Goal: Communication & Community: Answer question/provide support

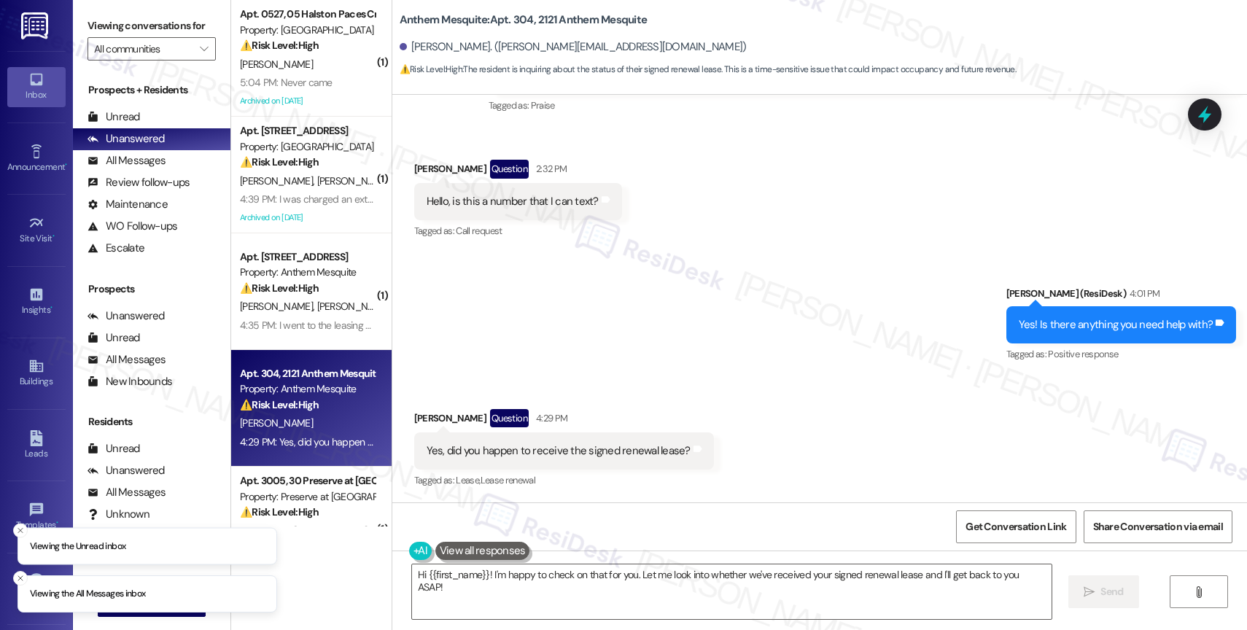
scroll to position [3894, 0]
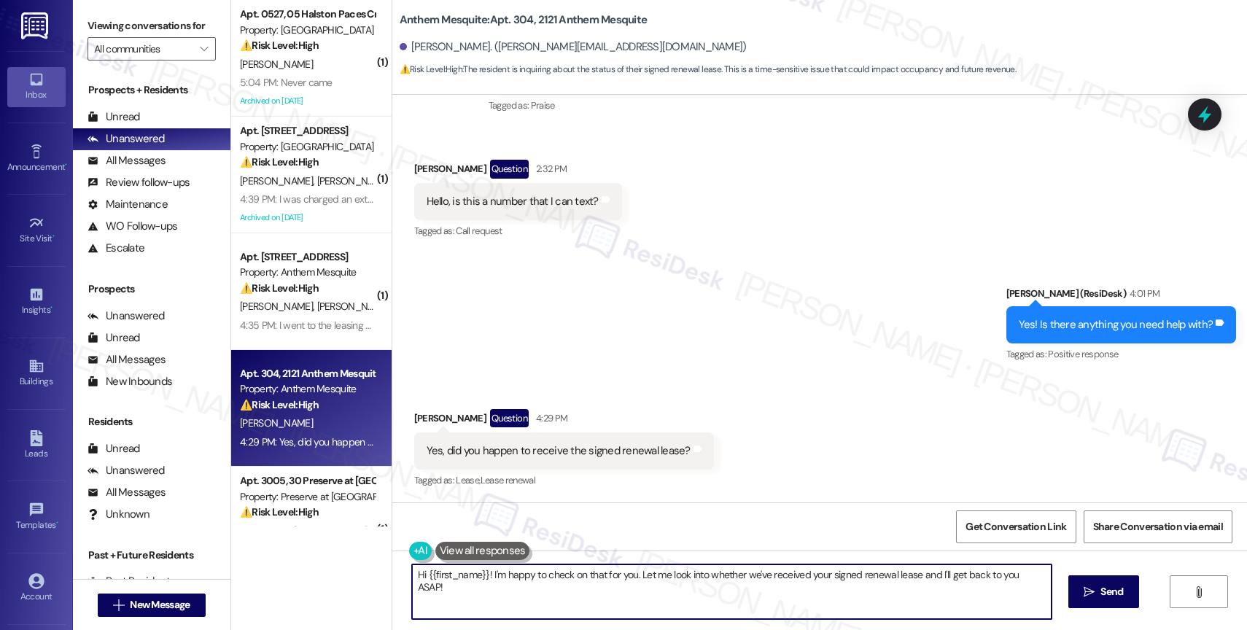
drag, startPoint x: 449, startPoint y: 573, endPoint x: 353, endPoint y: 570, distance: 96.3
click at [353, 570] on div "( 1 ) Apt. 0527, 05 Halston Paces Crossing Property: Halston Paces Crossing ⚠️ …" at bounding box center [739, 315] width 1016 height 630
click at [412, 573] on textarea "I'm happy to check on that for you. Let me look into whether we've received you…" at bounding box center [732, 592] width 640 height 55
click at [395, 570] on div "I'm happy to check on that for you. Let me look into whether we've received you…" at bounding box center [819, 605] width 855 height 109
click at [841, 586] on textarea "The site team handles lease renewals, so let me check with them about your sign…" at bounding box center [732, 592] width 640 height 55
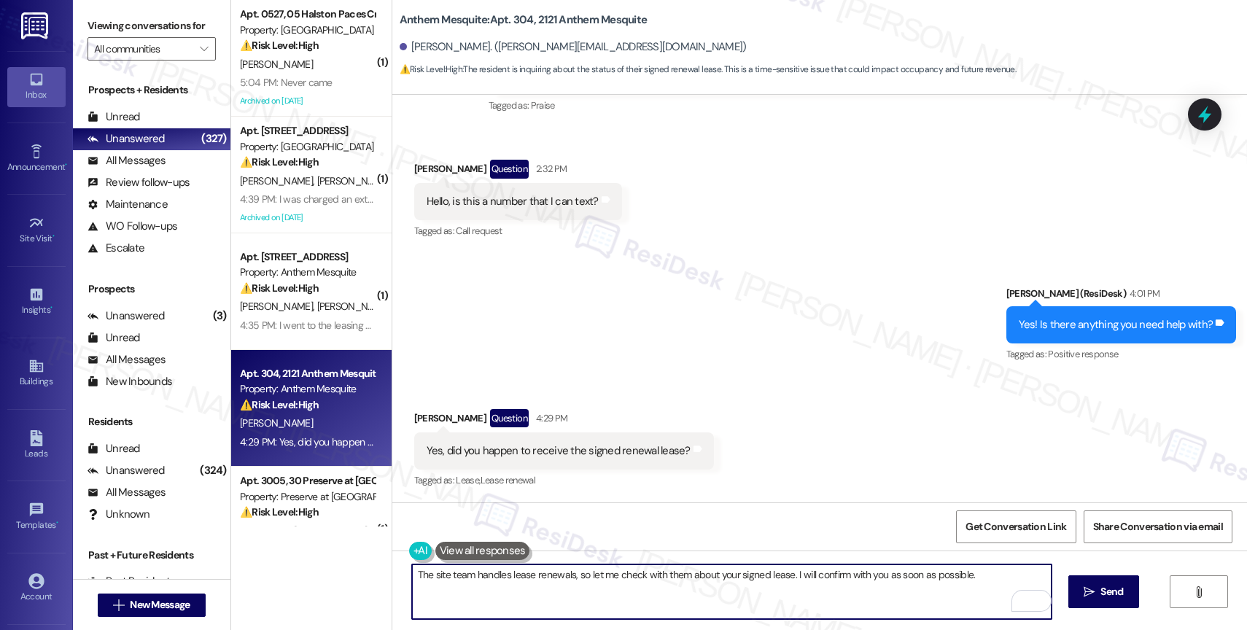
click at [996, 584] on textarea "The site team handles lease renewals, so let me check with them about your sign…" at bounding box center [732, 592] width 640 height 55
type textarea "The site team handles lease renewals, so let me check with them about your sign…"
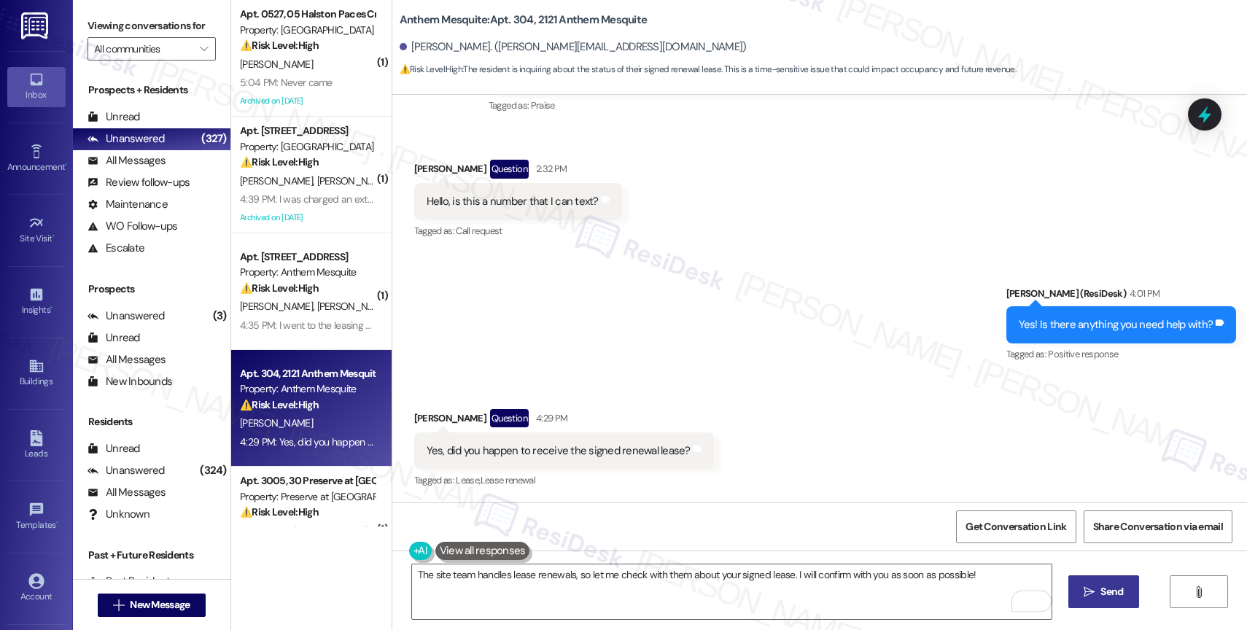
click at [1107, 594] on span "Send" at bounding box center [1112, 591] width 23 height 15
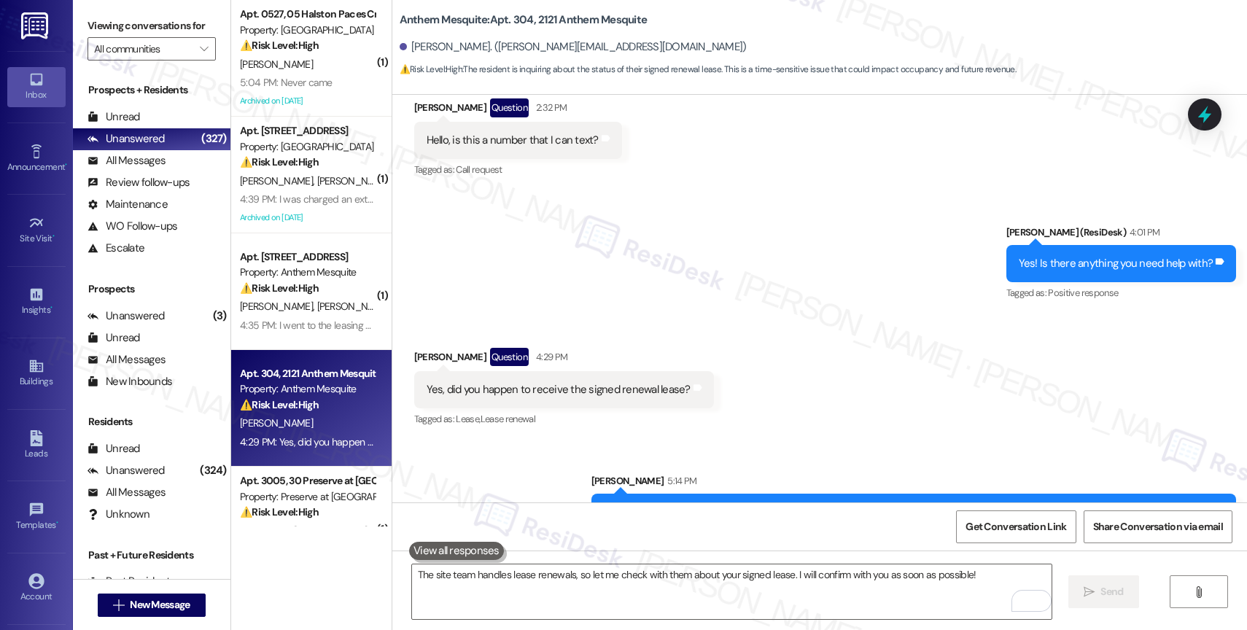
scroll to position [3995, 0]
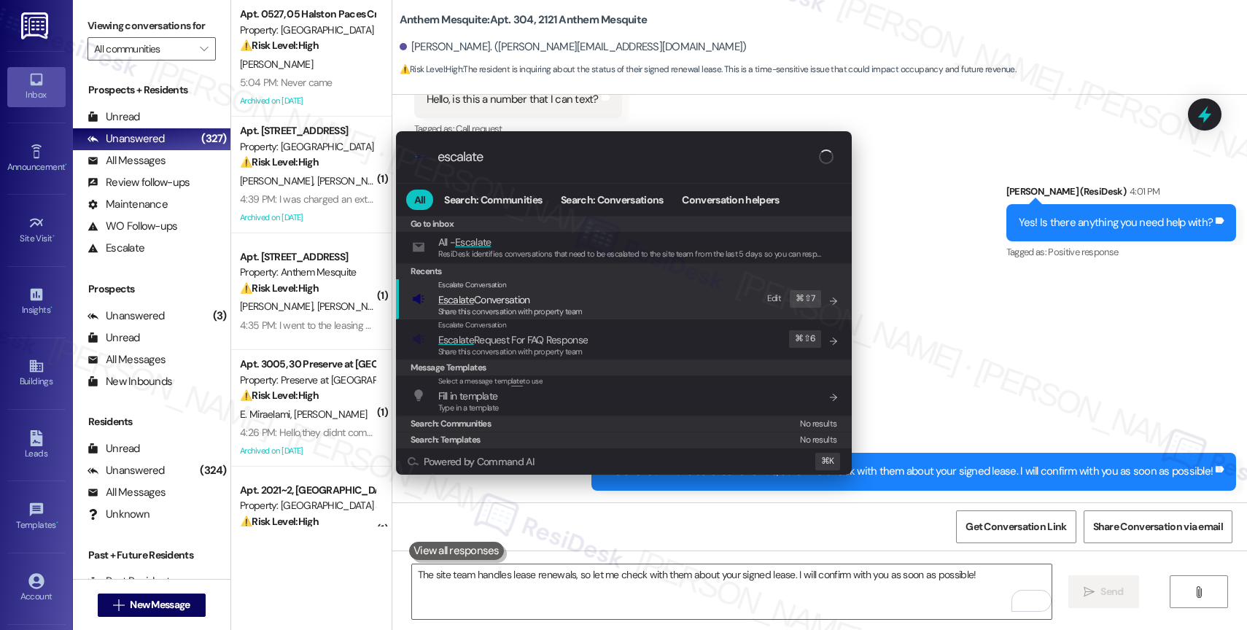
type input "escalate"
click at [493, 301] on span "Escalate Conversation" at bounding box center [484, 299] width 92 height 13
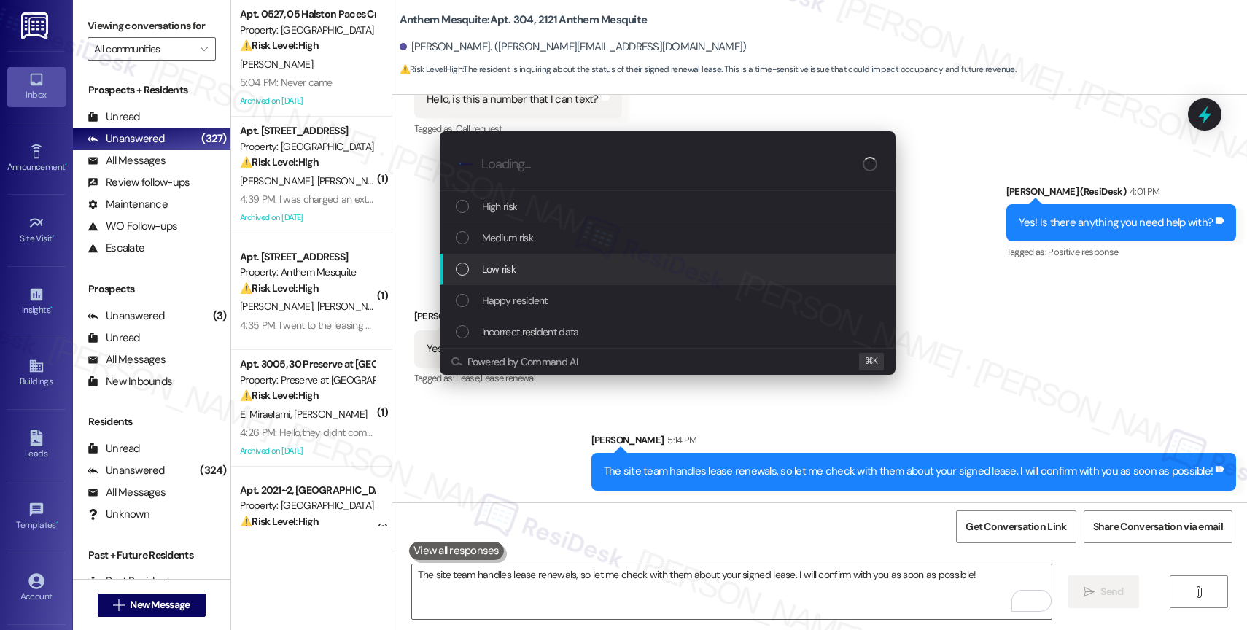
click at [508, 265] on span "Low risk" at bounding box center [499, 269] width 34 height 16
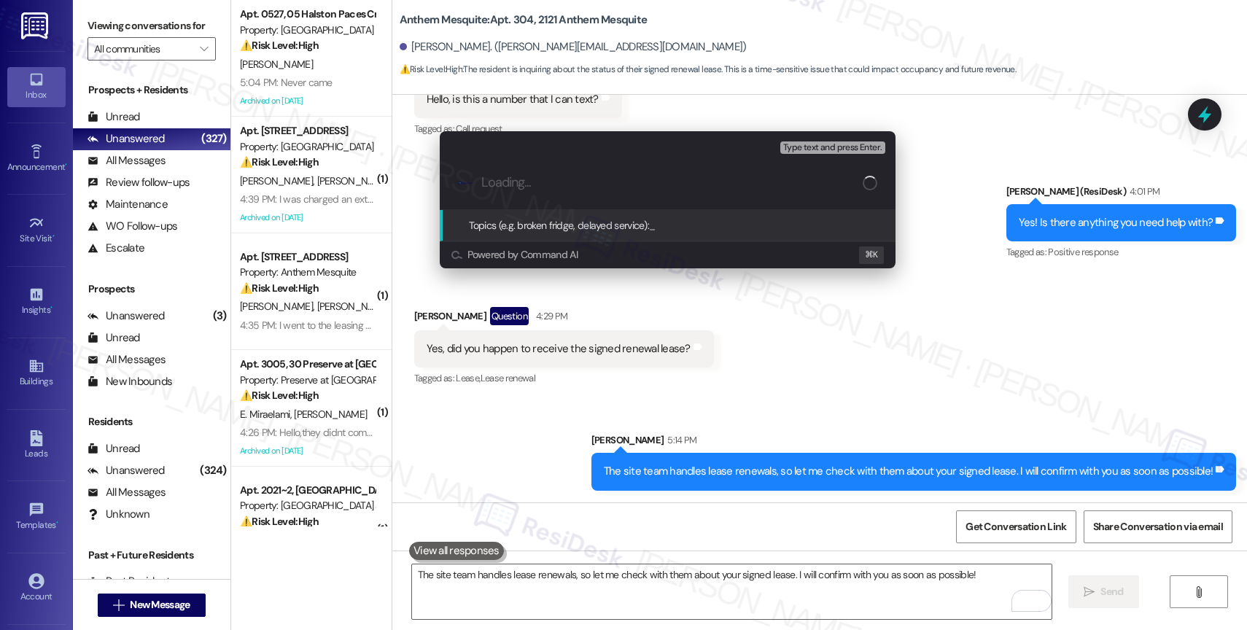
click at [516, 182] on input "Loading..." at bounding box center [671, 182] width 381 height 15
type input "Newly signed Lease - Please confirm."
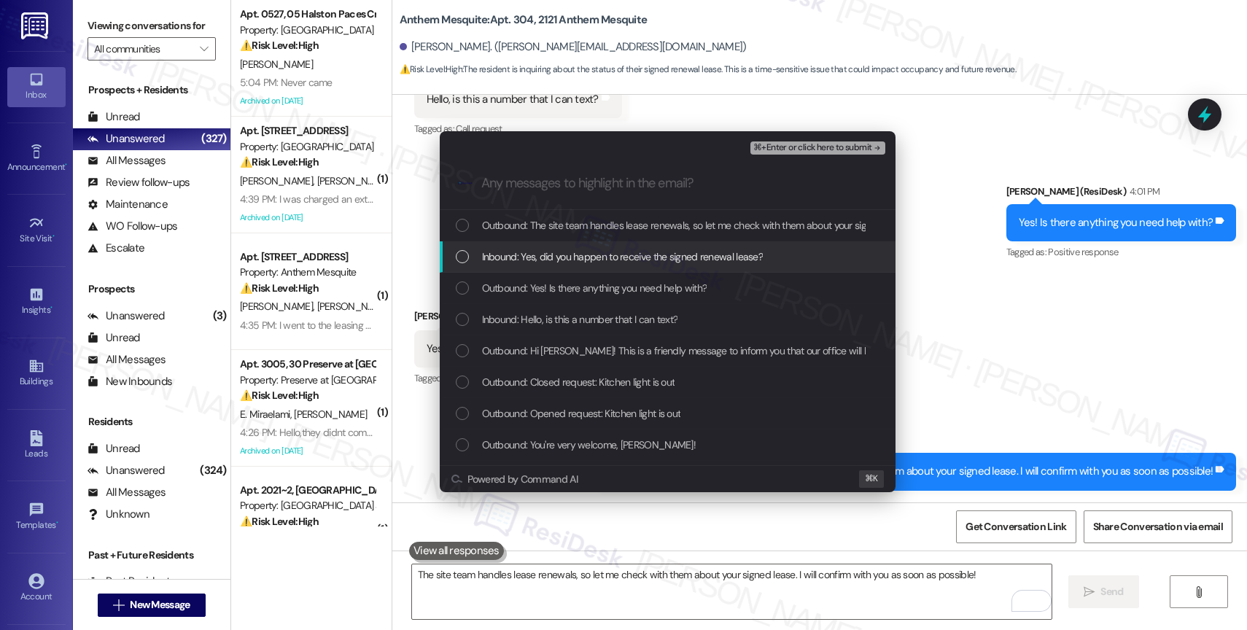
click at [609, 256] on span "Inbound: Yes, did you happen to receive the signed renewal lease?" at bounding box center [623, 257] width 282 height 16
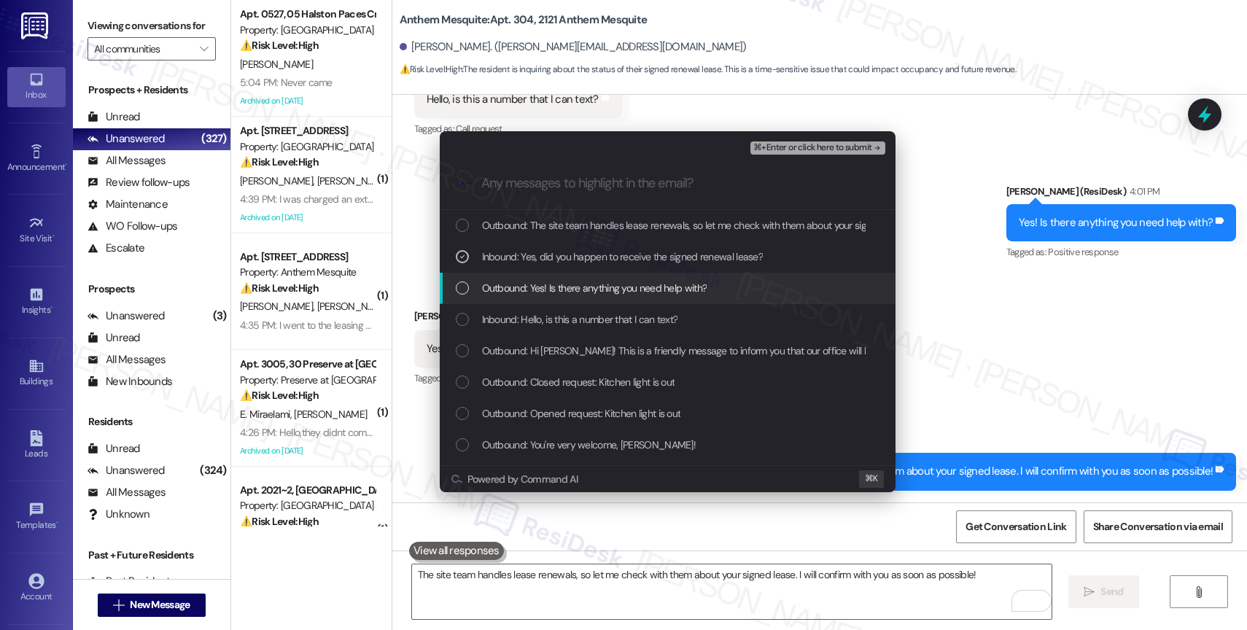
click at [602, 282] on span "Outbound: Yes! Is there anything you need help with?" at bounding box center [594, 288] width 225 height 16
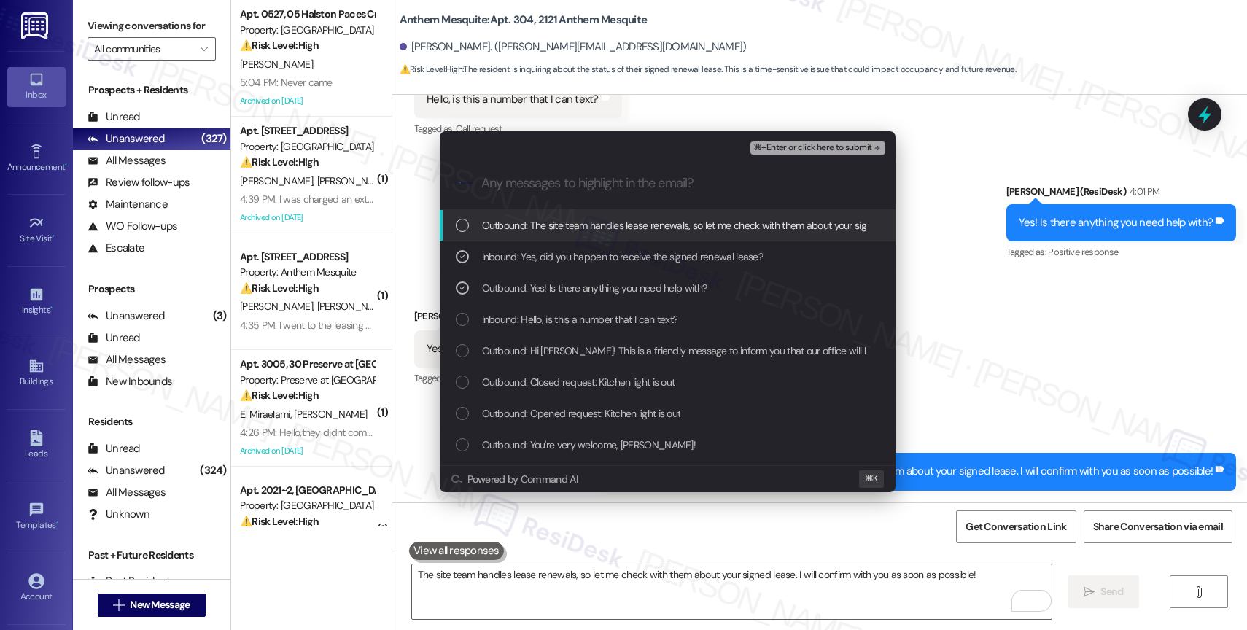
click at [651, 230] on span "Outbound: The site team handles lease renewals, so let me check with them about…" at bounding box center [785, 225] width 607 height 16
click at [862, 144] on span "⌘+Enter or click here to submit" at bounding box center [812, 148] width 118 height 10
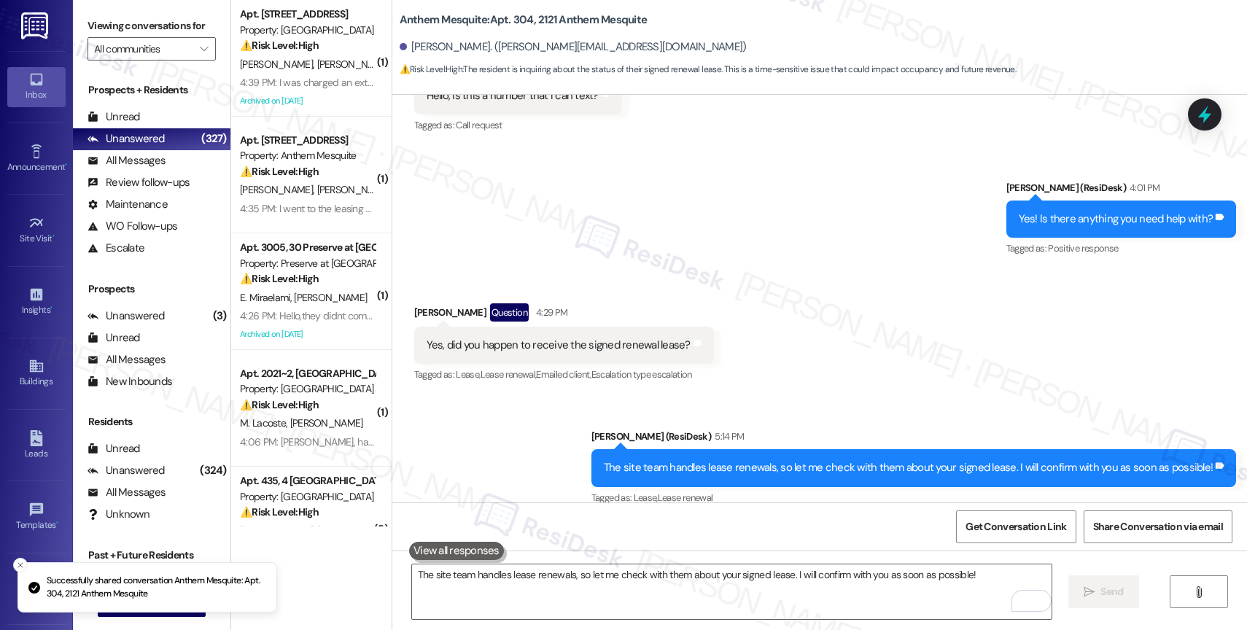
scroll to position [4017, 0]
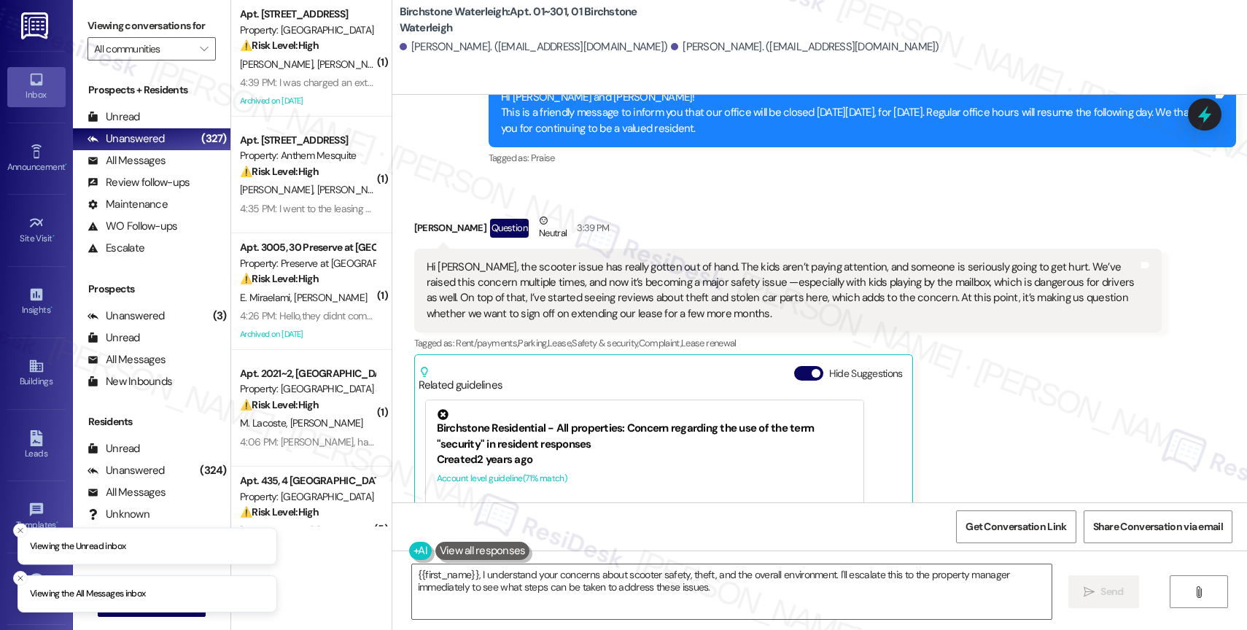
scroll to position [18265, 0]
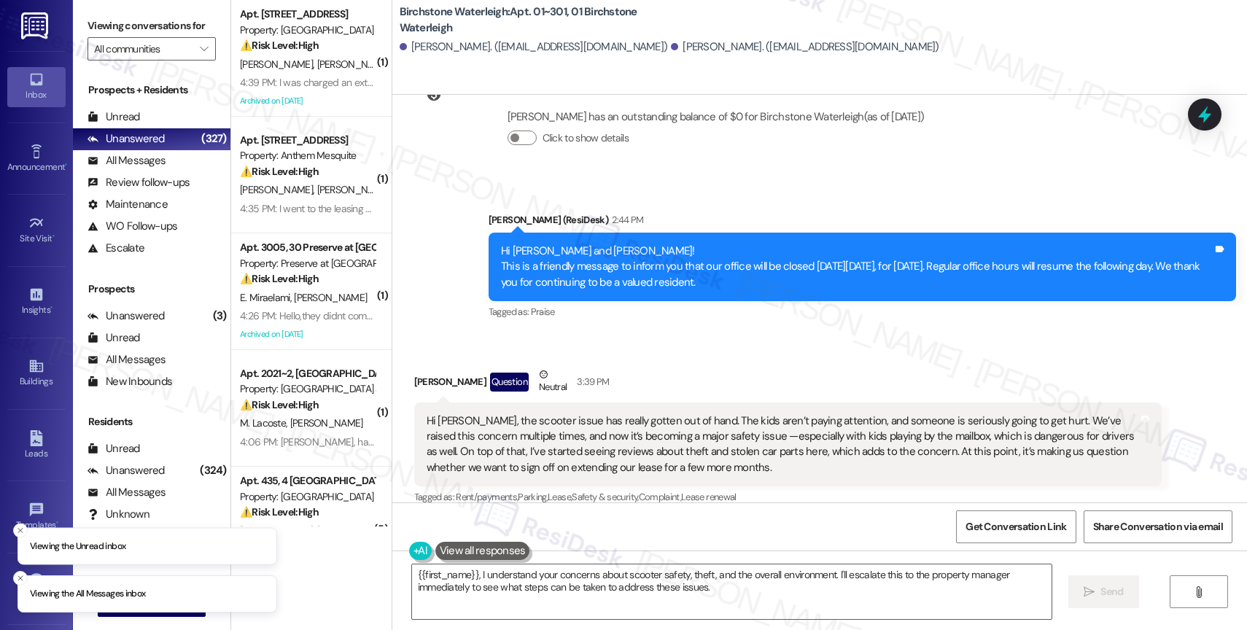
click at [794, 520] on button "Hide Suggestions" at bounding box center [808, 527] width 29 height 15
click at [664, 334] on div "Received via SMS Sara Rozycki Question Neutral 3:39 PM Hi Jane, the scooter iss…" at bounding box center [819, 529] width 855 height 390
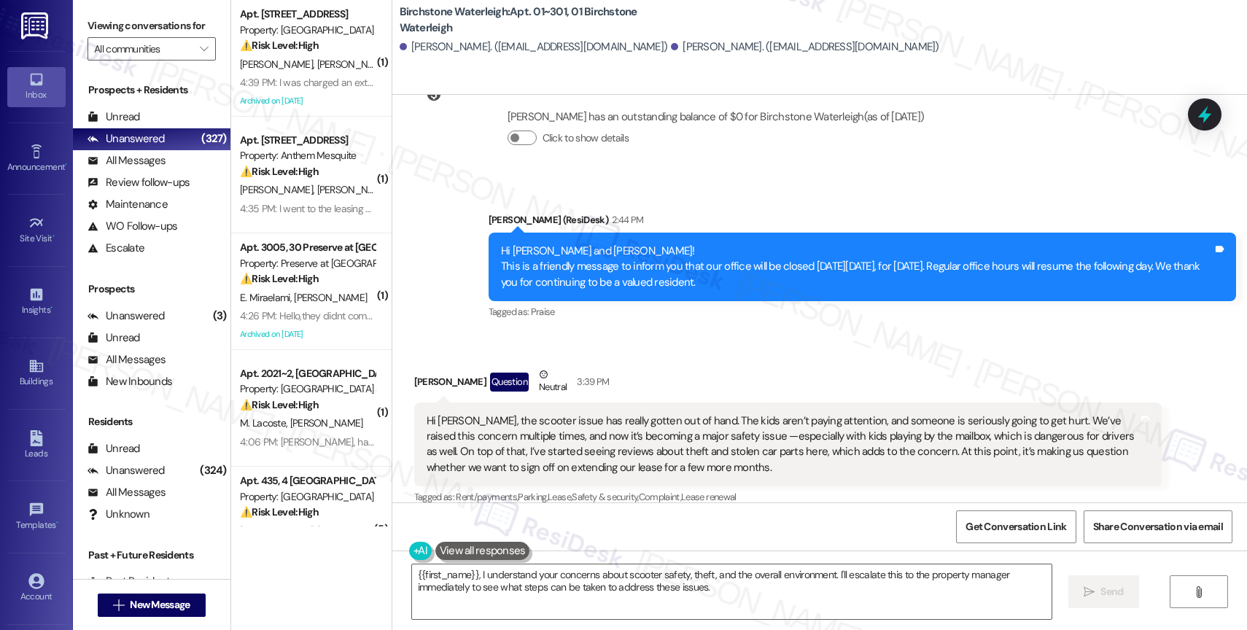
click at [713, 356] on div "Received via SMS Sara Rozycki Question Neutral 3:39 PM Hi Jane, the scooter iss…" at bounding box center [788, 459] width 770 height 206
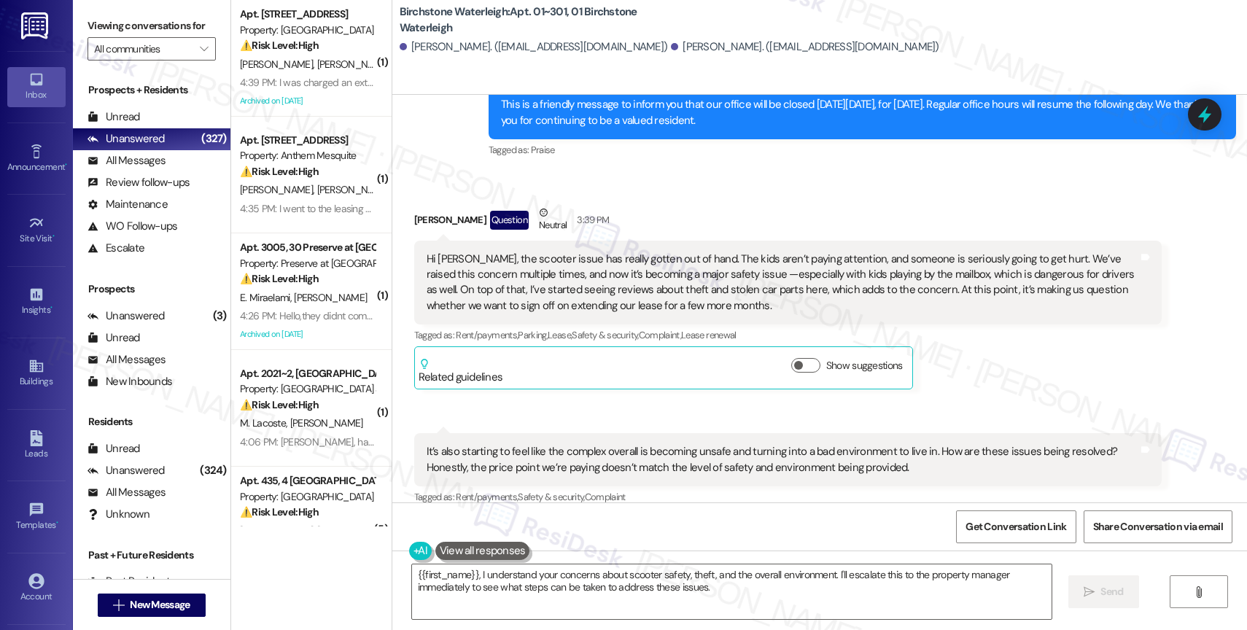
scroll to position [18395, 0]
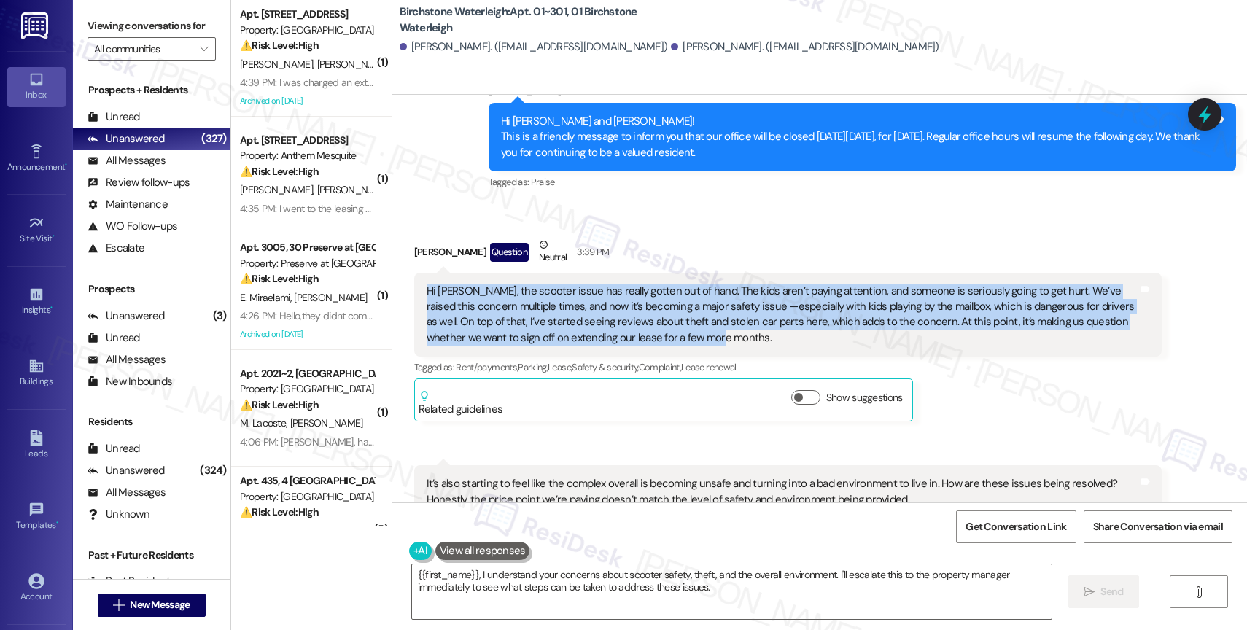
drag, startPoint x: 411, startPoint y: 228, endPoint x: 639, endPoint y: 284, distance: 235.1
click at [639, 284] on div "Hi Jane, the scooter issue has really gotten out of hand. The kids aren’t payin…" at bounding box center [788, 315] width 748 height 85
copy div "Hi Jane, the scooter issue has really gotten out of hand. The kids aren’t payin…"
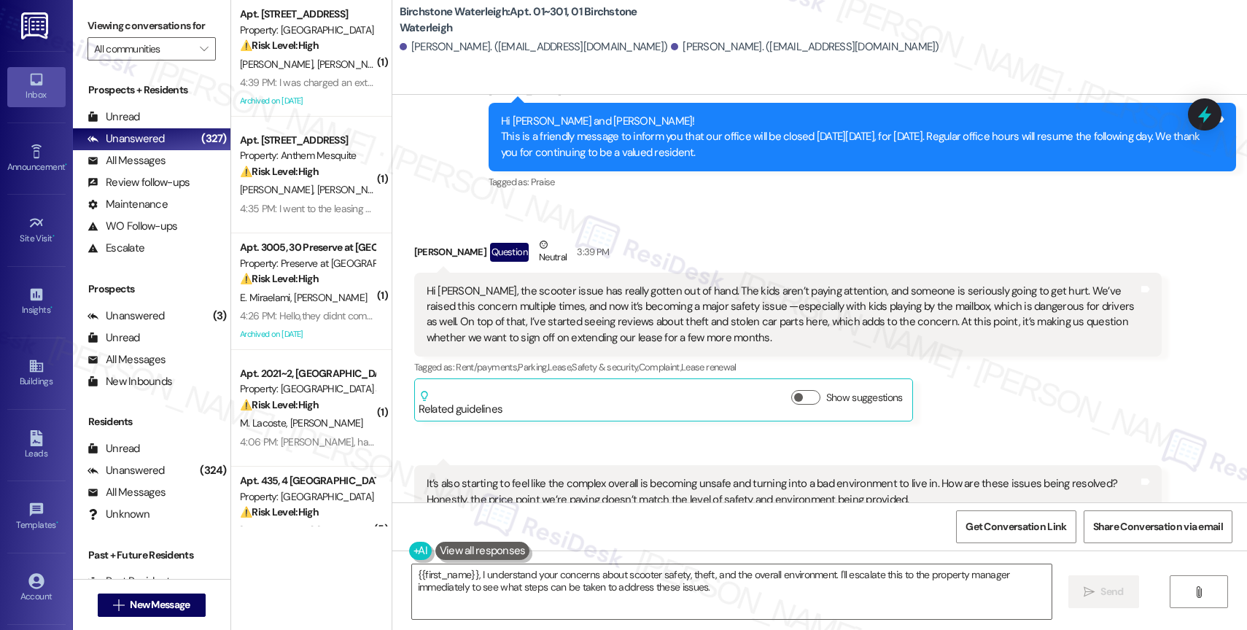
click at [642, 465] on div "It’s also starting to feel like the complex overall is becoming unsafe and turn…" at bounding box center [788, 491] width 748 height 53
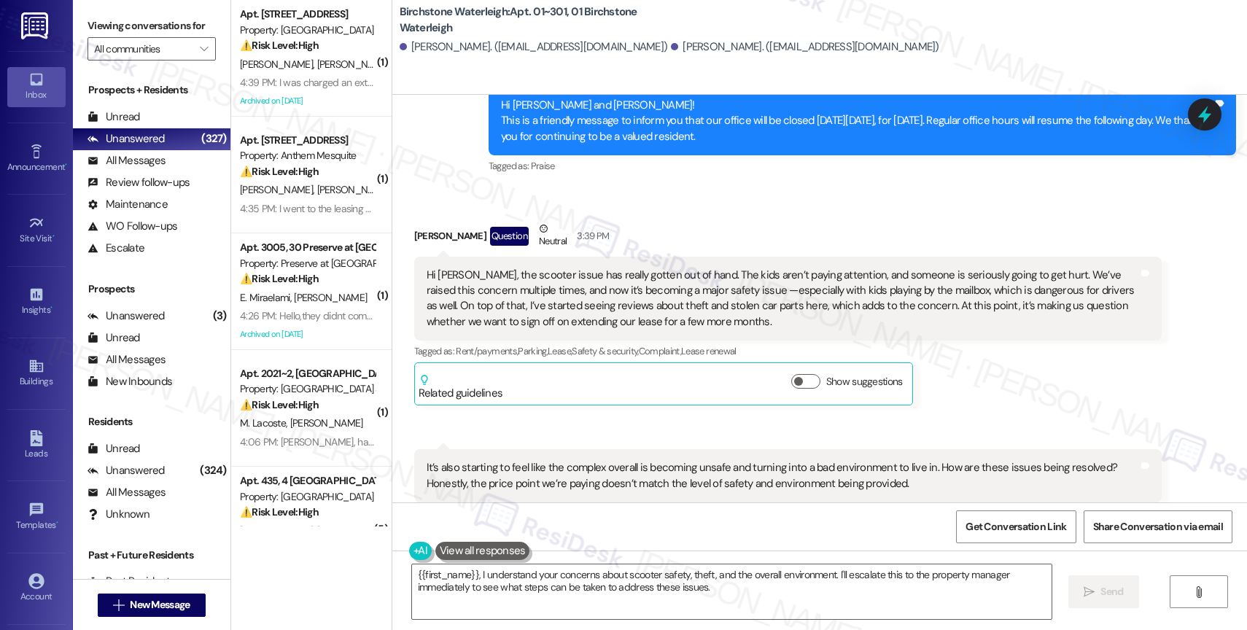
scroll to position [18427, 0]
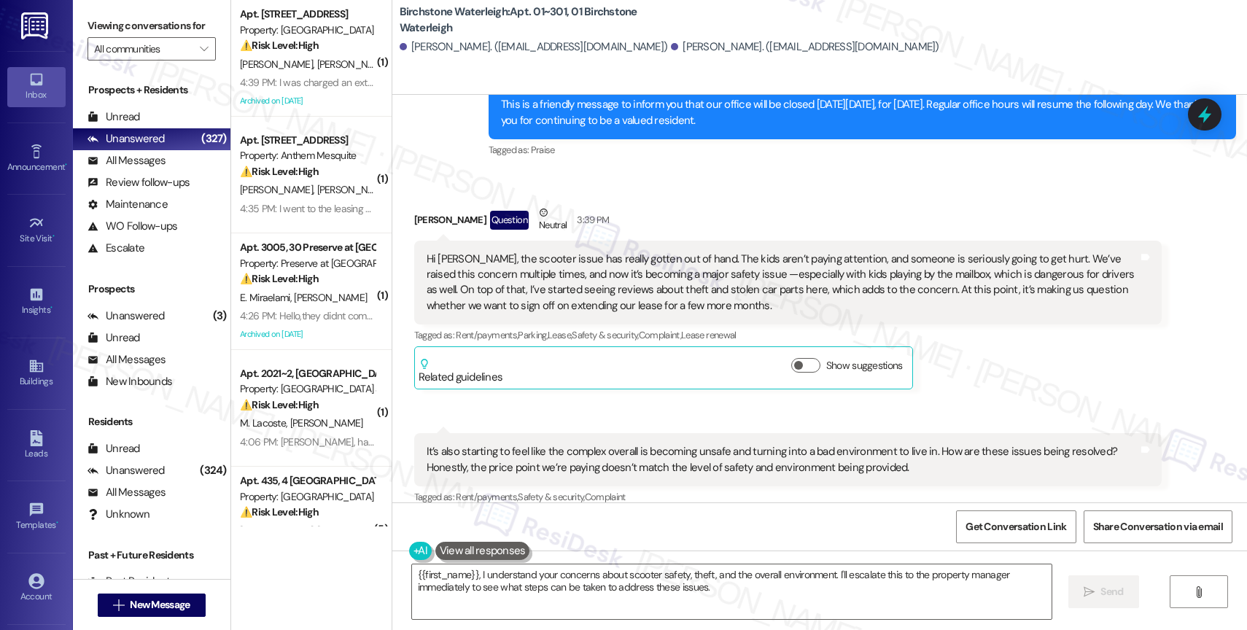
click at [526, 444] on div "It’s also starting to feel like the complex overall is becoming unsafe and turn…" at bounding box center [783, 459] width 712 height 31
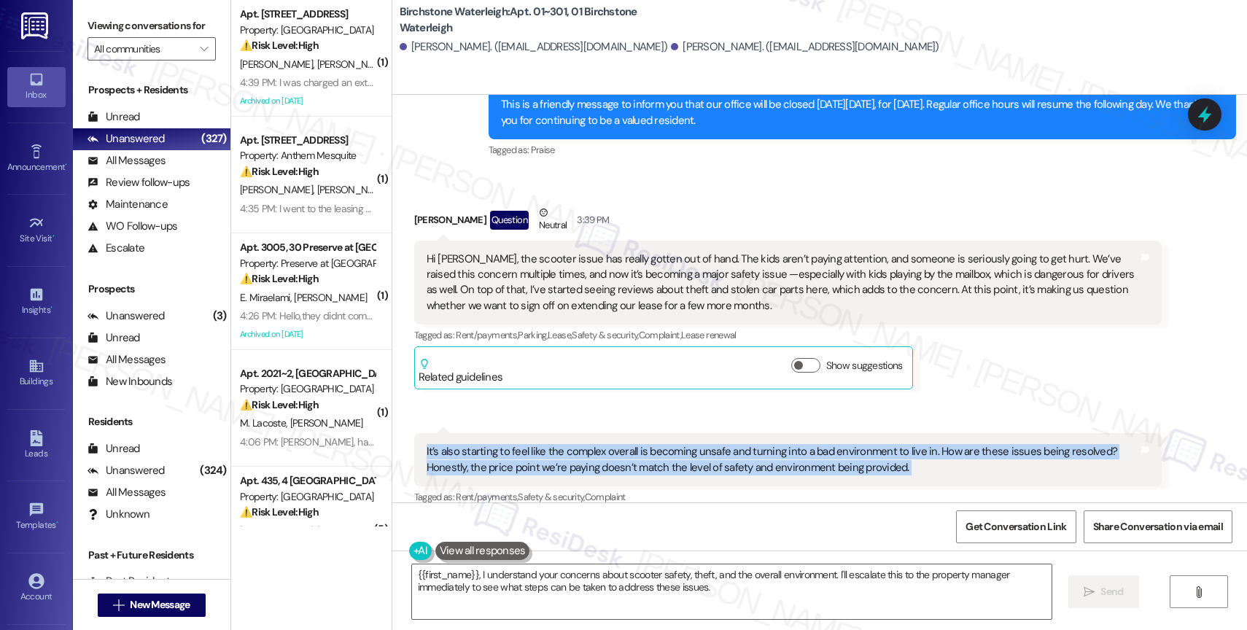
click at [526, 444] on div "It’s also starting to feel like the complex overall is becoming unsafe and turn…" at bounding box center [783, 459] width 712 height 31
copy div "It’s also starting to feel like the complex overall is becoming unsafe and turn…"
click at [487, 593] on textarea "{{first_name}}, I understand your concerns about scooter safety, theft, and the…" at bounding box center [732, 592] width 640 height 55
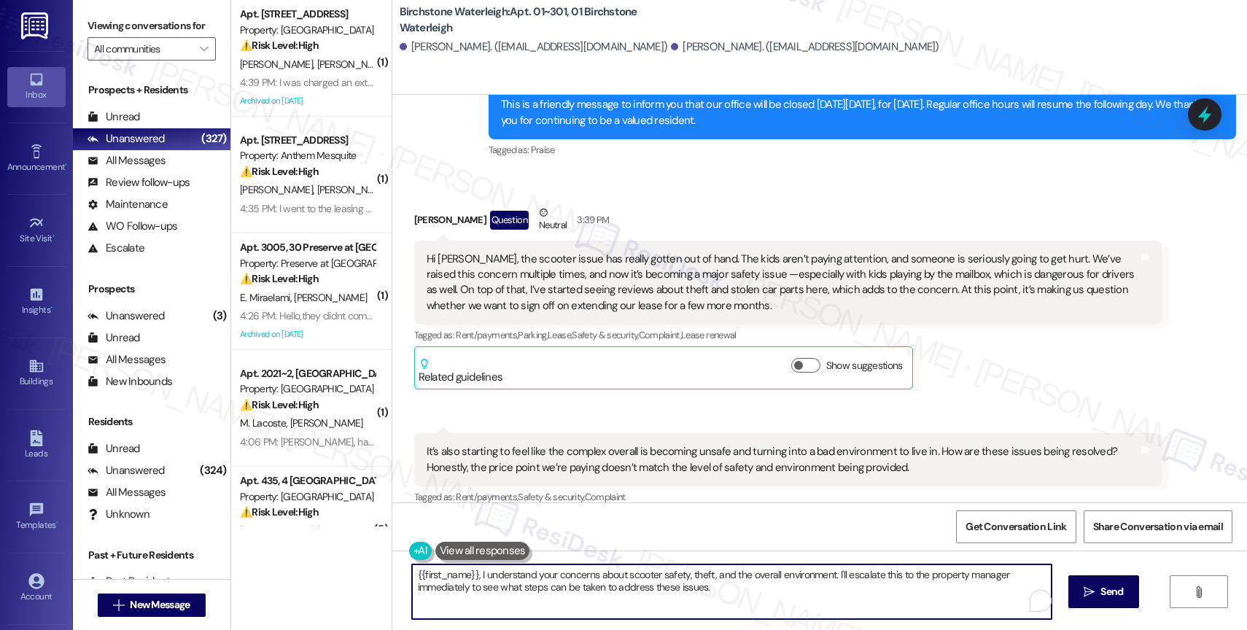
click at [487, 593] on textarea "{{first_name}}, I understand your concerns about scooter safety, theft, and the…" at bounding box center [732, 592] width 640 height 55
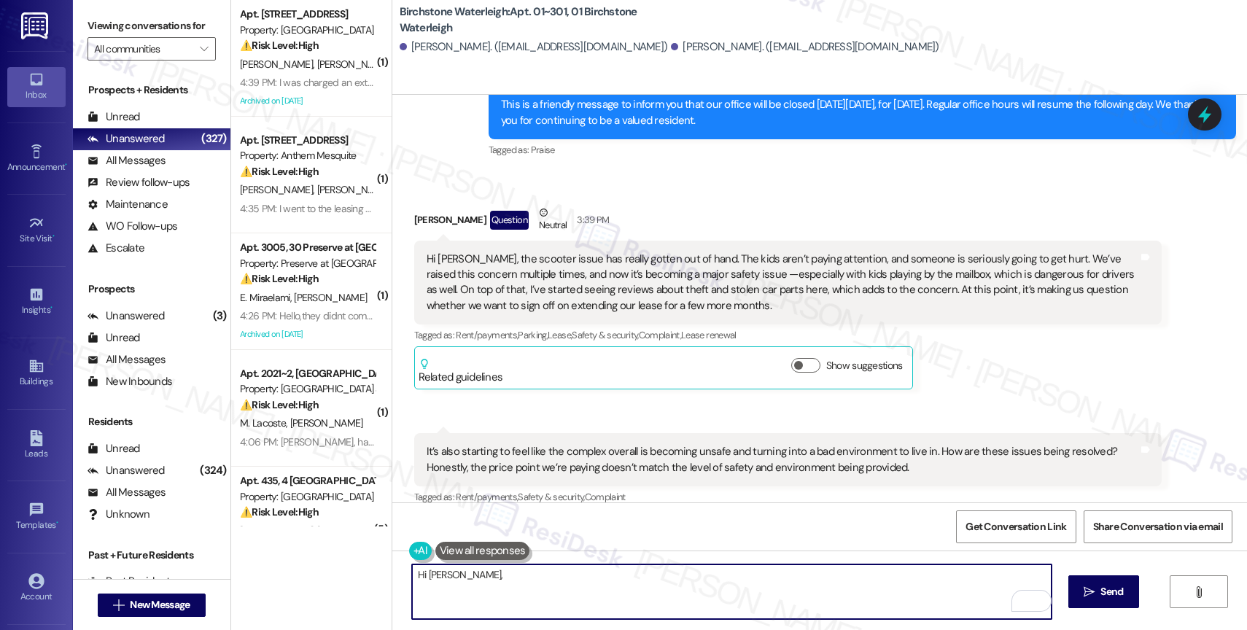
click at [484, 581] on textarea "Hi Sara," at bounding box center [732, 592] width 640 height 55
paste textarea "thank you for sharing your concerns with me. I completely understand how stress…"
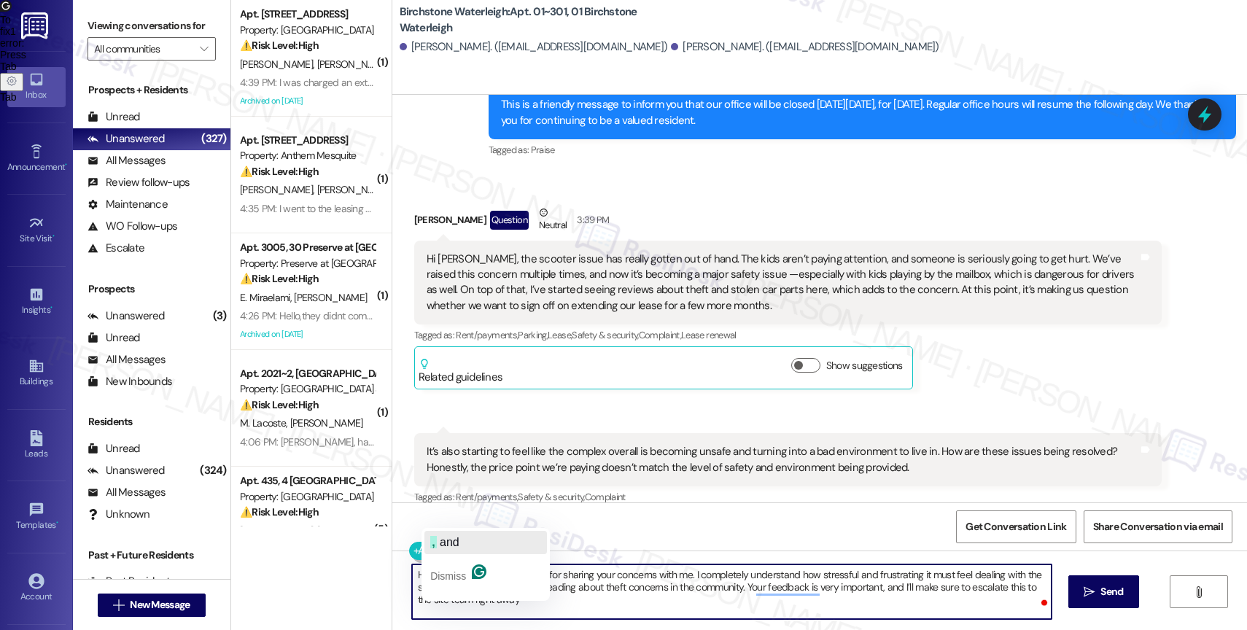
click at [453, 540] on span "and" at bounding box center [450, 542] width 20 height 12
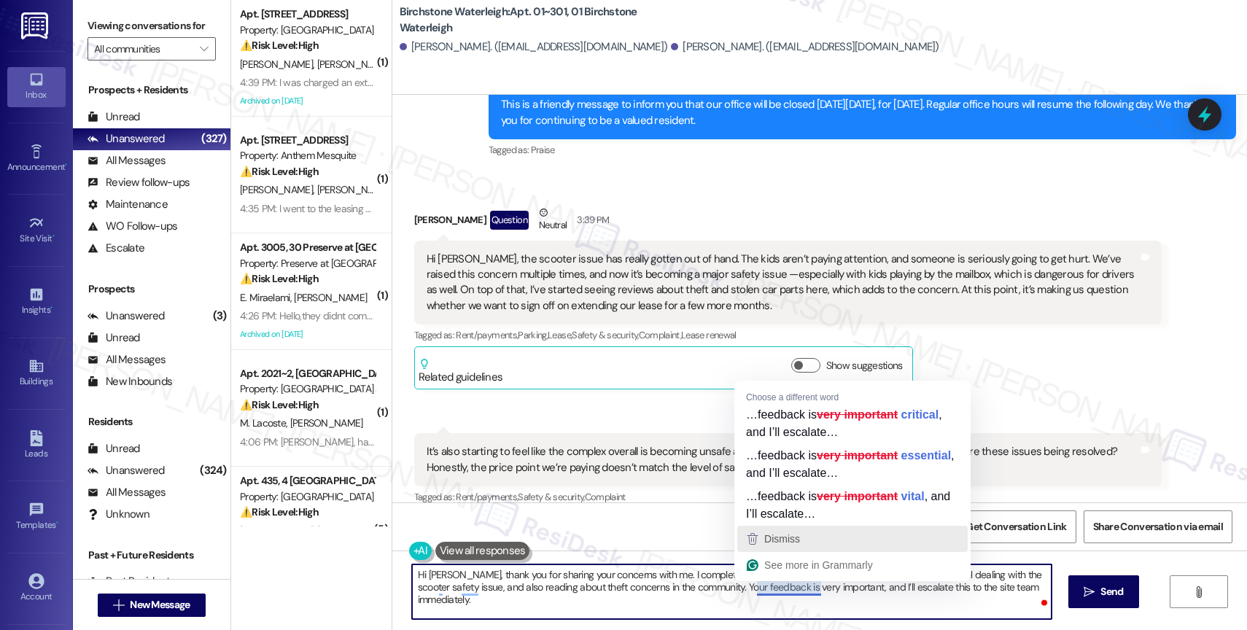
click at [793, 542] on span "Dismiss" at bounding box center [782, 539] width 36 height 12
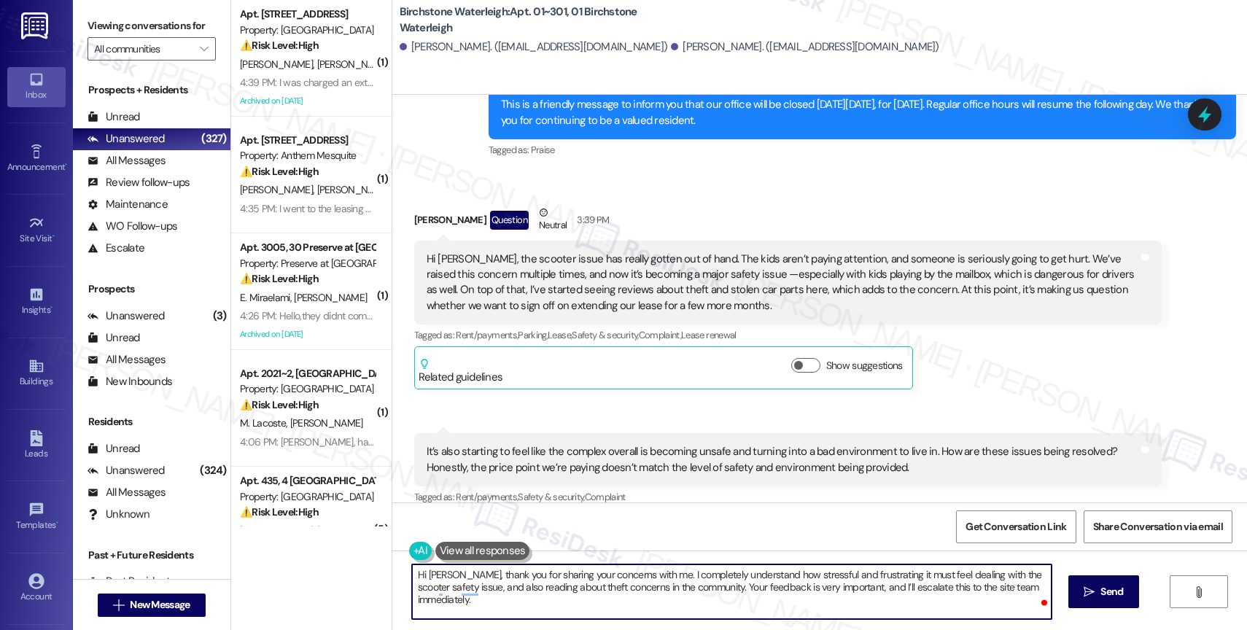
drag, startPoint x: 840, startPoint y: 585, endPoint x: 891, endPoint y: 584, distance: 50.3
click at [846, 585] on textarea "Hi Sara, thank you for sharing your concerns with me. I completely understand h…" at bounding box center [732, 592] width 640 height 55
drag, startPoint x: 646, startPoint y: 602, endPoint x: 656, endPoint y: 597, distance: 11.4
click at [646, 602] on textarea "Hi Sara, thank you for sharing your concerns with me. I completely understand h…" at bounding box center [732, 592] width 640 height 55
type textarea "Hi Sara, thank you for sharing your concerns with me. I completely understand h…"
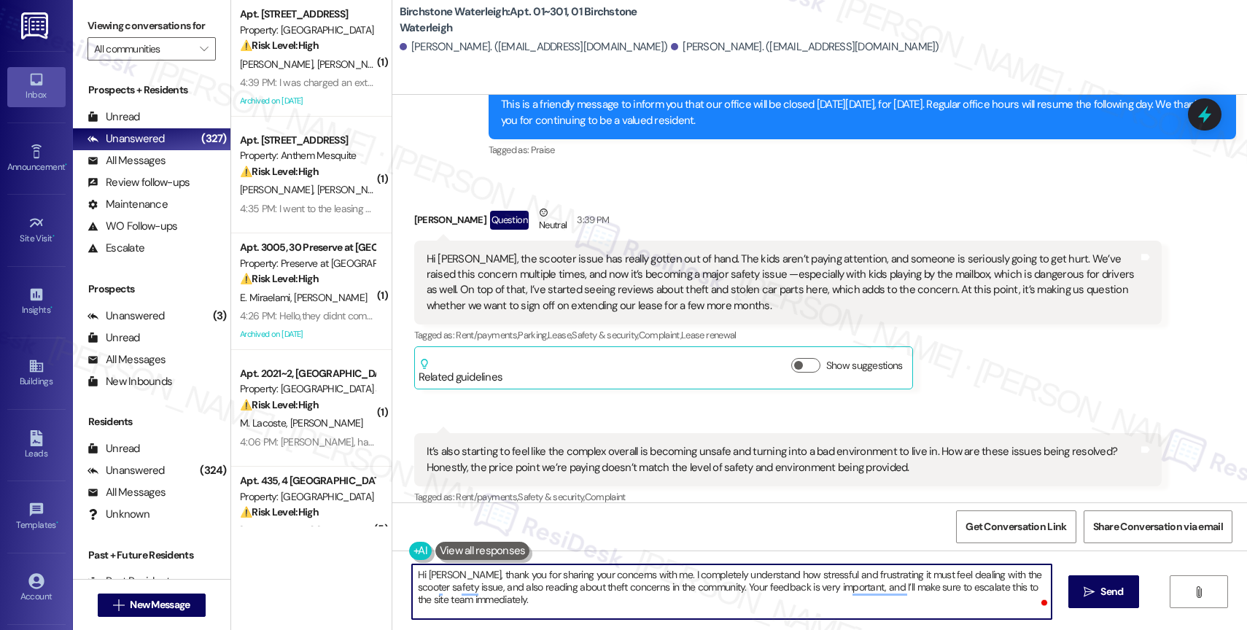
click at [636, 607] on textarea "Hi Sara, thank you for sharing your concerns with me. I completely understand h…" at bounding box center [732, 592] width 640 height 55
click at [596, 602] on textarea "Hi Sara, thank you for sharing your concerns with me. I completely understand h…" at bounding box center [732, 592] width 640 height 55
click at [1093, 592] on icon "" at bounding box center [1089, 592] width 11 height 12
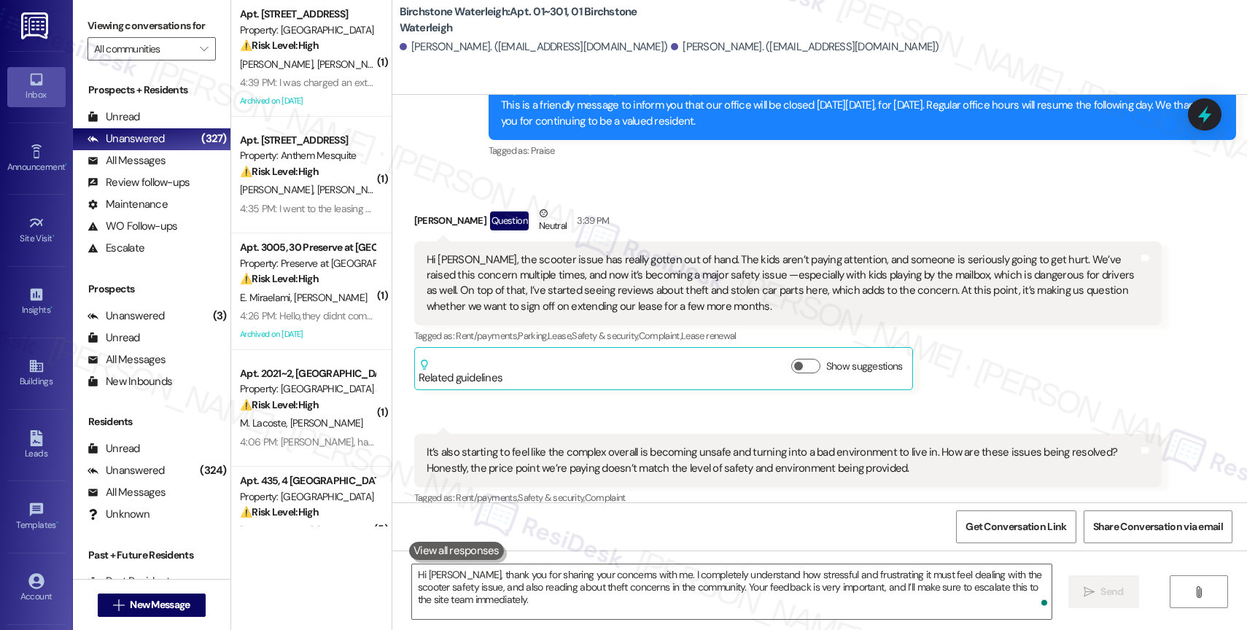
scroll to position [18545, 0]
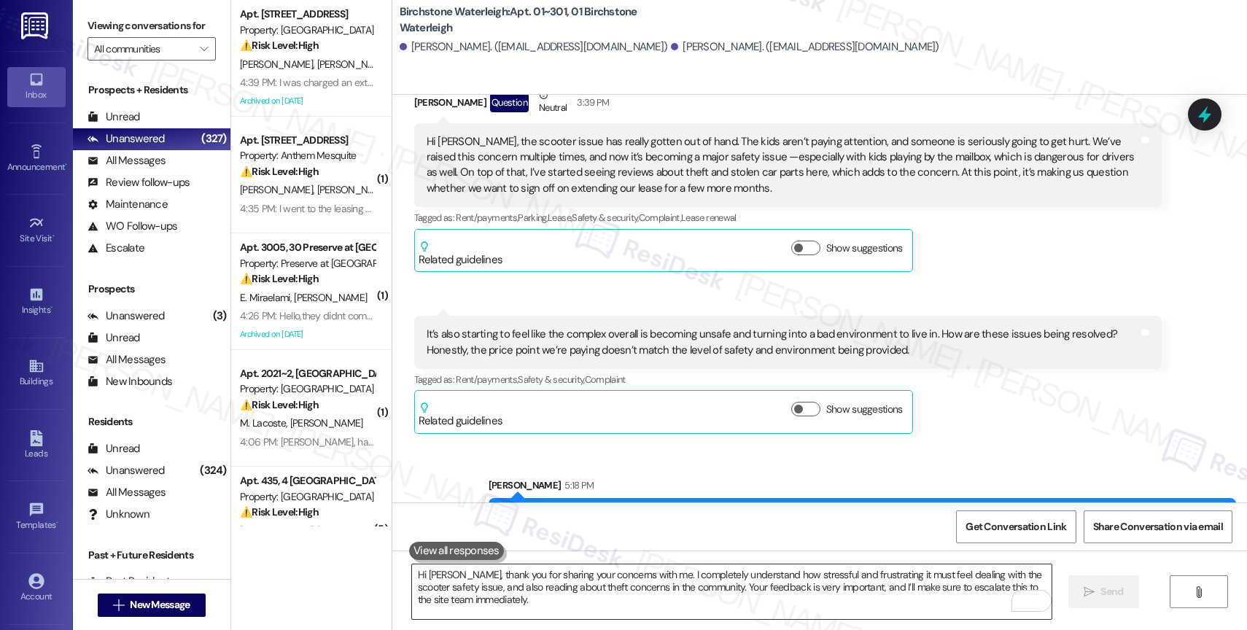
click at [532, 577] on textarea "Hi Sara, thank you for sharing your concerns with me. I completely understand h…" at bounding box center [732, 592] width 640 height 55
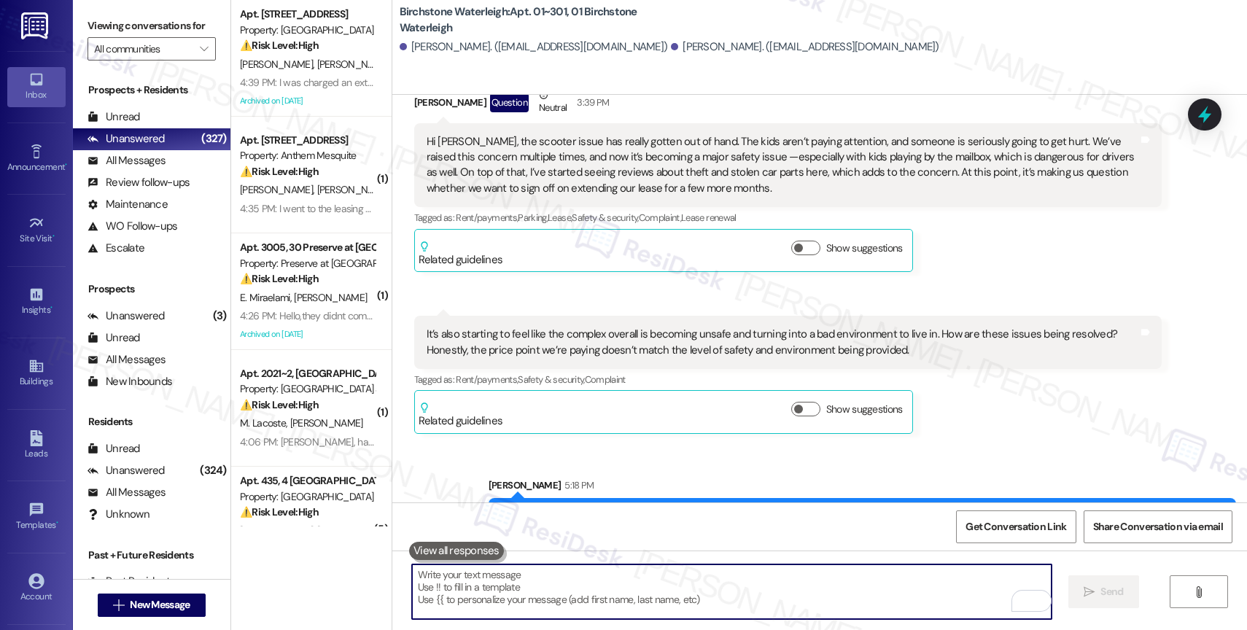
paste textarea "I’ll follow up with them to get clarity on what steps are being taken to addres…"
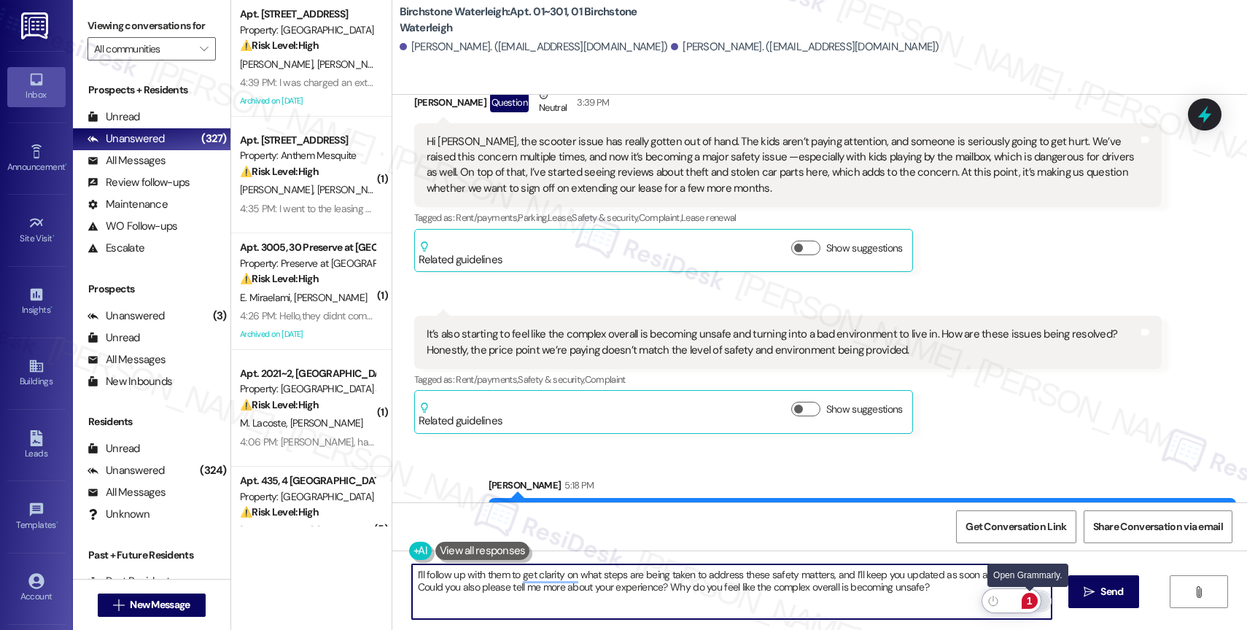
type textarea "I’ll follow up with them to get clarity on what steps are being taken to addres…"
click at [1031, 597] on div "1" at bounding box center [1030, 601] width 16 height 16
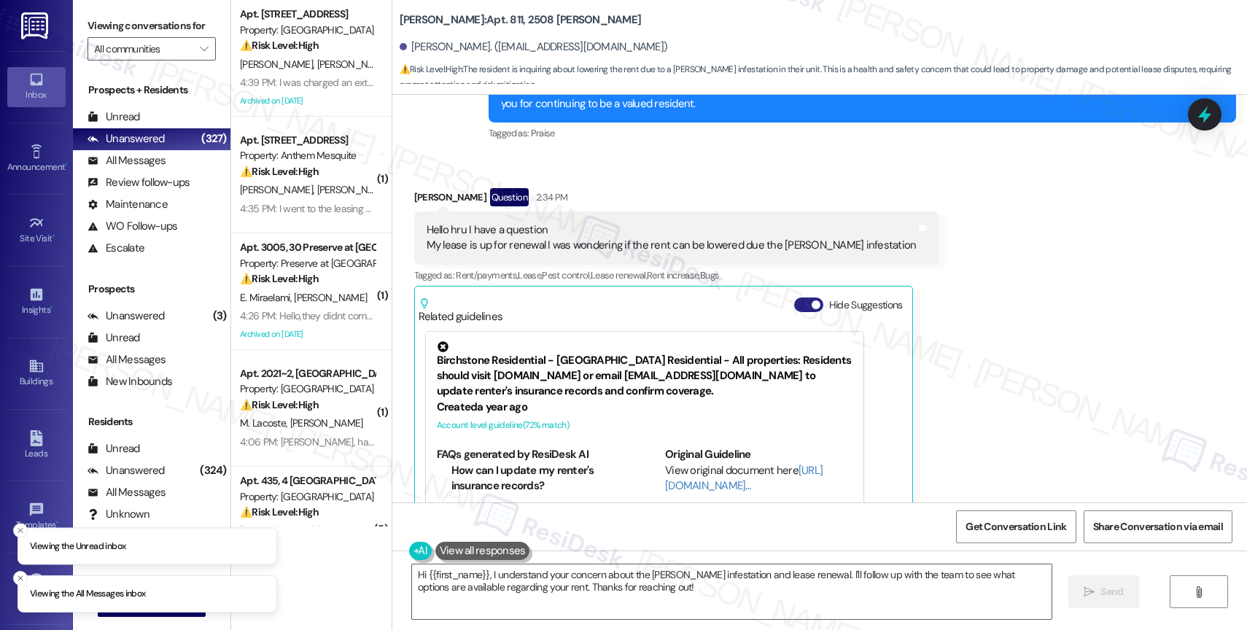
click at [794, 298] on button "Hide Suggestions" at bounding box center [808, 305] width 29 height 15
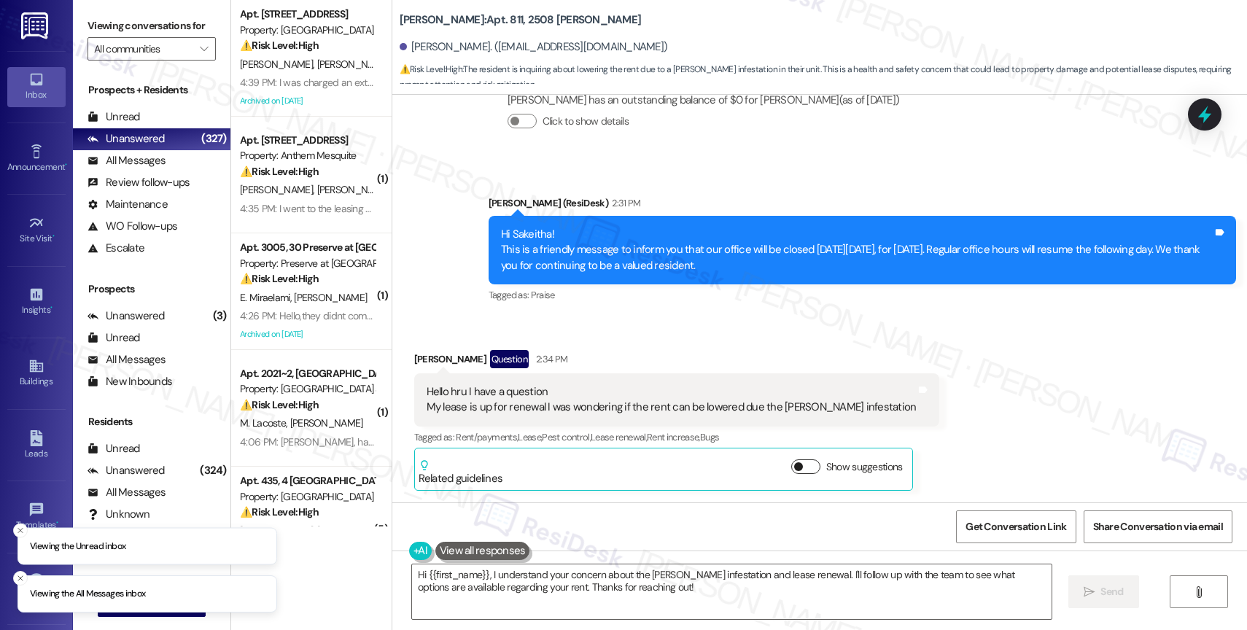
scroll to position [37685, 0]
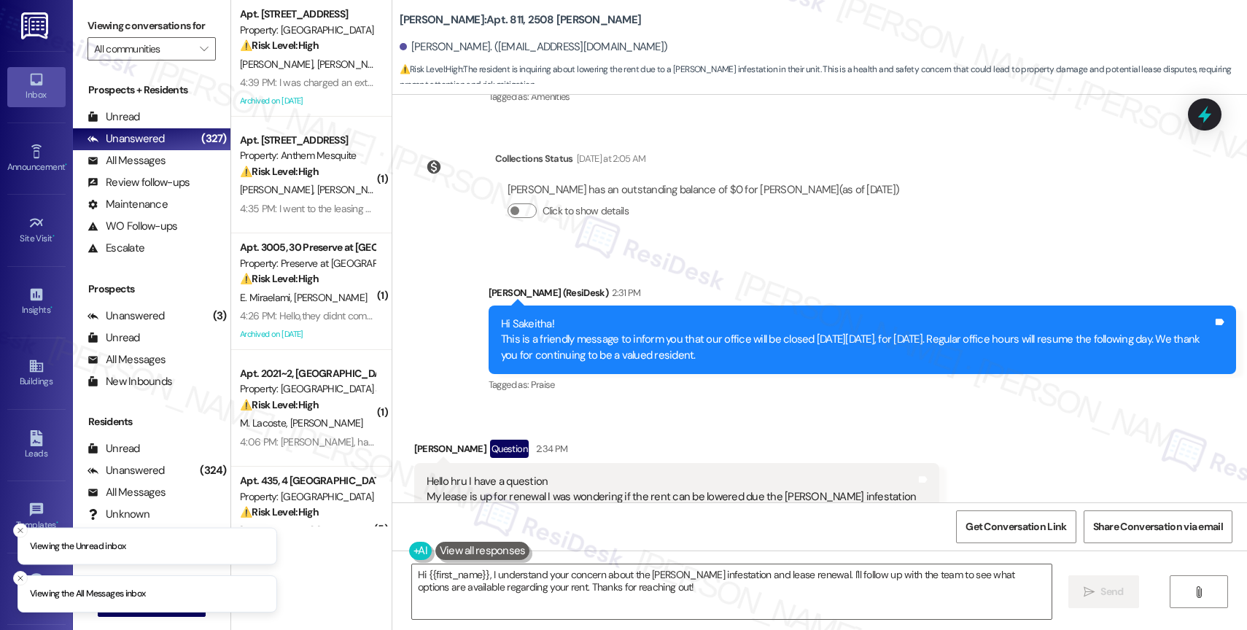
click at [669, 407] on div "Received via SMS Sakeitha Flowers Question 2:34 PM Hello hru I have a question …" at bounding box center [819, 499] width 855 height 185
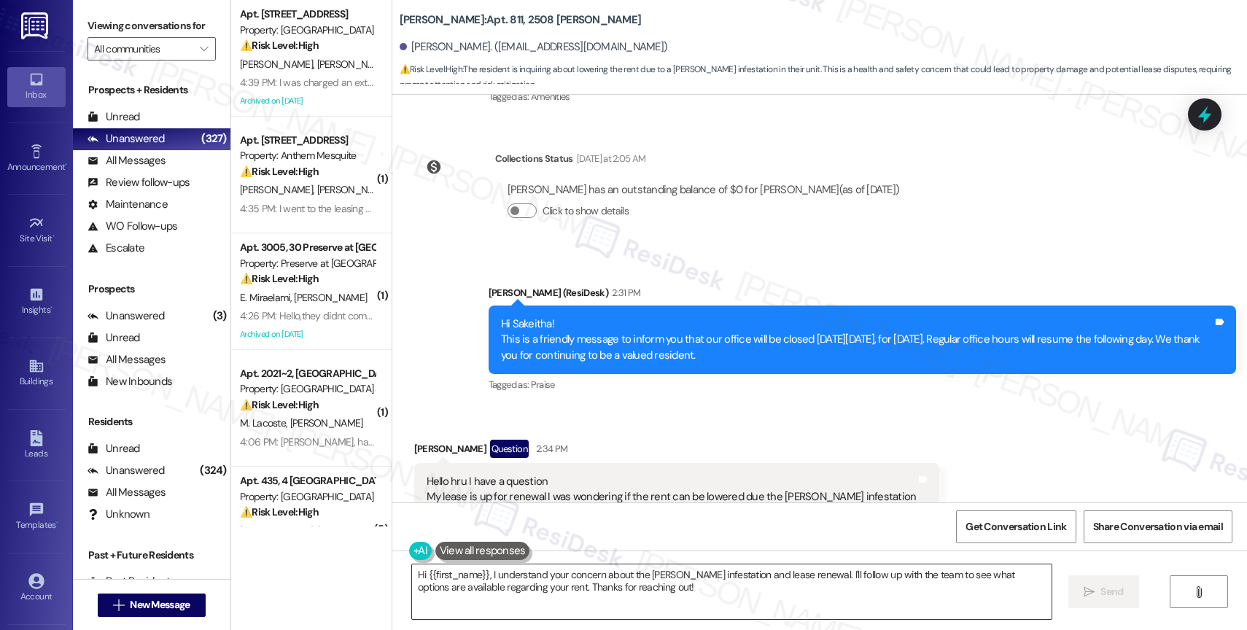
click at [629, 594] on textarea "Hi {{first_name}}, I understand your concern about the roach infestation and le…" at bounding box center [732, 592] width 640 height 55
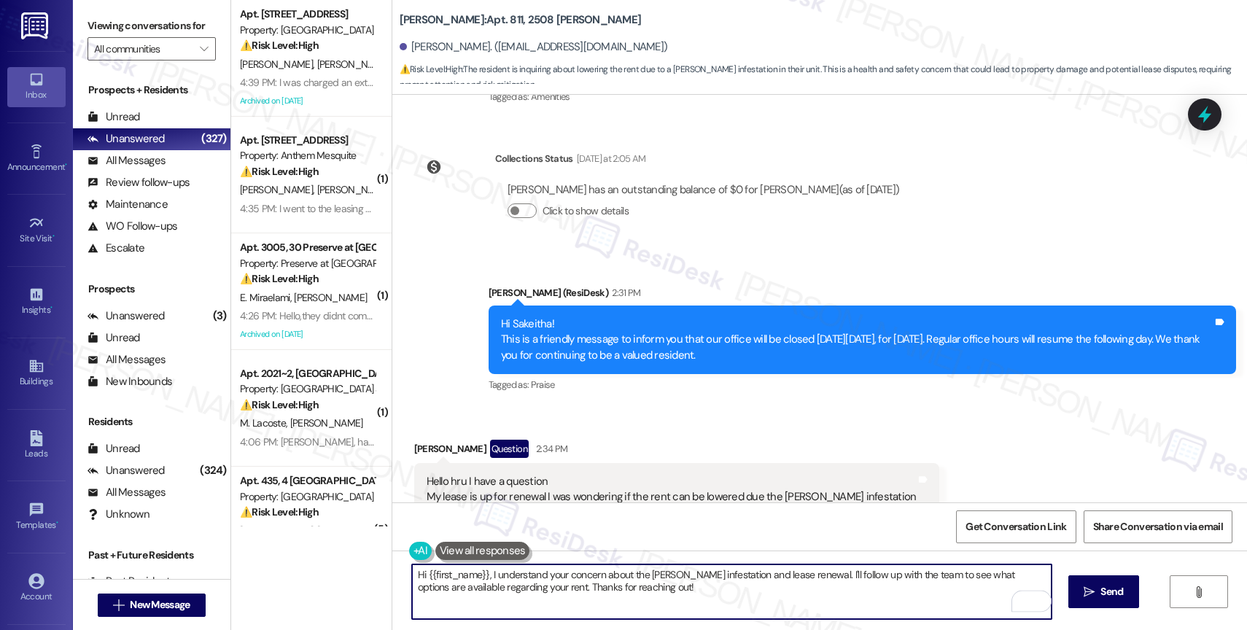
click at [797, 589] on textarea "Hi {{first_name}}, I understand your concern about the roach infestation and le…" at bounding box center [732, 592] width 640 height 55
click at [851, 605] on textarea "Hi {{first_name}}, I understand your concern about the roach infestation and le…" at bounding box center [732, 592] width 640 height 55
click at [1031, 597] on div "2" at bounding box center [1030, 601] width 16 height 16
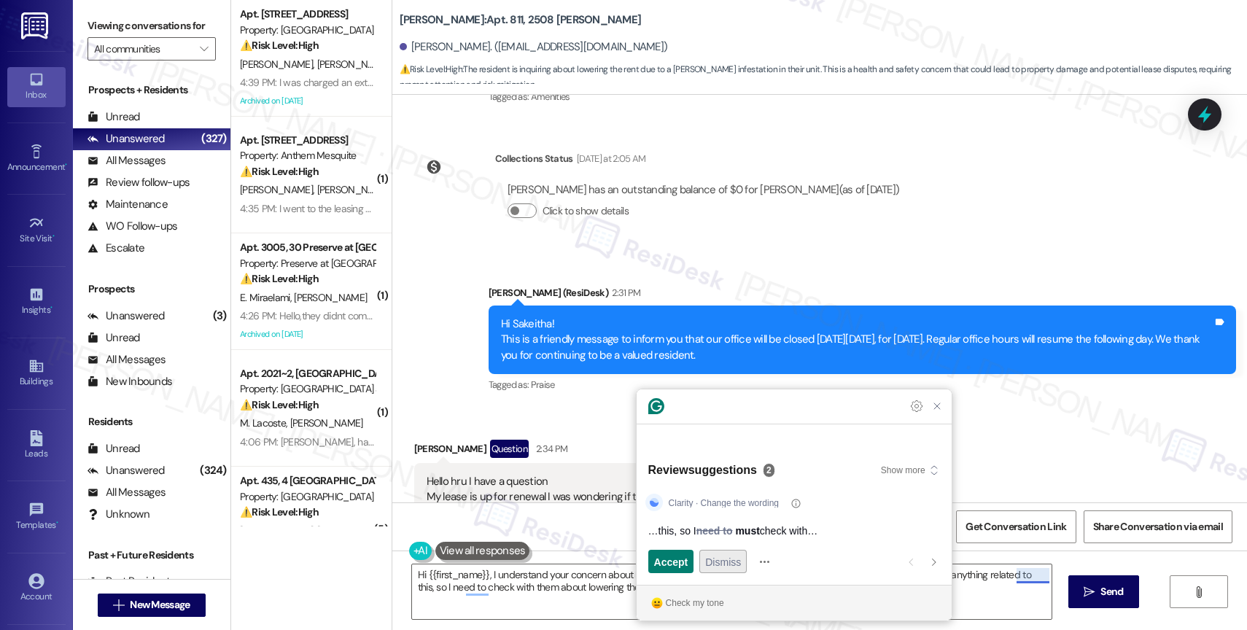
click at [716, 549] on div "Clarity · Change the wording …this, so I need to must check with… Accept and op…" at bounding box center [794, 535] width 315 height 100
click at [728, 559] on span "Dismiss" at bounding box center [723, 561] width 36 height 15
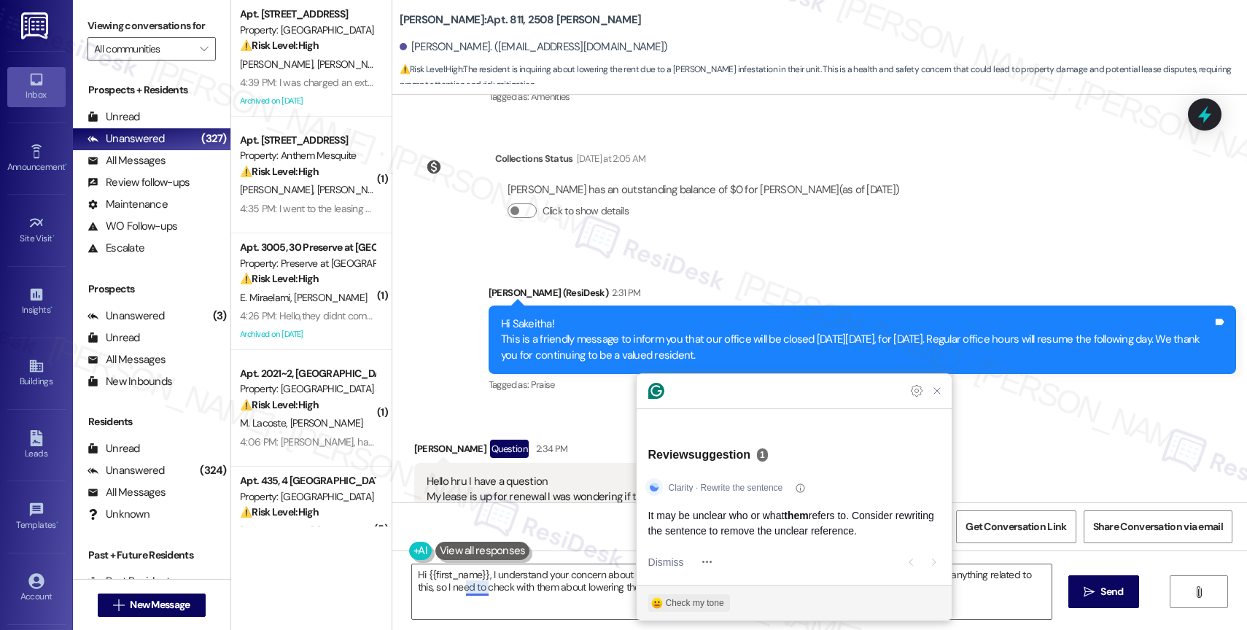
click at [705, 603] on div "Check my tone" at bounding box center [695, 603] width 58 height 13
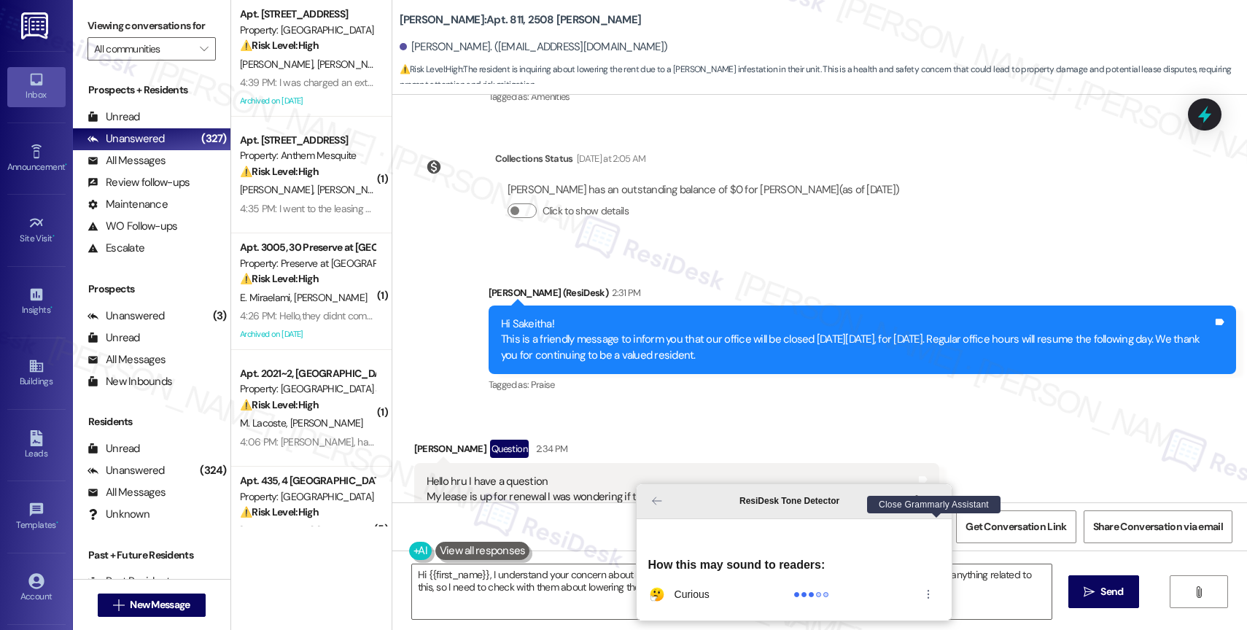
click at [938, 507] on icon "Close Grammarly Assistant" at bounding box center [937, 501] width 12 height 12
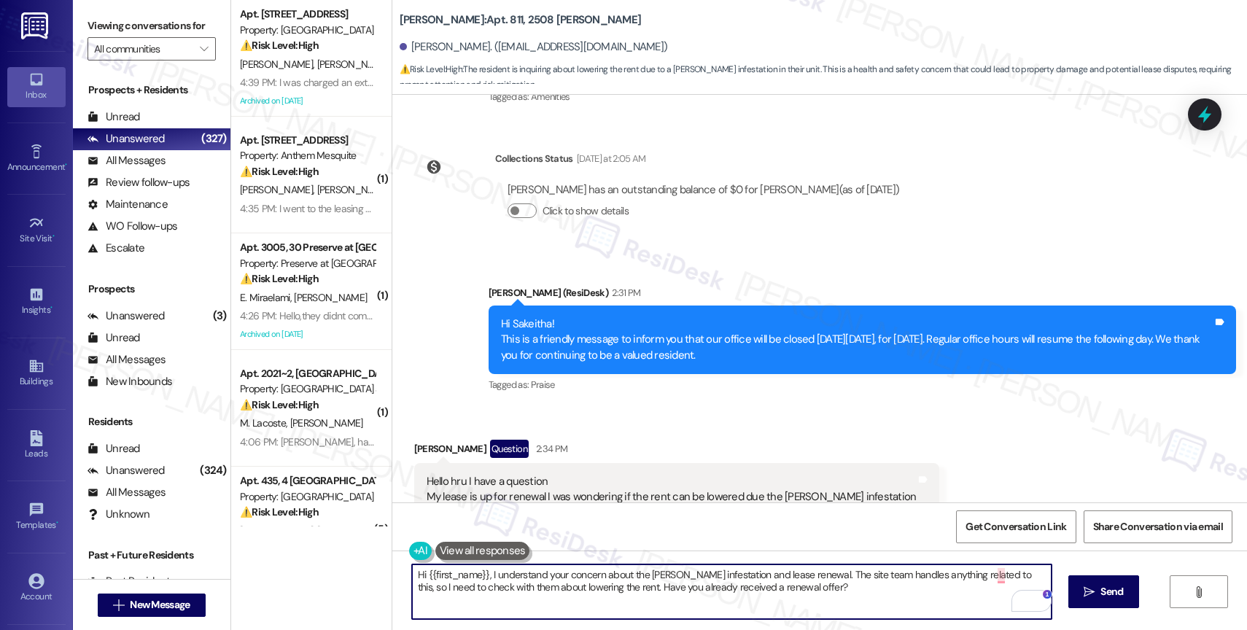
click at [812, 599] on textarea "Hi {{first_name}}, I understand your concern about the roach infestation and le…" at bounding box center [732, 592] width 640 height 55
click at [794, 571] on textarea "Hi {{first_name}}, I understand your concern about the roach infestation and le…" at bounding box center [732, 592] width 640 height 55
click at [928, 592] on textarea "Hi {{first_name}}, I understand your concern about the roach infestation and le…" at bounding box center [732, 592] width 640 height 55
click at [1030, 601] on div "1" at bounding box center [1030, 601] width 16 height 16
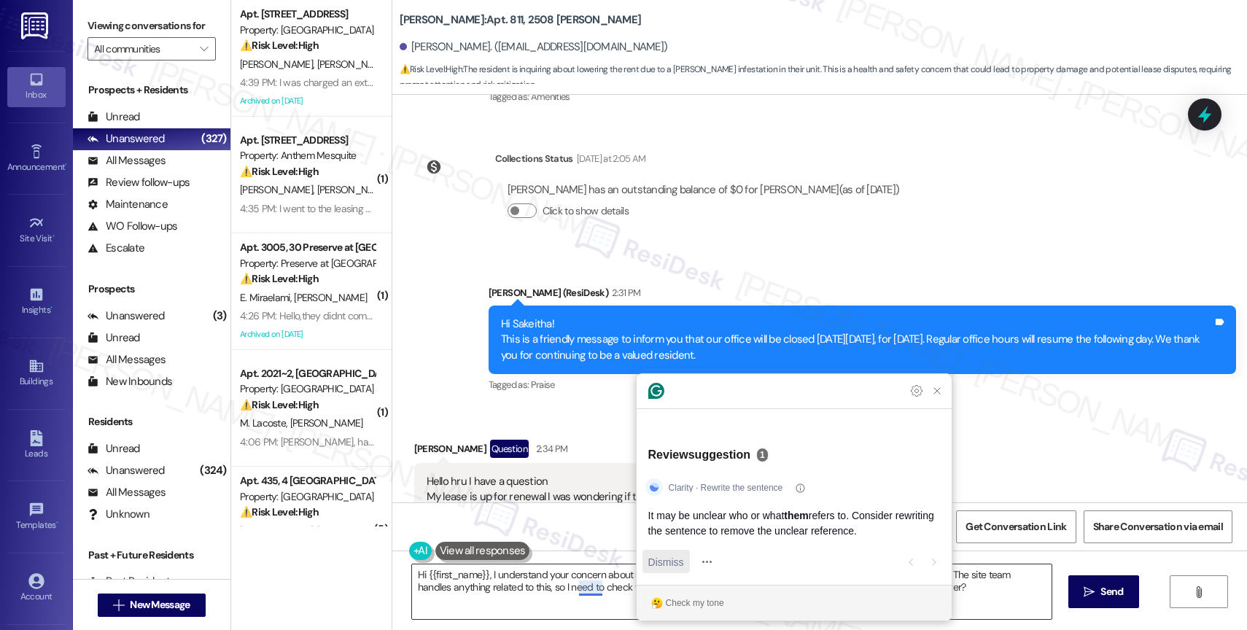
click at [656, 565] on span "Dismiss" at bounding box center [666, 561] width 36 height 15
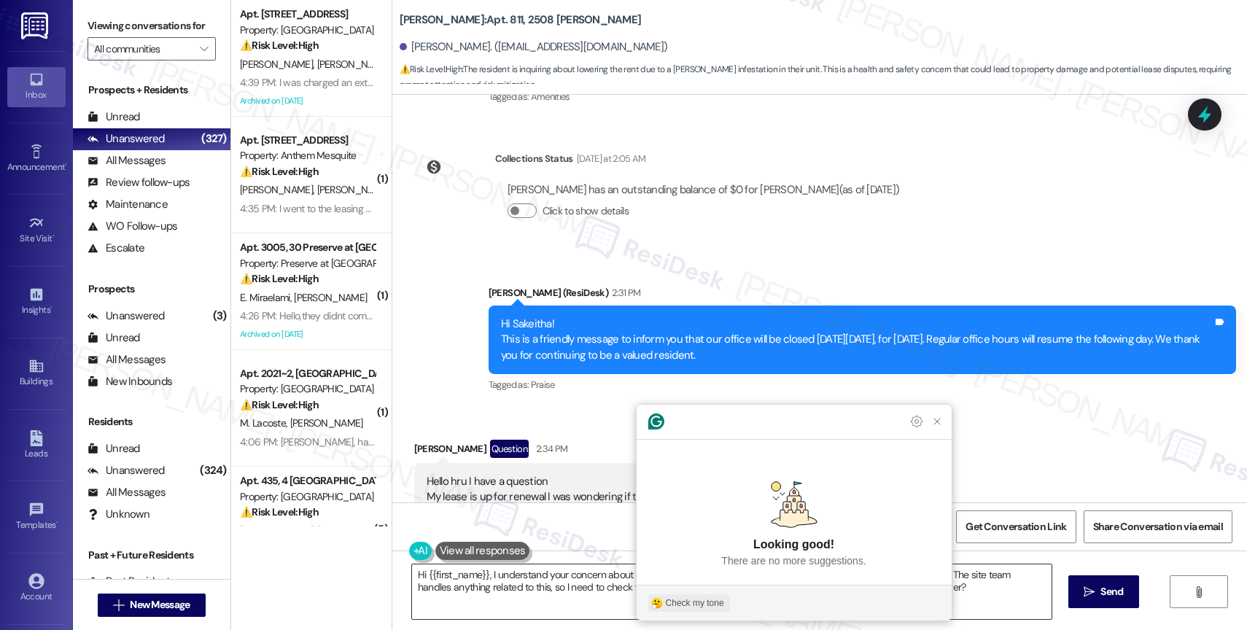
click at [700, 602] on div "Check my tone" at bounding box center [695, 603] width 58 height 13
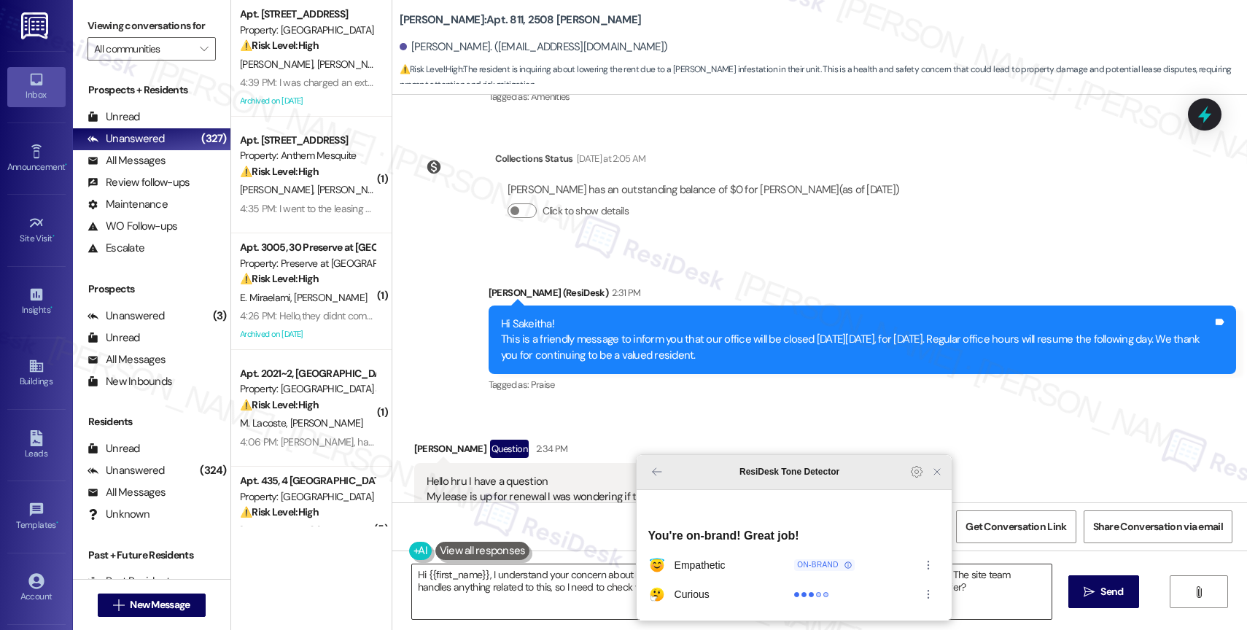
click at [937, 487] on div "ResiDesk Tone Detector" at bounding box center [794, 472] width 315 height 35
click at [937, 478] on icon "Close Grammarly Assistant" at bounding box center [937, 472] width 12 height 12
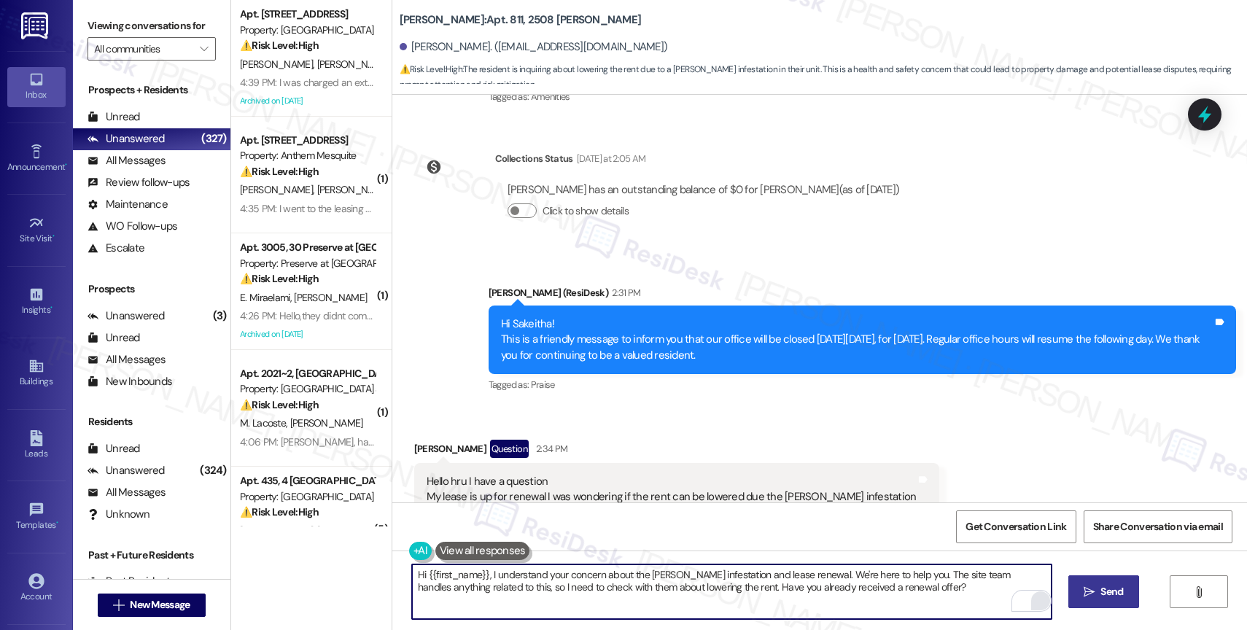
click at [1108, 593] on span "Send" at bounding box center [1112, 591] width 23 height 15
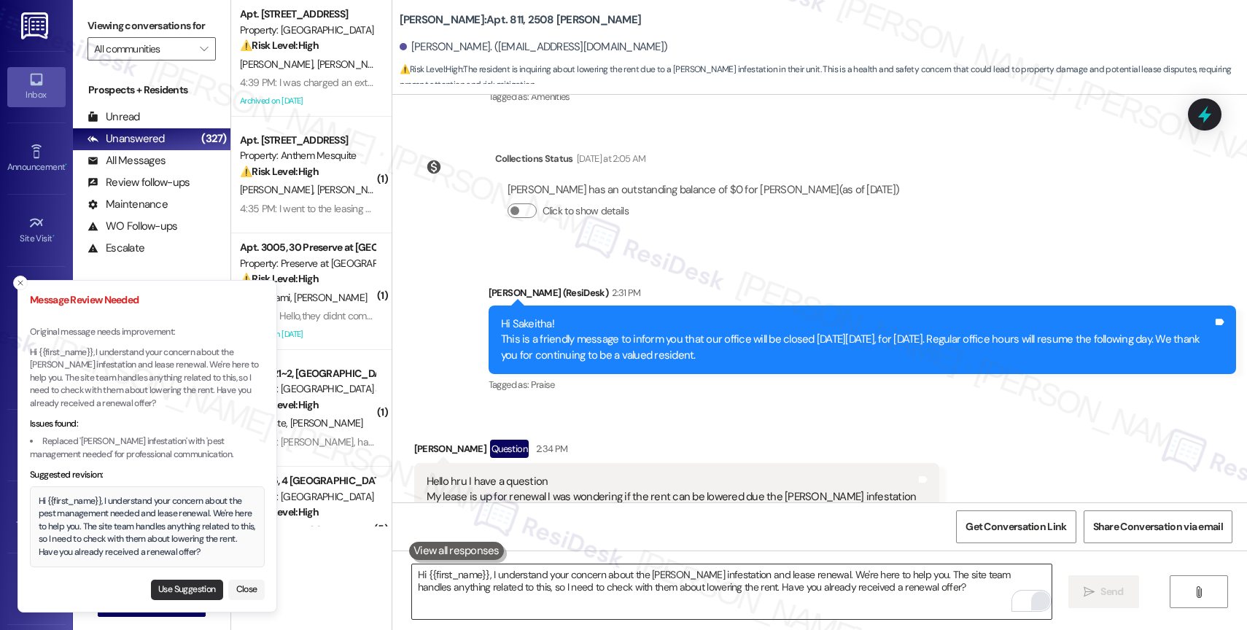
click at [175, 587] on button "Use Suggestion" at bounding box center [187, 590] width 72 height 20
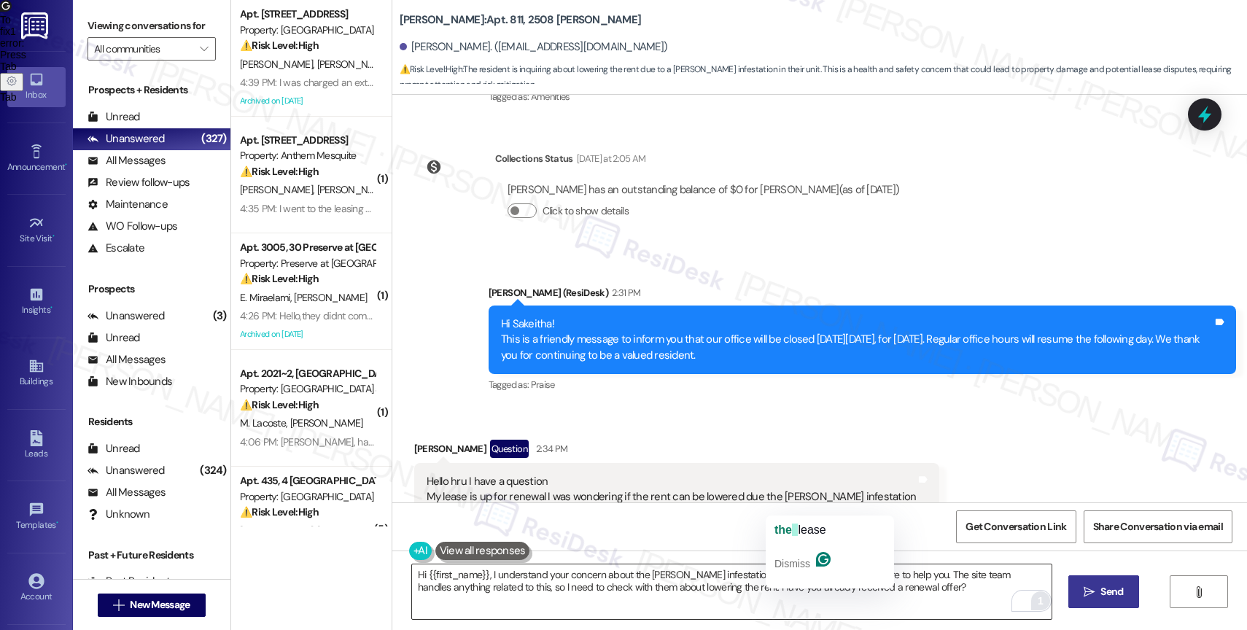
click at [803, 527] on span "lease" at bounding box center [812, 530] width 28 height 12
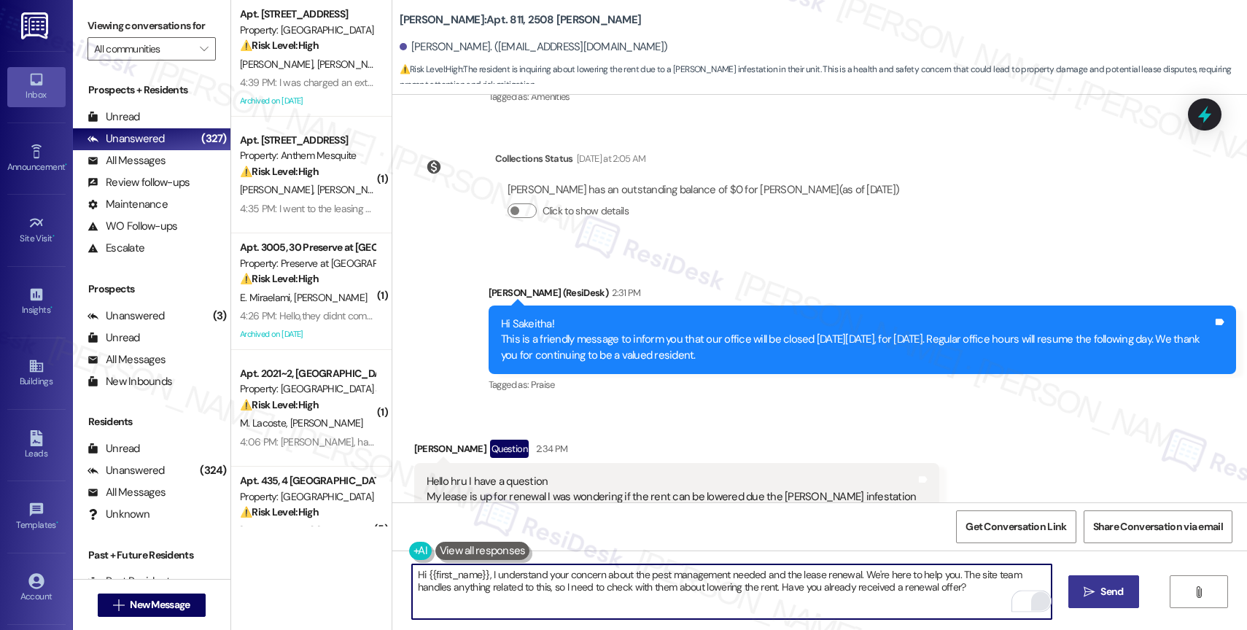
click at [953, 596] on textarea "Hi {{first_name}}, I understand your concern about the pest management needed a…" at bounding box center [732, 592] width 640 height 55
type textarea "Hi {{first_name}}, I understand your concern about the pest management needed a…"
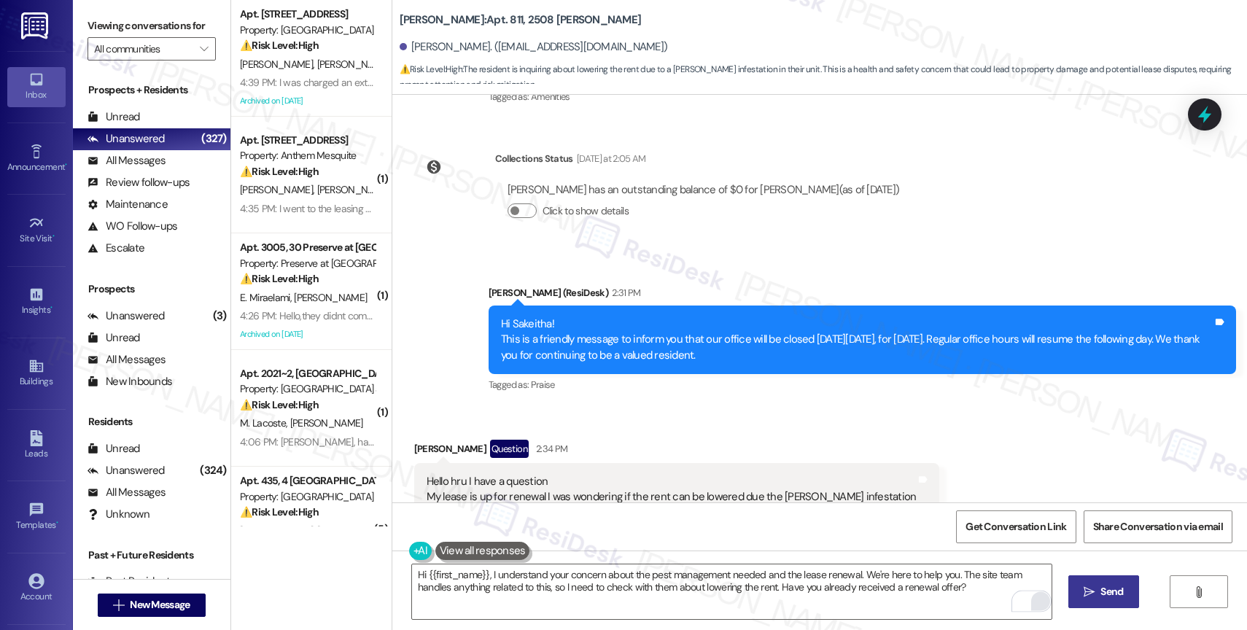
click at [1107, 587] on span "Send" at bounding box center [1112, 591] width 23 height 15
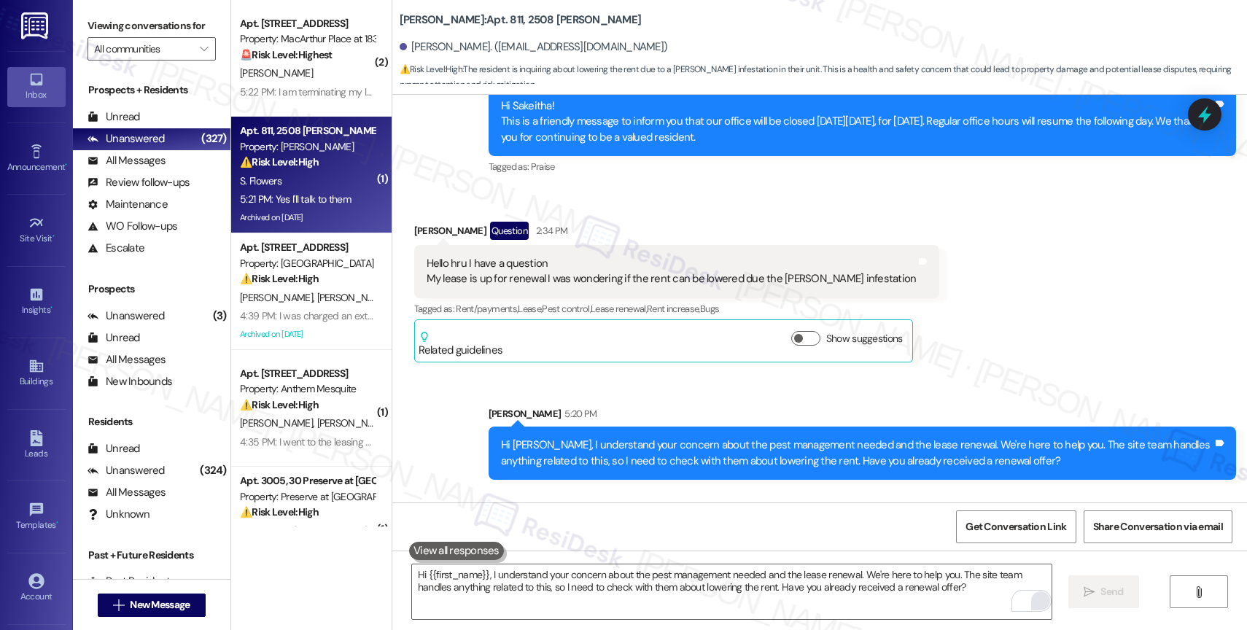
scroll to position [37904, 0]
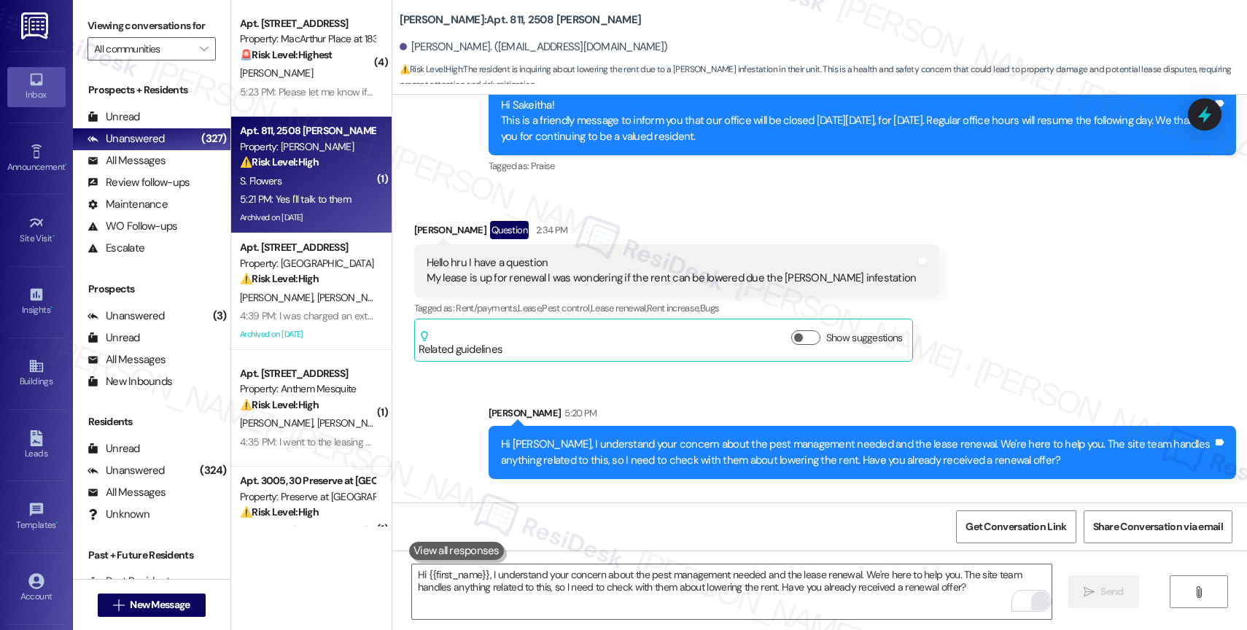
click at [580, 490] on div "Received via SMS Sakeitha Flowers 5:21 PM Yes I'll talk to them Tags and notes" at bounding box center [819, 540] width 855 height 101
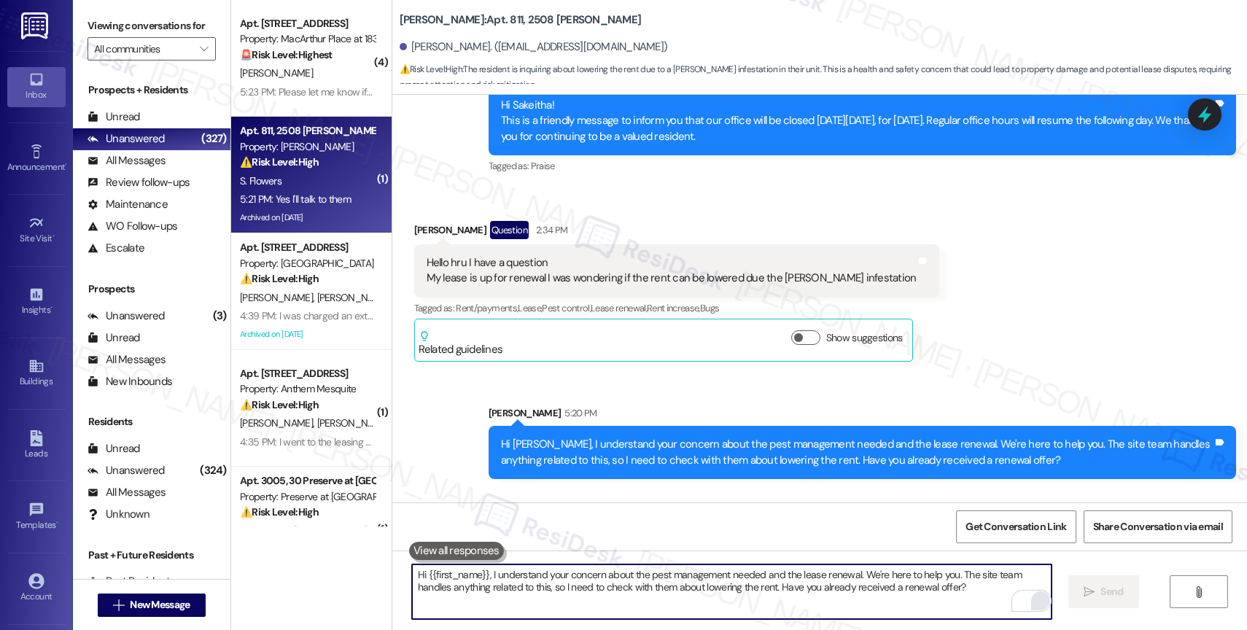
click at [500, 588] on textarea "Hi {{first_name}}, I understand your concern about the pest management needed a…" at bounding box center [732, 592] width 640 height 55
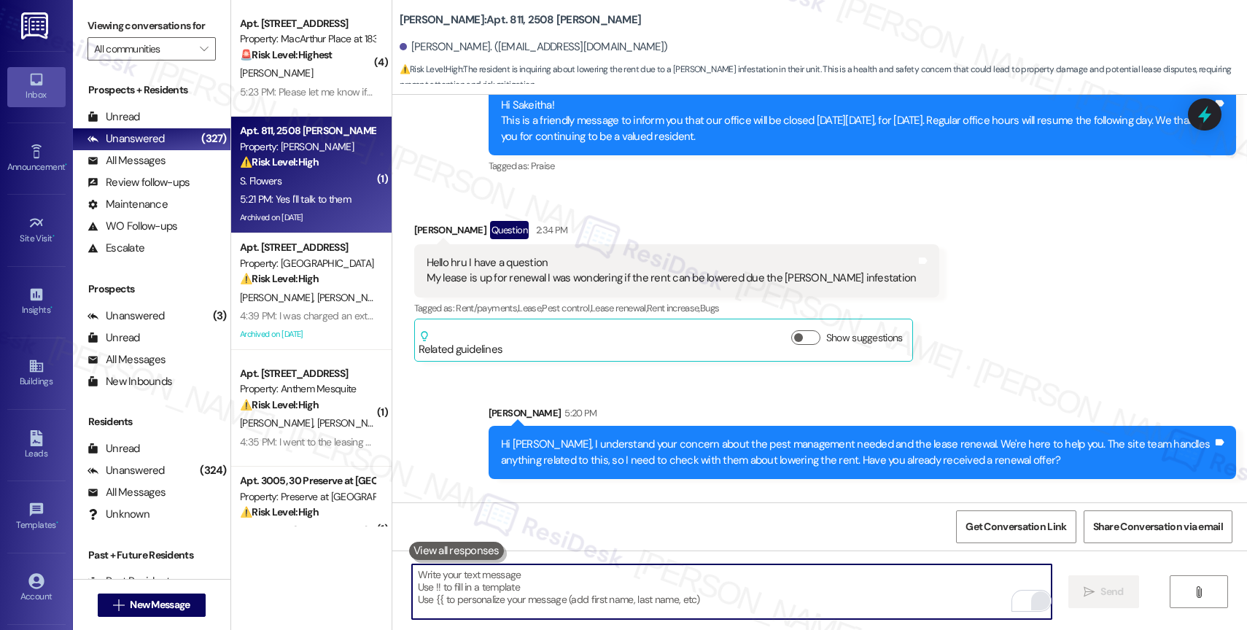
type textarea "D"
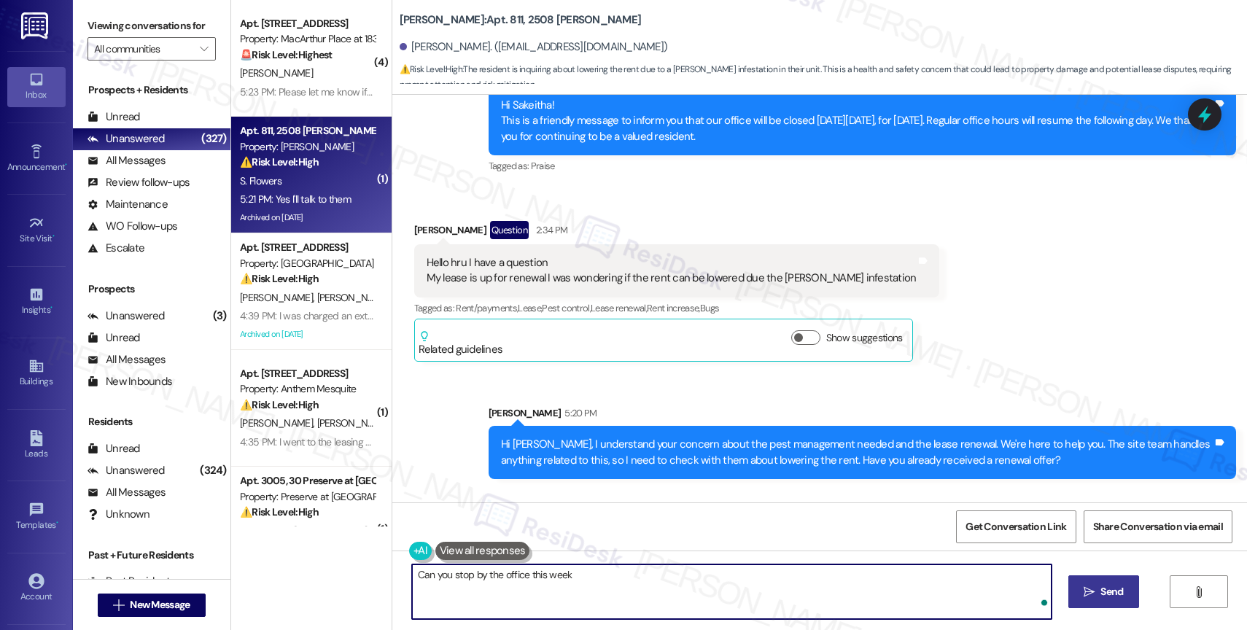
type textarea "Can you stop by the office this week?"
click at [470, 575] on textarea "Can you stop by the office this week?" at bounding box center [732, 592] width 640 height 55
type textarea "G"
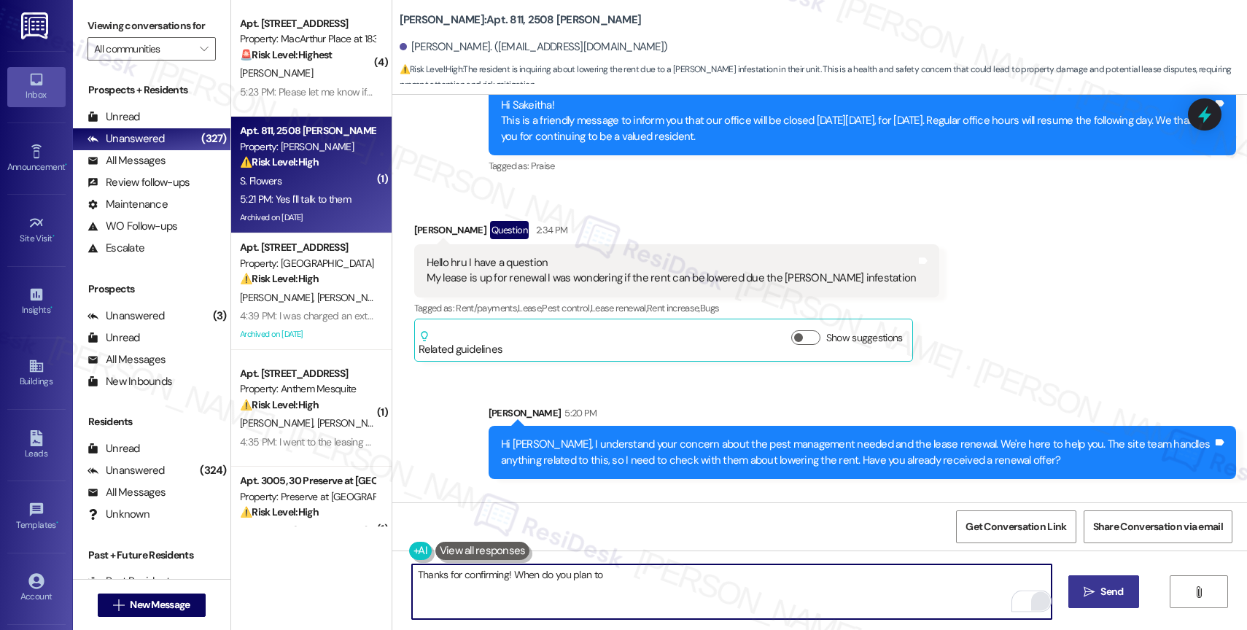
drag, startPoint x: 503, startPoint y: 568, endPoint x: 672, endPoint y: 572, distance: 168.5
click at [672, 572] on textarea "Thanks for confirming! When do you plan to" at bounding box center [732, 592] width 640 height 55
drag, startPoint x: 505, startPoint y: 569, endPoint x: 663, endPoint y: 573, distance: 158.3
click at [663, 573] on textarea "Thanks for confirming! When do you plan to" at bounding box center [732, 592] width 640 height 55
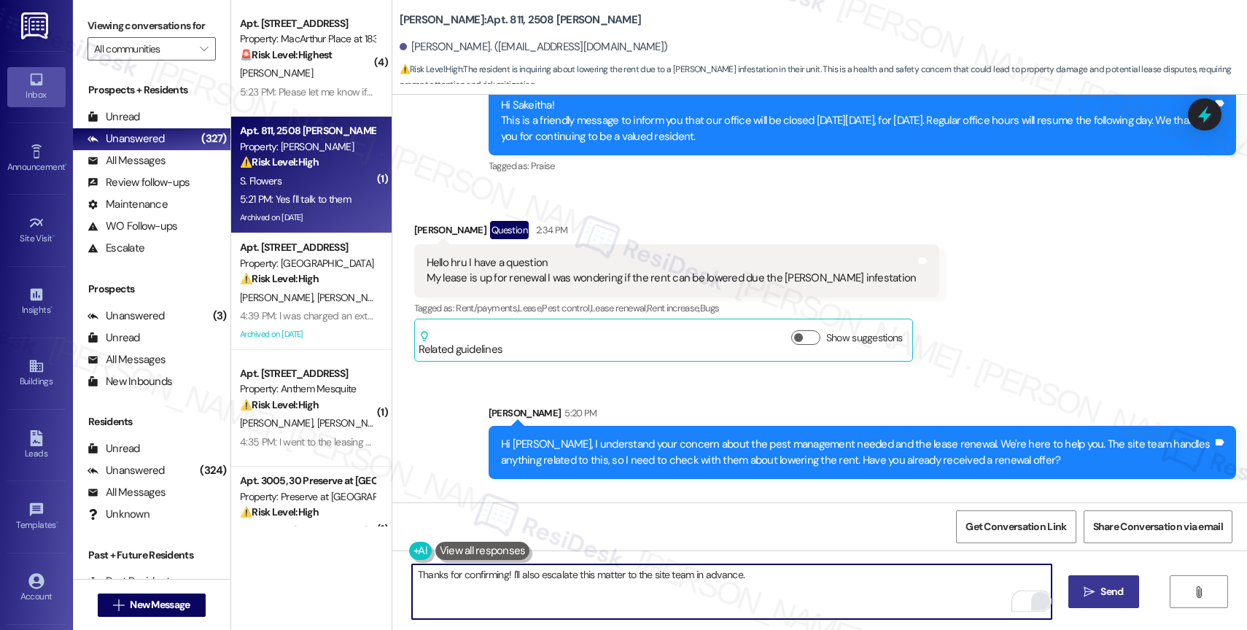
click at [783, 591] on textarea "Thanks for confirming! I'll also escalate this matter to the site team in advan…" at bounding box center [732, 592] width 640 height 55
click at [782, 590] on textarea "Thanks for confirming! I'll also escalate this matter to the site team in advan…" at bounding box center [732, 592] width 640 height 55
click at [1028, 598] on div "1" at bounding box center [1030, 601] width 16 height 16
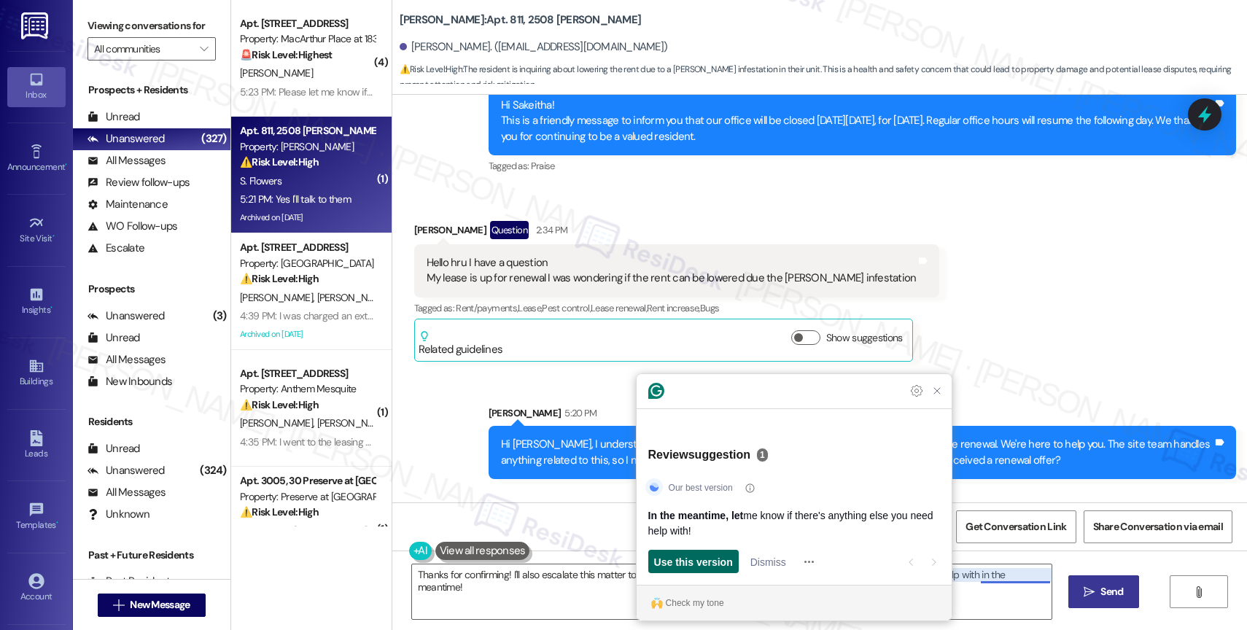
click at [698, 551] on div "Use this version" at bounding box center [693, 561] width 79 height 23
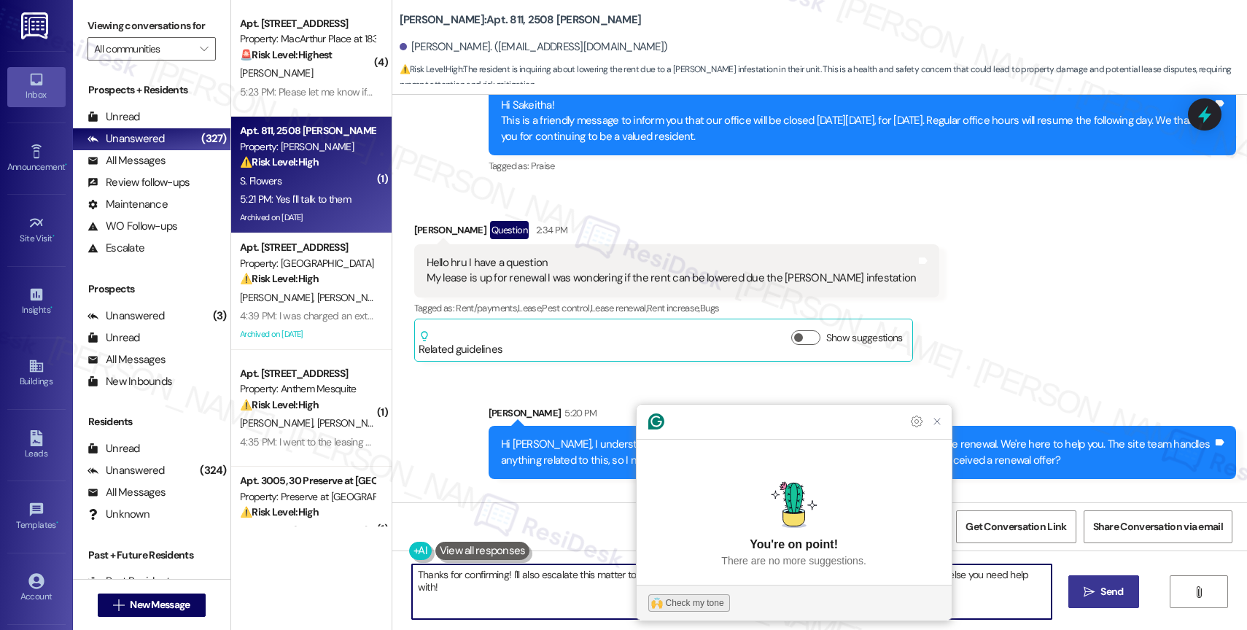
type textarea "Thanks for confirming! I'll also escalate this matter to the site team in advan…"
click at [676, 597] on div "Check my tone" at bounding box center [695, 603] width 58 height 13
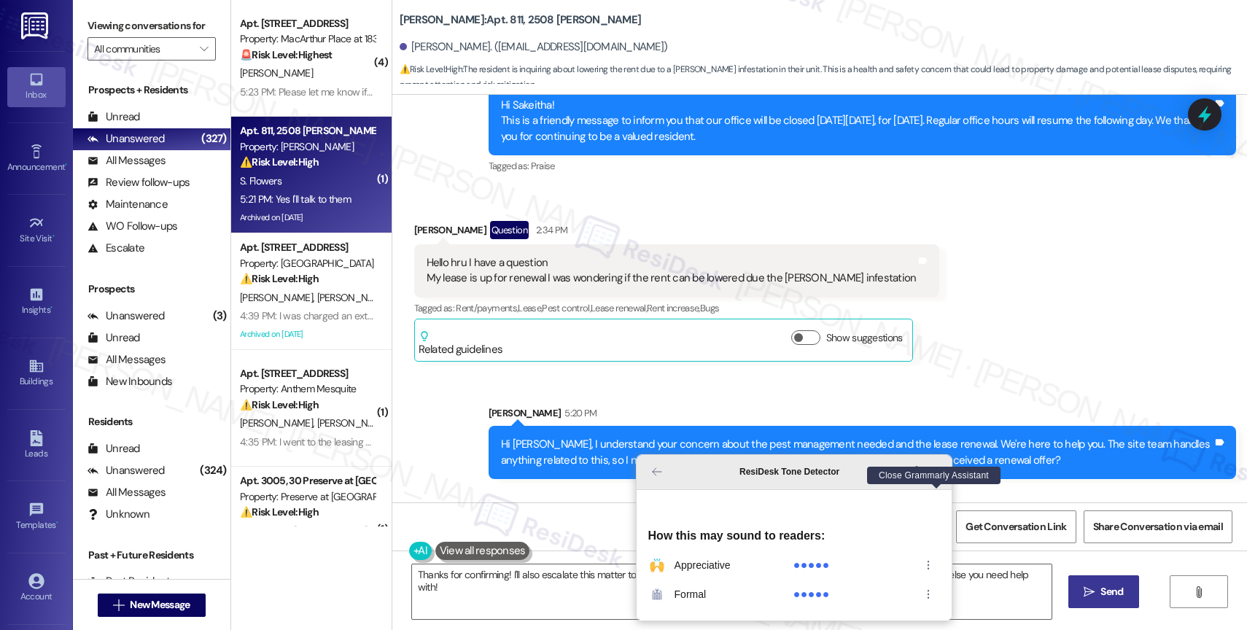
click at [934, 478] on icon "Close Grammarly Assistant" at bounding box center [937, 472] width 12 height 12
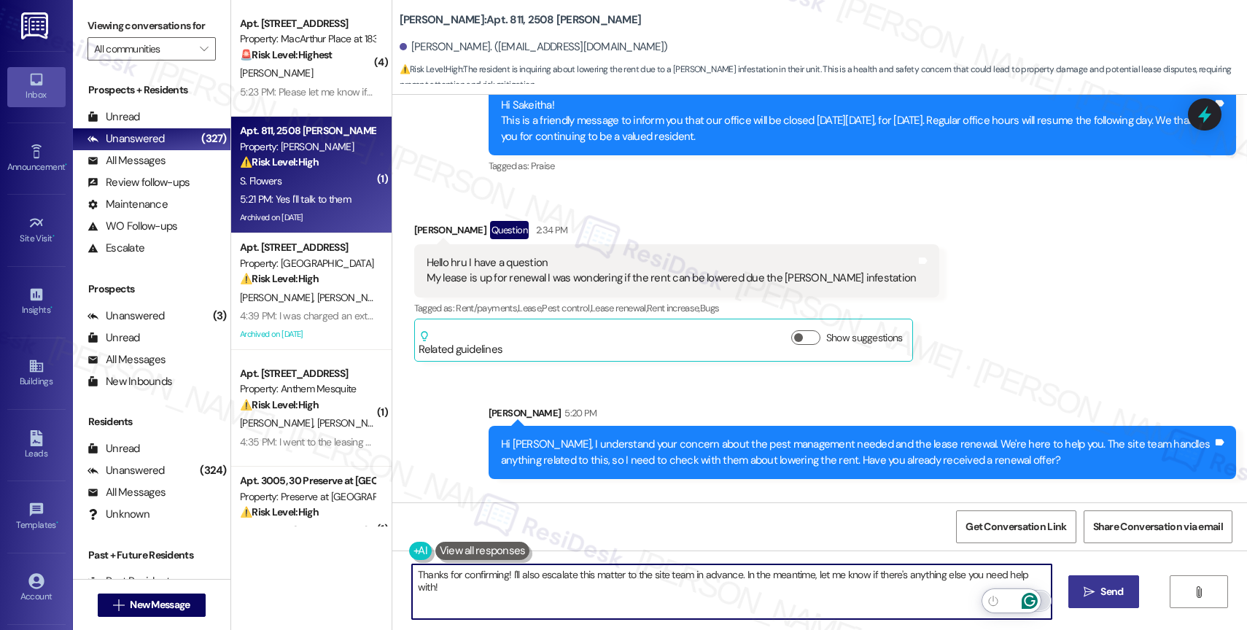
click at [1029, 594] on icon "Open Grammarly. 0 Suggestions." at bounding box center [1030, 601] width 16 height 16
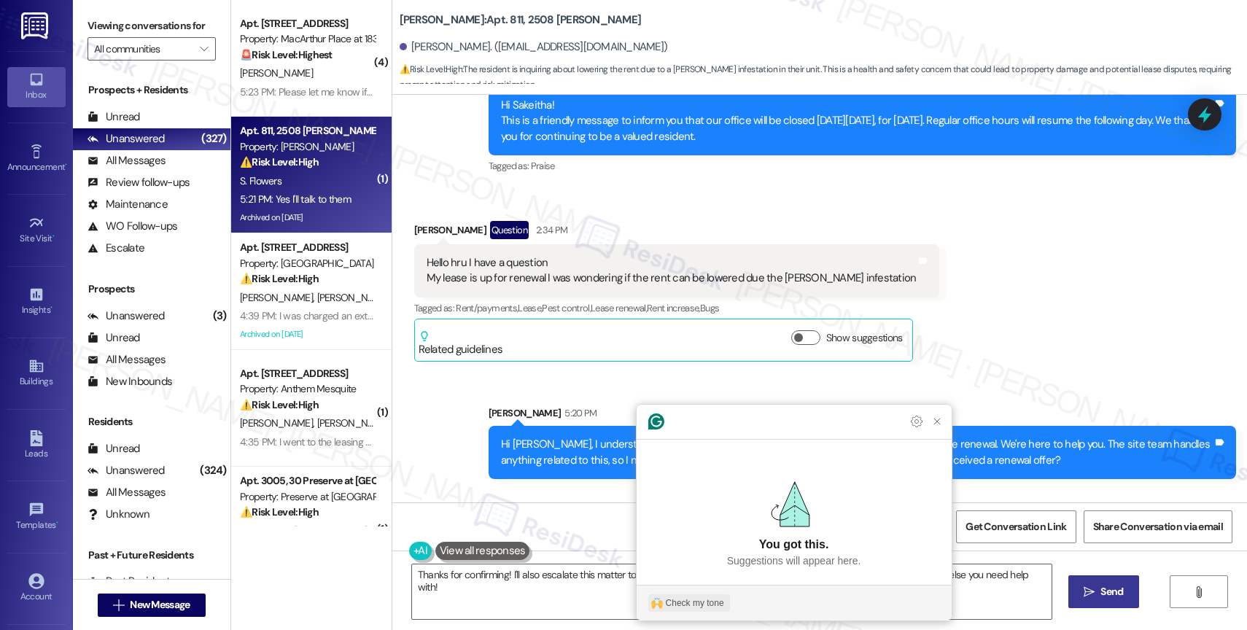
click at [691, 600] on div "Check my tone" at bounding box center [695, 603] width 58 height 13
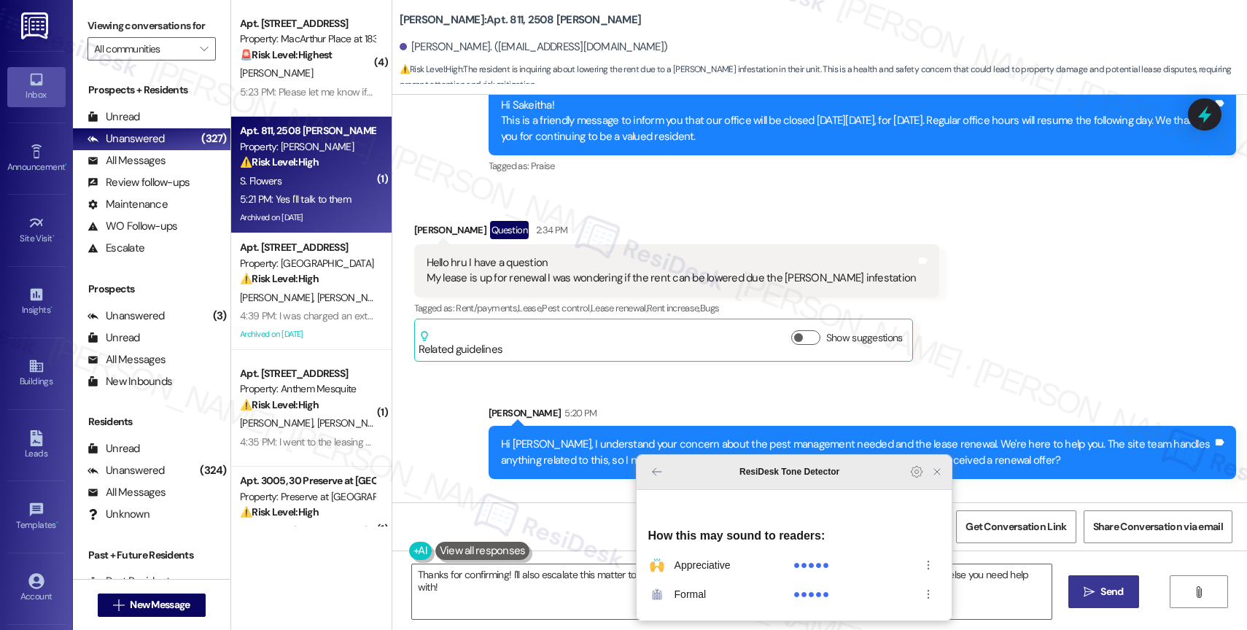
click at [934, 475] on icon "Close Grammarly Assistant" at bounding box center [937, 472] width 6 height 6
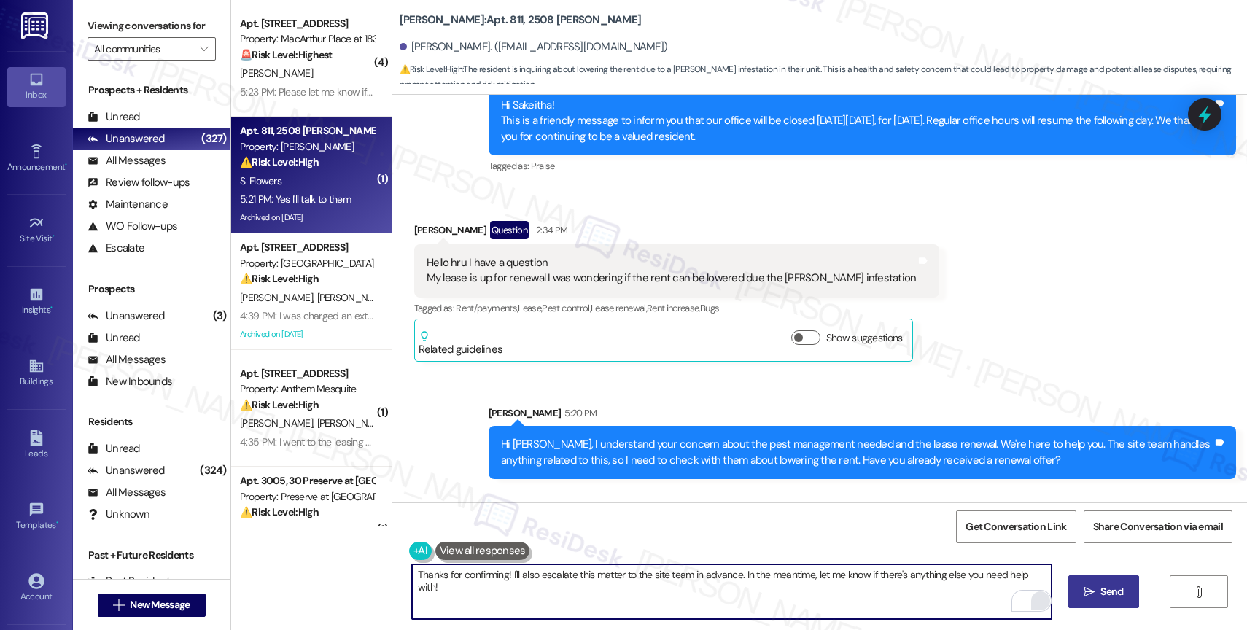
click at [1089, 587] on icon "" at bounding box center [1089, 592] width 11 height 12
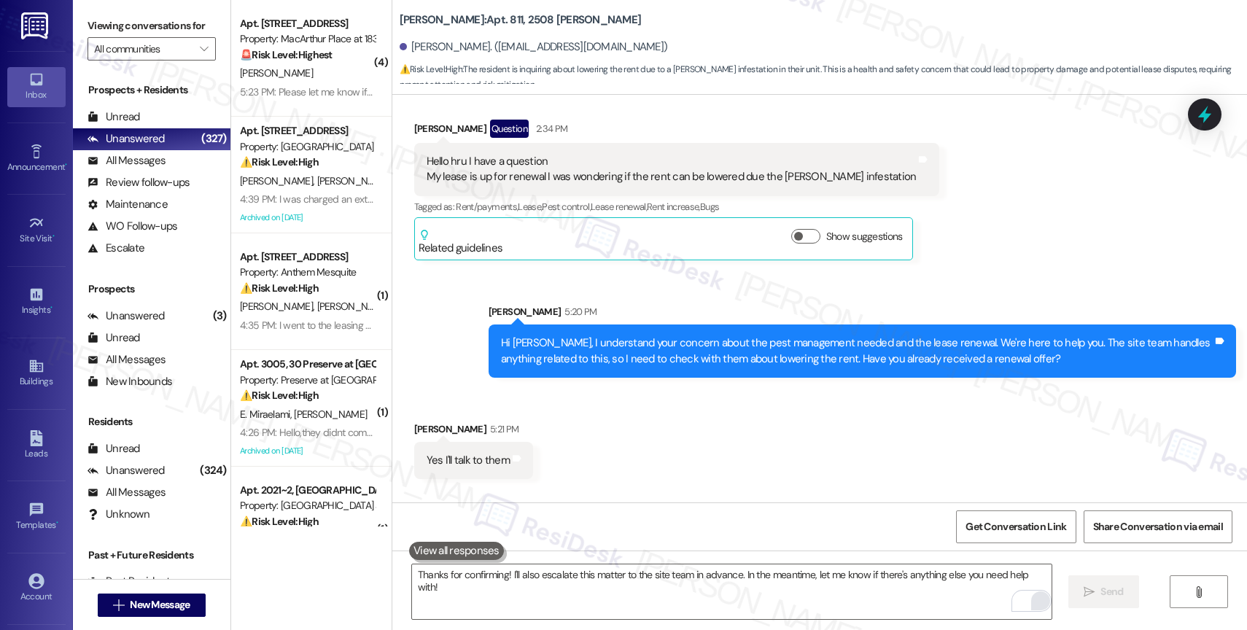
scroll to position [37813, 0]
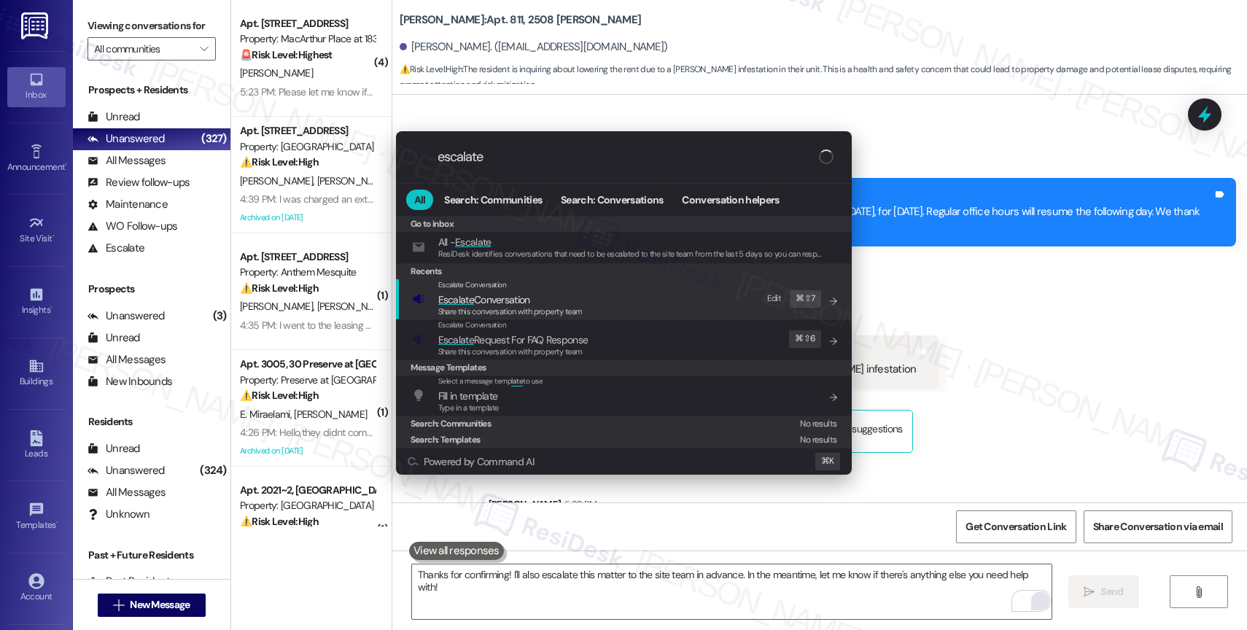
type input "escalate"
click at [525, 295] on span "Escalate Conversation" at bounding box center [484, 299] width 92 height 13
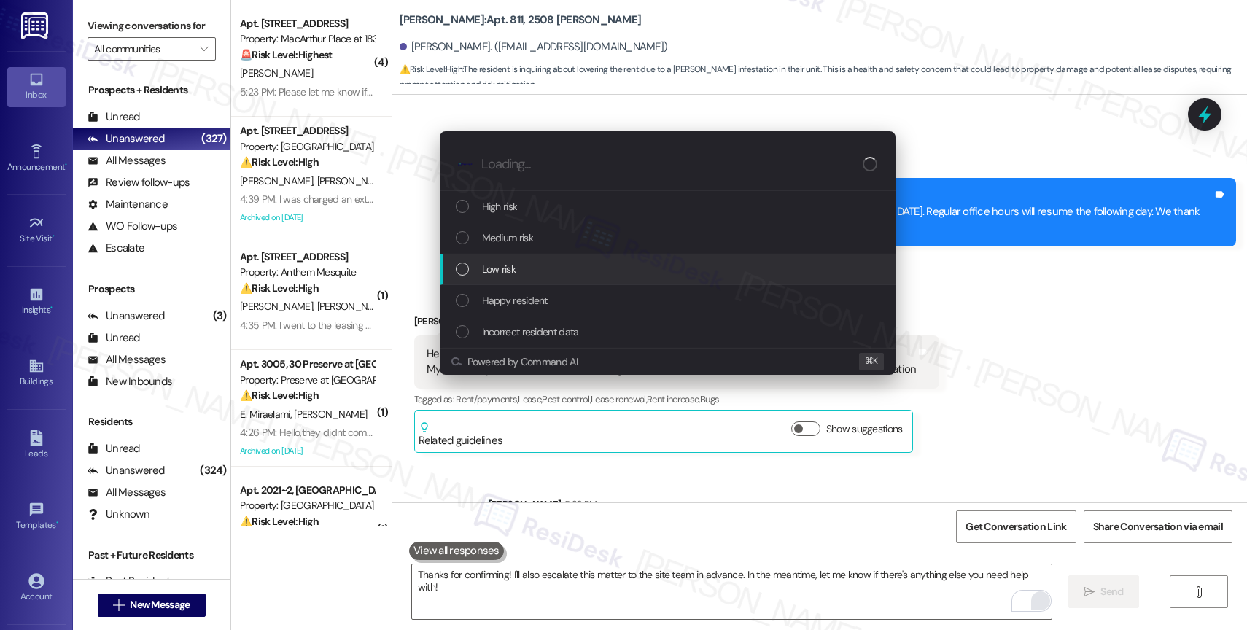
click at [991, 251] on div "Escalate Conversation How risky is the relationship with this person? Topics (e…" at bounding box center [623, 315] width 1247 height 630
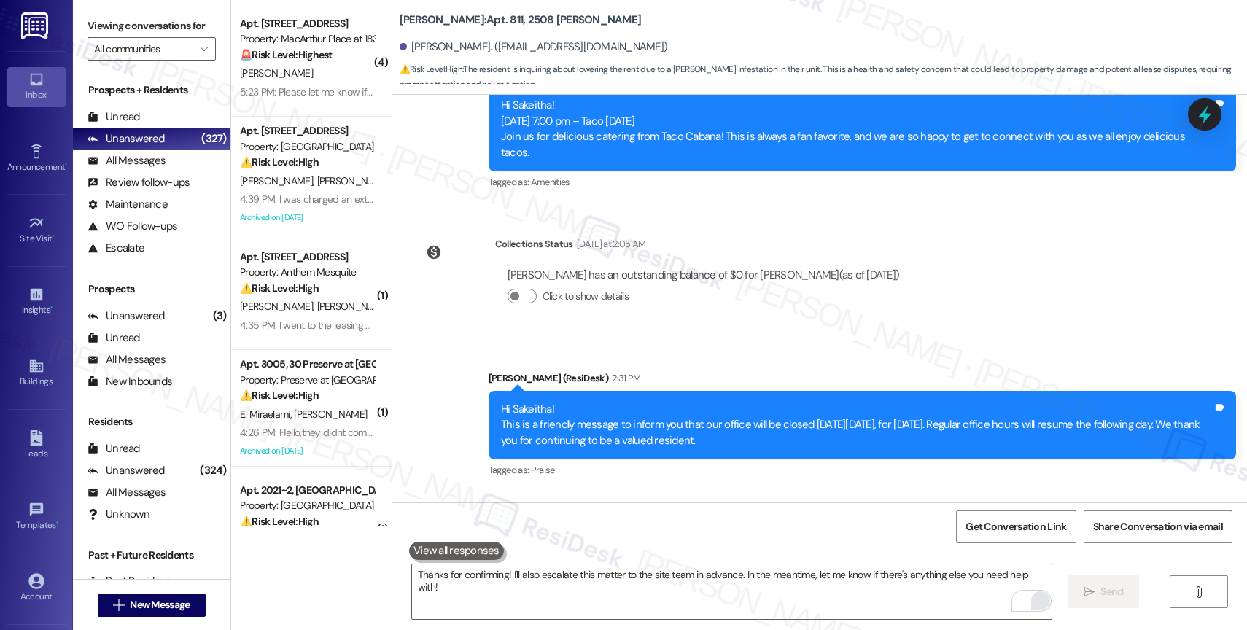
scroll to position [37755, 0]
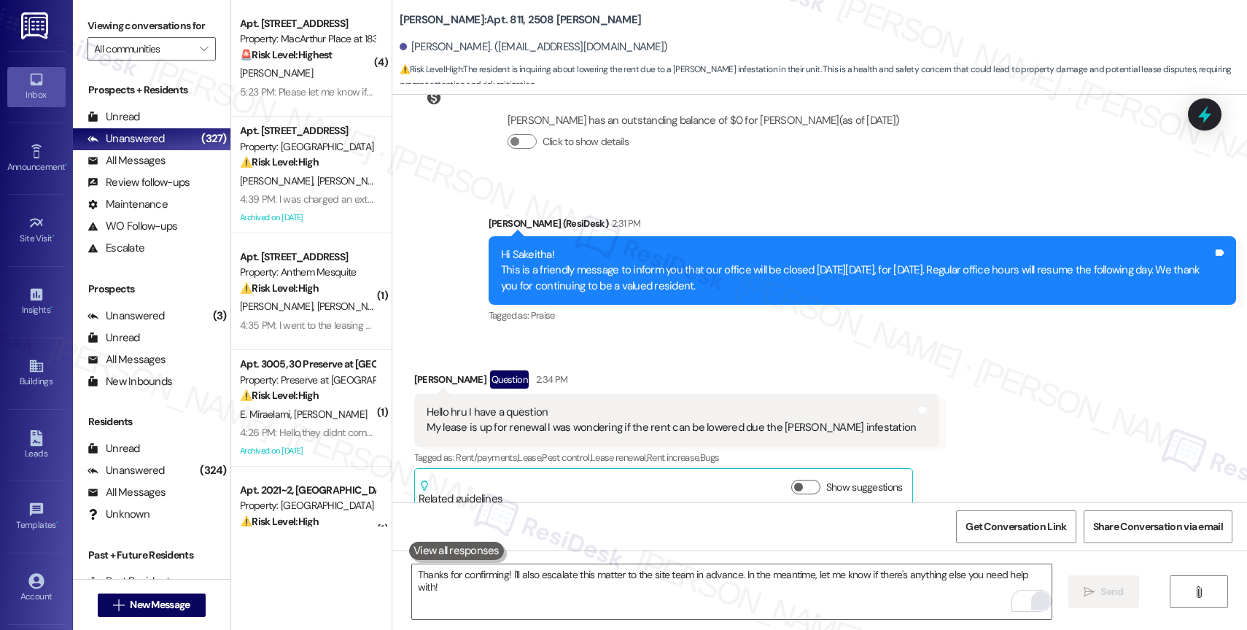
click at [634, 371] on div "Sakeitha Flowers Question 2:34 PM" at bounding box center [677, 382] width 526 height 23
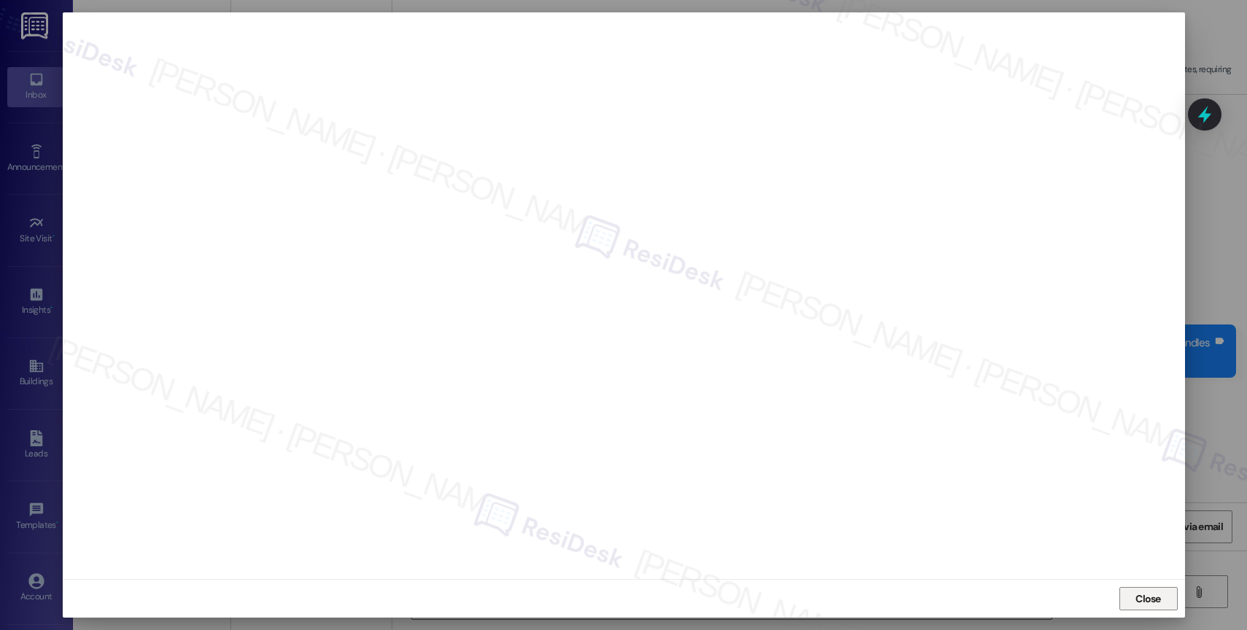
click at [1153, 589] on span "Close" at bounding box center [1148, 599] width 31 height 22
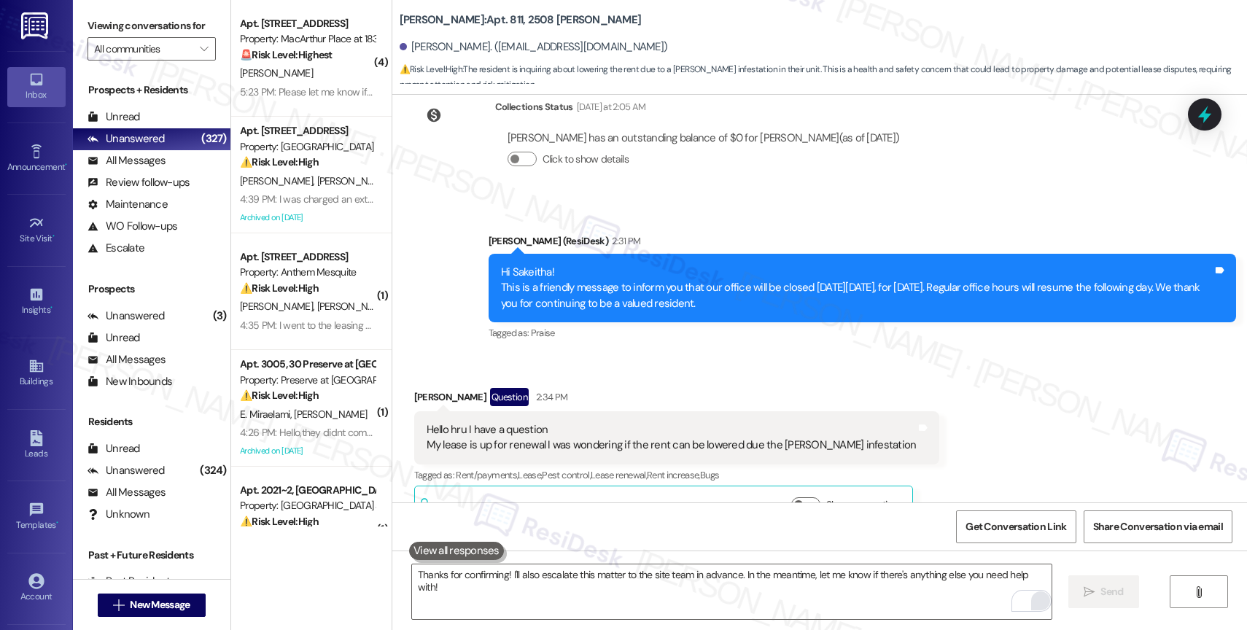
scroll to position [37684, 0]
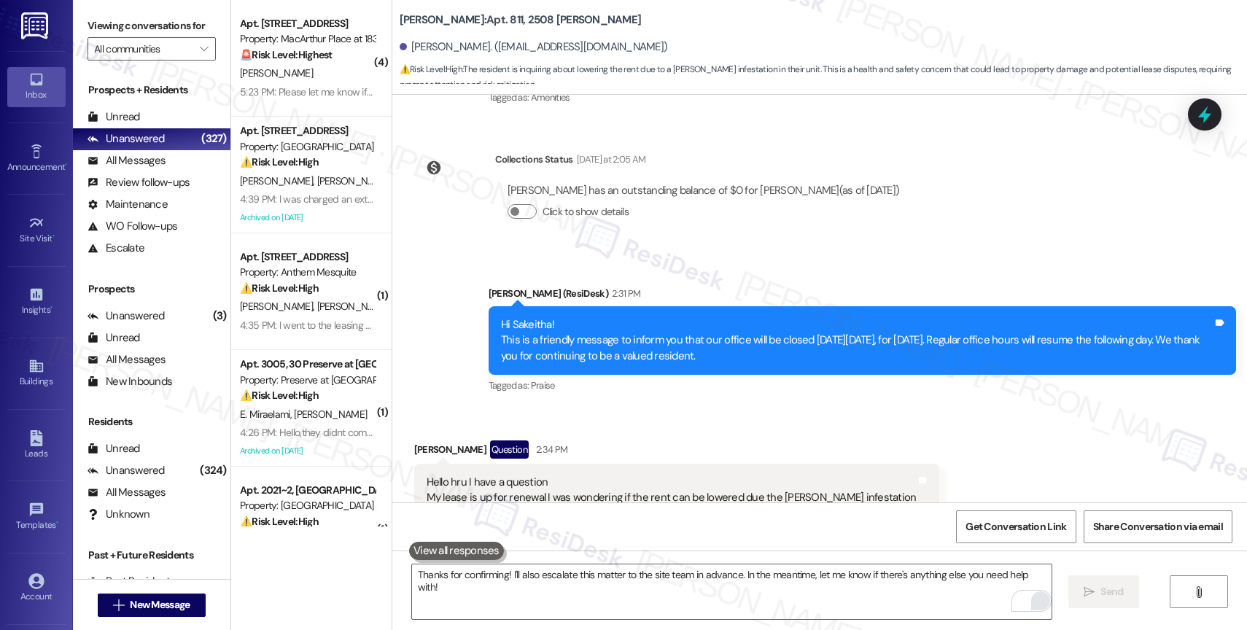
click at [633, 430] on div "Received via SMS Sakeitha Flowers Question 2:34 PM Hello hru I have a question …" at bounding box center [677, 511] width 548 height 163
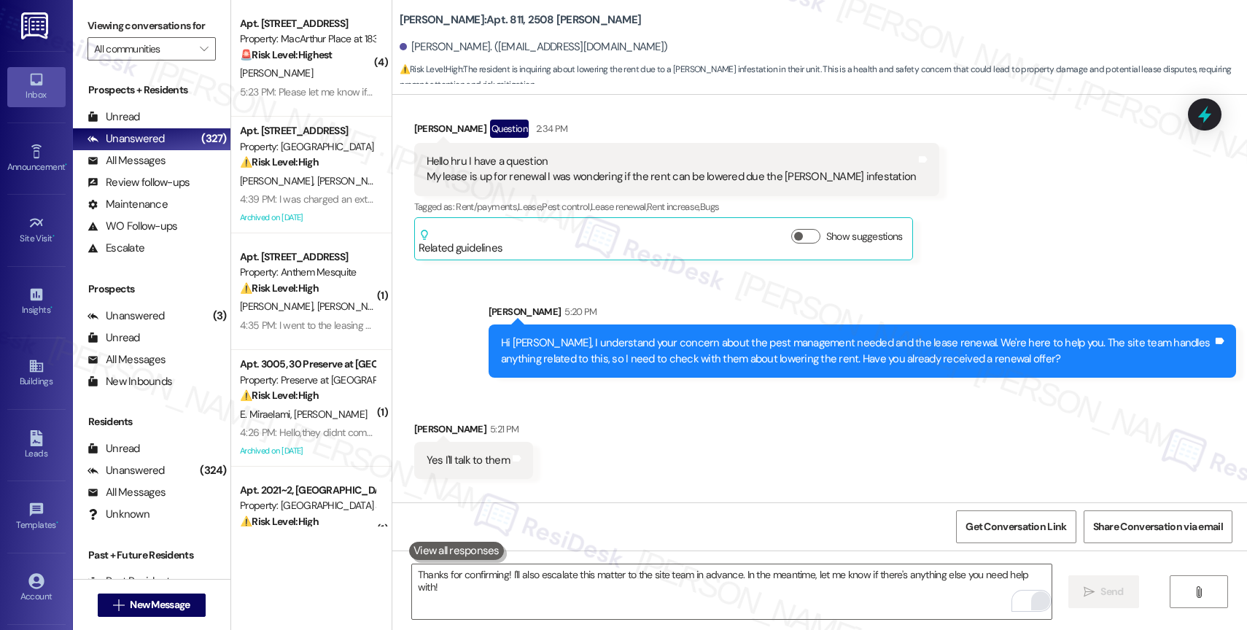
click at [681, 389] on div "Received via SMS Sakeitha Flowers 5:21 PM Yes I'll talk to them Tags and notes" at bounding box center [819, 439] width 855 height 101
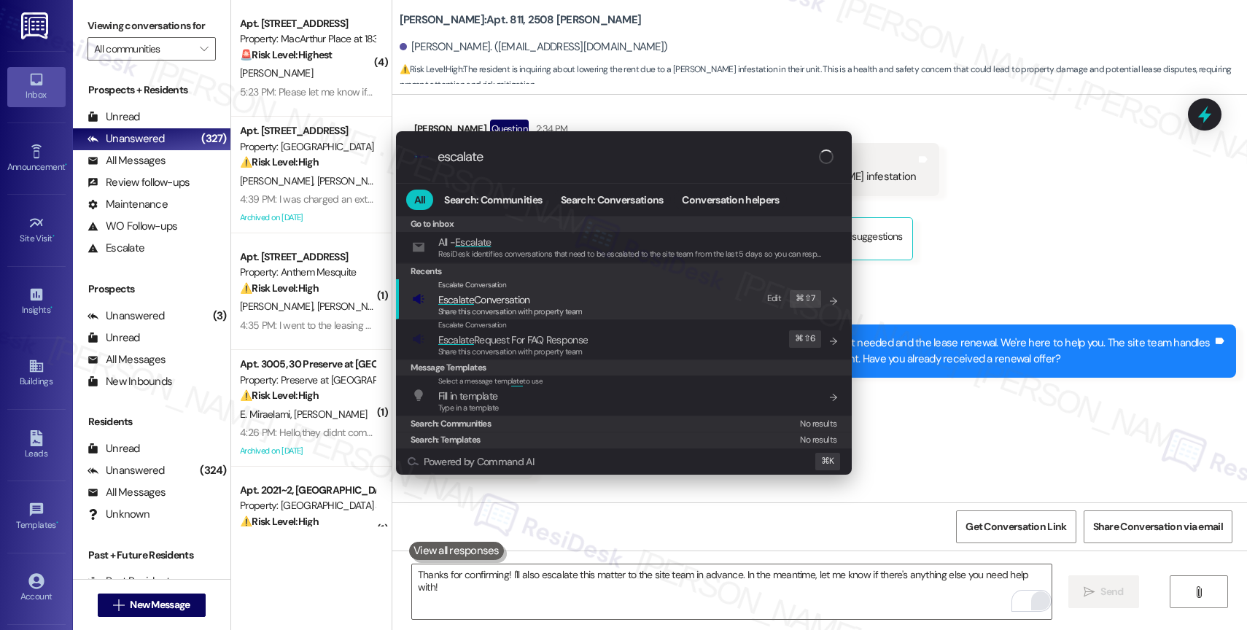
type input "escalate"
click at [540, 302] on span "Escalate Conversation" at bounding box center [510, 300] width 144 height 16
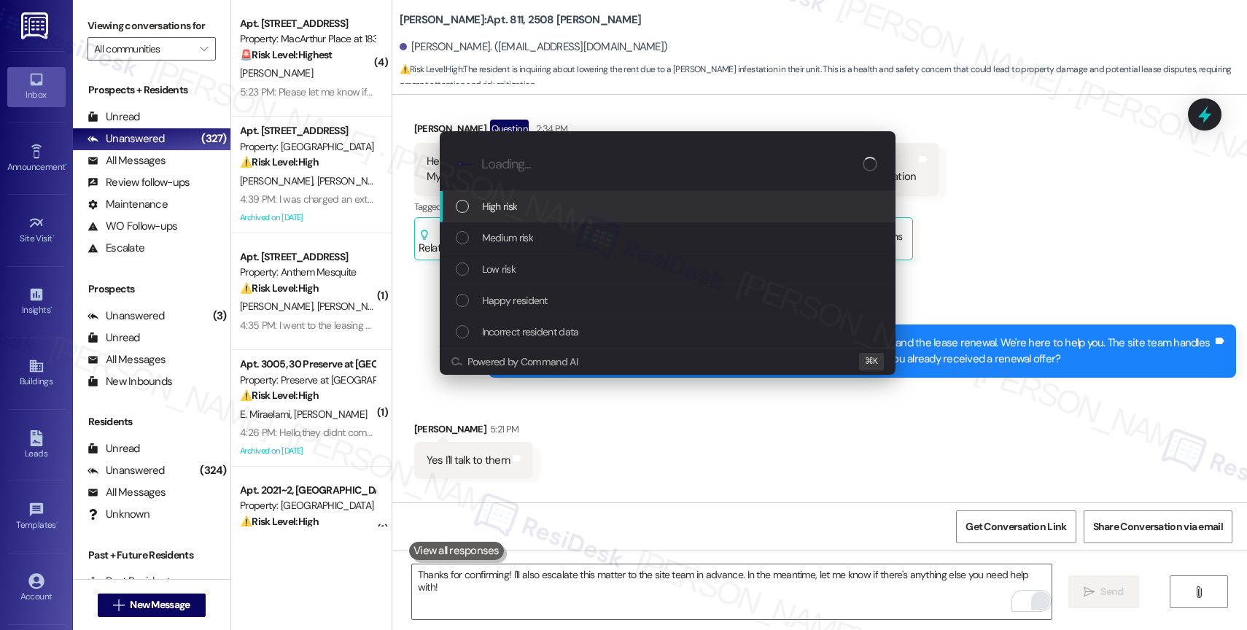
click at [520, 206] on div "High risk" at bounding box center [669, 206] width 427 height 16
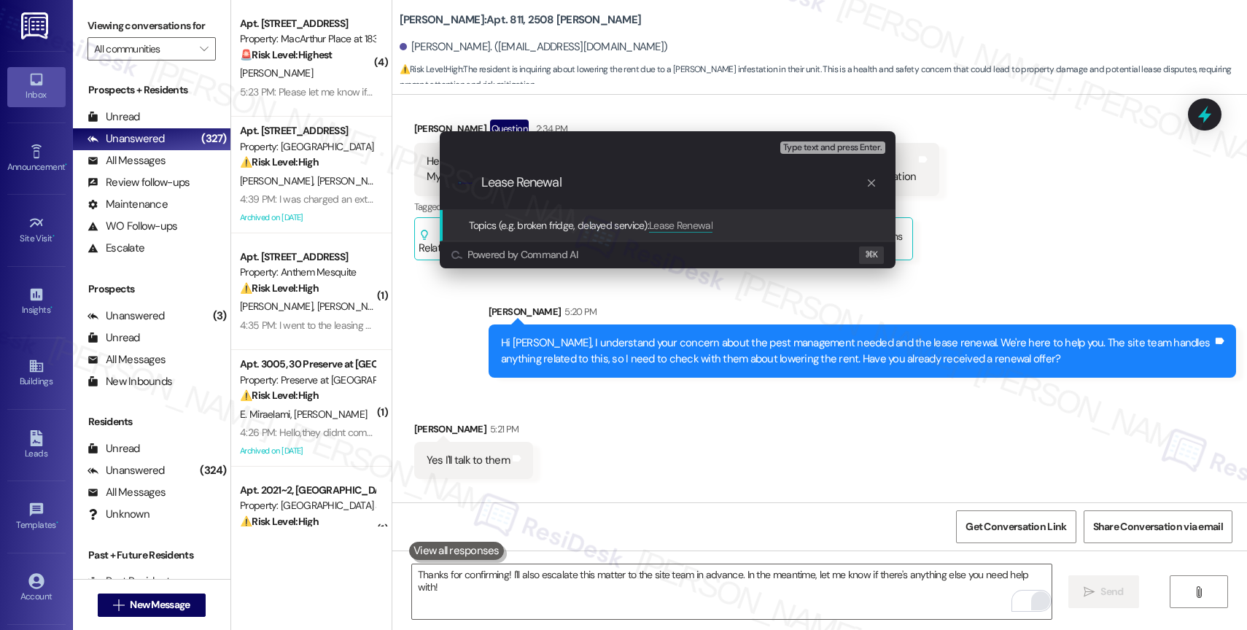
click at [607, 182] on input "Lease Renewal" at bounding box center [673, 182] width 384 height 15
drag, startPoint x: 567, startPoint y: 180, endPoint x: 747, endPoint y: 179, distance: 179.4
click at [747, 179] on input "Lease Renewal Negotiation" at bounding box center [673, 182] width 384 height 15
click at [696, 184] on input "Lease Renewal Negotiation" at bounding box center [673, 182] width 384 height 15
drag, startPoint x: 566, startPoint y: 178, endPoint x: 736, endPoint y: 182, distance: 170.0
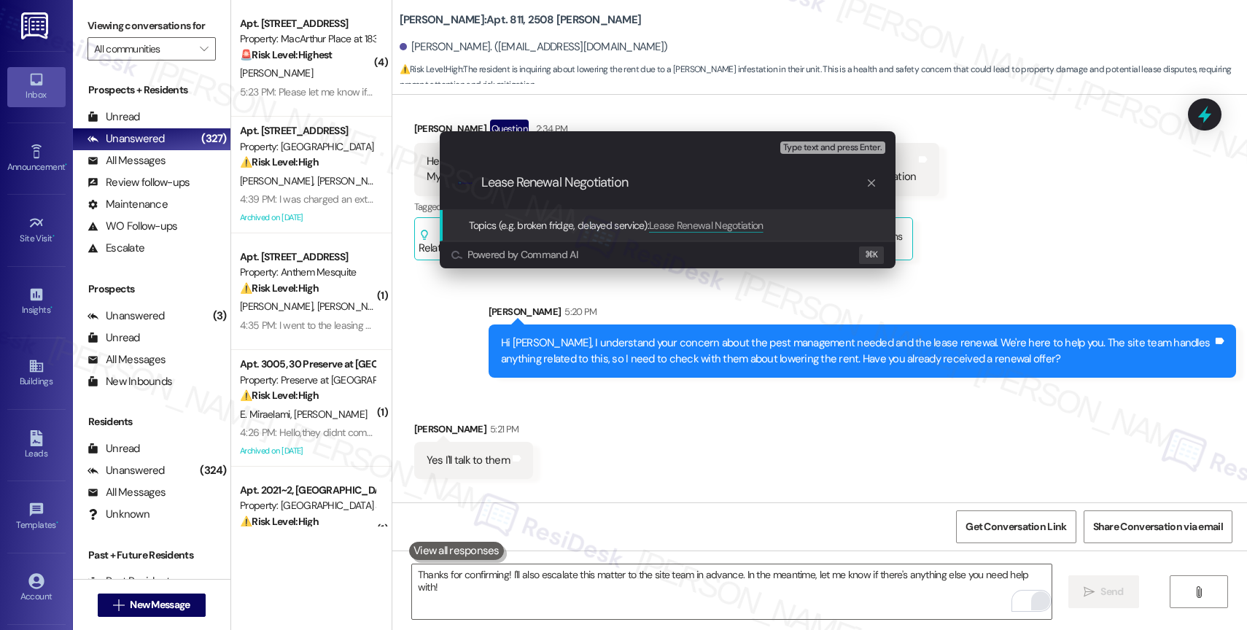
click at [736, 182] on input "Lease Renewal Negotiation" at bounding box center [673, 182] width 384 height 15
type input "Lease Renewal Inquiry"
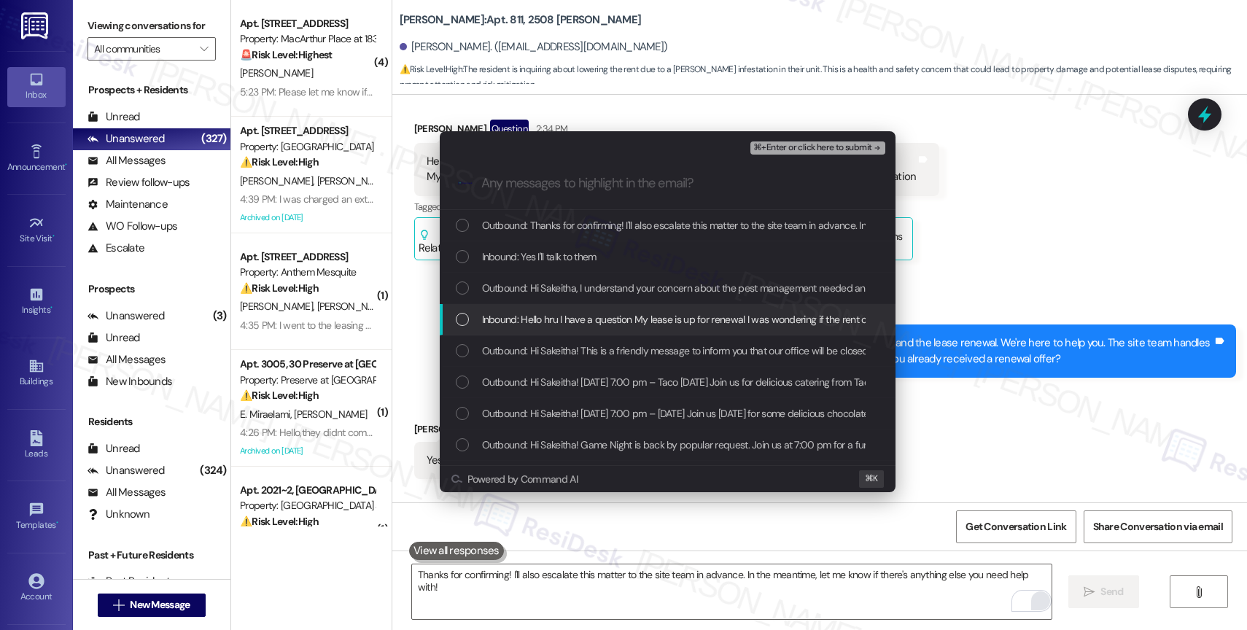
click at [598, 322] on span "Inbound: Hello hru I have a question My lease is up for renewal I was wondering…" at bounding box center [783, 319] width 603 height 16
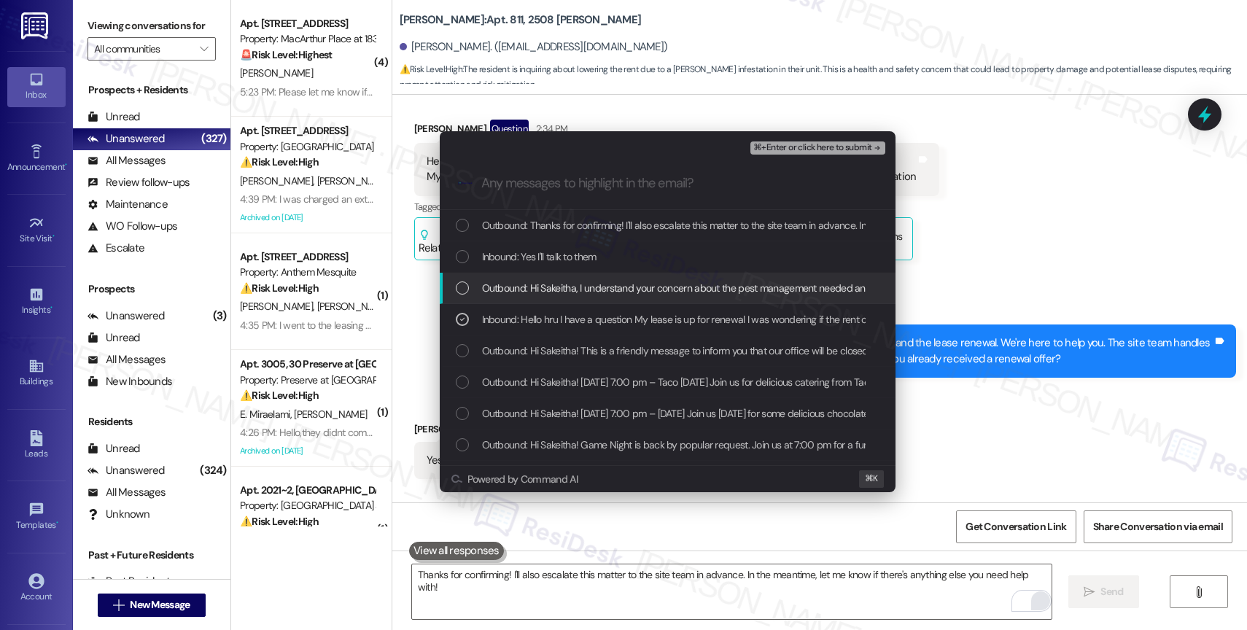
click at [592, 298] on div "Outbound: Hi Sakeitha, I understand your concern about the pest management need…" at bounding box center [668, 288] width 456 height 31
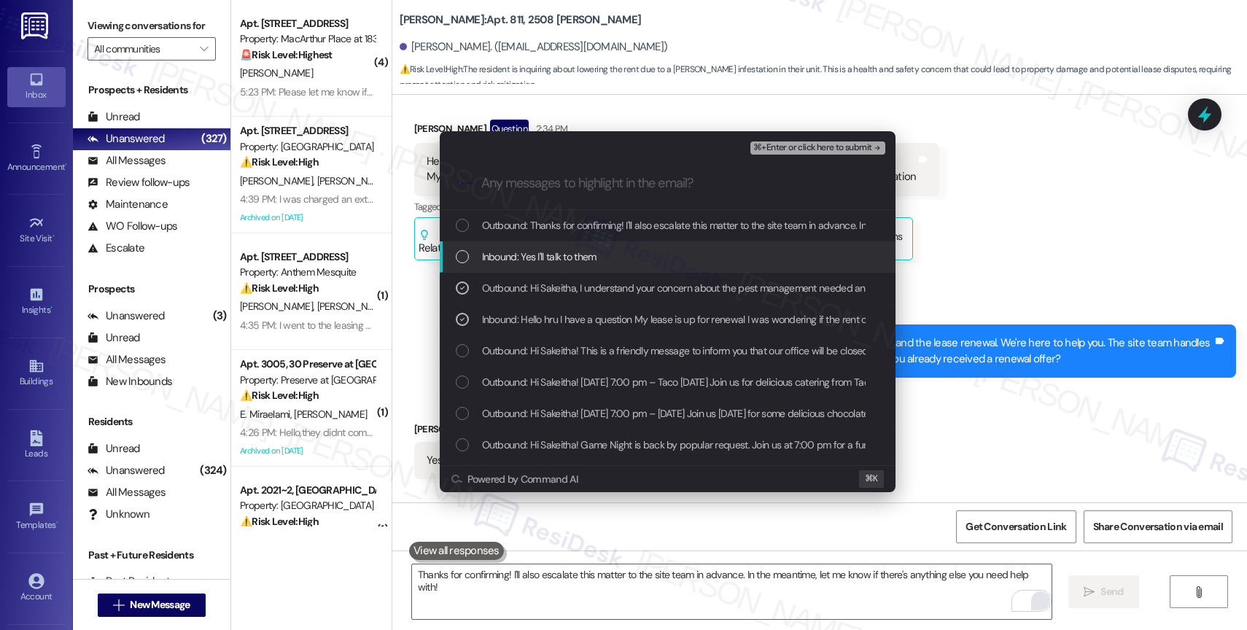
click at [556, 261] on span "Inbound: Yes I'll talk to them" at bounding box center [539, 257] width 115 height 16
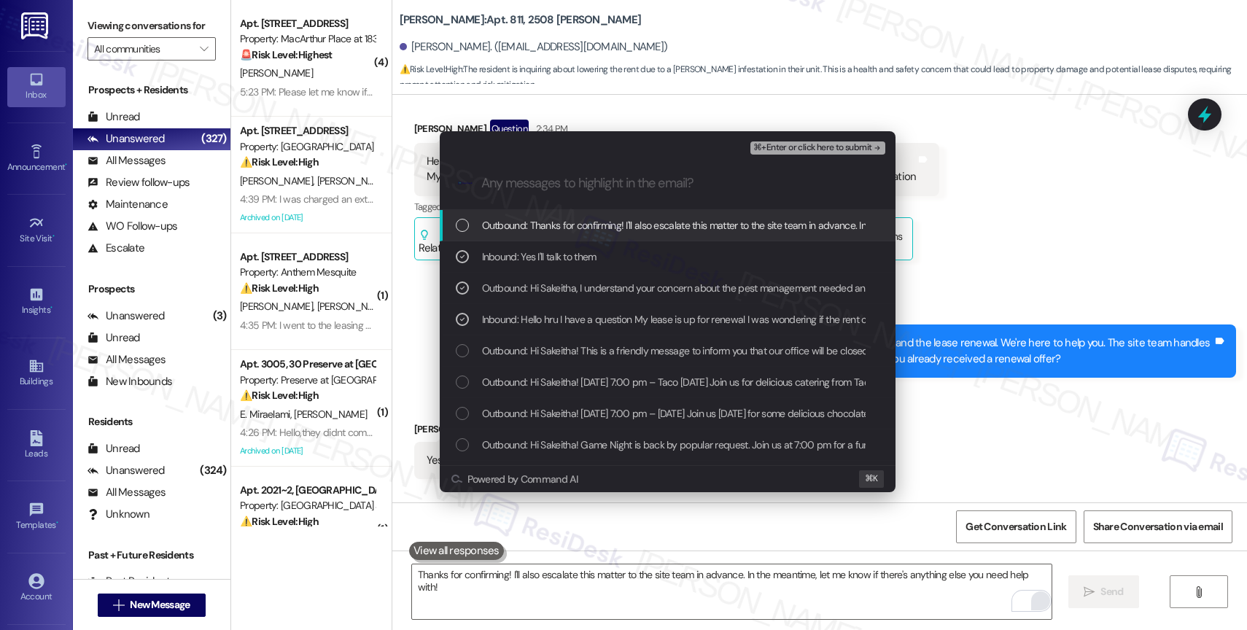
click at [596, 219] on span "Outbound: Thanks for confirming! I'll also escalate this matter to the site tea…" at bounding box center [823, 225] width 682 height 16
click at [841, 142] on button "⌘+Enter or click here to submit" at bounding box center [818, 148] width 134 height 13
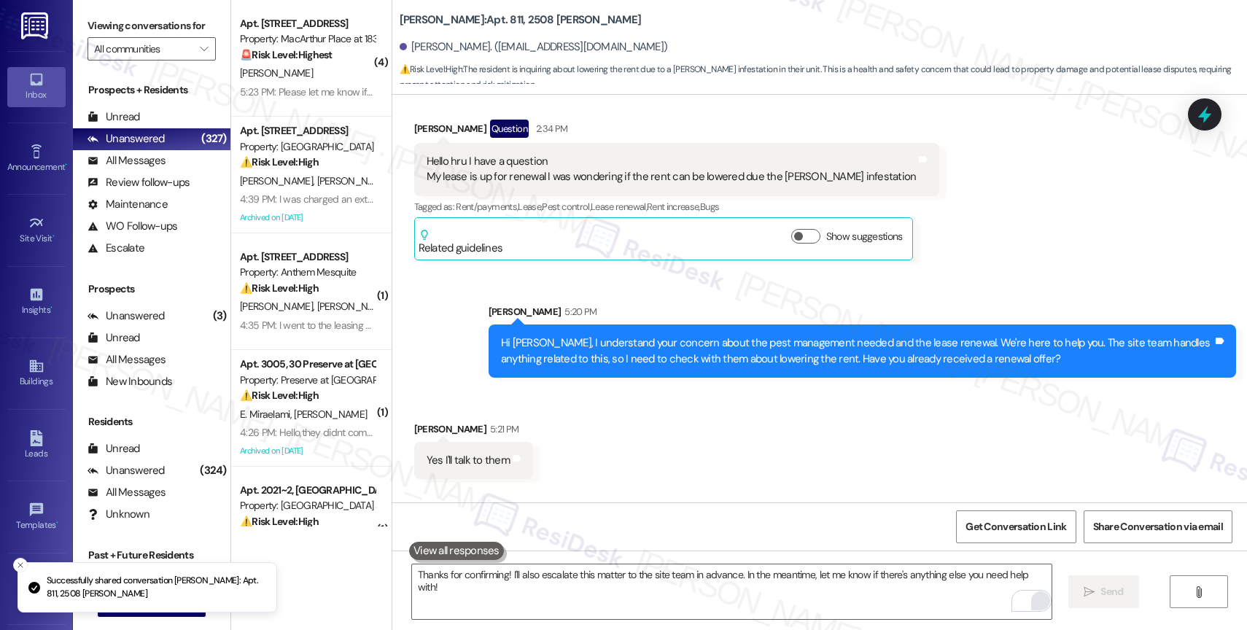
scroll to position [0, 0]
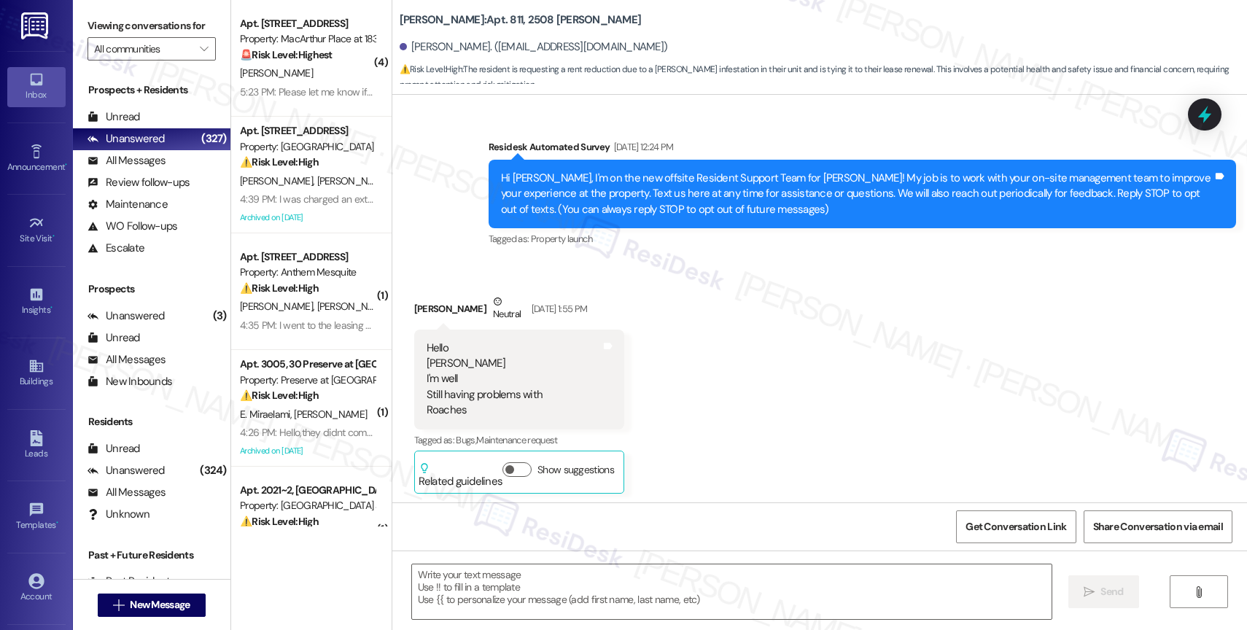
type textarea "Fetching suggested responses. Please feel free to read through the conversation…"
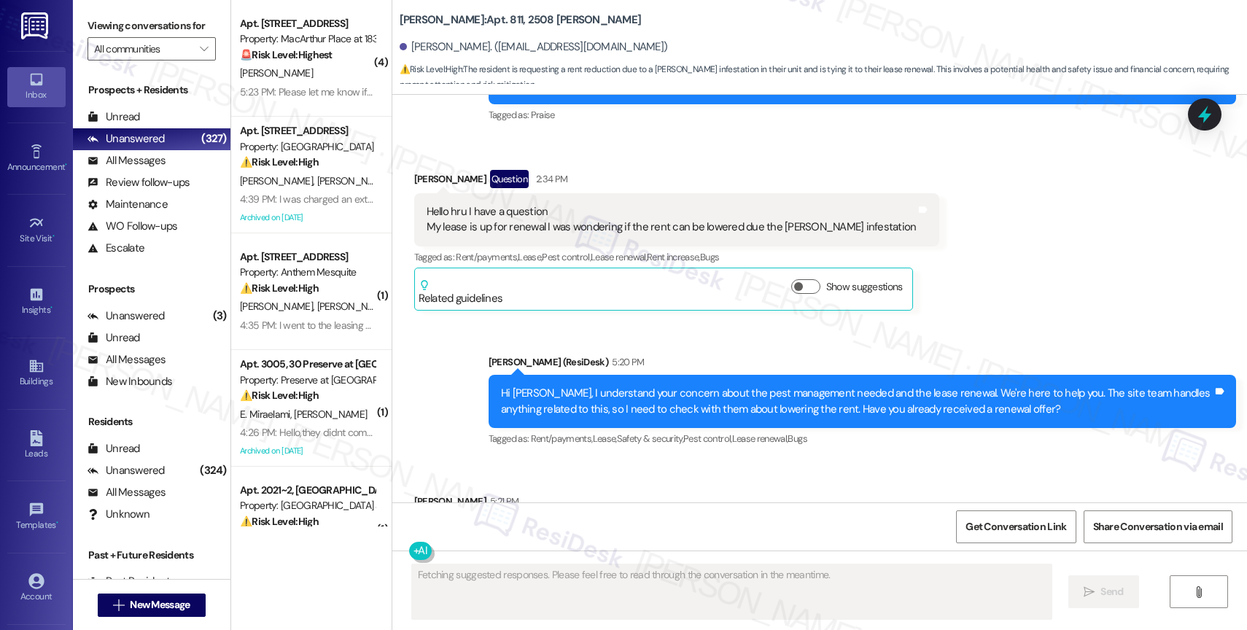
scroll to position [37946, 0]
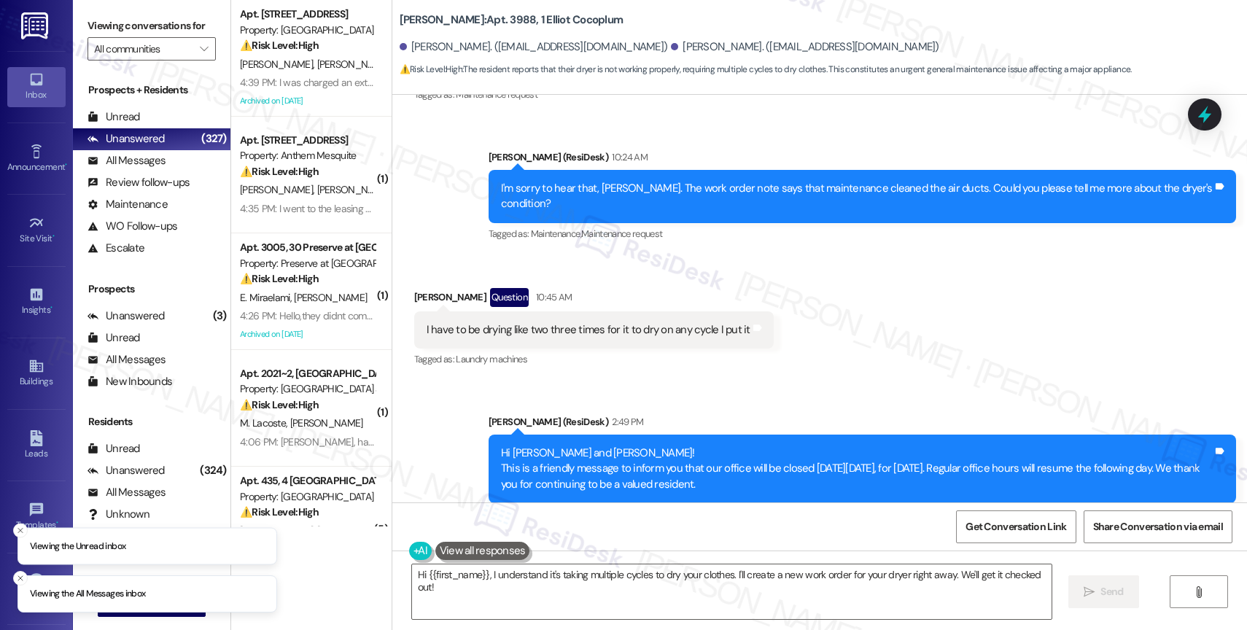
scroll to position [621, 0]
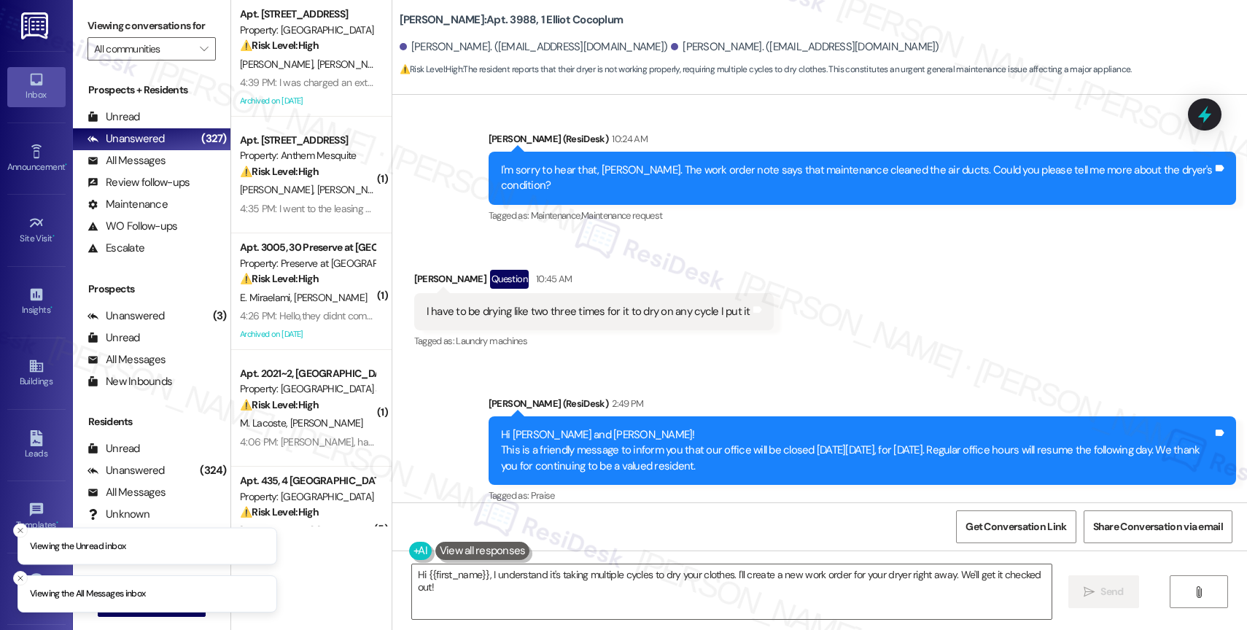
click at [660, 363] on div "Announcement, sent via SMS [PERSON_NAME] (ResiDesk) 2:49 PM Hi [PERSON_NAME] an…" at bounding box center [819, 440] width 855 height 155
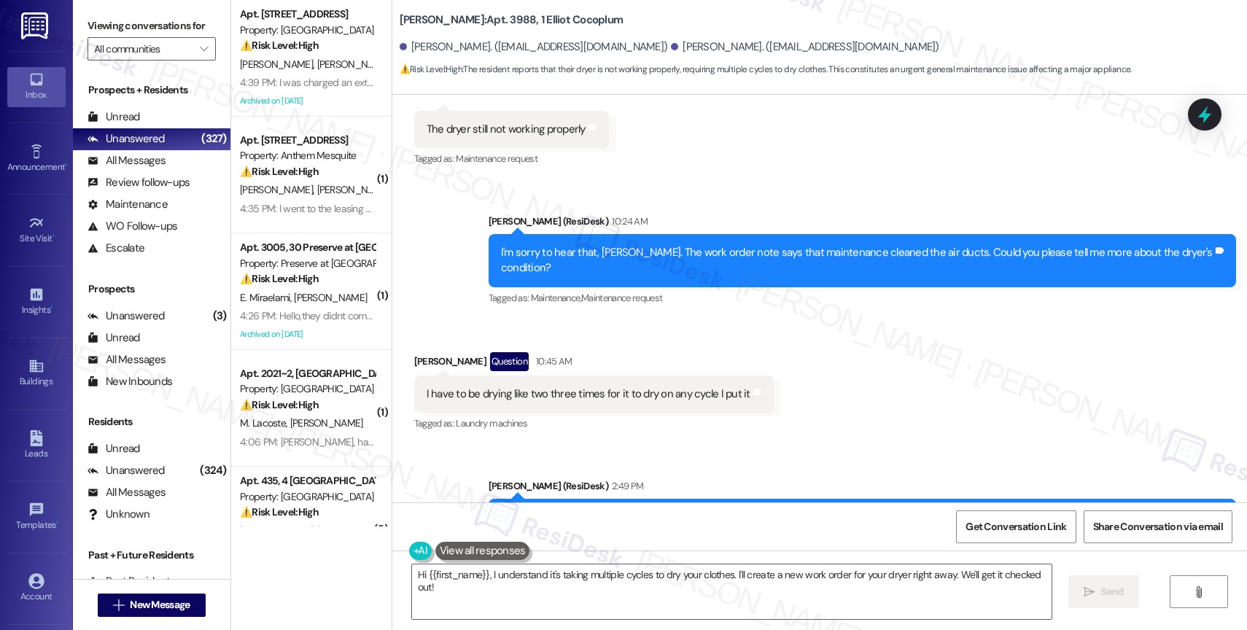
scroll to position [468, 0]
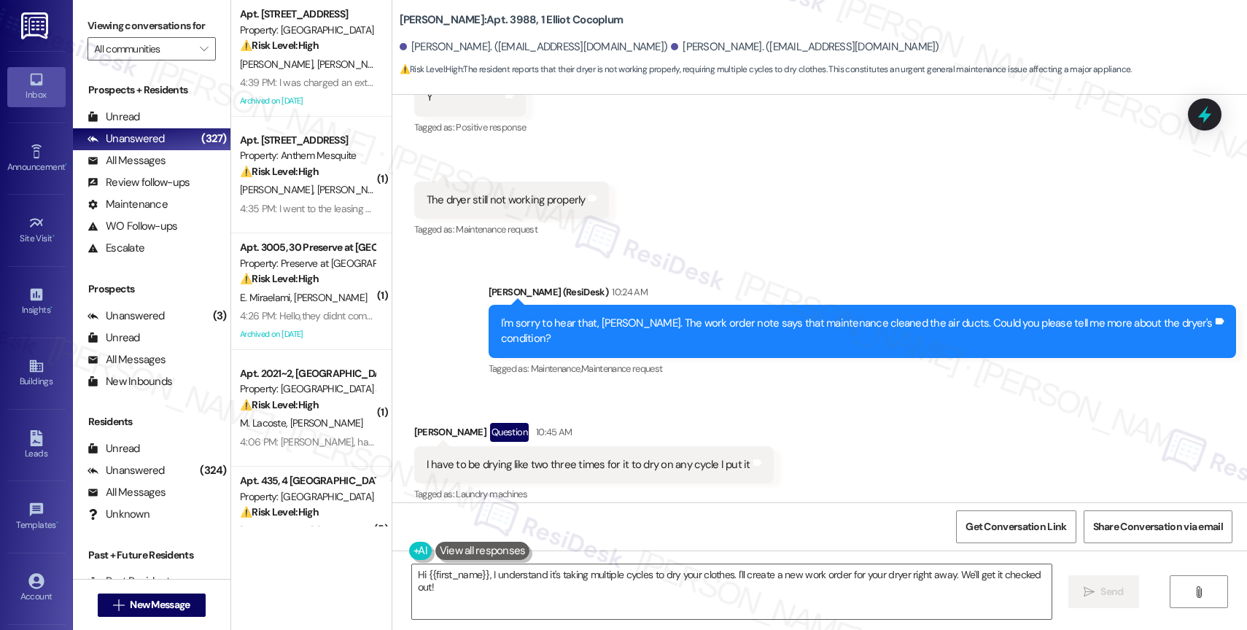
click at [794, 423] on div "Received via SMS [PERSON_NAME] Question 10:45 AM I have to be drying like two t…" at bounding box center [819, 453] width 855 height 126
click at [479, 589] on textarea "Hi {{first_name}}, I understand it's taking multiple cycles to dry your clothes…" at bounding box center [732, 592] width 640 height 55
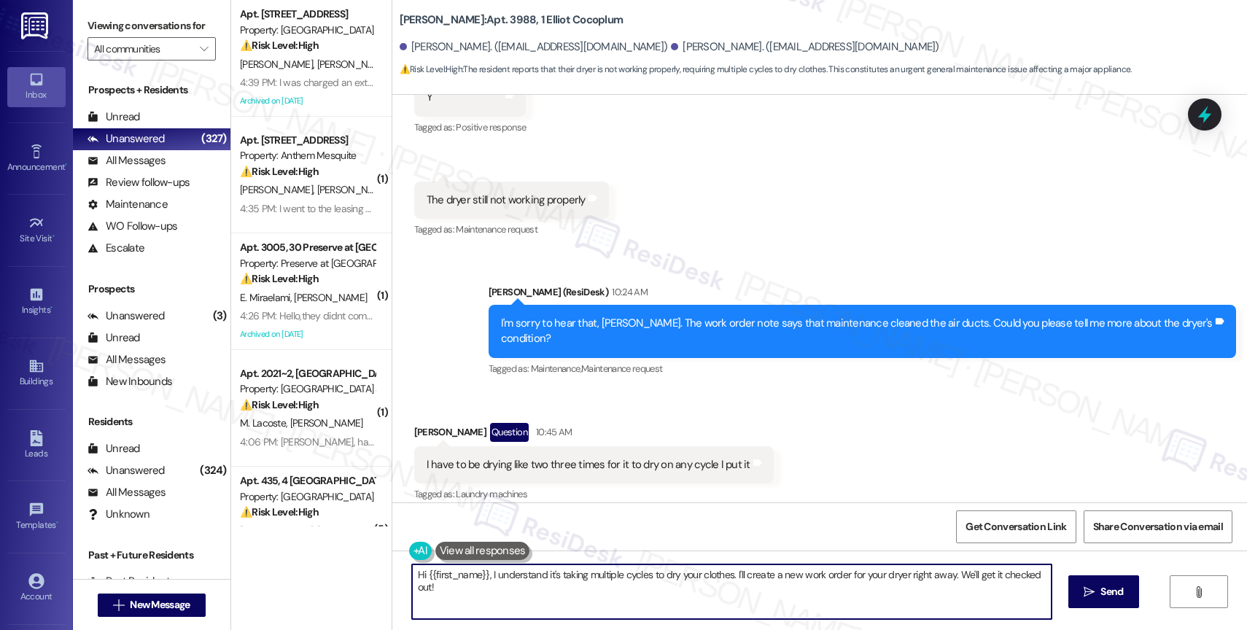
click at [479, 589] on textarea "Hi {{first_name}}, I understand it's taking multiple cycles to dry your clothes…" at bounding box center [732, 592] width 640 height 55
click at [529, 607] on textarea "Hi {{first_name}}, I understand it's taking multiple cycles to dry your clothes…" at bounding box center [732, 592] width 640 height 55
drag, startPoint x: 481, startPoint y: 576, endPoint x: 362, endPoint y: 567, distance: 119.9
click at [362, 567] on div "Apt. 0217, 2 Anthem Town East Property: Anthem Town East ⚠️ Risk Level: High Th…" at bounding box center [739, 315] width 1016 height 630
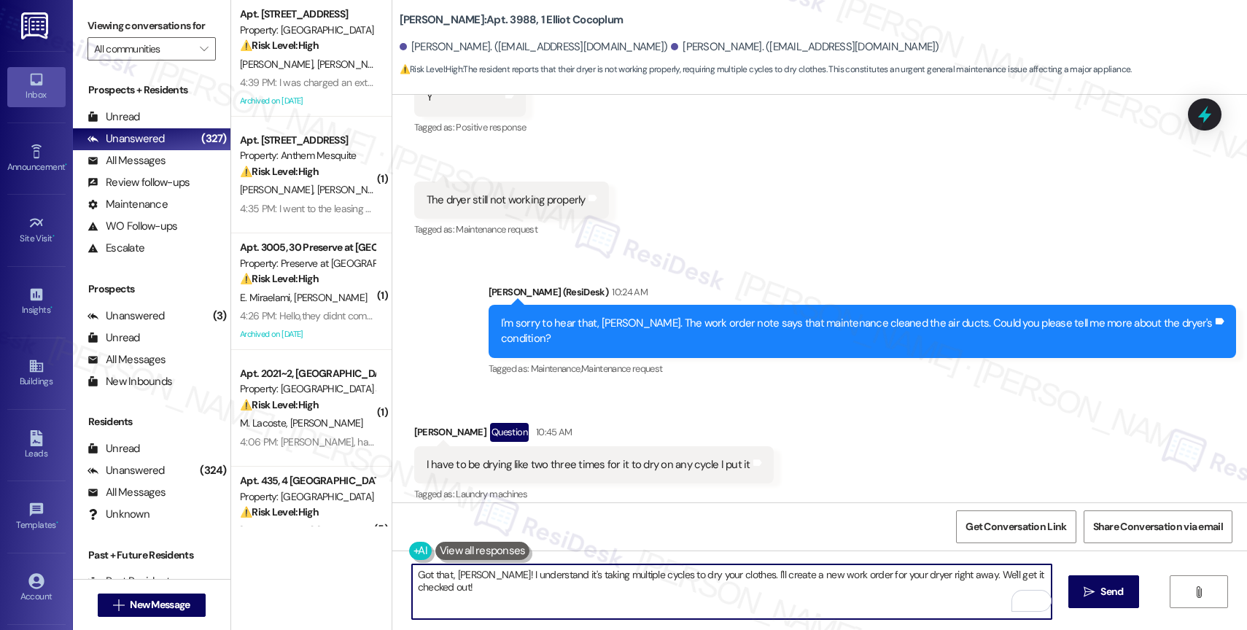
drag, startPoint x: 485, startPoint y: 575, endPoint x: 505, endPoint y: 601, distance: 32.8
click at [505, 601] on textarea "Got that, [PERSON_NAME]! I understand it's taking multiple cycles to dry your c…" at bounding box center [732, 592] width 640 height 55
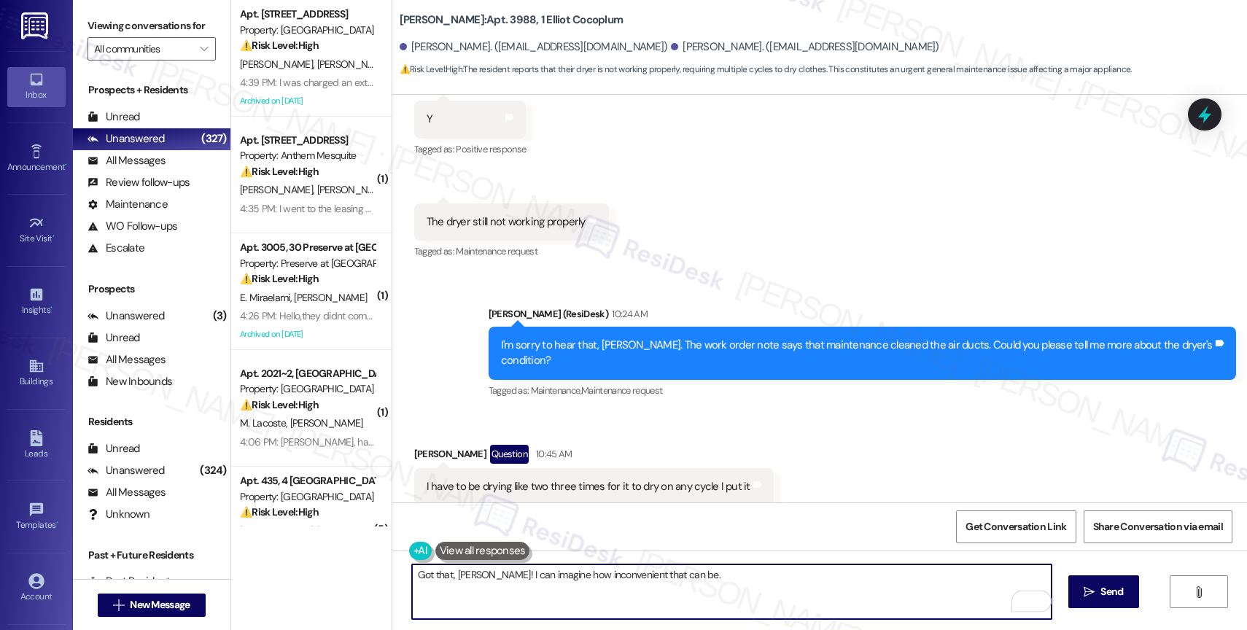
scroll to position [621, 0]
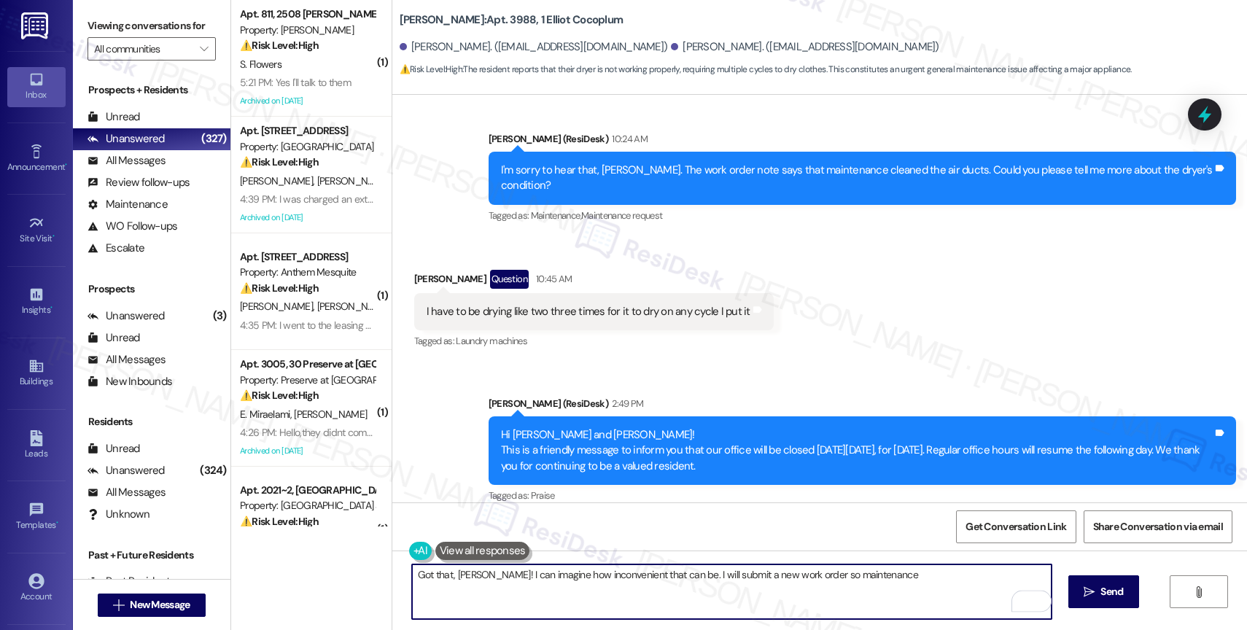
drag, startPoint x: 674, startPoint y: 576, endPoint x: 813, endPoint y: 576, distance: 139.3
click at [812, 576] on textarea "Got that, [PERSON_NAME]! I can imagine how inconvenient that can be. I will sub…" at bounding box center [732, 592] width 640 height 55
click at [856, 576] on textarea "Got that, [PERSON_NAME]! I can imagine how inconvenient that can be. I will sub…" at bounding box center [732, 592] width 640 height 55
drag, startPoint x: 890, startPoint y: 578, endPoint x: 923, endPoint y: 578, distance: 32.8
click at [923, 578] on textarea "Got that, [PERSON_NAME]! I can imagine how inconvenient that can be. I will sub…" at bounding box center [732, 592] width 640 height 55
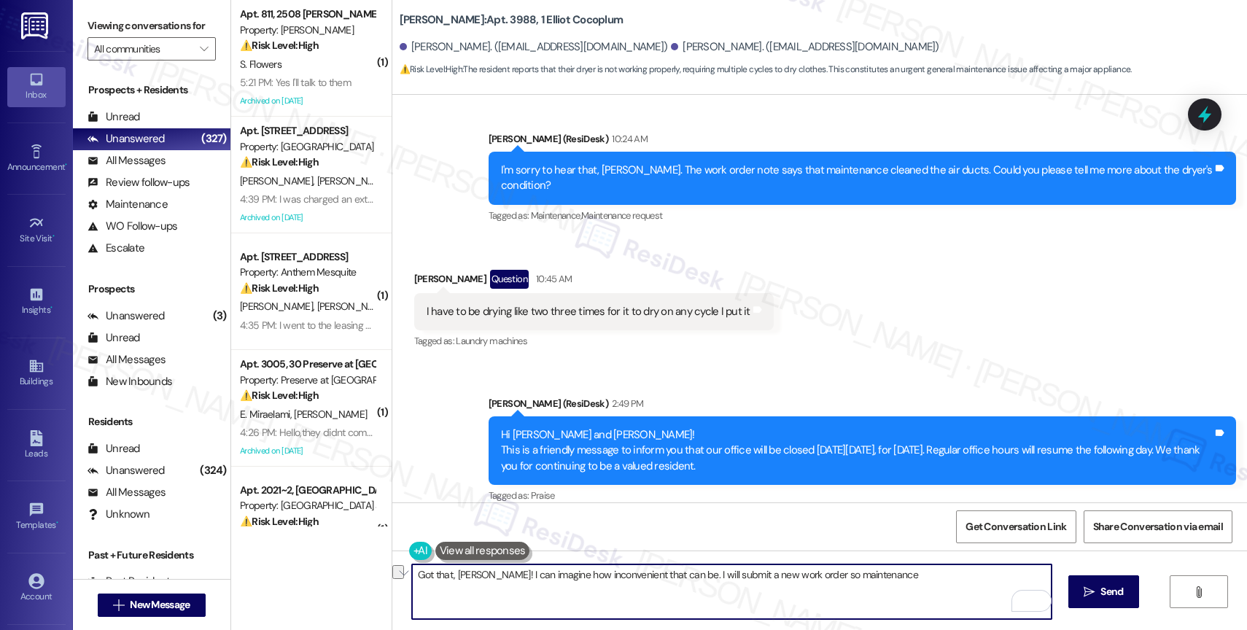
click at [913, 579] on textarea "Got that, [PERSON_NAME]! I can imagine how inconvenient that can be. I will sub…" at bounding box center [732, 592] width 640 height 55
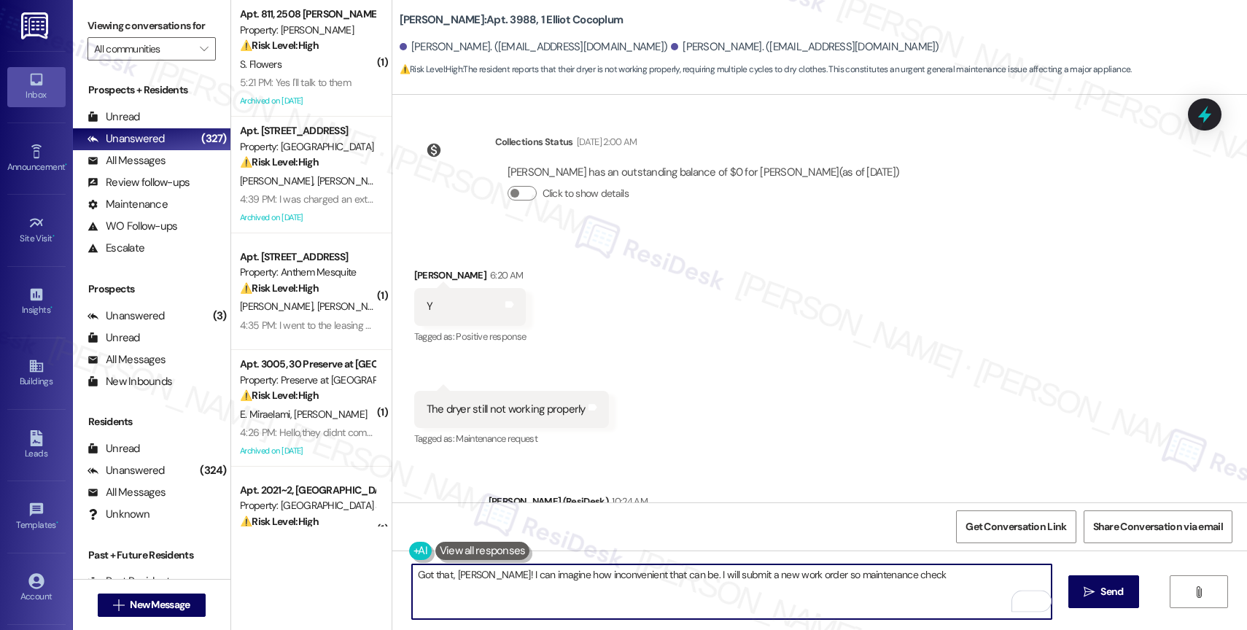
scroll to position [476, 0]
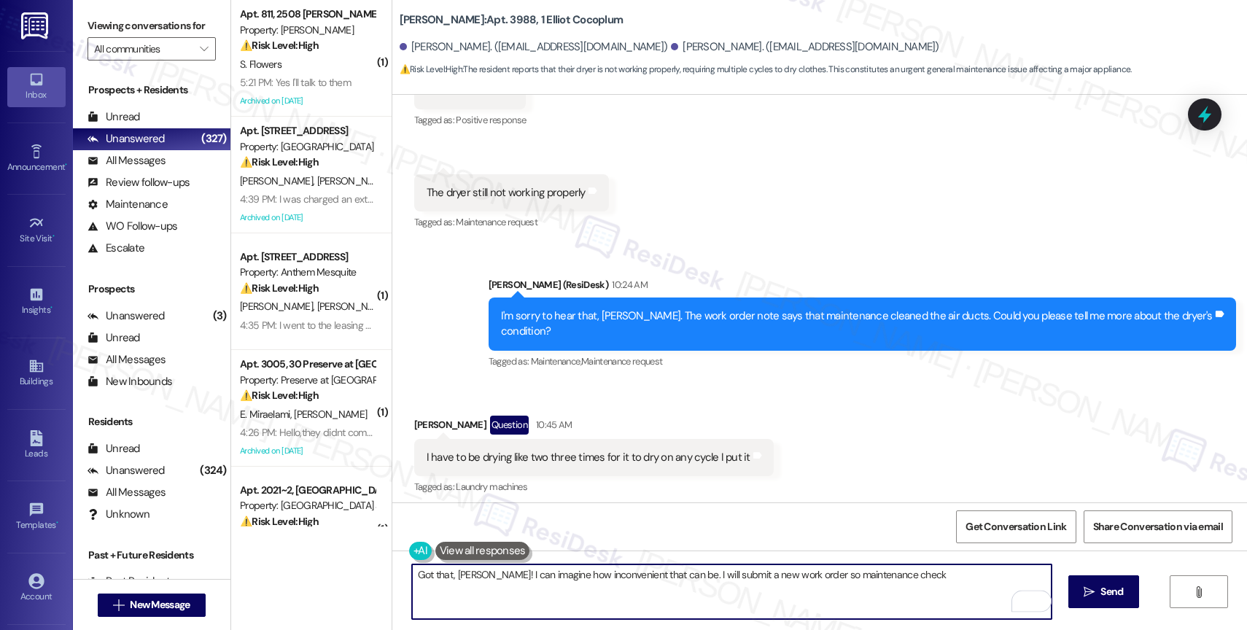
click at [493, 450] on div "I have to be drying like two three times for it to dry on any cycle I put it" at bounding box center [589, 457] width 324 height 15
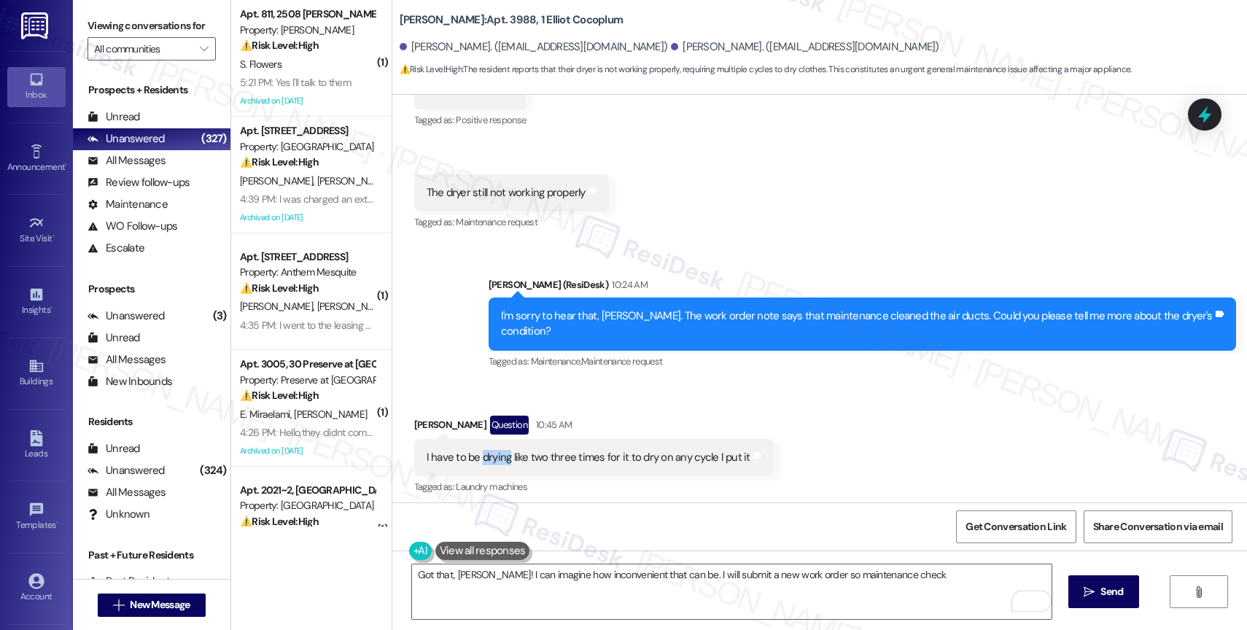
click at [493, 450] on div "I have to be drying like two three times for it to dry on any cycle I put it" at bounding box center [589, 457] width 324 height 15
copy div "I have to be drying like two three times for it to dry on any cycle I put it Ta…"
click at [662, 405] on div "Received via SMS [PERSON_NAME] Question 10:45 AM I have to be drying like two t…" at bounding box center [593, 457] width 381 height 104
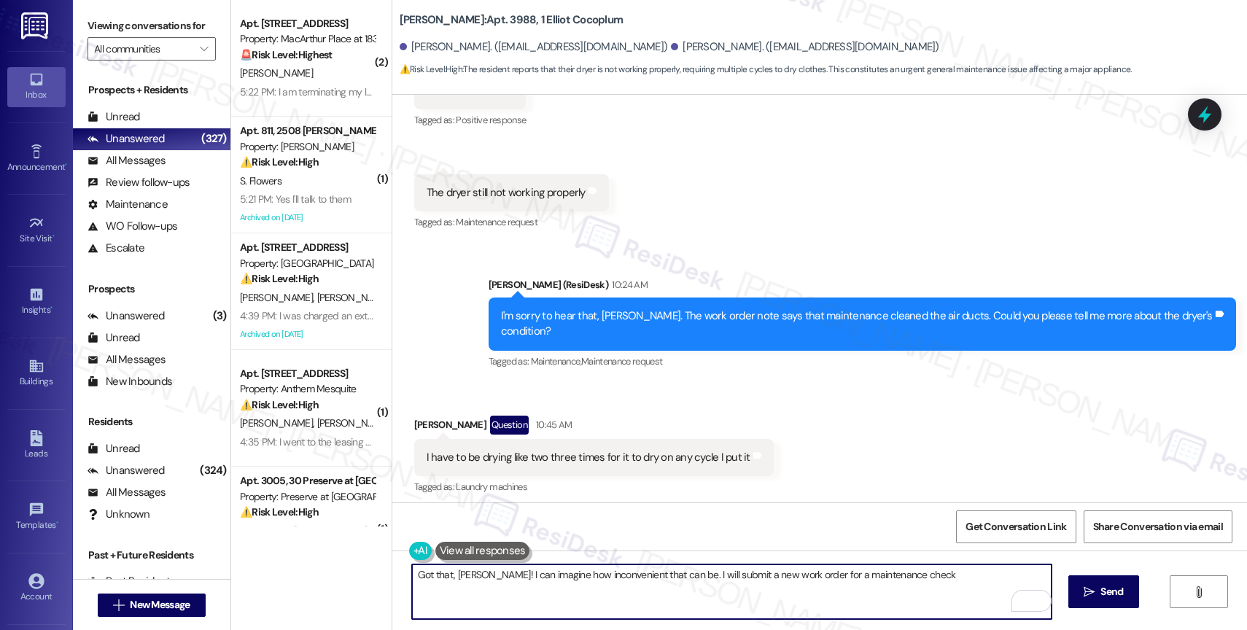
click at [947, 585] on textarea "Got that, [PERSON_NAME]! I can imagine how inconvenient that can be. I will sub…" at bounding box center [732, 592] width 640 height 55
paste textarea "About how long has this been happening—did it start recently, or has it been an…"
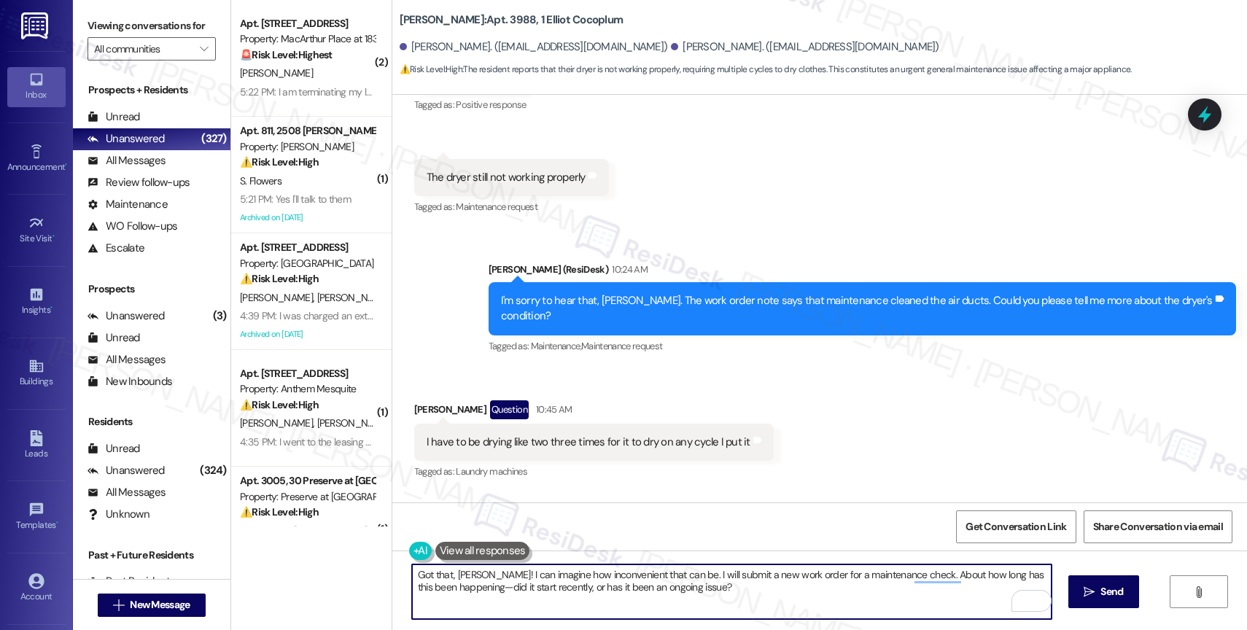
scroll to position [621, 0]
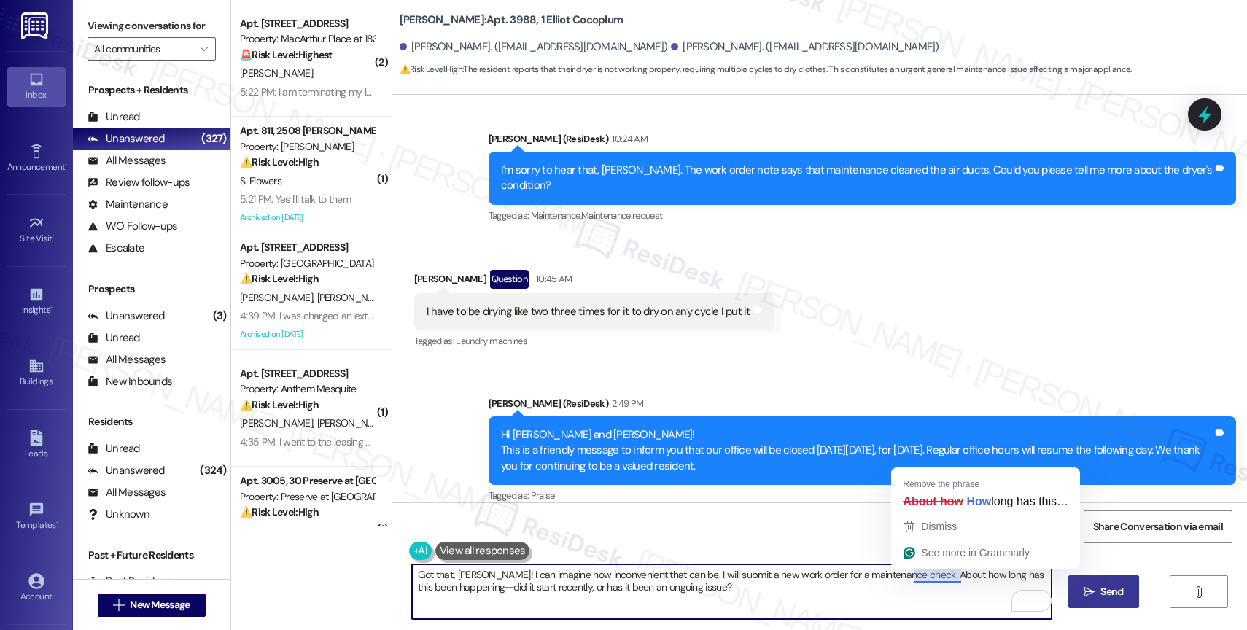
type textarea "Got that, Debbie! I can imagine how inconvenient that can be. I will submit a n…"
click at [1105, 606] on button " Send" at bounding box center [1104, 592] width 71 height 33
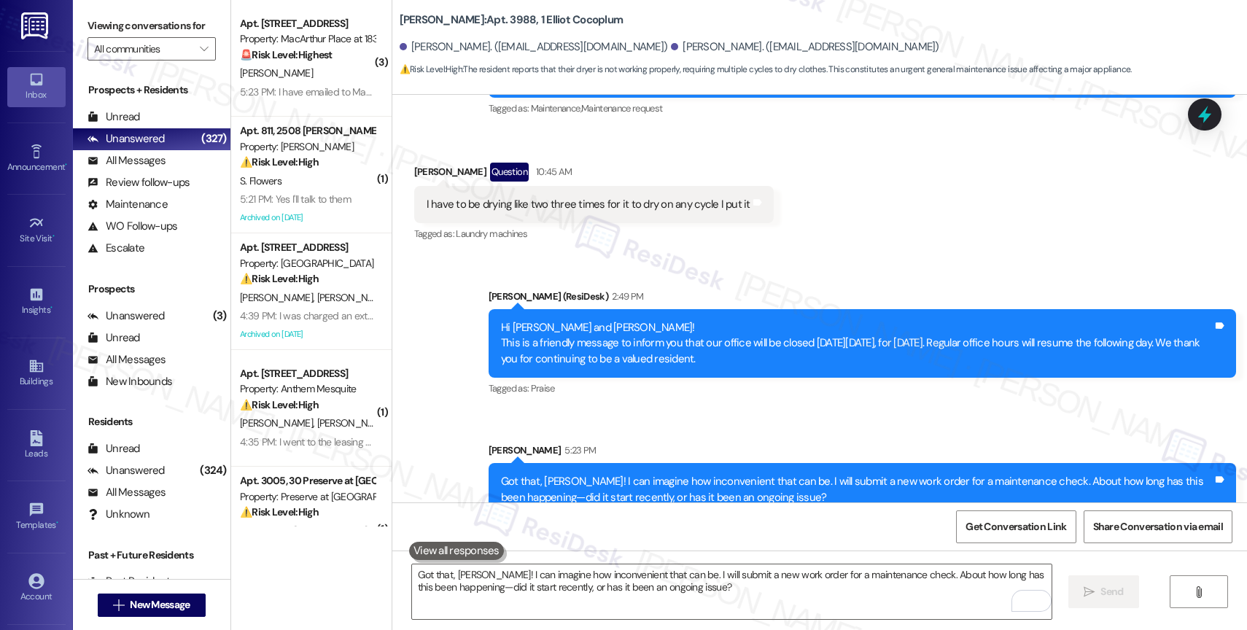
scroll to position [739, 0]
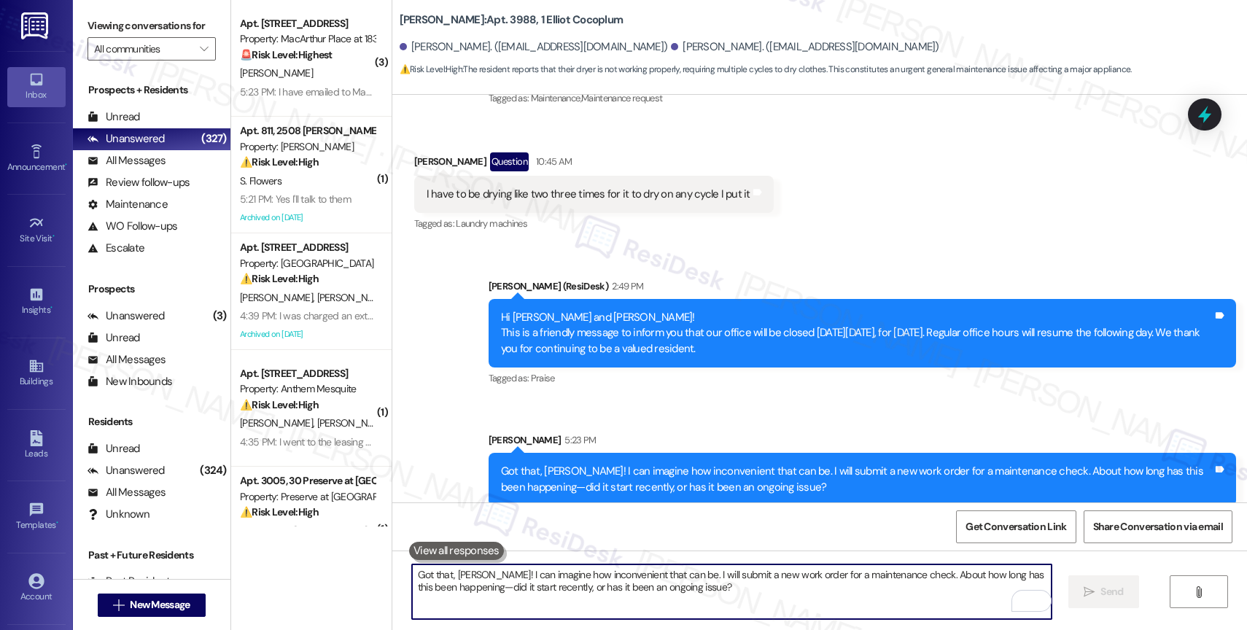
click at [481, 594] on textarea "Got that, Debbie! I can imagine how inconvenient that can be. I will submit a n…" at bounding box center [732, 592] width 640 height 55
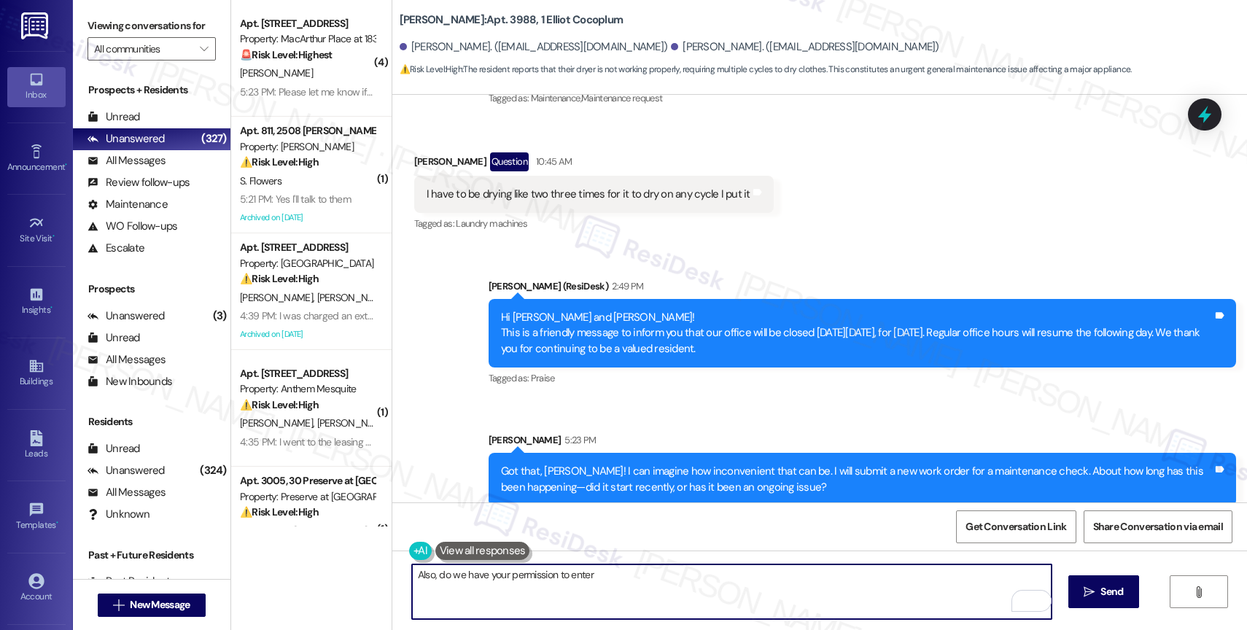
click at [623, 586] on textarea "Also, do we have your permission to enter" at bounding box center [732, 592] width 640 height 55
click at [1090, 581] on button " Send" at bounding box center [1104, 592] width 71 height 33
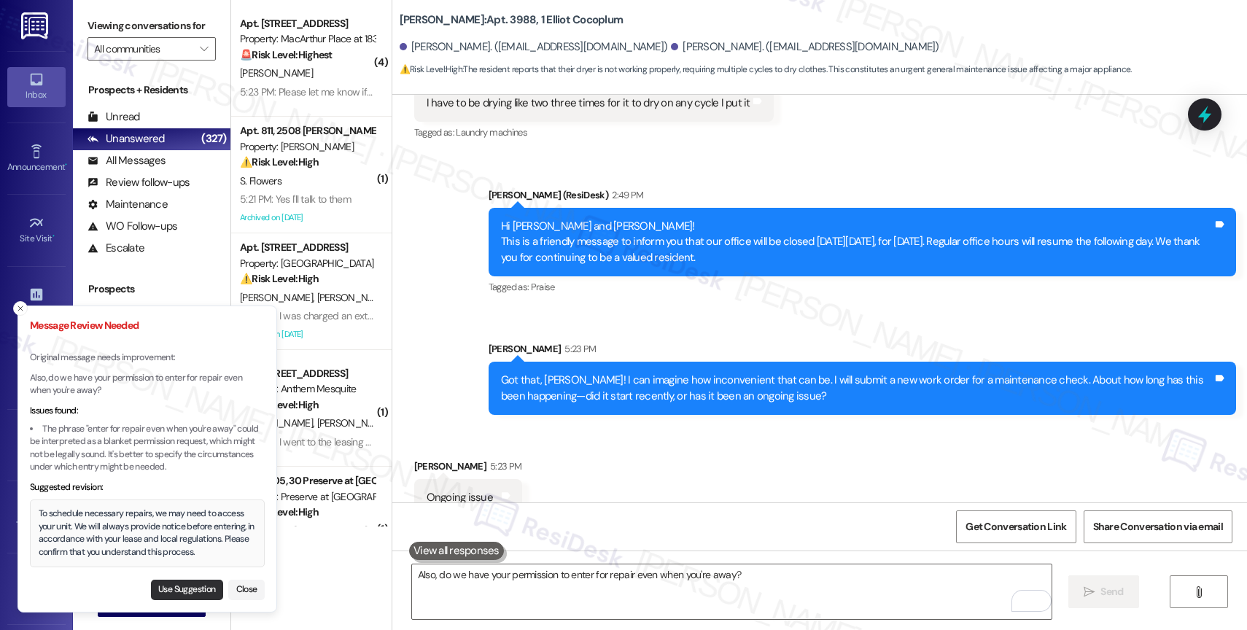
scroll to position [840, 0]
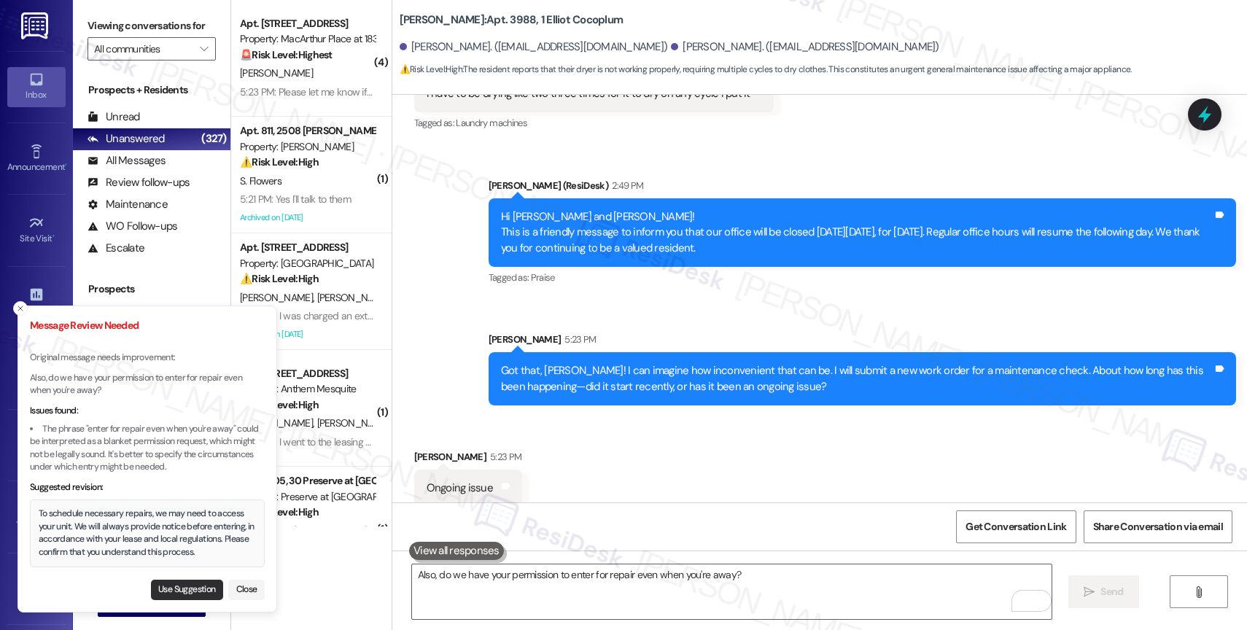
click at [172, 582] on button "Use Suggestion" at bounding box center [187, 590] width 72 height 20
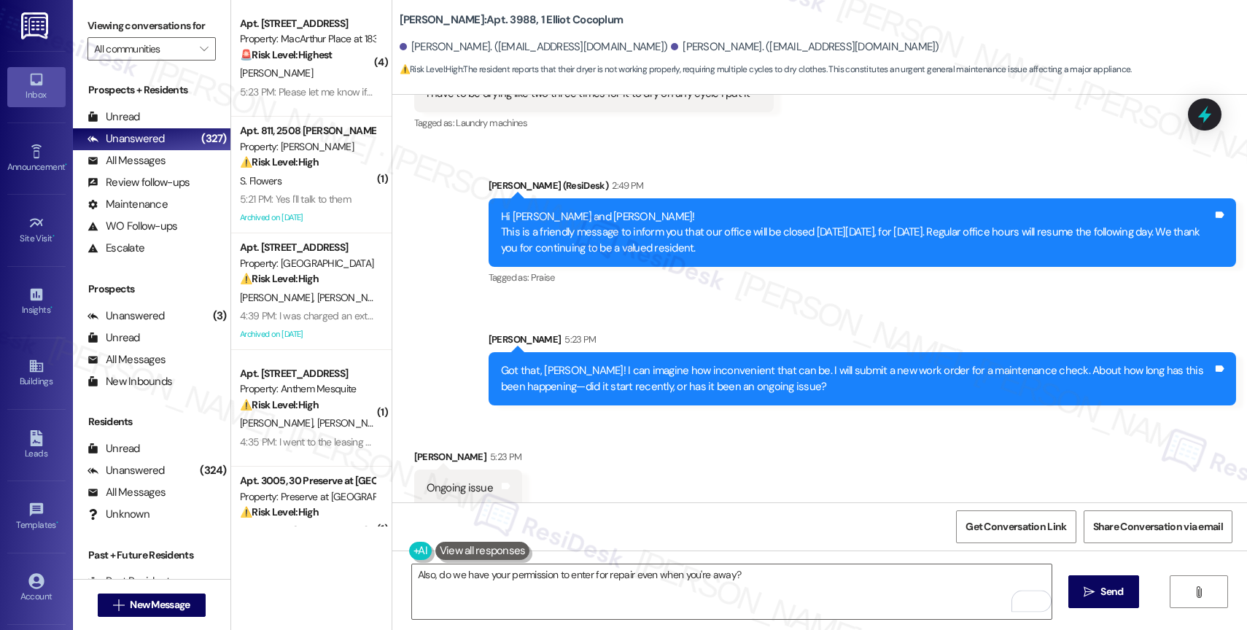
scroll to position [840, 0]
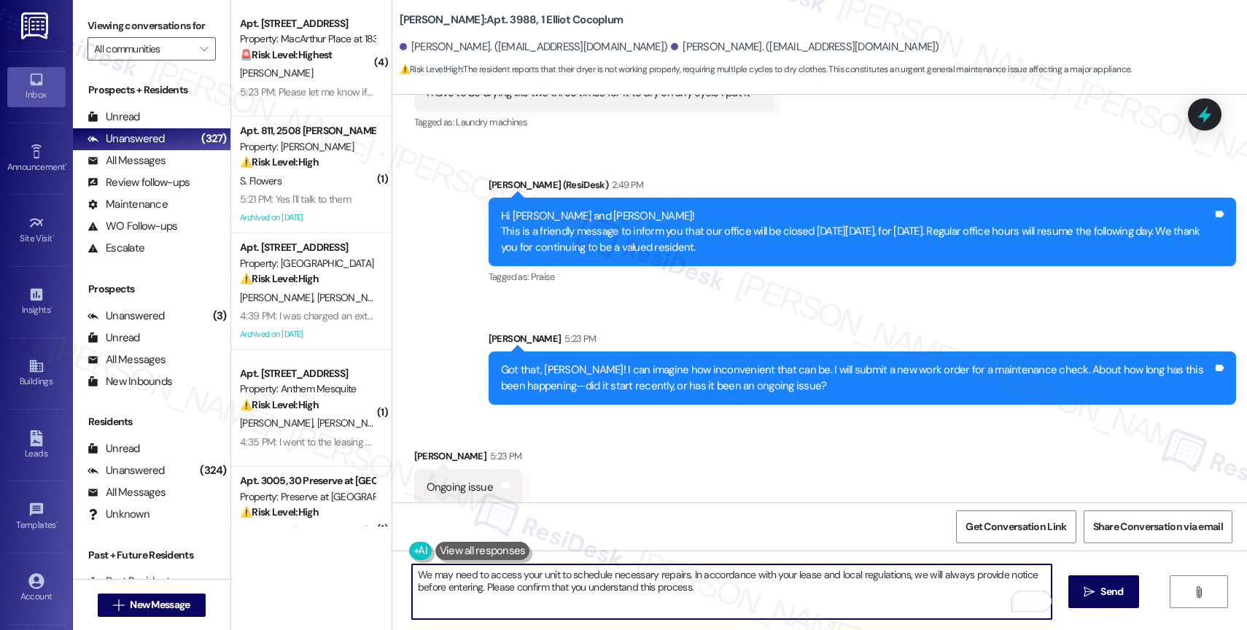
click at [721, 595] on textarea "We may need to access your unit to schedule necessary repairs. In accordance wi…" at bounding box center [732, 592] width 640 height 55
drag, startPoint x: 896, startPoint y: 577, endPoint x: 835, endPoint y: 579, distance: 60.6
click at [836, 579] on textarea "We may need to access your unit to schedule necessary repairs. In accordance wi…" at bounding box center [732, 592] width 640 height 55
click at [694, 597] on textarea "We may need to access your unit to schedule necessary repairs. In accordance wi…" at bounding box center [732, 592] width 640 height 55
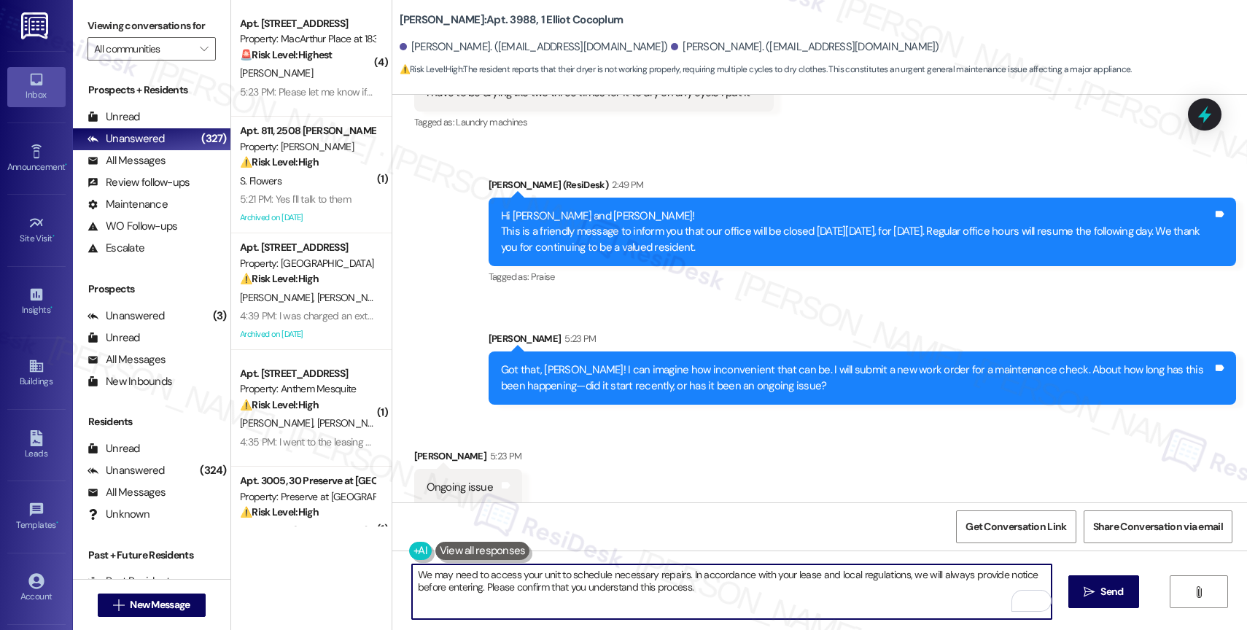
click at [694, 597] on textarea "We may need to access your unit to schedule necessary repairs. In accordance wi…" at bounding box center [732, 592] width 640 height 55
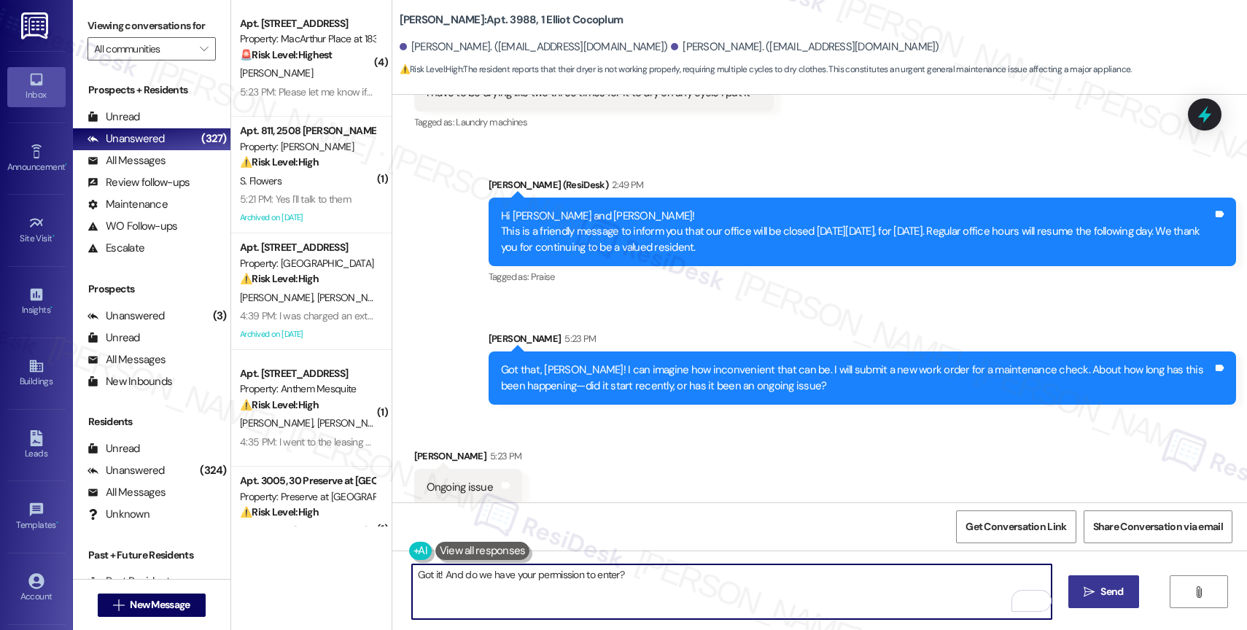
type textarea "Got it! And do we have your permission to enter?"
click at [1077, 589] on button " Send" at bounding box center [1104, 592] width 71 height 33
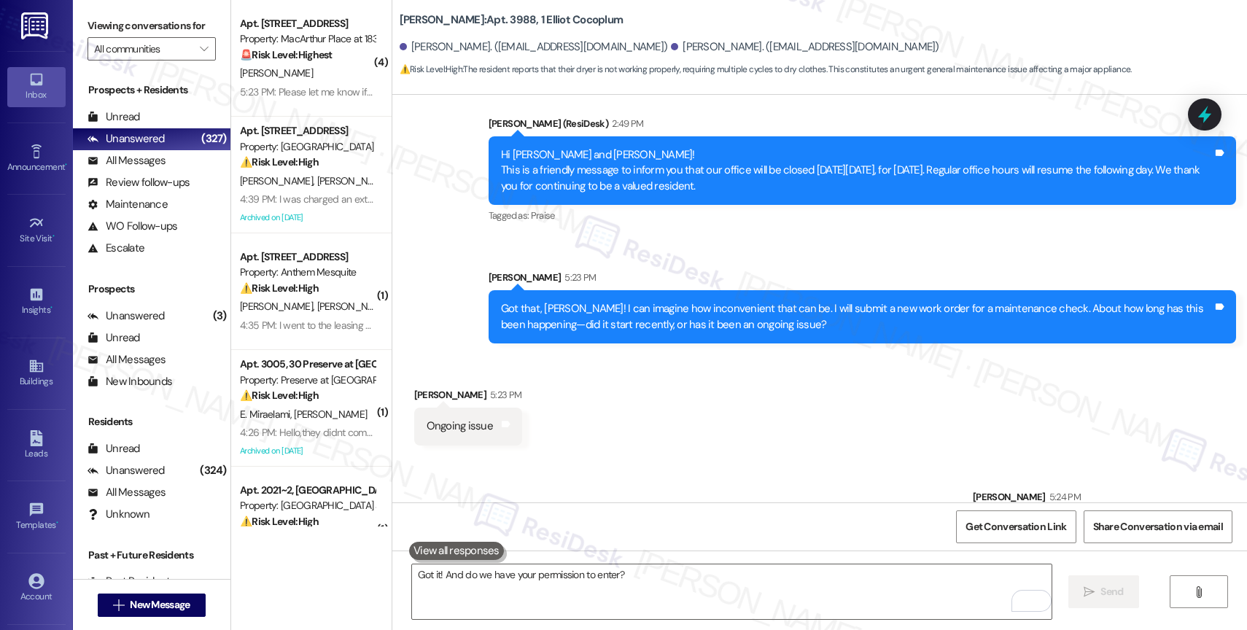
scroll to position [1044, 0]
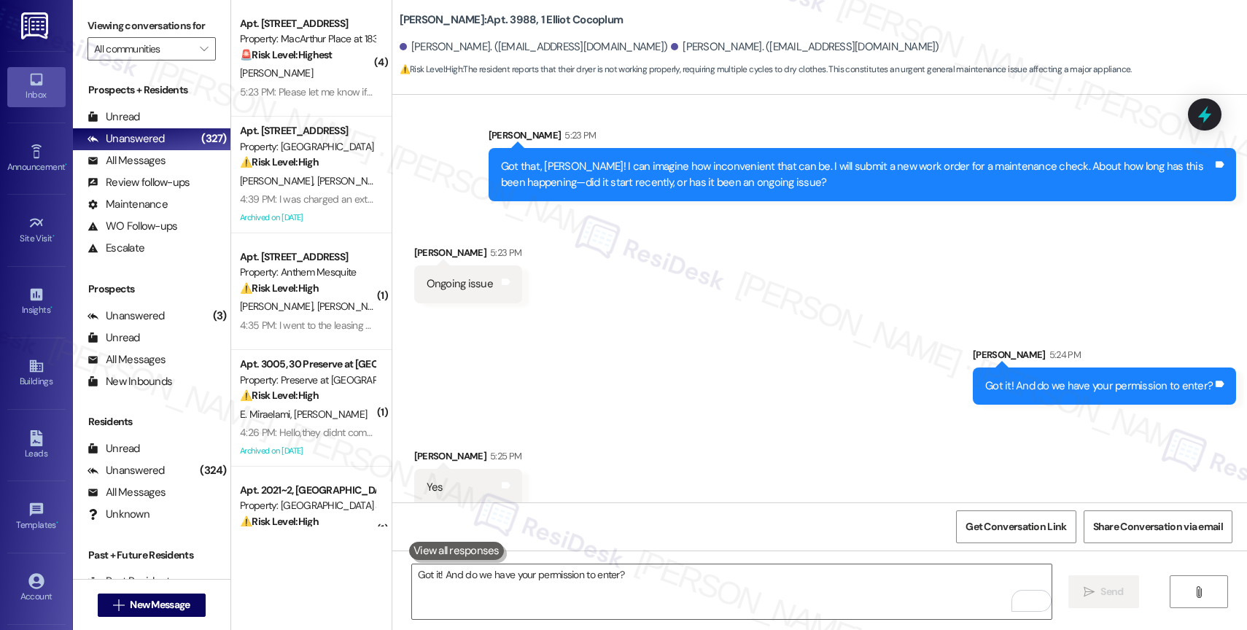
click at [639, 341] on div "Sent via SMS Sarah 5:24 PM Got it! And do we have your permission to enter? Tag…" at bounding box center [819, 364] width 855 height 101
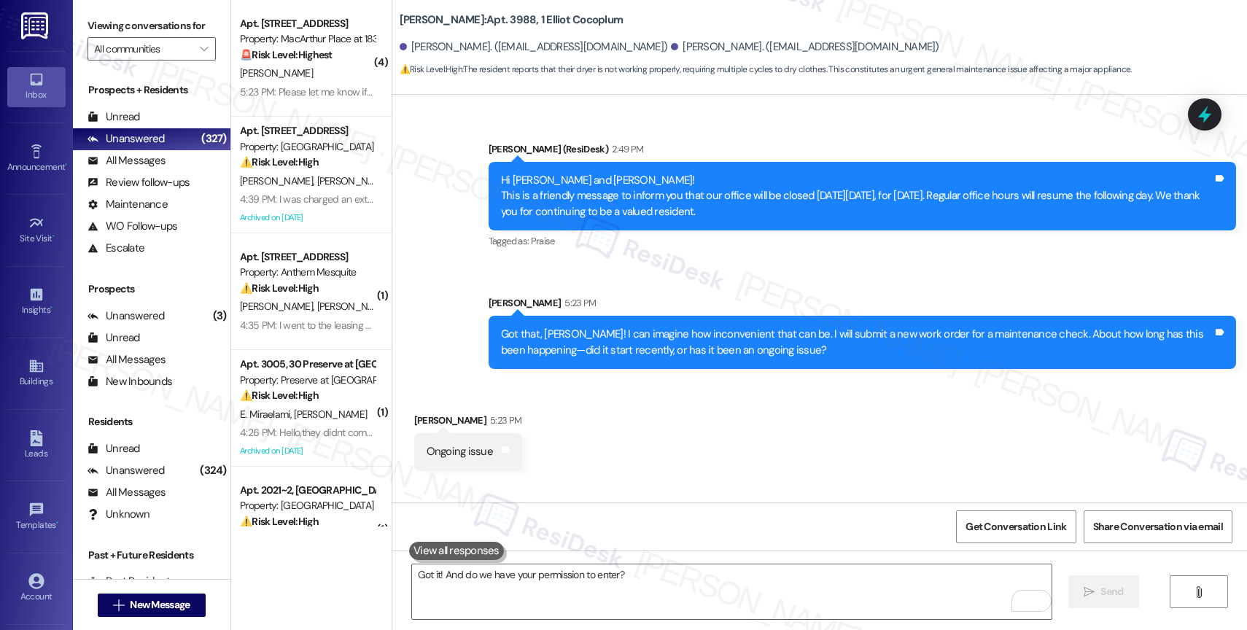
scroll to position [460, 0]
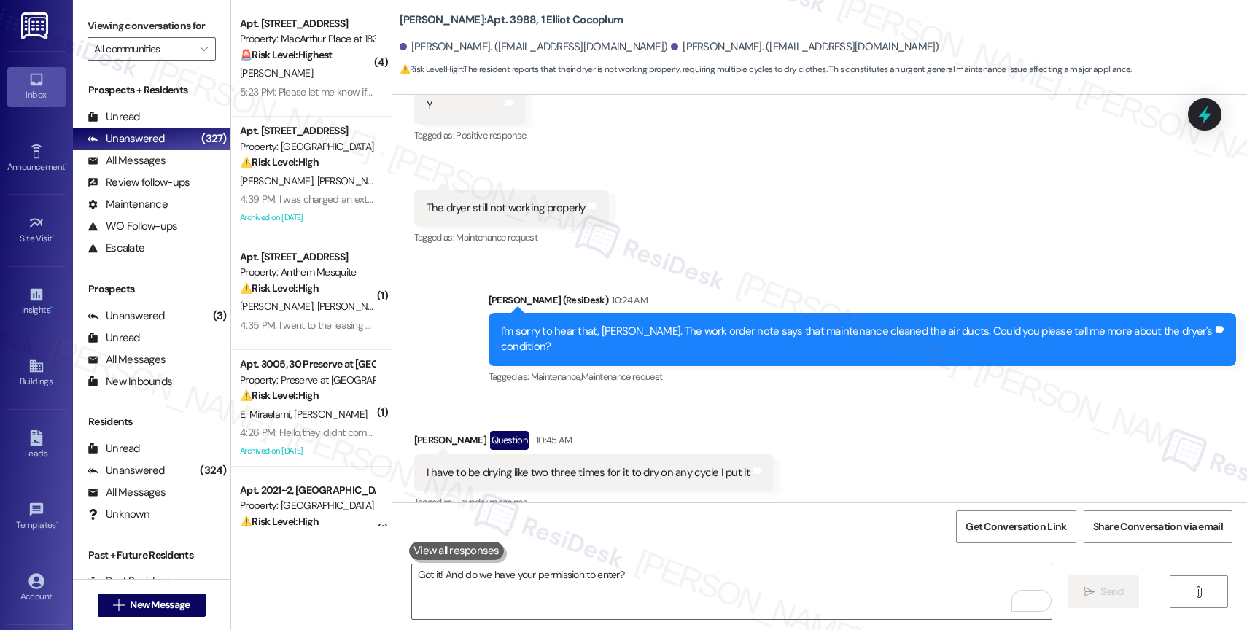
click at [521, 465] on div "I have to be drying like two three times for it to dry on any cycle I put it" at bounding box center [589, 472] width 324 height 15
copy div "I have to be drying like two three times for it to dry on any cycle I put it Ta…"
click at [688, 420] on div "Received via SMS Debbie Lindotaffe Question 10:45 AM I have to be drying like t…" at bounding box center [593, 472] width 381 height 104
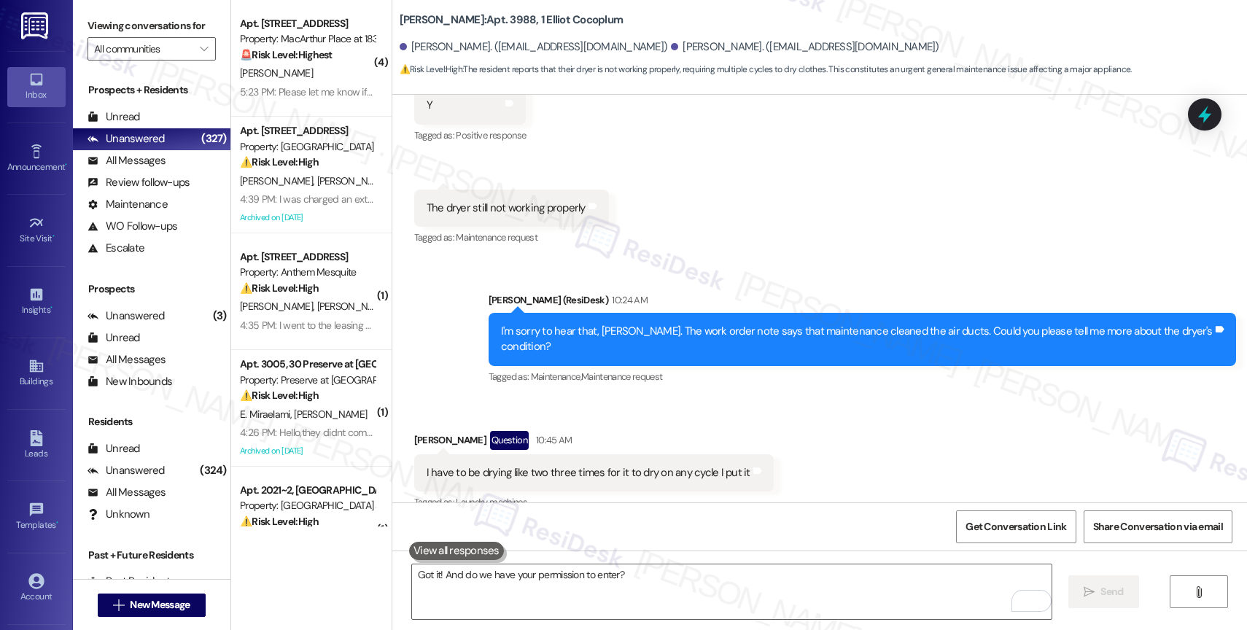
scroll to position [1044, 0]
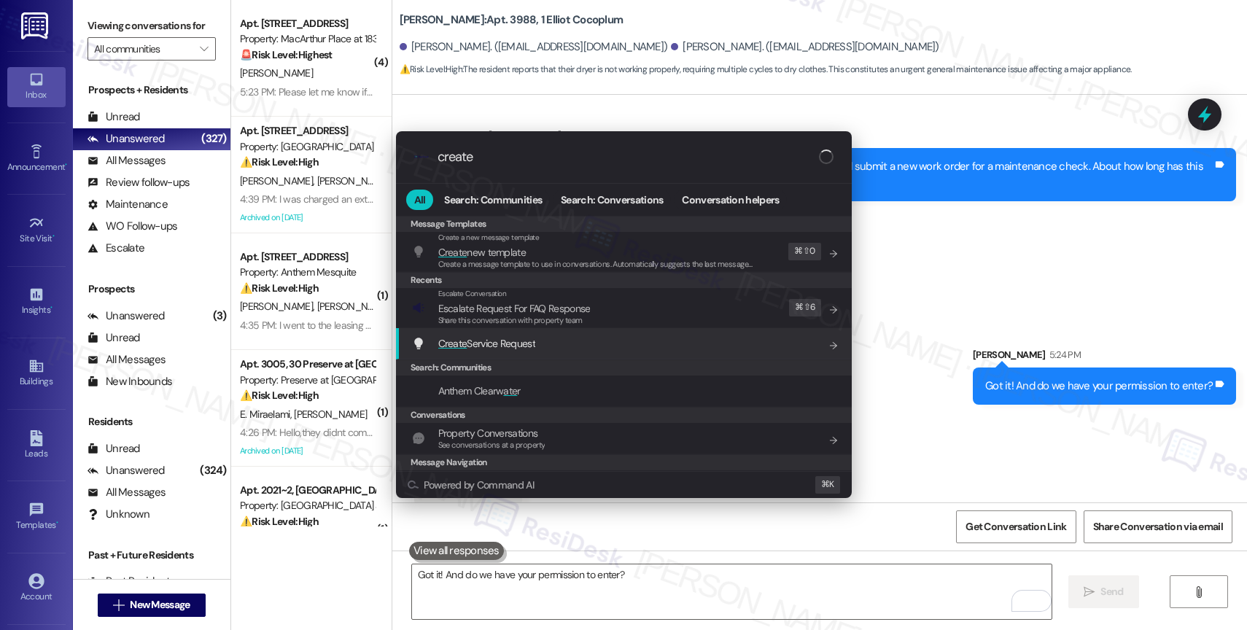
type input "create"
click at [497, 341] on span "Create Service Request" at bounding box center [486, 343] width 97 height 13
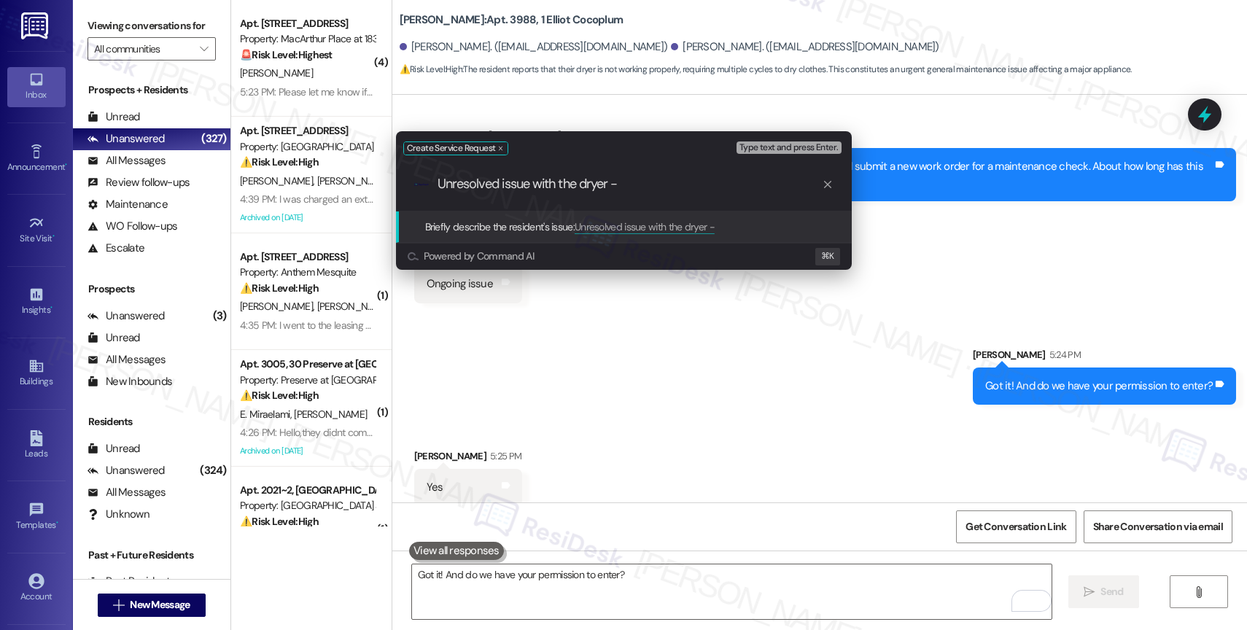
paste input "I have to be drying like two three times for it to dry on any cycle I put it"
type input "Unresolved issue with the dryer - I have to be drying like two three times for …"
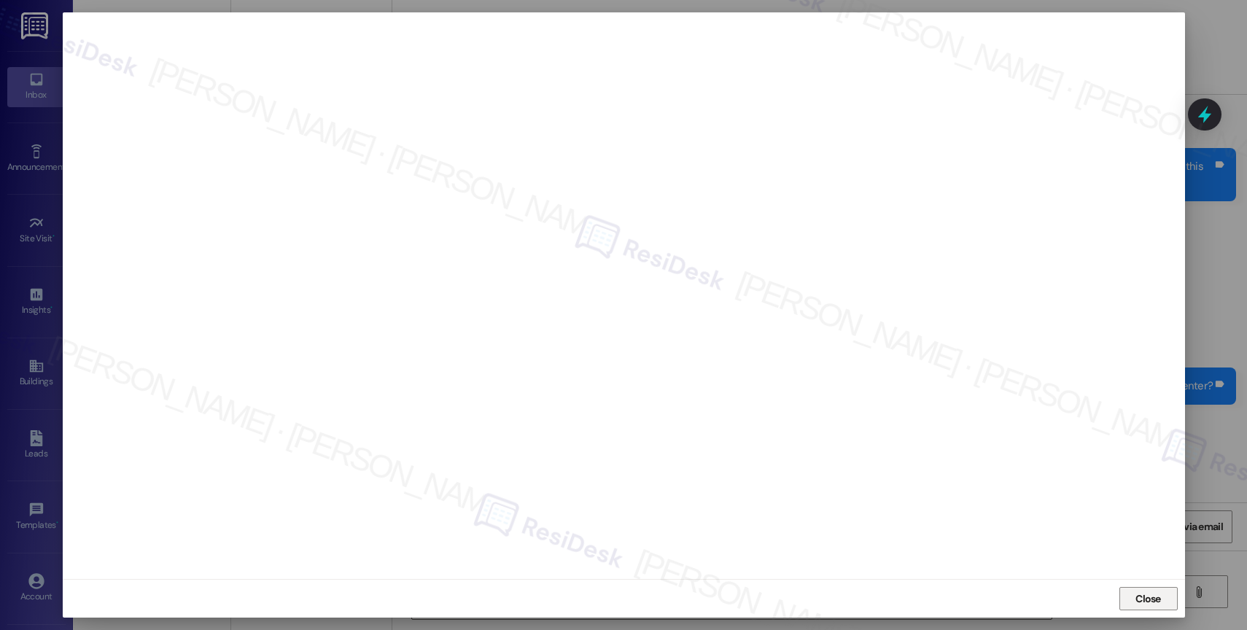
click at [1141, 594] on span "Close" at bounding box center [1149, 599] width 26 height 15
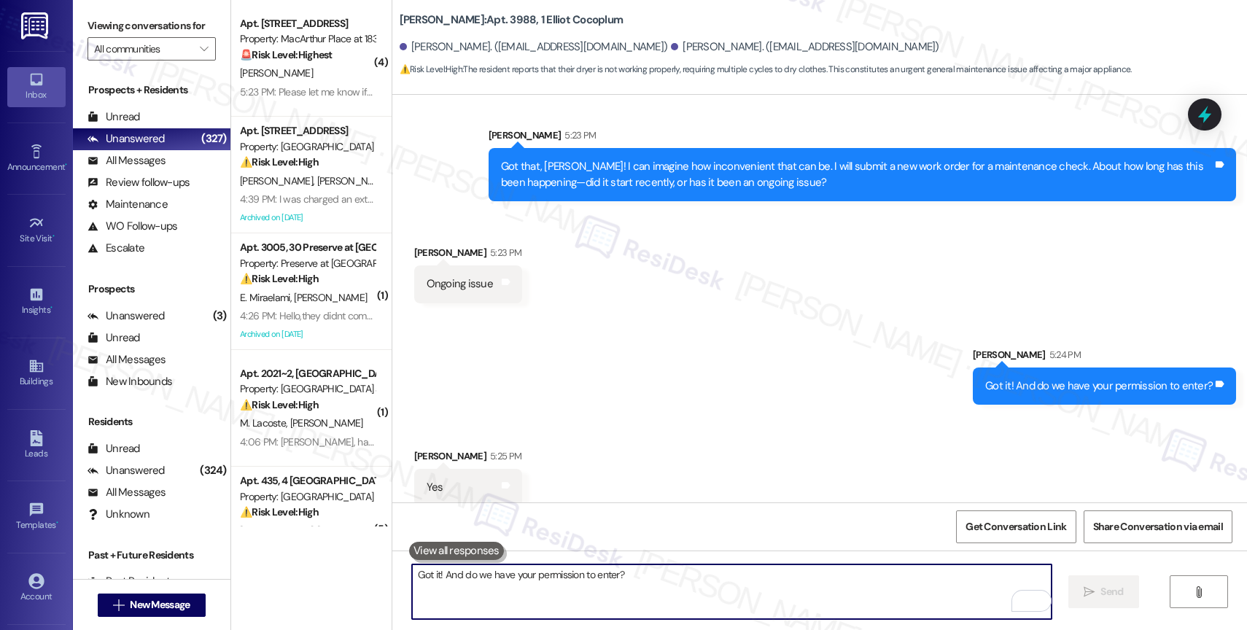
click at [581, 586] on textarea "Got it! And do we have your permission to enter?" at bounding box center [732, 592] width 640 height 55
paste textarea "16109843"
paste textarea "If anything else comes up or you have more questions, feel free to reach out an…"
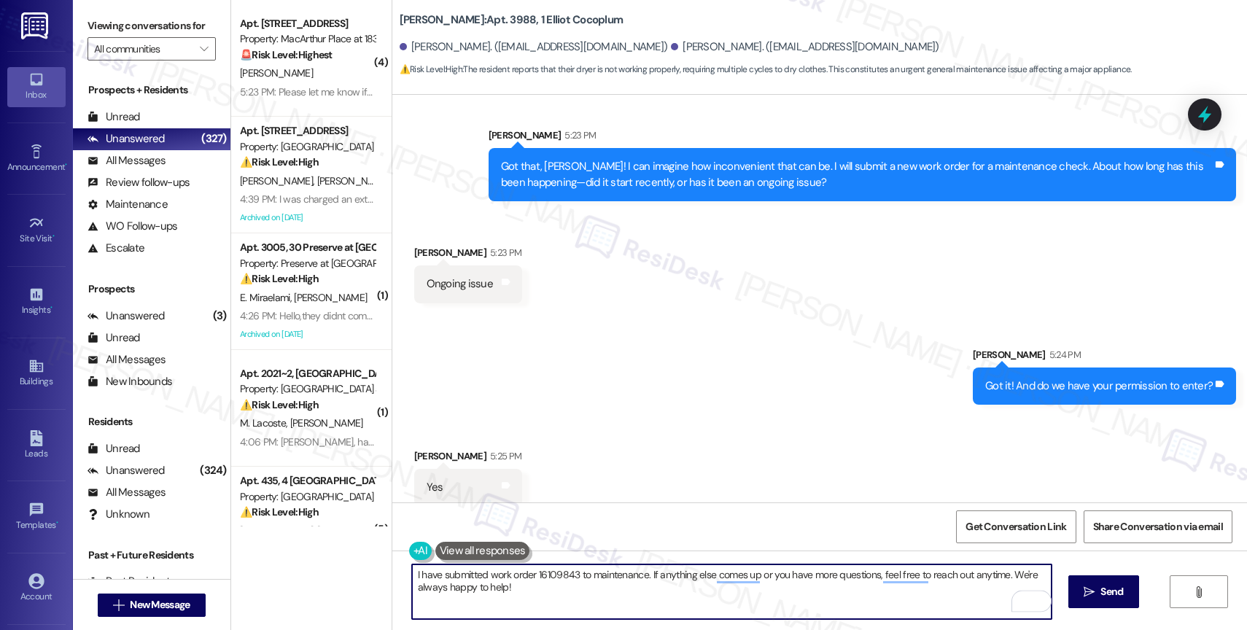
click at [600, 598] on textarea "I have submitted work order 16109843 to maintenance. If anything else comes up …" at bounding box center [732, 592] width 640 height 55
type textarea "I have submitted work order 16109843 to maintenance. If anything else comes up …"
click at [1111, 592] on span "Send" at bounding box center [1112, 591] width 23 height 15
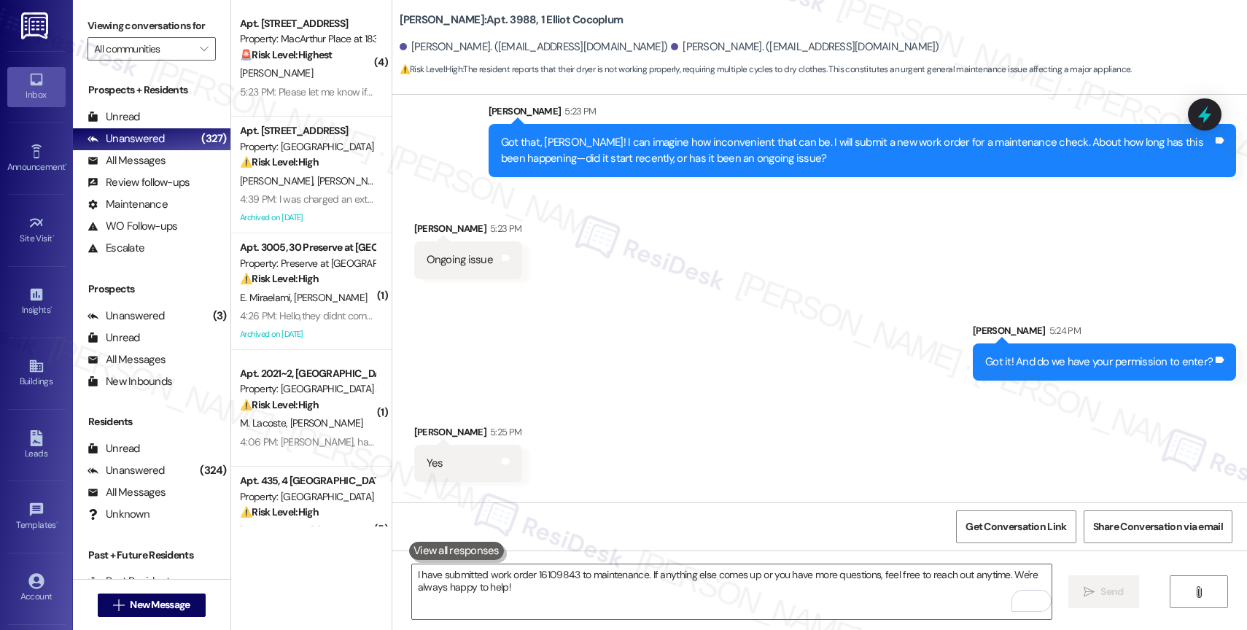
scroll to position [1161, 0]
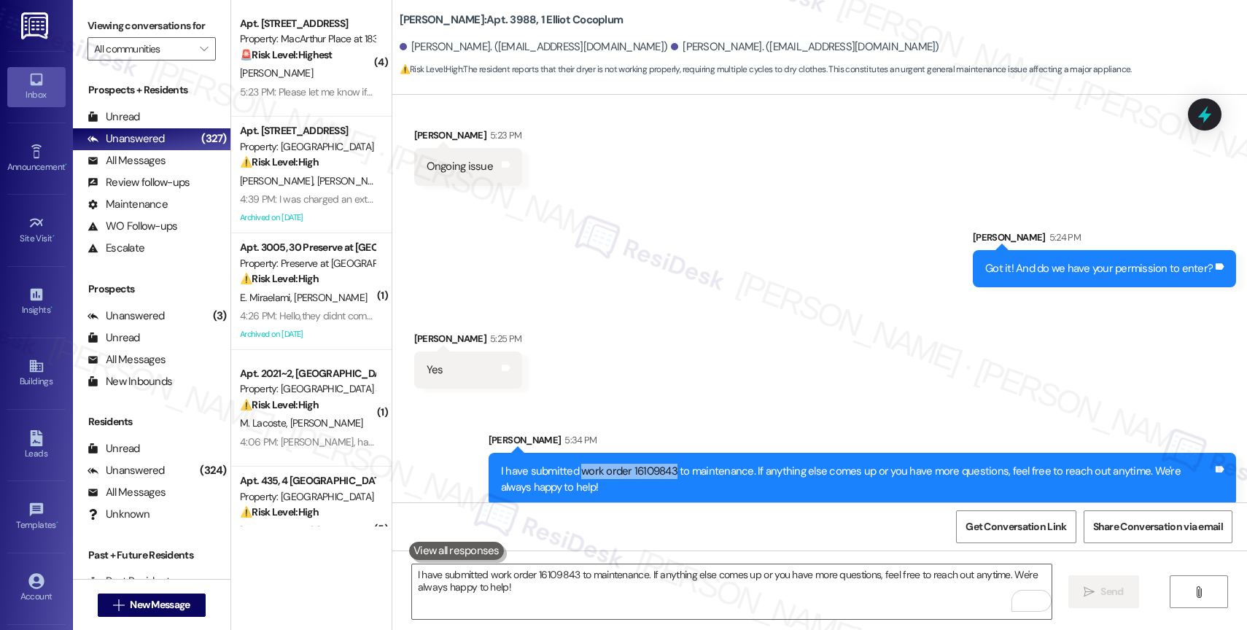
drag, startPoint x: 570, startPoint y: 452, endPoint x: 662, endPoint y: 449, distance: 91.9
click at [662, 464] on div "I have submitted work order 16109843 to maintenance. If anything else comes up …" at bounding box center [857, 479] width 712 height 31
copy div "work order 16109843"
click at [658, 365] on div "Received via SMS Debbie Lindotaffe 5:25 PM Yes Tags and notes" at bounding box center [819, 348] width 855 height 101
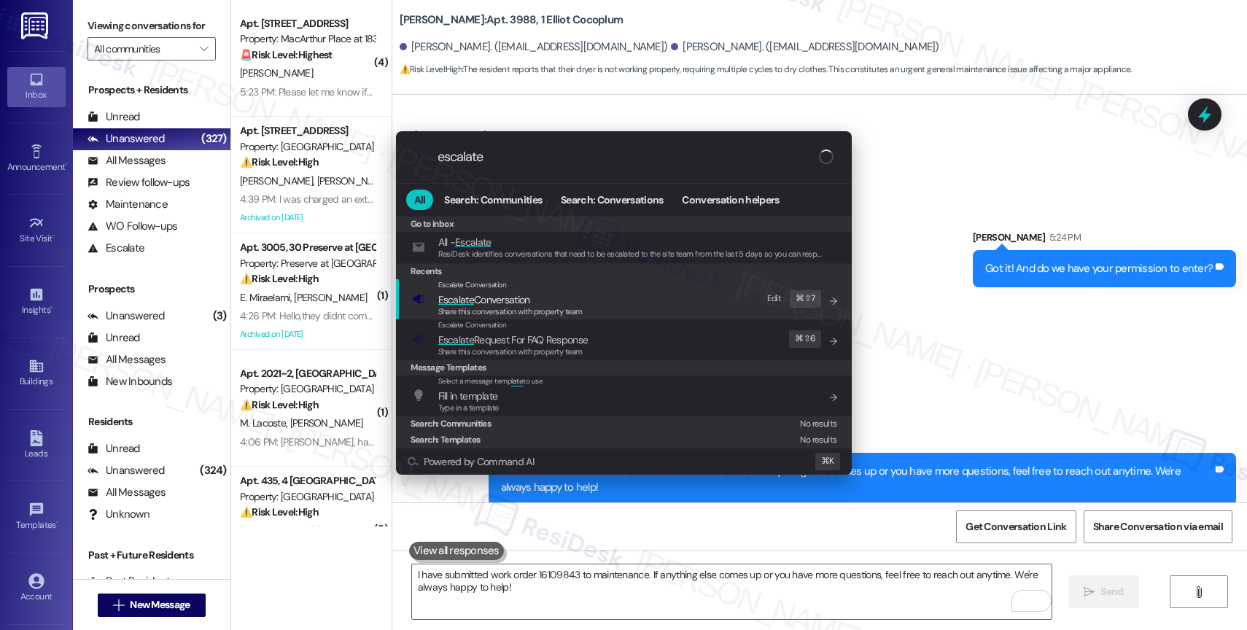
type input "escalate"
click at [511, 287] on div "Escalate Conversation" at bounding box center [510, 285] width 144 height 12
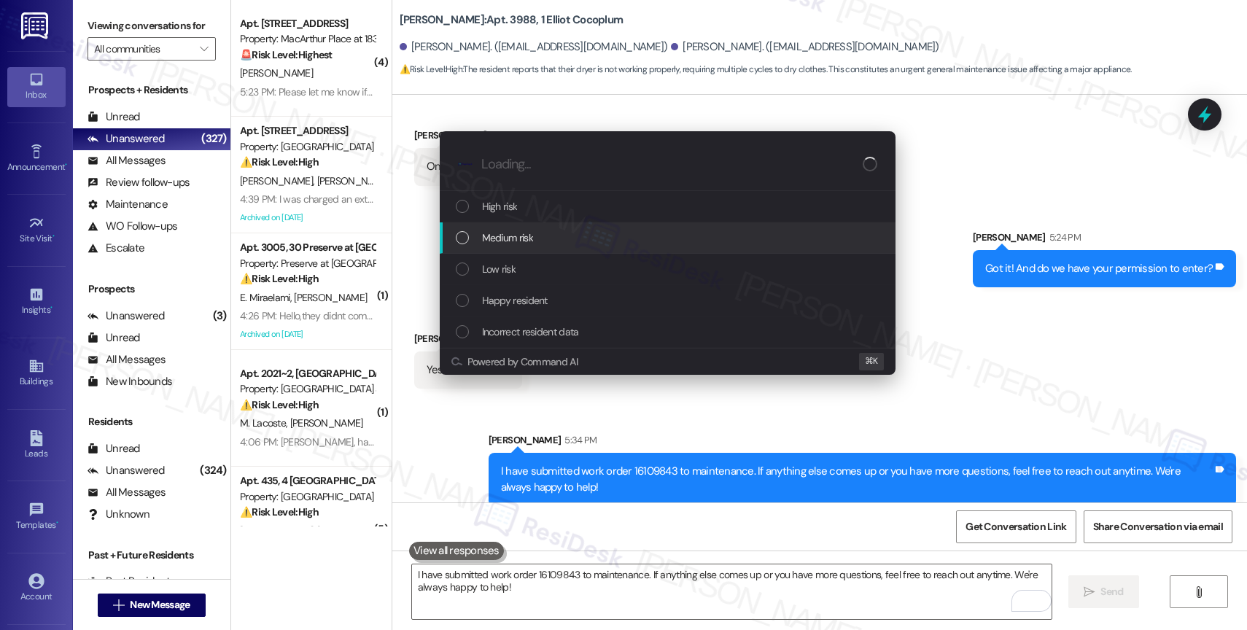
click at [502, 230] on span "Medium risk" at bounding box center [507, 238] width 51 height 16
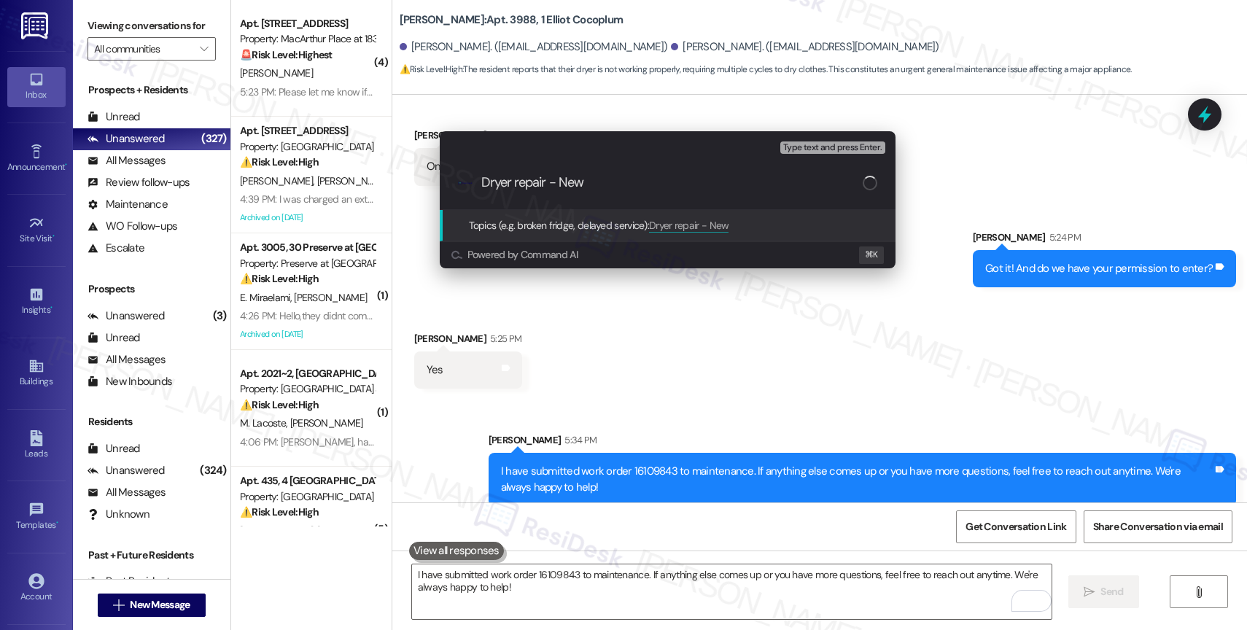
paste input "work order 16109843"
type input "Dryer repair - New work order 16109843 filed by ResiDesk"
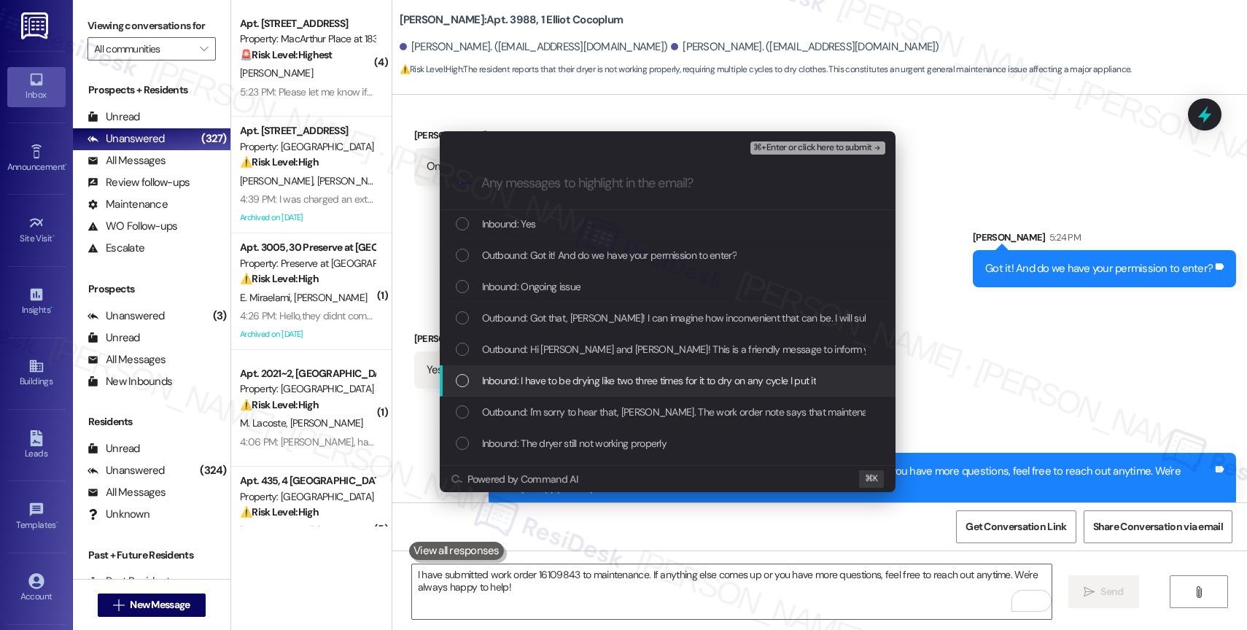
scroll to position [33, 0]
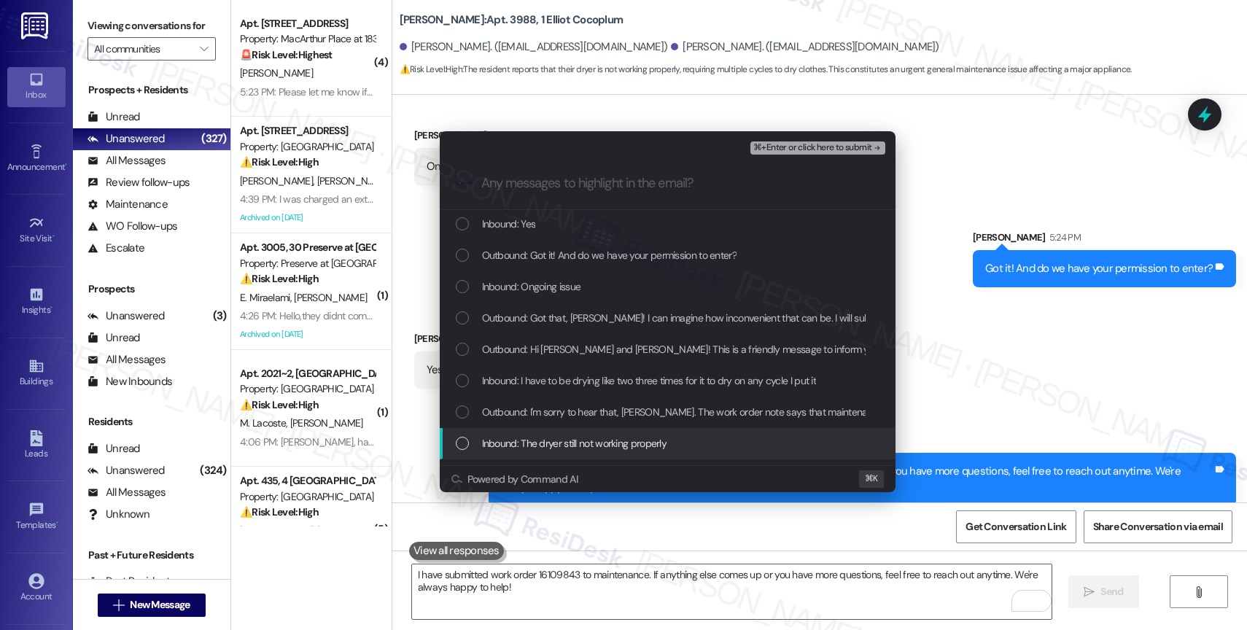
drag, startPoint x: 557, startPoint y: 439, endPoint x: 557, endPoint y: 411, distance: 27.7
click at [557, 439] on span "Inbound: The dryer still not working properly" at bounding box center [574, 443] width 185 height 16
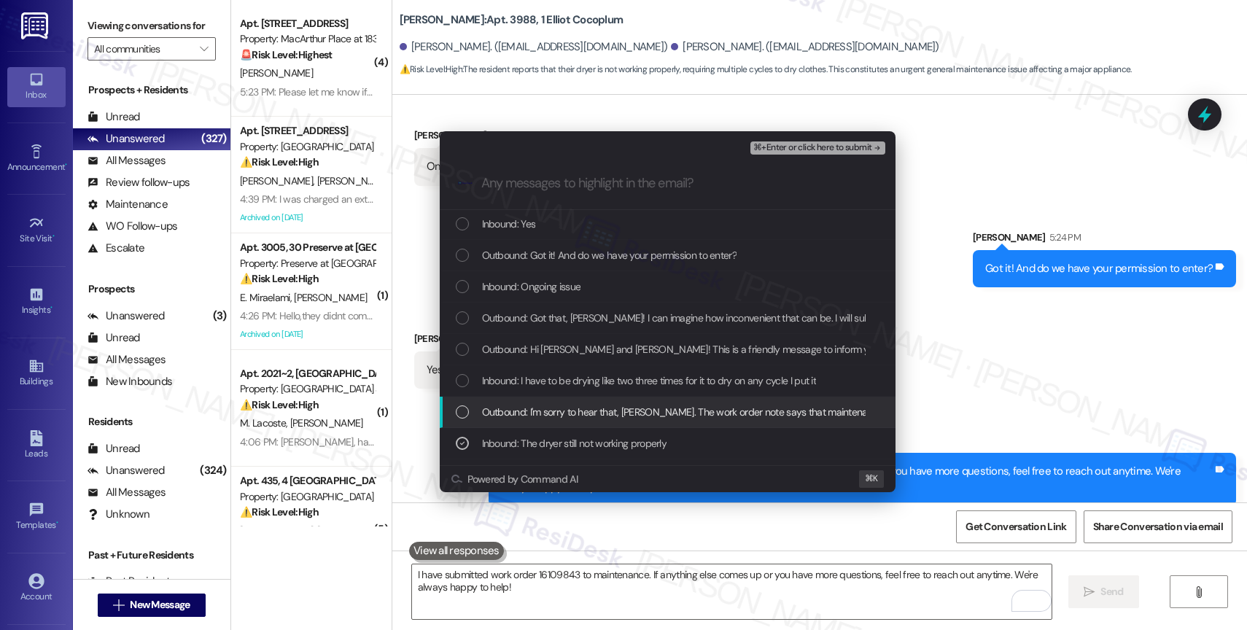
drag, startPoint x: 557, startPoint y: 411, endPoint x: 558, endPoint y: 389, distance: 21.9
click at [557, 410] on span "Outbound: I'm sorry to hear that, Debbie. The work order note says that mainten…" at bounding box center [855, 412] width 747 height 16
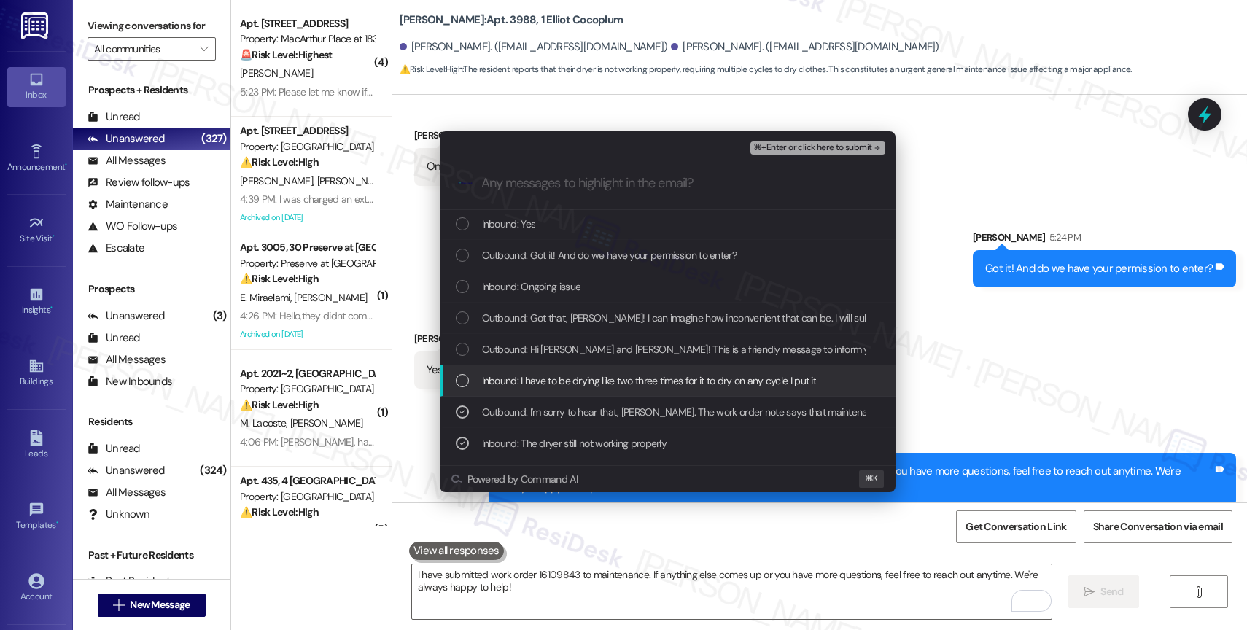
click at [558, 380] on span "Inbound: I have to be drying like two three times for it to dry on any cycle I …" at bounding box center [649, 381] width 335 height 16
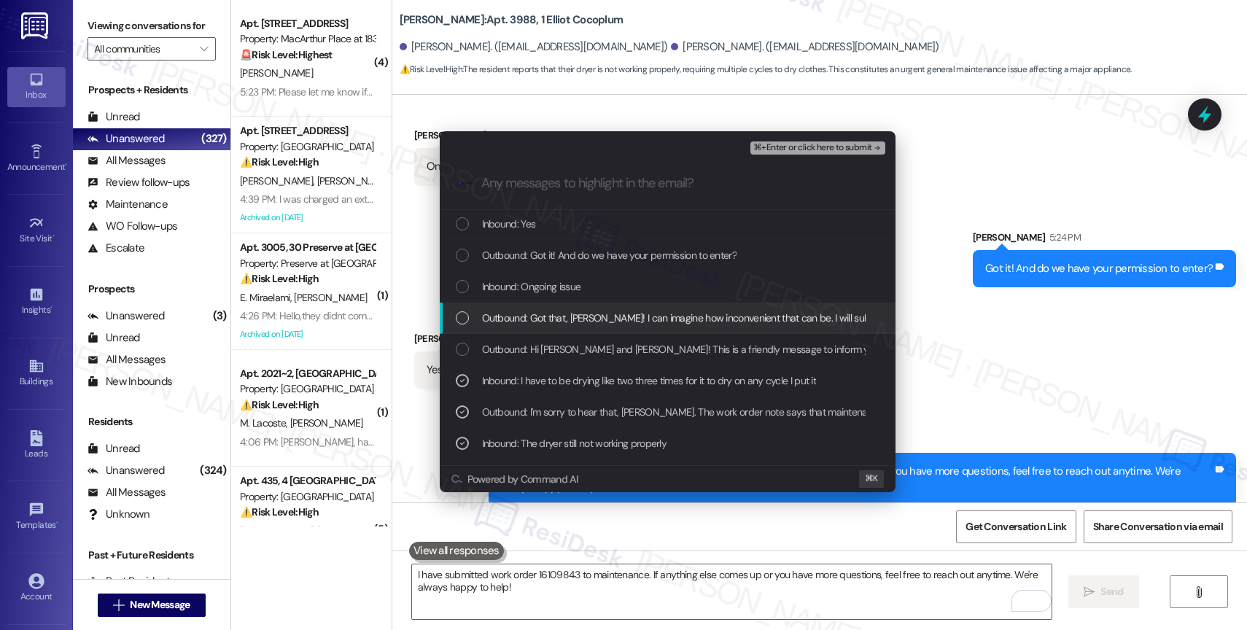
click at [567, 319] on span "Outbound: Got that, Debbie! I can imagine how inconvenient that can be. I will …" at bounding box center [977, 318] width 991 height 16
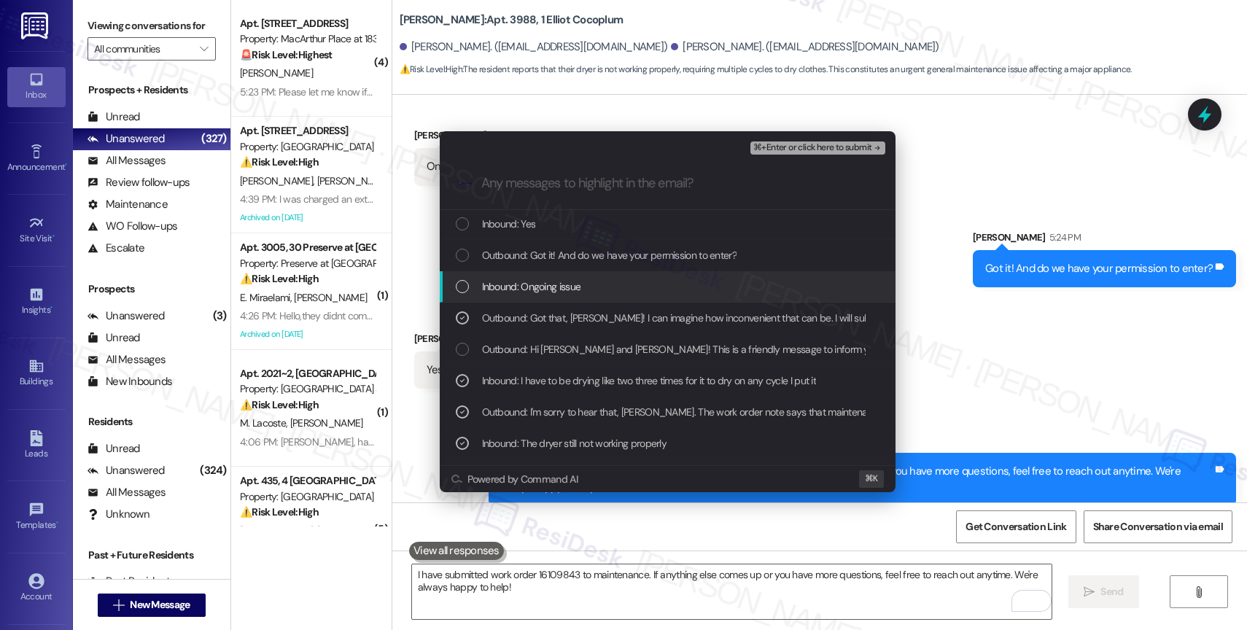
click at [546, 292] on span "Inbound: Ongoing issue" at bounding box center [531, 287] width 99 height 16
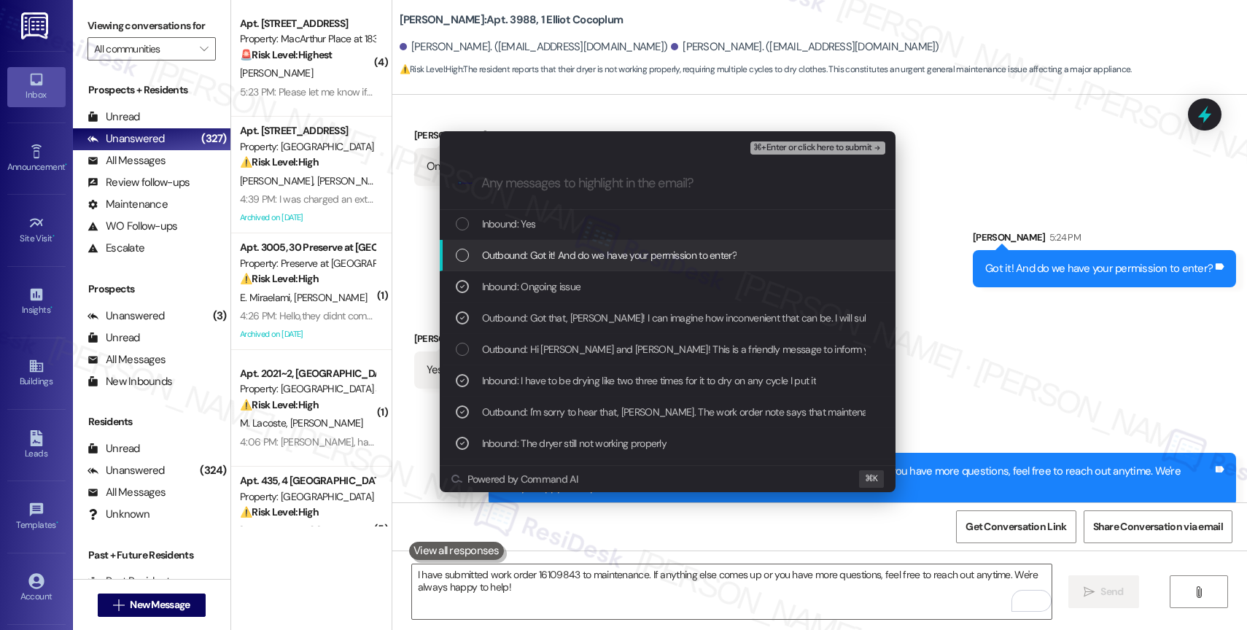
click at [561, 249] on span "Outbound: Got it! And do we have your permission to enter?" at bounding box center [609, 255] width 255 height 16
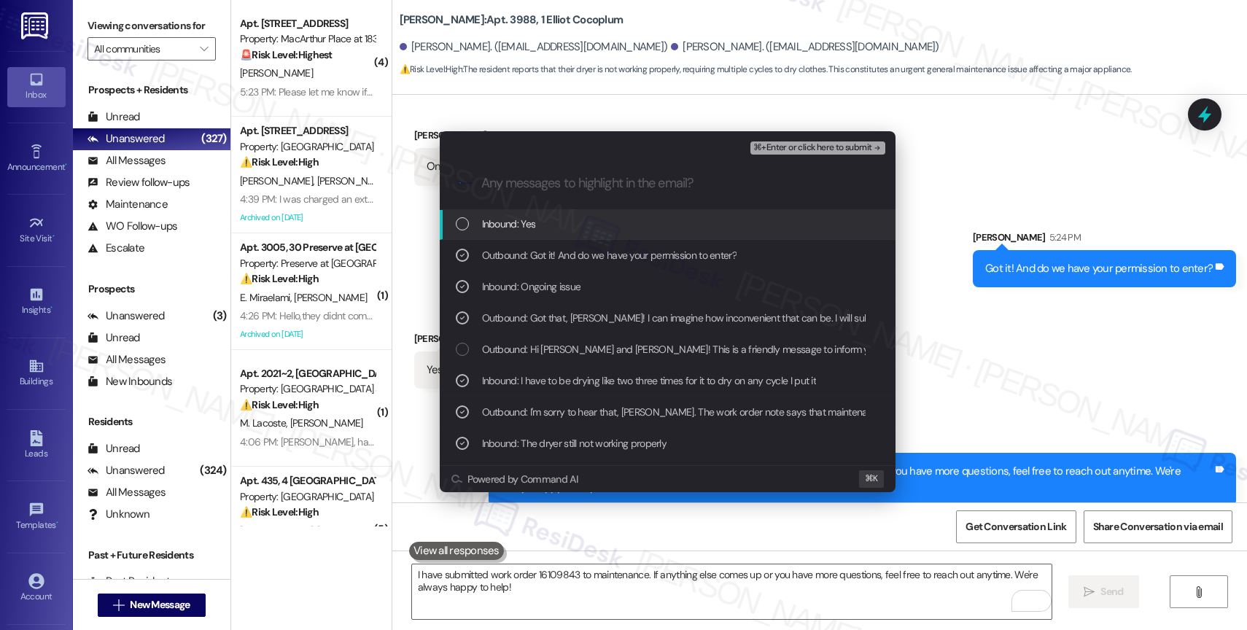
click at [557, 225] on div "Inbound: Yes" at bounding box center [669, 224] width 427 height 16
click at [848, 142] on button "⌘+Enter or click here to submit" at bounding box center [818, 148] width 134 height 13
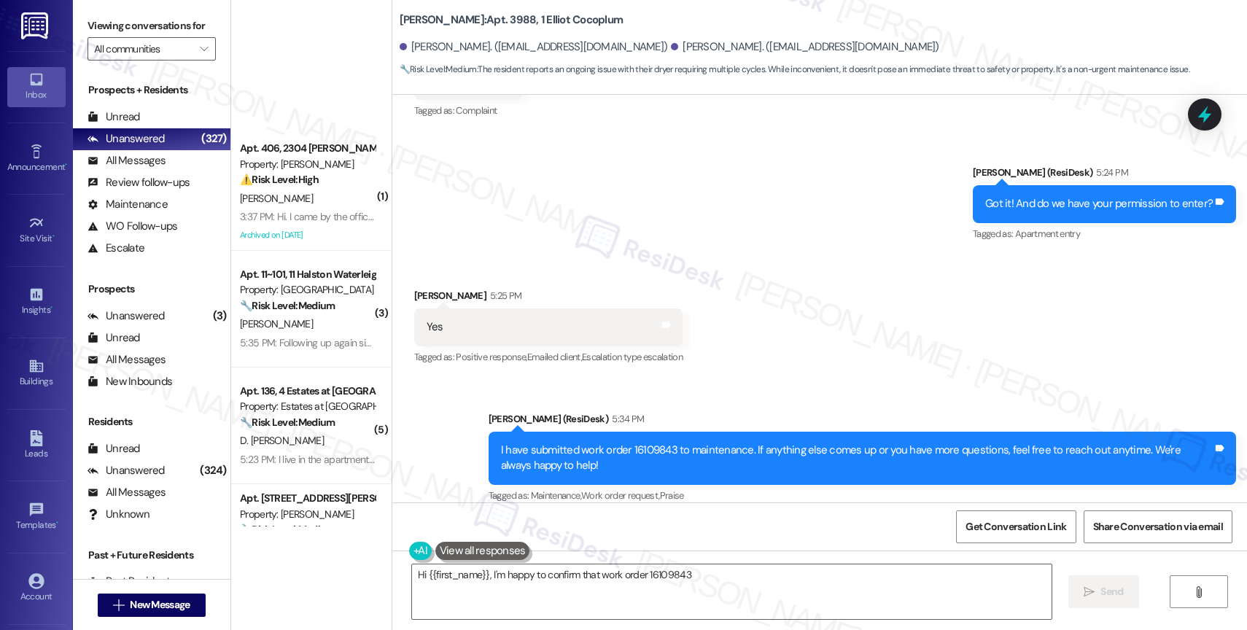
scroll to position [825, 0]
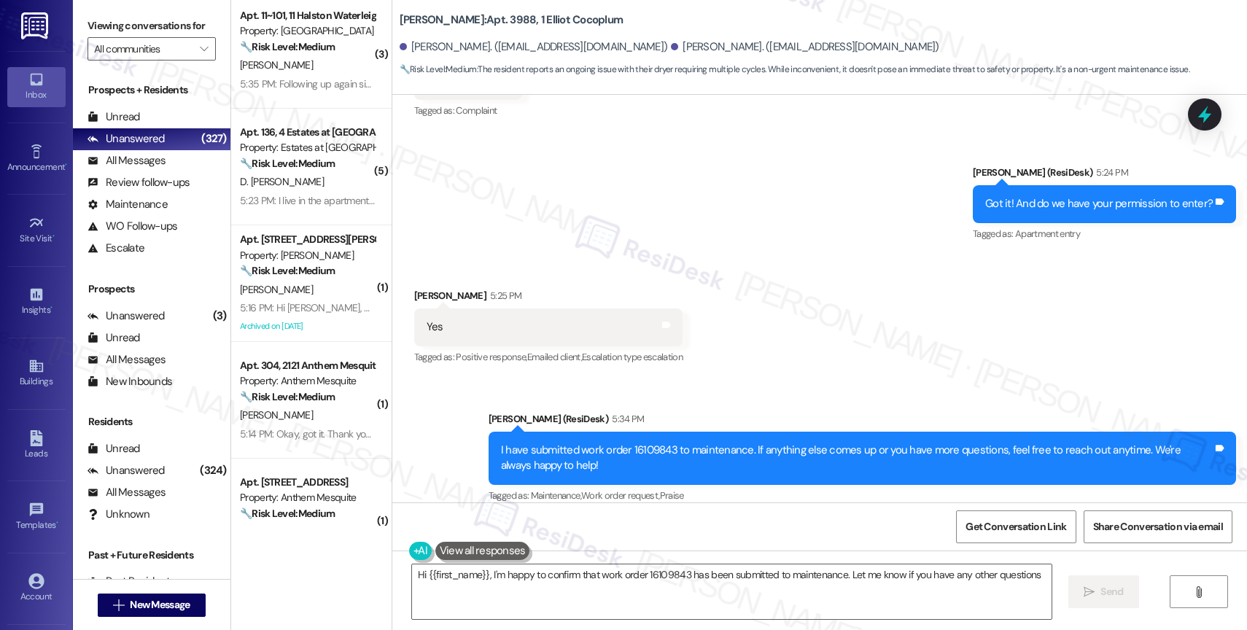
type textarea "Hi {{first_name}}, I'm happy to confirm that work order 16109843 has been submi…"
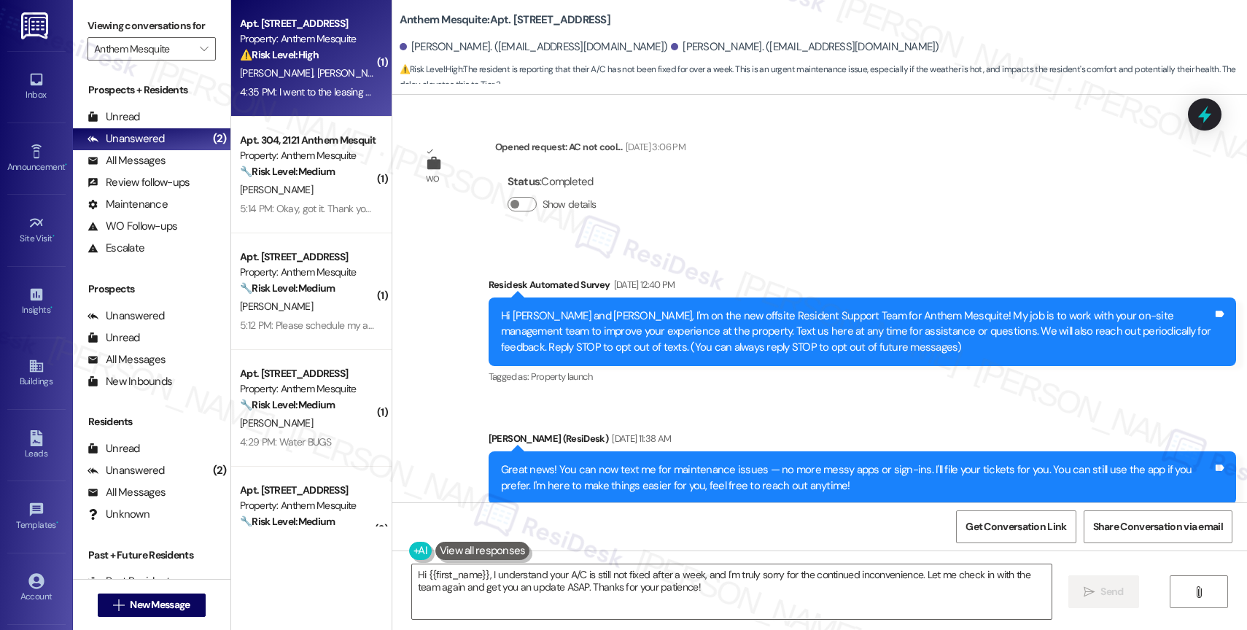
scroll to position [3940, 0]
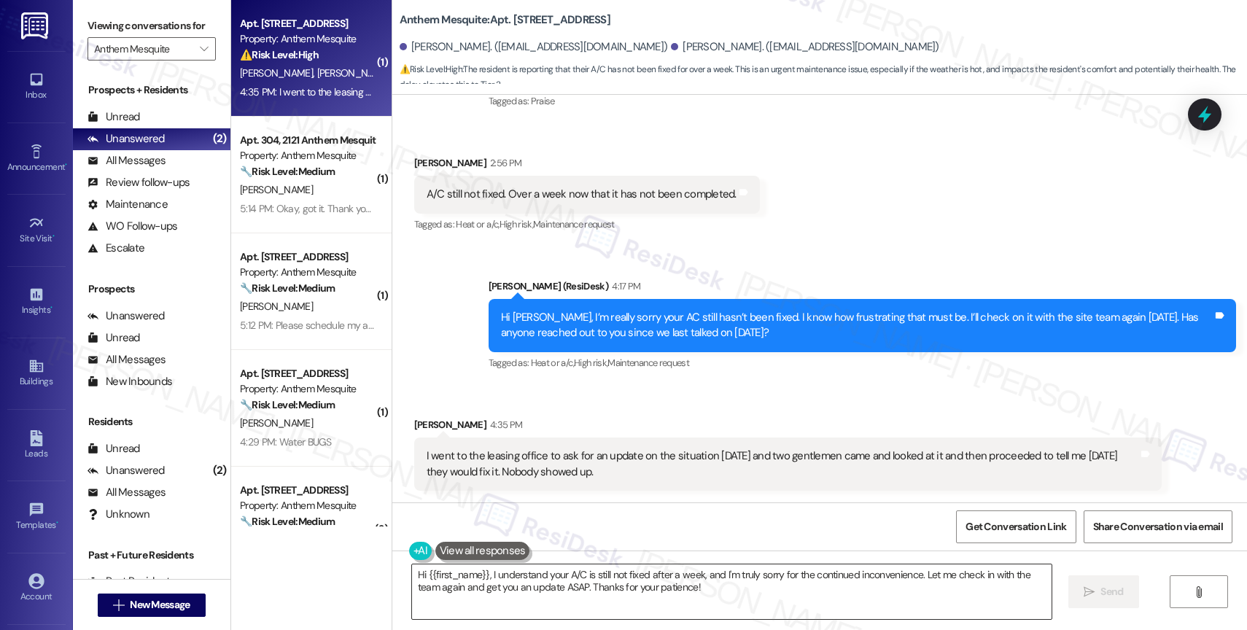
click at [554, 586] on textarea "Hi {{first_name}}, I understand your A/C is still not fixed after a week, and I…" at bounding box center [732, 592] width 640 height 55
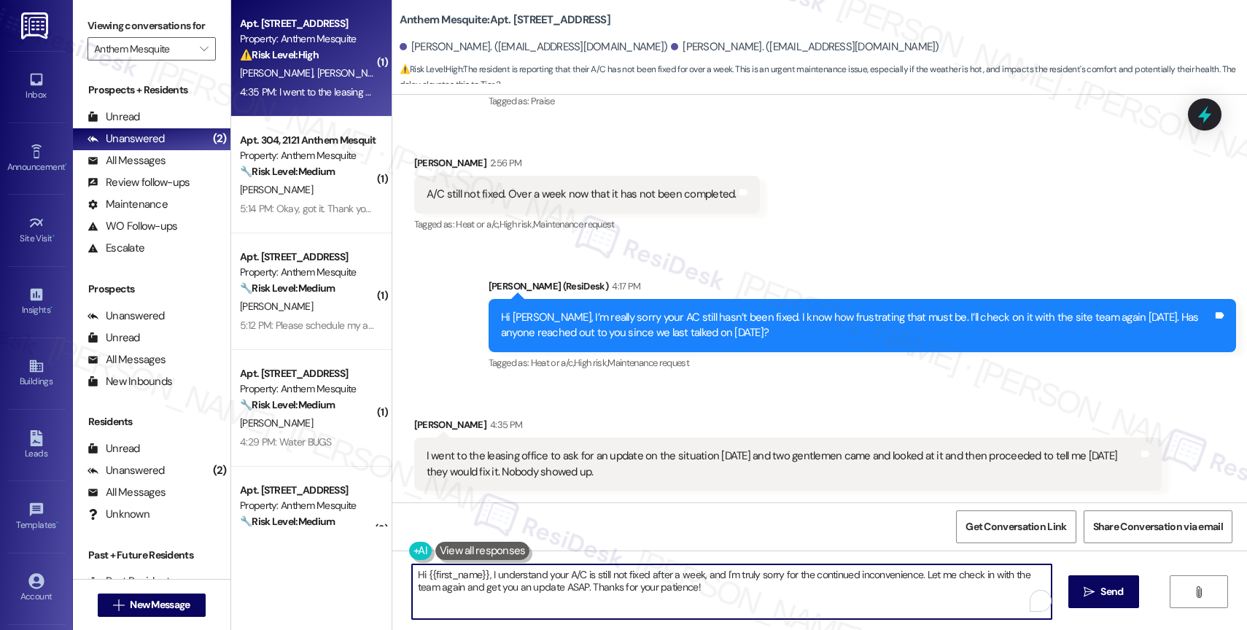
click at [554, 586] on textarea "Hi {{first_name}}, I understand your A/C is still not fixed after a week, and I…" at bounding box center [732, 592] width 640 height 55
click at [566, 589] on textarea "Hi {{first_name}}, I understand your A/C is still not fixed after a week, and I…" at bounding box center [732, 592] width 640 height 55
click at [566, 586] on textarea "Hi {{first_name}}, I understand your A/C is still not fixed after a week, and I…" at bounding box center [732, 592] width 640 height 55
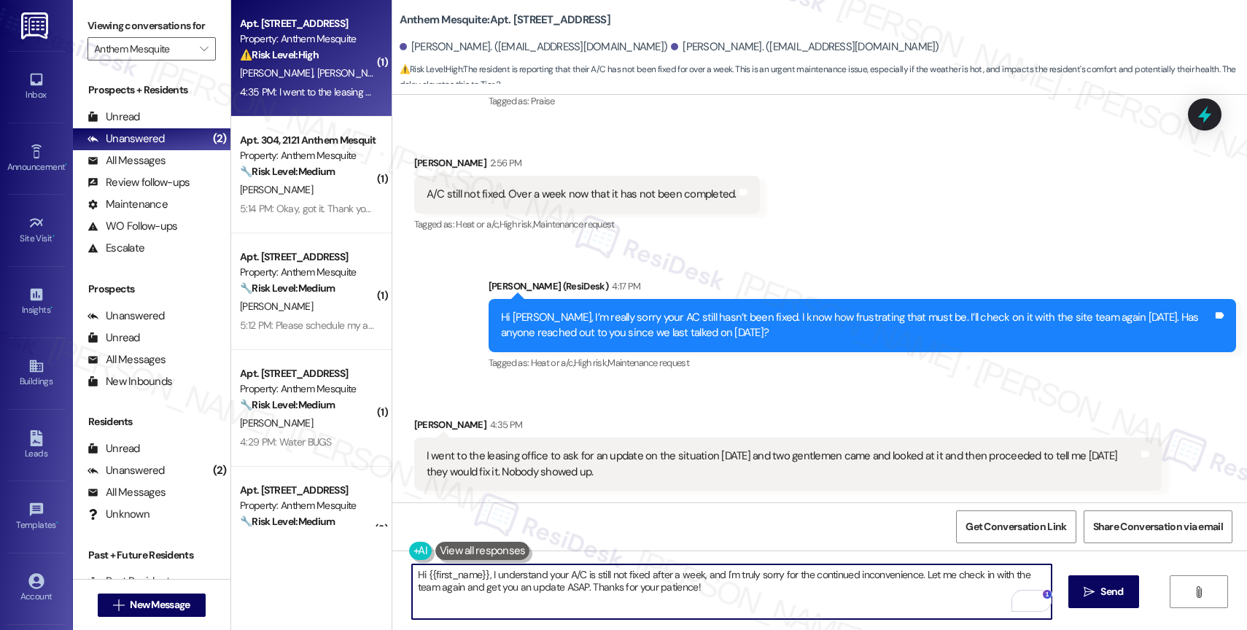
click at [566, 586] on textarea "Hi {{first_name}}, I understand your A/C is still not fixed after a week, and I…" at bounding box center [732, 592] width 640 height 55
drag, startPoint x: 821, startPoint y: 577, endPoint x: 983, endPoint y: 581, distance: 162.0
click at [983, 581] on textarea "Don't worry. I'll follow up again and ask for help from the site team expeditin…" at bounding box center [732, 592] width 640 height 55
type textarea "Don't worry. I'll follow up again and ask for help from the site team expeditin…"
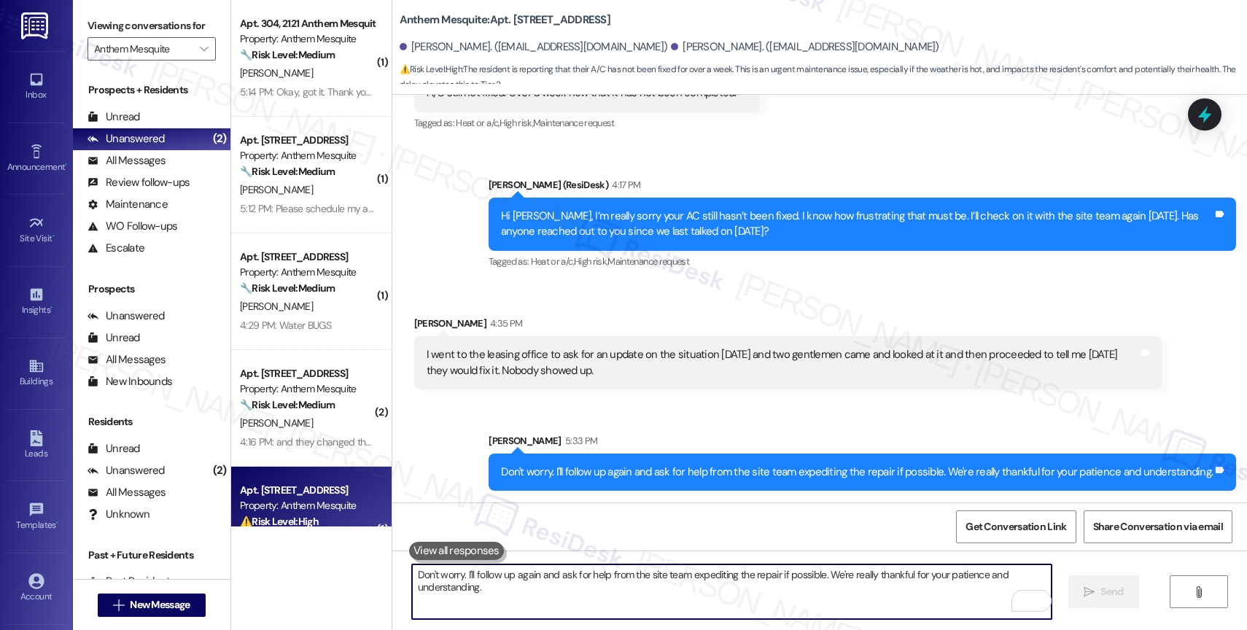
scroll to position [3844, 0]
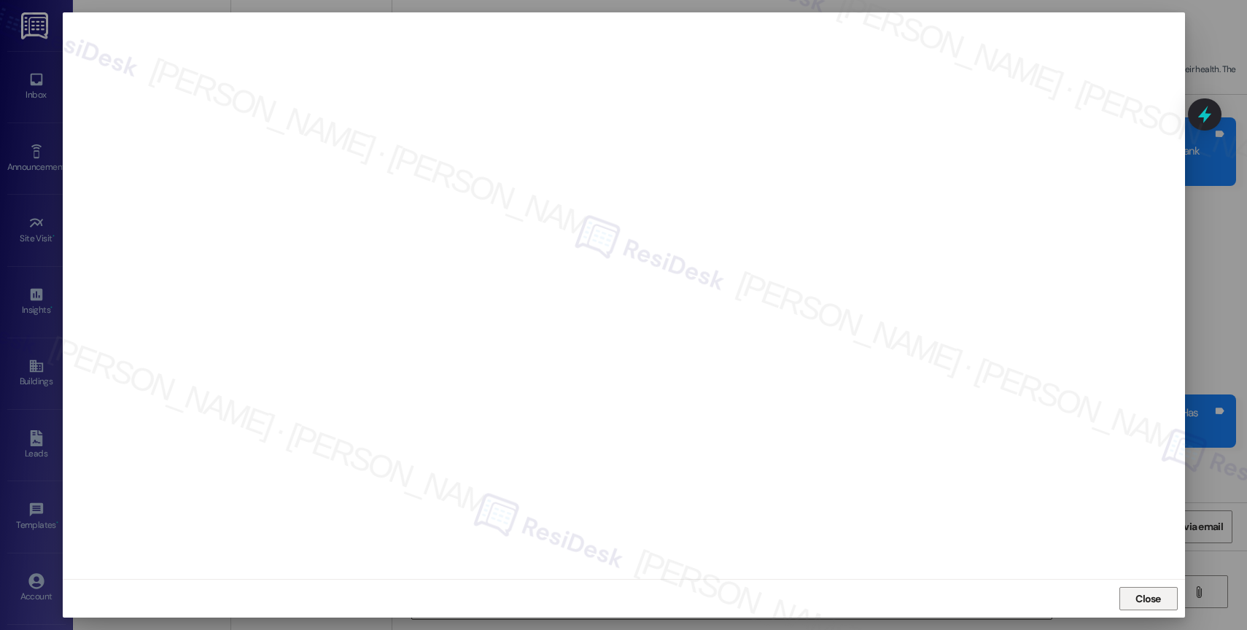
click at [1135, 593] on span "Close" at bounding box center [1148, 599] width 31 height 15
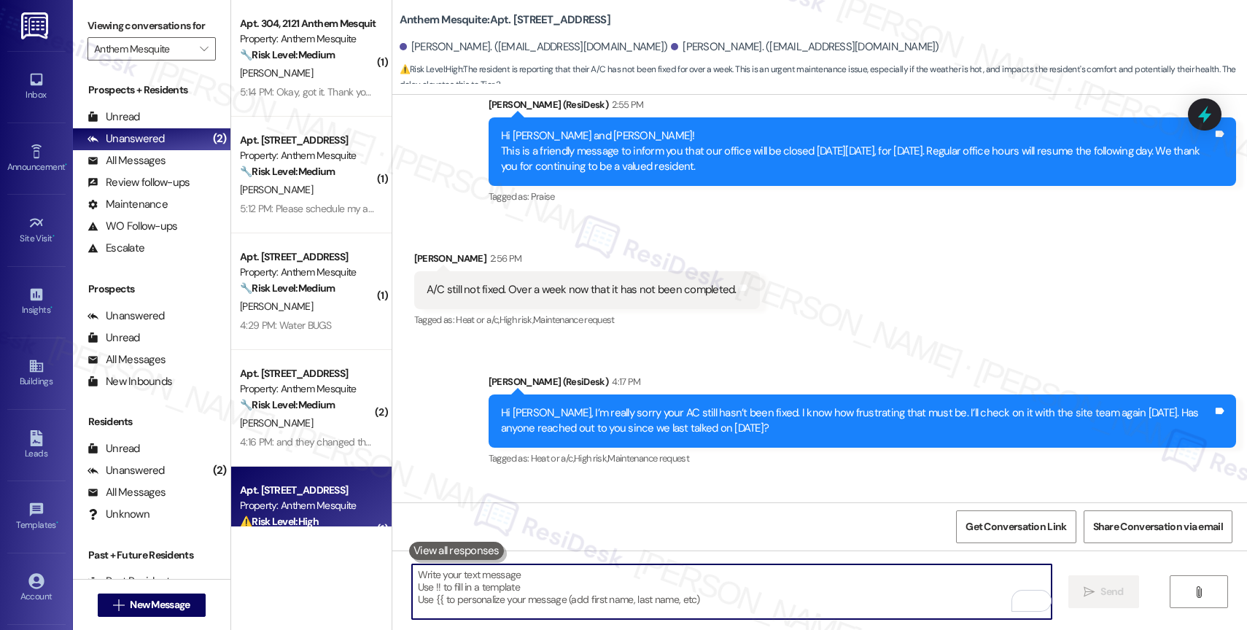
scroll to position [4042, 0]
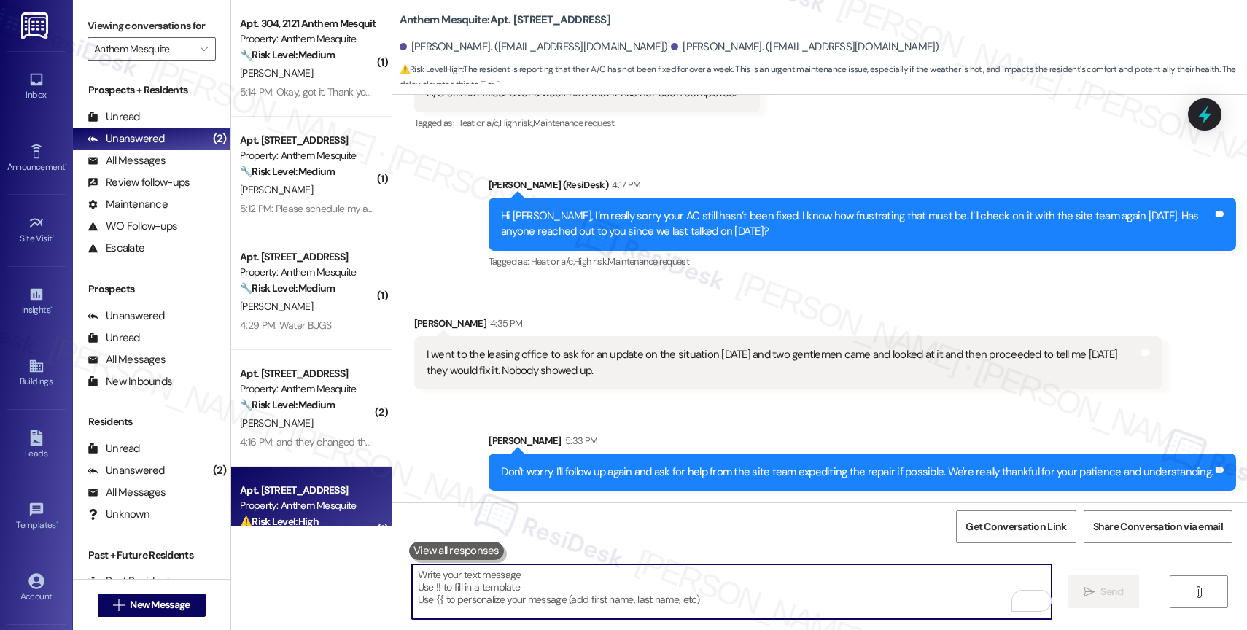
click at [662, 400] on div "Sent via SMS Sarah 5:33 PM Don't worry. I'll follow up again and ask for help f…" at bounding box center [819, 450] width 855 height 101
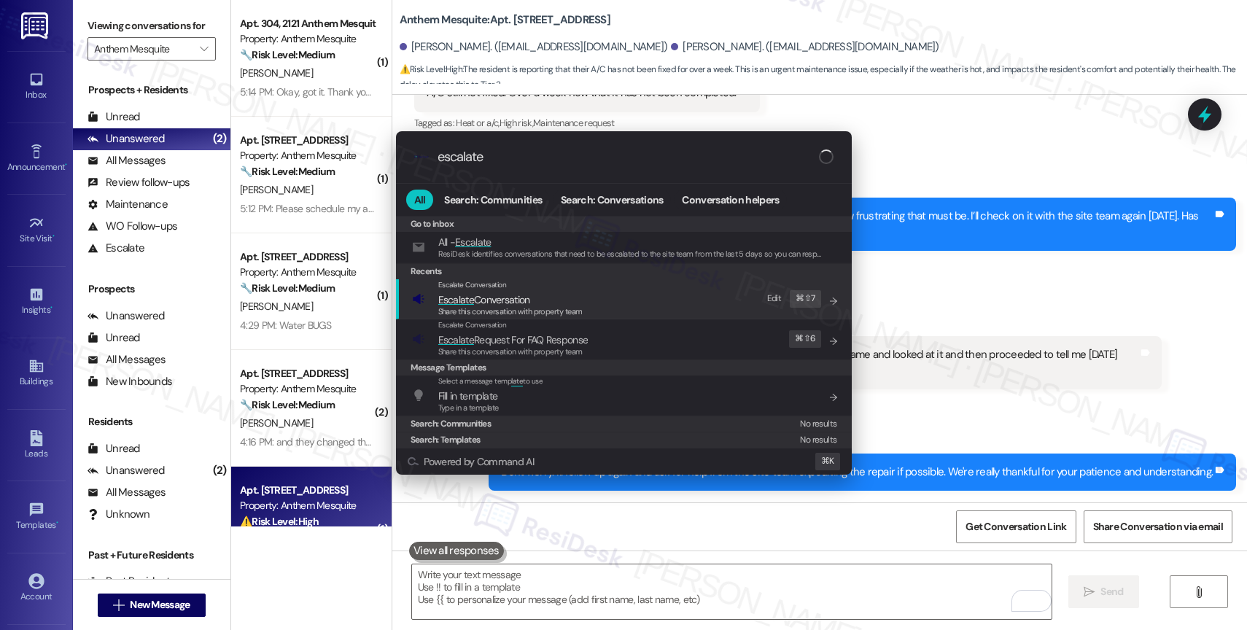
type input "escalate"
click at [513, 299] on span "Escalate Conversation" at bounding box center [484, 299] width 92 height 13
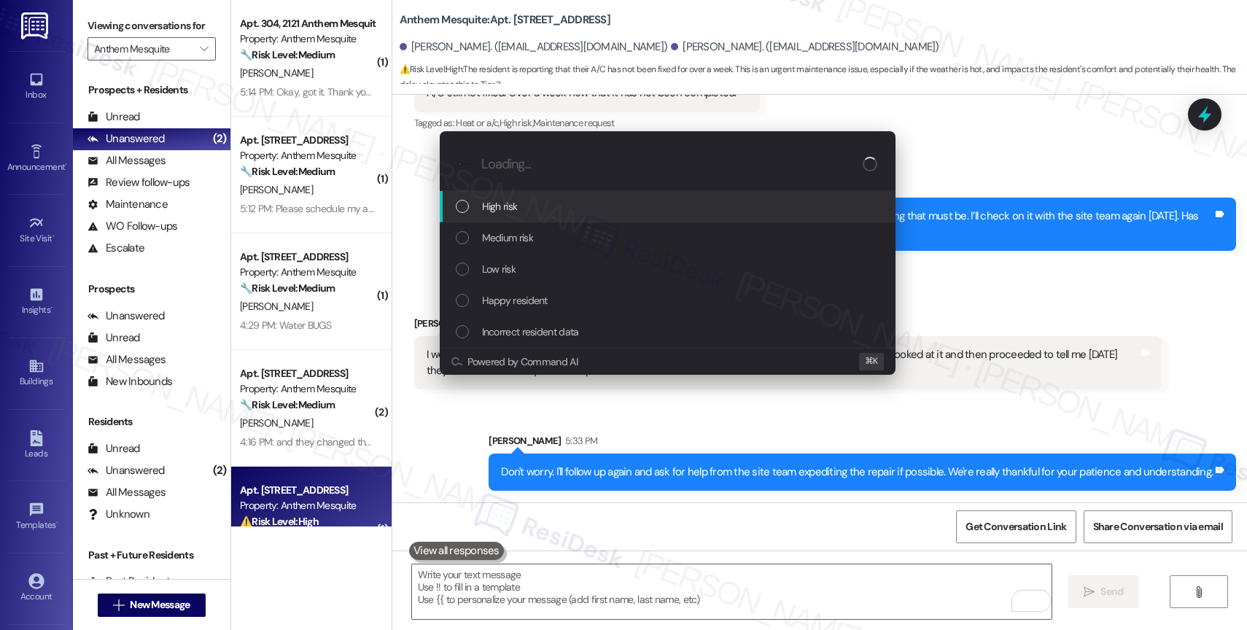
click at [511, 203] on span "High risk" at bounding box center [500, 206] width 36 height 16
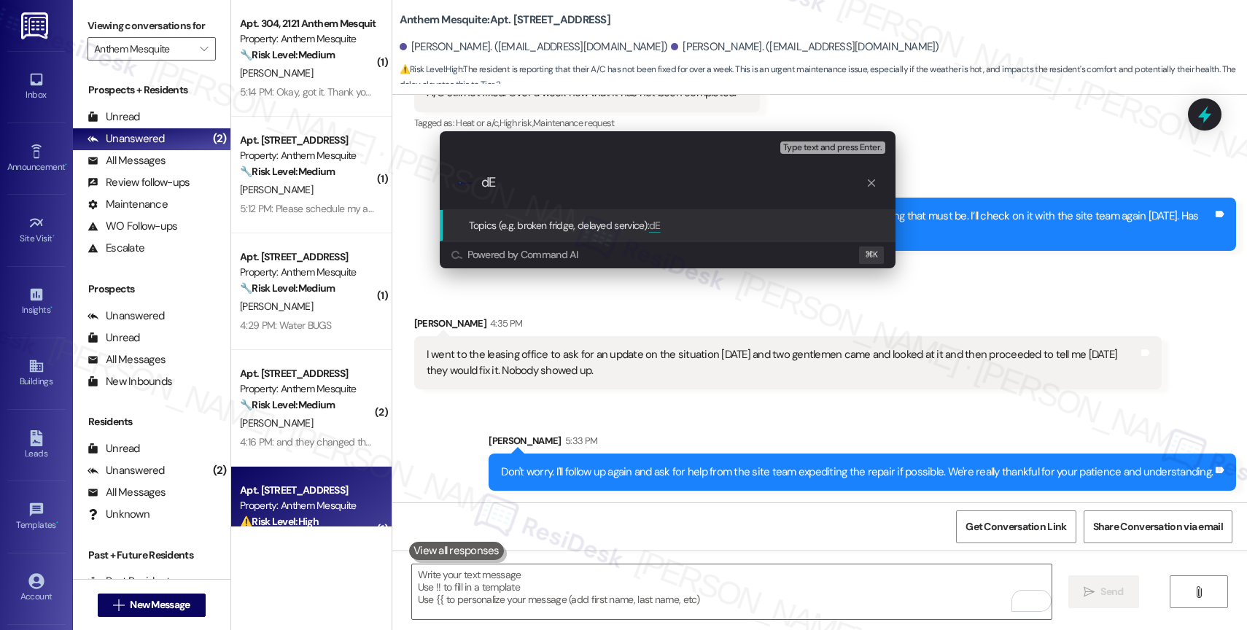
type input "d"
paste input "16094770"
click at [613, 182] on input "Delayed AC repair - New 16094770" at bounding box center [673, 182] width 384 height 15
type input "Delayed AC repair - New work order 16094770"
click at [753, 189] on input "Delayed AC repair - New work order 16094770" at bounding box center [673, 182] width 384 height 15
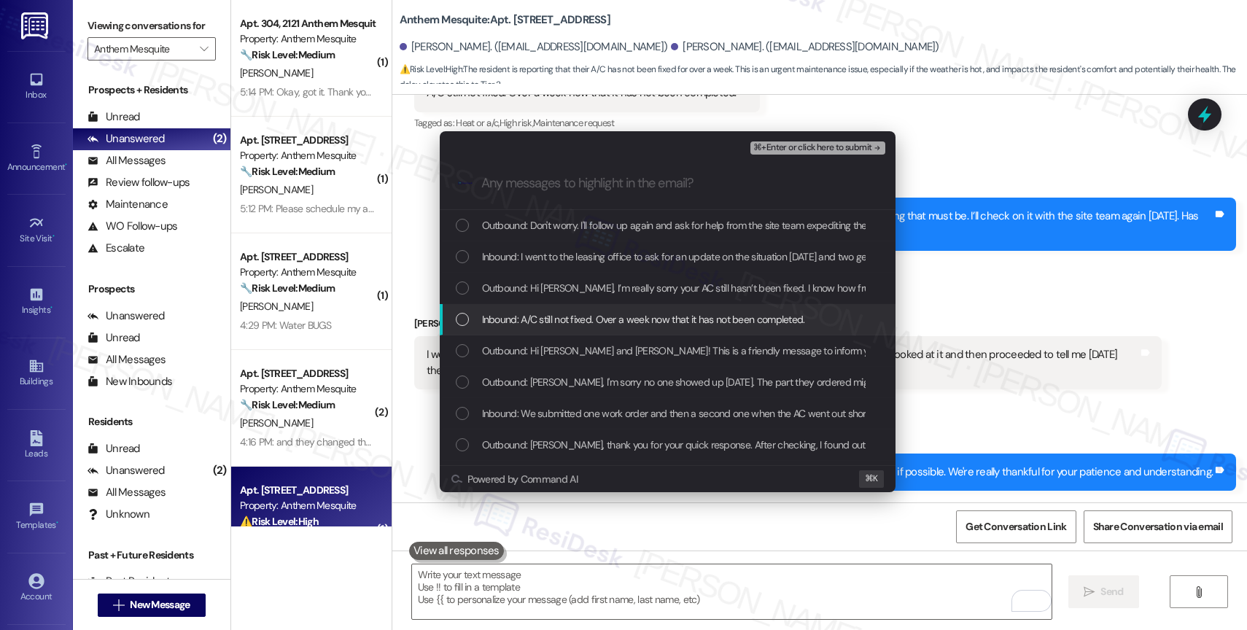
click at [1029, 320] on div "Escalate Conversation High risk Delayed AC repair - New work order 16094770 Any…" at bounding box center [623, 315] width 1247 height 630
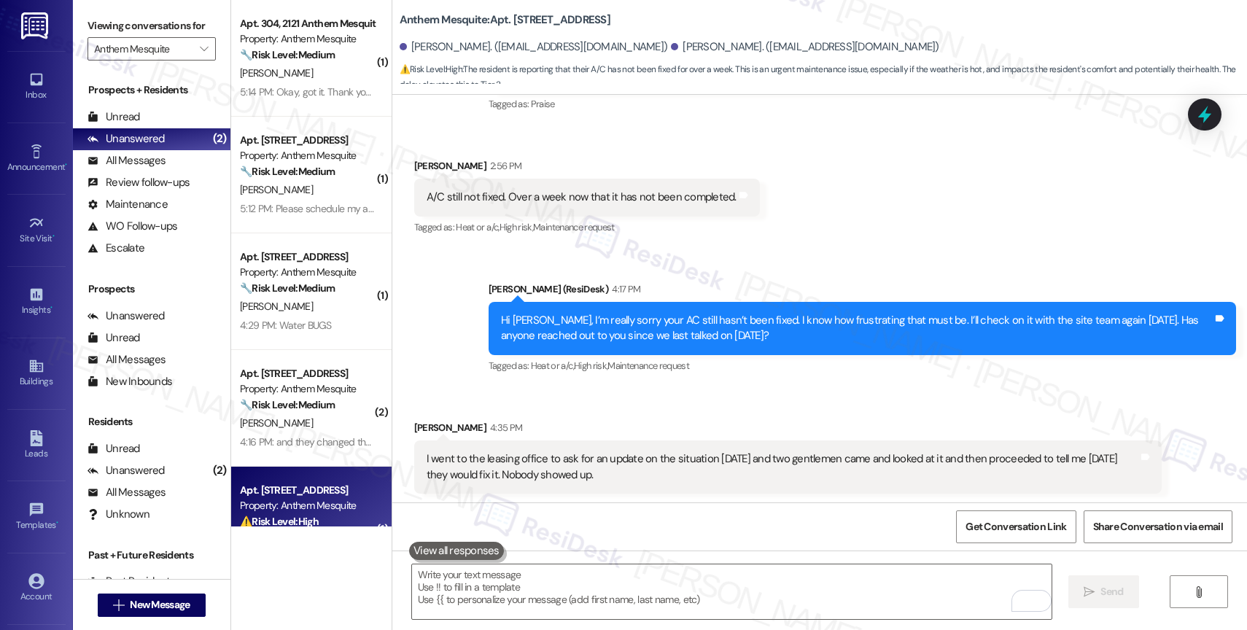
scroll to position [3936, 0]
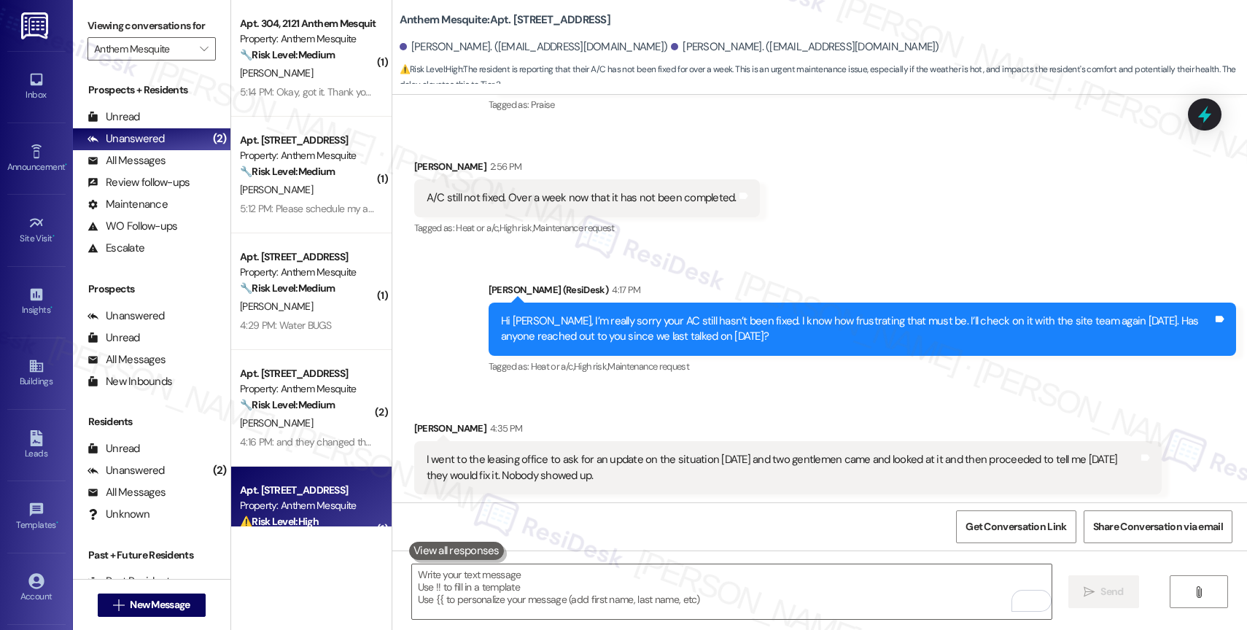
click at [673, 234] on div "Tagged as: Heat or a/c , Click to highlight conversations about Heat or a/c Hig…" at bounding box center [587, 227] width 346 height 21
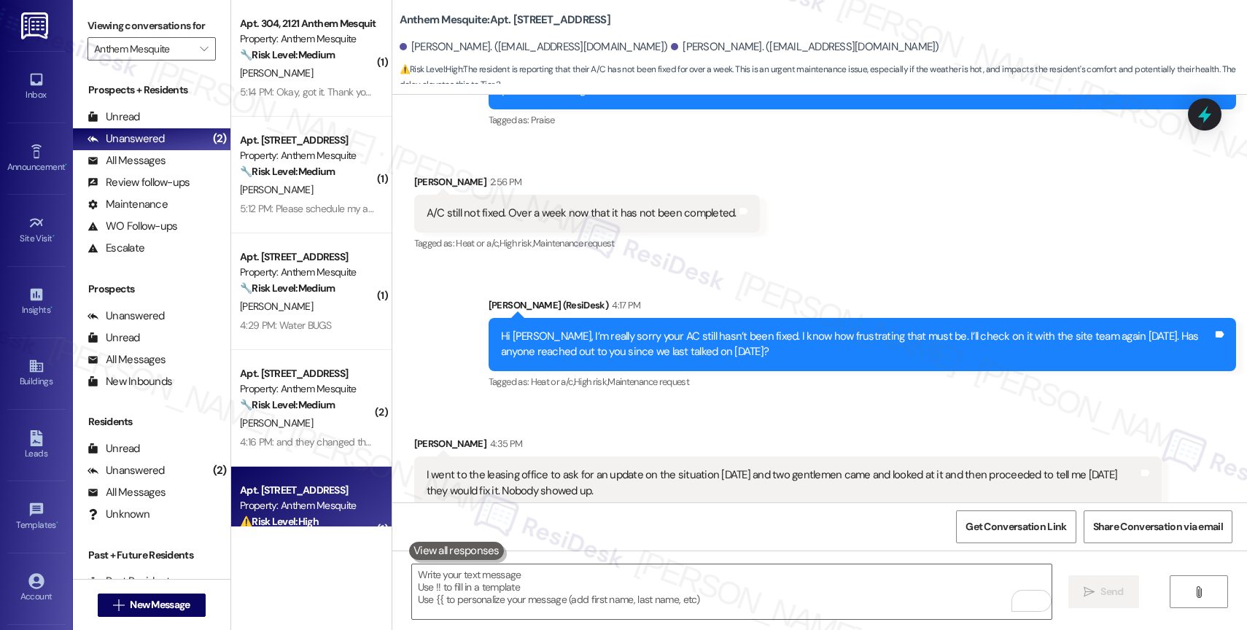
scroll to position [4042, 0]
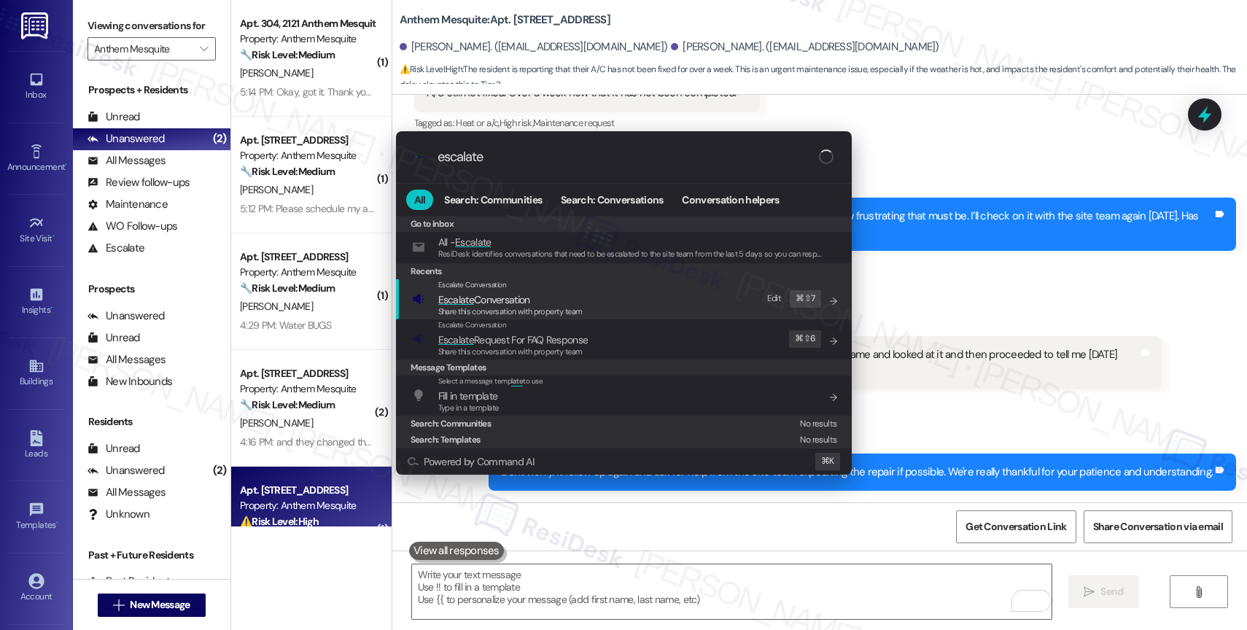
type input "escalate"
click at [517, 290] on div "Escalate Conversation" at bounding box center [510, 285] width 144 height 12
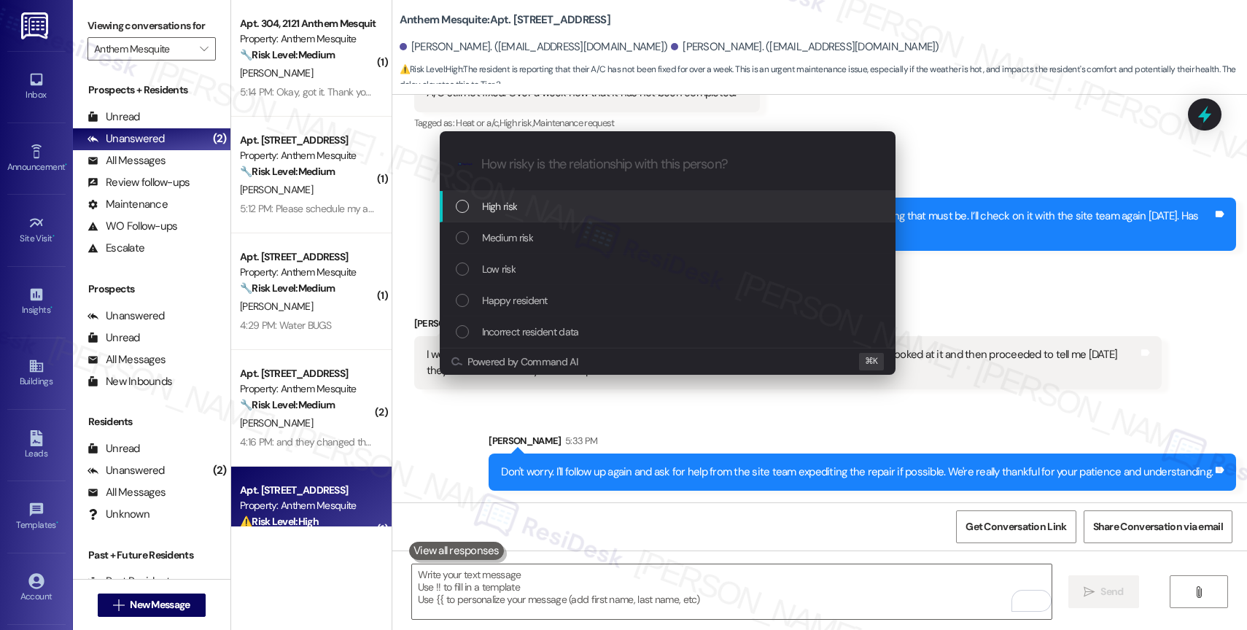
click at [518, 194] on div "High risk" at bounding box center [668, 206] width 456 height 31
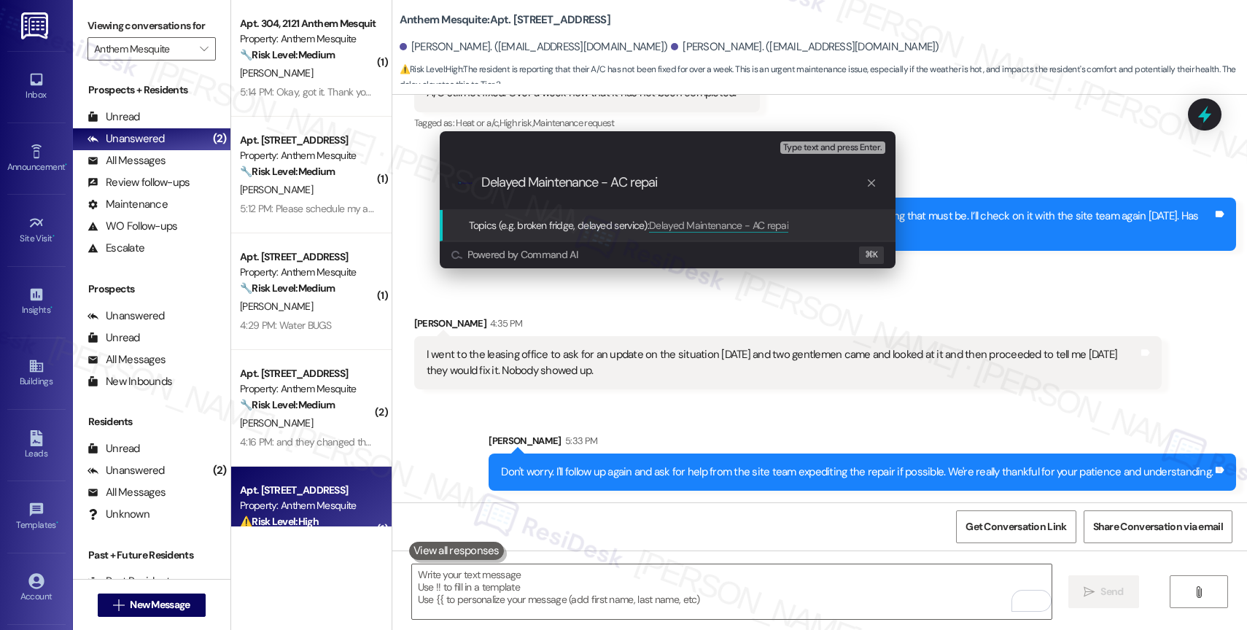
type input "Delayed Maintenance - AC repair"
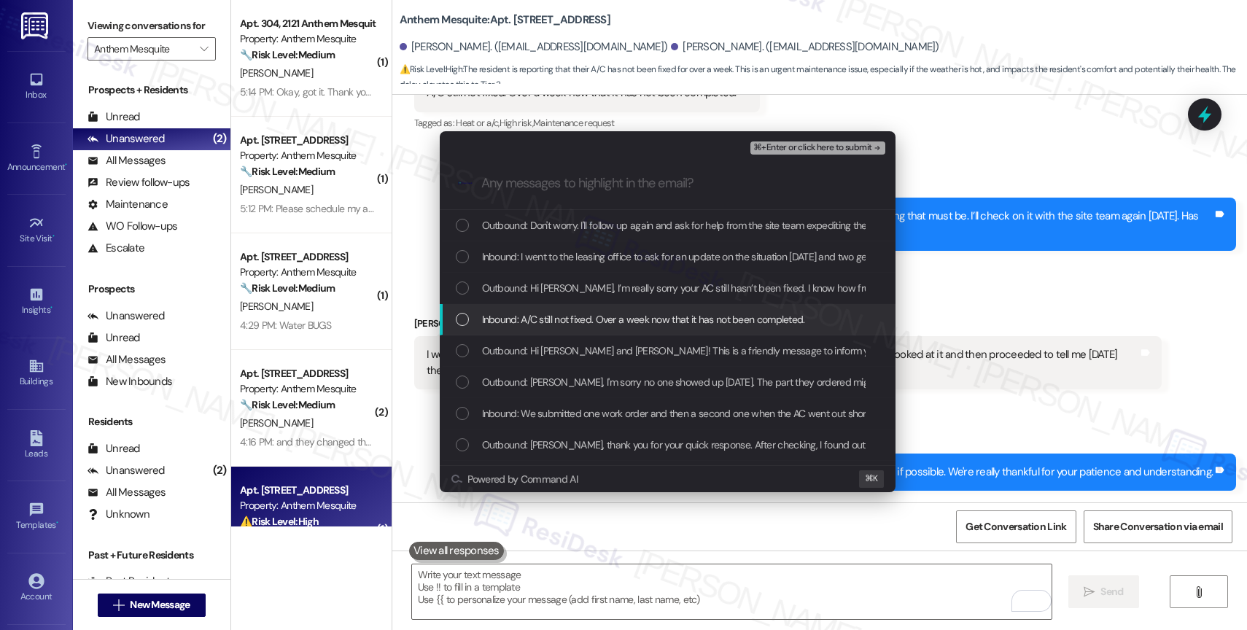
click at [603, 327] on span "Inbound: A/C still not fixed. Over a week now that it has not been completed." at bounding box center [643, 319] width 323 height 16
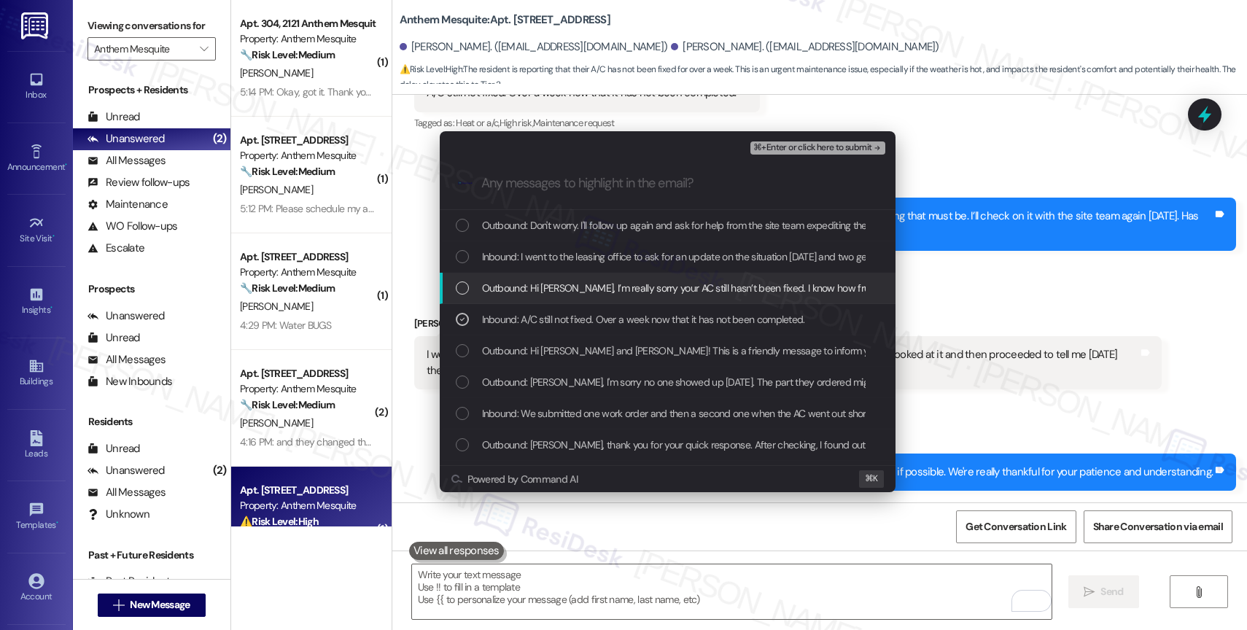
click at [606, 289] on span "Outbound: Hi Joseph, I’m really sorry your AC still hasn’t been fixed. I know h…" at bounding box center [950, 288] width 937 height 16
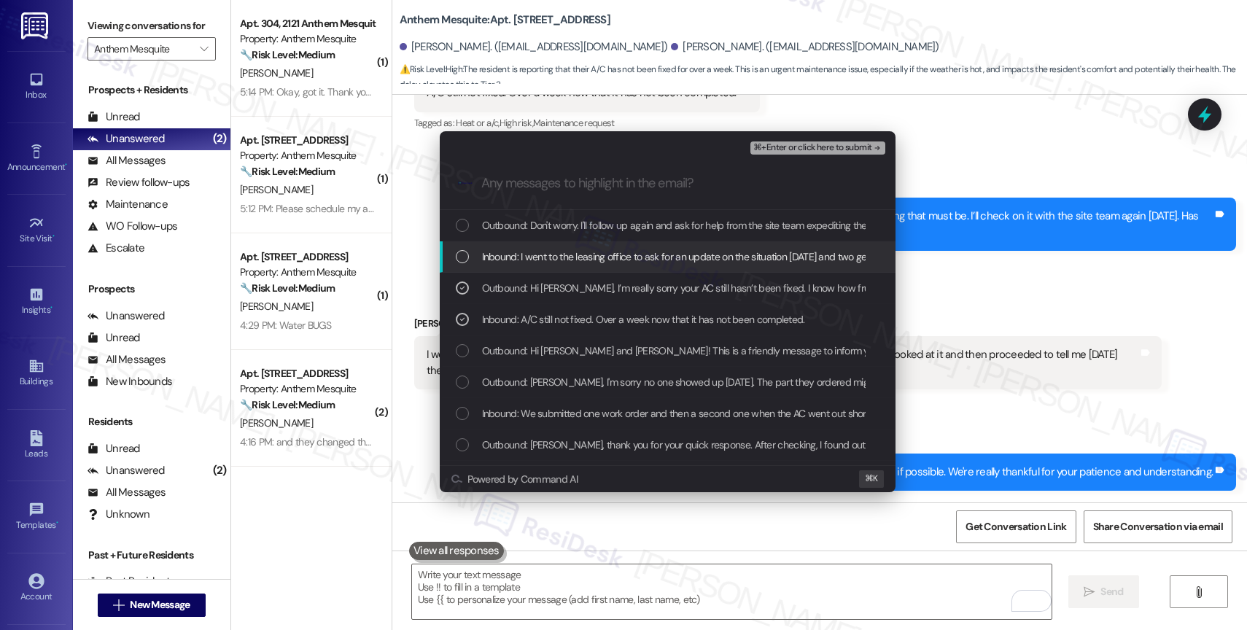
click at [608, 255] on span "Inbound: I went to the leasing office to ask for an update on the situation on …" at bounding box center [899, 257] width 834 height 16
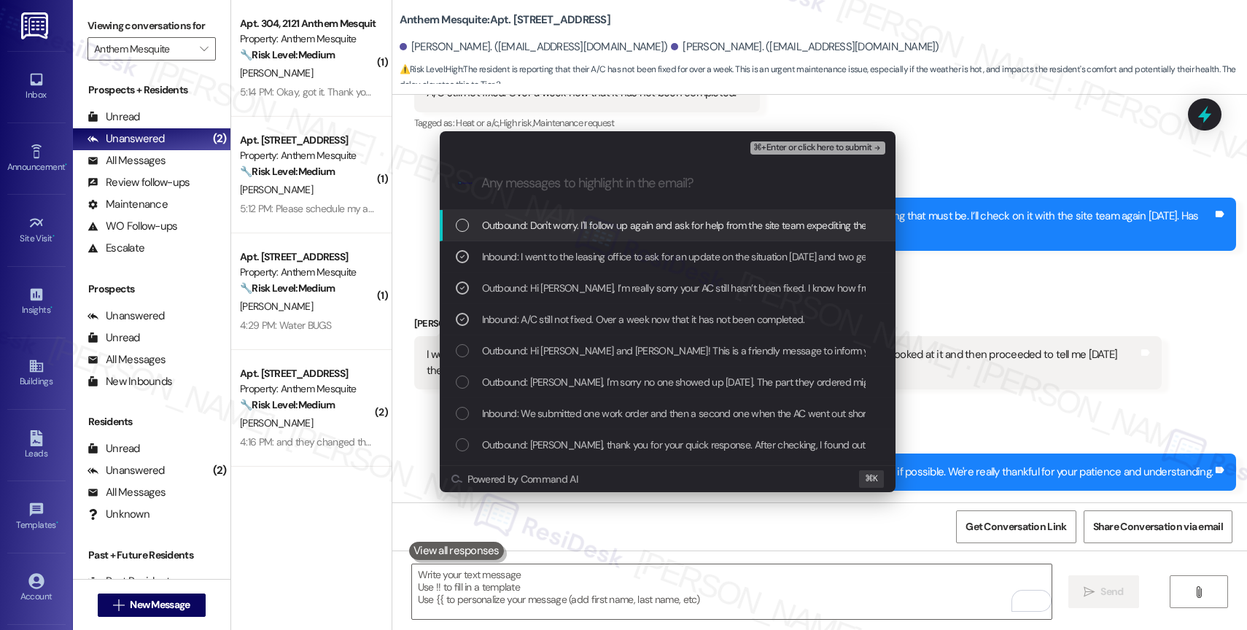
click at [618, 224] on span "Outbound: Don't worry. I'll follow up again and ask for help from the site team…" at bounding box center [834, 225] width 705 height 16
click at [842, 142] on button "⌘+Enter or click here to submit" at bounding box center [818, 148] width 134 height 13
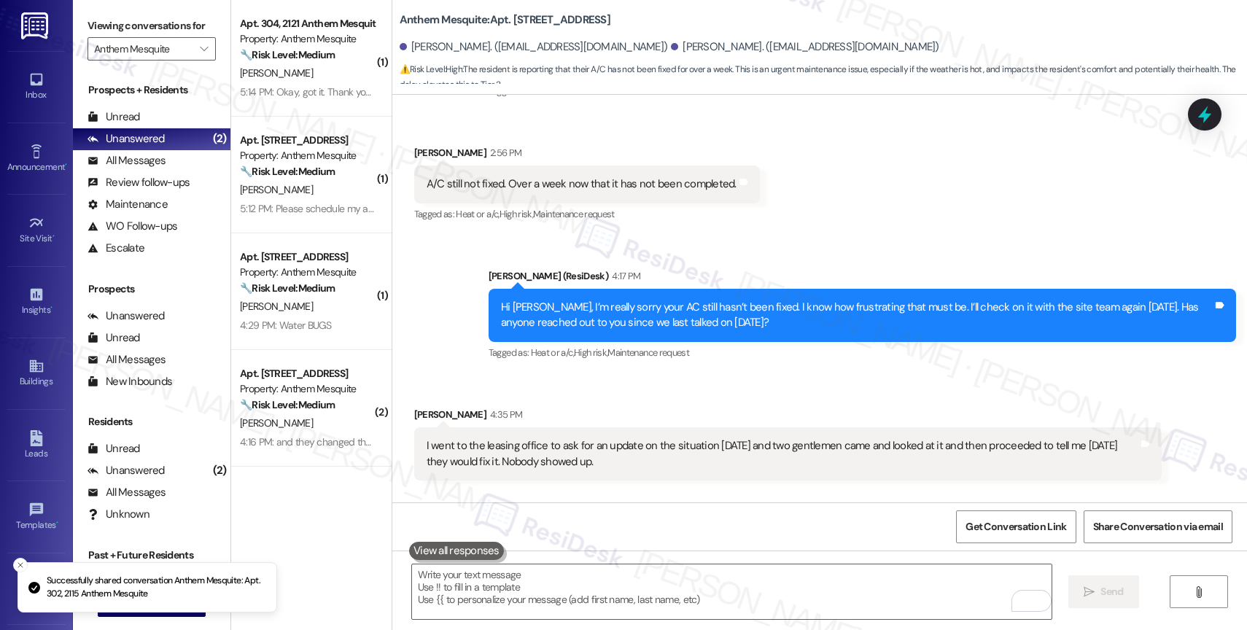
scroll to position [3940, 0]
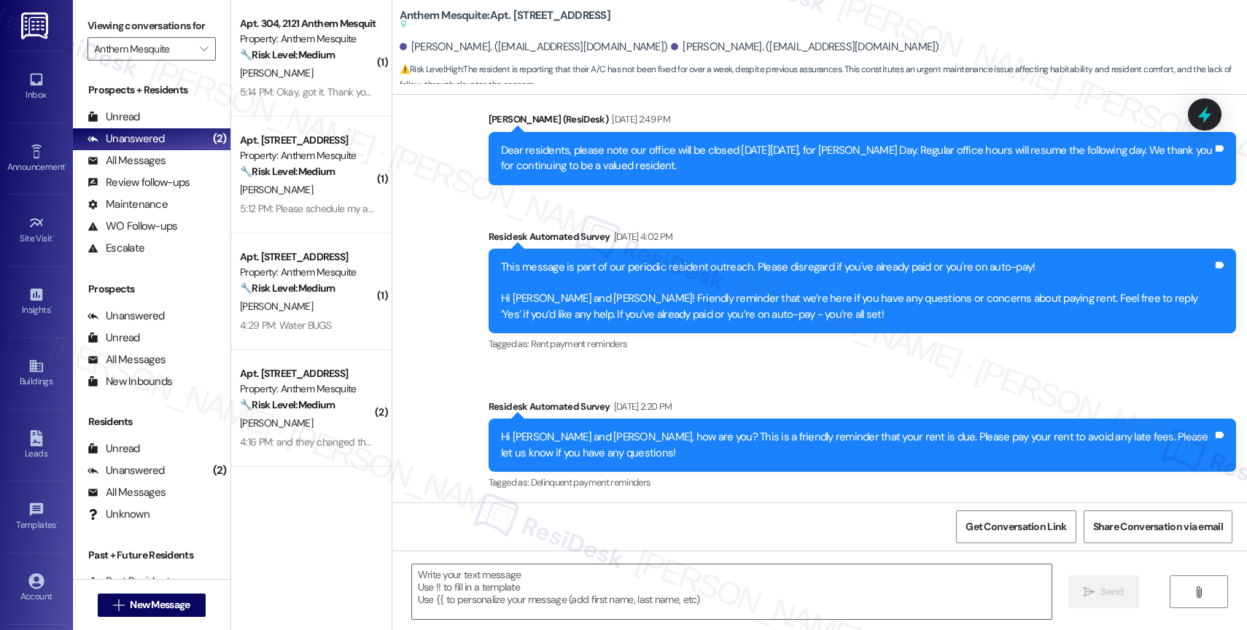
type textarea "Fetching suggested responses. Please feel free to read through the conversation…"
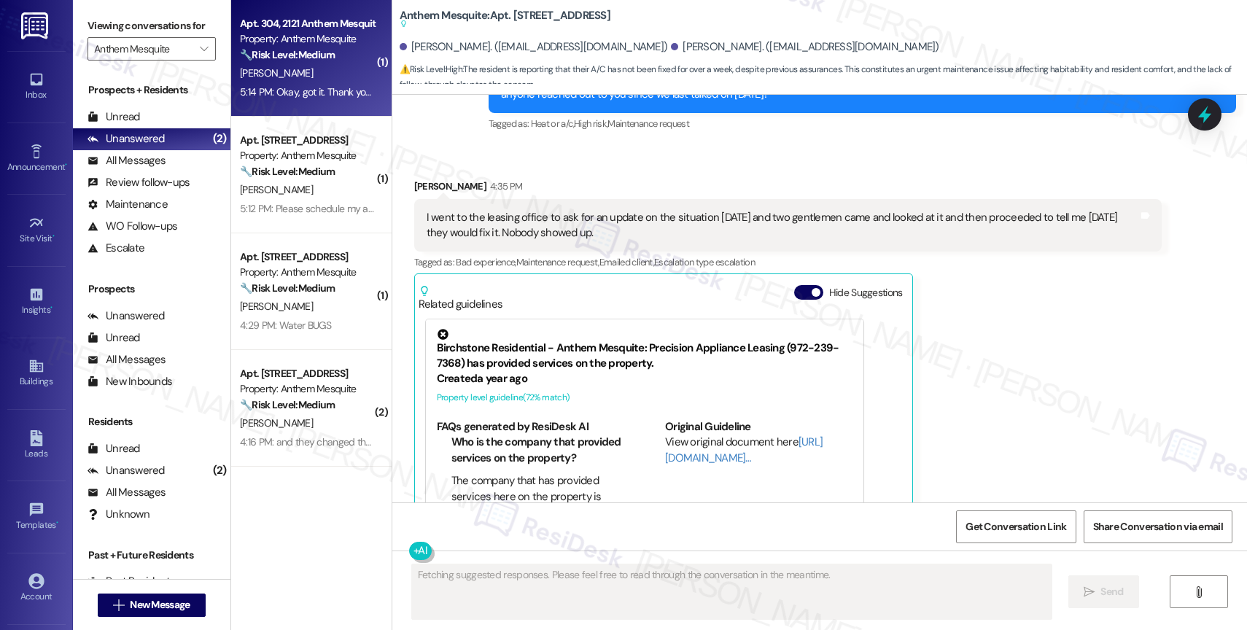
scroll to position [4300, 0]
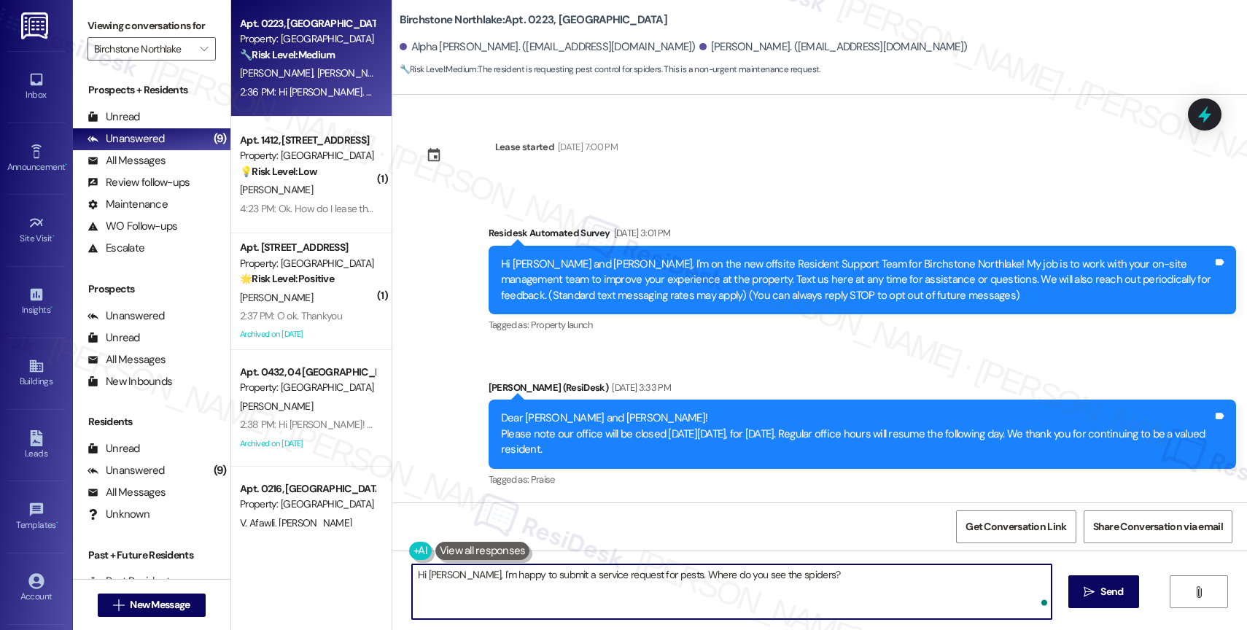
scroll to position [3185, 0]
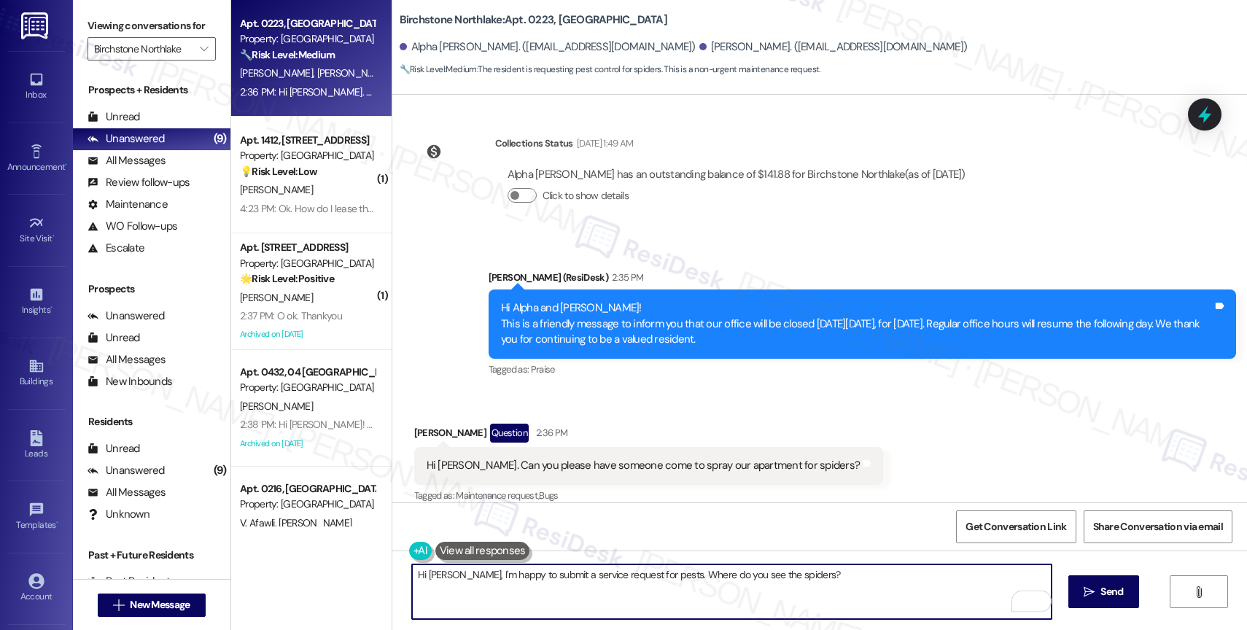
click at [726, 574] on textarea "Hi [PERSON_NAME], I'm happy to submit a service request for pests. Where do you…" at bounding box center [732, 592] width 640 height 55
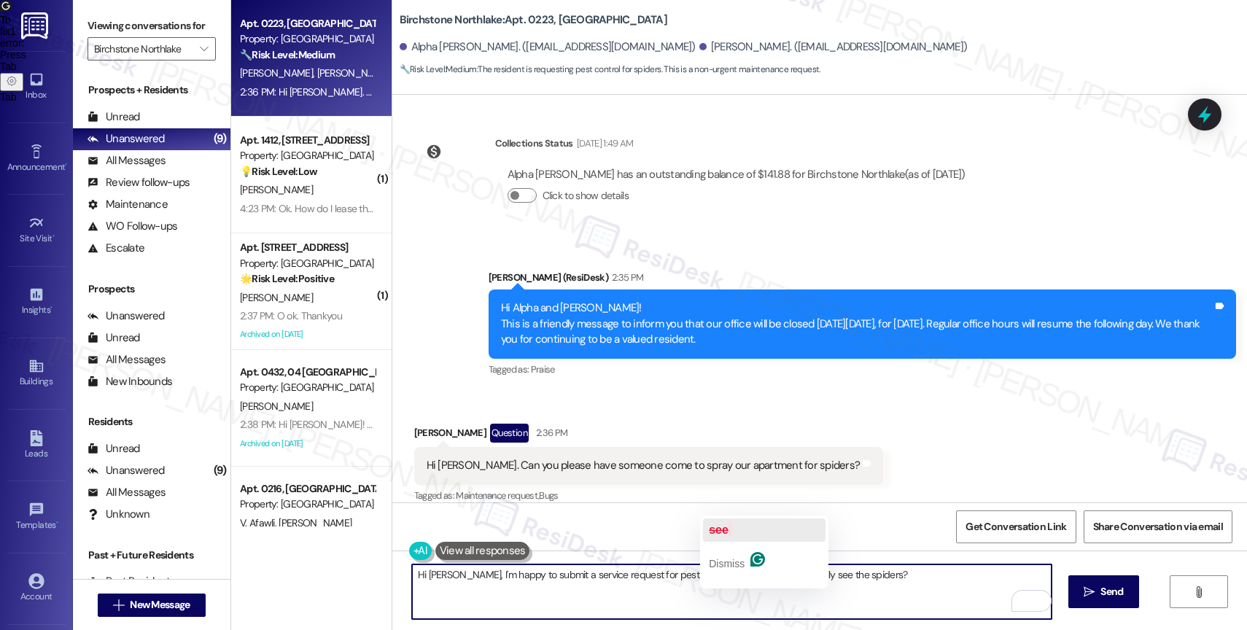
click at [745, 522] on button "see" at bounding box center [764, 530] width 123 height 23
click at [852, 581] on textarea "Hi [PERSON_NAME], I'm happy to submit a service request for pests. Where do you…" at bounding box center [732, 592] width 640 height 55
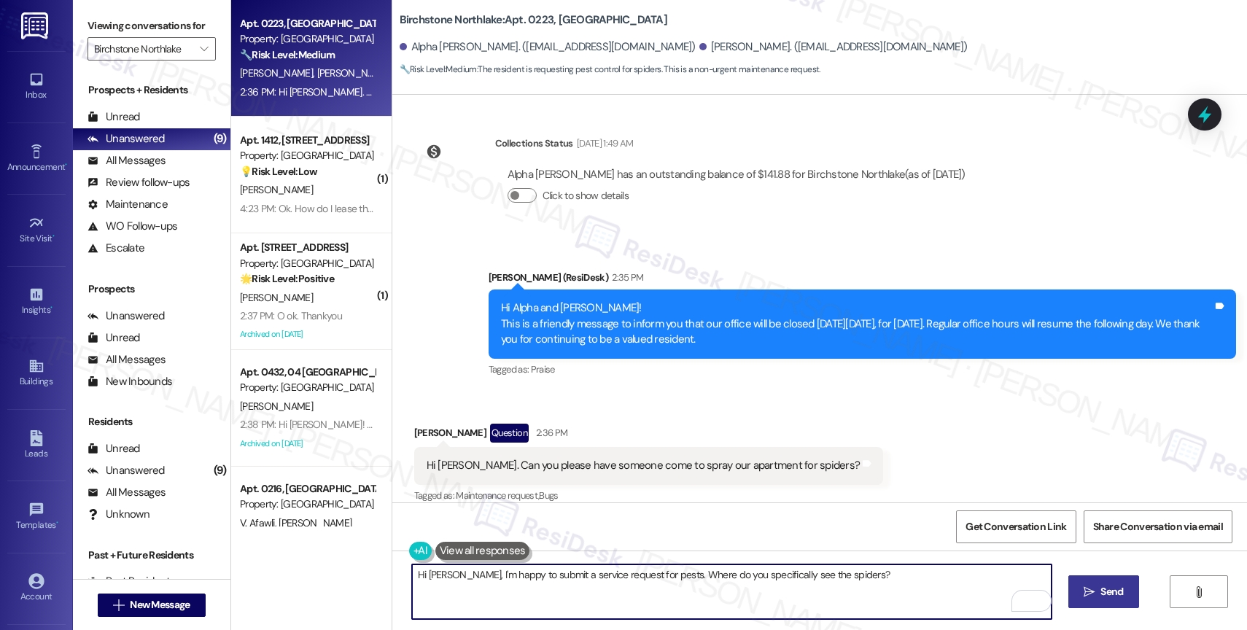
type textarea "Hi [PERSON_NAME], I'm happy to submit a service request for pests. Where do you…"
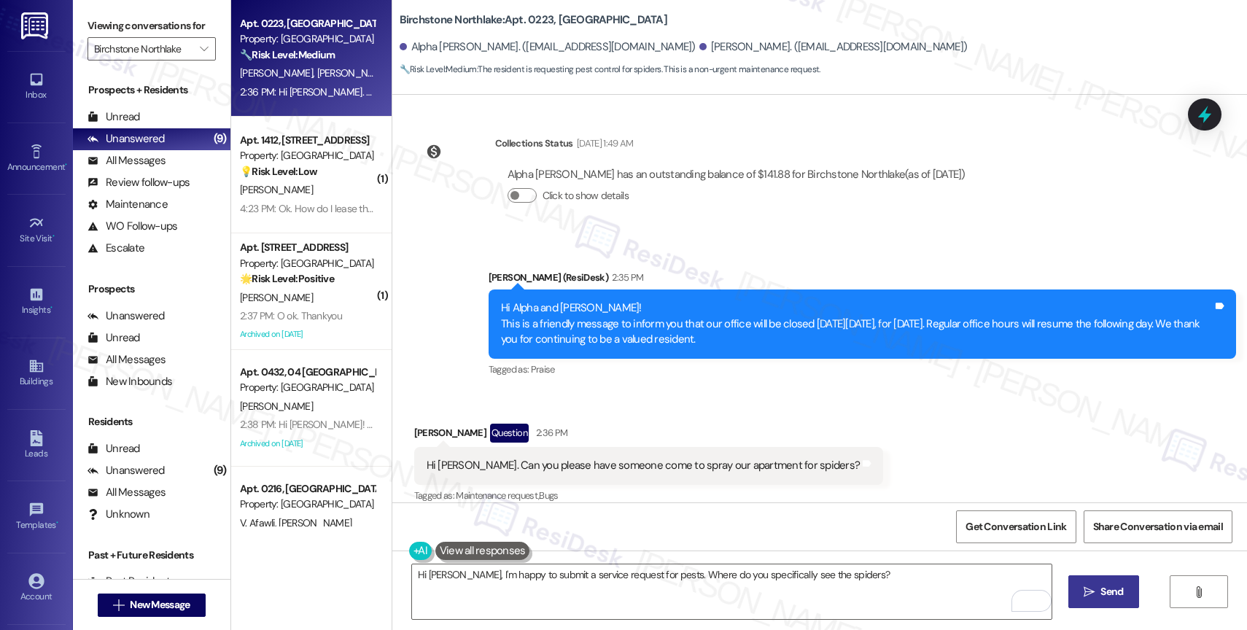
click at [1107, 592] on span "Send" at bounding box center [1112, 591] width 23 height 15
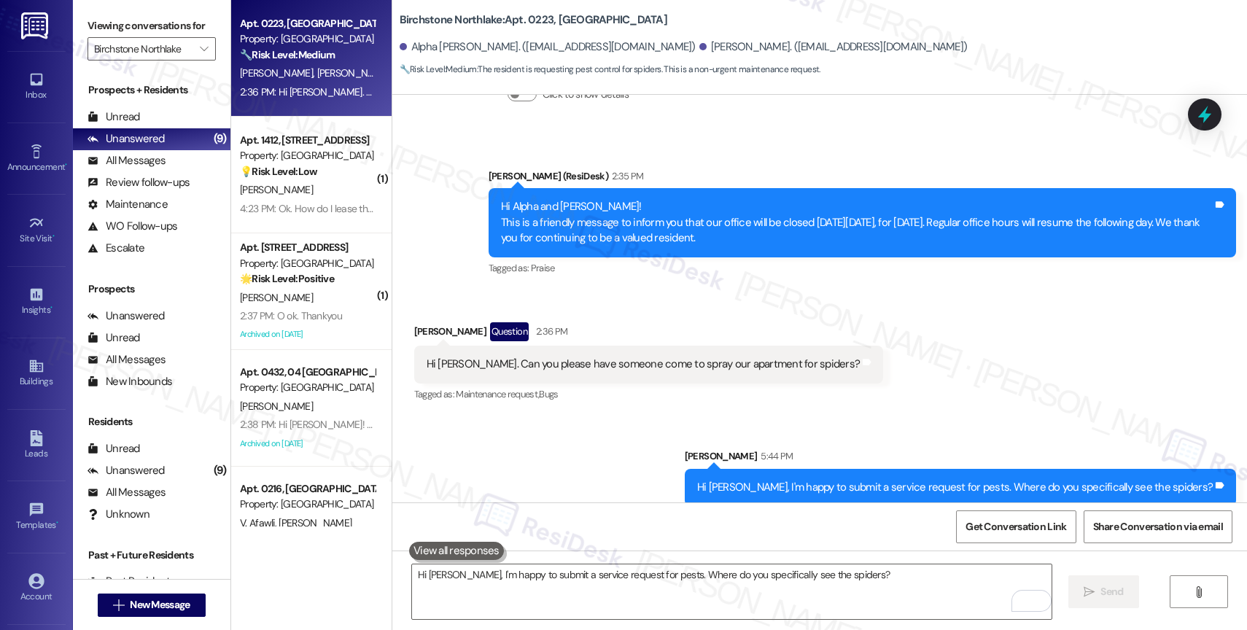
scroll to position [3287, 0]
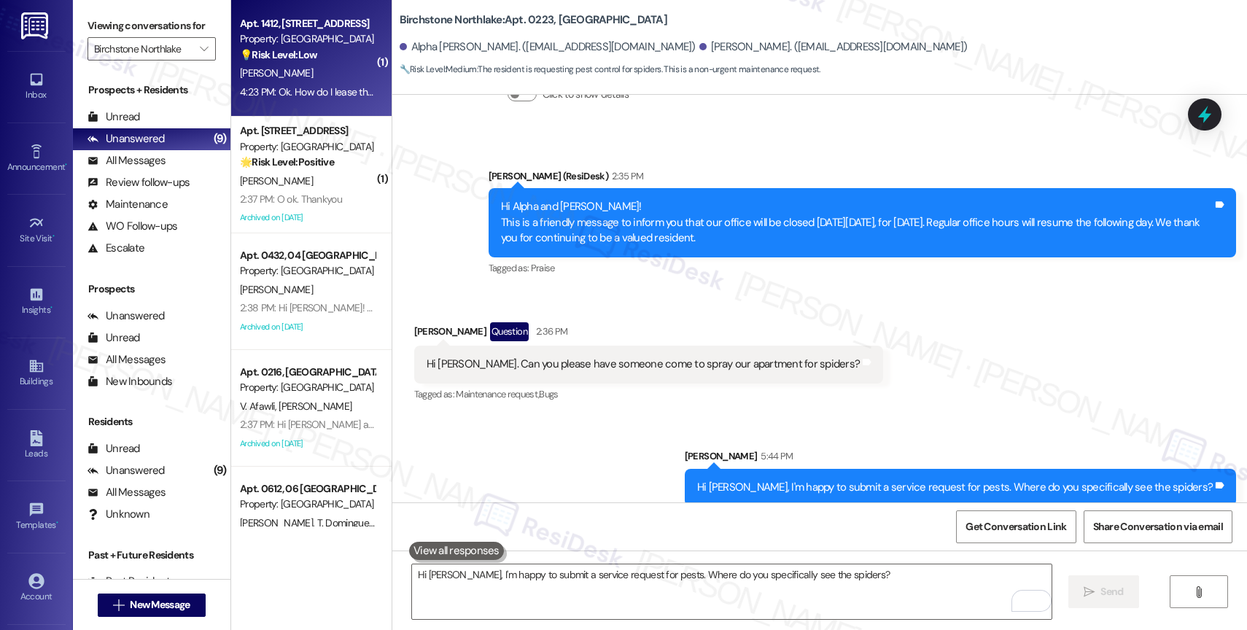
click at [287, 86] on div "4:23 PM: Ok. How do I lease the car port 42? Where do I register? 4:23 PM: Ok. …" at bounding box center [378, 91] width 276 height 13
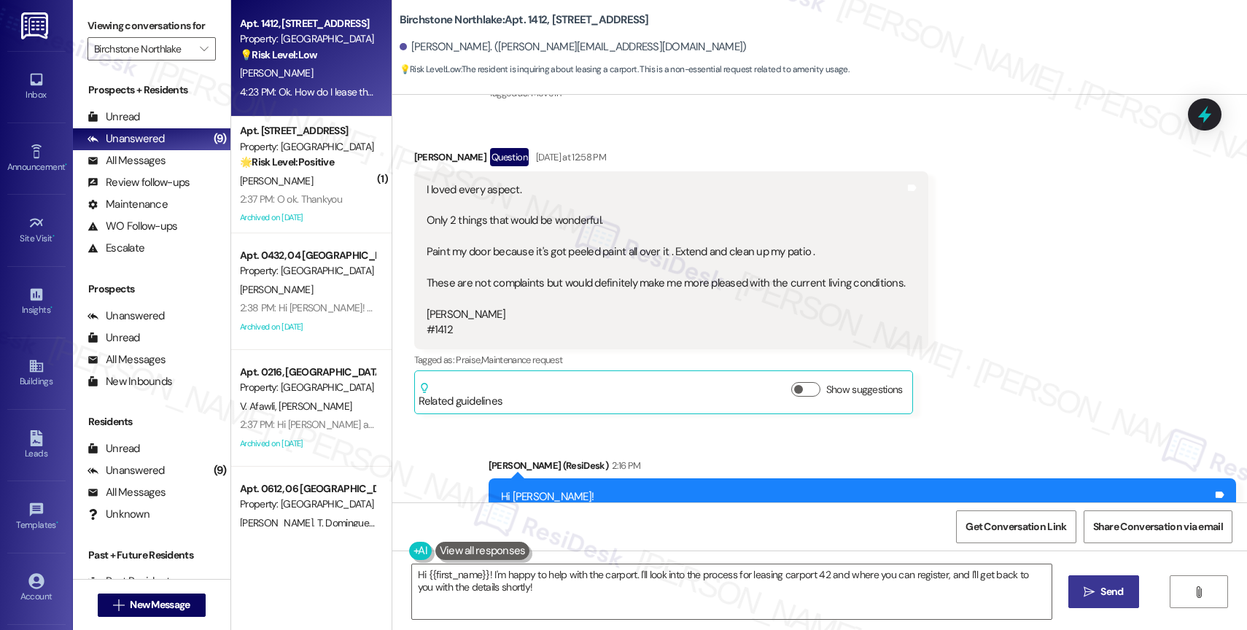
scroll to position [370, 0]
click at [495, 578] on textarea "Hi {{first_name}}! I'm happy to help with the carport. I'll look into the proce…" at bounding box center [732, 592] width 640 height 55
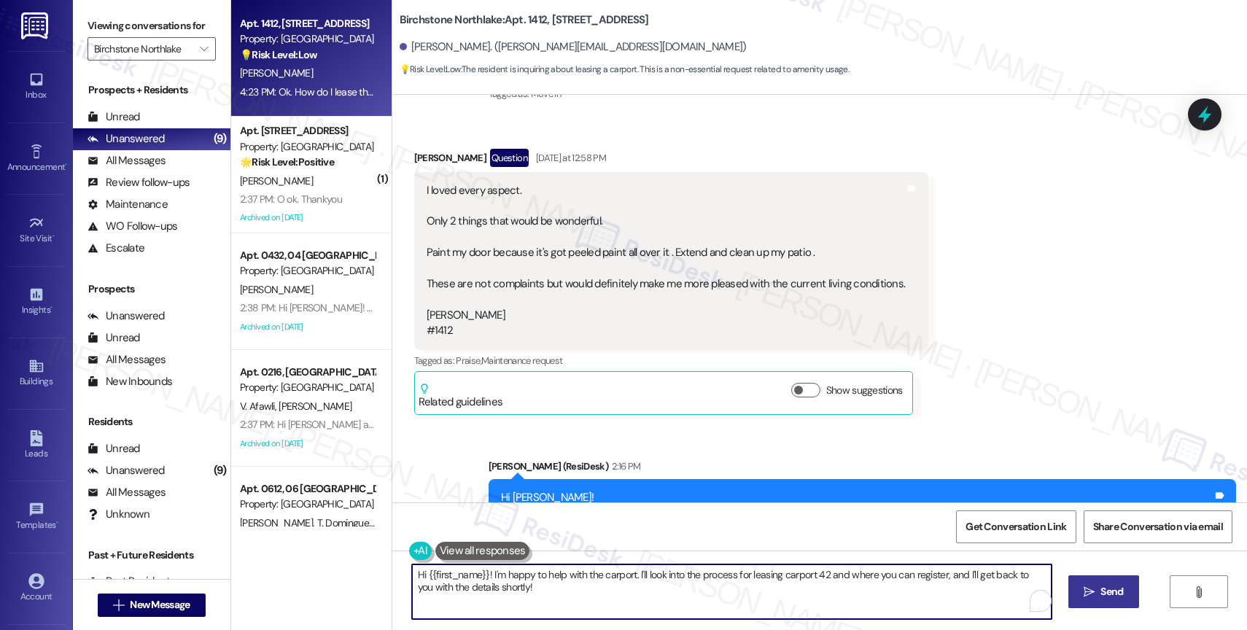
click at [530, 603] on textarea "Hi {{first_name}}! I'm happy to help with the carport. I'll look into the proce…" at bounding box center [732, 592] width 640 height 55
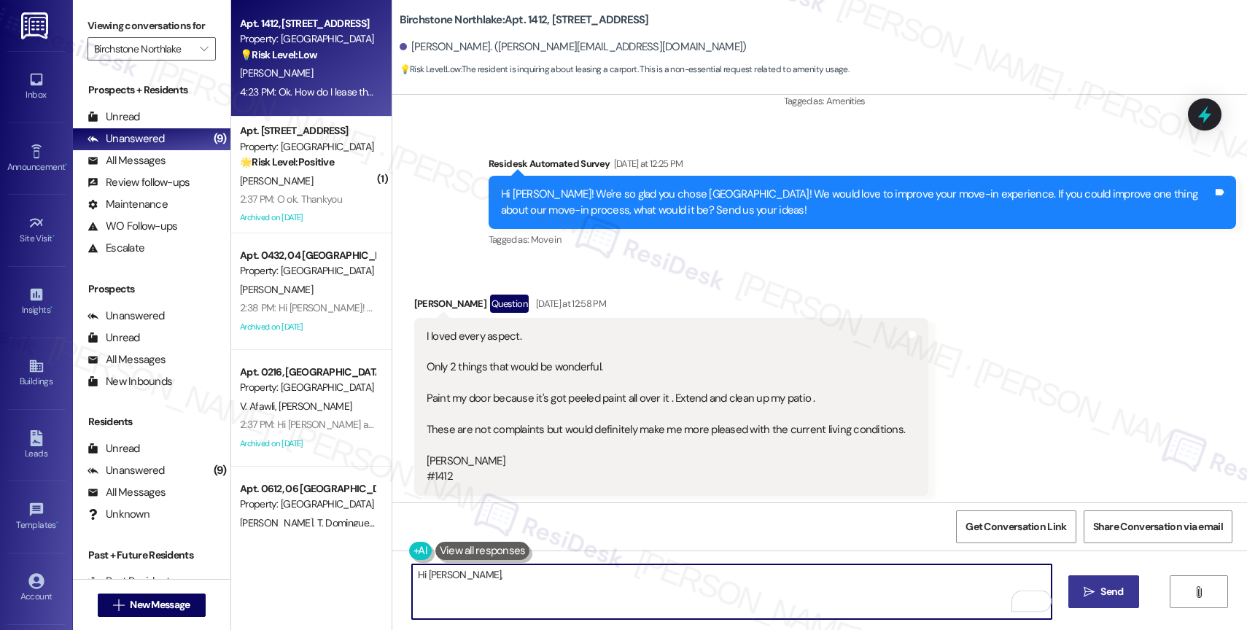
scroll to position [227, 0]
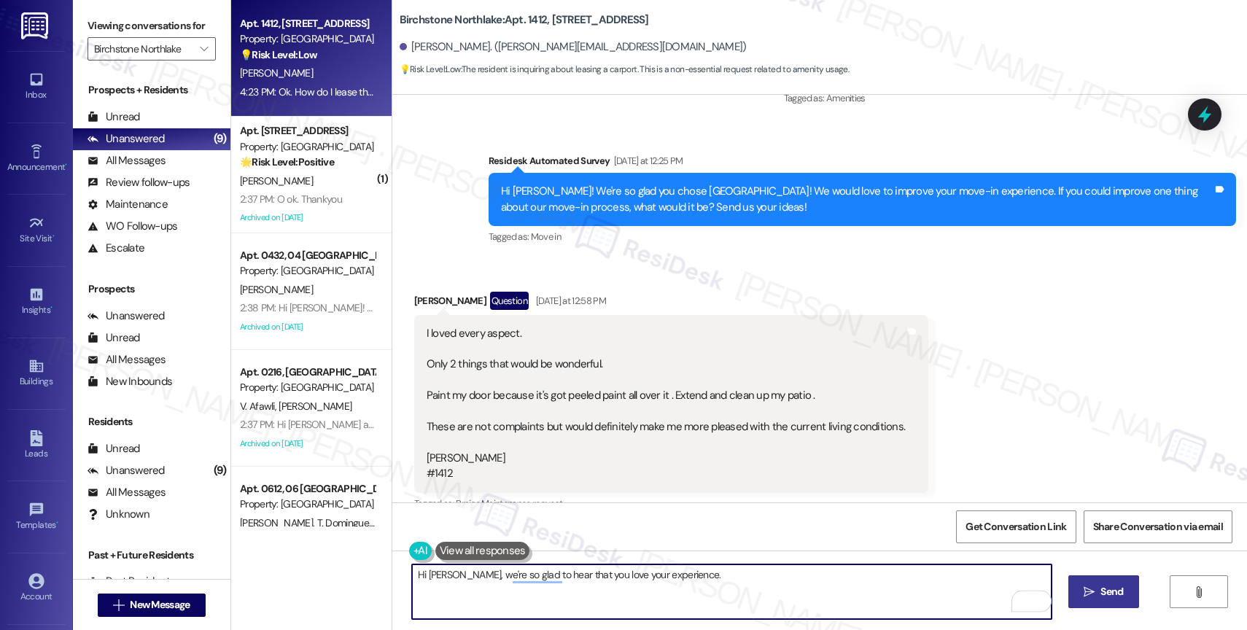
click at [613, 581] on textarea "Hi [PERSON_NAME], we're so glad to hear that you love your experience." at bounding box center [732, 592] width 640 height 55
click at [811, 581] on textarea "Hi [PERSON_NAME], we're so glad to hear that you love your move-in experience." at bounding box center [732, 592] width 640 height 55
click at [415, 570] on textarea "Hi [PERSON_NAME], we're so glad you love your move-in experience." at bounding box center [732, 592] width 640 height 55
click at [708, 582] on textarea "Hey [PERSON_NAME], we're so glad you love your move-in experience." at bounding box center [732, 592] width 640 height 55
type textarea "Hey [PERSON_NAME], we're so glad you love your move-in experience. Thanks for s…"
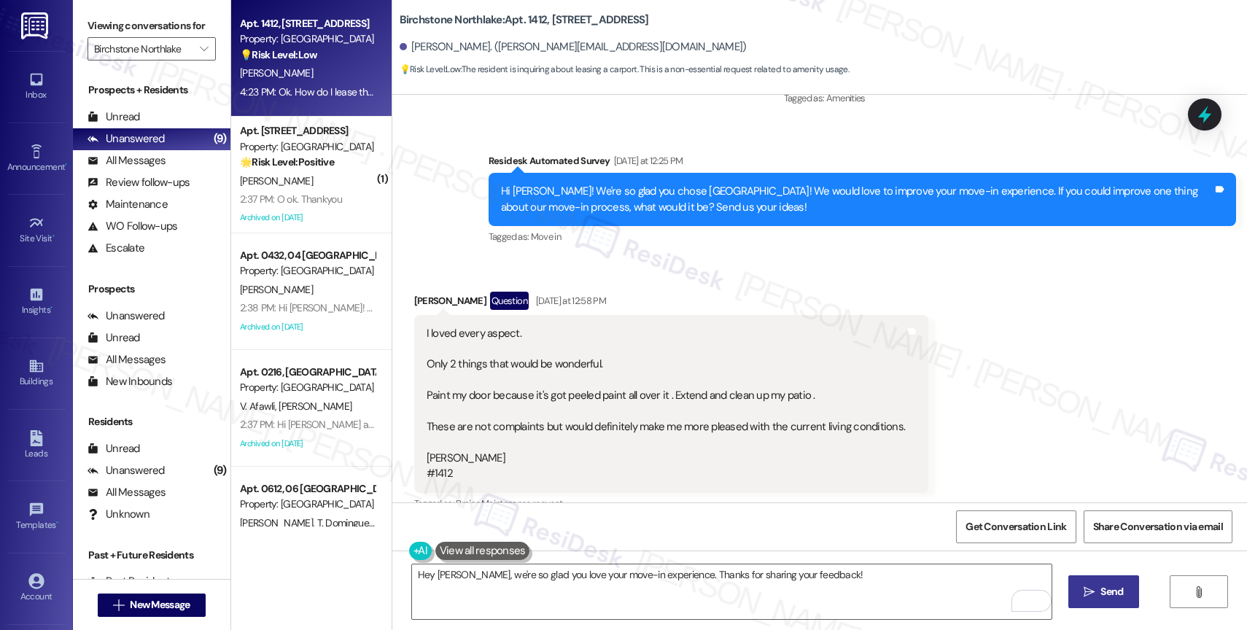
click at [1101, 590] on span "Send" at bounding box center [1112, 591] width 23 height 15
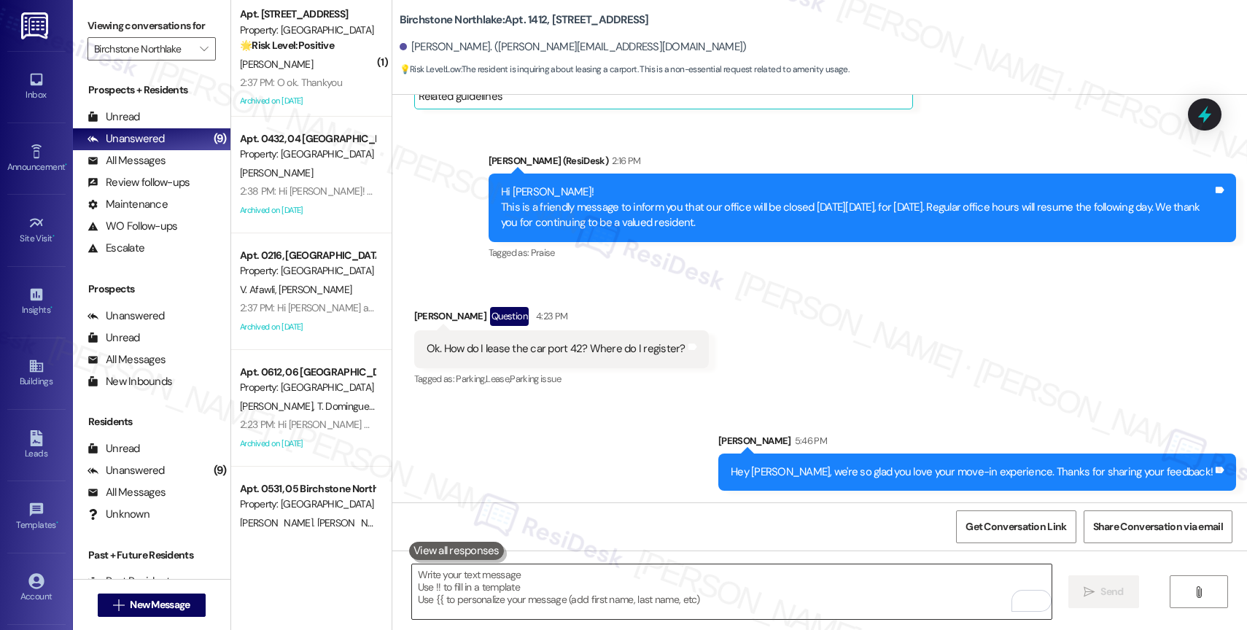
click at [465, 579] on textarea "To enrich screen reader interactions, please activate Accessibility in Grammarl…" at bounding box center [732, 592] width 640 height 55
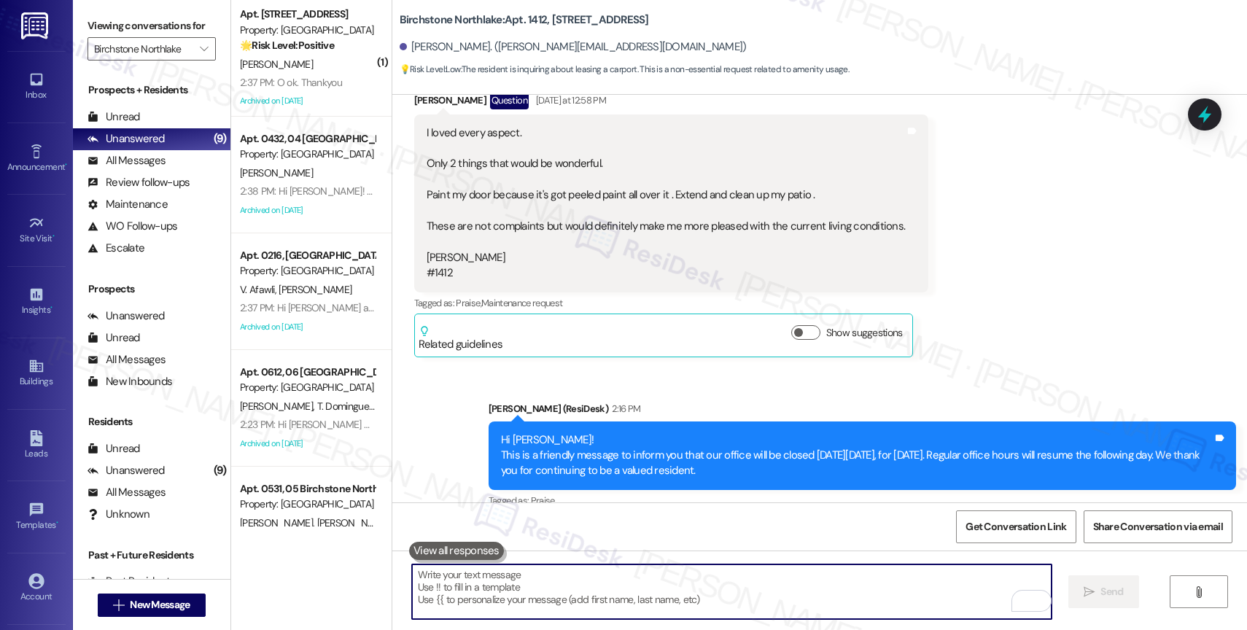
scroll to position [294, 0]
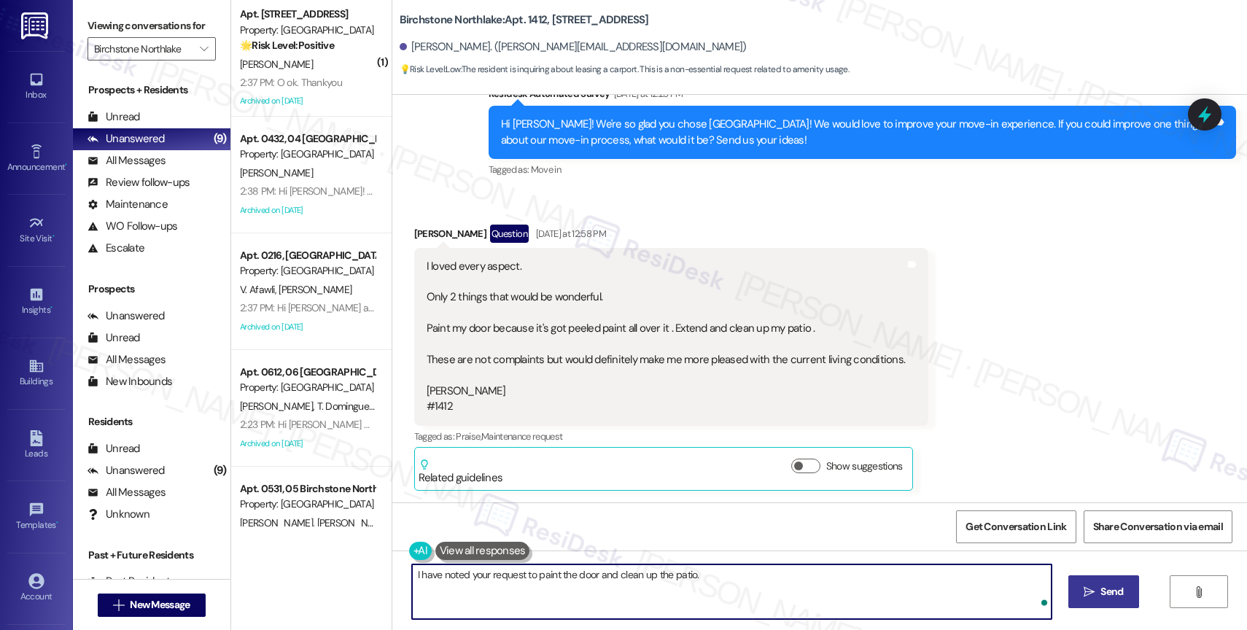
type textarea "I have noted your request to paint the door and clean up the patio."
click at [478, 576] on textarea "I have noted your request to paint the door and clean up the patio." at bounding box center [732, 592] width 640 height 55
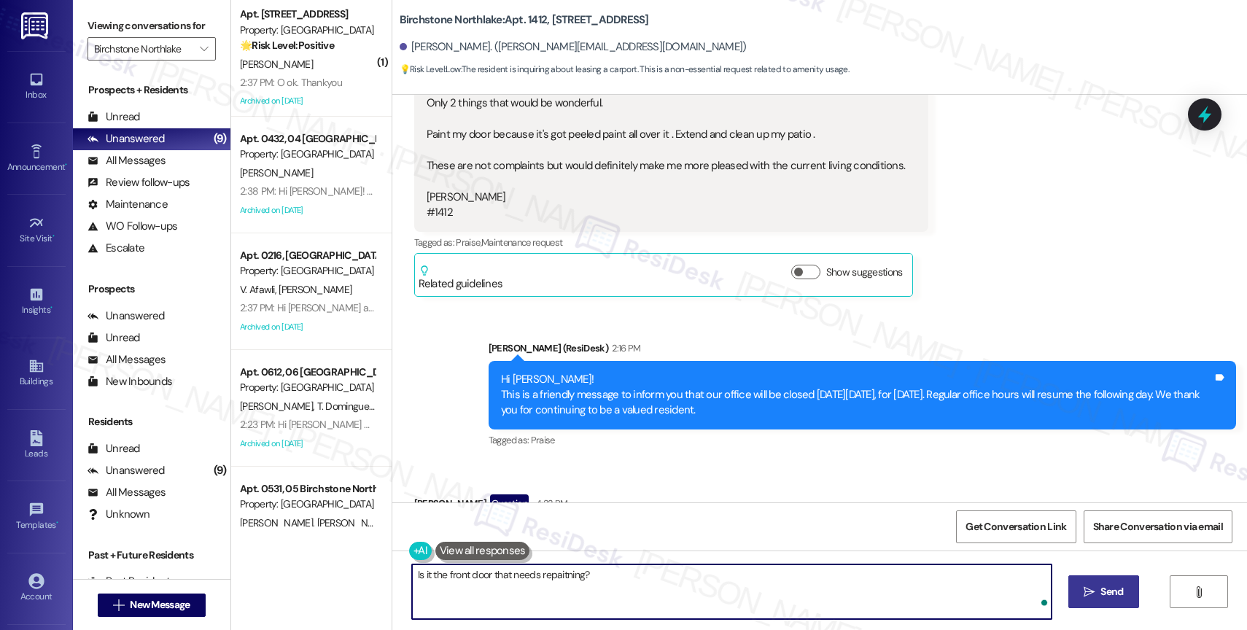
scroll to position [489, 0]
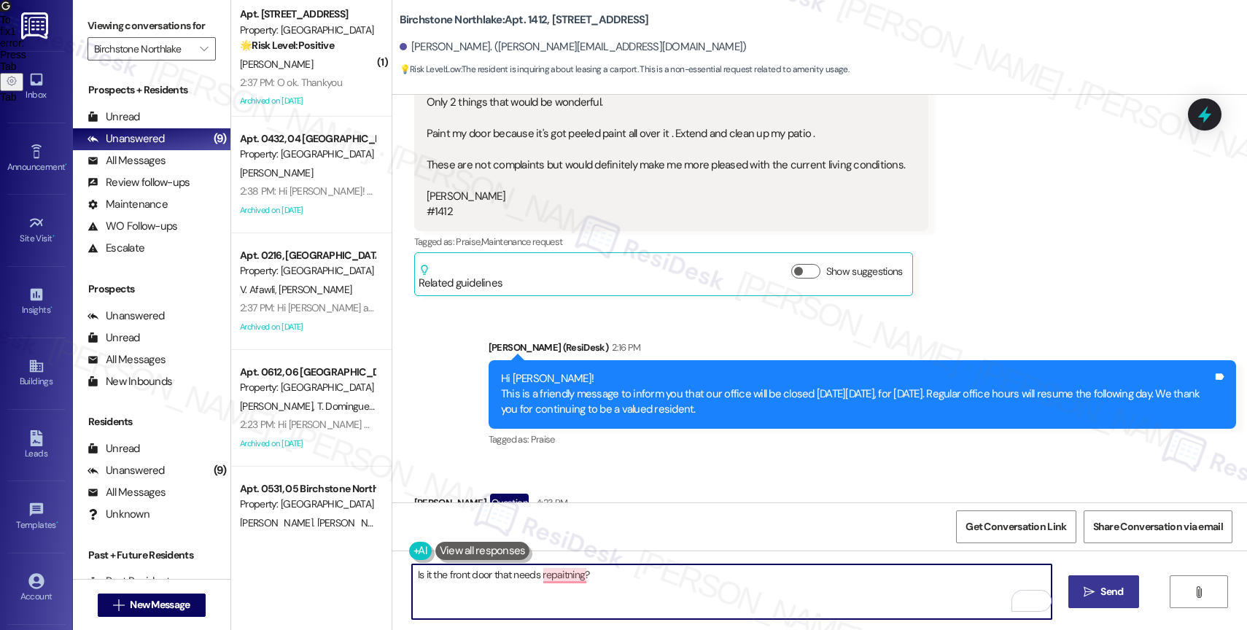
click at [595, 572] on textarea "Is it the front door that needs repaitning?" at bounding box center [732, 592] width 640 height 55
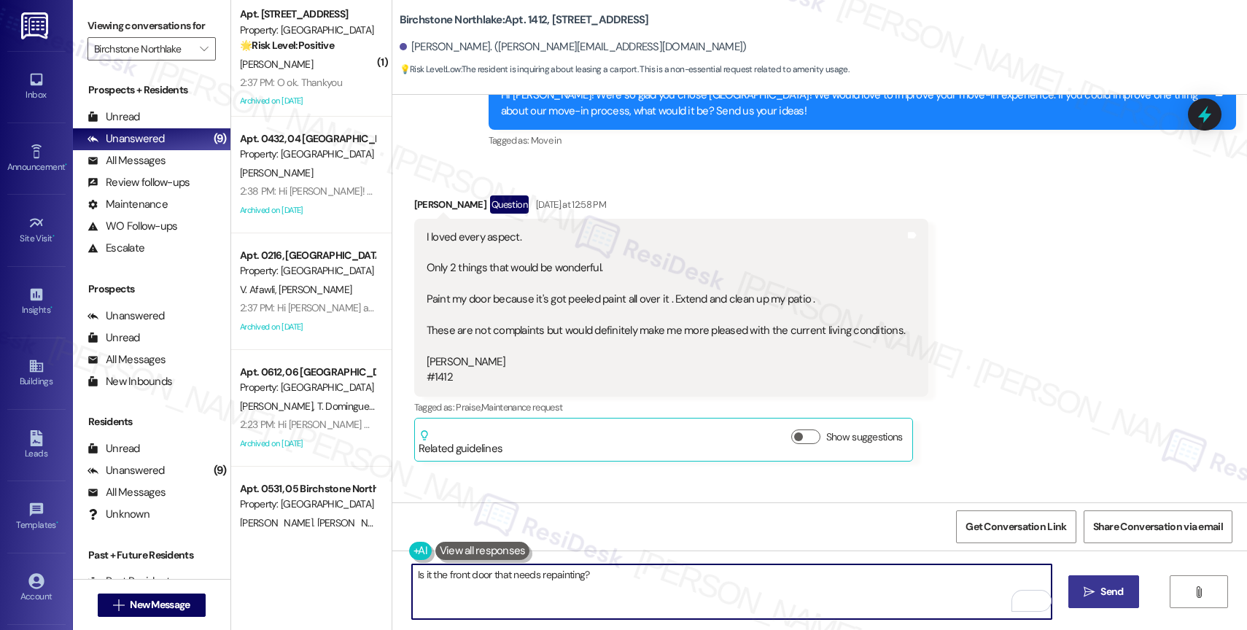
scroll to position [675, 0]
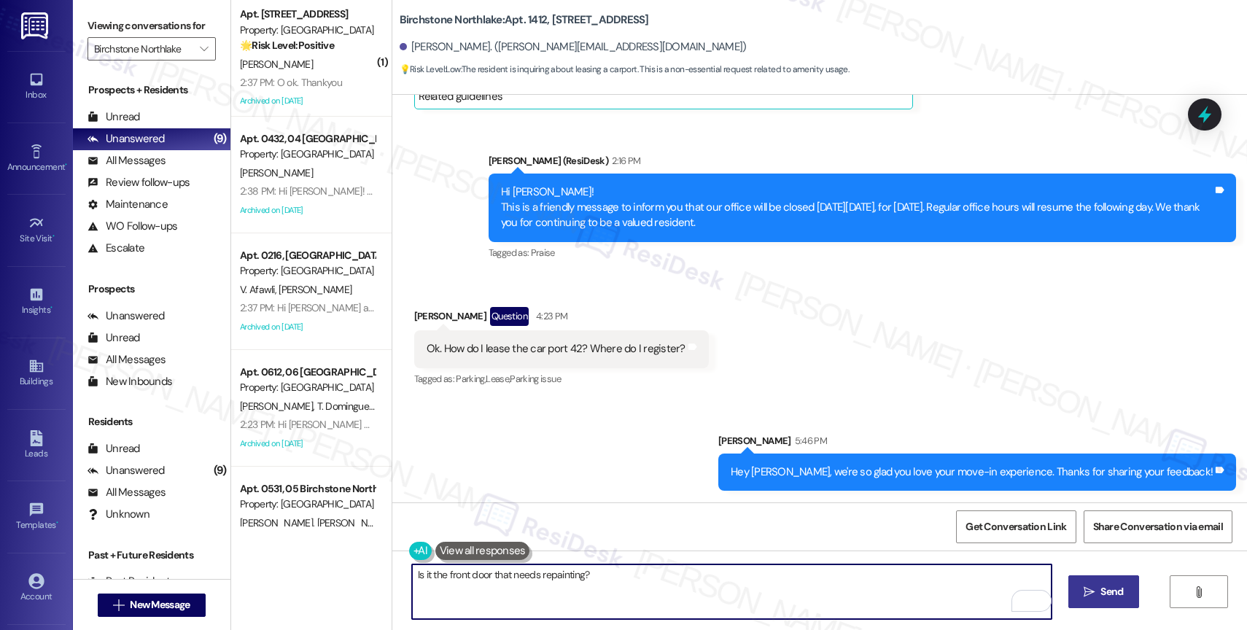
click at [635, 586] on textarea "Is it the front door that needs repainting?" at bounding box center [732, 592] width 640 height 55
type textarea "Is it the front door that needs repainting?"
click at [1098, 586] on span "Send" at bounding box center [1112, 591] width 28 height 15
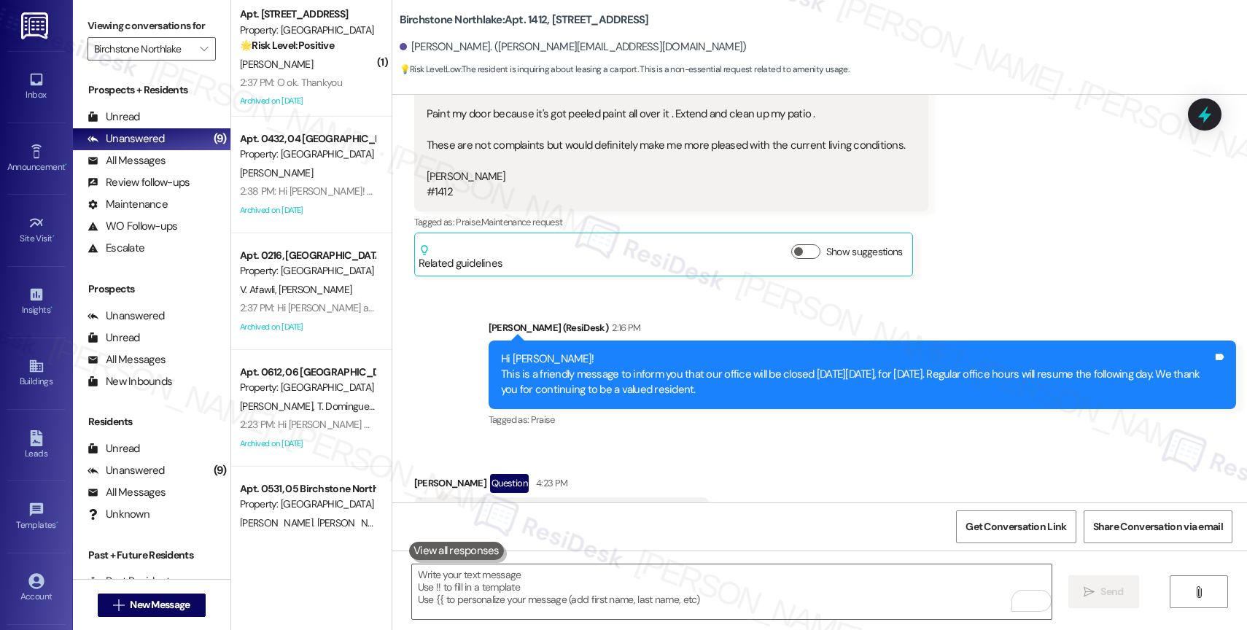
scroll to position [778, 0]
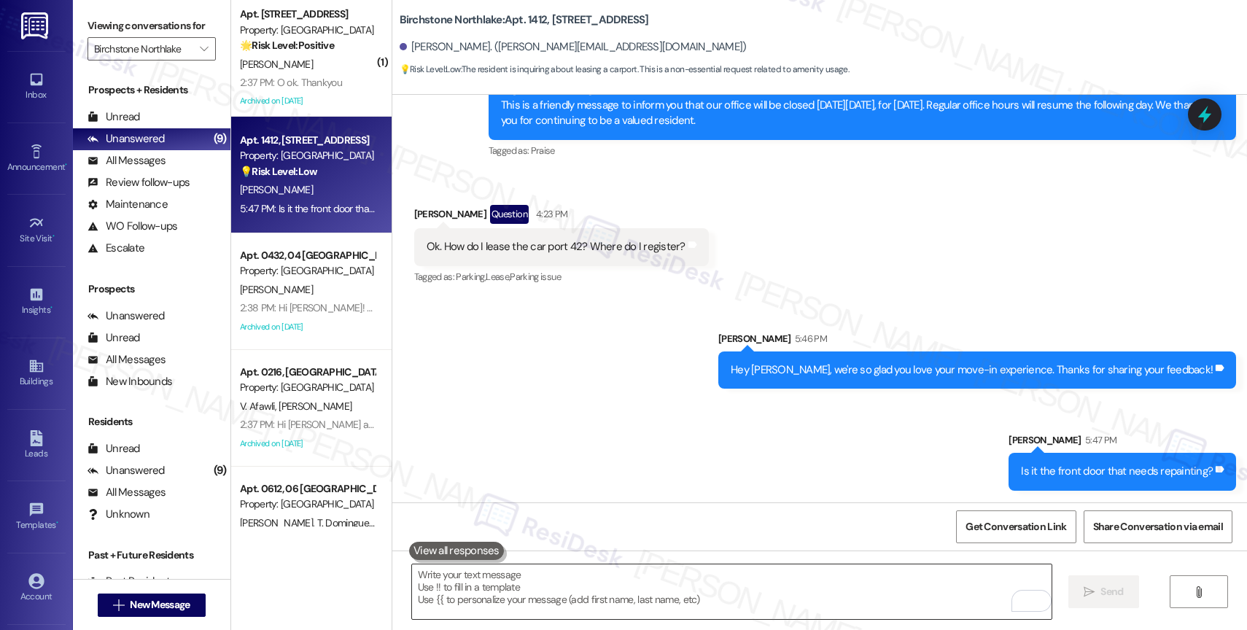
click at [505, 596] on textarea "To enrich screen reader interactions, please activate Accessibility in Grammarl…" at bounding box center [732, 592] width 640 height 55
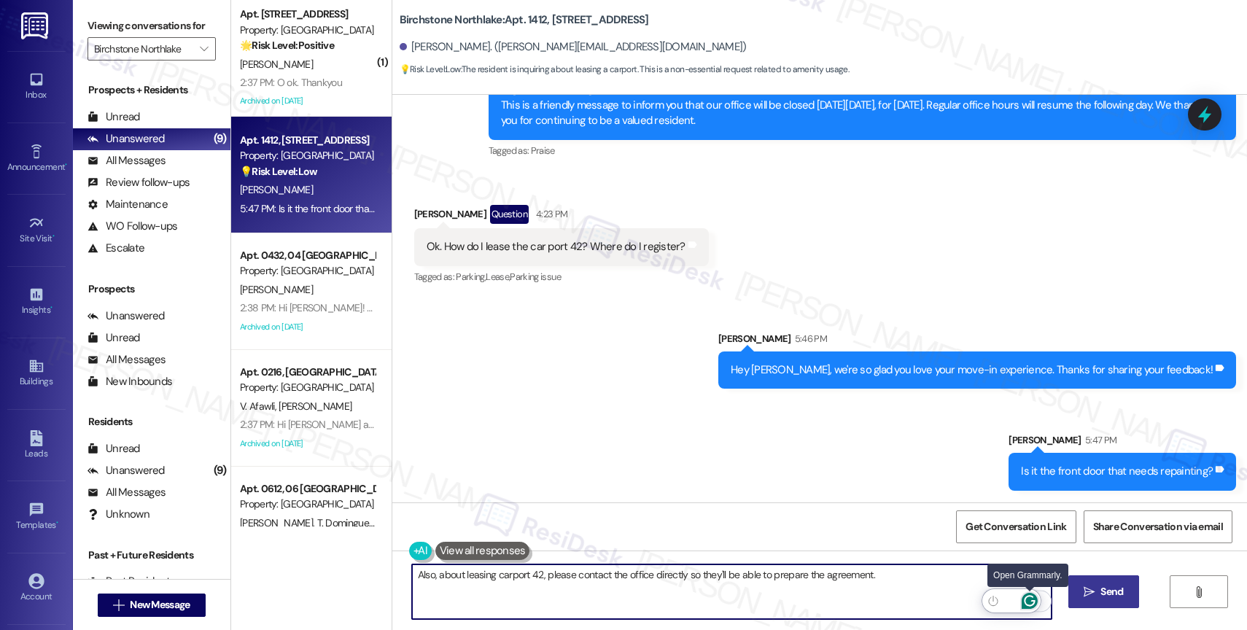
click at [1030, 598] on icon "Open Grammarly. 0 Suggestions." at bounding box center [1030, 601] width 16 height 16
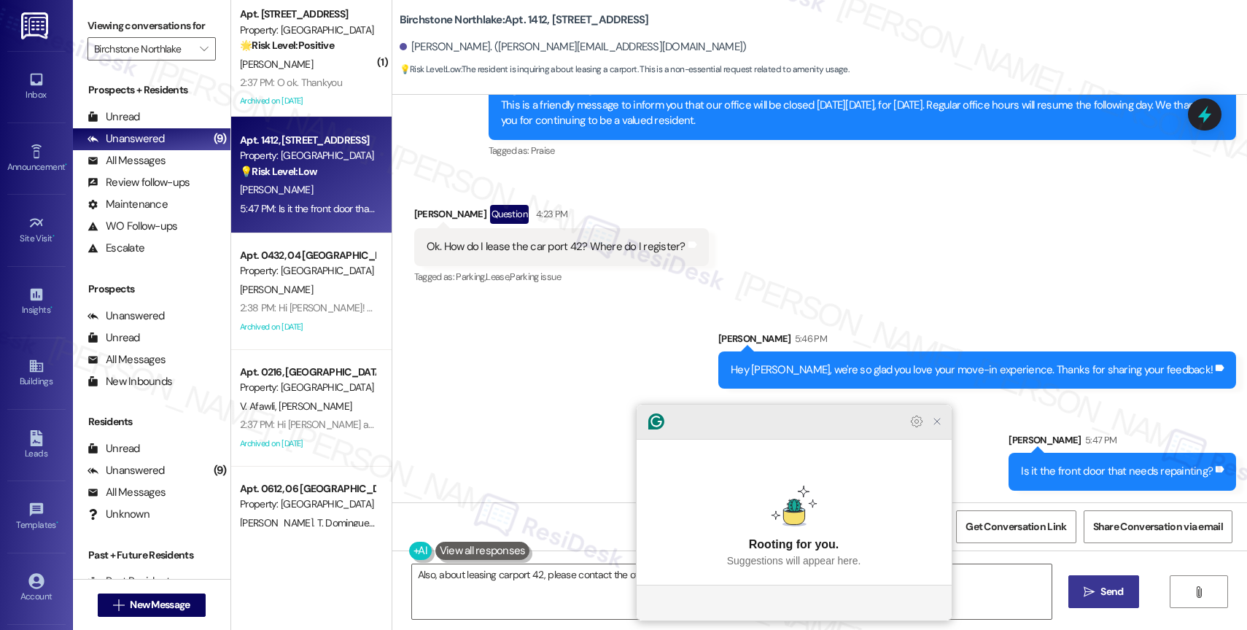
click at [941, 427] on icon "Close Grammarly Assistant" at bounding box center [937, 422] width 12 height 12
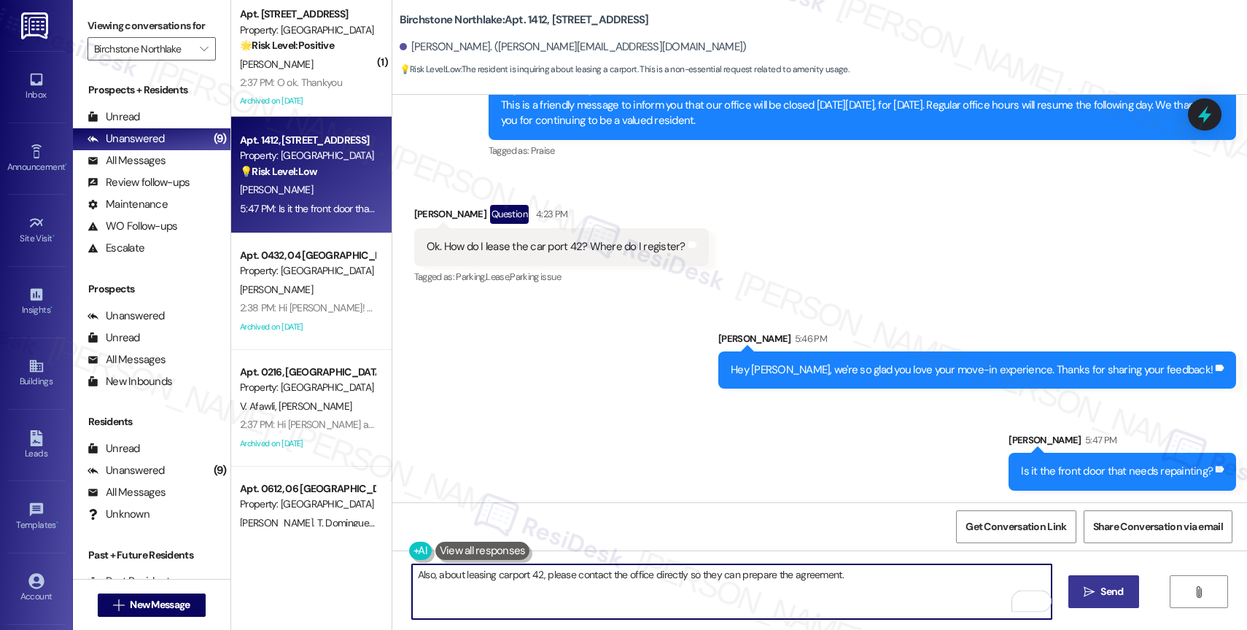
click at [886, 578] on textarea "Also, about leasing carport 42, please contact the office directly so they can …" at bounding box center [732, 592] width 640 height 55
click at [783, 576] on textarea "Also, about leasing carport 42, please contact the office directly so they can …" at bounding box center [732, 592] width 640 height 55
type textarea "Also, about leasing carport 42, please contact the office directly so they can …"
click at [1101, 588] on span "Send" at bounding box center [1112, 591] width 23 height 15
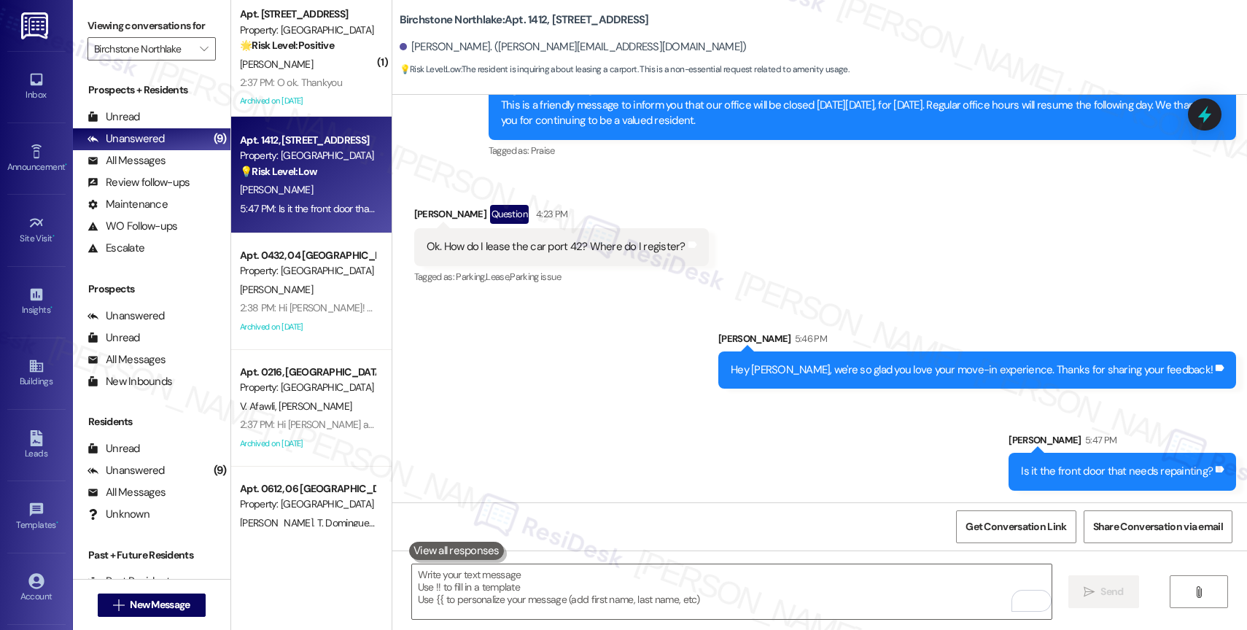
scroll to position [879, 0]
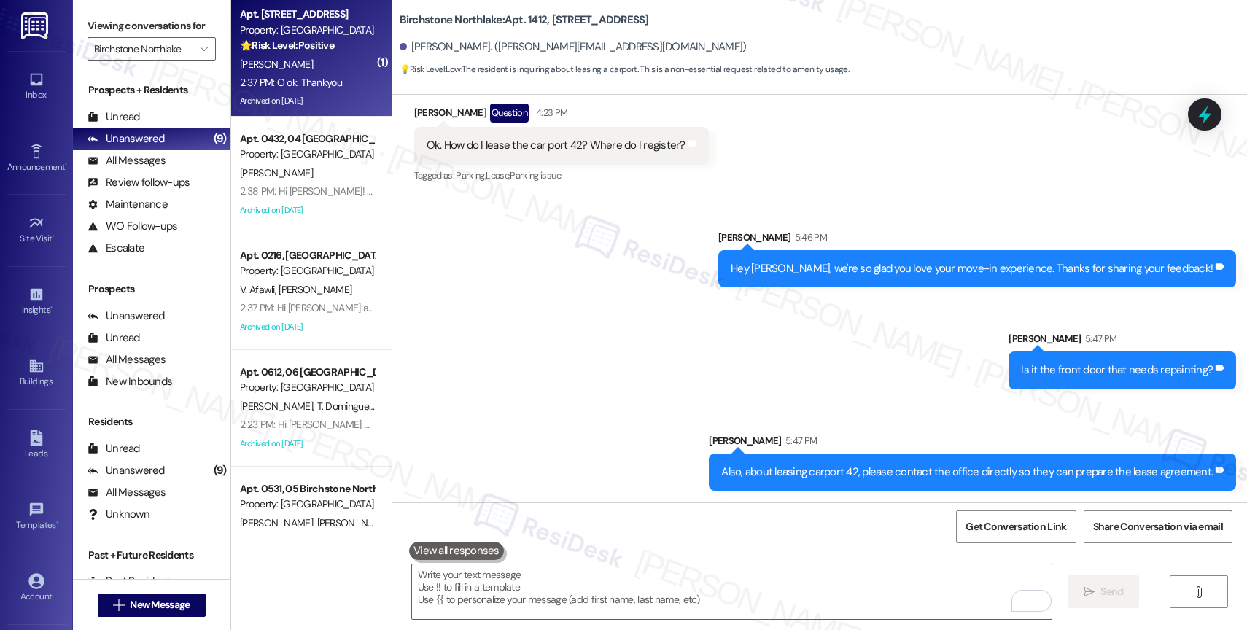
click at [282, 40] on strong "🌟 Risk Level: Positive" at bounding box center [287, 45] width 94 height 13
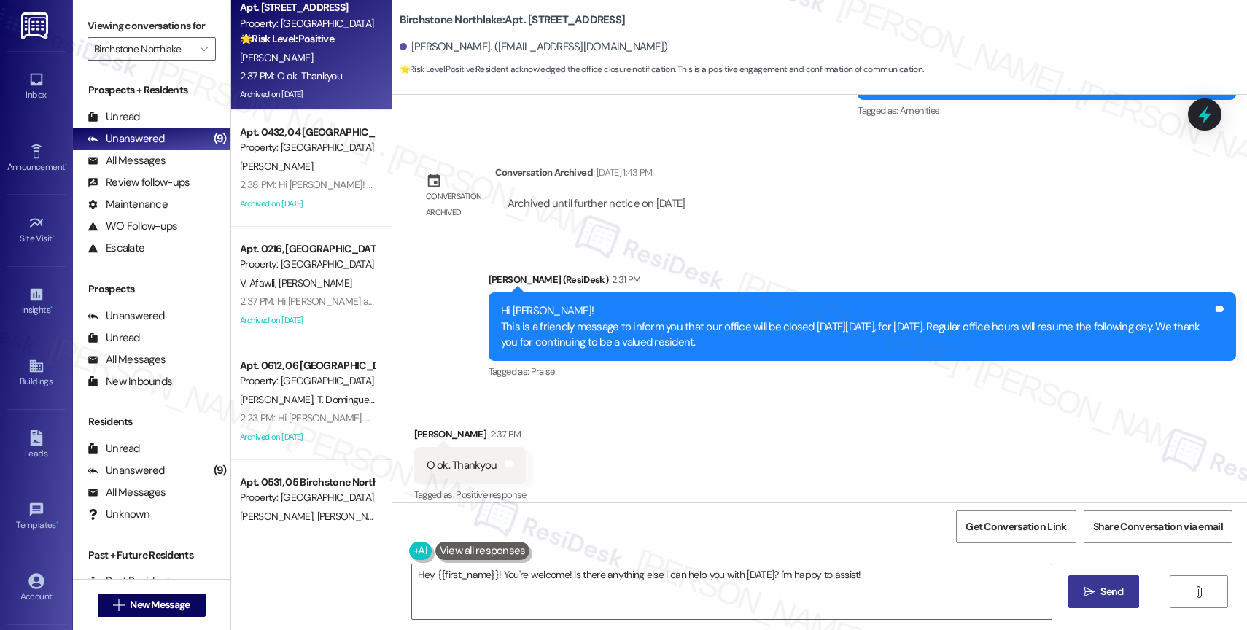
scroll to position [0, 0]
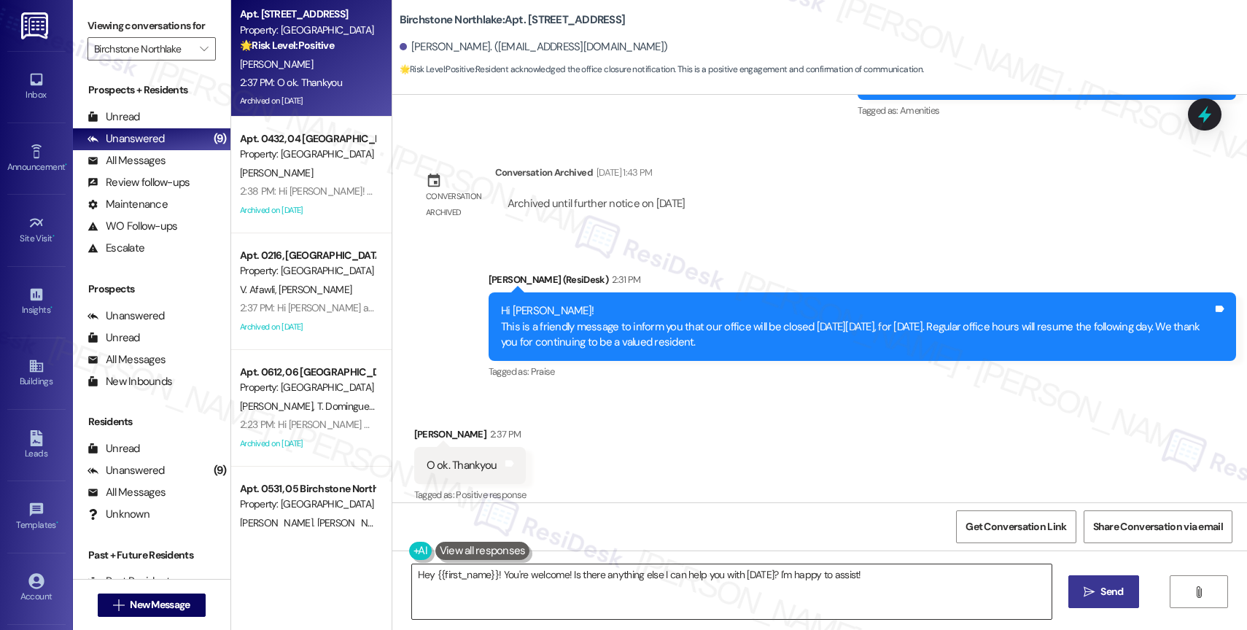
click at [544, 578] on textarea "Hey {{first_name}}! You're welcome! Is there anything else I can help you with …" at bounding box center [732, 592] width 640 height 55
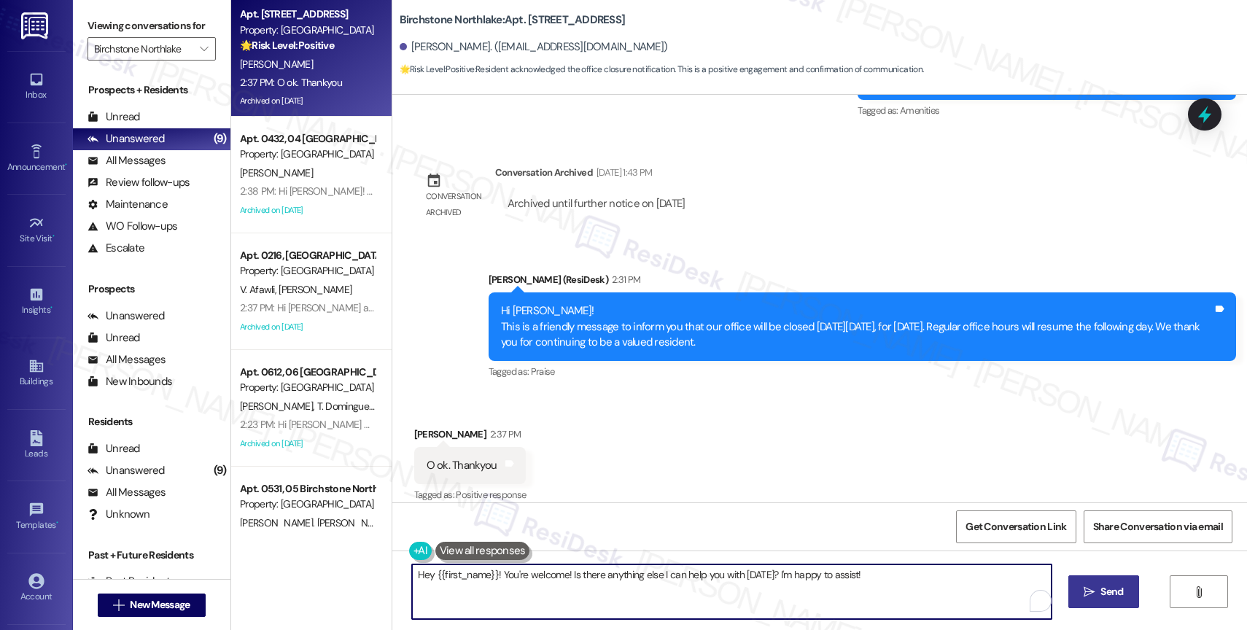
click at [544, 578] on textarea "Hey {{first_name}}! You're welcome! Is there anything else I can help you with …" at bounding box center [732, 592] width 640 height 55
type textarea "You are welcome!"
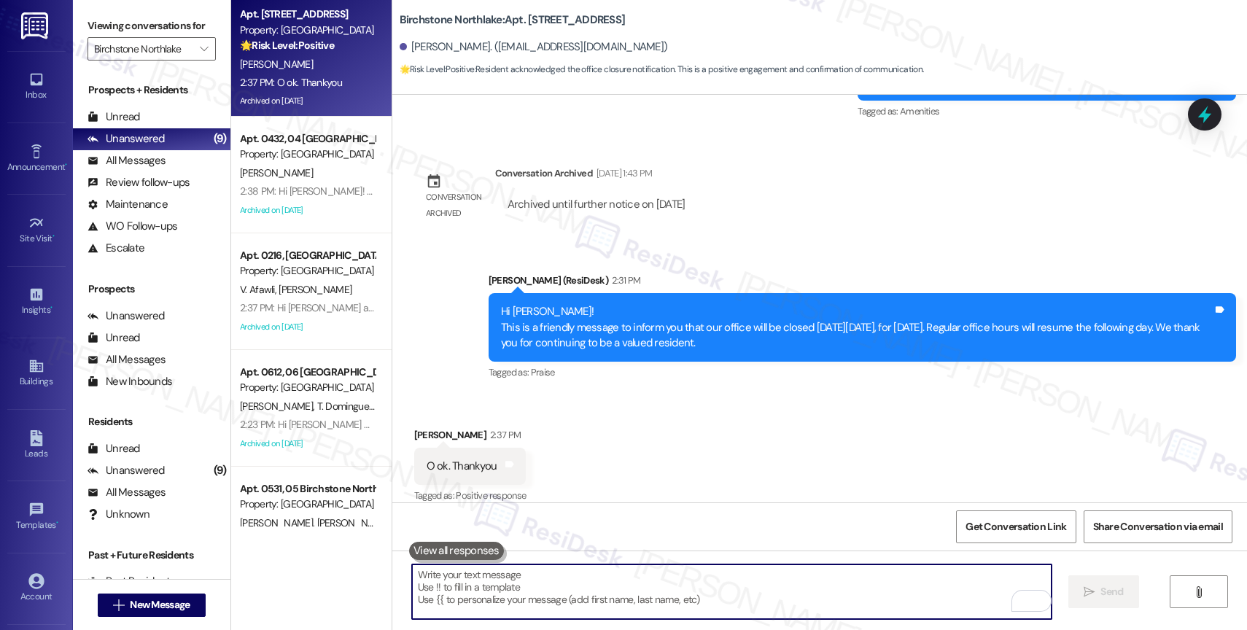
scroll to position [2837, 0]
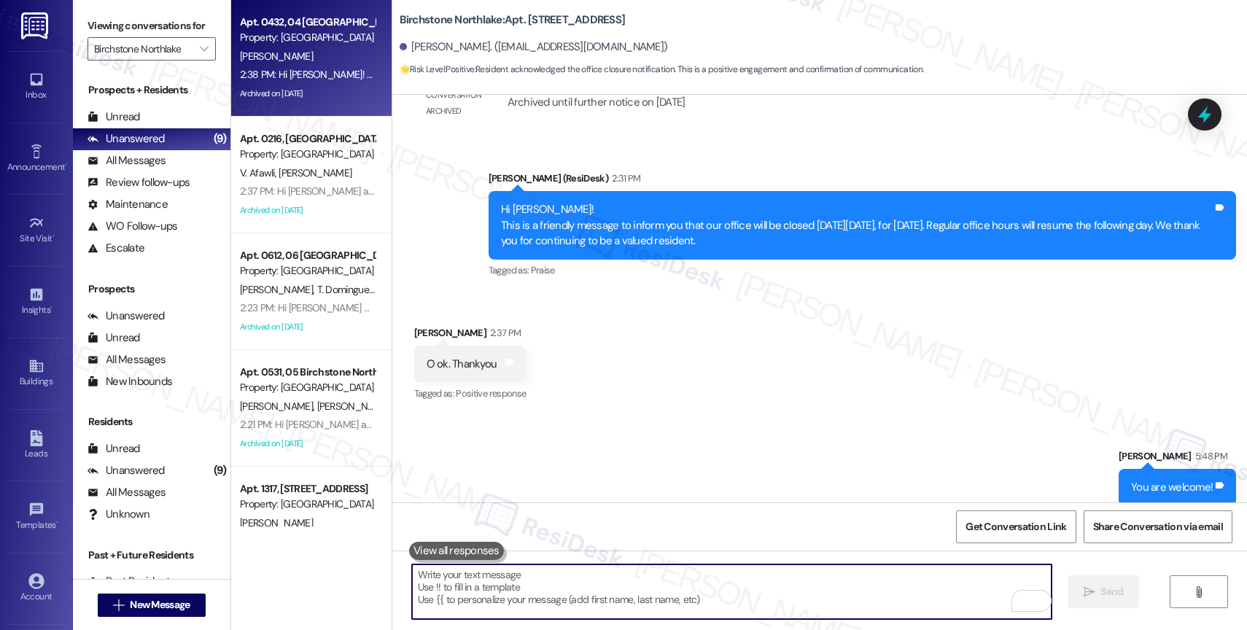
click at [270, 65] on div "[PERSON_NAME]" at bounding box center [308, 56] width 138 height 18
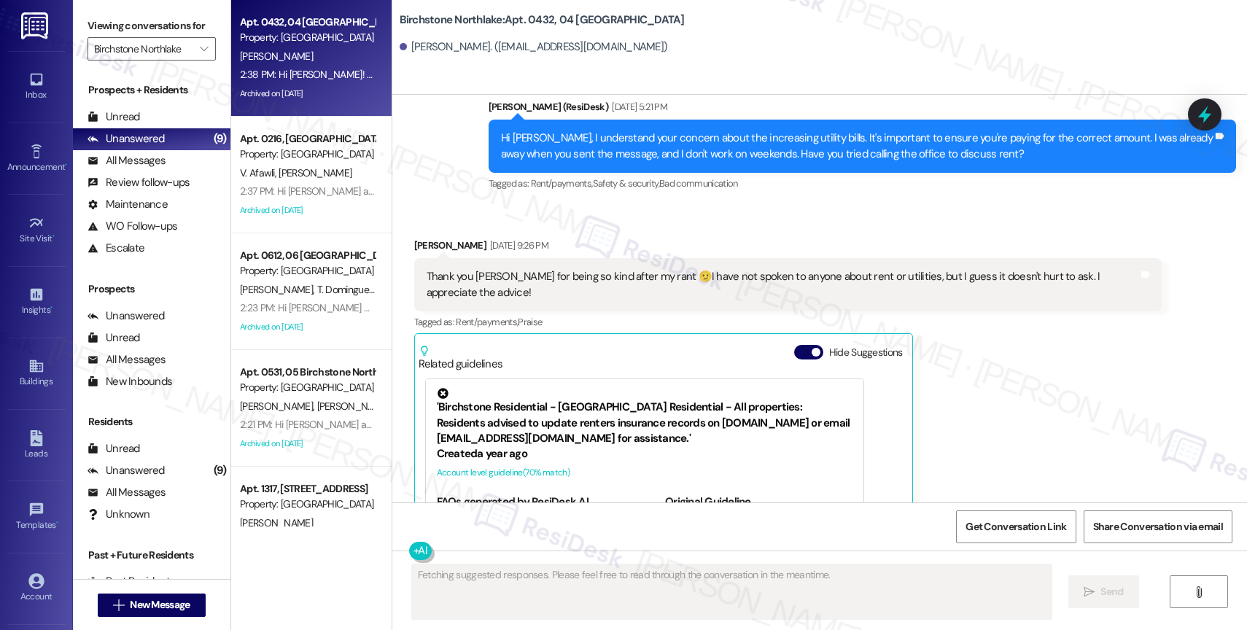
scroll to position [1731, 0]
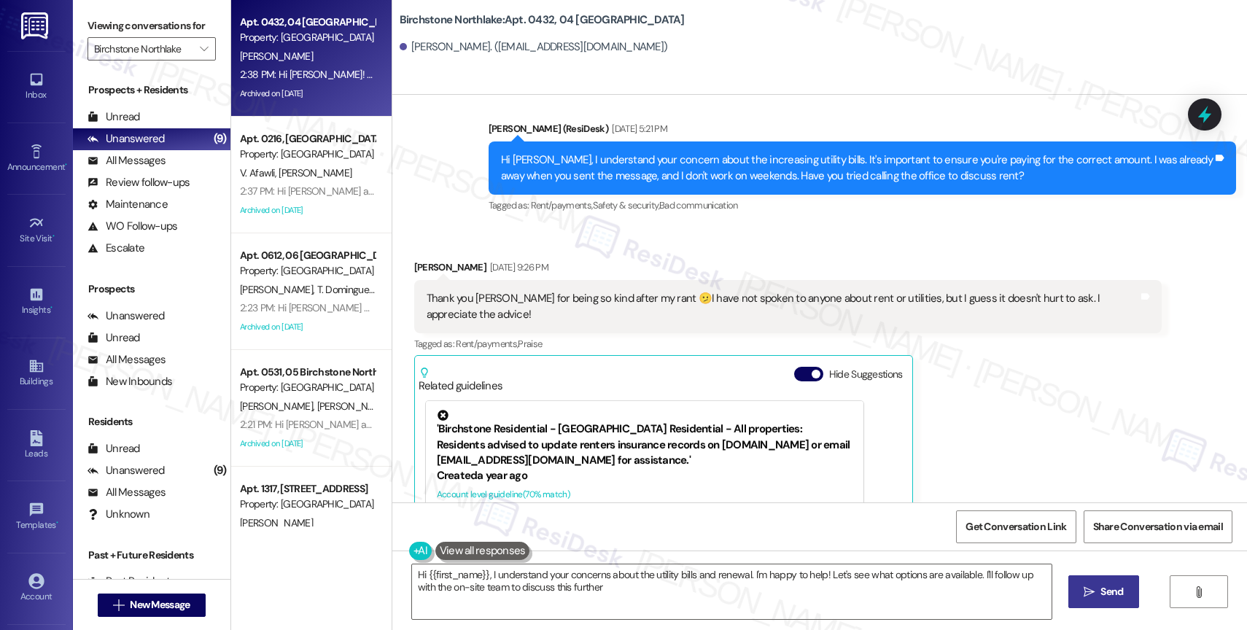
type textarea "Hi {{first_name}}, I understand your concerns about the utility bills and renew…"
click at [795, 367] on button "Hide Suggestions" at bounding box center [808, 374] width 29 height 15
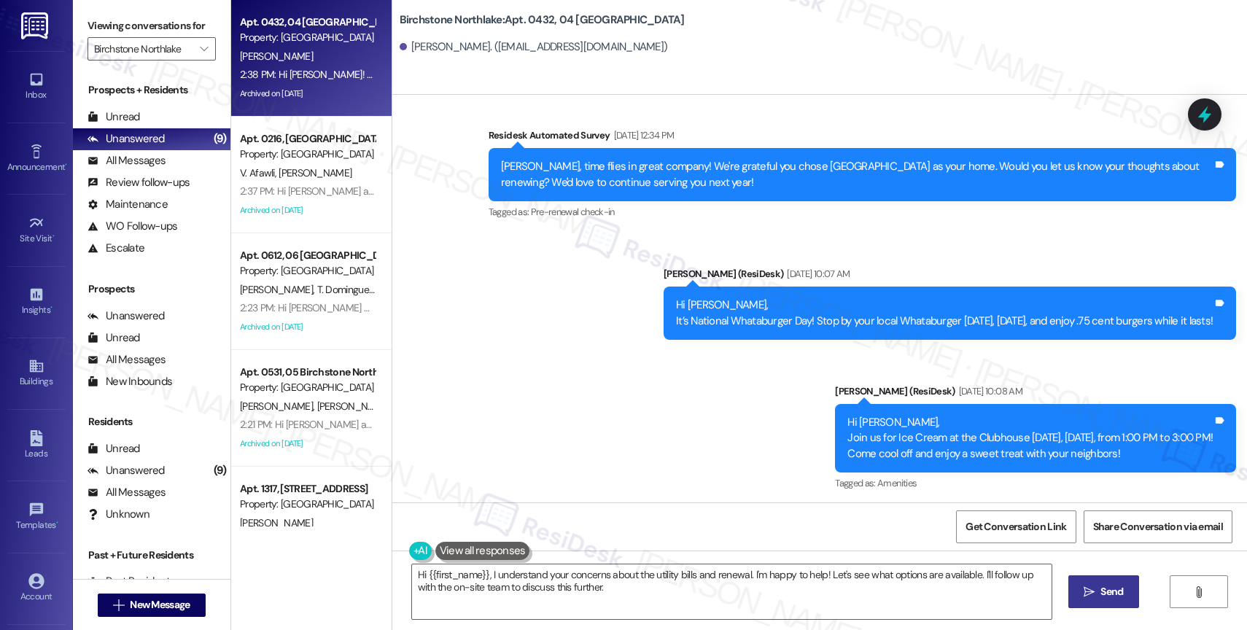
scroll to position [2588, 0]
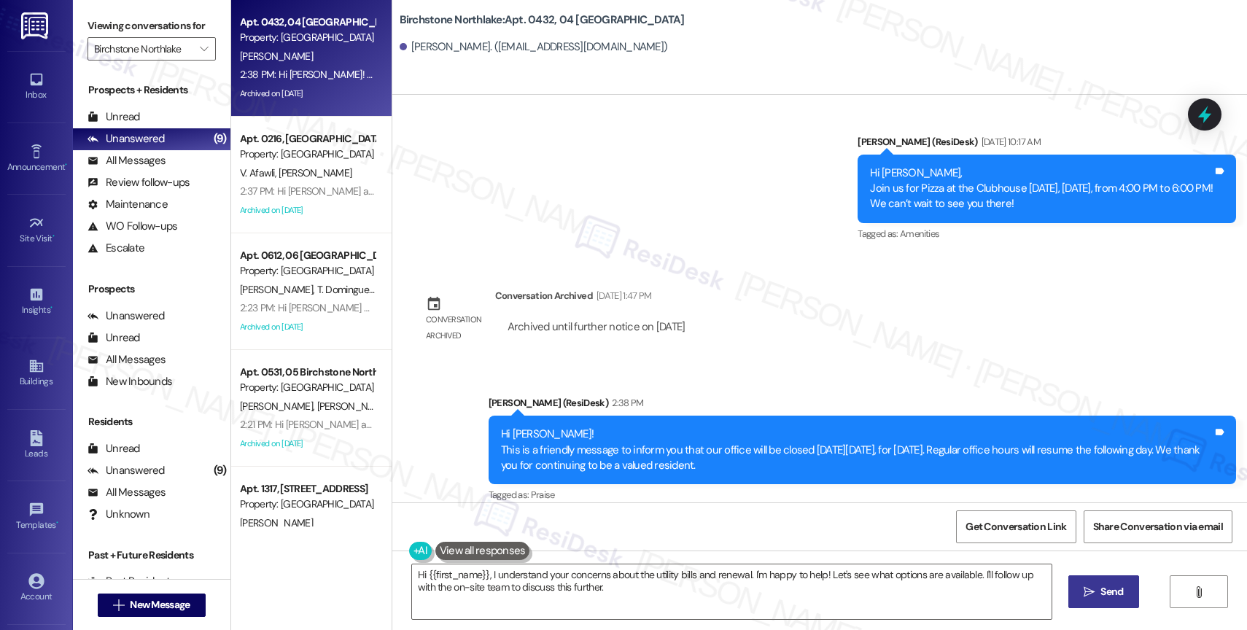
click at [683, 395] on div "[PERSON_NAME] (ResiDesk) 2:38 PM" at bounding box center [863, 405] width 748 height 20
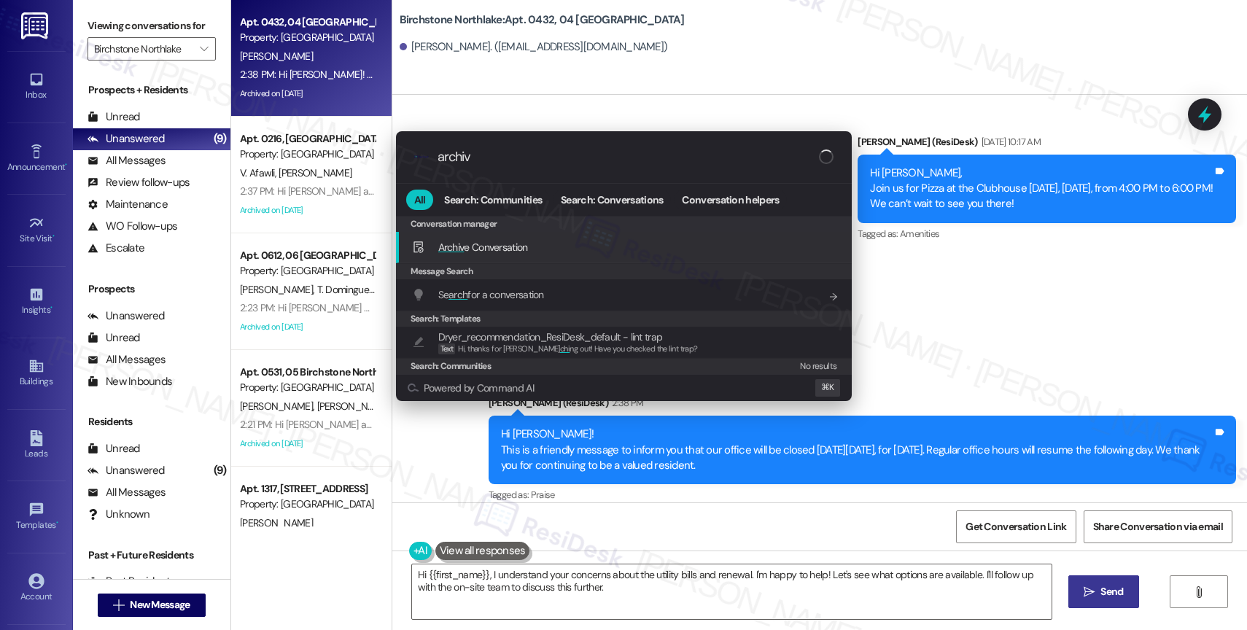
type input "archive"
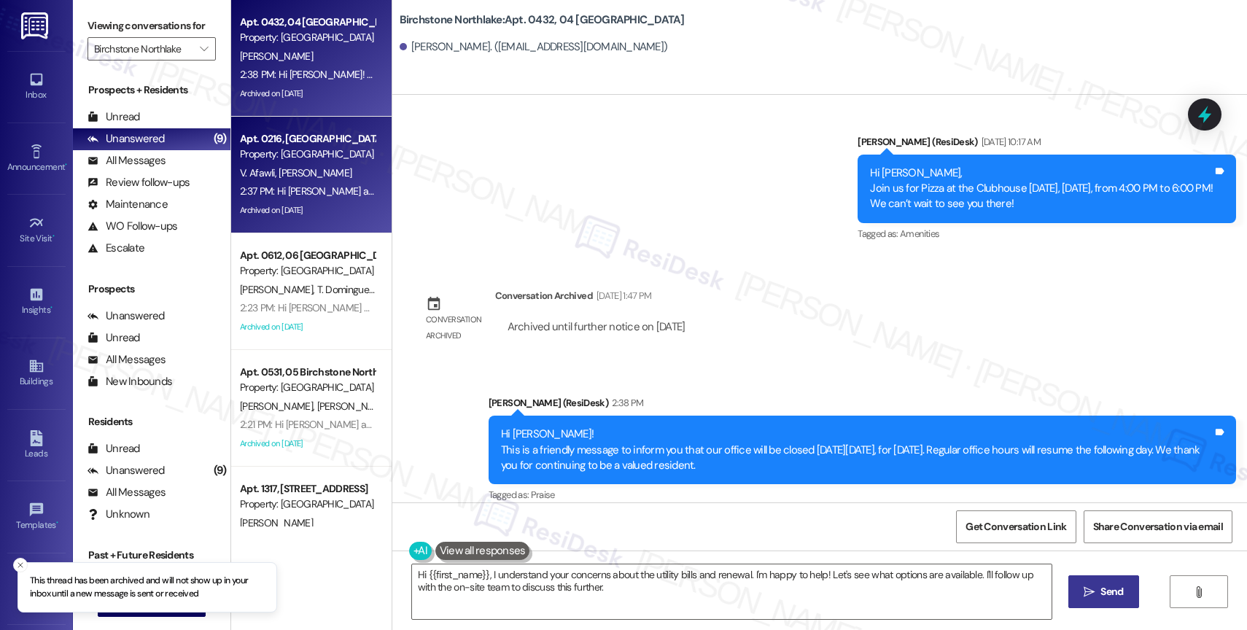
click at [260, 148] on div "Property: [GEOGRAPHIC_DATA]" at bounding box center [307, 154] width 135 height 15
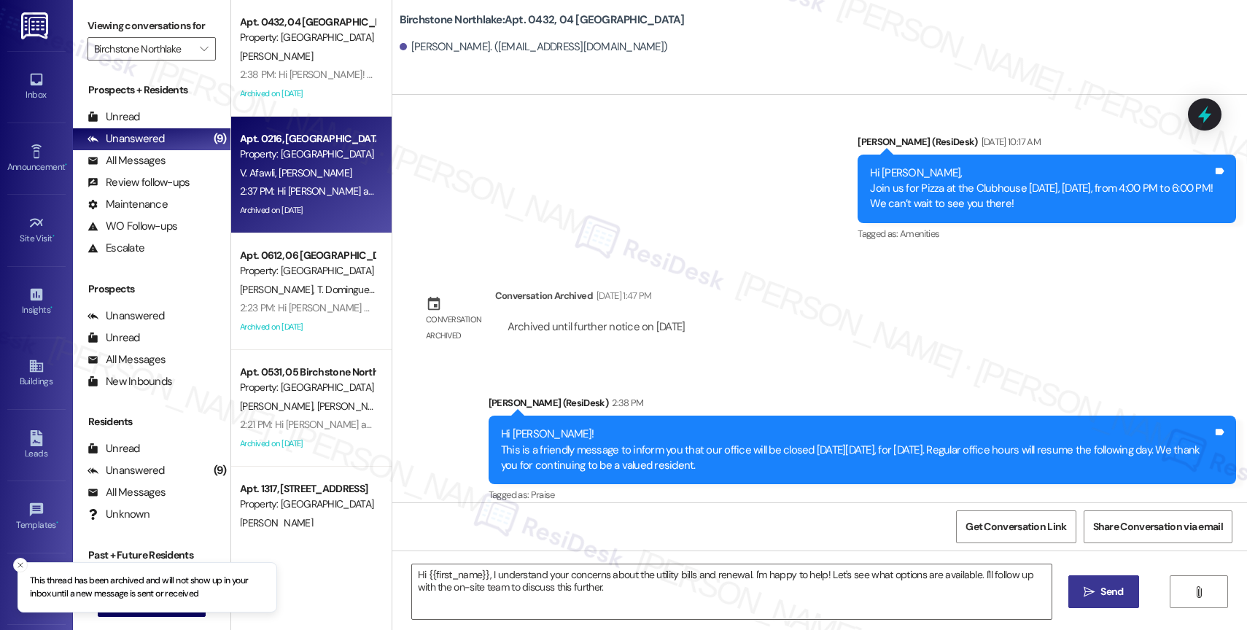
type textarea "Fetching suggested responses. Please feel free to read through the conversation…"
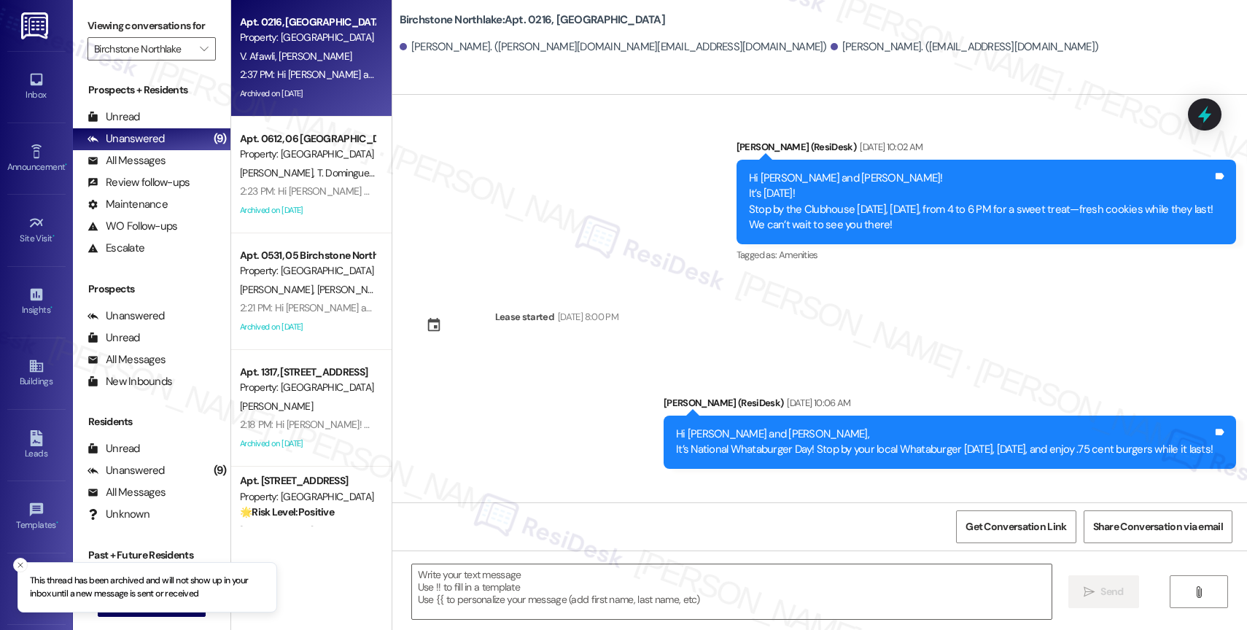
scroll to position [1995, 0]
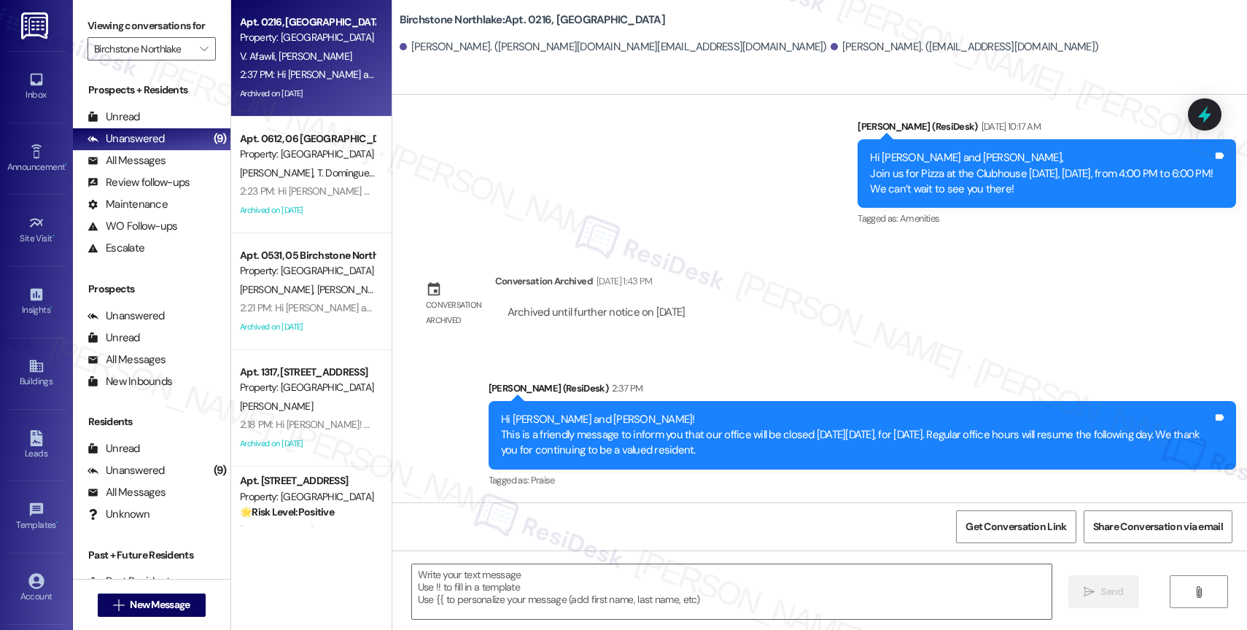
click at [736, 354] on div "Announcement, sent via SMS Sarah (ResiDesk) 2:37 PM Hi Valerie and Bryan! This …" at bounding box center [819, 425] width 855 height 155
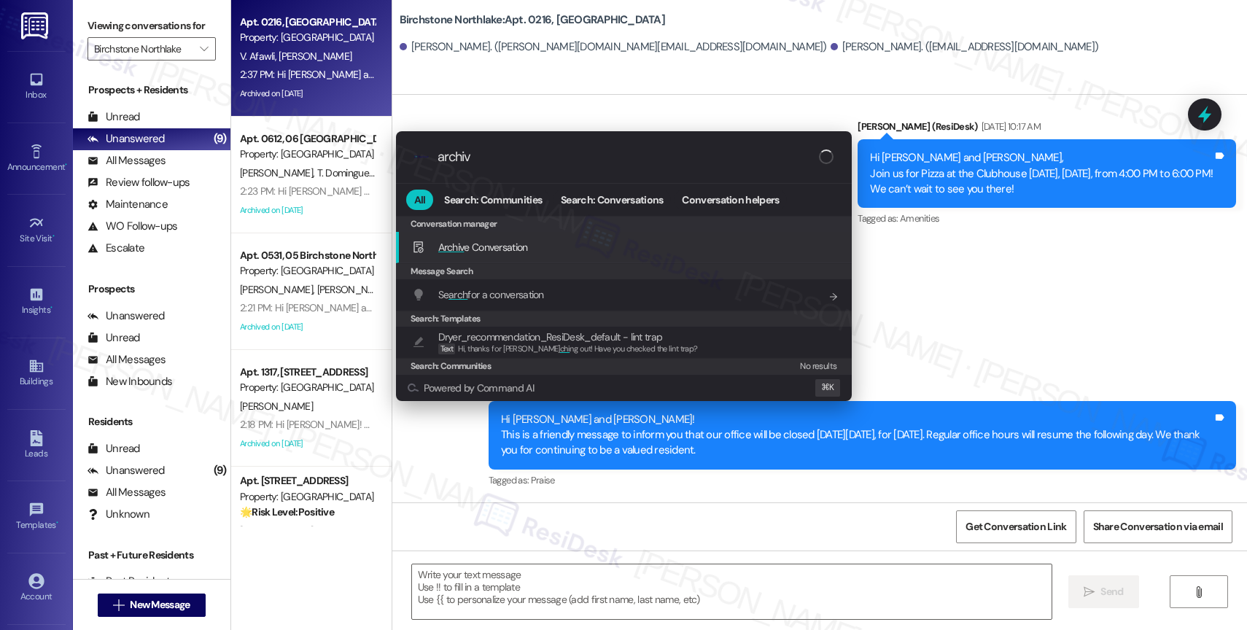
type input "archive"
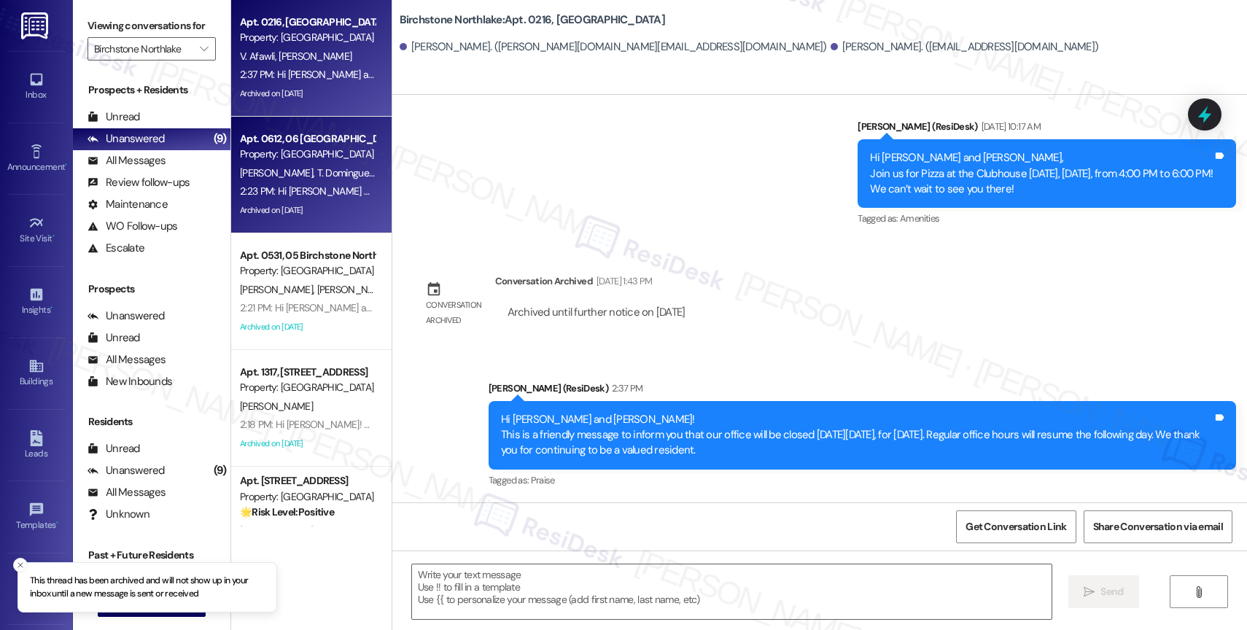
click at [275, 175] on span "A. Campbell" at bounding box center [278, 172] width 77 height 13
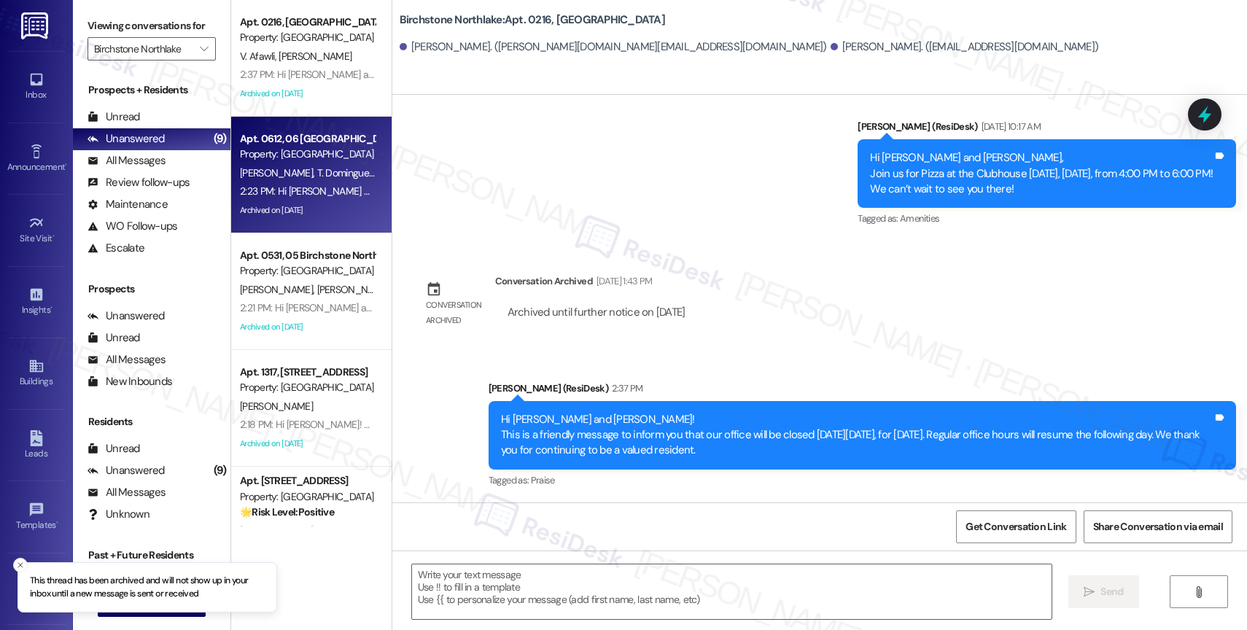
type textarea "Fetching suggested responses. Please feel free to read through the conversation…"
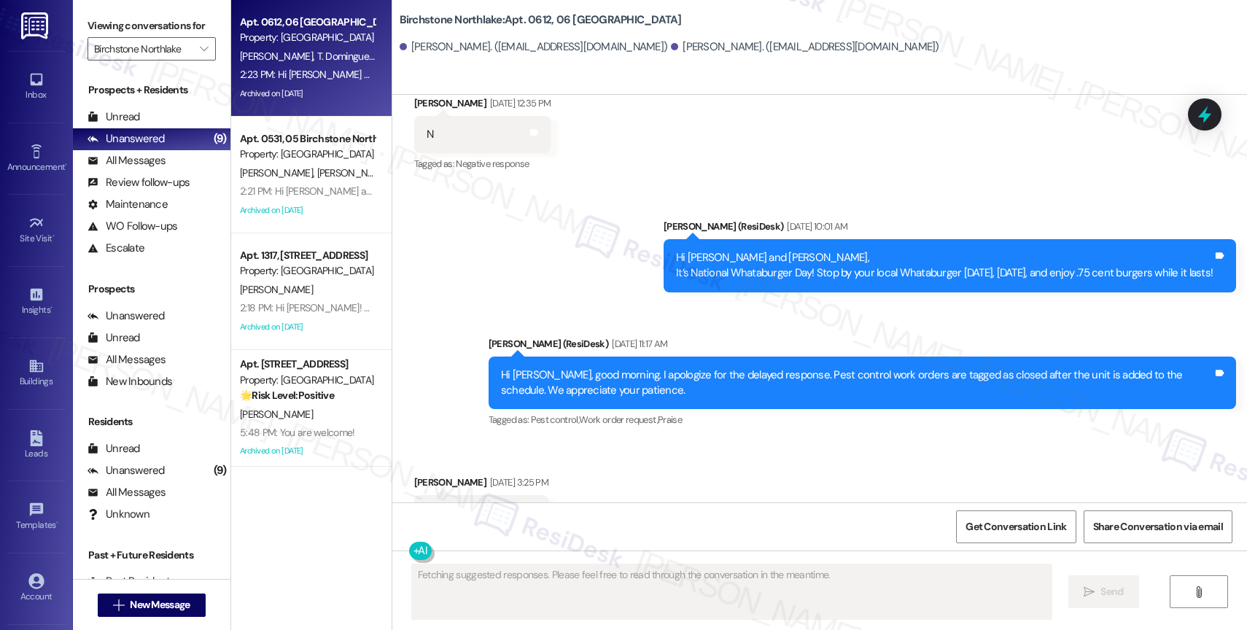
scroll to position [4097, 0]
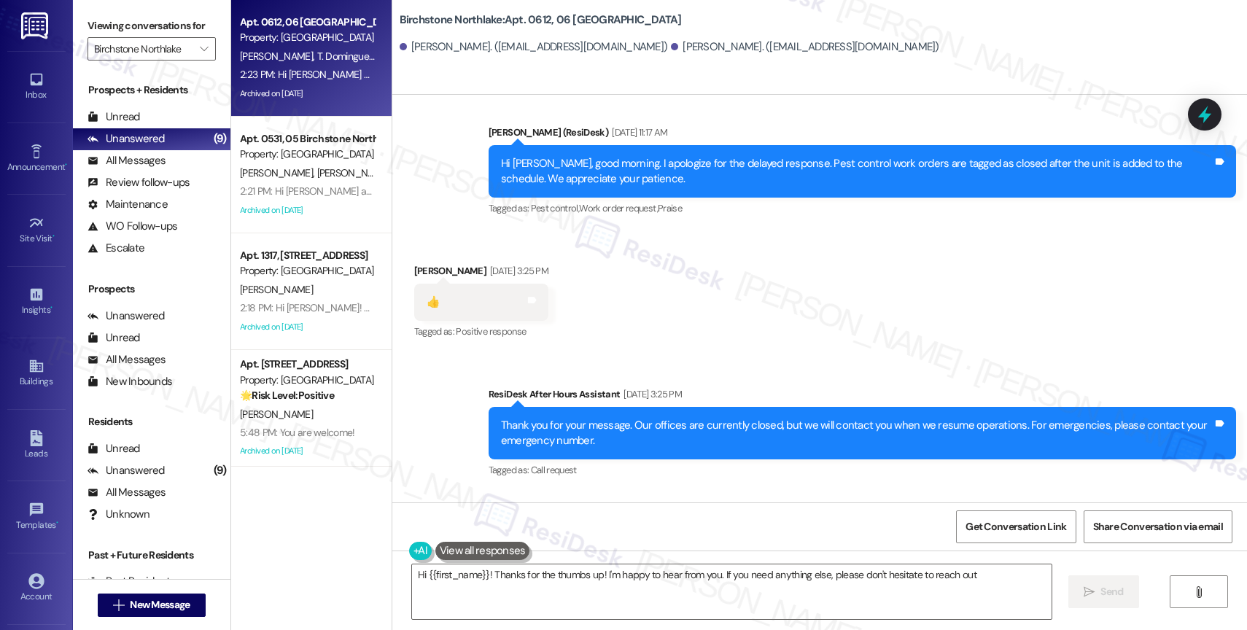
type textarea "Hi {{first_name}}! Thanks for the thumbs up! I'm happy to hear from you. If you…"
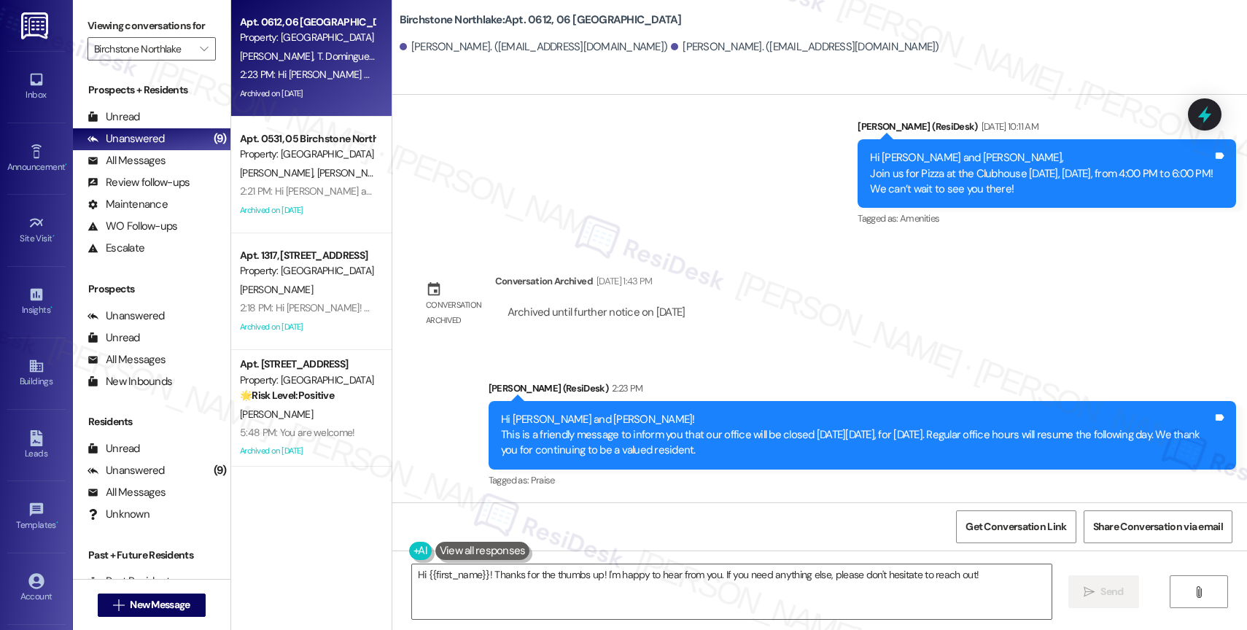
click at [711, 363] on div "Announcement, sent via SMS Sarah (ResiDesk) 2:23 PM Hi Tevia and Andrew! This i…" at bounding box center [819, 425] width 855 height 155
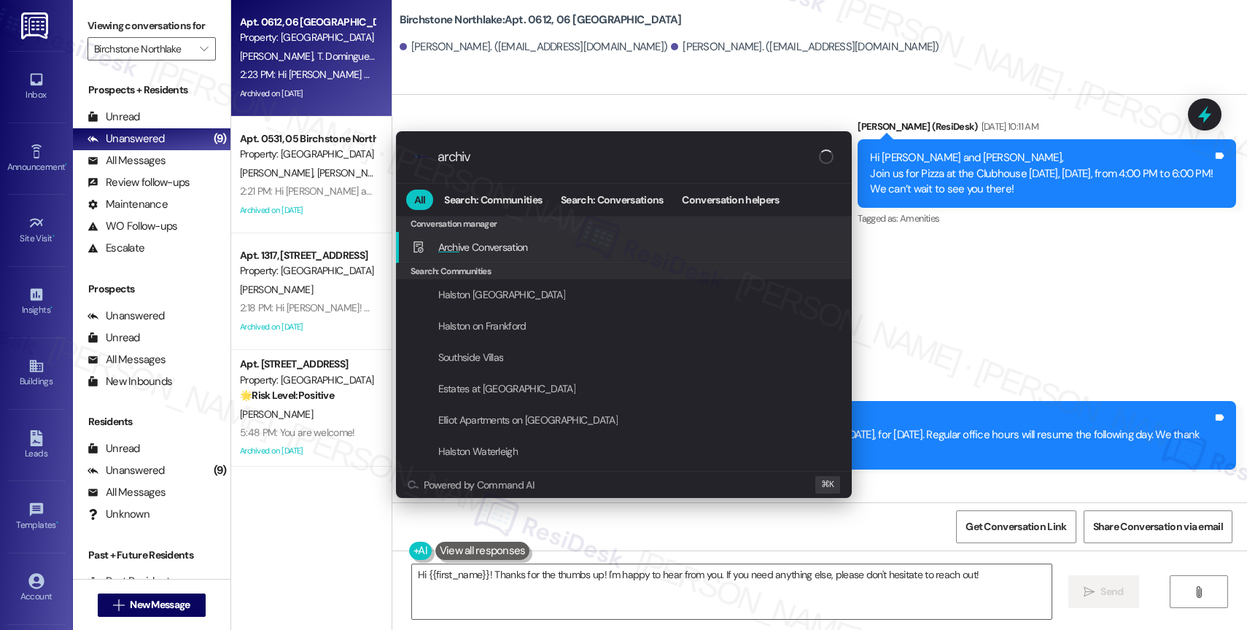
type input "archive"
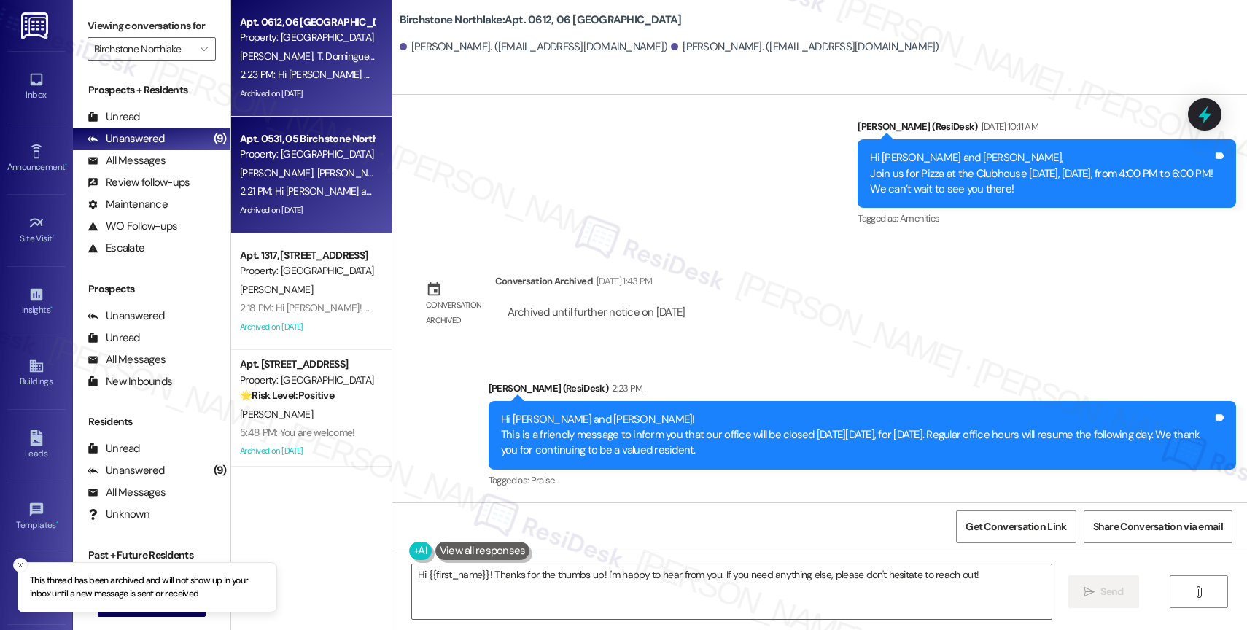
click at [306, 164] on div "K. Jurado D. Saunders" at bounding box center [308, 173] width 138 height 18
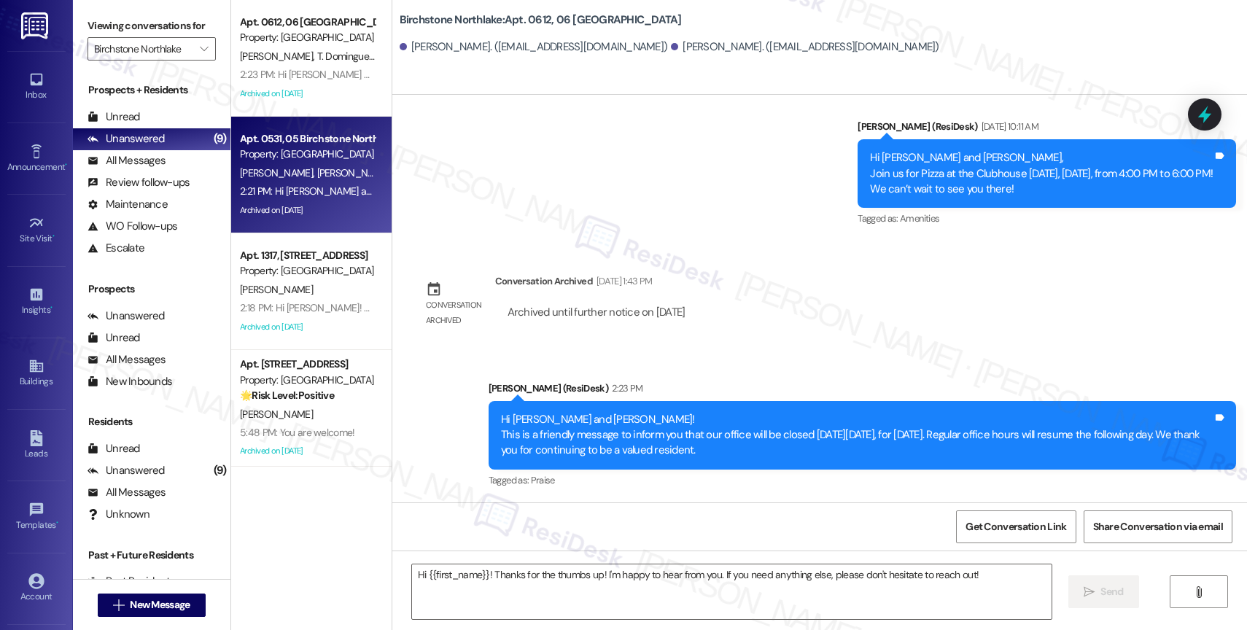
type textarea "Fetching suggested responses. Please feel free to read through the conversation…"
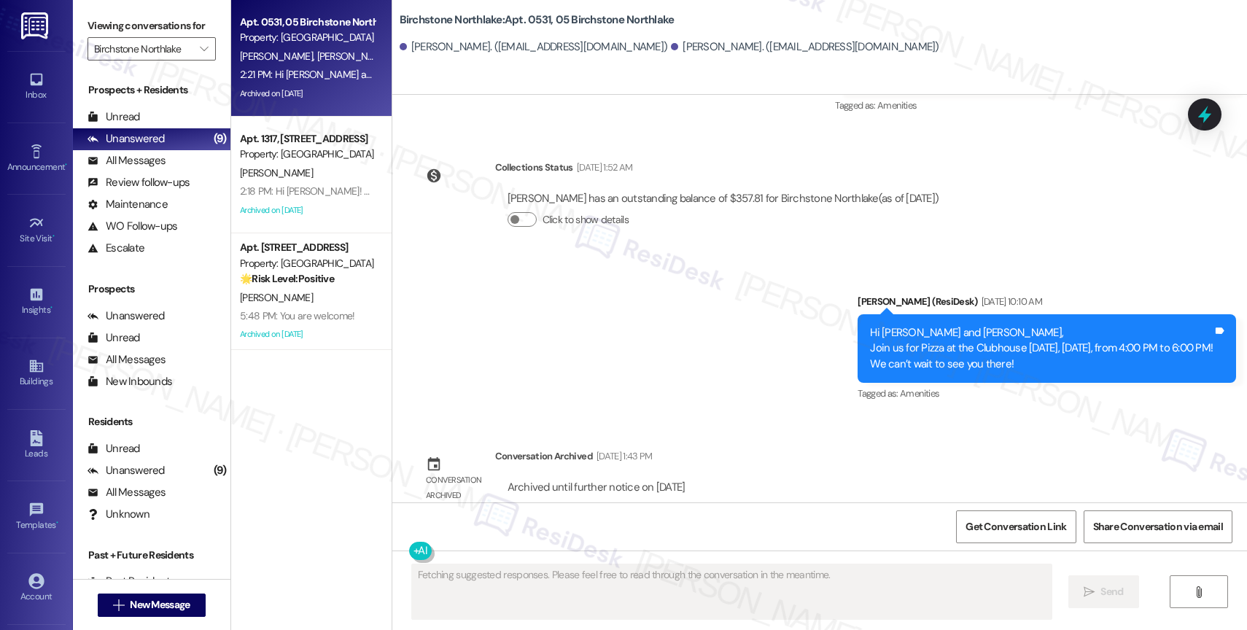
scroll to position [8508, 0]
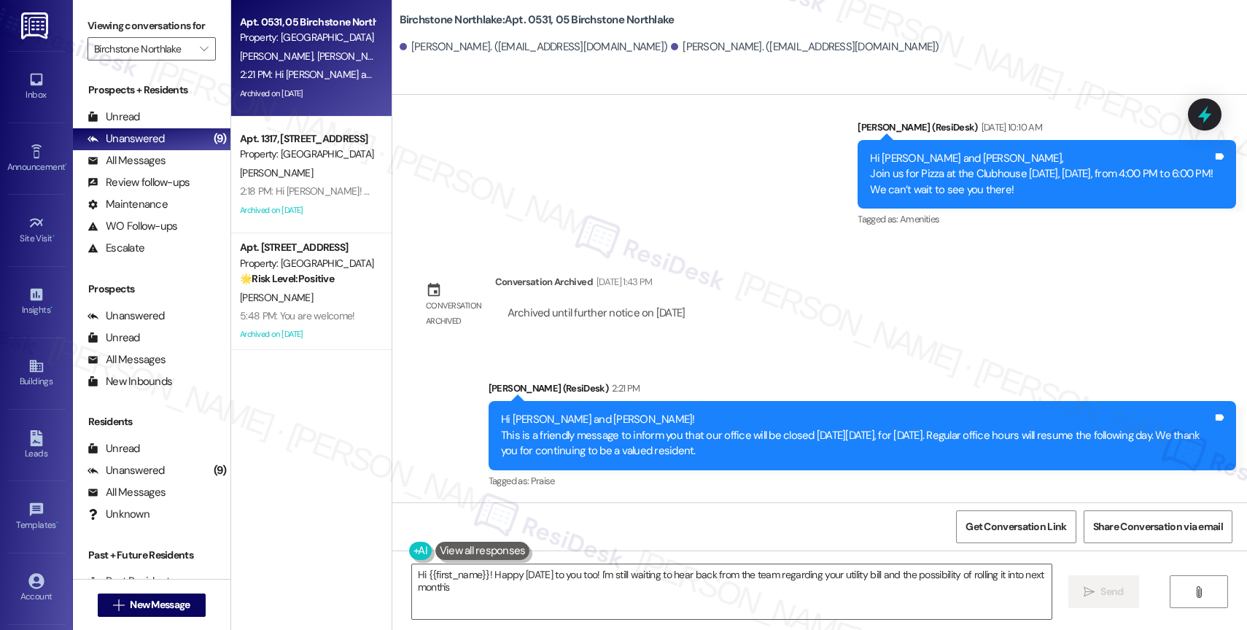
click at [641, 209] on div "Announcement, sent via SMS Sarah (ResiDesk) Aug 22, 2025 at 10:10 AM Hi Damon a…" at bounding box center [819, 164] width 855 height 155
type textarea "Hi {{first_name}}! Happy Monday to you too! I'm still waiting to hear back from…"
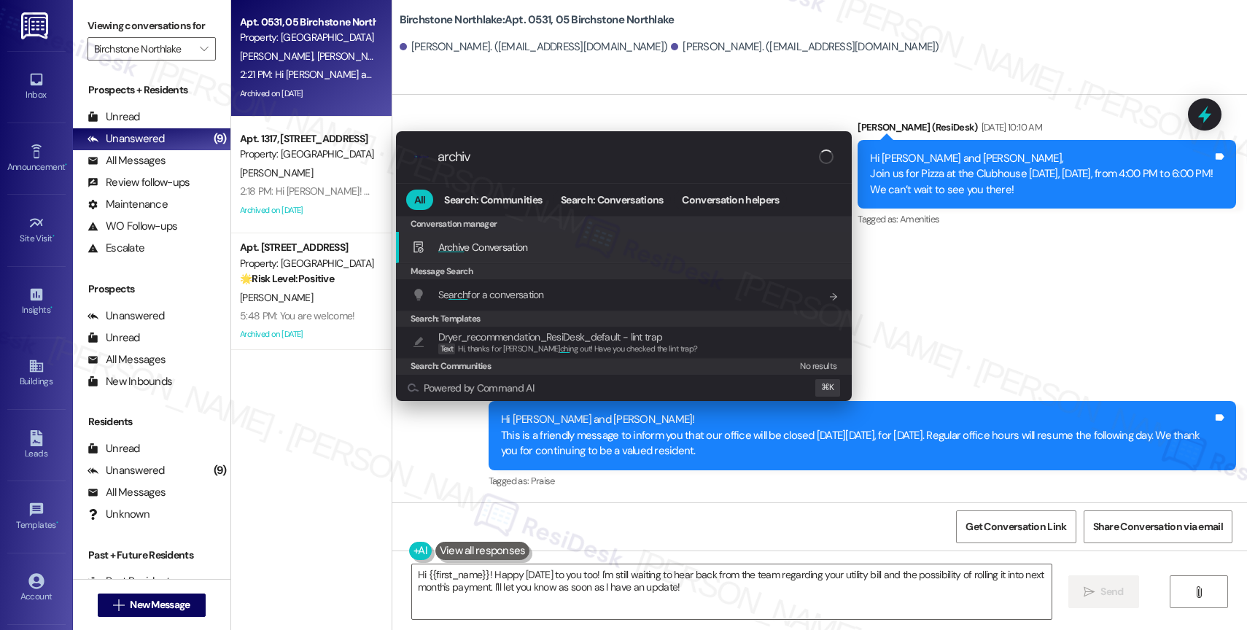
type input "archive"
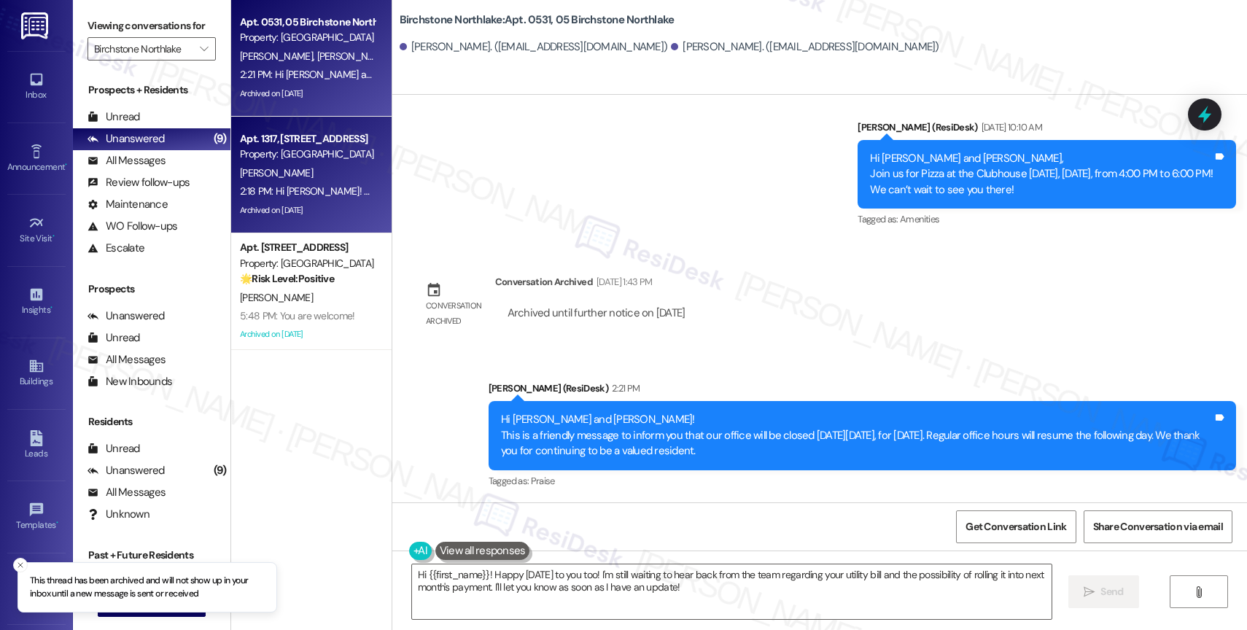
click at [266, 179] on span "C. Romero" at bounding box center [276, 172] width 73 height 13
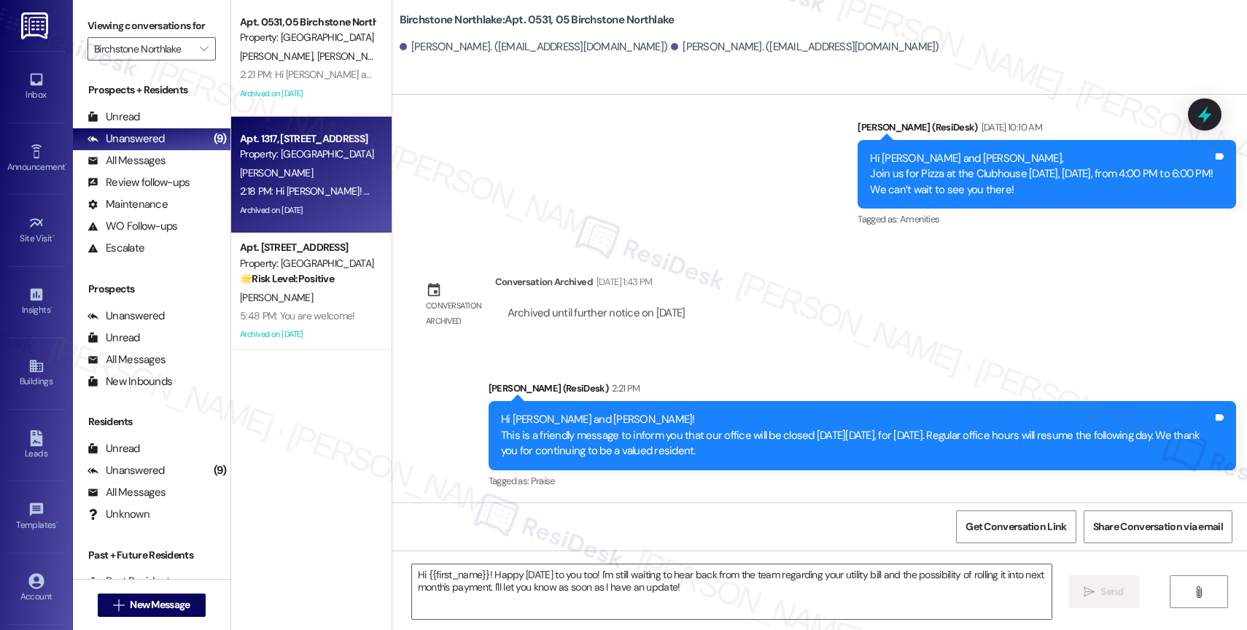
type textarea "Fetching suggested responses. Please feel free to read through the conversation…"
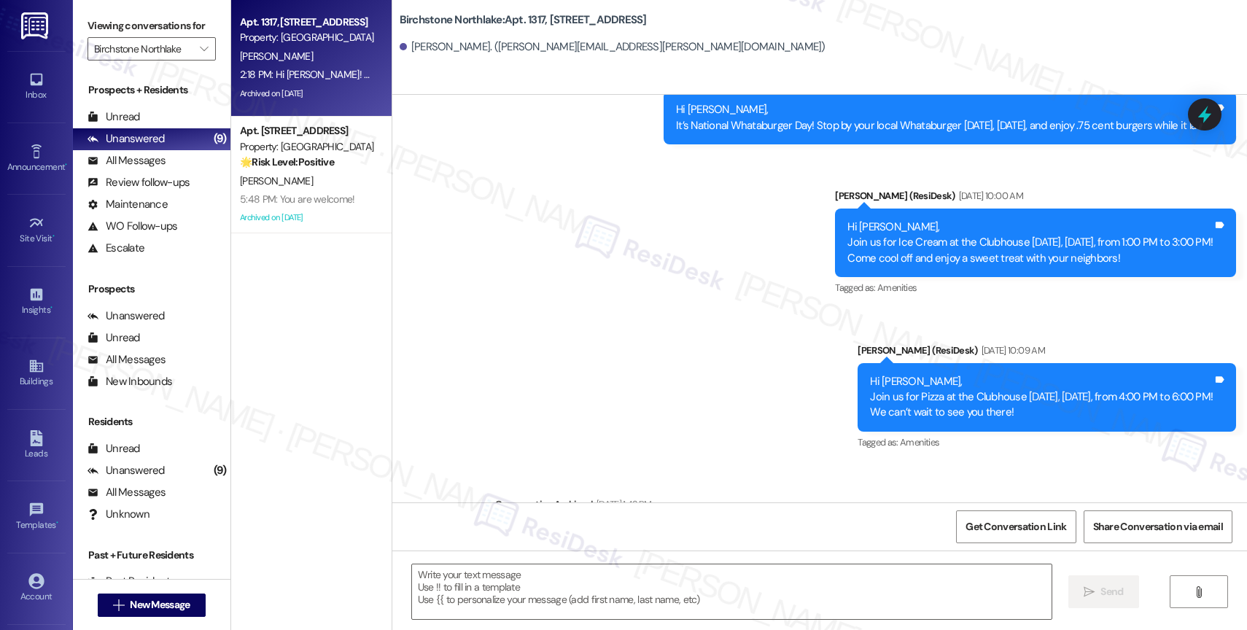
scroll to position [2966, 0]
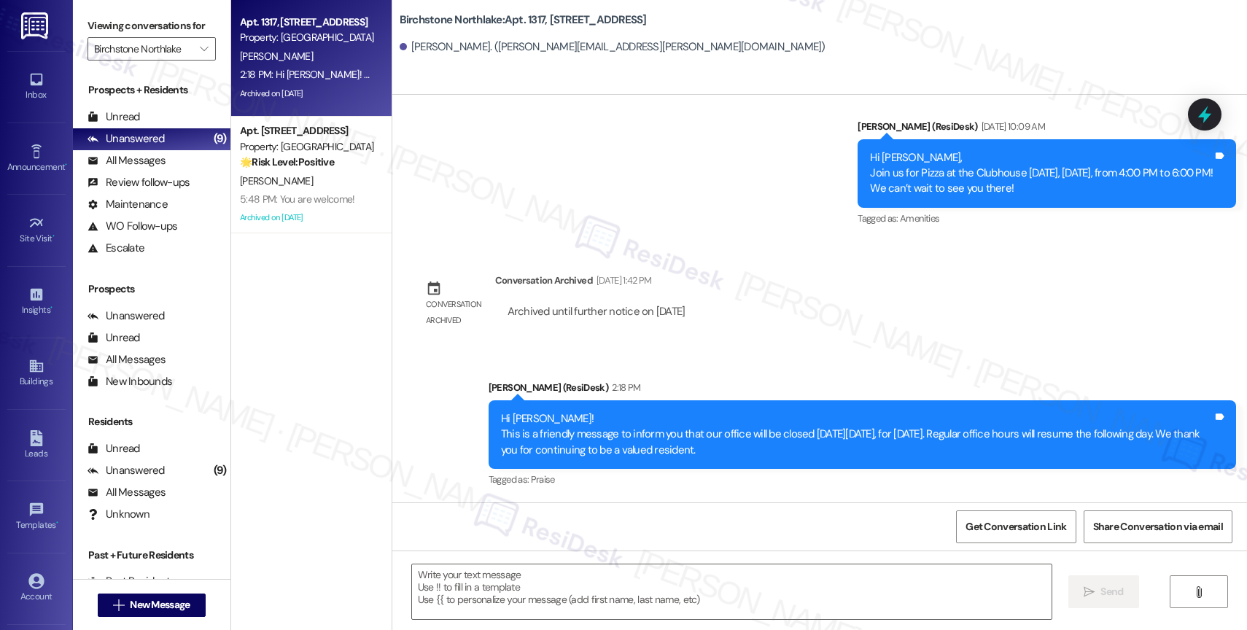
click at [651, 344] on div "Conversation archived Conversation Archived Aug 22, 2025 at 1:42 PM Archived un…" at bounding box center [556, 304] width 306 height 85
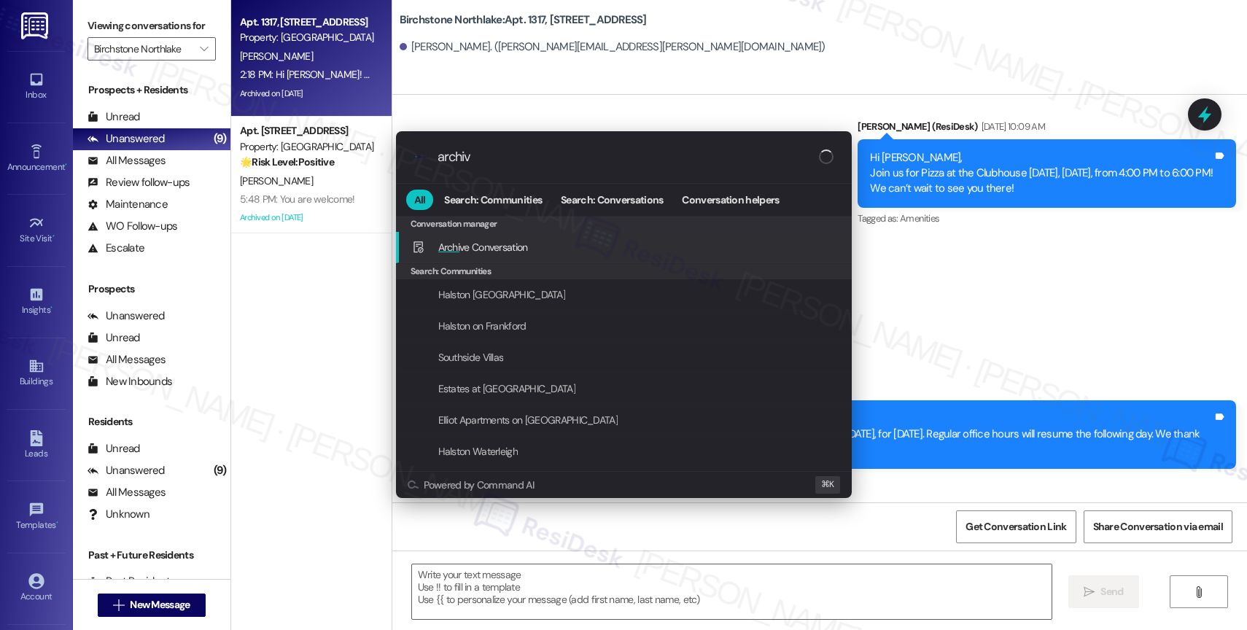
type input "archive"
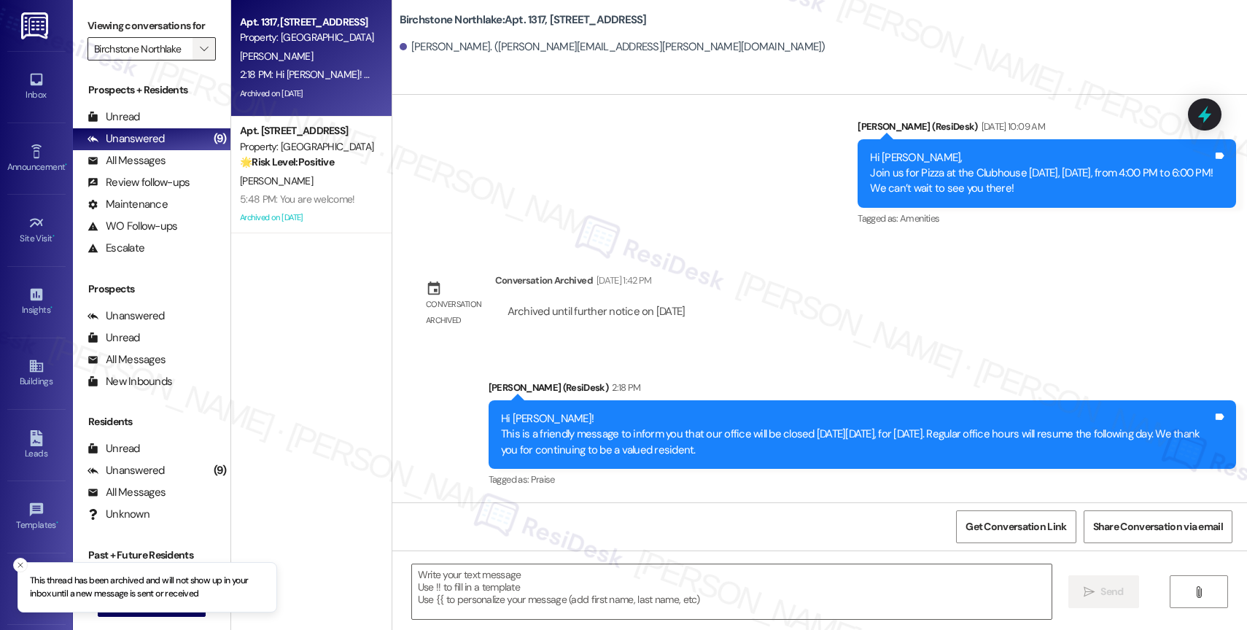
click at [200, 55] on icon "" at bounding box center [204, 49] width 8 height 12
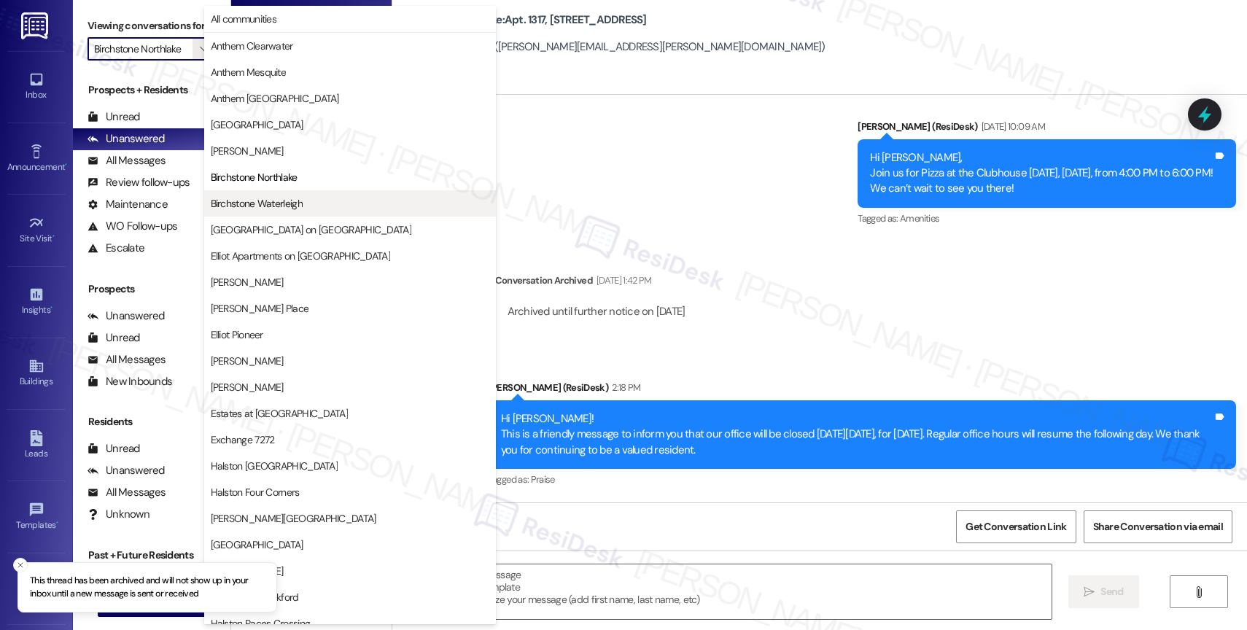
click at [291, 206] on span "Birchstone Waterleigh" at bounding box center [257, 203] width 92 height 15
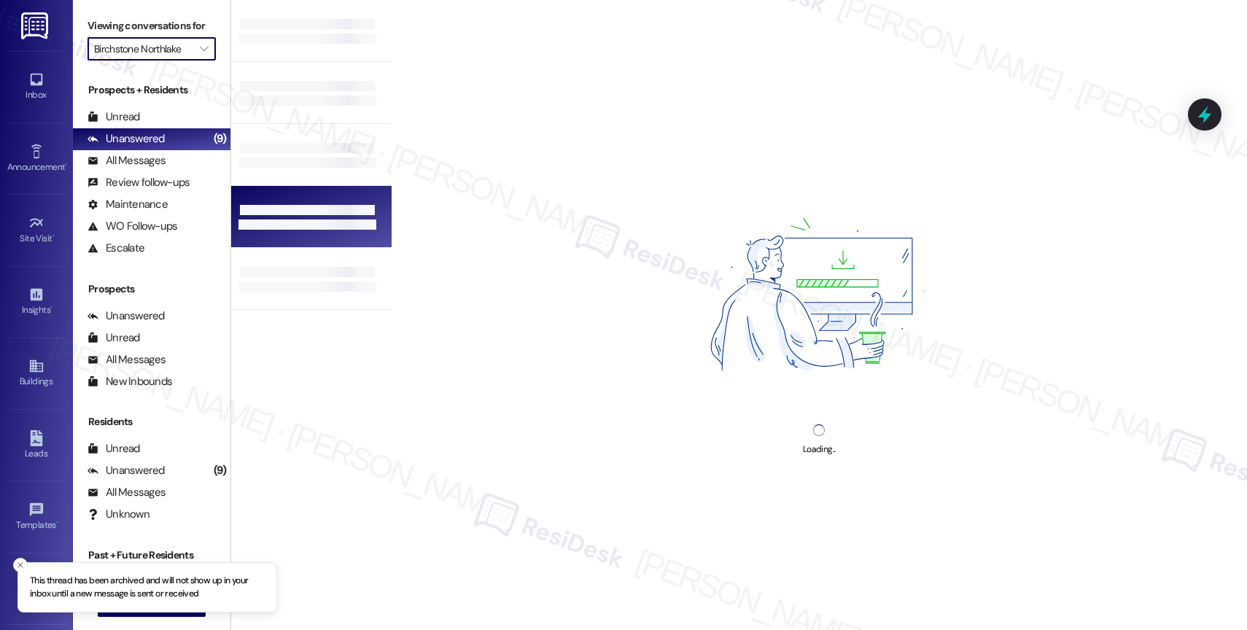
type input "Birchstone Waterleigh"
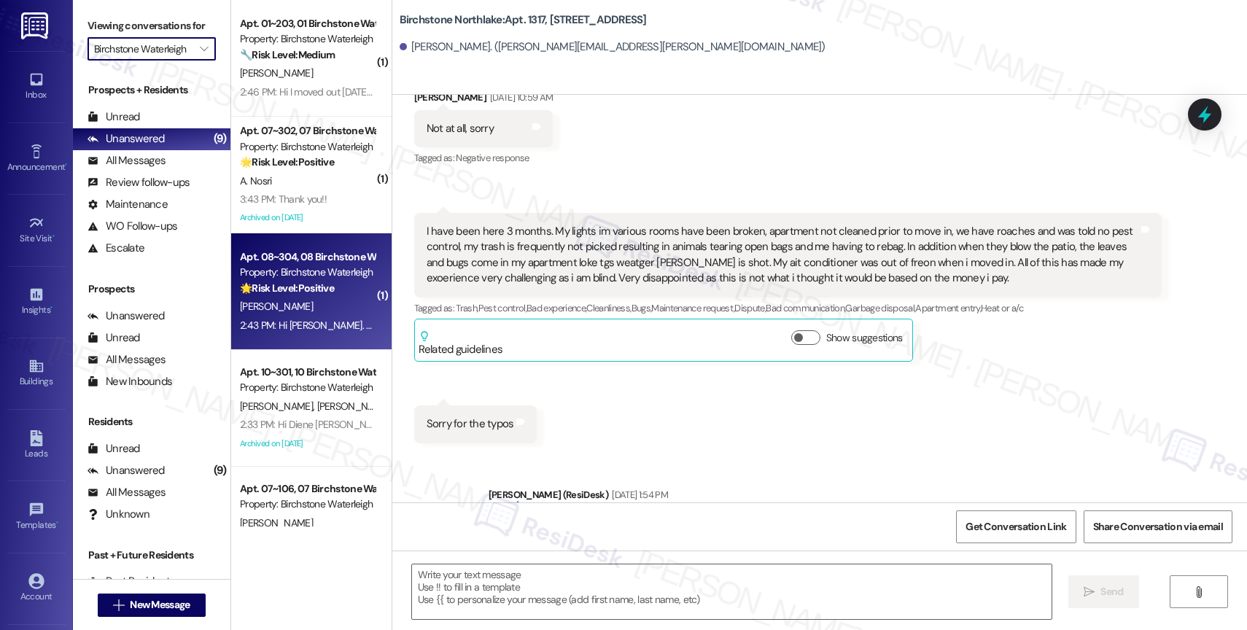
type textarea "Fetching suggested responses. Please feel free to read through the conversation…"
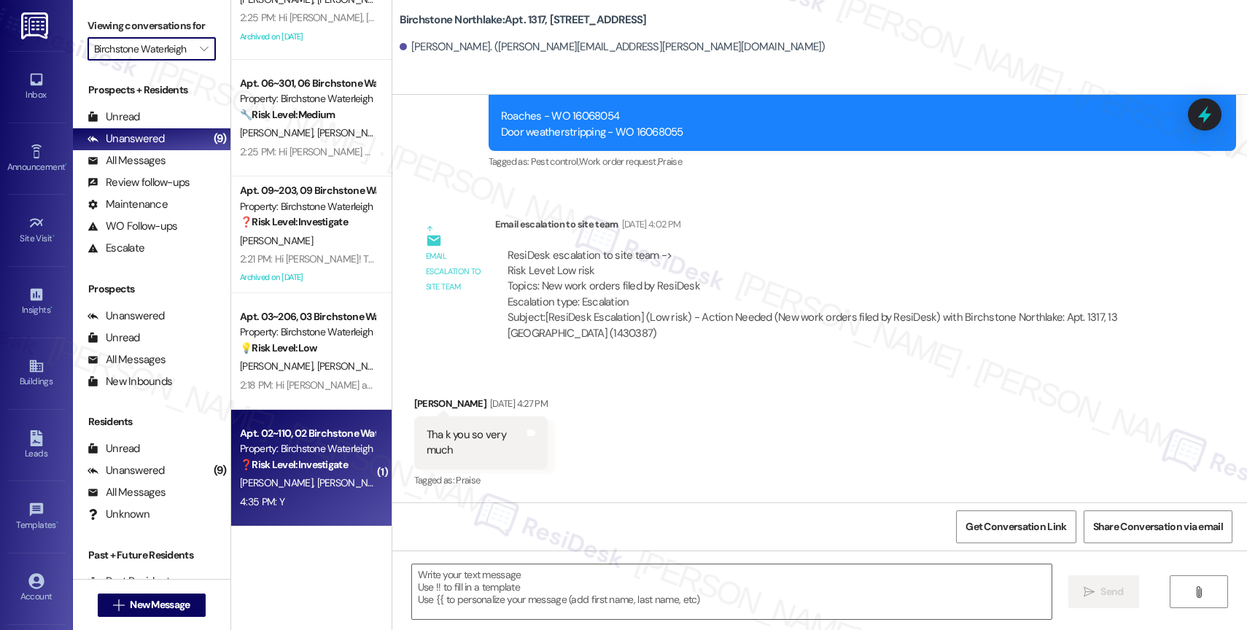
click at [303, 450] on div "Property: Birchstone Waterleigh" at bounding box center [307, 448] width 135 height 15
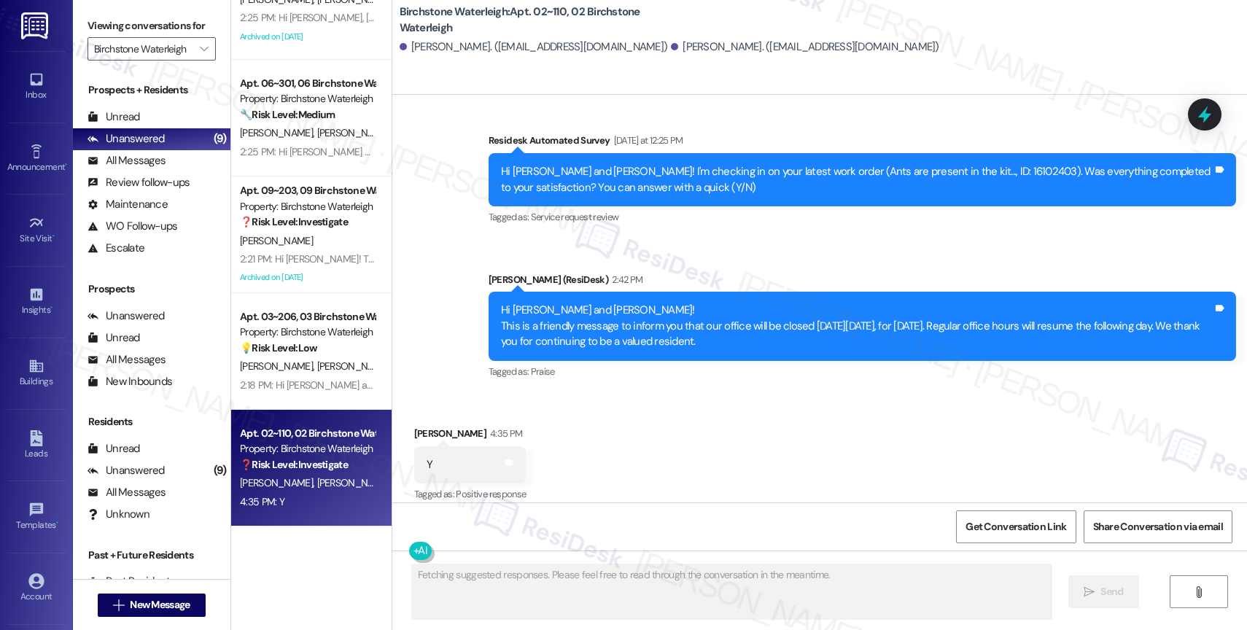
scroll to position [13186, 0]
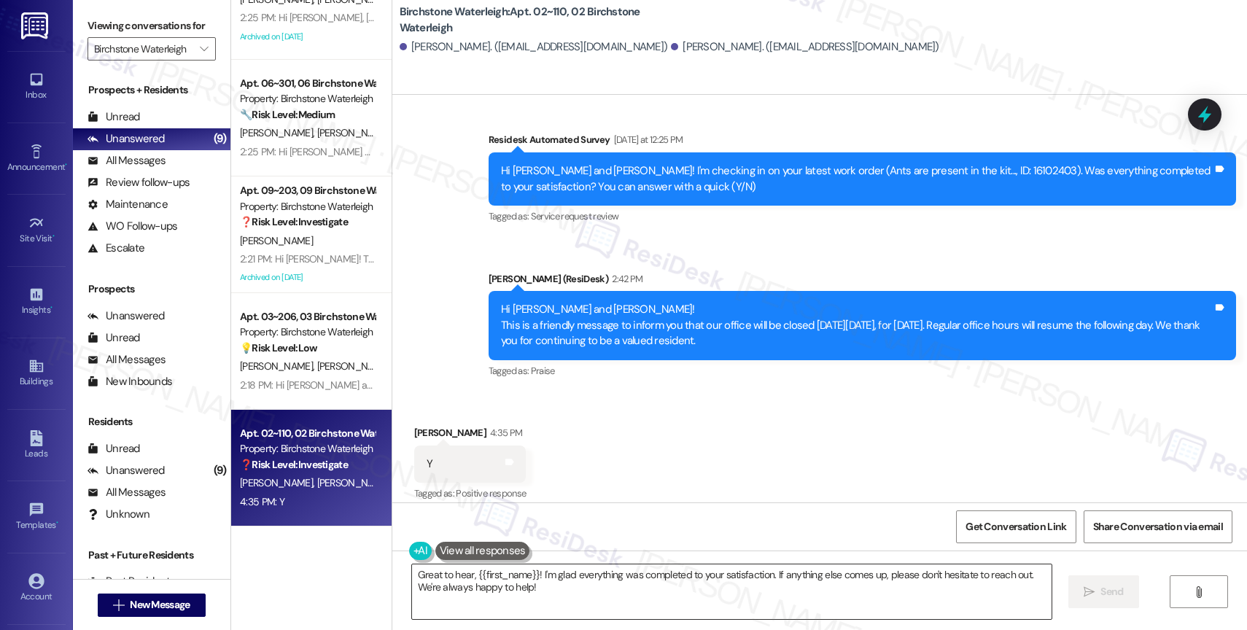
click at [522, 583] on textarea "Great to hear, {{first_name}}! I'm glad everything was completed to your satisf…" at bounding box center [732, 592] width 640 height 55
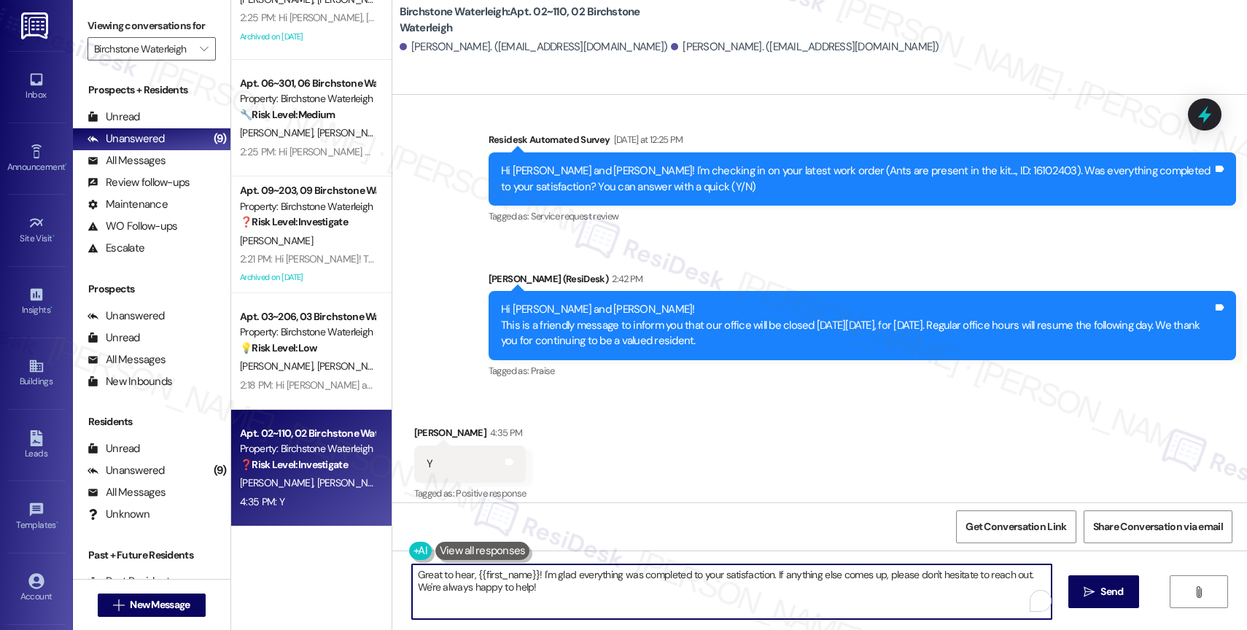
click at [522, 583] on textarea "Great to hear, {{first_name}}! I'm glad everything was completed to your satisf…" at bounding box center [732, 592] width 640 height 55
type textarea "Hi Kimberly, is this your answer to the maintenance survey we sent yesterday?"
click at [452, 581] on textarea "Hi Kimberly, is this your answer to the maintenance survey we sent yesterday?" at bounding box center [732, 592] width 640 height 55
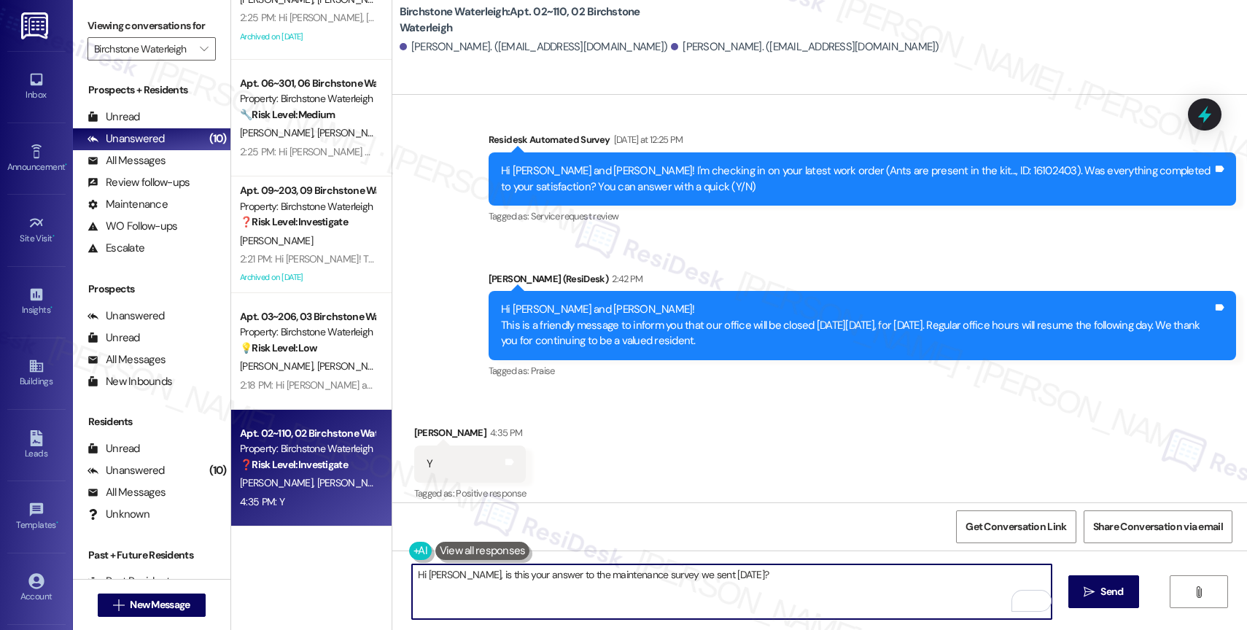
click at [452, 581] on textarea "Hi Kimberly, is this your answer to the maintenance survey we sent yesterday?" at bounding box center [732, 592] width 640 height 55
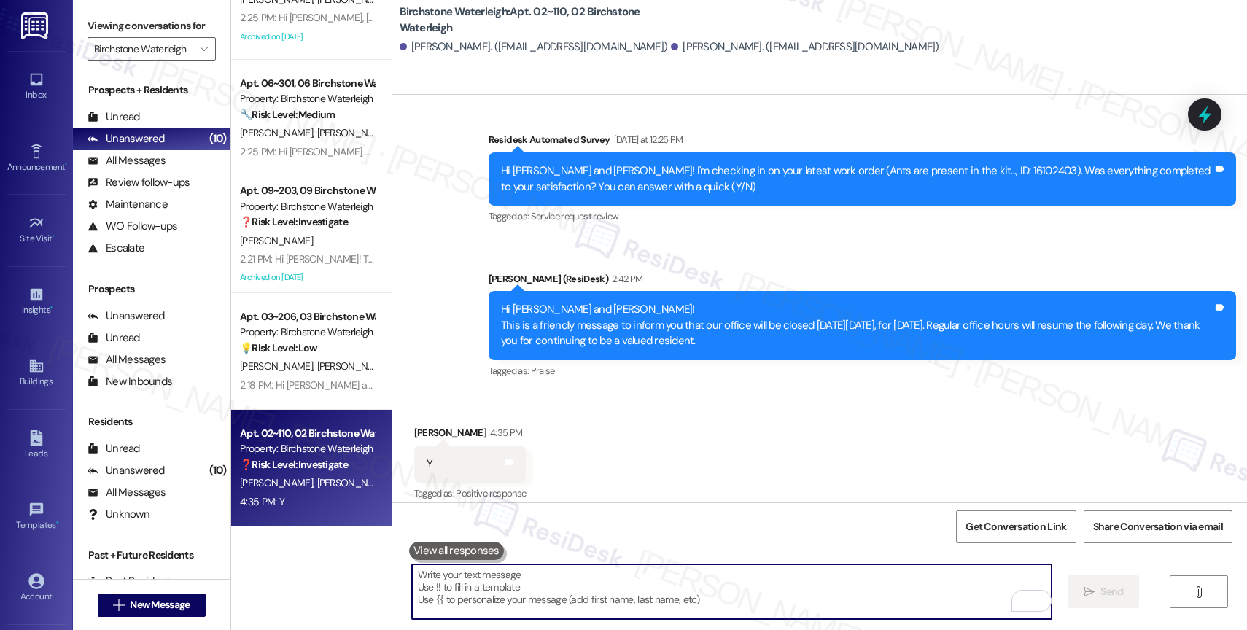
click at [527, 581] on textarea "To enrich screen reader interactions, please activate Accessibility in Grammarl…" at bounding box center [732, 592] width 640 height 55
paste textarea "Hi {{first_name}}, thank you for confirming that the work order has been comple…"
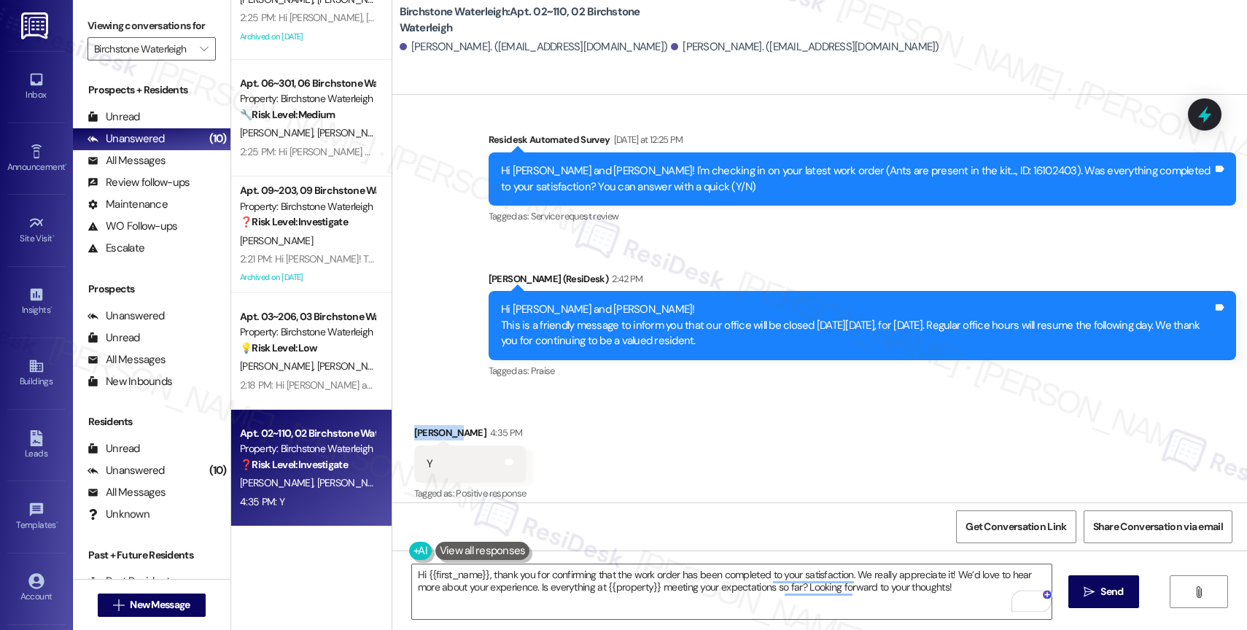
drag, startPoint x: 441, startPoint y: 416, endPoint x: 395, endPoint y: 414, distance: 46.7
click at [403, 414] on div "Received via SMS Kimberly Szerletich 4:35 PM Y Tags and notes Tagged as: Positi…" at bounding box center [470, 464] width 134 height 101
copy div "Kimberly"
click at [505, 587] on textarea "Hi {{first_name}}, thank you for confirming that the work order has been comple…" at bounding box center [732, 592] width 640 height 55
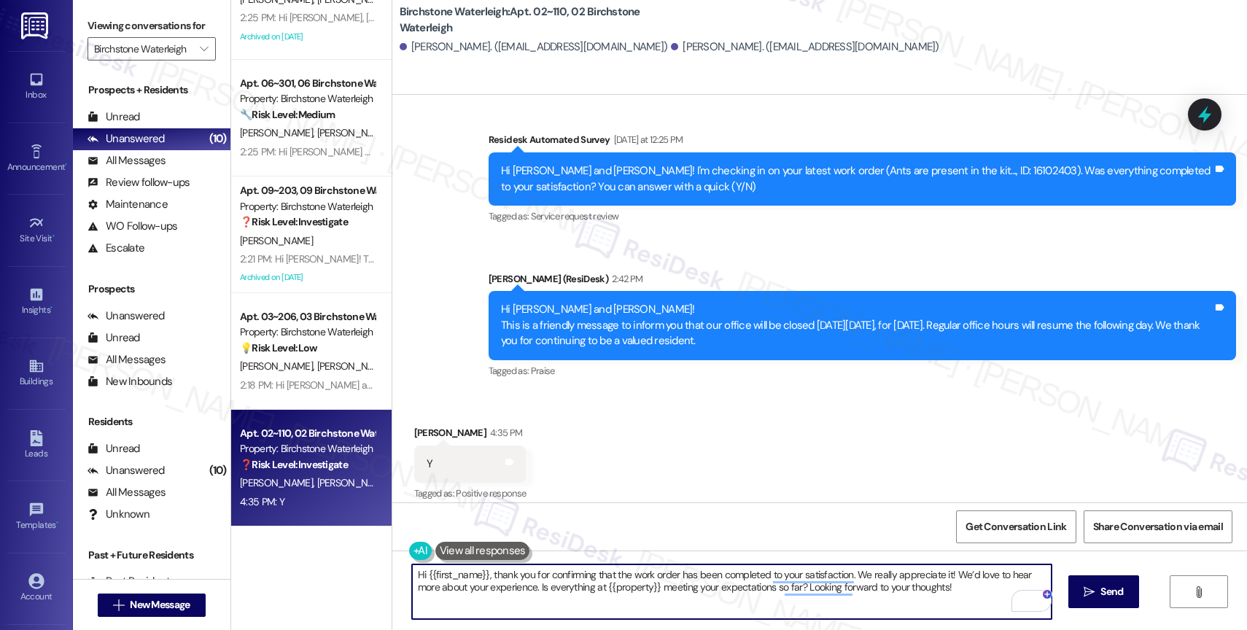
drag, startPoint x: 477, startPoint y: 567, endPoint x: 459, endPoint y: 571, distance: 18.6
click at [424, 565] on textarea "Hi {{first_name}}, thank you for confirming that the work order has been comple…" at bounding box center [732, 592] width 640 height 55
drag, startPoint x: 478, startPoint y: 573, endPoint x: 396, endPoint y: 573, distance: 82.4
click at [397, 573] on div "Hi {{first_name}}, thank you for confirming that the work order has been comple…" at bounding box center [819, 605] width 855 height 109
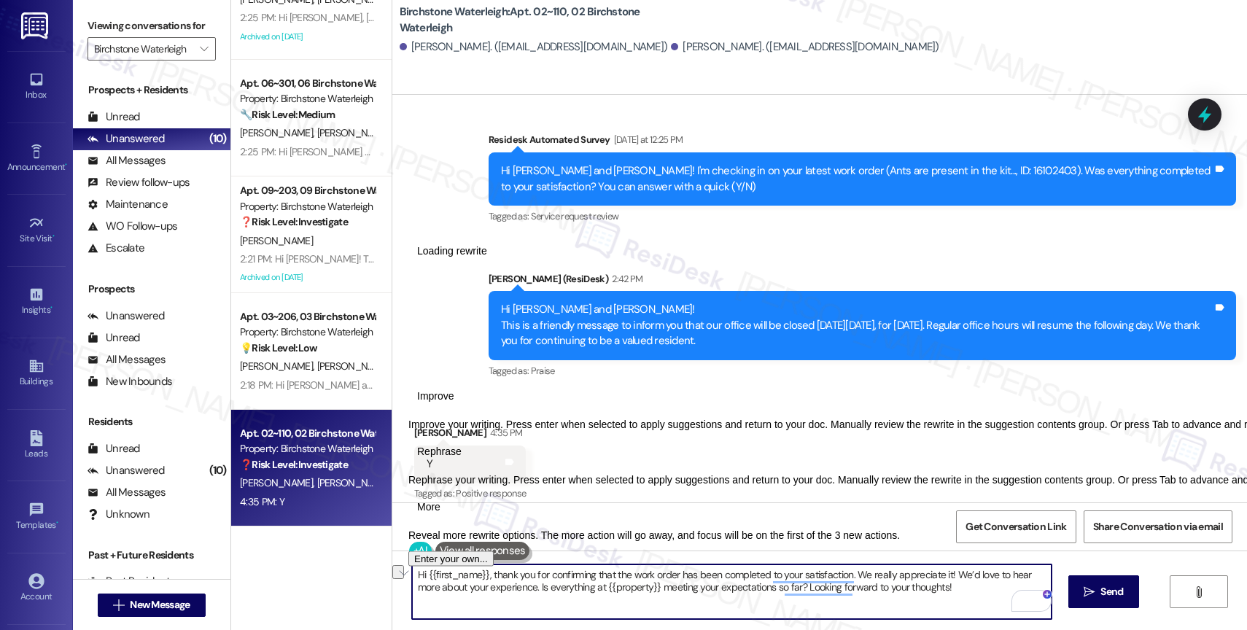
paste textarea "Kimberly"
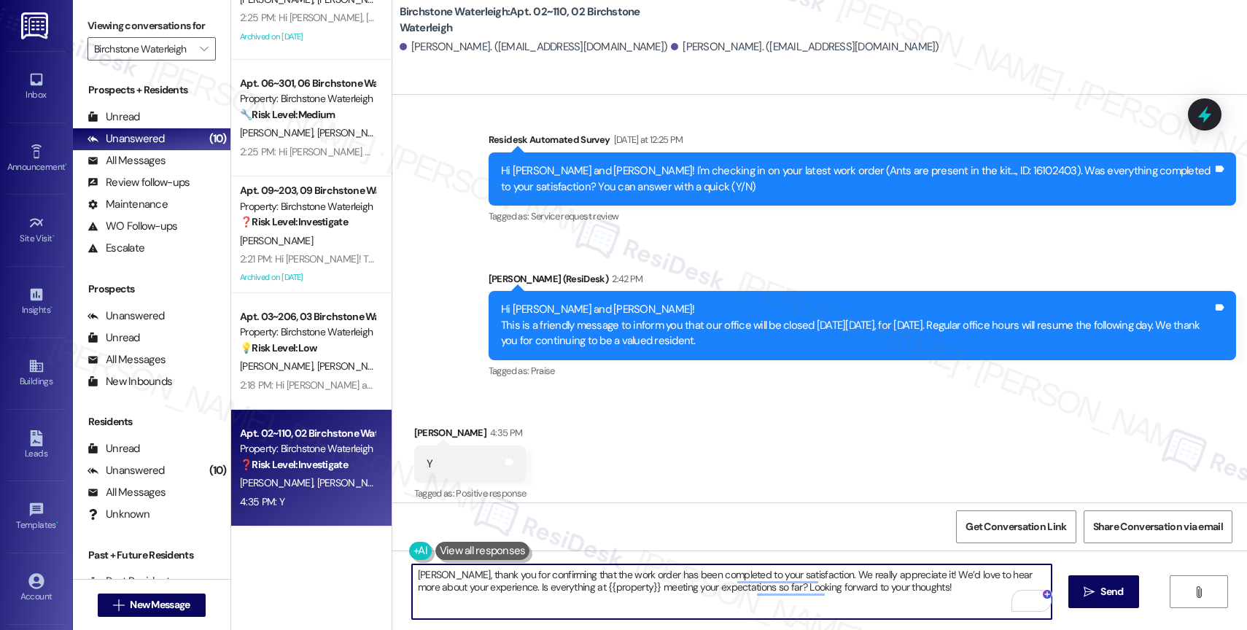
click at [928, 600] on textarea "Kimberly, thank you for confirming that the work order has been completed to yo…" at bounding box center [732, 592] width 640 height 55
type textarea "Kimberly, thank you for confirming that the work order has been completed to yo…"
click at [1112, 595] on span "Send" at bounding box center [1112, 591] width 23 height 15
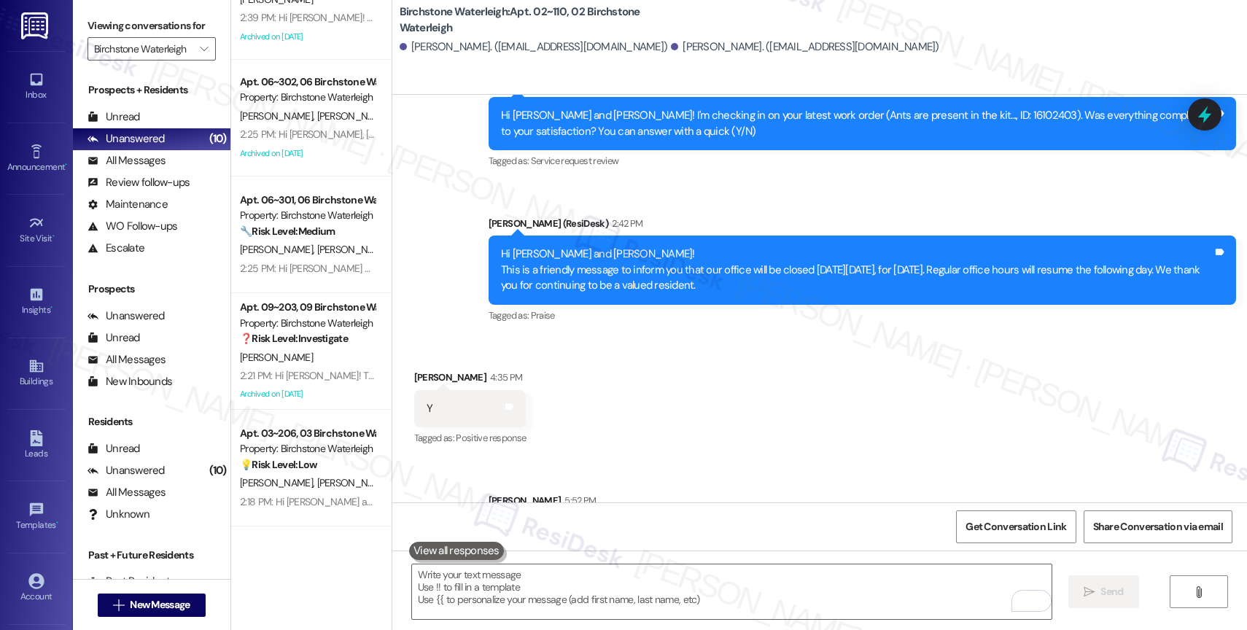
scroll to position [13303, 0]
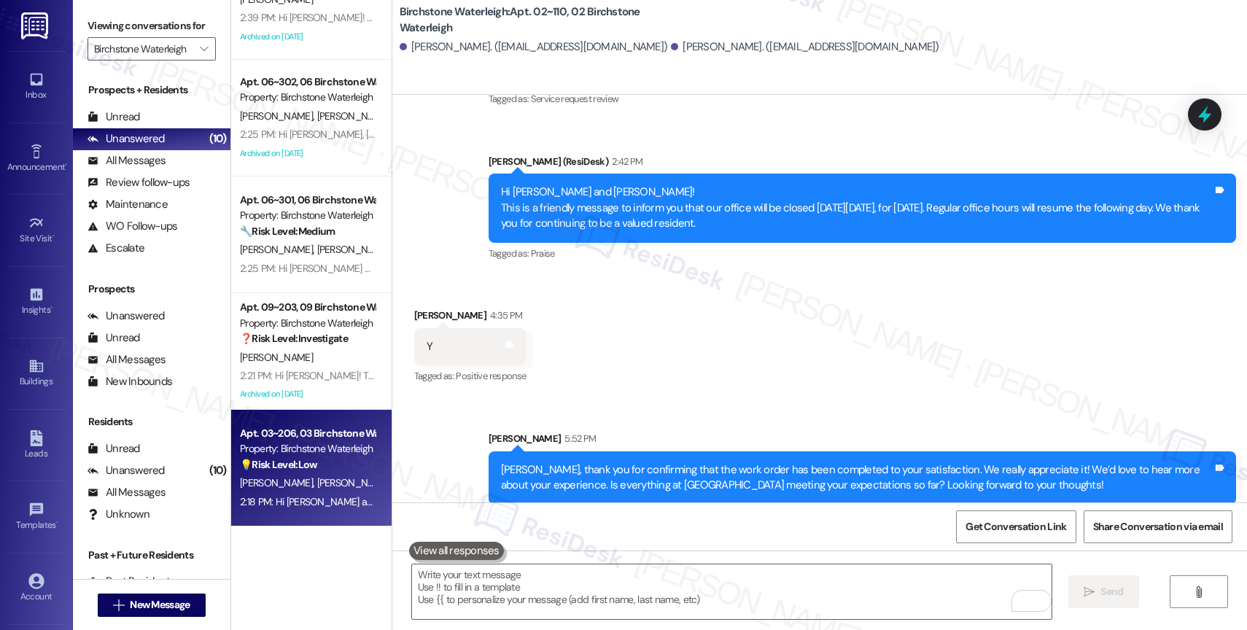
click at [317, 483] on span "M. Genovese" at bounding box center [353, 482] width 73 height 13
type textarea "Fetching suggested responses. Please feel free to read through the conversation…"
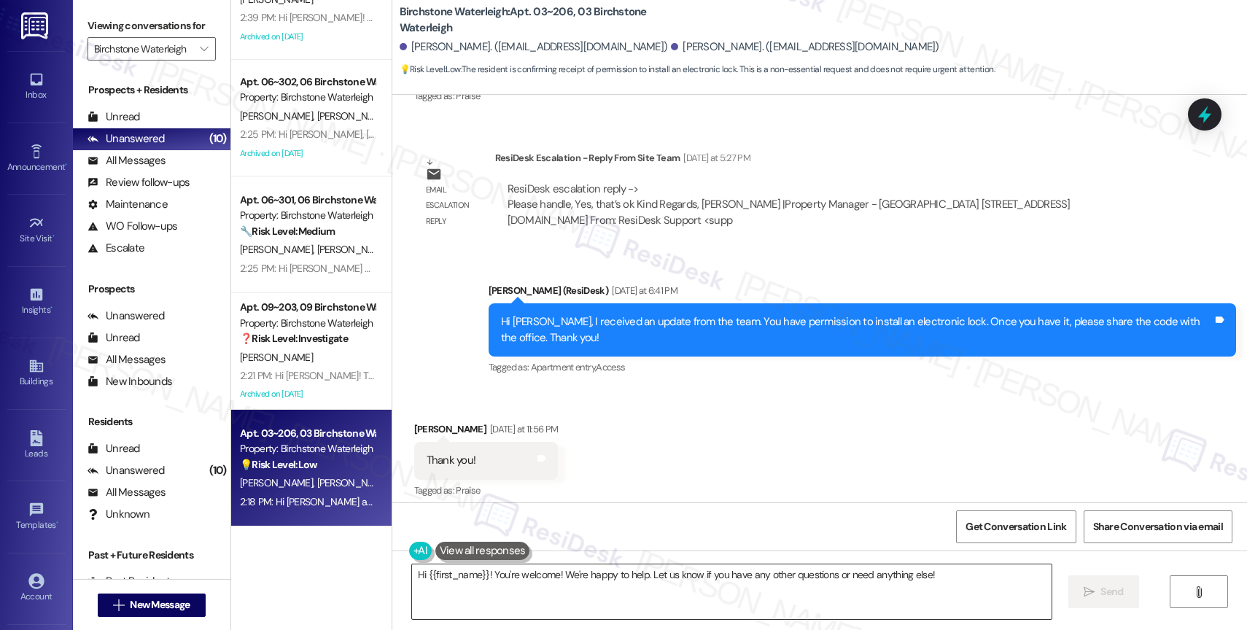
scroll to position [8949, 0]
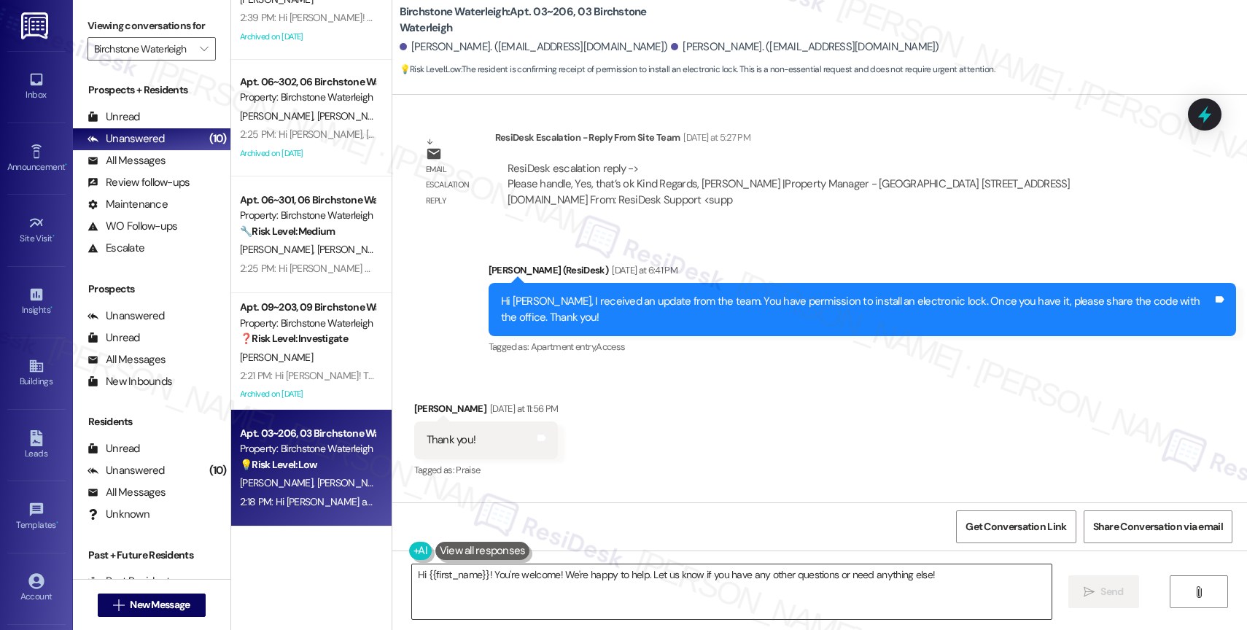
click at [550, 572] on textarea "Hi {{first_name}}! You're welcome! We're happy to help. Let us know if you have…" at bounding box center [732, 592] width 640 height 55
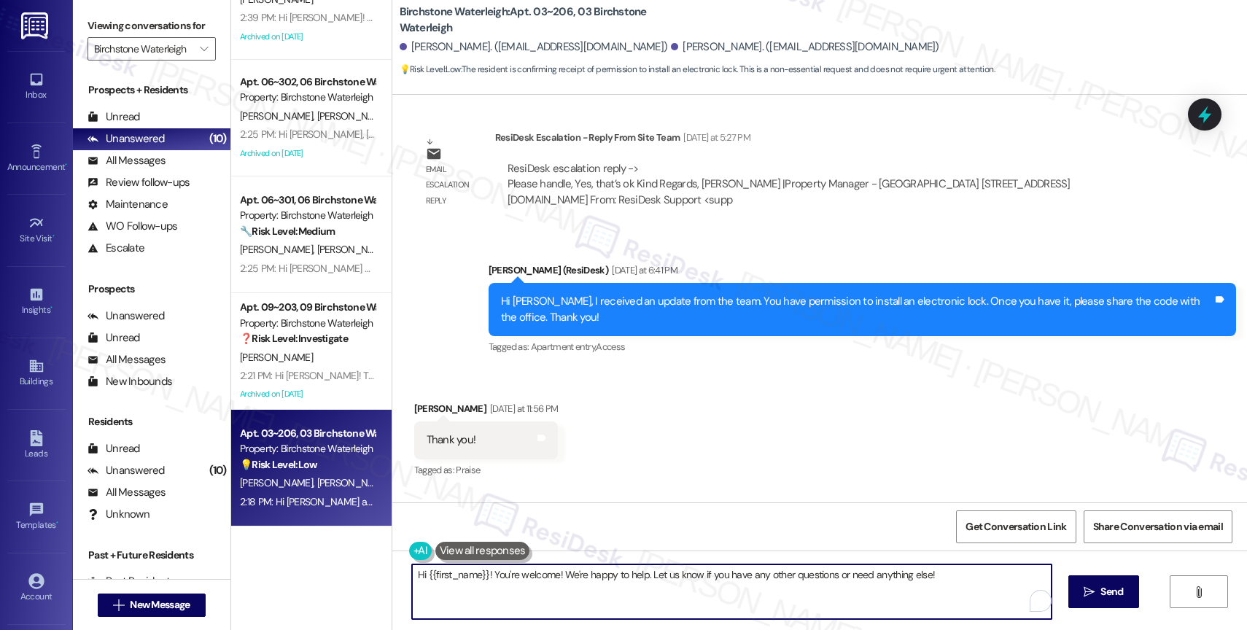
click at [550, 572] on textarea "Hi {{first_name}}! You're welcome! We're happy to help. Let us know if you have…" at bounding box center [732, 592] width 640 height 55
type textarea "You are welcome!"
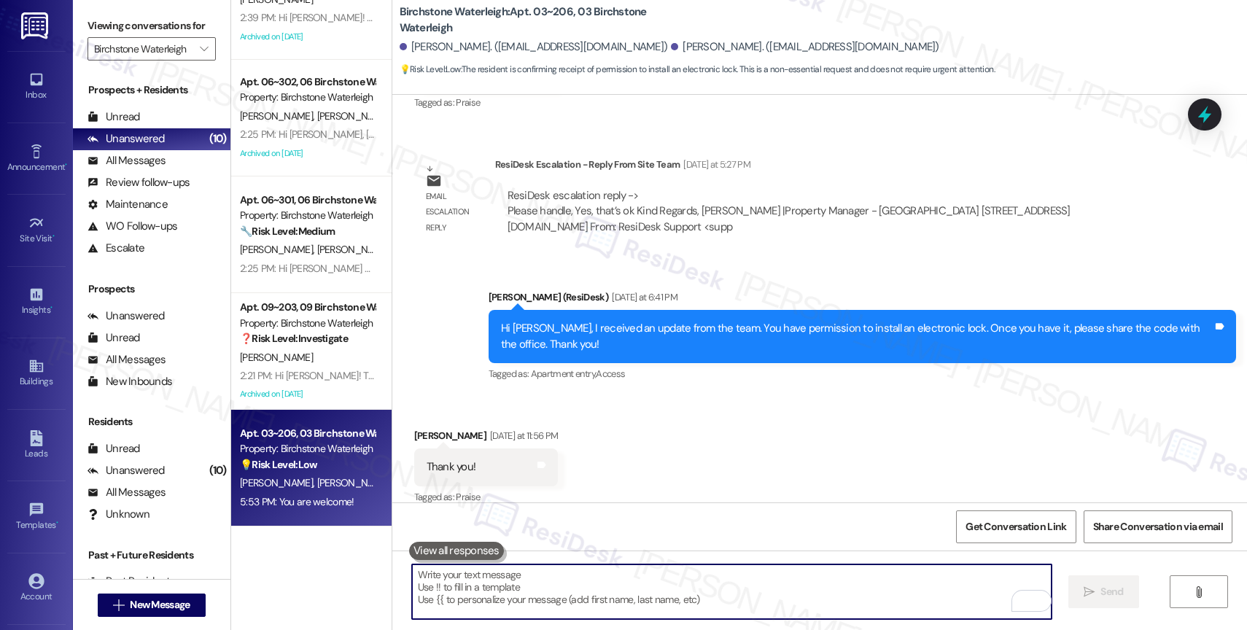
scroll to position [9179, 0]
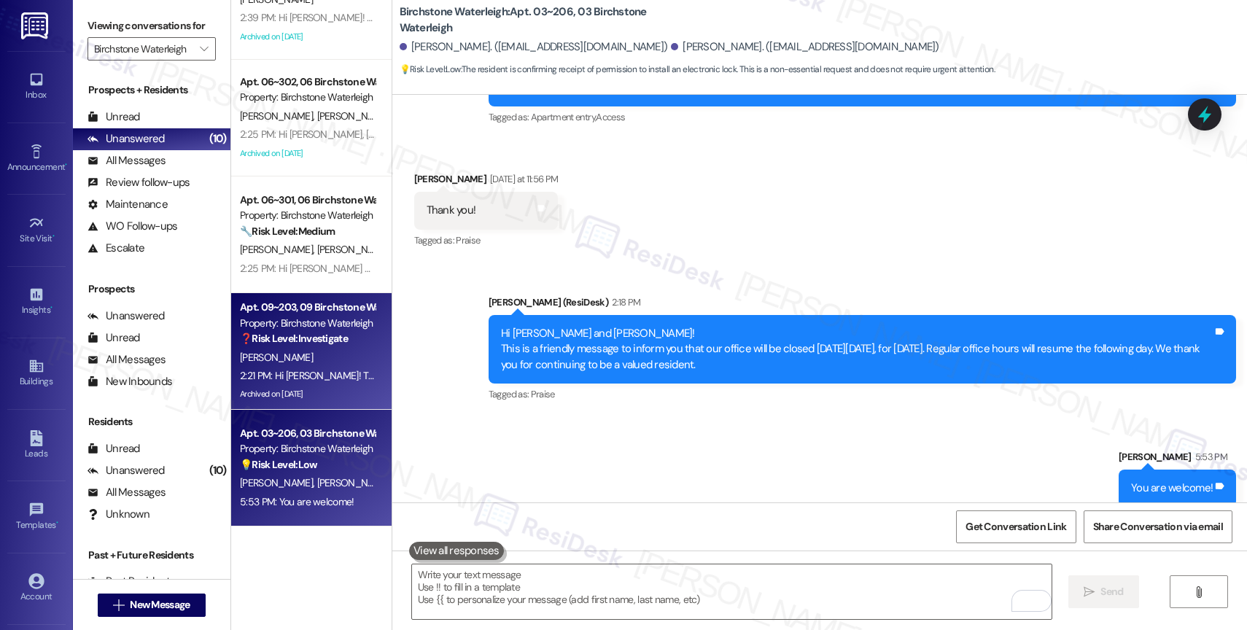
click at [253, 333] on strong "❓ Risk Level: Investigate" at bounding box center [294, 338] width 108 height 13
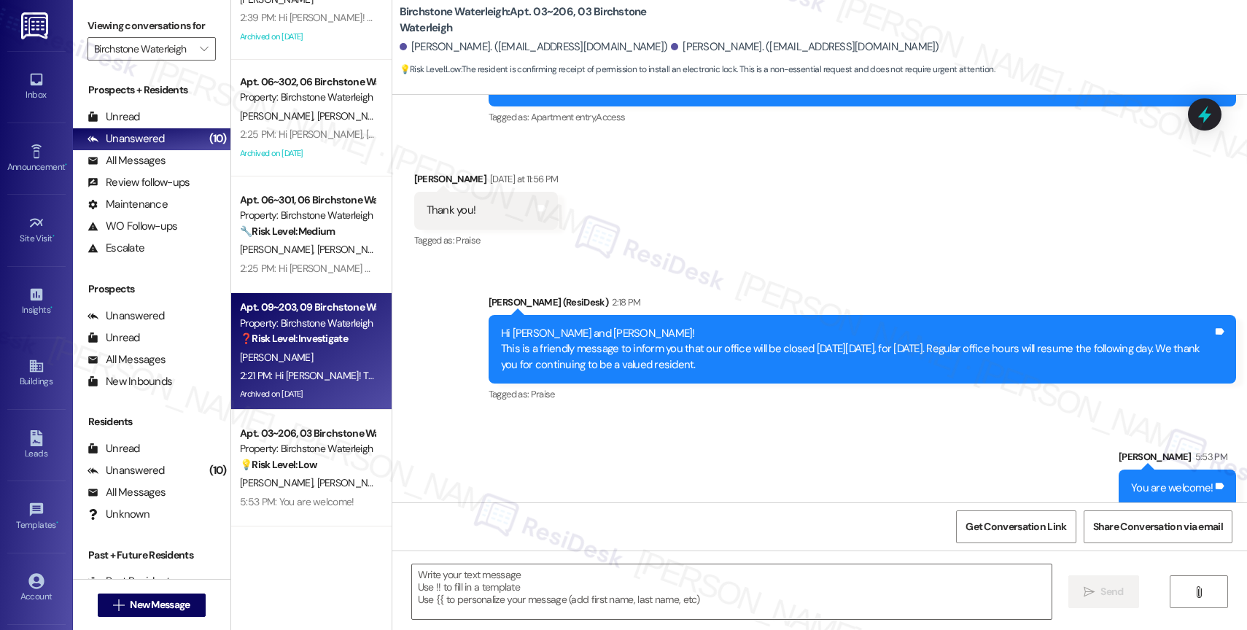
type textarea "Fetching suggested responses. Please feel free to read through the conversation…"
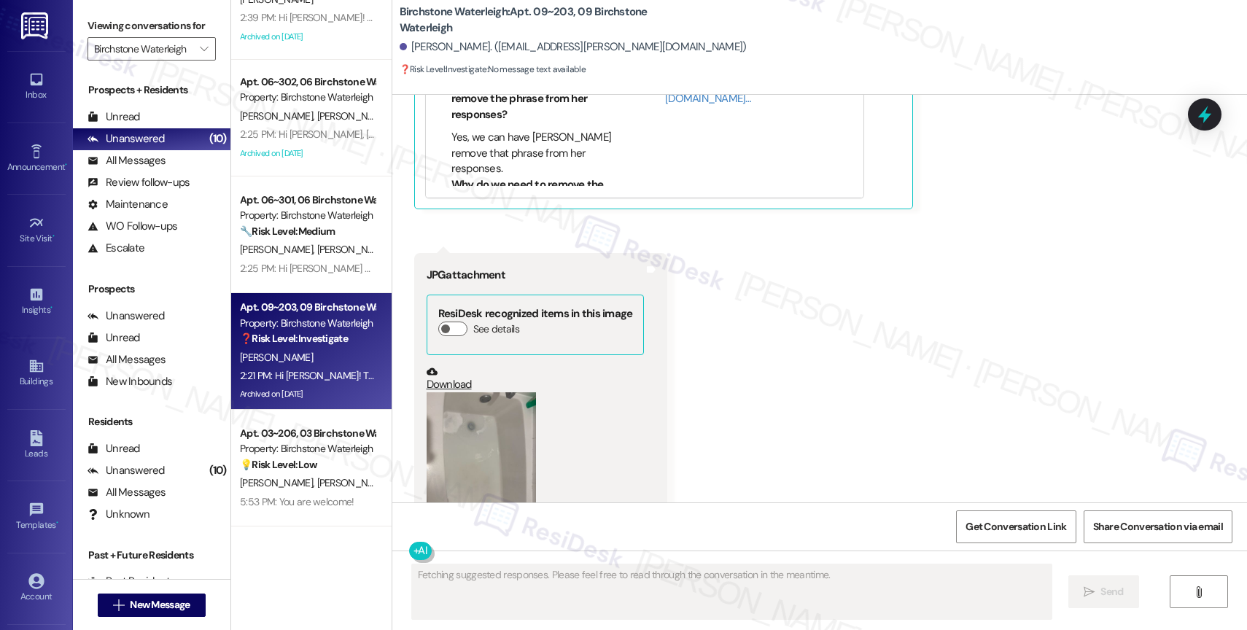
scroll to position [15519, 0]
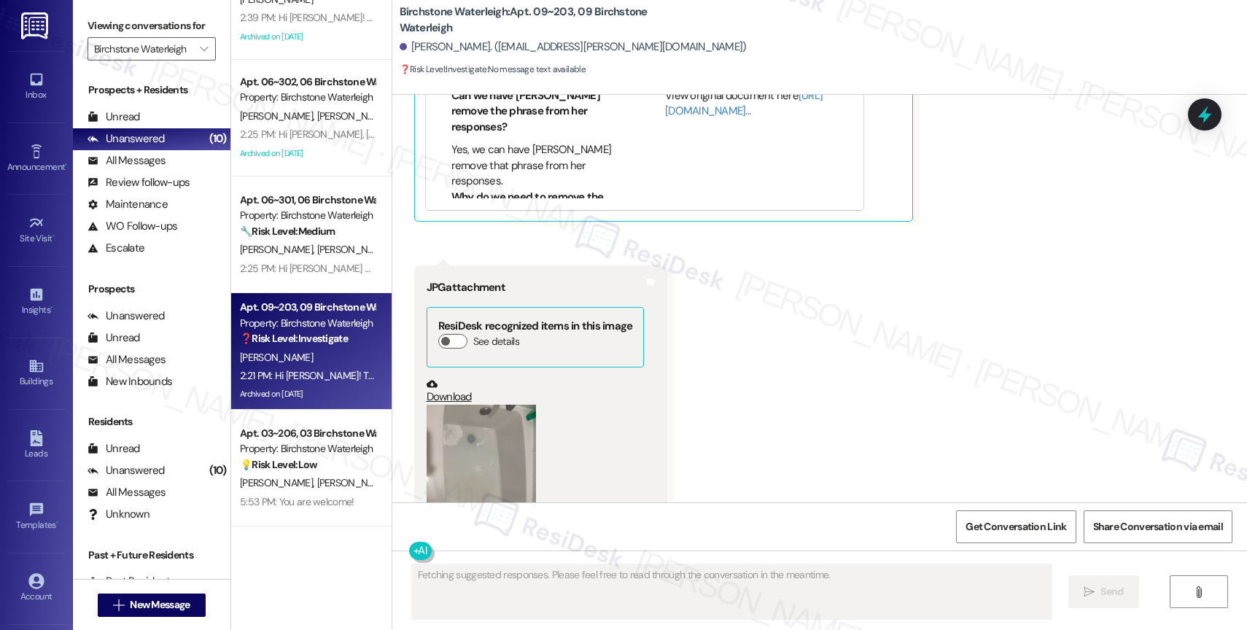
click at [482, 405] on button "Zoom image" at bounding box center [481, 478] width 109 height 146
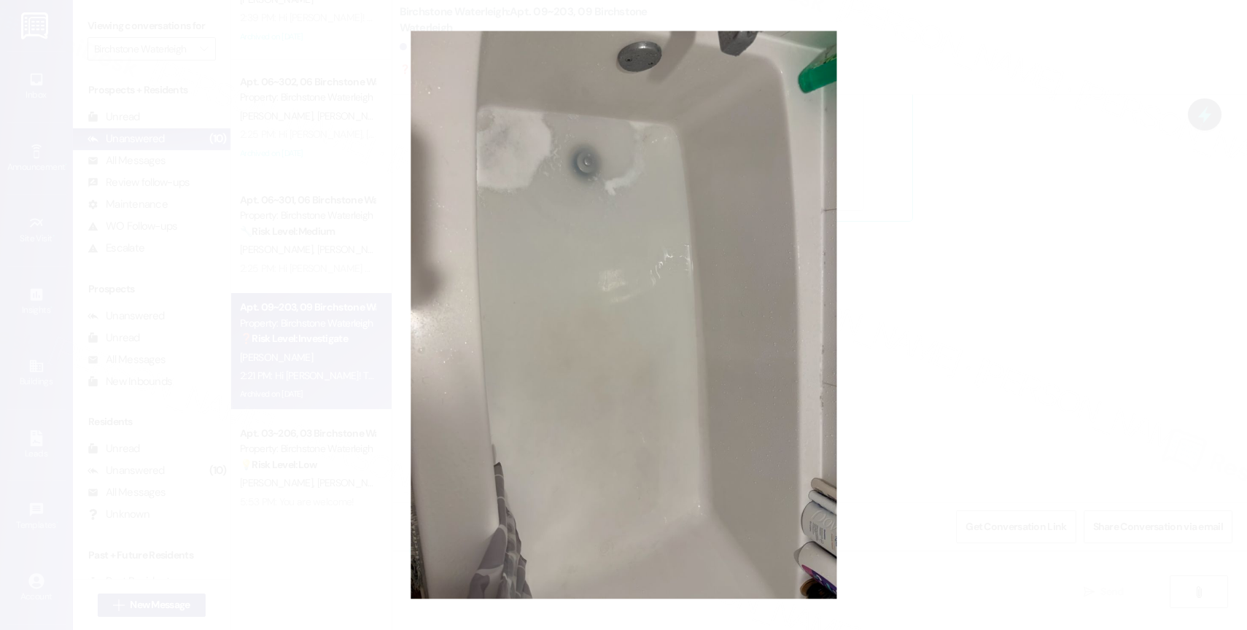
click at [613, 370] on button "Unzoom image" at bounding box center [623, 315] width 1247 height 630
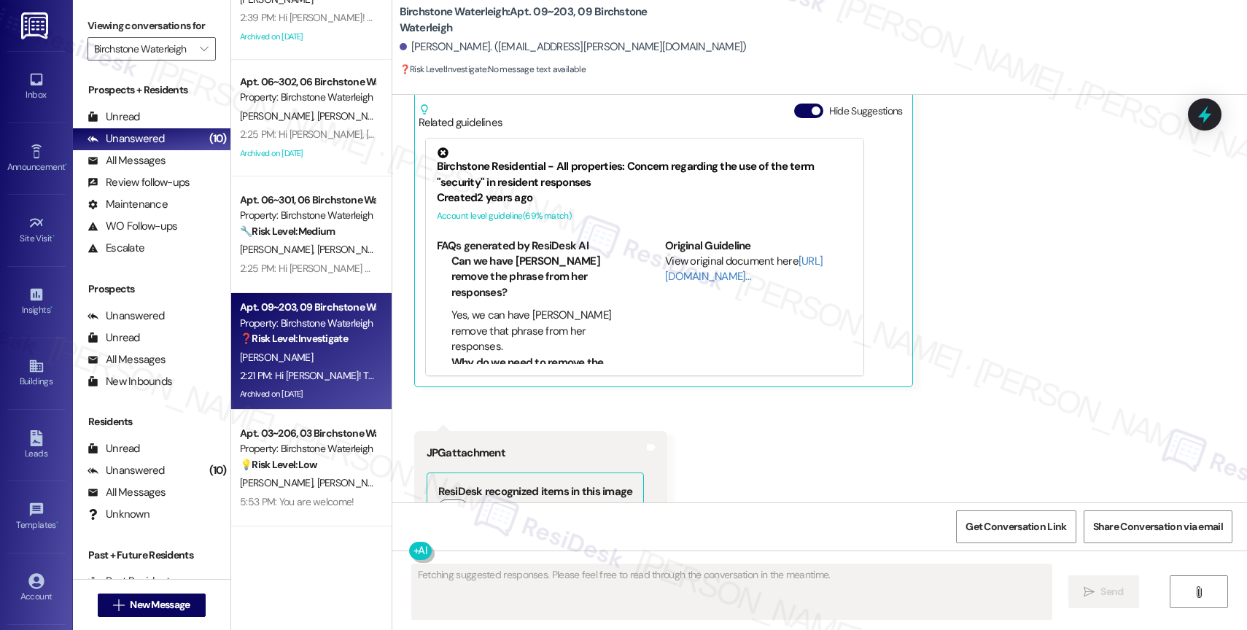
scroll to position [14979, 0]
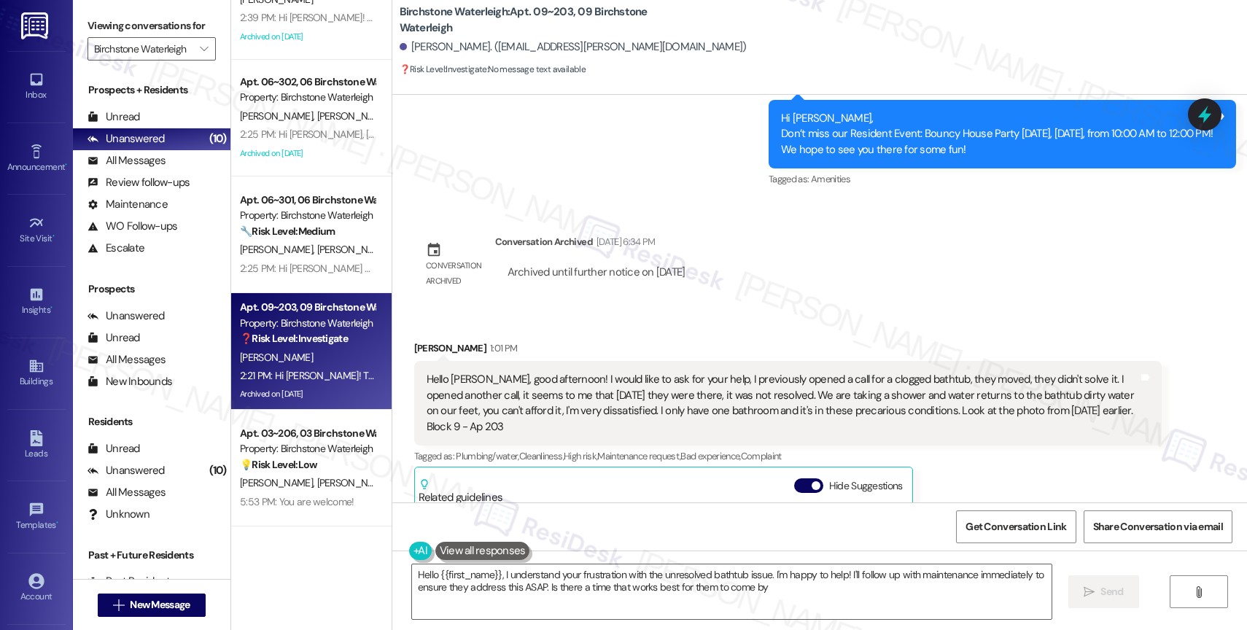
type textarea "Hello {{first_name}}, I understand your frustration with the unresolved bathtub…"
click at [705, 341] on div "Daiane Ornela 1:01 PM" at bounding box center [788, 351] width 748 height 20
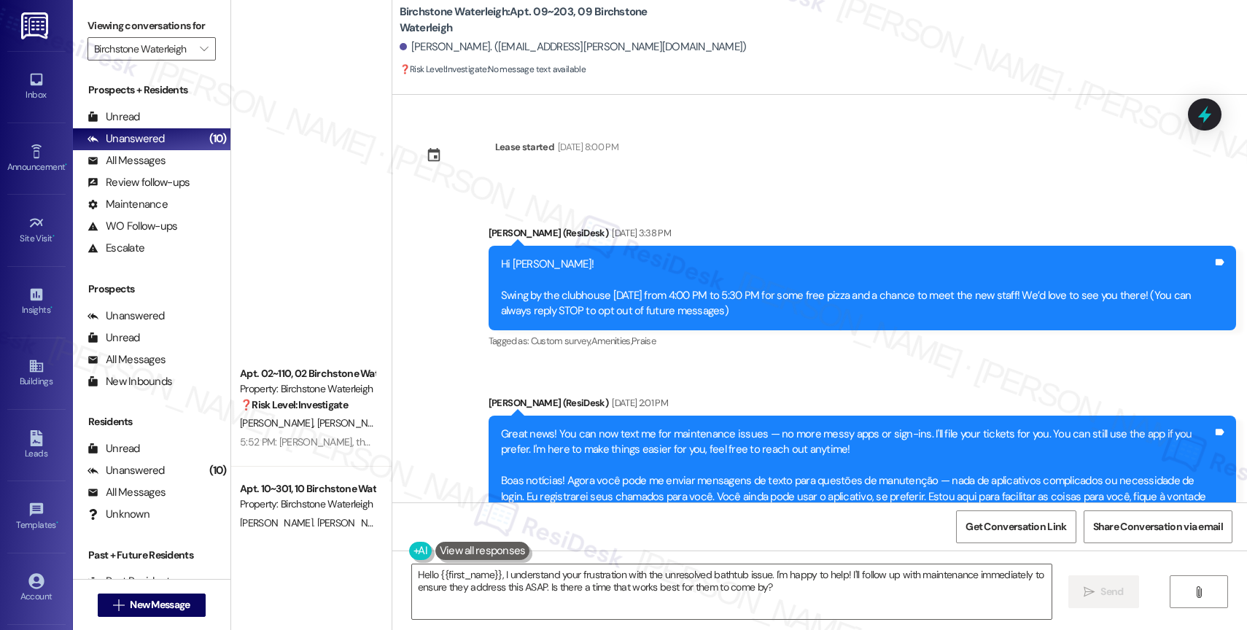
scroll to position [14979, 0]
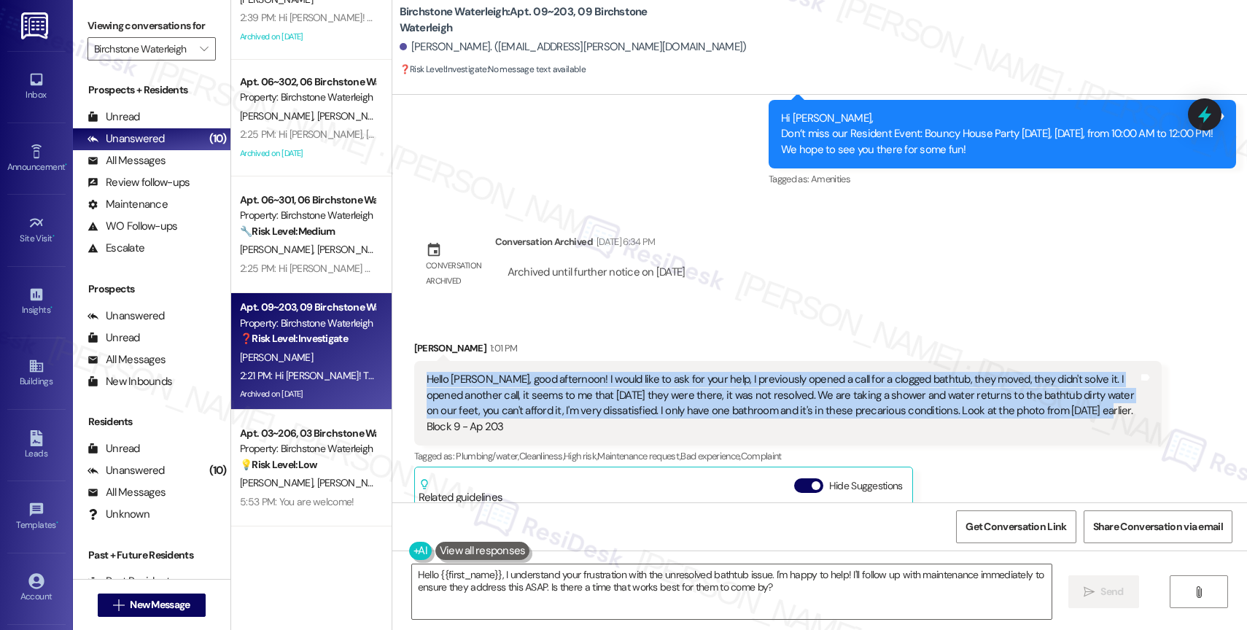
drag, startPoint x: 409, startPoint y: 309, endPoint x: 1030, endPoint y: 346, distance: 621.8
click at [1030, 361] on div "Hello Jane, good afternoon! I would like to ask for your help, I previously ope…" at bounding box center [788, 403] width 748 height 85
copy div "Hello Jane, good afternoon! I would like to ask for your help, I previously ope…"
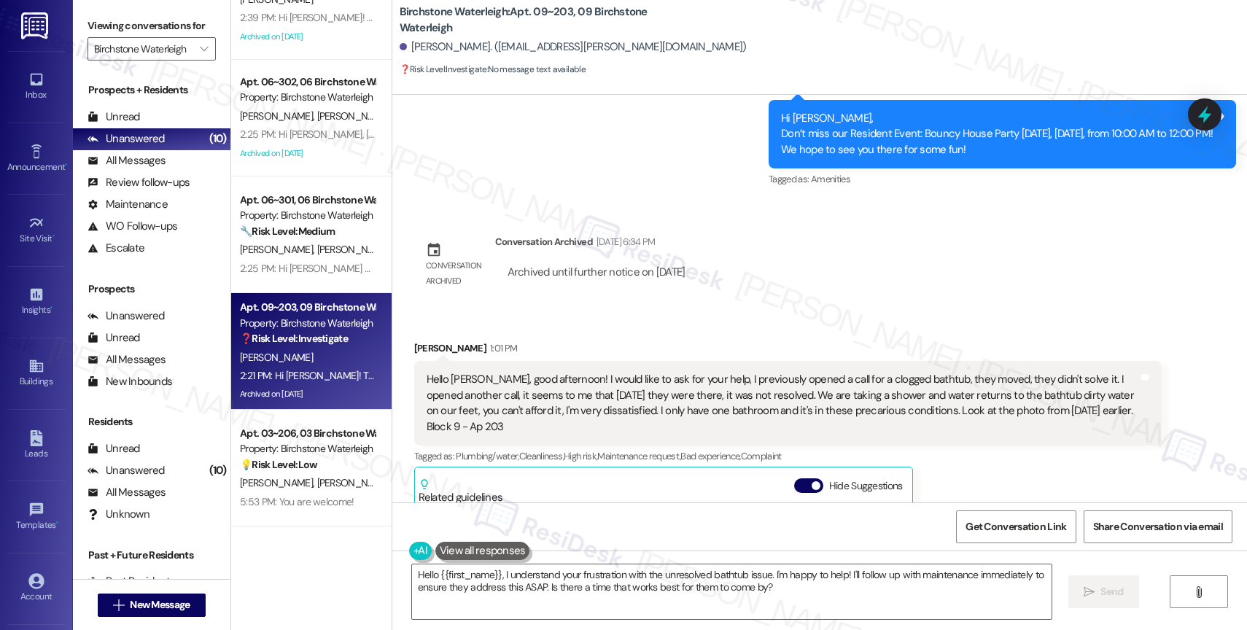
click at [663, 330] on div "Received via SMS Daiane Ornela 1:01 PM Hello Jane, good afternoon! I would like…" at bounding box center [788, 551] width 770 height 443
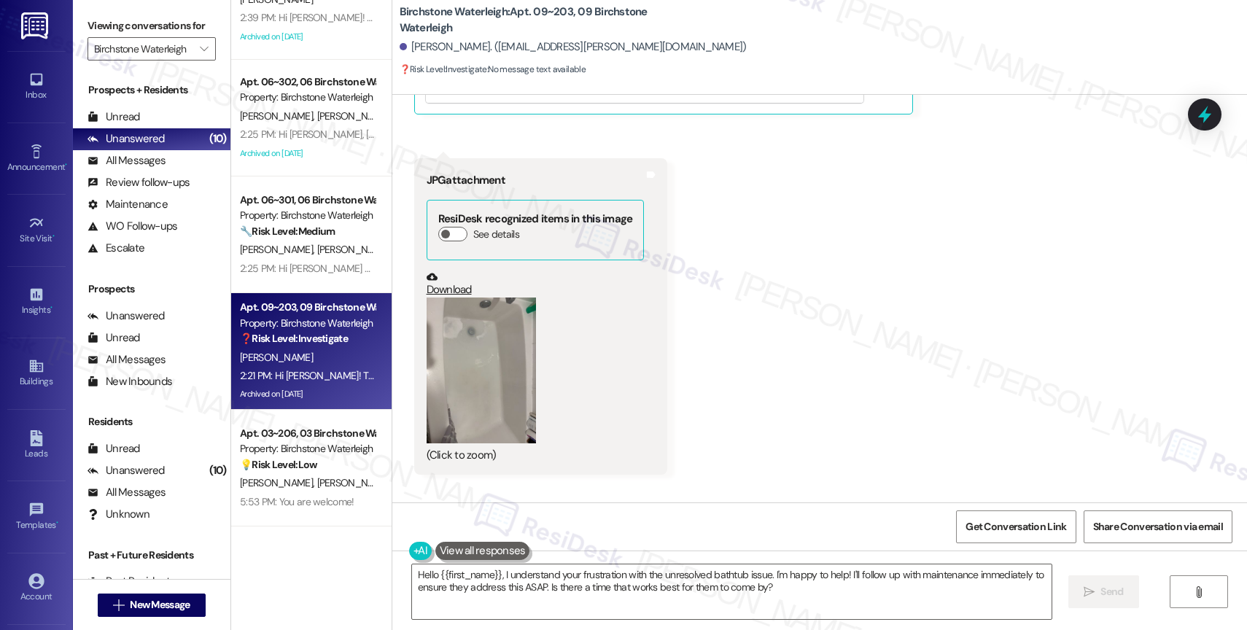
scroll to position [15545, 0]
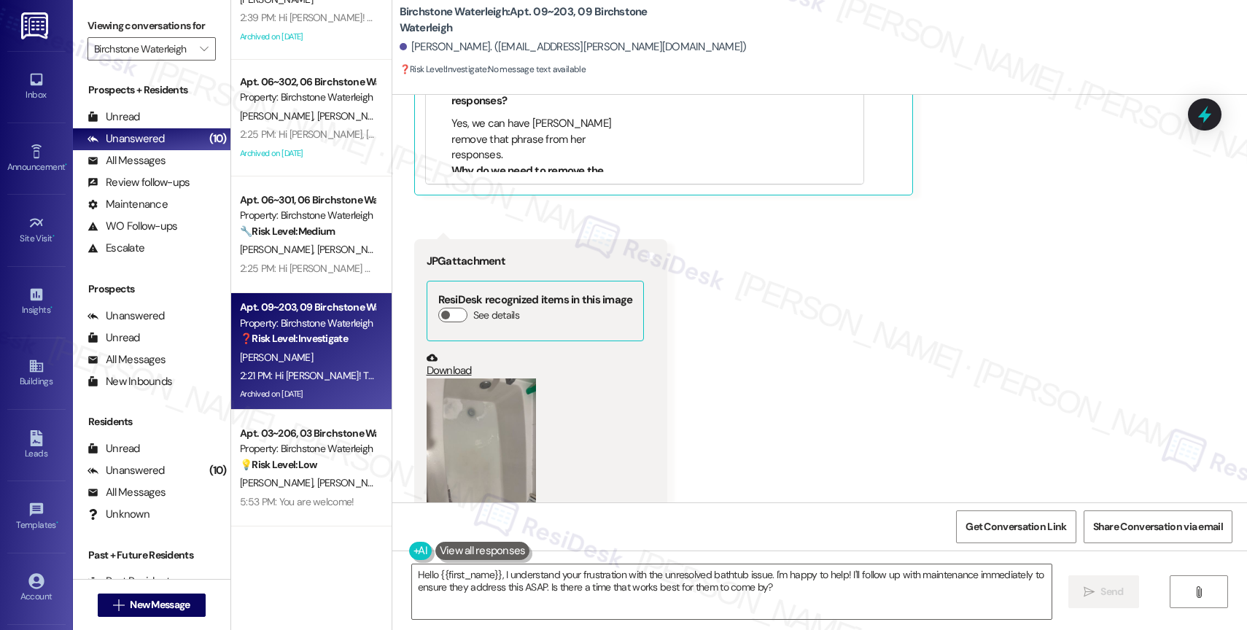
click at [704, 314] on div "Received via SMS Daiane Ornela 1:01 PM Hello Jane, good afternoon! I would like…" at bounding box center [819, 153] width 855 height 825
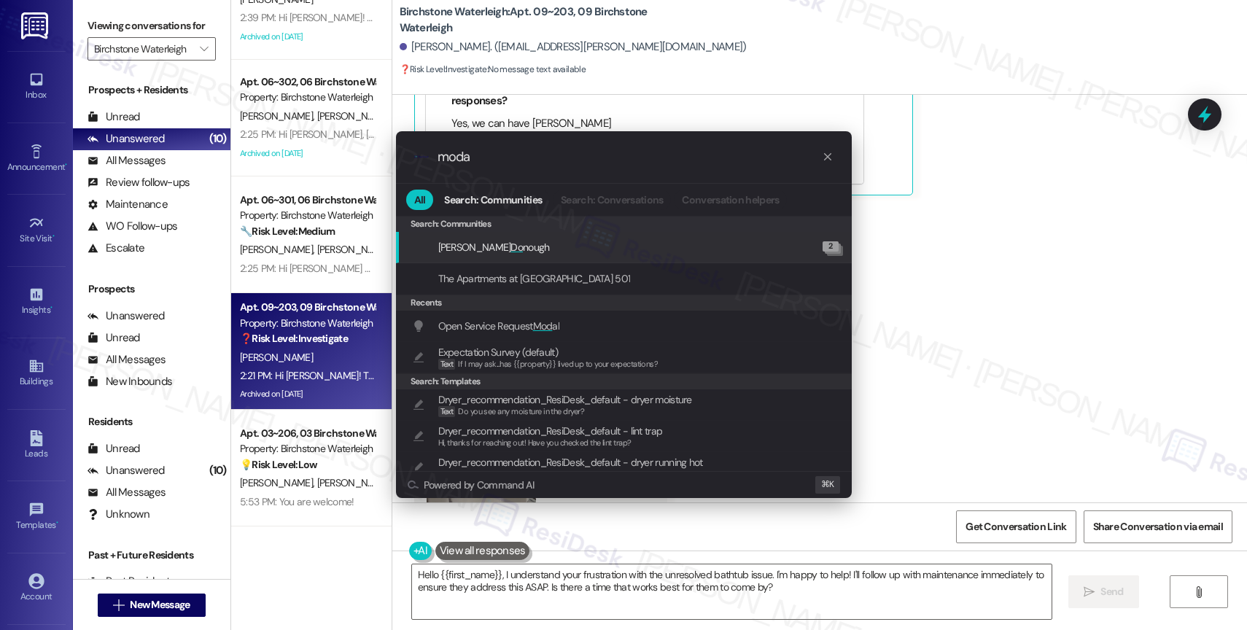
type input "modal"
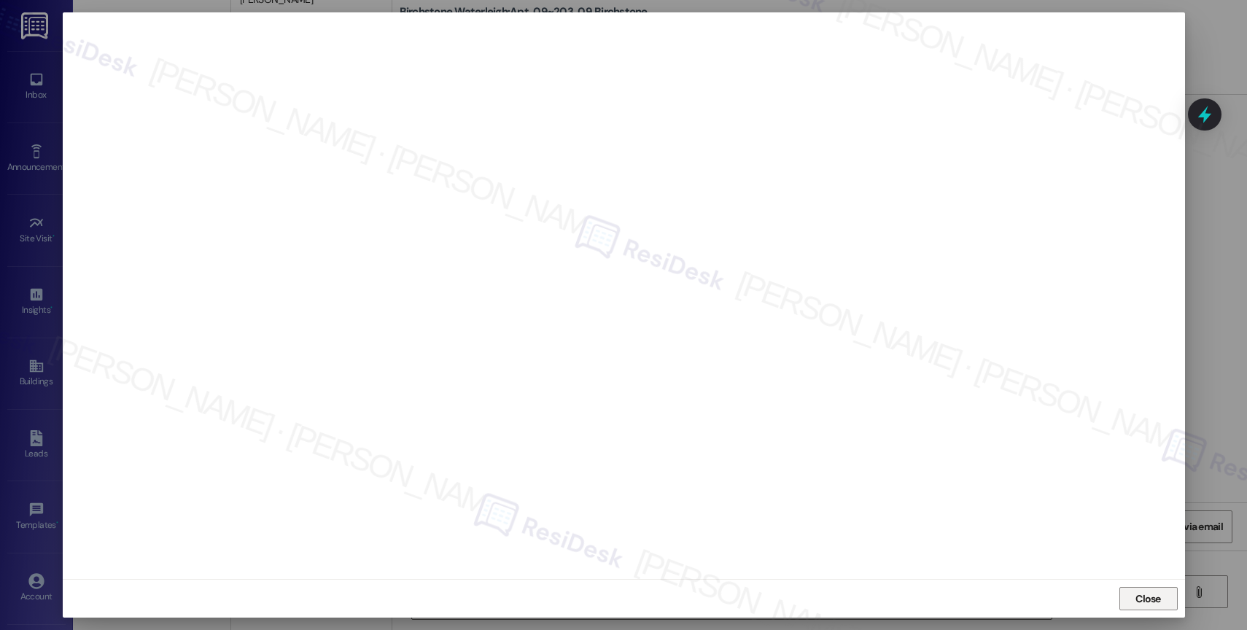
click at [1142, 595] on span "Close" at bounding box center [1149, 599] width 26 height 15
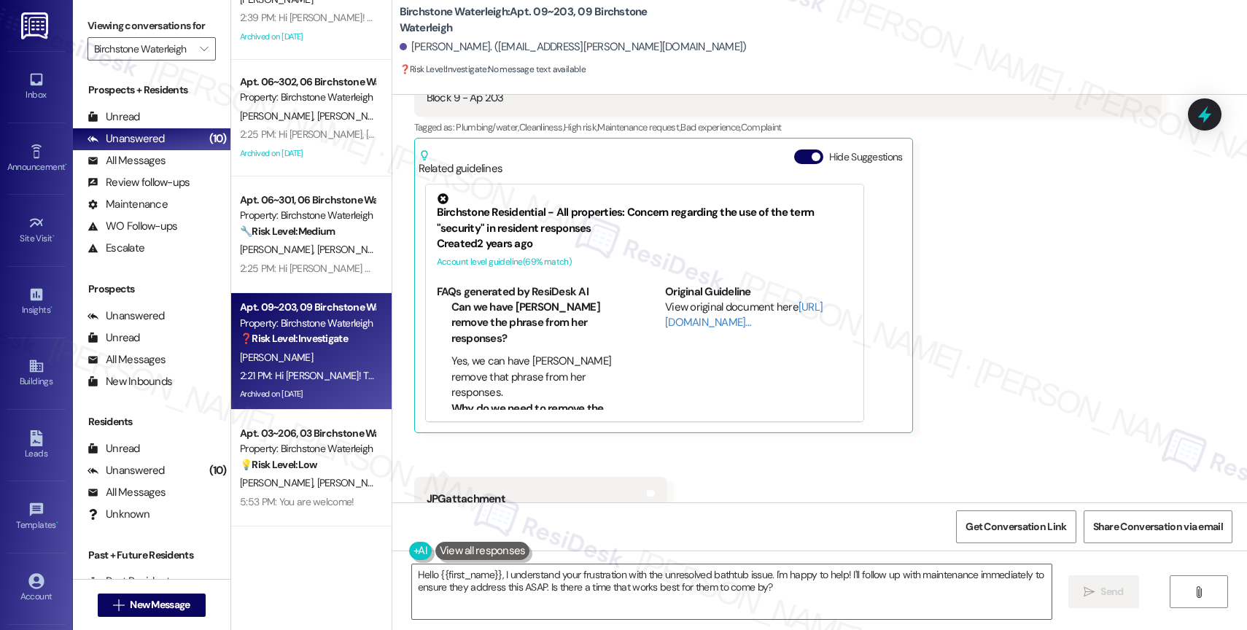
scroll to position [15223, 0]
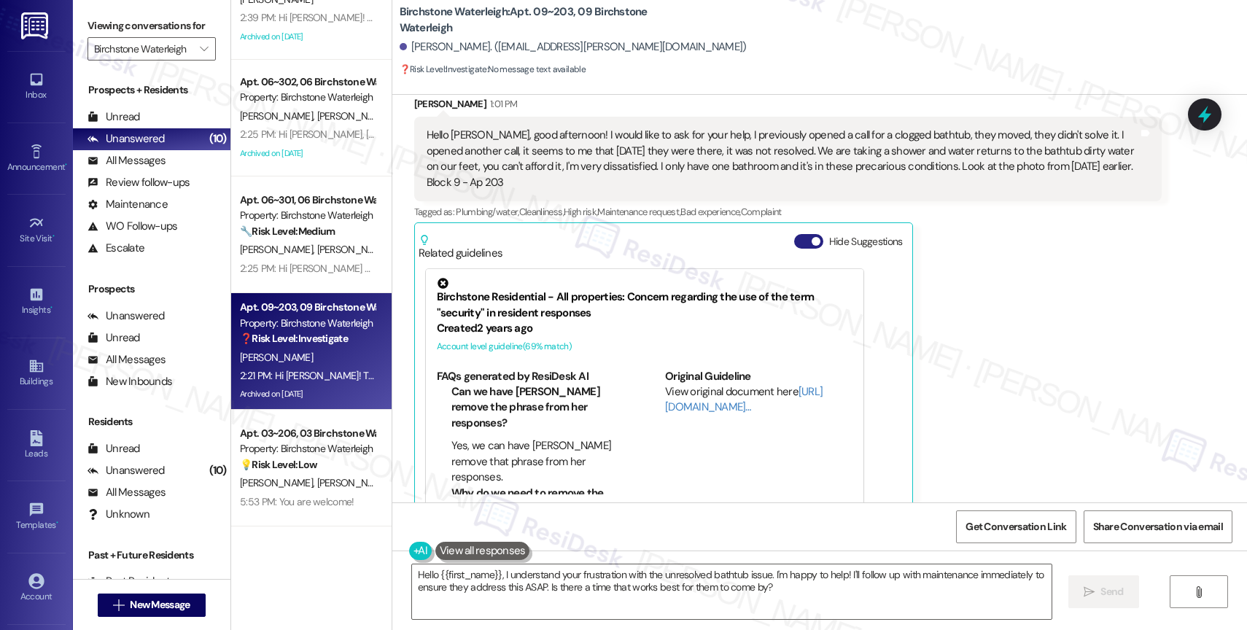
click at [794, 234] on button "Hide Suggestions" at bounding box center [808, 241] width 29 height 15
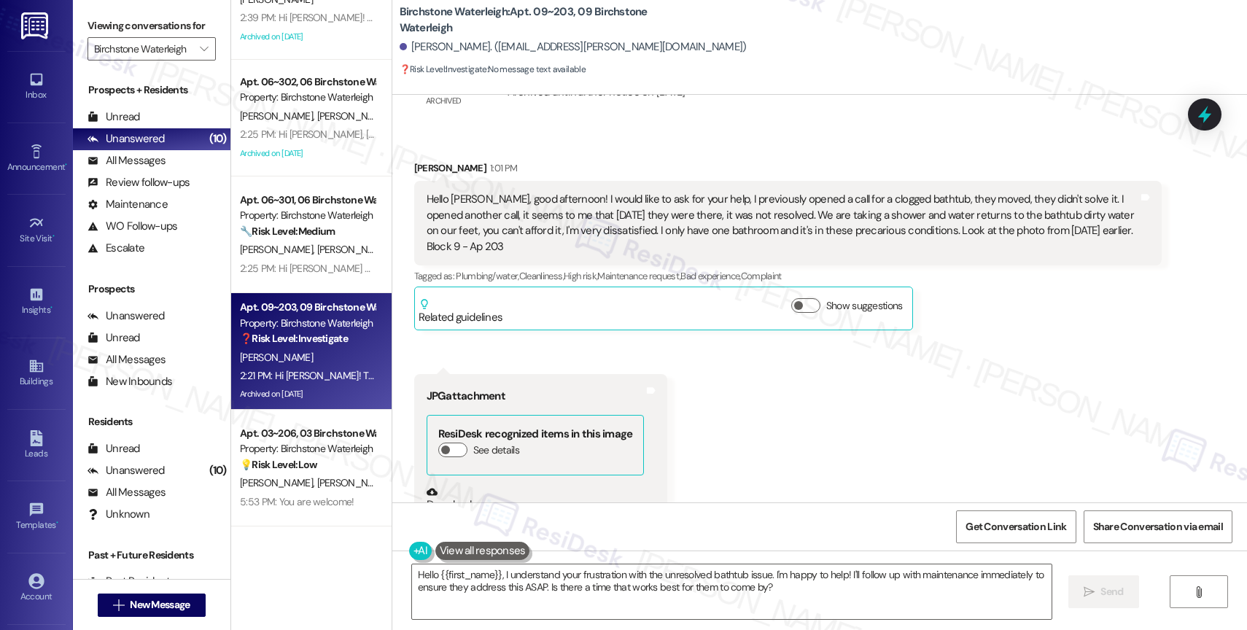
scroll to position [15129, 0]
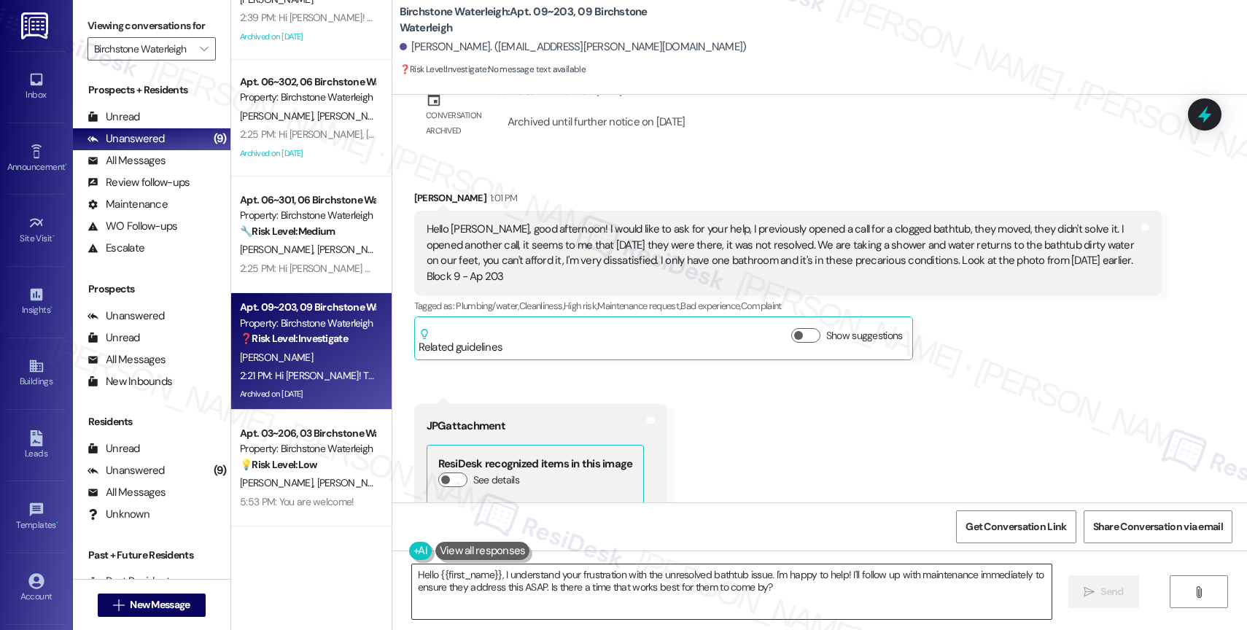
click at [525, 576] on textarea "Hello {{first_name}}, I understand your frustration with the unresolved bathtub…" at bounding box center [732, 592] width 640 height 55
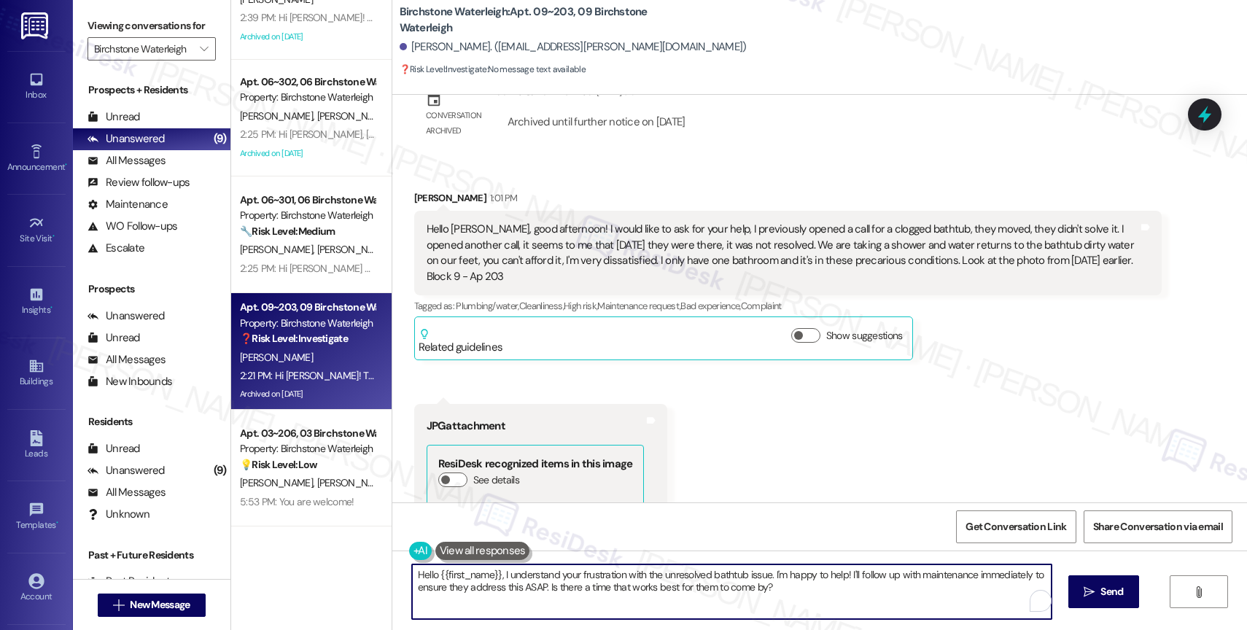
click at [525, 576] on textarea "Hello {{first_name}}, I understand your frustration with the unresolved bathtub…" at bounding box center [732, 592] width 640 height 55
click at [527, 578] on textarea "Hello {{first_name}}, I understand your frustration with the unresolved bathtub…" at bounding box center [732, 592] width 640 height 55
drag, startPoint x: 492, startPoint y: 572, endPoint x: 803, endPoint y: 590, distance: 311.3
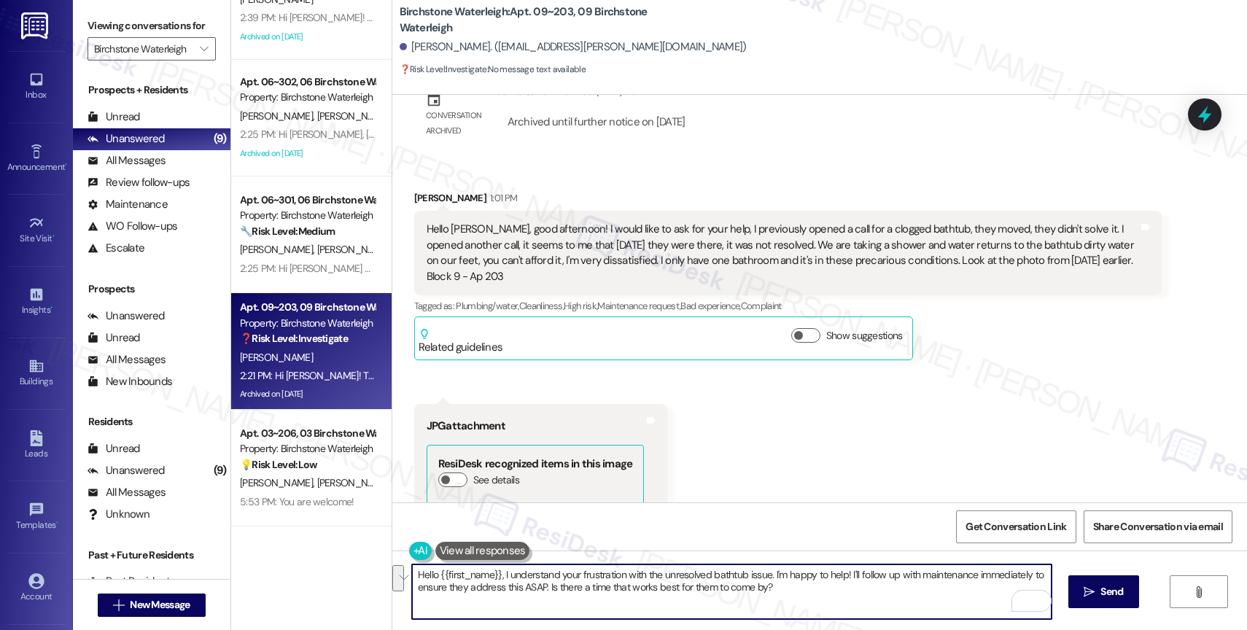
click at [803, 589] on textarea "Hello {{first_name}}, I understand your frustration with the unresolved bathtub…" at bounding box center [732, 592] width 640 height 55
click at [830, 602] on textarea "Hello {{first_name}}, I understand your frustration with the unresolved bathtub…" at bounding box center [732, 592] width 640 height 55
click at [478, 551] on button at bounding box center [482, 551] width 95 height 18
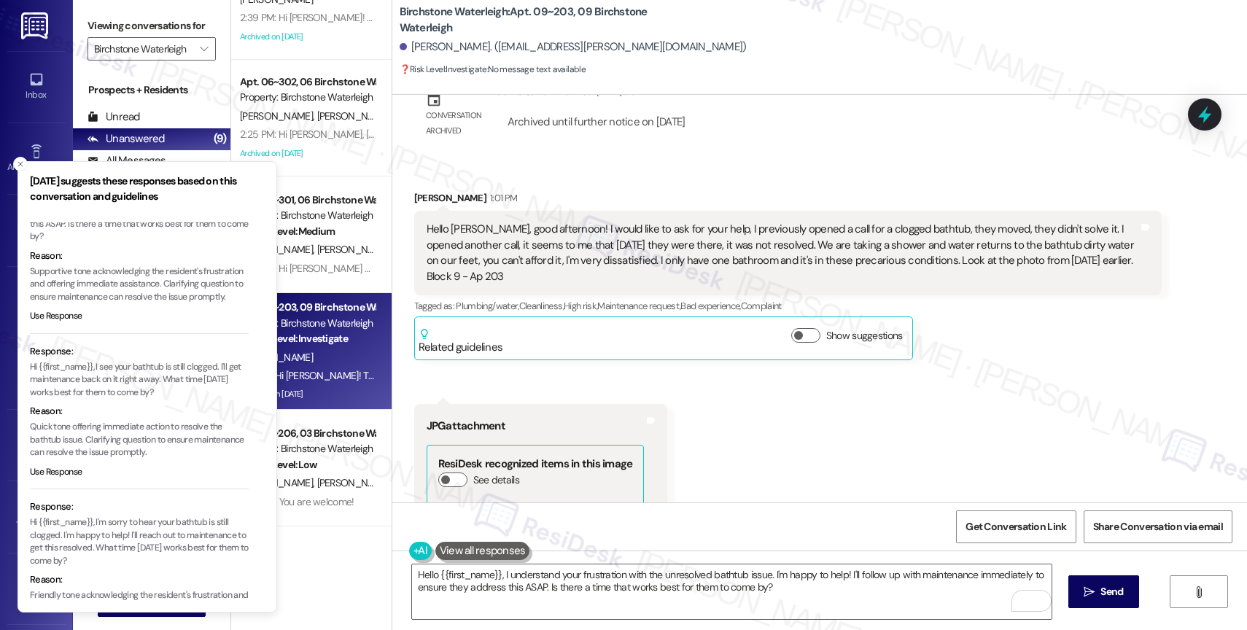
scroll to position [147, 0]
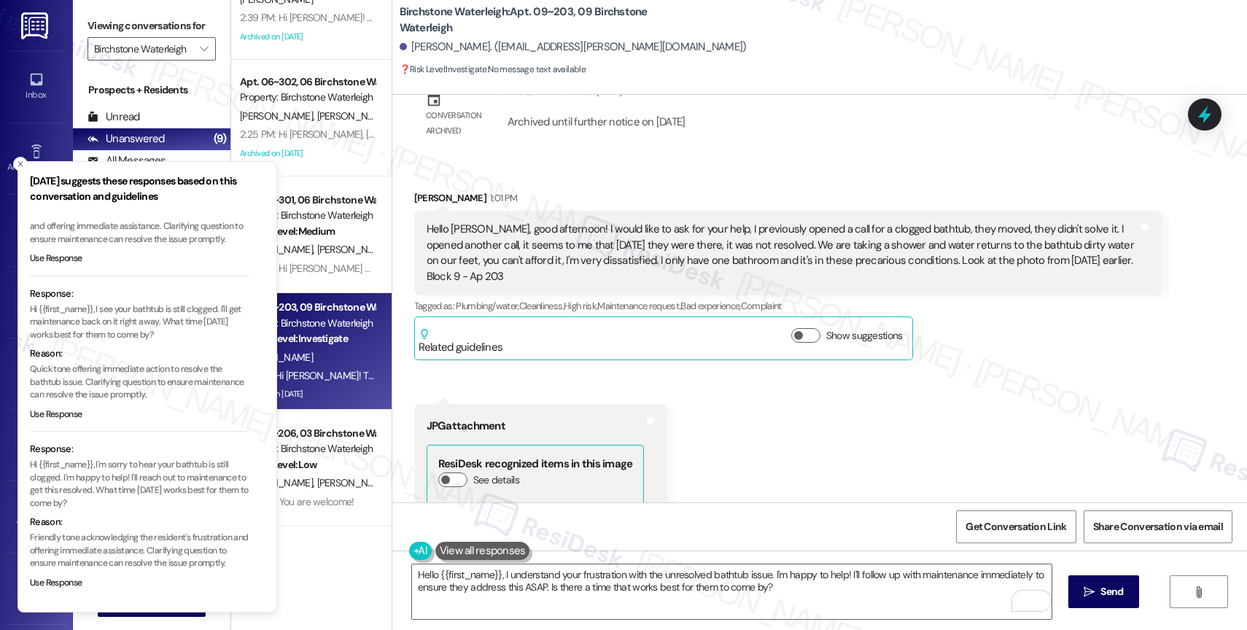
click at [62, 576] on li "Response: Hi {{first_name}}, I'm sorry to hear your bathtub is still clogged. I…" at bounding box center [139, 521] width 219 height 158
click at [60, 577] on button "Use Response" at bounding box center [56, 583] width 53 height 13
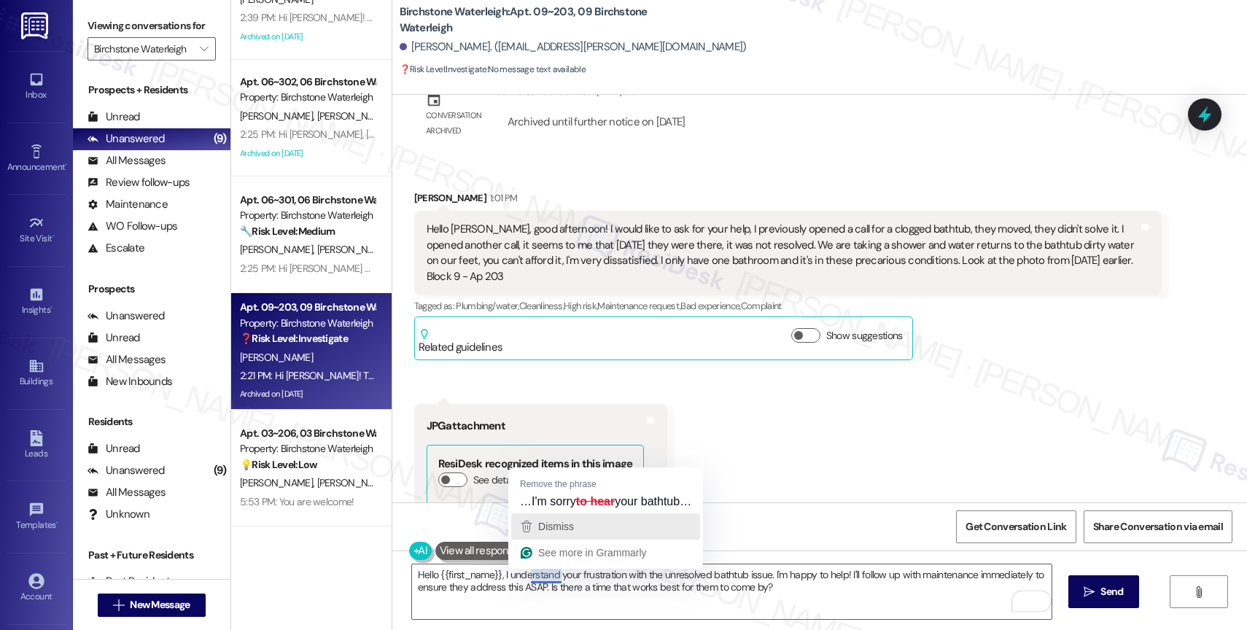
click at [594, 526] on div "Dismiss" at bounding box center [606, 527] width 176 height 22
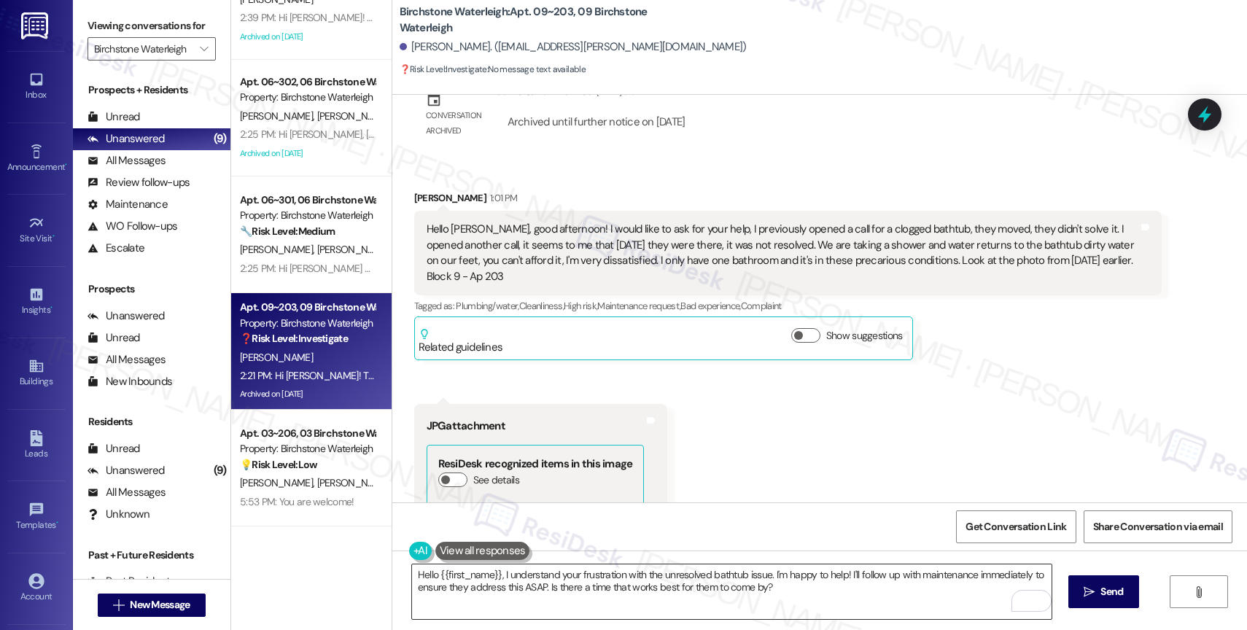
click at [969, 606] on textarea "Hi {{first_name}}, I'm sorry to hear your bathtub is still clogged. I'm happy t…" at bounding box center [732, 592] width 640 height 55
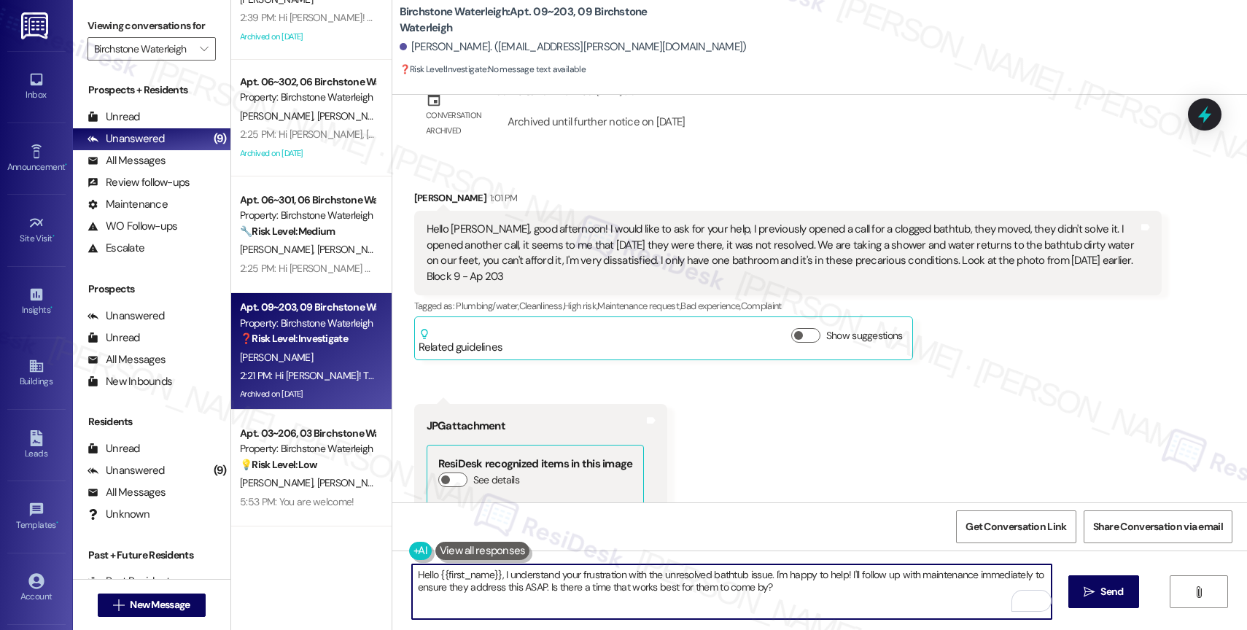
click at [613, 591] on textarea "Hi {{first_name}}, I'm sorry to hear your bathtub is still clogged. I'm happy t…" at bounding box center [732, 592] width 640 height 55
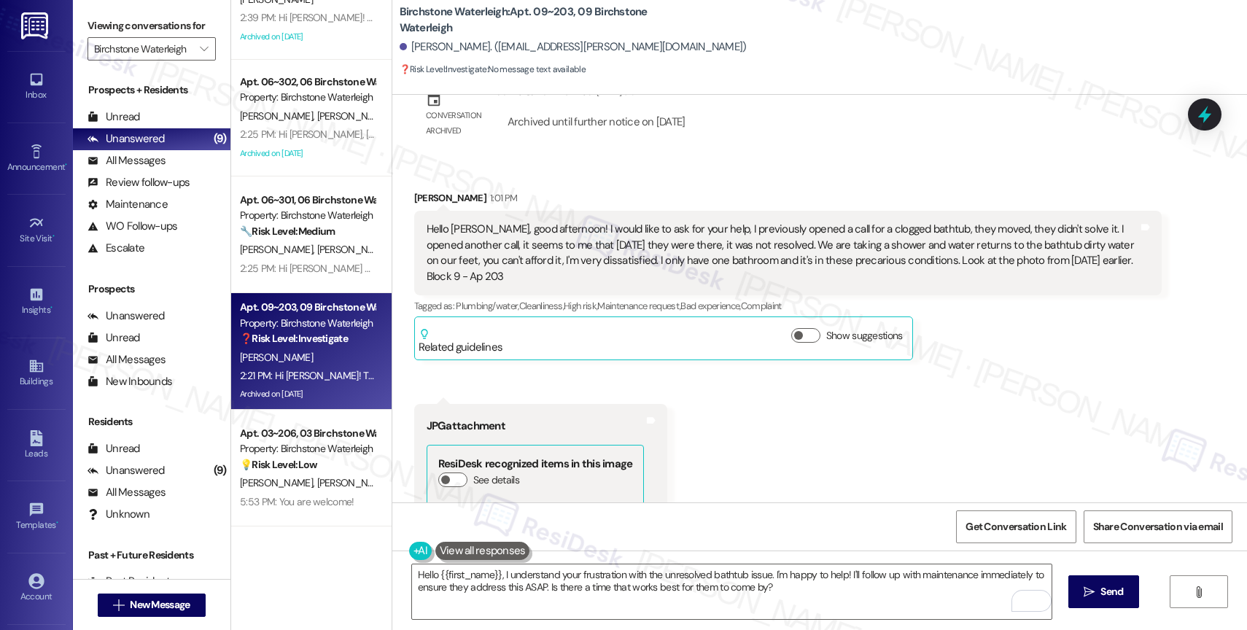
click at [481, 552] on button at bounding box center [482, 551] width 95 height 18
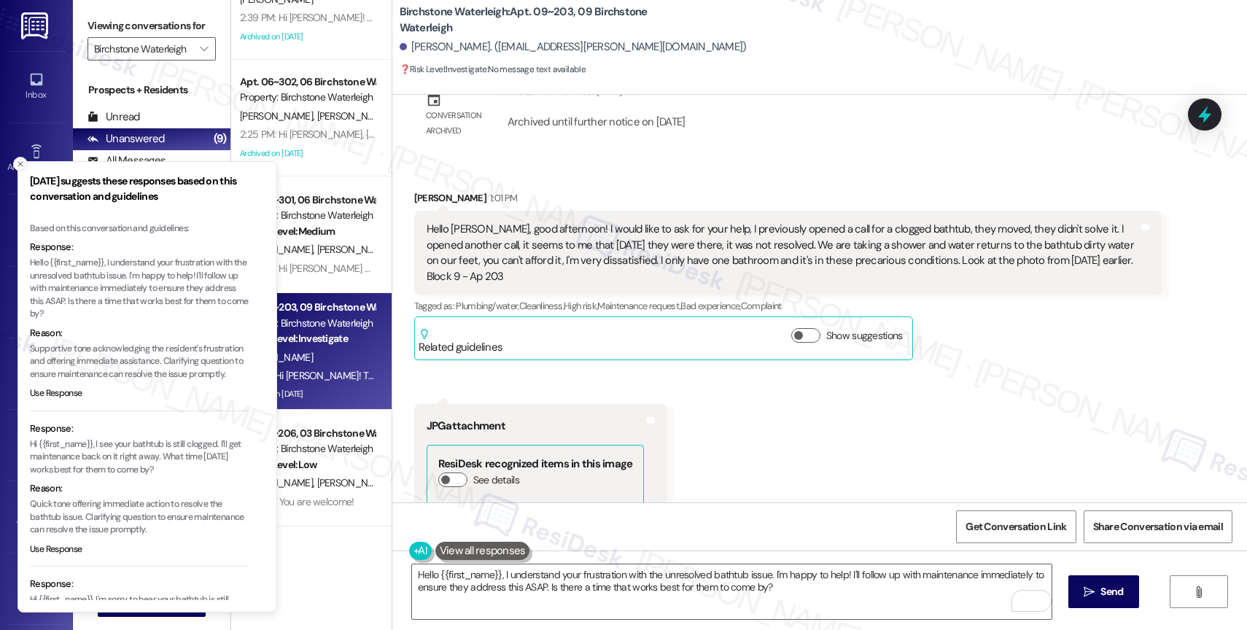
click at [19, 165] on line "Close toast" at bounding box center [20, 164] width 4 height 4
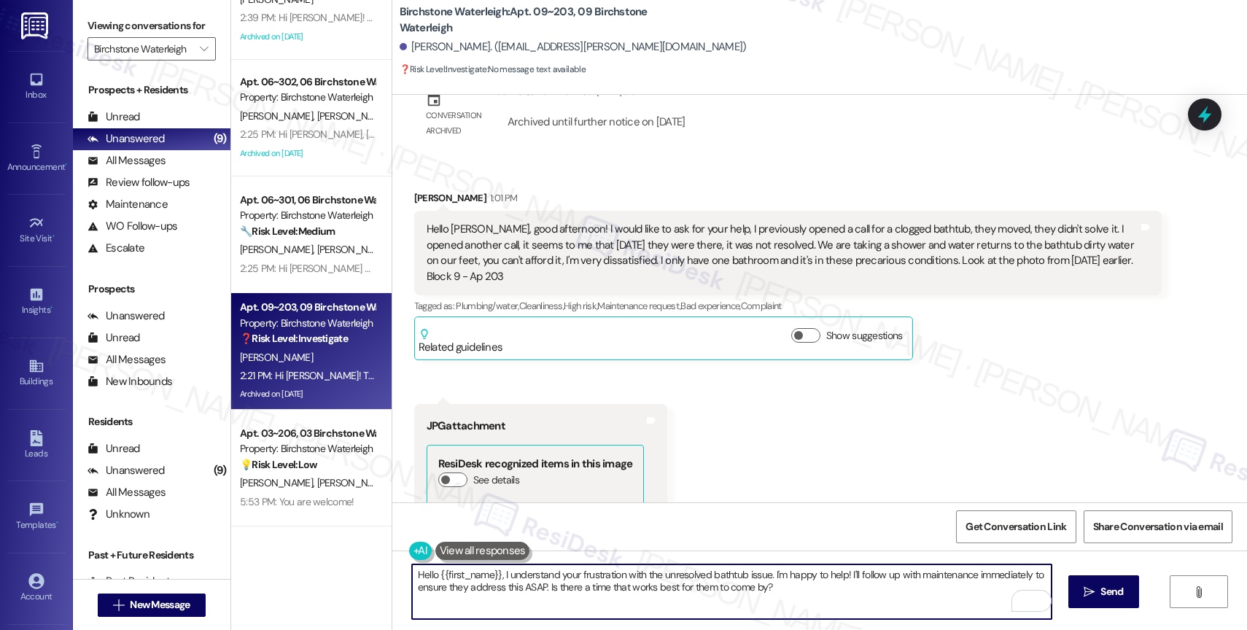
click at [594, 584] on textarea "Hi {{first_name}}, I'm sorry to hear your bathtub is still clogged. I'm happy t…" at bounding box center [732, 592] width 640 height 55
drag, startPoint x: 483, startPoint y: 575, endPoint x: 673, endPoint y: 601, distance: 191.5
click at [673, 601] on textarea "Hi {{first_name}}, I'm sorry to hear your bathtub is still clogged. I'm happy t…" at bounding box center [732, 592] width 640 height 55
paste textarea "’ve noted that water is backing up again, and I’ll make sure the site team know…"
click at [527, 603] on textarea "Hi {{first_name}}, I’ve noted that water is backing up again, and I’ll make sur…" at bounding box center [732, 592] width 640 height 55
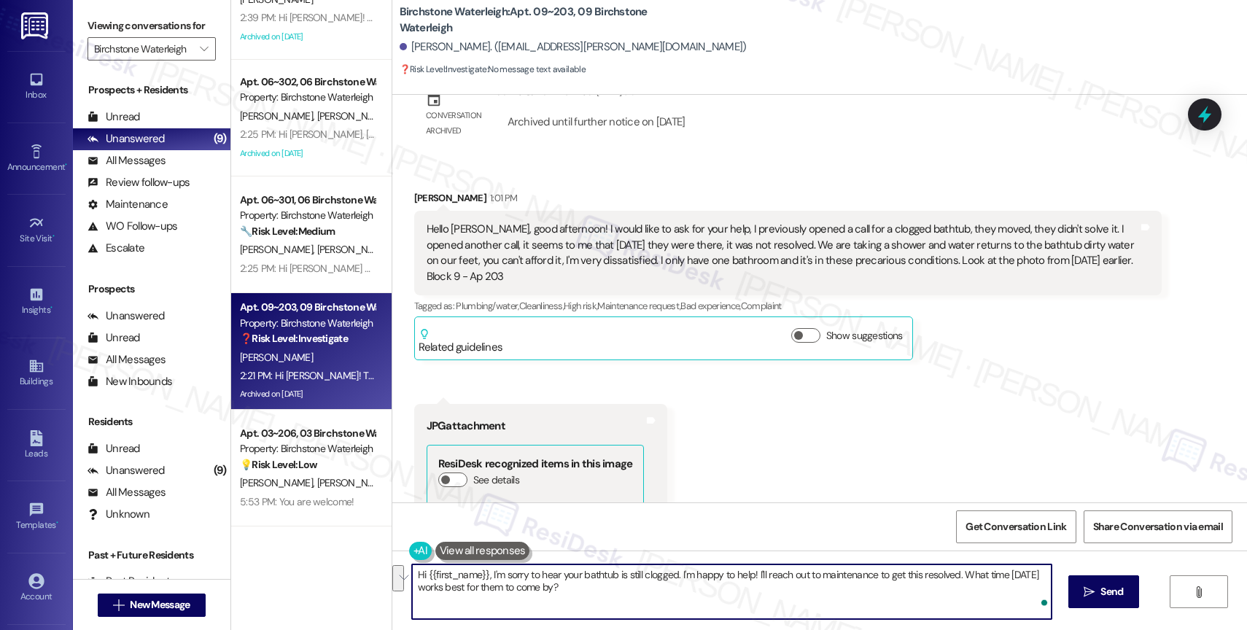
click at [611, 581] on textarea "Hi {{first_name}}, I'm sorry to hear your bathtub is still clogged. I'm happy t…" at bounding box center [732, 592] width 640 height 55
drag, startPoint x: 673, startPoint y: 573, endPoint x: 698, endPoint y: 592, distance: 32.2
click at [698, 592] on textarea "Hi {{first_name}}, I'm sorry to hear your bathtub is still clogged. I'm happy t…" at bounding box center [732, 592] width 640 height 55
drag, startPoint x: 673, startPoint y: 571, endPoint x: 692, endPoint y: 596, distance: 31.7
click at [693, 595] on textarea "Hi {{first_name}}, I'm sorry to hear your bathtub is still clogged. I'm happy t…" at bounding box center [732, 592] width 640 height 55
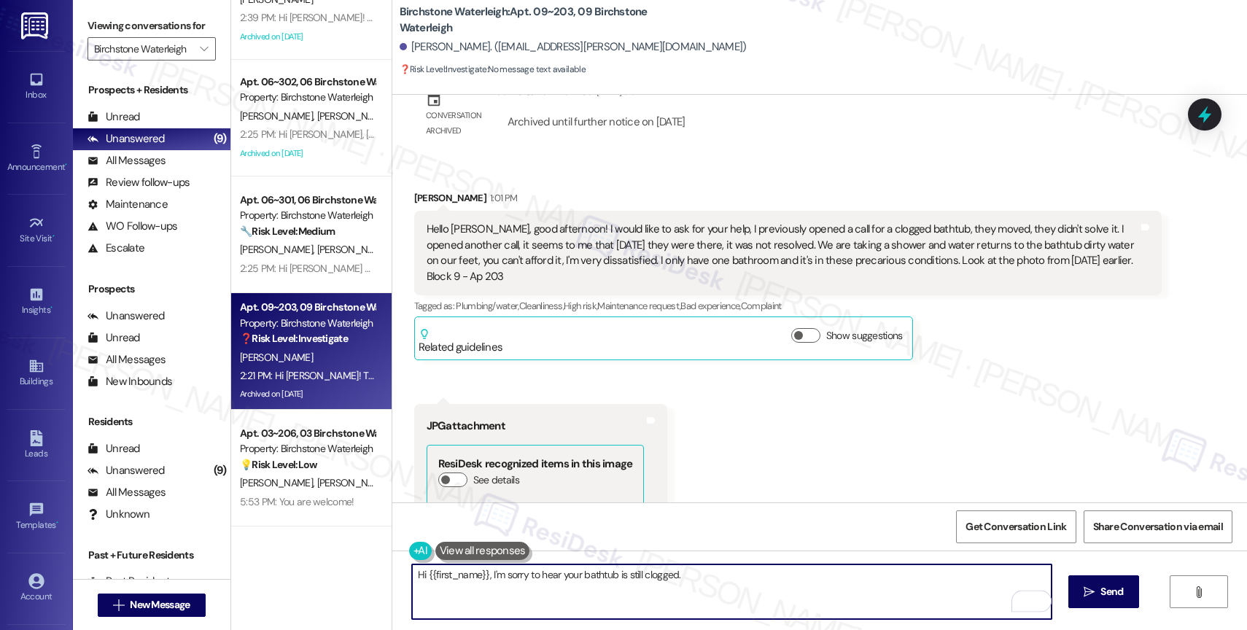
paste textarea "I’ve noted that water is backing up again, and I’ll make sure the site team kno…"
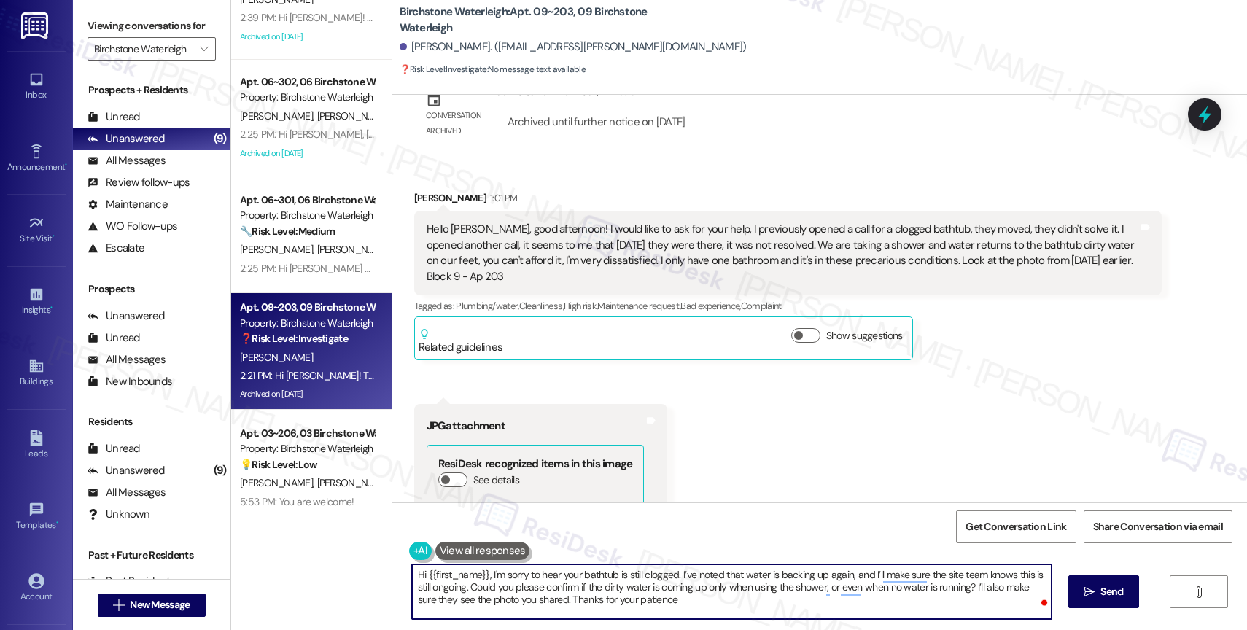
click at [721, 608] on textarea "Hi {{first_name}}, I'm sorry to hear your bathtub is still clogged. I’ve noted …" at bounding box center [732, 592] width 640 height 55
click at [1032, 598] on div "3" at bounding box center [1030, 601] width 16 height 16
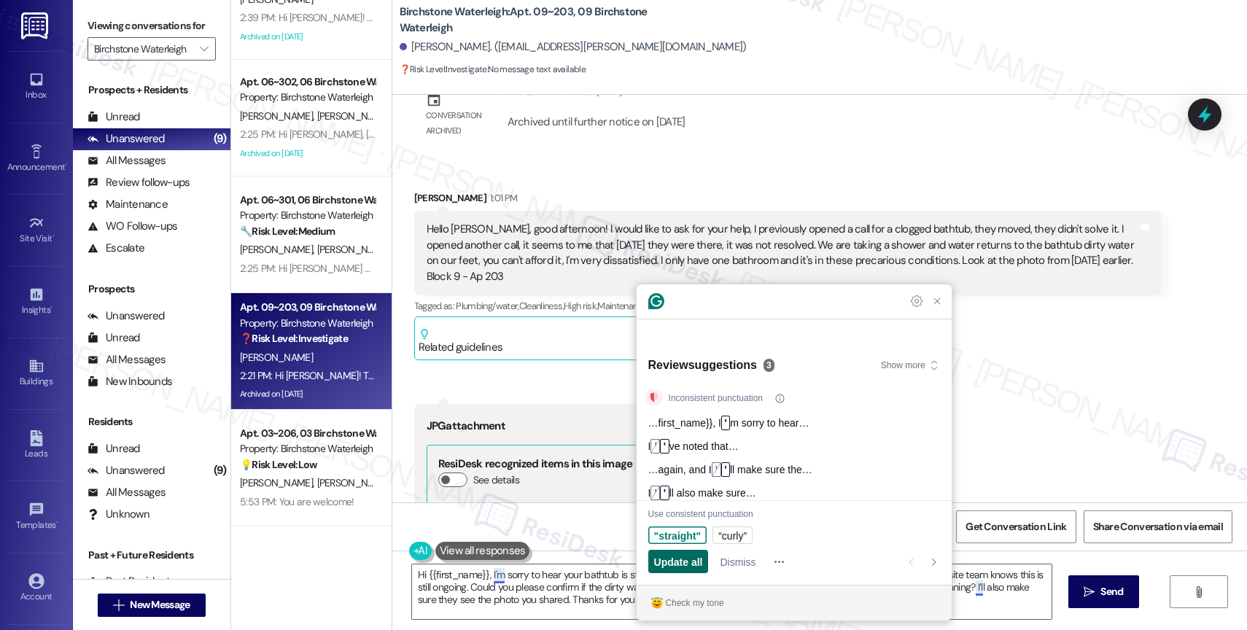
click at [675, 562] on span "Update all" at bounding box center [678, 561] width 49 height 15
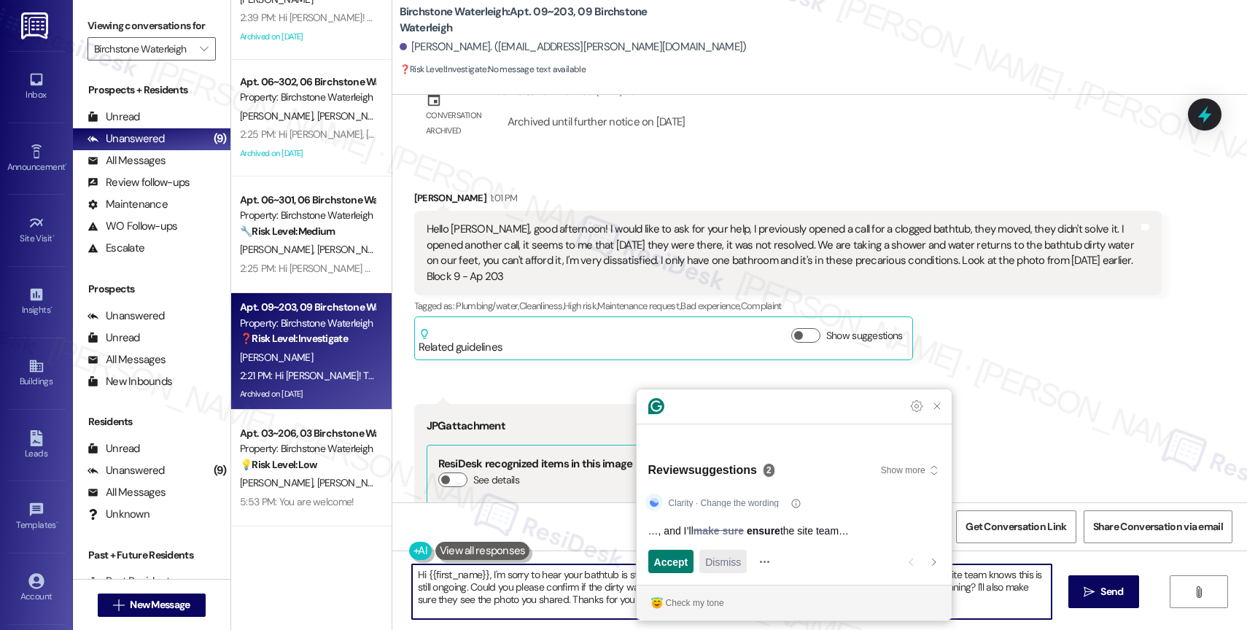
click at [732, 562] on span "Dismiss" at bounding box center [723, 561] width 36 height 15
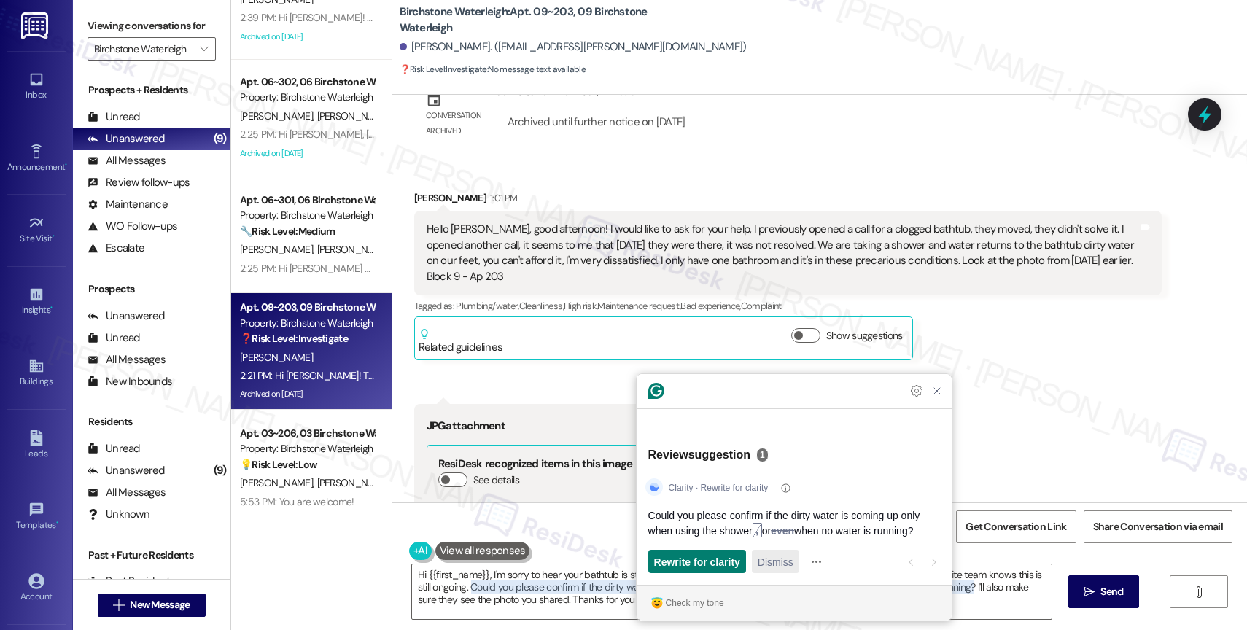
click at [776, 559] on span "Dismiss" at bounding box center [776, 561] width 36 height 15
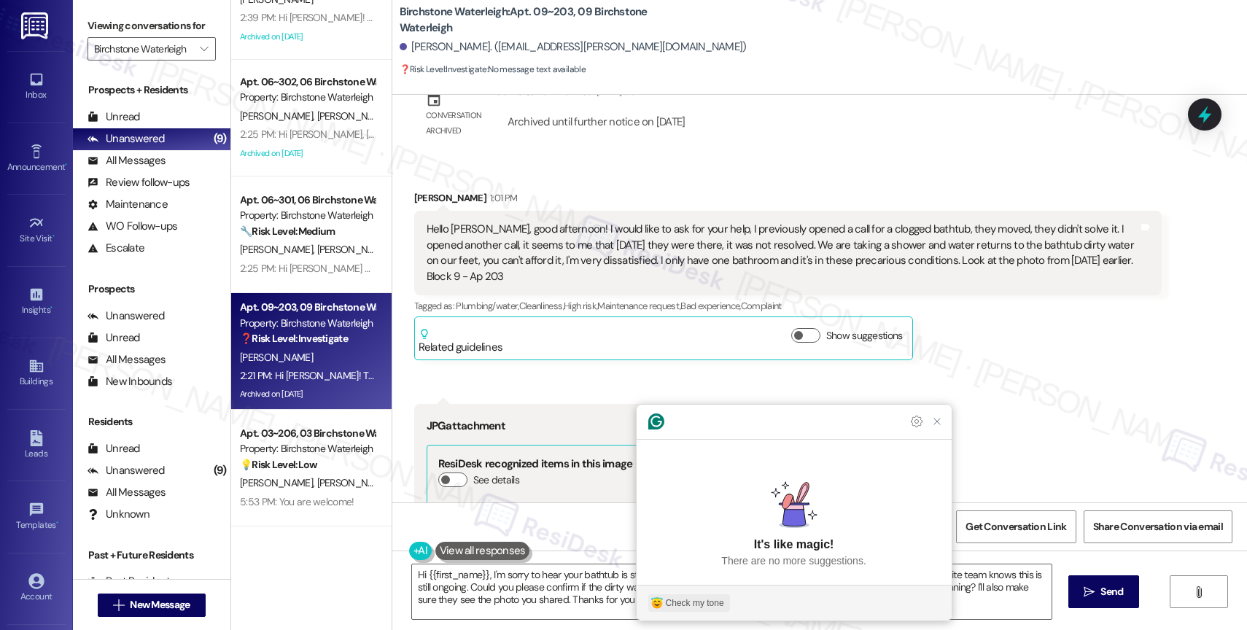
click at [686, 595] on button "Check my tone" at bounding box center [689, 603] width 82 height 18
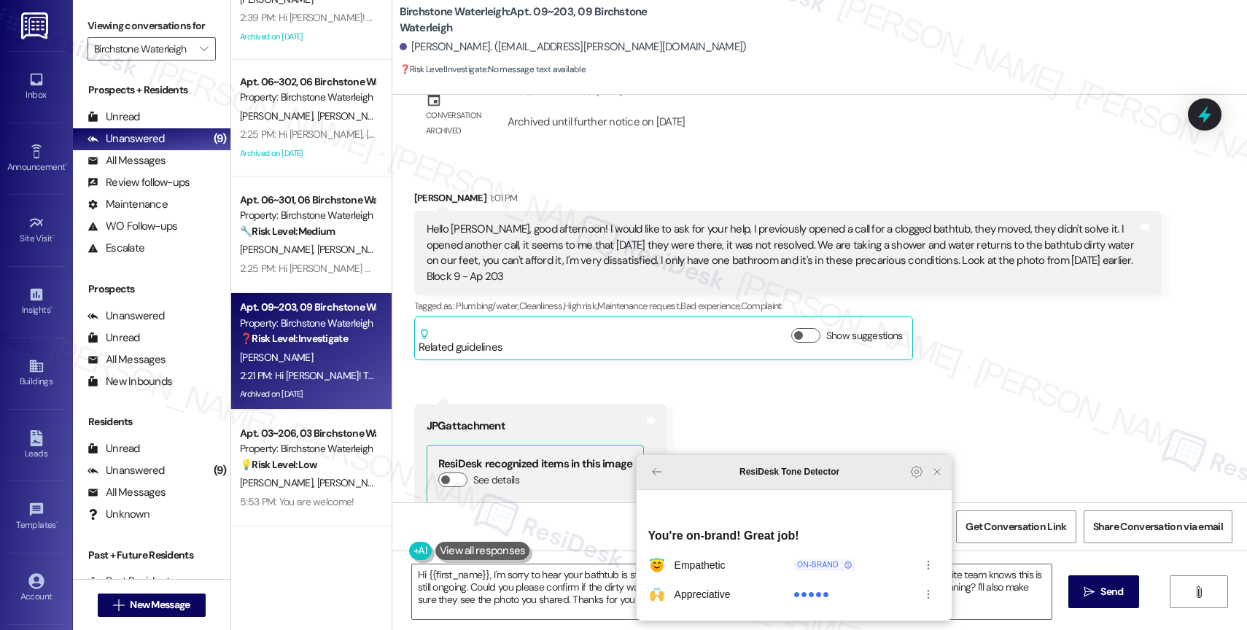
click at [944, 481] on icon "Close Grammarly Assistant" at bounding box center [938, 472] width 18 height 18
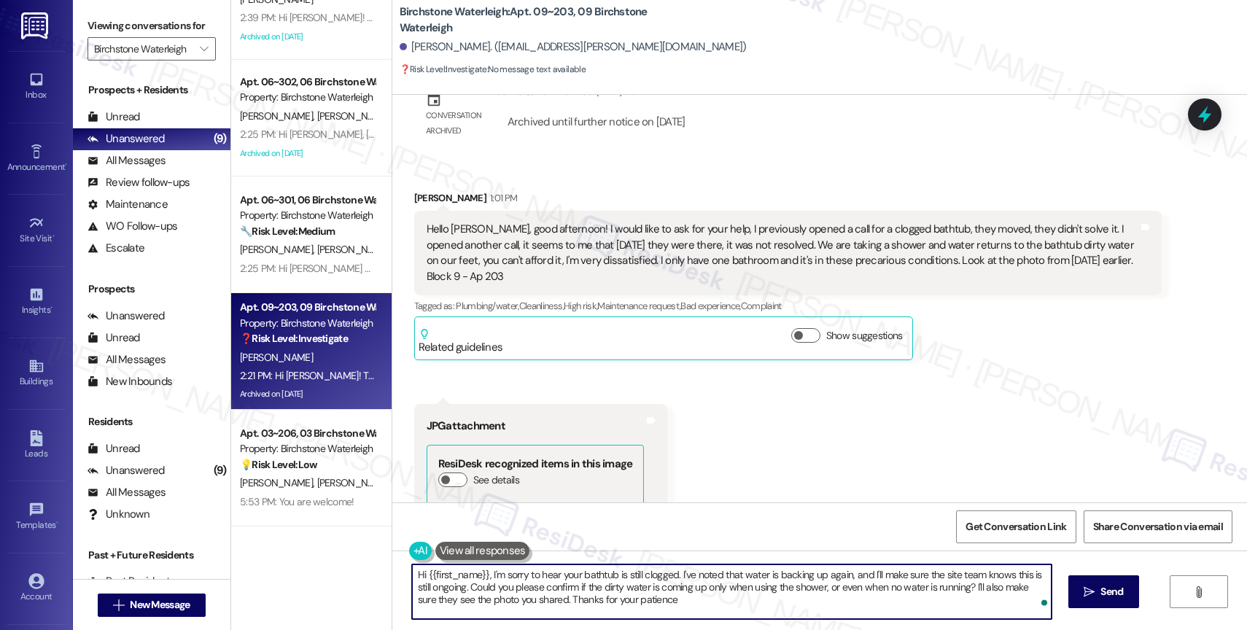
click at [683, 615] on textarea "Hi {{first_name}}, I'm sorry to hear your bathtub is still clogged. I've noted …" at bounding box center [732, 592] width 640 height 55
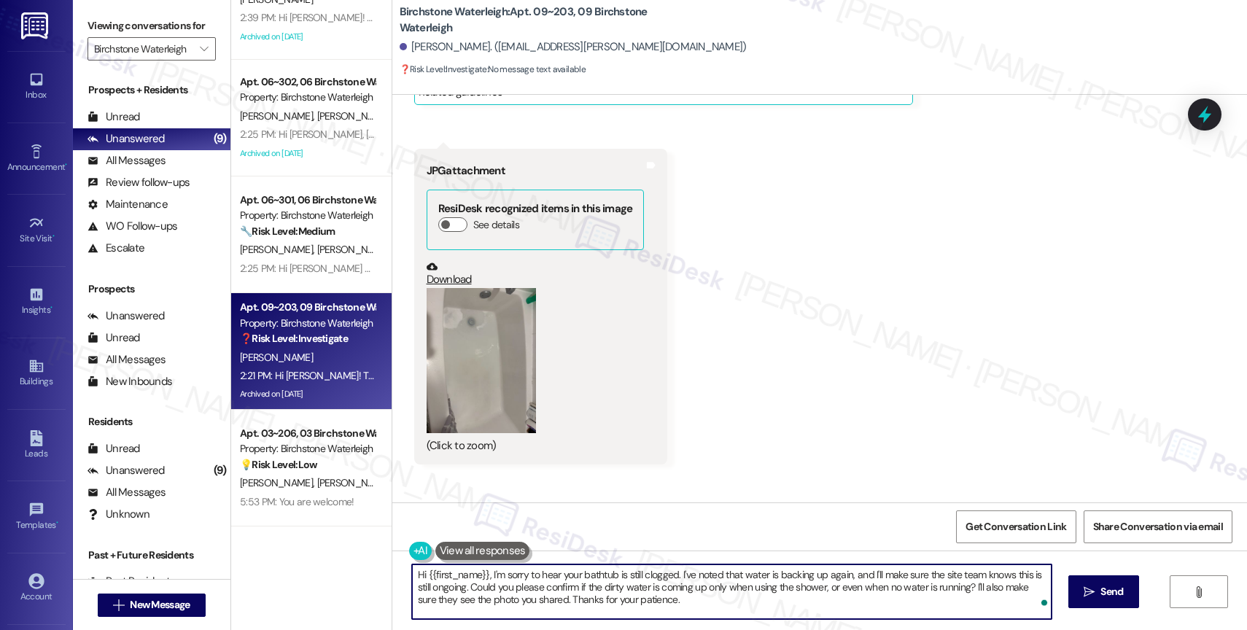
scroll to position [15434, 0]
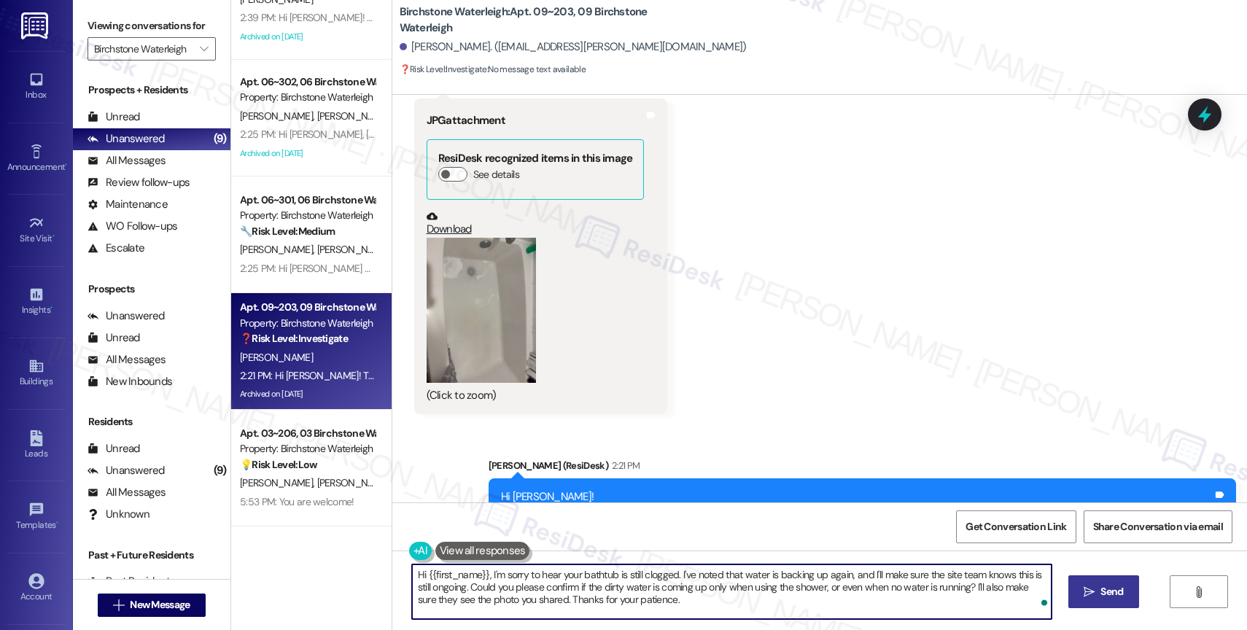
type textarea "Hi {{first_name}}, I'm sorry to hear your bathtub is still clogged. I've noted …"
click at [1081, 589] on span " Send" at bounding box center [1104, 591] width 46 height 15
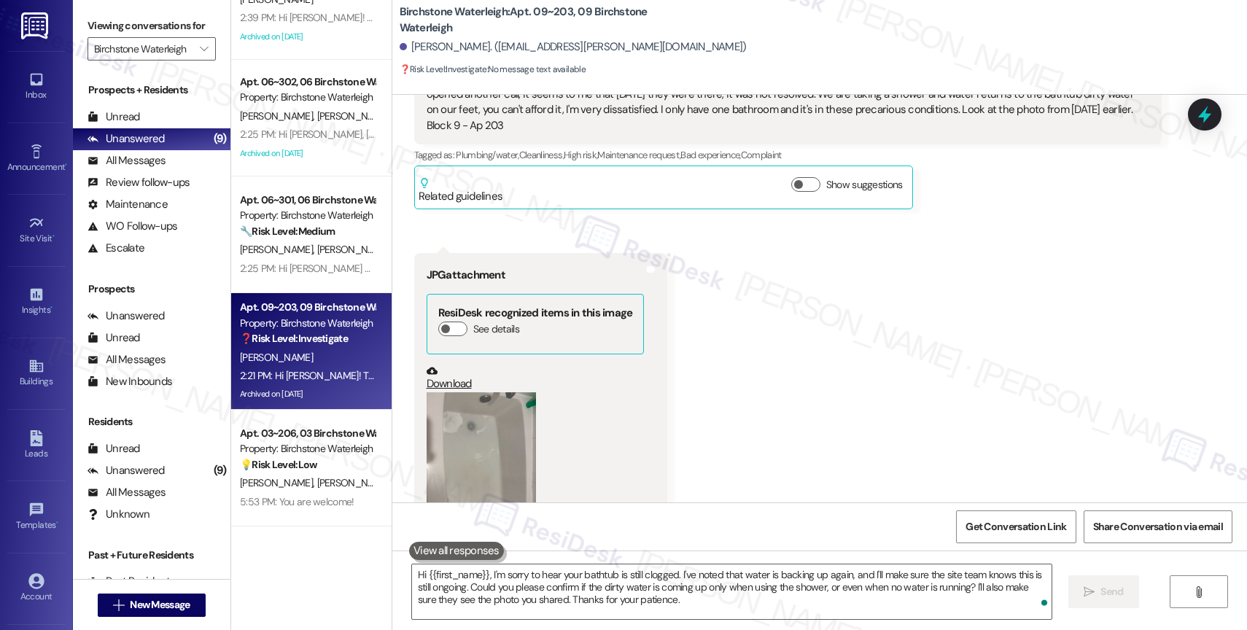
scroll to position [15568, 0]
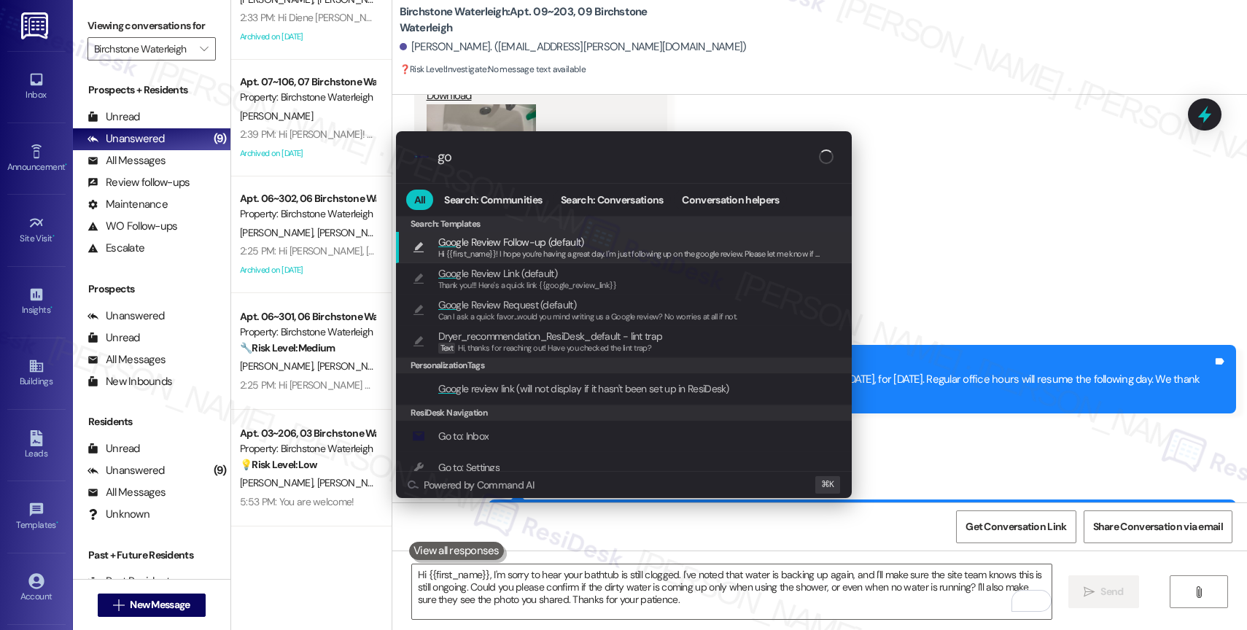
type input "g"
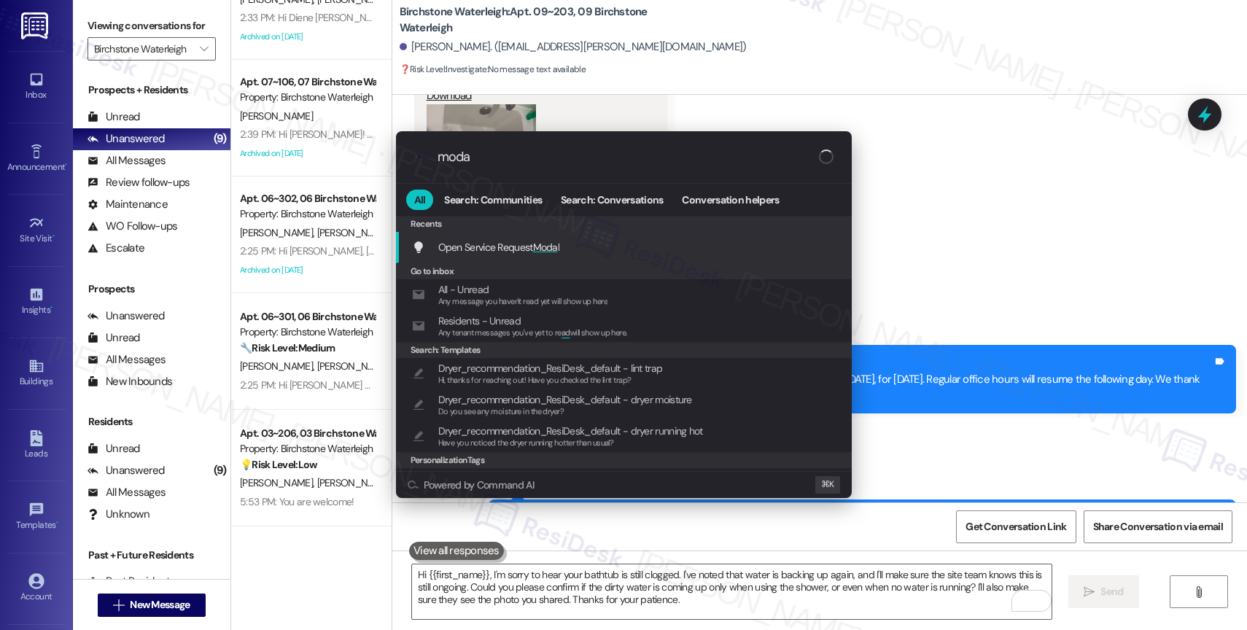
type input "modal"
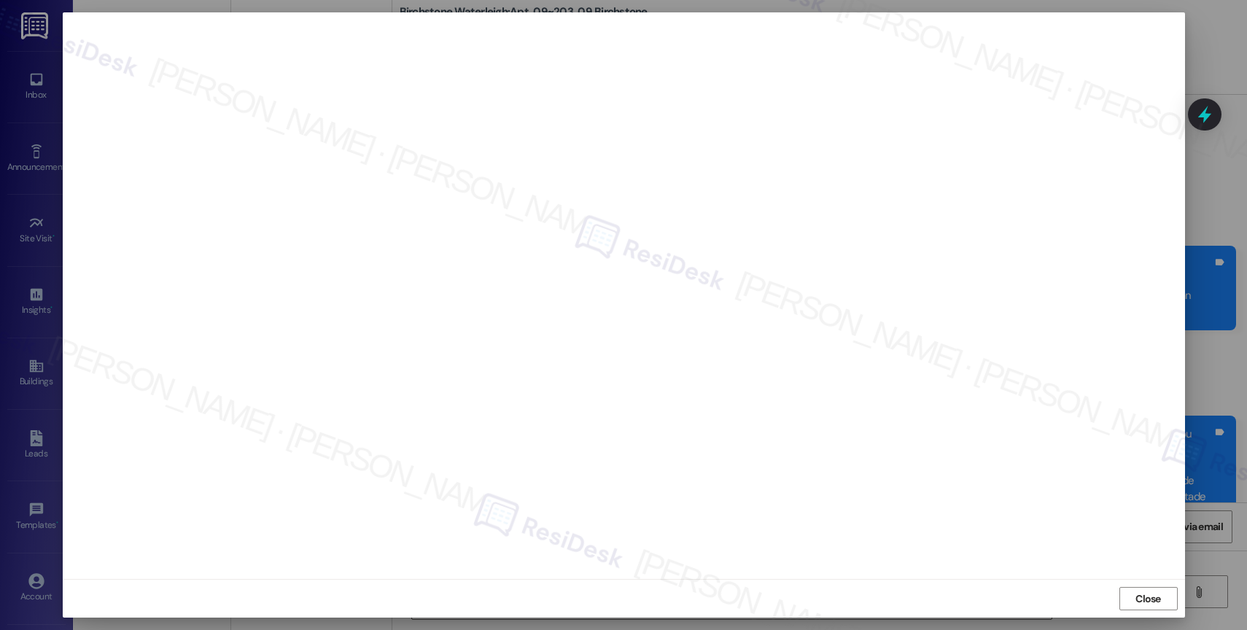
scroll to position [15568, 0]
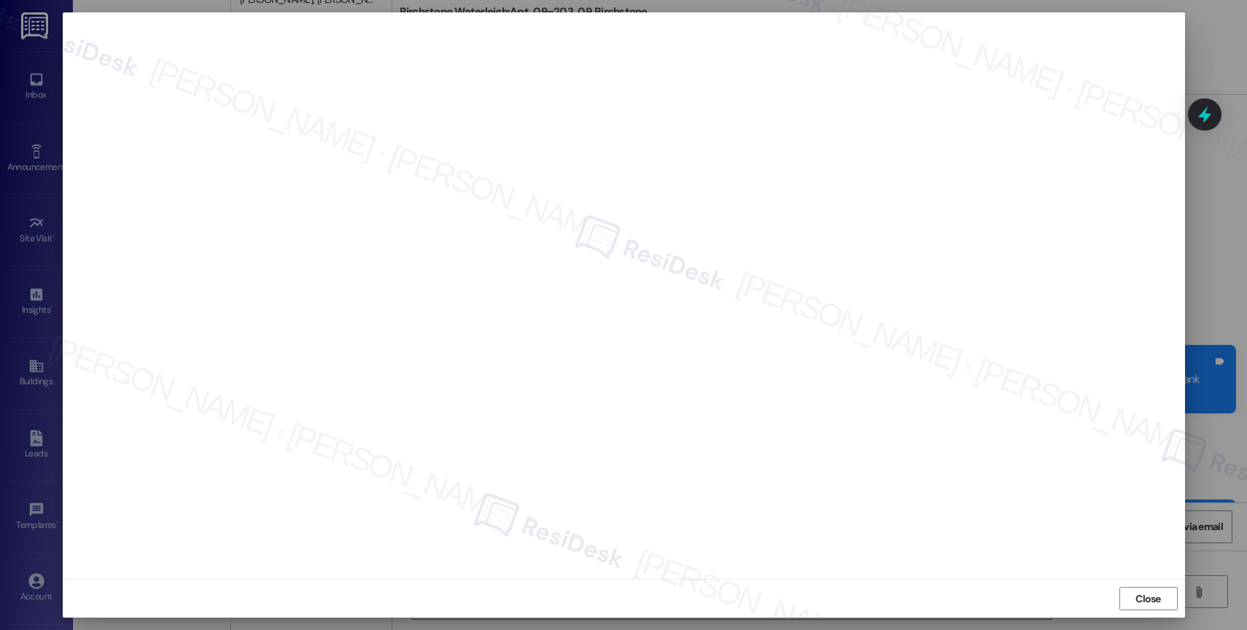
drag, startPoint x: 1140, startPoint y: 592, endPoint x: 1069, endPoint y: 559, distance: 78.4
click at [1137, 589] on span "Close" at bounding box center [1148, 599] width 31 height 22
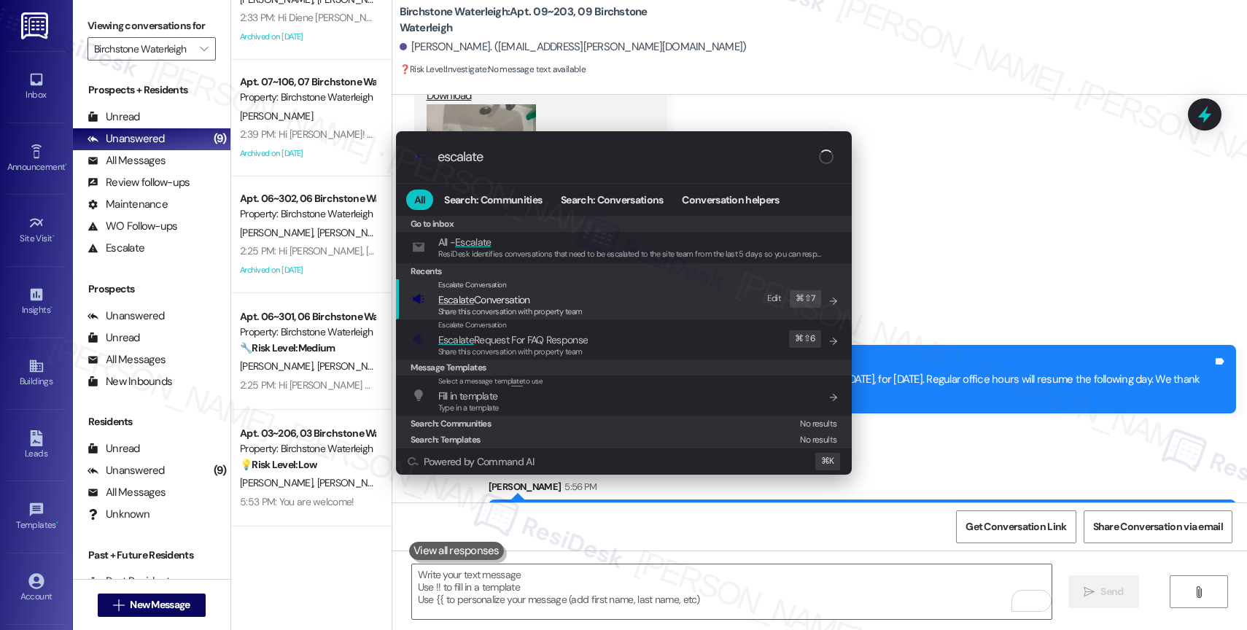
type input "escalate"
click at [529, 296] on span "Escalate Conversation" at bounding box center [484, 299] width 92 height 13
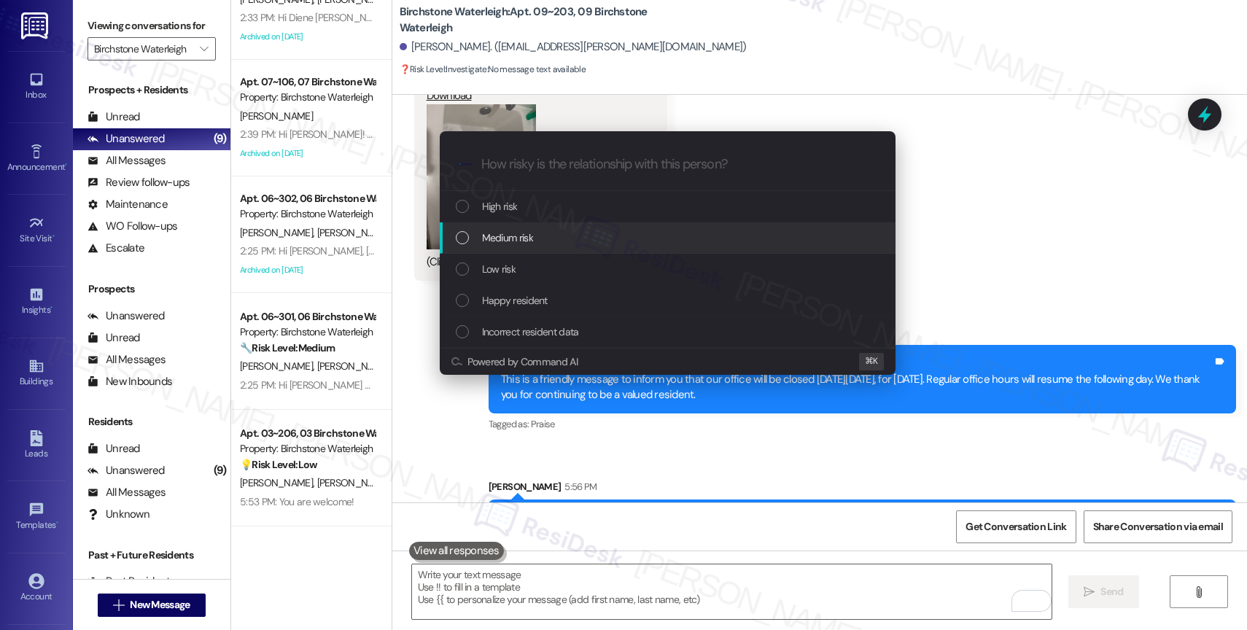
click at [523, 223] on div "Medium risk" at bounding box center [668, 237] width 456 height 31
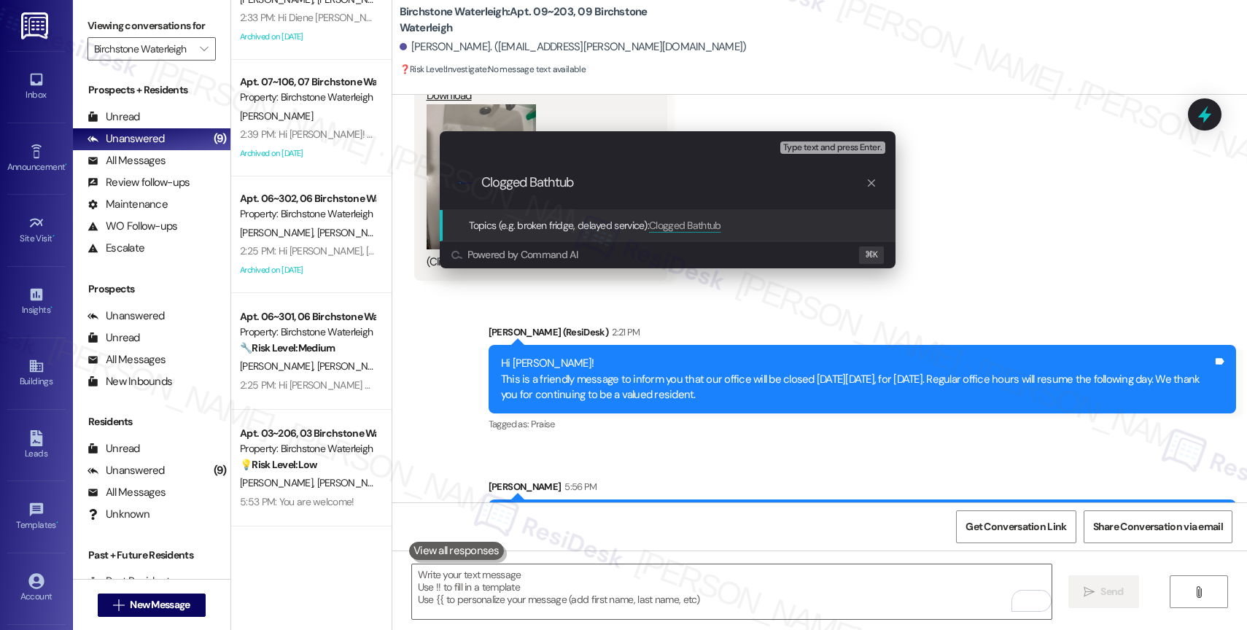
click at [481, 179] on input "Clogged Bathtub" at bounding box center [673, 182] width 384 height 15
type input "Maintenance Follow-up: Clogged Bathtub"
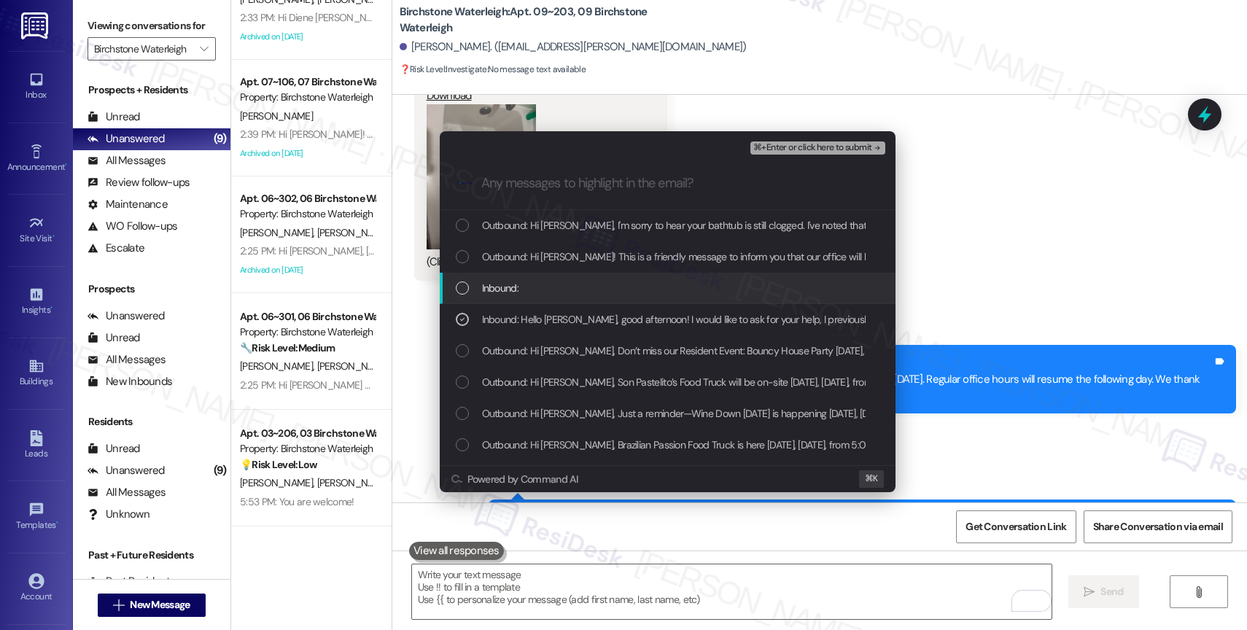
click at [596, 298] on div "Inbound:" at bounding box center [668, 288] width 456 height 31
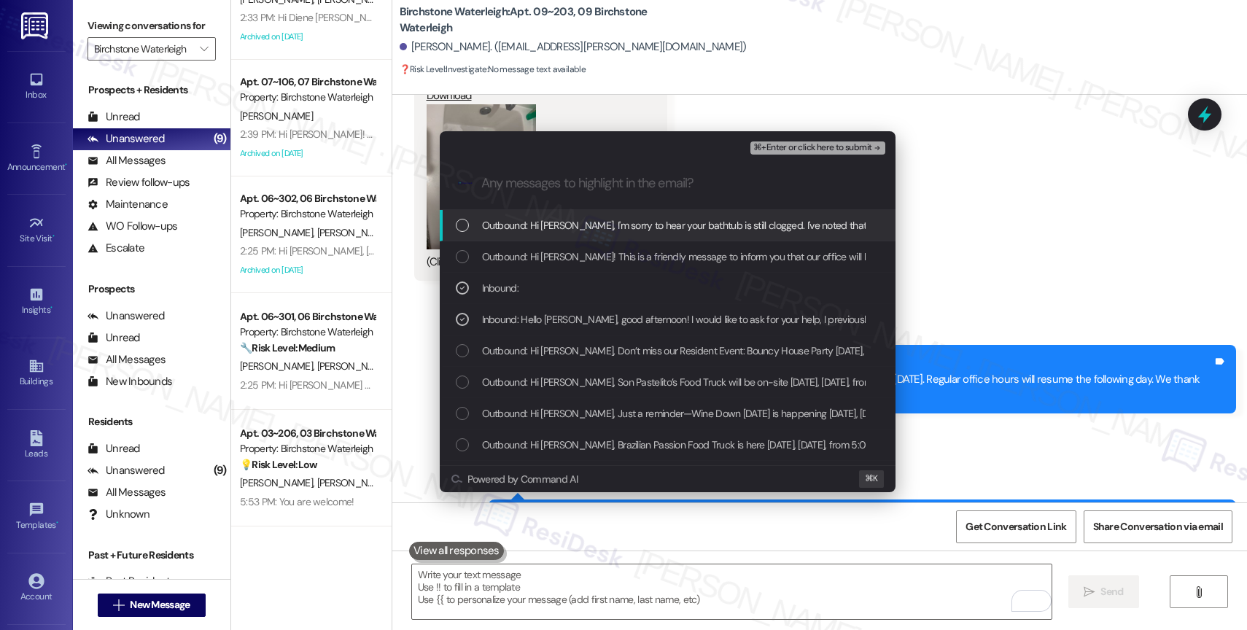
click at [611, 228] on span "Outbound: Hi [PERSON_NAME], I'm sorry to hear your bathtub is still clogged. I'…" at bounding box center [1263, 225] width 1562 height 16
click at [818, 142] on button "⌘+Enter or click here to submit" at bounding box center [818, 148] width 134 height 13
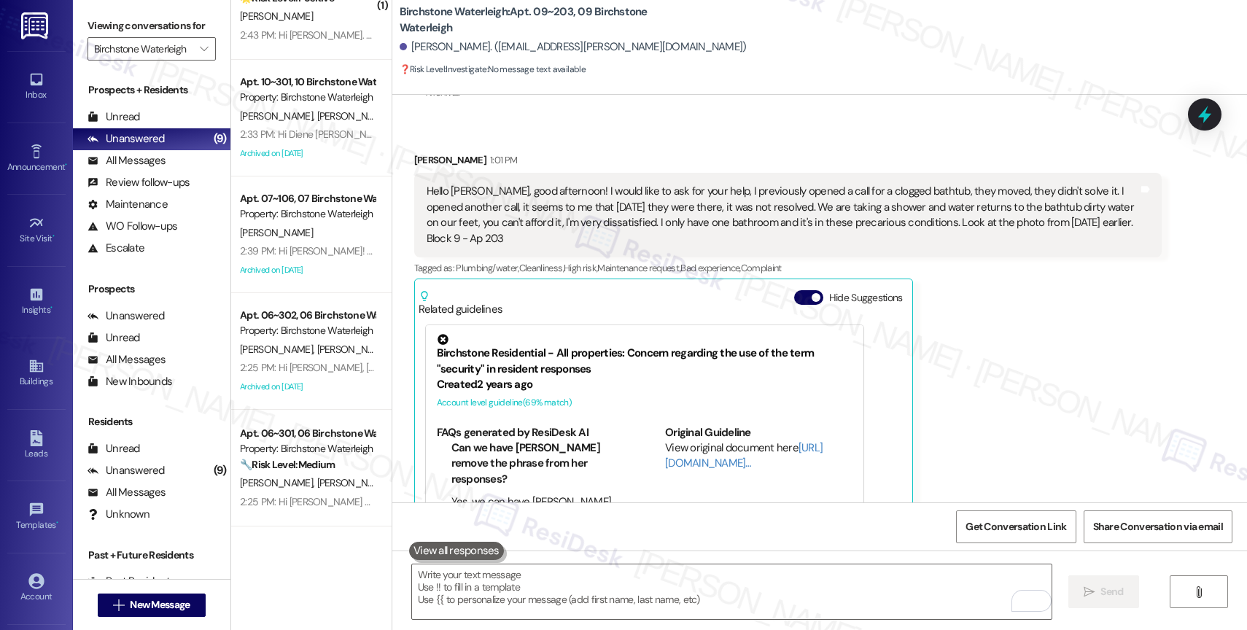
scroll to position [15820, 0]
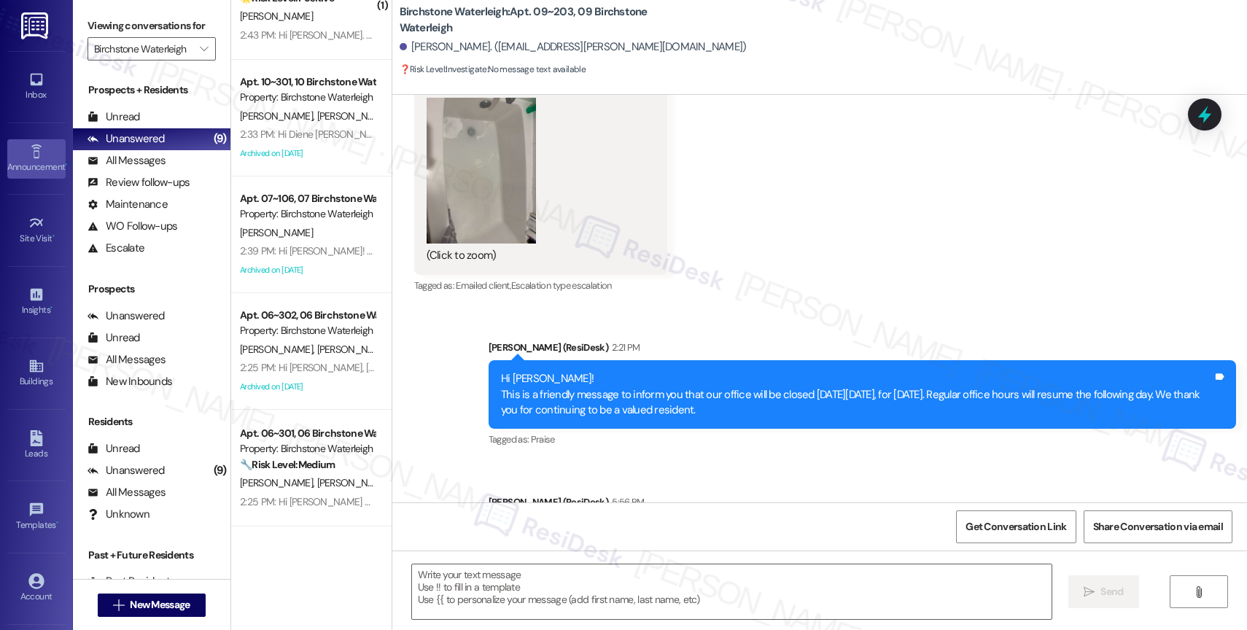
type textarea "Fetching suggested responses. Please feel free to read through the conversation…"
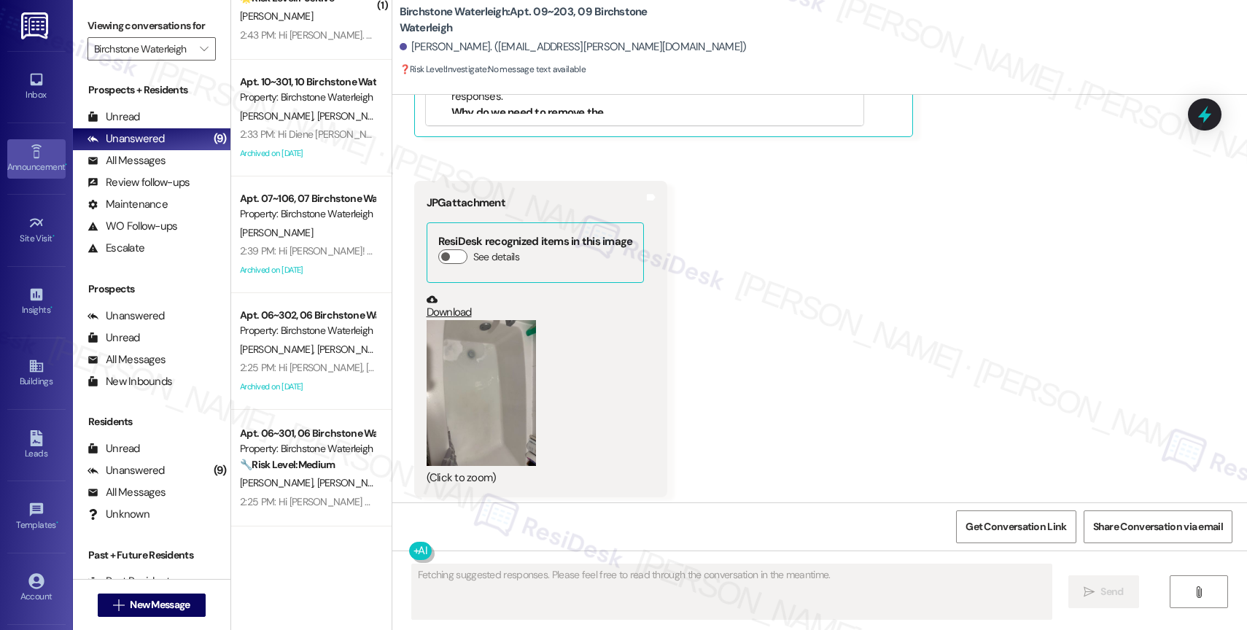
scroll to position [15553, 0]
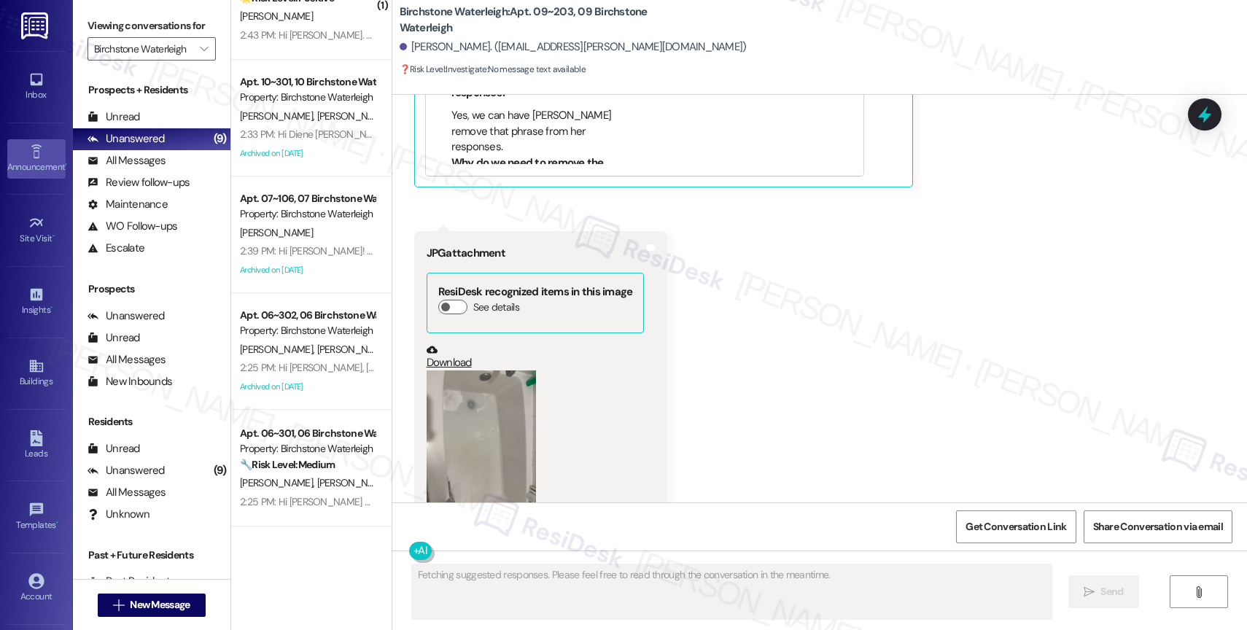
click at [31, 157] on icon at bounding box center [36, 151] width 10 height 14
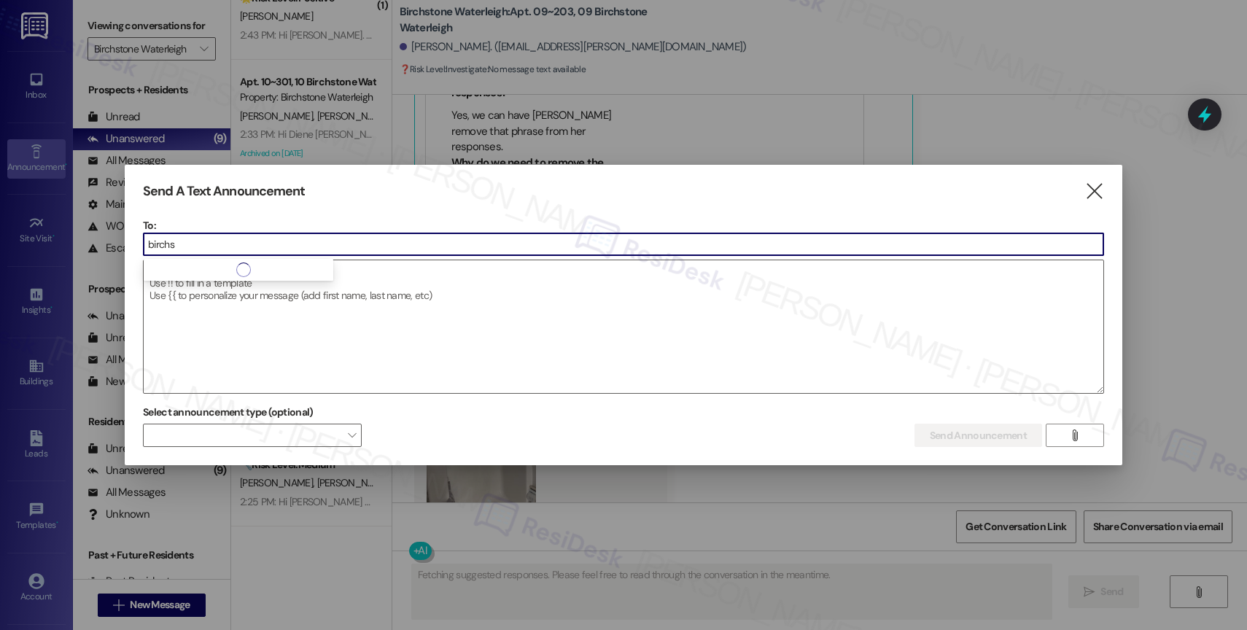
type input "birchst"
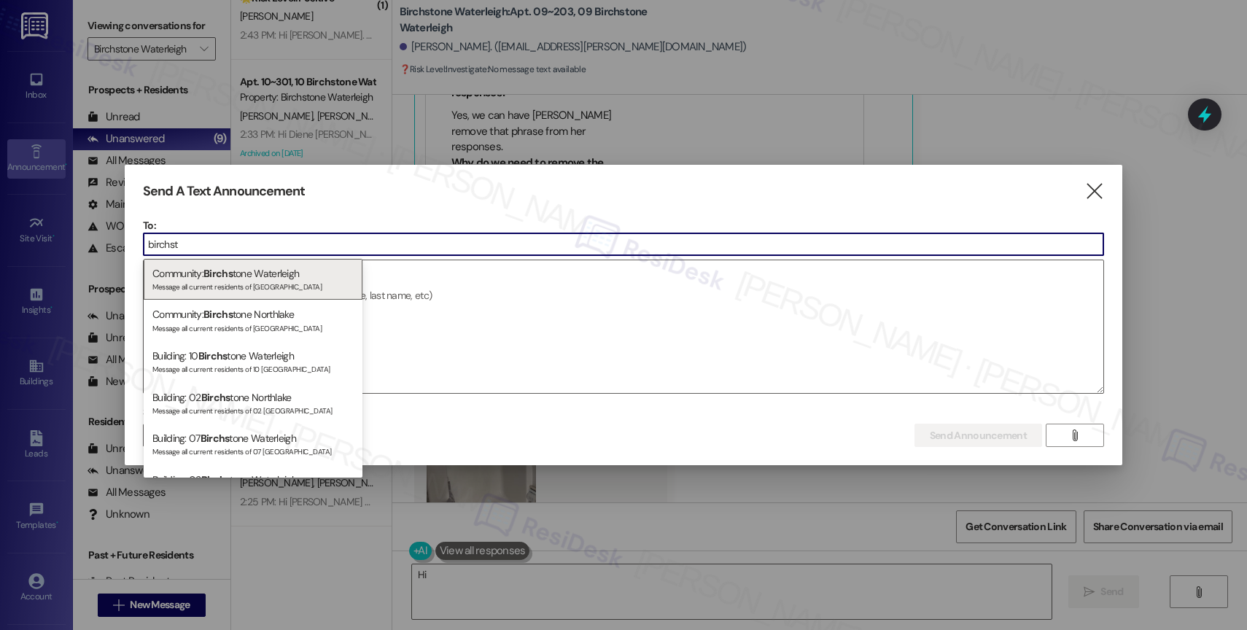
type textarea "Hi"
type input "birchsto"
type textarea "Hi [PERSON_NAME], I'm so"
type input "birchston"
type textarea "Hi [PERSON_NAME], I'm so sorry"
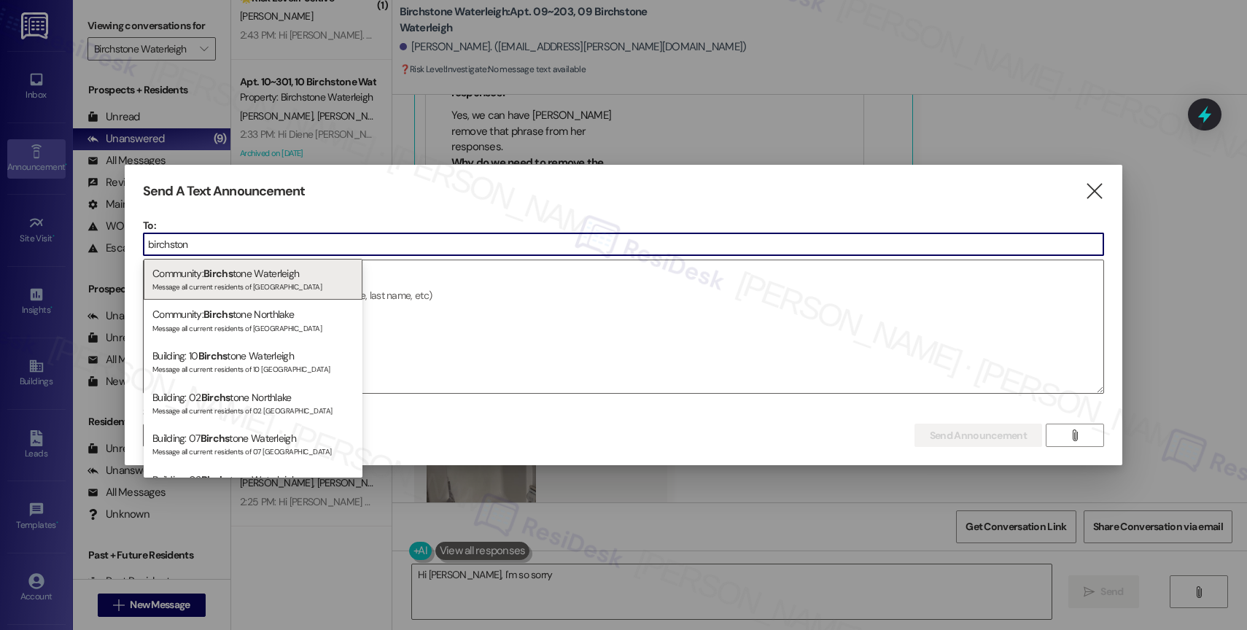
type input "birchstone"
type textarea "Hi [PERSON_NAME], I'm so sorry to hear your"
type input "birchstone"
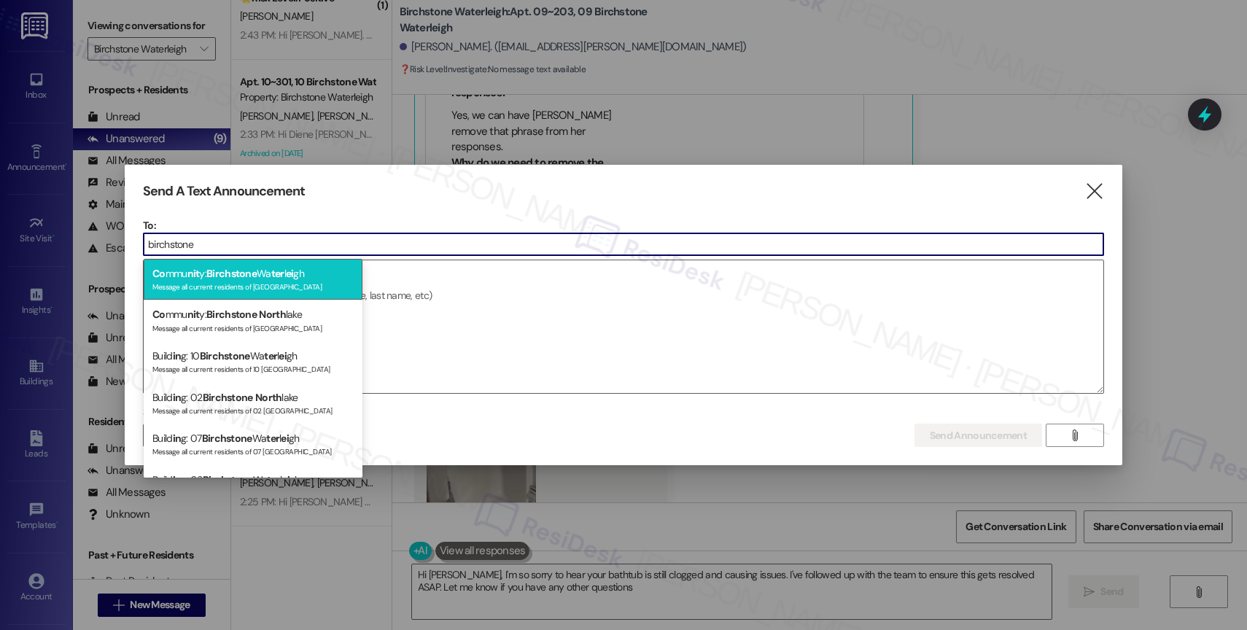
type textarea "Hi [PERSON_NAME], I'm so sorry to hear your bathtub is still clogged and causin…"
type input "birchstone"
click at [250, 279] on span "Birchstone" at bounding box center [231, 273] width 50 height 13
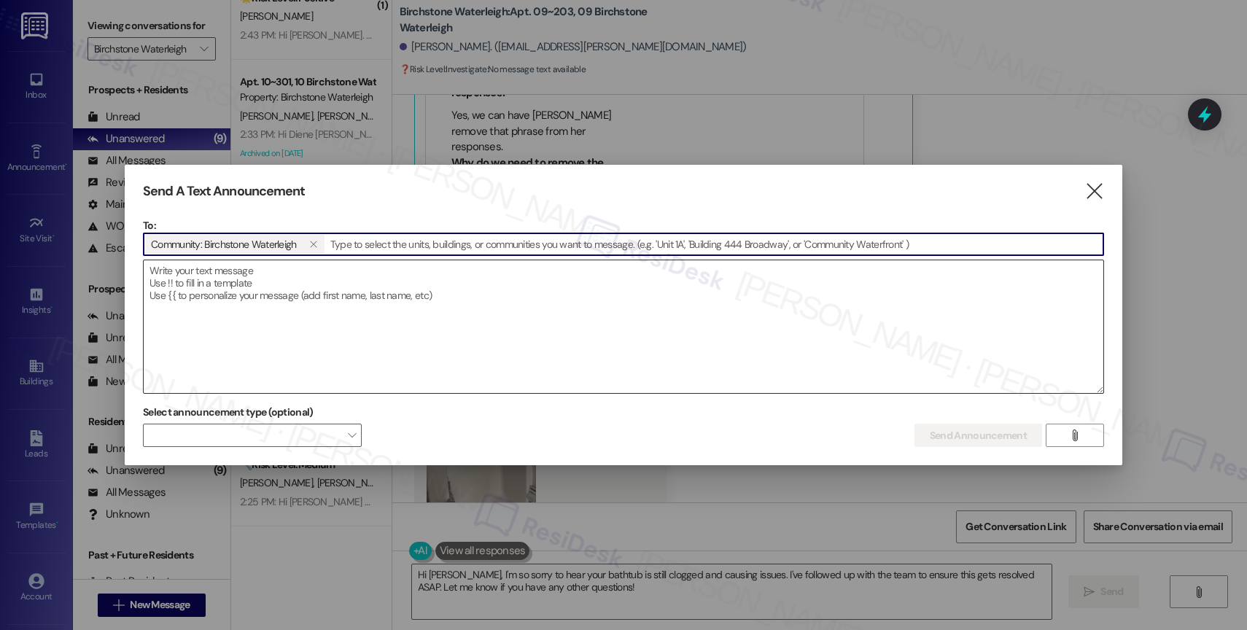
click at [252, 295] on textarea at bounding box center [624, 326] width 960 height 133
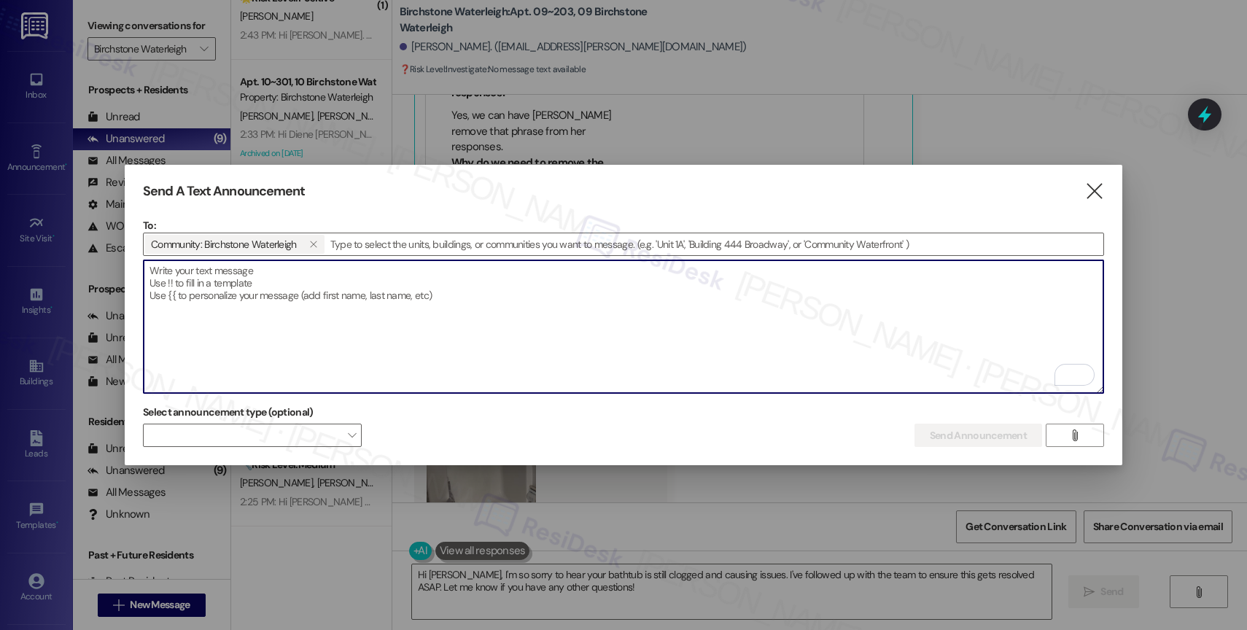
click at [249, 283] on textarea "To enrich screen reader interactions, please activate Accessibility in Grammarl…" at bounding box center [624, 326] width 960 height 133
paste textarea "Hi {{first_name}}, :tada: Join us [DATE], 11 AM–2 PM, by the leasing office at …"
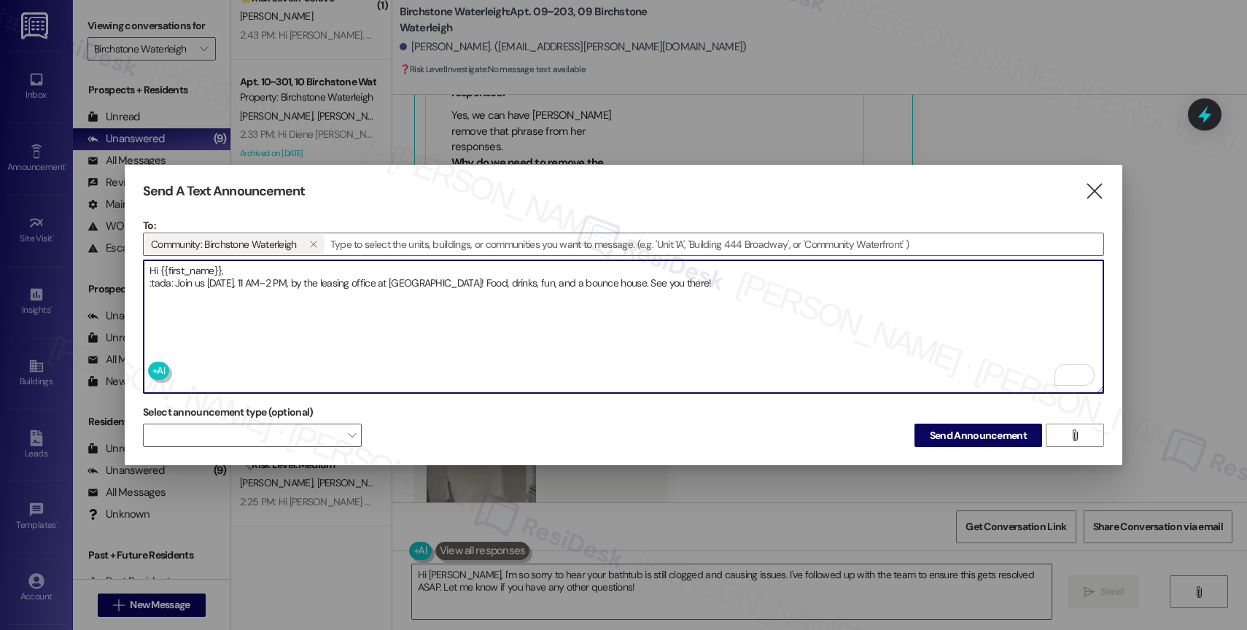
drag, startPoint x: 173, startPoint y: 287, endPoint x: 132, endPoint y: 284, distance: 40.9
click at [132, 284] on div "Send A Text Announcement  To: Community: Birchstone Waterleigh   Drop image …" at bounding box center [624, 315] width 998 height 301
click at [173, 282] on textarea "Hi {{first_name}}, :tada: Join us this Saturday, 11 AM–2 PM, by the leasing off…" at bounding box center [624, 326] width 960 height 133
type textarea "Hi {{first_name}}, 🎉 Join us this Saturday, 11 AM–2 PM, by the leasing office a…"
click at [745, 282] on textarea "Hi {{first_name}}, 🎉 Join us this Saturday, 11 AM–2 PM, by the leasing office a…" at bounding box center [624, 326] width 960 height 133
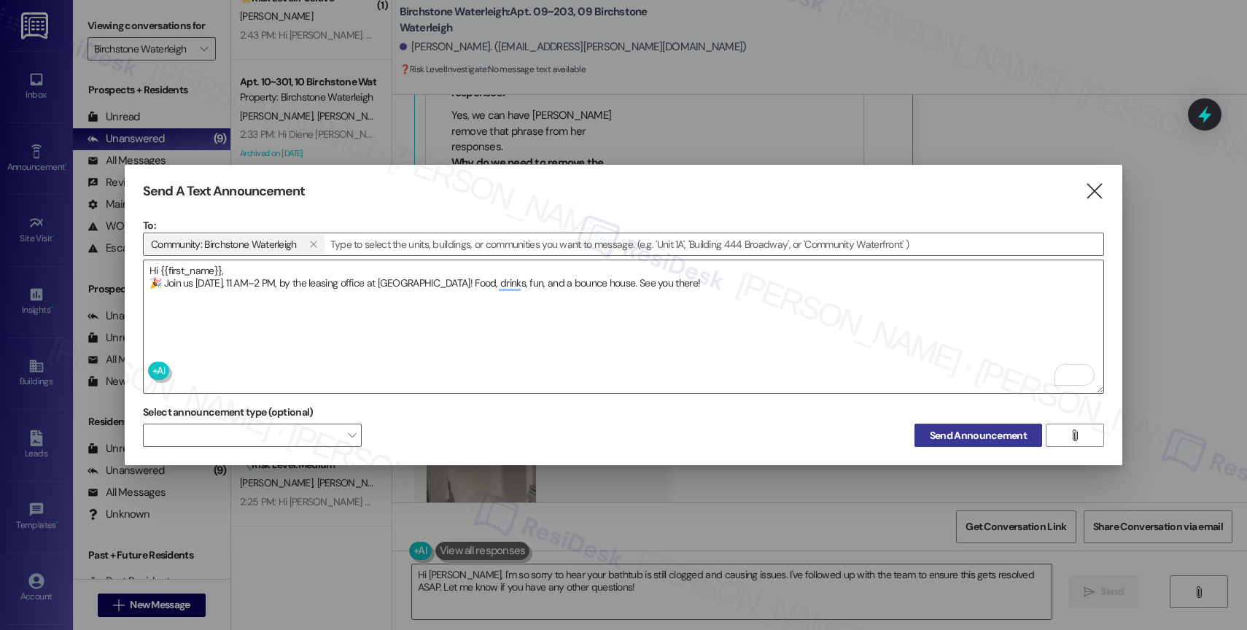
click at [943, 428] on span "Send Announcement" at bounding box center [978, 435] width 97 height 15
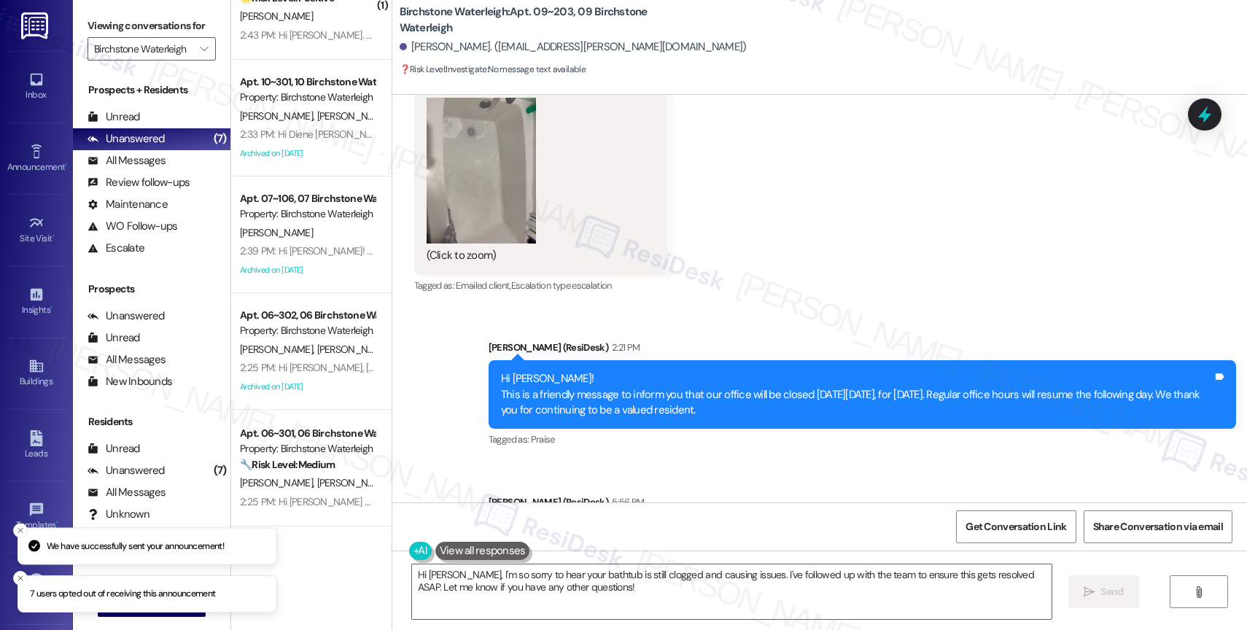
scroll to position [15863, 0]
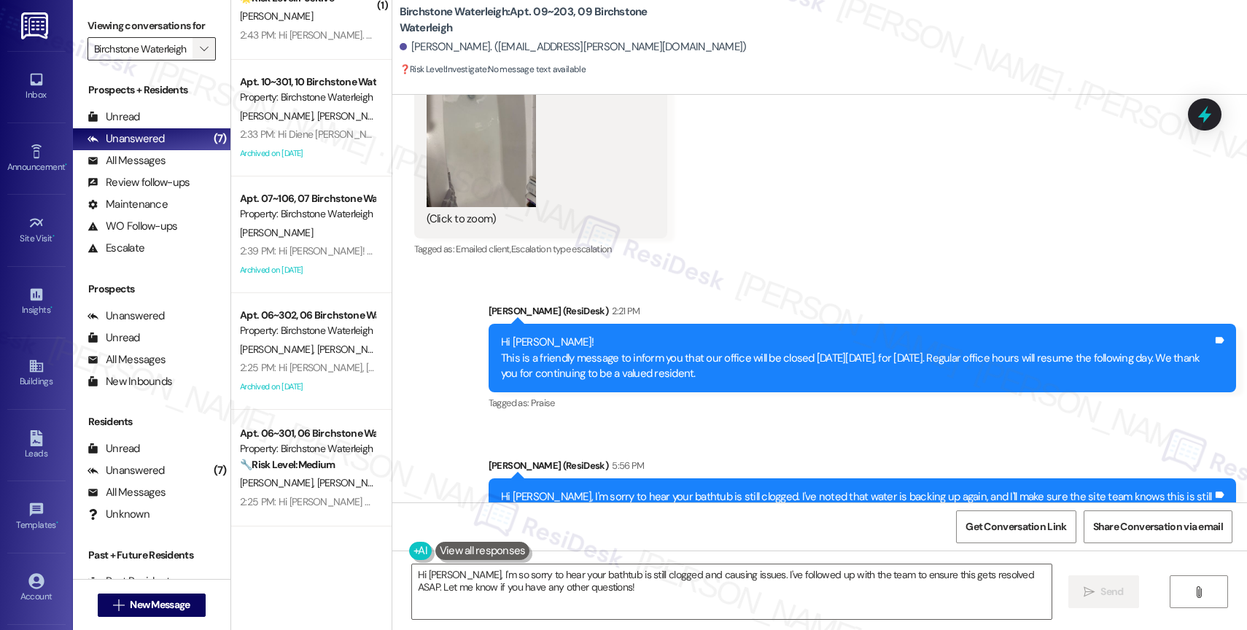
click at [200, 55] on icon "" at bounding box center [204, 49] width 8 height 12
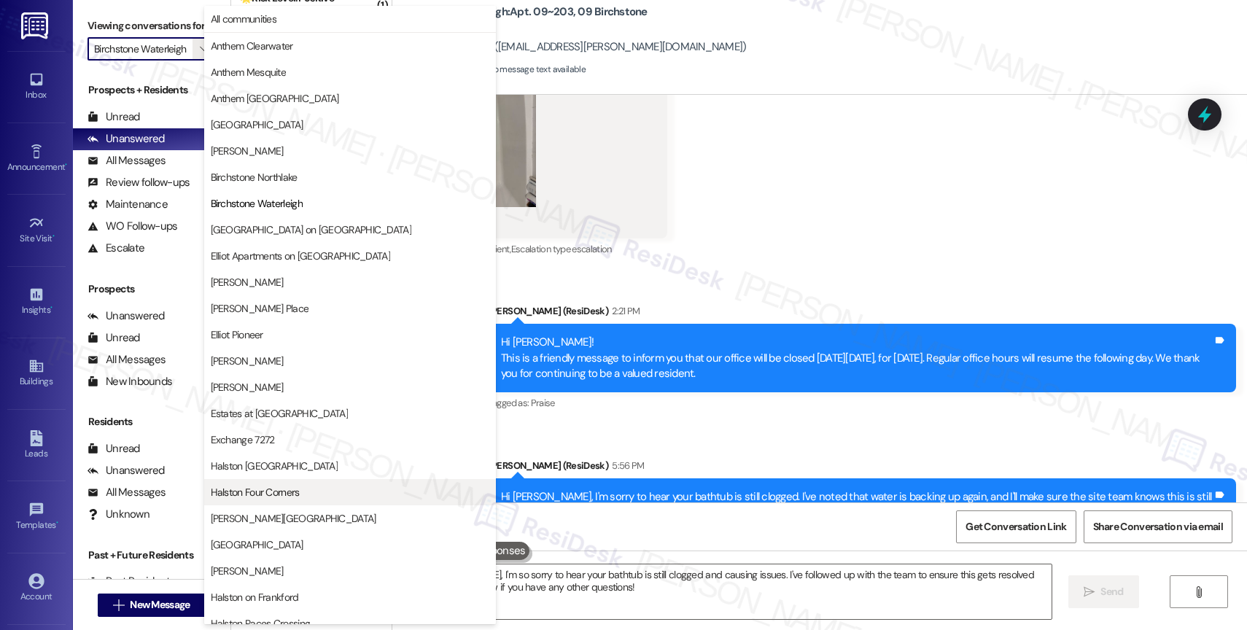
click at [307, 497] on span "Halston Four Corners" at bounding box center [350, 492] width 279 height 15
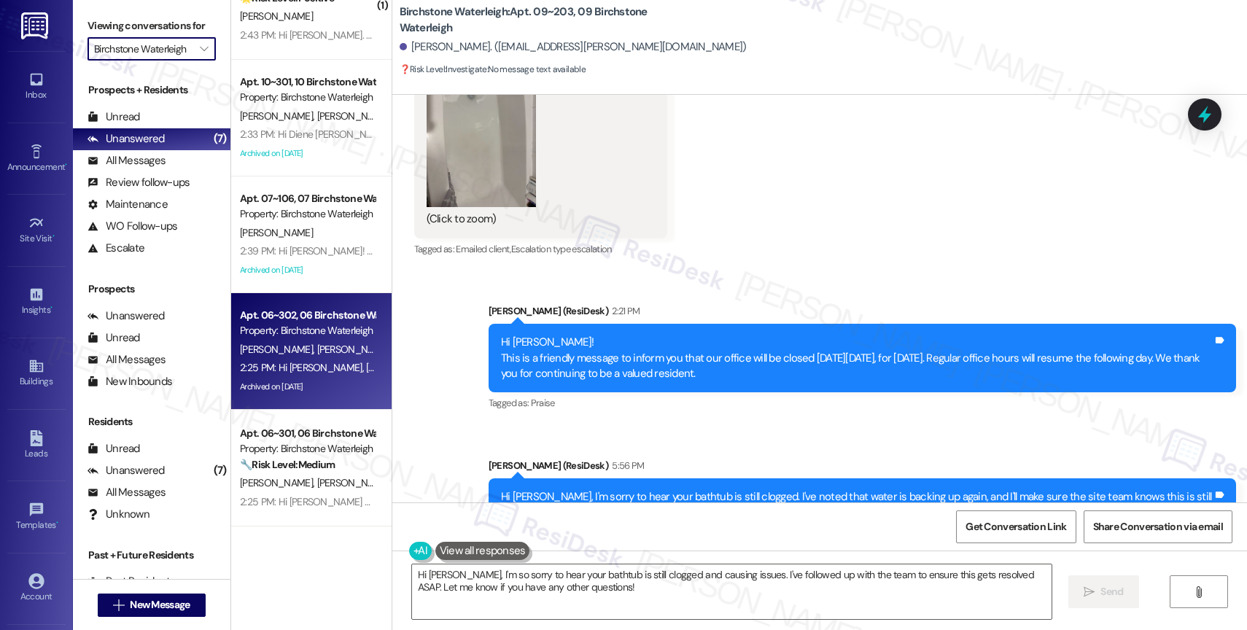
type input "Halston Four Corners"
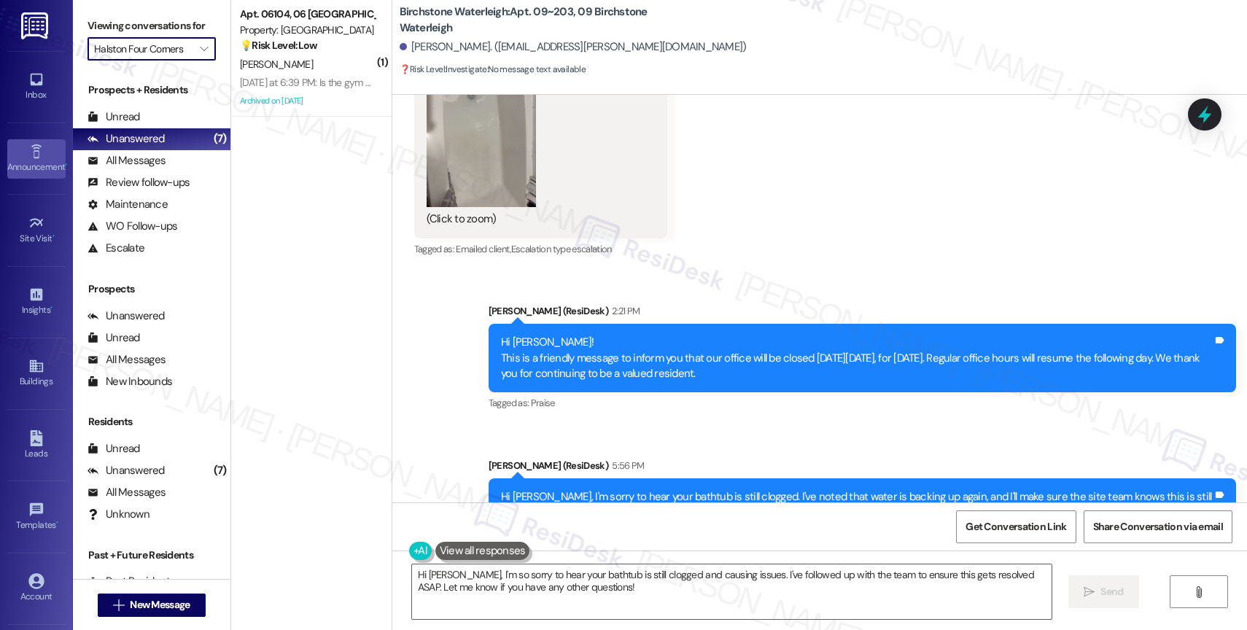
click at [24, 150] on link "Announcement •" at bounding box center [36, 158] width 58 height 39
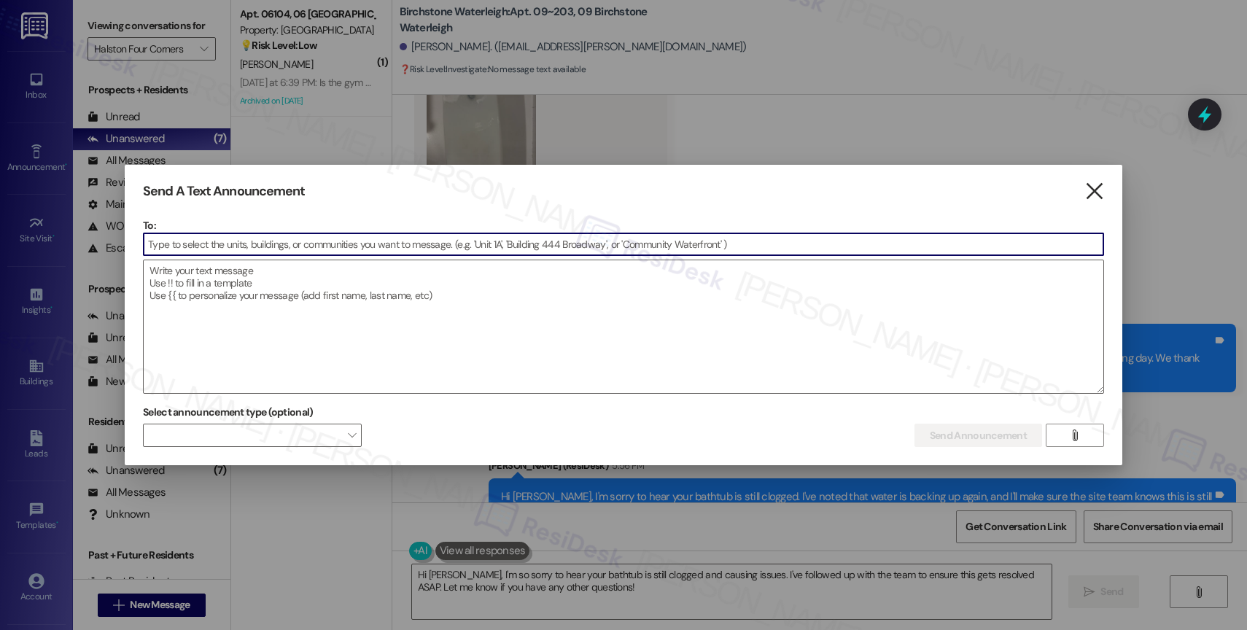
click at [1088, 188] on icon "" at bounding box center [1095, 191] width 20 height 15
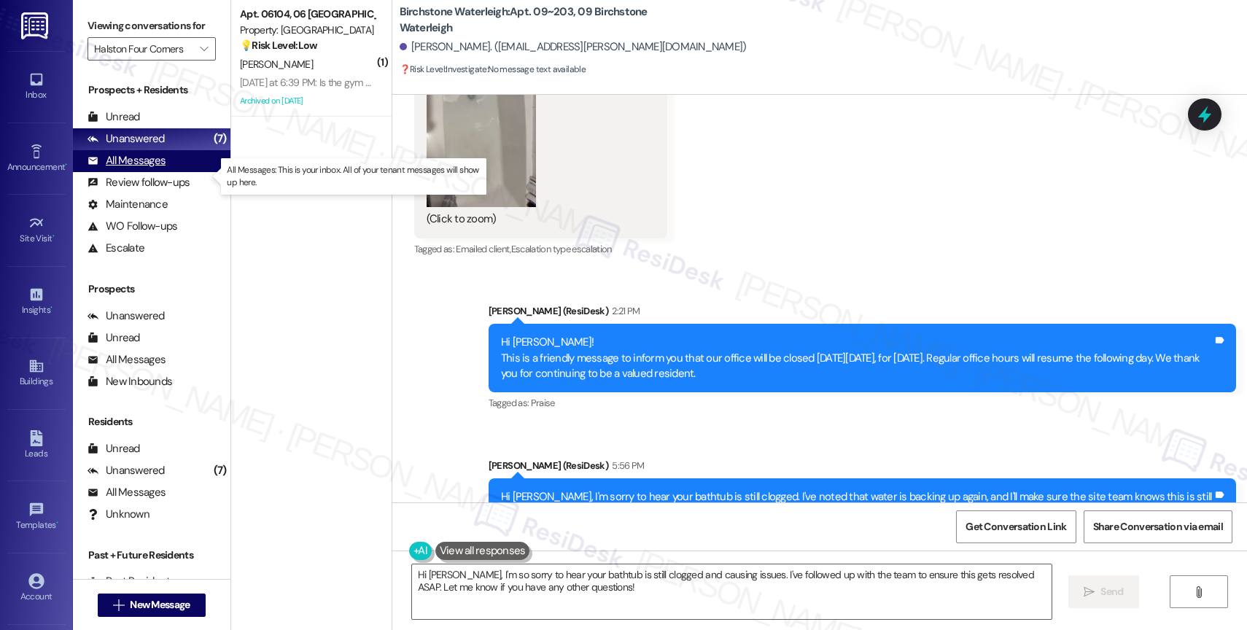
click at [115, 168] on div "All Messages" at bounding box center [127, 160] width 78 height 15
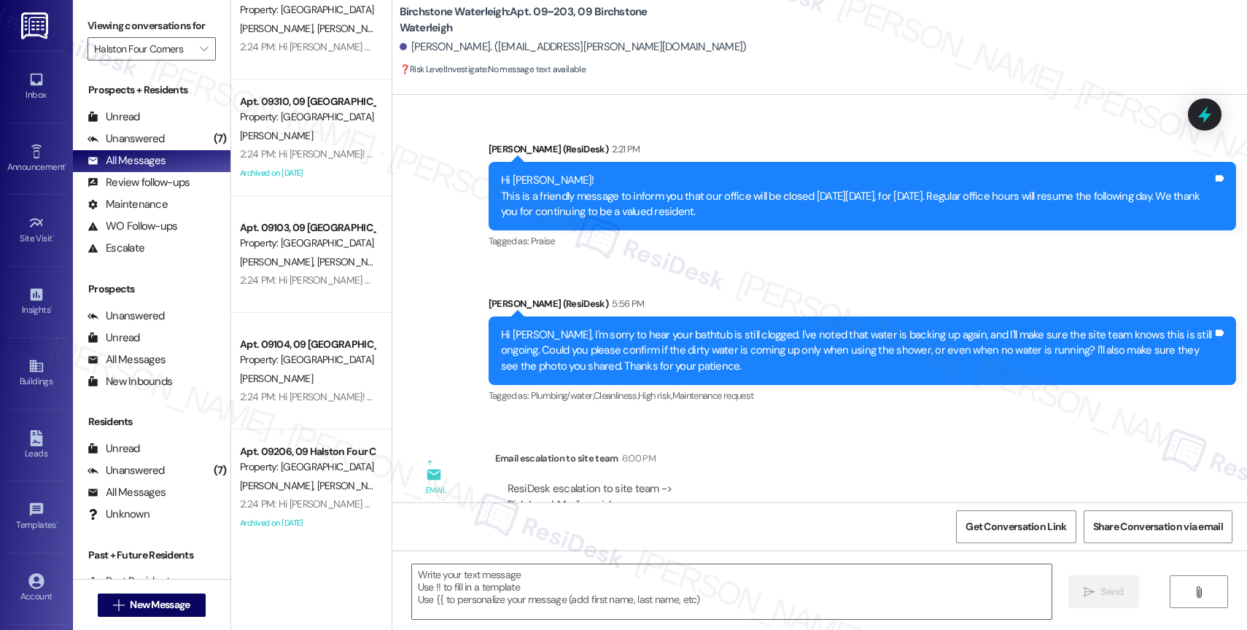
scroll to position [15805, 0]
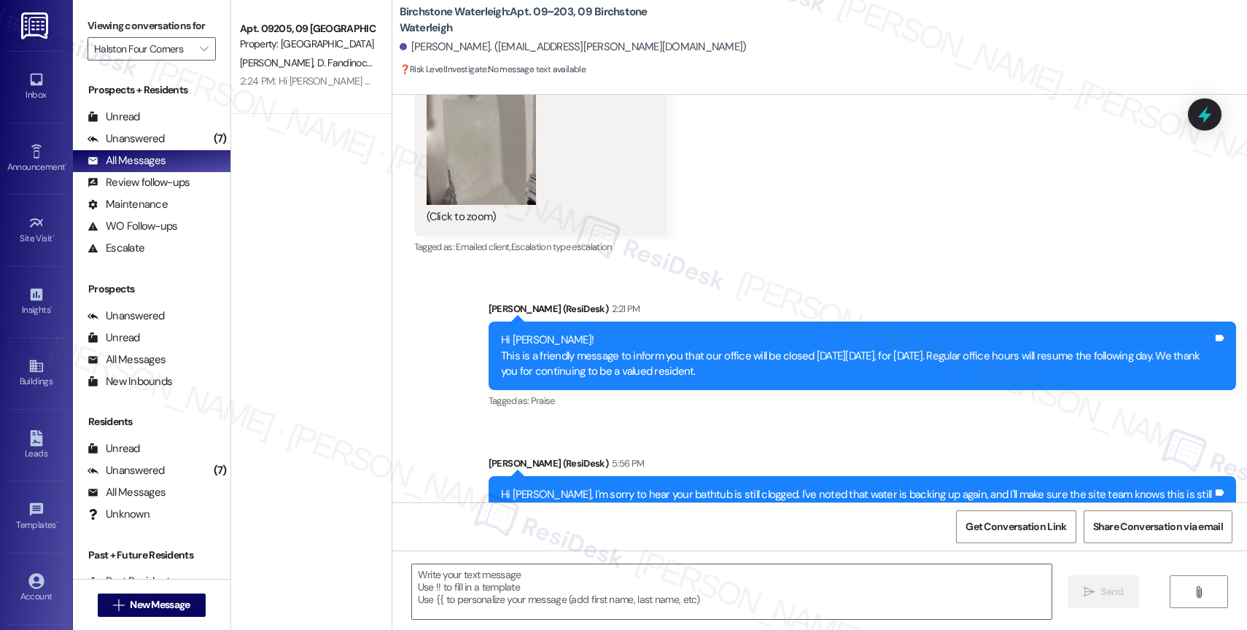
type textarea "Fetching suggested responses. Please feel free to read through the conversation…"
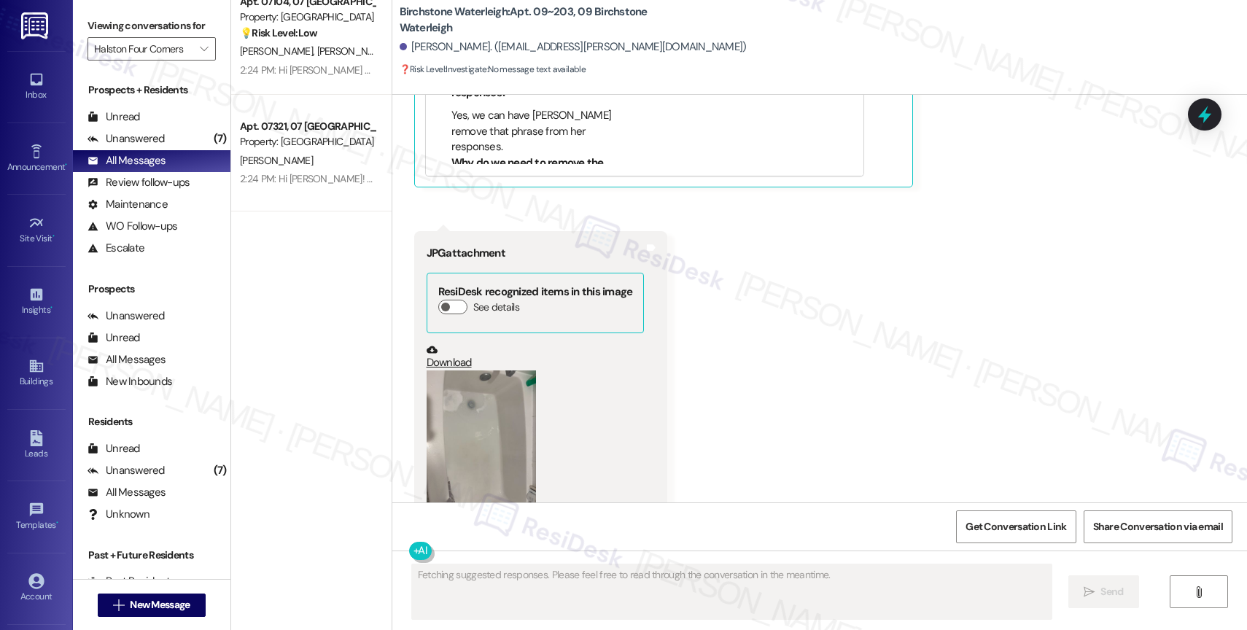
scroll to position [0, 0]
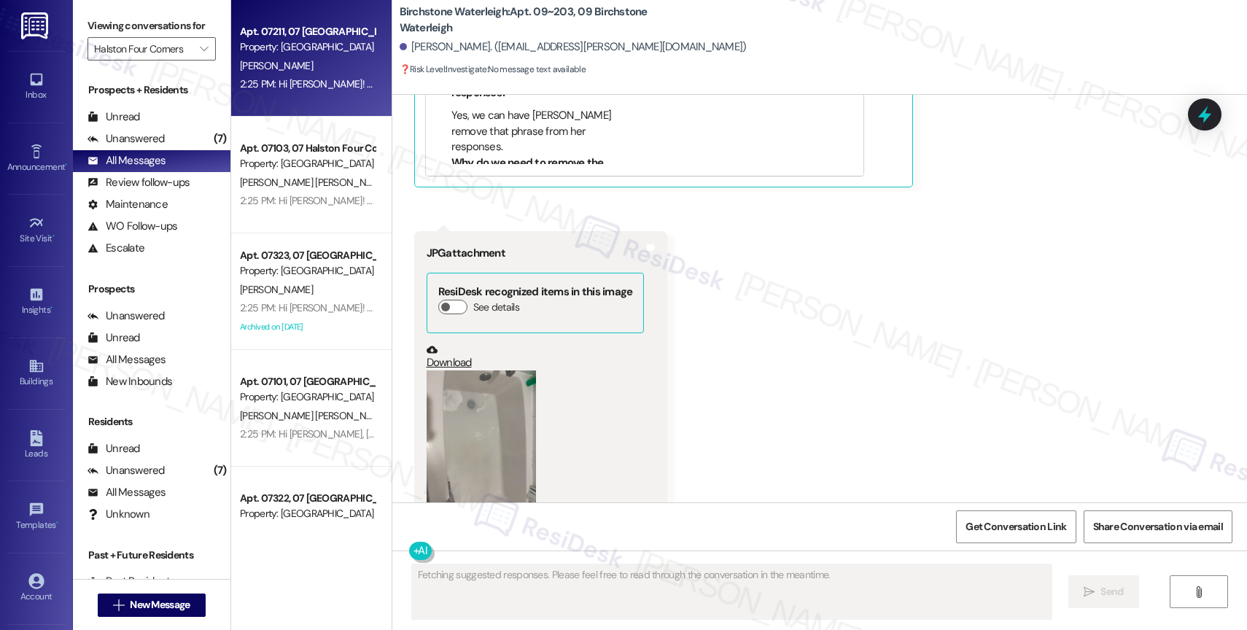
click at [294, 81] on div "2:25 PM: Hi Maria! This is a friendly message to inform you that our office wil…" at bounding box center [715, 83] width 951 height 13
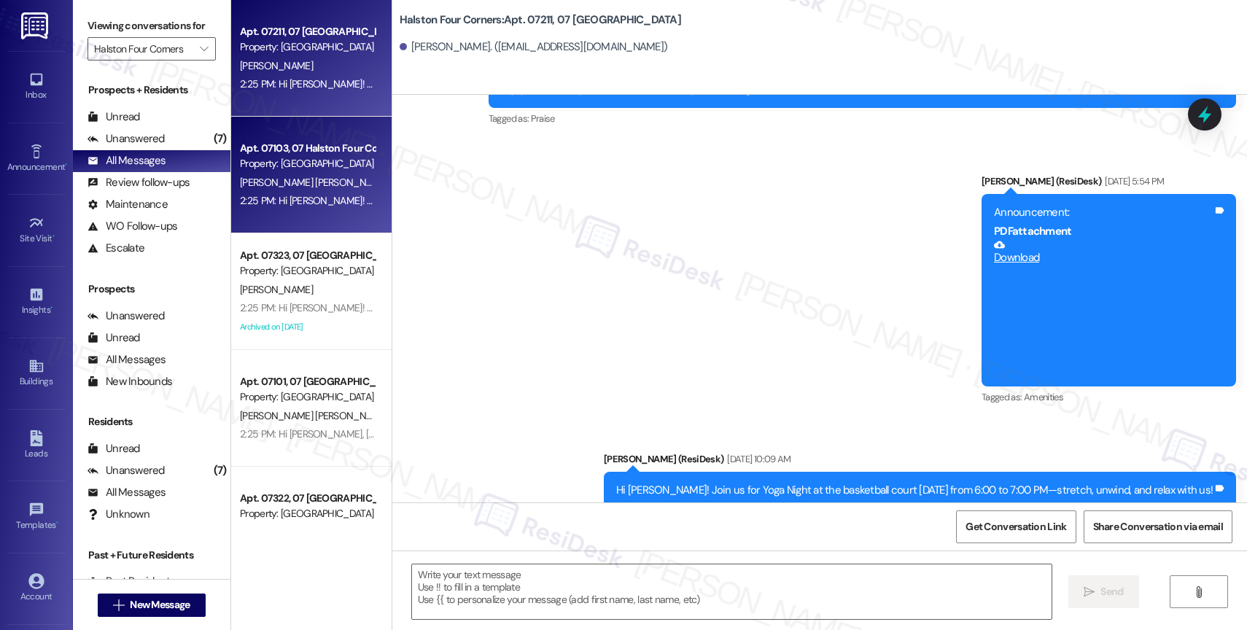
type textarea "Fetching suggested responses. Please feel free to read through the conversation…"
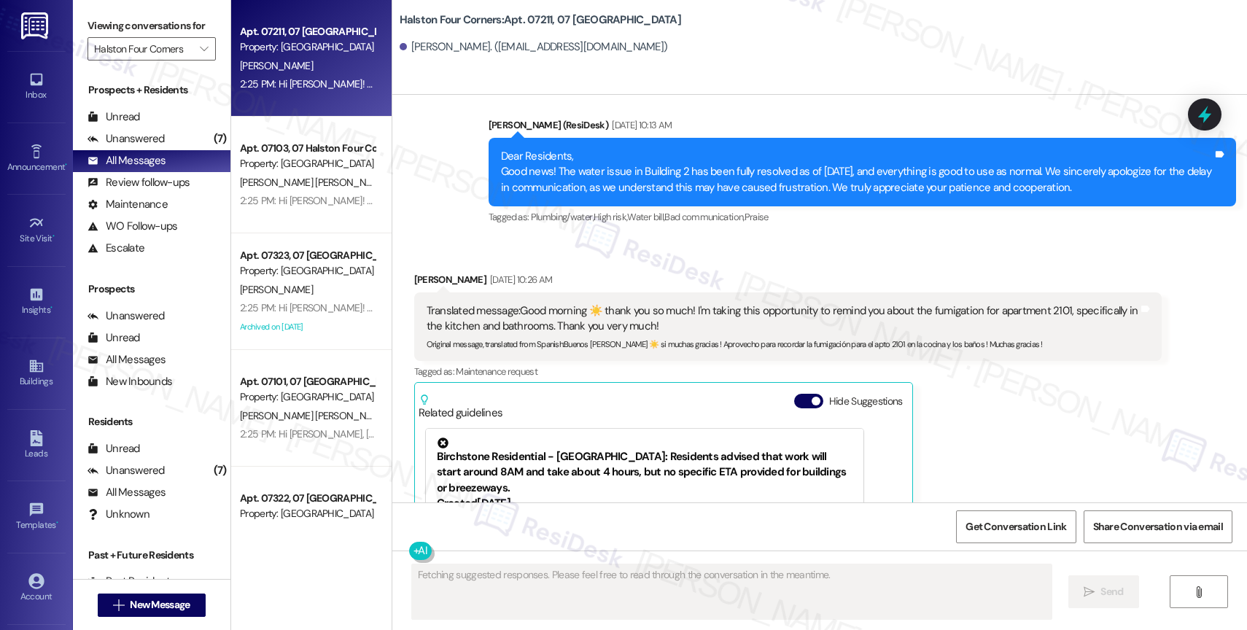
scroll to position [4869, 0]
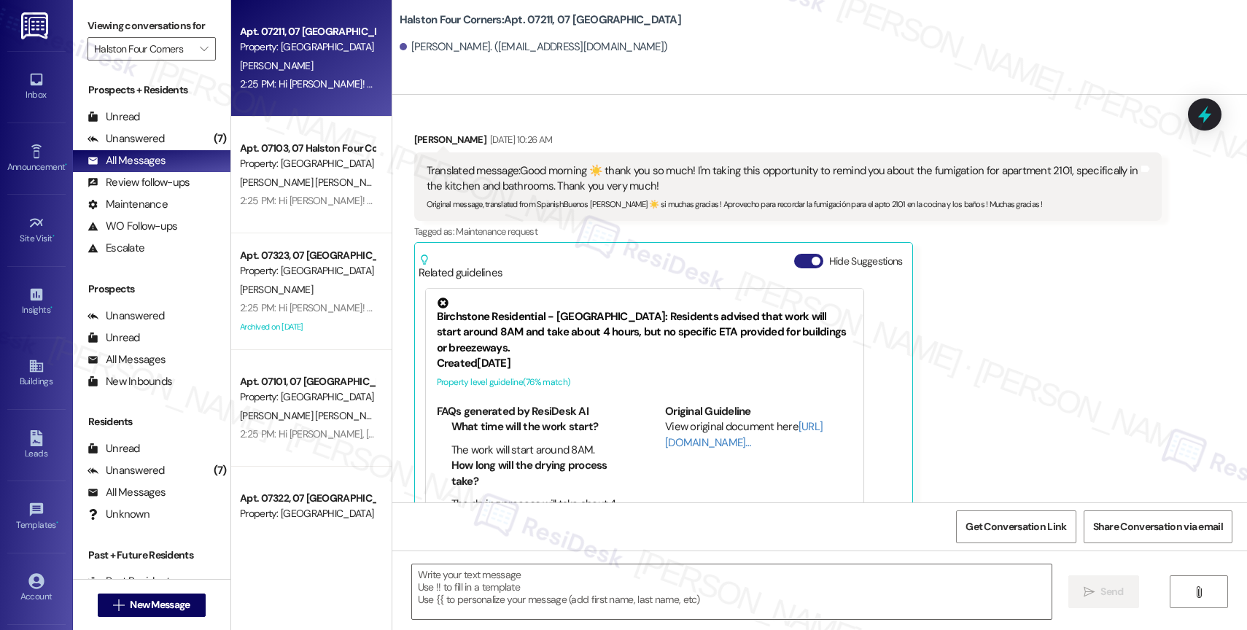
click at [797, 254] on button "Hide Suggestions" at bounding box center [808, 261] width 29 height 15
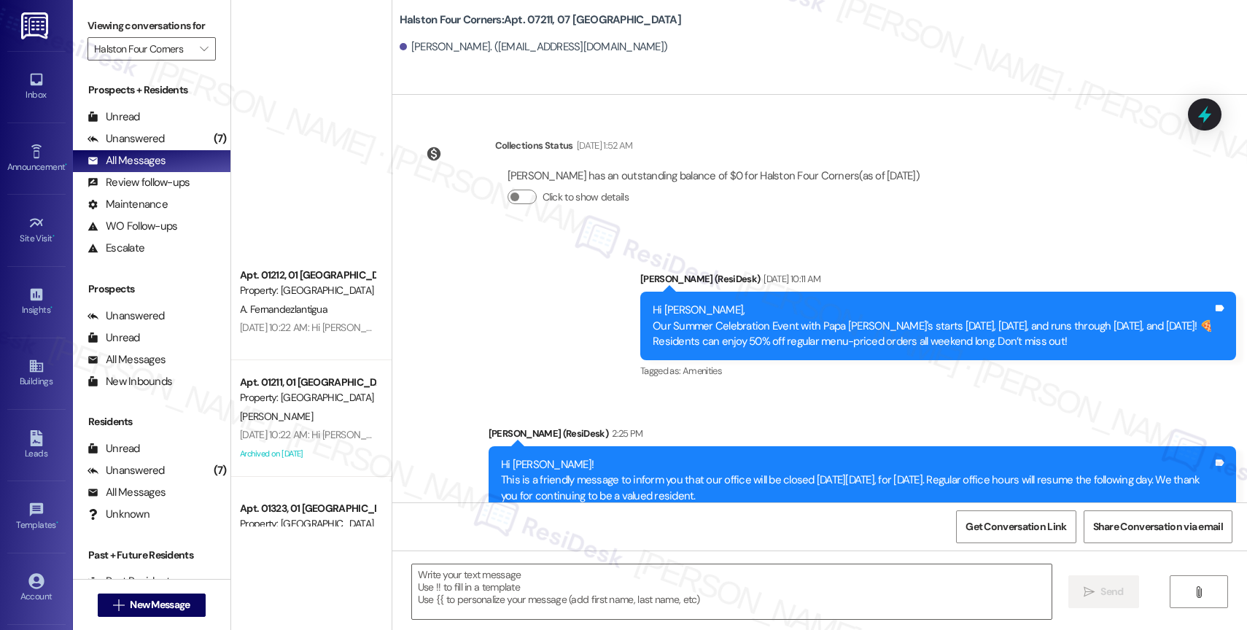
scroll to position [4817, 0]
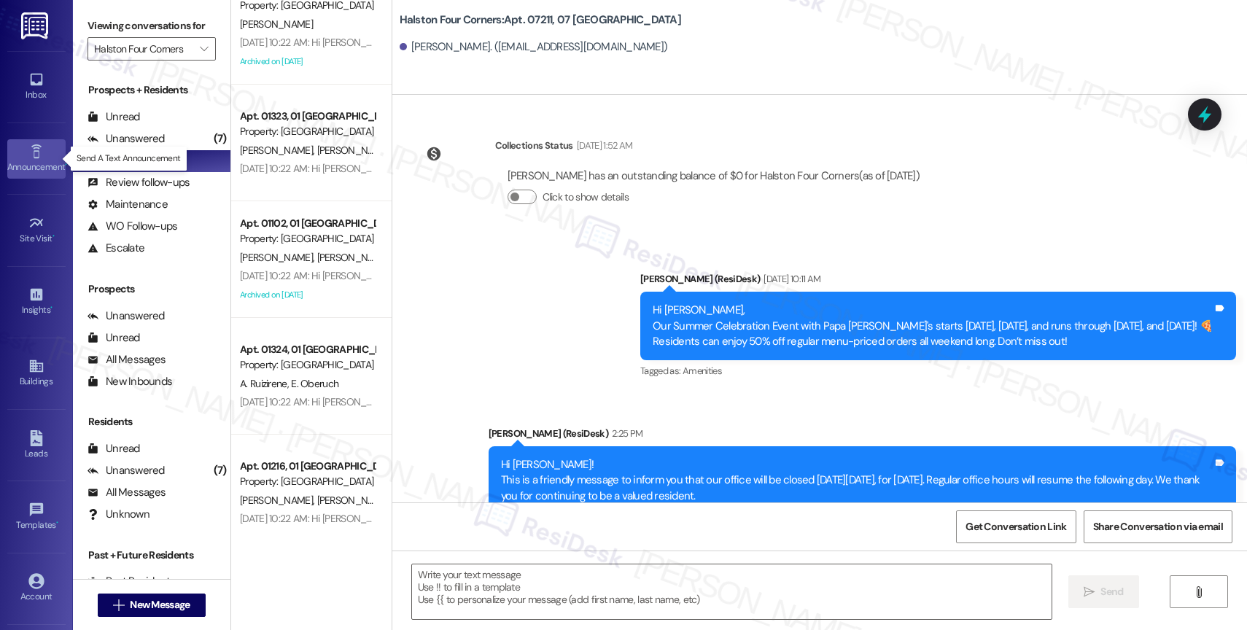
click at [28, 156] on icon at bounding box center [36, 152] width 16 height 16
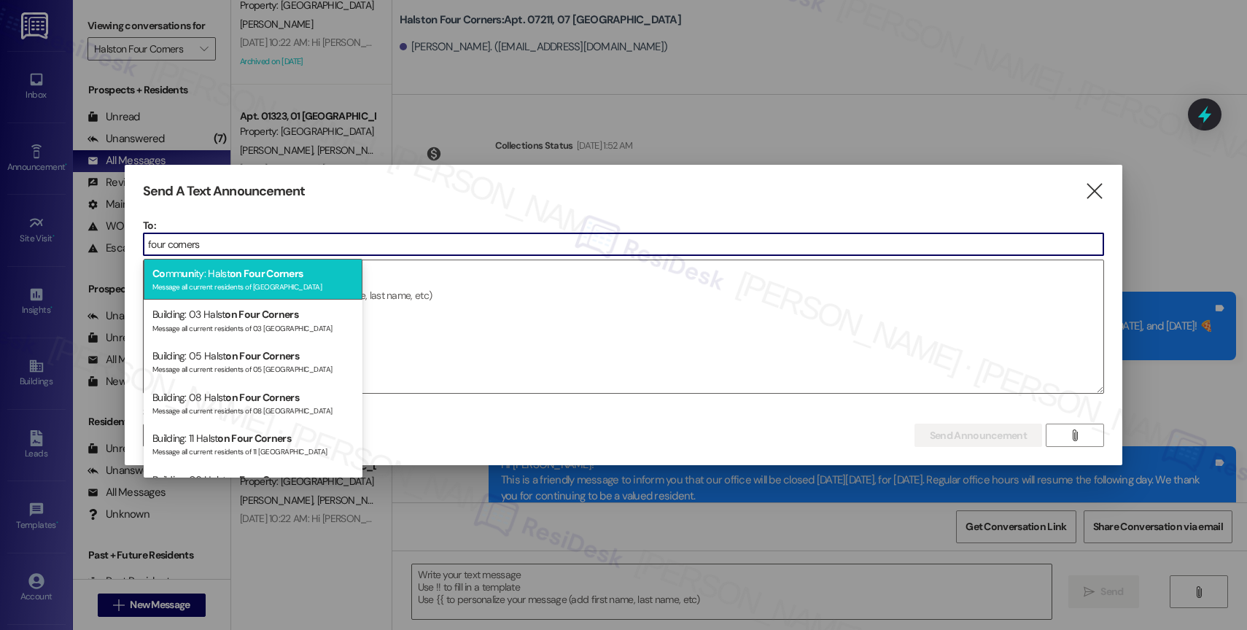
type input "four corners"
click at [279, 279] on span "on Four Corners" at bounding box center [267, 273] width 74 height 13
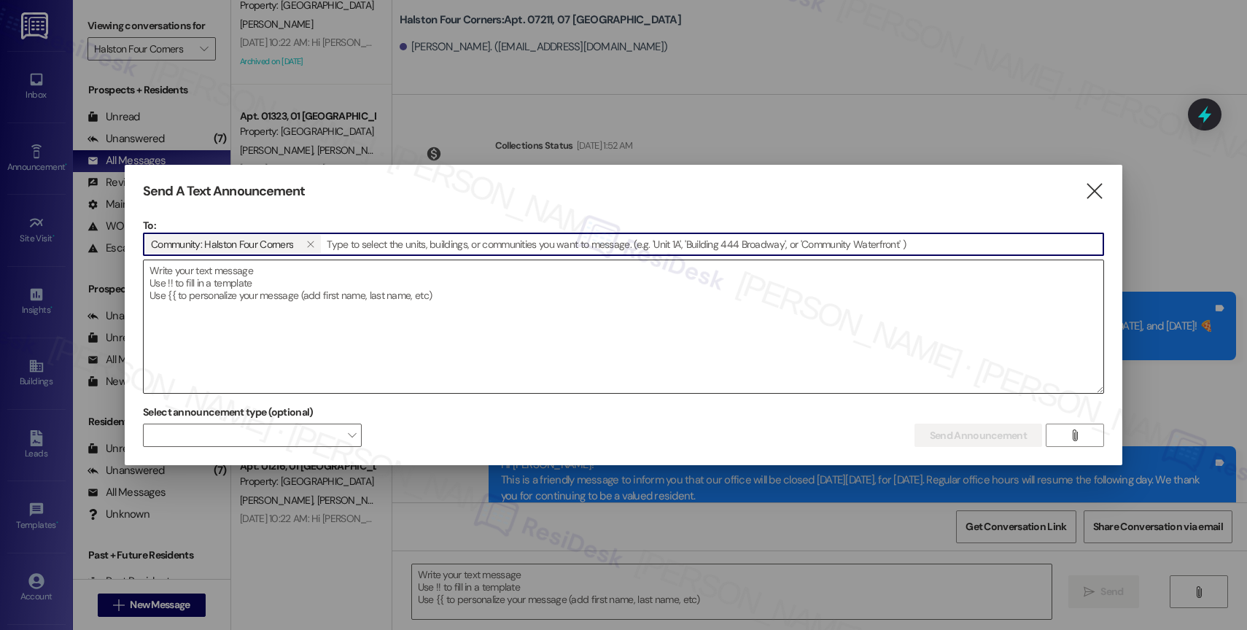
click at [271, 298] on textarea at bounding box center [624, 326] width 960 height 133
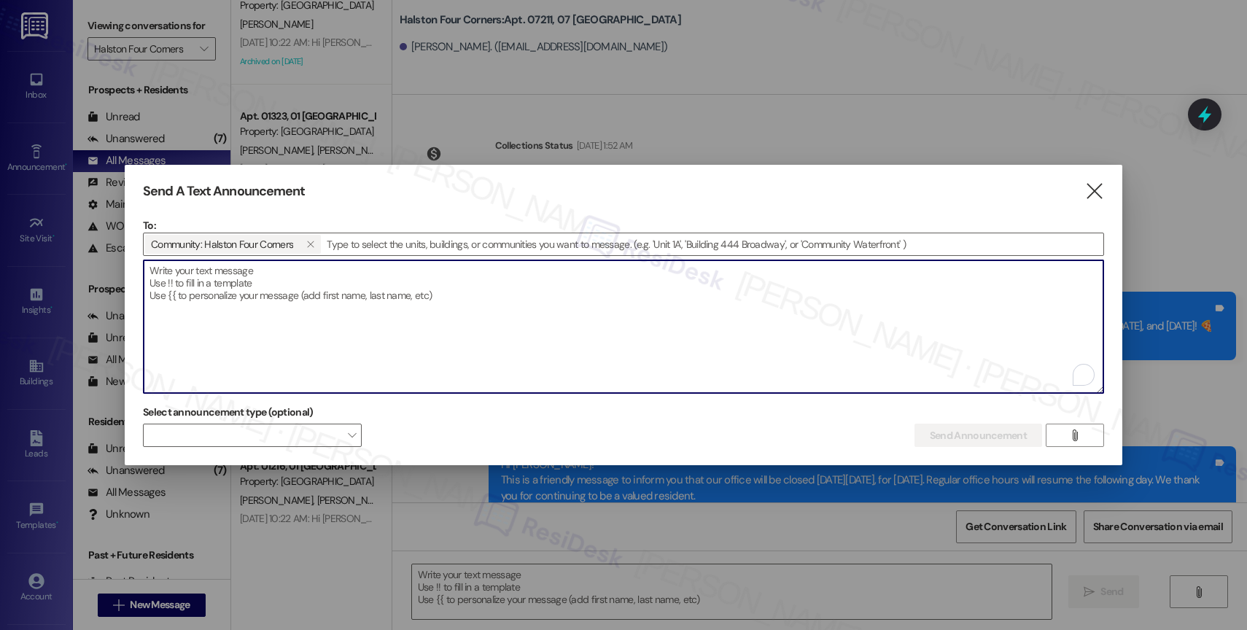
paste textarea "Hi {{first_name}}, :feet: Stop by the Front Office tomorrow, Wednesday, August …"
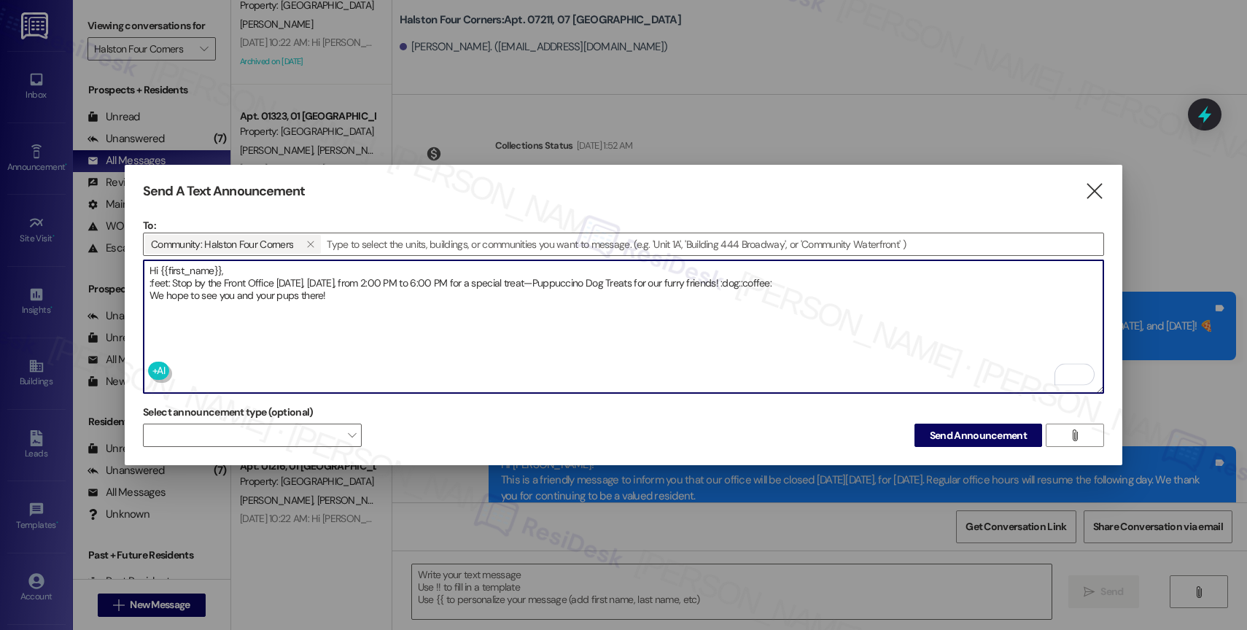
drag, startPoint x: 170, startPoint y: 286, endPoint x: 125, endPoint y: 283, distance: 44.6
click at [125, 283] on div "Send A Text Announcement  To: Community: Halston Four Corners   Drop image f…" at bounding box center [624, 315] width 998 height 301
type textarea "Hi {{first_name}}, 🐾 Stop by the Front Office tomorrow, Wednesday, August 27, f…"
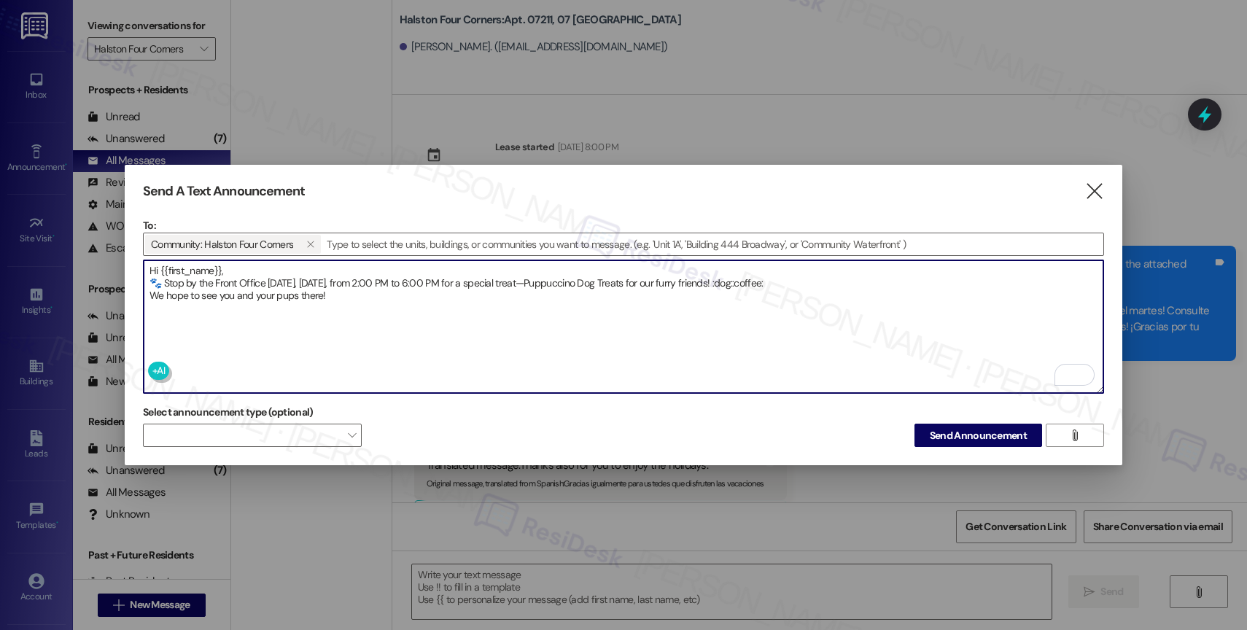
scroll to position [8147, 0]
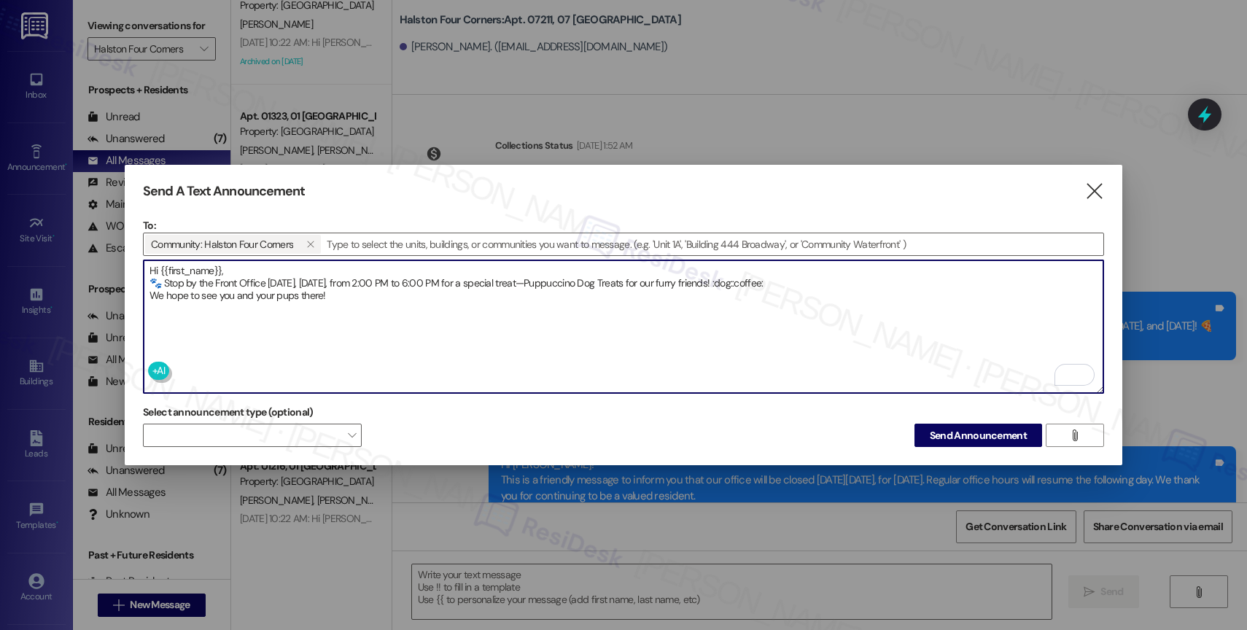
click at [791, 311] on textarea "Hi {{first_name}}, 🐾 Stop by the Front Office [DATE], [DATE], from 2:00 PM to 6…" at bounding box center [624, 326] width 960 height 133
drag, startPoint x: 790, startPoint y: 282, endPoint x: 910, endPoint y: 283, distance: 119.6
click at [910, 283] on textarea "Hi {{first_name}}, 🐾 Stop by the Front Office [DATE], [DATE], from 2:00 PM to 6…" at bounding box center [624, 326] width 960 height 133
click at [487, 295] on textarea "Hi {{first_name}}, 🐾 Stop by the Front Office [DATE], [DATE], from 2:00 PM to 6…" at bounding box center [624, 326] width 960 height 133
type textarea "Hi {{first_name}}, 🐾 Stop by the Front Office [DATE], [DATE], from 2:00 PM to 6…"
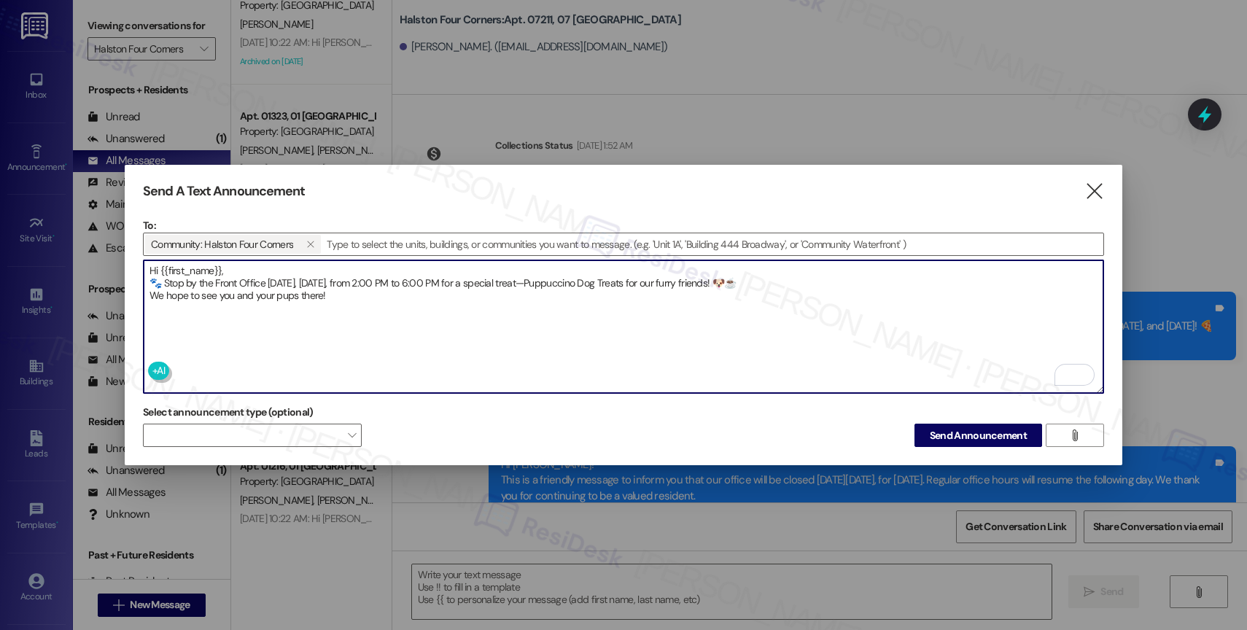
click at [363, 308] on textarea "Hi {{first_name}}, 🐾 Stop by the Front Office [DATE], [DATE], from 2:00 PM to 6…" at bounding box center [624, 326] width 960 height 133
click at [993, 435] on span "Send Announcement" at bounding box center [978, 435] width 97 height 15
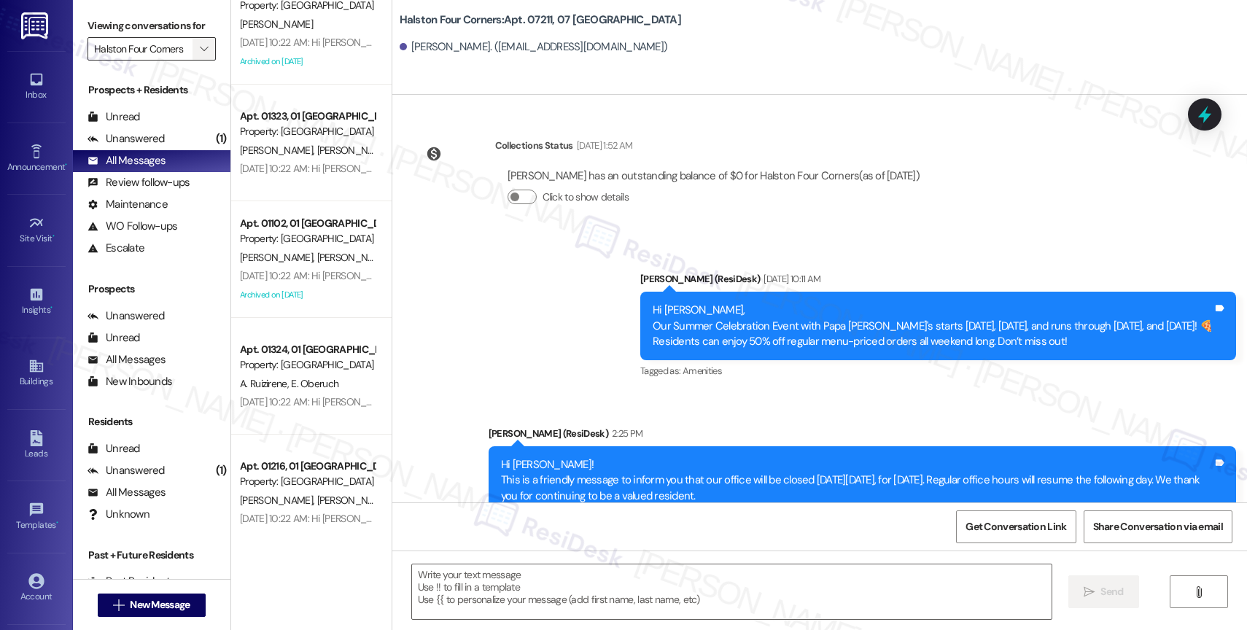
click at [197, 53] on span "" at bounding box center [204, 48] width 14 height 23
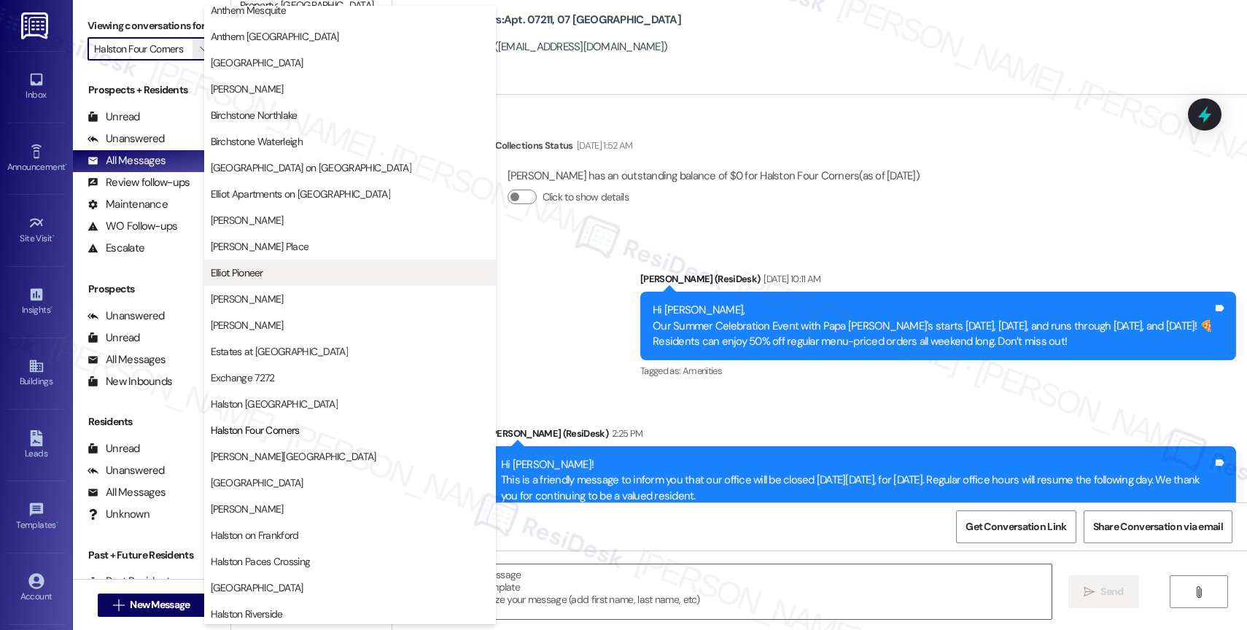
scroll to position [0, 0]
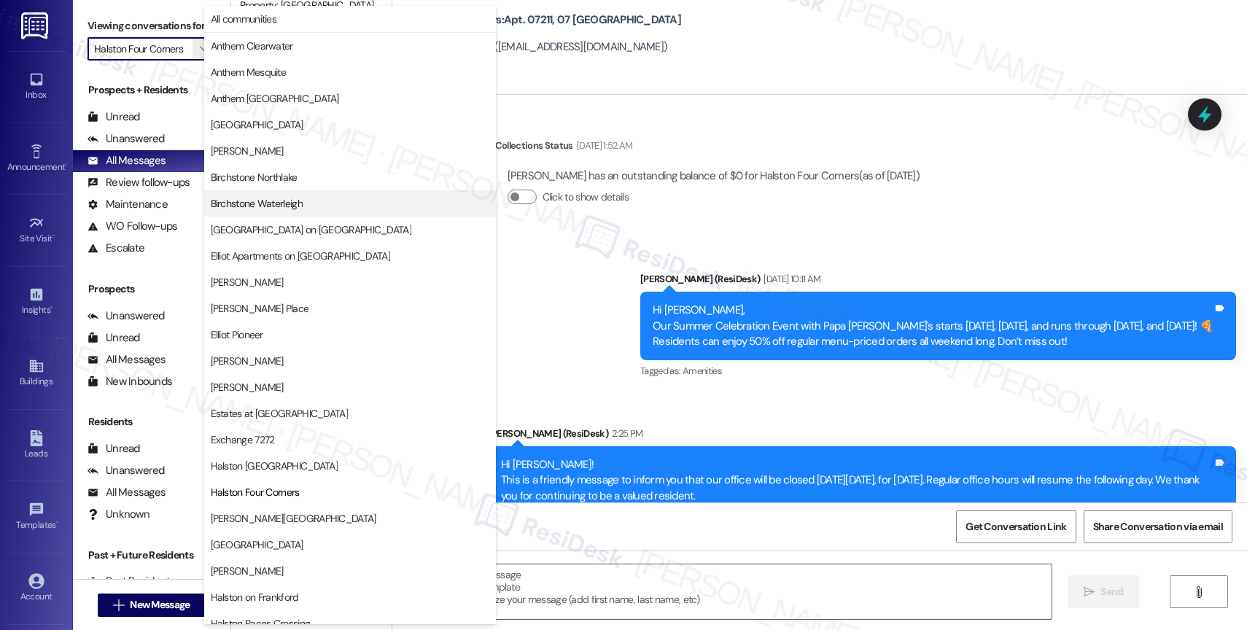
click at [307, 199] on span "Birchstone Waterleigh" at bounding box center [350, 203] width 279 height 15
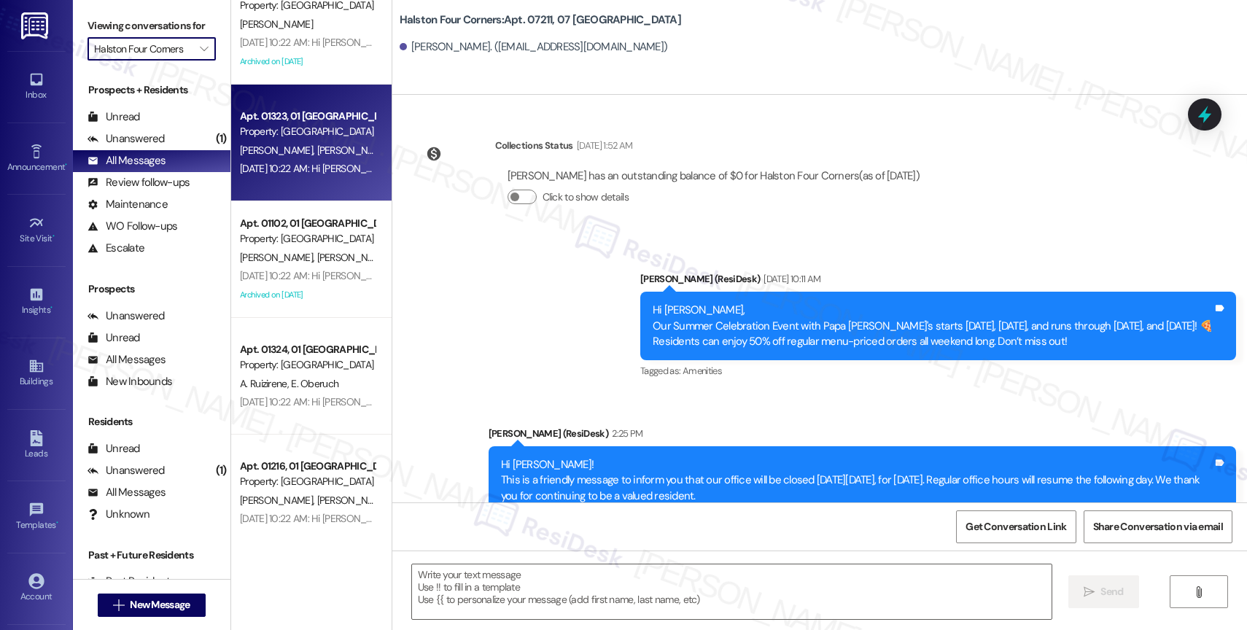
type input "Birchstone Waterleigh"
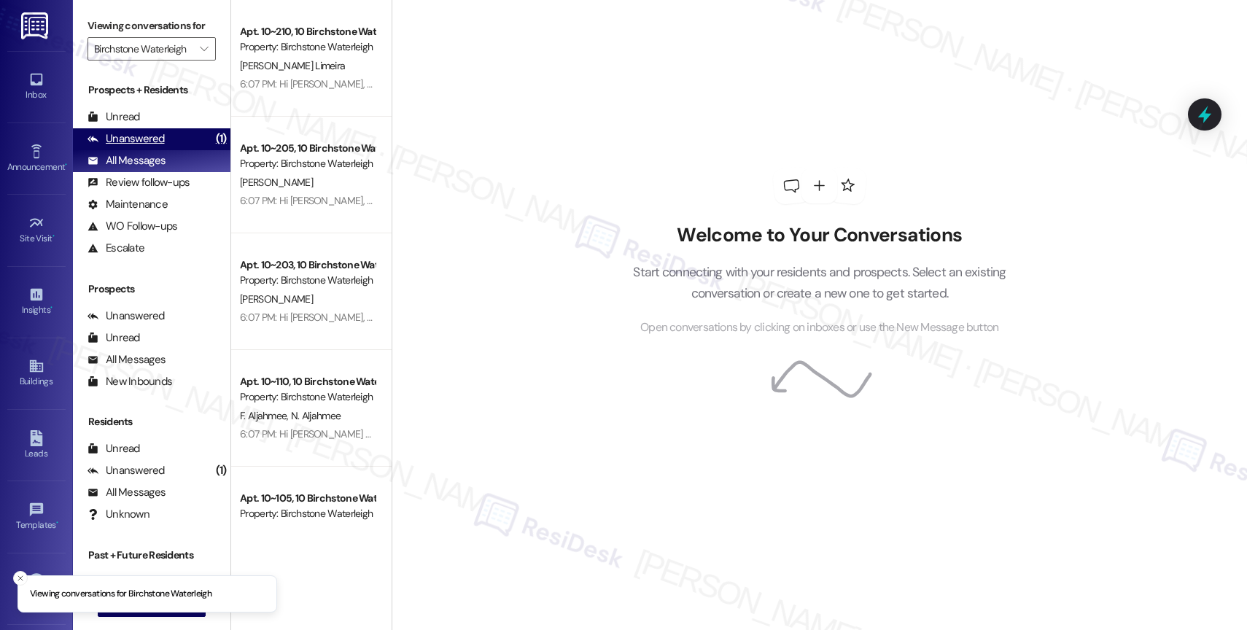
click at [163, 150] on div "Unanswered (1)" at bounding box center [152, 139] width 158 height 22
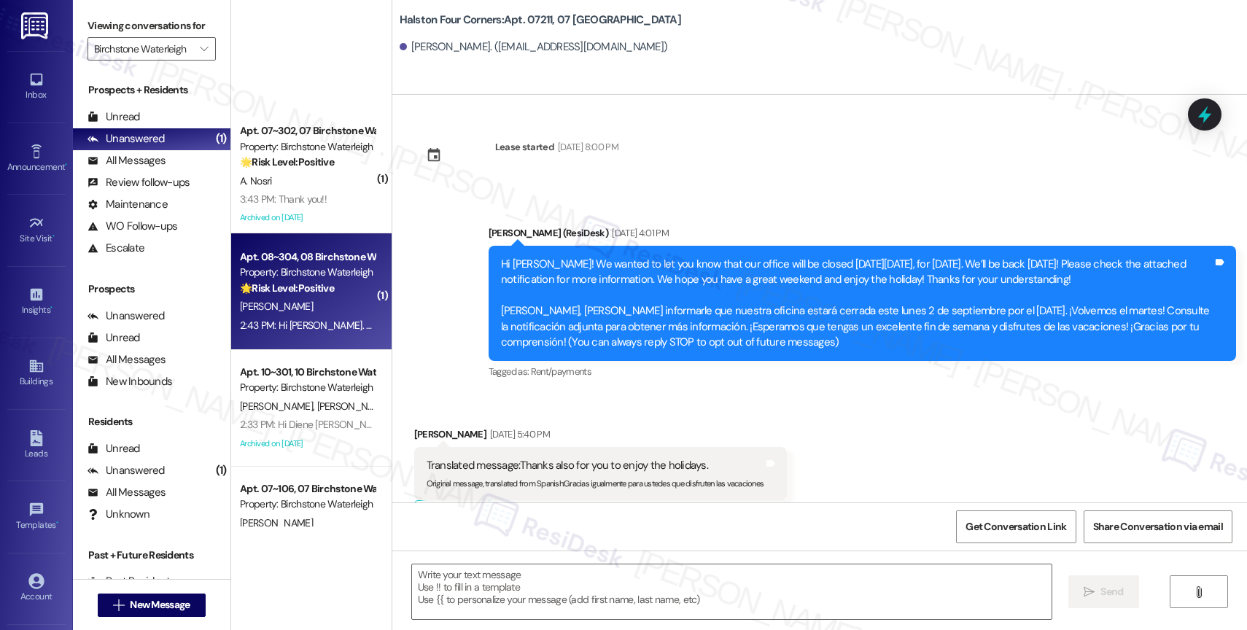
scroll to position [290, 0]
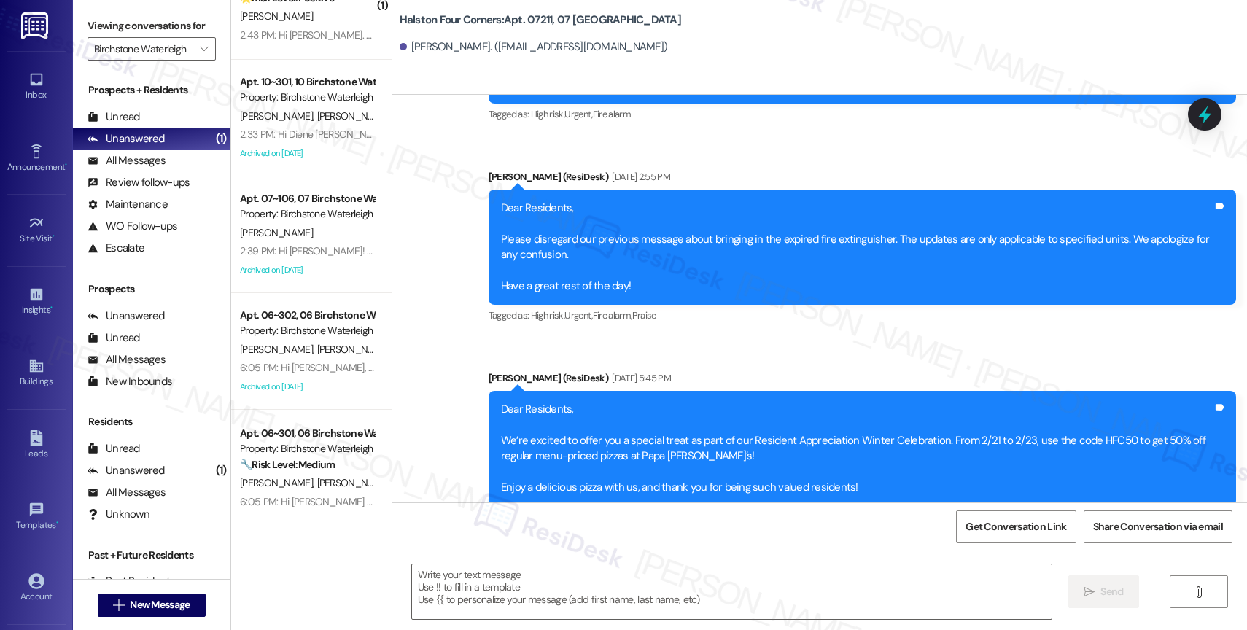
type textarea "Fetching suggested responses. Please feel free to read through the conversation…"
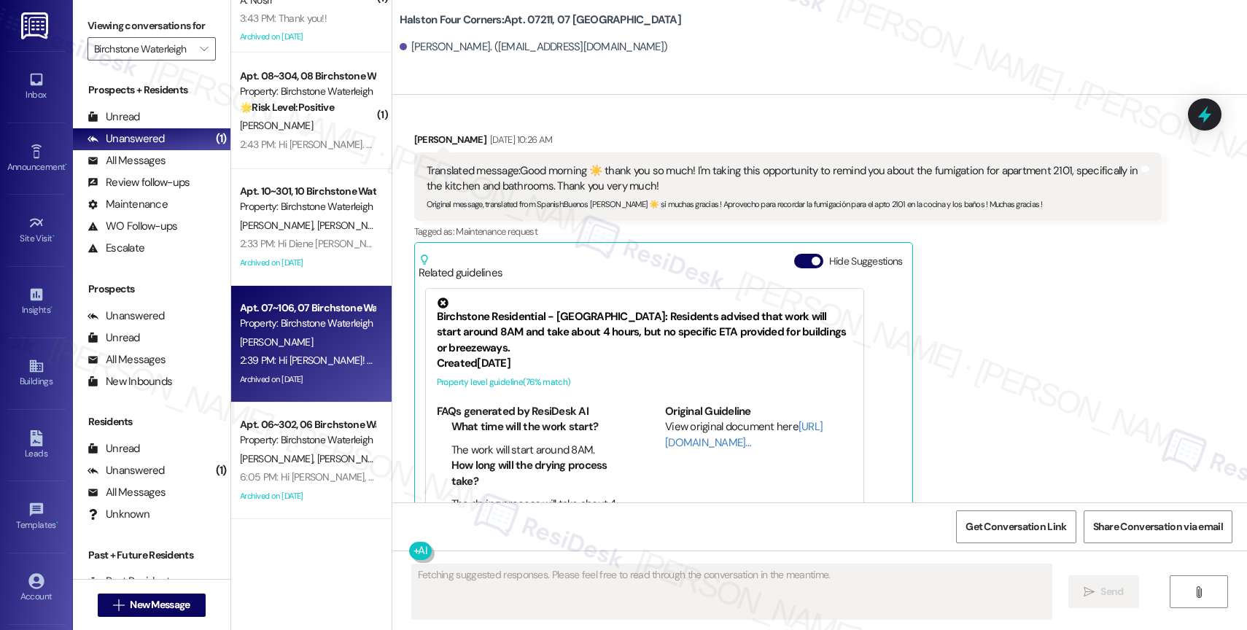
scroll to position [0, 0]
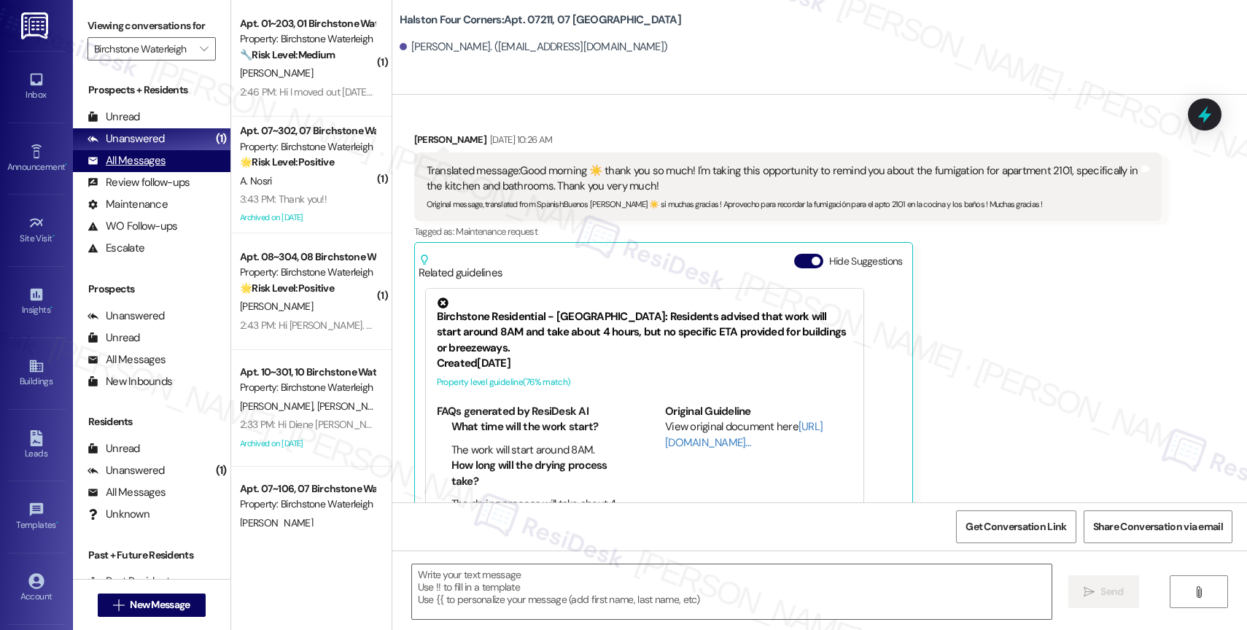
click at [140, 168] on div "All Messages" at bounding box center [127, 160] width 78 height 15
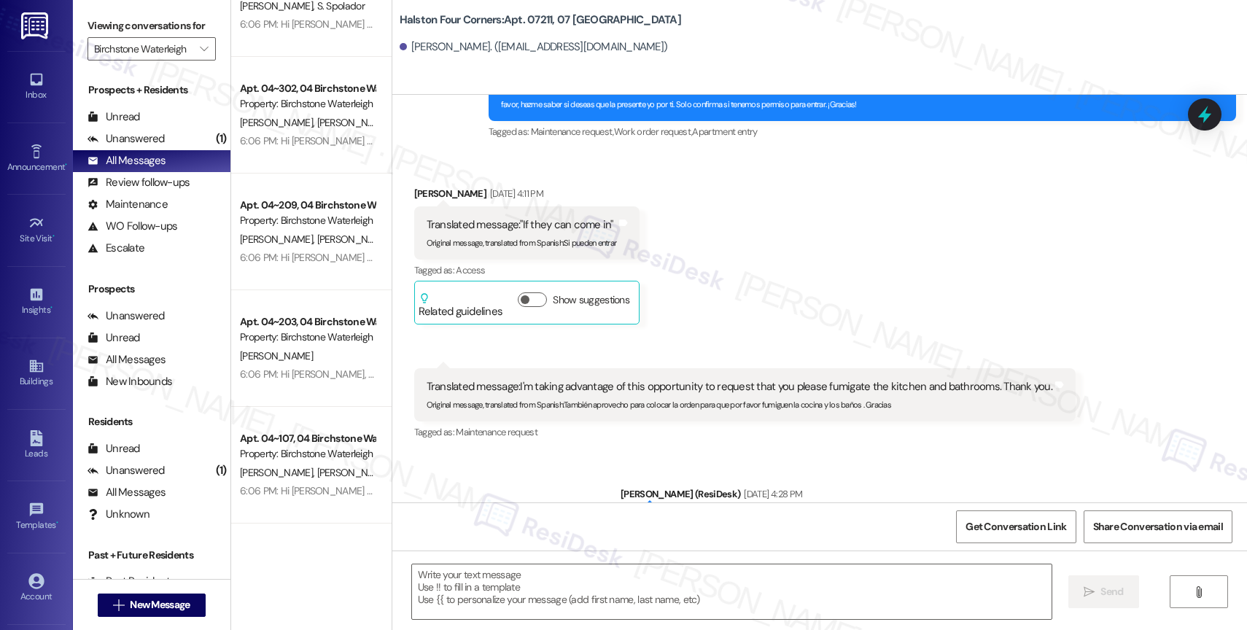
scroll to position [4670, 0]
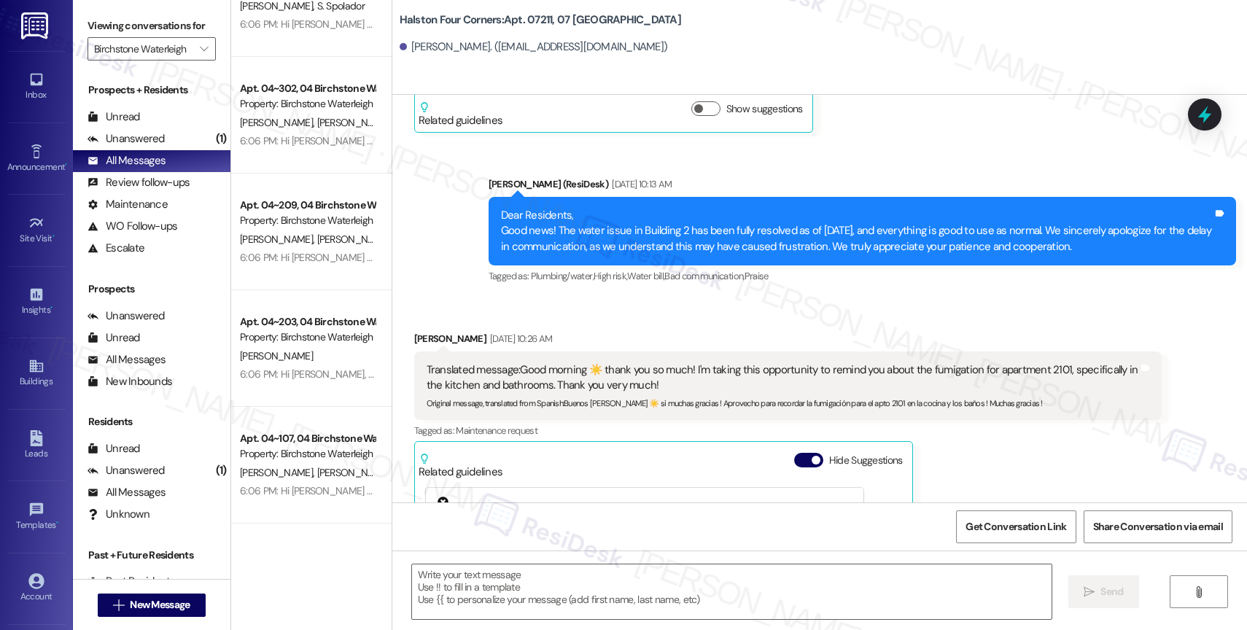
type textarea "Fetching suggested responses. Please feel free to read through the conversation…"
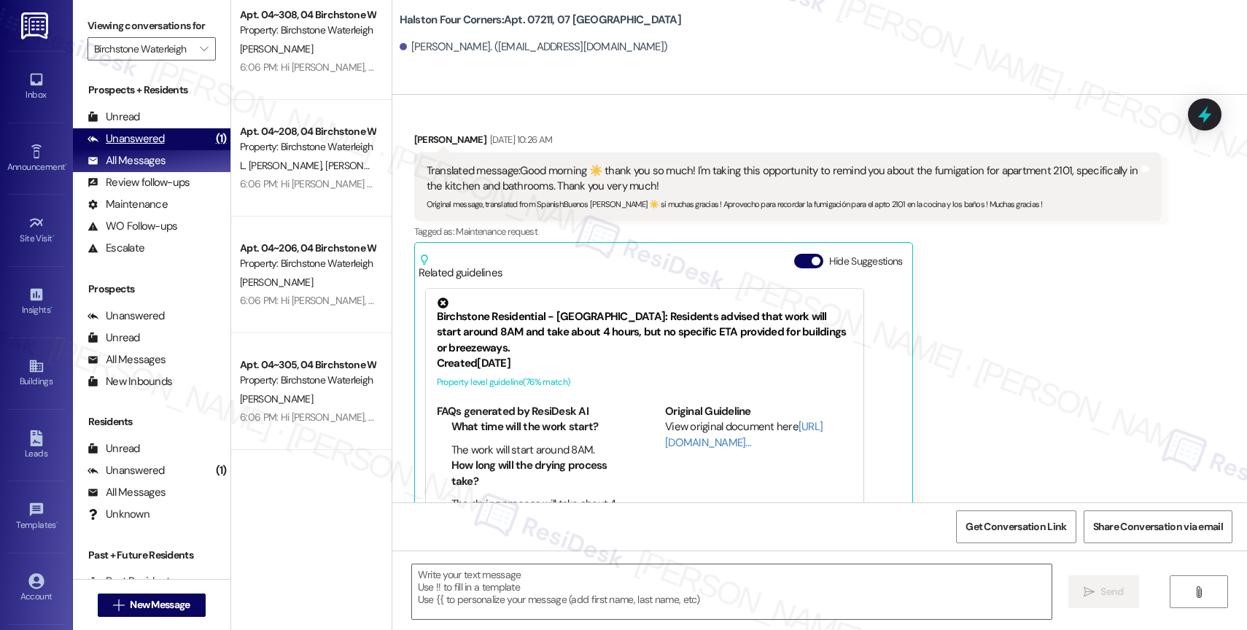
scroll to position [2976, 0]
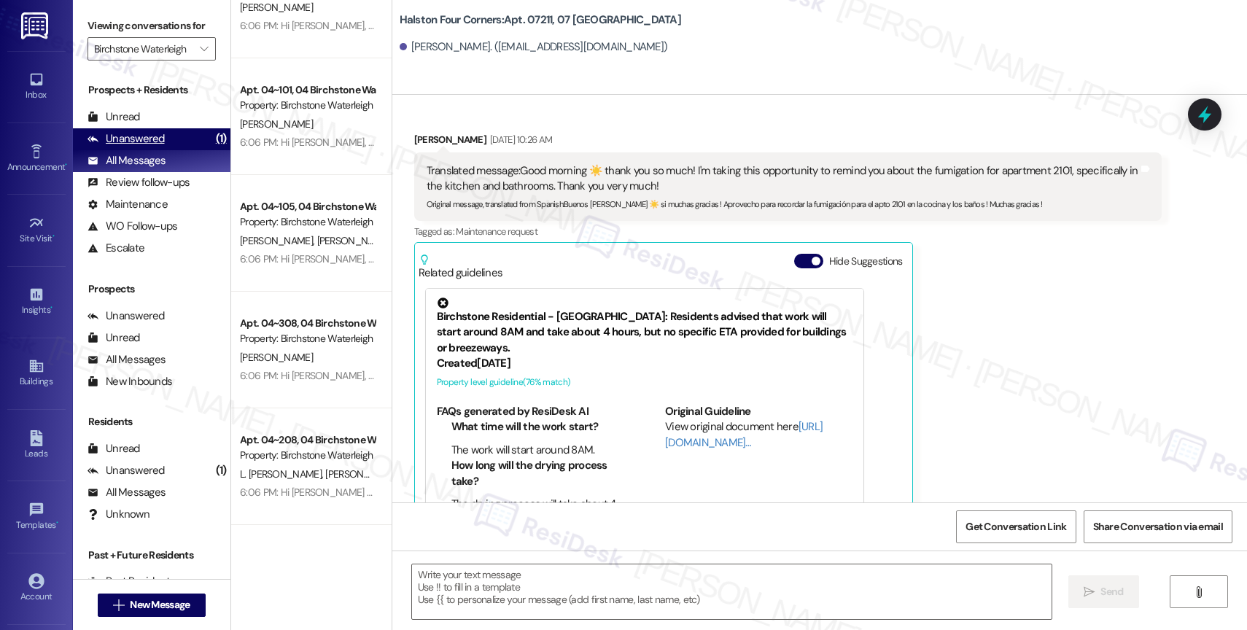
click at [156, 147] on div "Unanswered" at bounding box center [126, 138] width 77 height 15
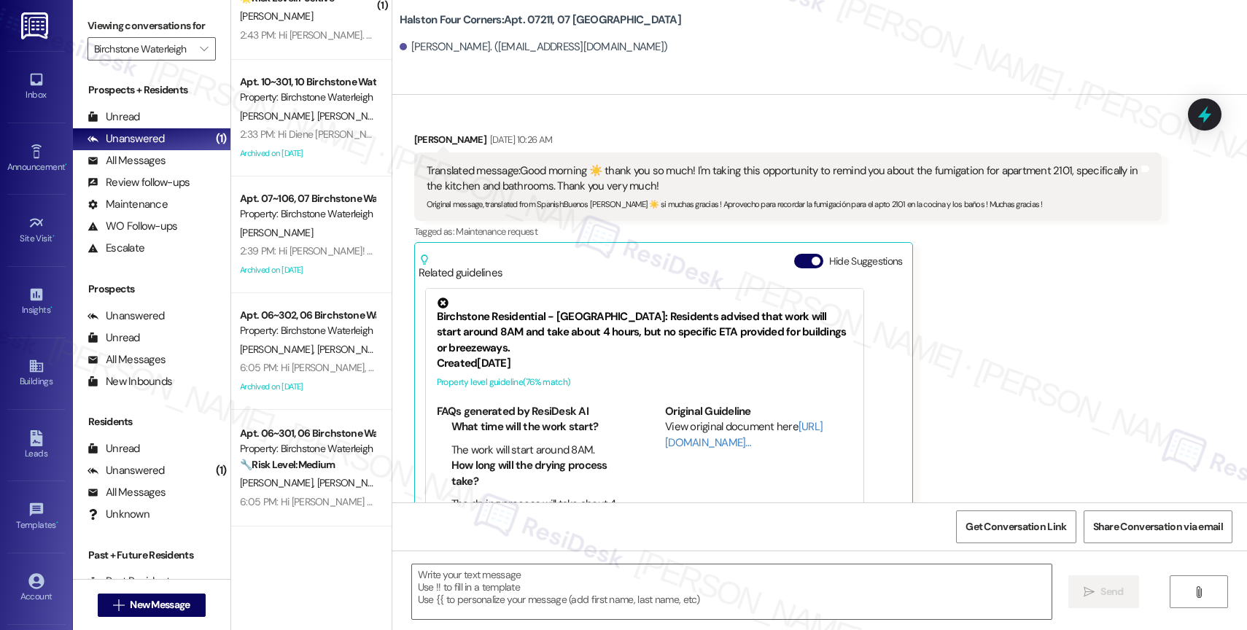
scroll to position [0, 0]
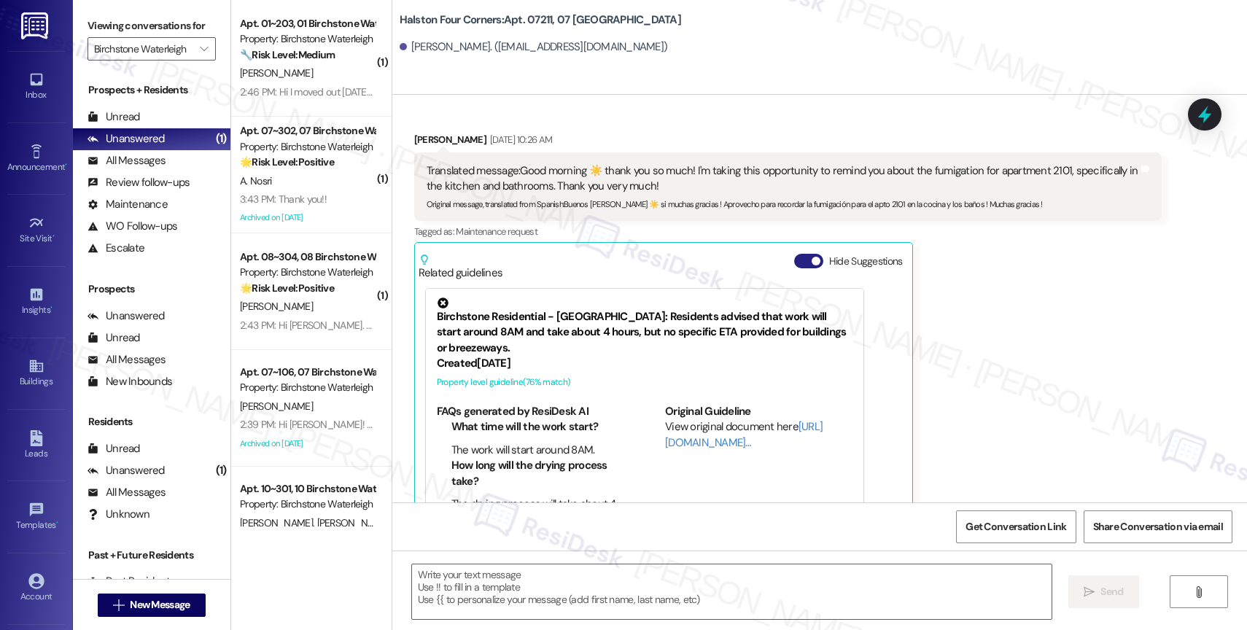
click at [802, 254] on button "Hide Suggestions" at bounding box center [808, 261] width 29 height 15
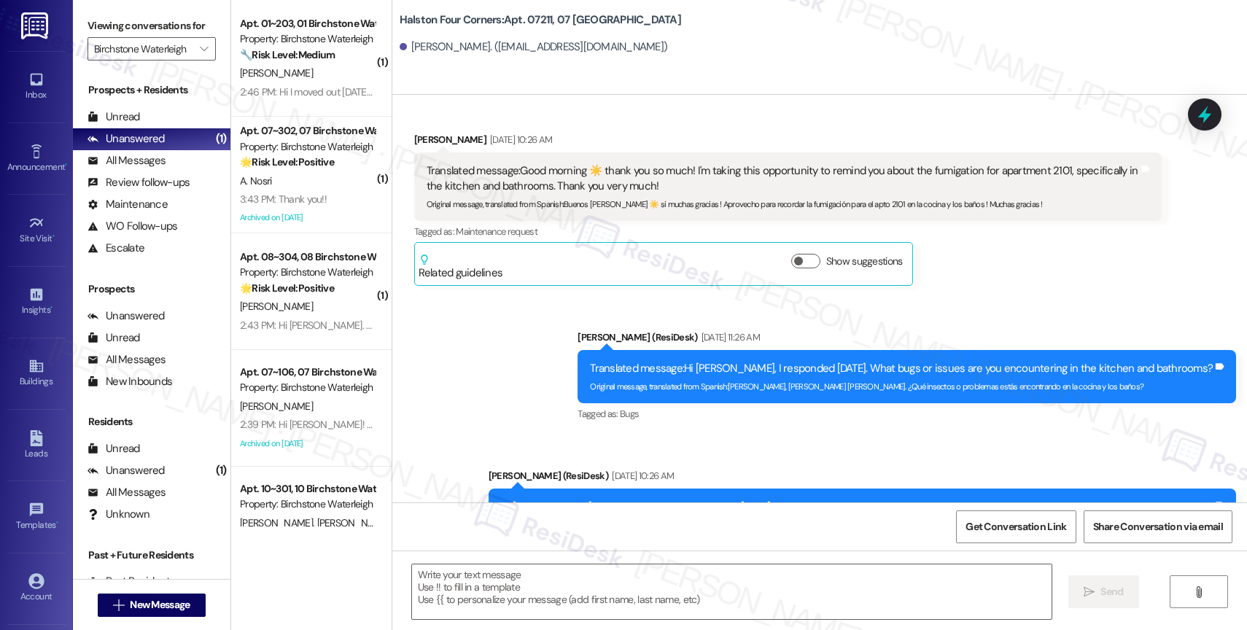
click at [520, 341] on div "Sent via SMS Sarah (ResiDesk) Feb 25, 2025 at 11:26 AM Translated message: Hi M…" at bounding box center [819, 505] width 855 height 416
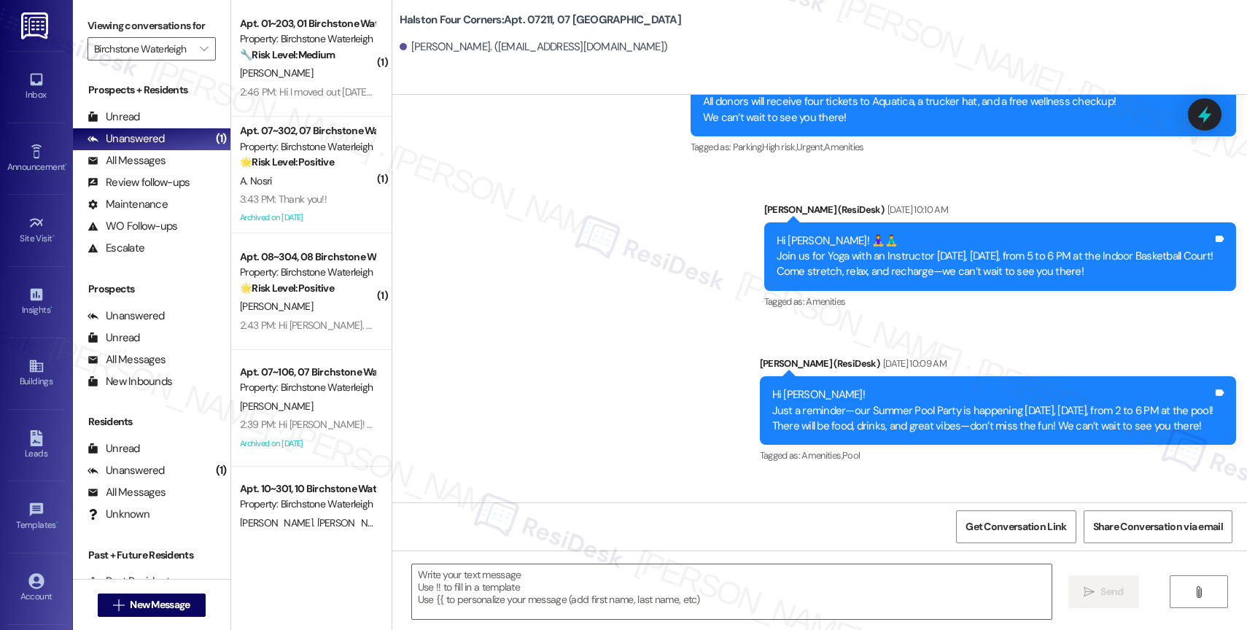
scroll to position [8280, 0]
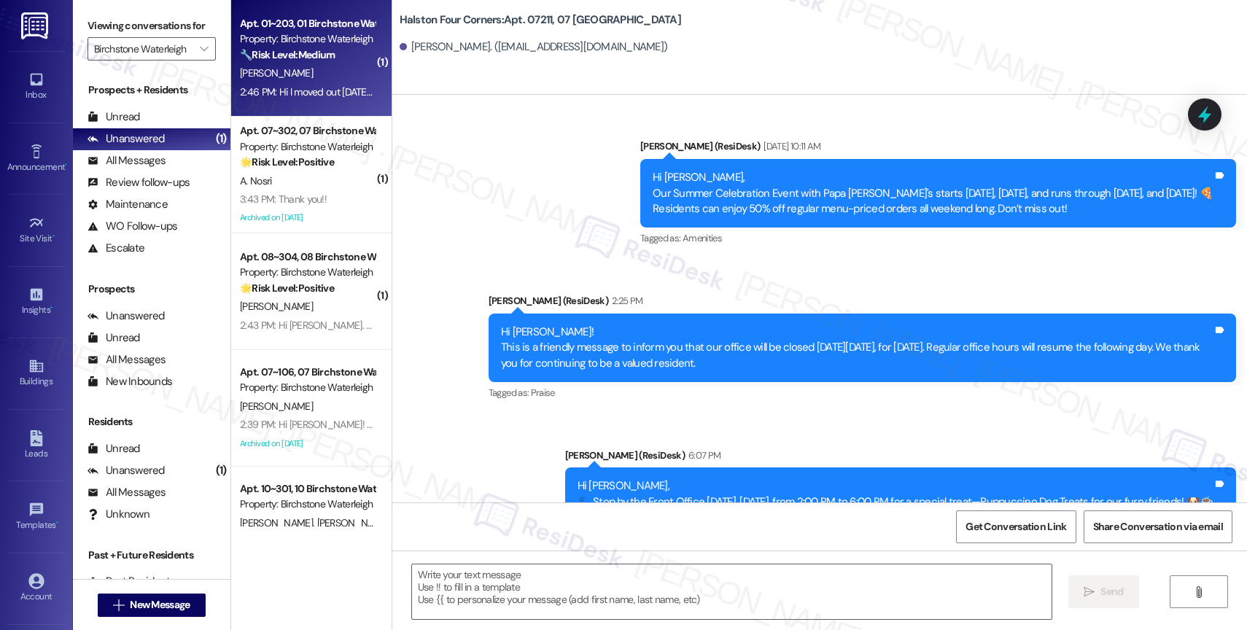
click at [318, 60] on strong "🔧 Risk Level: Medium" at bounding box center [287, 54] width 95 height 13
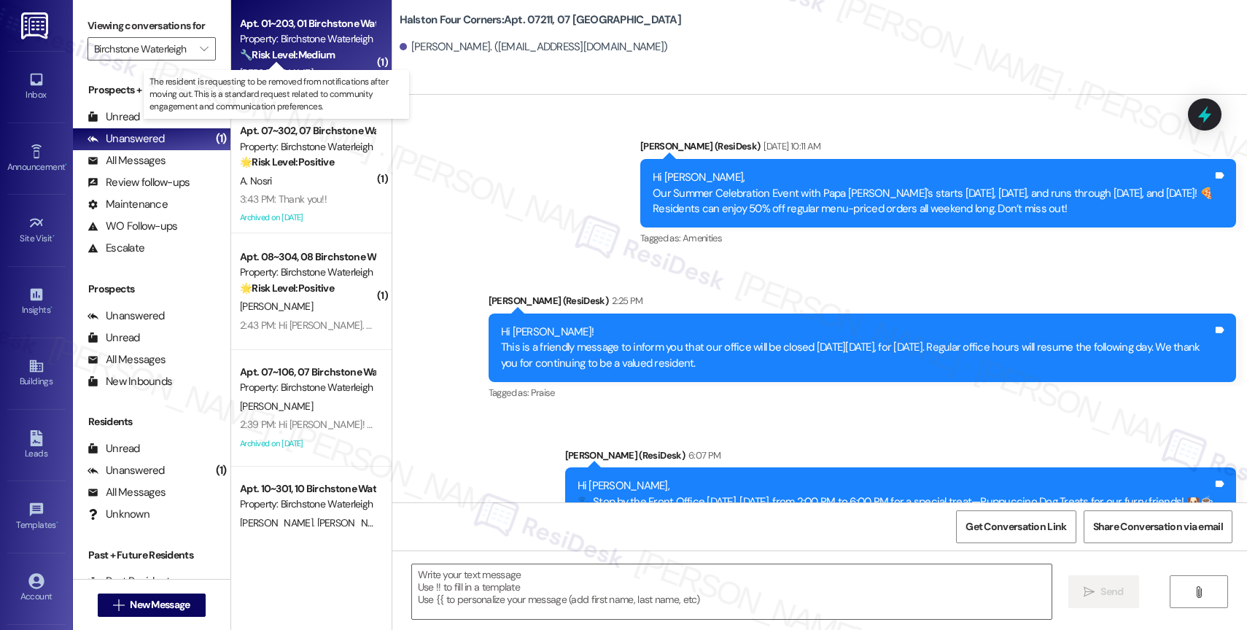
type textarea "Fetching suggested responses. Please feel free to read through the conversation…"
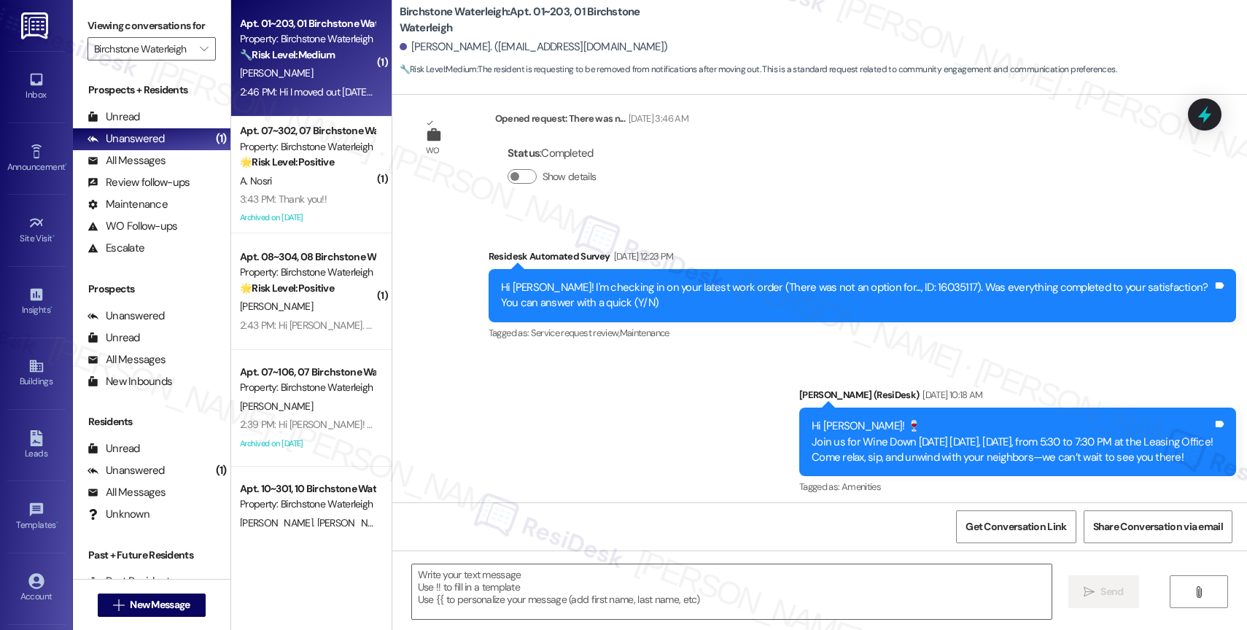
scroll to position [6935, 0]
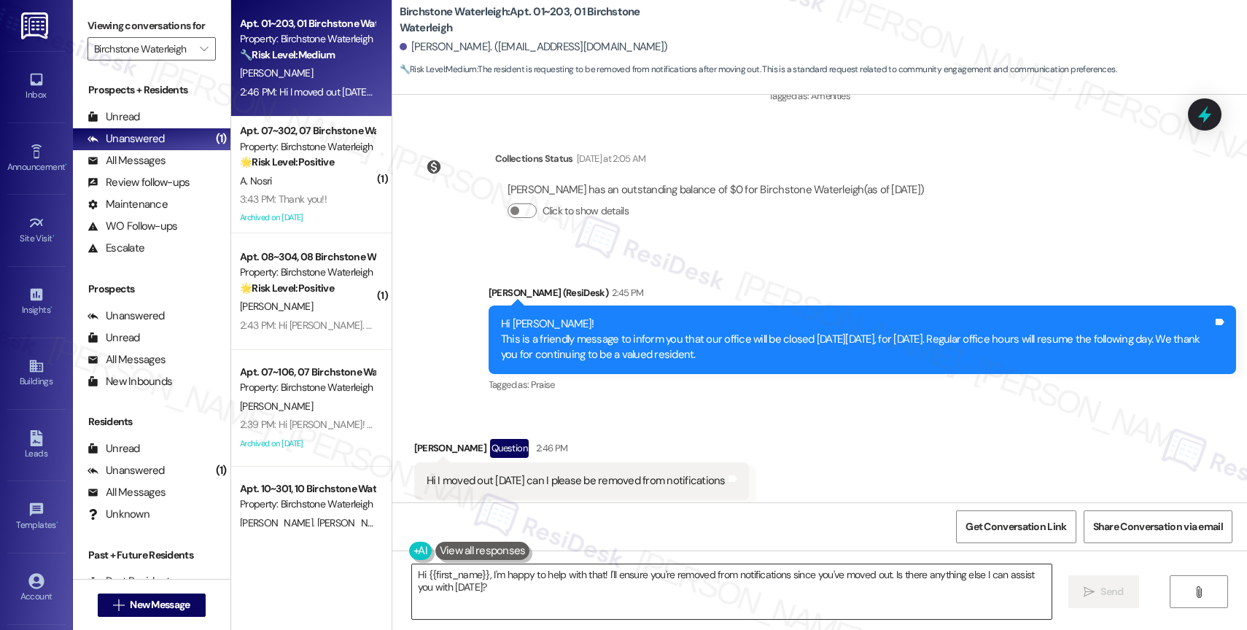
click at [551, 590] on textarea "Hi {{first_name}}, I'm happy to help with that! I'll ensure you're removed from…" at bounding box center [732, 592] width 640 height 55
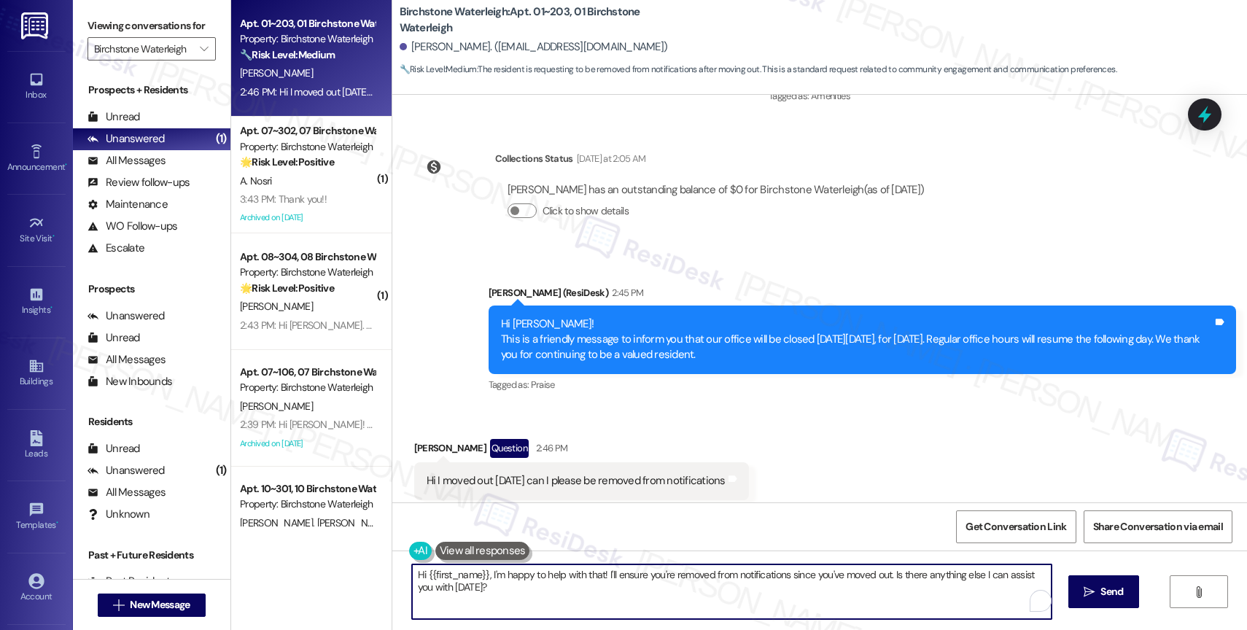
click at [551, 590] on textarea "Hi {{first_name}}, I'm happy to help with that! I'll ensure you're removed from…" at bounding box center [732, 592] width 640 height 55
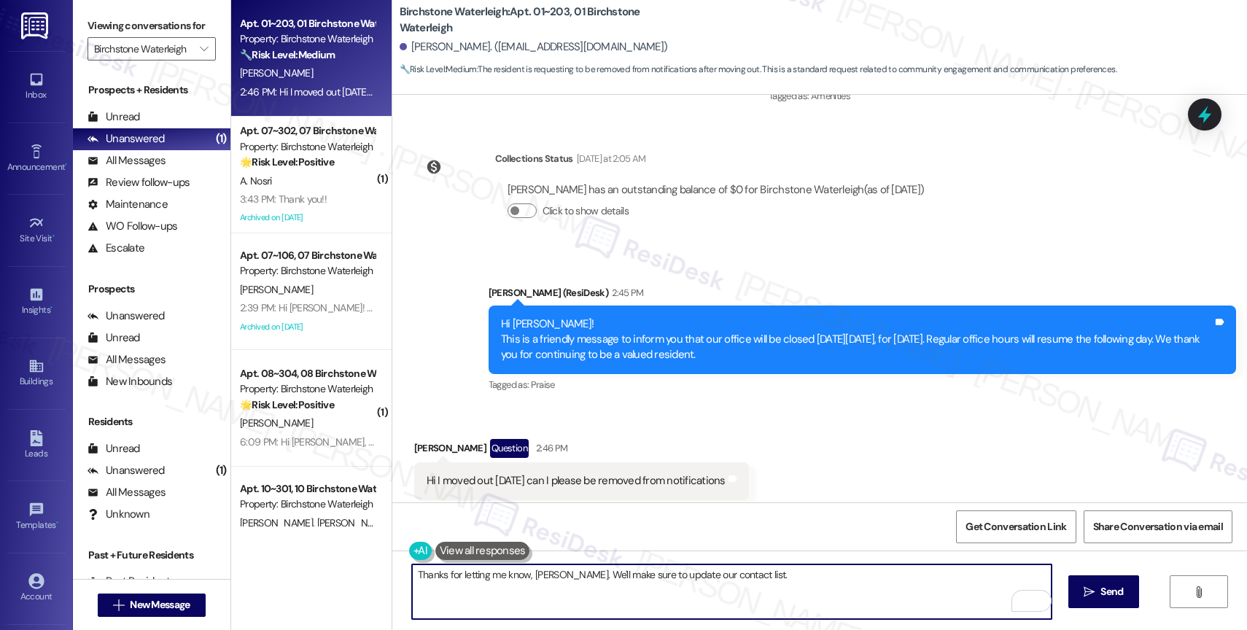
click at [769, 586] on textarea "Thanks for letting me know, Amy. We'll make sure to update our contact list." at bounding box center [732, 592] width 640 height 55
paste textarea "Please reply with 'STOP' (in all capital letters) to avoid receiving future mes…"
click at [753, 574] on textarea "Thanks for letting me know, Amy. We'll make sure to update our contact list. Pl…" at bounding box center [732, 592] width 640 height 55
click at [788, 600] on textarea "Thanks for letting me know, Amy. We'll make sure to update our contact list. Pl…" at bounding box center [732, 592] width 640 height 55
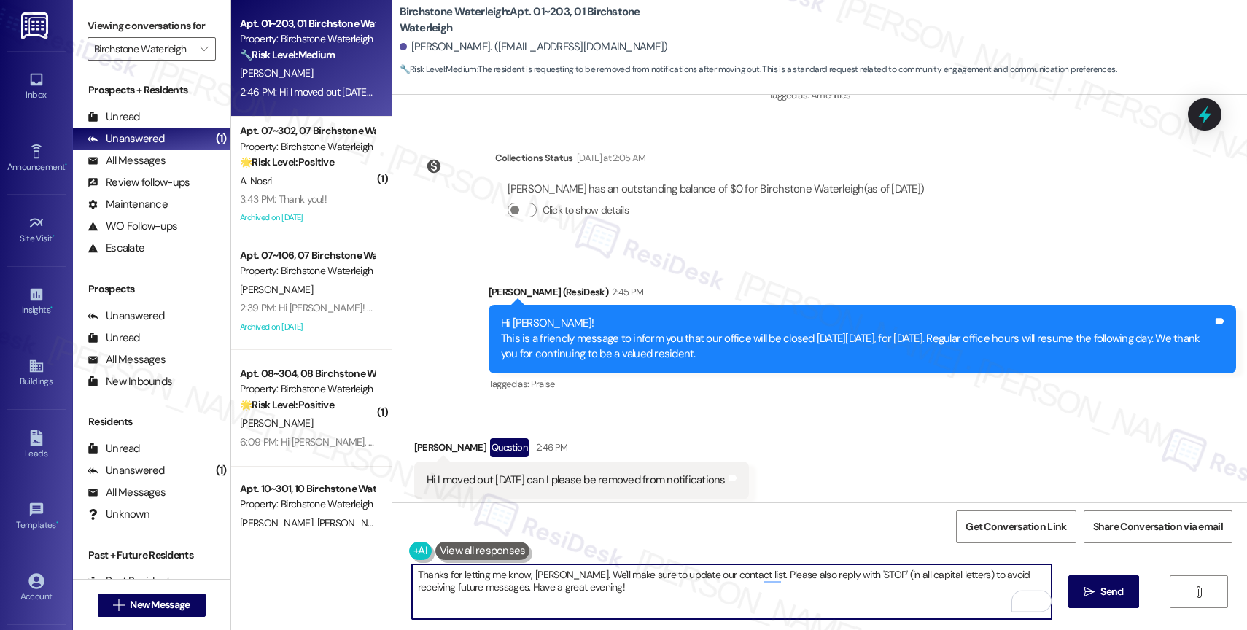
type textarea "Thanks for letting me know, Amy. We'll make sure to update our contact list. Pl…"
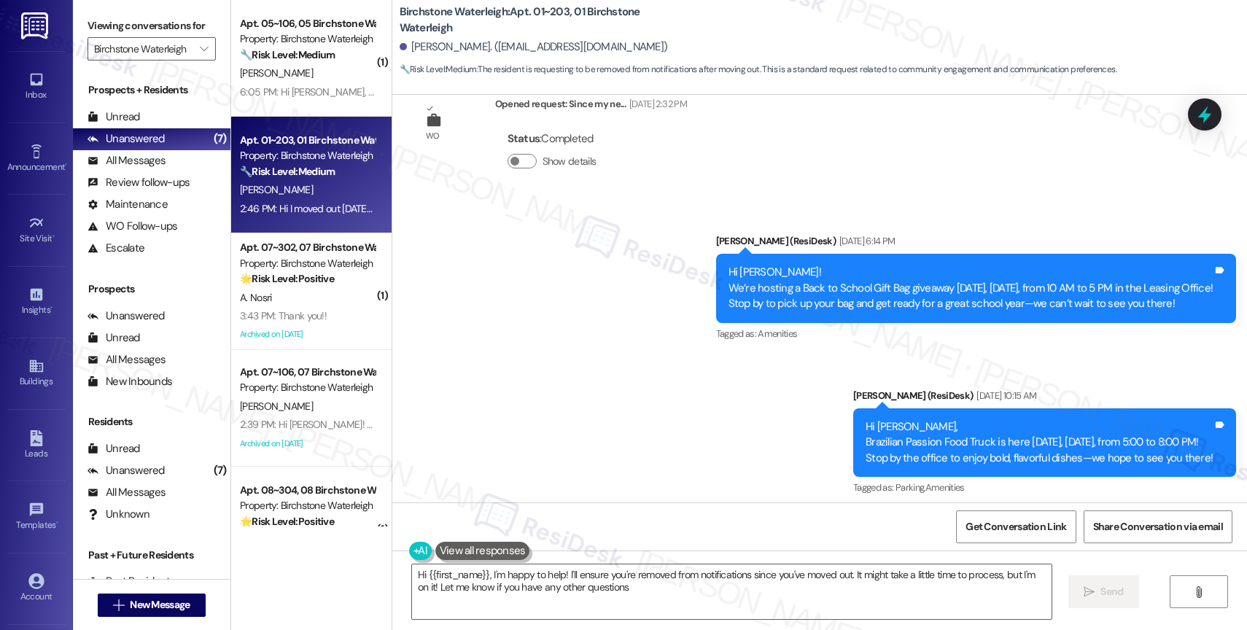
type textarea "Hi {{first_name}}, I'm happy to help! I'll ensure you're removed from notificat…"
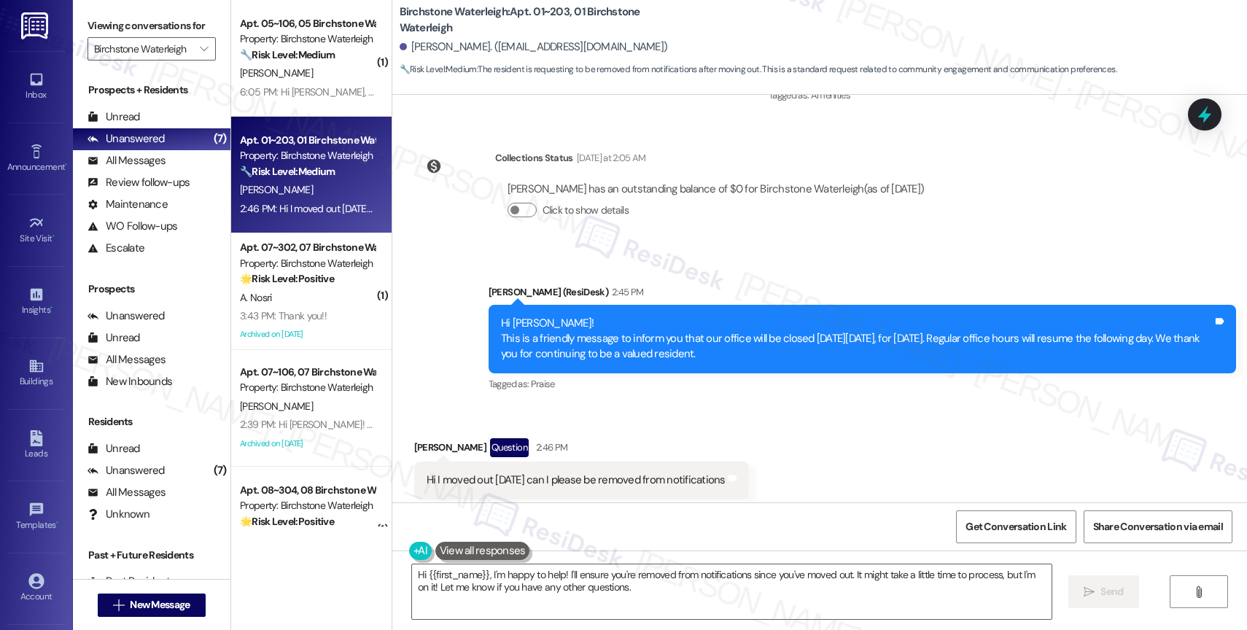
click at [642, 406] on div "Received via SMS Amy Smith Question 2:46 PM Hi I moved out yesterday can I plea…" at bounding box center [819, 469] width 855 height 126
click at [521, 584] on textarea "Hi {{first_name}}, I'm happy to help! I'll ensure you're removed from notificat…" at bounding box center [732, 592] width 640 height 55
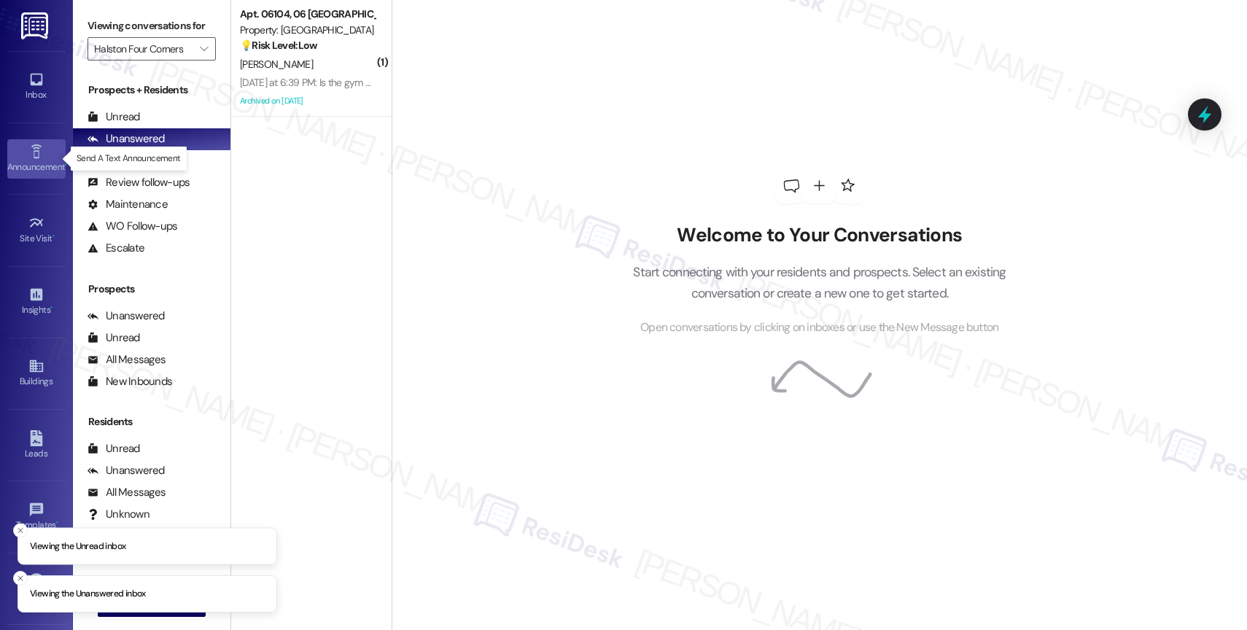
click at [15, 152] on link "Announcement •" at bounding box center [36, 158] width 58 height 39
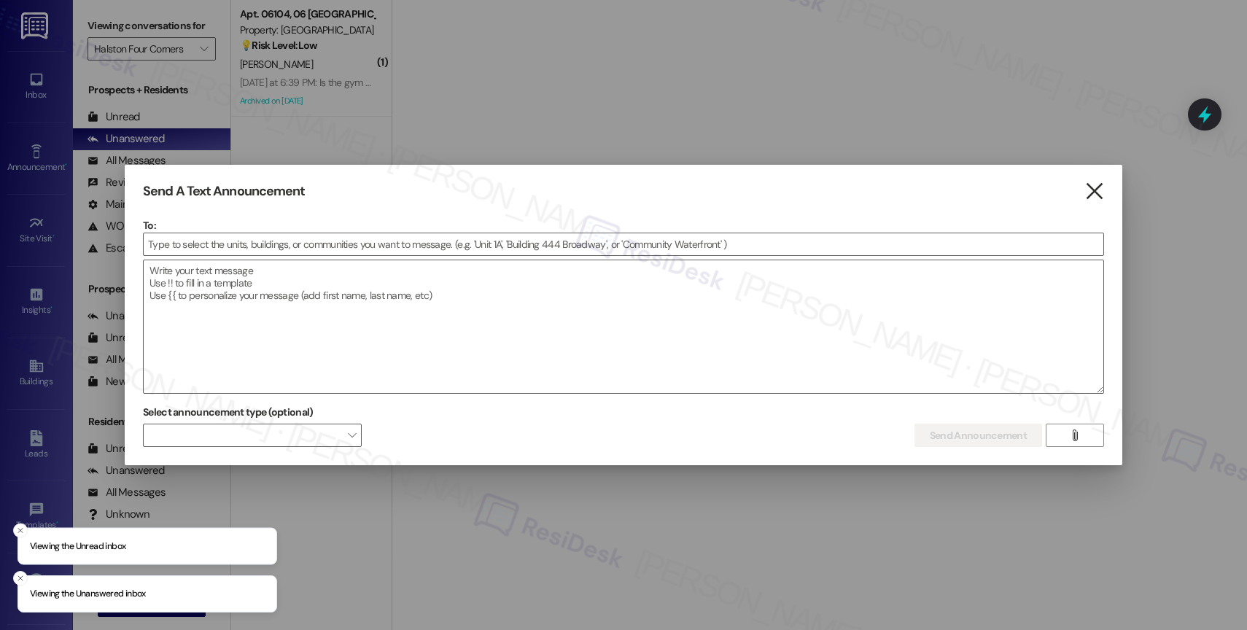
click at [1094, 192] on icon "" at bounding box center [1095, 191] width 20 height 15
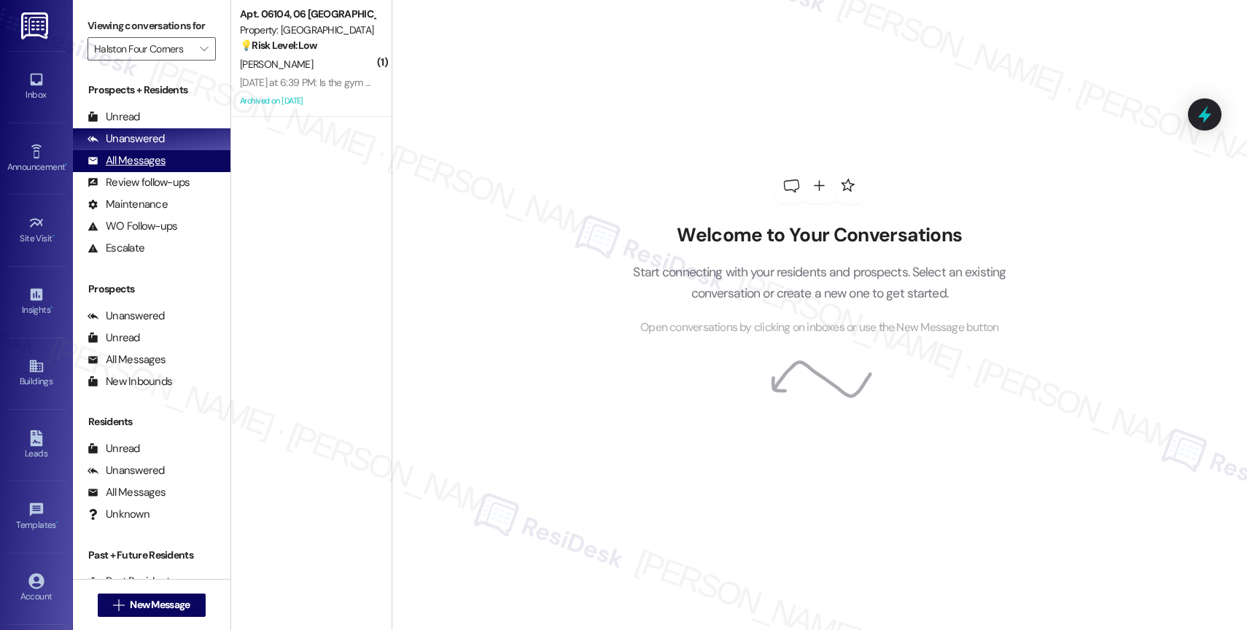
click at [128, 168] on div "All Messages" at bounding box center [127, 160] width 78 height 15
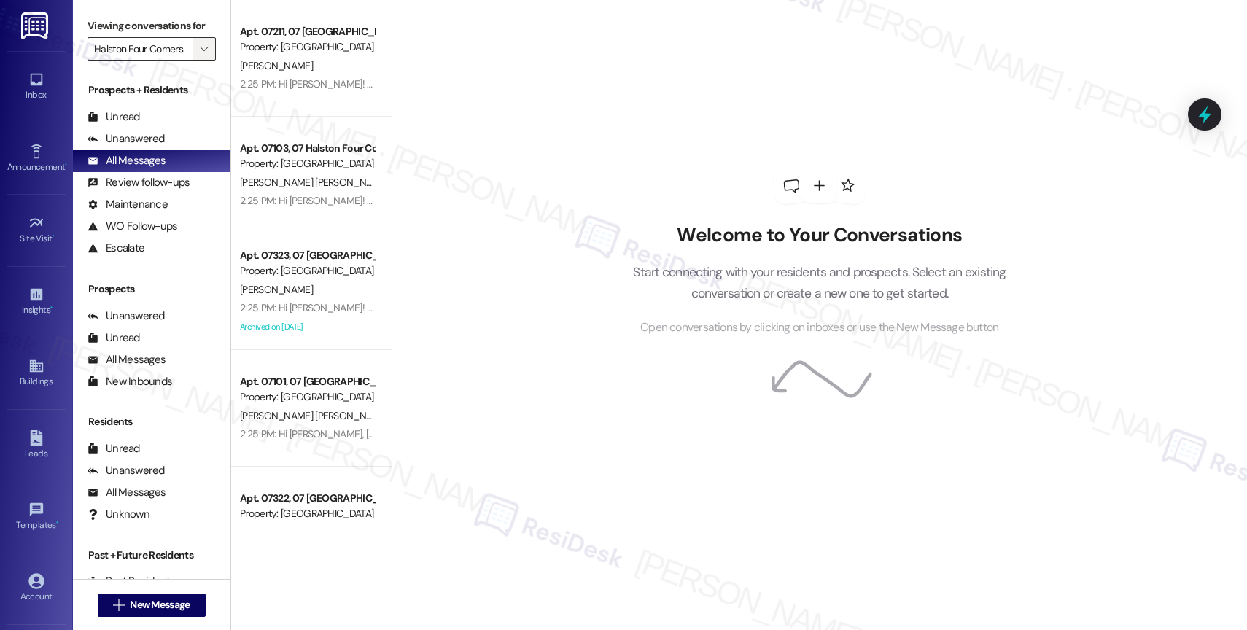
click at [200, 55] on icon "" at bounding box center [204, 49] width 8 height 12
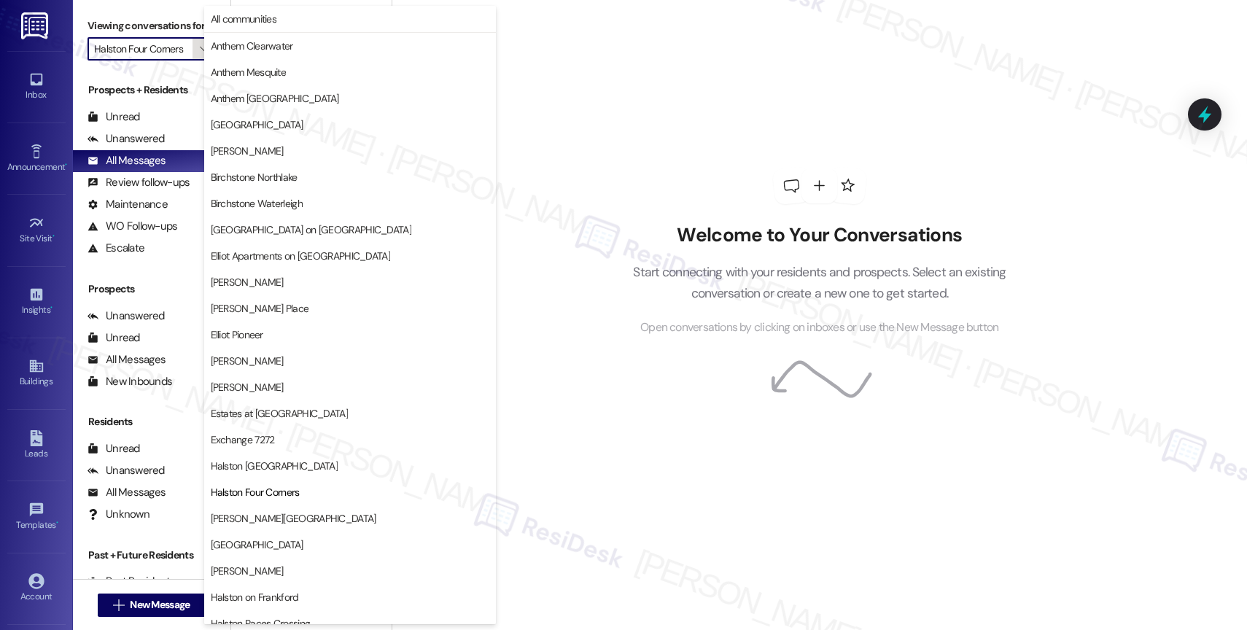
scroll to position [237, 0]
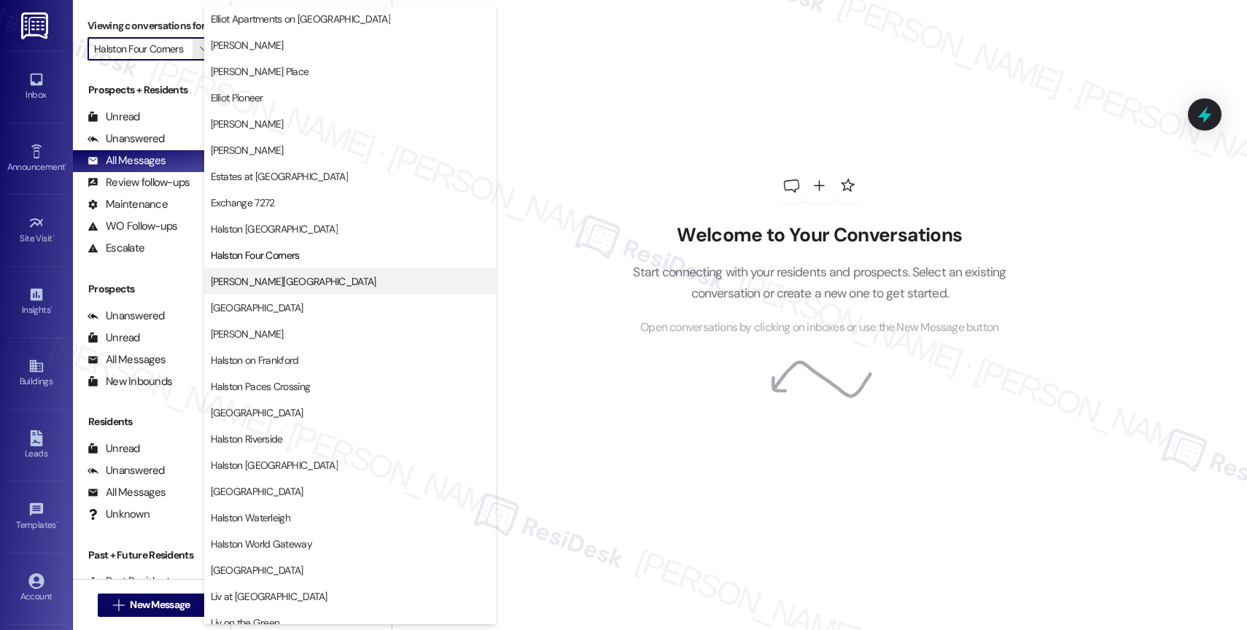
click at [294, 276] on span "[PERSON_NAME][GEOGRAPHIC_DATA]" at bounding box center [294, 281] width 166 height 15
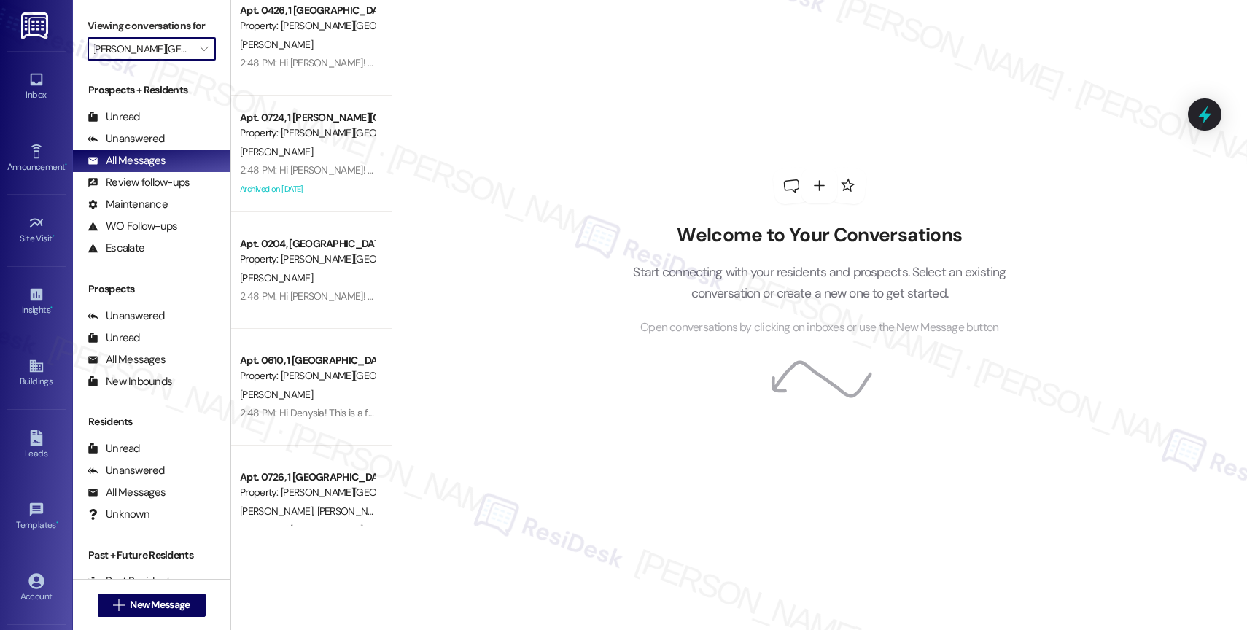
scroll to position [5309, 0]
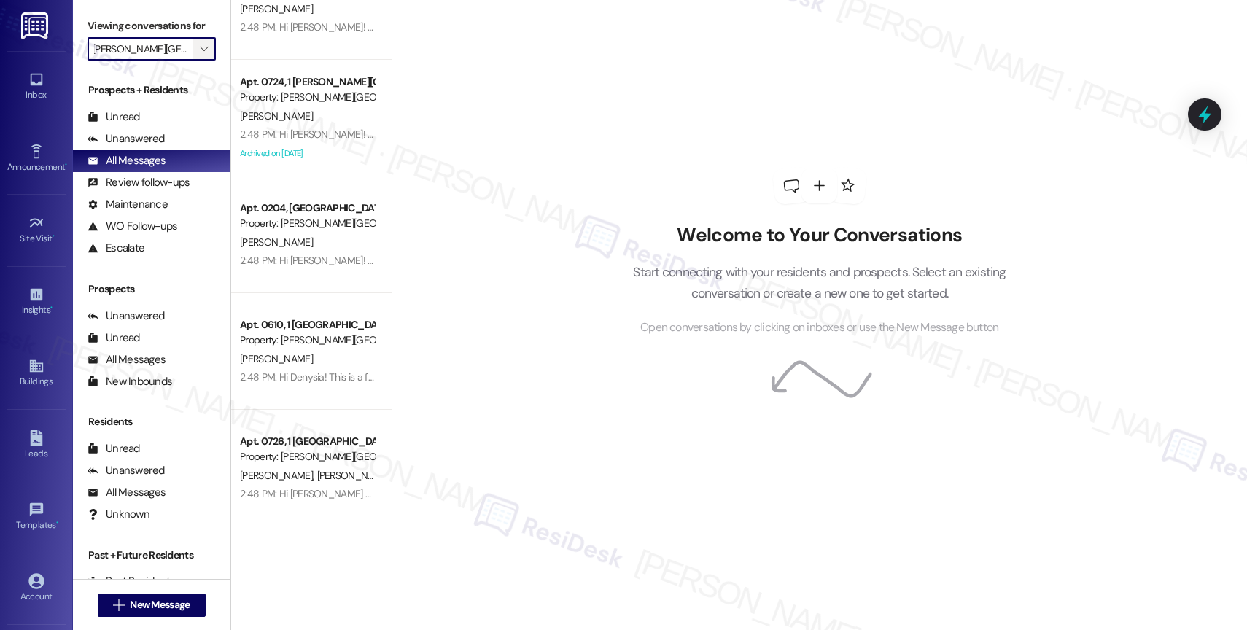
click at [200, 55] on icon "" at bounding box center [204, 49] width 8 height 12
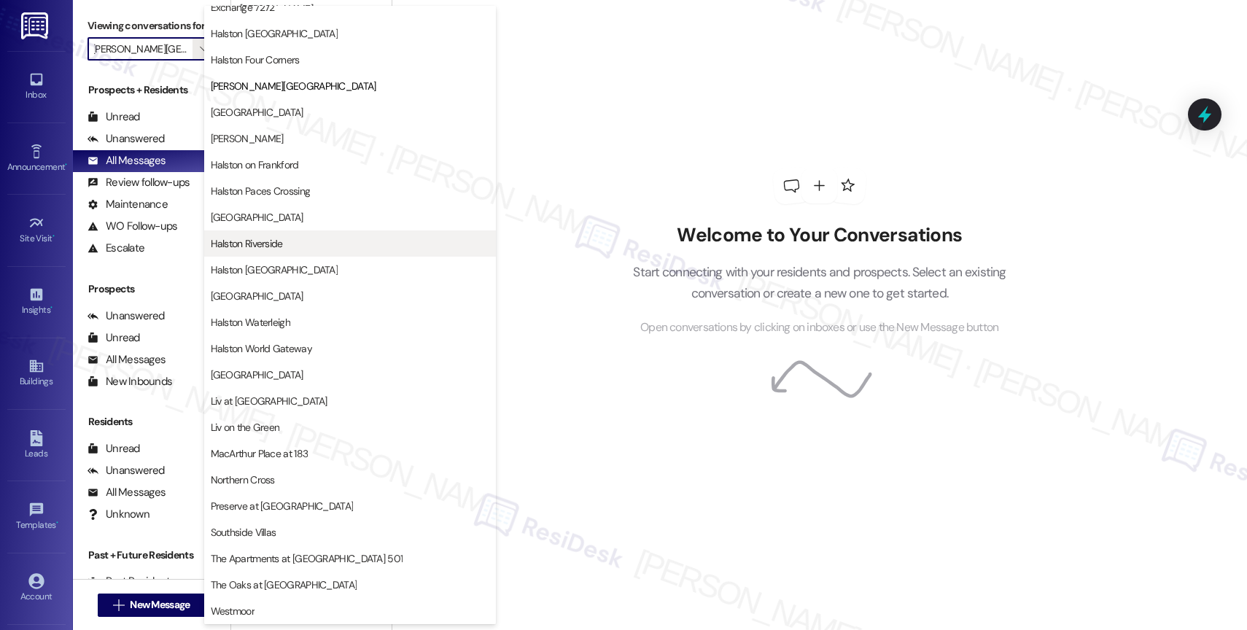
scroll to position [430, 0]
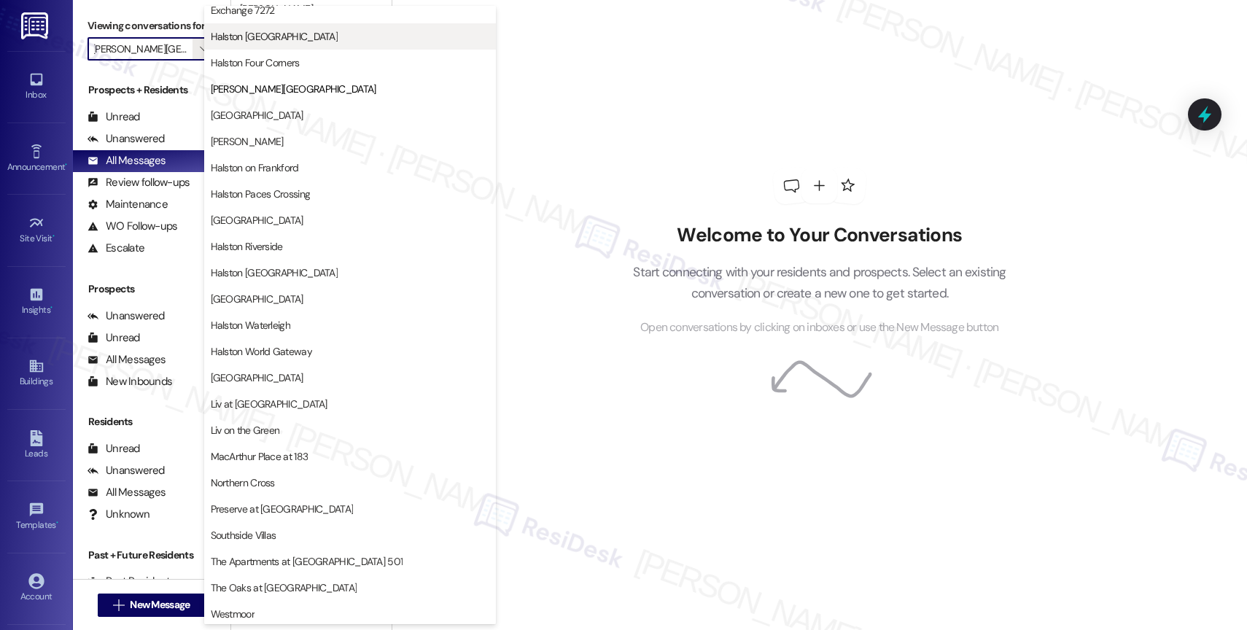
click at [301, 39] on span "Halston Citrus Ridge" at bounding box center [350, 36] width 279 height 15
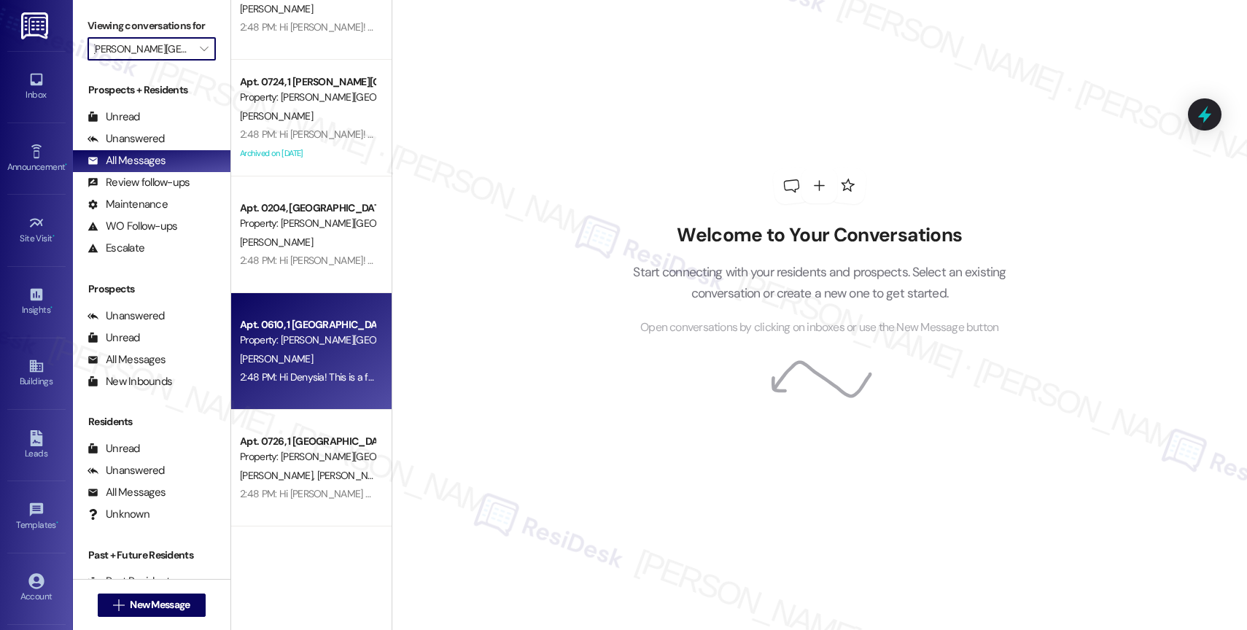
type input "Halston Citrus Ridge"
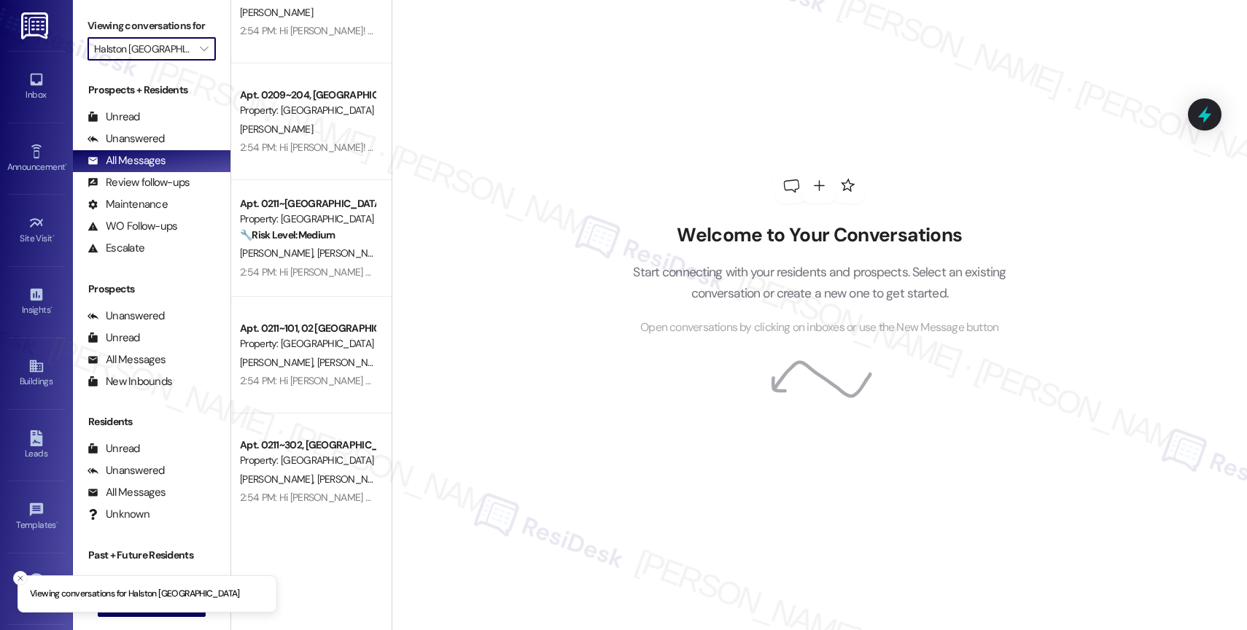
scroll to position [5309, 0]
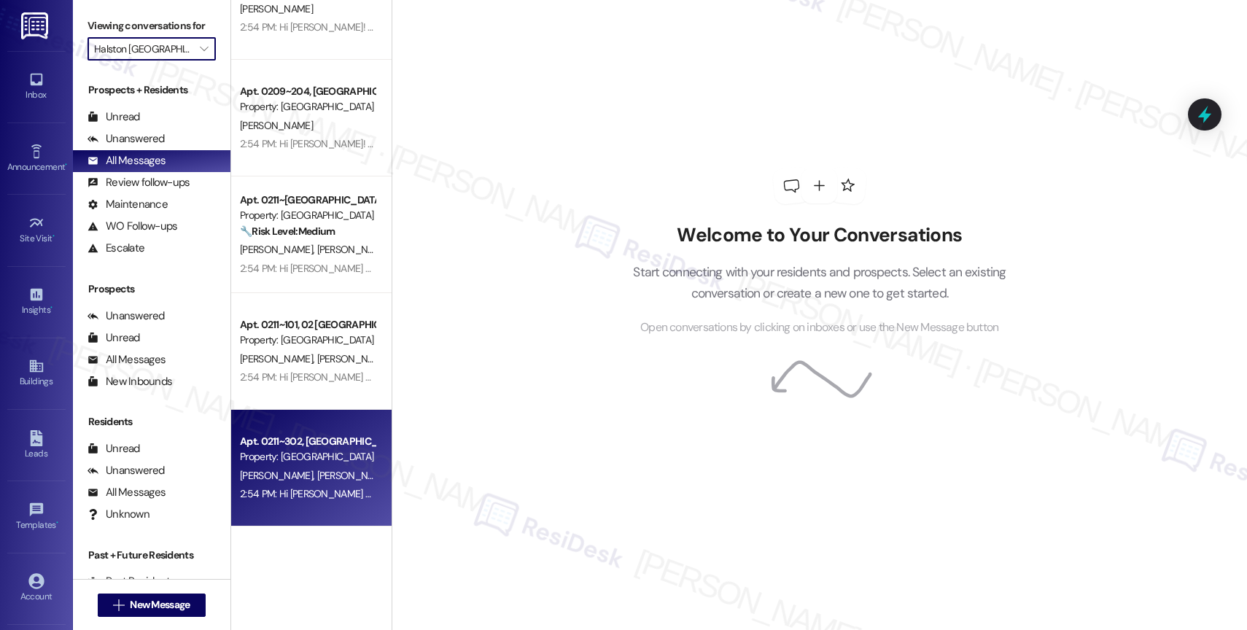
click at [294, 445] on div "Apt. 0211~302, 02 Halston Citrus Ridge" at bounding box center [307, 441] width 135 height 15
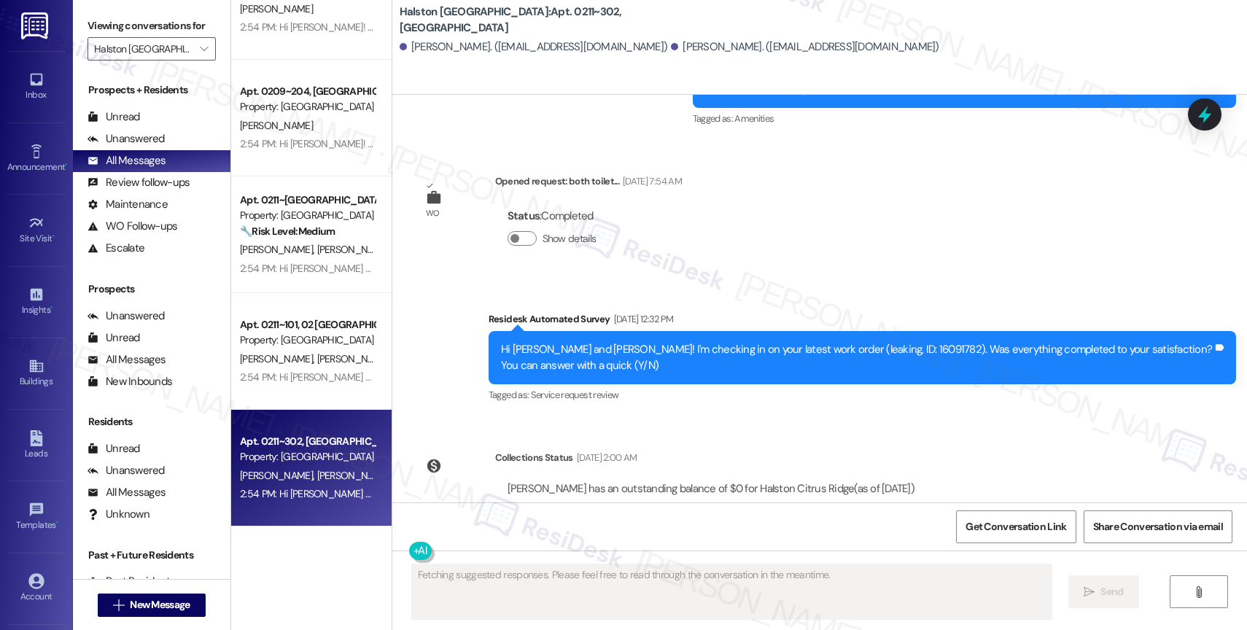
scroll to position [20224, 0]
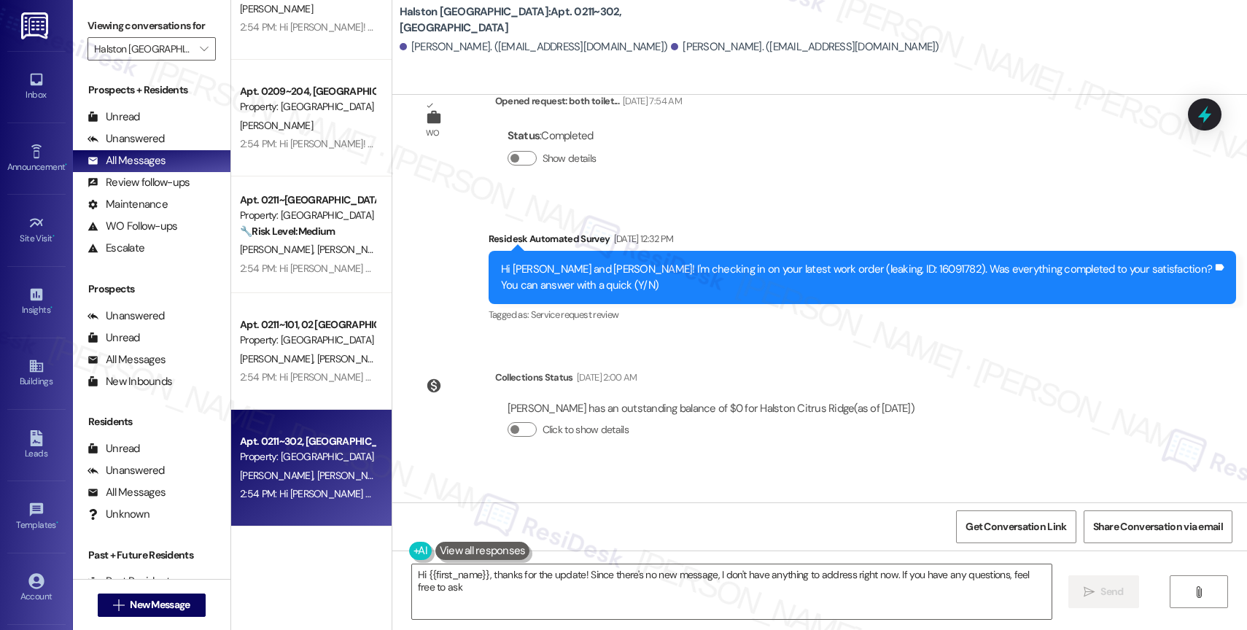
type textarea "Hi {{first_name}}, thanks for the update! Since there's no new message, I don't…"
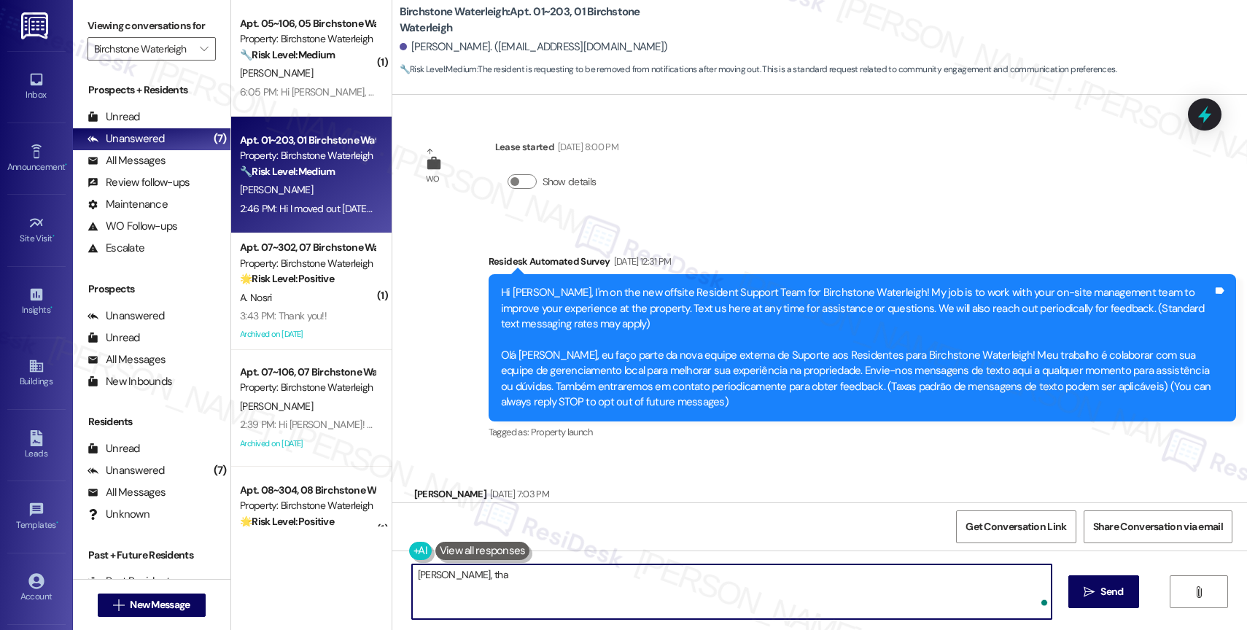
scroll to position [6936, 0]
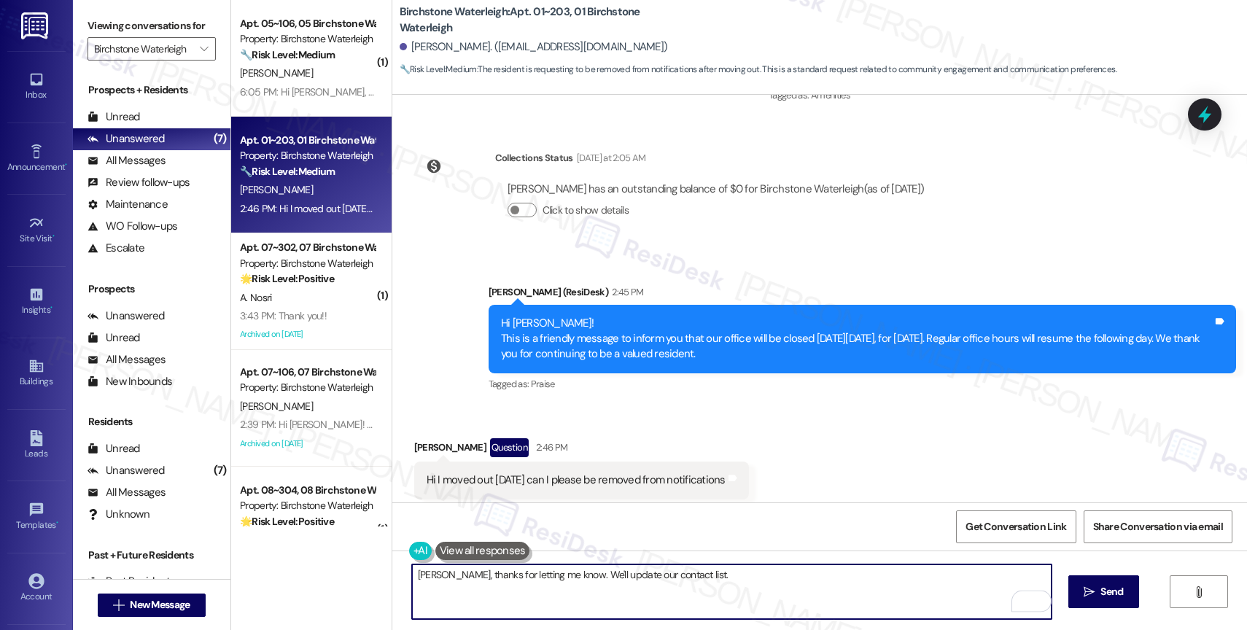
click at [705, 580] on textarea "[PERSON_NAME], thanks for letting me know. We'll update our contact list." at bounding box center [732, 592] width 640 height 55
paste textarea "Please reply with 'STOP' (in all capital letters) to avoid receiving future mes…"
drag, startPoint x: 691, startPoint y: 571, endPoint x: 758, endPoint y: 559, distance: 68.1
click at [691, 570] on textarea "[PERSON_NAME], thanks for letting me know. We'll update our contact list. Pleas…" at bounding box center [732, 592] width 640 height 55
click at [1032, 576] on textarea "[PERSON_NAME], thanks for letting me know. We'll update our contact list. Pleas…" at bounding box center [732, 592] width 640 height 55
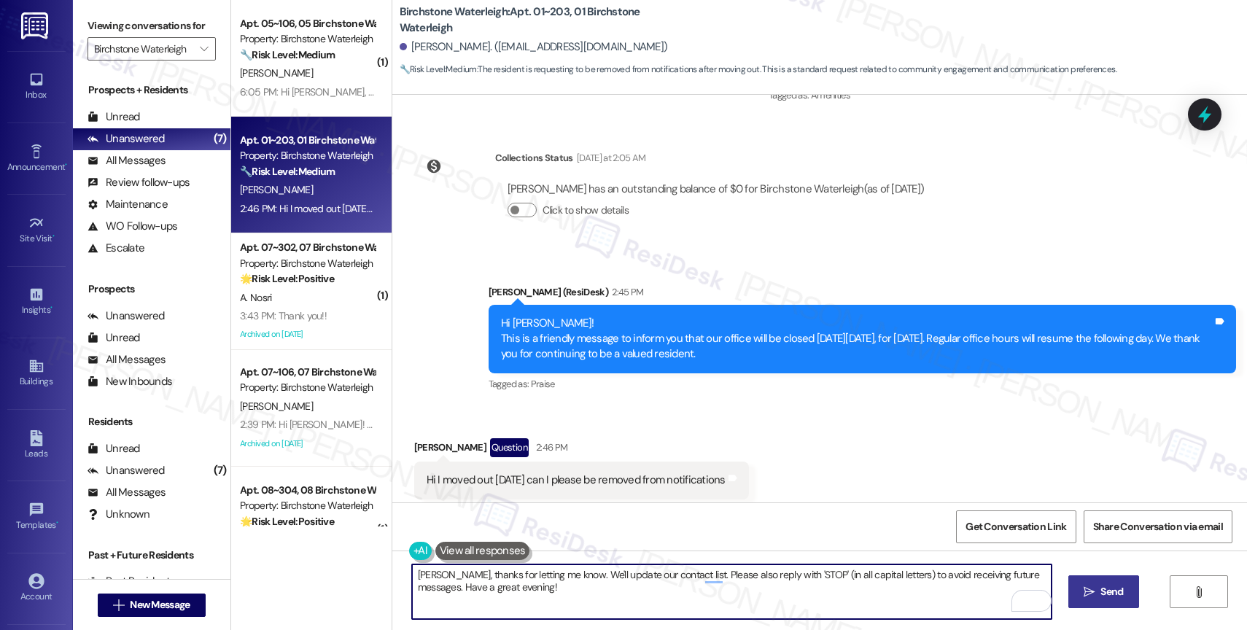
type textarea "[PERSON_NAME], thanks for letting me know. We'll update our contact list. Pleas…"
click at [1100, 583] on button " Send" at bounding box center [1104, 592] width 71 height 33
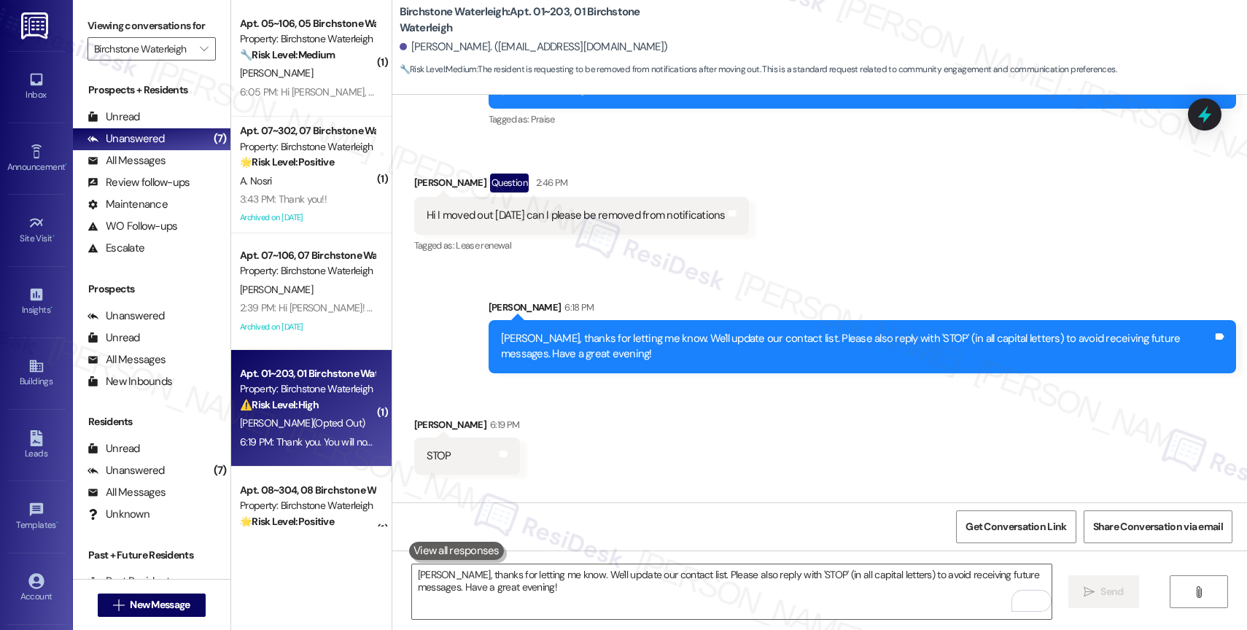
scroll to position [7256, 0]
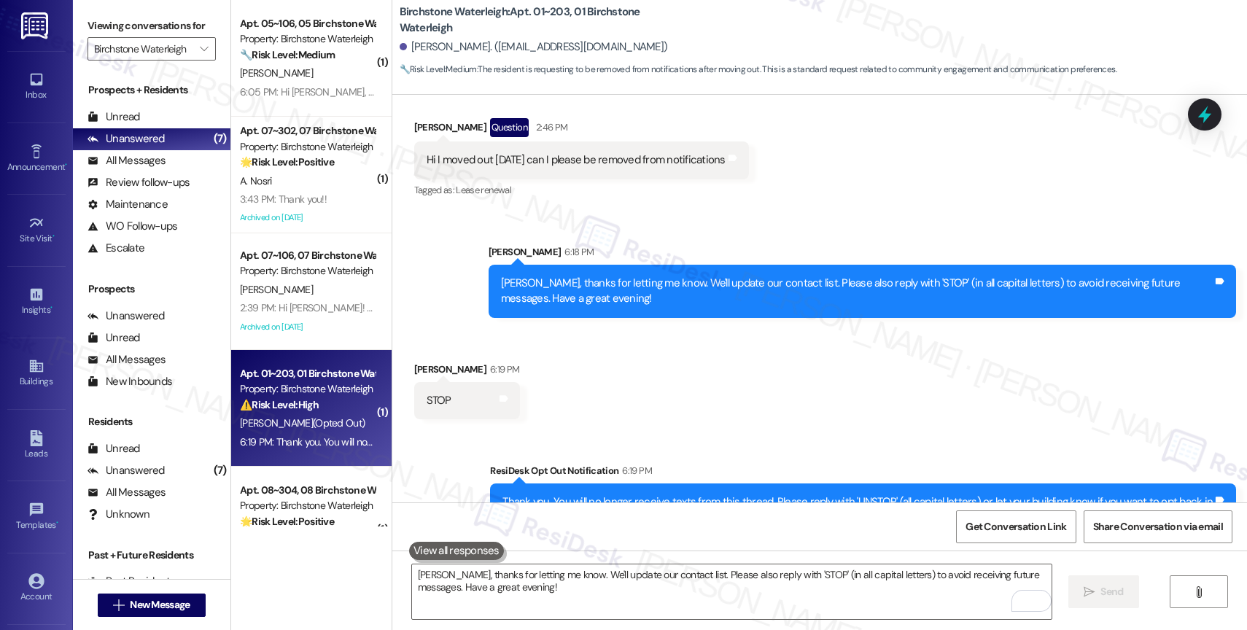
click at [712, 341] on div "Received via SMS [PERSON_NAME] 6:19 PM STOP Tags and notes" at bounding box center [819, 379] width 855 height 101
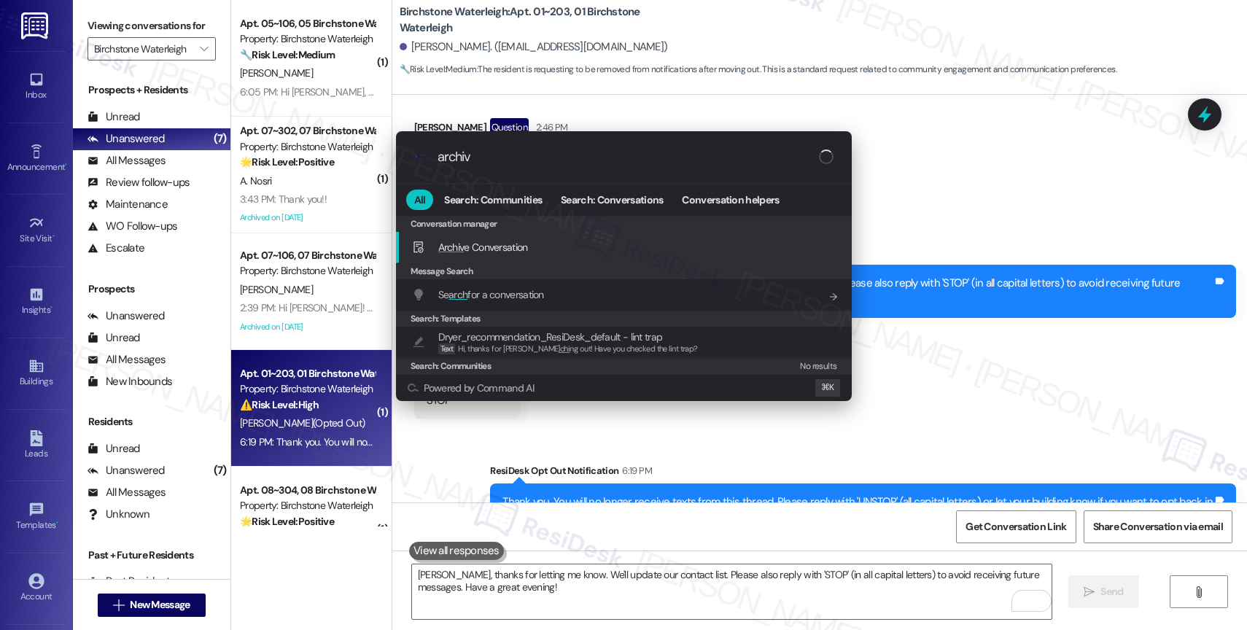
type input "archive"
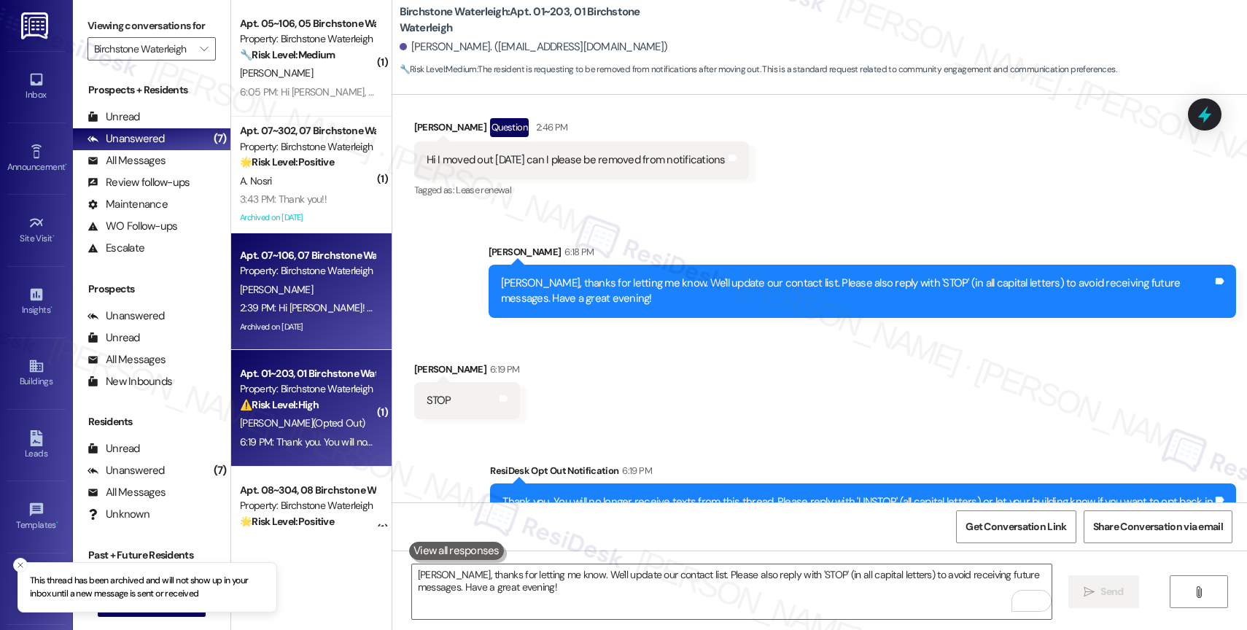
scroll to position [407, 0]
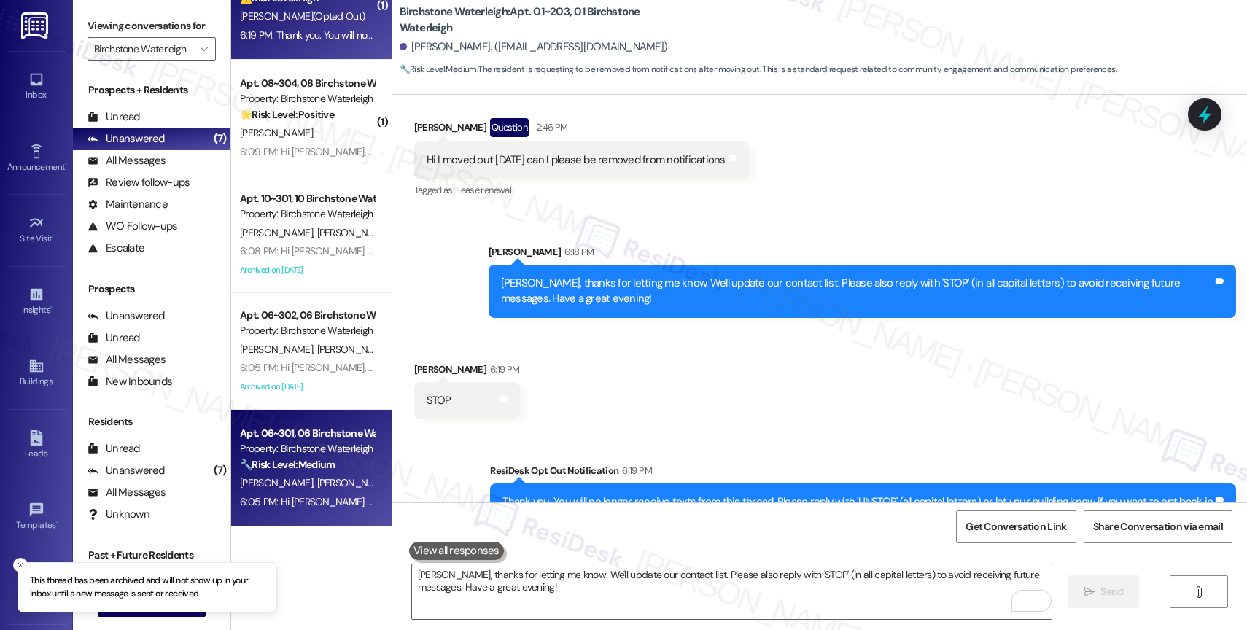
click at [307, 460] on strong "🔧 Risk Level: Medium" at bounding box center [287, 464] width 95 height 13
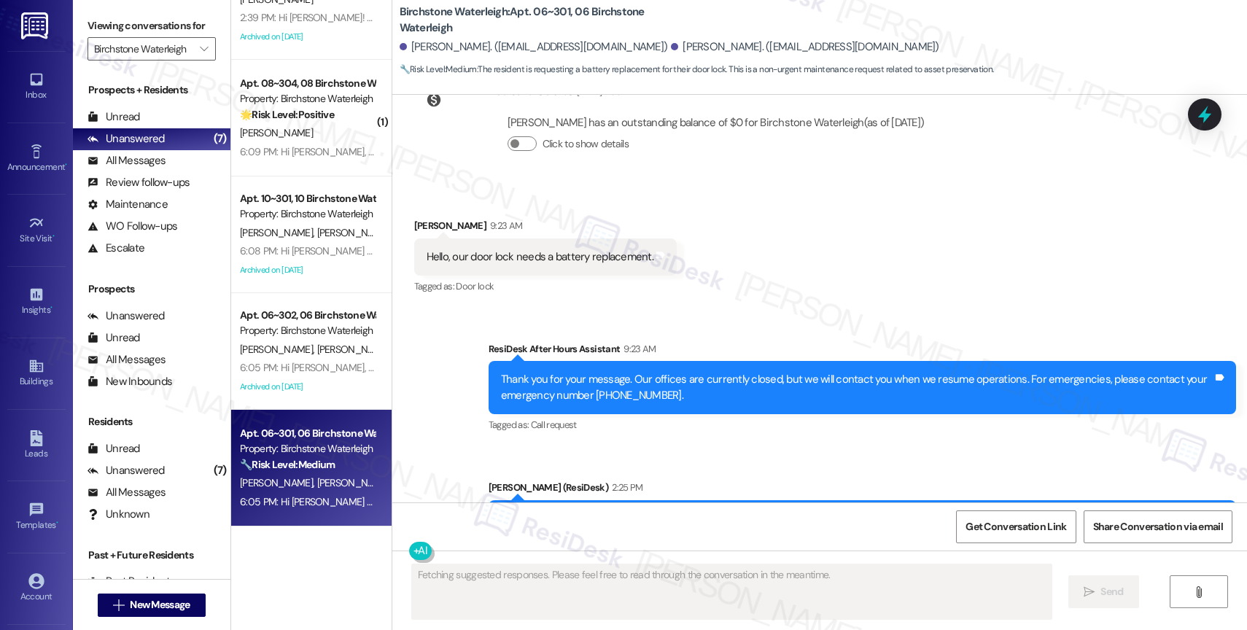
scroll to position [14528, 0]
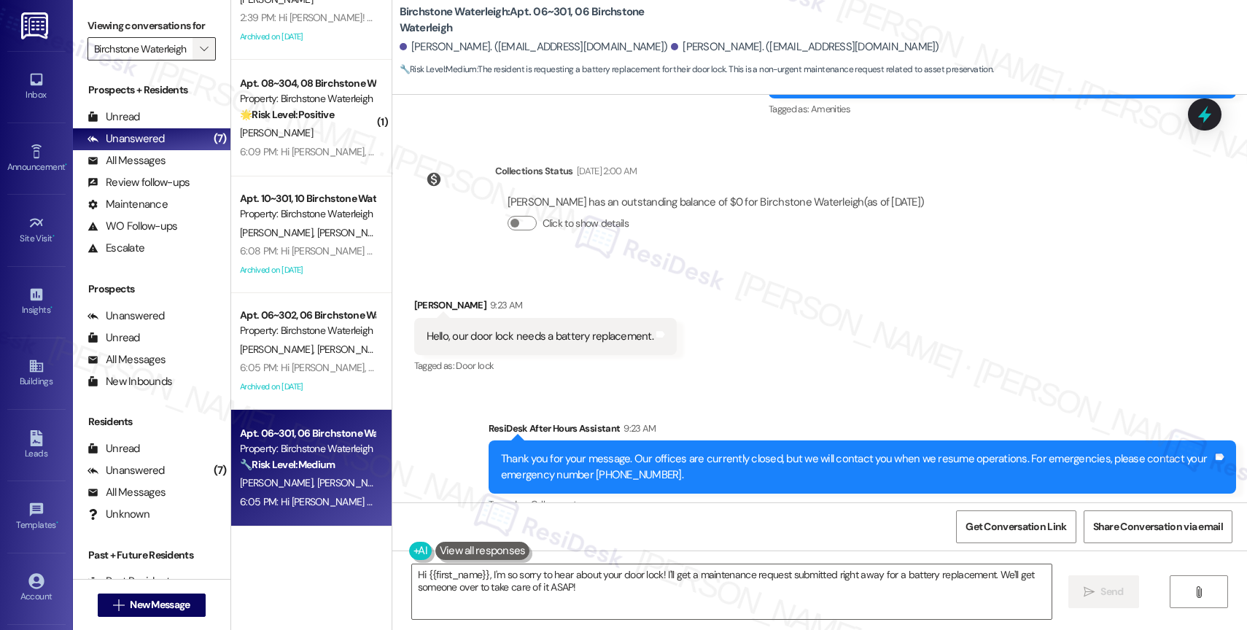
click at [197, 56] on span "" at bounding box center [204, 48] width 14 height 23
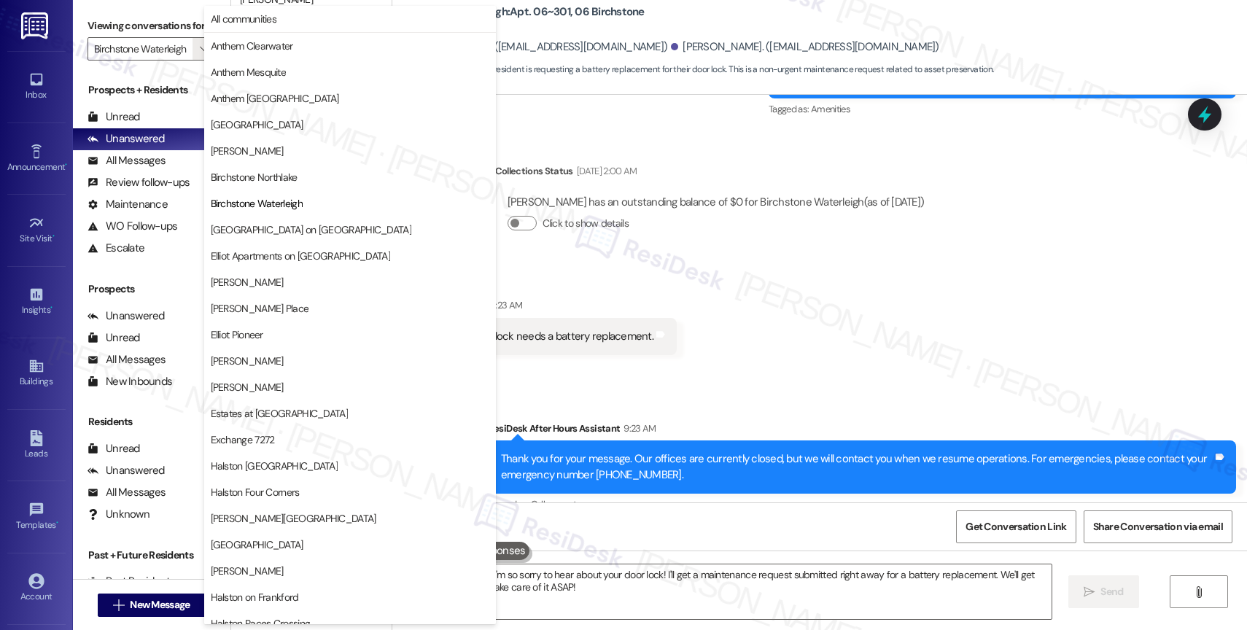
click at [837, 319] on div "Received via SMS [PERSON_NAME] 9:23 AM Hello, our door lock needs a battery rep…" at bounding box center [819, 326] width 855 height 123
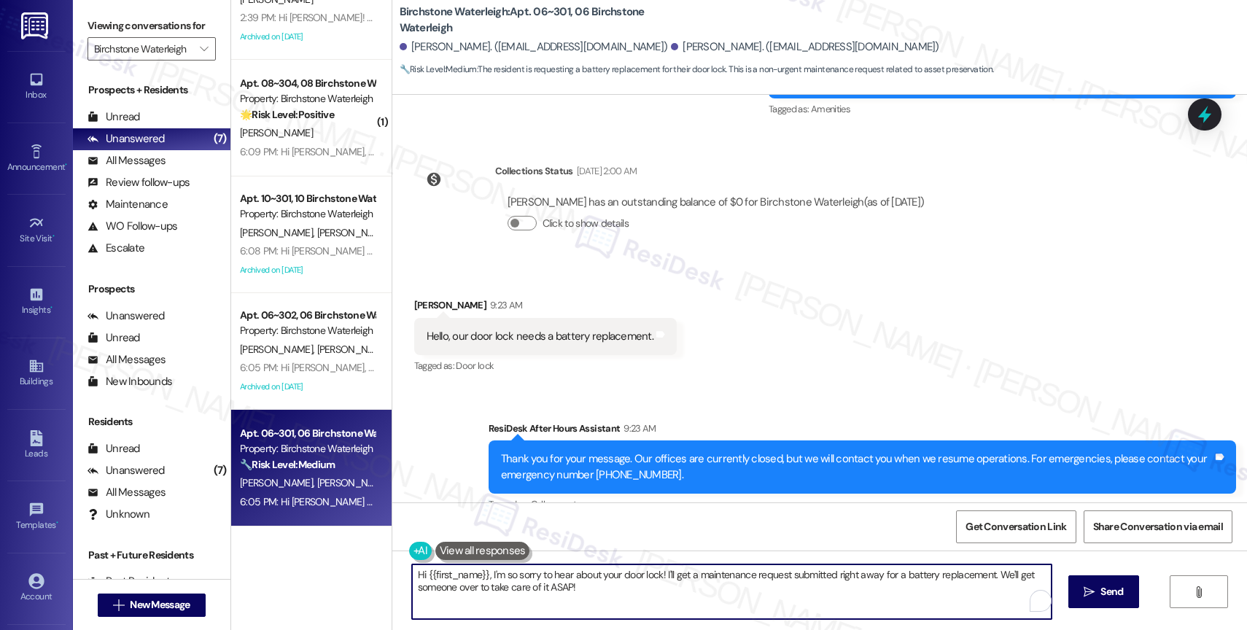
click at [519, 576] on textarea "Hi {{first_name}}, I'm so sorry to hear about your door lock! I'll get a mainte…" at bounding box center [732, 592] width 640 height 55
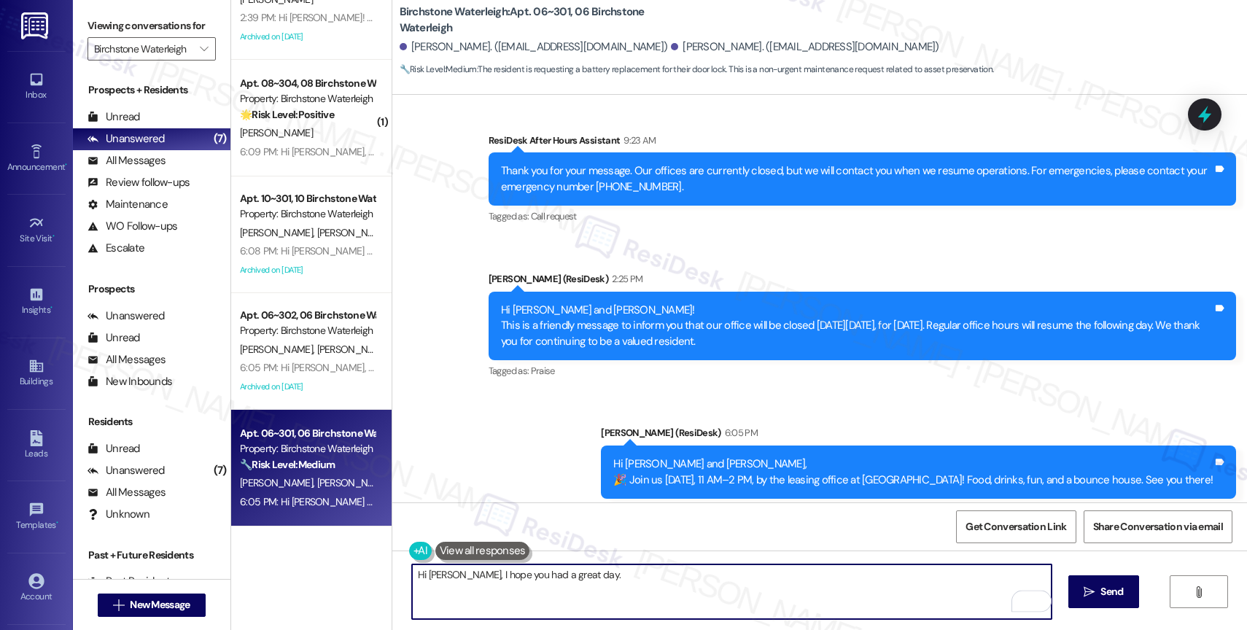
scroll to position [14396, 0]
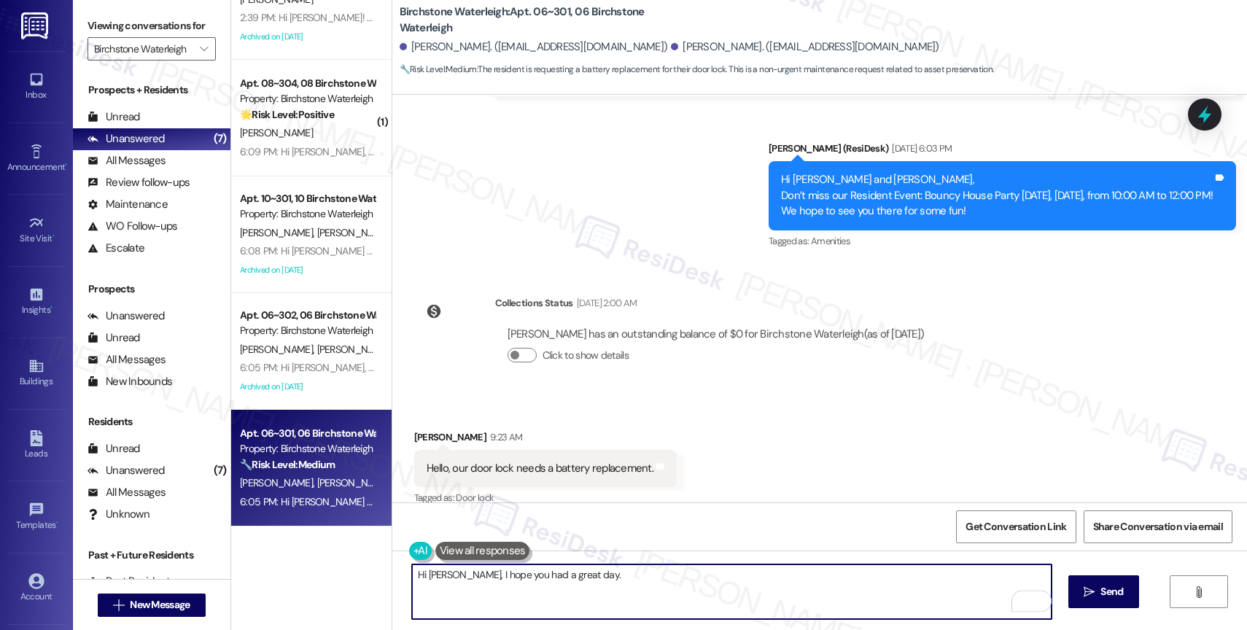
click at [589, 583] on textarea "Hi [PERSON_NAME], I hope you had a great day." at bounding box center [732, 592] width 640 height 55
drag, startPoint x: 527, startPoint y: 578, endPoint x: 836, endPoint y: 578, distance: 308.5
click at [836, 578] on textarea "Hi [PERSON_NAME], I hope you had a great day. Do you still" at bounding box center [732, 592] width 640 height 55
click at [661, 578] on textarea "Hi [PERSON_NAME], thank you for bringing this to our attention." at bounding box center [732, 592] width 640 height 55
click at [670, 573] on textarea "Hi [PERSON_NAME], thank you for bringing this to our attention." at bounding box center [732, 592] width 640 height 55
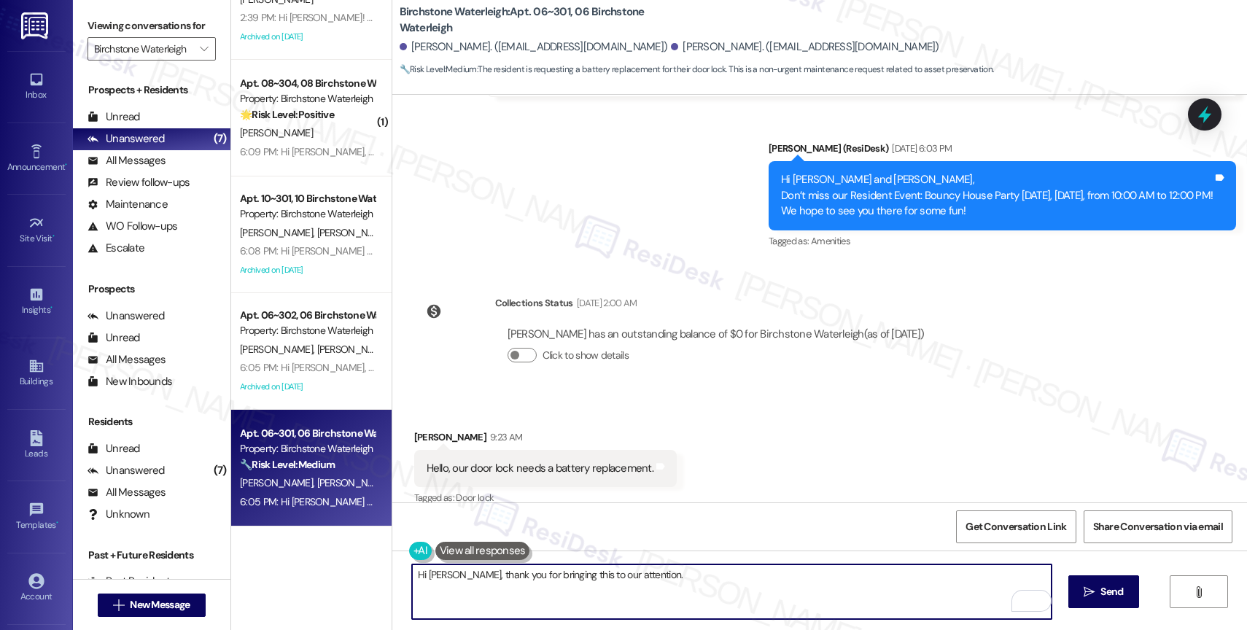
paste textarea "Would you like me to submit a work order on your behalf? Please let me know and…"
drag, startPoint x: 805, startPoint y: 577, endPoint x: 866, endPoint y: 573, distance: 60.7
click at [866, 573] on textarea "Hi Karina, thank you for bringing this to our attention. Would you like me to s…" at bounding box center [732, 592] width 640 height 55
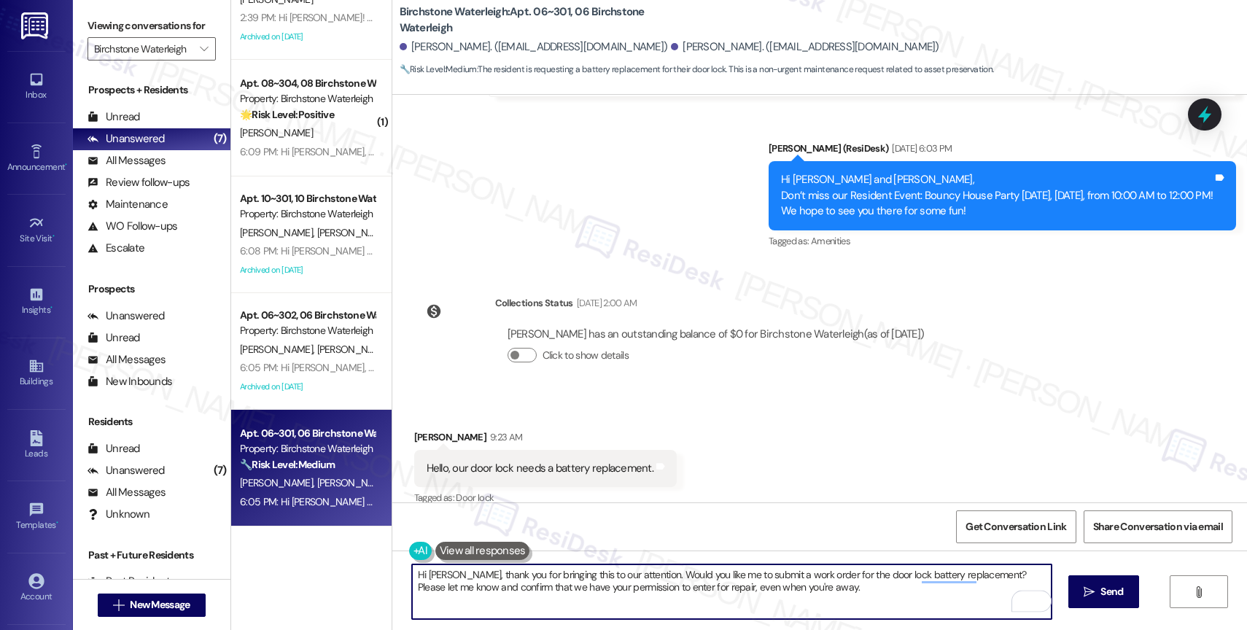
click at [821, 589] on textarea "Hi Karina, thank you for bringing this to our attention. Would you like me to s…" at bounding box center [732, 592] width 640 height 55
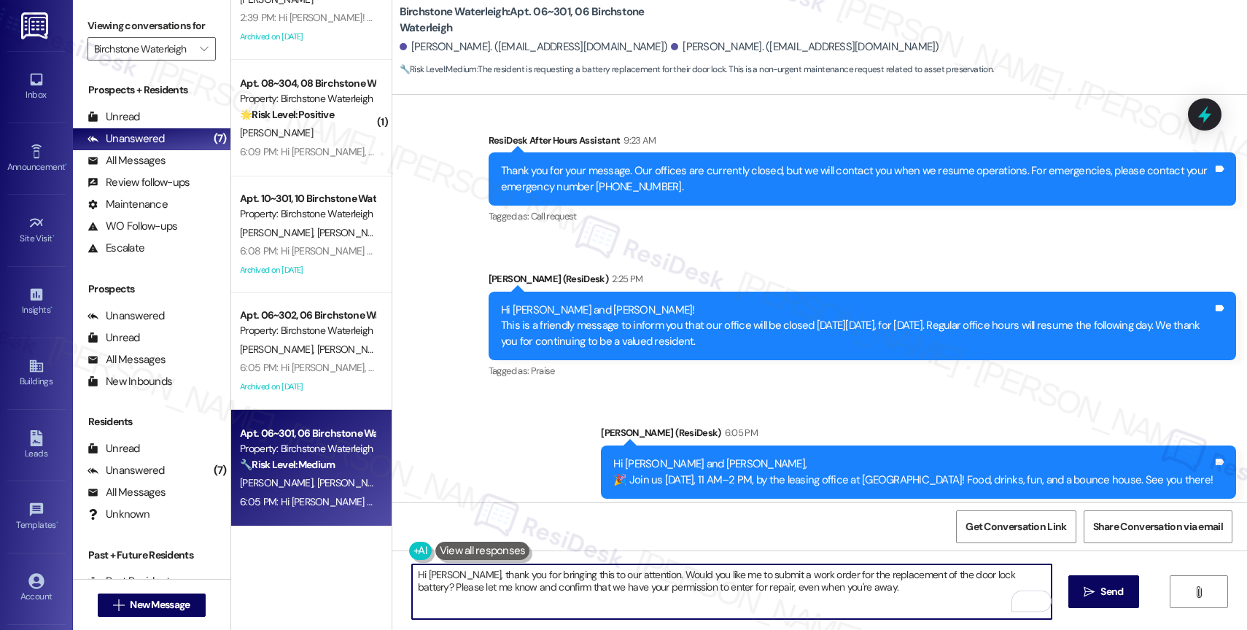
click at [836, 592] on textarea "Hi Karina, thank you for bringing this to our attention. Would you like me to s…" at bounding box center [732, 592] width 640 height 55
type textarea "Hi Karina, thank you for bringing this to our attention. Would you like me to s…"
click at [1028, 597] on div "1" at bounding box center [1030, 601] width 16 height 16
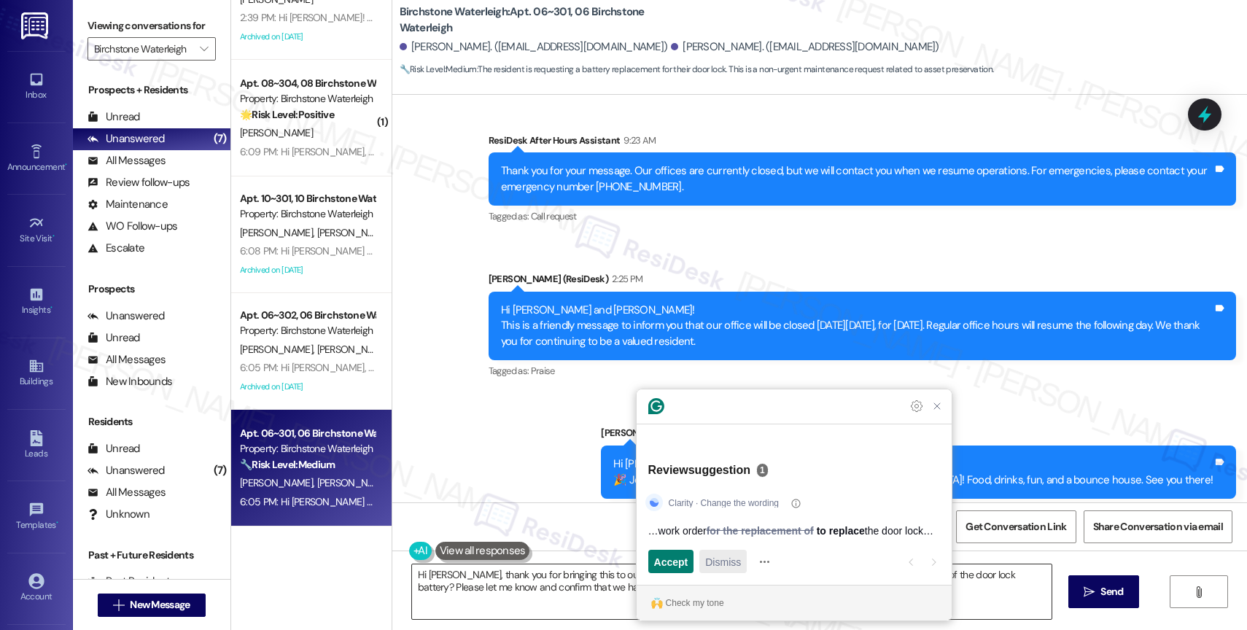
click at [726, 552] on div "Dismiss" at bounding box center [723, 561] width 36 height 23
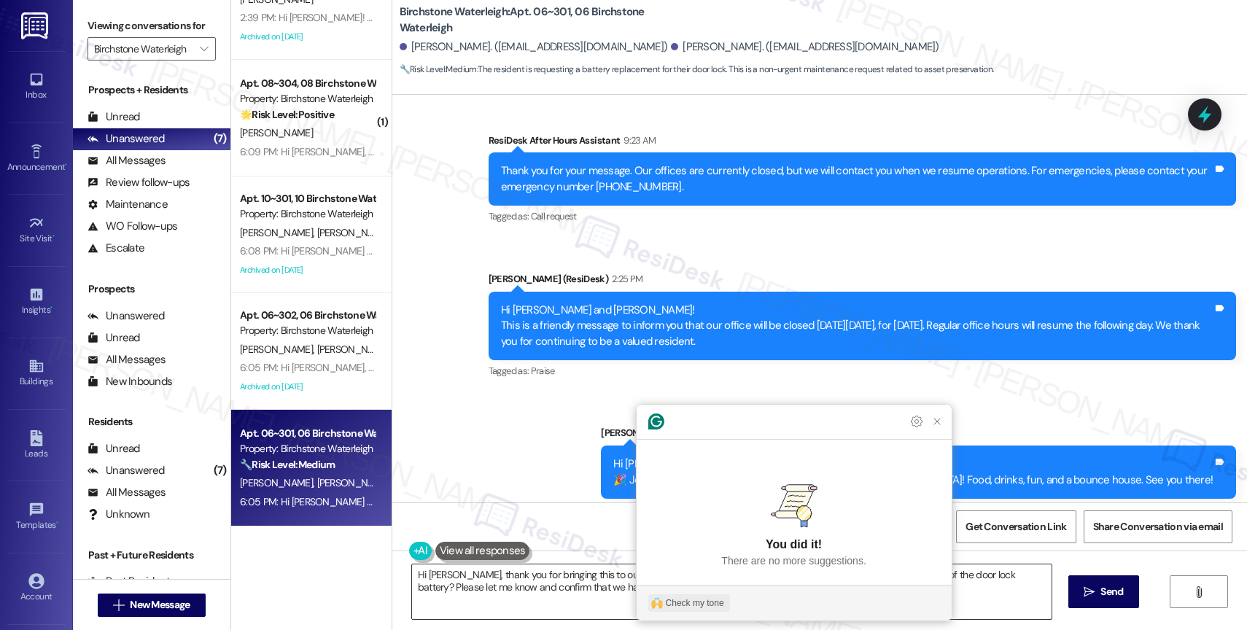
click at [692, 608] on div "Check my tone" at bounding box center [695, 603] width 58 height 13
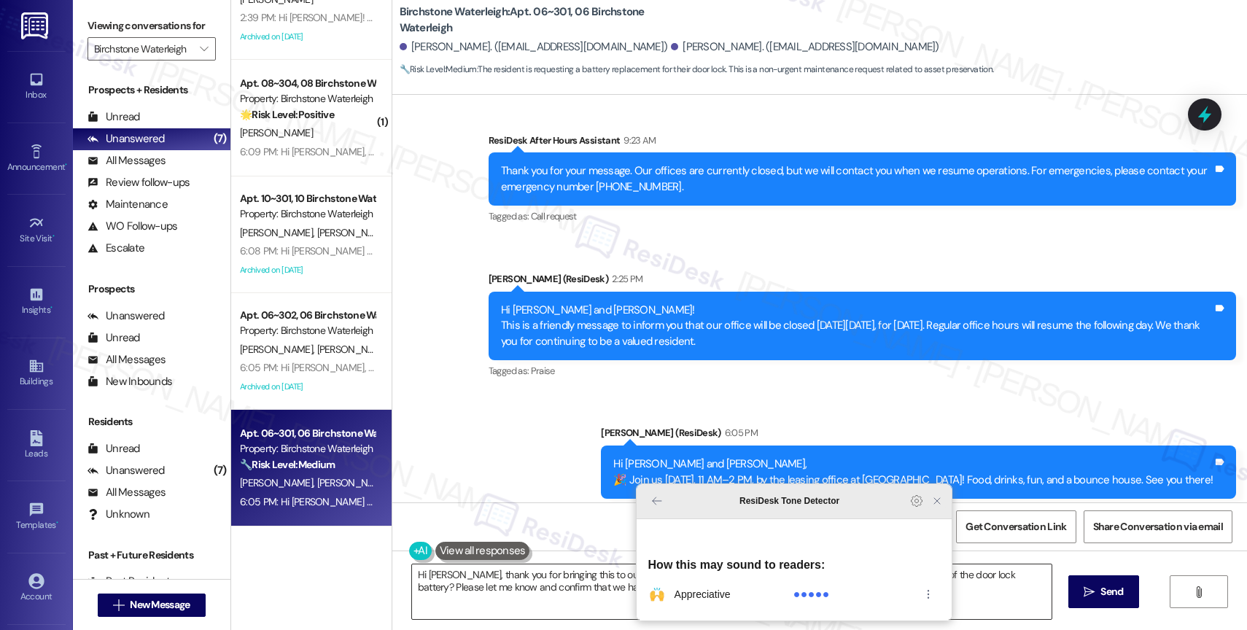
click at [936, 507] on icon "Close Grammarly Assistant" at bounding box center [937, 501] width 12 height 12
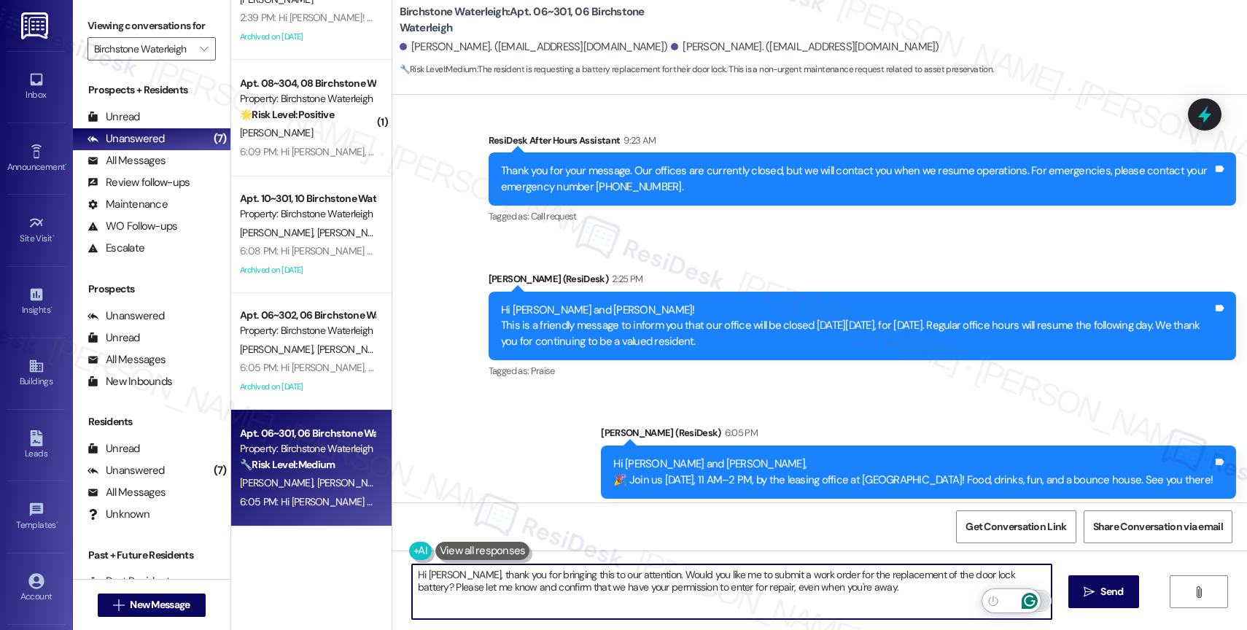
click at [1028, 596] on icon "Open Grammarly. 0 Suggestions." at bounding box center [1029, 601] width 11 height 11
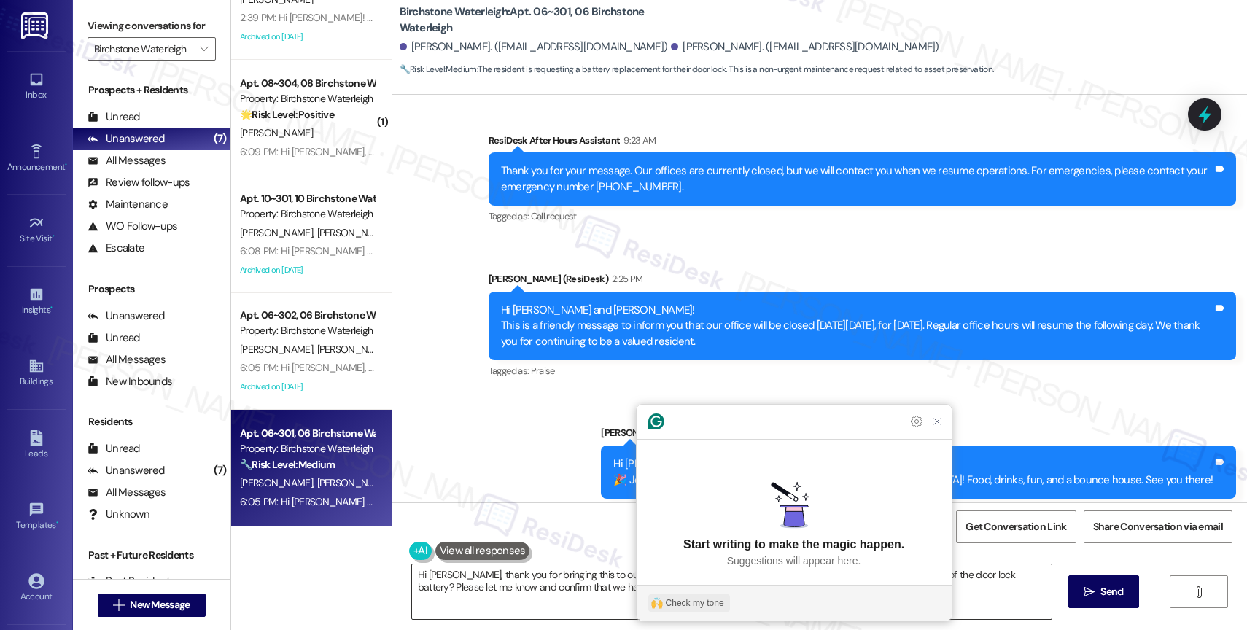
click at [682, 602] on div "Check my tone" at bounding box center [695, 603] width 58 height 13
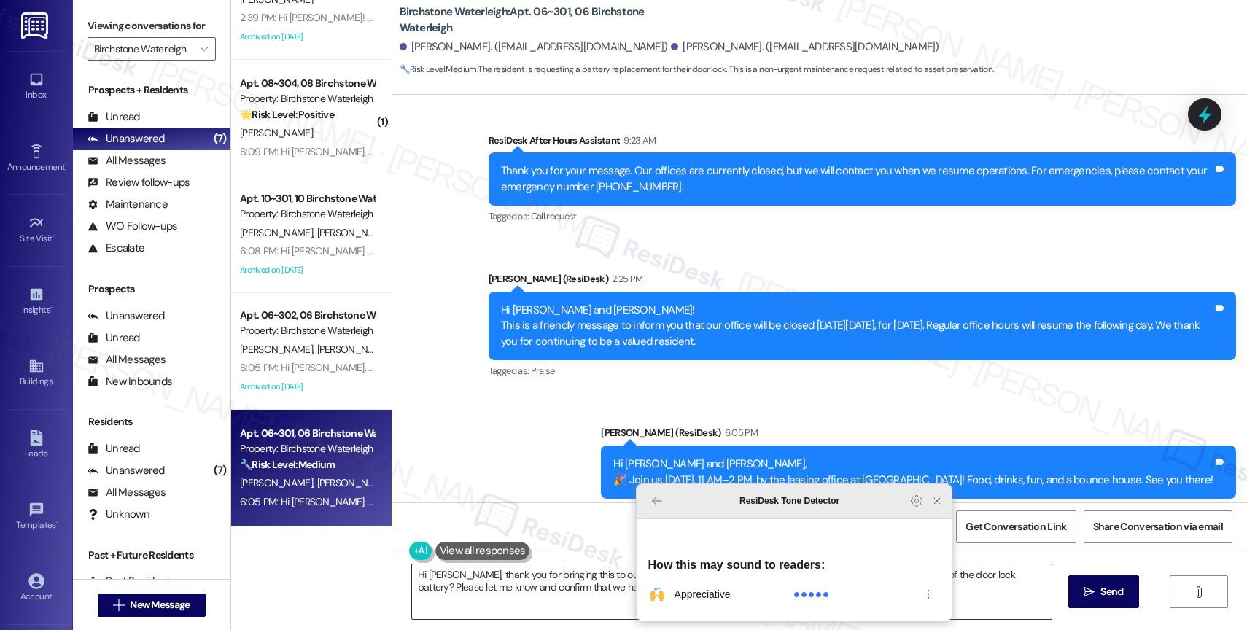
click at [937, 504] on icon "Close Grammarly Assistant" at bounding box center [937, 501] width 6 height 6
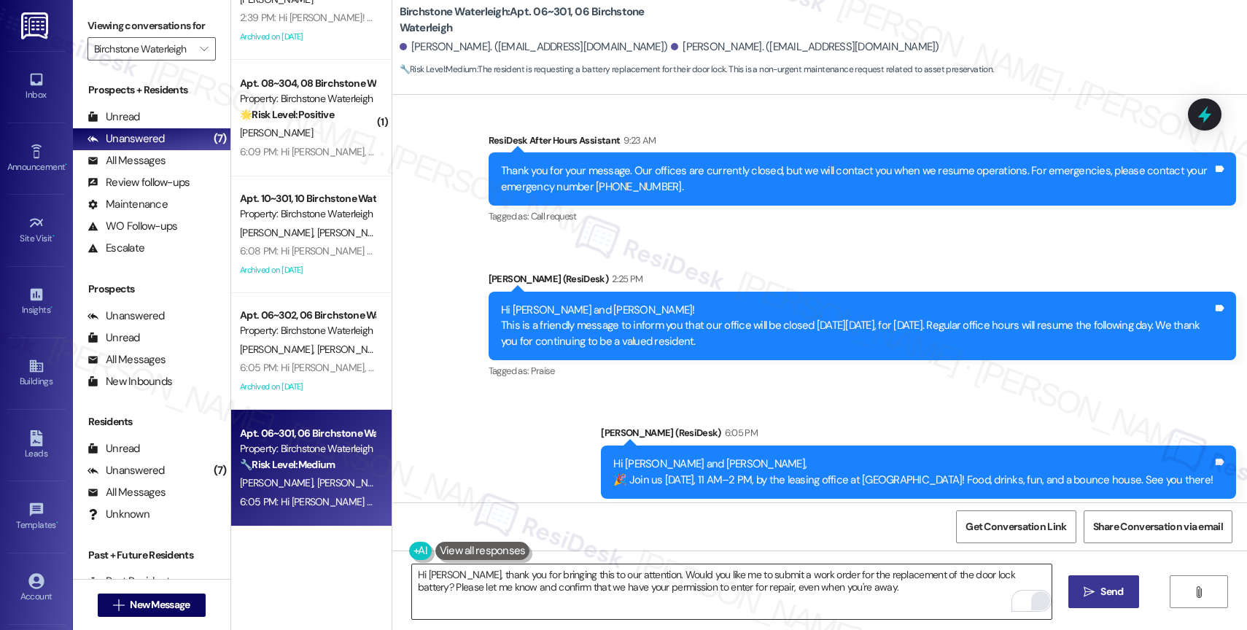
click at [1111, 594] on span "Send" at bounding box center [1112, 591] width 23 height 15
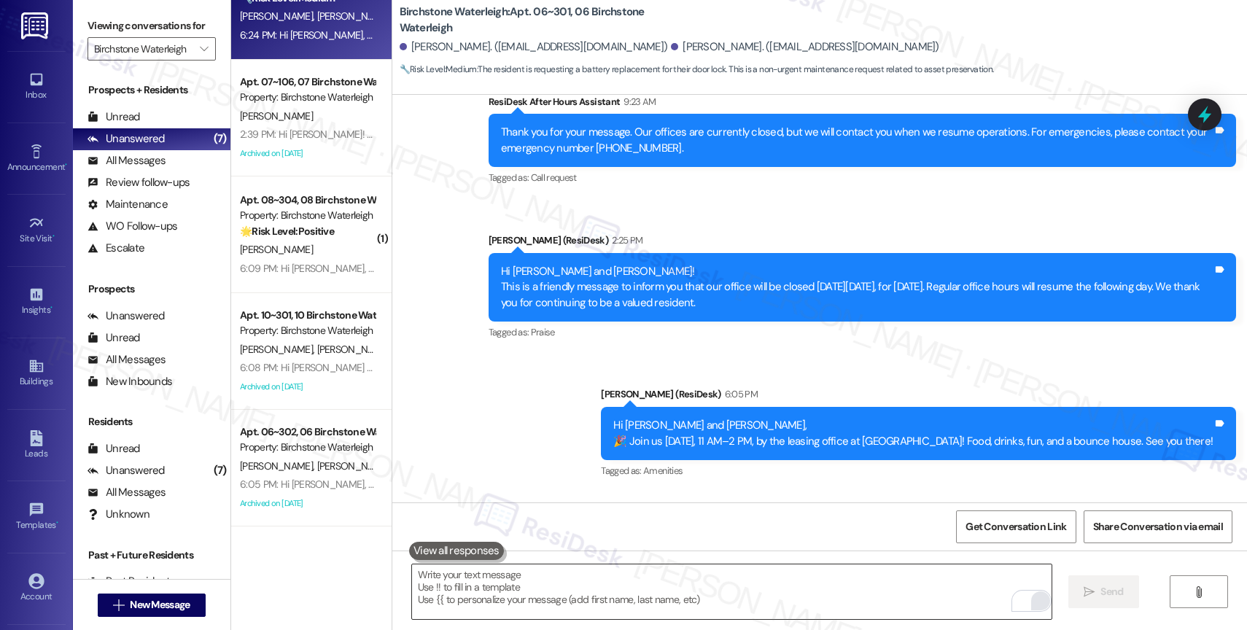
scroll to position [14934, 0]
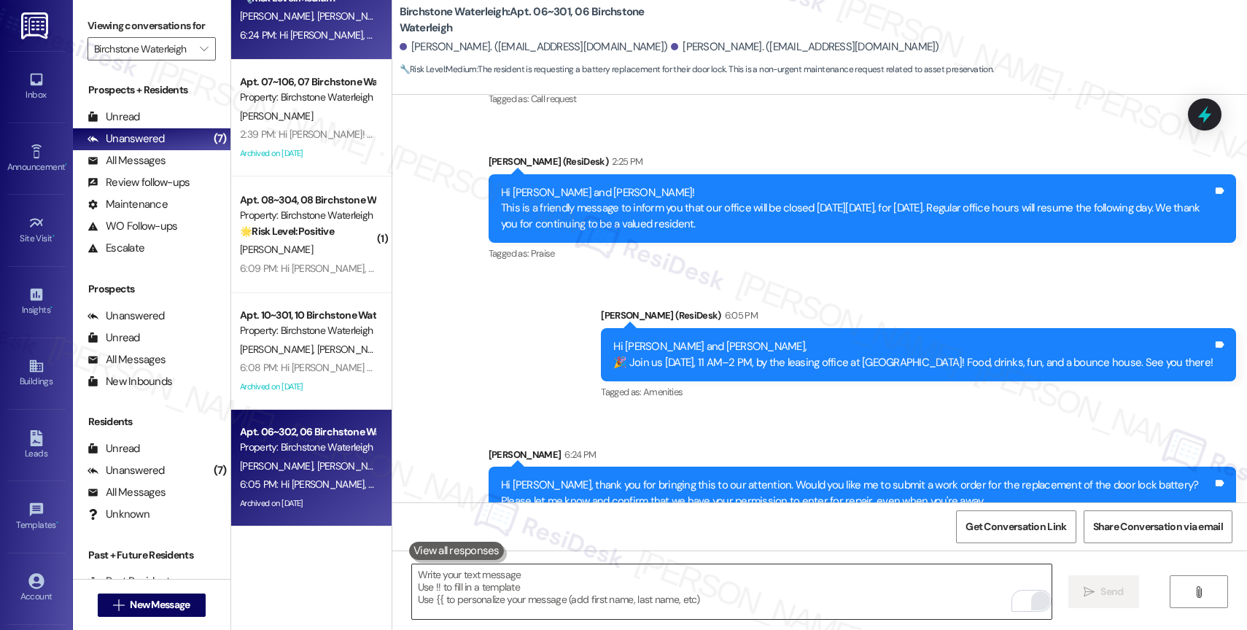
click at [265, 450] on div "Property: Birchstone Waterleigh" at bounding box center [307, 447] width 135 height 15
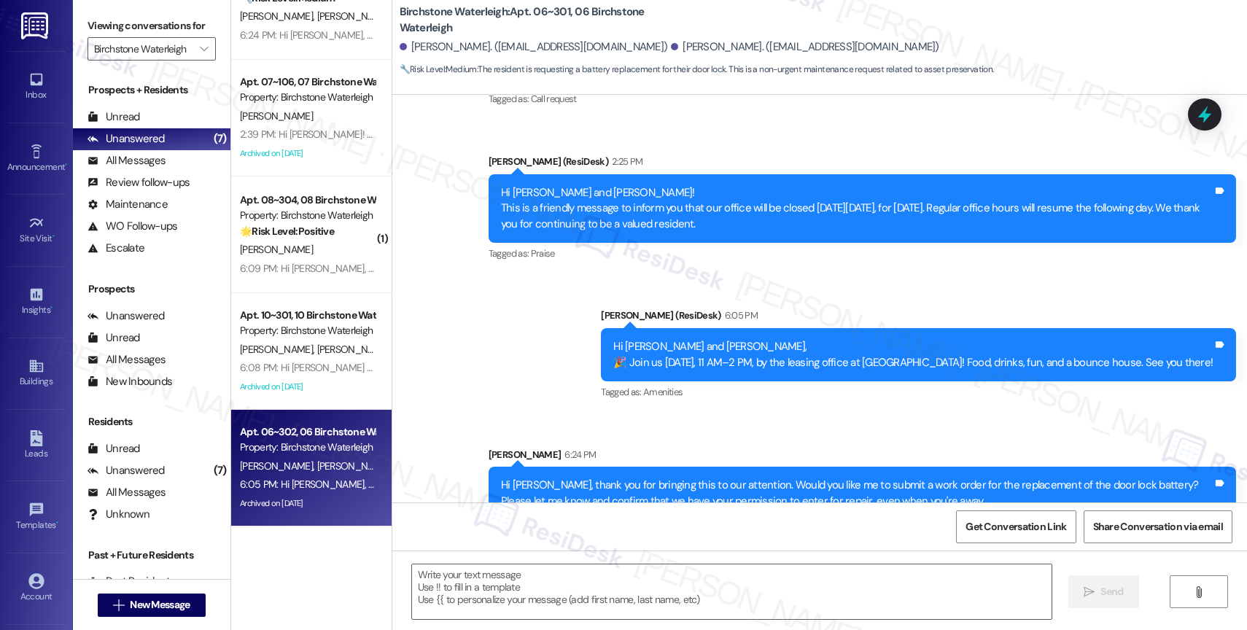
type textarea "Fetching suggested responses. Please feel free to read through the conversation…"
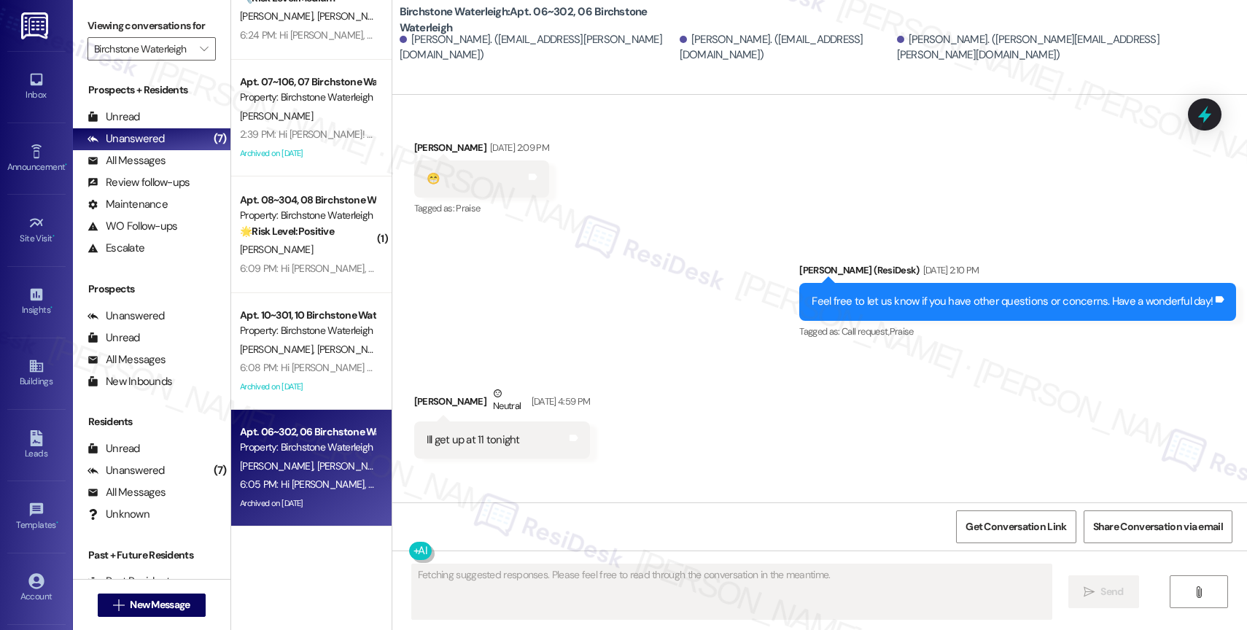
scroll to position [29293, 0]
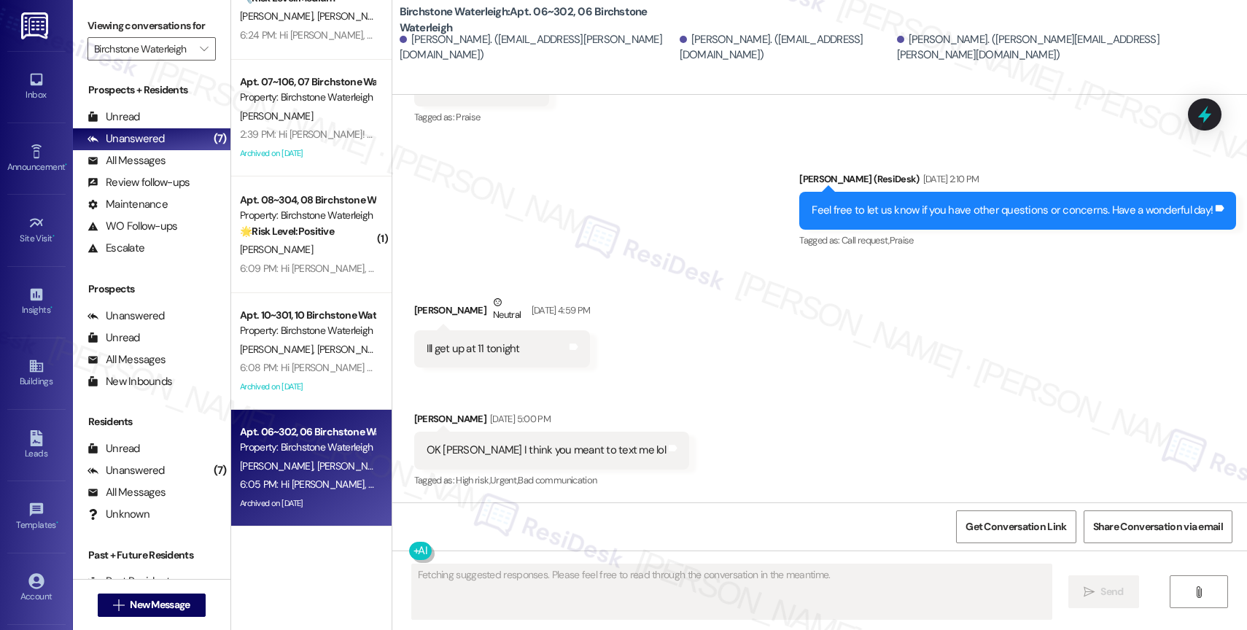
click at [802, 290] on div "Received via SMS Heather Dawson Neutral Aug 08, 2025 at 4:59 PM Ill get up at 1…" at bounding box center [819, 382] width 855 height 240
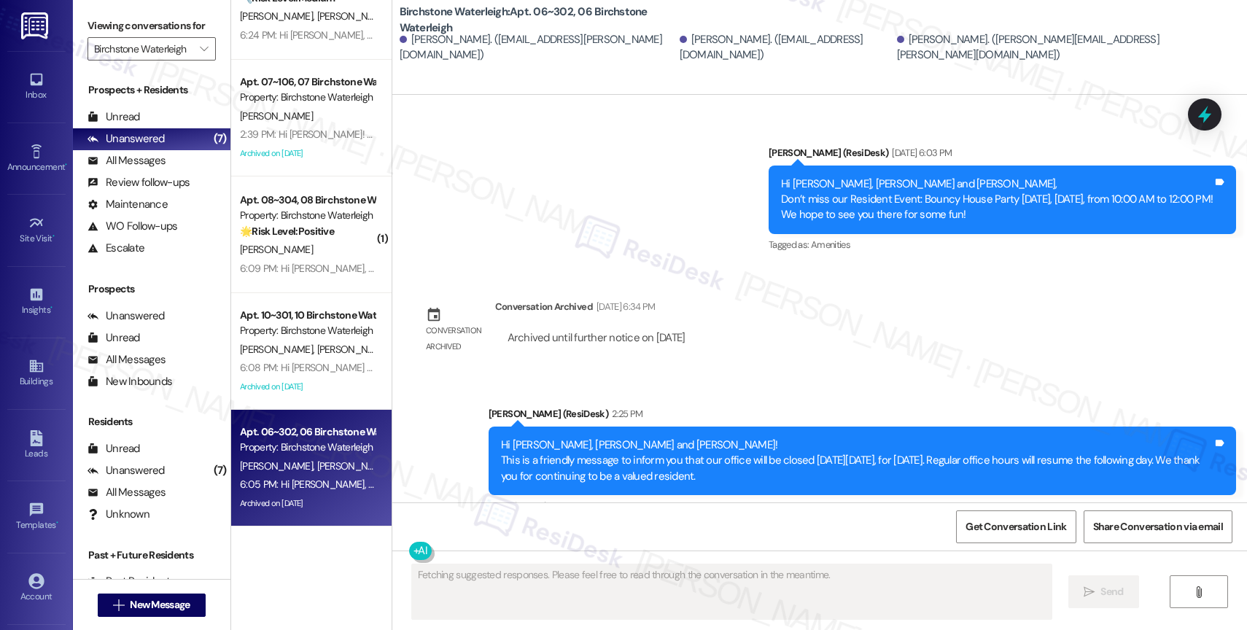
scroll to position [29983, 0]
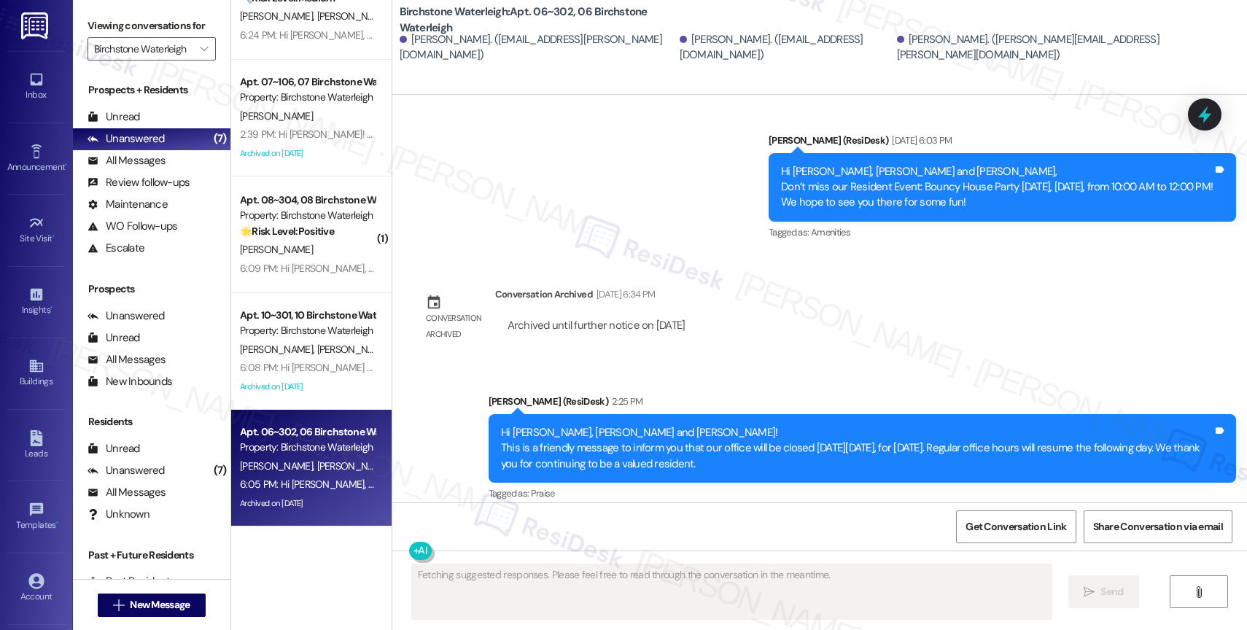
click at [490, 419] on div "Announcement, sent via SMS Jane (ResiDesk) 2:25 PM Hi Heather, Tommy and Sharon…" at bounding box center [819, 507] width 855 height 293
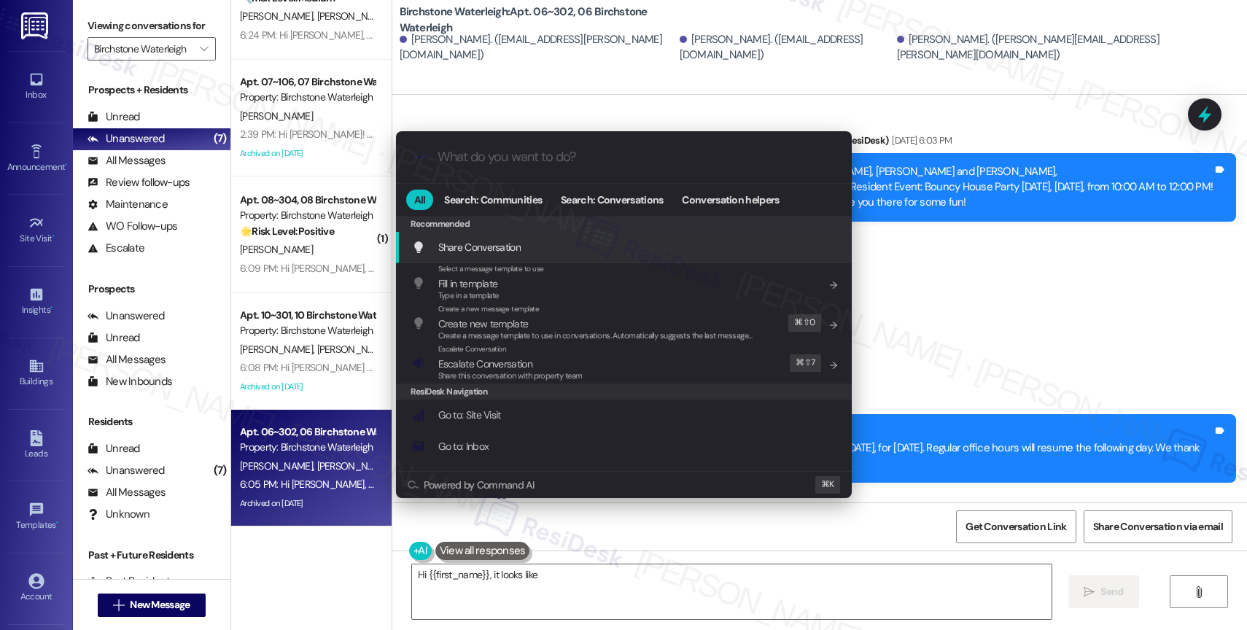
type textarea "Hi {{first_name}}, it looks like that"
type input "a"
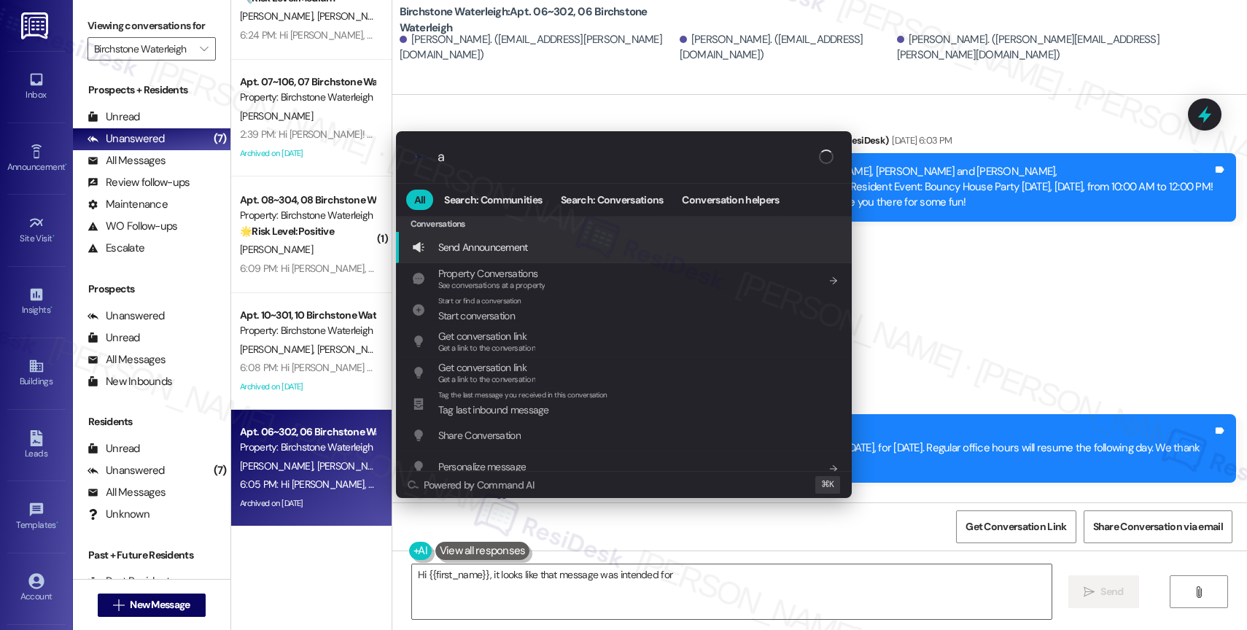
type textarea "Hi {{first_name}}, it looks like that message was intended for"
type input "ar"
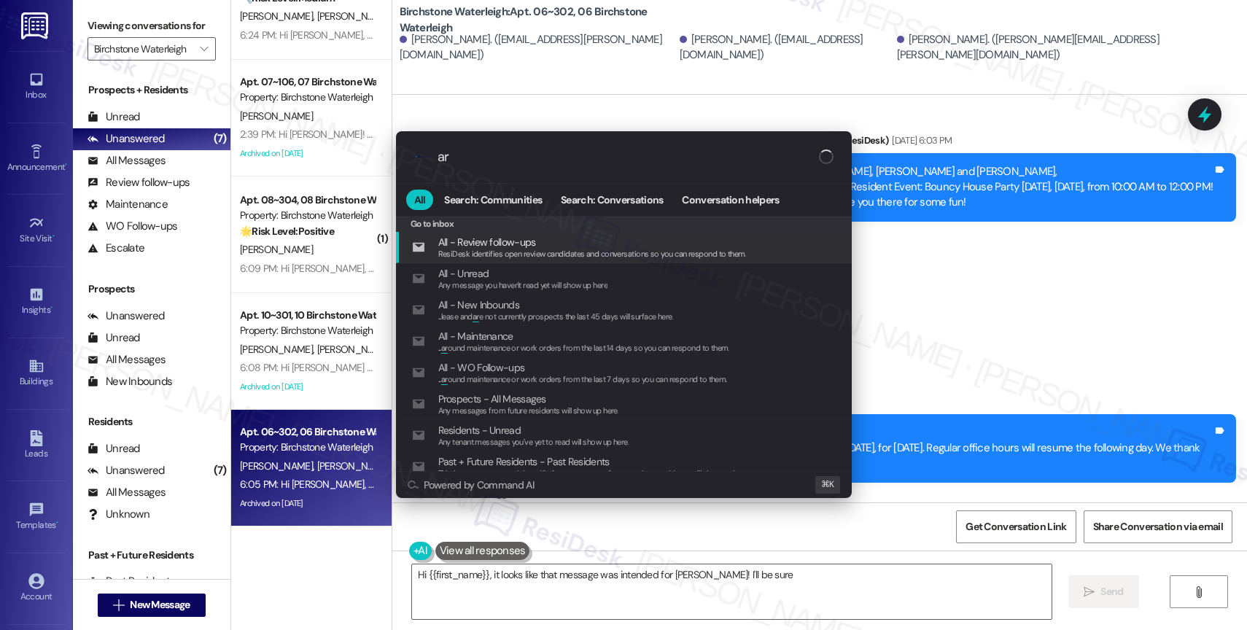
type textarea "Hi {{first_name}}, it looks like that message was intended for Heather! I'll be…"
type input "arc"
type textarea "Hi {{first_name}}, it looks like that message was intended for Heather! I'll be…"
type input "arch"
type textarea "Hi {{first_name}}, it looks like that message was intended for Heather! I'll be…"
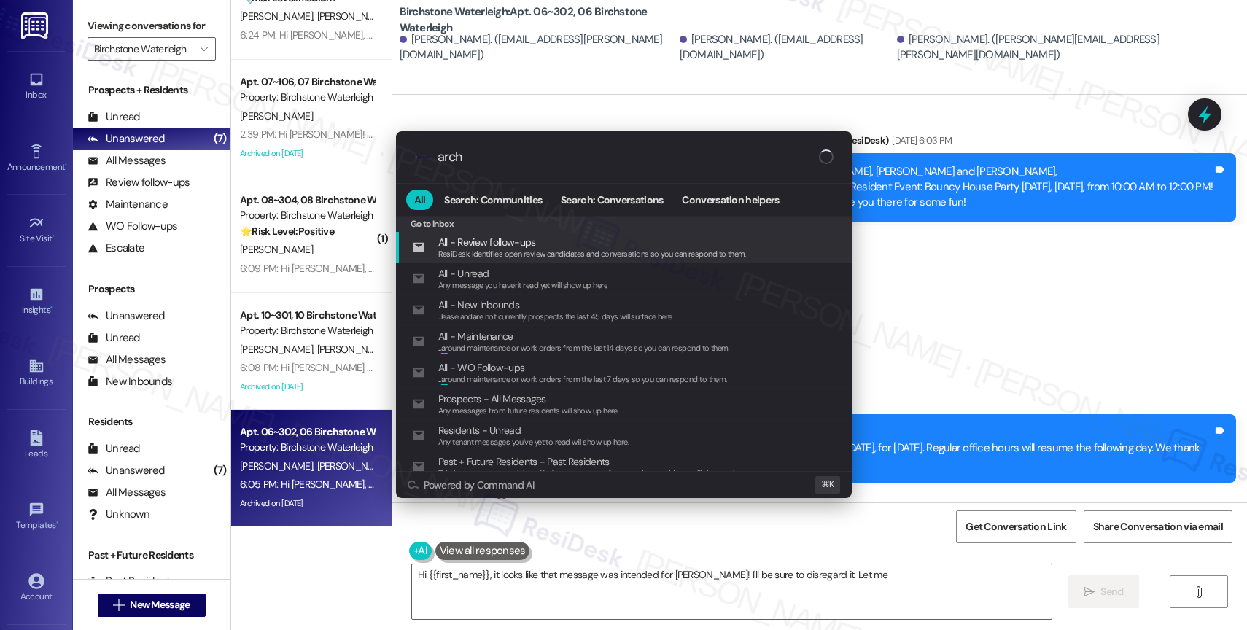
type input "archi"
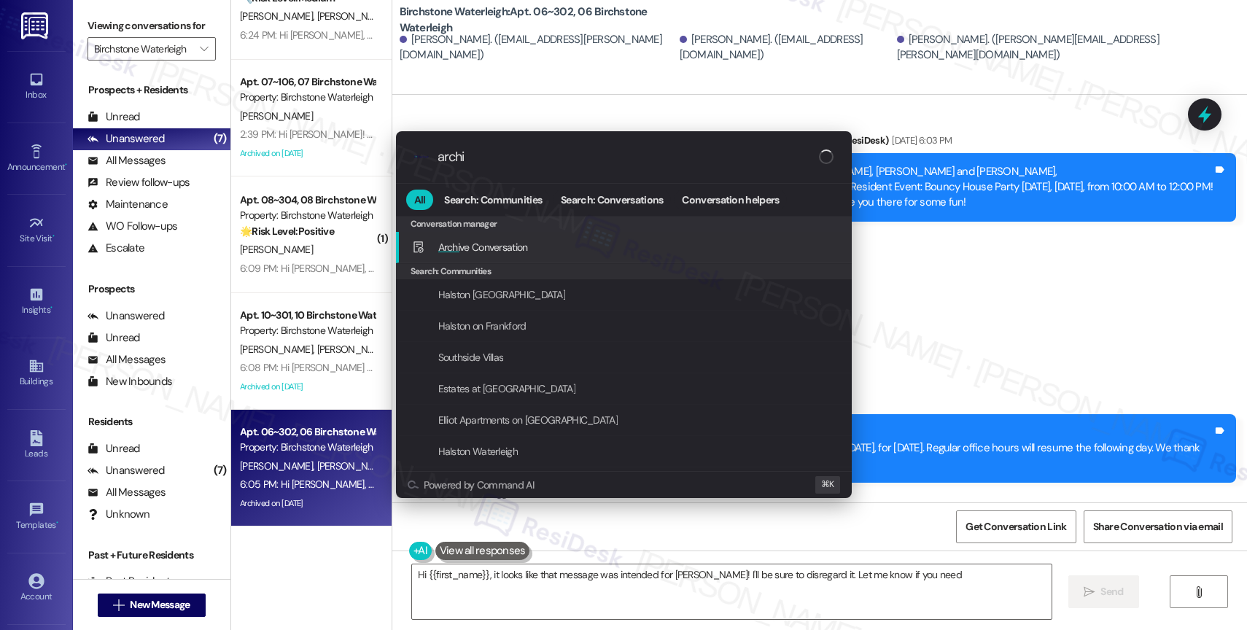
type textarea "Hi {{first_name}}, it looks like that message was intended for Heather! I'll be…"
type input "archiv"
type textarea "Hi {{first_name}}, it looks like that message was intended for Heather! I'll be…"
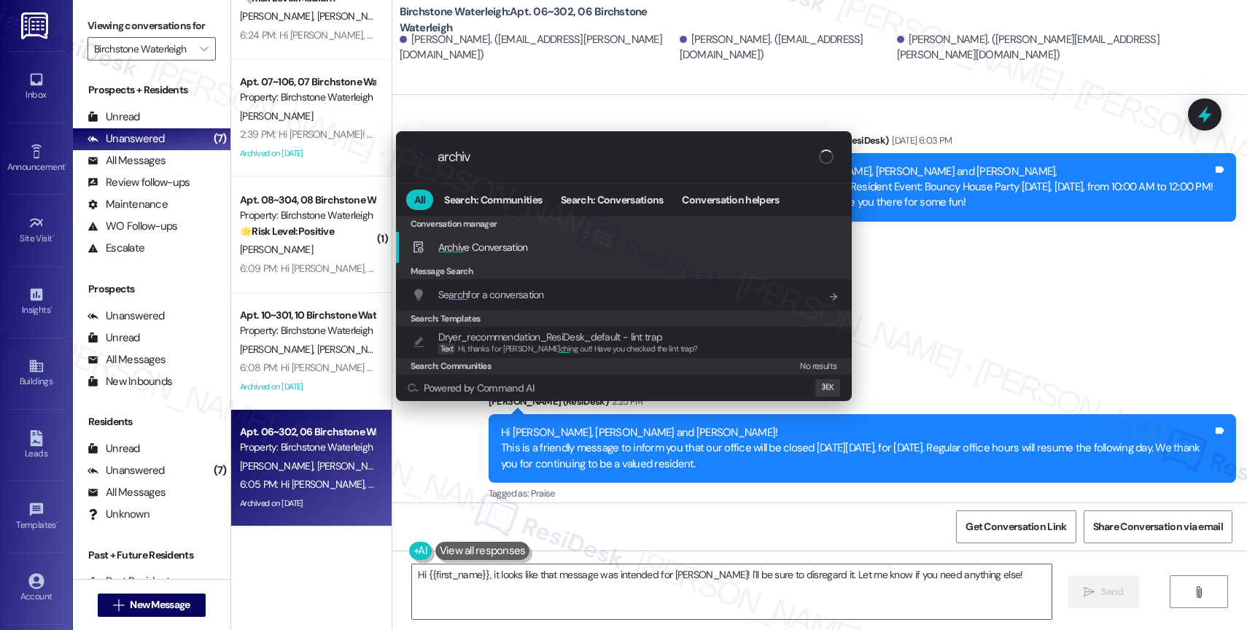
type input "archive"
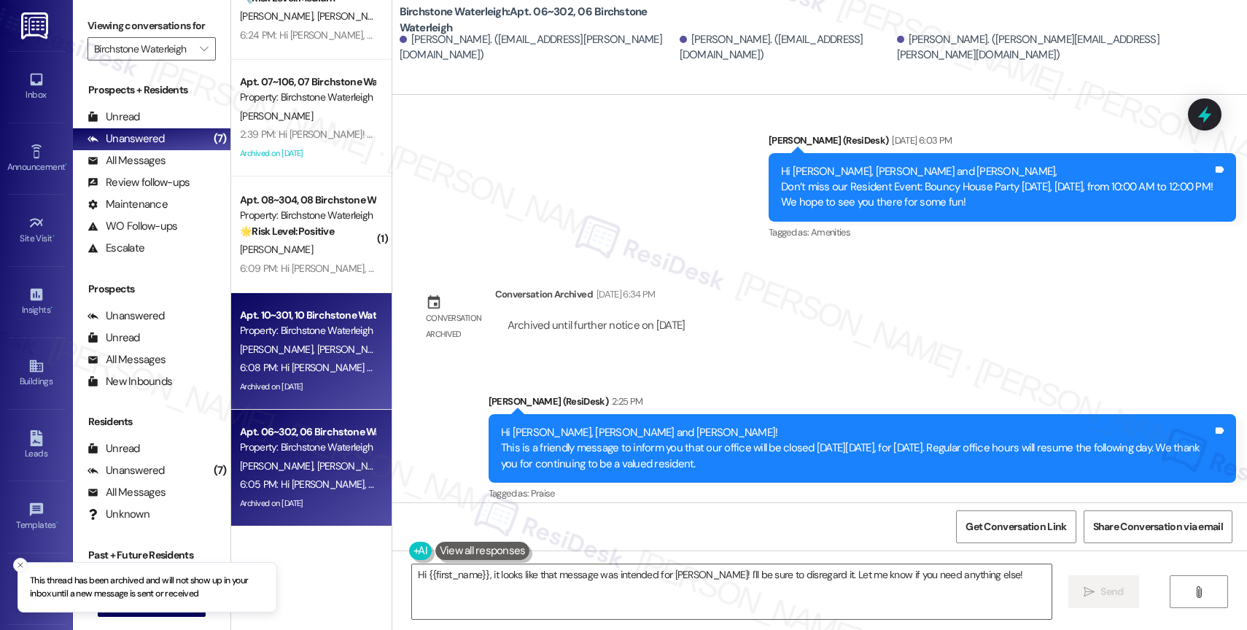
click at [254, 331] on div "Property: Birchstone Waterleigh" at bounding box center [307, 330] width 135 height 15
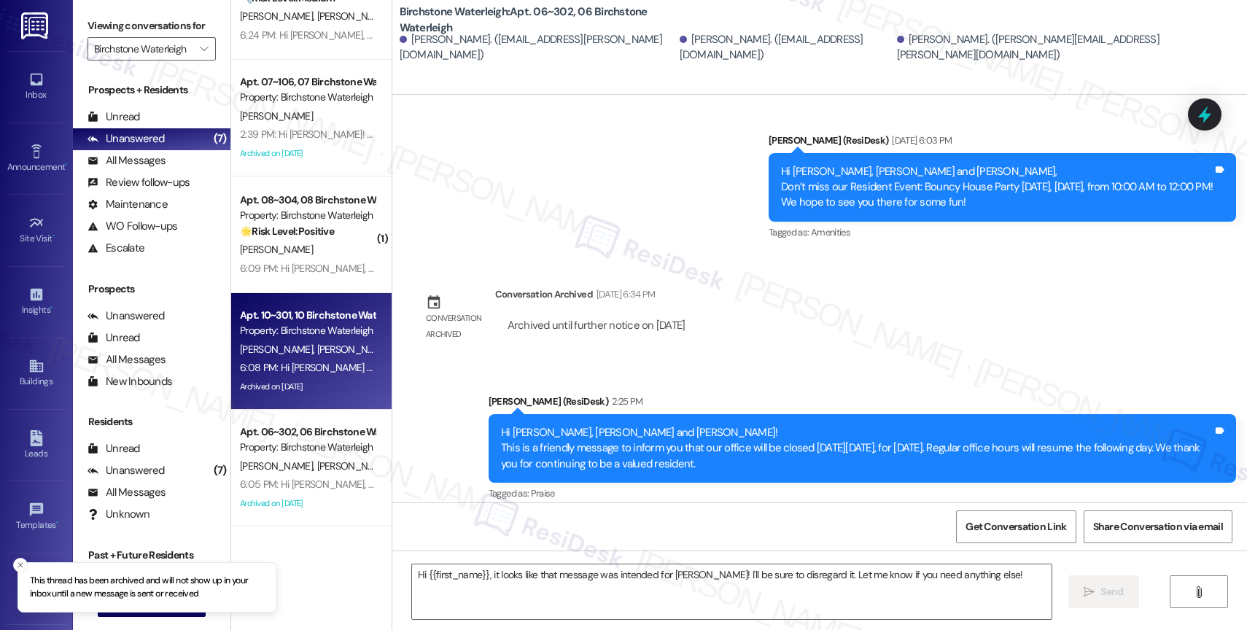
type textarea "Fetching suggested responses. Please feel free to read through the conversation…"
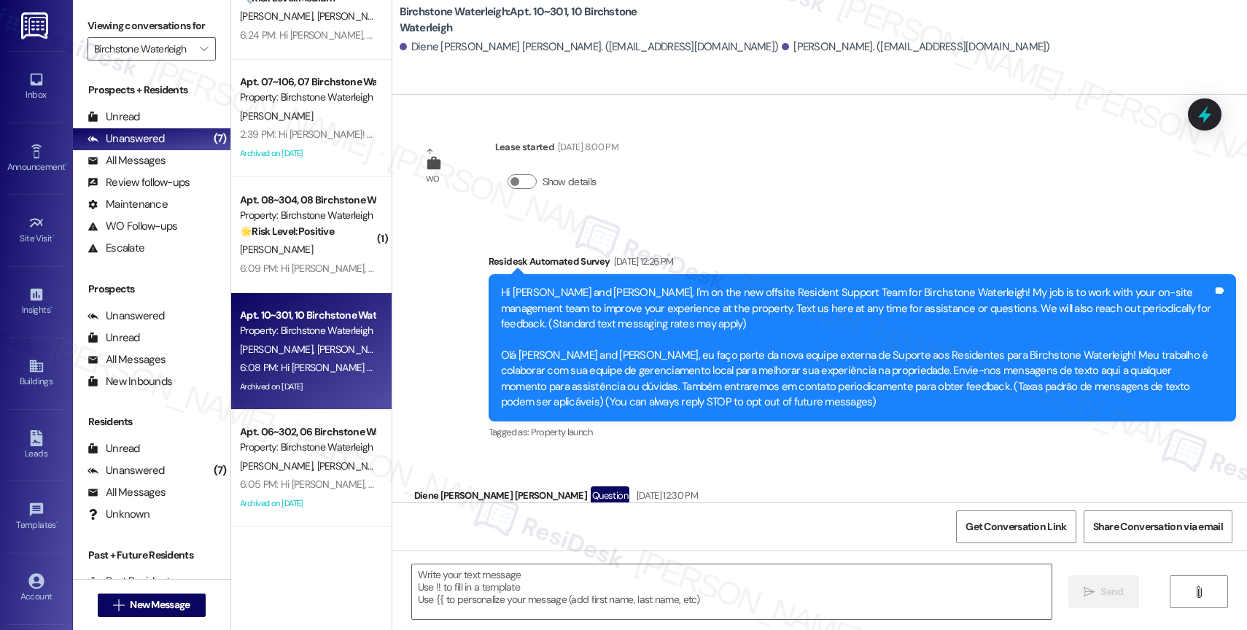
type textarea "Fetching suggested responses. Please feel free to read through the conversation…"
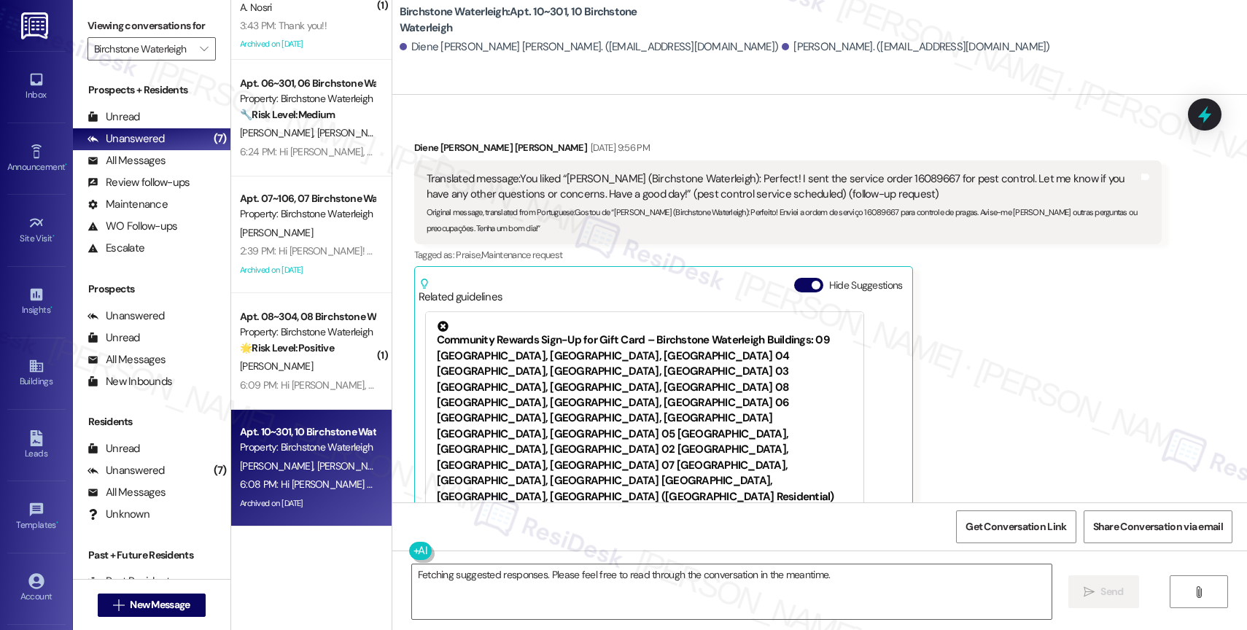
scroll to position [25821, 0]
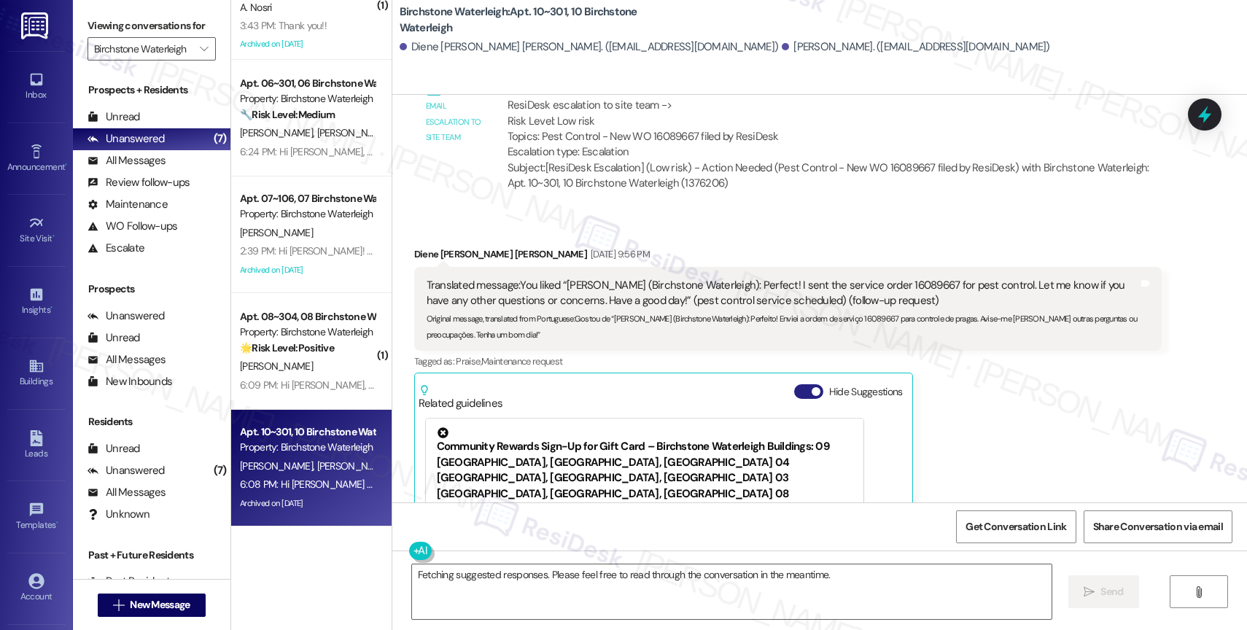
click at [812, 387] on span "button" at bounding box center [816, 391] width 9 height 9
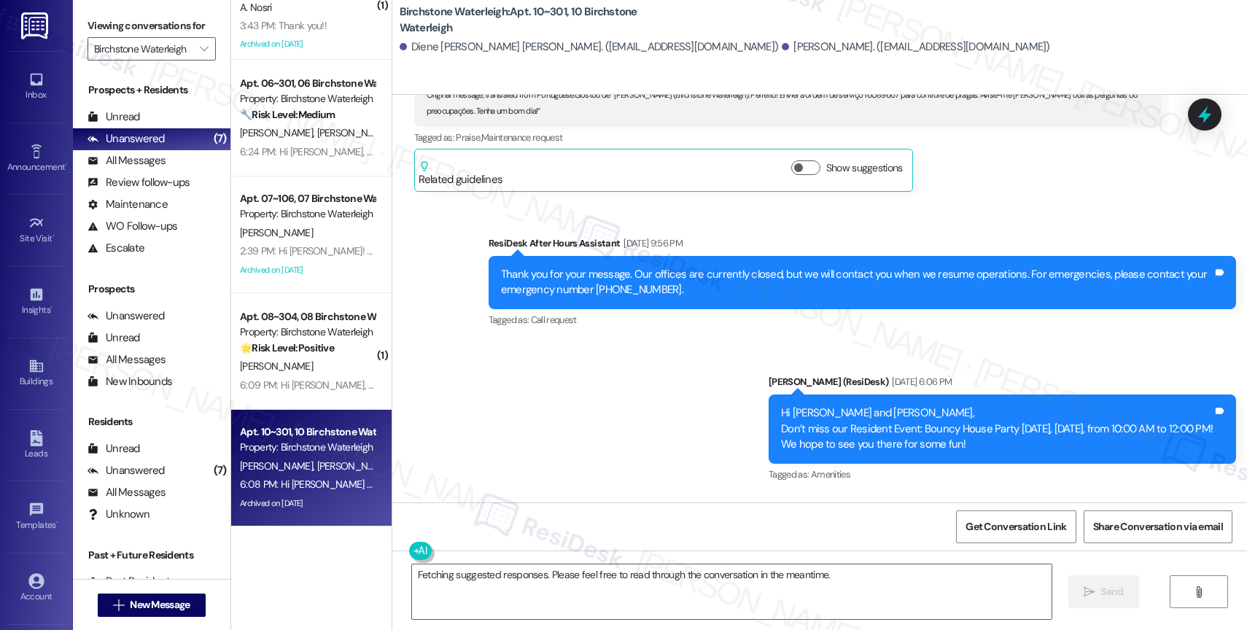
scroll to position [26317, 0]
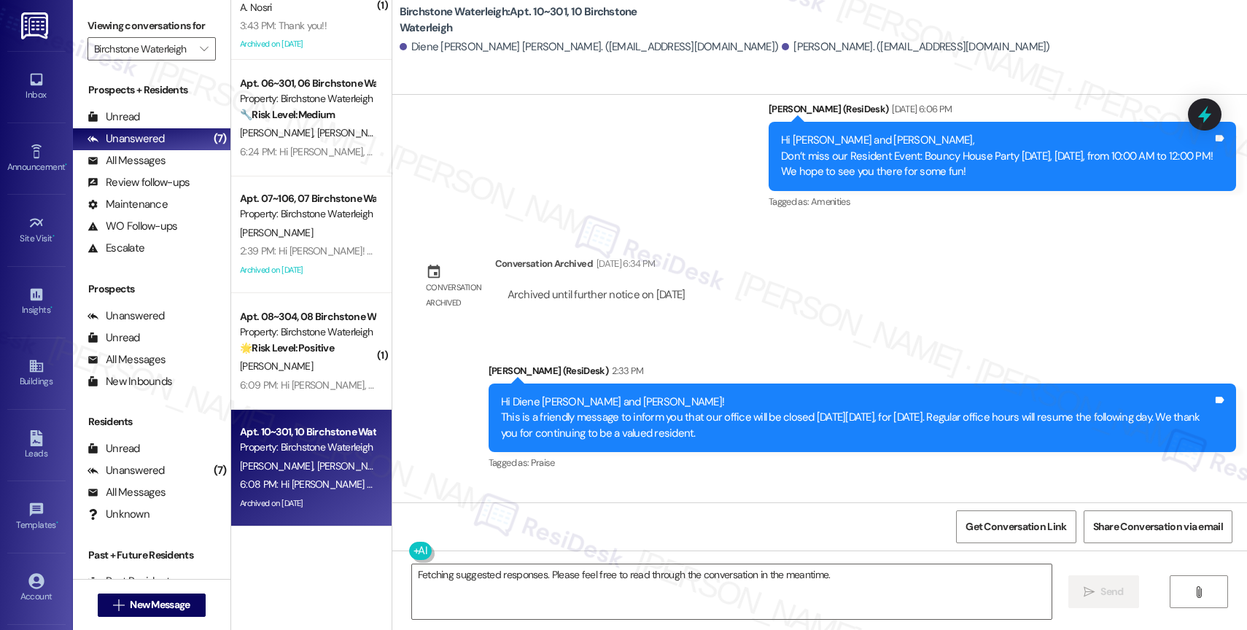
click at [818, 506] on div "Announcement, sent via SMS Jane (ResiDesk) 6:08 PM Hi Diene De Moura and Alexan…" at bounding box center [918, 564] width 657 height 117
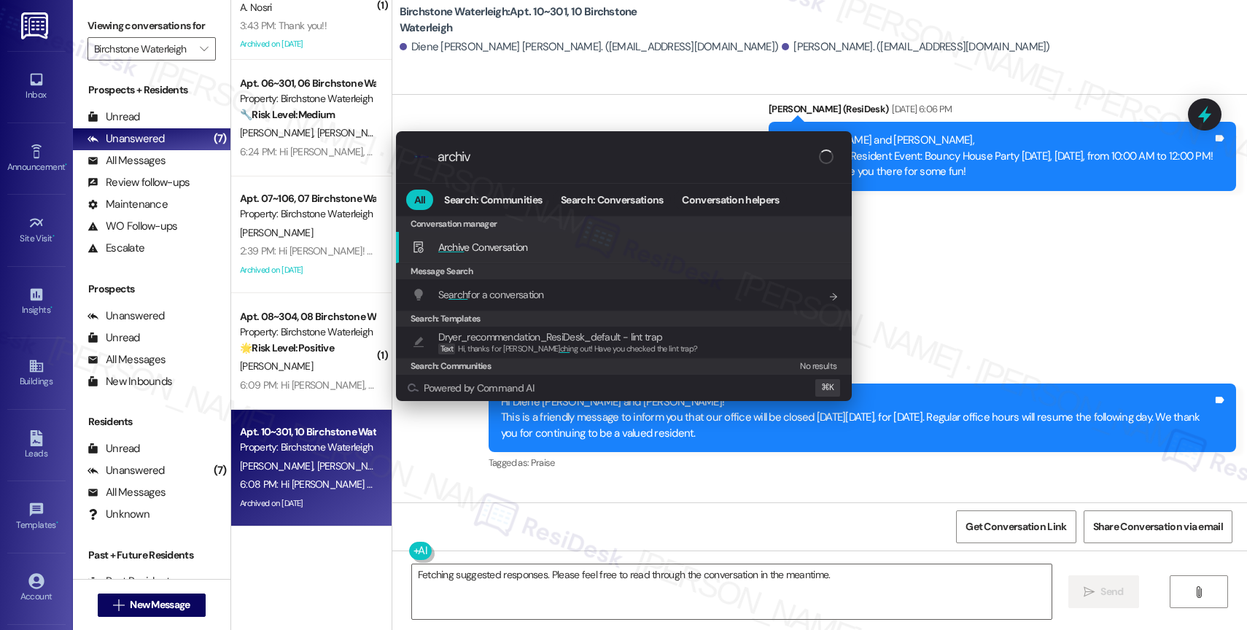
type input "archive"
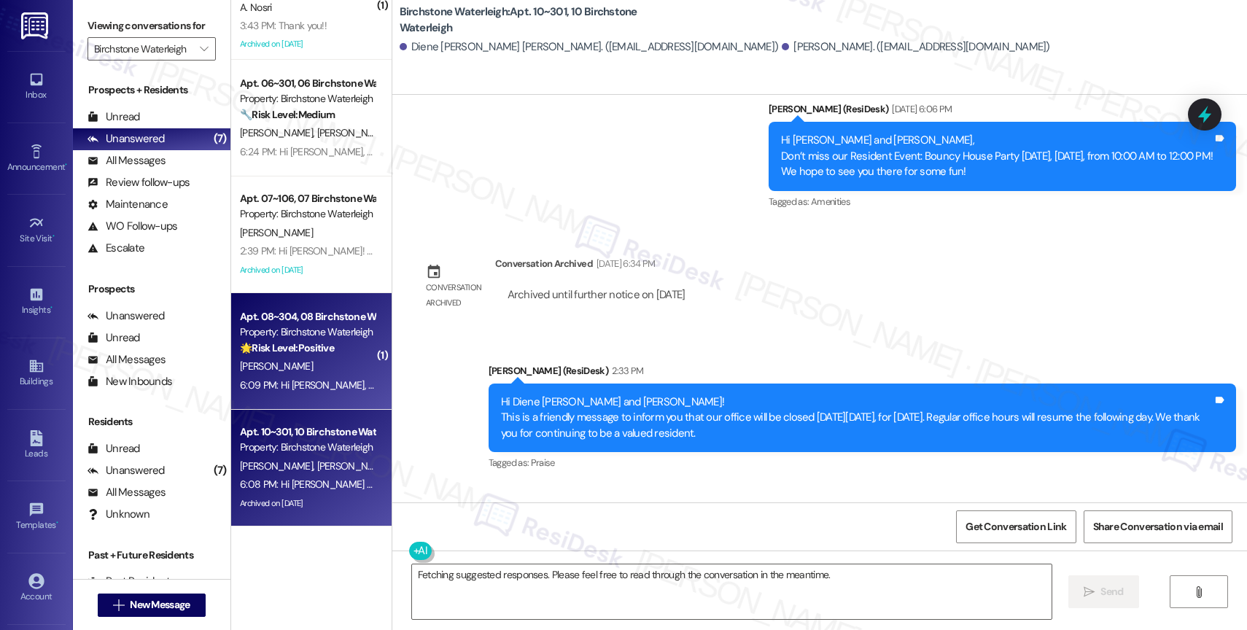
click at [298, 351] on strong "🌟 Risk Level: Positive" at bounding box center [287, 347] width 94 height 13
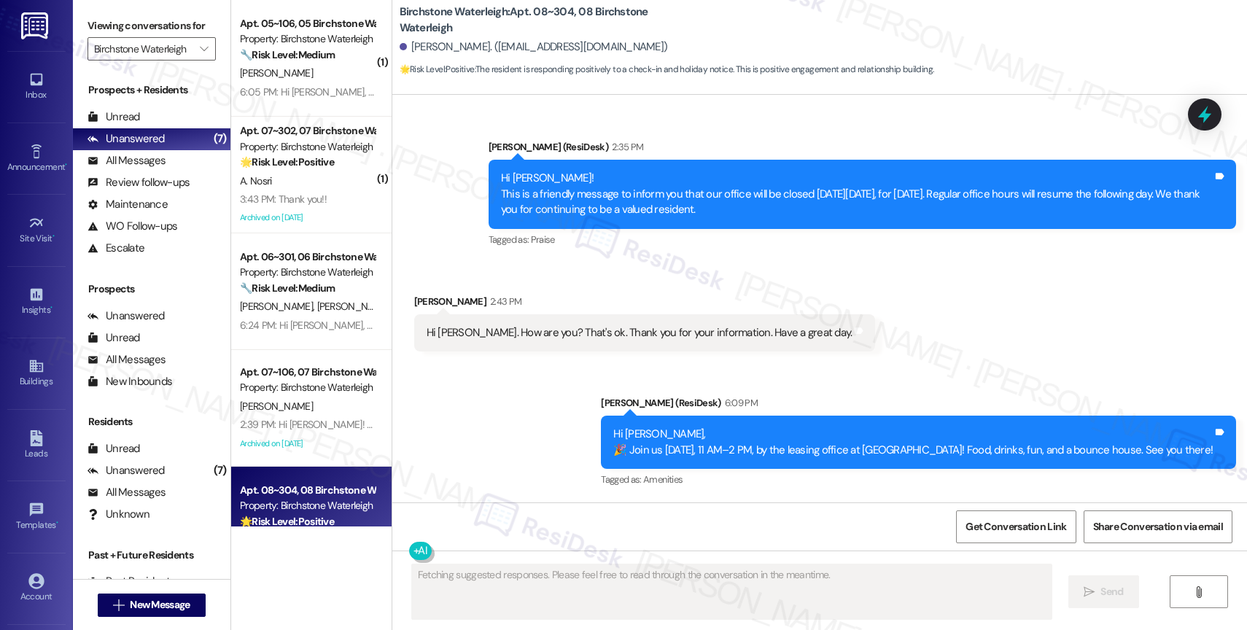
scroll to position [37, 0]
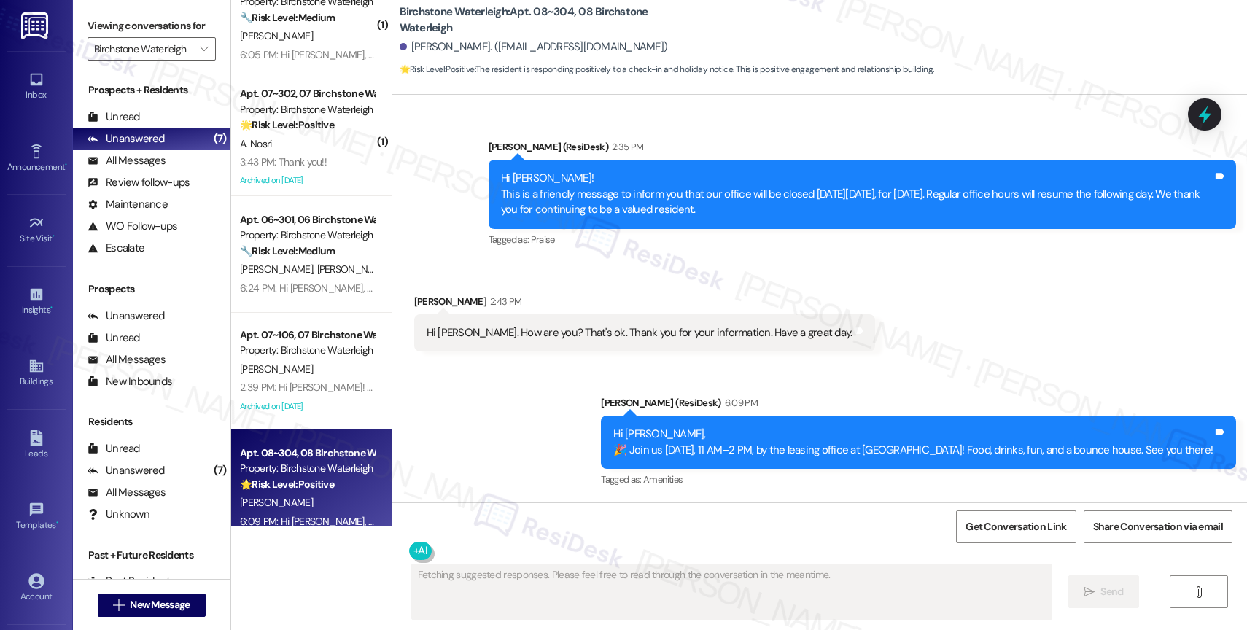
click at [516, 406] on div "Announcement, sent via SMS Jane (ResiDesk) 6:09 PM Hi Eduardo, 🎉 Join us this S…" at bounding box center [819, 432] width 855 height 139
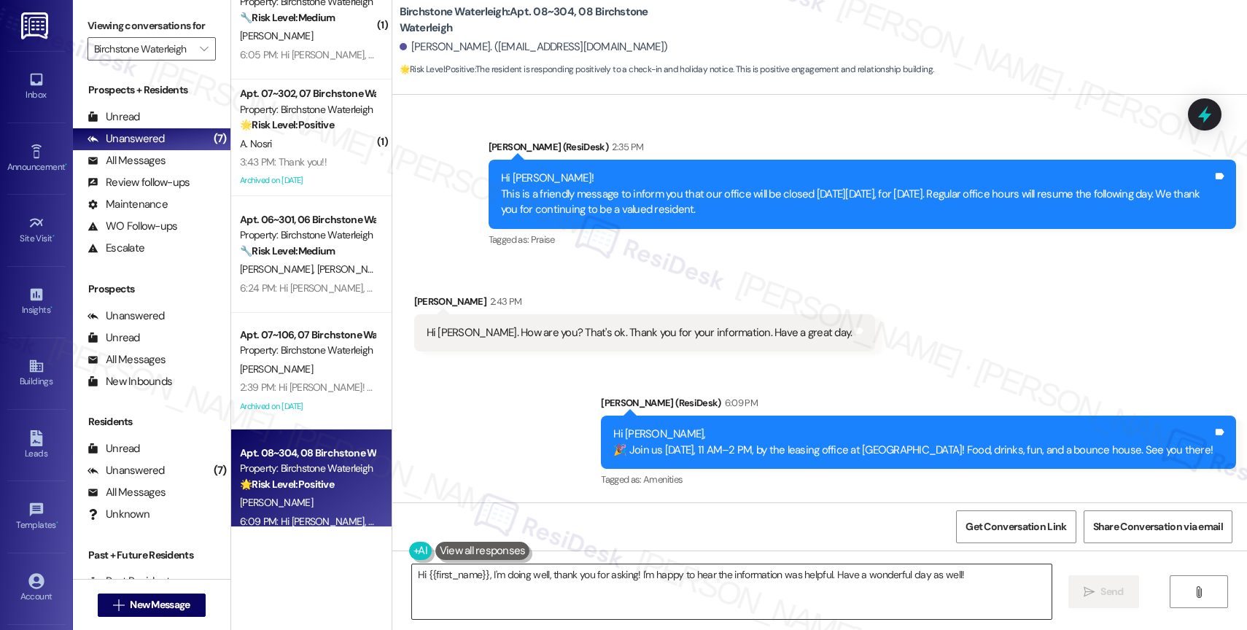
click at [491, 585] on textarea "Hi {{first_name}}, I'm doing well, thank you for asking! I'm happy to hear the …" at bounding box center [732, 592] width 640 height 55
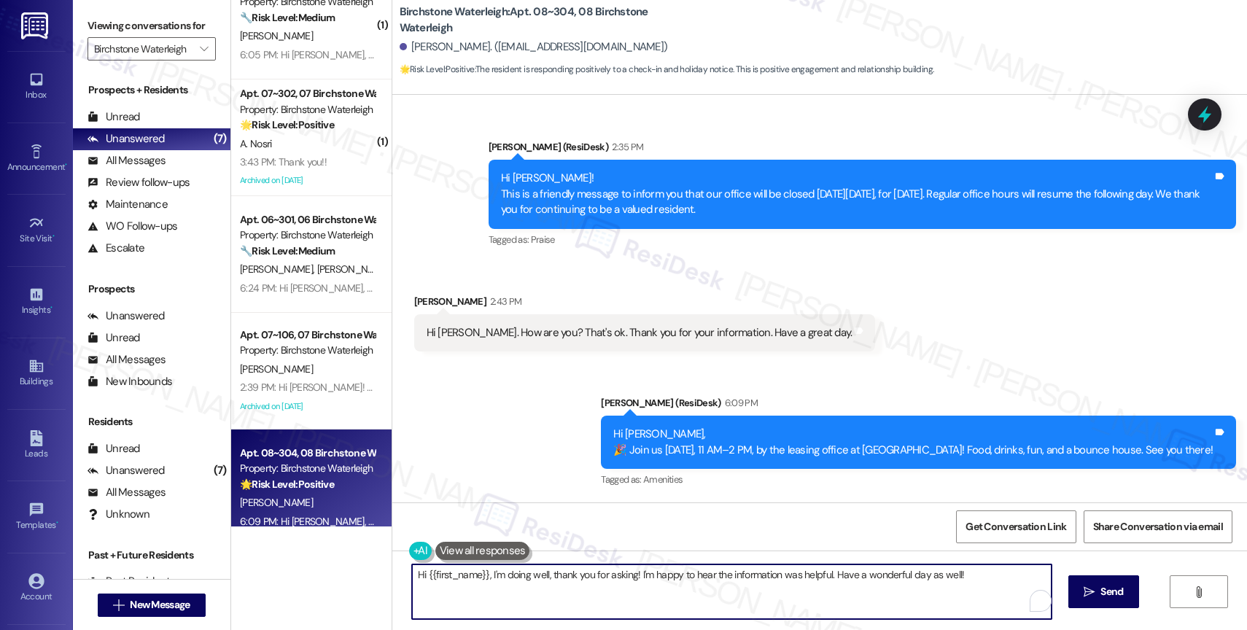
click at [491, 585] on textarea "Hi {{first_name}}, I'm doing well, thank you for asking! I'm happy to hear the …" at bounding box center [732, 592] width 640 height 55
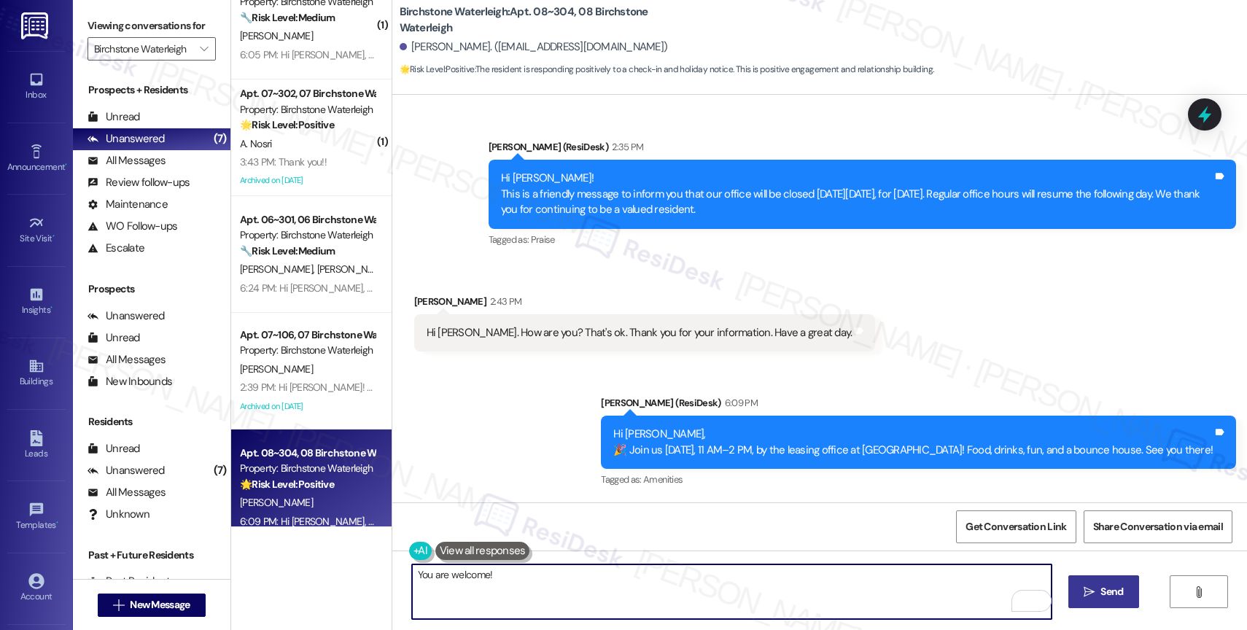
type textarea "You are welcome!"
click at [1094, 591] on span " Send" at bounding box center [1104, 591] width 46 height 15
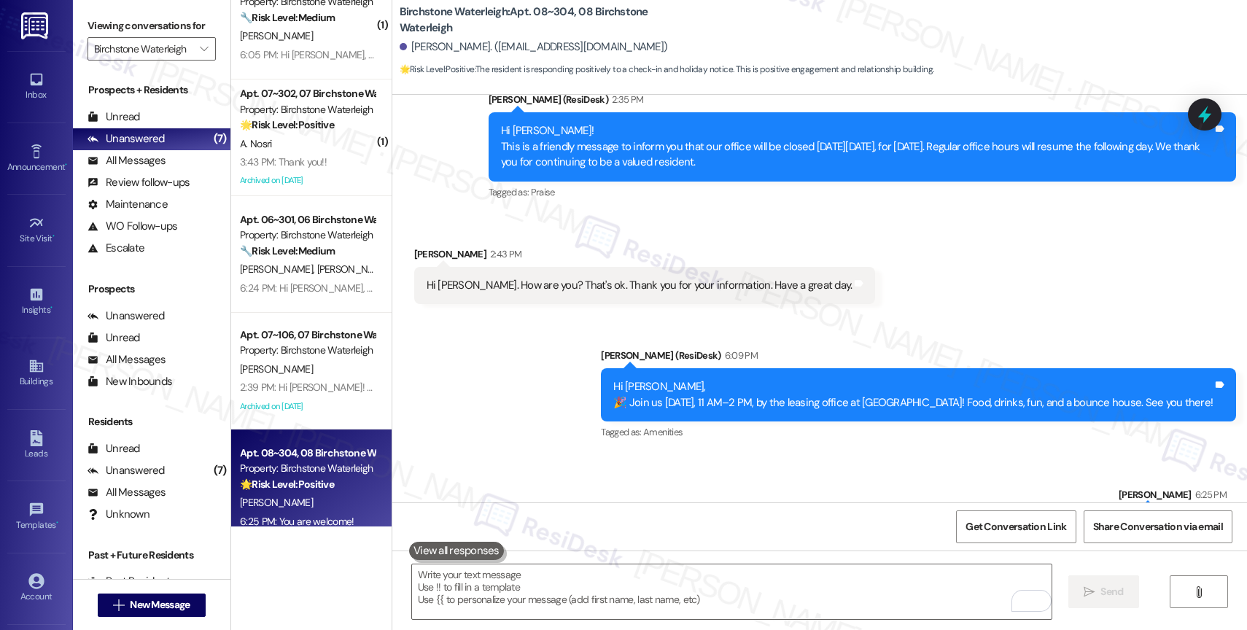
scroll to position [1910, 0]
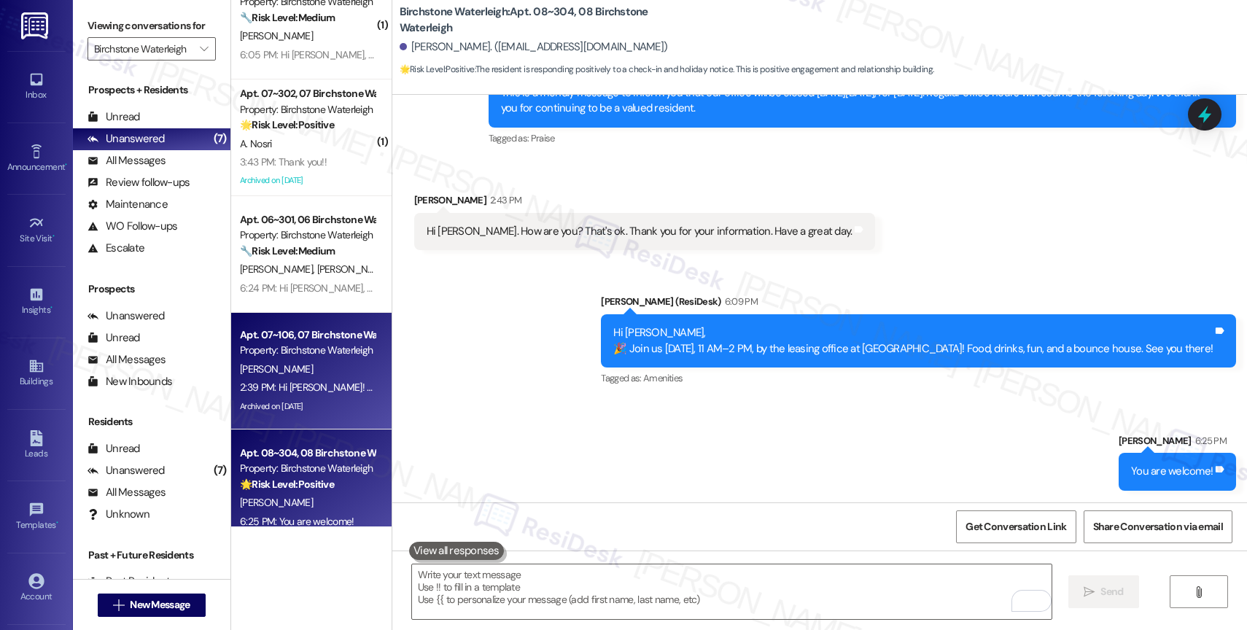
click at [303, 372] on div "L. Tierney" at bounding box center [308, 369] width 138 height 18
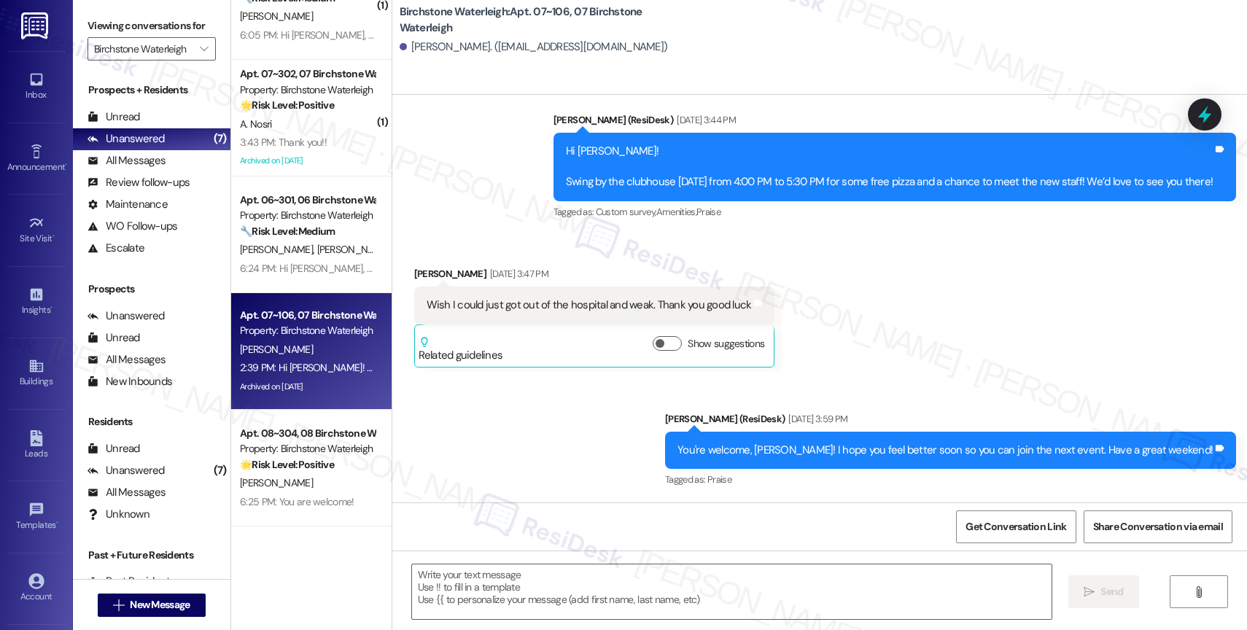
scroll to position [1420, 0]
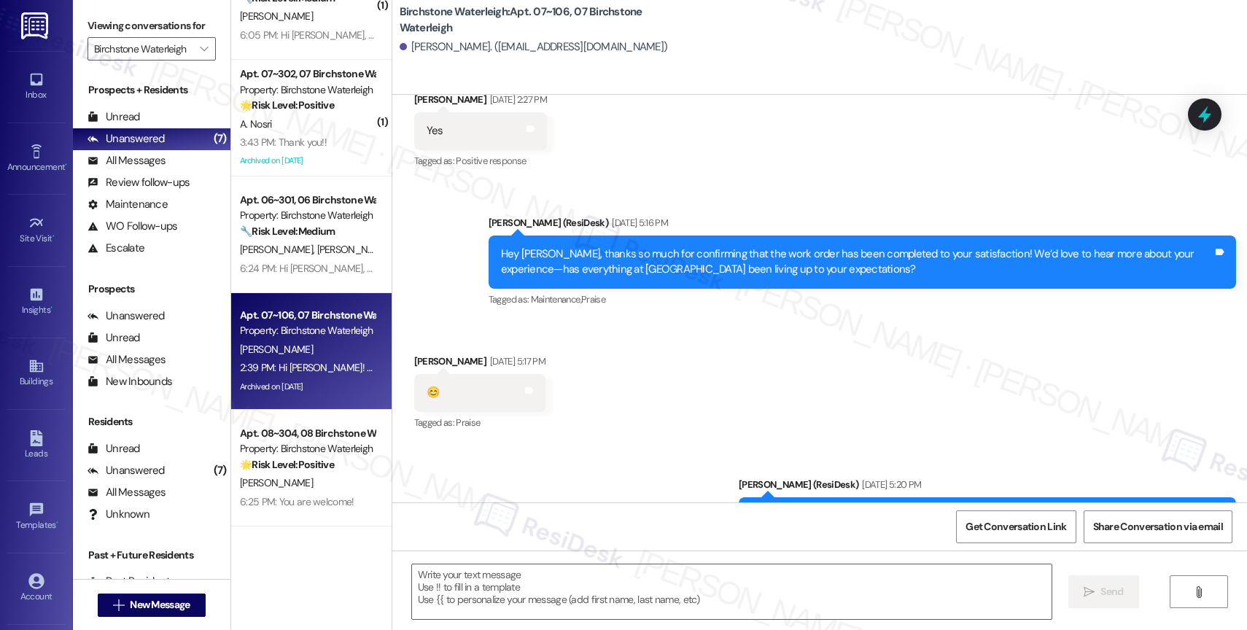
type textarea "Fetching suggested responses. Please feel free to read through the conversation…"
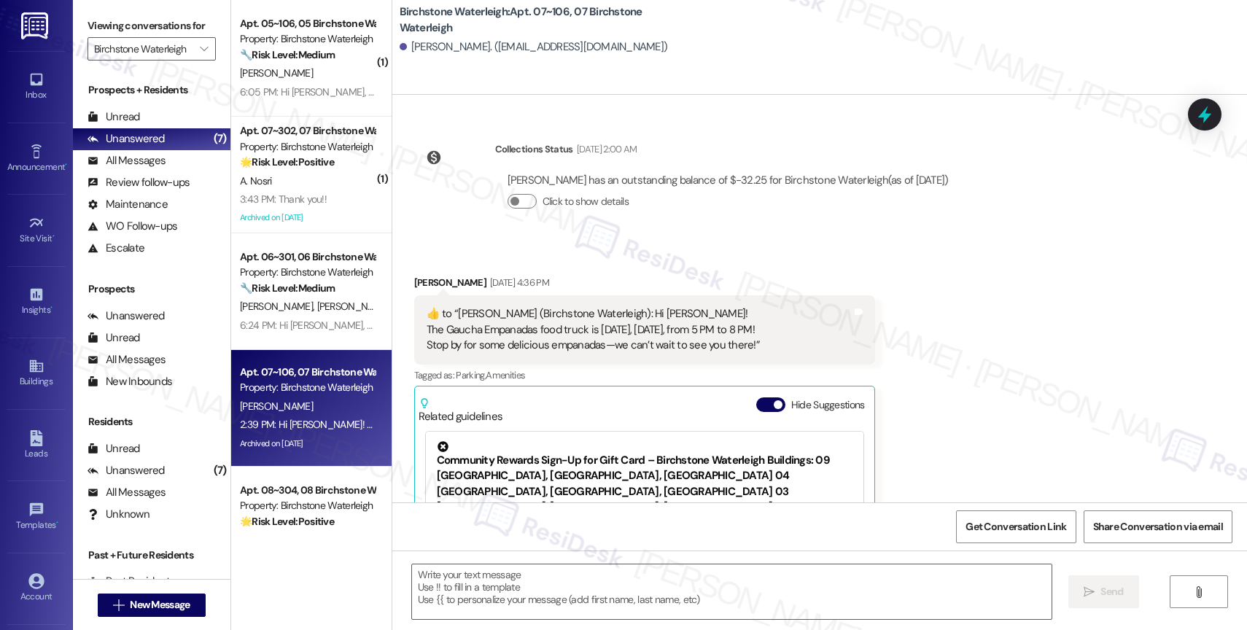
scroll to position [5963, 0]
click at [748, 392] on div "Related guidelines Hide Suggestions" at bounding box center [645, 409] width 452 height 34
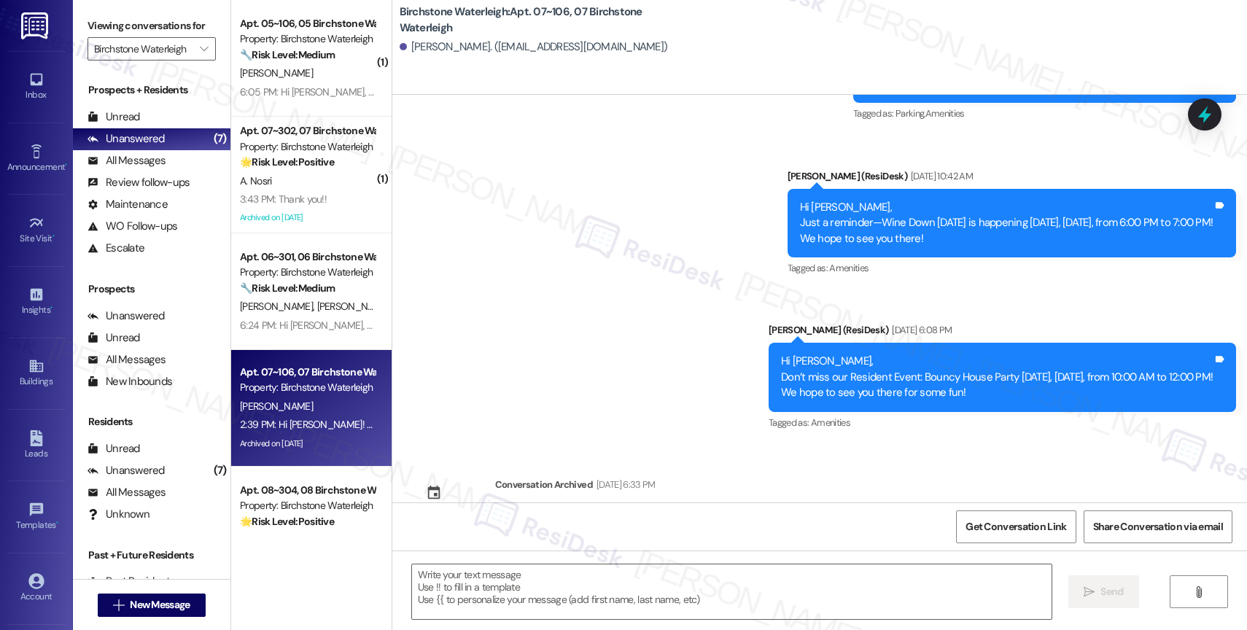
scroll to position [7004, 0]
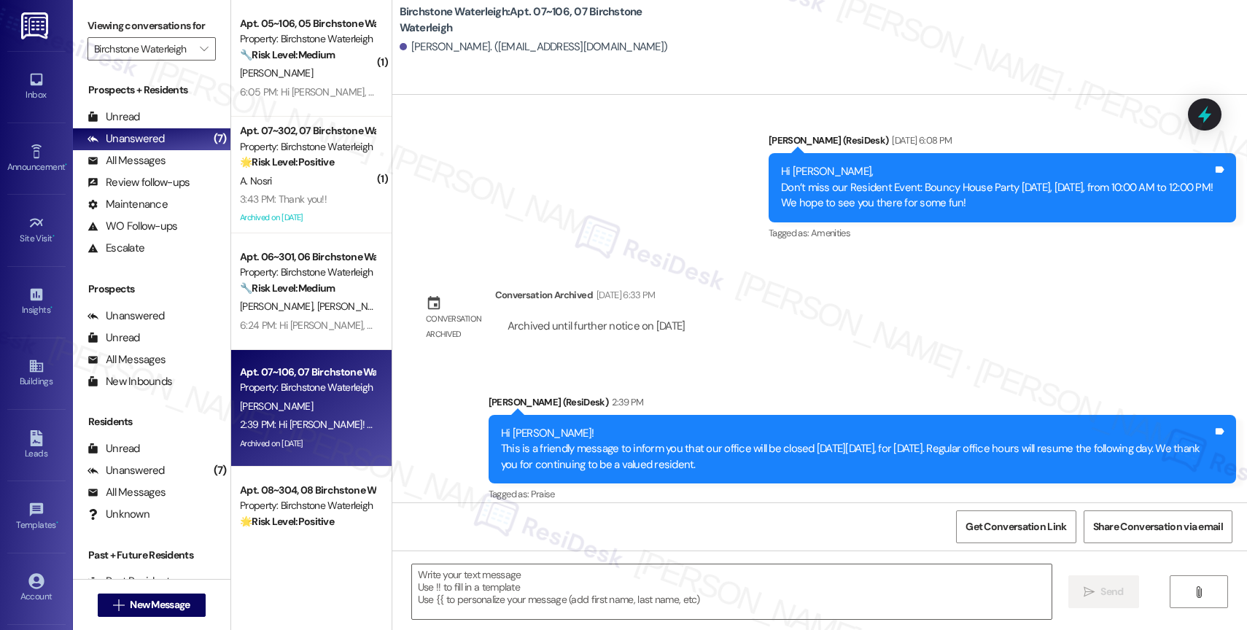
click at [615, 362] on div "Announcement, sent via SMS Jane (ResiDesk) 2:39 PM Hi Lara! This is a friendly …" at bounding box center [819, 439] width 855 height 155
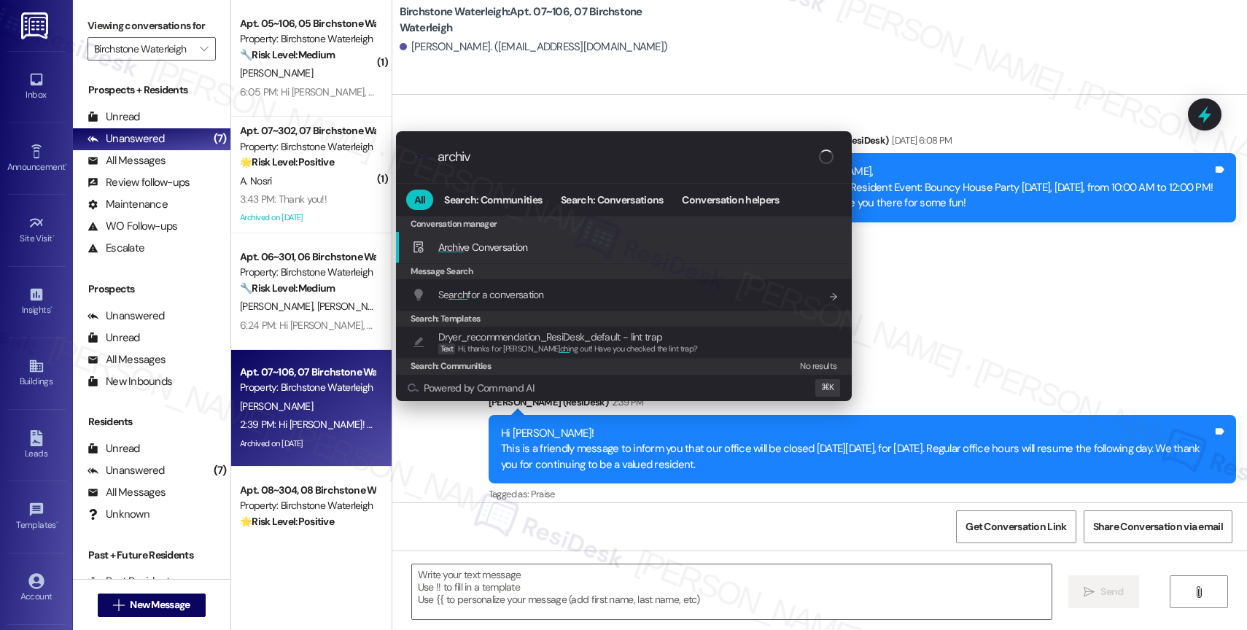
type input "archive"
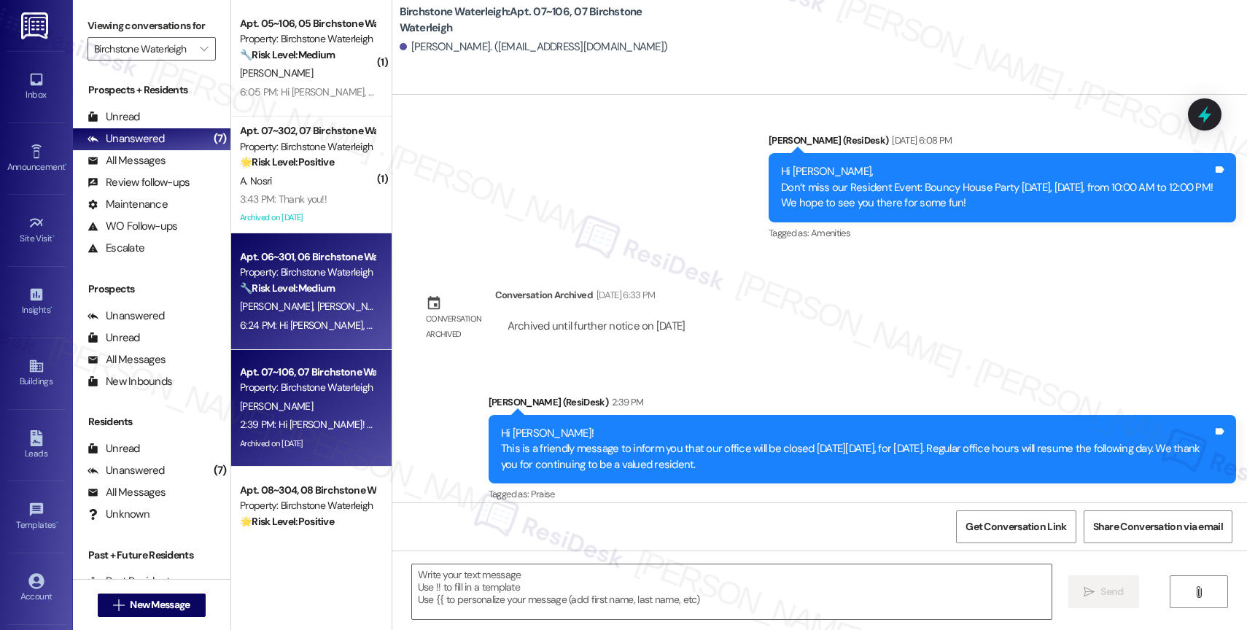
click at [285, 286] on strong "🔧 Risk Level: Medium" at bounding box center [287, 288] width 95 height 13
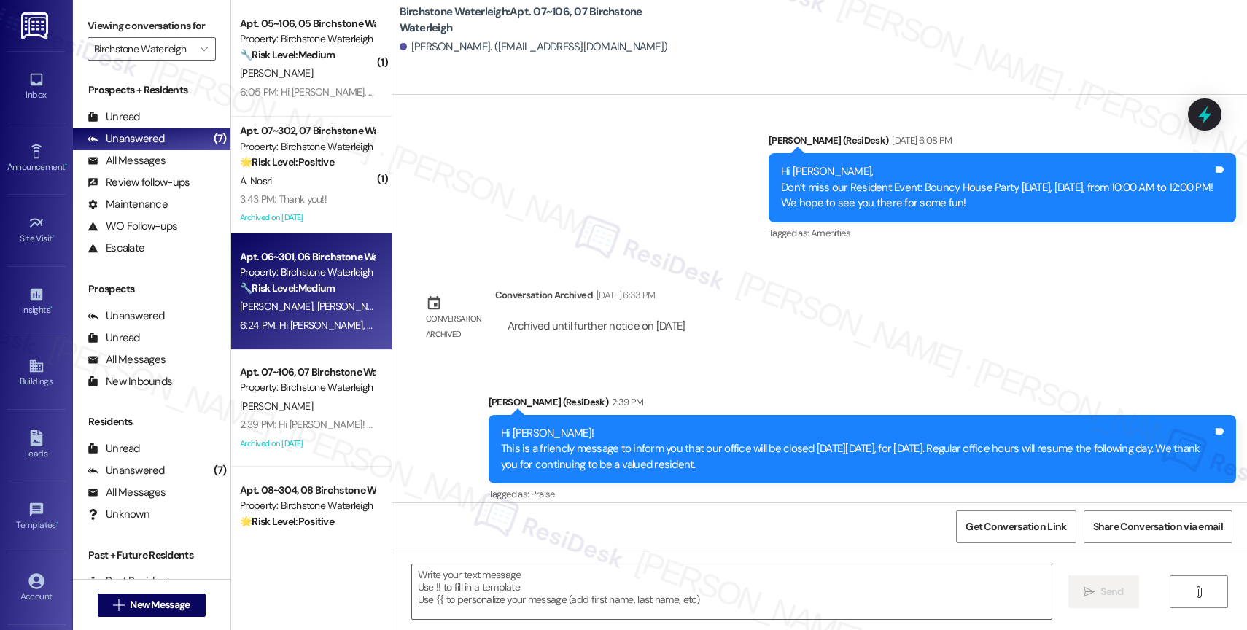
type textarea "Fetching suggested responses. Please feel free to read through the conversation…"
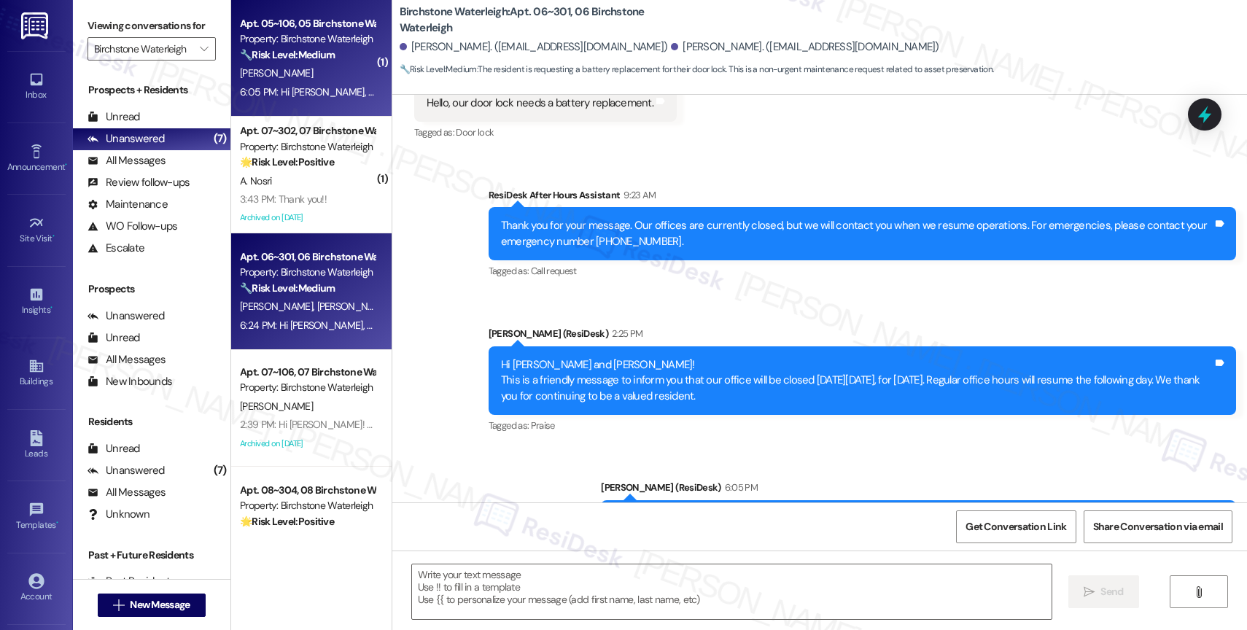
type textarea "Fetching suggested responses. Please feel free to read through the conversation…"
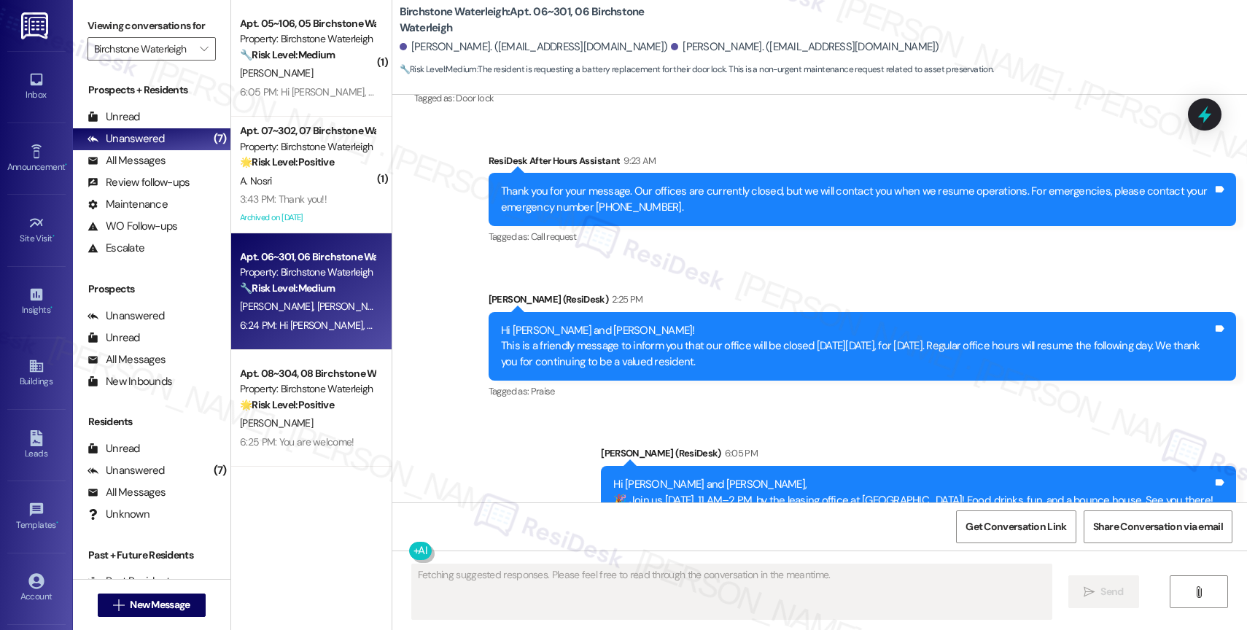
scroll to position [14956, 0]
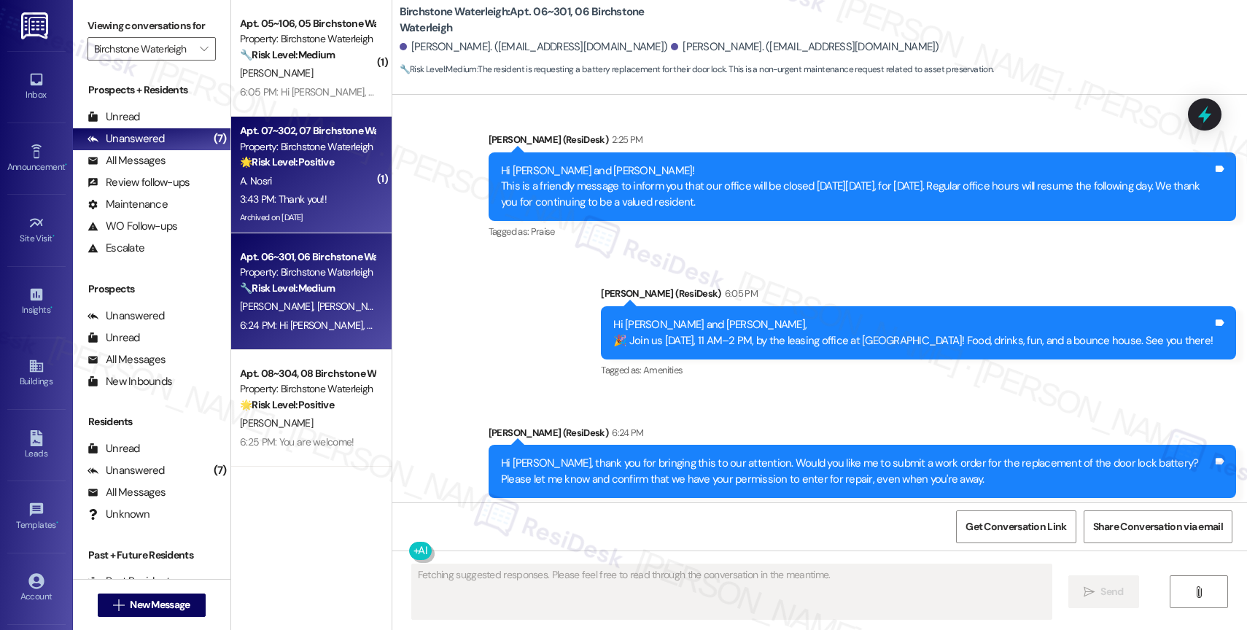
click at [266, 164] on strong "🌟 Risk Level: Positive" at bounding box center [287, 161] width 94 height 13
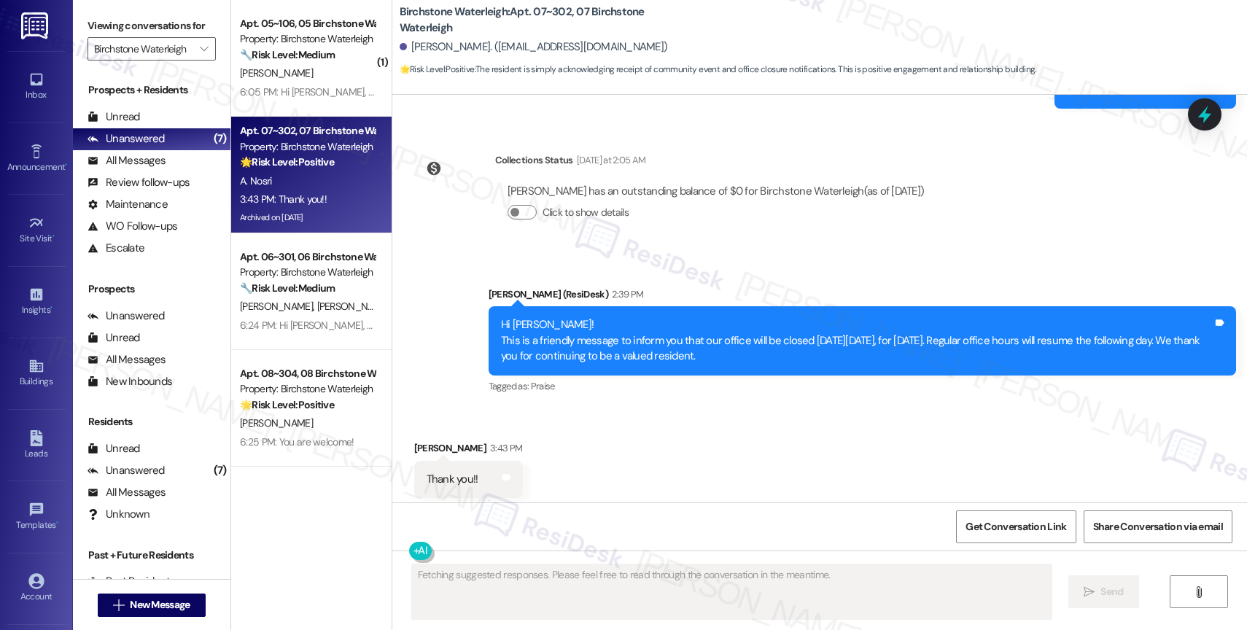
scroll to position [12221, 0]
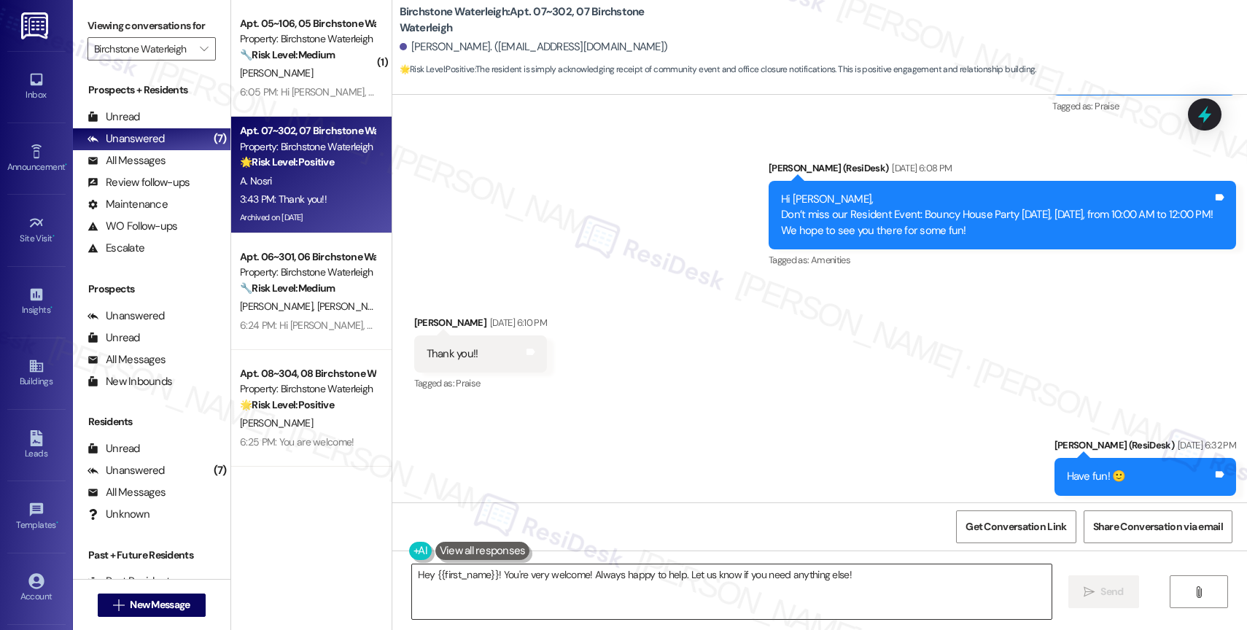
click at [489, 589] on textarea "Hey {{first_name}}! You're very welcome! Always happy to help. Let us know if y…" at bounding box center [732, 592] width 640 height 55
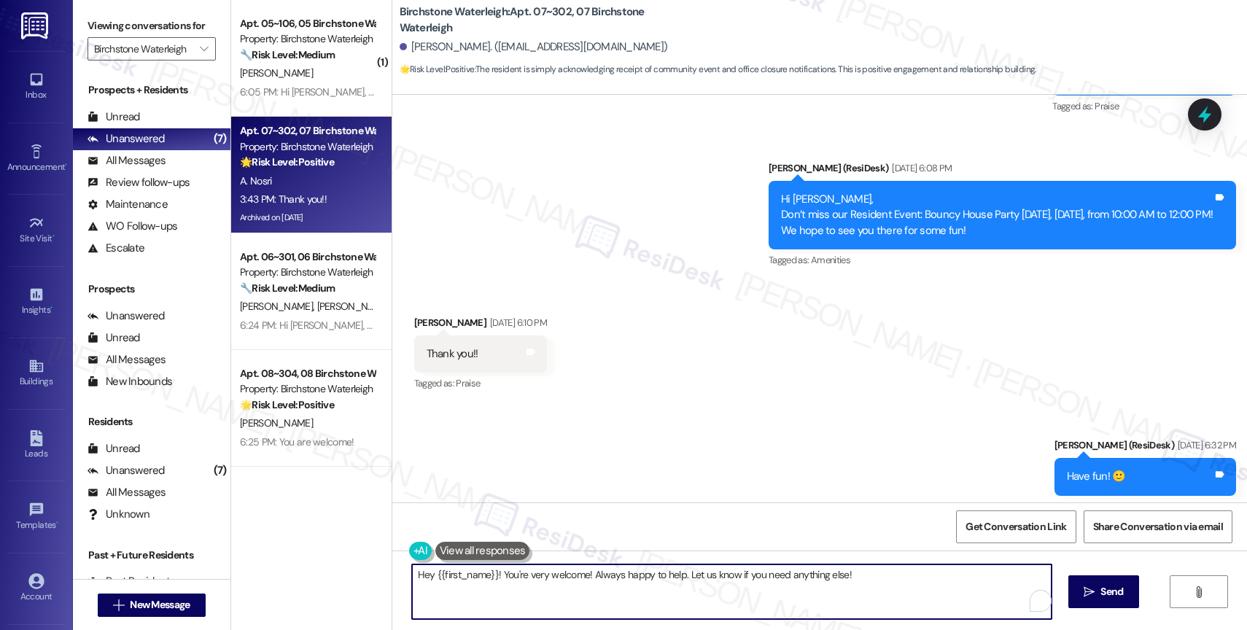
click at [489, 589] on textarea "Hey {{first_name}}! You're very welcome! Always happy to help. Let us know if y…" at bounding box center [732, 592] width 640 height 55
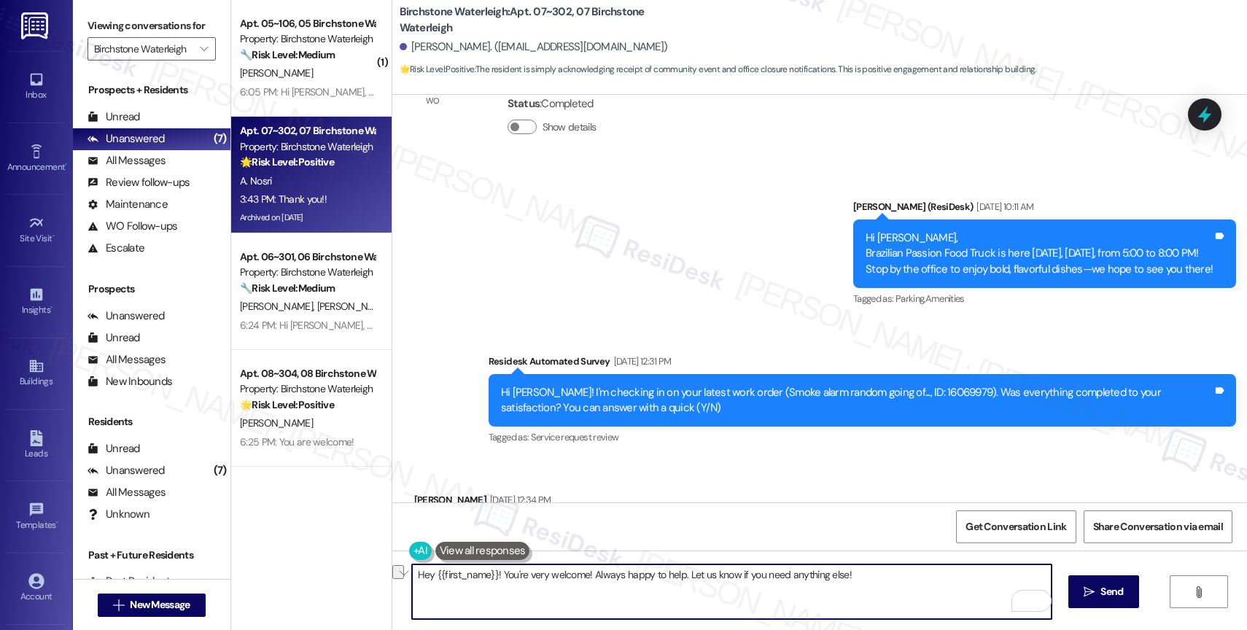
scroll to position [12609, 0]
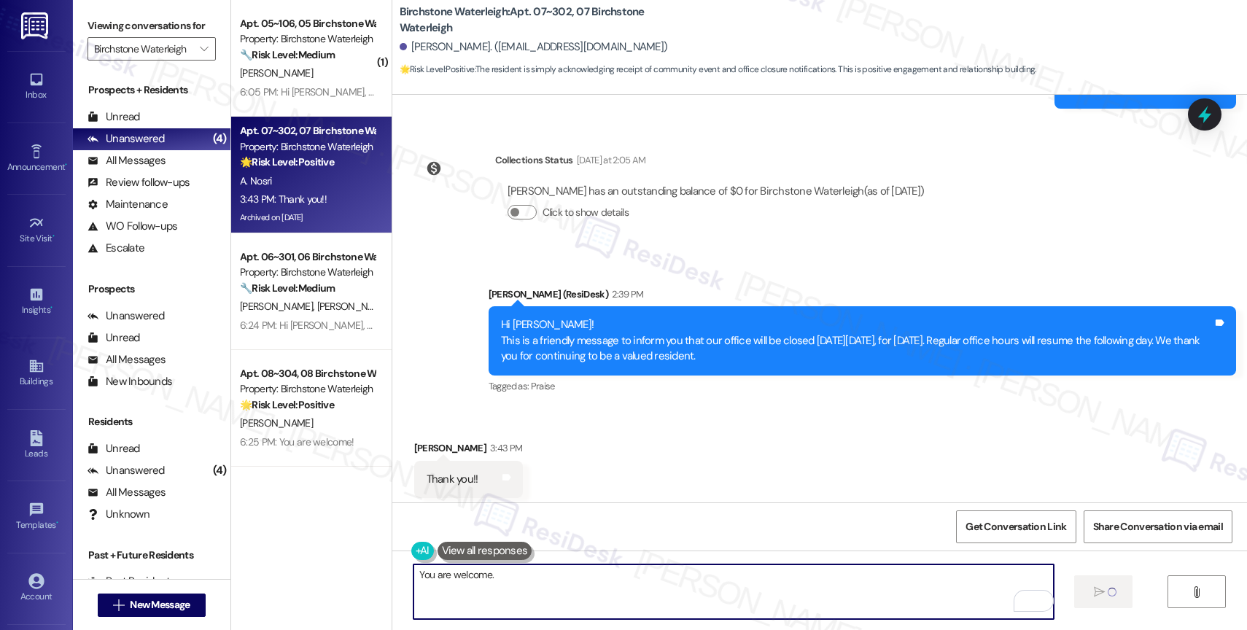
type textarea "You are welcome."
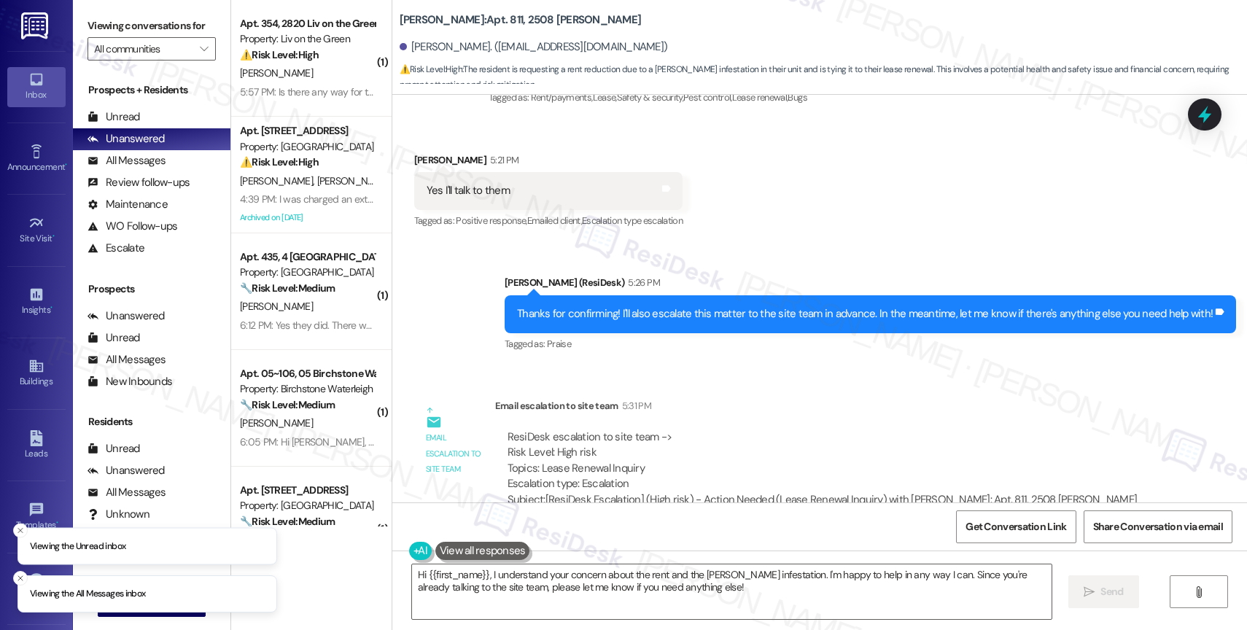
scroll to position [38383, 0]
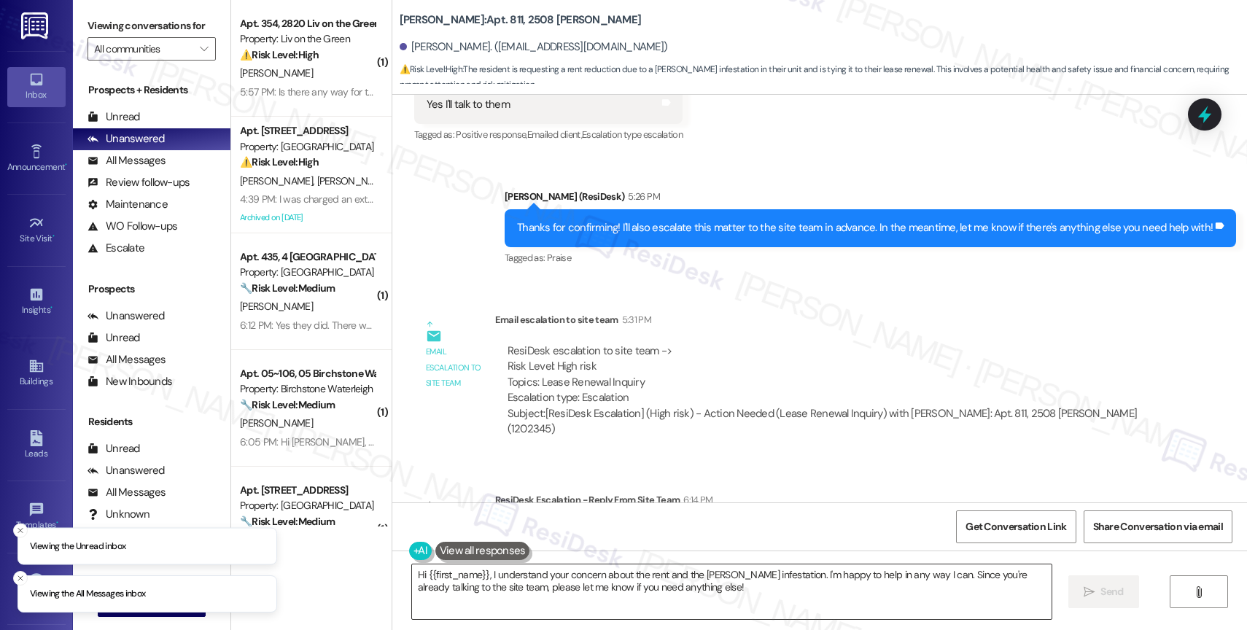
click at [501, 578] on textarea "Hi {{first_name}}, I understand your concern about the rent and the [PERSON_NAM…" at bounding box center [732, 592] width 640 height 55
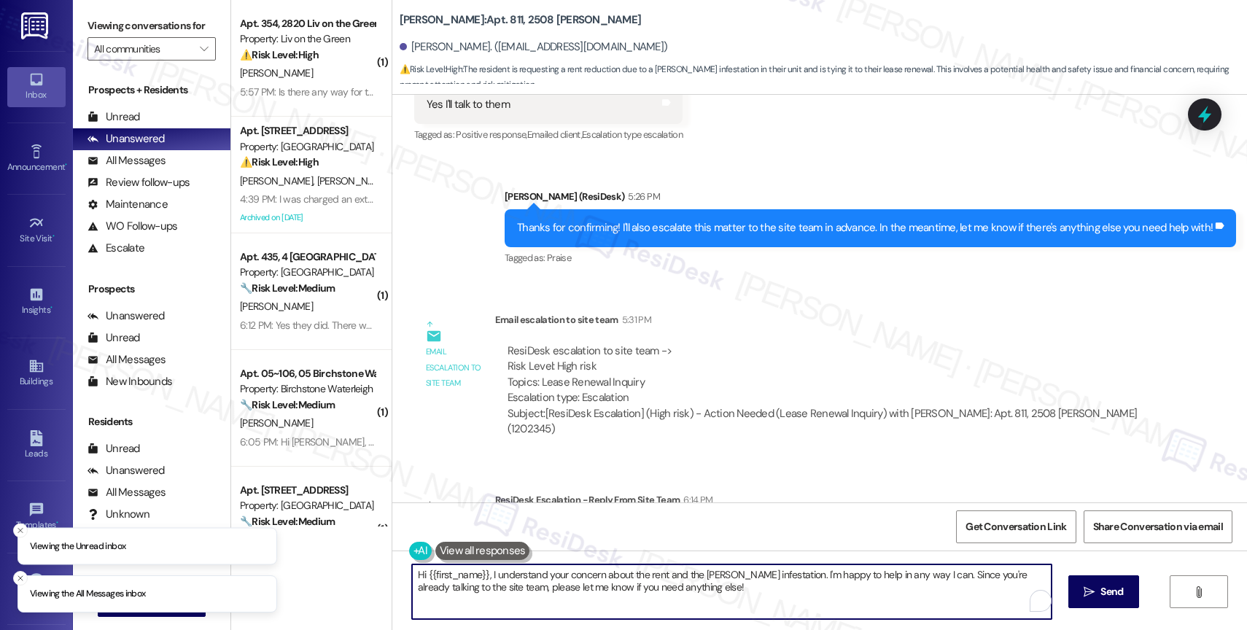
click at [501, 578] on textarea "Hi {{first_name}}, I understand your concern about the rent and the [PERSON_NAM…" at bounding box center [732, 592] width 640 height 55
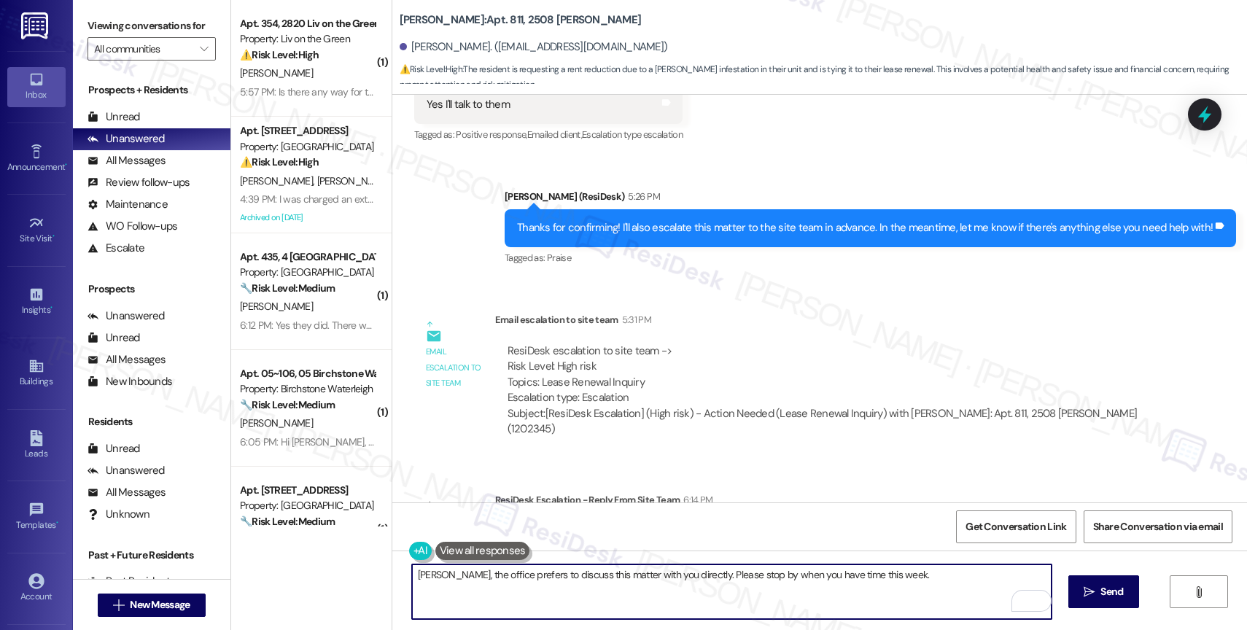
click at [930, 581] on textarea "[PERSON_NAME], the office prefers to discuss this matter with you directly. Ple…" at bounding box center [732, 592] width 640 height 55
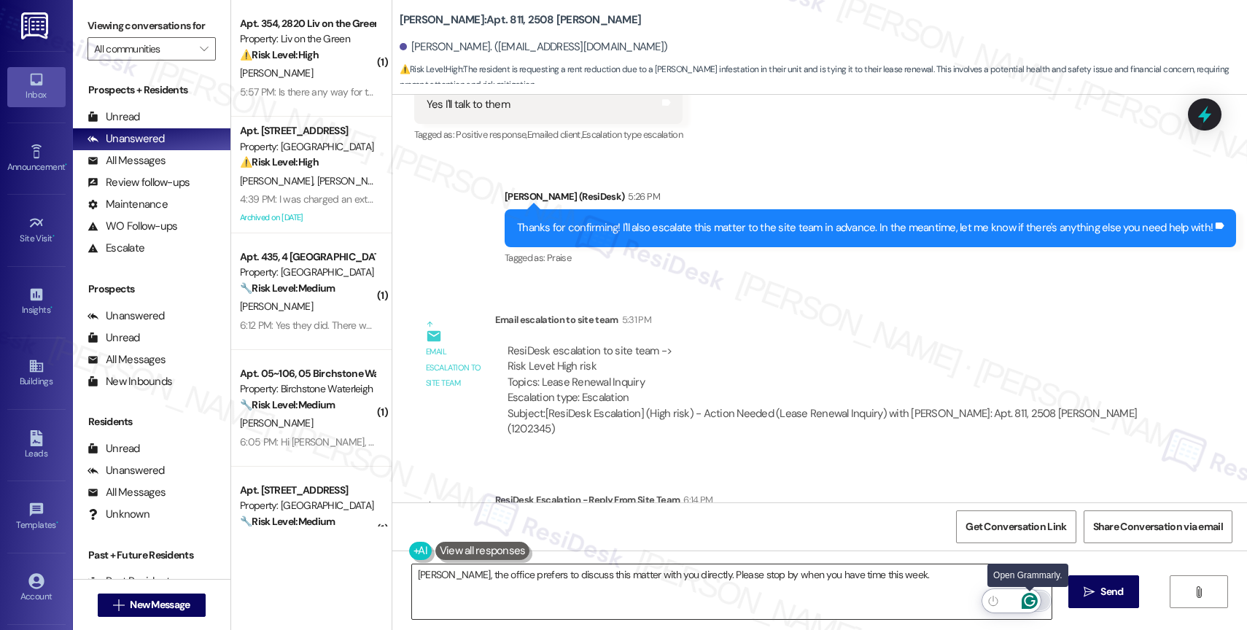
click at [1030, 599] on icon "Open Grammarly. 0 Suggestions." at bounding box center [1030, 601] width 16 height 16
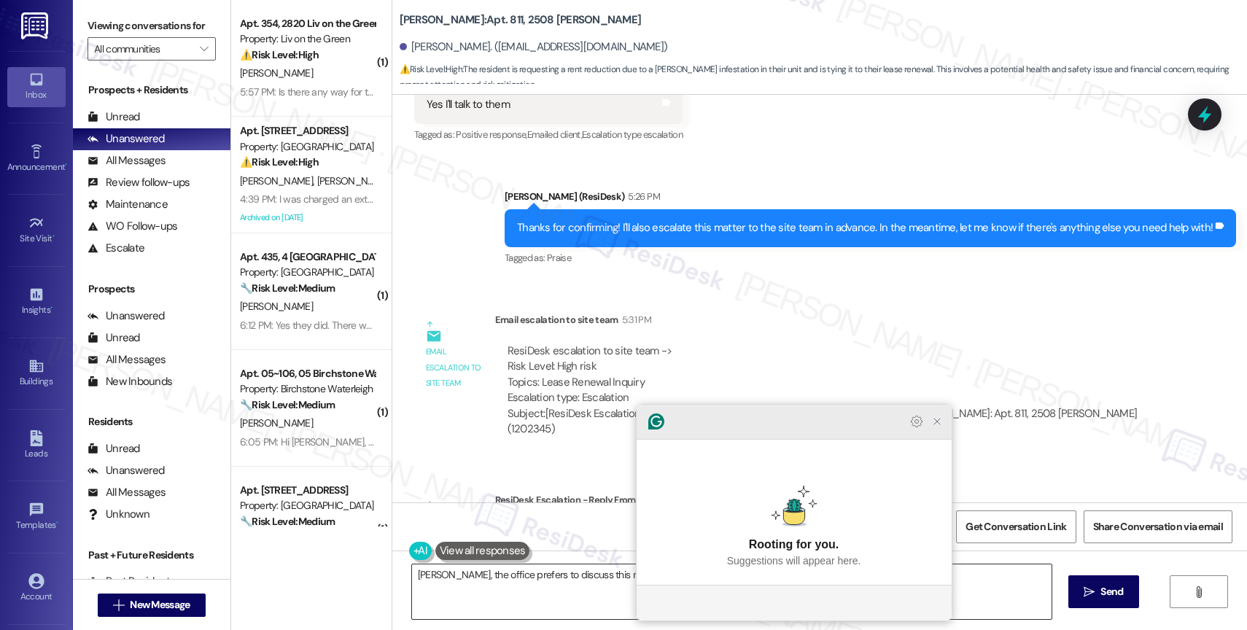
click at [938, 427] on icon "Close Grammarly Assistant" at bounding box center [937, 422] width 12 height 12
click at [939, 425] on icon "Close Grammarly Assistant" at bounding box center [937, 422] width 6 height 6
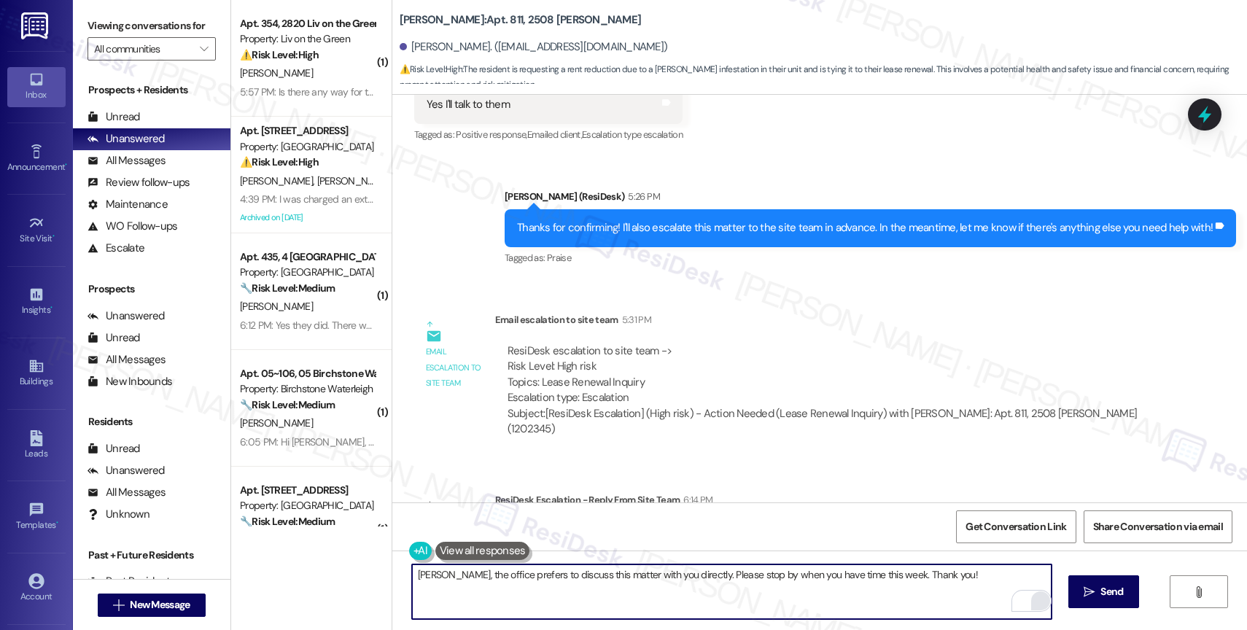
click at [585, 576] on textarea "[PERSON_NAME], the office prefers to discuss this matter with you directly. Ple…" at bounding box center [732, 592] width 640 height 55
click at [584, 573] on textarea "Sakeitha, the office prefers to discuss your options matter with you directly. …" at bounding box center [732, 592] width 640 height 55
click at [648, 573] on textarea "Sakeitha, the office prefers to discuss your options matter with you directly. …" at bounding box center [732, 592] width 640 height 55
click at [589, 575] on textarea "Sakeitha, the office prefers to discuss your options with you directly. Please …" at bounding box center [732, 592] width 640 height 55
type textarea "Sakeitha, the office prefers to discuss your renewal options with you directly.…"
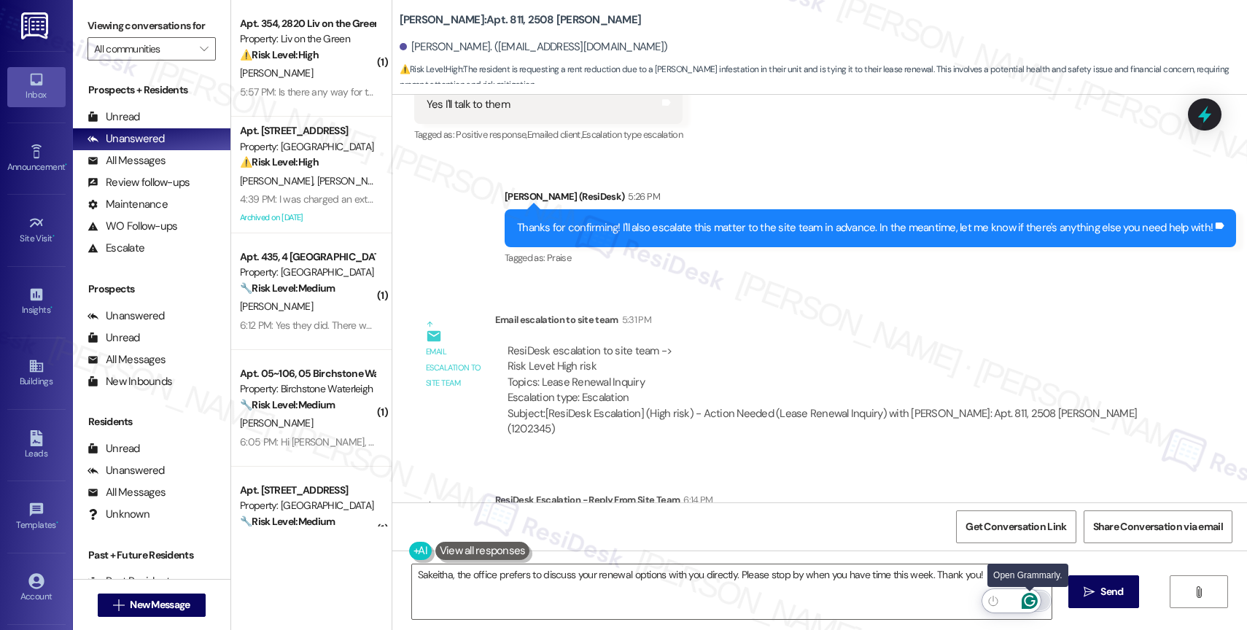
click at [1028, 594] on icon "Open Grammarly. 0 Suggestions." at bounding box center [1030, 601] width 16 height 16
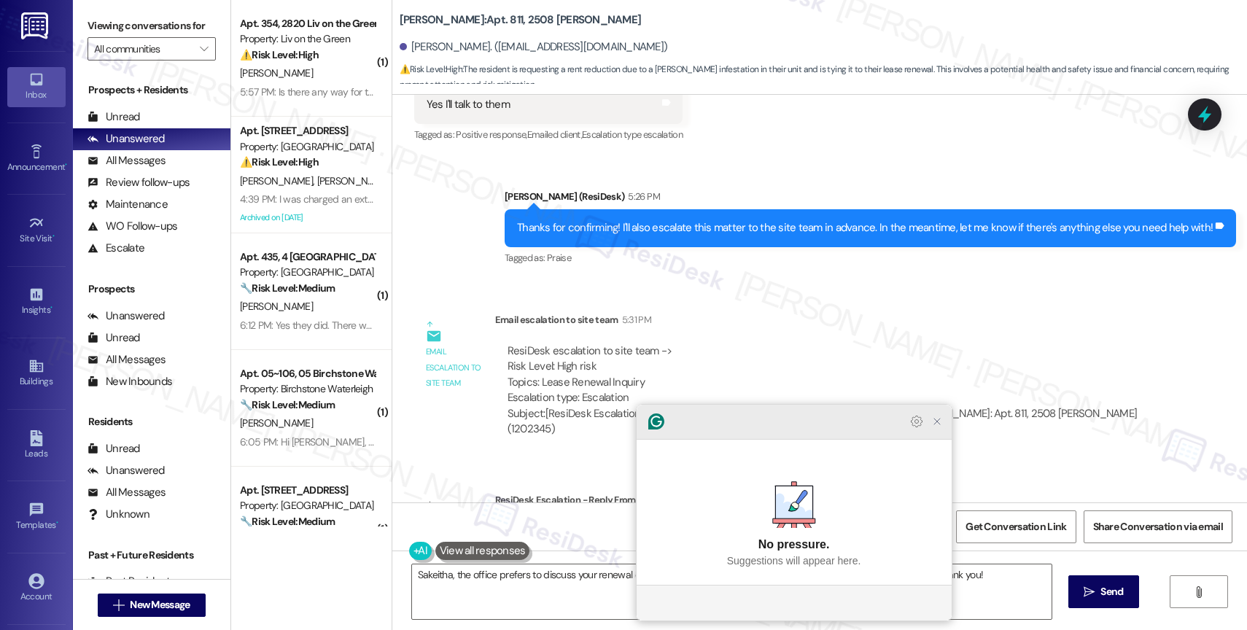
click at [937, 427] on icon "Close Grammarly Assistant" at bounding box center [937, 422] width 12 height 12
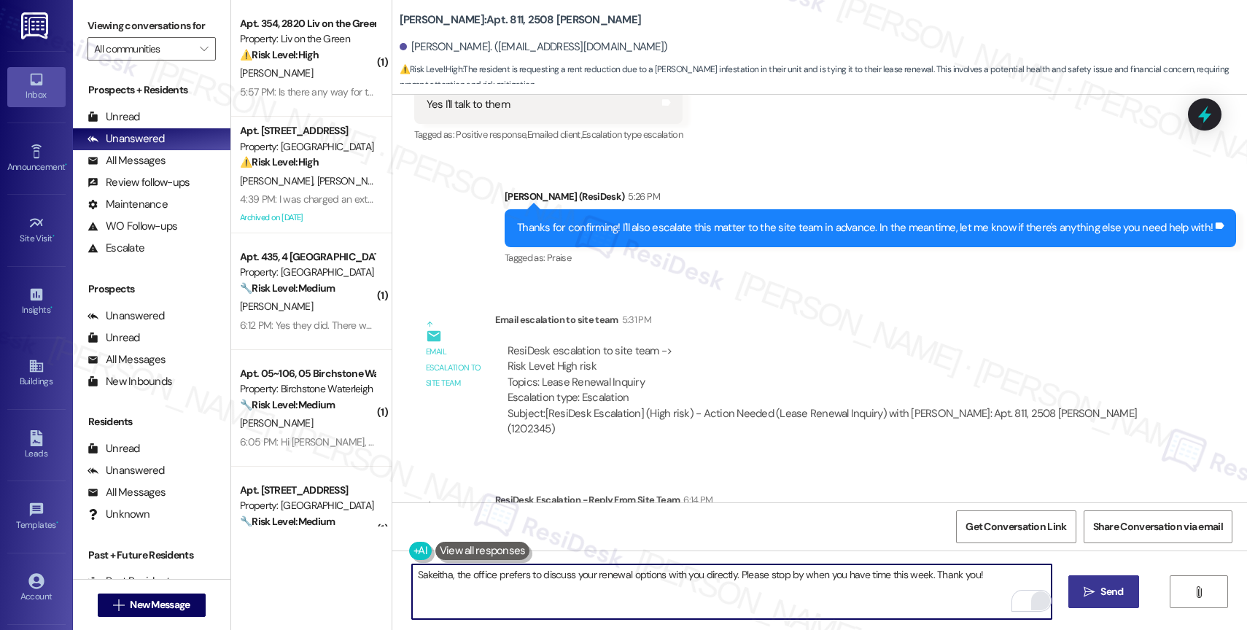
click at [1084, 584] on span " Send" at bounding box center [1104, 591] width 46 height 15
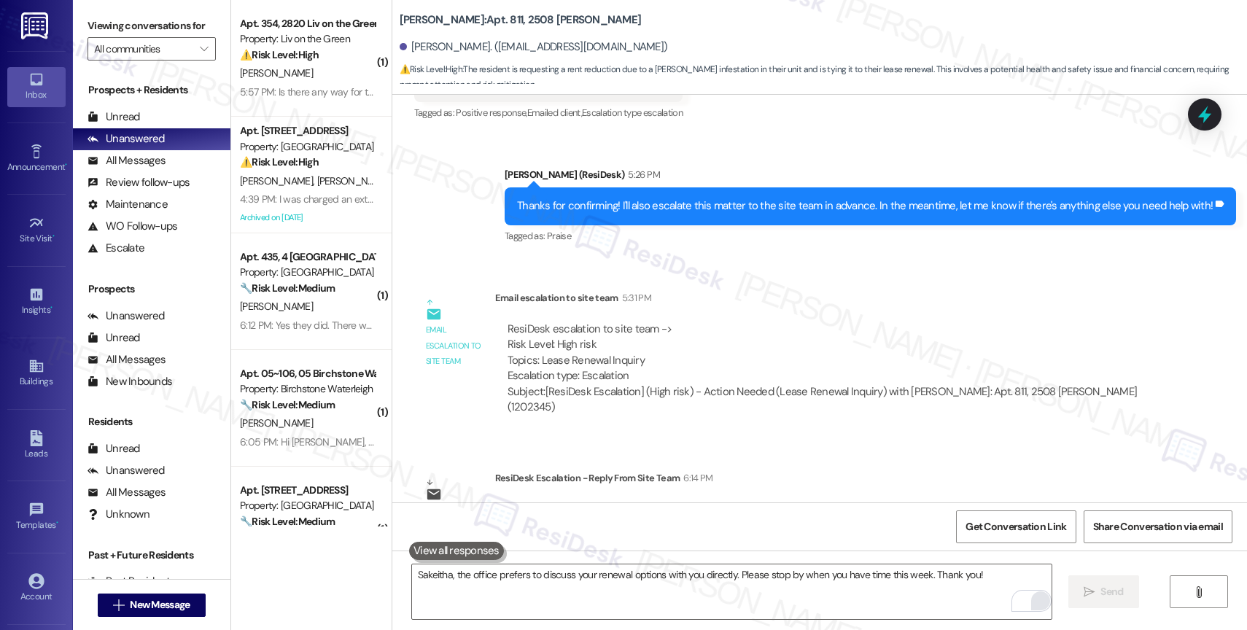
scroll to position [38485, 0]
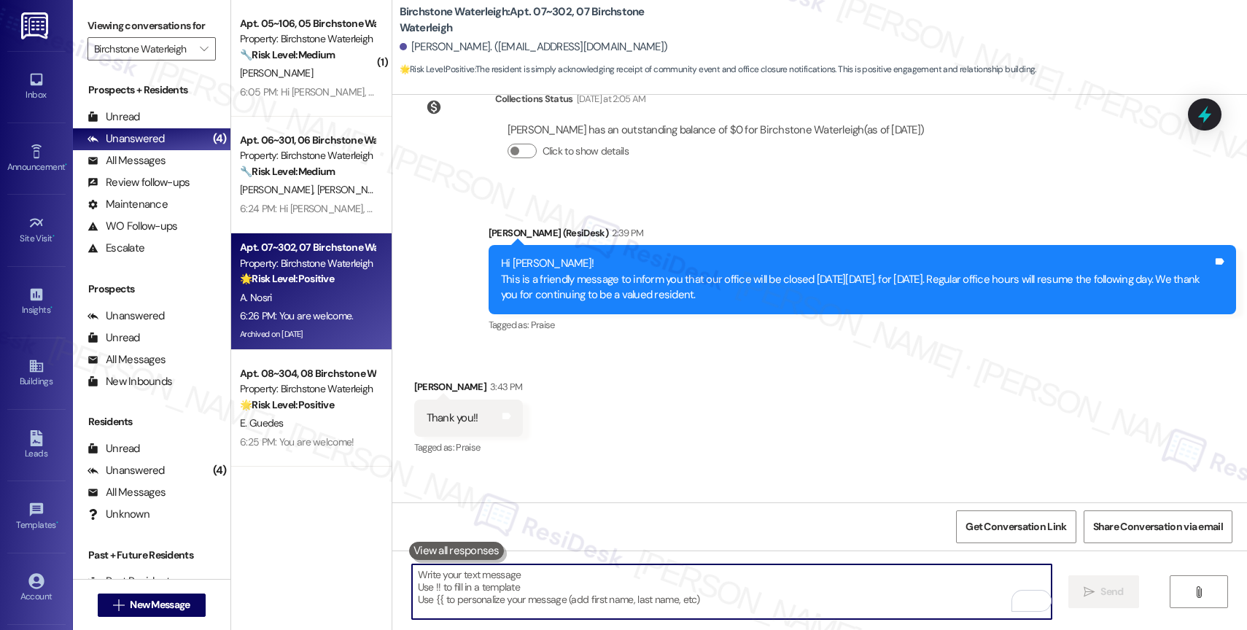
scroll to position [12710, 0]
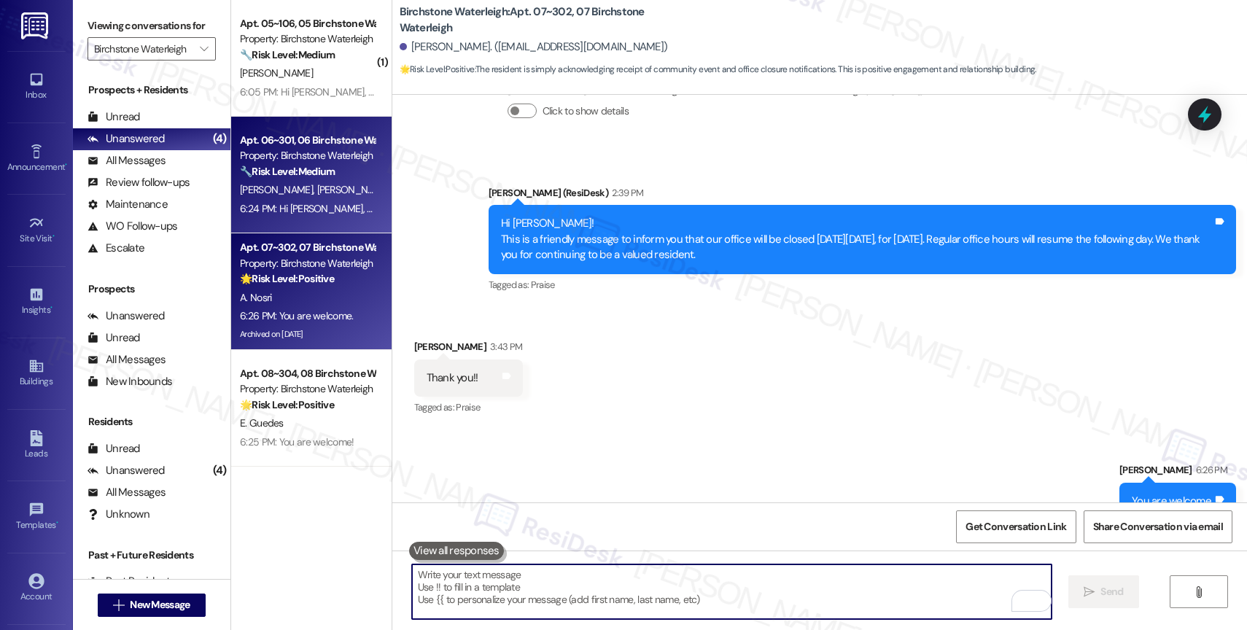
click at [259, 142] on div "Apt. 06~301, 06 Birchstone Waterleigh" at bounding box center [307, 140] width 135 height 15
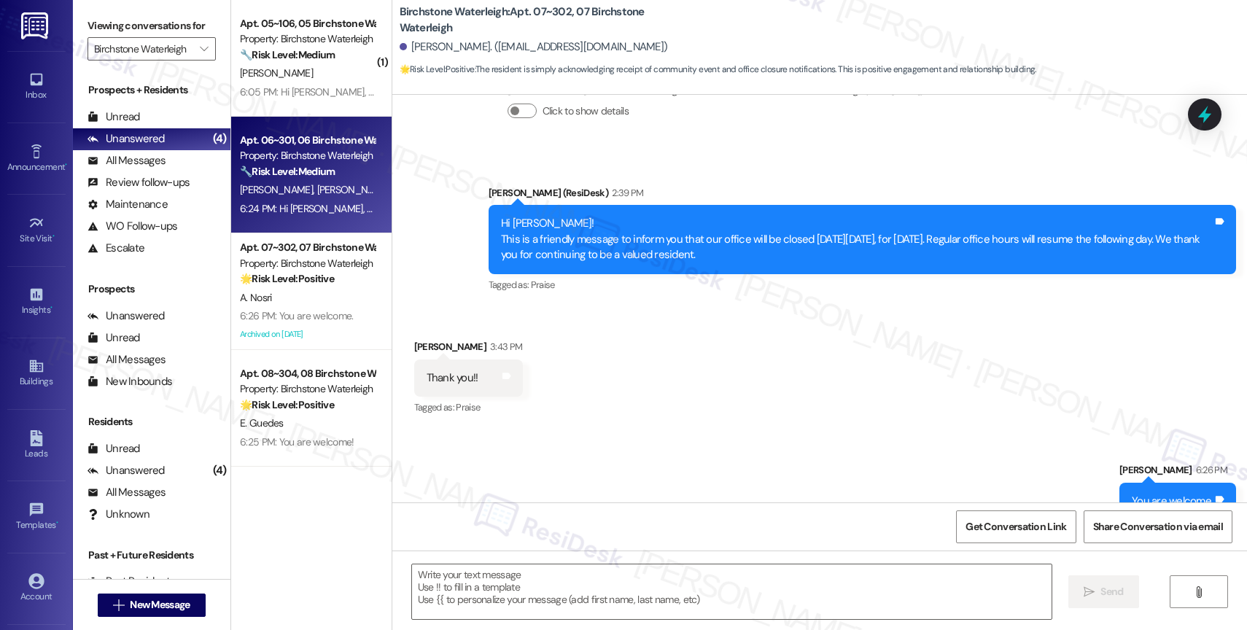
type textarea "Fetching suggested responses. Please feel free to read through the conversation…"
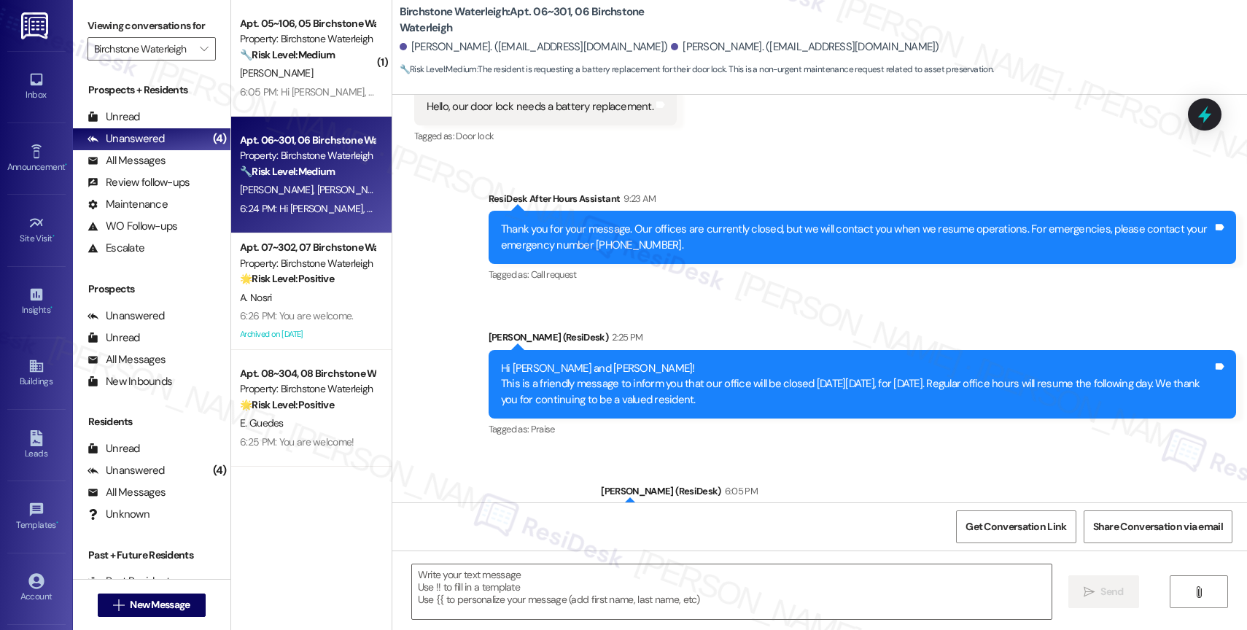
type textarea "Fetching suggested responses. Please feel free to read through the conversation…"
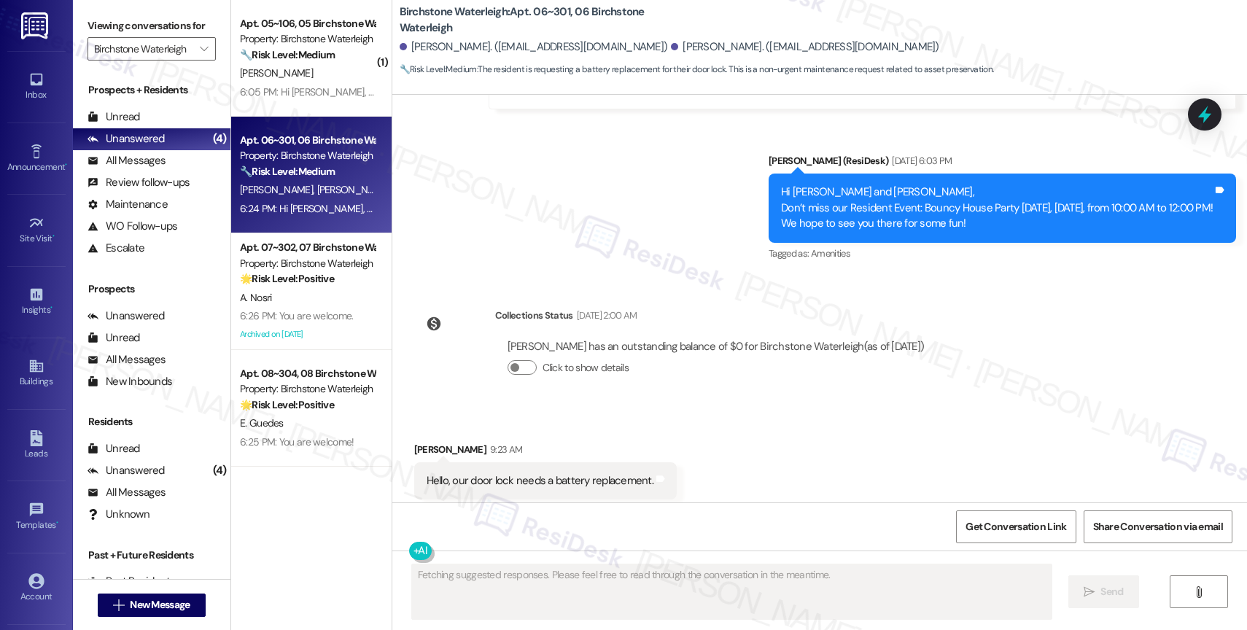
scroll to position [14956, 0]
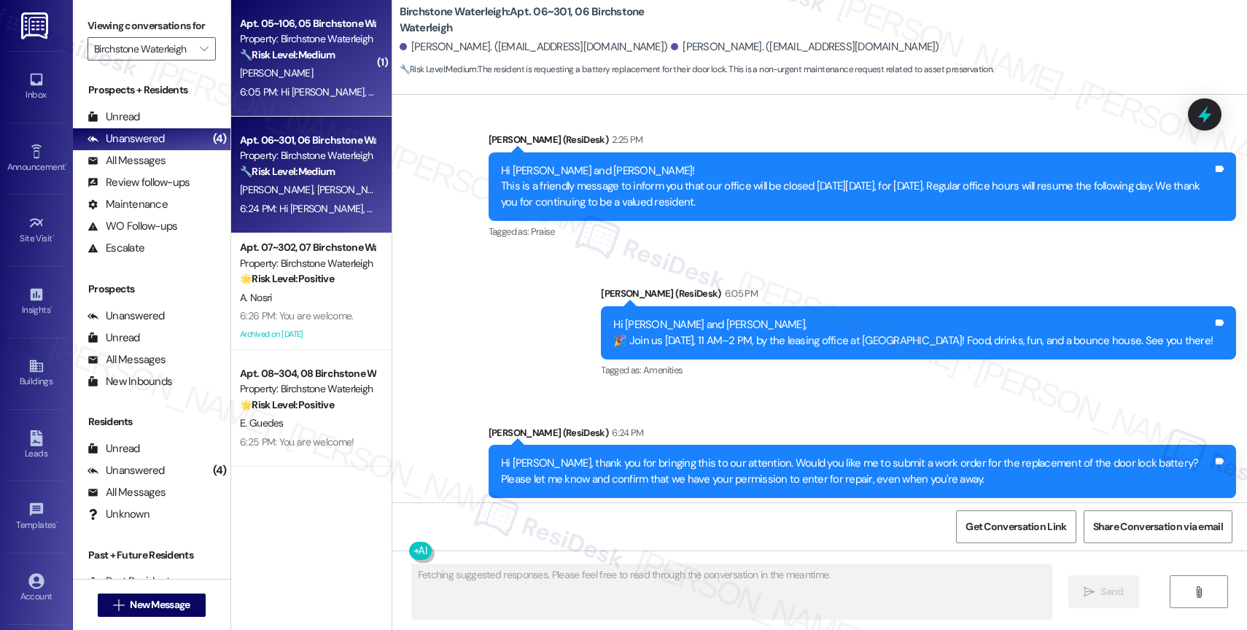
click at [264, 55] on strong "🔧 Risk Level: Medium" at bounding box center [287, 54] width 95 height 13
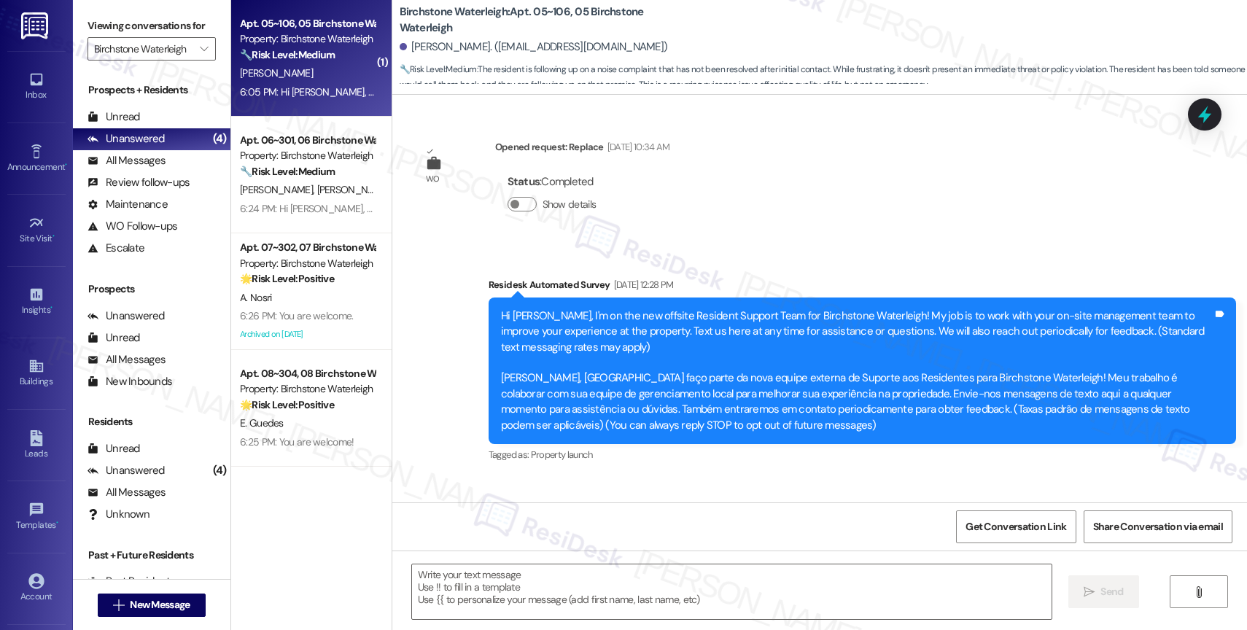
scroll to position [22084, 0]
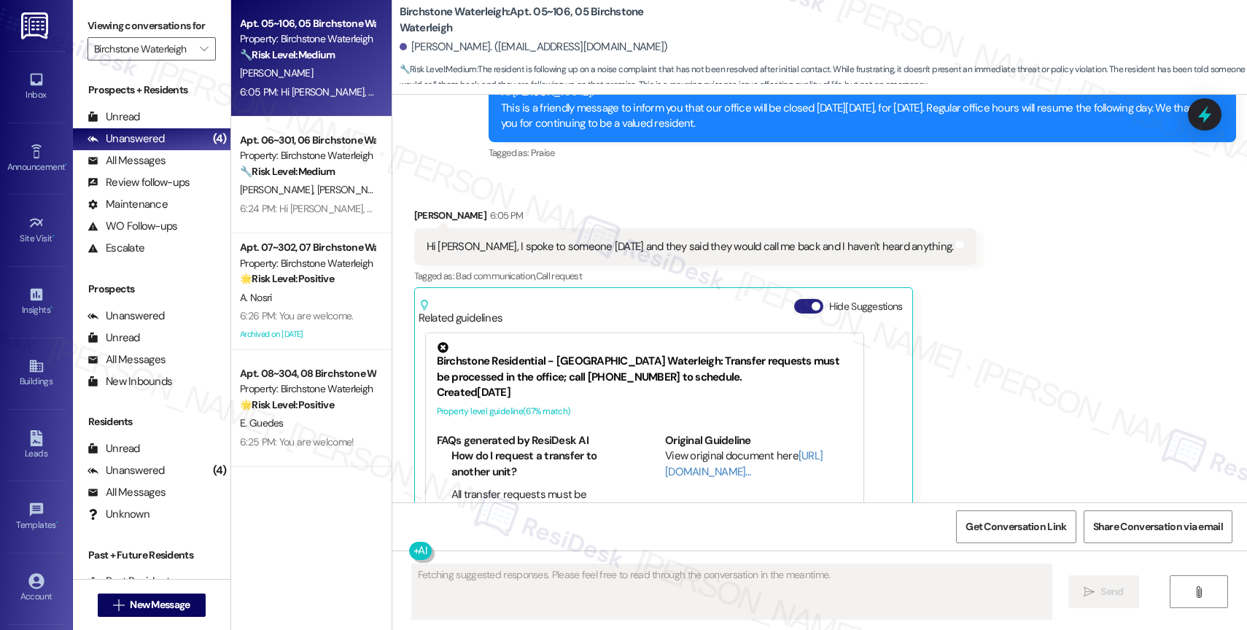
click at [794, 299] on button "Hide Suggestions" at bounding box center [808, 306] width 29 height 15
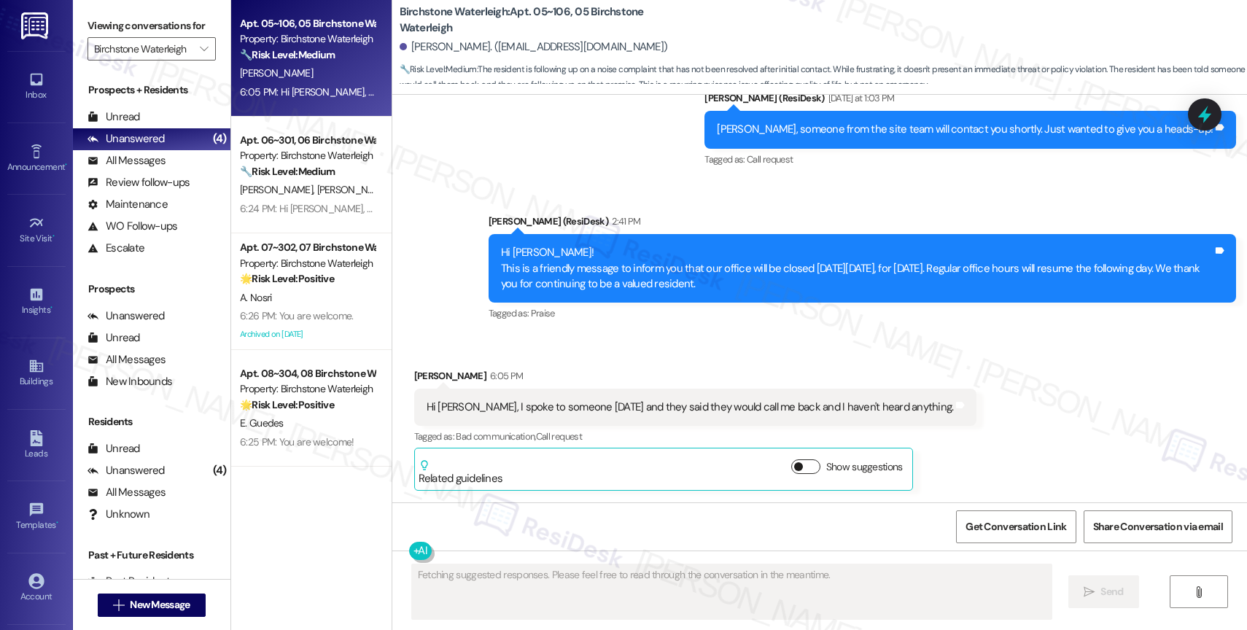
scroll to position [21833, 0]
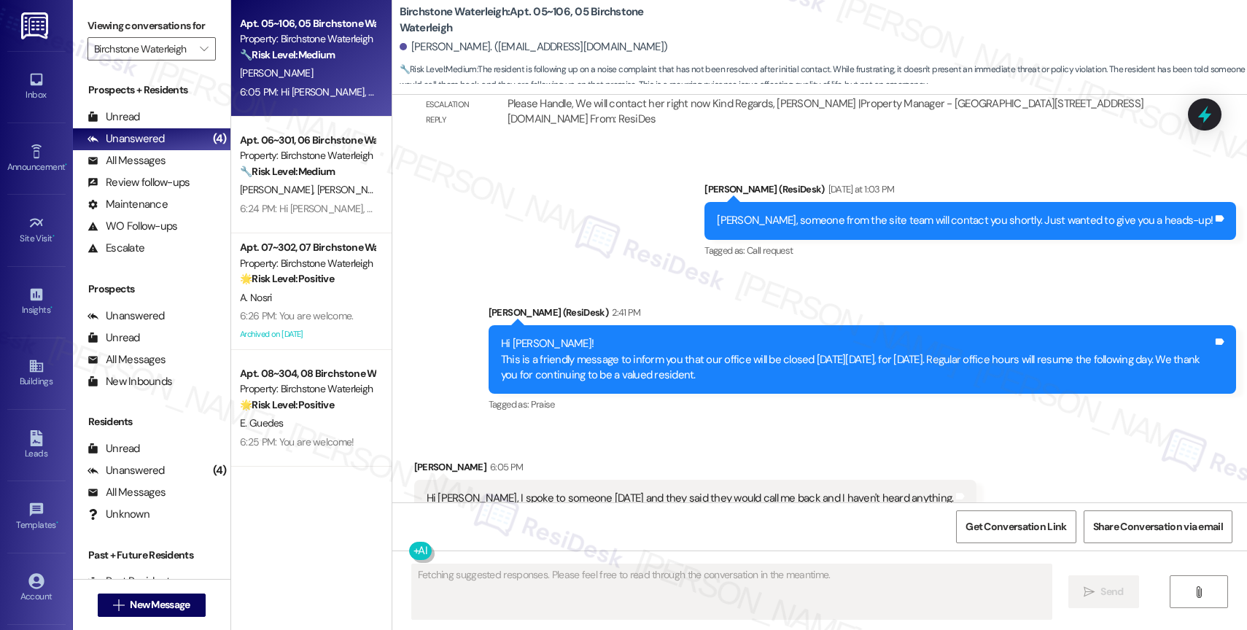
click at [651, 330] on div "Announcement, sent via SMS [PERSON_NAME] (ResiDesk) 2:41 PM Hi [PERSON_NAME]! T…" at bounding box center [863, 360] width 770 height 133
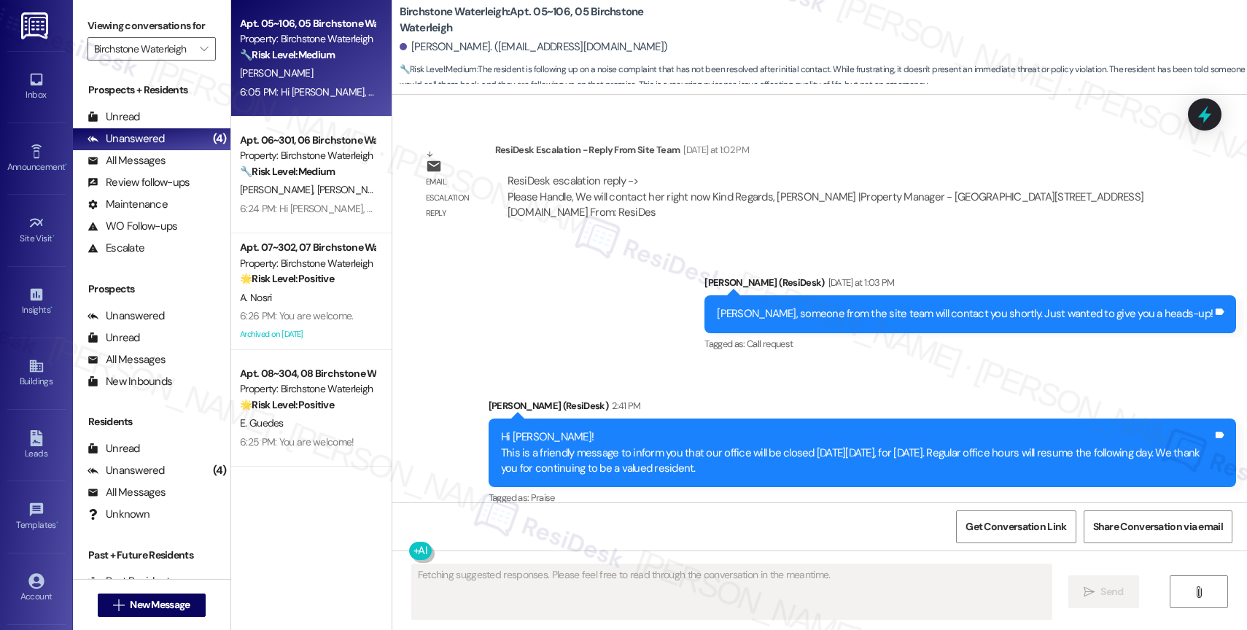
scroll to position [21664, 0]
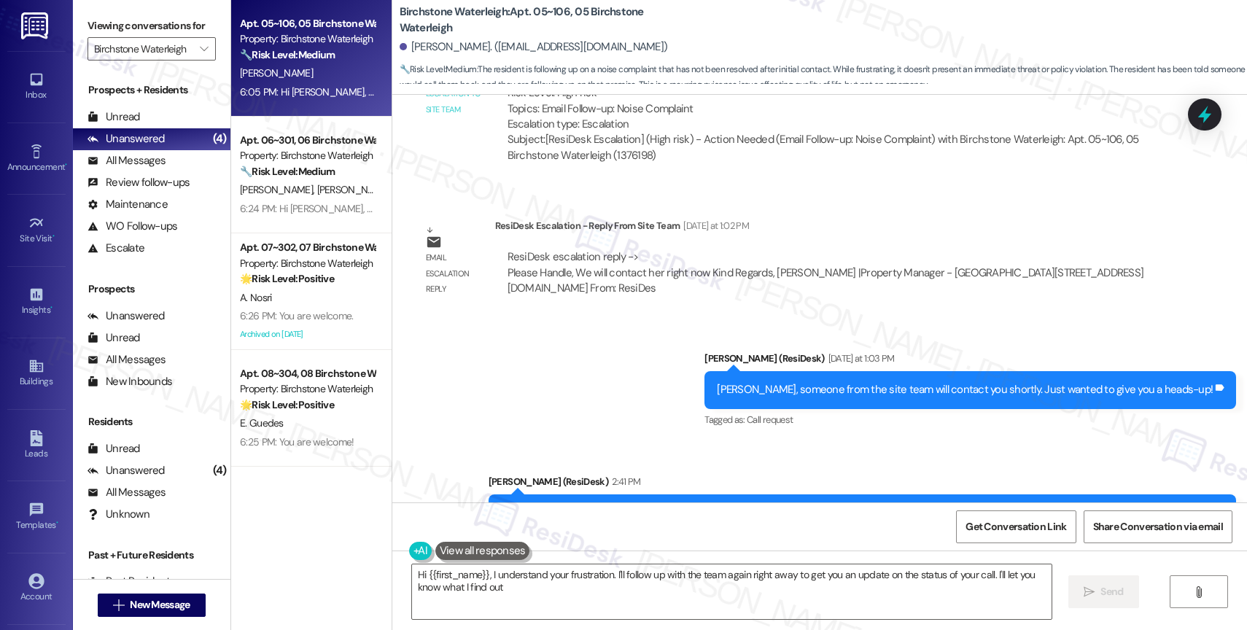
type textarea "Hi {{first_name}}, I understand your frustration. I'll follow up with the team …"
click at [197, 55] on span "" at bounding box center [204, 48] width 14 height 23
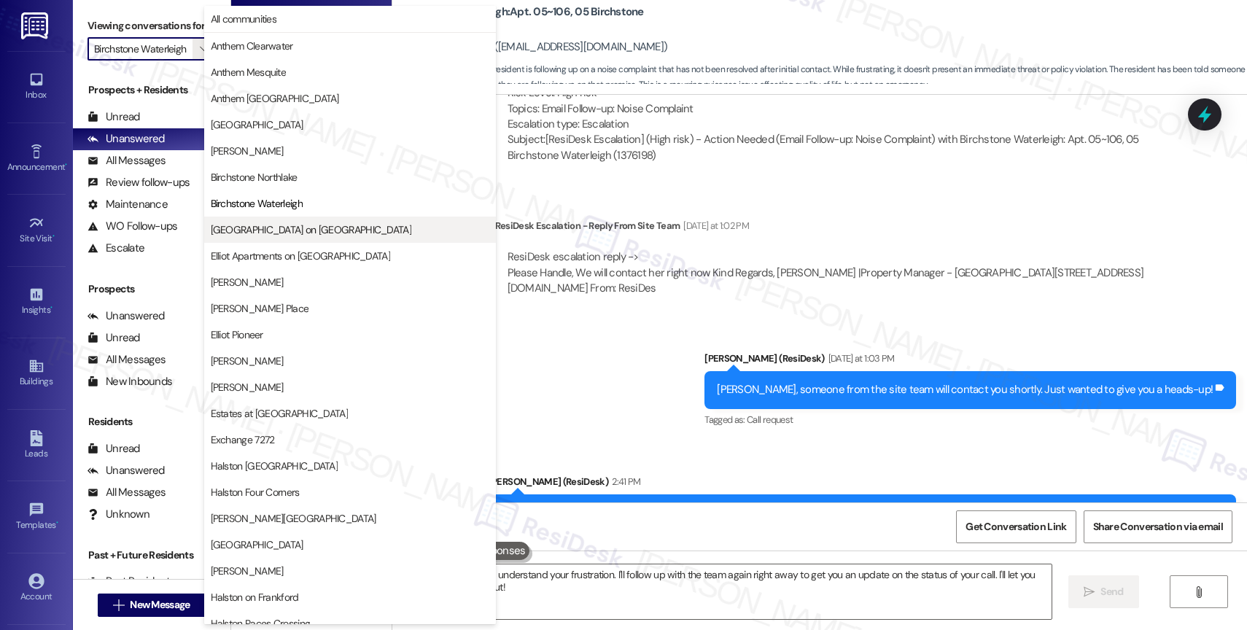
click at [313, 230] on span "[GEOGRAPHIC_DATA] on [GEOGRAPHIC_DATA]" at bounding box center [350, 229] width 279 height 15
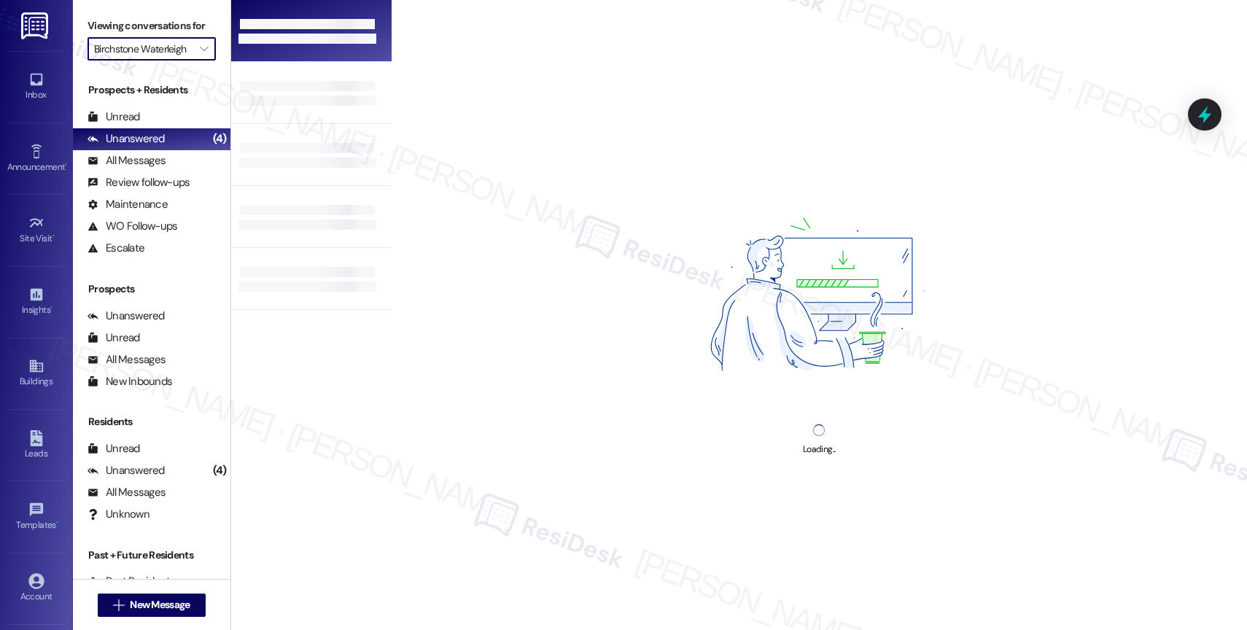
type input "[GEOGRAPHIC_DATA] on [GEOGRAPHIC_DATA]"
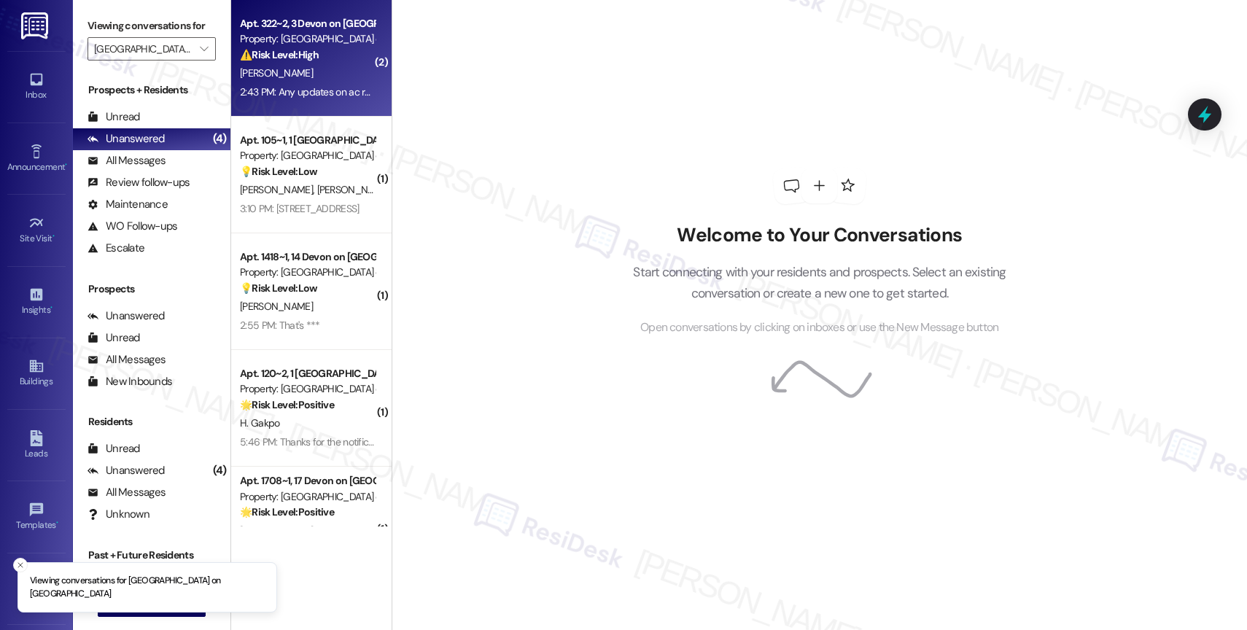
click at [295, 84] on div "2:43 PM: Any updates on ac repair? 2:43 PM: Any updates on ac repair?" at bounding box center [308, 92] width 138 height 18
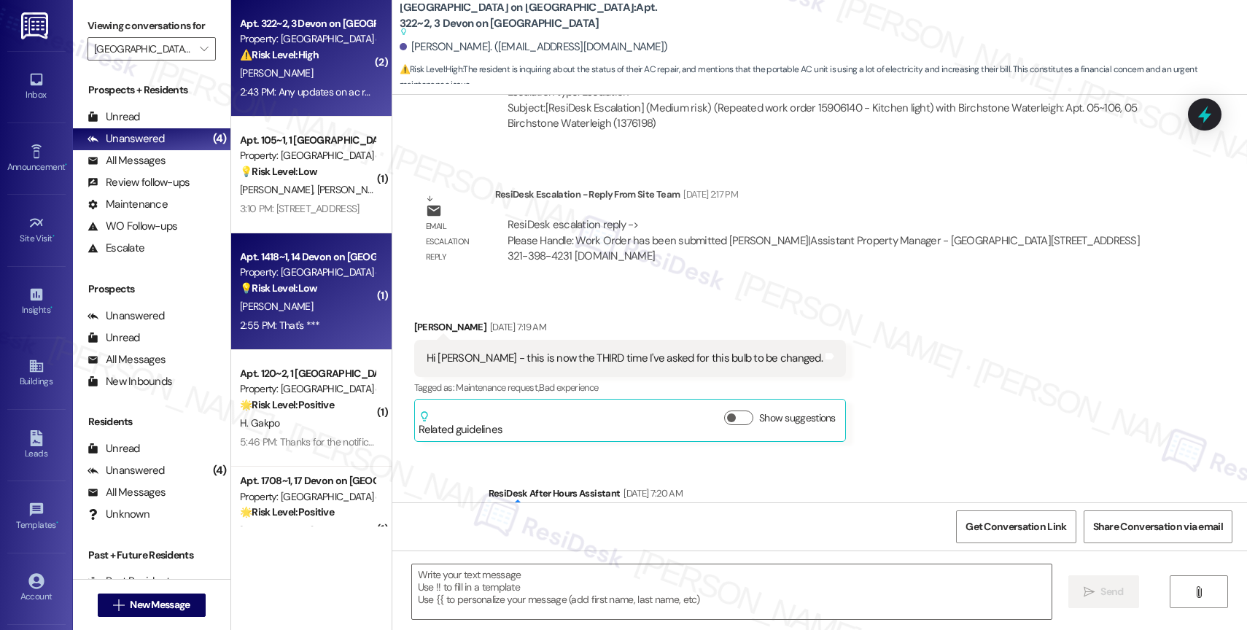
type textarea "Fetching suggested responses. Please feel free to read through the conversation…"
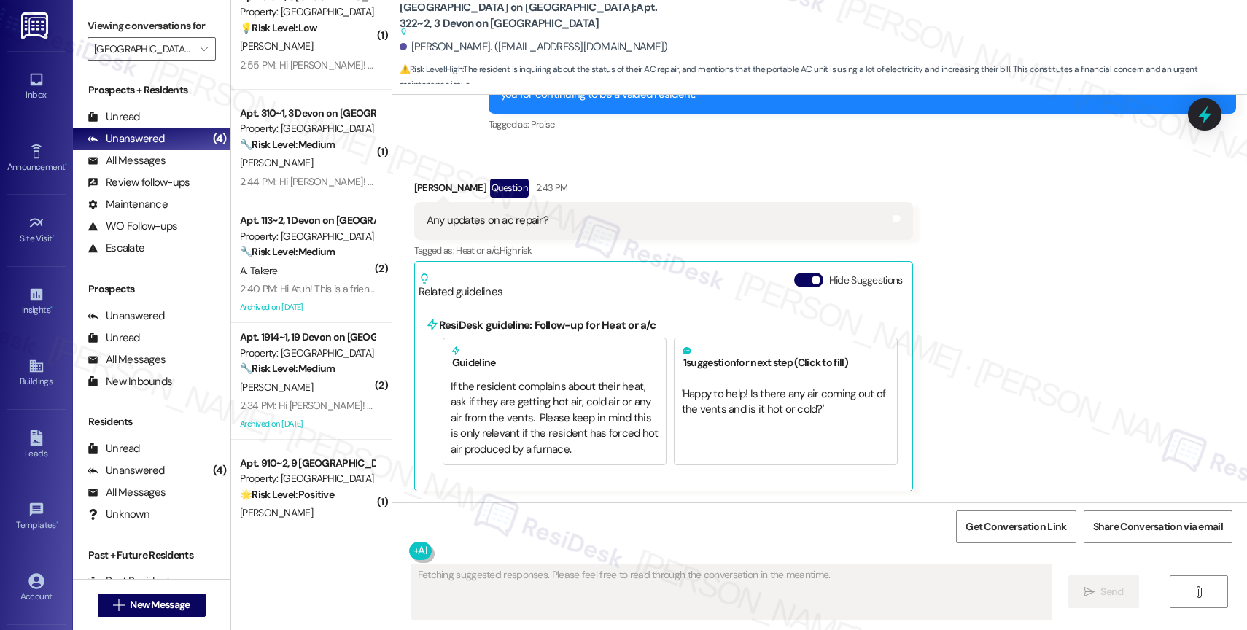
scroll to position [1107, 0]
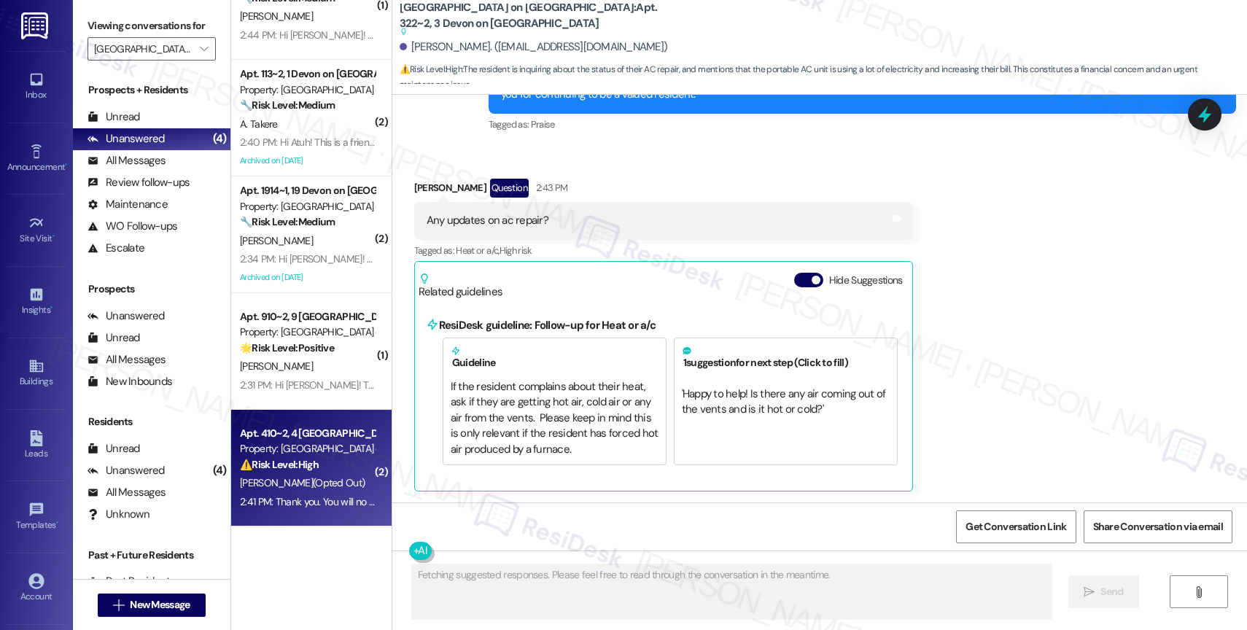
click at [300, 476] on div "K. Mahomes (Opted Out)" at bounding box center [308, 483] width 138 height 18
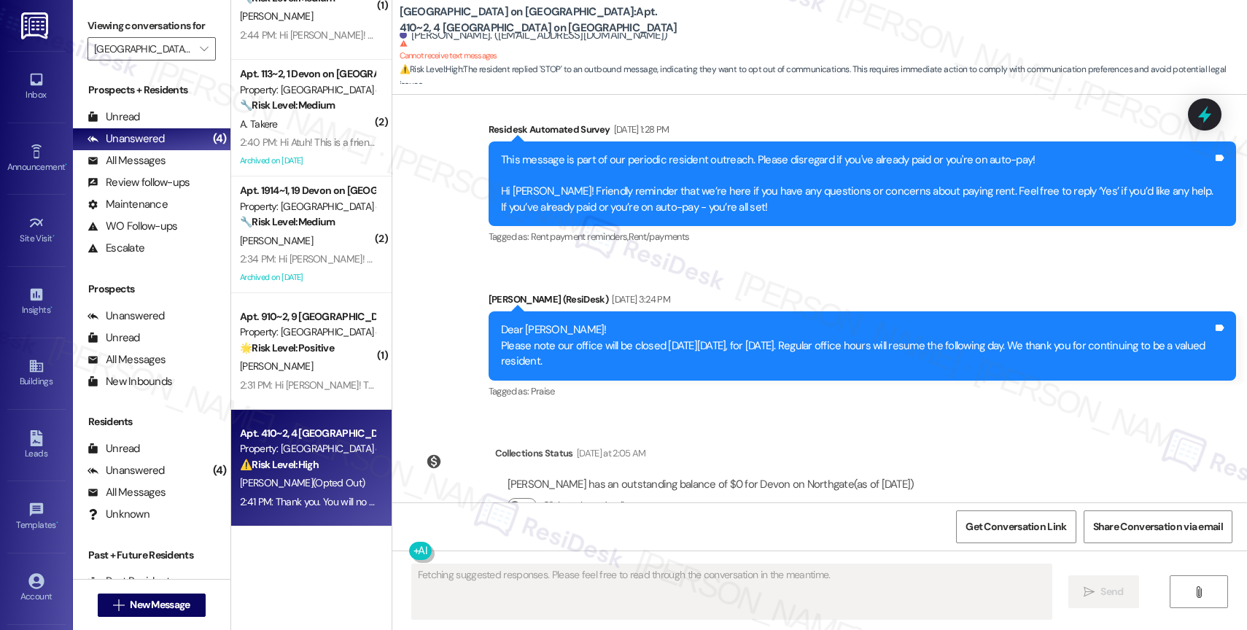
scroll to position [3845, 0]
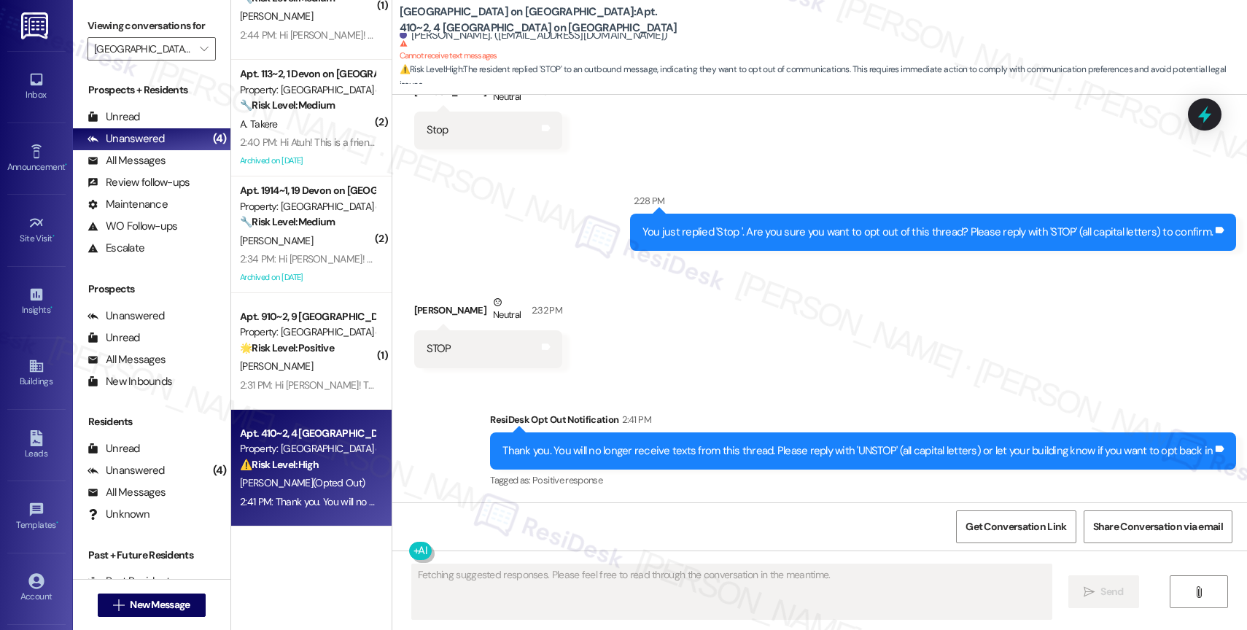
click at [701, 357] on div "Received via SMS Kiara Mahomes Neutral 2:32 PM STOP Tags and notes" at bounding box center [819, 320] width 855 height 117
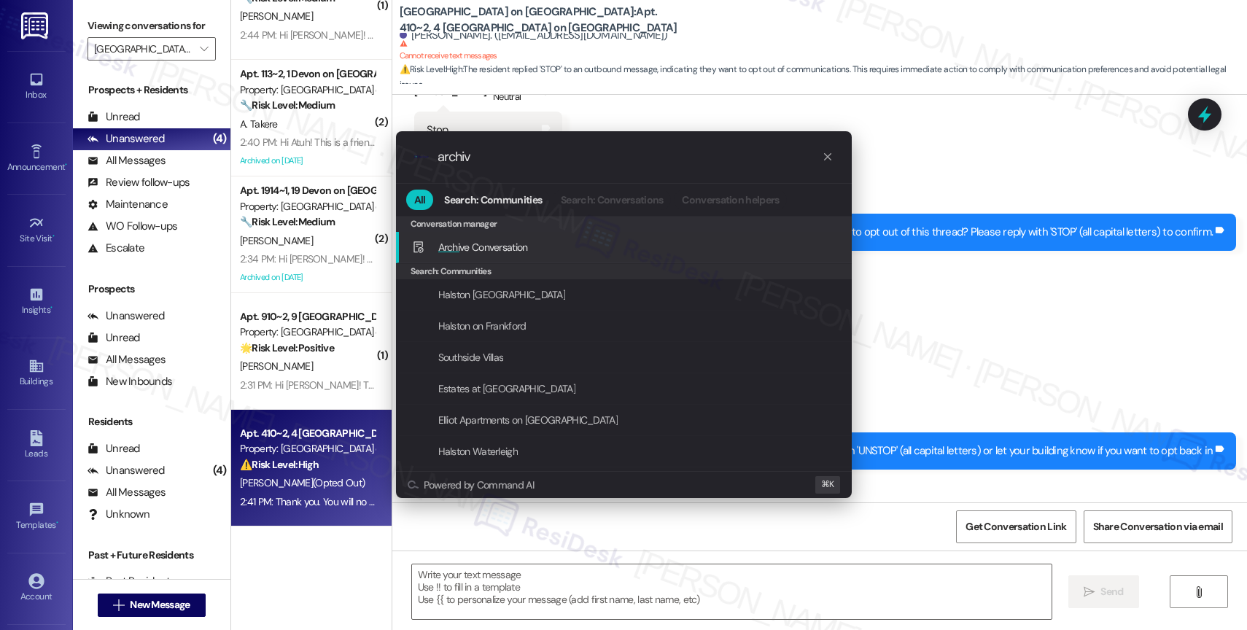
type input "archive"
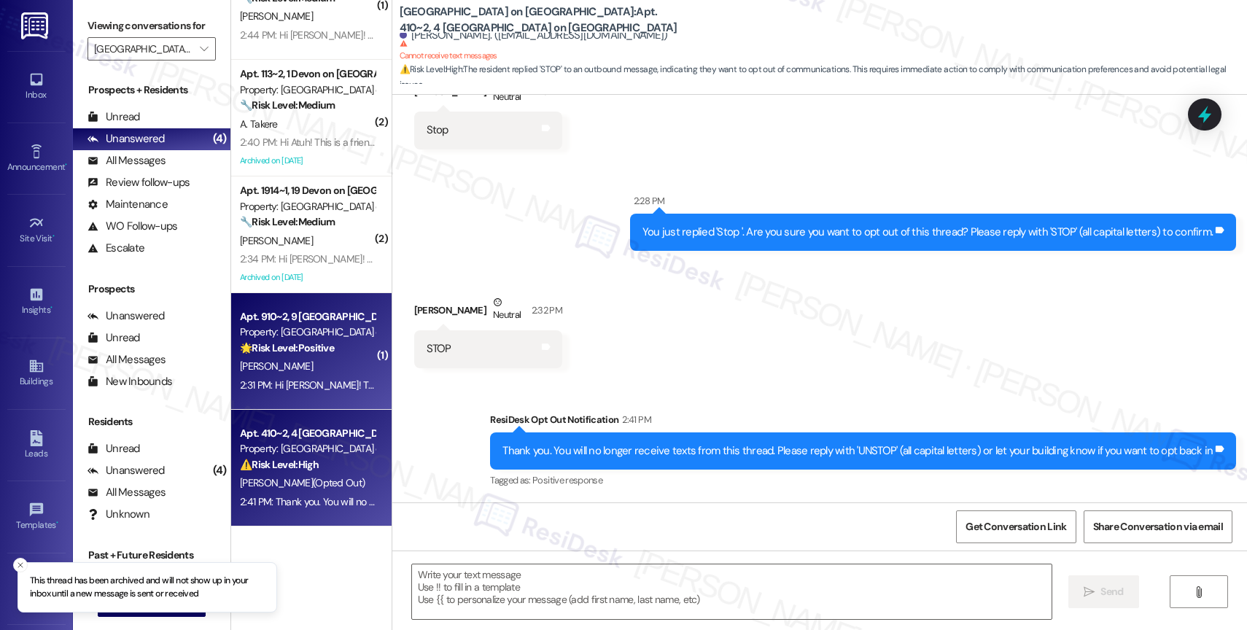
click at [333, 325] on div "Property: [GEOGRAPHIC_DATA] on [GEOGRAPHIC_DATA]" at bounding box center [307, 332] width 135 height 15
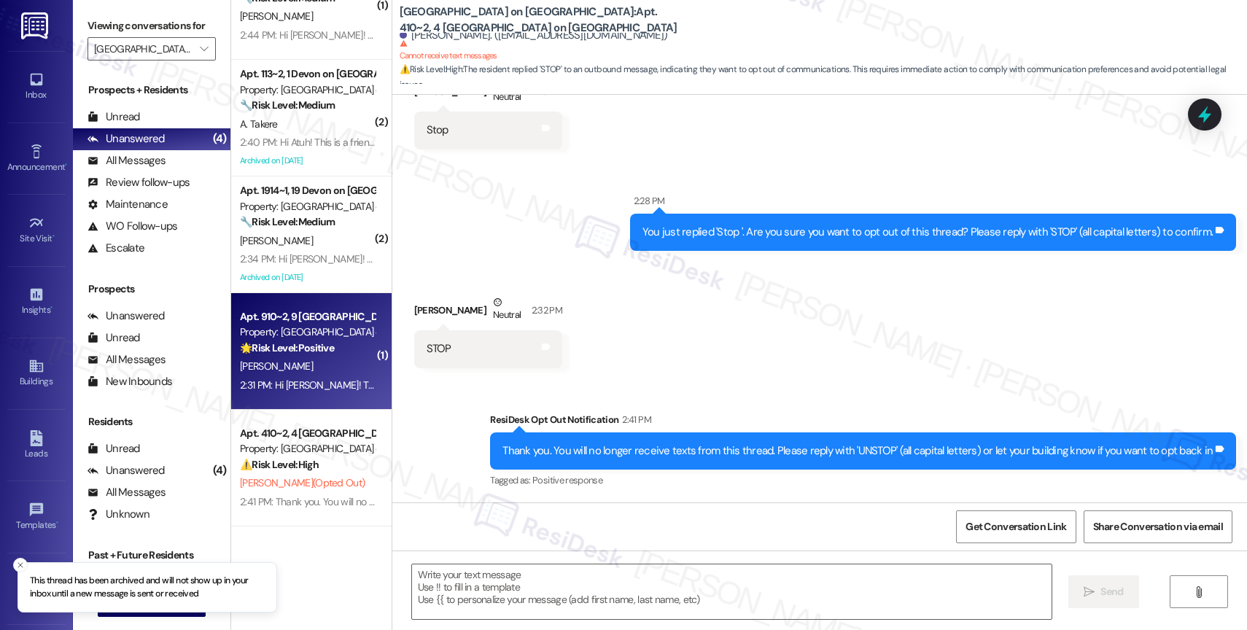
type textarea "Fetching suggested responses. Please feel free to read through the conversation…"
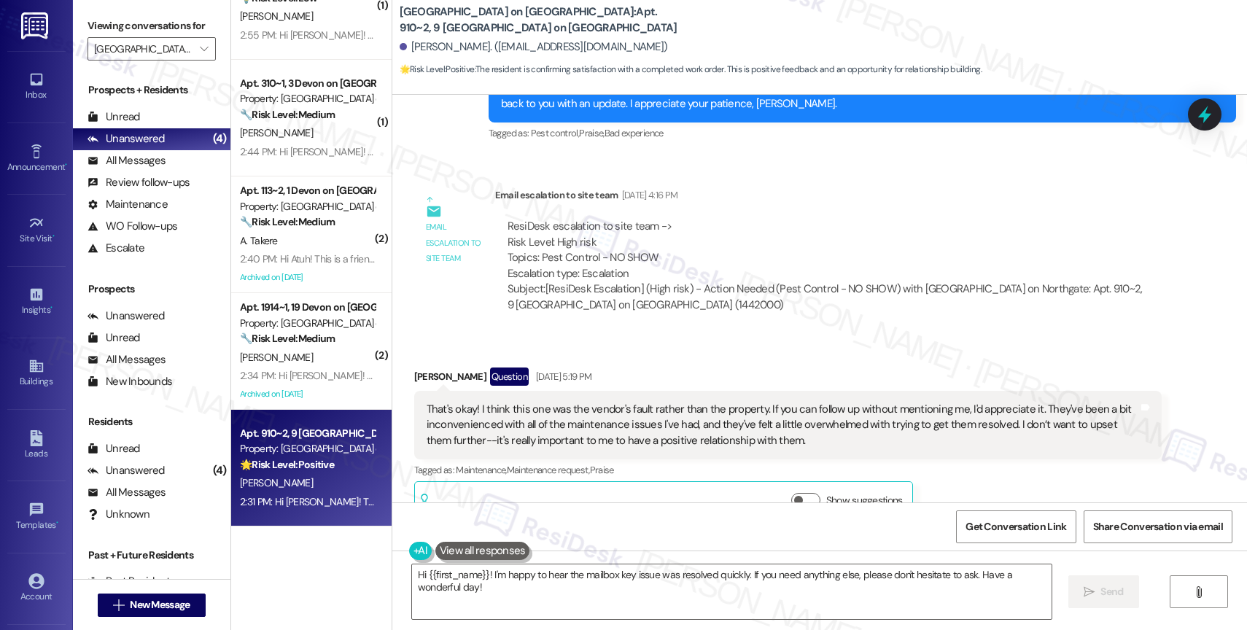
scroll to position [2546, 0]
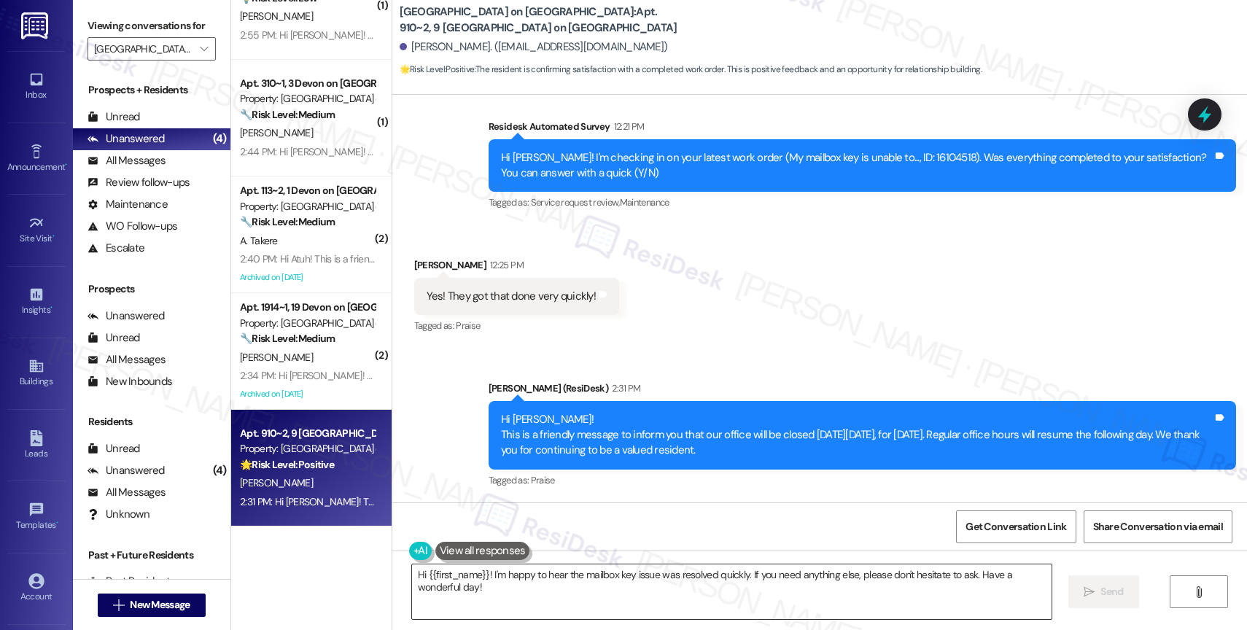
click at [531, 606] on textarea "Hi {{first_name}}! I'm happy to hear the mailbox key issue was resolved quickly…" at bounding box center [732, 592] width 640 height 55
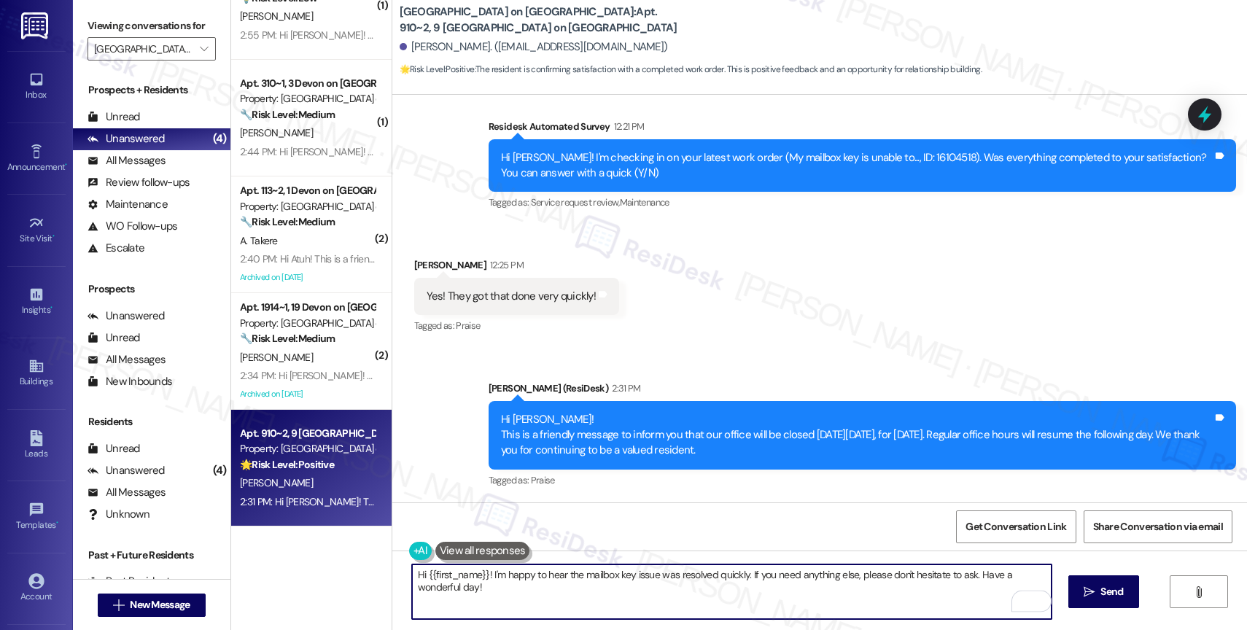
click at [756, 599] on textarea "Hi {{first_name}}! I'm happy to hear the mailbox key issue was resolved quickly…" at bounding box center [732, 592] width 640 height 55
drag, startPoint x: 432, startPoint y: 592, endPoint x: 368, endPoint y: 589, distance: 64.3
click at [368, 589] on div "( 1 ) Apt. 911~1, 9 Devon on Northgate Property: Devon on Northgate 🌟 Risk Leve…" at bounding box center [739, 315] width 1016 height 630
type textarea "Hi {{first_name}}! I'm happy to hear the mailbox key issue was resolved quickly…"
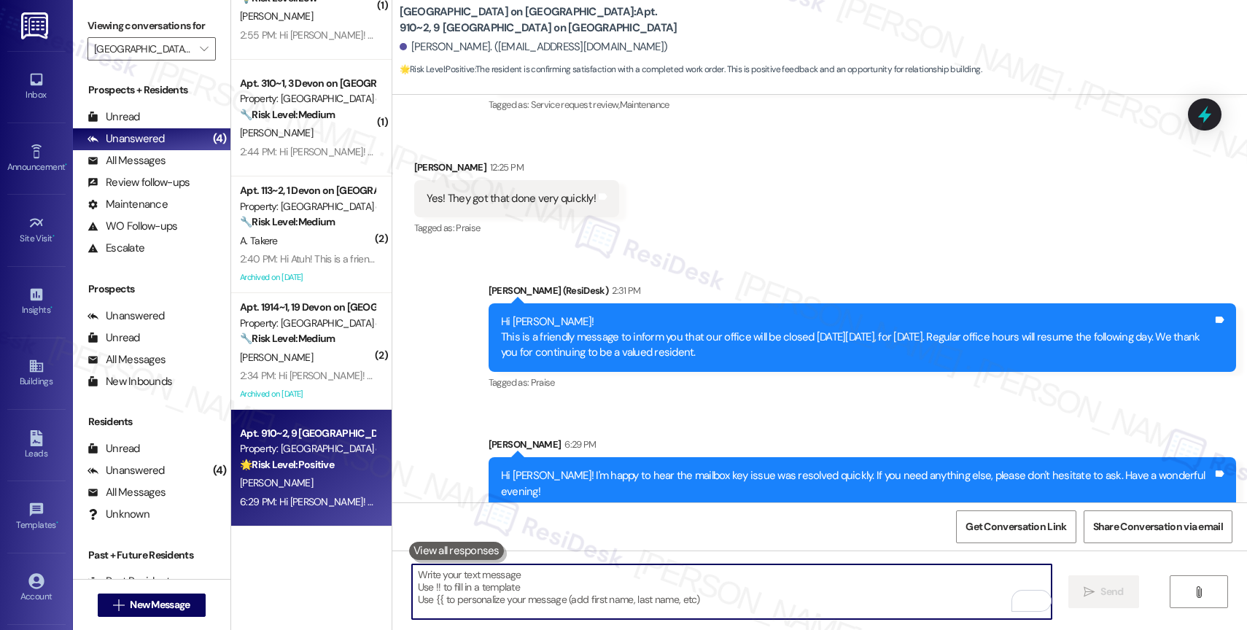
scroll to position [2648, 0]
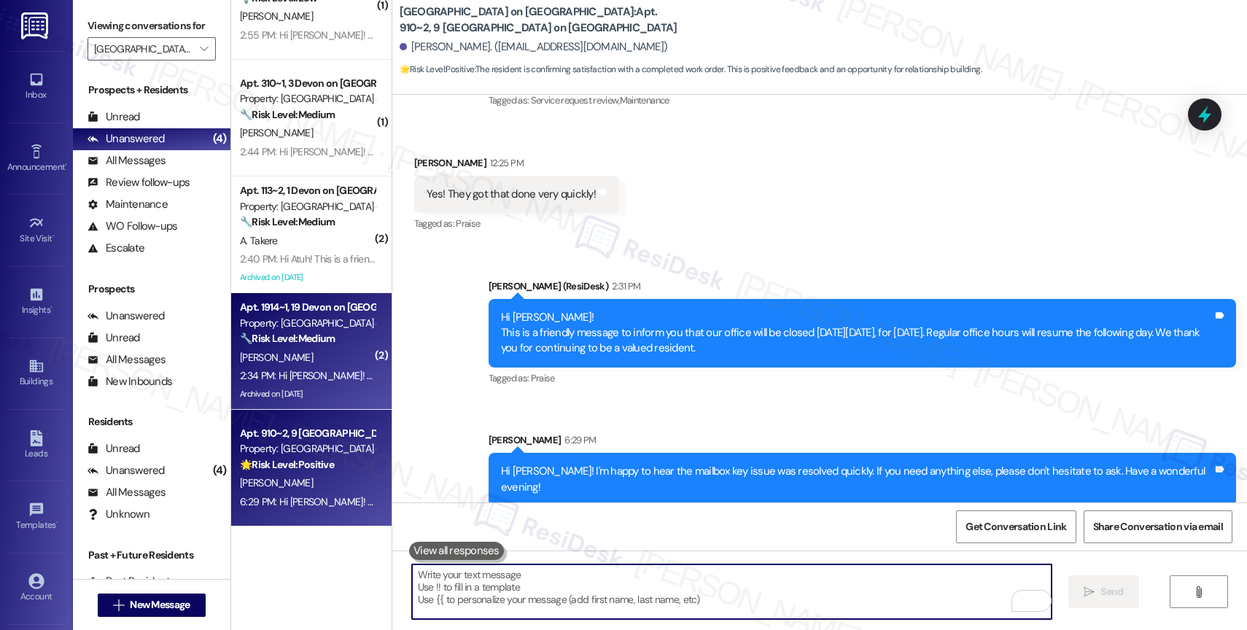
click at [335, 340] on div "🔧 Risk Level: Medium The resident is requesting trash cleanup in building 19. T…" at bounding box center [307, 338] width 135 height 15
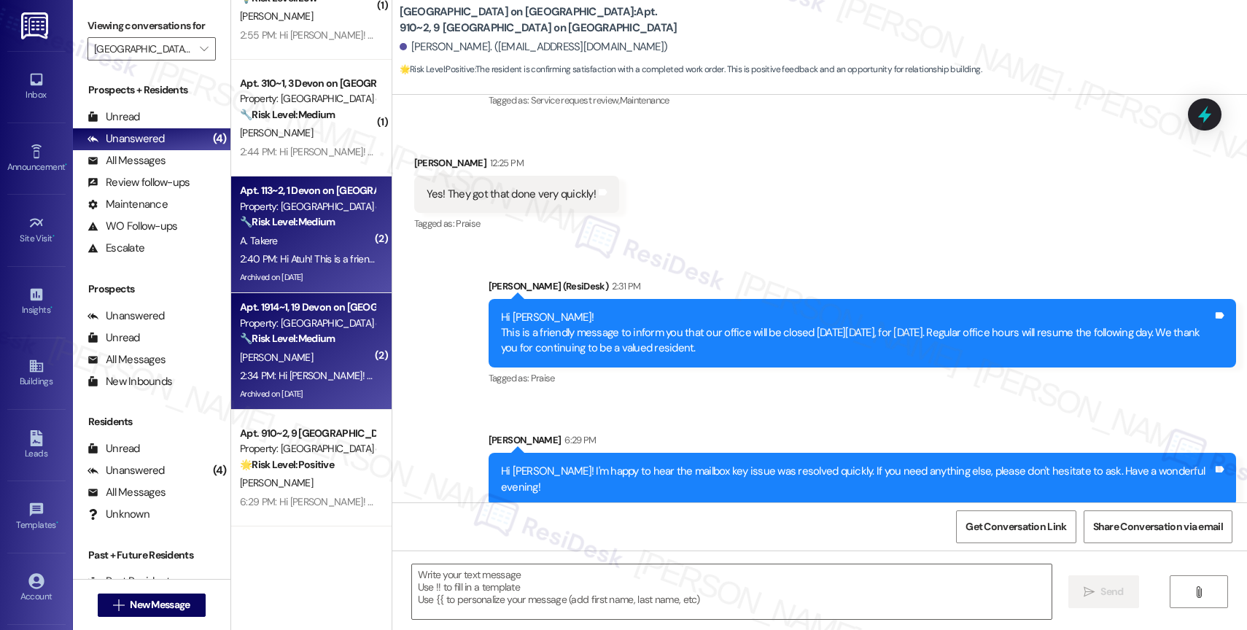
type textarea "Fetching suggested responses. Please feel free to read through the conversation…"
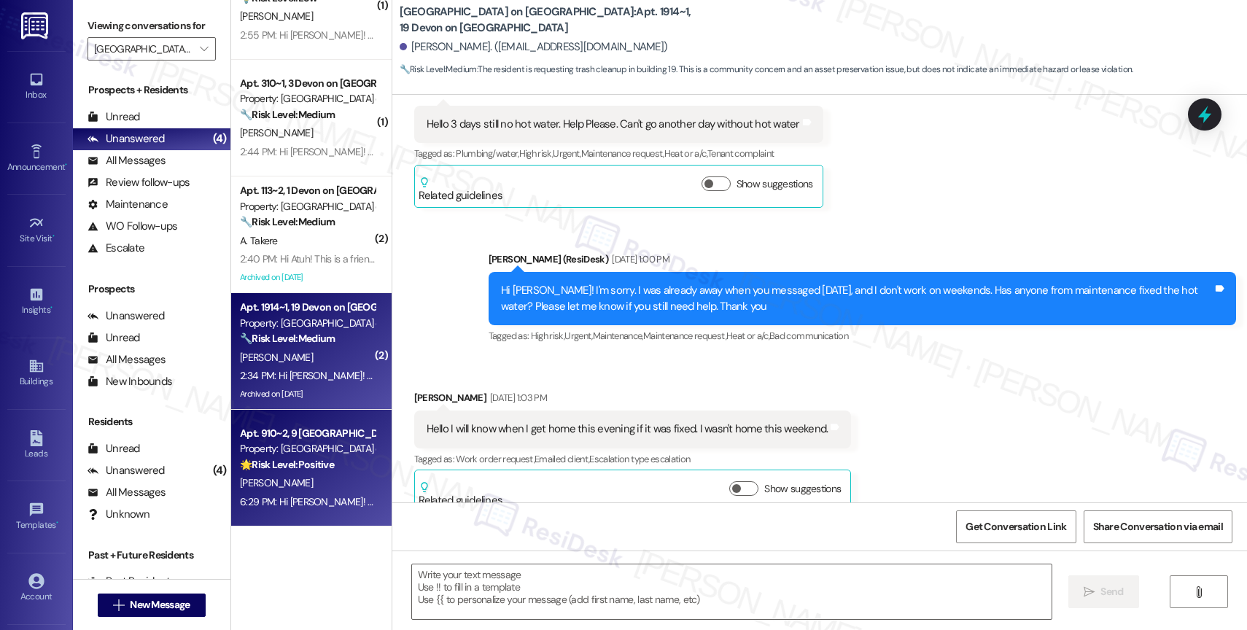
type textarea "Fetching suggested responses. Please feel free to read through the conversation…"
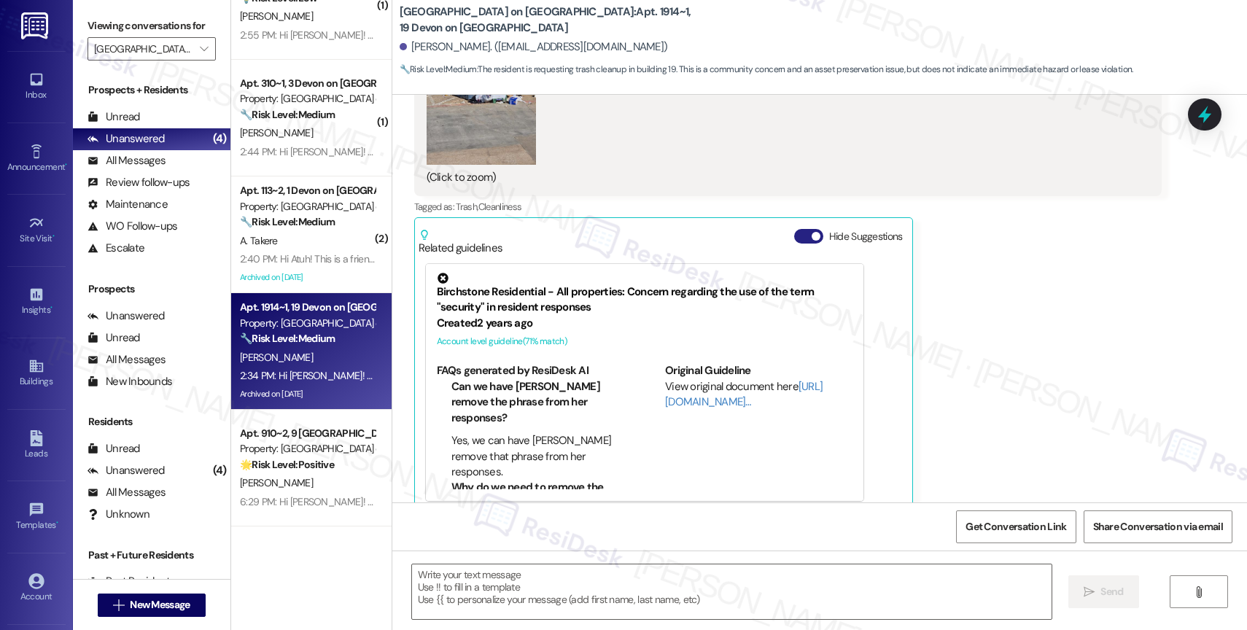
click at [794, 229] on button "Hide Suggestions" at bounding box center [808, 236] width 29 height 15
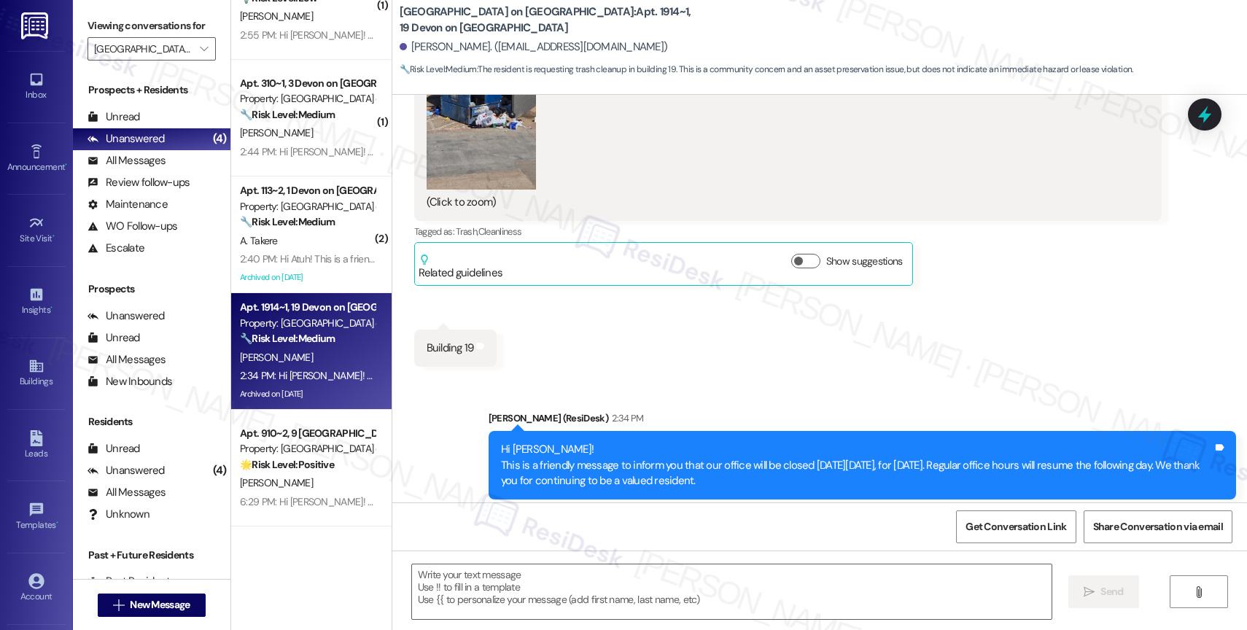
click at [721, 346] on div "Received via SMS Charles Woods Question Yesterday at 5:32 PM Can someone please…" at bounding box center [819, 90] width 855 height 576
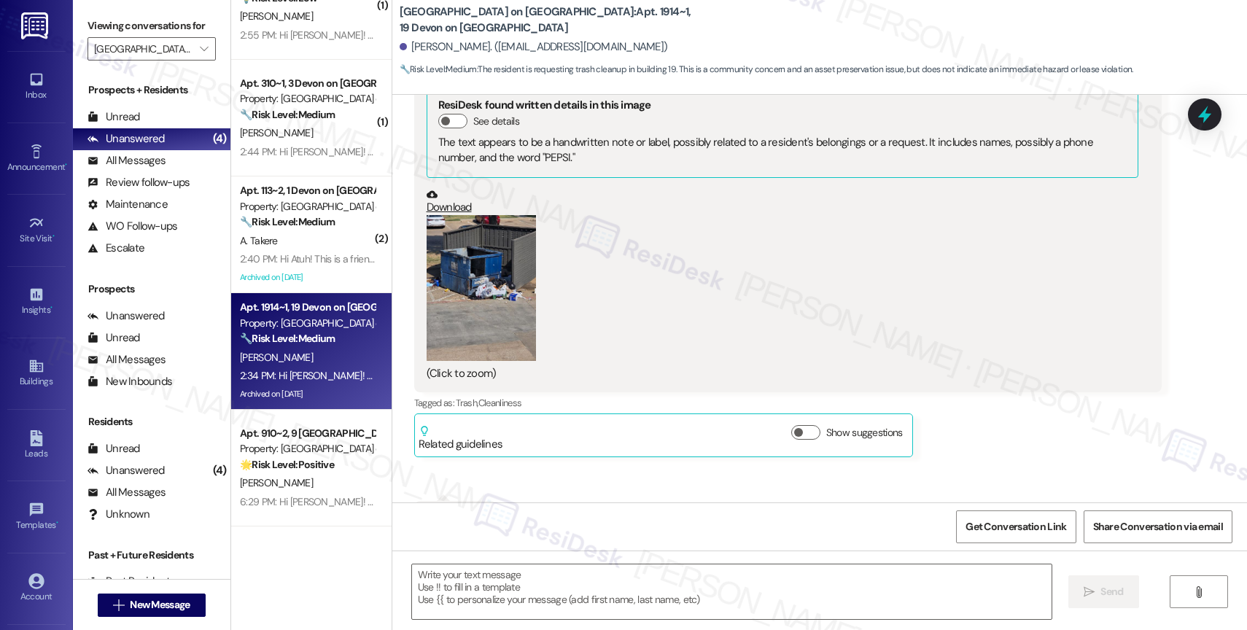
scroll to position [9127, 0]
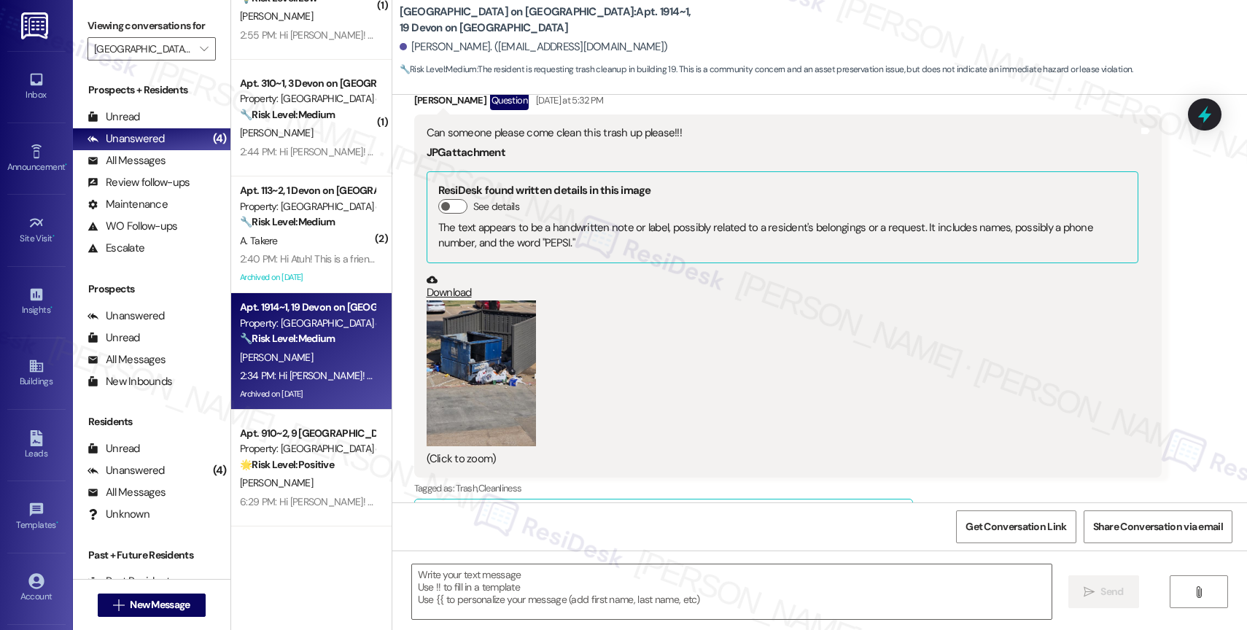
click at [470, 336] on button "Zoom image" at bounding box center [481, 374] width 109 height 146
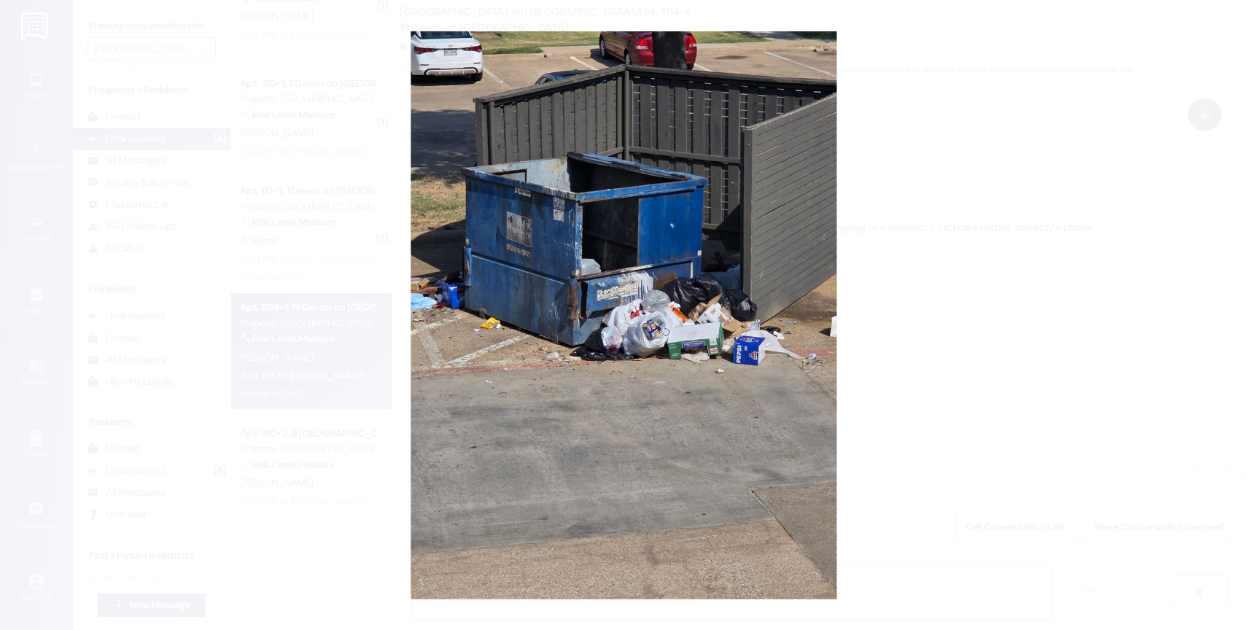
click at [656, 308] on button "Unzoom image" at bounding box center [623, 315] width 1247 height 630
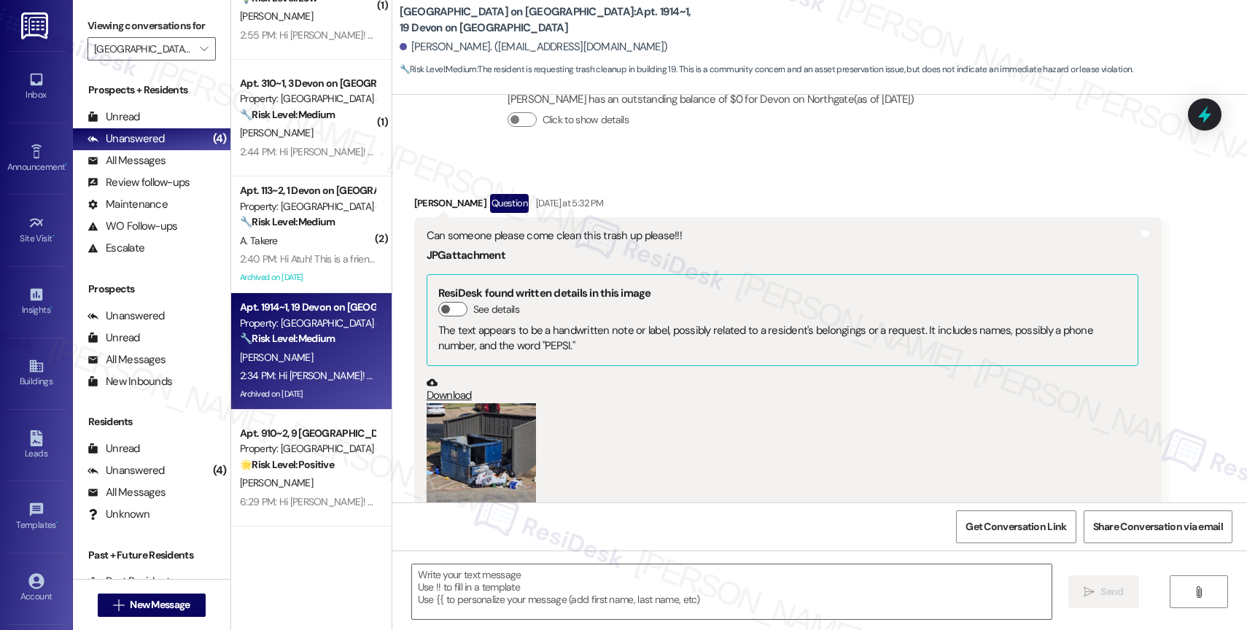
scroll to position [9024, 0]
click at [474, 410] on button "Zoom image" at bounding box center [481, 477] width 109 height 146
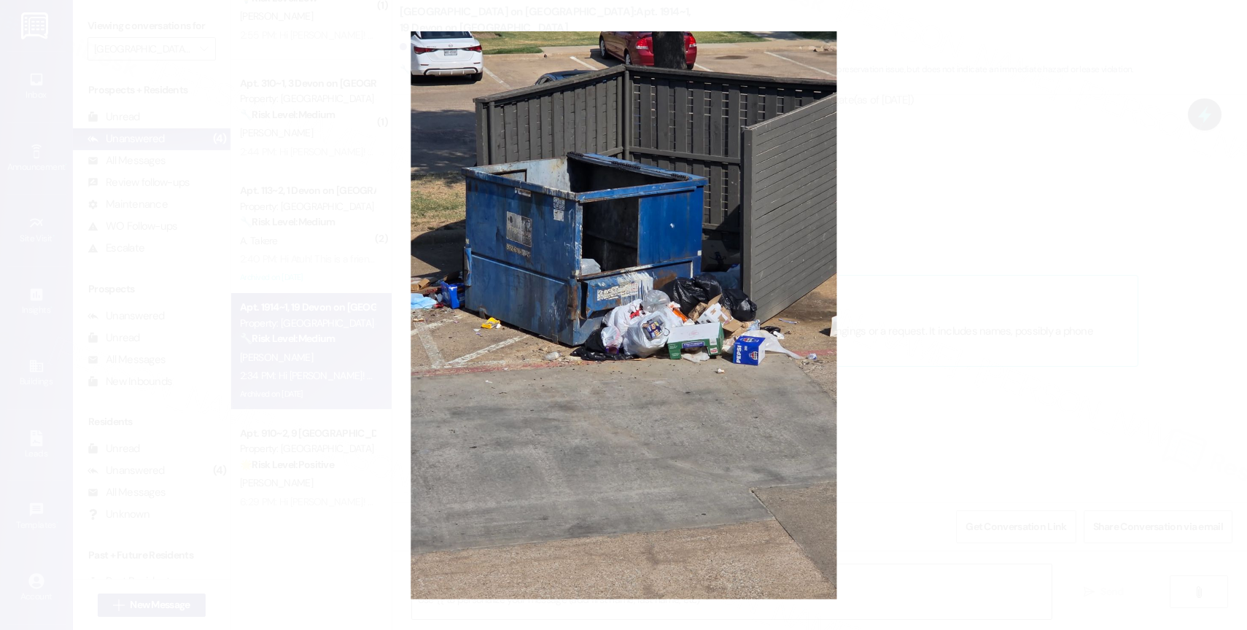
click at [705, 344] on button "Unzoom image" at bounding box center [623, 315] width 1247 height 630
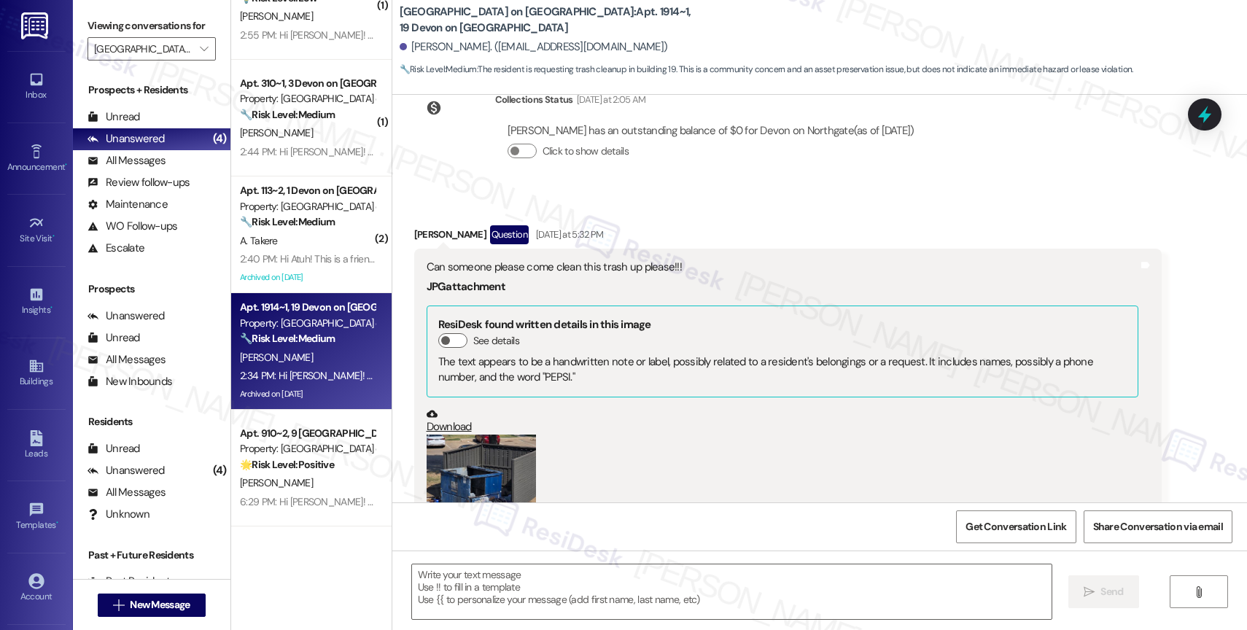
scroll to position [8991, 0]
click at [513, 593] on textarea at bounding box center [732, 592] width 640 height 55
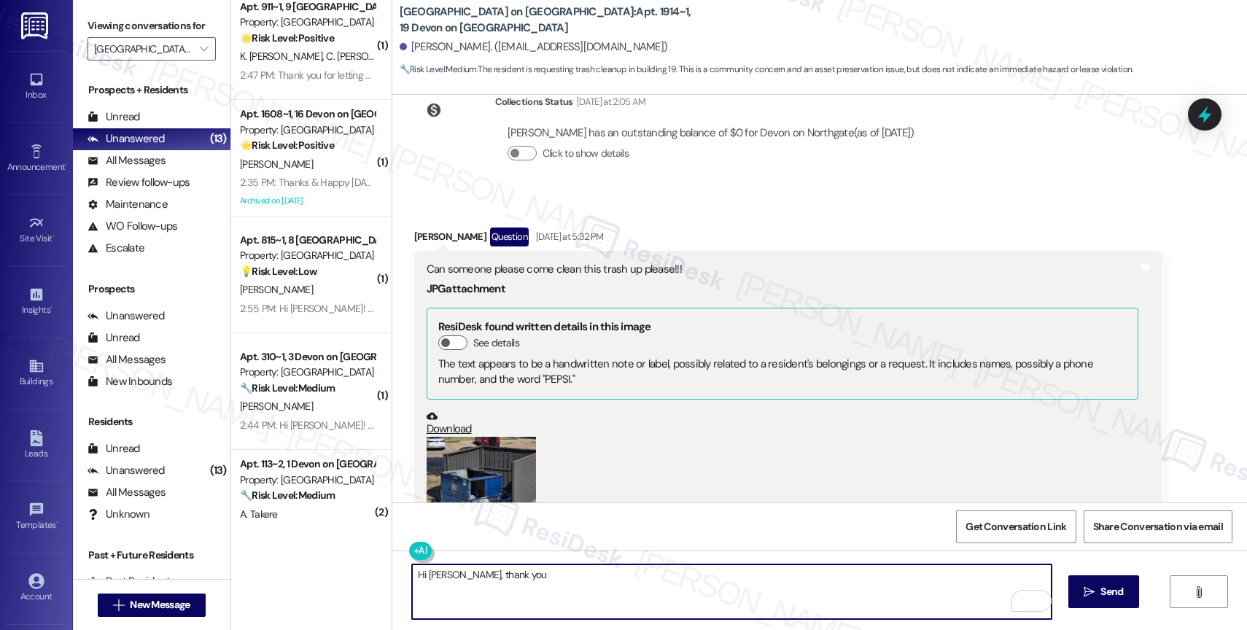
scroll to position [877, 0]
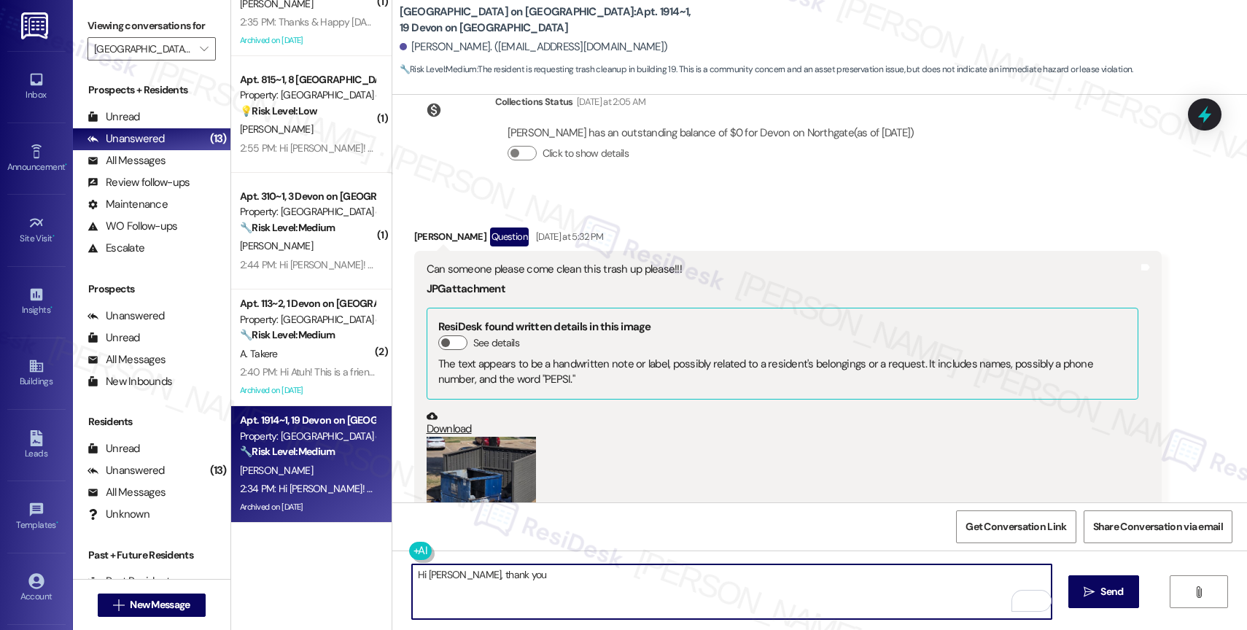
click at [535, 581] on textarea "Hi Charles, thank you" at bounding box center [732, 592] width 640 height 55
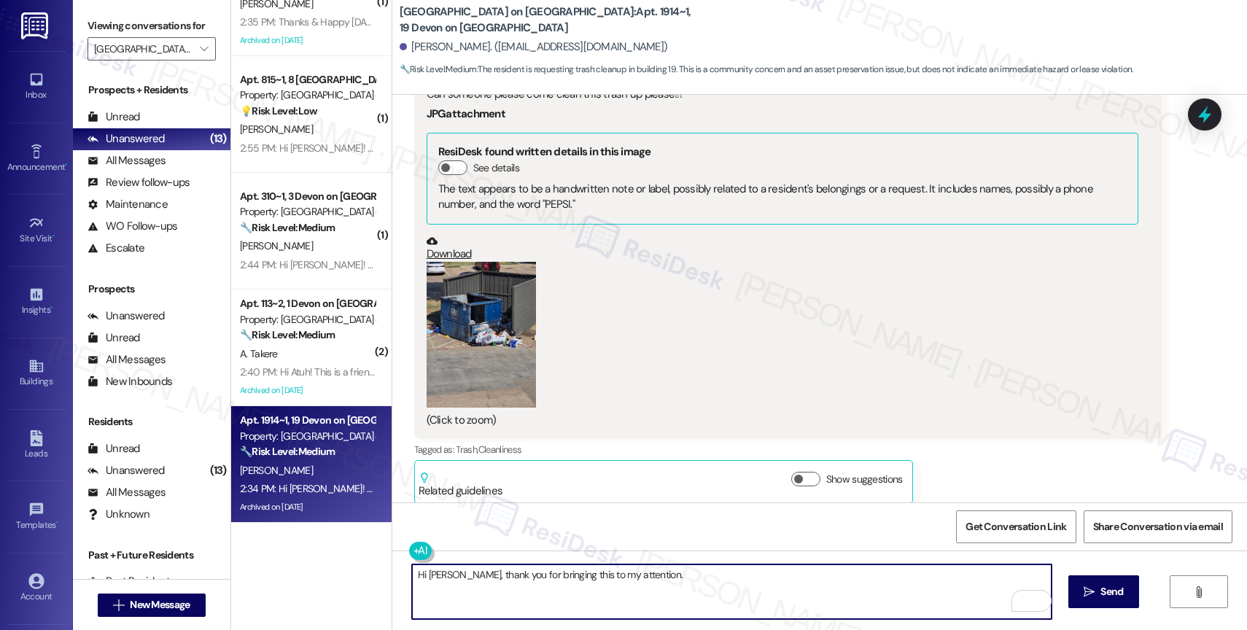
scroll to position [9351, 0]
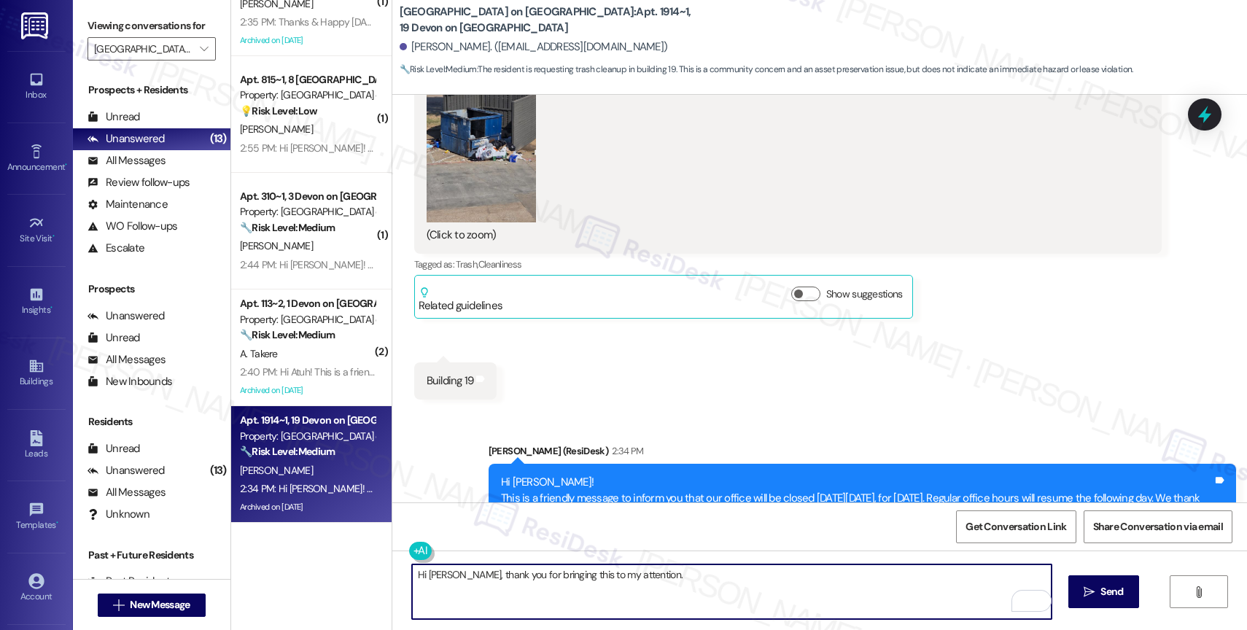
drag, startPoint x: 512, startPoint y: 570, endPoint x: 803, endPoint y: 570, distance: 291.0
click at [803, 570] on textarea "Hi Charles, thank you for bringing this to my attention." at bounding box center [732, 592] width 640 height 55
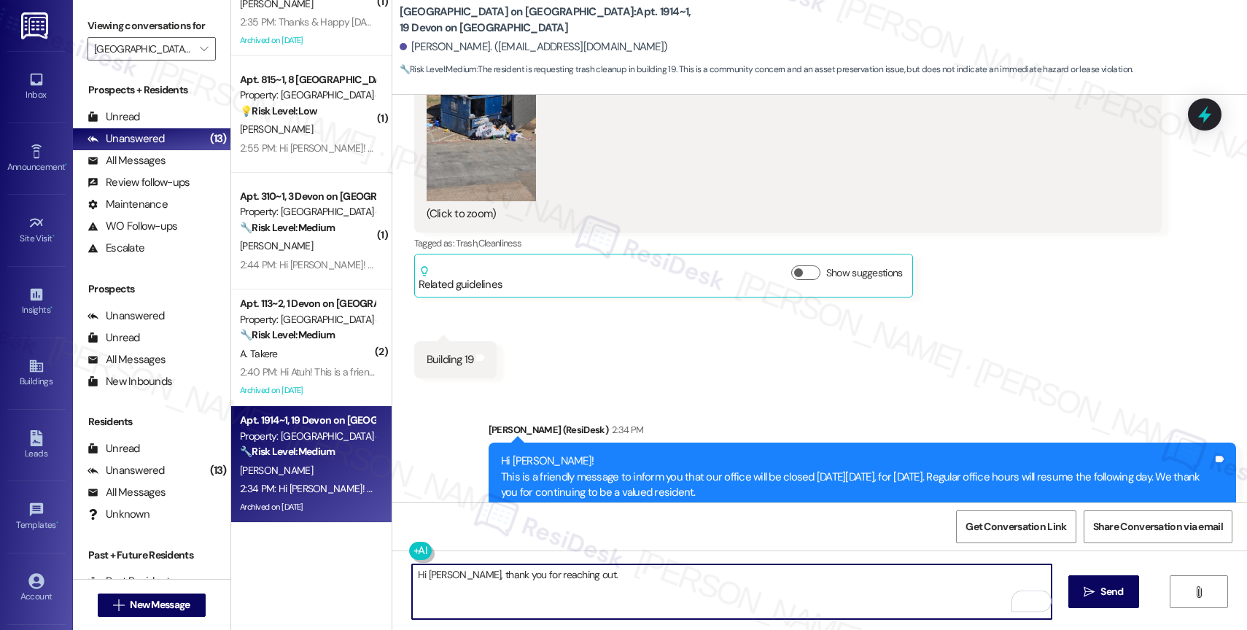
scroll to position [9384, 0]
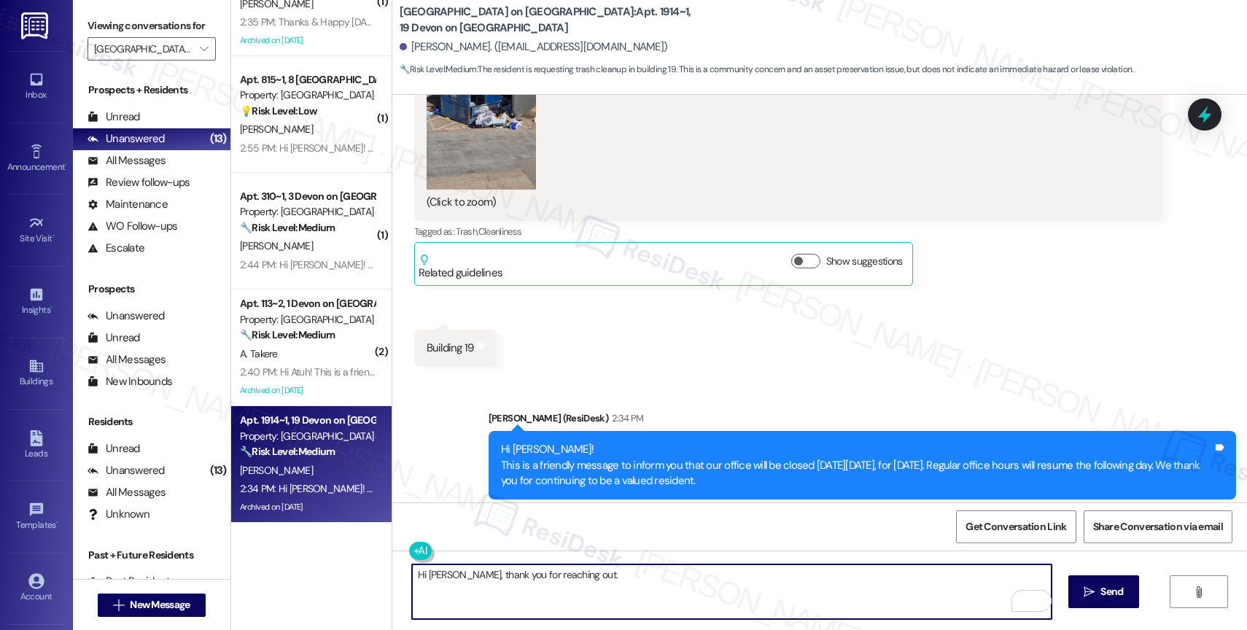
click at [603, 582] on textarea "Hi Charles, thank you for reaching out." at bounding box center [732, 592] width 640 height 55
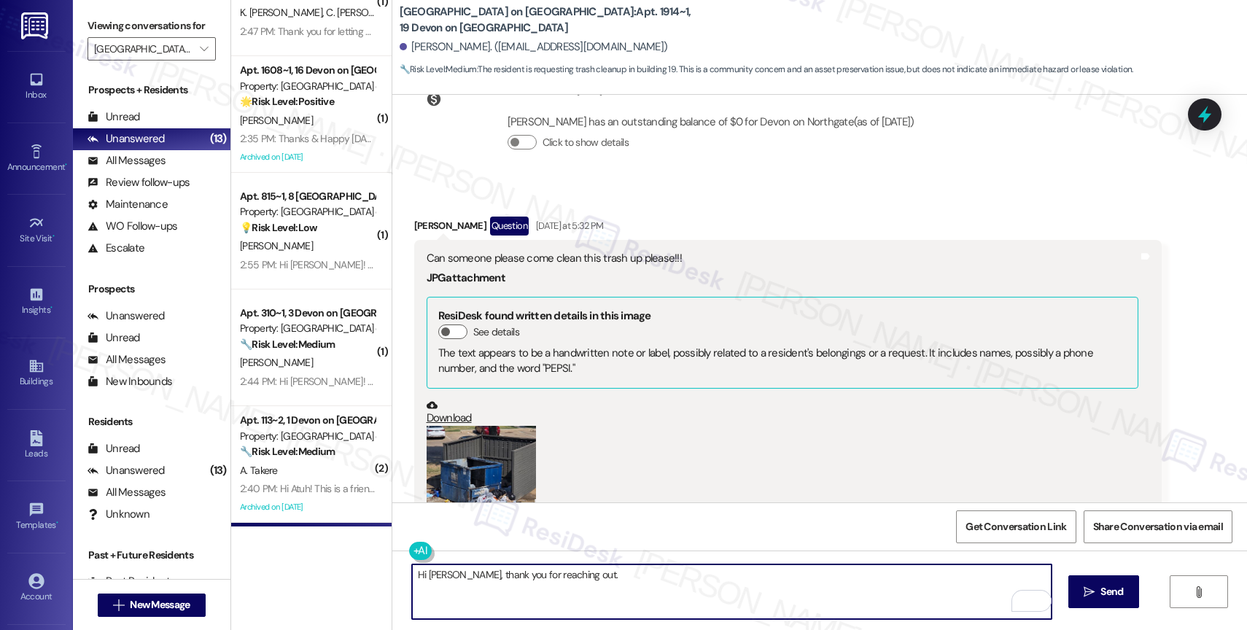
scroll to position [8885, 0]
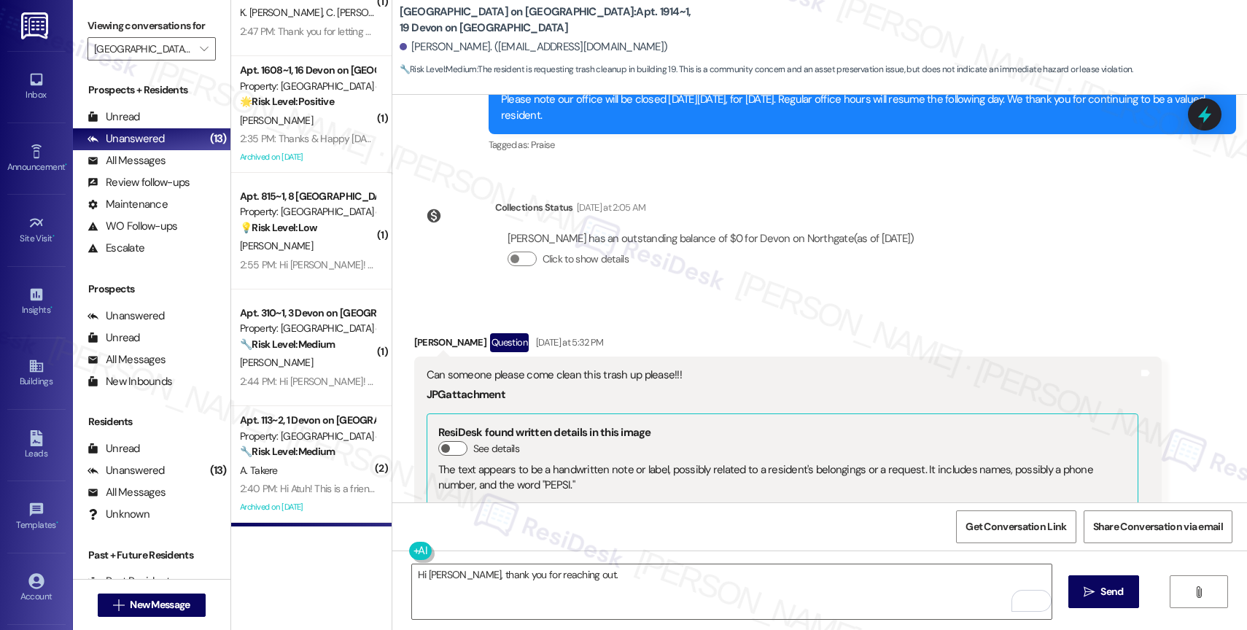
click at [671, 264] on div "Collections Status Yesterday at 2:05 AM Charles Woods has an outstanding balanc…" at bounding box center [670, 245] width 535 height 112
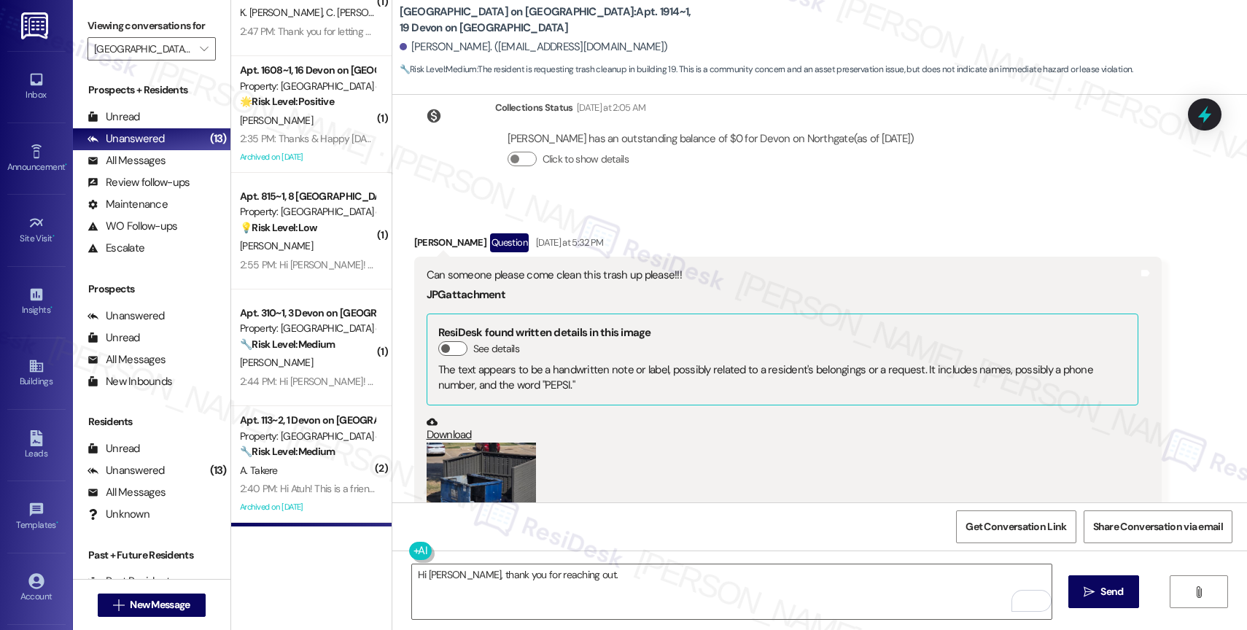
scroll to position [9006, 0]
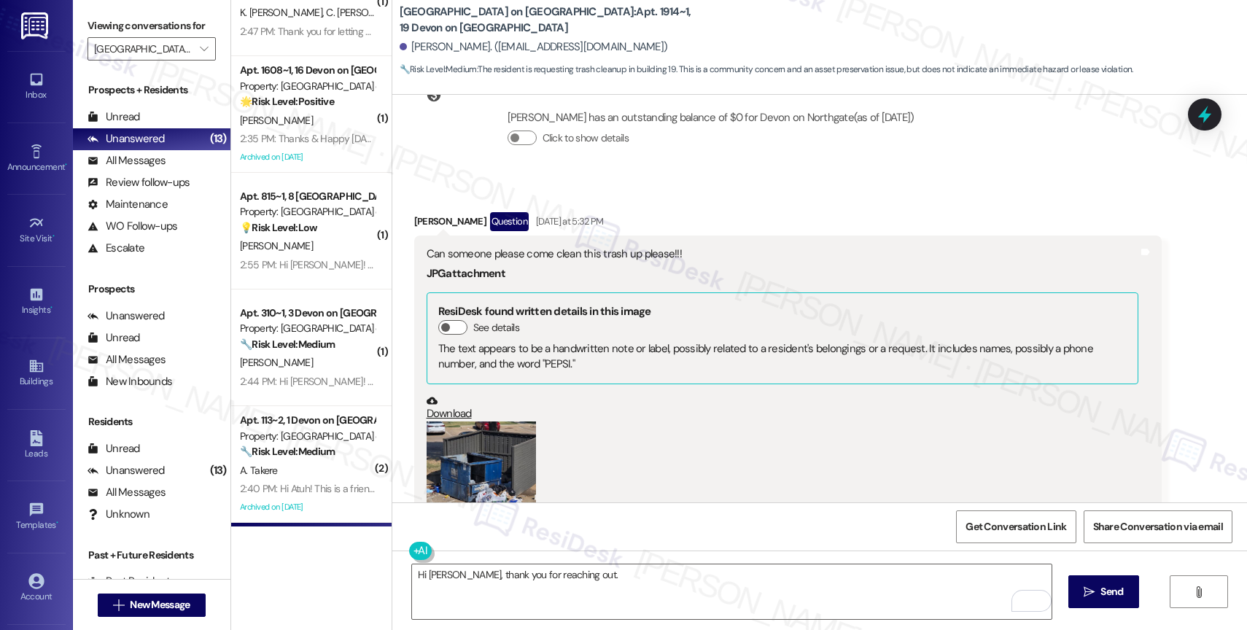
click at [479, 427] on button "Zoom image" at bounding box center [481, 495] width 109 height 146
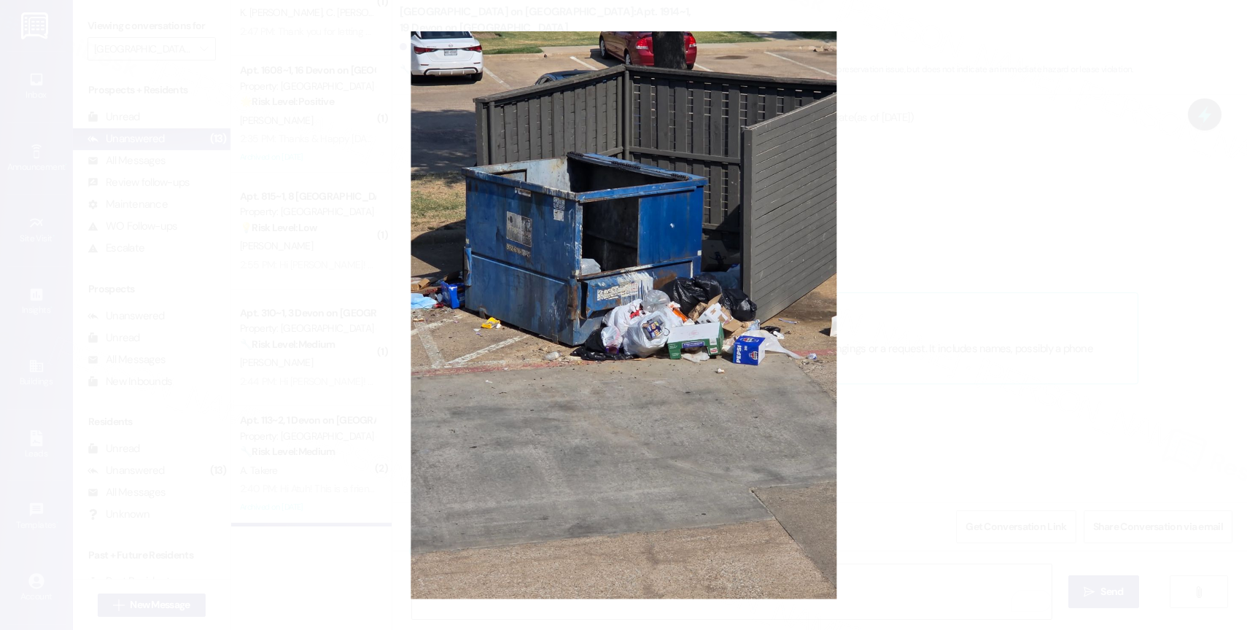
click at [642, 345] on button "Unzoom image" at bounding box center [623, 315] width 1247 height 630
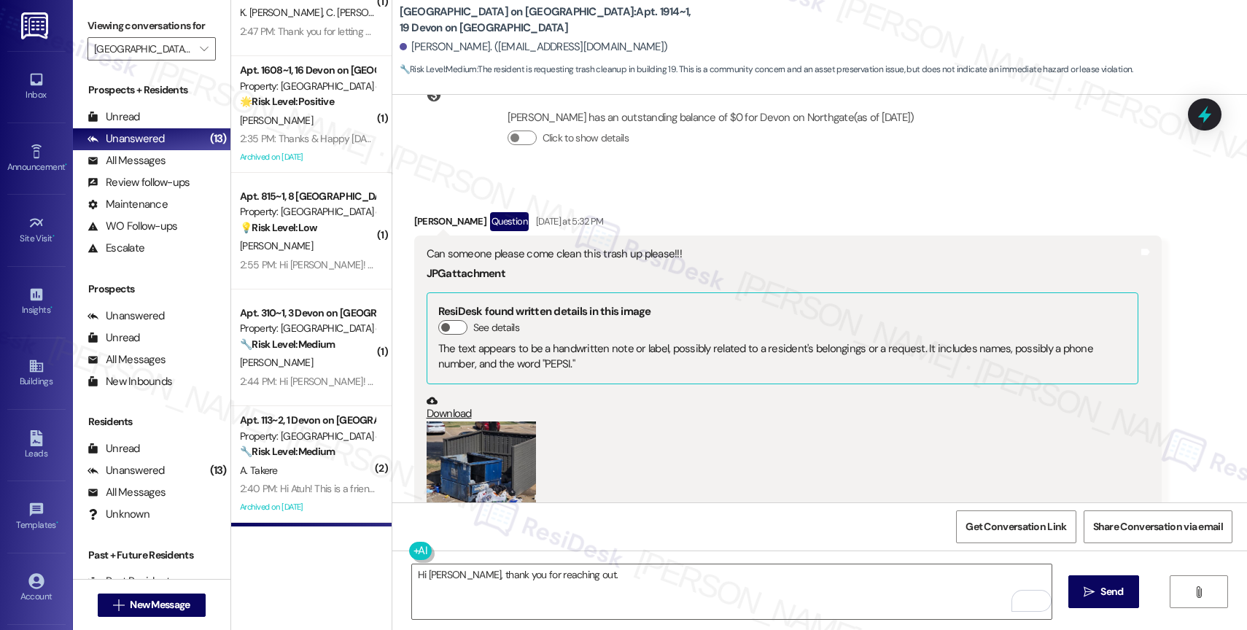
scroll to position [9384, 0]
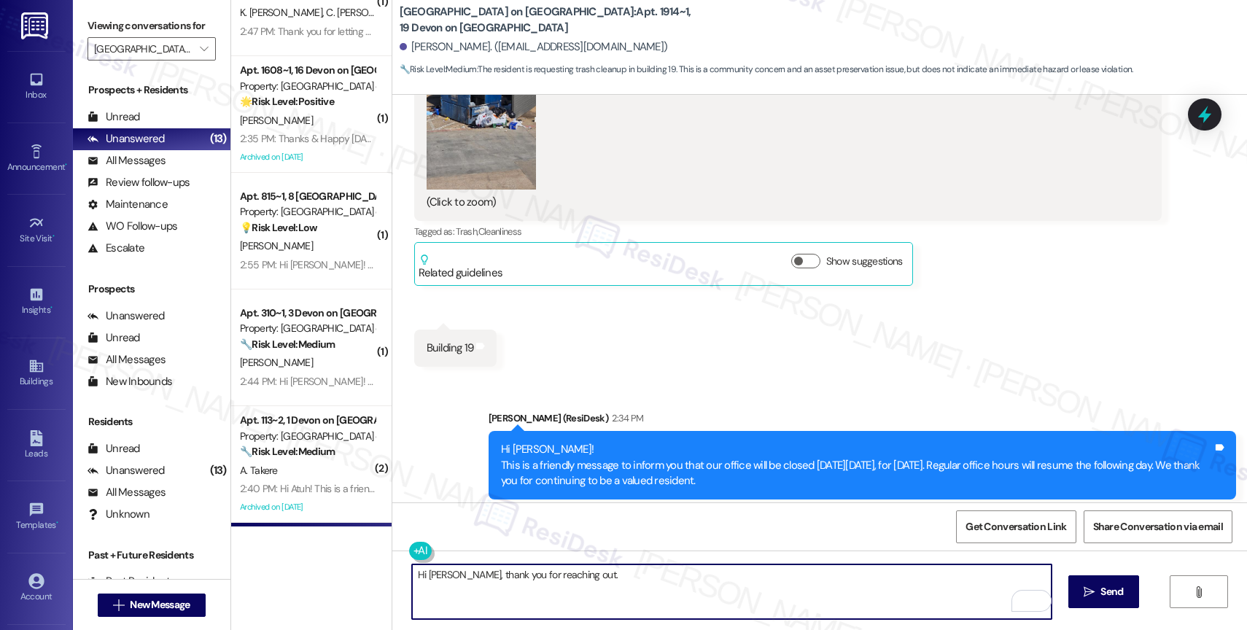
click at [617, 582] on textarea "Hi Charles, thank you for reaching out." at bounding box center [732, 592] width 640 height 55
drag, startPoint x: 765, startPoint y: 576, endPoint x: 1003, endPoint y: 583, distance: 237.9
click at [995, 582] on textarea "Hi Charles, thank you for reaching out. I'm sorry to hear about the trash situa…" at bounding box center [732, 592] width 640 height 55
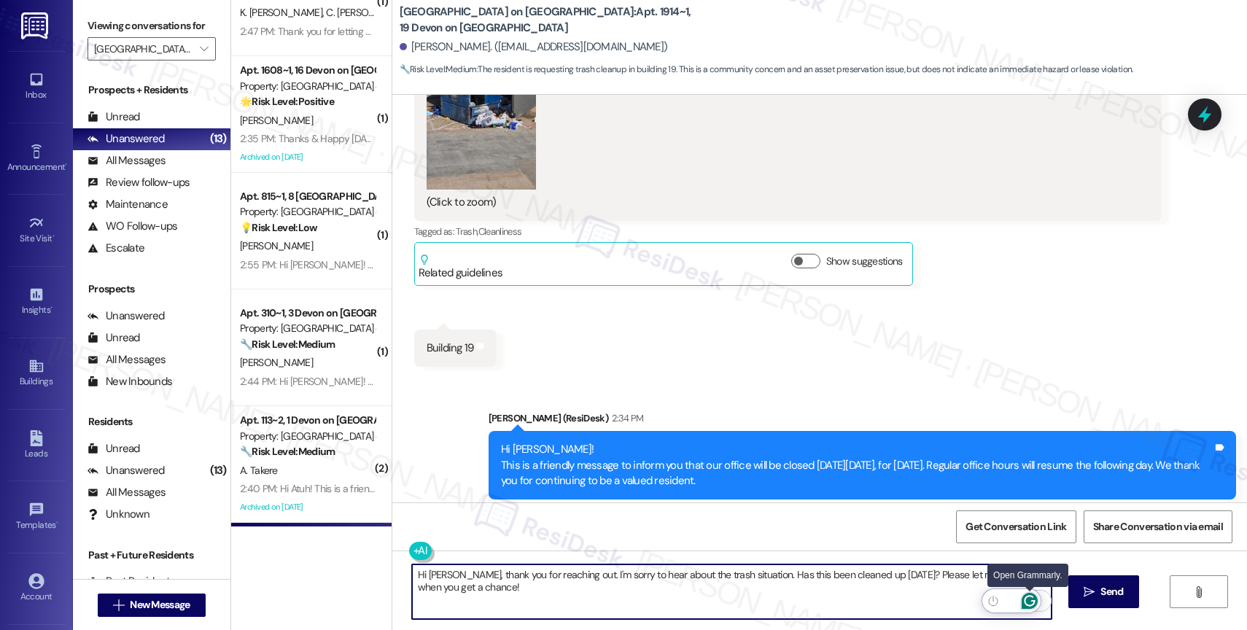
type textarea "Hi Charles, thank you for reaching out. I'm sorry to hear about the trash situa…"
click at [1030, 596] on icon "Open Grammarly. 0 Suggestions." at bounding box center [1029, 601] width 11 height 11
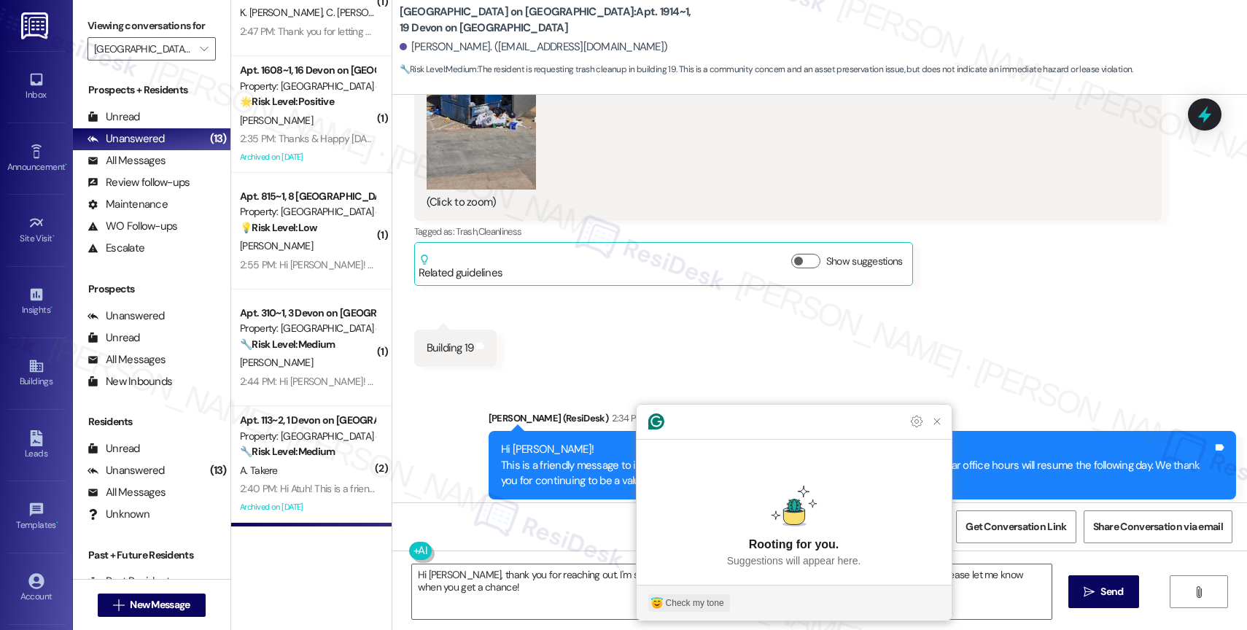
click at [704, 595] on button "Check my tone" at bounding box center [689, 603] width 82 height 18
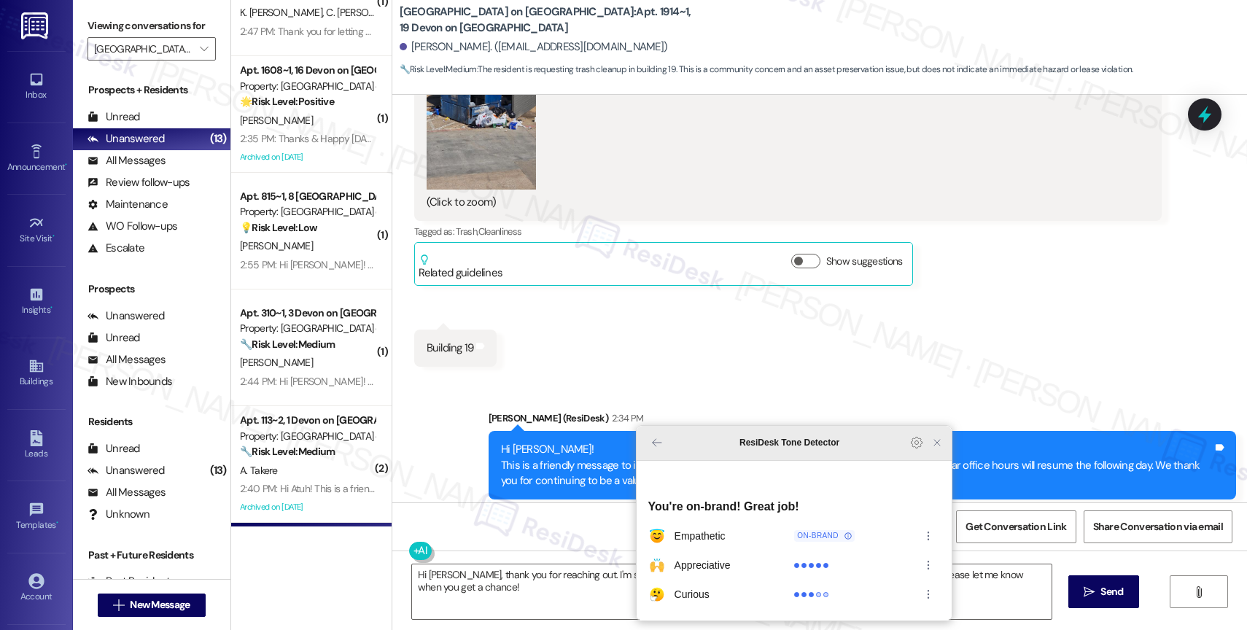
click at [941, 449] on icon "Close Grammarly Assistant" at bounding box center [937, 443] width 12 height 12
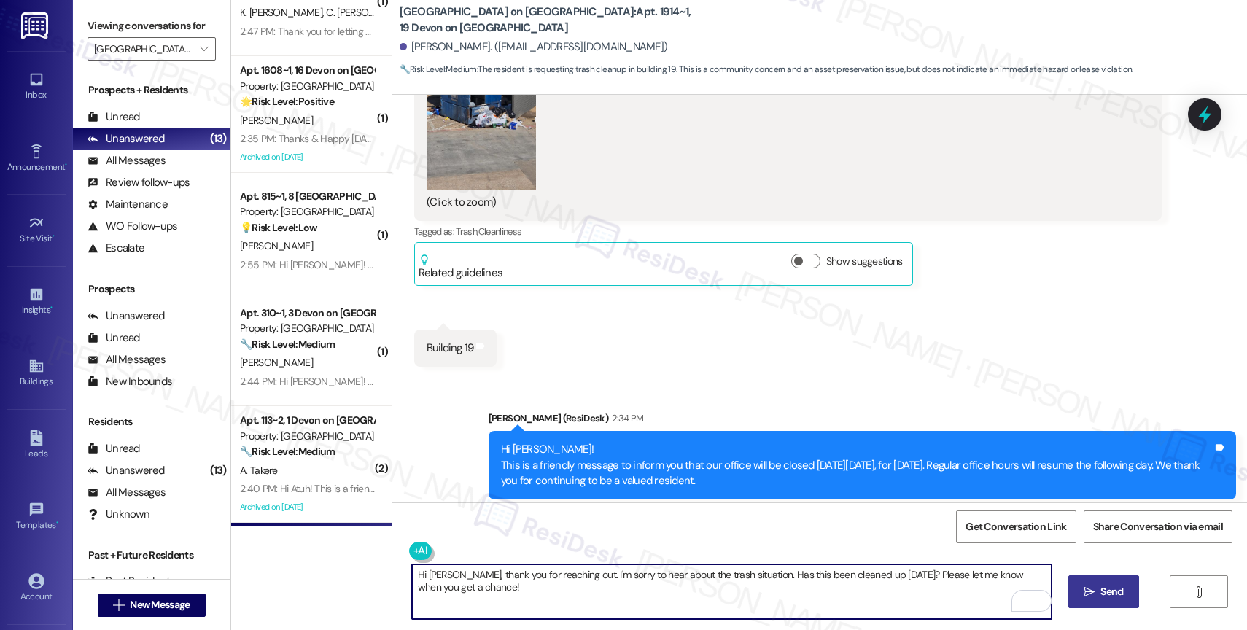
click at [1081, 593] on span " Send" at bounding box center [1104, 591] width 46 height 15
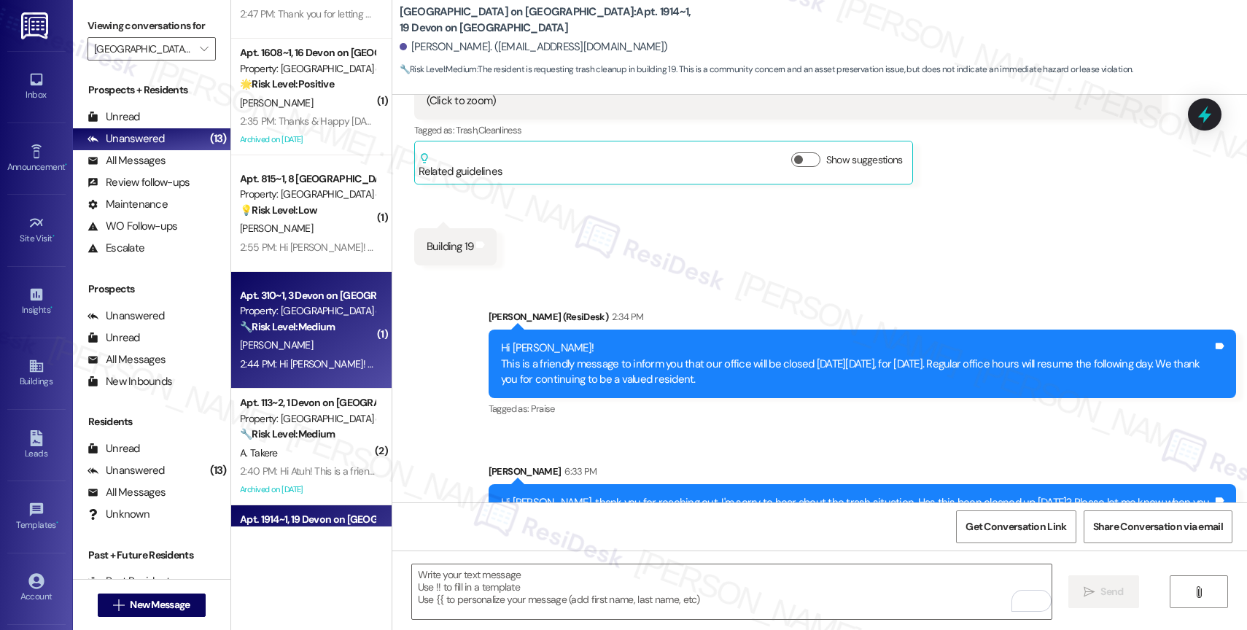
scroll to position [991, 0]
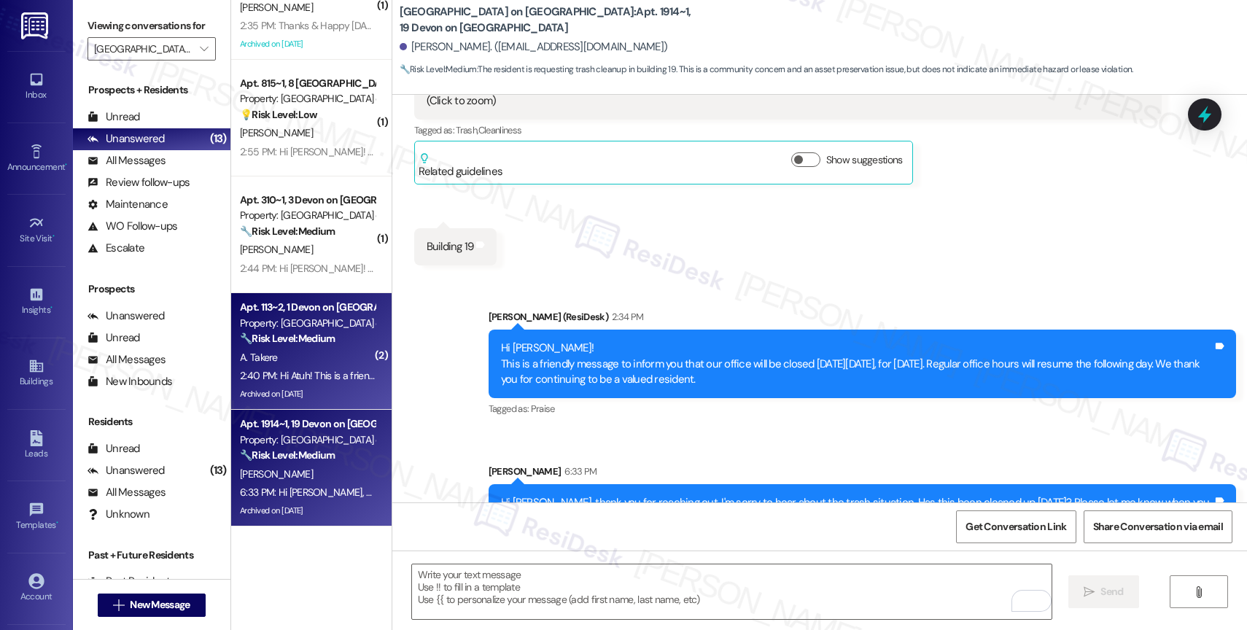
click at [299, 314] on div "Apt. 113~2, 1 Devon on Northgate" at bounding box center [307, 307] width 135 height 15
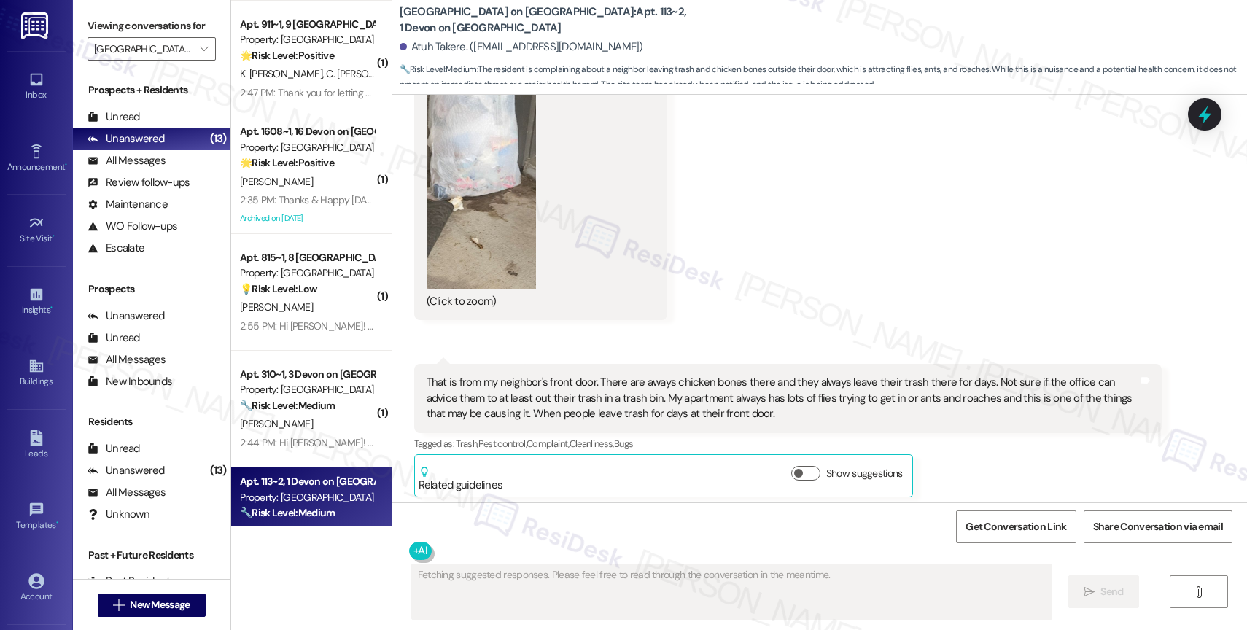
scroll to position [24779, 0]
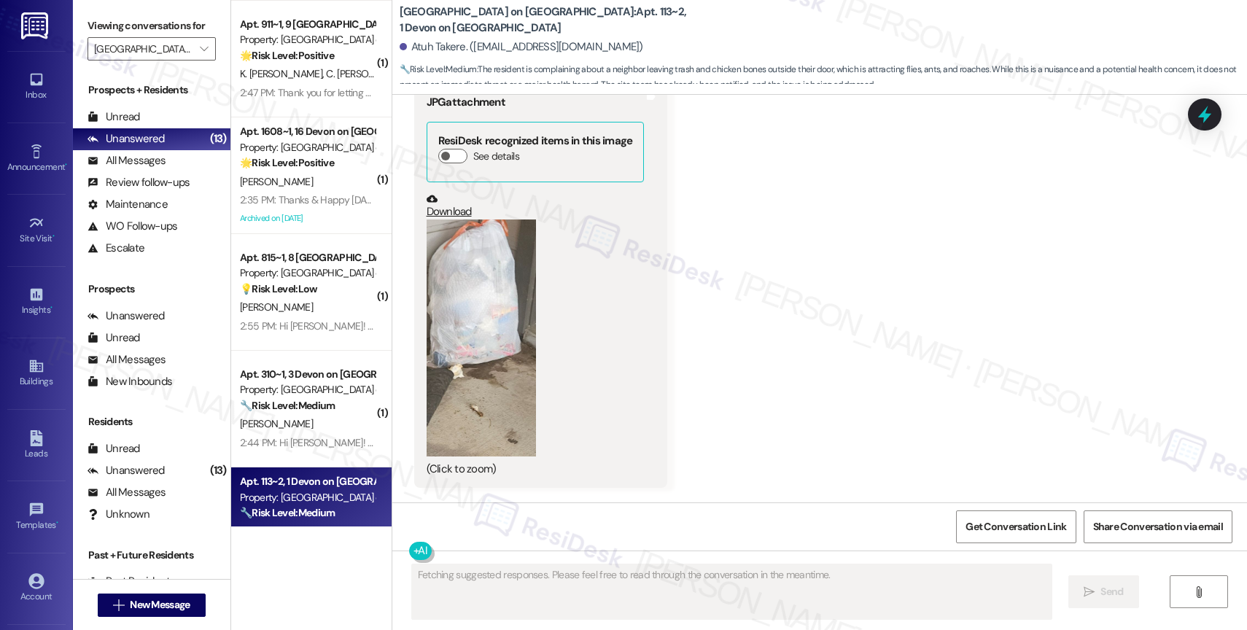
click at [483, 265] on button "Zoom image" at bounding box center [481, 339] width 109 height 238
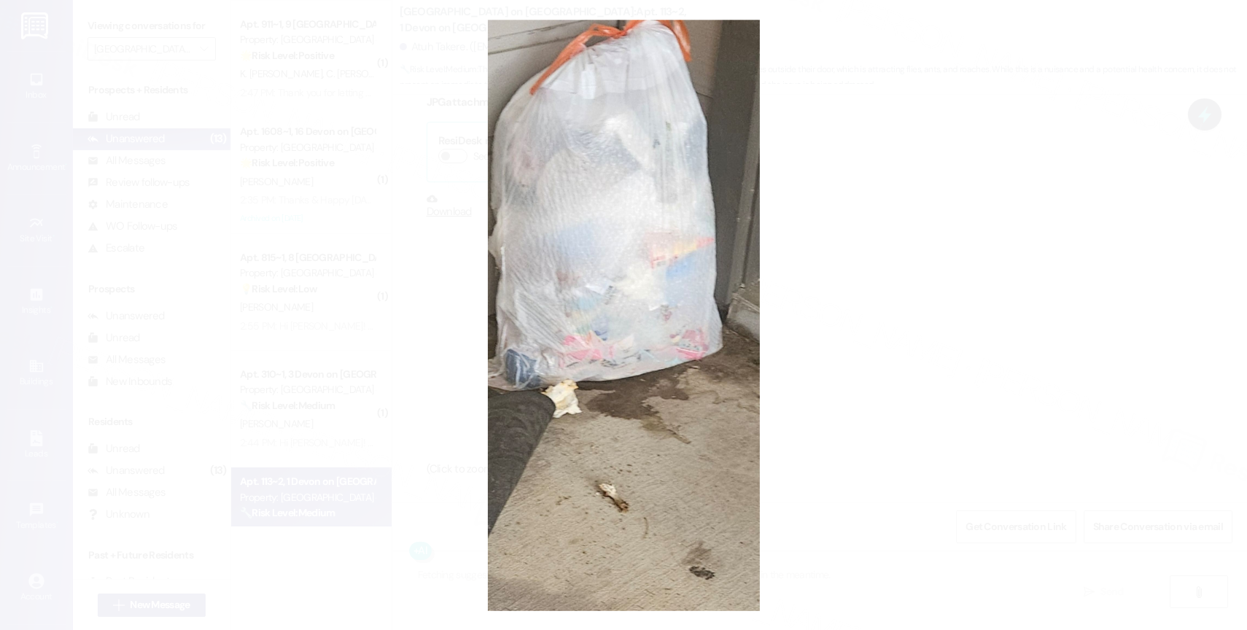
click at [647, 275] on button "Unzoom image" at bounding box center [623, 315] width 1247 height 630
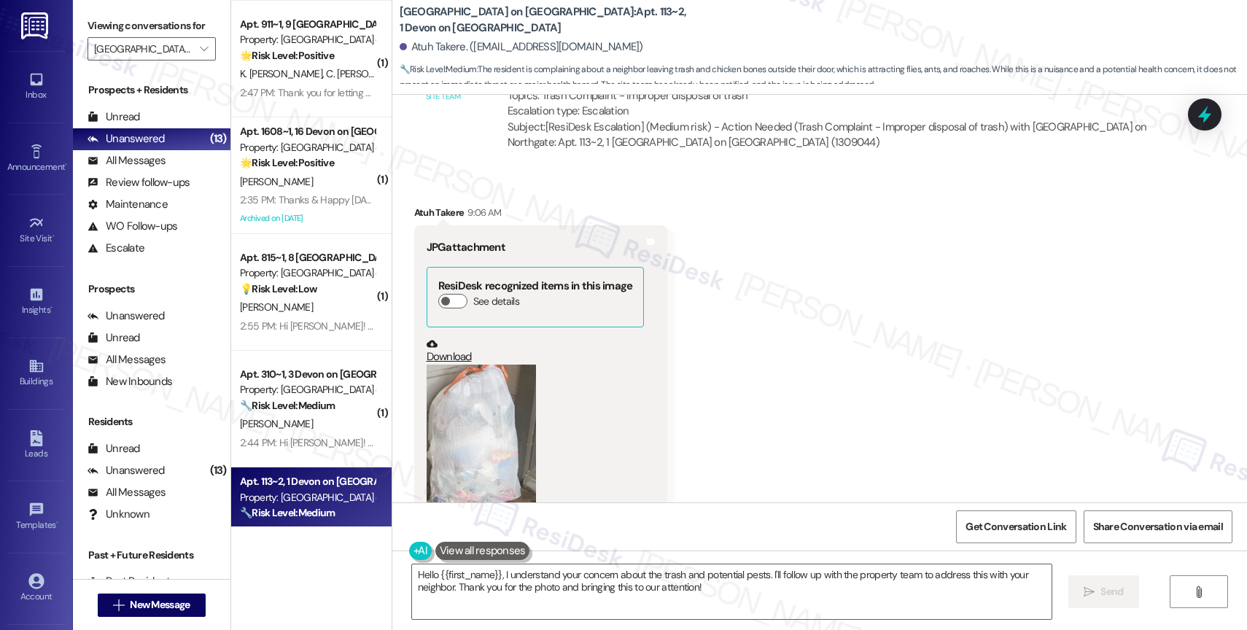
scroll to position [24841, 0]
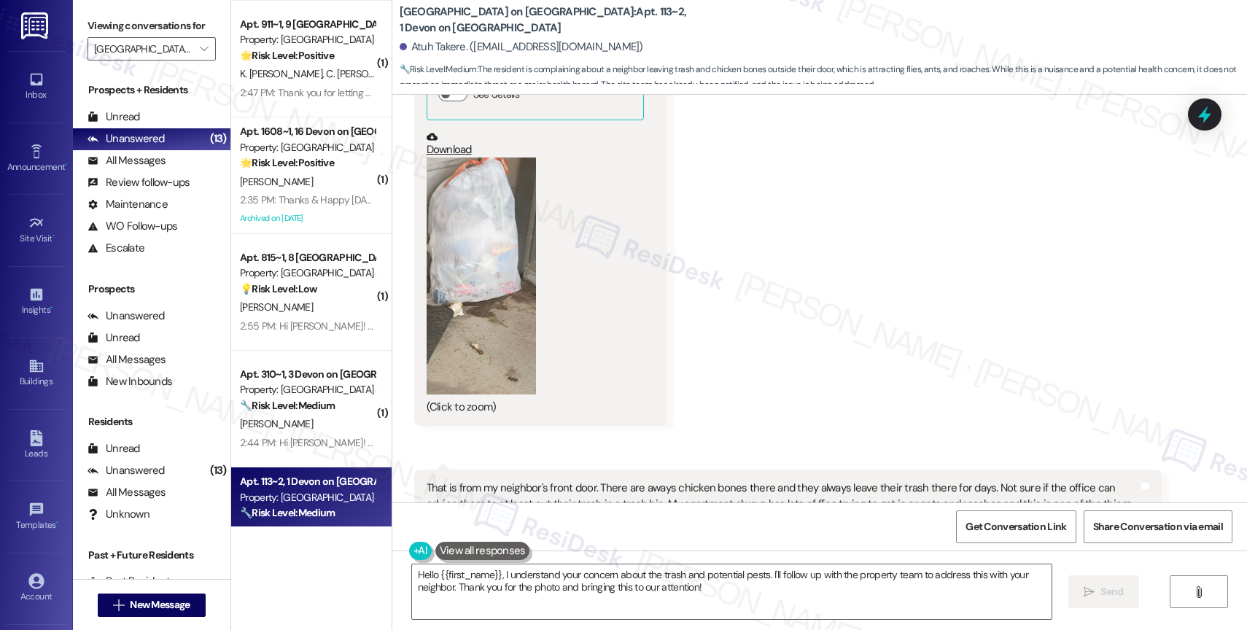
click at [789, 284] on div "Received via SMS Atuh Takere 9:06 AM JPG attachment ResiDesk recognized items i…" at bounding box center [819, 289] width 855 height 649
click at [490, 203] on button "Zoom image" at bounding box center [481, 277] width 109 height 238
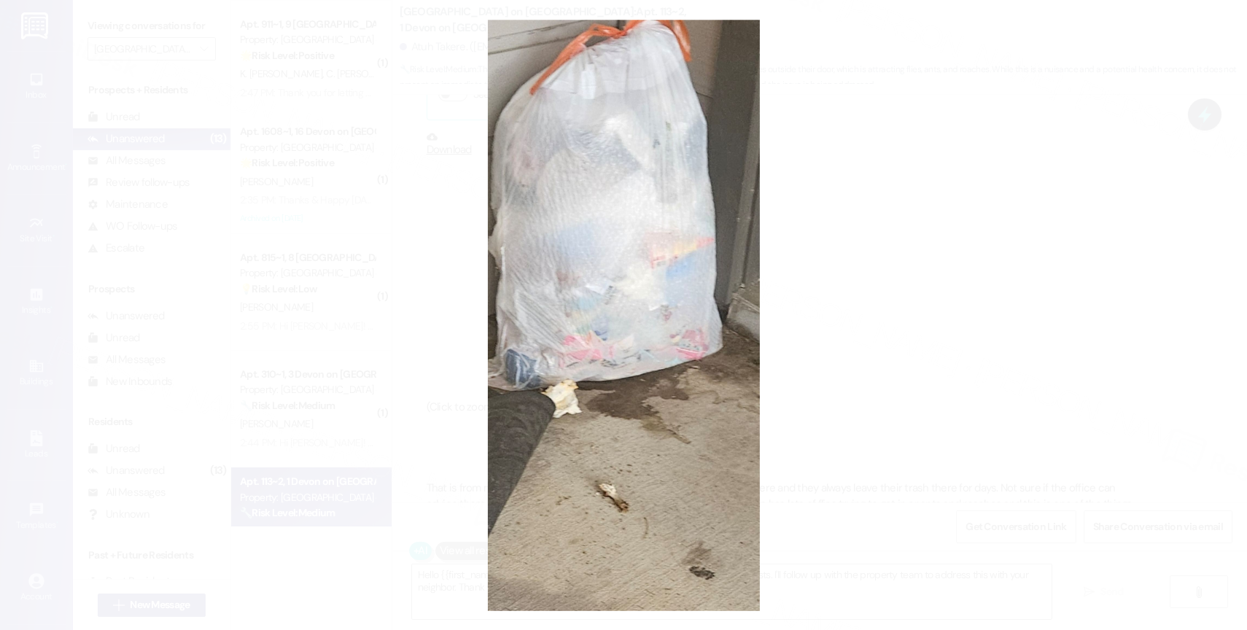
click at [648, 439] on button "Unzoom image" at bounding box center [623, 315] width 1247 height 630
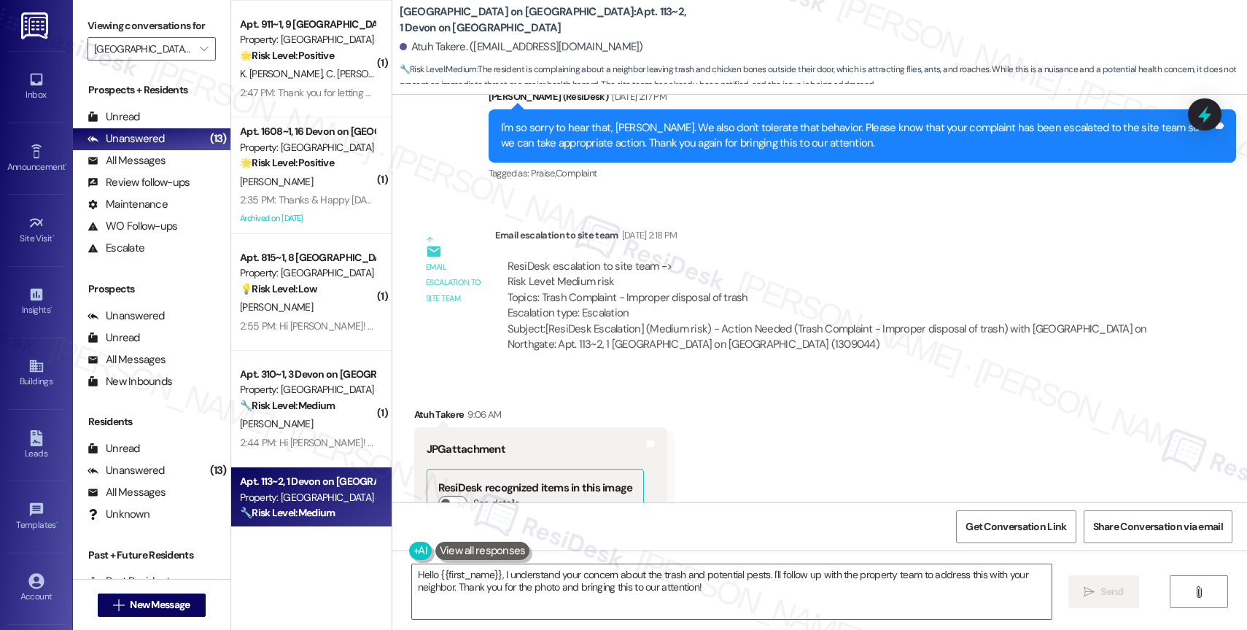
scroll to position [24319, 0]
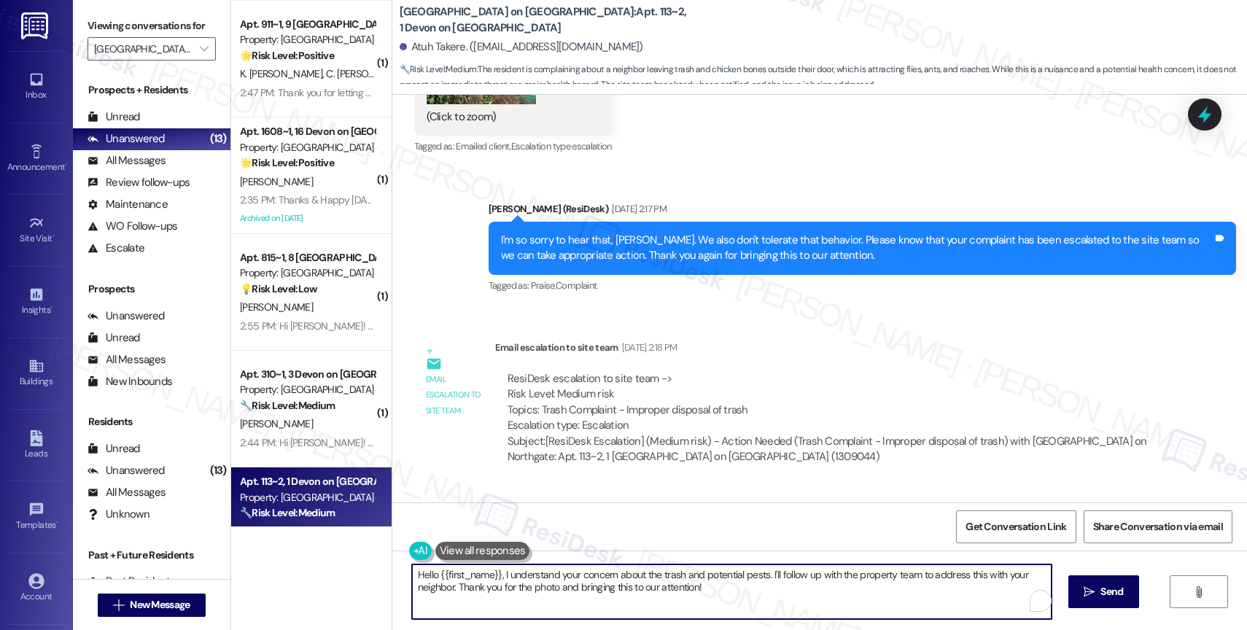
click at [516, 581] on textarea "Hello {{first_name}}, I understand your concern about the trash and potential p…" at bounding box center [732, 592] width 640 height 55
click at [517, 588] on textarea "Hello {{first_name}}, I understand your concern about the trash and potential p…" at bounding box center [732, 592] width 640 height 55
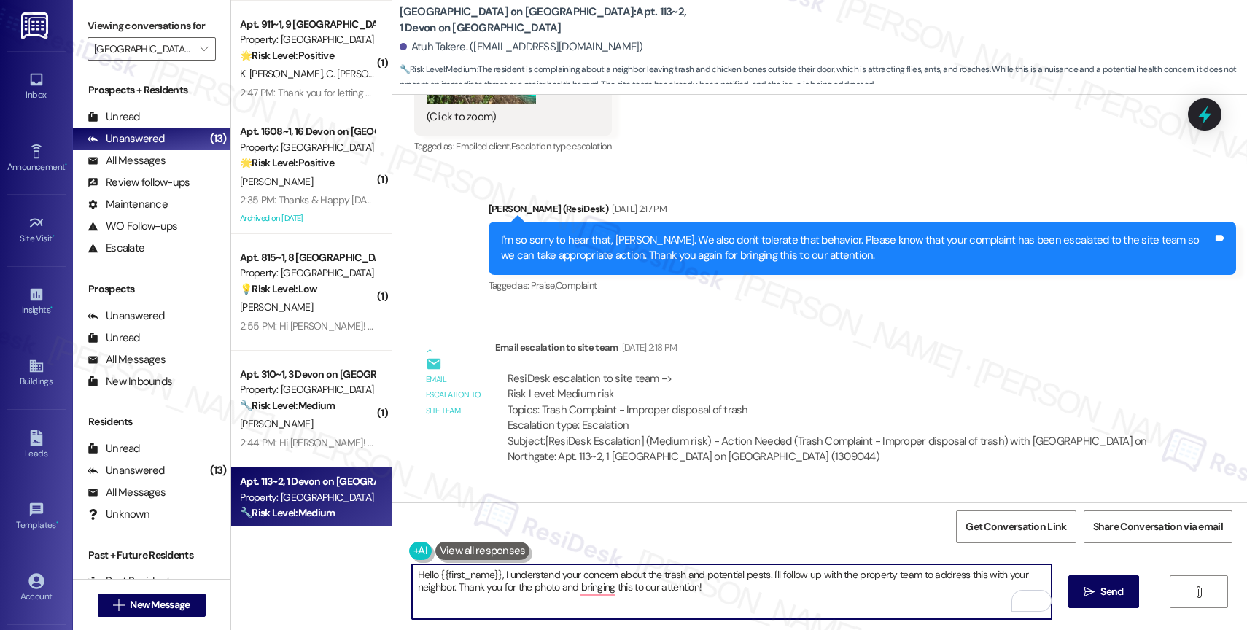
drag, startPoint x: 763, startPoint y: 573, endPoint x: 772, endPoint y: 586, distance: 16.8
click at [772, 586] on textarea "Hello {{first_name}}, I understand your concern about the trash and potential p…" at bounding box center [732, 592] width 640 height 55
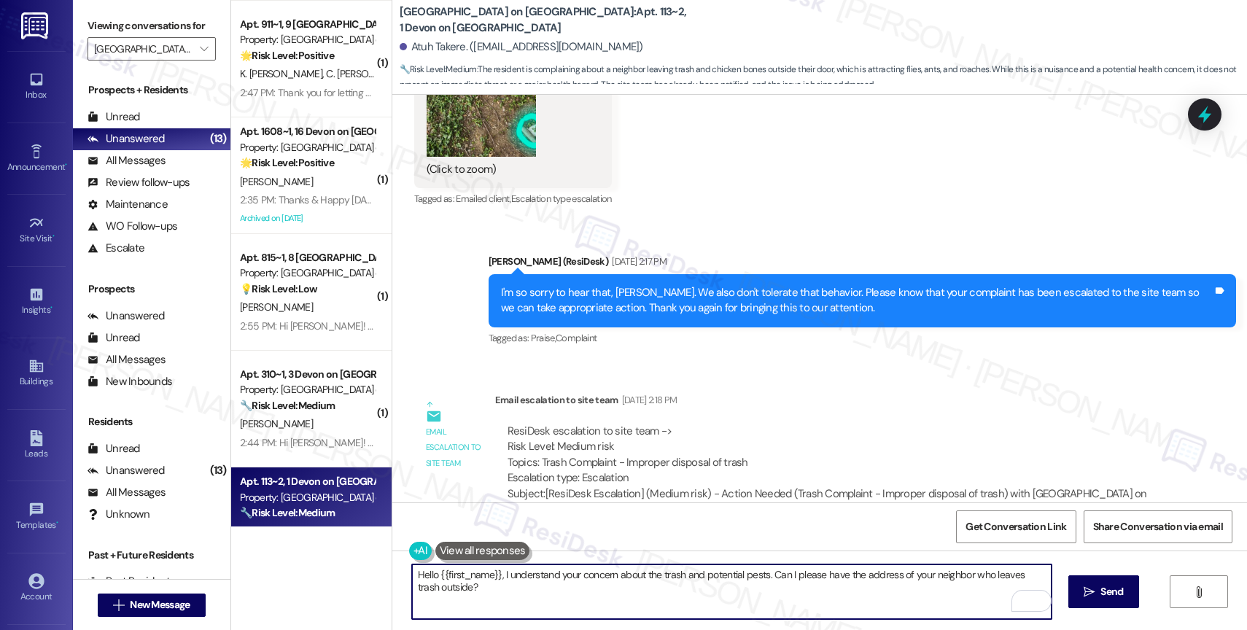
scroll to position [25025, 0]
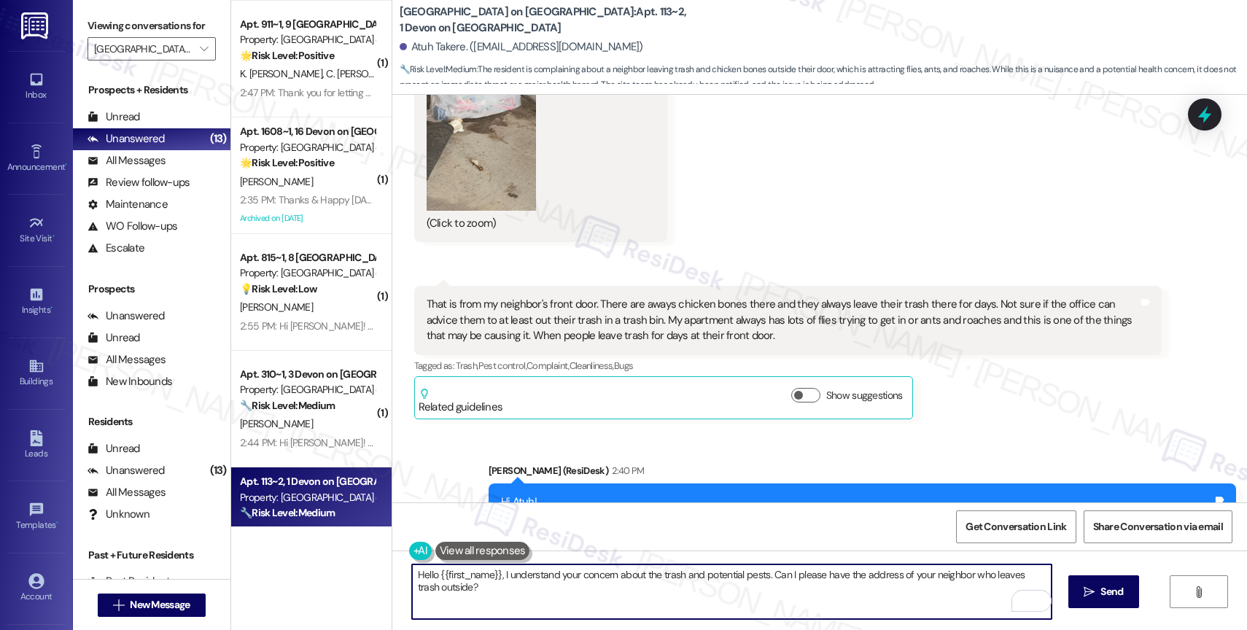
click at [762, 570] on textarea "Hello {{first_name}}, I understand your concern about the trash and potential p…" at bounding box center [732, 592] width 640 height 55
click at [479, 600] on textarea "Hello {{first_name}}, I understand your concern about the trash and potential p…" at bounding box center [732, 592] width 640 height 55
drag, startPoint x: 580, startPoint y: 586, endPoint x: 788, endPoint y: 589, distance: 208.6
click at [788, 589] on textarea "Hello {{first_name}}, I understand your concern about the trash and potential p…" at bounding box center [732, 592] width 640 height 55
type textarea "Hello {{first_name}}, I understand your concern about the trash and potential p…"
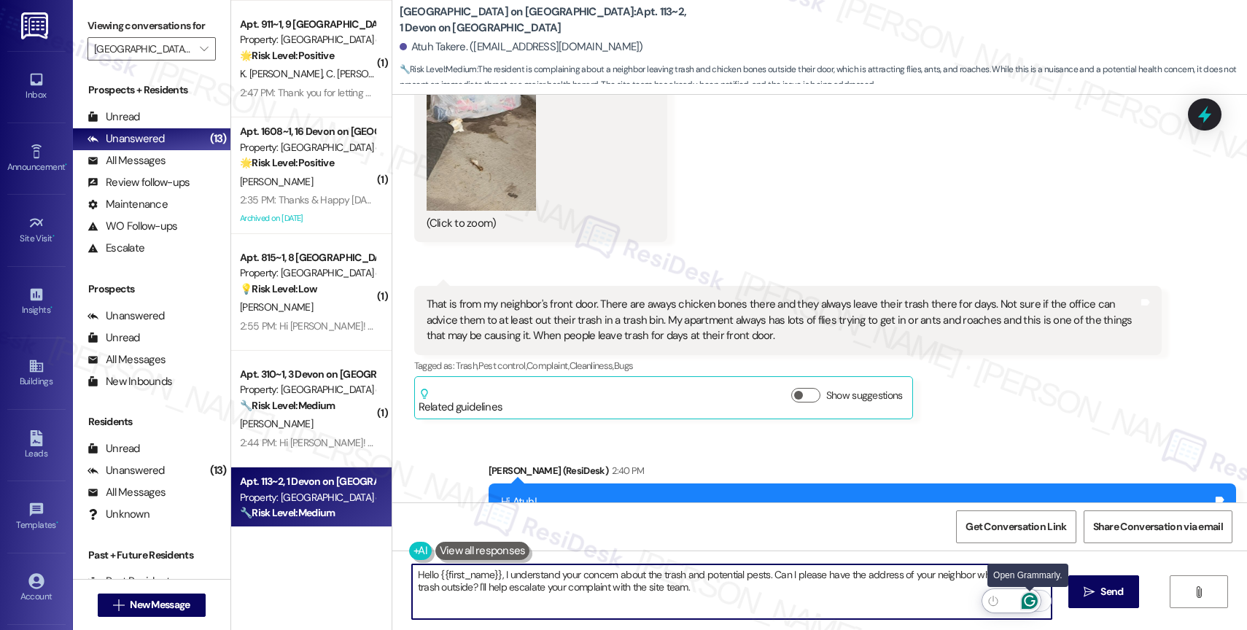
click at [1026, 594] on icon "Open Grammarly. 0 Suggestions." at bounding box center [1030, 601] width 16 height 16
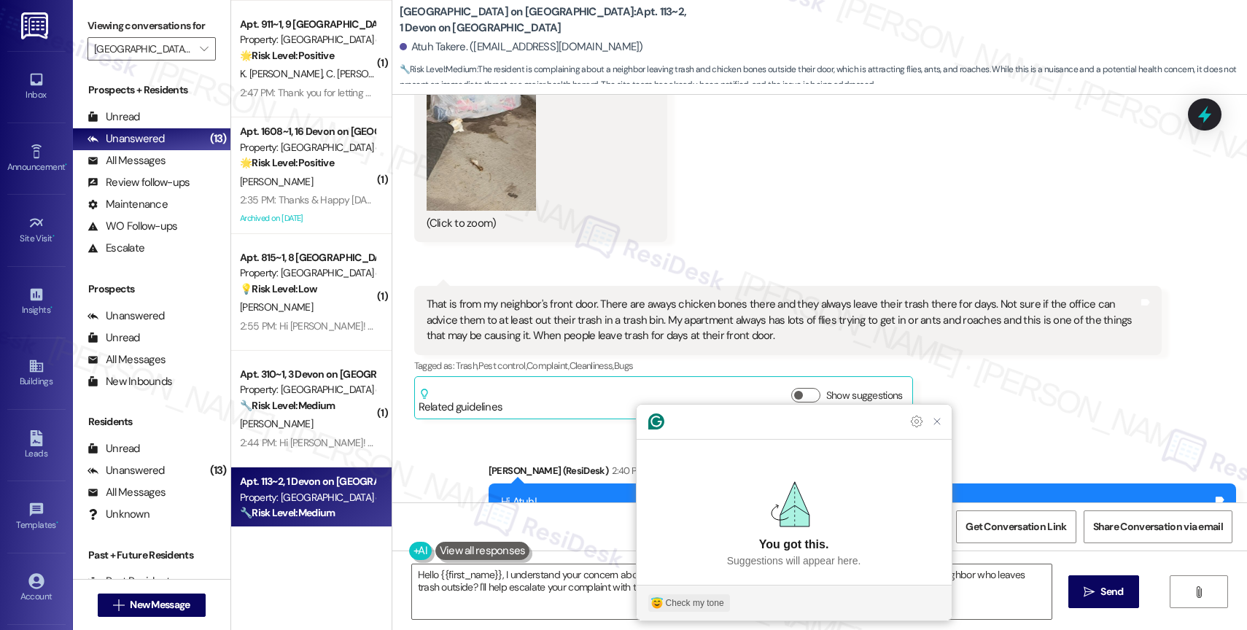
click at [693, 597] on div "Check my tone" at bounding box center [695, 603] width 58 height 13
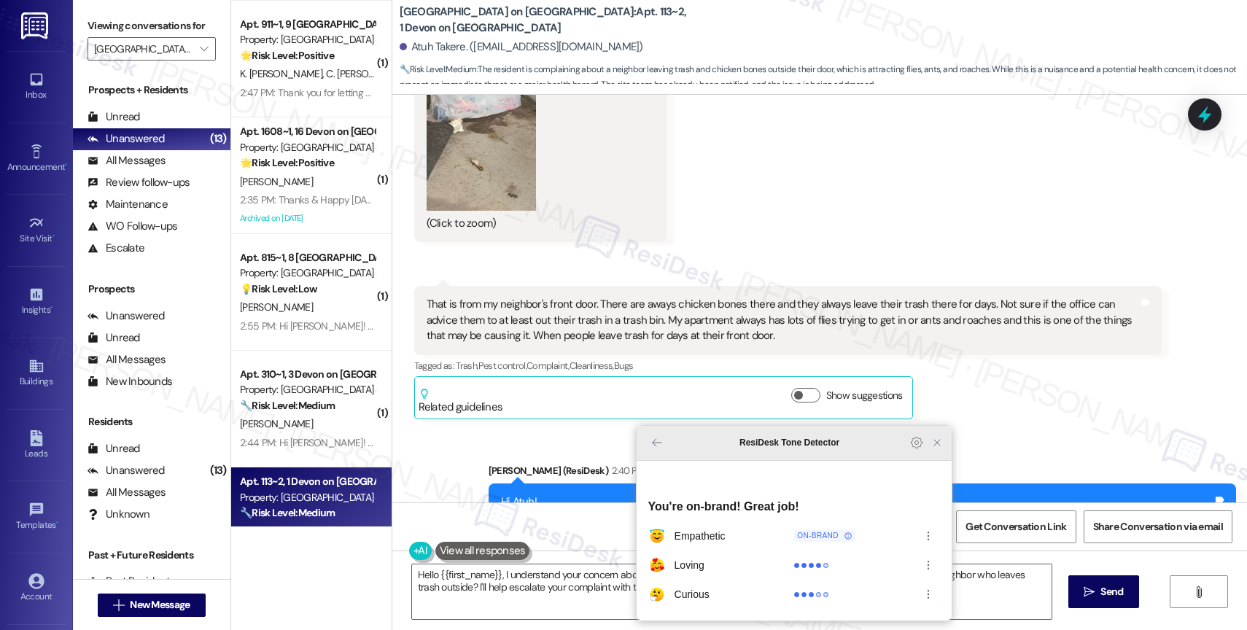
click at [942, 449] on icon "Close Grammarly Assistant" at bounding box center [937, 443] width 12 height 12
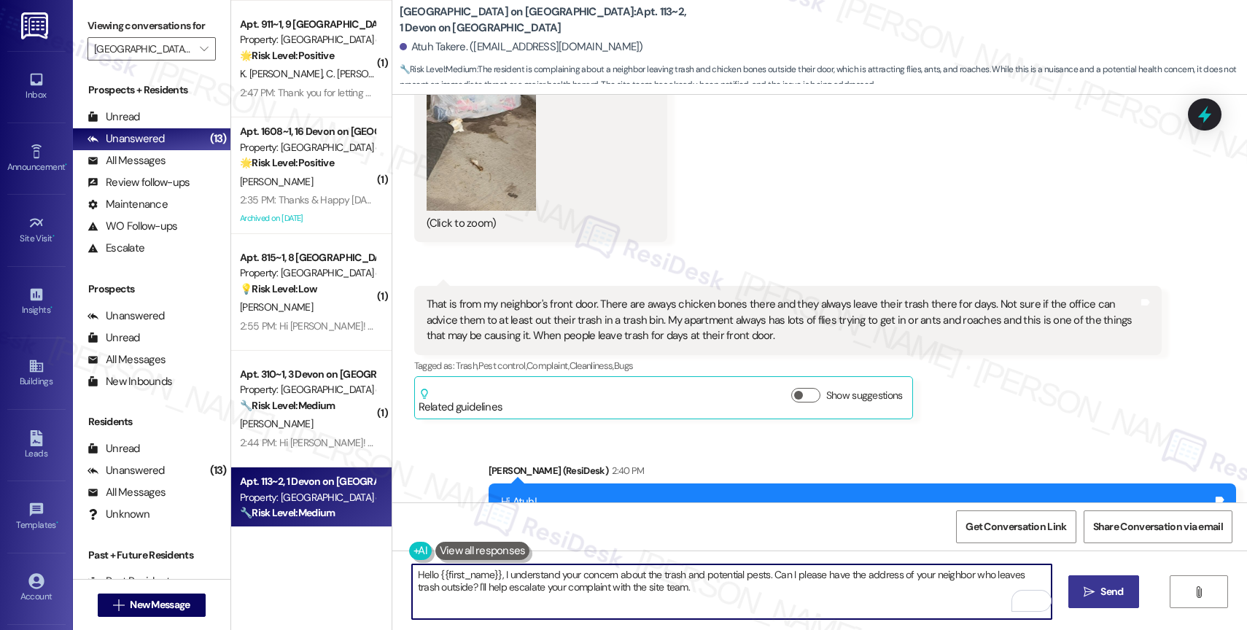
click at [1088, 584] on span " Send" at bounding box center [1104, 591] width 46 height 15
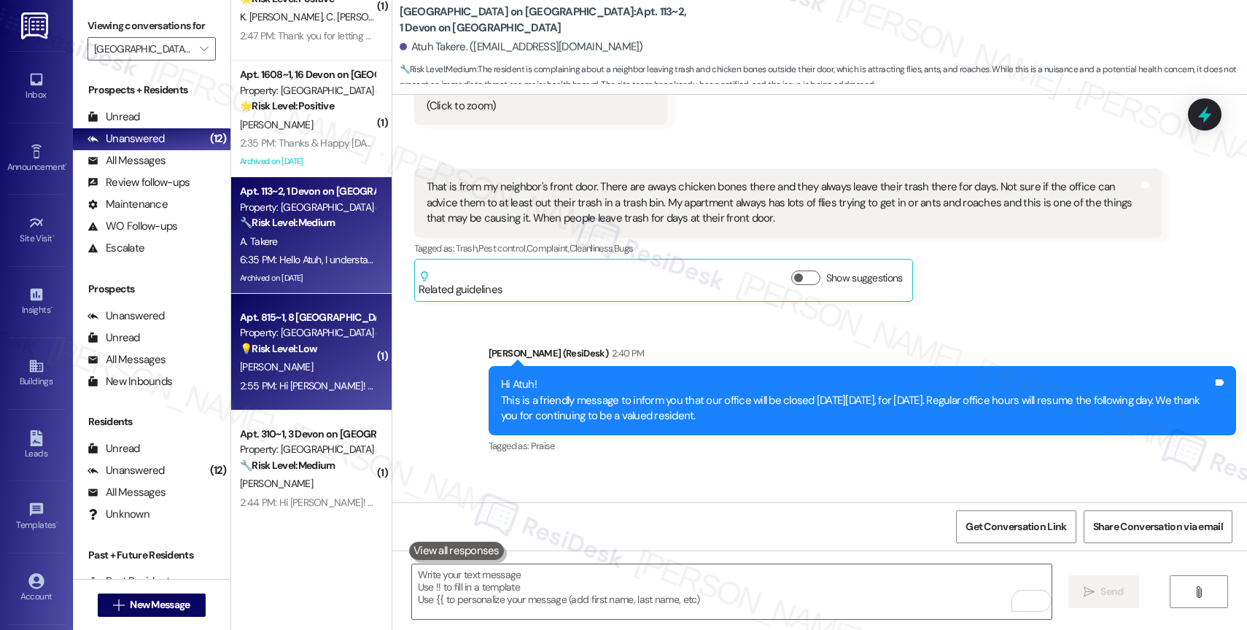
scroll to position [874, 0]
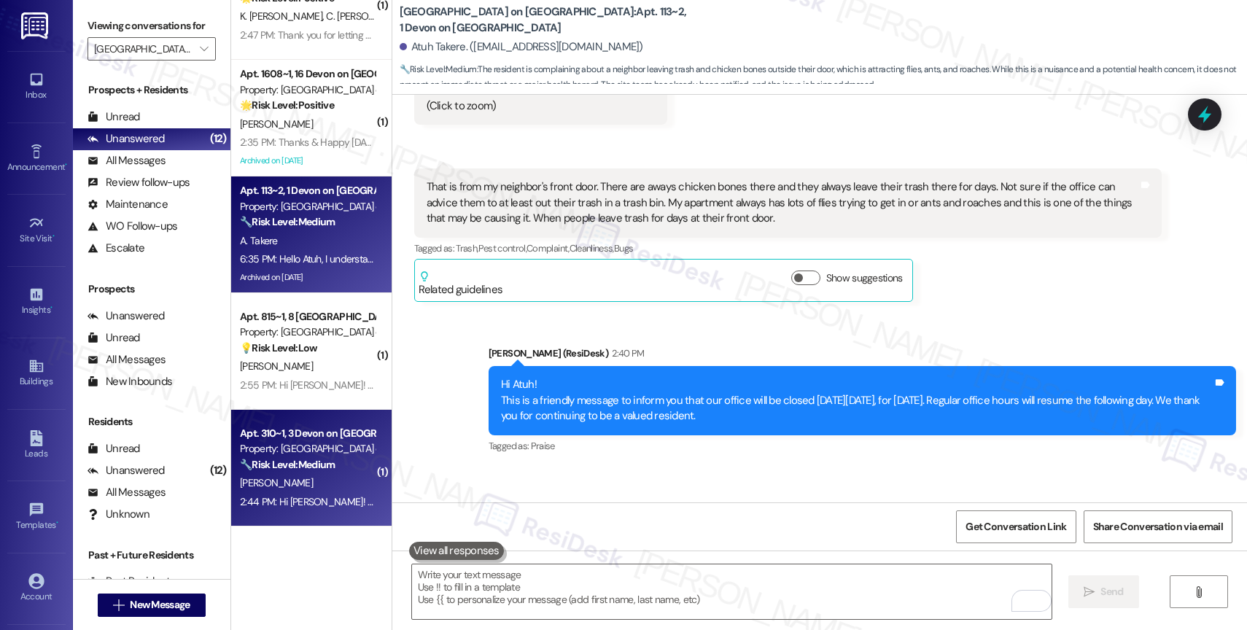
click at [298, 481] on div "T. Clemens" at bounding box center [308, 483] width 138 height 18
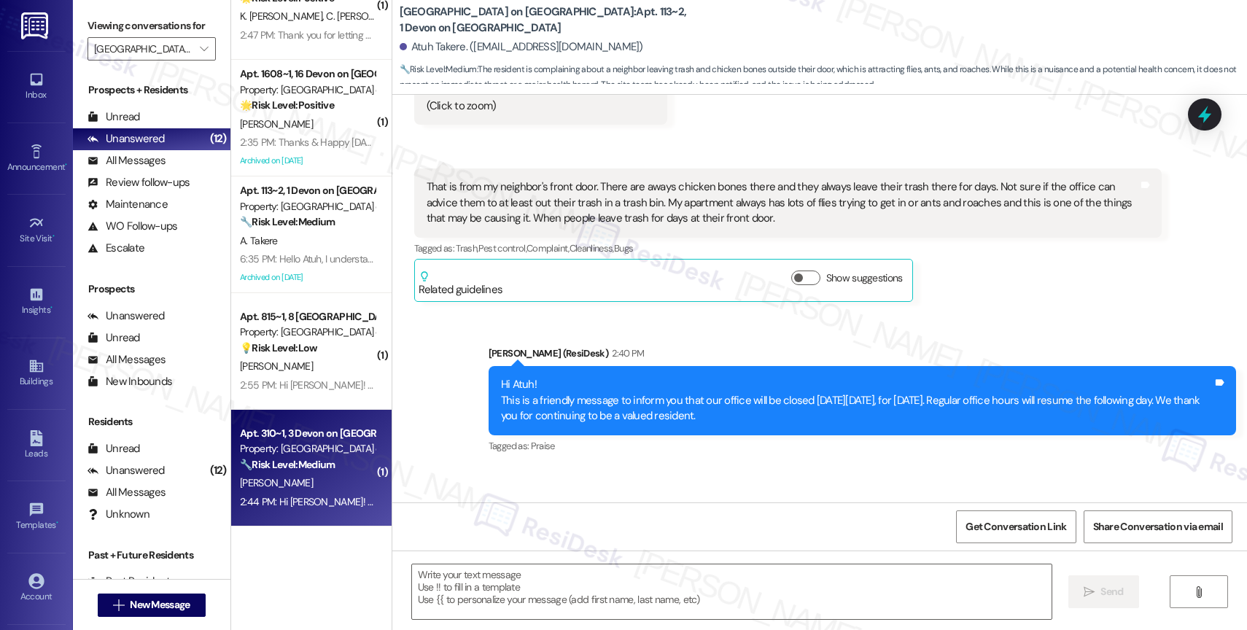
type textarea "Fetching suggested responses. Please feel free to read through the conversation…"
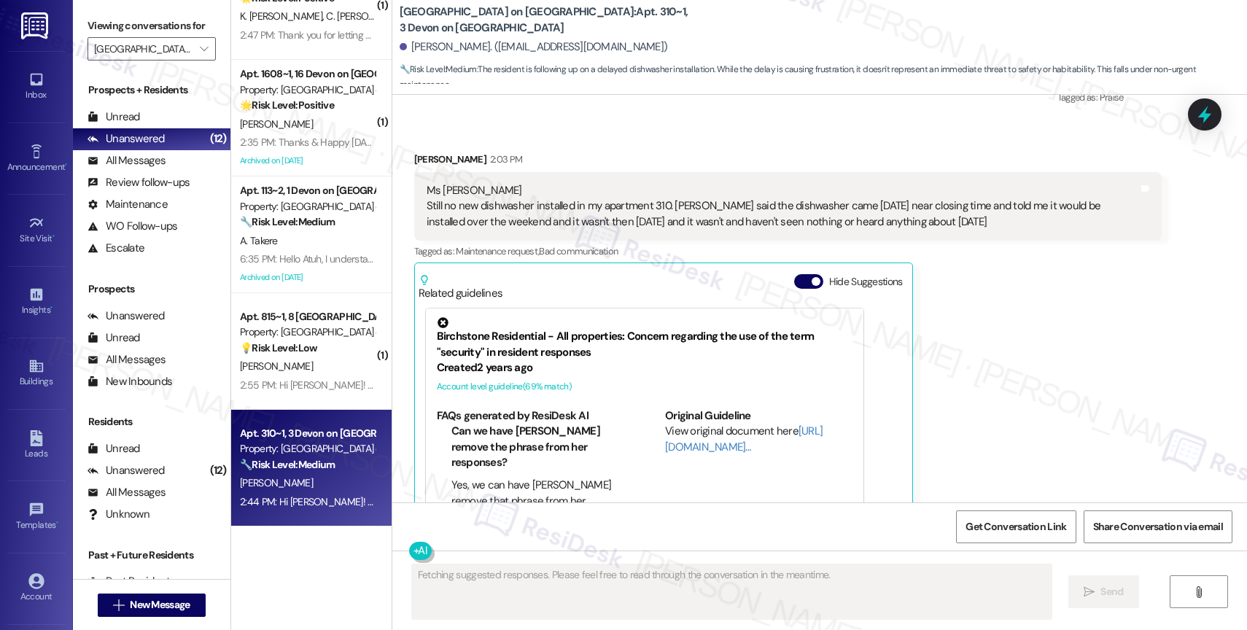
scroll to position [3906, 0]
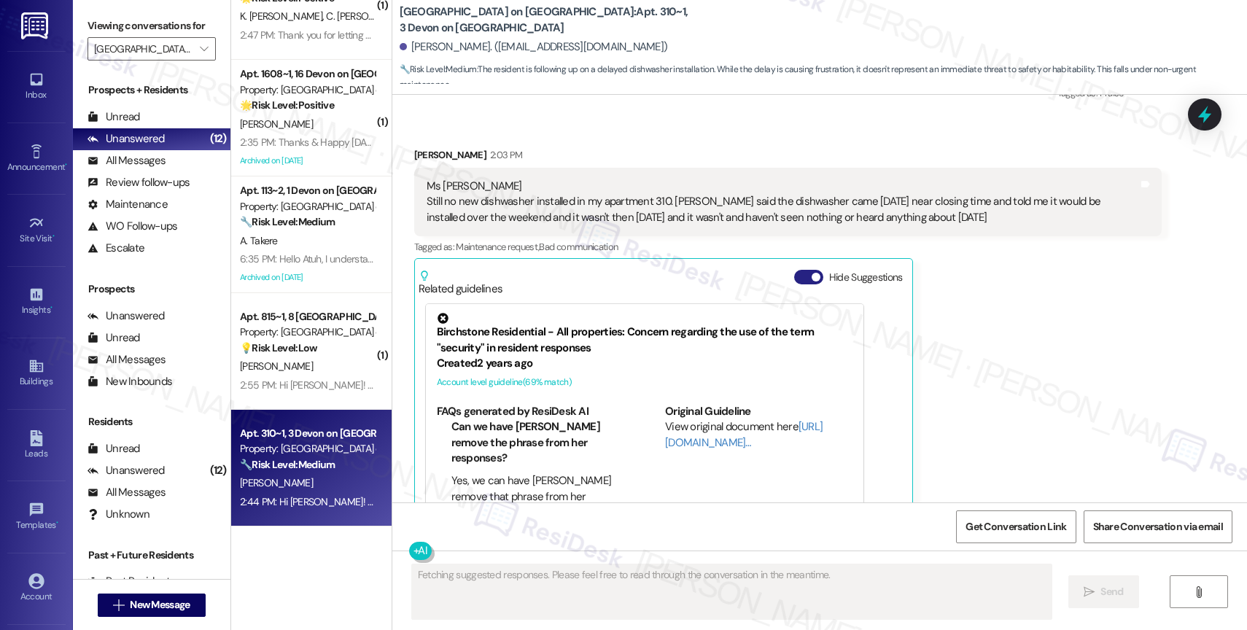
click at [794, 270] on button "Hide Suggestions" at bounding box center [808, 277] width 29 height 15
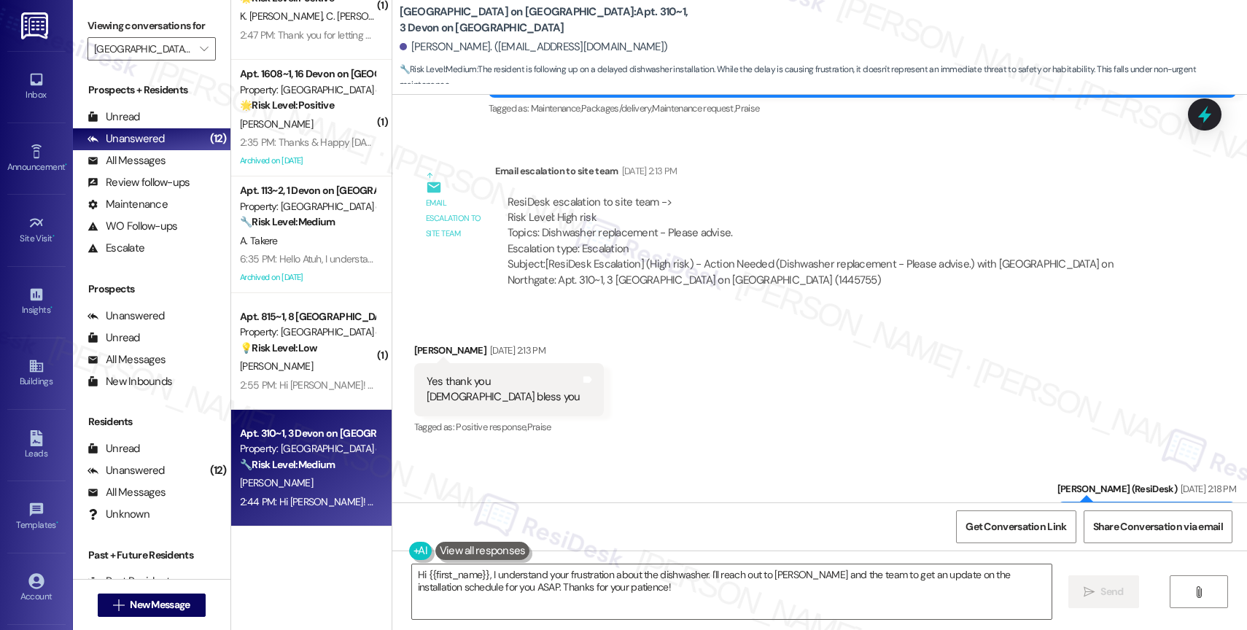
scroll to position [3809, 0]
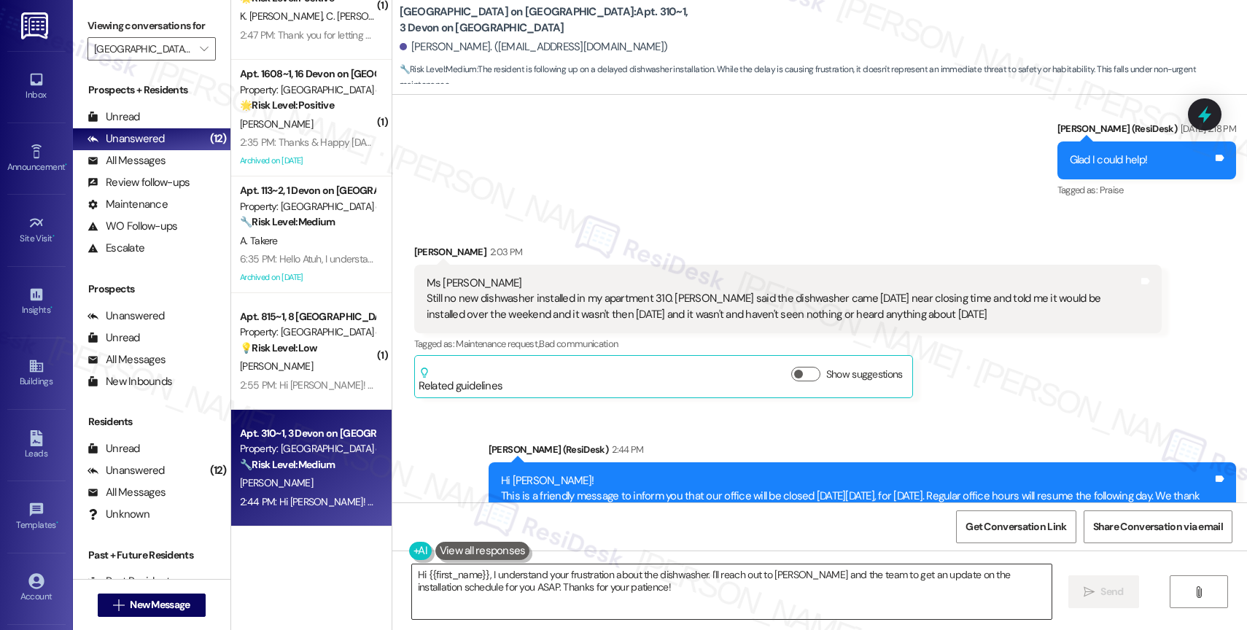
click at [538, 586] on textarea "Hi {{first_name}}, I understand your frustration about the dishwasher. I'll rea…" at bounding box center [732, 592] width 640 height 55
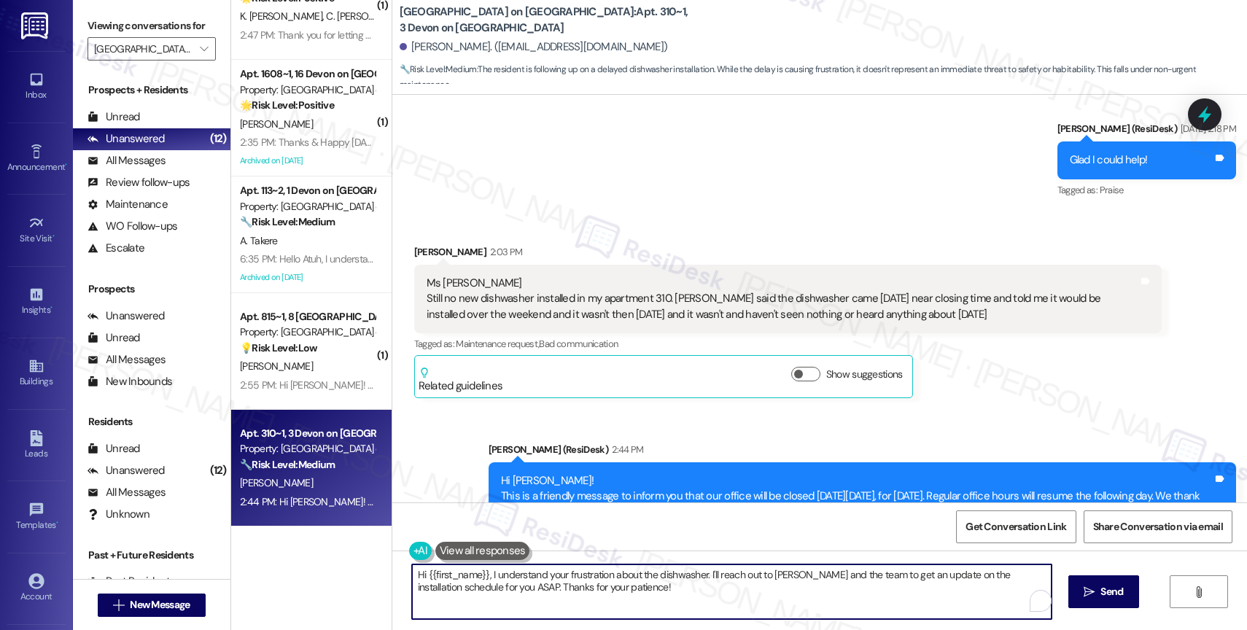
click at [538, 586] on textarea "Hi {{first_name}}, I understand your frustration about the dishwasher. I'll rea…" at bounding box center [732, 592] width 640 height 55
click at [559, 588] on textarea "Hi {{first_name}}, I understand your frustration about the dishwasher. I'll rea…" at bounding box center [732, 592] width 640 height 55
click at [482, 546] on button at bounding box center [482, 551] width 95 height 18
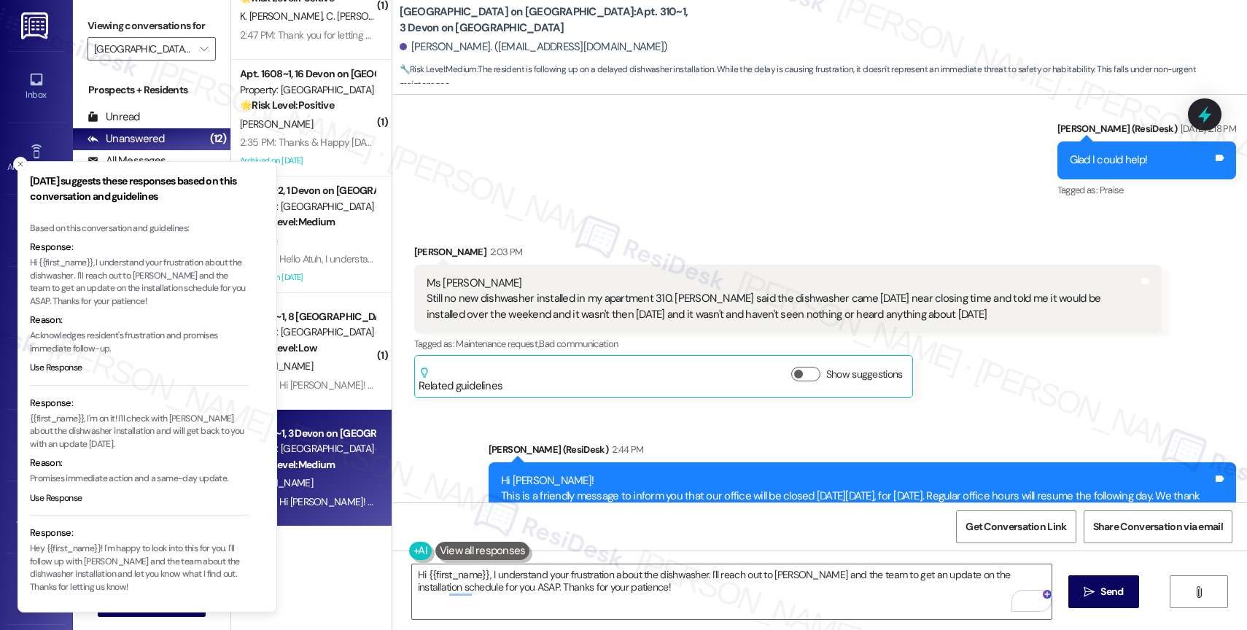
click at [61, 490] on li "Response: {{first_name}}, I'm on it! I'll check with Keisha about the dishwashe…" at bounding box center [139, 456] width 219 height 120
click at [63, 492] on button "Use Response" at bounding box center [56, 498] width 53 height 13
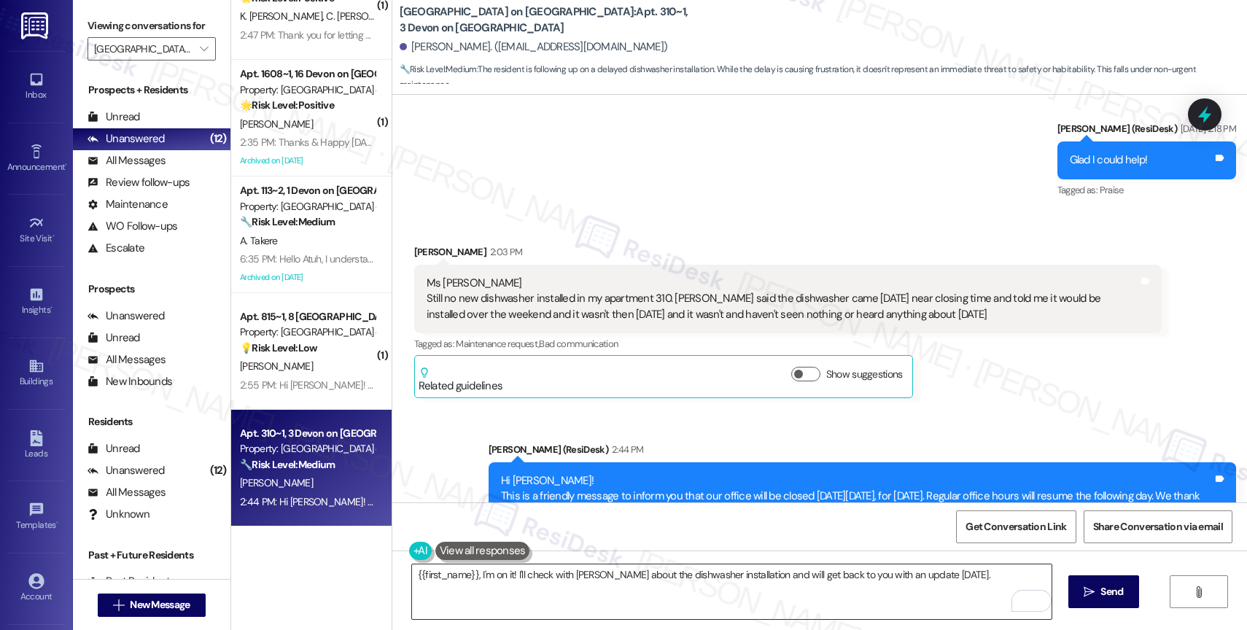
click at [971, 581] on textarea "{{first_name}}, I'm on it! I'll check with Keisha about the dishwasher installa…" at bounding box center [732, 592] width 640 height 55
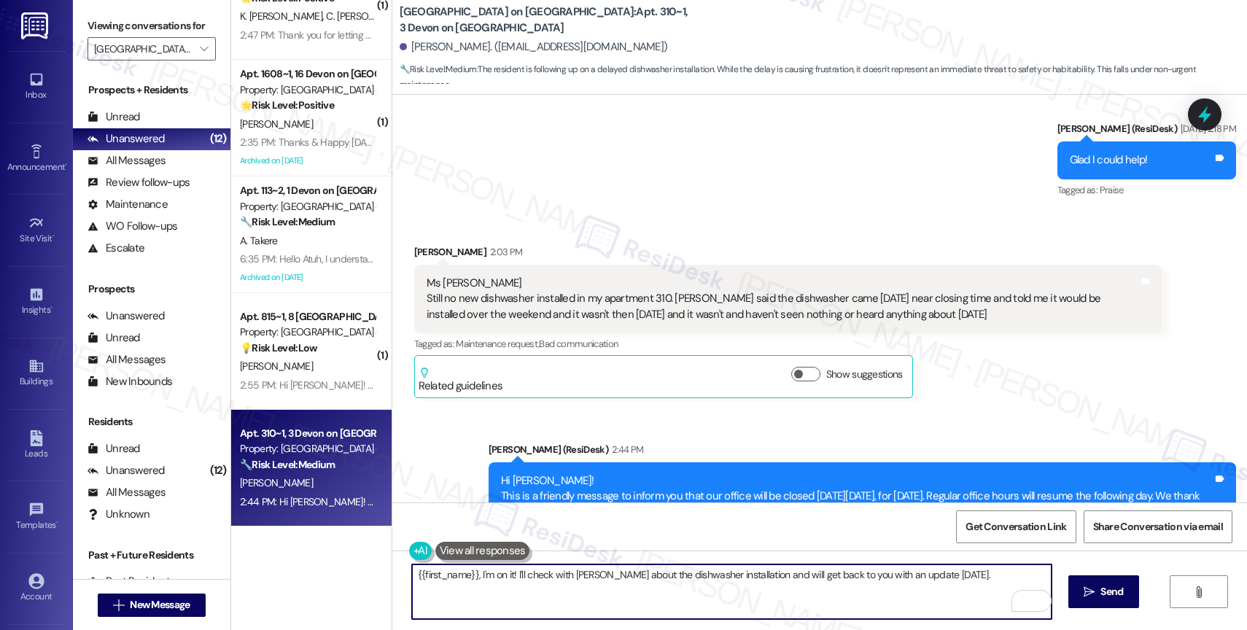
drag, startPoint x: 934, startPoint y: 580, endPoint x: 966, endPoint y: 579, distance: 32.1
click at [966, 579] on textarea "{{first_name}}, I'm on it! I'll check with Keisha about the dishwasher installa…" at bounding box center [732, 592] width 640 height 55
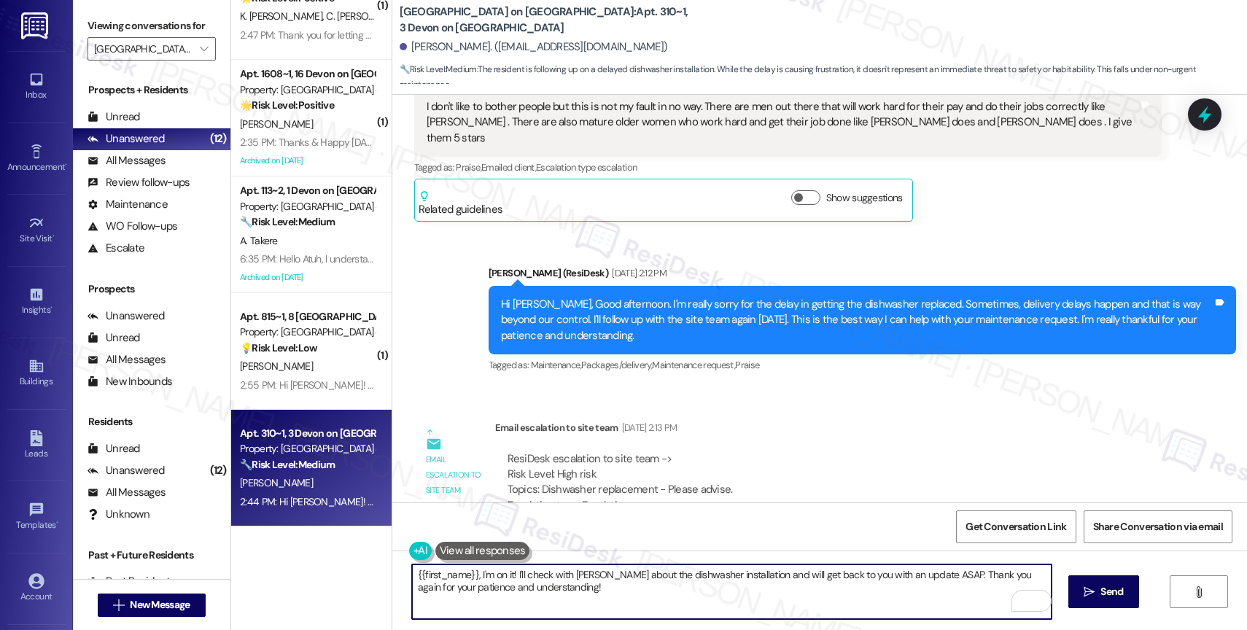
scroll to position [3184, 0]
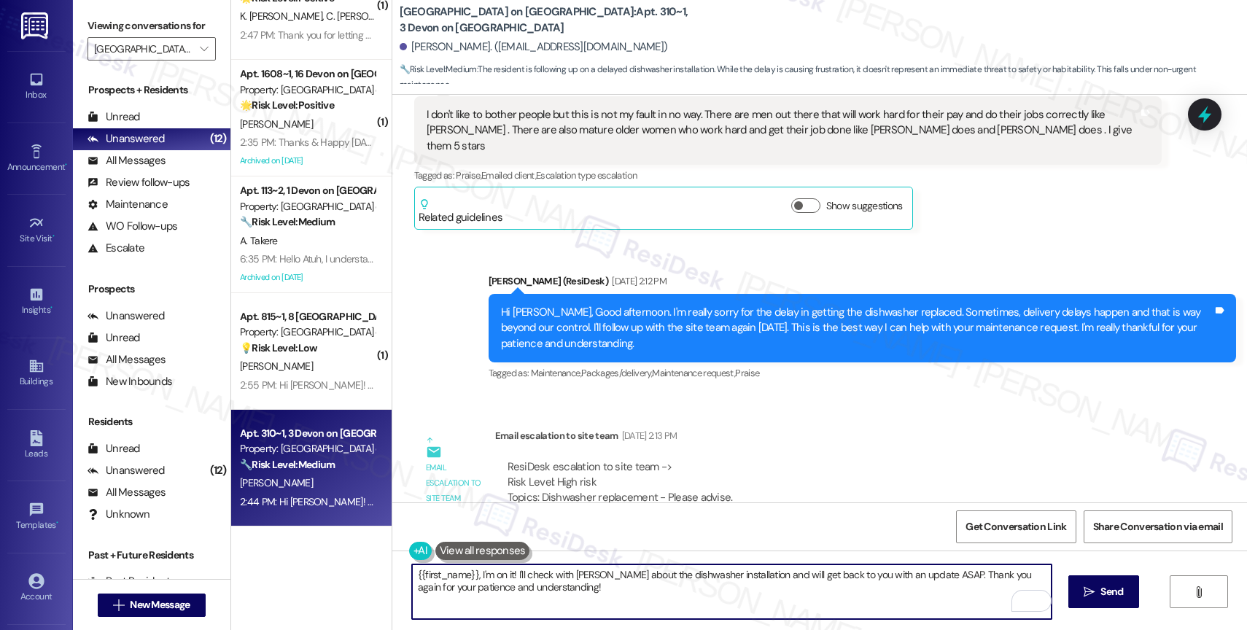
drag, startPoint x: 446, startPoint y: 586, endPoint x: 660, endPoint y: 599, distance: 214.8
click at [660, 599] on textarea "{{first_name}}, I'm on it! I'll check with Keisha about the dishwasher installa…" at bounding box center [732, 592] width 640 height 55
type textarea "{{first_name}}, I'm on it! I'll check with Keisha about the dishwasher installa…"
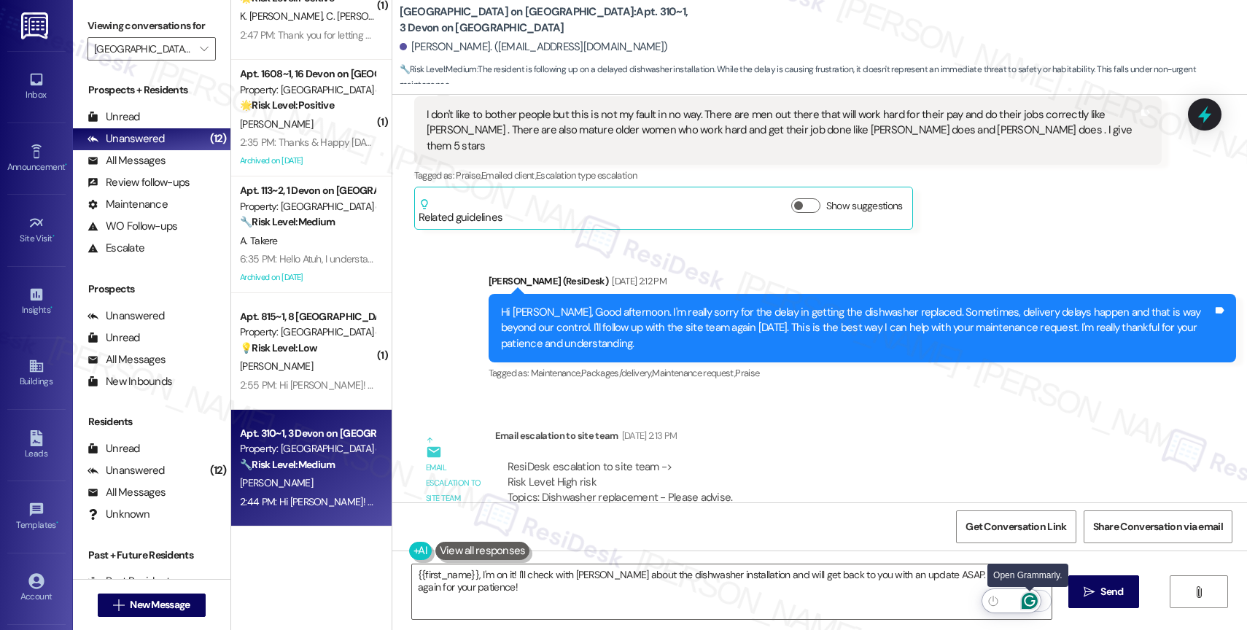
click at [1031, 598] on icon "Open Grammarly. 0 Suggestions." at bounding box center [1030, 601] width 16 height 16
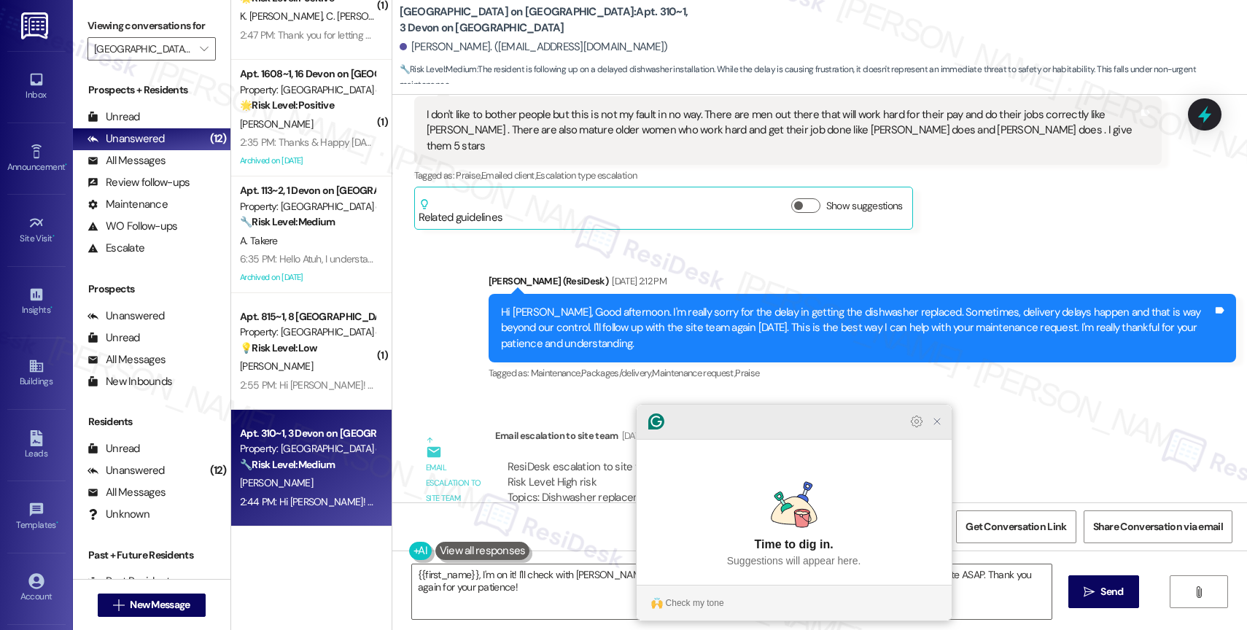
click at [931, 427] on icon "Close Grammarly Assistant" at bounding box center [937, 422] width 12 height 12
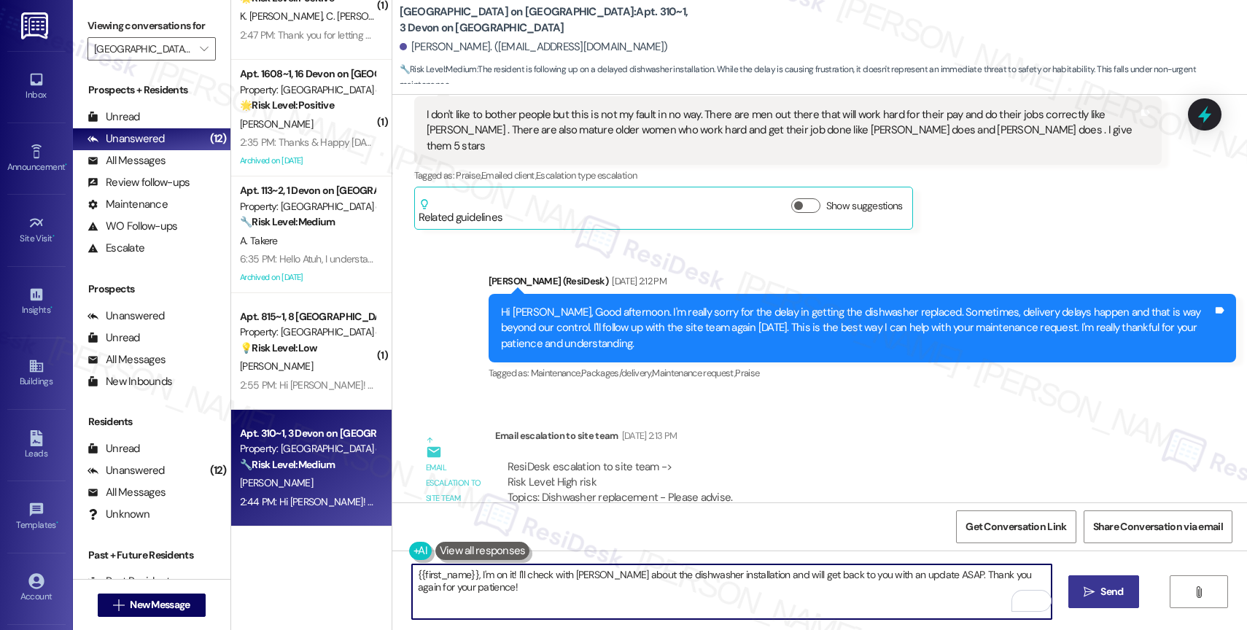
click at [1091, 578] on button " Send" at bounding box center [1104, 592] width 71 height 33
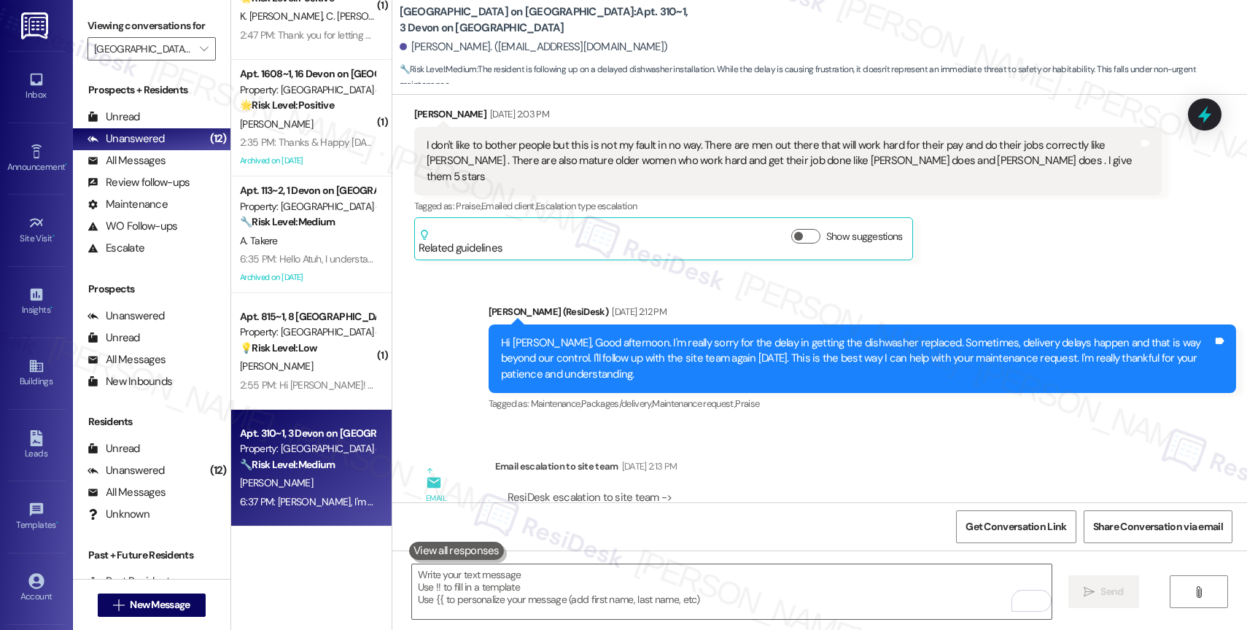
scroll to position [3910, 0]
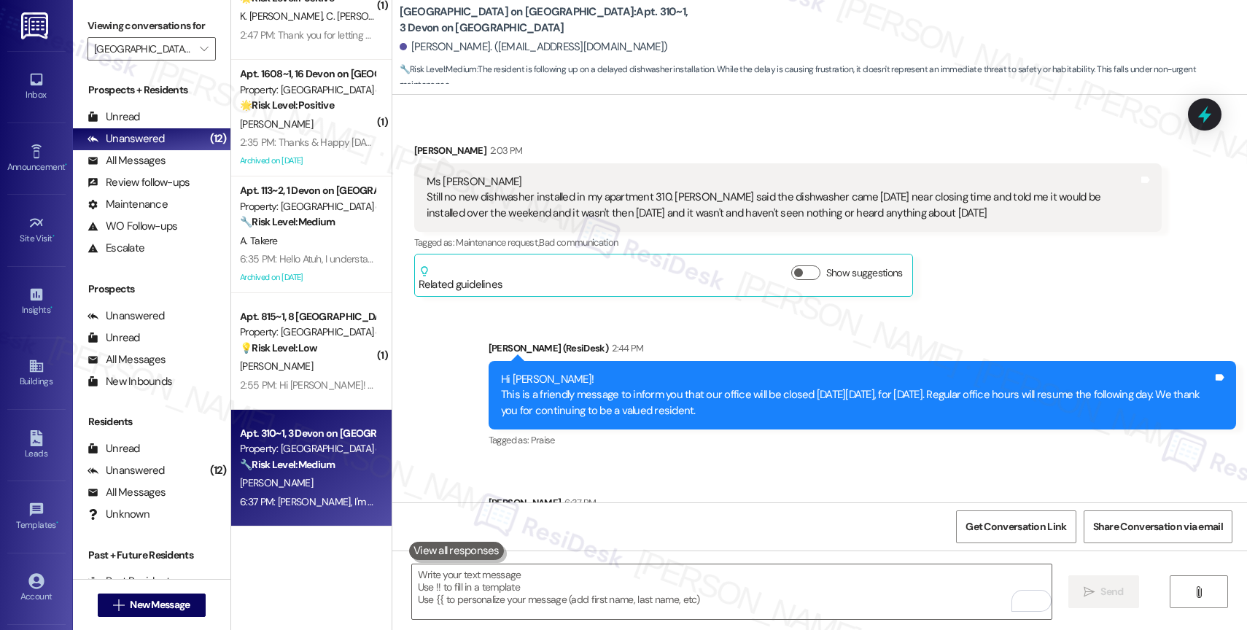
click at [660, 400] on div "Announcement, sent via SMS Sarah (ResiDesk) 2:44 PM Hi Teresea! This is a frien…" at bounding box center [819, 443] width 855 height 271
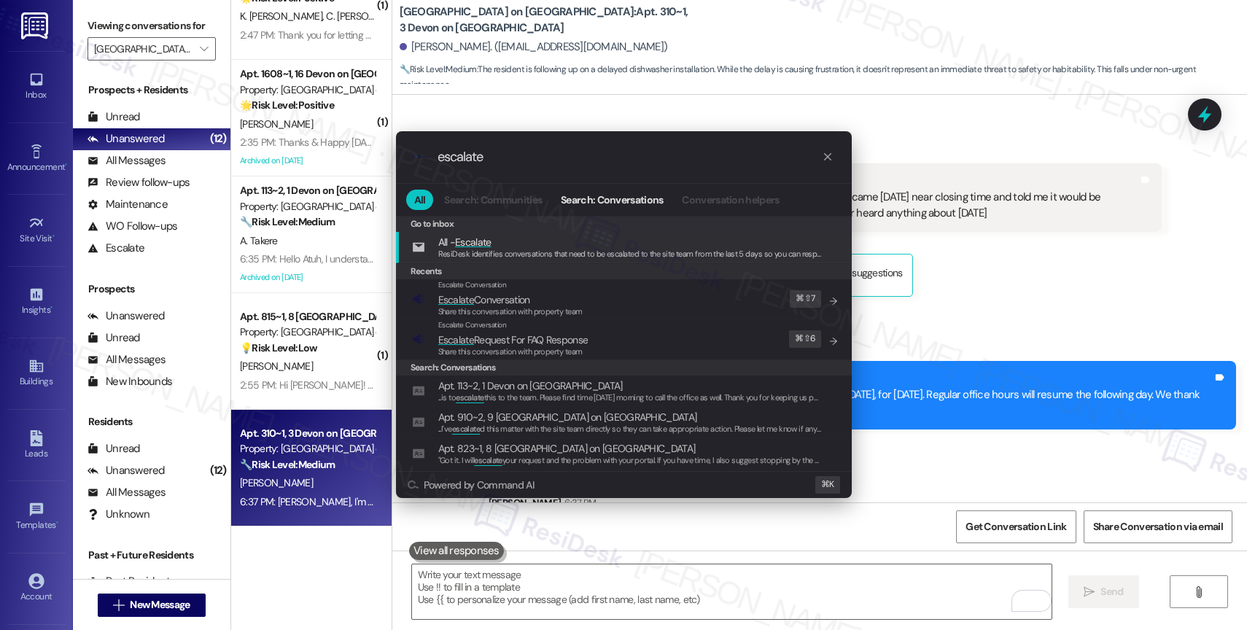
type input "escalate"
click at [539, 299] on span "Escalate Conversation" at bounding box center [510, 300] width 144 height 16
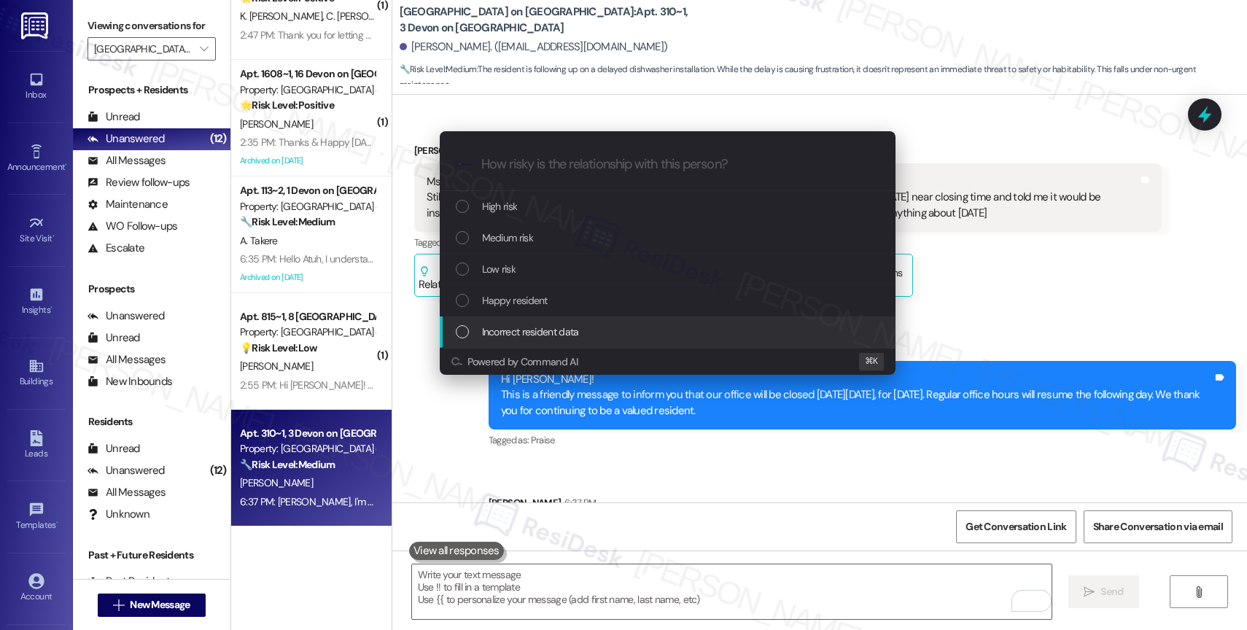
click at [659, 411] on div "Escalate Conversation How risky is the relationship with this person? Topics (e…" at bounding box center [623, 315] width 1247 height 630
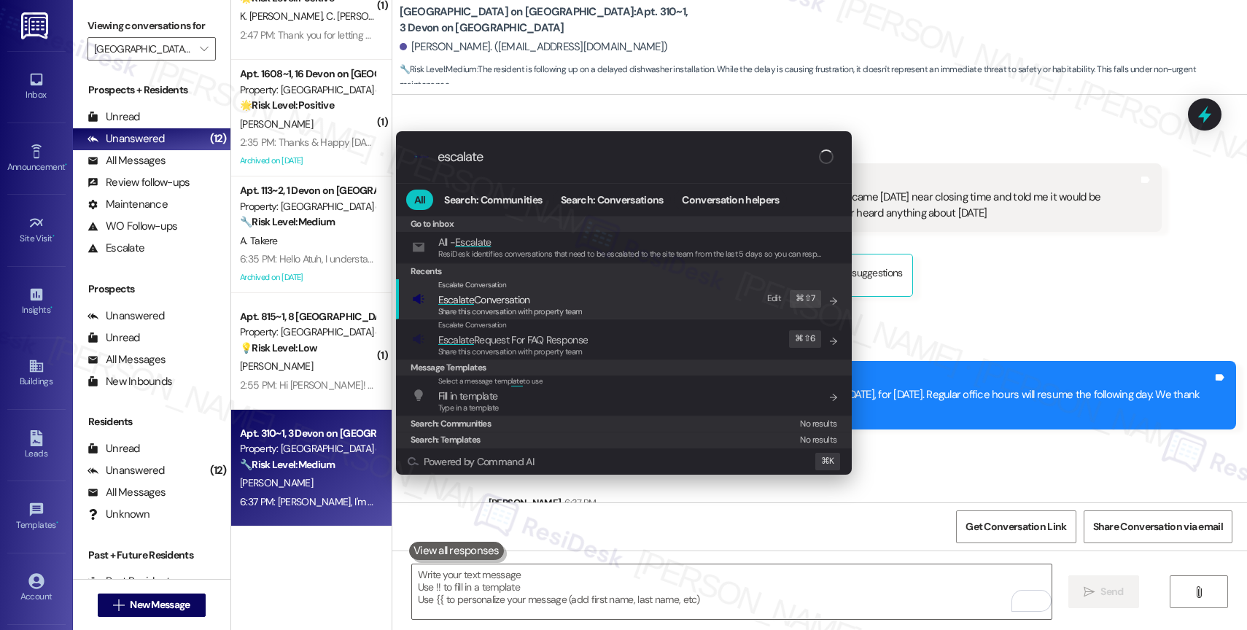
type input "escalate"
click at [509, 295] on span "Escalate Conversation" at bounding box center [484, 299] width 92 height 13
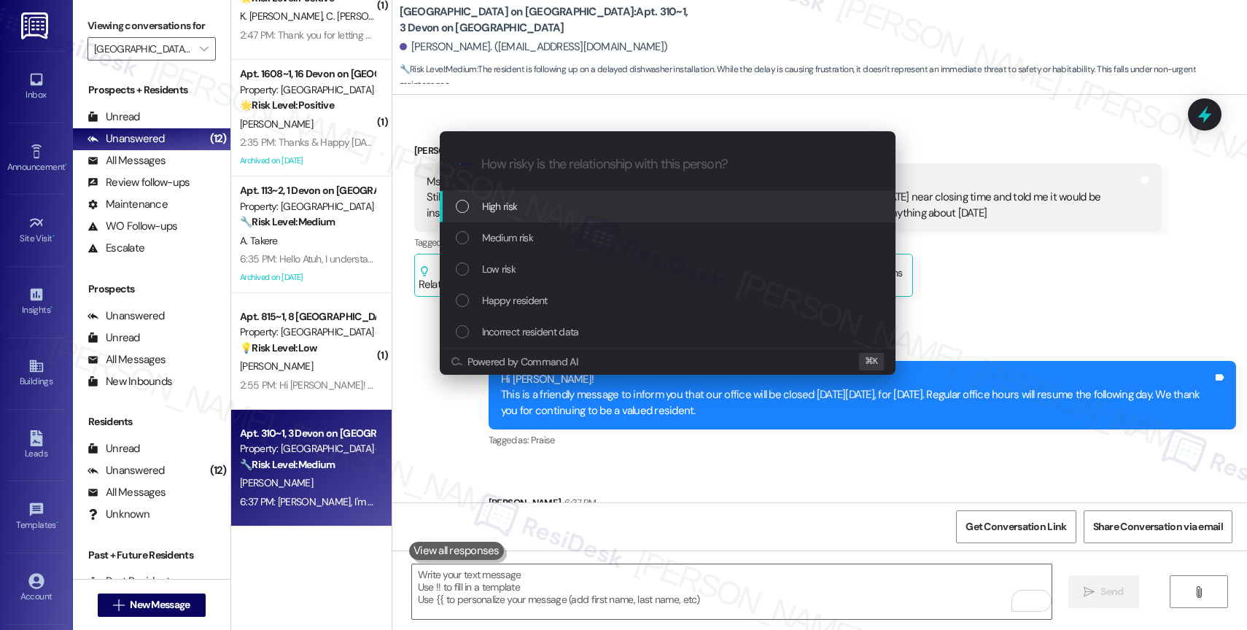
click at [495, 201] on span "High risk" at bounding box center [500, 206] width 36 height 16
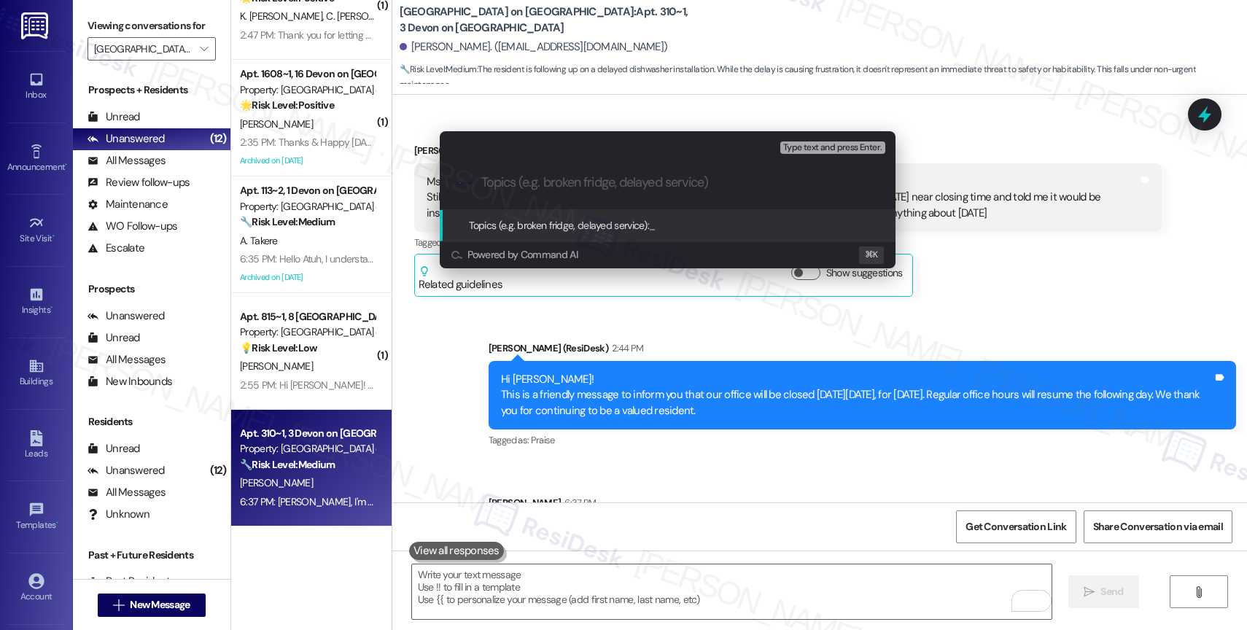
click at [514, 185] on input "Topics (e.g. broken fridge, delayed service)" at bounding box center [679, 182] width 396 height 15
type input "Dishwasher Installation"
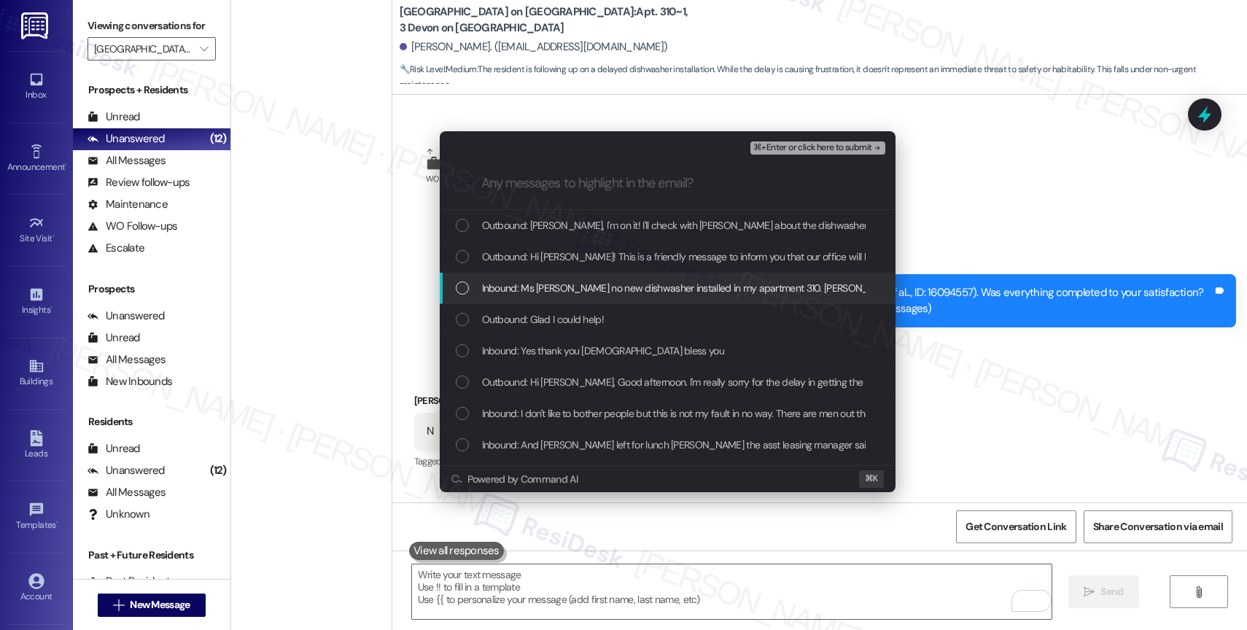
scroll to position [3910, 0]
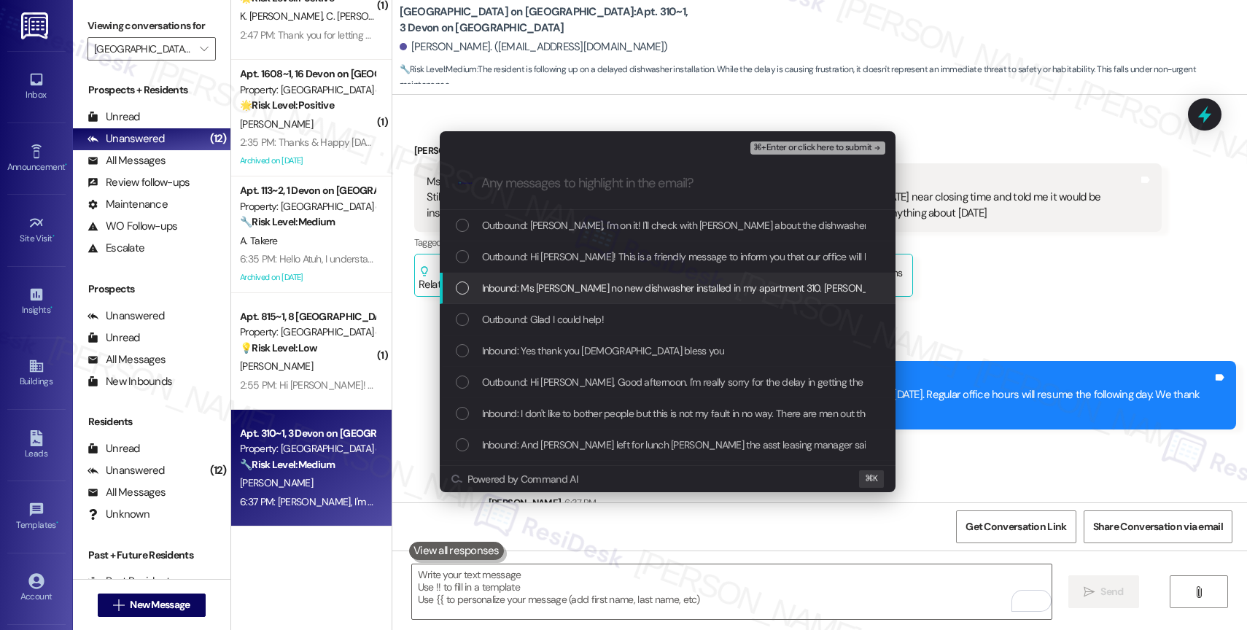
click at [601, 289] on span "Inbound: Ms [PERSON_NAME] no new dishwasher installed in my apartment 310. [PER…" at bounding box center [1109, 288] width 1254 height 16
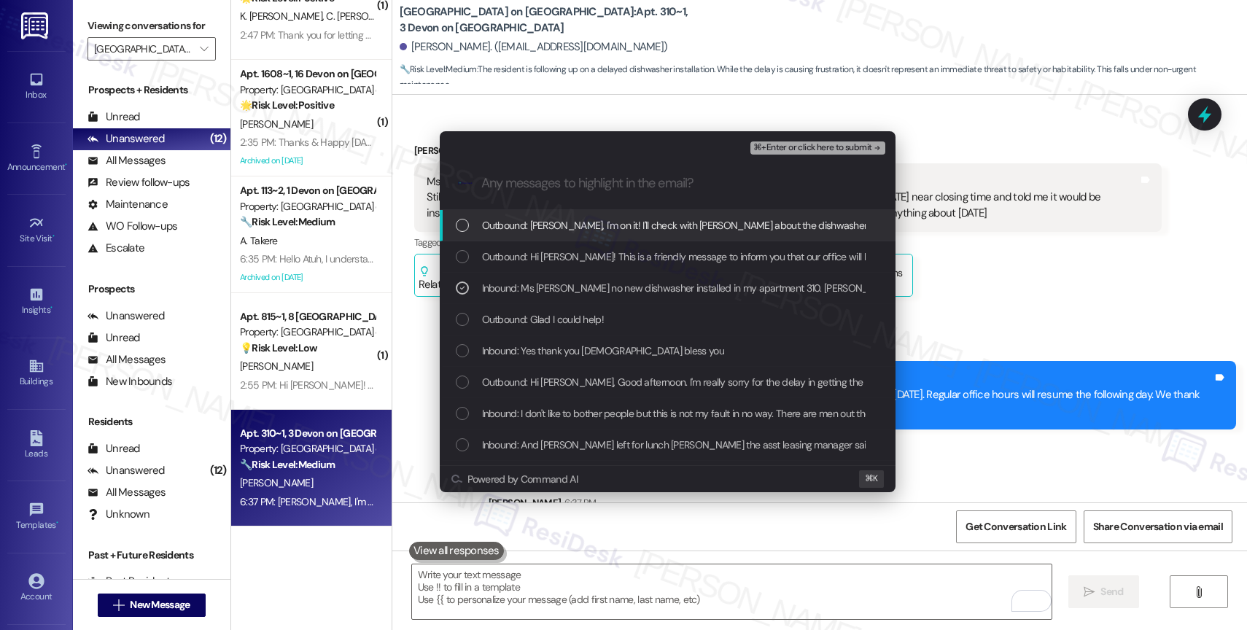
click at [811, 144] on span "⌘+Enter or click here to submit" at bounding box center [812, 148] width 118 height 10
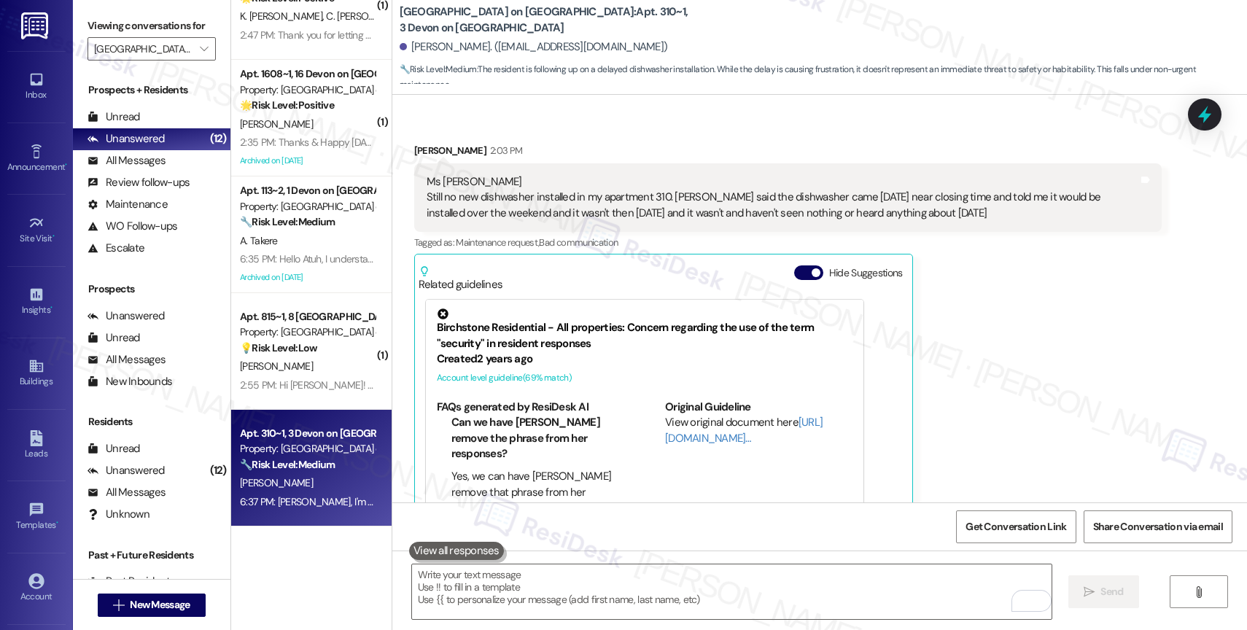
scroll to position [3906, 0]
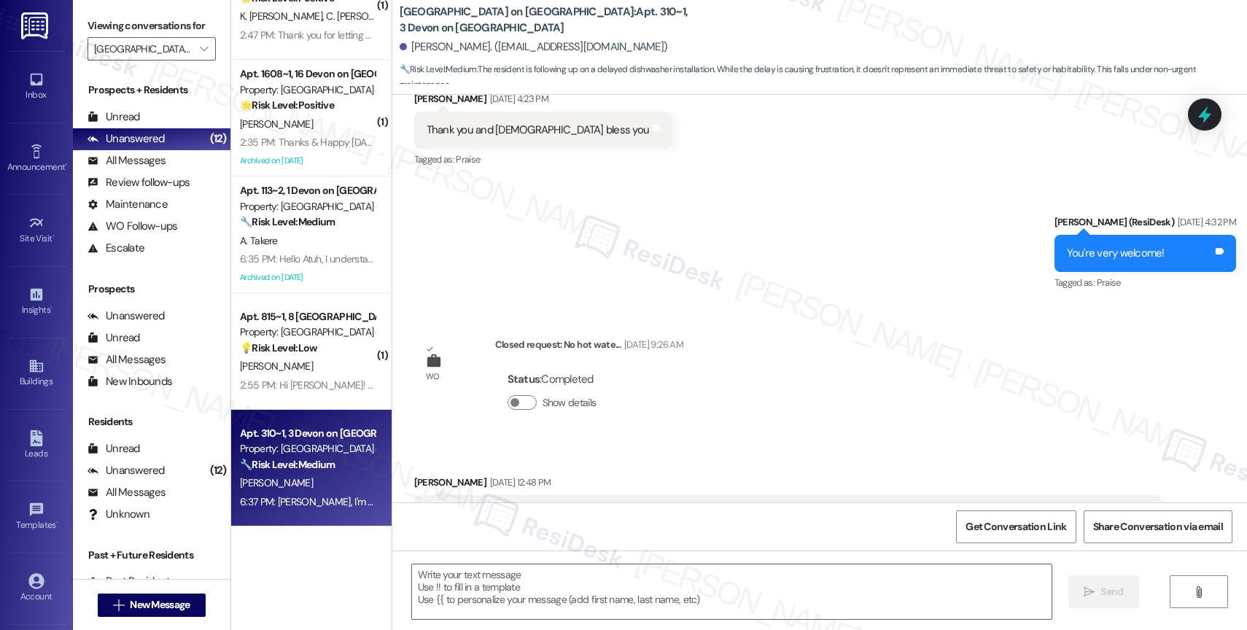
type textarea "Fetching suggested responses. Please feel free to read through the conversation…"
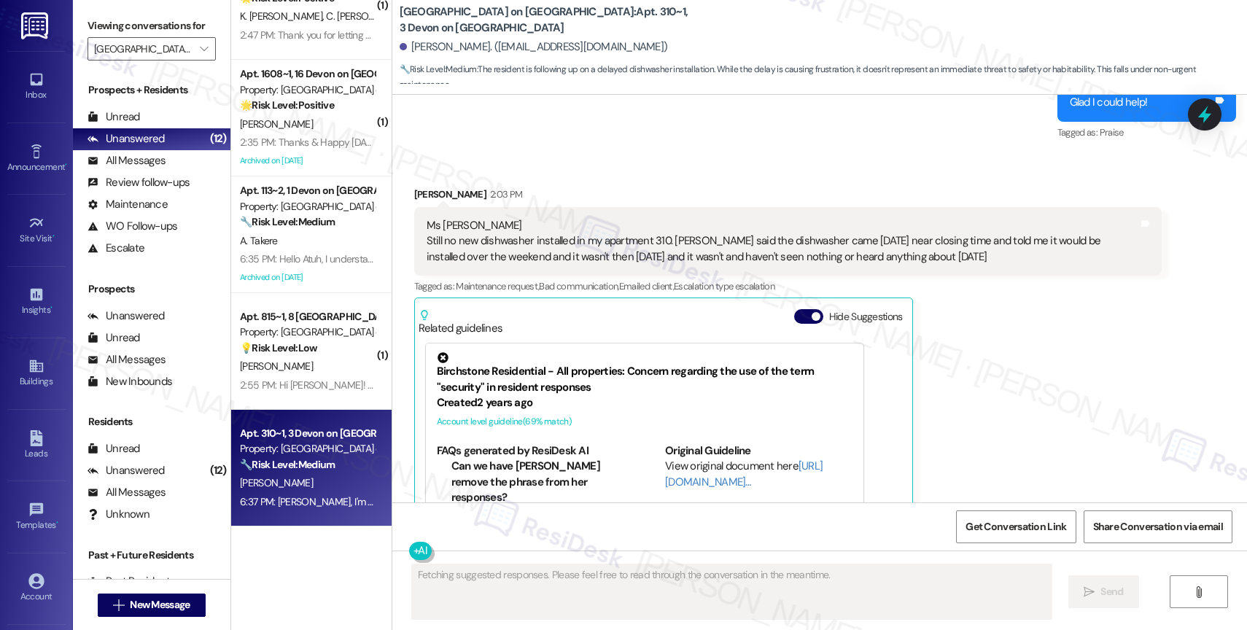
scroll to position [4184, 0]
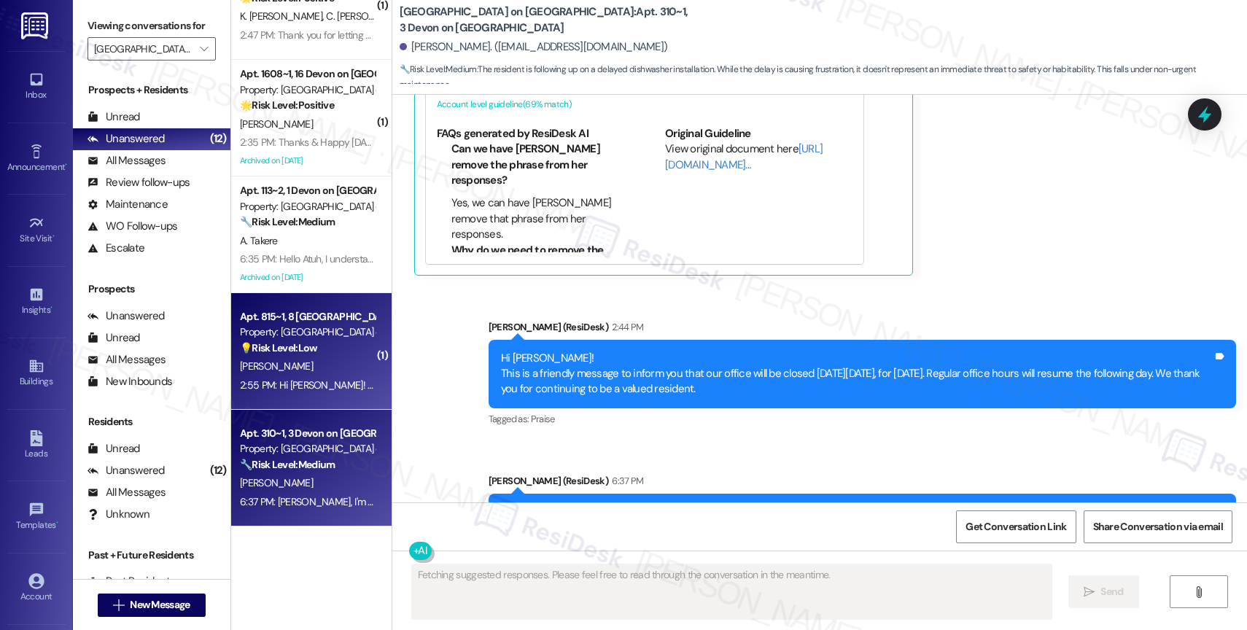
click at [319, 346] on div "💡 Risk Level: Low The message is empty and contains only the letter 'N'. It doe…" at bounding box center [307, 348] width 135 height 15
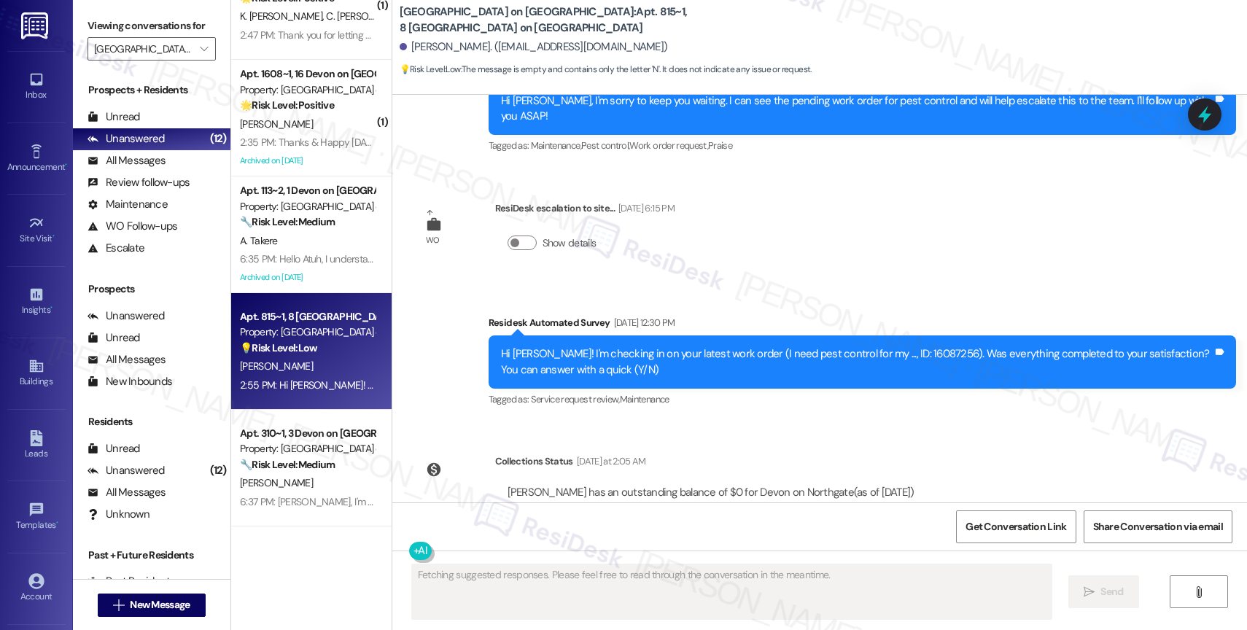
scroll to position [5975, 0]
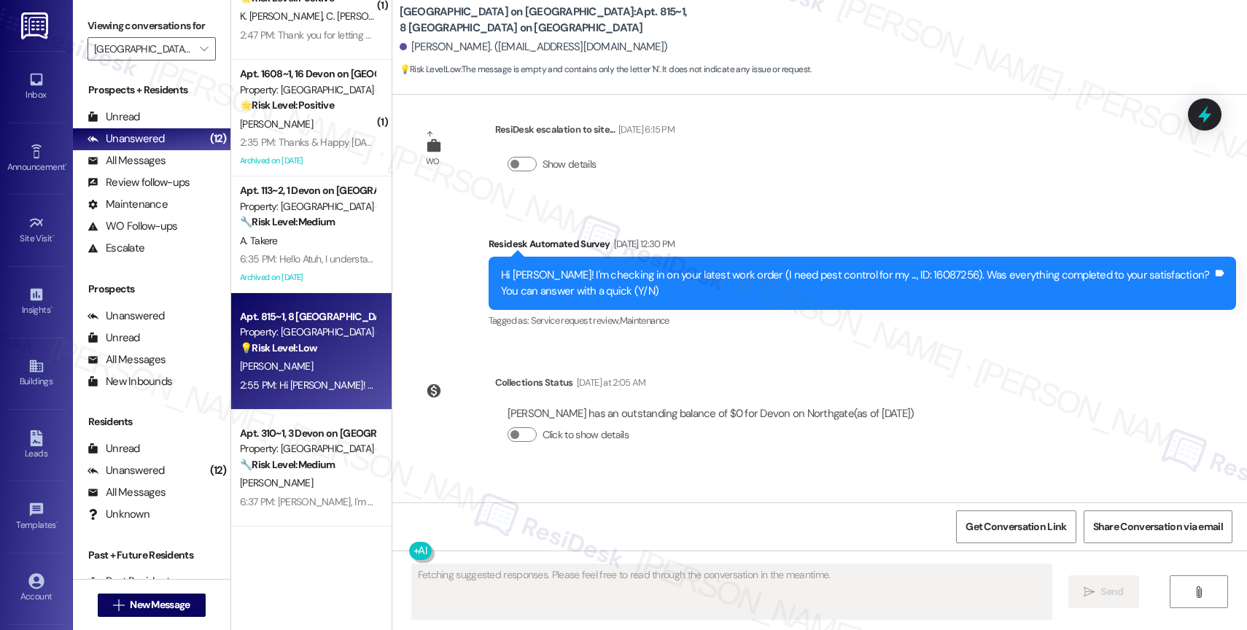
click at [648, 476] on div "Received via SMS [PERSON_NAME] 1:56 PM N Tags and notes Tagged as: Negative res…" at bounding box center [819, 537] width 855 height 123
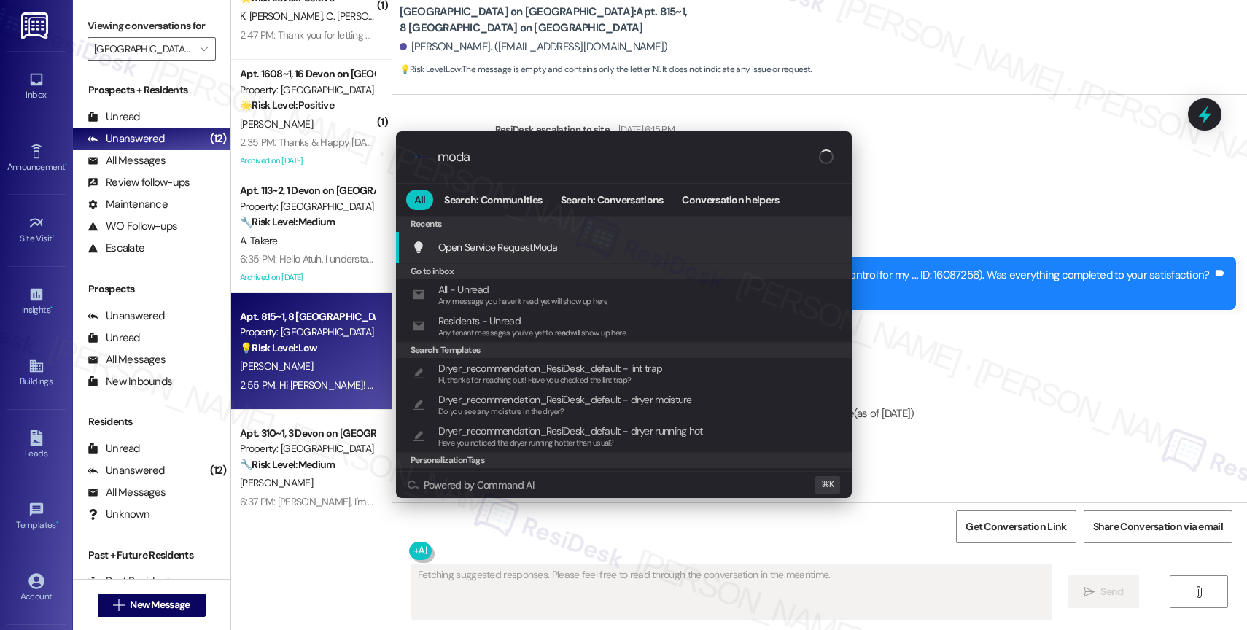
type input "modal"
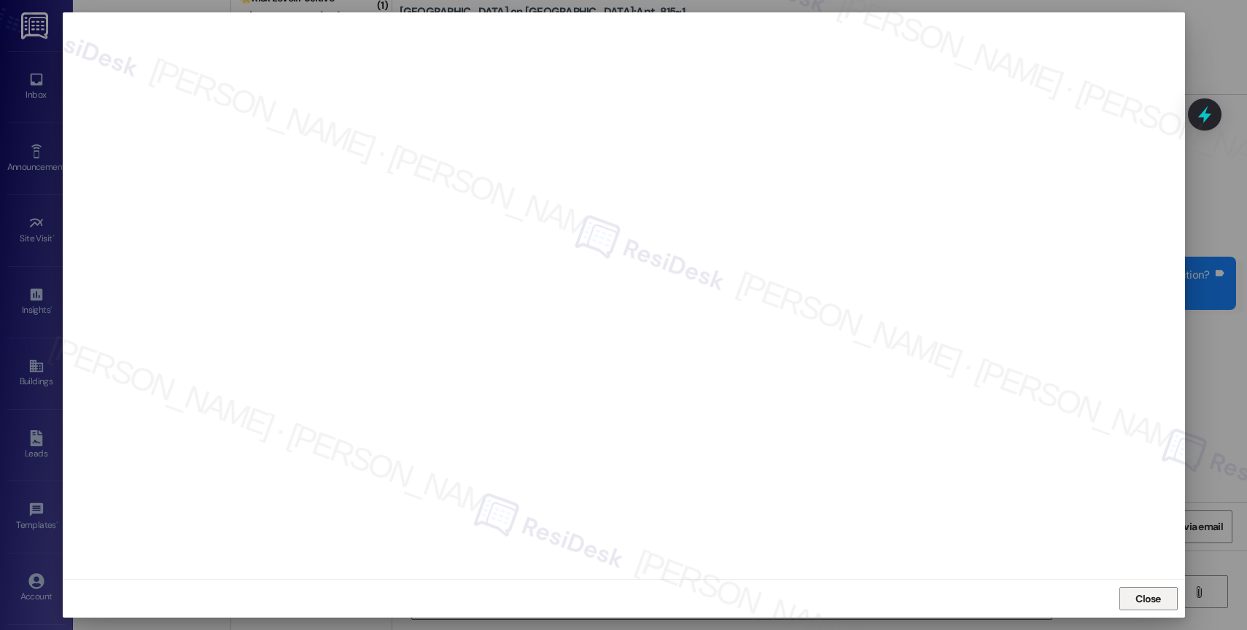
click at [1144, 592] on span "Close" at bounding box center [1149, 599] width 26 height 15
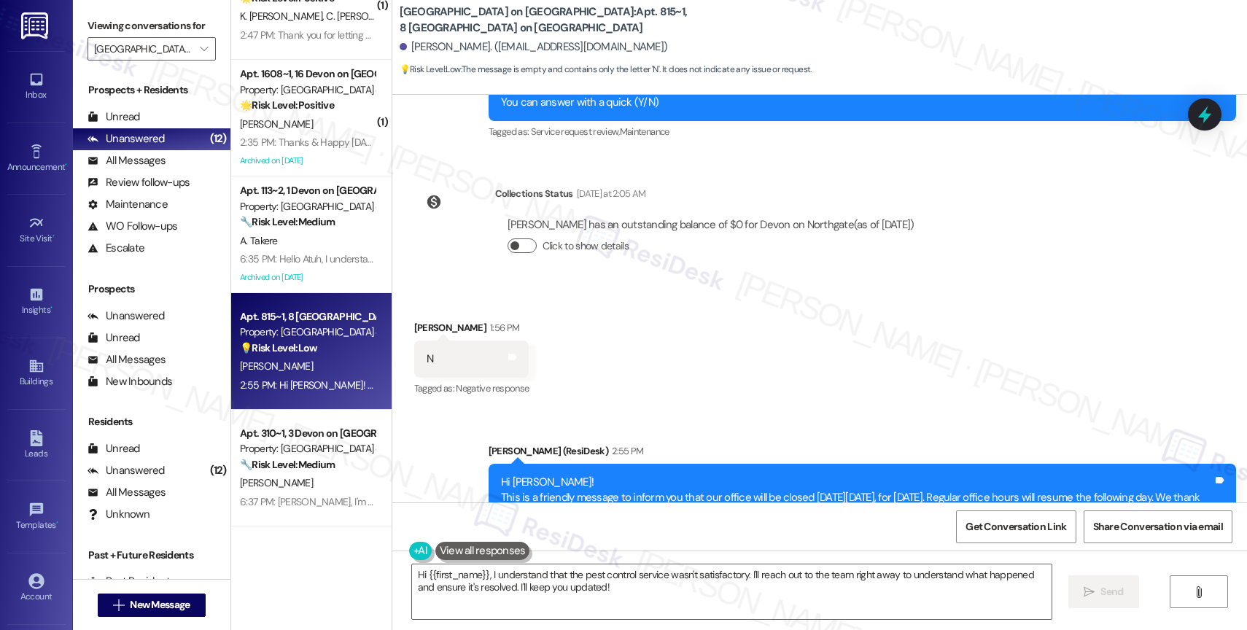
scroll to position [6181, 0]
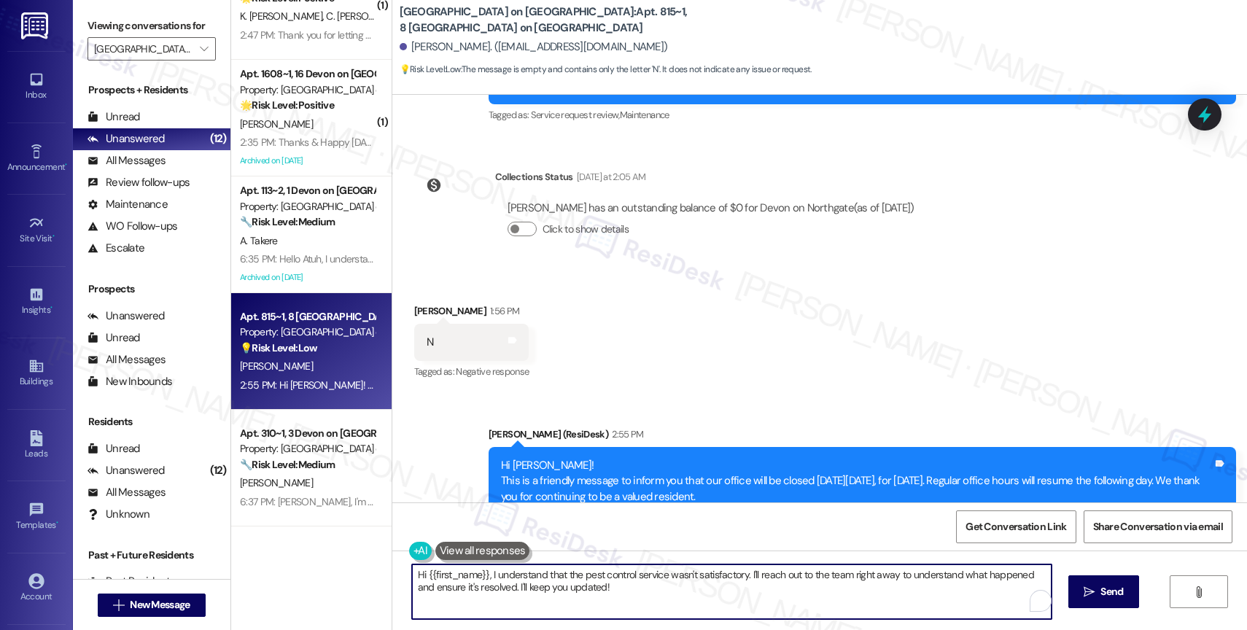
click at [499, 583] on textarea "Hi {{first_name}}, I understand that the pest control service wasn't satisfacto…" at bounding box center [732, 592] width 640 height 55
click at [538, 580] on textarea "Hi {{first_name}}, I understand that the pest control service wasn't satisfacto…" at bounding box center [732, 592] width 640 height 55
drag, startPoint x: 492, startPoint y: 573, endPoint x: 648, endPoint y: 591, distance: 157.1
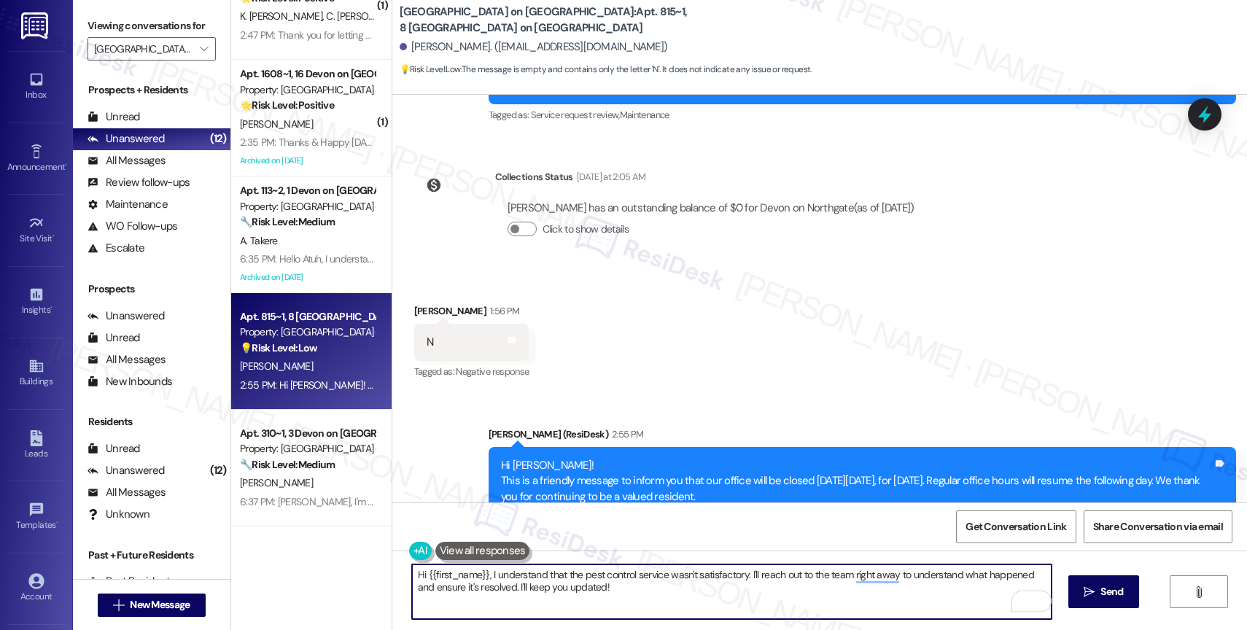
click at [648, 591] on textarea "Hi {{first_name}}, I understand that the pest control service wasn't satisfacto…" at bounding box center [732, 592] width 640 height 55
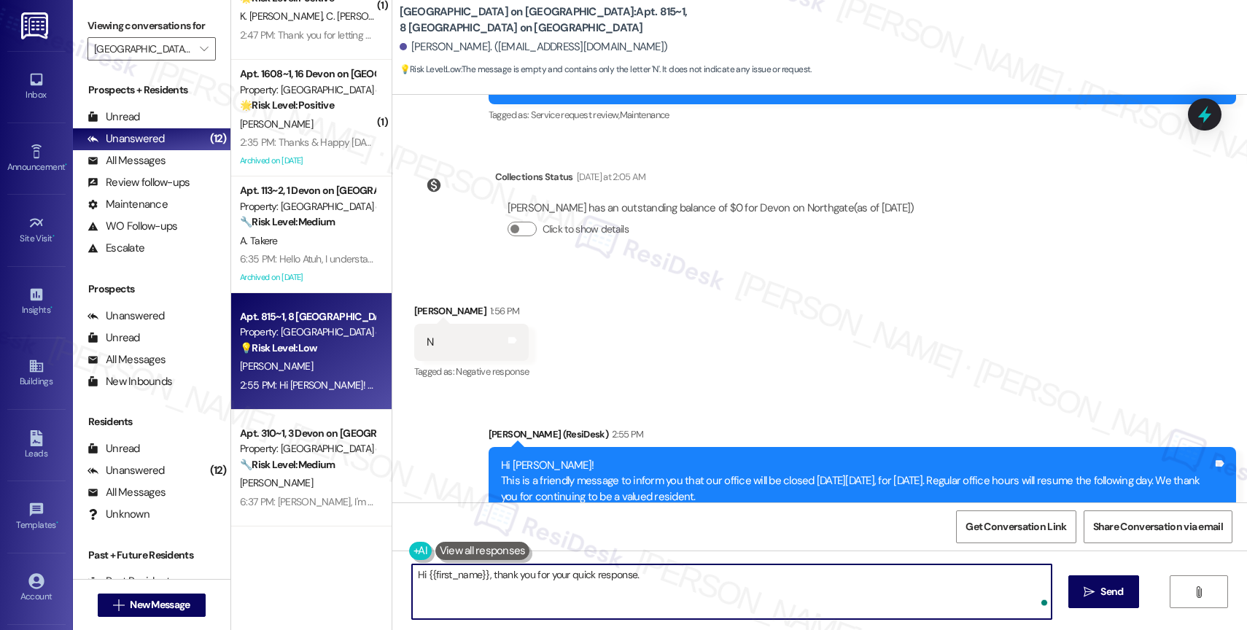
paste textarea "Pest control work orders are tagged as closed after the unit is added to the sc…"
click at [630, 575] on textarea "Hi {{first_name}}, thank you for your quick response. Pest control work orders …" at bounding box center [732, 592] width 640 height 55
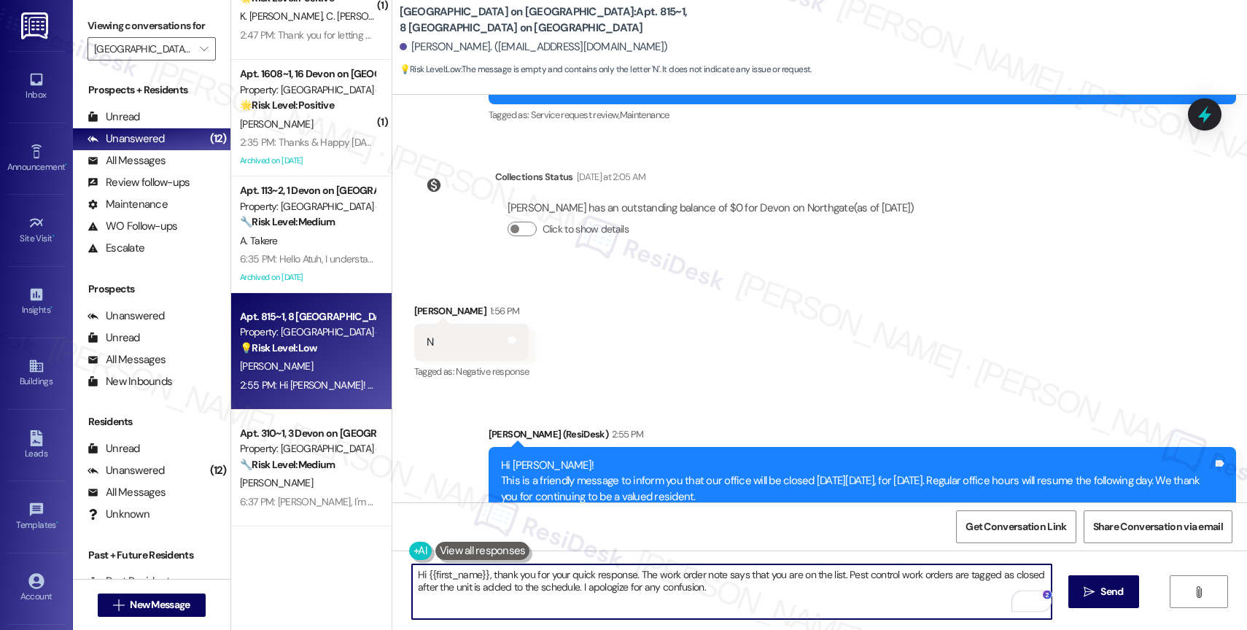
click at [738, 595] on textarea "Hi {{first_name}}, thank you for your quick response. The work order note says …" at bounding box center [732, 592] width 640 height 55
type textarea "Hi {{first_name}}, thank you for your quick response. The work order note says …"
click at [1031, 594] on div "2" at bounding box center [1030, 601] width 16 height 16
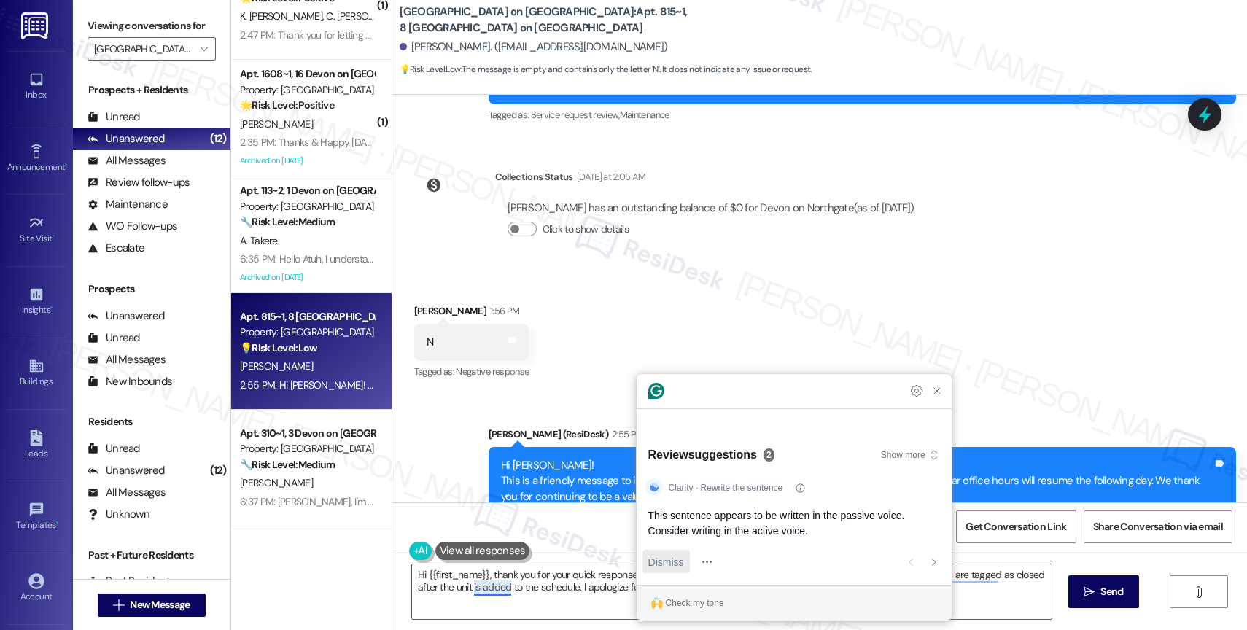
click at [661, 557] on span "Dismiss" at bounding box center [666, 561] width 36 height 15
click at [671, 554] on span "Dismiss" at bounding box center [666, 561] width 36 height 15
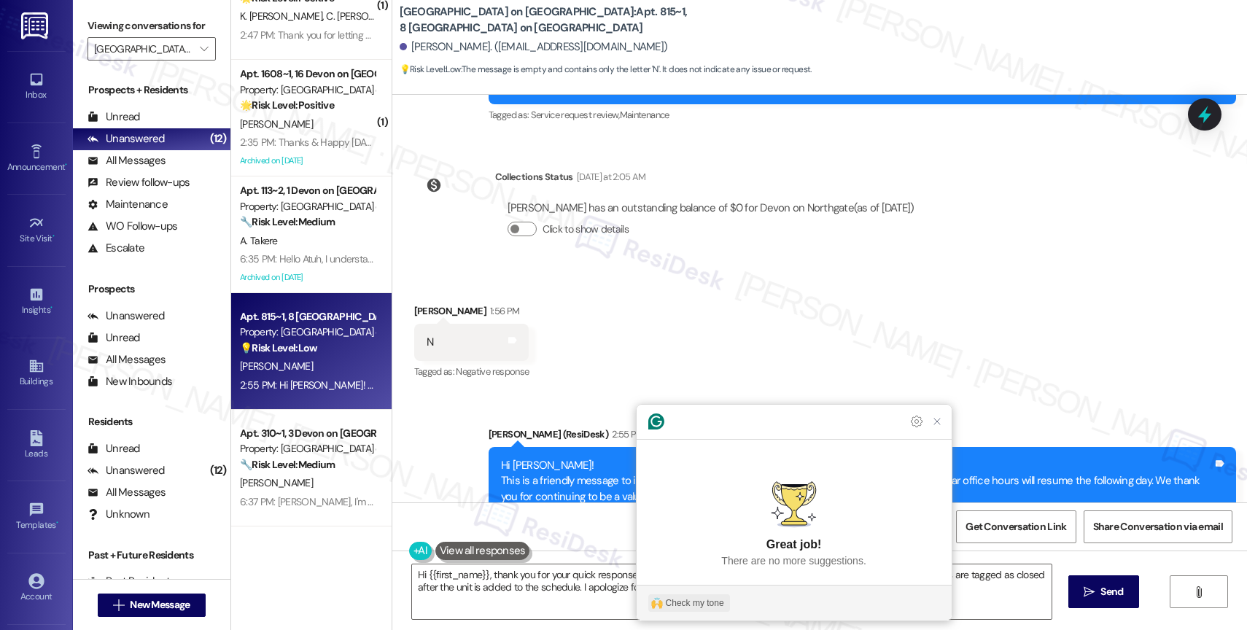
click at [712, 598] on div "Check my tone" at bounding box center [695, 603] width 58 height 13
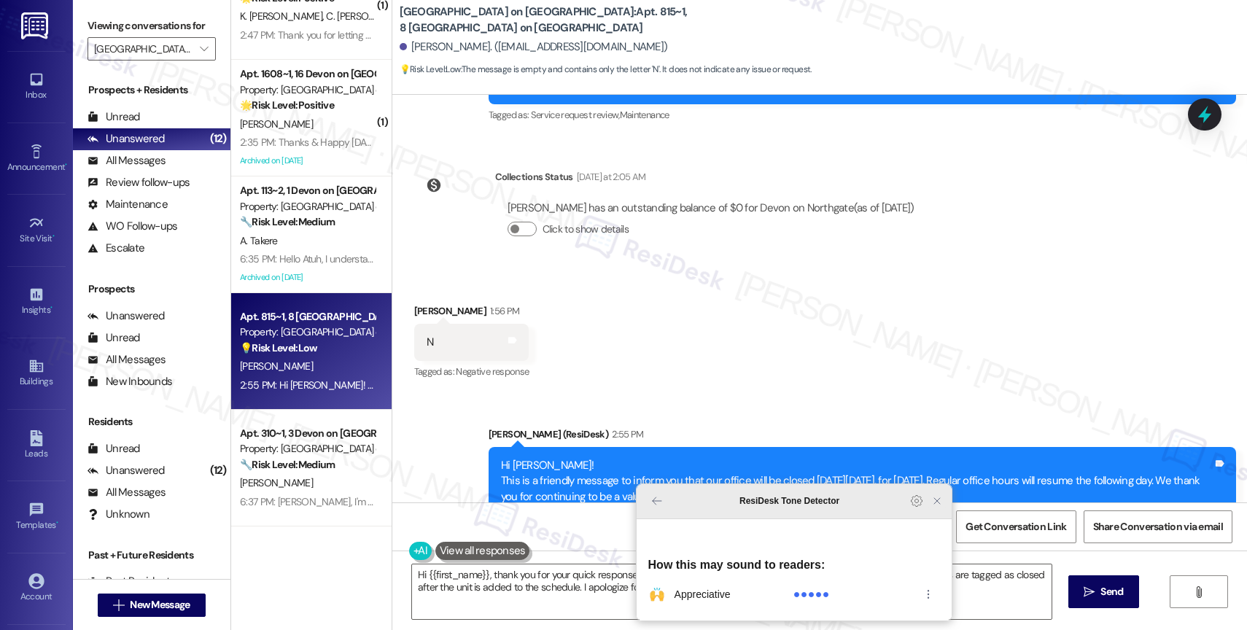
click at [937, 510] on icon "Close Grammarly Assistant" at bounding box center [938, 501] width 18 height 18
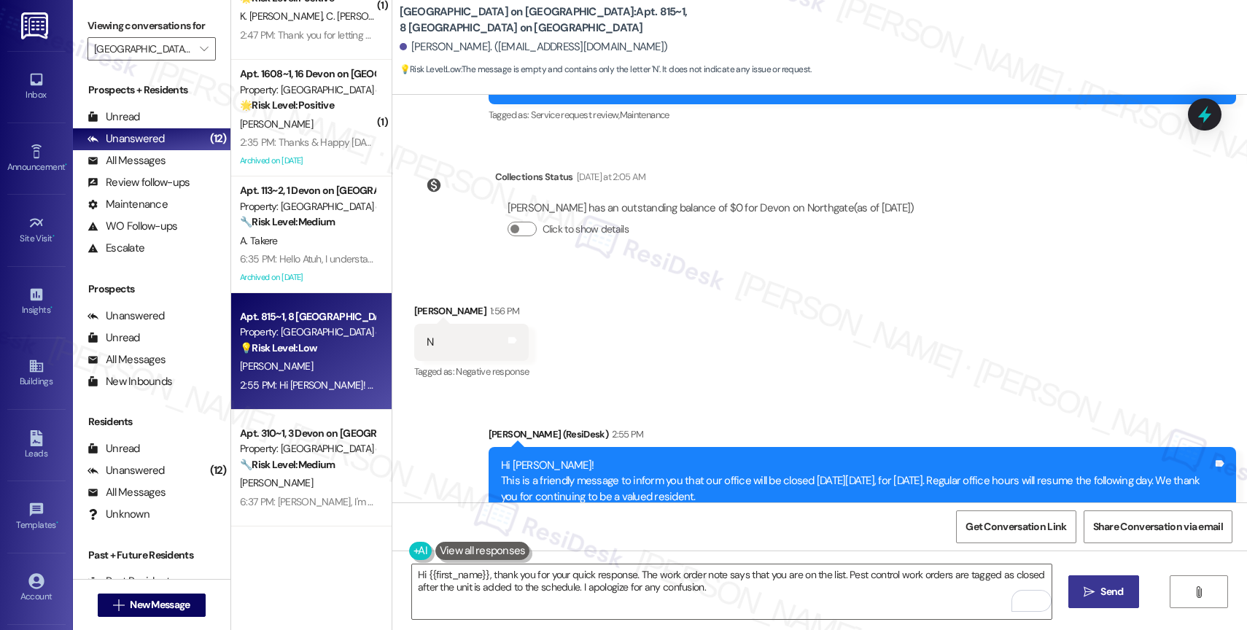
click at [1096, 578] on button " Send" at bounding box center [1104, 592] width 71 height 33
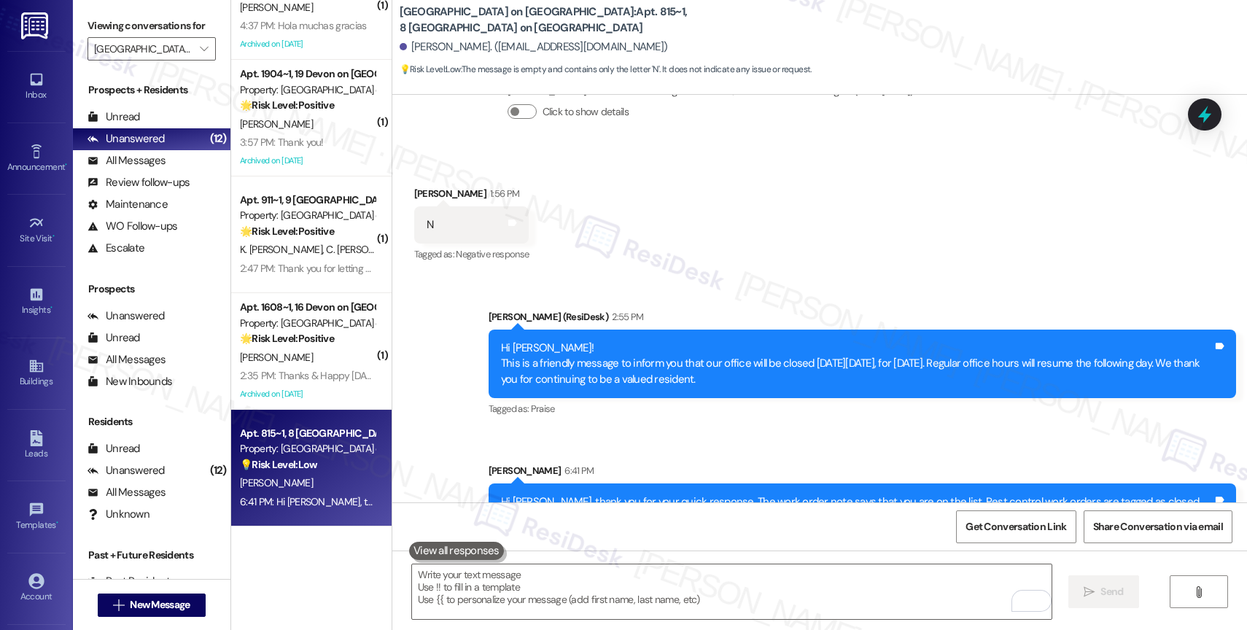
scroll to position [640, 0]
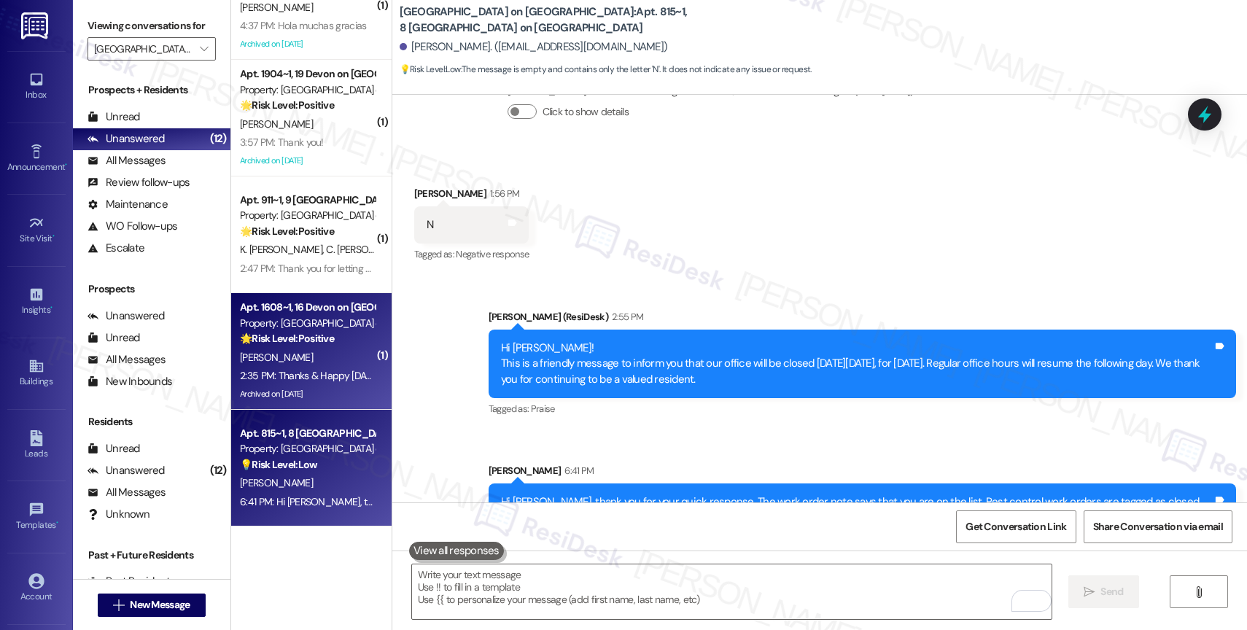
click at [290, 327] on div "Property: [GEOGRAPHIC_DATA] on [GEOGRAPHIC_DATA]" at bounding box center [307, 323] width 135 height 15
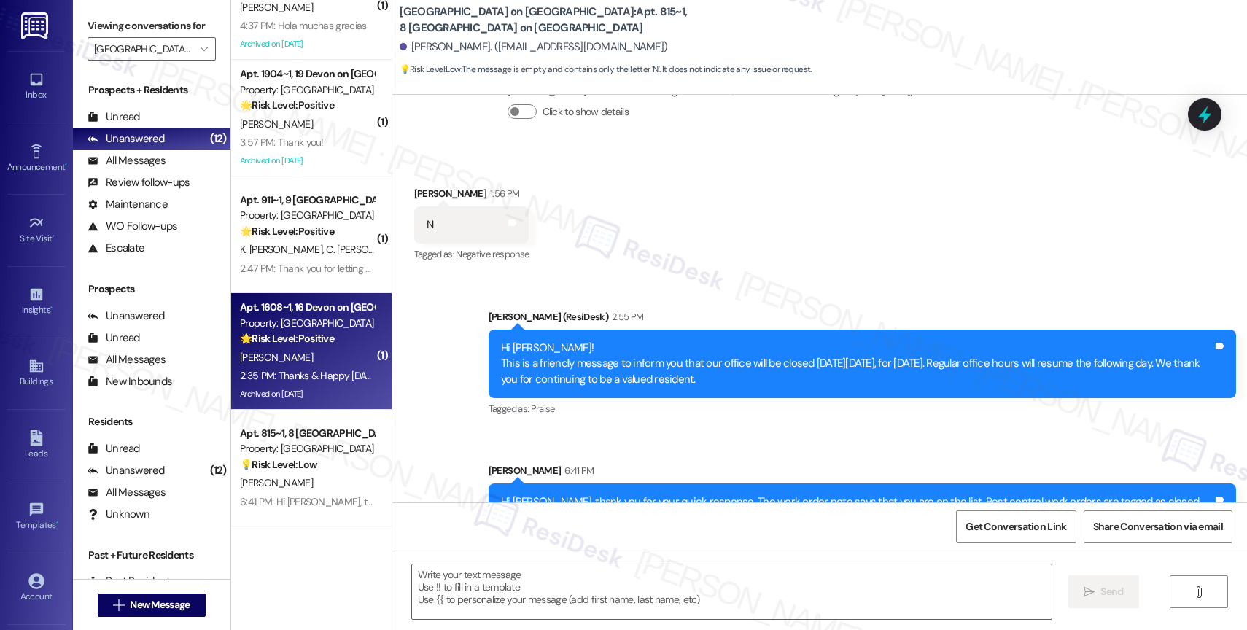
type textarea "Fetching suggested responses. Please feel free to read through the conversation…"
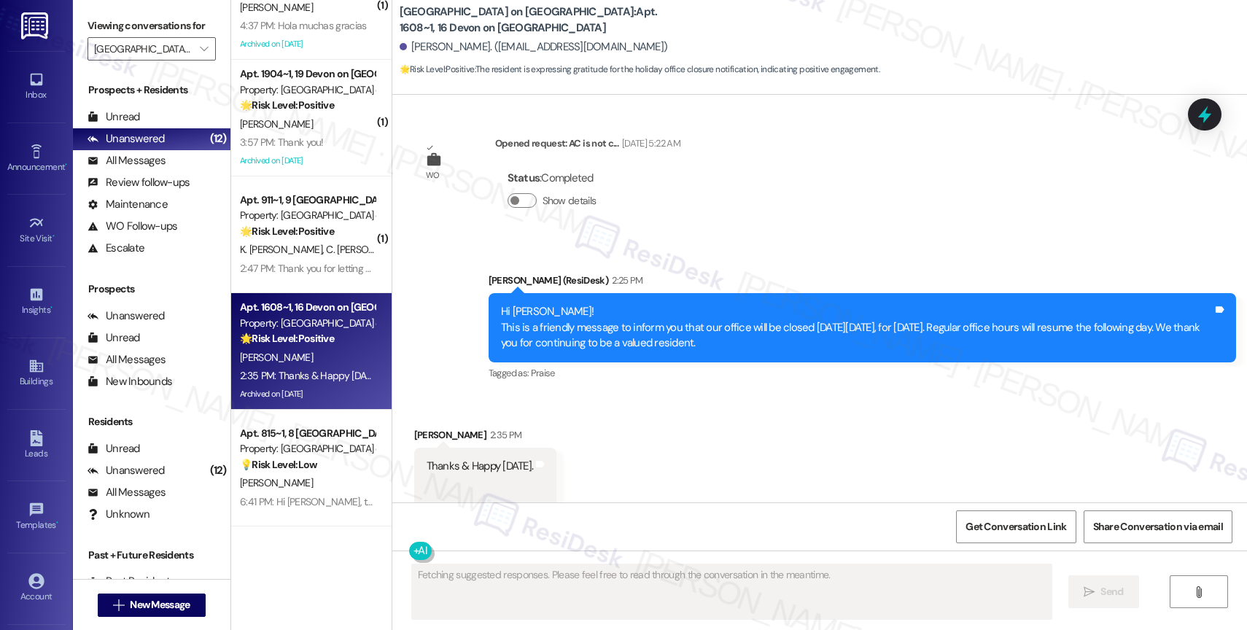
click at [639, 395] on div "Received via SMS Michael Mungai 2:35 PM Thanks & Happy Labor Day. Tags and note…" at bounding box center [819, 472] width 855 height 155
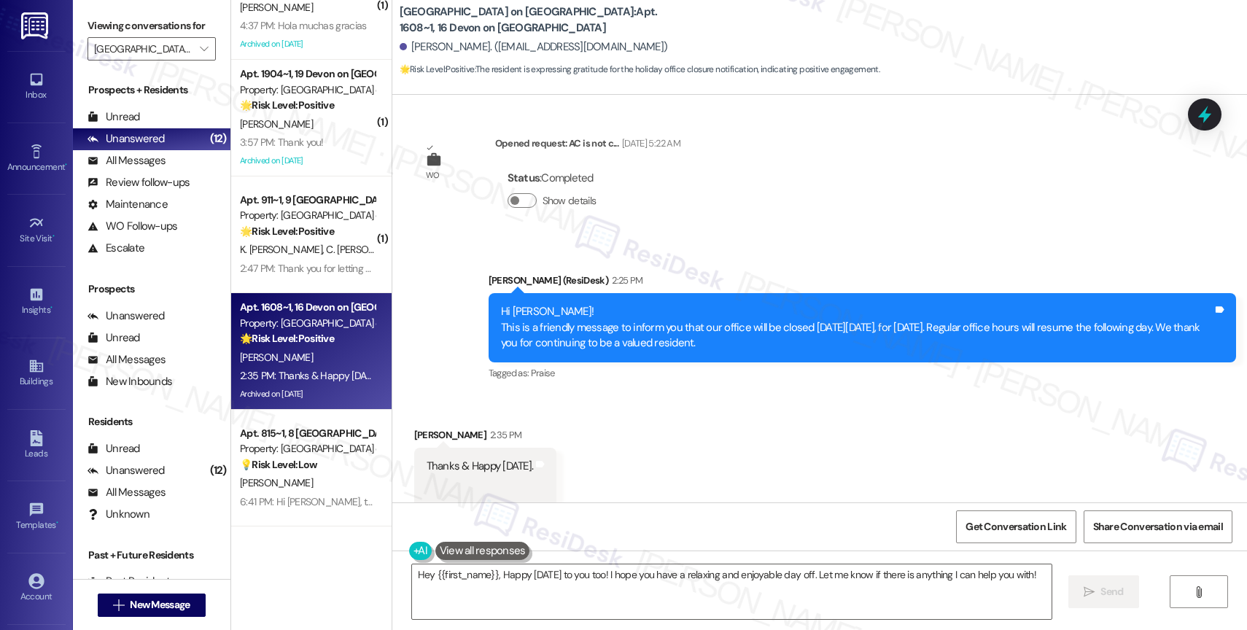
scroll to position [4011, 0]
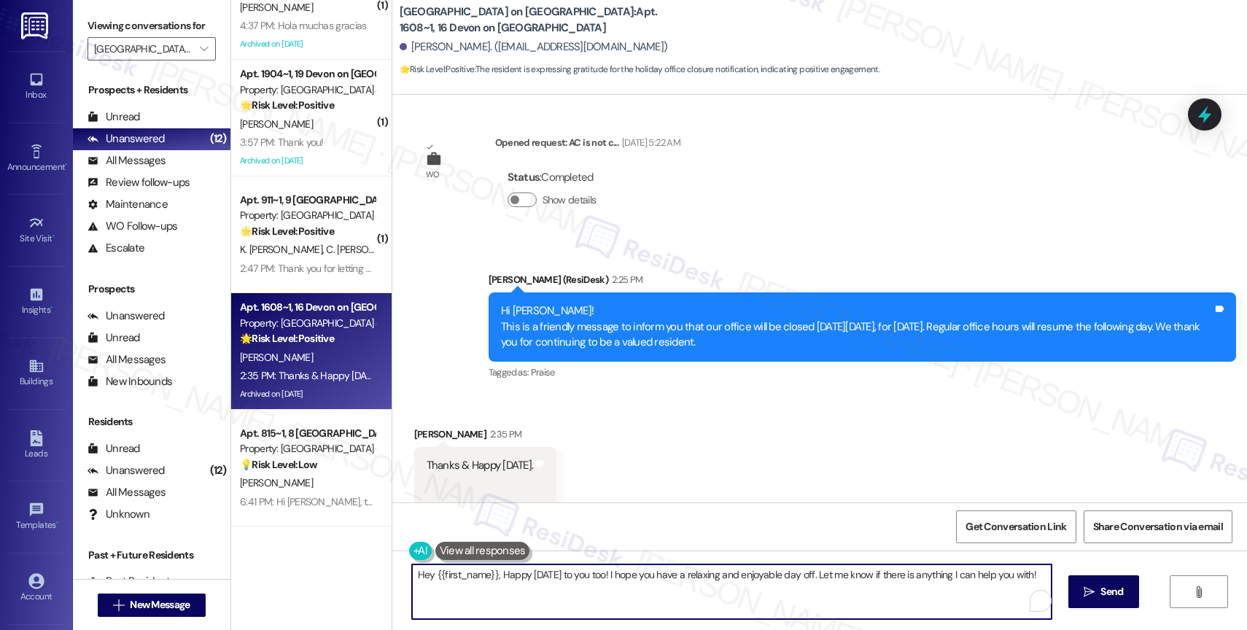
drag, startPoint x: 615, startPoint y: 570, endPoint x: 1042, endPoint y: 570, distance: 427.4
click at [1042, 570] on textarea "Hey {{first_name}}, Happy Labor Day to you too! I hope you have a relaxing and …" at bounding box center [732, 592] width 640 height 55
click at [737, 581] on textarea "Hey {{first_name}}, Happy Labor Day to you too! I hope you have a relaxing and …" at bounding box center [732, 592] width 640 height 55
drag, startPoint x: 613, startPoint y: 575, endPoint x: 1047, endPoint y: 578, distance: 433.3
click at [1047, 578] on textarea "Hey {{first_name}}, Happy Labor Day to you too! I hope you have a relaxing and …" at bounding box center [732, 592] width 640 height 55
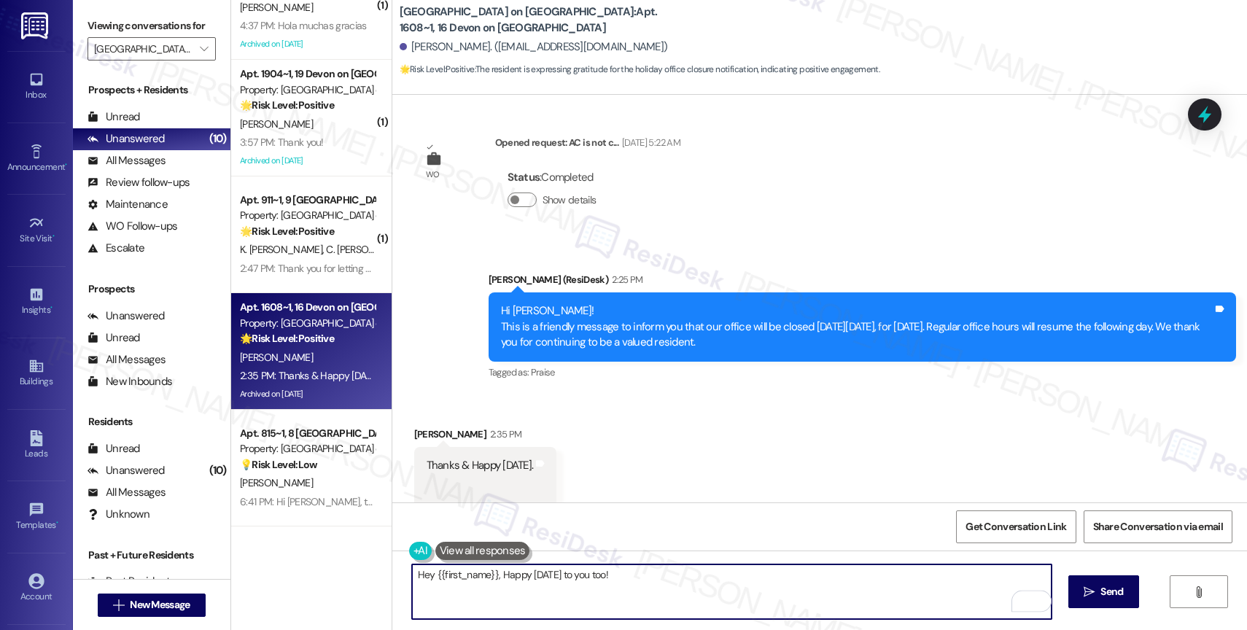
type textarea "Hey {{first_name}}, Happy Labor Day to you too!"
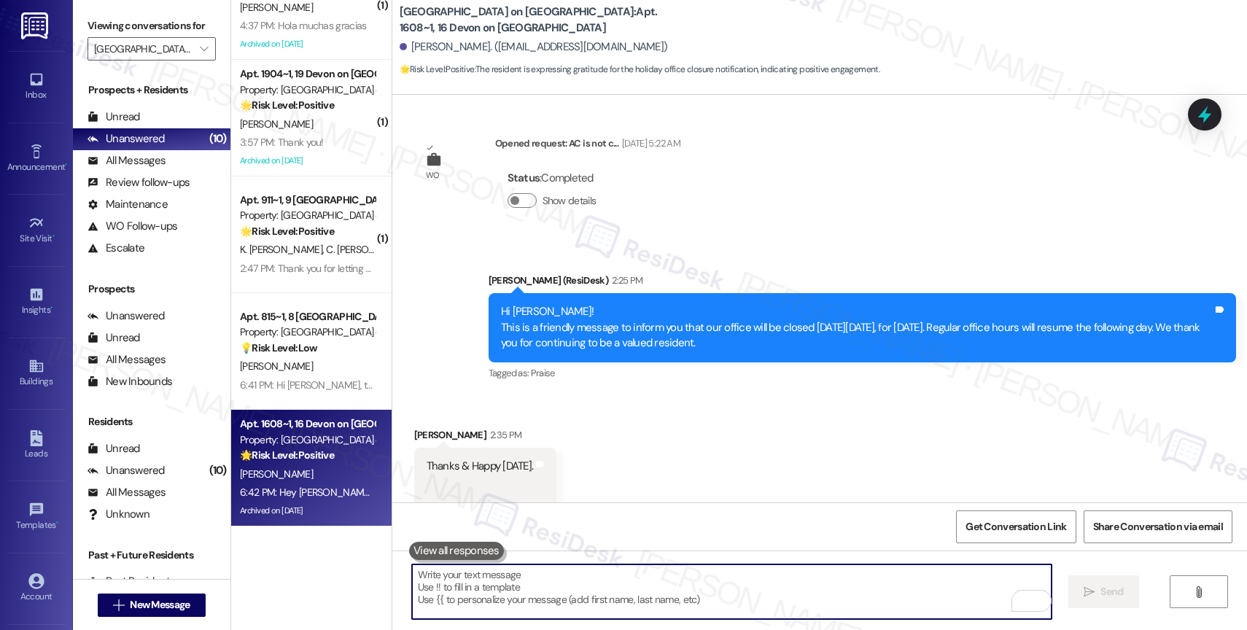
scroll to position [4113, 0]
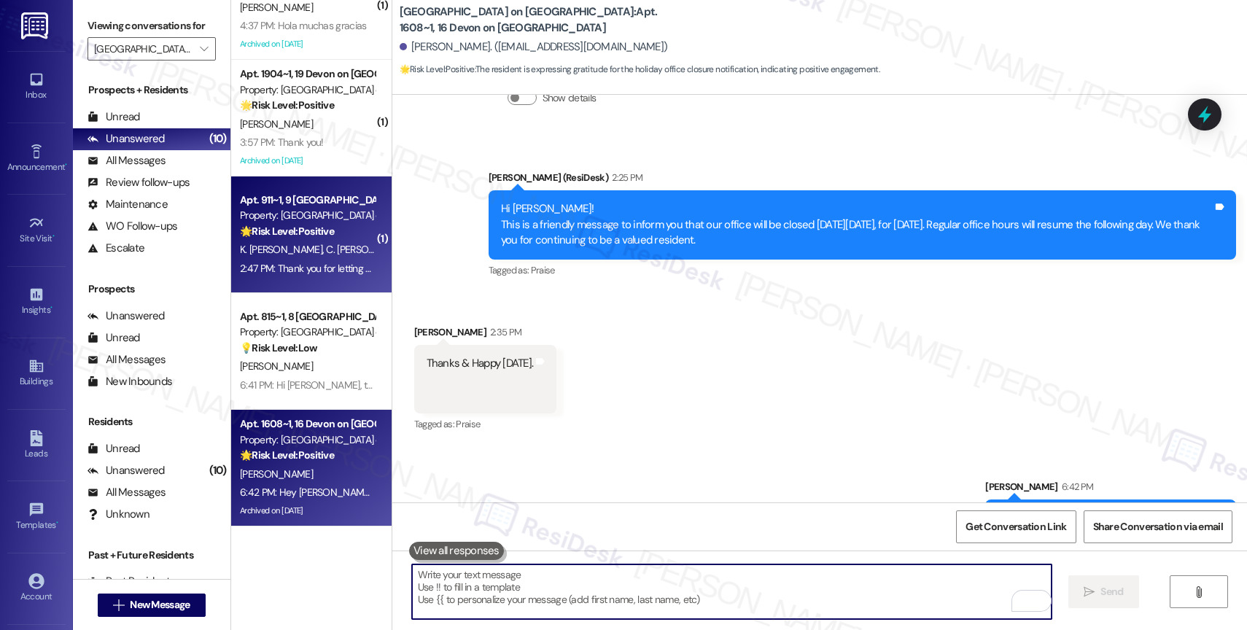
click at [290, 217] on div "Property: [GEOGRAPHIC_DATA] on [GEOGRAPHIC_DATA]" at bounding box center [307, 215] width 135 height 15
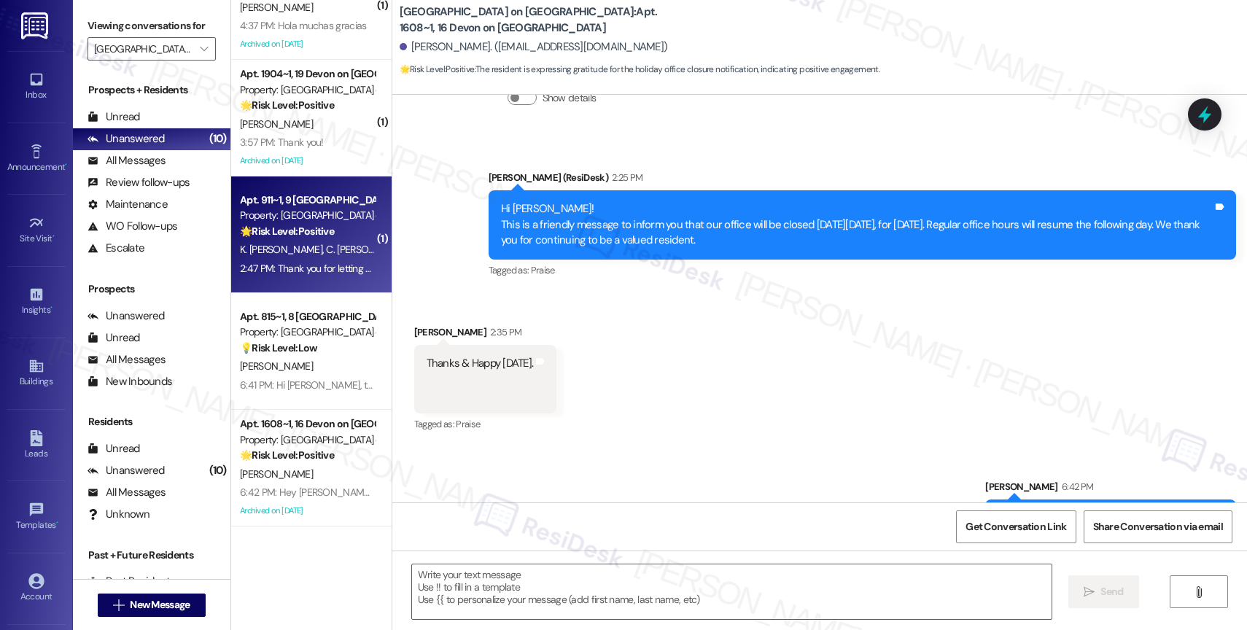
type textarea "Fetching suggested responses. Please feel free to read through the conversation…"
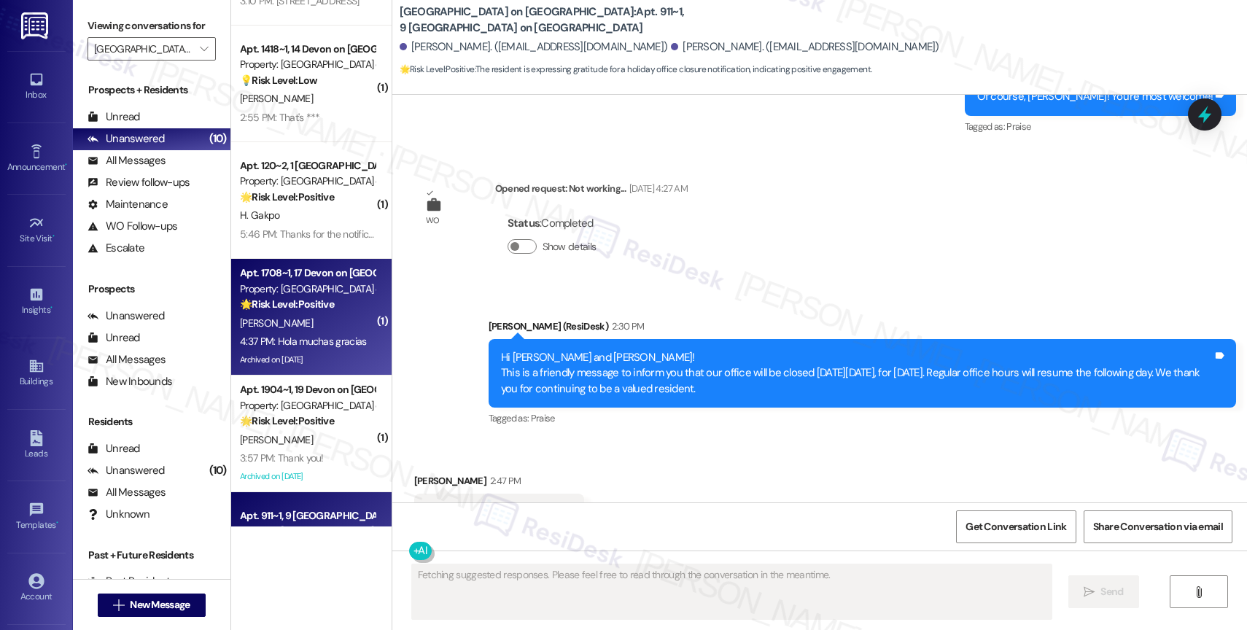
scroll to position [398, 0]
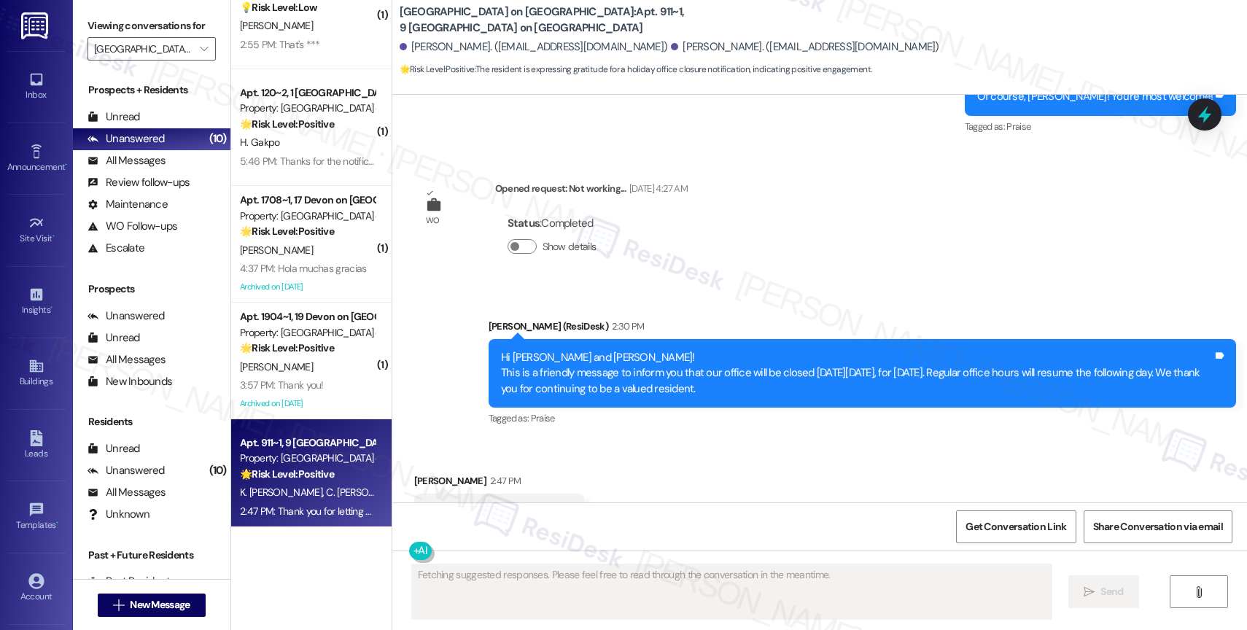
click at [639, 441] on div "Received via SMS Cassandra Osei Poku 2:47 PM Thank you for letting us know Tags…" at bounding box center [819, 502] width 855 height 123
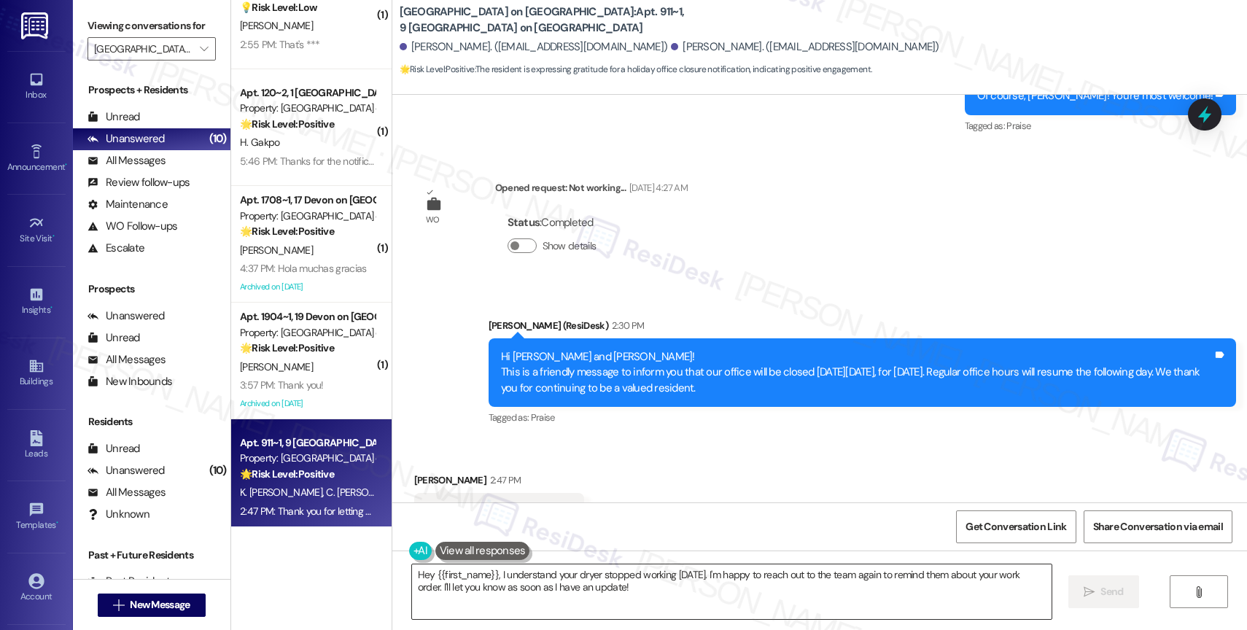
click at [491, 581] on textarea "Hey {{first_name}}, I understand your dryer stopped working on Friday. I'm happ…" at bounding box center [732, 592] width 640 height 55
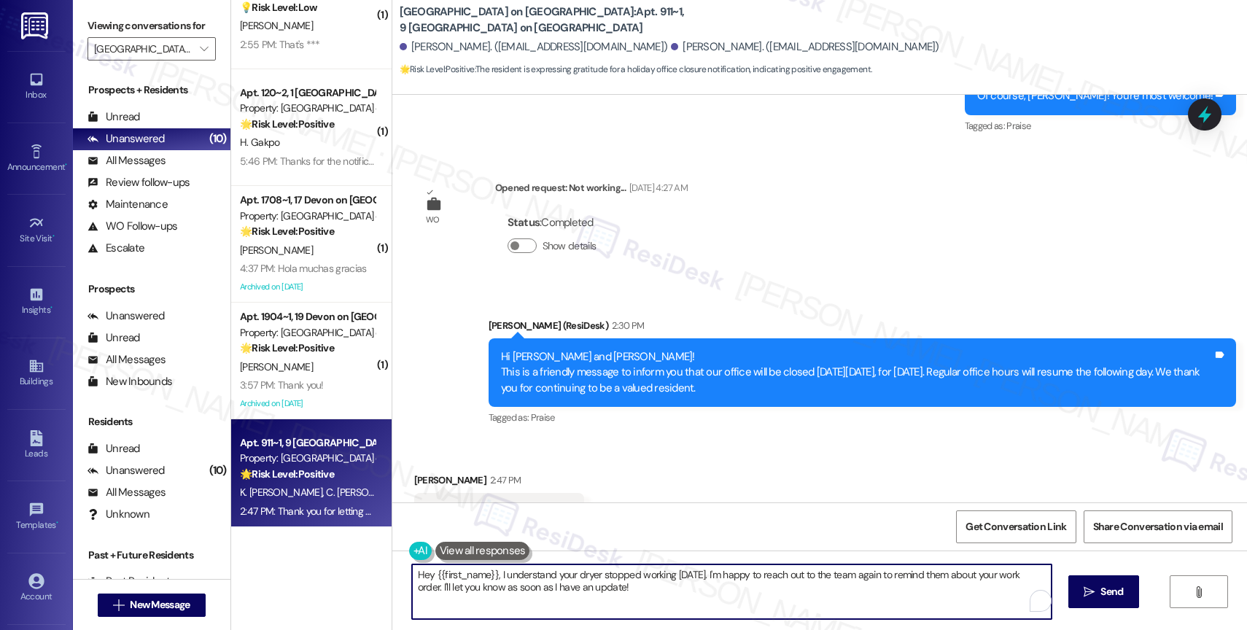
click at [491, 581] on textarea "Hey {{first_name}}, I understand your dryer stopped working on Friday. I'm happ…" at bounding box center [732, 592] width 640 height 55
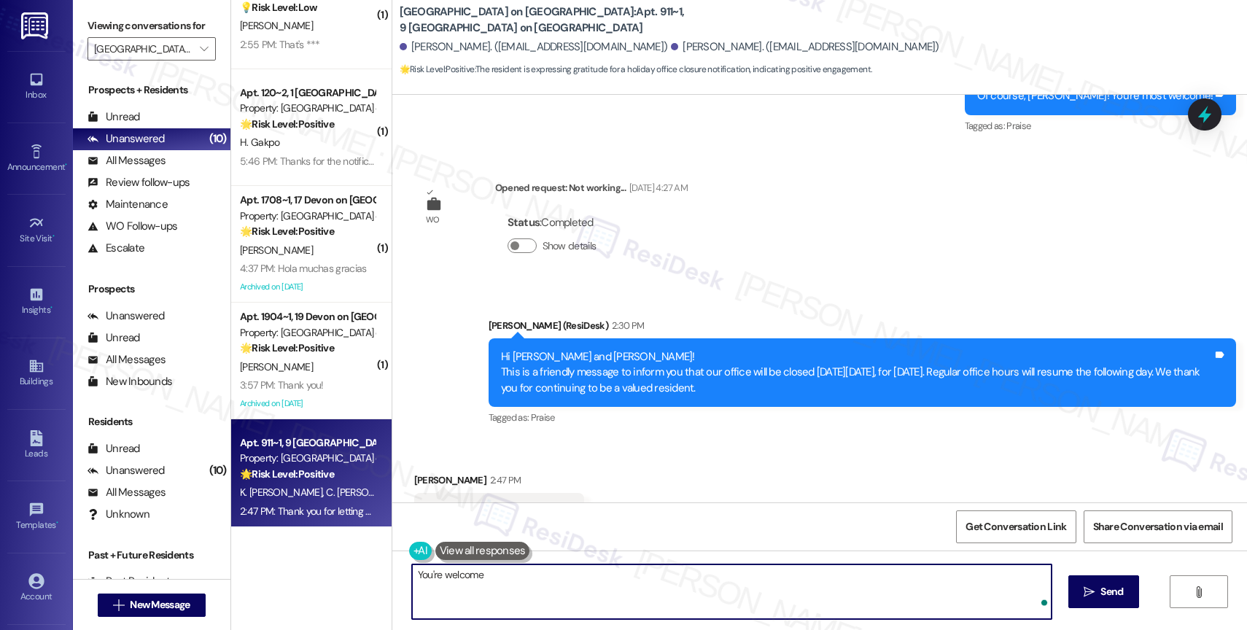
type textarea "You're welcome!"
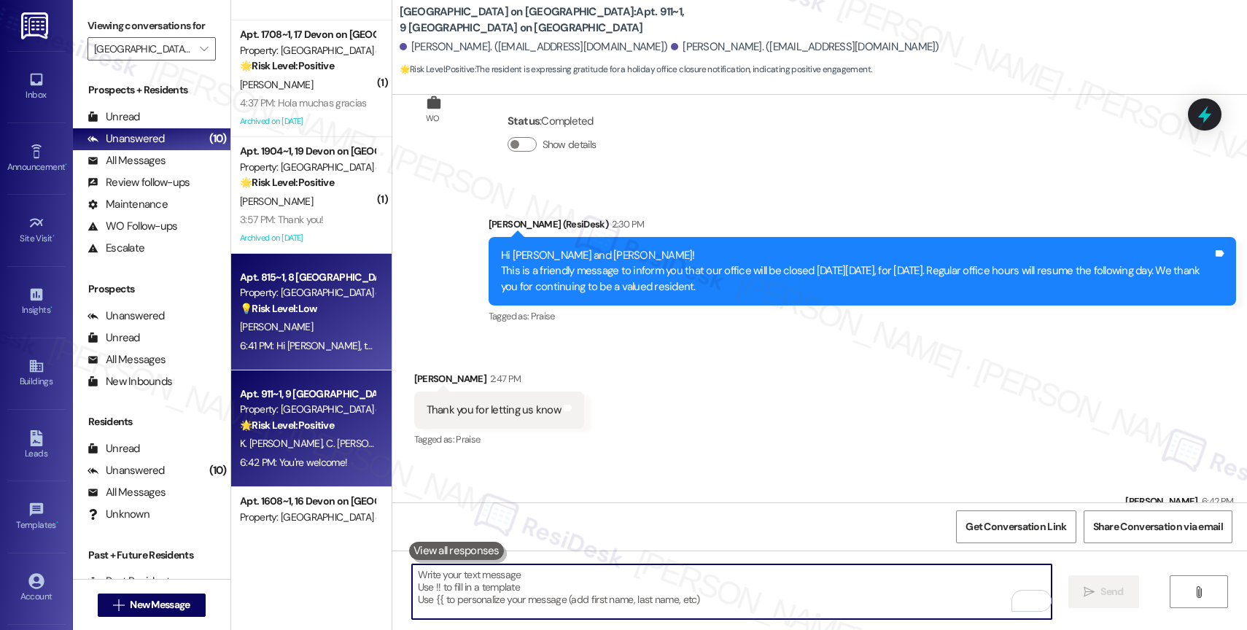
scroll to position [549, 0]
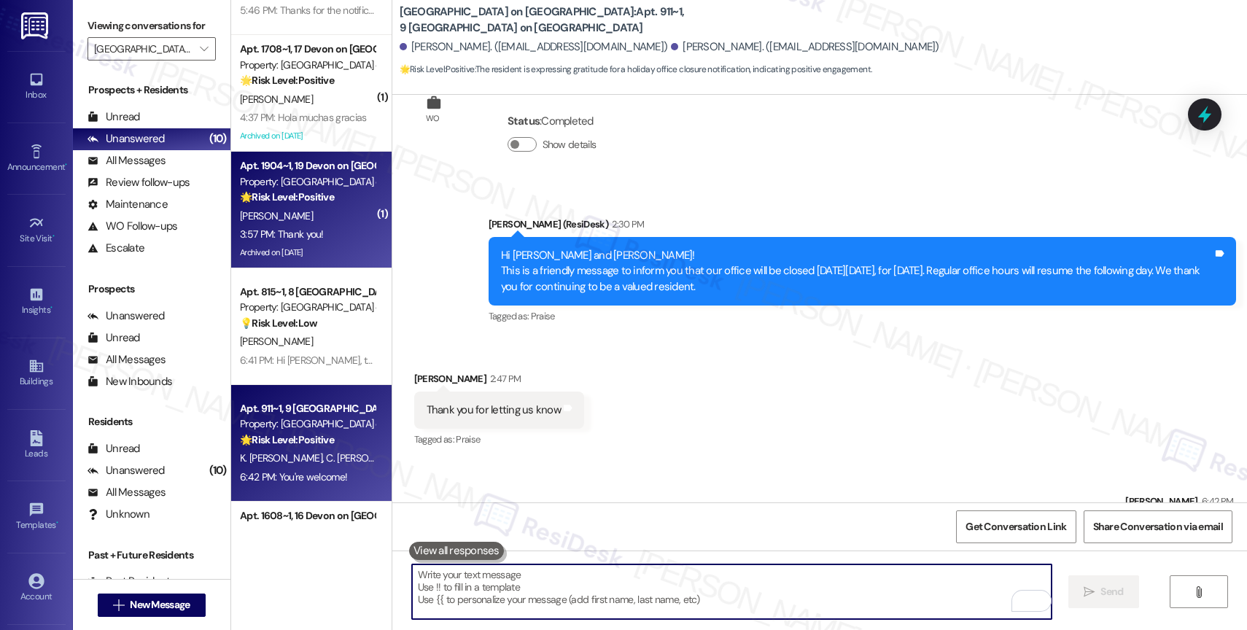
click at [305, 220] on div "S. Sosa" at bounding box center [308, 216] width 138 height 18
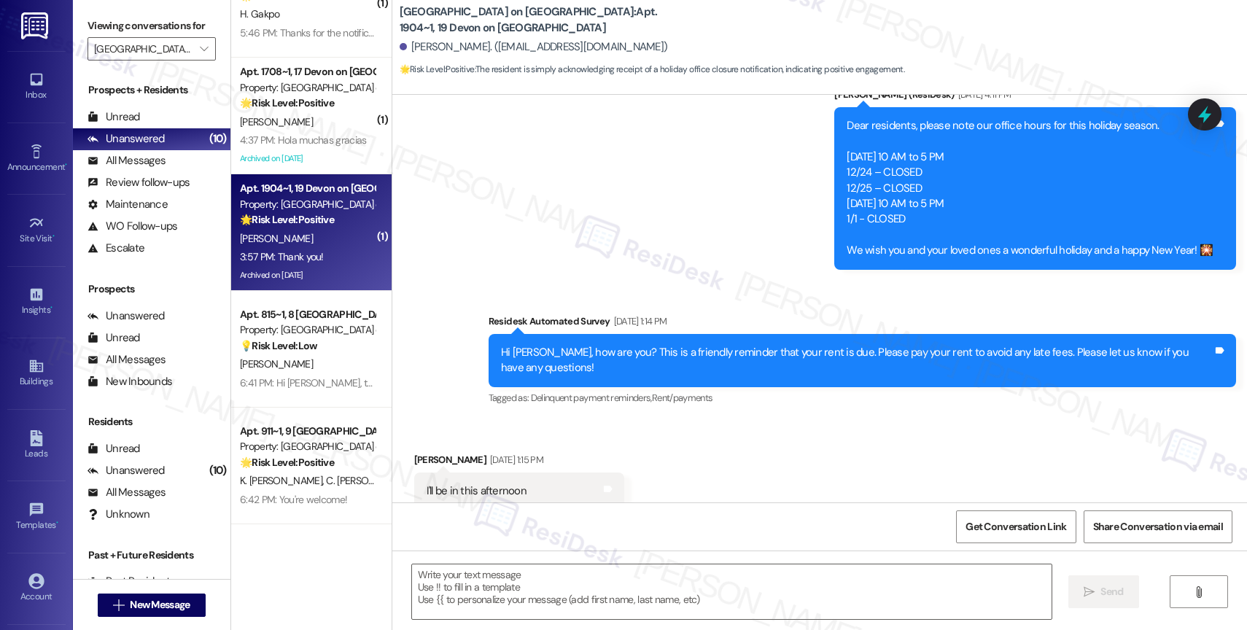
scroll to position [516, 0]
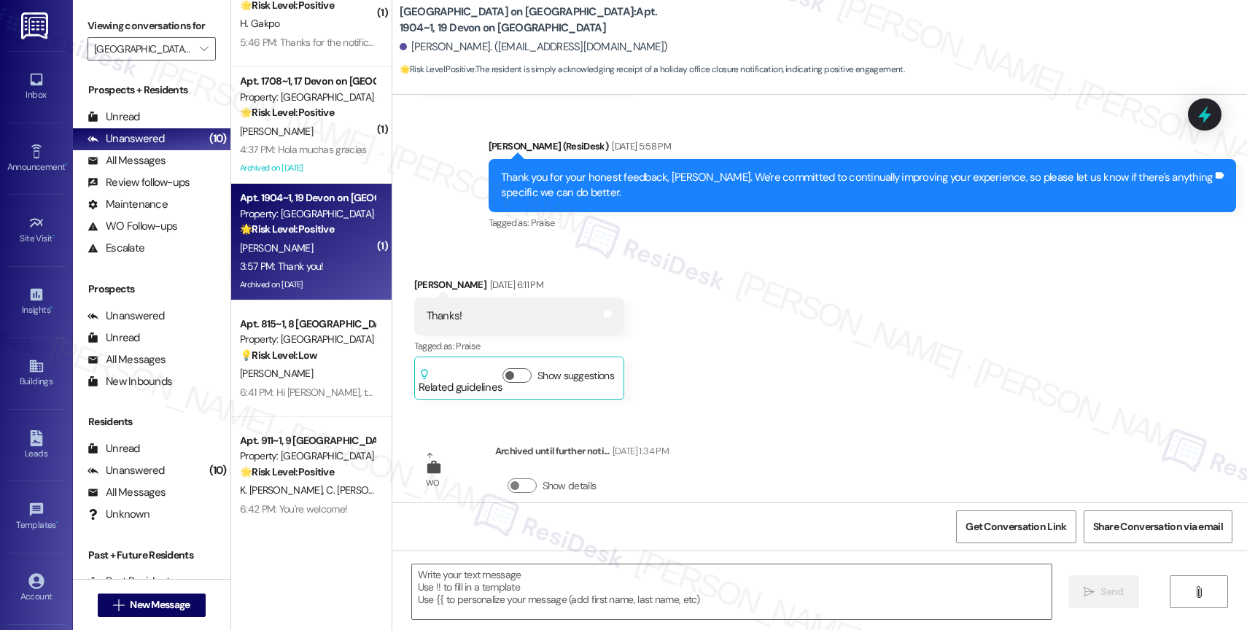
type textarea "Fetching suggested responses. Please feel free to read through the conversation…"
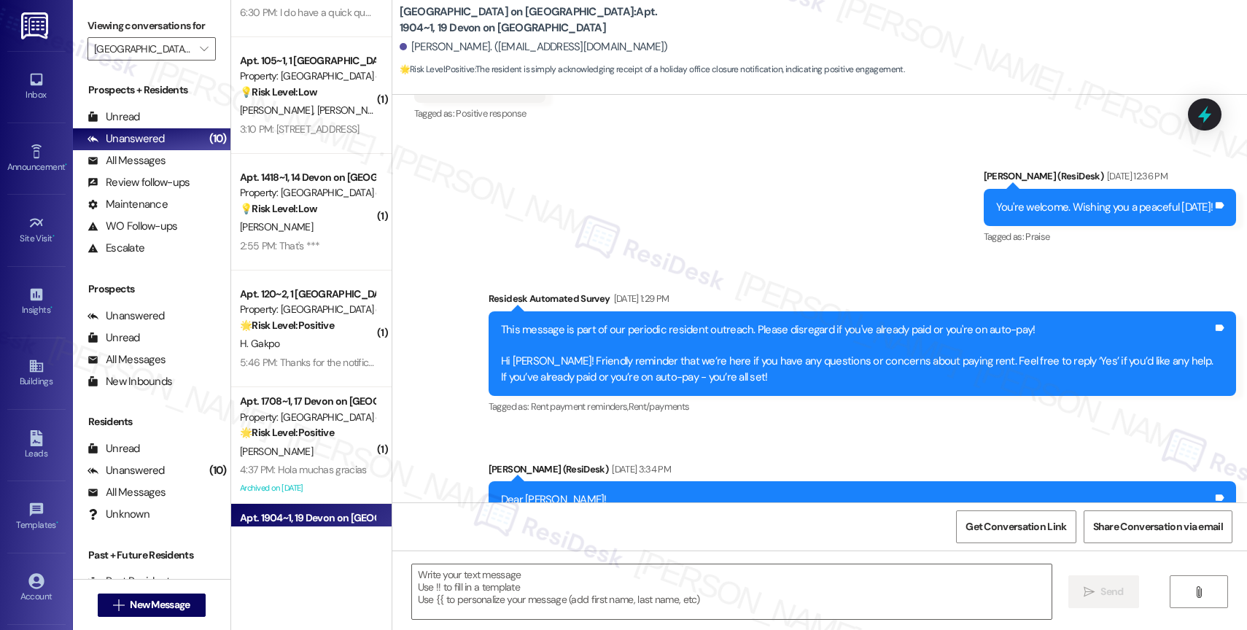
scroll to position [4302, 0]
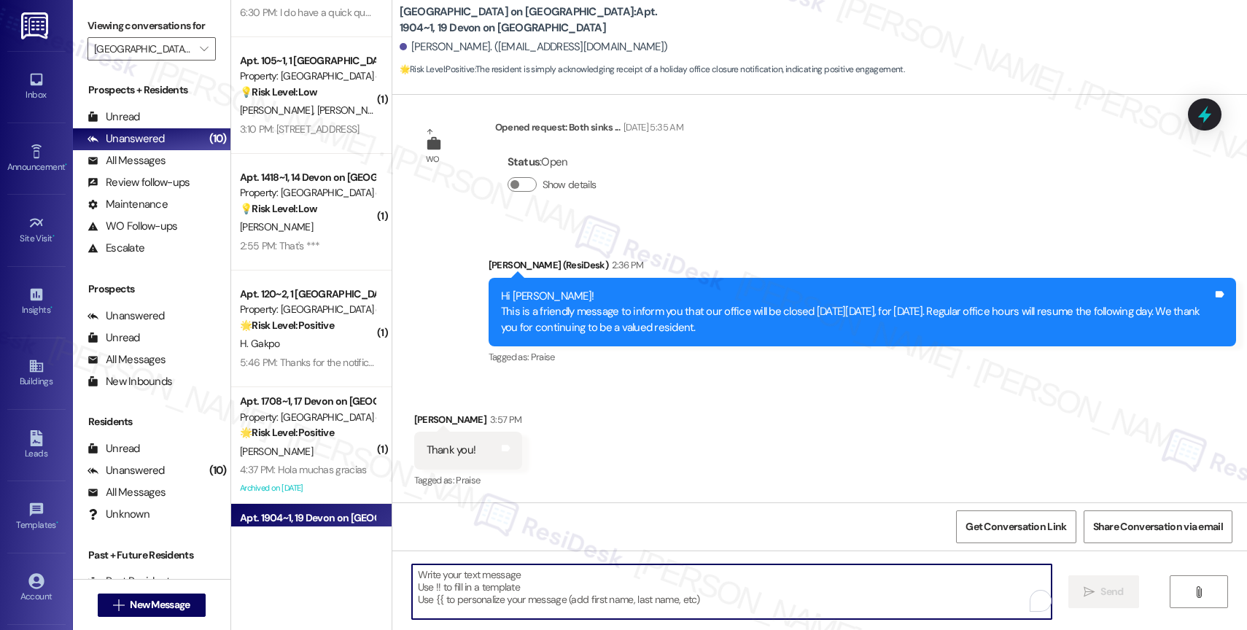
click at [484, 577] on textarea "To enrich screen reader interactions, please activate Accessibility in Grammarl…" at bounding box center [732, 592] width 640 height 55
type textarea "You're welcome, Sammy!"
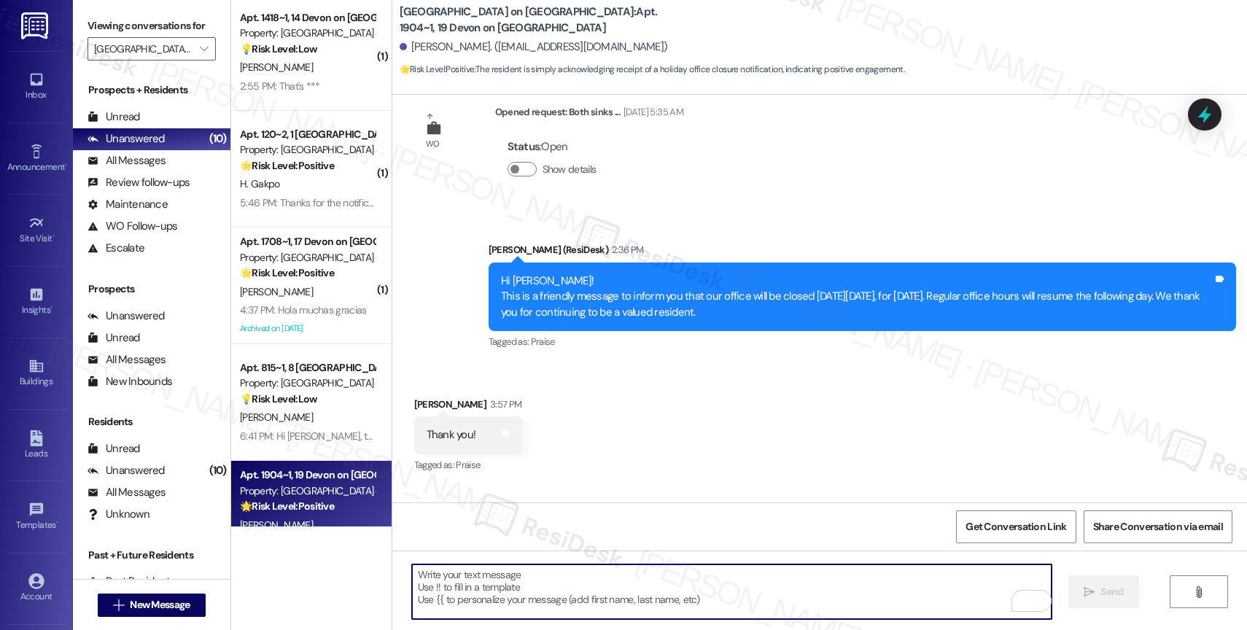
scroll to position [4404, 0]
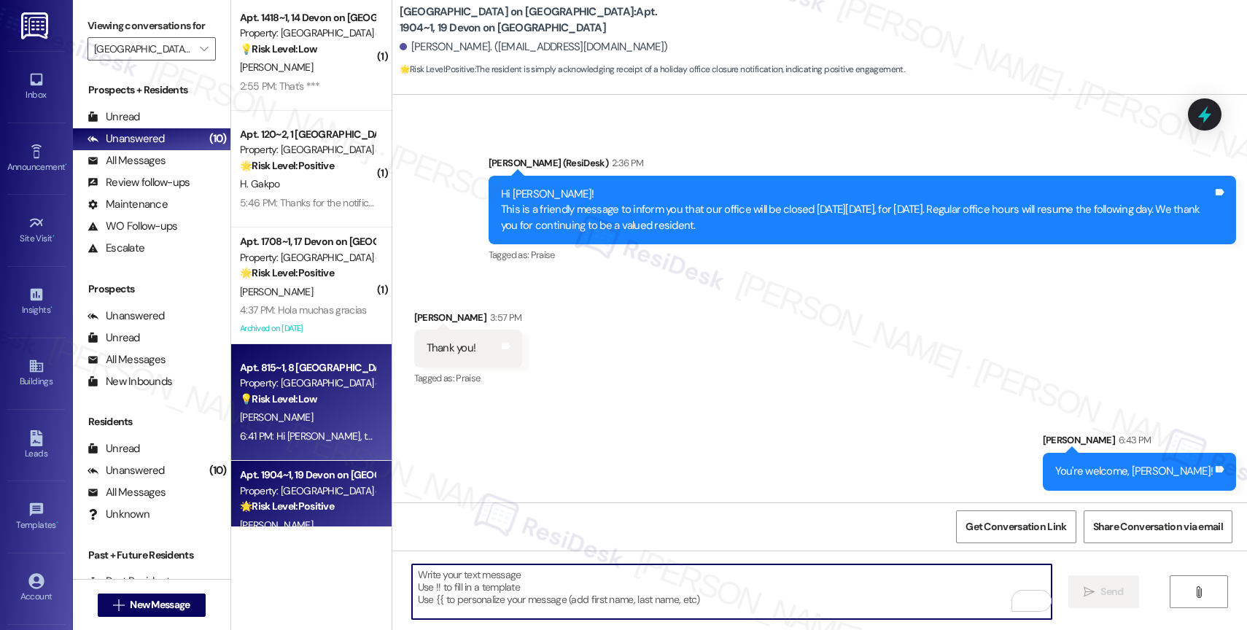
click at [286, 386] on div "Property: [GEOGRAPHIC_DATA] on [GEOGRAPHIC_DATA]" at bounding box center [307, 383] width 135 height 15
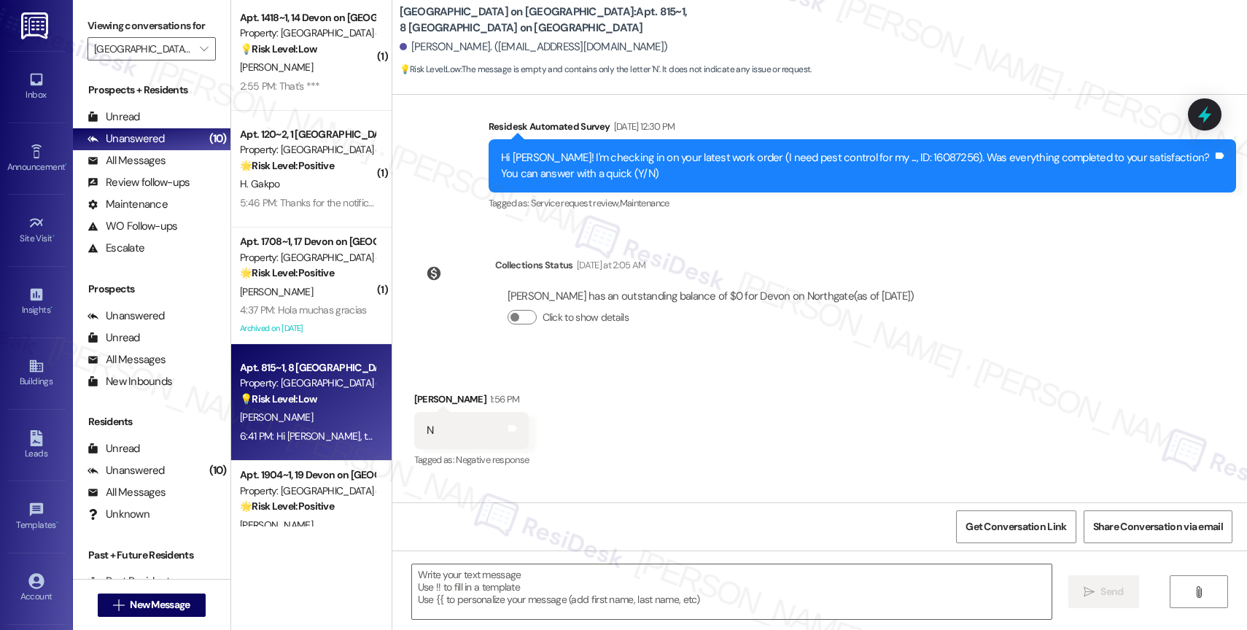
type textarea "Fetching suggested responses. Please feel free to read through the conversation…"
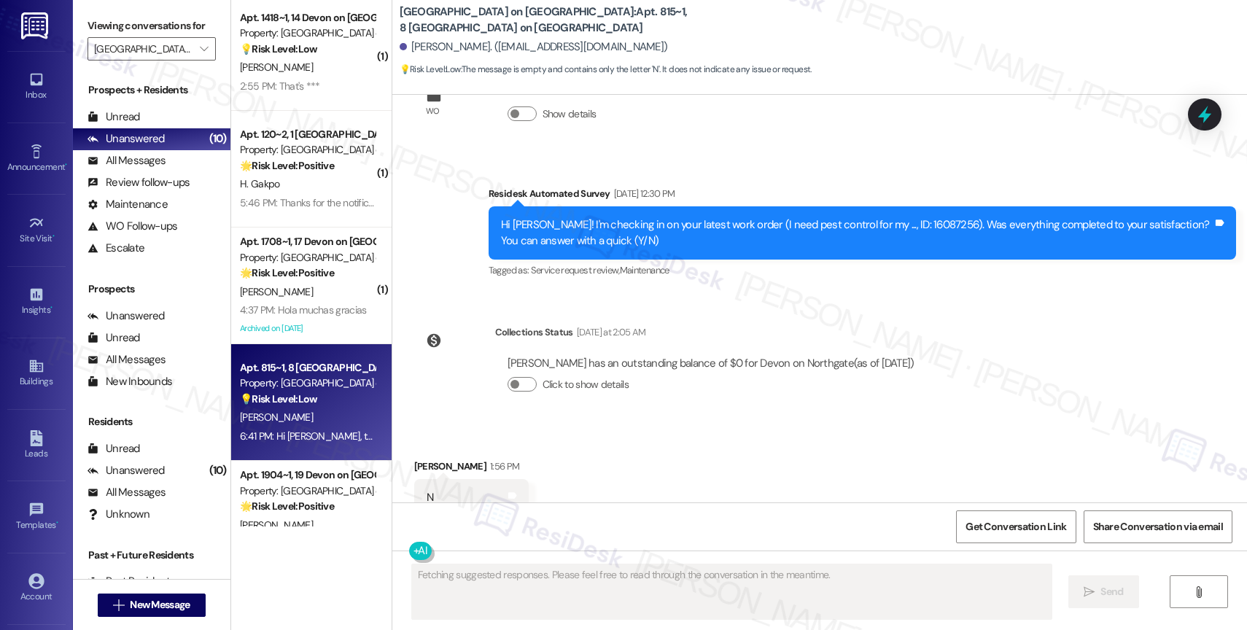
scroll to position [6320, 0]
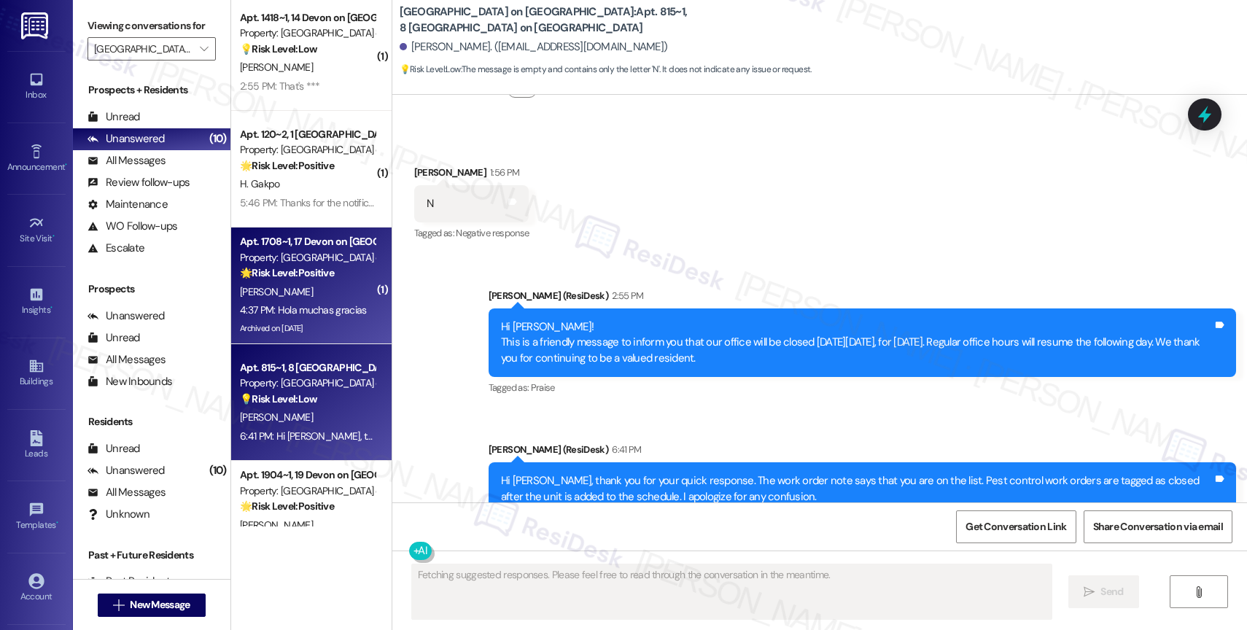
click at [280, 260] on div "Property: [GEOGRAPHIC_DATA] on [GEOGRAPHIC_DATA]" at bounding box center [307, 257] width 135 height 15
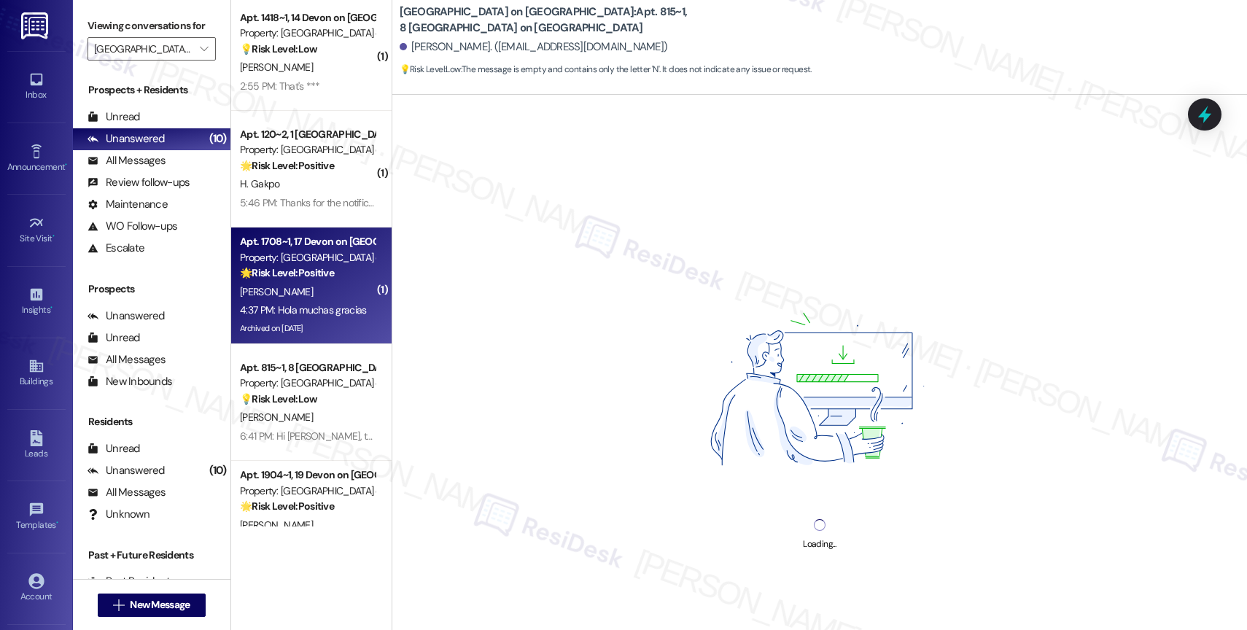
scroll to position [187, 0]
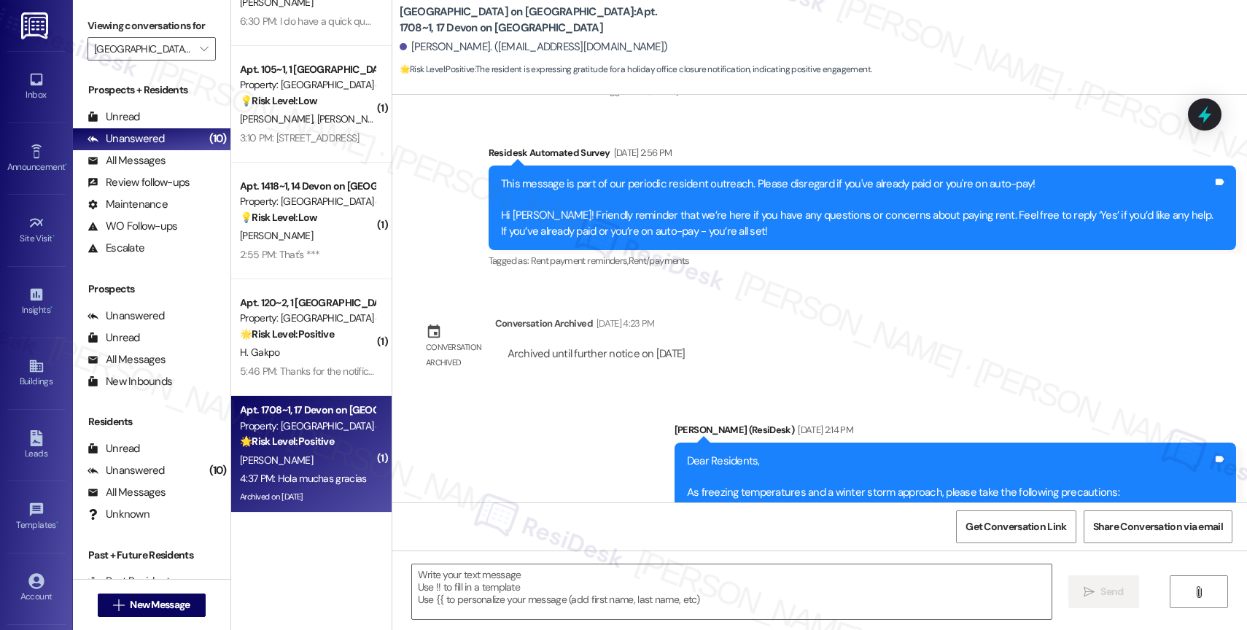
type textarea "Fetching suggested responses. Please feel free to read through the conversation…"
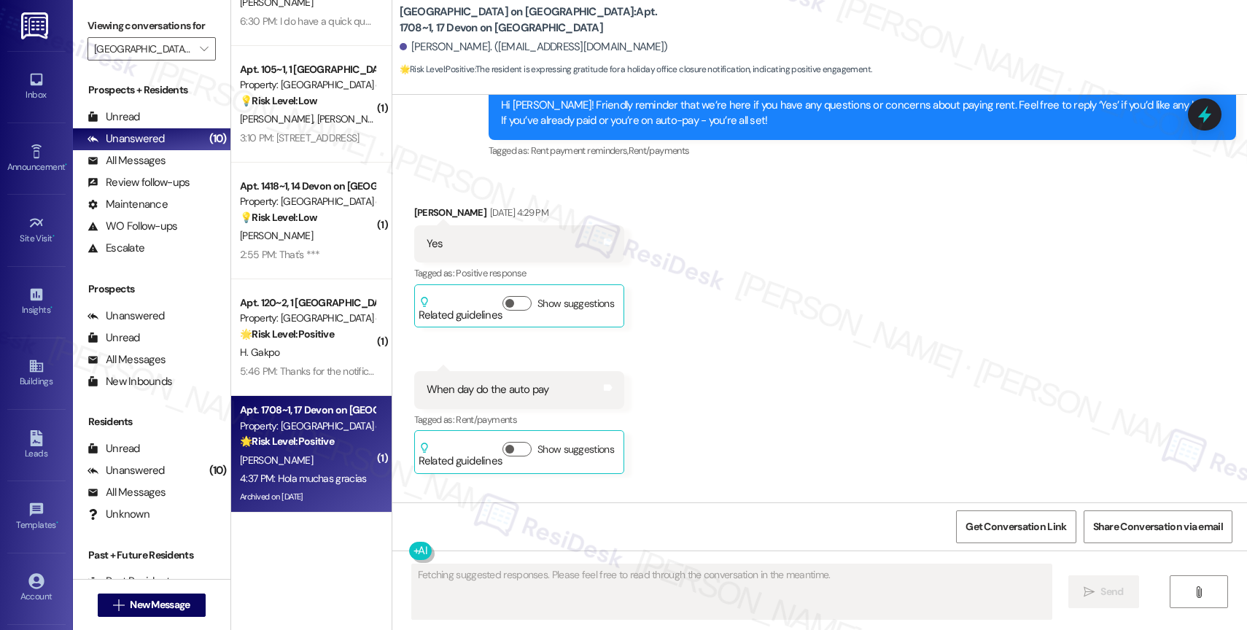
scroll to position [6104, 0]
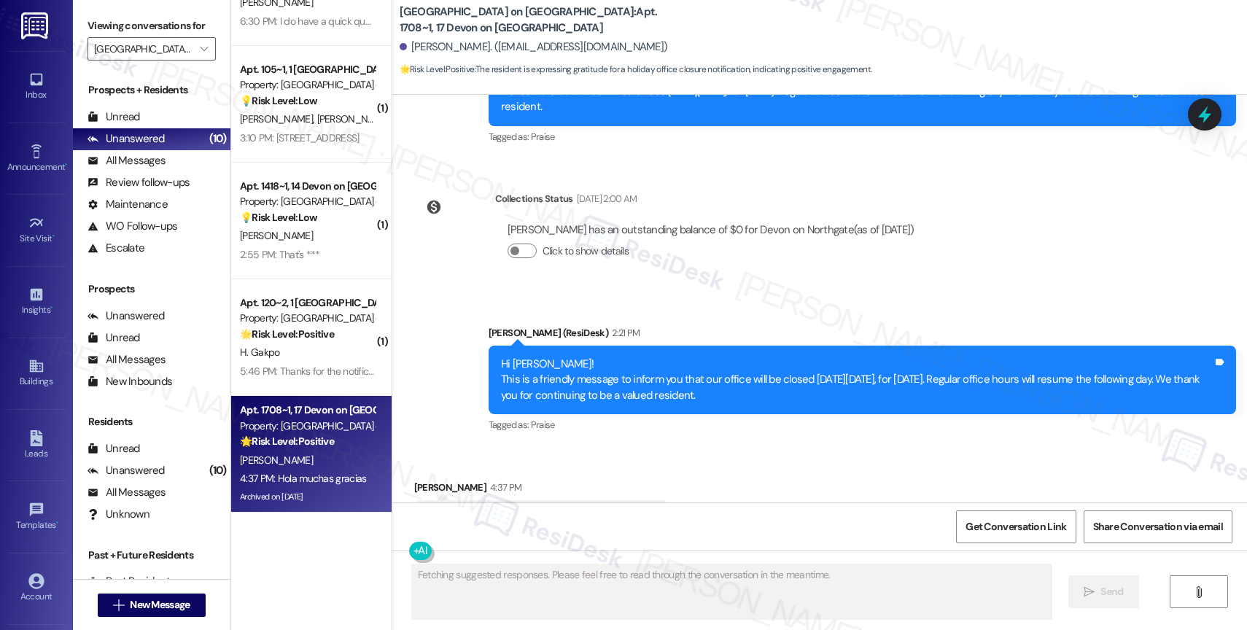
click at [665, 447] on div "Received via SMS Martin Quintero 4:37 PM Translated message: Hello, thank you v…" at bounding box center [819, 505] width 855 height 117
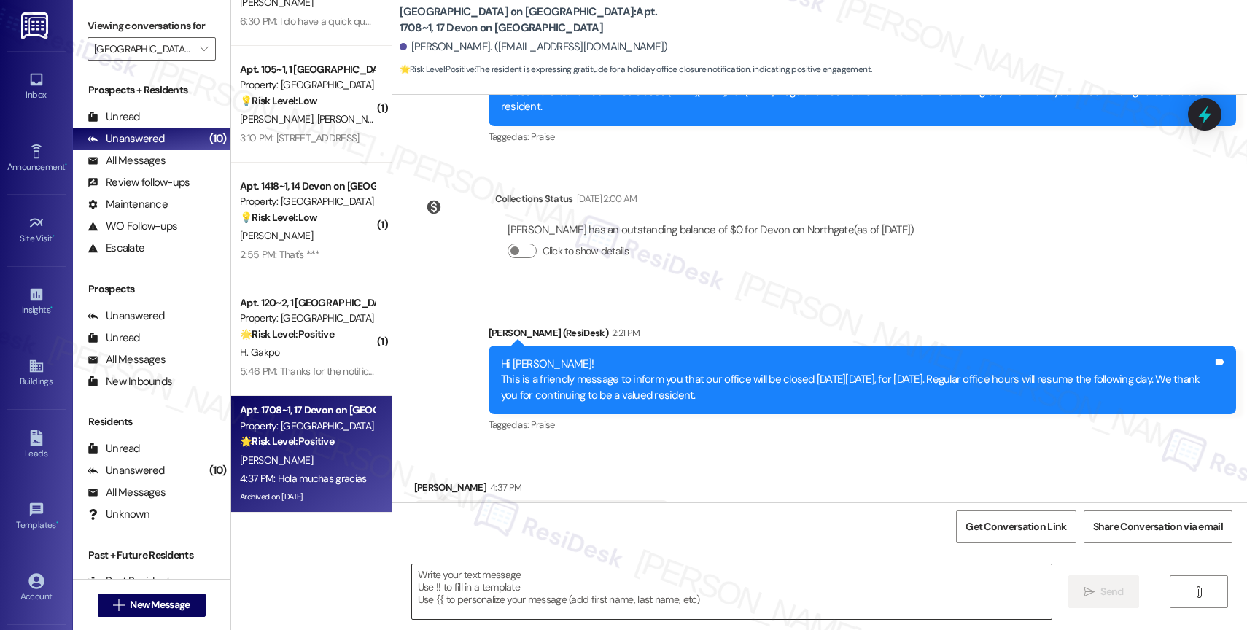
click at [469, 602] on textarea at bounding box center [732, 592] width 640 height 55
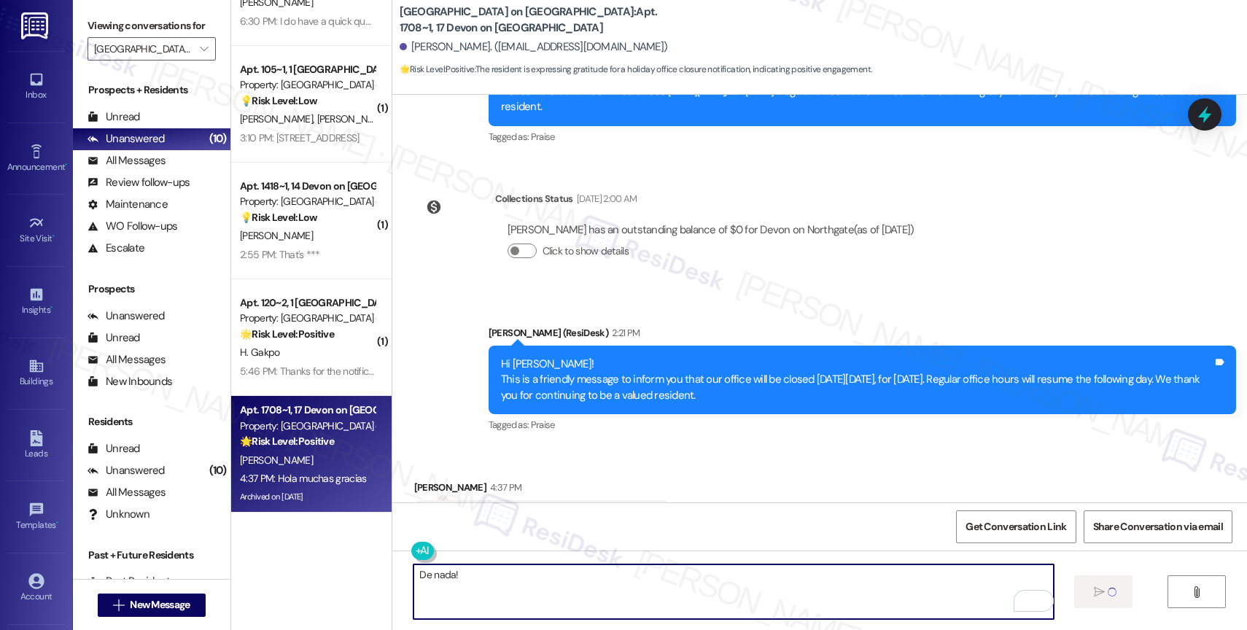
type textarea "De nada!"
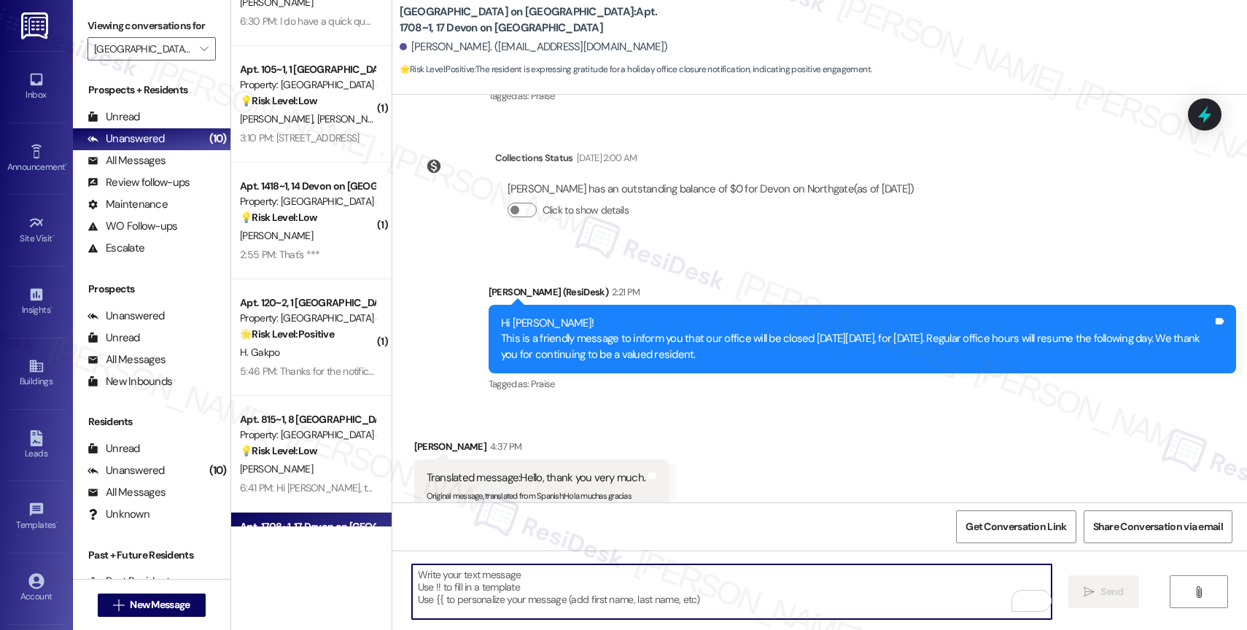
scroll to position [6207, 0]
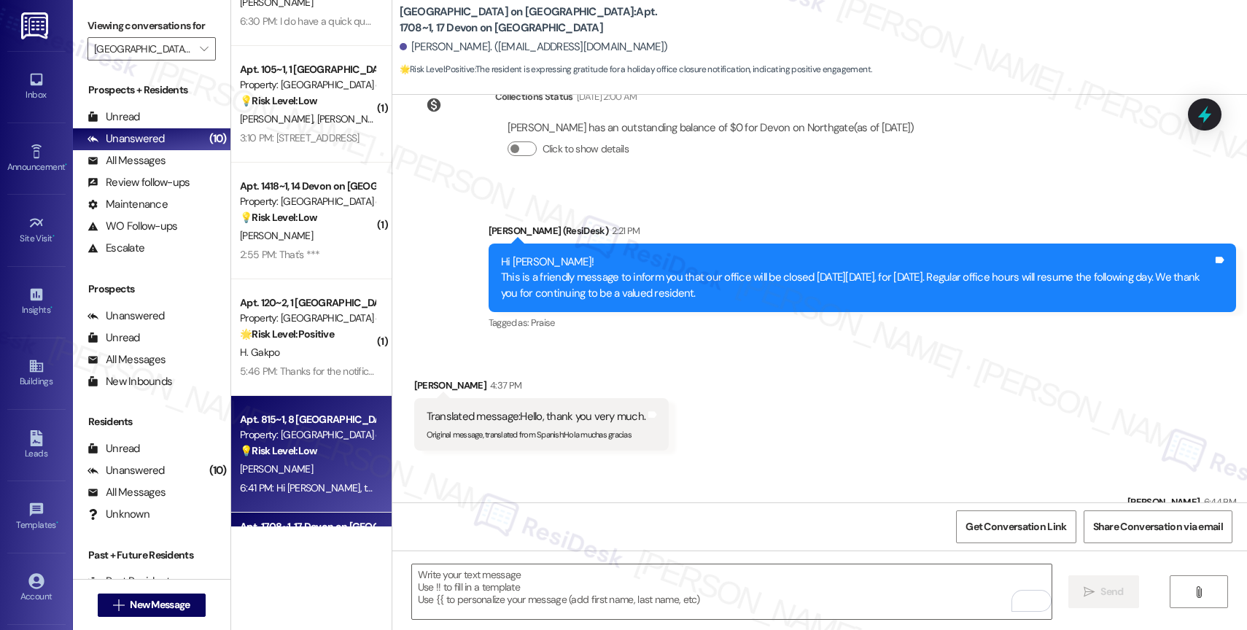
click at [283, 443] on div "💡 Risk Level: Low The message is empty and contains only the letter 'N'. It doe…" at bounding box center [307, 450] width 135 height 15
type textarea "Fetching suggested responses. Please feel free to read through the conversation…"
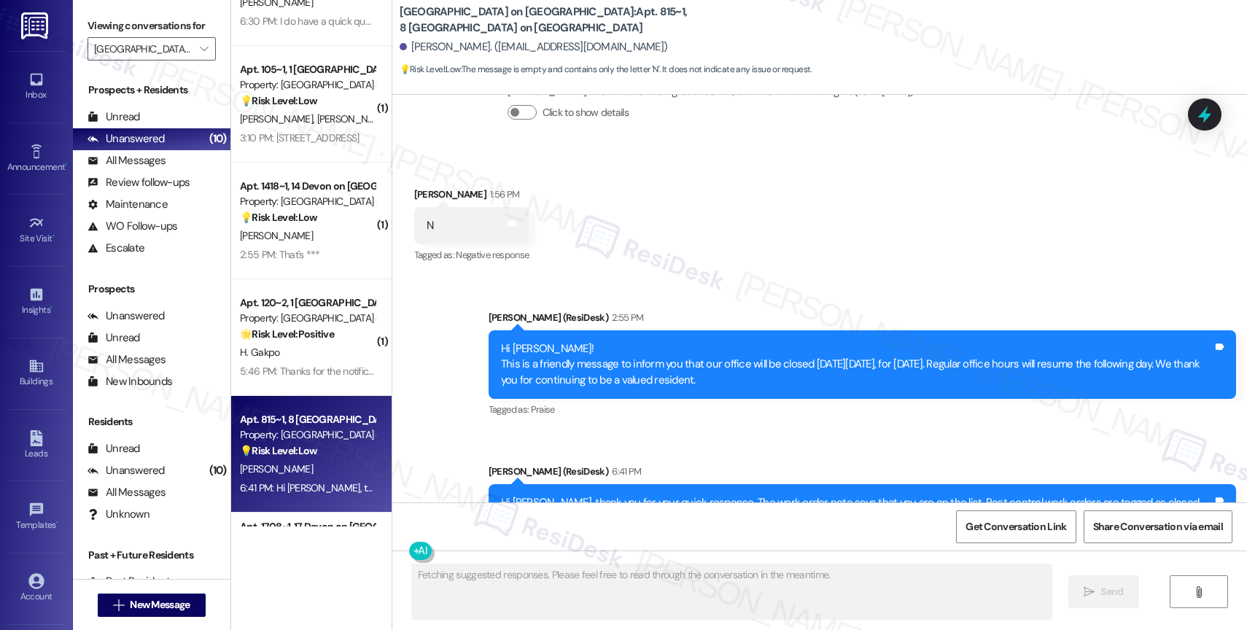
scroll to position [6320, 0]
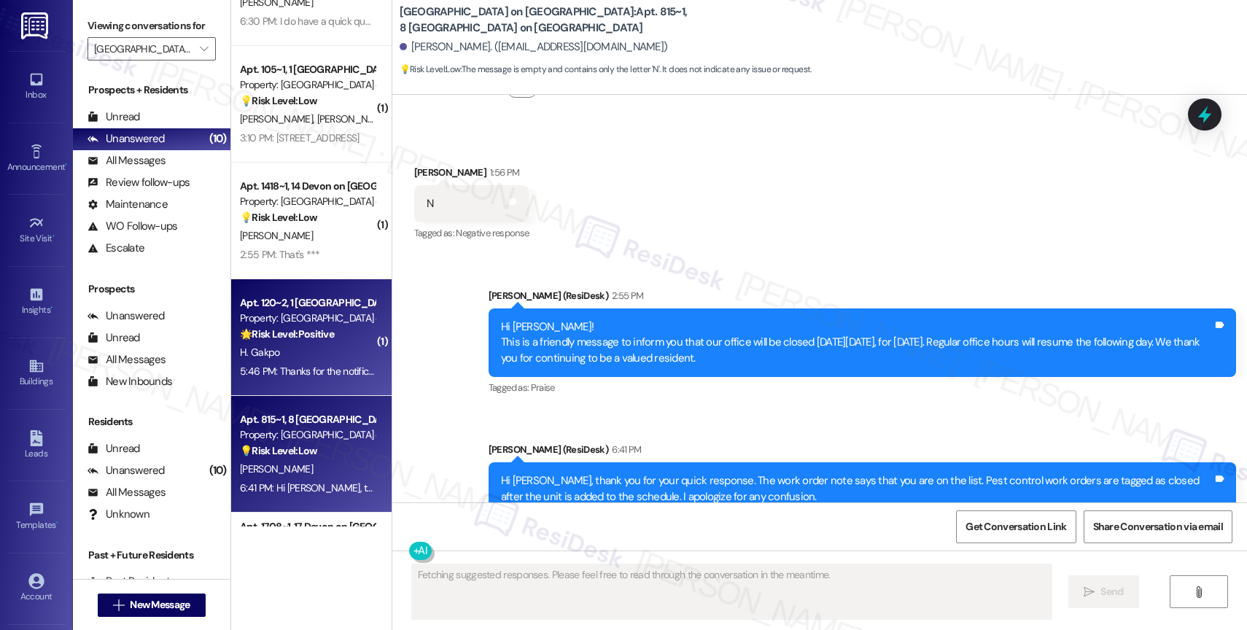
click at [292, 308] on div "Apt. 120~2, 1 [GEOGRAPHIC_DATA] on [GEOGRAPHIC_DATA]" at bounding box center [307, 302] width 135 height 15
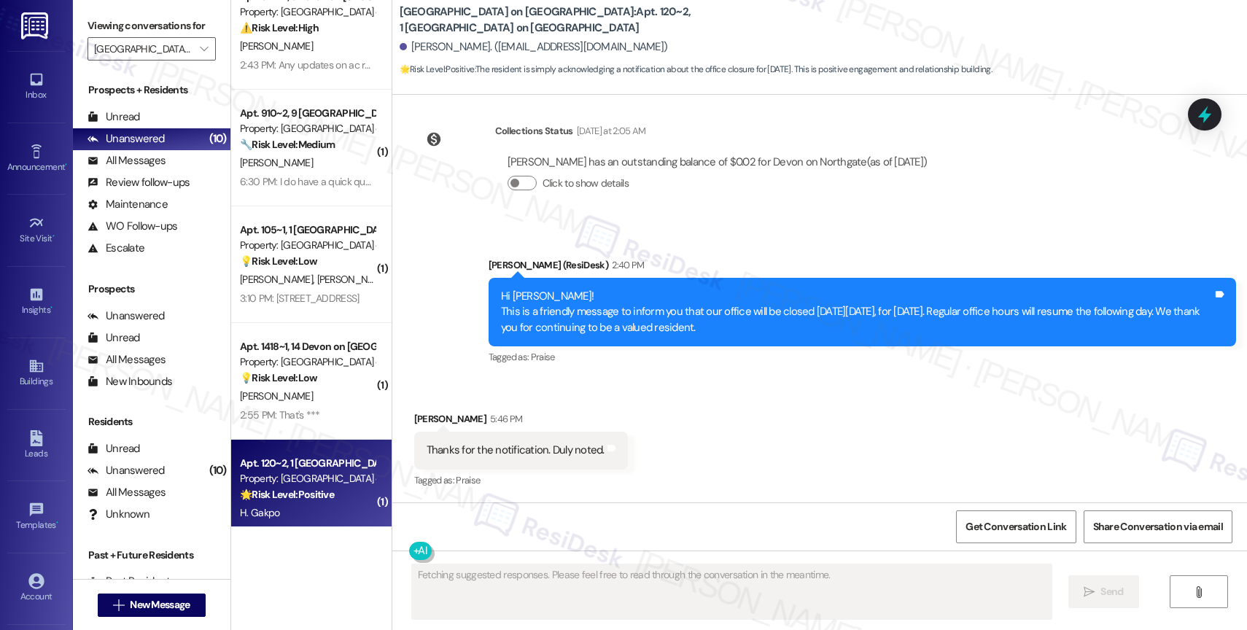
scroll to position [0, 0]
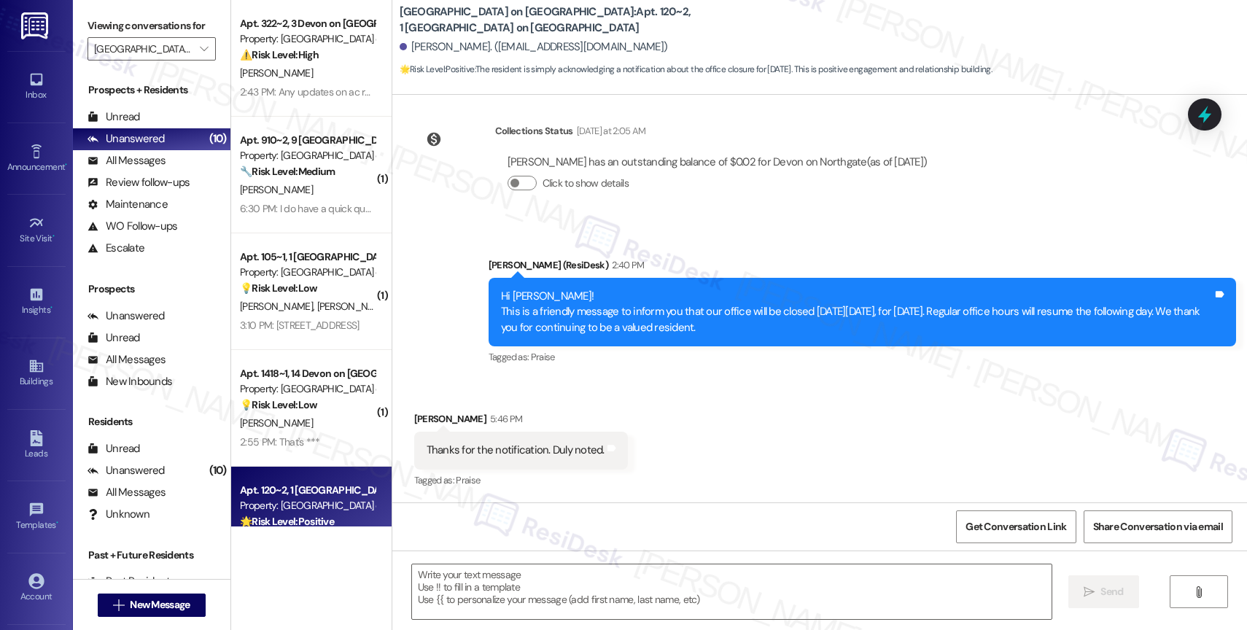
click at [659, 435] on div "Received via SMS [PERSON_NAME] 5:46 PM Thanks for the notification. Duly noted.…" at bounding box center [819, 440] width 855 height 123
click at [464, 586] on textarea at bounding box center [732, 592] width 640 height 55
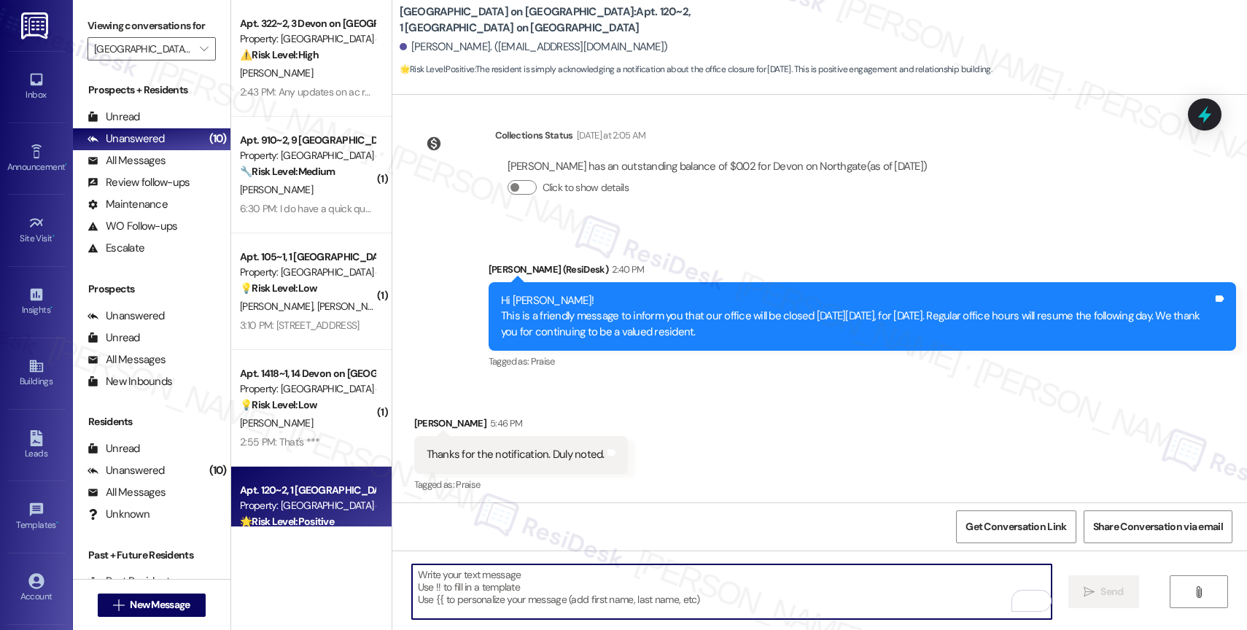
scroll to position [241, 0]
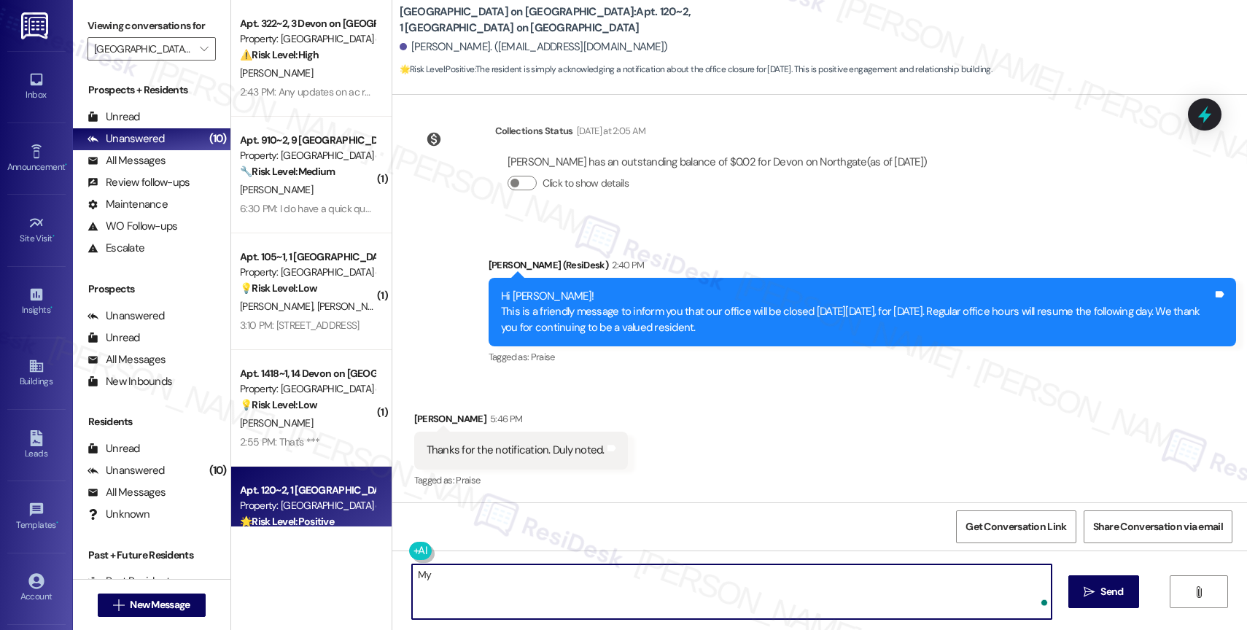
type textarea "M"
type textarea "You're welcome!"
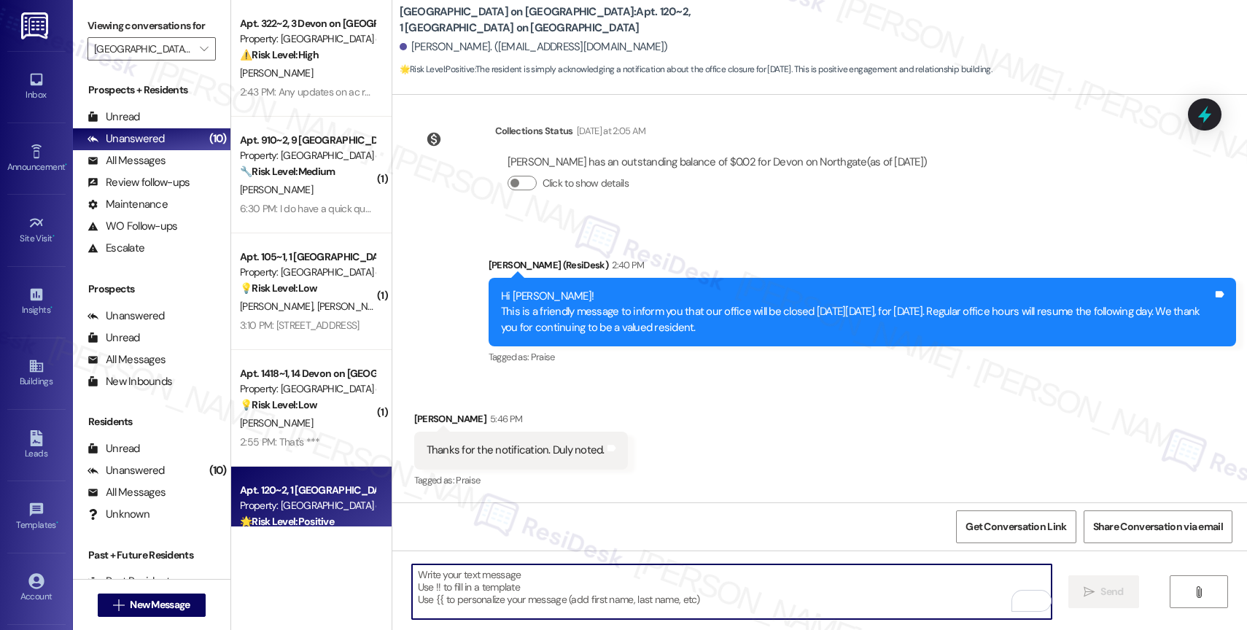
click at [268, 385] on div "Property: [GEOGRAPHIC_DATA] on [GEOGRAPHIC_DATA]" at bounding box center [307, 388] width 135 height 15
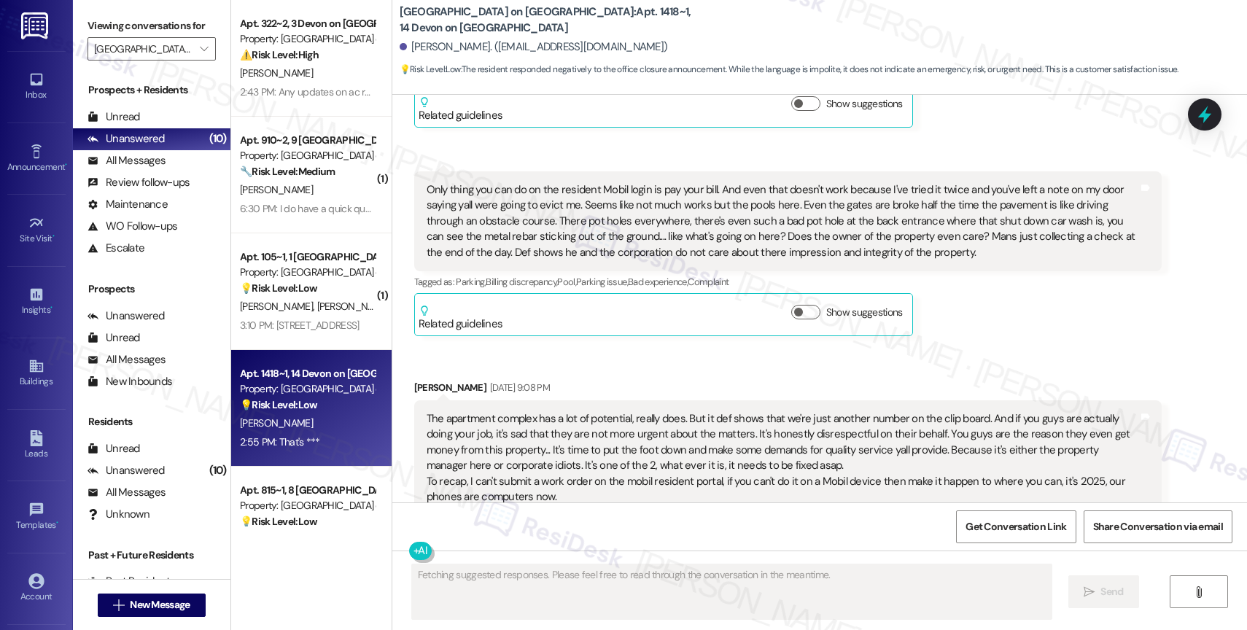
scroll to position [2822, 0]
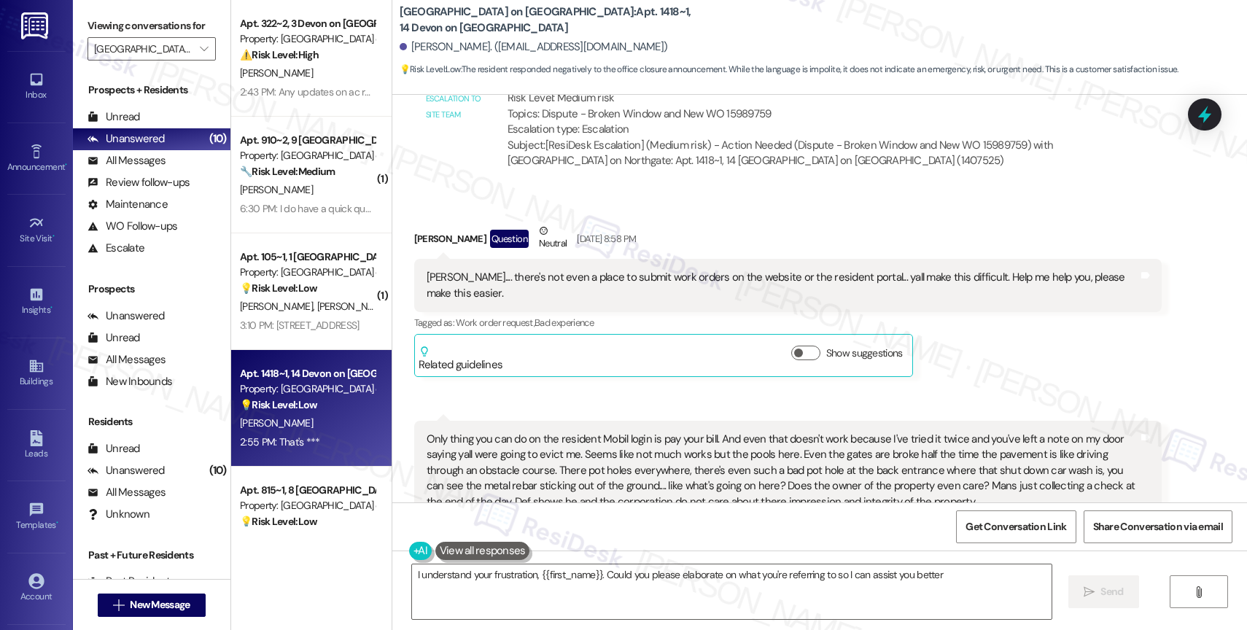
type textarea "I understand your frustration, {{first_name}}. Could you please elaborate on wh…"
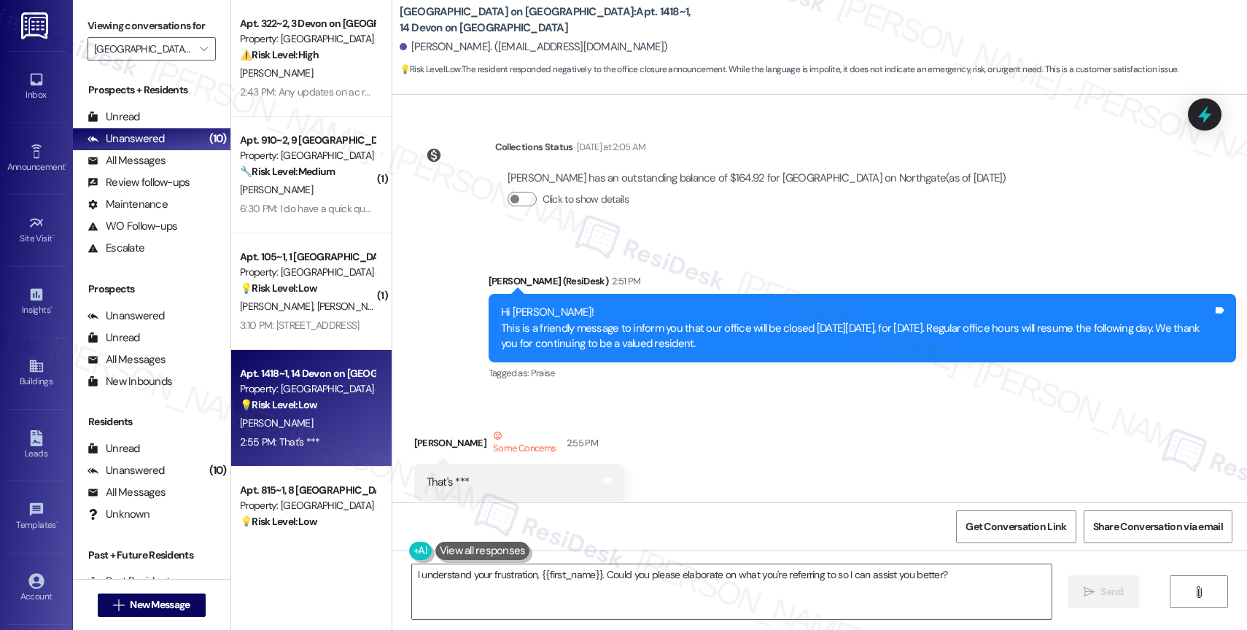
scroll to position [3948, 0]
click at [718, 403] on div "Received via SMS [PERSON_NAME] Some Concerns 2:55 PM That's *** Tags and notes …" at bounding box center [819, 464] width 855 height 139
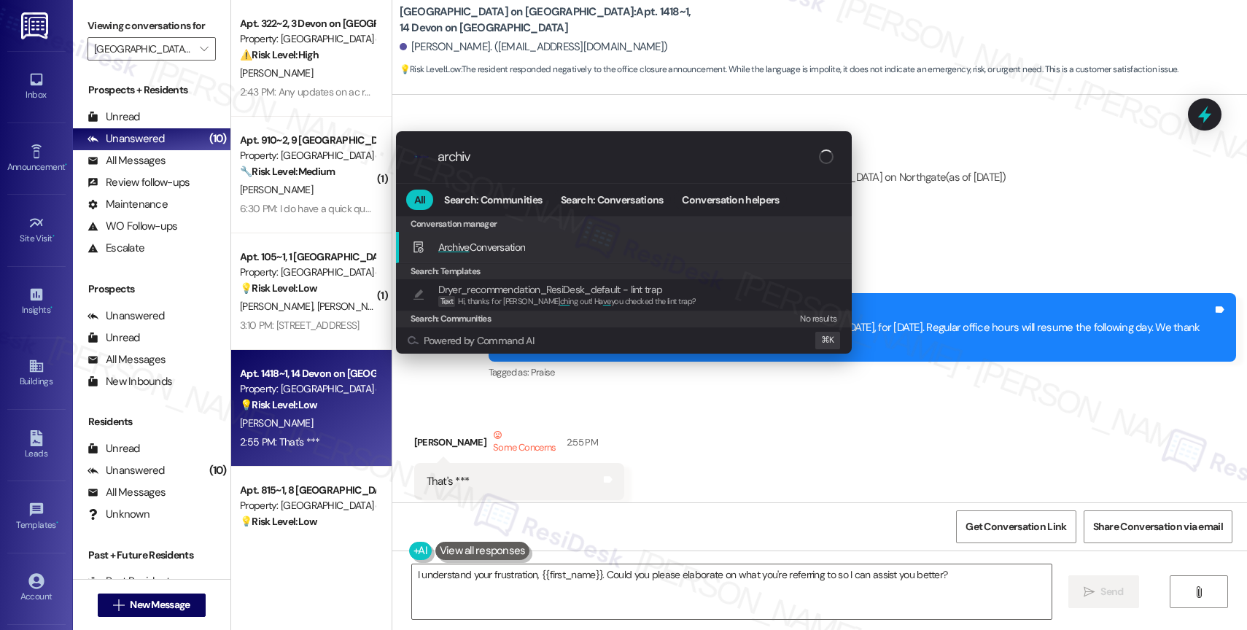
type input "archive"
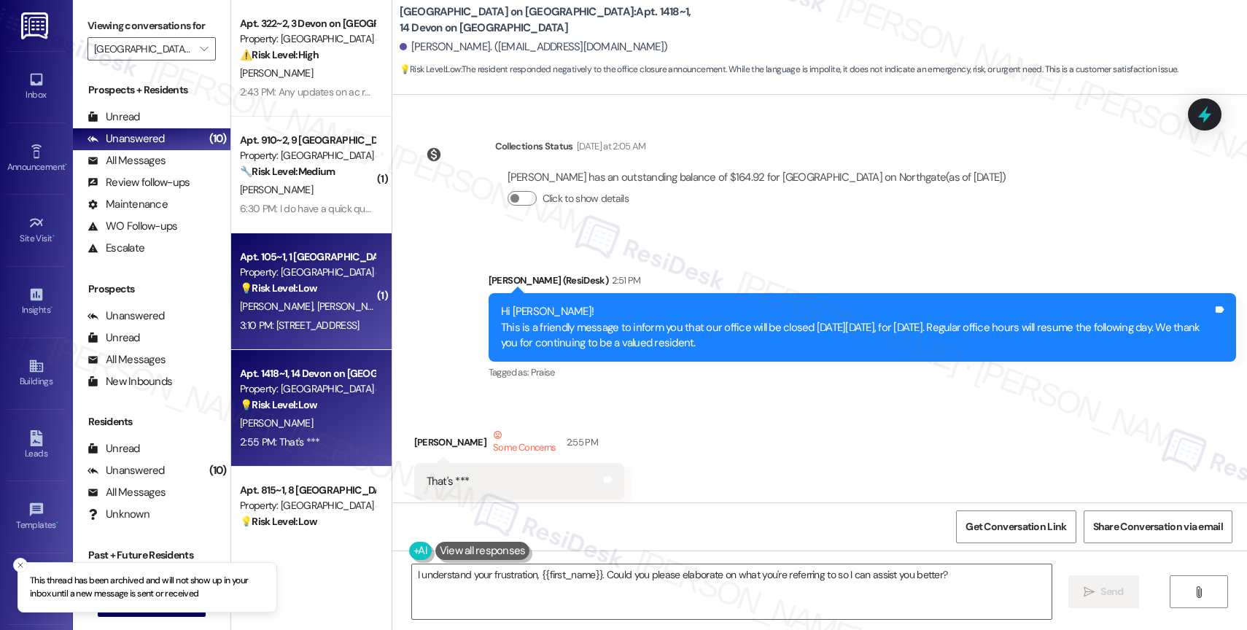
click at [323, 296] on div "💡 Risk Level: Low The resident provided an address with no context. Assuming it…" at bounding box center [307, 288] width 135 height 15
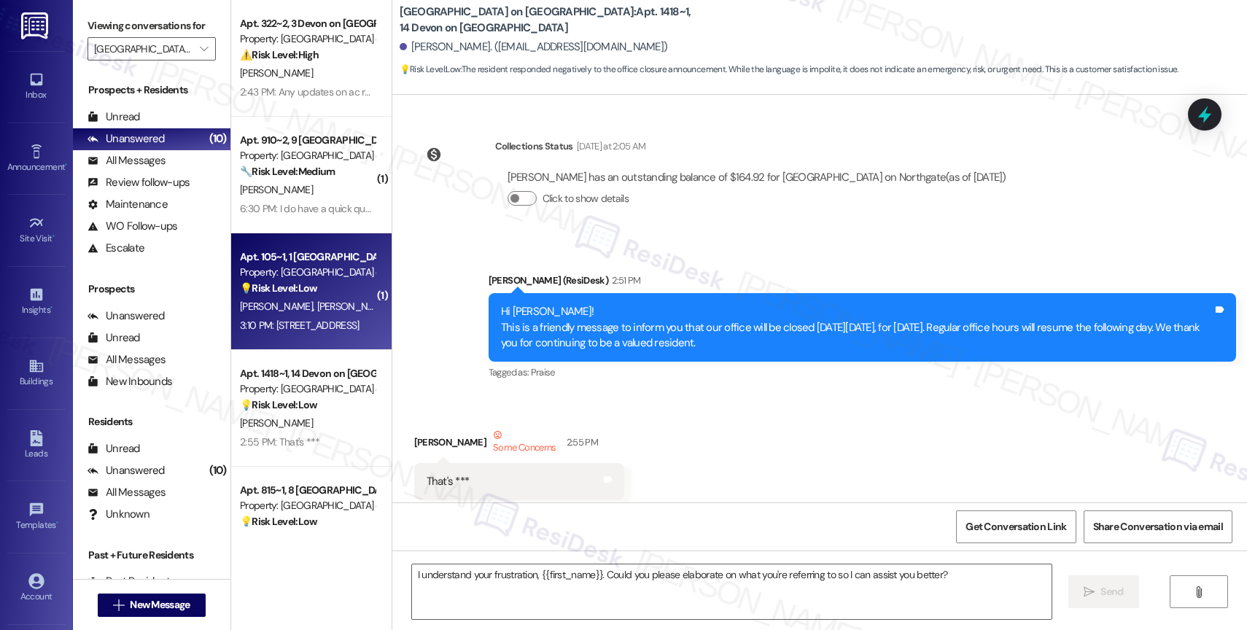
type textarea "Fetching suggested responses. Please feel free to read through the conversation…"
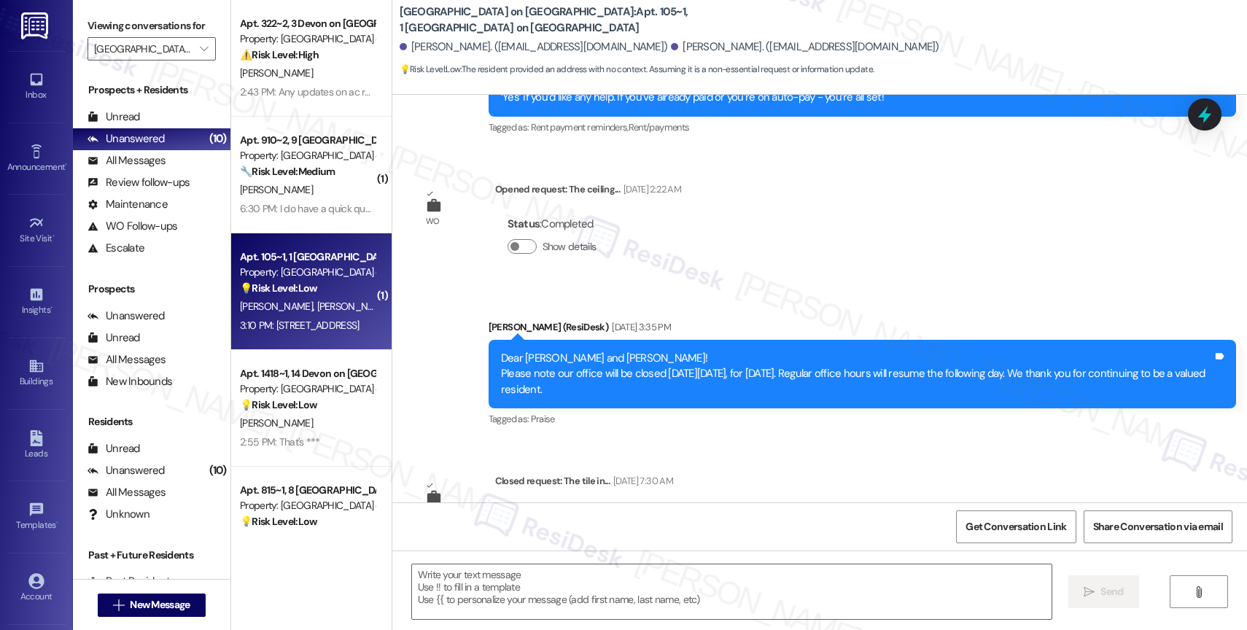
type textarea "Fetching suggested responses. Please feel free to read through the conversation…"
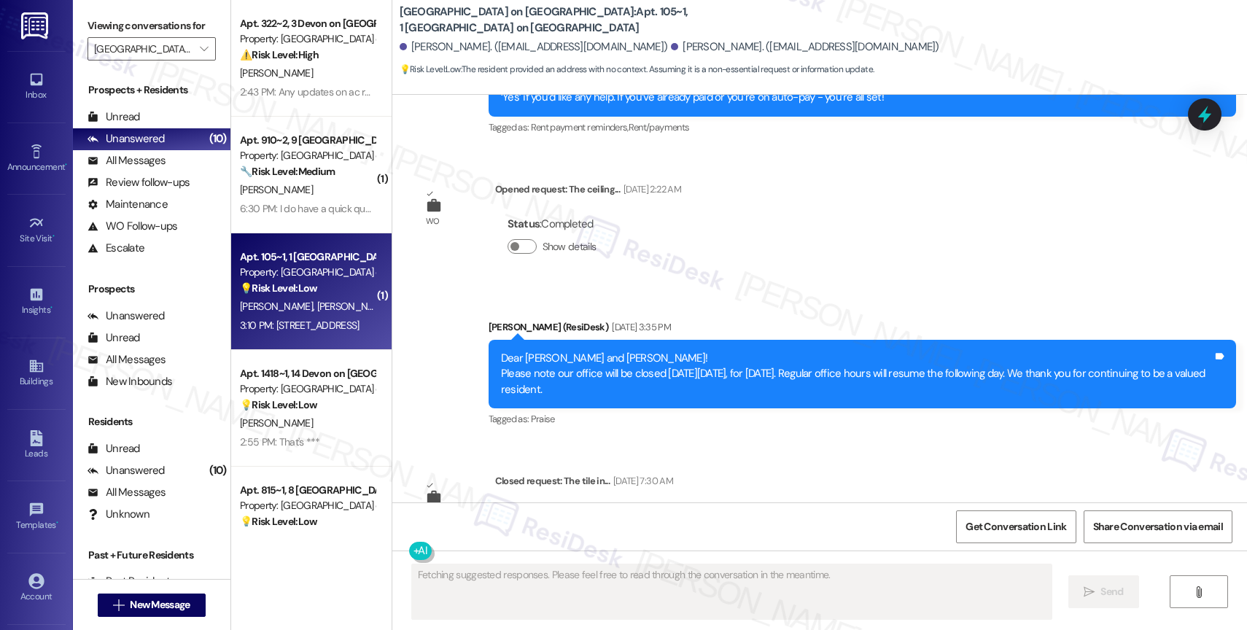
scroll to position [6846, 0]
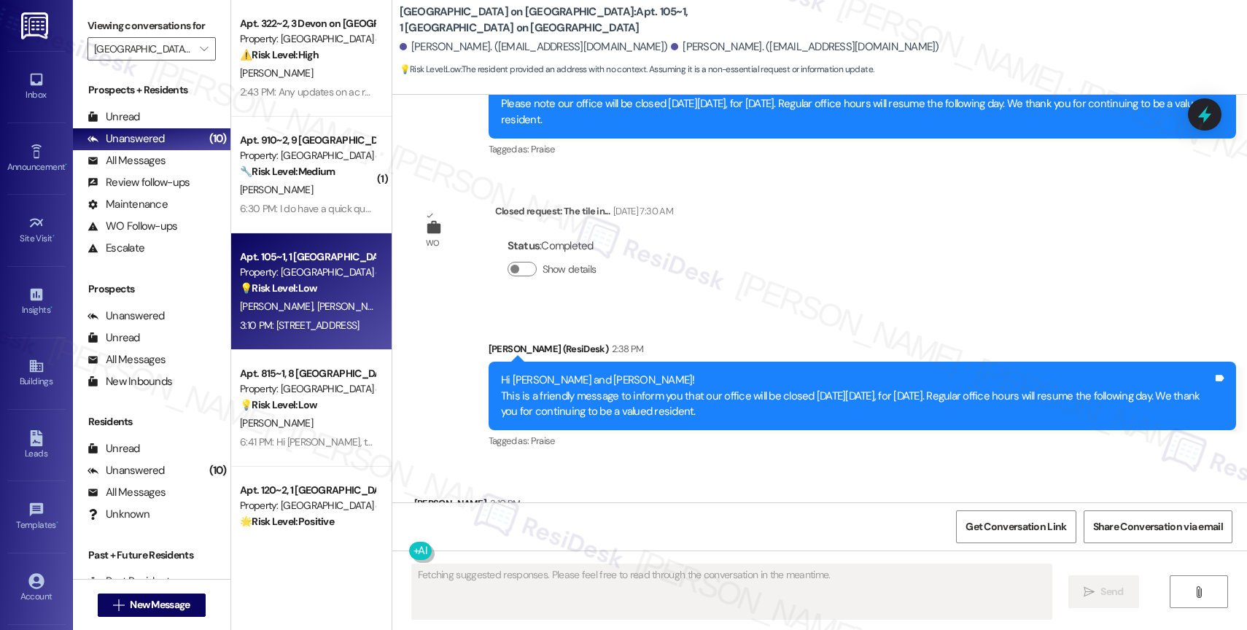
click at [586, 463] on div "Received via SMS [PERSON_NAME] 3:10 PM [STREET_ADDRESS] Tags and notes" at bounding box center [819, 513] width 855 height 101
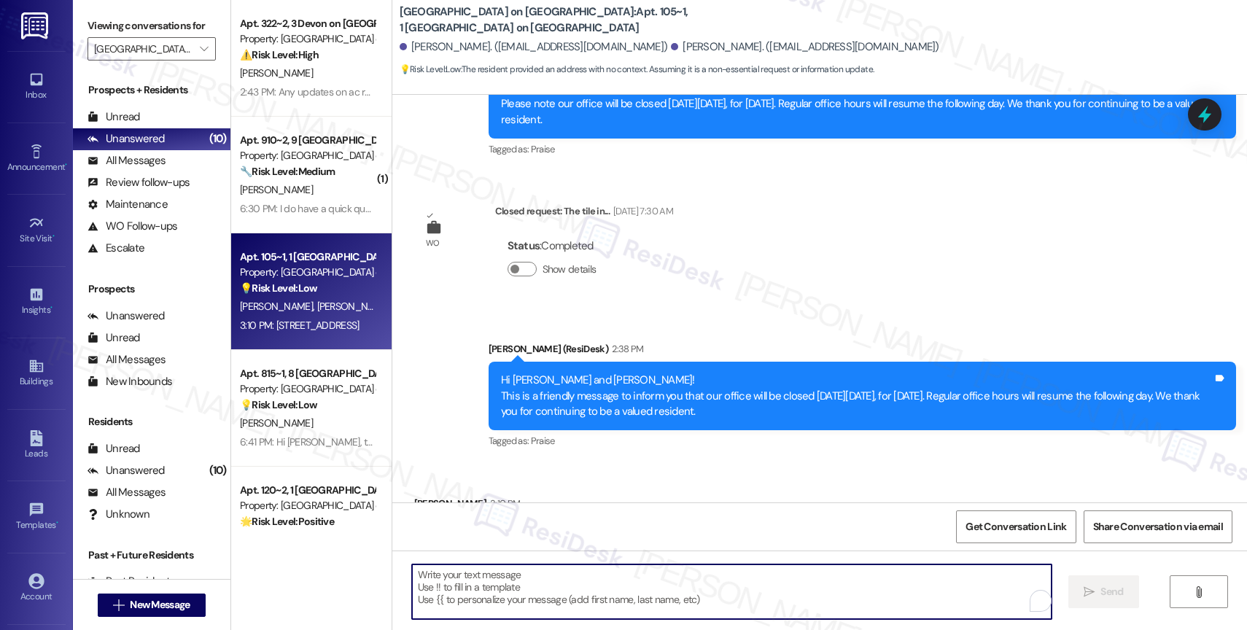
click at [478, 586] on textarea "To enrich screen reader interactions, please activate Accessibility in Grammarl…" at bounding box center [732, 592] width 640 height 55
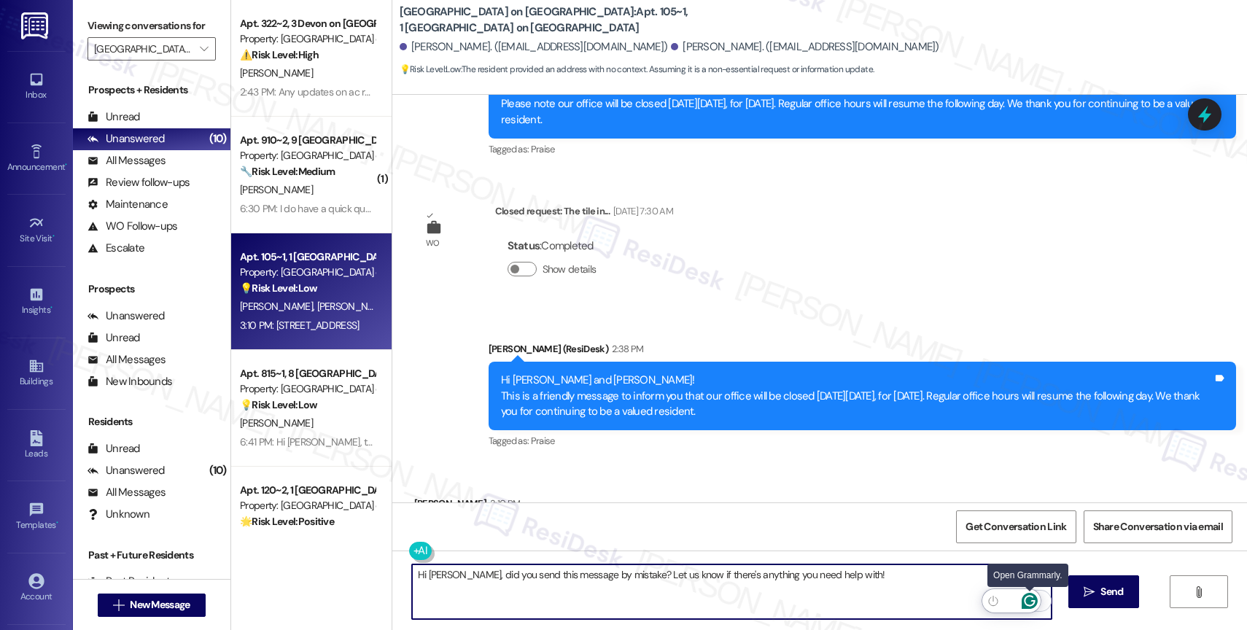
type textarea "Hi [PERSON_NAME], did you send this message by mistake? Let us know if there's …"
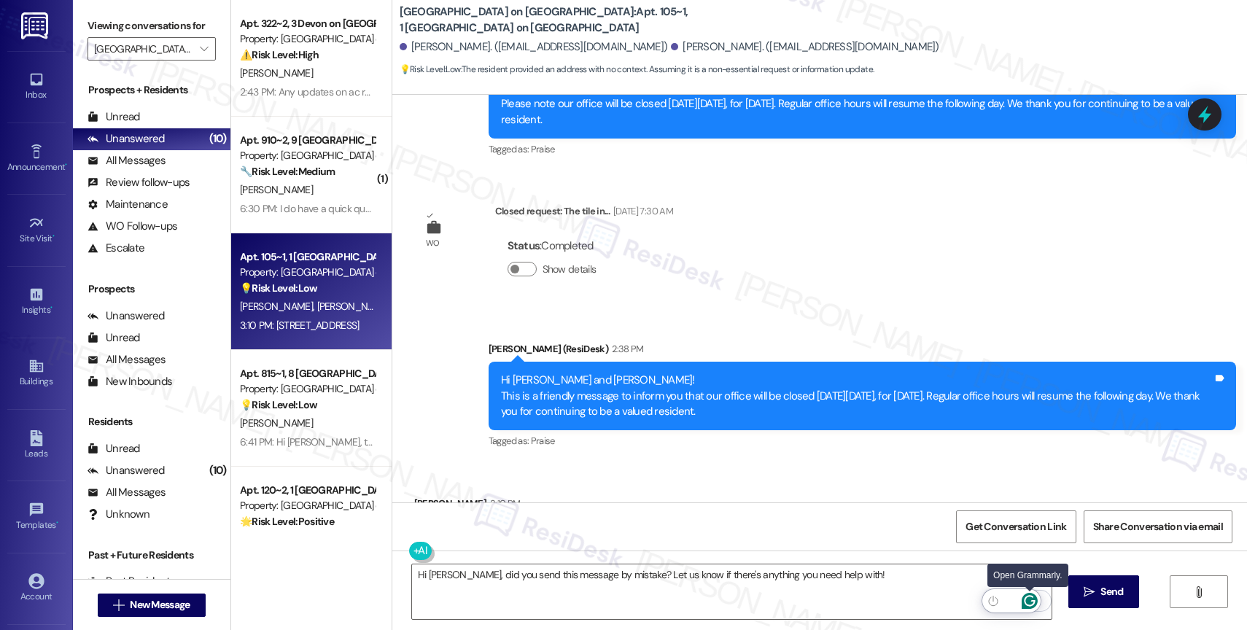
click at [1029, 594] on icon "Open Grammarly. 0 Suggestions." at bounding box center [1030, 601] width 16 height 16
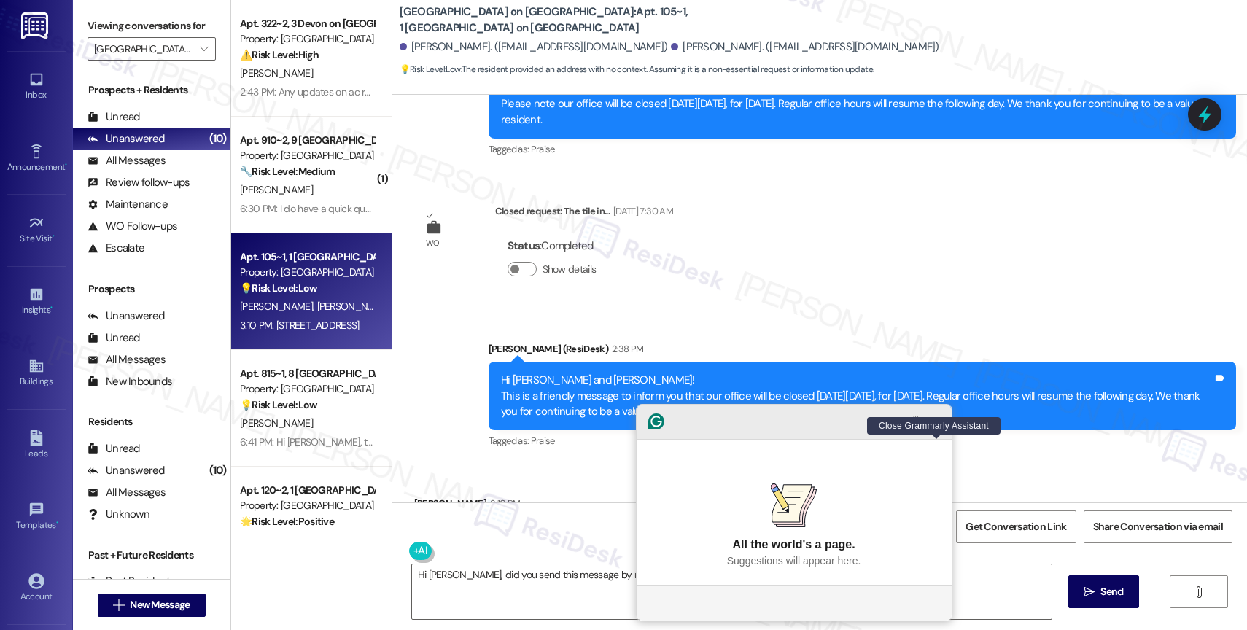
click at [942, 430] on icon "Close Grammarly Assistant" at bounding box center [938, 422] width 18 height 18
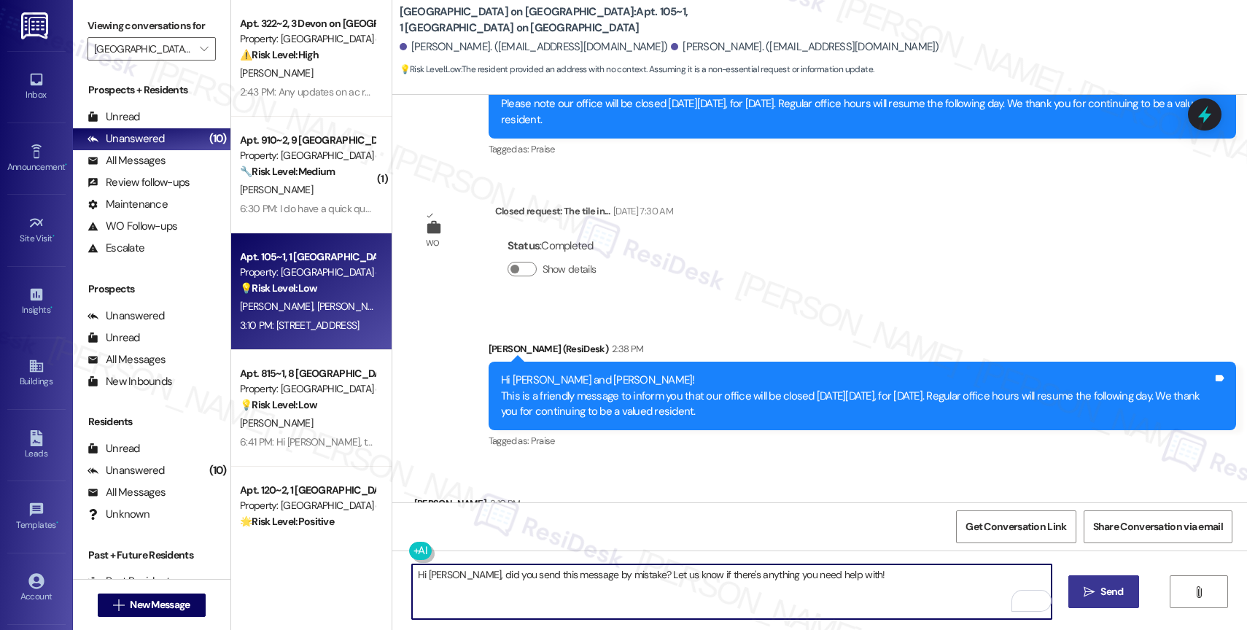
click at [1074, 586] on button " Send" at bounding box center [1104, 592] width 71 height 33
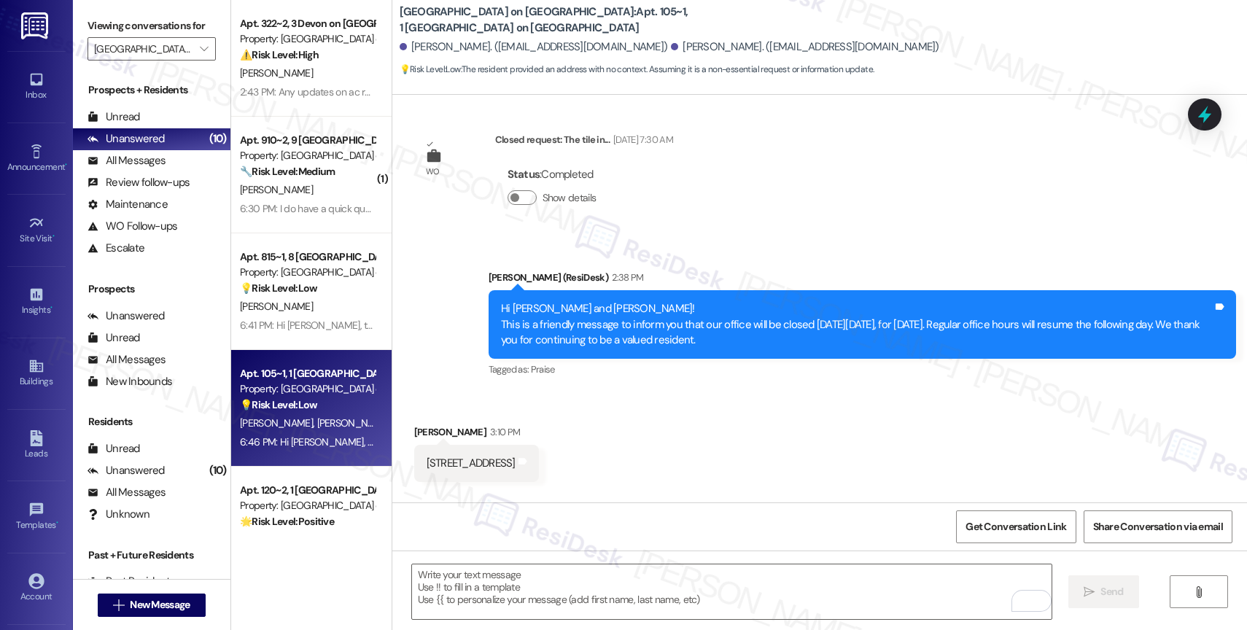
scroll to position [6948, 0]
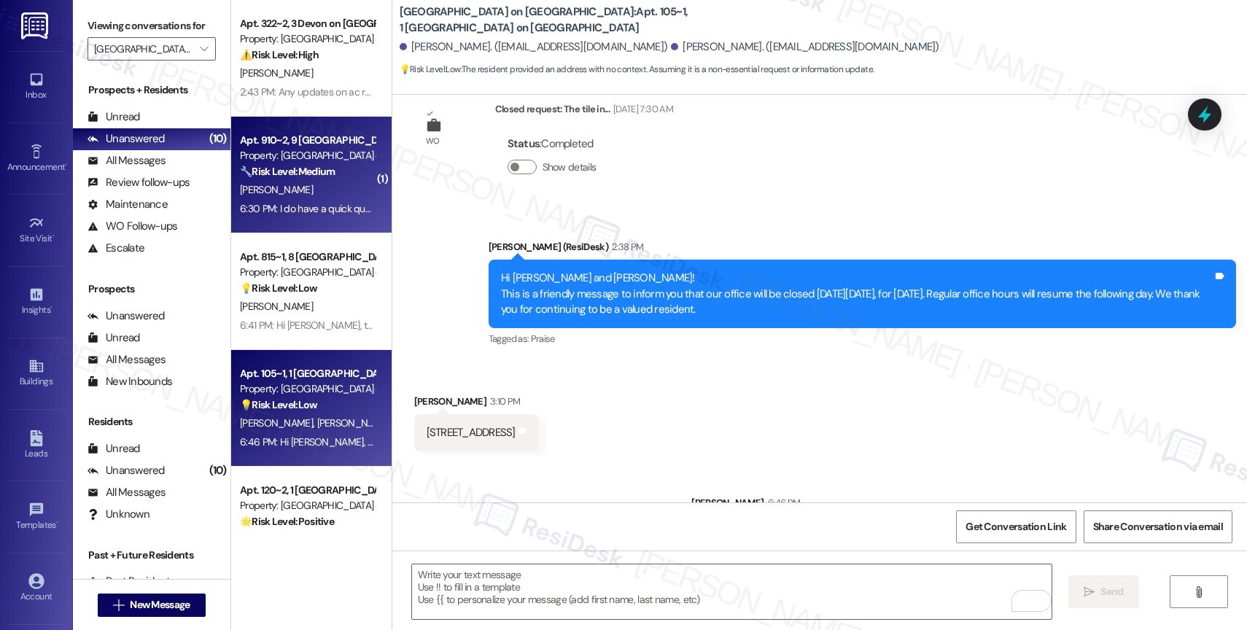
click at [295, 160] on div "Property: [GEOGRAPHIC_DATA] on [GEOGRAPHIC_DATA]" at bounding box center [307, 155] width 135 height 15
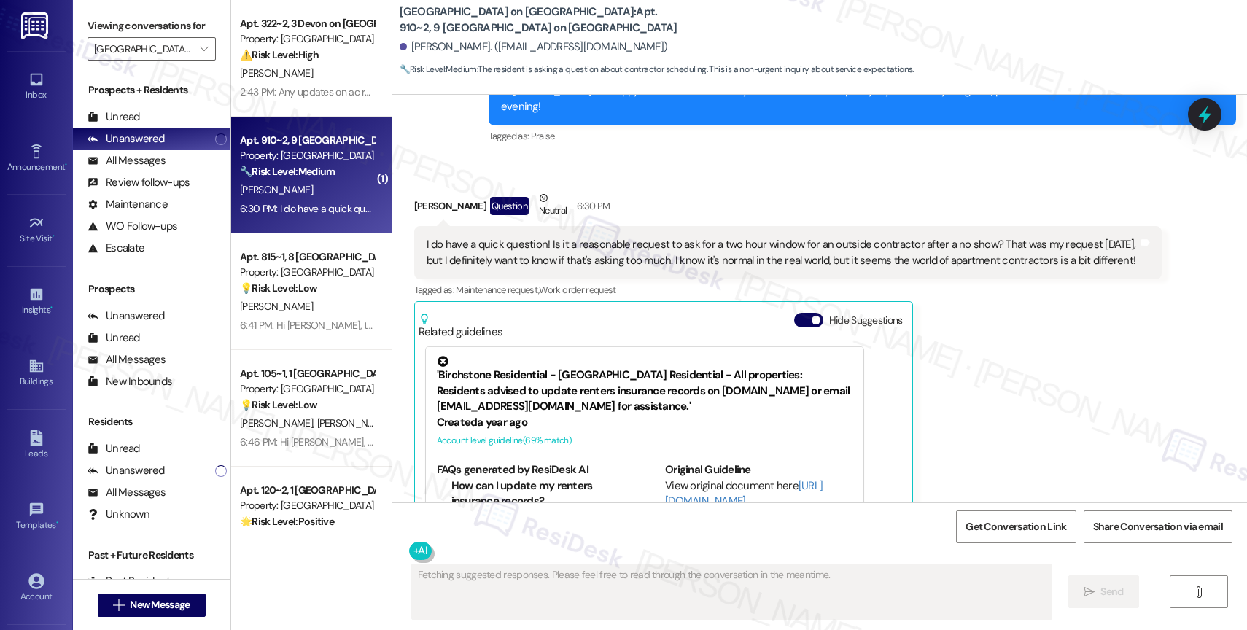
scroll to position [3118, 0]
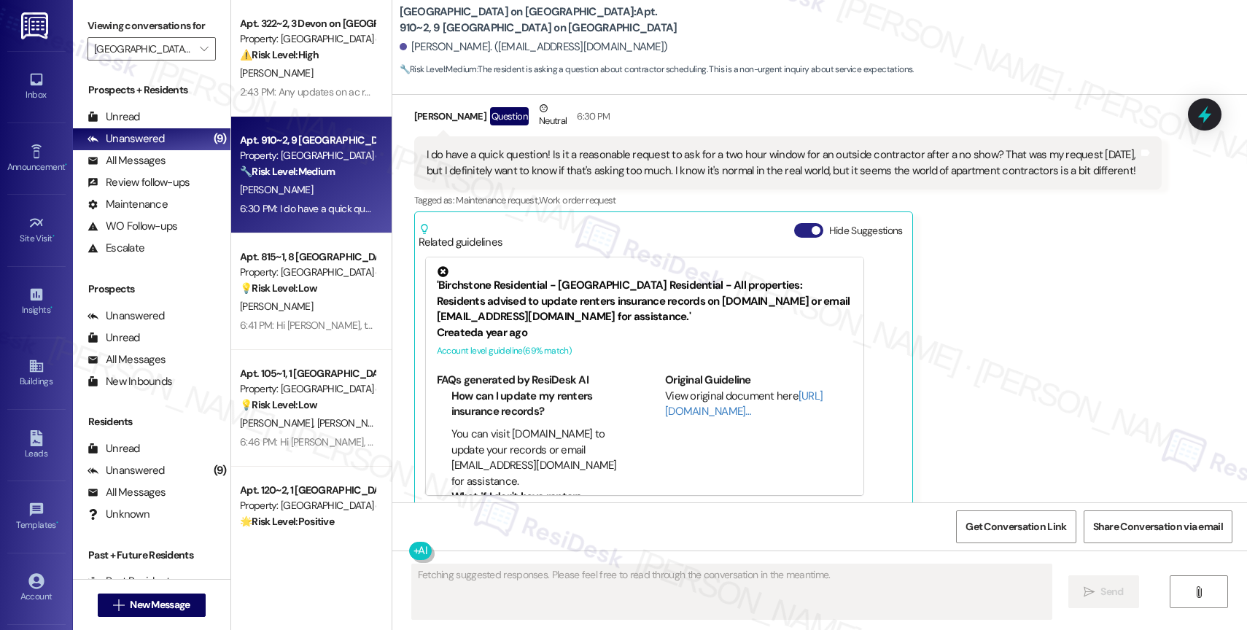
click at [794, 223] on button "Hide Suggestions" at bounding box center [808, 230] width 29 height 15
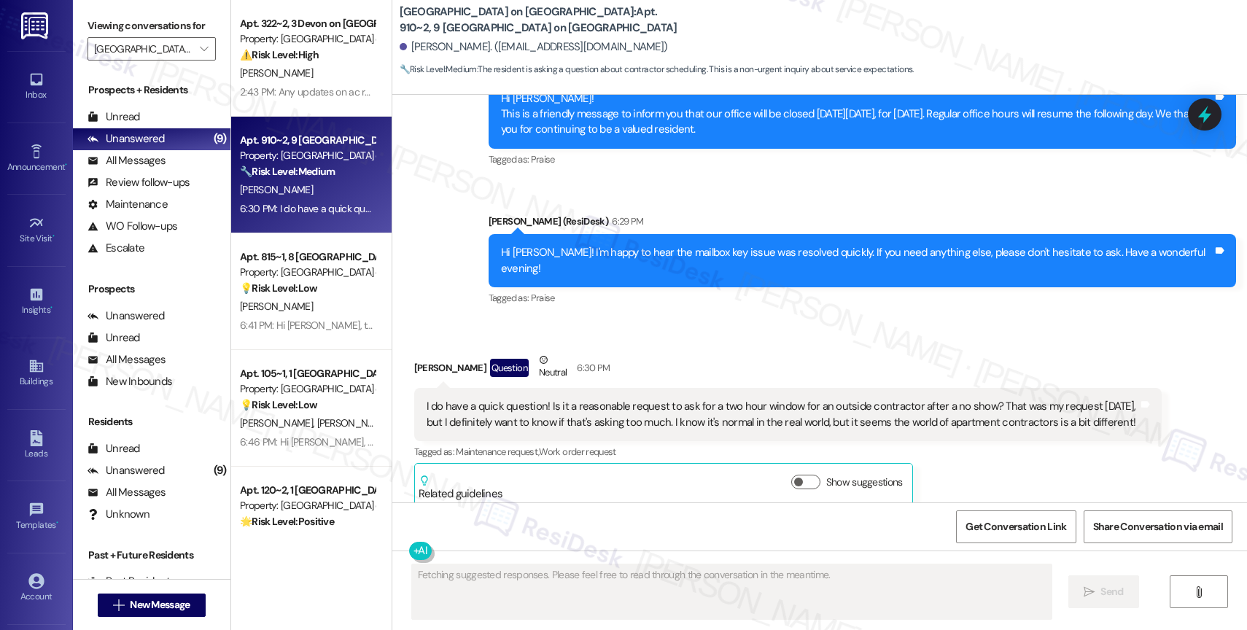
click at [662, 322] on div "Received via SMS Kate Mann Question Neutral 6:30 PM I do have a quick question!…" at bounding box center [819, 418] width 855 height 198
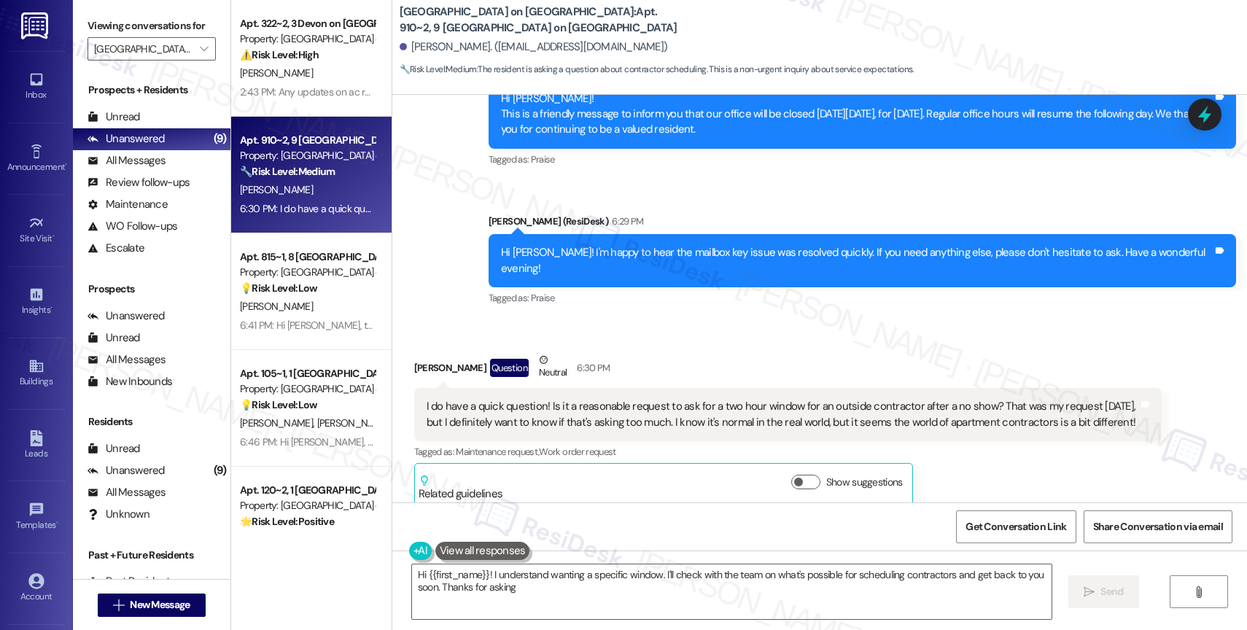
type textarea "Hi {{first_name}}! I understand wanting a specific window. I'll check with the …"
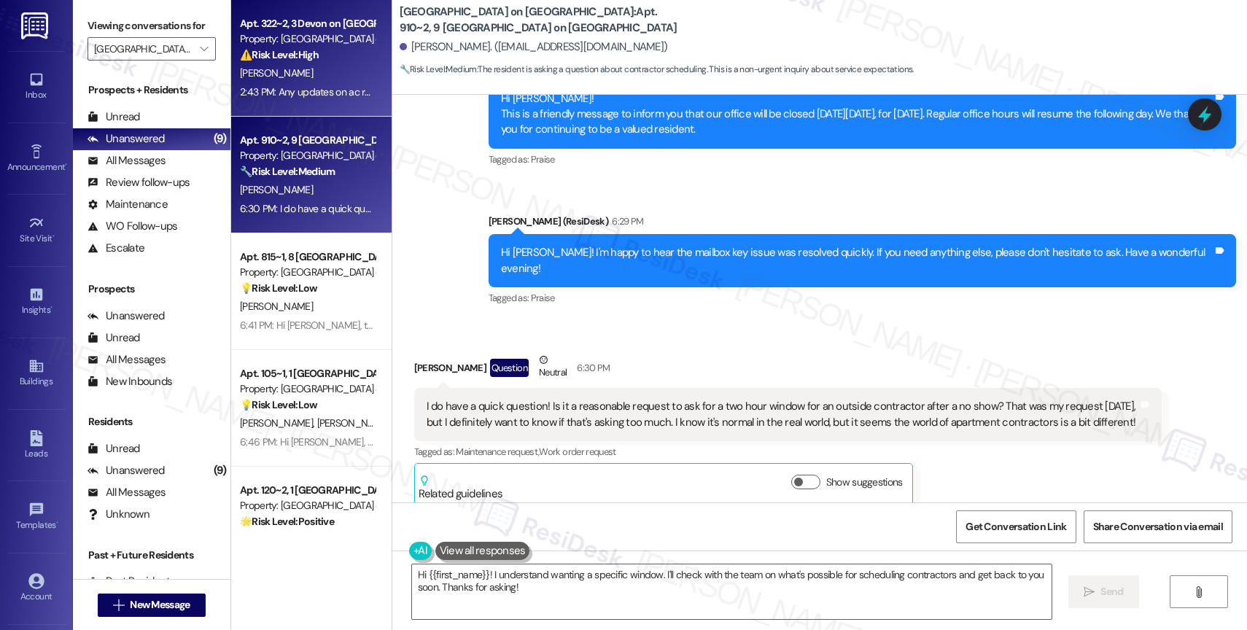
click at [281, 39] on div "Property: [GEOGRAPHIC_DATA] on [GEOGRAPHIC_DATA]" at bounding box center [307, 38] width 135 height 15
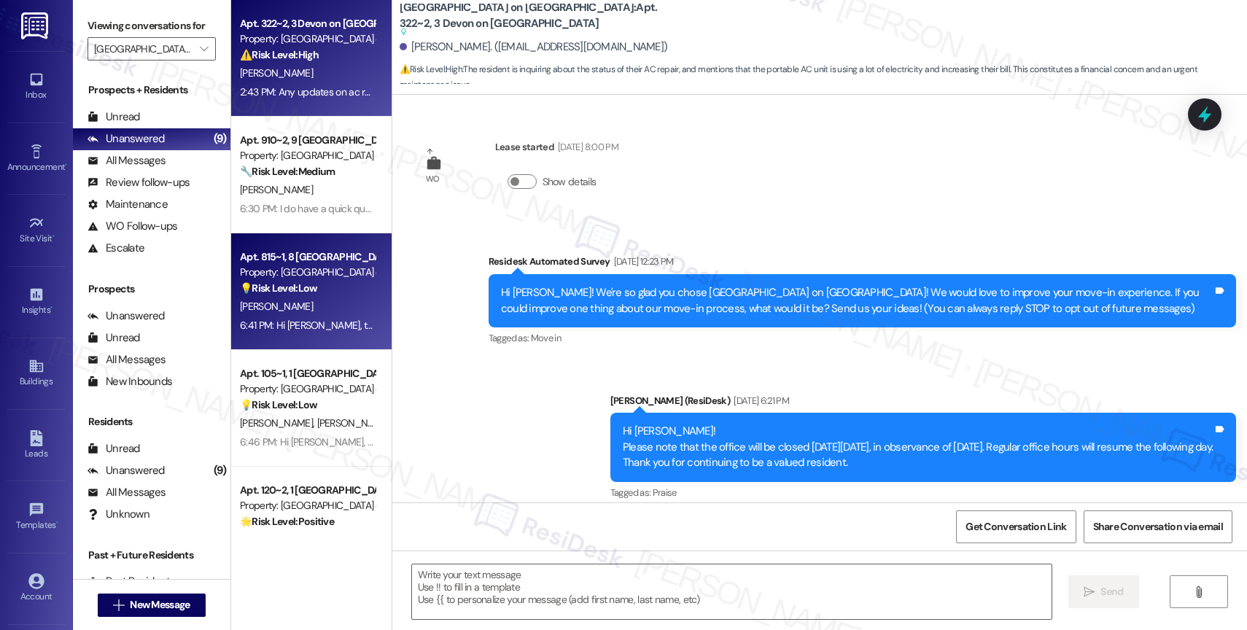
scroll to position [5286, 0]
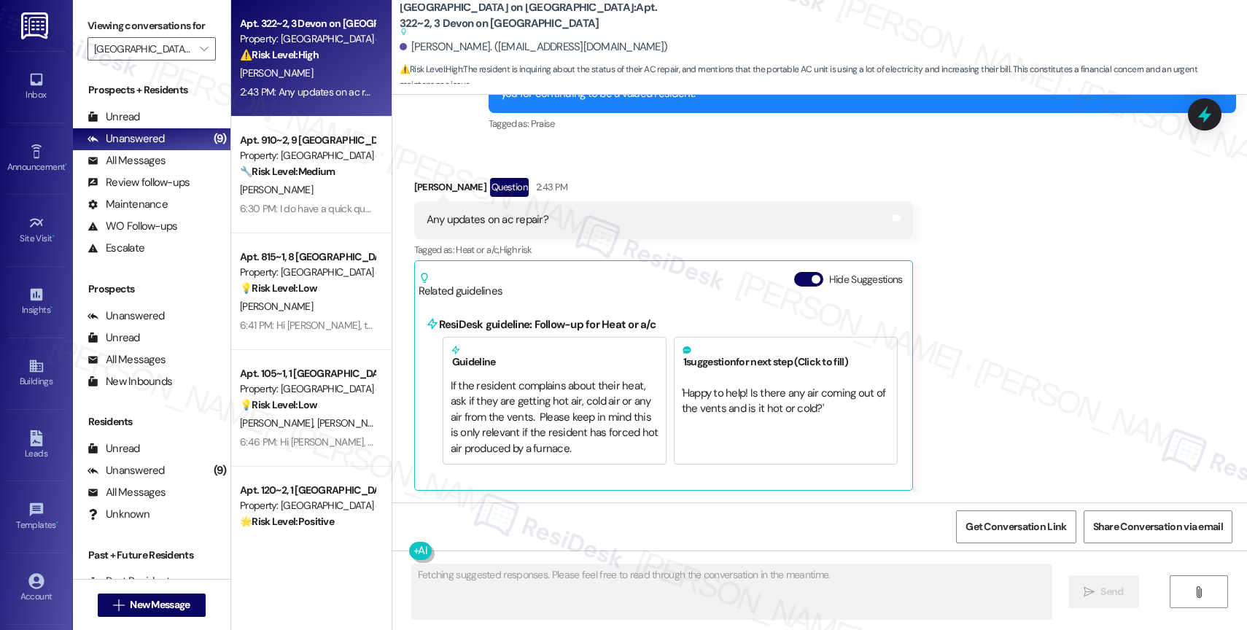
click at [795, 270] on div "Related guidelines Hide Suggestions" at bounding box center [664, 282] width 490 height 34
click at [795, 276] on button "Hide Suggestions" at bounding box center [808, 279] width 29 height 15
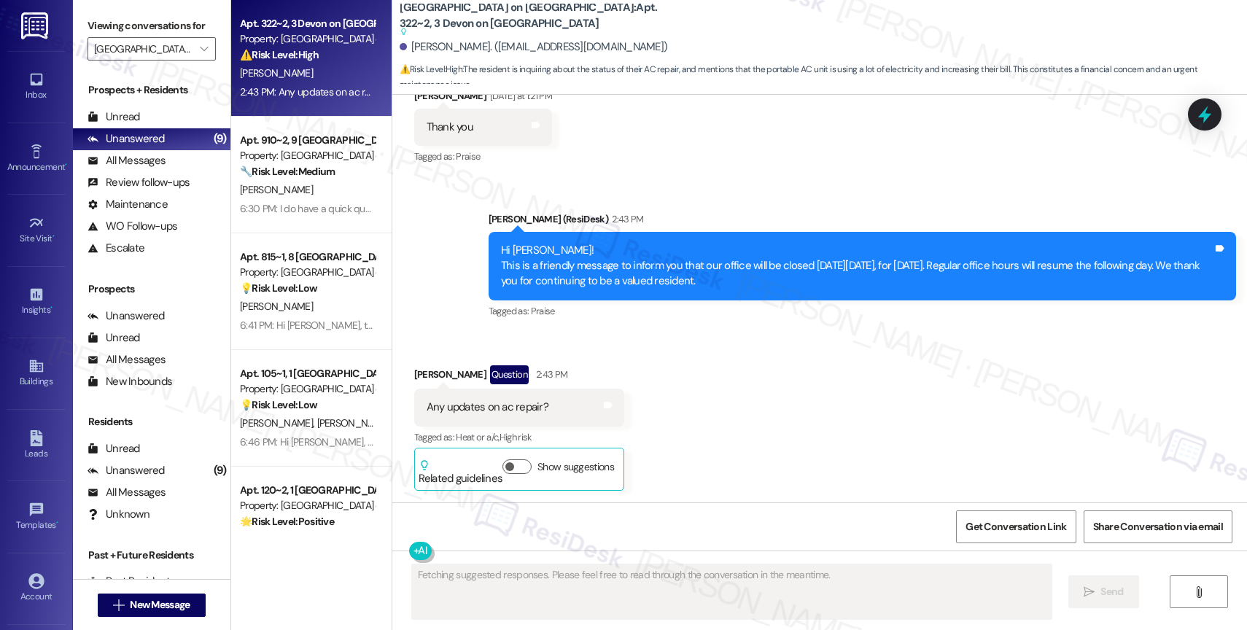
click at [672, 376] on div "Received via SMS Heisell Solorzano Question 2:43 PM Any updates on ac repair? T…" at bounding box center [819, 417] width 855 height 169
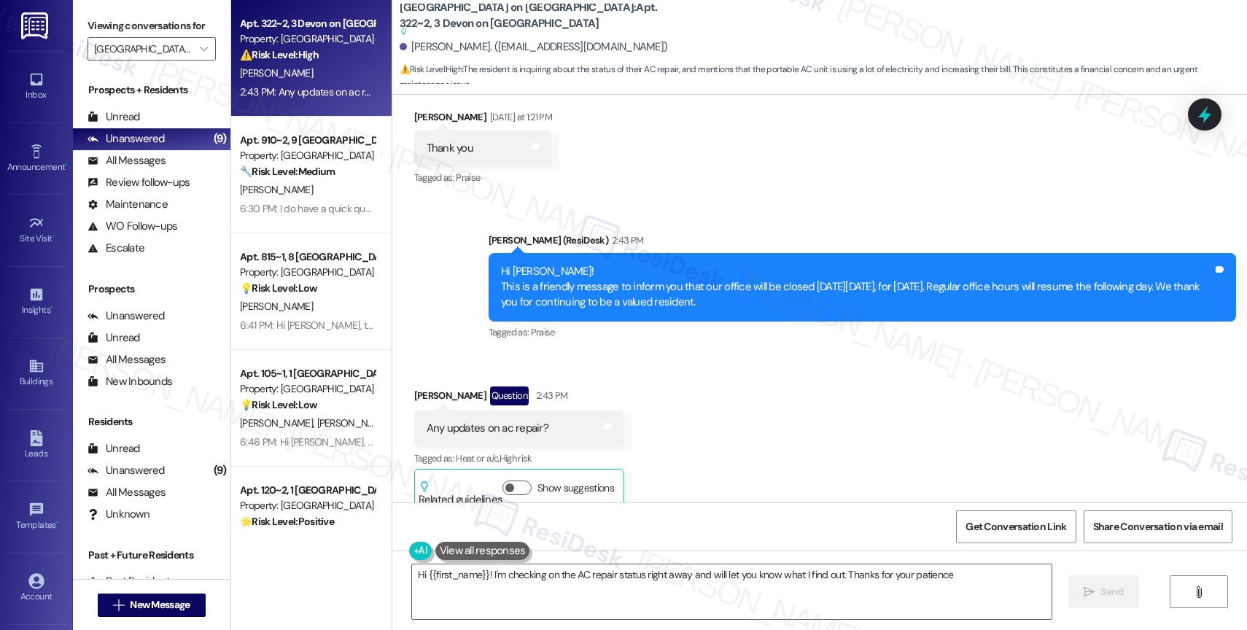
type textarea "Hi {{first_name}}! I'm checking on the AC repair status right away and will let…"
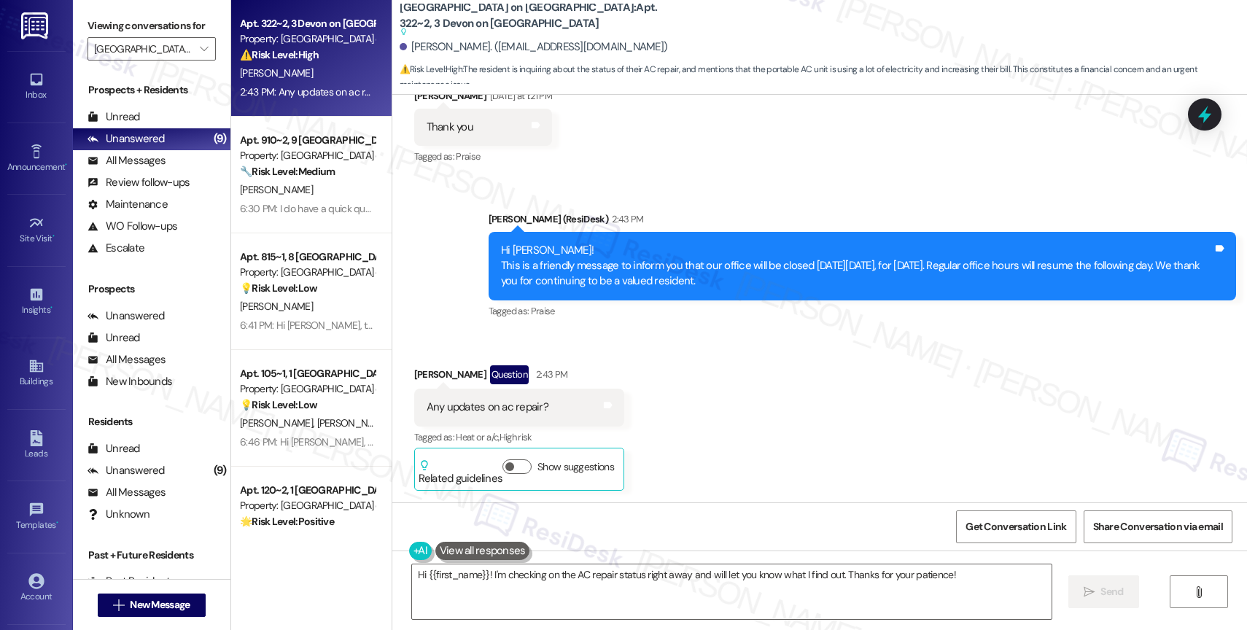
click at [670, 387] on div "Received via SMS Heisell Solorzano Question 2:43 PM Any updates on ac repair? T…" at bounding box center [819, 417] width 855 height 169
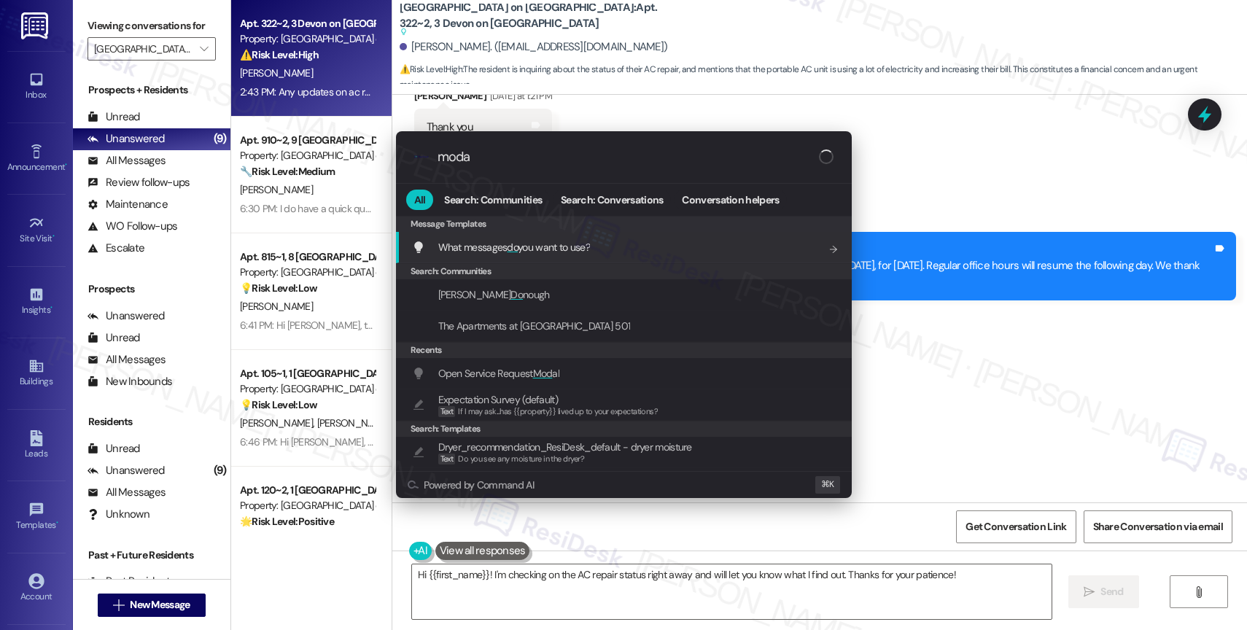
type input "modal"
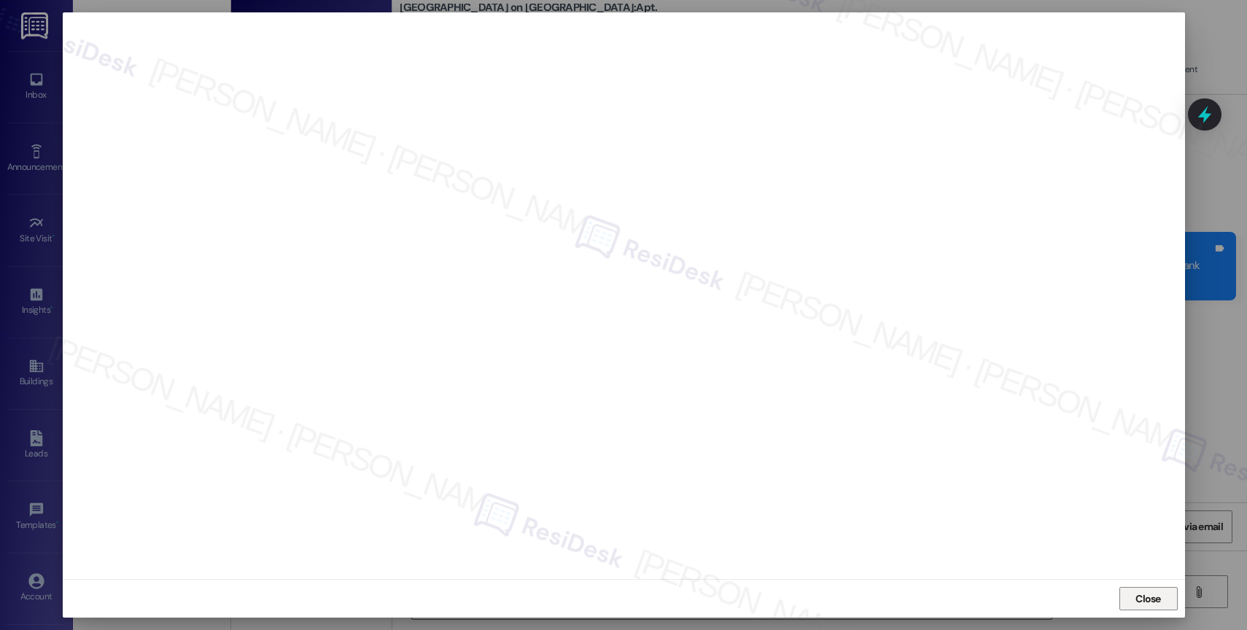
click at [1131, 593] on button "Close" at bounding box center [1149, 598] width 58 height 23
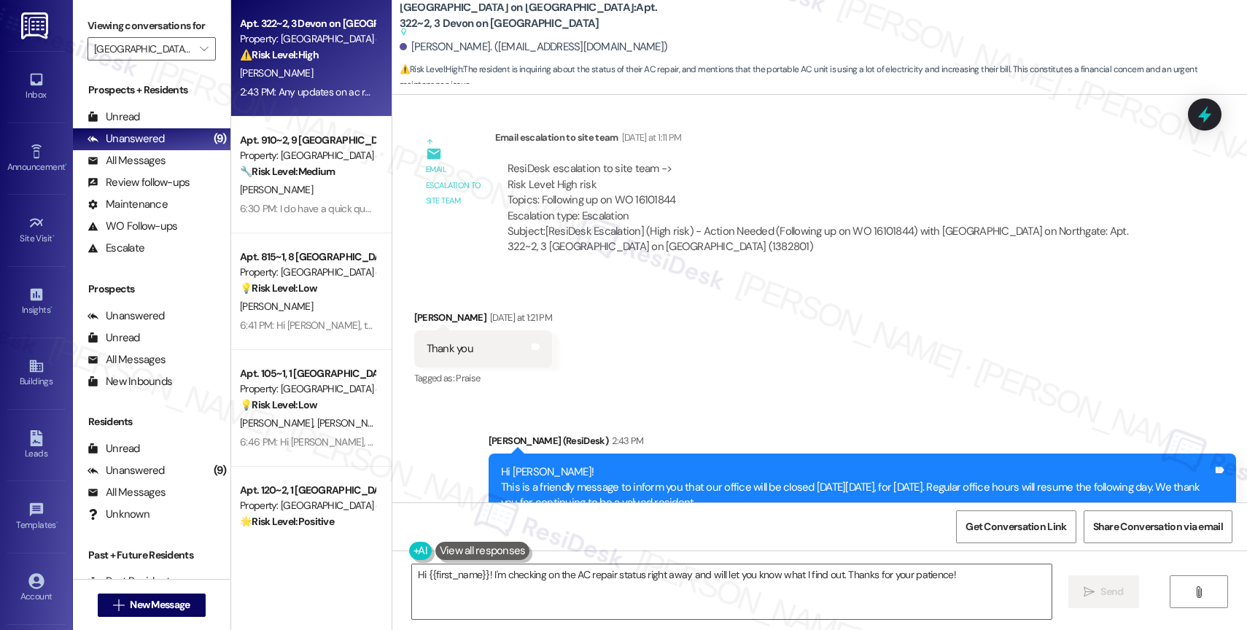
scroll to position [4709, 0]
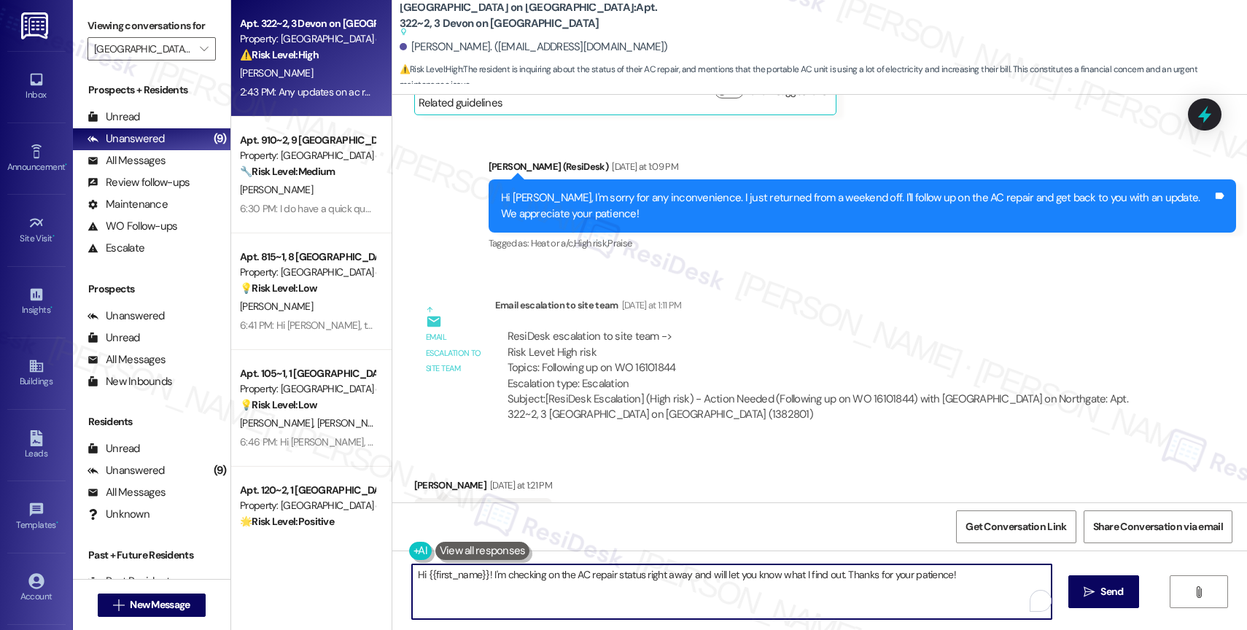
click at [519, 573] on textarea "Hi {{first_name}}! I'm checking on the AC repair status right away and will let…" at bounding box center [732, 592] width 640 height 55
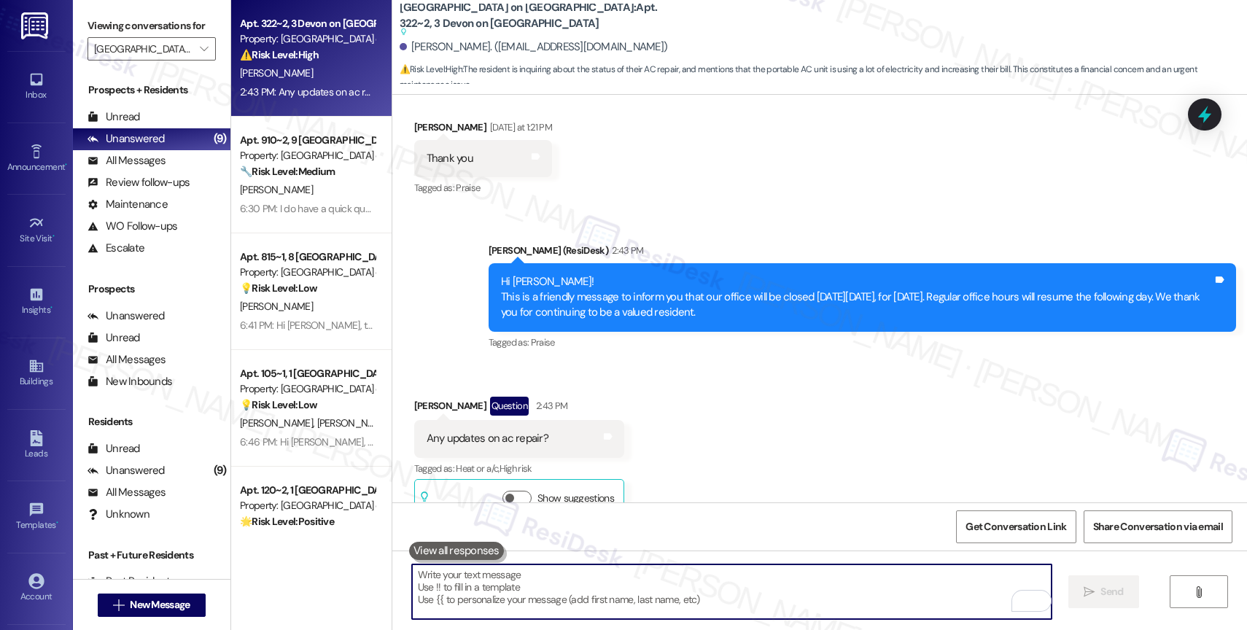
scroll to position [5099, 0]
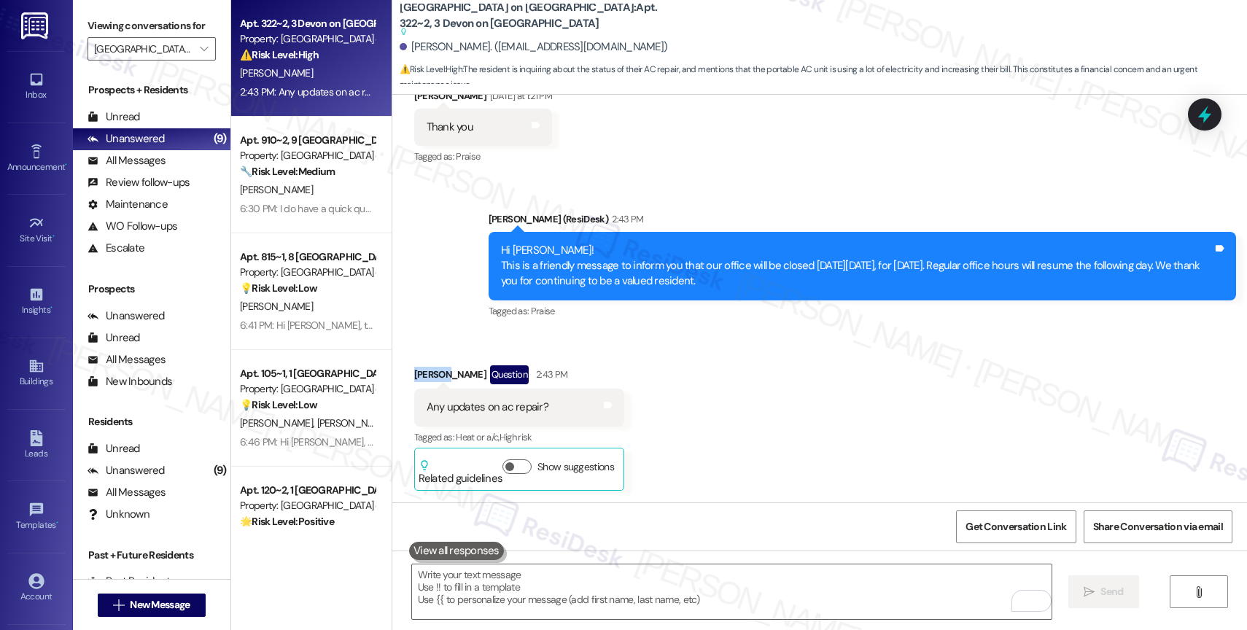
drag, startPoint x: 401, startPoint y: 368, endPoint x: 430, endPoint y: 368, distance: 28.5
click at [430, 368] on div "Received via SMS Heisell Solorzano Question 2:43 PM Any updates on ac repair? T…" at bounding box center [519, 427] width 232 height 147
copy div "Heisell"
click at [484, 584] on textarea "To enrich screen reader interactions, please activate Accessibility in Grammarl…" at bounding box center [732, 592] width 640 height 55
paste textarea "Heisell"
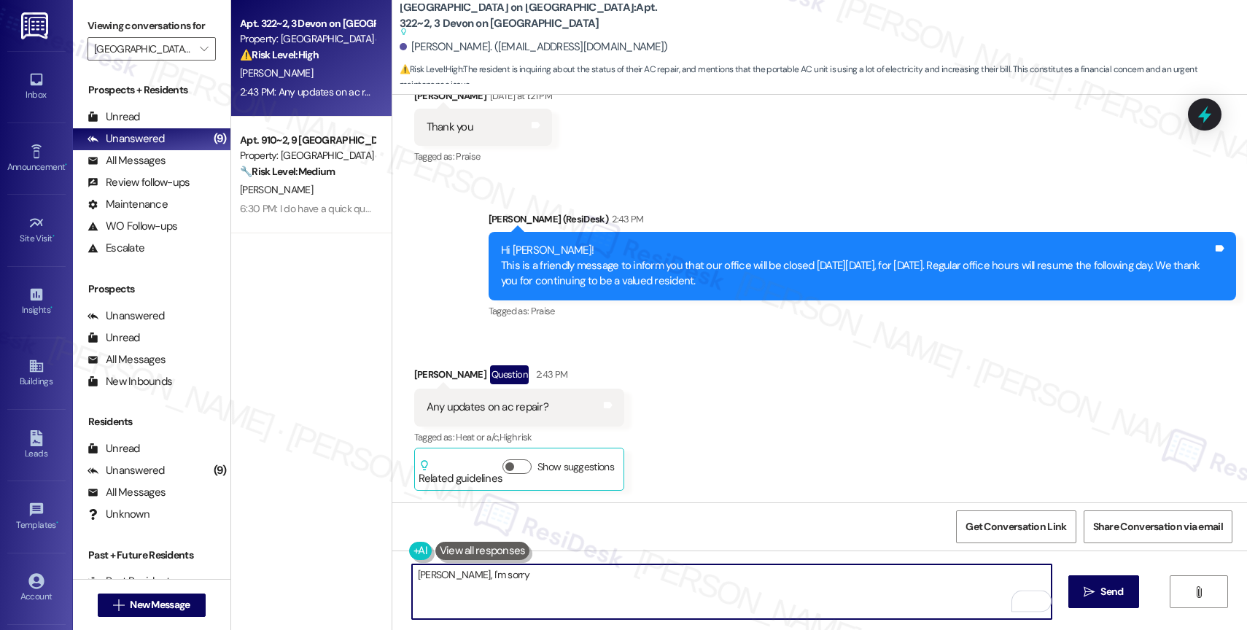
click at [451, 577] on textarea "Heisell, I'm sorry" at bounding box center [732, 592] width 640 height 55
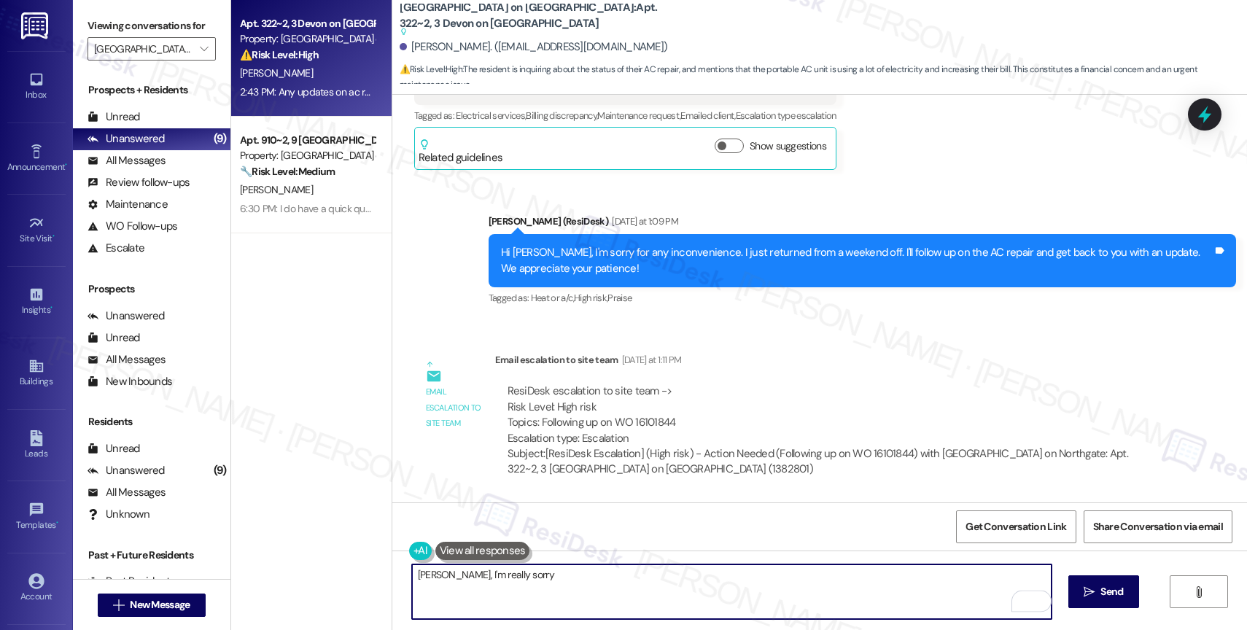
scroll to position [4652, 0]
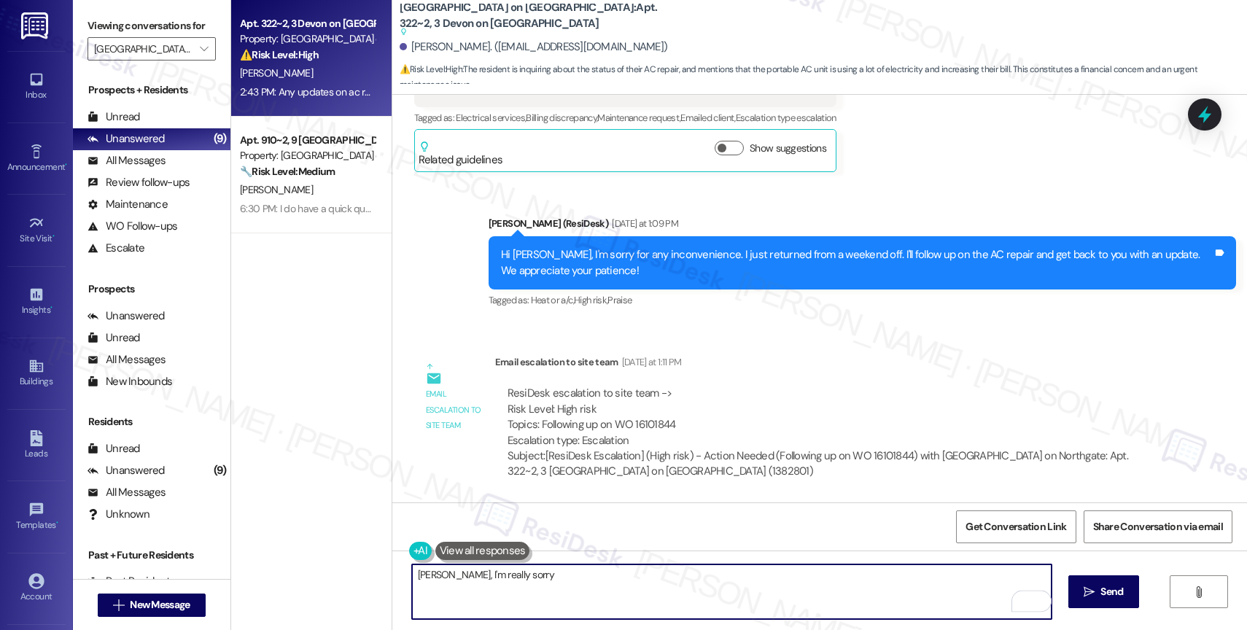
click at [527, 577] on textarea "Heisell, I'm really sorry" at bounding box center [732, 592] width 640 height 55
drag, startPoint x: 438, startPoint y: 572, endPoint x: 704, endPoint y: 576, distance: 266.3
click at [704, 576] on textarea "Heisell, I'm really sorry to" at bounding box center [732, 592] width 640 height 55
drag, startPoint x: 438, startPoint y: 575, endPoint x: 657, endPoint y: 575, distance: 219.6
click at [656, 576] on textarea "Heisell, I'm really sorry to" at bounding box center [732, 592] width 640 height 55
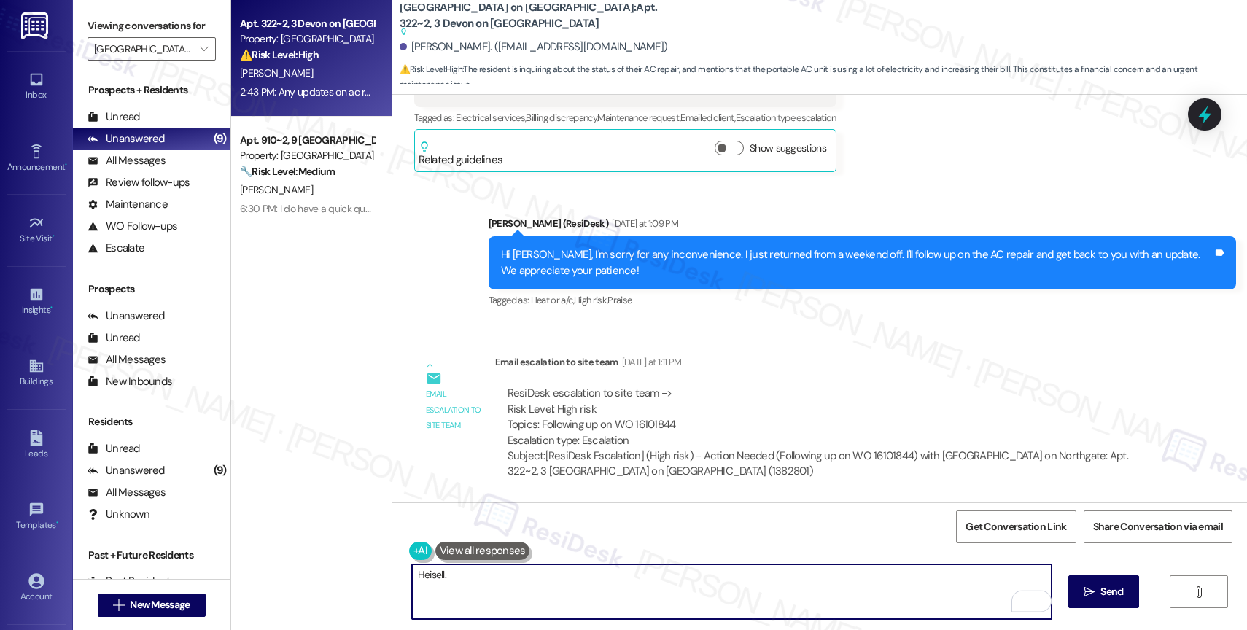
click at [412, 576] on textarea "Heisell." at bounding box center [732, 592] width 640 height 55
click at [488, 565] on textarea "Hi Heisell." at bounding box center [732, 592] width 640 height 55
click at [482, 575] on textarea "Hi Heisell." at bounding box center [732, 592] width 640 height 55
click at [740, 580] on textarea "Hi Heisell. Yesterday, I escalated the AC repair as a high priority, and I'm st…" at bounding box center [732, 592] width 640 height 55
click at [918, 585] on textarea "Hi Heisell. Yesterday, I escalated the AC repair as a high priority, and I'm st…" at bounding box center [732, 592] width 640 height 55
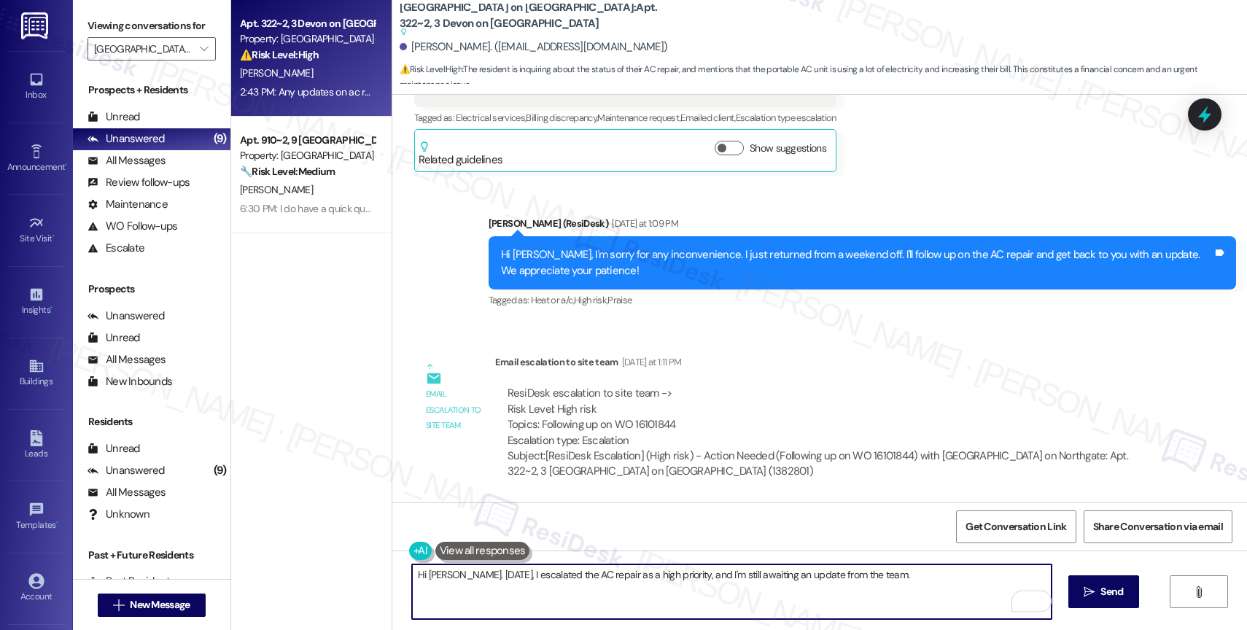
scroll to position [5099, 0]
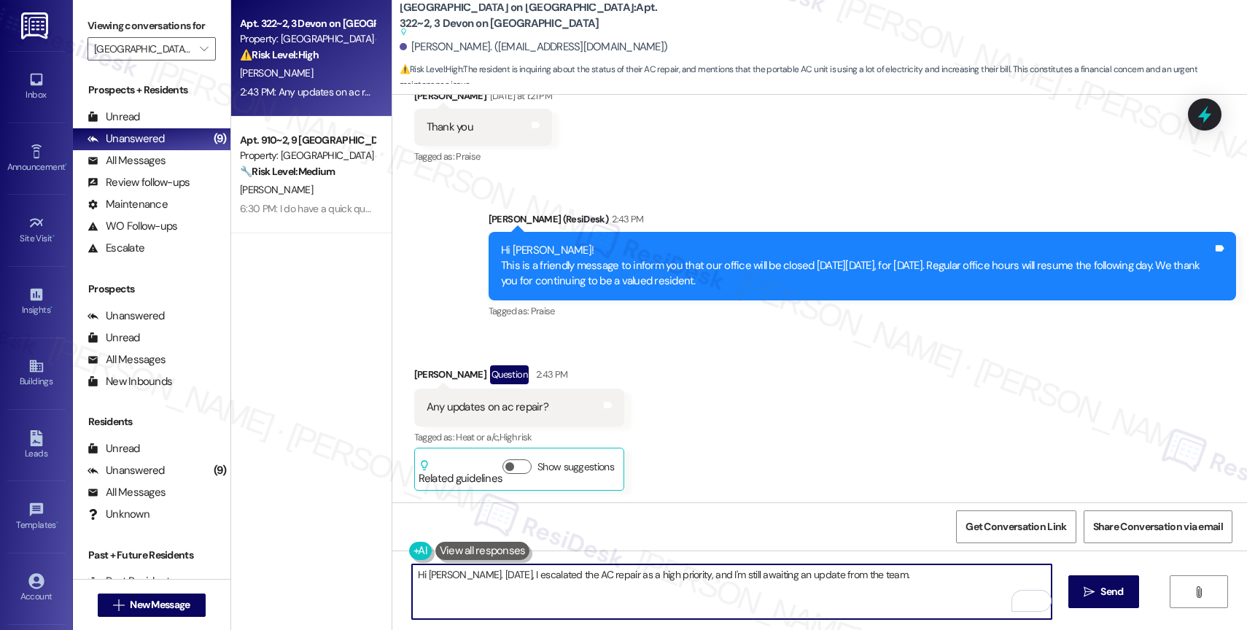
click at [905, 583] on textarea "Hi Heisell. Yesterday, I escalated the AC repair as a high priority, and I'm st…" at bounding box center [732, 592] width 640 height 55
click at [992, 576] on textarea "Hi Heisell. Yesterday, I escalated the AC repair as a high priority, and I'm st…" at bounding box center [732, 592] width 640 height 55
click at [661, 605] on textarea "Hi Heisell. Yesterday, I escalated the AC repair as a high priority, and I'm st…" at bounding box center [732, 592] width 640 height 55
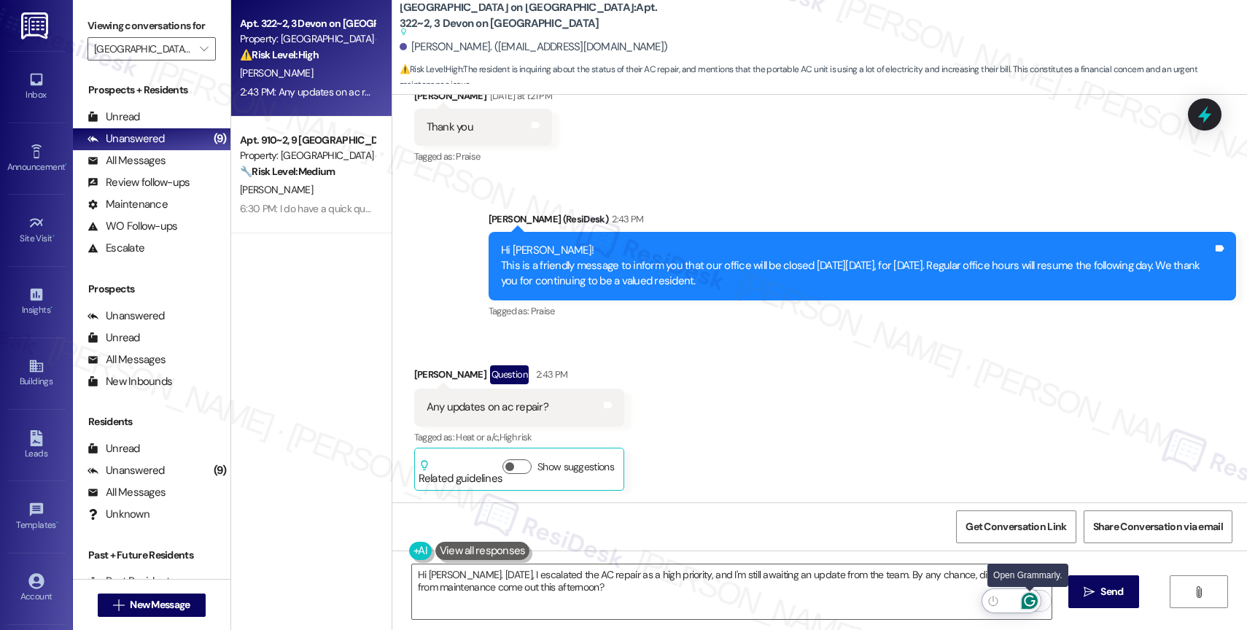
click at [1030, 597] on icon "Open Grammarly. 0 Suggestions." at bounding box center [1030, 601] width 16 height 16
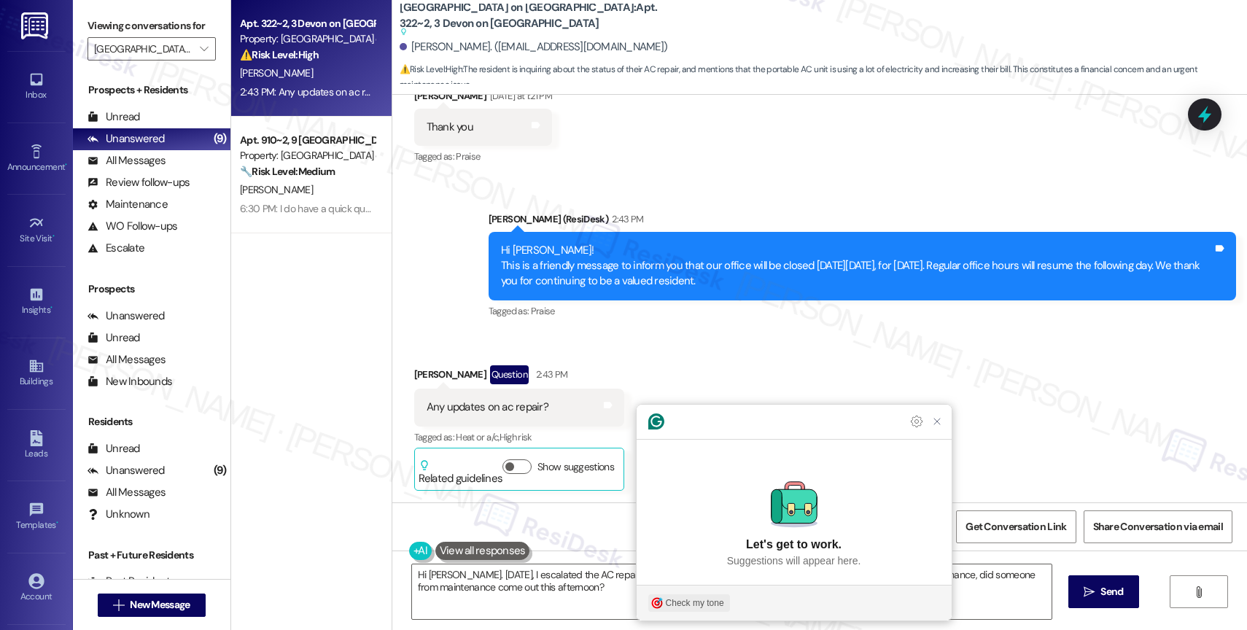
click at [689, 597] on div "Check my tone" at bounding box center [695, 603] width 58 height 13
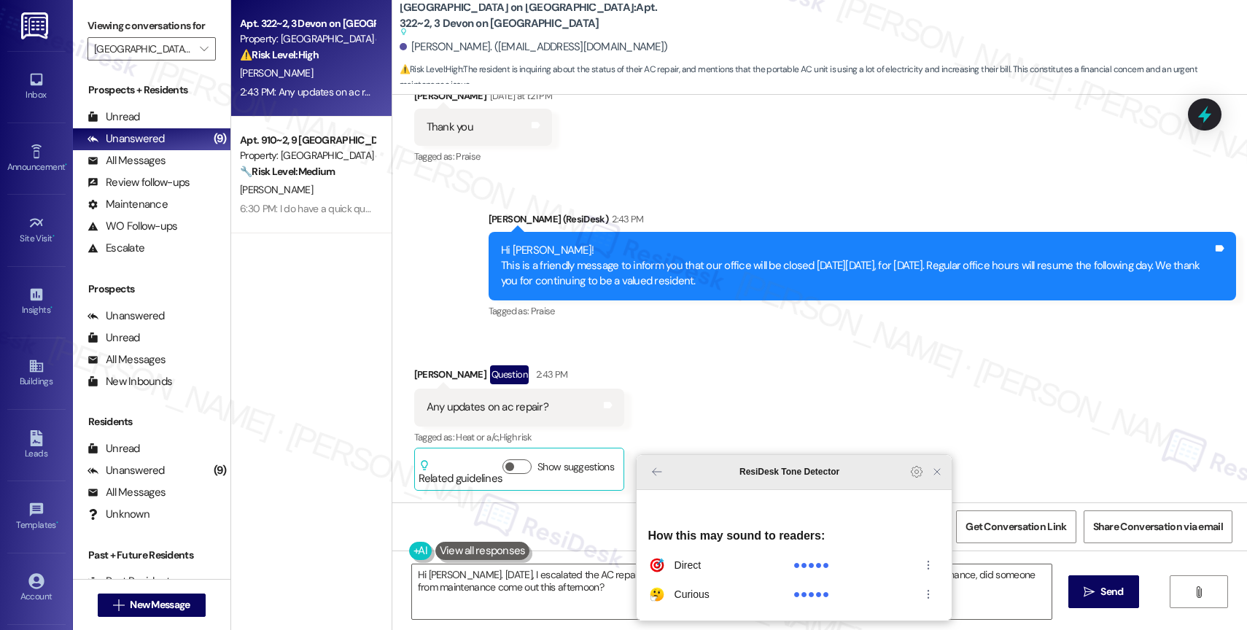
click at [938, 478] on icon "Close Grammarly Assistant" at bounding box center [937, 472] width 12 height 12
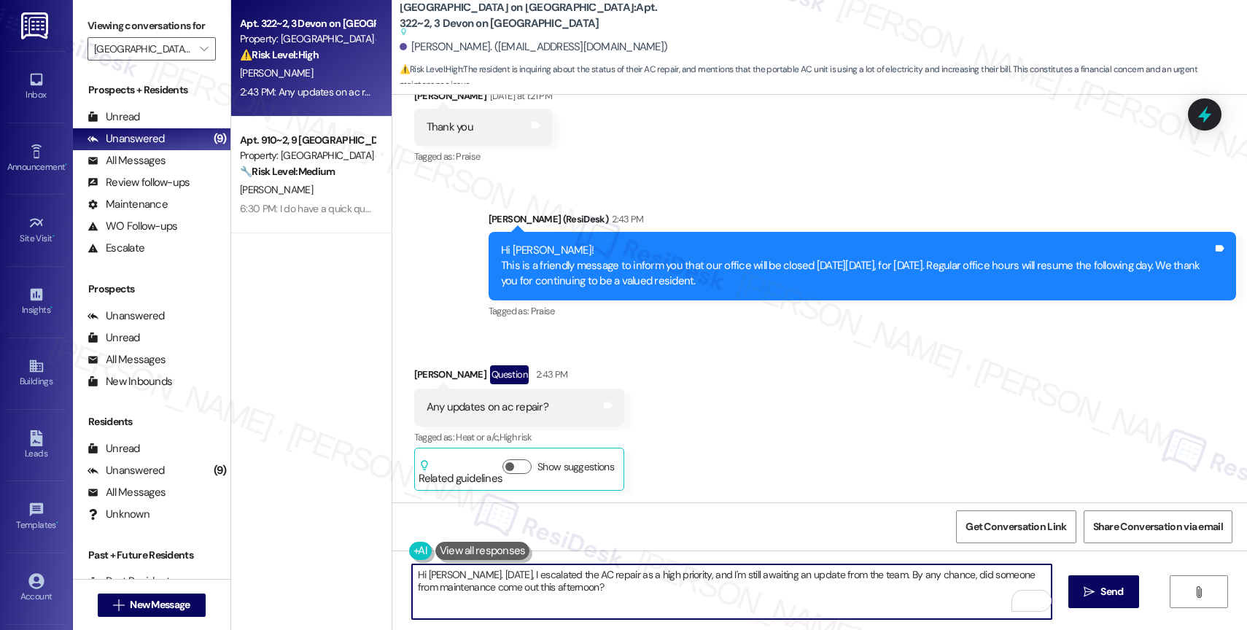
click at [449, 572] on textarea "Hi Heisell. Yesterday, I escalated the AC repair as a high priority, and I'm st…" at bounding box center [732, 592] width 640 height 55
click at [447, 572] on textarea "Hi Heisell. I hope you had a great day. Yesterday, I escalated the AC repair as…" at bounding box center [732, 592] width 640 height 55
click at [772, 592] on textarea "Hi [PERSON_NAME], I hope you had a great day. [DATE], I escalated the AC repair…" at bounding box center [732, 592] width 640 height 55
type textarea "Hi [PERSON_NAME], I hope you had a great day. [DATE], I escalated the AC repair…"
click at [1031, 596] on icon "Open Grammarly. 0 Suggestions." at bounding box center [1029, 601] width 11 height 11
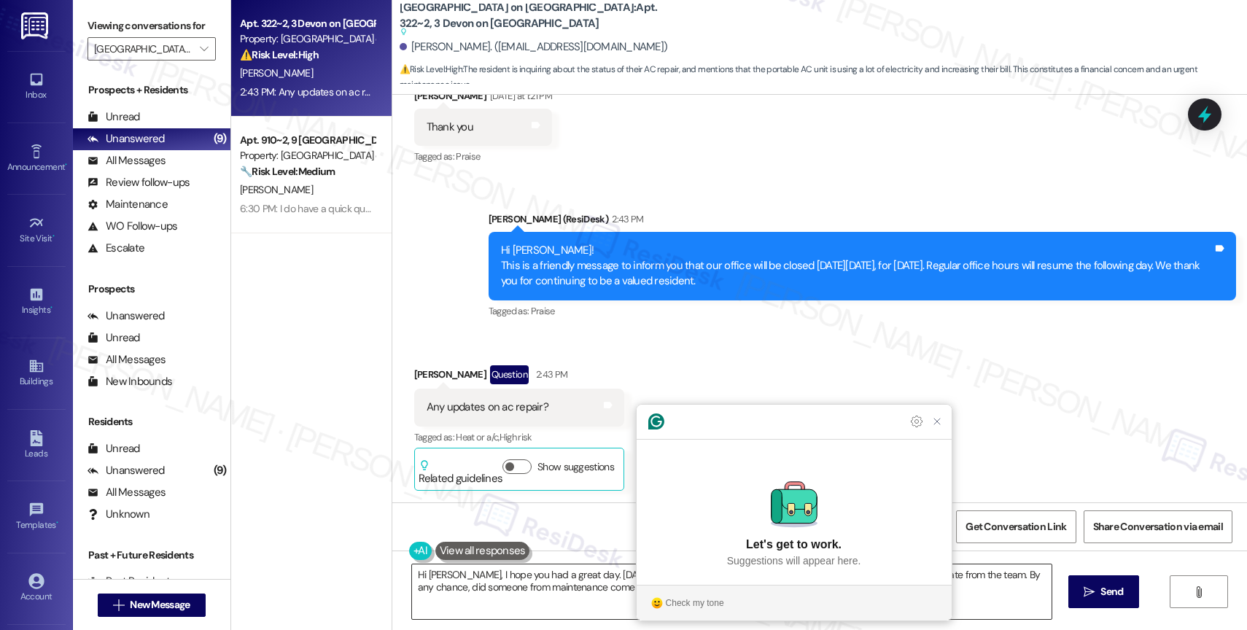
click at [705, 591] on section "Check my tone" at bounding box center [794, 603] width 315 height 36
click at [687, 600] on div "Check my tone" at bounding box center [695, 603] width 58 height 13
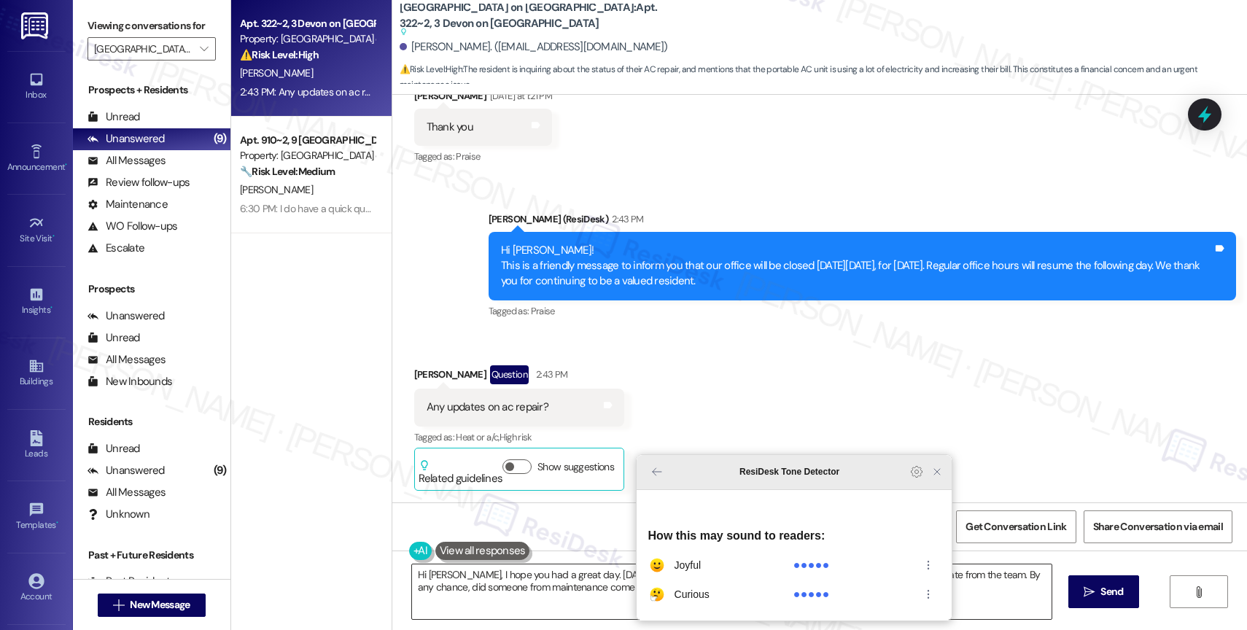
click at [937, 478] on icon "Close Grammarly Assistant" at bounding box center [937, 472] width 12 height 12
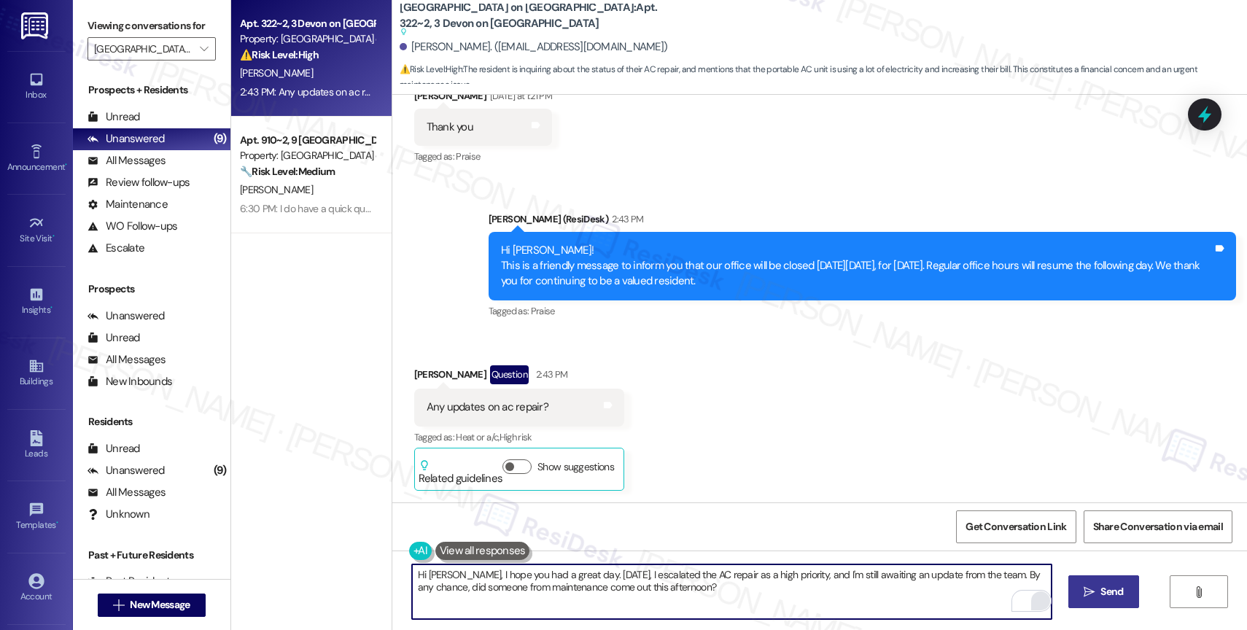
click at [1092, 576] on button " Send" at bounding box center [1104, 592] width 71 height 33
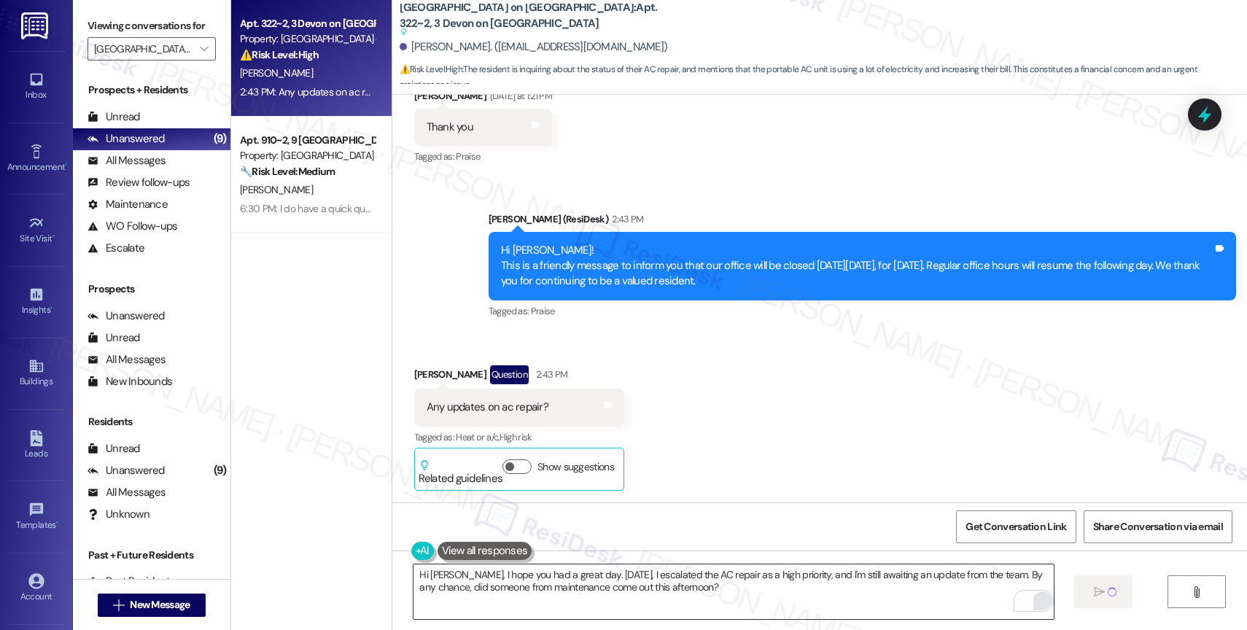
click at [728, 600] on textarea "Hi [PERSON_NAME], I hope you had a great day. [DATE], I escalated the AC repair…" at bounding box center [734, 592] width 640 height 55
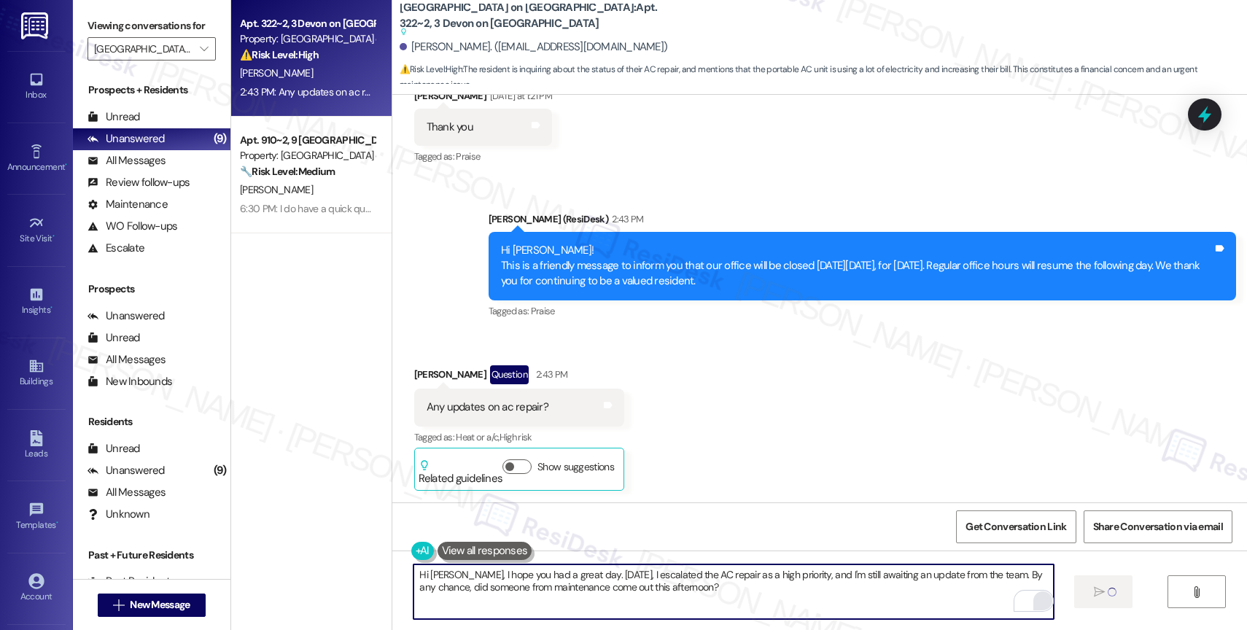
click at [728, 600] on textarea "Hi [PERSON_NAME], I hope you had a great day. [DATE], I escalated the AC repair…" at bounding box center [734, 592] width 640 height 55
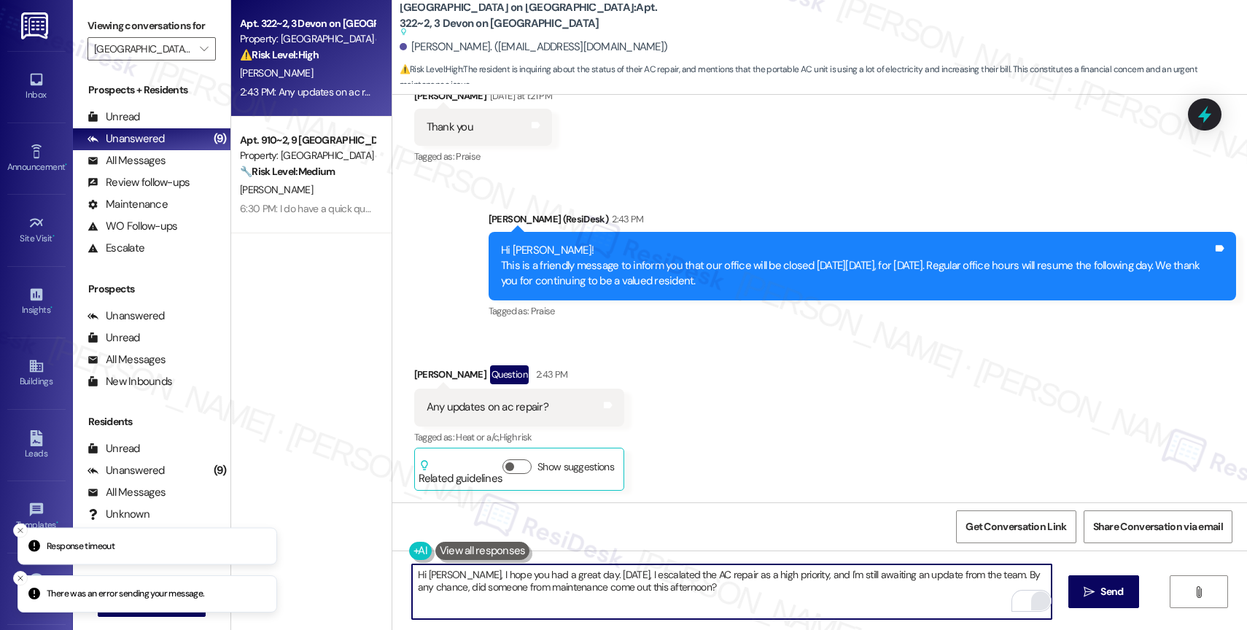
click at [574, 579] on textarea "Hi [PERSON_NAME], I hope you had a great day. [DATE], I escalated the AC repair…" at bounding box center [732, 592] width 640 height 55
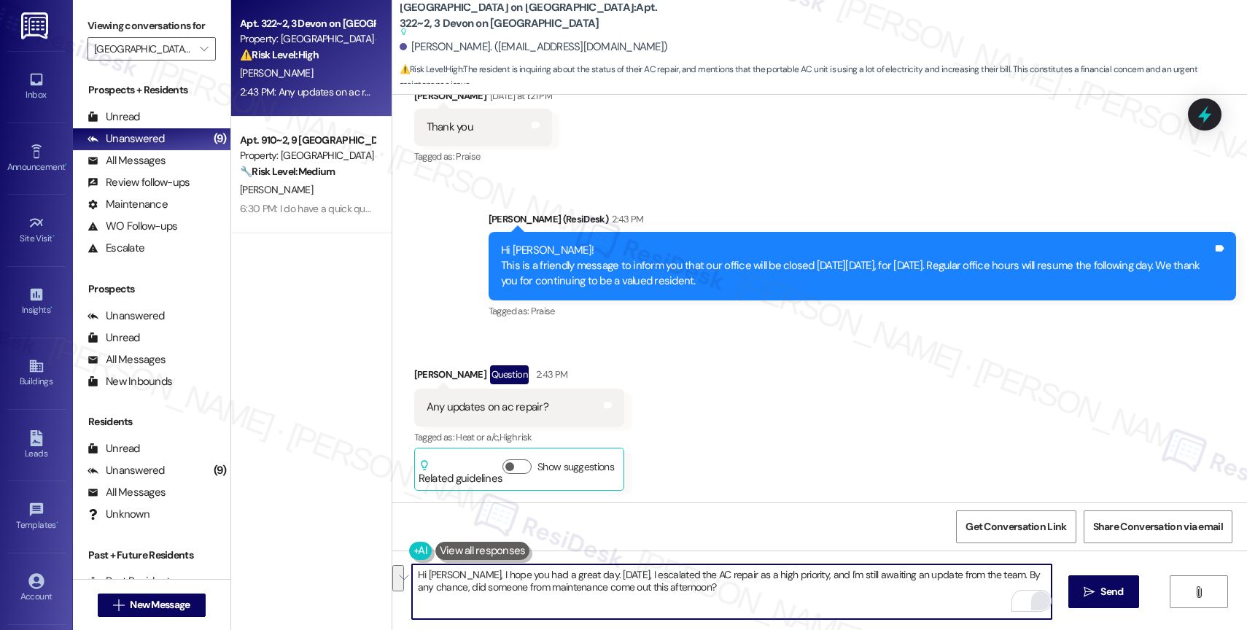
click at [678, 586] on textarea "Hi [PERSON_NAME], I hope you had a great day. [DATE], I escalated the AC repair…" at bounding box center [732, 592] width 640 height 55
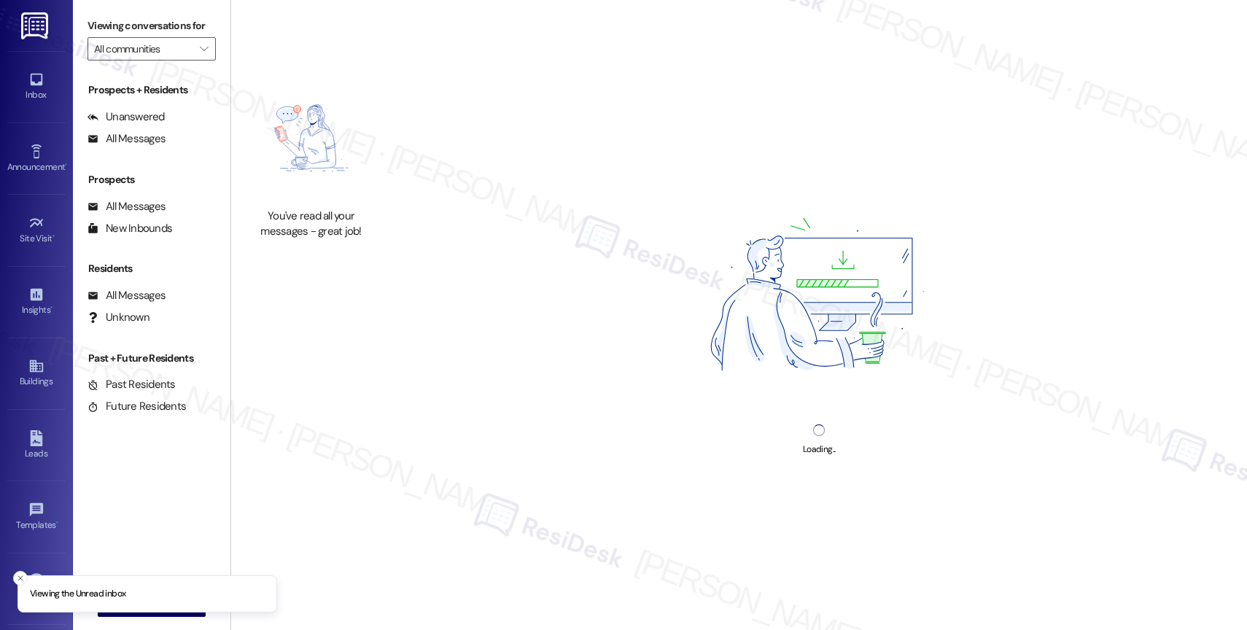
type input "[GEOGRAPHIC_DATA] on [GEOGRAPHIC_DATA]"
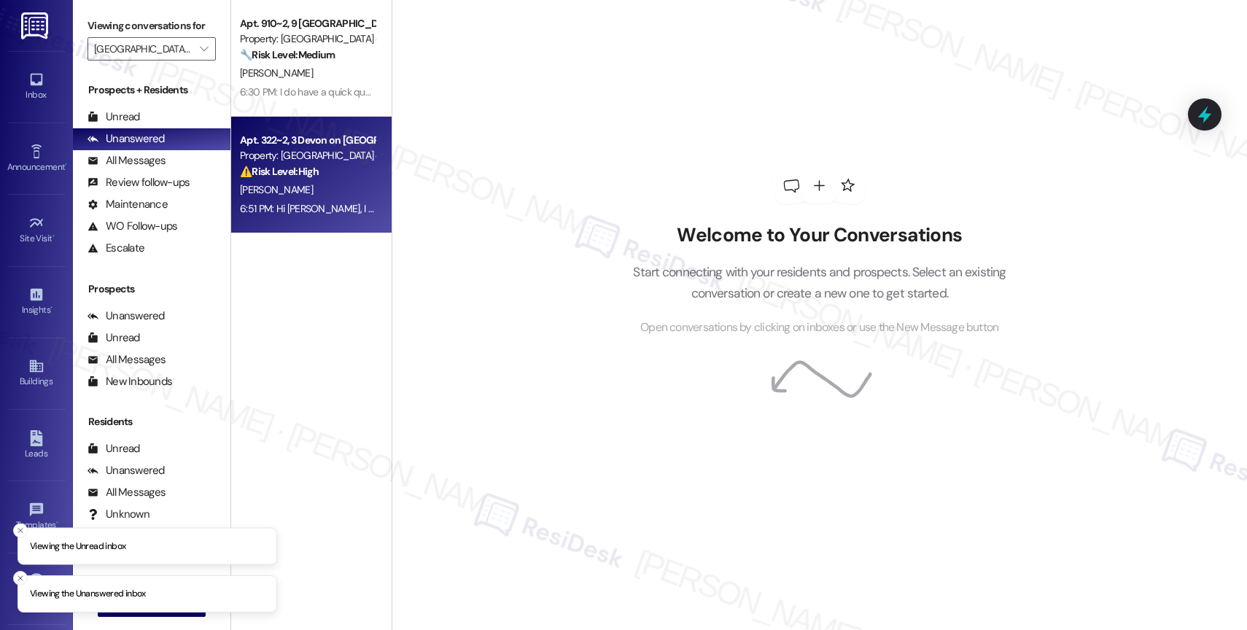
click at [275, 174] on strong "⚠️ Risk Level: High" at bounding box center [279, 171] width 79 height 13
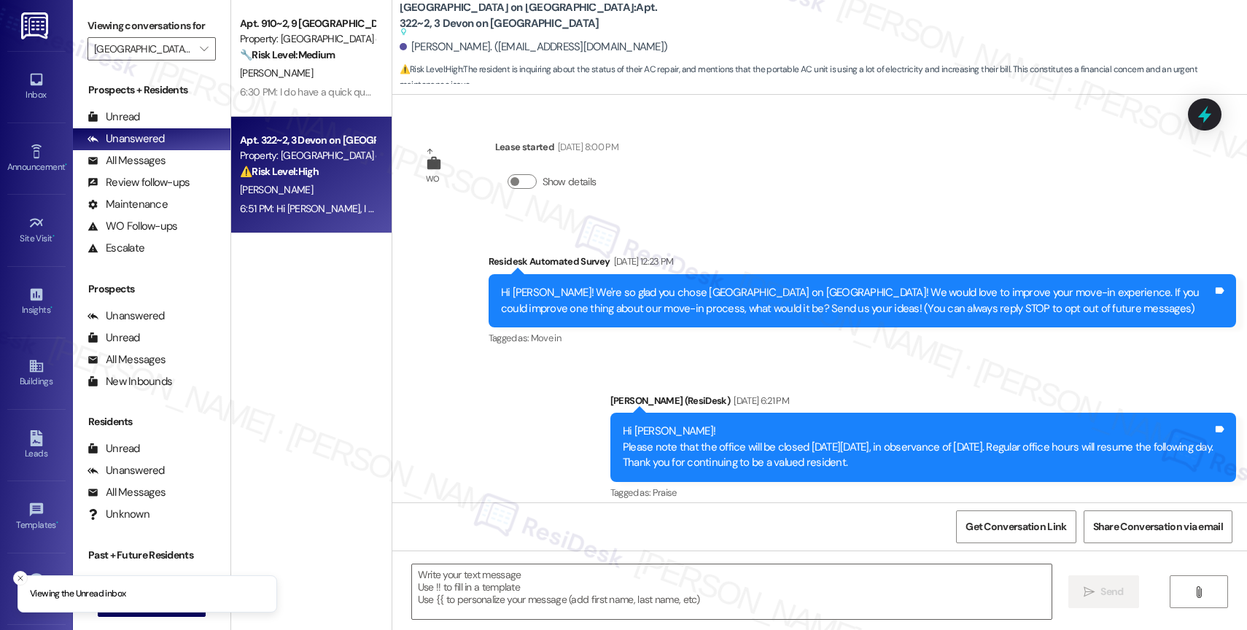
scroll to position [5425, 0]
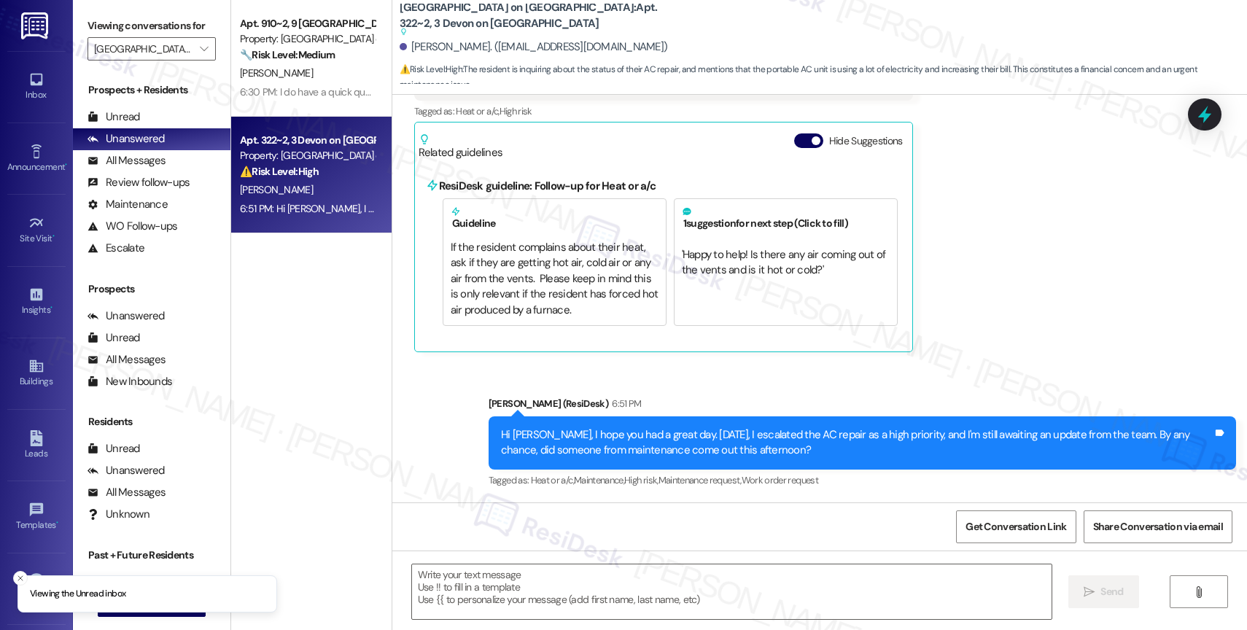
type textarea "Fetching suggested responses. Please feel free to read through the conversation…"
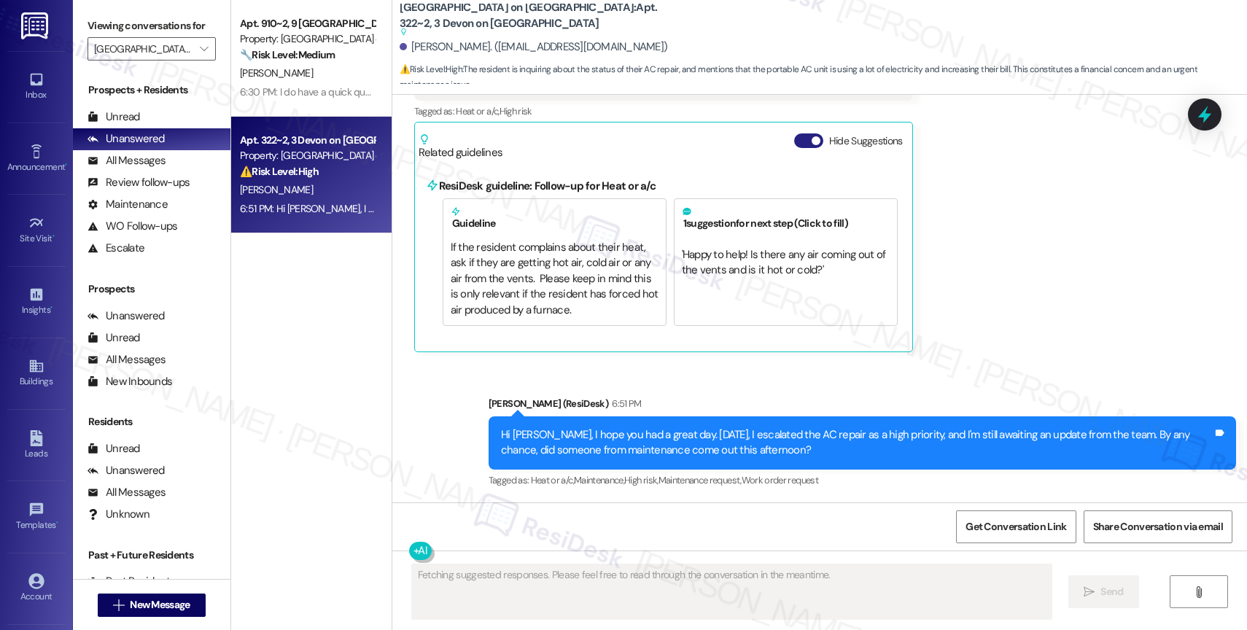
click at [794, 137] on button "Hide Suggestions" at bounding box center [808, 140] width 29 height 15
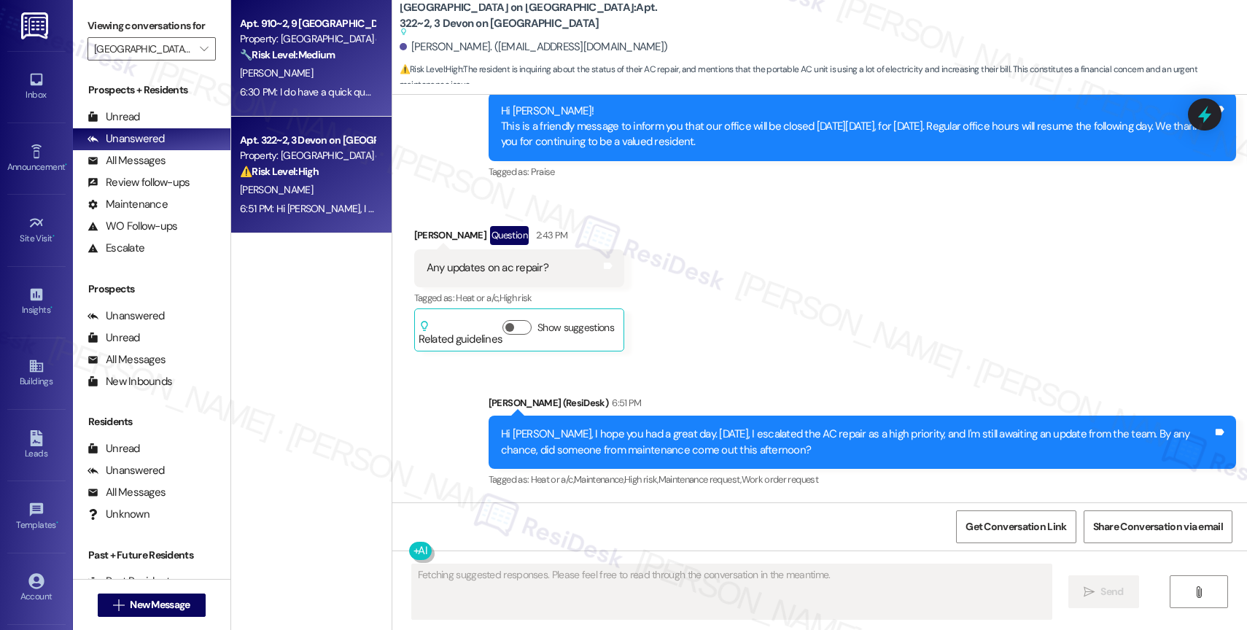
click at [330, 47] on div "Property: [GEOGRAPHIC_DATA] on [GEOGRAPHIC_DATA]" at bounding box center [307, 38] width 135 height 15
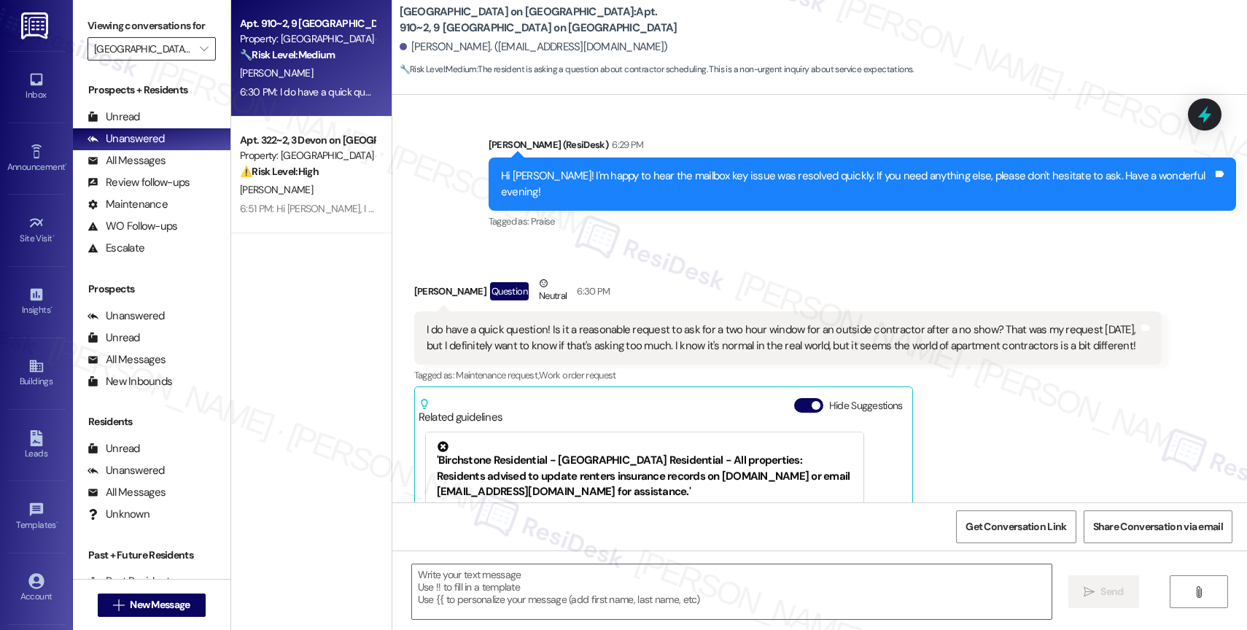
scroll to position [3118, 0]
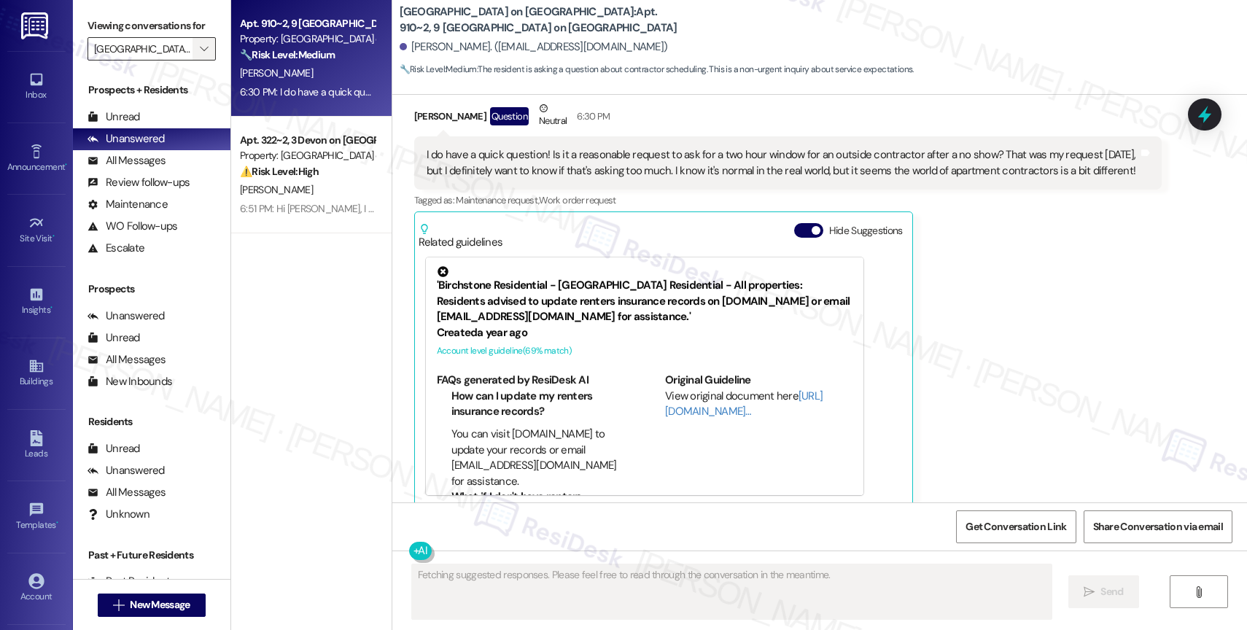
click at [200, 55] on icon "" at bounding box center [204, 49] width 8 height 12
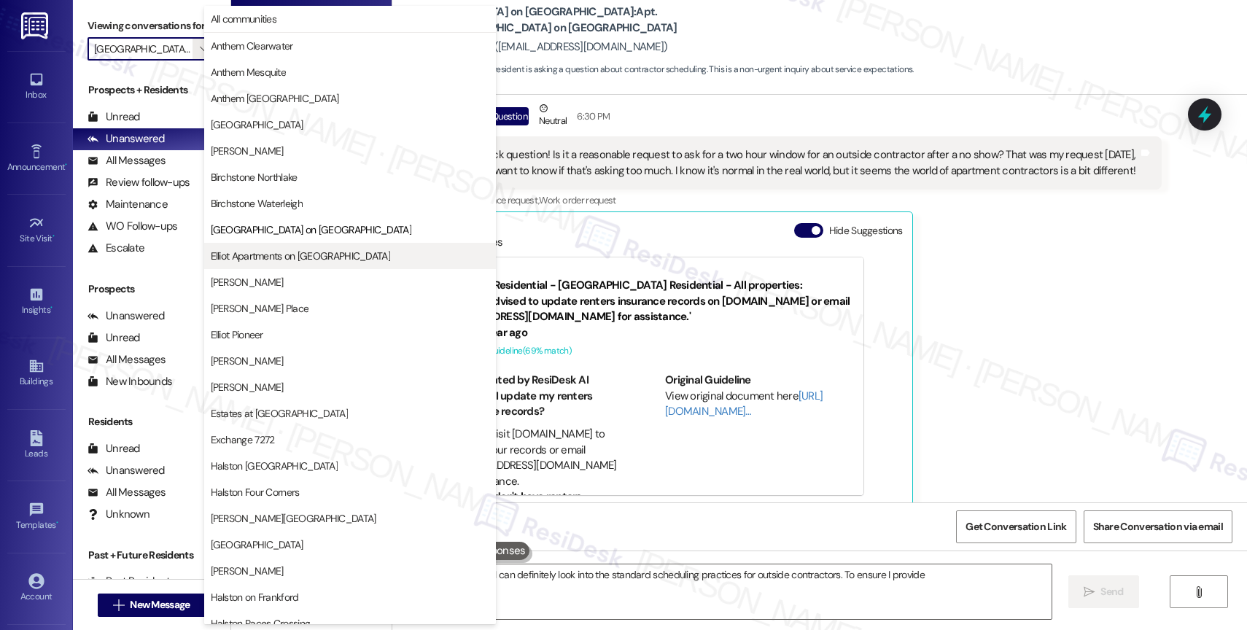
click at [294, 257] on span "Elliot Apartments on [GEOGRAPHIC_DATA]" at bounding box center [300, 256] width 179 height 15
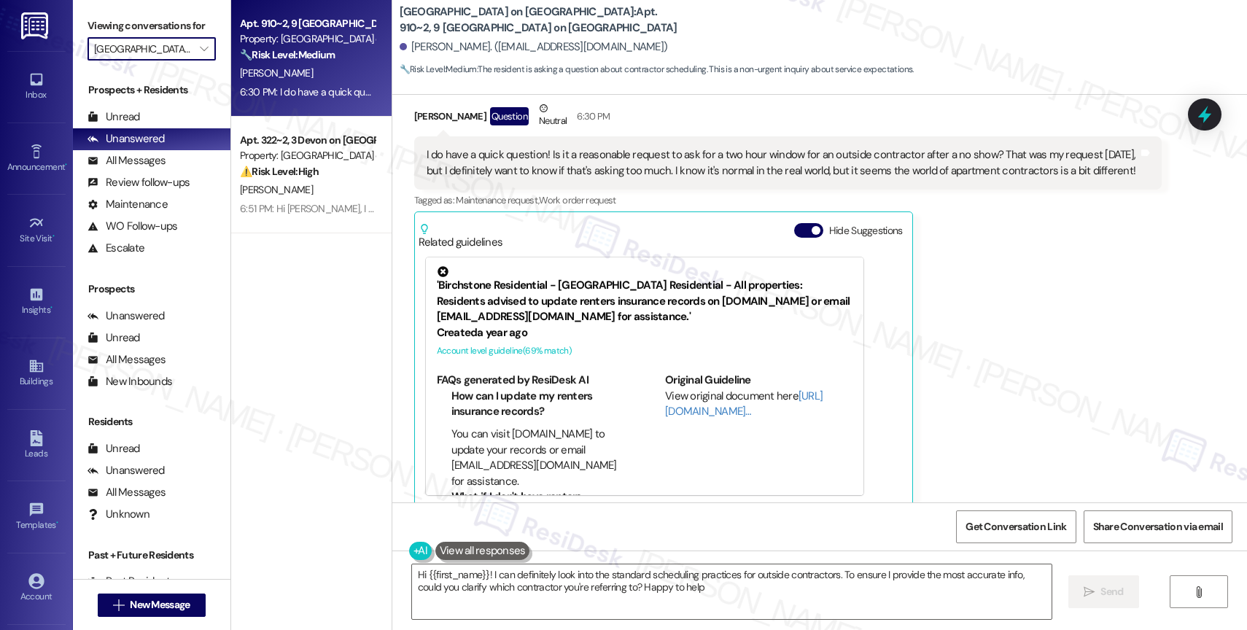
type textarea "Hi {{first_name}}! I can definitely look into the standard scheduling practices…"
type input "Elliot Apartments on [GEOGRAPHIC_DATA]"
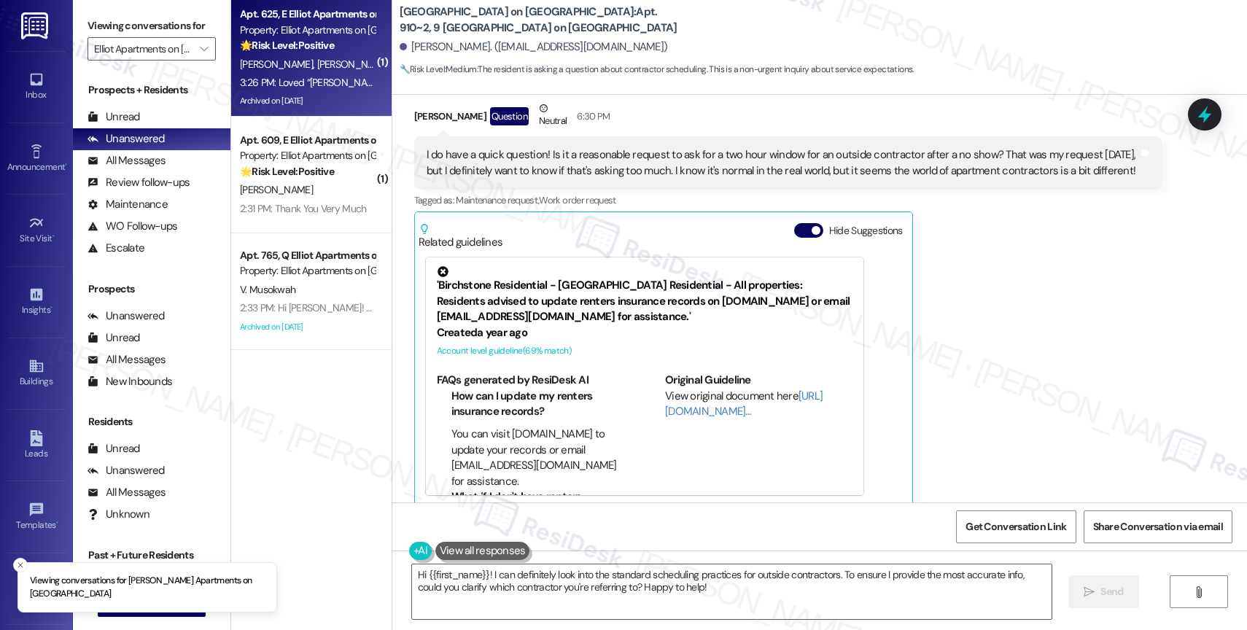
click at [317, 59] on span "[PERSON_NAME]" at bounding box center [353, 64] width 73 height 13
type textarea "Fetching suggested responses. Please feel free to read through the conversation…"
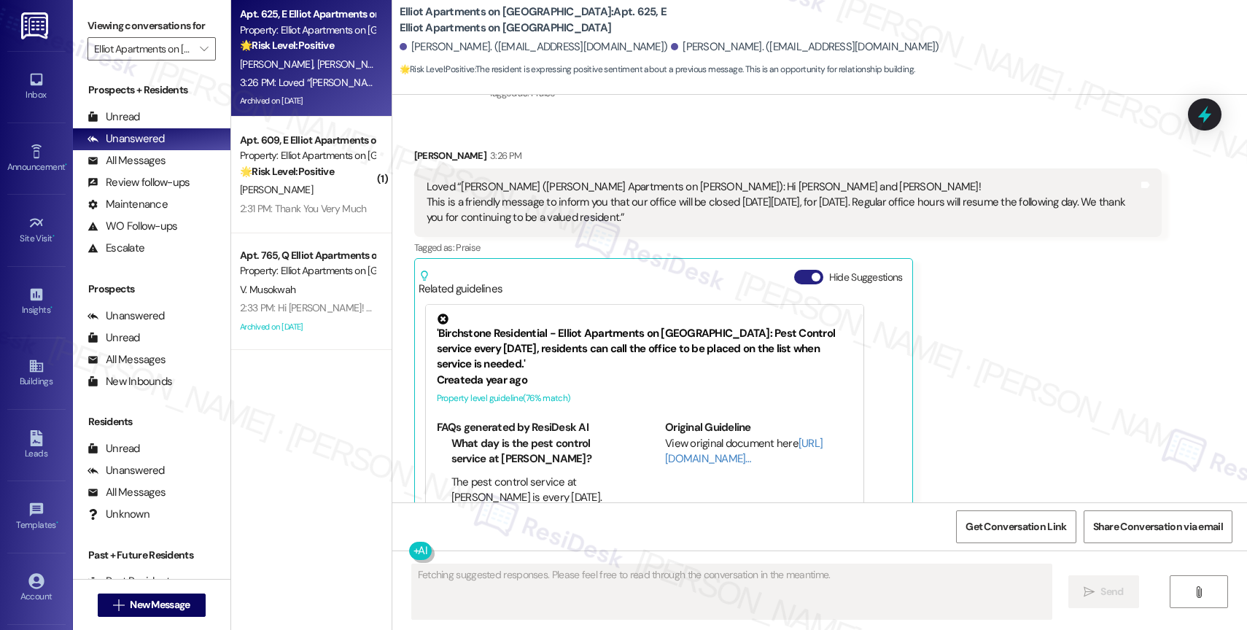
click at [796, 270] on button "Hide Suggestions" at bounding box center [808, 277] width 29 height 15
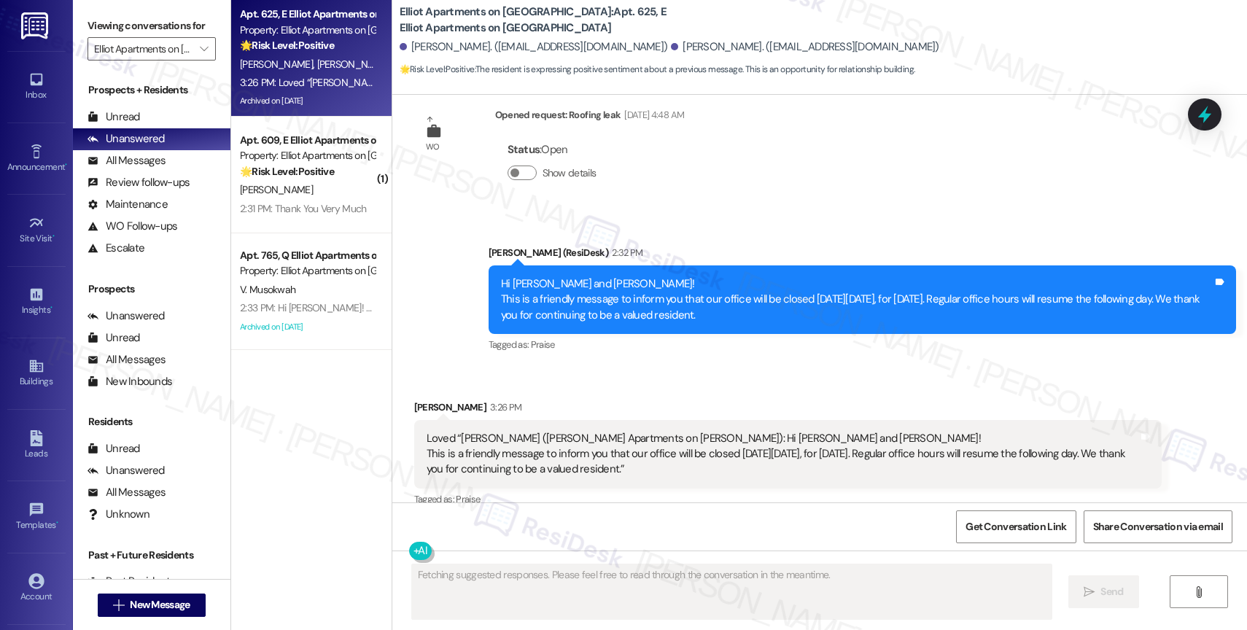
click at [588, 400] on div "[PERSON_NAME] 3:26 PM" at bounding box center [788, 410] width 748 height 20
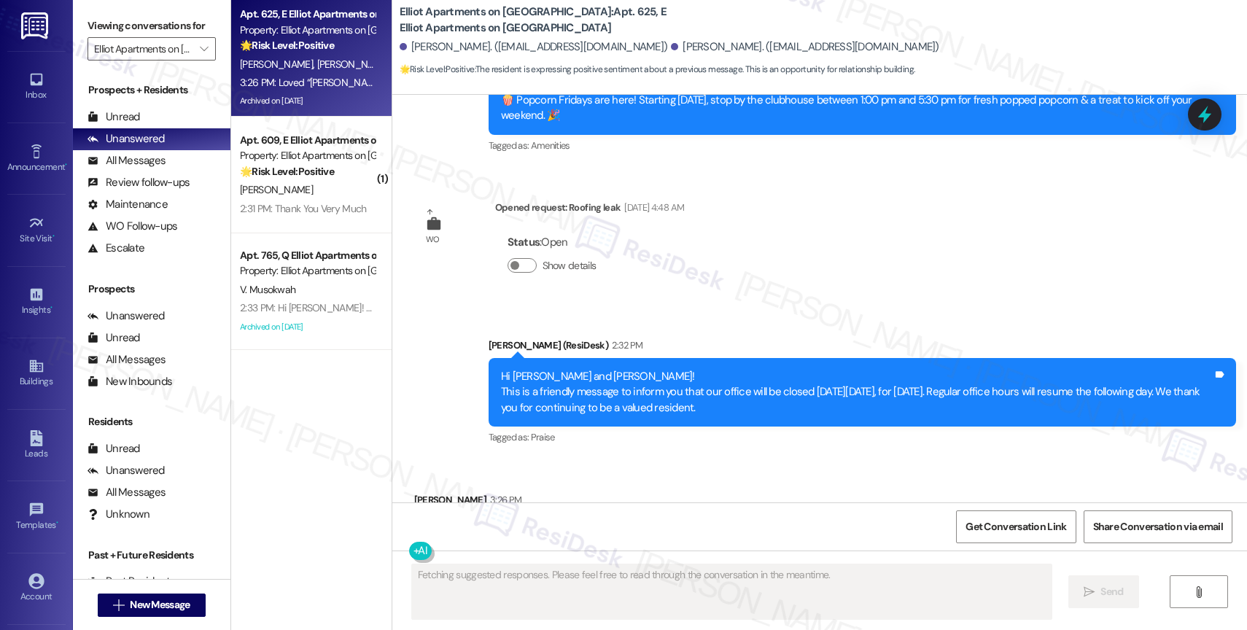
scroll to position [30124, 0]
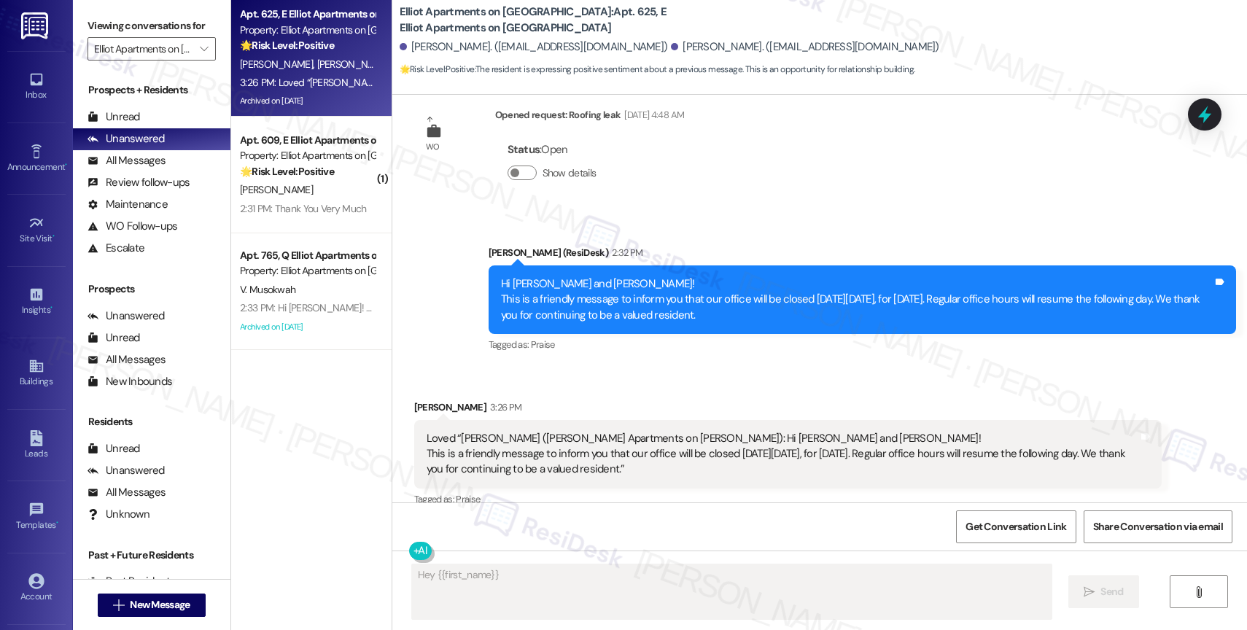
click at [460, 578] on textarea "Fetching suggested responses. Please feel free to read through the conversation…" at bounding box center [732, 592] width 640 height 55
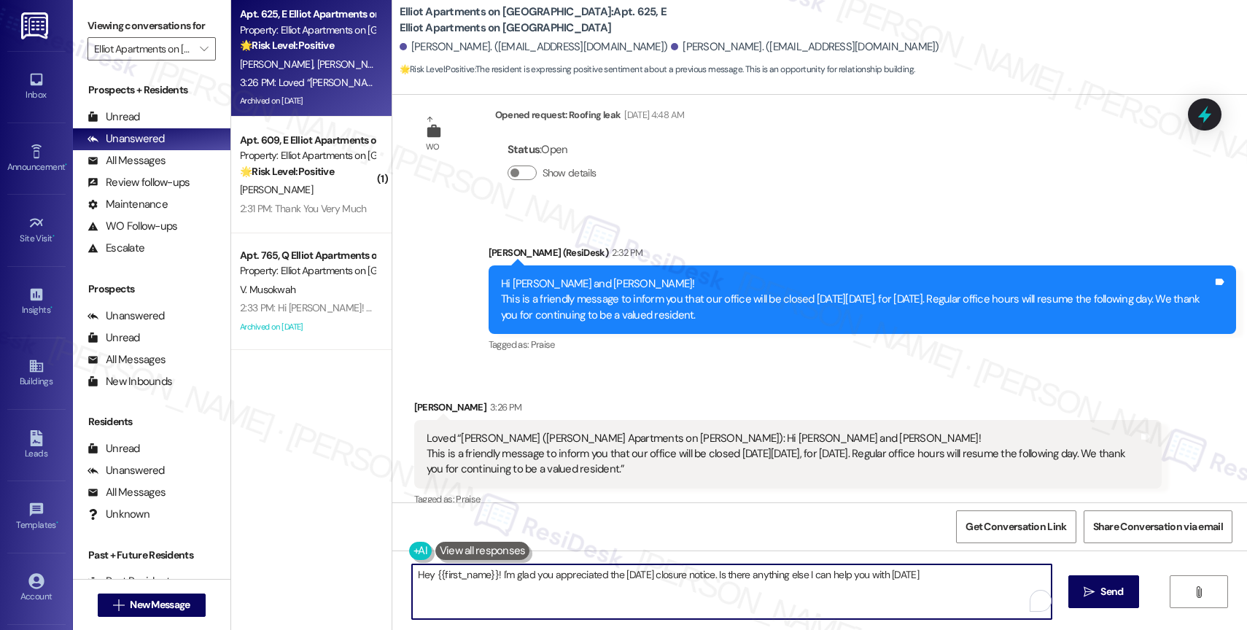
type textarea "Hey {{first_name}}! I'm glad you appreciated the [DATE] closure notice. Is ther…"
click at [468, 576] on textarea "Hey {{first_name}}! I'm glad you appreciated the [DATE] closure notice. Is ther…" at bounding box center [732, 592] width 640 height 55
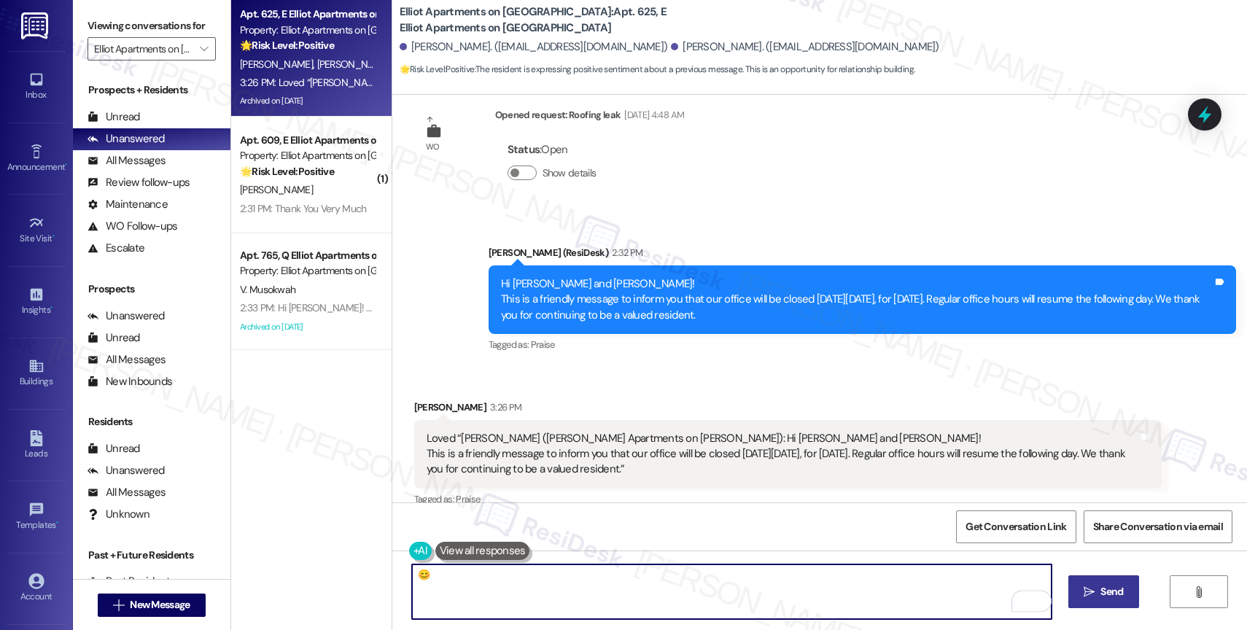
type textarea "😊"
click at [1091, 589] on icon "" at bounding box center [1089, 592] width 11 height 12
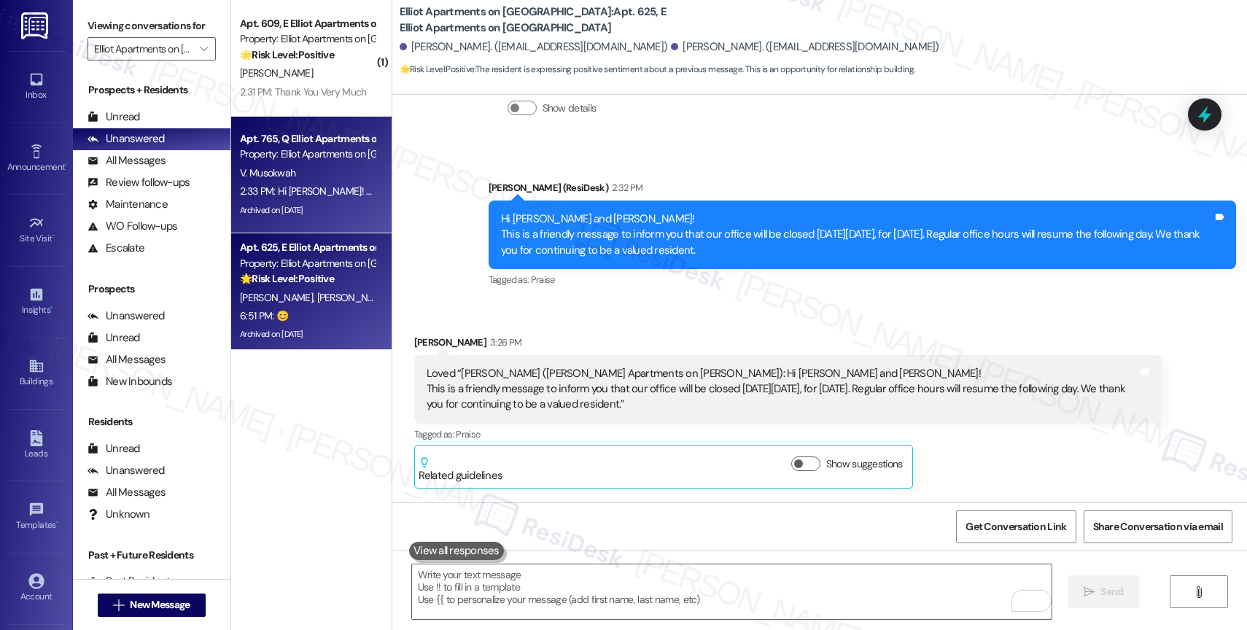
scroll to position [30225, 0]
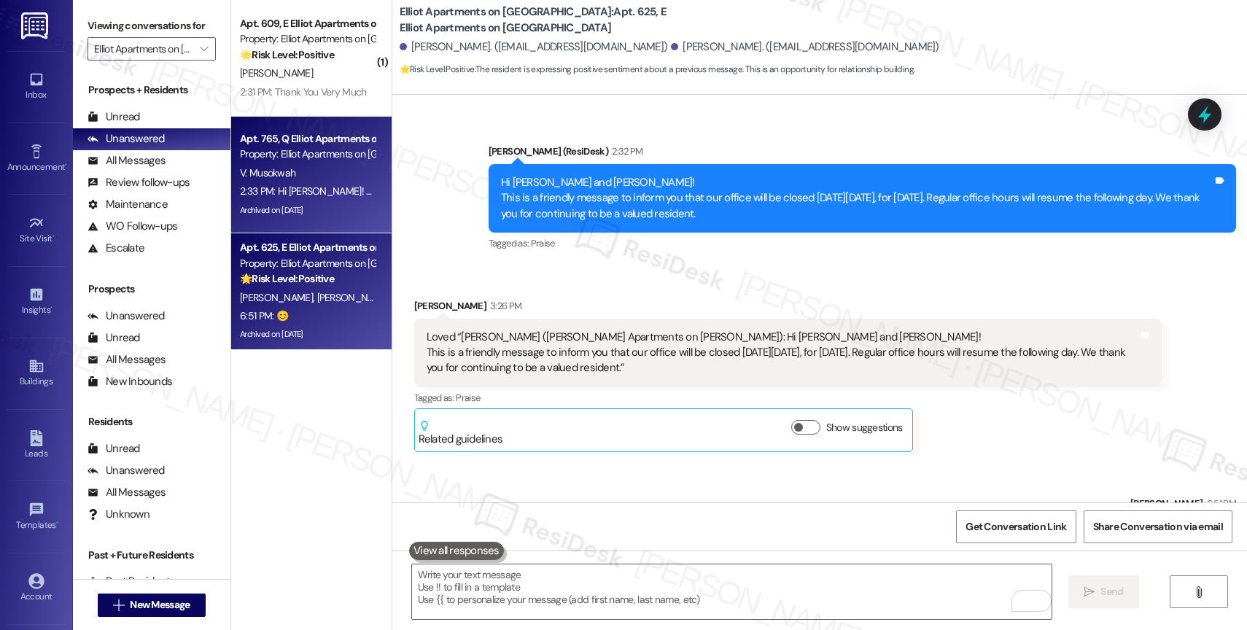
click at [292, 149] on div "Property: Elliot Apartments on [GEOGRAPHIC_DATA]" at bounding box center [307, 154] width 135 height 15
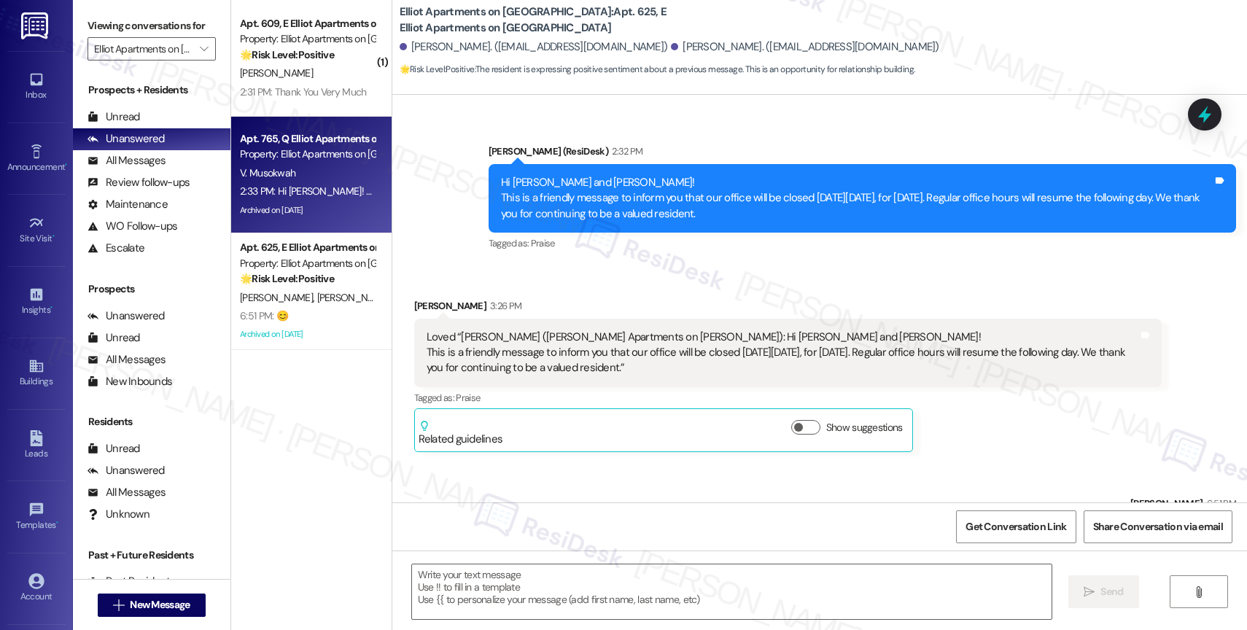
type textarea "Fetching suggested responses. Please feel free to read through the conversation…"
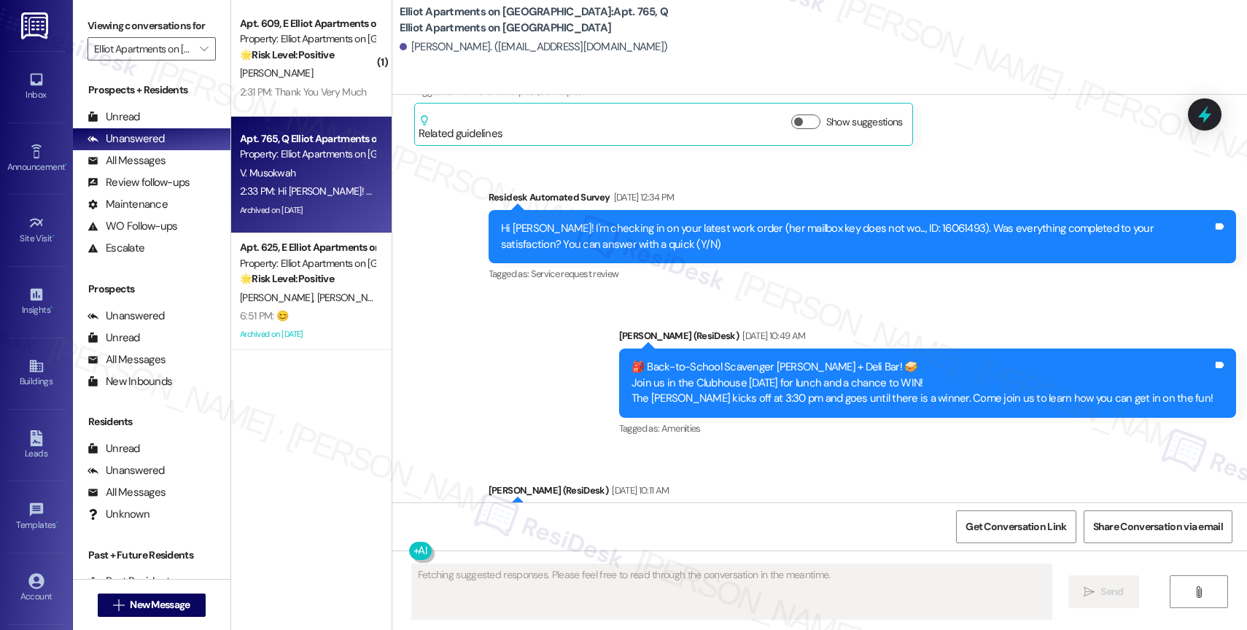
scroll to position [11368, 0]
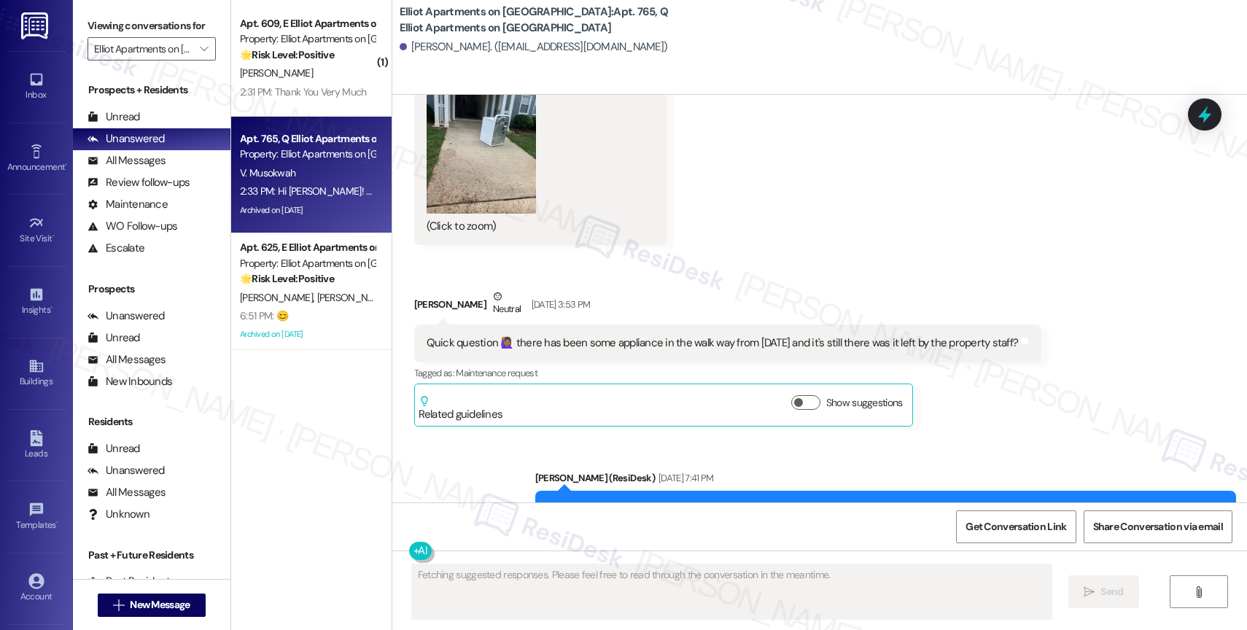
click at [530, 438] on div "Sent via SMS [PERSON_NAME] (ResiDesk) [DATE] 7:41 PM Hi [PERSON_NAME], thank yo…" at bounding box center [819, 499] width 855 height 123
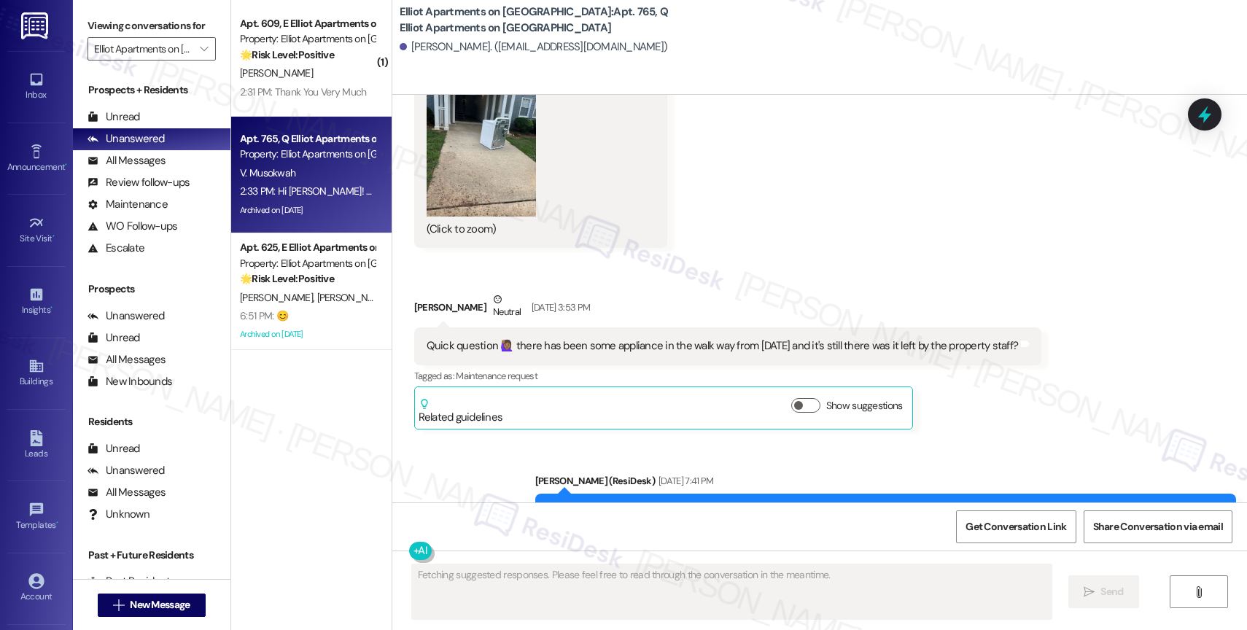
scroll to position [11366, 0]
click at [489, 440] on div "Sent via SMS [PERSON_NAME] (ResiDesk) [DATE] 7:41 PM Hi [PERSON_NAME], thank yo…" at bounding box center [819, 501] width 855 height 123
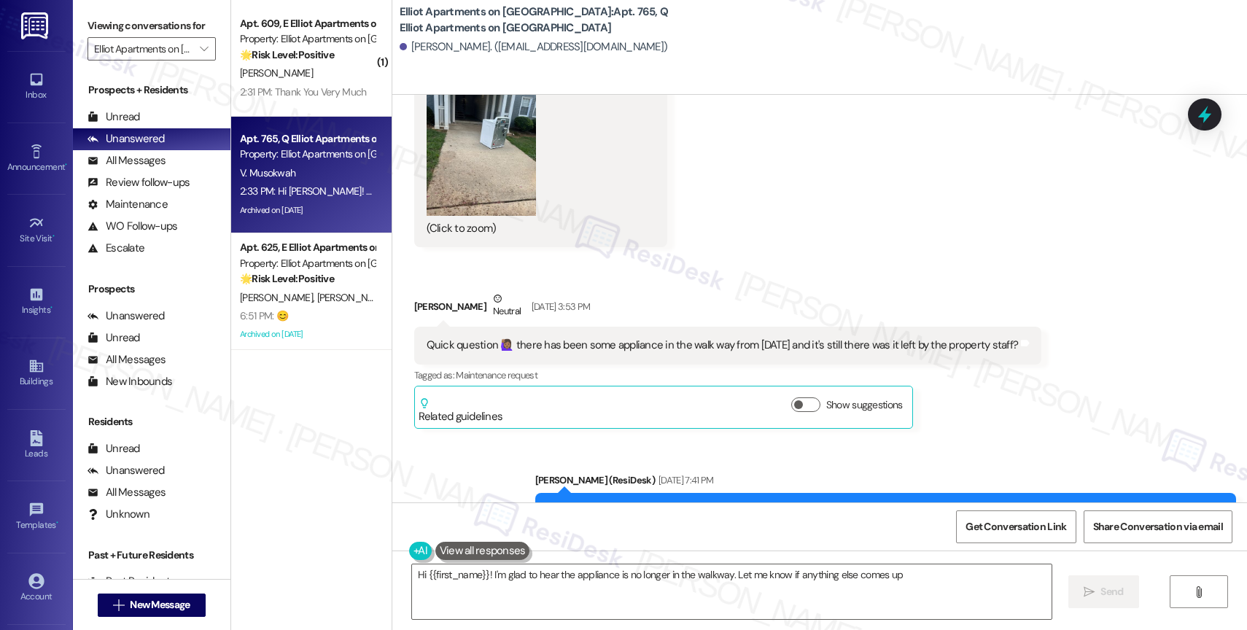
type textarea "Hi {{first_name}}! I'm glad to hear the appliance is no longer in the walkway. …"
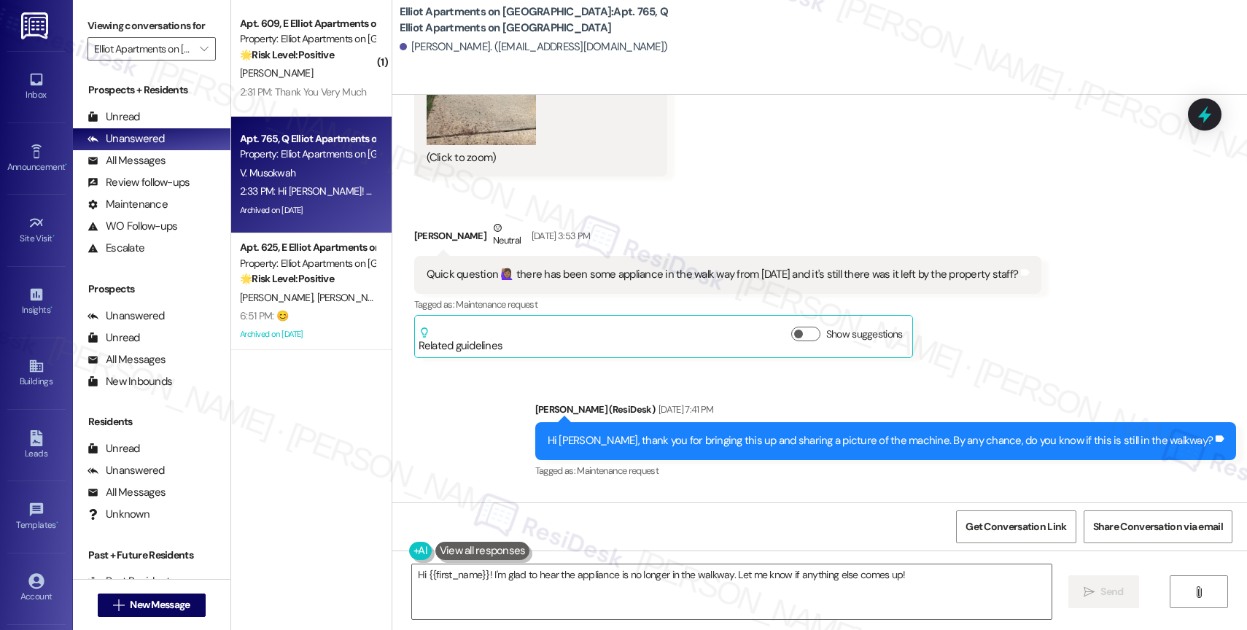
scroll to position [11450, 0]
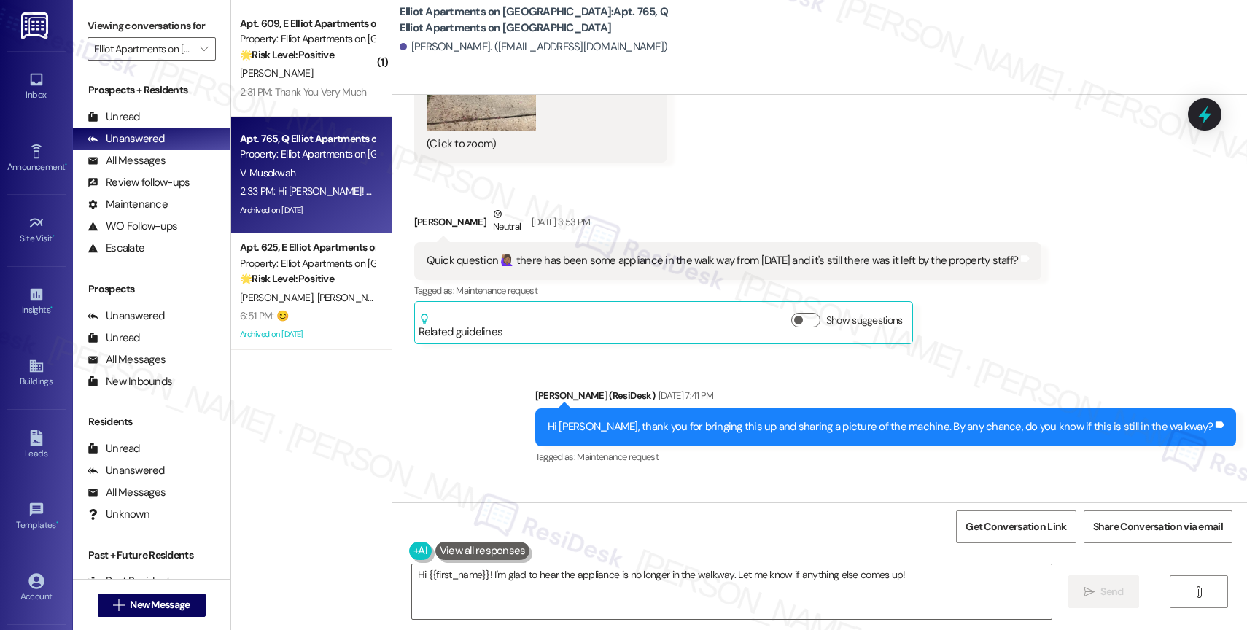
click at [499, 355] on div "Sent via SMS [PERSON_NAME] (ResiDesk) [DATE] 7:41 PM Hi [PERSON_NAME], thank yo…" at bounding box center [819, 416] width 855 height 123
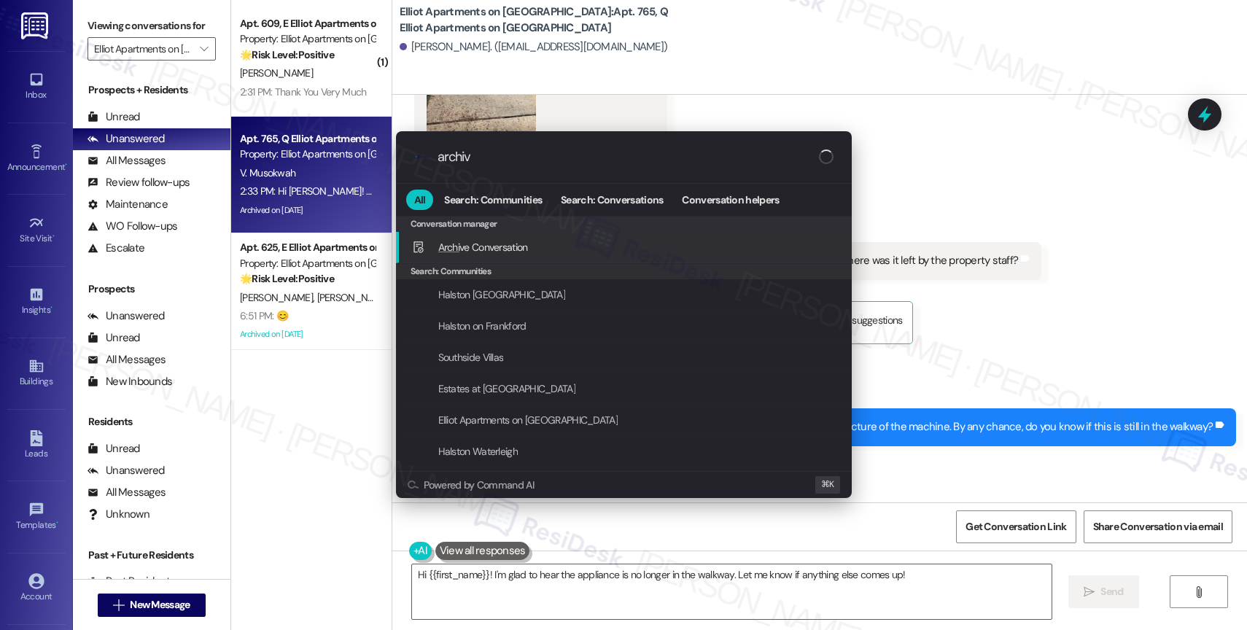
type input "archive"
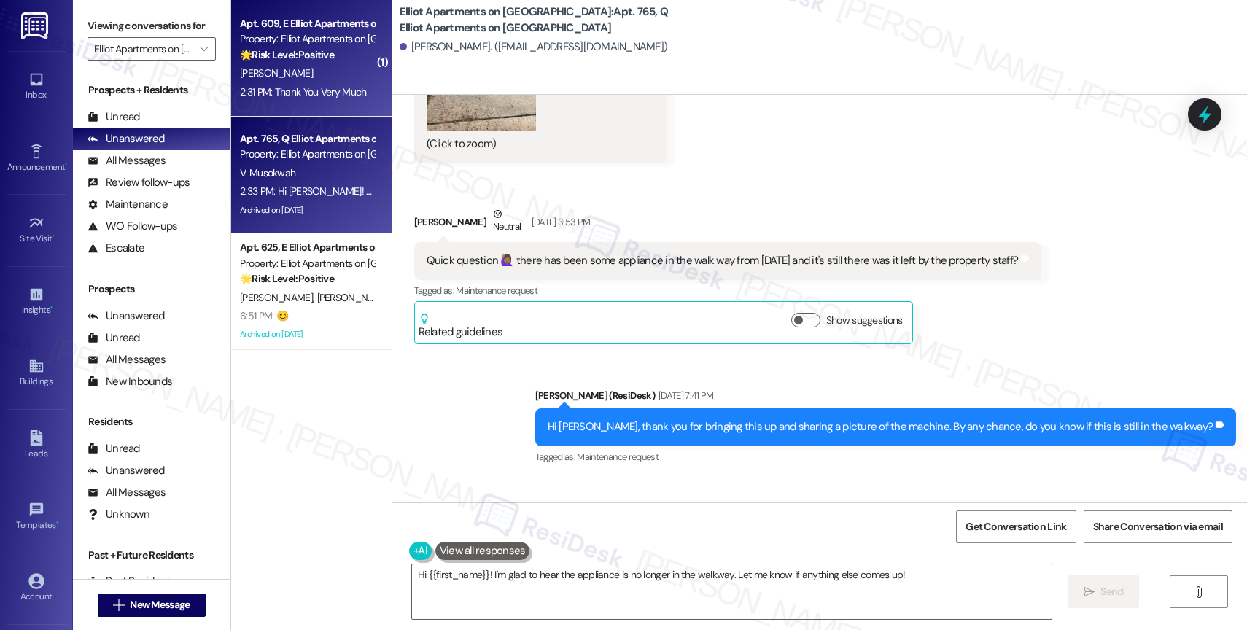
click at [298, 61] on div "🌟 Risk Level: Positive The resident is expressing gratitude for a holiday offic…" at bounding box center [307, 54] width 135 height 15
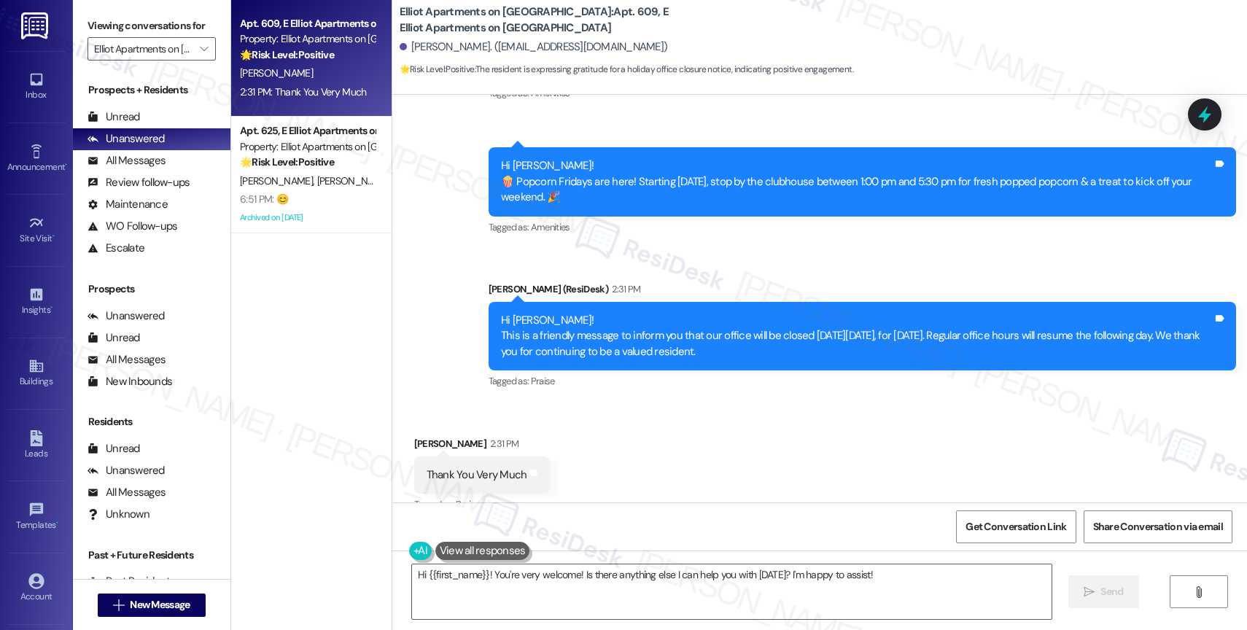
scroll to position [1411, 0]
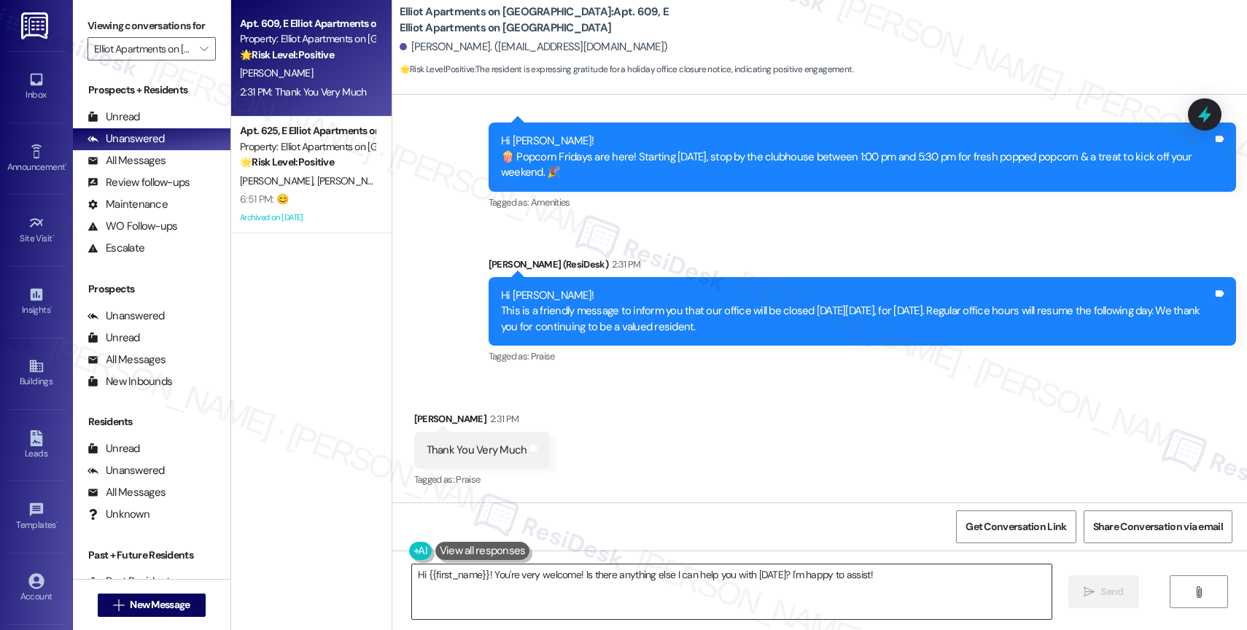
click at [522, 571] on textarea "Hi {{first_name}}! You're very welcome! Is there anything else I can help you w…" at bounding box center [732, 592] width 640 height 55
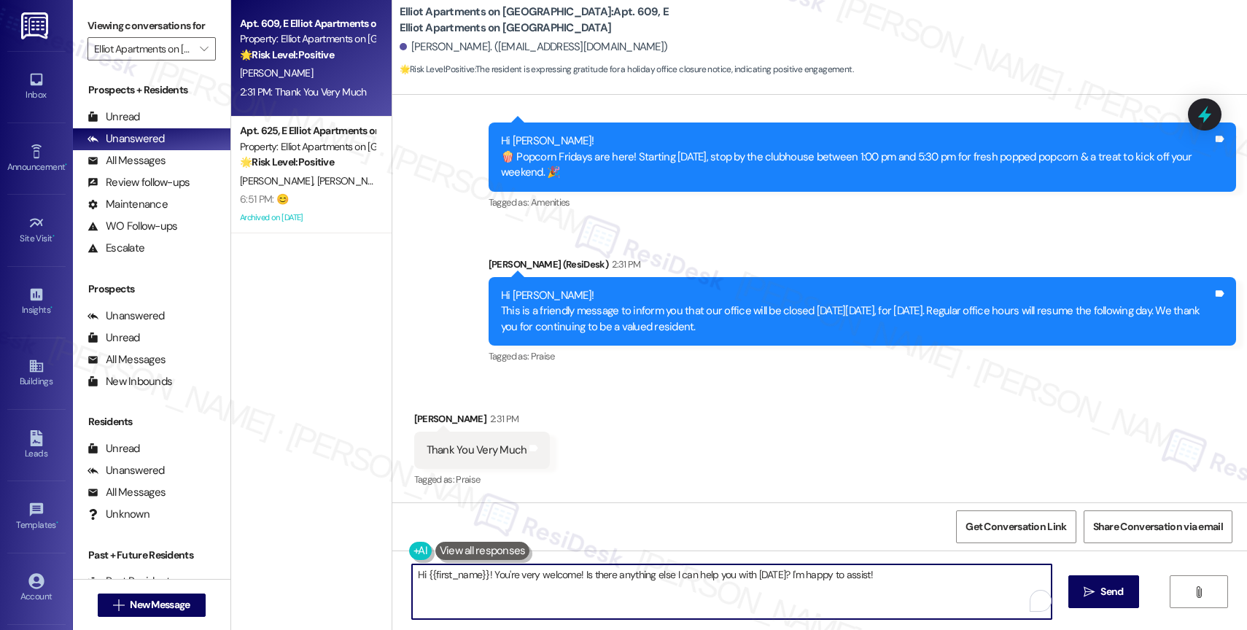
click at [522, 571] on textarea "Hi {{first_name}}! You're very welcome! Is there anything else I can help you w…" at bounding box center [732, 592] width 640 height 55
type textarea "You're welcome, [PERSON_NAME]!"
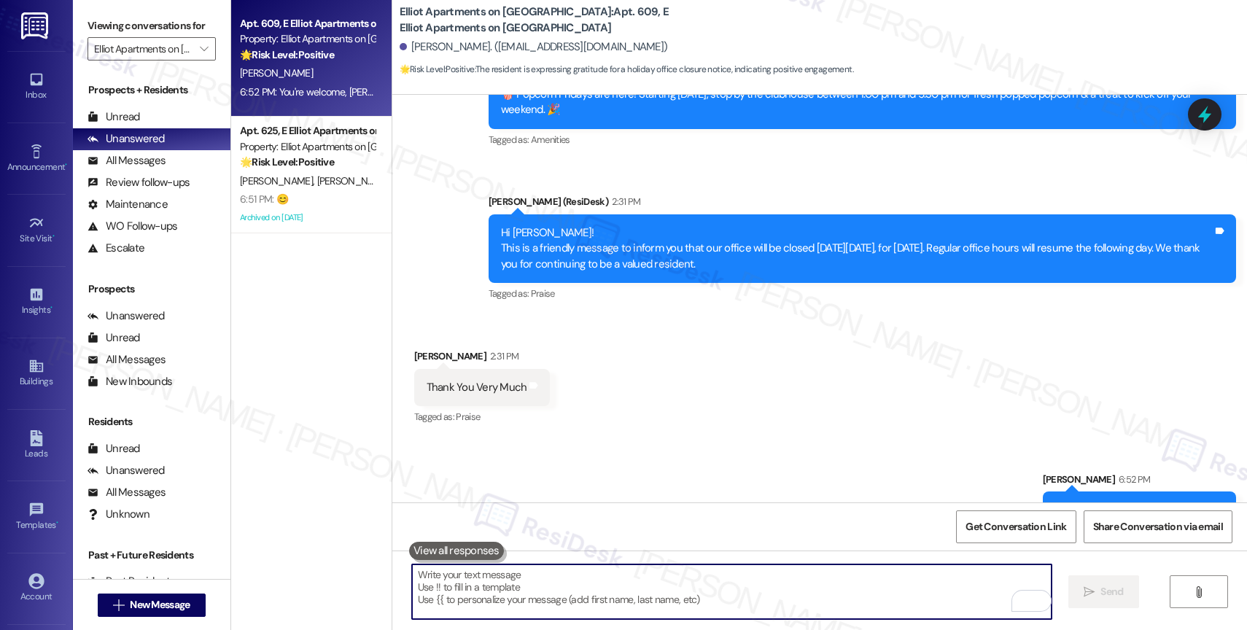
scroll to position [1513, 0]
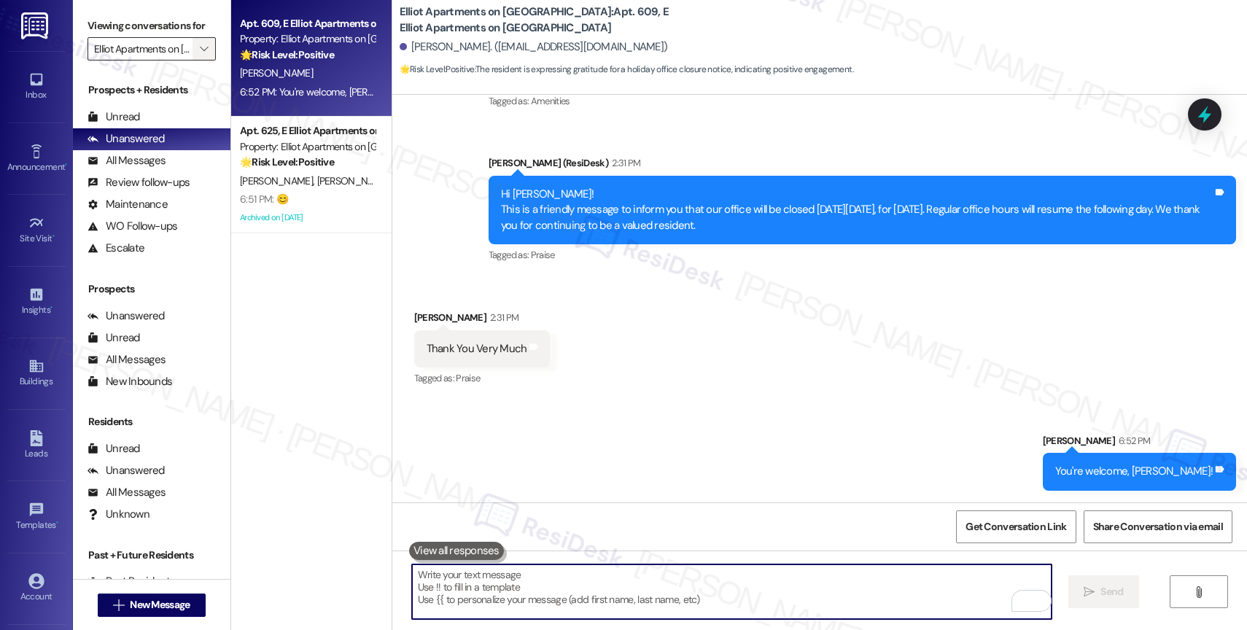
click at [197, 57] on span "" at bounding box center [204, 48] width 14 height 23
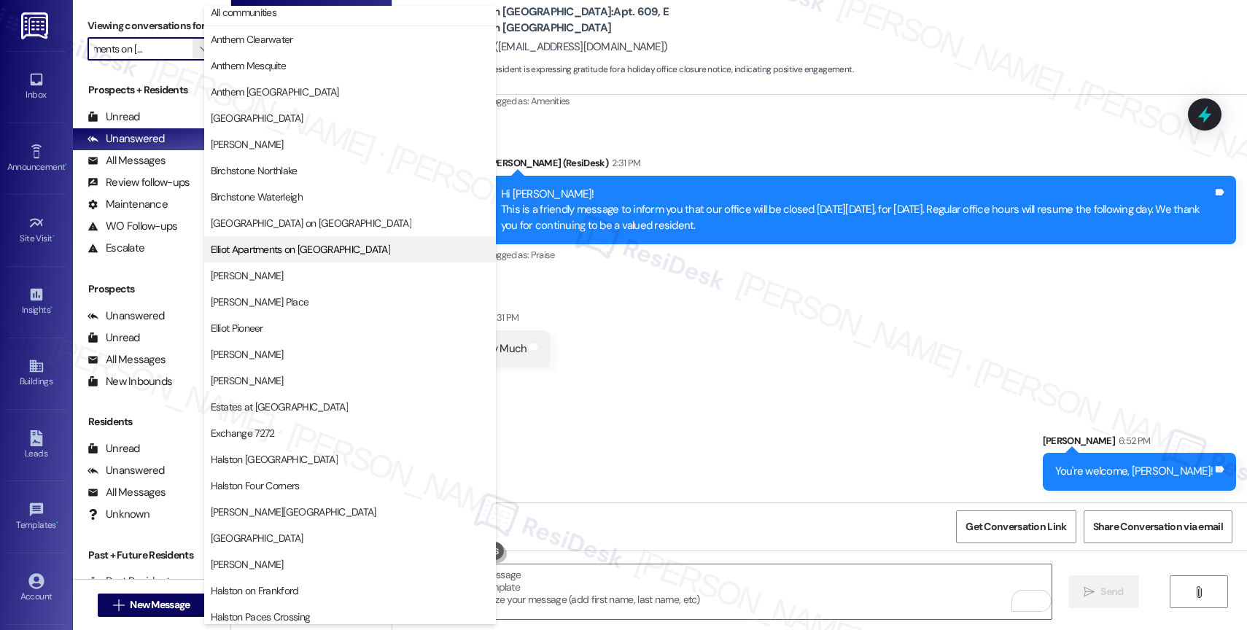
scroll to position [0, 0]
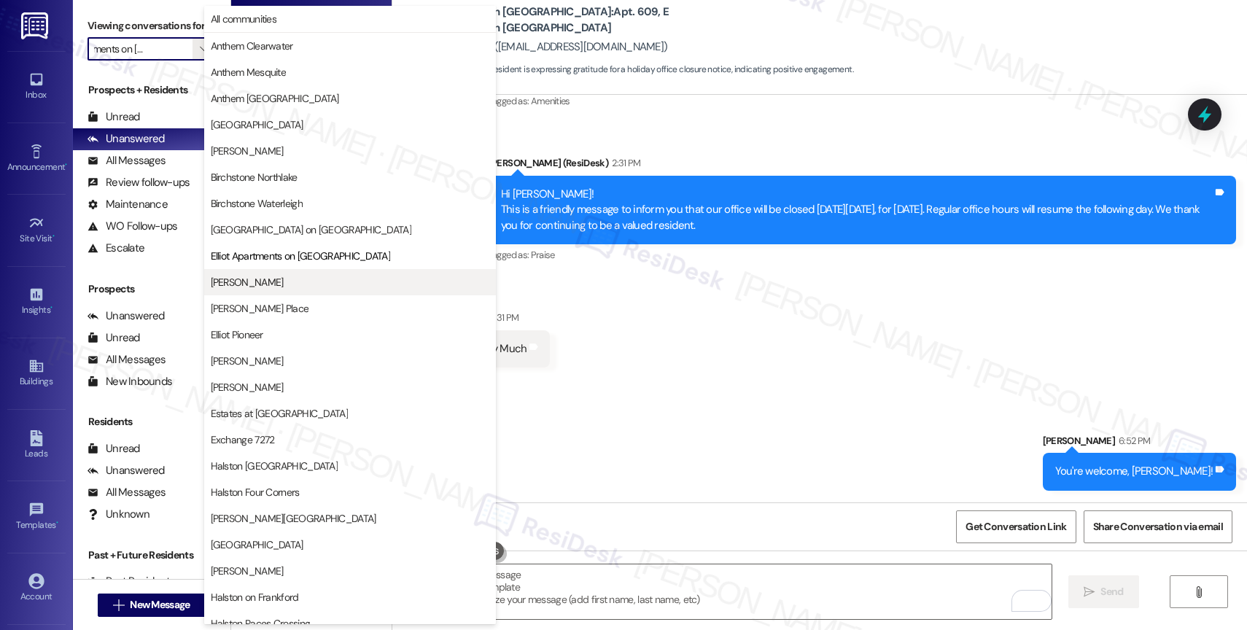
click at [258, 283] on span "[PERSON_NAME]" at bounding box center [247, 282] width 73 height 15
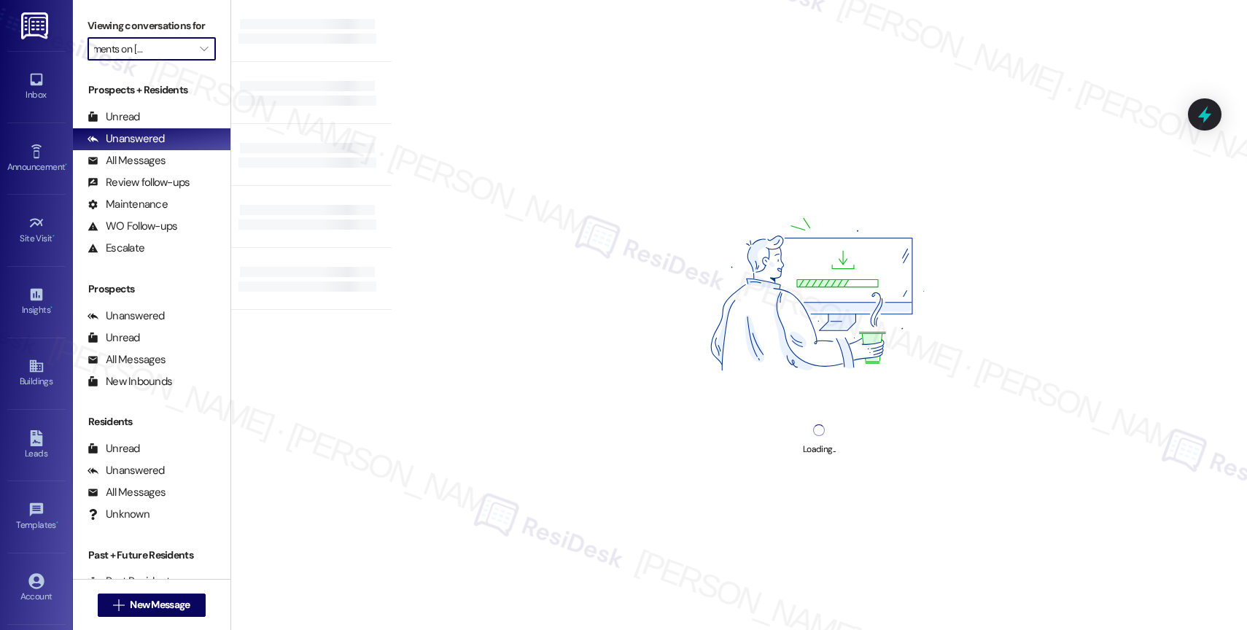
type input "[PERSON_NAME]"
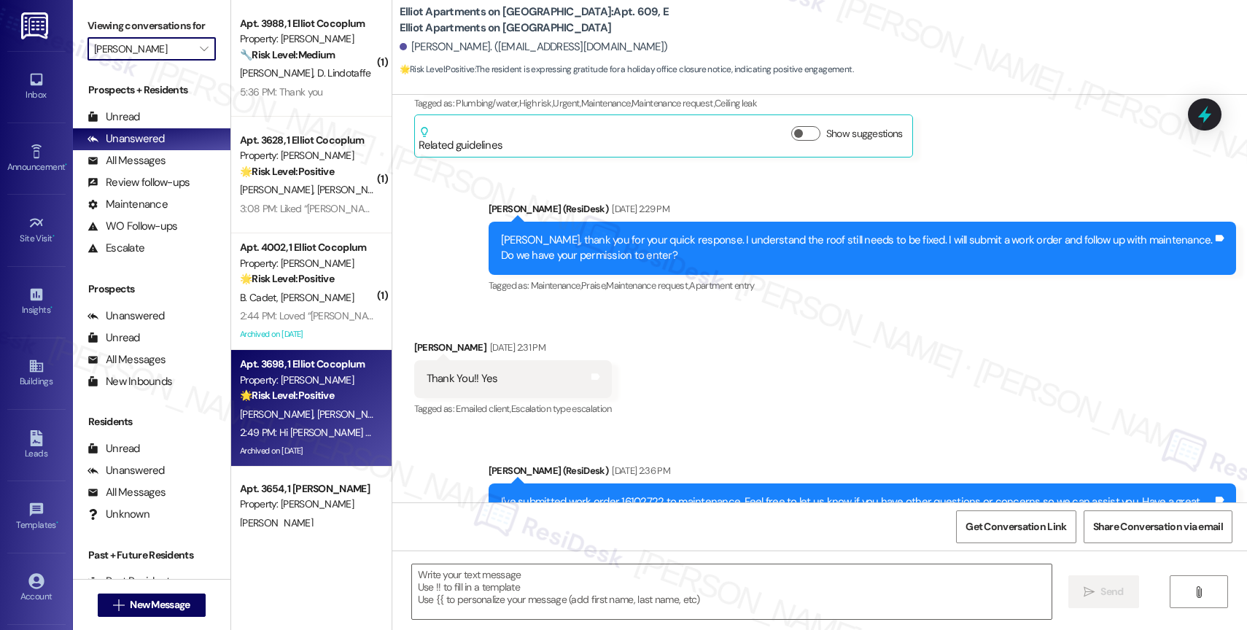
type textarea "Fetching suggested responses. Please feel free to read through the conversation…"
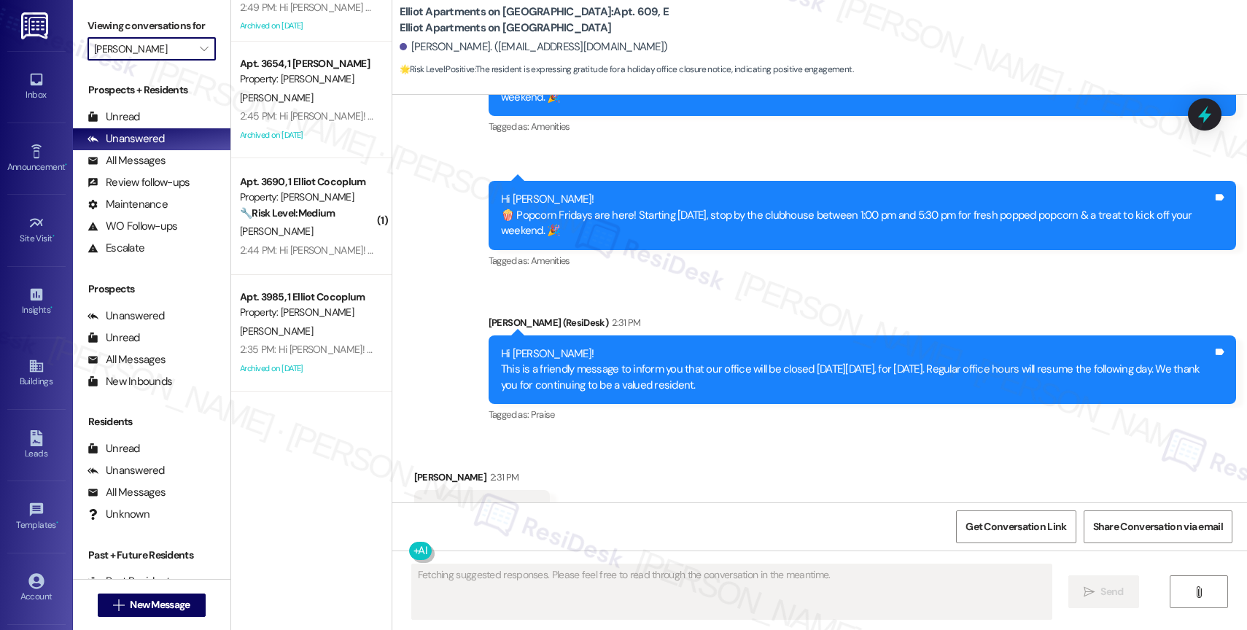
scroll to position [1411, 0]
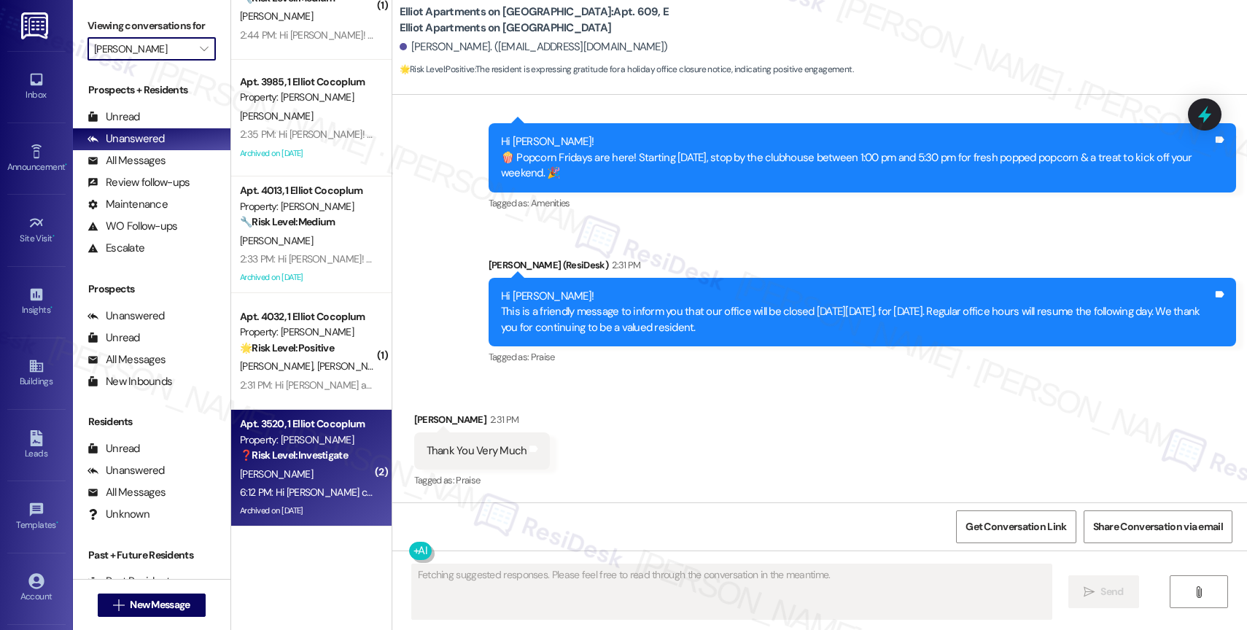
click at [276, 484] on div "6:12 PM: Hi Sarah can you advise how we can change the garbage thing you guys d…" at bounding box center [308, 493] width 138 height 18
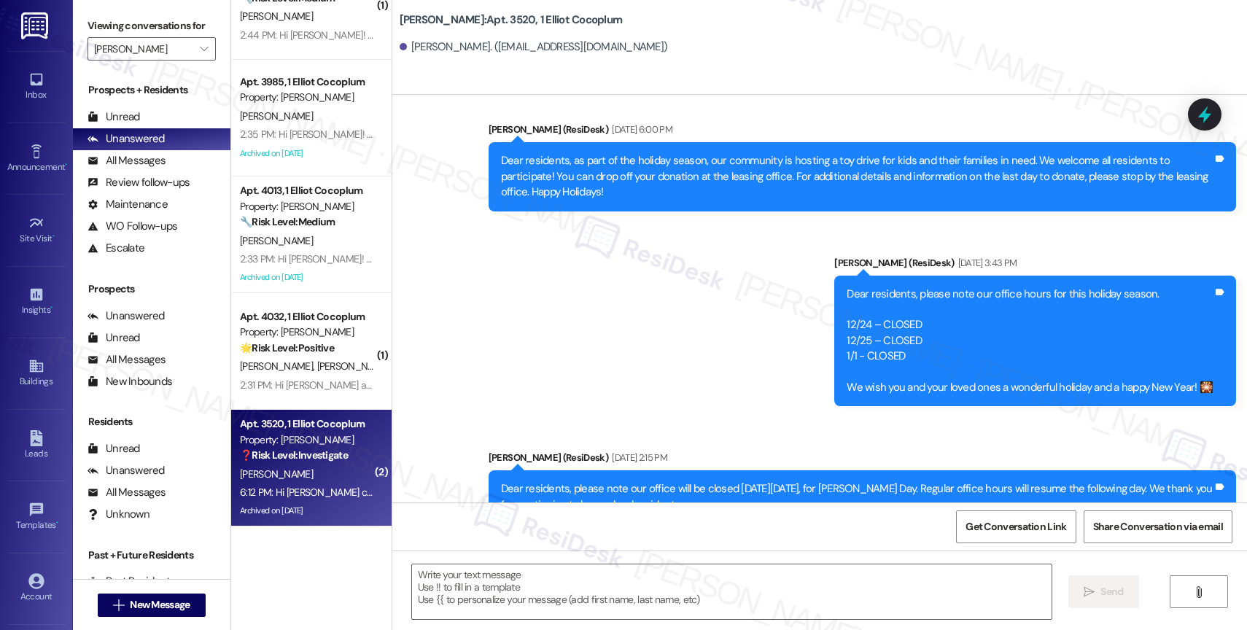
type textarea "Fetching suggested responses. Please feel free to read through the conversation…"
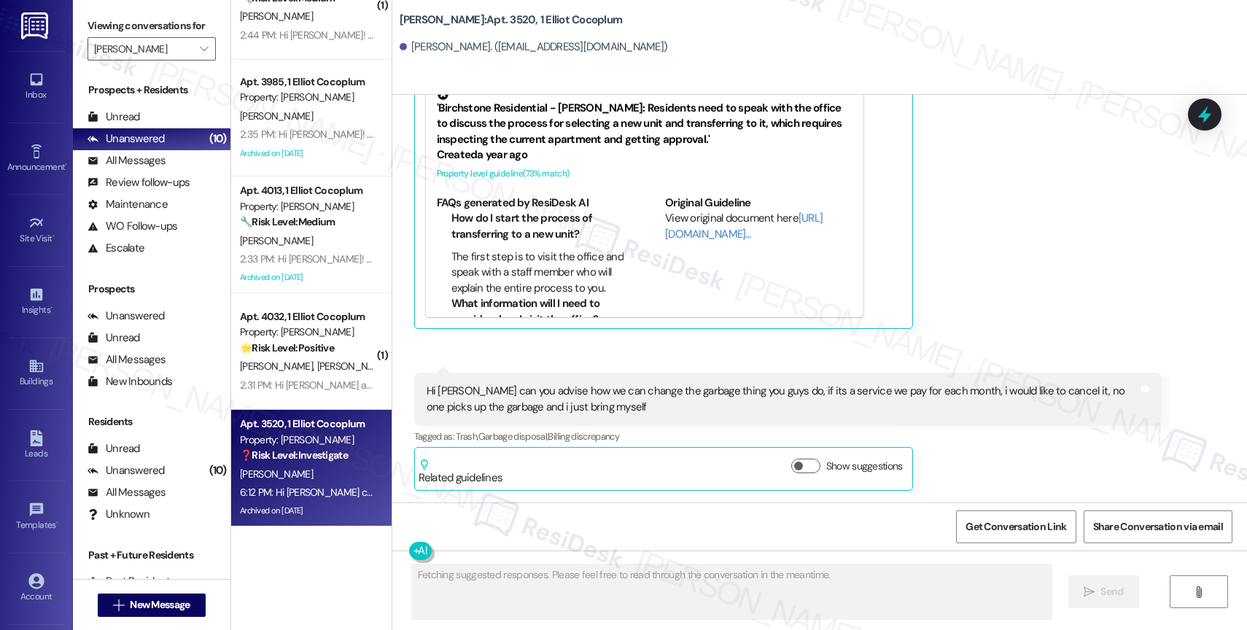
scroll to position [6617, 0]
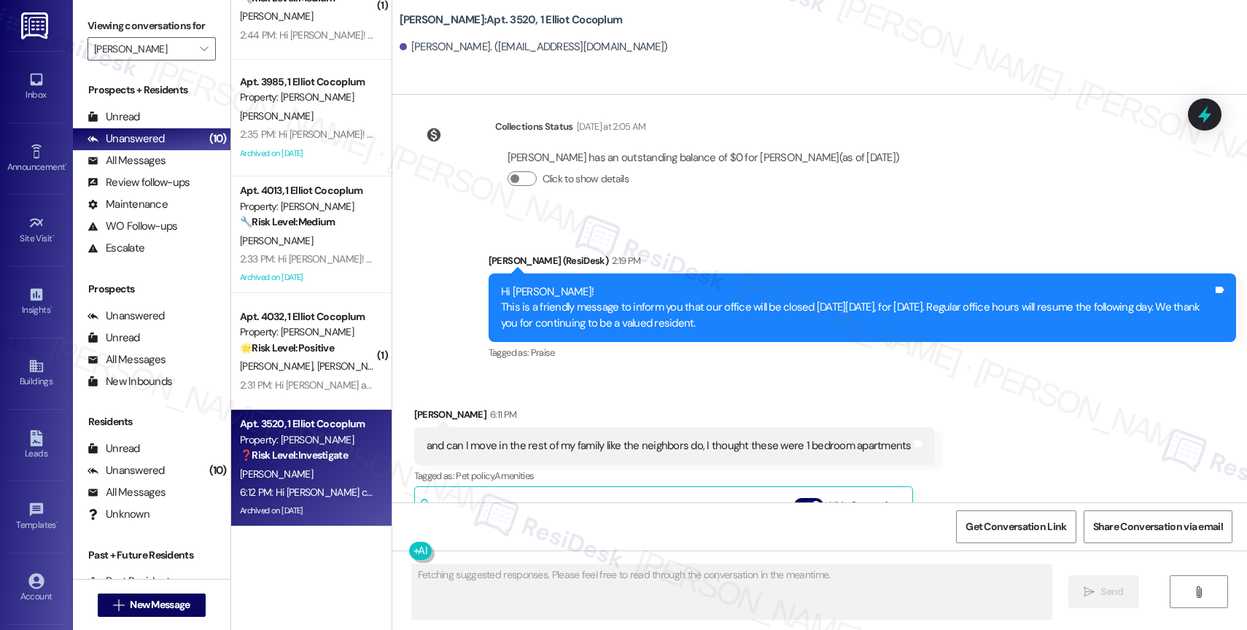
click at [703, 368] on div "Announcement, sent via SMS Sarah (ResiDesk) 2:19 PM Hi Thomas! This is a friend…" at bounding box center [863, 308] width 770 height 133
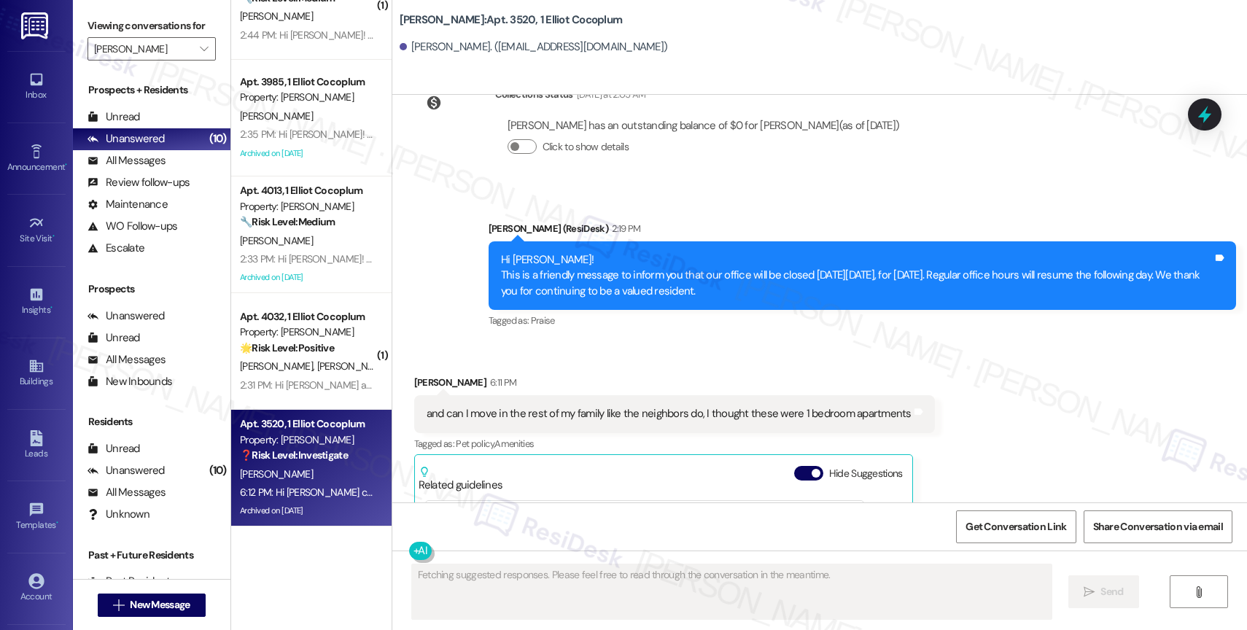
scroll to position [6811, 0]
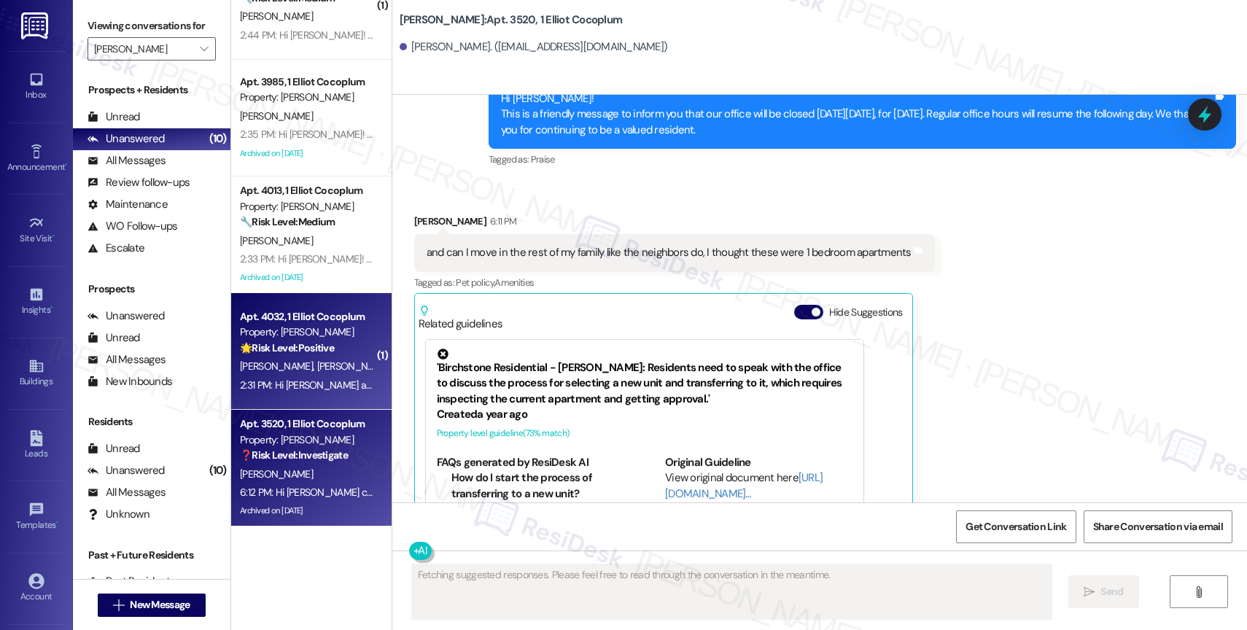
click at [291, 329] on div "Property: Elliot Cocoplum" at bounding box center [307, 332] width 135 height 15
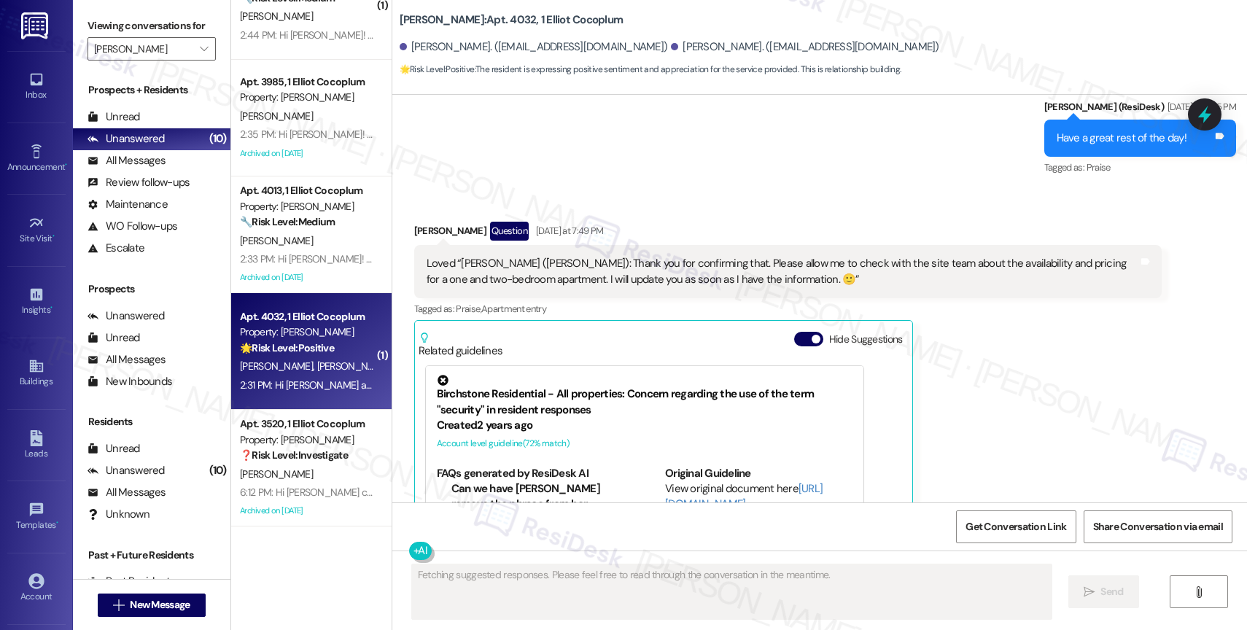
scroll to position [2261, 0]
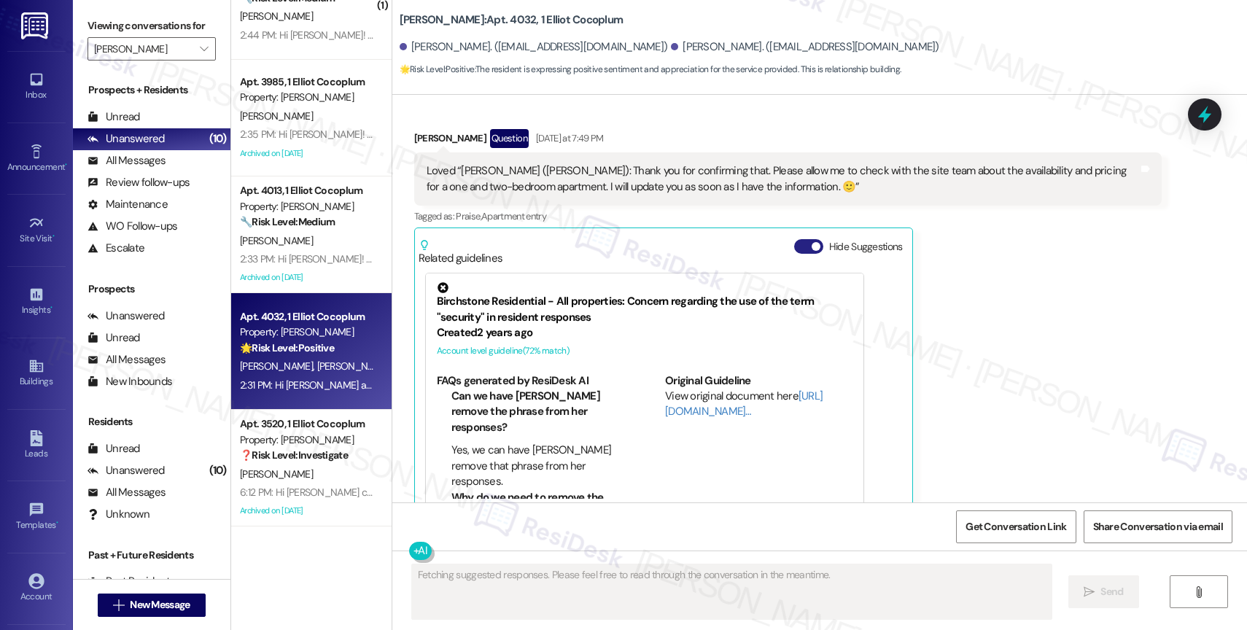
click at [798, 239] on button "Hide Suggestions" at bounding box center [808, 246] width 29 height 15
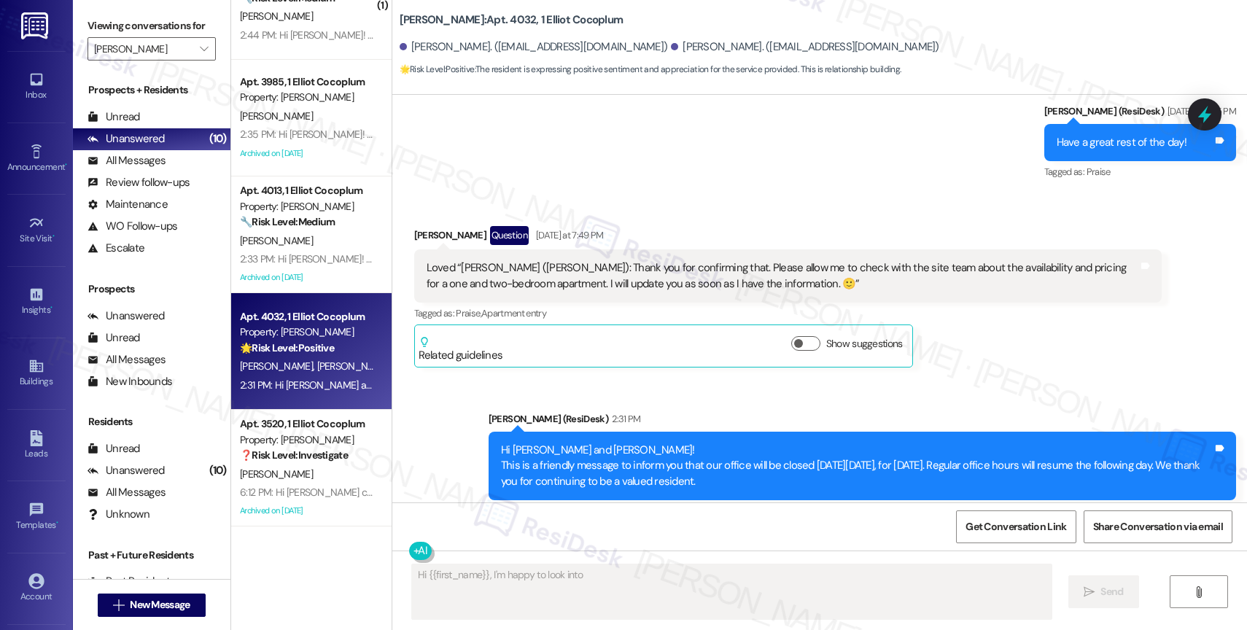
scroll to position [1985, 0]
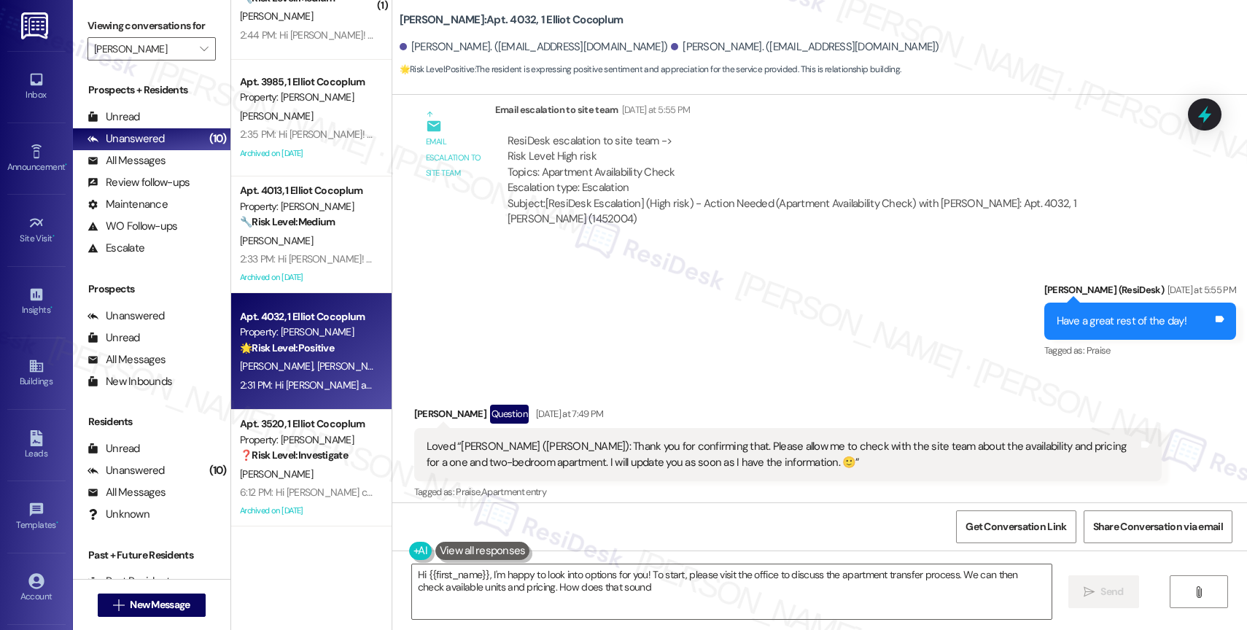
type textarea "Hi {{first_name}}, I'm happy to look into options for you! To start, please vis…"
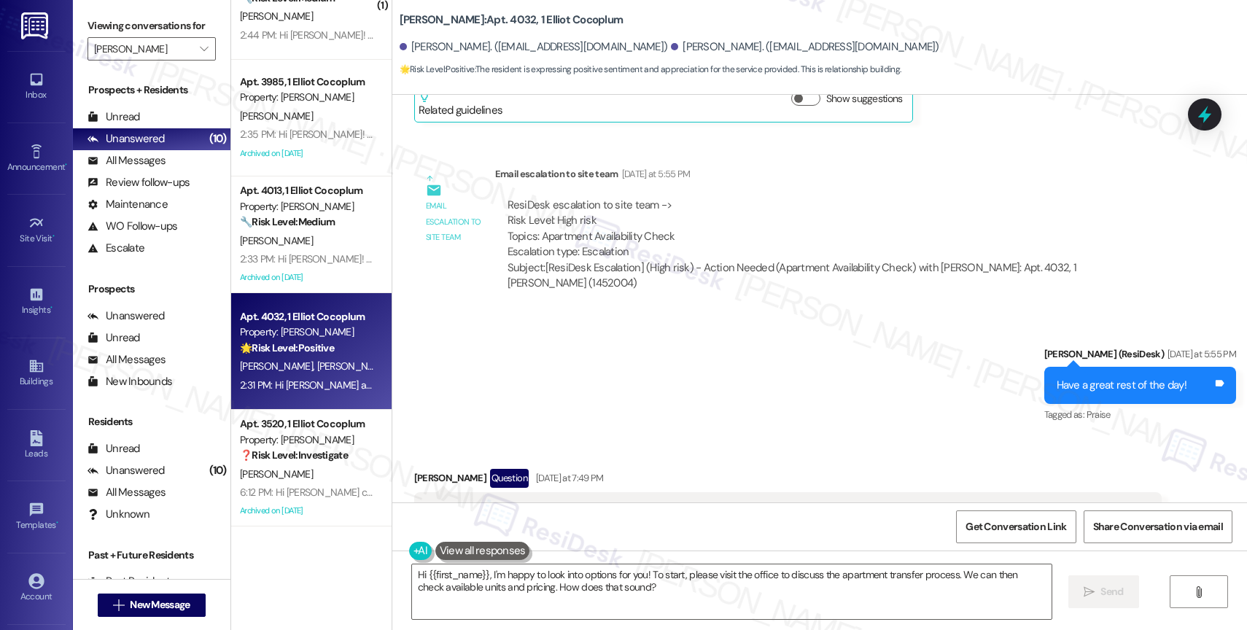
scroll to position [1920, 0]
click at [691, 341] on div "Sent via SMS Sarah (ResiDesk) Yesterday at 5:55 PM Have a great rest of the day…" at bounding box center [819, 376] width 855 height 123
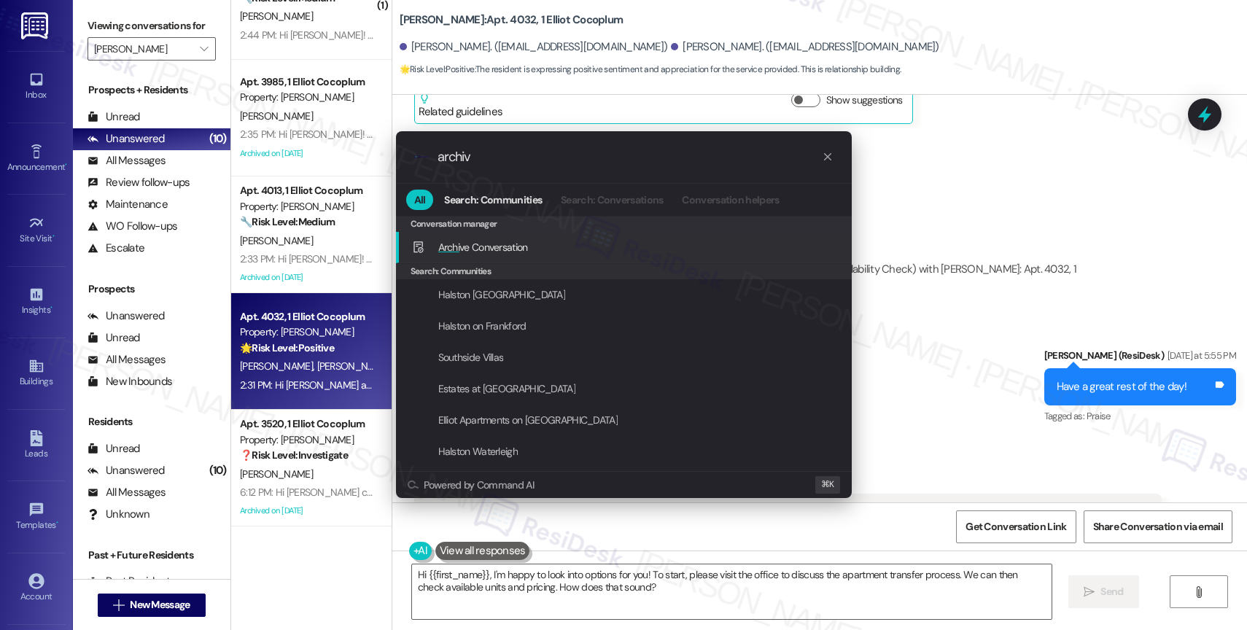
type input "archive"
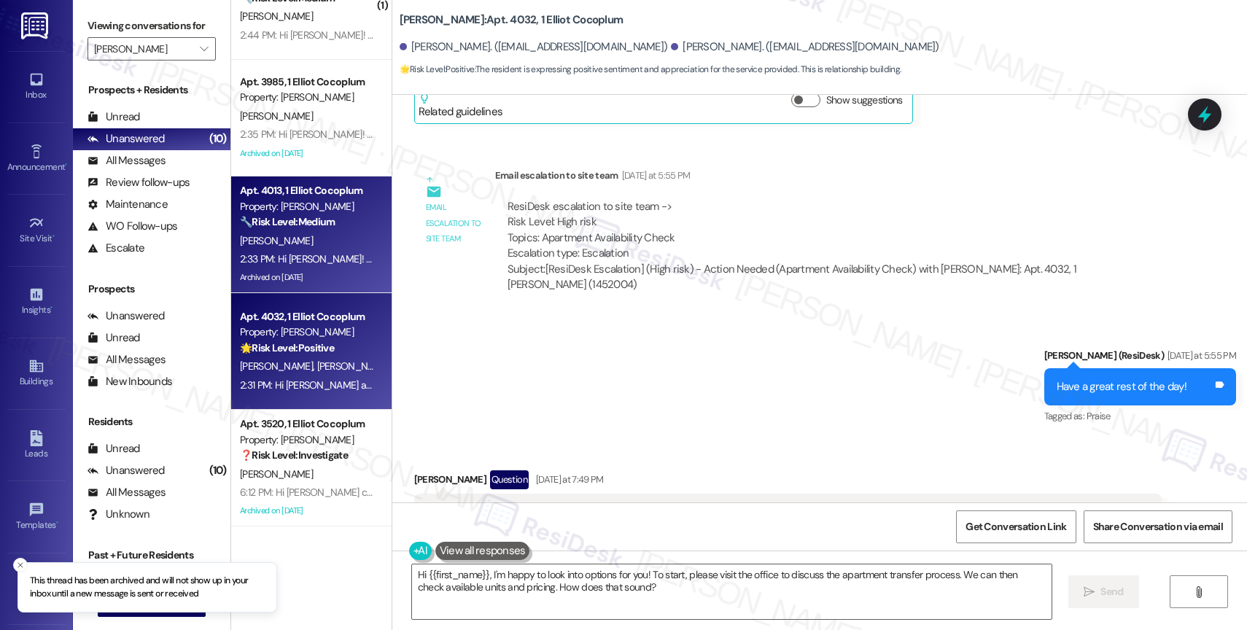
click at [271, 218] on strong "🔧 Risk Level: Medium" at bounding box center [287, 221] width 95 height 13
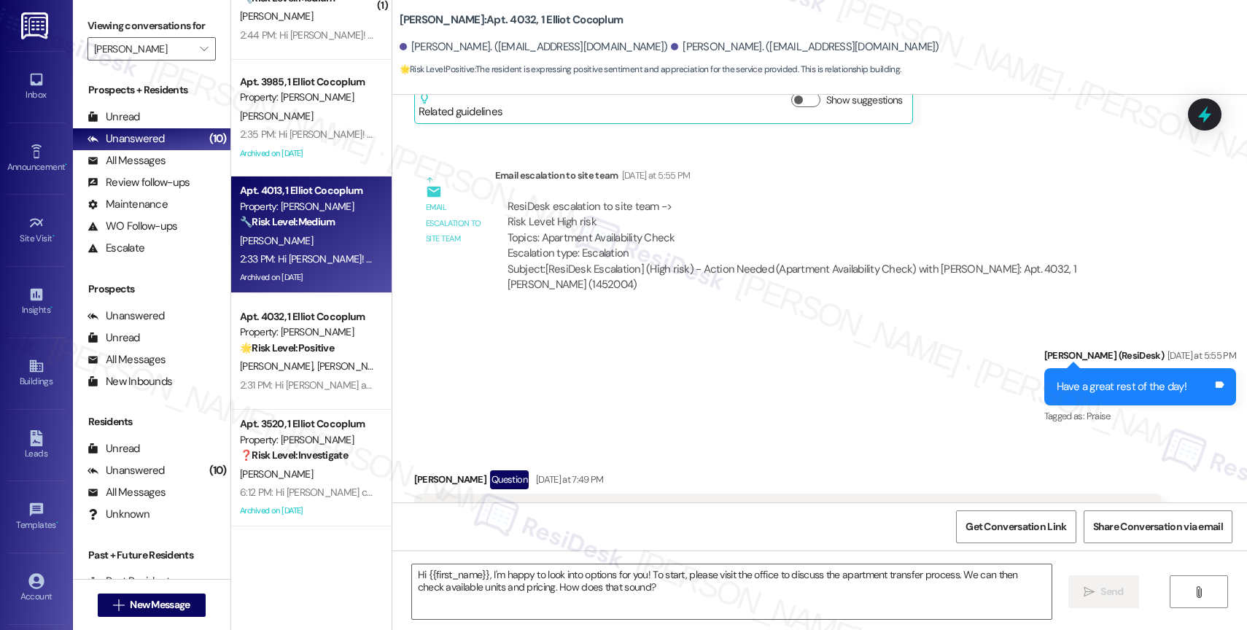
type textarea "Fetching suggested responses. Please feel free to read through the conversation…"
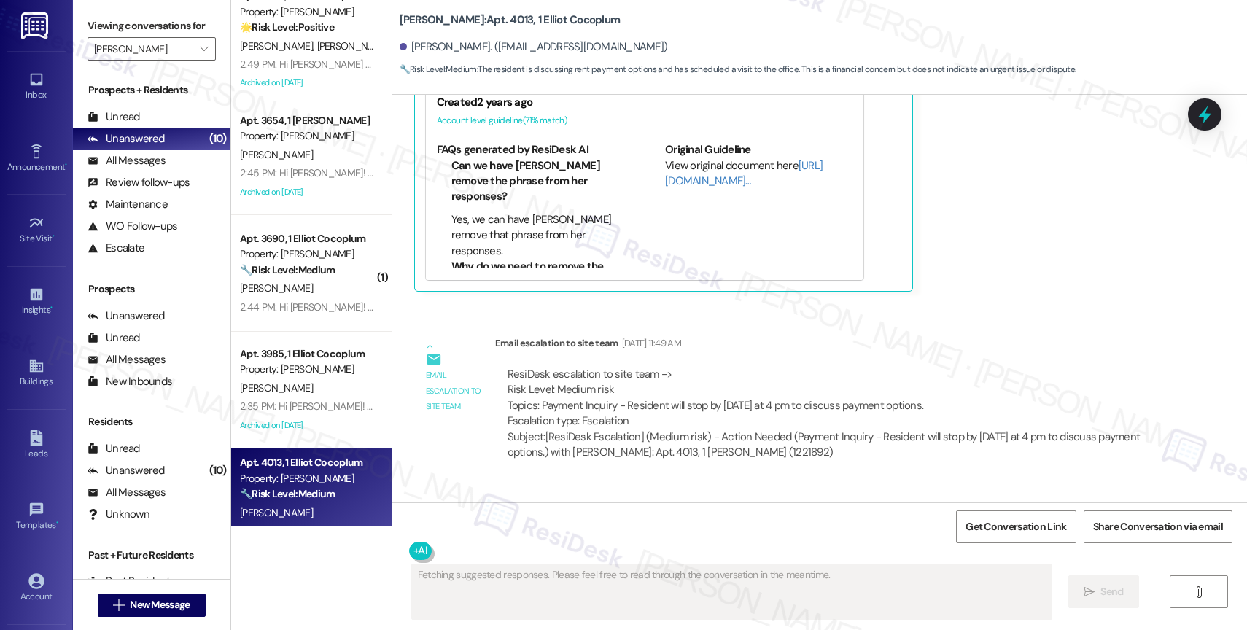
scroll to position [18986, 0]
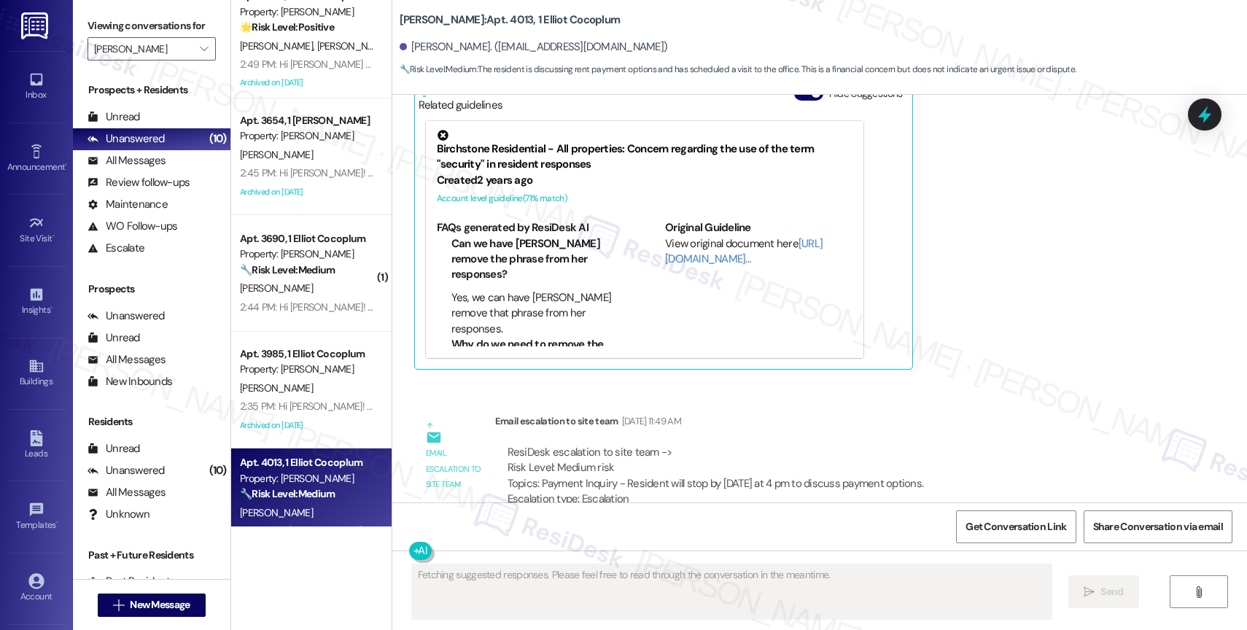
click at [773, 434] on div "ResiDesk escalation to site team -> Risk Level: Medium risk Topics: Payment Inq…" at bounding box center [828, 492] width 667 height 116
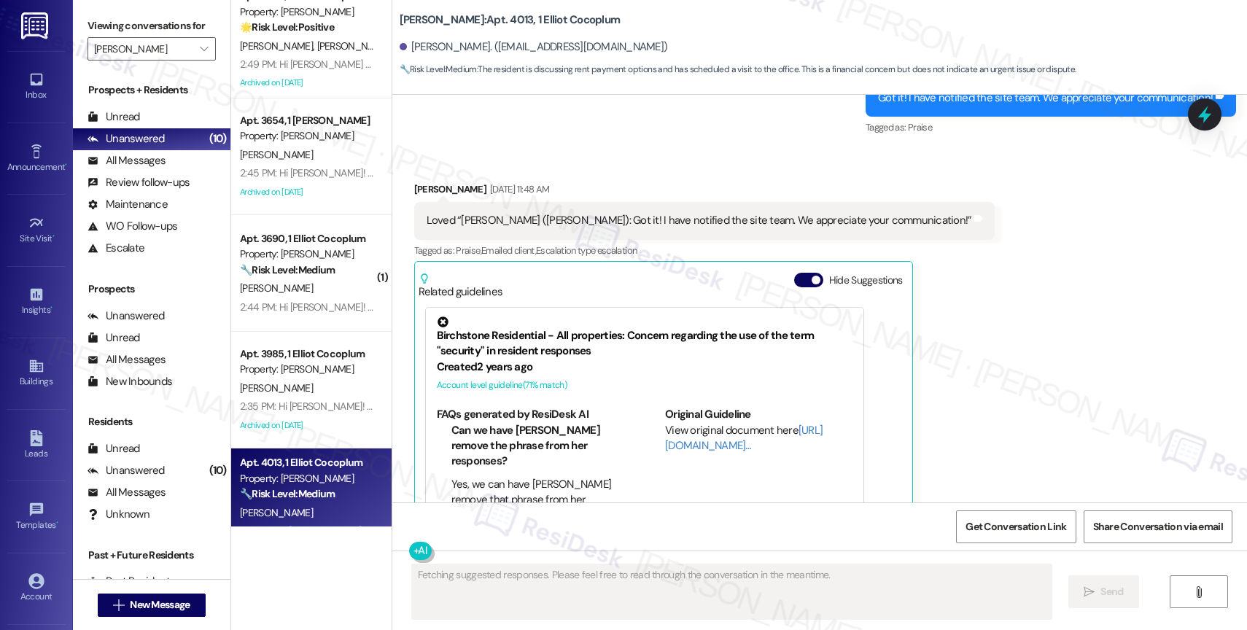
scroll to position [18789, 0]
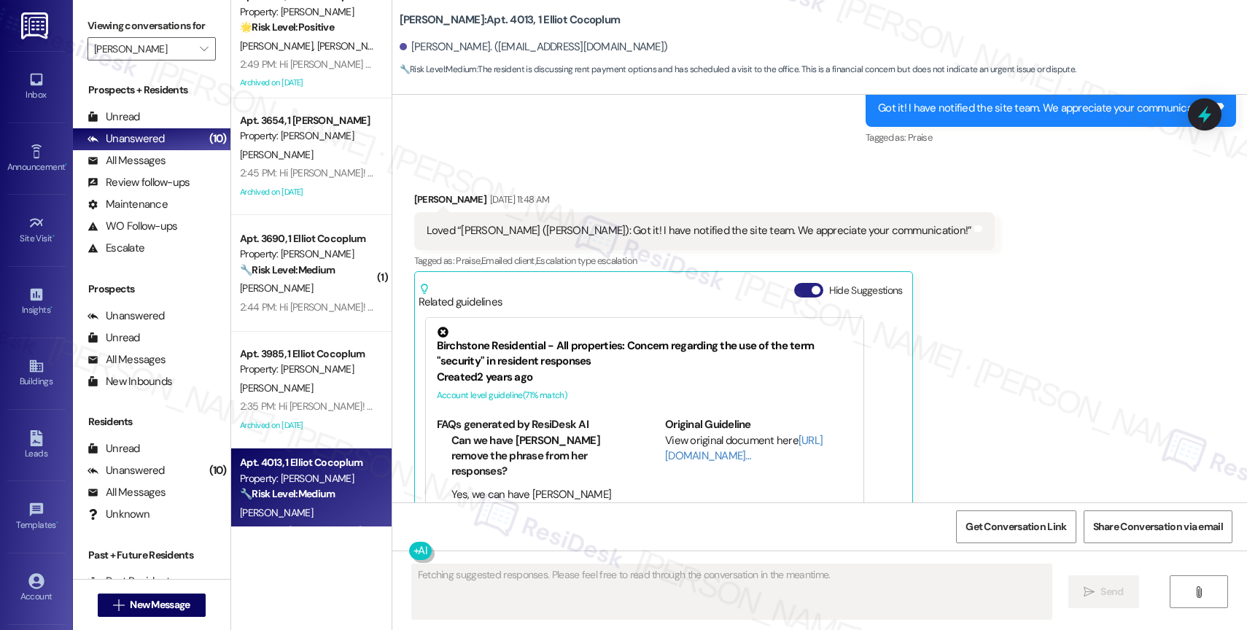
click at [797, 283] on button "Hide Suggestions" at bounding box center [808, 290] width 29 height 15
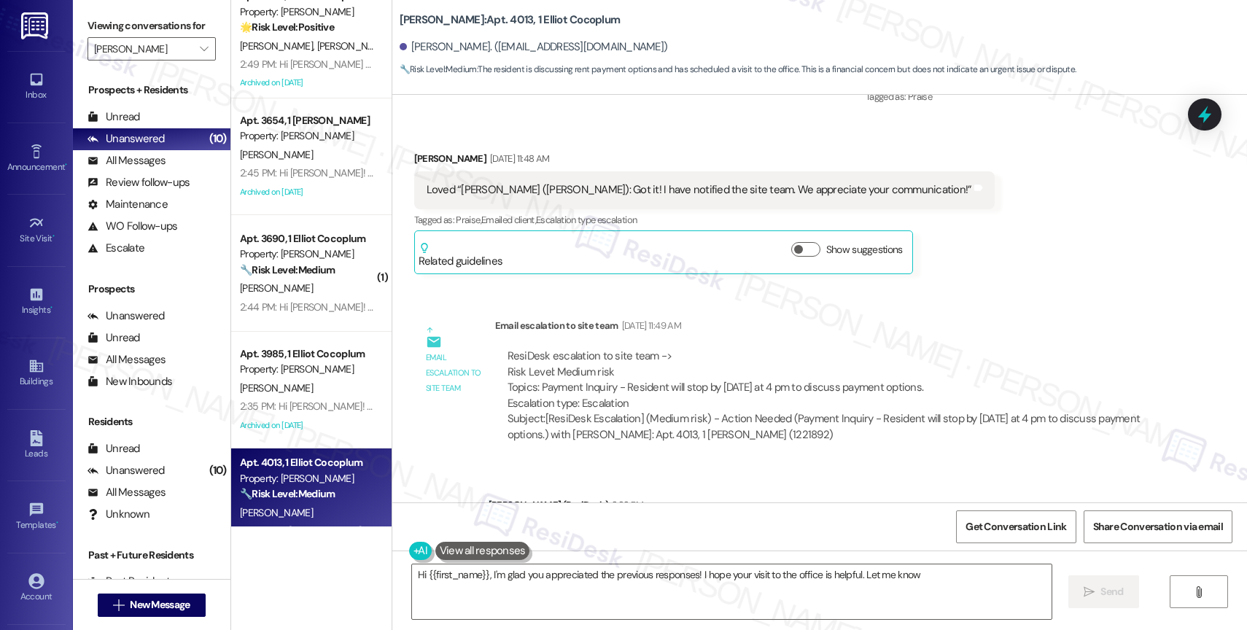
scroll to position [18899, 0]
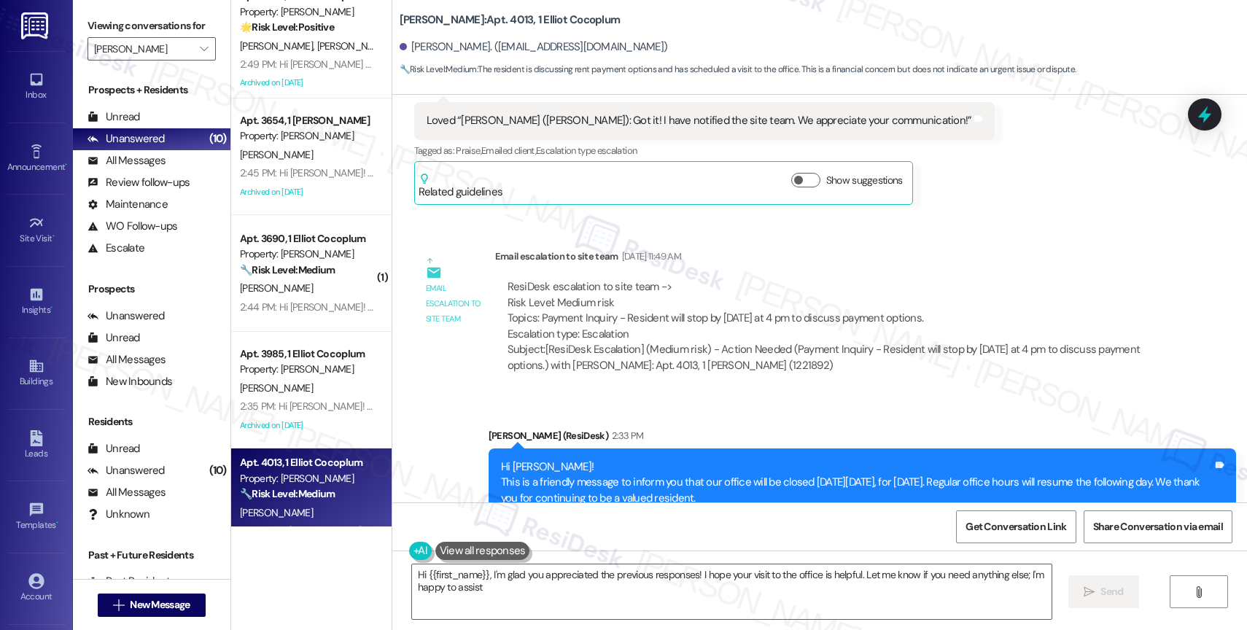
type textarea "Hi {{first_name}}, I'm glad you appreciated the previous responses! I hope your…"
click at [585, 395] on div "Announcement, sent via SMS Sarah (ResiDesk) 2:33 PM Hi Johnny! This is a friend…" at bounding box center [819, 472] width 855 height 155
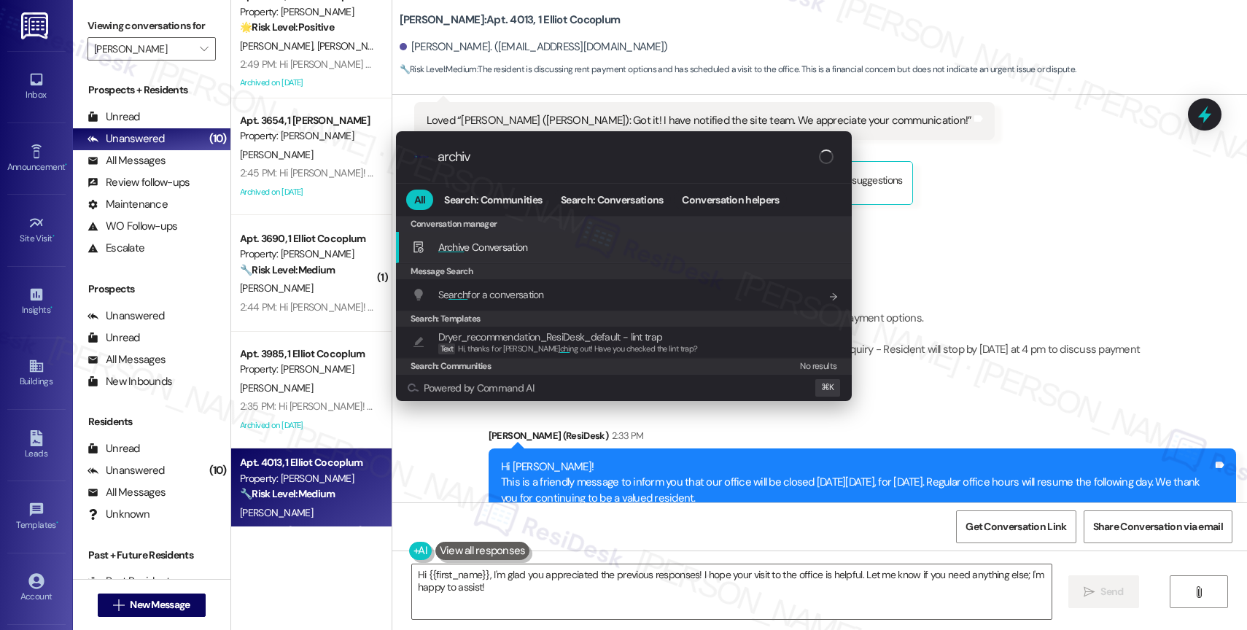
type input "archive"
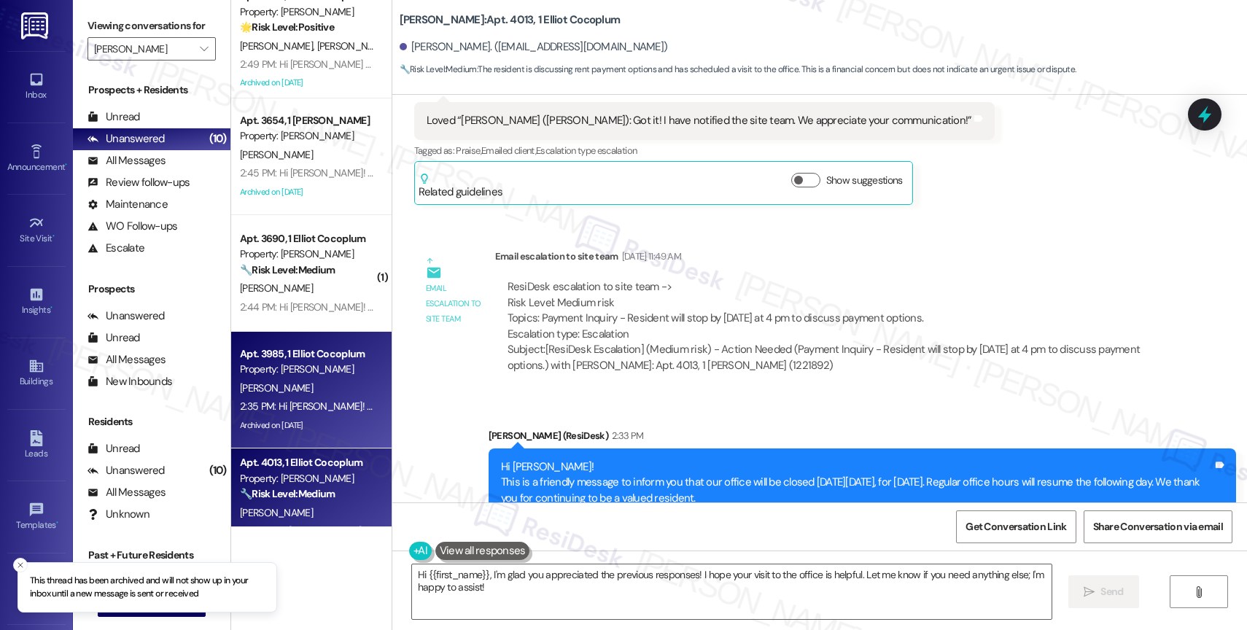
click at [293, 365] on div "Property: Elliot Cocoplum" at bounding box center [307, 369] width 135 height 15
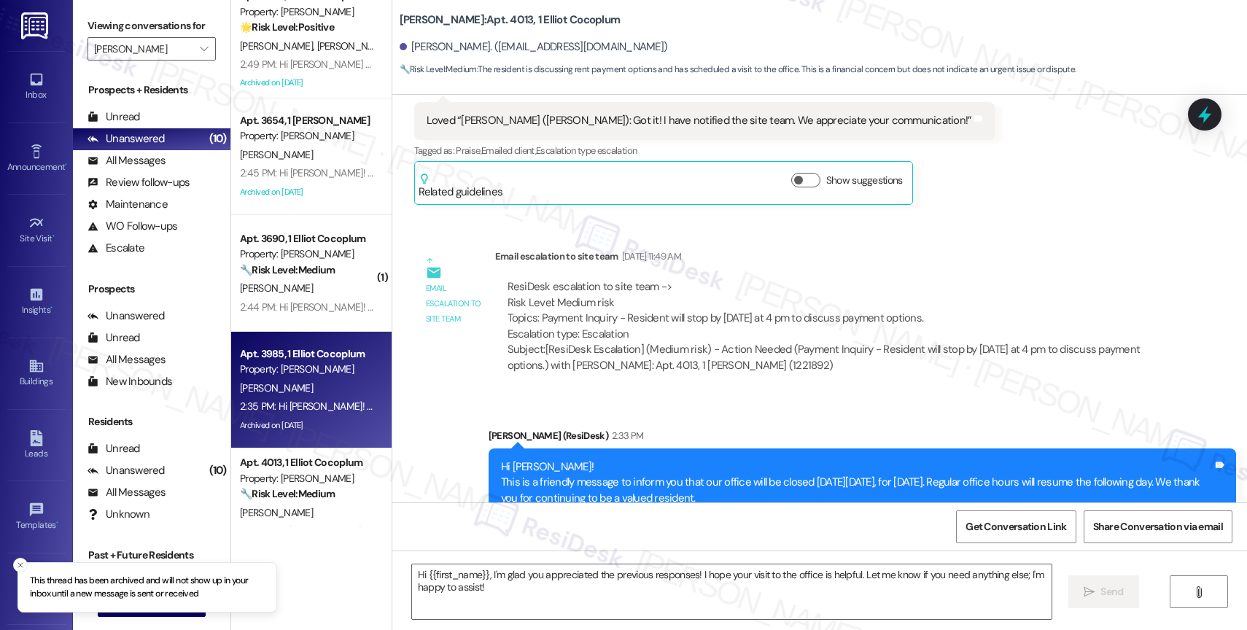
type textarea "Fetching suggested responses. Please feel free to read through the conversation…"
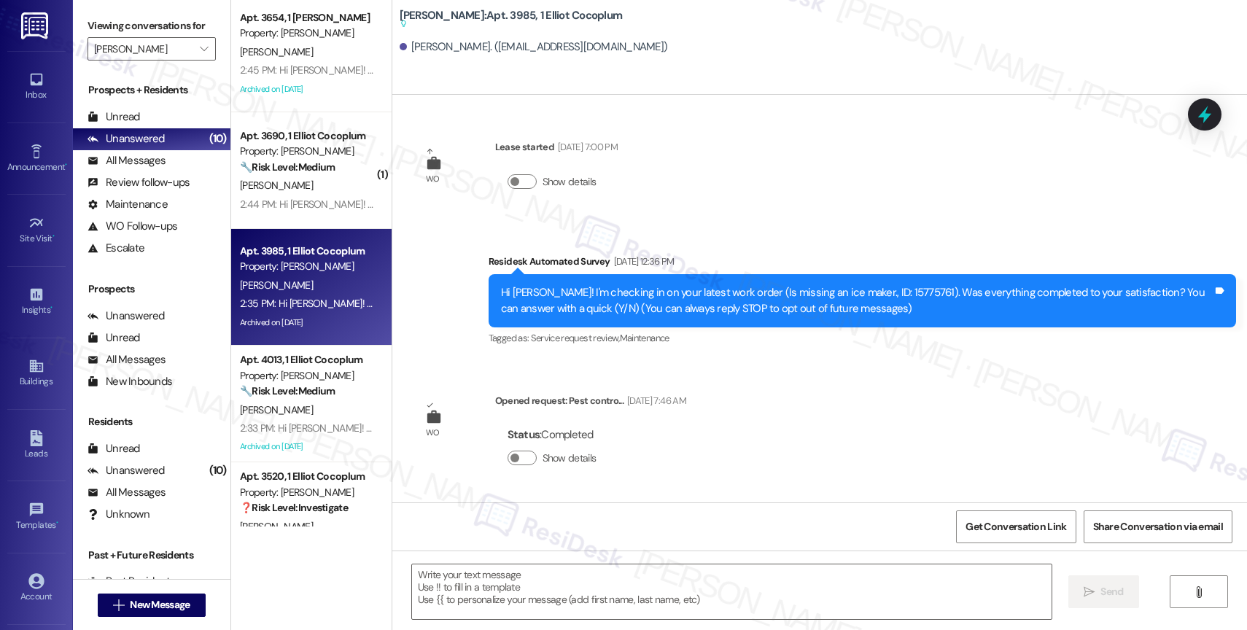
scroll to position [524, 0]
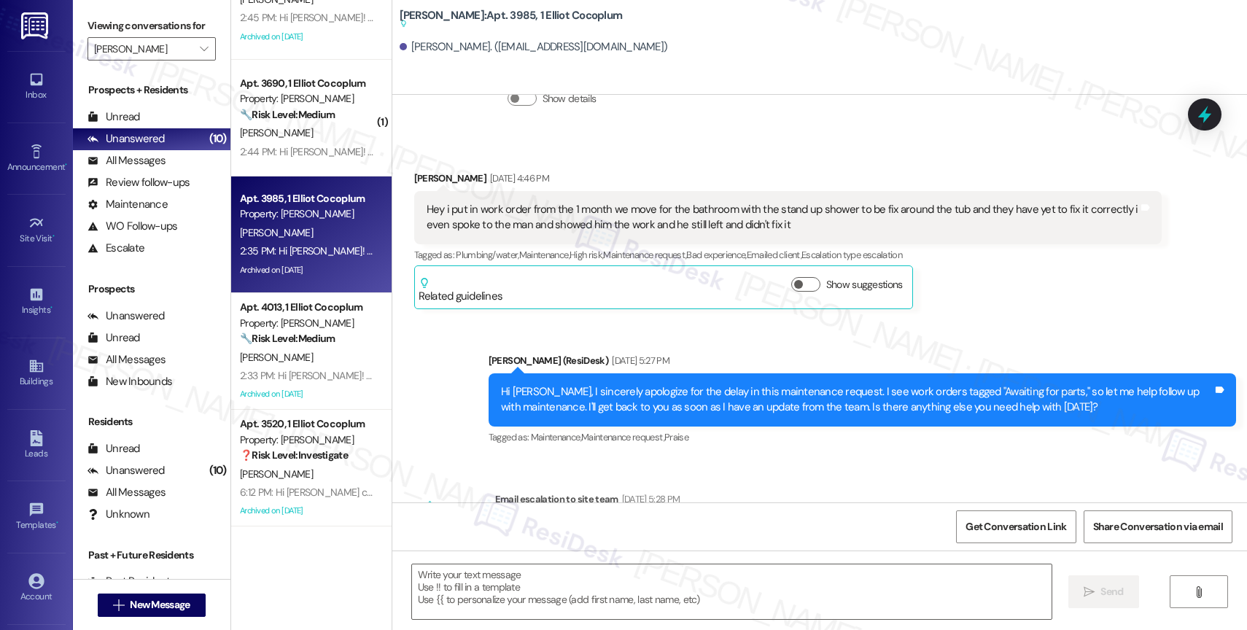
type textarea "Fetching suggested responses. Please feel free to read through the conversation…"
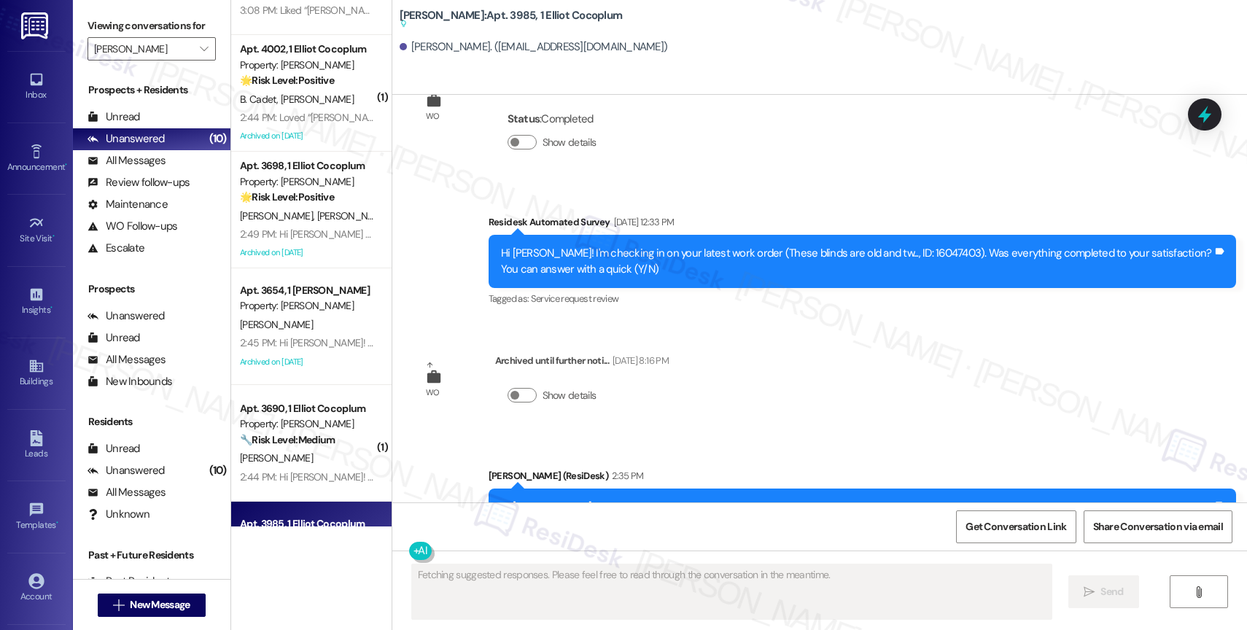
scroll to position [26327, 0]
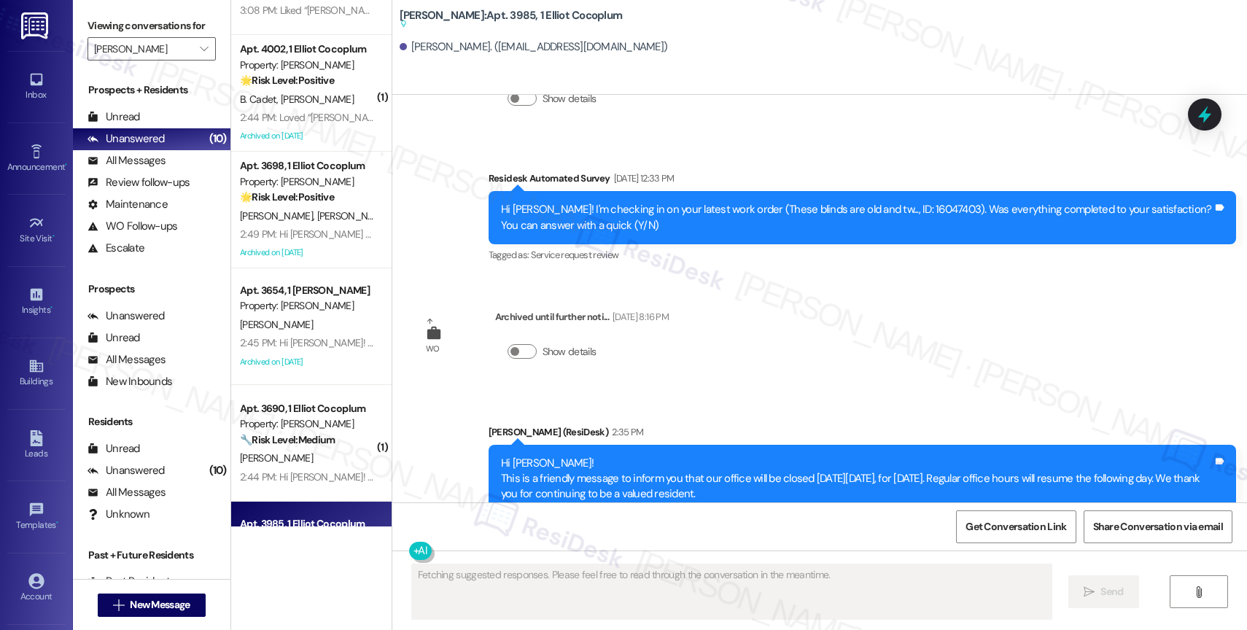
click at [664, 414] on div "Announcement, sent via SMS Sarah (ResiDesk) 2:35 PM Hi Jelecia! This is a frien…" at bounding box center [863, 480] width 770 height 133
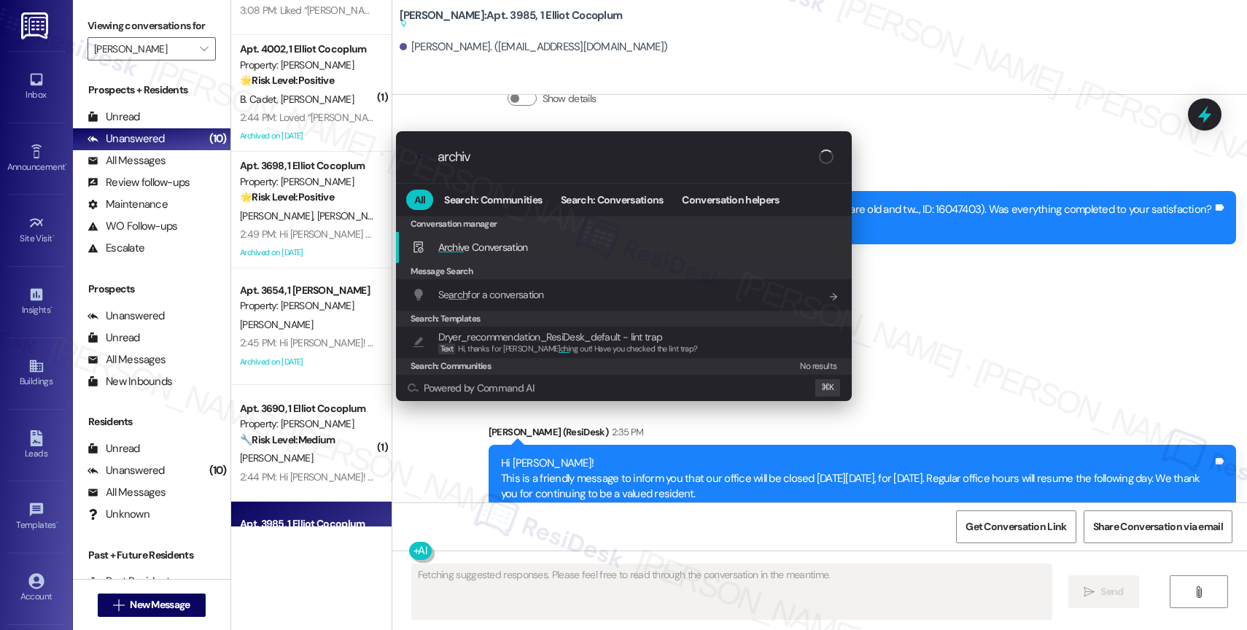
type input "archive"
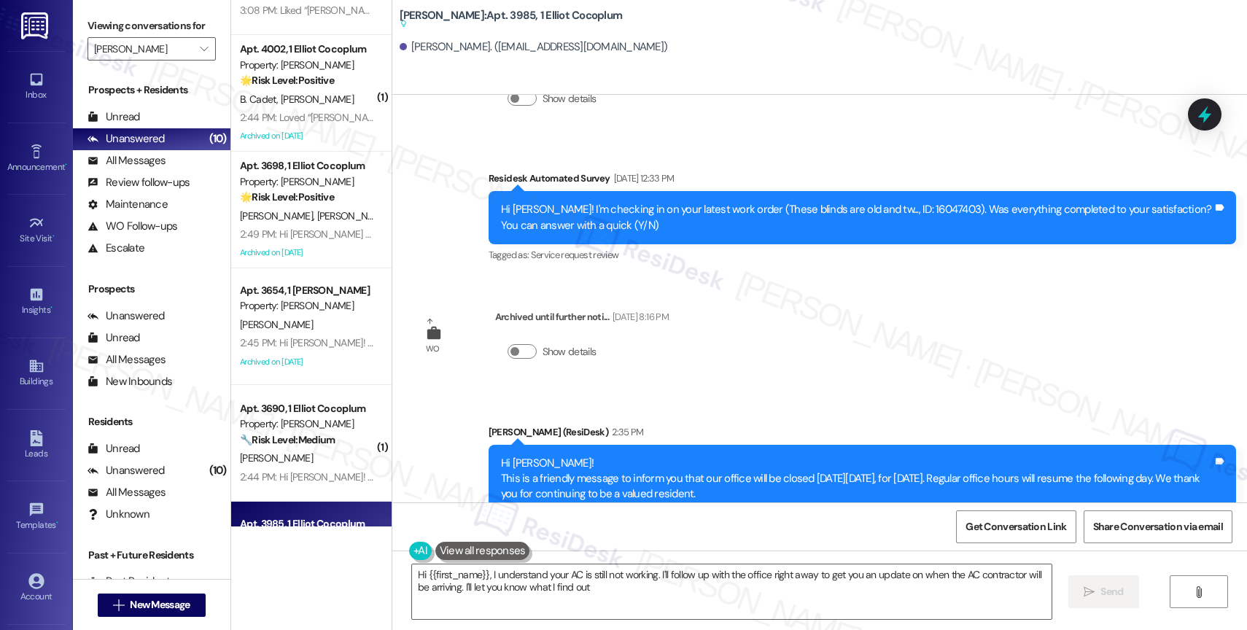
type textarea "Hi {{first_name}}, I understand your AC is still not working. I'll follow up wi…"
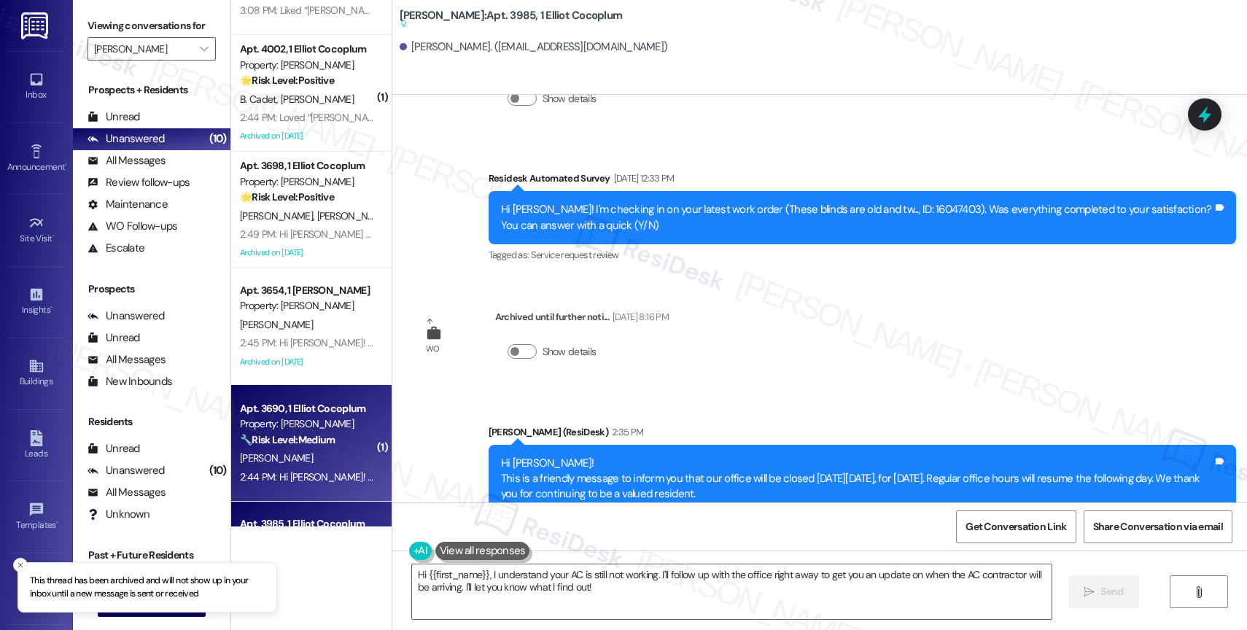
click at [296, 405] on div "Apt. 3690, 1 Elliot Cocoplum" at bounding box center [307, 408] width 135 height 15
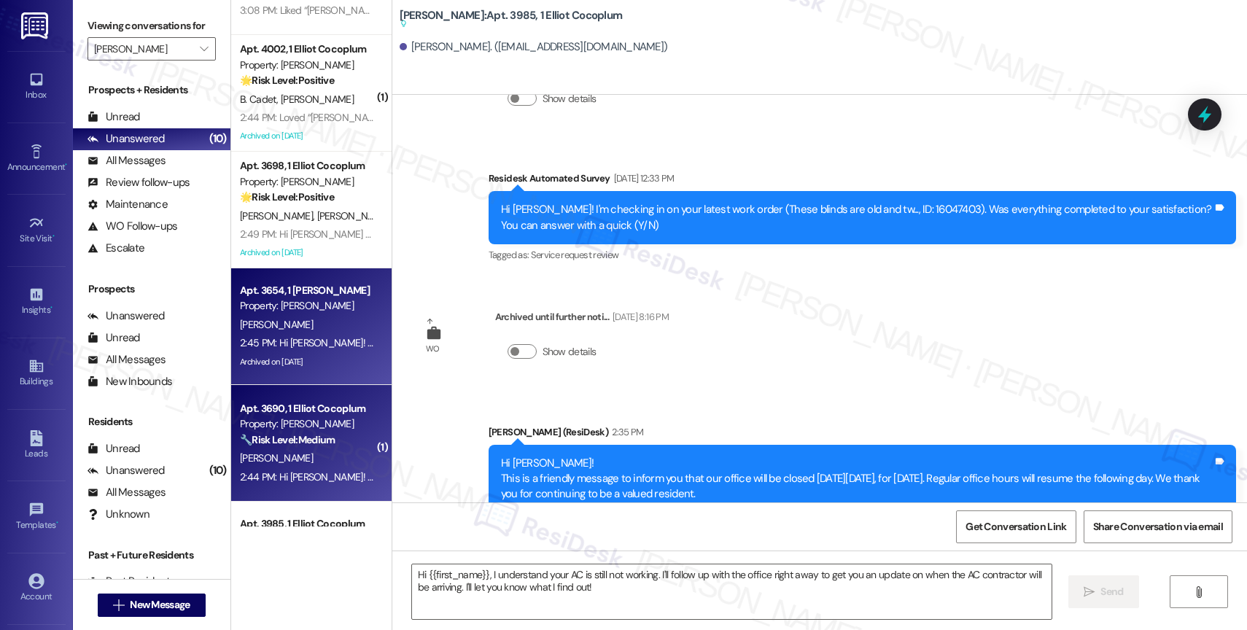
type textarea "Fetching suggested responses. Please feel free to read through the conversation…"
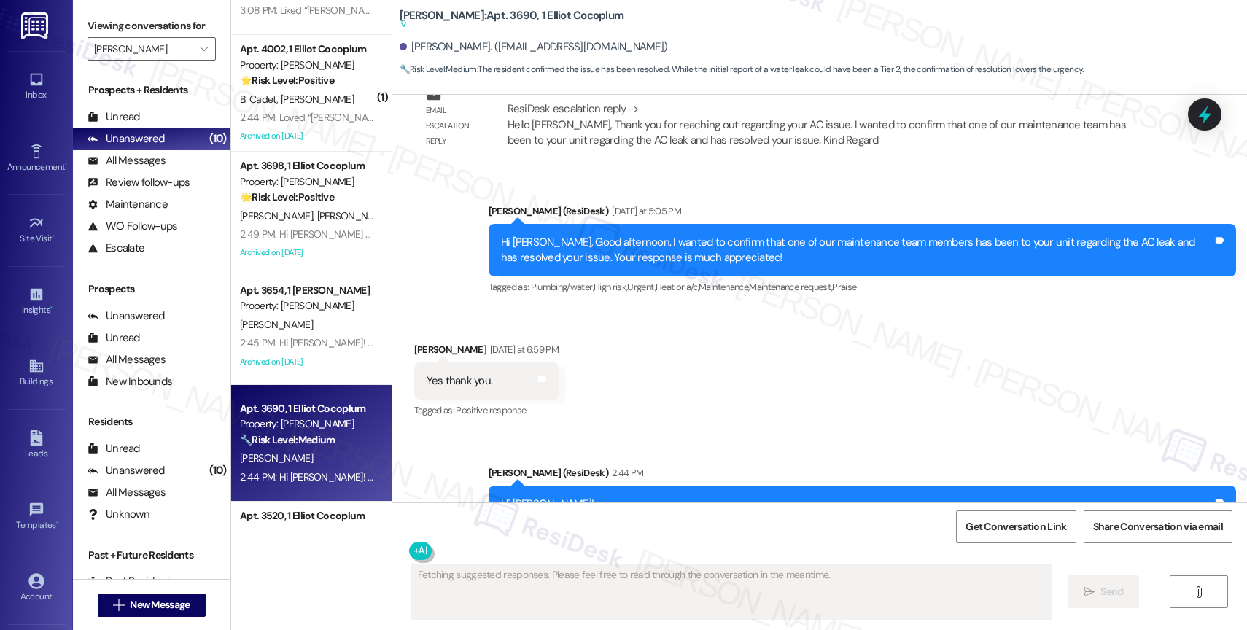
scroll to position [14330, 0]
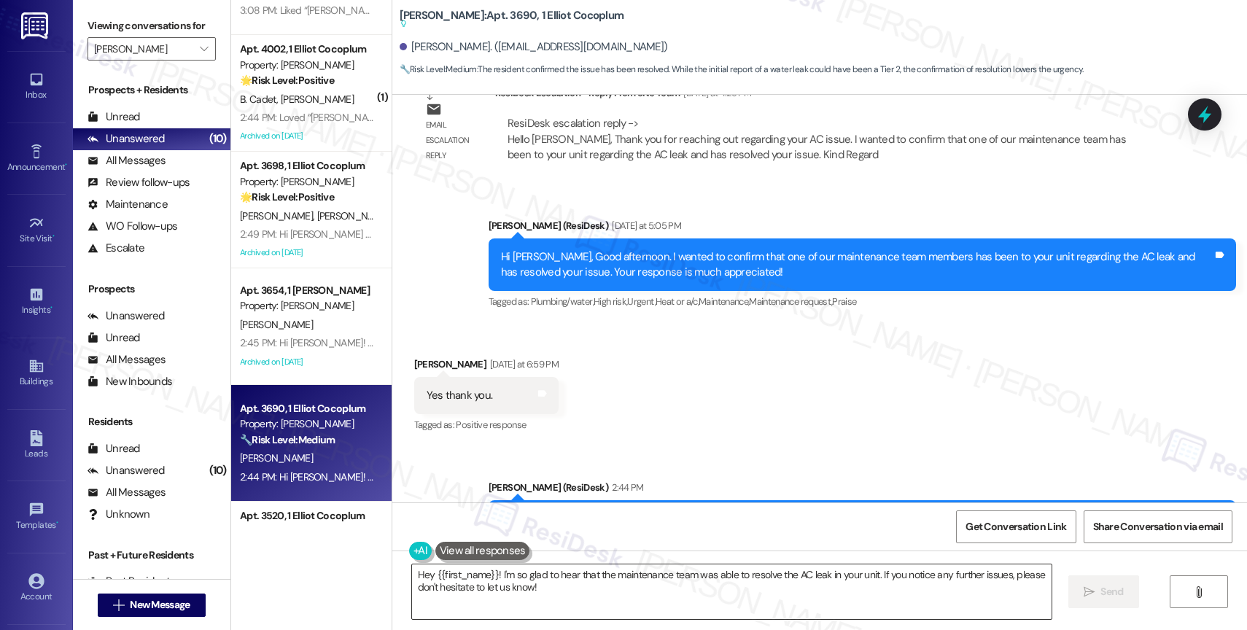
click at [508, 608] on textarea "Hey {{first_name}}! I'm so glad to hear that the maintenance team was able to r…" at bounding box center [732, 592] width 640 height 55
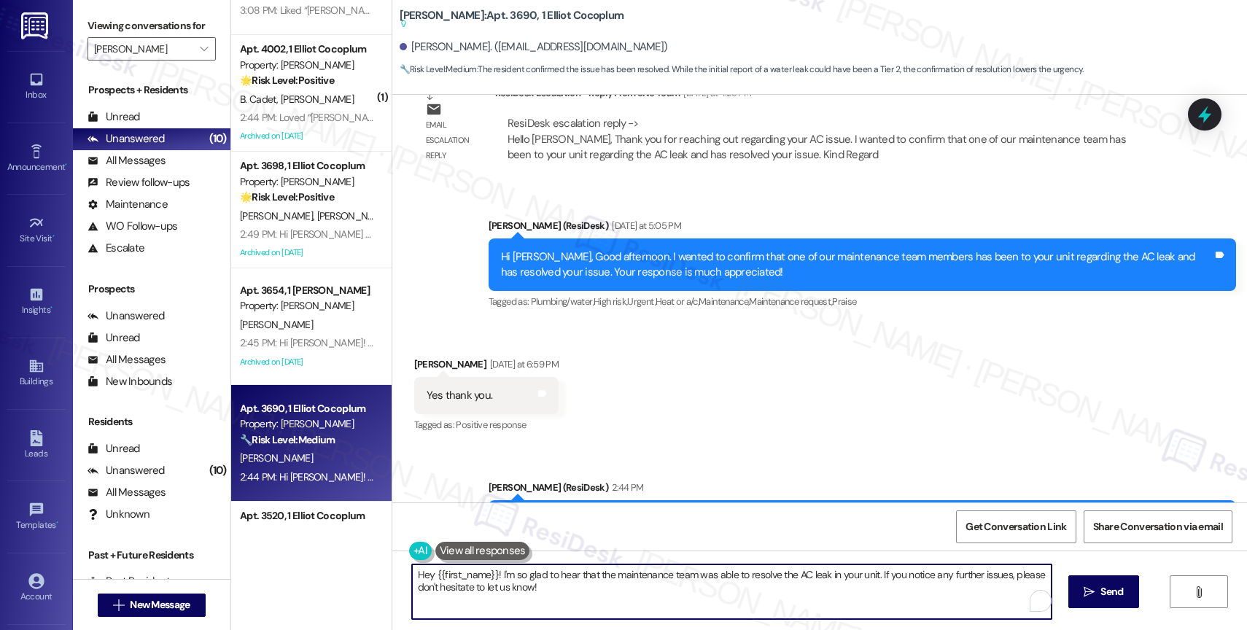
click at [508, 608] on textarea "Hey {{first_name}}! I'm so glad to hear that the maintenance team was able to r…" at bounding box center [732, 592] width 640 height 55
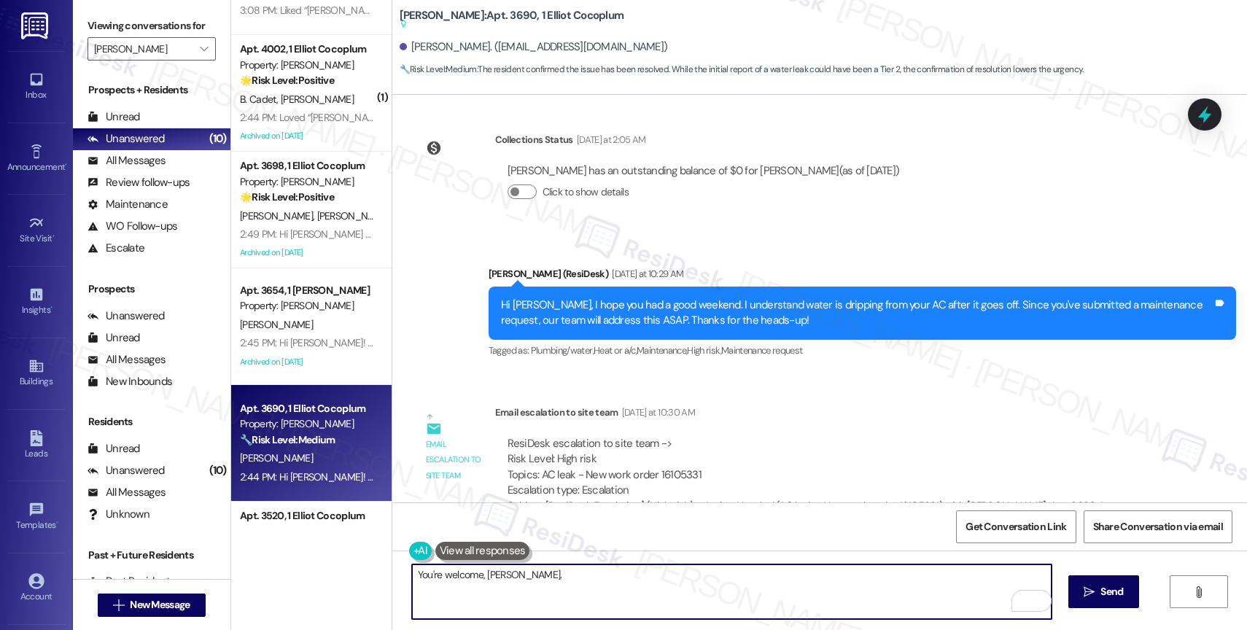
scroll to position [14415, 0]
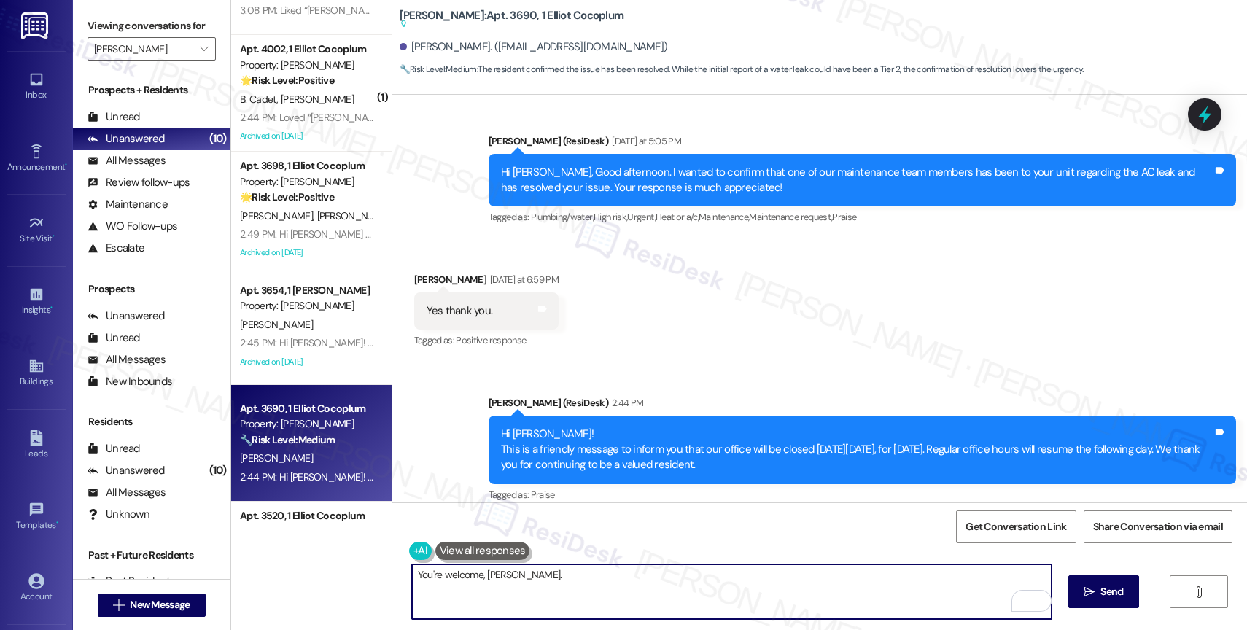
click at [436, 576] on textarea "You're welcome, Ann." at bounding box center [732, 592] width 640 height 55
click at [612, 576] on textarea "You're most welcome, Ann." at bounding box center [732, 592] width 640 height 55
type textarea "You're most welcome, Ann!"
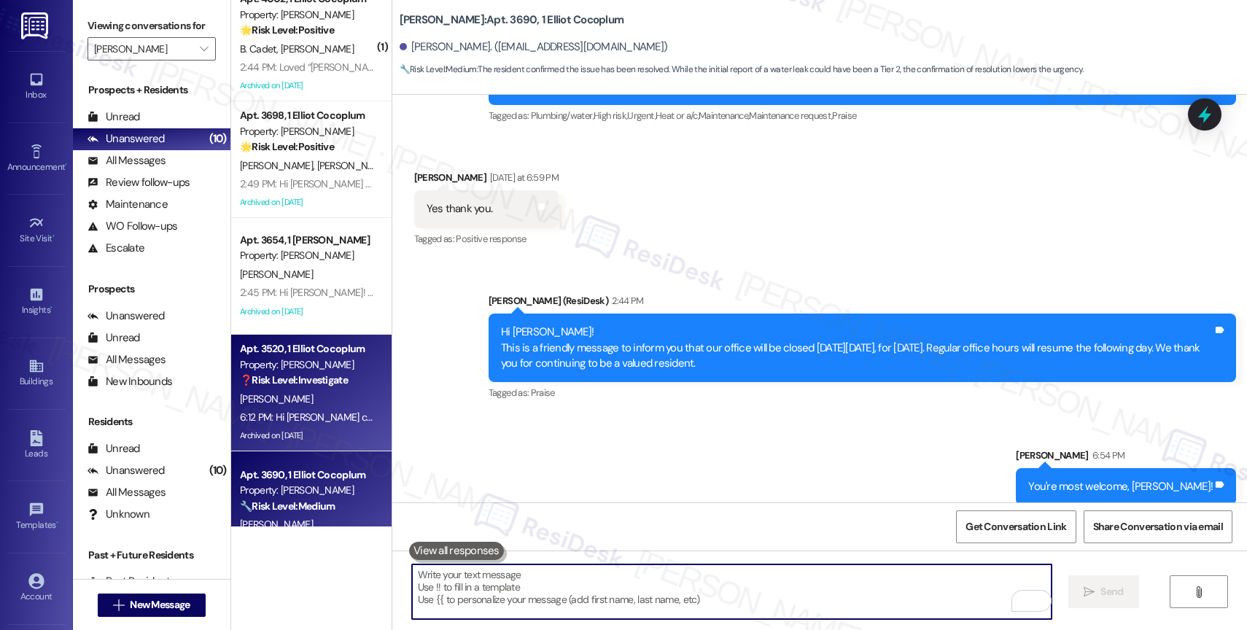
scroll to position [290, 0]
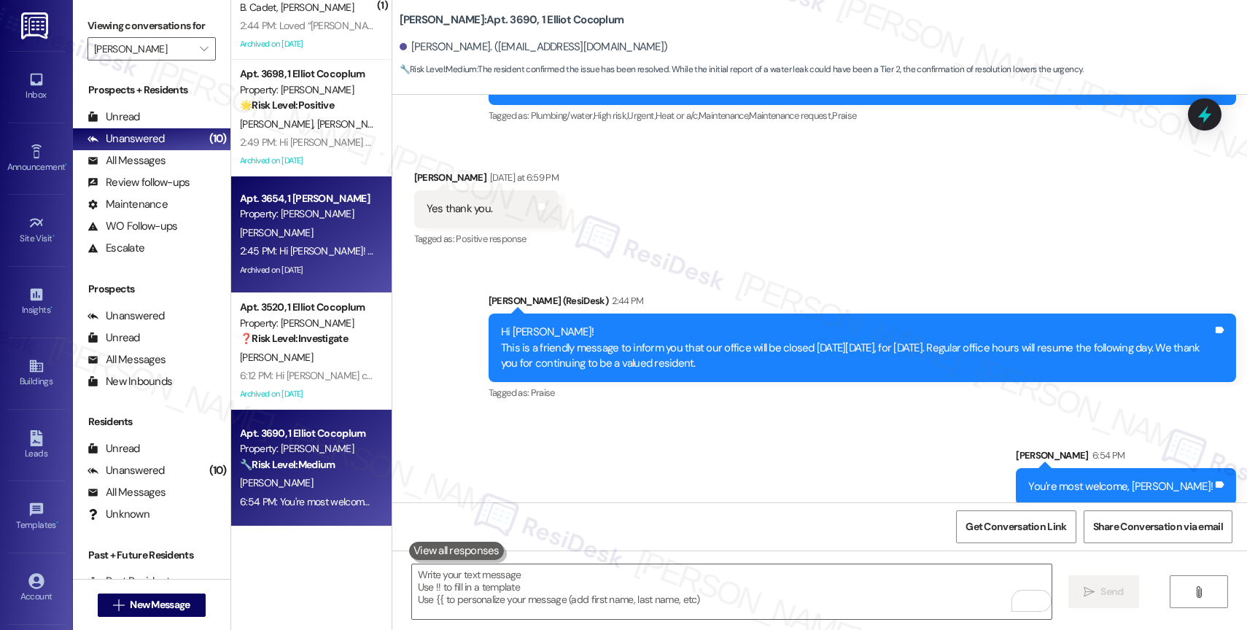
click at [306, 228] on div "J. Sarmiento" at bounding box center [308, 233] width 138 height 18
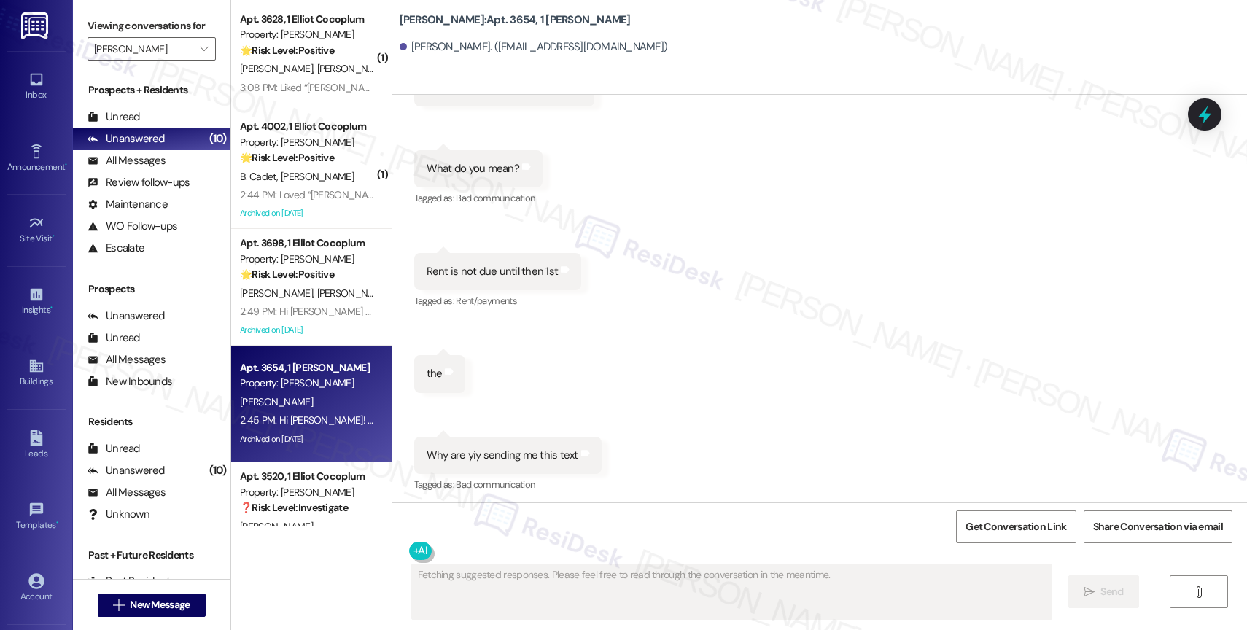
scroll to position [21819, 0]
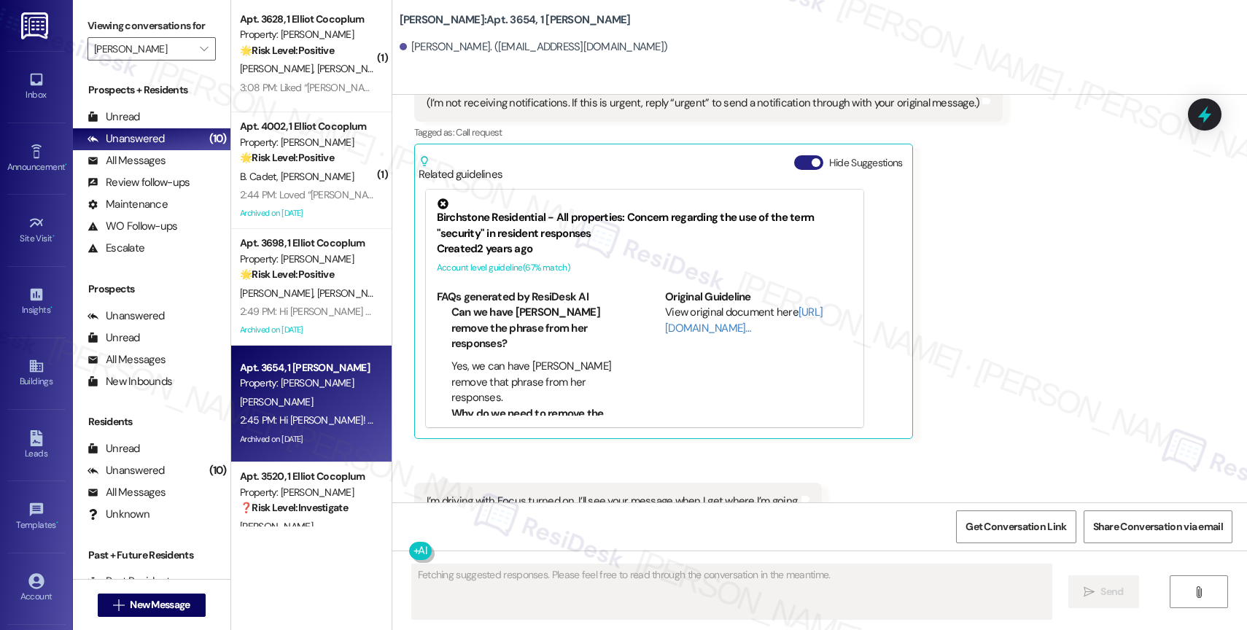
click at [797, 155] on button "Hide Suggestions" at bounding box center [808, 162] width 29 height 15
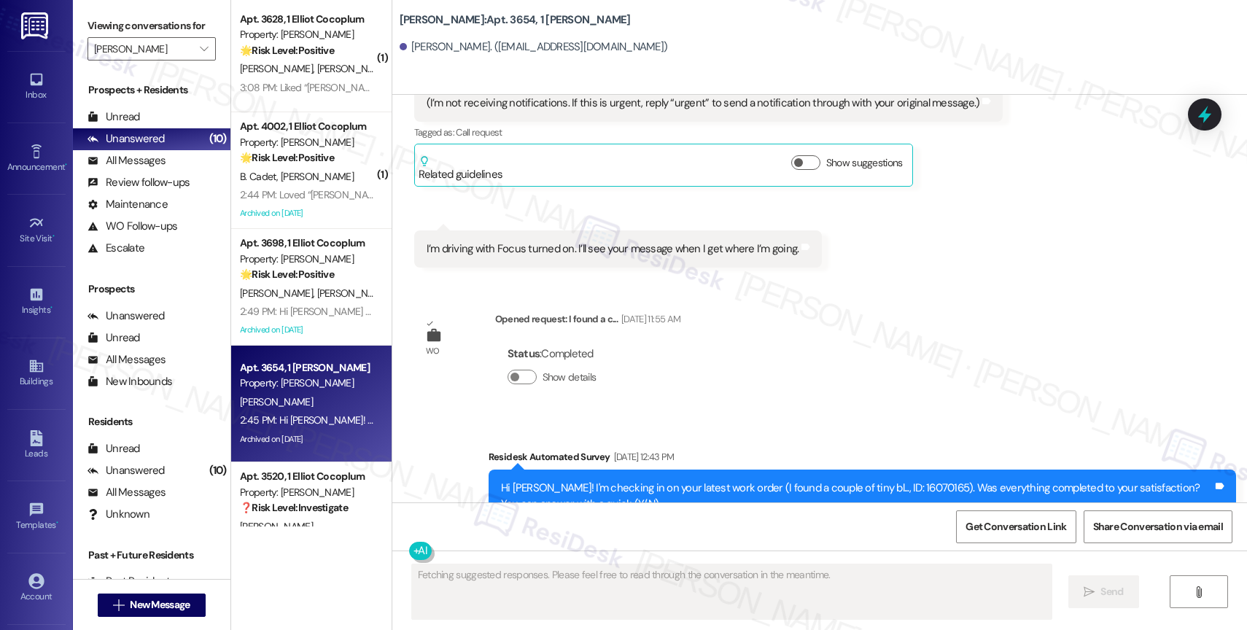
scroll to position [21673, 0]
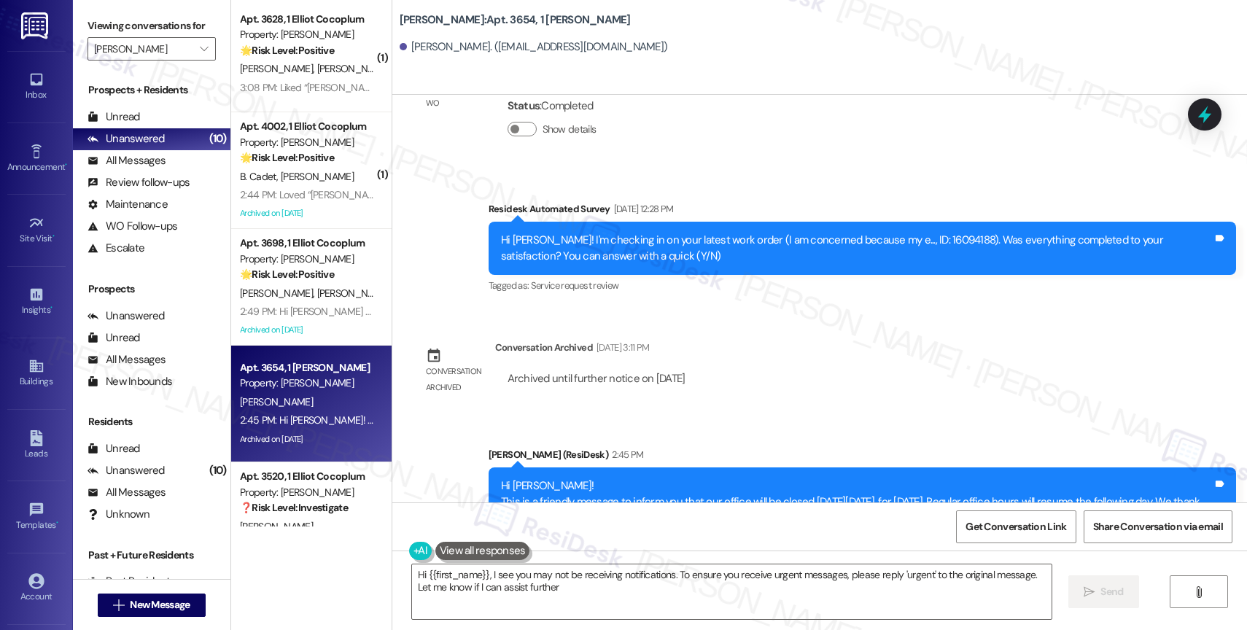
type textarea "Hi {{first_name}}, I see you may not be receiving notifications. To ensure you …"
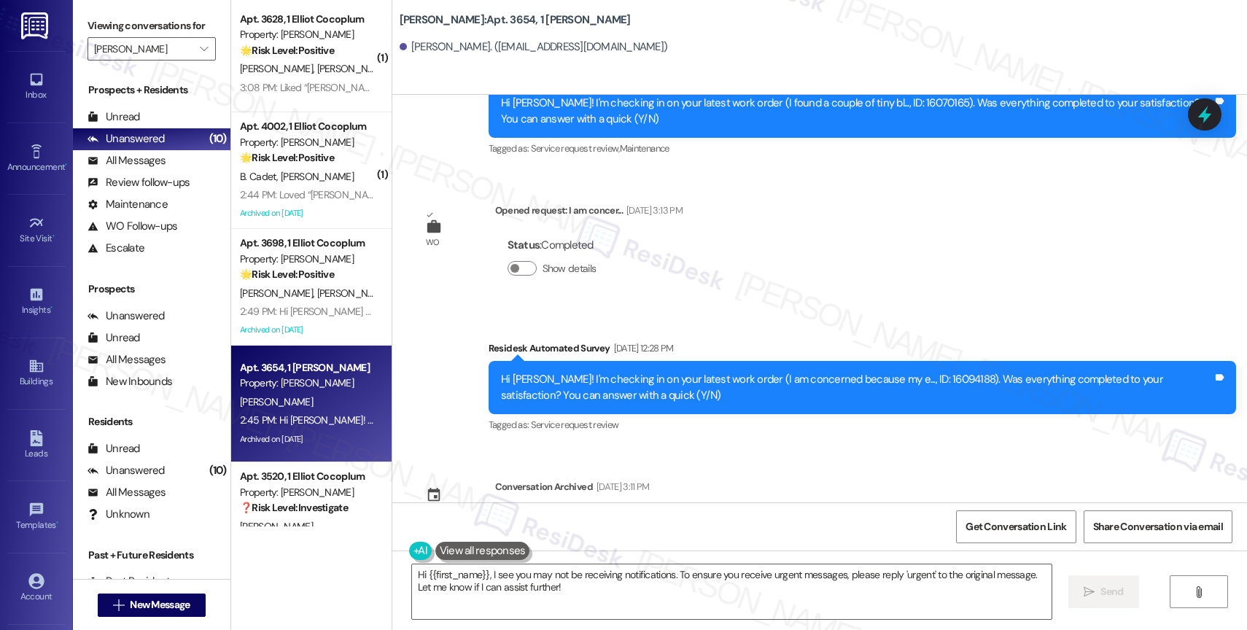
scroll to position [22382, 0]
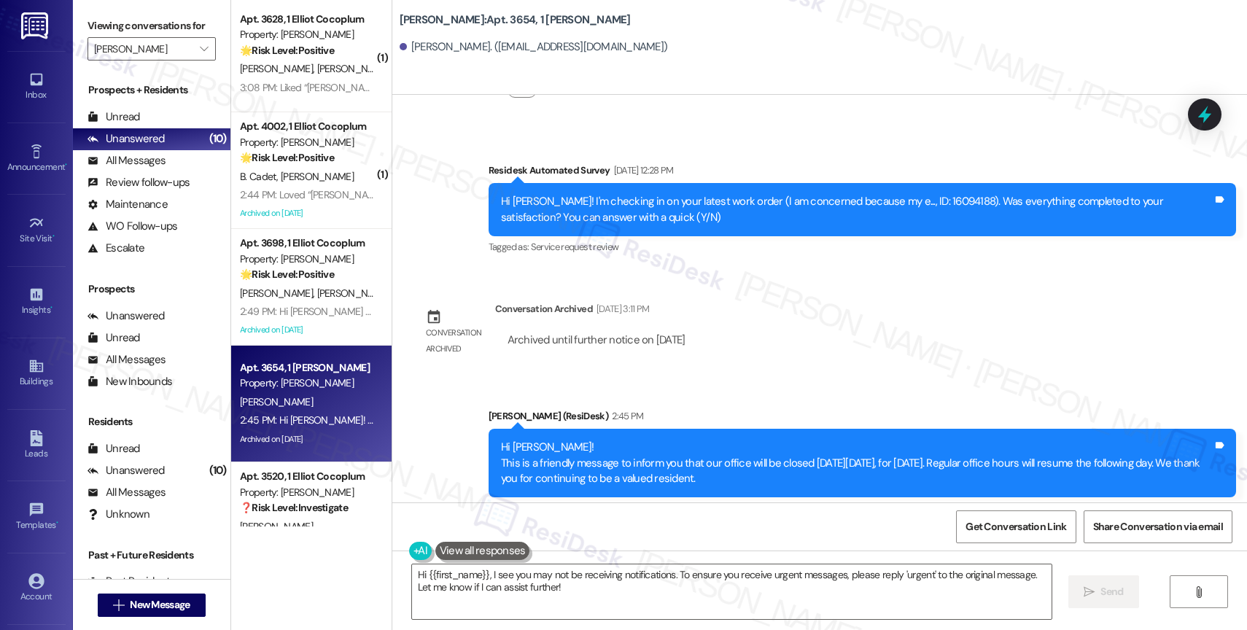
click at [719, 398] on div "Announcement, sent via SMS Sarah (ResiDesk) 2:45 PM Hi Jacqueline! This is a fr…" at bounding box center [863, 464] width 770 height 133
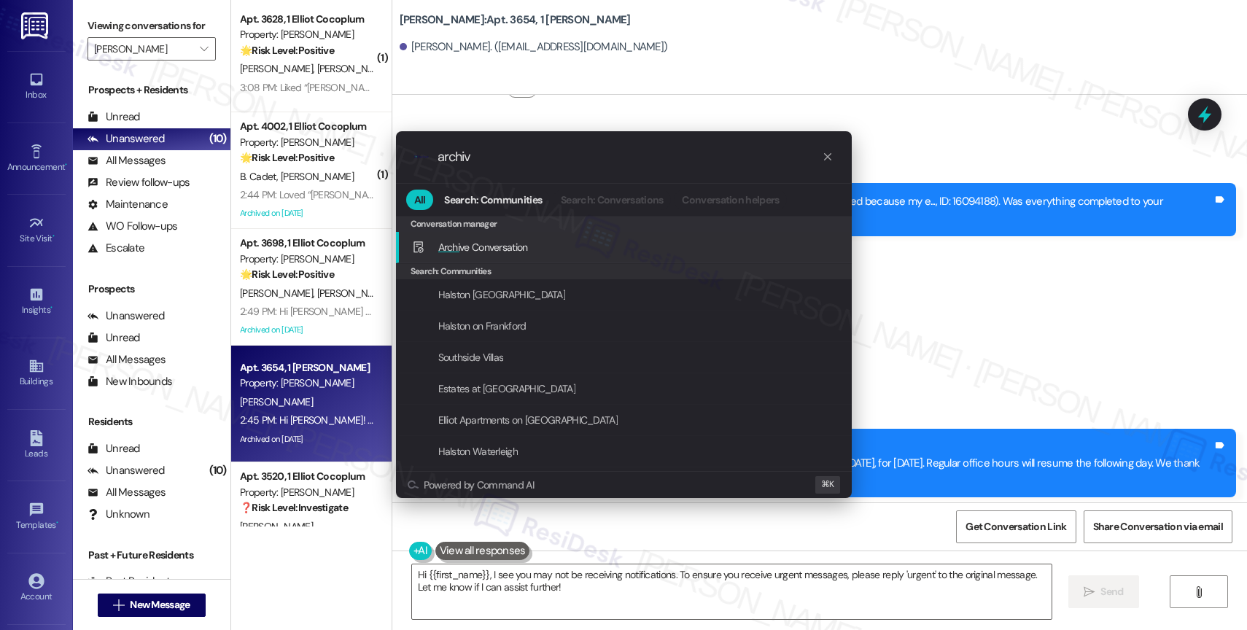
type input "archive"
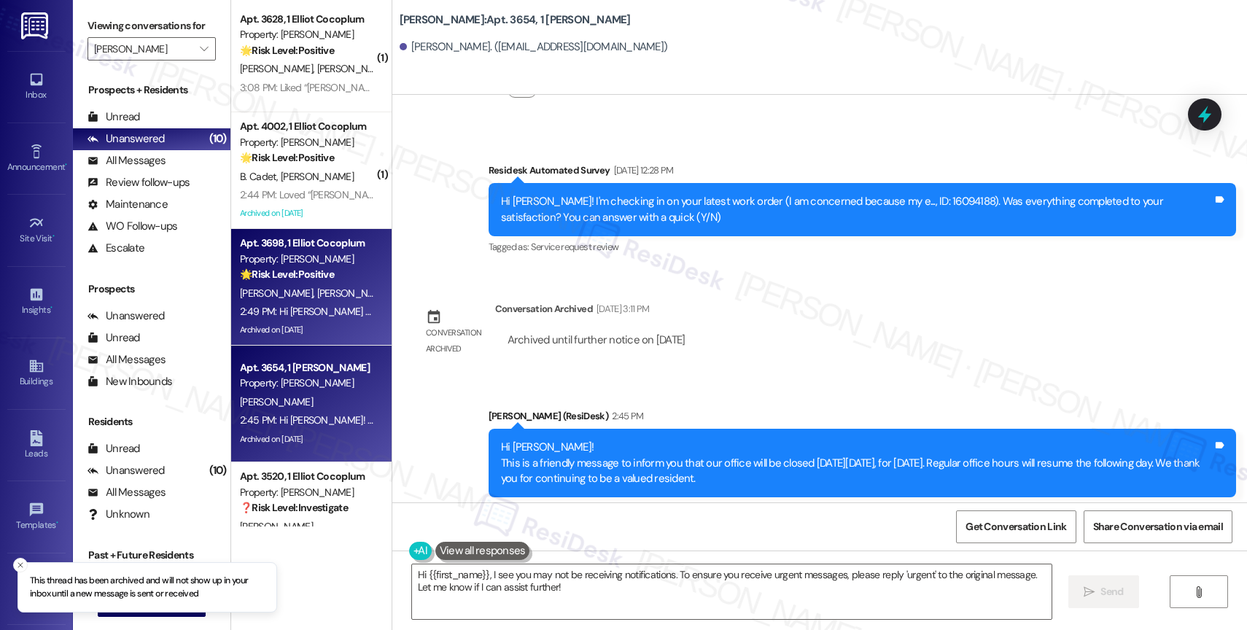
click at [255, 264] on div "Property: Elliot Cocoplum" at bounding box center [307, 259] width 135 height 15
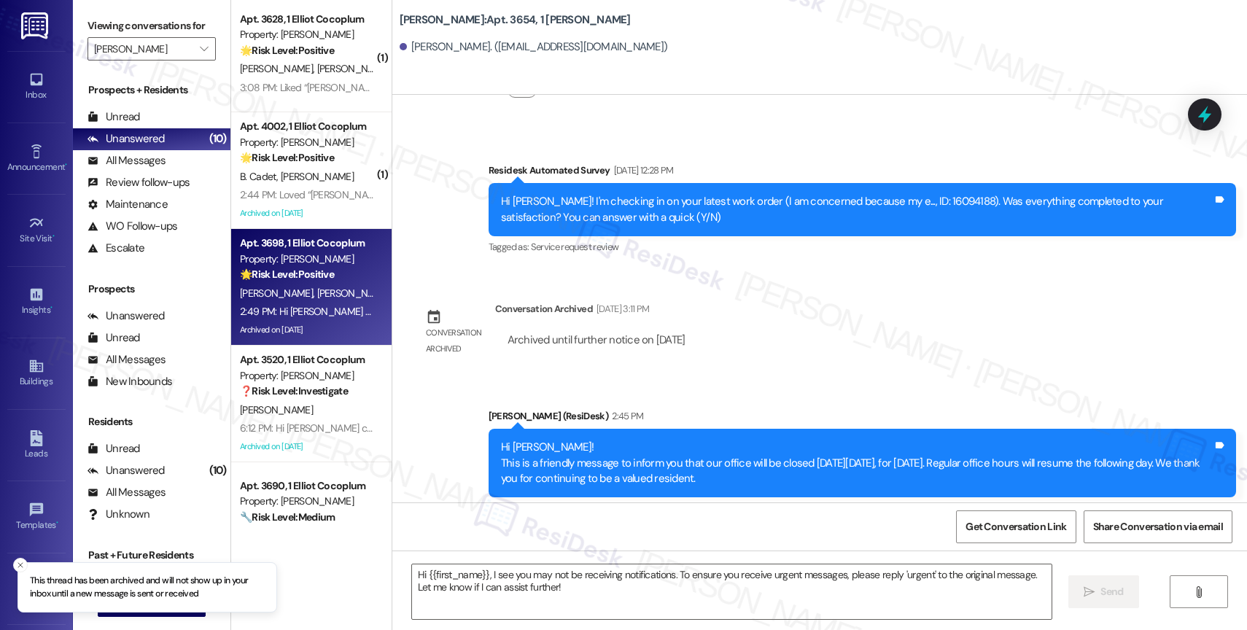
type textarea "Fetching suggested responses. Please feel free to read through the conversation…"
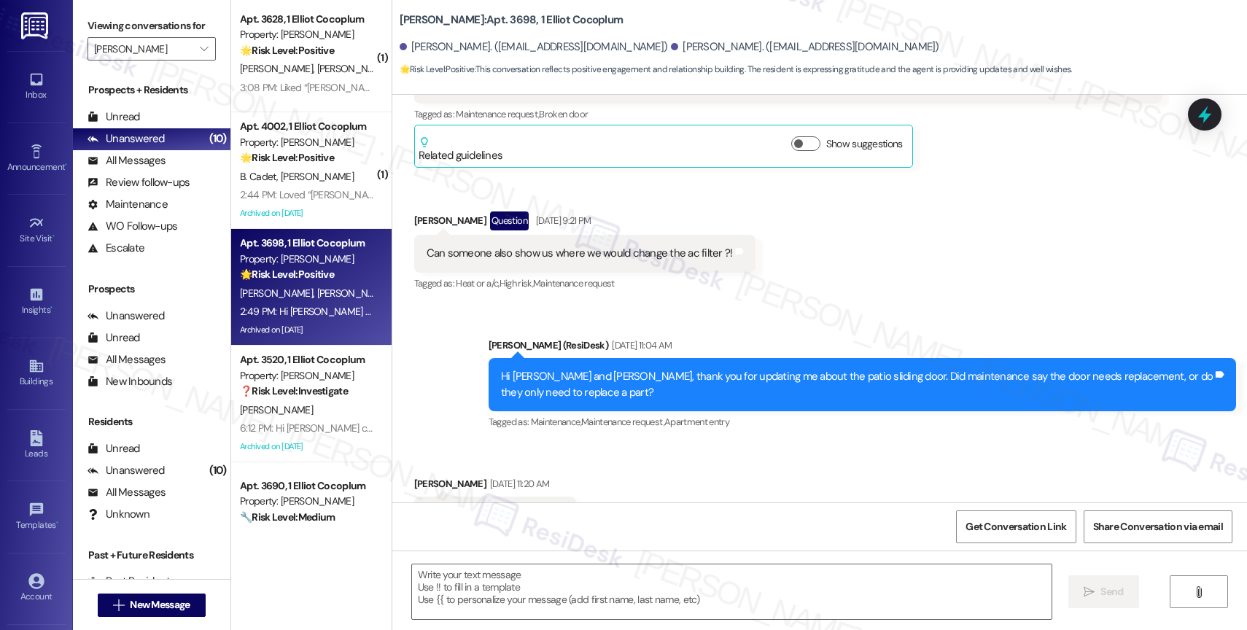
type textarea "Fetching suggested responses. Please feel free to read through the conversation…"
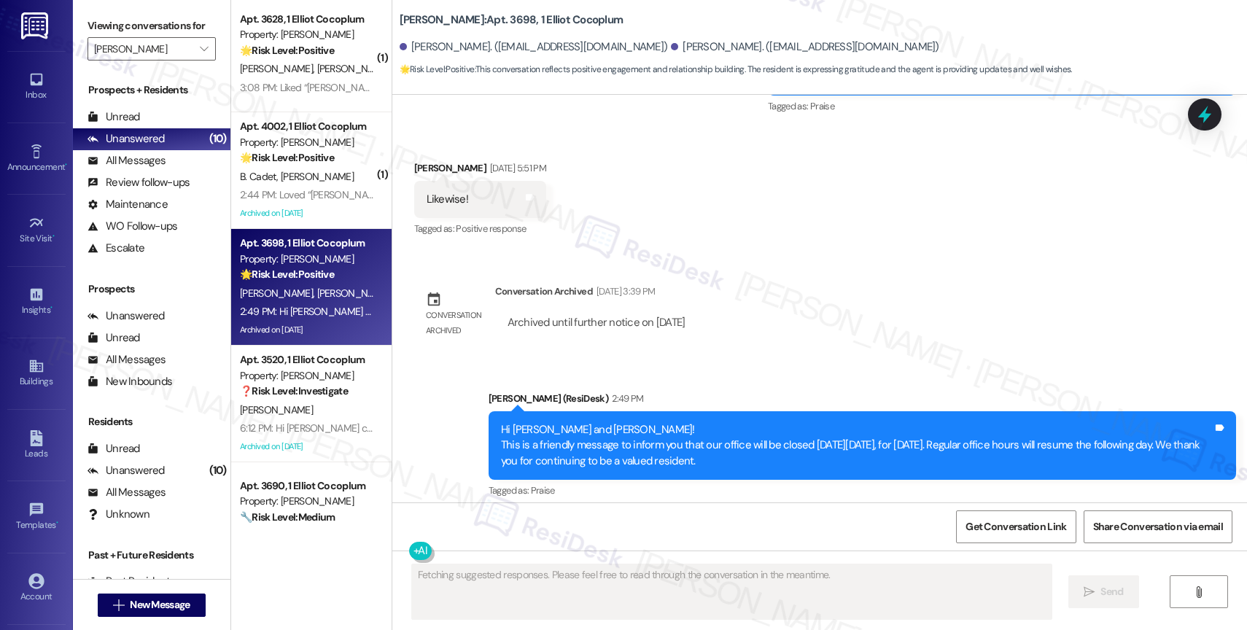
scroll to position [2049, 0]
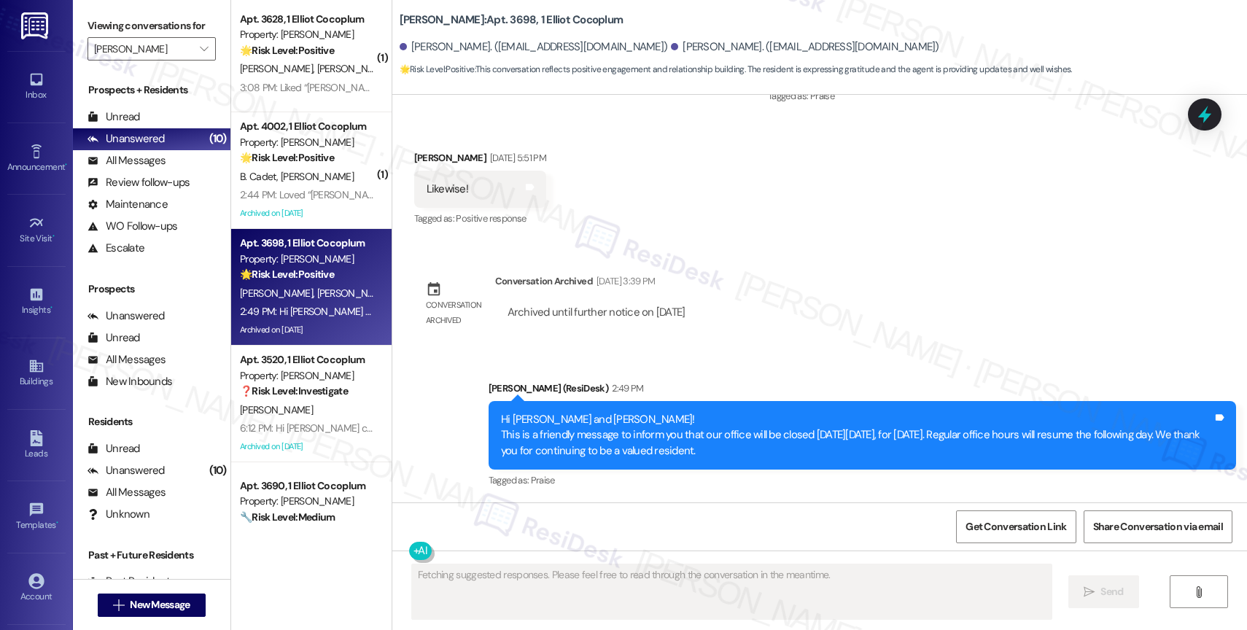
click at [688, 359] on div "Announcement, sent via SMS Sarah (ResiDesk) 2:49 PM Hi Jerome and Natasha! This…" at bounding box center [819, 425] width 855 height 155
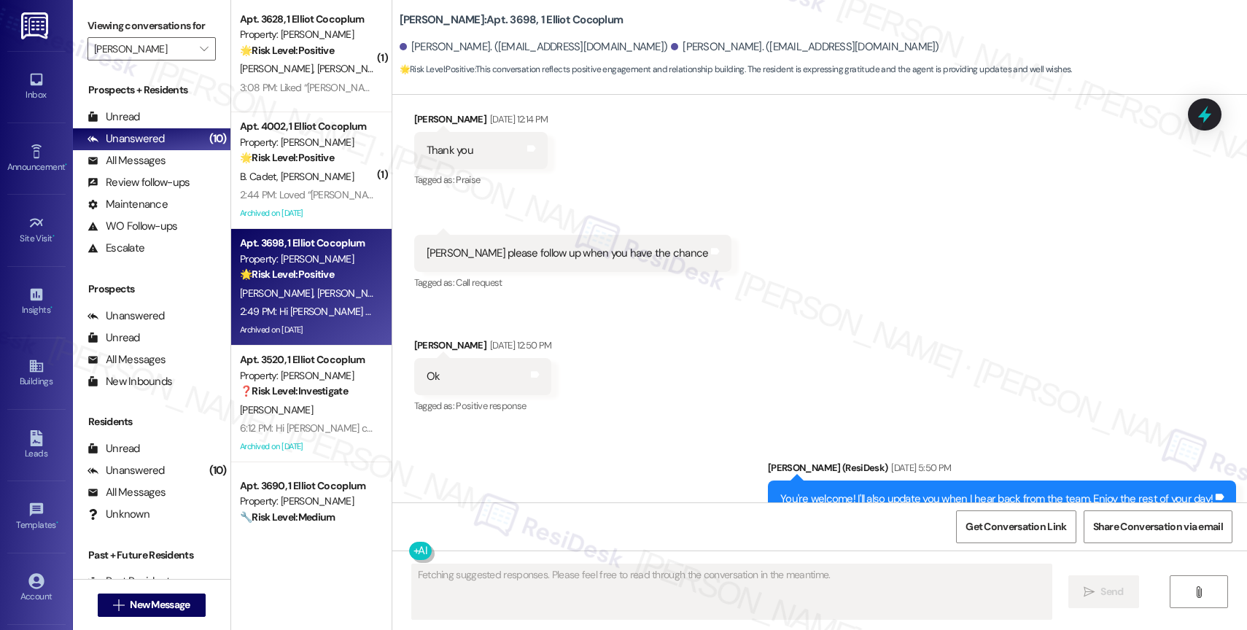
scroll to position [1386, 0]
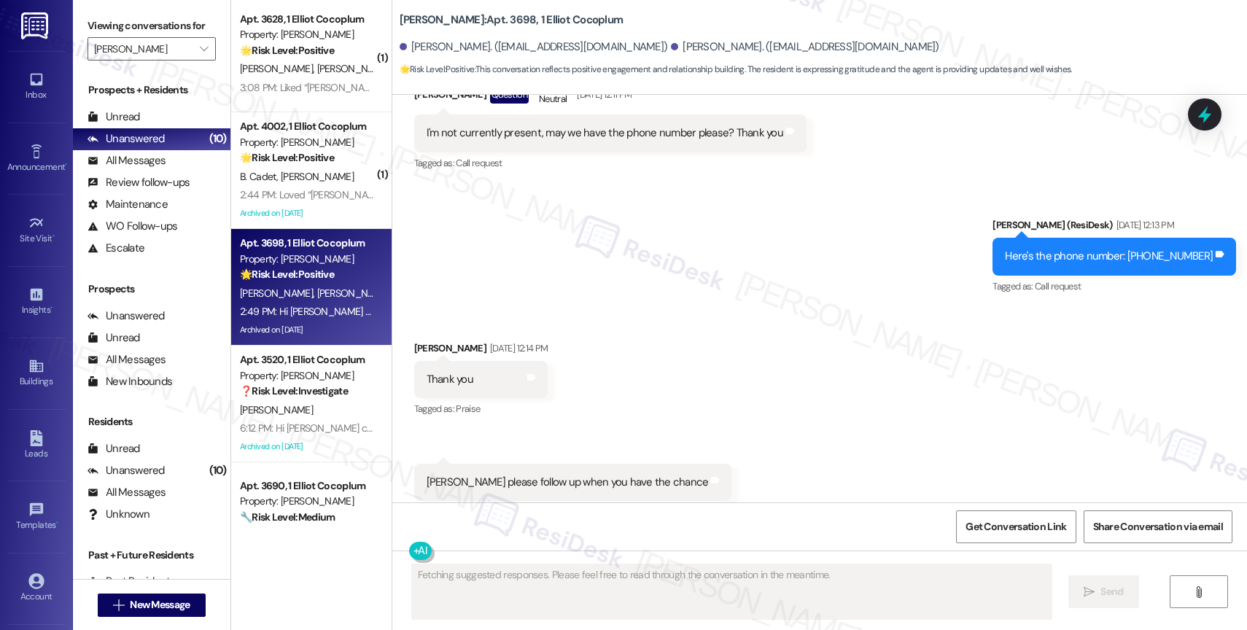
click at [716, 390] on div "Received via SMS Jerome Snowden Aug 21, 2025 at 12:14 PM Thank you Tags and not…" at bounding box center [819, 482] width 855 height 349
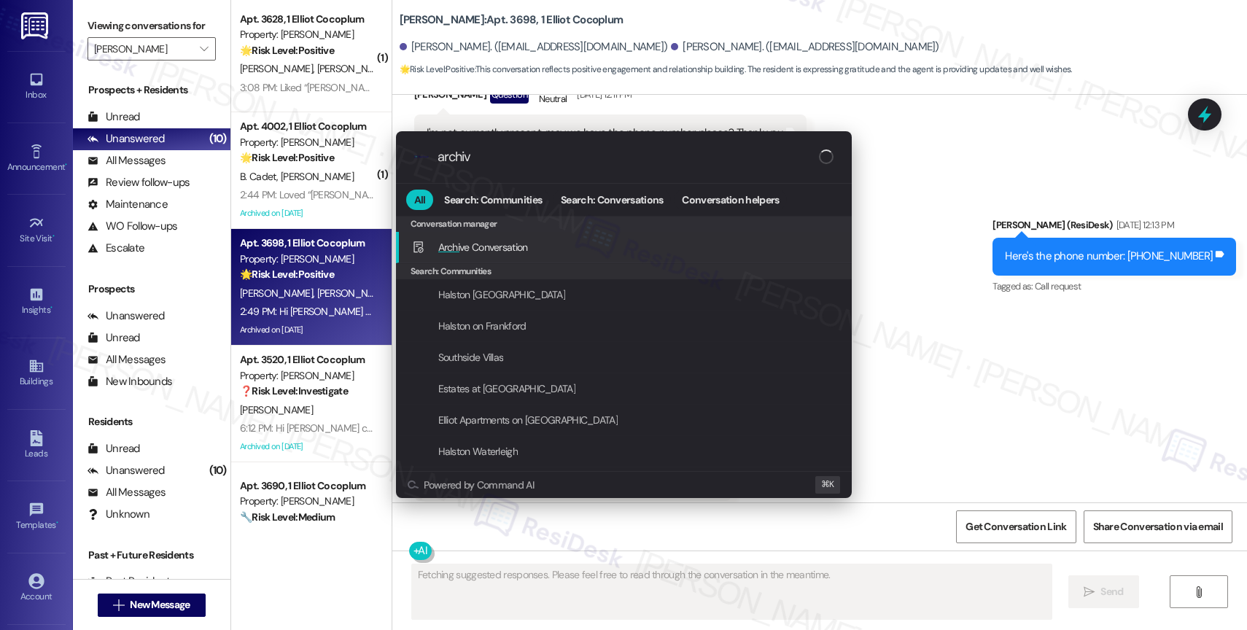
type input "archive"
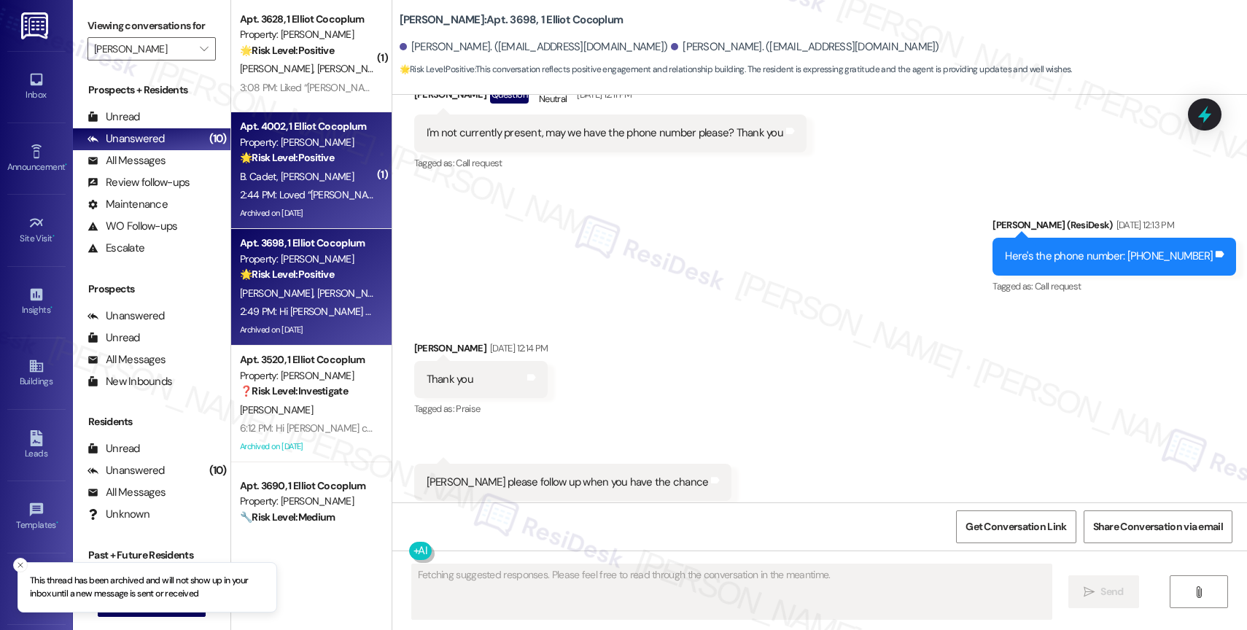
click at [338, 187] on div "2:44 PM: Loved “Sarah (Elliot Cocoplum): Hi Shakira and Billy! This is a friend…" at bounding box center [308, 195] width 138 height 18
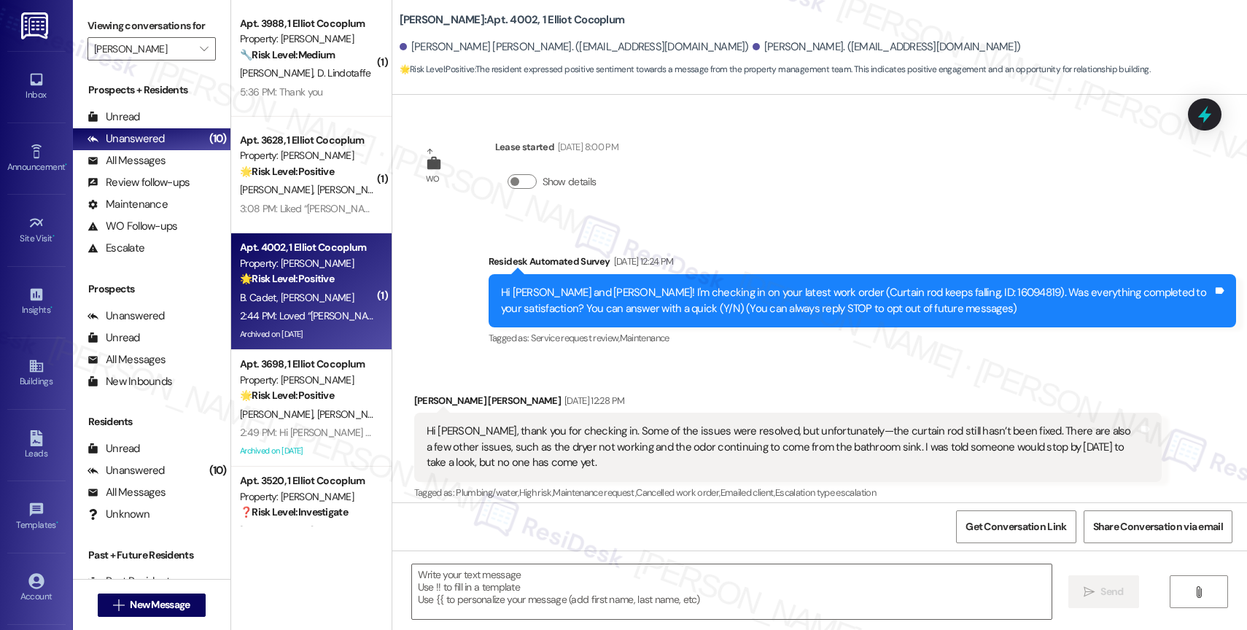
scroll to position [8142, 0]
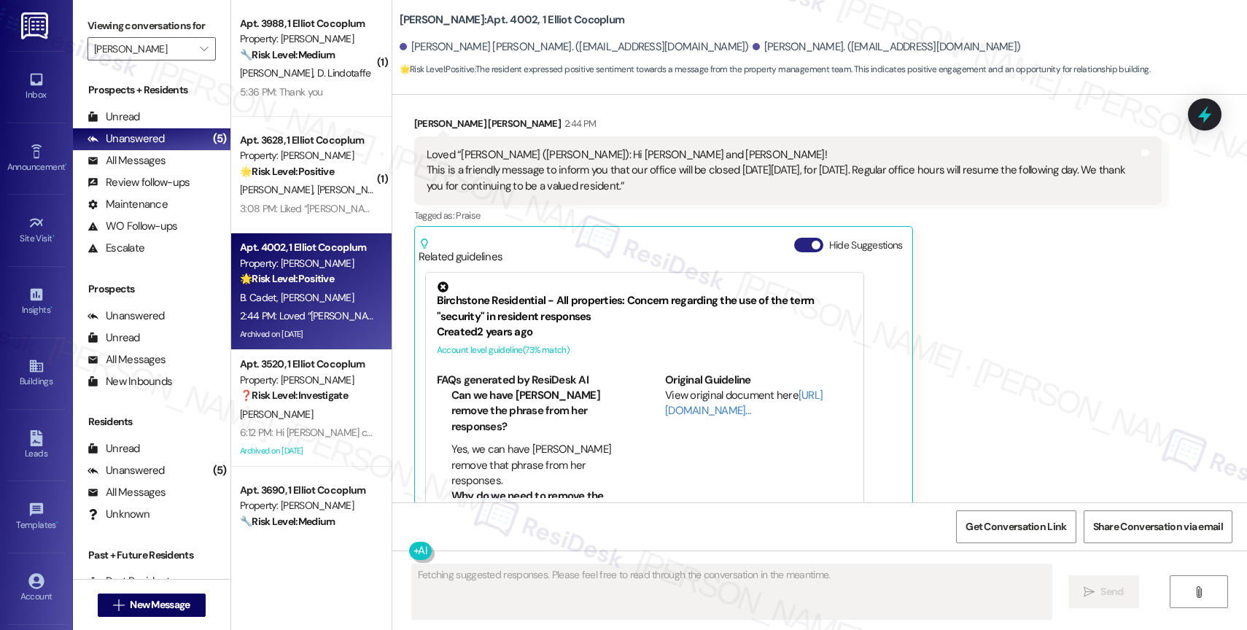
click at [812, 241] on span "button" at bounding box center [816, 245] width 9 height 9
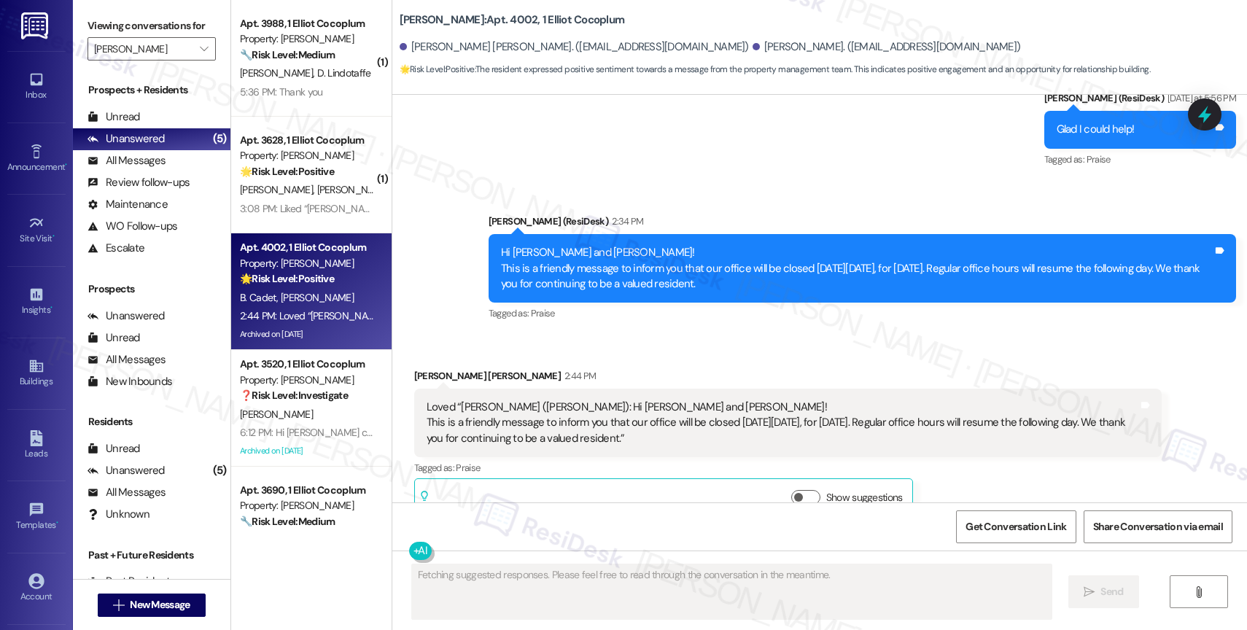
click at [656, 336] on div "Received via SMS Shakira Maldonado 2:44 PM Loved “Sarah (Elliot Cocoplum): Hi S…" at bounding box center [819, 435] width 855 height 198
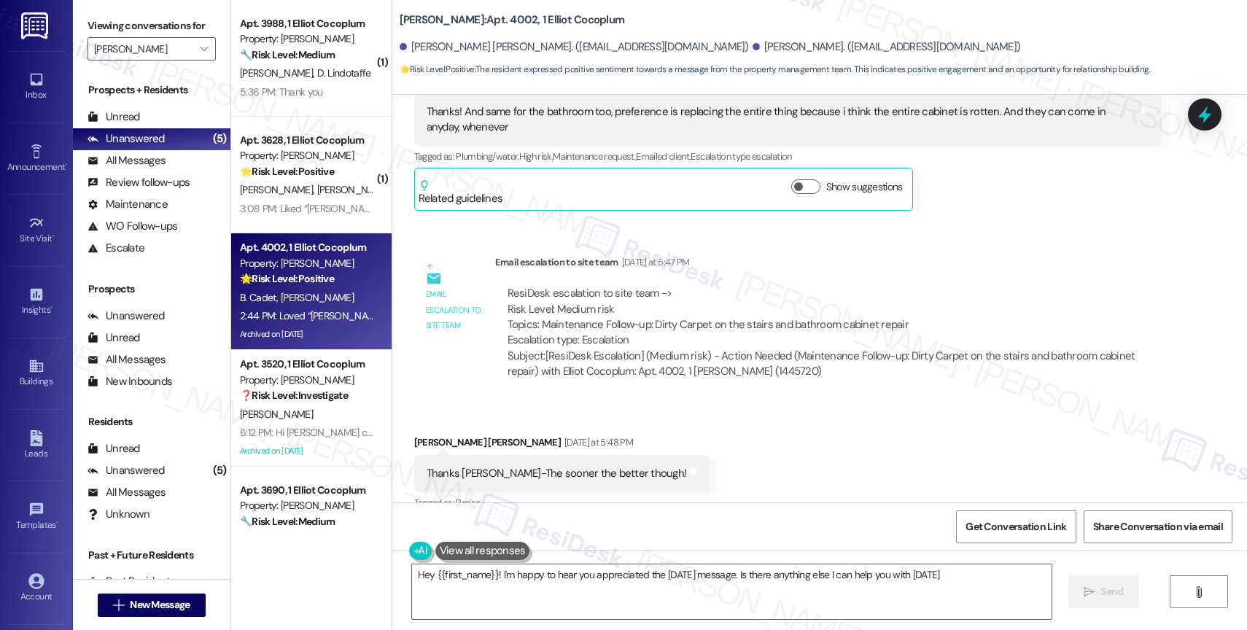
type textarea "Hey {{first_name}}! I'm happy to hear you appreciated the Labor Day message. Is…"
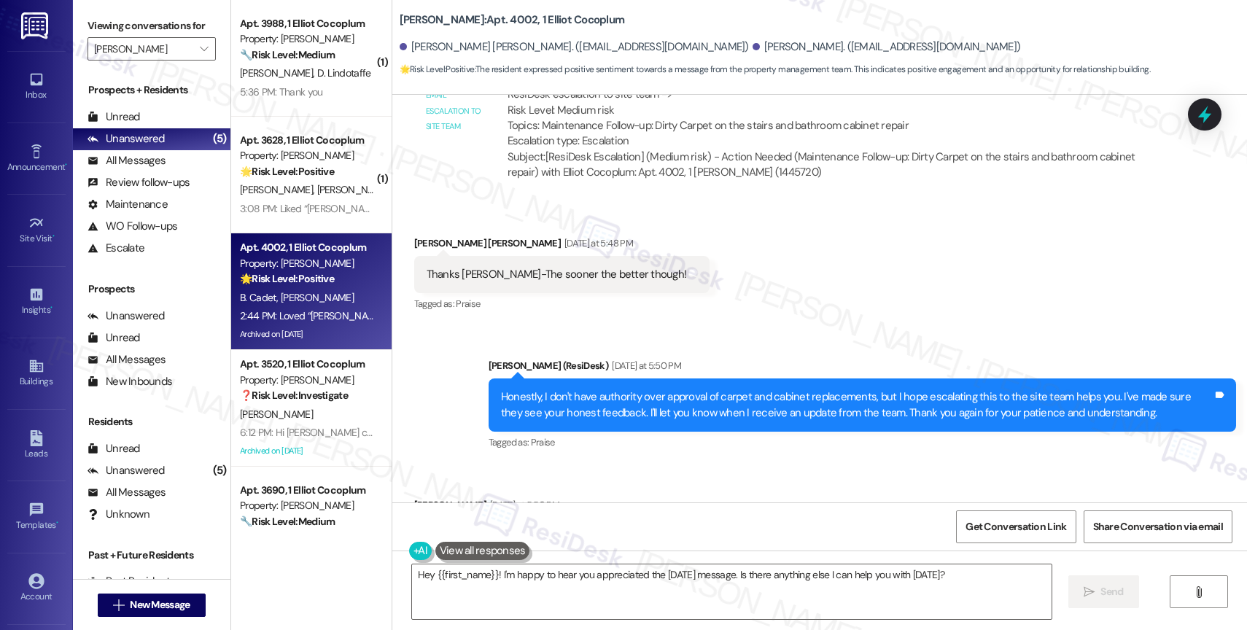
scroll to position [7889, 0]
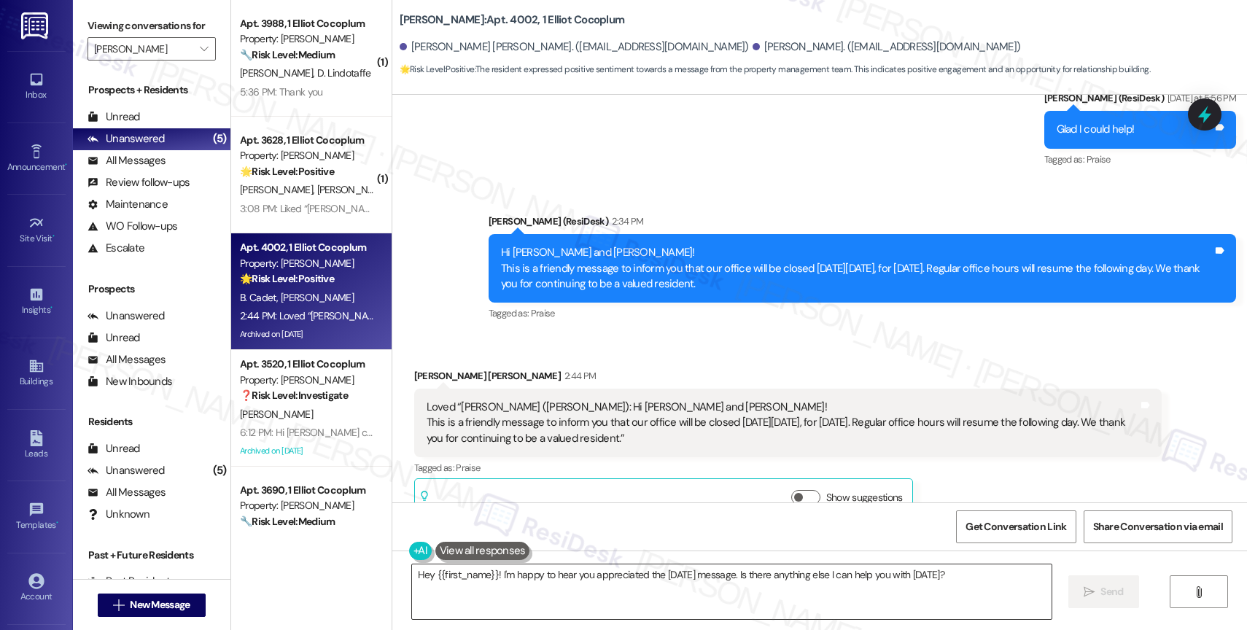
click at [499, 581] on textarea "Hey {{first_name}}! I'm happy to hear you appreciated the Labor Day message. Is…" at bounding box center [732, 592] width 640 height 55
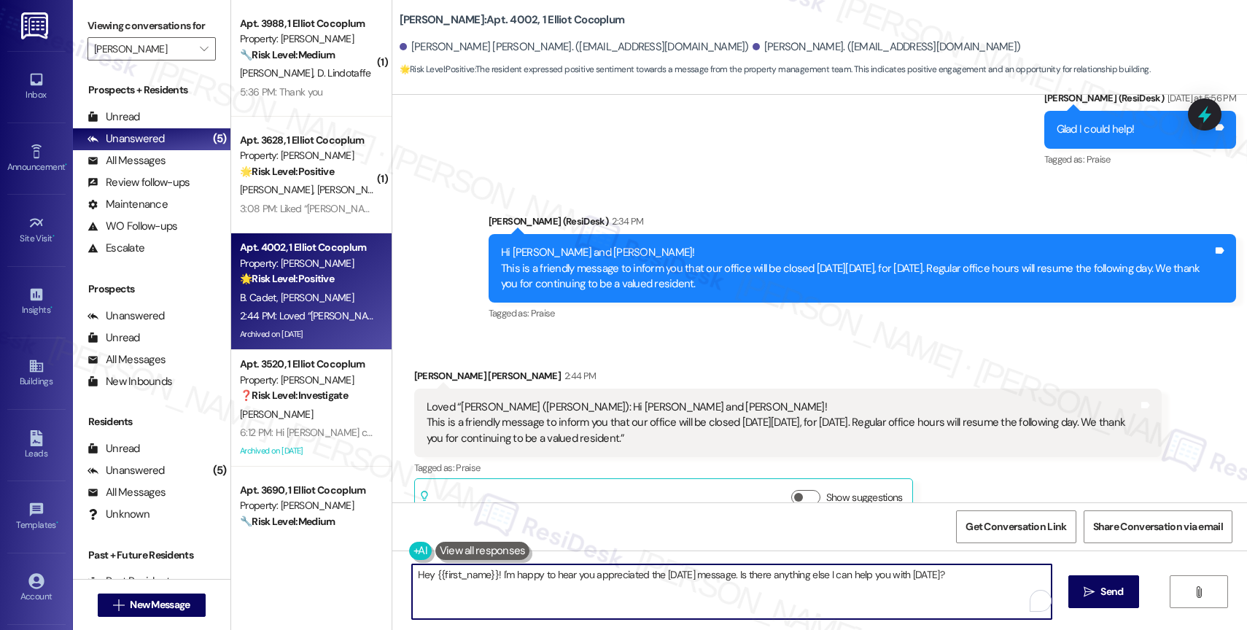
click at [499, 581] on textarea "Hey {{first_name}}! I'm happy to hear you appreciated the Labor Day message. Is…" at bounding box center [732, 592] width 640 height 55
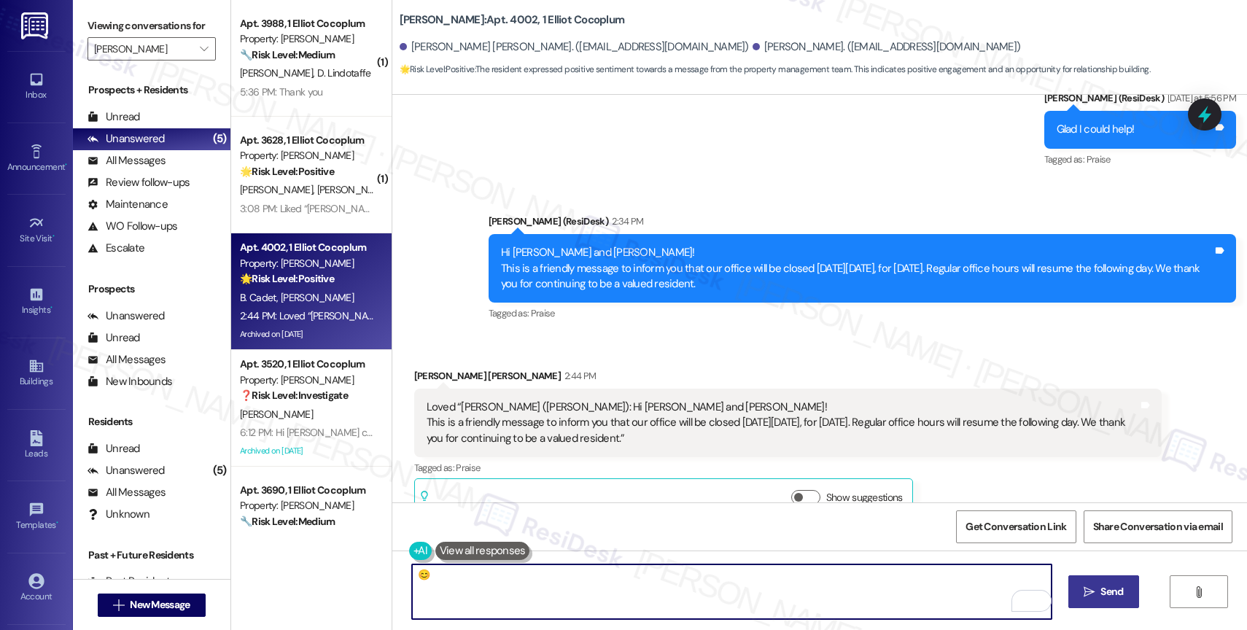
type textarea "😊"
click at [1104, 588] on span "Send" at bounding box center [1112, 591] width 23 height 15
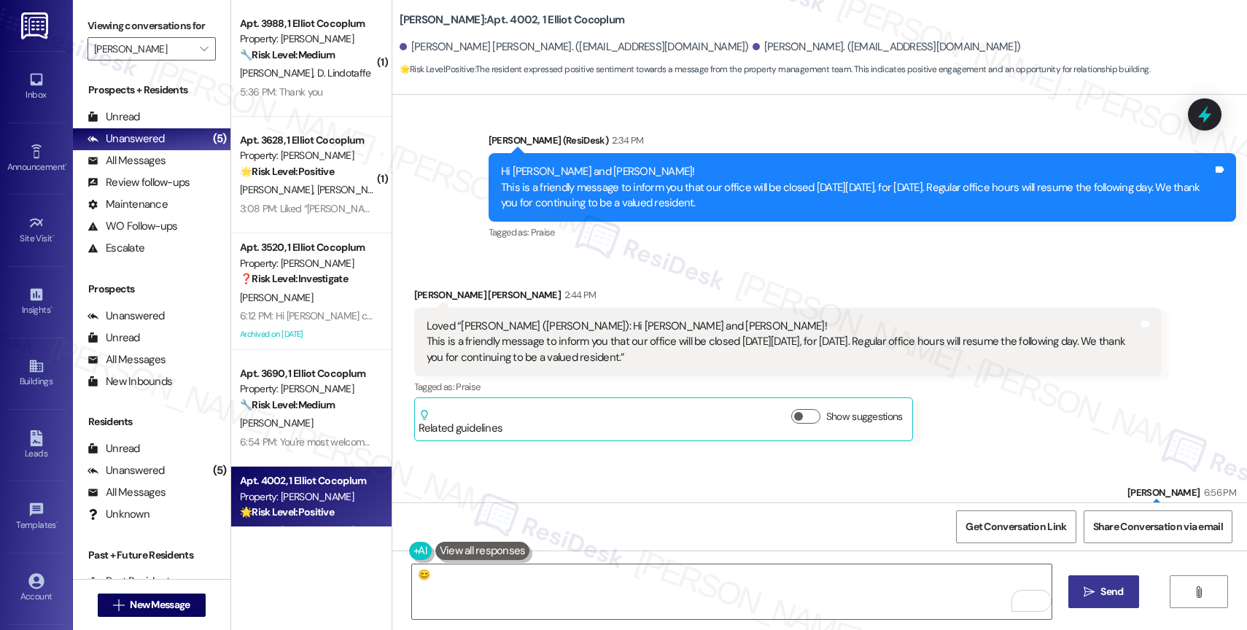
scroll to position [7991, 0]
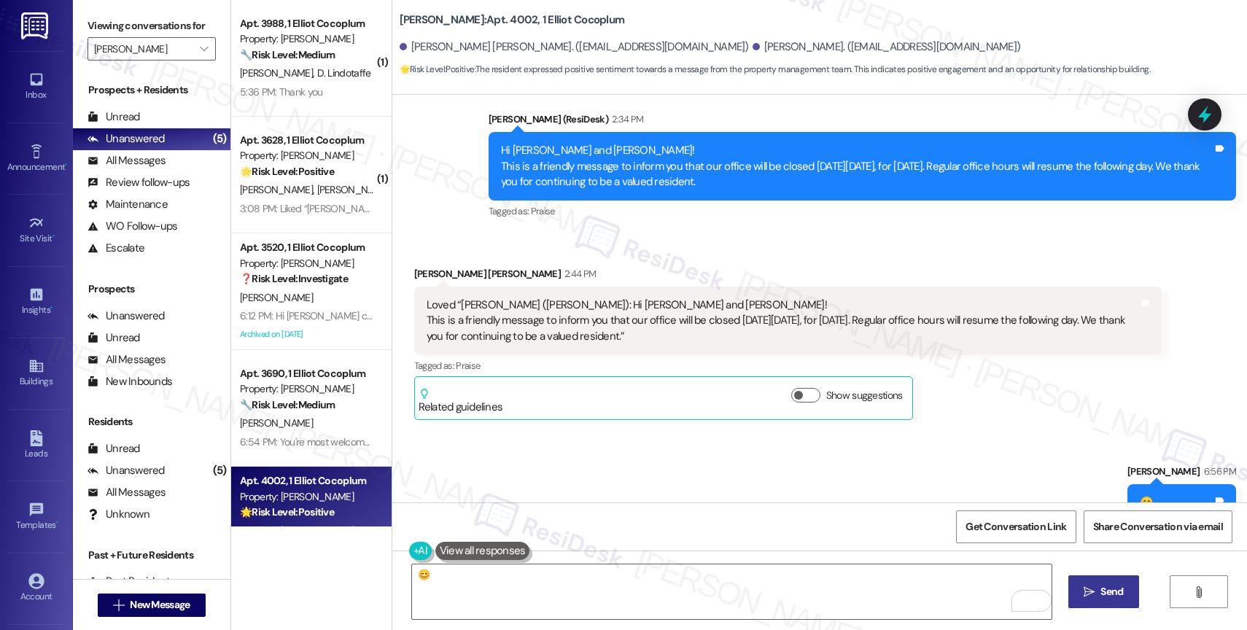
click at [599, 437] on div "Sent via SMS Sarah 6:56 PM 😊 Tags and notes" at bounding box center [819, 481] width 855 height 101
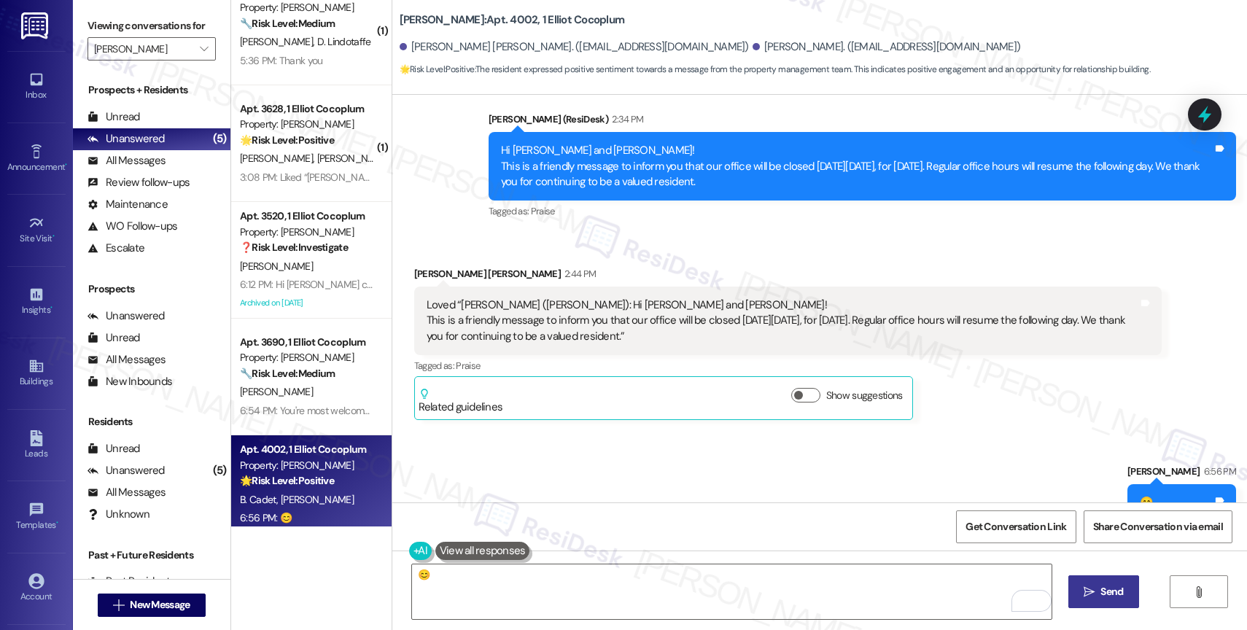
scroll to position [57, 0]
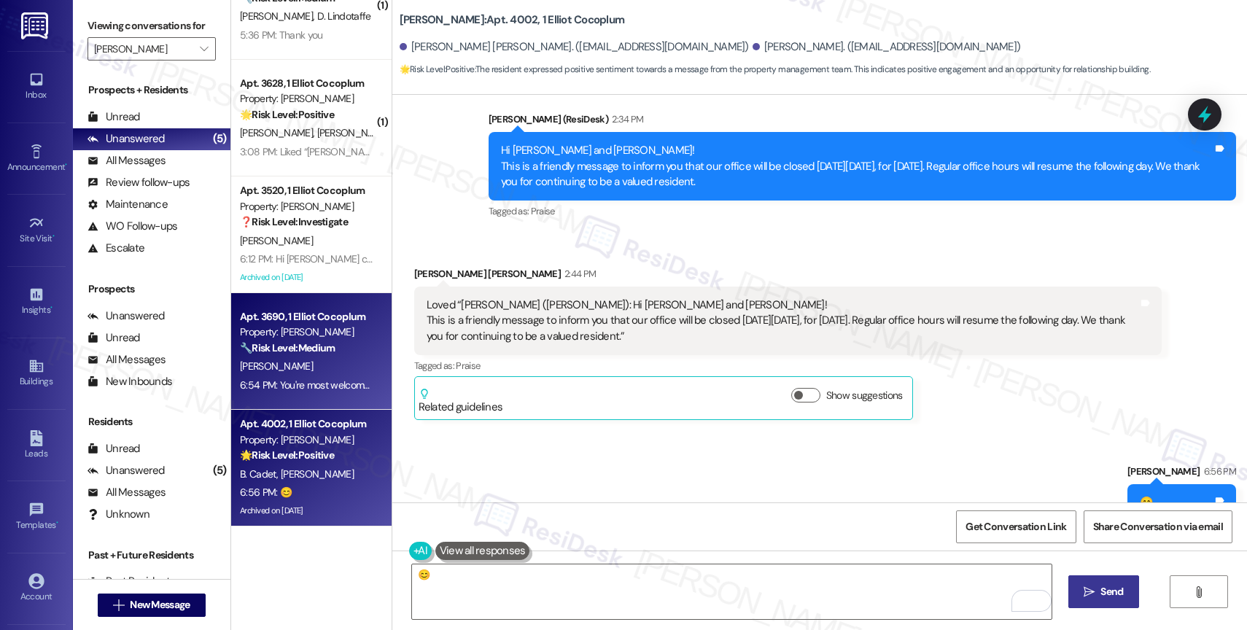
click at [289, 360] on div "A. Campbell" at bounding box center [308, 366] width 138 height 18
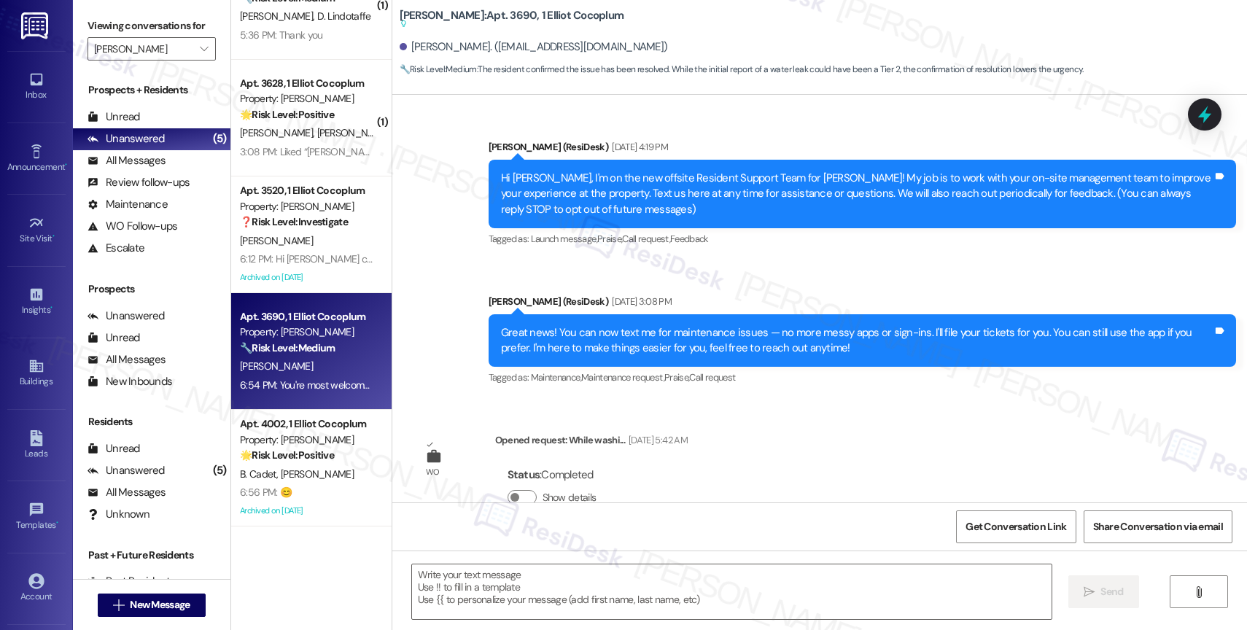
scroll to position [14537, 0]
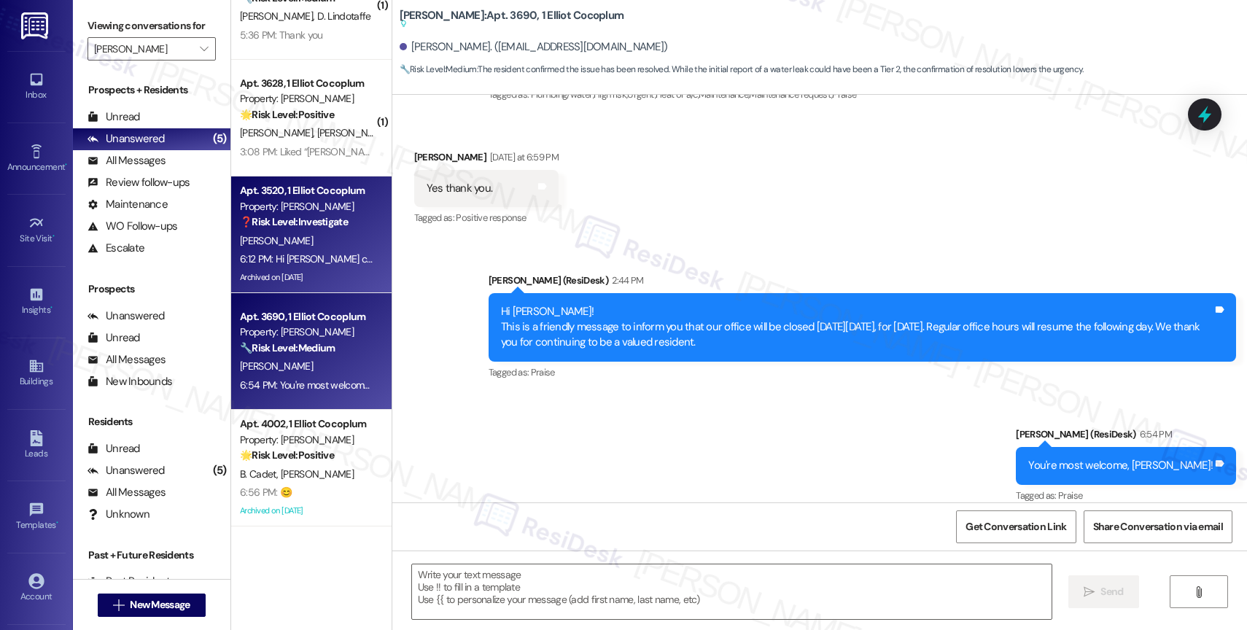
type textarea "Fetching suggested responses. Please feel free to read through the conversation…"
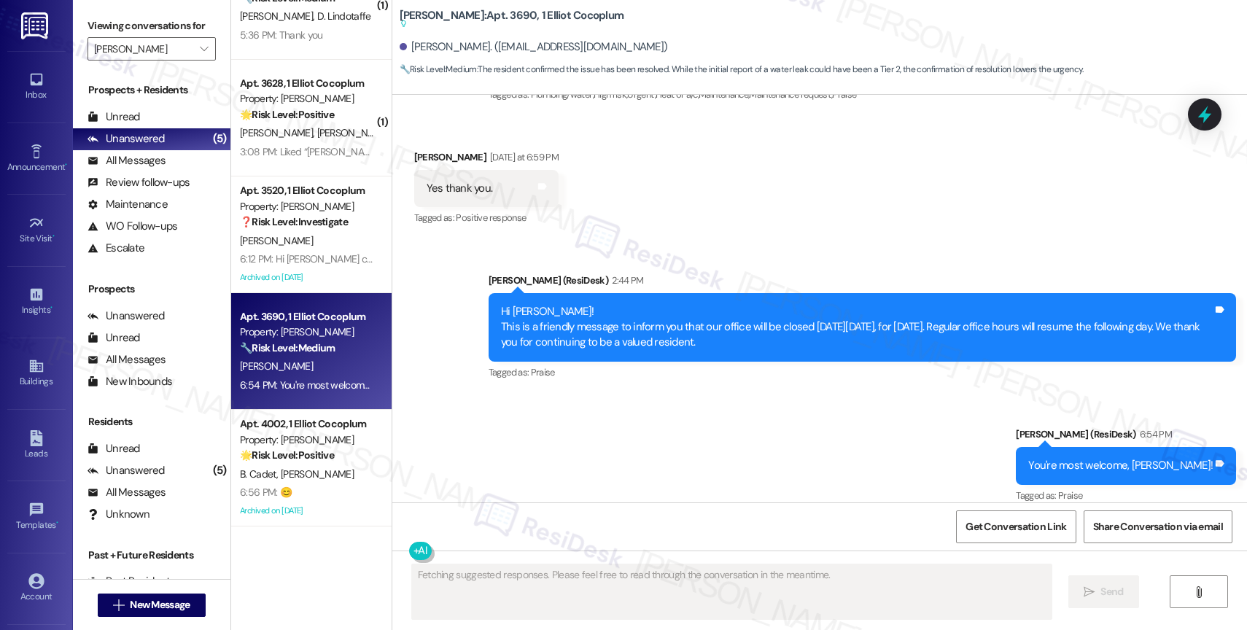
scroll to position [0, 0]
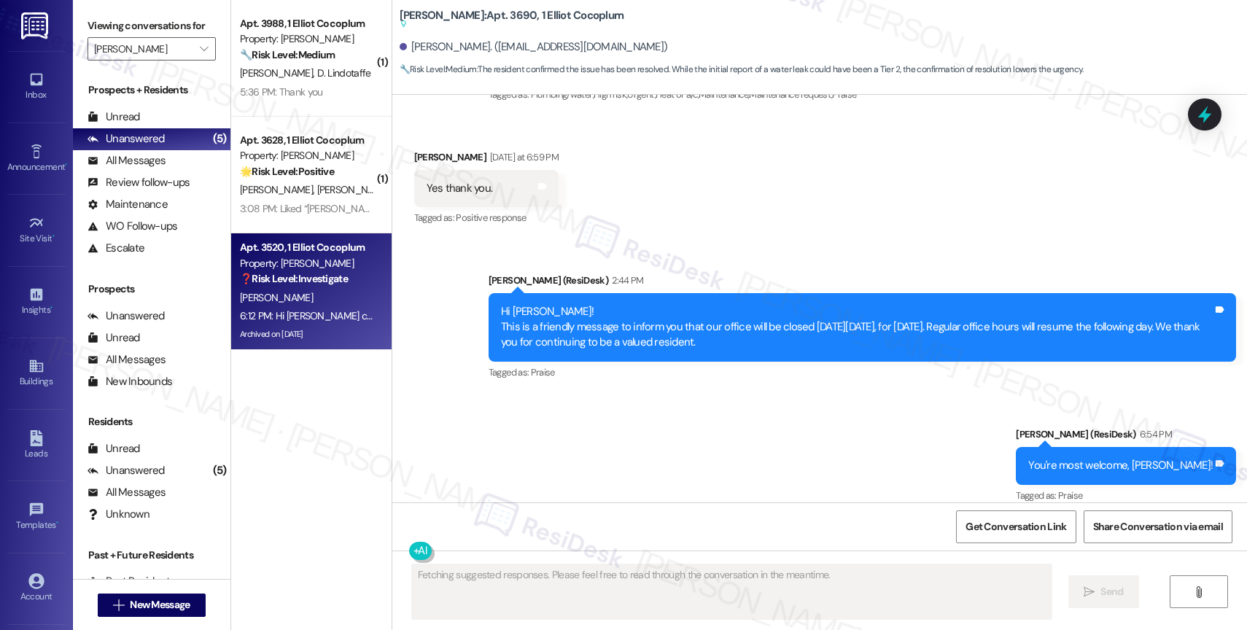
click at [295, 289] on div "T. Bizzarro" at bounding box center [308, 298] width 138 height 18
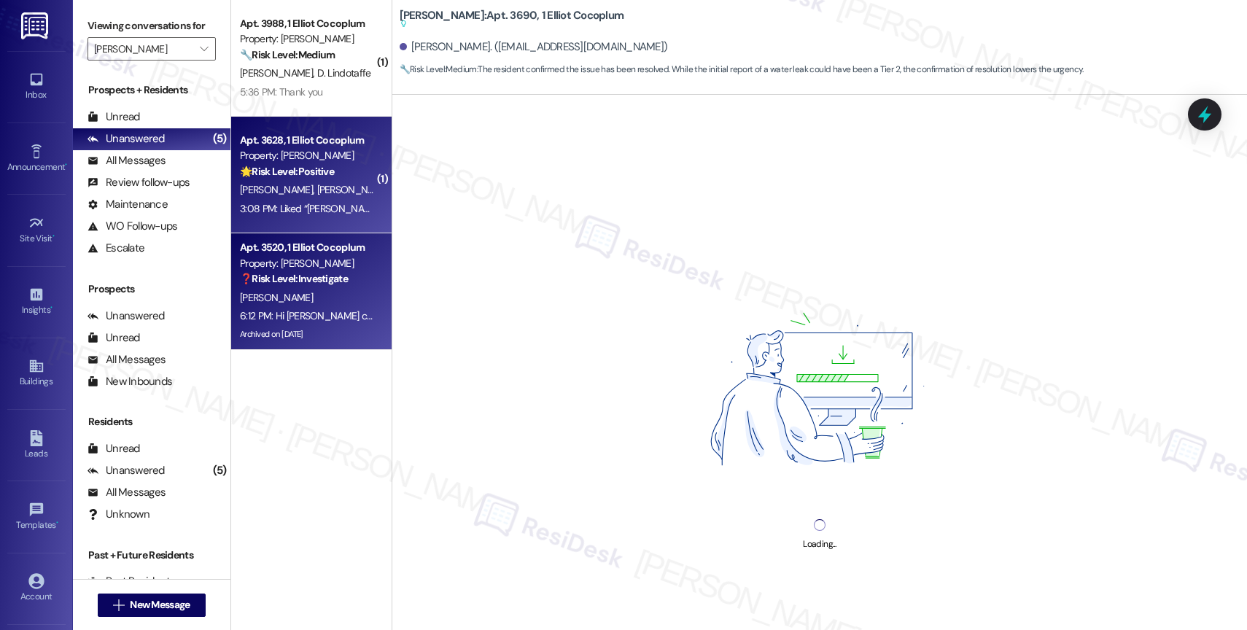
click at [296, 164] on div "🌟 Risk Level: Positive The resident liked a message informing them of the offic…" at bounding box center [307, 171] width 135 height 15
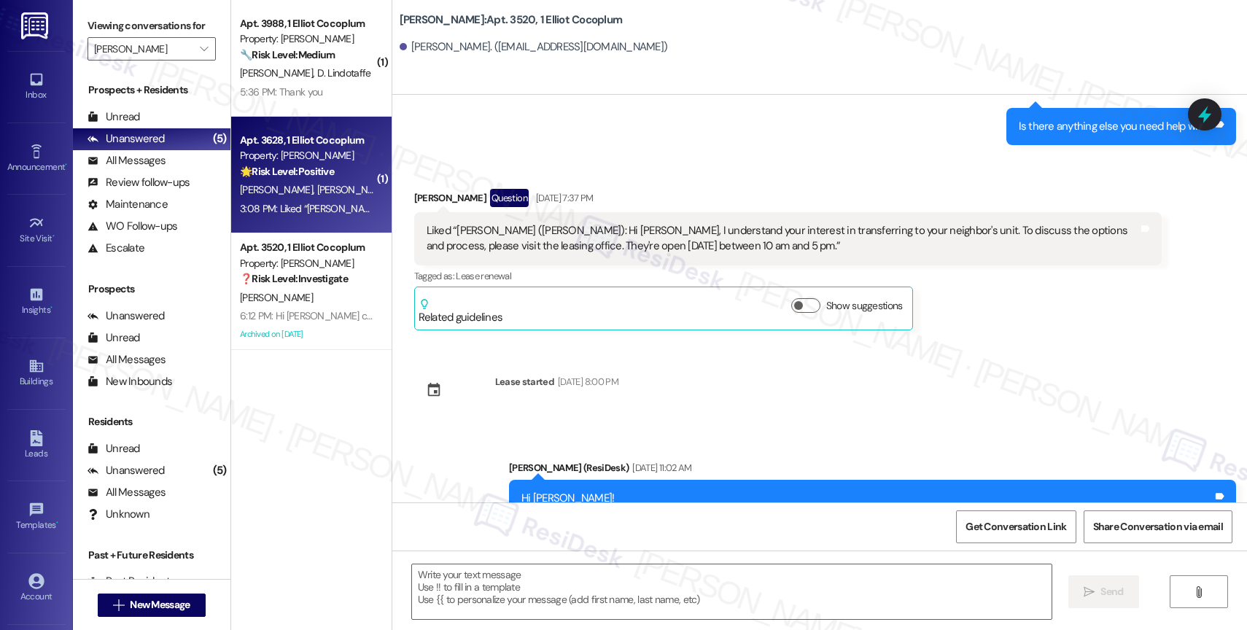
type textarea "Fetching suggested responses. Please feel free to read through the conversation…"
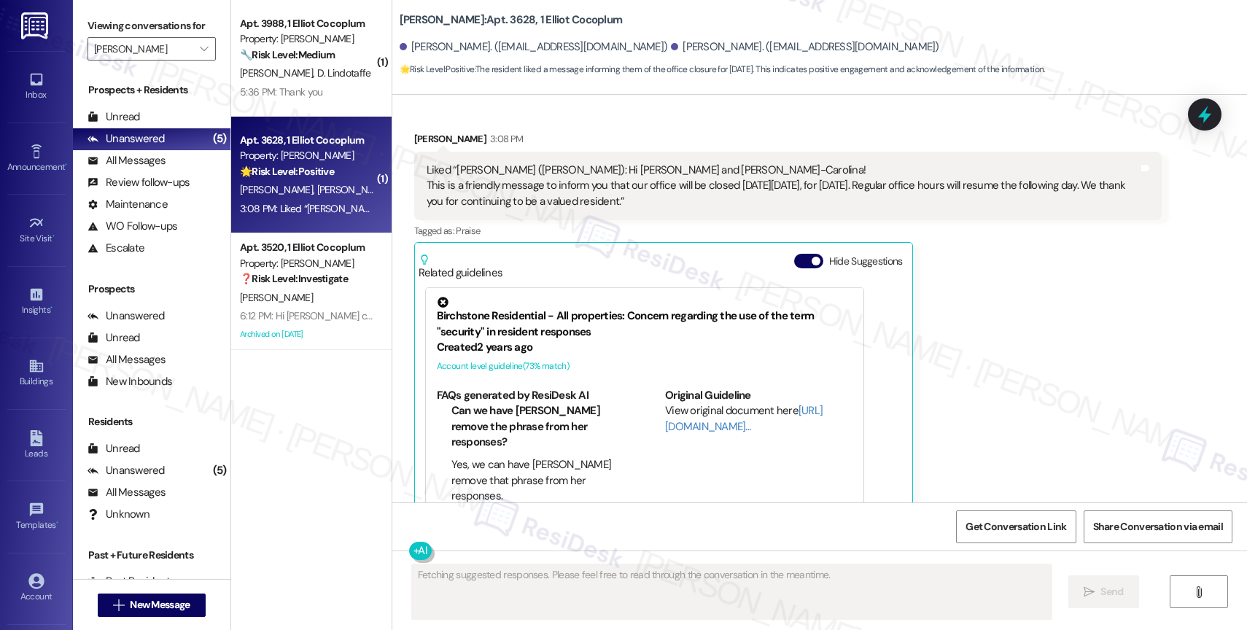
scroll to position [3956, 0]
click at [794, 254] on div "Hide Suggestions" at bounding box center [851, 261] width 115 height 15
click at [799, 254] on button "Hide Suggestions" at bounding box center [808, 261] width 29 height 15
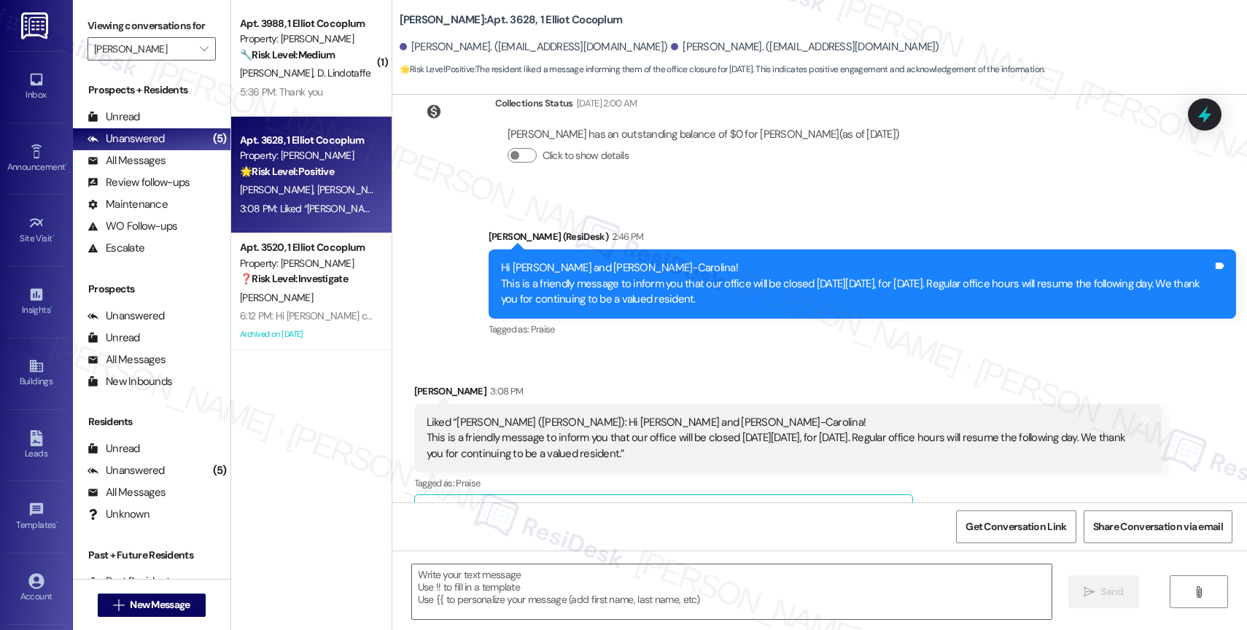
click at [562, 351] on div "Received via SMS Ana-Carolina Afonso 3:08 PM Liked “Sarah (Elliot Cocoplum): Hi…" at bounding box center [819, 450] width 855 height 198
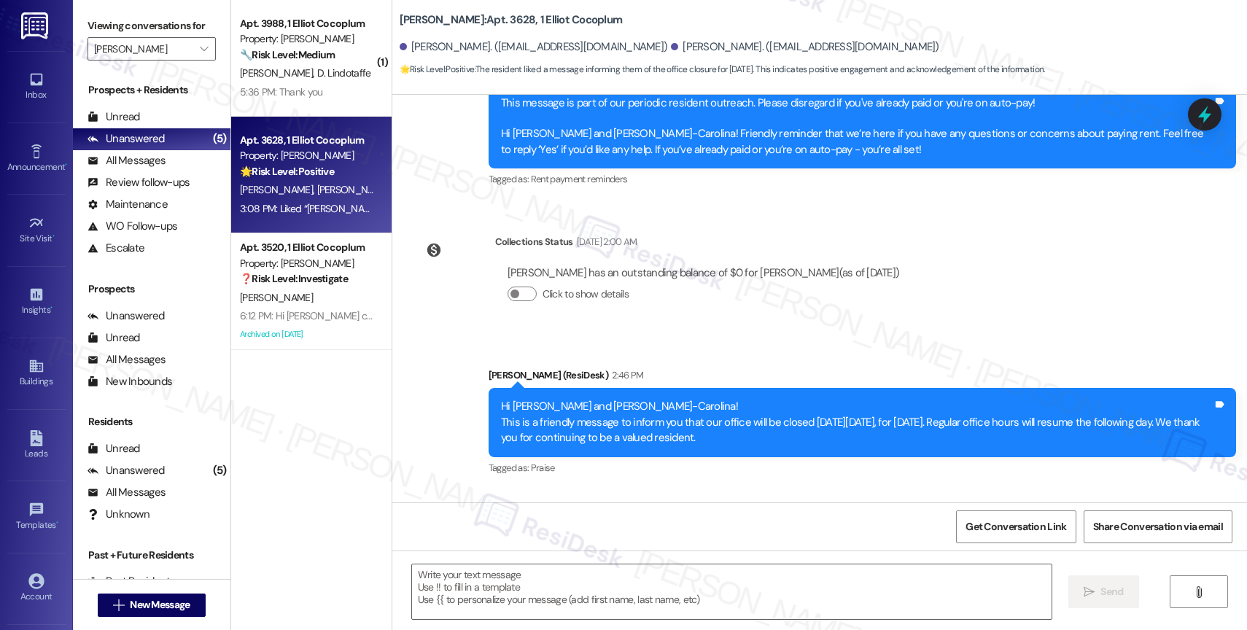
scroll to position [3704, 0]
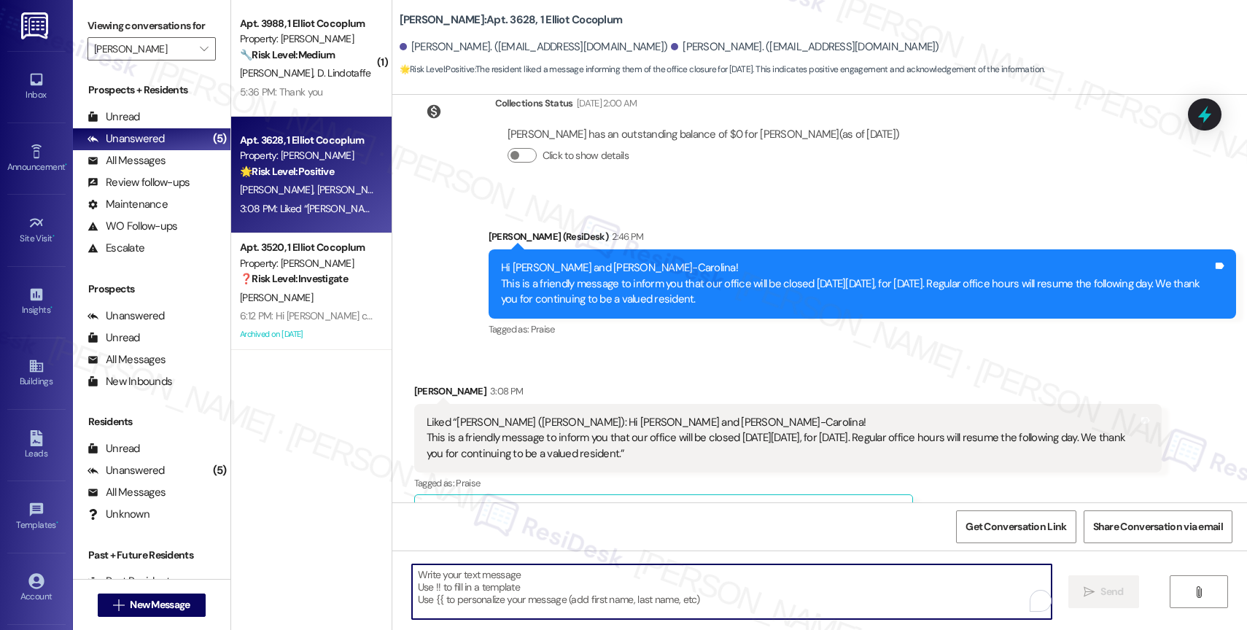
click at [517, 582] on textarea "To enrich screen reader interactions, please activate Accessibility in Grammarl…" at bounding box center [732, 592] width 640 height 55
type textarea "👍"
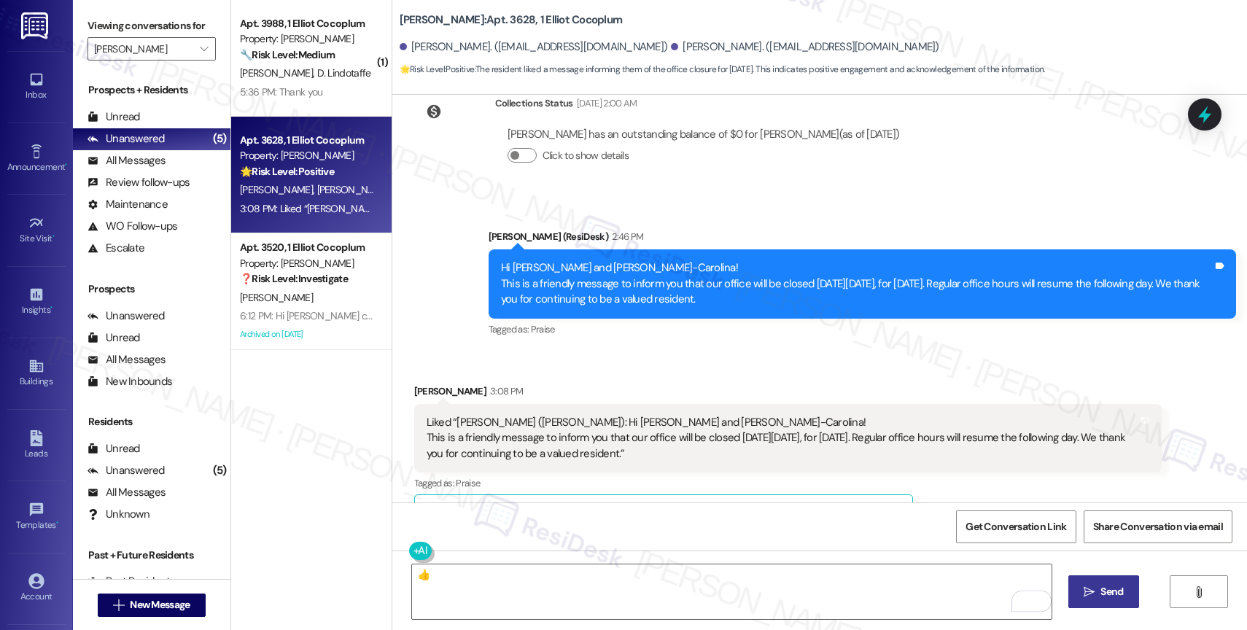
click at [1098, 592] on span "Send" at bounding box center [1112, 591] width 28 height 15
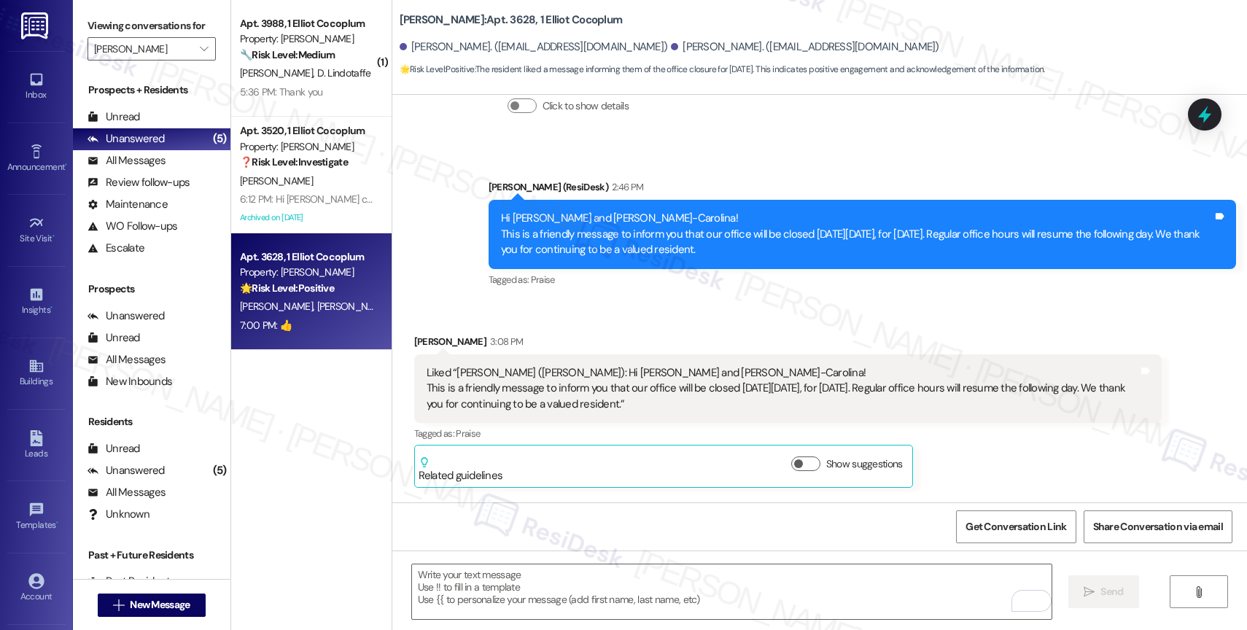
scroll to position [3806, 0]
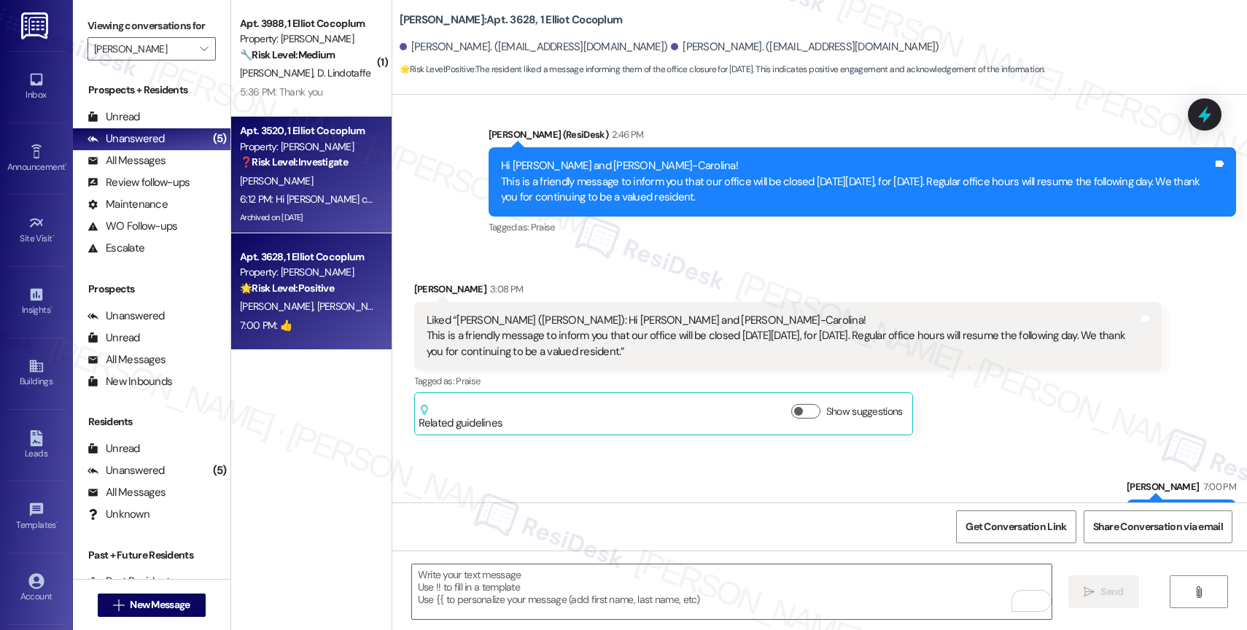
click at [295, 162] on strong "❓ Risk Level: Investigate" at bounding box center [294, 161] width 108 height 13
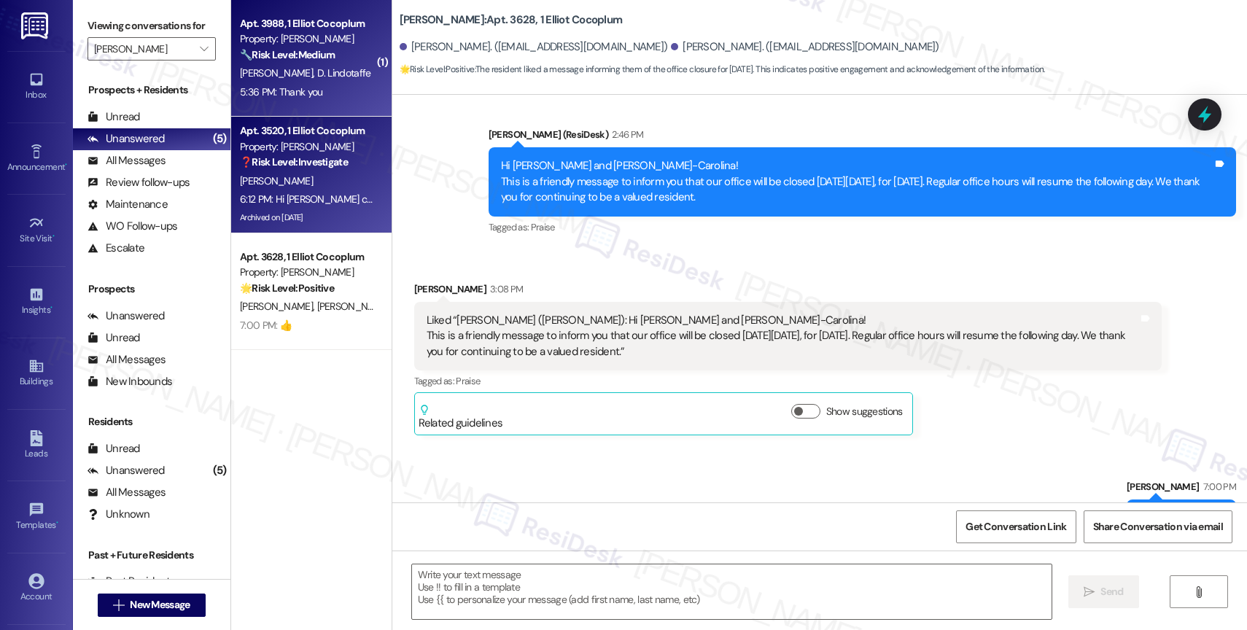
type textarea "Fetching suggested responses. Please feel free to read through the conversation…"
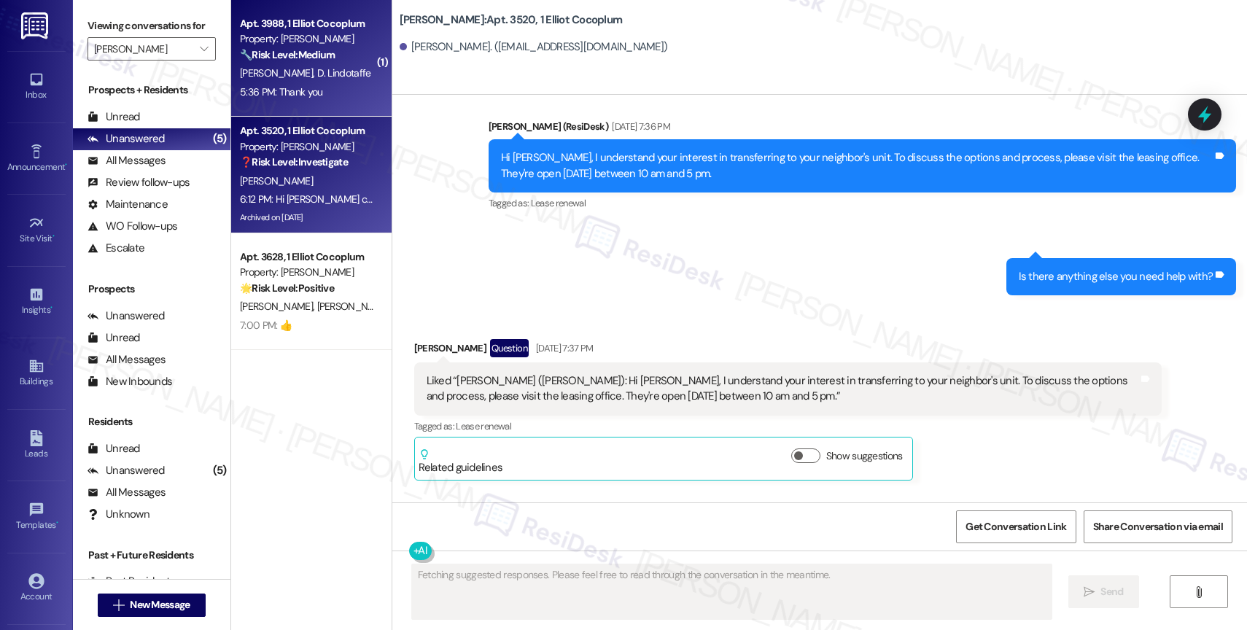
click at [287, 64] on div "H. Taffe D. Lindotaffe" at bounding box center [308, 73] width 138 height 18
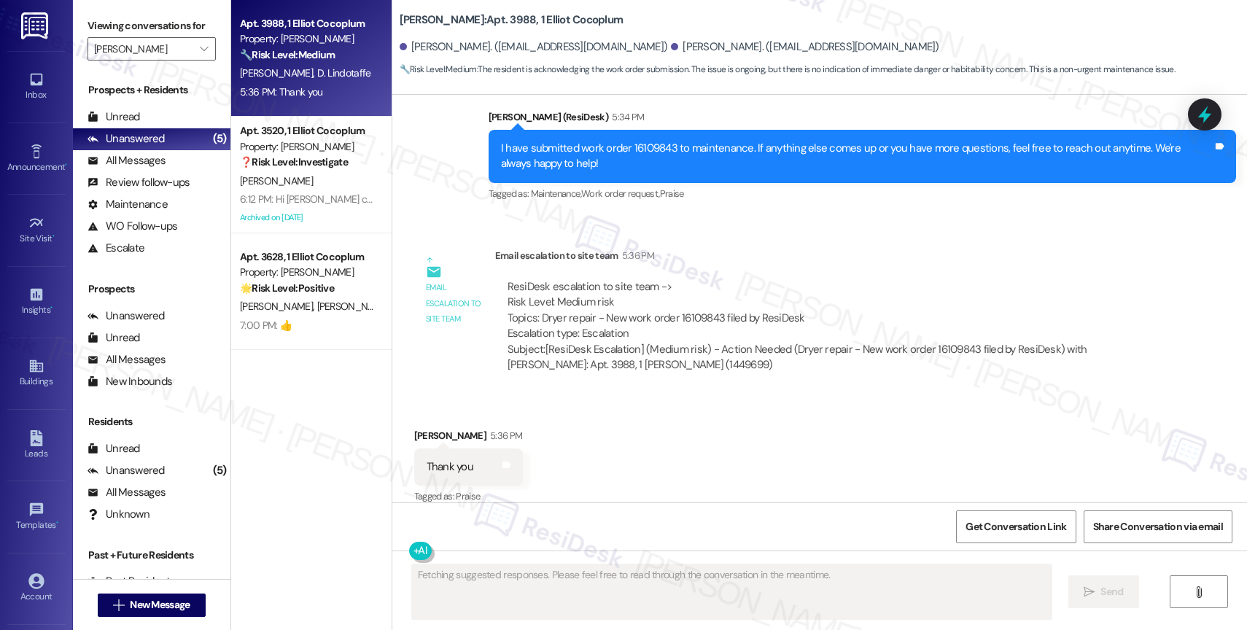
scroll to position [1571, 0]
click at [611, 441] on div "Received via SMS Debbie Lindotaffe 5:36 PM Thank you Tags and notes Tagged as: …" at bounding box center [819, 456] width 855 height 123
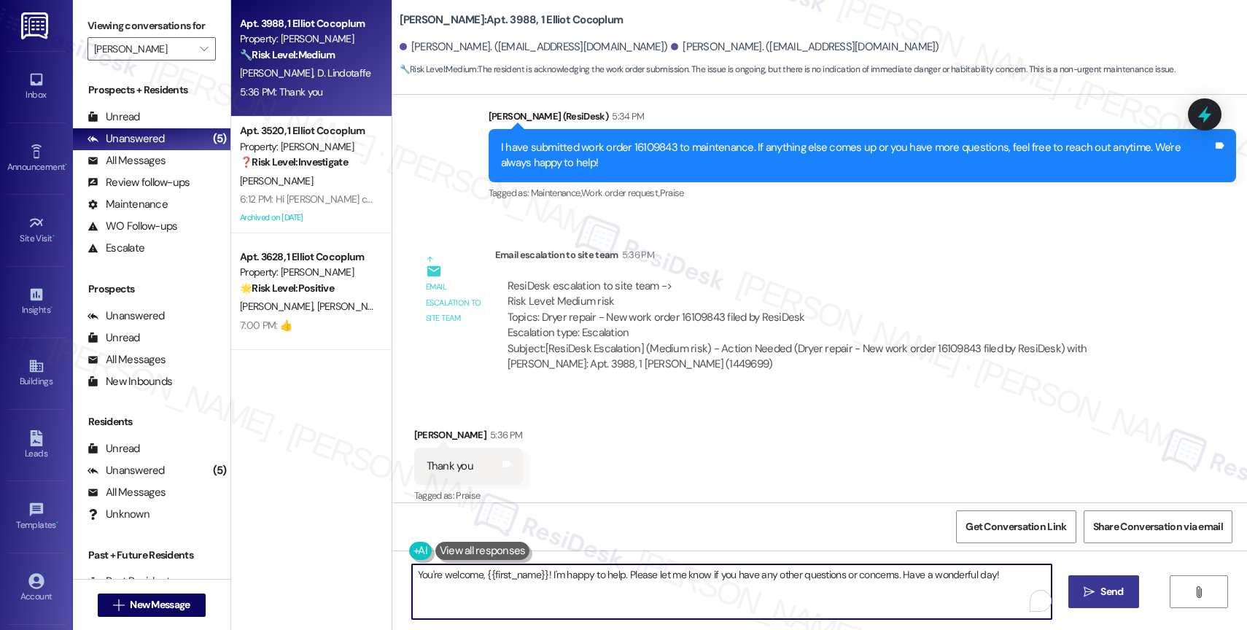
drag, startPoint x: 543, startPoint y: 578, endPoint x: 1019, endPoint y: 578, distance: 475.6
click at [1019, 578] on textarea "You're welcome, {{first_name}}! I'm happy to help. Please let me know if you ha…" at bounding box center [732, 592] width 640 height 55
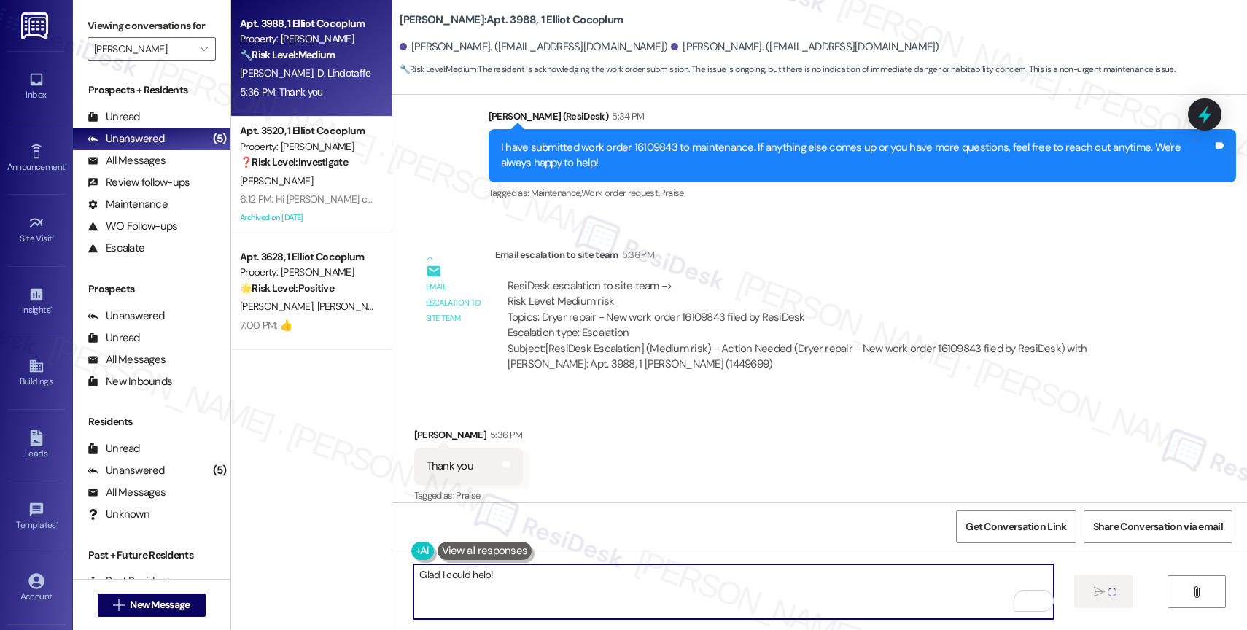
type textarea "Glad I could help!"
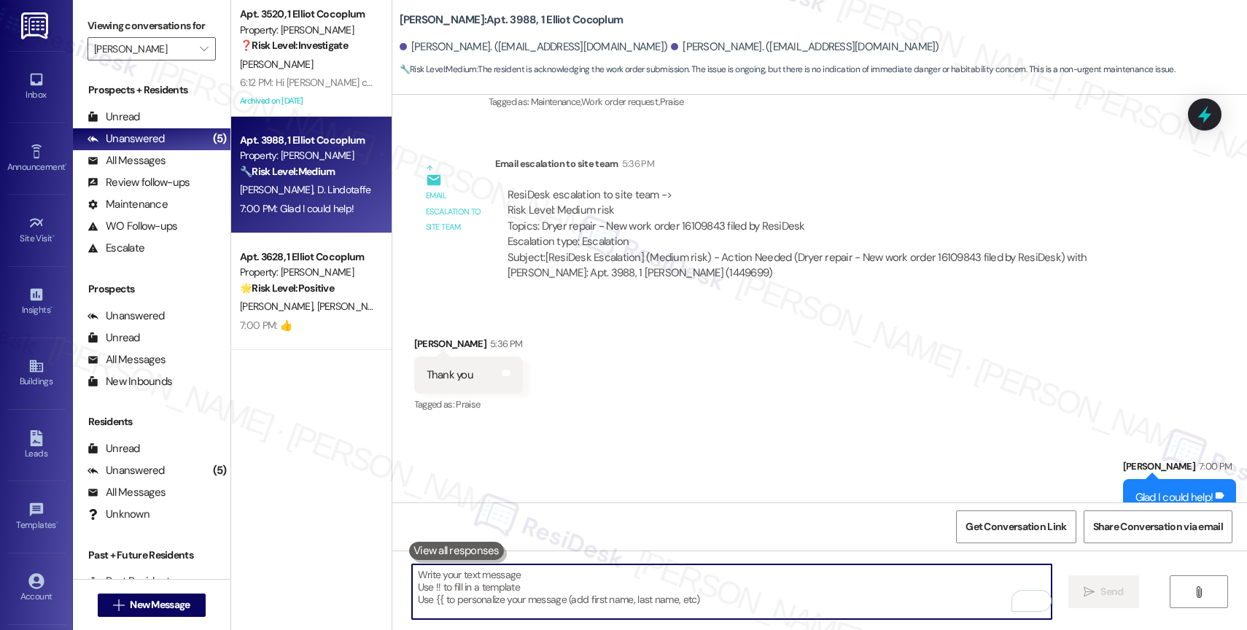
scroll to position [1673, 0]
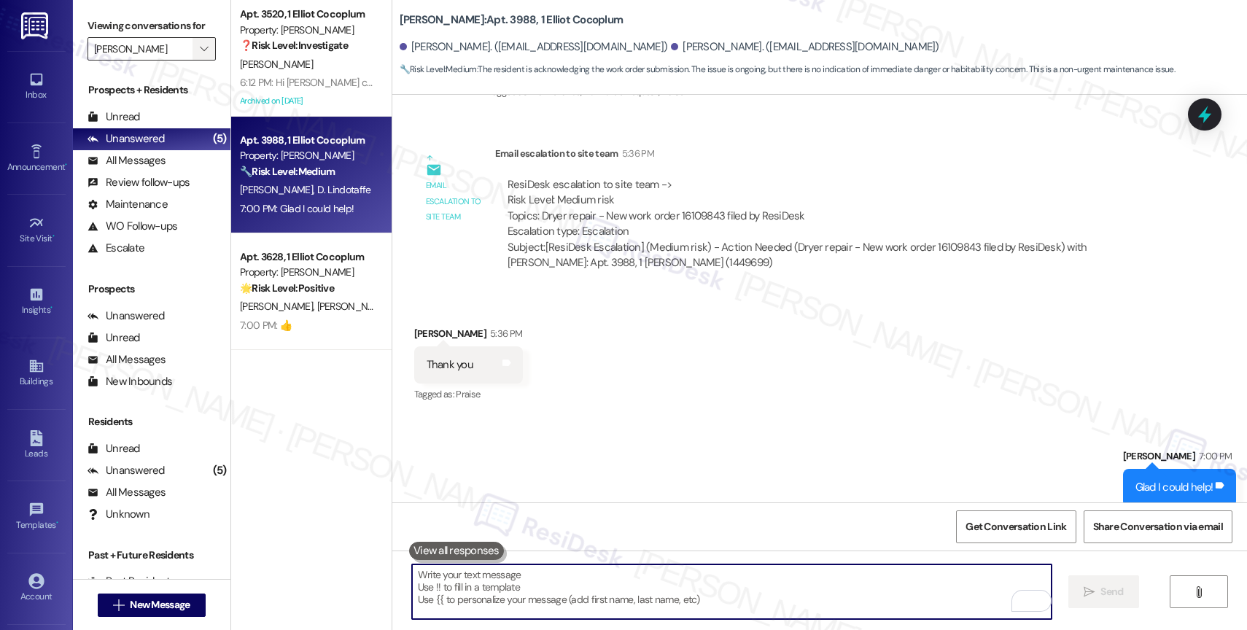
click at [200, 55] on icon "" at bounding box center [204, 49] width 8 height 12
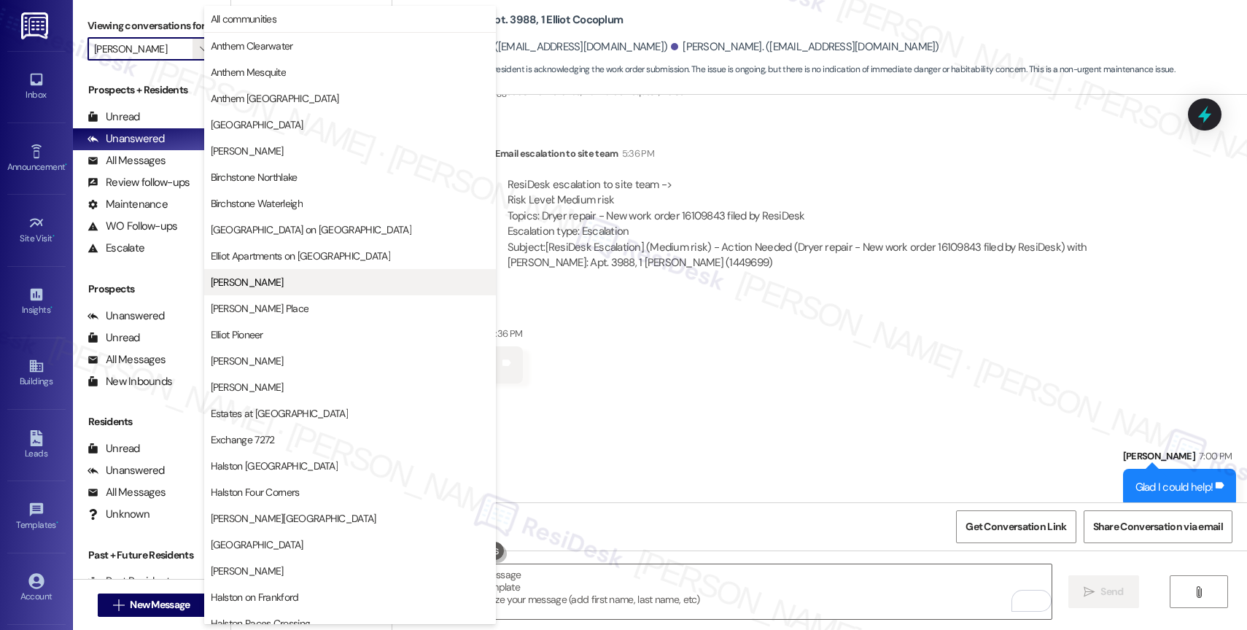
scroll to position [237, 0]
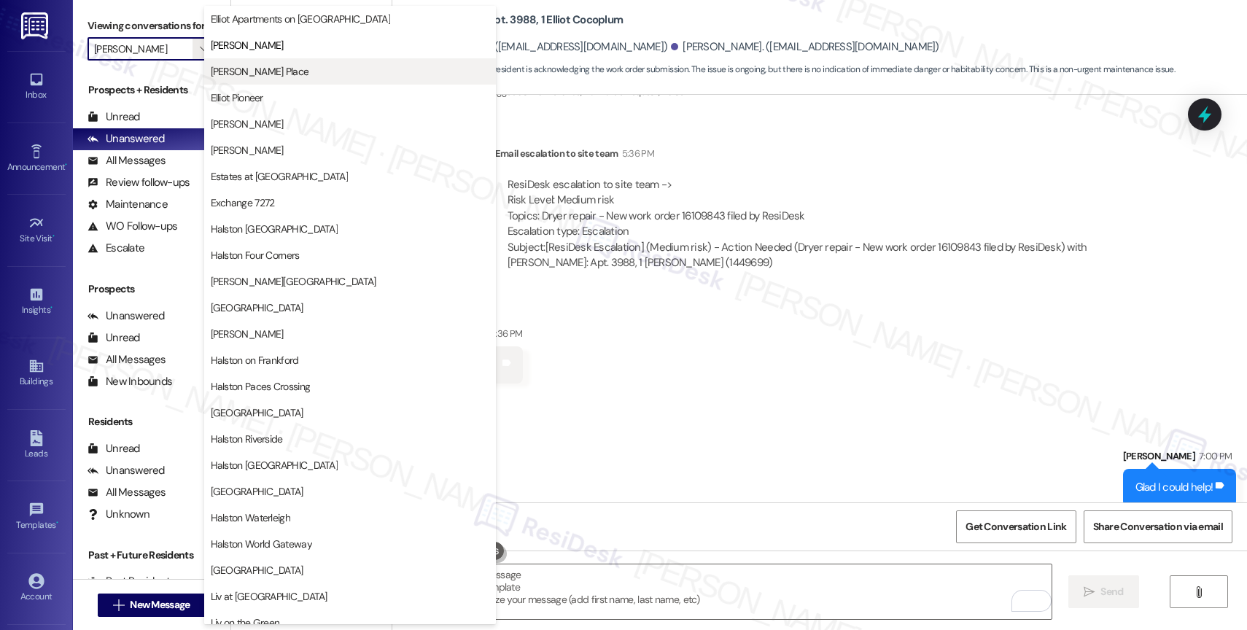
click at [306, 77] on span "[PERSON_NAME] Place" at bounding box center [350, 71] width 279 height 15
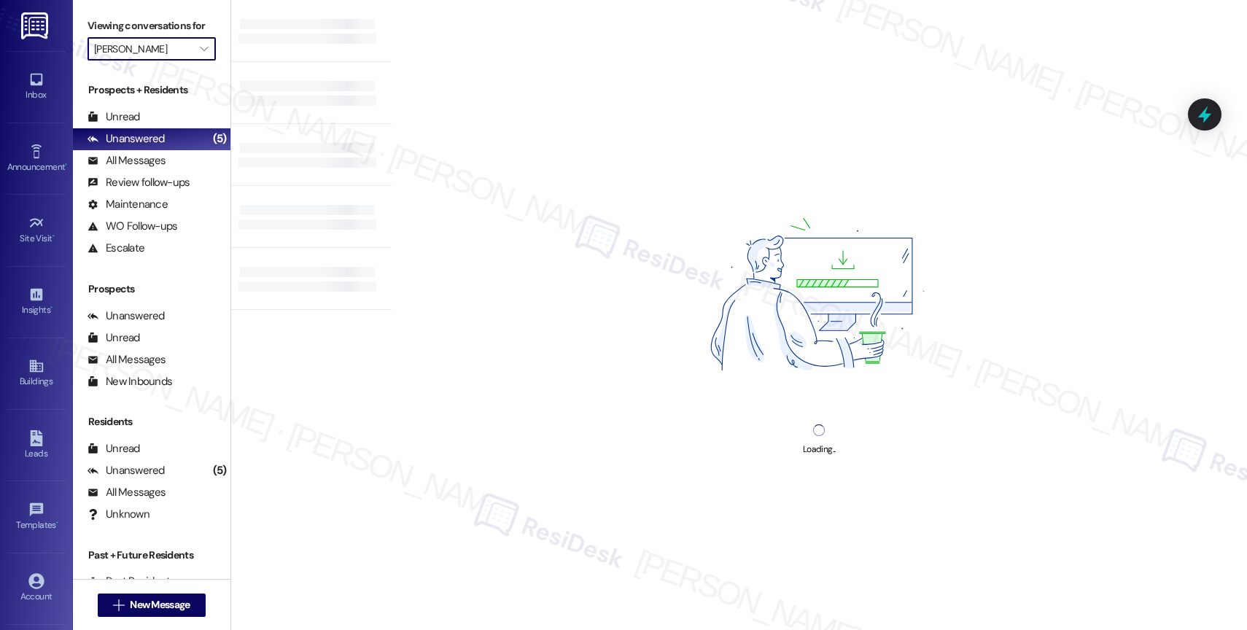
type input "[PERSON_NAME] Place"
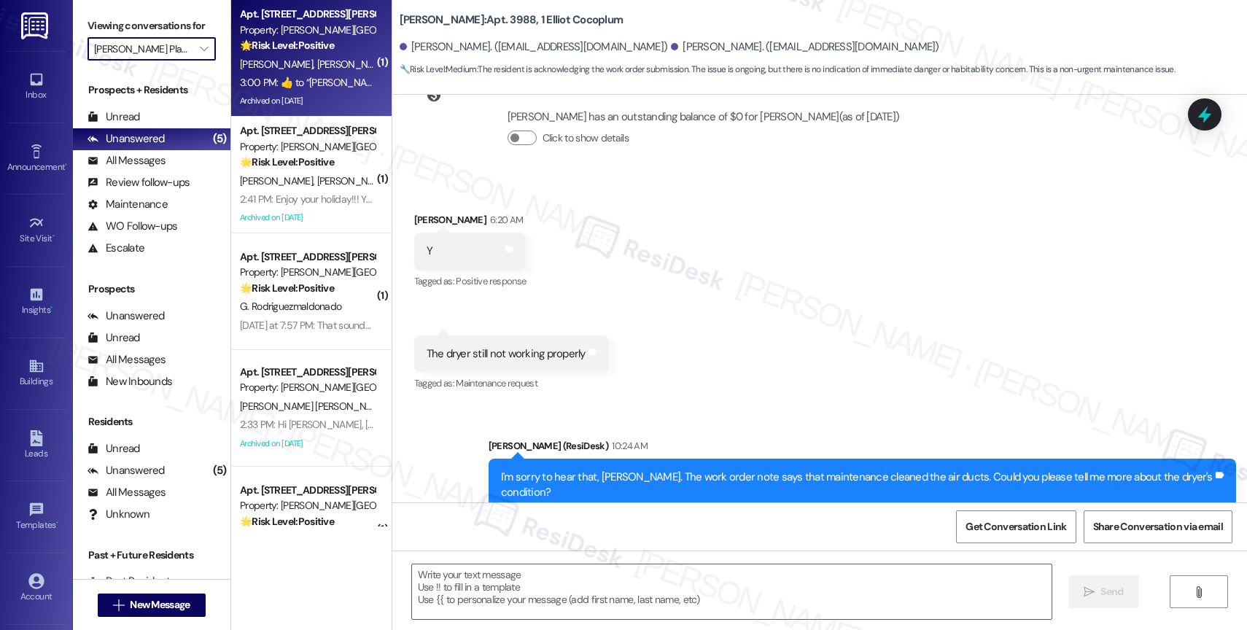
type textarea "Fetching suggested responses. Please feel free to read through the conversation…"
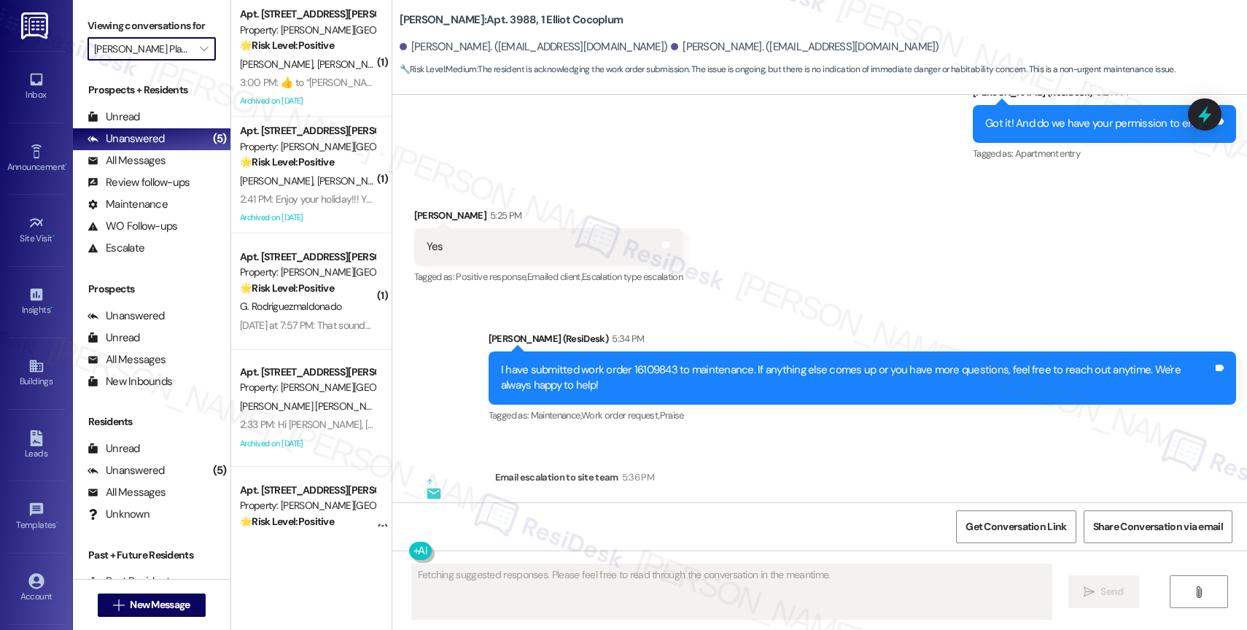
click at [282, 27] on div "Property: [PERSON_NAME][GEOGRAPHIC_DATA]" at bounding box center [307, 30] width 135 height 15
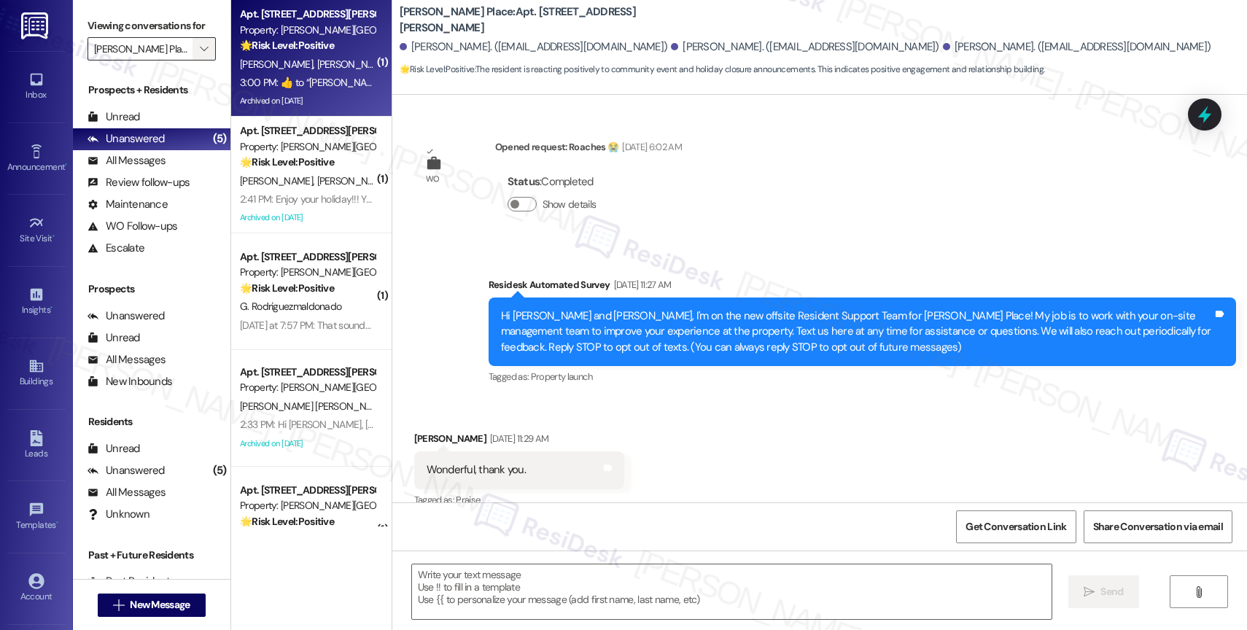
scroll to position [23794, 0]
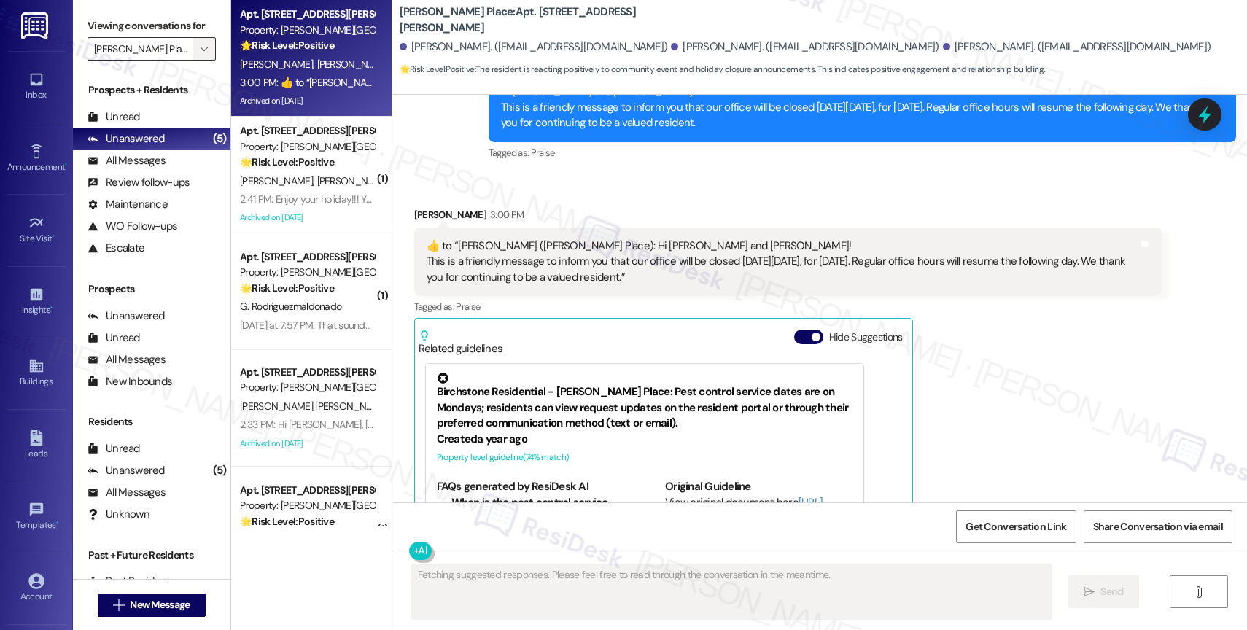
click at [200, 55] on icon "" at bounding box center [204, 49] width 8 height 12
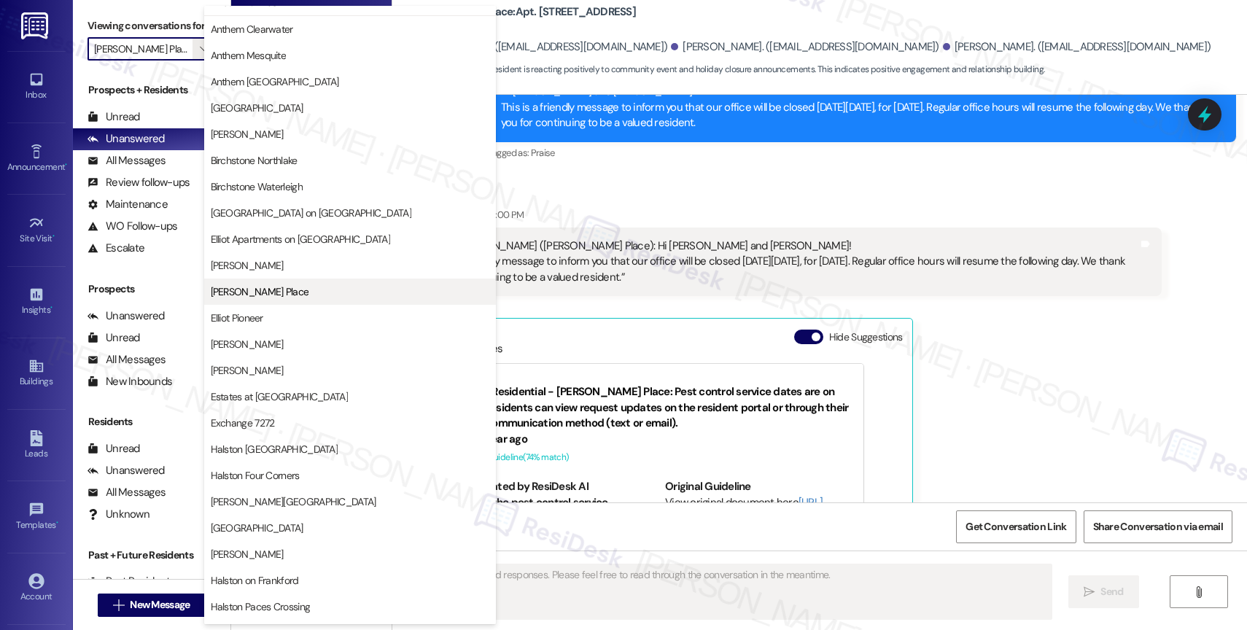
scroll to position [0, 0]
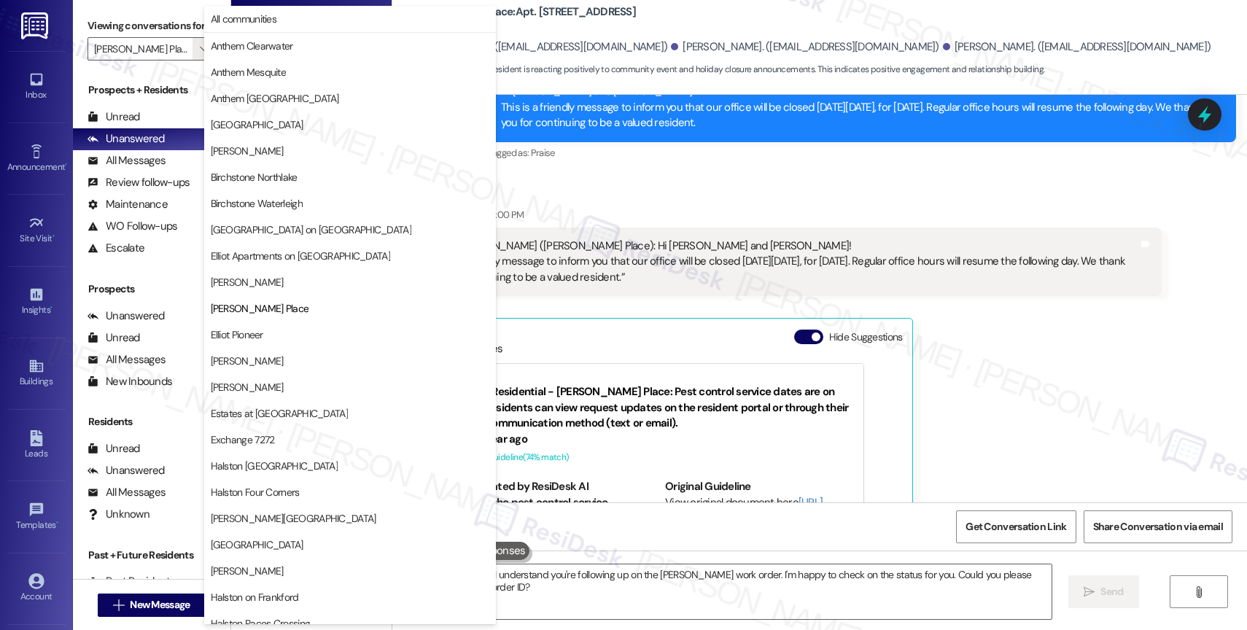
click at [1001, 271] on div "Charlotte Clark 3:00 PM  ​👍​ to “ Sarah (Elliot Gwinnett Place): Hi Tashira, Ch…" at bounding box center [788, 410] width 748 height 406
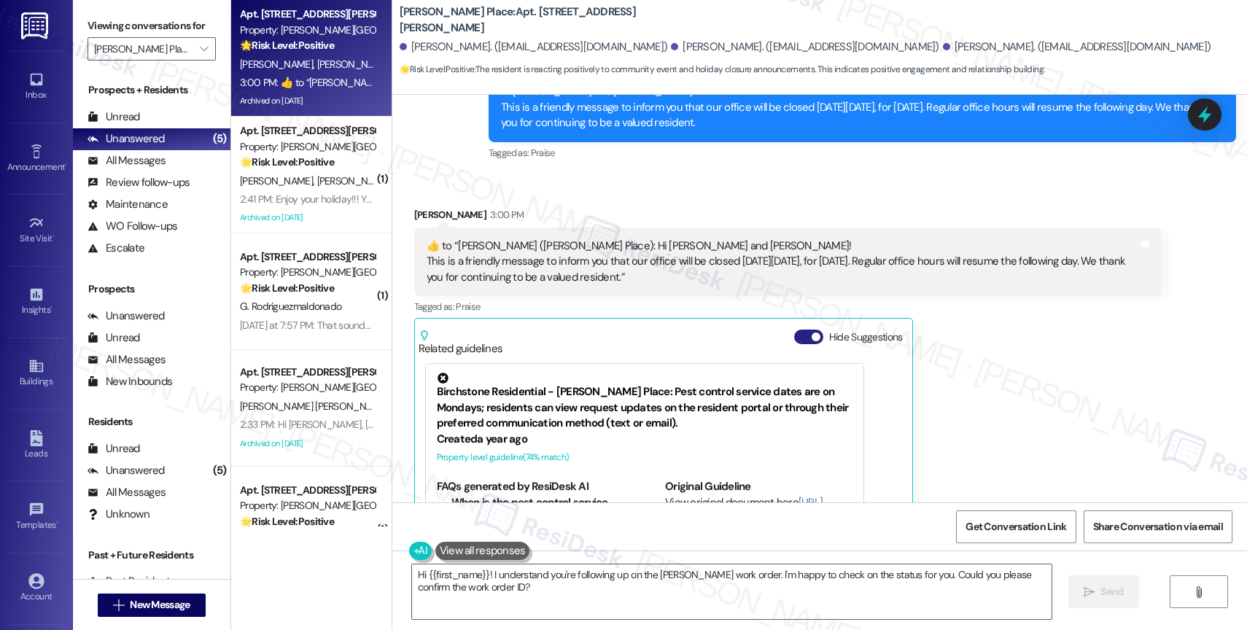
click at [797, 330] on button "Hide Suggestions" at bounding box center [808, 337] width 29 height 15
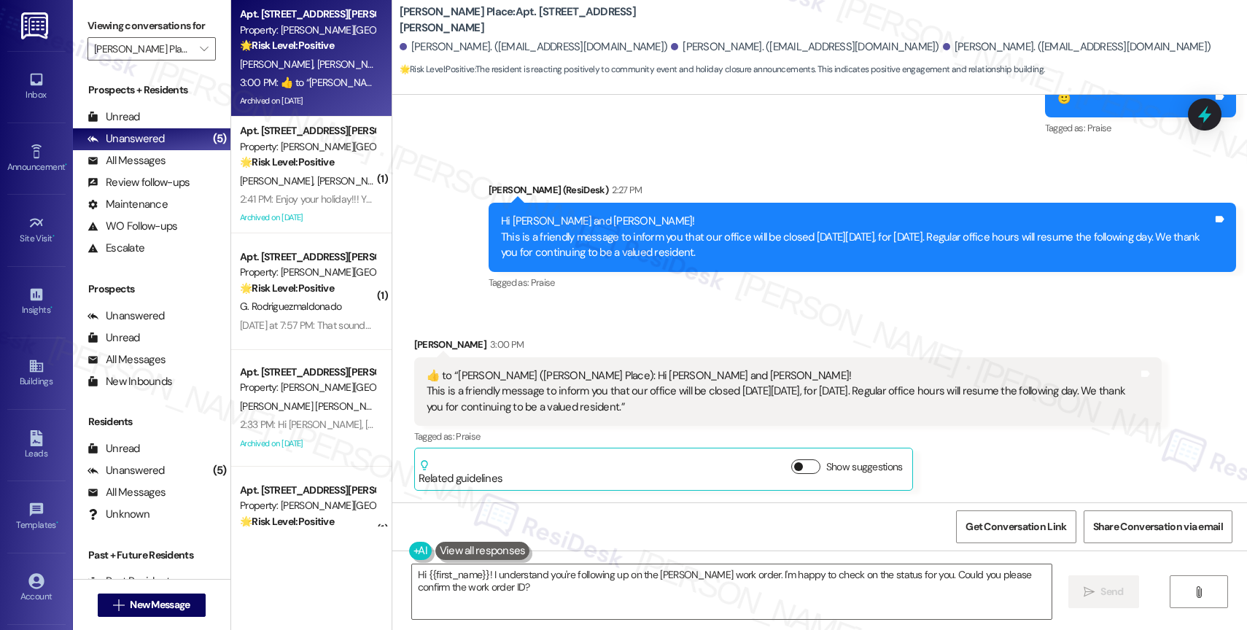
scroll to position [23542, 0]
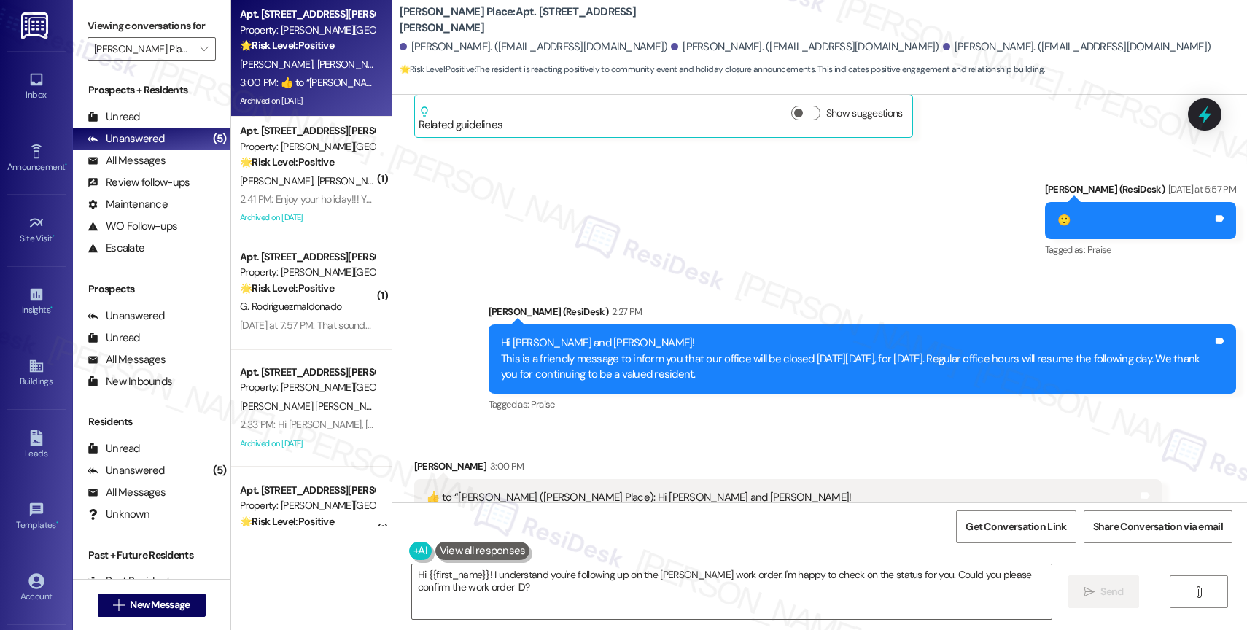
click at [621, 426] on div "Received via SMS Charlotte Clark 3:00 PM  ​👍​ to “ Sarah (Elliot Gwinnett Place…" at bounding box center [819, 525] width 855 height 198
drag, startPoint x: 418, startPoint y: 376, endPoint x: 406, endPoint y: 373, distance: 12.6
click at [414, 479] on div "​👍​ to “ Sarah (Elliot Gwinnett Place): Hi Tashira, Charlotte and Erika! This i…" at bounding box center [788, 513] width 748 height 69
copy div "​👍​"
click at [579, 574] on div "Related guidelines Show suggestions" at bounding box center [664, 591] width 490 height 34
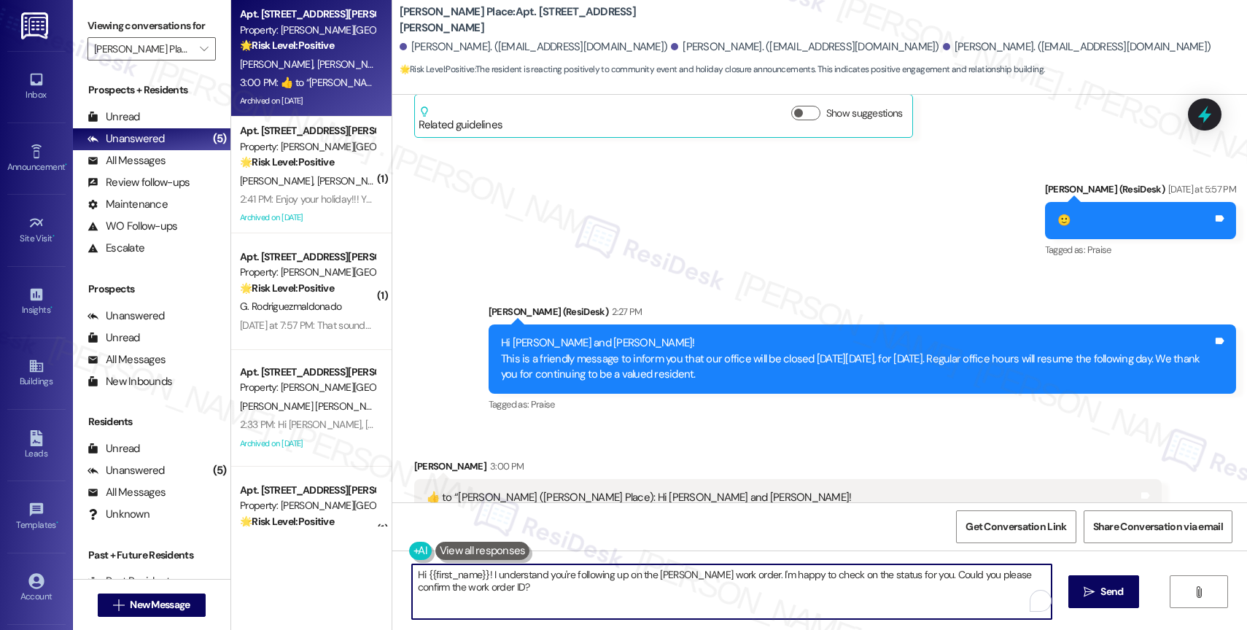
click at [495, 574] on textarea "Hi {{first_name}}! I understand you're following up on the roach work order. I'…" at bounding box center [732, 592] width 640 height 55
paste textarea "​👍"
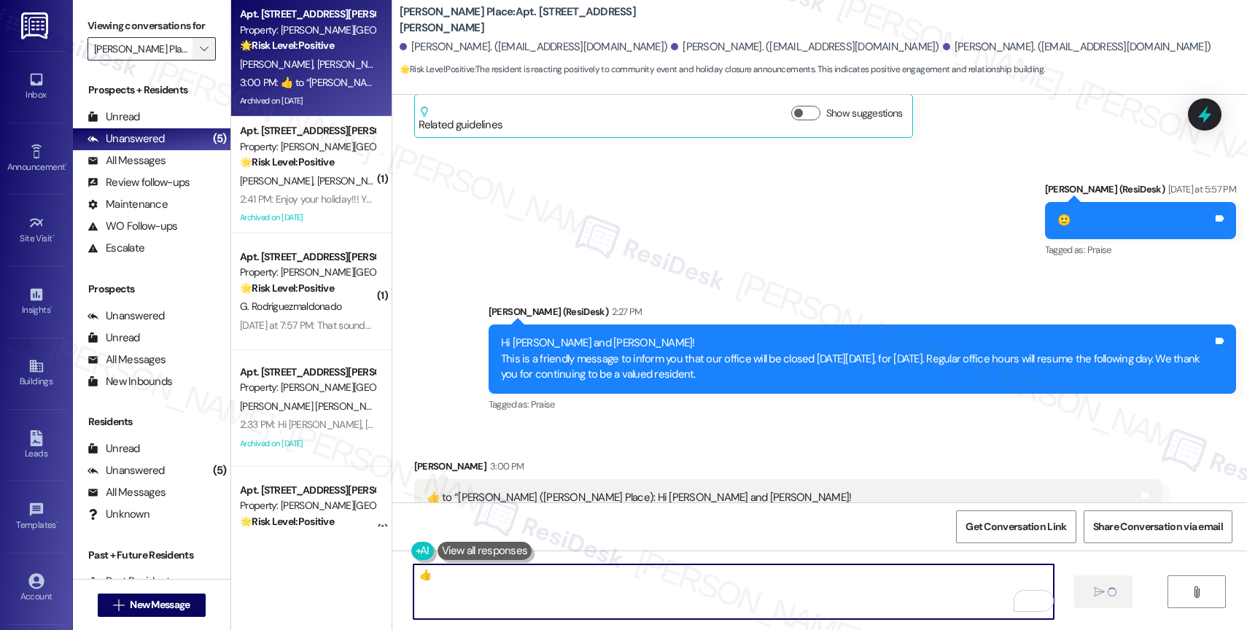
type textarea "​👍"
click at [200, 55] on icon "" at bounding box center [204, 49] width 8 height 12
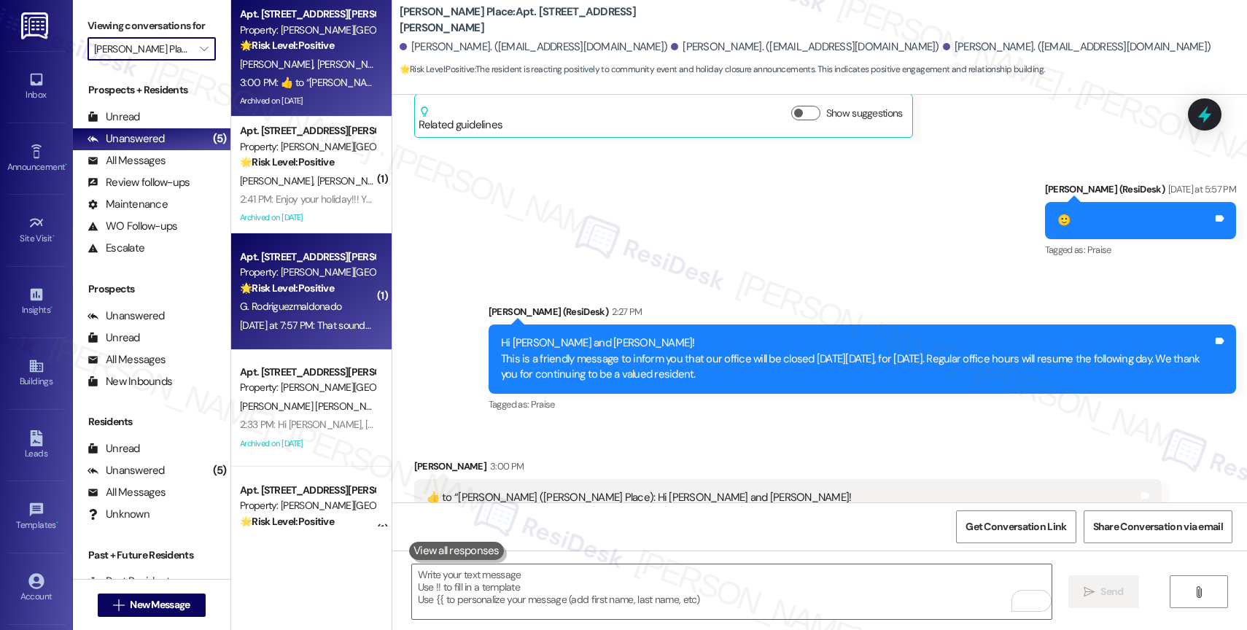
scroll to position [23541, 0]
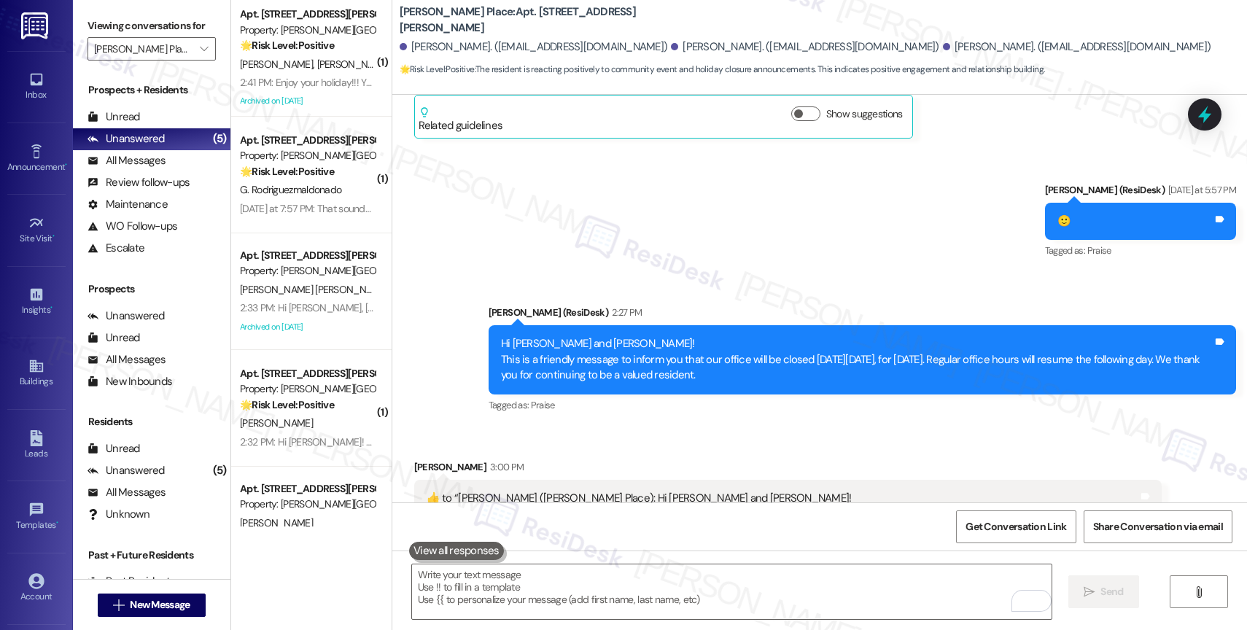
click at [643, 427] on div "Received via SMS Charlotte Clark 3:00 PM  ​👍​ to “ Sarah (Elliot Gwinnett Place…" at bounding box center [819, 526] width 855 height 198
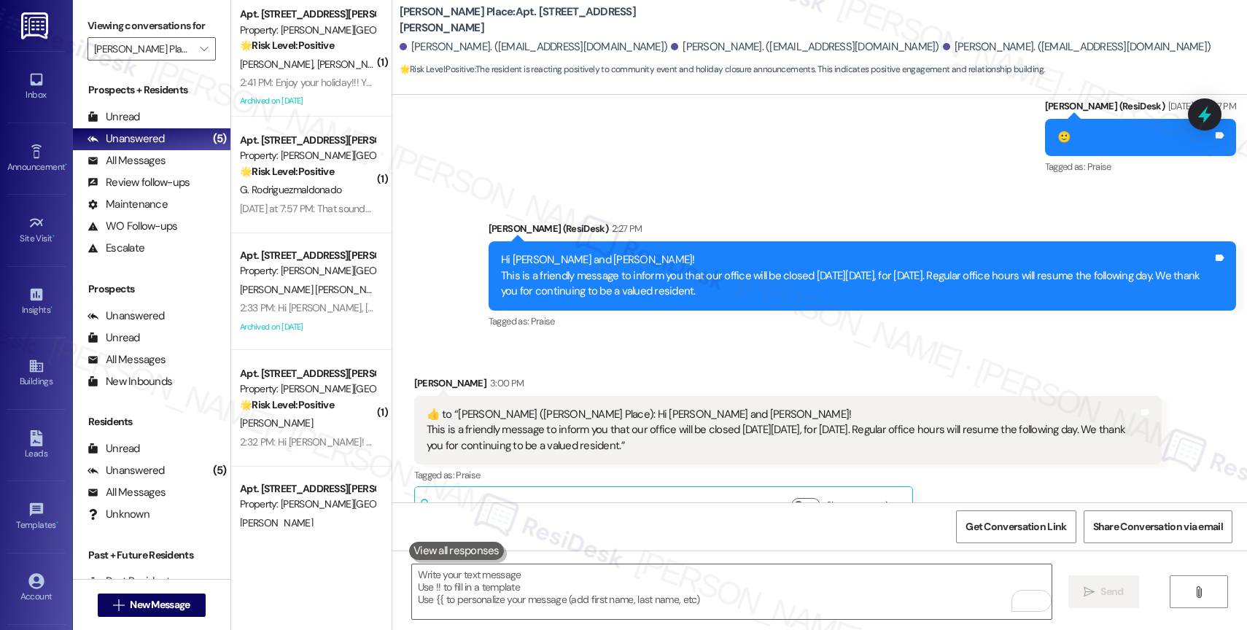
scroll to position [23643, 0]
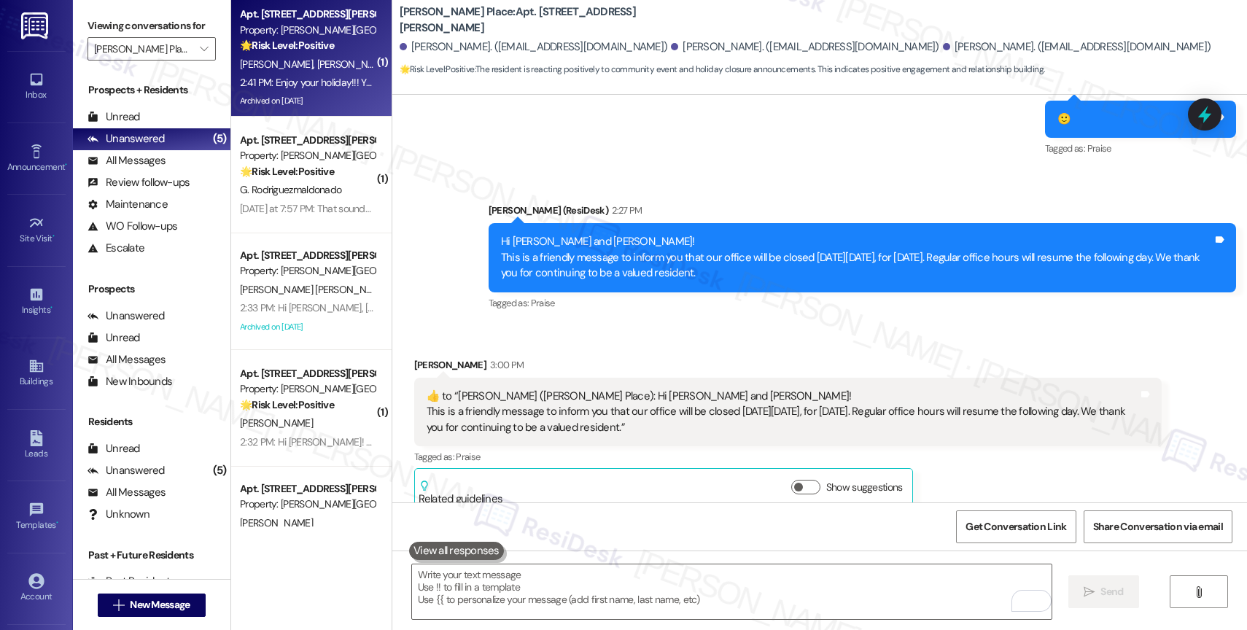
click at [309, 53] on div "Apt. 1, 4041 Elliot Gwinnett Place Property: Elliot Gwinnett Place 🌟 Risk Level…" at bounding box center [308, 30] width 138 height 50
type textarea "Fetching suggested responses. Please feel free to read through the conversation…"
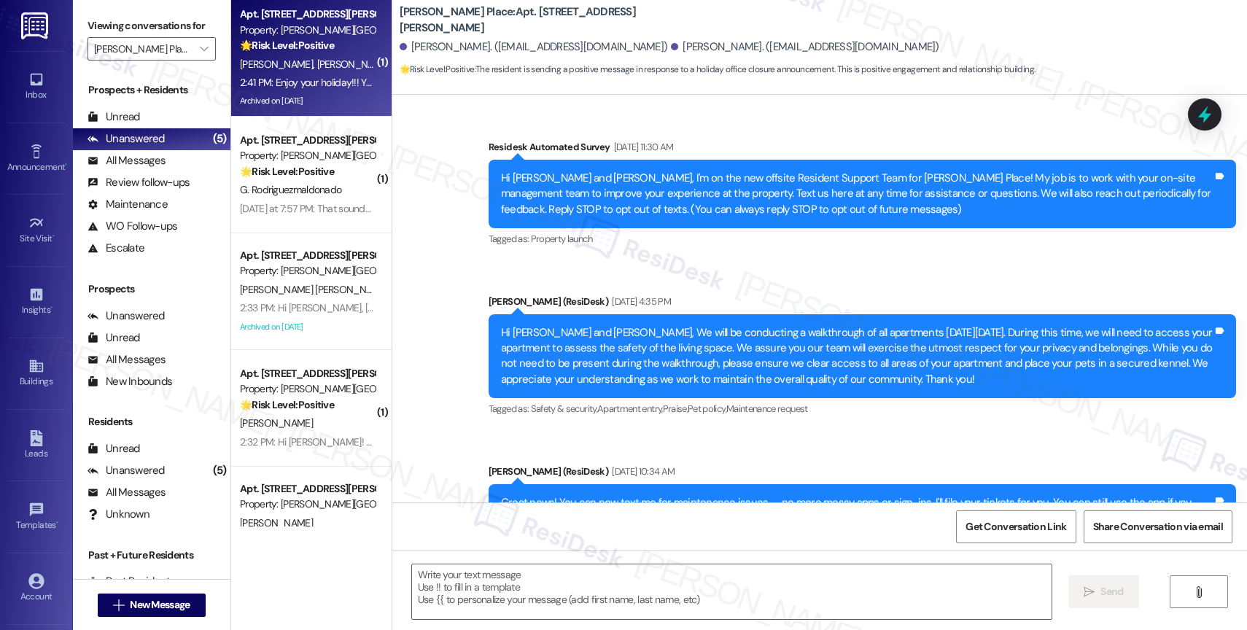
scroll to position [18526, 0]
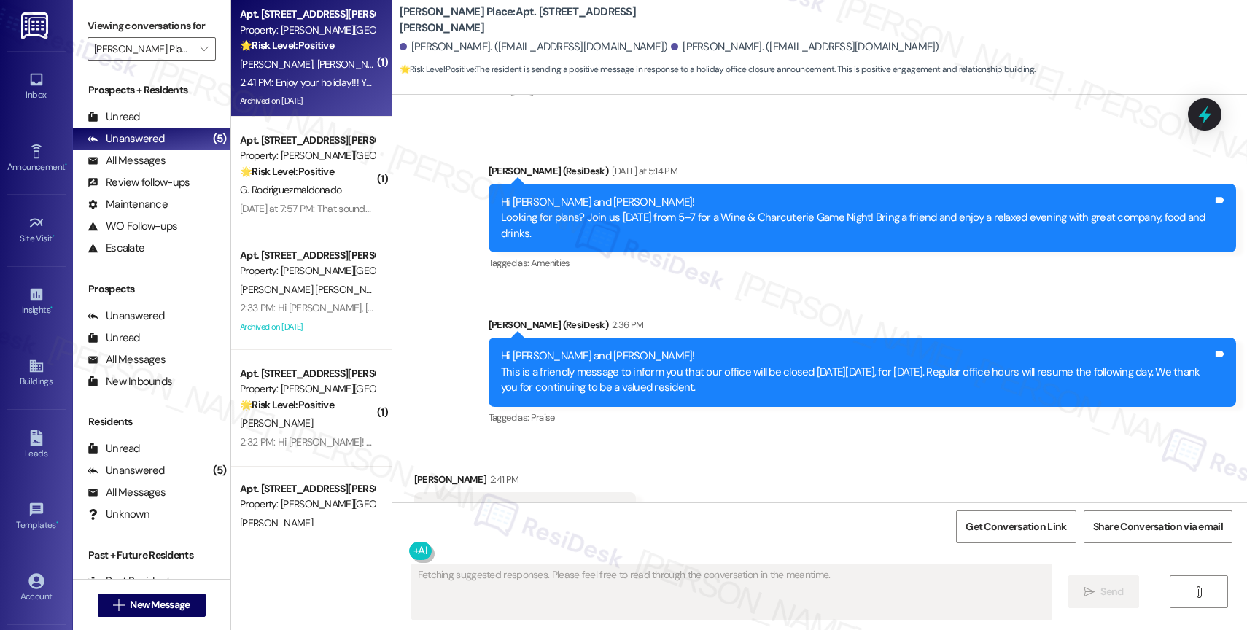
click at [666, 439] on div "Received via SMS Linda Todd 2:41 PM Enjoy your holiday!!! You all deserve rest …" at bounding box center [819, 500] width 855 height 123
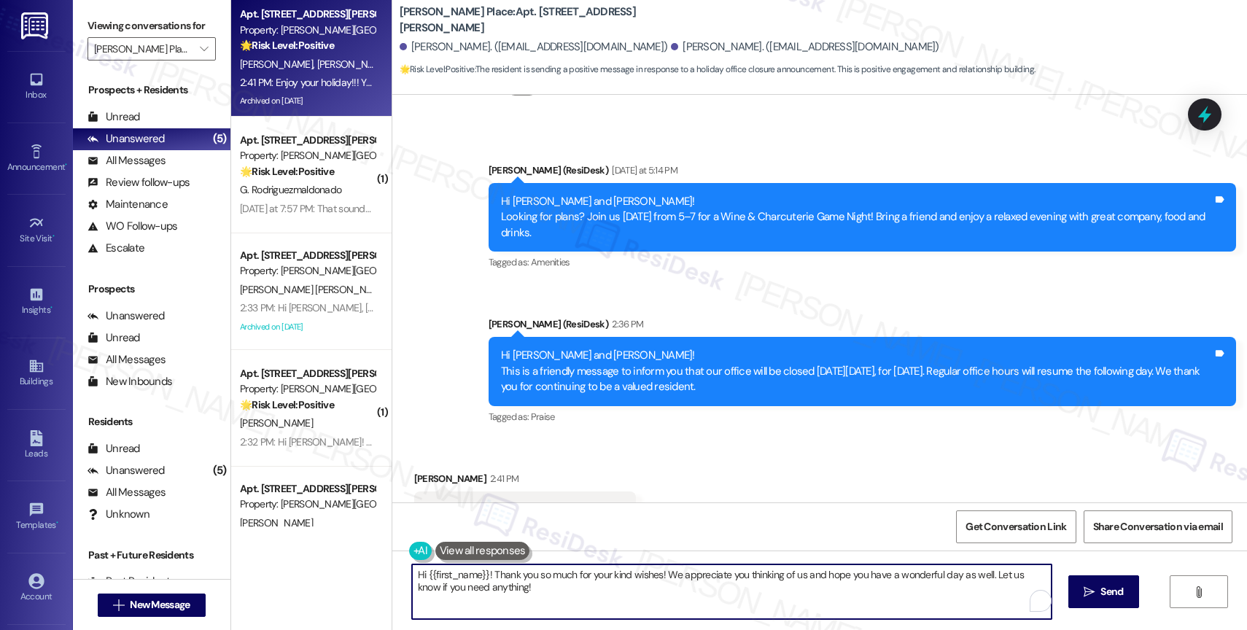
click at [500, 584] on textarea "Hi {{first_name}}! Thank you so much for your kind wishes! We appreciate you th…" at bounding box center [732, 592] width 640 height 55
click at [554, 606] on textarea "Hi {{first_name}}! Thank you so much for your kind wishes! We appreciate you th…" at bounding box center [732, 592] width 640 height 55
drag, startPoint x: 484, startPoint y: 574, endPoint x: 363, endPoint y: 572, distance: 121.8
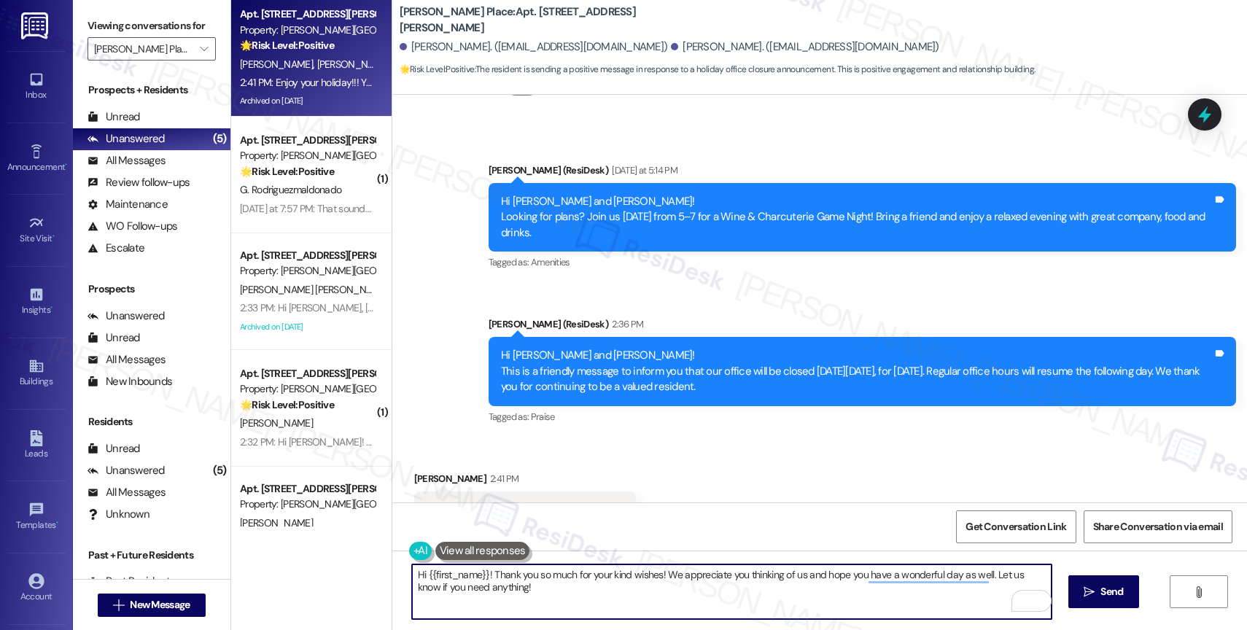
click at [363, 572] on div "Apt. 1, 4041 Elliot Gwinnett Place Property: Elliot Gwinnett Place 🌟 Risk Level…" at bounding box center [739, 315] width 1016 height 630
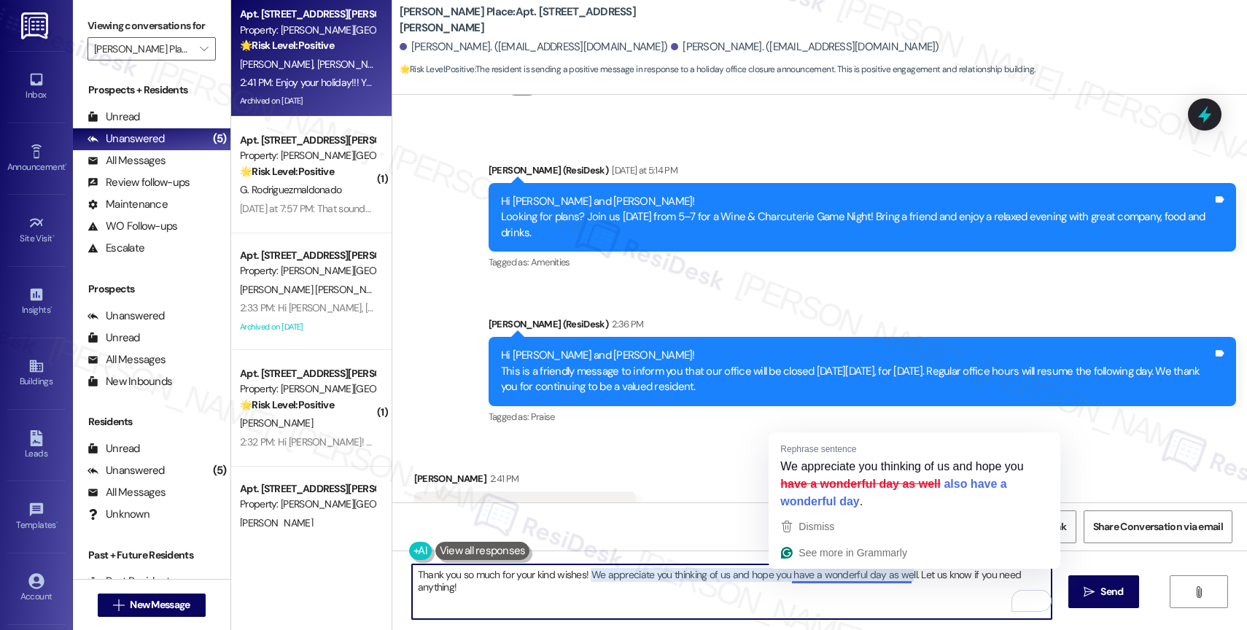
drag, startPoint x: 856, startPoint y: 578, endPoint x: 883, endPoint y: 610, distance: 41.9
click at [883, 610] on textarea "Thank you so much for your kind wishes! We appreciate you thinking of us and ho…" at bounding box center [732, 592] width 640 height 55
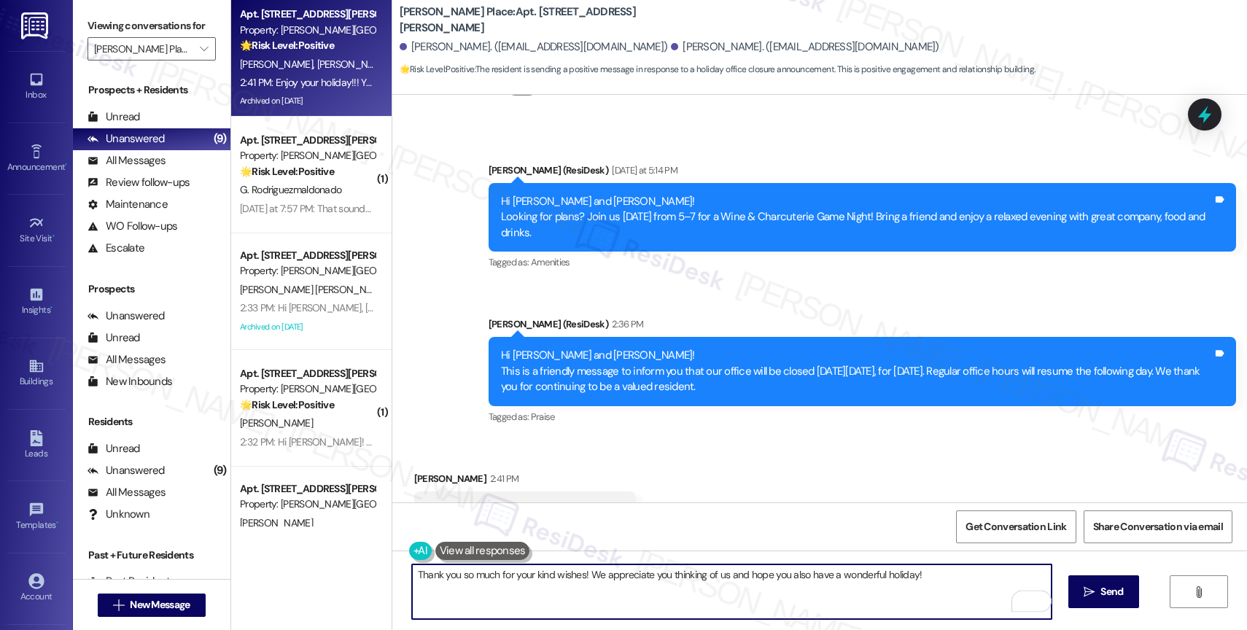
click at [953, 586] on textarea "Thank you so much for your kind wishes! We appreciate you thinking of us and ho…" at bounding box center [732, 592] width 640 height 55
type textarea "Thank you so much for your kind wishes! We appreciate you thinking of us and ho…"
click at [1080, 584] on button " Send" at bounding box center [1104, 592] width 71 height 33
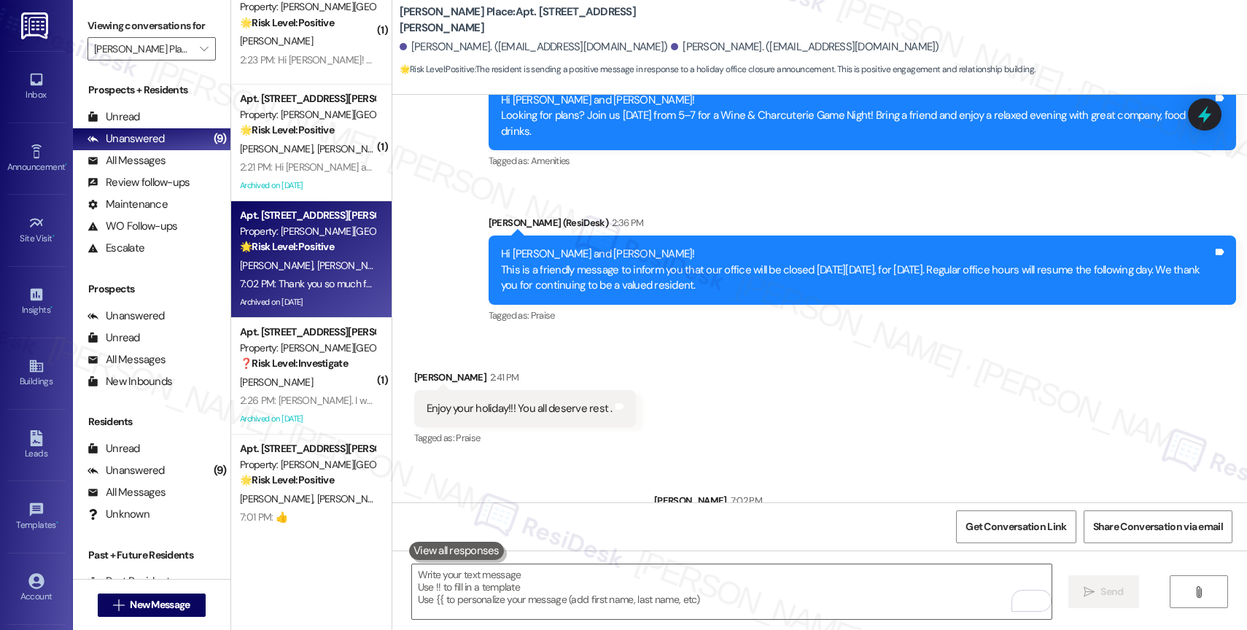
scroll to position [524, 0]
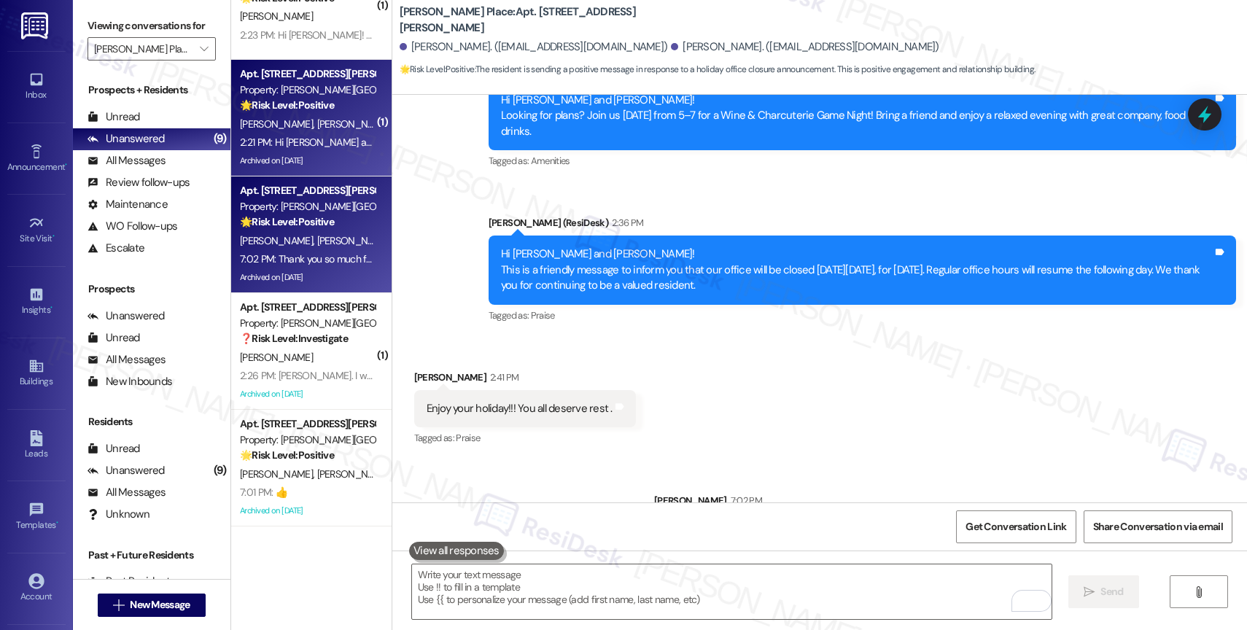
click at [290, 88] on div "Property: Elliot Gwinnett Place" at bounding box center [307, 89] width 135 height 15
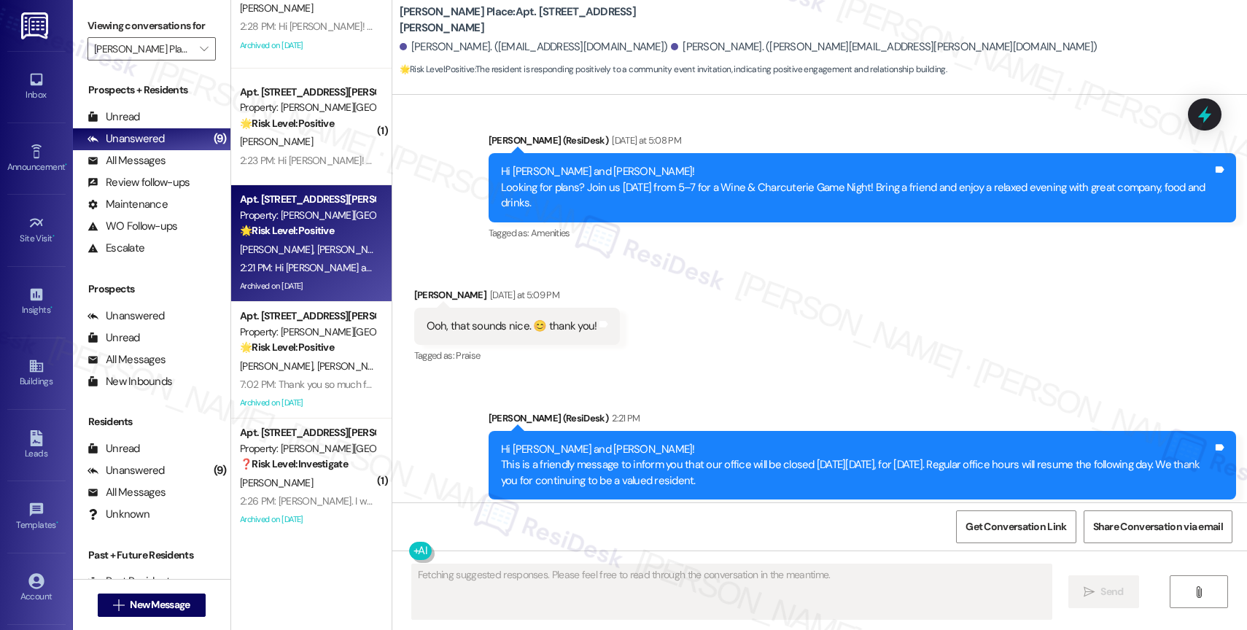
scroll to position [11303, 0]
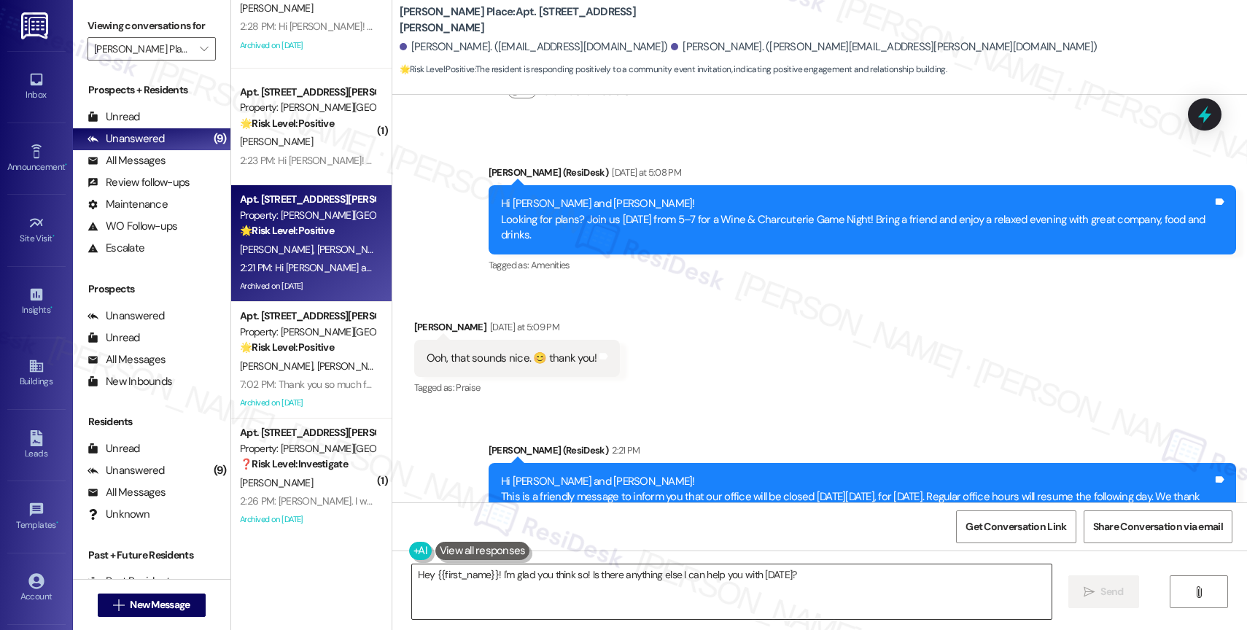
click at [527, 582] on textarea "Hey {{first_name}}! I'm glad you think so! Is there anything else I can help yo…" at bounding box center [732, 592] width 640 height 55
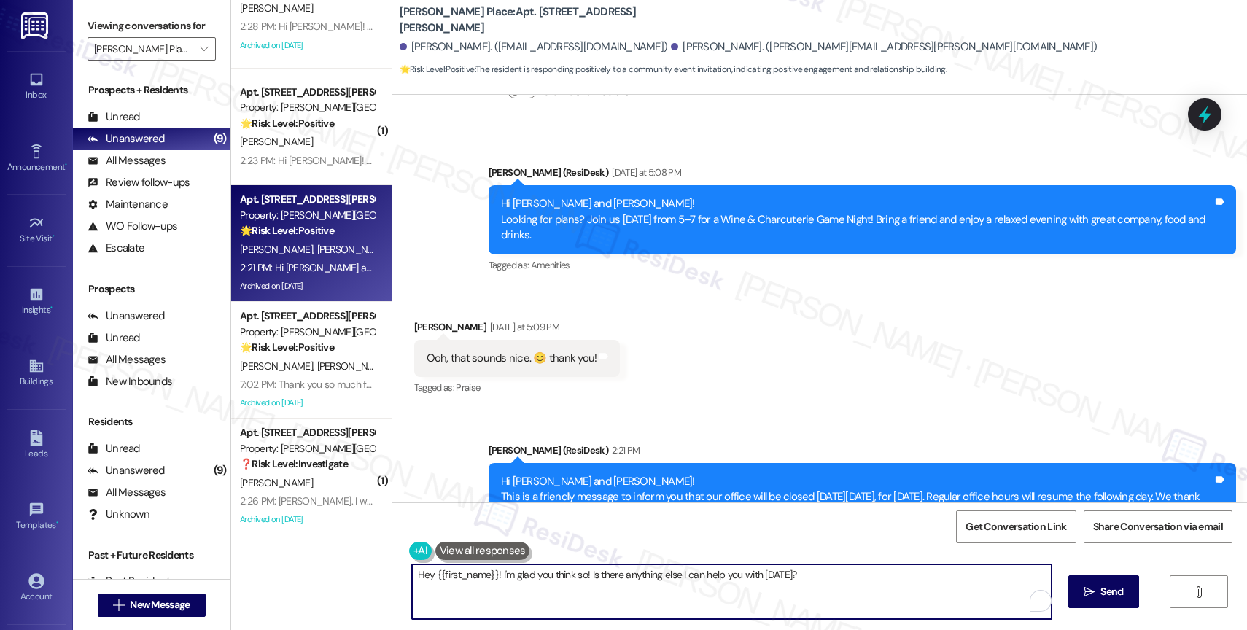
click at [527, 582] on textarea "Hey {{first_name}}! I'm glad you think so! Is there anything else I can help yo…" at bounding box center [732, 592] width 640 height 55
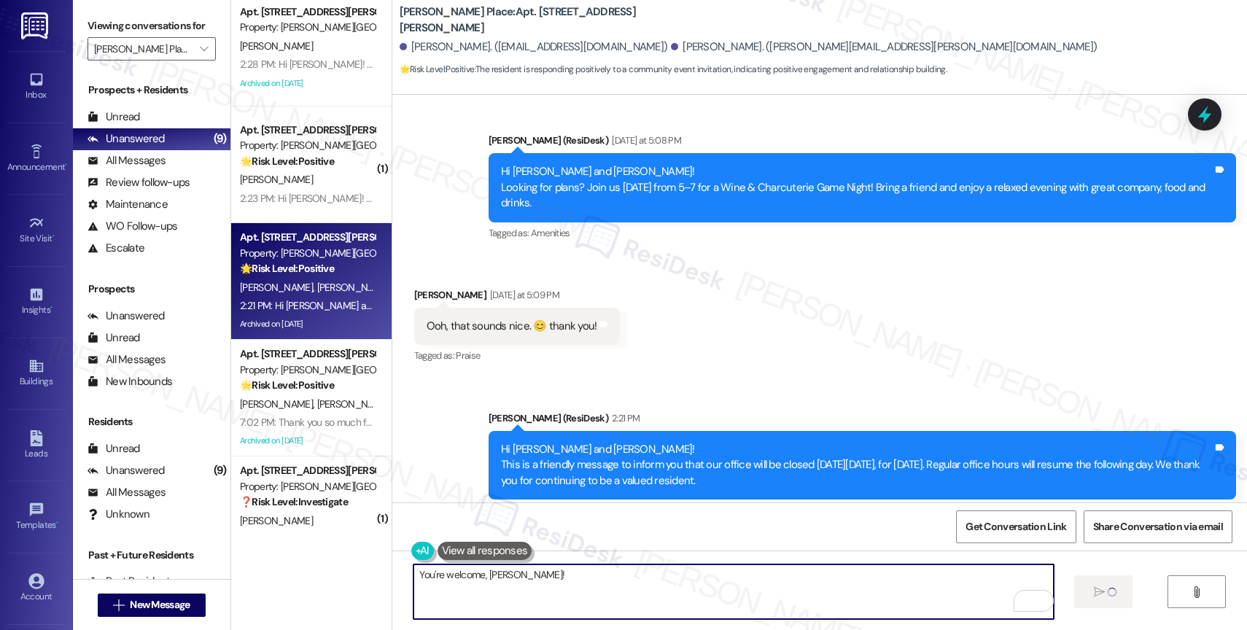
scroll to position [11335, 0]
type textarea "You're welcome, Taylor!"
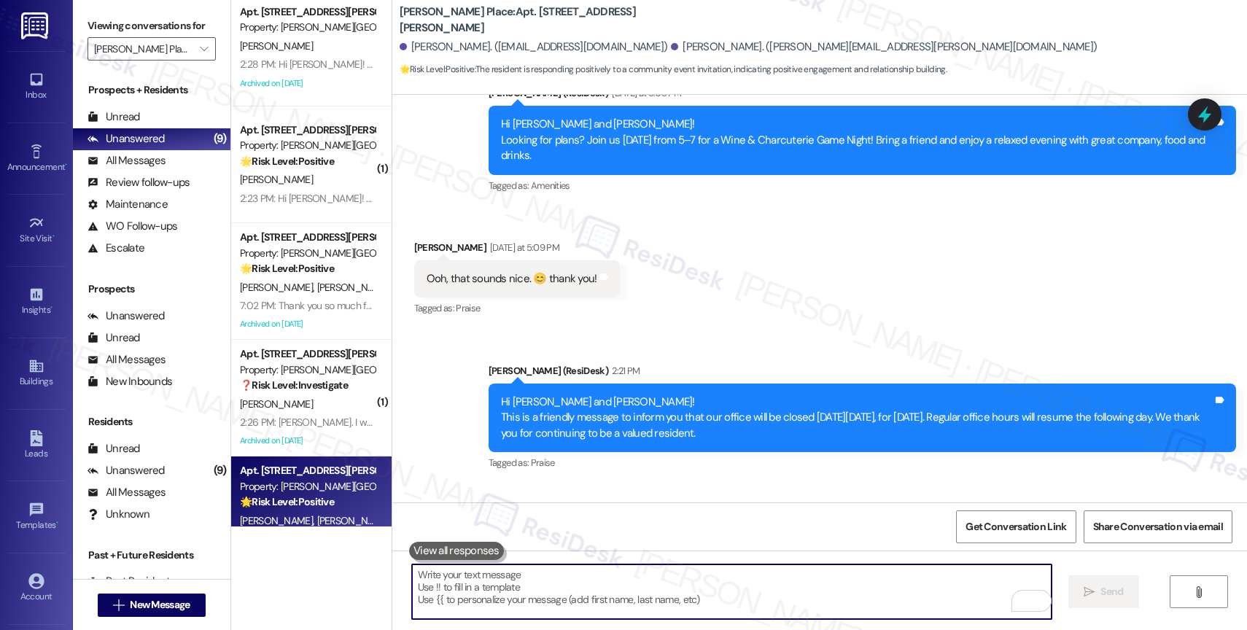
scroll to position [11437, 0]
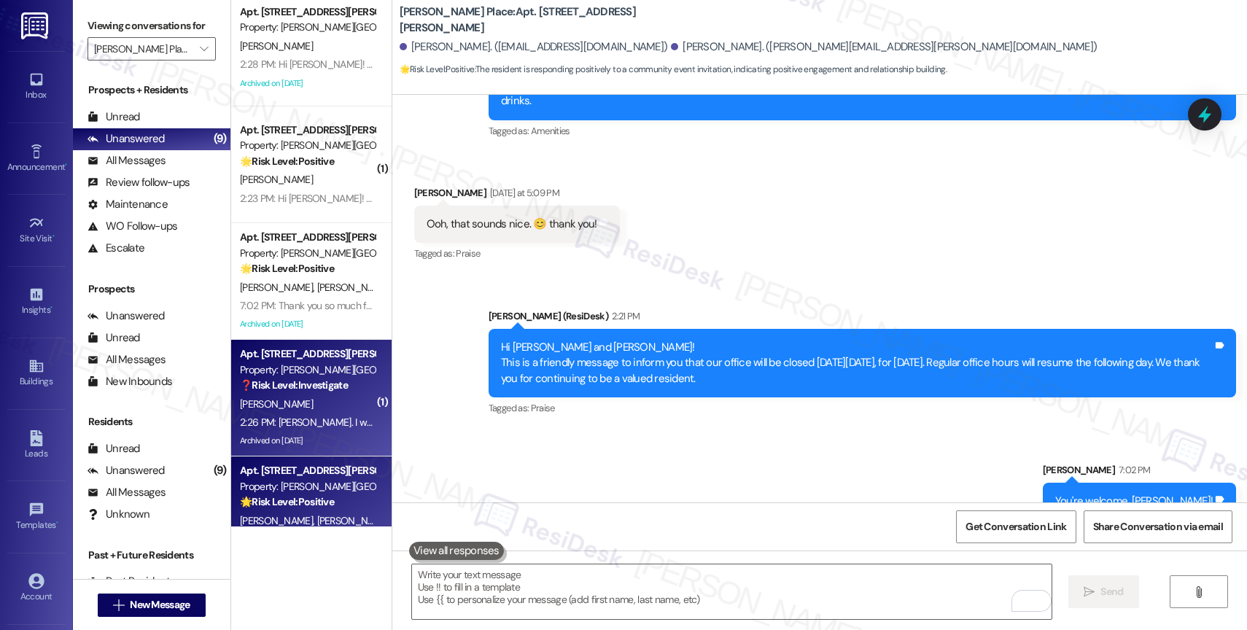
click at [271, 378] on div "❓ Risk Level: Investigate" at bounding box center [307, 385] width 135 height 15
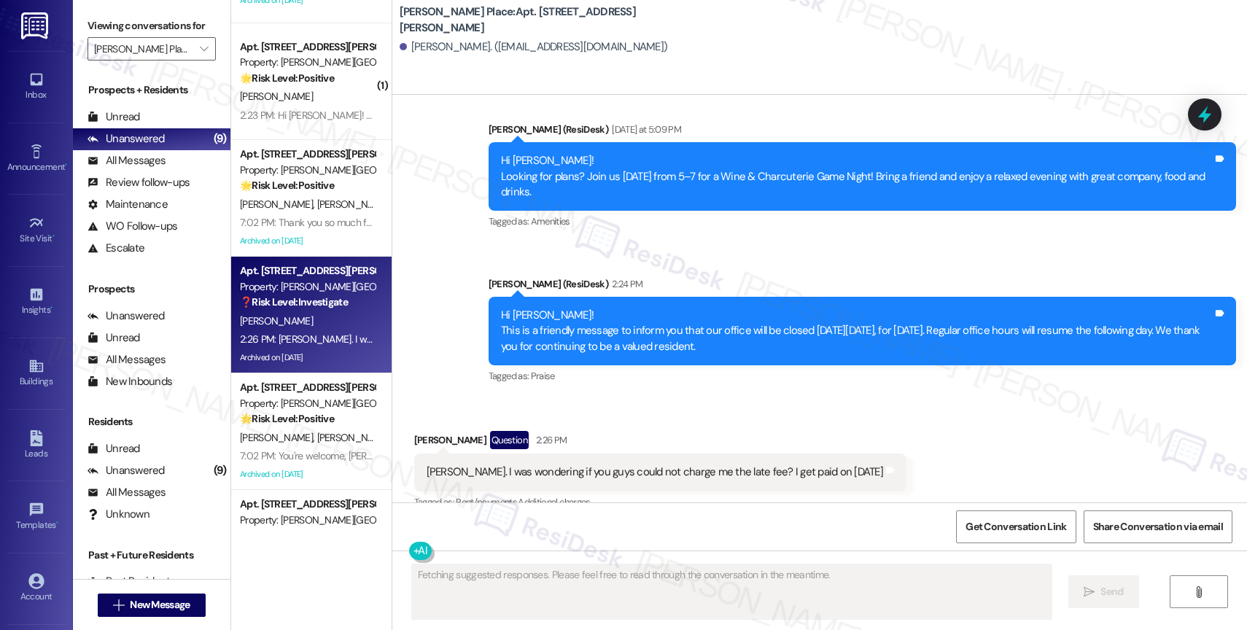
scroll to position [6302, 0]
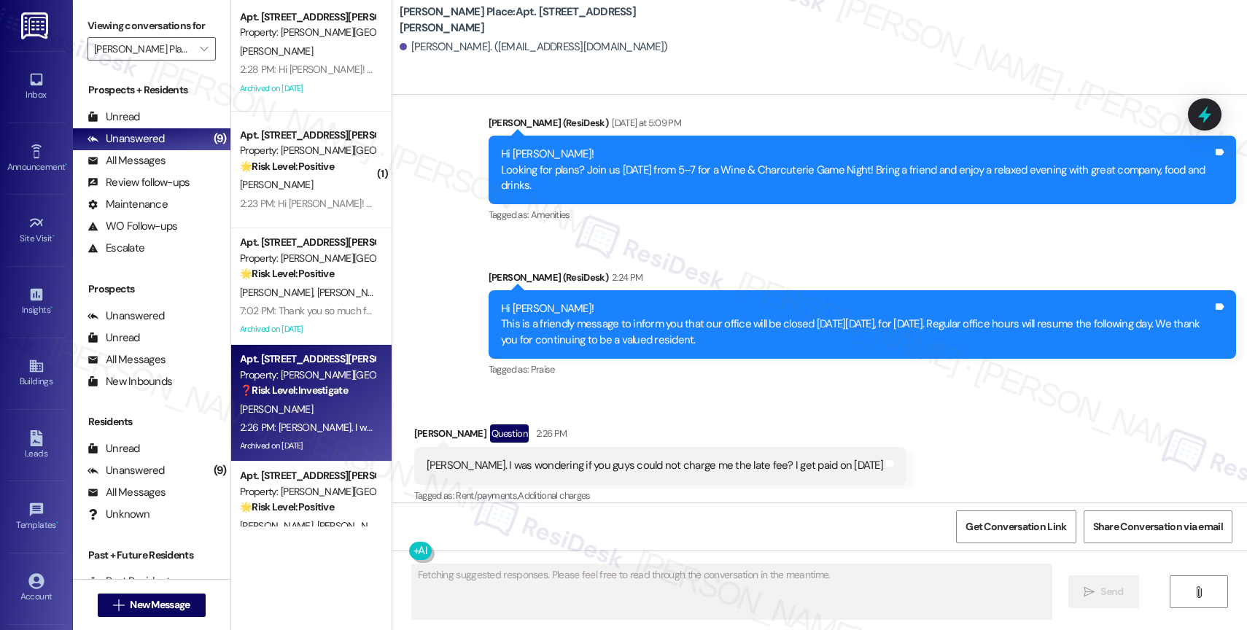
click at [665, 414] on div "Received via SMS Chasidy Pealer Question 2:26 PM Sarah. I was wondering if you …" at bounding box center [660, 466] width 514 height 104
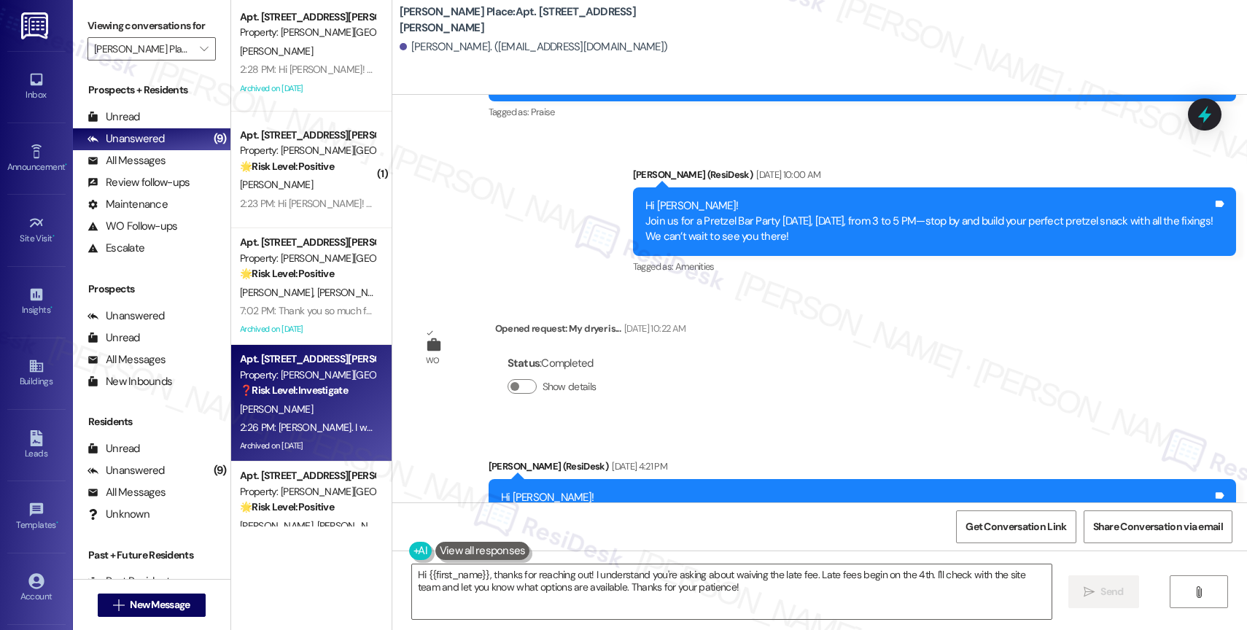
scroll to position [6303, 0]
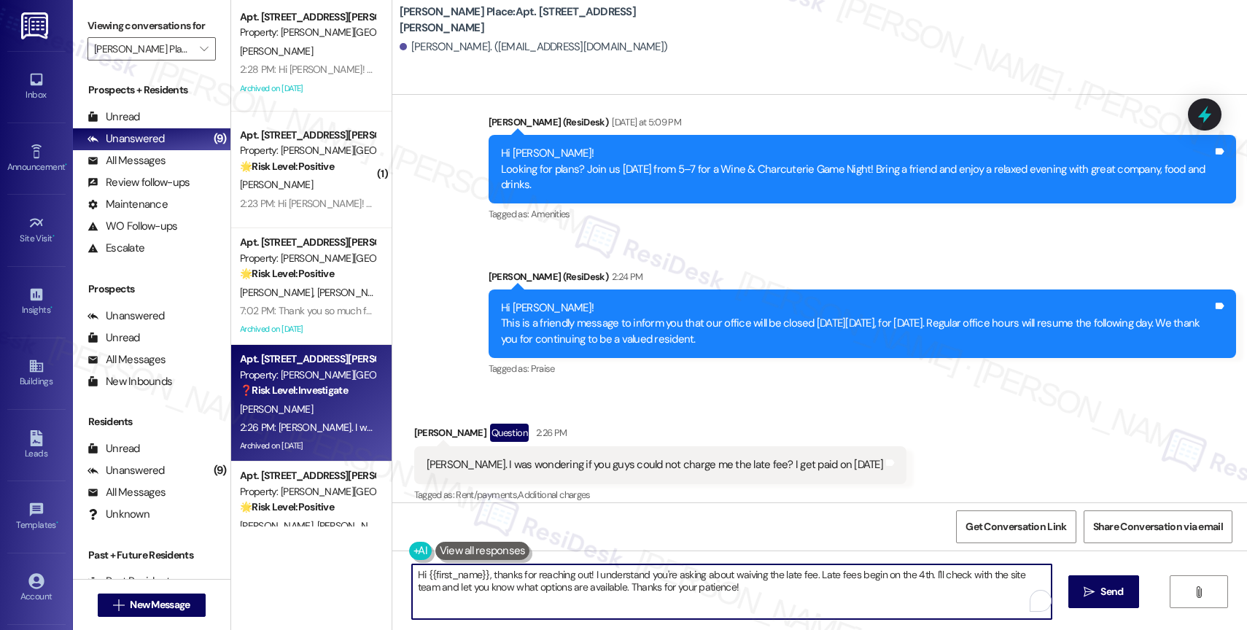
drag, startPoint x: 920, startPoint y: 574, endPoint x: 925, endPoint y: 592, distance: 18.2
click at [925, 592] on textarea "Hi {{first_name}}, thanks for reaching out! I understand you're asking about wa…" at bounding box center [732, 592] width 640 height 55
drag, startPoint x: 848, startPoint y: 576, endPoint x: 1005, endPoint y: 583, distance: 157.7
click at [1005, 583] on textarea "Hi {{first_name}}, thanks for reaching out! I understand you're asking about wa…" at bounding box center [732, 592] width 640 height 55
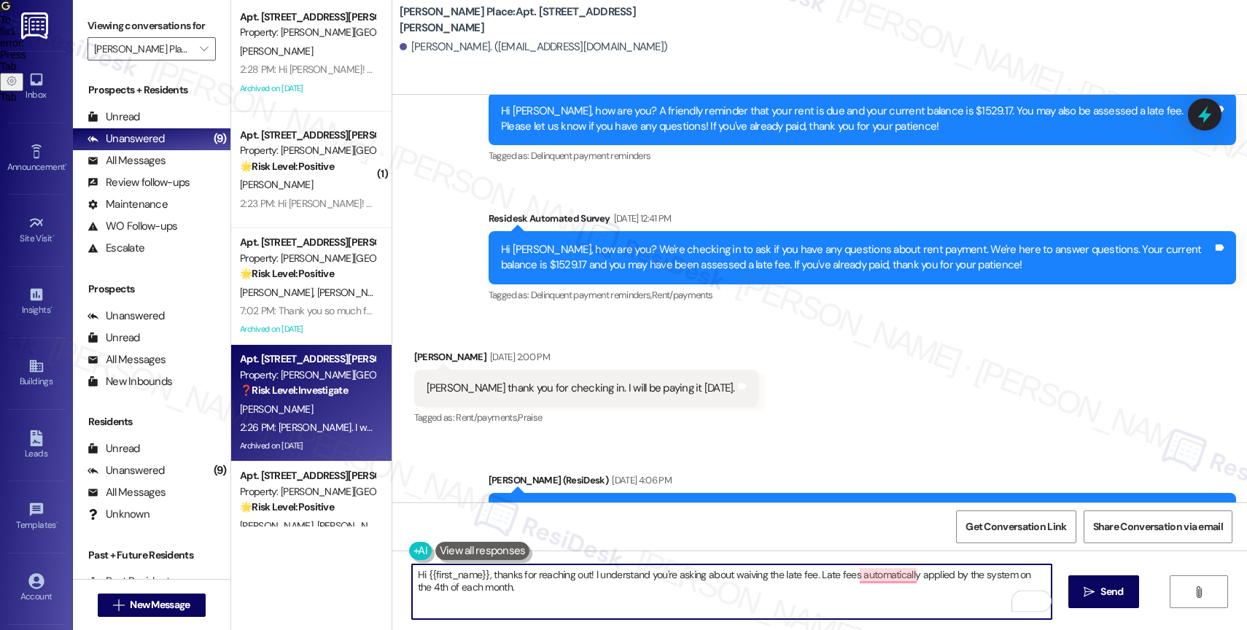
scroll to position [6061, 0]
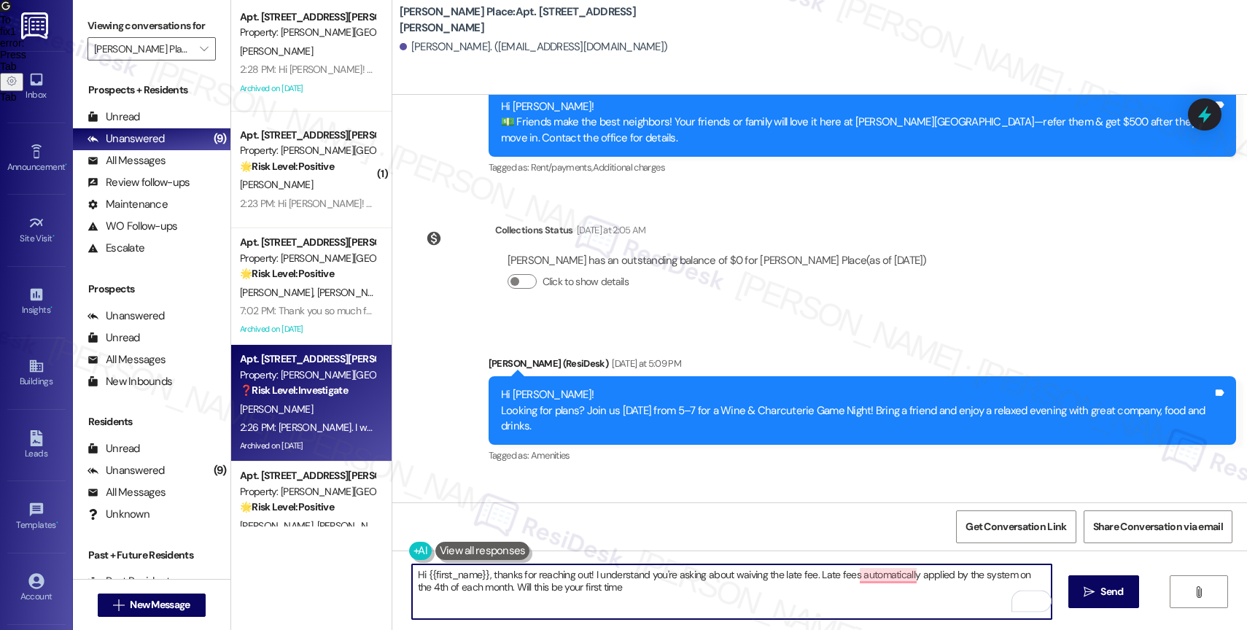
click at [637, 586] on textarea "Hi {{first_name}}, thanks for reaching out! I understand you're asking about wa…" at bounding box center [732, 592] width 640 height 55
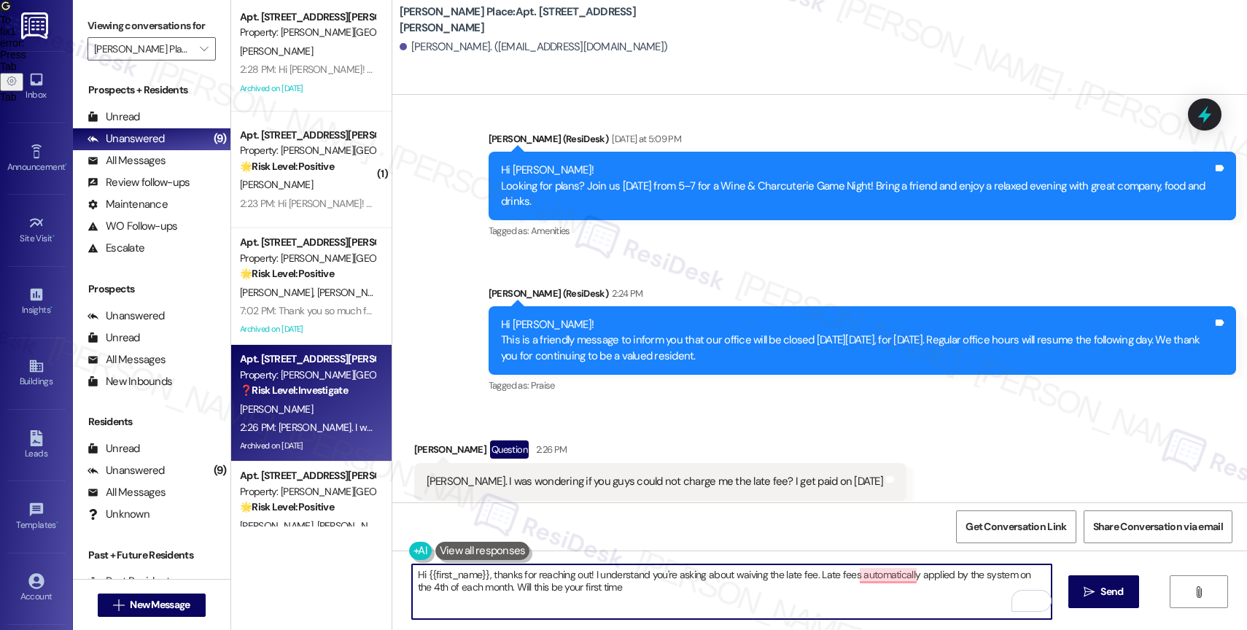
scroll to position [6303, 0]
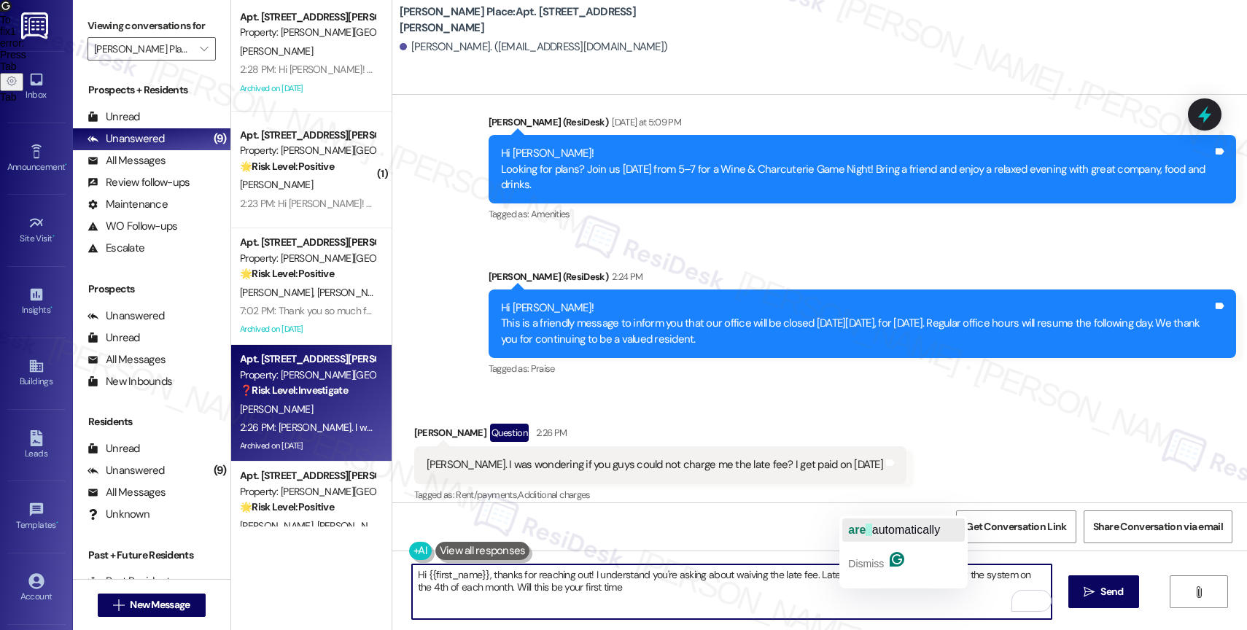
click at [896, 526] on span "automatically" at bounding box center [906, 530] width 68 height 12
click at [651, 592] on textarea "Hi {{first_name}}, thanks for reaching out! I understand you're asking about wa…" at bounding box center [732, 592] width 640 height 55
click at [759, 602] on textarea "Hi {{first_name}}, thanks for reaching out! I understand you're asking about wa…" at bounding box center [732, 592] width 640 height 55
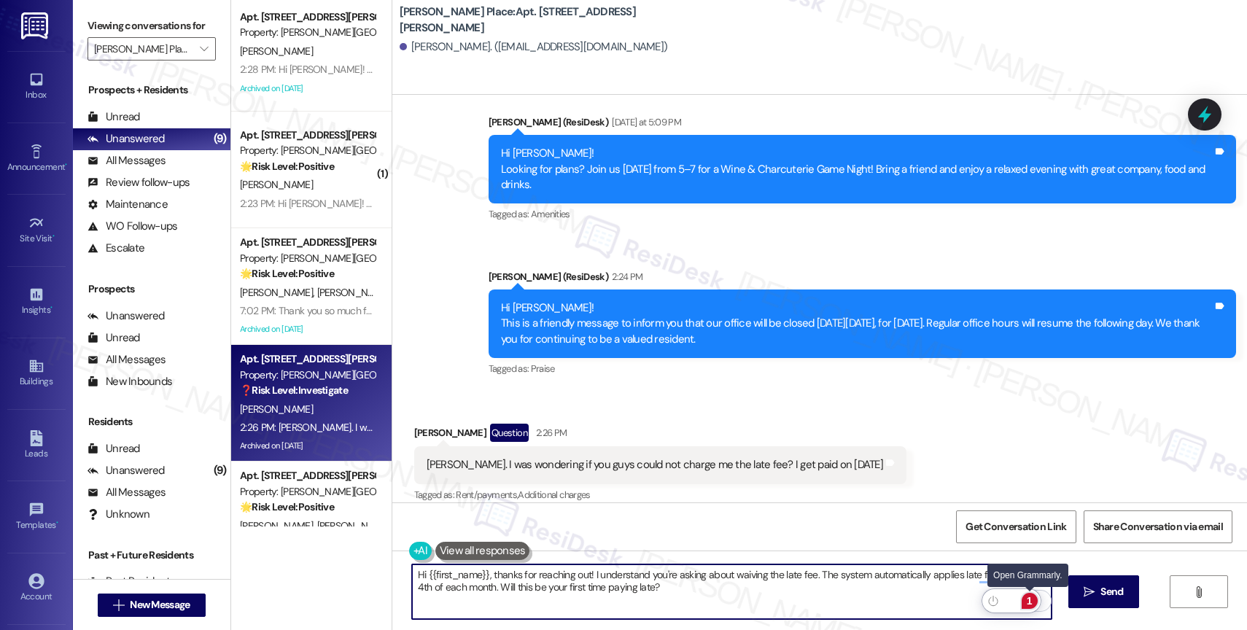
type textarea "Hi {{first_name}}, thanks for reaching out! I understand you're asking about wa…"
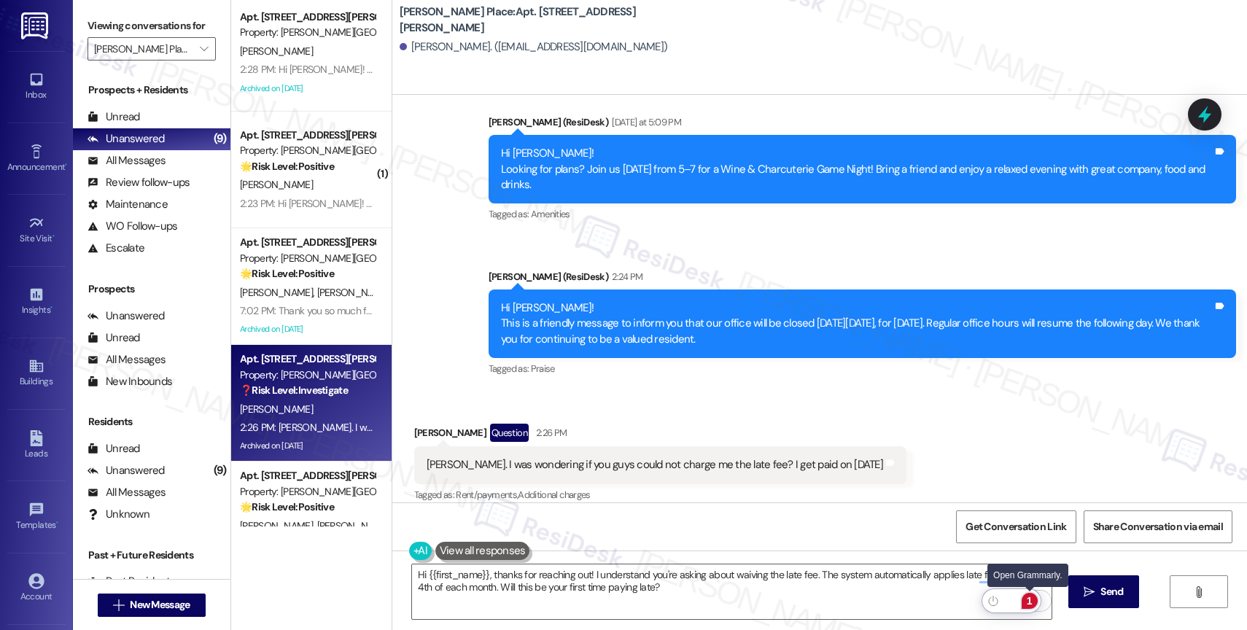
click at [1031, 595] on div "1" at bounding box center [1030, 601] width 16 height 16
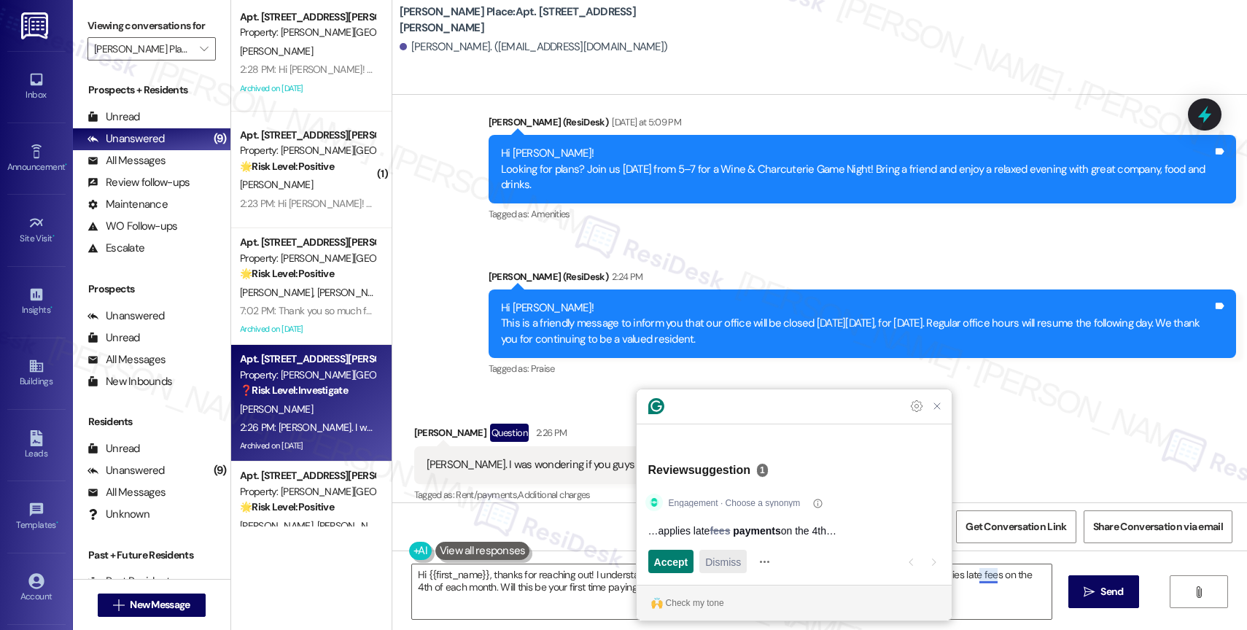
click at [719, 565] on span "Dismiss" at bounding box center [723, 561] width 36 height 15
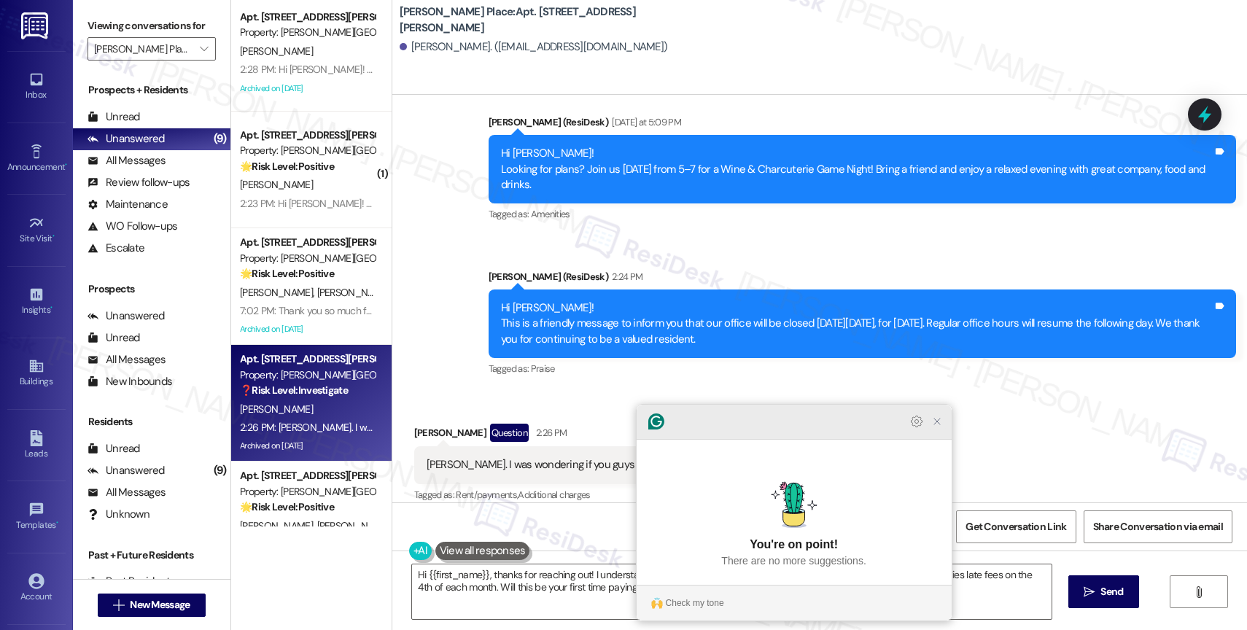
click at [937, 425] on icon "Close Grammarly Assistant" at bounding box center [937, 422] width 6 height 6
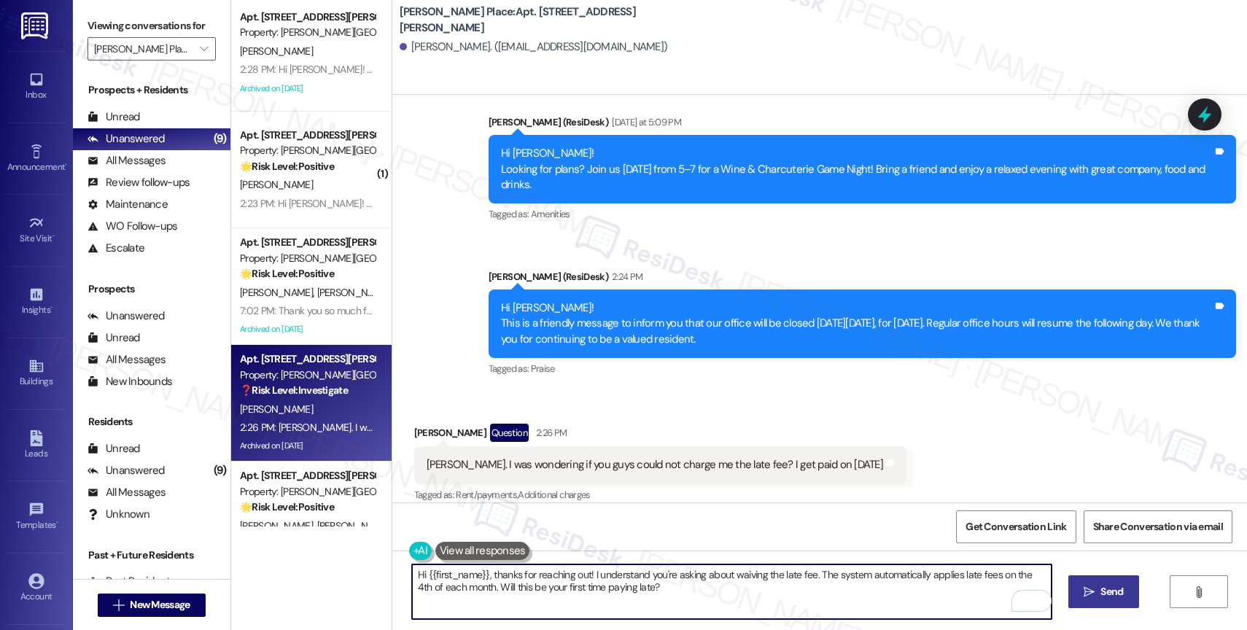
click at [1085, 589] on icon "" at bounding box center [1089, 592] width 11 height 12
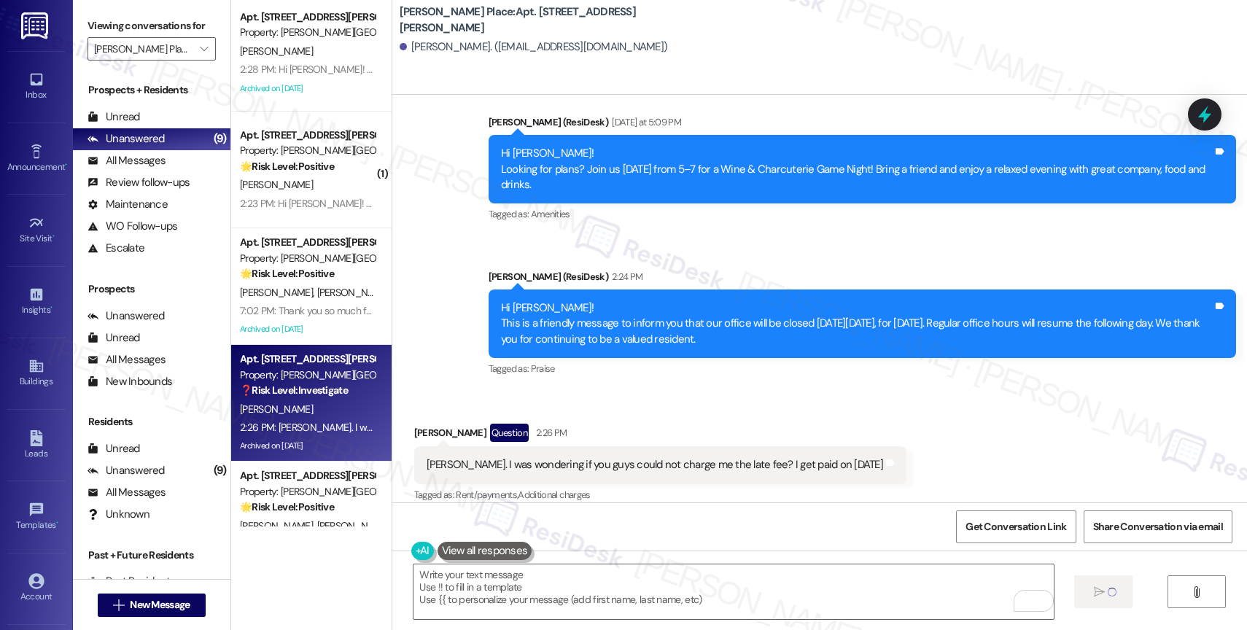
scroll to position [6302, 0]
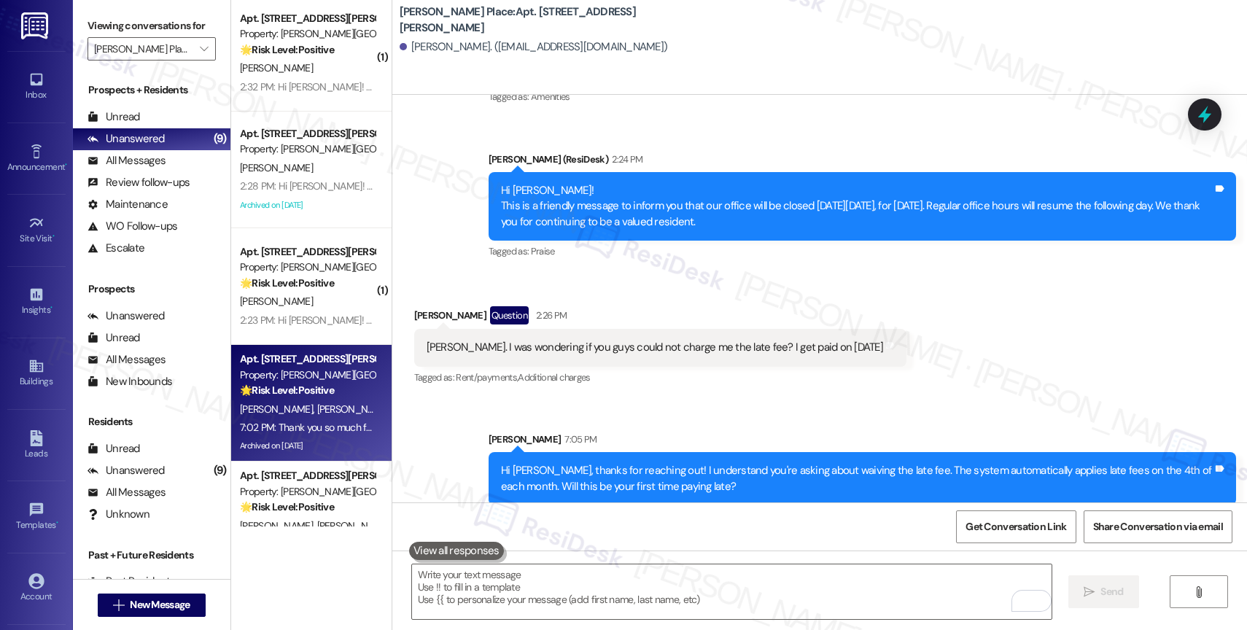
scroll to position [524, 0]
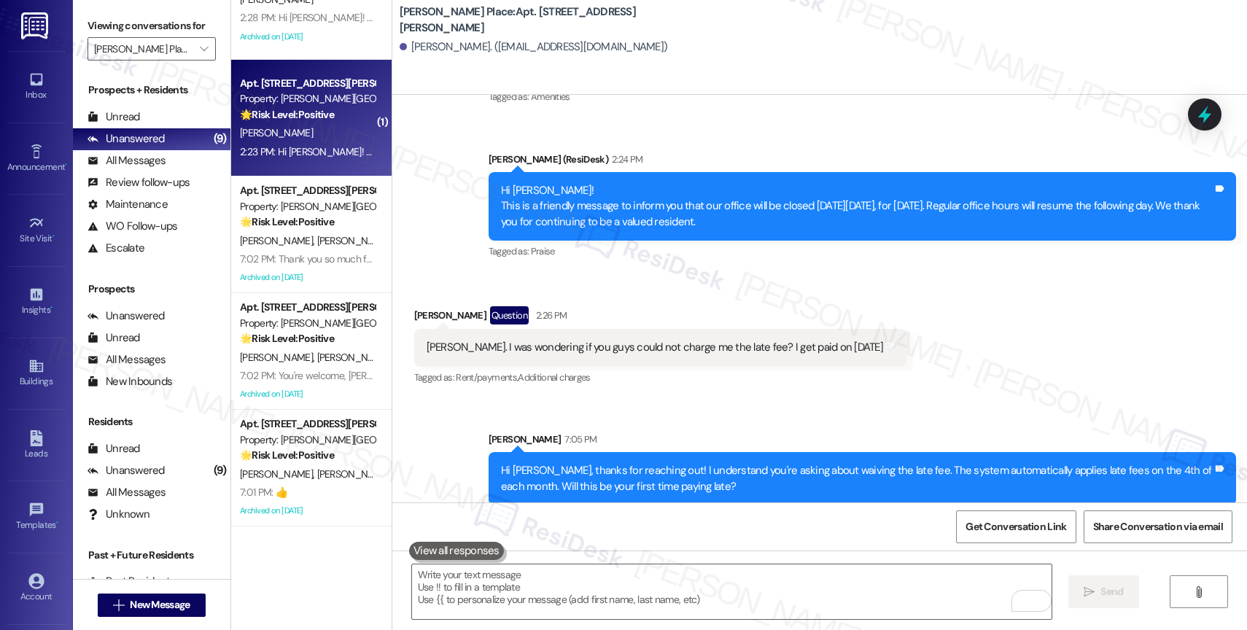
click at [311, 153] on div "2:23 PM: Hi [PERSON_NAME]! This is a friendly message to inform you that our of…" at bounding box center [715, 151] width 950 height 13
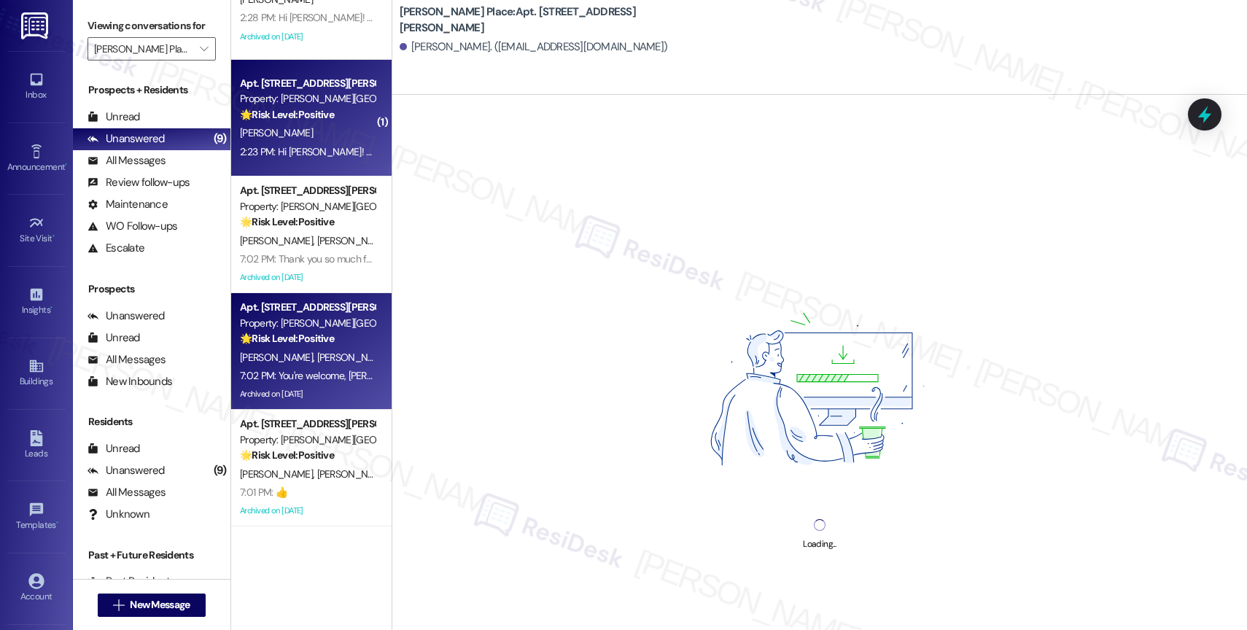
scroll to position [344, 0]
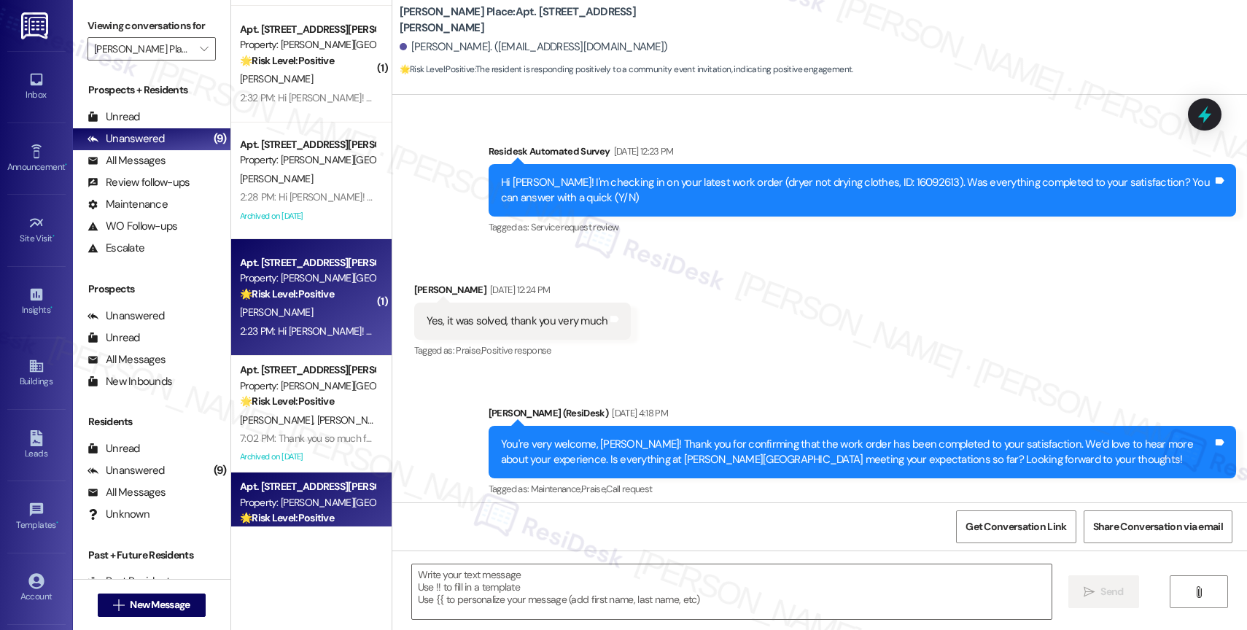
type textarea "Fetching suggested responses. Please feel free to read through the conversation…"
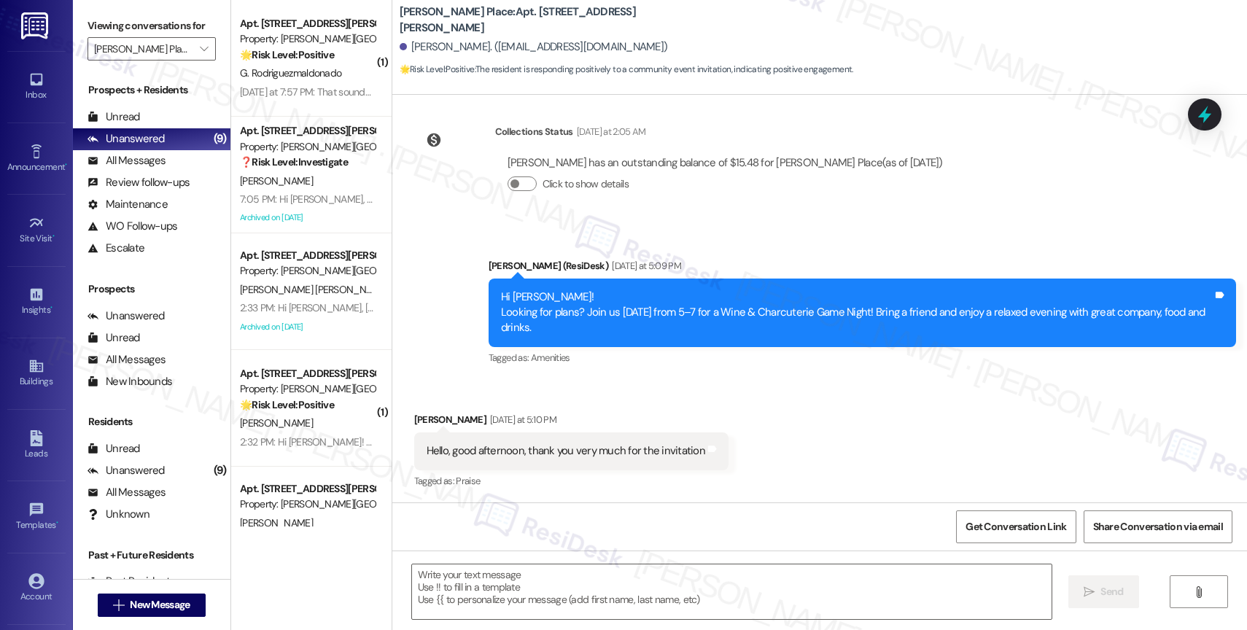
scroll to position [195, 0]
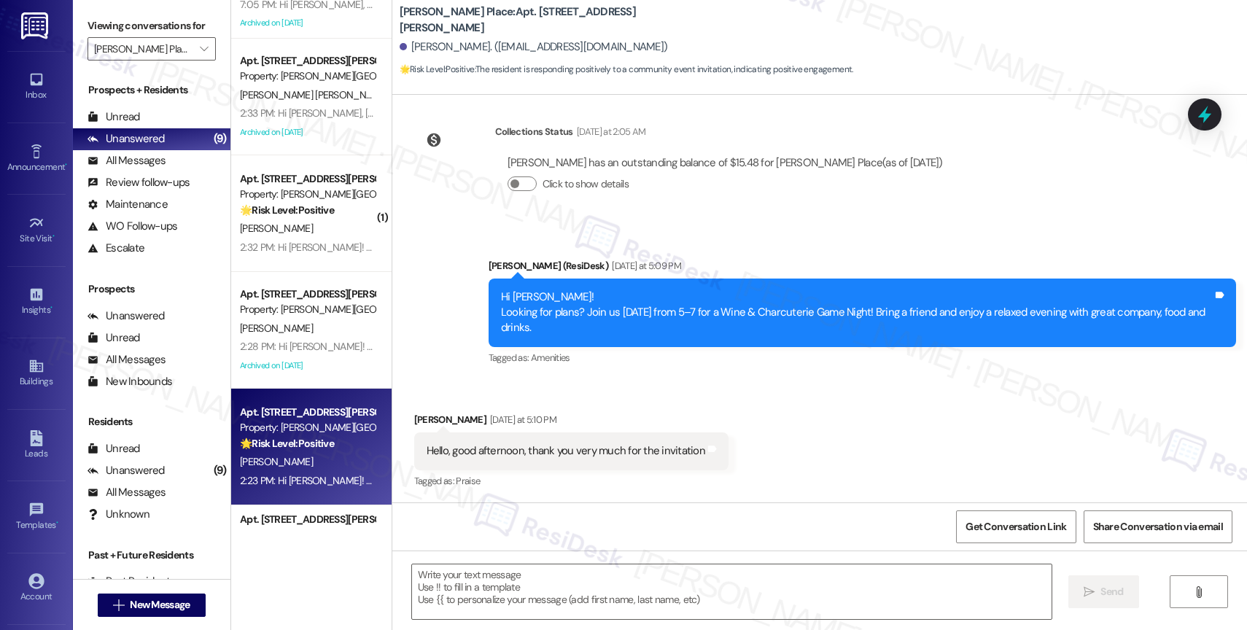
click at [683, 398] on div "Received via SMS [PERSON_NAME] [DATE] at 5:10 PM Hello, good afternoon, thank y…" at bounding box center [819, 440] width 855 height 123
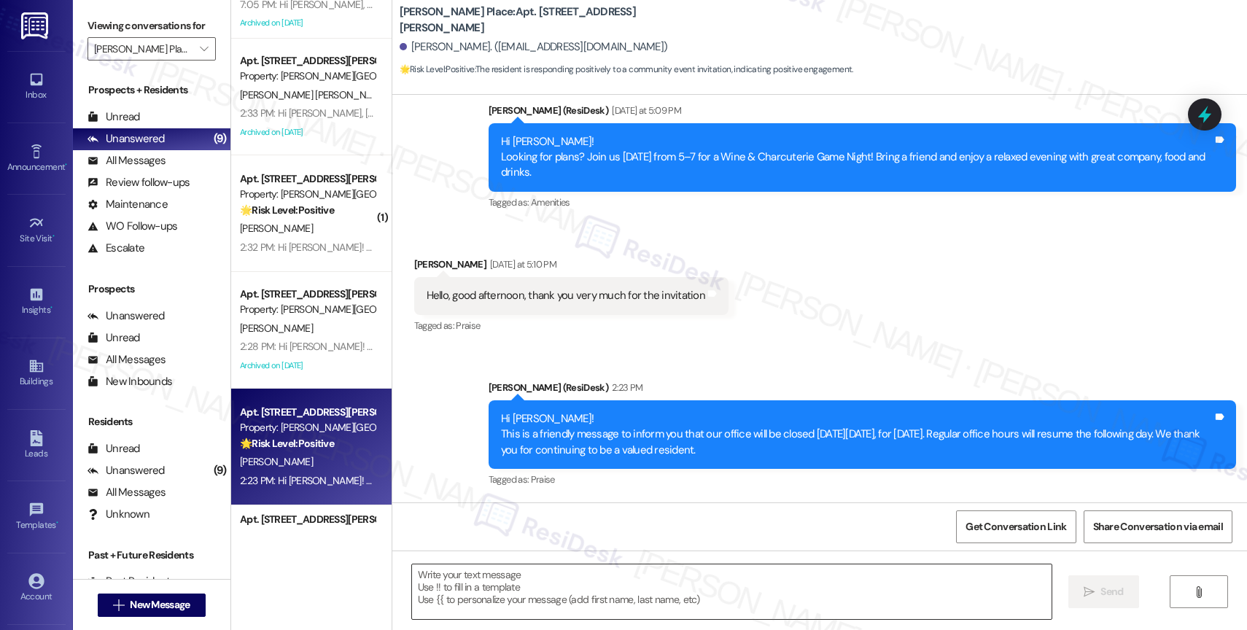
click at [559, 576] on textarea at bounding box center [732, 592] width 640 height 55
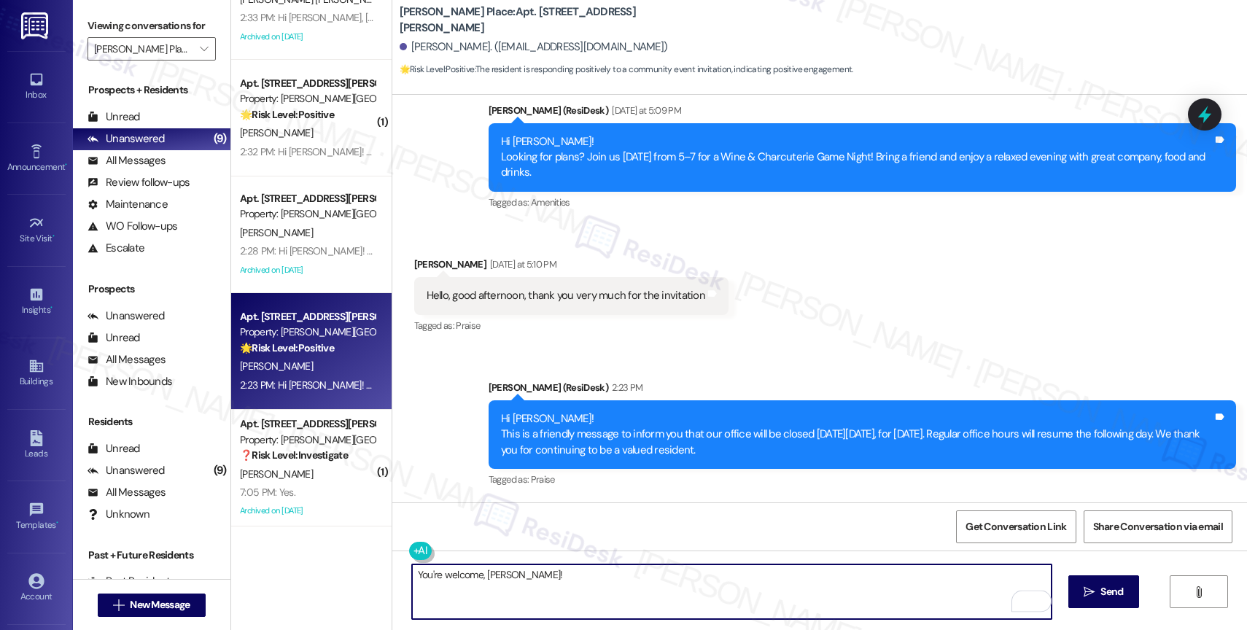
drag, startPoint x: 432, startPoint y: 578, endPoint x: 484, endPoint y: 575, distance: 52.6
click at [432, 577] on textarea "You're welcome, [PERSON_NAME]!" at bounding box center [732, 592] width 640 height 55
type textarea "You're very welcome, Kevin!"
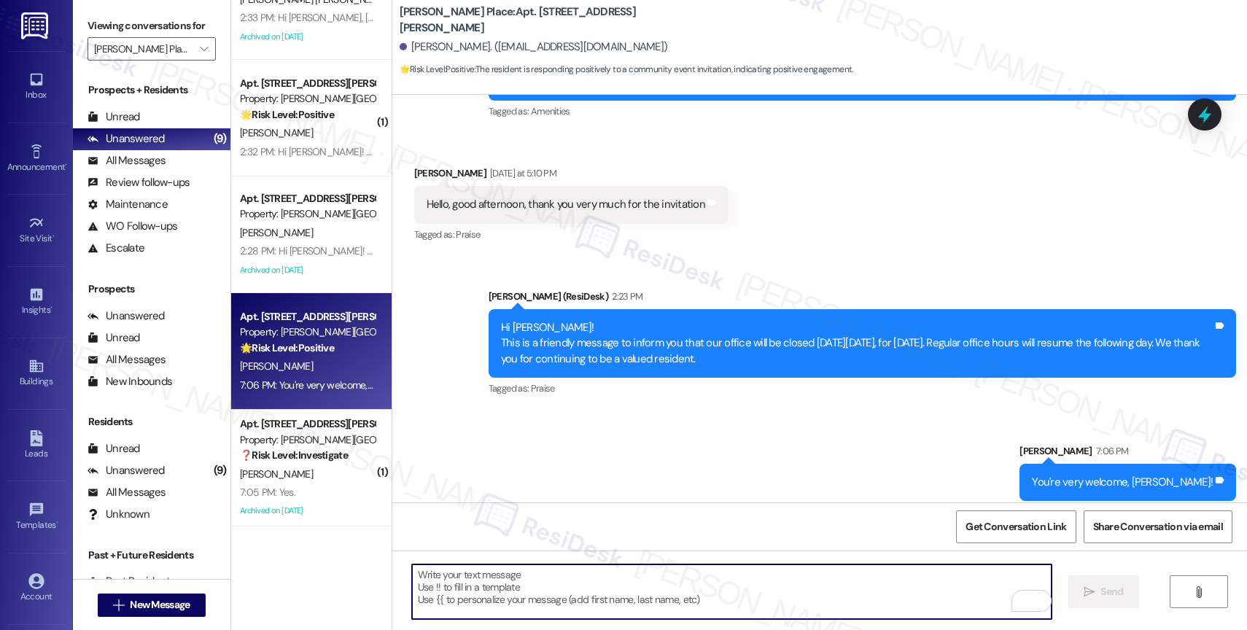
scroll to position [1080, 0]
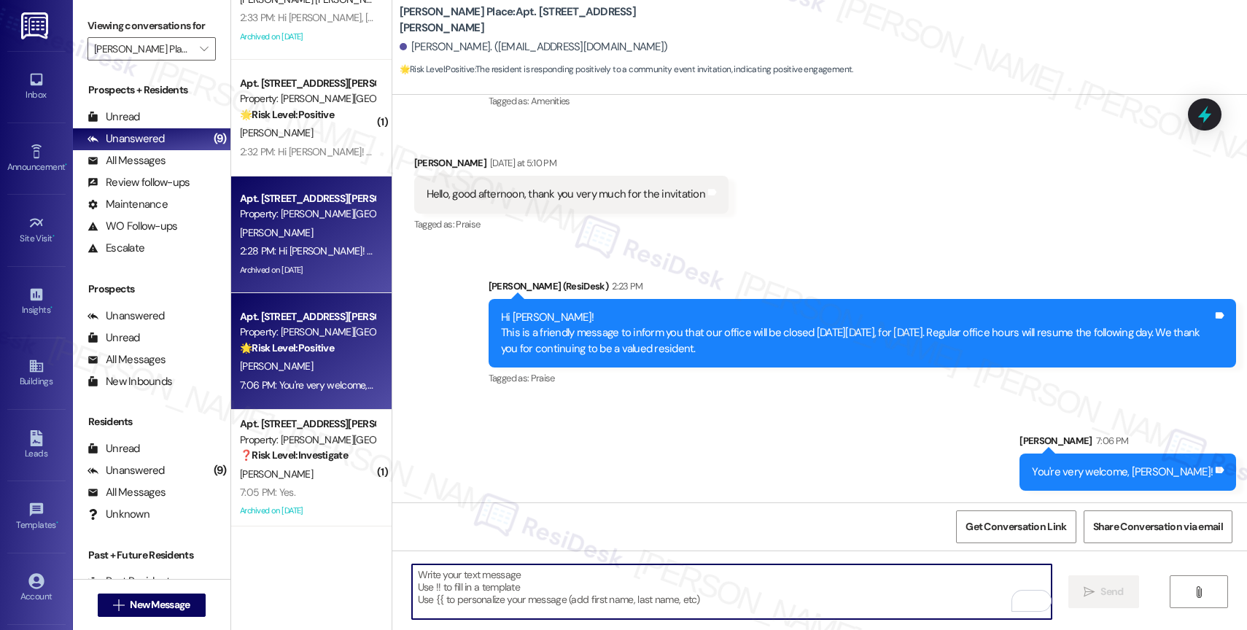
click at [319, 214] on div "Property: Elliot Gwinnett Place" at bounding box center [307, 213] width 135 height 15
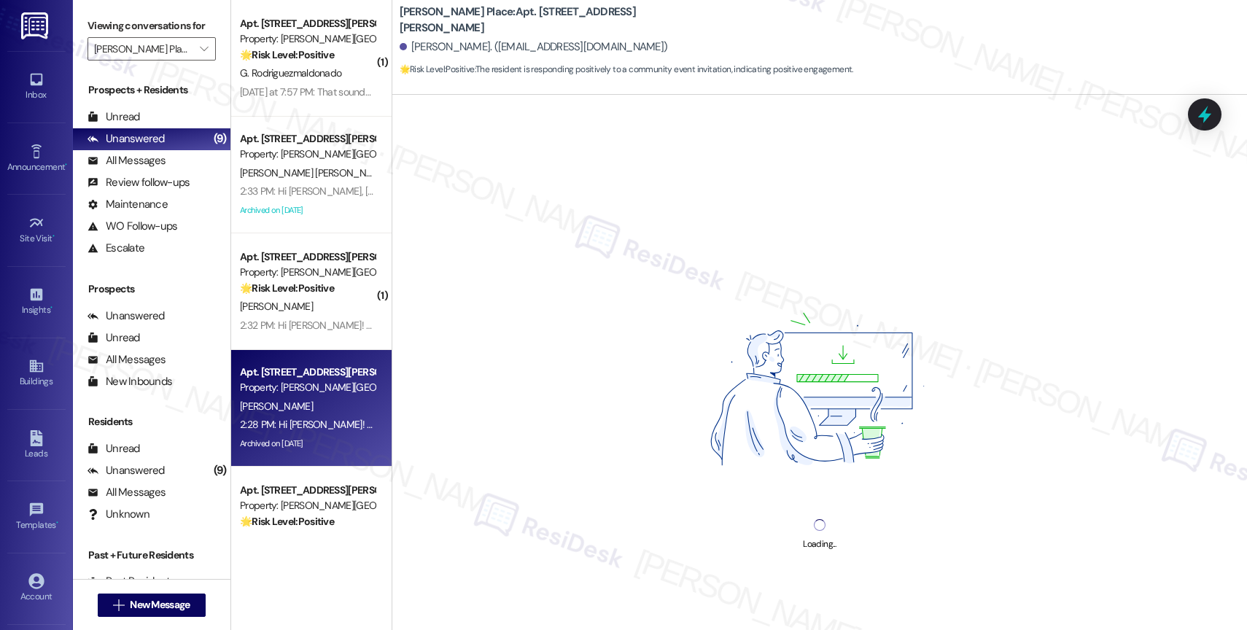
scroll to position [0, 0]
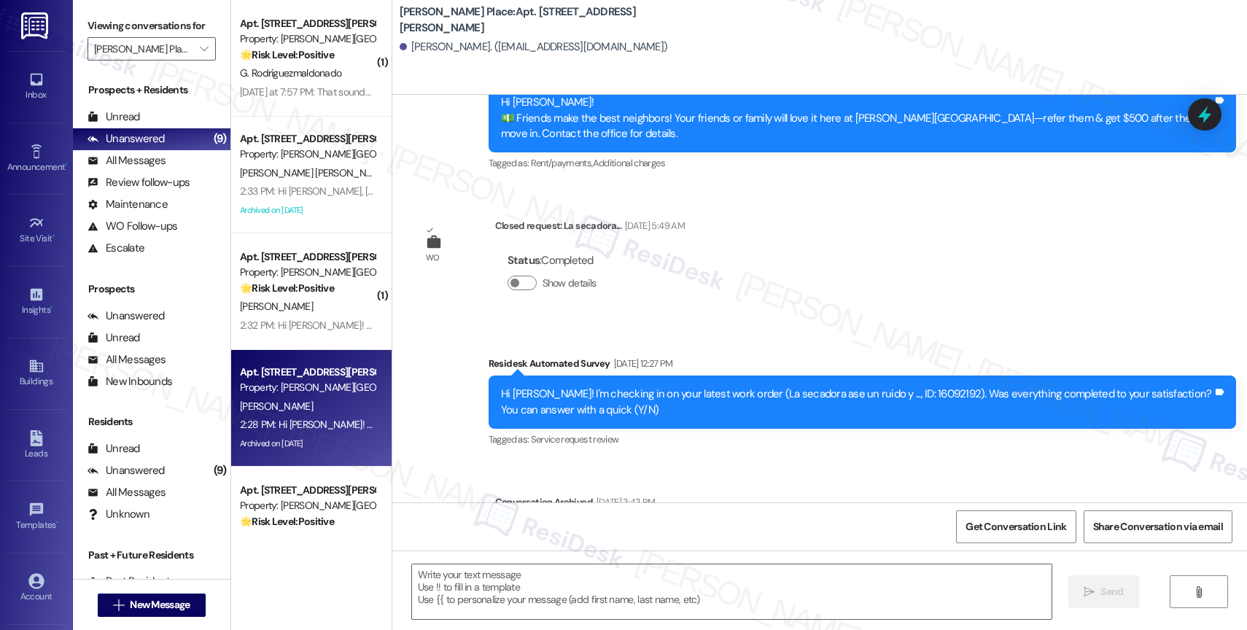
type textarea "Fetching suggested responses. Please feel free to read through the conversation…"
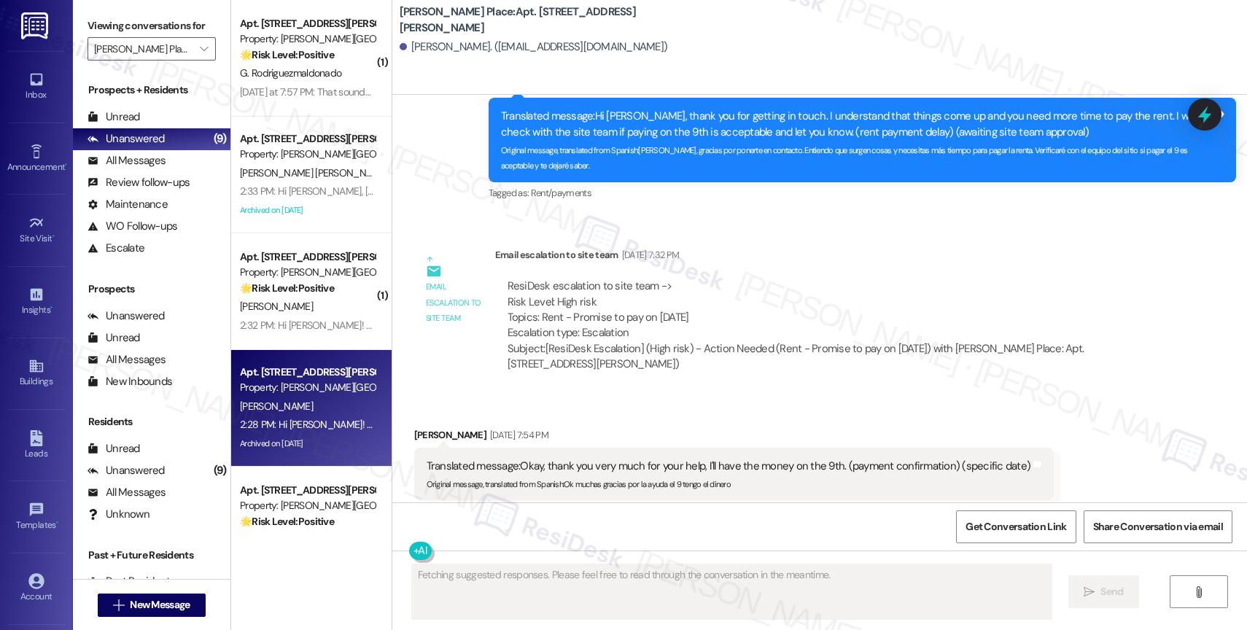
scroll to position [12755, 0]
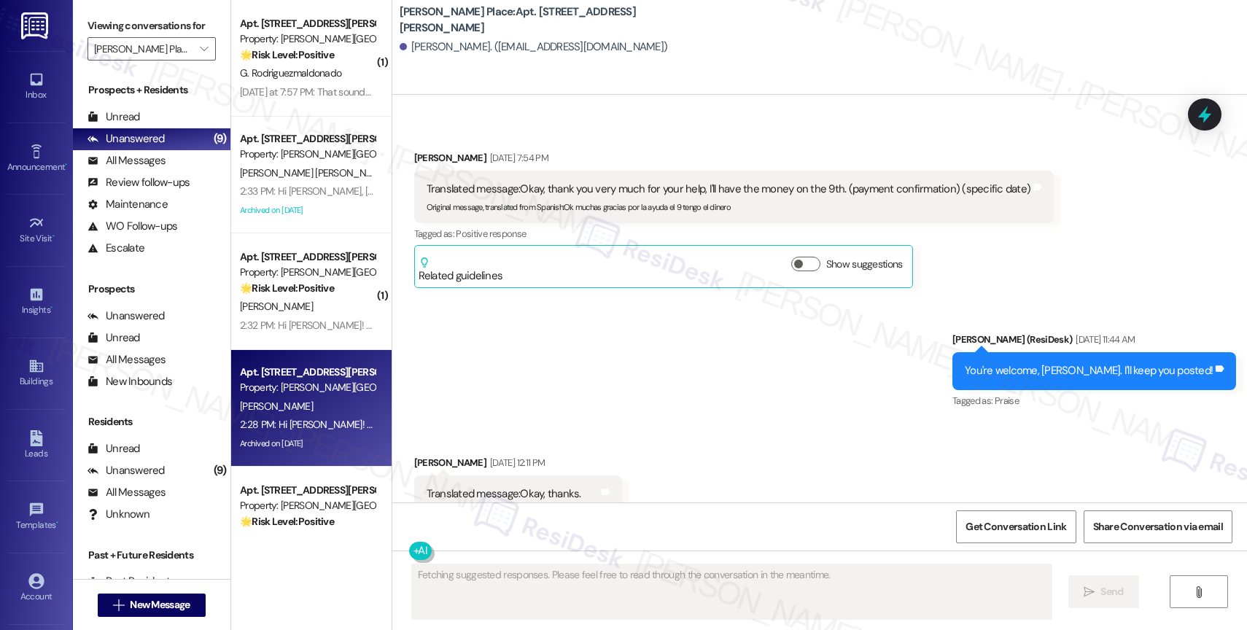
click at [670, 422] on div "Received via SMS Erick Morales Aug 05, 2025 at 12:11 PM Translated message: Oka…" at bounding box center [819, 491] width 855 height 139
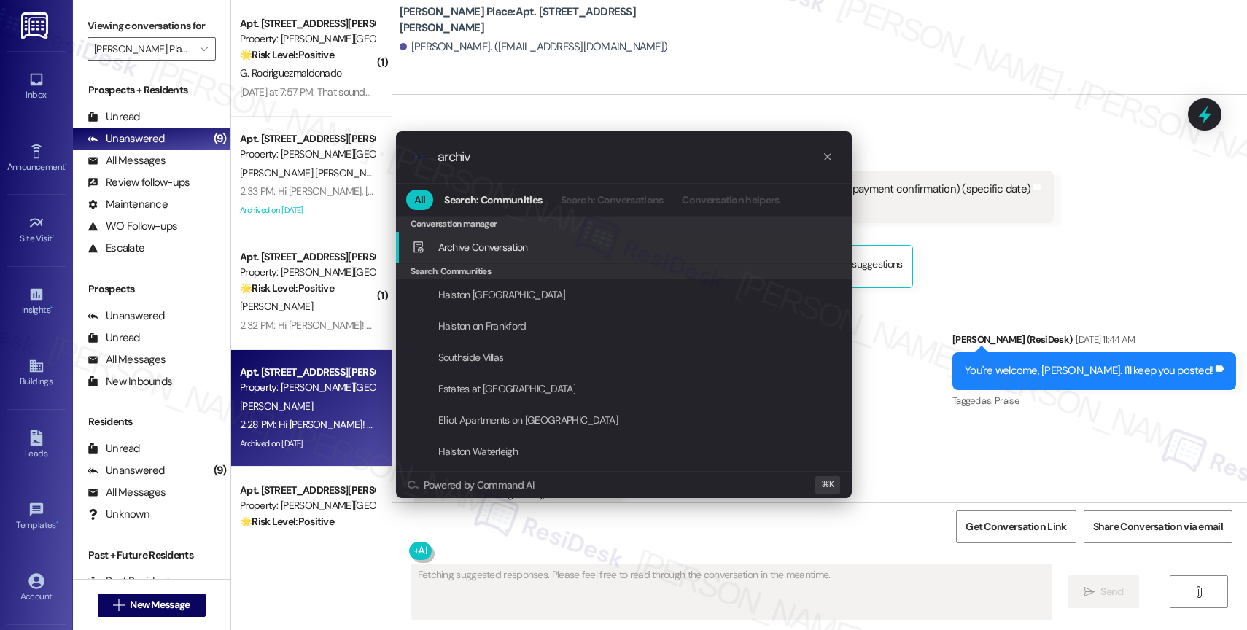
type input "archive"
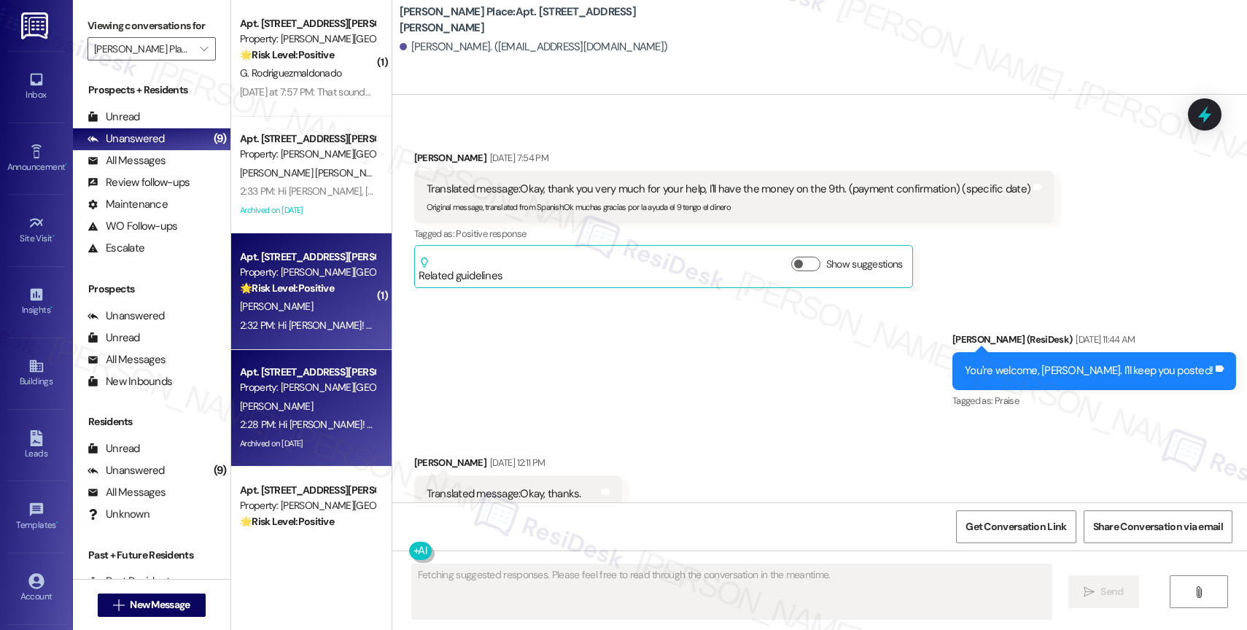
click at [287, 283] on strong "🌟 Risk Level: Positive" at bounding box center [287, 288] width 94 height 13
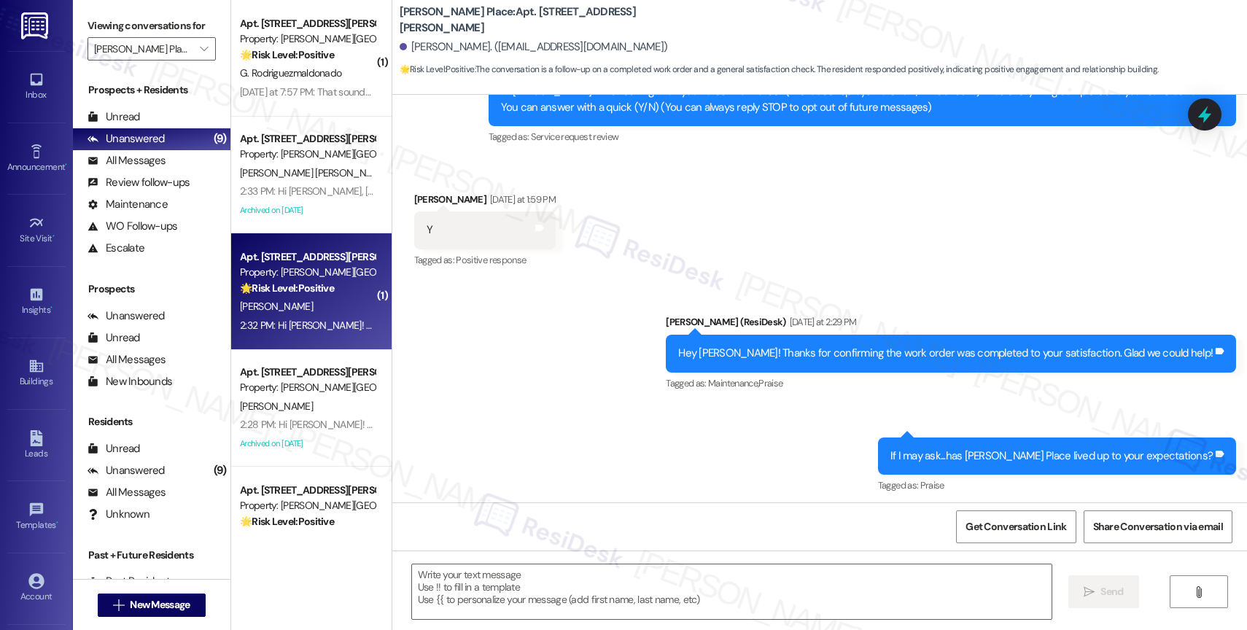
type textarea "Fetching suggested responses. Please feel free to read through the conversation…"
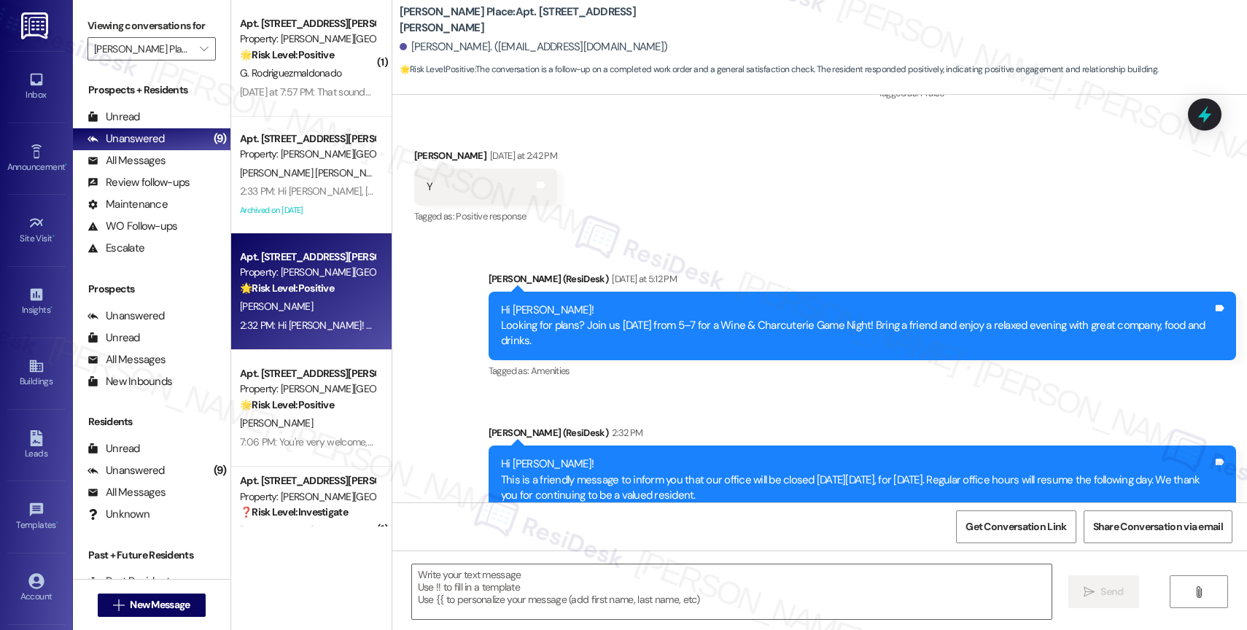
scroll to position [600, 0]
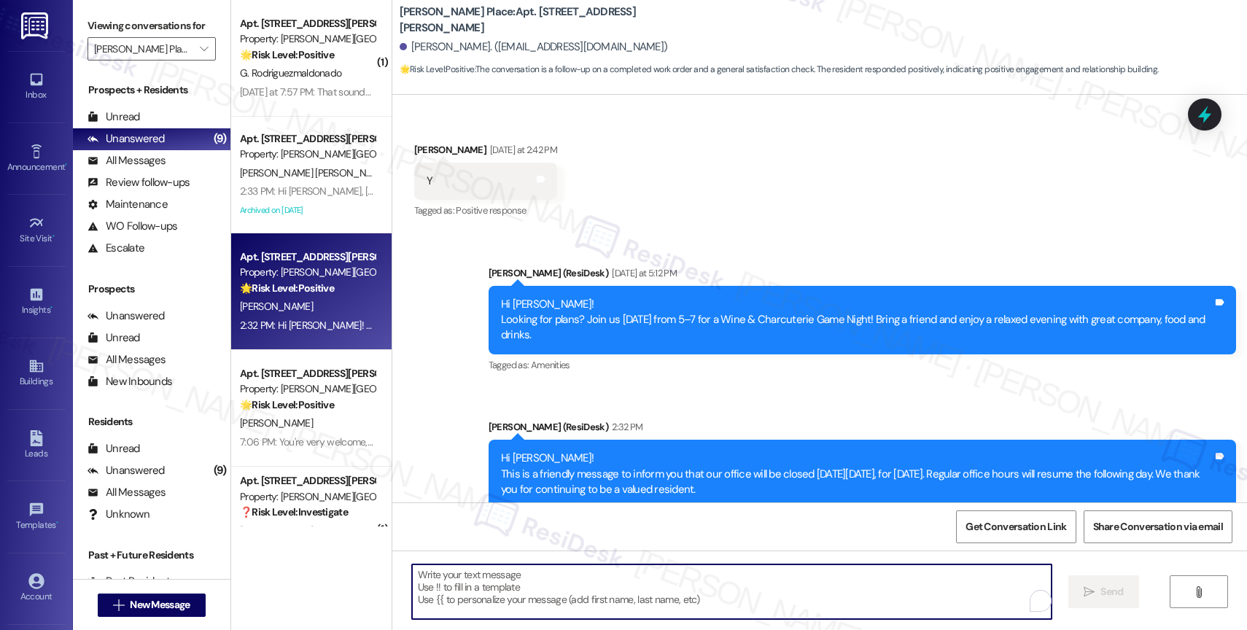
click at [468, 581] on textarea "To enrich screen reader interactions, please activate Accessibility in Grammarl…" at bounding box center [732, 592] width 640 height 55
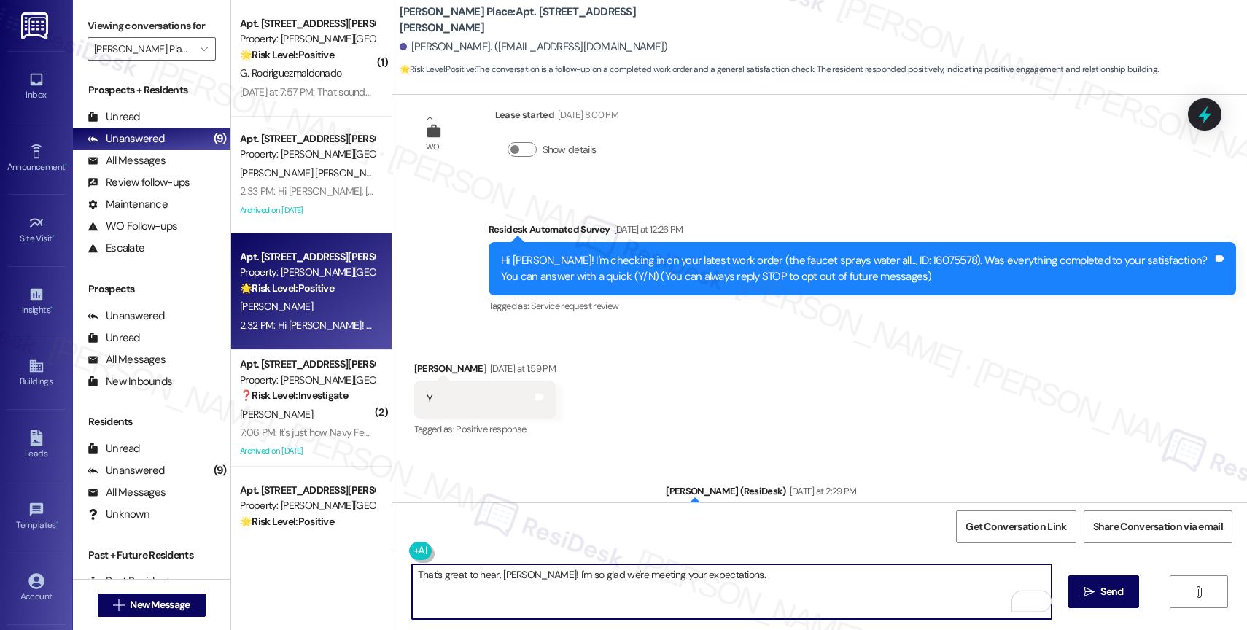
scroll to position [0, 0]
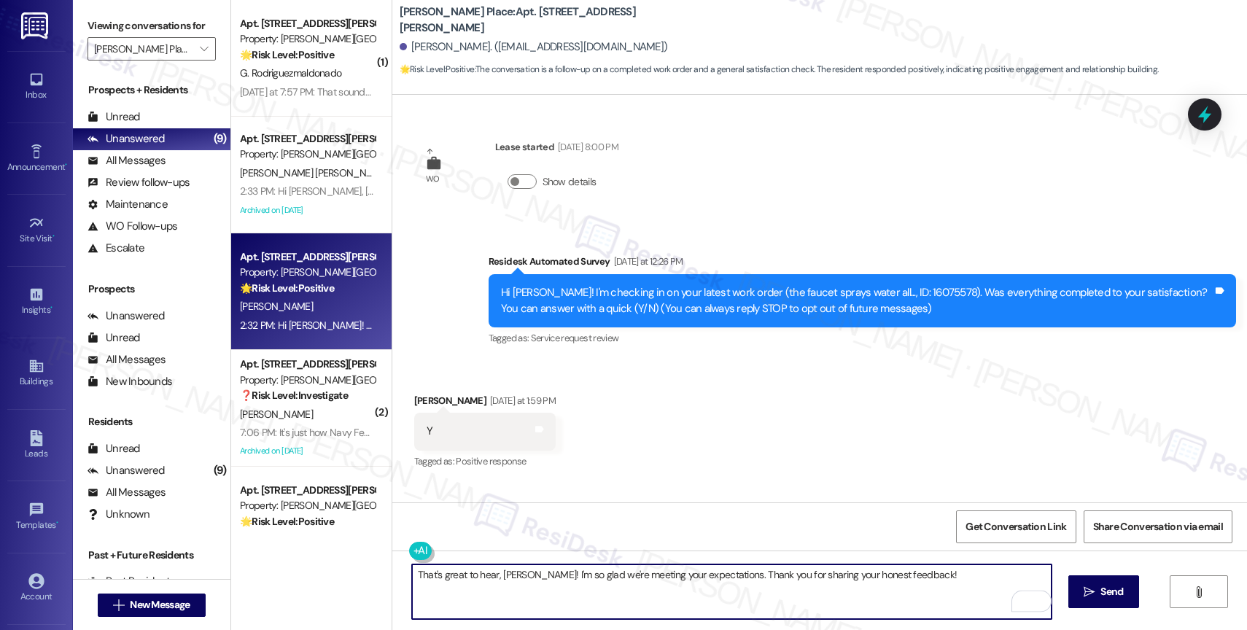
type textarea "That's great to hear, Colton! I'm so glad we're meeting your expectations. Than…"
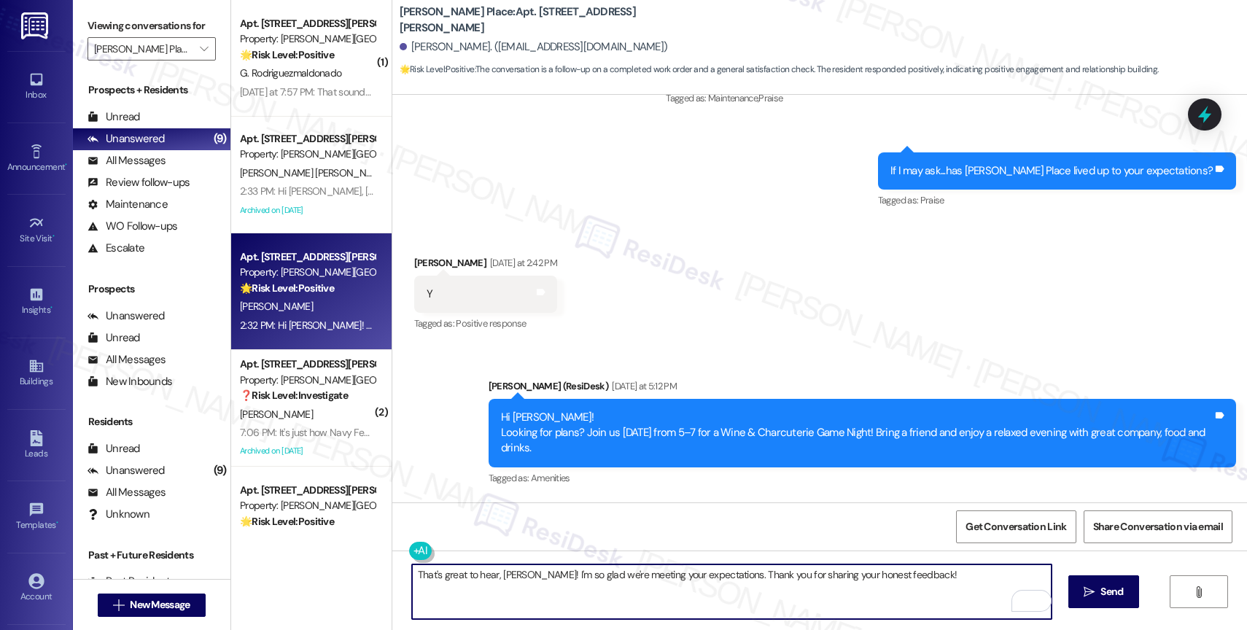
scroll to position [639, 0]
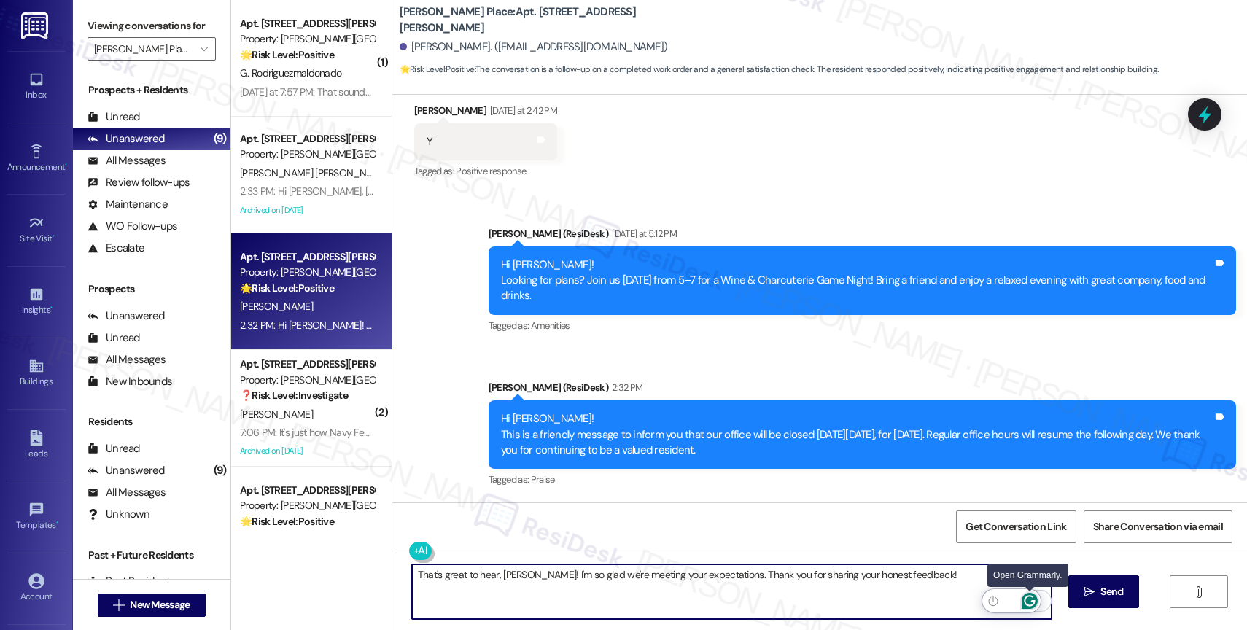
click at [1026, 592] on button "Open Grammarly. 0 Suggestions." at bounding box center [1029, 601] width 19 height 19
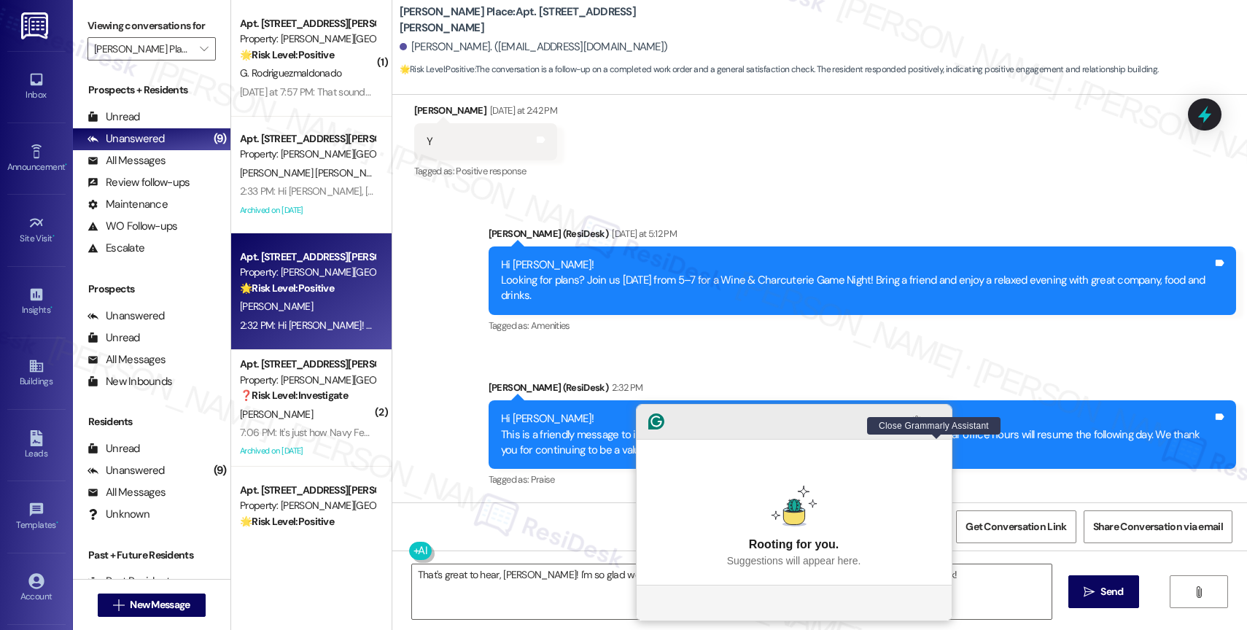
click at [935, 427] on icon "Close Grammarly Assistant" at bounding box center [937, 422] width 12 height 12
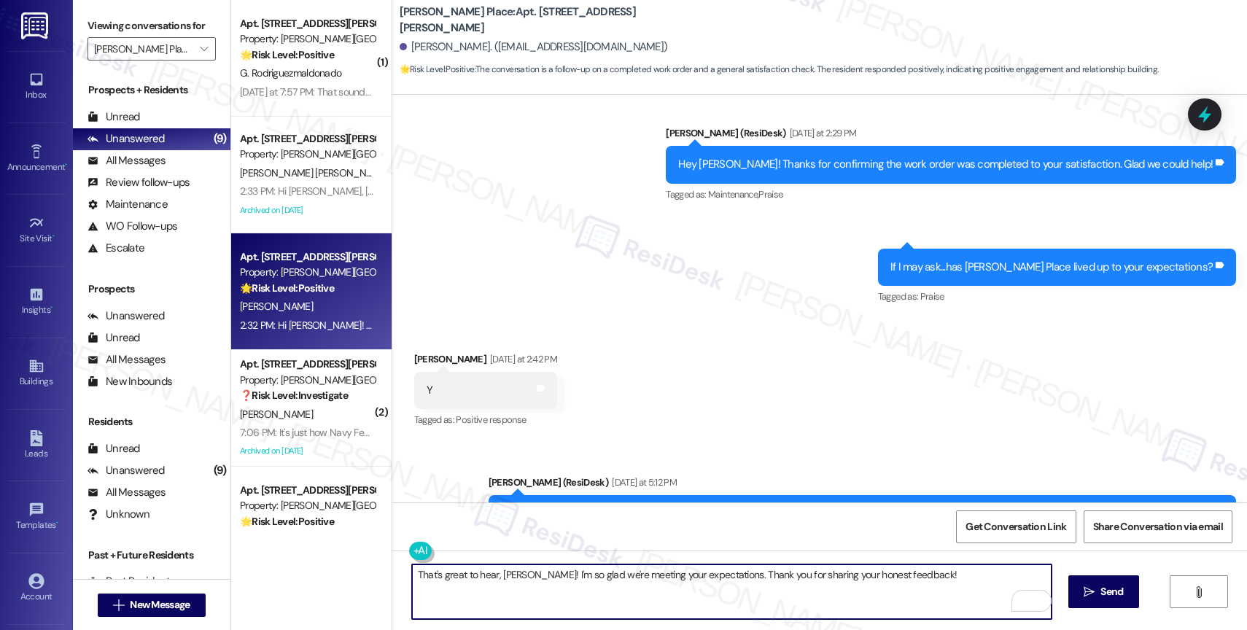
scroll to position [376, 0]
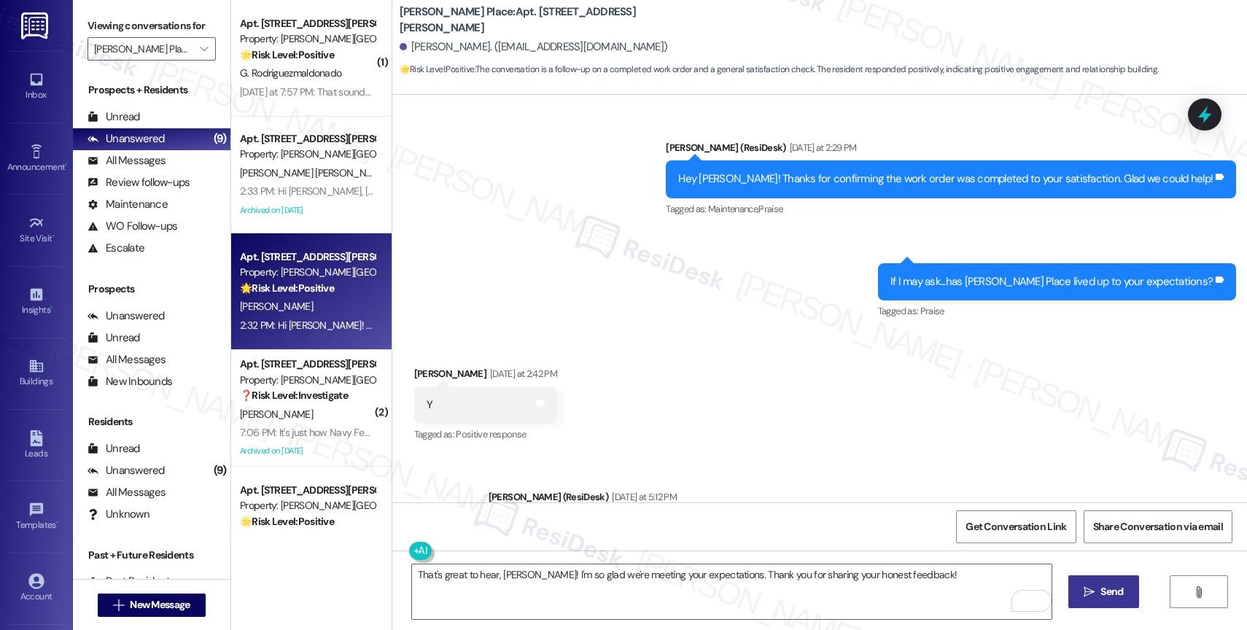
click at [1108, 585] on span "Send" at bounding box center [1112, 591] width 23 height 15
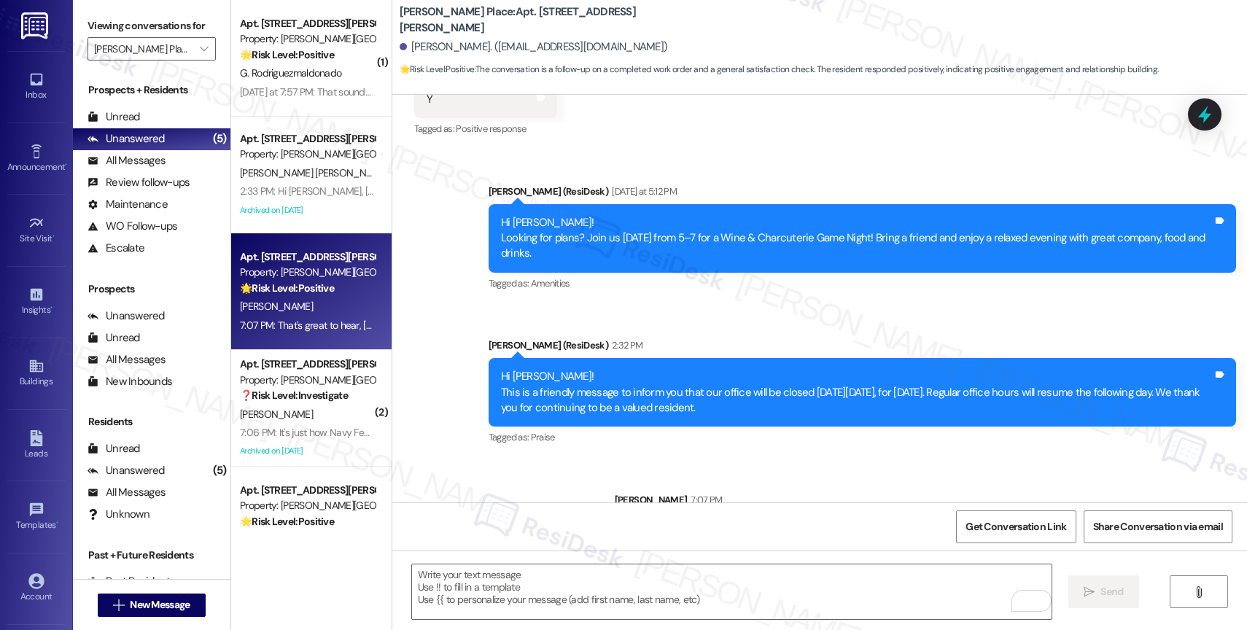
scroll to position [740, 0]
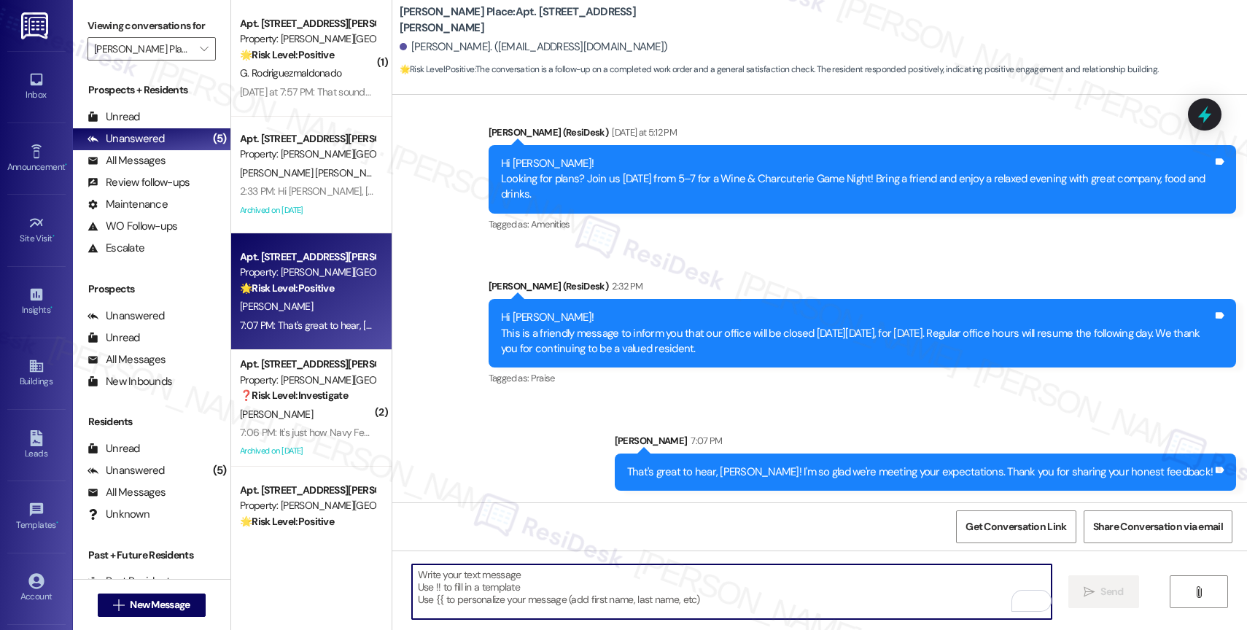
click at [554, 591] on textarea "To enrich screen reader interactions, please activate Accessibility in Grammarl…" at bounding box center [732, 592] width 640 height 55
paste textarea "Would it be okay to ask a quick favor? If you're open to it, could you share yo…"
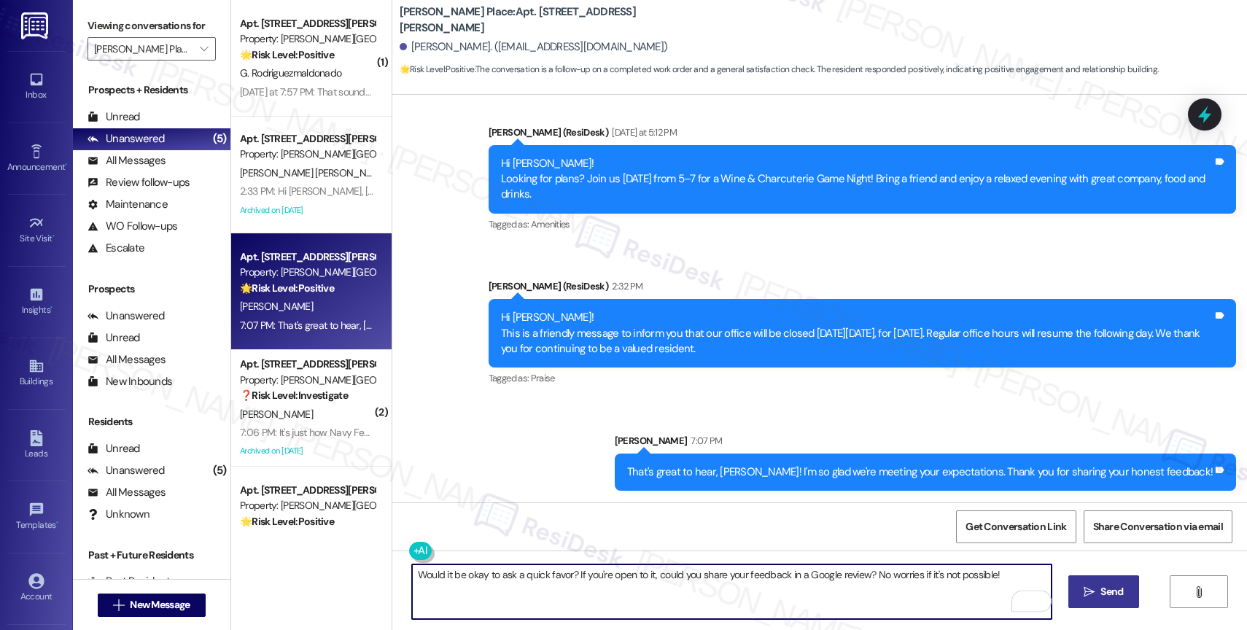
type textarea "Would it be okay to ask a quick favor? If you're open to it, could you share yo…"
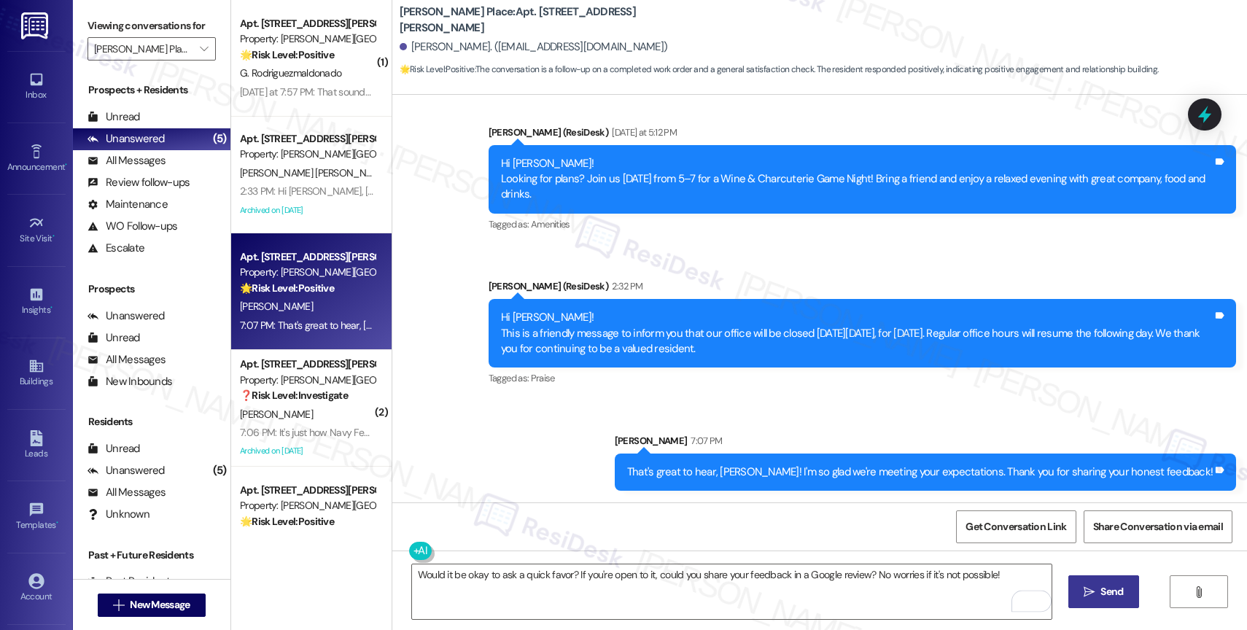
click at [1101, 584] on span "Send" at bounding box center [1112, 591] width 23 height 15
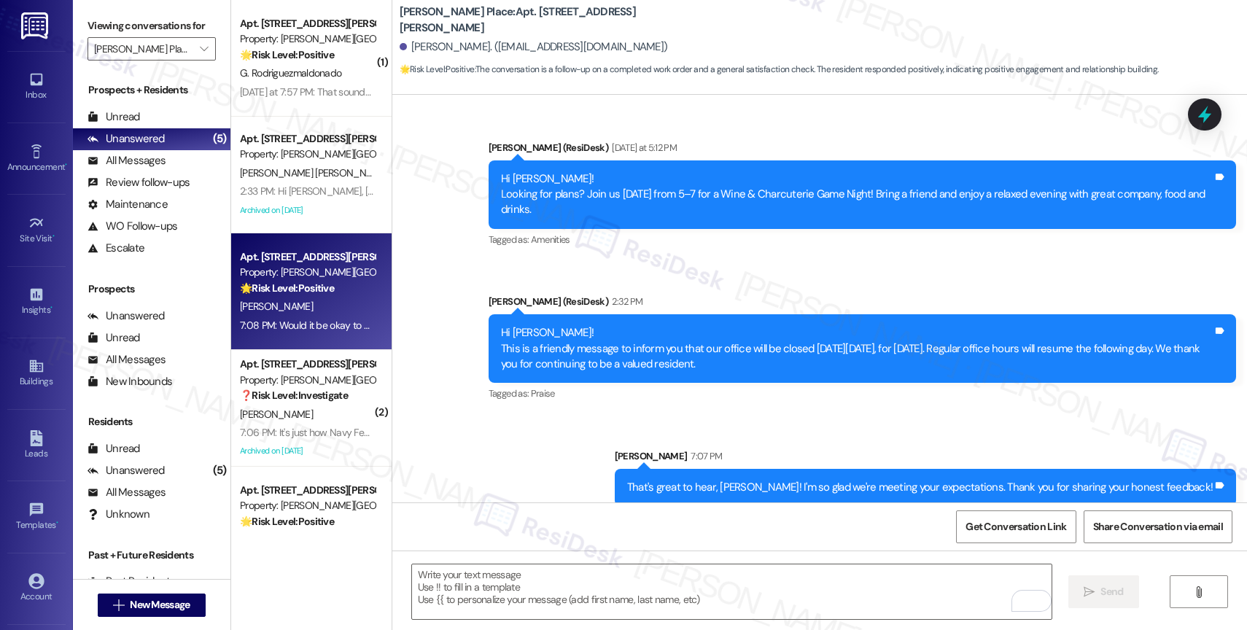
scroll to position [842, 0]
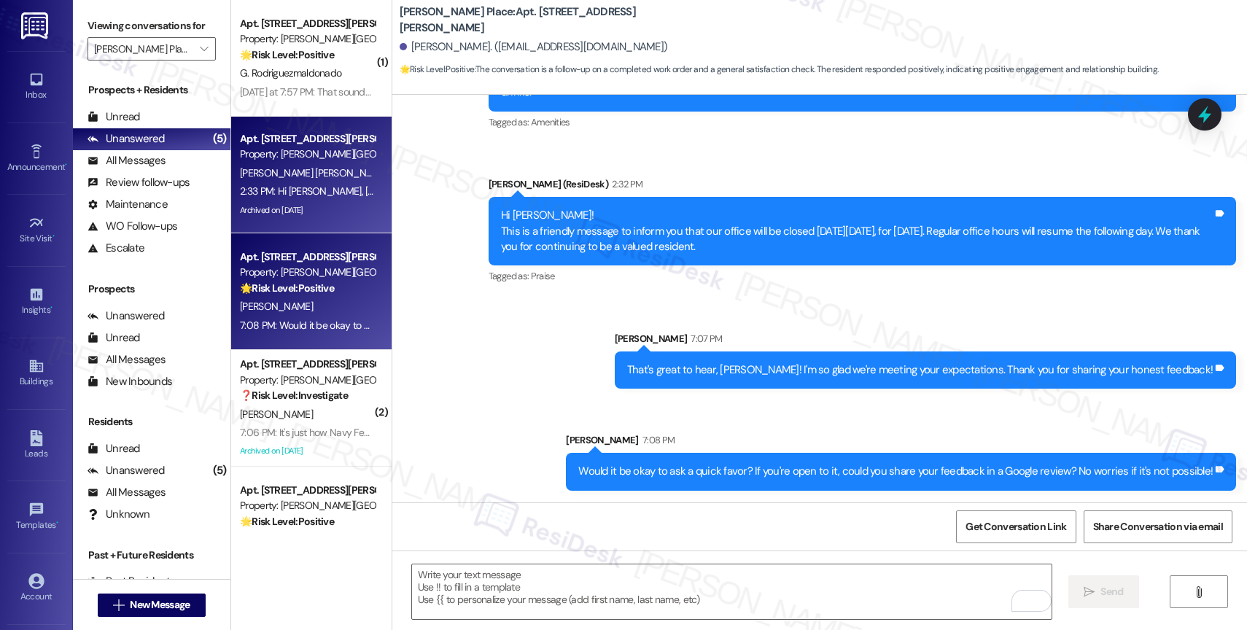
click at [319, 139] on div "Apt. 8, 4027 Elliot Gwinnett Place" at bounding box center [307, 138] width 135 height 15
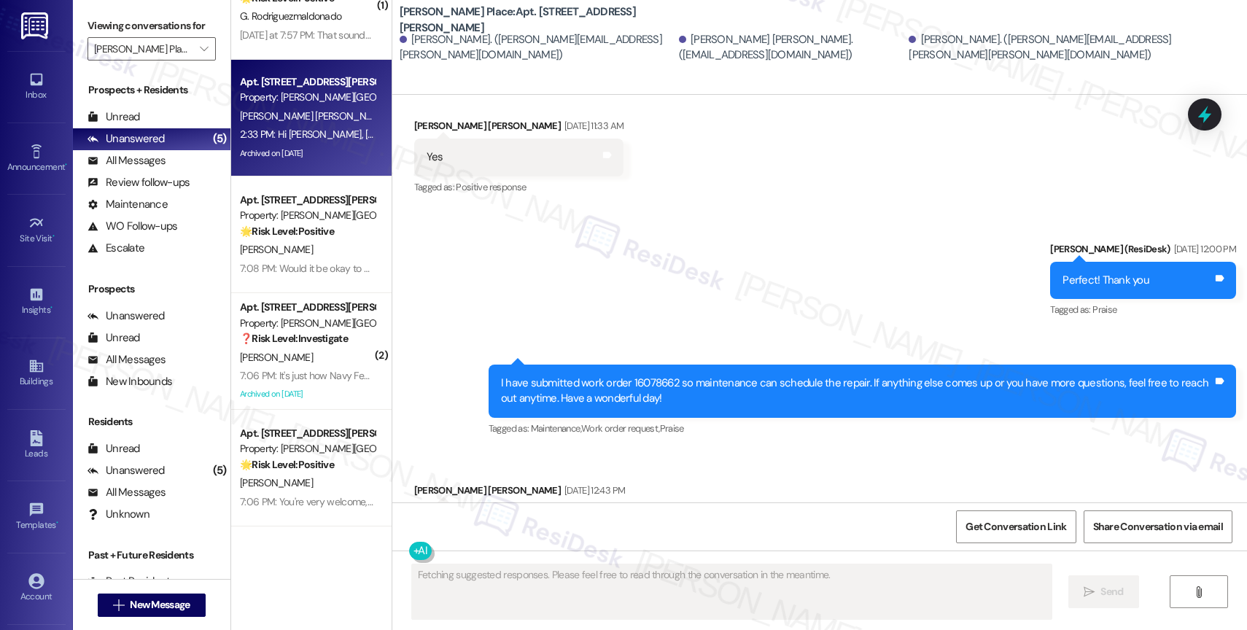
scroll to position [8761, 0]
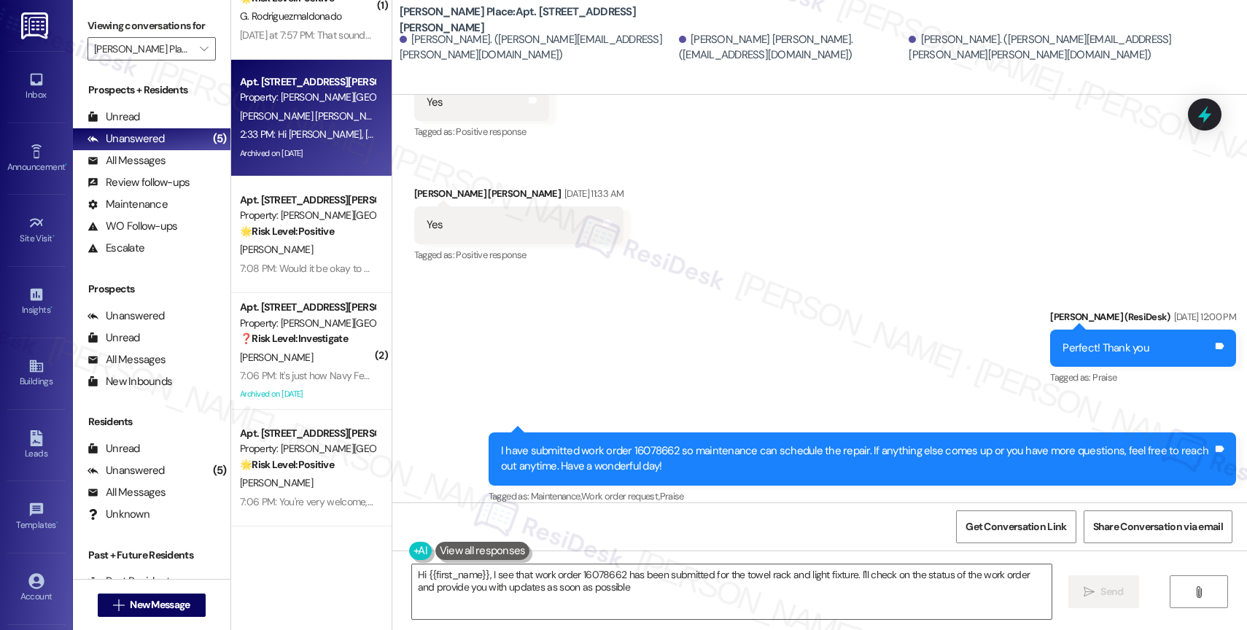
type textarea "Hi {{first_name}}, I see that work order 16078662 has been submitted for the to…"
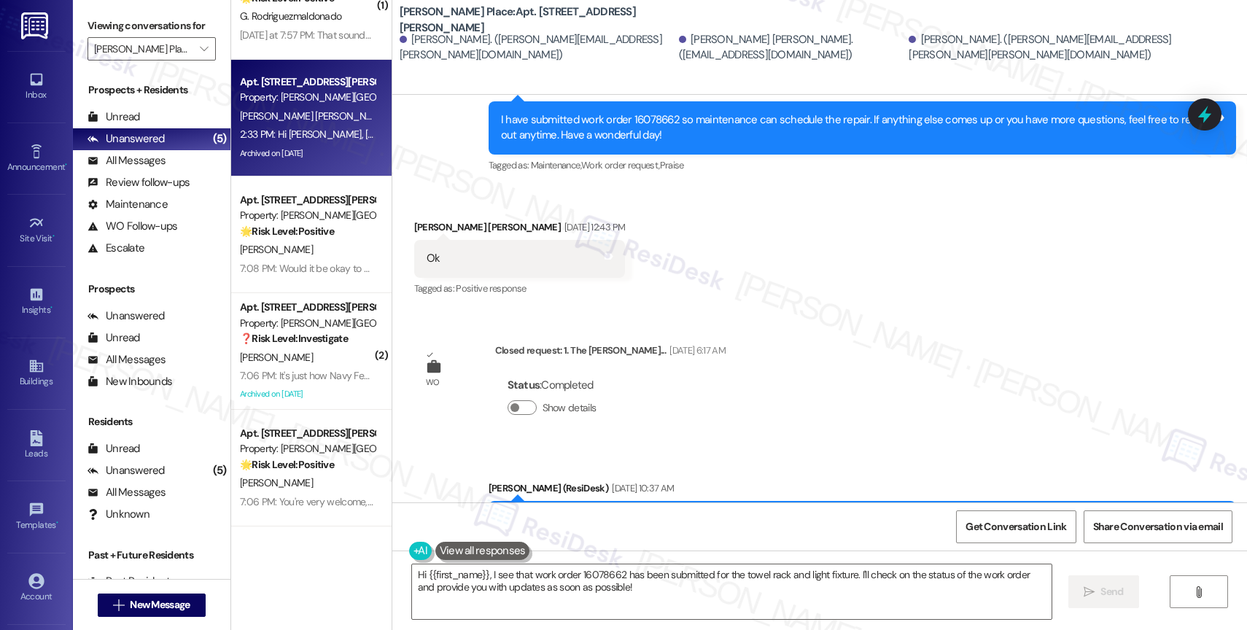
scroll to position [8903, 0]
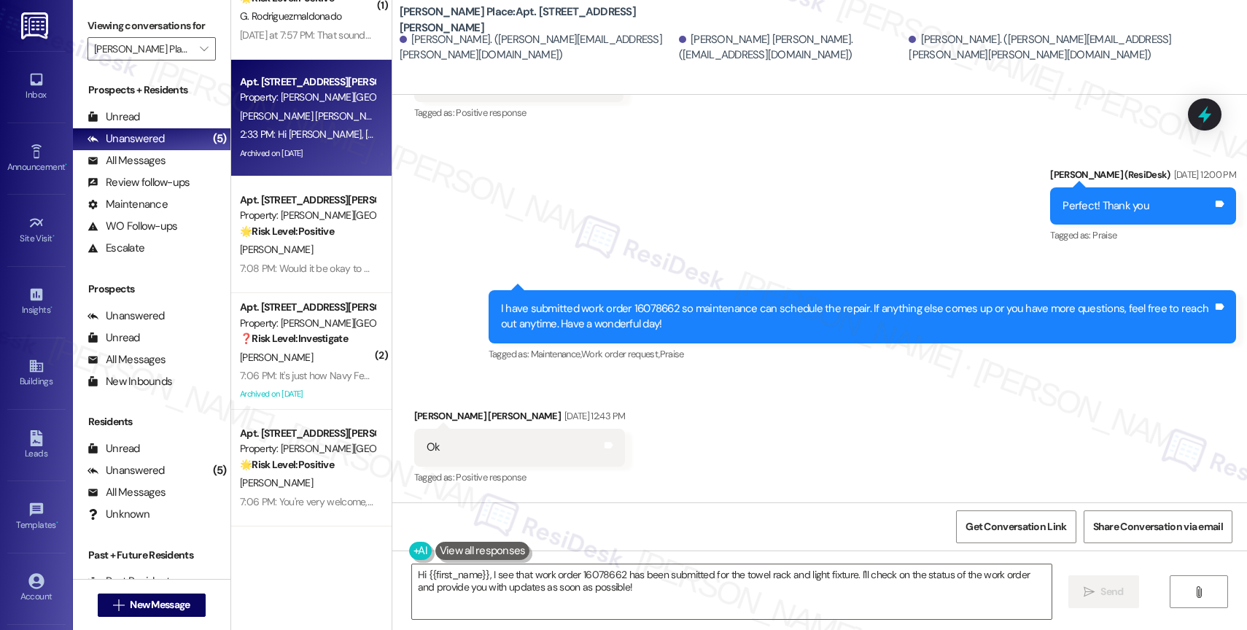
click at [767, 385] on div "Received via SMS Cecilia Vega Jimenez Dickerson Aug 07, 2025 at 12:43 PM Ok Tag…" at bounding box center [819, 437] width 855 height 123
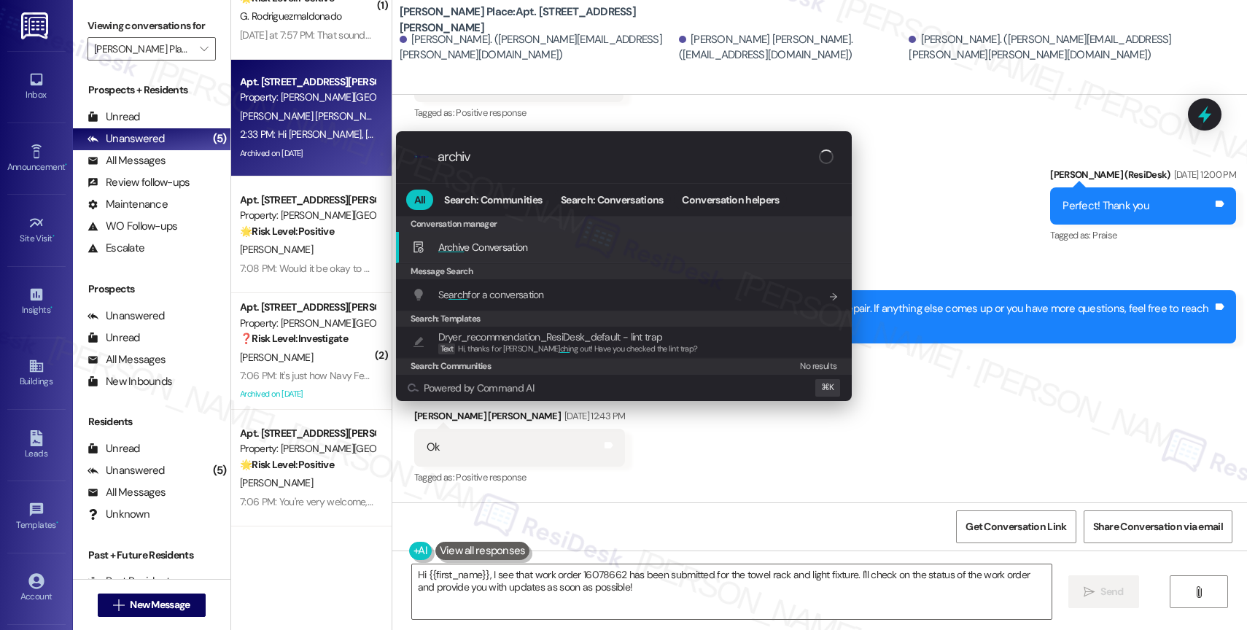
type input "archive"
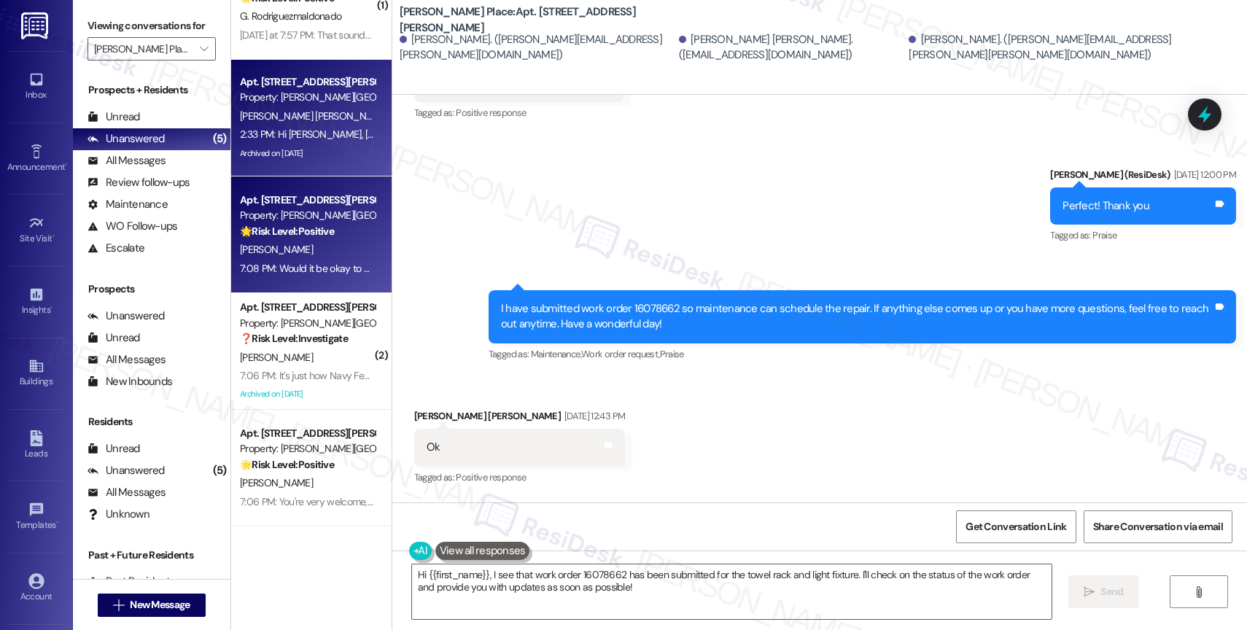
scroll to position [0, 0]
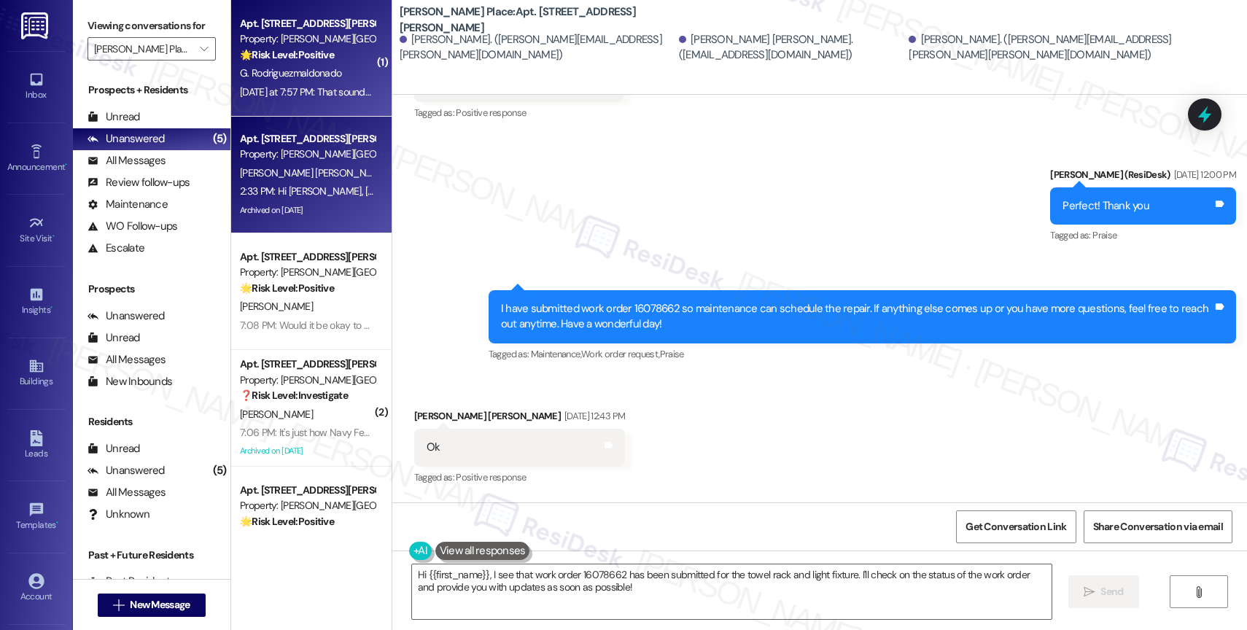
click at [309, 58] on strong "🌟 Risk Level: Positive" at bounding box center [287, 54] width 94 height 13
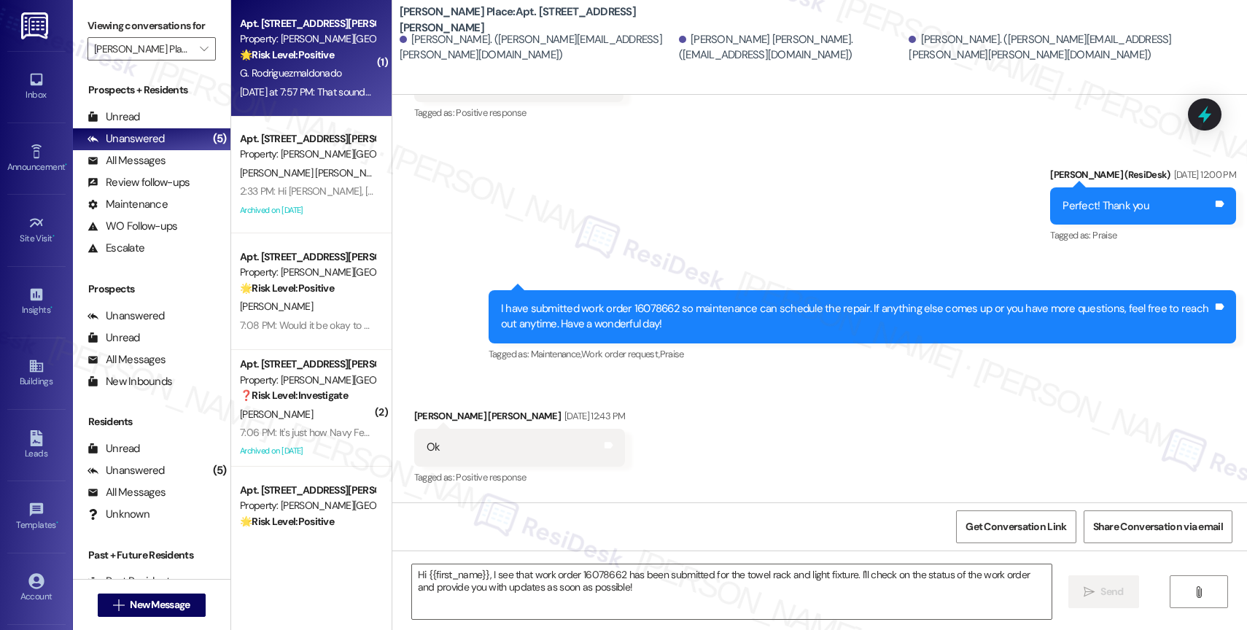
type textarea "Fetching suggested responses. Please feel free to read through the conversation…"
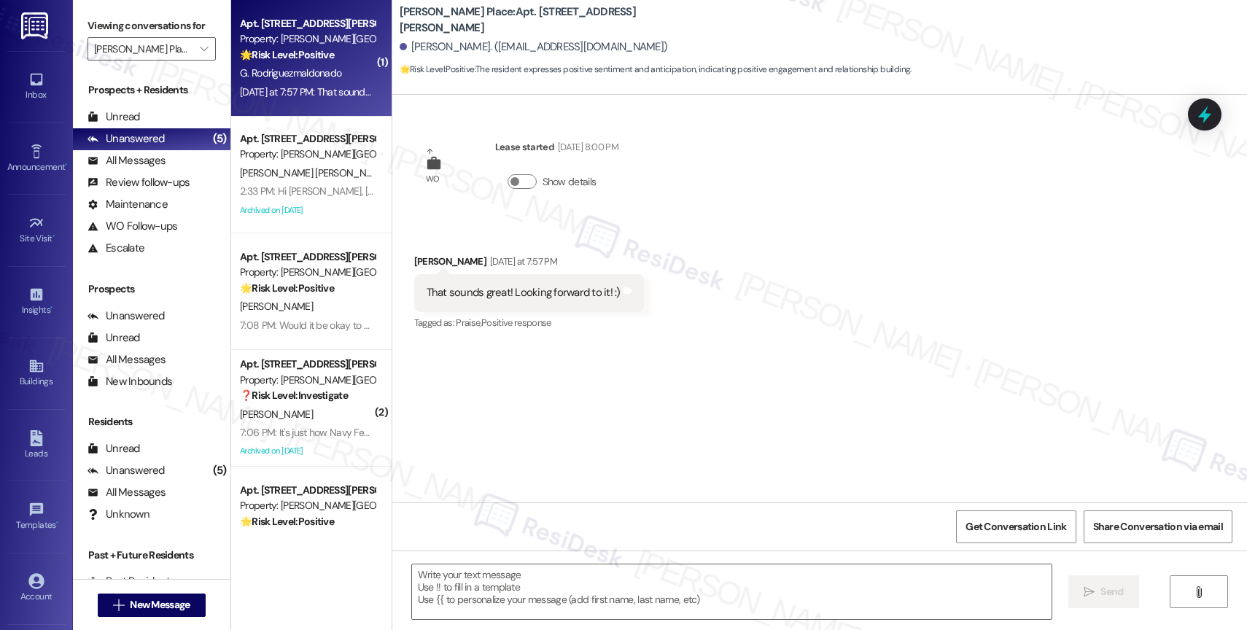
type textarea "Fetching suggested responses. Please feel free to read through the conversation…"
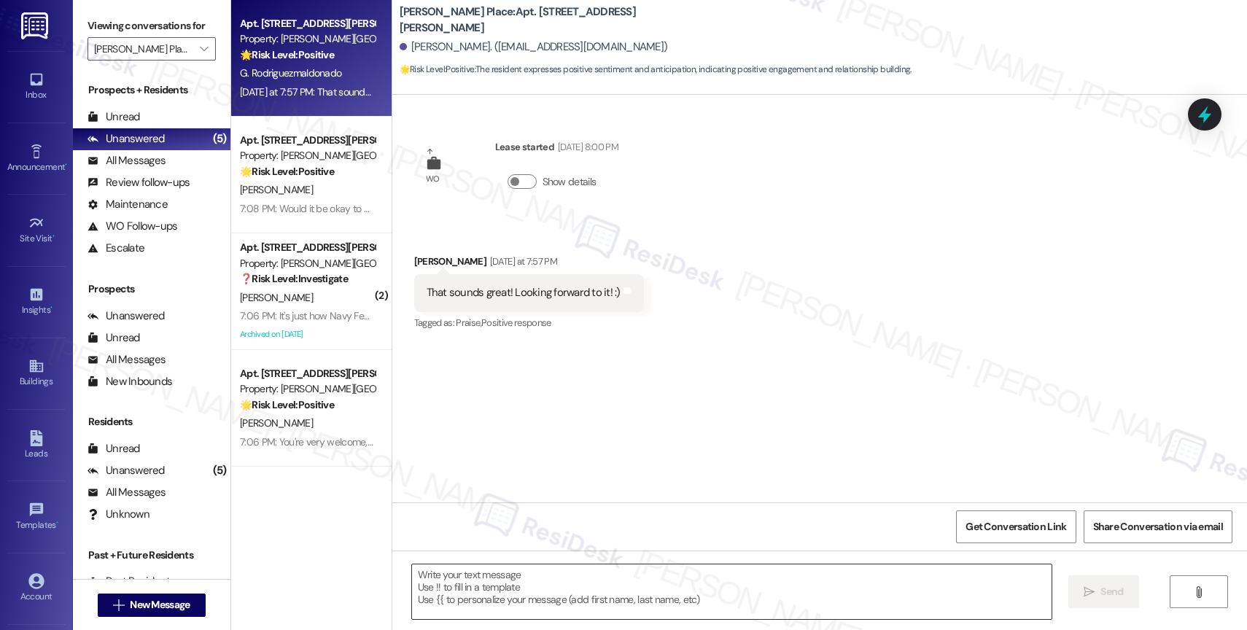
click at [497, 587] on textarea at bounding box center [732, 592] width 640 height 55
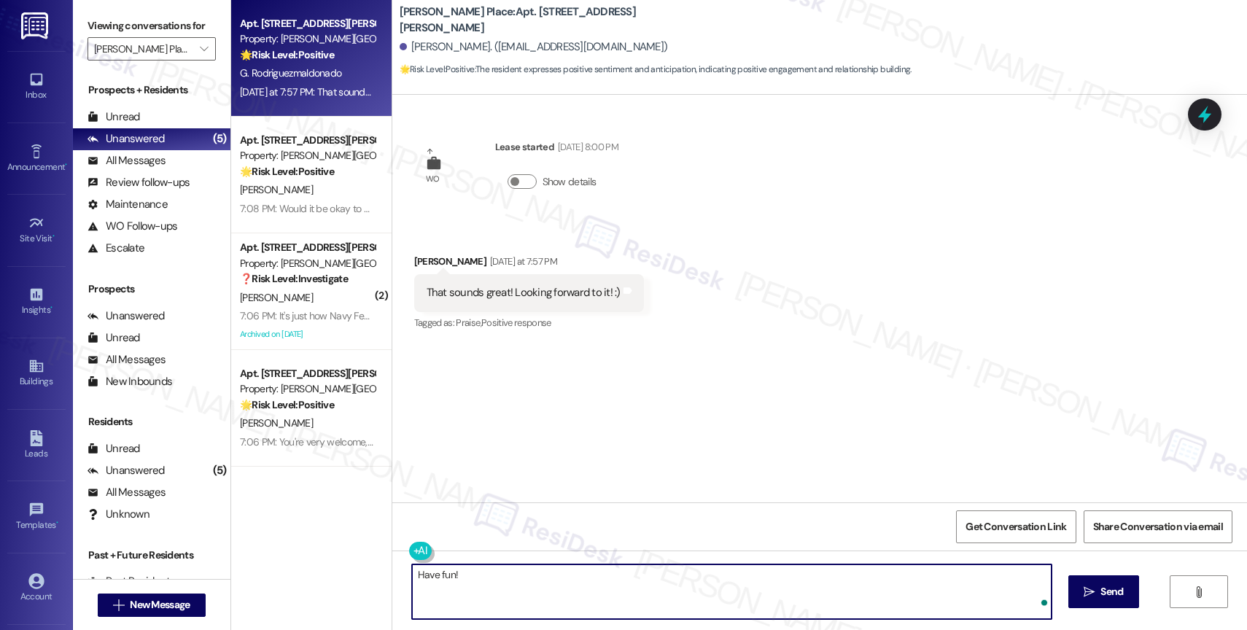
type textarea "Have fun!!"
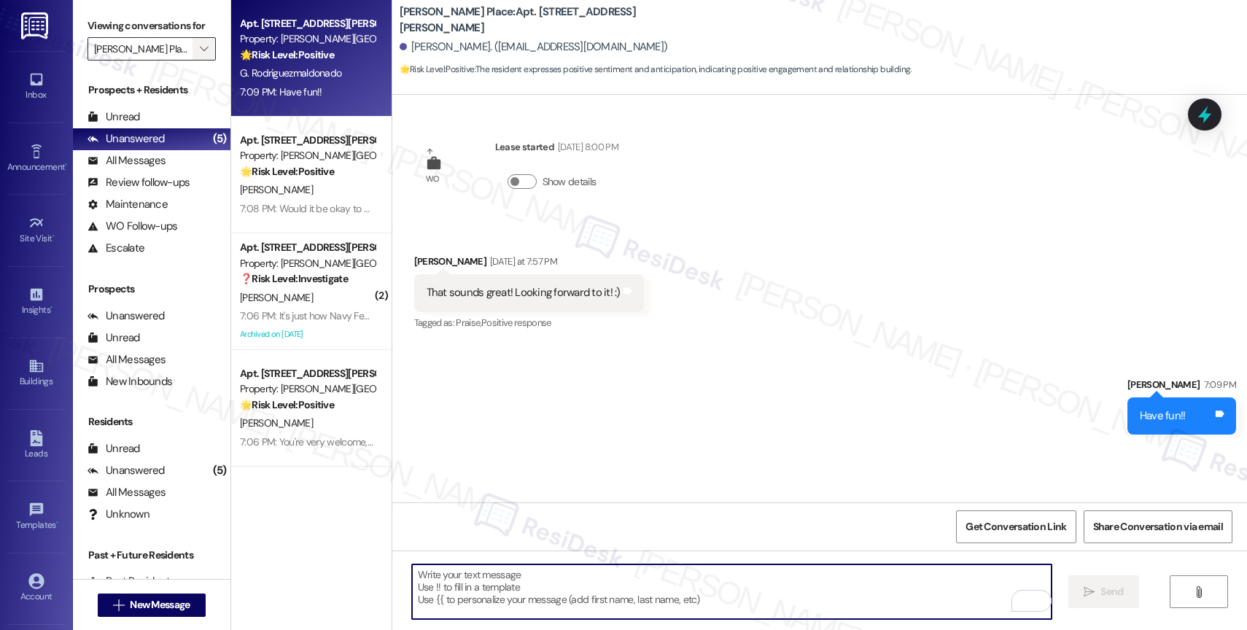
click at [197, 61] on span "" at bounding box center [204, 48] width 14 height 23
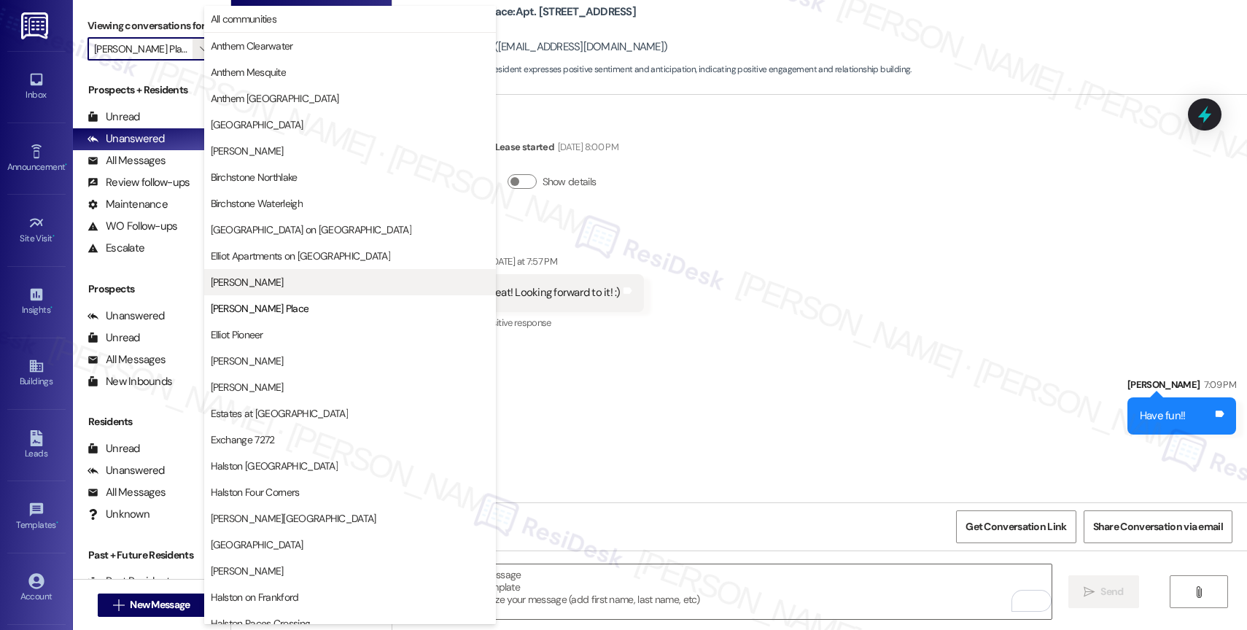
scroll to position [237, 0]
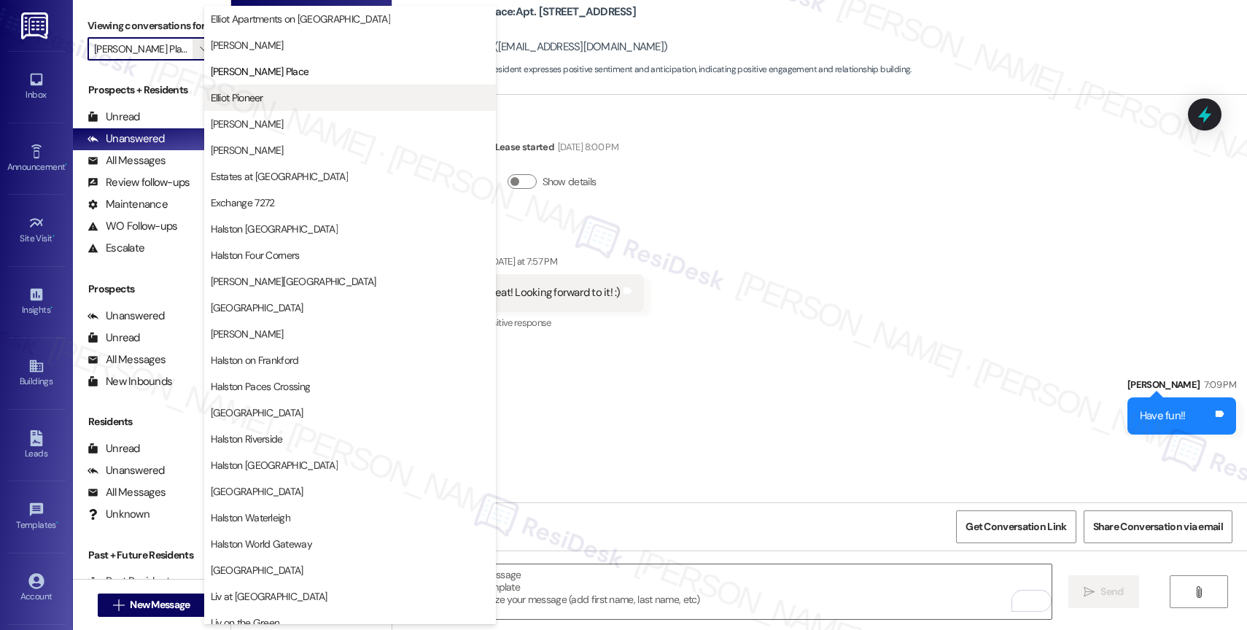
click at [260, 102] on span "Elliot Pioneer" at bounding box center [237, 97] width 53 height 15
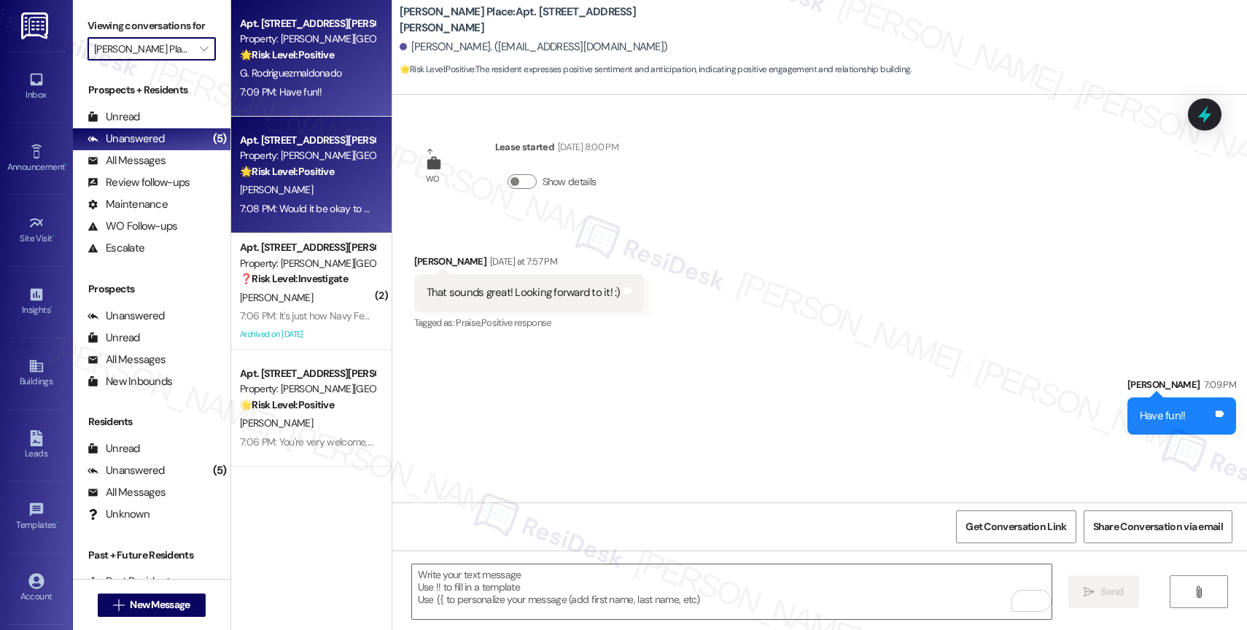
type input "Elliot Pioneer"
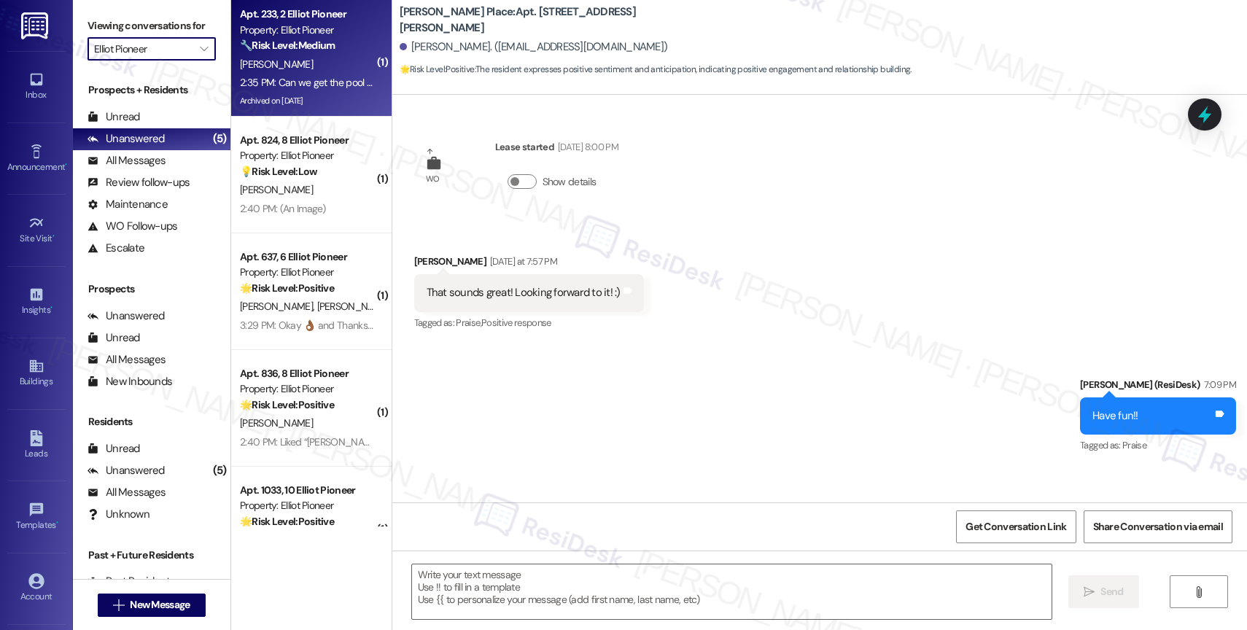
click at [309, 48] on strong "🔧 Risk Level: Medium" at bounding box center [287, 45] width 95 height 13
type textarea "Fetching suggested responses. Please feel free to read through the conversation…"
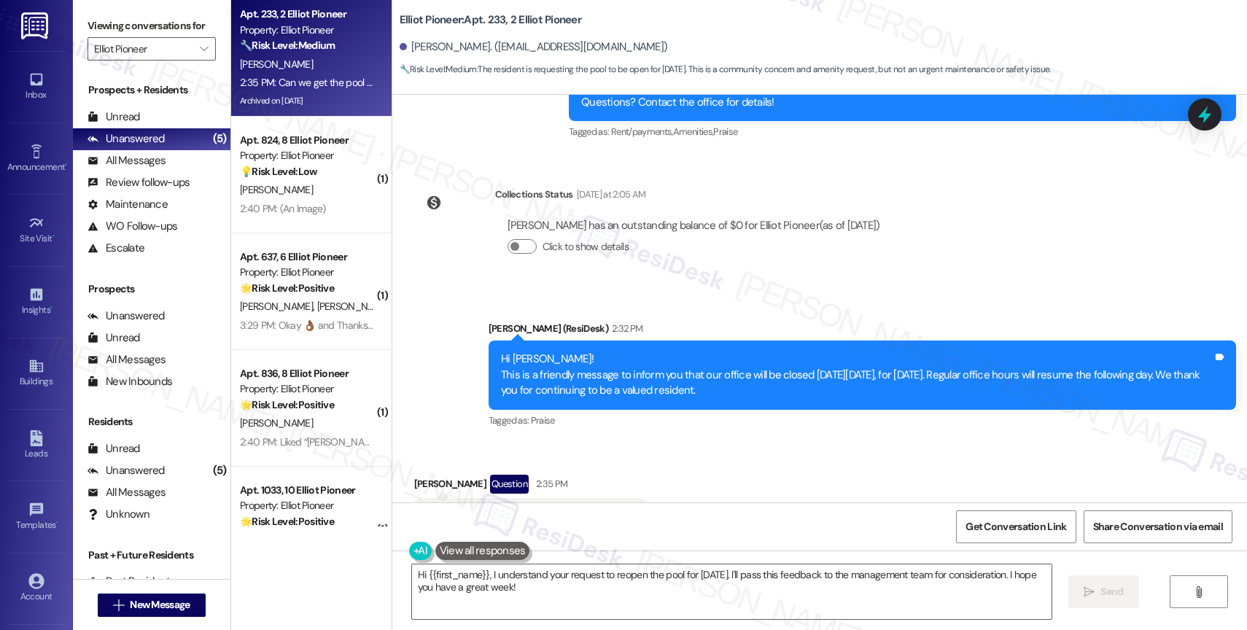
scroll to position [8565, 0]
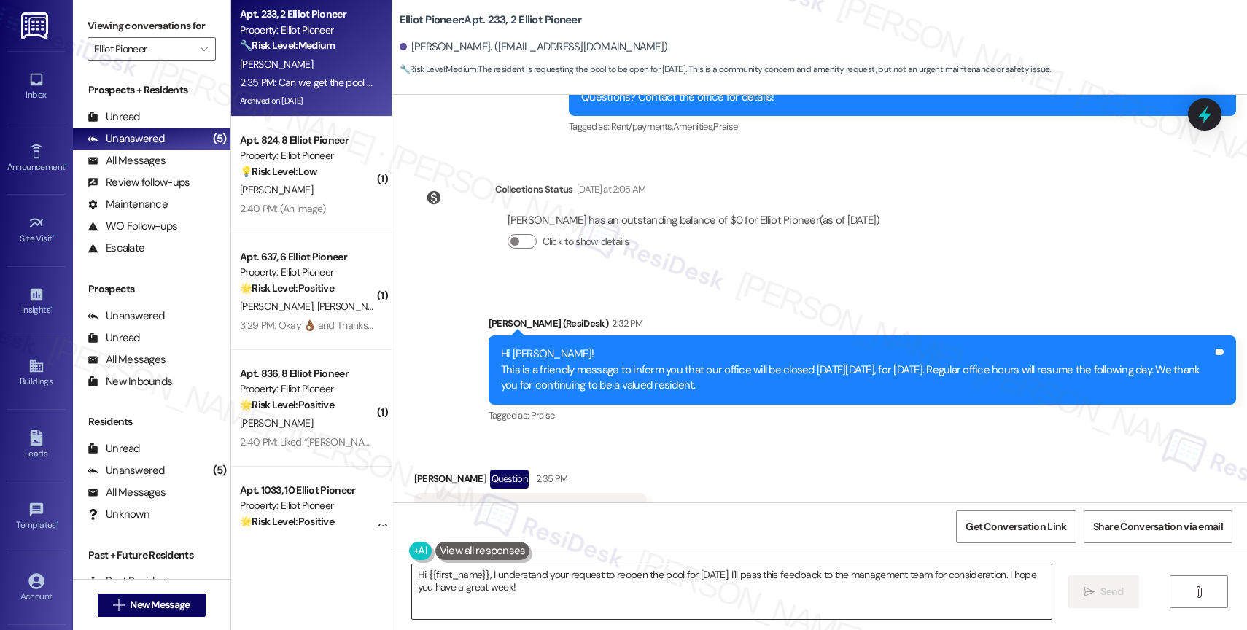
click at [553, 602] on textarea "Hi {{first_name}}, I understand your request to reopen the pool for Labor Day. …" at bounding box center [732, 592] width 640 height 55
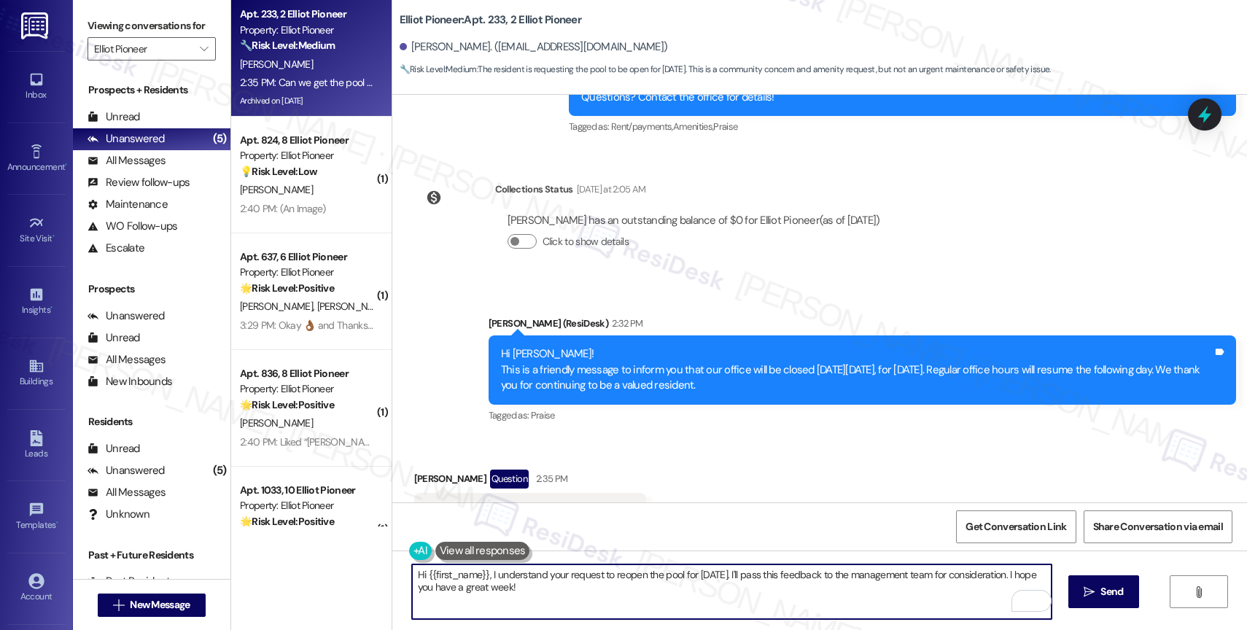
drag, startPoint x: 913, startPoint y: 577, endPoint x: 854, endPoint y: 573, distance: 59.2
click at [854, 573] on textarea "Hi {{first_name}}, I understand your request to reopen the pool for Labor Day. …" at bounding box center [732, 592] width 640 height 55
click at [640, 594] on textarea "Hi {{first_name}}, I understand your request to reopen the pool for Labor Day. …" at bounding box center [732, 592] width 640 height 55
click at [461, 586] on textarea "Hi {{first_name}}, I understand your request to reopen the pool for Labor Day. …" at bounding box center [732, 592] width 640 height 55
click at [579, 591] on textarea "Hi {{first_name}}, I understand your request to reopen the pool for Labor Day. …" at bounding box center [732, 592] width 640 height 55
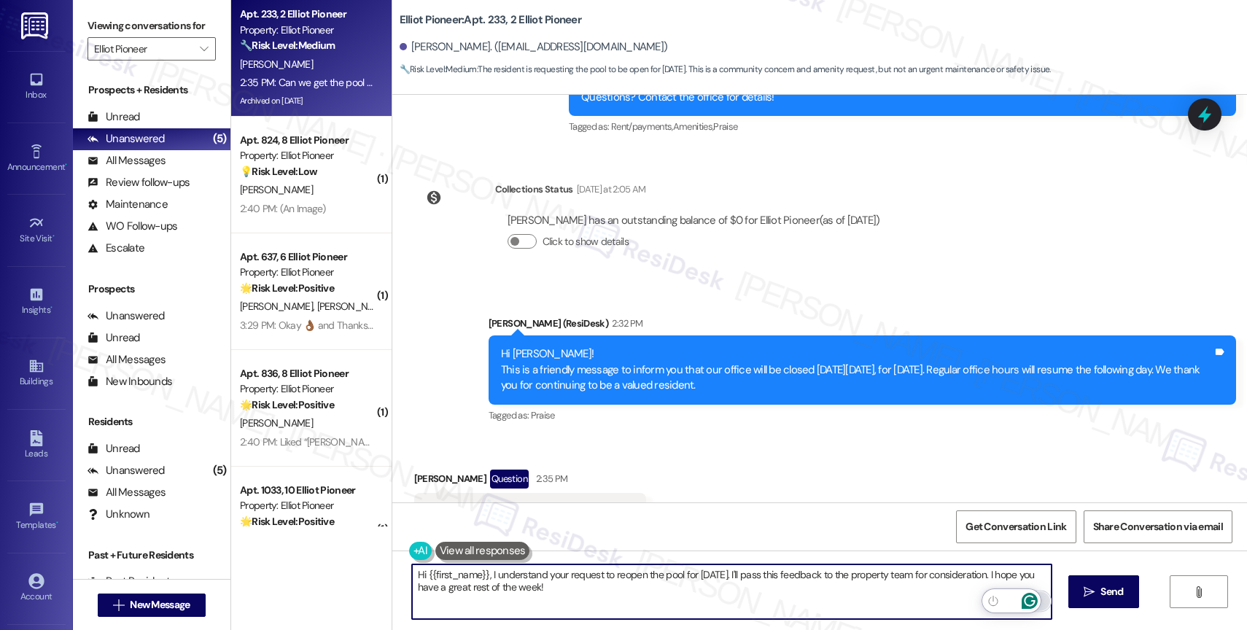
type textarea "Hi {{first_name}}, I understand your request to reopen the pool for Labor Day. …"
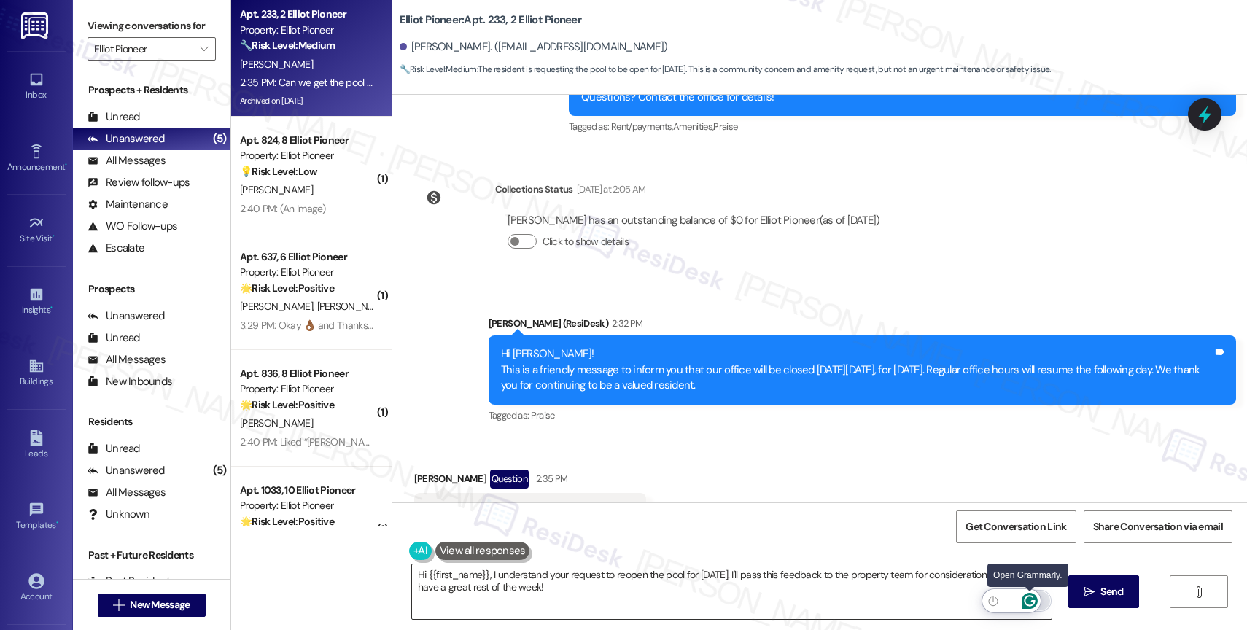
click at [1028, 600] on icon "Open Grammarly. 0 Suggestions." at bounding box center [1030, 601] width 16 height 16
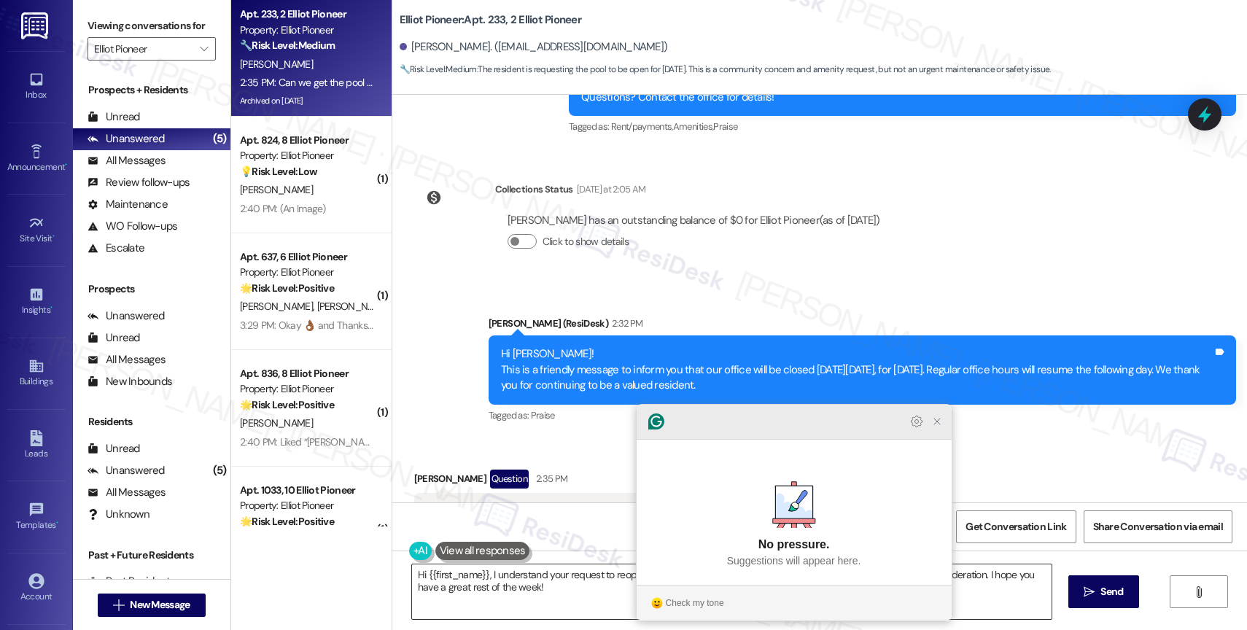
click at [931, 427] on icon "Close Grammarly Assistant" at bounding box center [937, 422] width 12 height 12
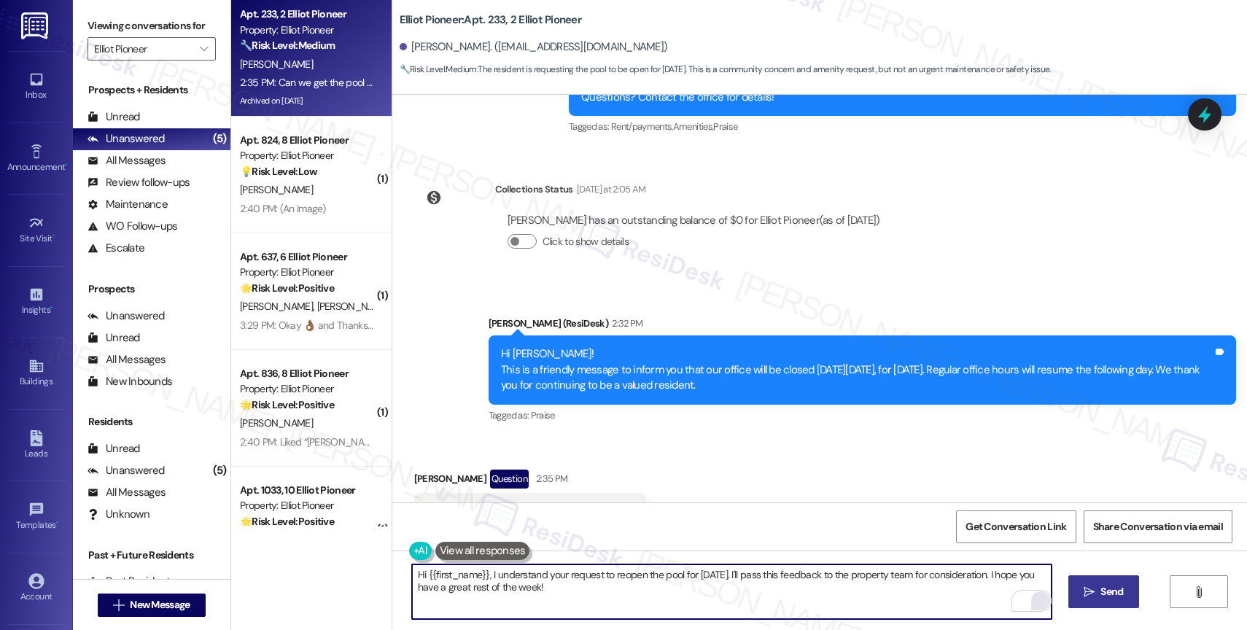
click at [1099, 584] on button " Send" at bounding box center [1104, 592] width 71 height 33
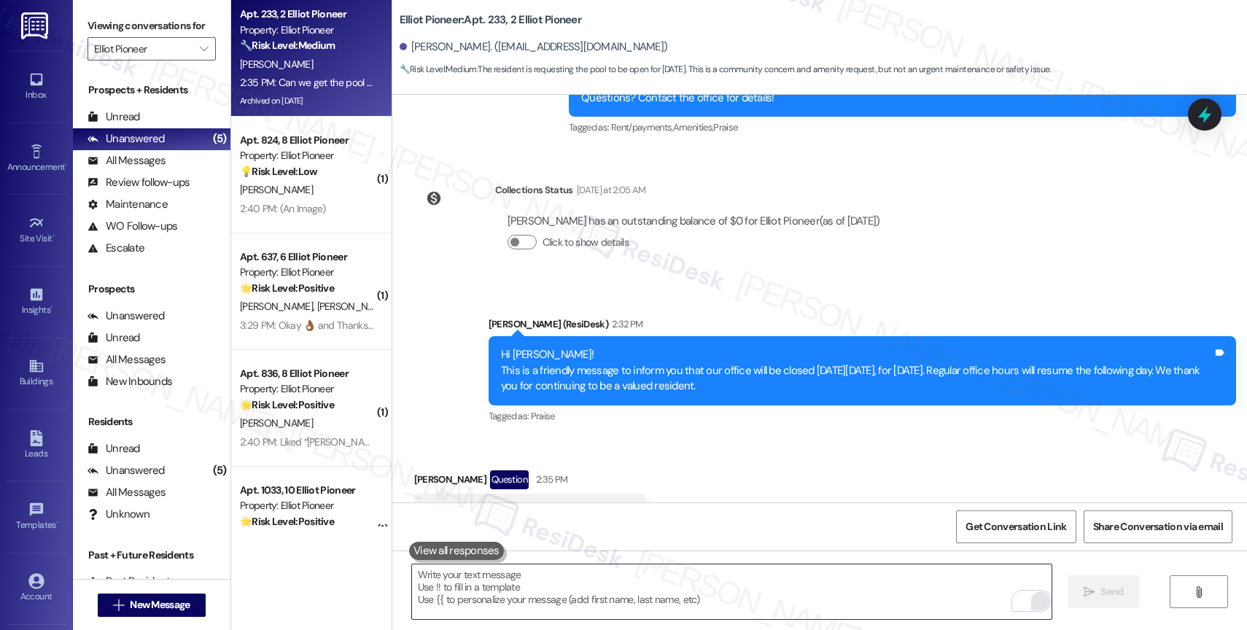
scroll to position [8682, 0]
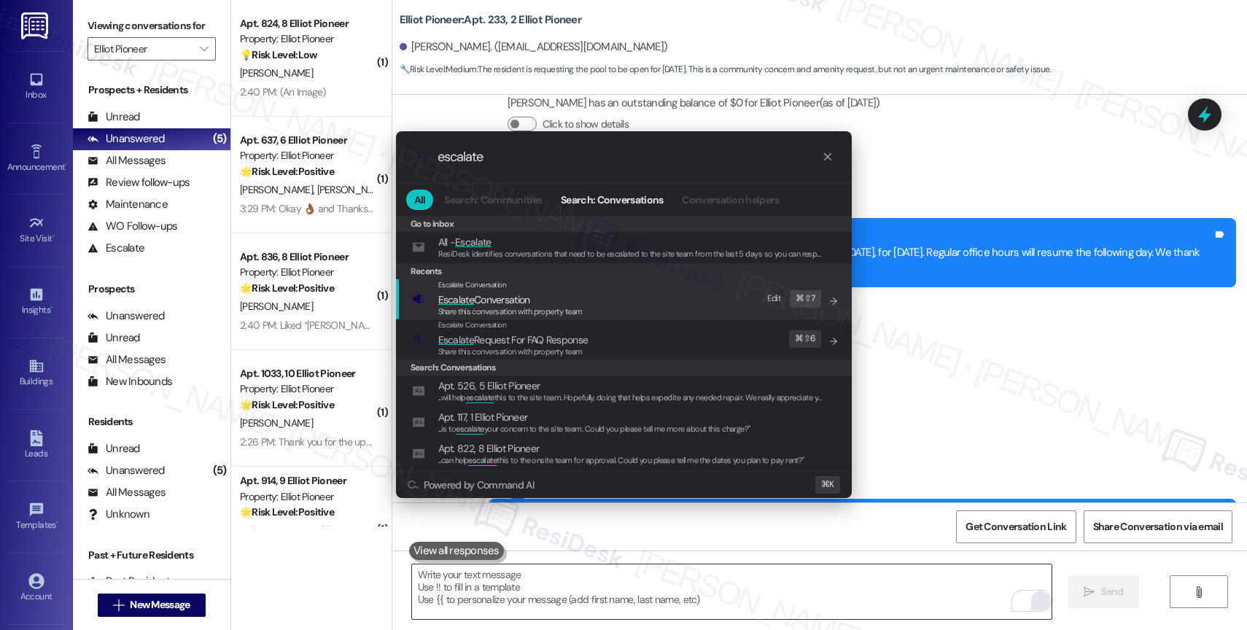
type input "escalate"
click at [524, 292] on span "Escalate Conversation" at bounding box center [484, 300] width 92 height 16
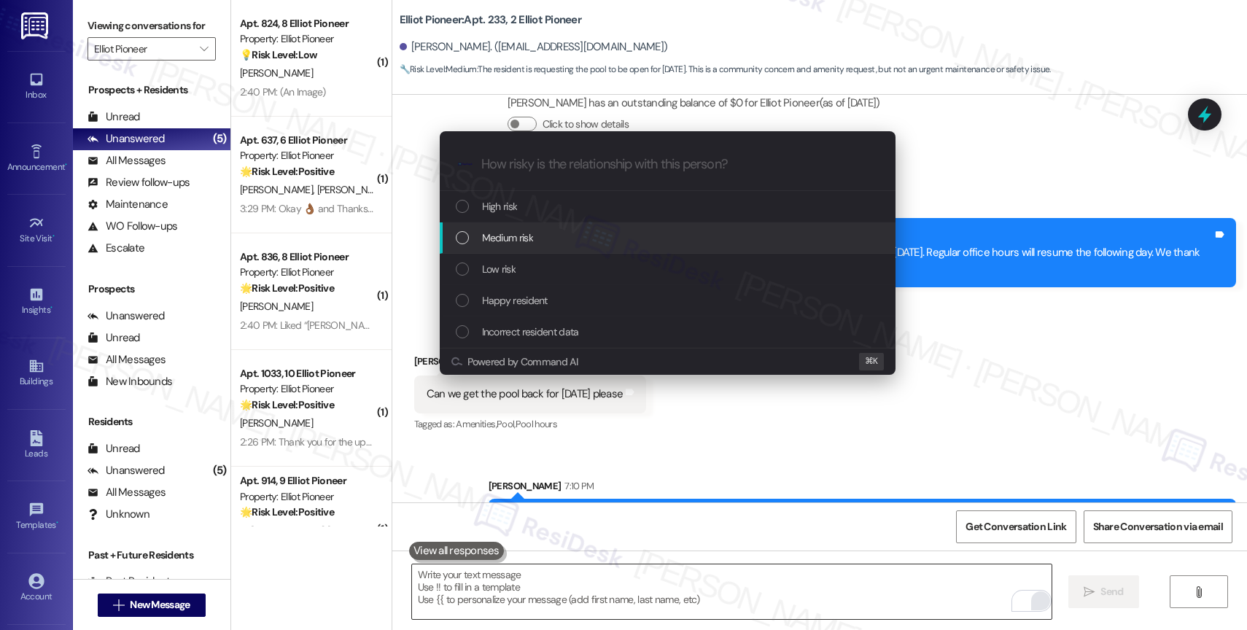
click at [526, 236] on span "Medium risk" at bounding box center [507, 238] width 51 height 16
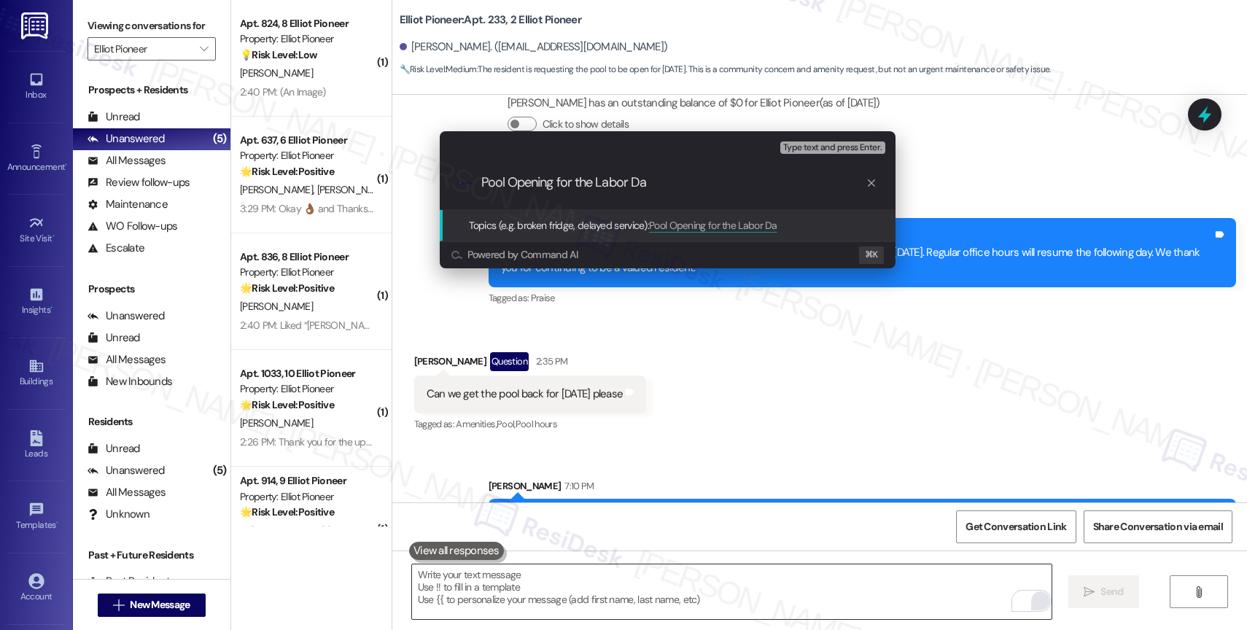
type input "Pool Opening for the Labor Day"
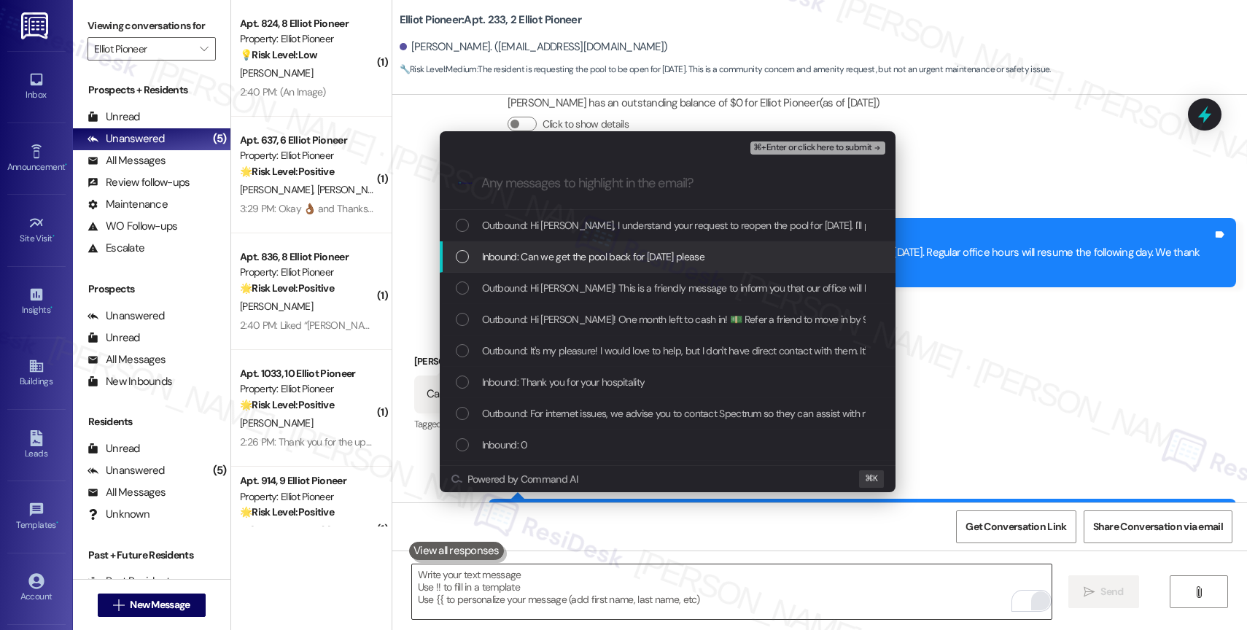
click at [576, 255] on span "Inbound: Can we get the pool back for Labor Day please" at bounding box center [593, 257] width 222 height 16
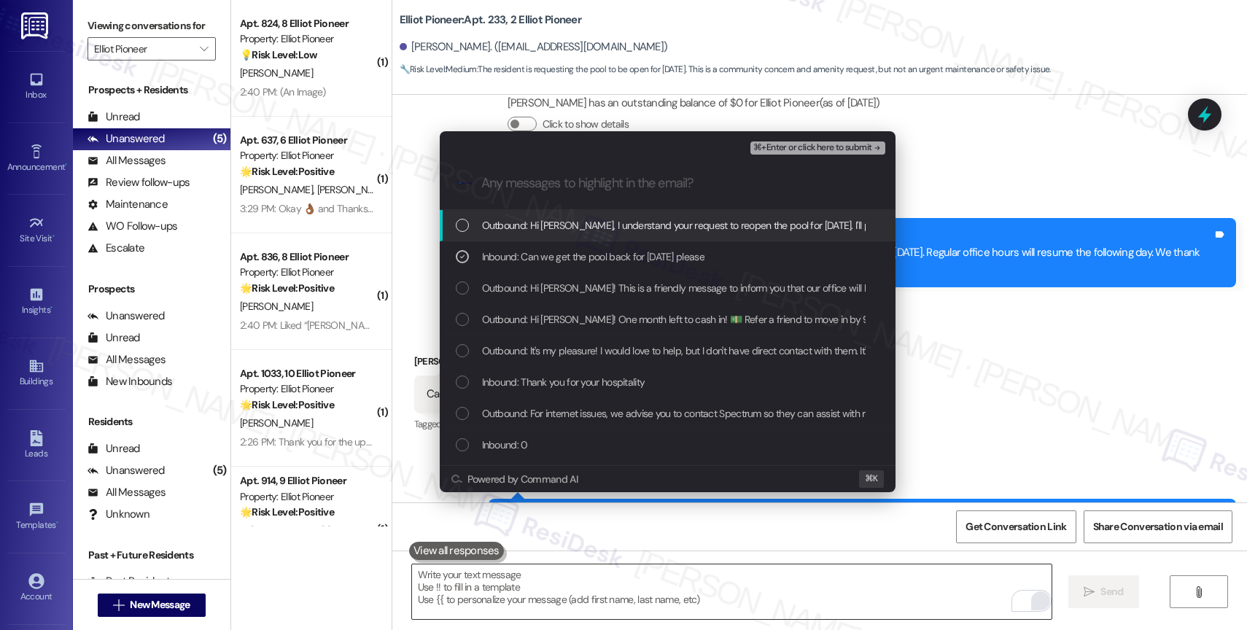
click at [840, 140] on div "⌘+Enter or click here to submit" at bounding box center [819, 148] width 137 height 19
click at [861, 142] on button "⌘+Enter or click here to submit" at bounding box center [818, 148] width 134 height 13
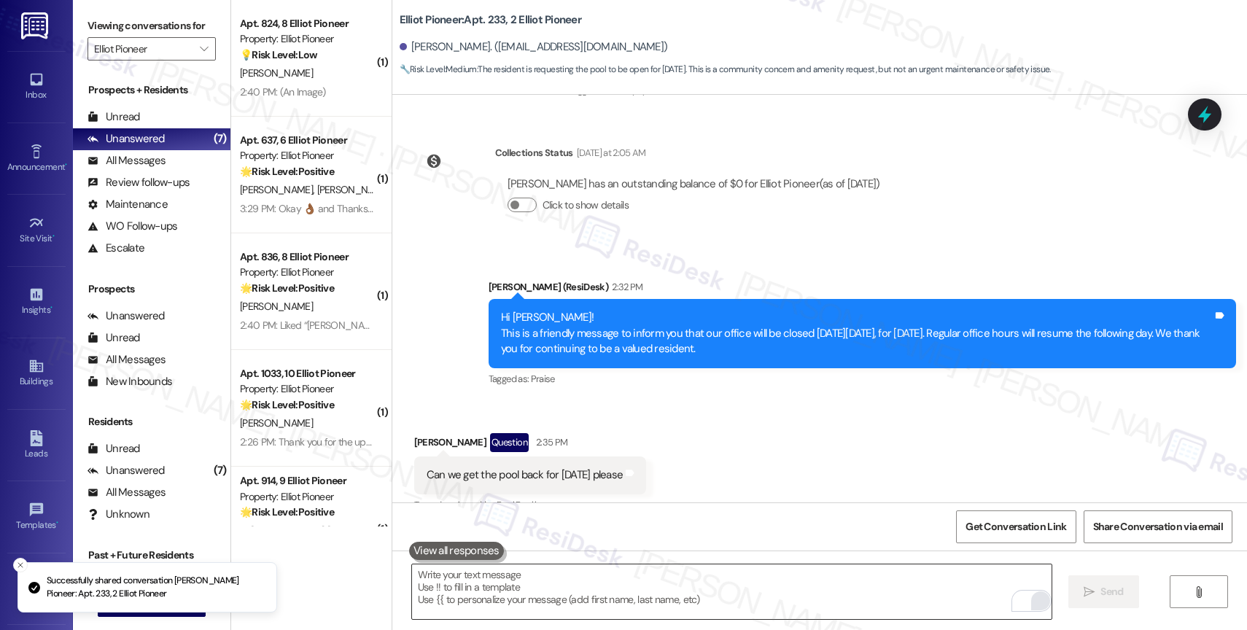
scroll to position [8564, 0]
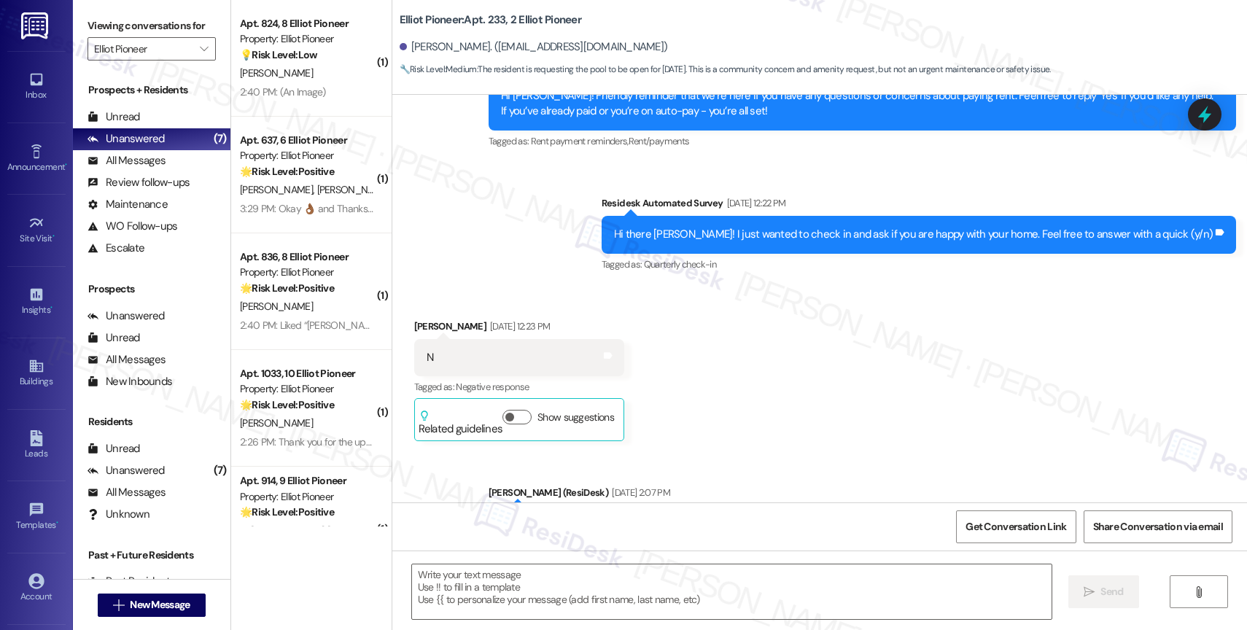
type textarea "Fetching suggested responses. Please feel free to read through the conversation…"
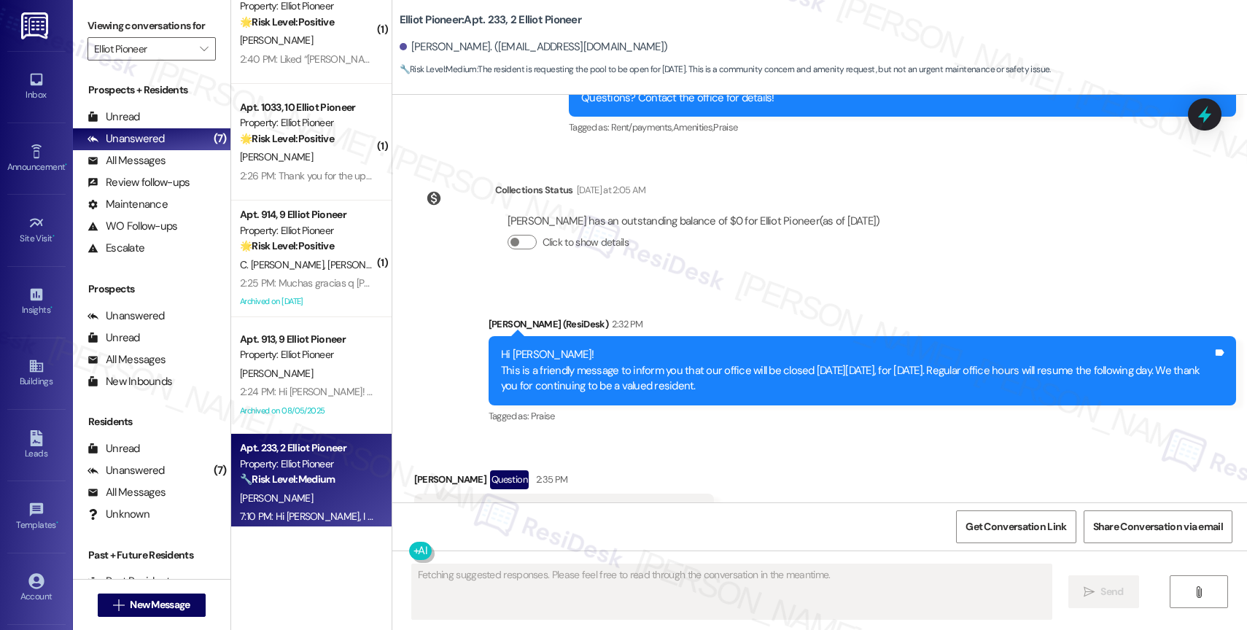
scroll to position [290, 0]
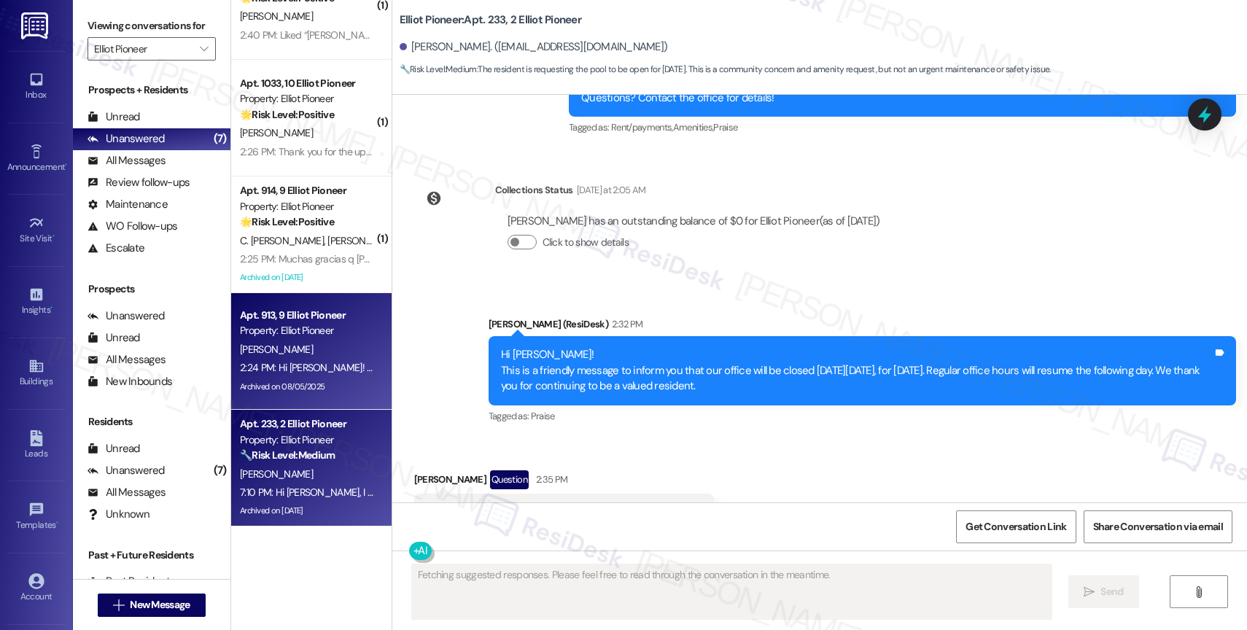
click at [298, 365] on div "2:24 PM: Hi Brian! This is a friendly message to inform you that our office wil…" at bounding box center [715, 367] width 951 height 13
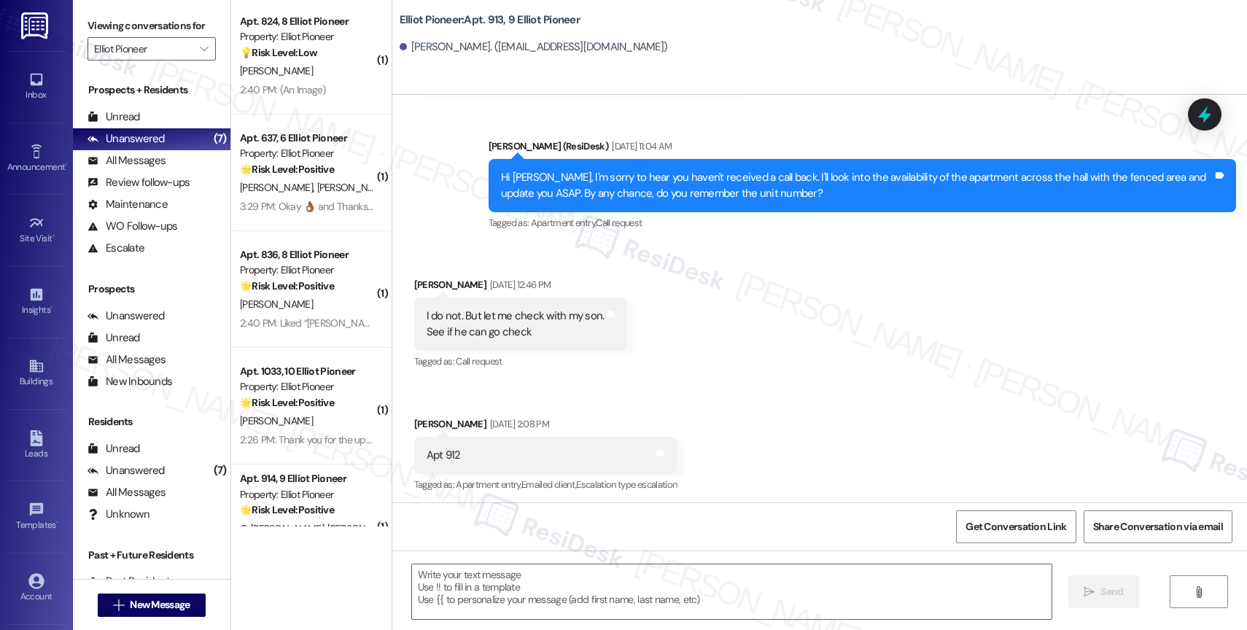
scroll to position [0, 0]
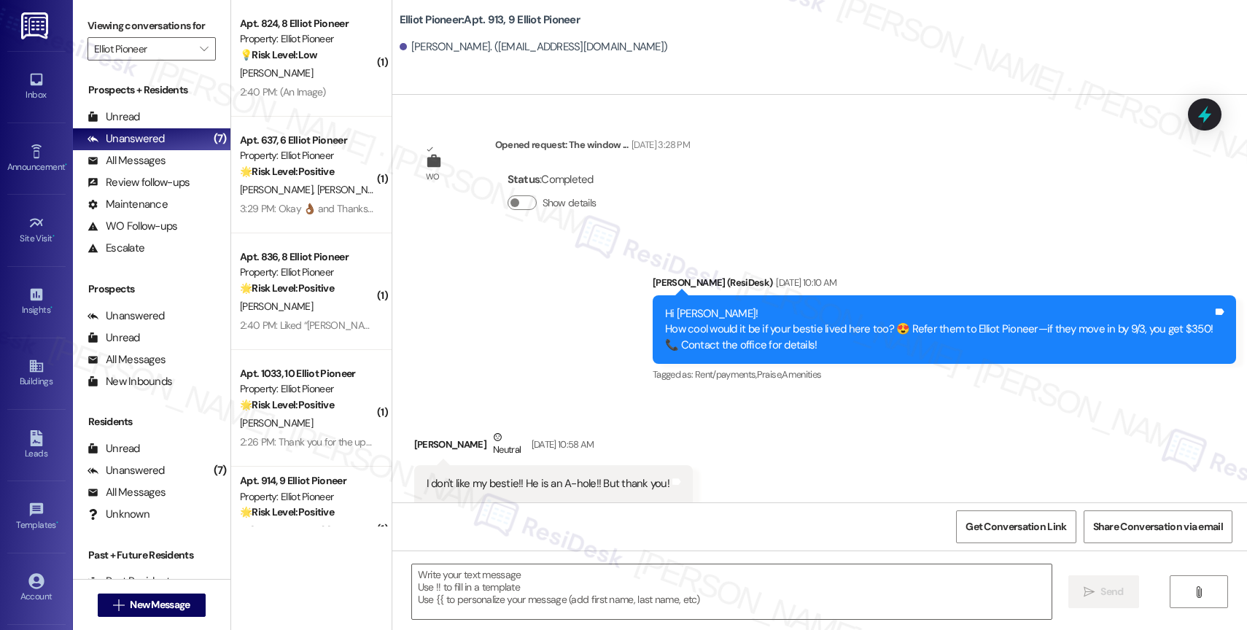
type textarea "Fetching suggested responses. Please feel free to read through the conversation…"
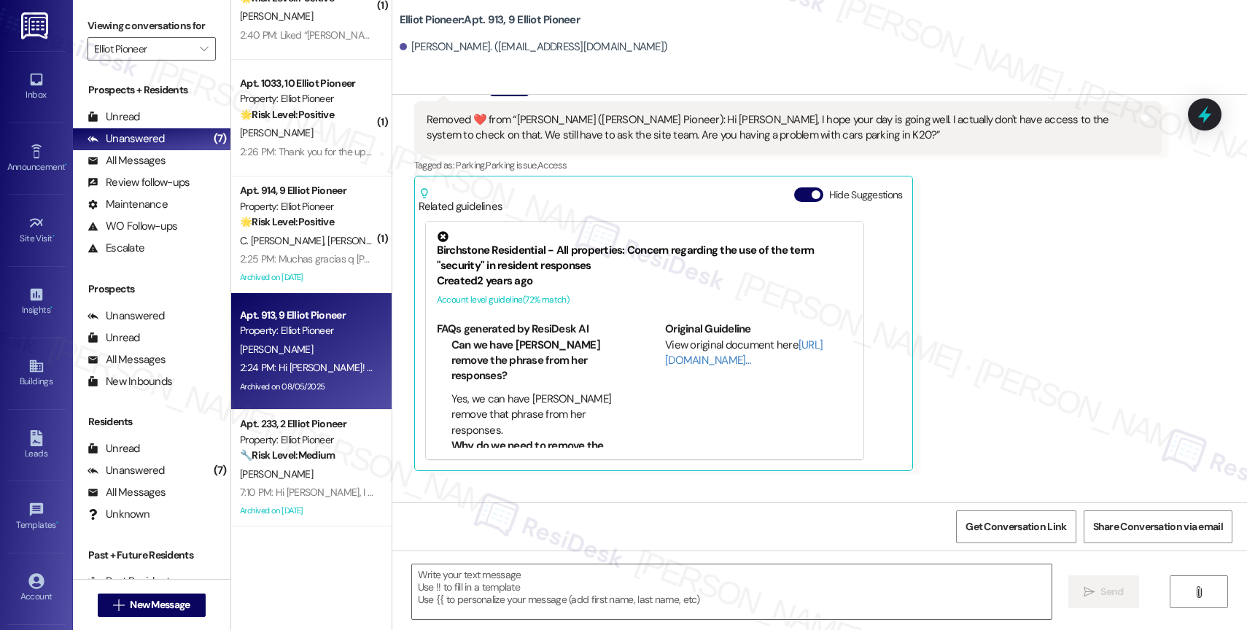
scroll to position [8453, 0]
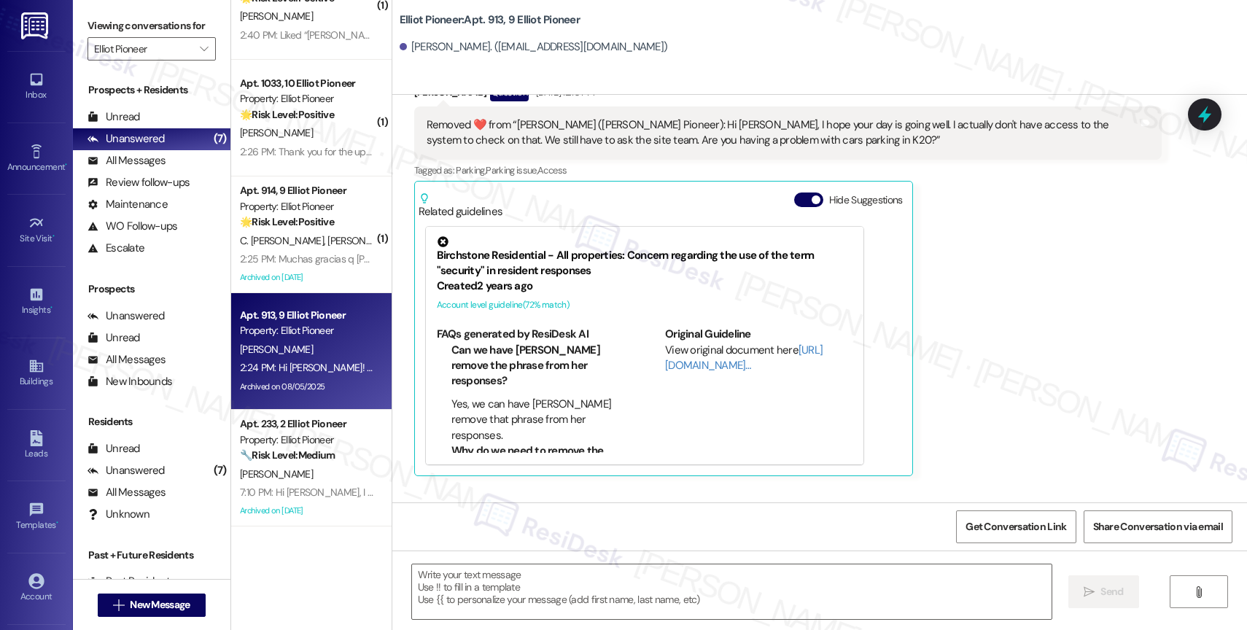
click at [790, 185] on div "Related guidelines Hide Suggestions" at bounding box center [664, 202] width 490 height 34
click at [794, 193] on button "Hide Suggestions" at bounding box center [808, 200] width 29 height 15
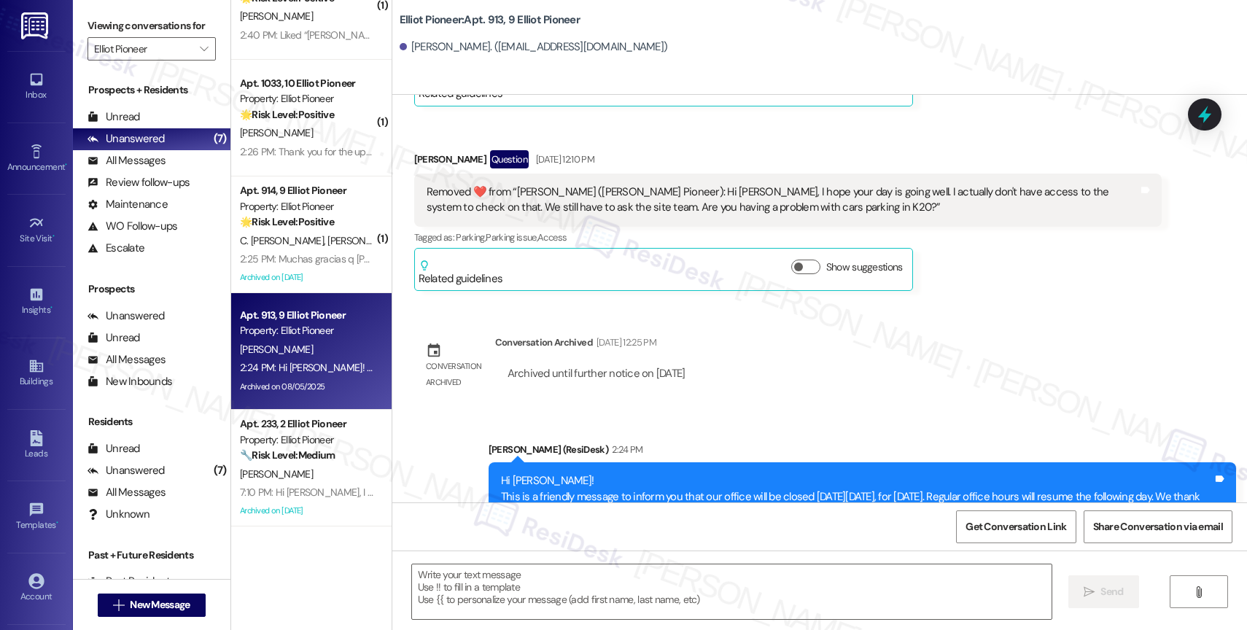
click at [786, 338] on div "WO Opened request: Water is le... Sep 30, 2024 at 5:25 PM Status : Open Show de…" at bounding box center [819, 299] width 855 height 408
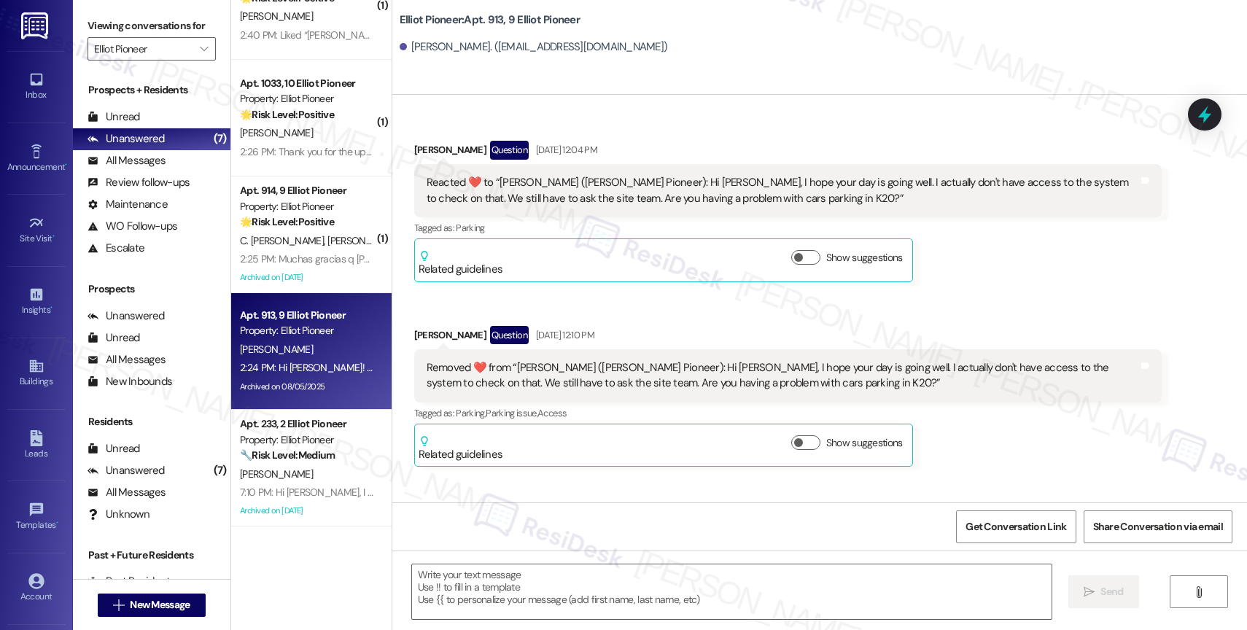
click at [713, 247] on div "Received via SMS Brian Alaniz Question Aug 05, 2025 at 12:04 PM Reacted ❤️ to “…" at bounding box center [819, 293] width 855 height 370
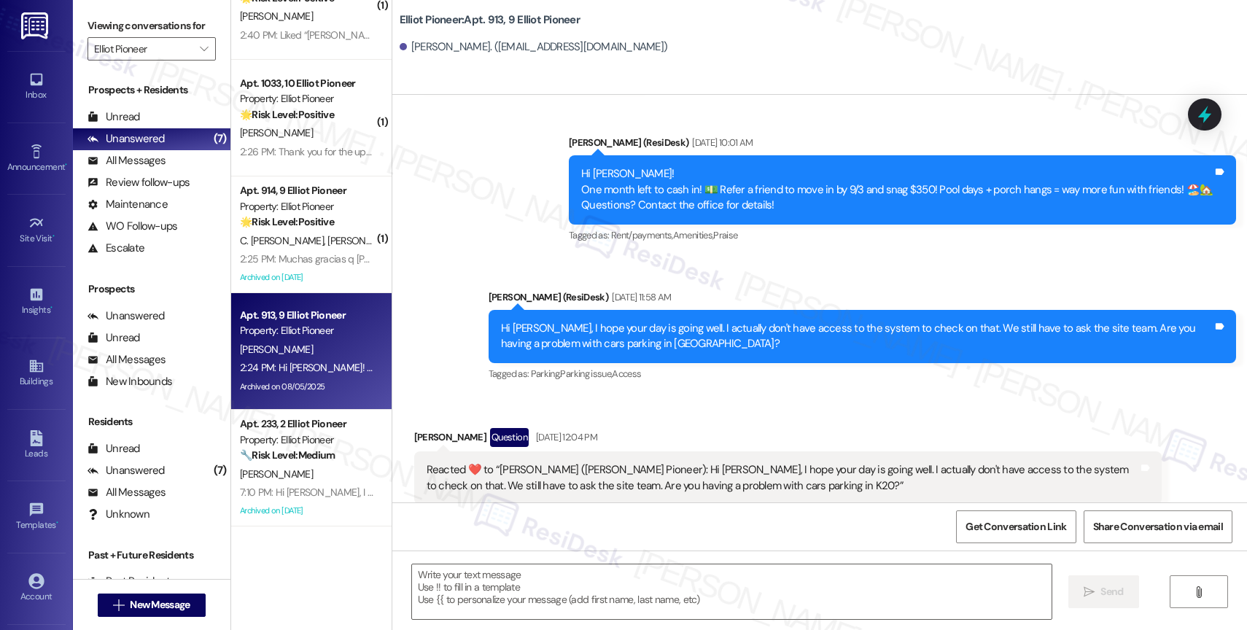
scroll to position [8386, 0]
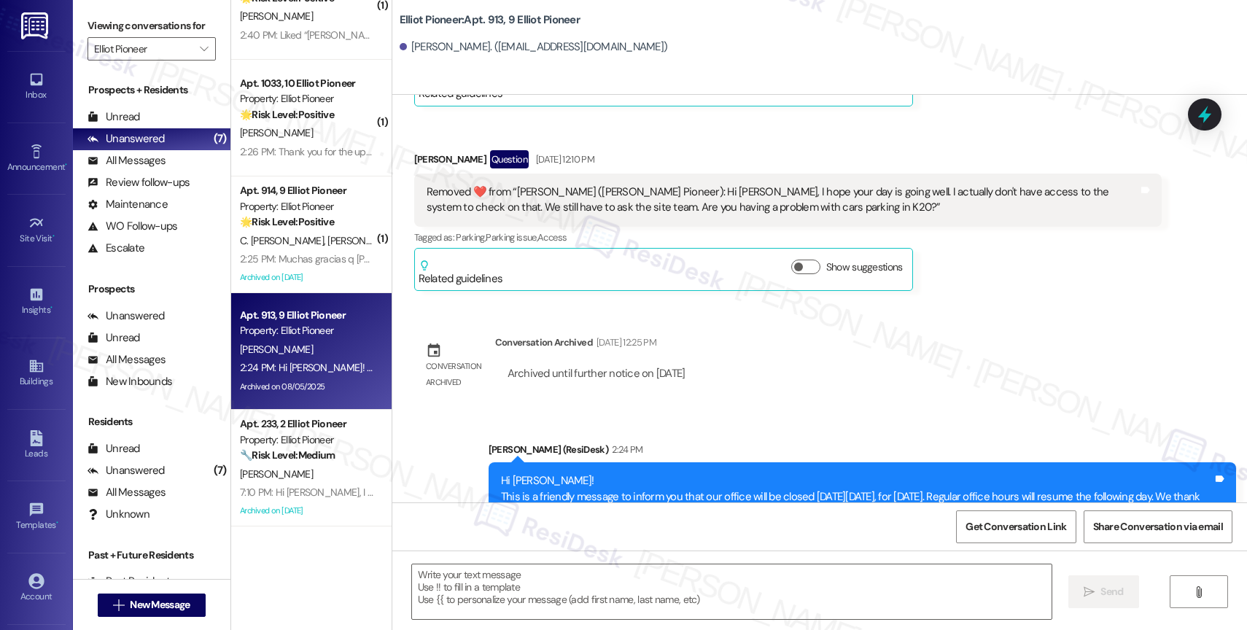
click at [753, 341] on div "WO Opened request: Water is le... Sep 30, 2024 at 5:25 PM Status : Open Show de…" at bounding box center [819, 299] width 855 height 408
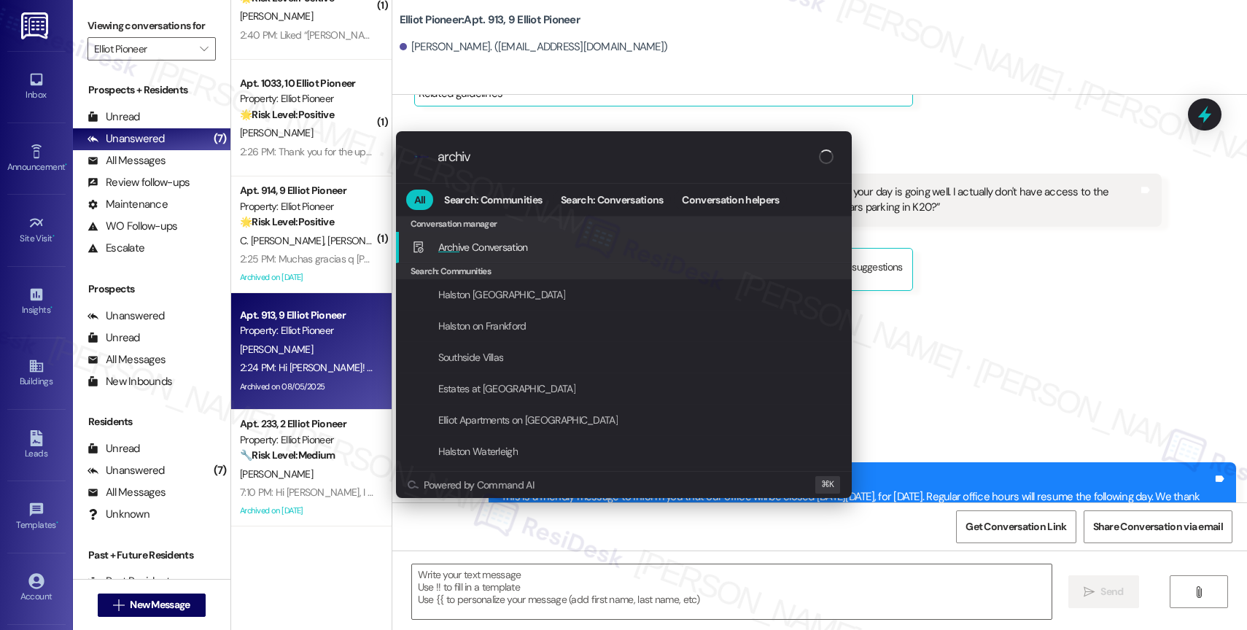
type input "archive"
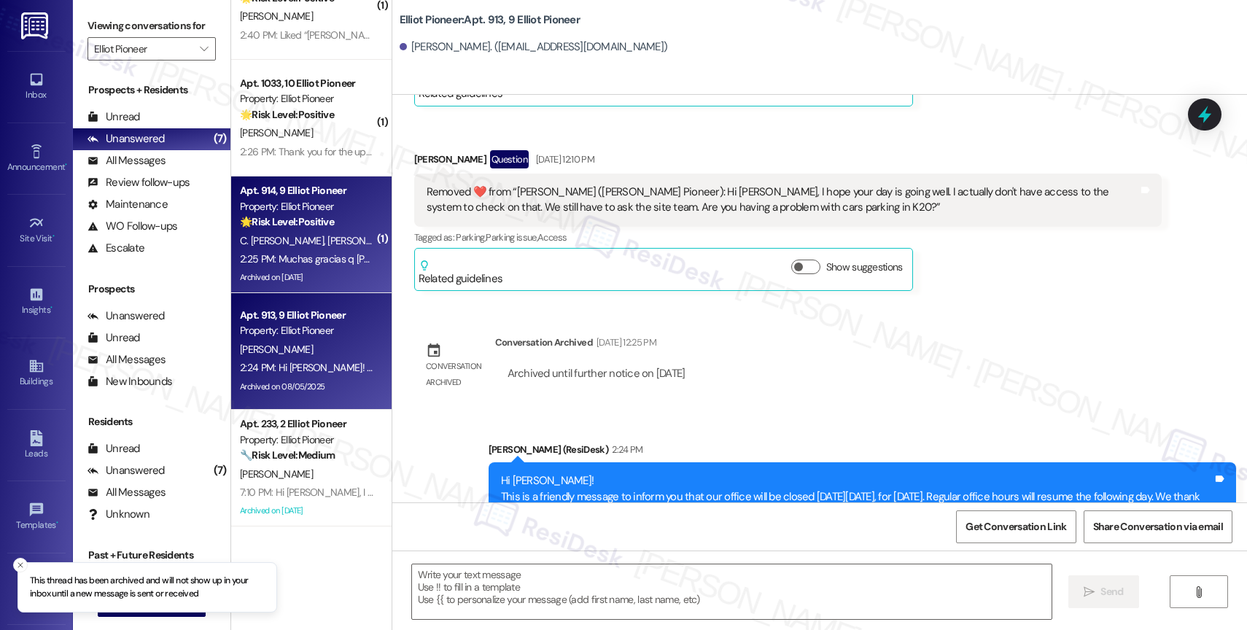
click at [302, 224] on strong "🌟 Risk Level: Positive" at bounding box center [287, 221] width 94 height 13
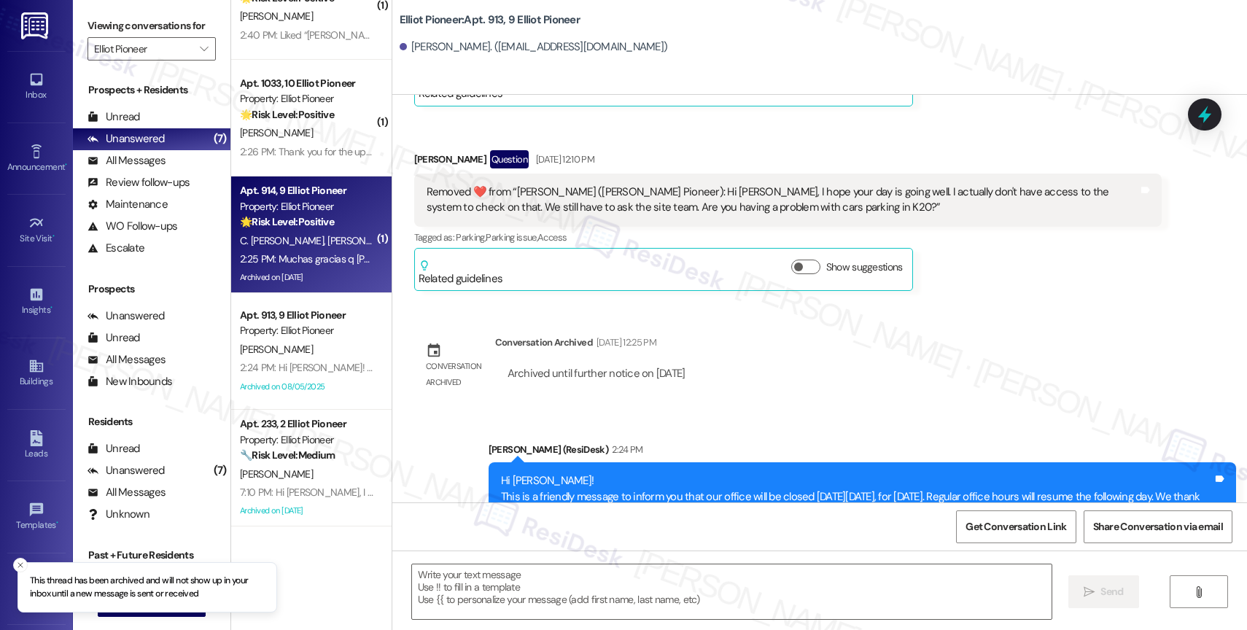
type textarea "Fetching suggested responses. Please feel free to read through the conversation…"
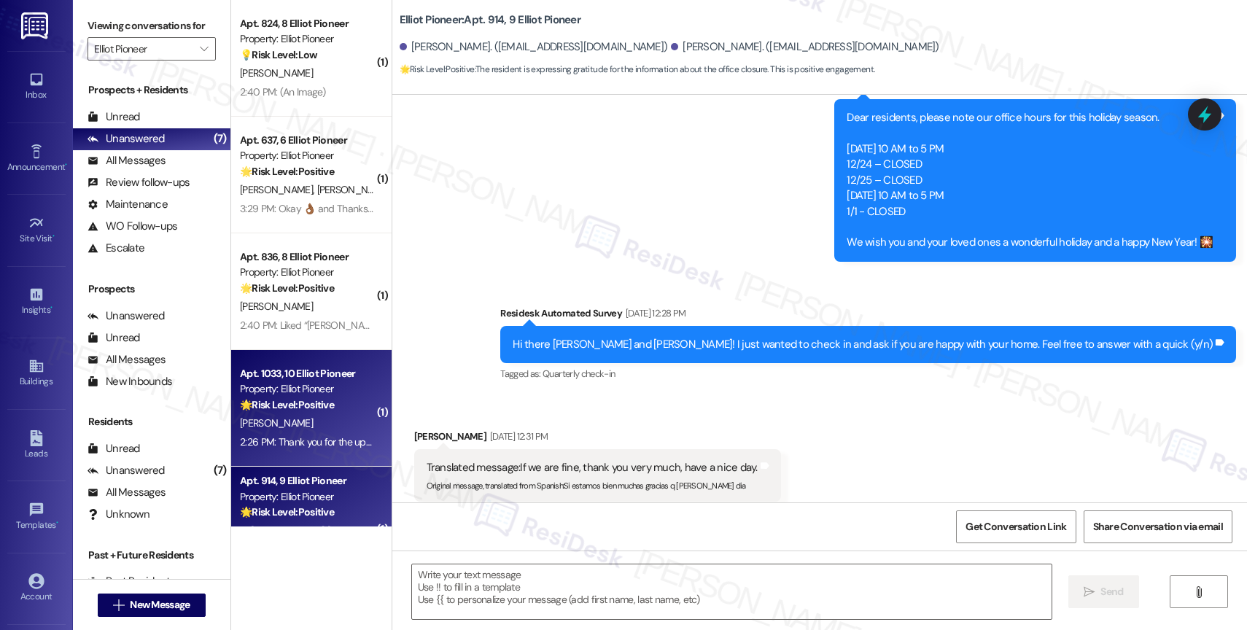
scroll to position [1857, 0]
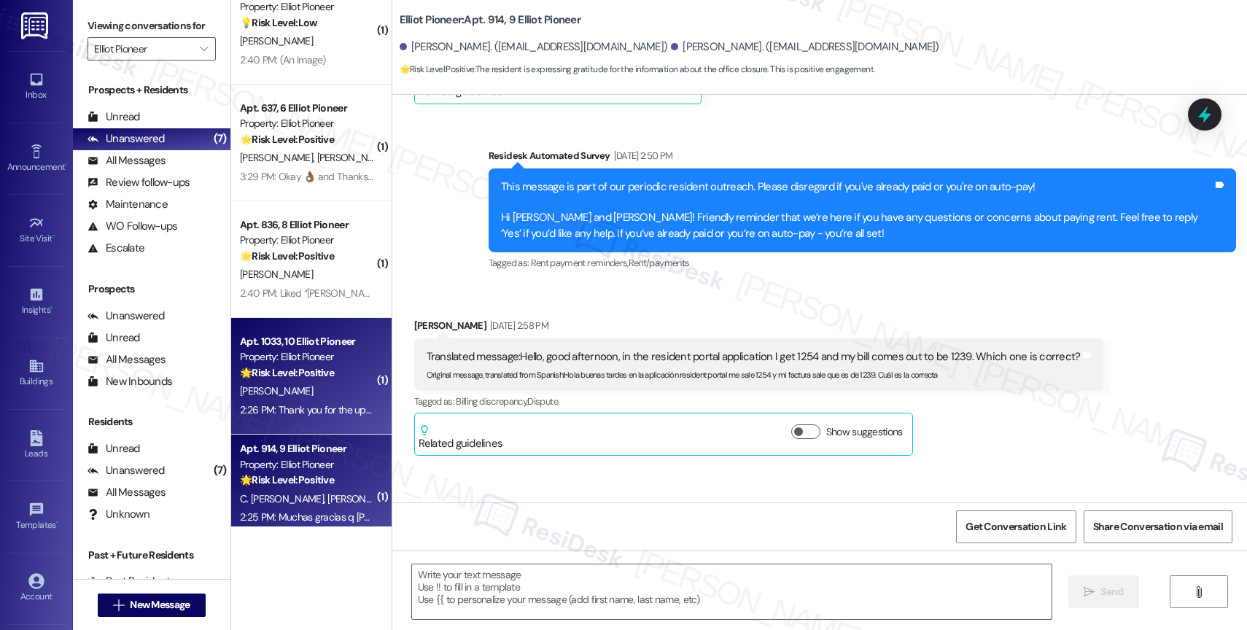
type textarea "Fetching suggested responses. Please feel free to read through the conversation…"
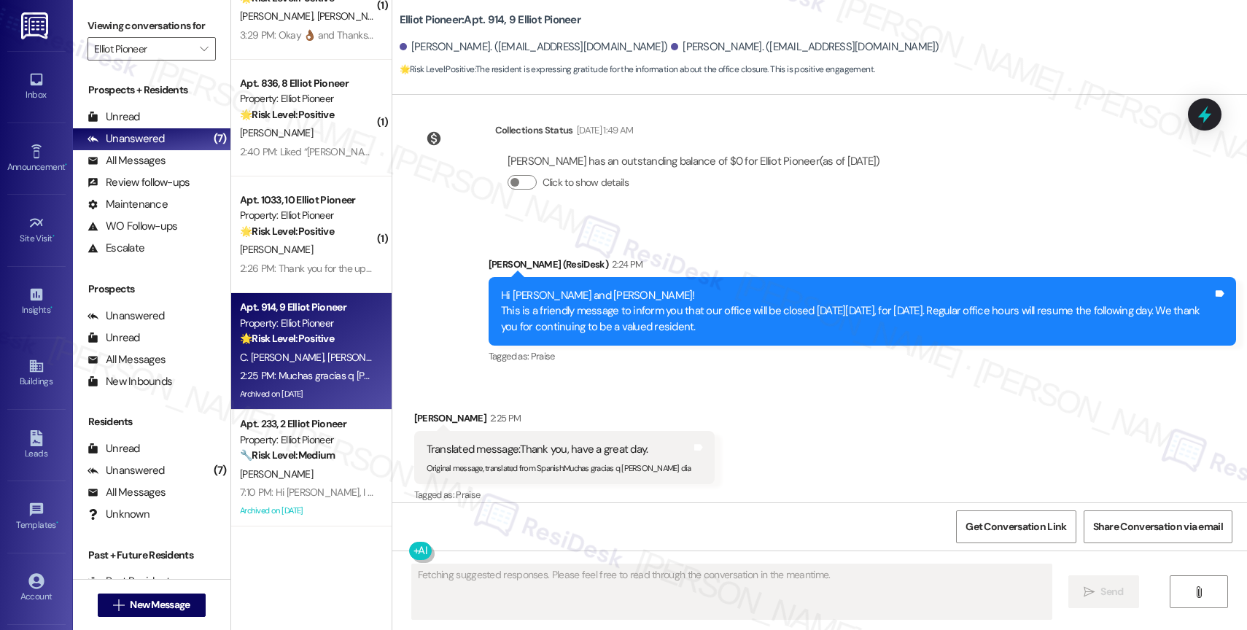
scroll to position [174, 0]
click at [707, 419] on div "Received via SMS Carlos Yera Ramirez 2:25 PM Translated message: Thank you, hav…" at bounding box center [819, 447] width 855 height 139
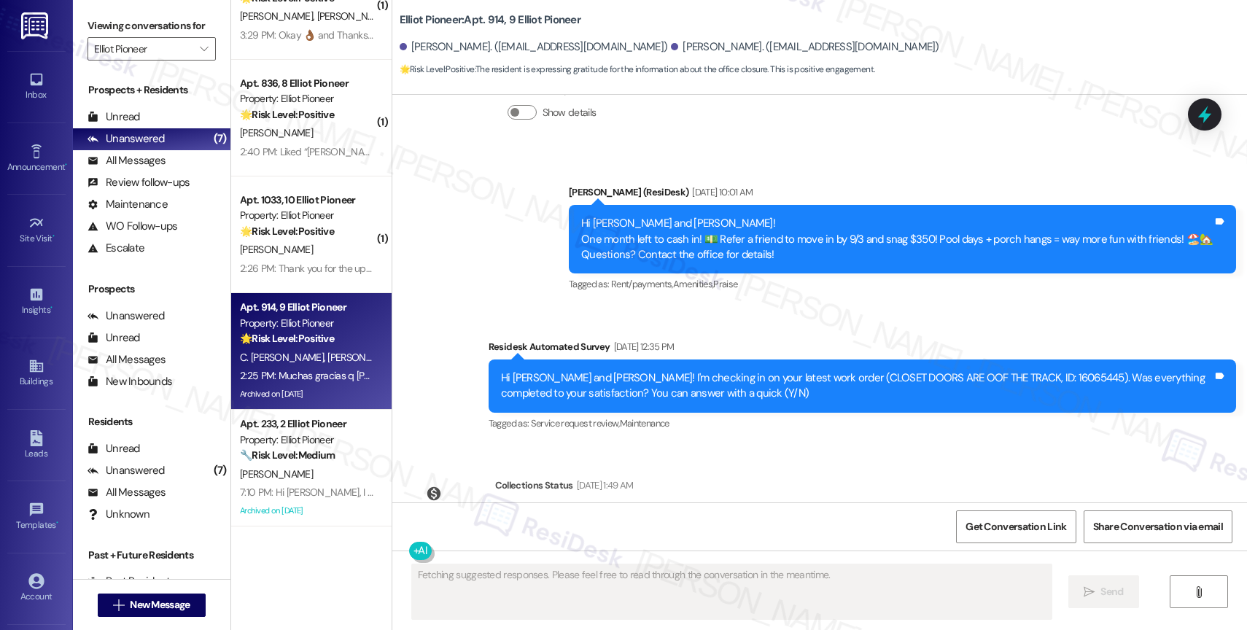
scroll to position [8149, 0]
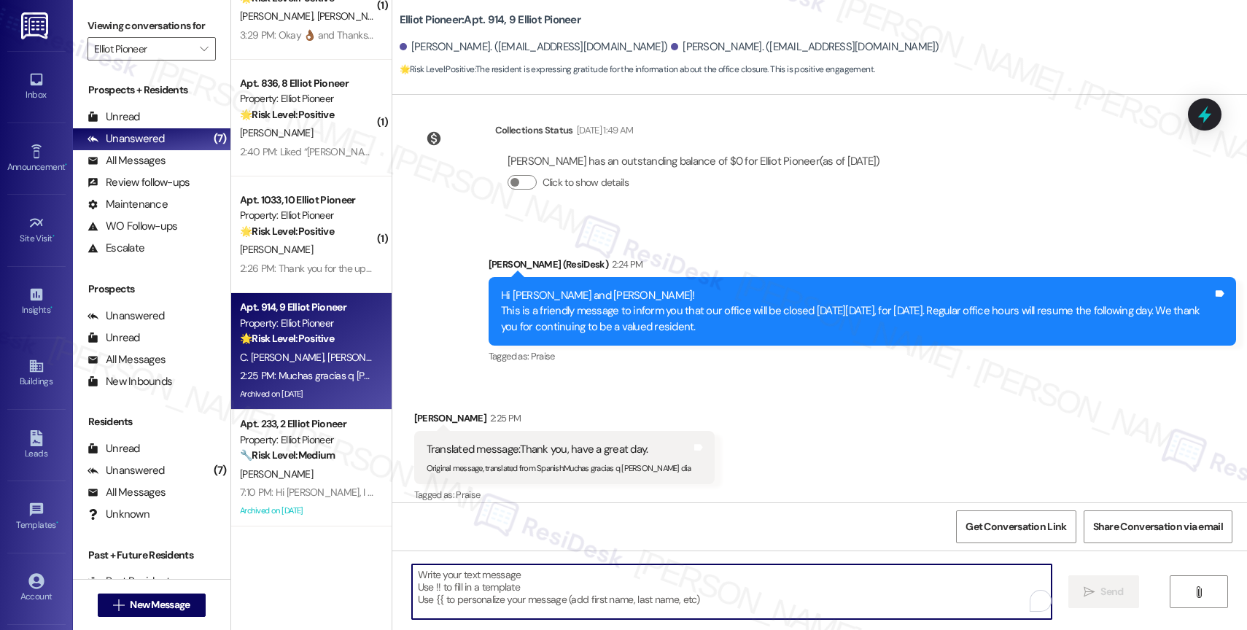
click at [524, 585] on textarea "To enrich screen reader interactions, please activate Accessibility in Grammarl…" at bounding box center [732, 592] width 640 height 55
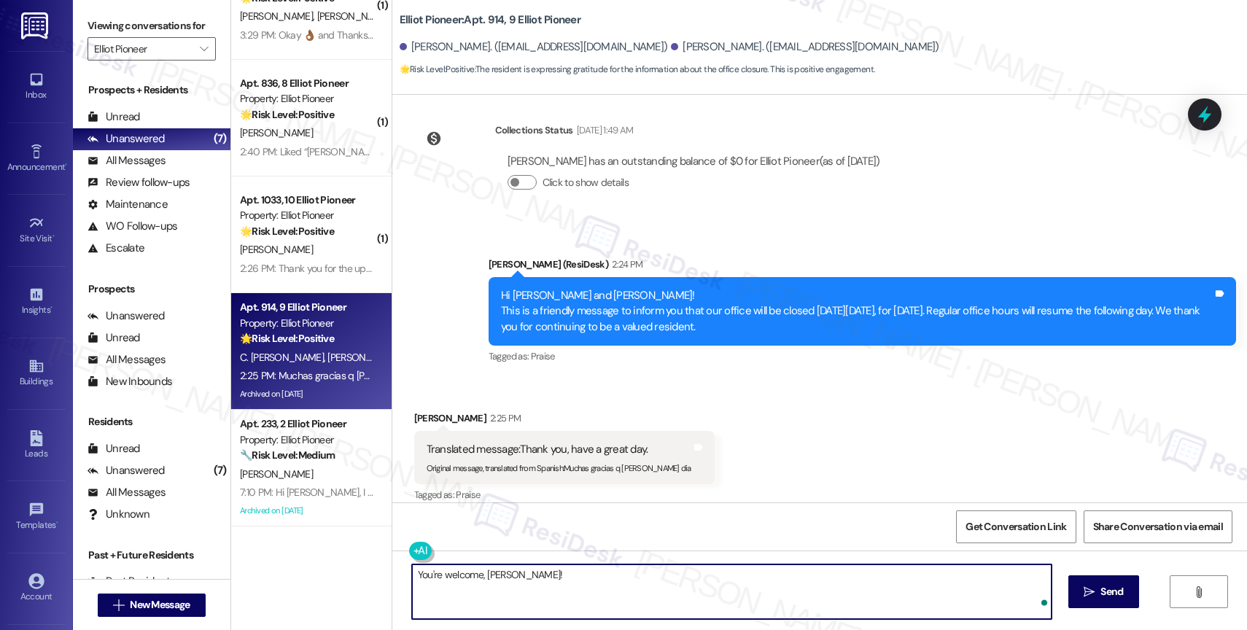
type textarea "You're welcome, Carlos!"
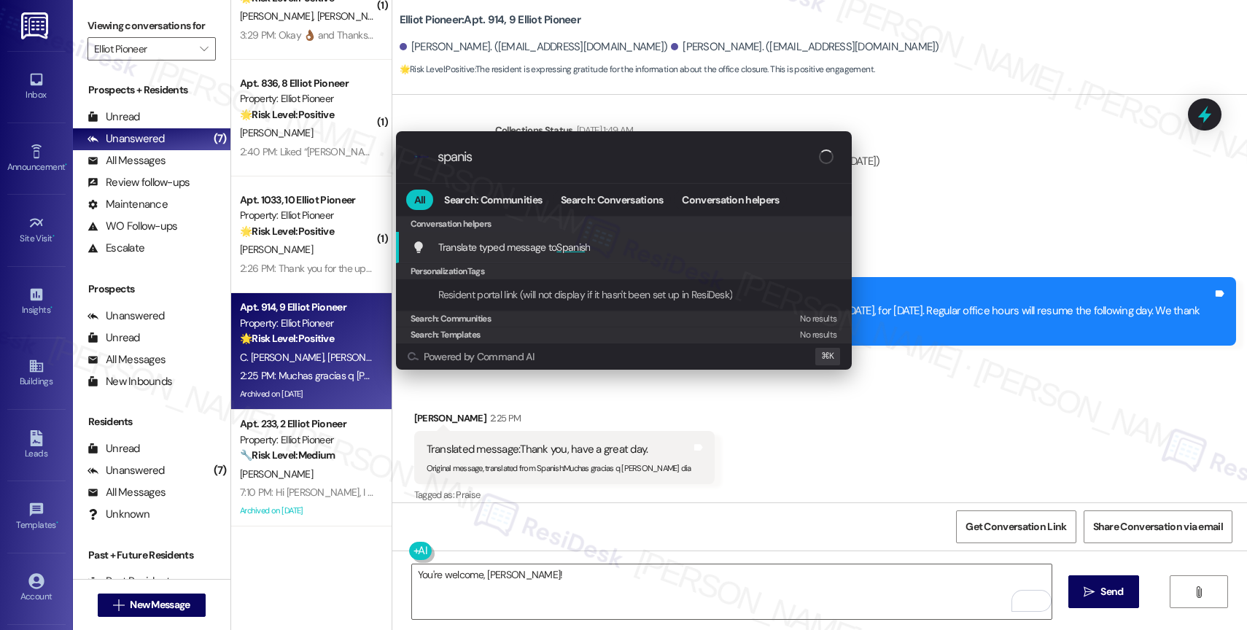
type input "spanish"
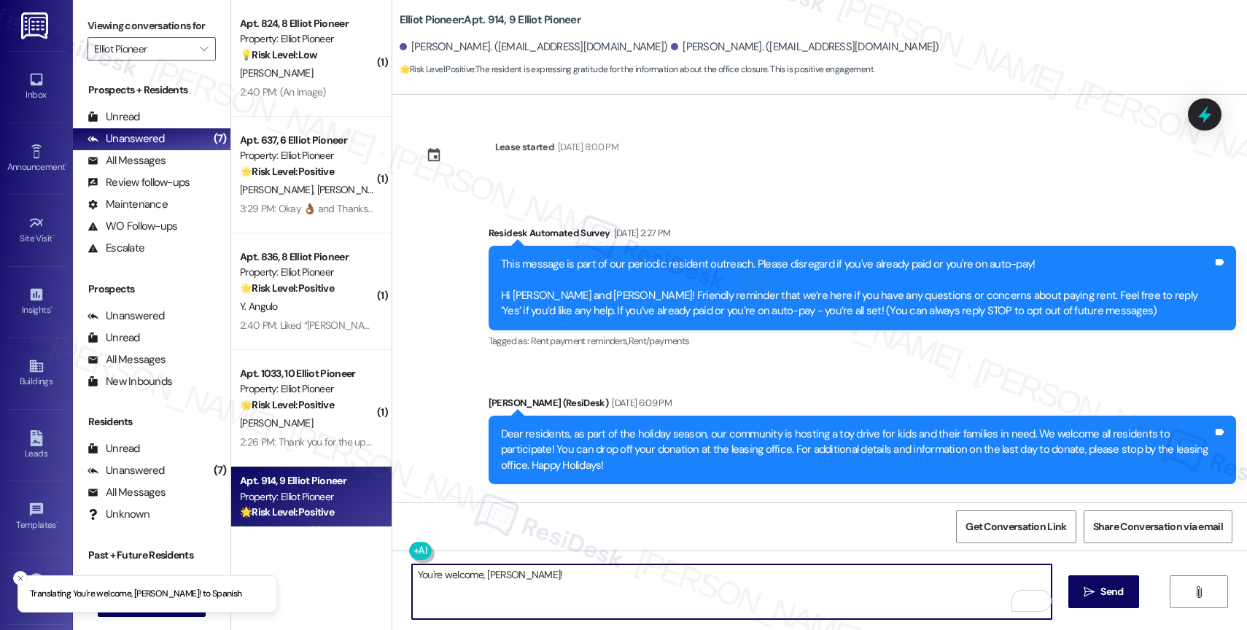
scroll to position [8149, 0]
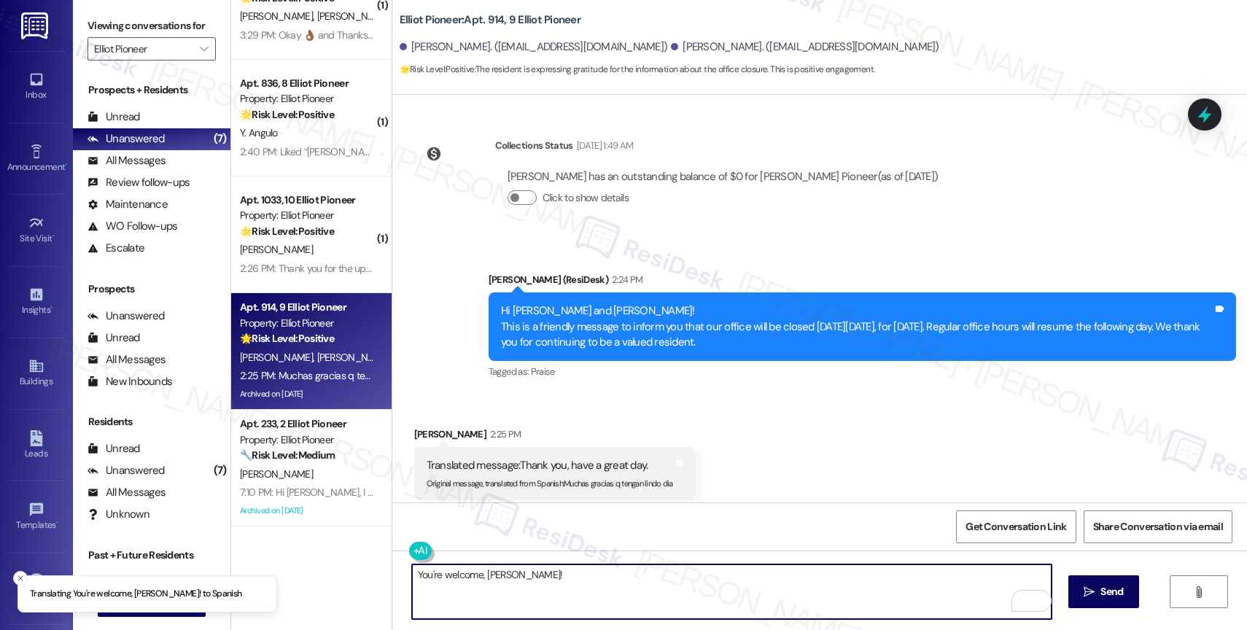
click at [550, 587] on textarea "You're welcome, [PERSON_NAME]!" at bounding box center [732, 592] width 640 height 55
click at [562, 586] on textarea "You're welcome, [PERSON_NAME]!" at bounding box center [732, 592] width 640 height 55
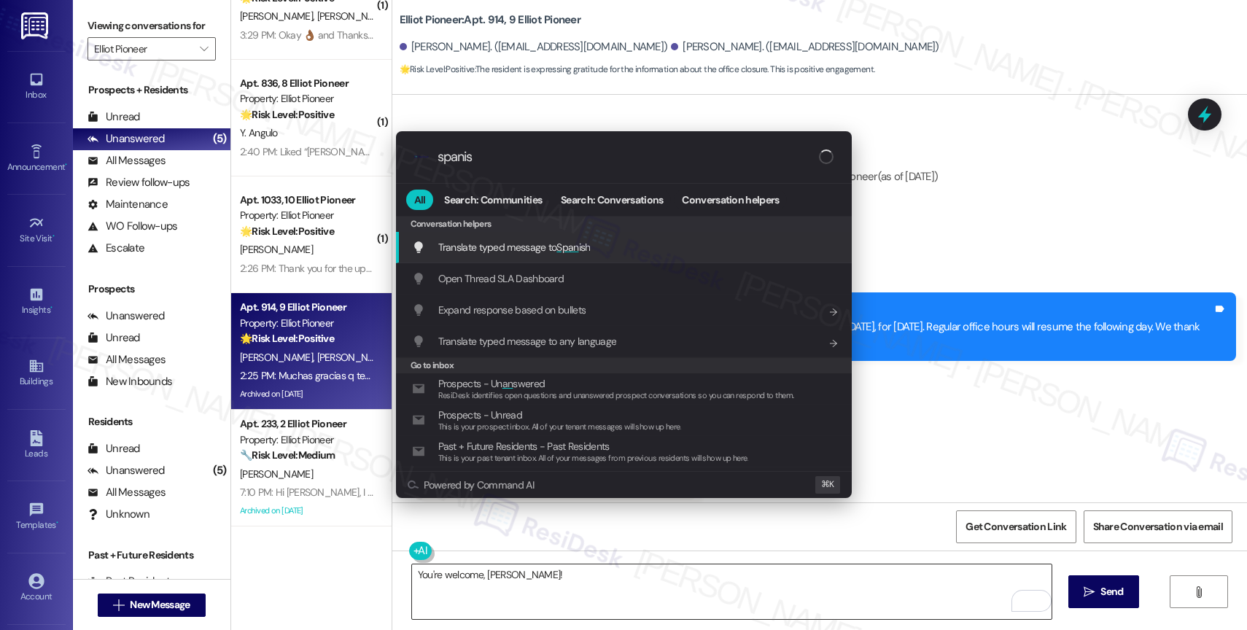
type input "spanish"
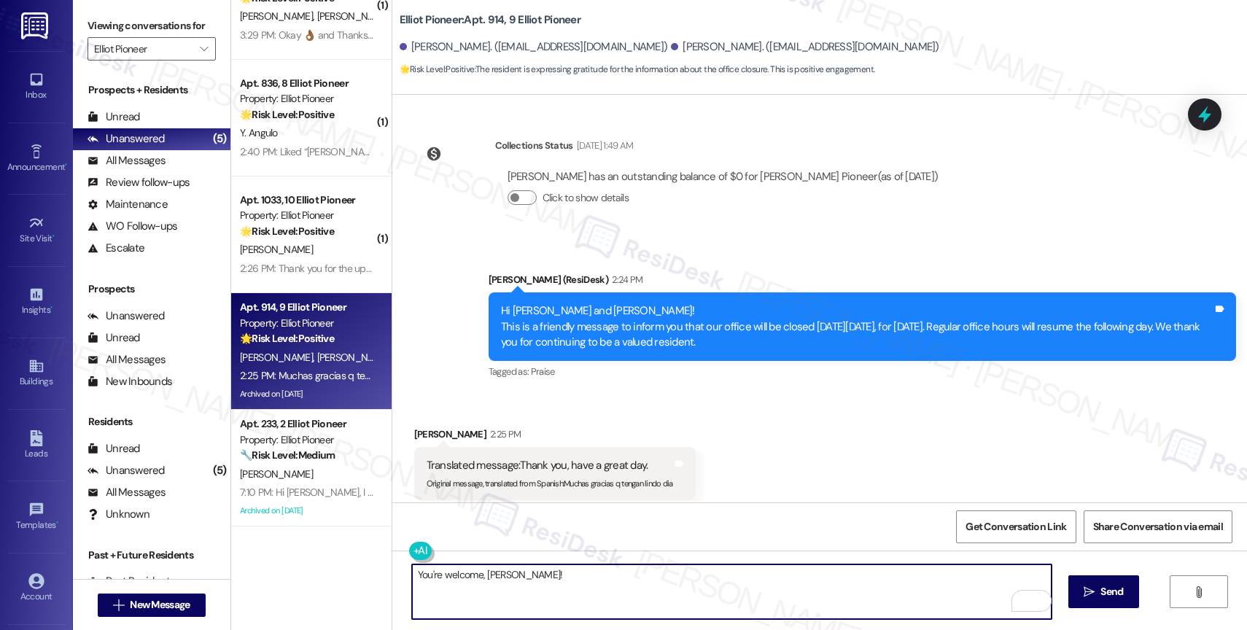
drag, startPoint x: 527, startPoint y: 568, endPoint x: 371, endPoint y: 559, distance: 155.6
click at [358, 557] on div "( 1 ) Apt. 824, 8 Elliot Pioneer Property: Elliot Pioneer 💡 Risk Level: Low The…" at bounding box center [739, 315] width 1016 height 630
click at [538, 577] on textarea "You're welcome, [PERSON_NAME]!" at bounding box center [732, 592] width 640 height 55
drag, startPoint x: 530, startPoint y: 583, endPoint x: 393, endPoint y: 575, distance: 136.6
click at [404, 575] on div "You're welcome, [PERSON_NAME]!" at bounding box center [724, 592] width 641 height 56
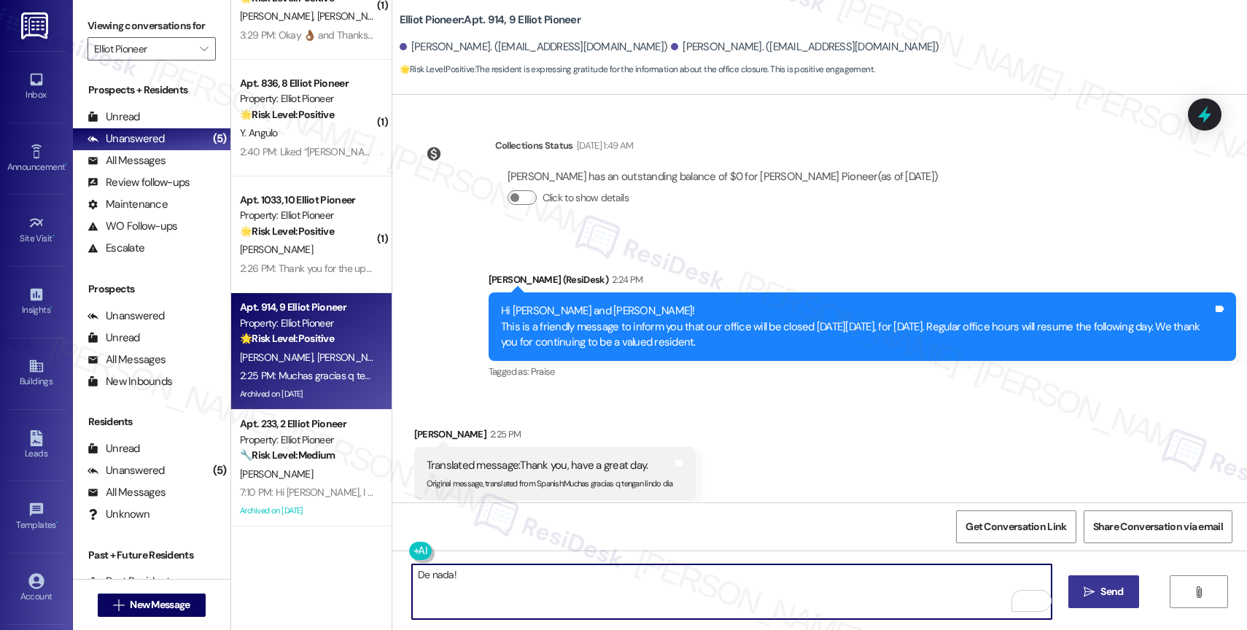
type textarea "De nada!"
click at [1109, 592] on span "Send" at bounding box center [1112, 591] width 23 height 15
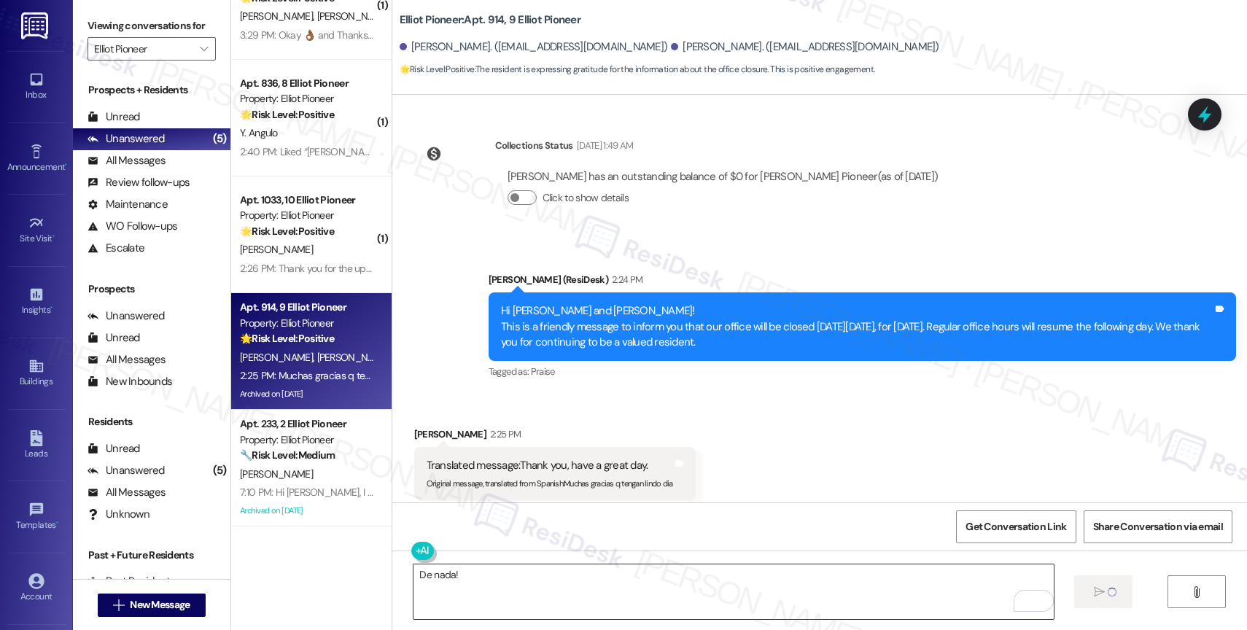
click at [519, 594] on textarea "De nada!" at bounding box center [734, 592] width 640 height 55
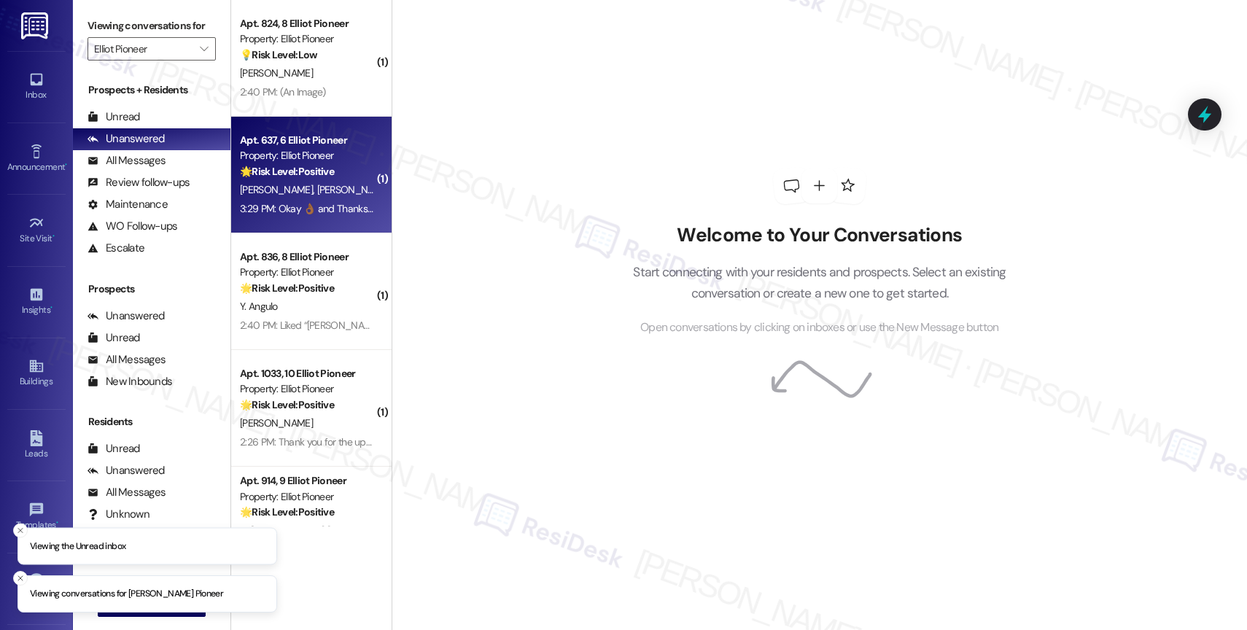
scroll to position [57, 0]
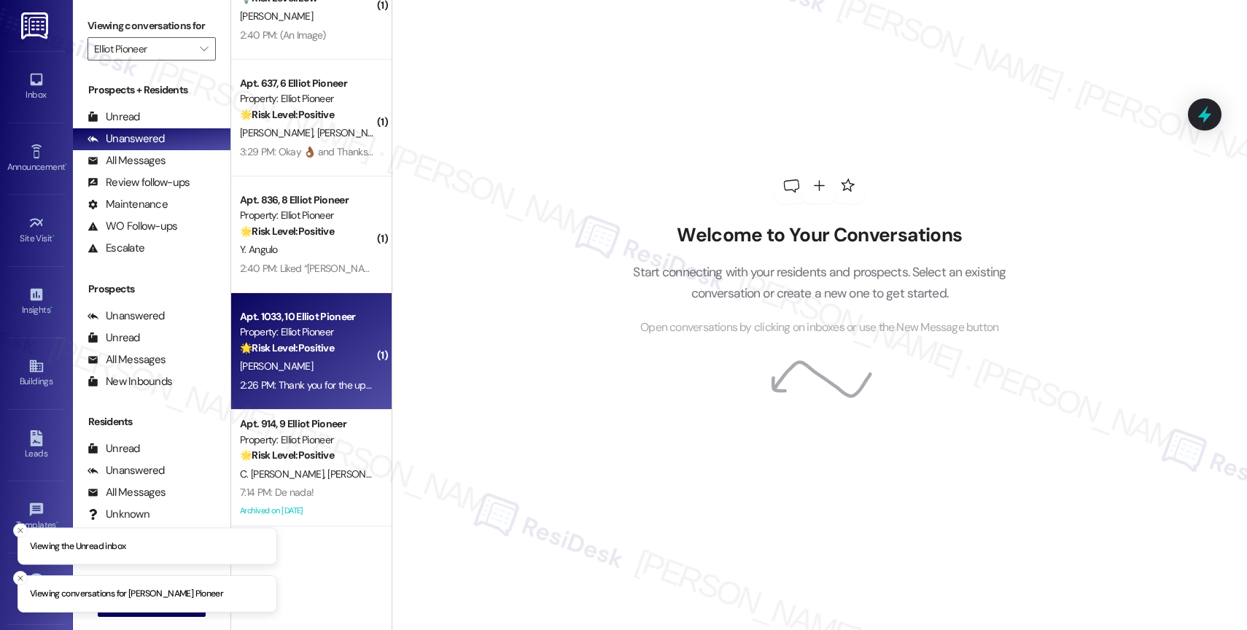
click at [305, 353] on strong "🌟 Risk Level: Positive" at bounding box center [287, 347] width 94 height 13
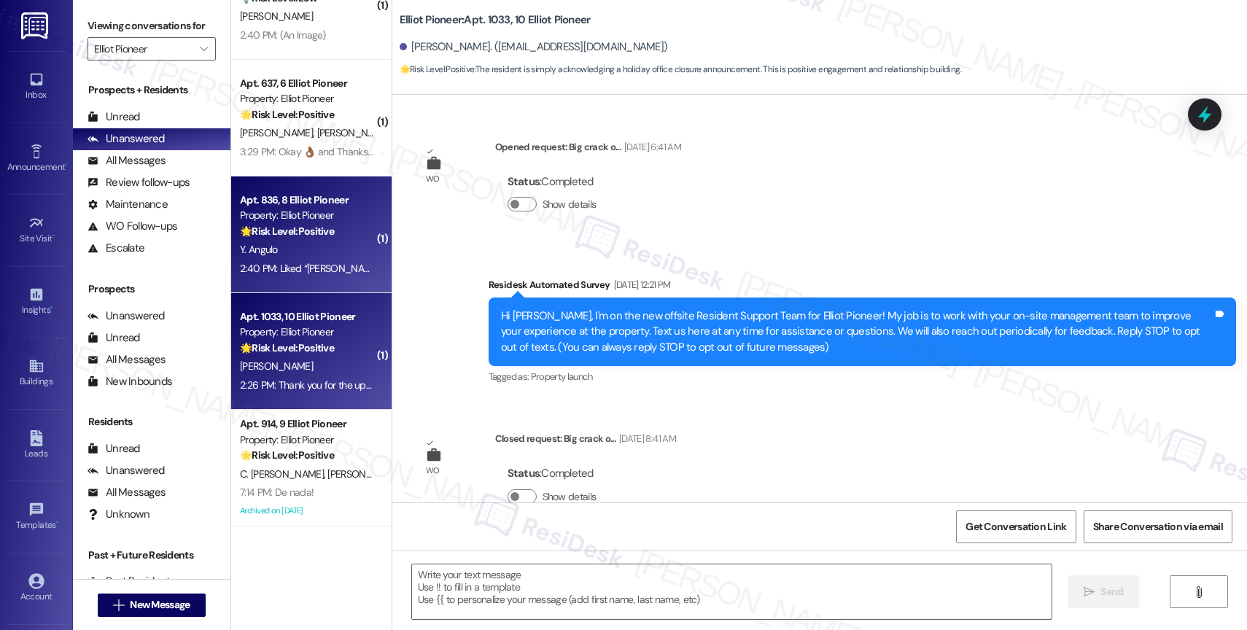
scroll to position [6036, 0]
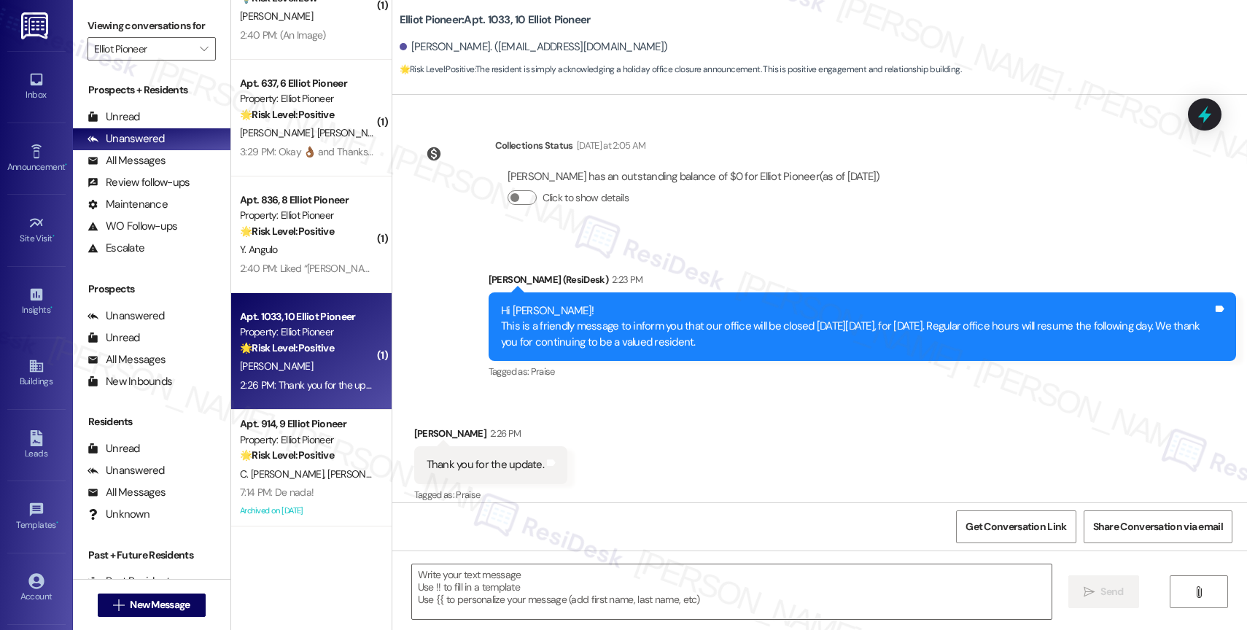
type textarea "Fetching suggested responses. Please feel free to read through the conversation…"
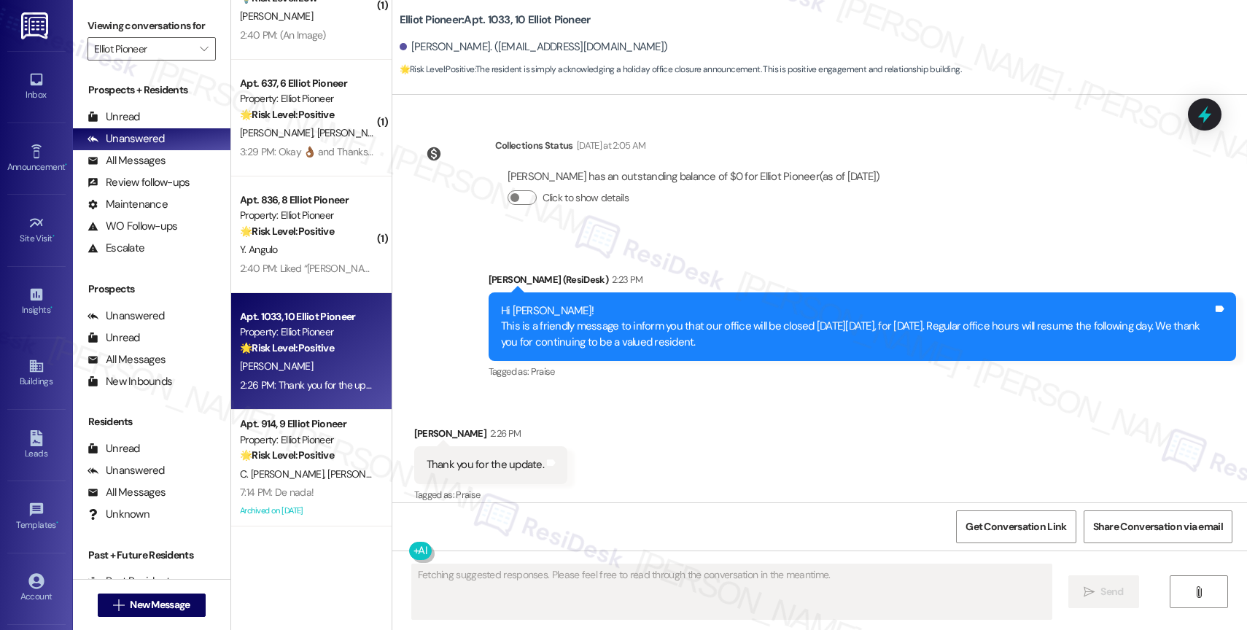
click at [586, 418] on div "Received via SMS [PERSON_NAME] 2:26 PM Thank you for the update. Tags and notes…" at bounding box center [819, 454] width 855 height 123
click at [484, 586] on textarea "Fetching suggested responses. Please feel free to read through the conversation…" at bounding box center [732, 592] width 640 height 55
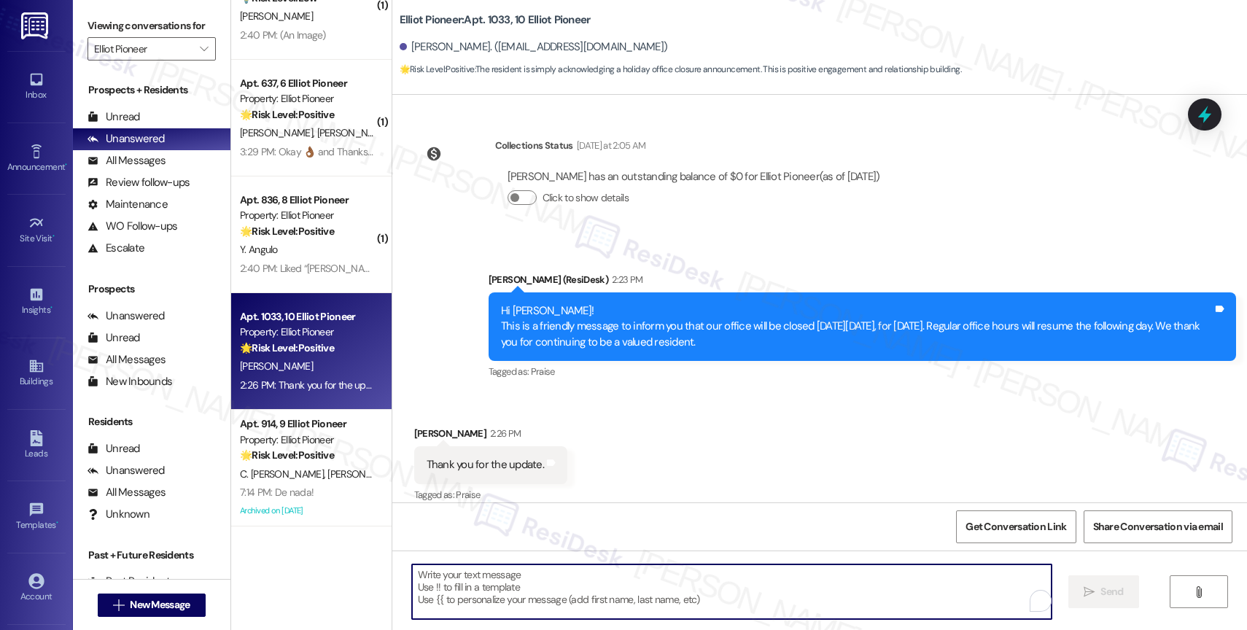
click at [528, 609] on textarea "To enrich screen reader interactions, please activate Accessibility in Grammarl…" at bounding box center [732, 592] width 640 height 55
type textarea "You are welcome, [PERSON_NAME]!"
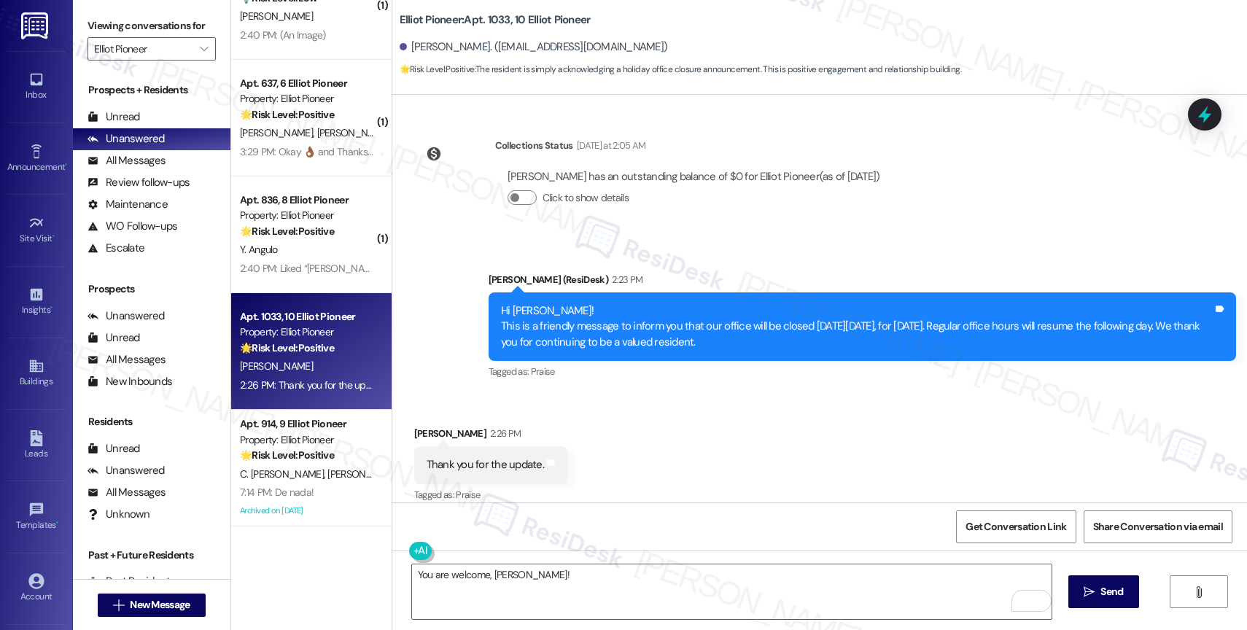
click at [554, 421] on div "Received via SMS [PERSON_NAME] 2:26 PM Thank you for the update. Tags and notes…" at bounding box center [490, 465] width 175 height 101
click at [540, 573] on textarea "You are welcome, [PERSON_NAME]!" at bounding box center [732, 592] width 640 height 55
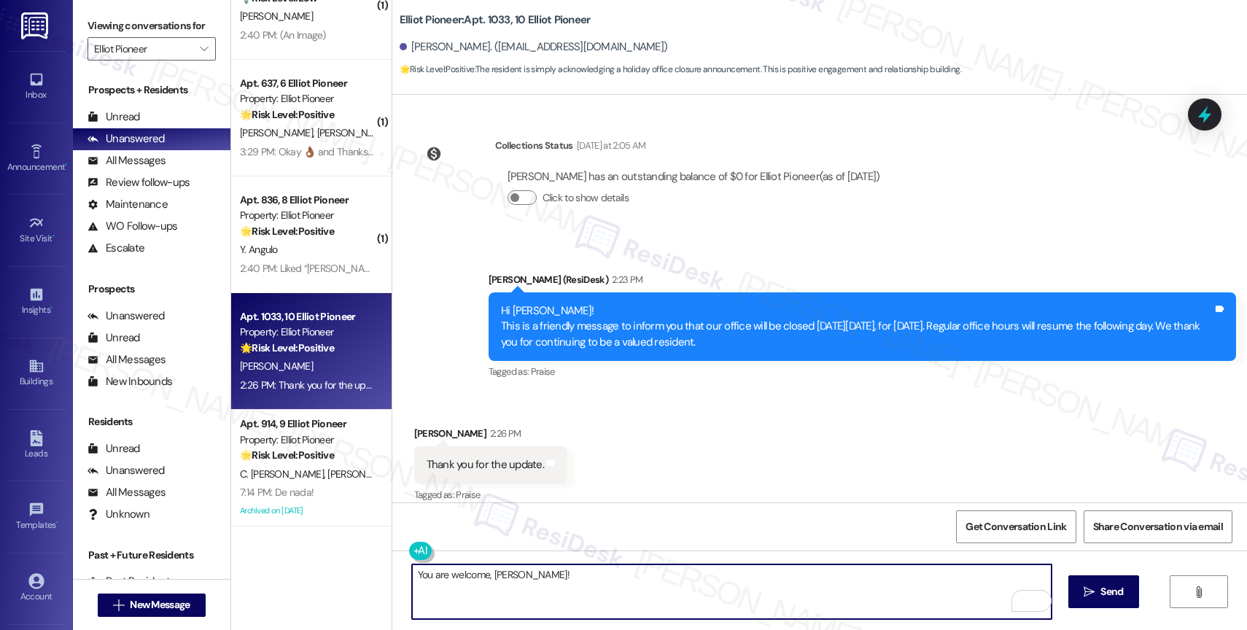
click at [548, 584] on textarea "You are welcome, [PERSON_NAME]!" at bounding box center [732, 592] width 640 height 55
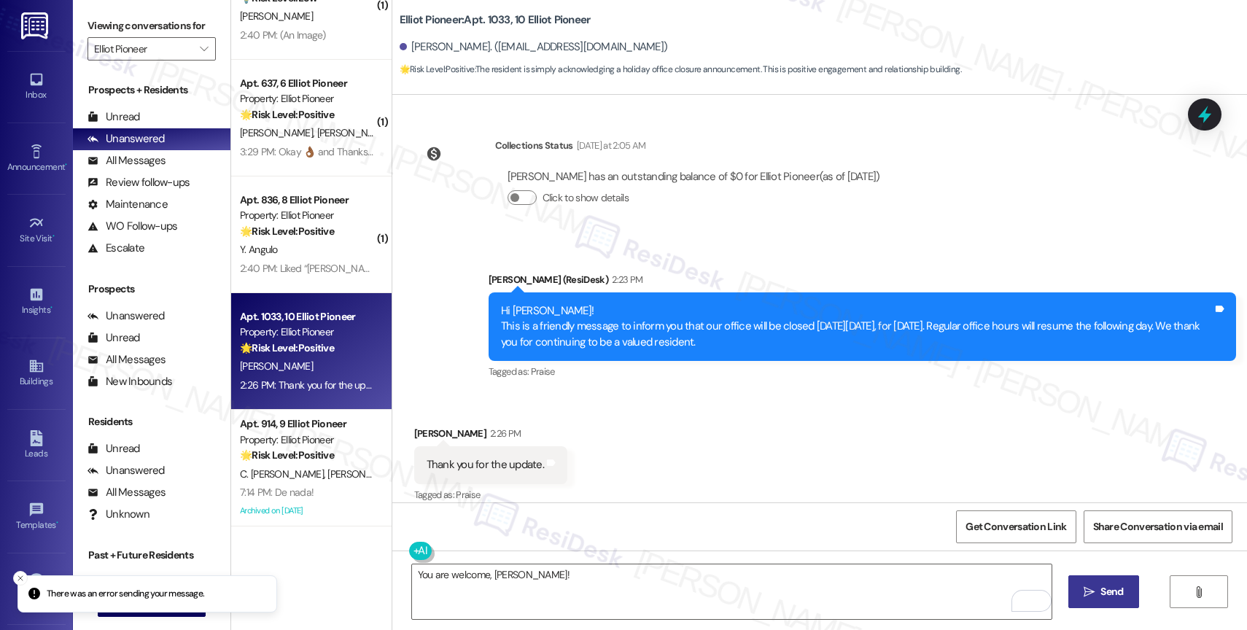
click at [1101, 593] on span "Send" at bounding box center [1112, 591] width 23 height 15
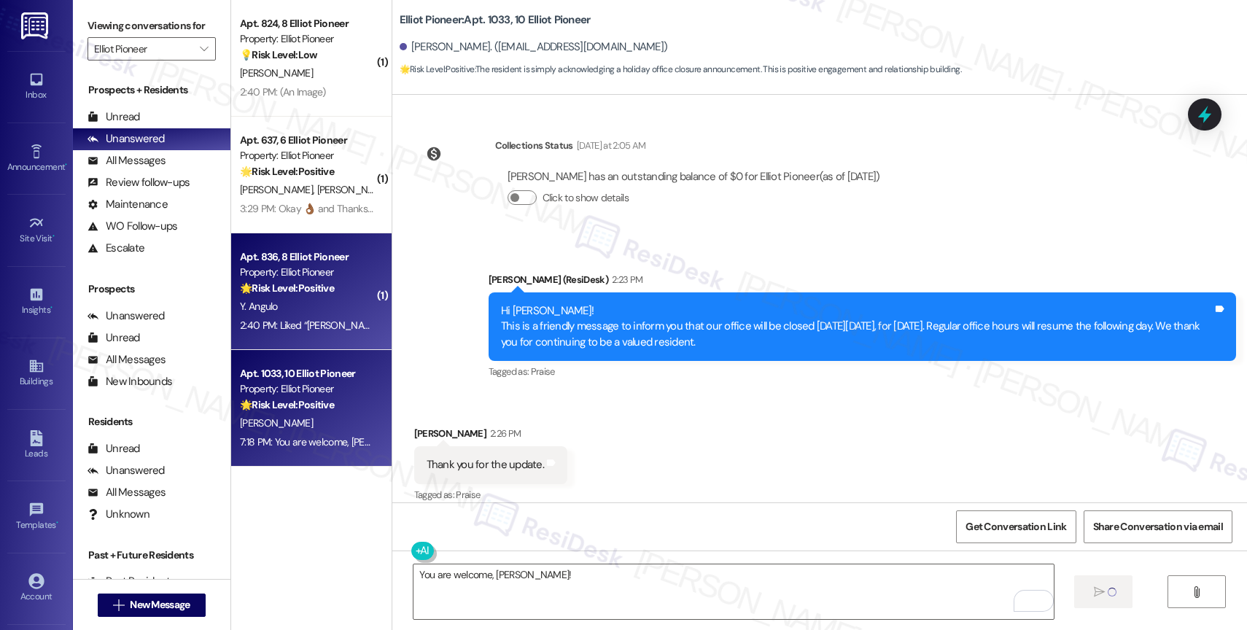
click at [317, 281] on div "🌟 Risk Level: Positive The resident liked a message informing them of the offic…" at bounding box center [307, 288] width 135 height 15
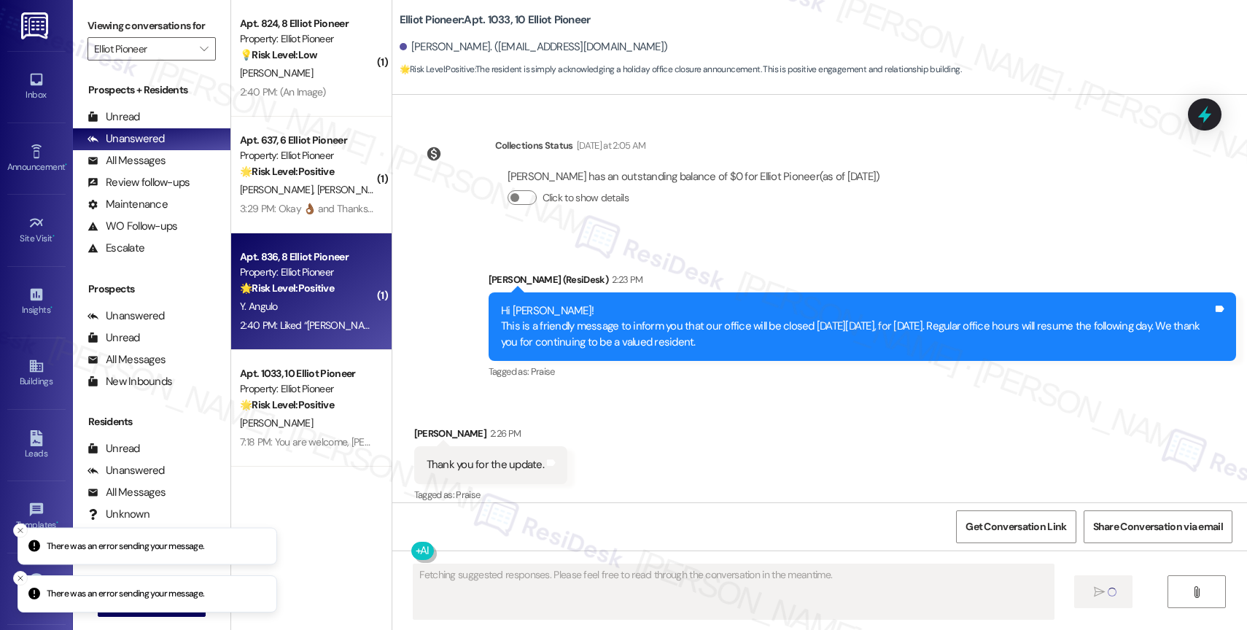
scroll to position [1403, 0]
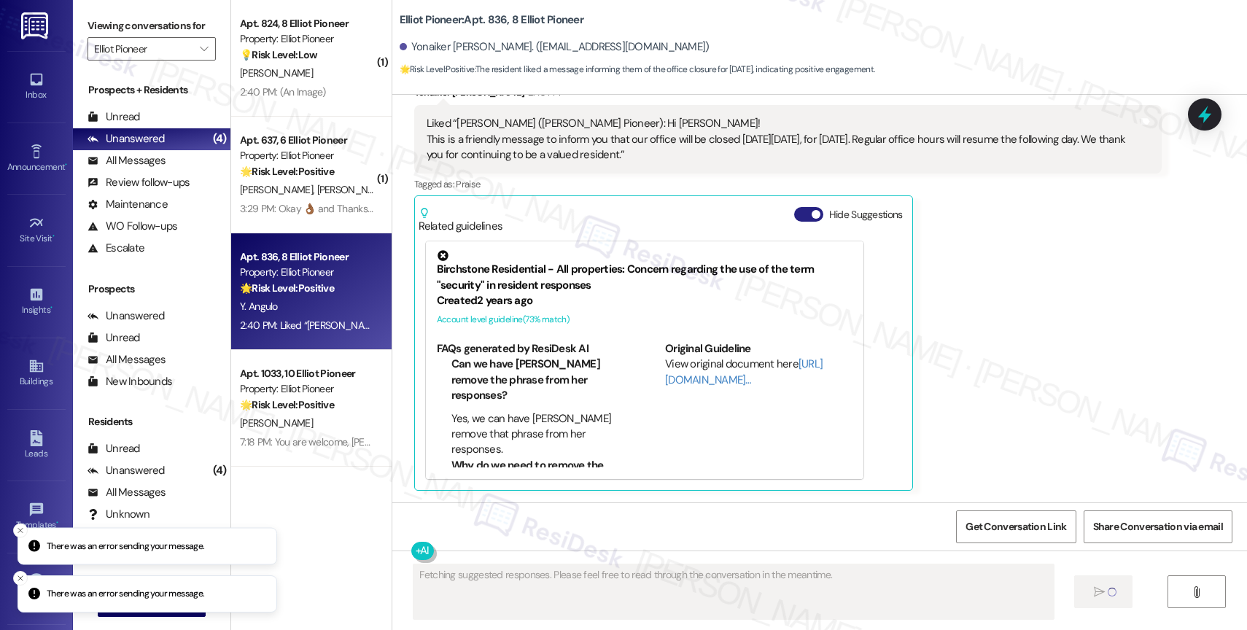
click at [798, 214] on button "Hide Suggestions" at bounding box center [808, 214] width 29 height 15
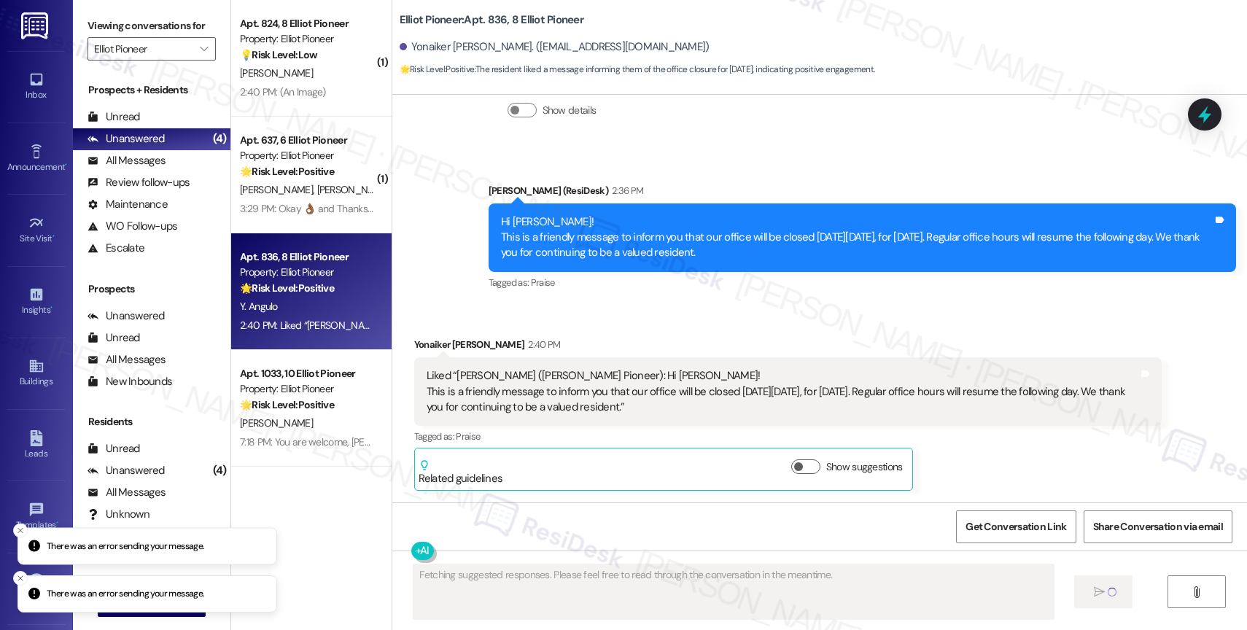
scroll to position [1150, 0]
click at [719, 321] on div "Received via SMS Yonaiker [PERSON_NAME] 2:40 PM Liked “[PERSON_NAME] ([PERSON_N…" at bounding box center [819, 403] width 855 height 198
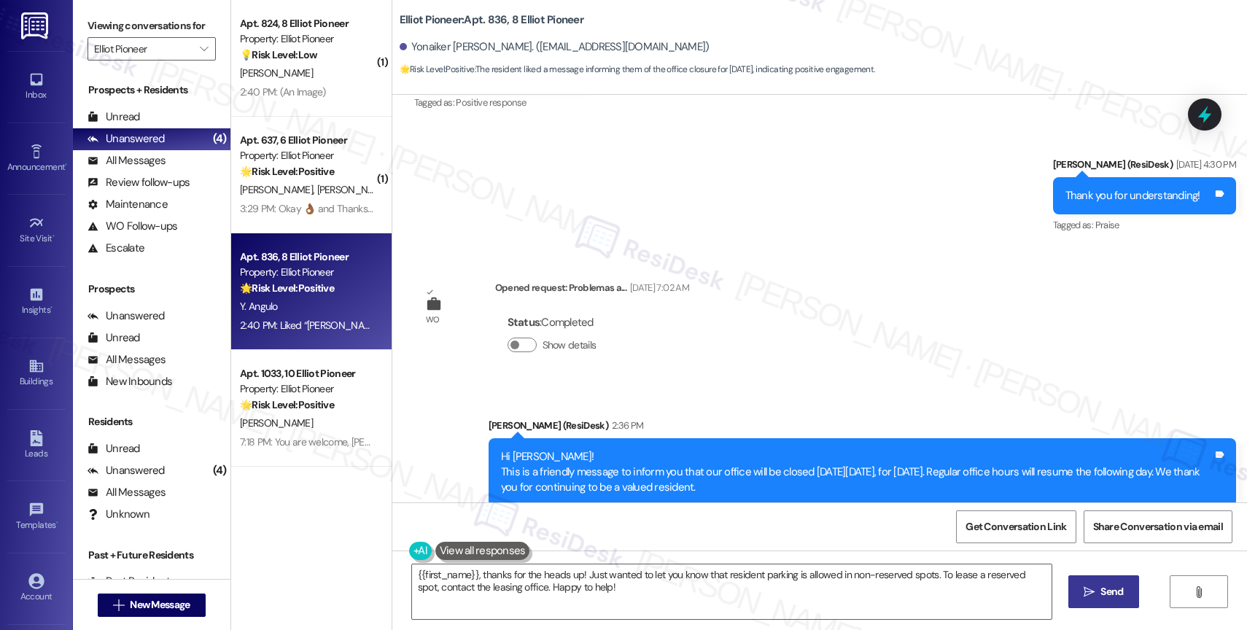
scroll to position [828, 0]
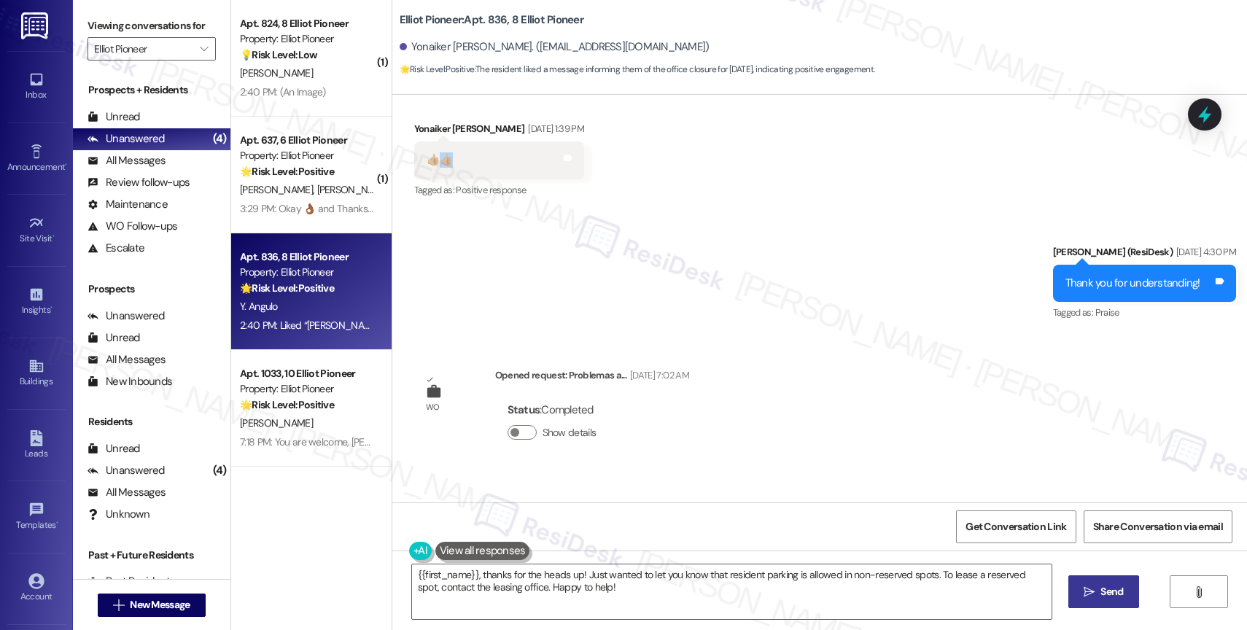
drag, startPoint x: 430, startPoint y: 158, endPoint x: 438, endPoint y: 160, distance: 8.9
click at [438, 160] on div "👍🏼👍🏼 Tags and notes" at bounding box center [499, 160] width 171 height 37
copy div "👍🏼👍🏼"
click at [735, 239] on div "Sent via SMS [PERSON_NAME] (ResiDesk) [DATE] 4:30 PM Thank you for understandin…" at bounding box center [819, 273] width 855 height 123
click at [465, 594] on textarea "{{first_name}}, thanks for the heads up! Just wanted to let you know that resid…" at bounding box center [732, 592] width 640 height 55
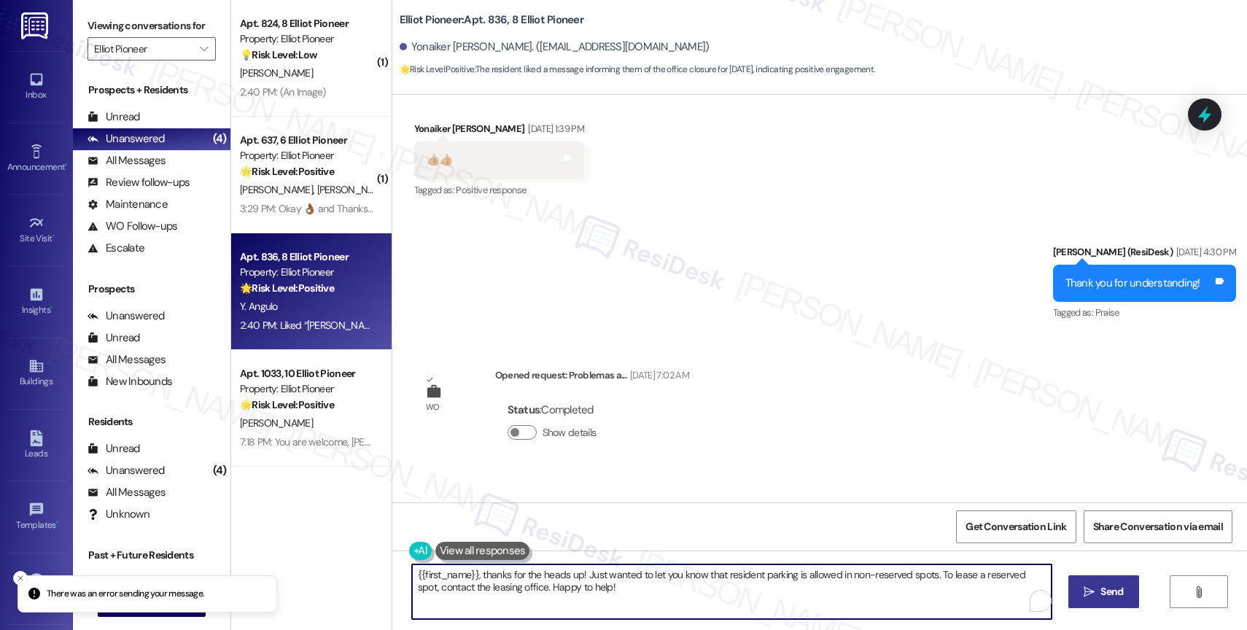
click at [465, 594] on textarea "{{first_name}}, thanks for the heads up! Just wanted to let you know that resid…" at bounding box center [732, 592] width 640 height 55
paste textarea "👍🏼"
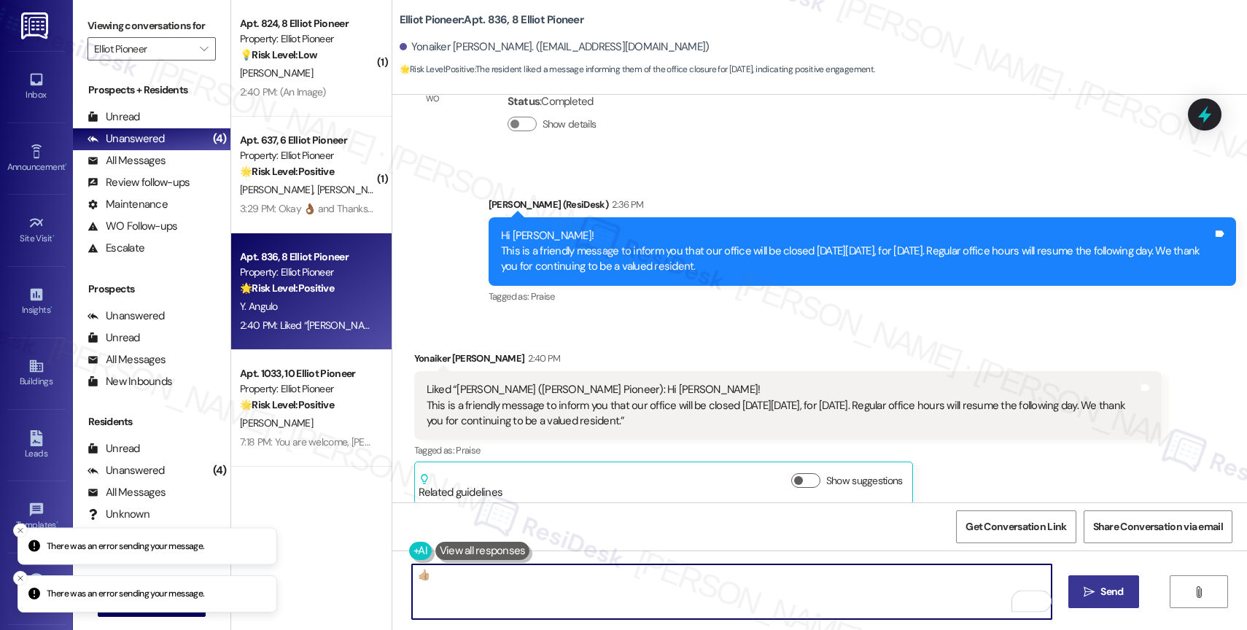
scroll to position [1150, 0]
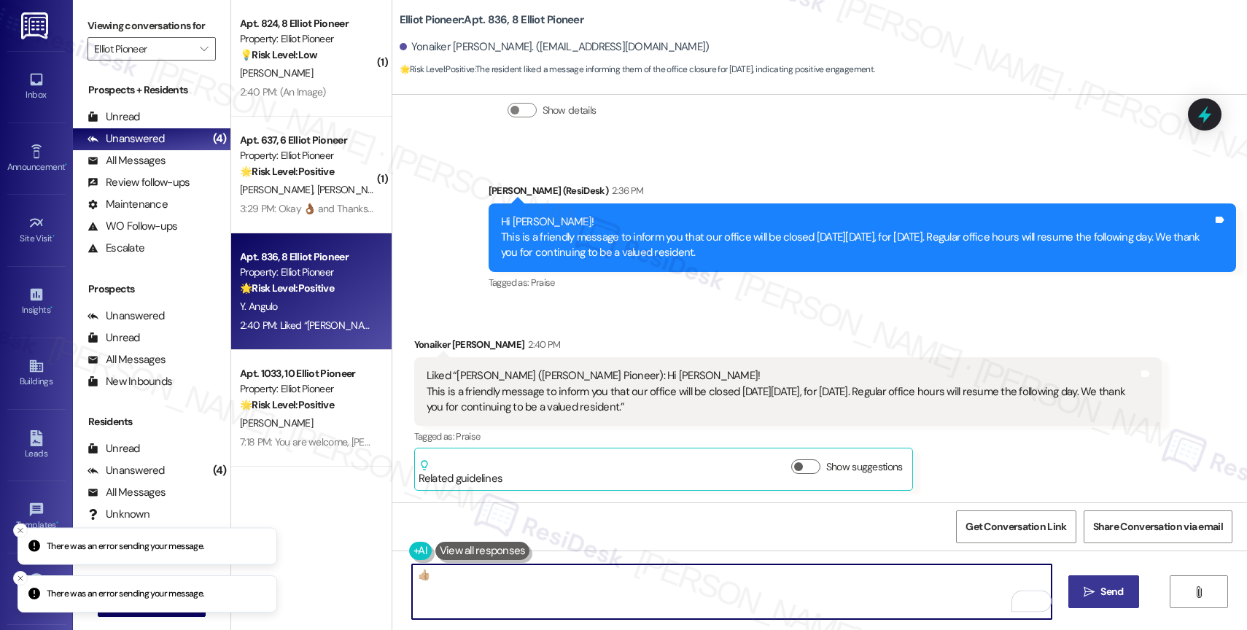
type textarea "👍🏼"
click at [1107, 600] on button " Send" at bounding box center [1104, 592] width 71 height 33
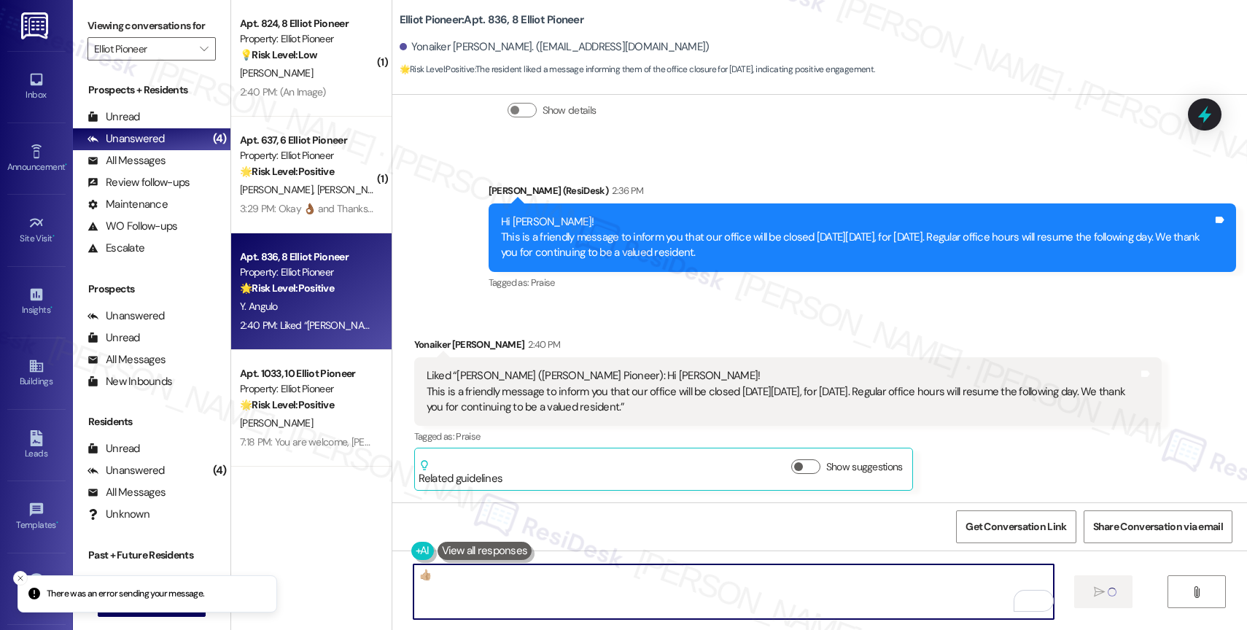
click at [456, 578] on textarea "👍🏼" at bounding box center [734, 592] width 640 height 55
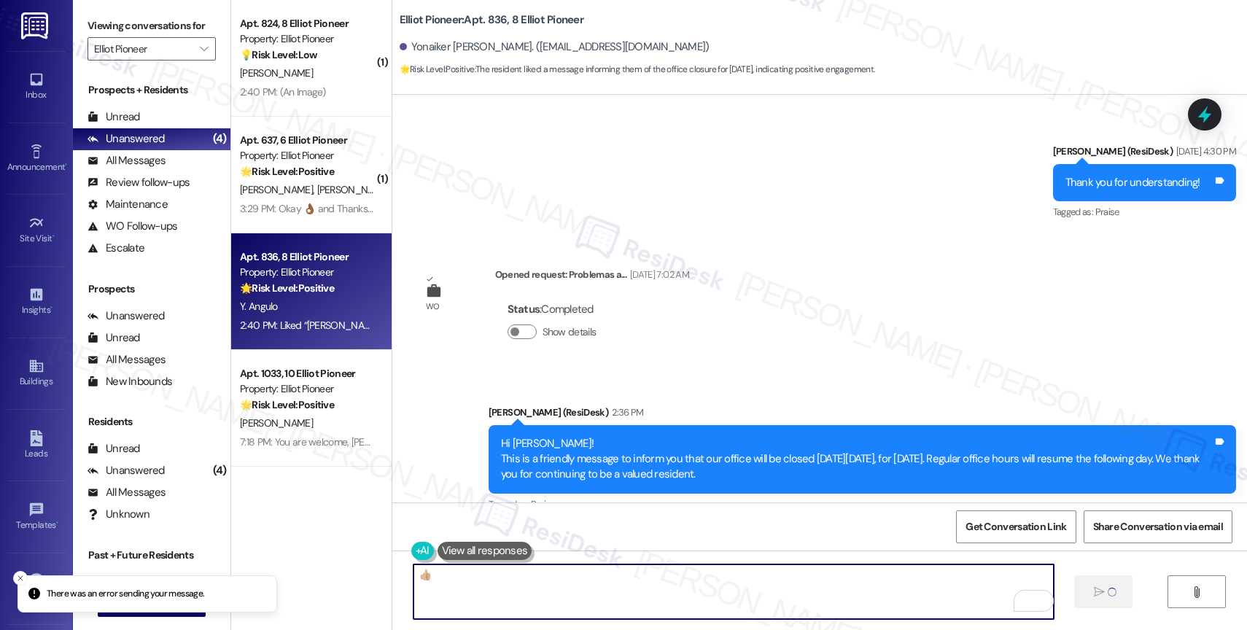
scroll to position [926, 0]
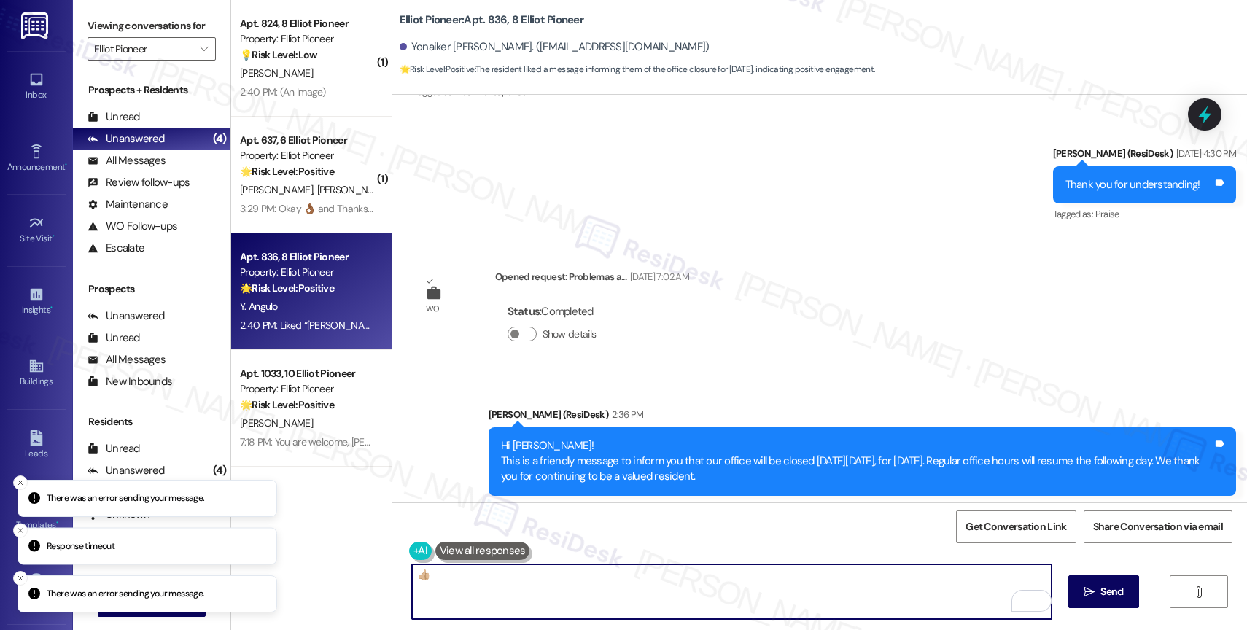
click at [637, 576] on textarea "👍🏼" at bounding box center [732, 592] width 640 height 55
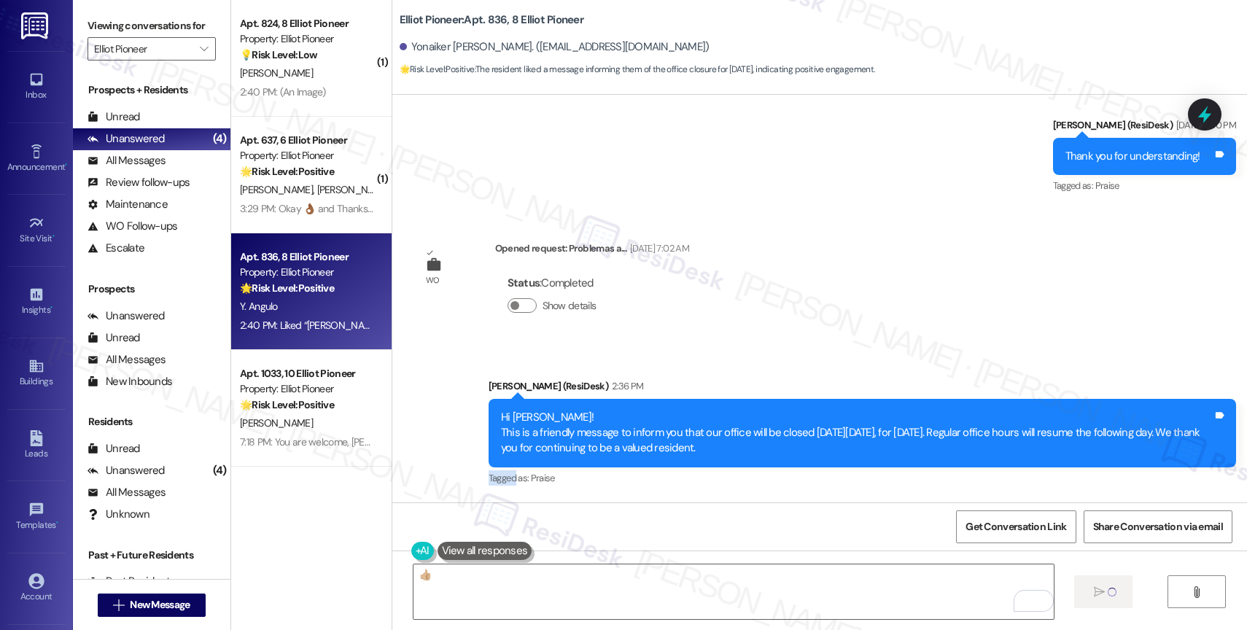
scroll to position [776, 0]
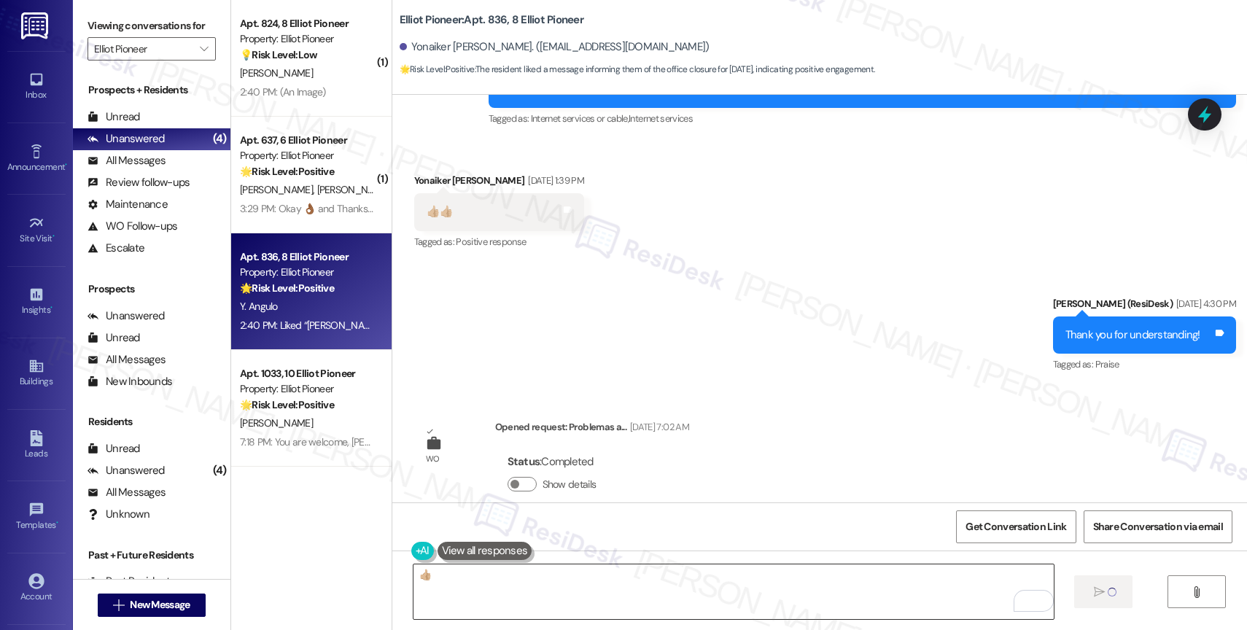
click at [799, 574] on textarea "👍🏼" at bounding box center [734, 592] width 640 height 55
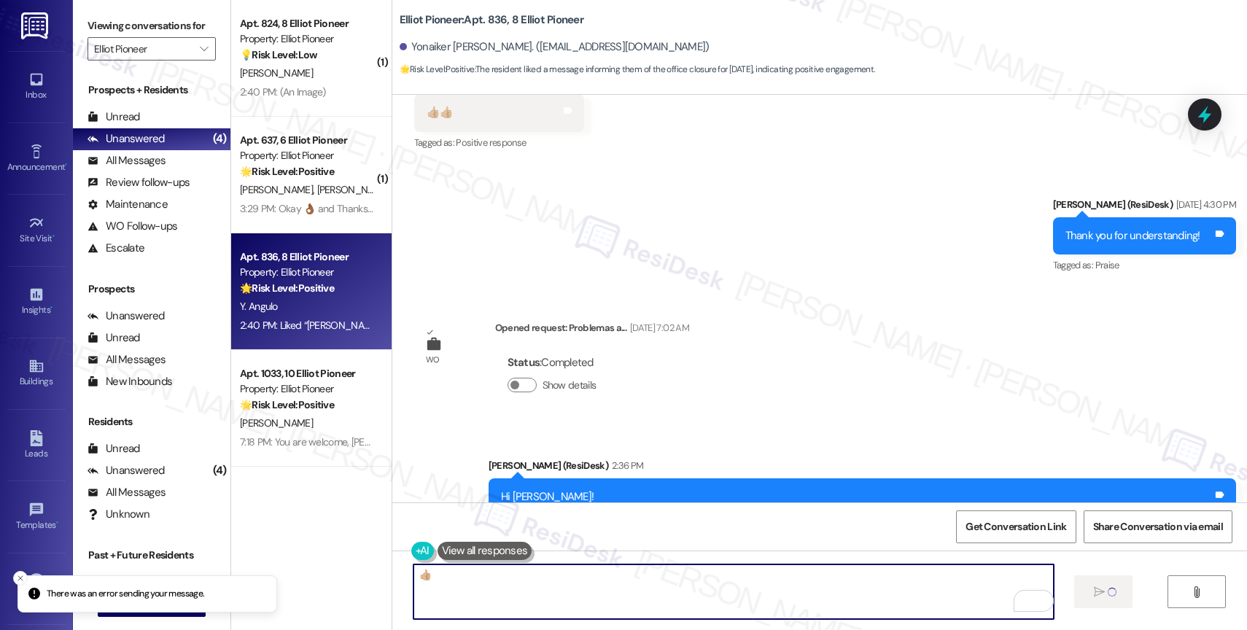
scroll to position [1150, 0]
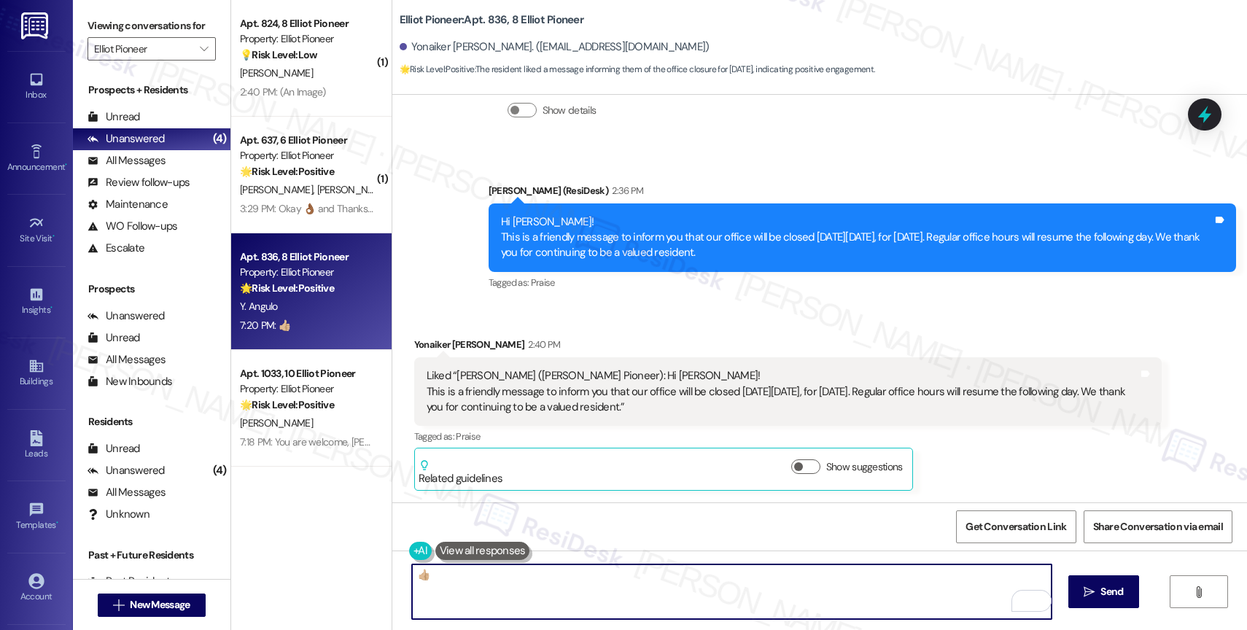
click at [624, 592] on textarea "👍🏼" at bounding box center [732, 592] width 640 height 55
click at [1081, 585] on span " Send" at bounding box center [1104, 591] width 46 height 15
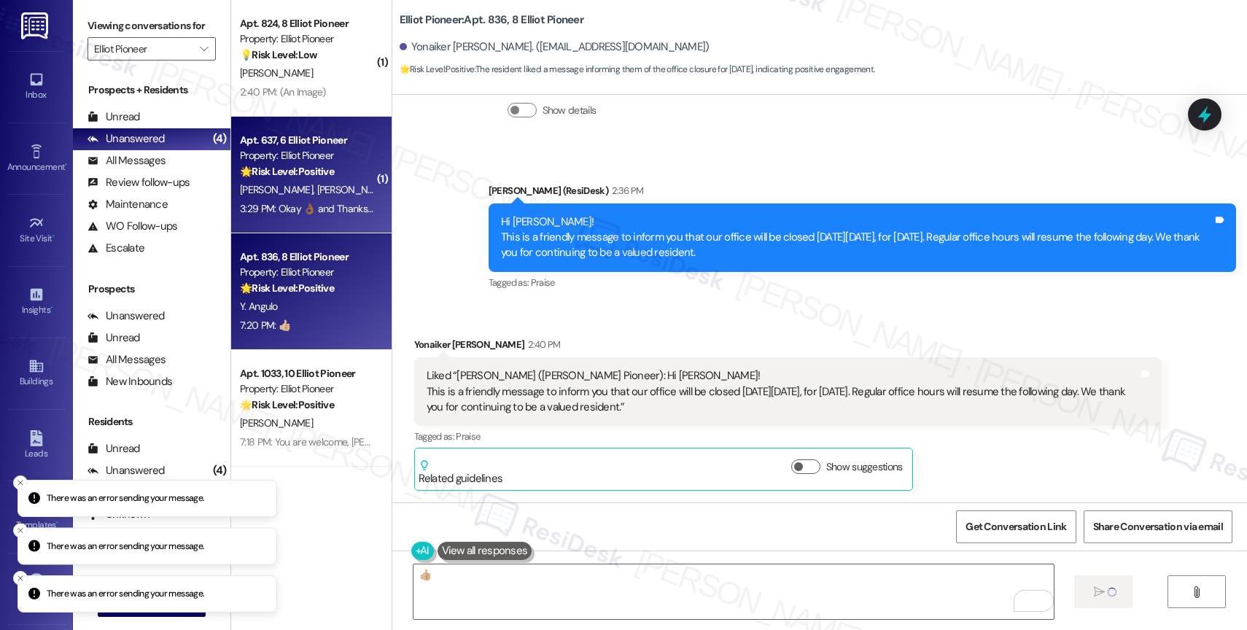
click at [315, 175] on strong "🌟 Risk Level: Positive" at bounding box center [287, 171] width 94 height 13
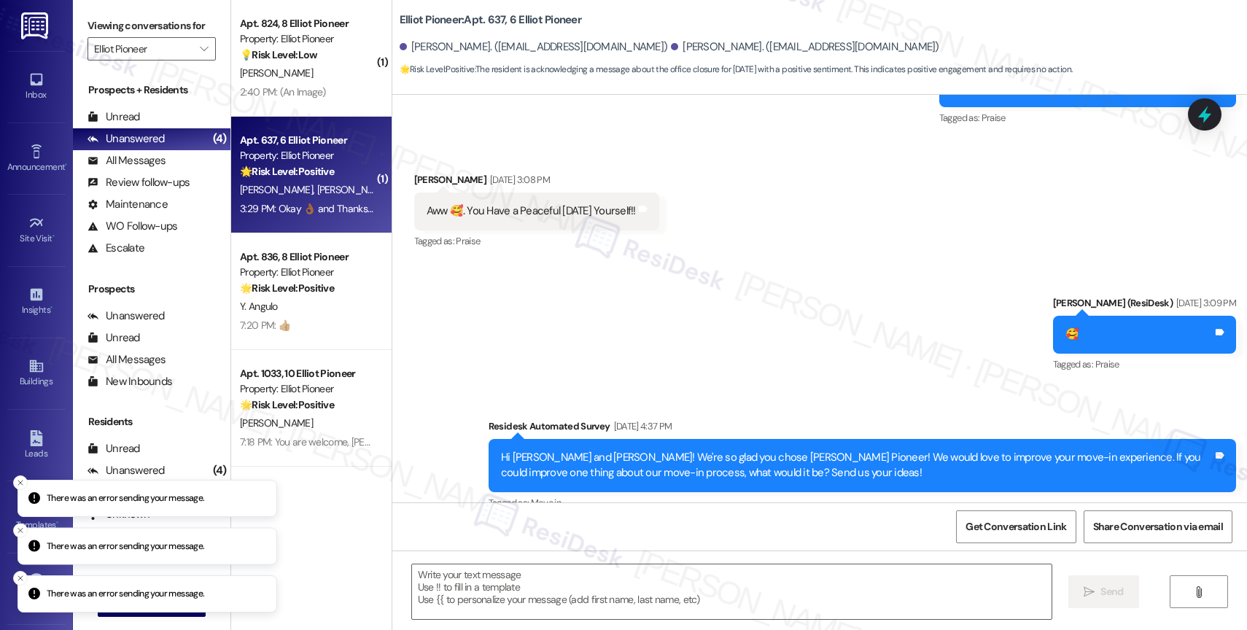
type textarea "Fetching suggested responses. Please feel free to read through the conversation…"
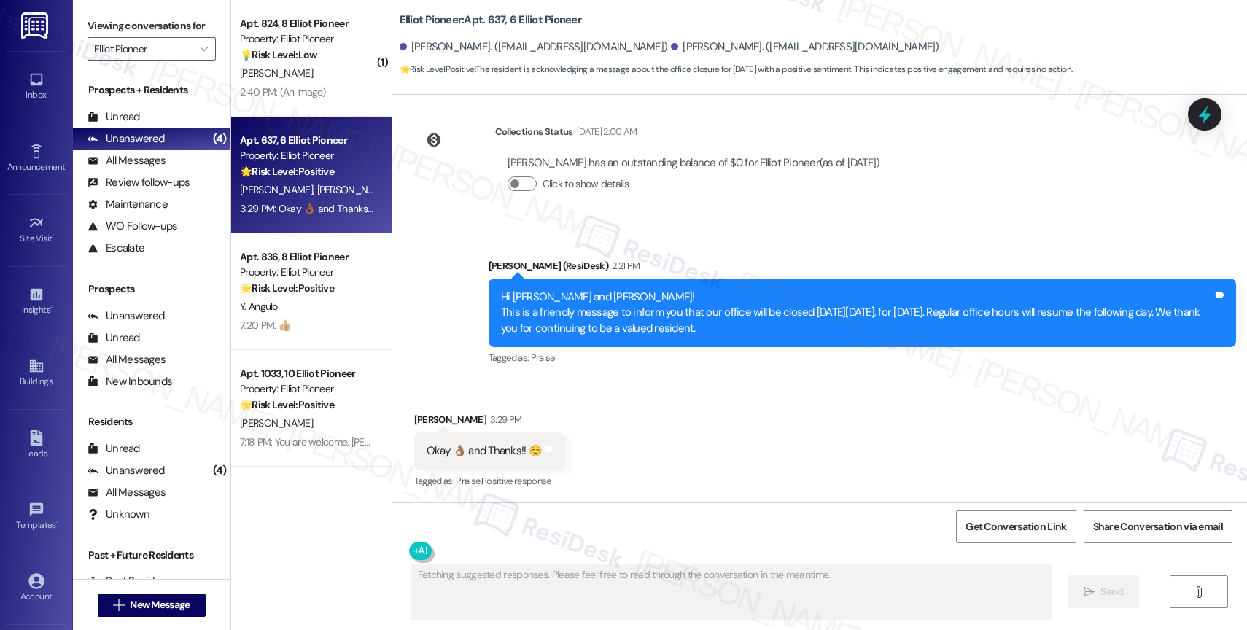
scroll to position [1811, 0]
click at [632, 468] on div "Received via SMS [PERSON_NAME] 3:29 PM Okay 👌🏾 and Thanks!! ☺️ Tags and notes T…" at bounding box center [819, 440] width 855 height 123
click at [512, 553] on div "Fetching suggested responses. Please feel free to read through the conversation…" at bounding box center [819, 605] width 855 height 109
click at [507, 563] on div "Fetching suggested responses. Please feel free to read through the conversation…" at bounding box center [819, 605] width 855 height 109
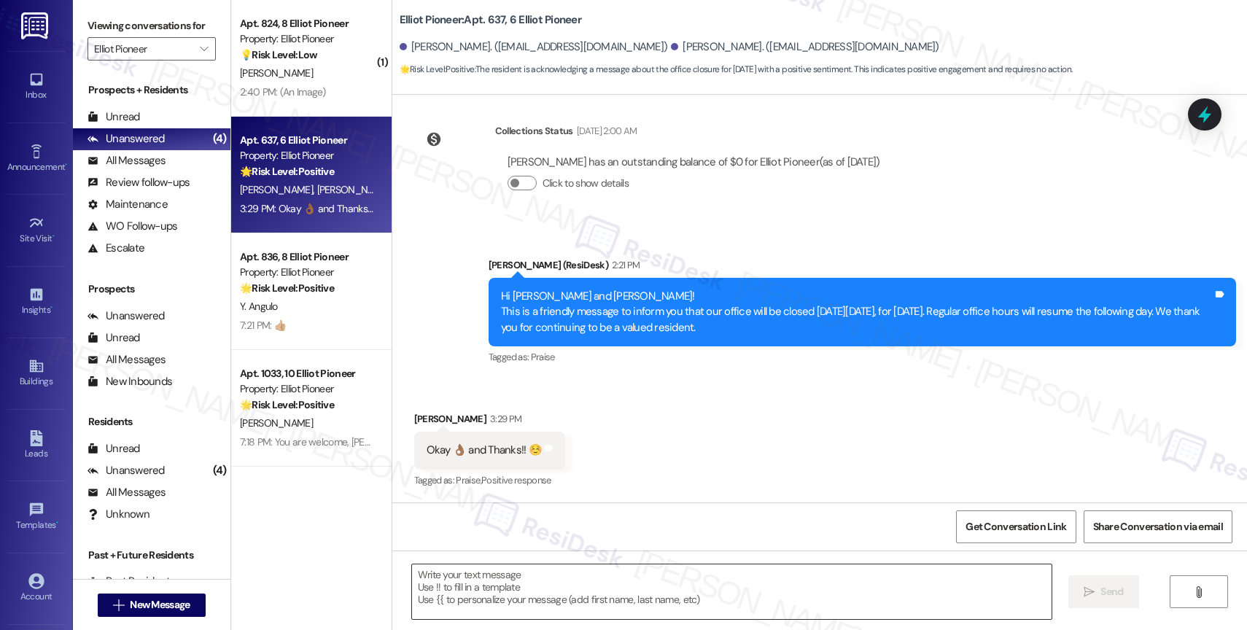
click at [505, 586] on textarea at bounding box center [732, 592] width 640 height 55
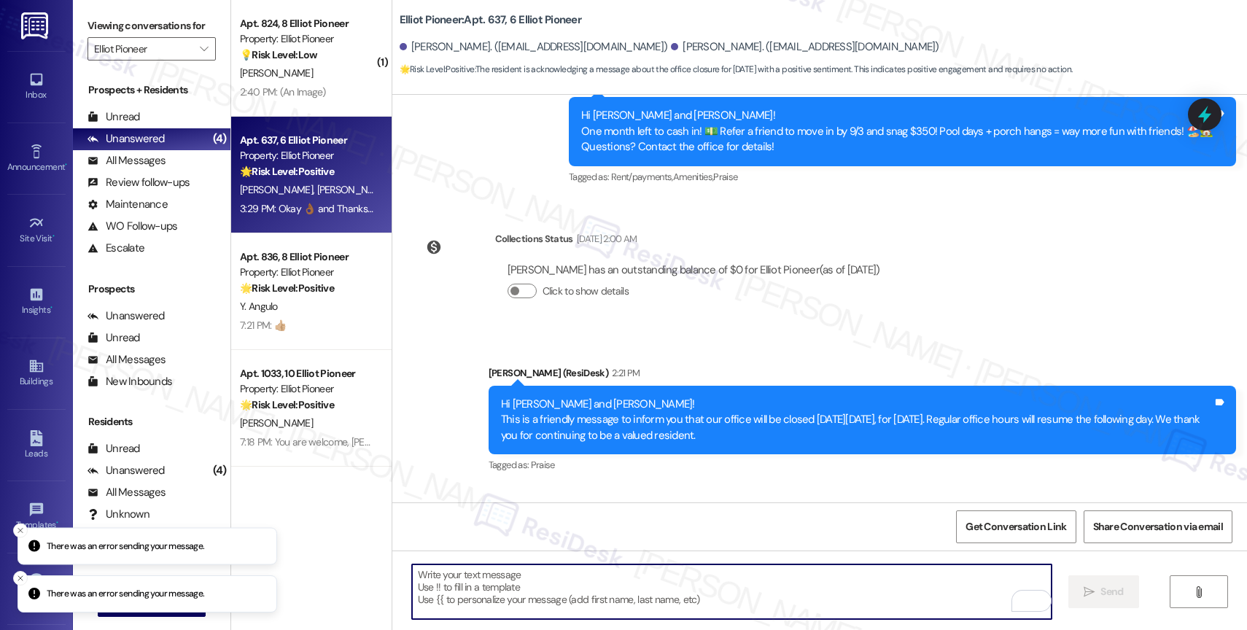
scroll to position [1639, 0]
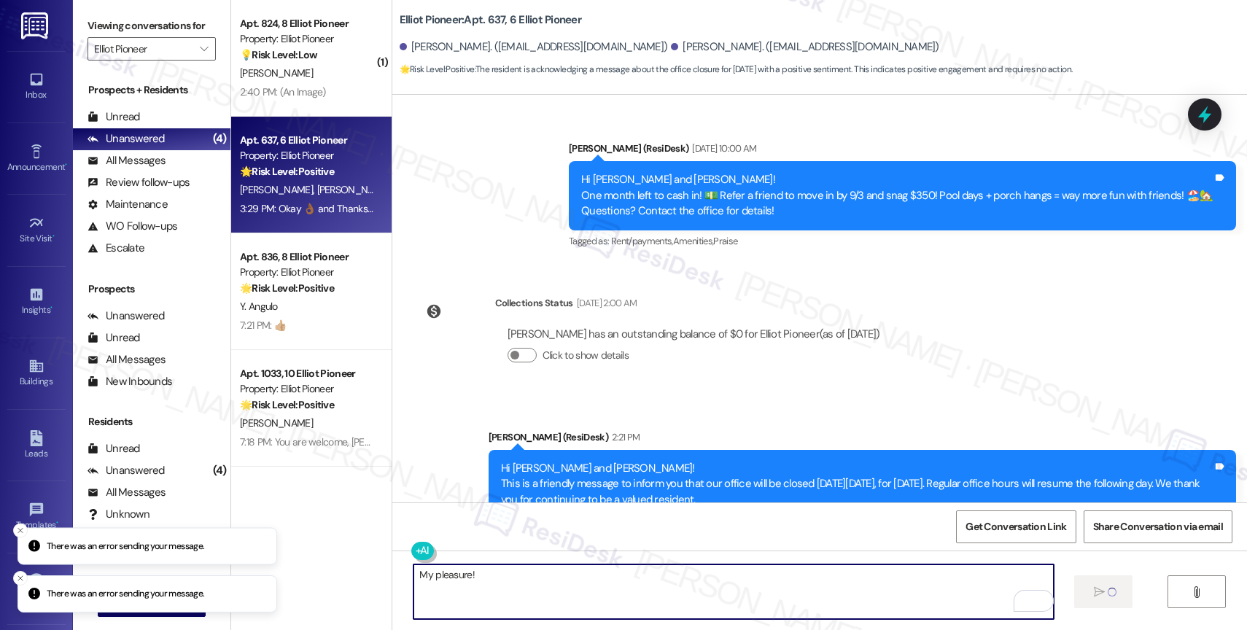
type textarea "My pleasure!"
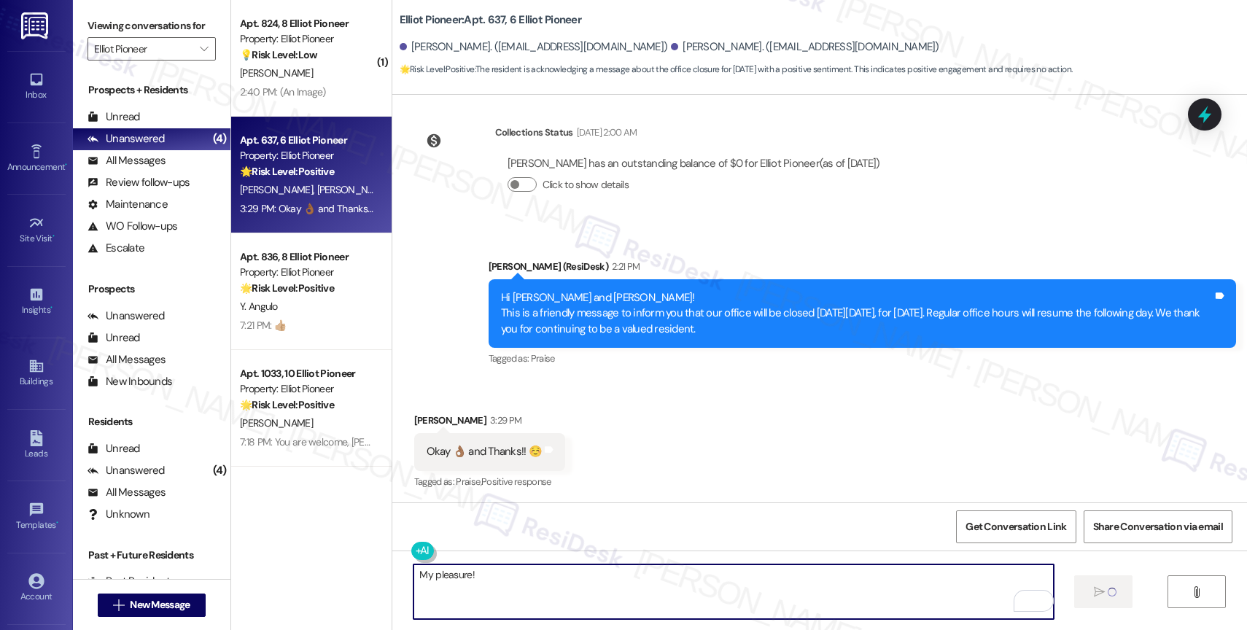
scroll to position [1811, 0]
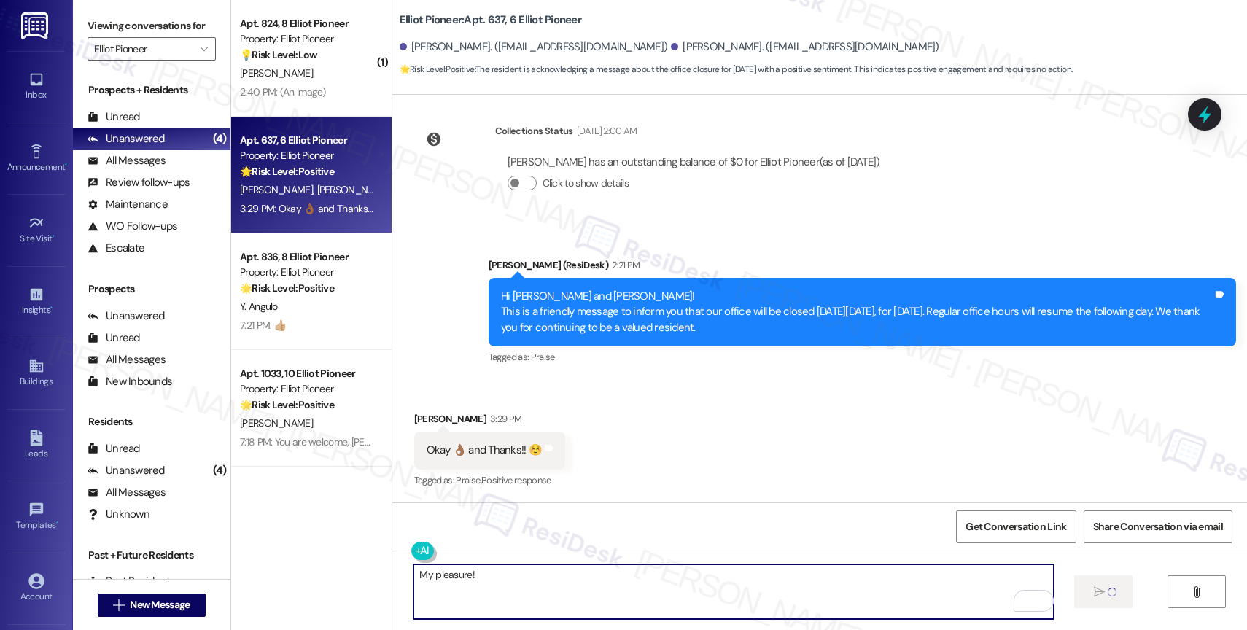
click at [508, 586] on textarea "My pleasure!" at bounding box center [734, 592] width 640 height 55
click at [776, 578] on textarea "My pleasure!" at bounding box center [734, 592] width 640 height 55
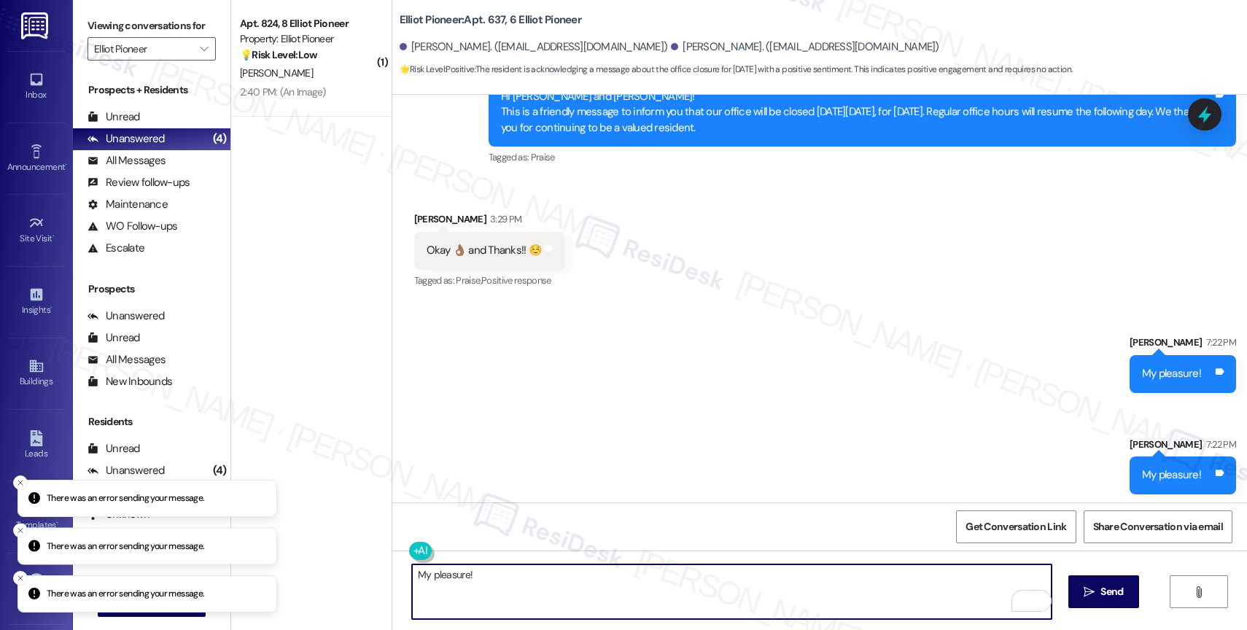
scroll to position [2015, 0]
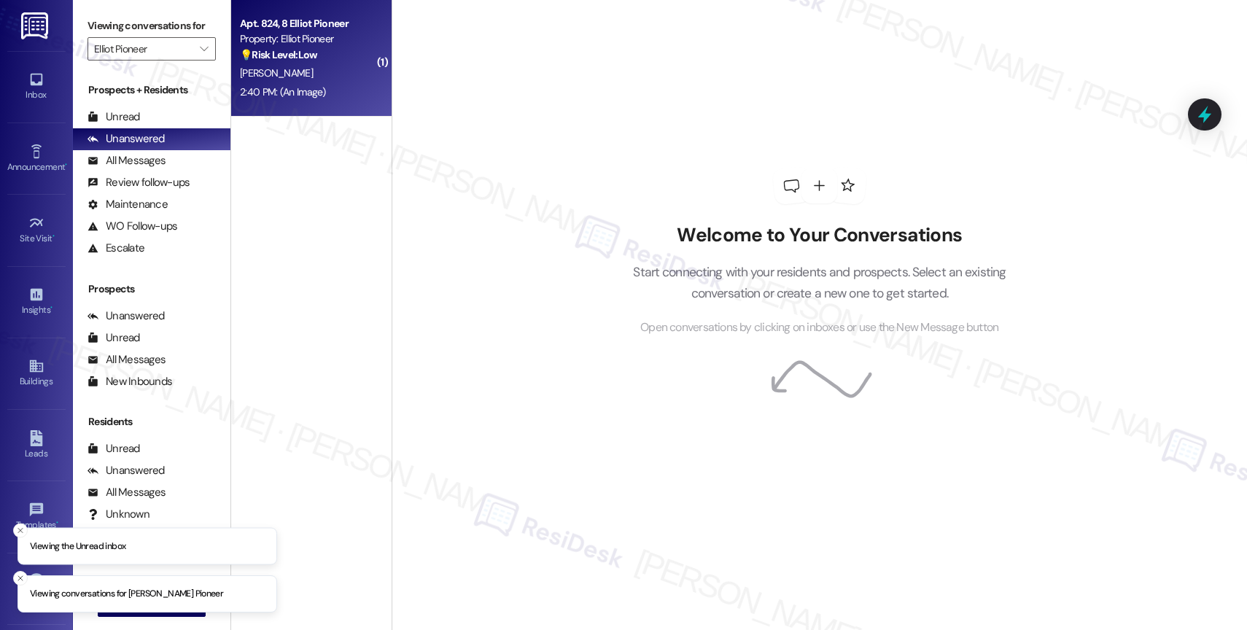
click at [282, 64] on div "[PERSON_NAME]" at bounding box center [308, 73] width 138 height 18
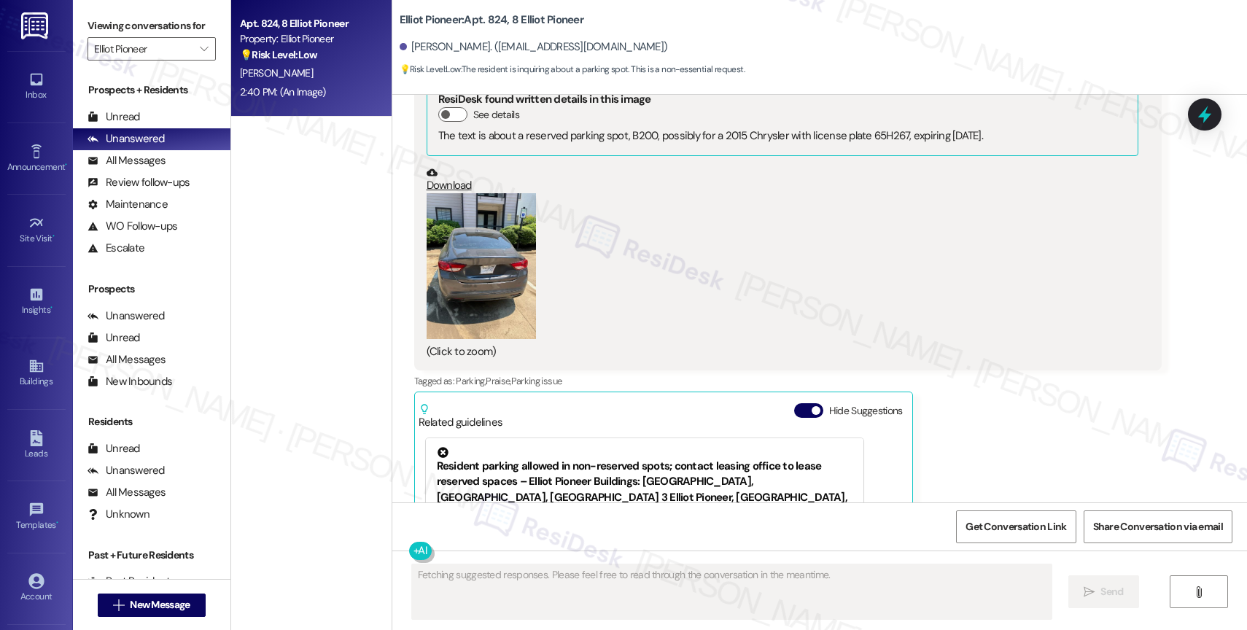
scroll to position [11255, 0]
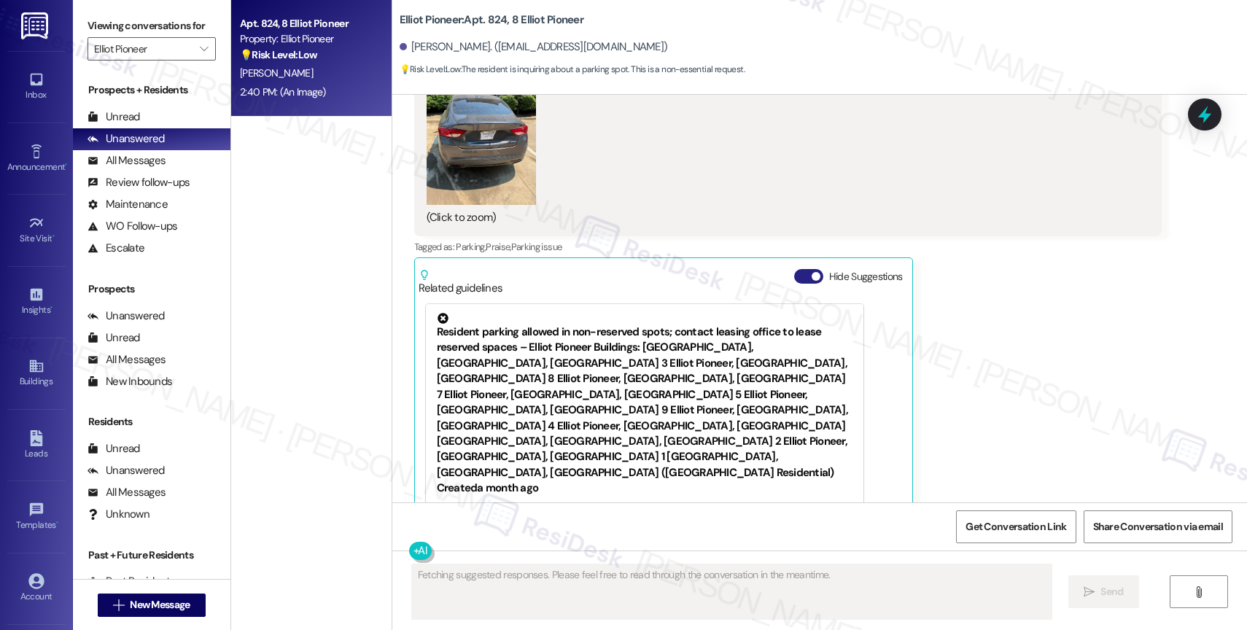
click at [794, 269] on button "Hide Suggestions" at bounding box center [808, 276] width 29 height 15
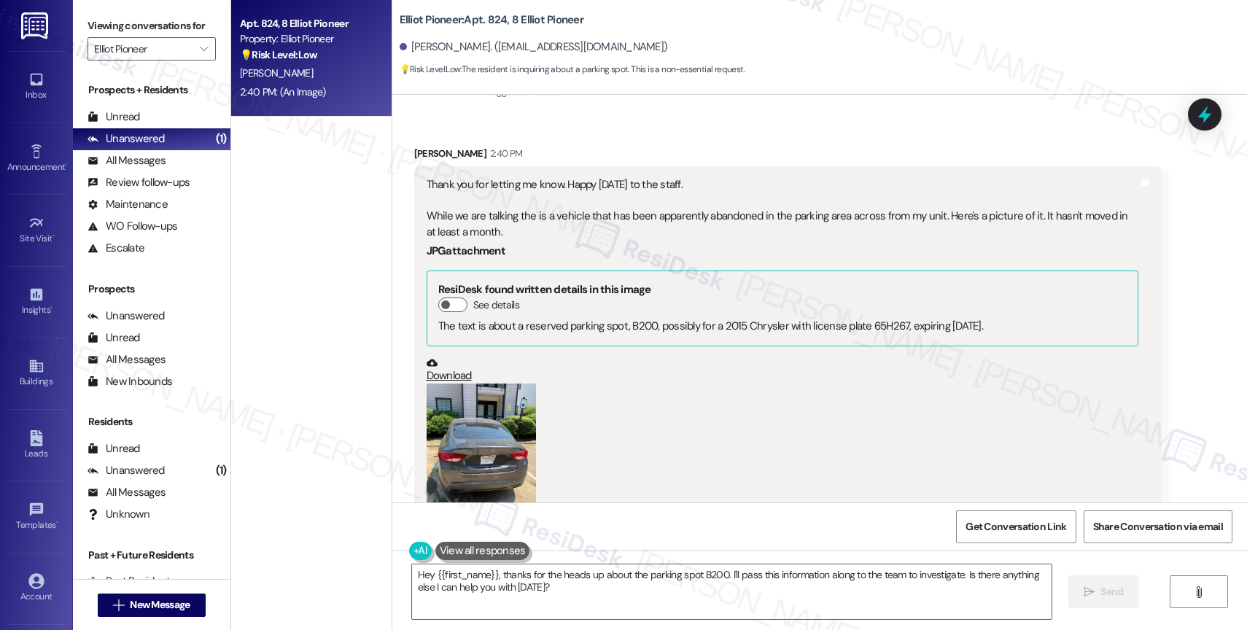
scroll to position [10852, 0]
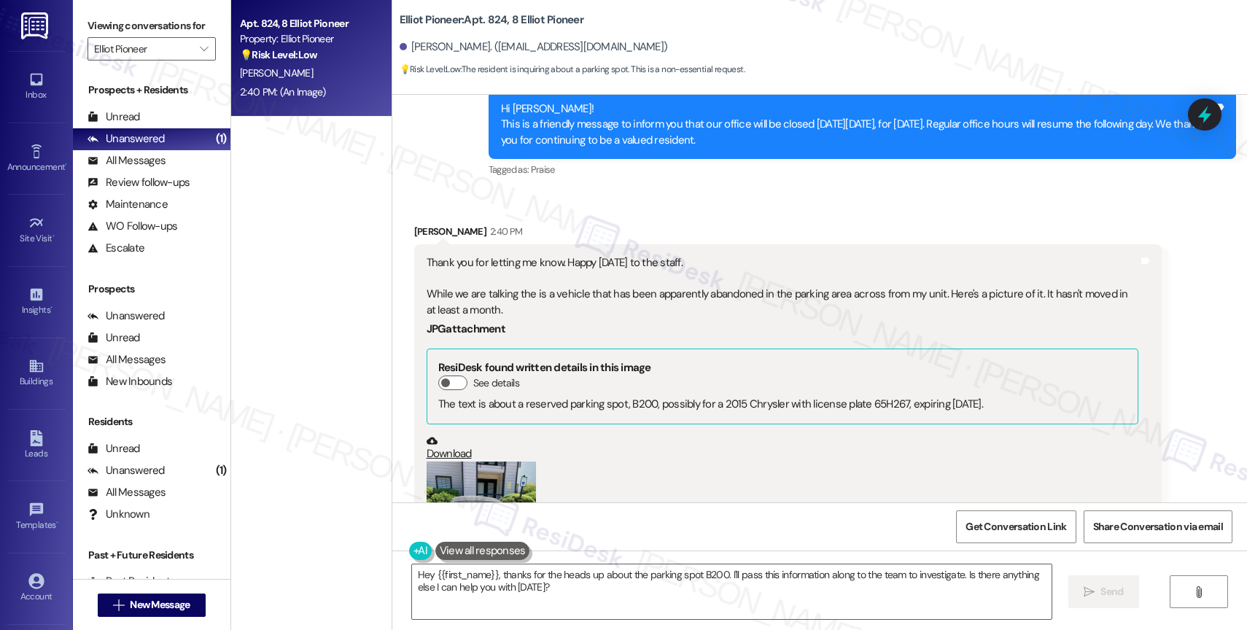
click at [576, 255] on div "Thank you for letting me know. Happy [DATE] to the staff. While we are talking …" at bounding box center [783, 286] width 712 height 63
click at [674, 318] on div "JPG attachment ResiDesk found written details in this image See details The tex…" at bounding box center [783, 473] width 712 height 310
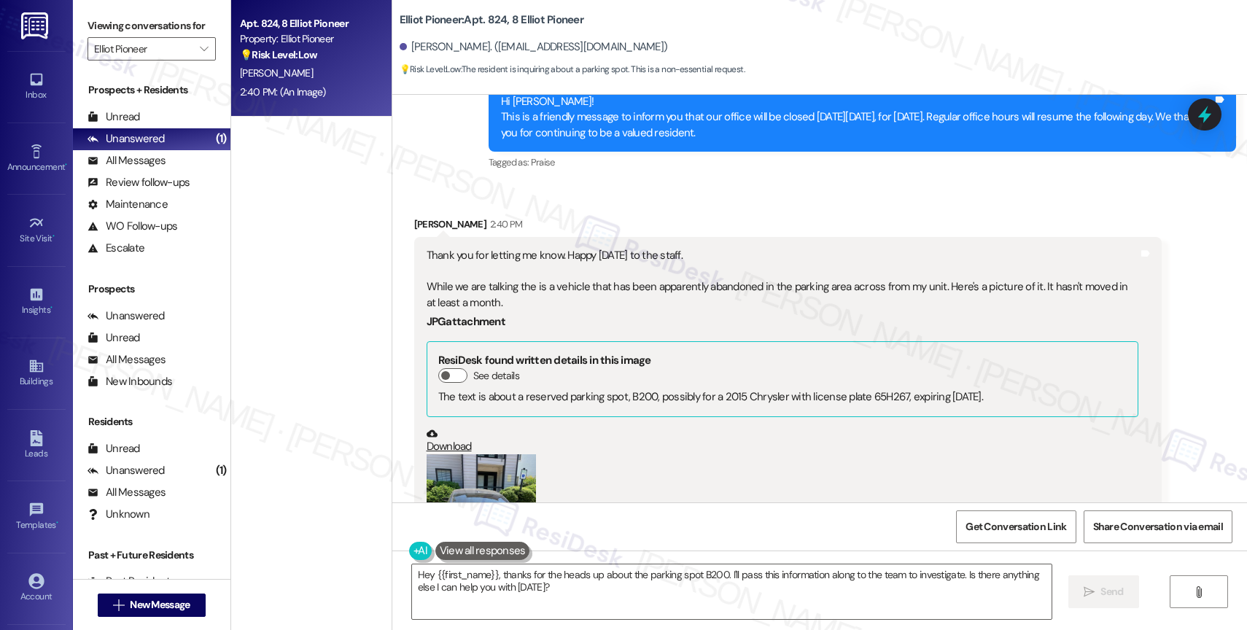
scroll to position [10861, 0]
click at [754, 247] on div "Thank you for letting me know. Happy [DATE] to the staff. While we are talking …" at bounding box center [783, 278] width 712 height 63
click at [457, 453] on button "Zoom image" at bounding box center [481, 526] width 109 height 146
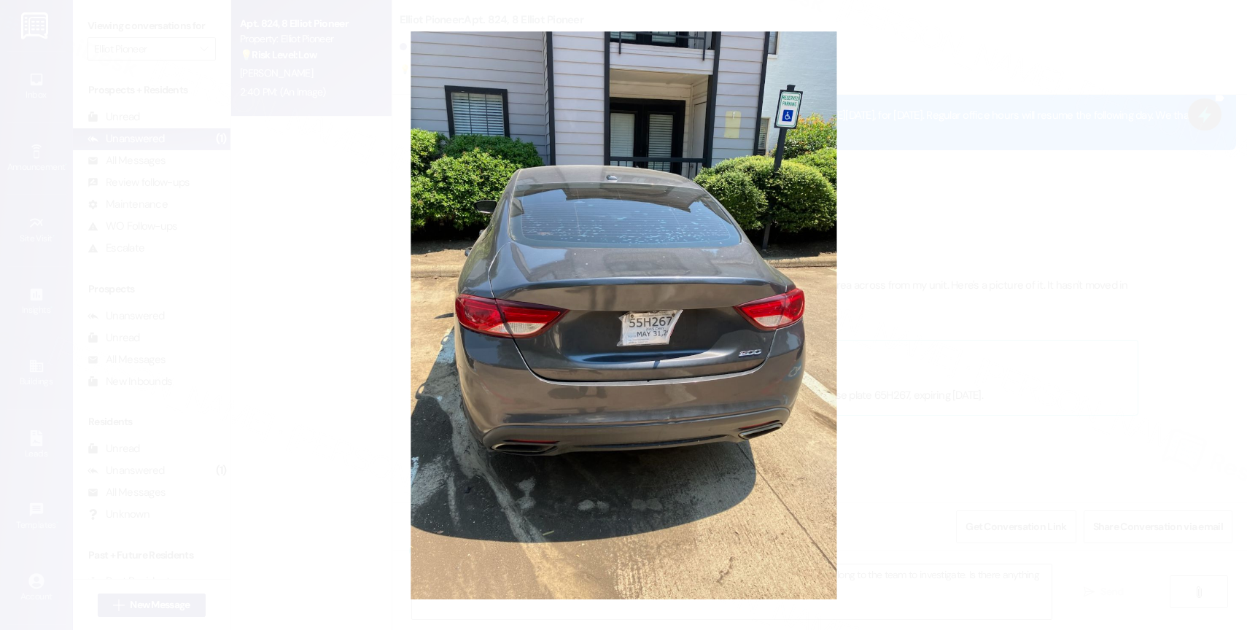
click at [673, 396] on button "Unzoom image" at bounding box center [623, 315] width 1247 height 630
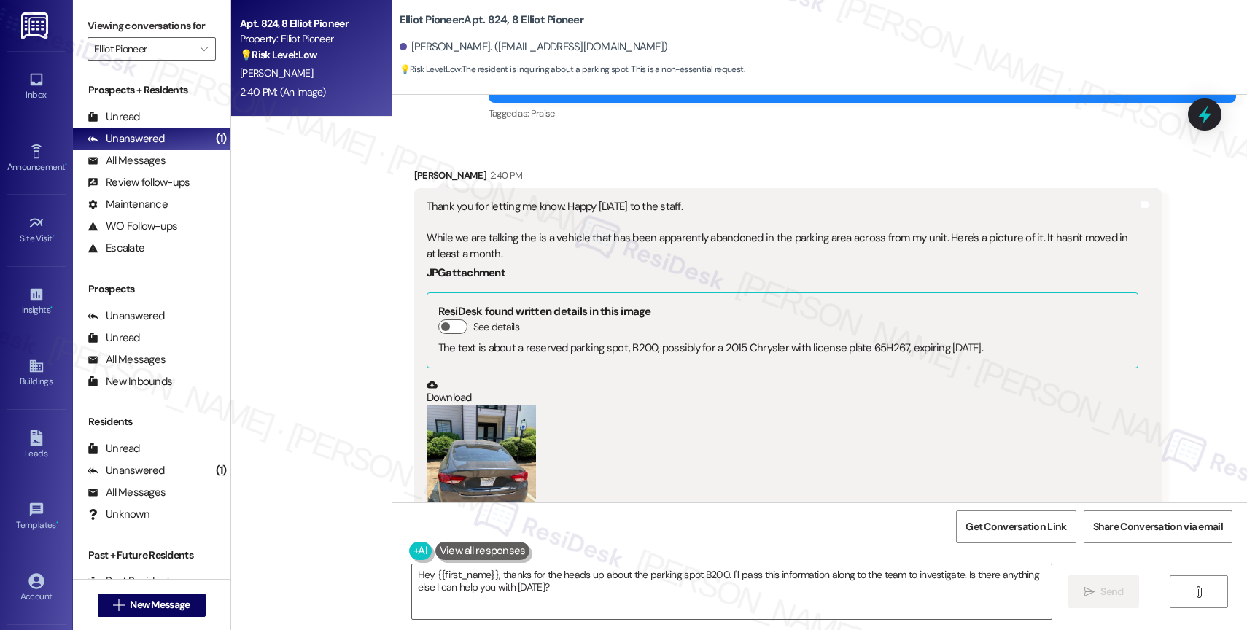
scroll to position [10827, 0]
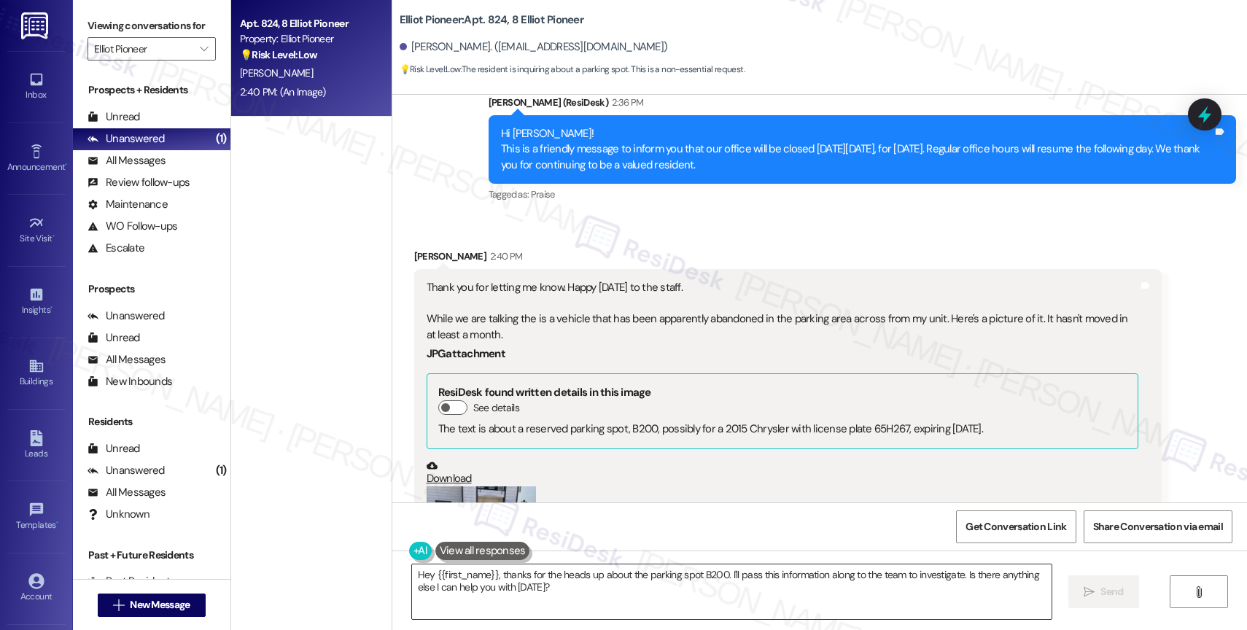
click at [497, 598] on textarea "Hey {{first_name}}, thanks for the heads up about the parking spot B200. I'll p…" at bounding box center [732, 592] width 640 height 55
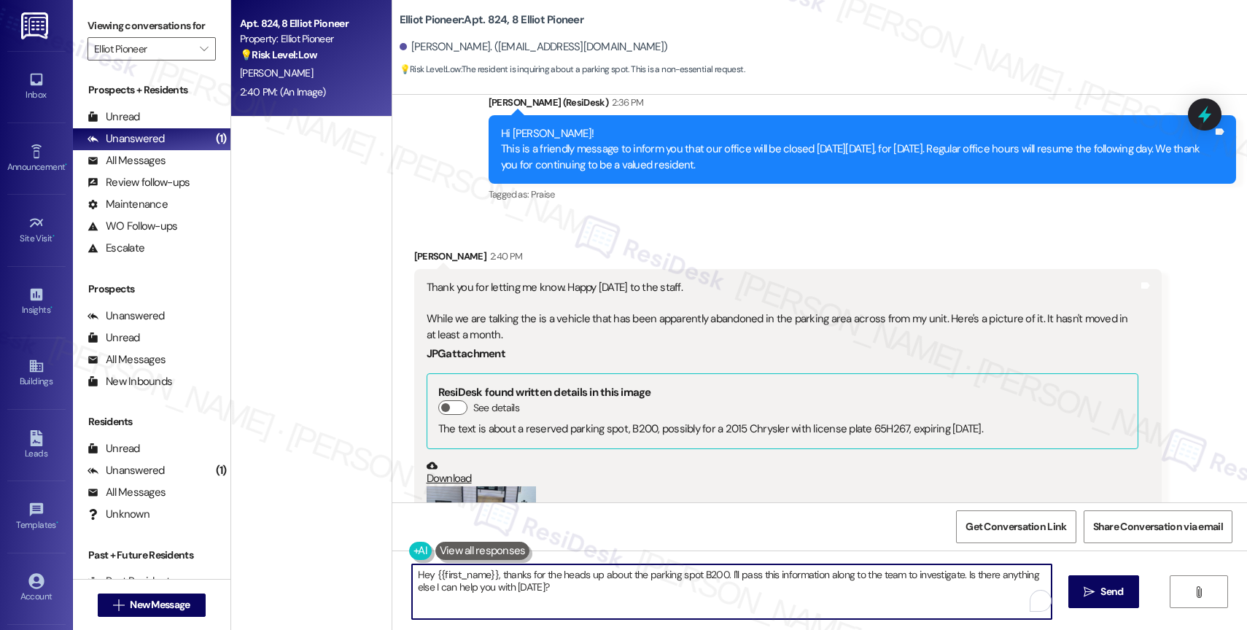
click at [497, 598] on textarea "Hey {{first_name}}, thanks for the heads up about the parking spot B200. I'll p…" at bounding box center [732, 592] width 640 height 55
click at [503, 594] on textarea "Hey {{first_name}}, thanks for the heads up about the parking spot B200. I'll p…" at bounding box center [732, 592] width 640 height 55
drag, startPoint x: 487, startPoint y: 570, endPoint x: 379, endPoint y: 572, distance: 107.2
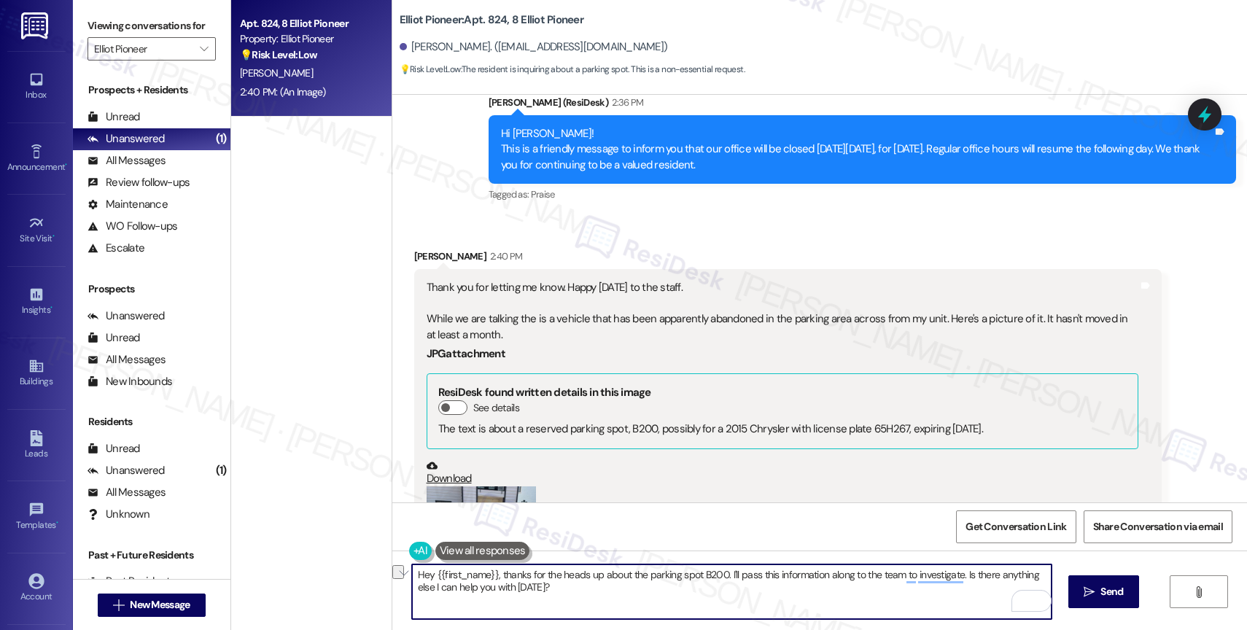
click at [392, 572] on div "Elliot Pioneer: Apt. 824, 8 Elliot Pioneer [PERSON_NAME]. ([EMAIL_ADDRESS][DOMA…" at bounding box center [820, 315] width 856 height 630
click at [412, 575] on textarea "[PERSON_NAME],, thanks for the heads up about the parking spot B200. I'll pass …" at bounding box center [732, 592] width 640 height 55
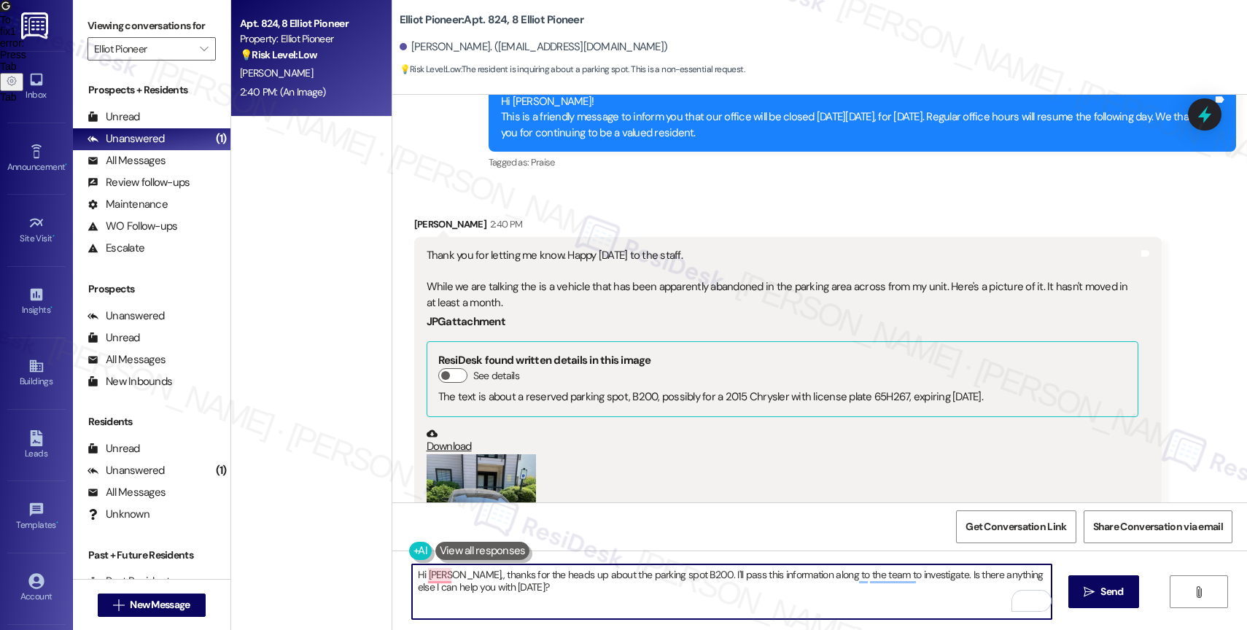
scroll to position [10816, 0]
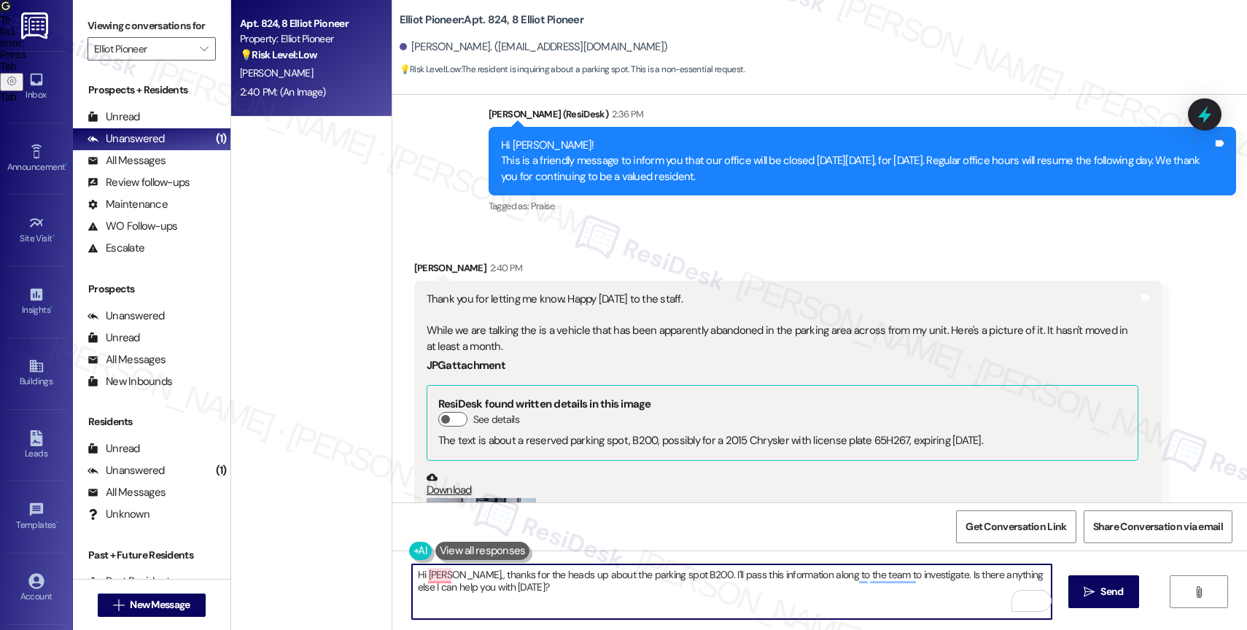
click at [707, 292] on div "Thank you for letting me know. Happy [DATE] to the staff. While we are talking …" at bounding box center [783, 323] width 712 height 63
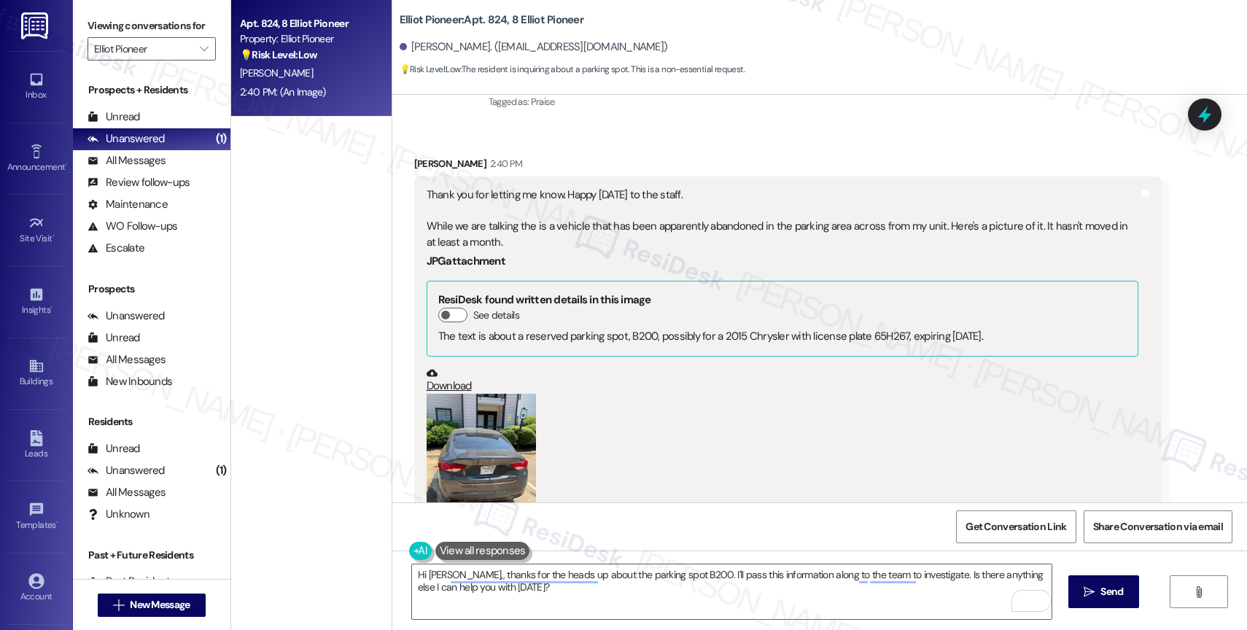
scroll to position [11002, 0]
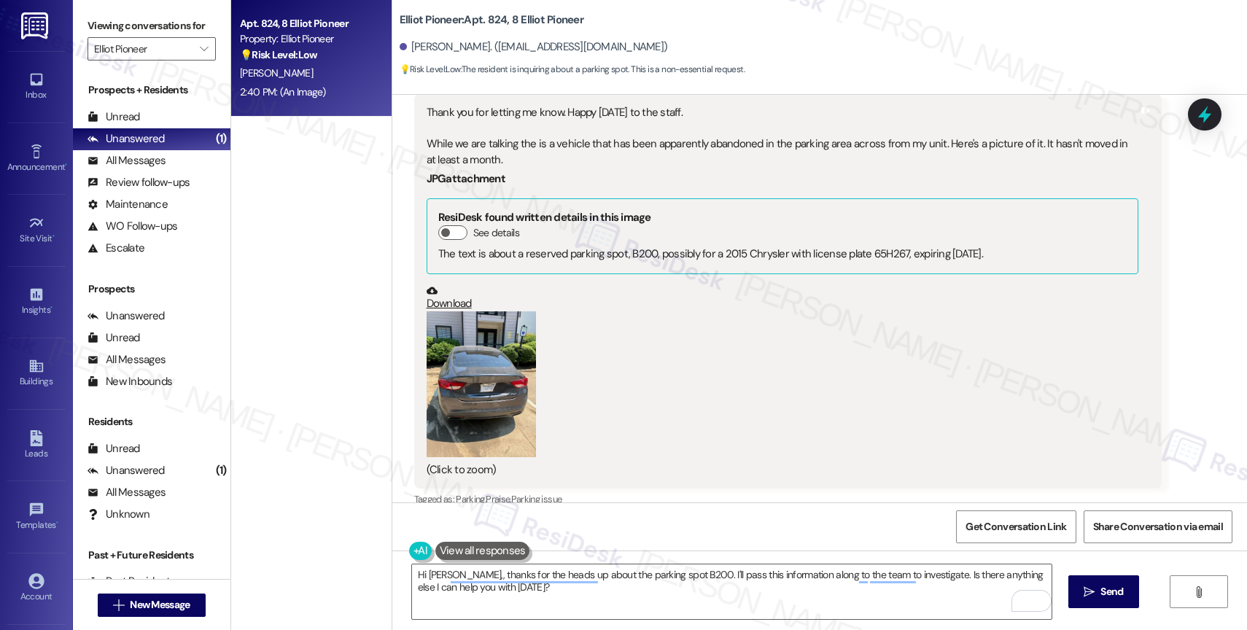
click at [480, 311] on button "Zoom image" at bounding box center [481, 384] width 109 height 146
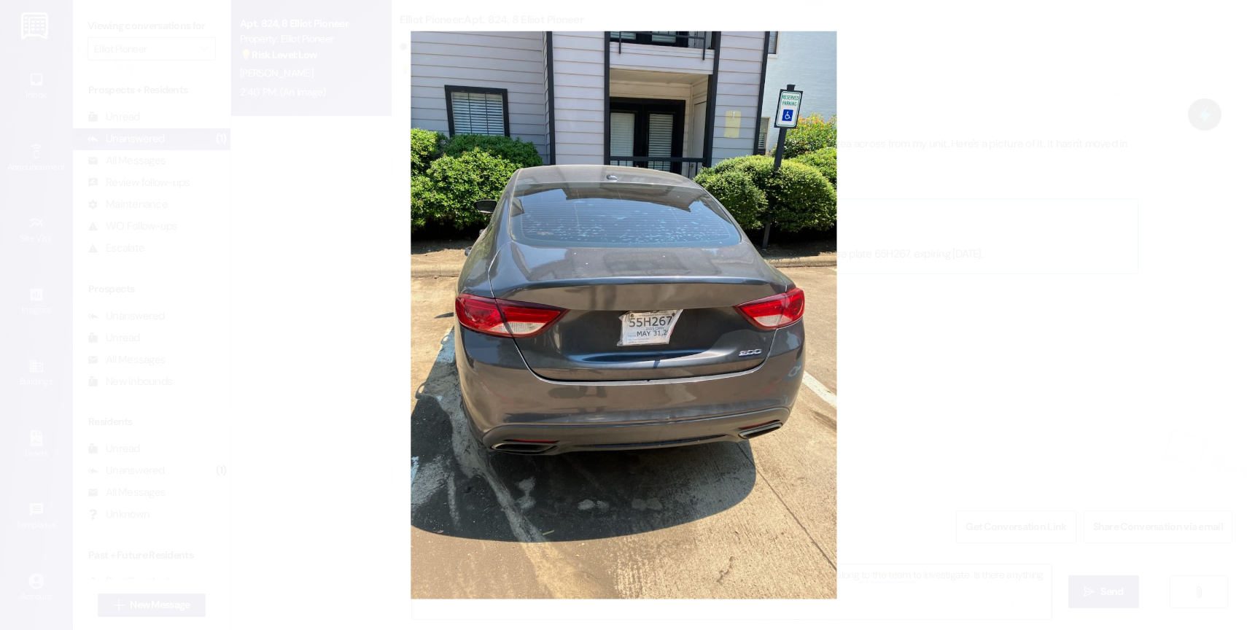
click at [724, 311] on button "Unzoom image" at bounding box center [623, 315] width 1247 height 630
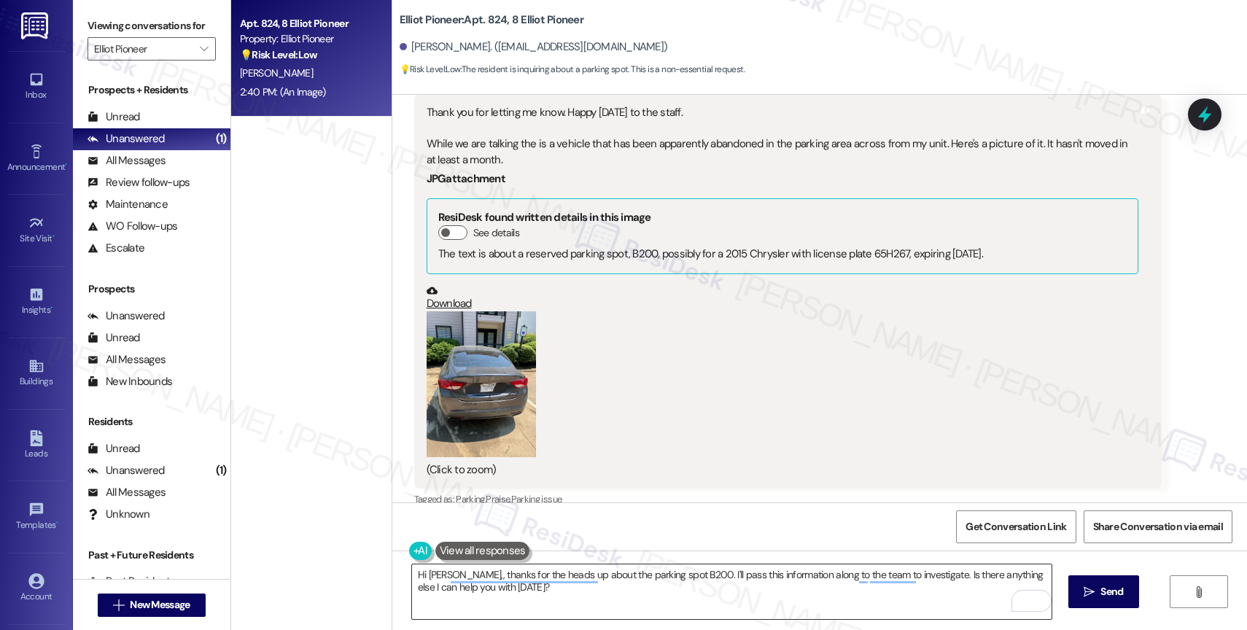
click at [532, 587] on textarea "Hi [PERSON_NAME],, thanks for the heads up about the parking spot B200. I'll pa…" at bounding box center [732, 592] width 640 height 55
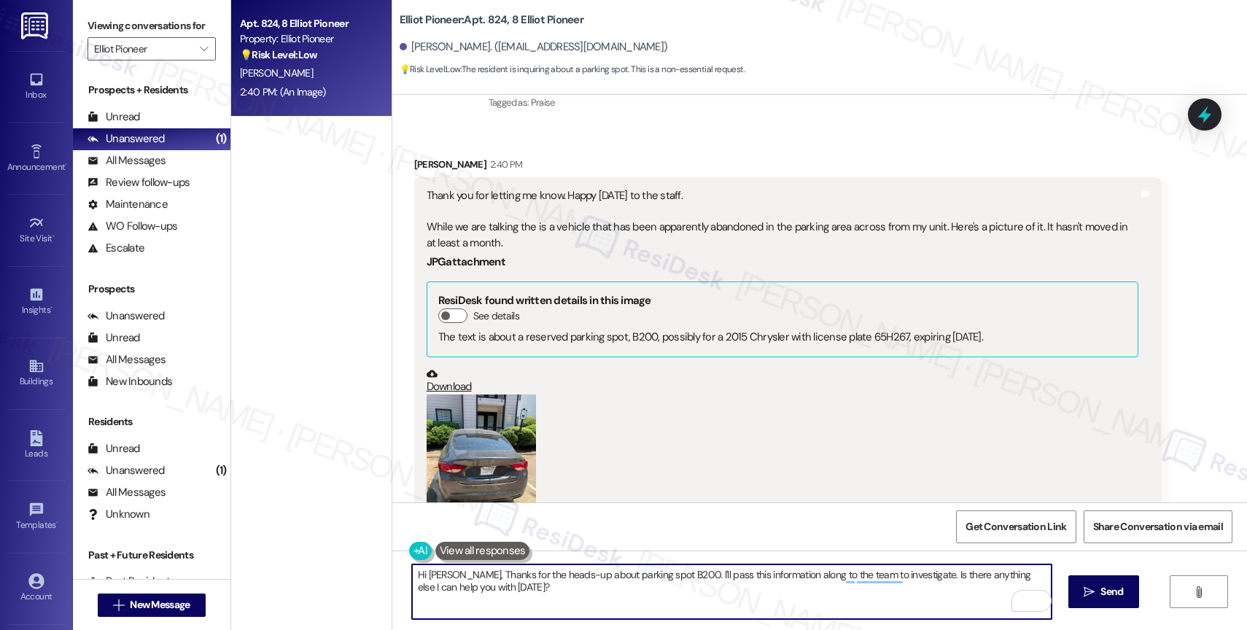
scroll to position [10835, 0]
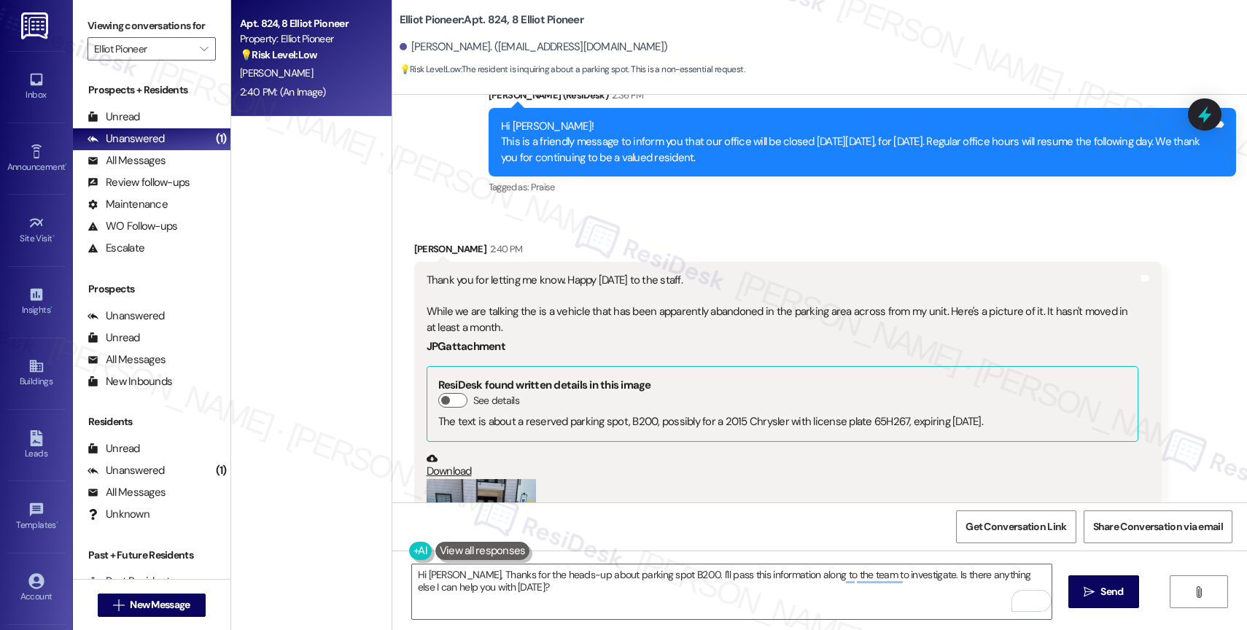
click at [487, 479] on button "Zoom image" at bounding box center [481, 552] width 109 height 146
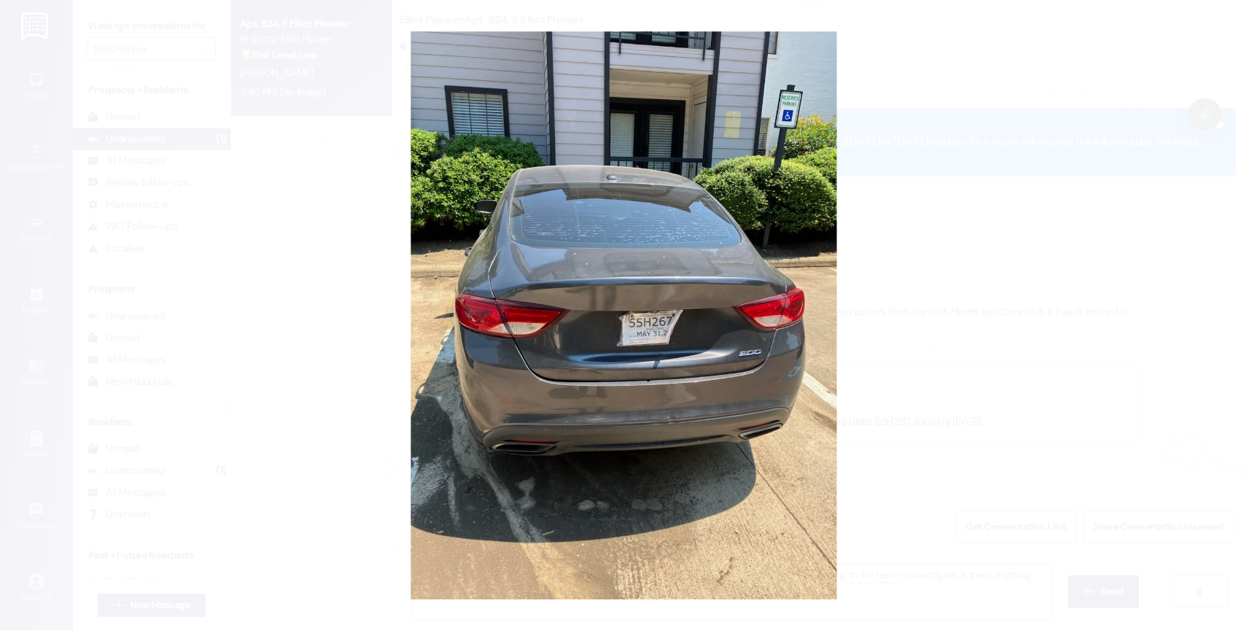
click at [615, 387] on button "Unzoom image" at bounding box center [623, 315] width 1247 height 630
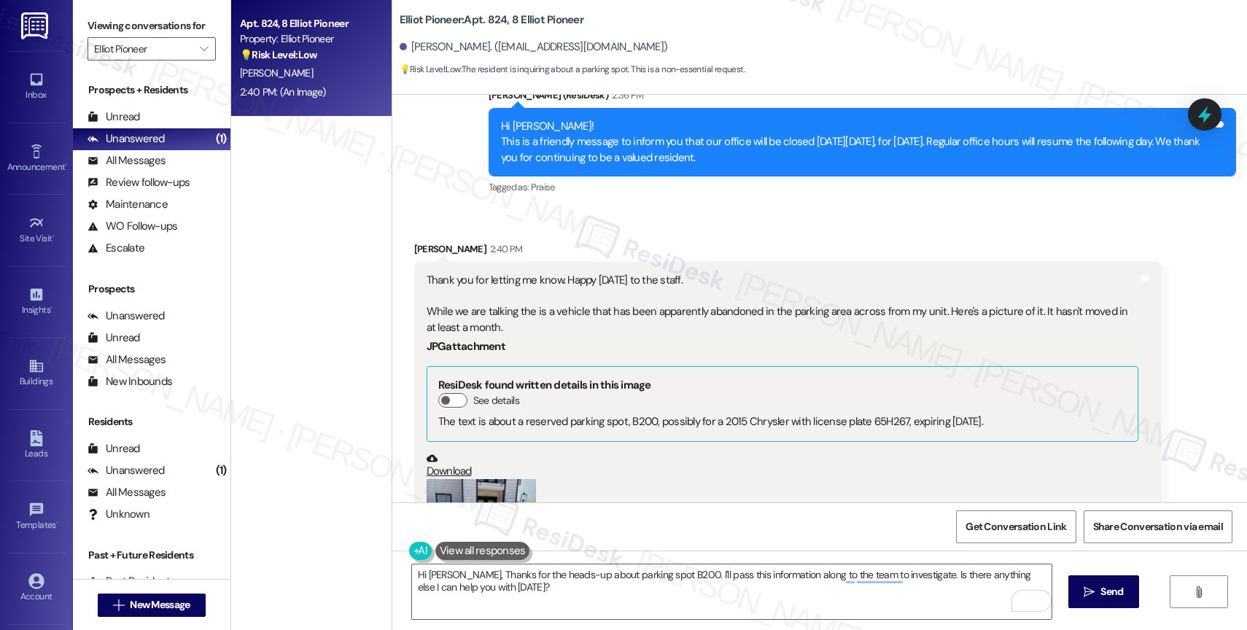
scroll to position [11002, 0]
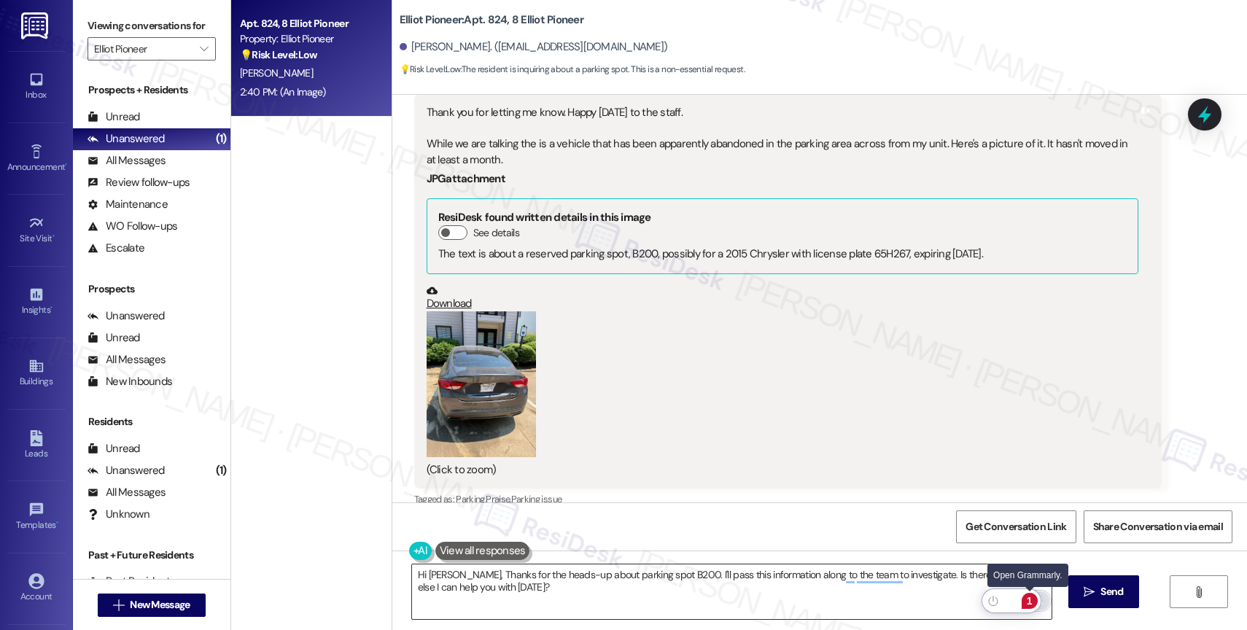
drag, startPoint x: 615, startPoint y: 387, endPoint x: 1033, endPoint y: 600, distance: 469.4
click at [1031, 599] on div "1" at bounding box center [1030, 601] width 16 height 16
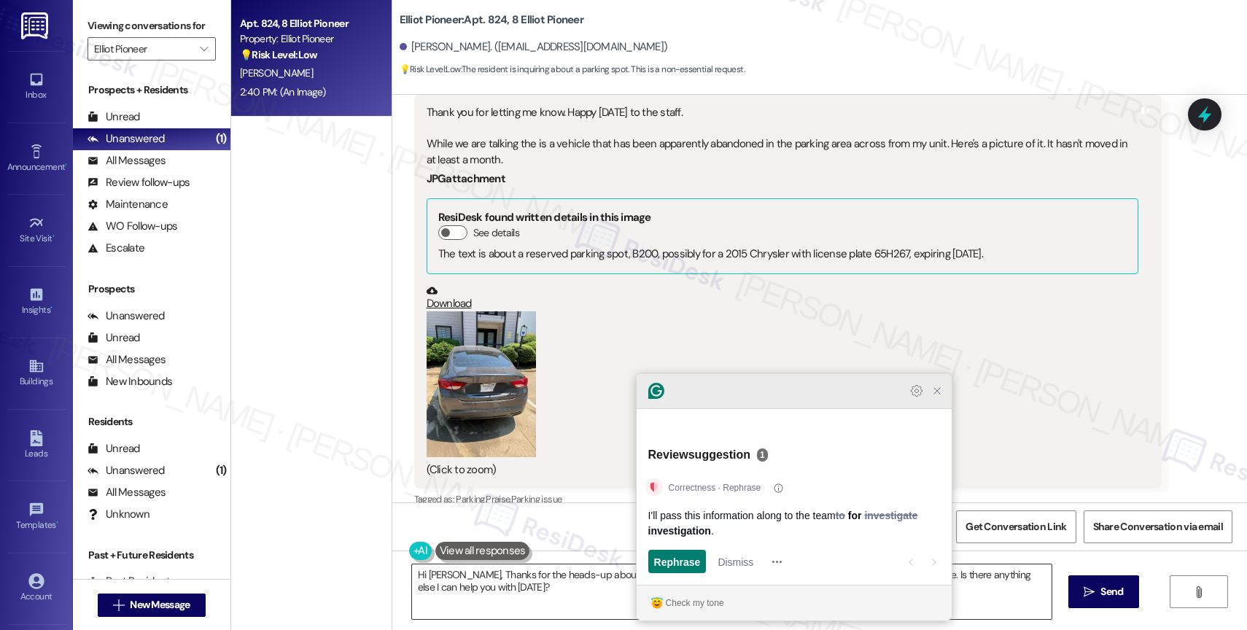
click at [925, 400] on div at bounding box center [927, 391] width 38 height 18
click at [942, 400] on icon "Close Grammarly Assistant" at bounding box center [938, 391] width 18 height 18
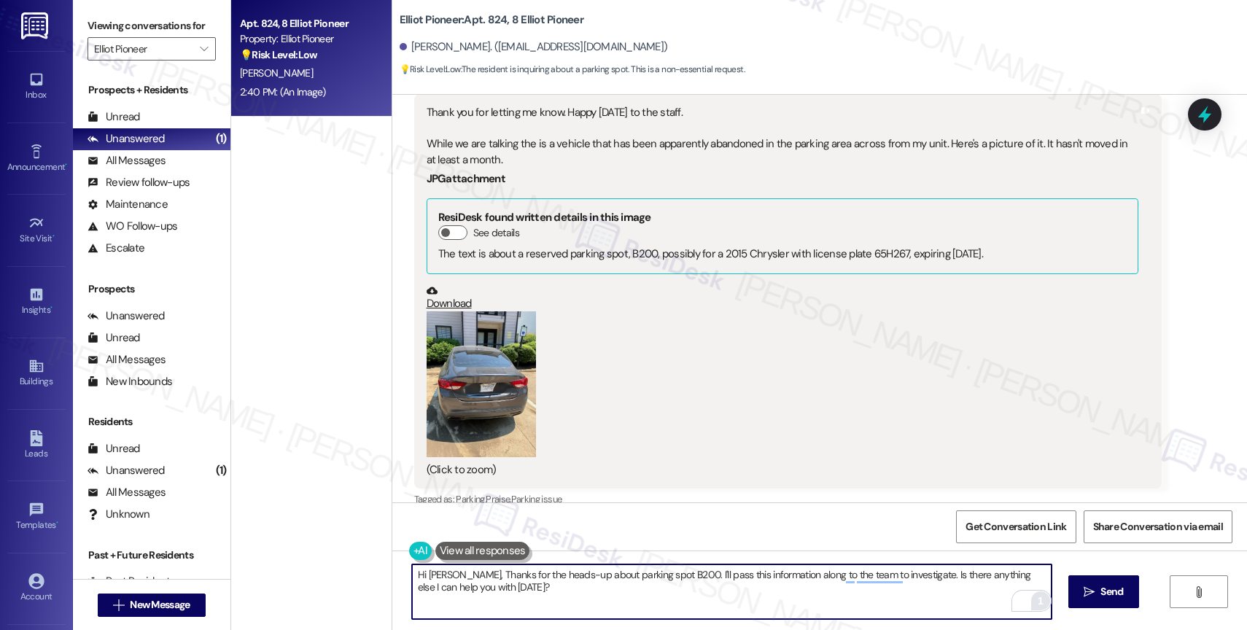
click at [641, 598] on textarea "Hi [PERSON_NAME], Thanks for the heads-up about parking spot B200. I'll pass th…" at bounding box center [732, 592] width 640 height 55
click at [919, 599] on textarea "Hi [PERSON_NAME], Thanks for the heads-up about parking spot B200. I'll pass th…" at bounding box center [732, 592] width 640 height 55
drag, startPoint x: 907, startPoint y: 578, endPoint x: 920, endPoint y: 600, distance: 25.8
click at [920, 600] on textarea "Hi [PERSON_NAME], Thanks for the heads-up about parking spot B200. I'll pass th…" at bounding box center [732, 592] width 640 height 55
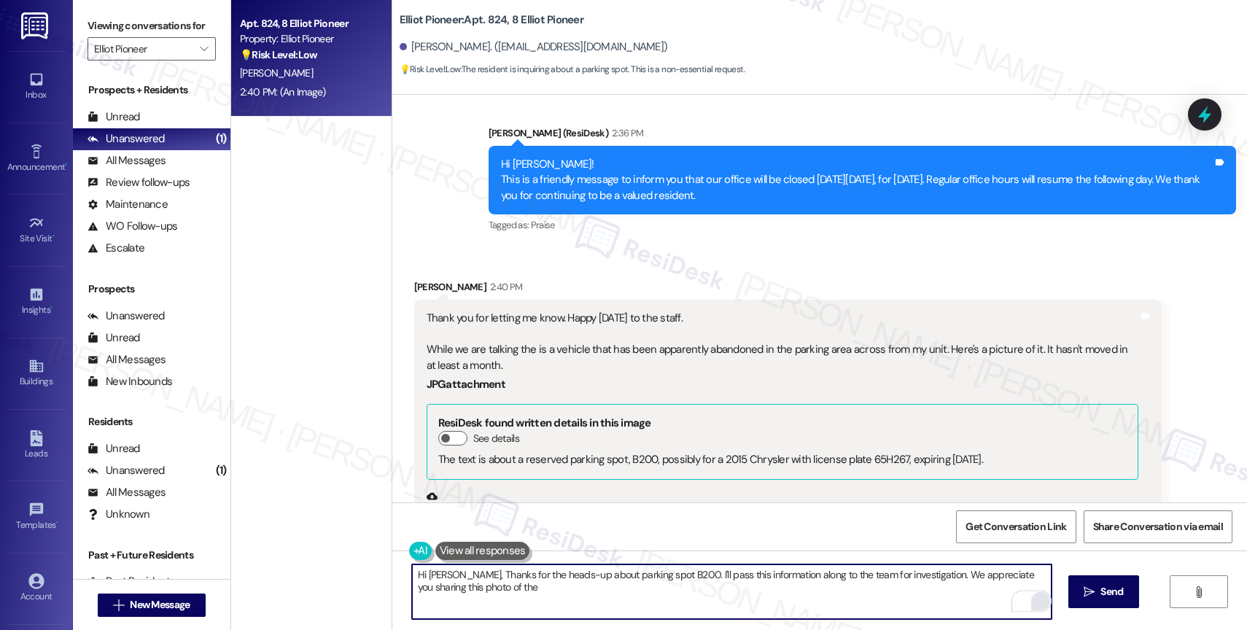
scroll to position [10602, 0]
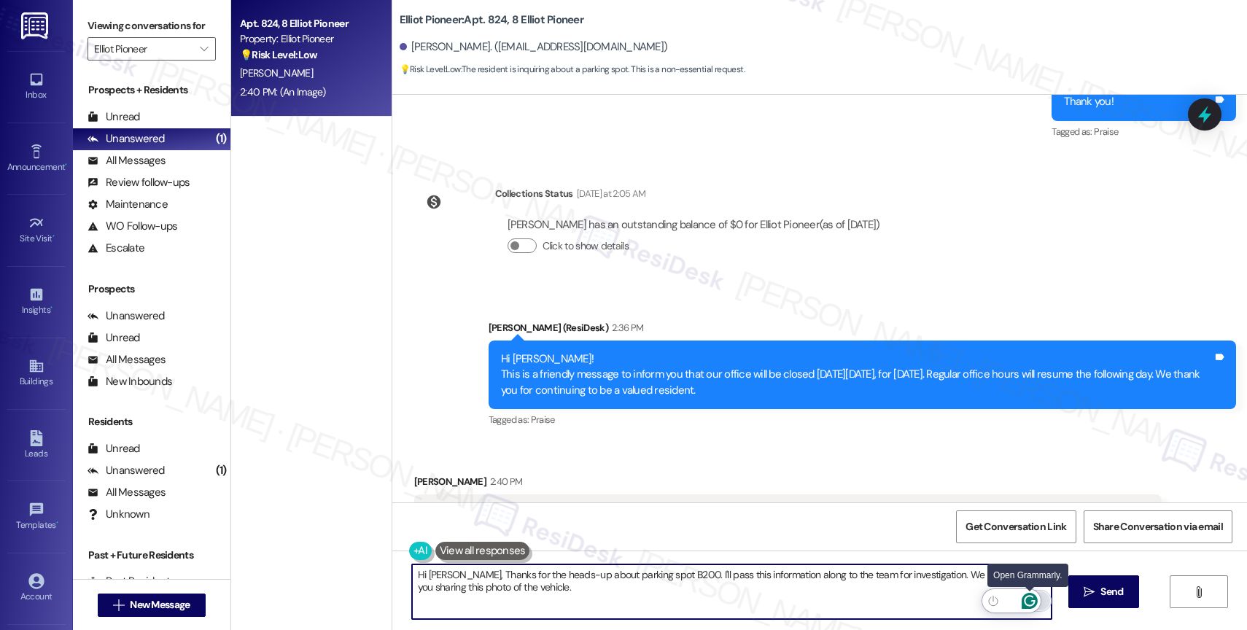
type textarea "Hi [PERSON_NAME], Thanks for the heads-up about parking spot B200. I'll pass th…"
click at [1038, 597] on div at bounding box center [1029, 601] width 19 height 19
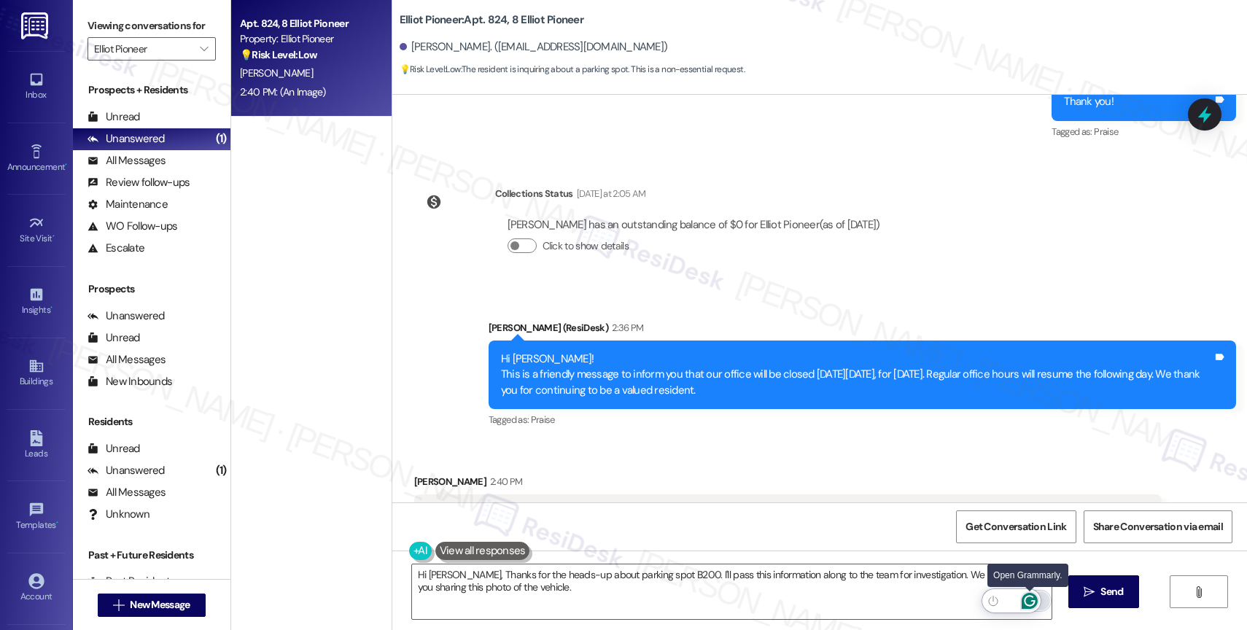
click at [1029, 596] on icon "Open Grammarly. 0 Suggestions." at bounding box center [1029, 601] width 11 height 11
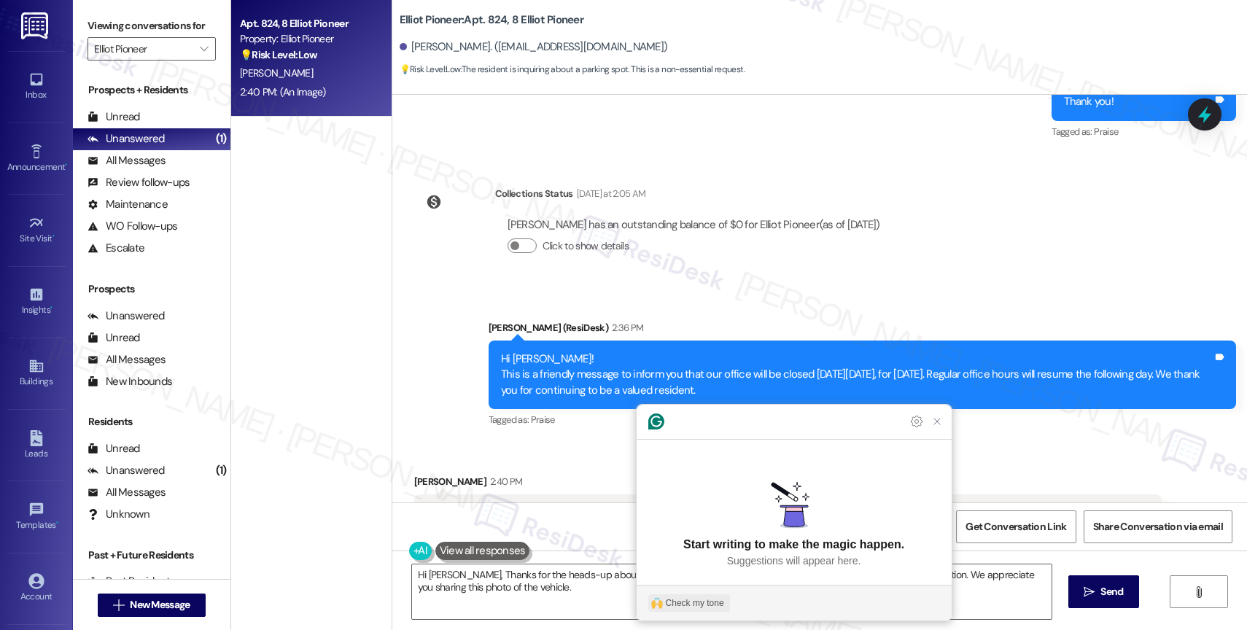
click at [714, 604] on div "Check my tone" at bounding box center [695, 603] width 58 height 13
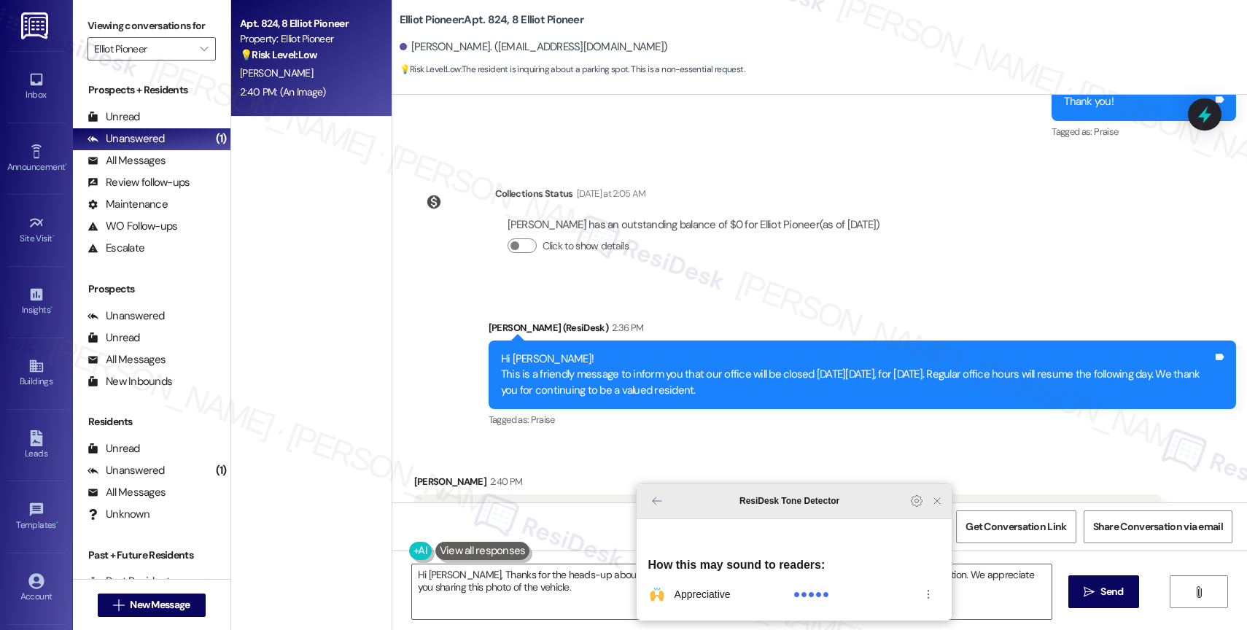
click at [942, 507] on icon "Close Grammarly Assistant" at bounding box center [937, 501] width 12 height 12
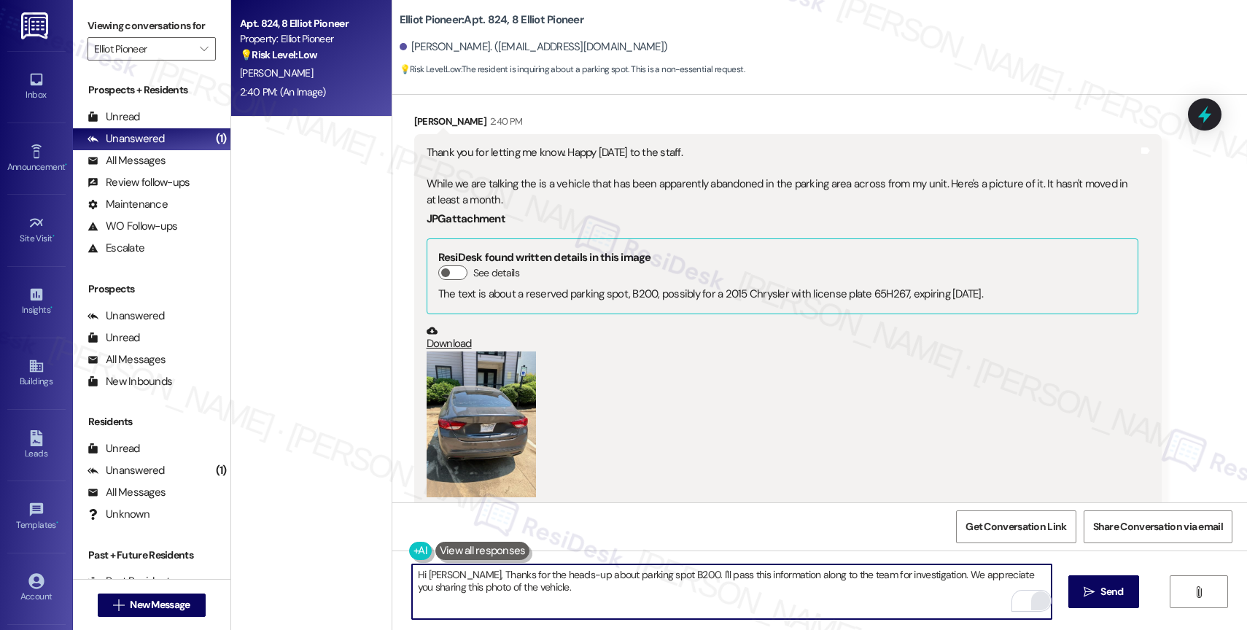
scroll to position [11002, 0]
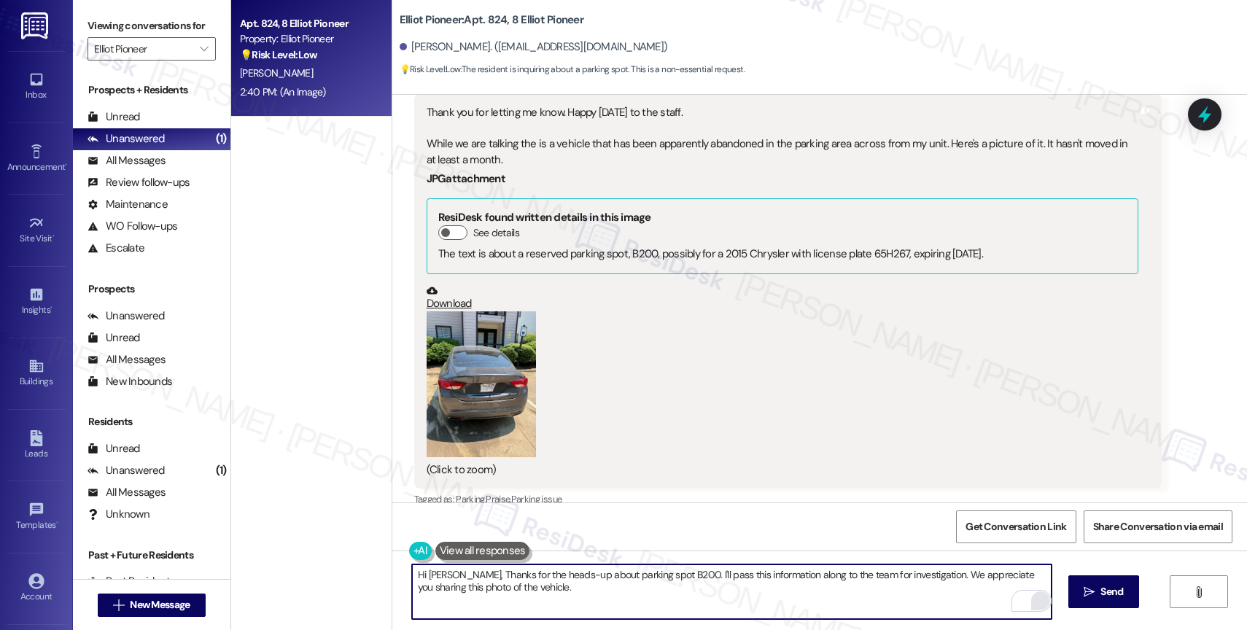
click at [591, 585] on textarea "Hi [PERSON_NAME], Thanks for the heads-up about parking spot B200. I'll pass th…" at bounding box center [732, 592] width 640 height 55
click at [591, 584] on textarea "Hi [PERSON_NAME], Thanks for the heads-up about parking spot B200. I'll pass th…" at bounding box center [732, 592] width 640 height 55
click at [592, 585] on textarea "Hi [PERSON_NAME], Thanks for the heads-up about parking spot B200. I'll pass th…" at bounding box center [732, 592] width 640 height 55
click at [1104, 598] on span "Send" at bounding box center [1112, 591] width 23 height 15
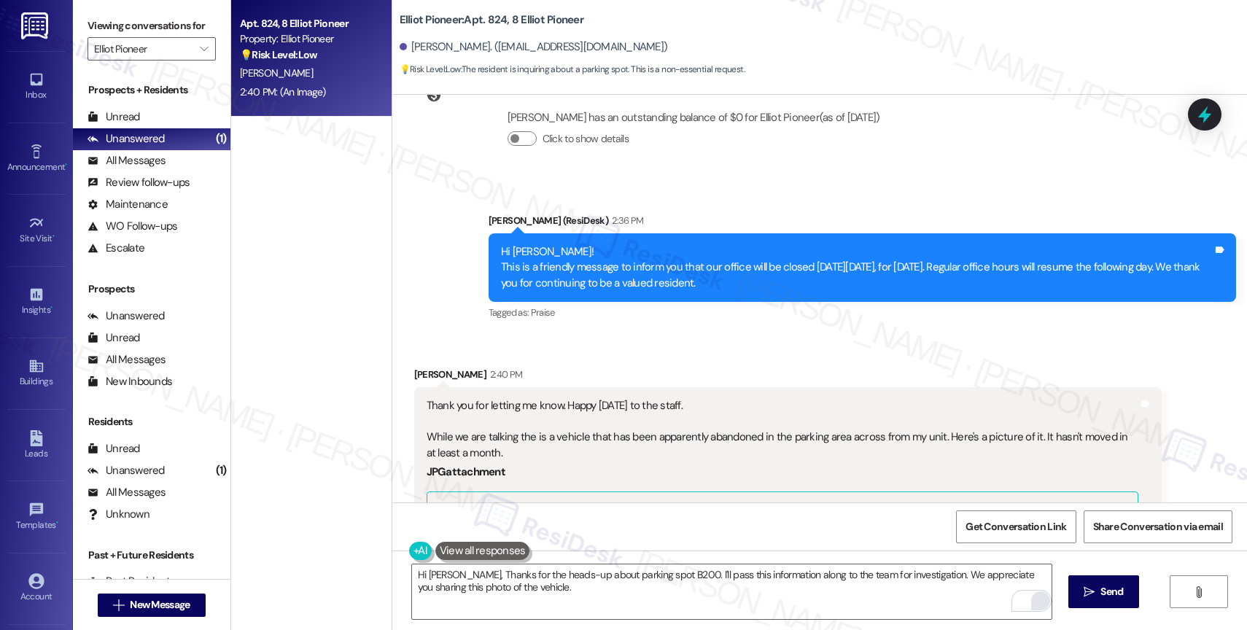
scroll to position [10664, 0]
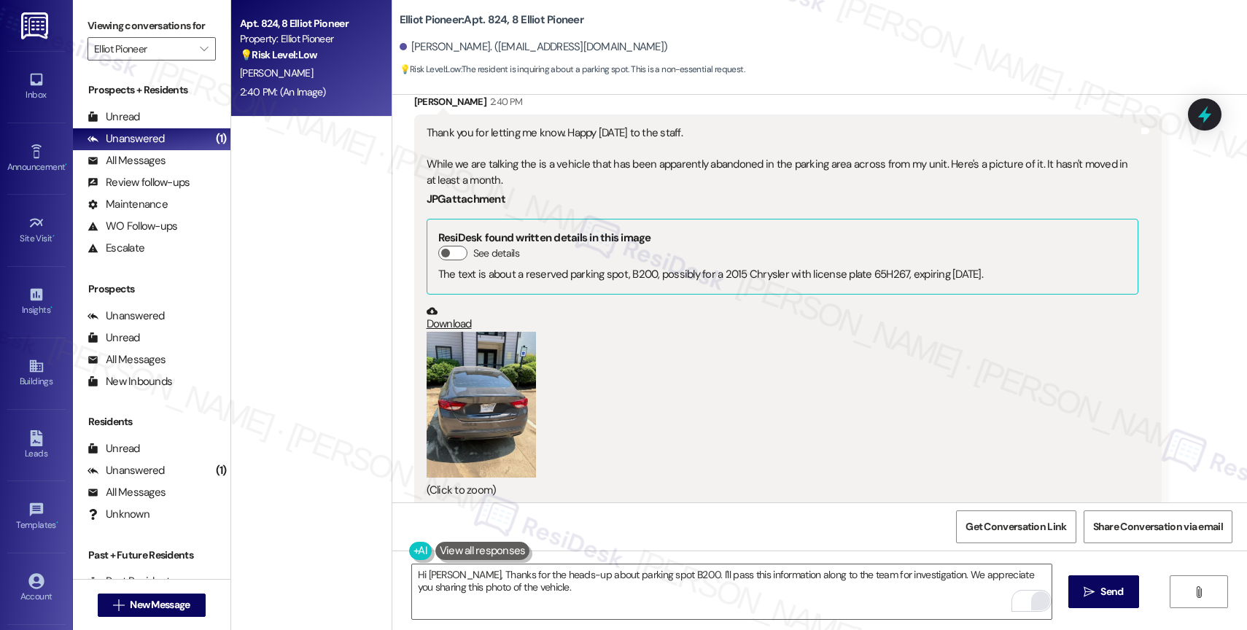
scroll to position [11002, 0]
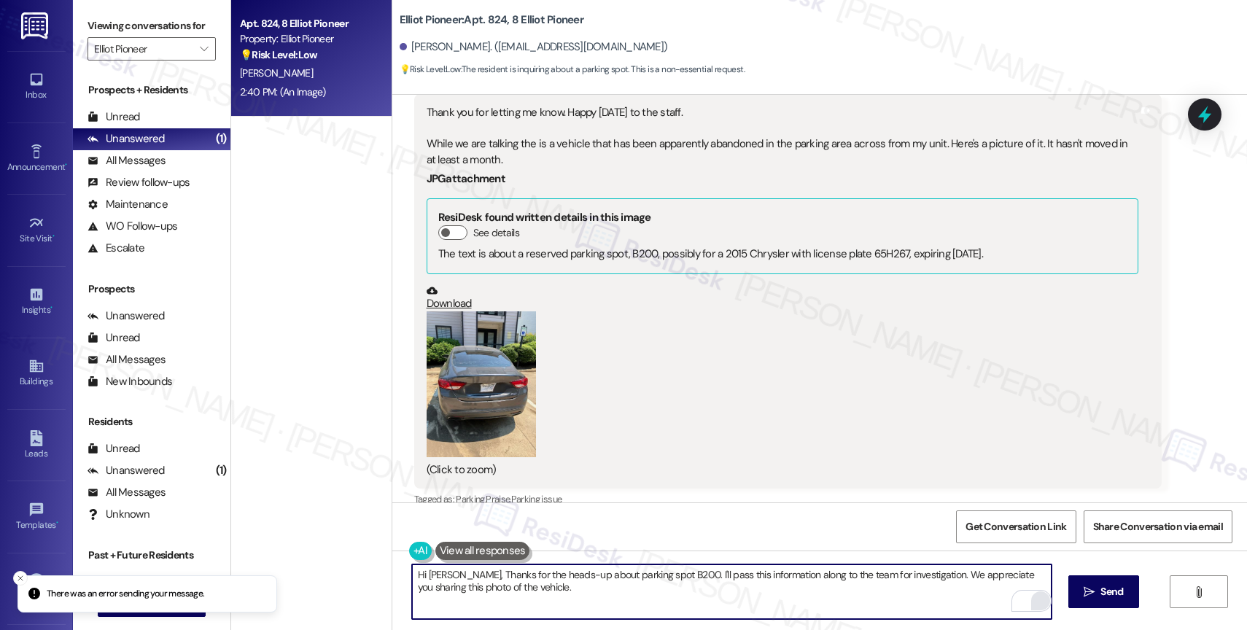
click at [517, 576] on textarea "Hi [PERSON_NAME], Thanks for the heads-up about parking spot B200. I'll pass th…" at bounding box center [732, 592] width 640 height 55
click at [548, 588] on textarea "Hi [PERSON_NAME], Thanks for the heads-up about parking spot B200. I'll pass th…" at bounding box center [732, 592] width 640 height 55
click at [513, 595] on textarea "Hi [PERSON_NAME], Thanks for the heads-up about parking spot B200. I'll pass th…" at bounding box center [732, 592] width 640 height 55
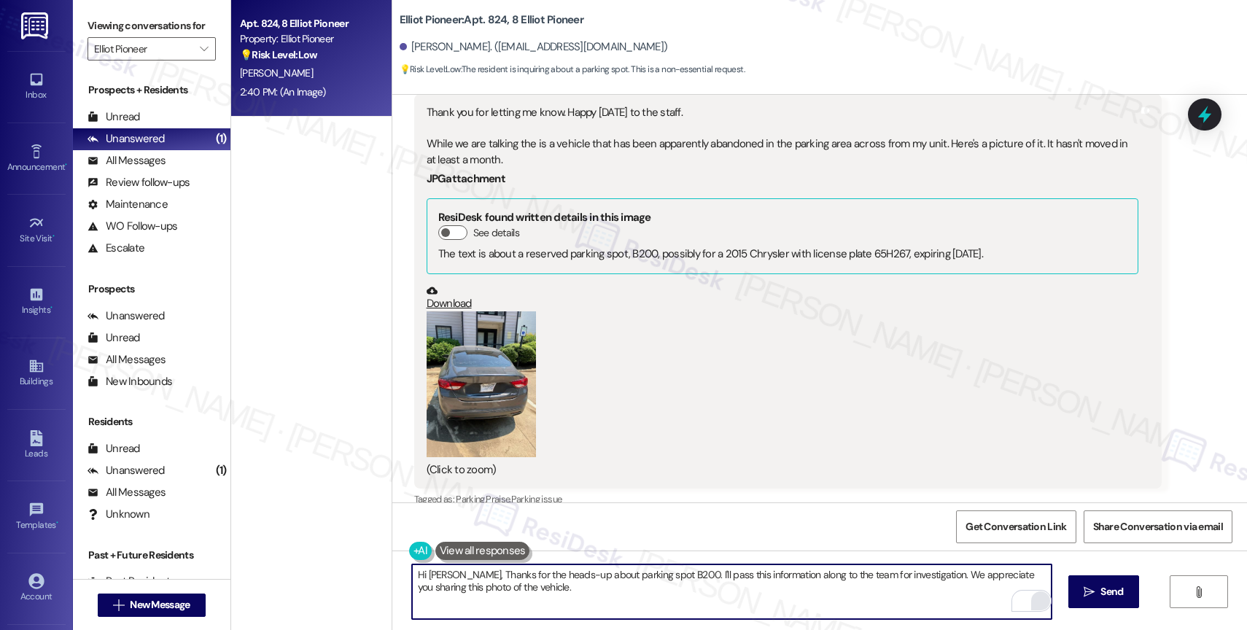
click at [513, 595] on textarea "Hi [PERSON_NAME], Thanks for the heads-up about parking spot B200. I'll pass th…" at bounding box center [732, 592] width 640 height 55
drag, startPoint x: 513, startPoint y: 595, endPoint x: 541, endPoint y: 593, distance: 28.5
click at [513, 595] on textarea "Hi [PERSON_NAME], Thanks for the heads-up about parking spot B200. I'll pass th…" at bounding box center [732, 592] width 640 height 55
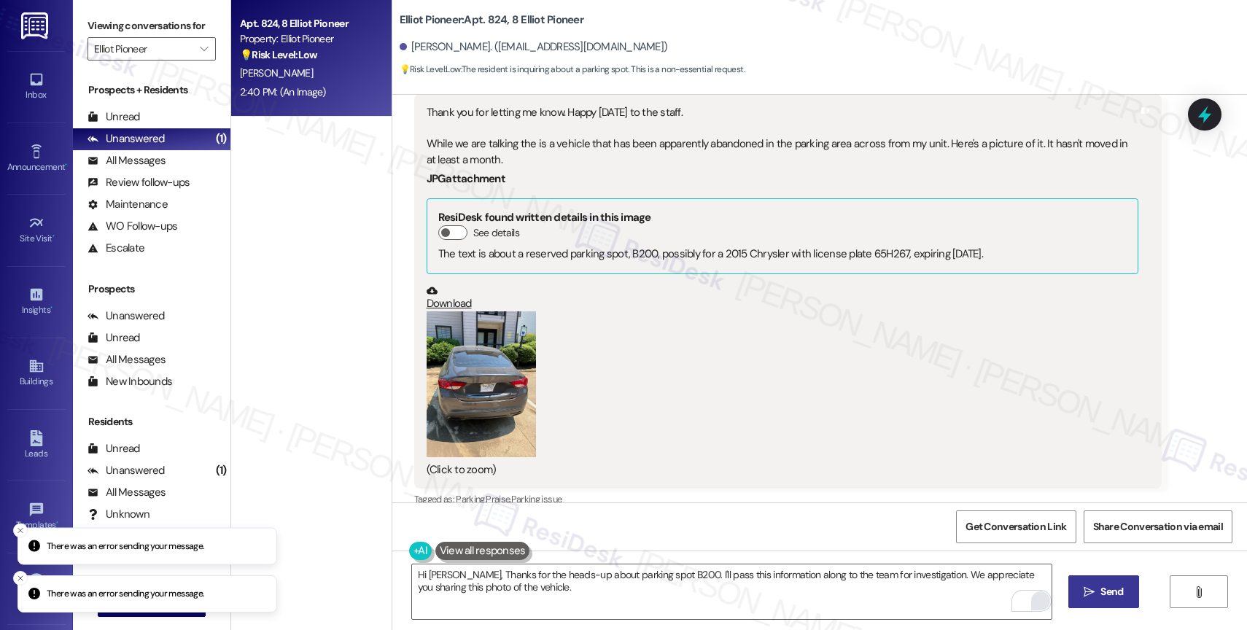
click at [1084, 589] on icon "" at bounding box center [1089, 592] width 11 height 12
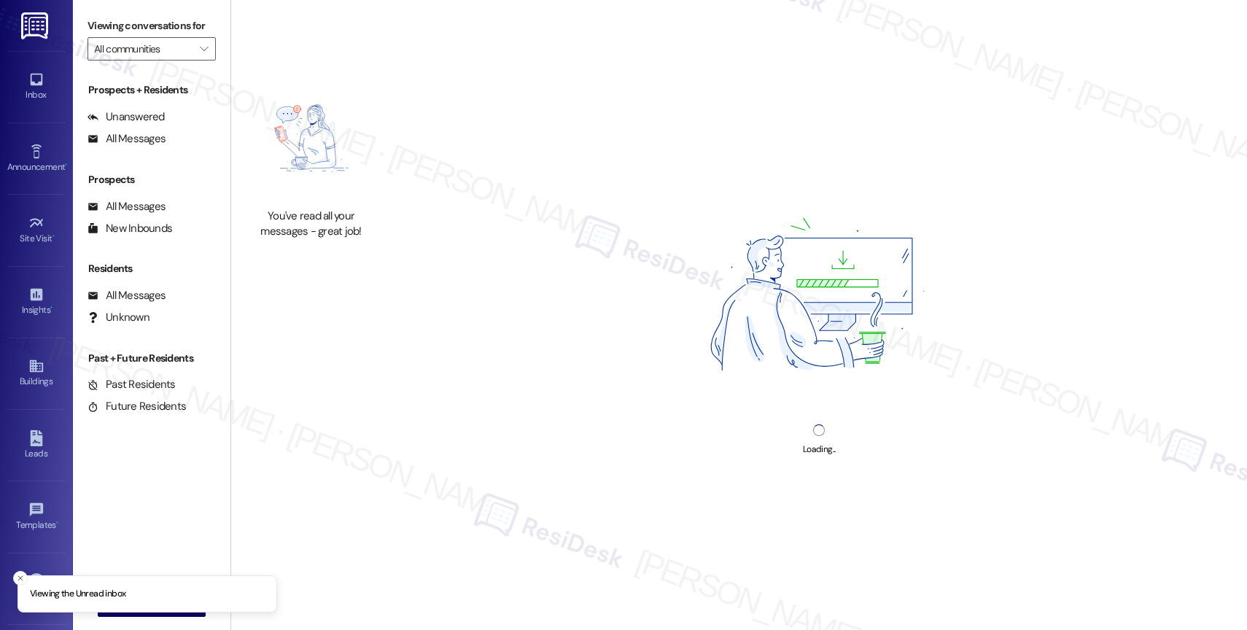
type input "Elliot Pioneer"
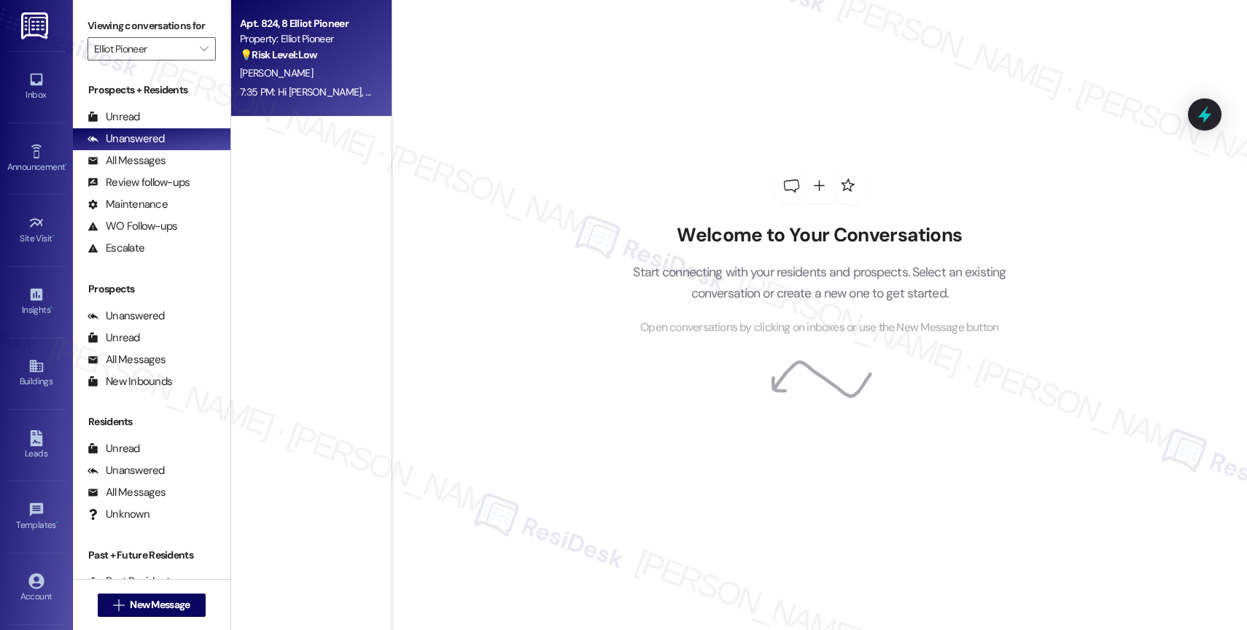
click at [249, 30] on div "Apt. 824, 8 Elliot Pioneer" at bounding box center [307, 23] width 135 height 15
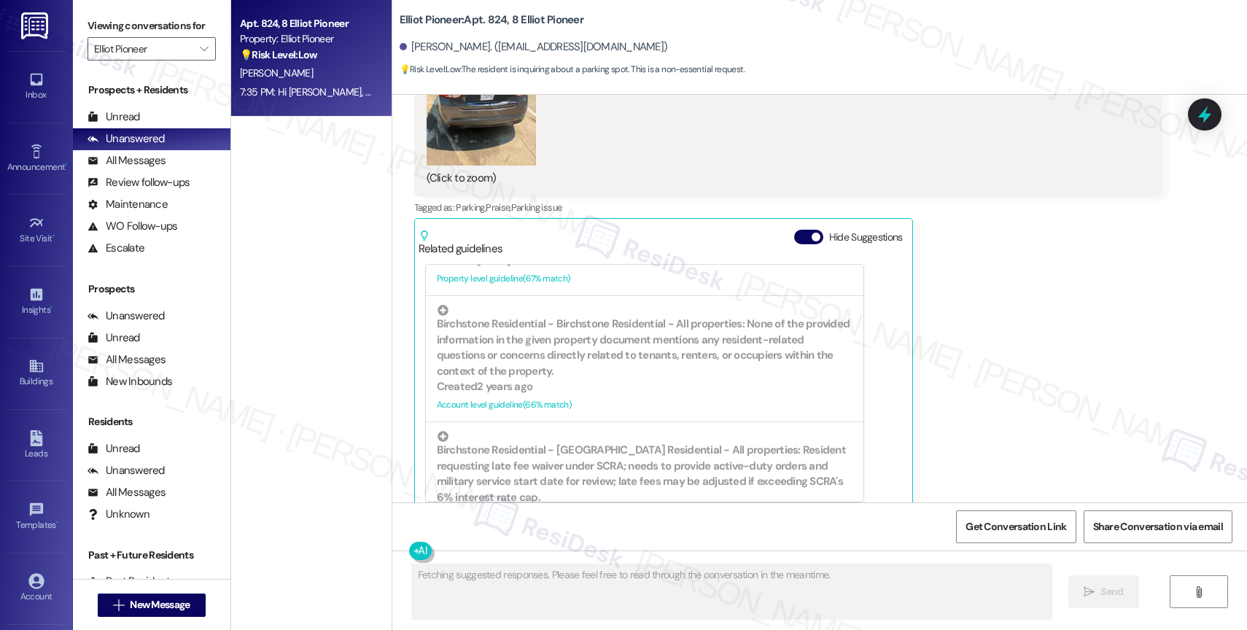
scroll to position [11372, 0]
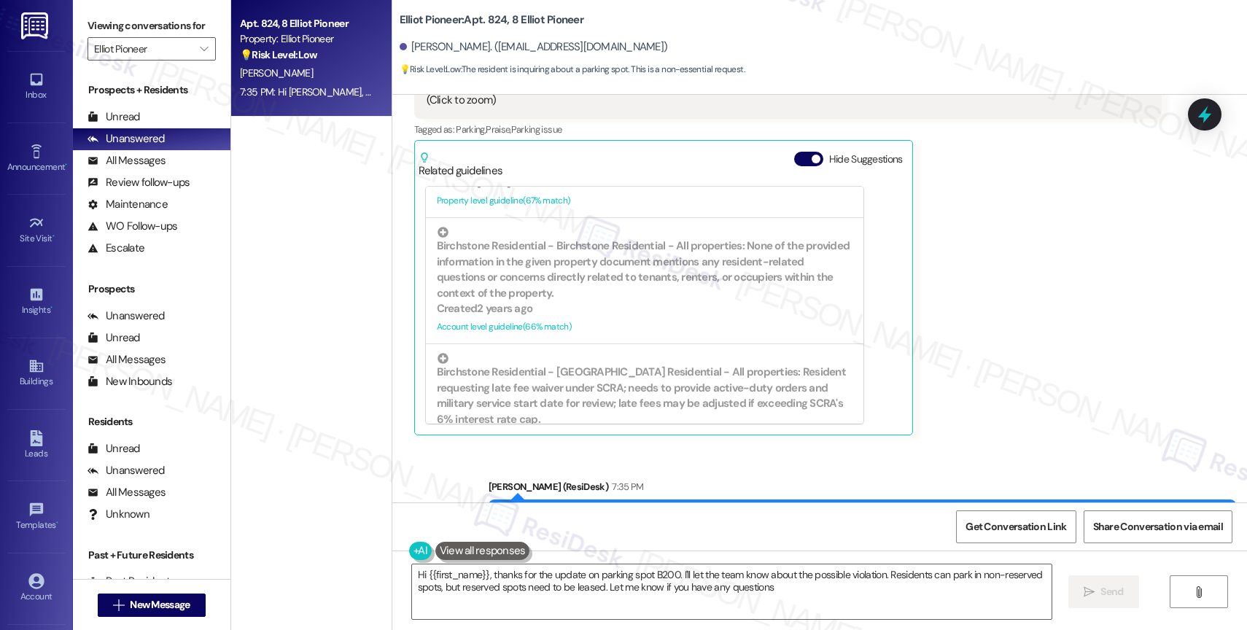
type textarea "Hi {{first_name}}, thanks for the update on parking spot B200. I'll let the tea…"
click at [197, 58] on span "" at bounding box center [204, 48] width 14 height 23
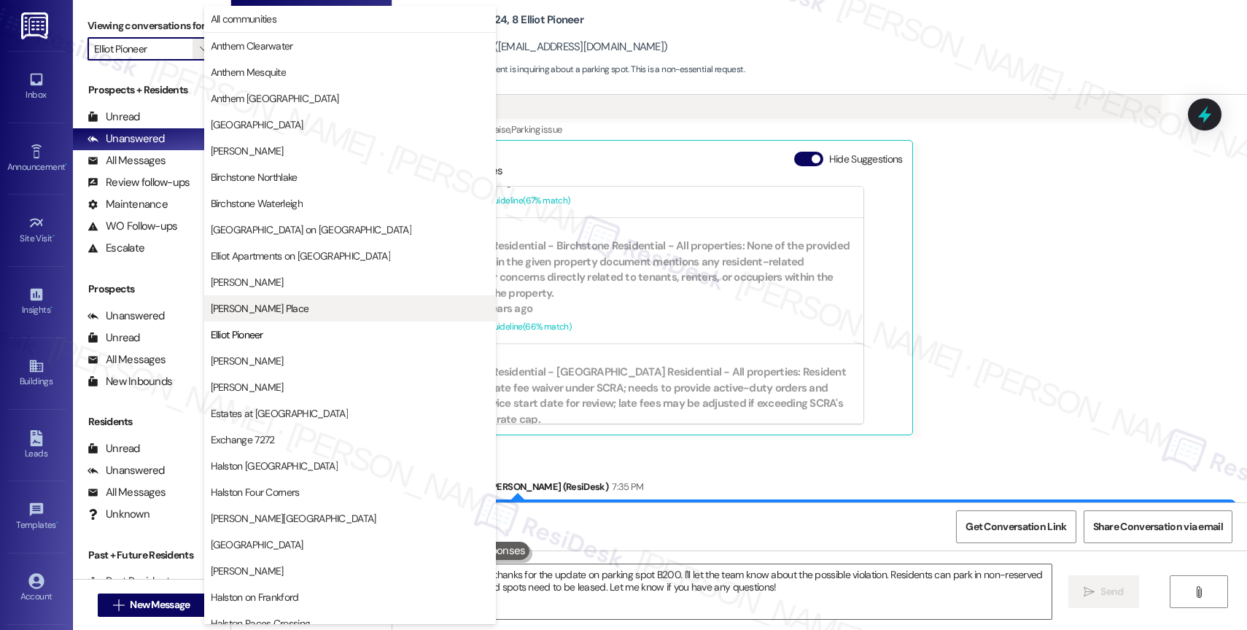
scroll to position [237, 0]
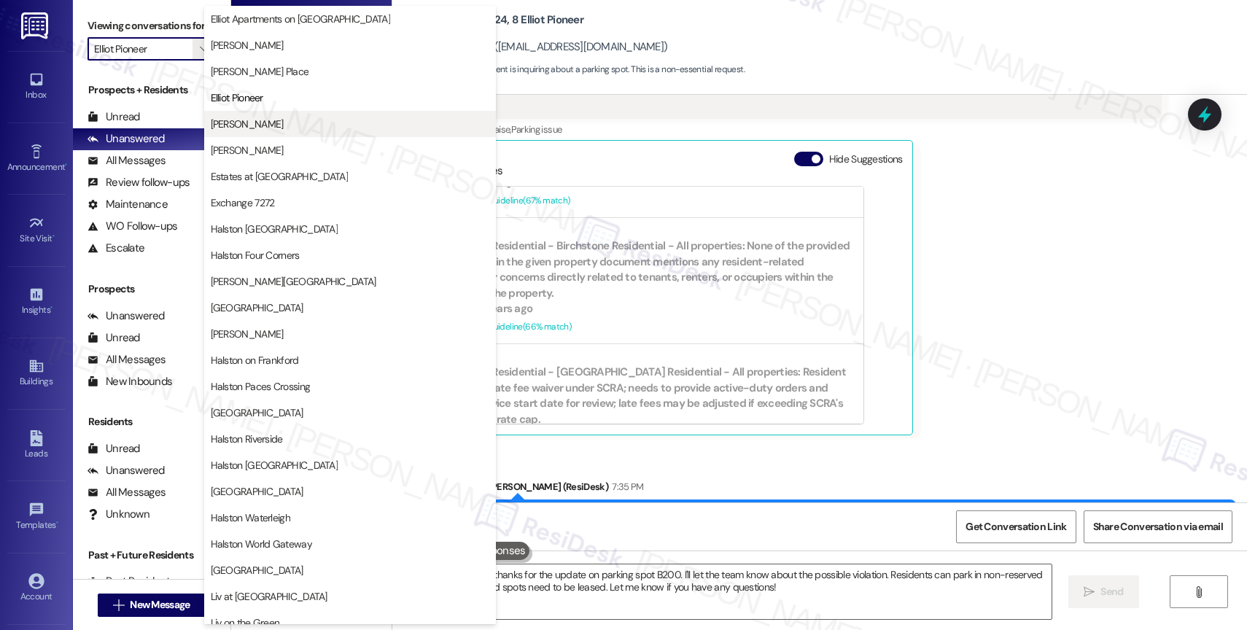
click at [284, 127] on span "[PERSON_NAME]" at bounding box center [350, 124] width 279 height 15
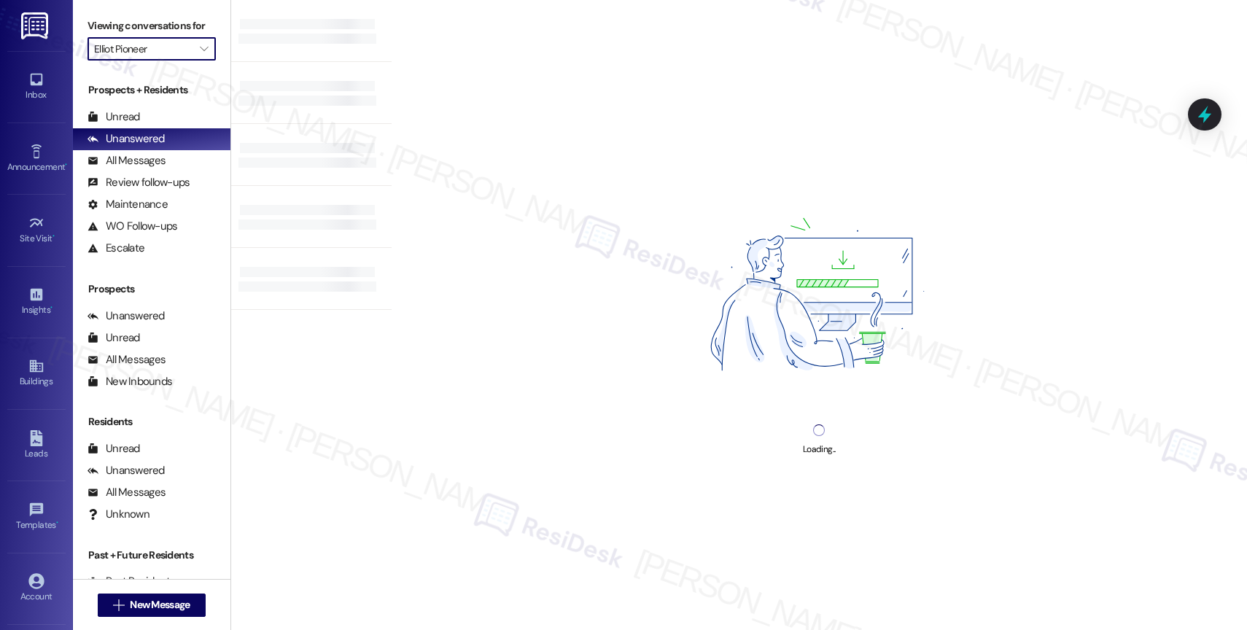
type input "[PERSON_NAME]"
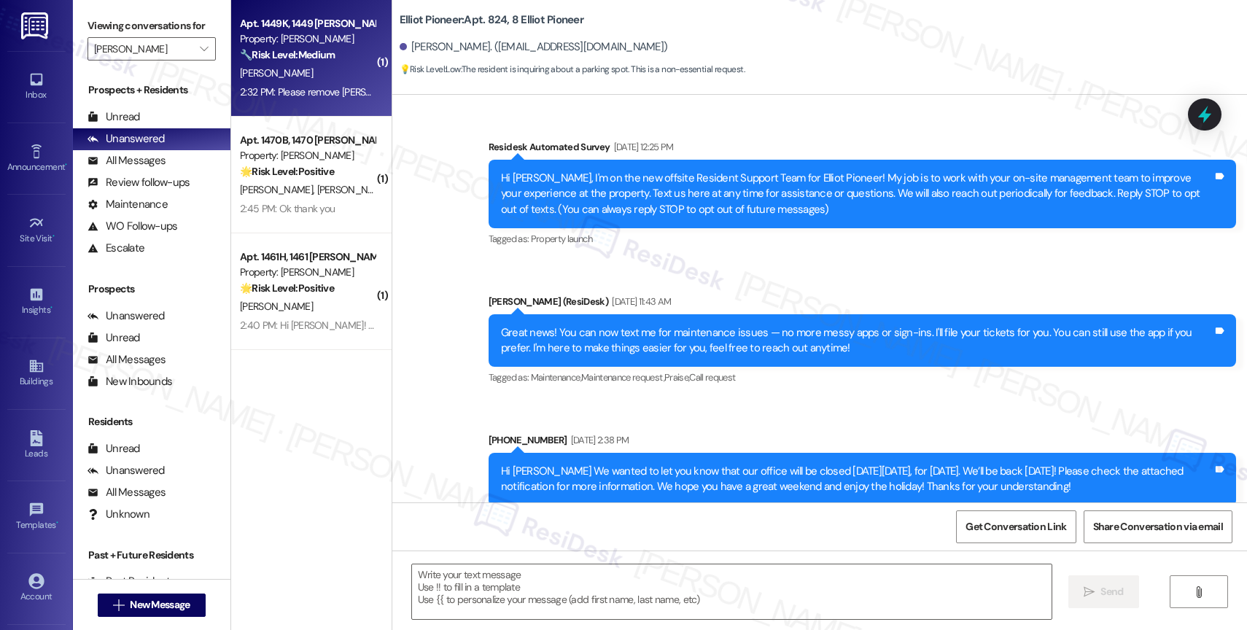
click at [313, 66] on div "[PERSON_NAME]" at bounding box center [308, 73] width 138 height 18
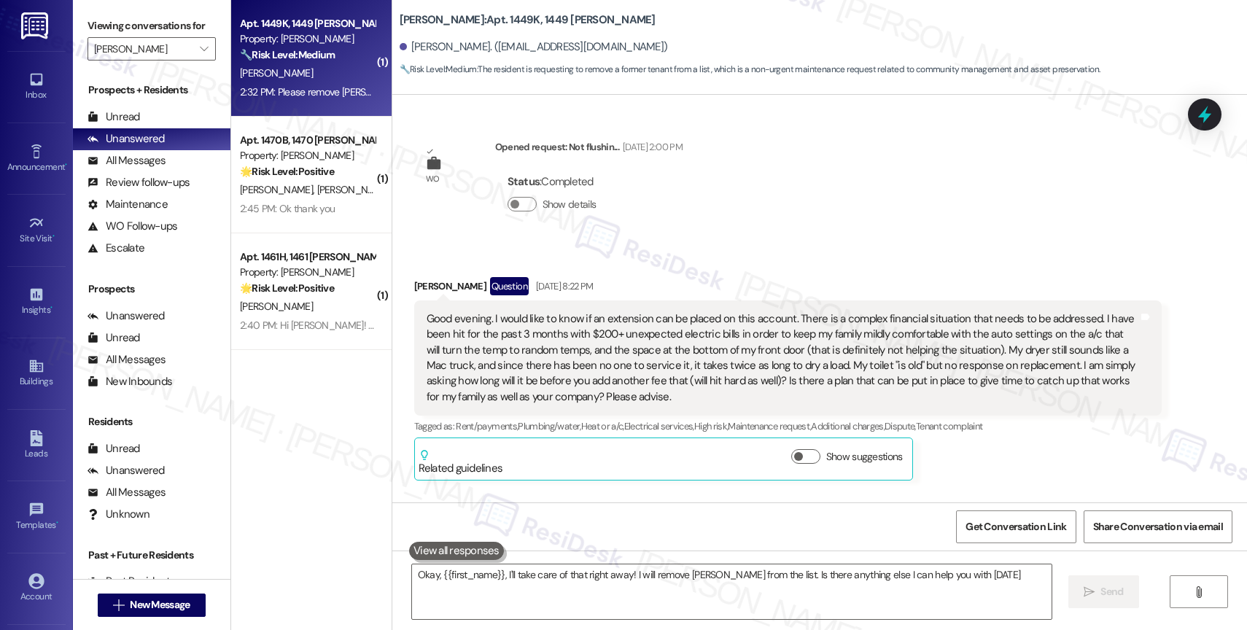
type textarea "Okay, {{first_name}}, I'll take care of that right away! I will remove [PERSON_…"
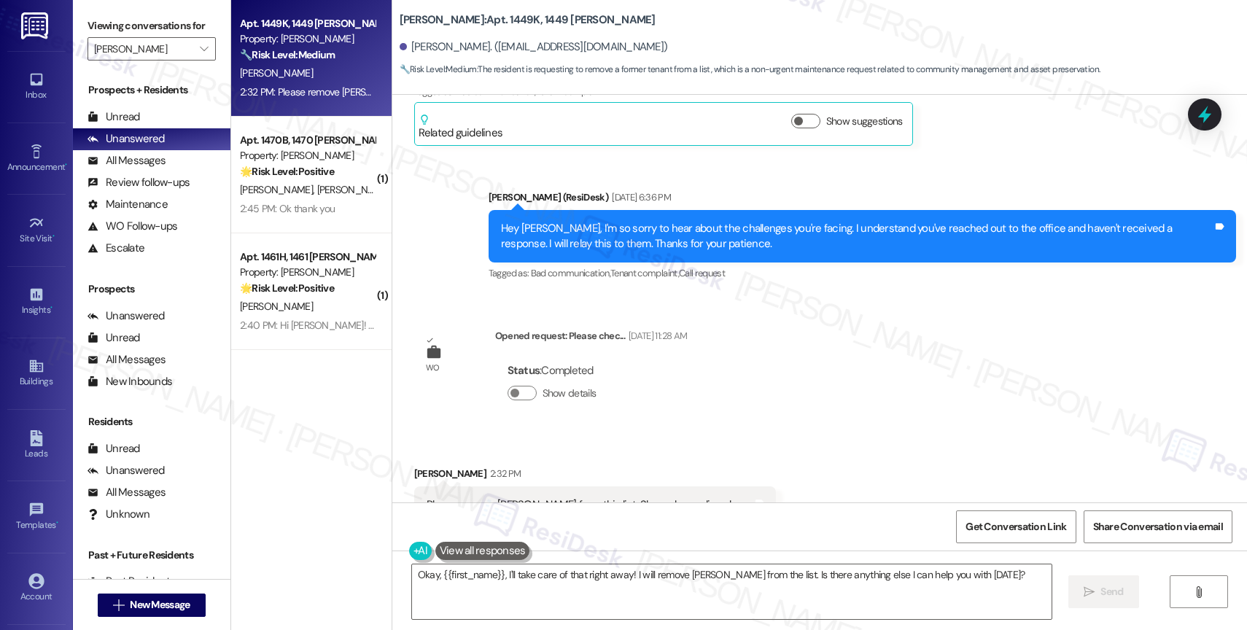
scroll to position [1359, 0]
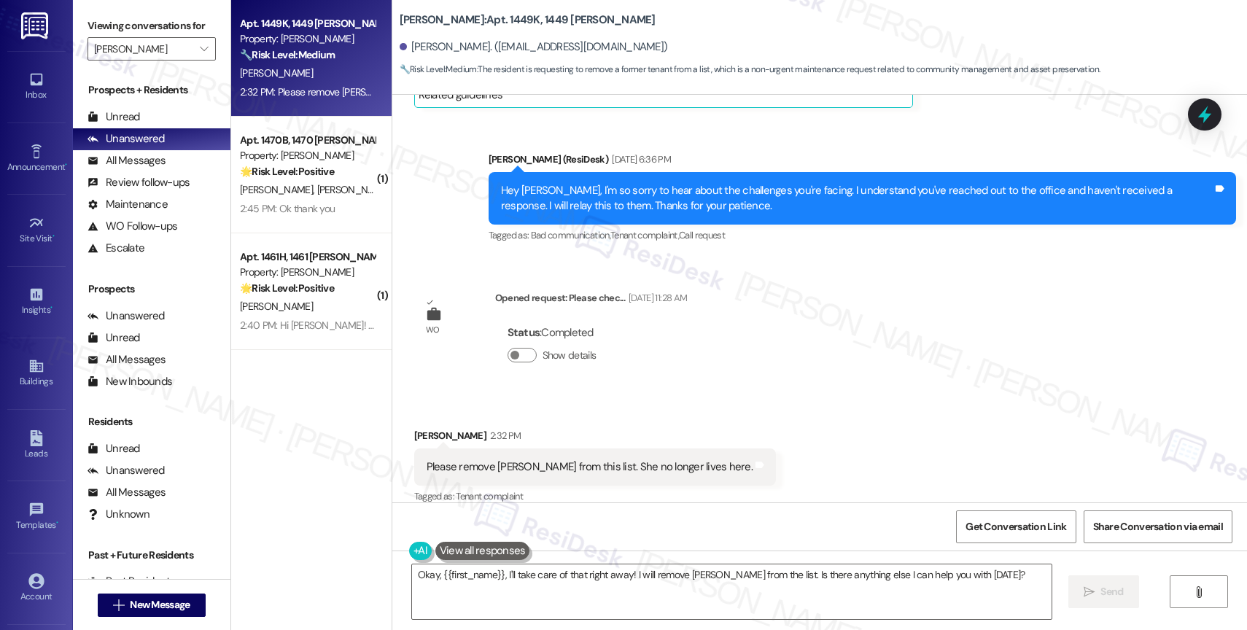
click at [684, 395] on div "Received via SMS [PERSON_NAME] 2:32 PM Please remove [PERSON_NAME] from this li…" at bounding box center [819, 456] width 855 height 123
drag, startPoint x: 488, startPoint y: 449, endPoint x: 551, endPoint y: 451, distance: 62.7
click at [551, 460] on div "Please remove Lynnette jones from this list. She no longer lives here." at bounding box center [590, 467] width 326 height 15
copy div "ynnette jones"
click at [813, 395] on div "Received via SMS Tanesha Jackson 2:32 PM Please remove Lynnette jones from this…" at bounding box center [819, 456] width 855 height 123
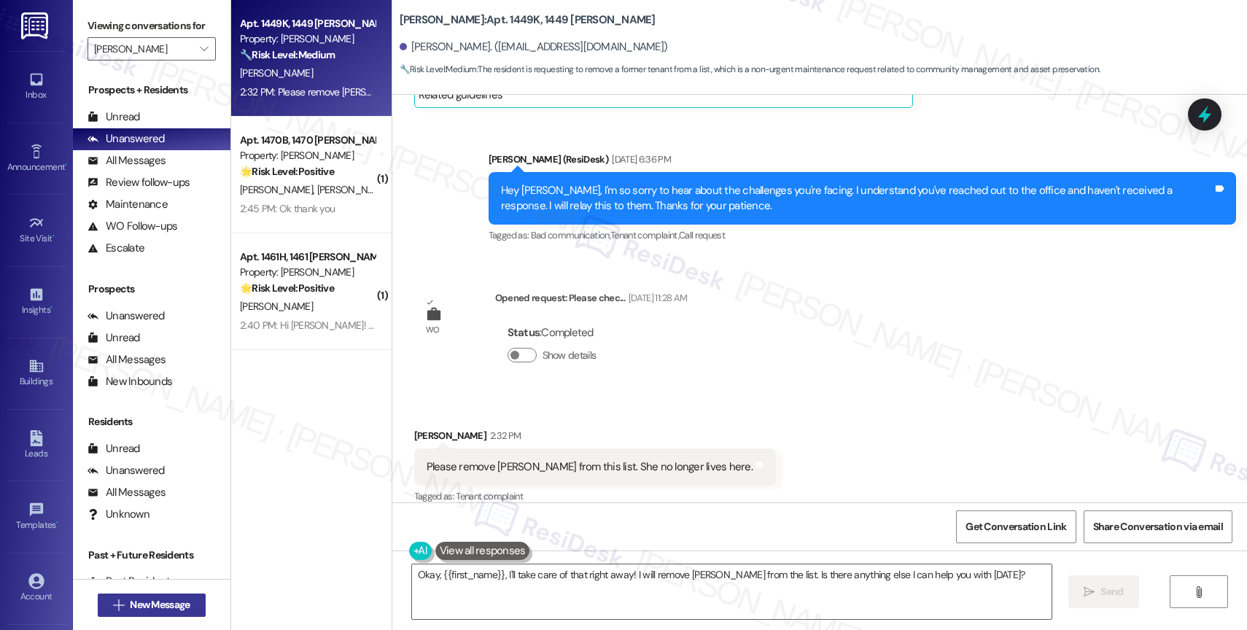
click at [183, 603] on span "New Message" at bounding box center [160, 604] width 60 height 15
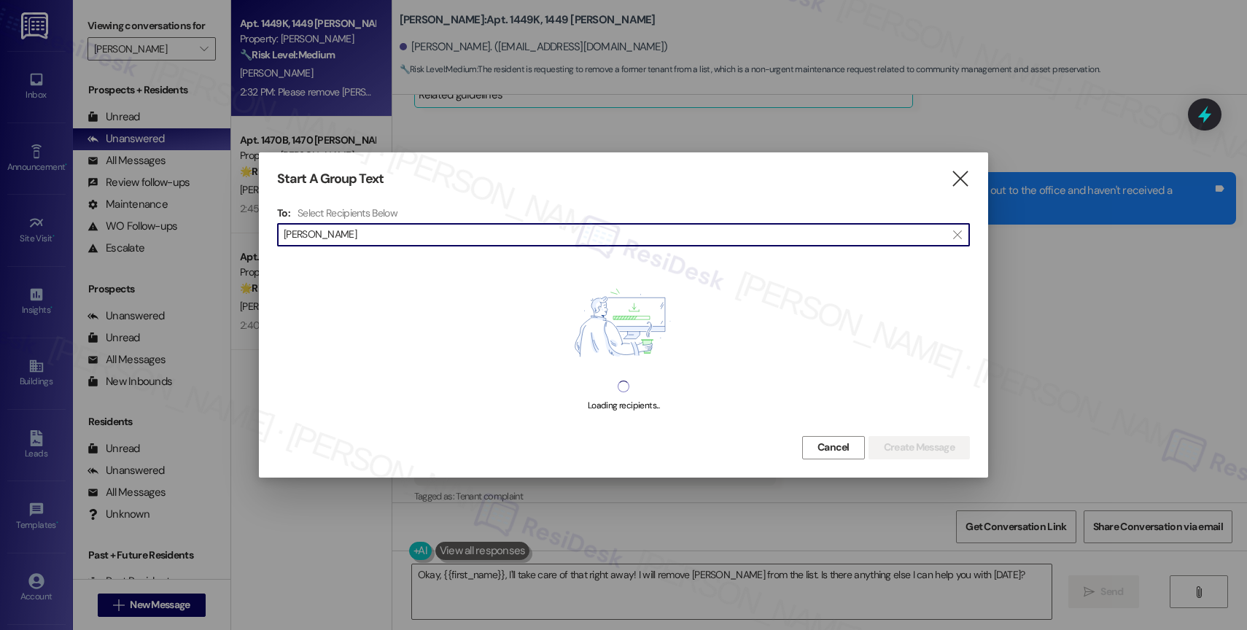
click at [284, 232] on input "ynnette jones" at bounding box center [615, 235] width 662 height 20
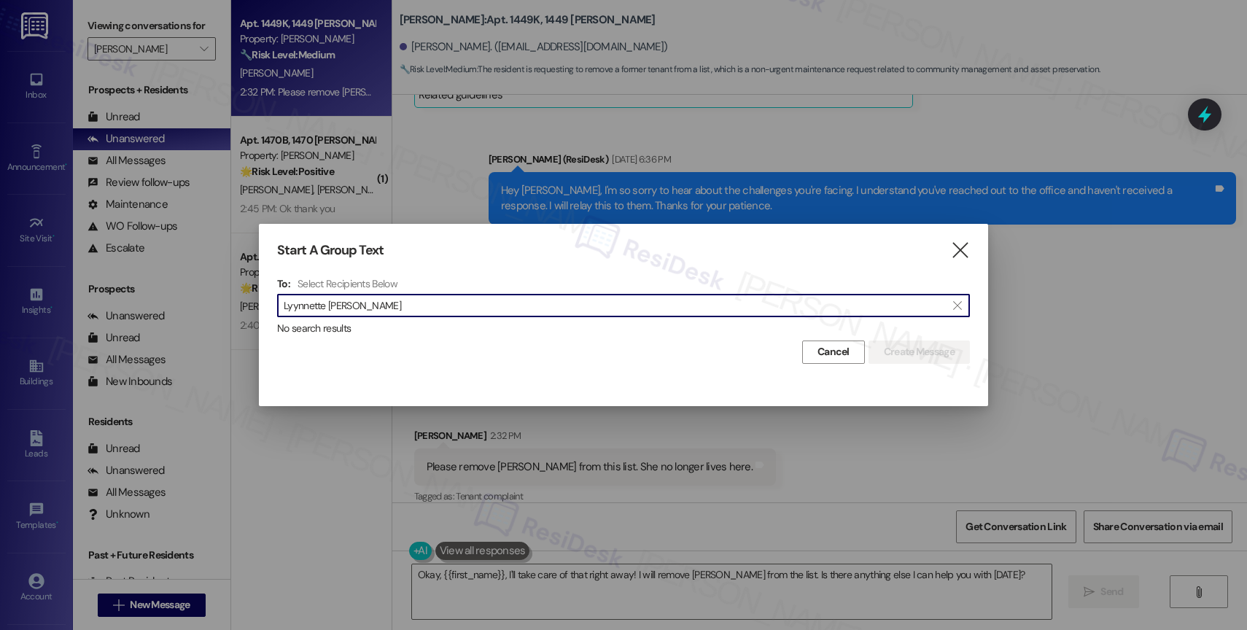
click at [387, 297] on input "Lyynnette jones" at bounding box center [615, 305] width 662 height 20
type input "Lyynnette jones"
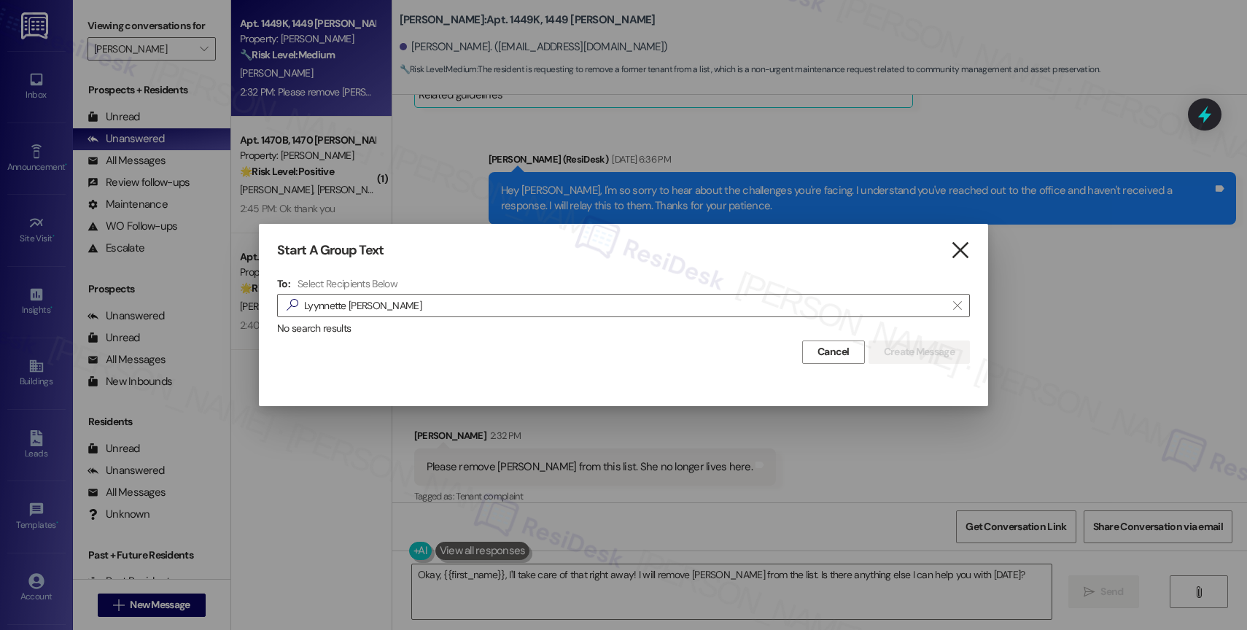
click at [966, 247] on icon "" at bounding box center [960, 250] width 20 height 15
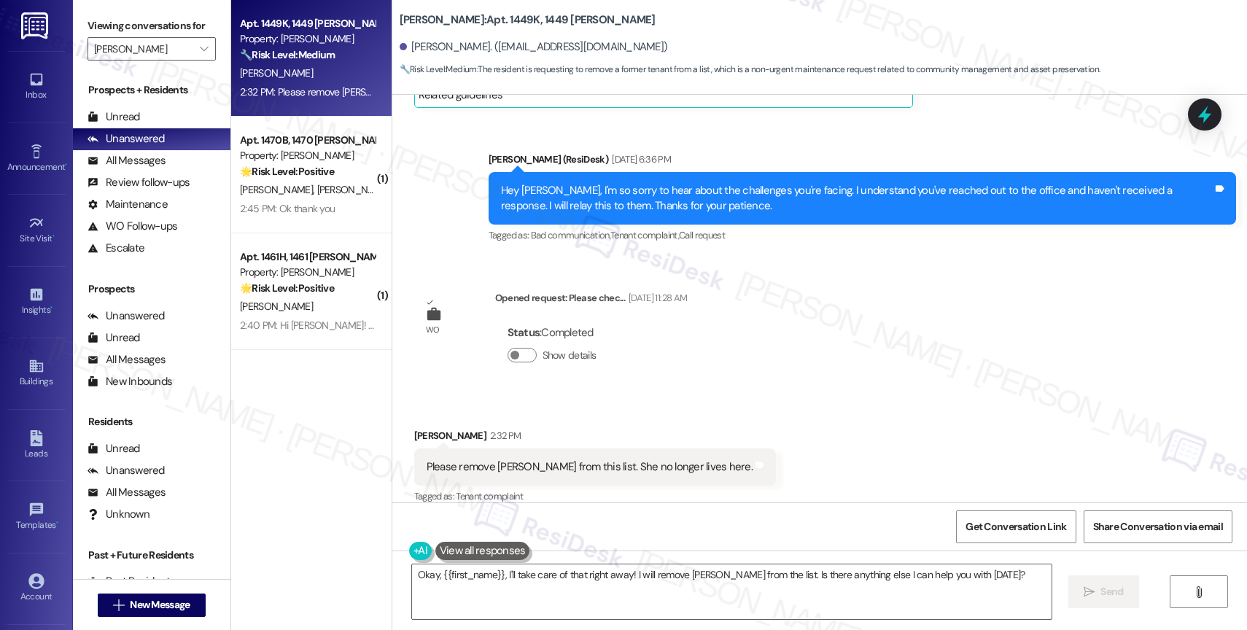
scroll to position [1360, 0]
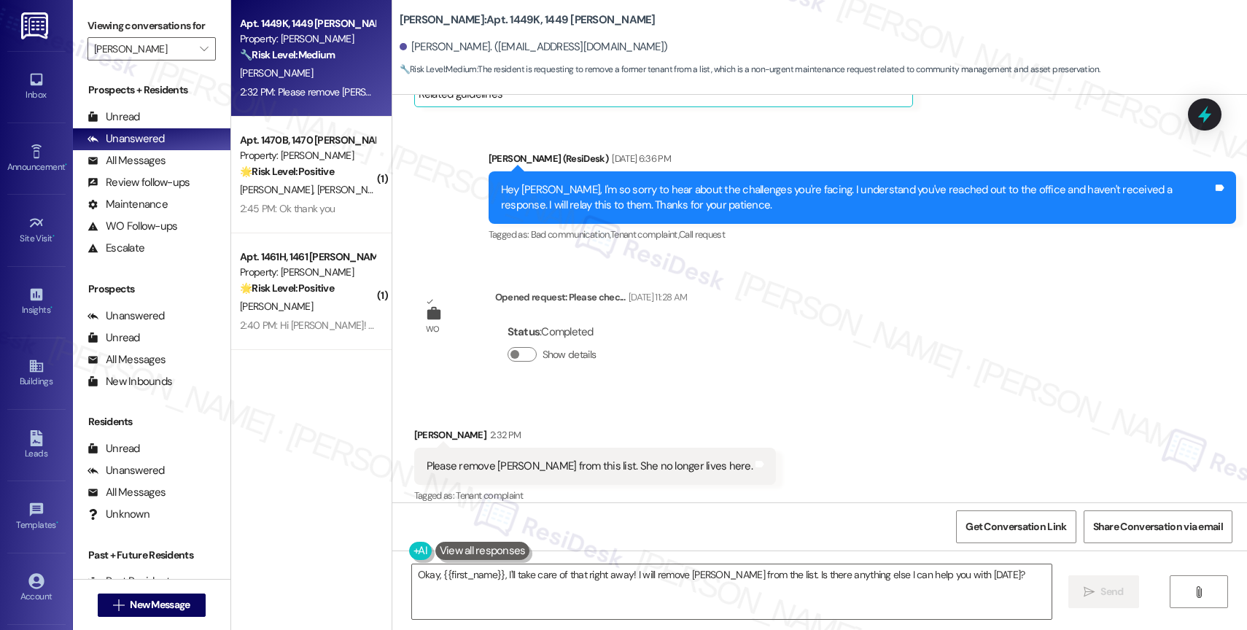
click at [682, 362] on div "Status : Completed Show details" at bounding box center [591, 347] width 193 height 74
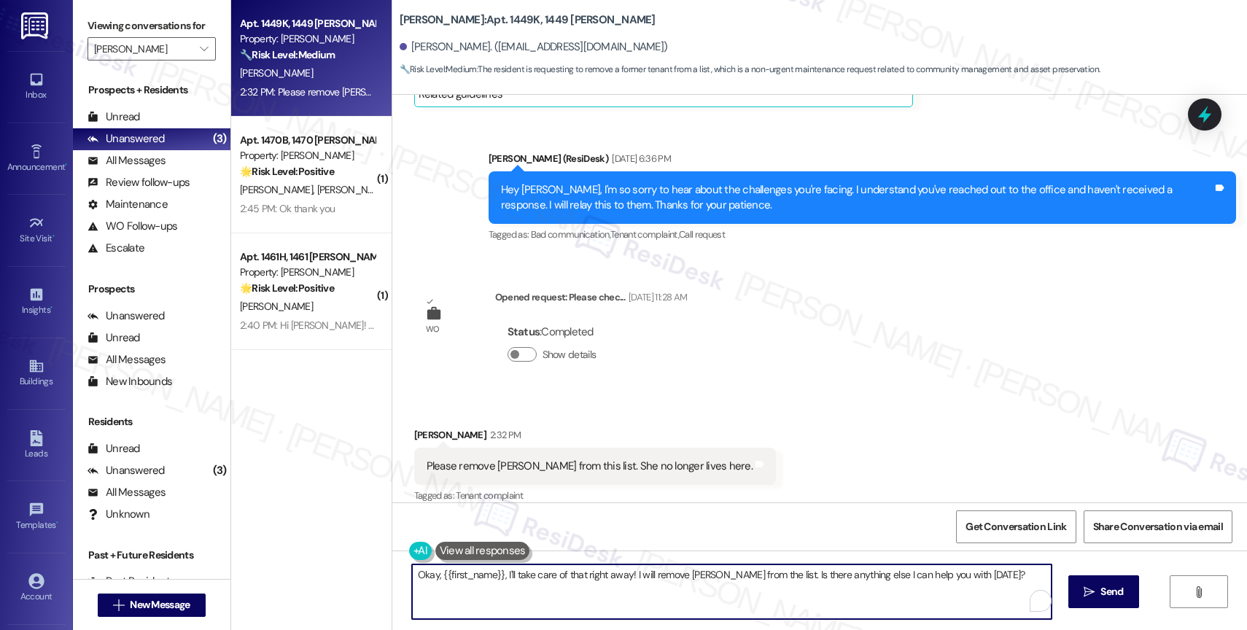
drag, startPoint x: 794, startPoint y: 572, endPoint x: 1007, endPoint y: 581, distance: 212.5
click at [1007, 581] on textarea "Okay, {{first_name}}, I'll take care of that right away! I will remove Lynnette…" at bounding box center [732, 592] width 640 height 55
click at [623, 571] on textarea "Okay, {{first_name}}, I'll immediately take care of that! I will remove Lynnett…" at bounding box center [732, 592] width 640 height 55
drag, startPoint x: 635, startPoint y: 569, endPoint x: 655, endPoint y: 569, distance: 20.4
click at [655, 569] on textarea "Okay, {{first_name}}, I'll immediately take care of that! I will remove Lynnett…" at bounding box center [732, 592] width 640 height 55
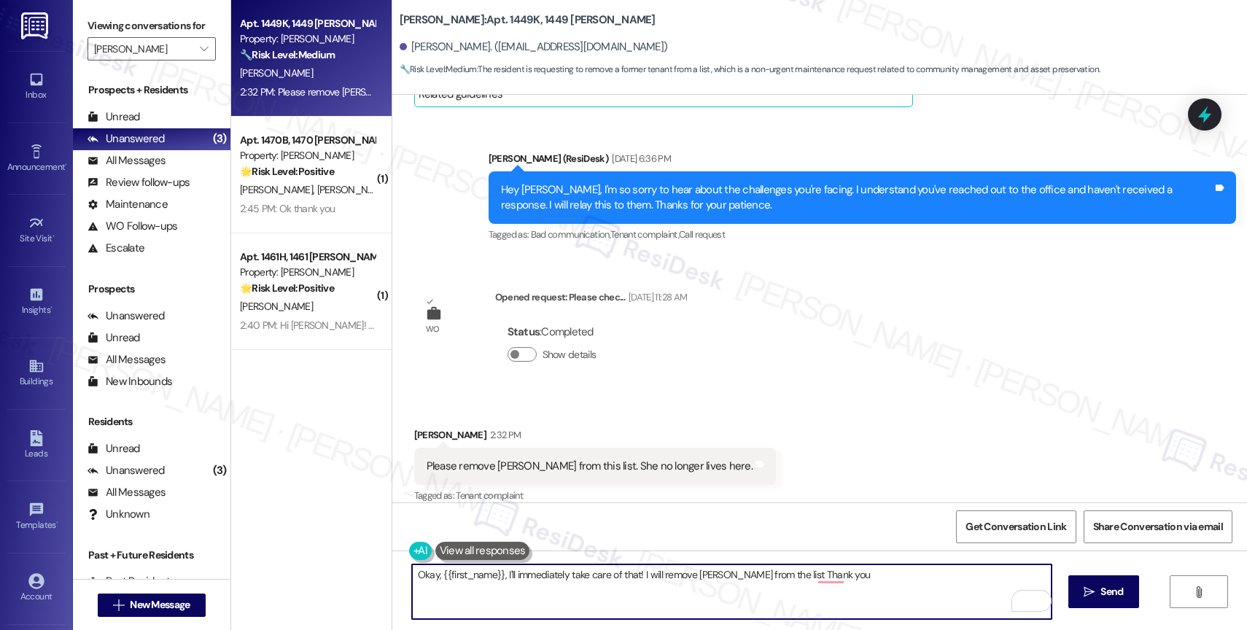
click at [655, 569] on textarea "Okay, {{first_name}}, I'll immediately take care of that! I will remove Lynnett…" at bounding box center [732, 592] width 640 height 55
click at [655, 568] on textarea "Okay, {{first_name}}, I'll immediately take care of that! I will remove Lynnett…" at bounding box center [732, 592] width 640 height 55
click at [636, 577] on textarea "Hi Tanesha, thank you for letting me know that Lynette no longer" at bounding box center [732, 592] width 640 height 55
click at [727, 583] on textarea "Hi Tanesha, thank you for letting me know that Lynette is no longer" at bounding box center [732, 592] width 640 height 55
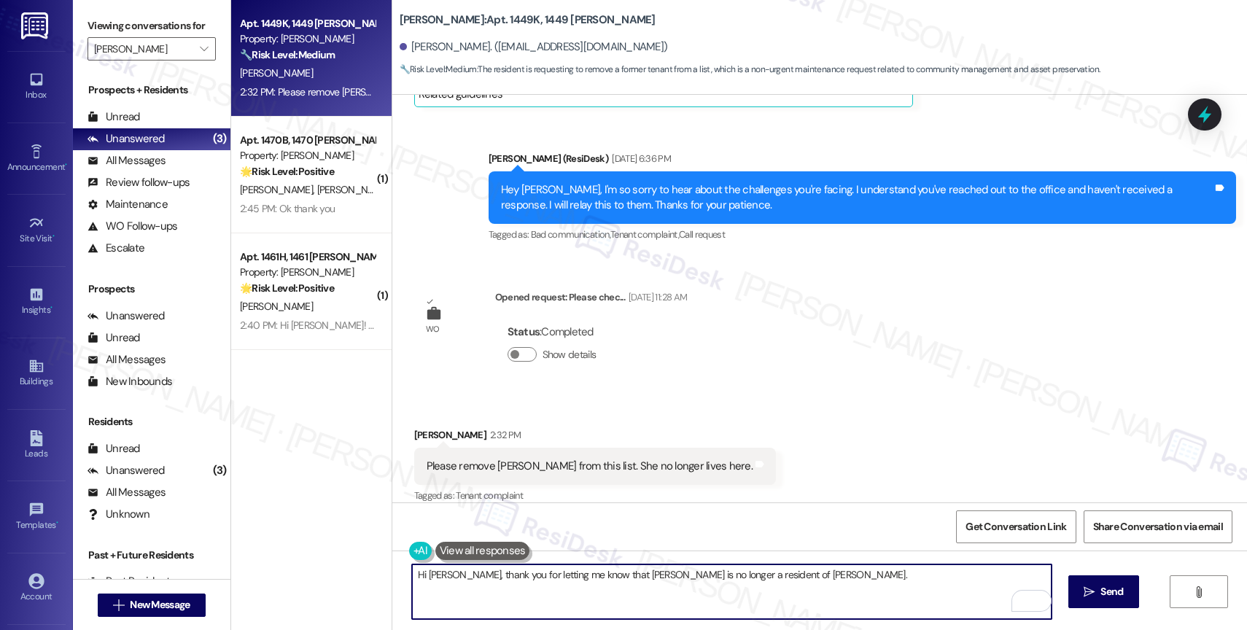
click at [815, 578] on textarea "Hi Tanesha, thank you for letting me know that Lynette is no longer a resident …" at bounding box center [732, 592] width 640 height 55
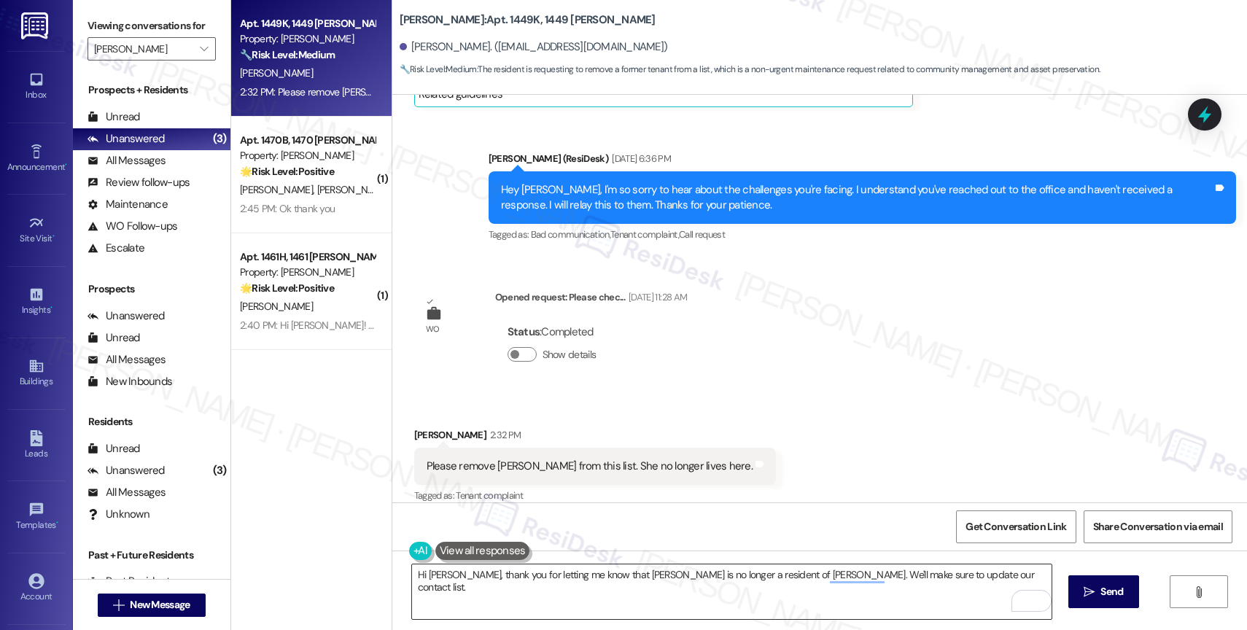
click at [1040, 602] on span "1" at bounding box center [1041, 601] width 20 height 22
click at [1027, 600] on div "1" at bounding box center [1030, 601] width 16 height 16
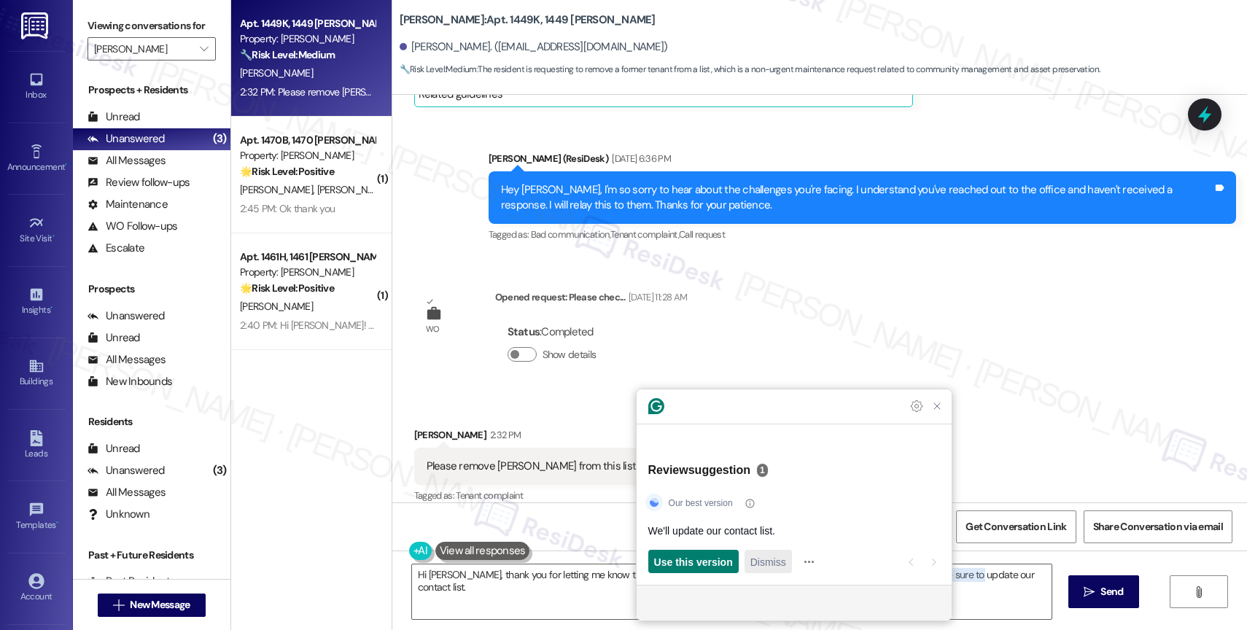
click at [747, 567] on button "Dismiss" at bounding box center [768, 561] width 47 height 23
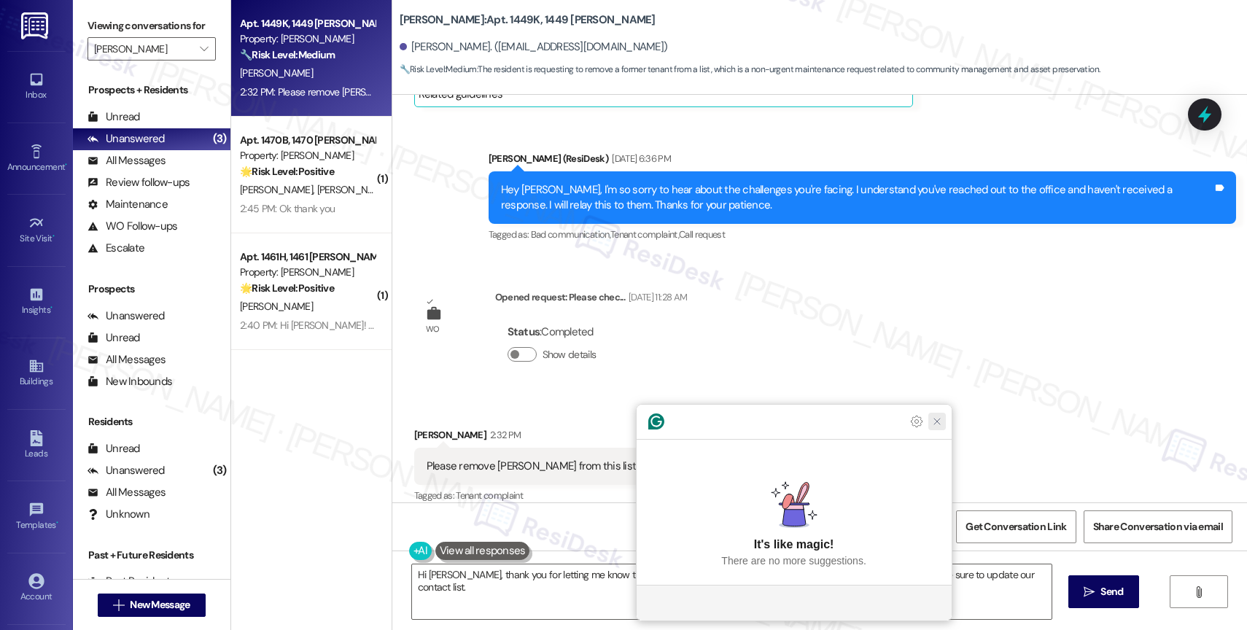
click at [937, 430] on icon "Close Grammarly Assistant" at bounding box center [938, 422] width 18 height 18
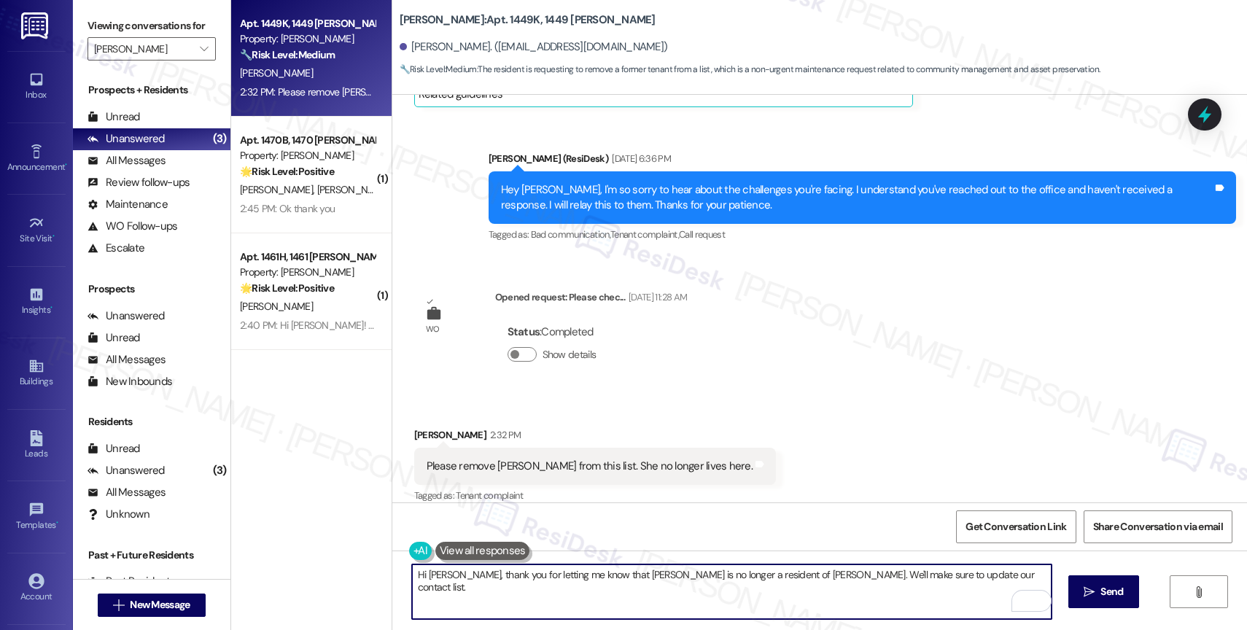
click at [752, 574] on textarea "Hi Tanesha, thank you for letting me know that Lynette is no longer a resident …" at bounding box center [732, 592] width 640 height 55
click at [980, 584] on textarea "Hi Tanesha, thank you for letting me know that Lynette is no longer a resident …" at bounding box center [732, 592] width 640 height 55
click at [1081, 584] on span " Send" at bounding box center [1104, 591] width 46 height 15
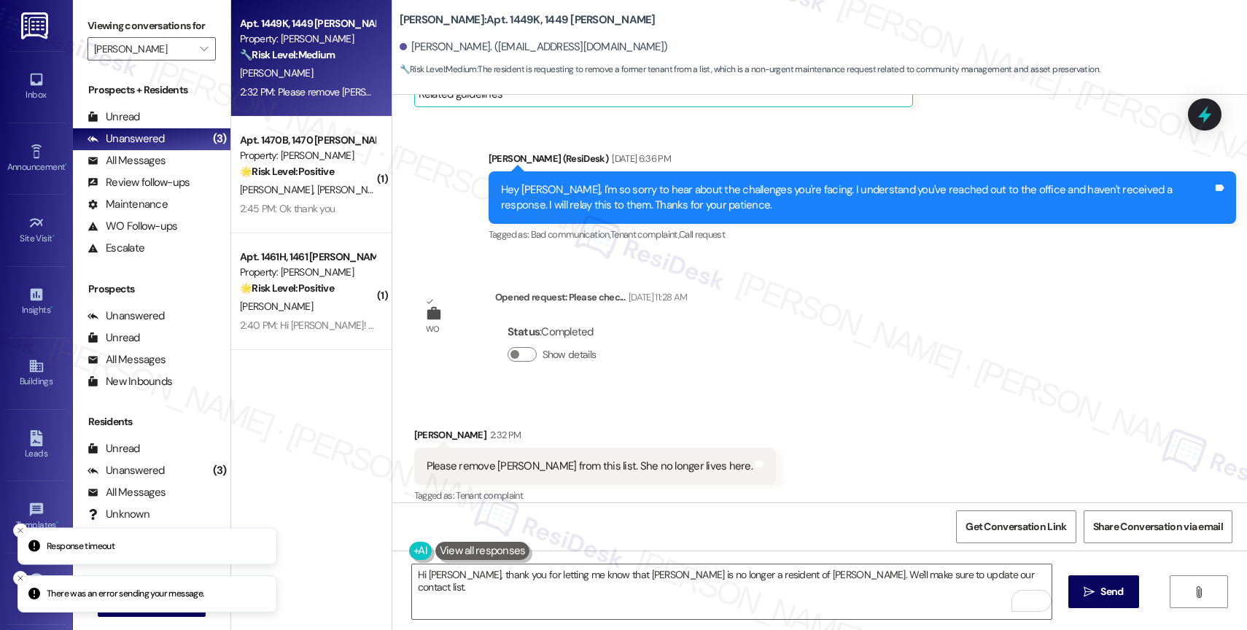
type textarea "Fetching suggested responses. Please feel free to read through the conversation…"
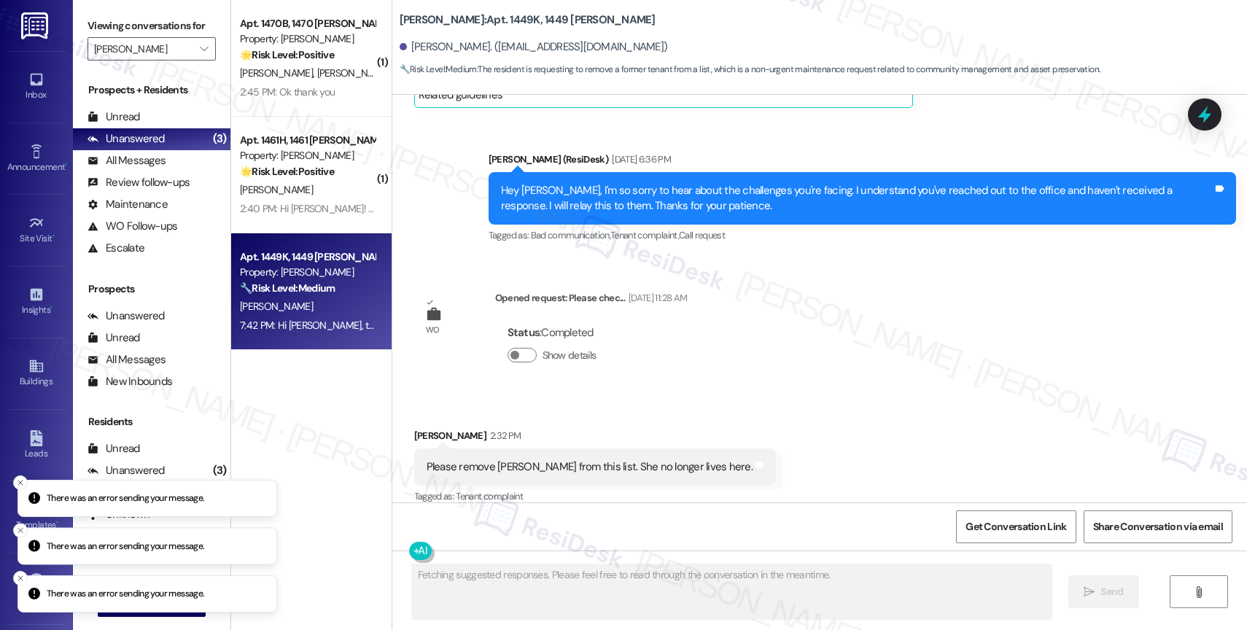
scroll to position [1461, 0]
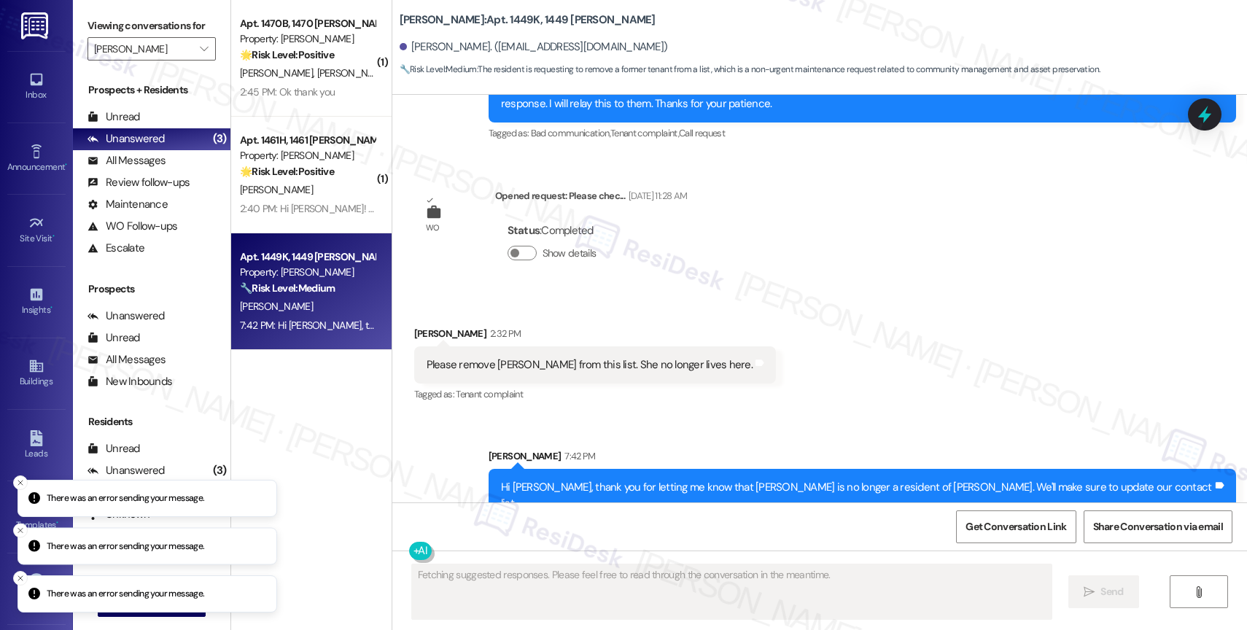
click at [753, 293] on div "Received via SMS Tanesha Jackson 2:32 PM Please remove Lynnette jones from this…" at bounding box center [819, 354] width 855 height 123
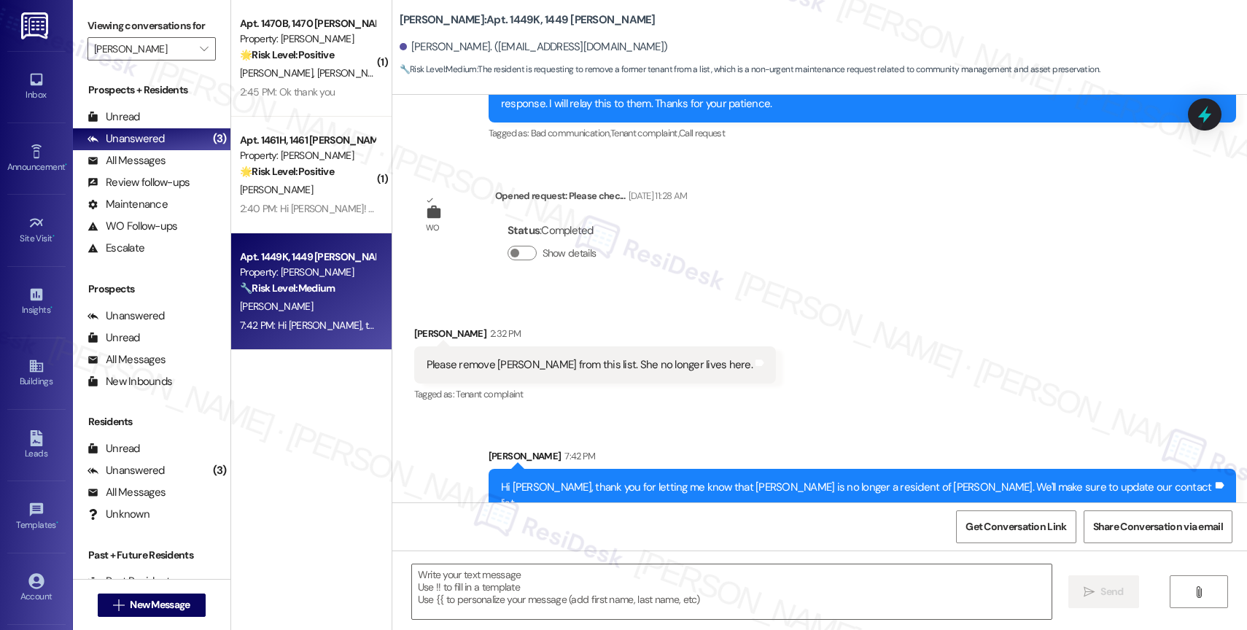
click at [808, 387] on div "Received via SMS Tanesha Jackson 2:32 PM Please remove Lynnette jones from this…" at bounding box center [819, 354] width 855 height 123
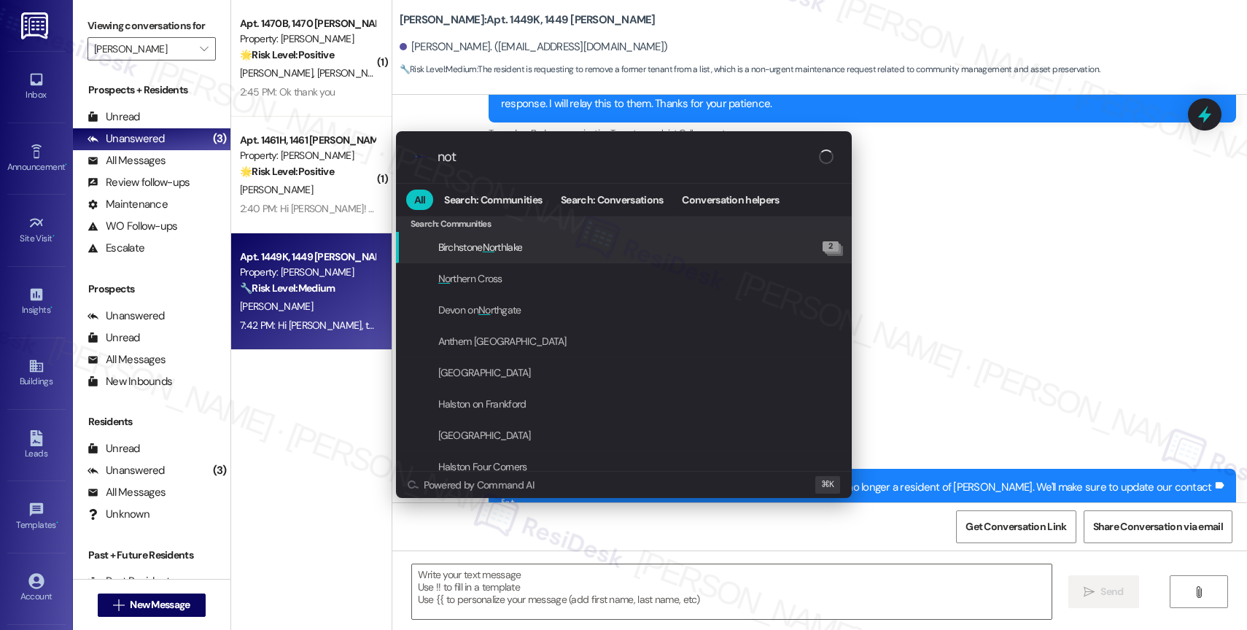
type input "note"
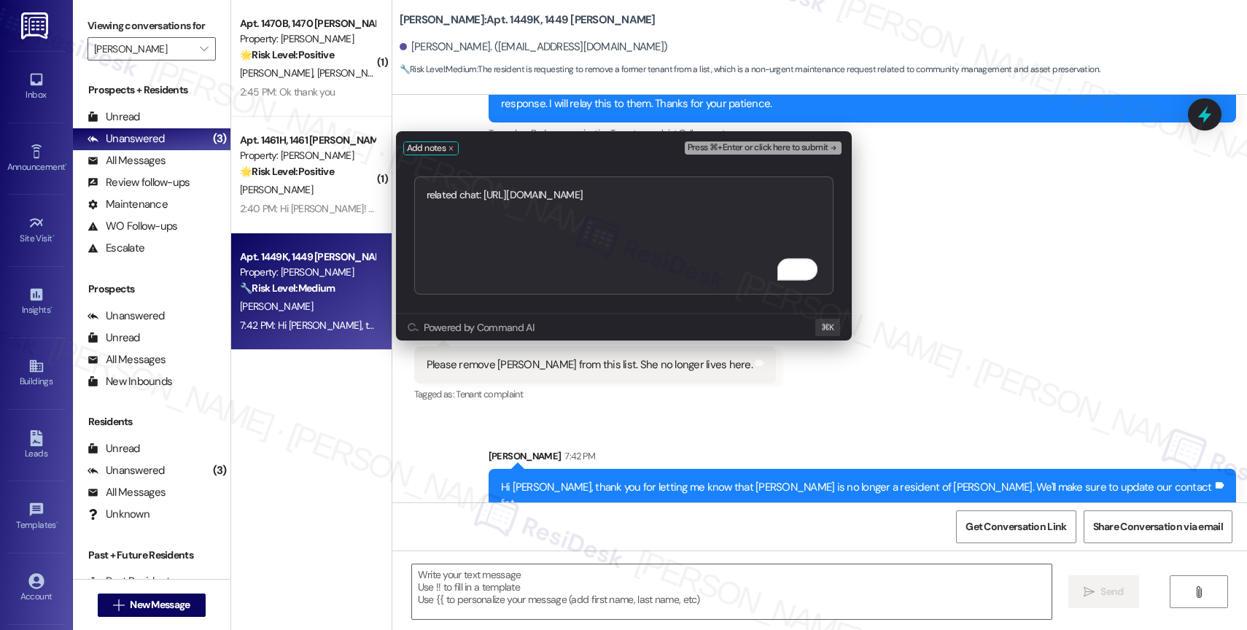
type textarea "related chat: https://www.theresidesk.com/text/insights-conversations/1214390/s…"
click at [829, 143] on icon "remove-block-press-⌘+enter or click here to submit" at bounding box center [834, 148] width 10 height 10
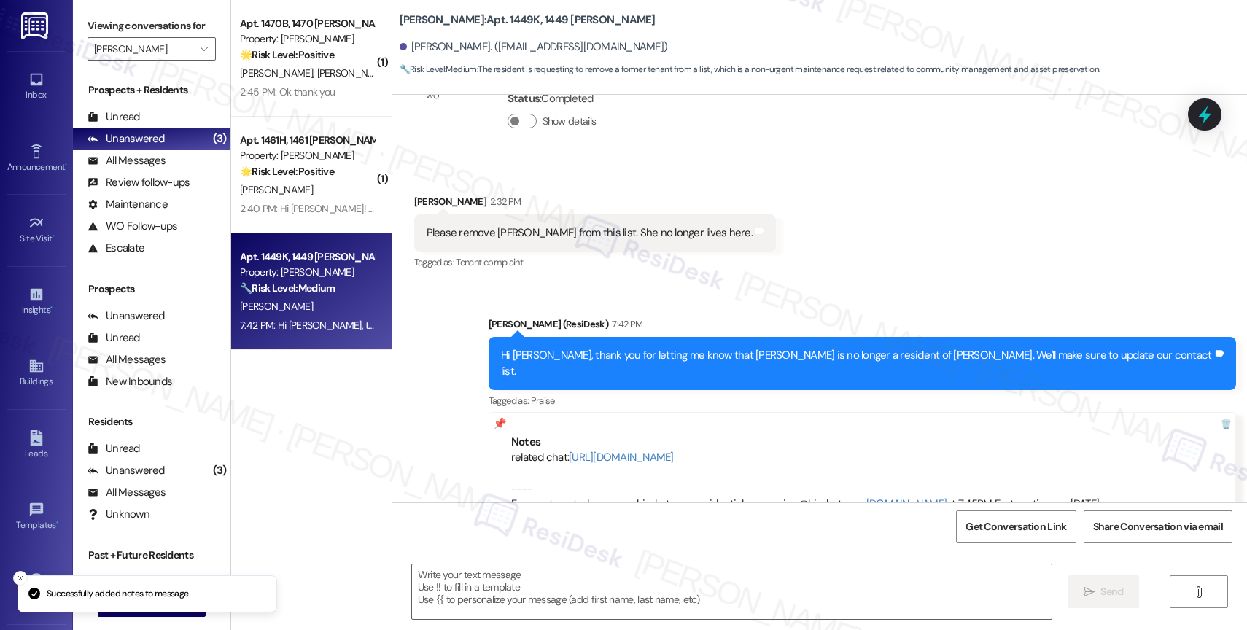
scroll to position [1606, 0]
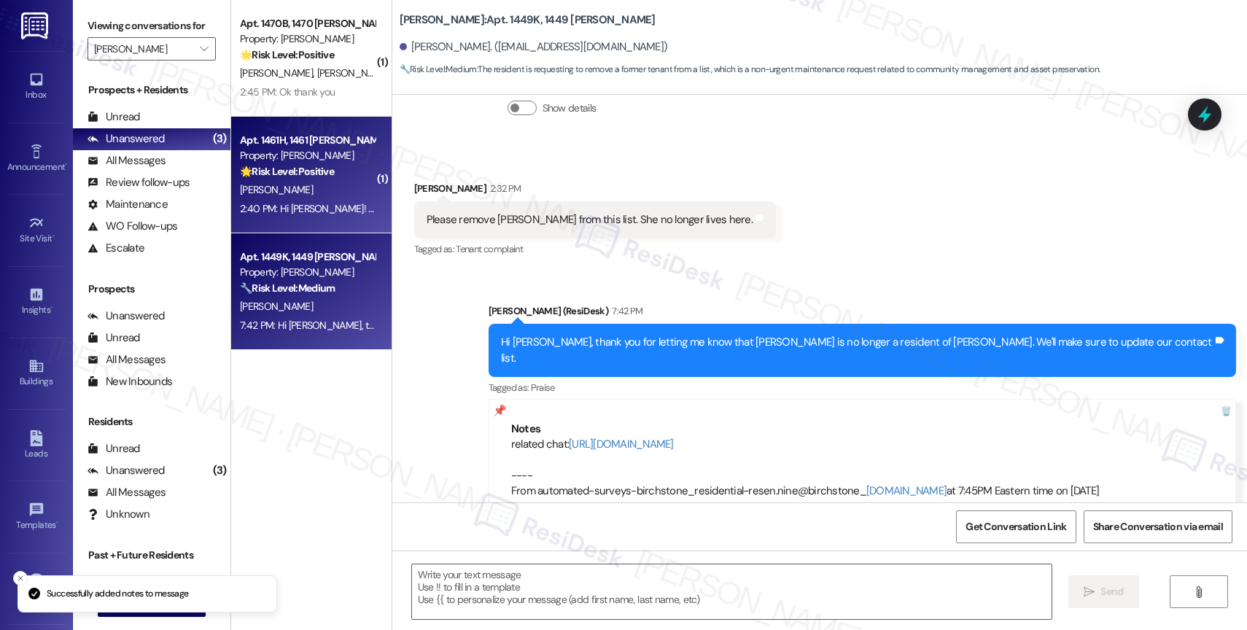
click at [302, 155] on div "Property: [PERSON_NAME]" at bounding box center [307, 155] width 135 height 15
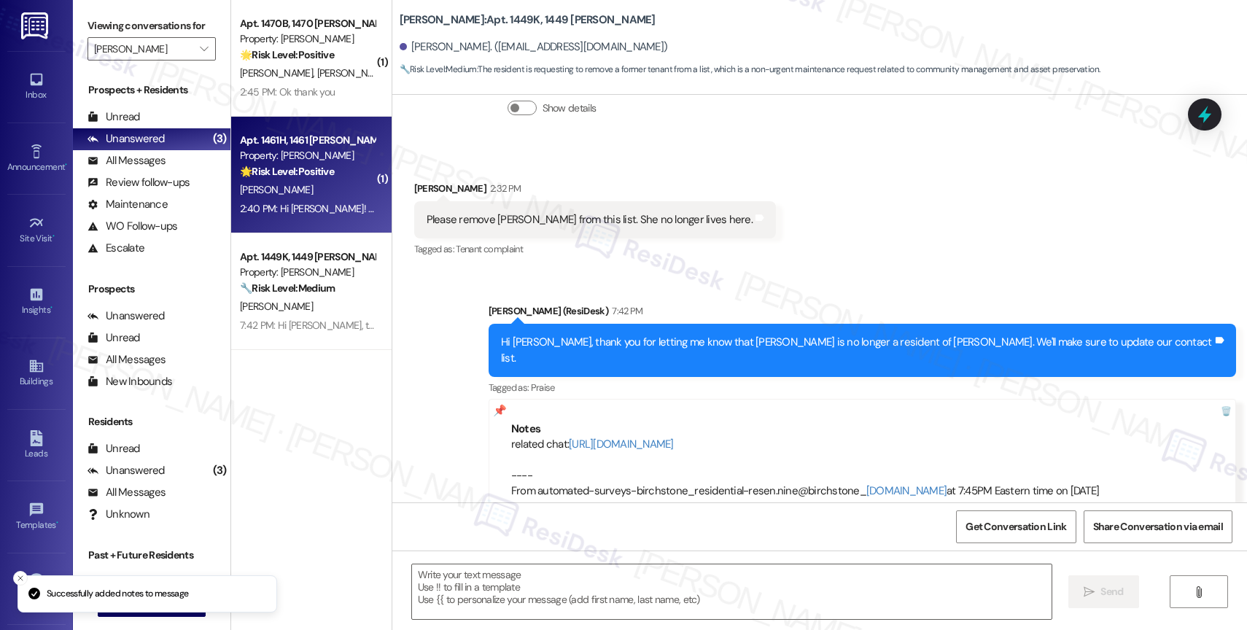
type textarea "Fetching suggested responses. Please feel free to read through the conversation…"
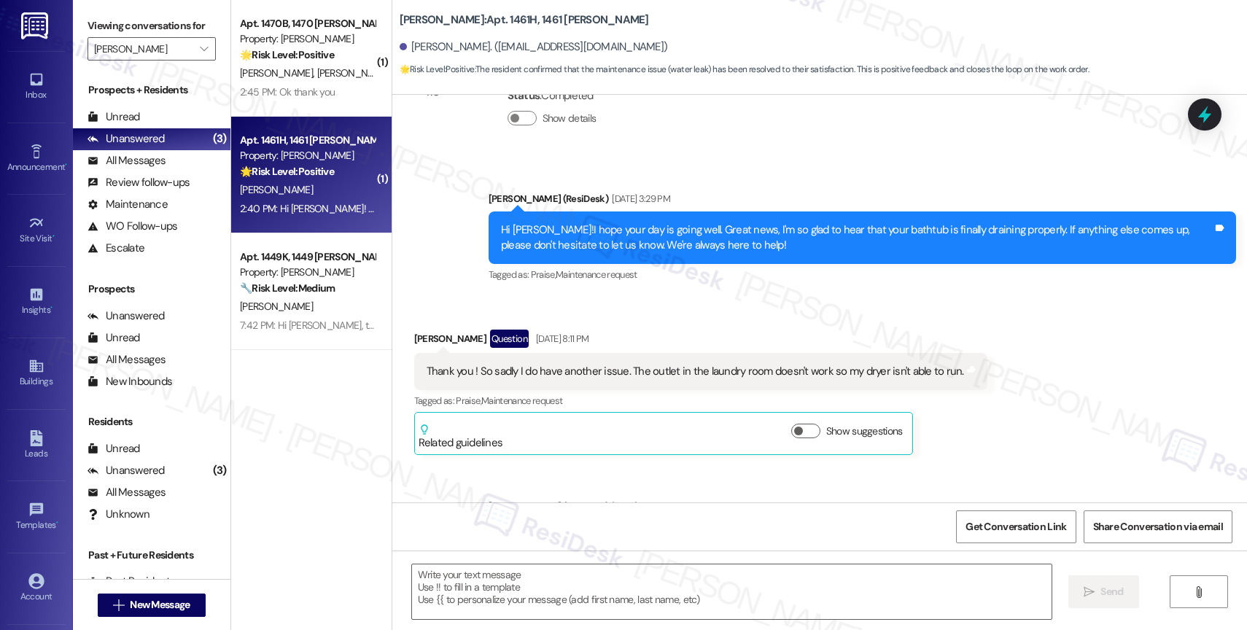
type textarea "Fetching suggested responses. Please feel free to read through the conversation…"
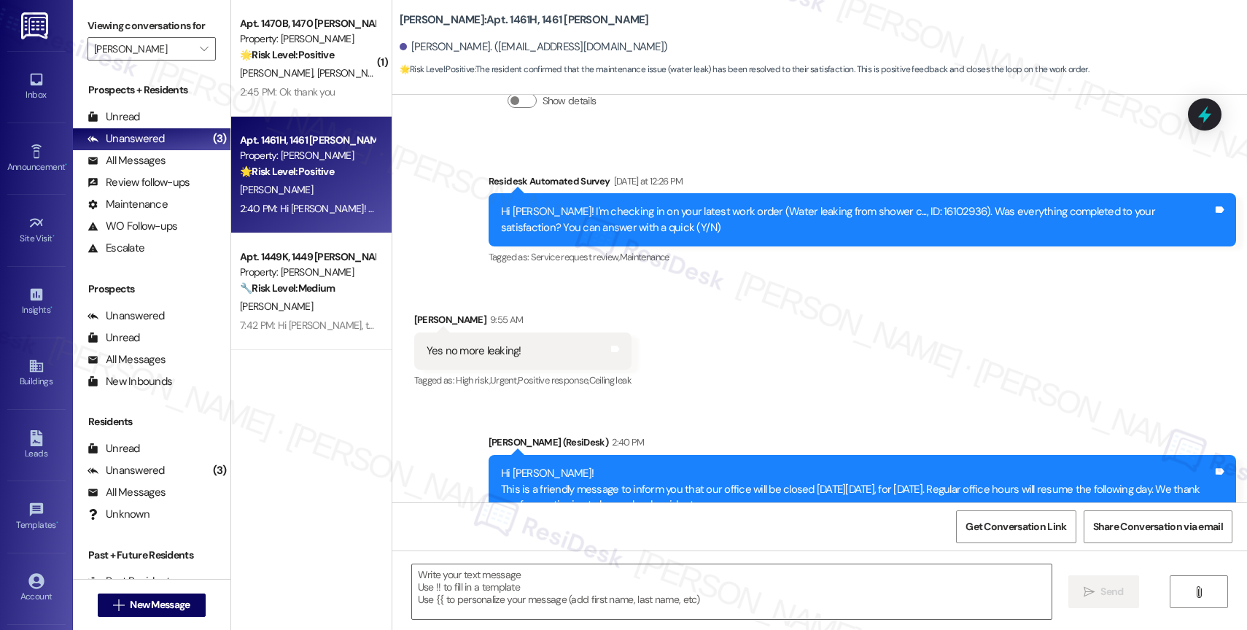
scroll to position [4900, 0]
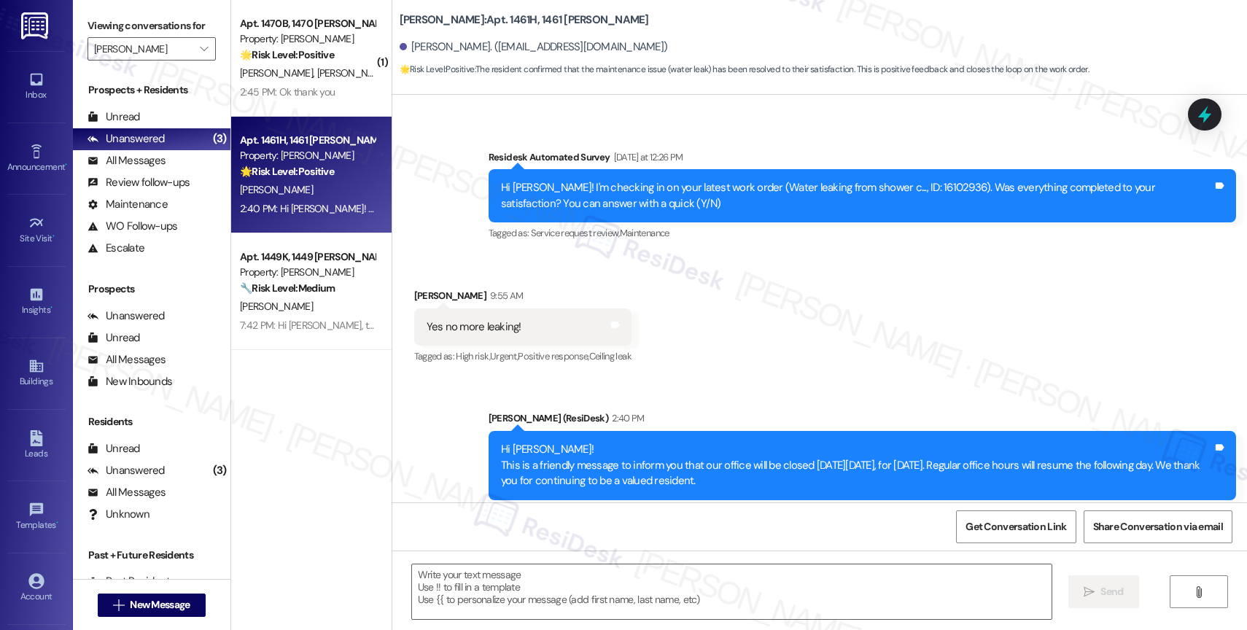
click at [782, 282] on div "Received via SMS Kyrah Juhan 9:55 AM Yes no more leaking! Tags and notes Tagged…" at bounding box center [819, 316] width 855 height 123
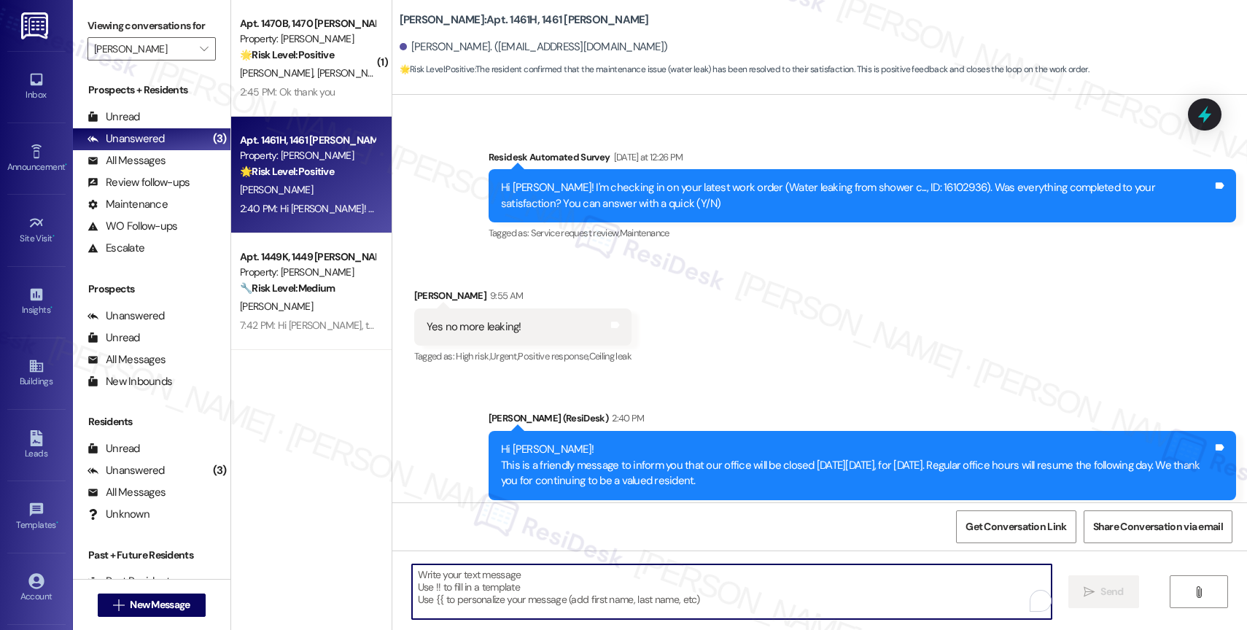
click at [495, 577] on textarea "To enrich screen reader interactions, please activate Accessibility in Grammarl…" at bounding box center [732, 592] width 640 height 55
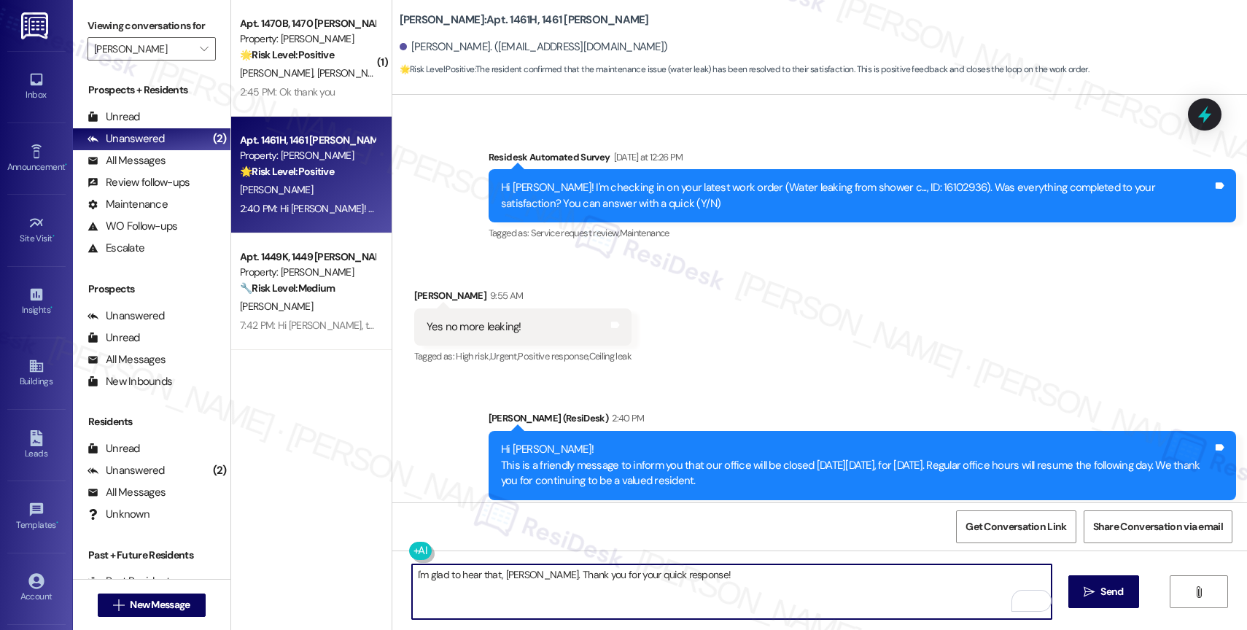
type textarea "I'm glad to hear that, Kyrah. Thank you for your quick response!"
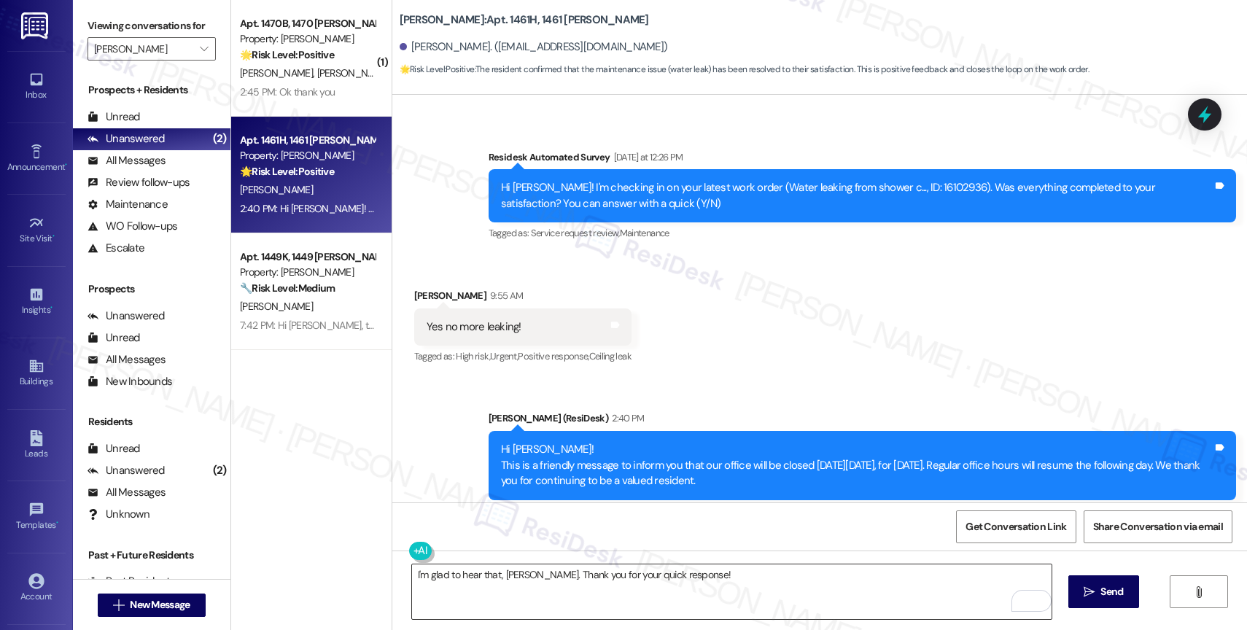
click at [492, 570] on textarea "I'm glad to hear that, Kyrah. Thank you for your quick response!" at bounding box center [732, 592] width 640 height 55
click at [538, 574] on textarea "I'm glad to hear that, Kyrah. Thank you for your quick response!" at bounding box center [732, 592] width 640 height 55
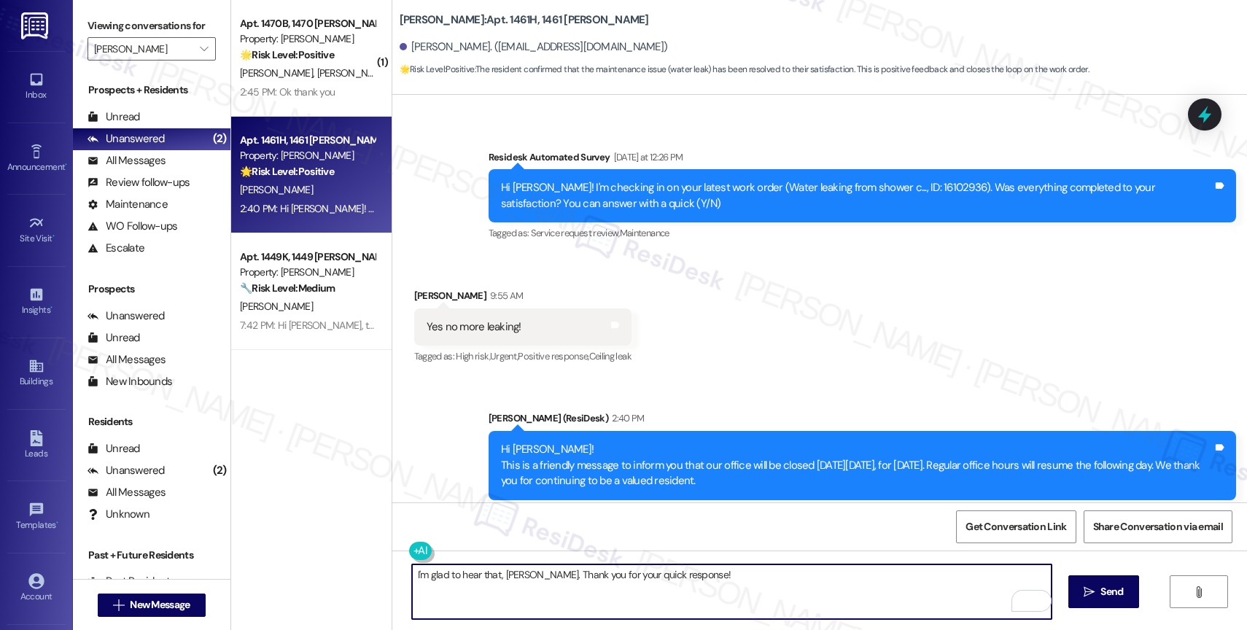
click at [719, 578] on textarea "I'm glad to hear that, Kyrah. Thank you for your quick response!" at bounding box center [732, 592] width 640 height 55
click at [1096, 588] on span " Send" at bounding box center [1104, 591] width 46 height 15
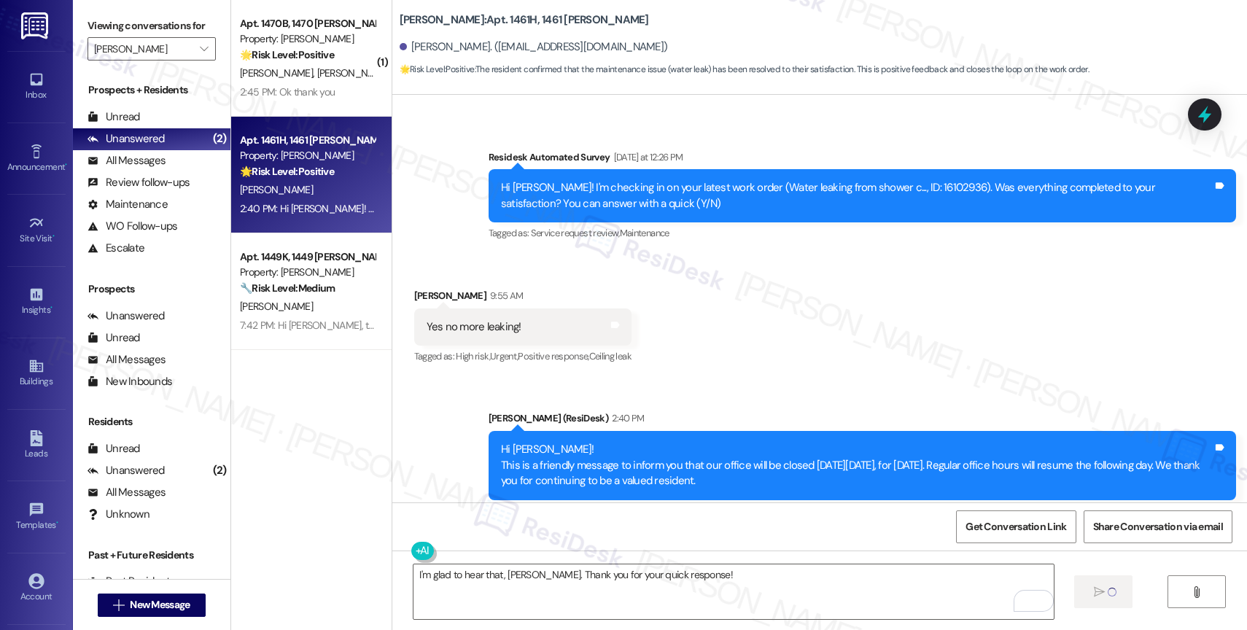
click at [768, 304] on div "Received via SMS Kyrah Juhan 9:55 AM Yes no more leaking! Tags and notes Tagged…" at bounding box center [819, 316] width 855 height 123
click at [200, 55] on icon "" at bounding box center [204, 49] width 8 height 12
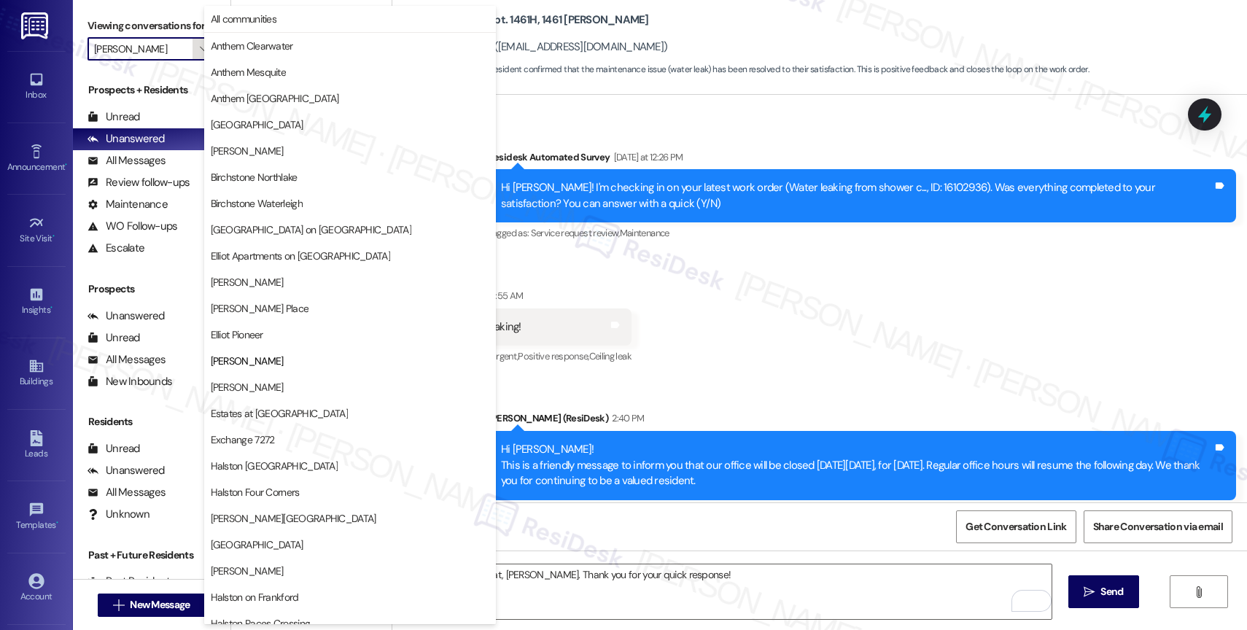
scroll to position [237, 0]
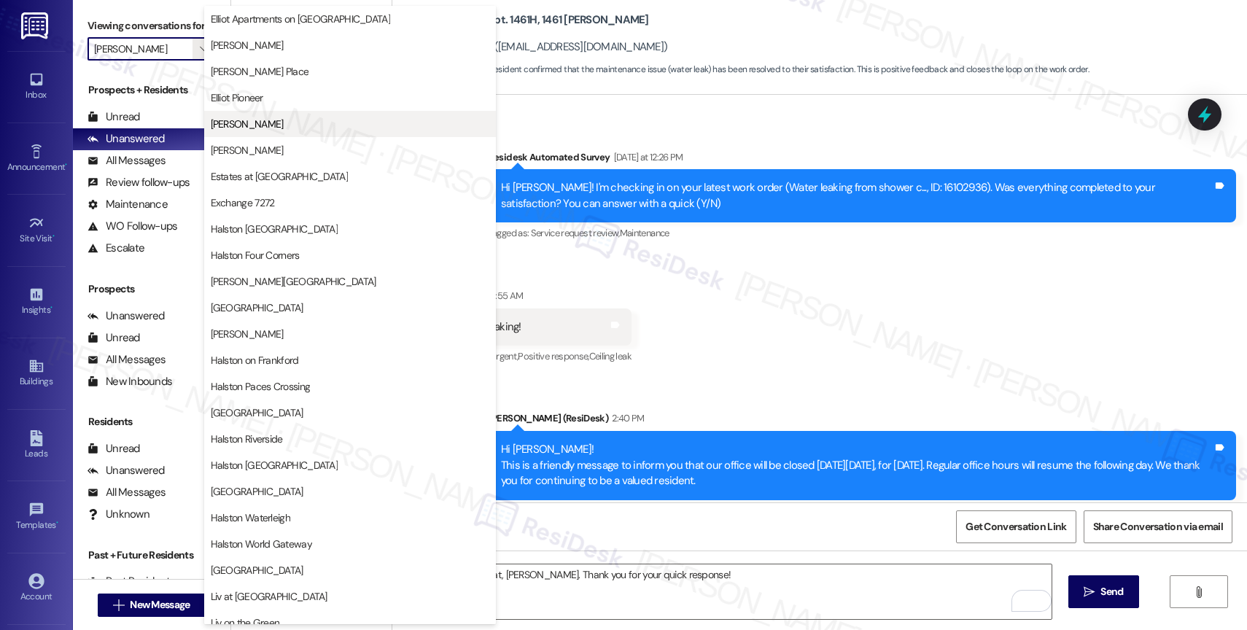
click at [308, 115] on button "[PERSON_NAME]" at bounding box center [350, 124] width 292 height 26
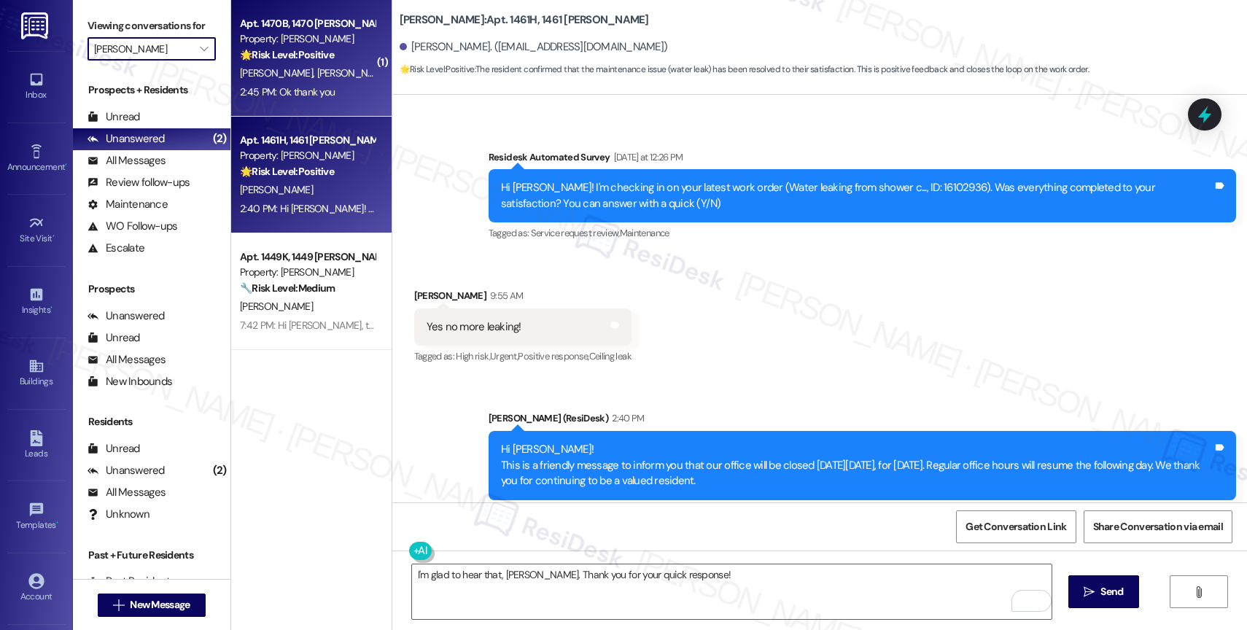
click at [306, 83] on div "2:45 PM: Ok thank you 2:45 PM: Ok thank you" at bounding box center [308, 92] width 138 height 18
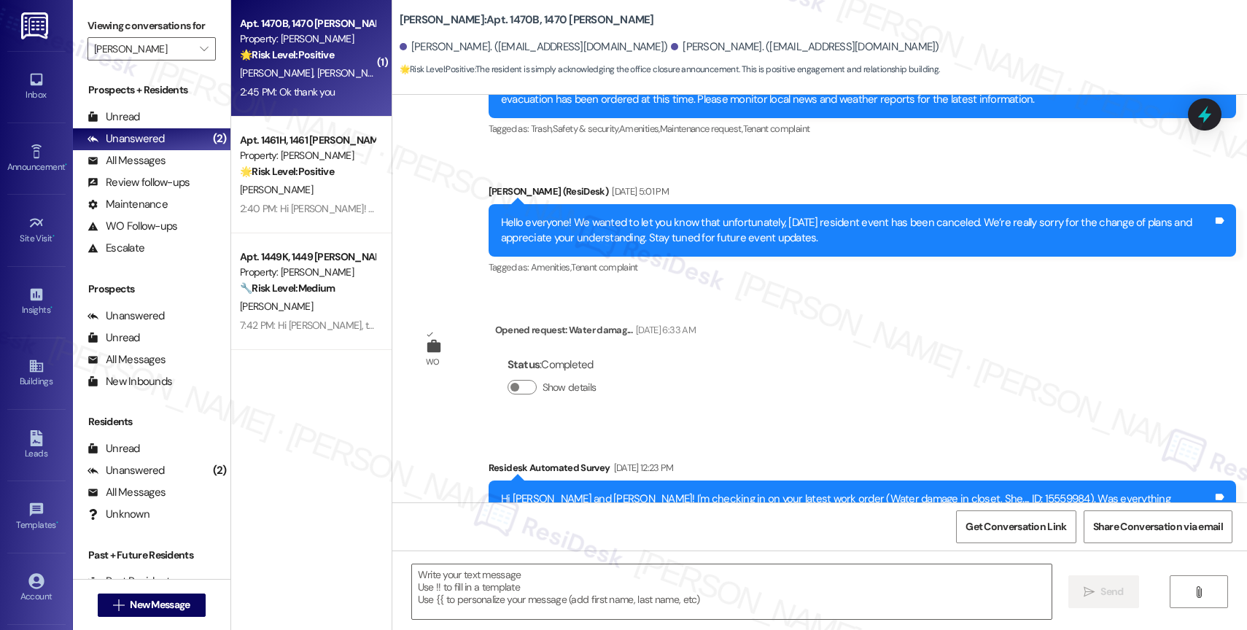
type textarea "Fetching suggested responses. Please feel free to read through the conversation…"
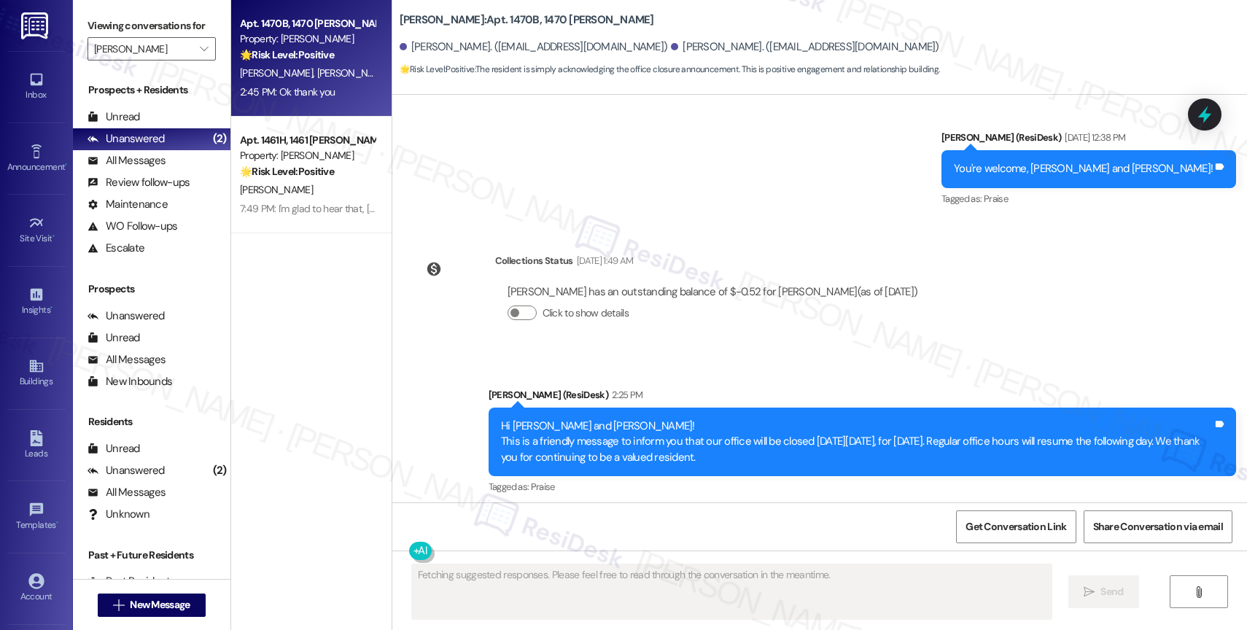
scroll to position [9399, 0]
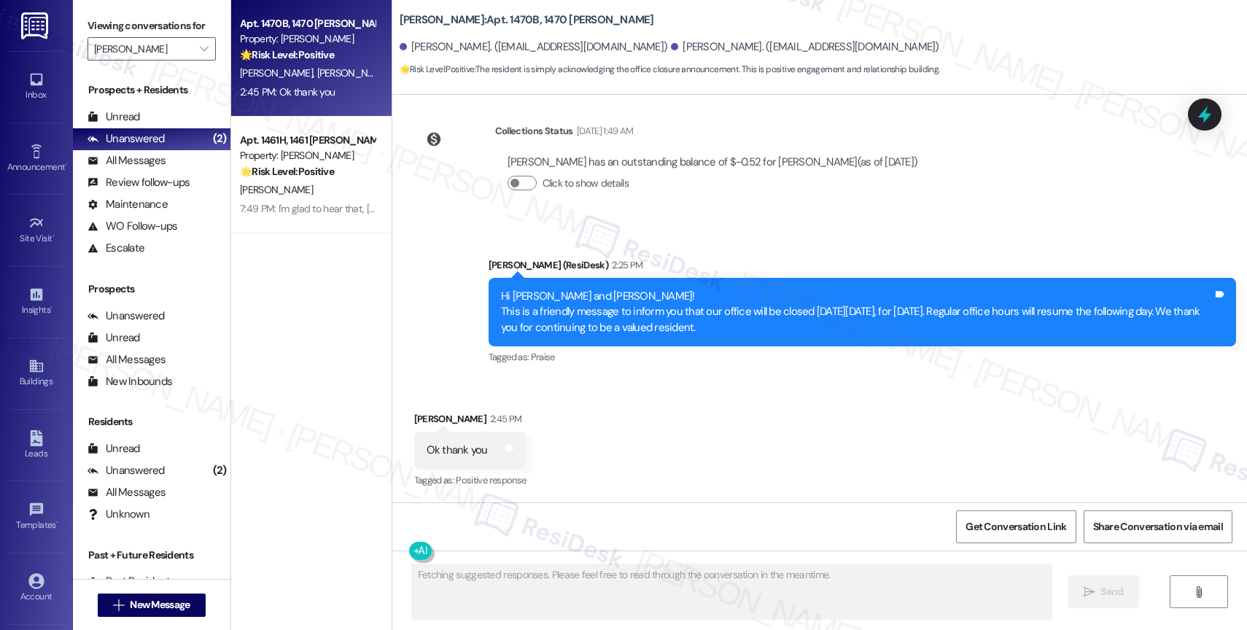
click at [662, 425] on div "Received via SMS Joshua Watkins 2:45 PM Ok thank you Tags and notes Tagged as: …" at bounding box center [819, 440] width 855 height 123
click at [602, 434] on div "Received via SMS Joshua Watkins 2:45 PM Ok thank you Tags and notes Tagged as: …" at bounding box center [819, 440] width 855 height 123
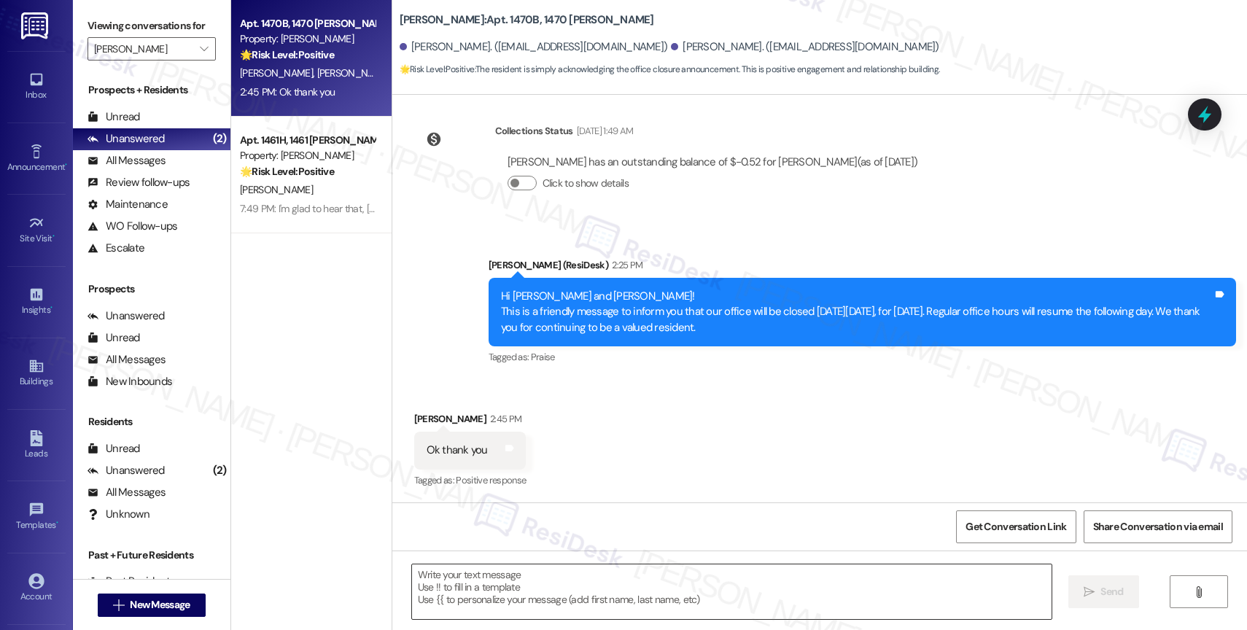
click at [519, 587] on textarea at bounding box center [732, 592] width 640 height 55
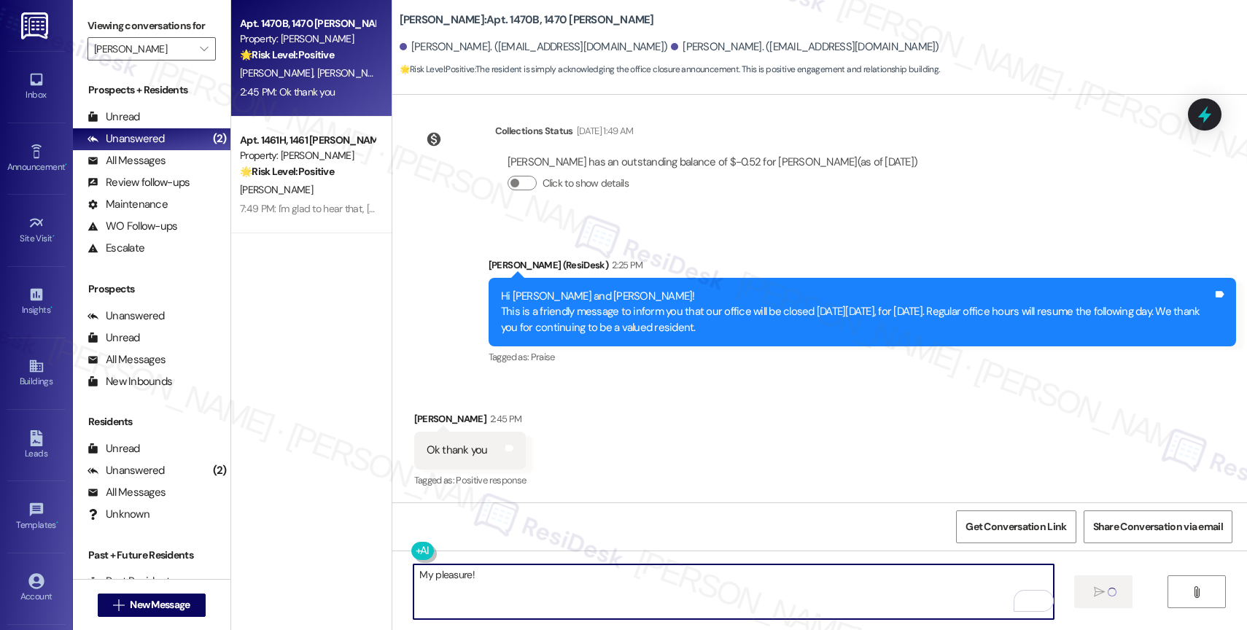
type textarea "My pleasure!"
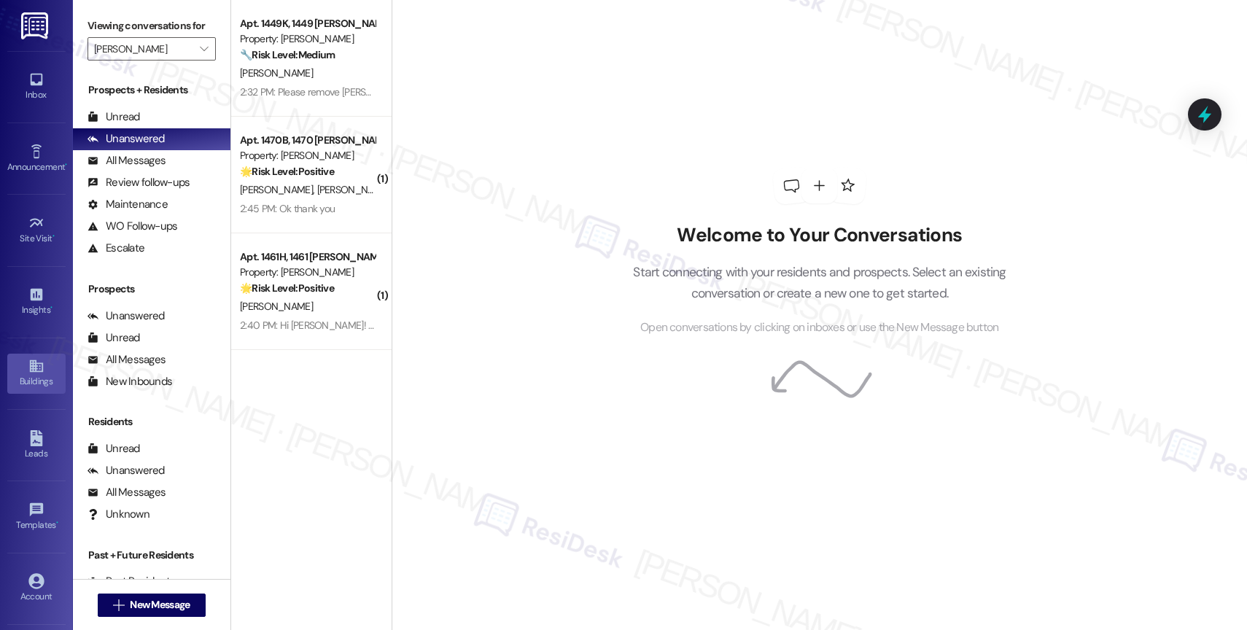
click at [34, 364] on icon at bounding box center [36, 366] width 16 height 16
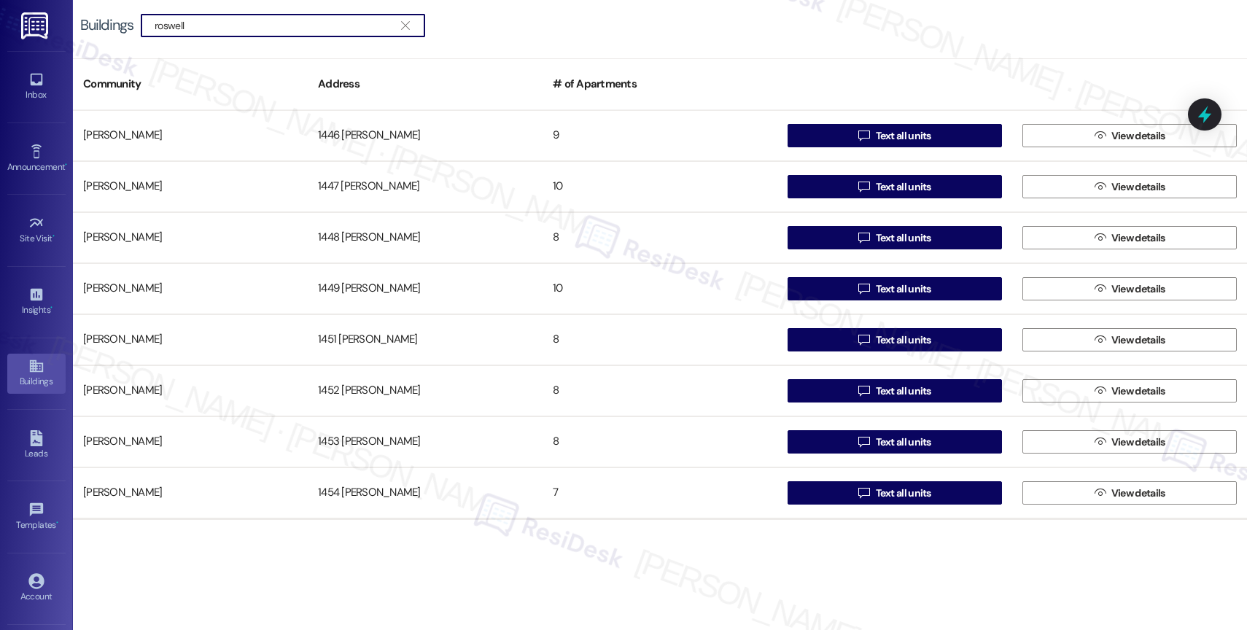
type input "roswell"
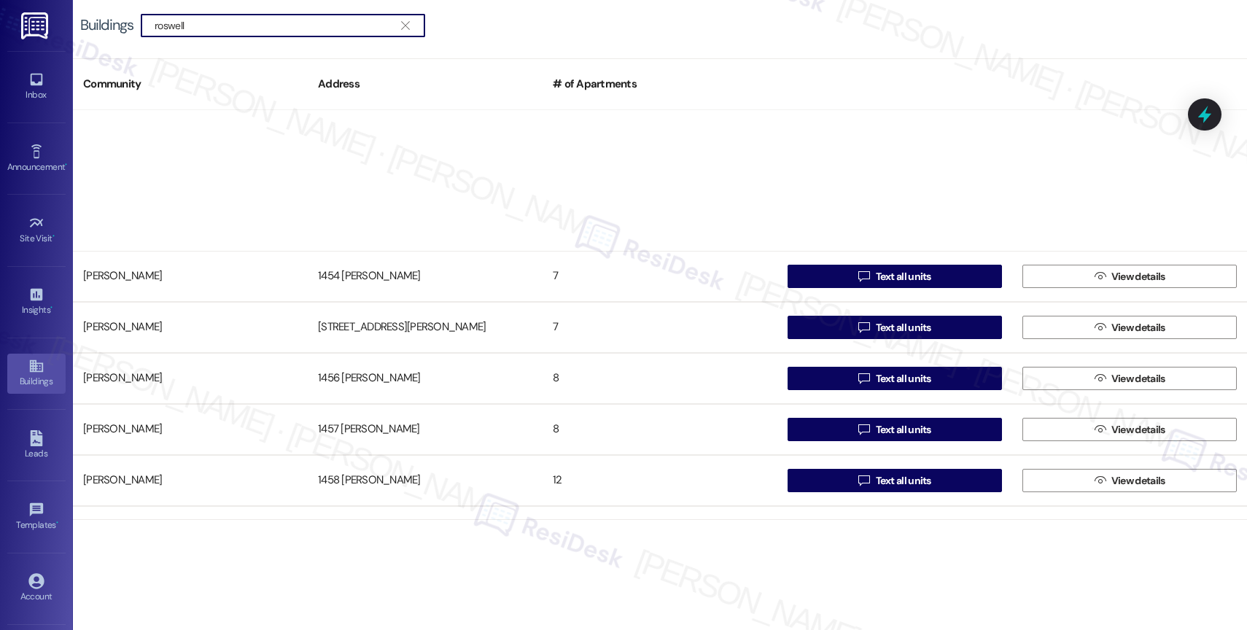
scroll to position [67, 0]
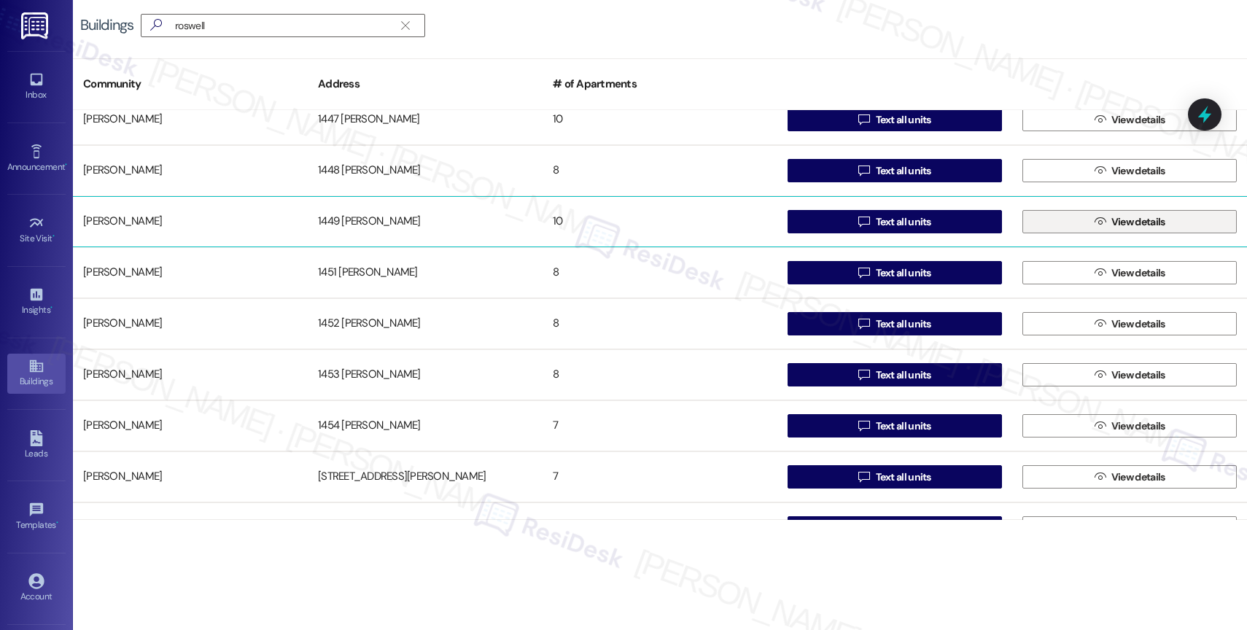
click at [1072, 222] on button " View details" at bounding box center [1130, 221] width 214 height 23
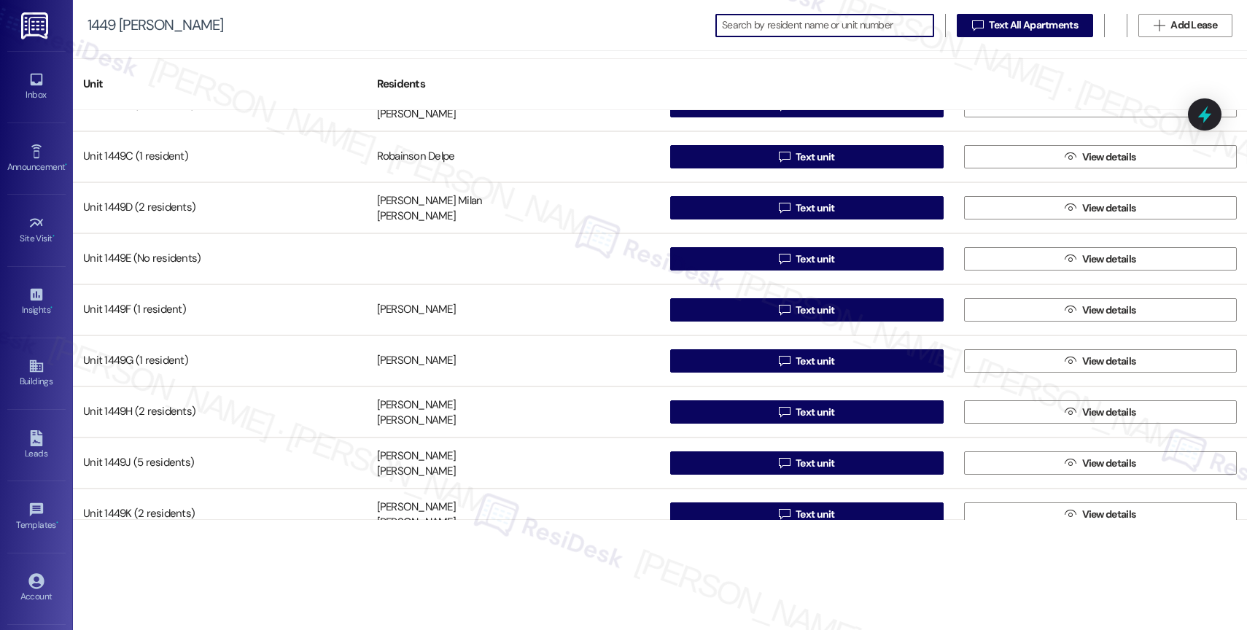
scroll to position [101, 0]
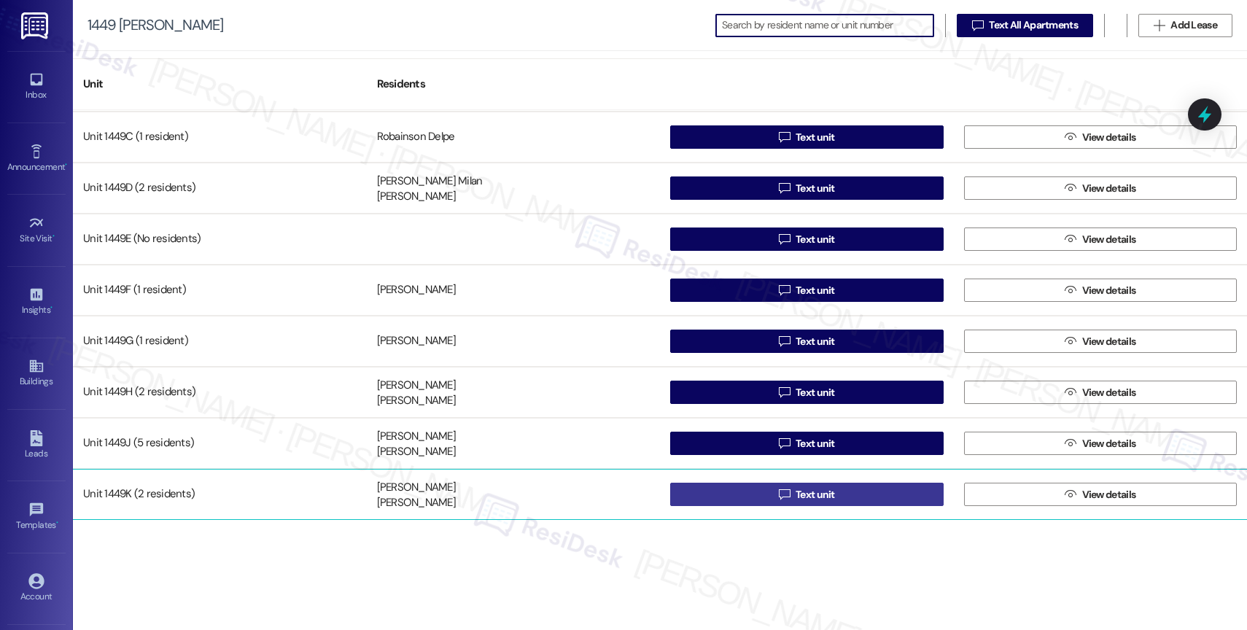
click at [804, 492] on span "Text unit" at bounding box center [815, 494] width 39 height 15
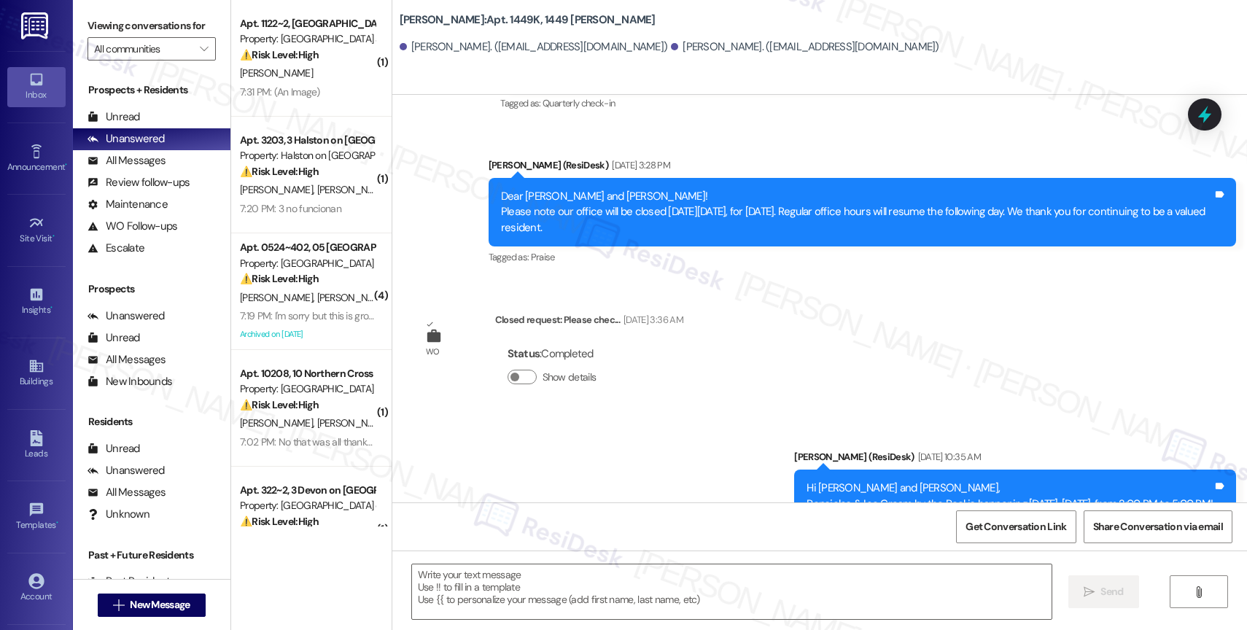
type textarea "Fetching suggested responses. Please feel free to read through the conversation…"
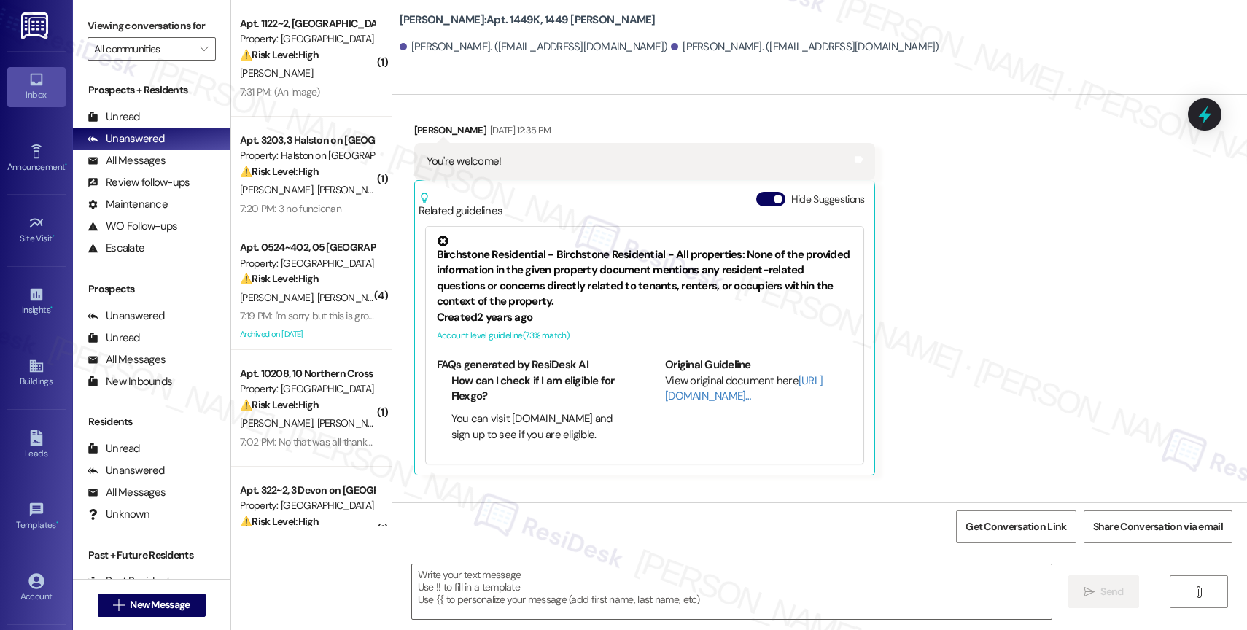
scroll to position [9021, 0]
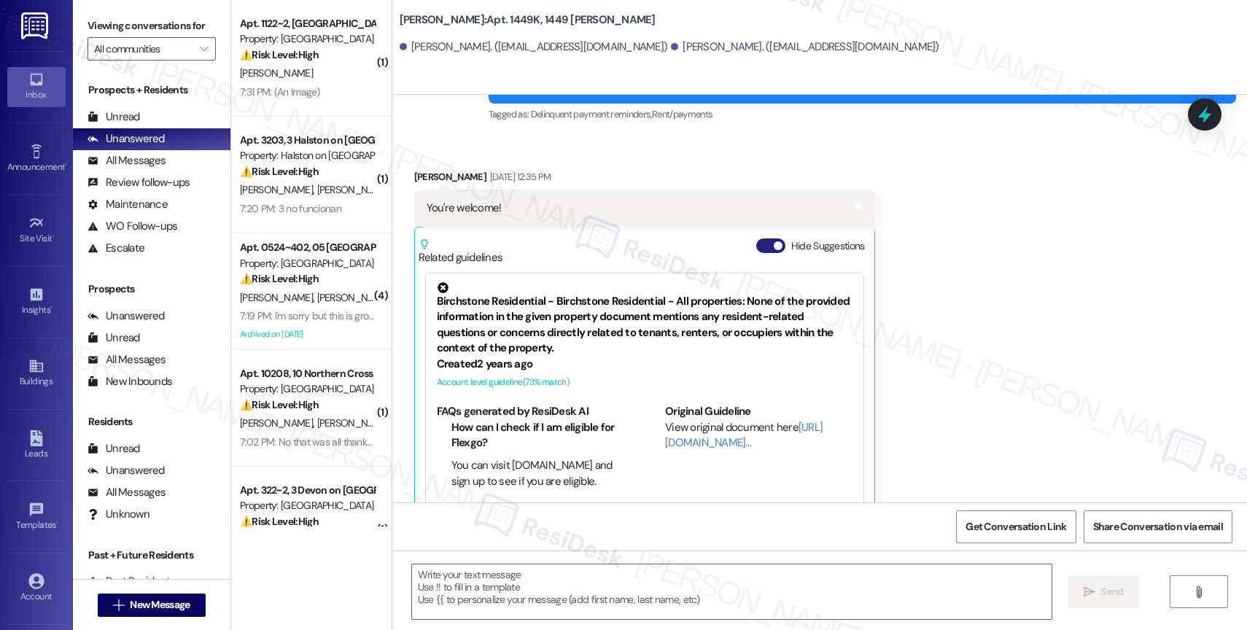
click at [774, 241] on span "button" at bounding box center [778, 245] width 9 height 9
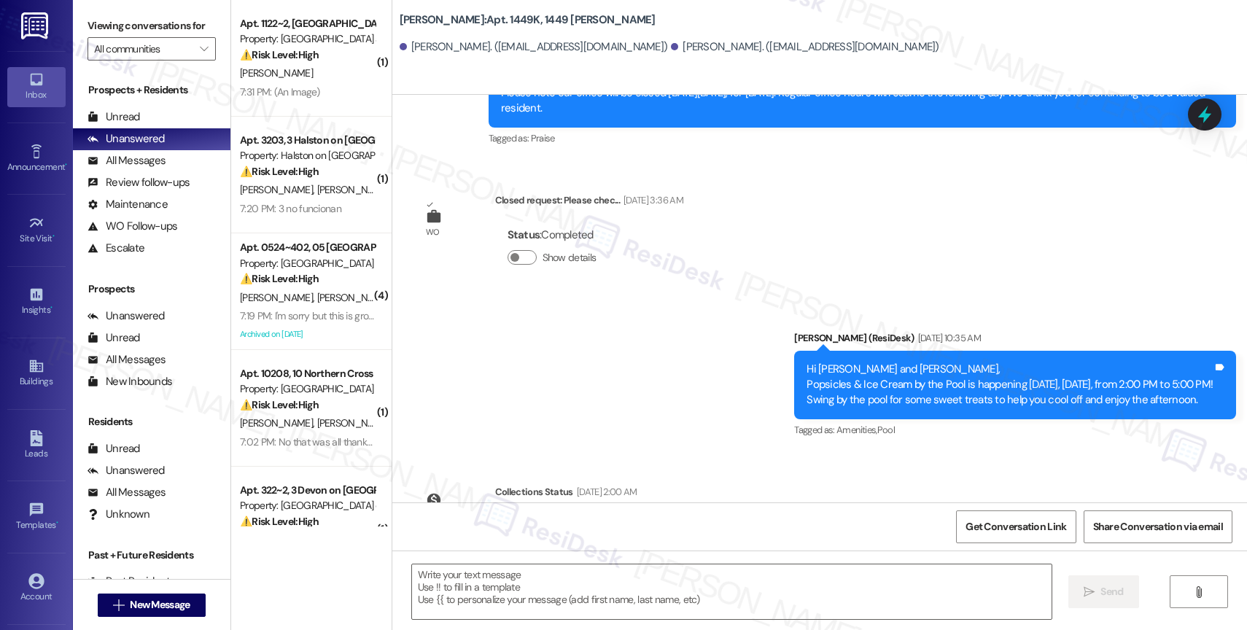
scroll to position [10412, 0]
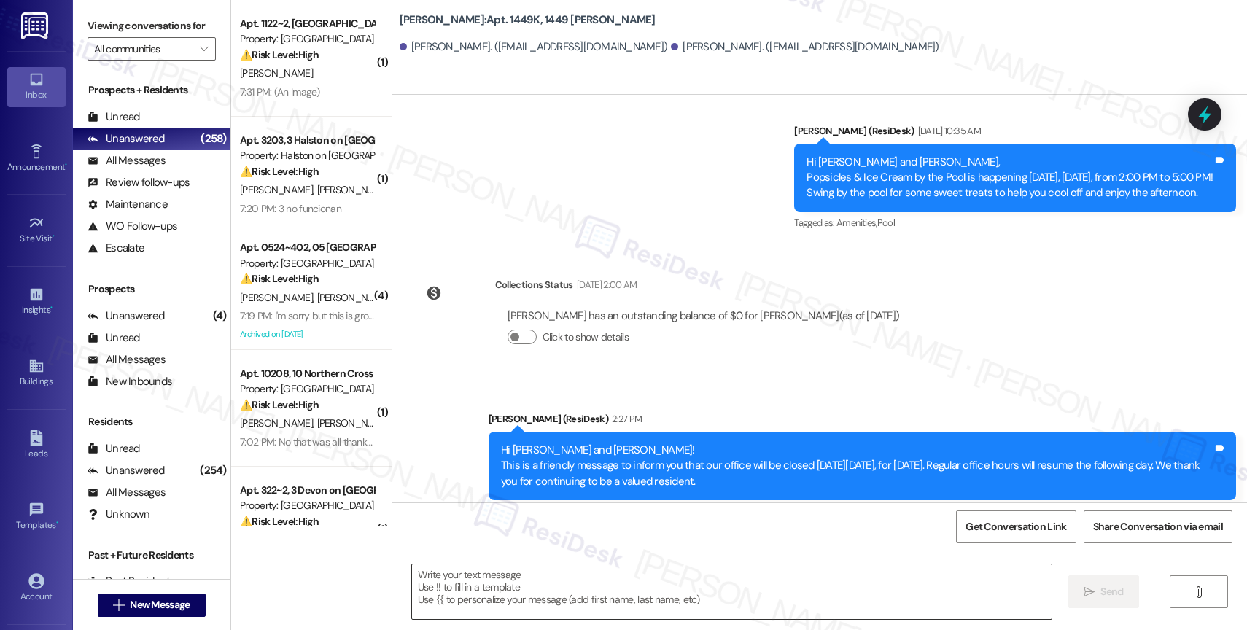
click at [522, 590] on textarea at bounding box center [732, 592] width 640 height 55
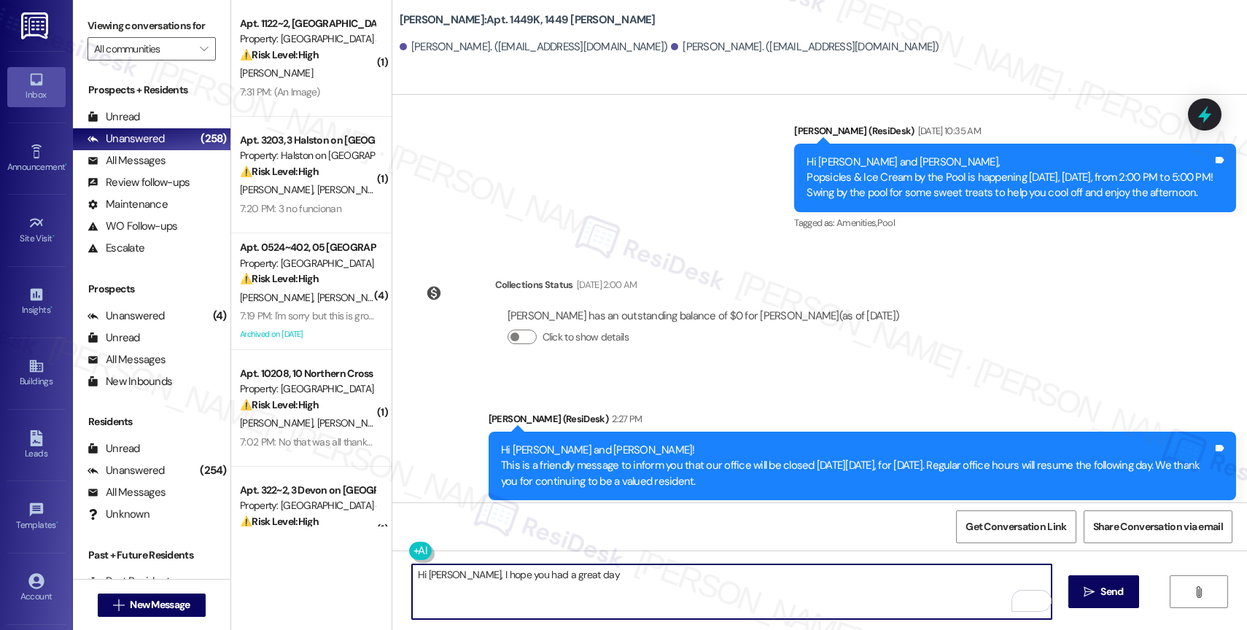
click at [611, 585] on textarea "Hi [PERSON_NAME], I hope you had a great day" at bounding box center [732, 592] width 640 height 55
click at [904, 581] on textarea "Hi [PERSON_NAME], I hope you had a great day. I was informed that you are no lo…" at bounding box center [732, 592] width 640 height 55
click at [877, 576] on textarea "Hi [PERSON_NAME], I hope you had a great day. I was informed that you are no lo…" at bounding box center [732, 592] width 640 height 55
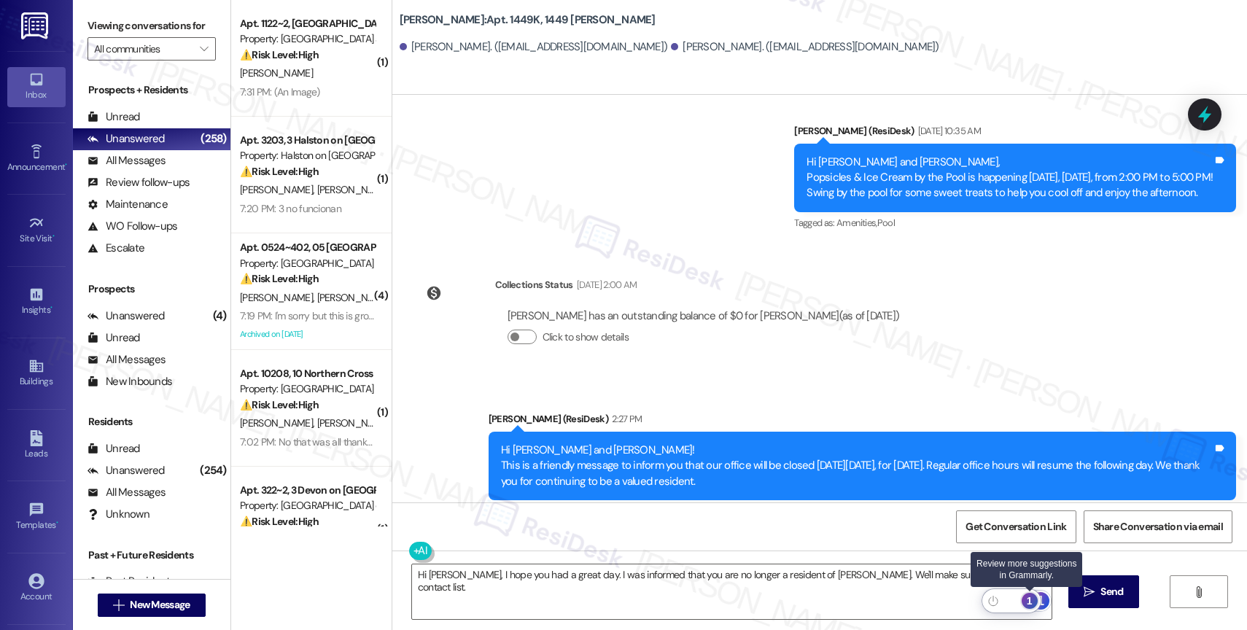
click at [1028, 593] on div "1" at bounding box center [1030, 601] width 16 height 16
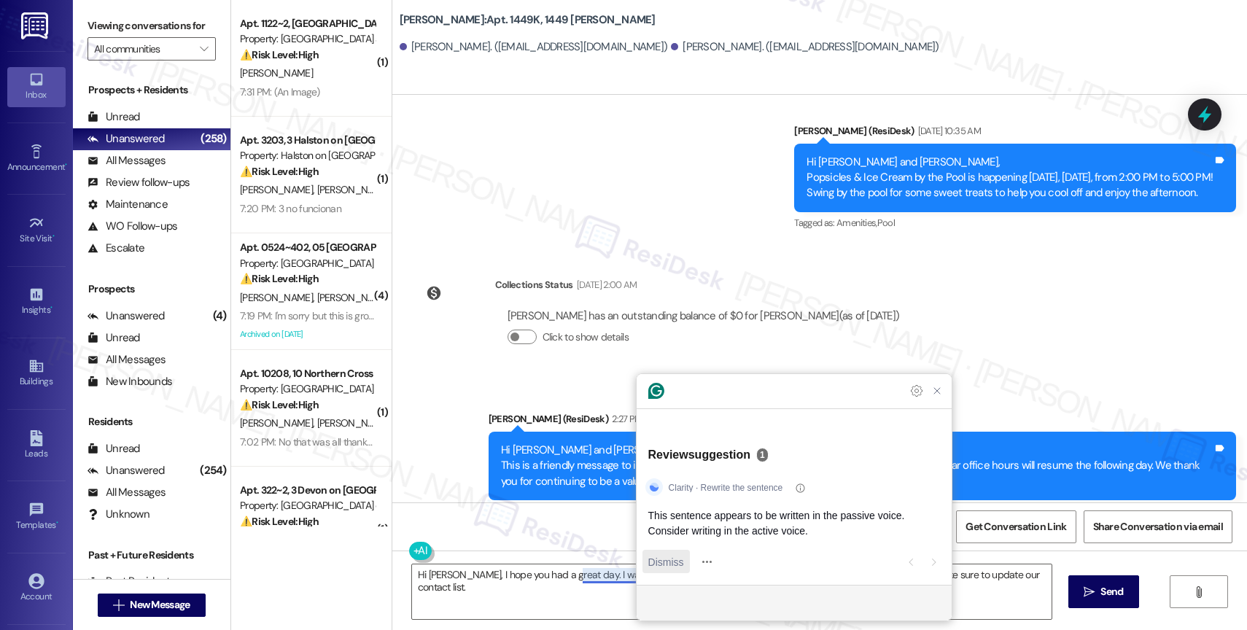
click at [655, 559] on span "Dismiss" at bounding box center [666, 561] width 36 height 15
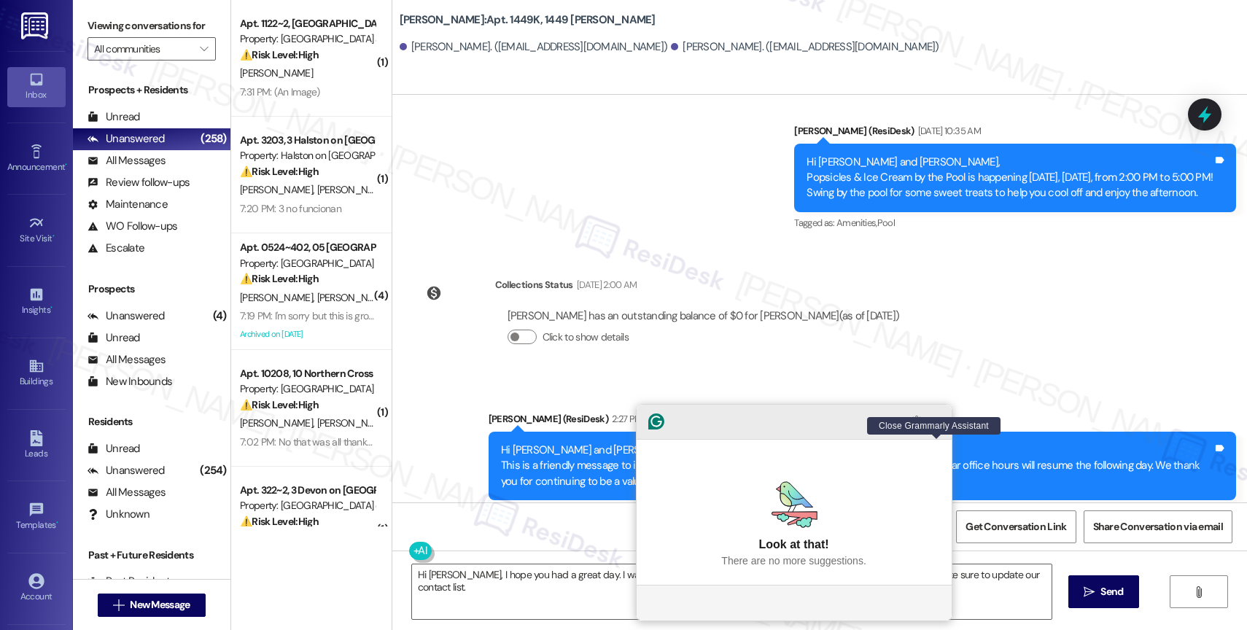
click at [934, 425] on icon "Close Grammarly Assistant" at bounding box center [937, 422] width 6 height 6
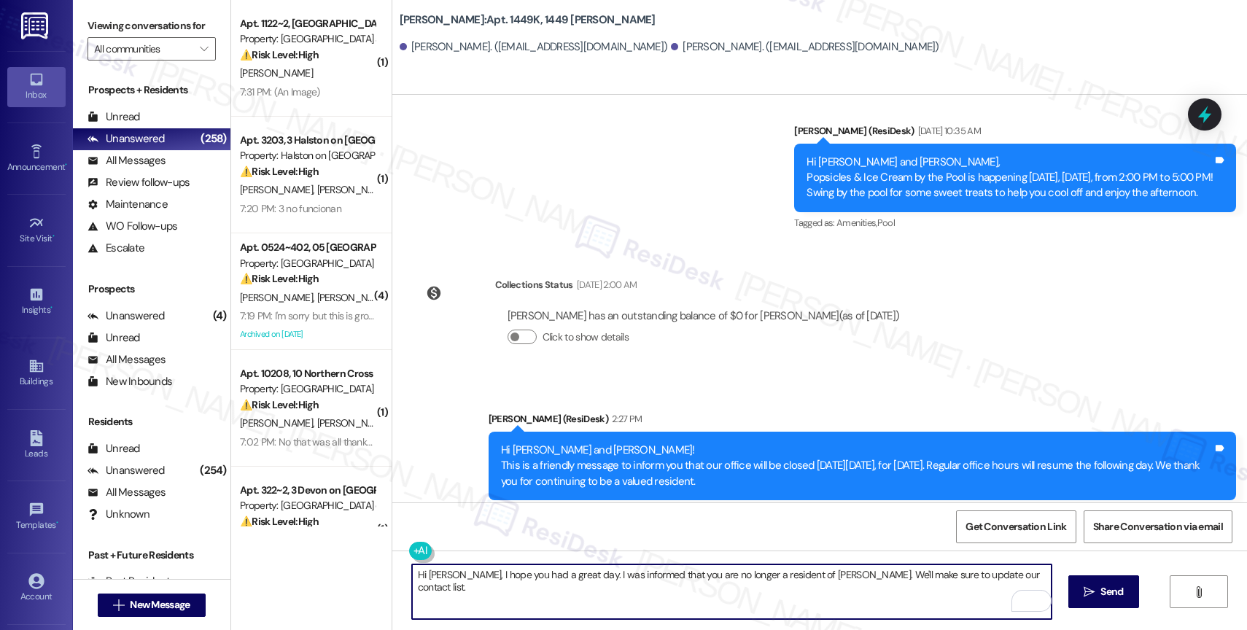
click at [1034, 573] on textarea "Hi [PERSON_NAME], I hope you had a great day. I was informed that you are no lo…" at bounding box center [732, 592] width 640 height 55
paste textarea "Please reply with 'STOP' (in all capital letters) to avoid receiving future mes…"
click at [1046, 574] on textarea "Hi [PERSON_NAME], I hope you had a great day. I was informed that you are no lo…" at bounding box center [732, 592] width 640 height 55
click at [791, 589] on textarea "Hi [PERSON_NAME], I hope you had a great day. I was informed that you are no lo…" at bounding box center [732, 592] width 640 height 55
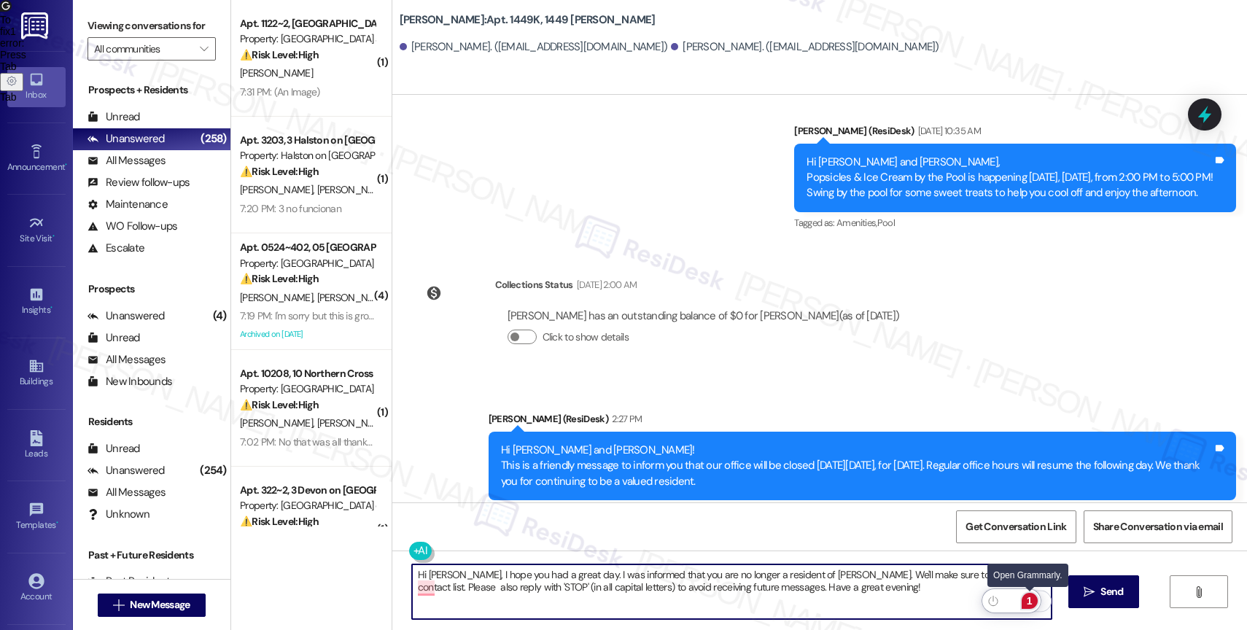
click at [1030, 596] on div "1" at bounding box center [1030, 601] width 16 height 16
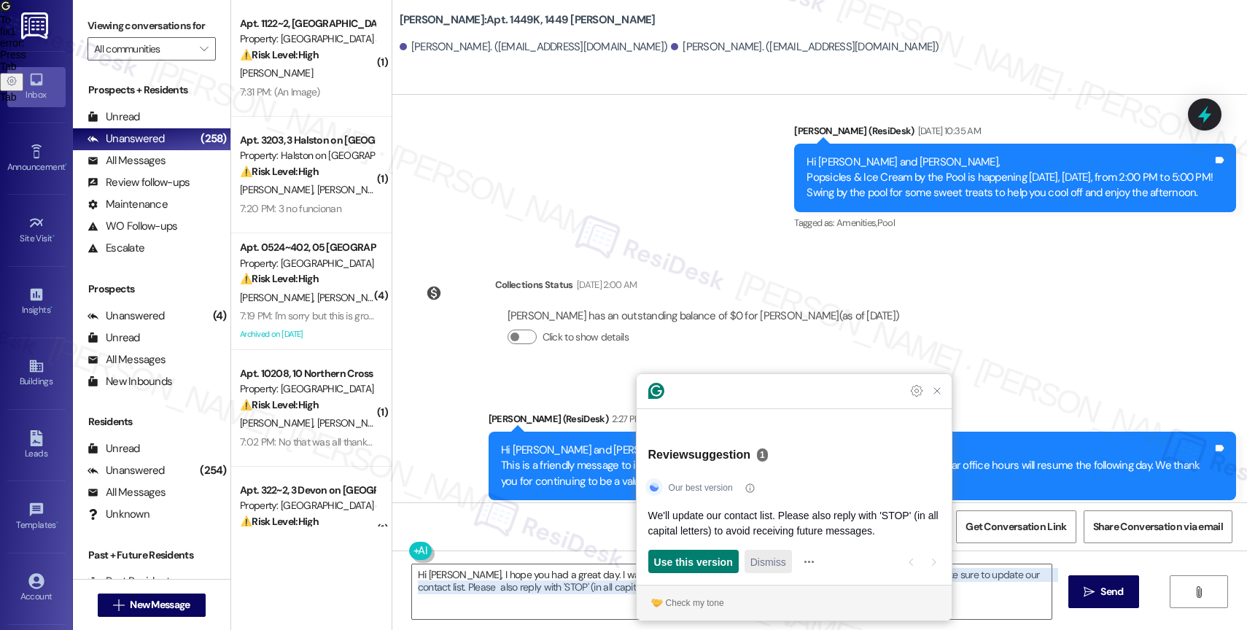
click at [778, 551] on div "Dismiss" at bounding box center [769, 561] width 36 height 23
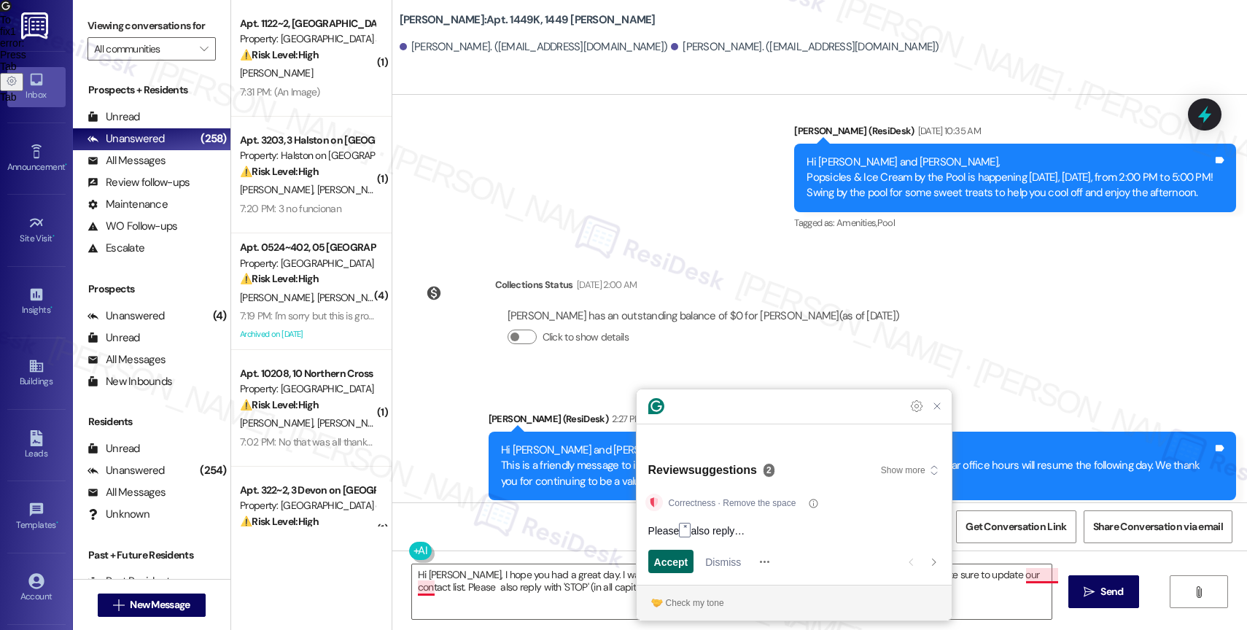
click at [667, 560] on span "Accept" at bounding box center [671, 561] width 34 height 15
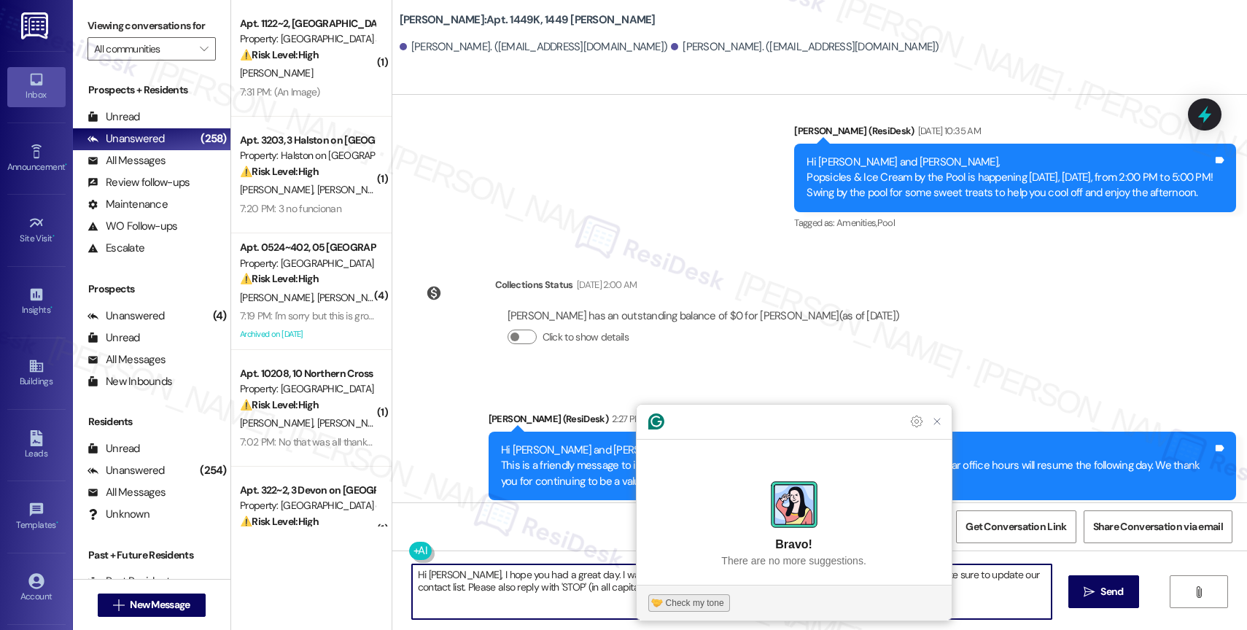
type textarea "Hi [PERSON_NAME], I hope you had a great day. I was informed that you are no lo…"
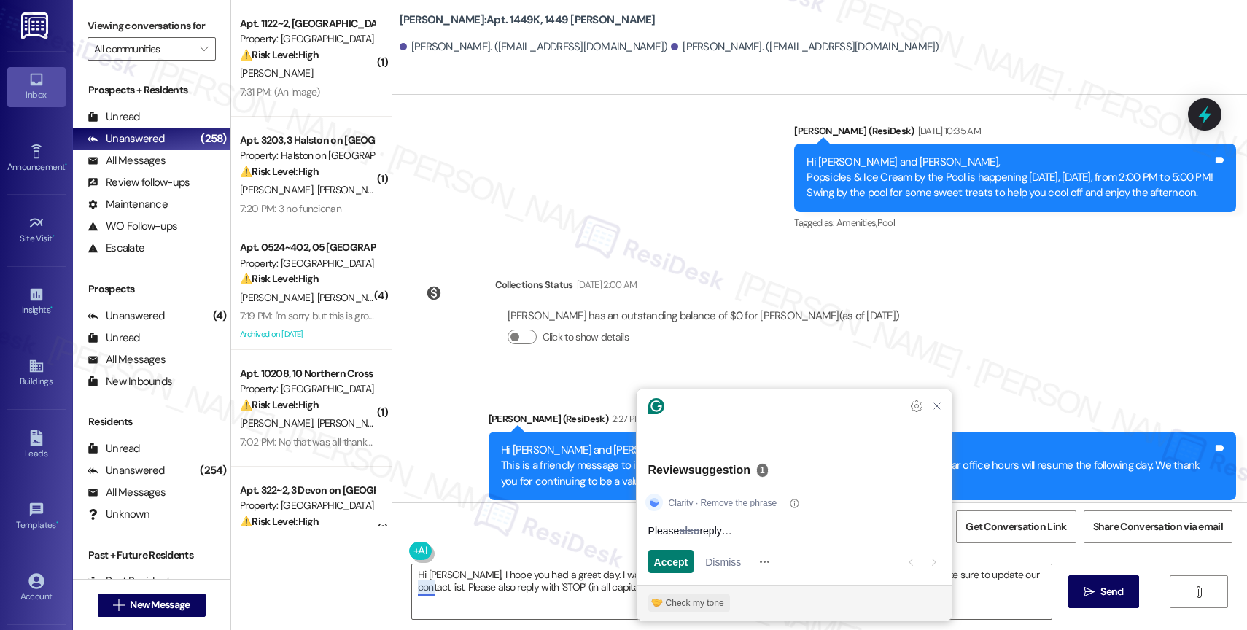
click at [696, 604] on div "Check my tone" at bounding box center [695, 603] width 58 height 13
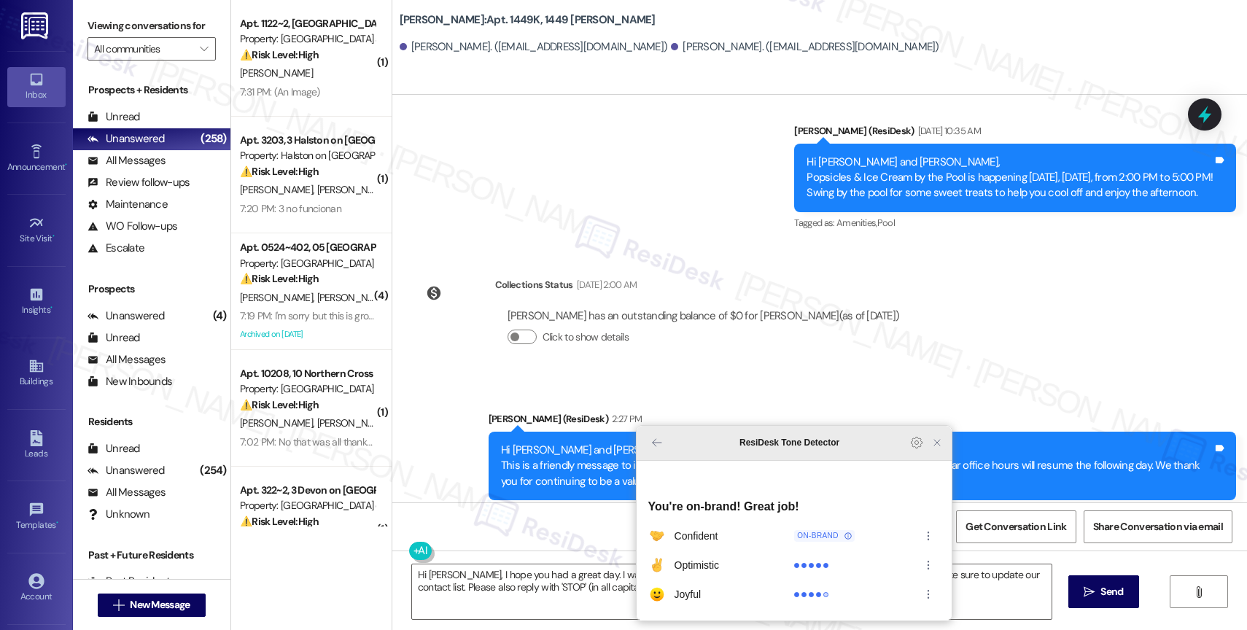
click at [935, 449] on icon "Close Grammarly Assistant" at bounding box center [937, 443] width 12 height 12
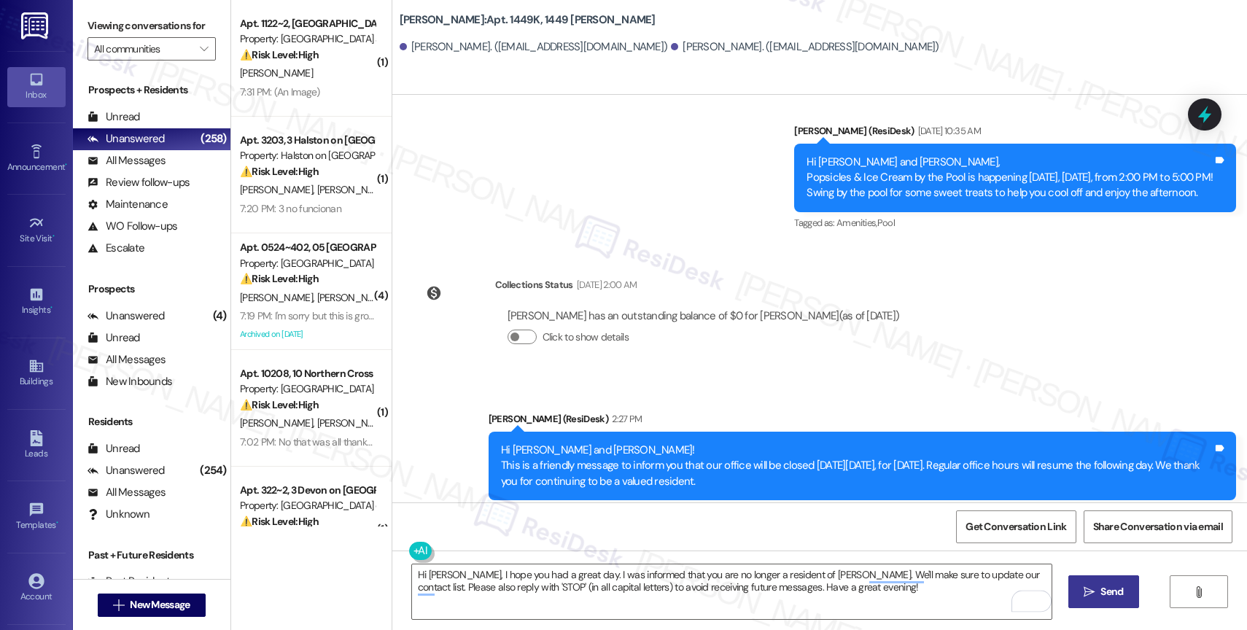
click at [1097, 583] on button " Send" at bounding box center [1104, 592] width 71 height 33
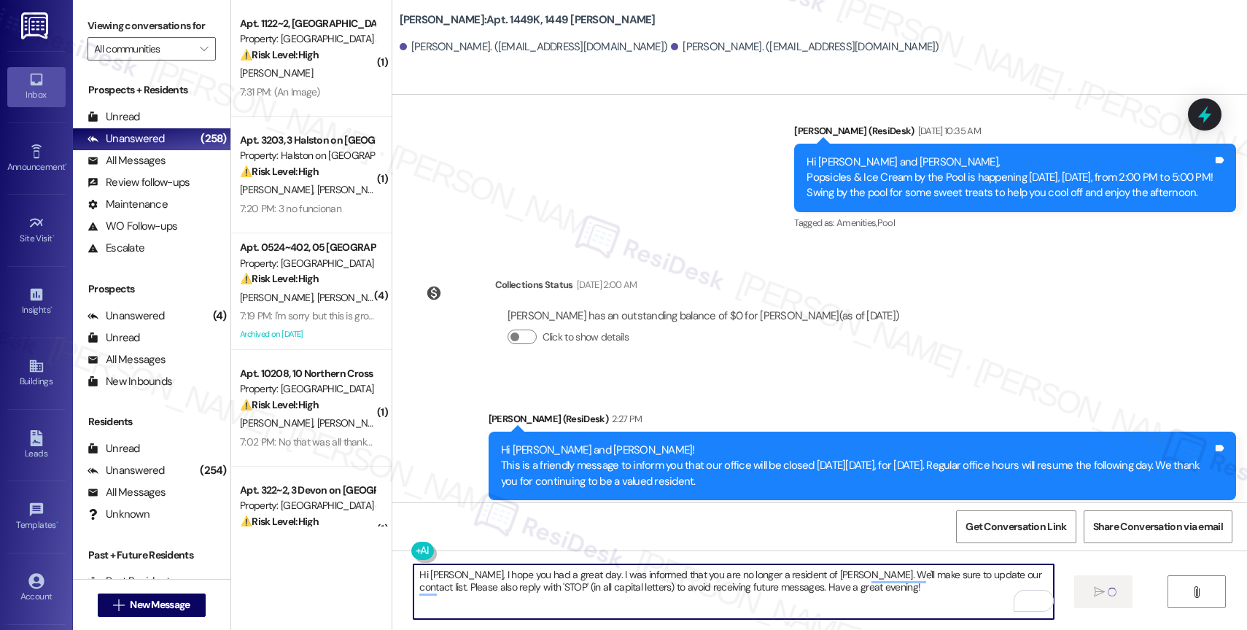
click at [622, 604] on textarea "Hi [PERSON_NAME], I hope you had a great day. I was informed that you are no lo…" at bounding box center [734, 592] width 640 height 55
click at [623, 604] on textarea "Hi [PERSON_NAME], I hope you had a great day. I was informed that you are no lo…" at bounding box center [734, 592] width 640 height 55
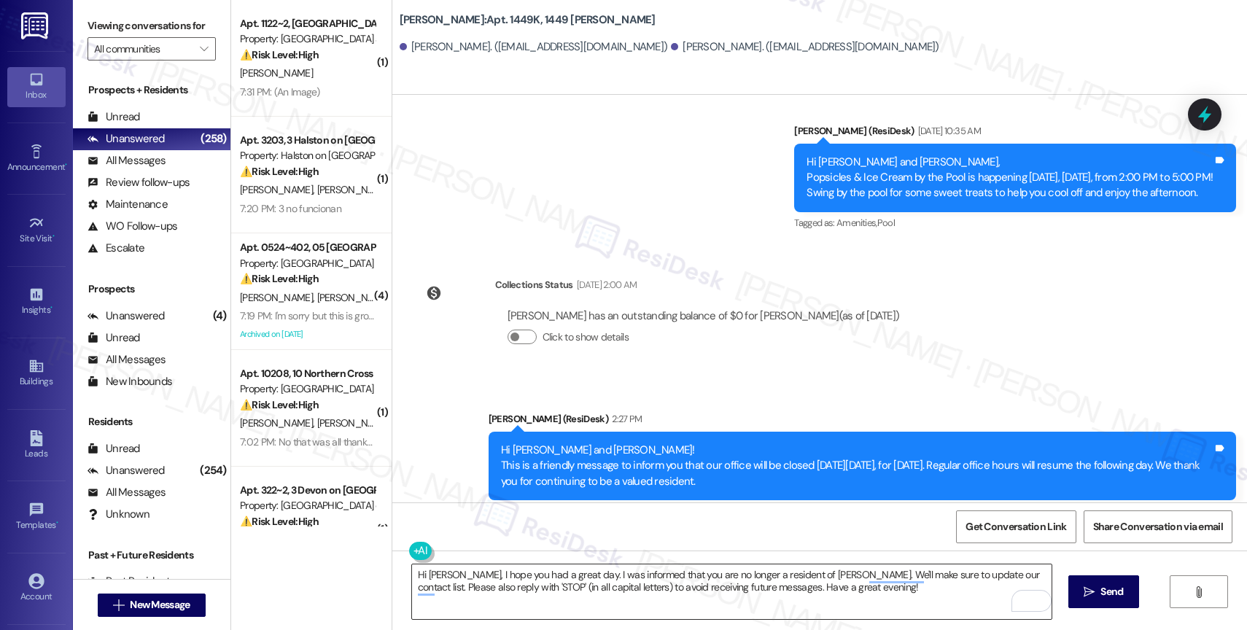
click at [845, 587] on textarea "Hi [PERSON_NAME], I hope you had a great day. I was informed that you are no lo…" at bounding box center [732, 592] width 640 height 55
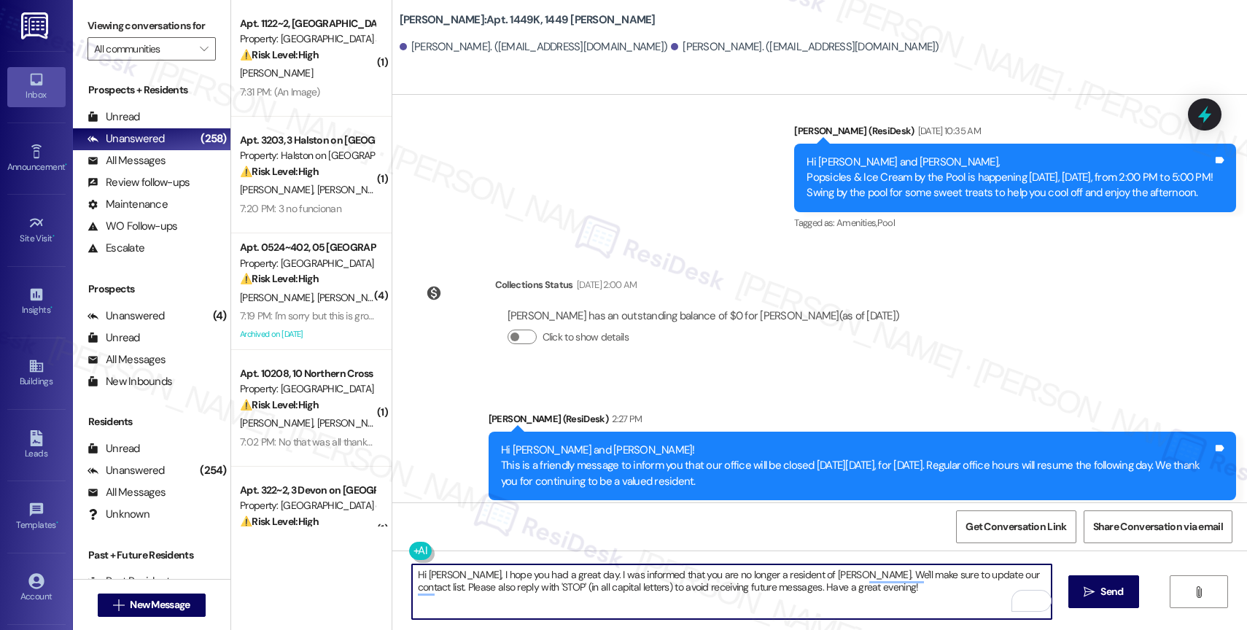
click at [852, 599] on textarea "Hi [PERSON_NAME], I hope you had a great day. I was informed that you are no lo…" at bounding box center [732, 592] width 640 height 55
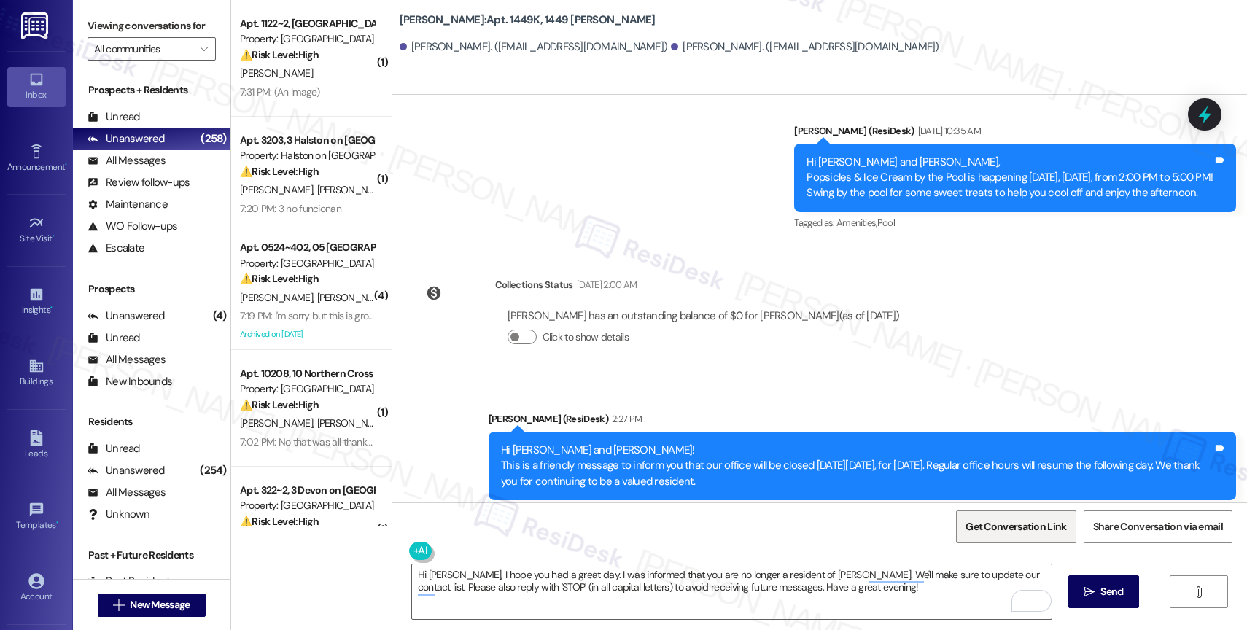
click at [1028, 522] on span "Get Conversation Link" at bounding box center [1016, 526] width 101 height 15
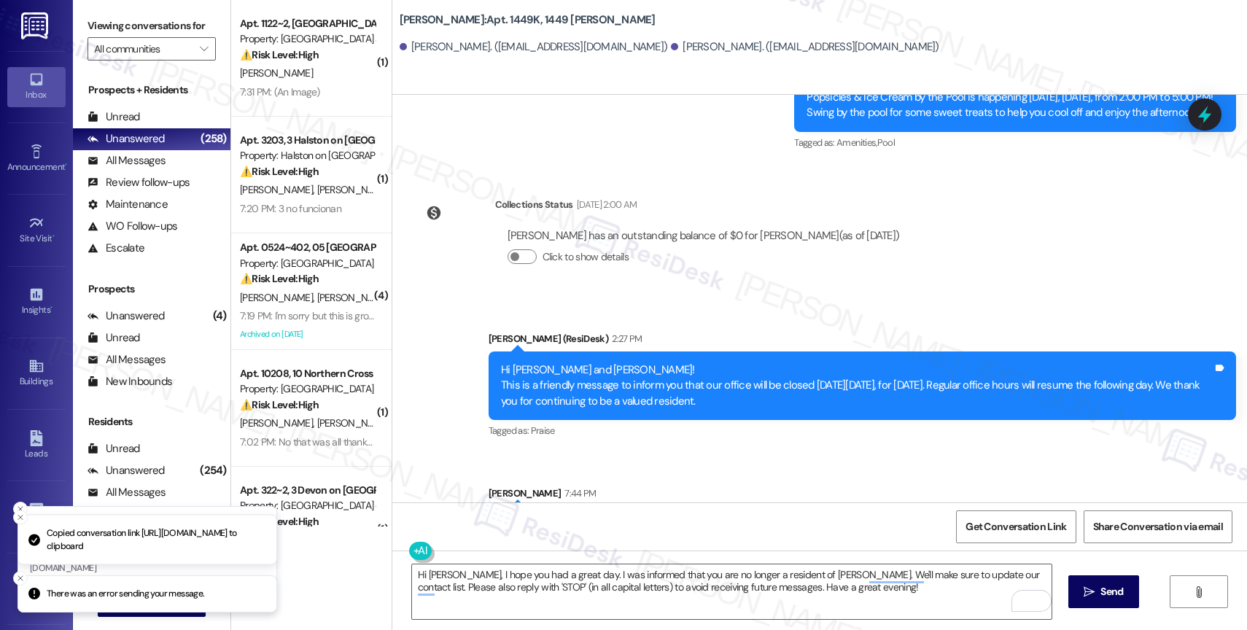
scroll to position [10529, 0]
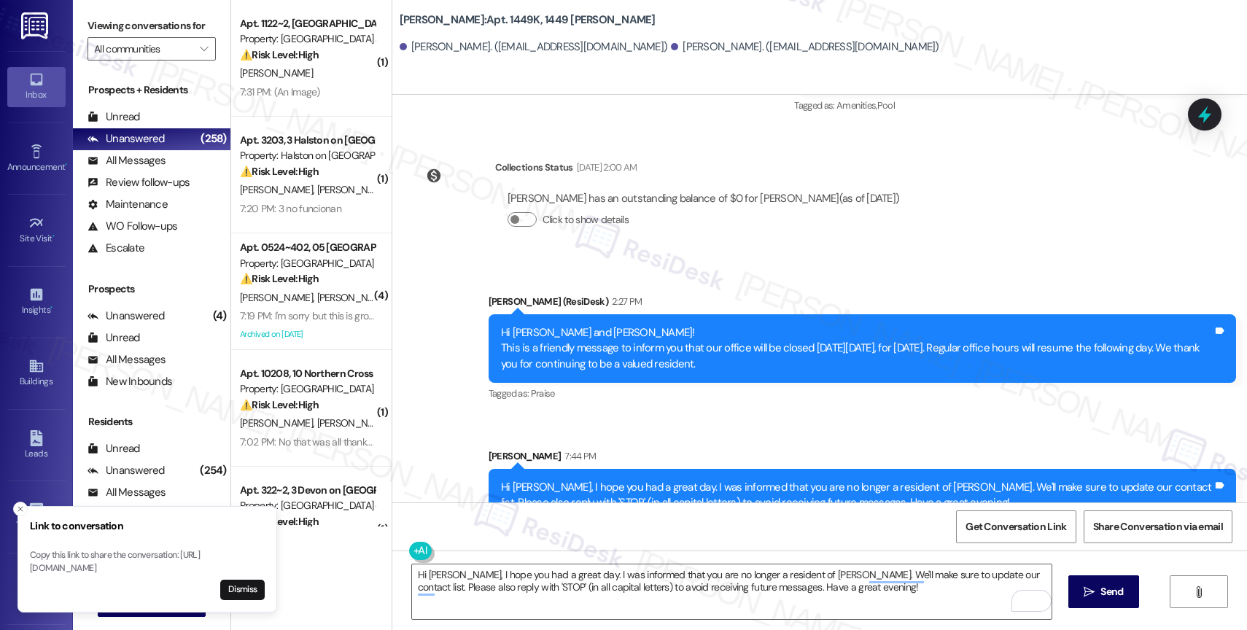
click at [16, 487] on div "Templates • Go to Templates" at bounding box center [36, 516] width 58 height 71
click at [17, 505] on icon "Close toast" at bounding box center [20, 509] width 9 height 9
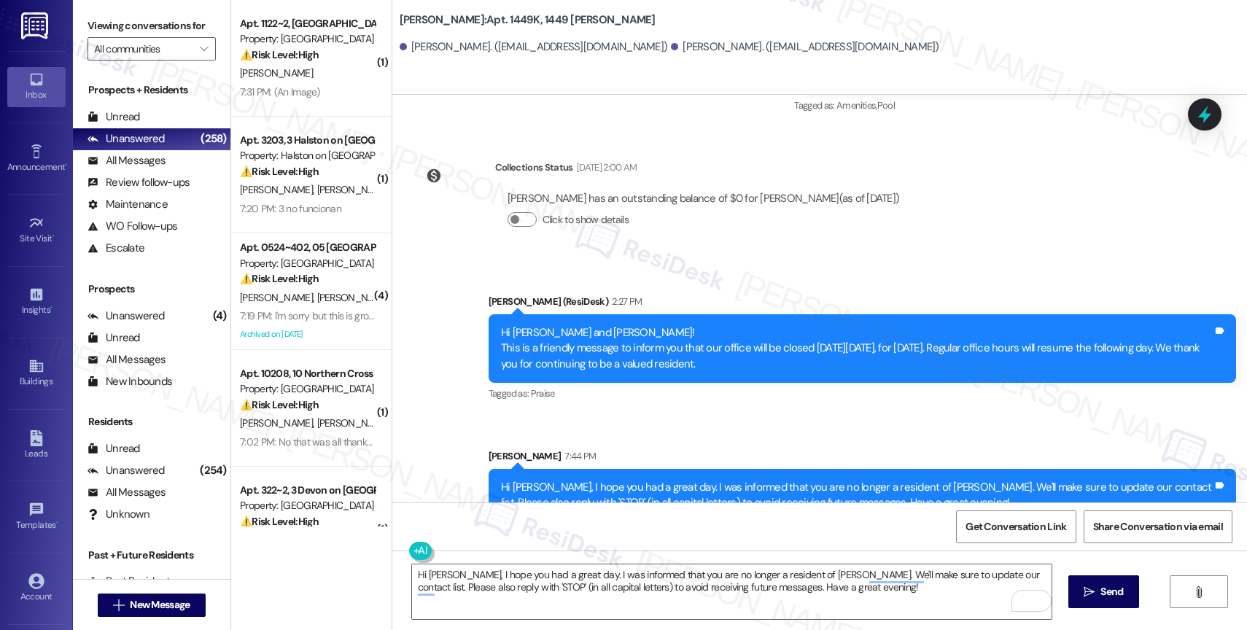
click at [659, 396] on div "Announcement, sent via SMS Sarah (ResiDesk) 2:27 PM Hi Tanesha and Lynnette! Th…" at bounding box center [819, 396] width 855 height 271
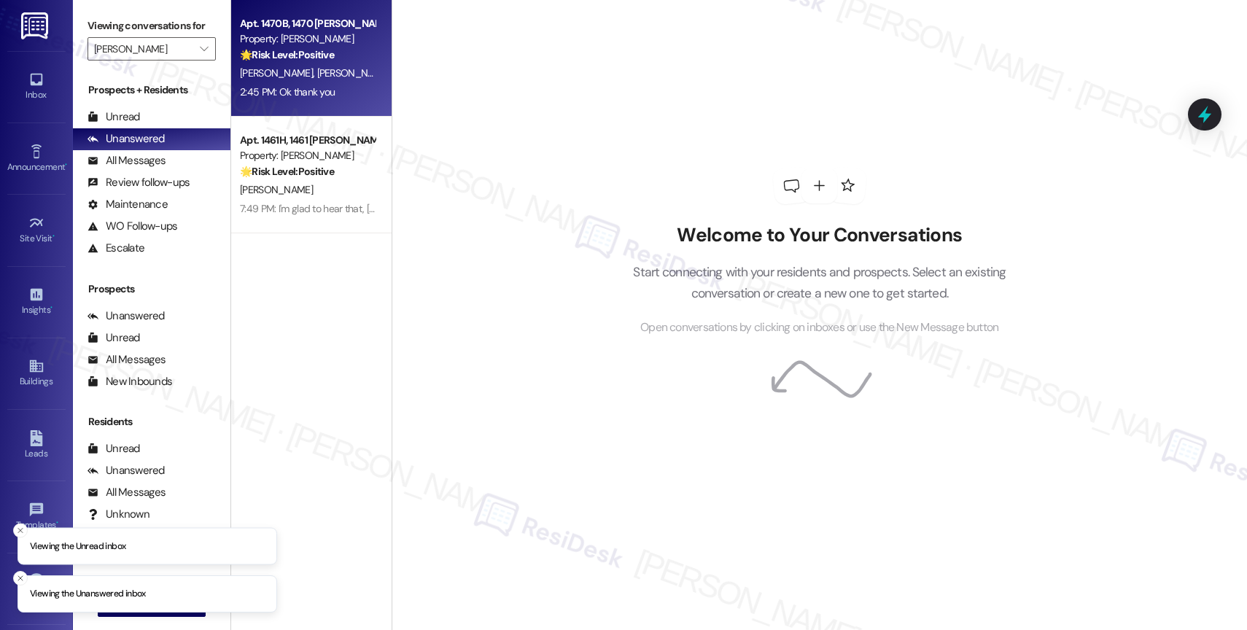
click at [277, 47] on div "Property: [PERSON_NAME]" at bounding box center [307, 38] width 135 height 15
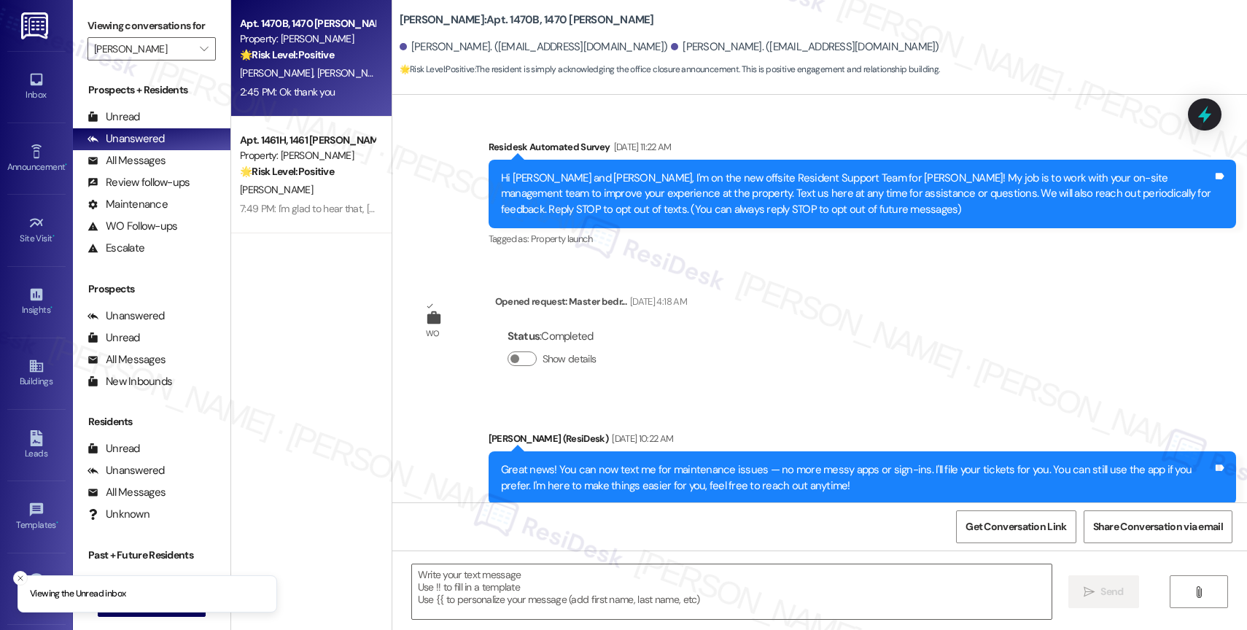
scroll to position [9501, 0]
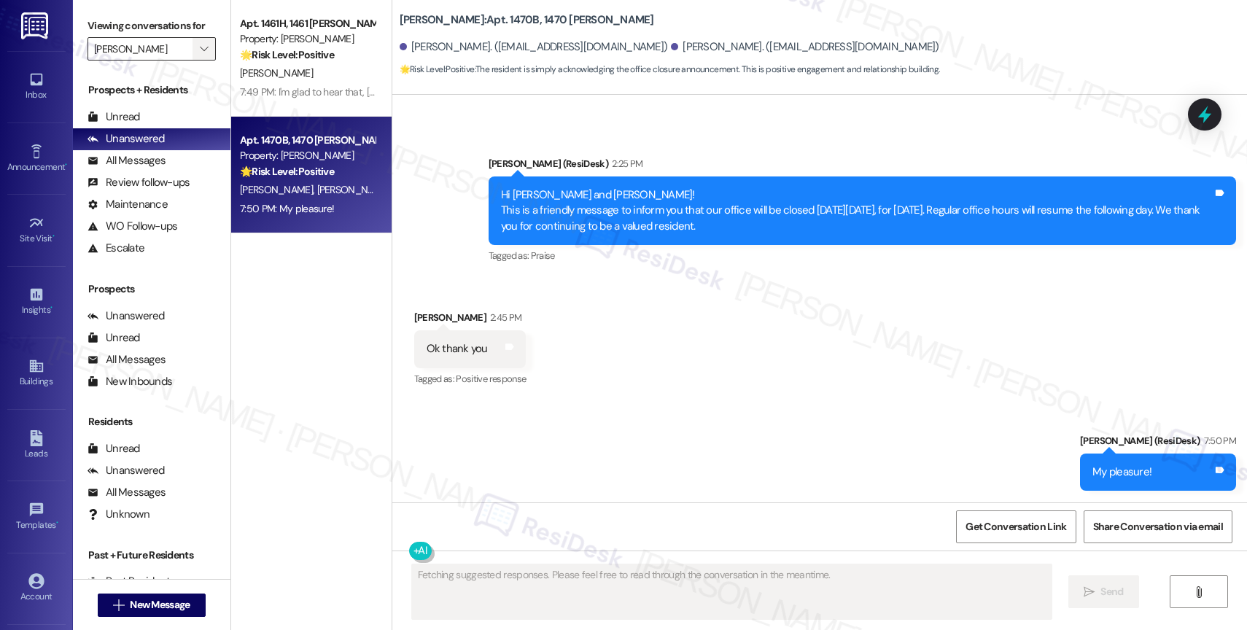
click at [200, 55] on icon "" at bounding box center [204, 49] width 8 height 12
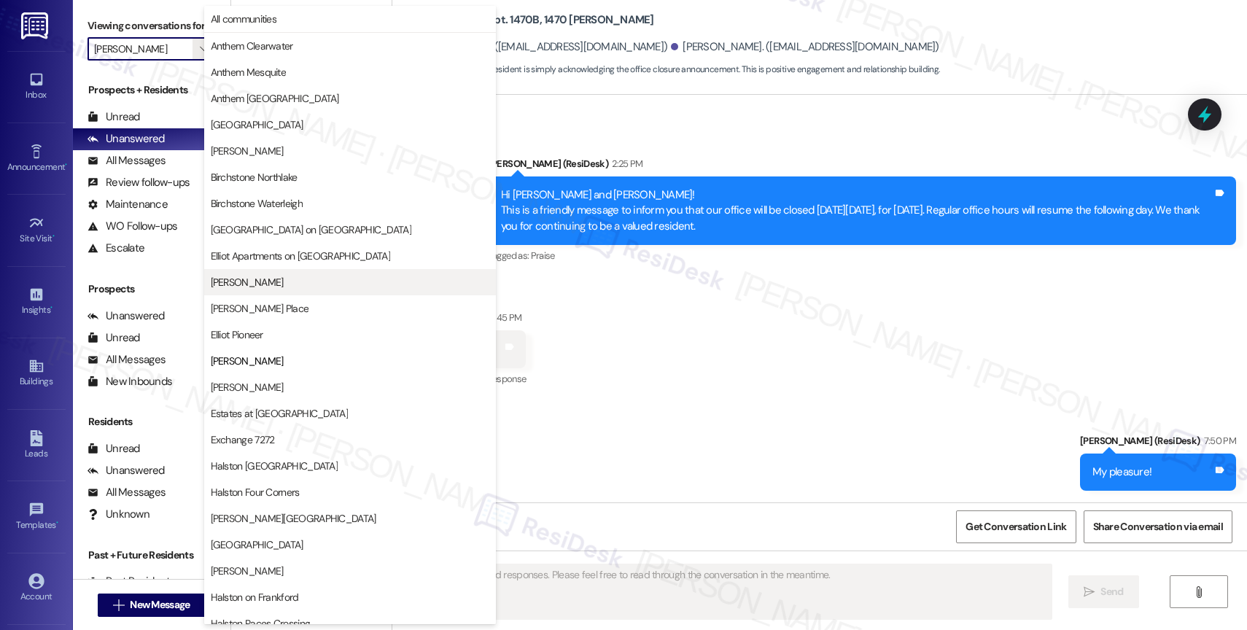
scroll to position [237, 0]
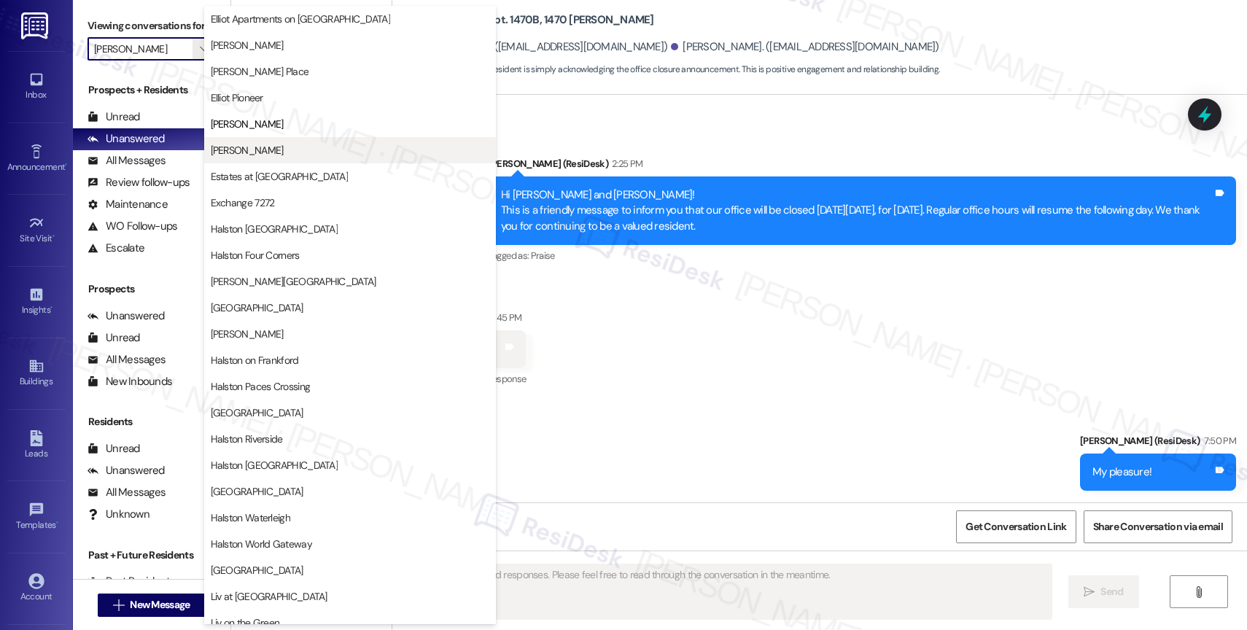
click at [264, 141] on button "[PERSON_NAME]" at bounding box center [350, 150] width 292 height 26
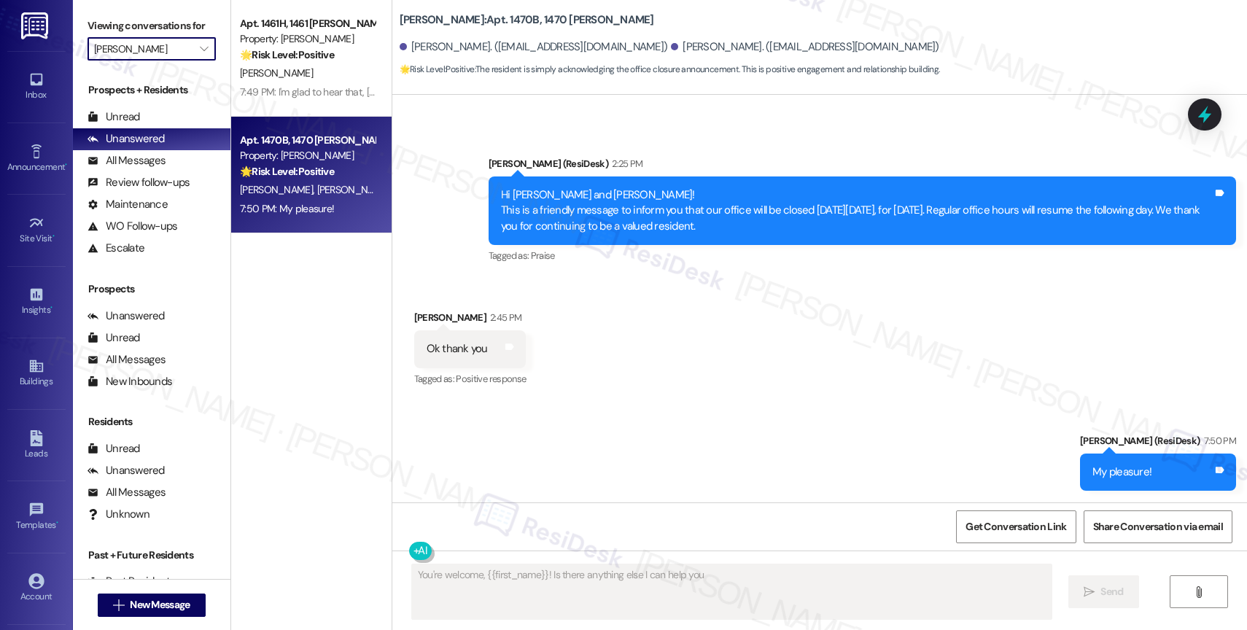
type textarea "You're welcome, {{first_name}}! Is there anything else I can help you with"
type input "[PERSON_NAME]"
type textarea "You're welcome, {{first_name}}! Is there anything else I can help you with toda…"
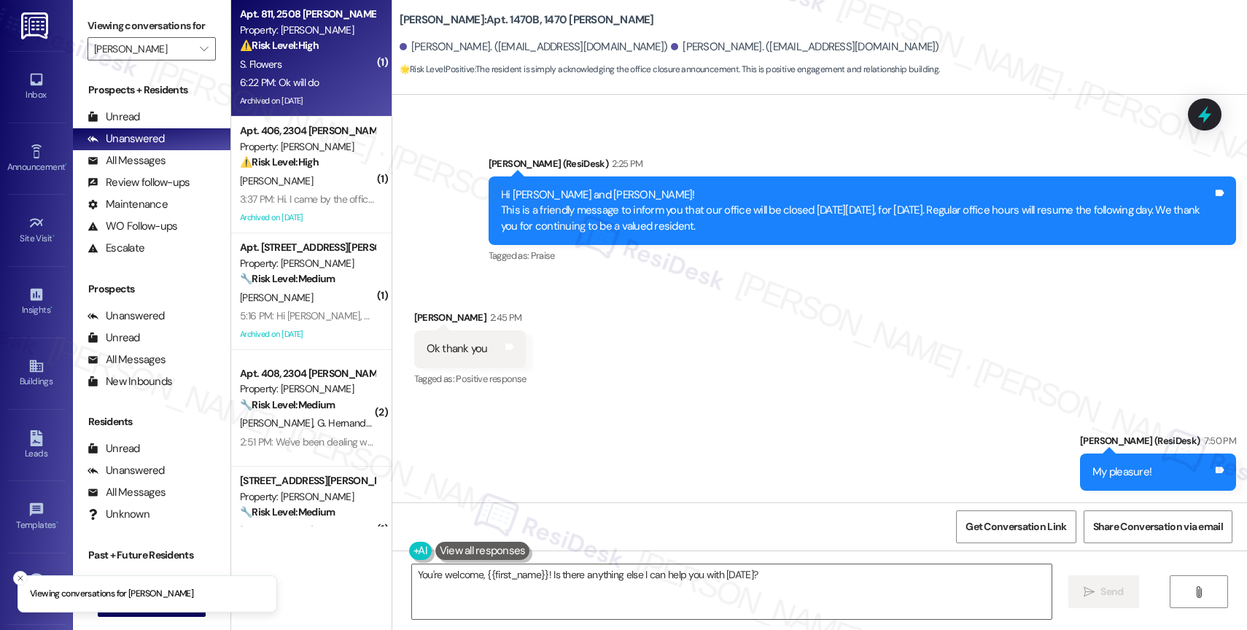
click at [310, 46] on div "⚠️ Risk Level: High The resident is requesting a rent reduction due to a roach …" at bounding box center [307, 45] width 135 height 15
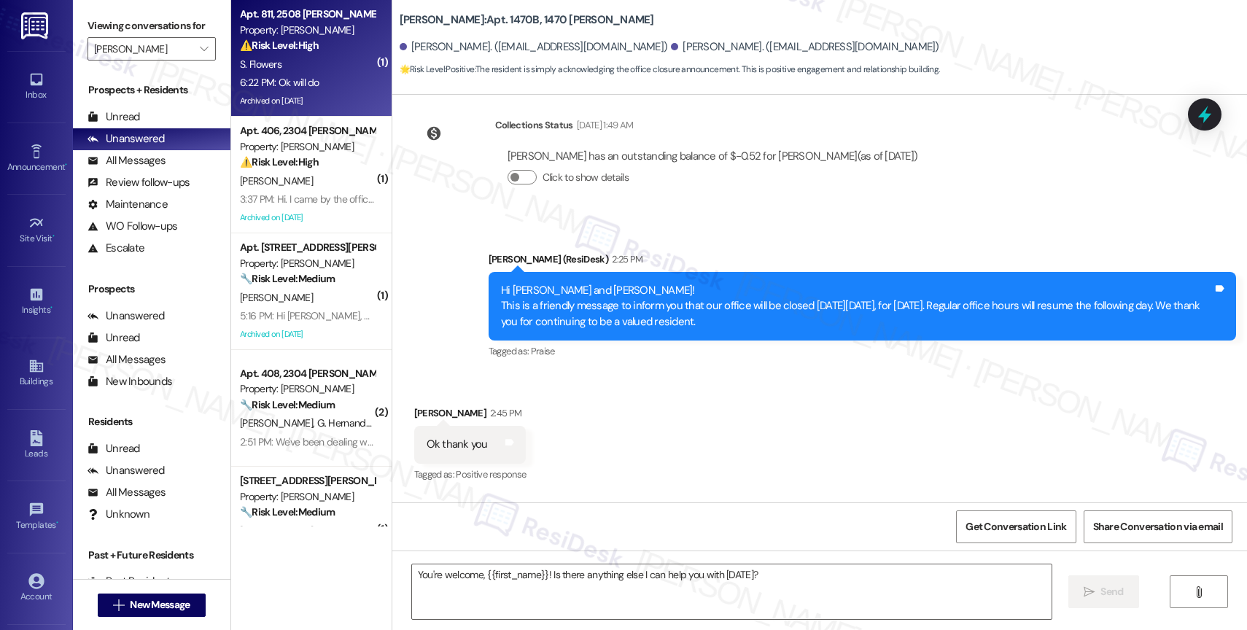
scroll to position [9399, 0]
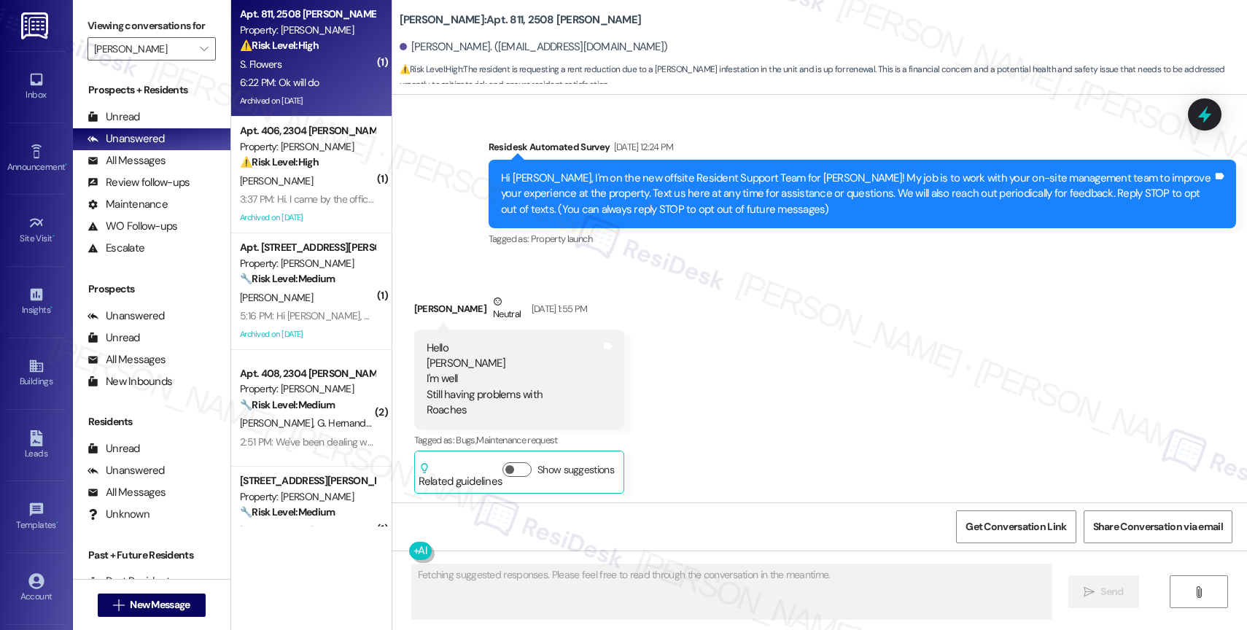
type textarea "Fetching suggested responses. Please feel free to read through the conversation…"
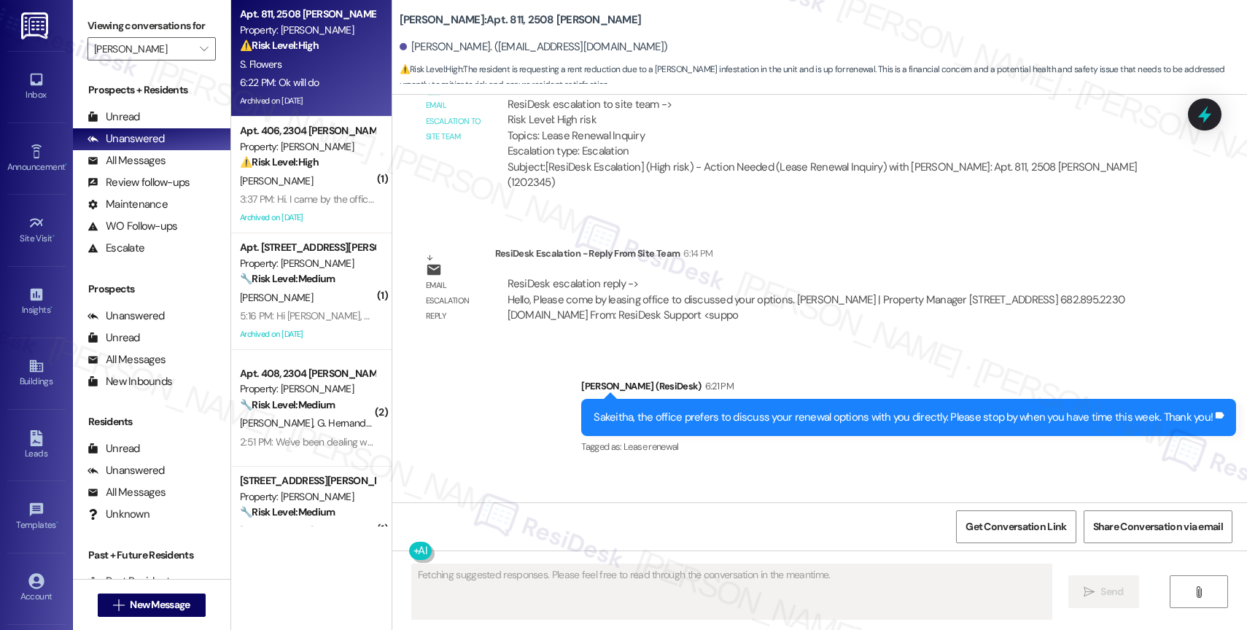
click at [631, 468] on div "Received via SMS Sakeitha Flowers 6:22 PM Ok will do Tags and notes Tagged as: …" at bounding box center [819, 529] width 855 height 123
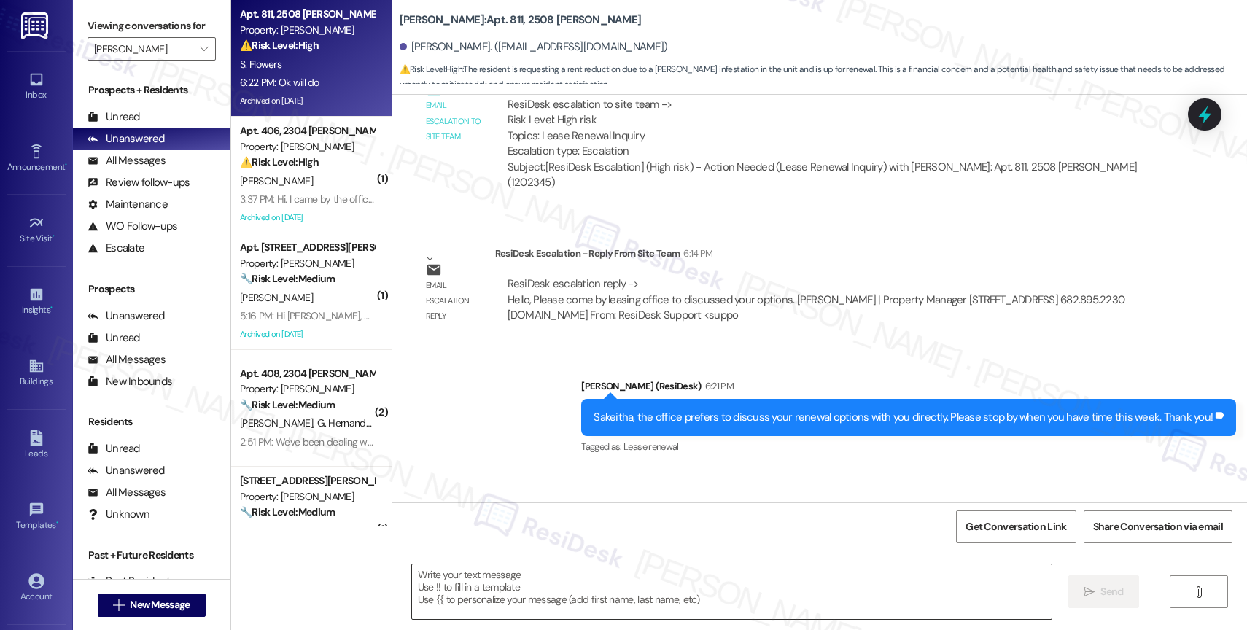
click at [481, 575] on textarea at bounding box center [732, 592] width 640 height 55
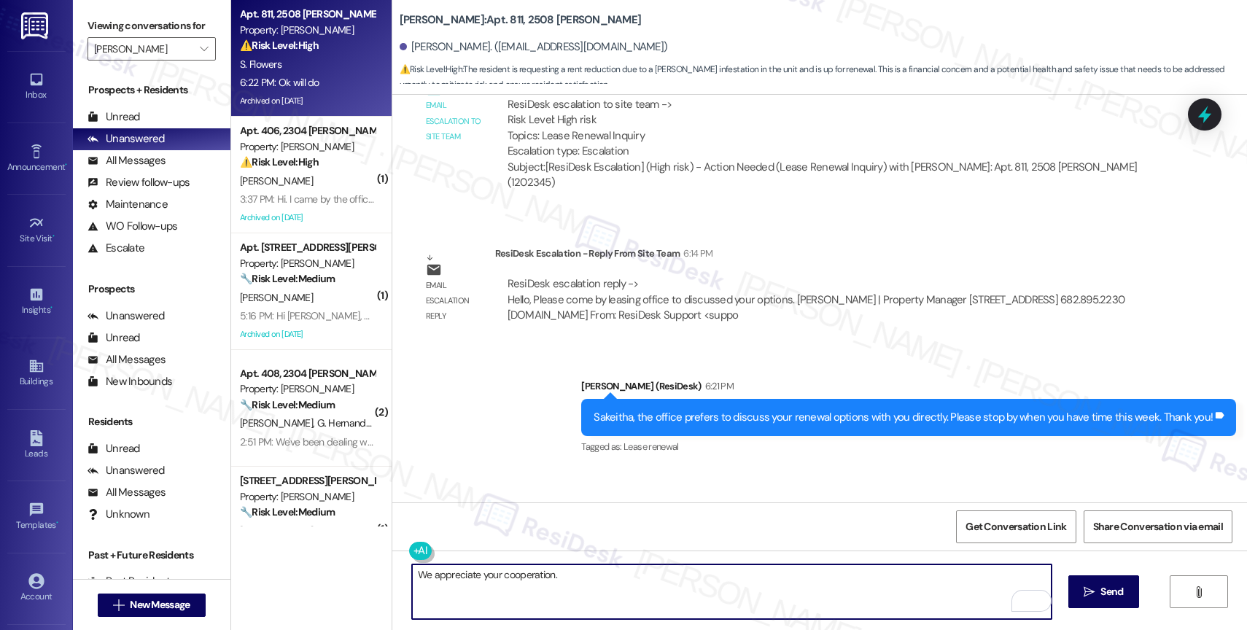
click at [503, 567] on textarea "We appreciate your cooperation." at bounding box center [732, 592] width 640 height 55
type textarea "S"
type textarea "Thanks again!"
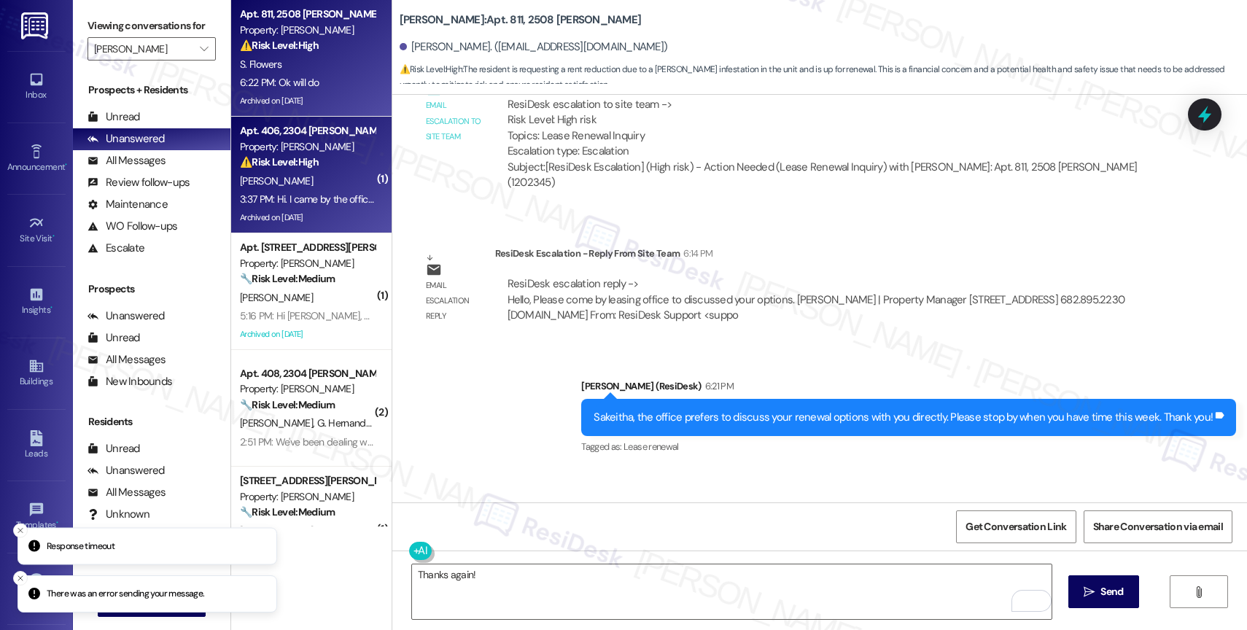
click at [296, 155] on div "⚠️ Risk Level: High The resident indicates they visited the leasing office twic…" at bounding box center [307, 162] width 135 height 15
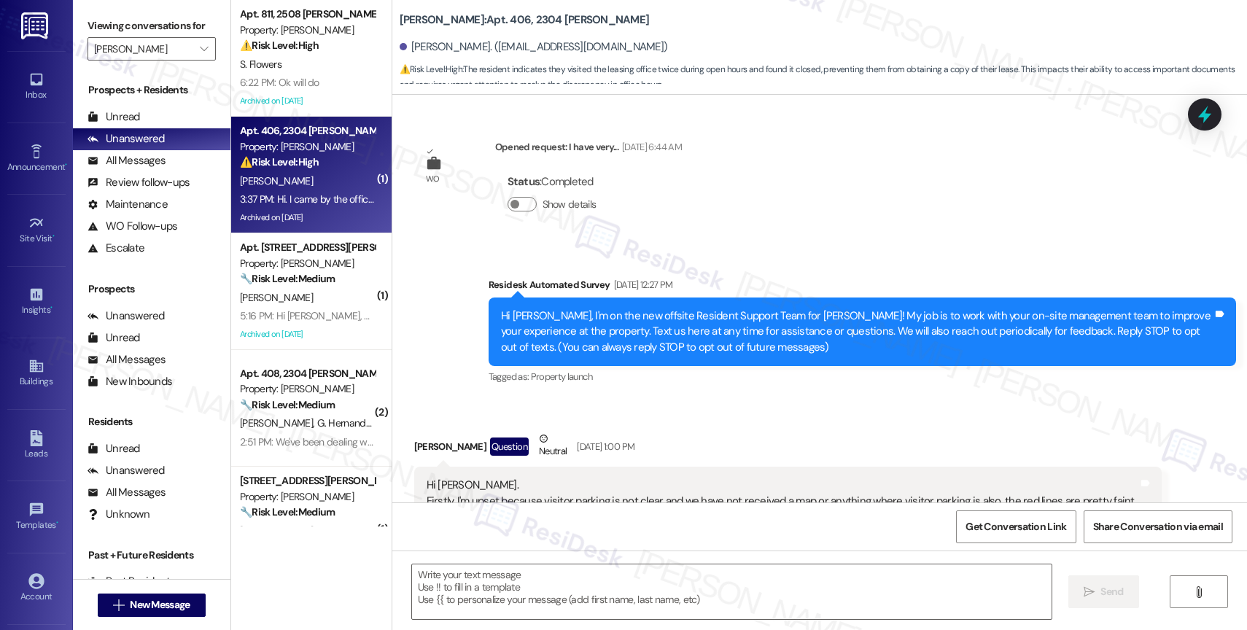
type textarea "Fetching suggested responses. Please feel free to read through the conversation…"
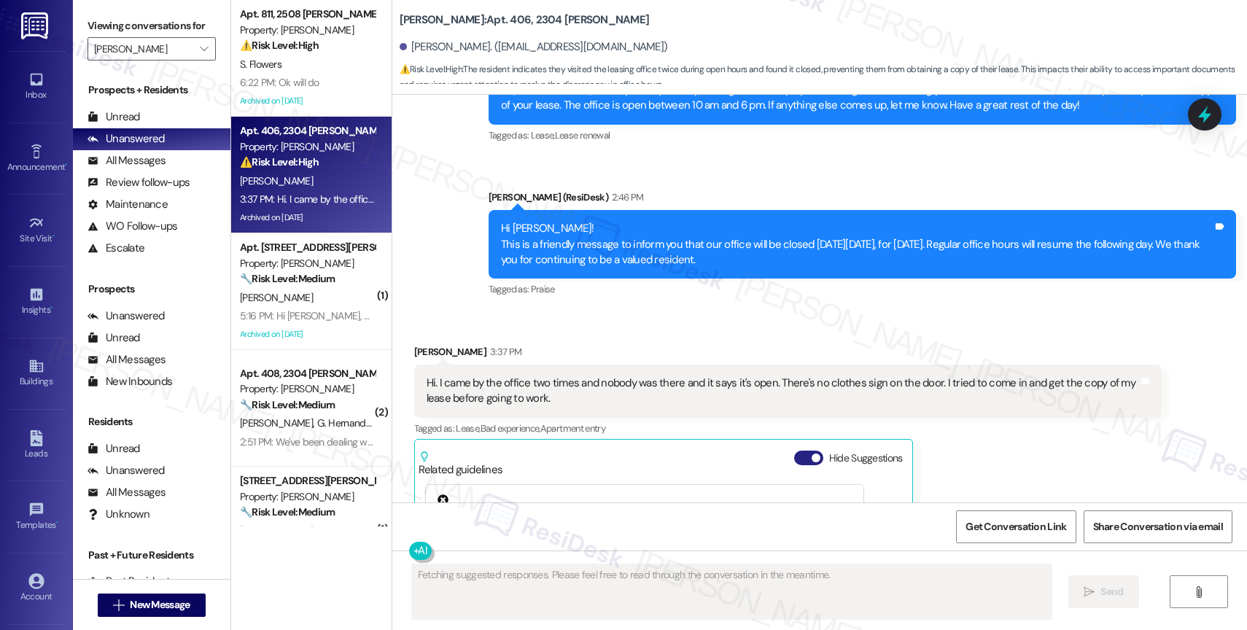
click at [795, 451] on button "Hide Suggestions" at bounding box center [808, 458] width 29 height 15
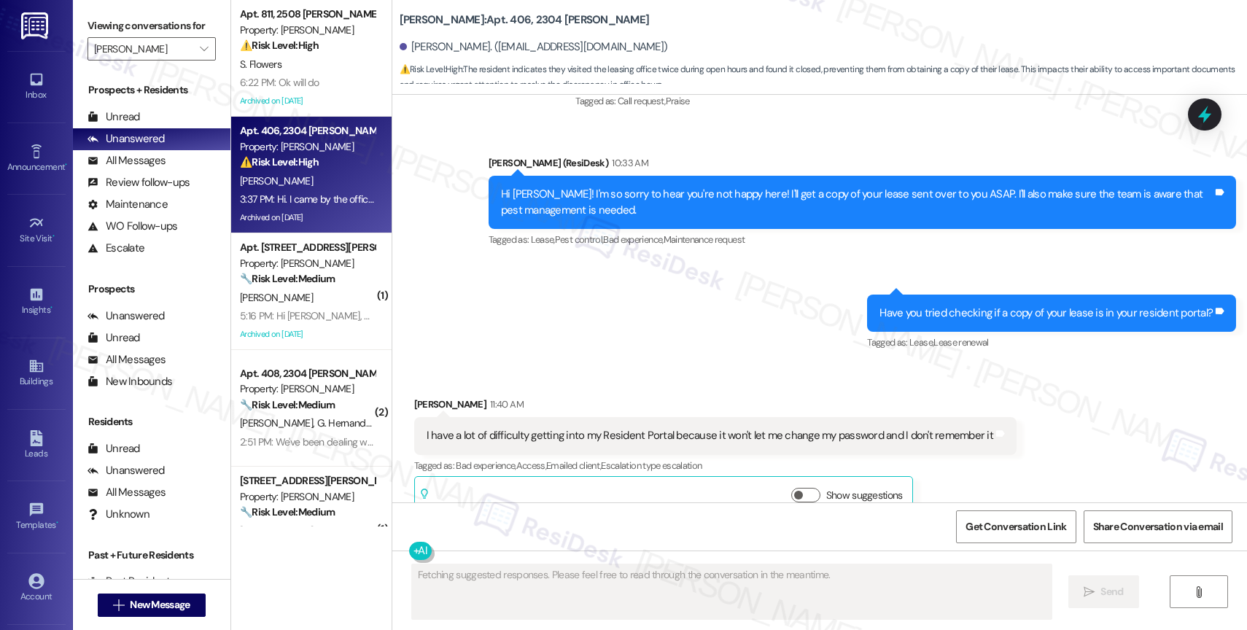
scroll to position [59855, 0]
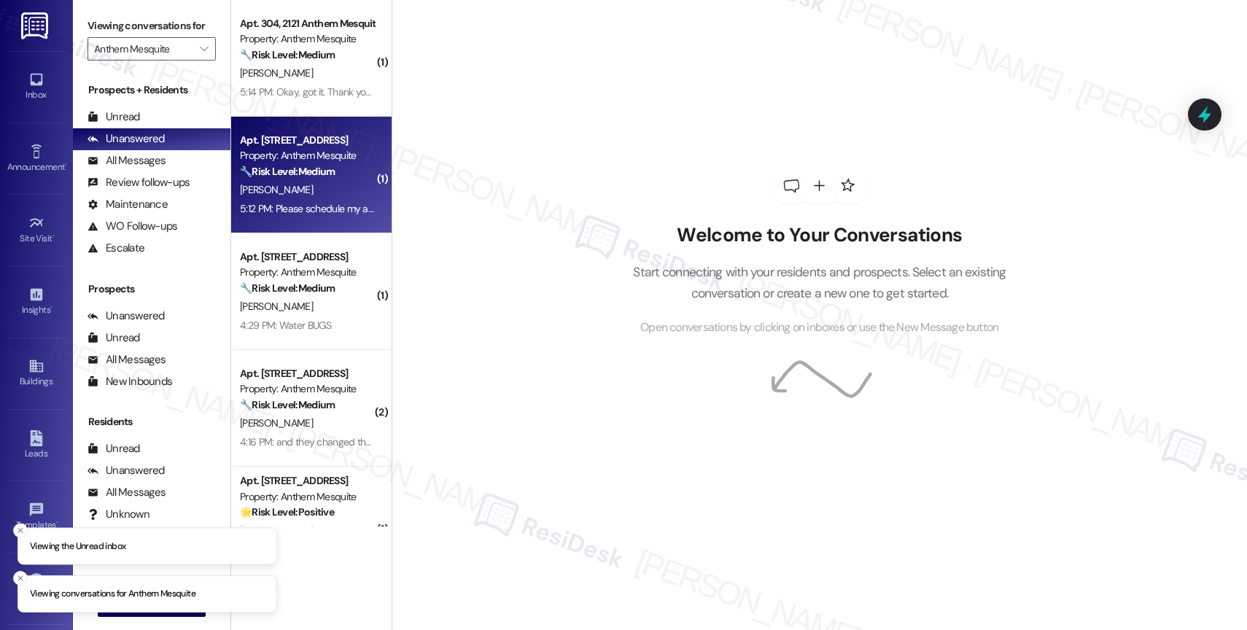
scroll to position [57, 0]
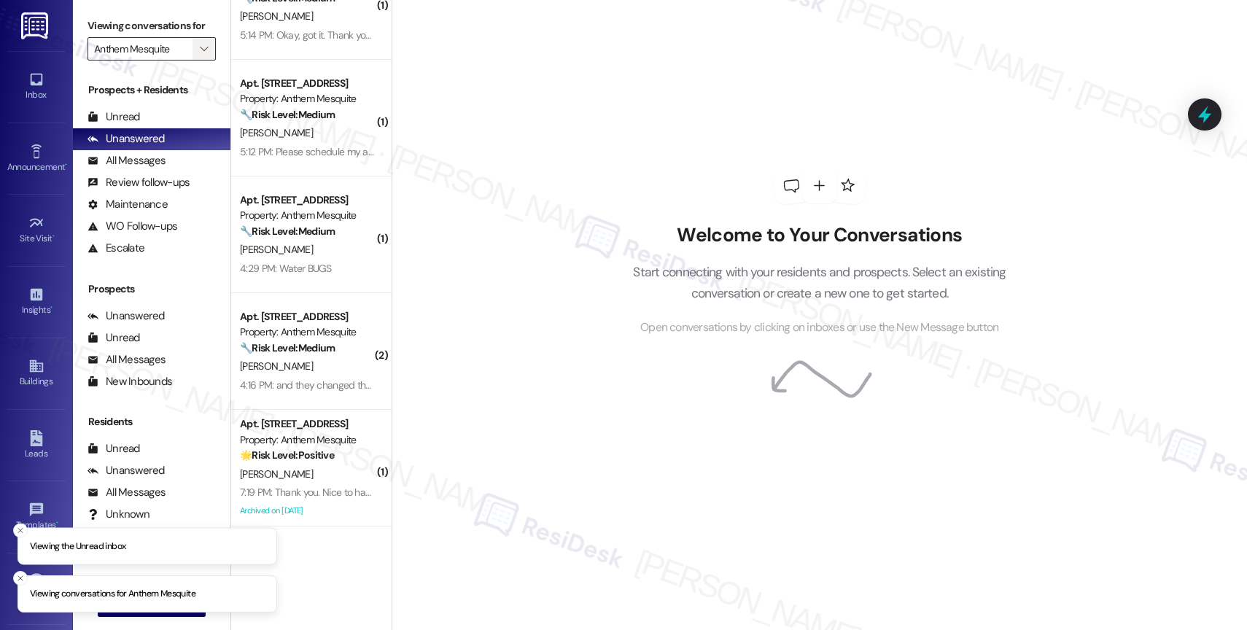
click at [200, 55] on icon "" at bounding box center [204, 49] width 8 height 12
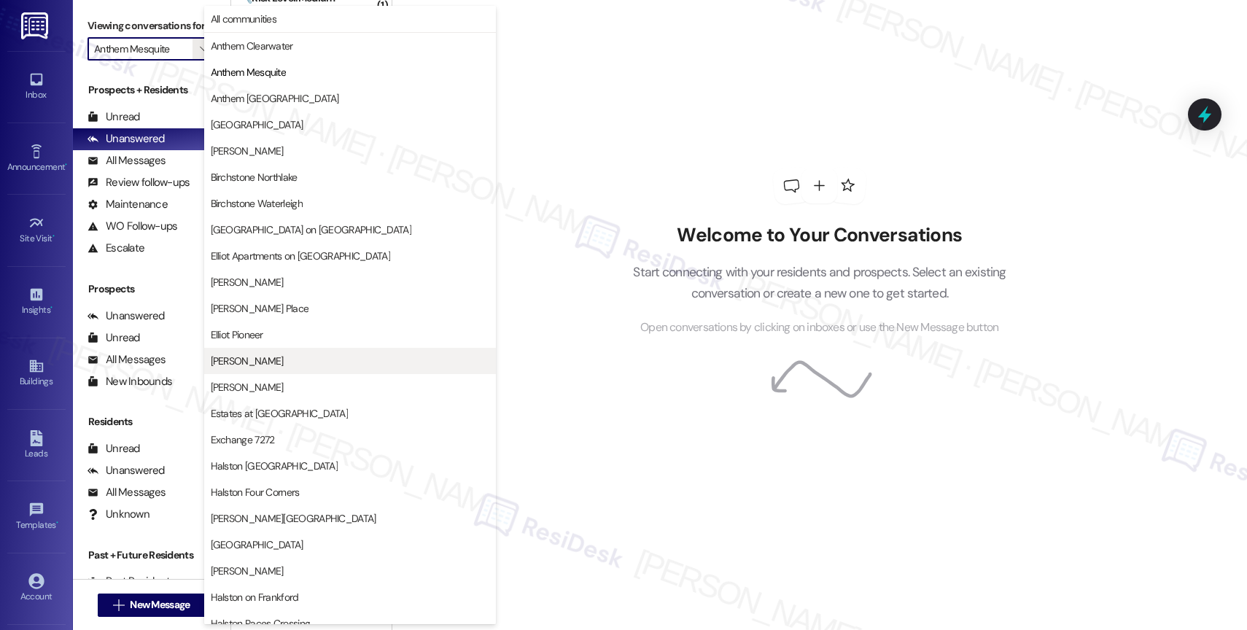
click at [269, 354] on span "[PERSON_NAME]" at bounding box center [350, 361] width 279 height 15
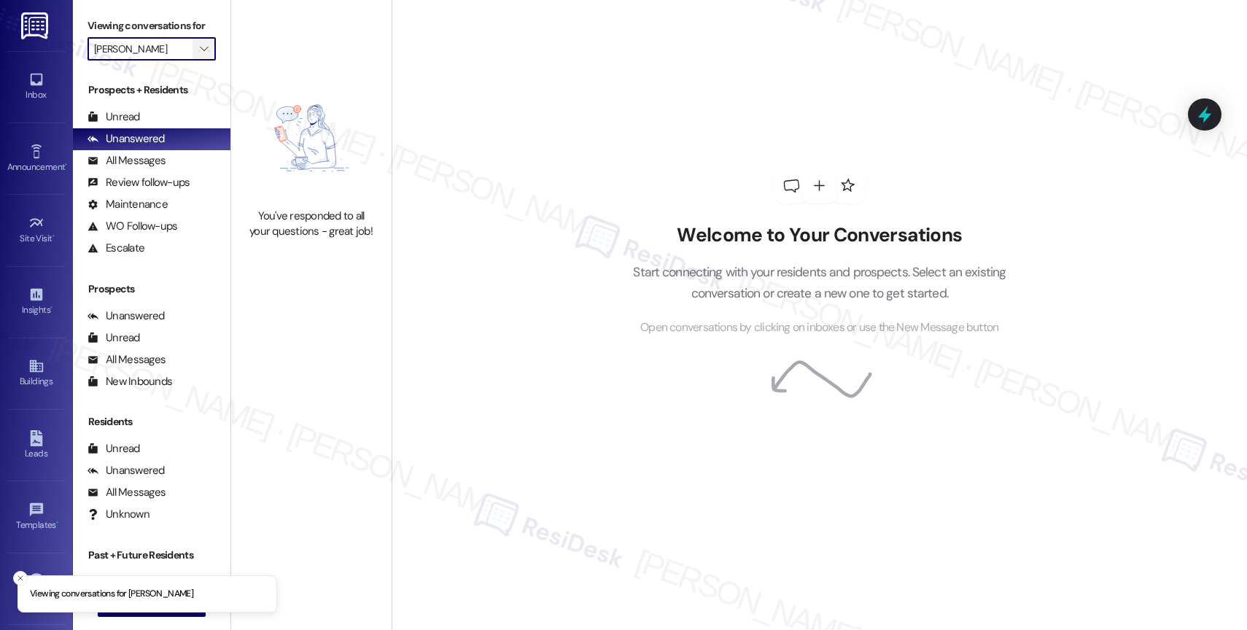
click at [197, 57] on span "" at bounding box center [204, 48] width 14 height 23
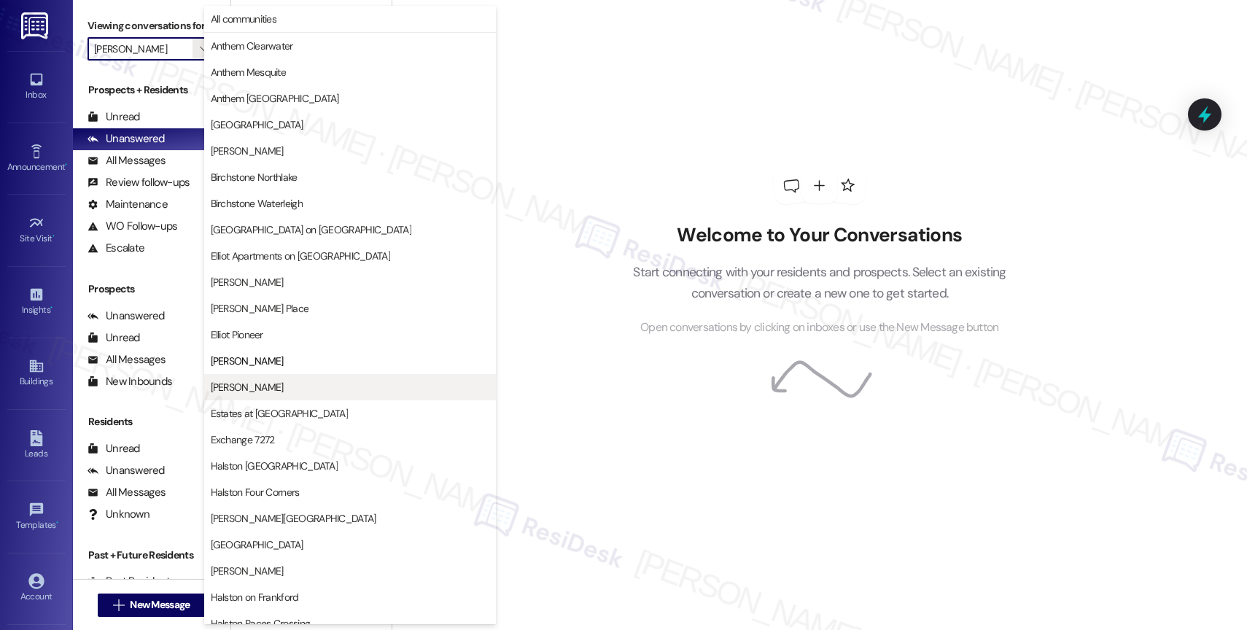
click at [306, 388] on span "[PERSON_NAME]" at bounding box center [350, 387] width 279 height 15
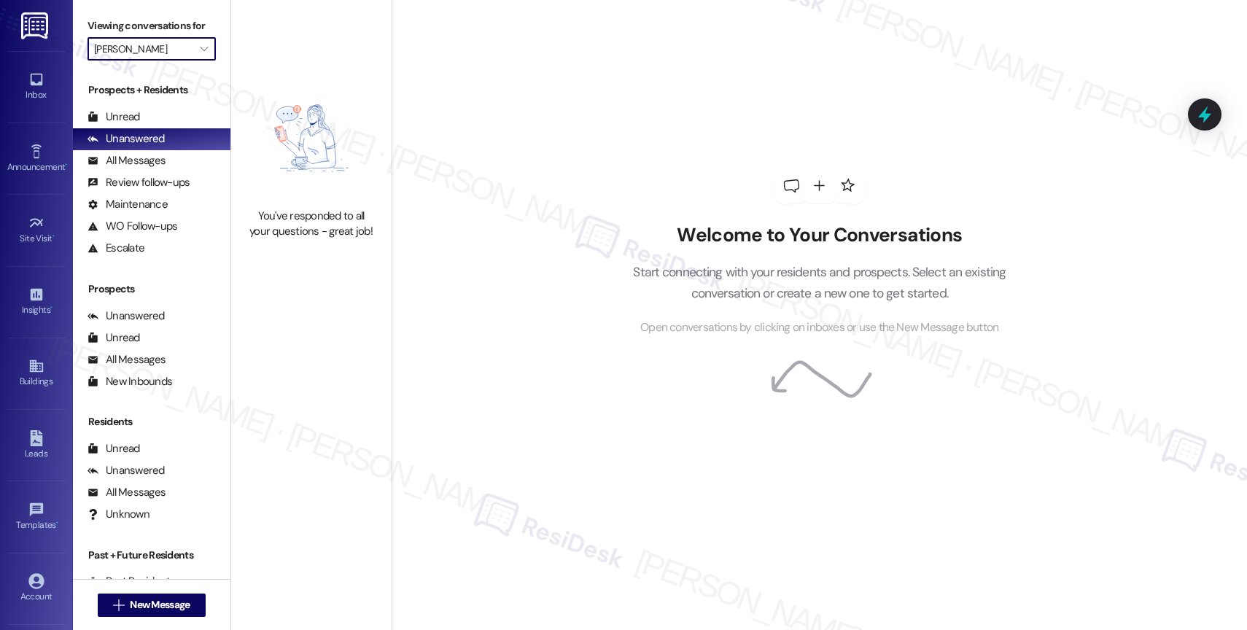
type input "[PERSON_NAME]"
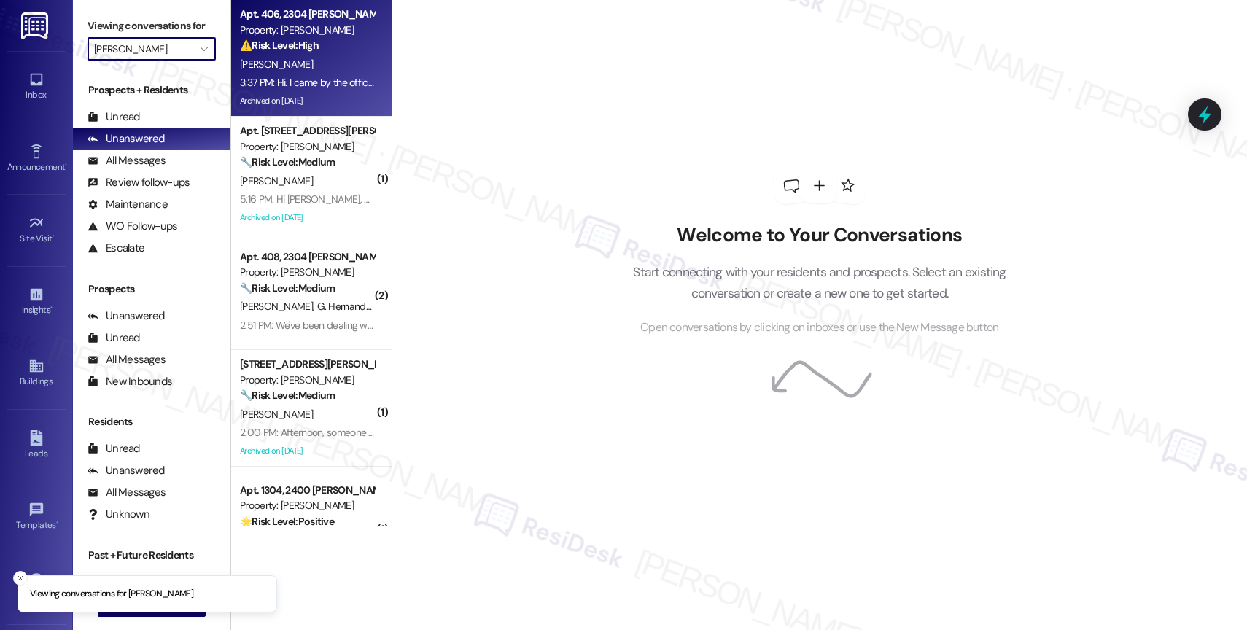
click at [316, 63] on div "[PERSON_NAME]" at bounding box center [308, 64] width 138 height 18
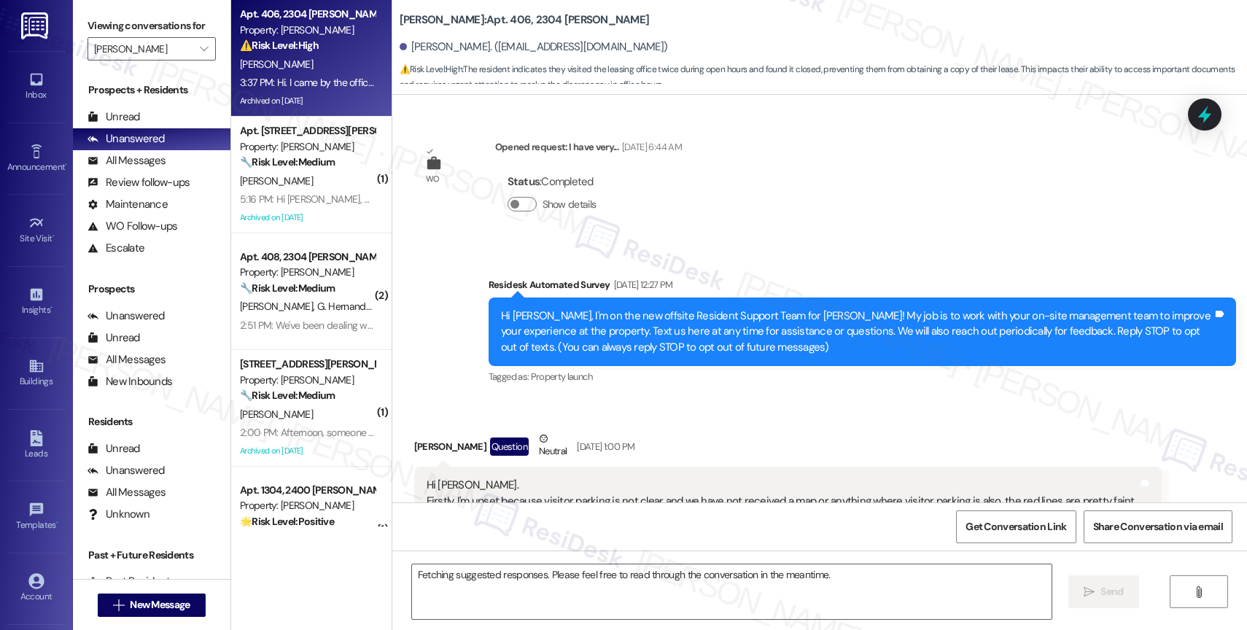
scroll to position [61387, 0]
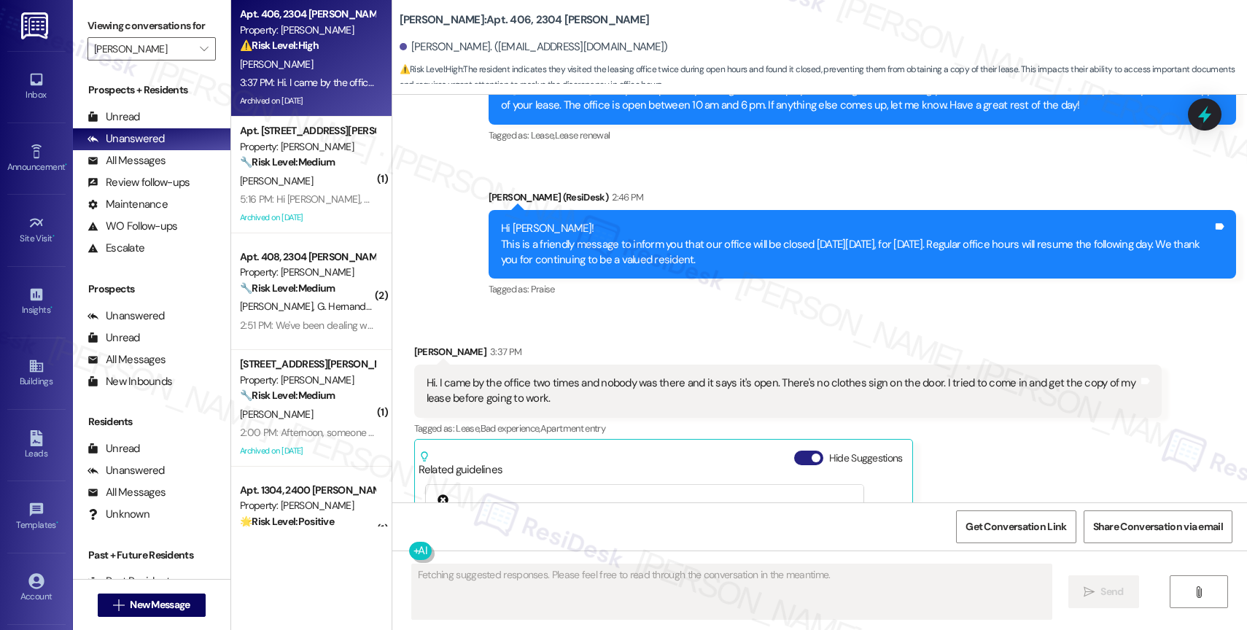
click at [794, 451] on button "Hide Suggestions" at bounding box center [808, 458] width 29 height 15
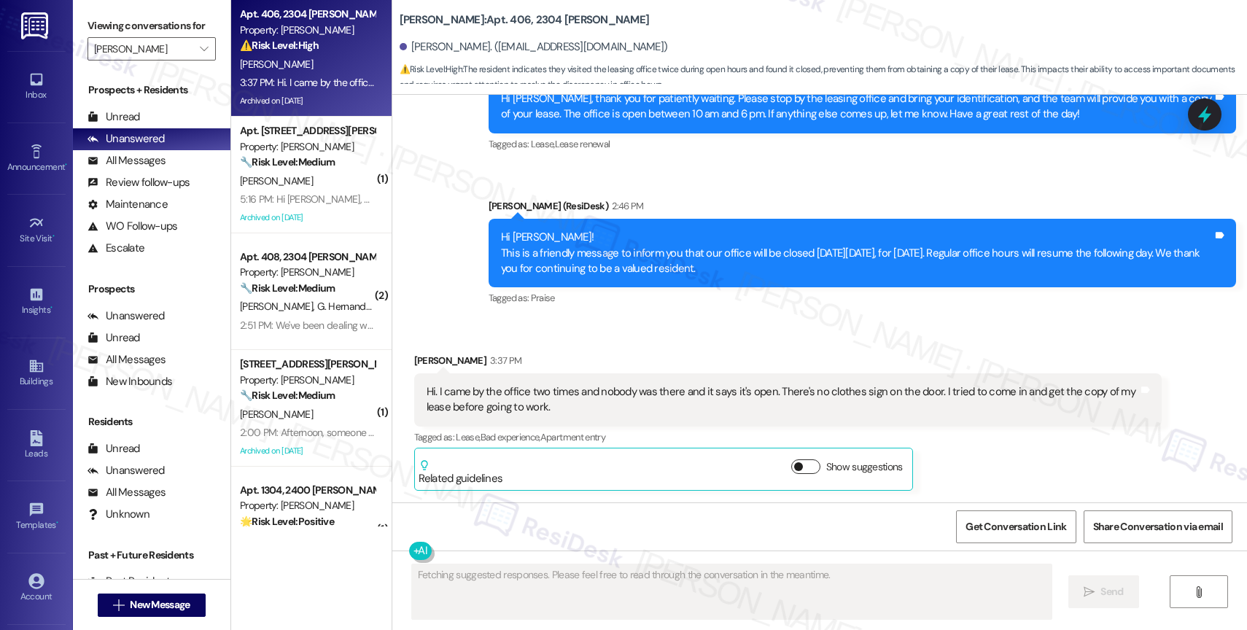
scroll to position [61134, 0]
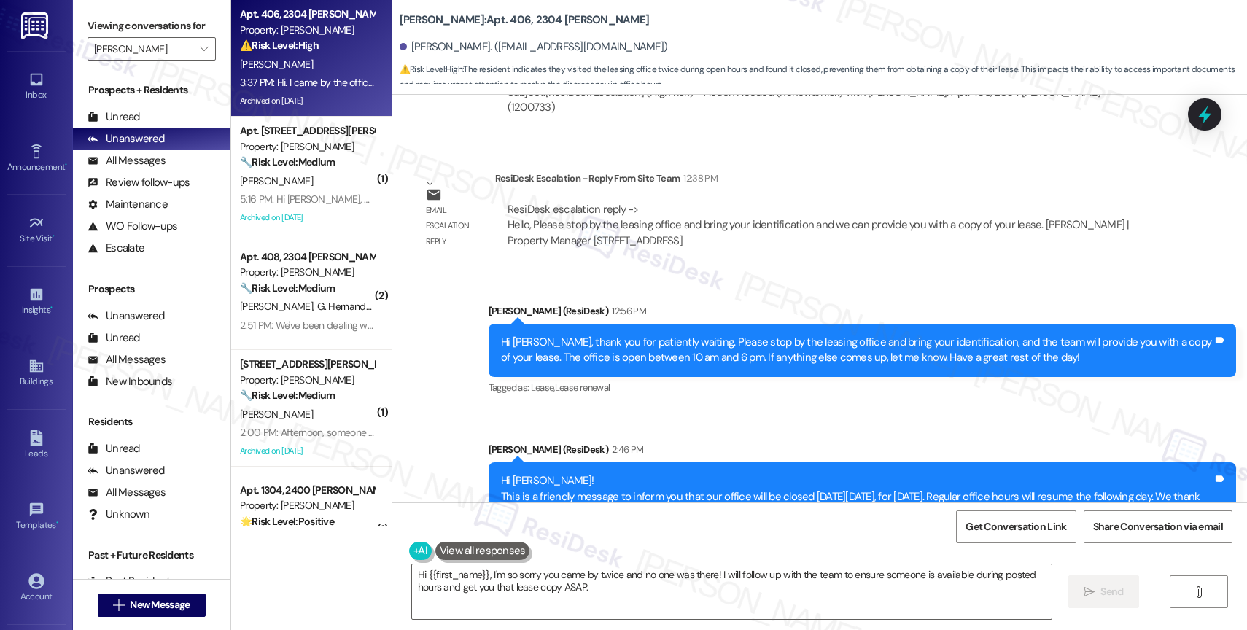
click at [585, 597] on textarea "Hi {{first_name}}, I'm so sorry you came by twice and no one was there! I will …" at bounding box center [732, 592] width 640 height 55
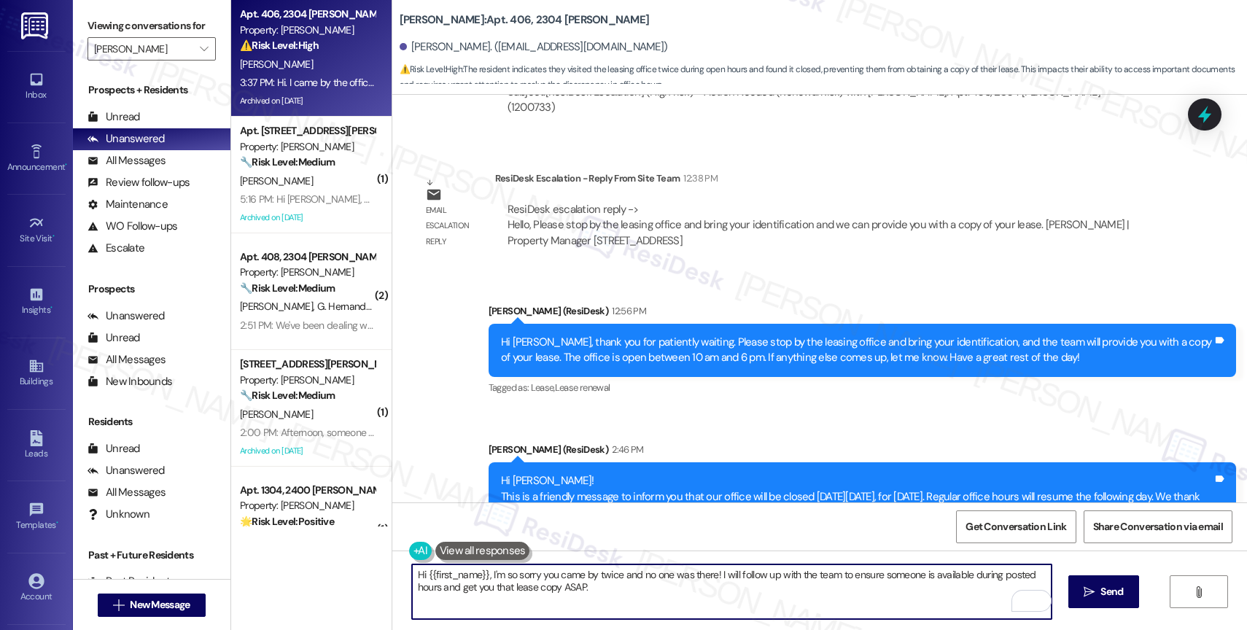
click at [631, 598] on textarea "Hi {{first_name}}, I'm so sorry you came by twice and no one was there! I will …" at bounding box center [732, 592] width 640 height 55
click at [683, 599] on textarea "Hi {{first_name}}, I'm so sorry you came by twice and no one was there! I will …" at bounding box center [732, 592] width 640 height 55
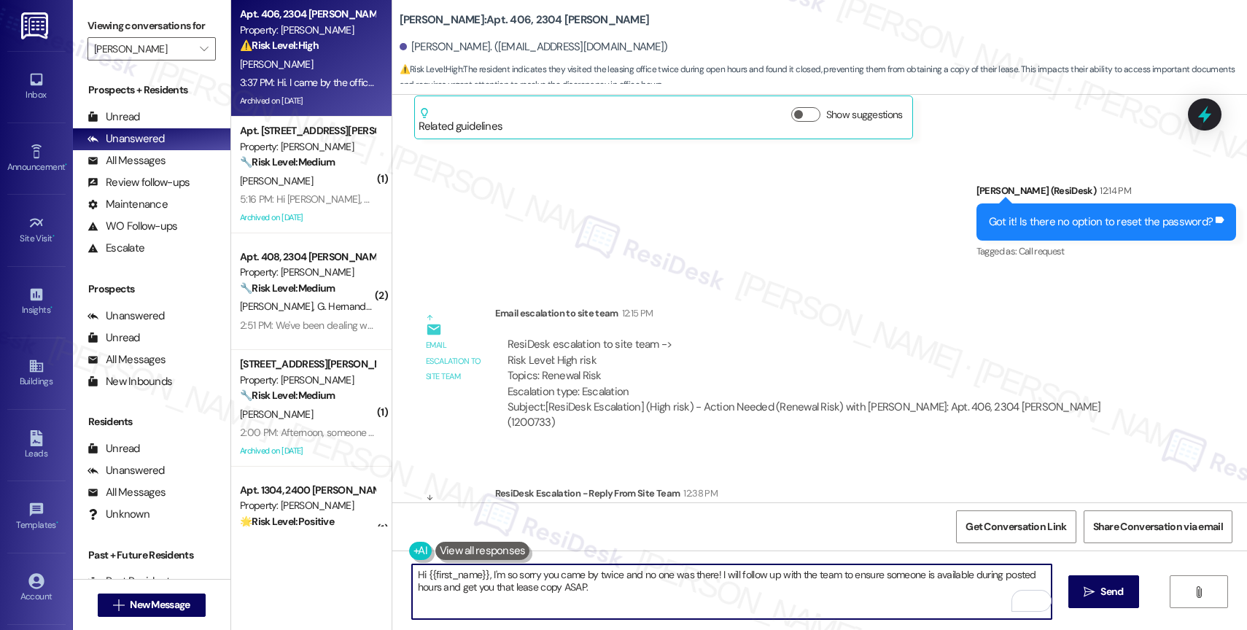
scroll to position [60780, 0]
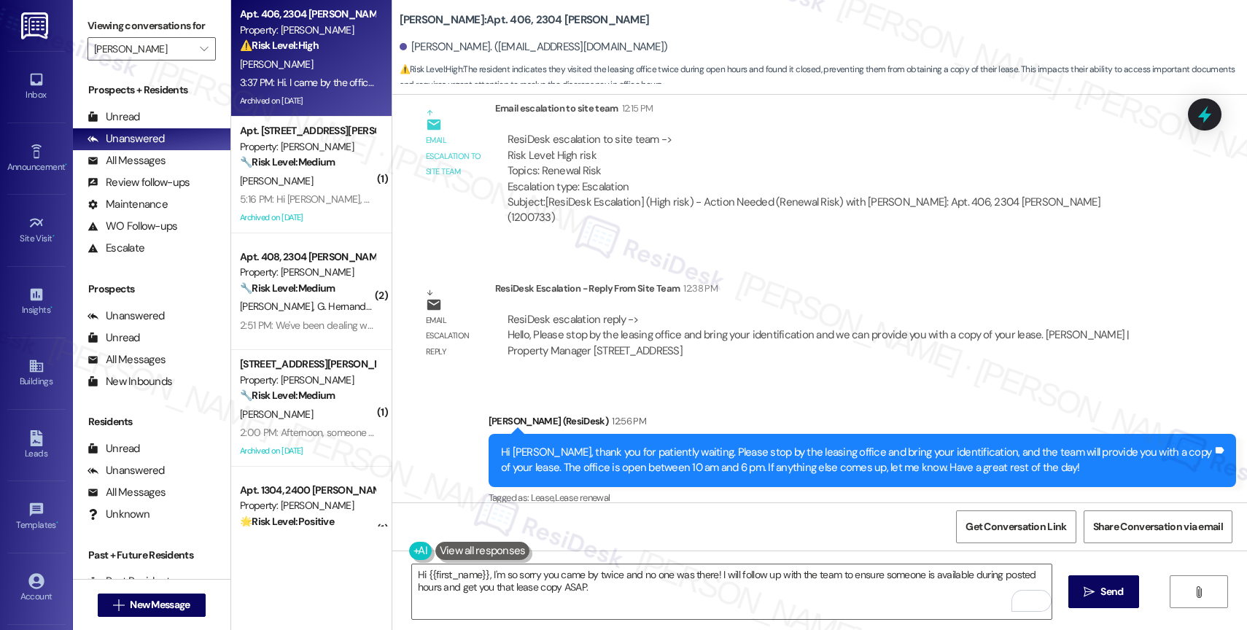
scroll to position [61134, 0]
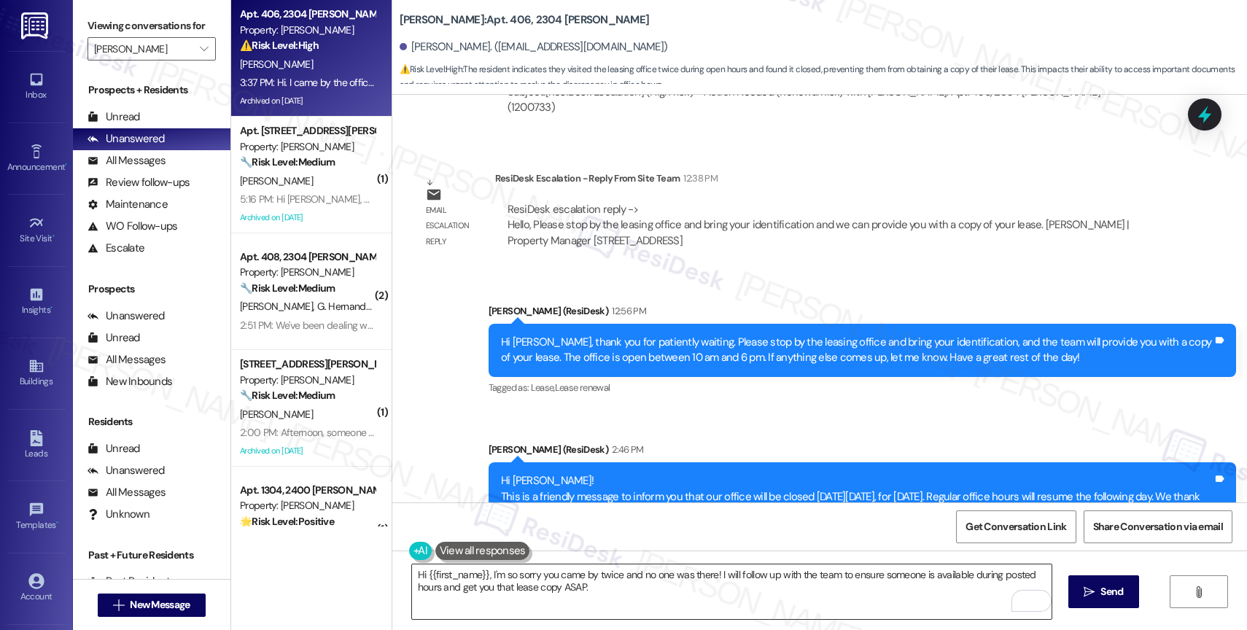
click at [573, 584] on textarea "Hi {{first_name}}, I'm so sorry you came by twice and no one was there! I will …" at bounding box center [732, 592] width 640 height 55
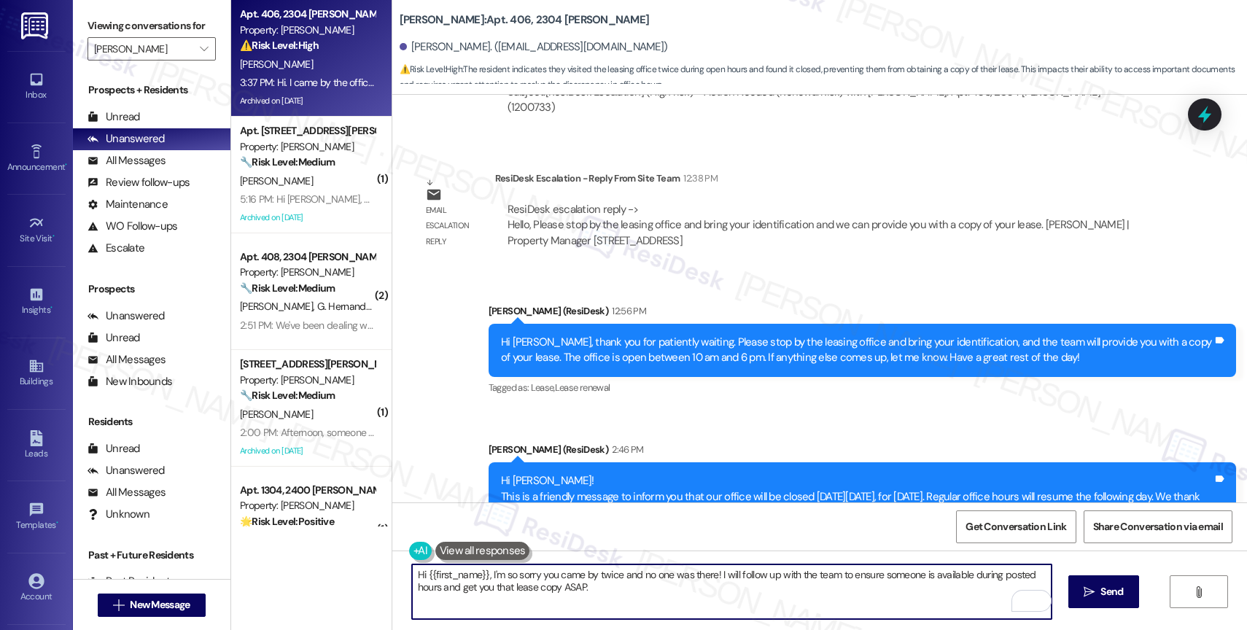
click at [573, 584] on textarea "Hi {{first_name}}, I'm so sorry you came by twice and no one was there! I will …" at bounding box center [732, 592] width 640 height 55
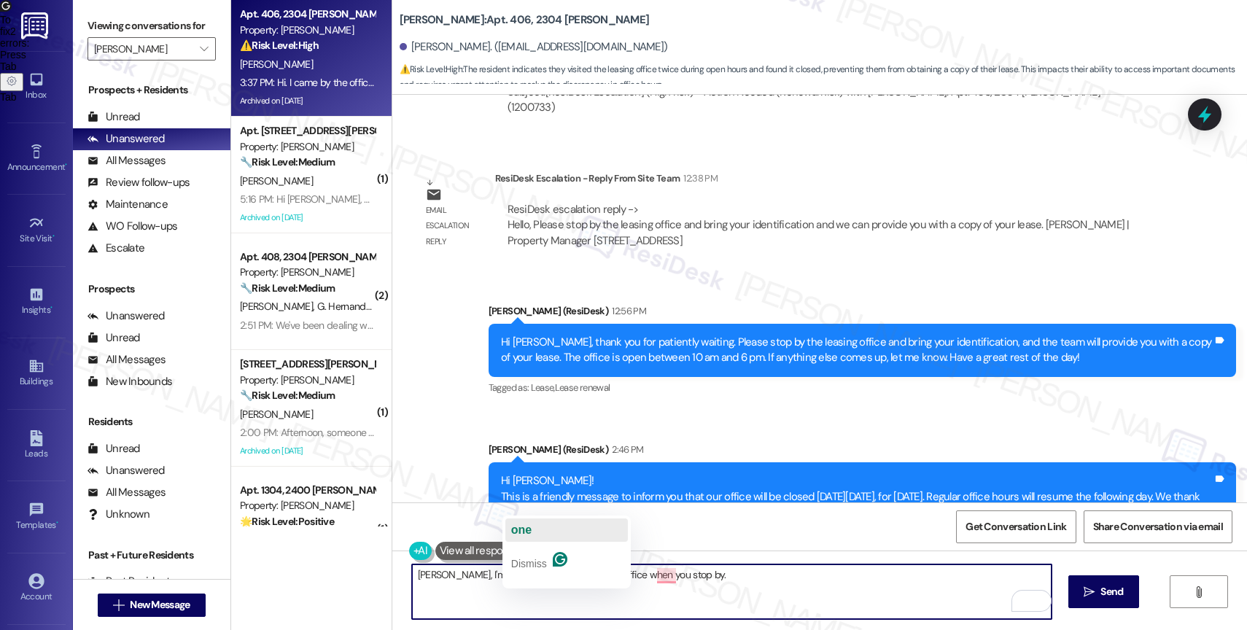
click at [538, 531] on button "one" at bounding box center [566, 530] width 123 height 23
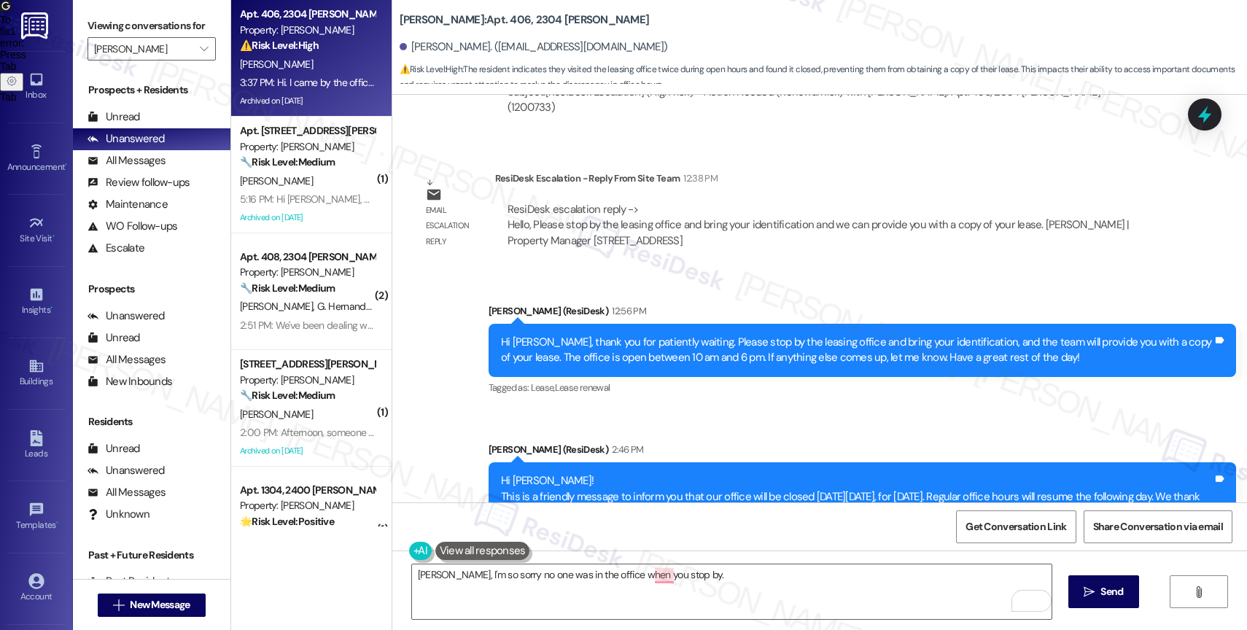
copy div "Hi. I came by the office two times and nobody was there and it says it's open. …"
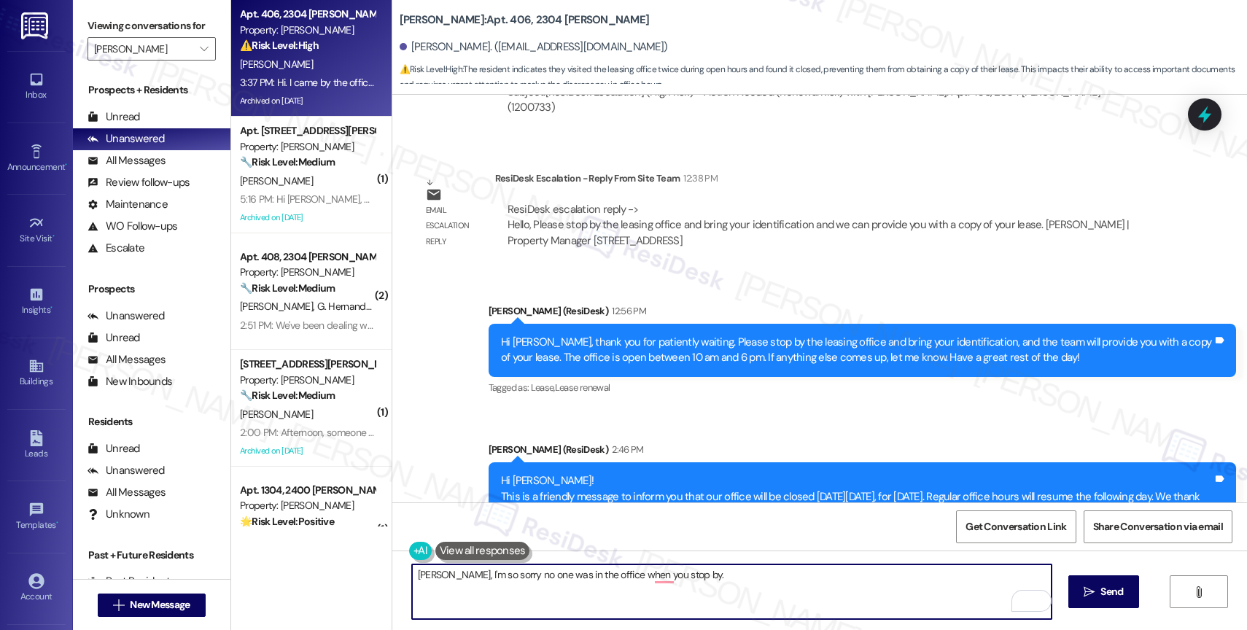
click at [710, 588] on textarea "Christine, I'm so sorry no one was in the office when you stop by." at bounding box center [732, 592] width 640 height 55
click at [752, 584] on textarea "Christine, I'm so sorry no one was in the office when you stopped by." at bounding box center [732, 592] width 640 height 55
click at [697, 575] on textarea "Christine, I'm so sorry no one was in the office when you stopped by. May I also" at bounding box center [732, 592] width 640 height 55
click at [940, 576] on textarea "Christine, I'm so sorry no one was in the office when you stopped by. I'll make…" at bounding box center [732, 592] width 640 height 55
click at [836, 570] on textarea "Christine, I'm so sorry no one was in the office when you stopped by. I'll make…" at bounding box center [732, 592] width 640 height 55
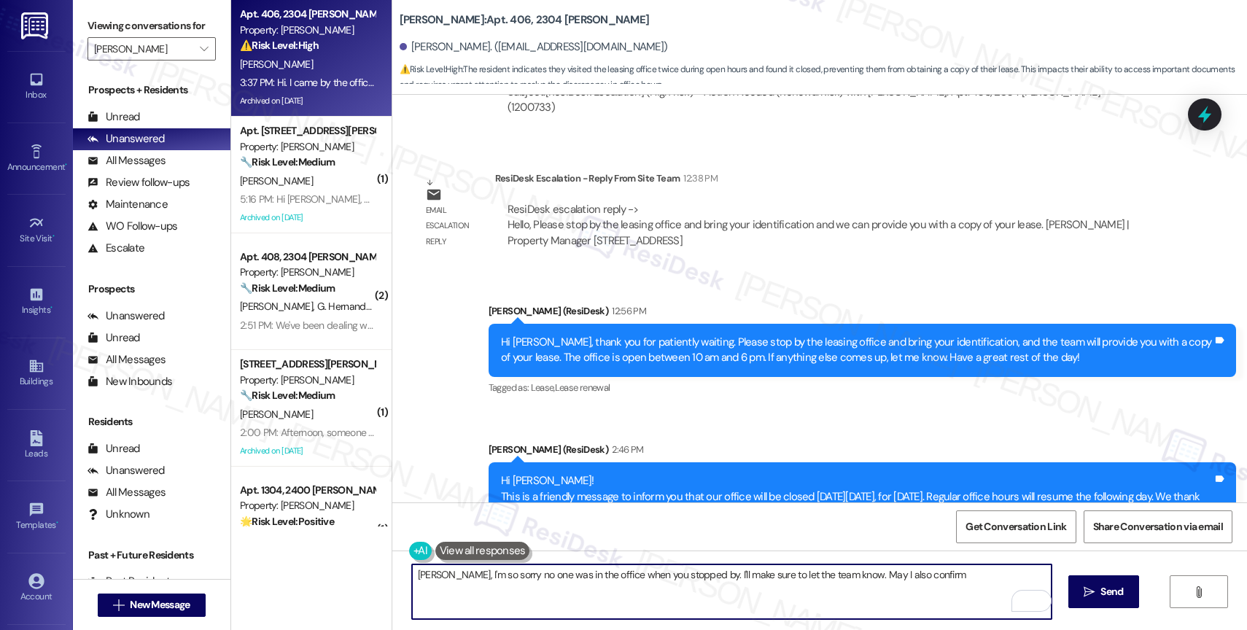
click at [948, 583] on textarea "Christine, I'm so sorry no one was in the office when you stopped by. I'll make…" at bounding box center [732, 592] width 640 height 55
drag, startPoint x: 884, startPoint y: 575, endPoint x: 990, endPoint y: 583, distance: 106.1
click at [990, 583] on textarea "Christine, I'm so sorry no one was in the office when you stopped by. I'll make…" at bounding box center [732, 592] width 640 height 55
click at [986, 579] on textarea "Christine, I'm so sorry no one was in the office when you stopped by. I'll make…" at bounding box center [732, 592] width 640 height 55
drag, startPoint x: 901, startPoint y: 575, endPoint x: 955, endPoint y: 576, distance: 54.0
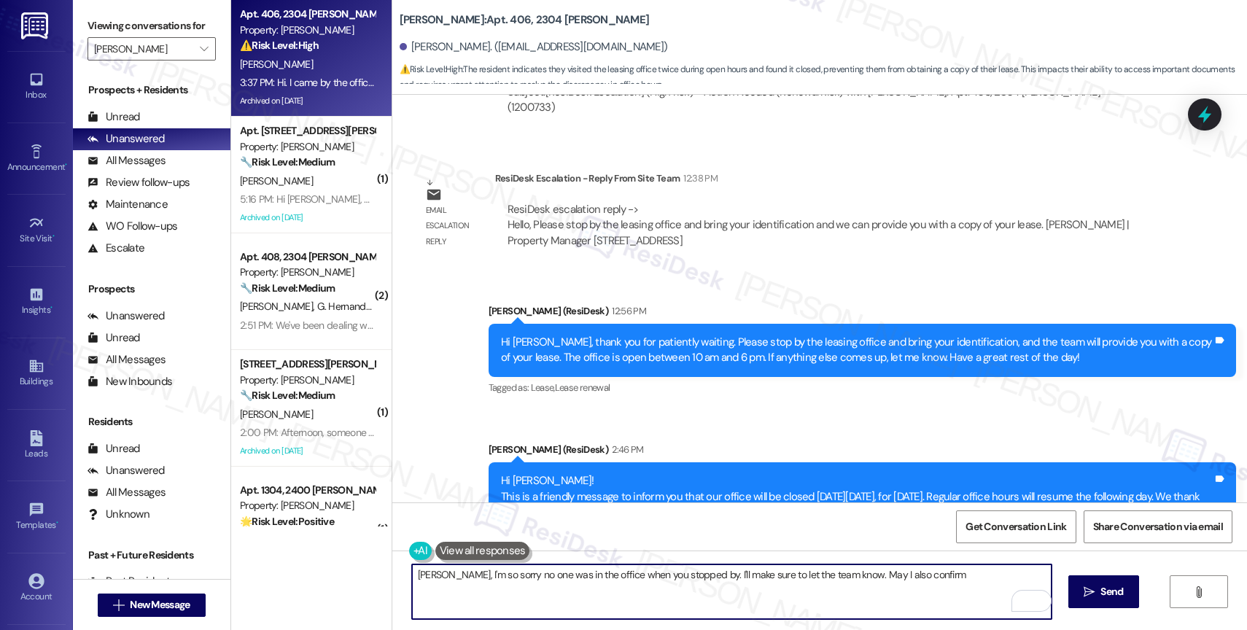
click at [955, 576] on textarea "Christine, I'm so sorry no one was in the office when you stopped by. I'll make…" at bounding box center [732, 592] width 640 height 55
click at [867, 576] on textarea "Christine, I'm so sorry no one was in the office when you stopped by. I'll make…" at bounding box center [732, 592] width 640 height 55
drag, startPoint x: 865, startPoint y: 573, endPoint x: 956, endPoint y: 578, distance: 90.6
click at [955, 578] on textarea "Christine, I'm so sorry no one was in the office when you stopped by. I'll make…" at bounding box center [732, 592] width 640 height 55
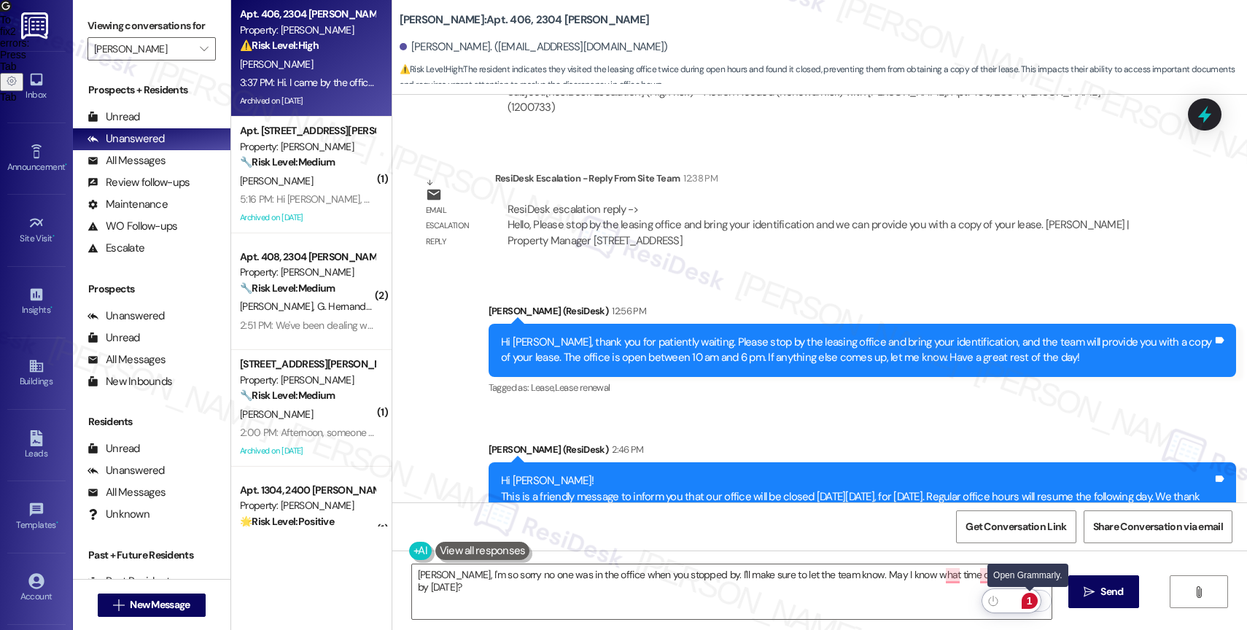
click at [1025, 592] on div "1" at bounding box center [1029, 601] width 19 height 19
click at [1027, 592] on button "1" at bounding box center [1029, 601] width 19 height 19
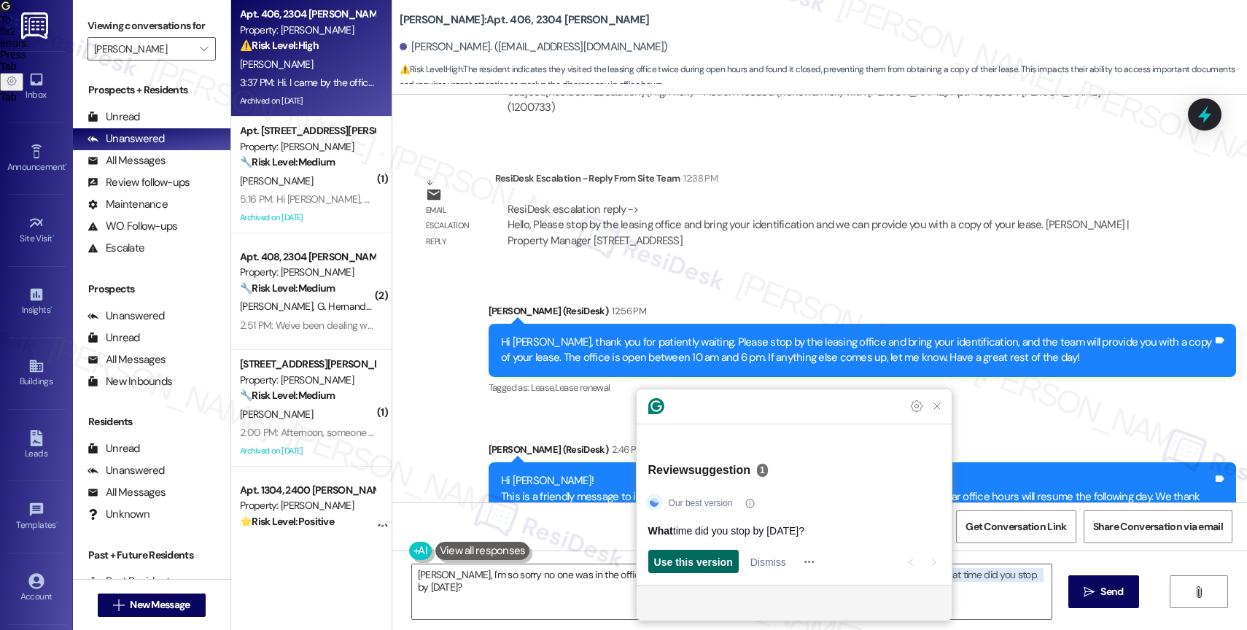
click at [678, 564] on span "Use this version" at bounding box center [693, 561] width 79 height 15
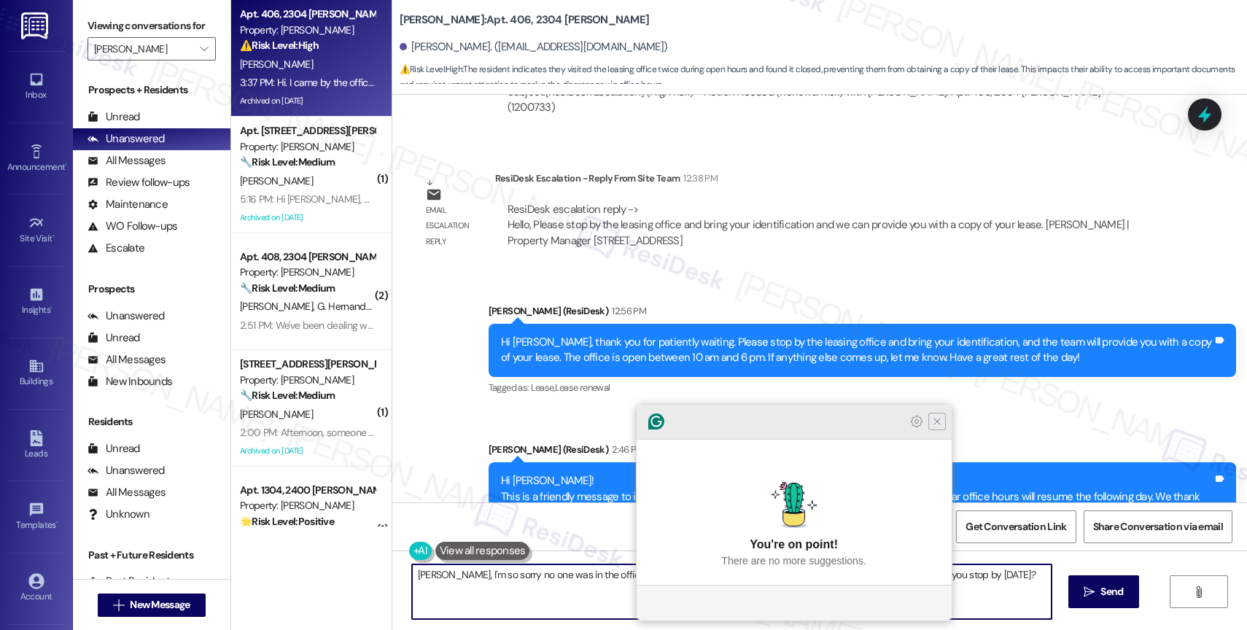
type textarea "Christine, I'm so sorry no one was in the office when you stopped by. I'll make…"
click at [938, 427] on icon "Close Grammarly Assistant" at bounding box center [937, 422] width 12 height 12
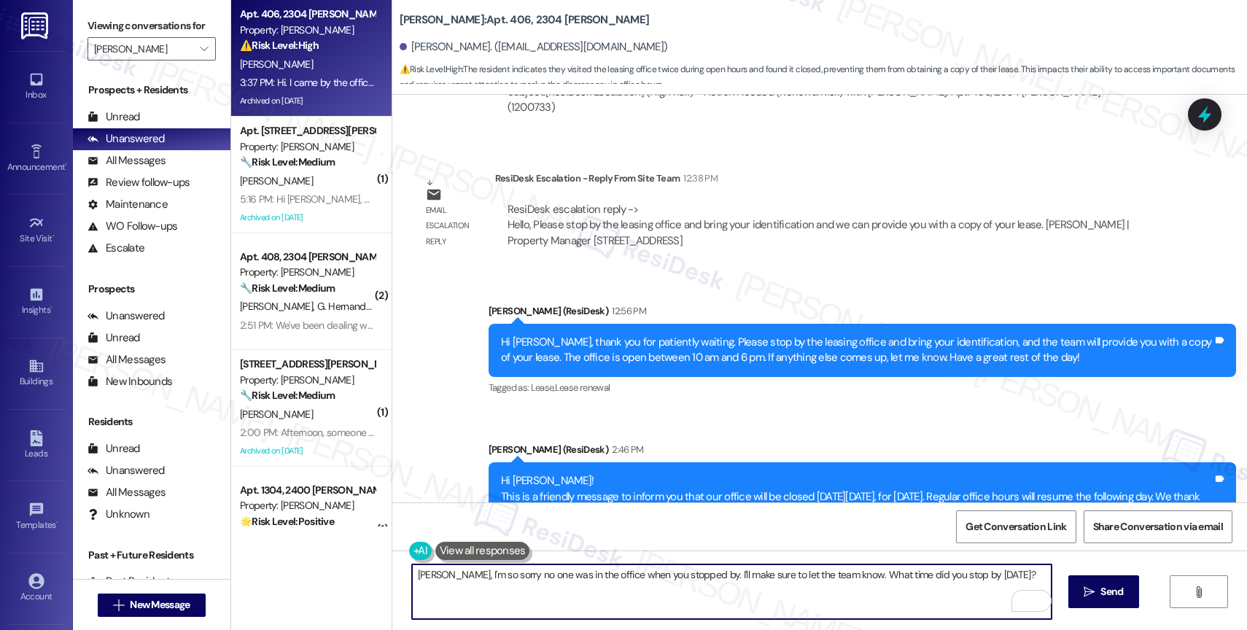
click at [999, 573] on textarea "Christine, I'm so sorry no one was in the office when you stopped by. I'll make…" at bounding box center [732, 592] width 640 height 55
click at [1092, 578] on button " Send" at bounding box center [1104, 592] width 71 height 33
click at [587, 585] on textarea "Christine, I'm so sorry no one was in the office when you stopped by. I'll make…" at bounding box center [734, 592] width 640 height 55
click at [546, 581] on textarea "Christine, I'm so sorry no one was in the office when you stopped by. I'll make…" at bounding box center [734, 592] width 640 height 55
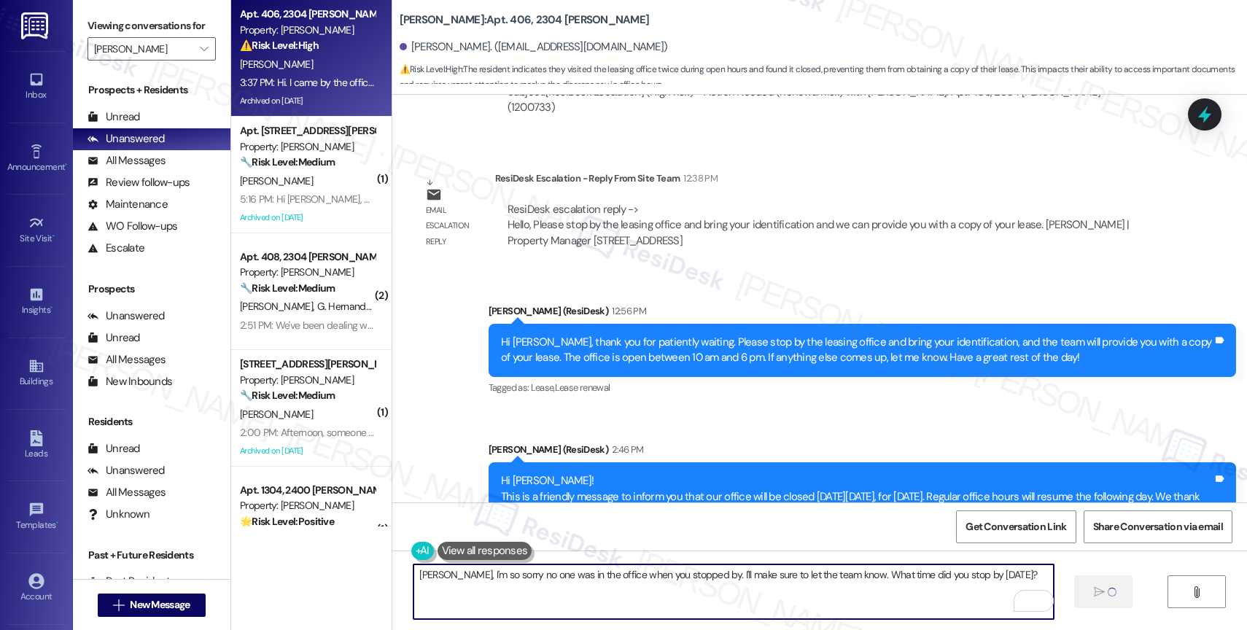
click at [546, 581] on textarea "Christine, I'm so sorry no one was in the office when you stopped by. I'll make…" at bounding box center [734, 592] width 640 height 55
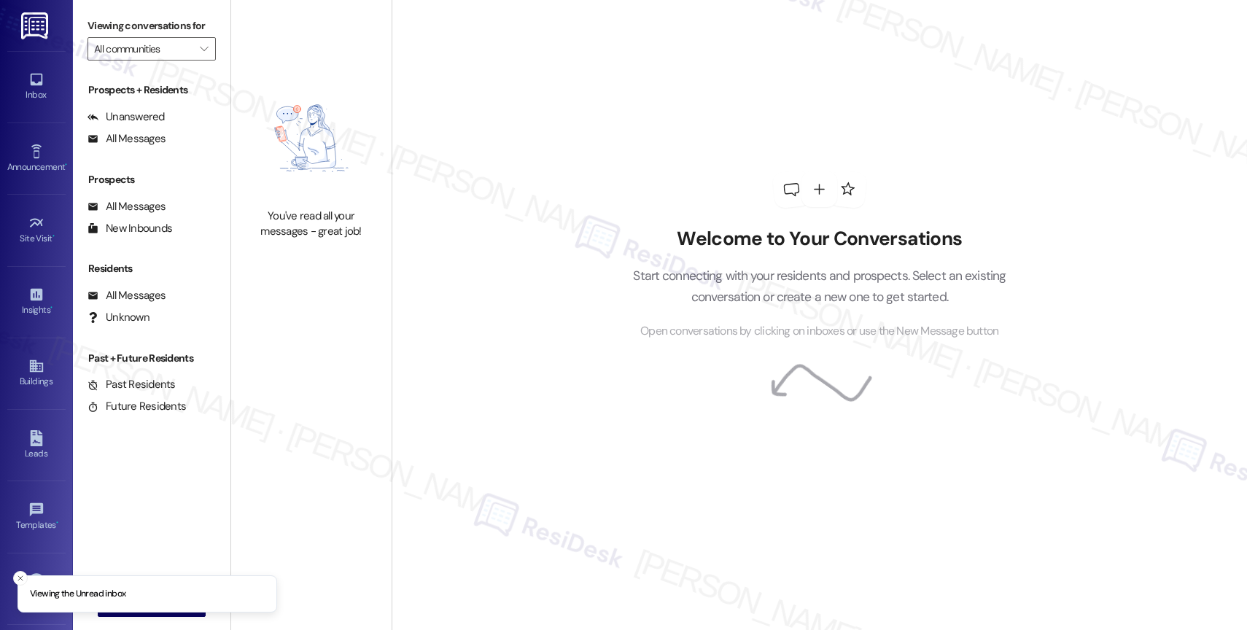
type input "[PERSON_NAME]"
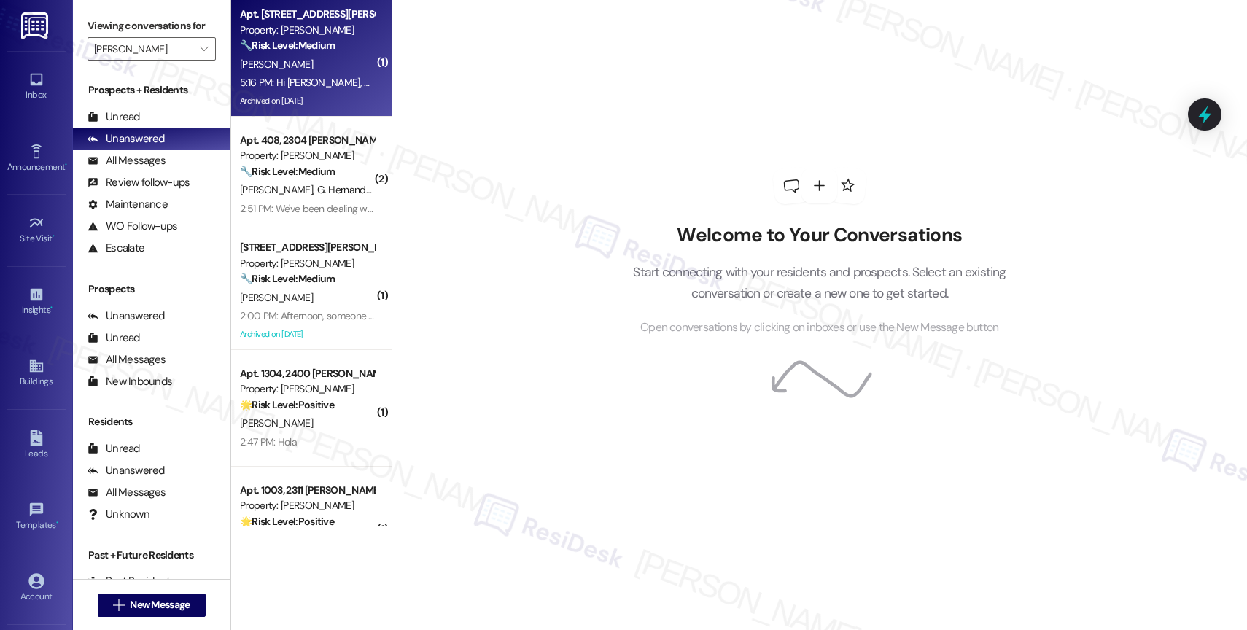
click at [299, 40] on strong "🔧 Risk Level: Medium" at bounding box center [287, 45] width 95 height 13
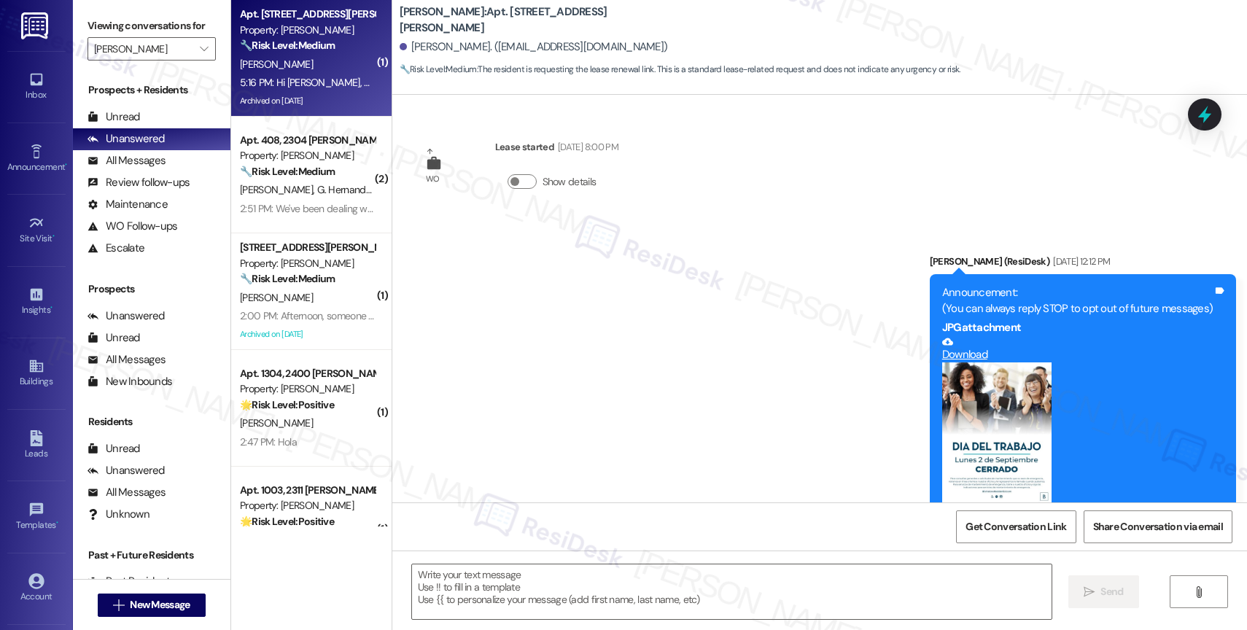
scroll to position [13405, 0]
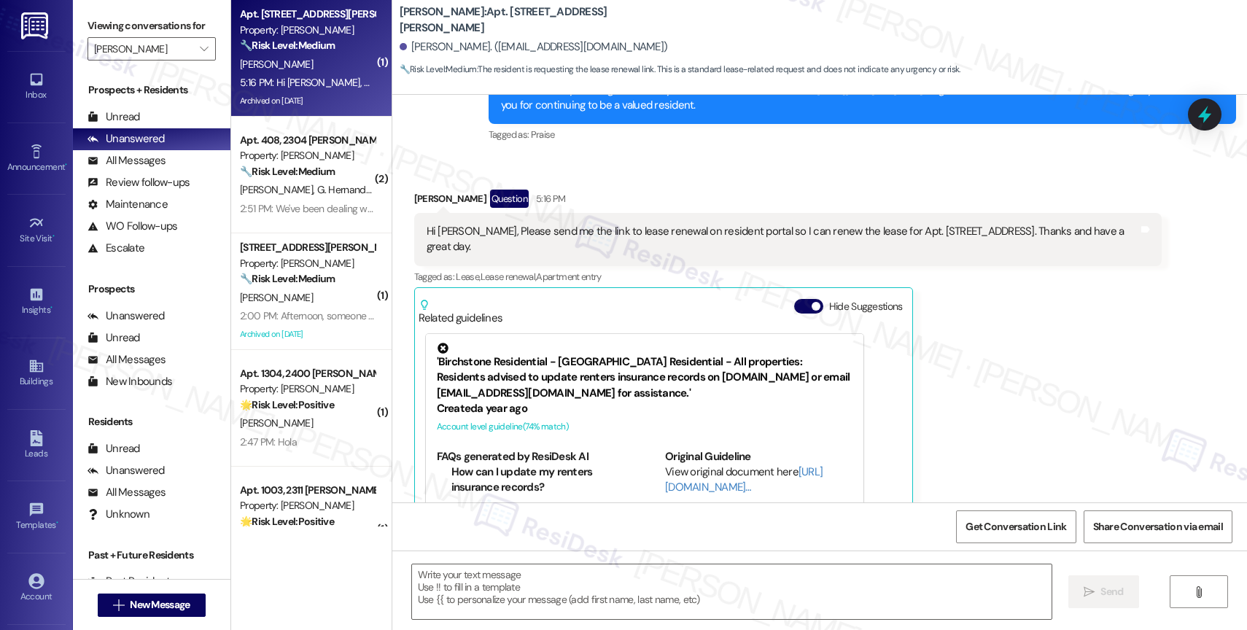
type textarea "Fetching suggested responses. Please feel free to read through the conversation…"
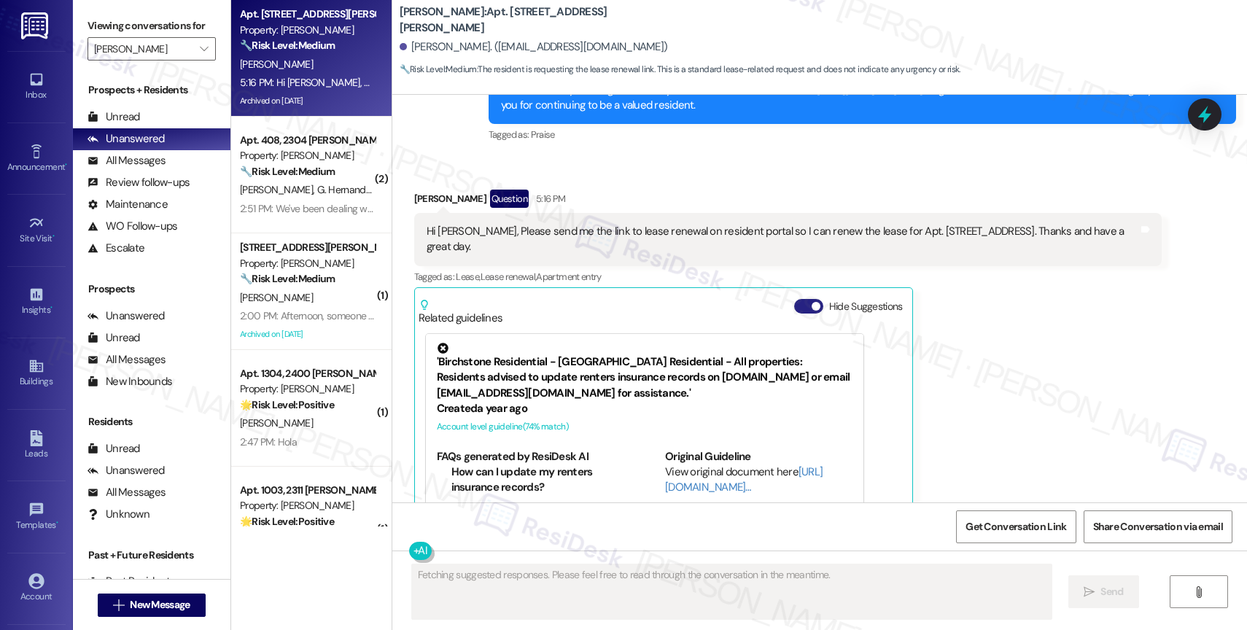
click at [801, 299] on button "Hide Suggestions" at bounding box center [808, 306] width 29 height 15
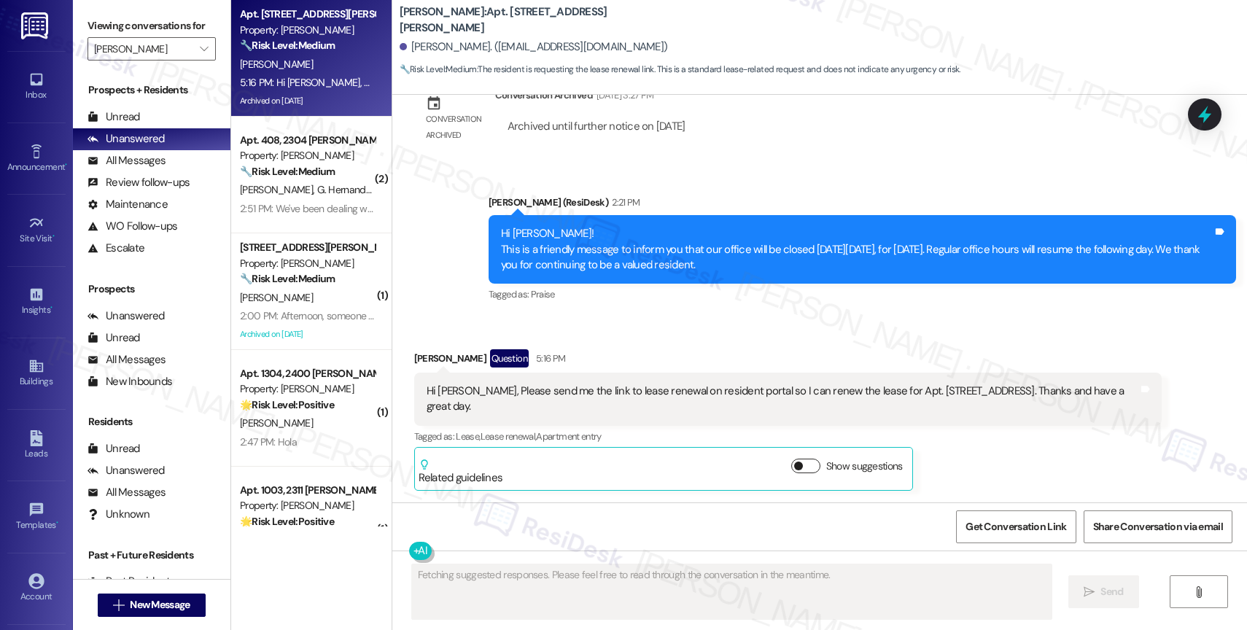
scroll to position [13153, 0]
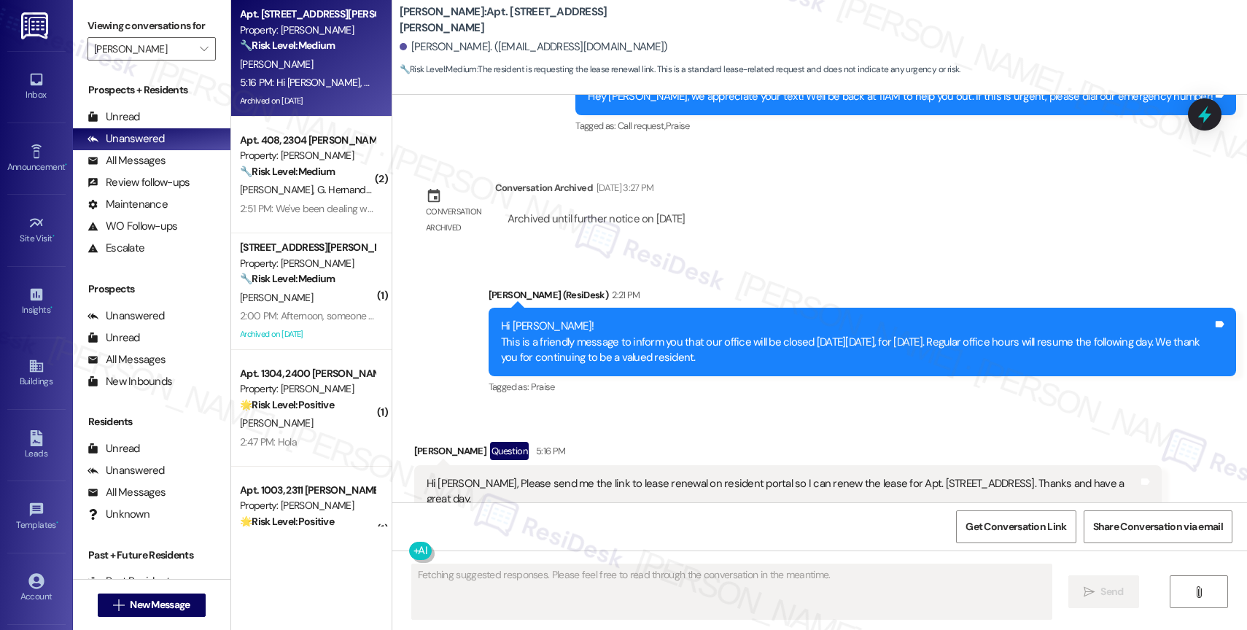
click at [647, 329] on div "Announcement, sent via SMS Sarah (ResiDesk) 2:21 PM Hi Imran! This is a friendl…" at bounding box center [863, 342] width 770 height 133
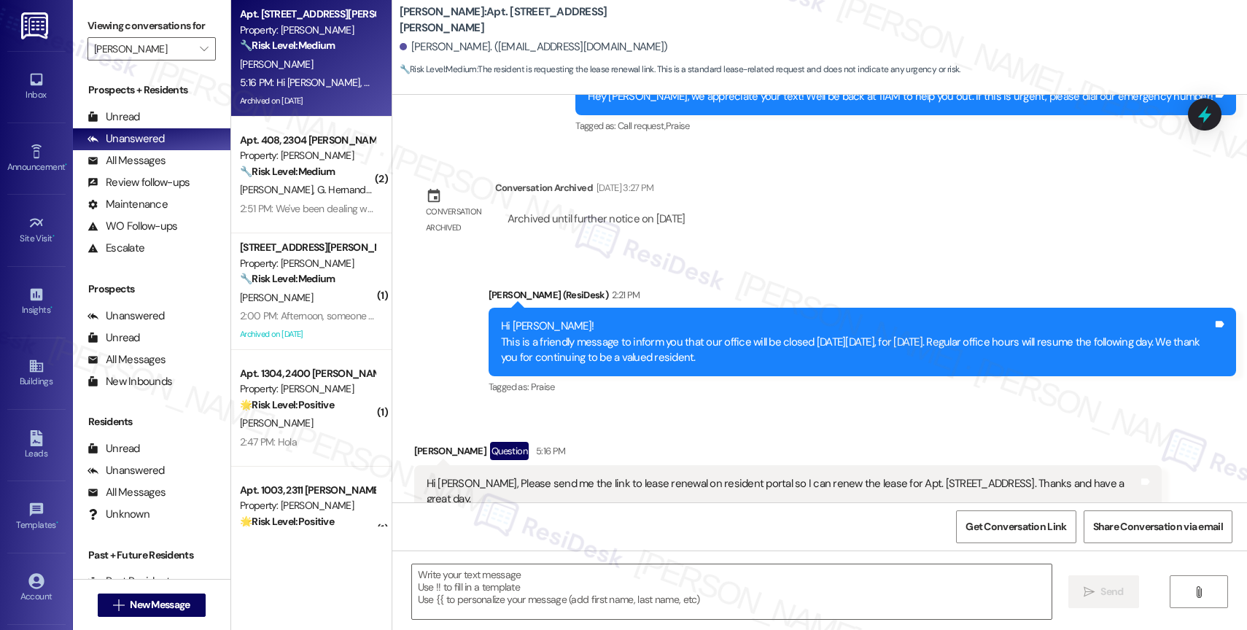
click at [690, 431] on div "Received via SMS Imran Waheed Question 5:16 PM Hi Sarah, Please send me the lin…" at bounding box center [788, 512] width 770 height 163
click at [527, 607] on textarea at bounding box center [732, 592] width 640 height 55
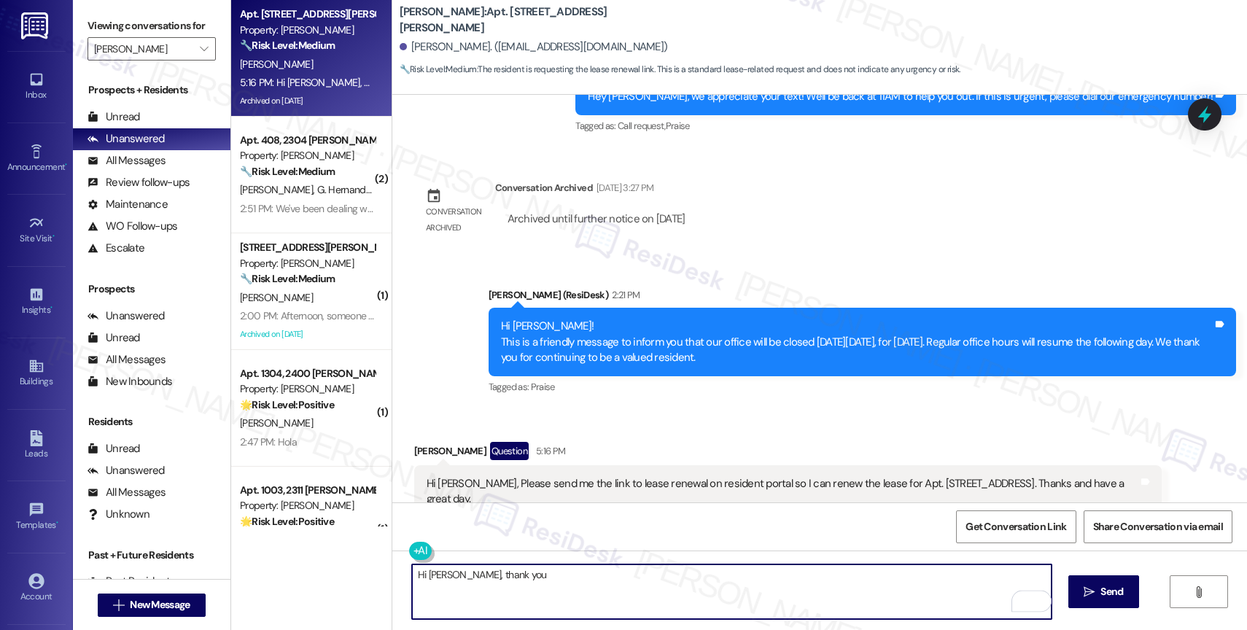
click at [529, 570] on textarea "Hi Imran, thank you" at bounding box center [732, 592] width 640 height 55
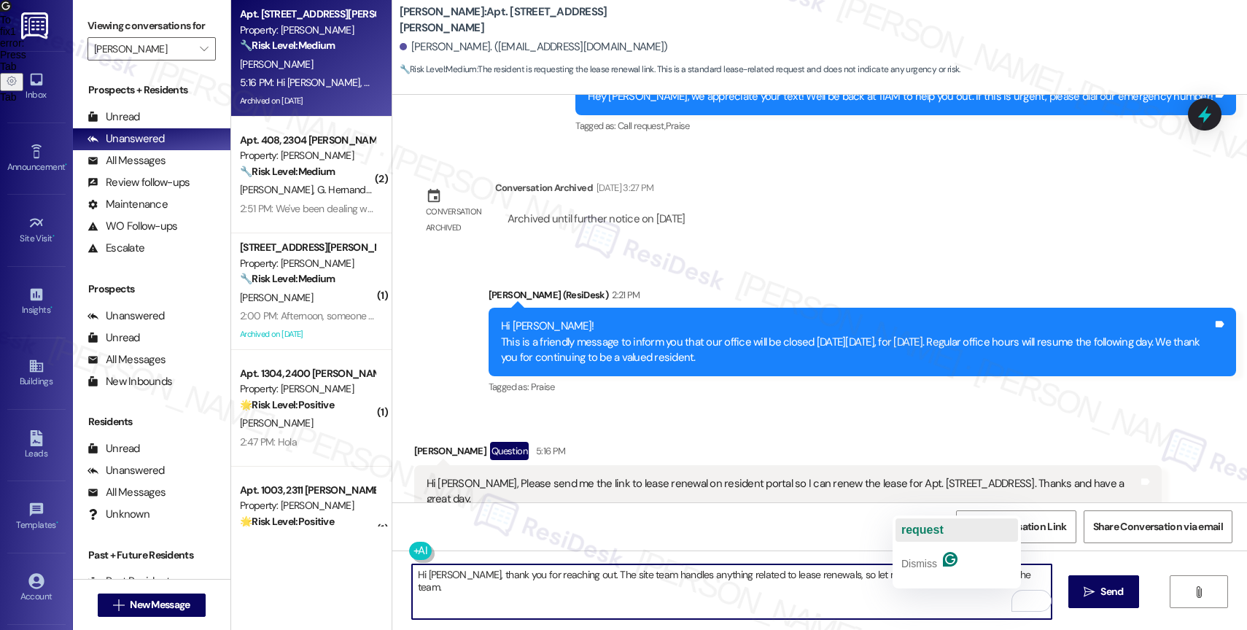
click at [944, 527] on span "request" at bounding box center [923, 530] width 42 height 12
click at [1014, 579] on textarea "Hi Imran, thank you for reaching out. The site team handles anything related to…" at bounding box center [732, 592] width 640 height 55
click at [711, 607] on textarea "Hi Imran, thank you for reaching out. The site team handles anything related to…" at bounding box center [732, 592] width 640 height 55
click at [579, 592] on textarea "Hi Imran, thank you for reaching out. The site team handles anything related to…" at bounding box center [732, 592] width 640 height 55
click at [551, 603] on textarea "Hi Imran, thank you for reaching out. The site team handles anything related to…" at bounding box center [732, 592] width 640 height 55
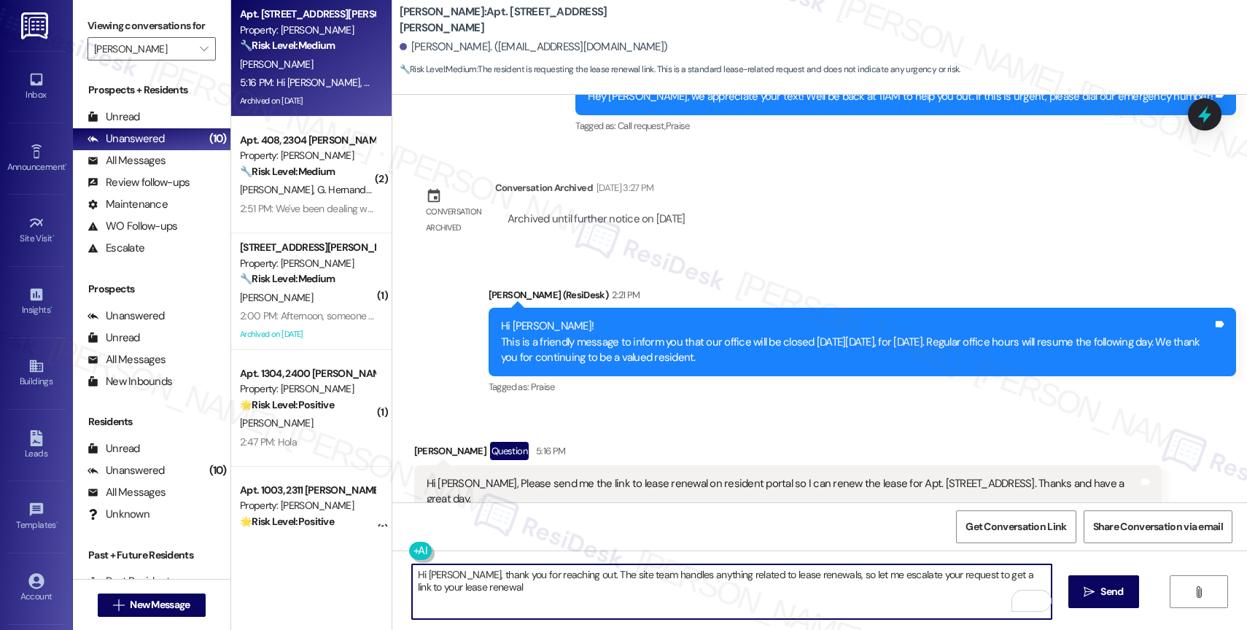
click at [837, 599] on textarea "Hi Imran, thank you for reaching out. The site team handles anything related to…" at bounding box center [732, 592] width 640 height 55
click at [853, 599] on textarea "Hi Imran, thank you for reaching out. The site team handles anything related to…" at bounding box center [732, 592] width 640 height 55
drag, startPoint x: 986, startPoint y: 573, endPoint x: 991, endPoint y: 594, distance: 21.6
click at [991, 594] on textarea "Hi Imran, thank you for reaching out. The site team handles anything related to…" at bounding box center [732, 592] width 640 height 55
click at [506, 594] on textarea "Hi Imran, thank you for reaching out. The site team handles anything related to…" at bounding box center [732, 592] width 640 height 55
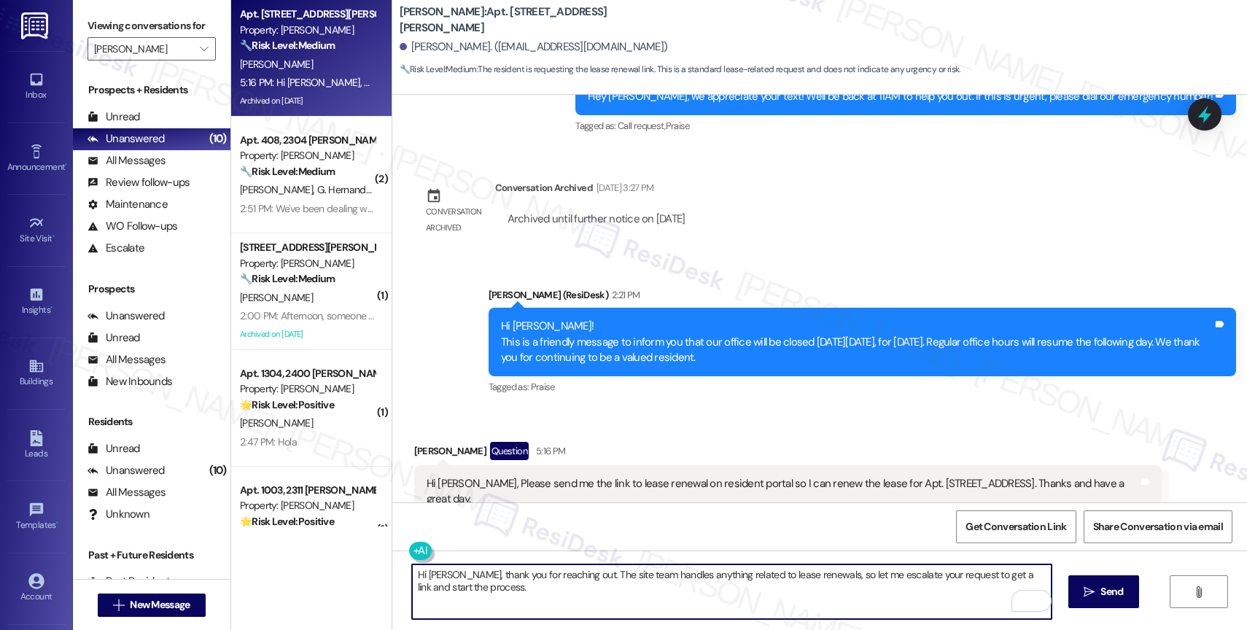
click at [660, 602] on textarea "Hi Imran, thank you for reaching out. The site team handles anything related to…" at bounding box center [732, 592] width 640 height 55
click at [567, 594] on textarea "Hi Imran, thank you for reaching out. The site team handles anything related to…" at bounding box center [732, 592] width 640 height 55
type textarea "Hi Imran, thank you for reaching out. The site team handles anything related to…"
click at [1101, 592] on span "Send" at bounding box center [1112, 591] width 23 height 15
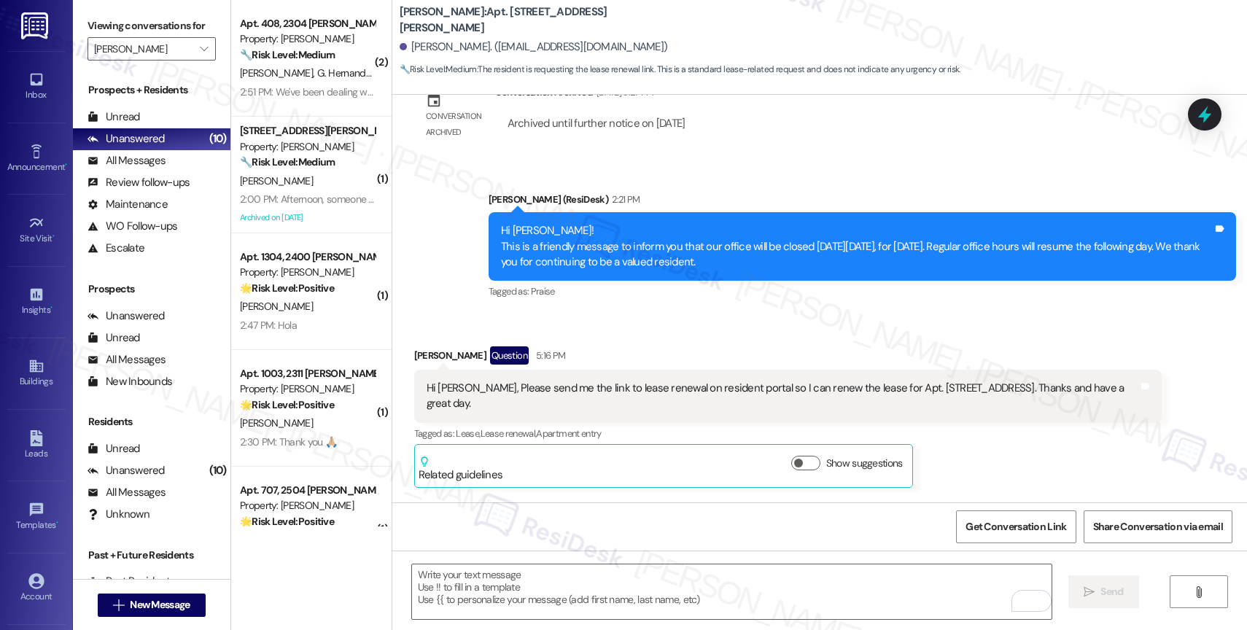
scroll to position [13270, 0]
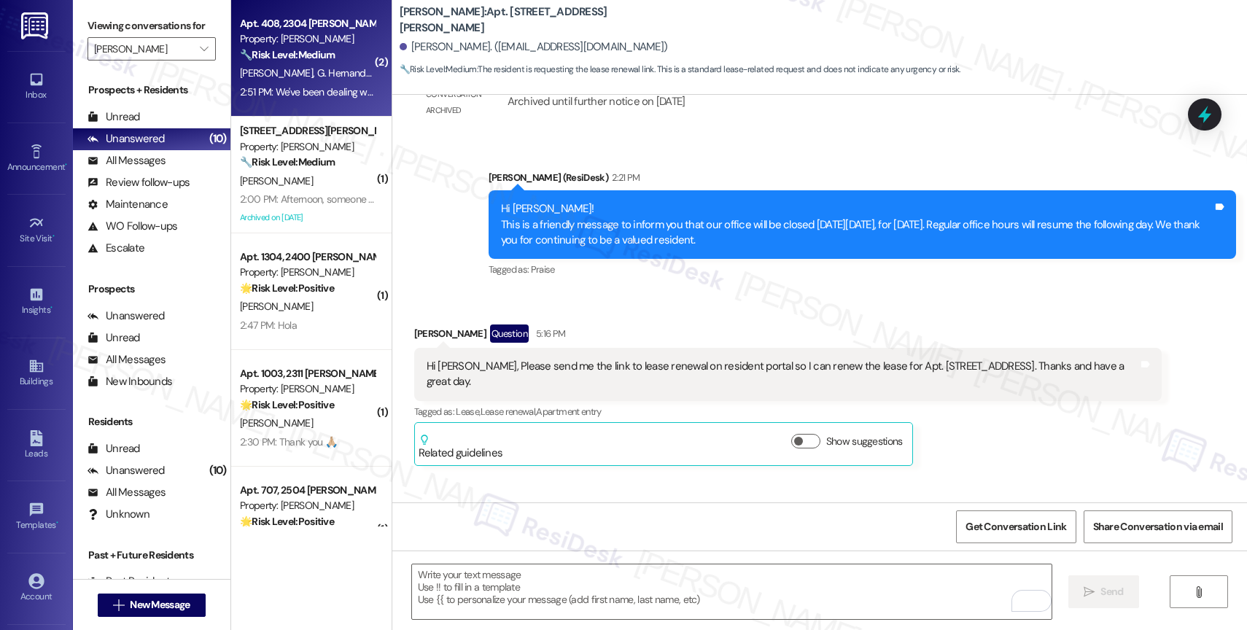
click at [323, 74] on span "G. Hernandezjr" at bounding box center [348, 72] width 63 height 13
type textarea "Fetching suggested responses. Please feel free to read through the conversation…"
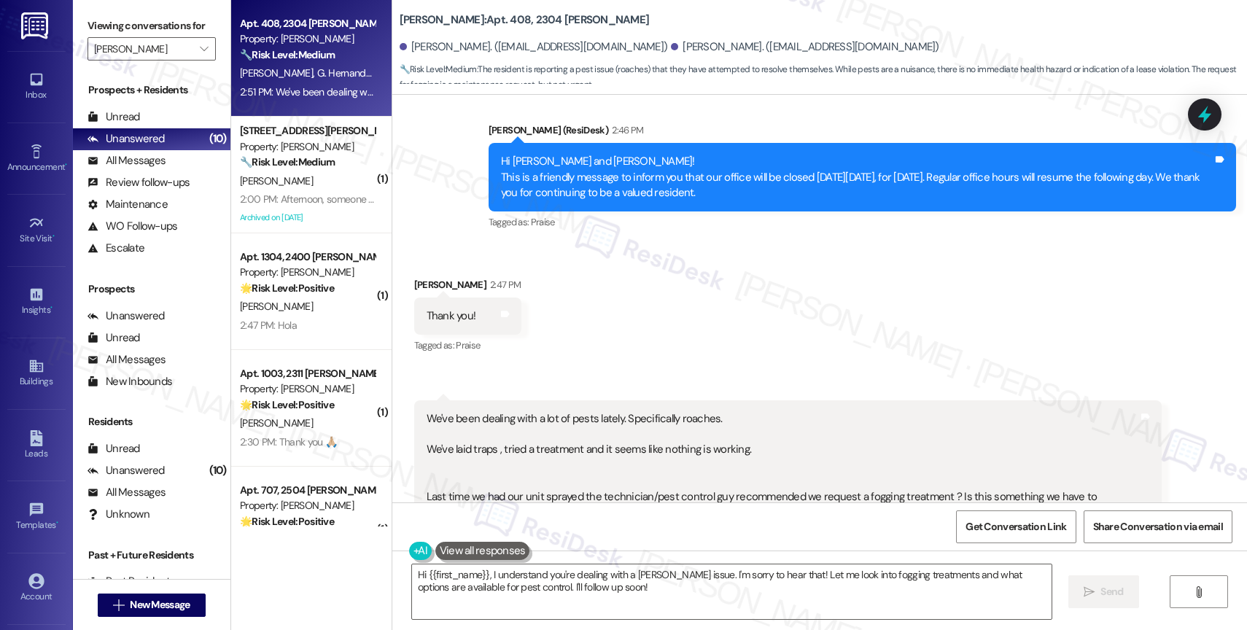
scroll to position [2093, 0]
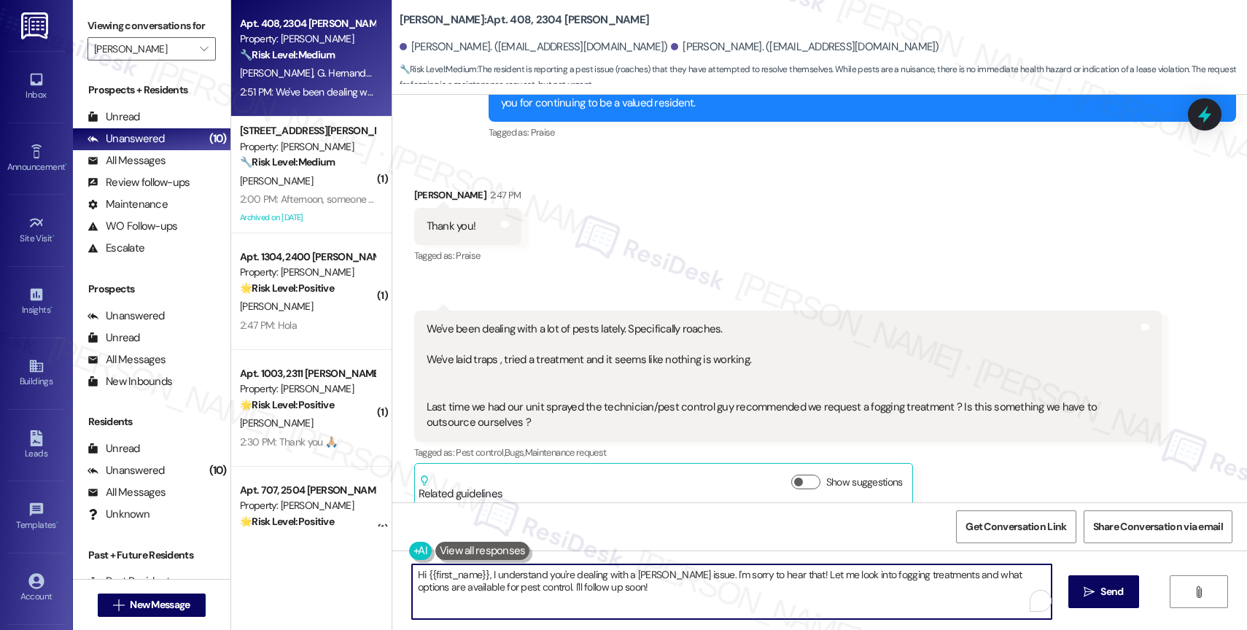
drag, startPoint x: 478, startPoint y: 578, endPoint x: 405, endPoint y: 573, distance: 73.8
click at [412, 573] on textarea "Hi {{first_name}}, I understand you're dealing with a roach issue. I'm sorry to…" at bounding box center [732, 592] width 640 height 55
click at [584, 600] on textarea "Hi Jonathan, I understand you're dealing with a roach issue. I'm sorry to hear …" at bounding box center [732, 592] width 640 height 55
click at [744, 605] on textarea "Hi Jonathan, I understand you're dealing with a roach issue. I'm sorry to hear …" at bounding box center [732, 592] width 640 height 55
click at [584, 597] on textarea "Hi Jonathan, I understand you're dealing with a roach issue. I'm sorry to hear …" at bounding box center [732, 592] width 640 height 55
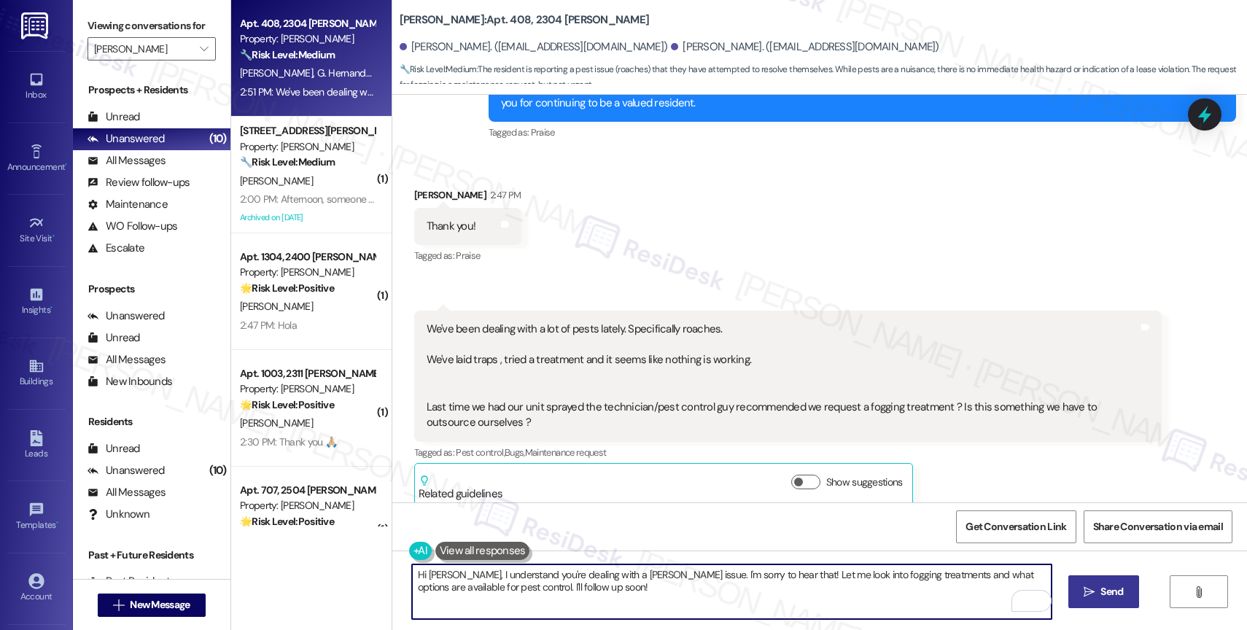
type textarea "Hi Jonathan, I understand you're dealing with a roach issue. I'm sorry to hear …"
click at [1101, 586] on span "Send" at bounding box center [1112, 591] width 23 height 15
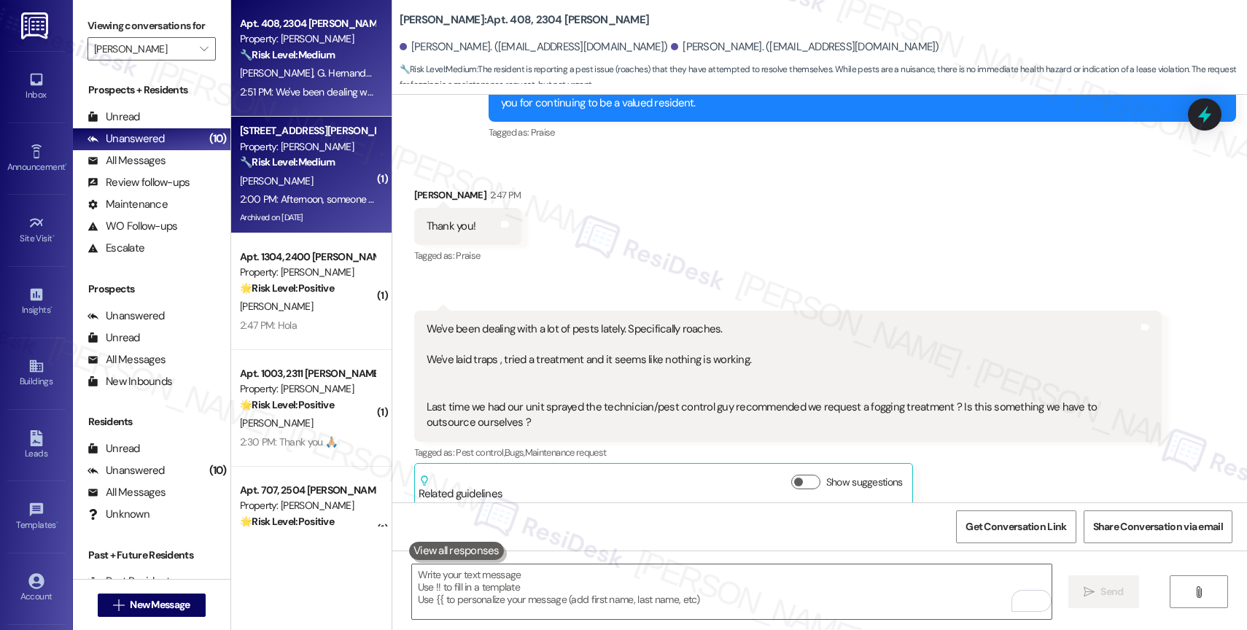
click at [294, 155] on div "🔧 Risk Level: Medium The message reports dog feces in a walkway. While unpleasa…" at bounding box center [307, 162] width 135 height 15
click at [328, 42] on div "Property: Elliot Windsprint" at bounding box center [307, 38] width 135 height 15
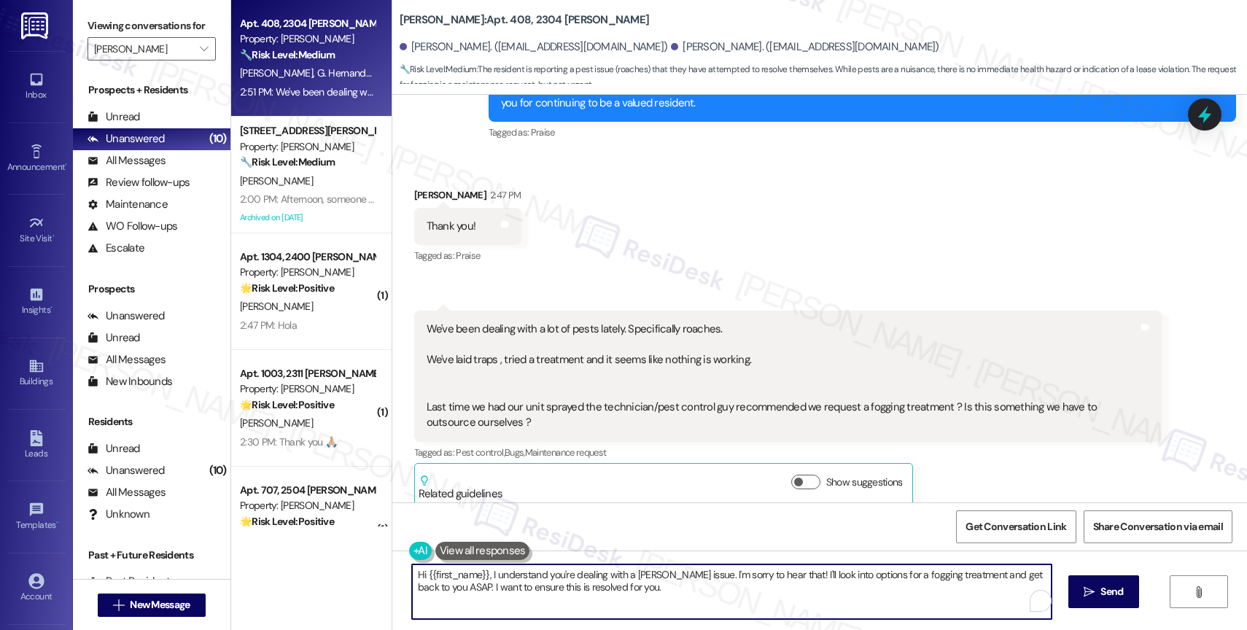
click at [543, 600] on textarea "Hi {{first_name}}, I understand you're dealing with a roach issue. I'm sorry to…" at bounding box center [732, 592] width 640 height 55
click at [607, 601] on textarea "Hi {{first_name}}, I understand you're dealing with a roach issue. I'm sorry to…" at bounding box center [732, 592] width 640 height 55
drag, startPoint x: 455, startPoint y: 566, endPoint x: 295, endPoint y: 557, distance: 160.7
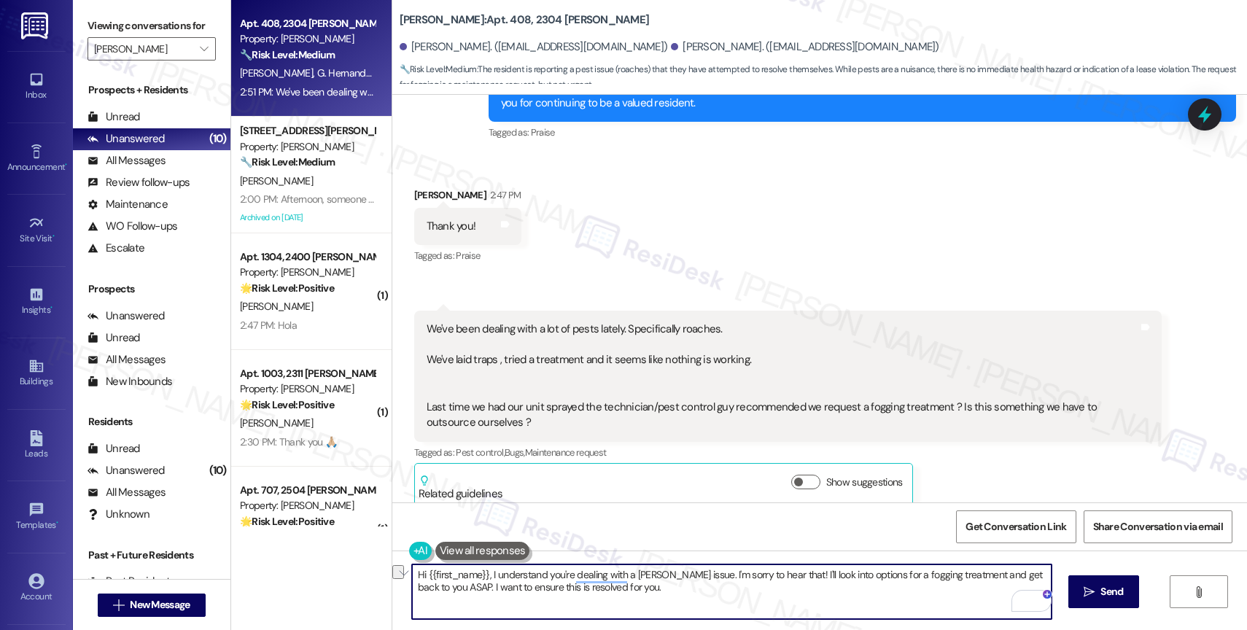
click at [295, 557] on div "Apt. 408, 2304 Elliot Windsprint Property: Elliot Windsprint 🔧 Risk Level: Medi…" at bounding box center [739, 315] width 1016 height 630
click at [650, 582] on textarea "Hi {{first_name}}, I understand you're dealing with a roach issue. I'm sorry to…" at bounding box center [732, 592] width 640 height 55
click at [659, 591] on textarea "Hi {{first_name}}, I understand you're dealing with a roach issue. I'm sorry to…" at bounding box center [732, 592] width 640 height 55
drag, startPoint x: 675, startPoint y: 576, endPoint x: 411, endPoint y: 573, distance: 263.3
click at [412, 573] on textarea "Hi {{first_name}}, I understand you're dealing with a roach issue. I'm sorry to…" at bounding box center [732, 592] width 640 height 55
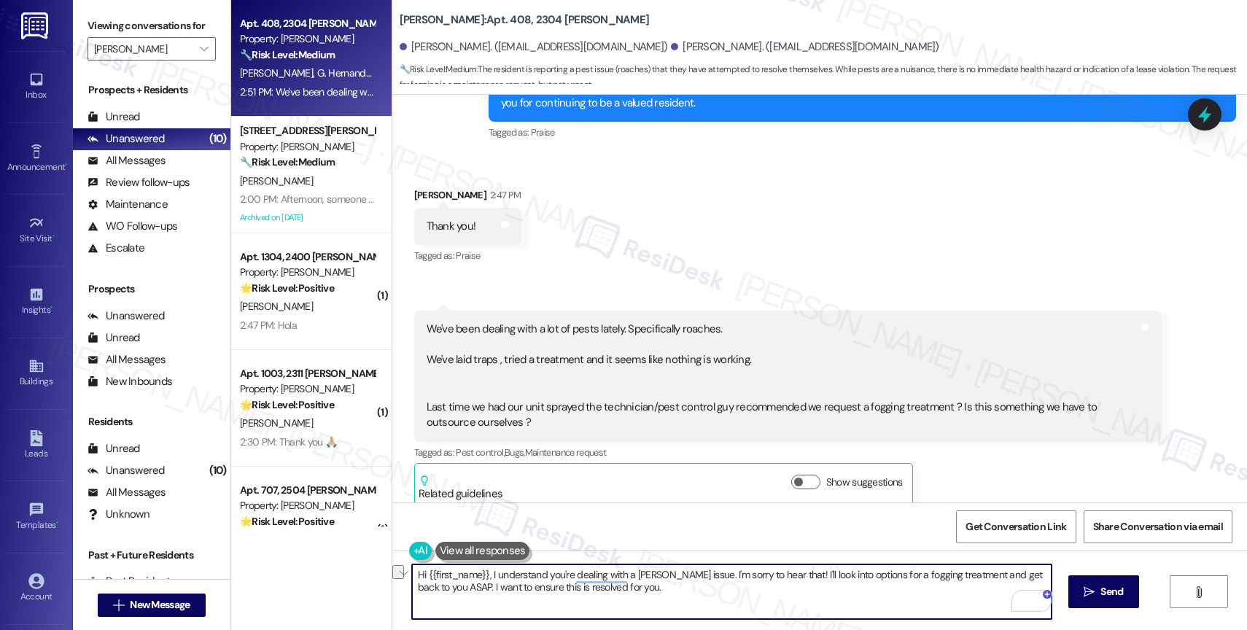
click at [576, 585] on textarea "Hi {{first_name}}, I understand you're dealing with a roach issue. I'm sorry to…" at bounding box center [732, 592] width 640 height 55
drag, startPoint x: 478, startPoint y: 574, endPoint x: 362, endPoint y: 563, distance: 116.5
click at [362, 563] on div "Apt. 408, 2304 Elliot Windsprint Property: Elliot Windsprint 🔧 Risk Level: Medi…" at bounding box center [739, 315] width 1016 height 630
click at [686, 594] on textarea "Hi Jonathan, I understand you're dealing with a roach issue. I'm sorry to hear …" at bounding box center [732, 592] width 640 height 55
click at [668, 574] on textarea "Hi Jonathan, I understand you're dealing with a roach issue. I'm sorry to hear …" at bounding box center [732, 592] width 640 height 55
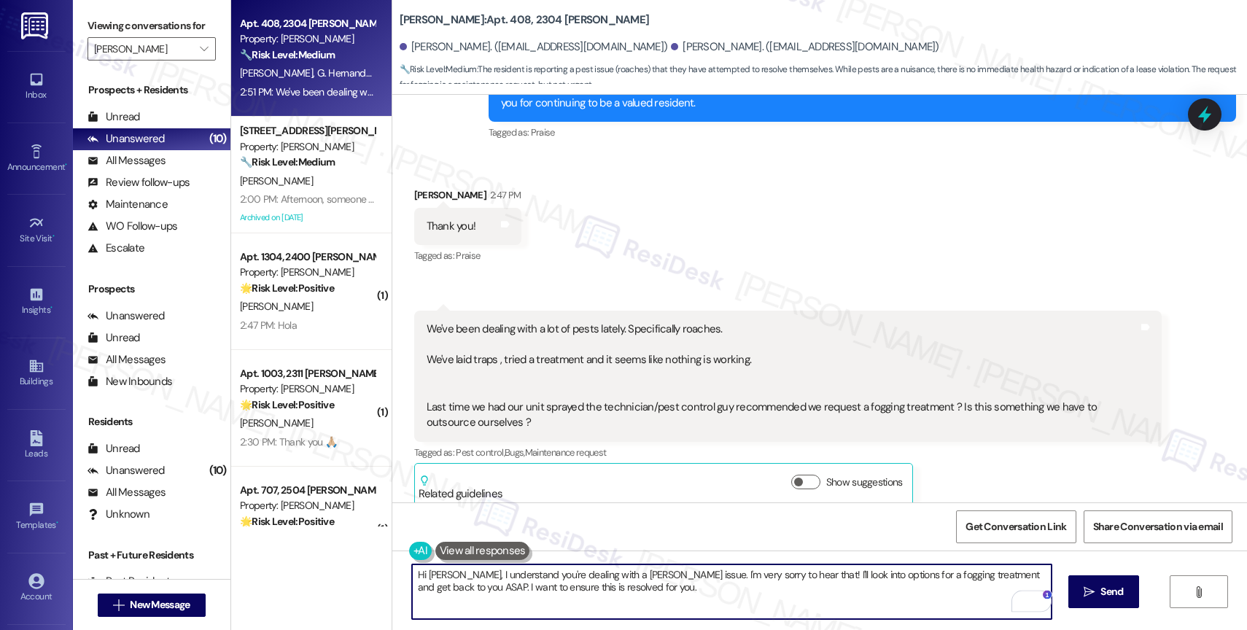
click at [797, 596] on textarea "Hi Jonathan, I understand you're dealing with a roach issue. I'm very sorry to …" at bounding box center [732, 592] width 640 height 55
drag, startPoint x: 778, startPoint y: 572, endPoint x: 797, endPoint y: 613, distance: 45.7
click at [797, 613] on textarea "Hi Jonathan, I understand you're dealing with a roach issue. I'm very sorry to …" at bounding box center [732, 592] width 640 height 55
click at [807, 602] on textarea "Hi Jonathan, I understand you're dealing with a roach issue. I'm very sorry to …" at bounding box center [732, 592] width 640 height 55
drag, startPoint x: 632, startPoint y: 597, endPoint x: 437, endPoint y: 584, distance: 195.2
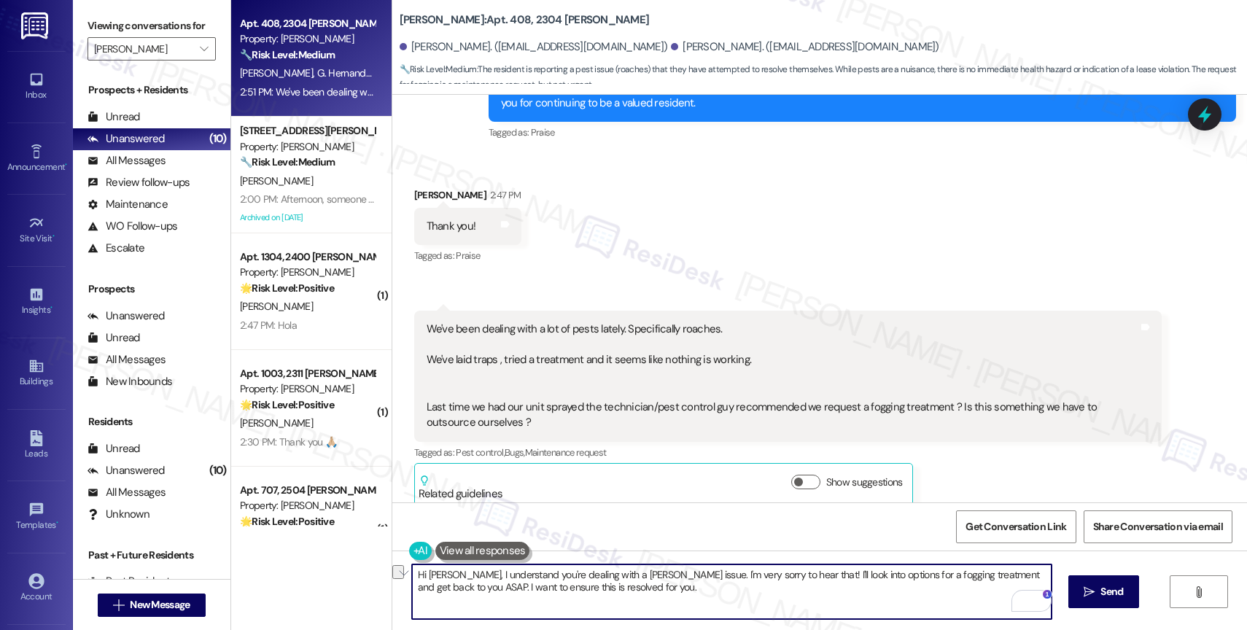
click at [437, 584] on textarea "Hi Jonathan, I understand you're dealing with a roach issue. I'm very sorry to …" at bounding box center [732, 592] width 640 height 55
click at [635, 592] on textarea "Hi Jonathan, I understand you're dealing with a roach issue. I'm very sorry to …" at bounding box center [732, 592] width 640 height 55
type textarea "Hi Jonathan, I understand you're dealing with a roach issue. I'm very sorry to …"
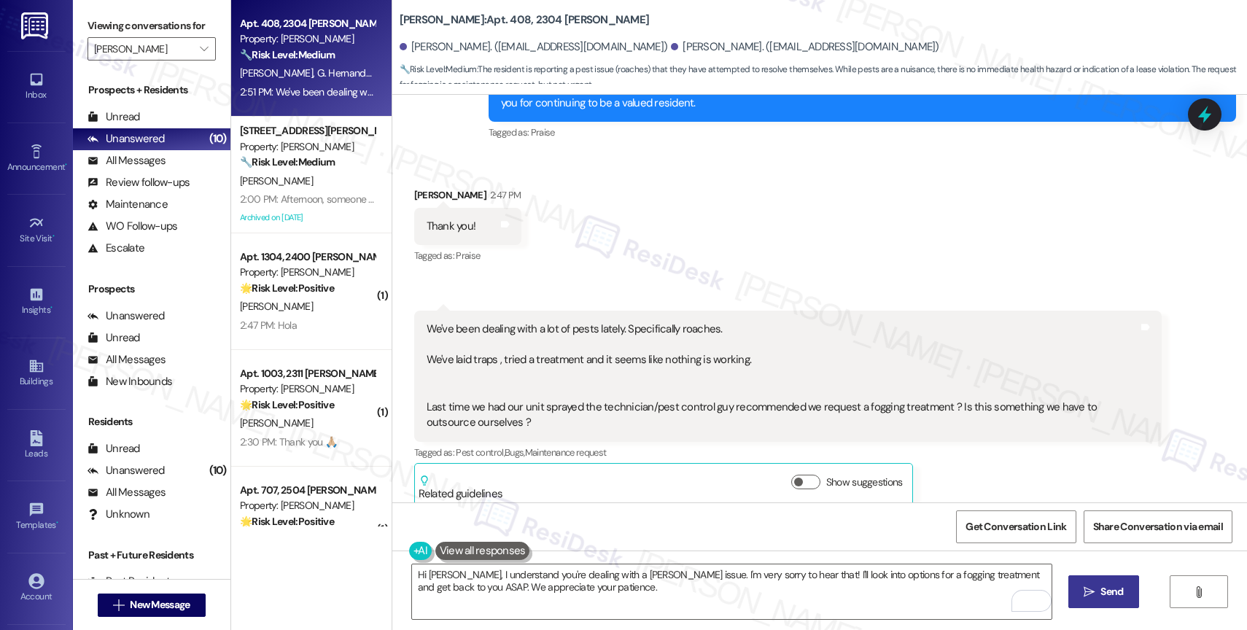
click at [1086, 594] on icon "" at bounding box center [1089, 592] width 11 height 12
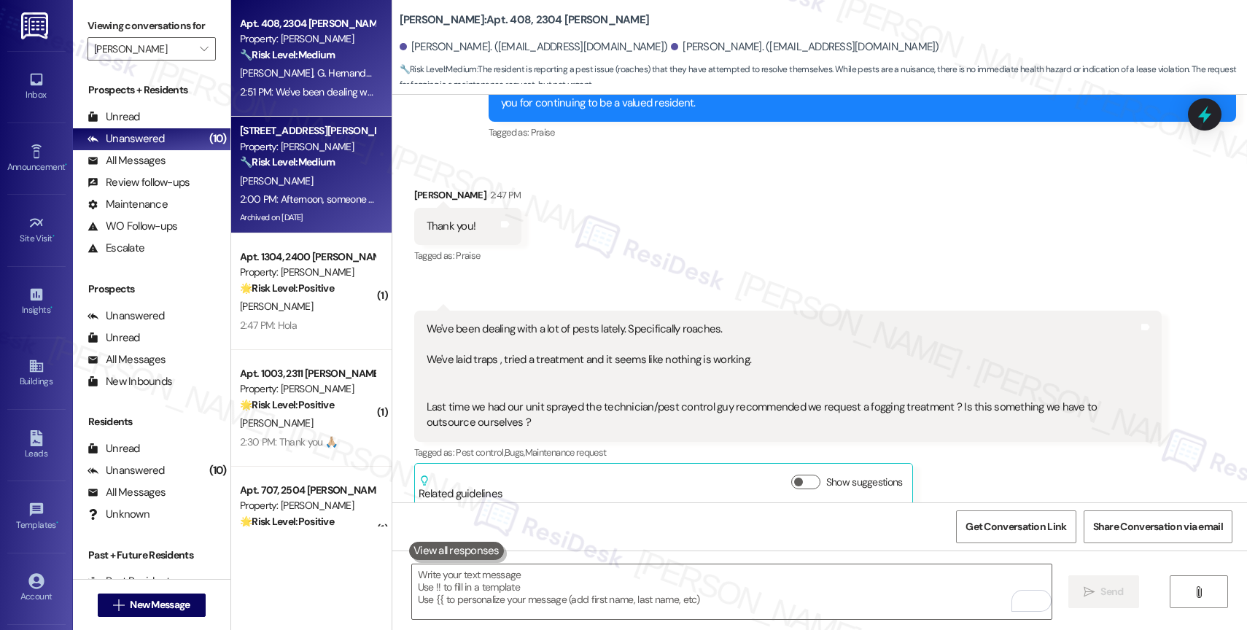
click at [319, 187] on div "E. Woods" at bounding box center [308, 181] width 138 height 18
type textarea "Fetching suggested responses. Please feel free to read through the conversation…"
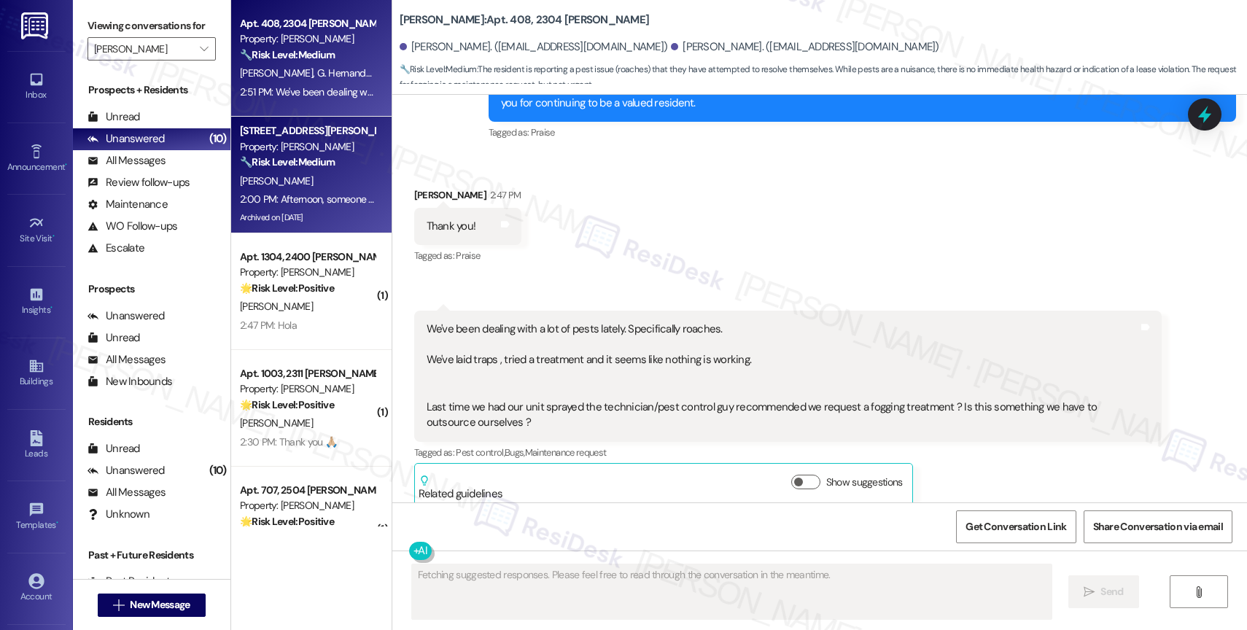
click at [303, 54] on strong "🔧 Risk Level: Medium" at bounding box center [287, 54] width 95 height 13
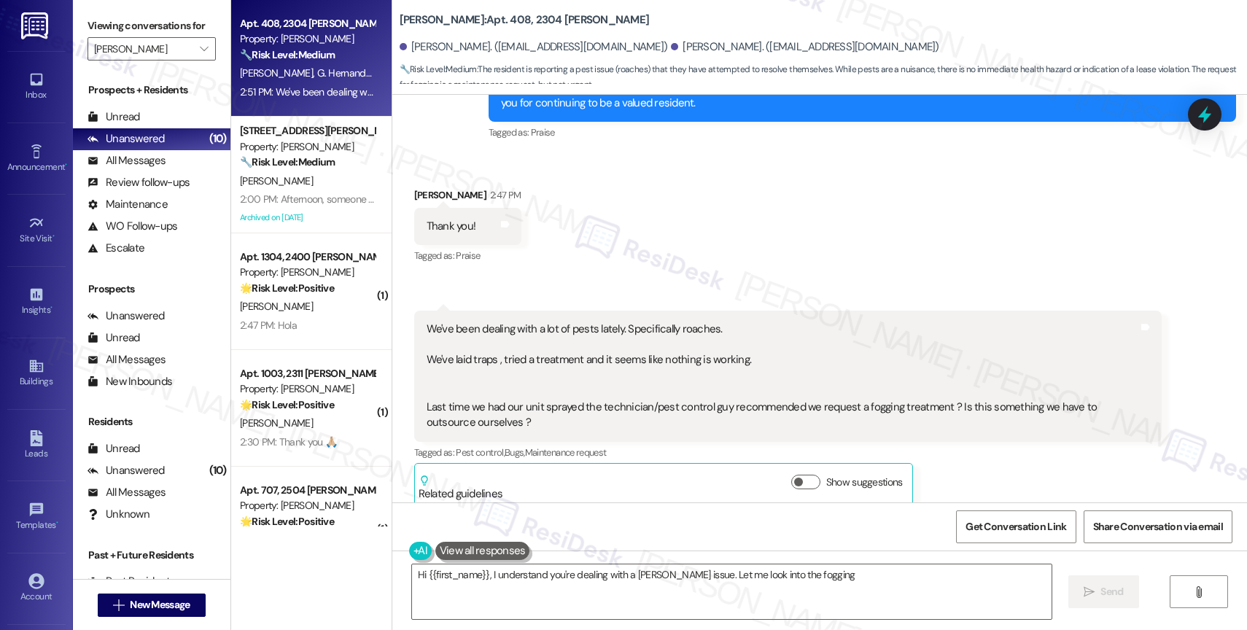
type textarea "Hi {{first_name}}, I understand you're dealing with a roach issue. Let me look …"
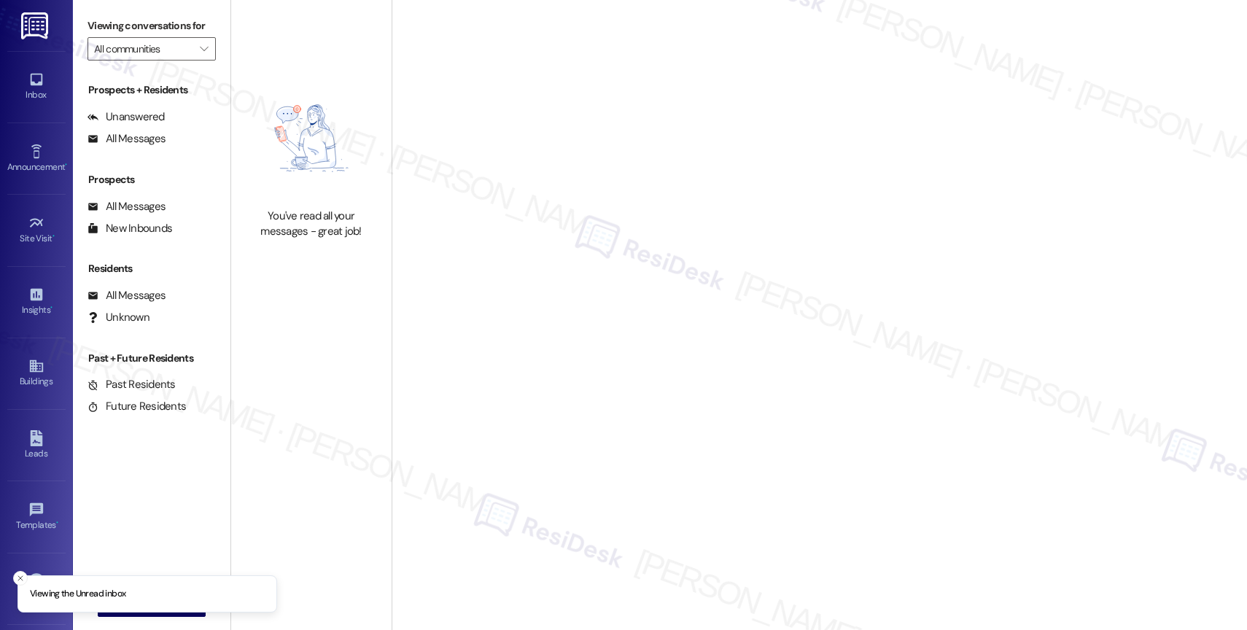
type input "[PERSON_NAME]"
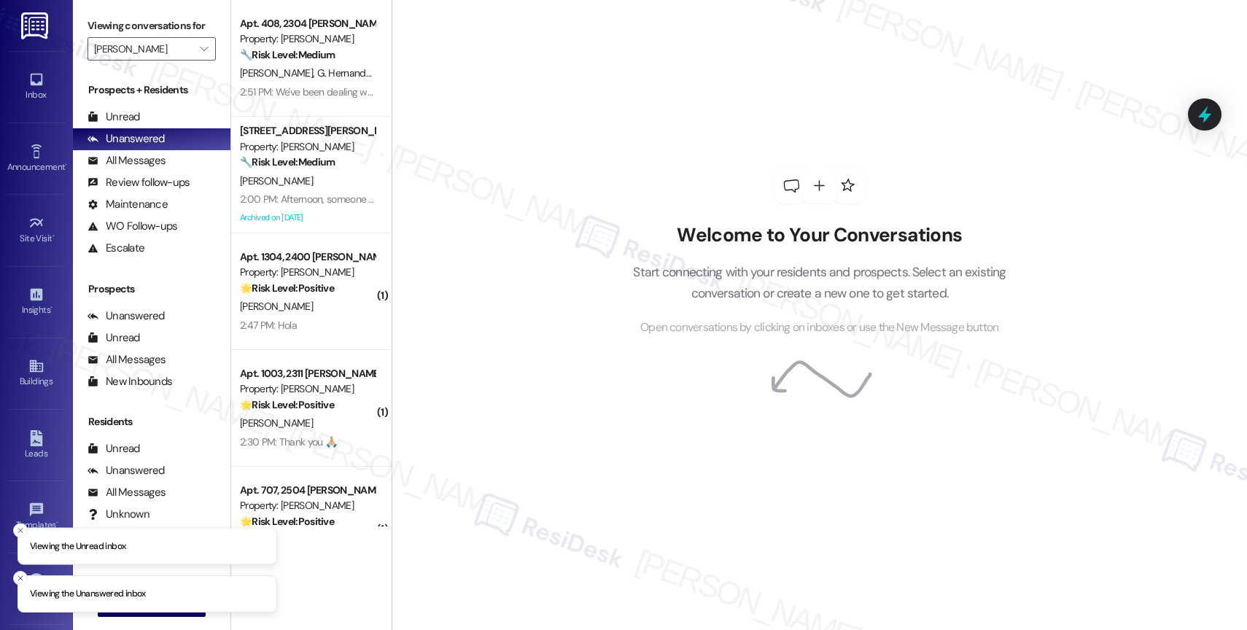
scroll to position [3, 0]
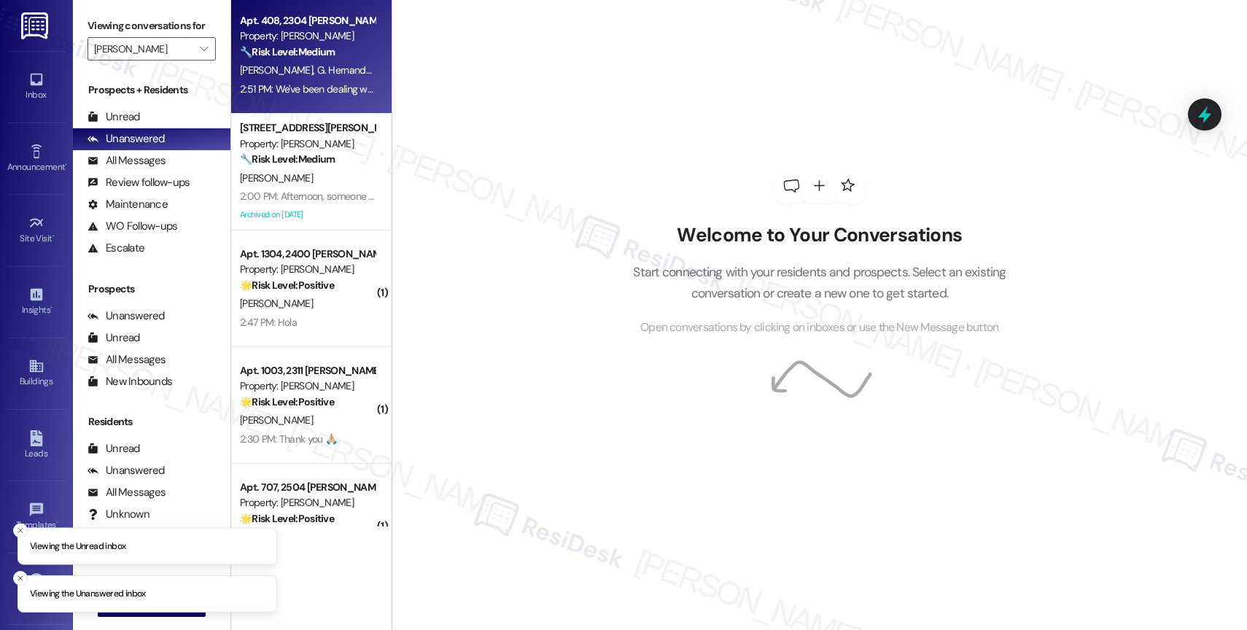
click at [321, 63] on span "G. Hernandezjr" at bounding box center [348, 69] width 63 height 13
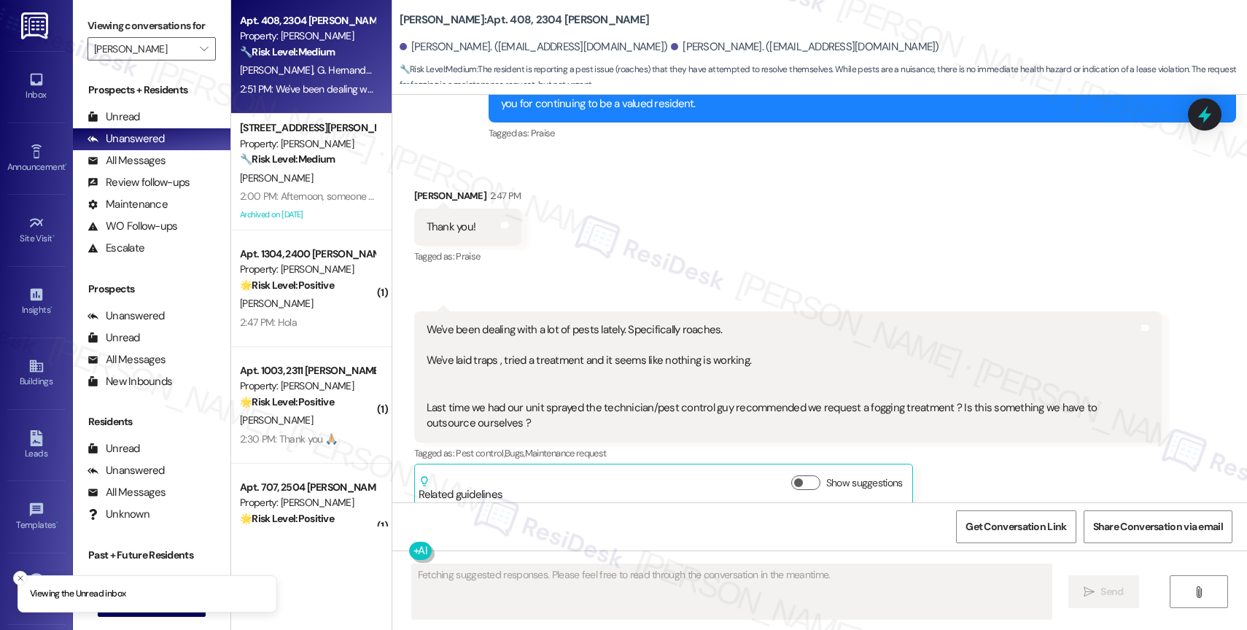
scroll to position [2093, 0]
click at [745, 211] on div "Received via SMS [PERSON_NAME] 2:47 PM Thank you! Tags and notes Tagged as: Pra…" at bounding box center [819, 336] width 855 height 363
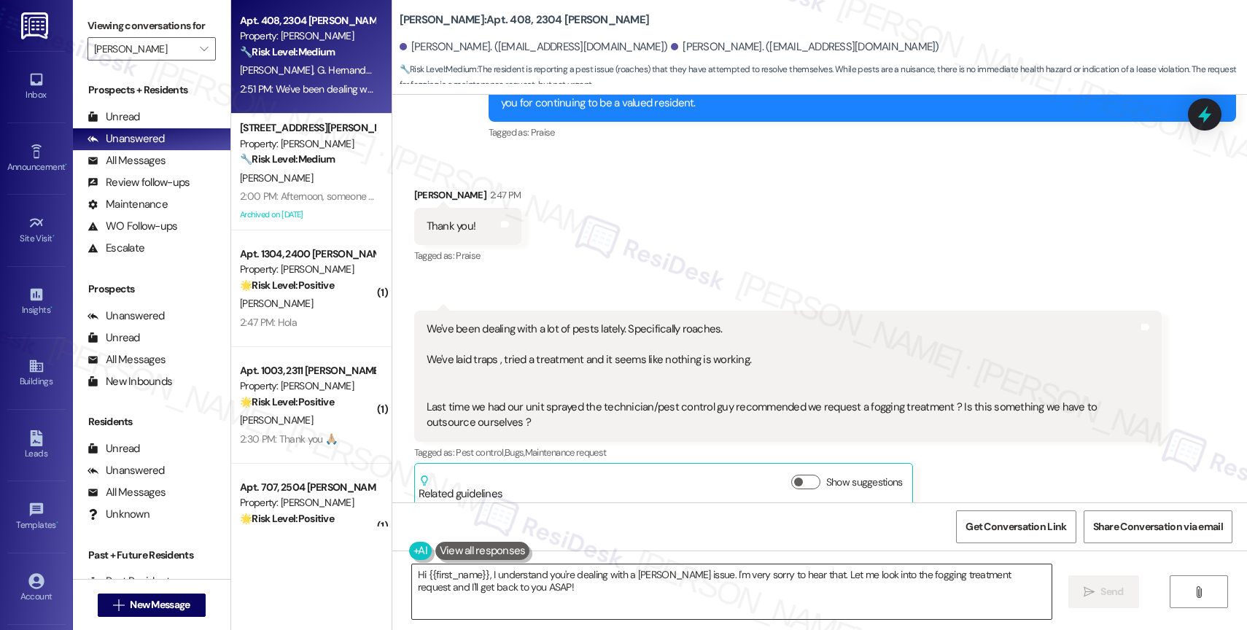
click at [522, 597] on textarea "Hi {{first_name}}, I understand you're dealing with a [PERSON_NAME] issue. I'm …" at bounding box center [732, 592] width 640 height 55
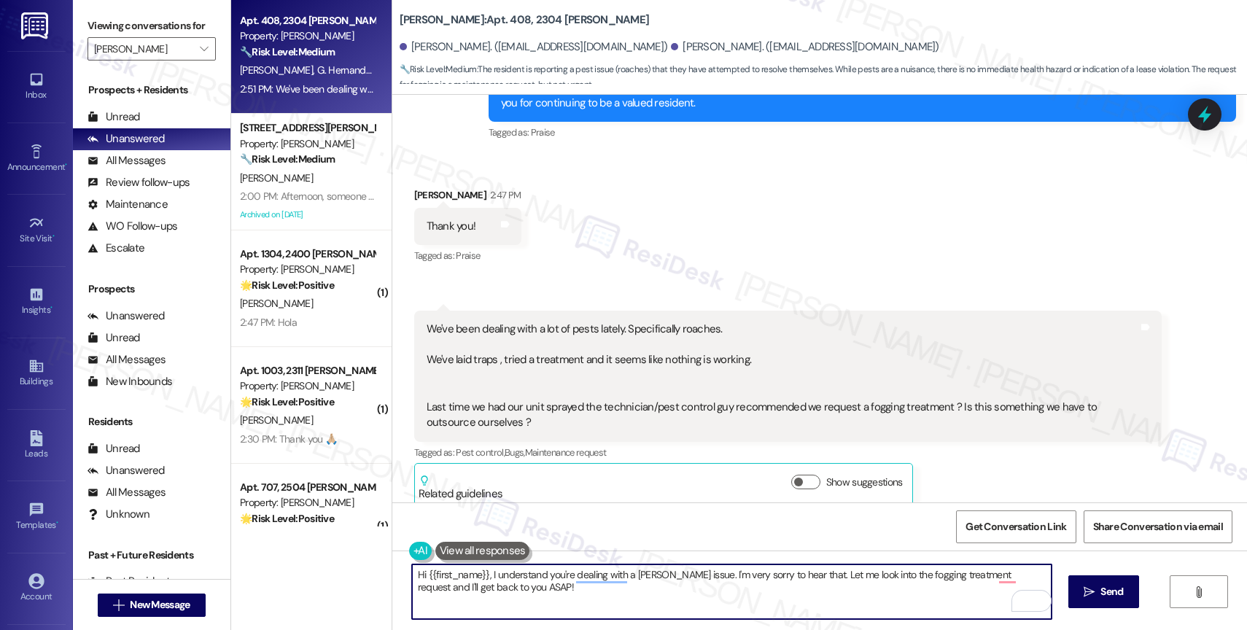
click at [590, 601] on textarea "Hi {{first_name}}, I understand you're dealing with a [PERSON_NAME] issue. I'm …" at bounding box center [732, 592] width 640 height 55
drag, startPoint x: 478, startPoint y: 570, endPoint x: 421, endPoint y: 570, distance: 57.6
click at [421, 570] on textarea "Hi {{first_name}}, I understand you're dealing with a [PERSON_NAME] issue. I'm …" at bounding box center [732, 592] width 640 height 55
click at [614, 588] on textarea "Hi [PERSON_NAME], I understand you're dealing with a [PERSON_NAME] issue. I'm v…" at bounding box center [732, 592] width 640 height 55
click at [780, 599] on textarea "Hi [PERSON_NAME], I understand you're dealing with a [PERSON_NAME] issue. I'm v…" at bounding box center [732, 592] width 640 height 55
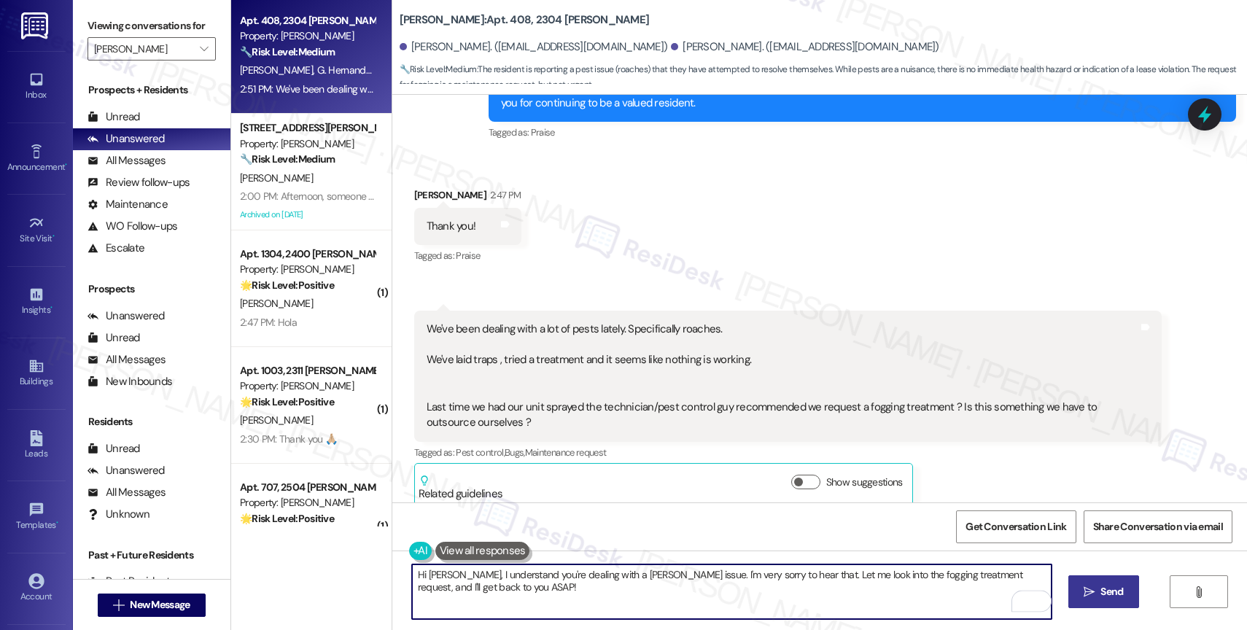
type textarea "Hi [PERSON_NAME], I understand you're dealing with a [PERSON_NAME] issue. I'm v…"
click at [1104, 592] on span "Send" at bounding box center [1112, 591] width 23 height 15
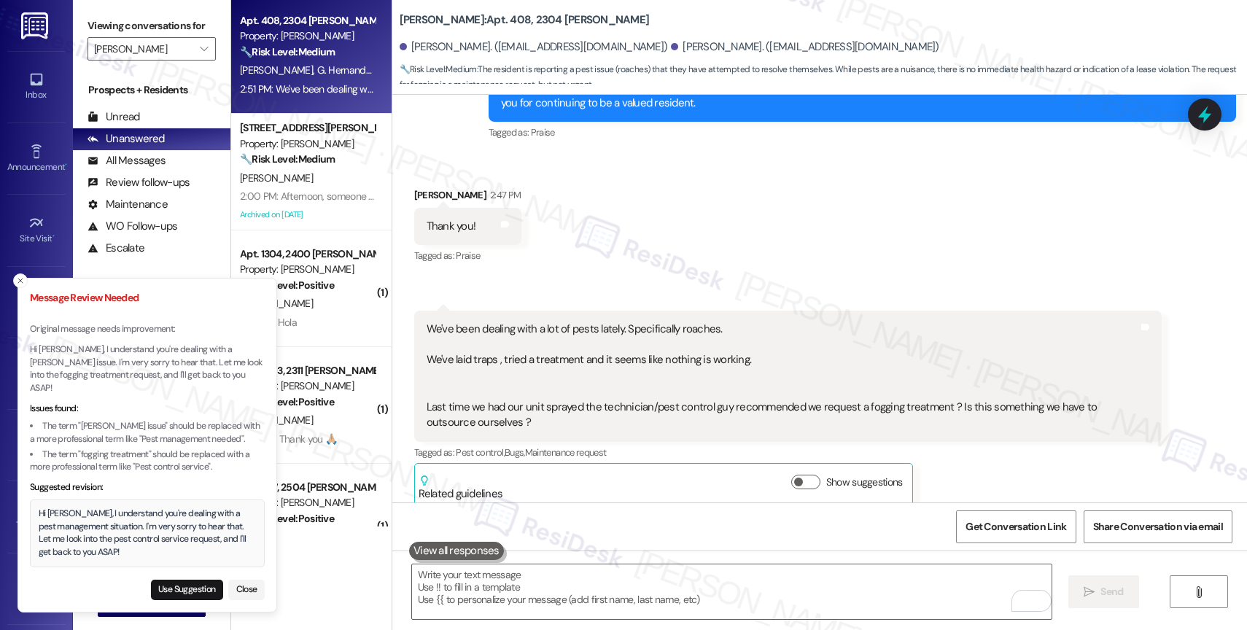
click at [179, 573] on div "Message Review Needed Original message needs improvement: Hi [PERSON_NAME], I u…" at bounding box center [147, 445] width 235 height 311
click at [177, 581] on button "Use Suggestion" at bounding box center [187, 590] width 72 height 20
type textarea "Hi [PERSON_NAME], I understand you're dealing with a pest management situation.…"
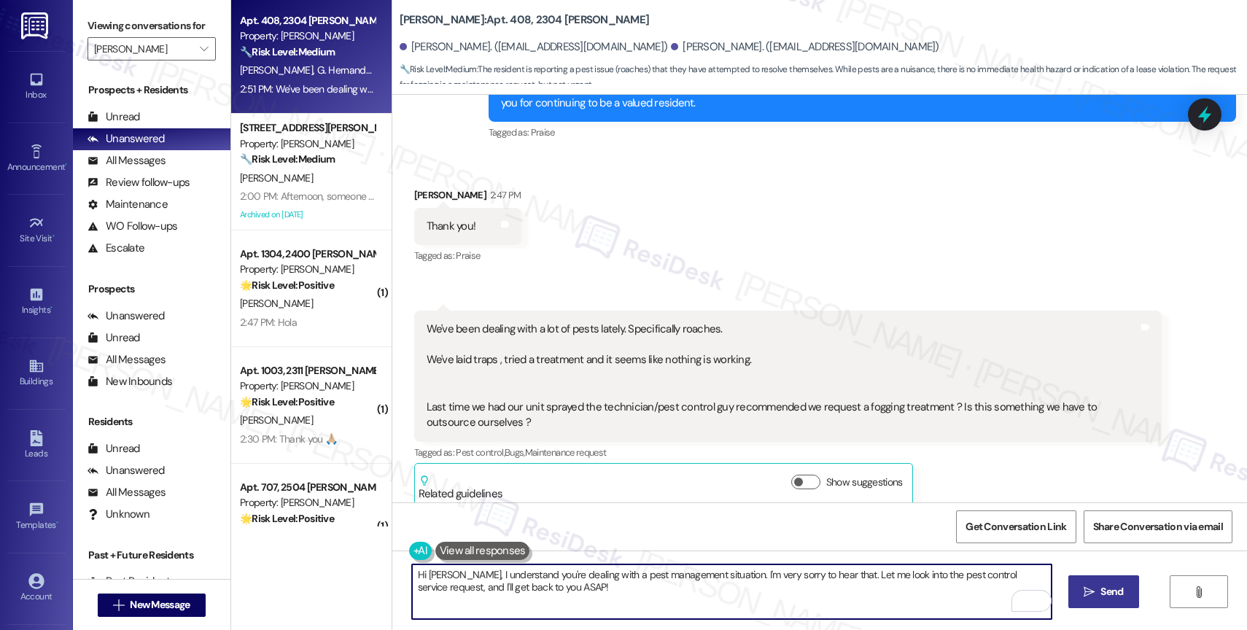
click at [598, 599] on textarea "Hi [PERSON_NAME], I understand you're dealing with a pest management situation.…" at bounding box center [732, 592] width 640 height 55
click at [1098, 597] on span "Send" at bounding box center [1112, 591] width 28 height 15
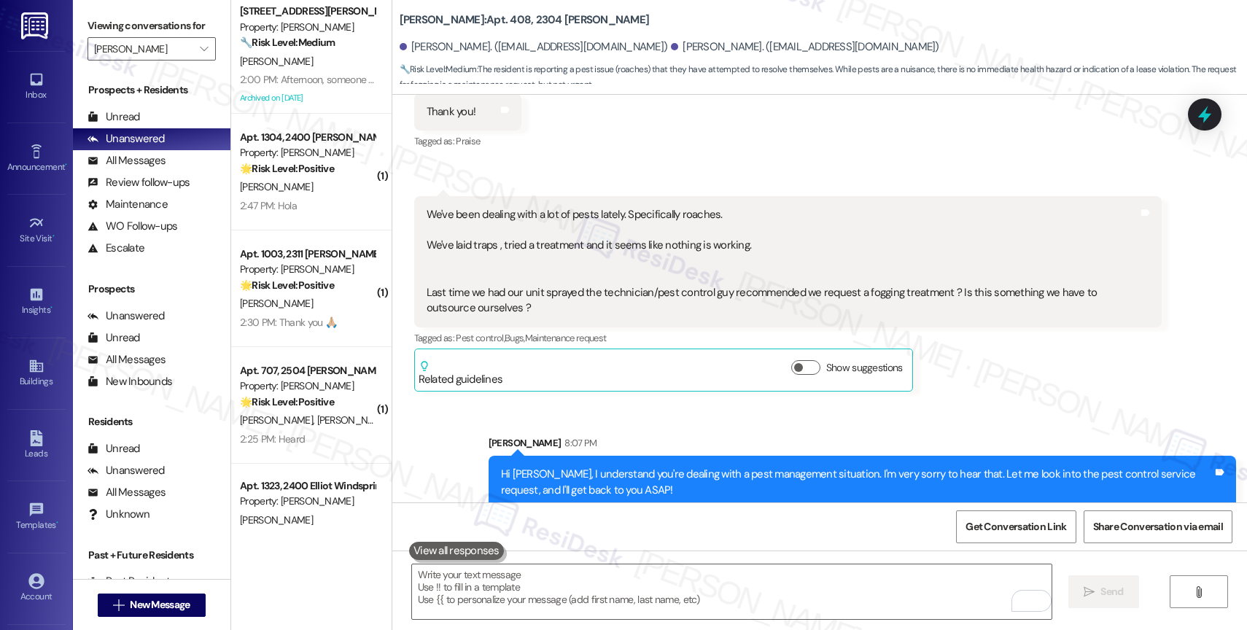
scroll to position [2173, 0]
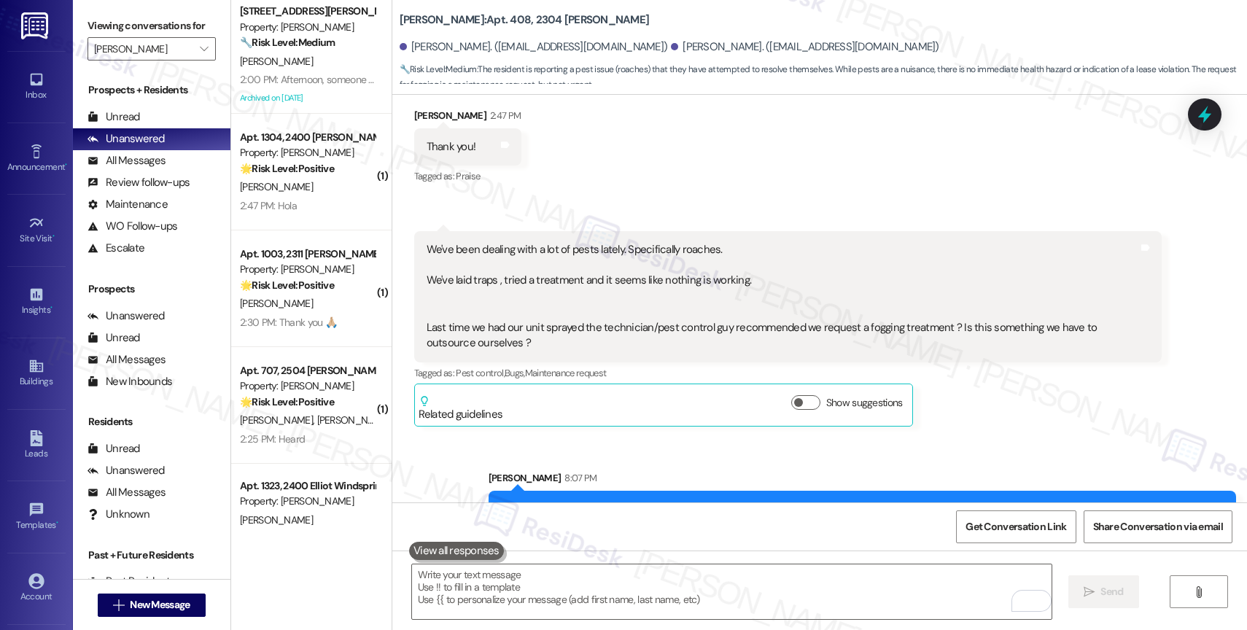
click at [427, 308] on div "We've been dealing with a lot of pests lately. Specifically roaches. We've laid…" at bounding box center [783, 296] width 712 height 109
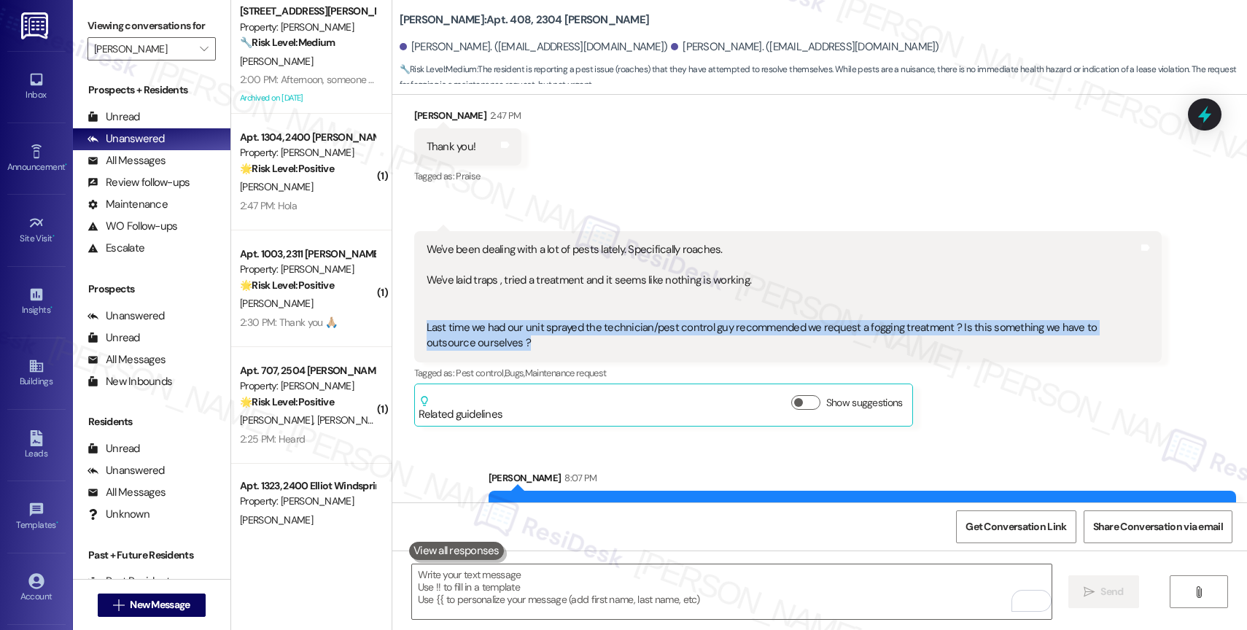
drag, startPoint x: 415, startPoint y: 311, endPoint x: 939, endPoint y: 325, distance: 523.9
click at [939, 325] on div "We've been dealing with a lot of pests lately. Specifically roaches. We've laid…" at bounding box center [783, 296] width 712 height 109
copy div "Last time we had our unit sprayed the technician/pest control guy recommended w…"
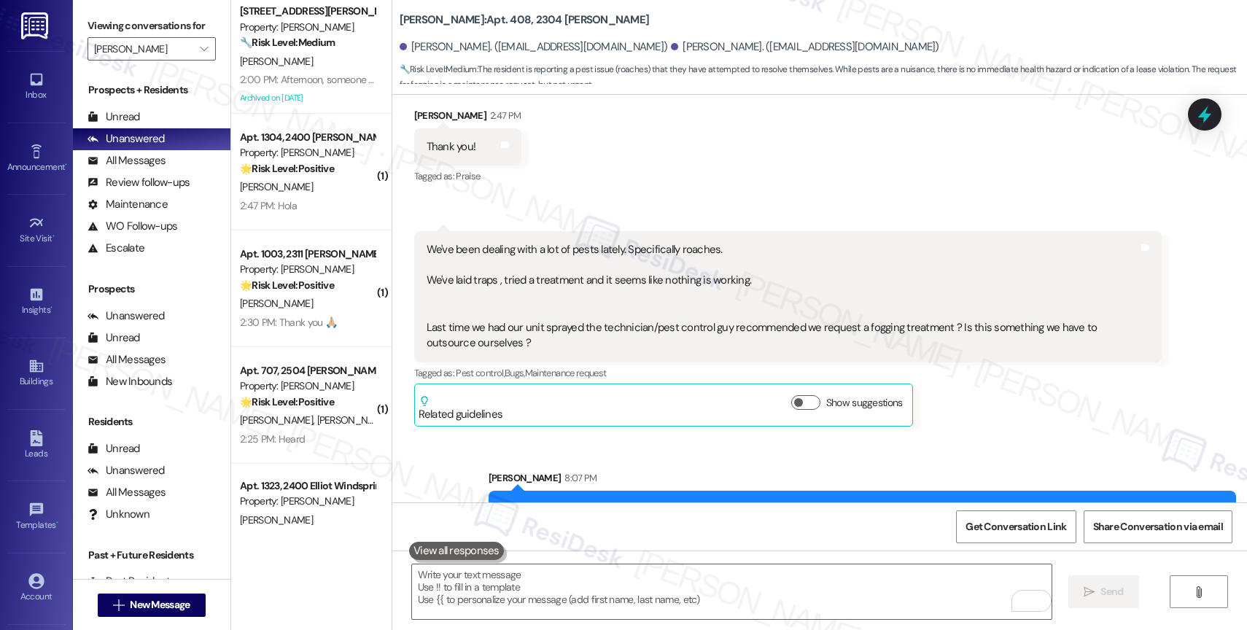
click at [629, 438] on div "Sent via SMS [PERSON_NAME] 8:07 PM Hi [PERSON_NAME], I understand you're dealin…" at bounding box center [819, 496] width 855 height 117
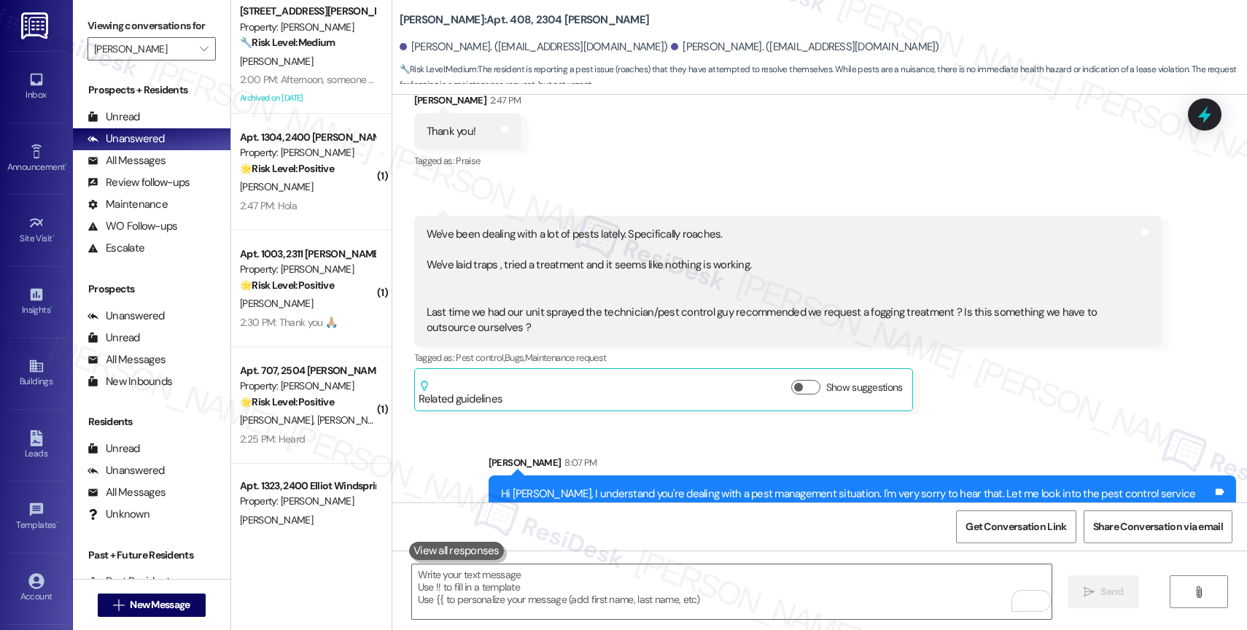
scroll to position [2211, 0]
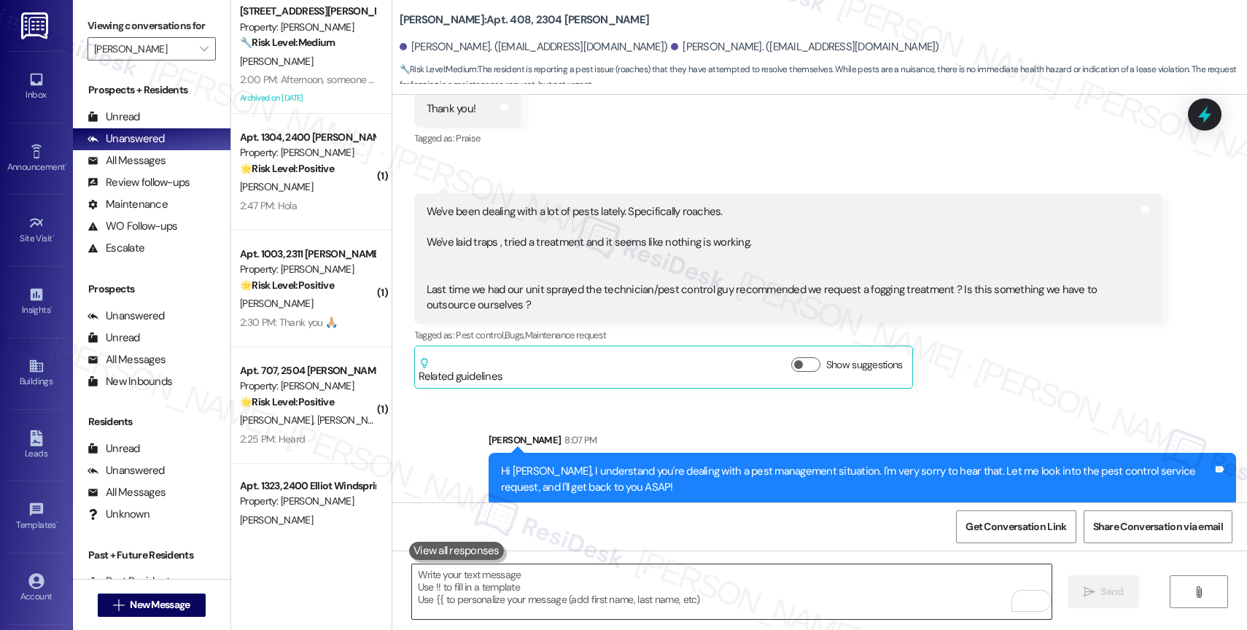
click at [504, 586] on textarea "To enrich screen reader interactions, please activate Accessibility in Grammarl…" at bounding box center [732, 592] width 640 height 55
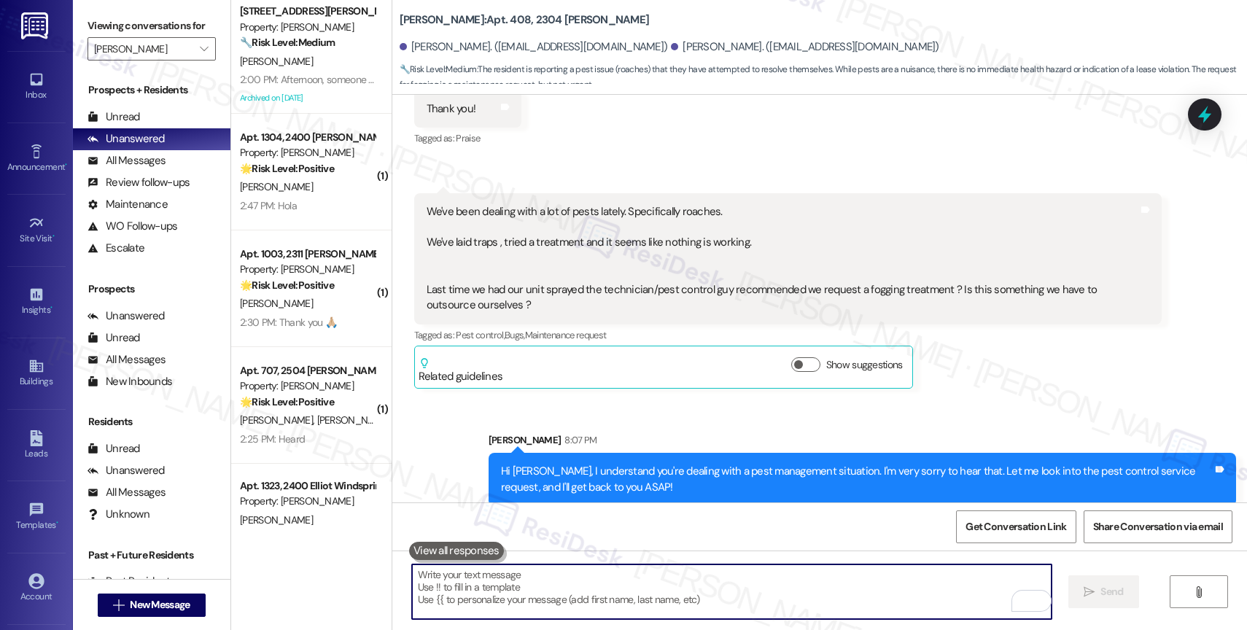
click at [602, 405] on div "Sent via SMS [PERSON_NAME] 8:07 PM Hi [PERSON_NAME], I understand you're dealin…" at bounding box center [819, 458] width 855 height 117
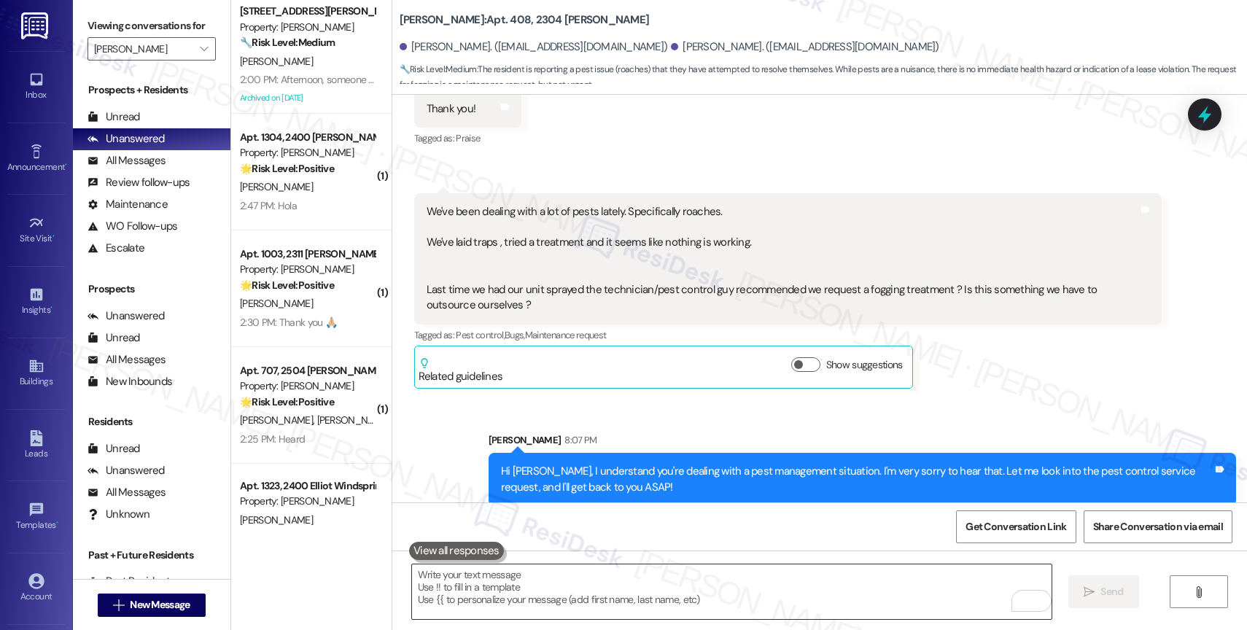
click at [532, 572] on textarea "To enrich screen reader interactions, please activate Accessibility in Grammarl…" at bounding box center [732, 592] width 640 height 55
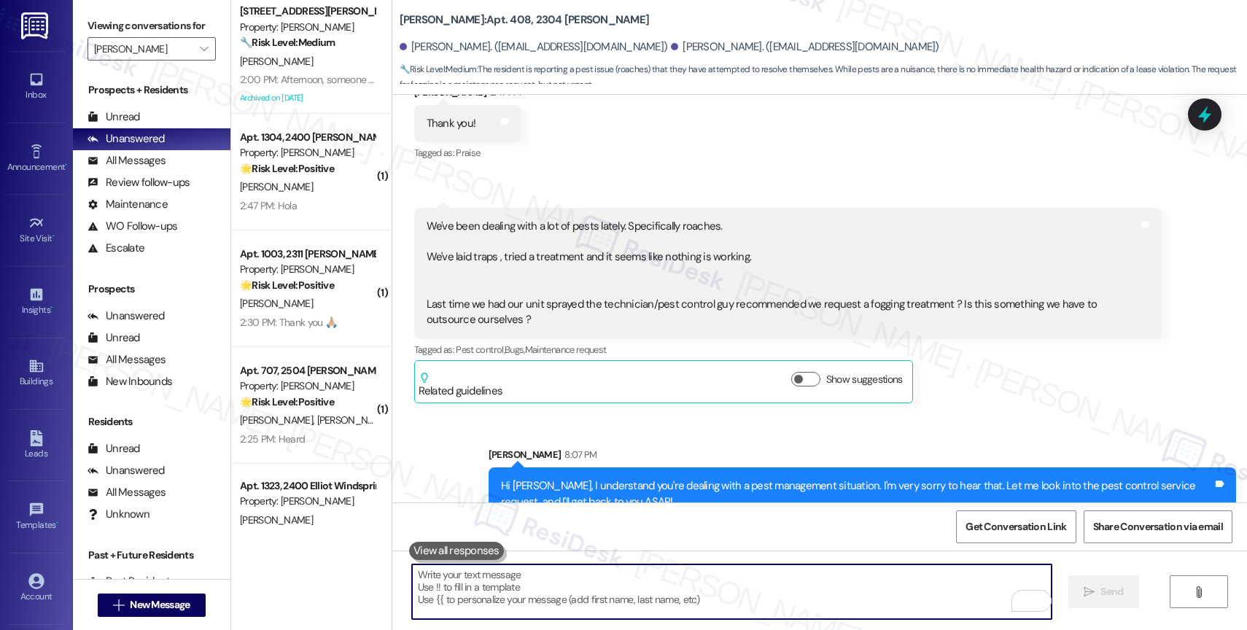
scroll to position [2179, 0]
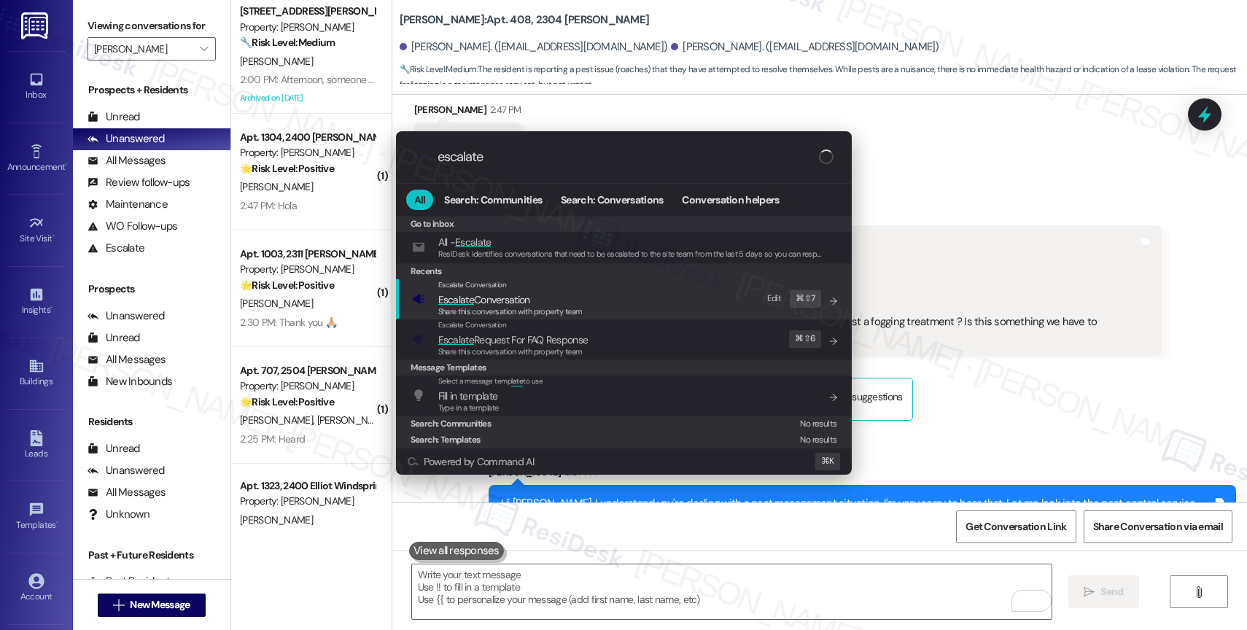
type input "escalate"
click at [501, 298] on span "Escalate Conversation" at bounding box center [484, 299] width 92 height 13
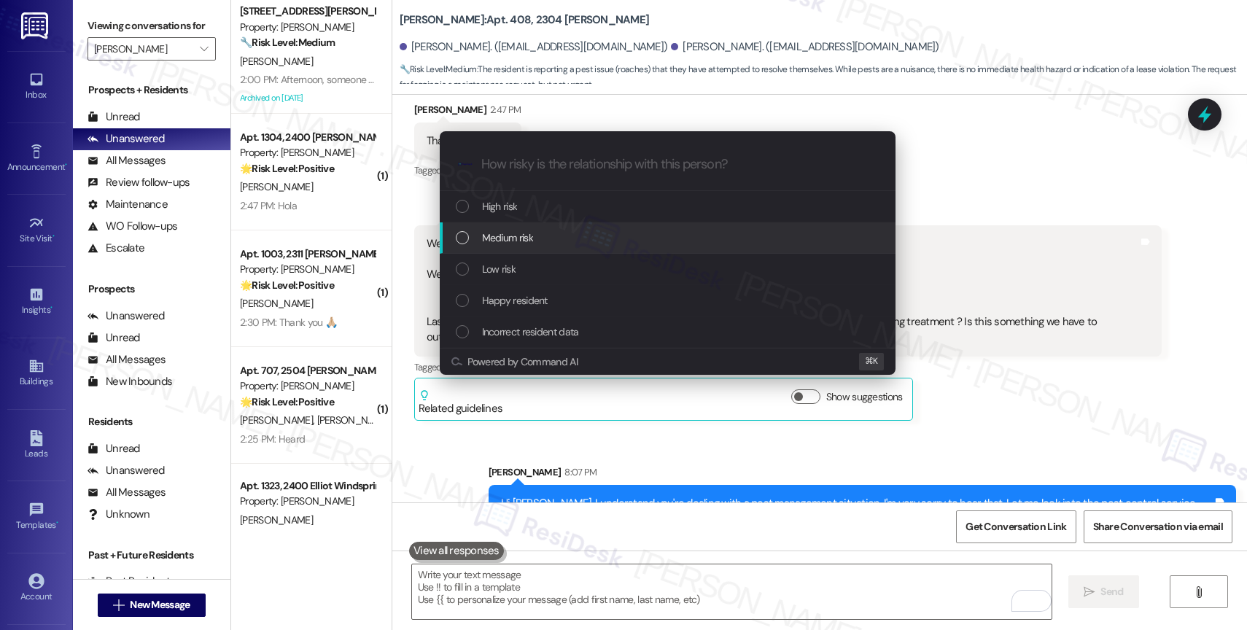
click at [517, 227] on div "Medium risk" at bounding box center [668, 237] width 456 height 31
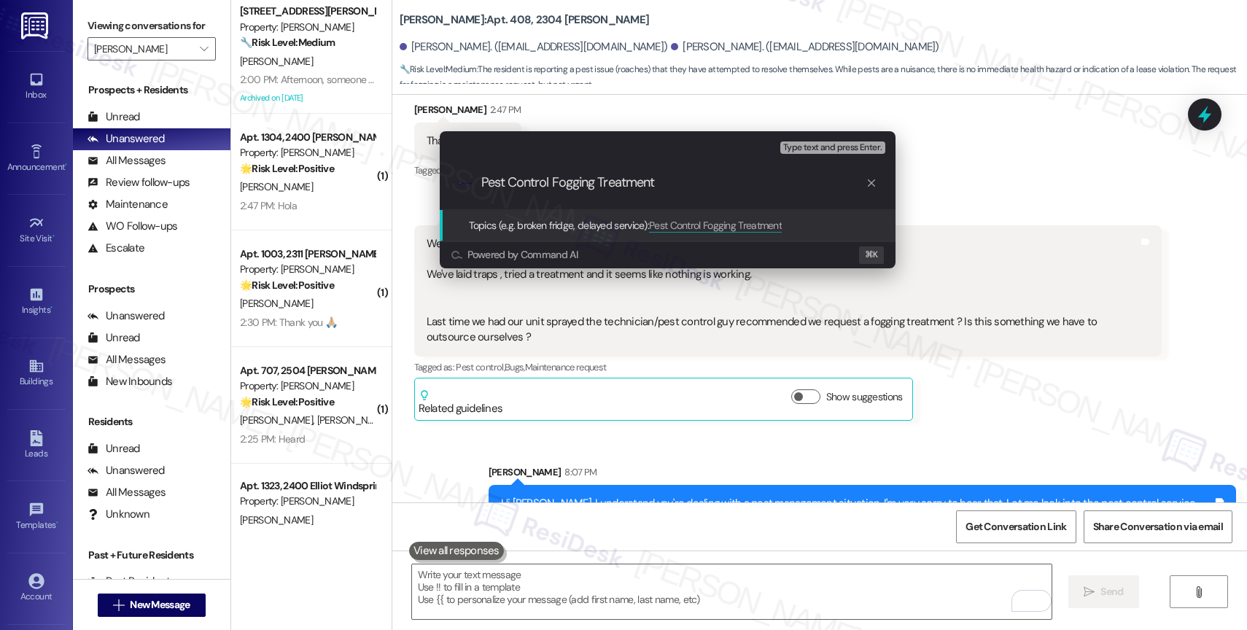
click at [554, 179] on input "Pest Control Fogging Treatment" at bounding box center [673, 182] width 384 height 15
type input "Pest Control - Fogging Treatment"
click at [753, 190] on input "Pest Control - Fogging Treatment" at bounding box center [673, 182] width 384 height 15
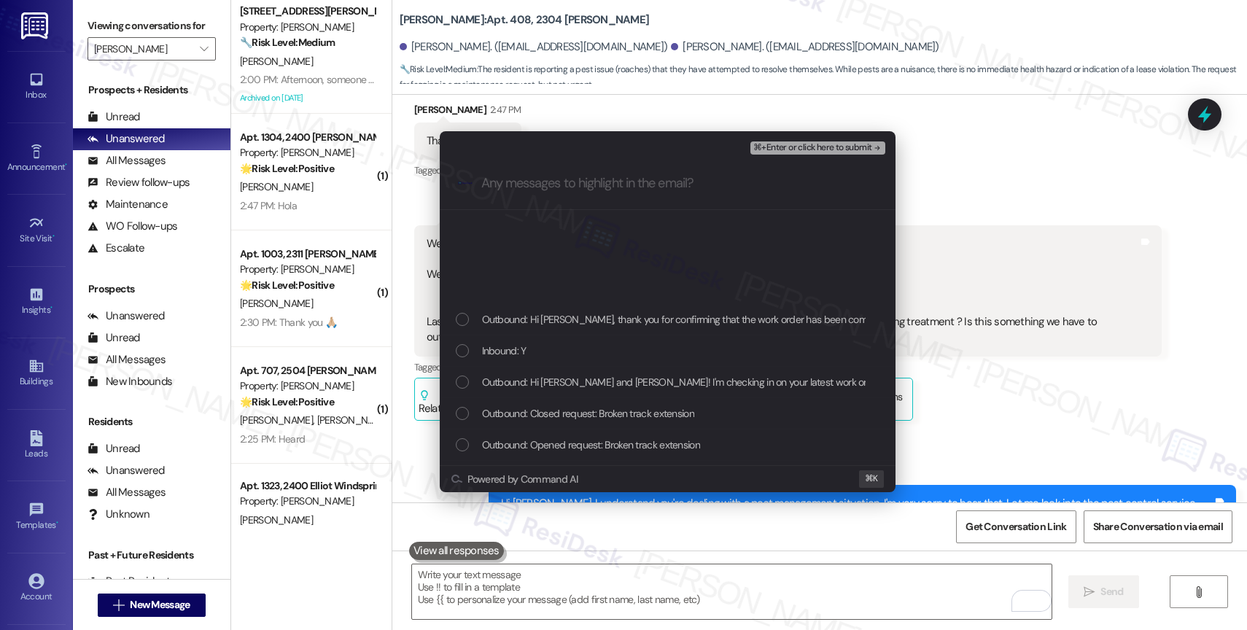
scroll to position [0, 0]
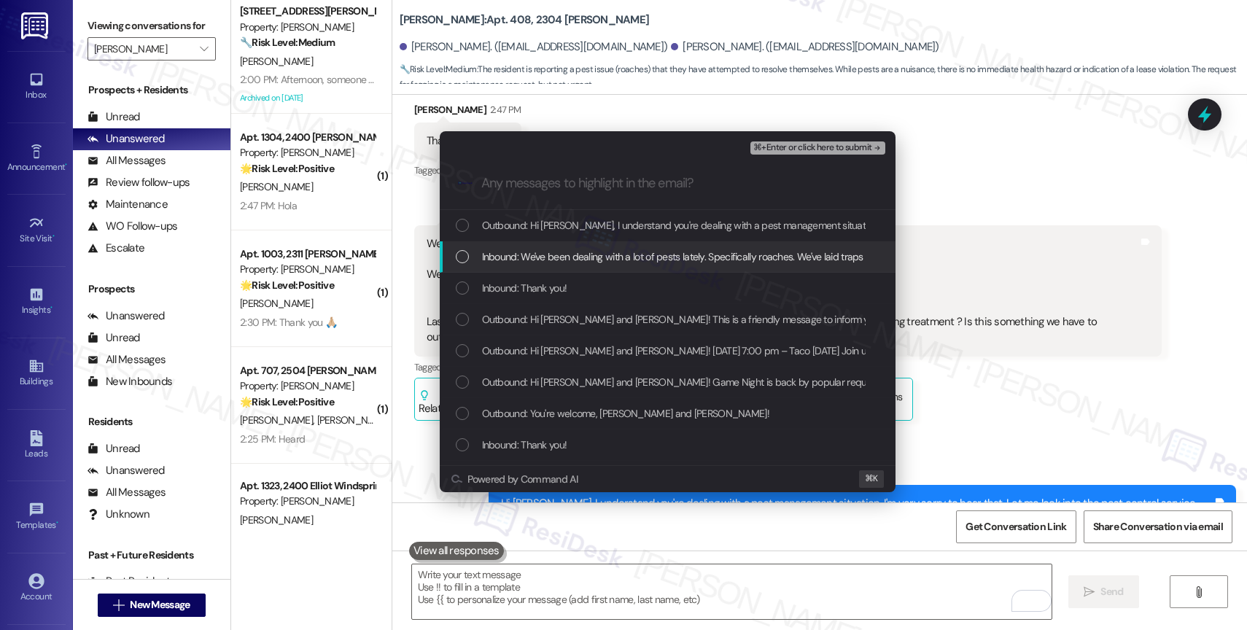
click at [540, 261] on span "Inbound: We've been dealing with a lot of pests lately. Specifically roaches. W…" at bounding box center [1141, 257] width 1318 height 16
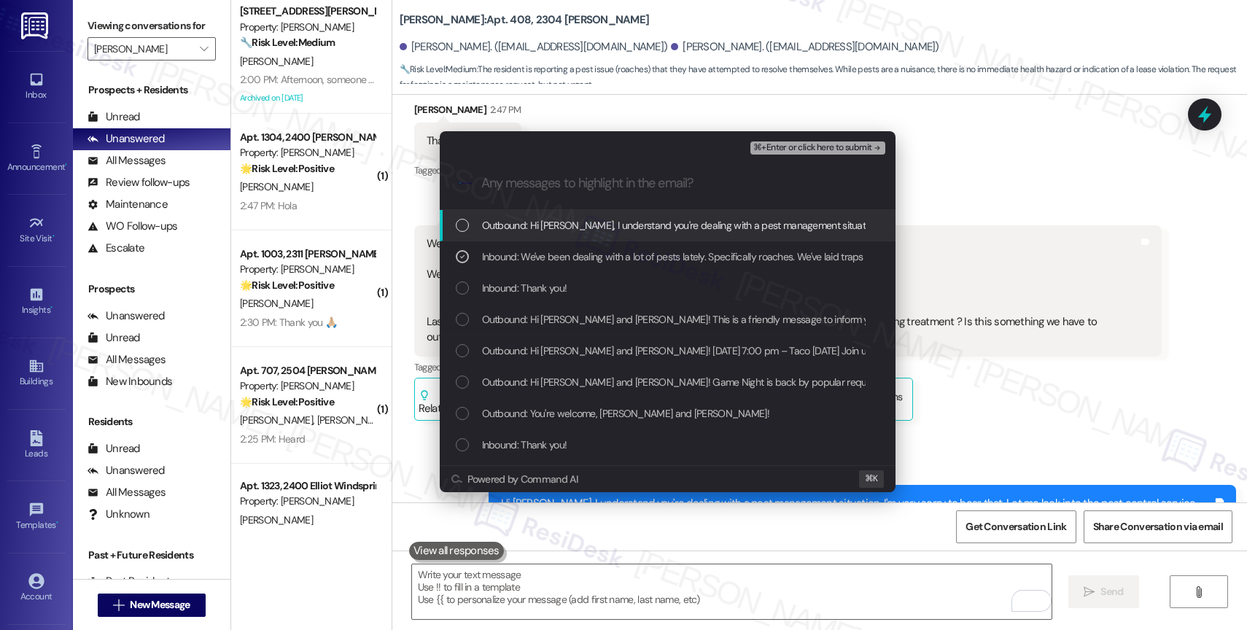
click at [826, 148] on span "⌘+Enter or click here to submit" at bounding box center [812, 148] width 118 height 10
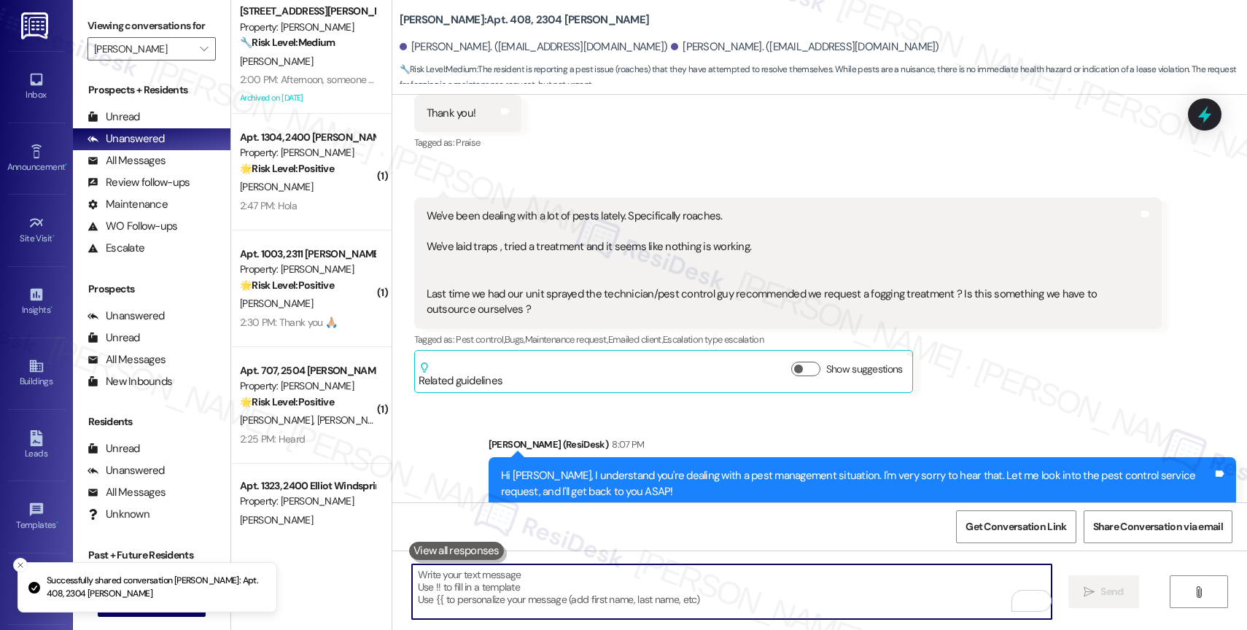
scroll to position [2232, 0]
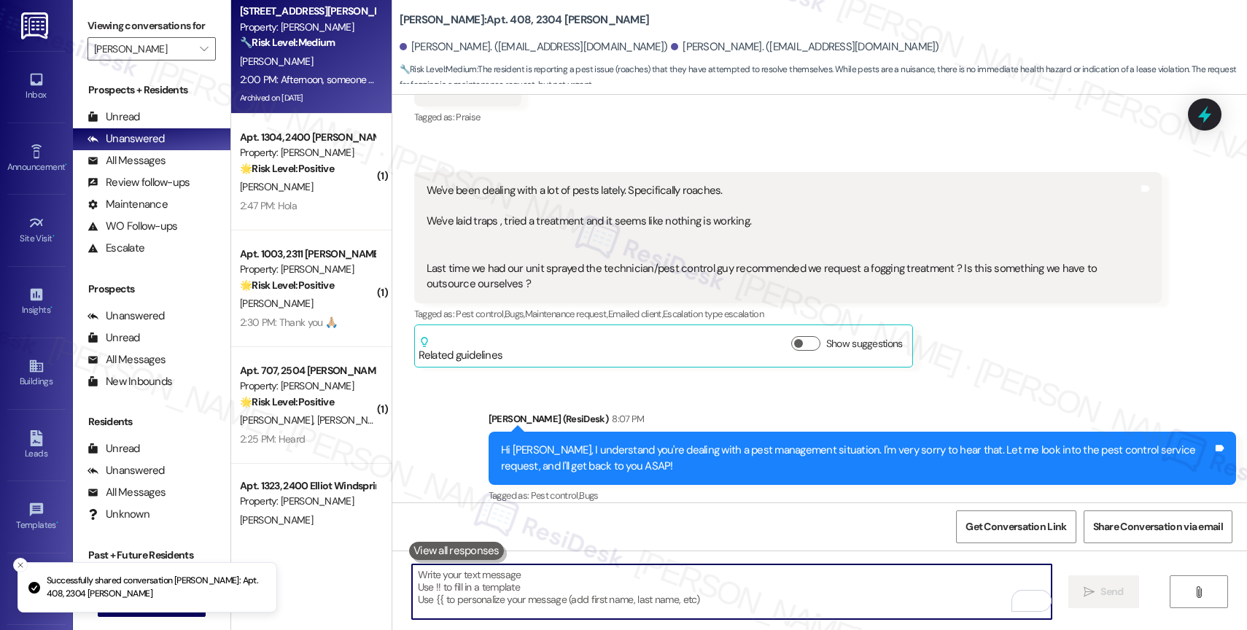
click at [303, 69] on div "[PERSON_NAME]" at bounding box center [308, 62] width 138 height 18
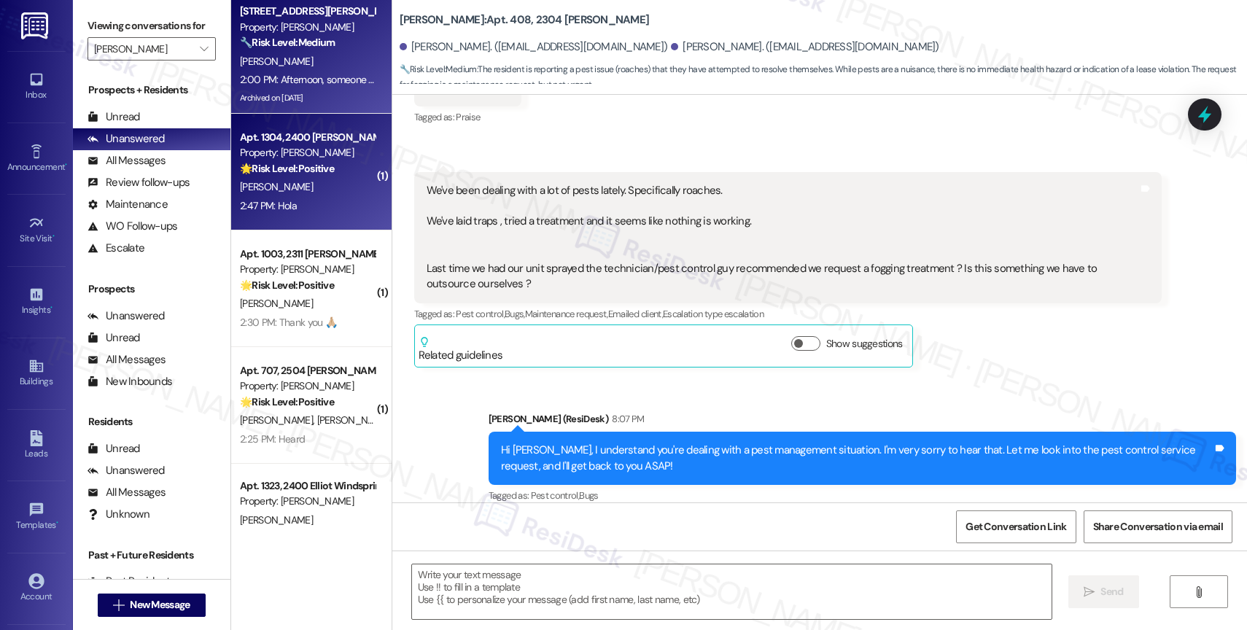
type textarea "Fetching suggested responses. Please feel free to read through the conversation…"
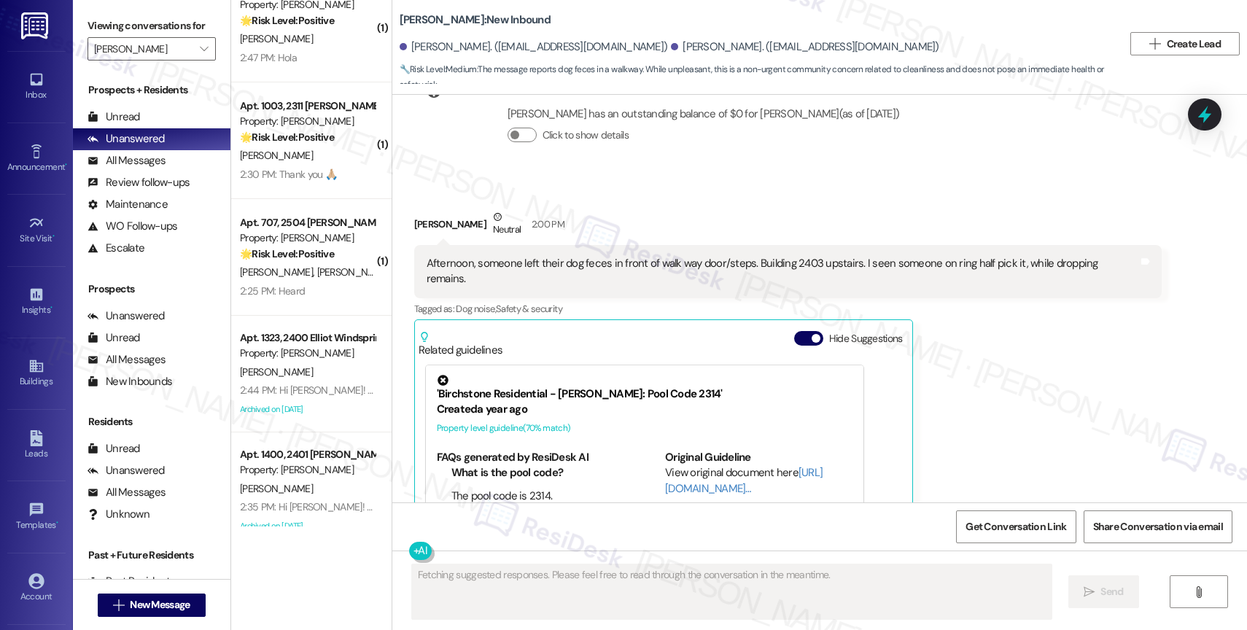
scroll to position [0, 0]
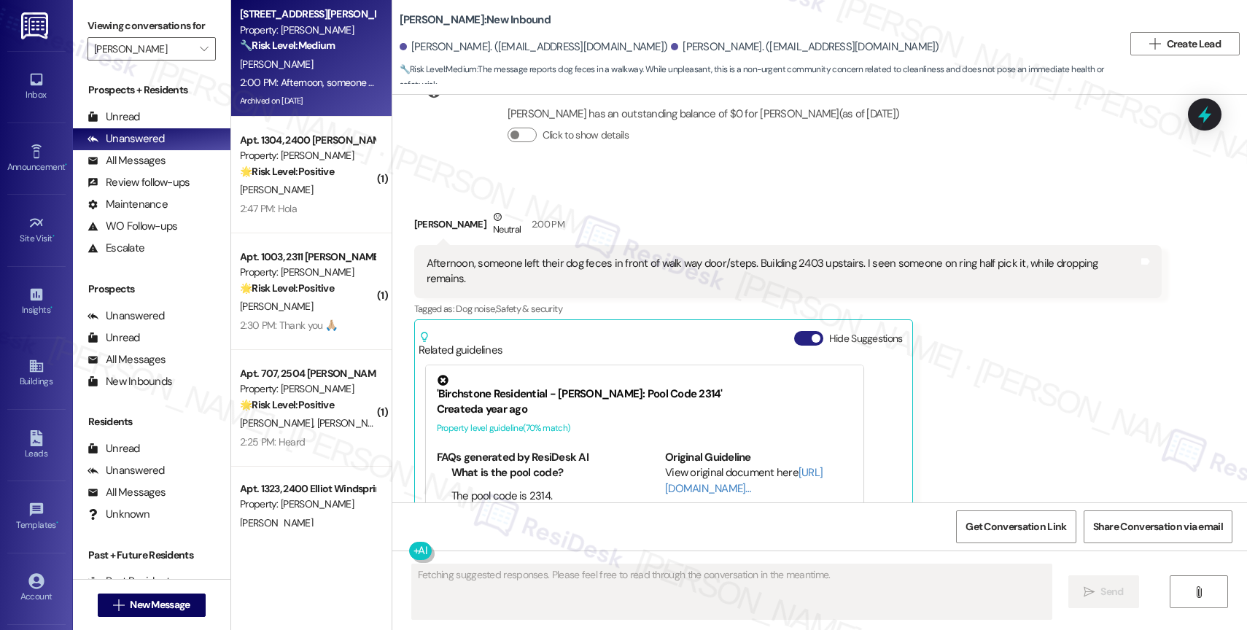
click at [797, 331] on button "Hide Suggestions" at bounding box center [808, 338] width 29 height 15
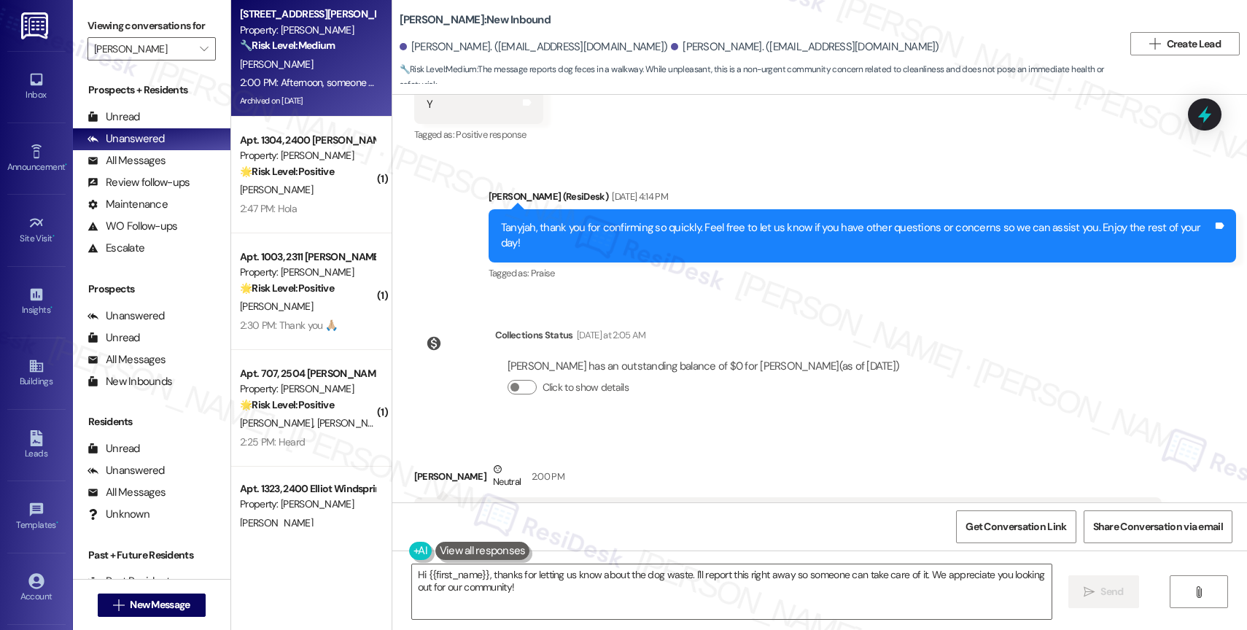
click at [608, 317] on div "Collections Status [DATE] at 2:05 AM [PERSON_NAME] has an outstanding balance o…" at bounding box center [663, 373] width 520 height 112
click at [492, 549] on button at bounding box center [482, 551] width 95 height 18
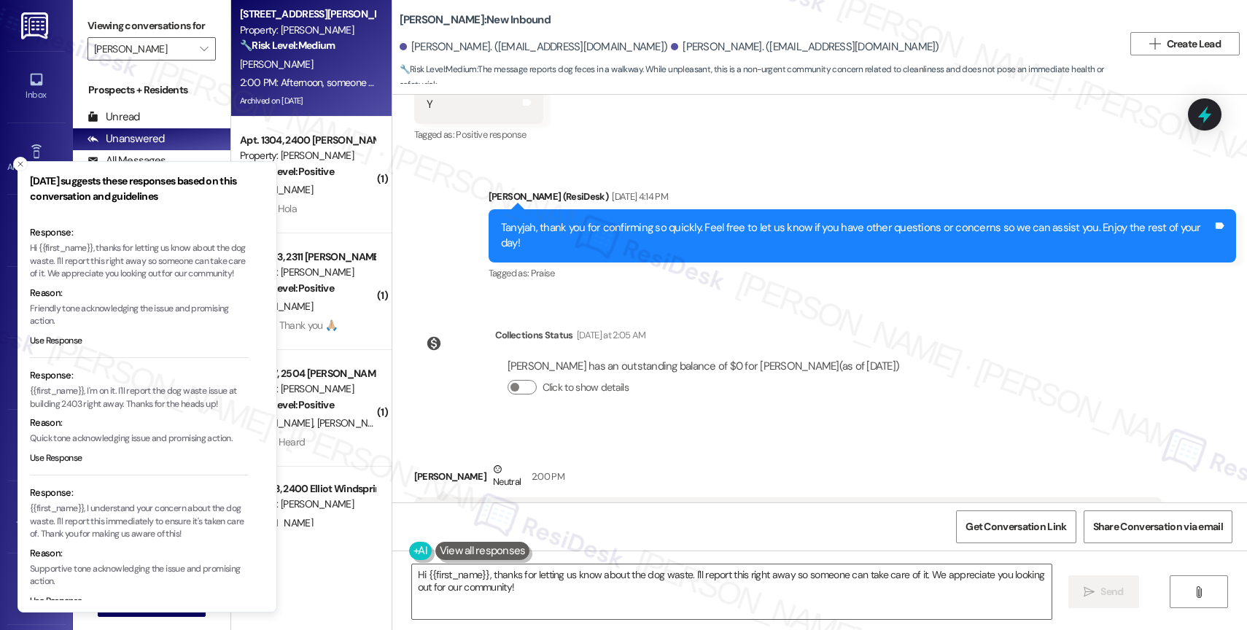
scroll to position [44, 0]
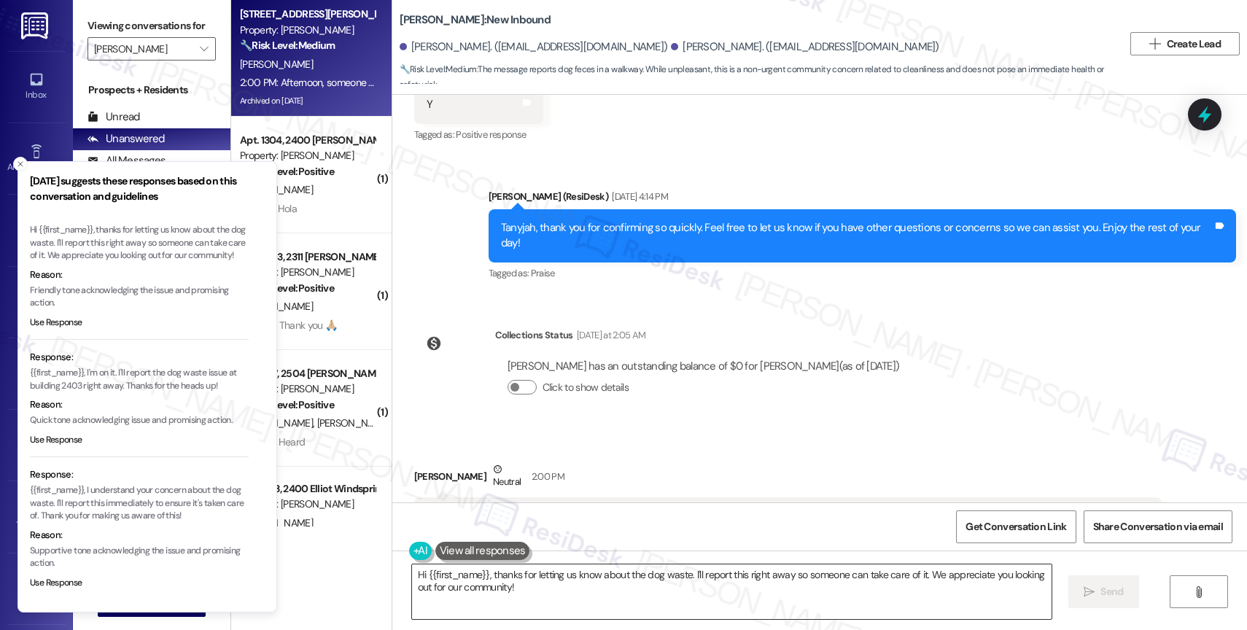
click at [530, 579] on textarea "Hi {{first_name}}, thanks for letting us know about the dog waste. I'll report …" at bounding box center [732, 592] width 640 height 55
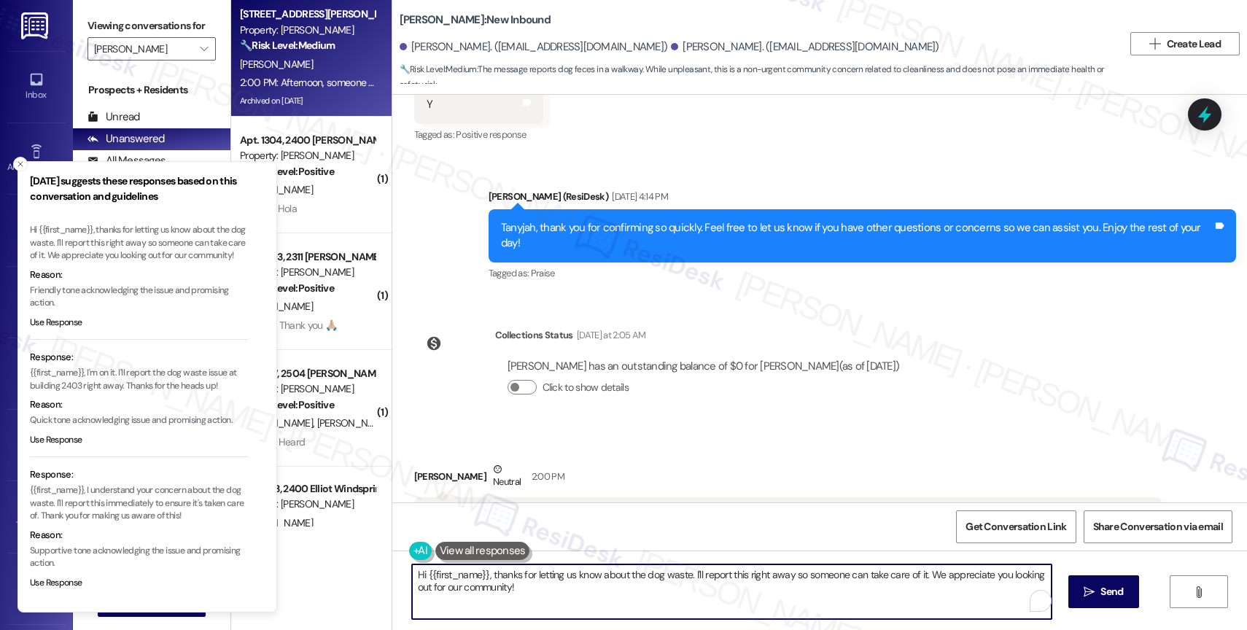
click at [530, 579] on textarea "Hi {{first_name}}, thanks for letting us know about the dog waste. I'll report …" at bounding box center [732, 592] width 640 height 55
drag, startPoint x: 639, startPoint y: 578, endPoint x: 799, endPoint y: 581, distance: 159.8
click at [798, 581] on textarea "Hi Erica, I am very sorry to hear that someone let their dog" at bounding box center [732, 592] width 640 height 55
click at [671, 583] on textarea "Hi Erica, I am very sorry to hear that someone did that." at bounding box center [732, 592] width 640 height 55
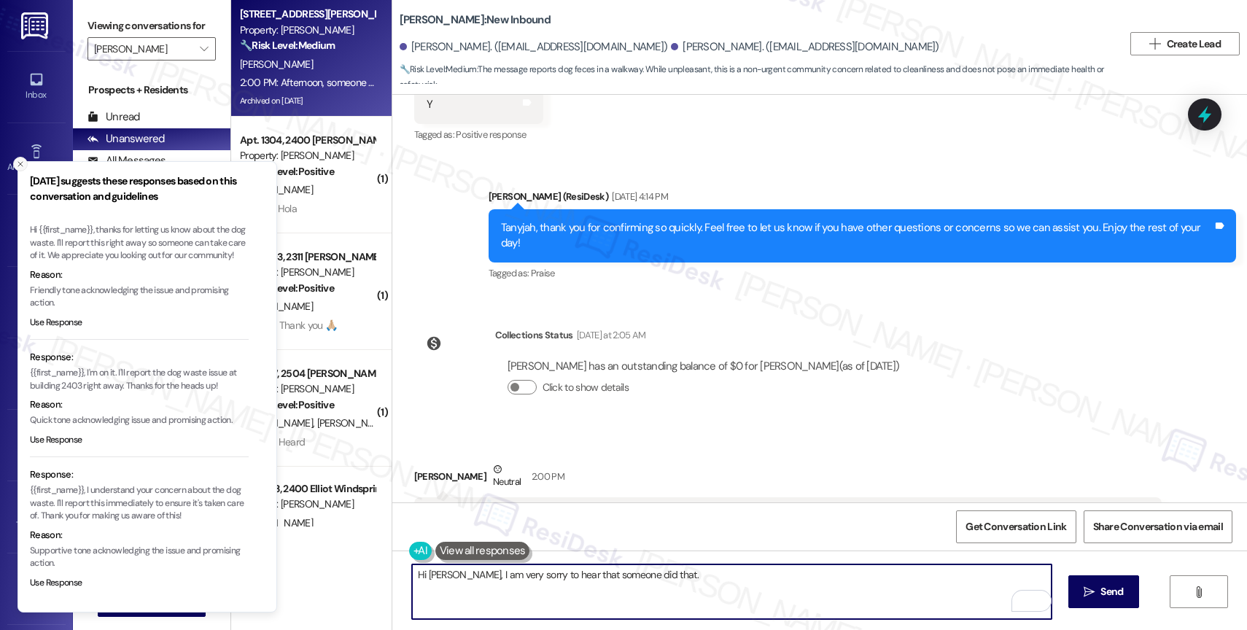
click at [19, 158] on button "Close toast" at bounding box center [20, 164] width 15 height 15
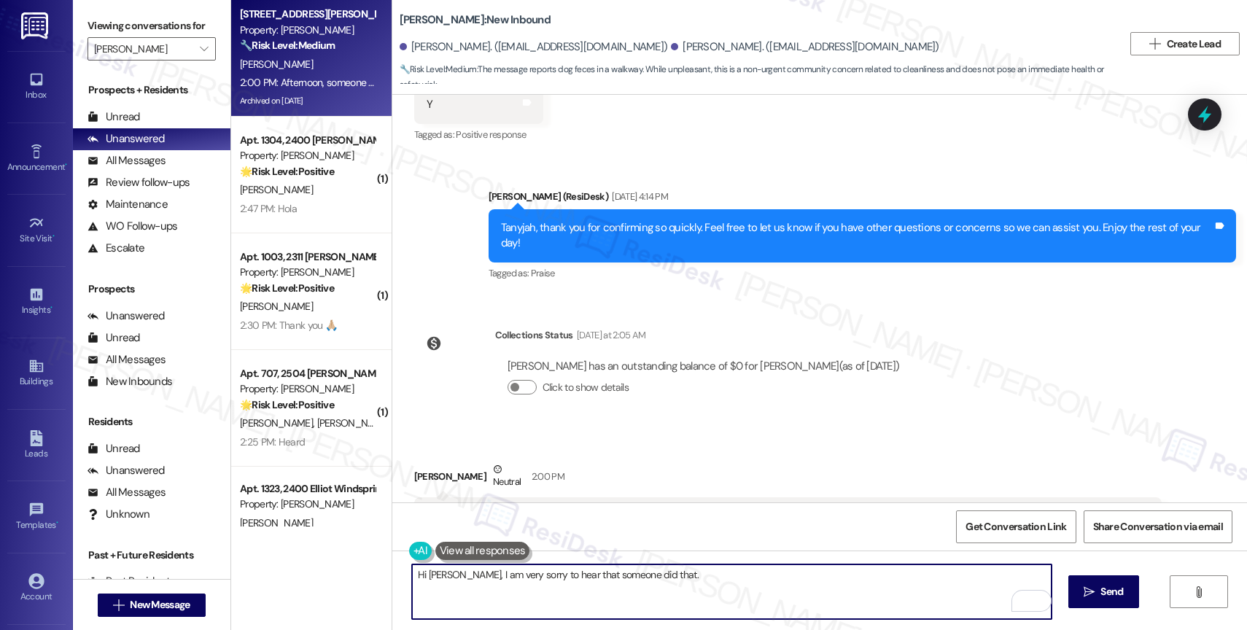
click at [672, 587] on textarea "Hi Erica, I am very sorry to hear that someone did that." at bounding box center [732, 592] width 640 height 55
click at [678, 584] on textarea "Hi Erica, I am very sorry to hear that someone did that." at bounding box center [732, 592] width 640 height 55
click at [0, 234] on div "Inbox Go to Inbox Announcement • Send A Text Announcement Site Visit • Go to Si…" at bounding box center [36, 315] width 73 height 630
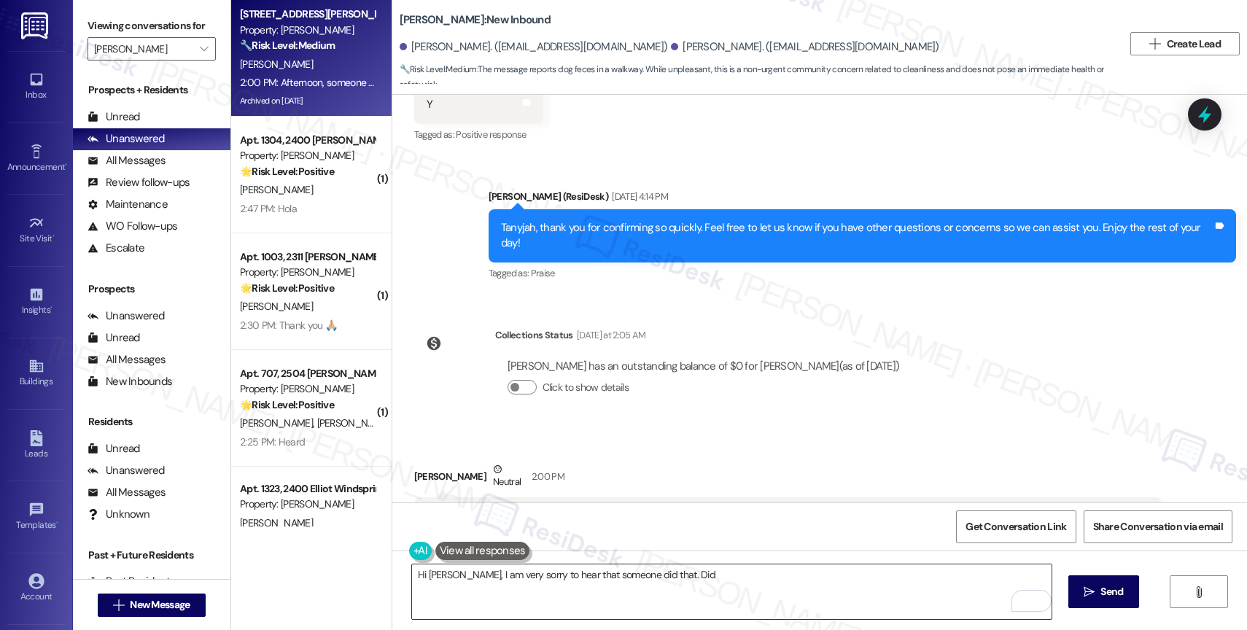
click at [681, 578] on textarea "Hi Erica, I am very sorry to hear that someone did that. Did" at bounding box center [732, 592] width 640 height 55
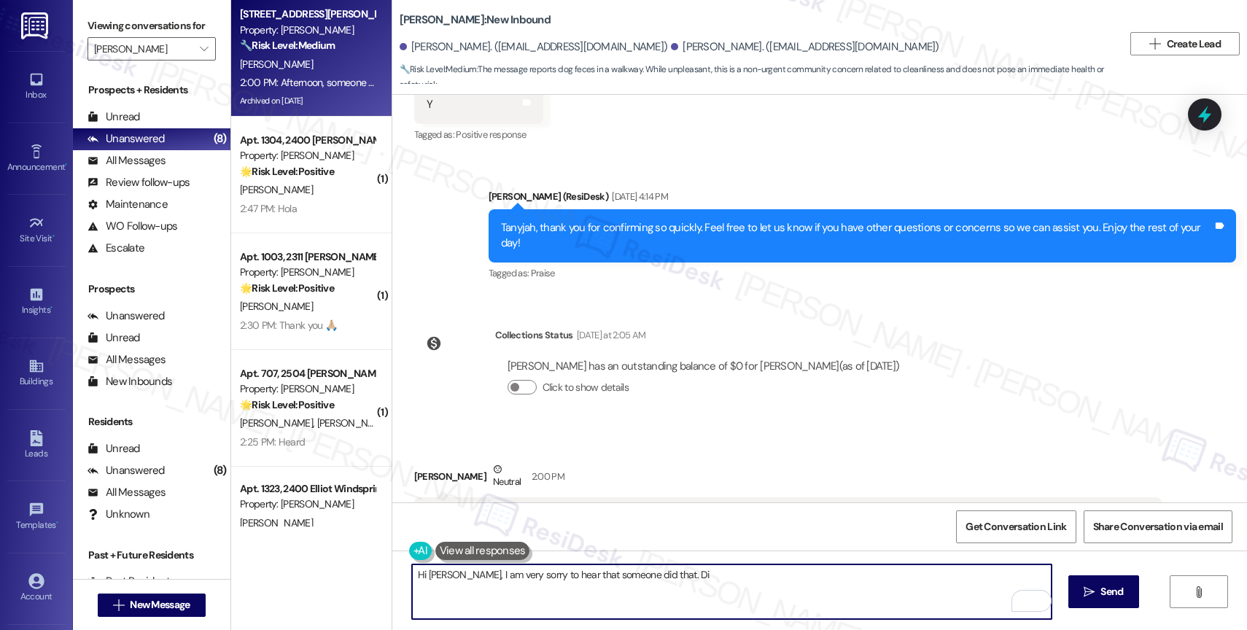
drag, startPoint x: 589, startPoint y: 574, endPoint x: 673, endPoint y: 595, distance: 86.5
click at [590, 574] on textarea "Hi Erica, I am very sorry to hear that someone did that. Di" at bounding box center [732, 592] width 640 height 55
click at [673, 581] on textarea "Hi Erica, I am very sorry to hear that someone did that. Di" at bounding box center [732, 592] width 640 height 55
click at [885, 586] on textarea "Hi Erica, I'm very sorry to hear that someone did that. Do you happen to know w…" at bounding box center [732, 592] width 640 height 55
type textarea "Hi Erica, I'm very sorry to hear that someone did that. Do you happen to know w…"
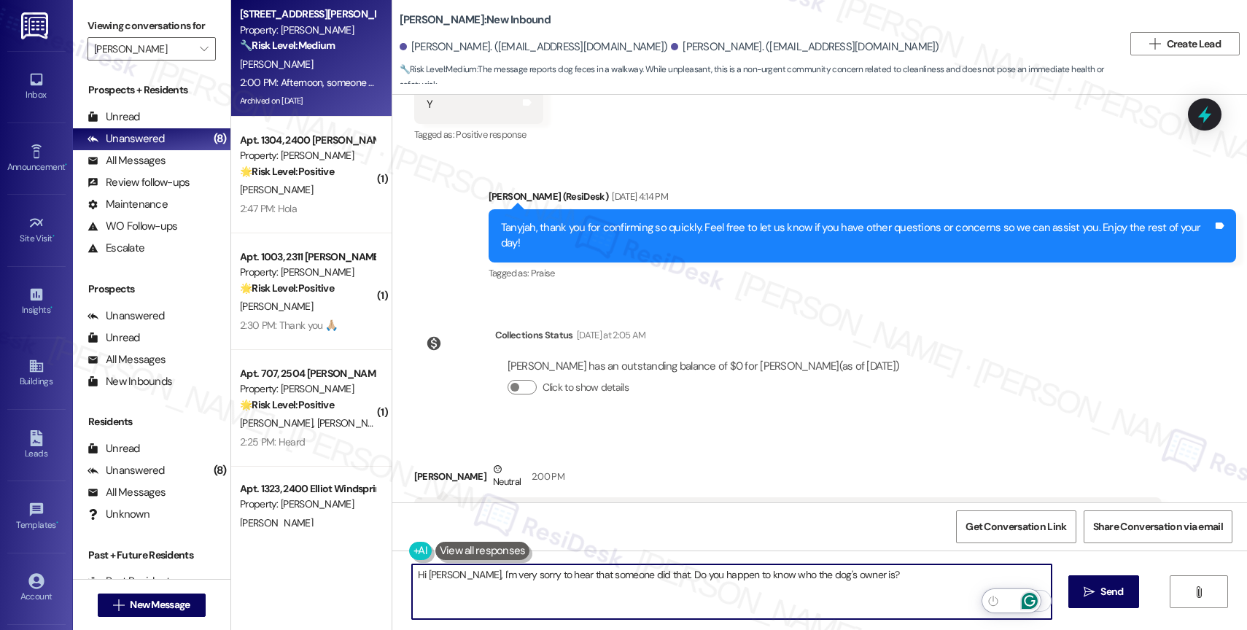
click at [1029, 599] on icon "Open Grammarly. 0 Suggestions." at bounding box center [1030, 601] width 16 height 16
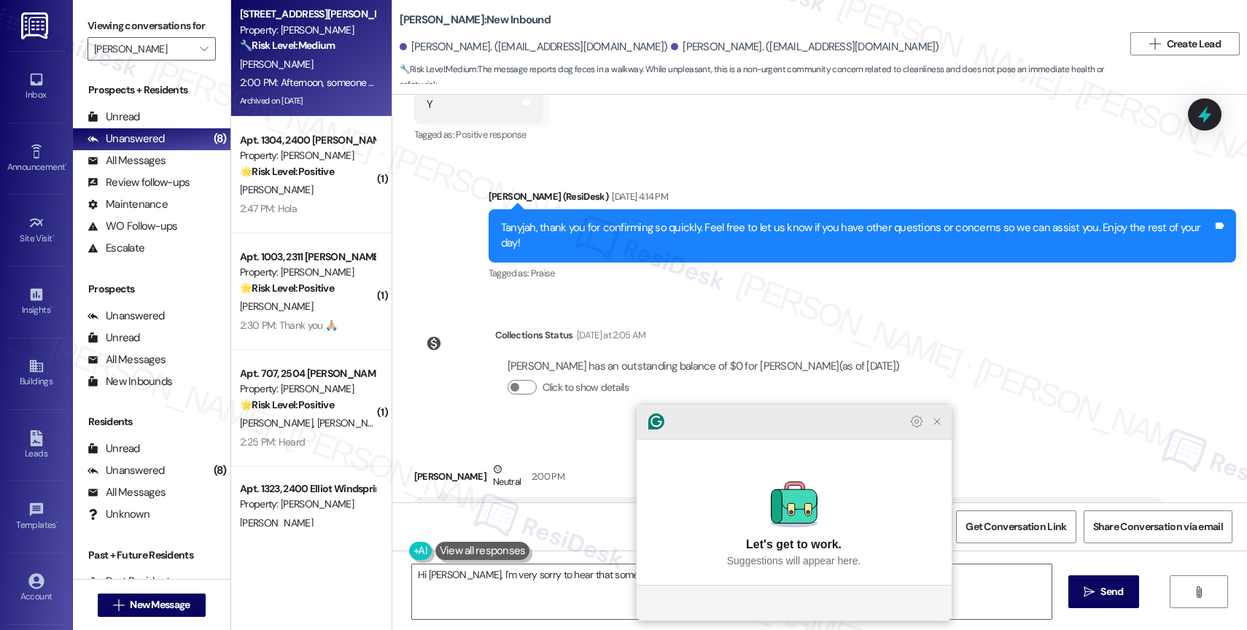
click at [940, 427] on icon "Close Grammarly Assistant" at bounding box center [937, 422] width 12 height 12
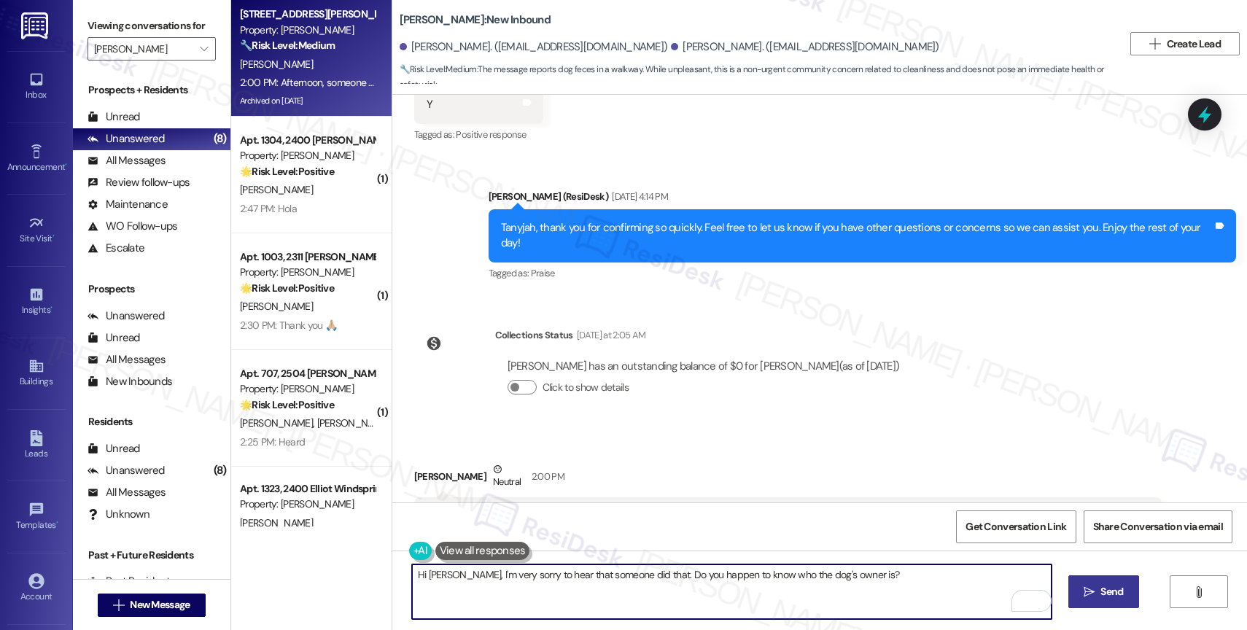
click at [1101, 584] on button " Send" at bounding box center [1104, 592] width 71 height 33
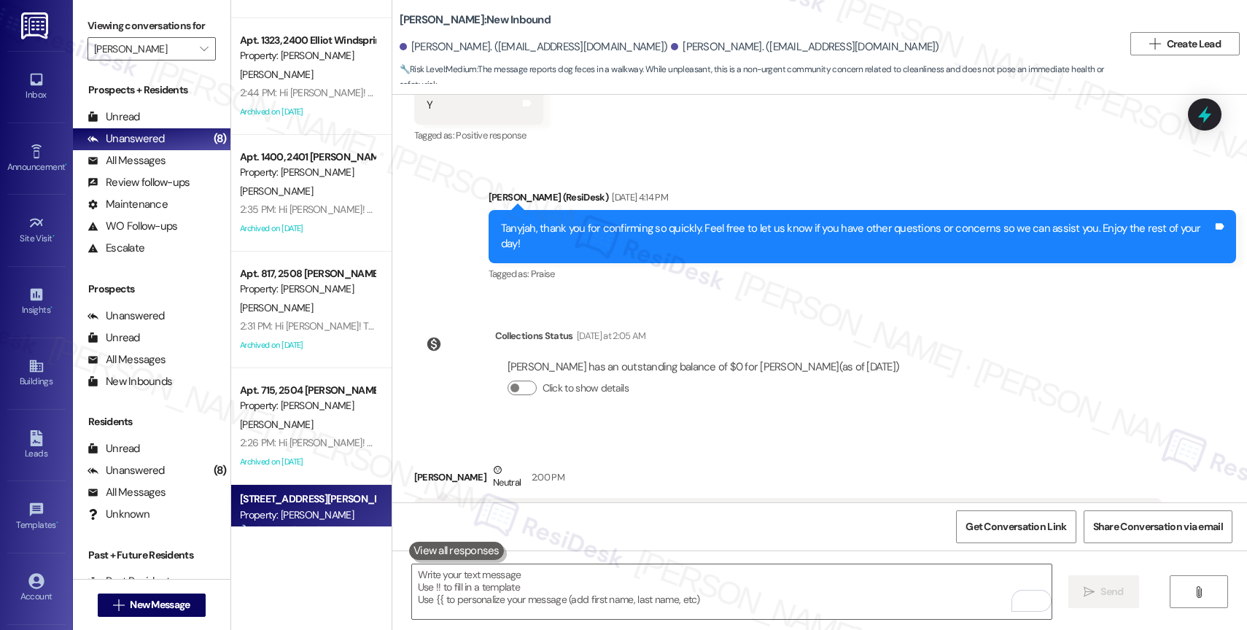
scroll to position [407, 0]
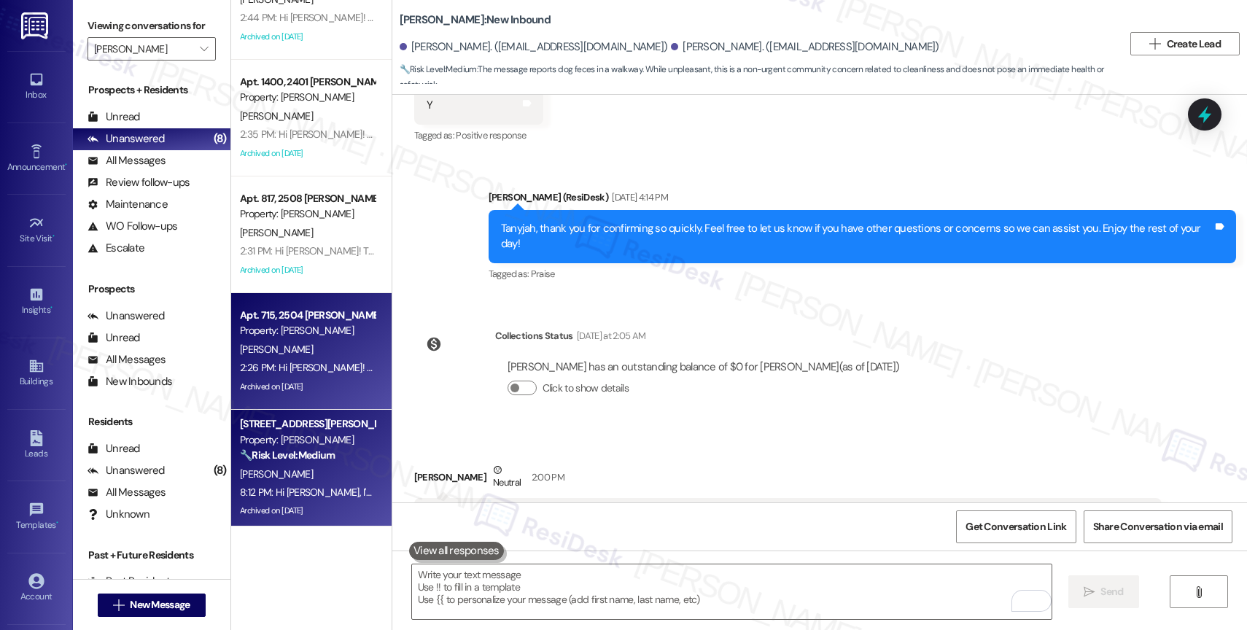
click at [292, 349] on div "C. Mitchell" at bounding box center [308, 350] width 138 height 18
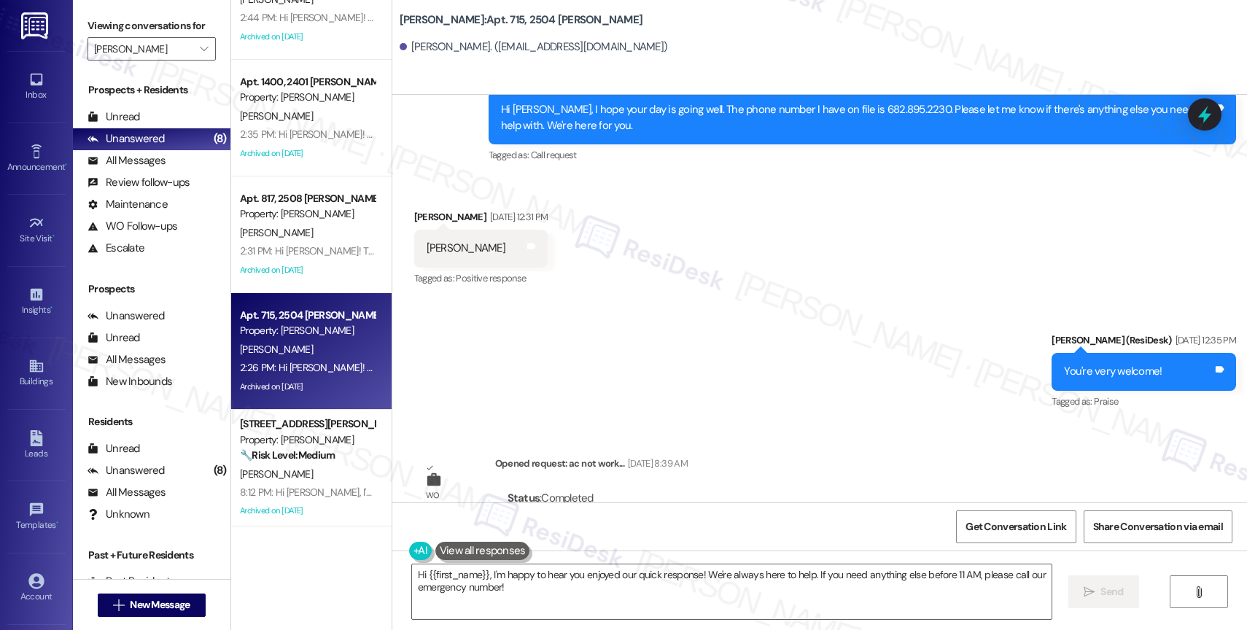
scroll to position [33153, 0]
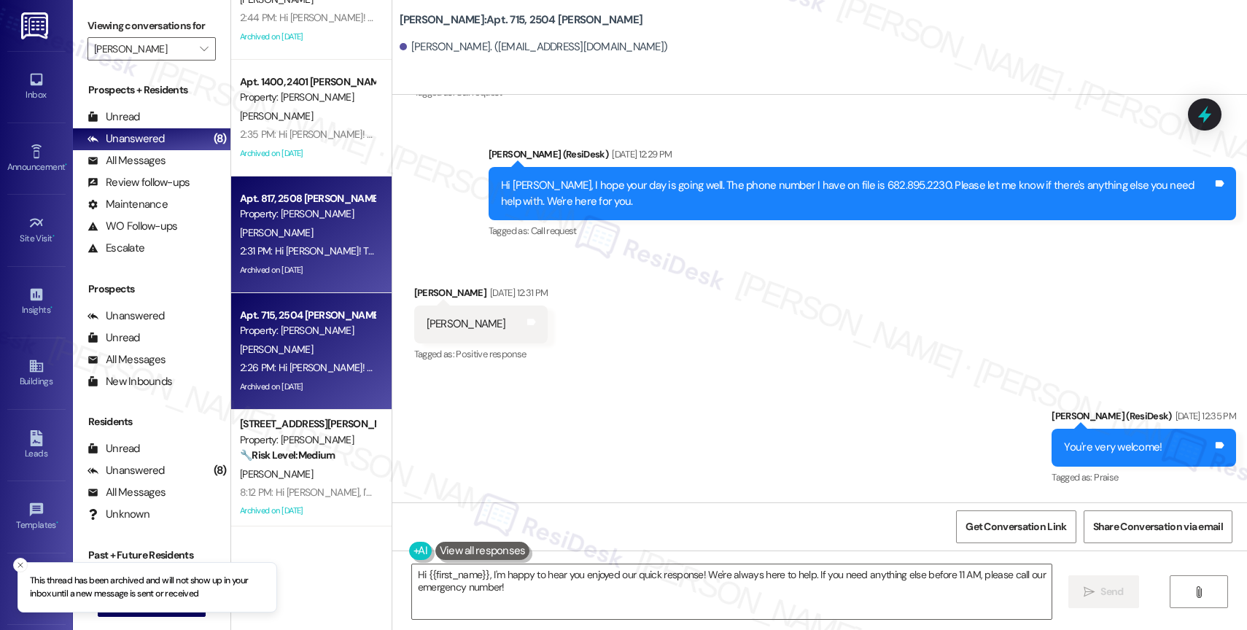
click at [310, 241] on div "T. Gibson" at bounding box center [308, 233] width 138 height 18
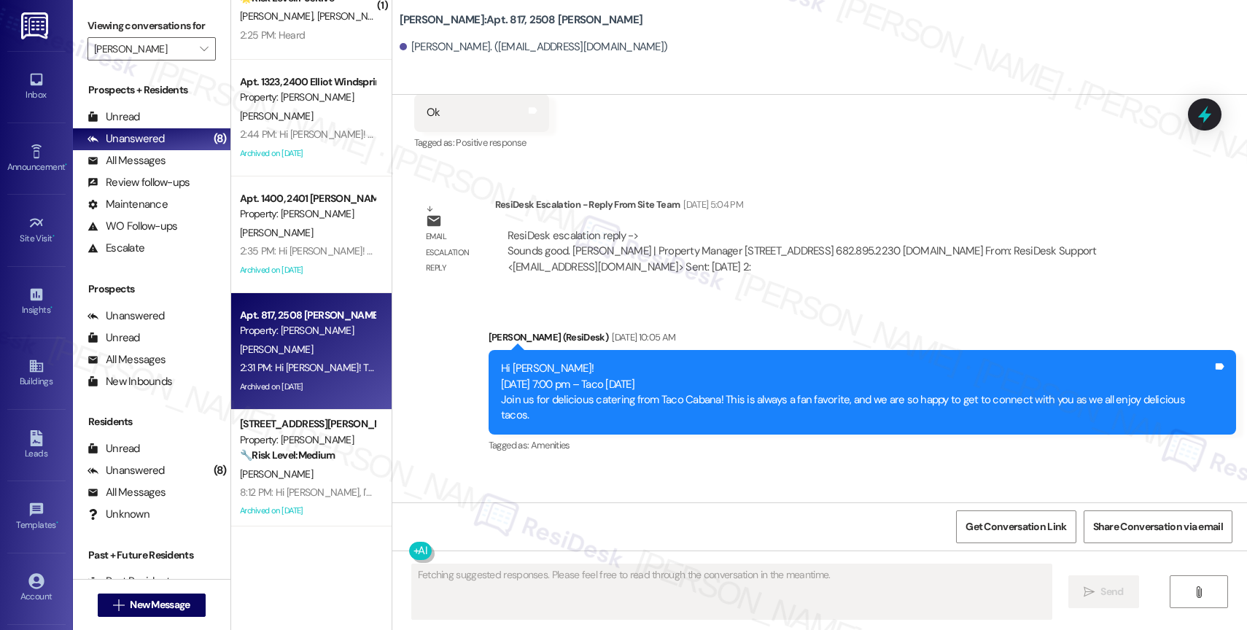
scroll to position [6844, 0]
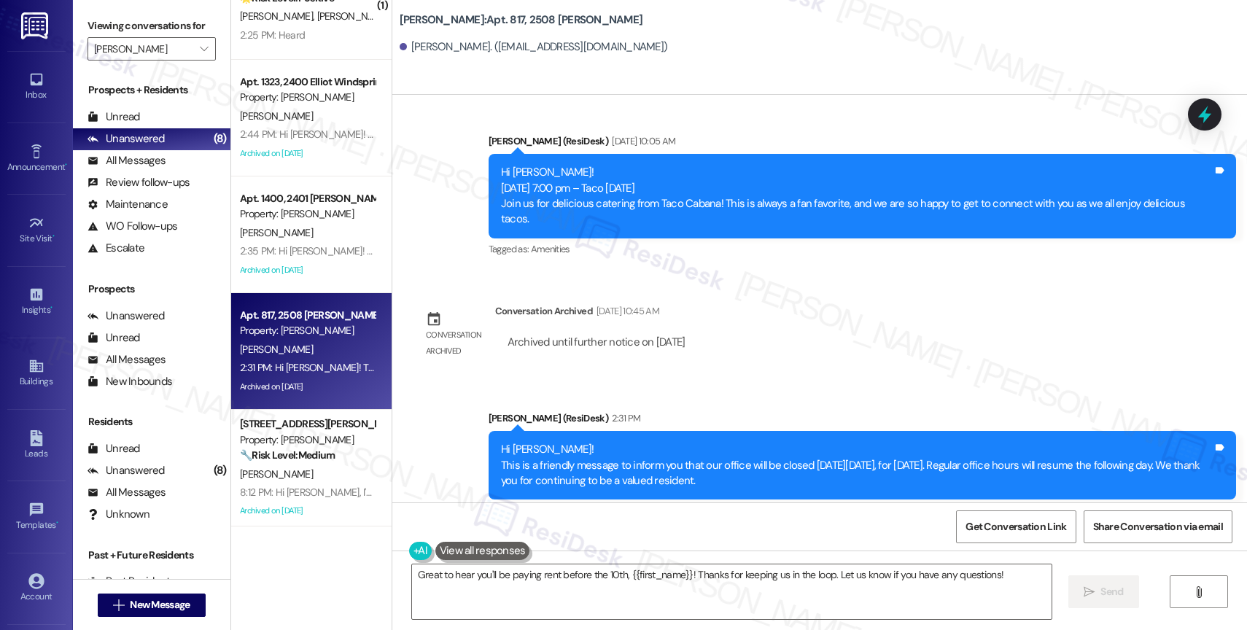
click at [558, 378] on div "Announcement, sent via SMS Sarah (ResiDesk) 2:31 PM Hi Tatiana! This is a frien…" at bounding box center [819, 455] width 855 height 155
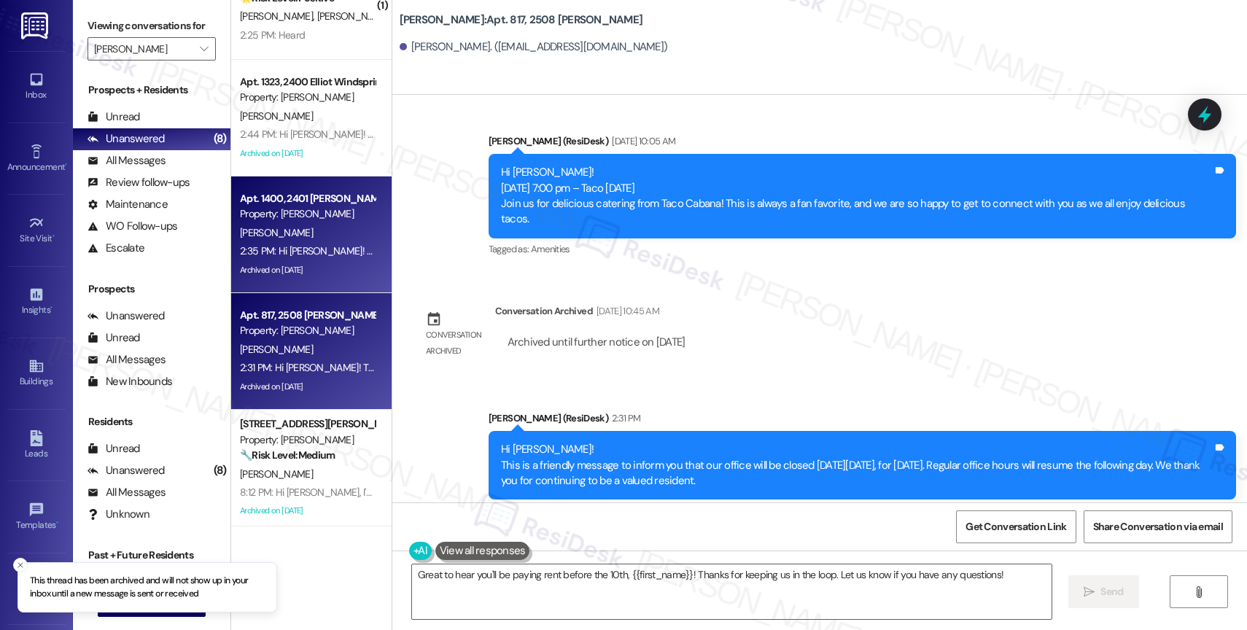
click at [310, 219] on div "Property: Elliot Windsprint" at bounding box center [307, 213] width 135 height 15
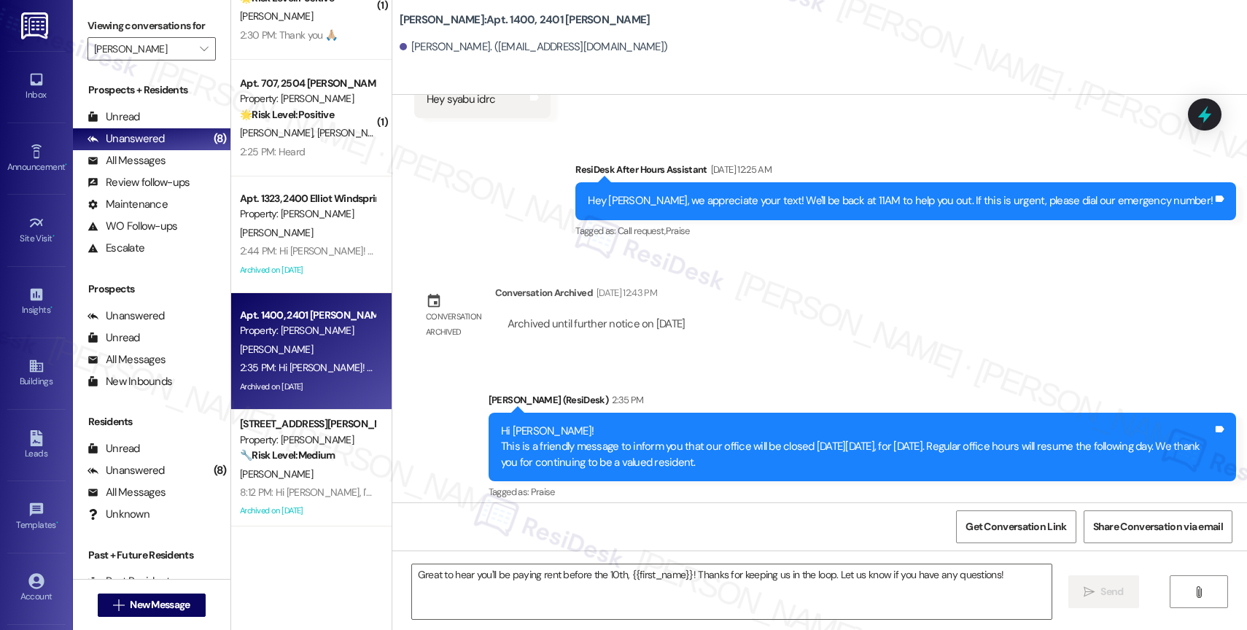
scroll to position [346, 0]
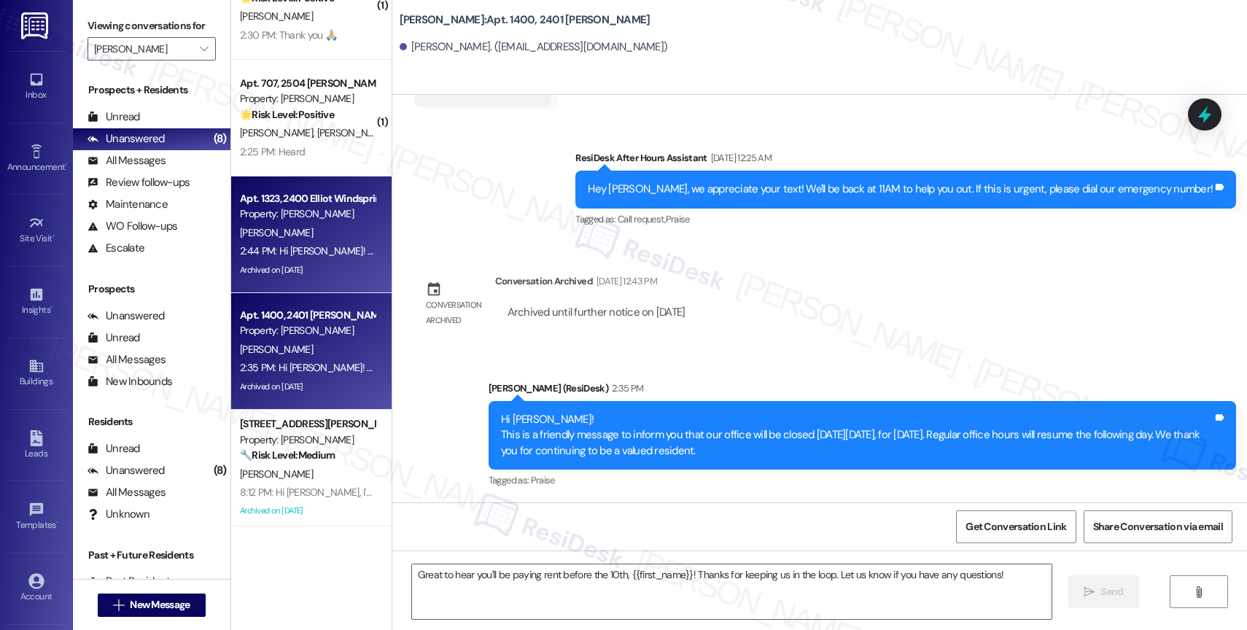
click at [303, 198] on div "Apt. 1323, 2400 Elliot Windsprint" at bounding box center [307, 198] width 135 height 15
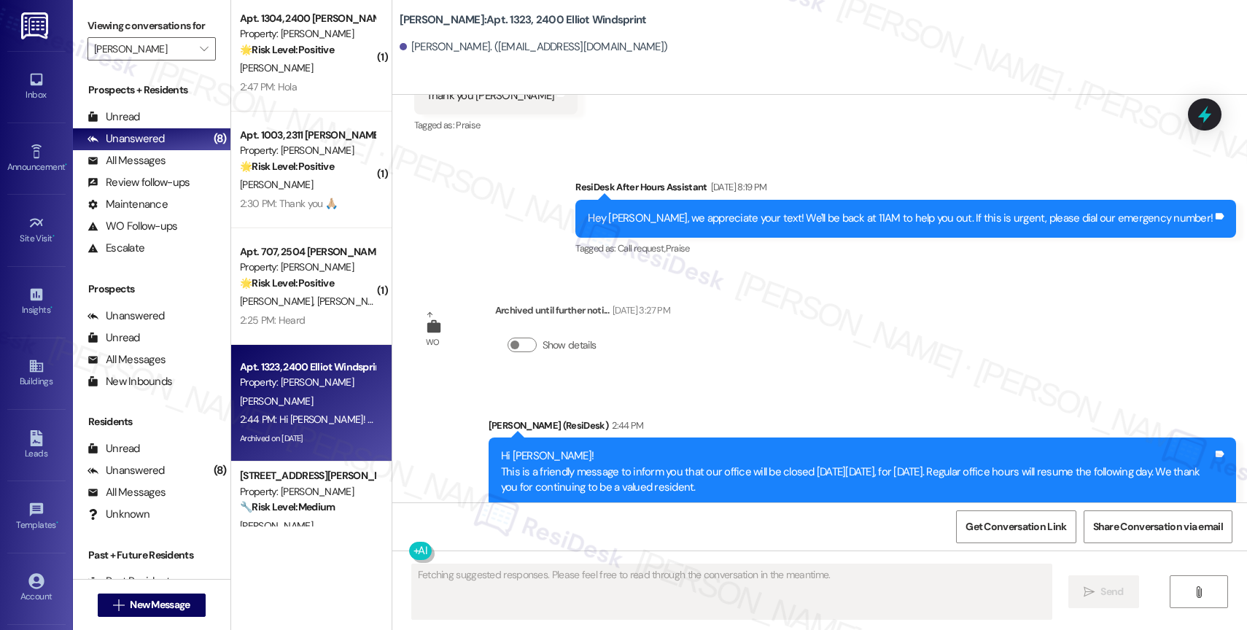
scroll to position [4585, 0]
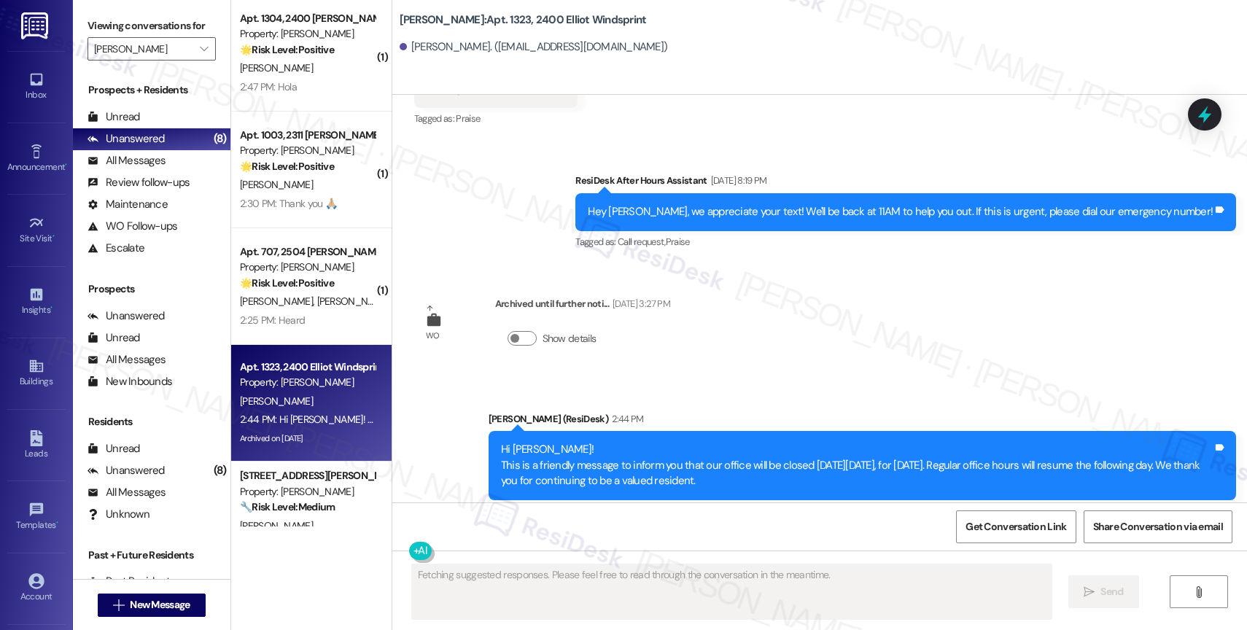
click at [657, 379] on div "Announcement, sent via SMS Sarah (ResiDesk) 2:44 PM Hi Oscar! This is a friendl…" at bounding box center [819, 456] width 855 height 155
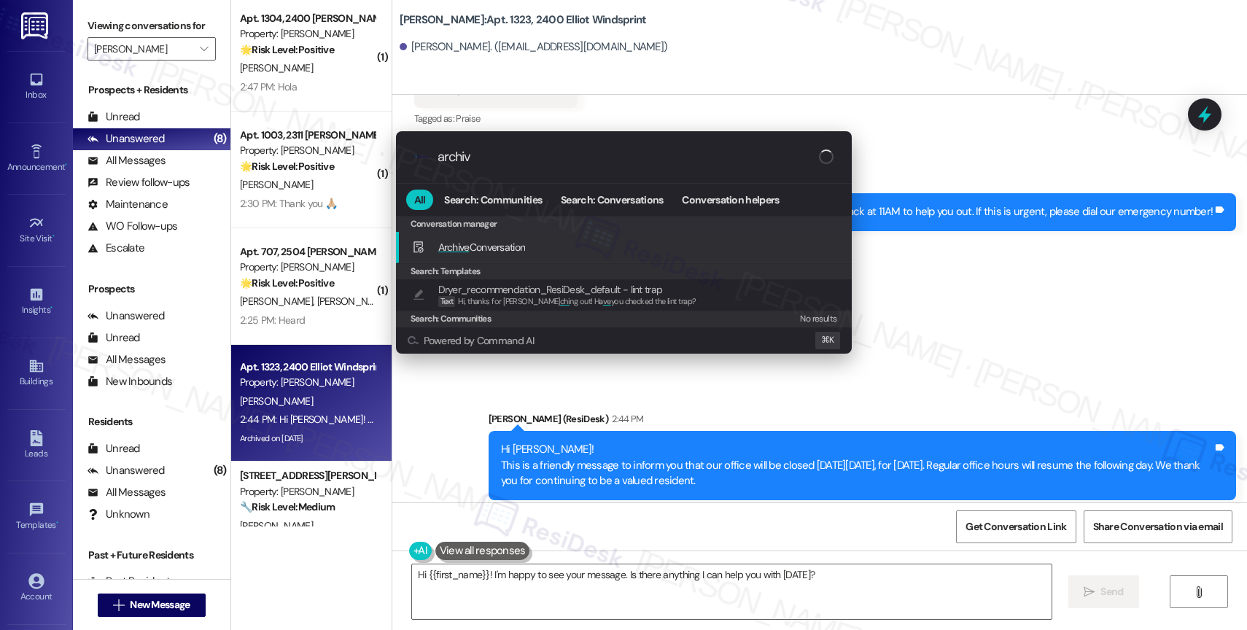
type input "archive"
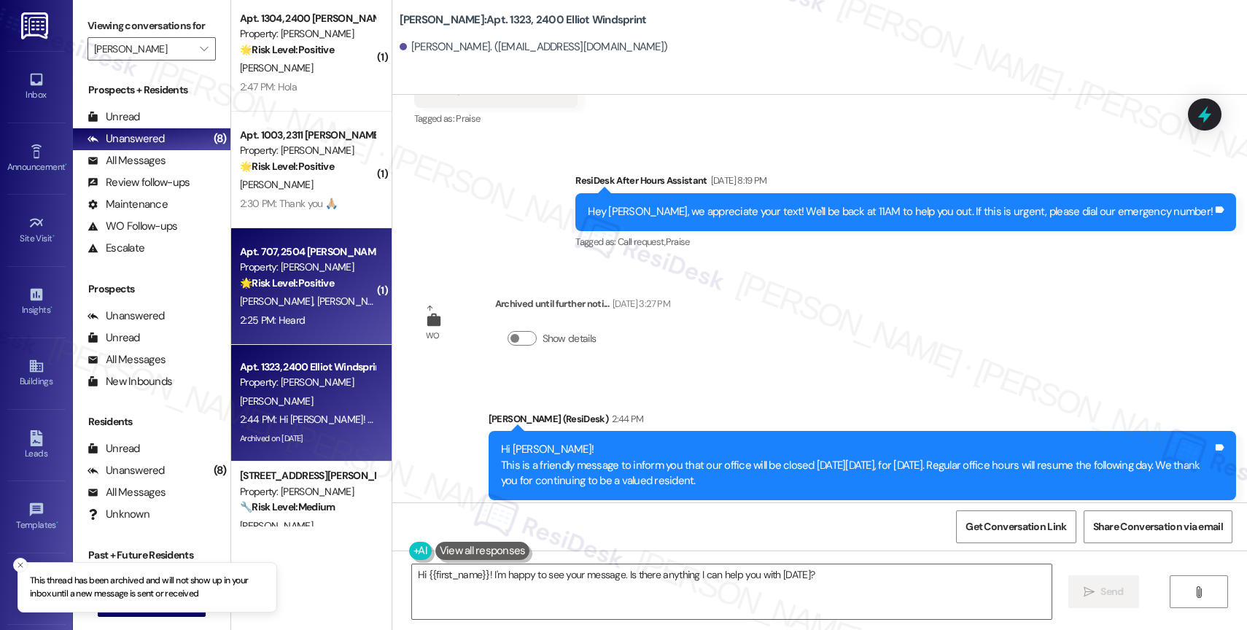
click at [313, 282] on strong "🌟 Risk Level: Positive" at bounding box center [287, 282] width 94 height 13
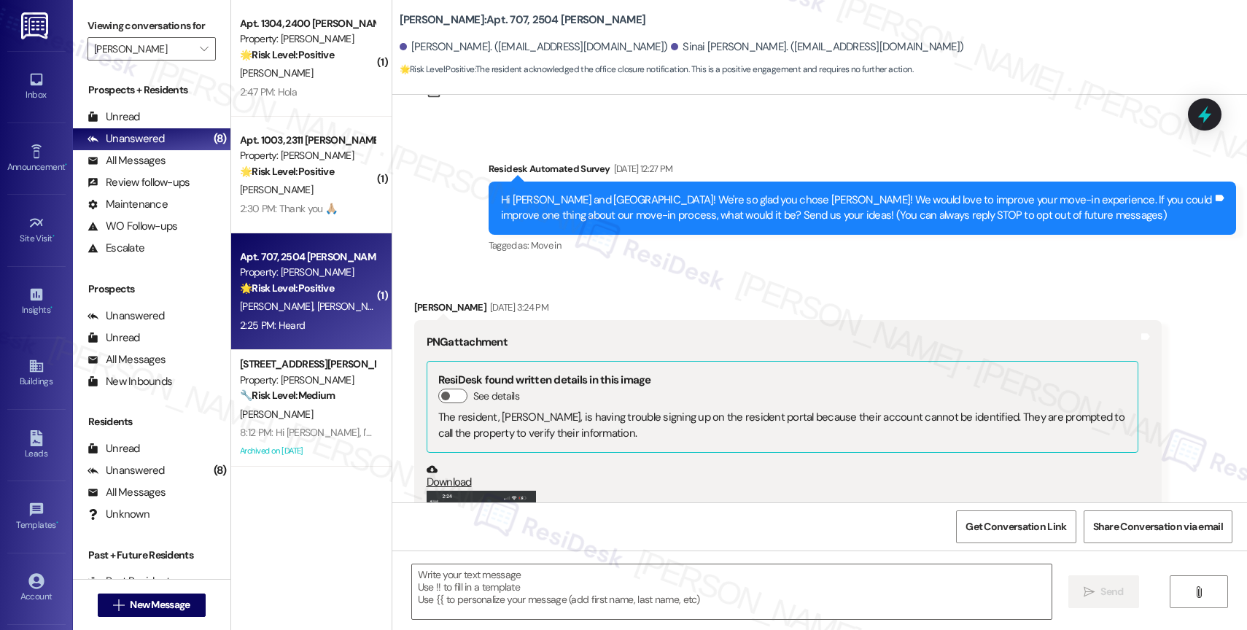
scroll to position [1359, 0]
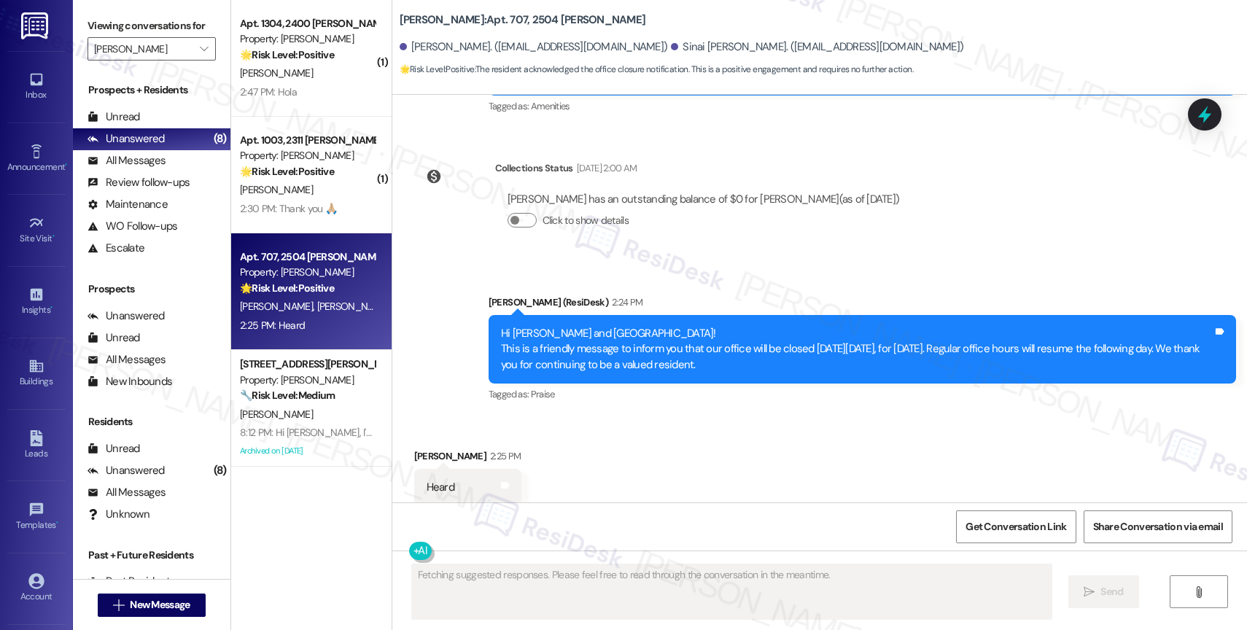
click at [619, 441] on div "Received via SMS Shiloh Clough 2:25 PM Heard Tags and notes" at bounding box center [819, 466] width 855 height 101
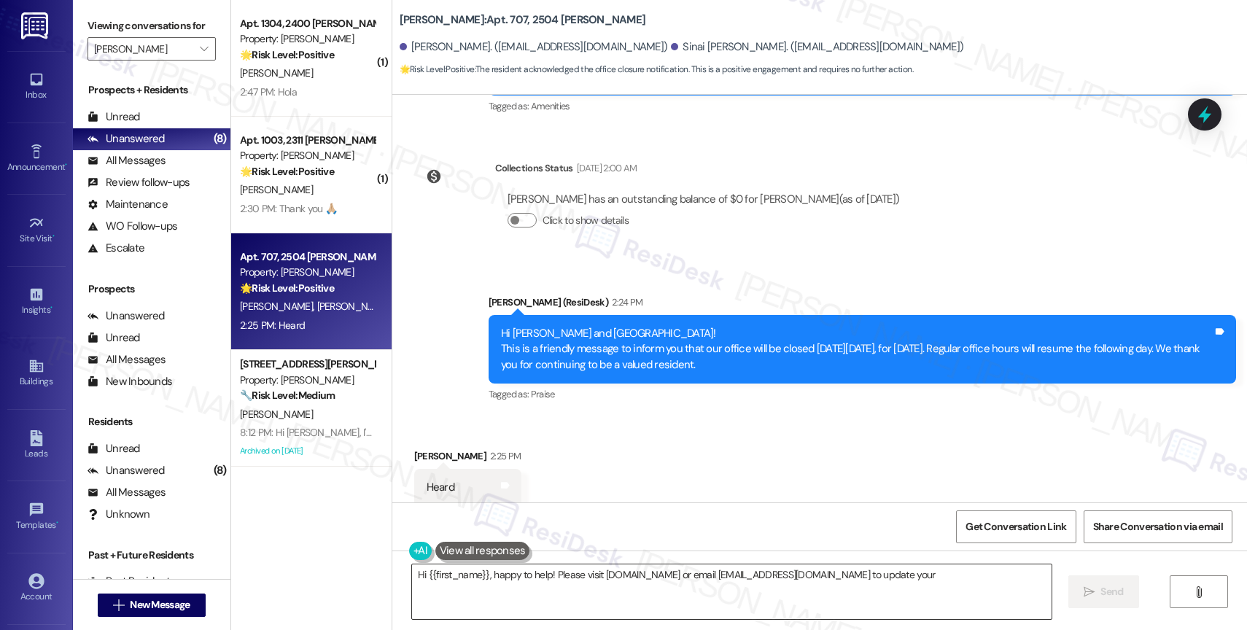
click at [504, 578] on textarea "Hi {{first_name}}, happy to help! Please visit Portal.ConfirmInsurance.com or e…" at bounding box center [732, 592] width 640 height 55
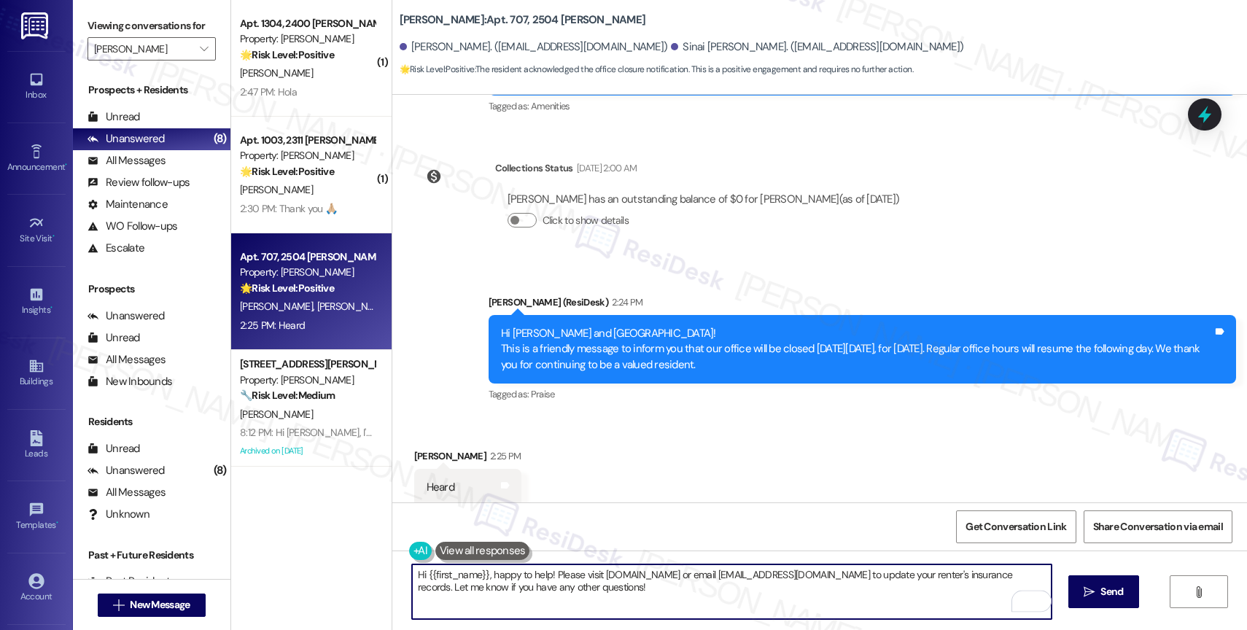
click at [484, 578] on textarea "Hi {{first_name}}, happy to help! Please visit Portal.ConfirmInsurance.com or e…" at bounding box center [732, 592] width 640 height 55
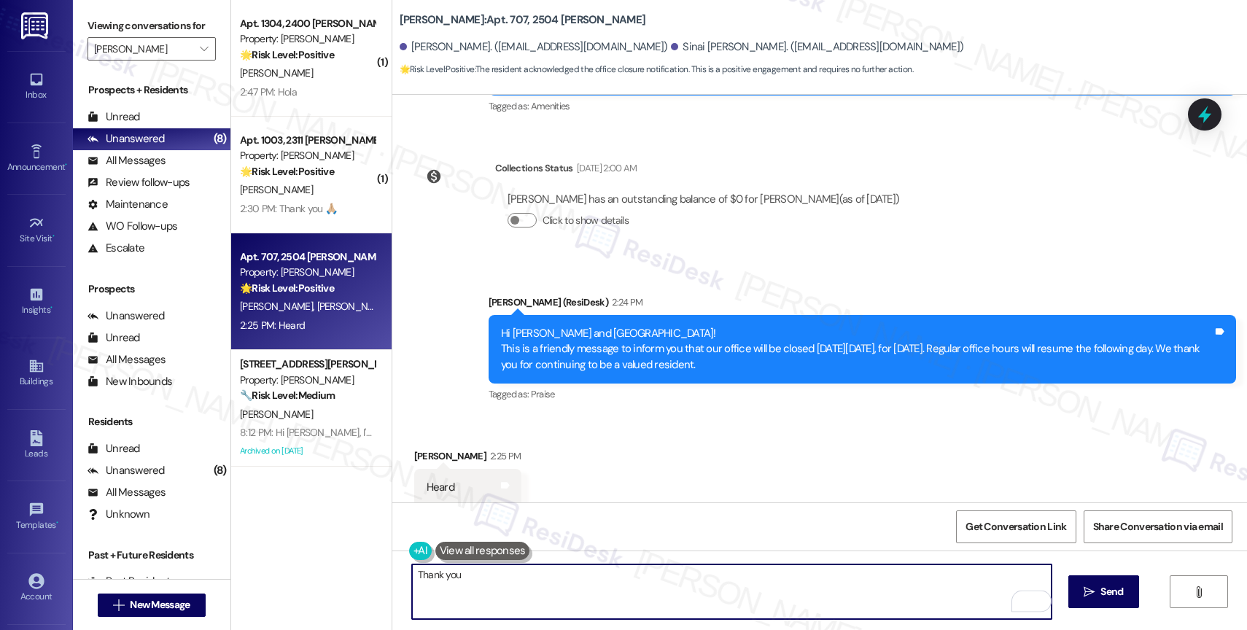
type textarea "Thank you!"
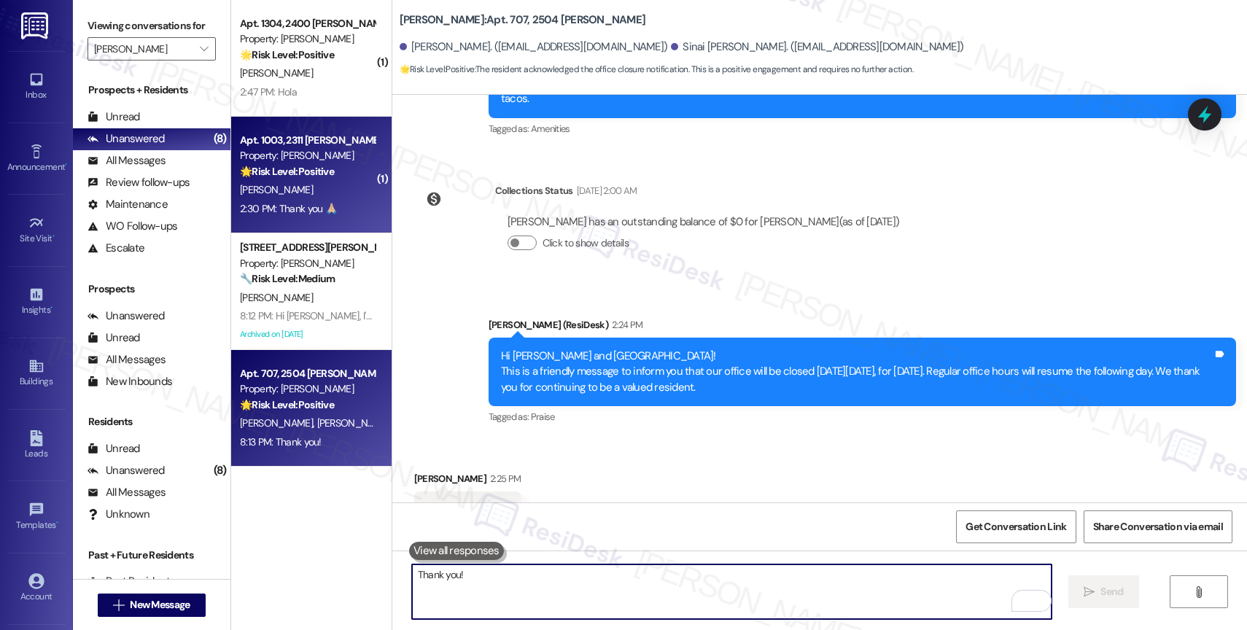
scroll to position [1358, 0]
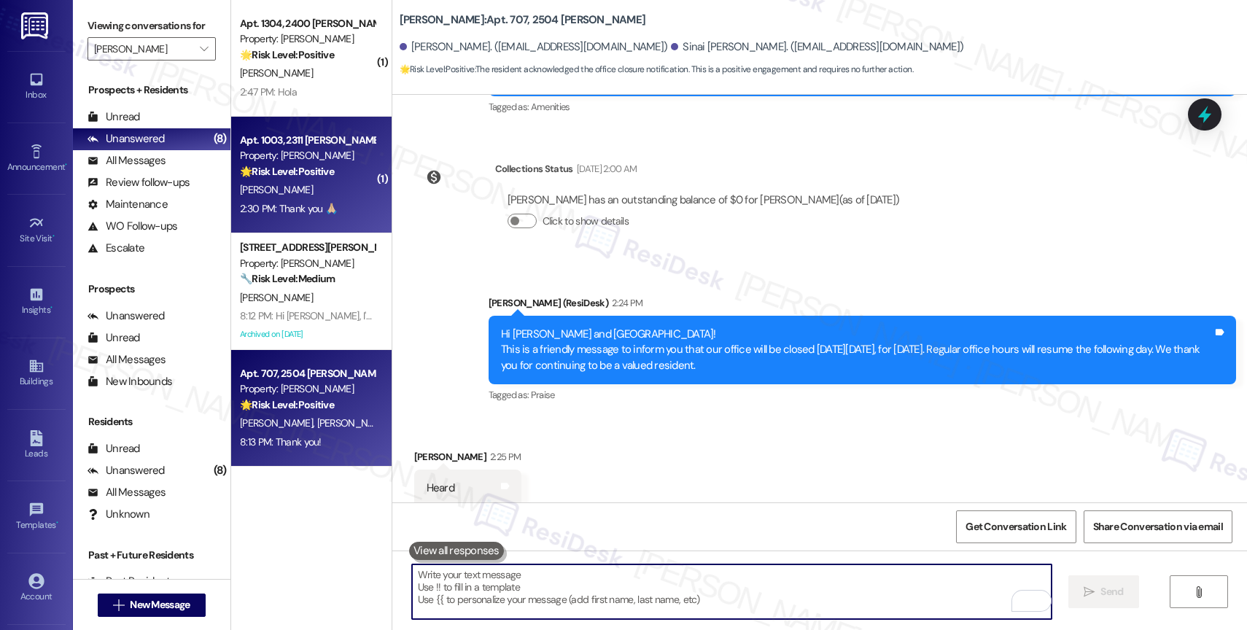
click at [329, 201] on div "2:30 PM: Thank you 🙏🏼 2:30 PM: Thank you 🙏🏼" at bounding box center [308, 209] width 138 height 18
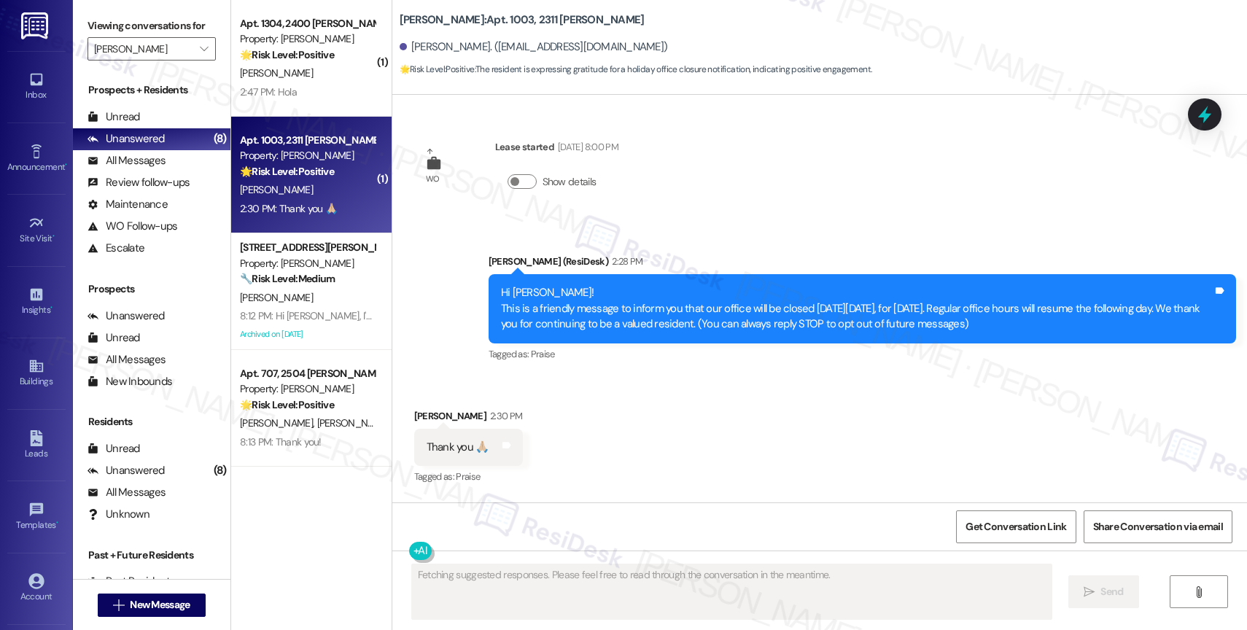
scroll to position [0, 0]
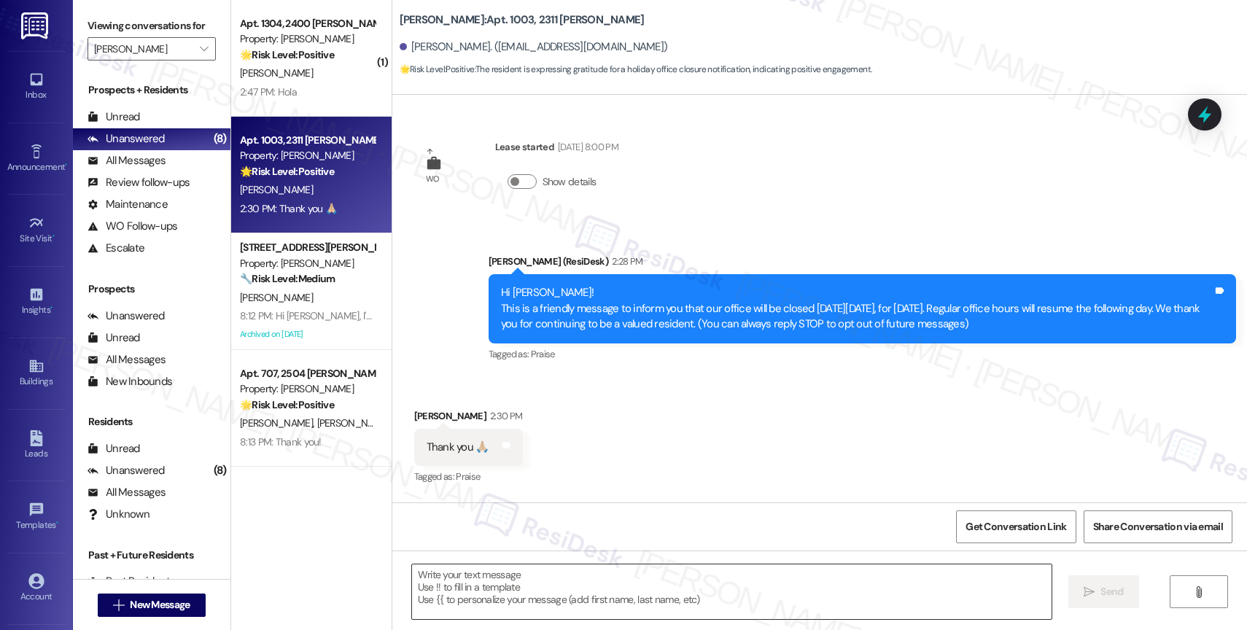
click at [500, 594] on textarea at bounding box center [732, 592] width 640 height 55
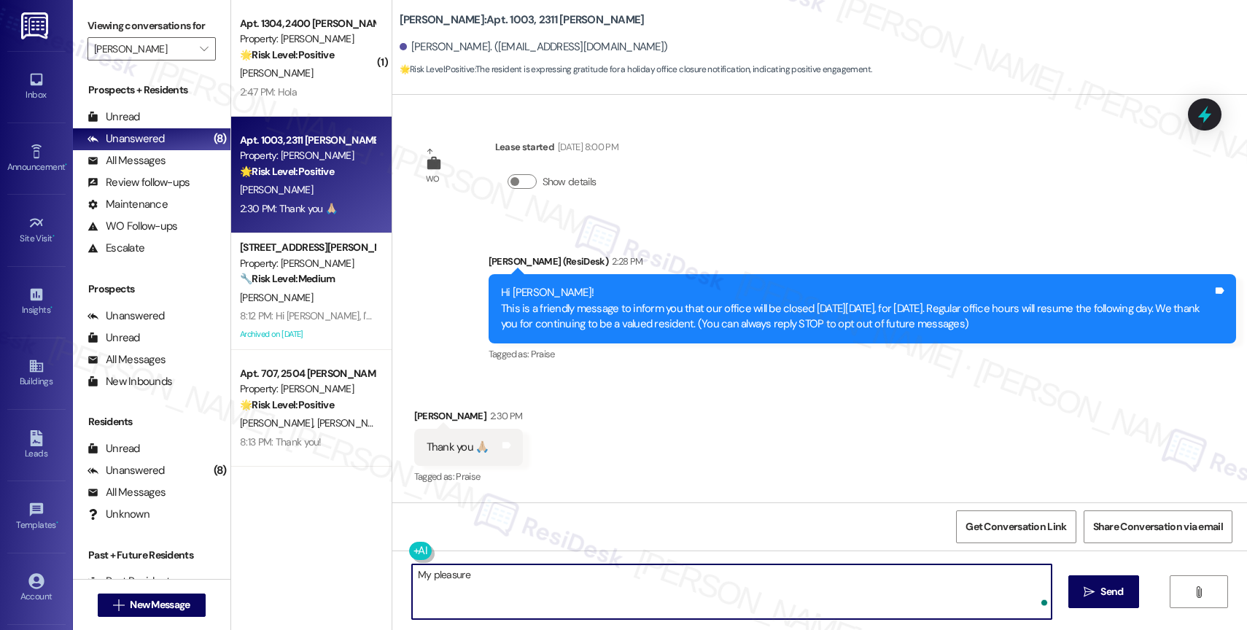
type textarea "My pleasure!"
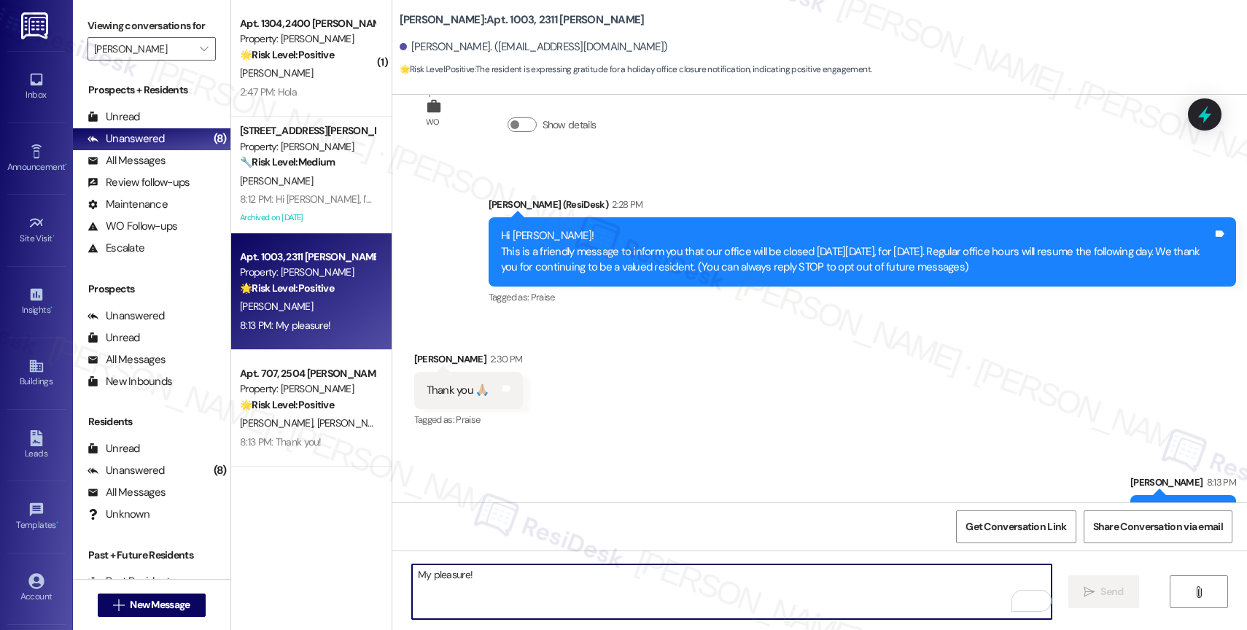
scroll to position [98, 0]
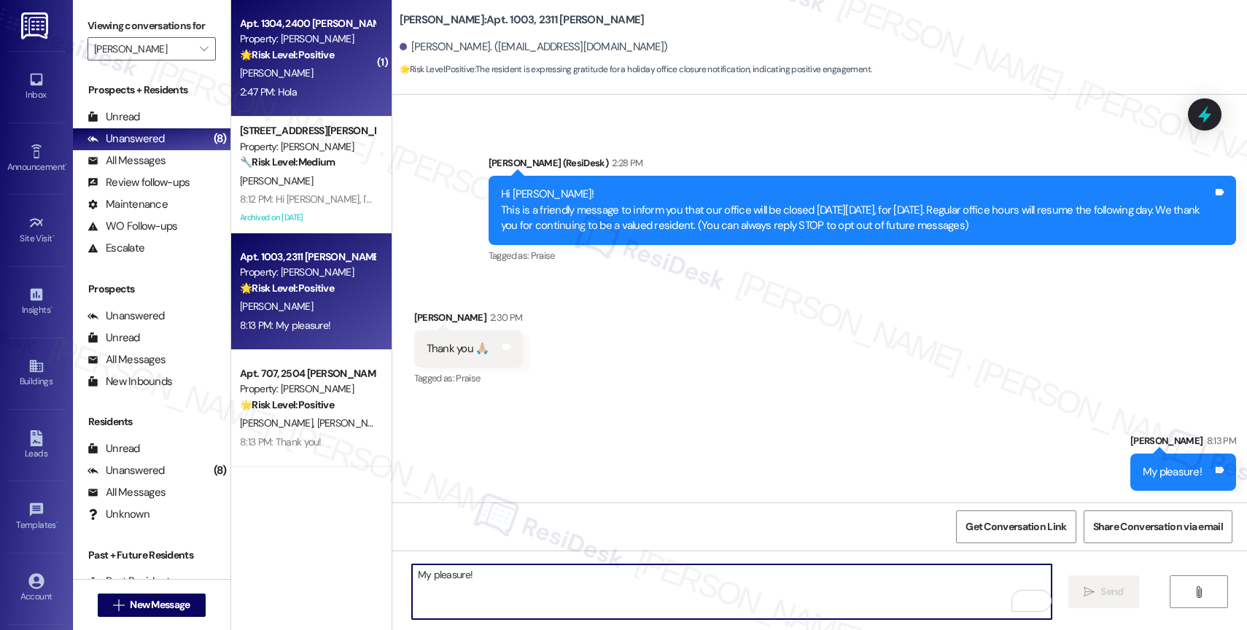
click at [313, 96] on div "2:47 PM: Hola 2:47 PM: Hola" at bounding box center [308, 92] width 138 height 18
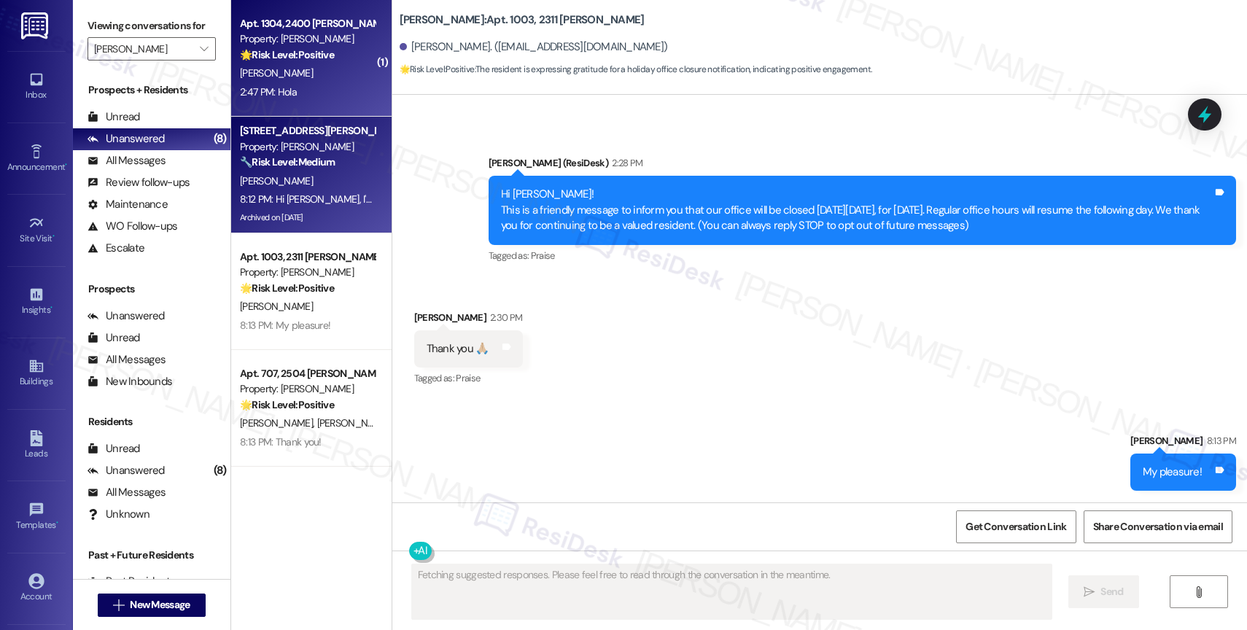
scroll to position [0, 0]
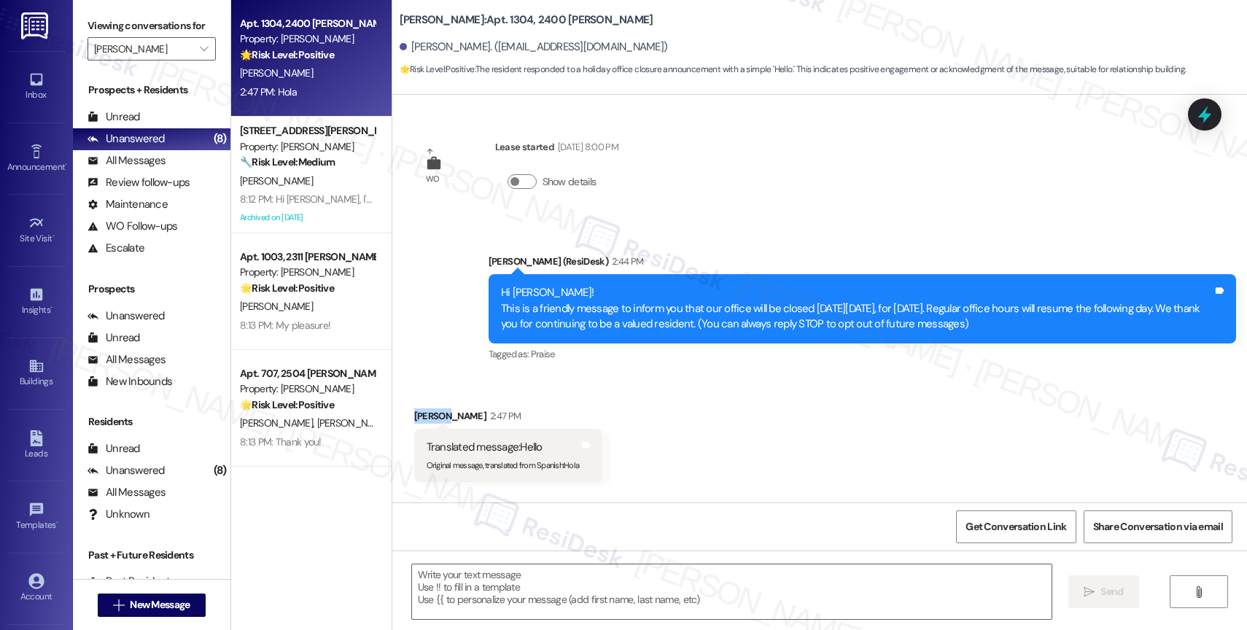
drag, startPoint x: 432, startPoint y: 414, endPoint x: 384, endPoint y: 413, distance: 47.4
click at [392, 413] on div "Received via SMS Yainier Perez 2:47 PM Translated message: Hello Original messa…" at bounding box center [819, 434] width 855 height 117
copy div "Yainier"
drag, startPoint x: 656, startPoint y: 431, endPoint x: 616, endPoint y: 470, distance: 56.7
click at [657, 432] on div "Received via SMS Yainier Perez 2:47 PM Translated message: Hello Original messa…" at bounding box center [819, 434] width 855 height 117
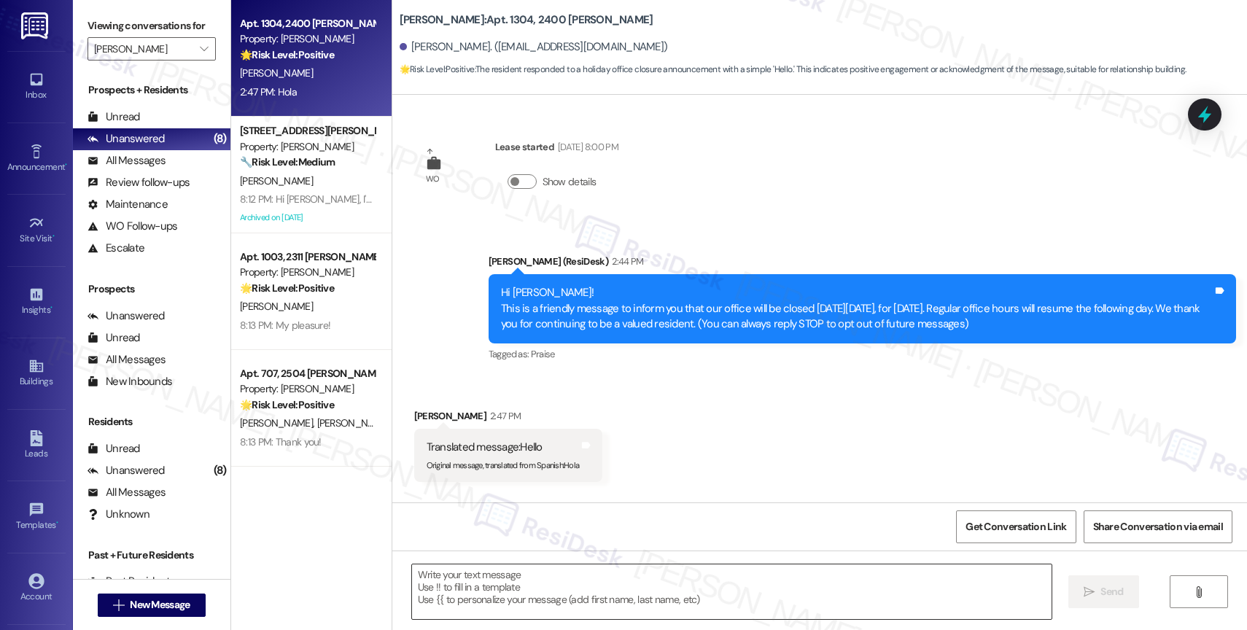
click at [460, 592] on textarea at bounding box center [732, 592] width 640 height 55
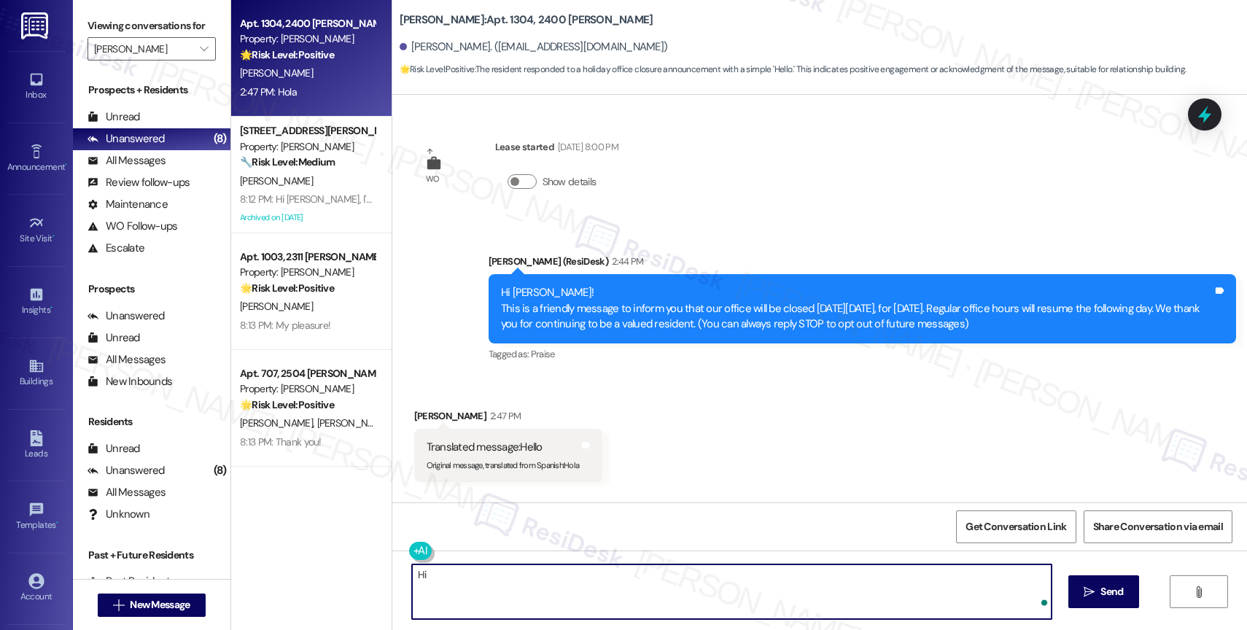
paste textarea "Yainier"
type textarea "Hi Yainier, thank you for reaching out. How can we help you?"
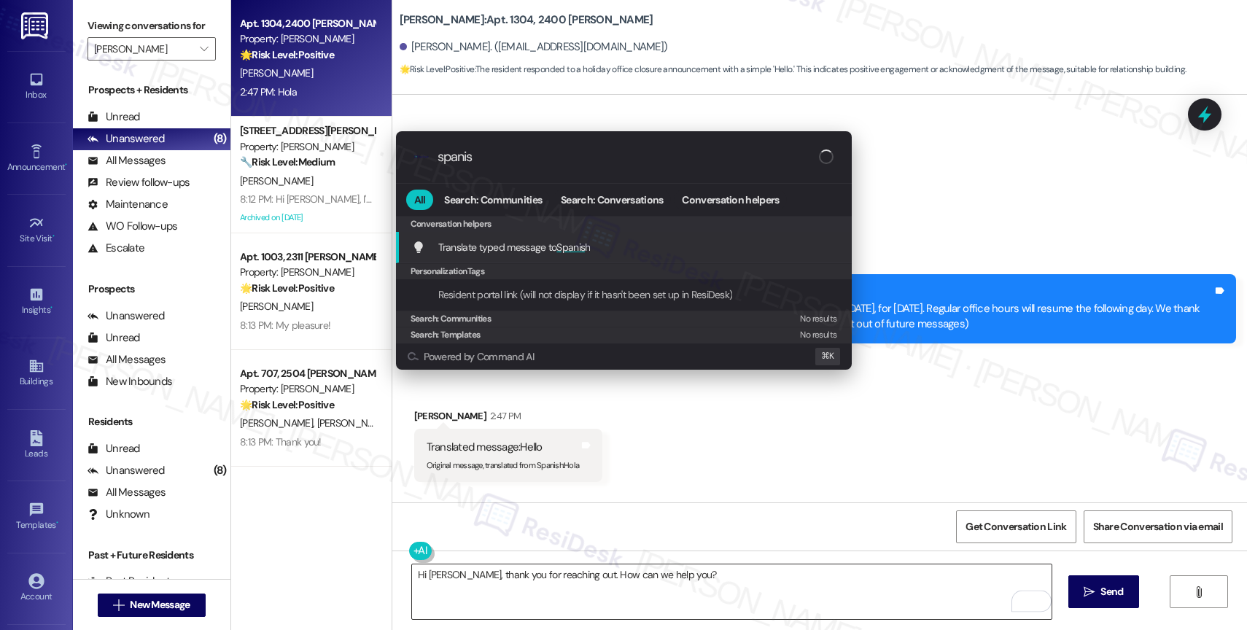
type input "spanish"
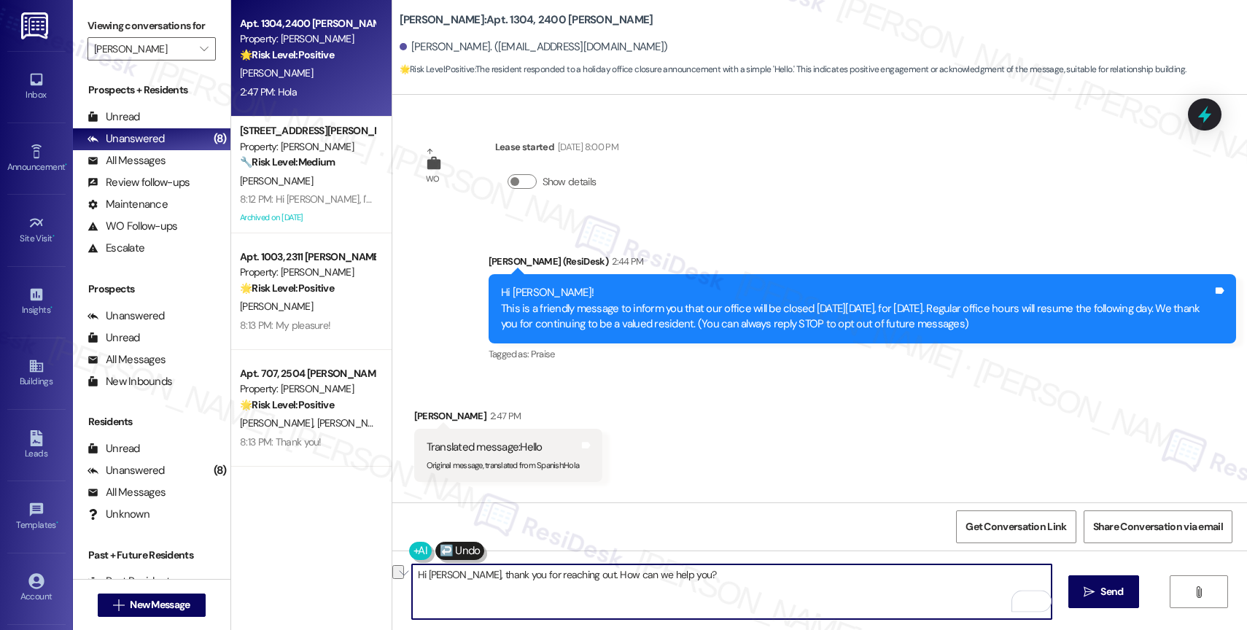
drag, startPoint x: 730, startPoint y: 579, endPoint x: 1007, endPoint y: 586, distance: 277.3
click at [1007, 586] on textarea "Hola Yainier, gracias por ponerte en contacto. ¿Cómo podemos ayudarte? (Hi Yain…" at bounding box center [732, 592] width 640 height 55
type textarea "Hola Yainier, gracias por ponerte en contacto. ¿Cómo podemos ayudarte?"
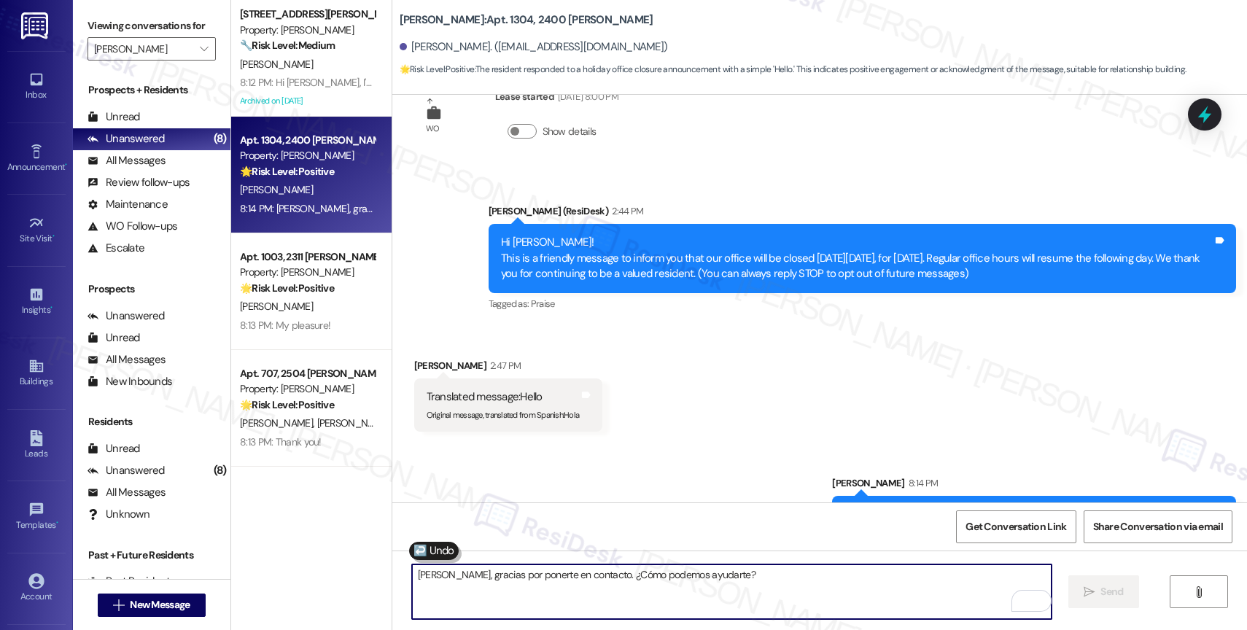
scroll to position [93, 0]
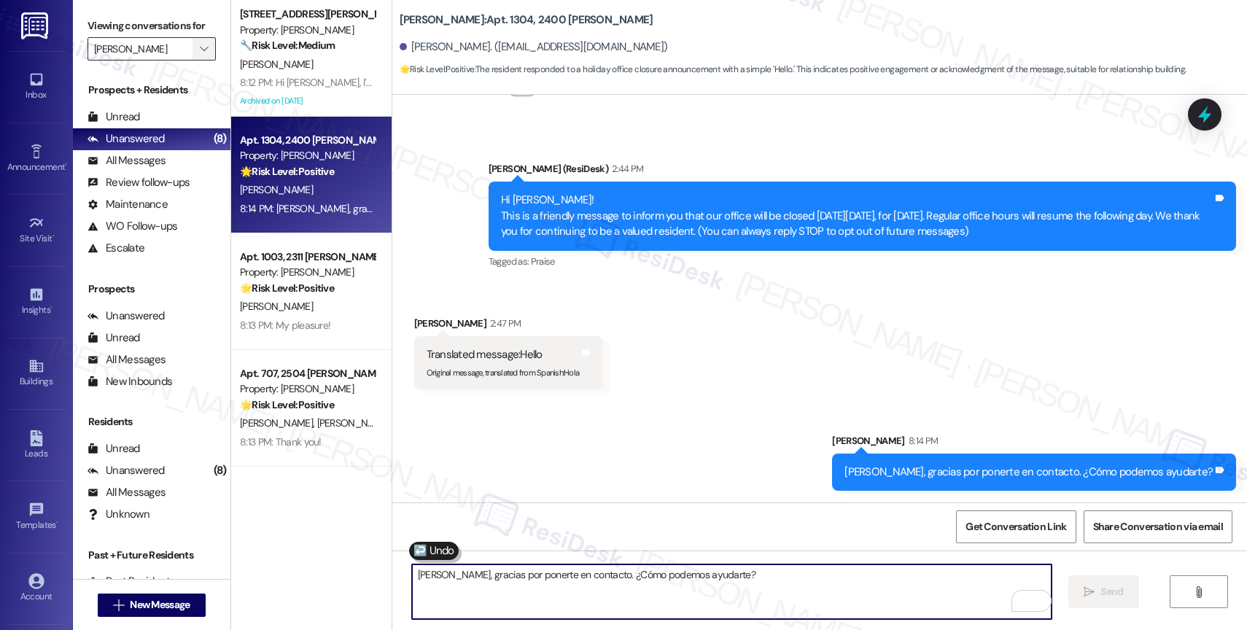
click at [197, 57] on span "" at bounding box center [204, 48] width 14 height 23
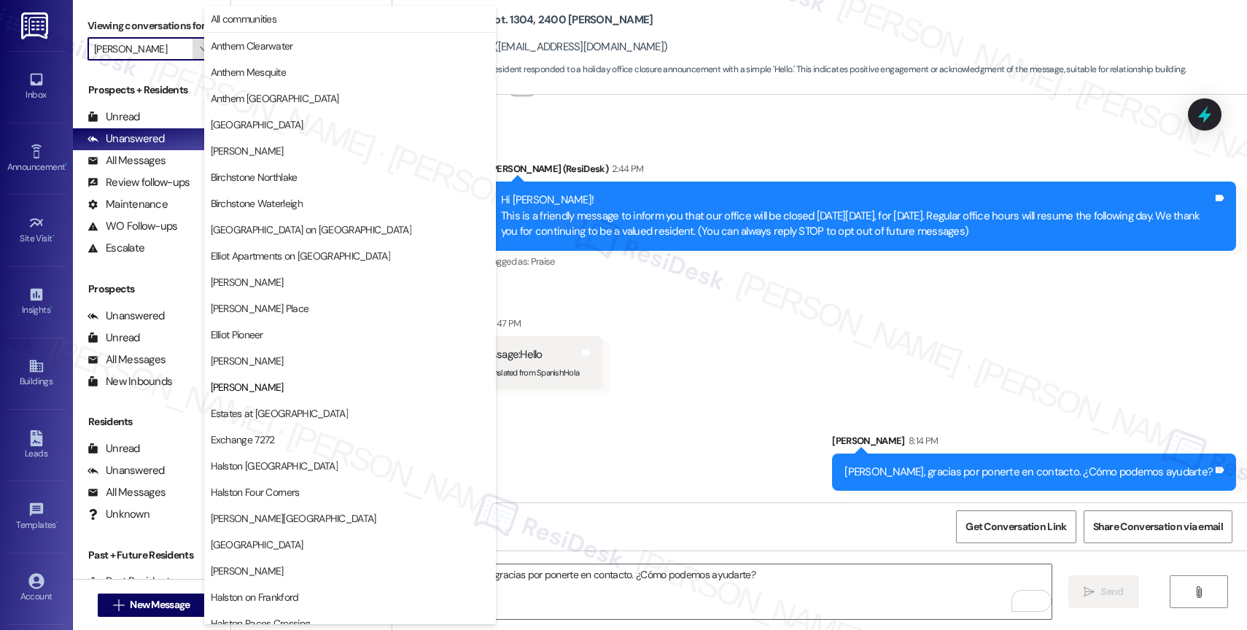
scroll to position [237, 0]
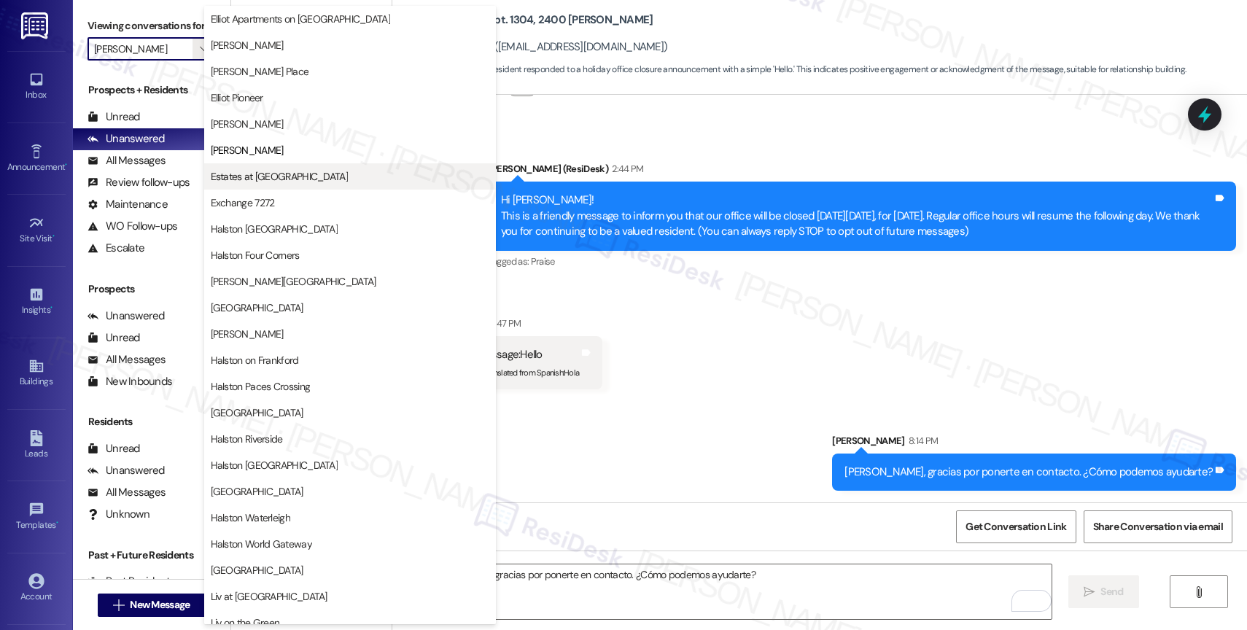
click at [313, 177] on span "Estates at [GEOGRAPHIC_DATA]" at bounding box center [350, 176] width 279 height 15
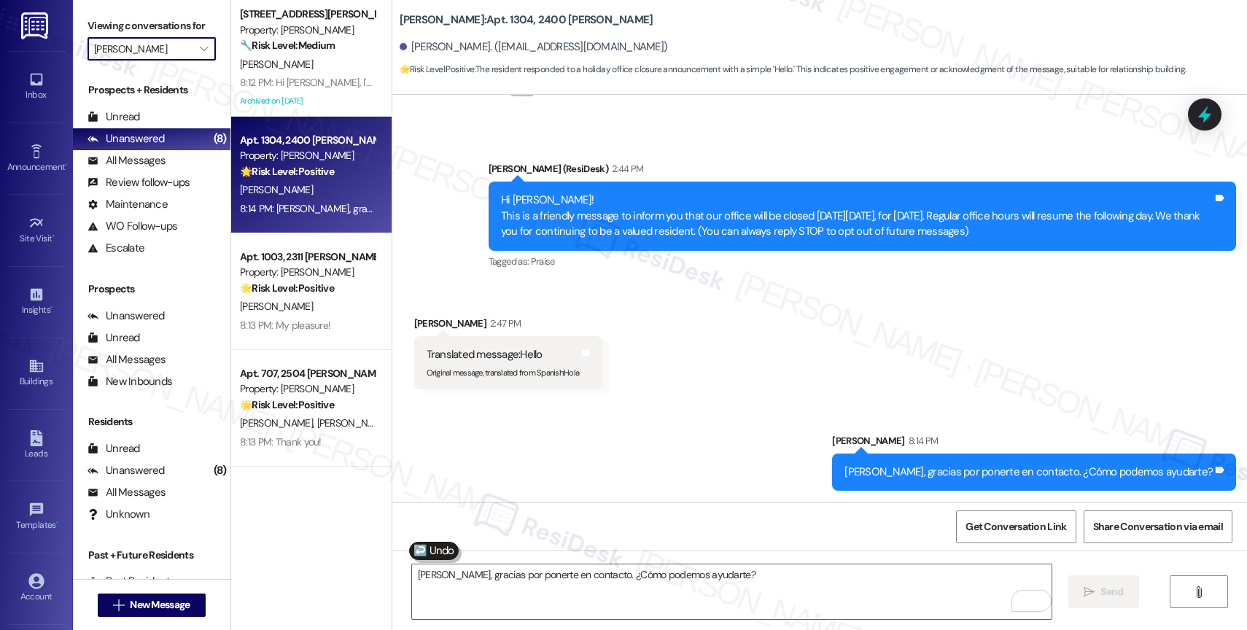
type input "Estates at [GEOGRAPHIC_DATA]"
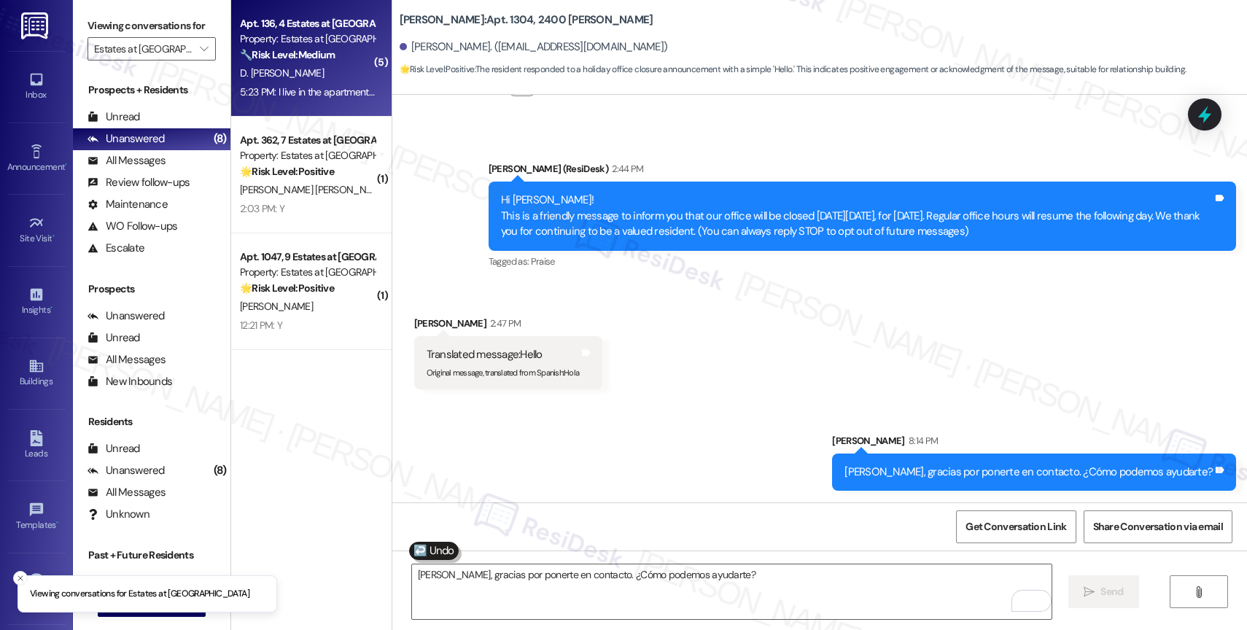
click at [284, 66] on span "D. [PERSON_NAME]" at bounding box center [282, 72] width 84 height 13
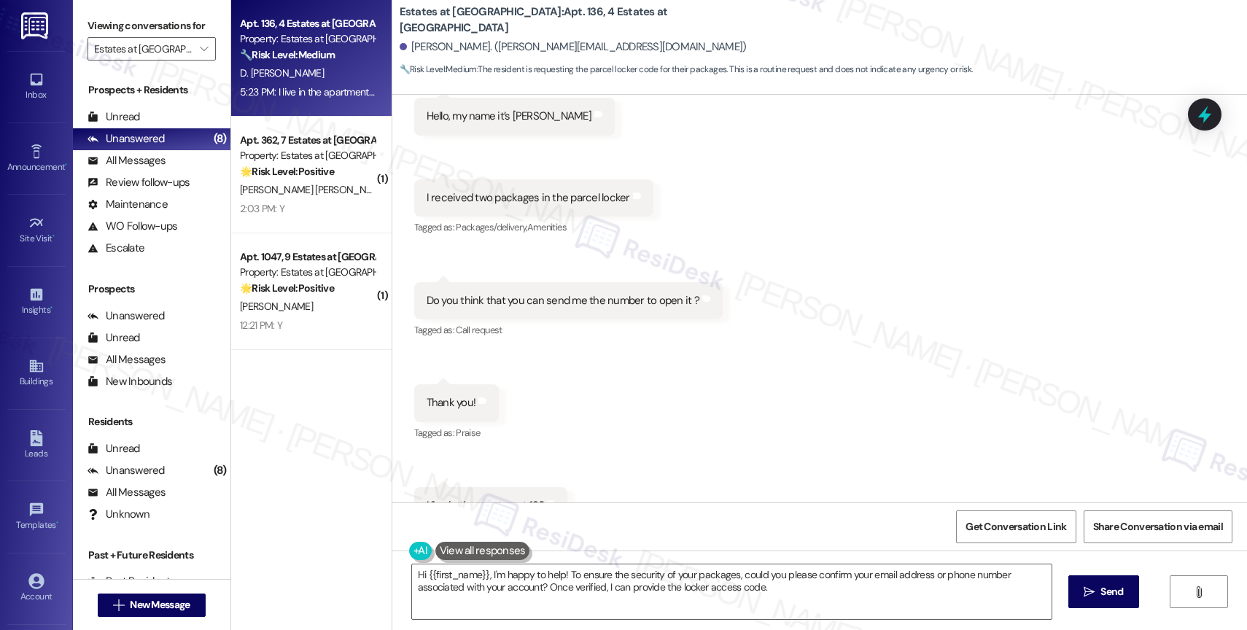
scroll to position [232, 0]
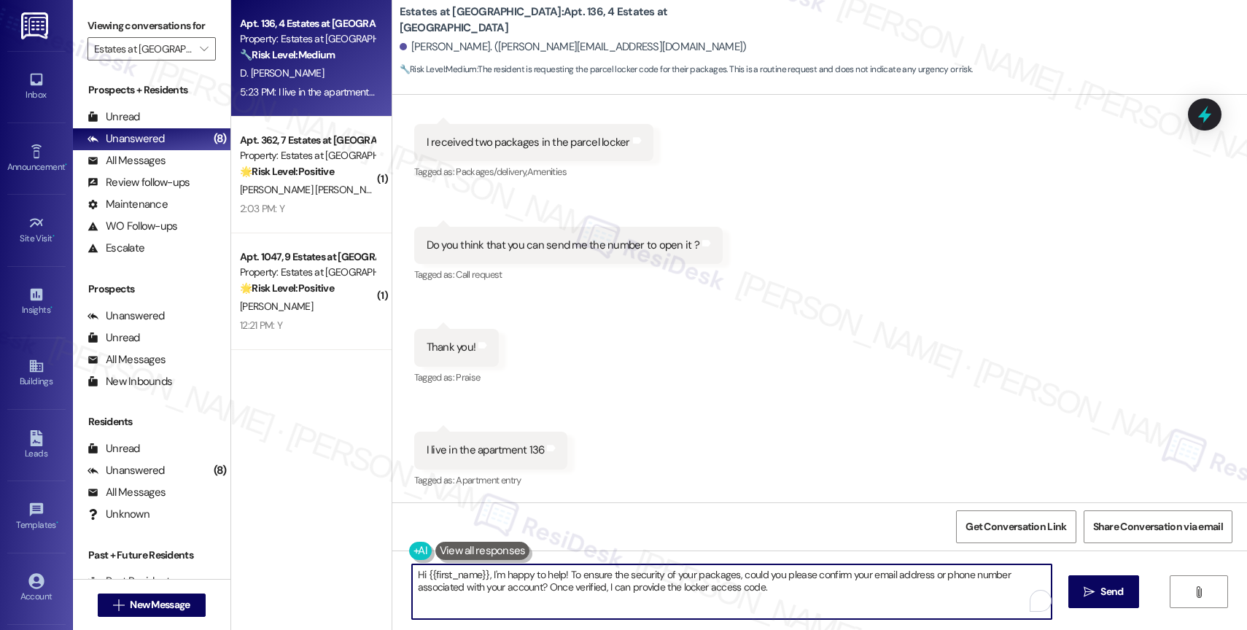
click at [508, 576] on textarea "Hi {{first_name}}, I'm happy to help! To ensure the security of your packages, …" at bounding box center [732, 592] width 640 height 55
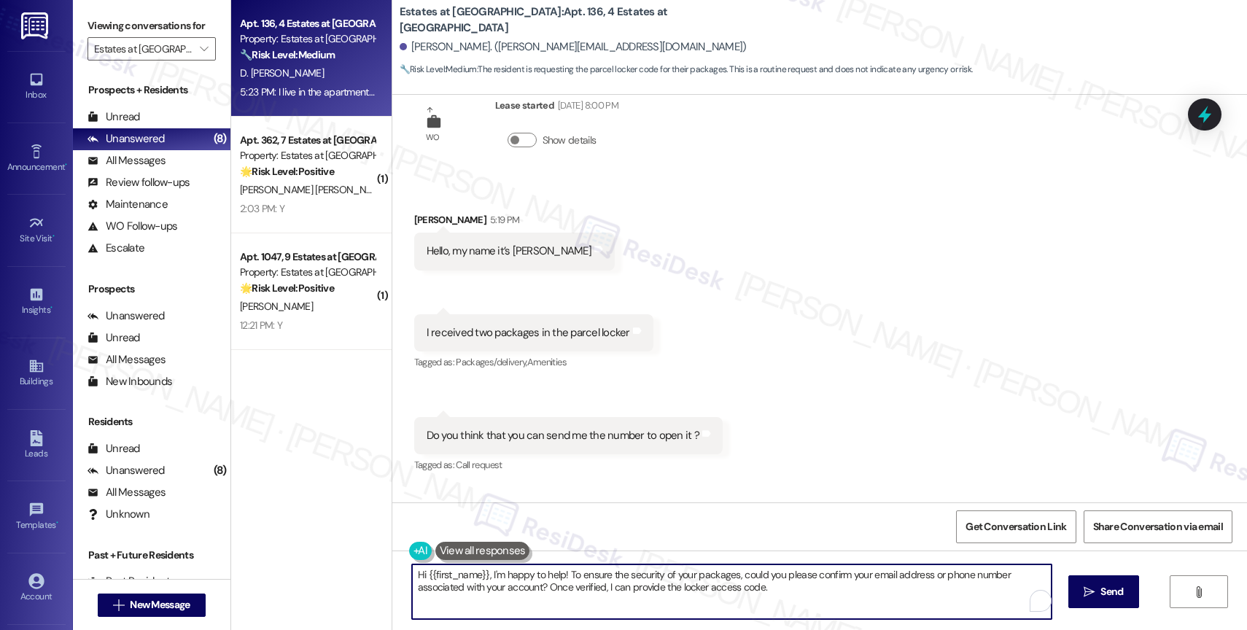
scroll to position [7, 0]
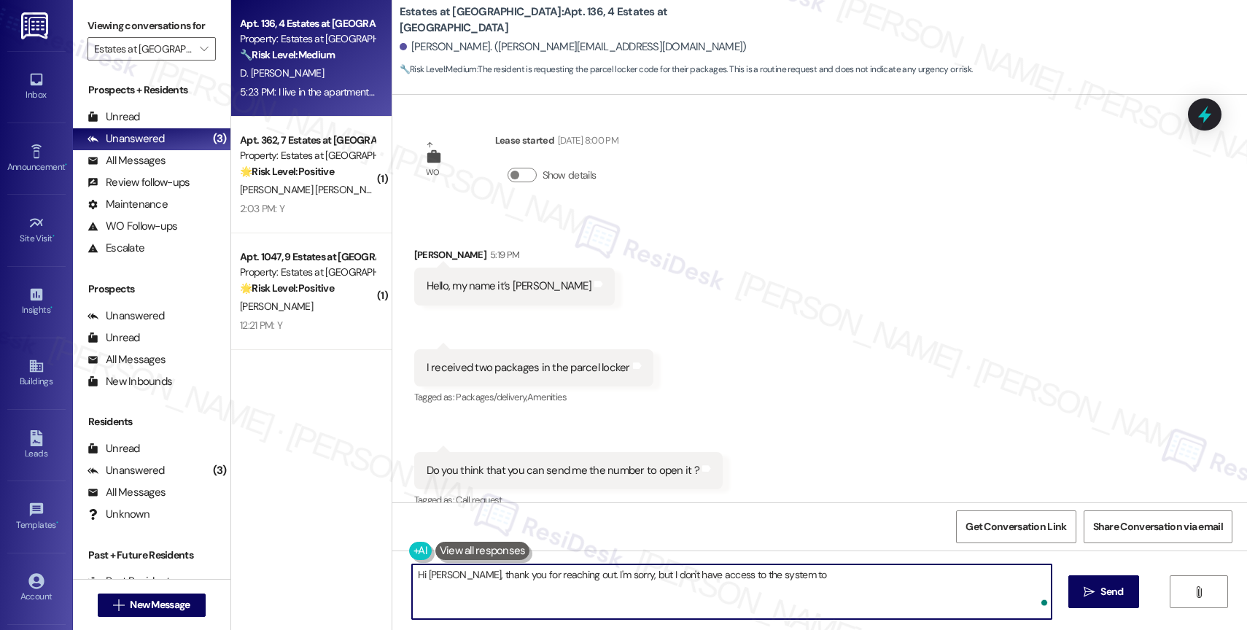
type textarea "Hi Darlyn, thank you for reaching out. I'm sorry, but I don't have access to th…"
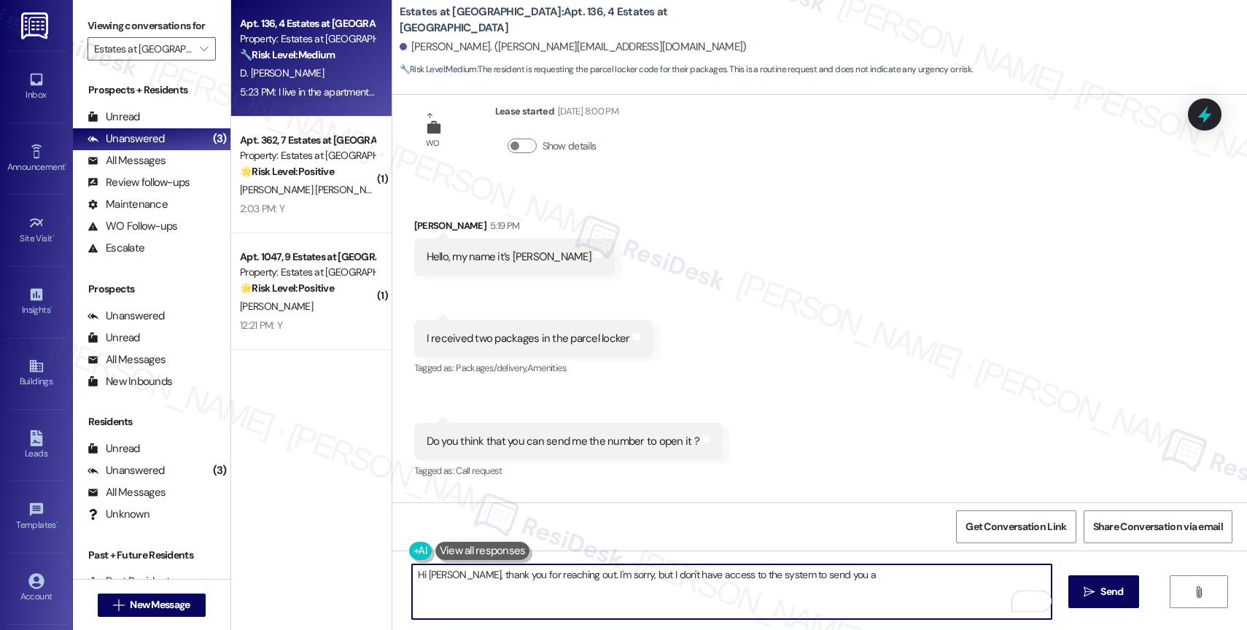
scroll to position [25, 0]
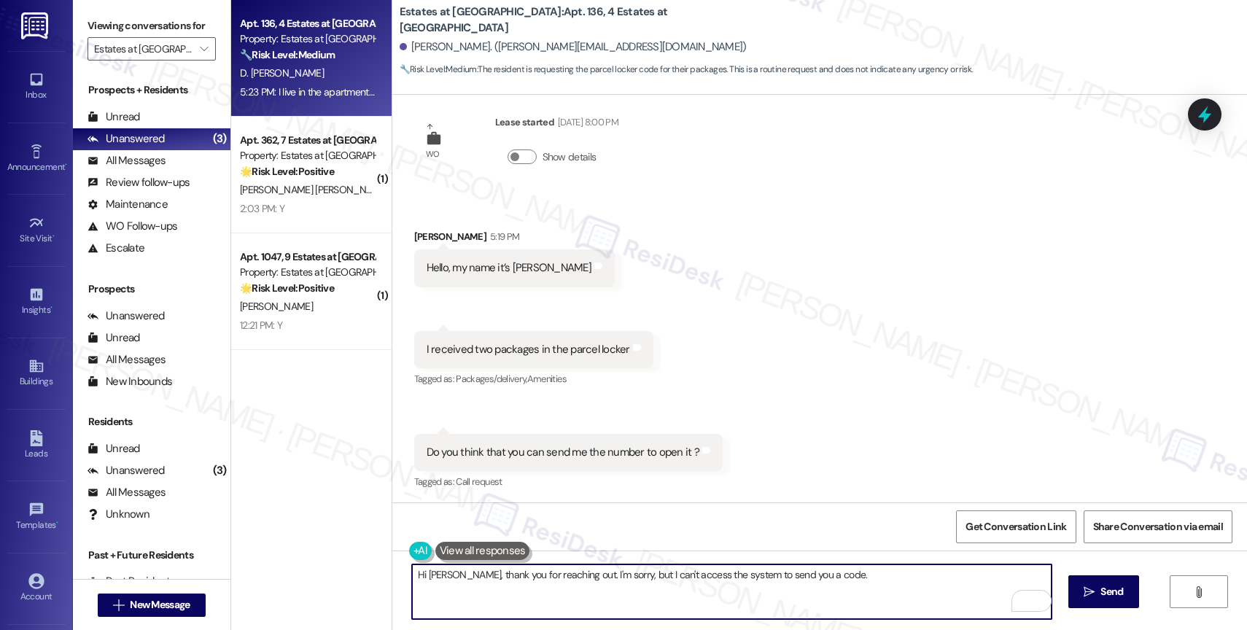
click at [864, 583] on textarea "Hi [PERSON_NAME], thank you for reaching out. I'm sorry, but I can't access the…" at bounding box center [732, 592] width 640 height 55
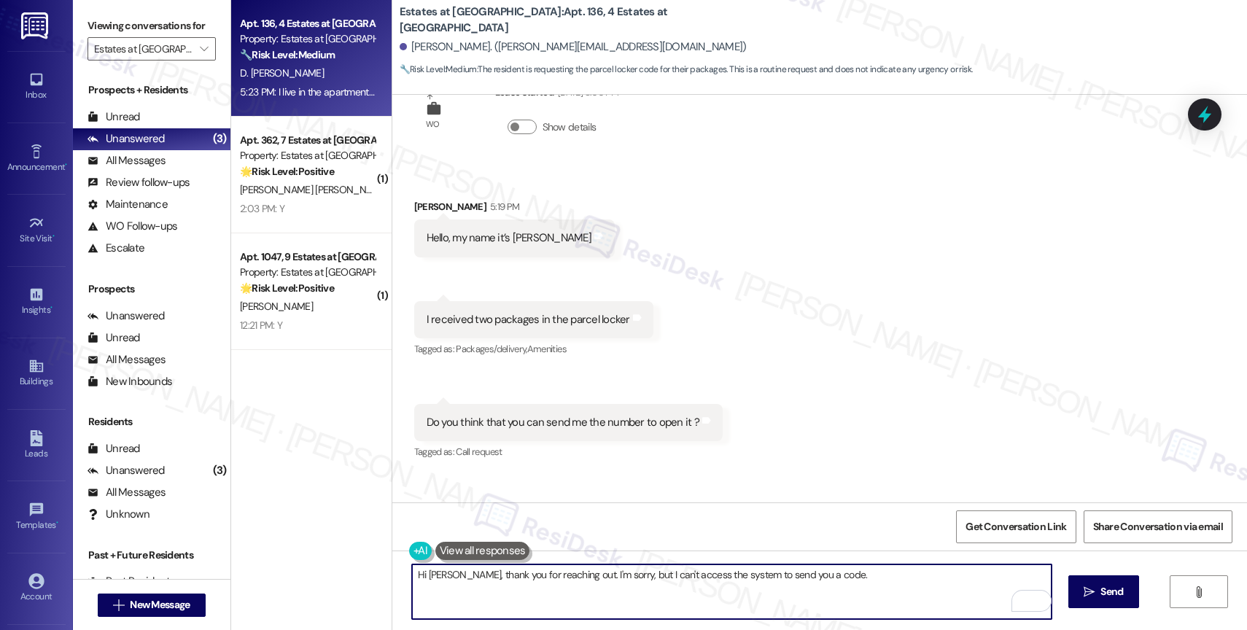
scroll to position [58, 0]
click at [850, 584] on textarea "Hi [PERSON_NAME], thank you for reaching out. I'm sorry, but I can't access the…" at bounding box center [732, 592] width 640 height 55
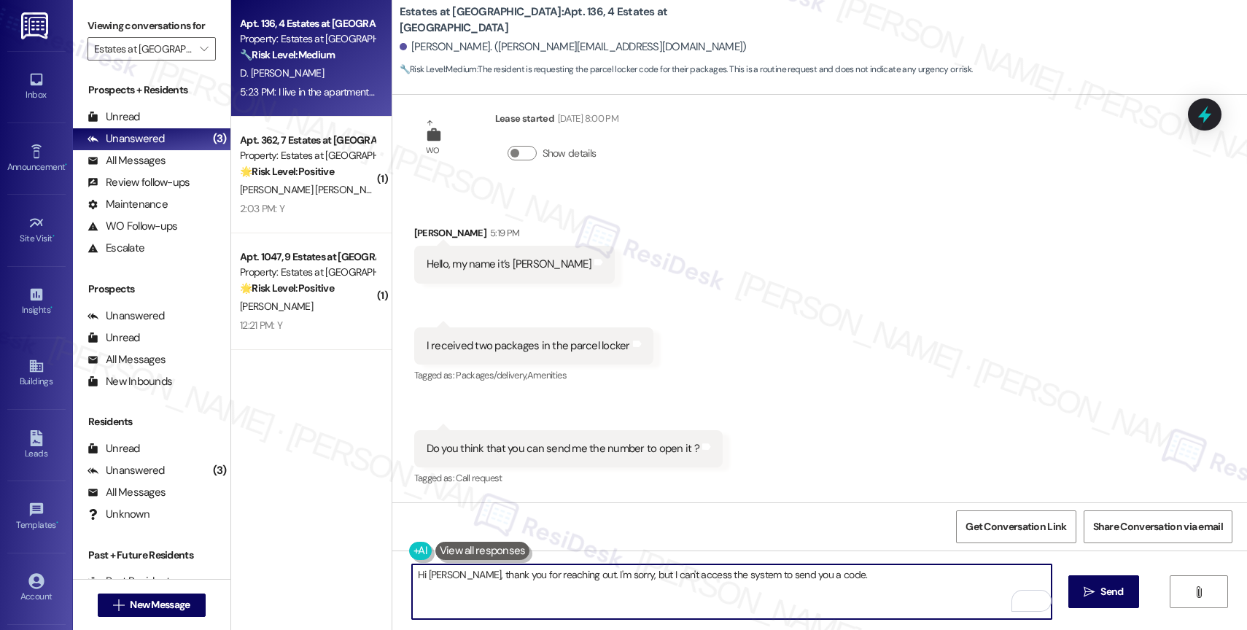
scroll to position [0, 0]
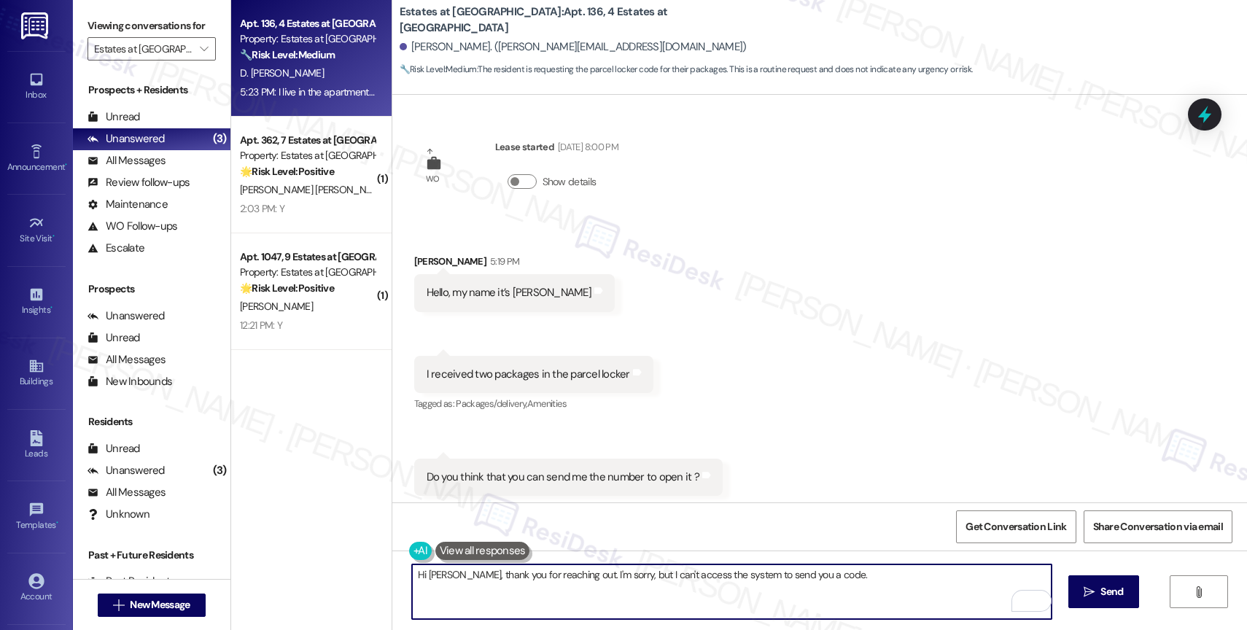
click at [843, 588] on textarea "Hi [PERSON_NAME], thank you for reaching out. I'm sorry, but I can't access the…" at bounding box center [732, 592] width 640 height 55
drag, startPoint x: 813, startPoint y: 577, endPoint x: 864, endPoint y: 577, distance: 51.1
click at [813, 577] on textarea "Hi [PERSON_NAME], thank you for reaching out. I'm sorry, but I can't access the…" at bounding box center [732, 592] width 640 height 55
drag, startPoint x: 810, startPoint y: 599, endPoint x: 845, endPoint y: 592, distance: 35.6
click at [810, 599] on textarea "Hi [PERSON_NAME], thank you for reaching out. I'm sorry, but I can't access the…" at bounding box center [732, 592] width 640 height 55
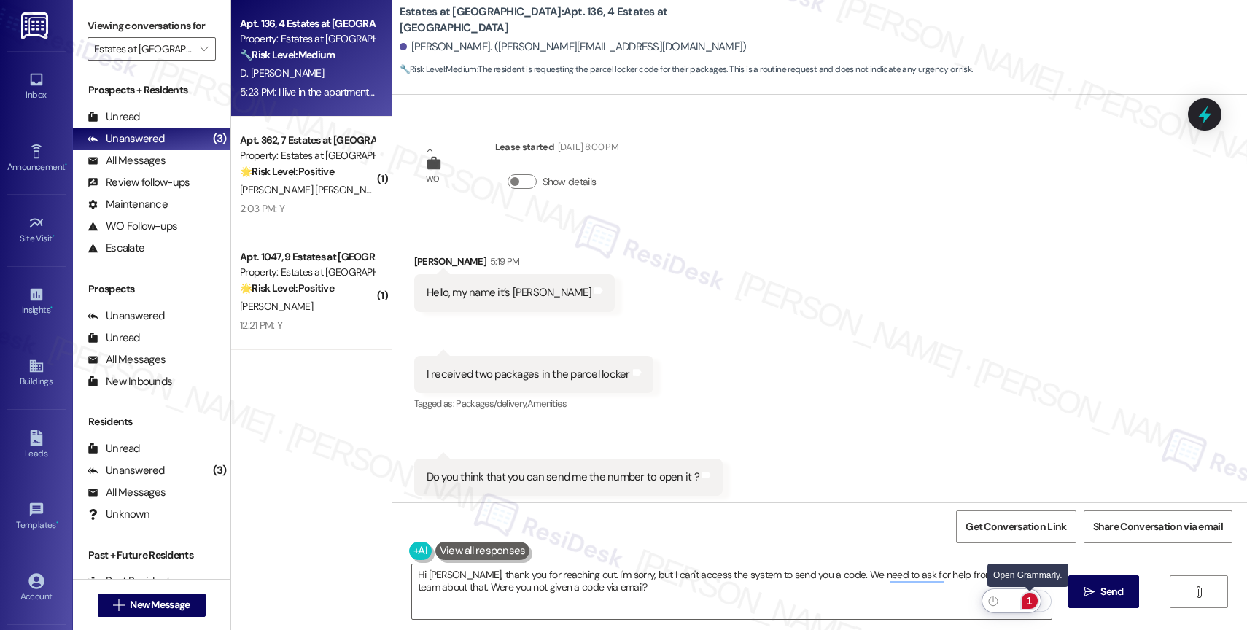
click at [1026, 595] on div "1" at bounding box center [1030, 601] width 16 height 16
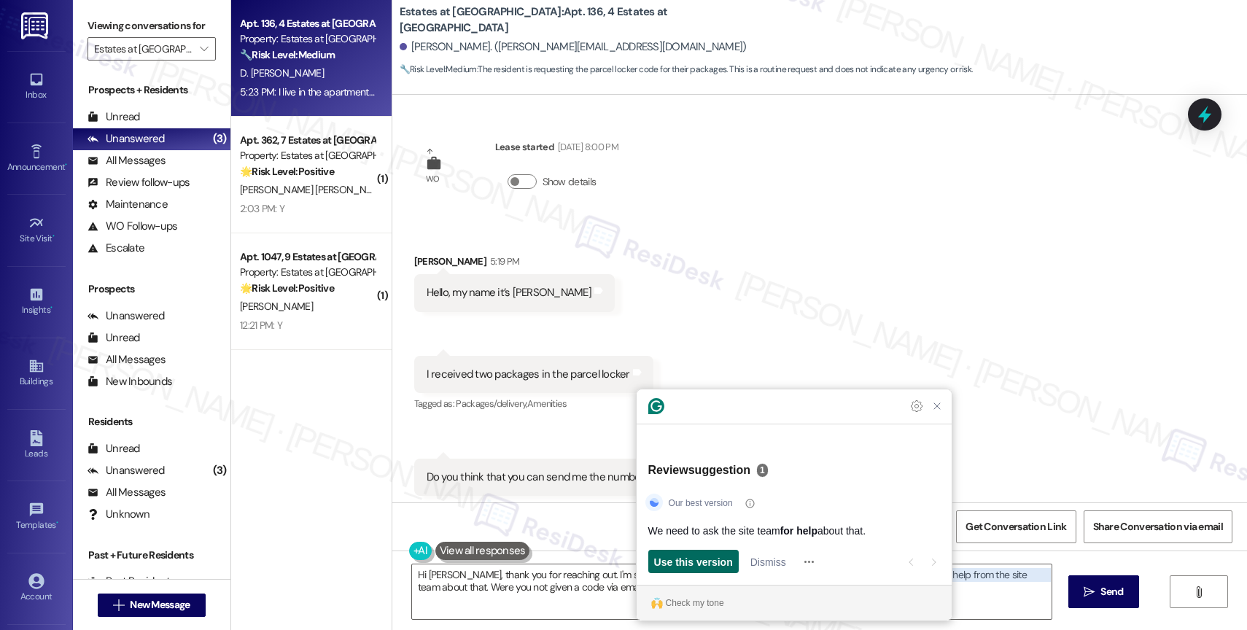
click at [678, 554] on span "Use this version" at bounding box center [693, 561] width 79 height 15
click at [686, 600] on div "Check my tone" at bounding box center [695, 603] width 58 height 13
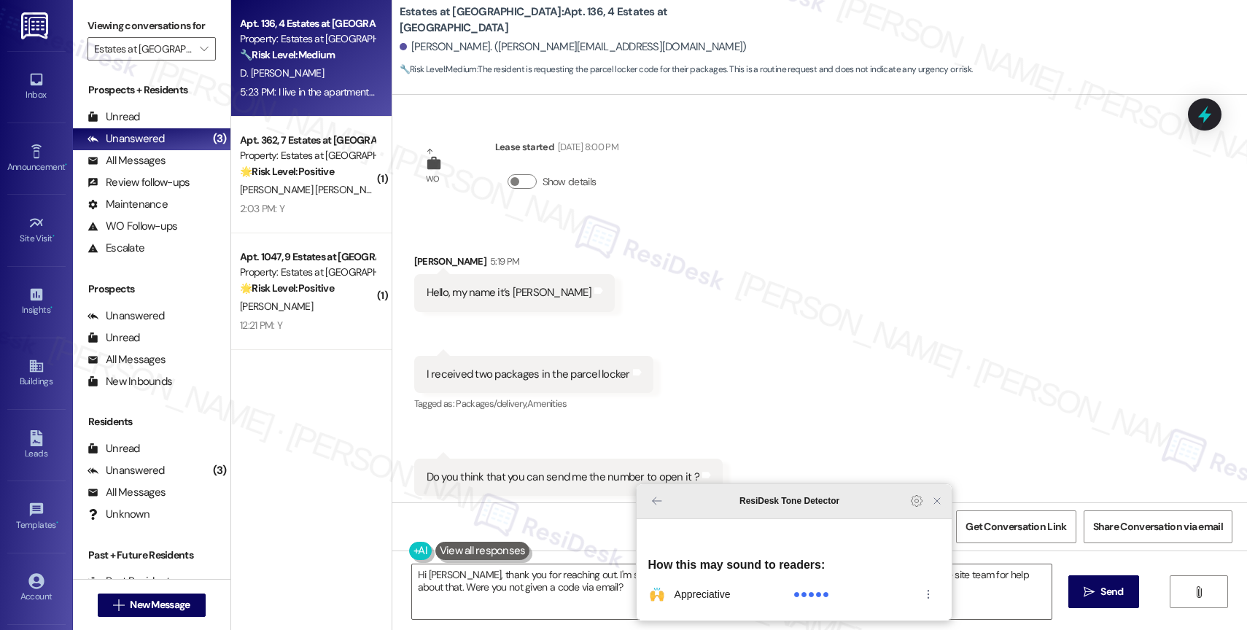
click at [932, 507] on icon "Close Grammarly Assistant" at bounding box center [937, 501] width 12 height 12
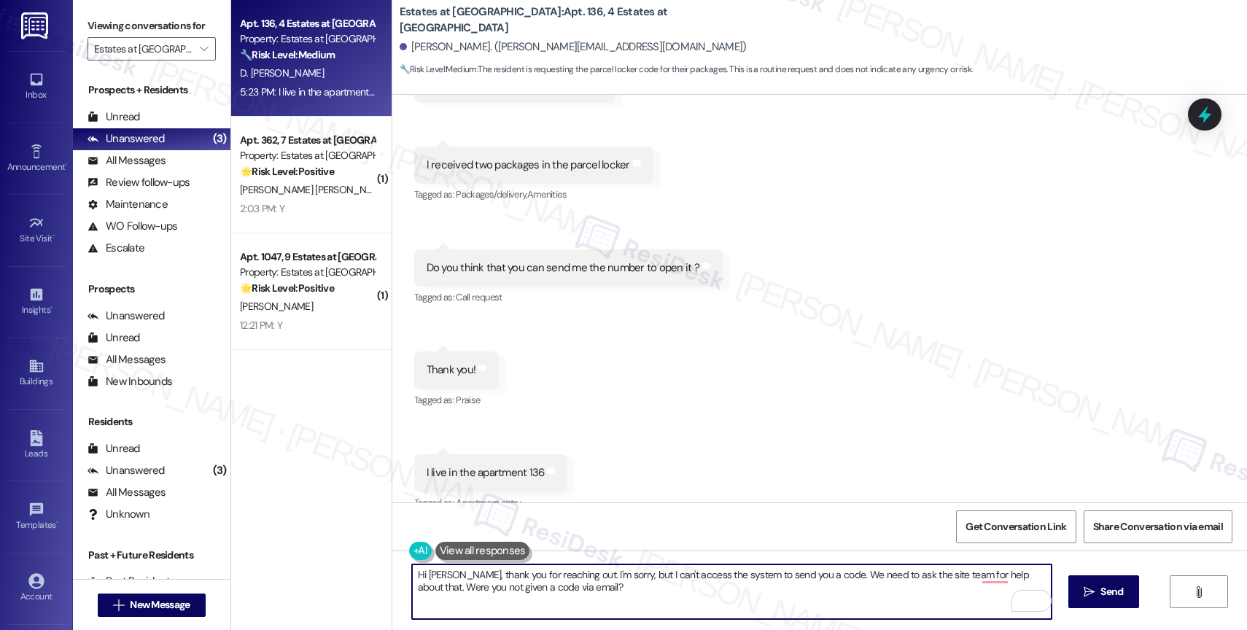
scroll to position [232, 0]
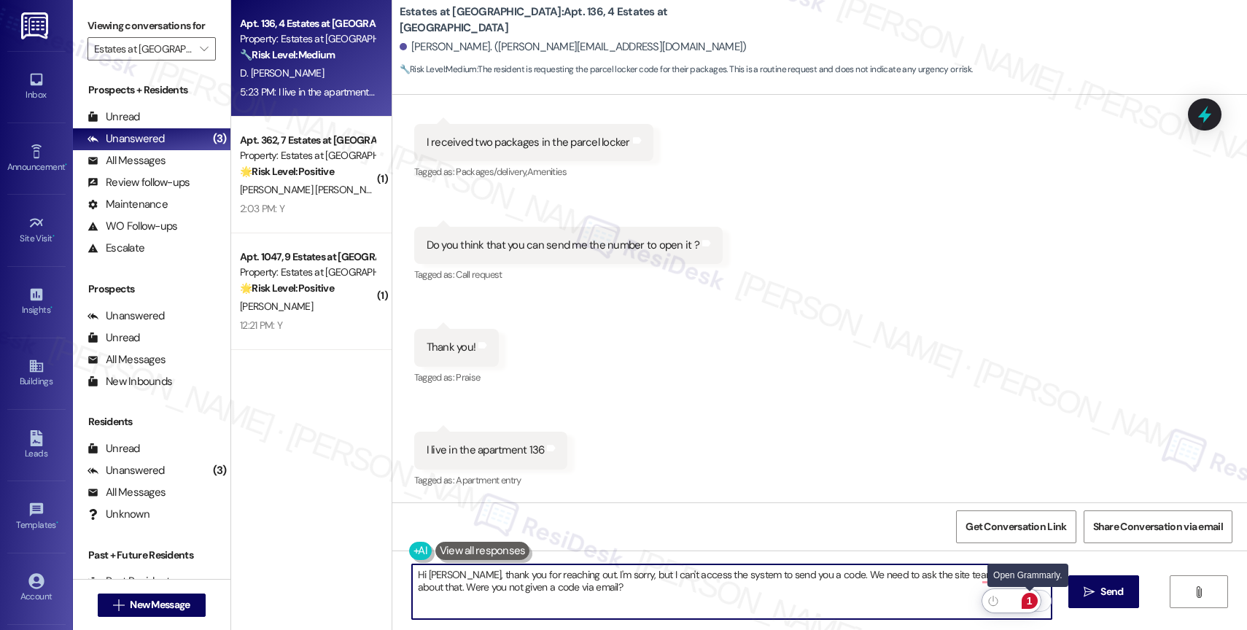
click at [1025, 592] on div "1" at bounding box center [1029, 601] width 19 height 19
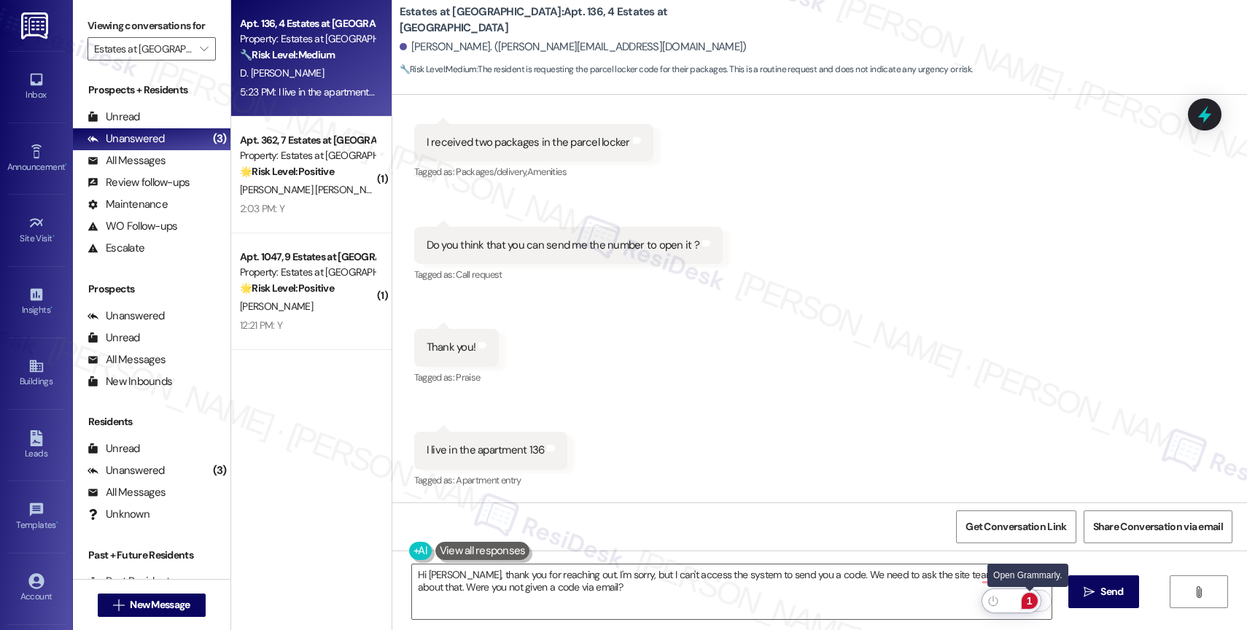
click at [1027, 595] on div "1" at bounding box center [1030, 601] width 16 height 16
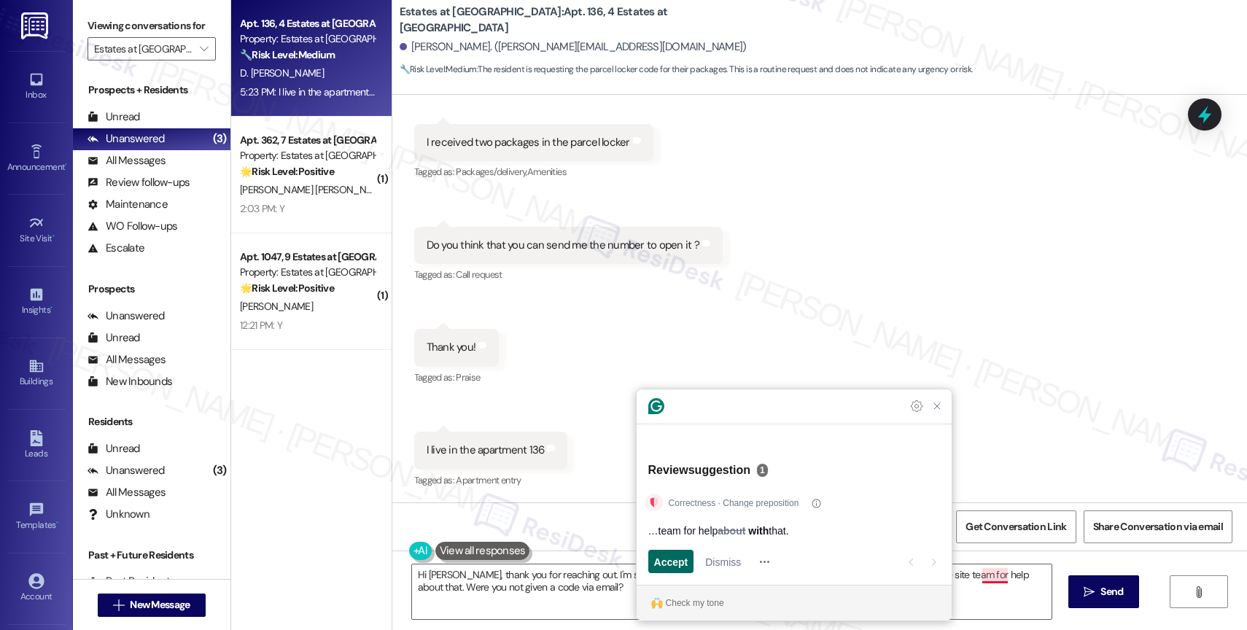
click at [673, 564] on span "Accept" at bounding box center [671, 561] width 34 height 15
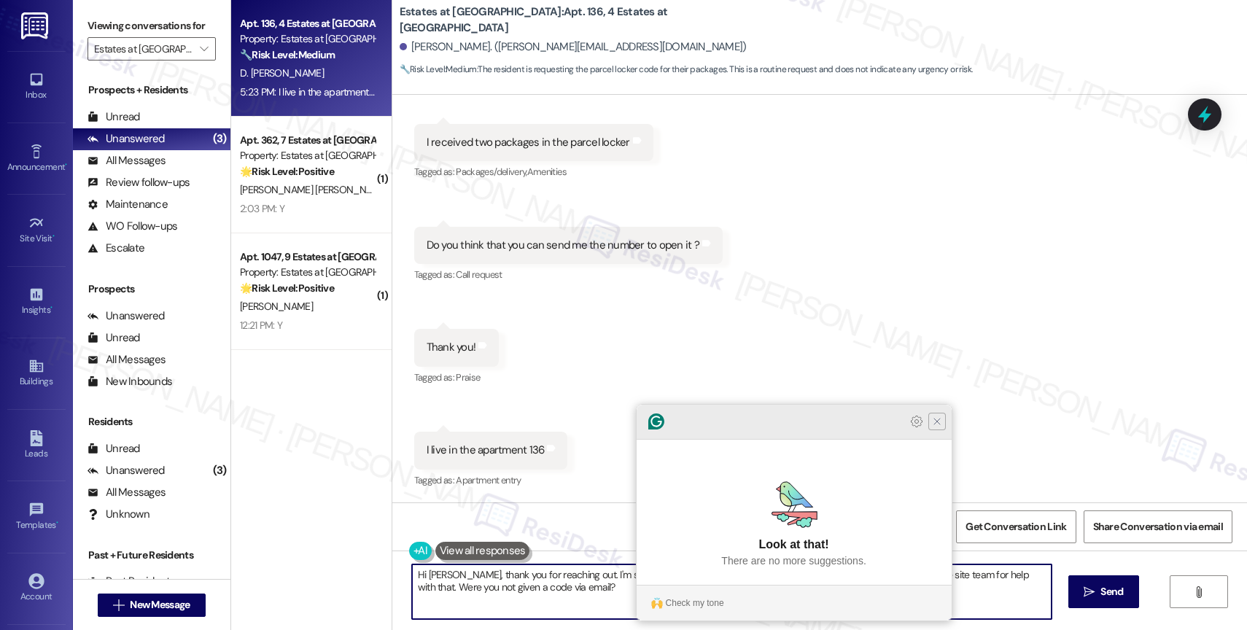
type textarea "Hi [PERSON_NAME], thank you for reaching out. I'm sorry, but I can't access the…"
click at [930, 430] on icon "Close Grammarly Assistant" at bounding box center [938, 422] width 18 height 18
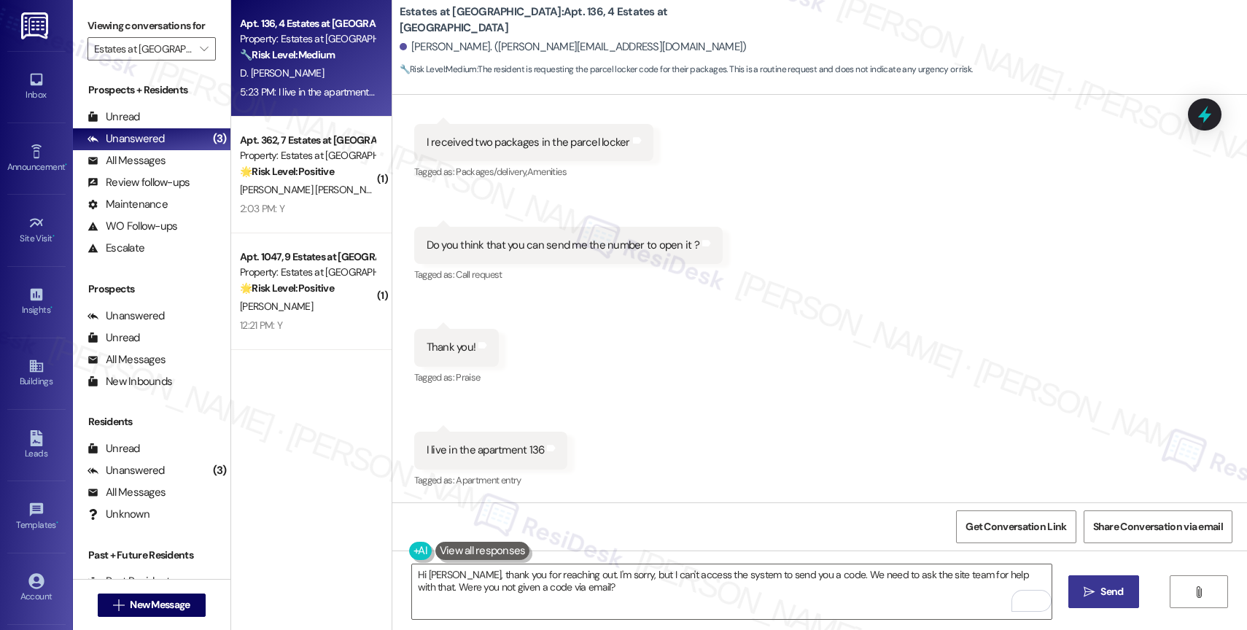
click at [1072, 579] on button " Send" at bounding box center [1104, 592] width 71 height 33
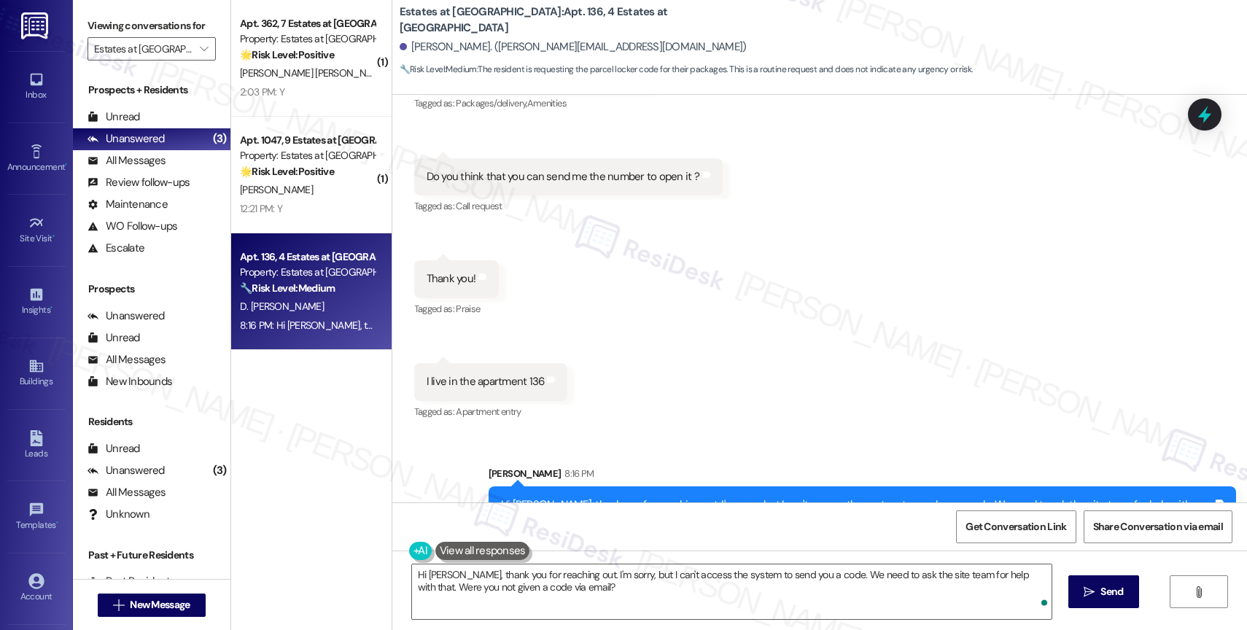
scroll to position [349, 0]
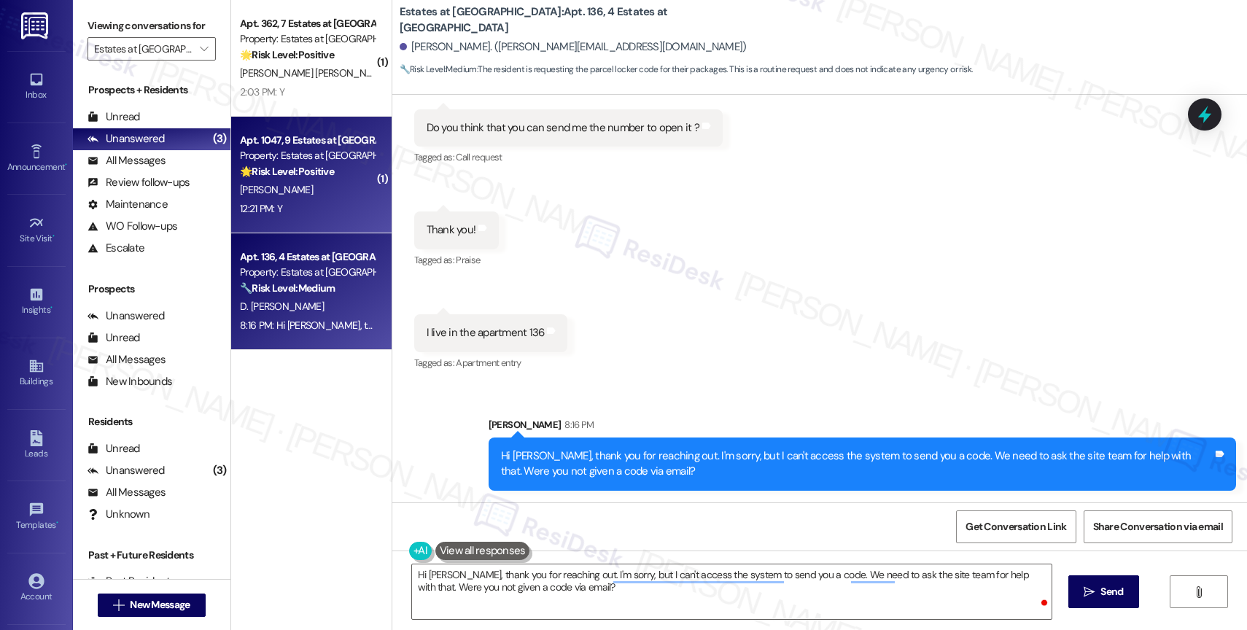
click at [255, 142] on div "Apt. 1047, 9 Estates at [GEOGRAPHIC_DATA]" at bounding box center [307, 140] width 135 height 15
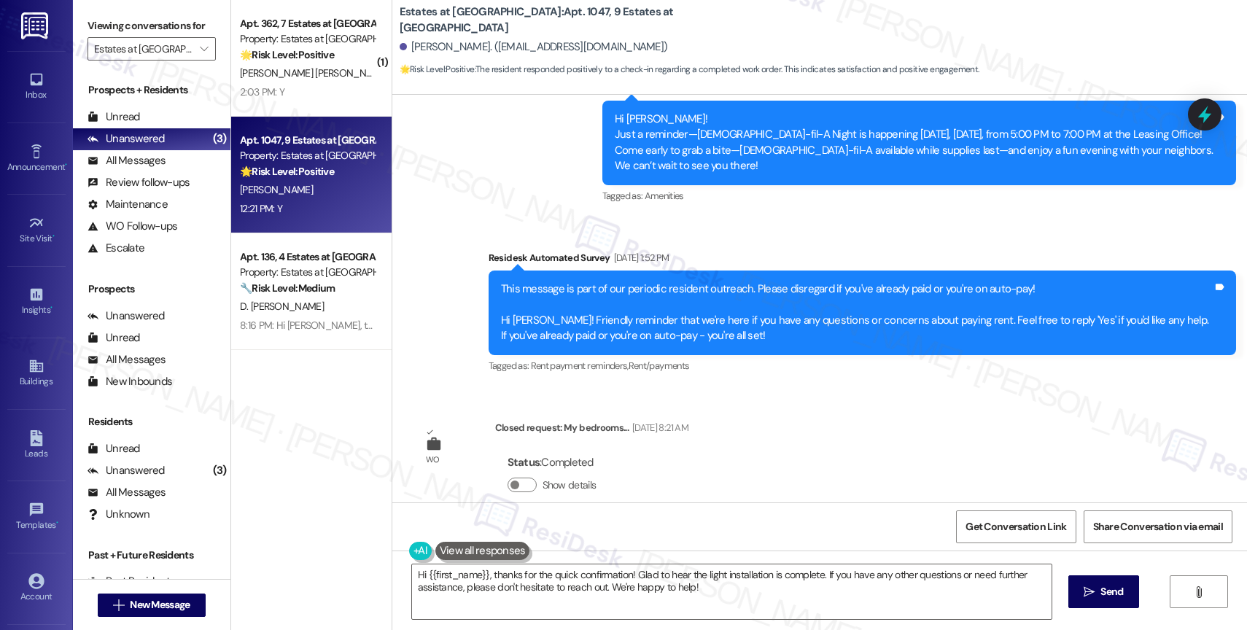
scroll to position [2171, 0]
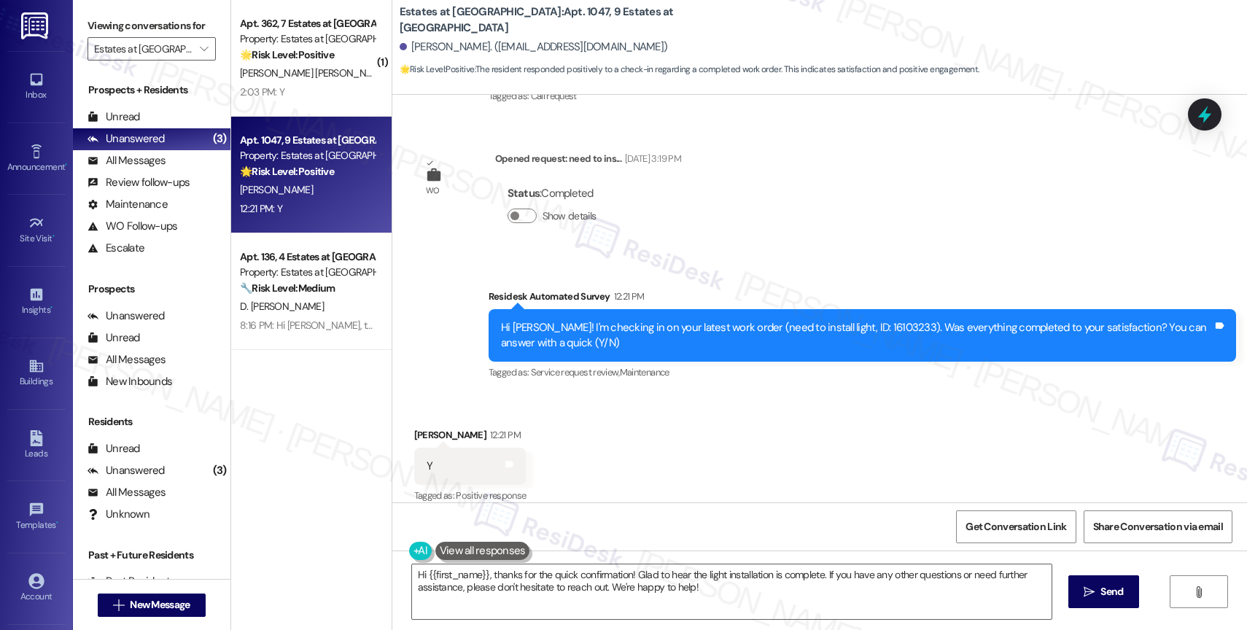
click at [697, 435] on div "Received via SMS [PERSON_NAME] 12:21 PM Y Tags and notes Tagged as: Positive re…" at bounding box center [819, 456] width 855 height 123
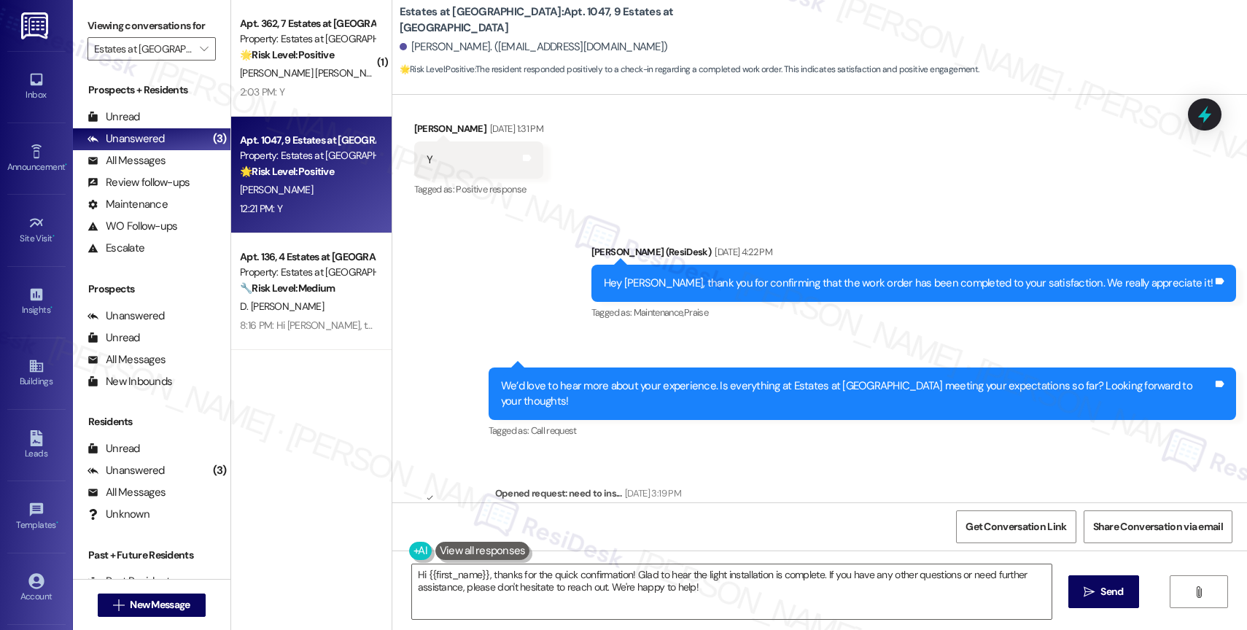
click at [584, 315] on div "Sent via SMS [PERSON_NAME] (ResiDesk) [DATE] 4:22 PM Hey [PERSON_NAME], thank y…" at bounding box center [819, 332] width 855 height 241
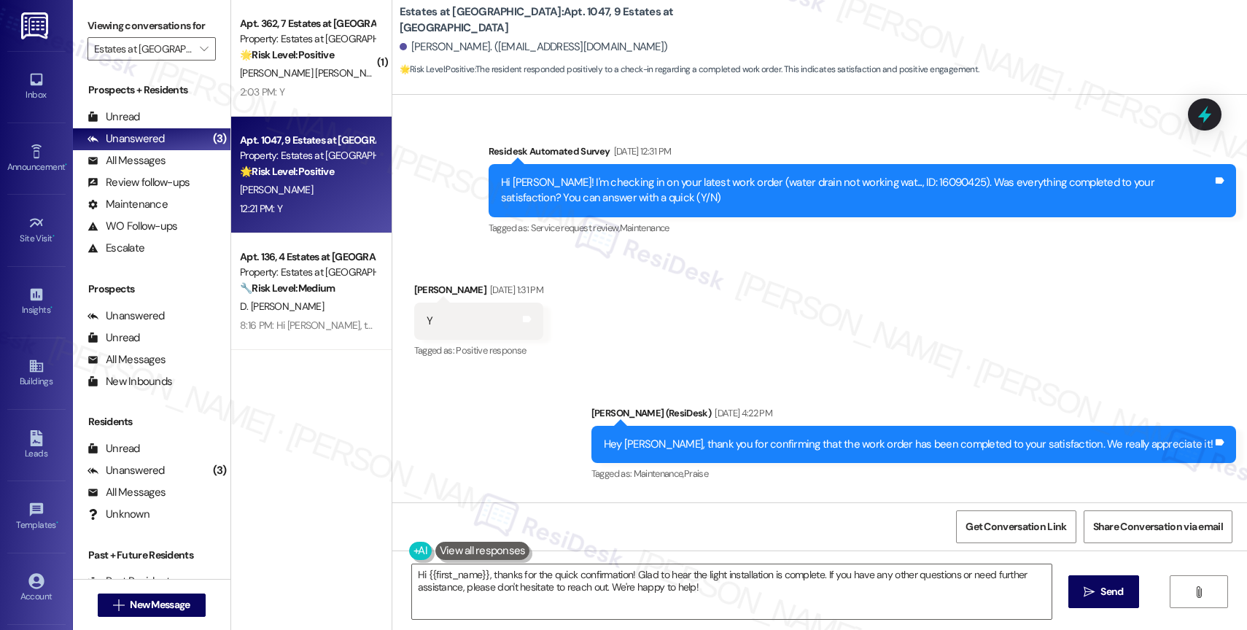
scroll to position [1835, 0]
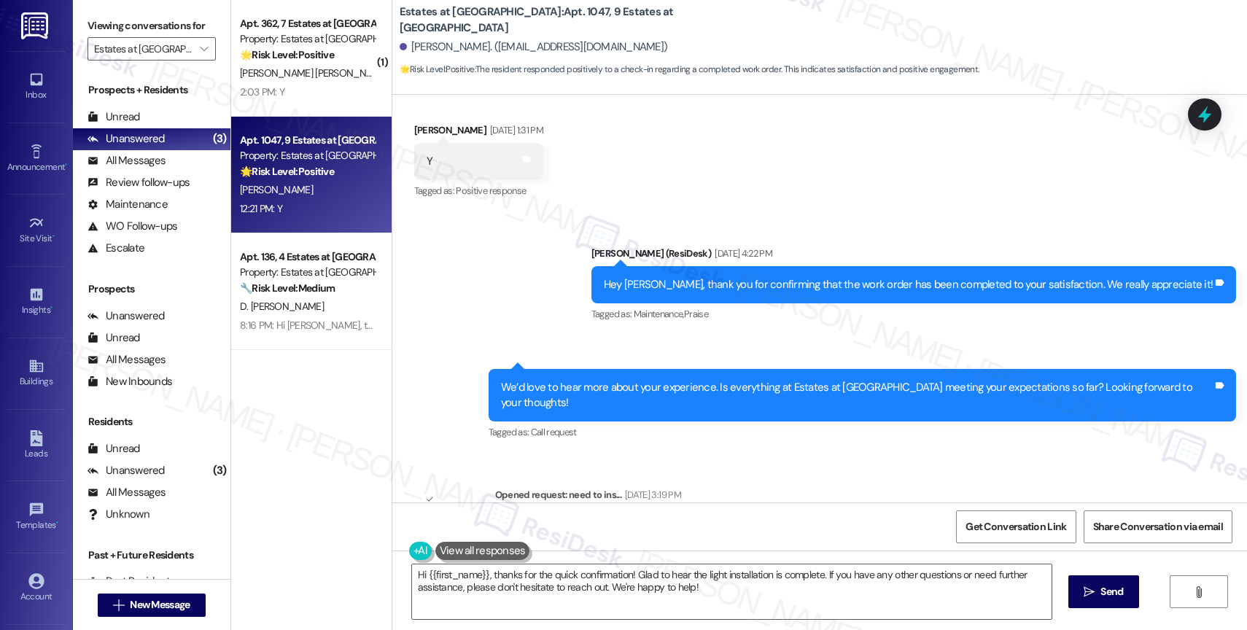
click at [580, 297] on div "Sent via SMS [PERSON_NAME] (ResiDesk) [DATE] 4:22 PM Hey [PERSON_NAME], thank y…" at bounding box center [819, 333] width 855 height 241
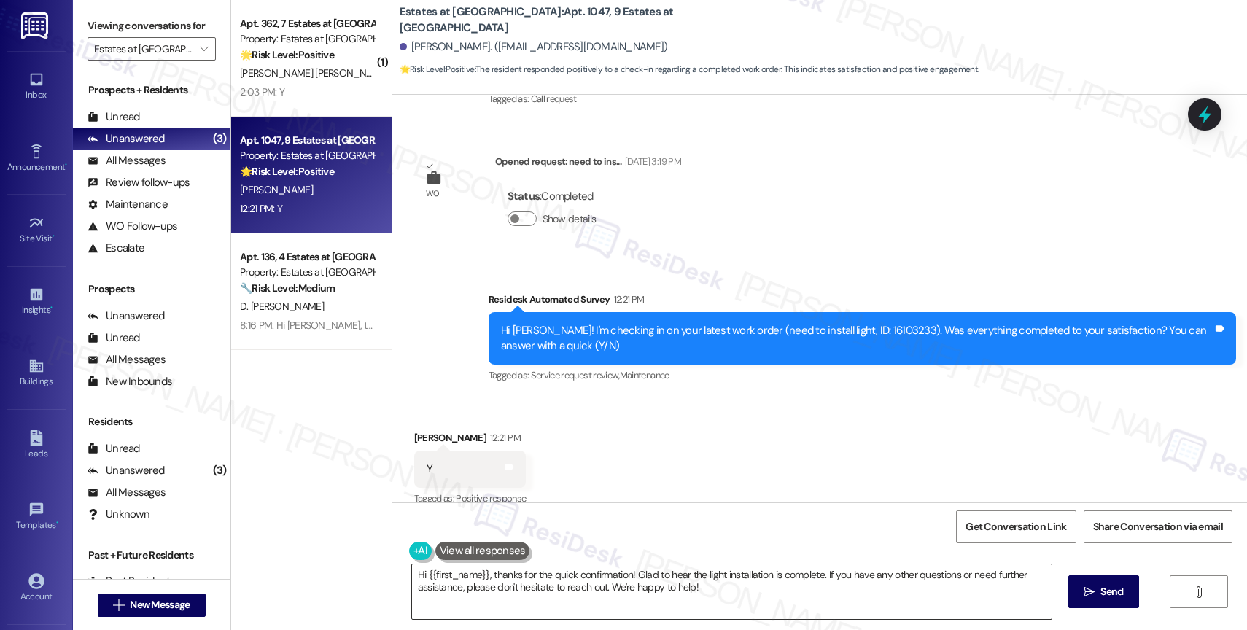
scroll to position [2171, 0]
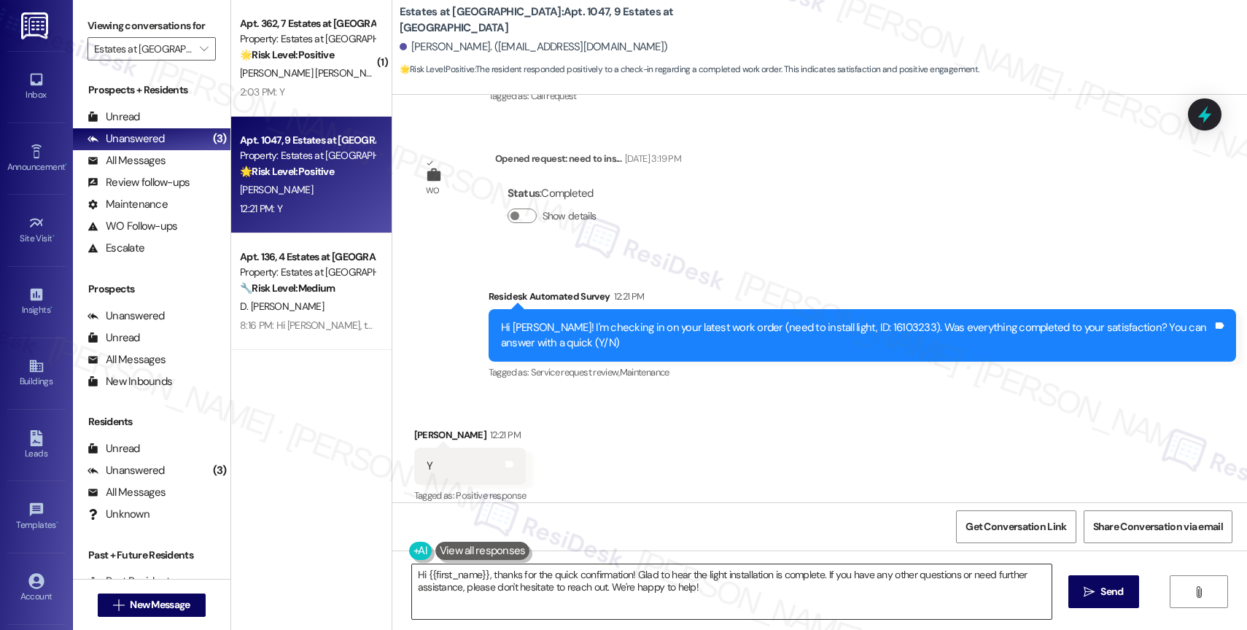
click at [512, 585] on textarea "Hi {{first_name}}, thanks for the quick confirmation! Glad to hear the light in…" at bounding box center [732, 592] width 640 height 55
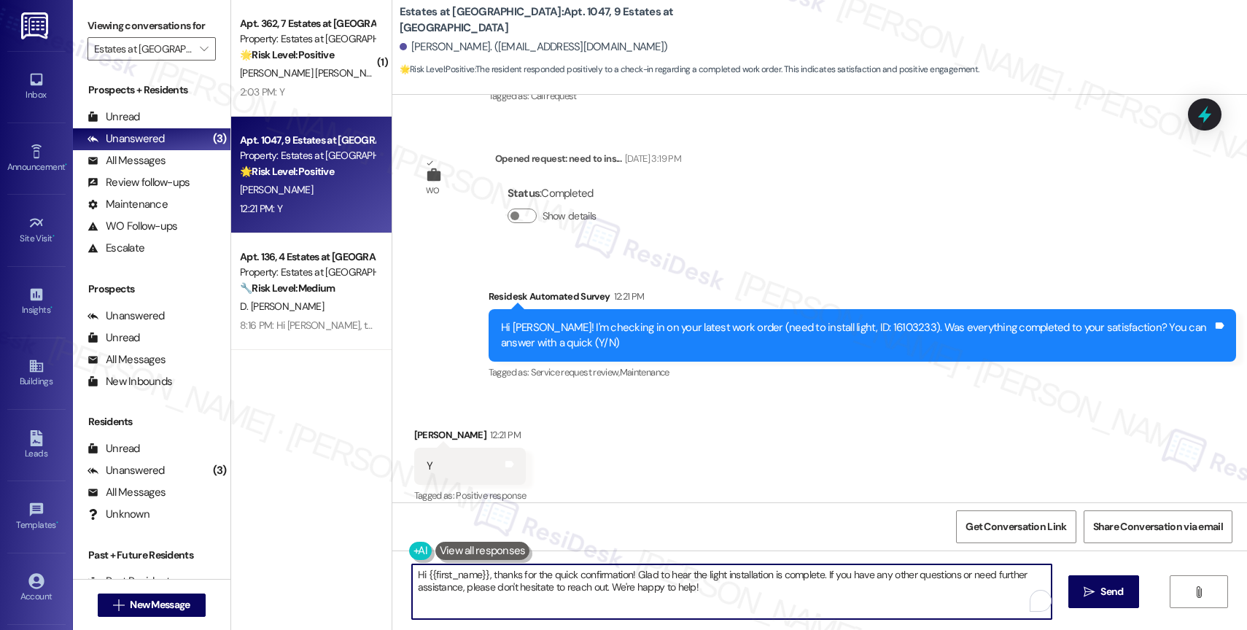
click at [512, 585] on textarea "Hi {{first_name}}, thanks for the quick confirmation! Glad to hear the light in…" at bounding box center [732, 592] width 640 height 55
click at [737, 597] on textarea "Hi {{first_name}}, thanks for the quick confirmation! Glad to hear the light in…" at bounding box center [732, 592] width 640 height 55
drag, startPoint x: 634, startPoint y: 593, endPoint x: 756, endPoint y: 607, distance: 122.6
click at [756, 607] on textarea "Hi {{first_name}}, thanks for the quick confirmation! Glad to hear the light in…" at bounding box center [732, 592] width 640 height 55
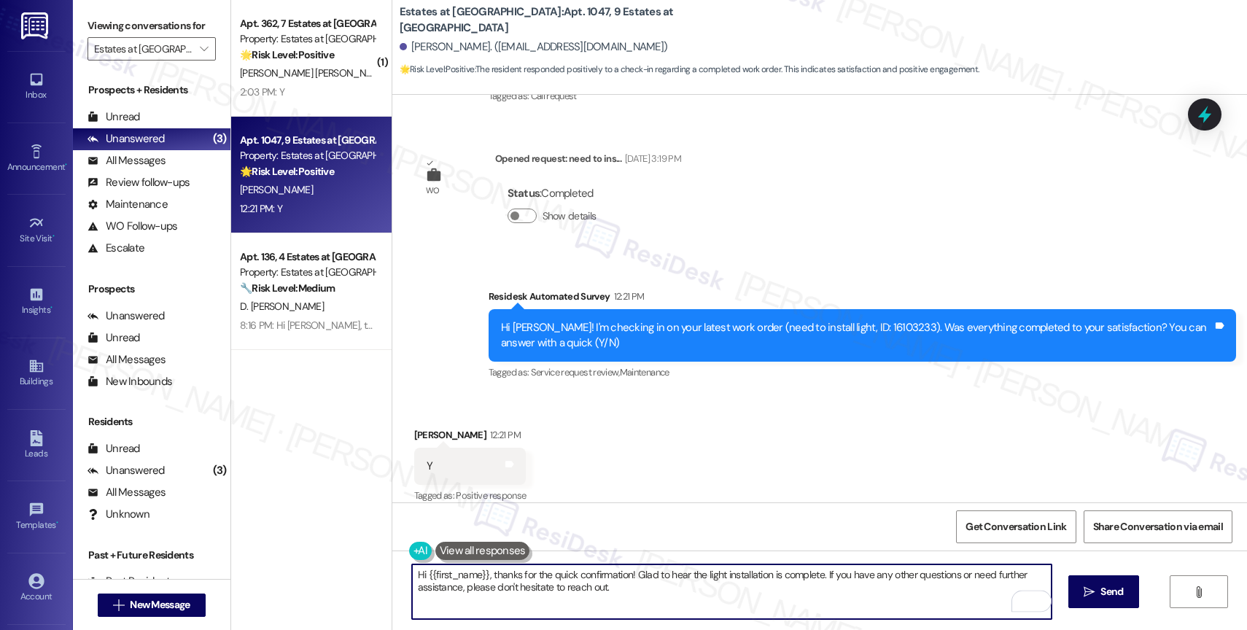
click at [415, 573] on textarea "Hi {{first_name}}, thanks for the quick confirmation! Glad to hear the light in…" at bounding box center [732, 592] width 640 height 55
type textarea "Hey {{first_name}}, thanks for the quick confirmation! Glad to hear the light i…"
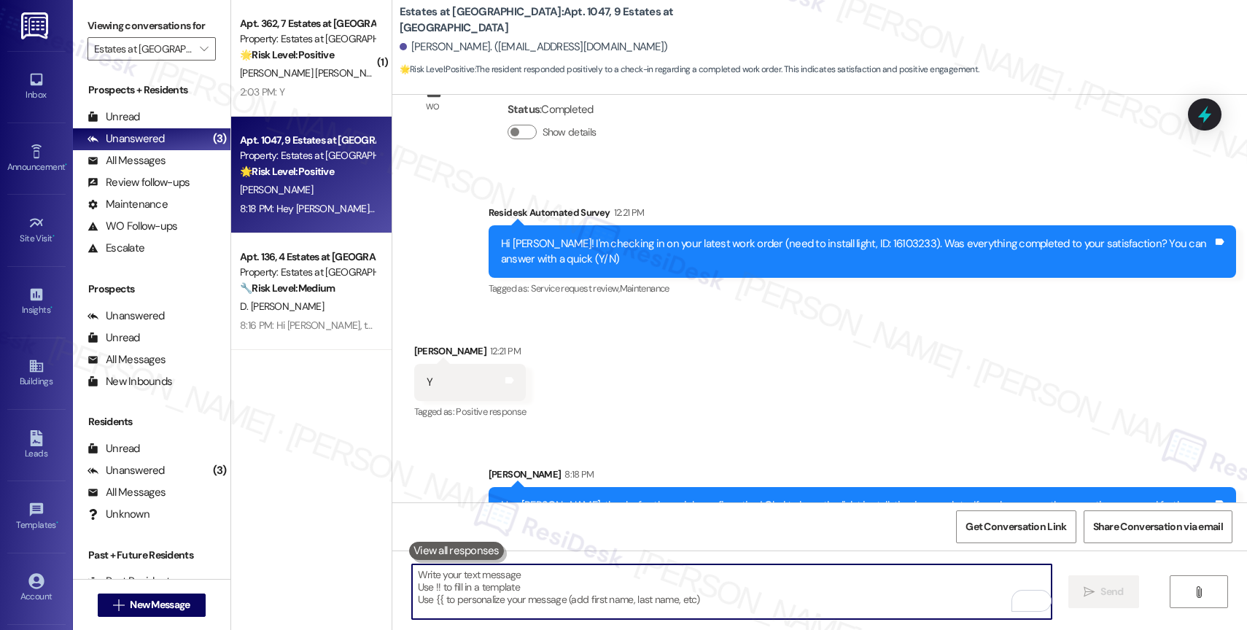
scroll to position [2289, 0]
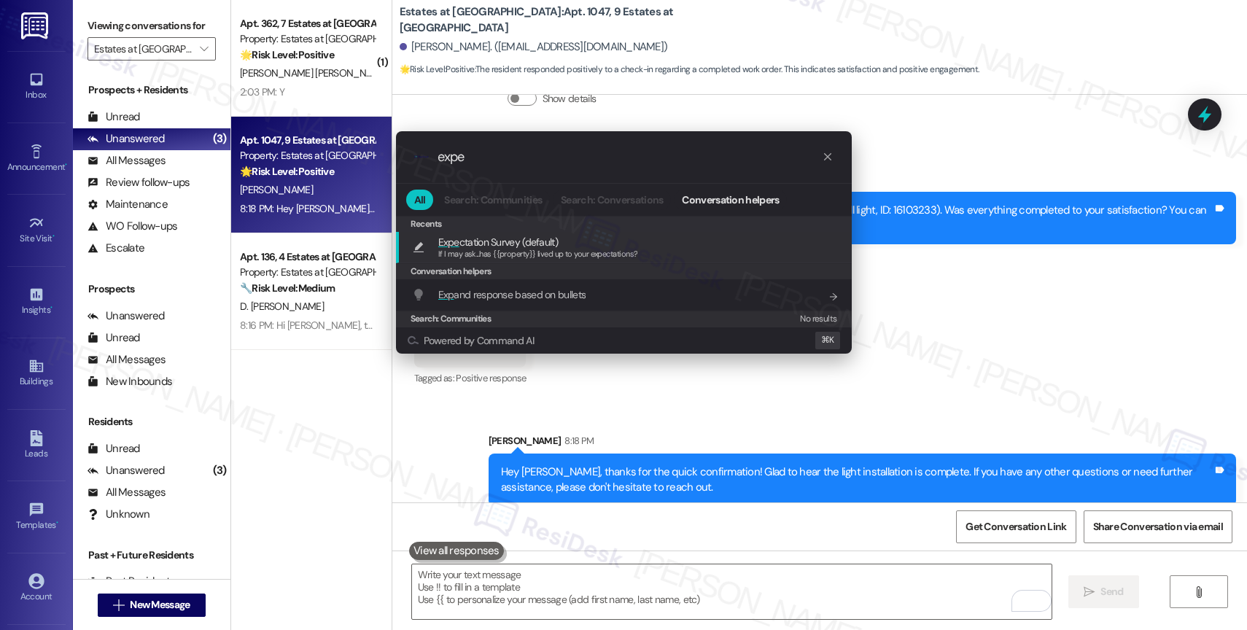
type input "expec"
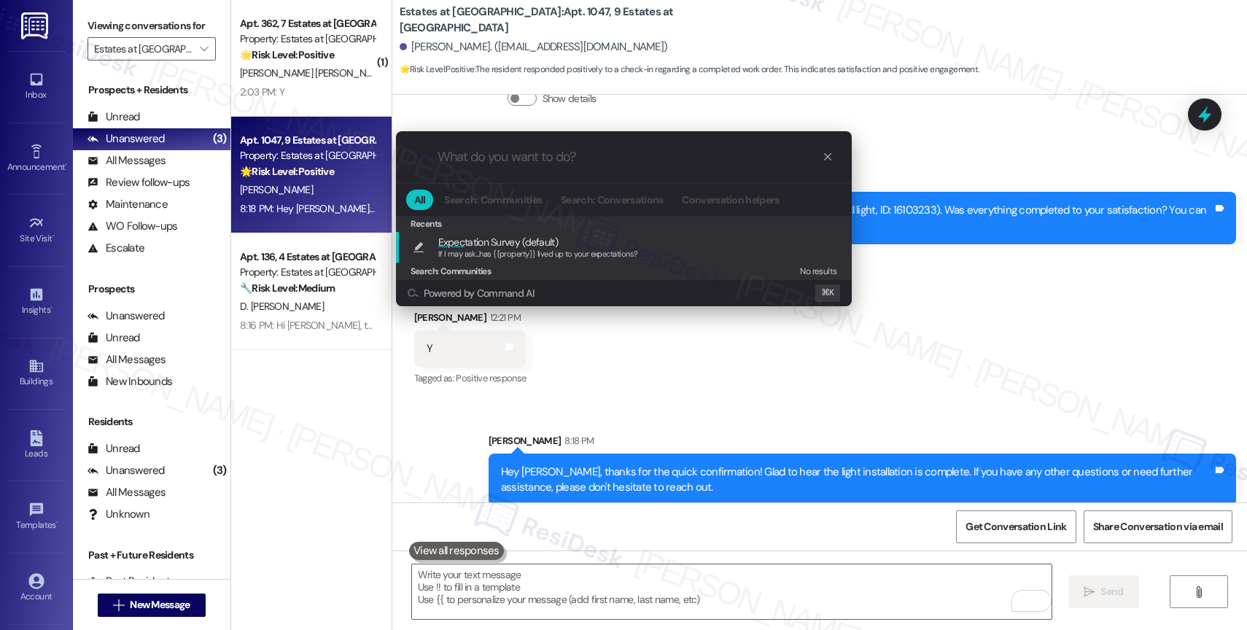
type textarea "If I may ask...has {{property}} lived up to your expectations?"
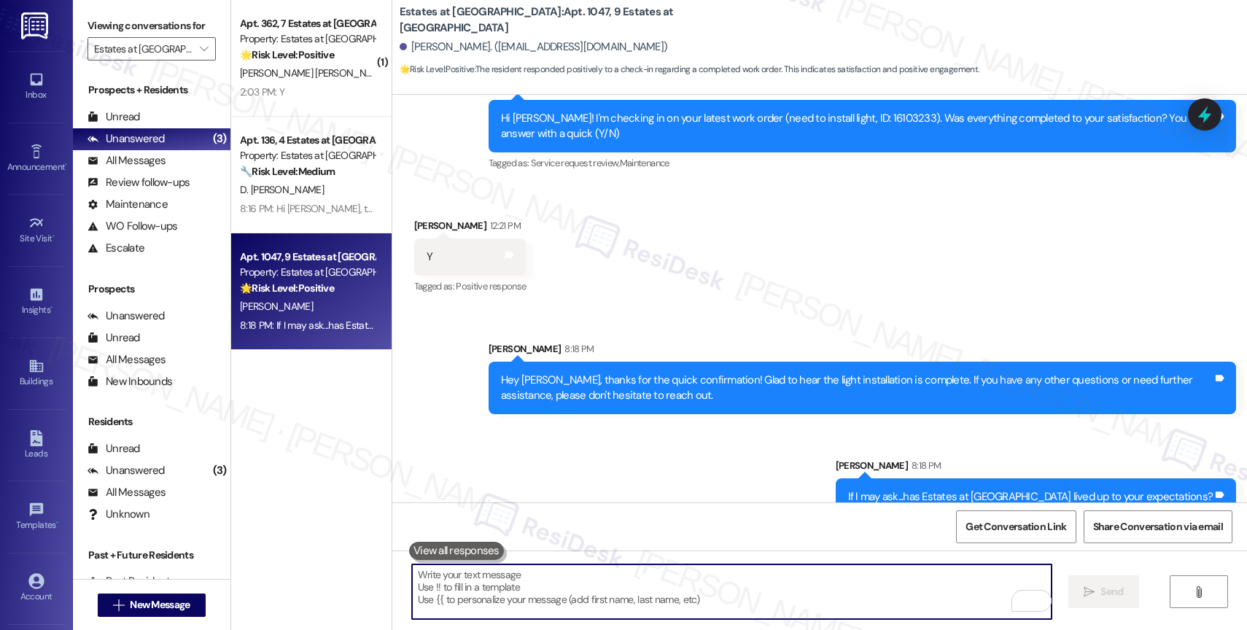
scroll to position [2391, 0]
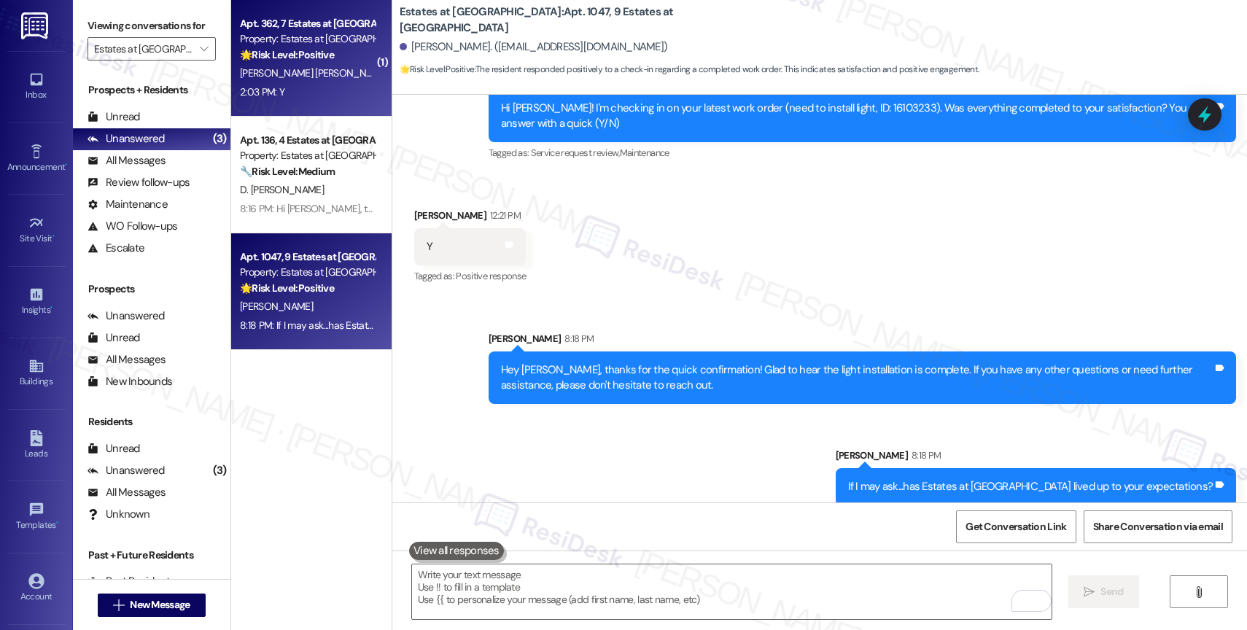
click at [299, 93] on div "2:03 PM: Y 2:03 PM: Y" at bounding box center [308, 92] width 138 height 18
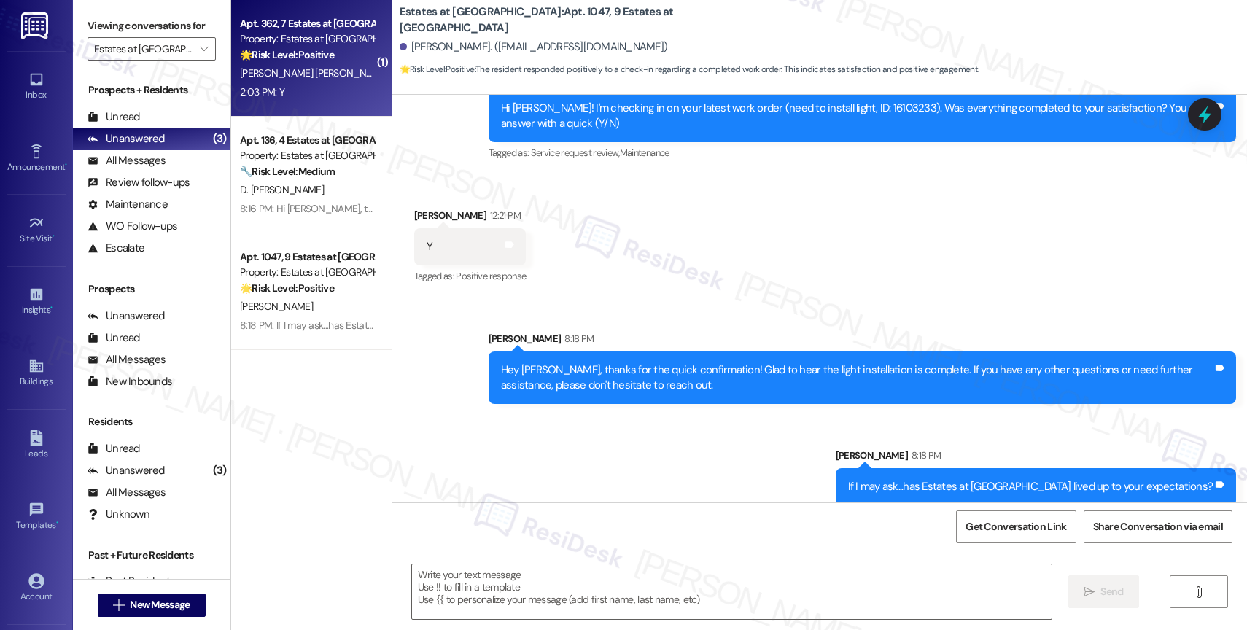
type textarea "Fetching suggested responses. Please feel free to read through the conversation…"
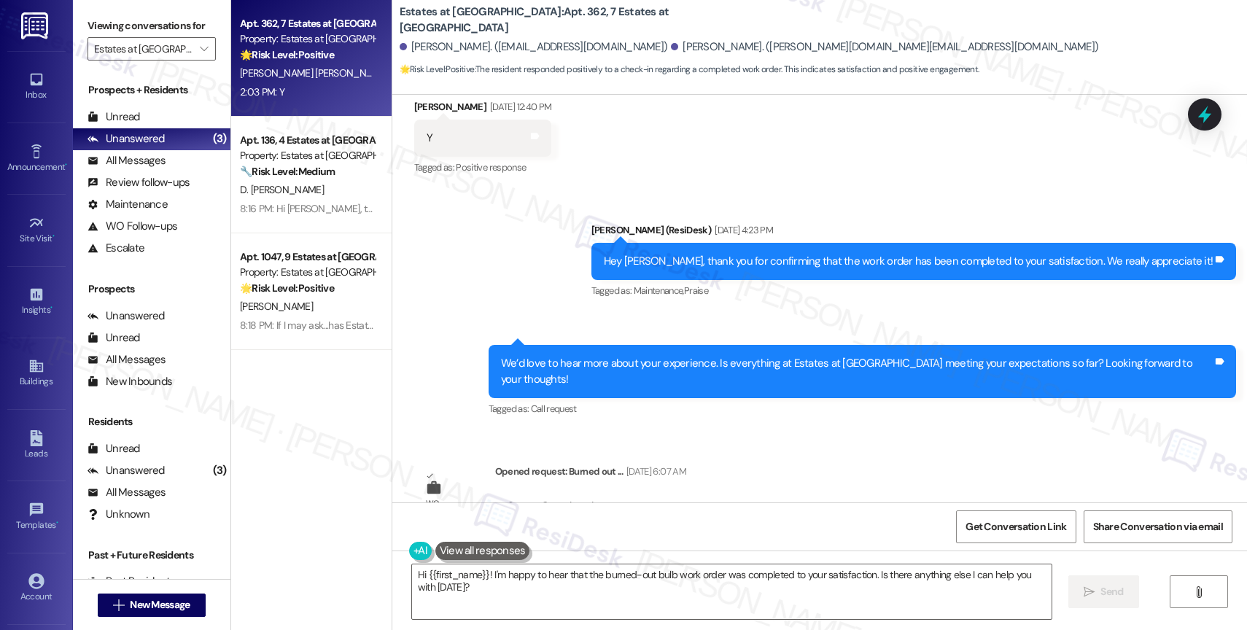
scroll to position [6185, 0]
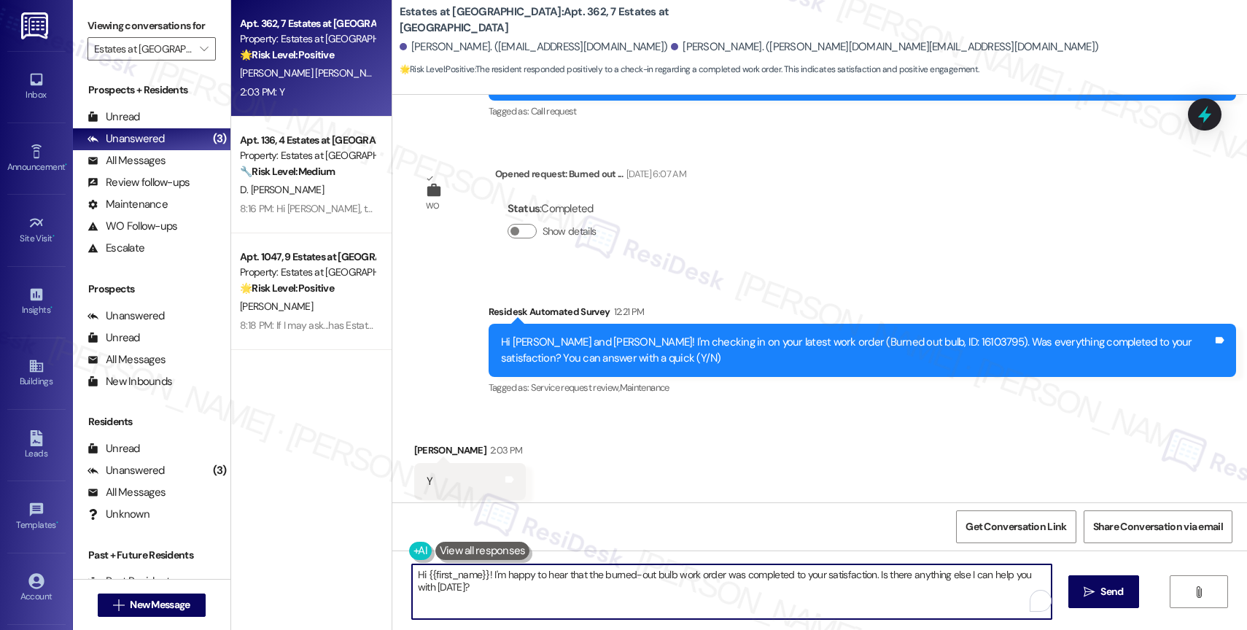
click at [472, 584] on textarea "Hi {{first_name}}! I'm happy to hear that the burned-out bulb work order was co…" at bounding box center [732, 592] width 640 height 55
click at [417, 574] on textarea "Hi {{first_name}}! I'm happy to hear that the burned-out bulb work order was co…" at bounding box center [732, 592] width 640 height 55
click at [462, 599] on textarea "Hi {{first_name}}! I'm happy to hear that the burned-out bulb work order was co…" at bounding box center [732, 592] width 640 height 55
drag, startPoint x: 480, startPoint y: 576, endPoint x: 399, endPoint y: 578, distance: 81.0
click at [399, 578] on div "Hi {{first_name}}! I'm happy to hear that the burned-out bulb work order was co…" at bounding box center [819, 605] width 855 height 109
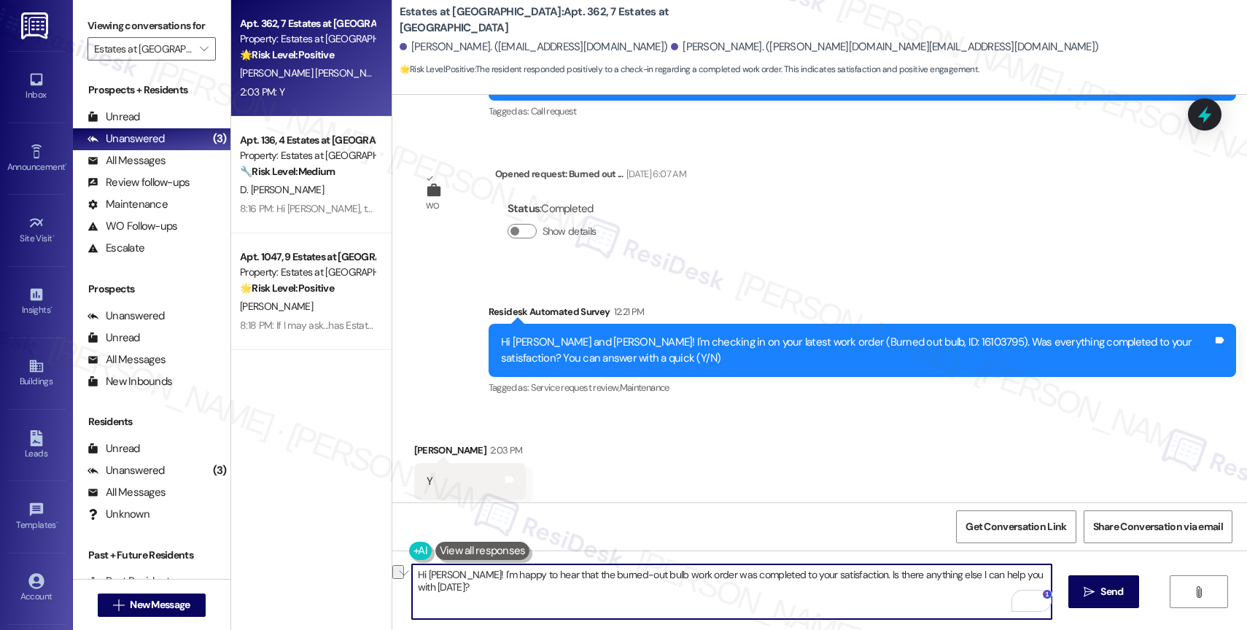
drag, startPoint x: 840, startPoint y: 580, endPoint x: 1055, endPoint y: 581, distance: 215.2
click at [1055, 581] on div "Hi [PERSON_NAME]! I'm happy to hear that the burned-out bulb work order was com…" at bounding box center [819, 605] width 855 height 109
type textarea "Hi [PERSON_NAME]! I'm happy to hear that the burned-out bulb work order was com…"
click at [1034, 593] on div "1" at bounding box center [1030, 601] width 16 height 16
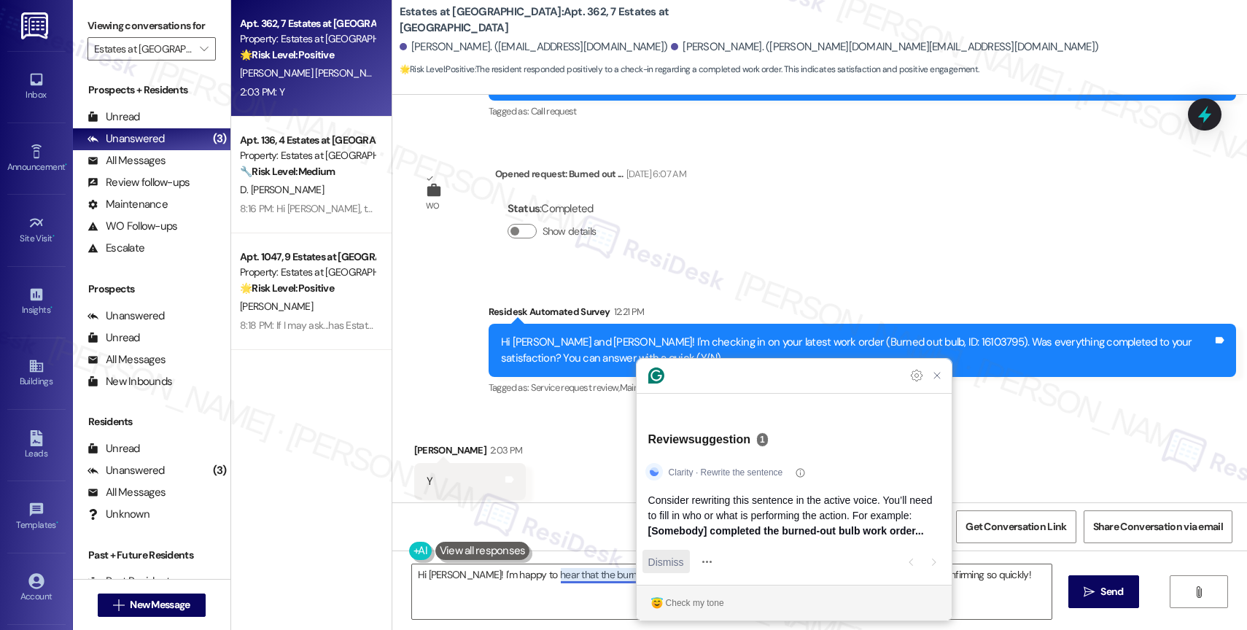
click at [654, 563] on span "Dismiss" at bounding box center [666, 561] width 36 height 15
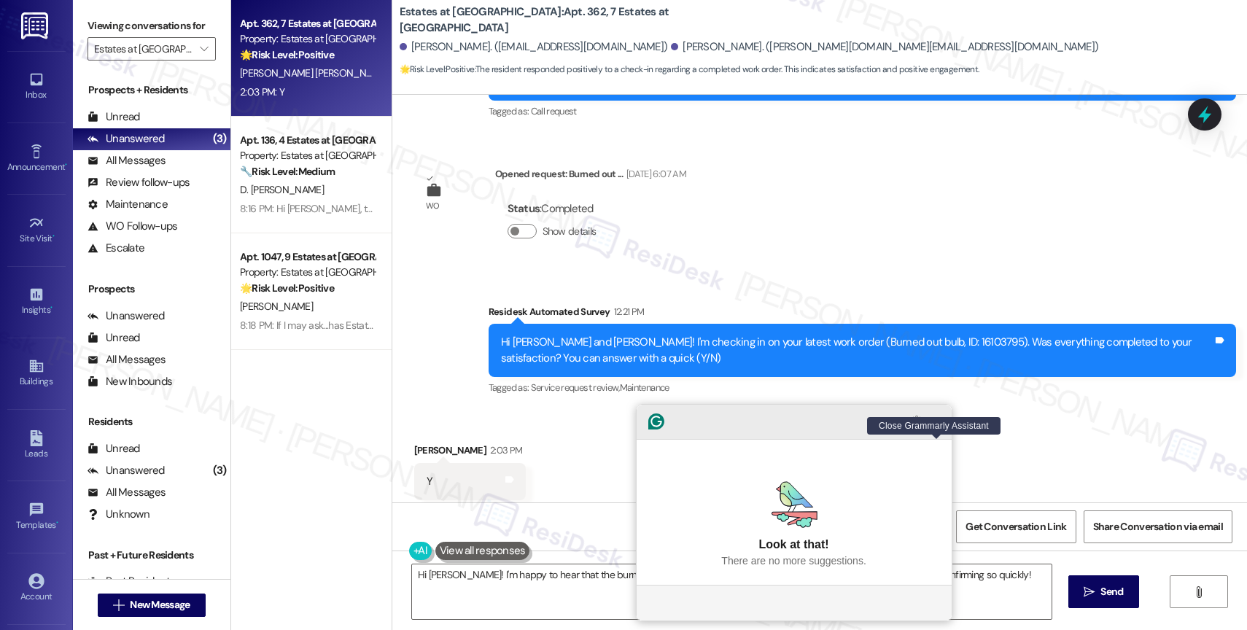
click at [934, 427] on icon "Close Grammarly Assistant" at bounding box center [937, 422] width 12 height 12
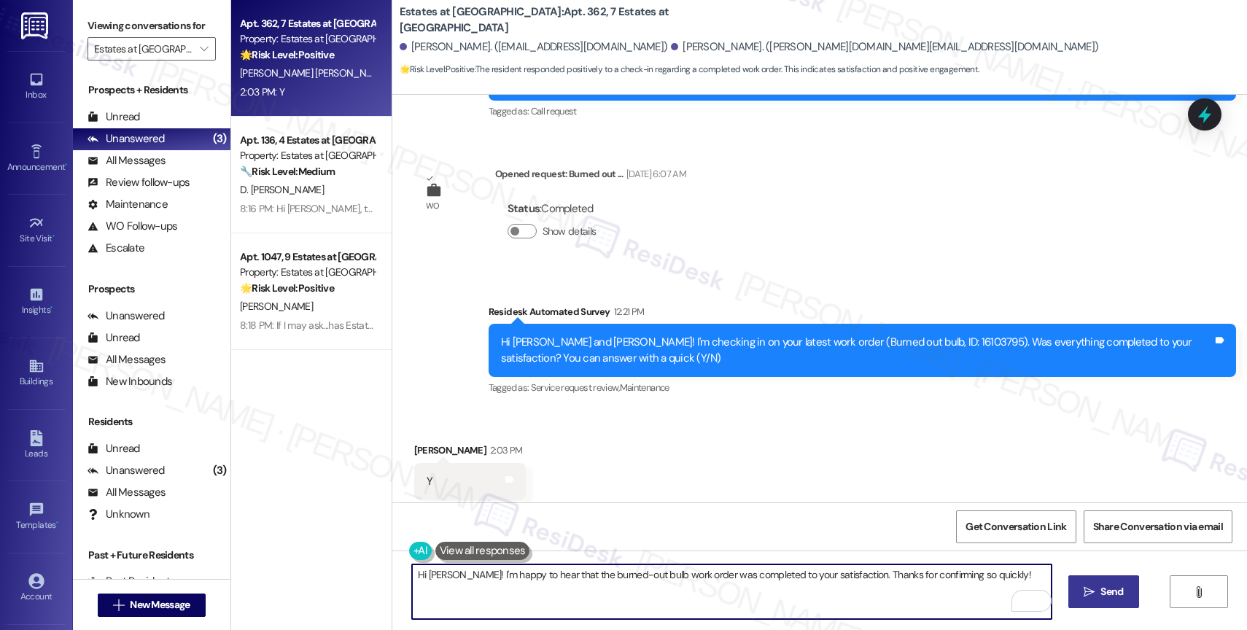
click at [1109, 595] on span "Send" at bounding box center [1112, 591] width 23 height 15
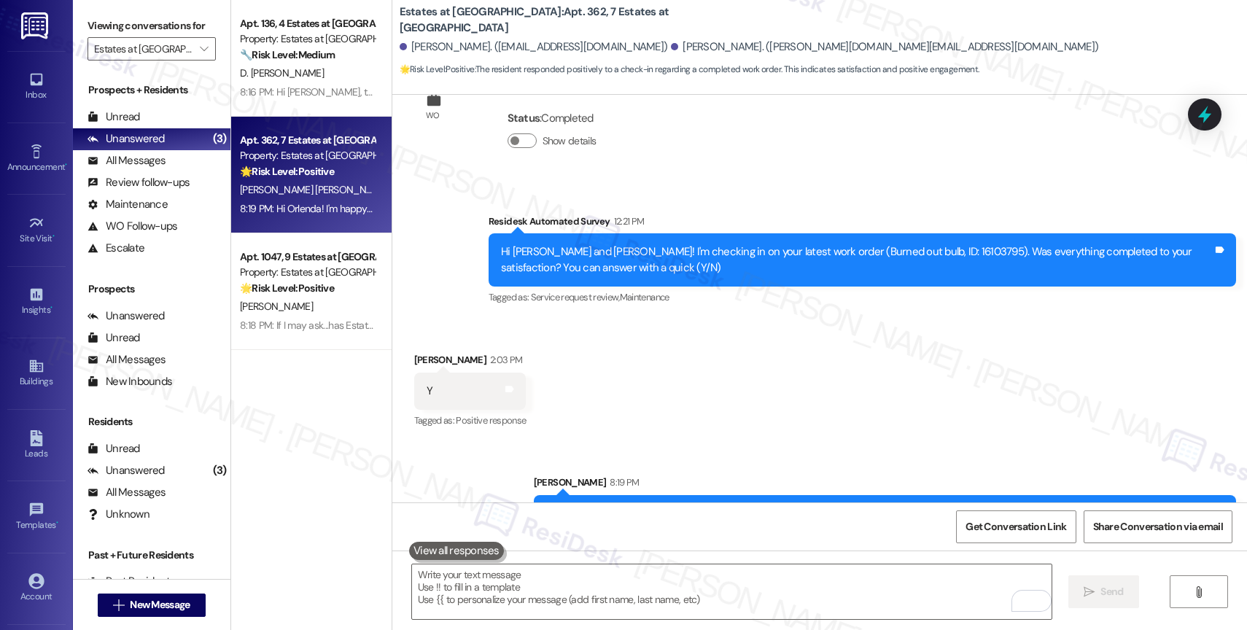
scroll to position [6287, 0]
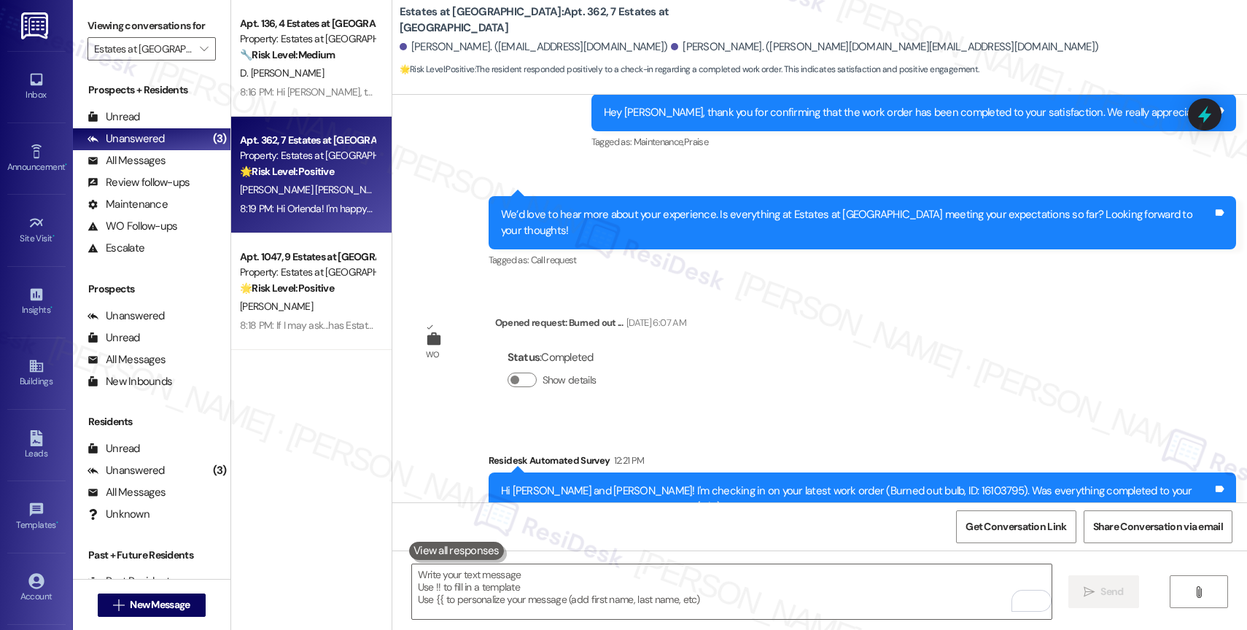
scroll to position [6287, 0]
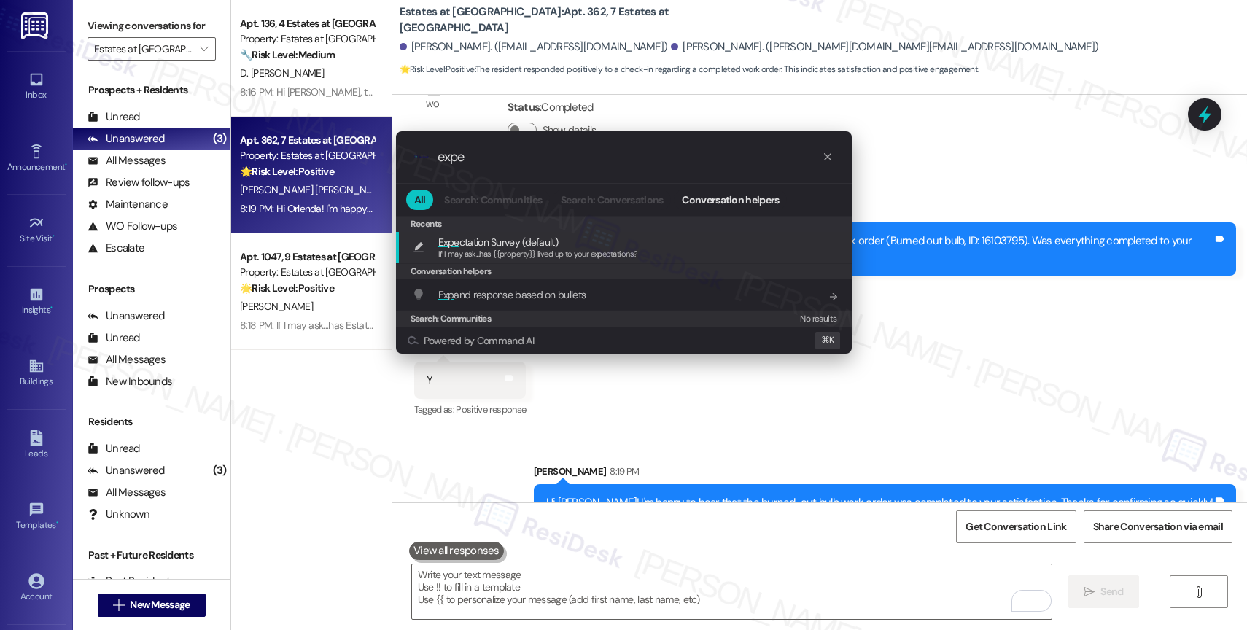
type input "expec"
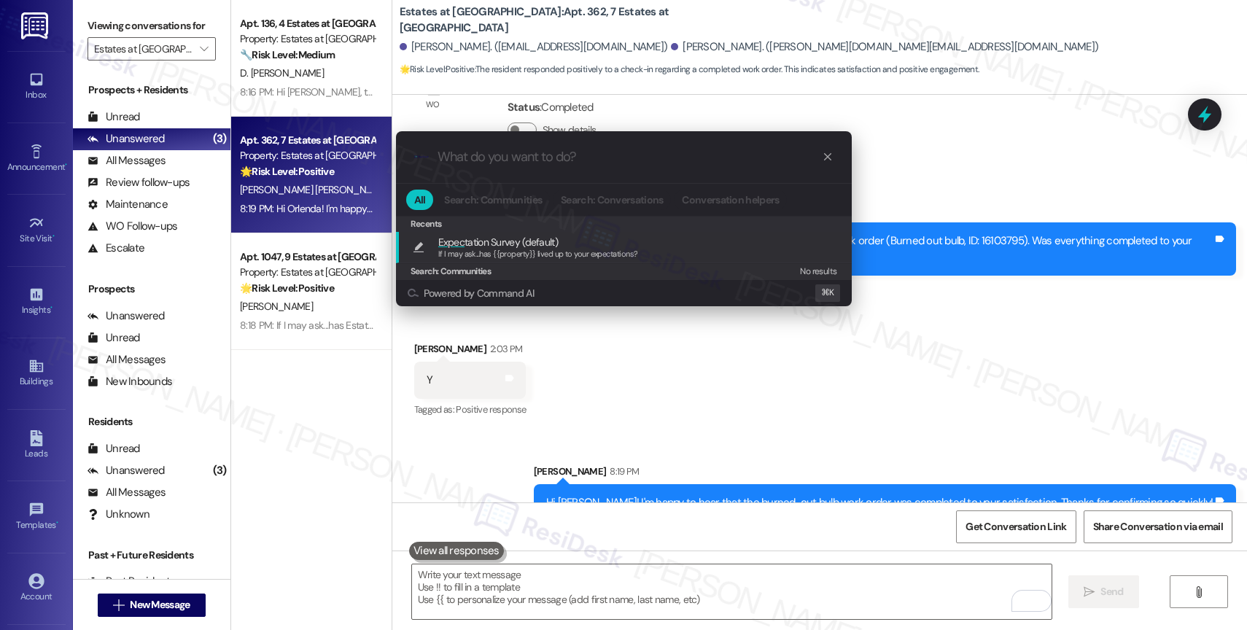
type textarea "If I may ask...has {{property}} lived up to your expectations?"
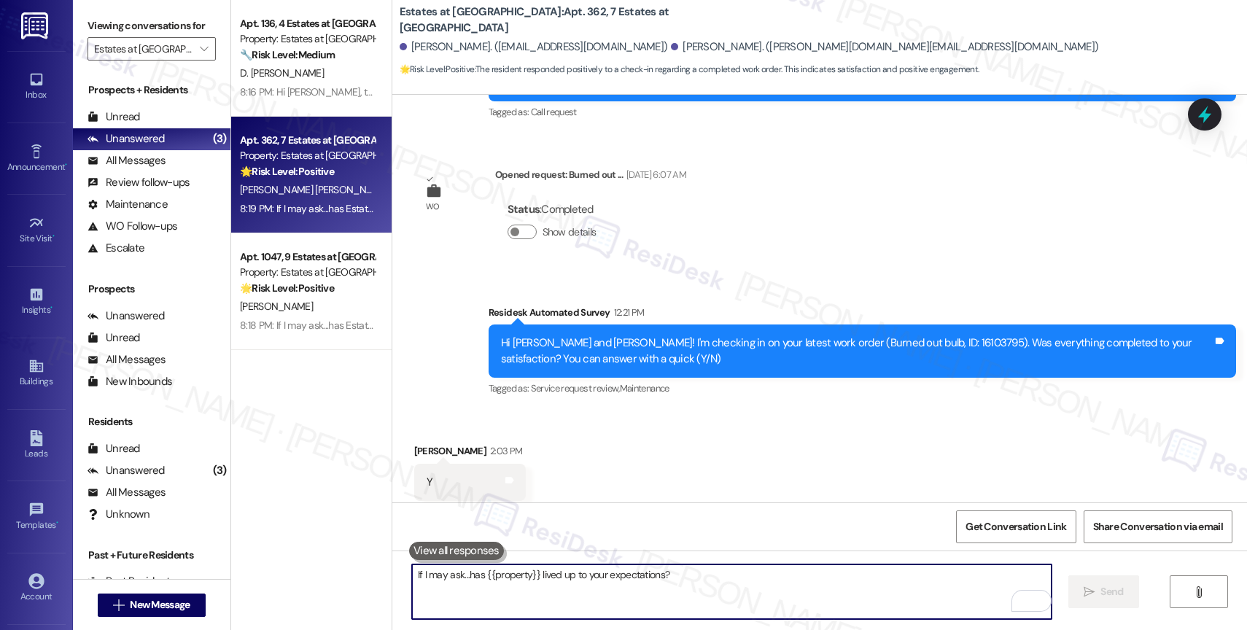
scroll to position [6228, 0]
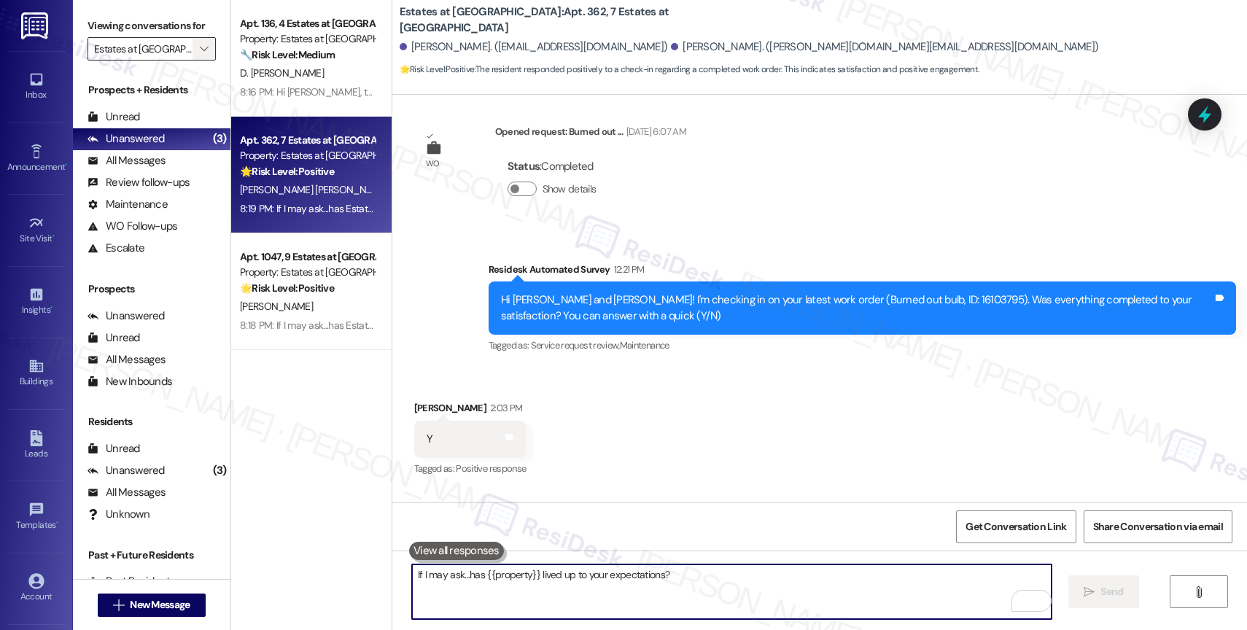
click at [200, 55] on icon "" at bounding box center [204, 49] width 8 height 12
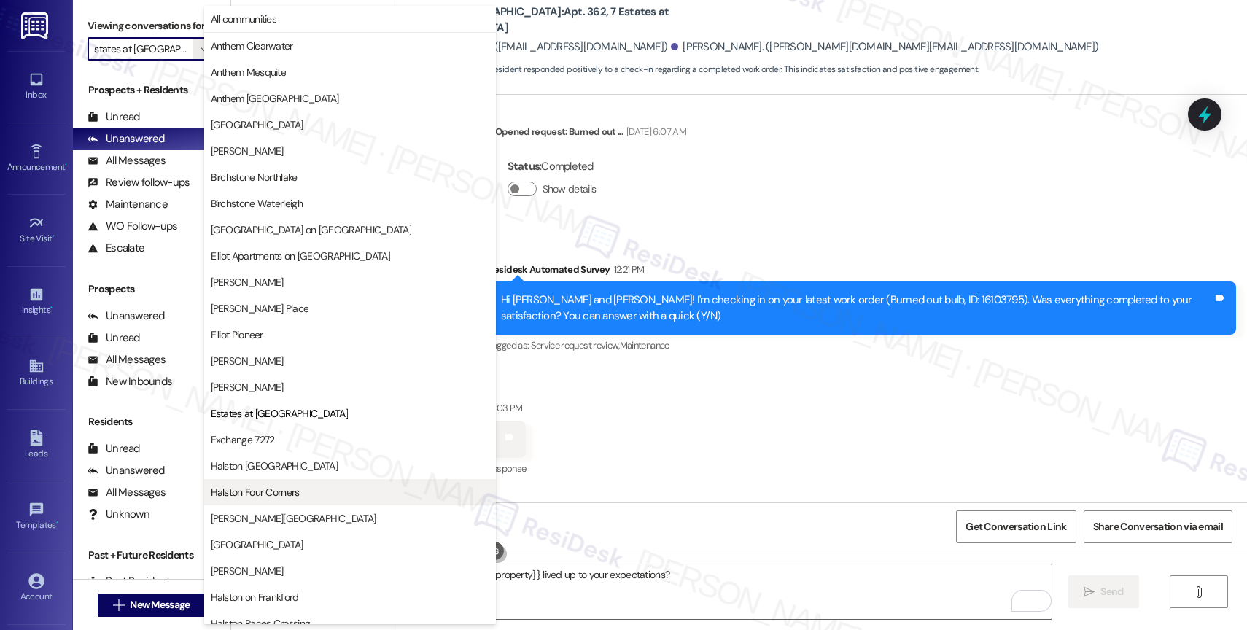
scroll to position [237, 0]
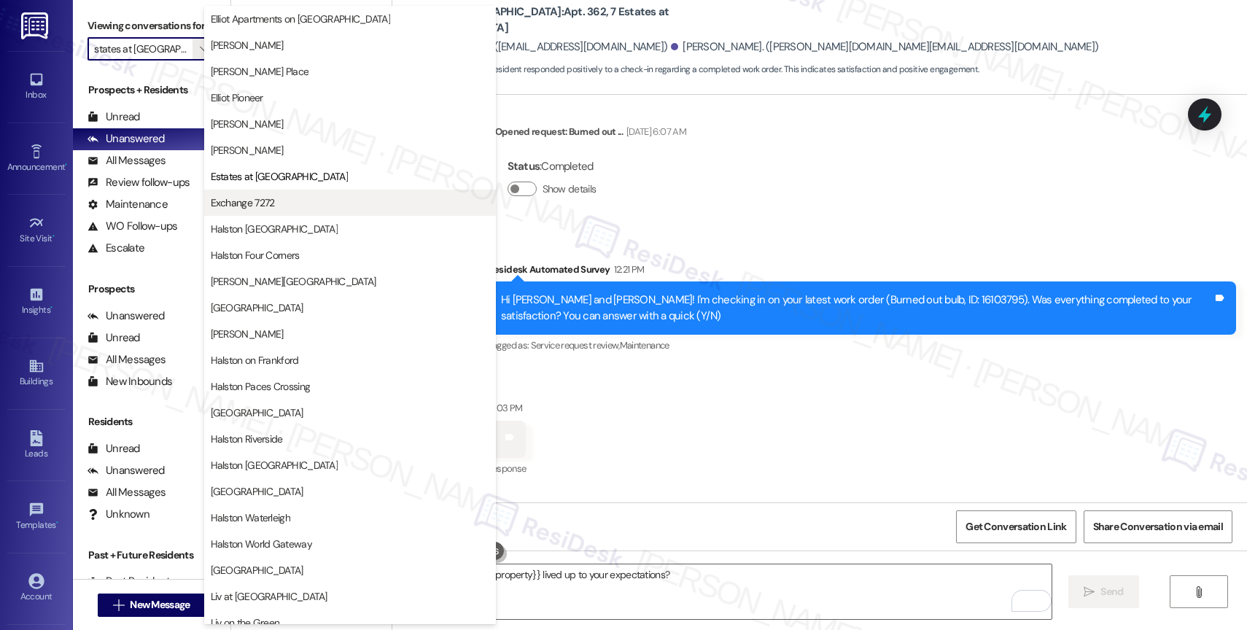
click at [276, 206] on span "Exchange 7272" at bounding box center [350, 202] width 279 height 15
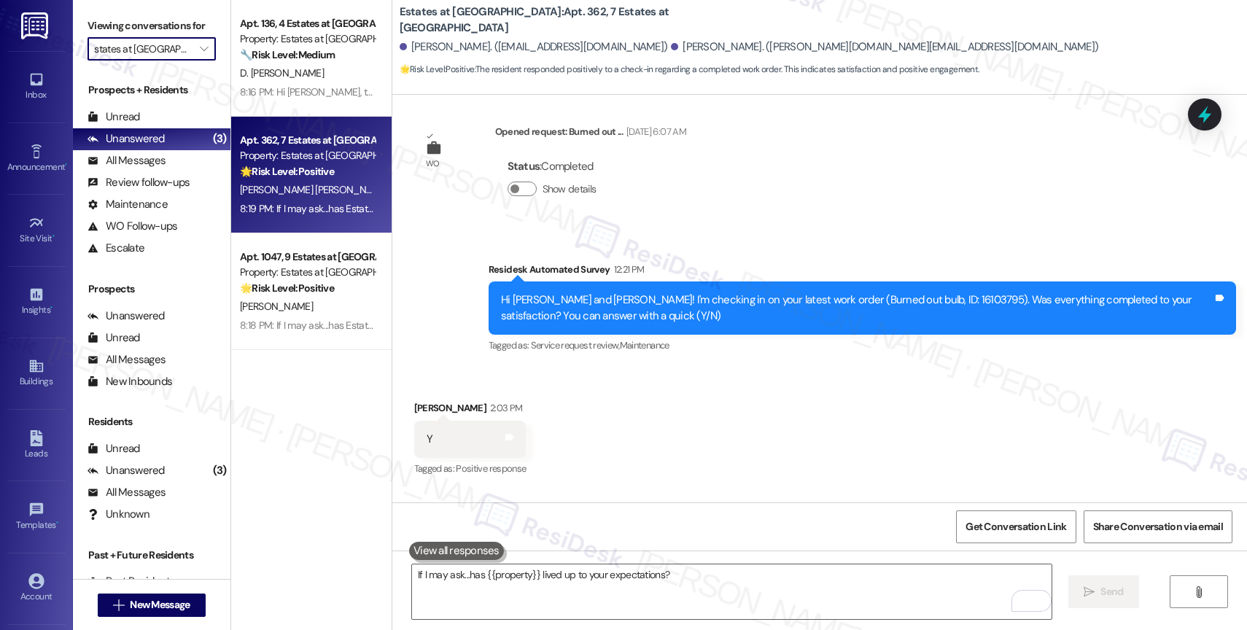
type input "Exchange 7272"
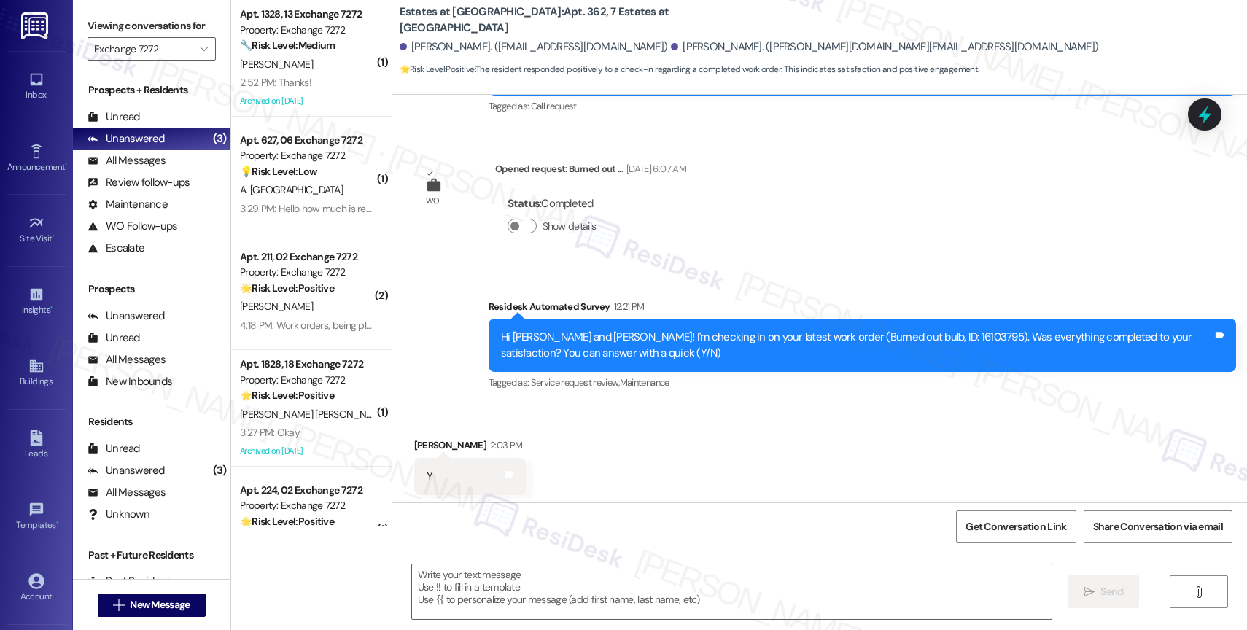
type textarea "Fetching suggested responses. Please feel free to read through the conversation…"
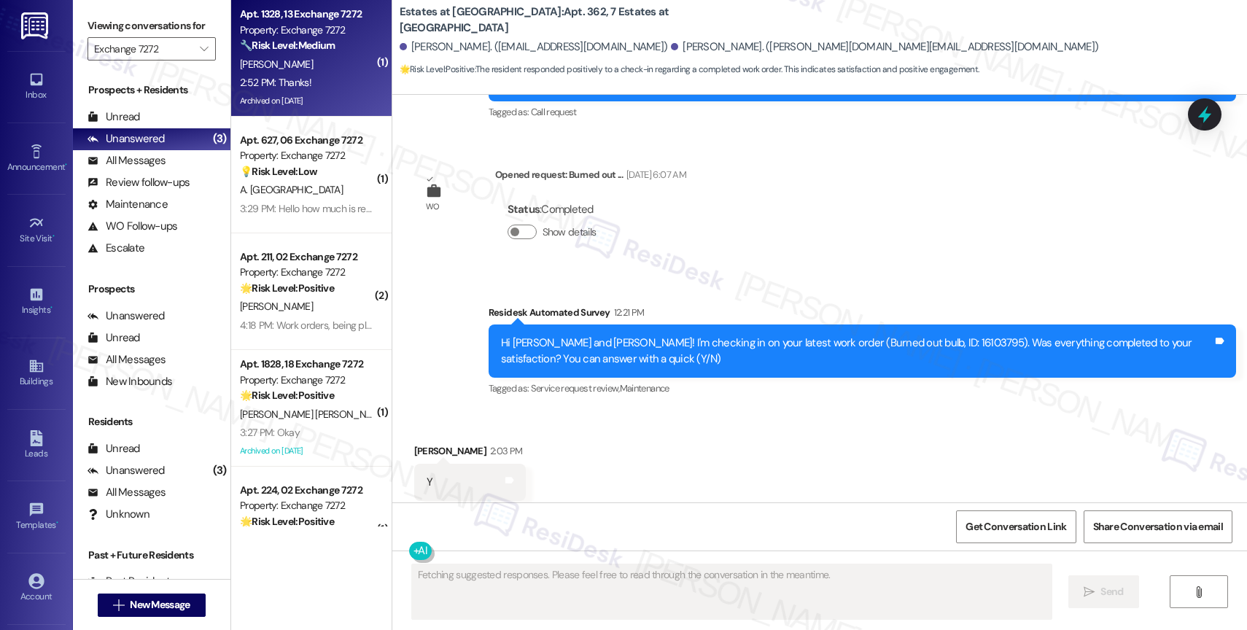
click at [273, 43] on strong "🔧 Risk Level: Medium" at bounding box center [287, 45] width 95 height 13
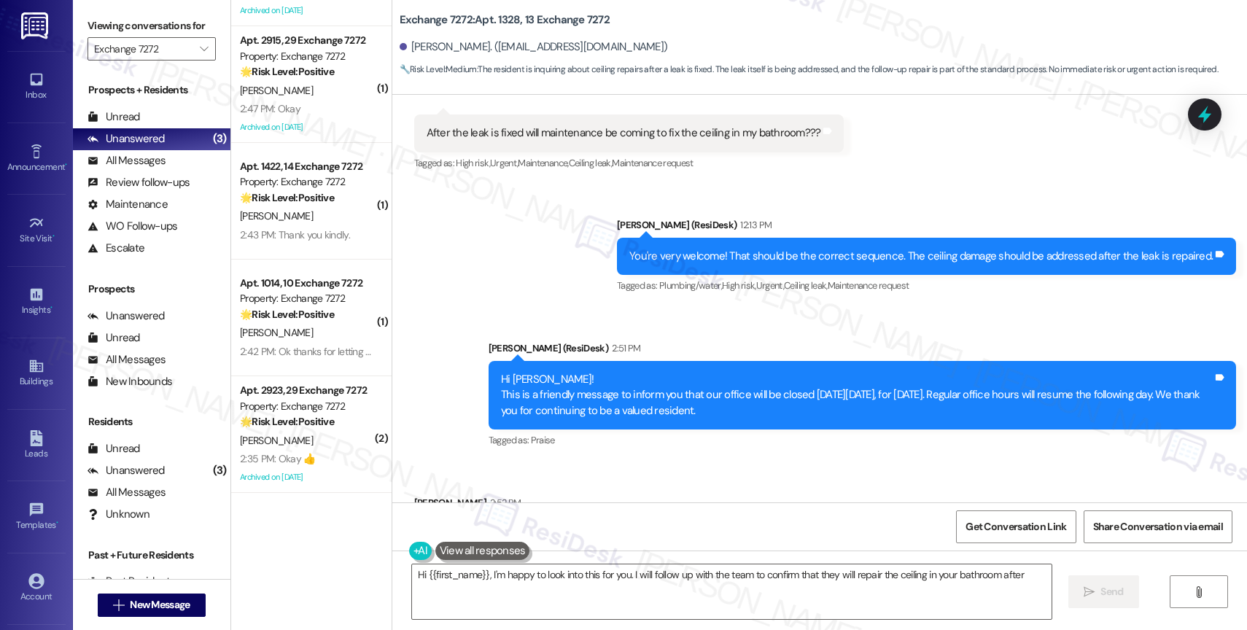
scroll to position [0, 0]
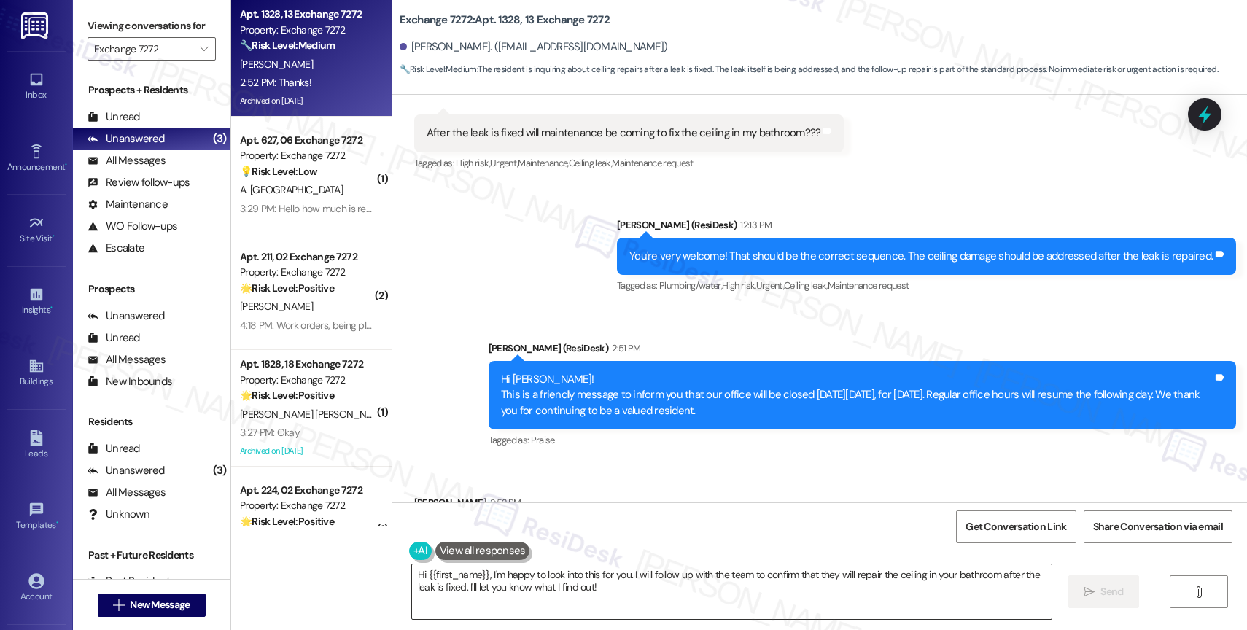
click at [519, 585] on textarea "Hi {{first_name}}, I'm happy to look into this for you. I will follow up with t…" at bounding box center [732, 592] width 640 height 55
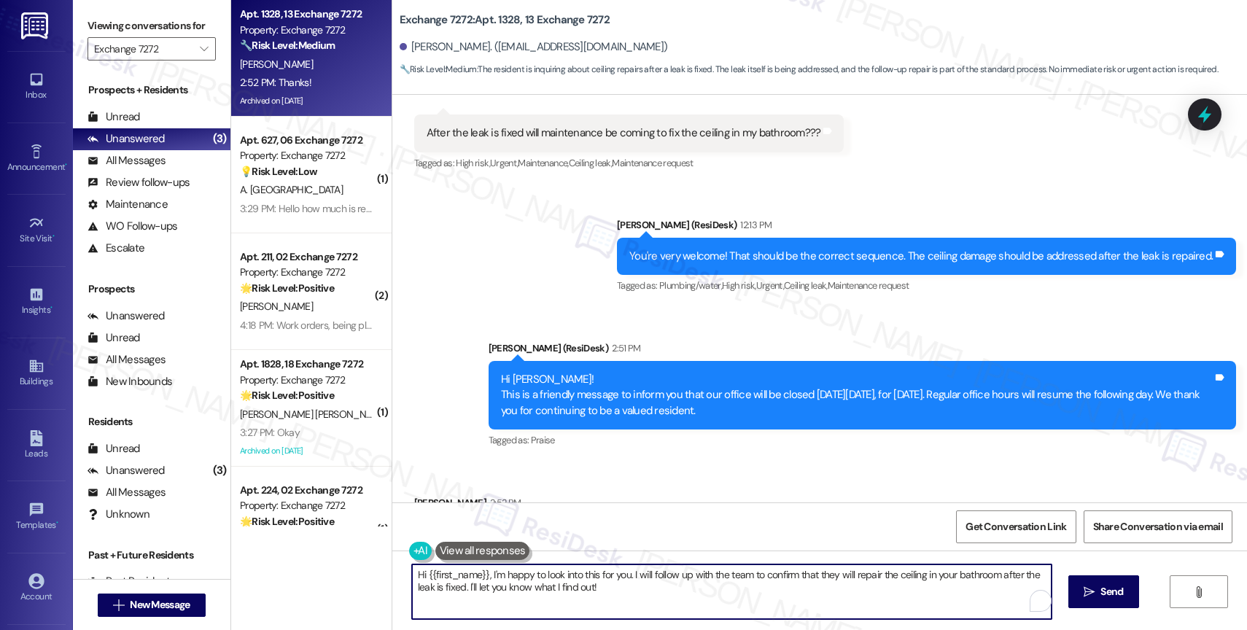
click at [519, 585] on textarea "Hi {{first_name}}, I'm happy to look into this for you. I will follow up with t…" at bounding box center [732, 592] width 640 height 55
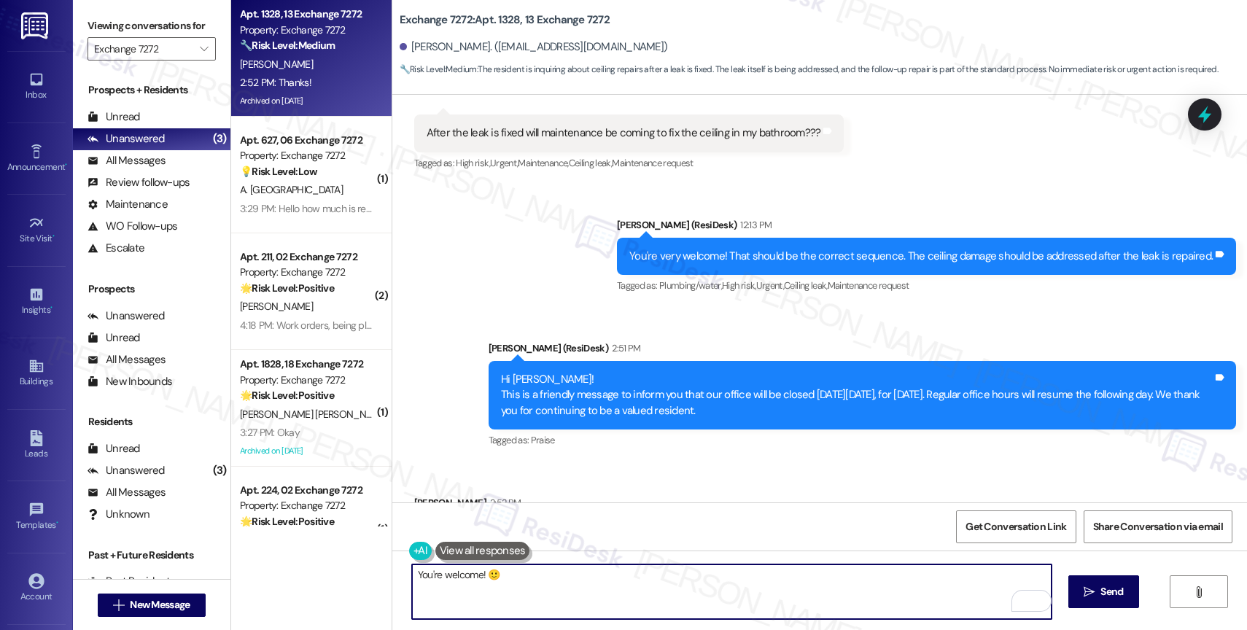
click at [468, 578] on textarea "You're welcome! 🙂" at bounding box center [732, 592] width 640 height 55
click at [569, 579] on textarea "You're welcome! 🙂" at bounding box center [732, 592] width 640 height 55
type textarea "You're welcome! 🙂"
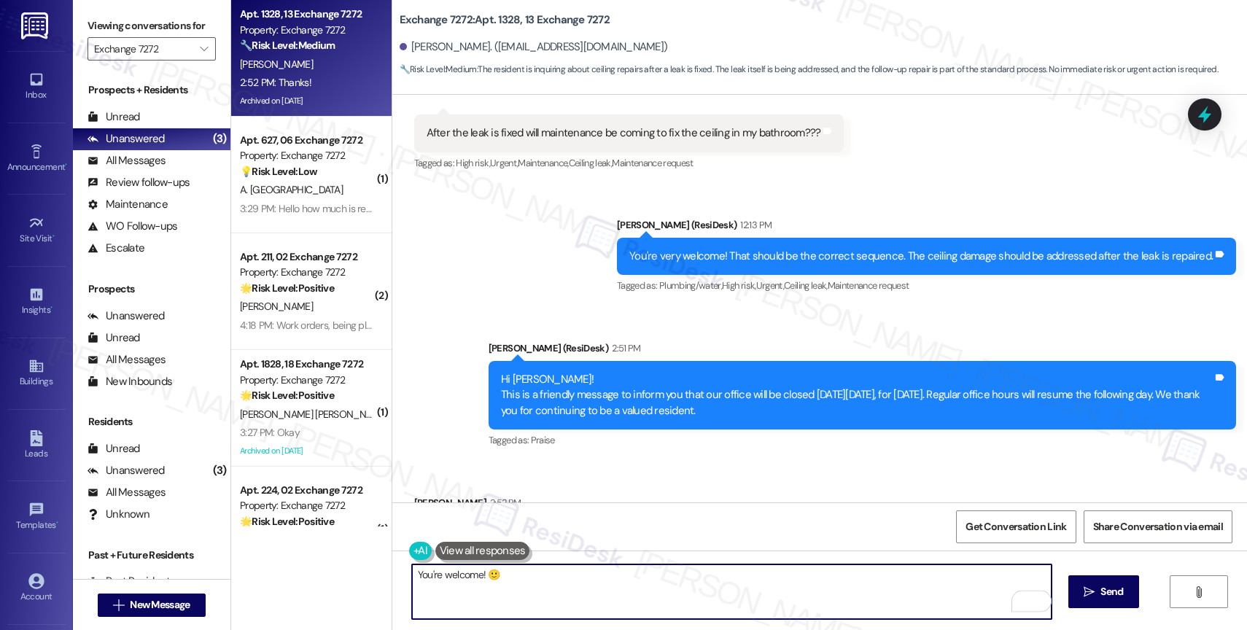
click at [1141, 587] on div "You're welcome! 🙂  Send " at bounding box center [819, 605] width 855 height 109
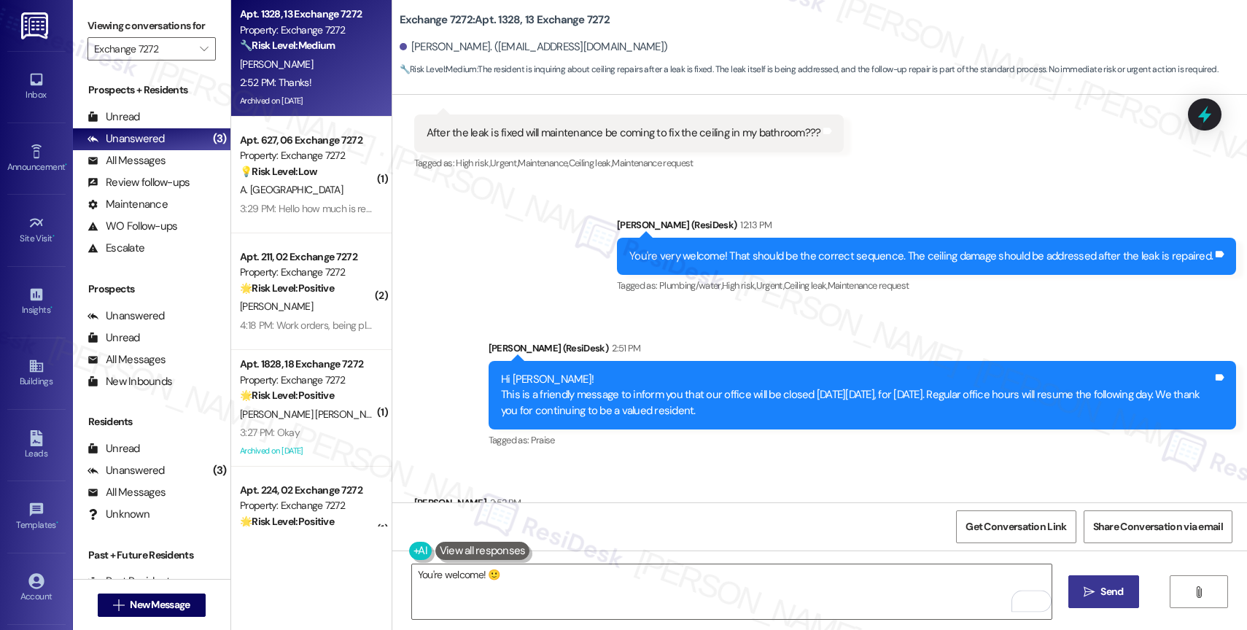
click at [1074, 580] on button " Send" at bounding box center [1104, 592] width 71 height 33
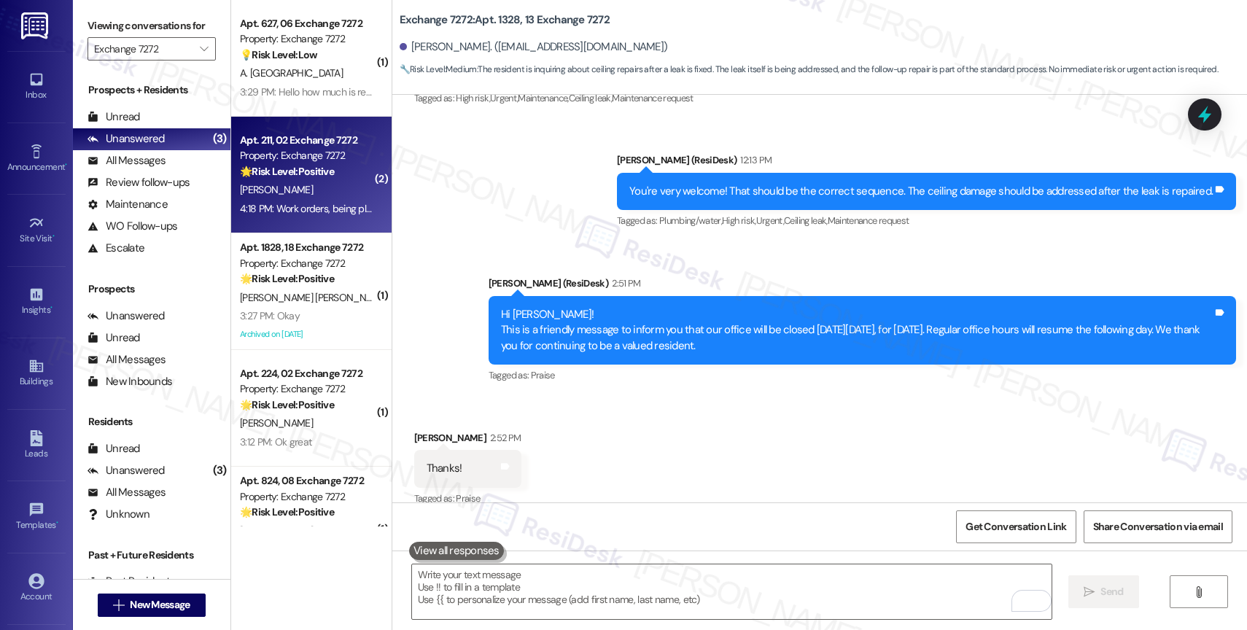
scroll to position [22941, 0]
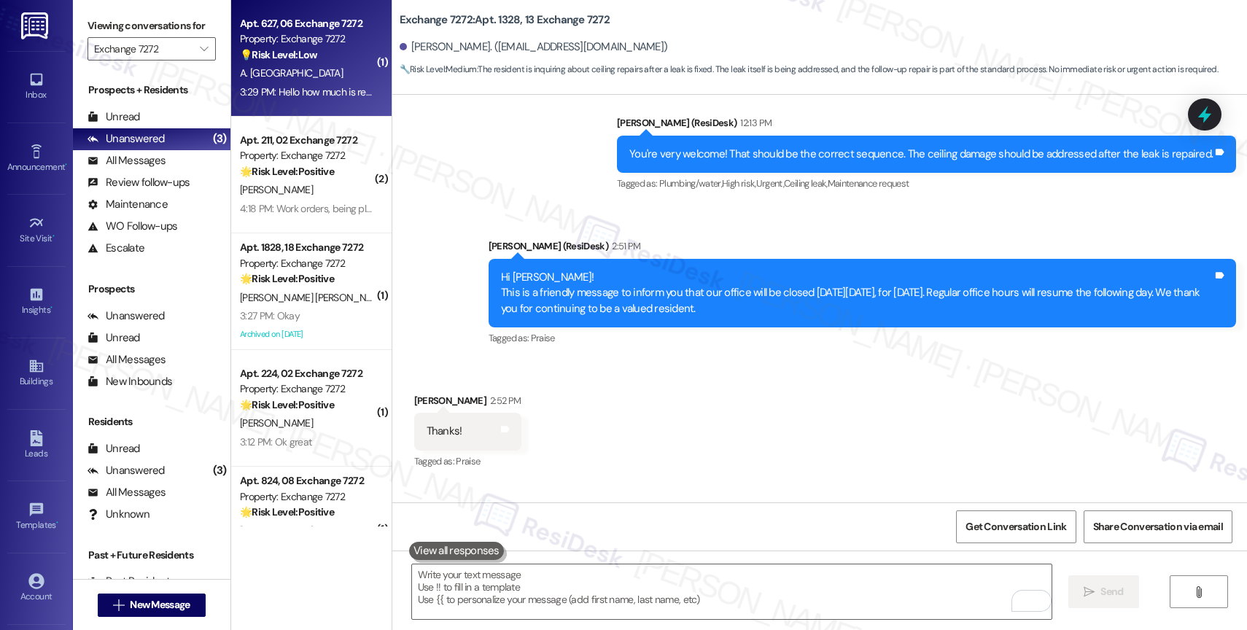
click at [290, 69] on div "A. London" at bounding box center [308, 73] width 138 height 18
type textarea "Fetching suggested responses. Please feel free to read through the conversation…"
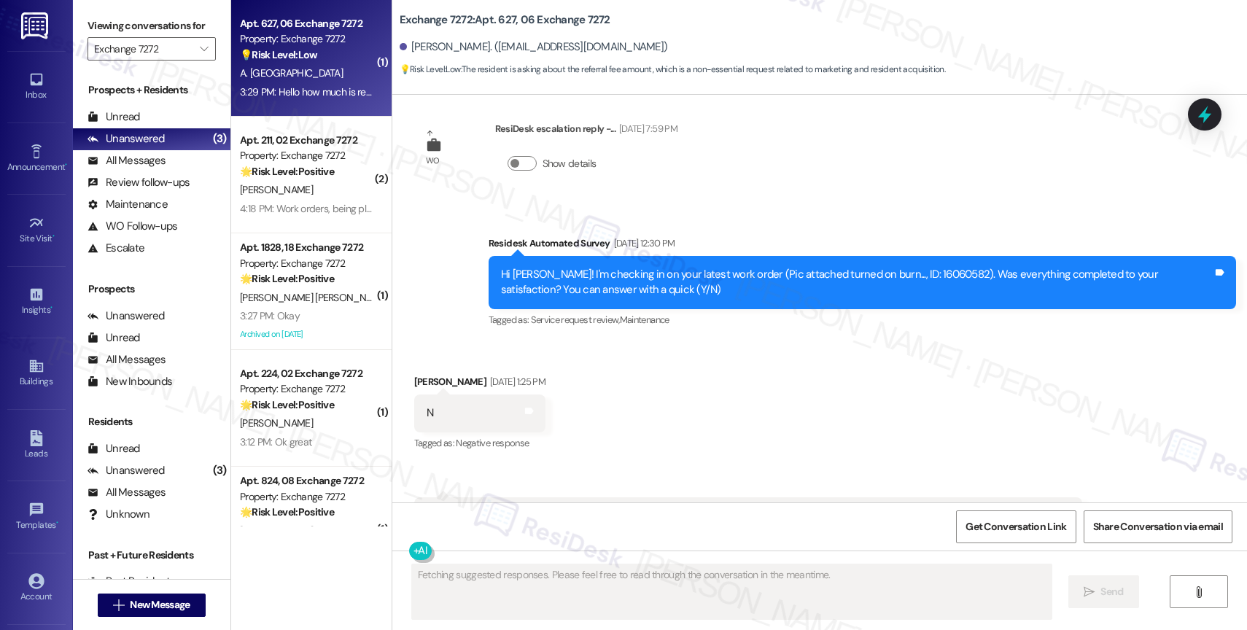
scroll to position [3409, 0]
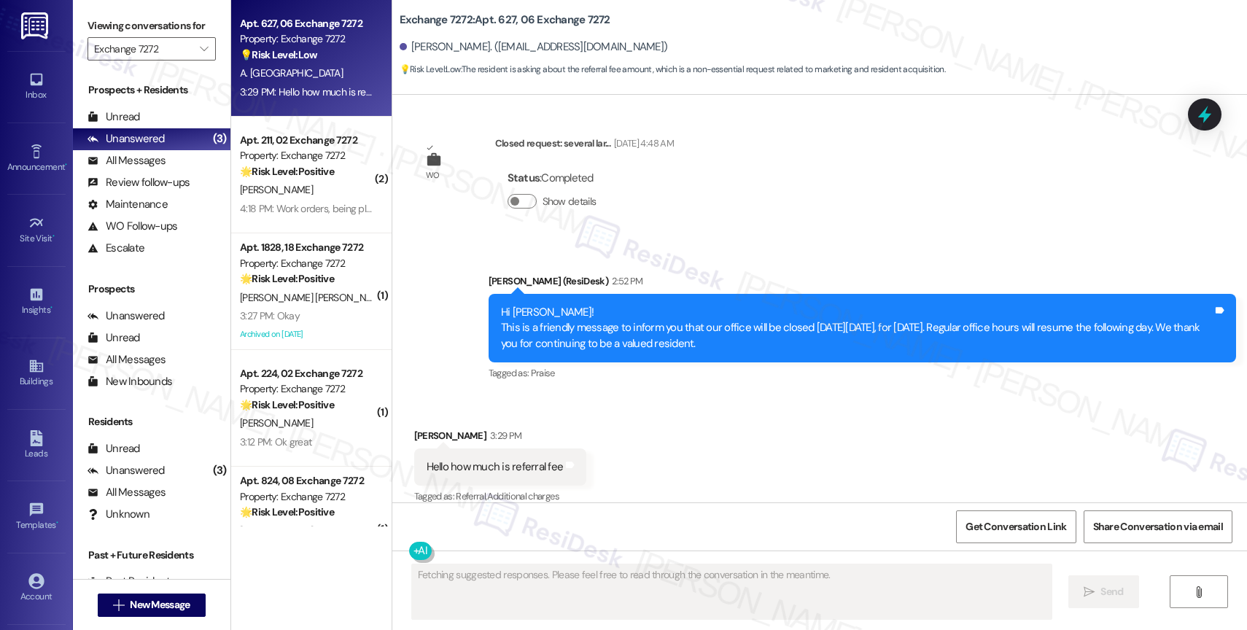
click at [642, 432] on div "Received via SMS Angela London 3:29 PM Hello how much is referral fee Tags and …" at bounding box center [819, 456] width 855 height 123
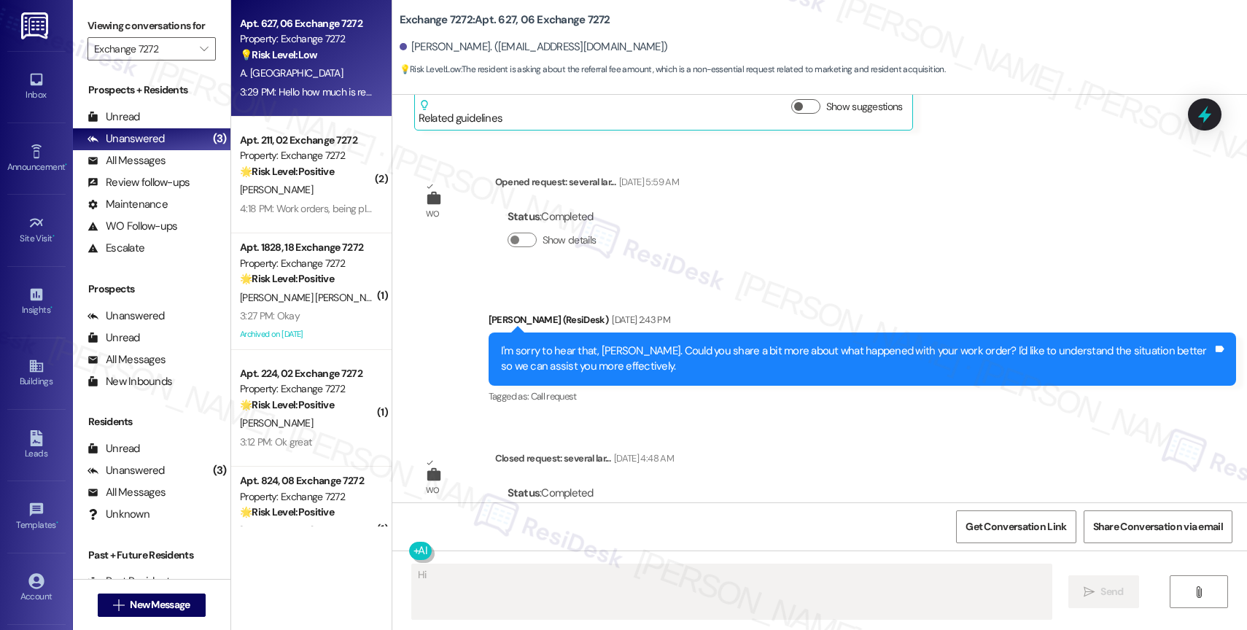
scroll to position [3410, 0]
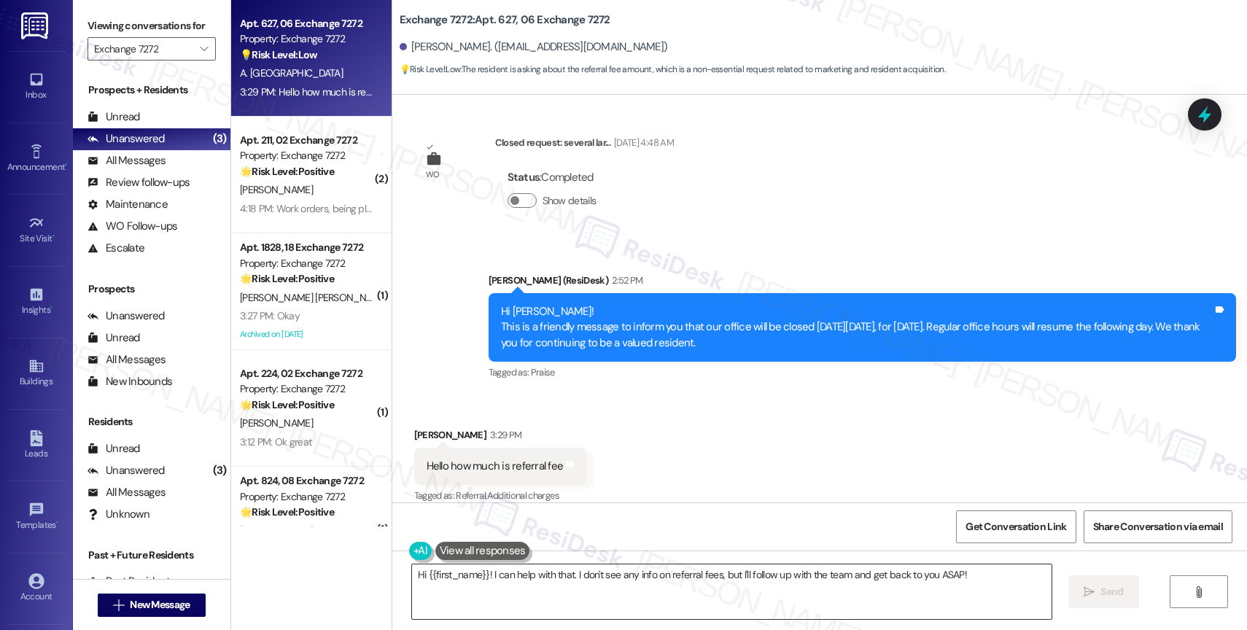
click at [497, 582] on textarea "Hi {{first_name}}! I can help with that. I don't see any info on referral fees,…" at bounding box center [732, 592] width 640 height 55
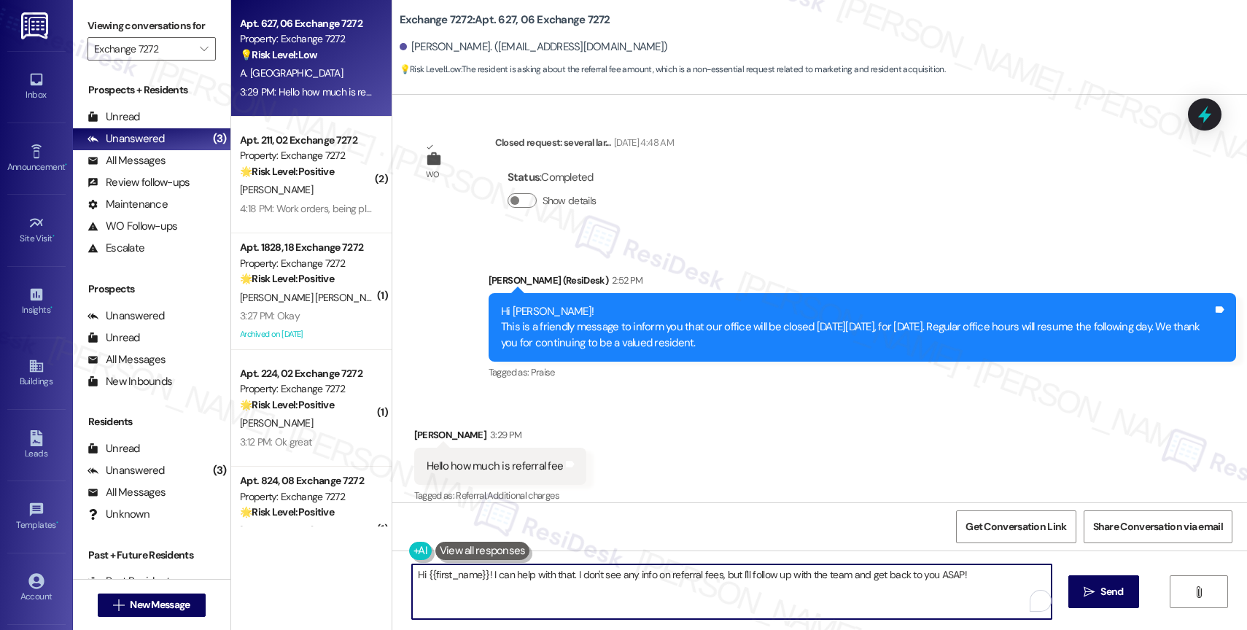
click at [497, 582] on textarea "Hi {{first_name}}! I can help with that. I don't see any info on referral fees,…" at bounding box center [732, 592] width 640 height 55
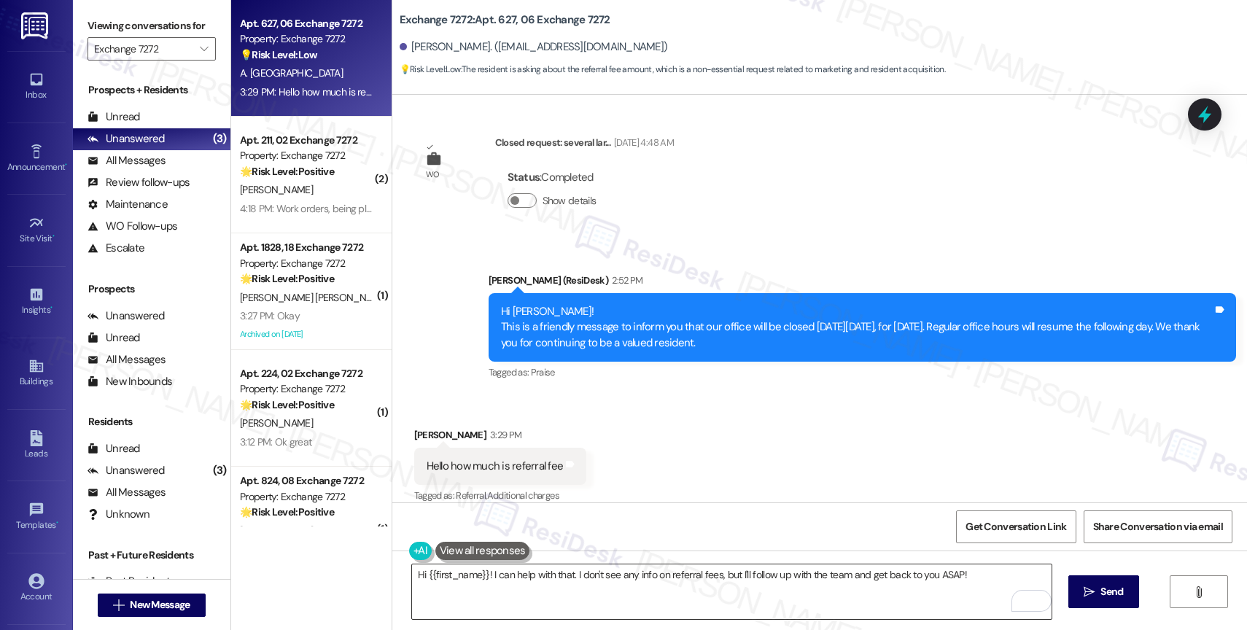
click at [648, 579] on textarea "Hi {{first_name}}! I can help with that. I don't see any info on referral fees,…" at bounding box center [732, 592] width 640 height 55
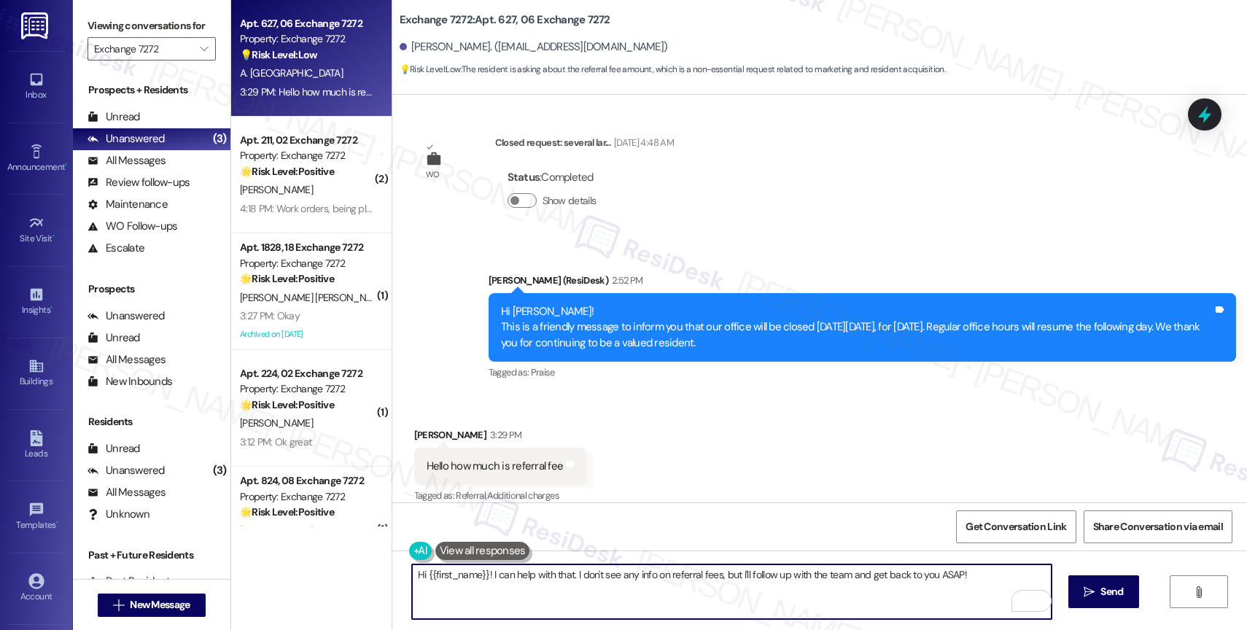
click at [965, 575] on textarea "Hi {{first_name}}! I can help with that. I don't see any info on referral fees,…" at bounding box center [732, 592] width 640 height 55
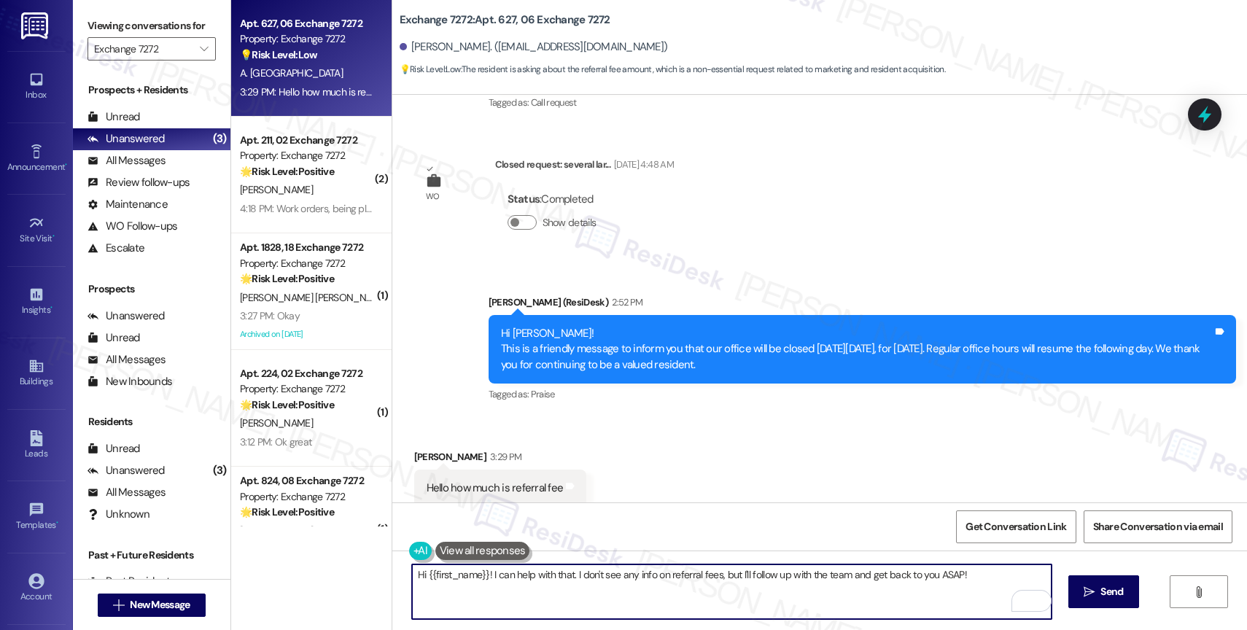
scroll to position [3368, 0]
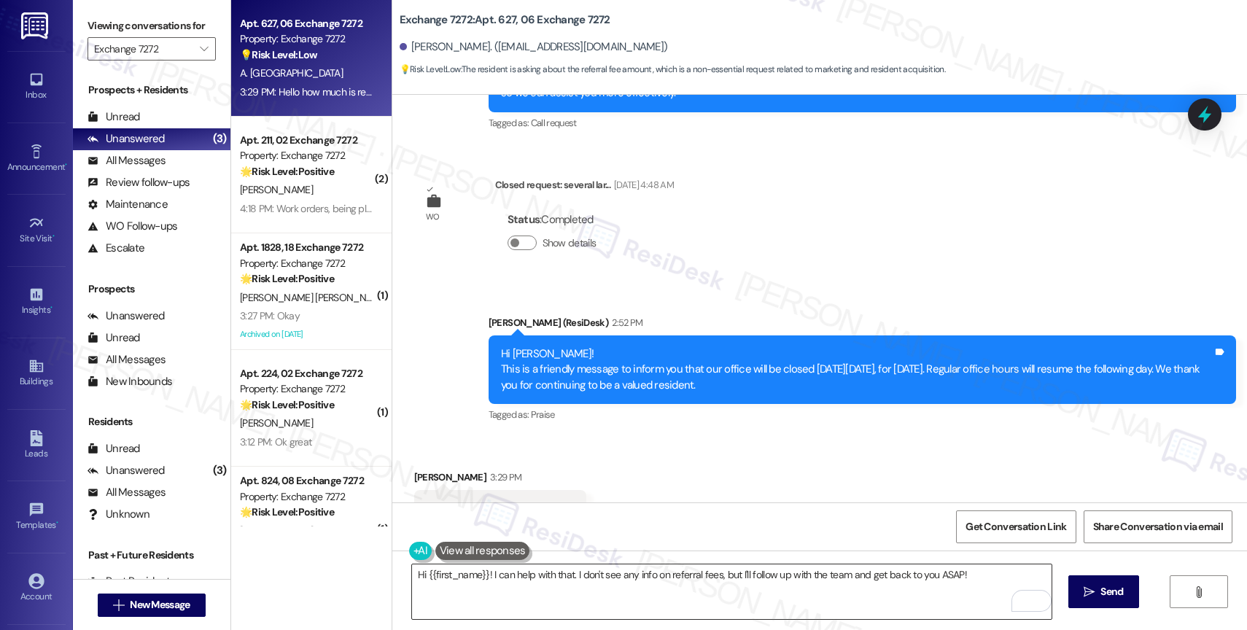
click at [489, 577] on textarea "Hi {{first_name}}! I can help with that. I don't see any info on referral fees,…" at bounding box center [732, 592] width 640 height 55
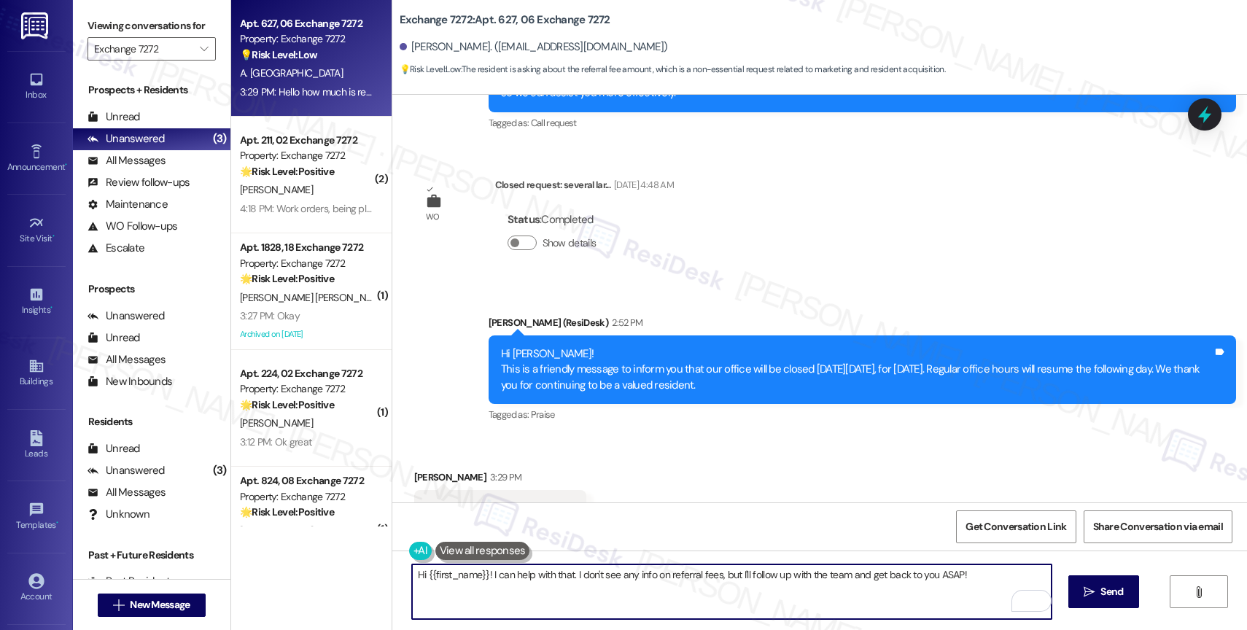
click at [489, 577] on textarea "Hi {{first_name}}! I can help with that. I don't see any info on referral fees,…" at bounding box center [732, 592] width 640 height 55
click at [741, 574] on textarea "Angela, thank you for getting in touch. I need to check with the site team abou…" at bounding box center [732, 592] width 640 height 55
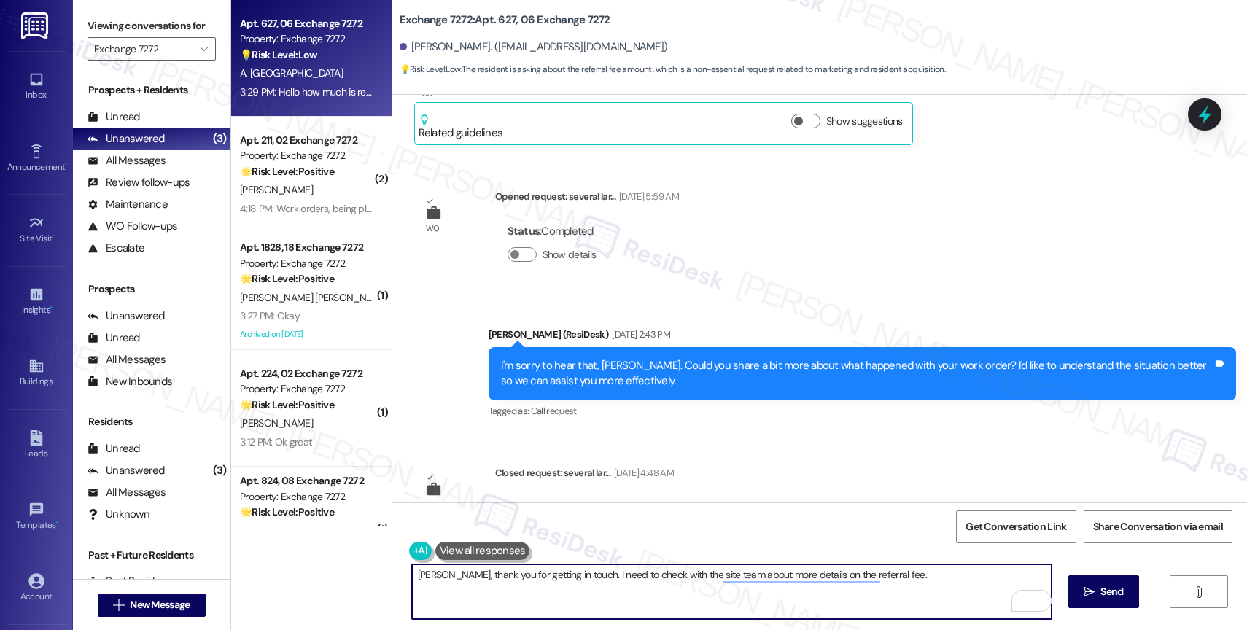
scroll to position [3410, 0]
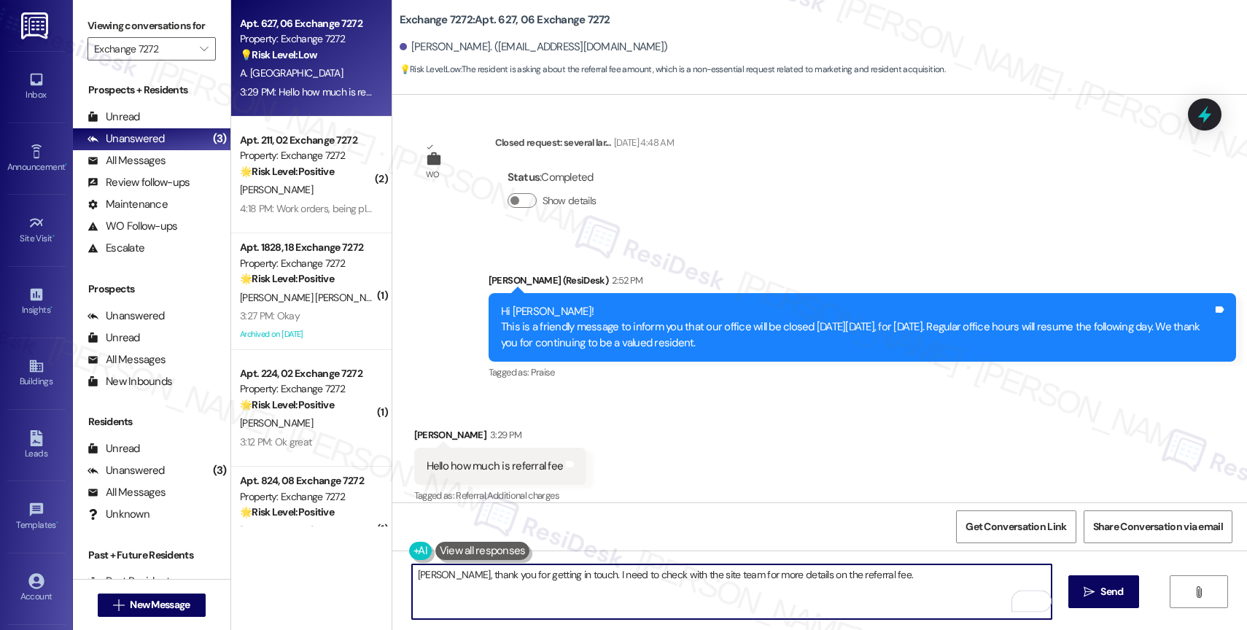
click at [895, 572] on textarea "Angela, thank you for getting in touch. I need to check with the site team for …" at bounding box center [732, 592] width 640 height 55
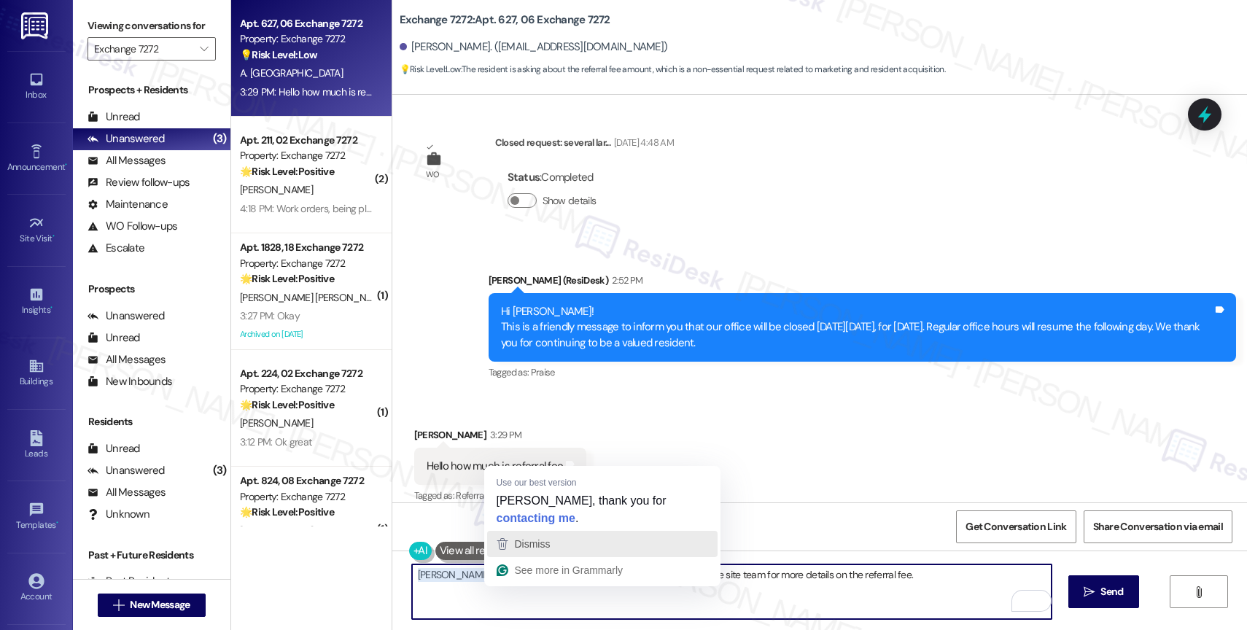
click at [556, 533] on div "Dismiss" at bounding box center [602, 544] width 217 height 22
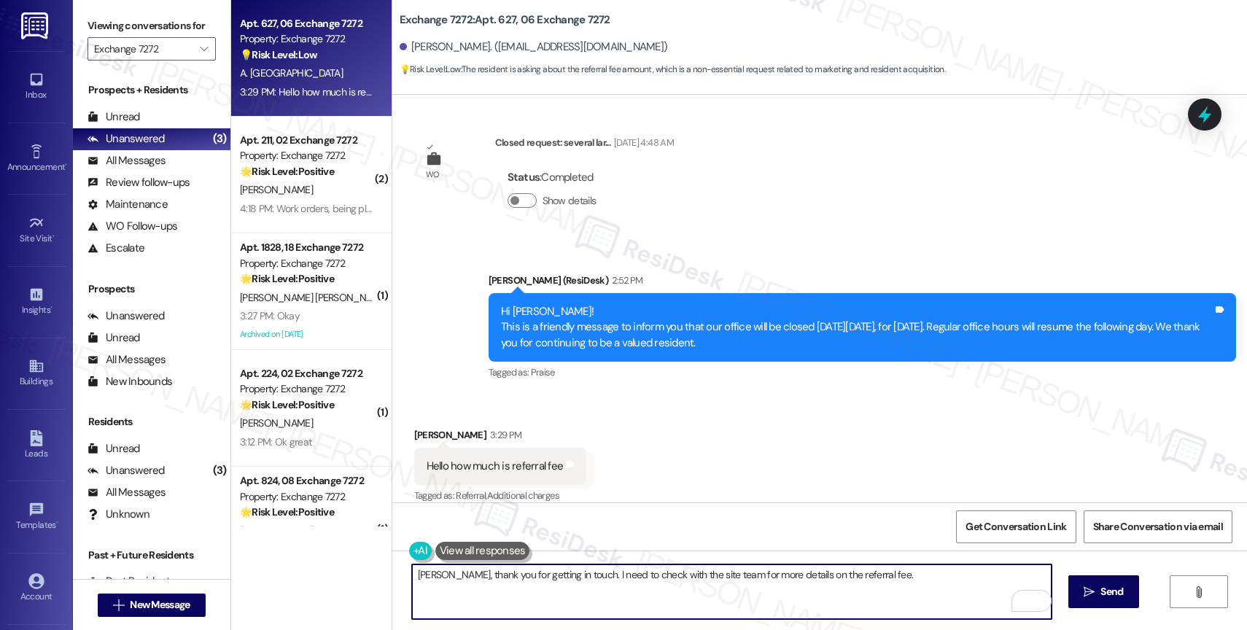
click at [910, 581] on textarea "Angela, thank you for getting in touch. I need to check with the site team for …" at bounding box center [732, 592] width 640 height 55
type textarea "Angela, thank you for getting in touch. I need to check with the site team for …"
click at [1030, 601] on icon "Open Grammarly. 0 Suggestions." at bounding box center [1030, 601] width 16 height 16
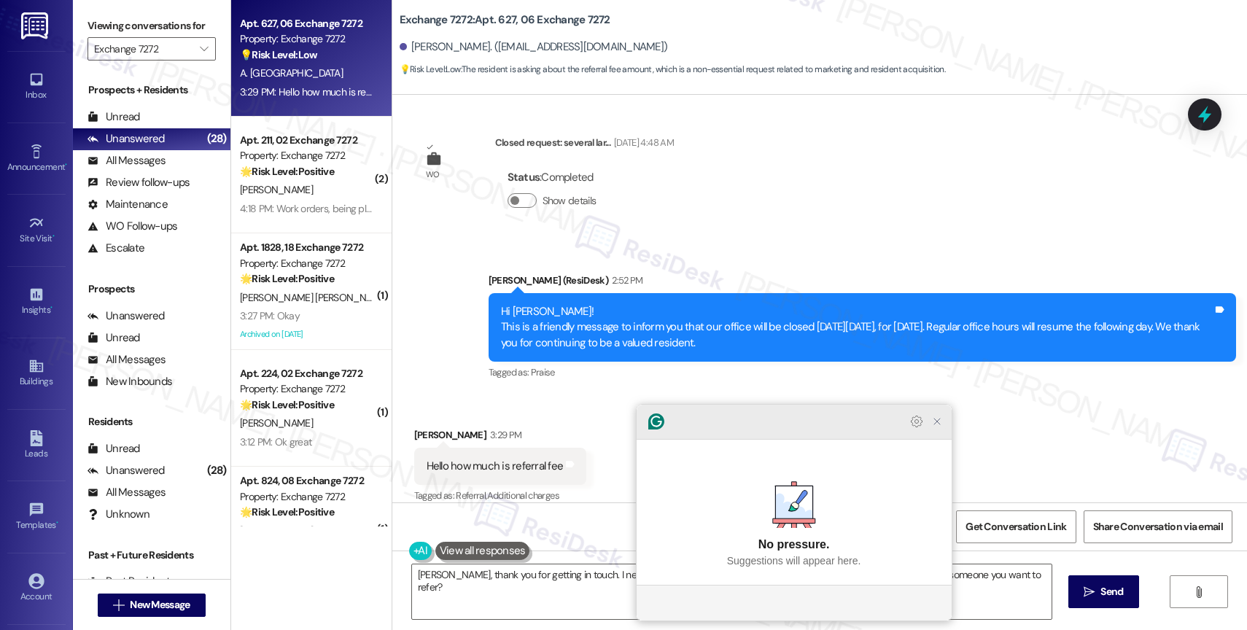
click at [942, 427] on icon "Close Grammarly Assistant" at bounding box center [937, 422] width 12 height 12
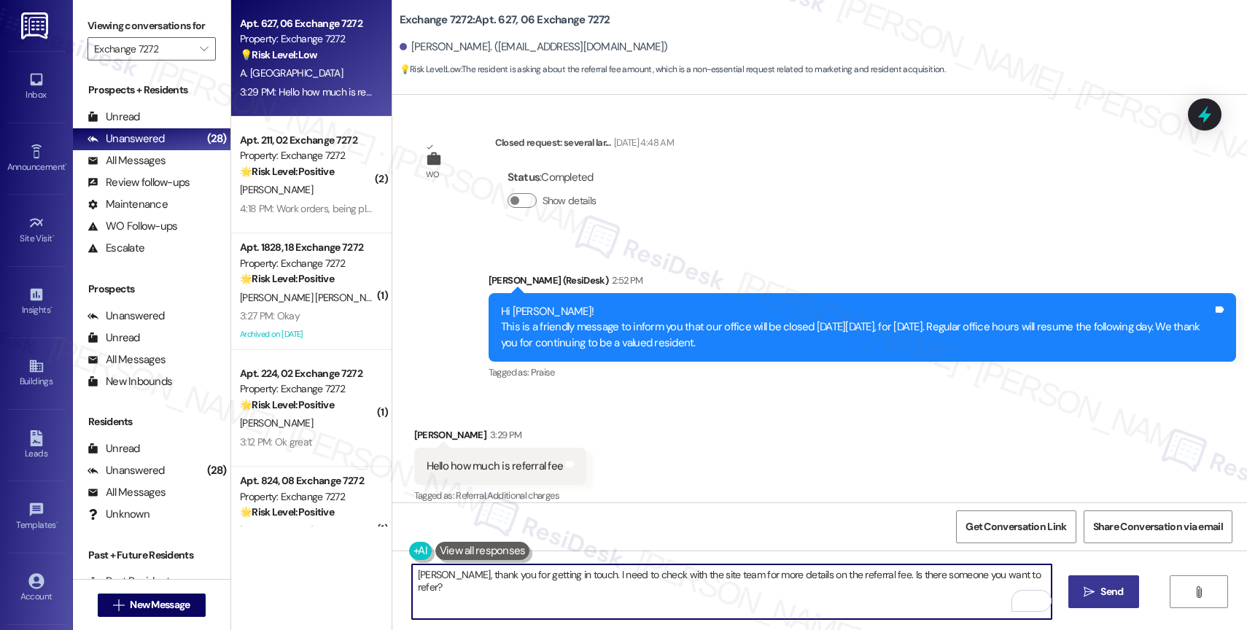
click at [1092, 595] on icon "" at bounding box center [1089, 592] width 11 height 12
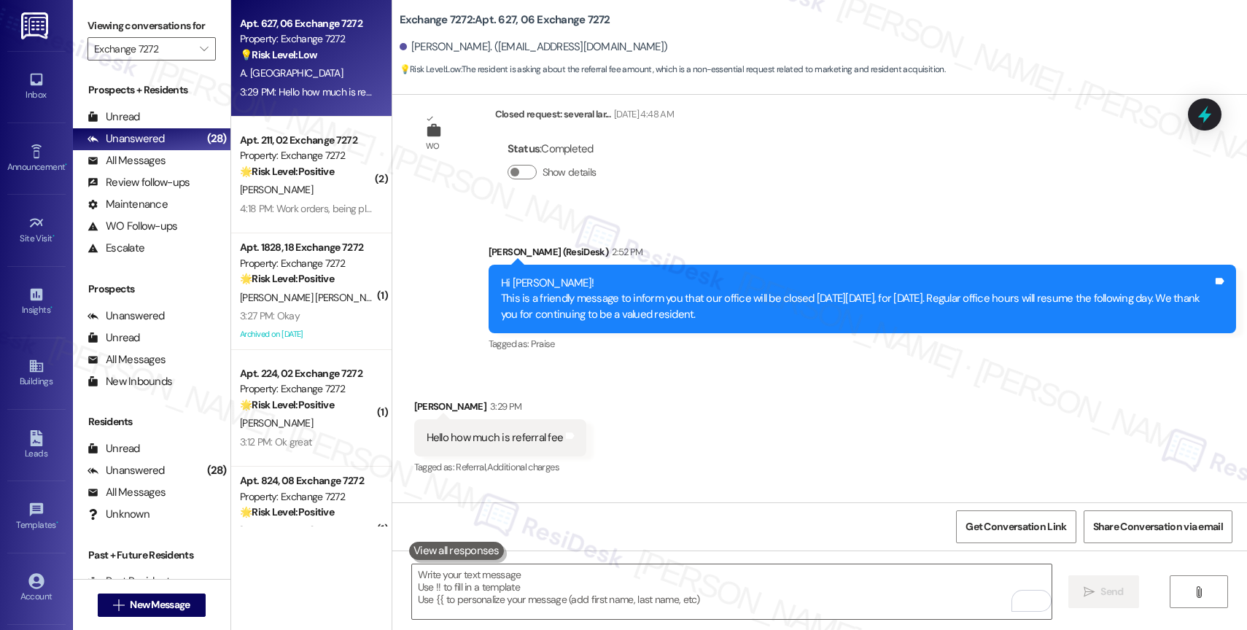
scroll to position [3512, 0]
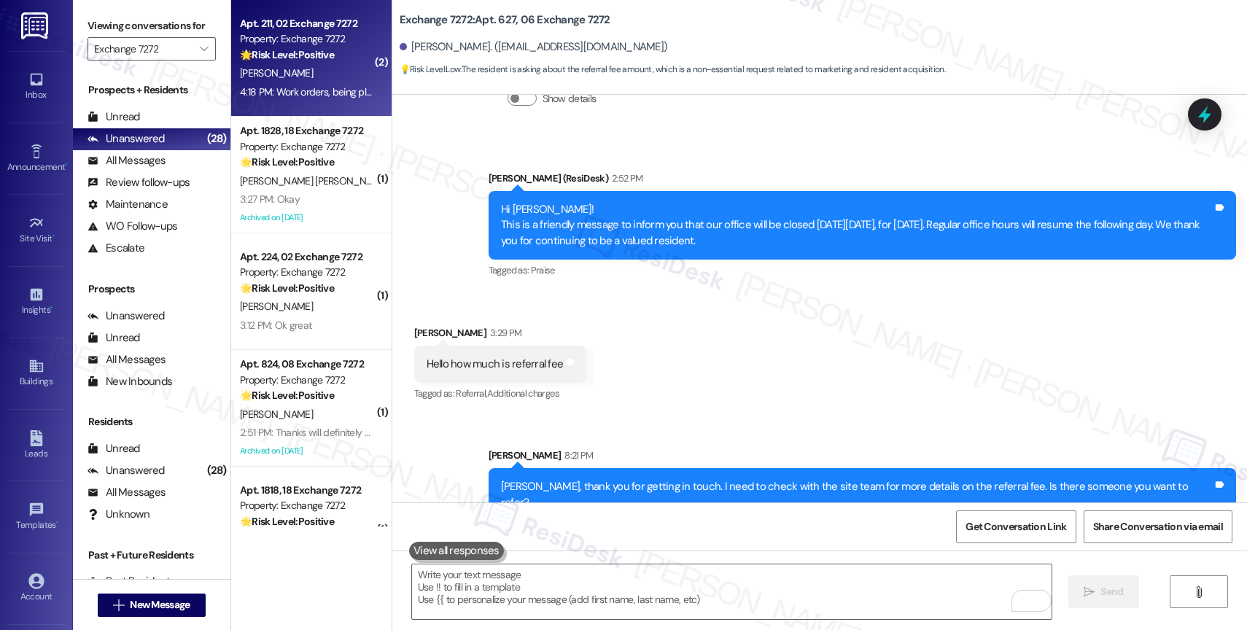
click at [269, 69] on div "[PERSON_NAME]" at bounding box center [308, 73] width 138 height 18
type textarea "Fetching suggested responses. Please feel free to read through the conversation…"
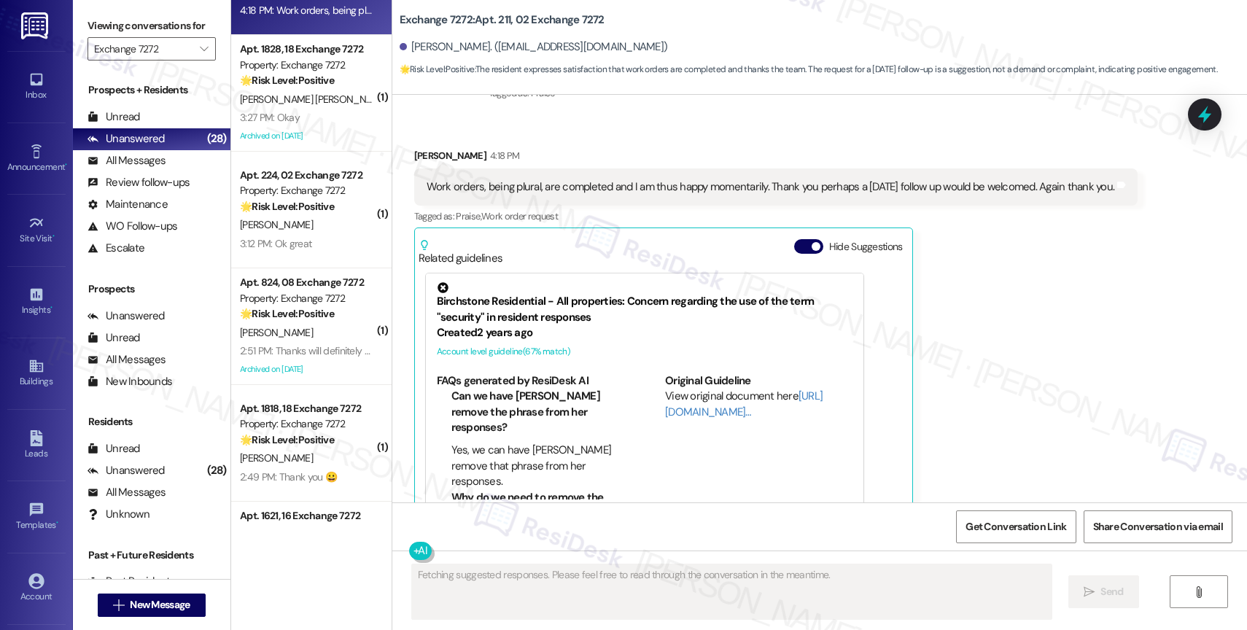
scroll to position [0, 0]
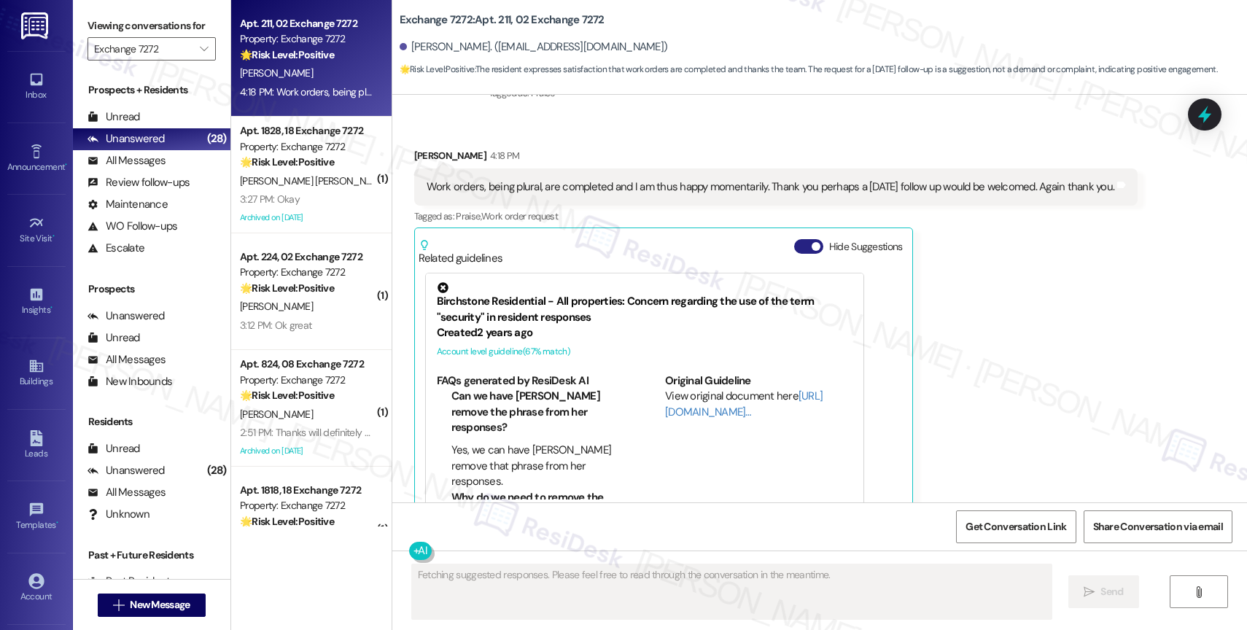
click at [794, 239] on button "Hide Suggestions" at bounding box center [808, 246] width 29 height 15
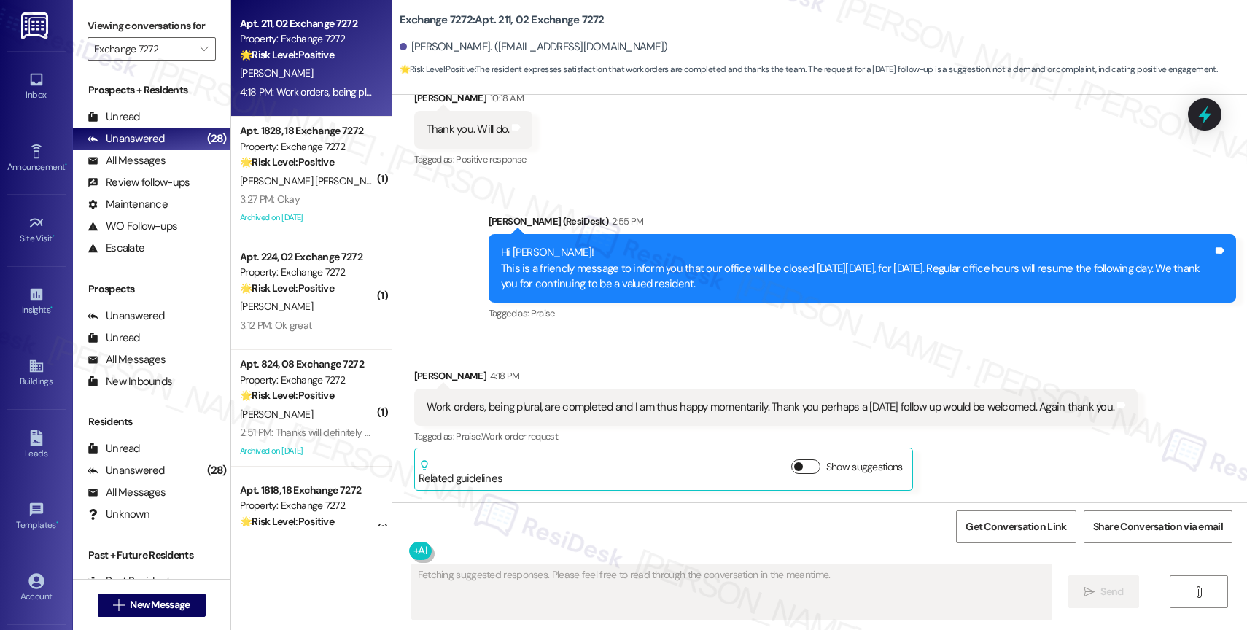
scroll to position [3371, 0]
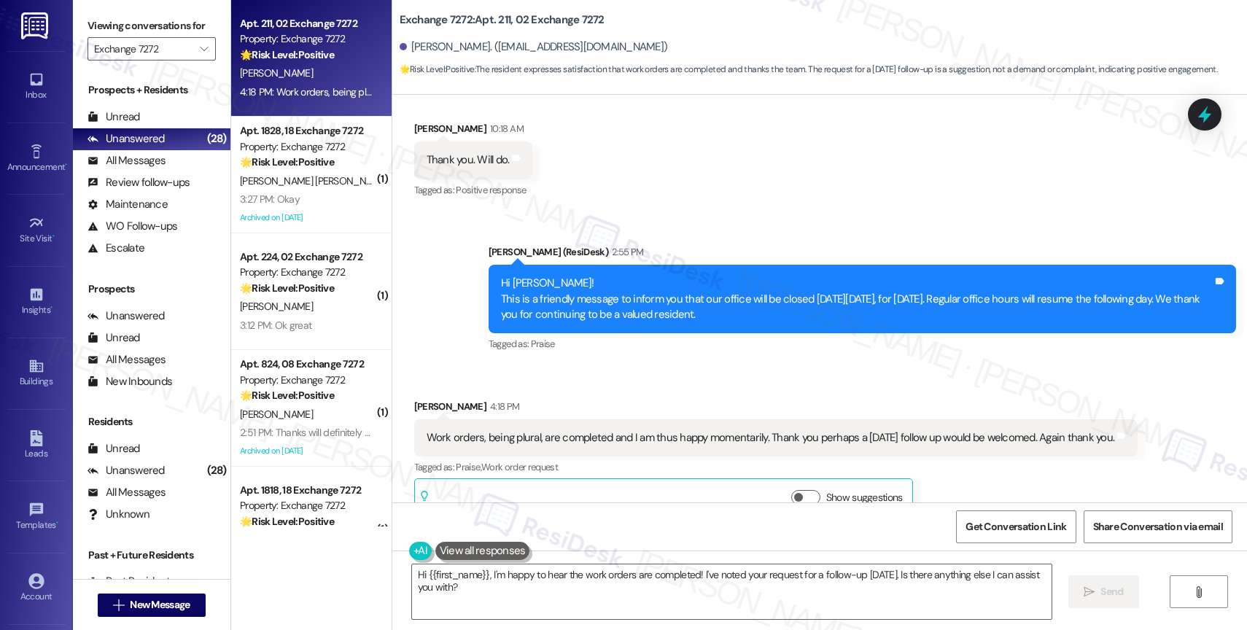
click at [594, 388] on div "Received via SMS Douglas Murray 4:18 PM Work orders, being plural, are complete…" at bounding box center [776, 460] width 746 height 144
click at [550, 366] on div "Received via SMS Douglas Murray 4:18 PM Work orders, being plural, are complete…" at bounding box center [819, 449] width 855 height 166
click at [511, 606] on textarea "Hi {{first_name}}, I'm happy to hear the work orders are completed! I've noted …" at bounding box center [732, 592] width 640 height 55
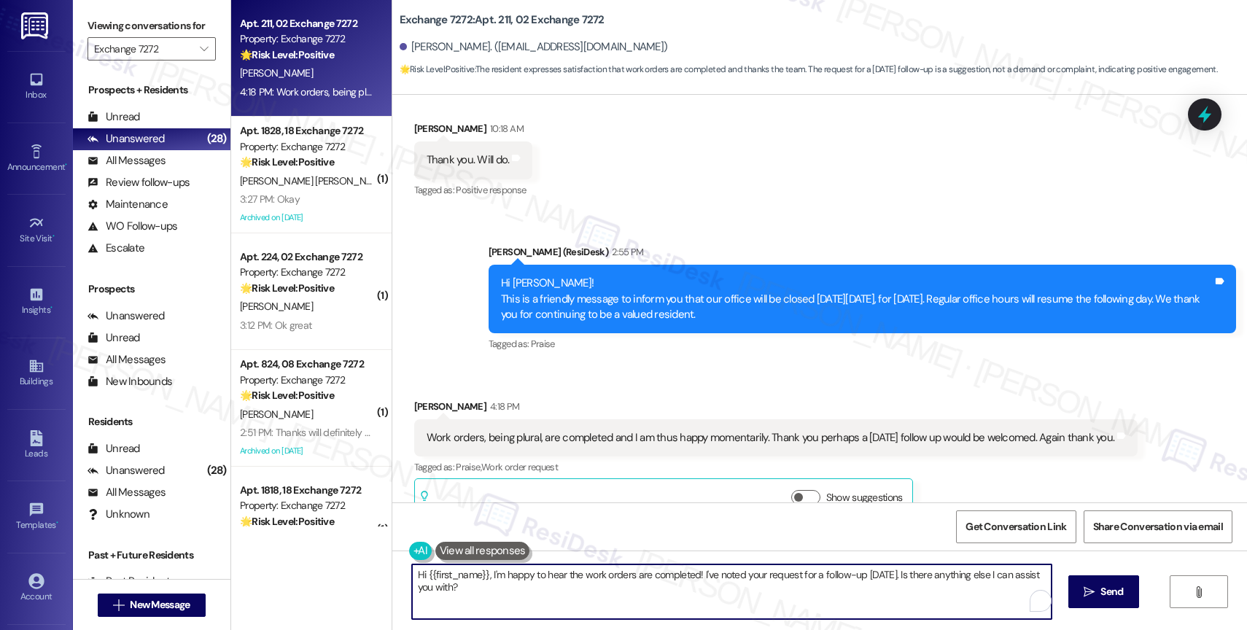
click at [511, 606] on textarea "Hi {{first_name}}, I'm happy to hear the work orders are completed! I've noted …" at bounding box center [732, 592] width 640 height 55
click at [578, 589] on textarea "You're very welcome, Douglas!" at bounding box center [732, 592] width 640 height 55
click at [583, 588] on textarea "You're very welcome, Douglas!" at bounding box center [732, 592] width 640 height 55
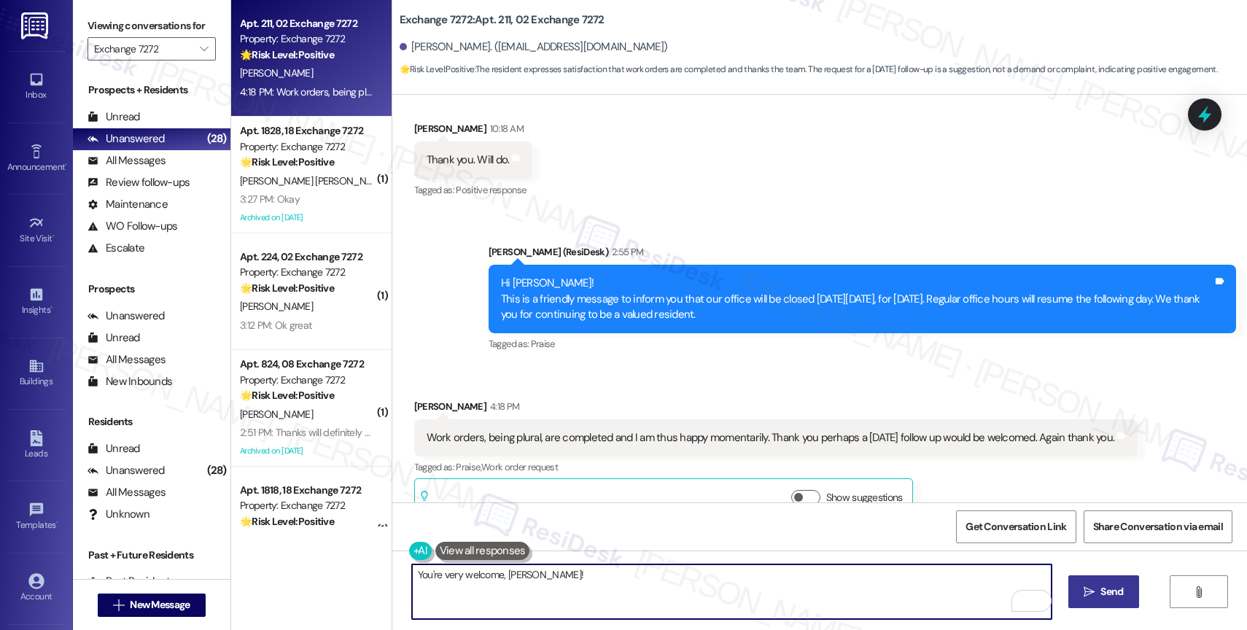
type textarea "You're very welcome, Douglas!"
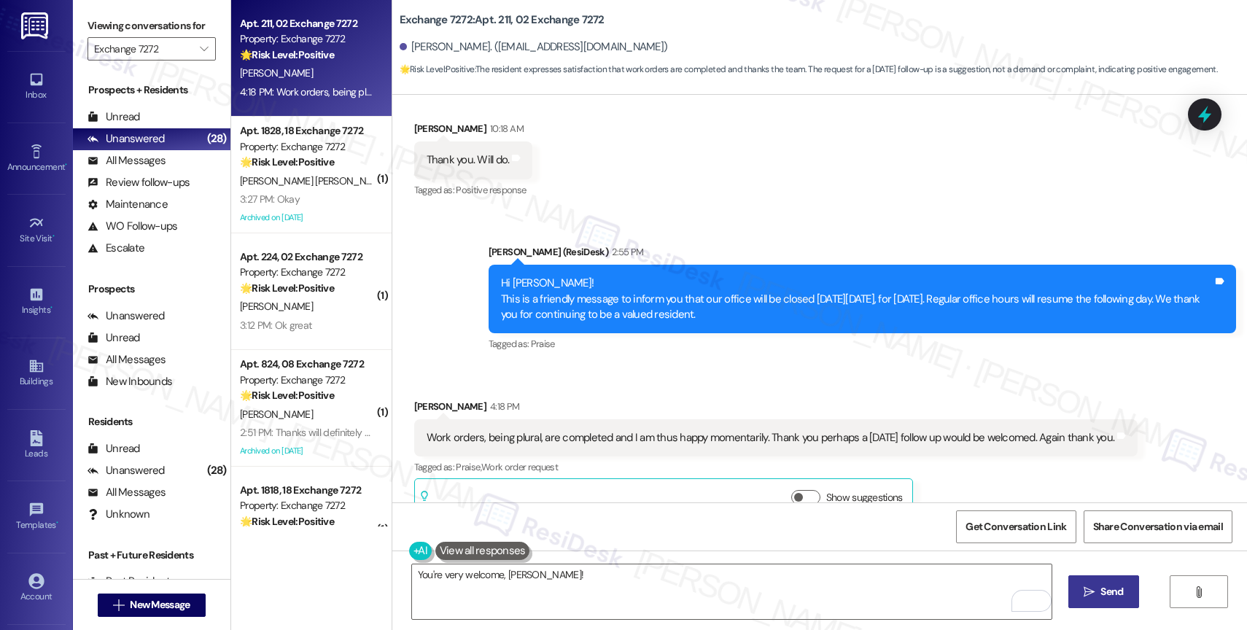
click at [1125, 597] on button " Send" at bounding box center [1104, 592] width 71 height 33
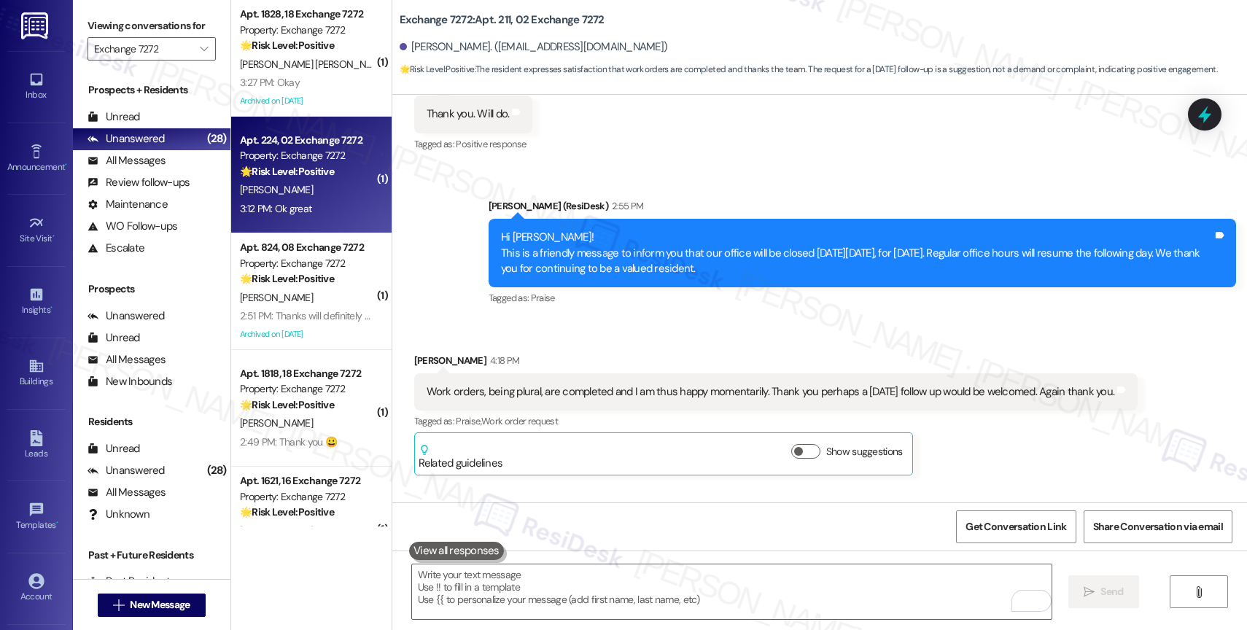
scroll to position [3472, 0]
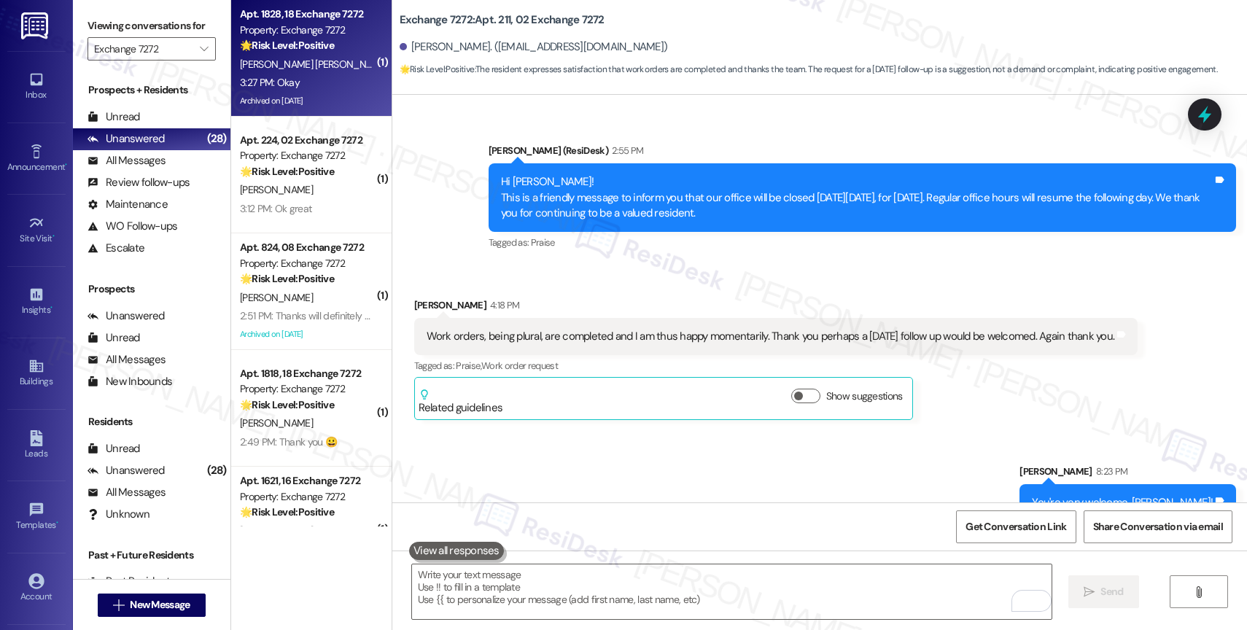
click at [279, 38] on div "🌟 Risk Level: Positive The resident is simply acknowledging the office closure …" at bounding box center [307, 45] width 135 height 15
type textarea "Fetching suggested responses. Please feel free to read through the conversation…"
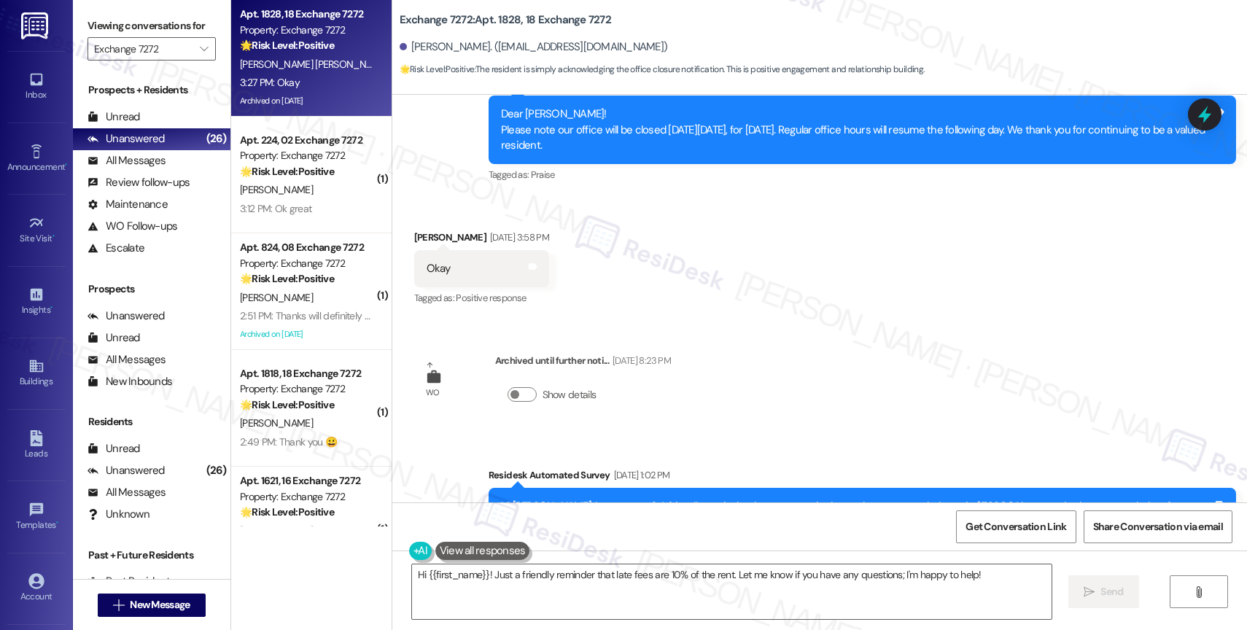
scroll to position [29339, 0]
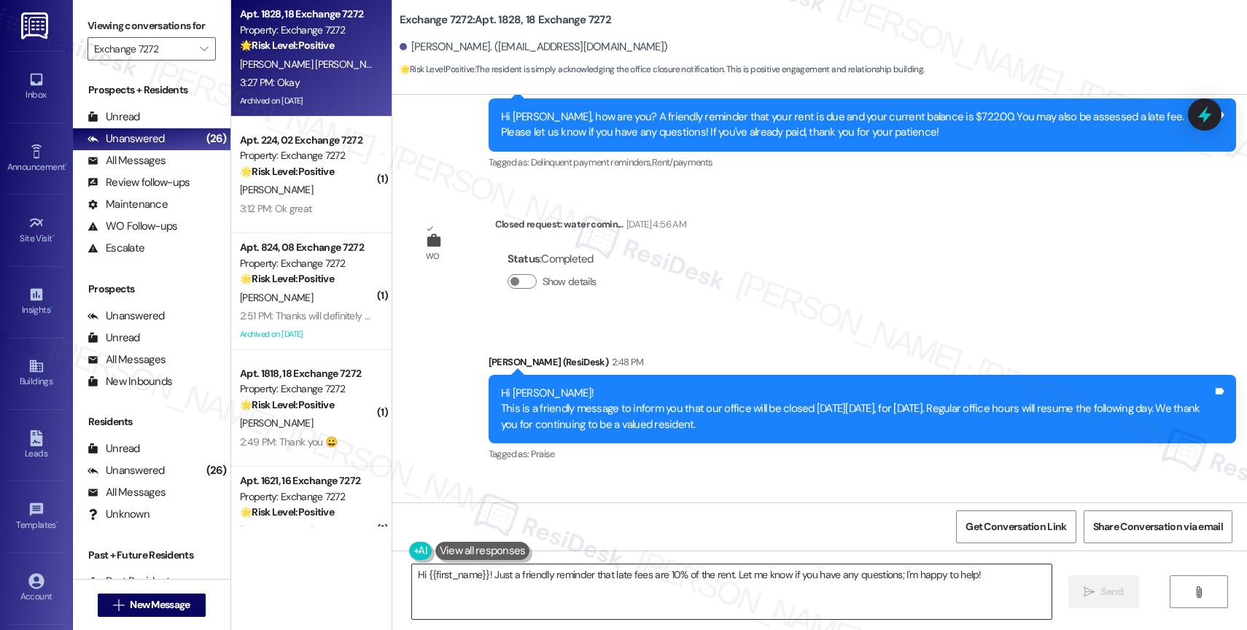
click at [499, 586] on textarea "Hi {{first_name}}! Just a friendly reminder that late fees are 10% of the rent.…" at bounding box center [732, 592] width 640 height 55
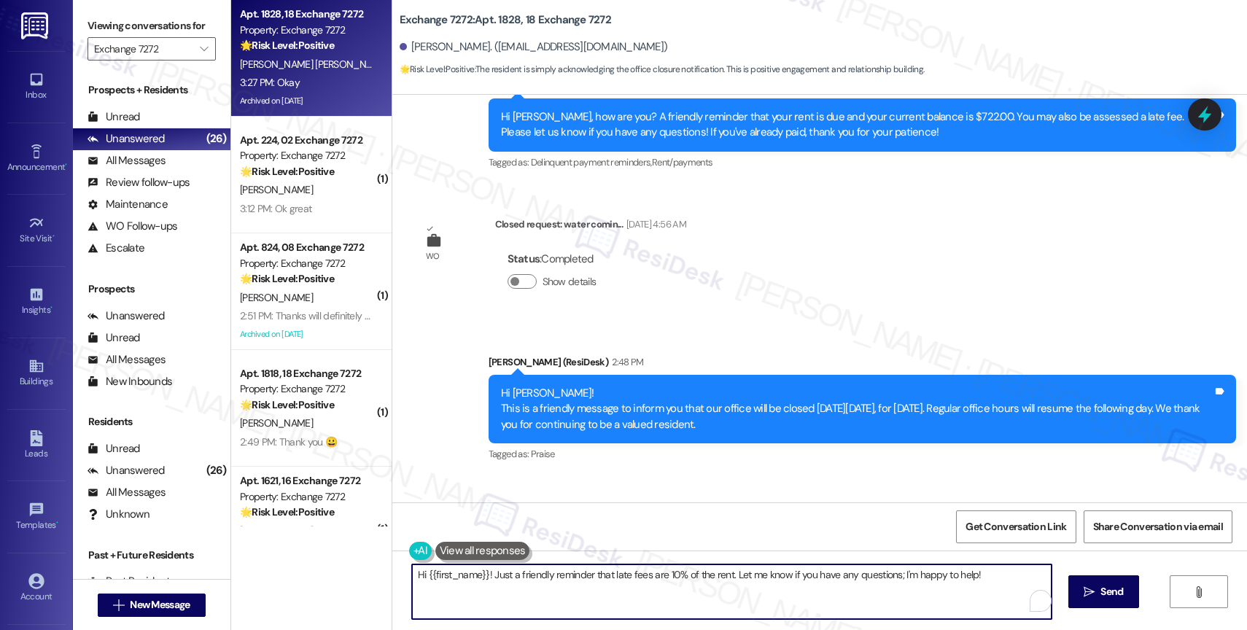
click at [499, 586] on textarea "Hi {{first_name}}! Just a friendly reminder that late fees are 10% of the rent.…" at bounding box center [732, 592] width 640 height 55
type textarea "Thank you!"
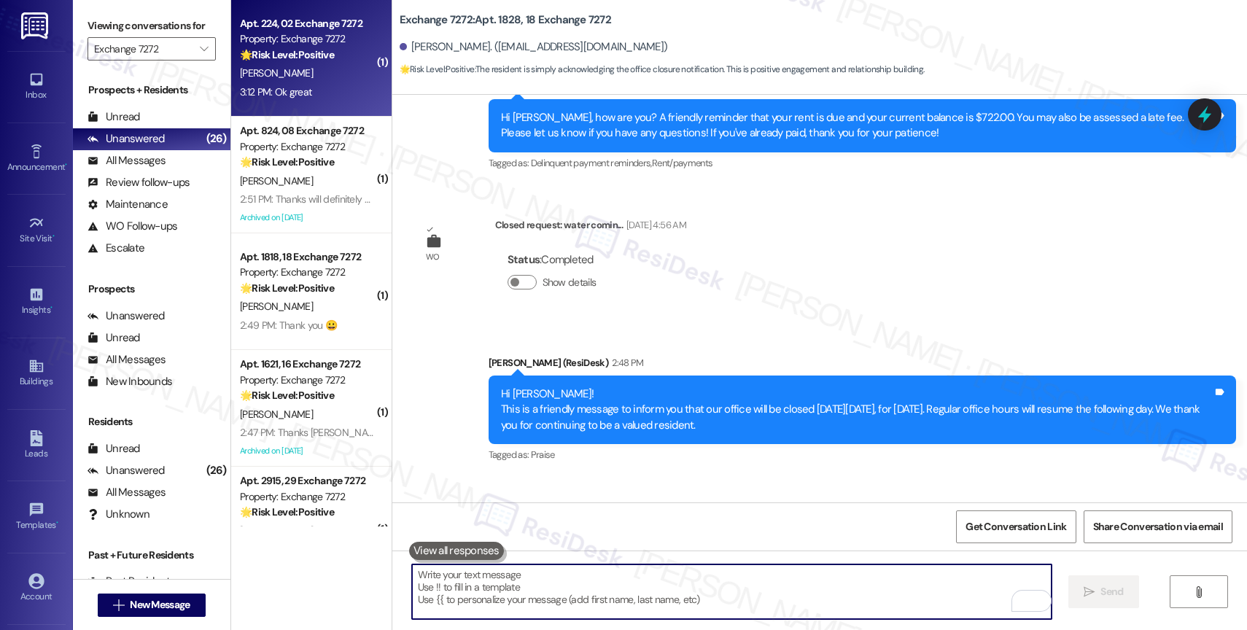
scroll to position [29441, 0]
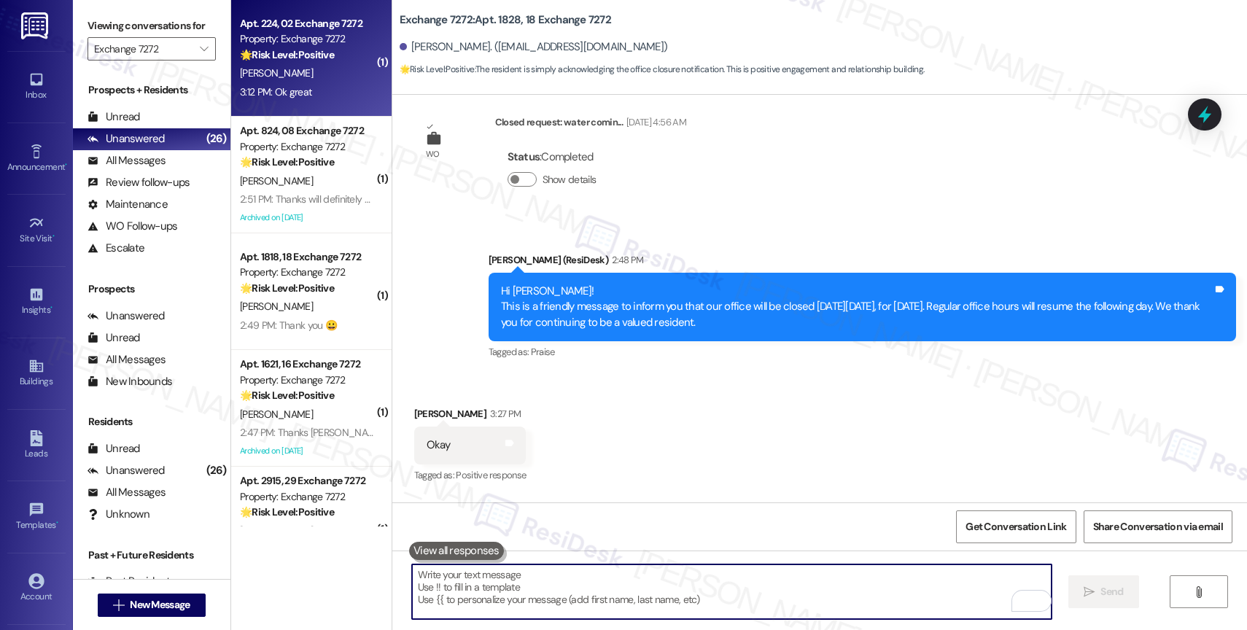
click at [276, 30] on div "Apt. 224, 02 Exchange 7272" at bounding box center [307, 23] width 135 height 15
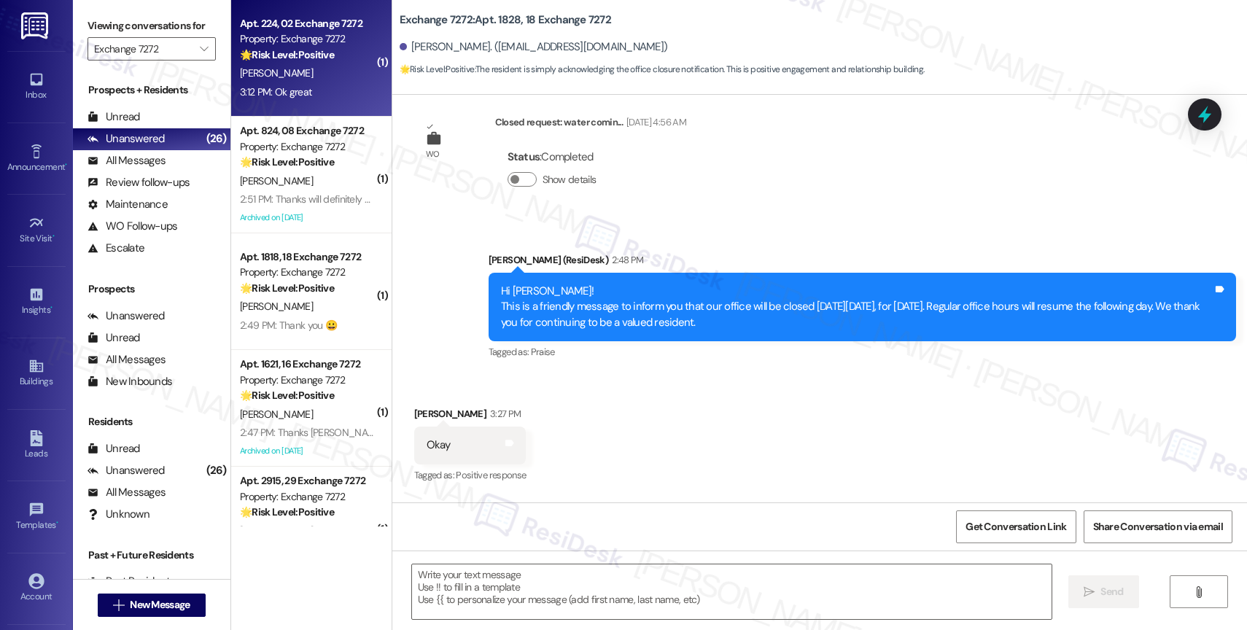
type textarea "Fetching suggested responses. Please feel free to read through the conversation…"
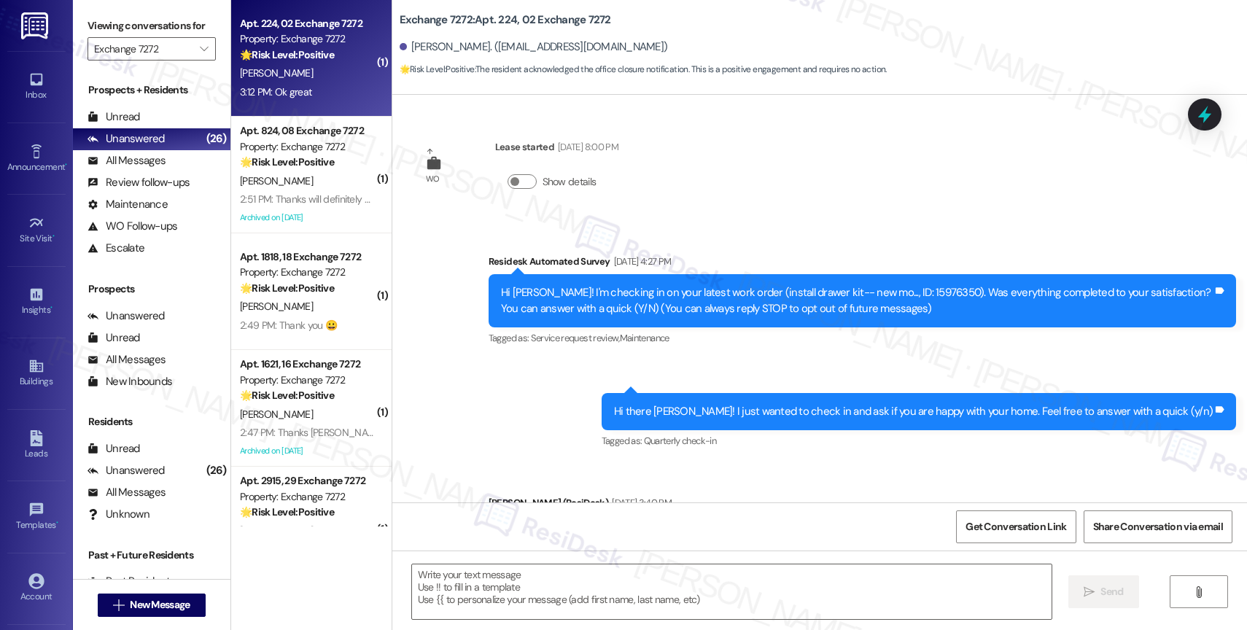
scroll to position [259, 0]
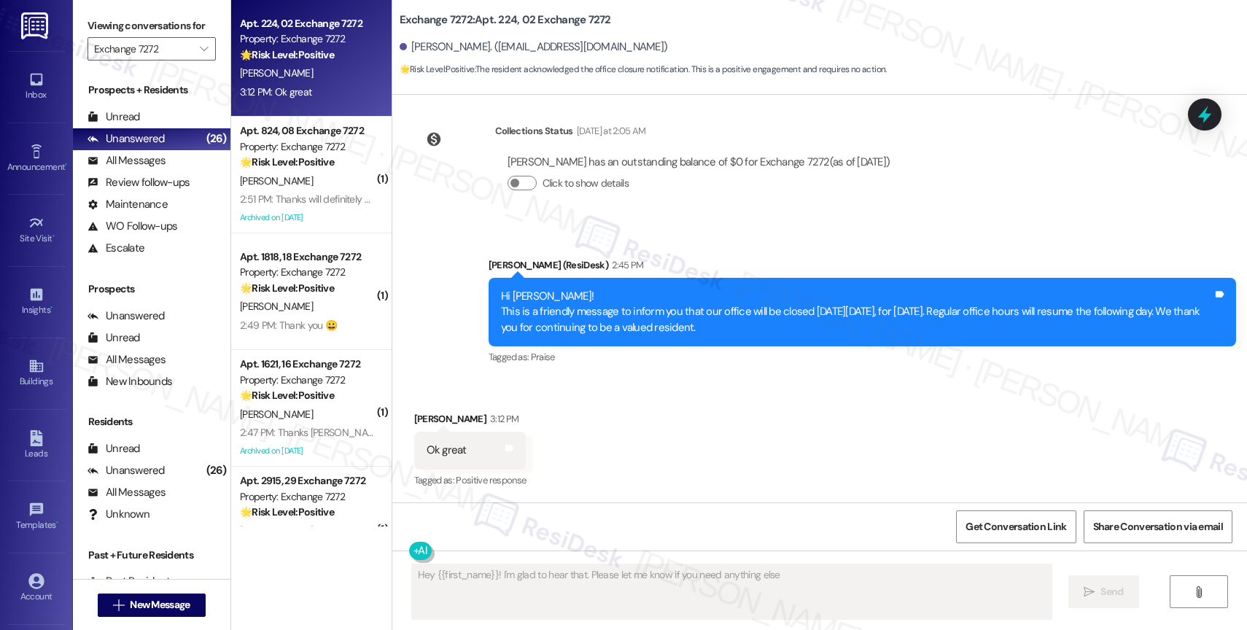
type textarea "Hey {{first_name}}! I'm glad to hear that. Please let me know if you need anyth…"
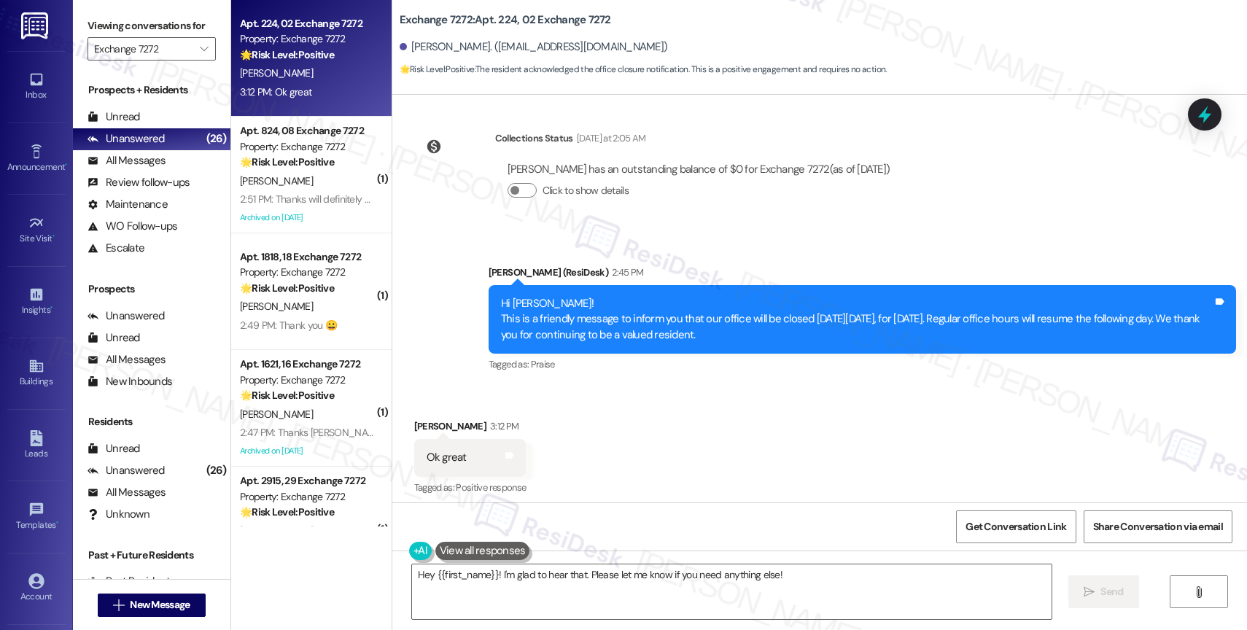
scroll to position [1295, 0]
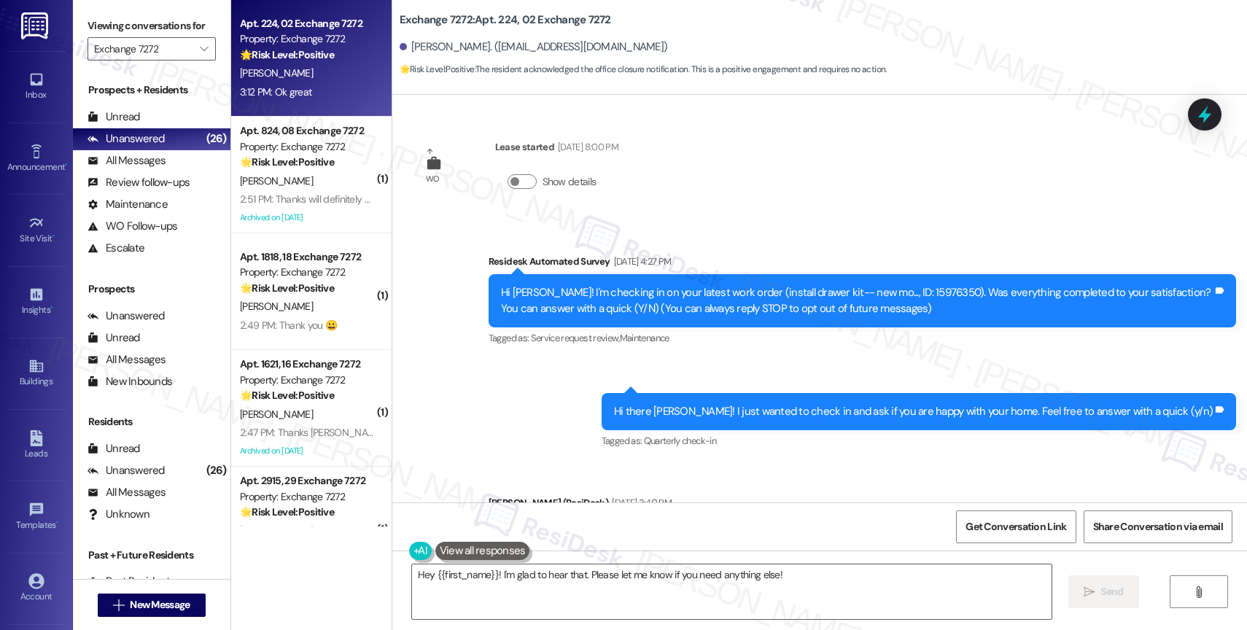
scroll to position [1295, 0]
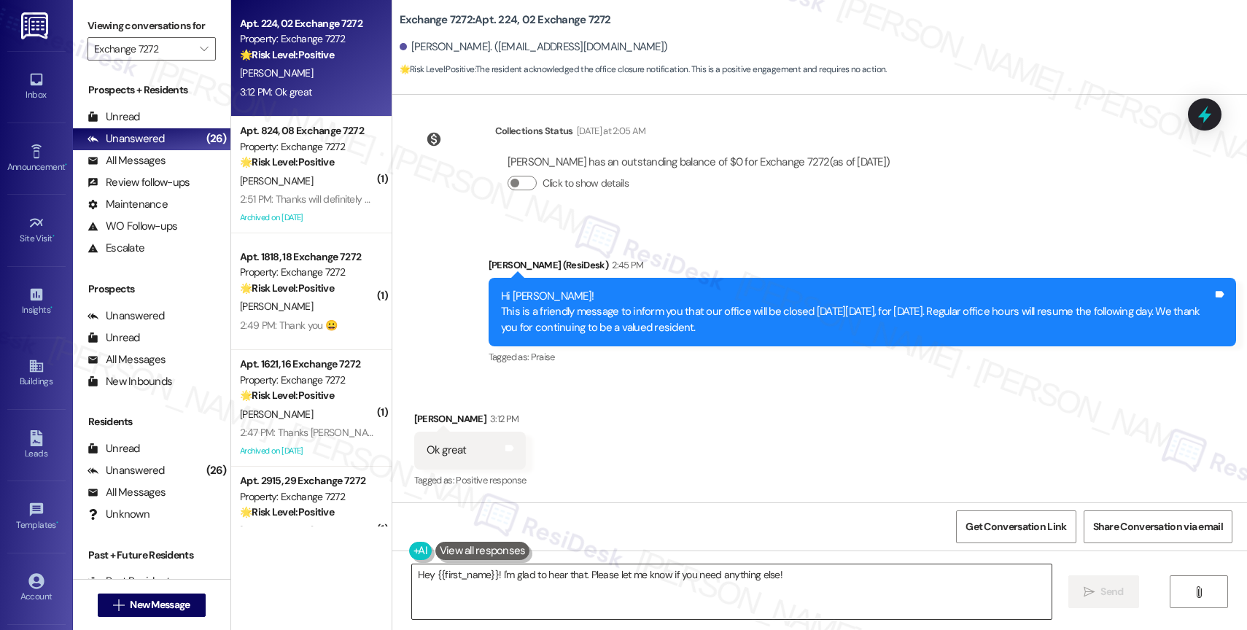
click at [527, 576] on textarea "Hey {{first_name}}! I'm glad to hear that. Please let me know if you need anyth…" at bounding box center [732, 592] width 640 height 55
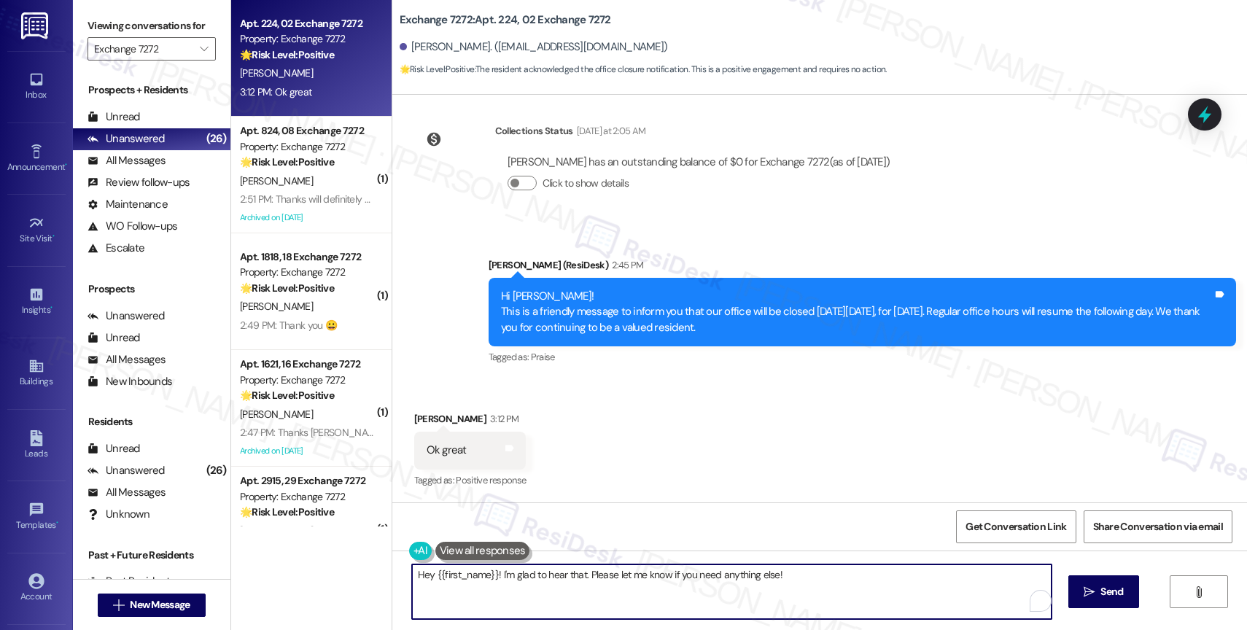
click at [527, 576] on textarea "Hey {{first_name}}! I'm glad to hear that. Please let me know if you need anyth…" at bounding box center [732, 592] width 640 height 55
type textarea "Thanks!"
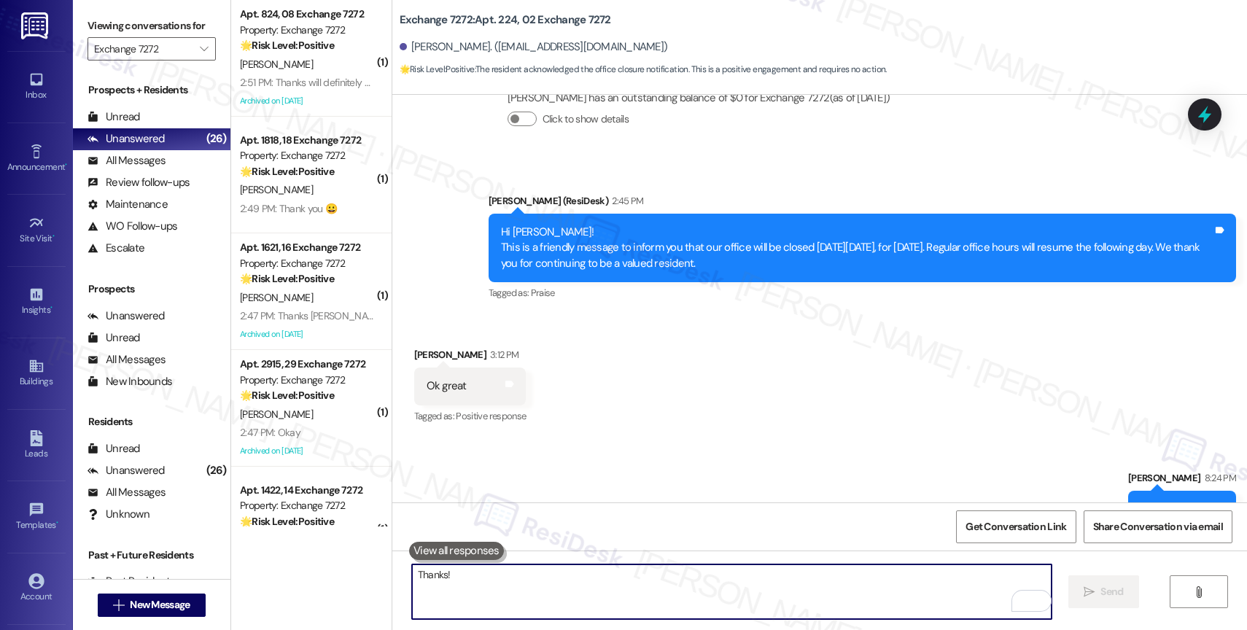
scroll to position [1398, 0]
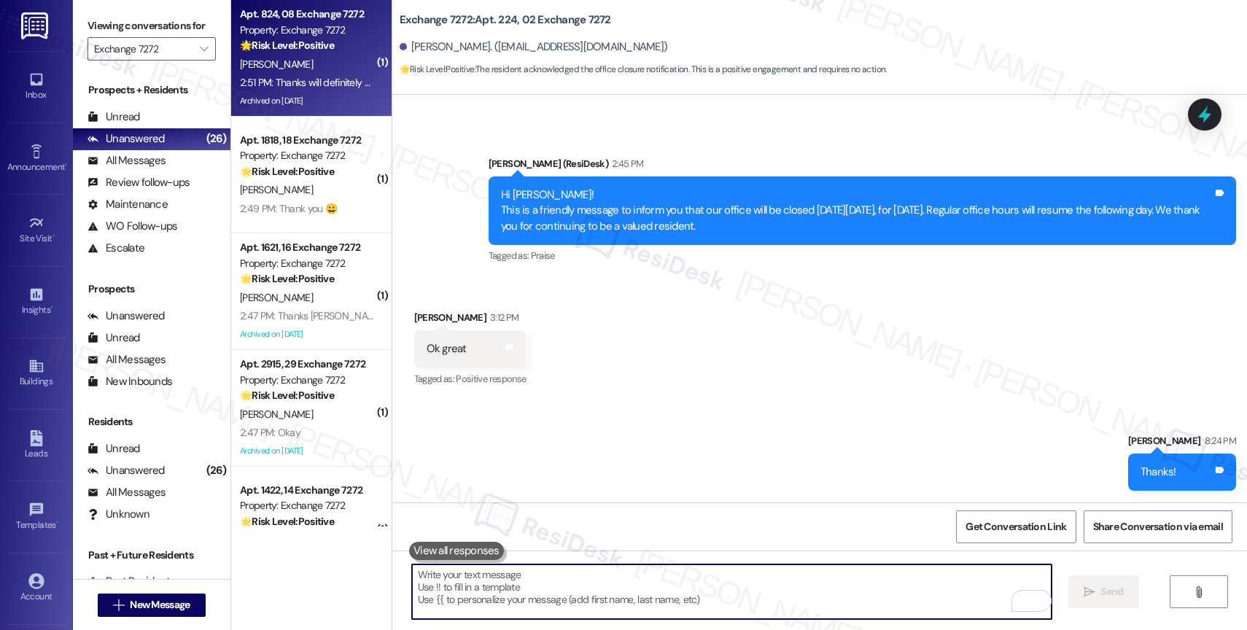
click at [269, 34] on div "Property: Exchange 7272" at bounding box center [307, 30] width 135 height 15
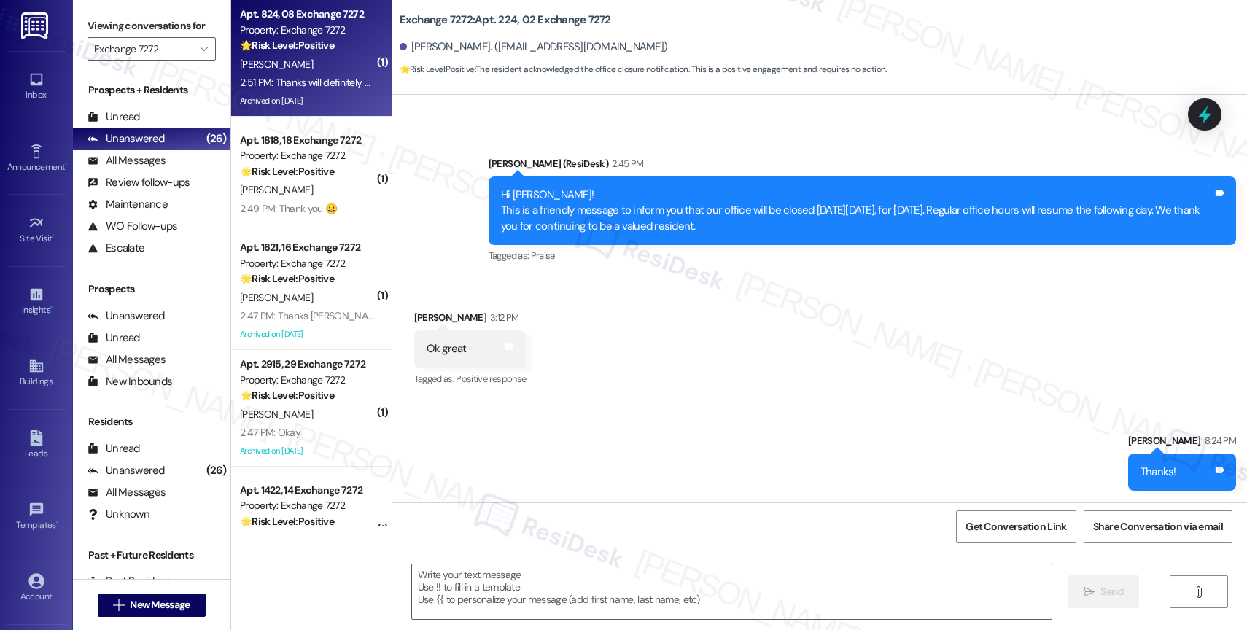
type textarea "Fetching suggested responses. Please feel free to read through the conversation…"
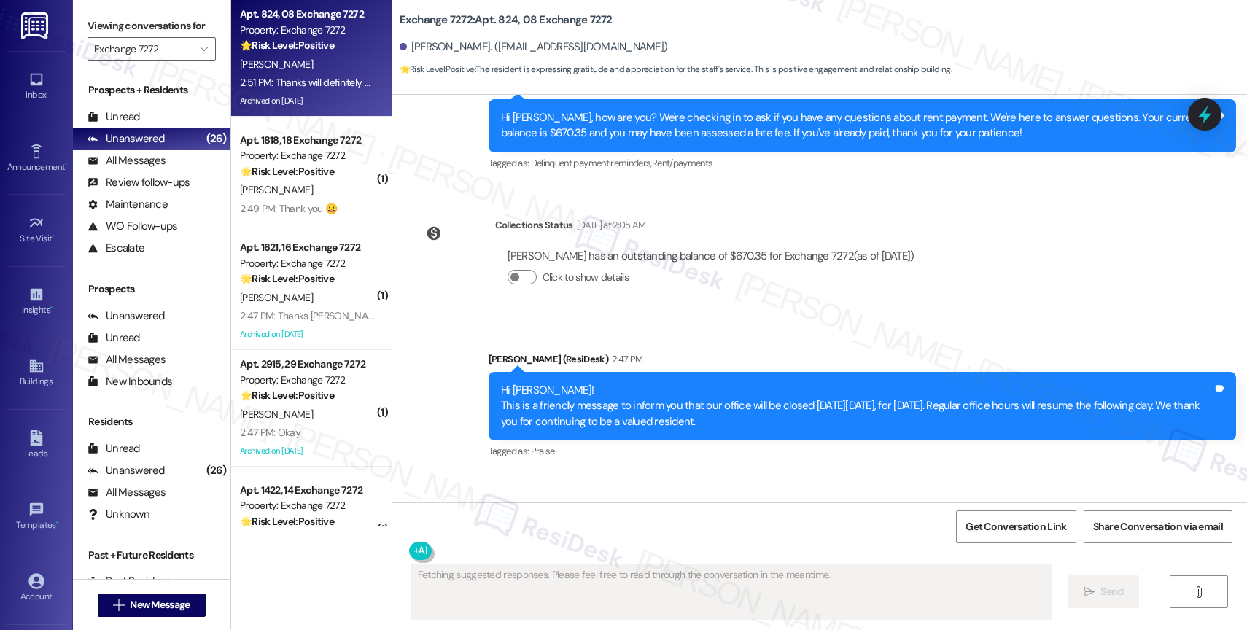
scroll to position [12677, 0]
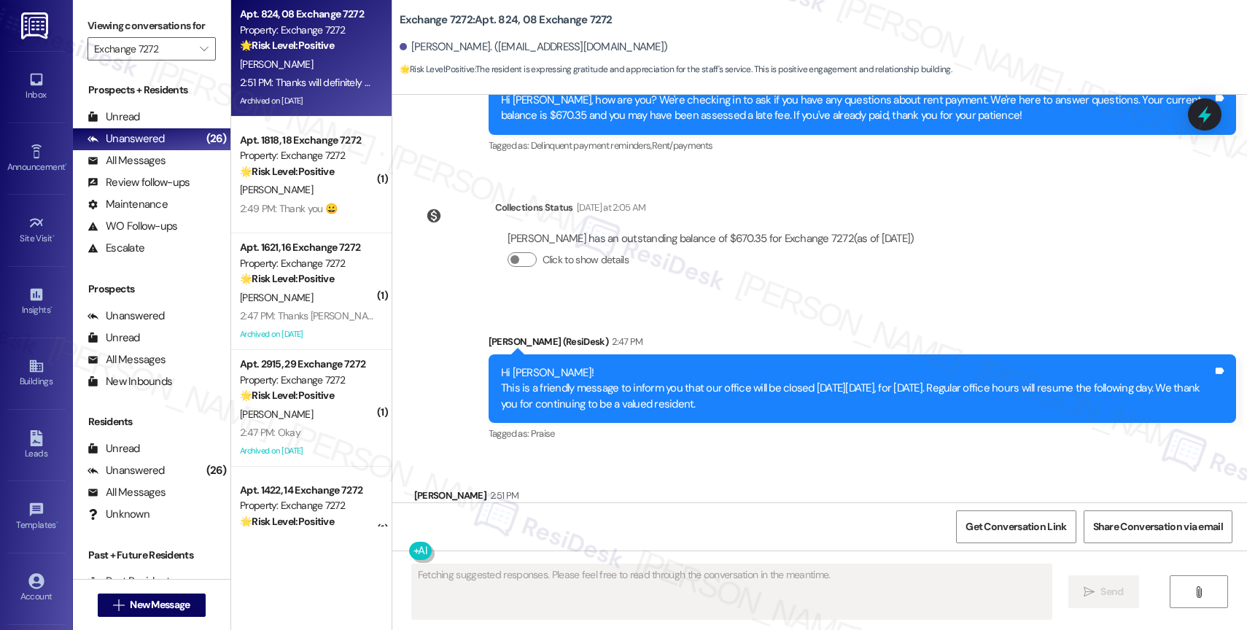
click at [605, 455] on div "Received via SMS [PERSON_NAME] 2:51 PM Thanks will definitely & I thank the sta…" at bounding box center [819, 516] width 855 height 123
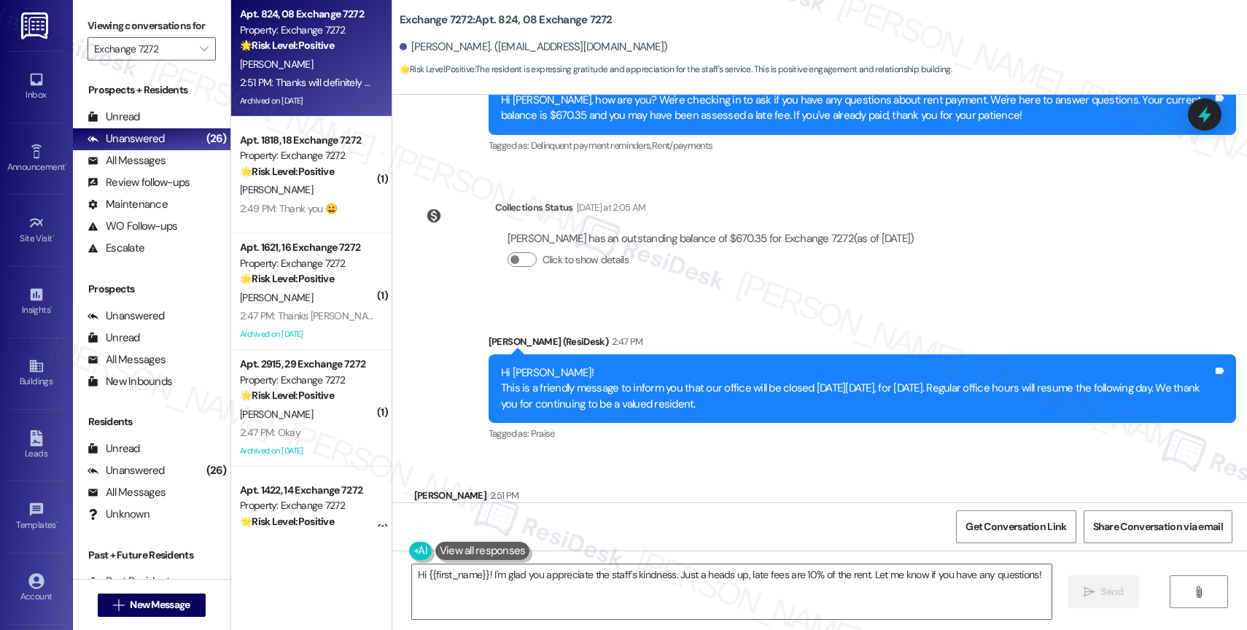
click at [484, 549] on button at bounding box center [482, 551] width 95 height 18
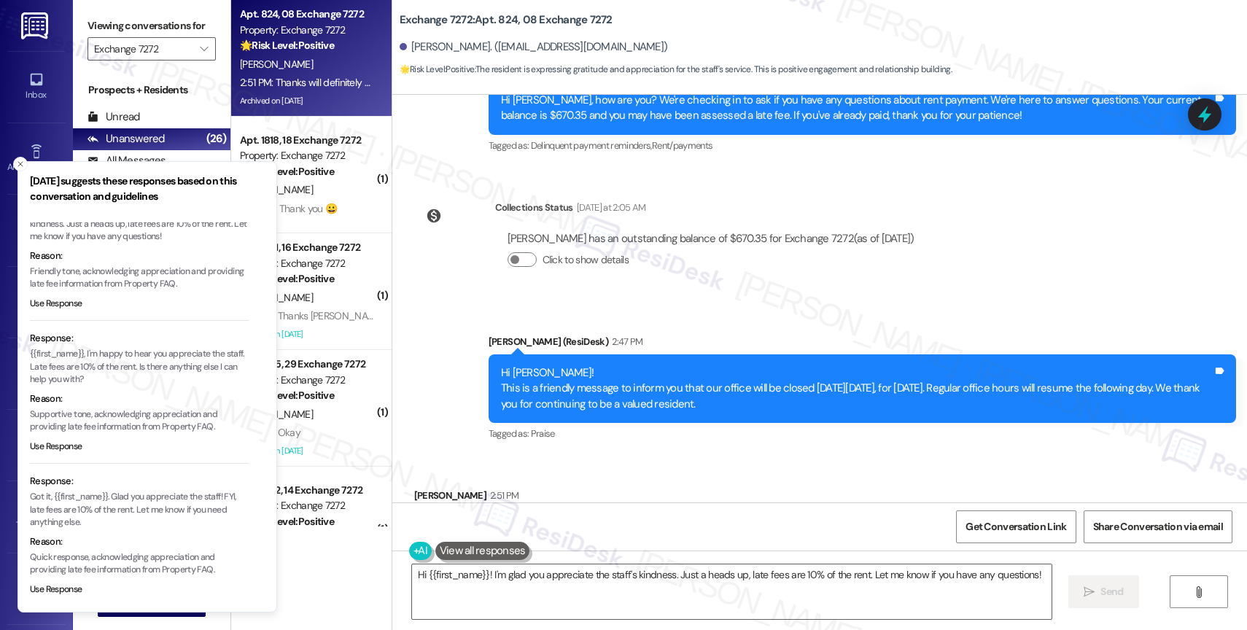
scroll to position [58, 0]
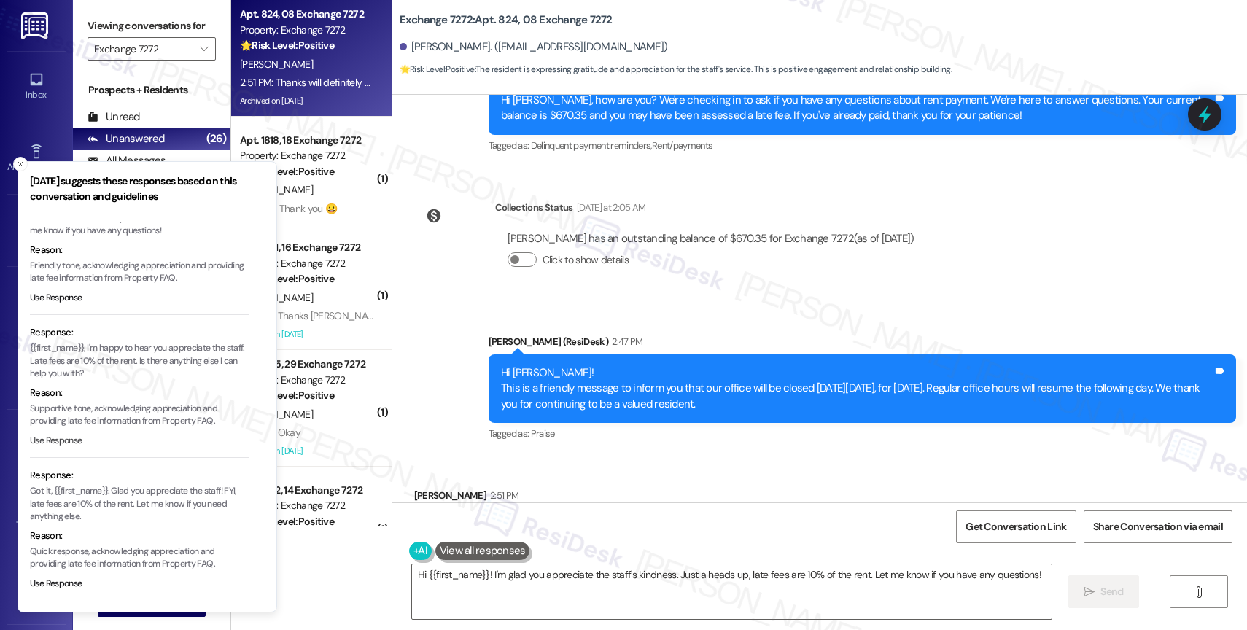
click at [59, 437] on button "Use Response" at bounding box center [56, 441] width 53 height 13
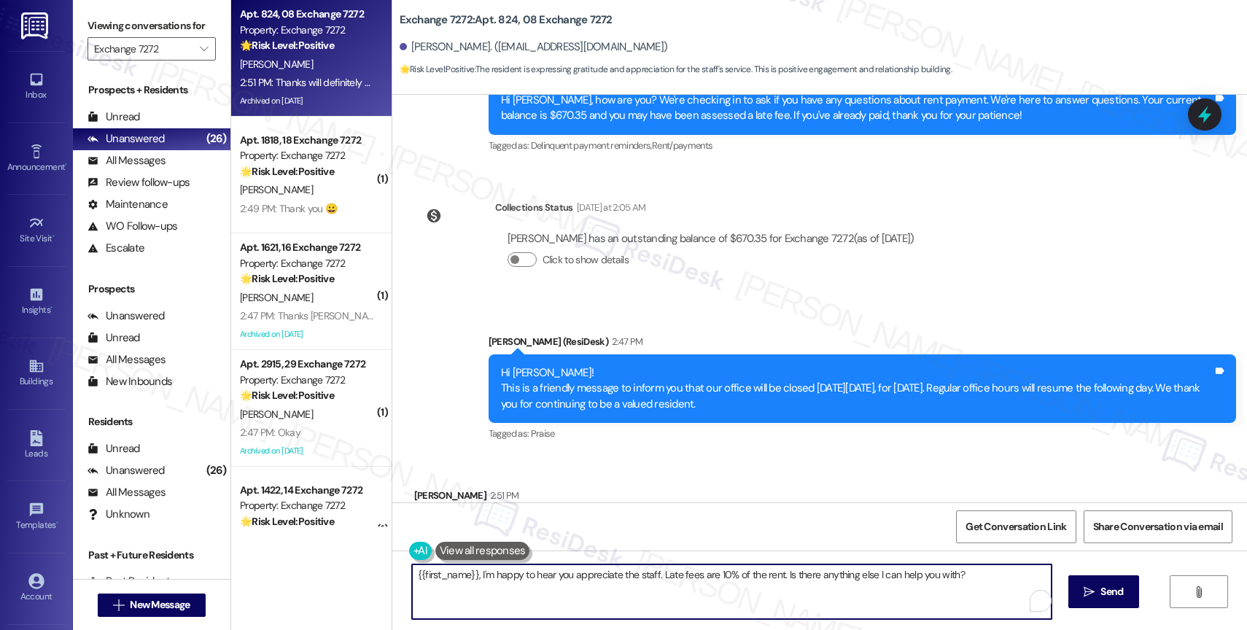
drag, startPoint x: 650, startPoint y: 572, endPoint x: 939, endPoint y: 576, distance: 289.6
click at [939, 576] on textarea "{{first_name}}, I'm happy to hear you appreciate the staff. Late fees are 10% o…" at bounding box center [732, 592] width 640 height 55
drag, startPoint x: 960, startPoint y: 573, endPoint x: 799, endPoint y: 594, distance: 162.6
click at [653, 579] on textarea "{{first_name}}, I'm happy to hear you appreciate the staff. Late fees are 10% o…" at bounding box center [732, 592] width 640 height 55
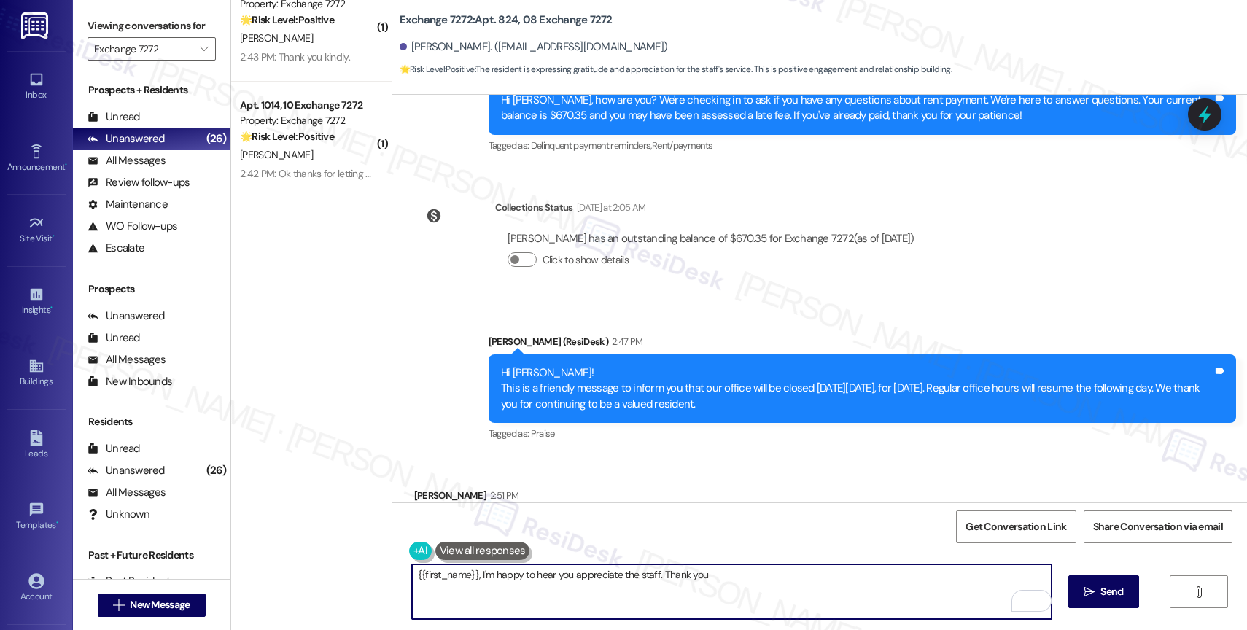
scroll to position [0, 0]
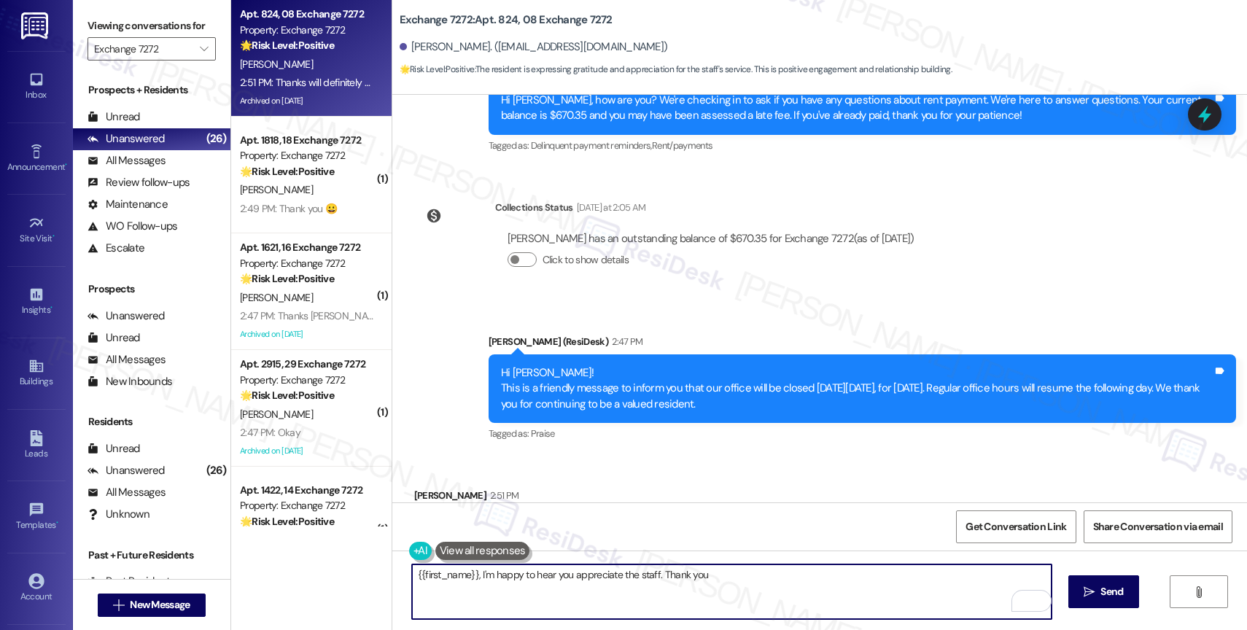
click at [505, 575] on textarea "{{first_name}}, I'm happy to hear you appreciate the staff. Thank you" at bounding box center [732, 592] width 640 height 55
click at [463, 570] on textarea "{{first_name}}, I'm happy to hear you appreciate the staff. Thank you" at bounding box center [732, 592] width 640 height 55
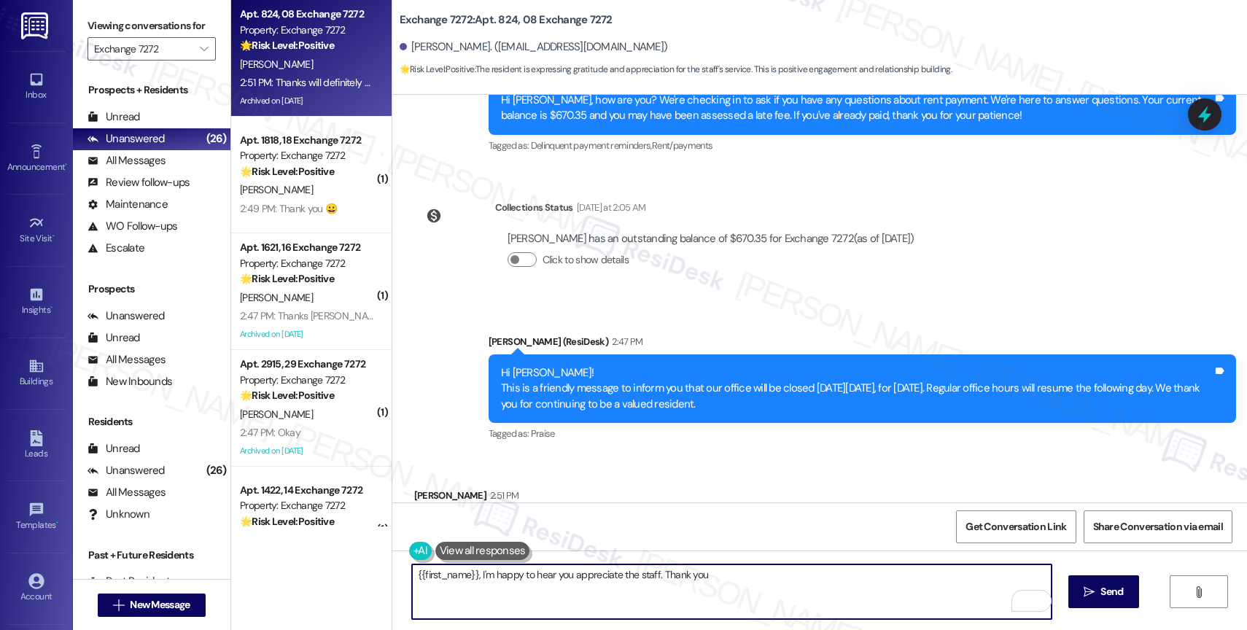
click at [463, 570] on textarea "{{first_name}}, I'm happy to hear you appreciate the staff. Thank you" at bounding box center [732, 592] width 640 height 55
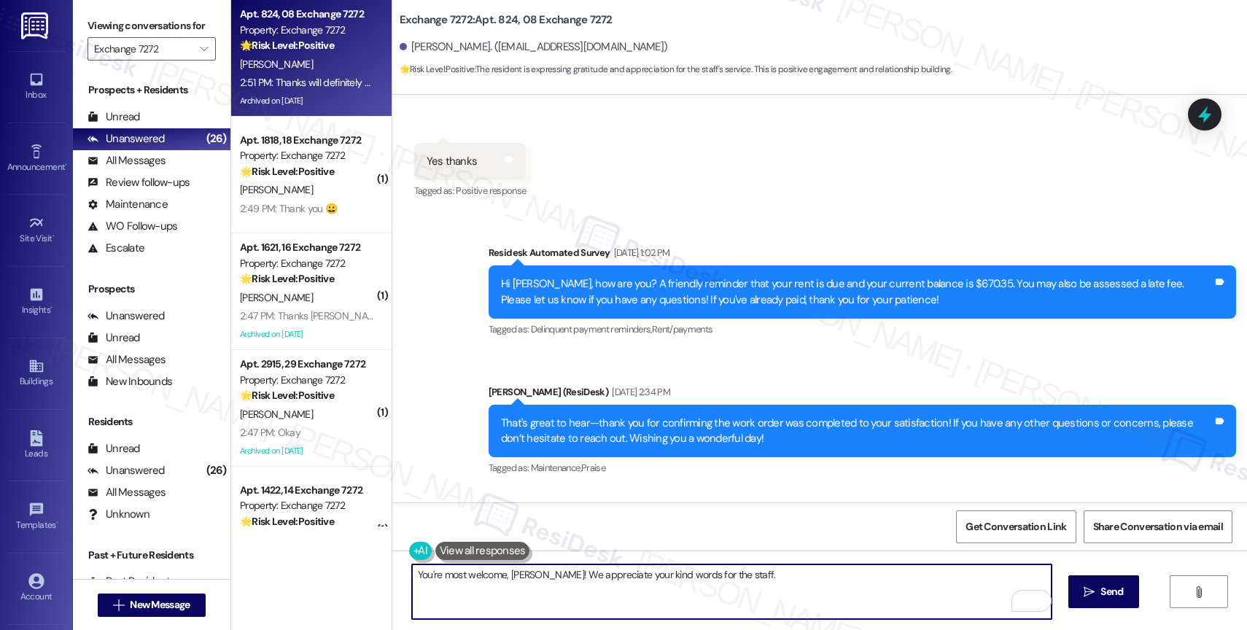
scroll to position [12677, 0]
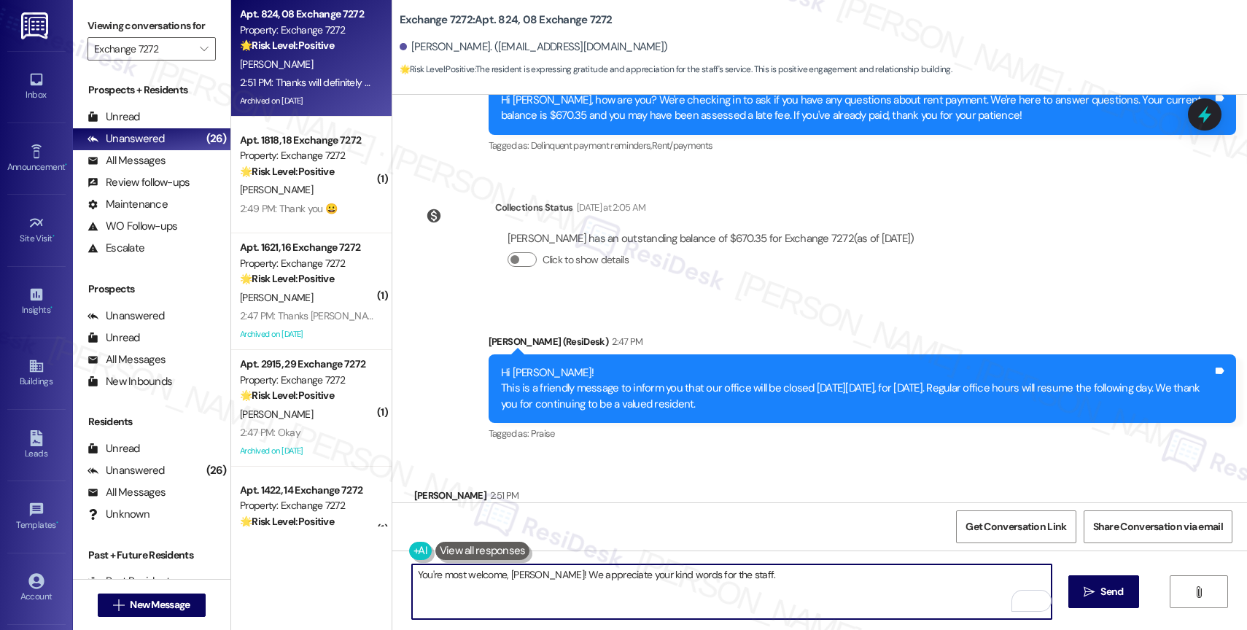
click at [740, 584] on textarea "You're most welcome, [PERSON_NAME]! We appreciate your kind words for the staff." at bounding box center [732, 592] width 640 height 55
paste textarea "NOT_ALLOWED"
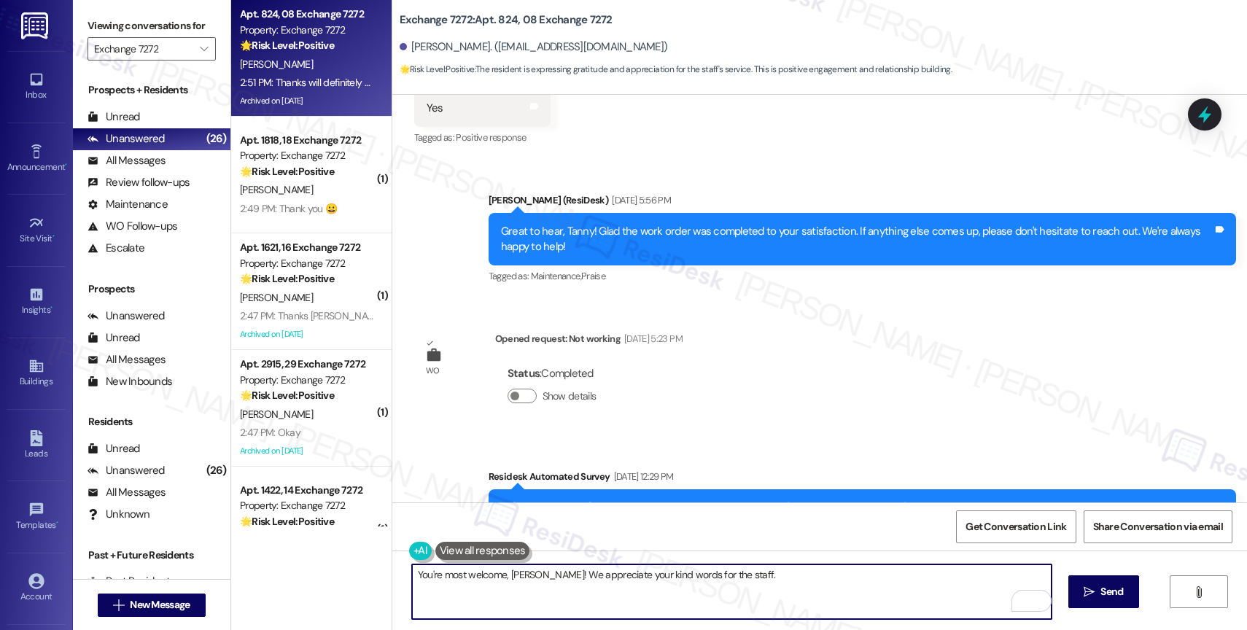
scroll to position [11947, 0]
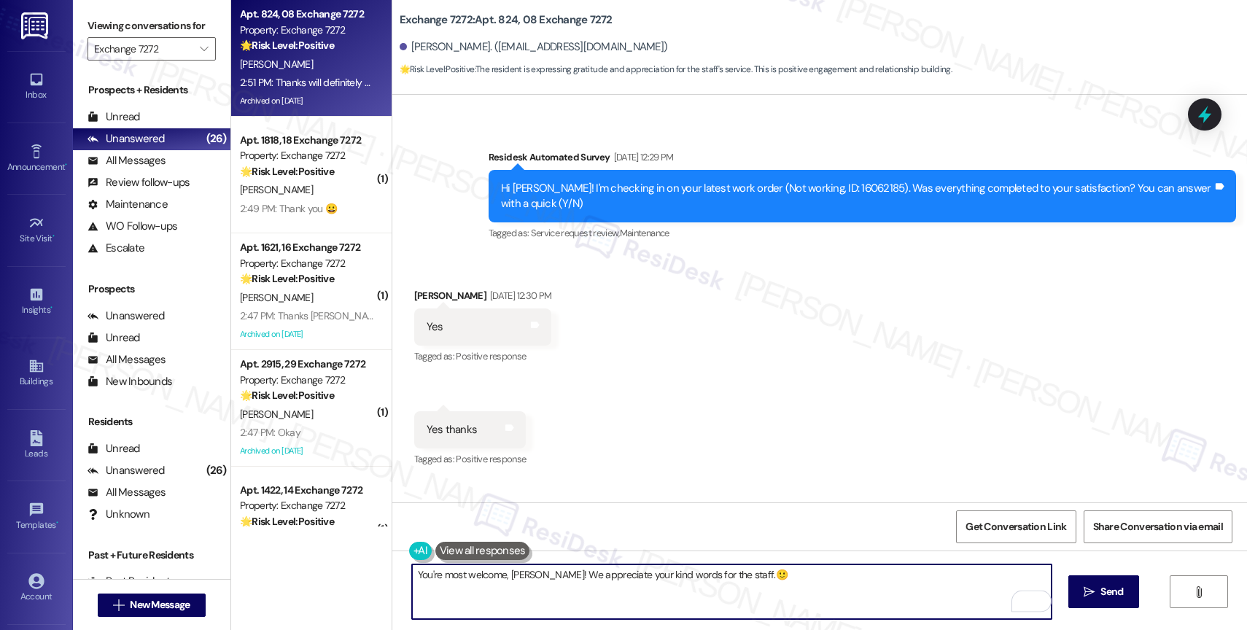
type textarea "You're most welcome, [PERSON_NAME]! We appreciate your kind words for the staff…"
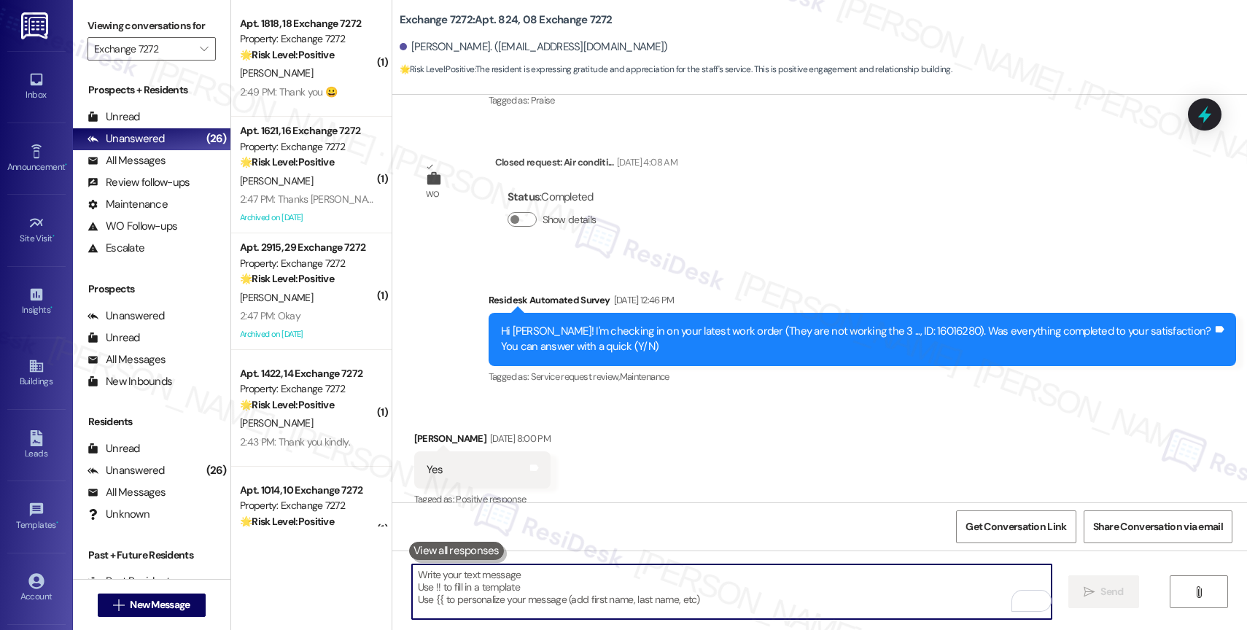
scroll to position [12779, 0]
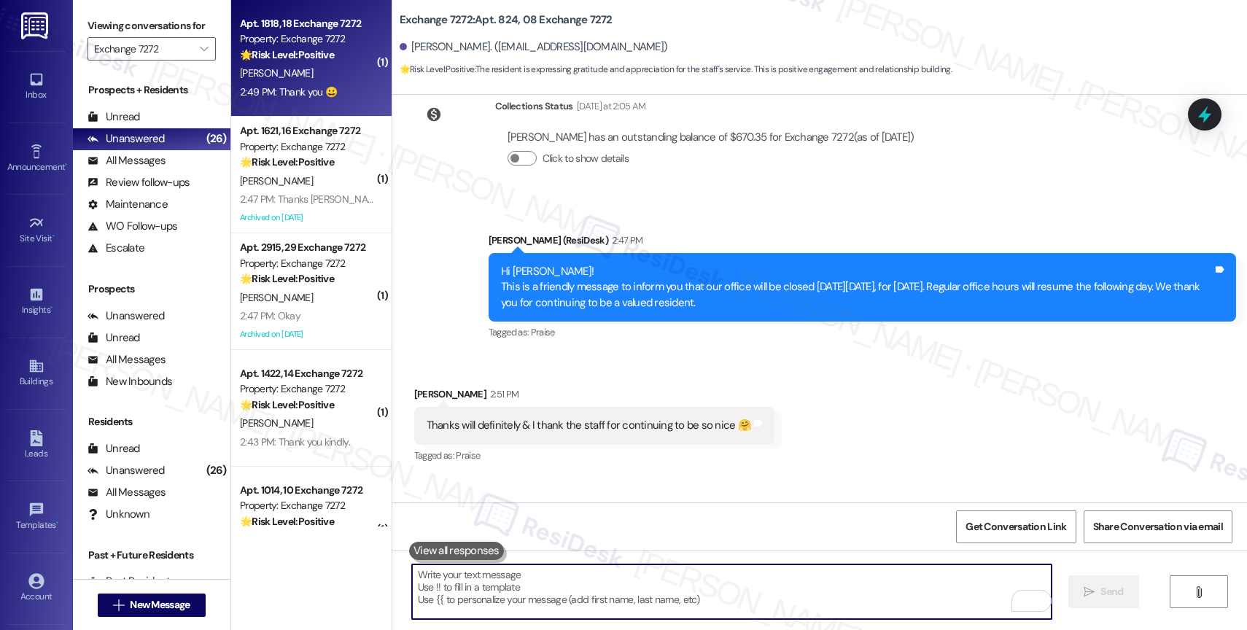
click at [274, 66] on div "[PERSON_NAME]" at bounding box center [308, 73] width 138 height 18
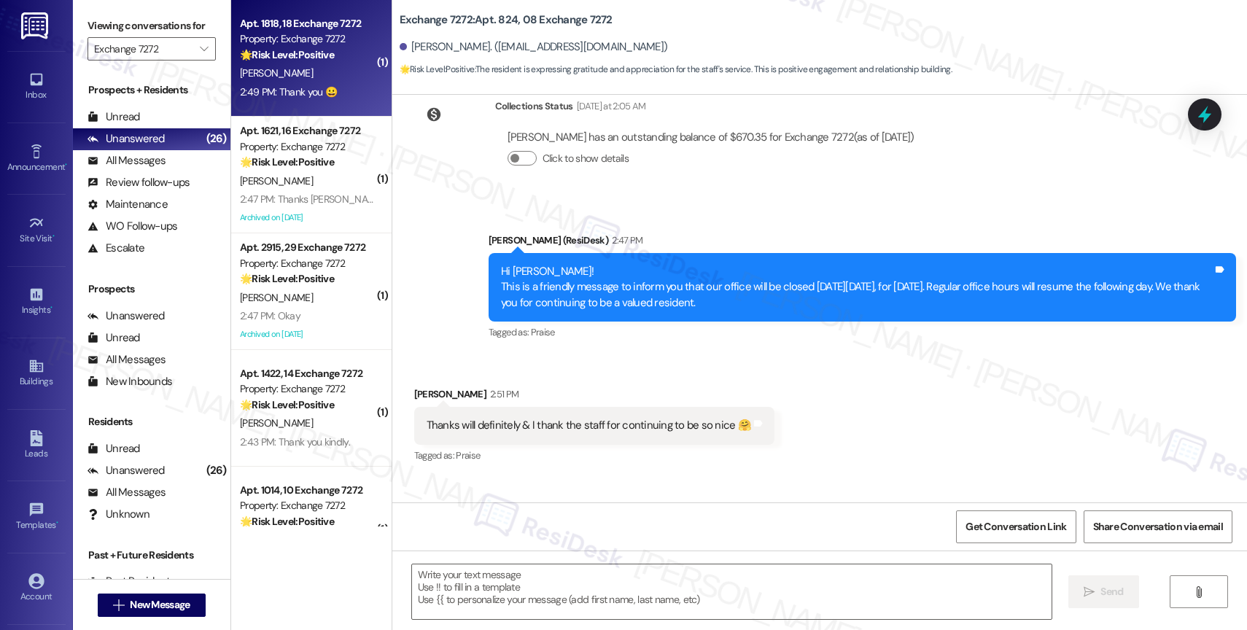
type textarea "Fetching suggested responses. Please feel free to read through the conversation…"
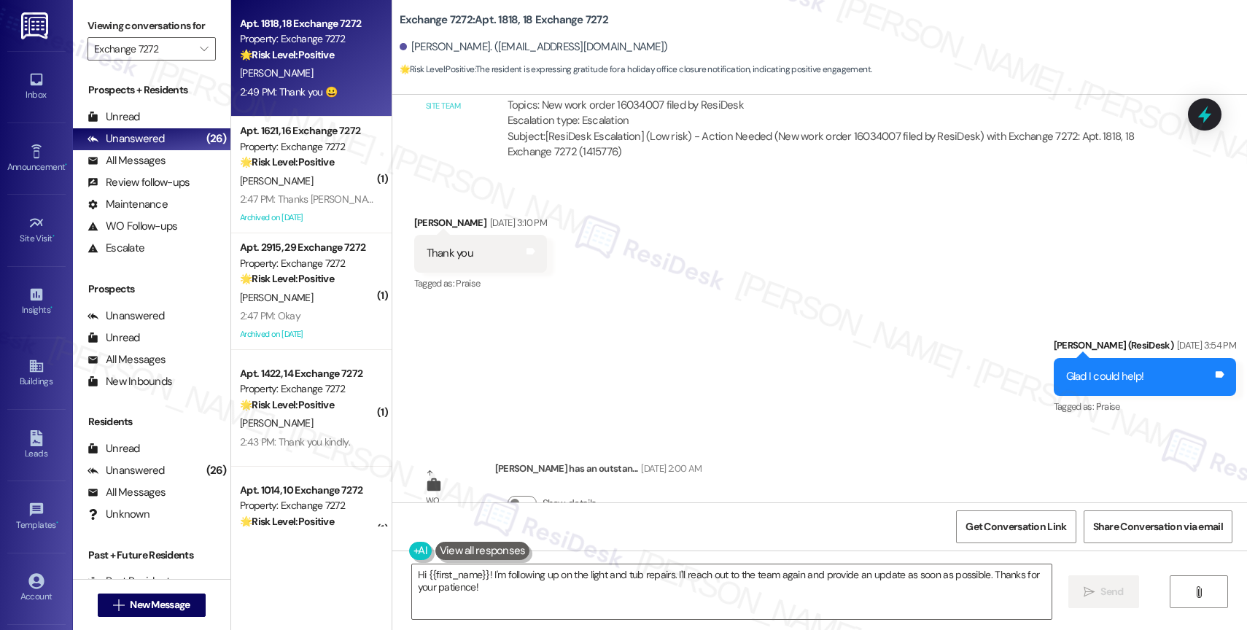
scroll to position [1414, 0]
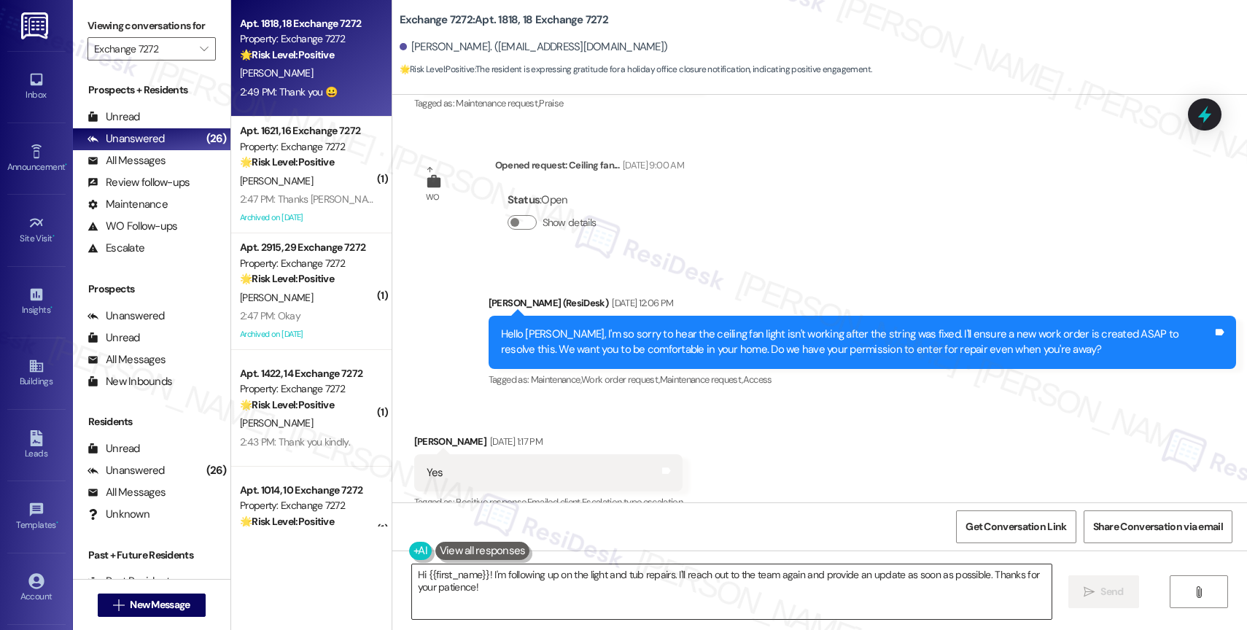
click at [483, 584] on textarea "Hi {{first_name}}! I'm following up on the light and tub repairs. I'll reach ou…" at bounding box center [732, 592] width 640 height 55
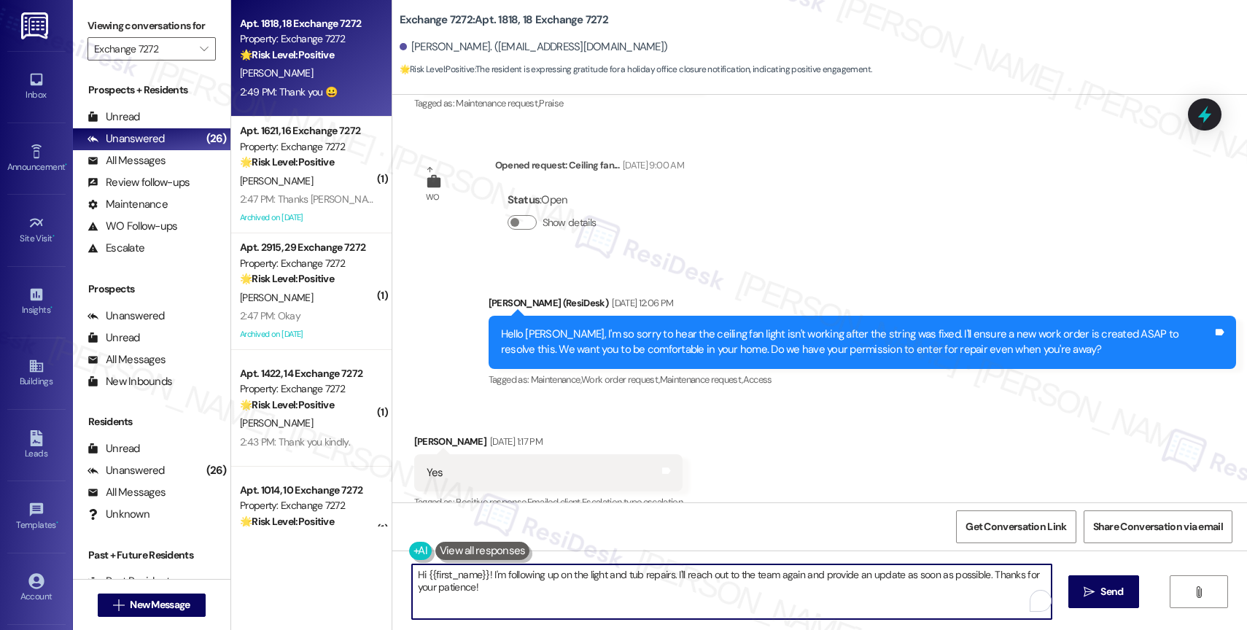
click at [483, 584] on textarea "Hi {{first_name}}! I'm following up on the light and tub repairs. I'll reach ou…" at bounding box center [732, 592] width 640 height 55
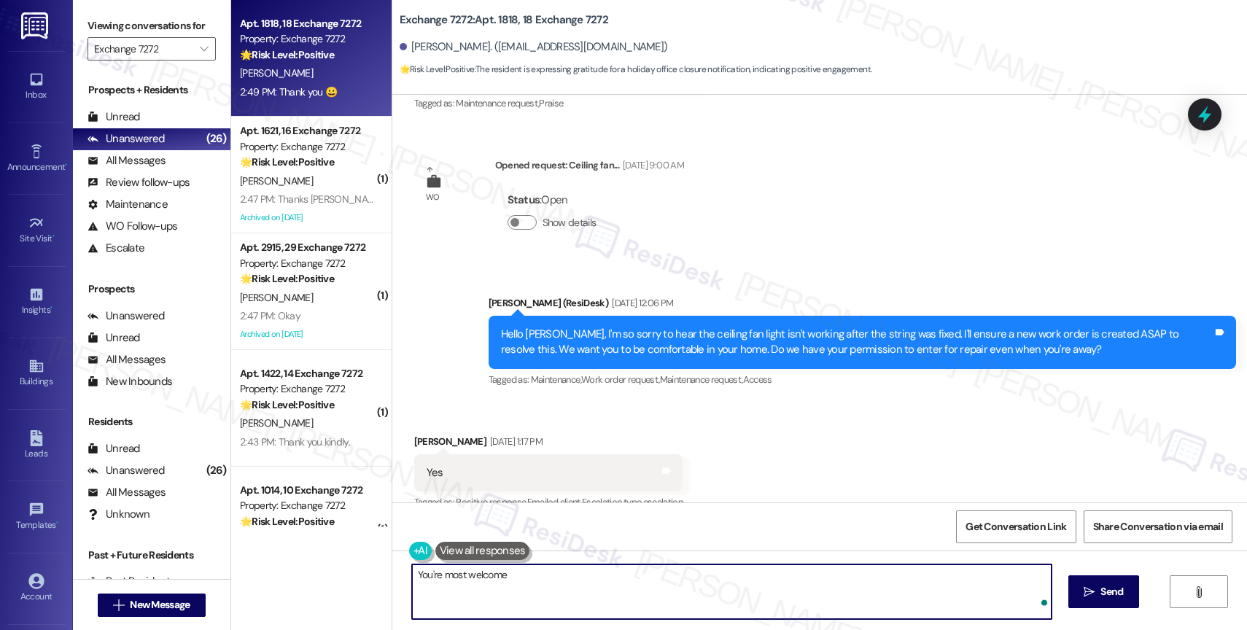
type textarea "You're most welcome!"
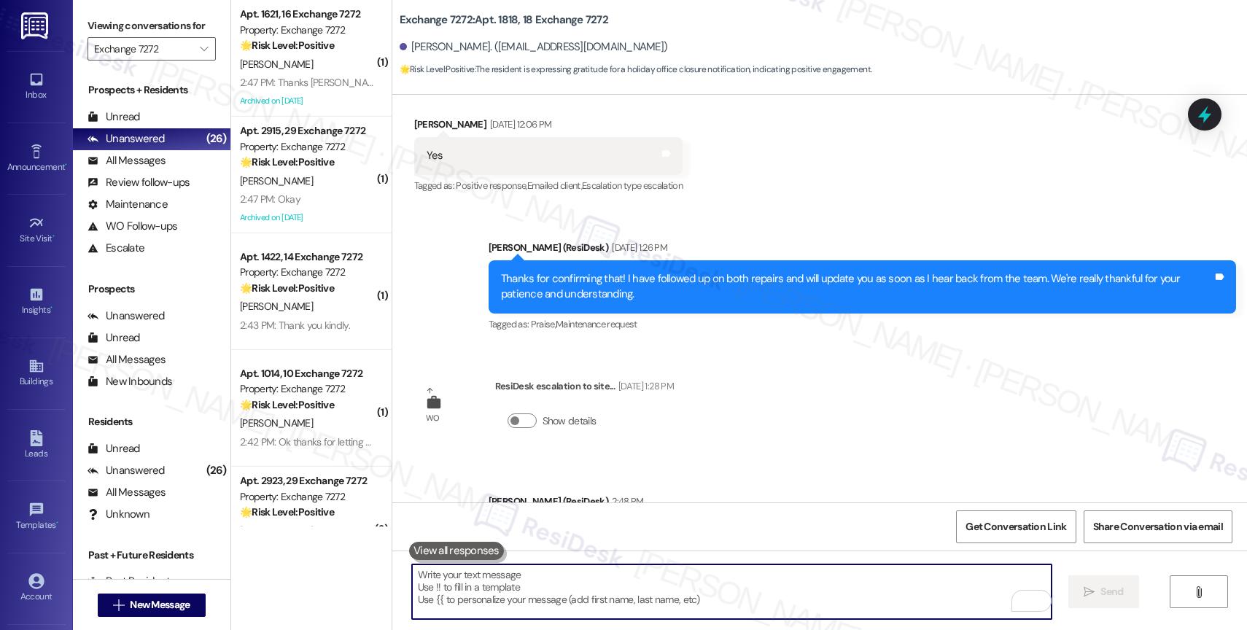
scroll to position [3075, 0]
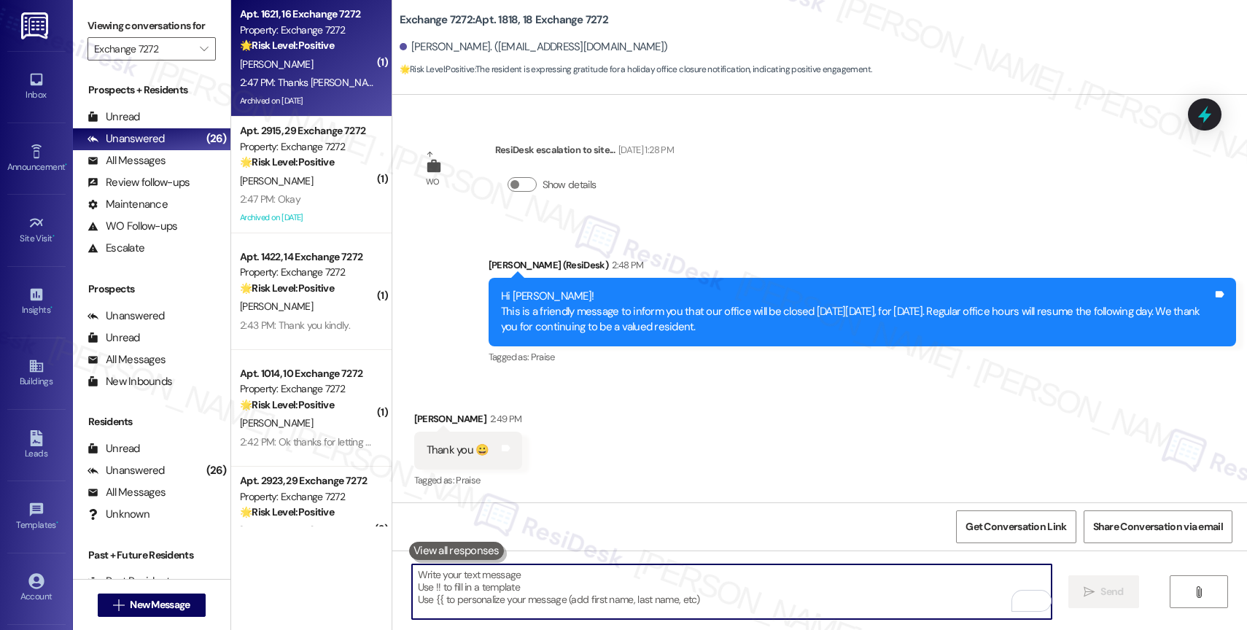
click at [300, 66] on div "[PERSON_NAME]" at bounding box center [308, 64] width 138 height 18
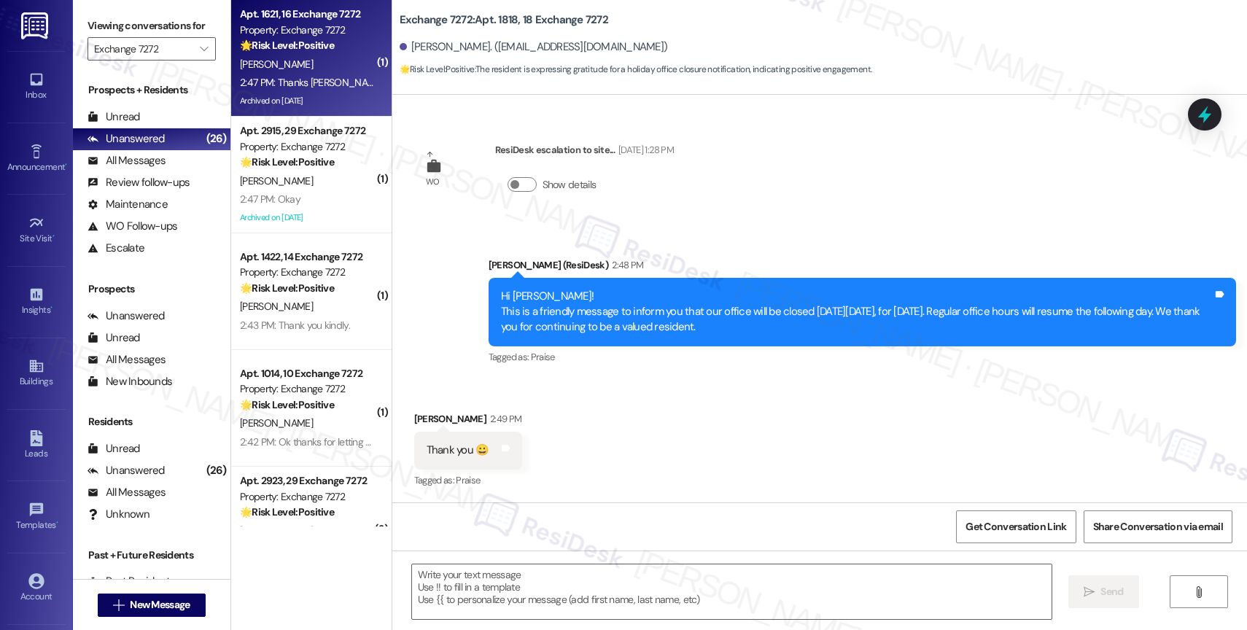
type textarea "Fetching suggested responses. Please feel free to read through the conversation…"
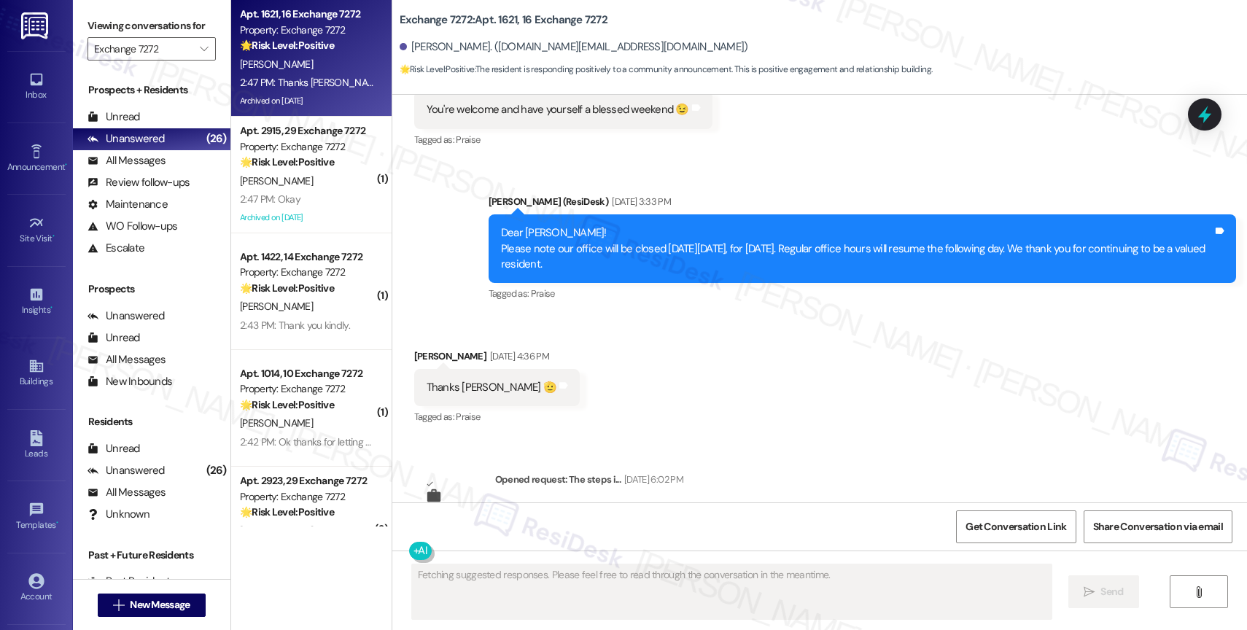
scroll to position [36151, 0]
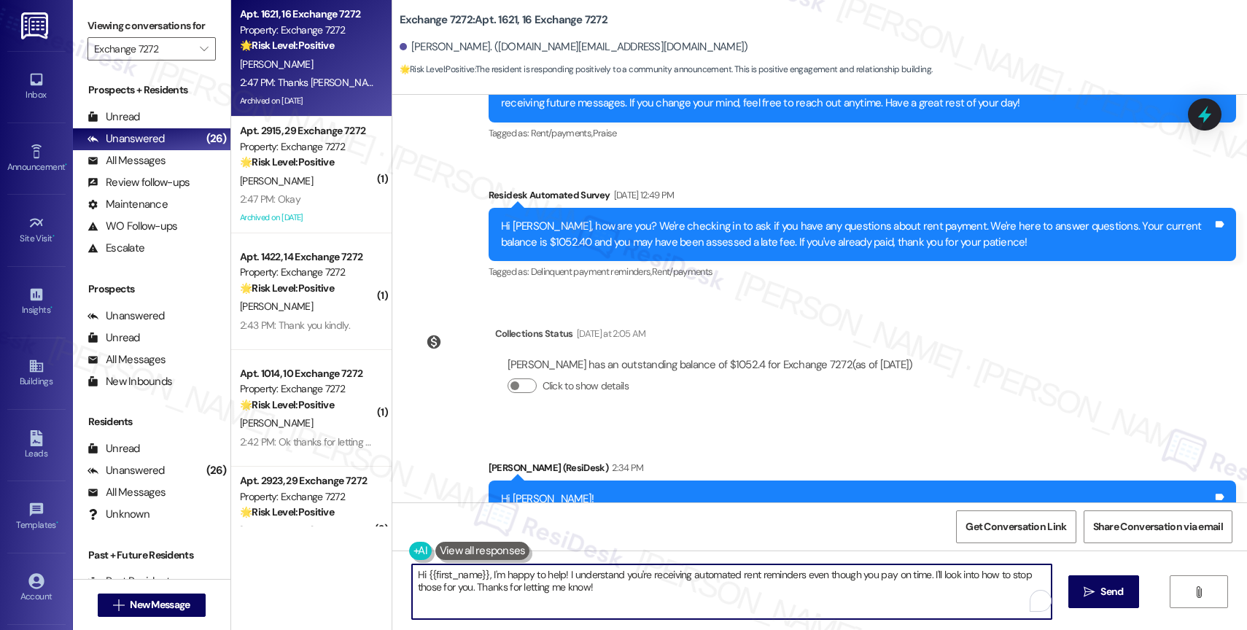
click at [535, 600] on textarea "Hi {{first_name}}, I'm happy to help! I understand you're receiving automated r…" at bounding box center [732, 592] width 640 height 55
click at [625, 589] on textarea "Hi {{first_name}}, I'm happy to help! I understand you're receiving automated r…" at bounding box center [732, 592] width 640 height 55
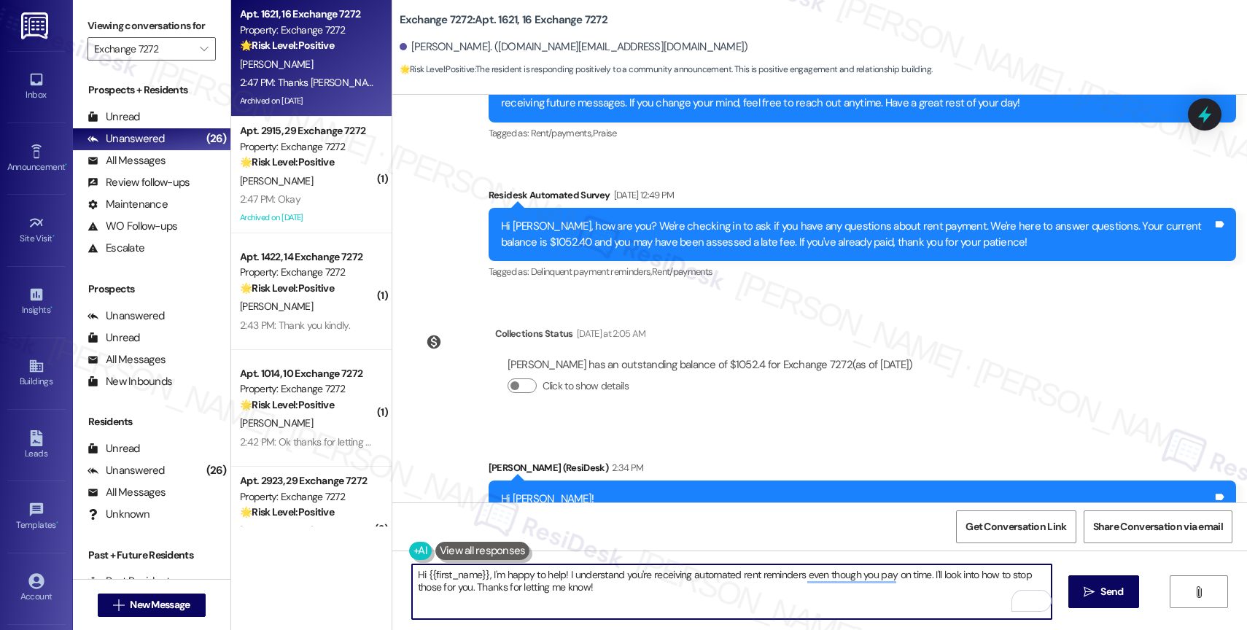
click at [625, 589] on textarea "Hi {{first_name}}, I'm happy to help! I understand you're receiving automated r…" at bounding box center [732, 592] width 640 height 55
type textarea "Y"
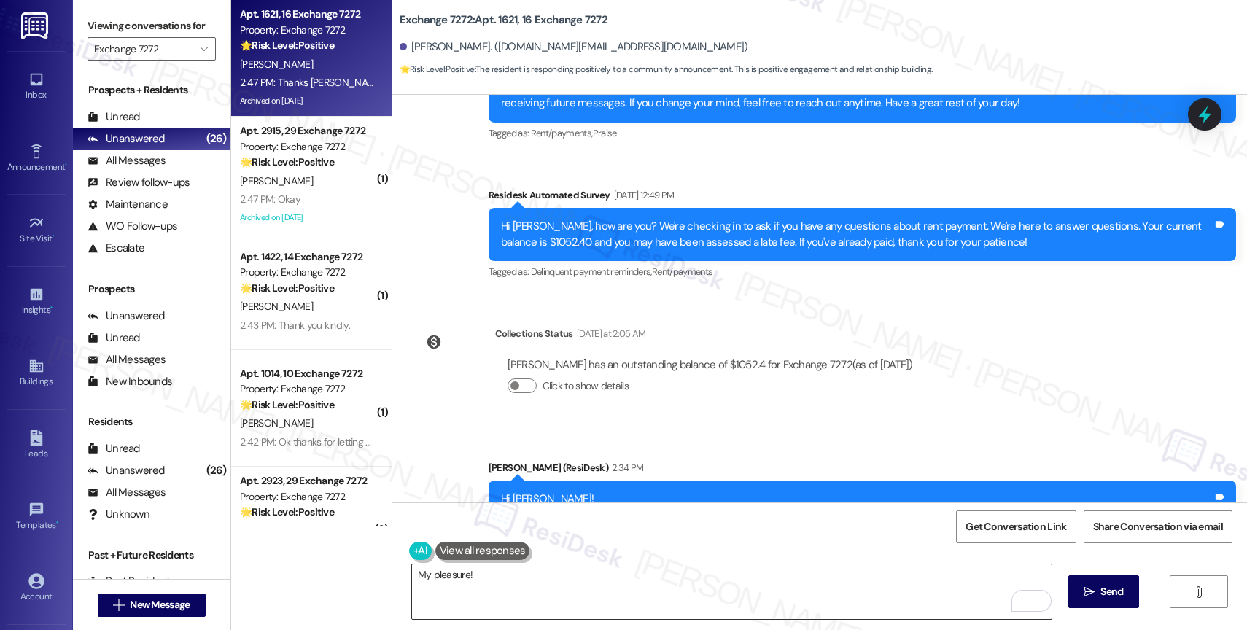
click at [526, 585] on textarea "My pleasure!" at bounding box center [732, 592] width 640 height 55
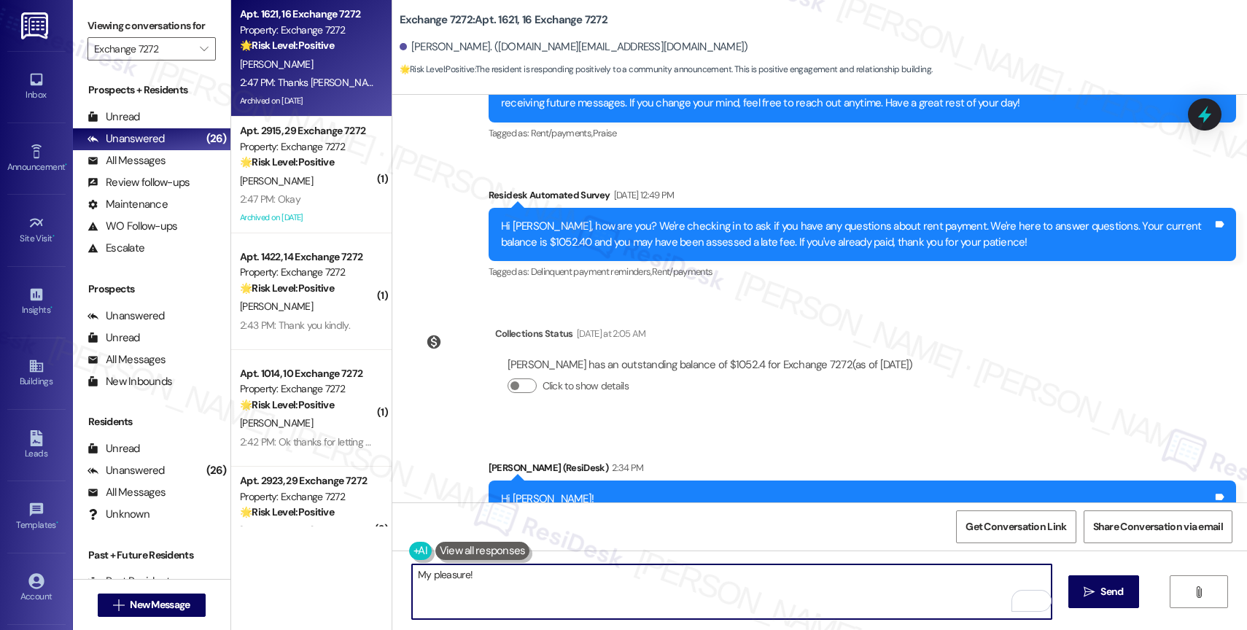
drag, startPoint x: 466, startPoint y: 583, endPoint x: 335, endPoint y: 584, distance: 131.3
click at [335, 584] on div "Apt. 1621, 16 Exchange 7272 Property: Exchange 7272 🌟 Risk Level: Positive The …" at bounding box center [739, 315] width 1016 height 630
click at [428, 565] on textarea "My pleasure!" at bounding box center [732, 592] width 640 height 55
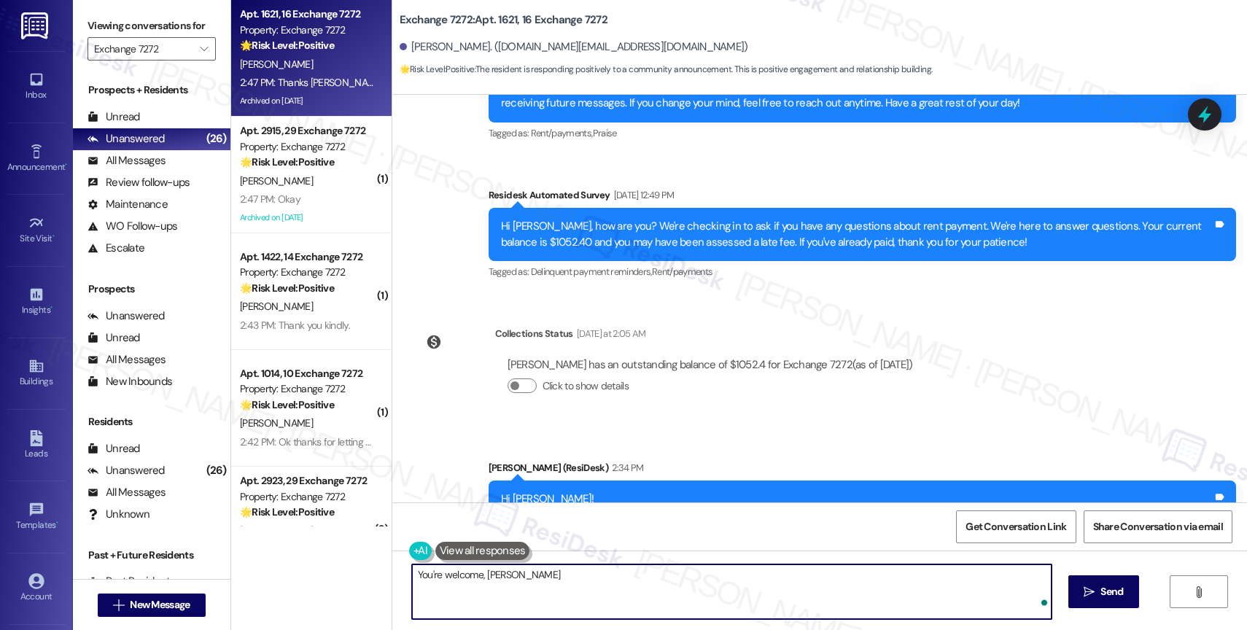
type textarea "You're welcome, Wanda!"
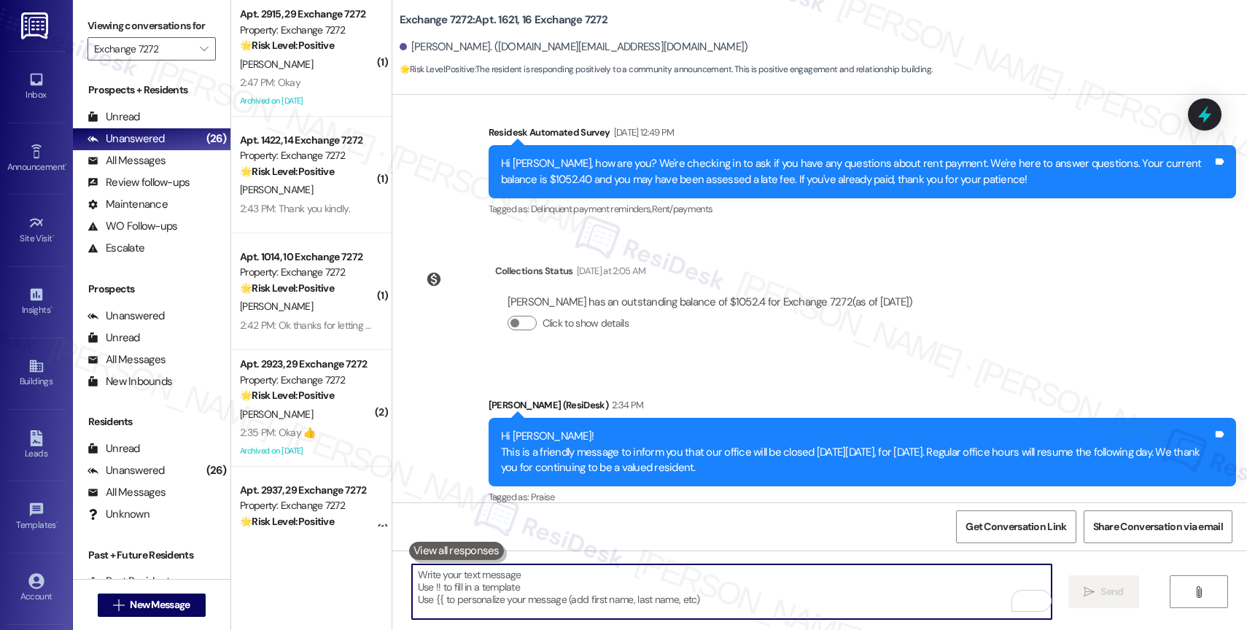
scroll to position [36252, 0]
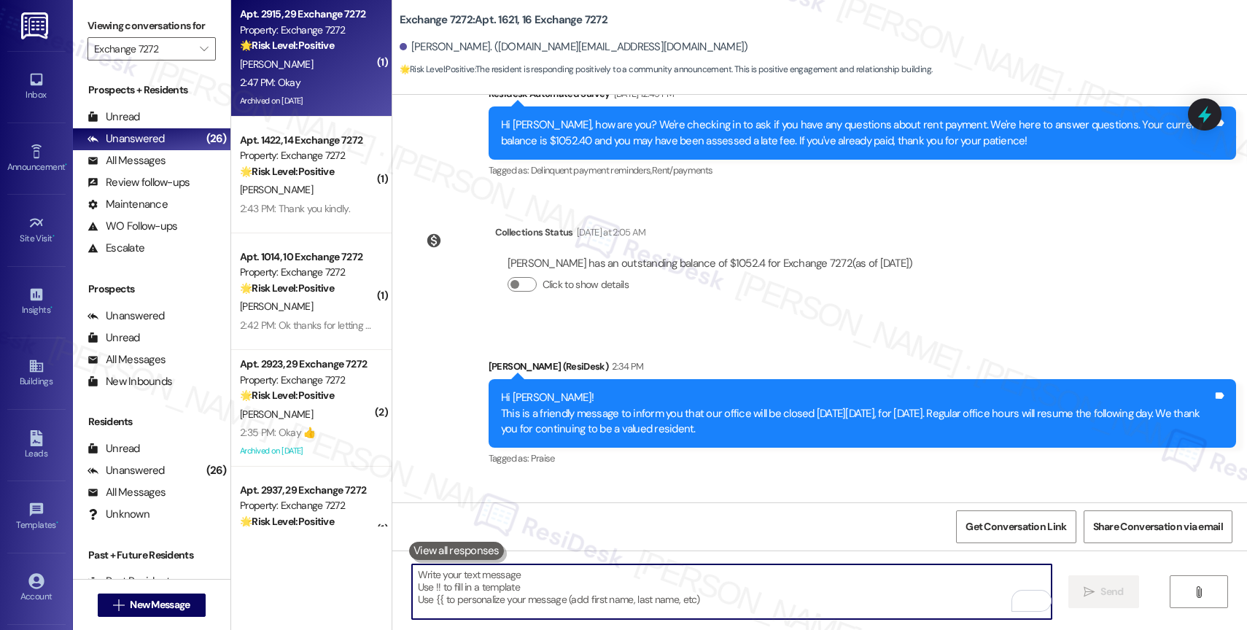
click at [299, 78] on div "2:47 PM: Okay 2:47 PM: Okay" at bounding box center [308, 83] width 138 height 18
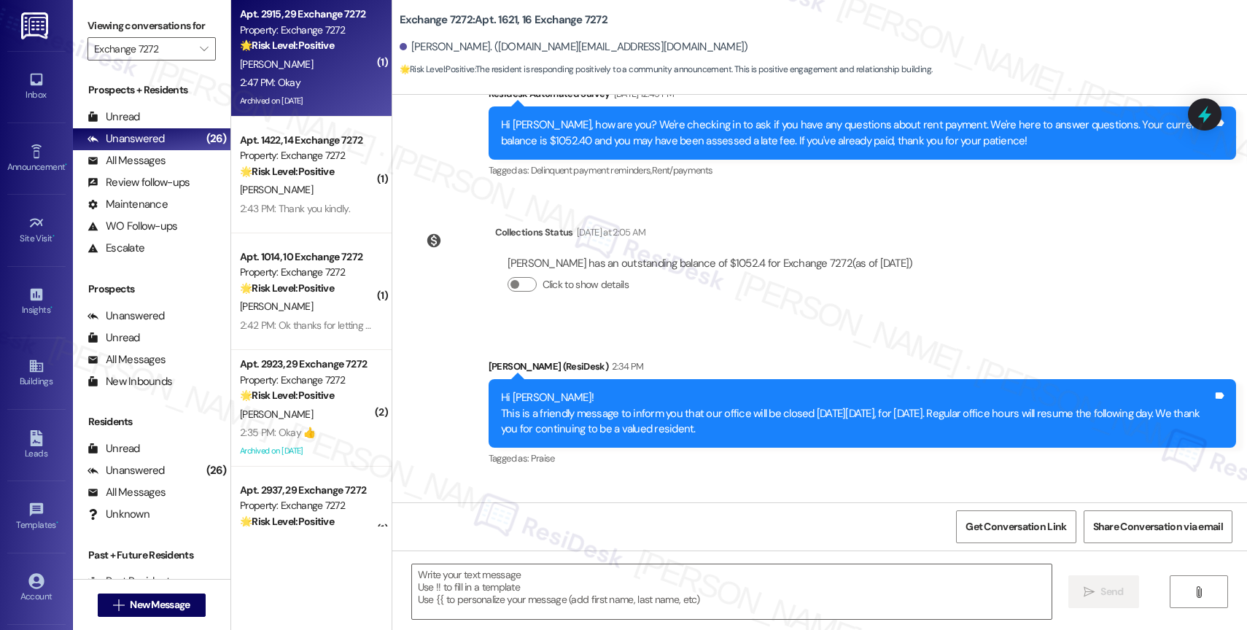
type textarea "Fetching suggested responses. Please feel free to read through the conversation…"
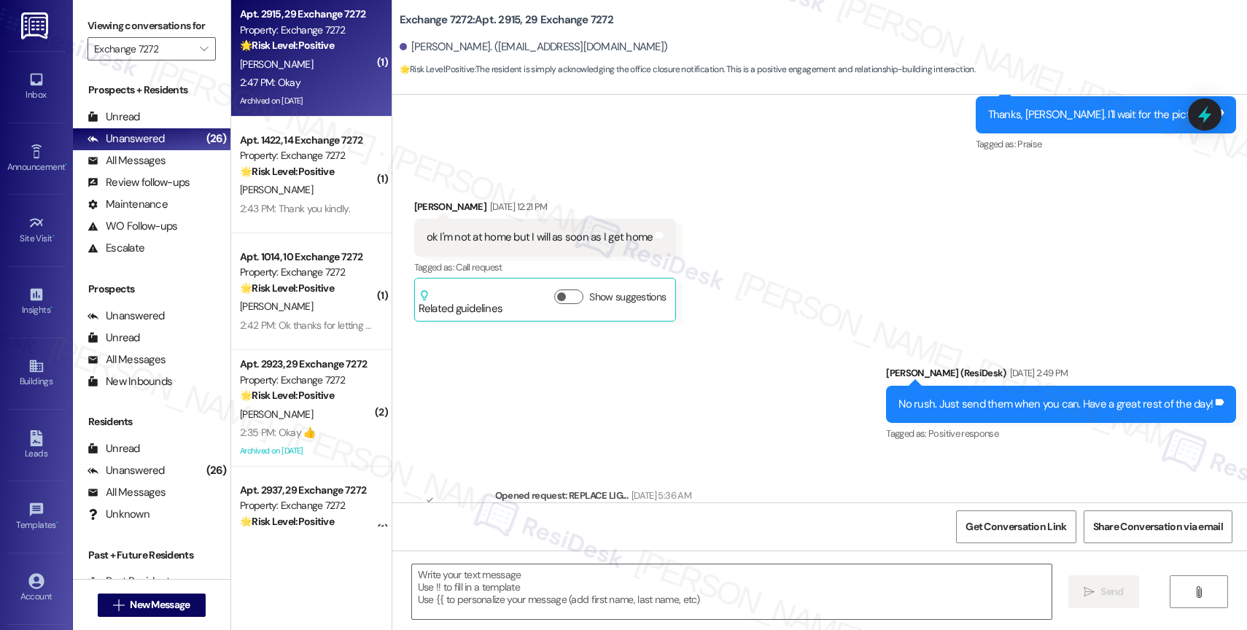
type textarea "Fetching suggested responses. Please feel free to read through the conversation…"
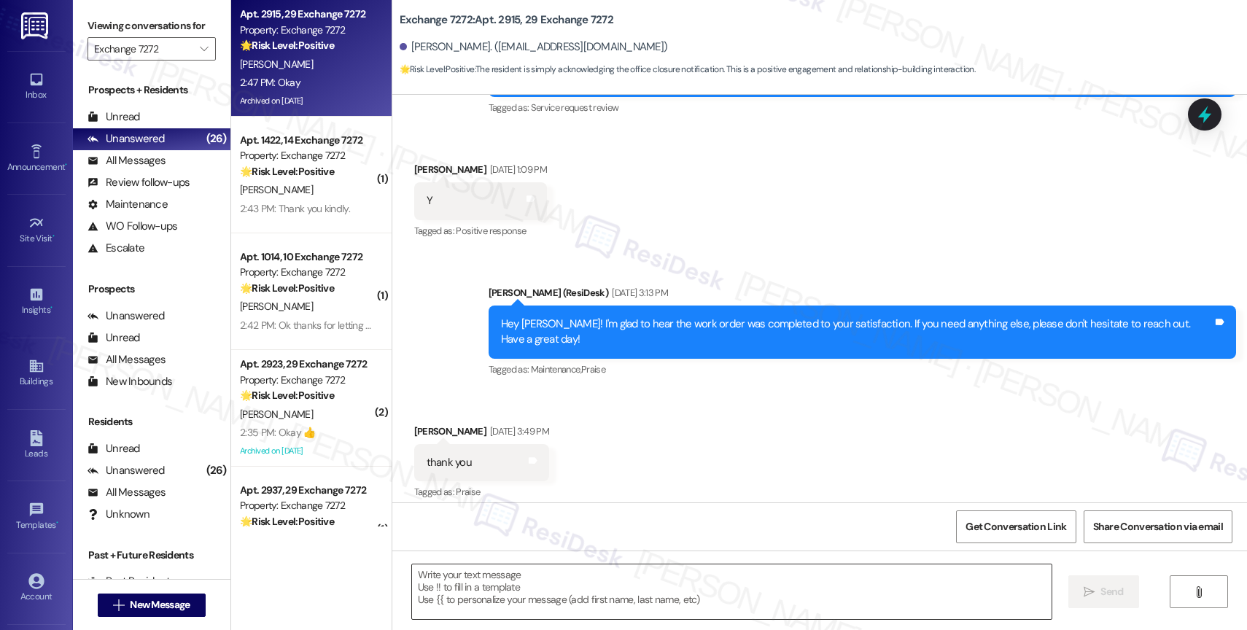
scroll to position [12372, 0]
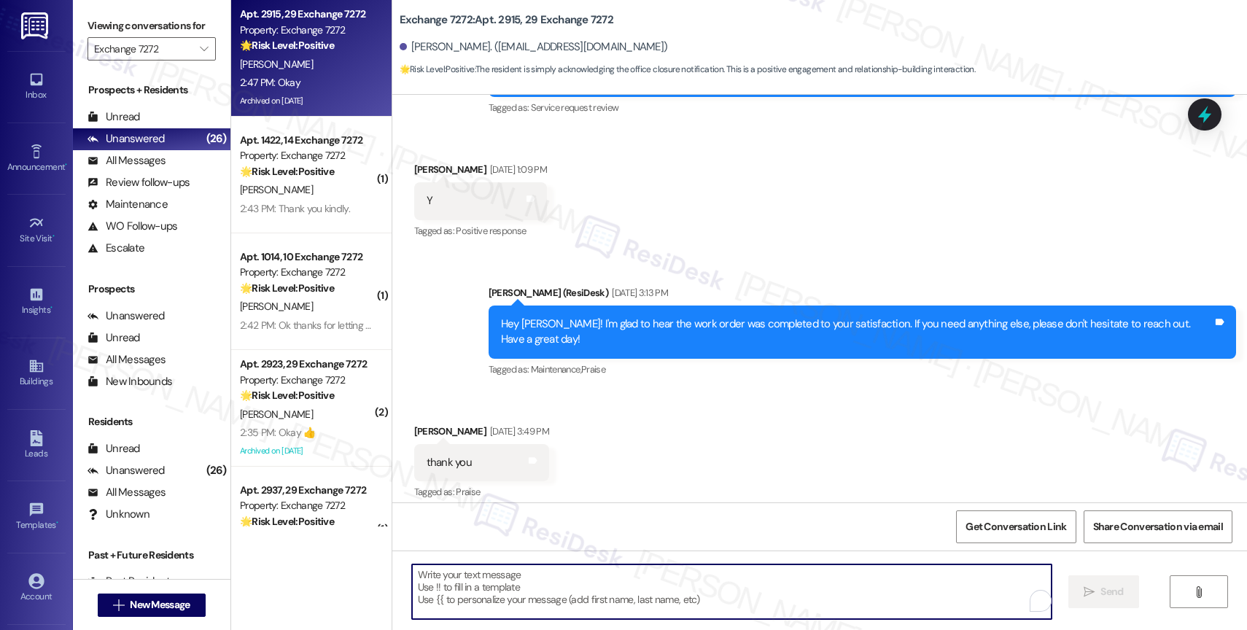
click at [505, 591] on textarea "To enrich screen reader interactions, please activate Accessibility in Grammarl…" at bounding box center [732, 592] width 640 height 55
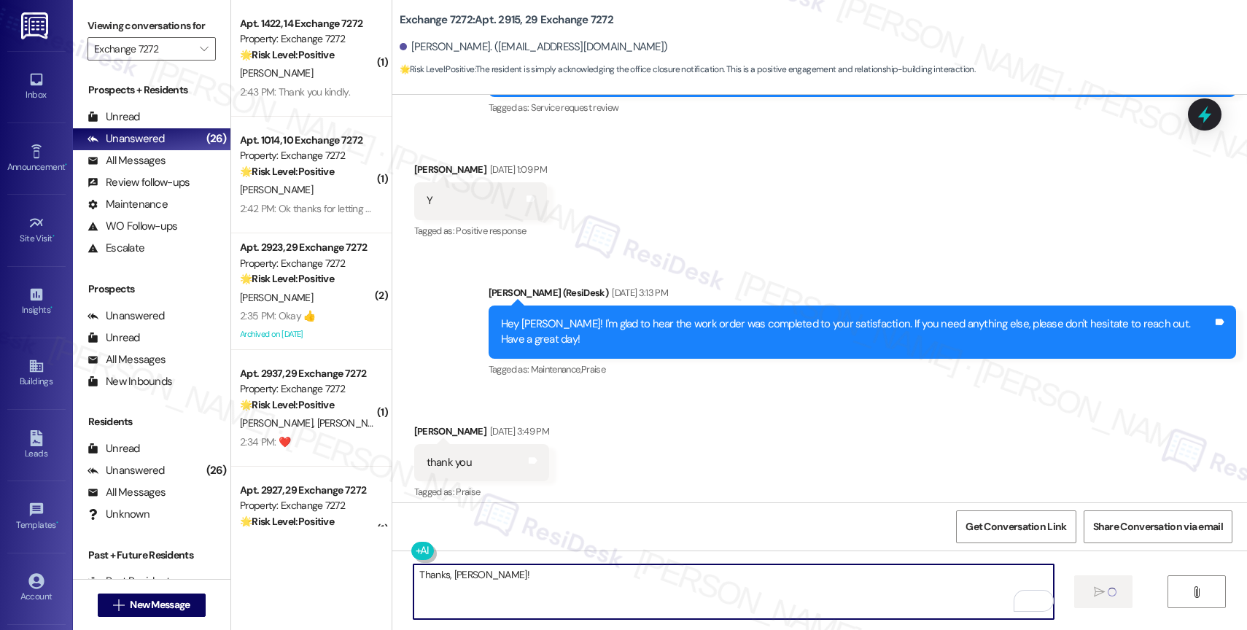
type textarea "Thanks, Rene!"
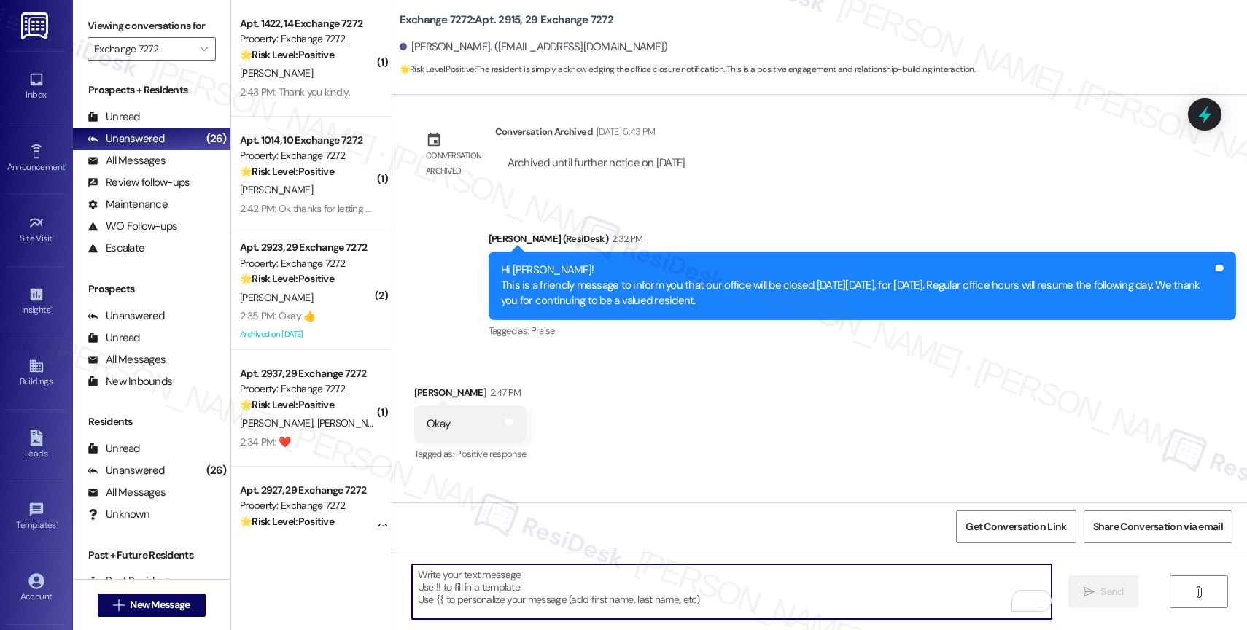
scroll to position [12840, 0]
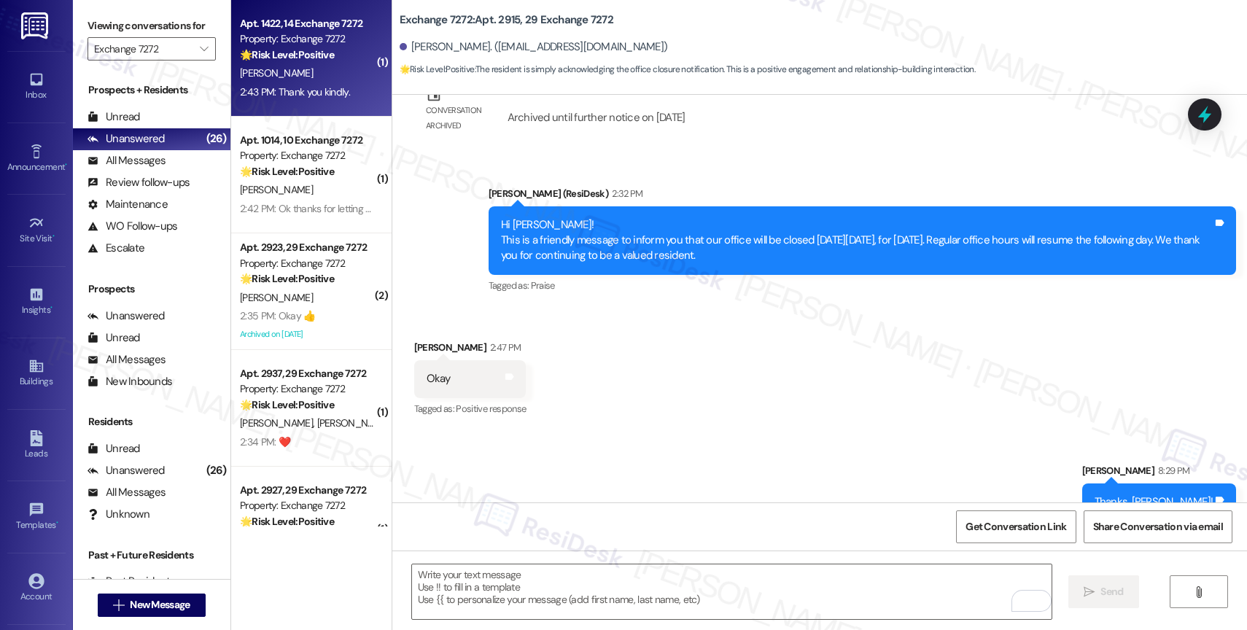
click at [307, 52] on strong "🌟 Risk Level: Positive" at bounding box center [287, 54] width 94 height 13
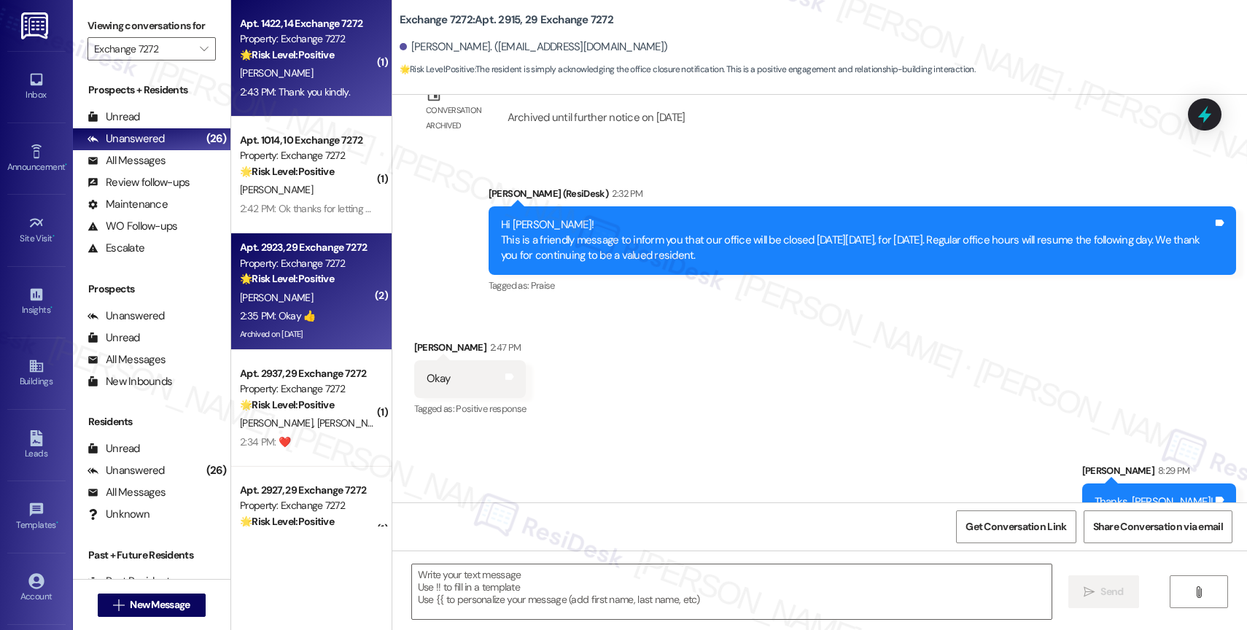
type textarea "Fetching suggested responses. Please feel free to read through the conversation…"
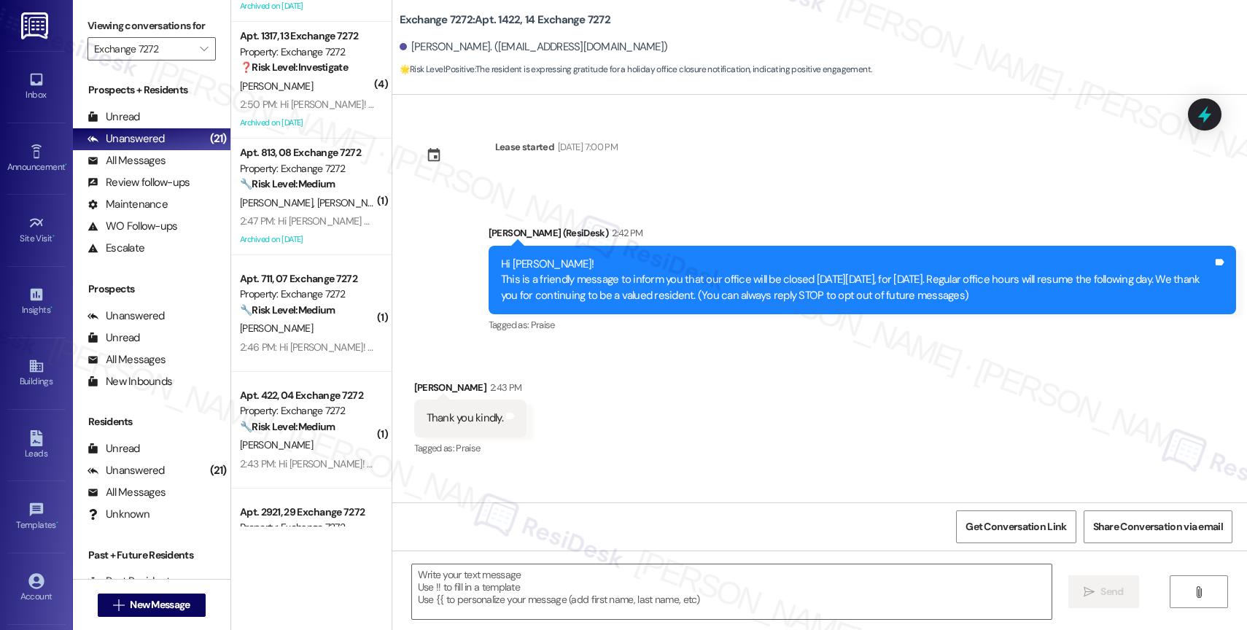
scroll to position [1258, 0]
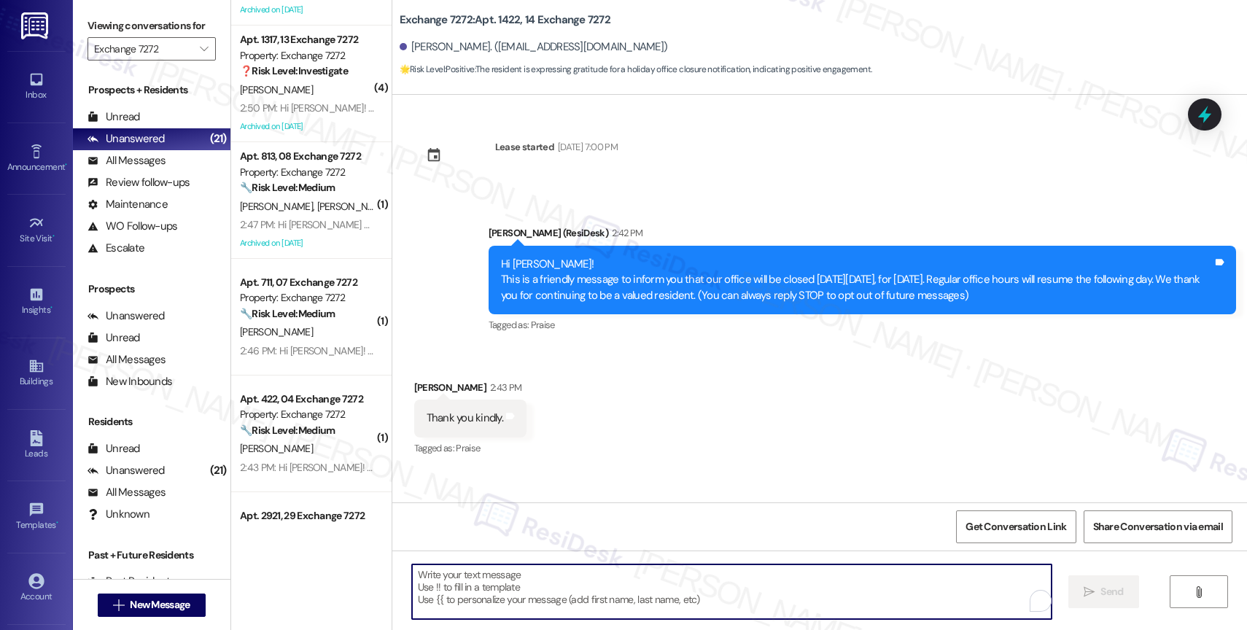
click at [544, 602] on textarea "To enrich screen reader interactions, please activate Accessibility in Grammarl…" at bounding box center [732, 592] width 640 height 55
type textarea "My pleasure!"
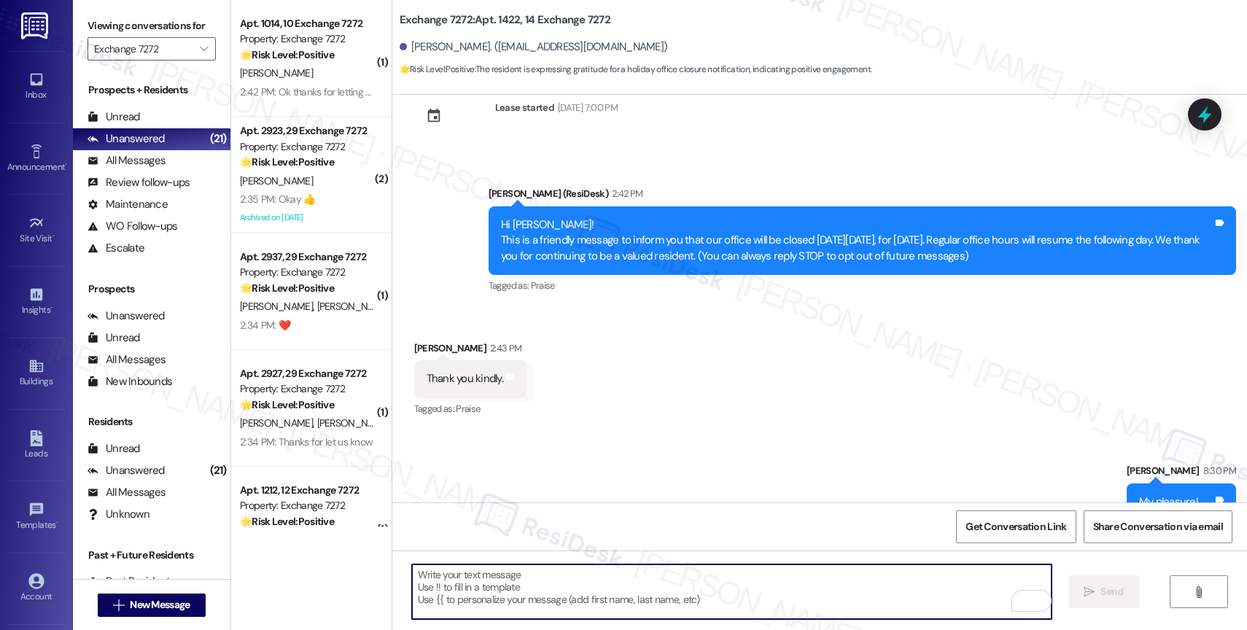
scroll to position [69, 0]
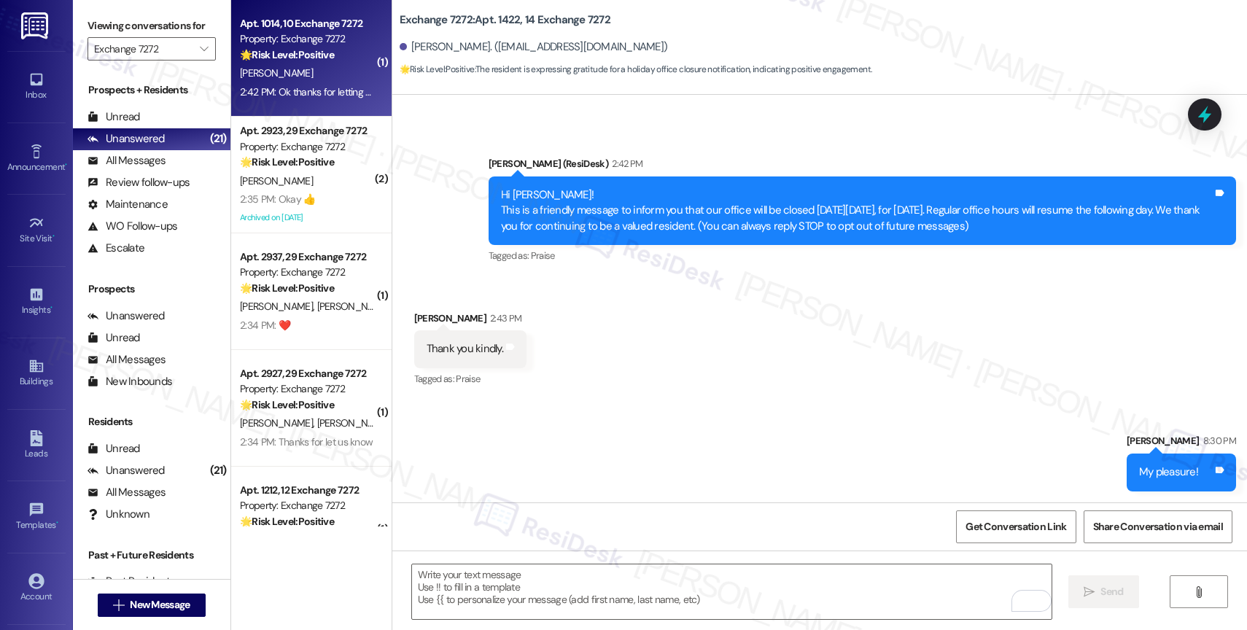
click at [303, 60] on strong "🌟 Risk Level: Positive" at bounding box center [287, 54] width 94 height 13
type textarea "Fetching suggested responses. Please feel free to read through the conversation…"
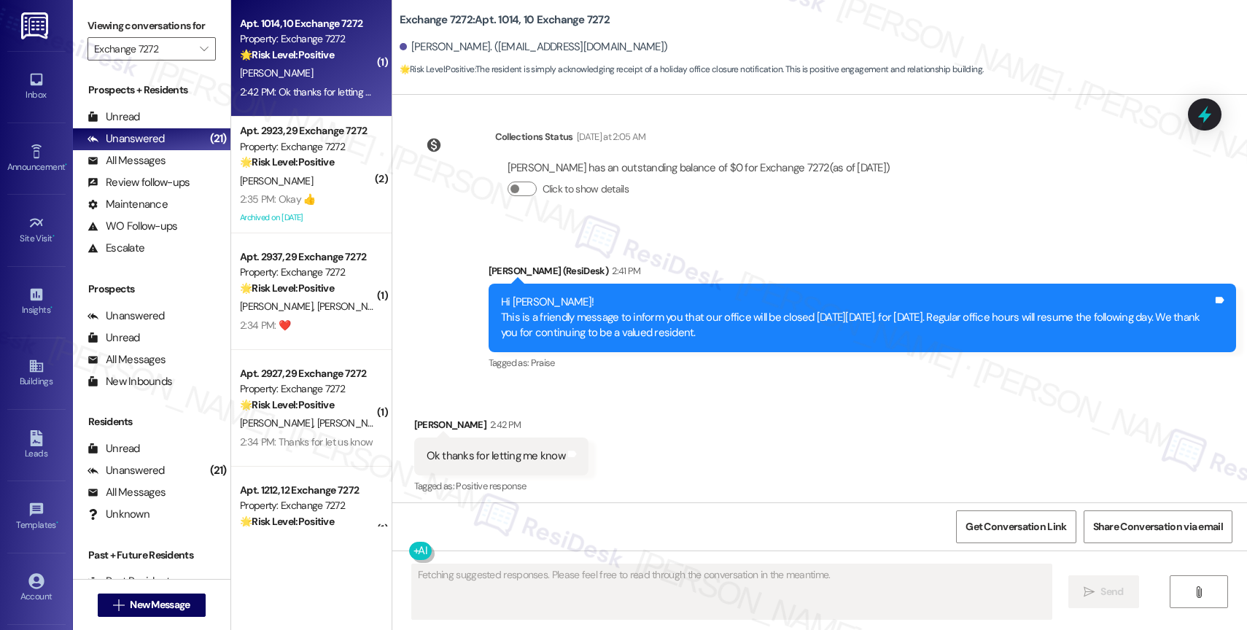
scroll to position [284, 0]
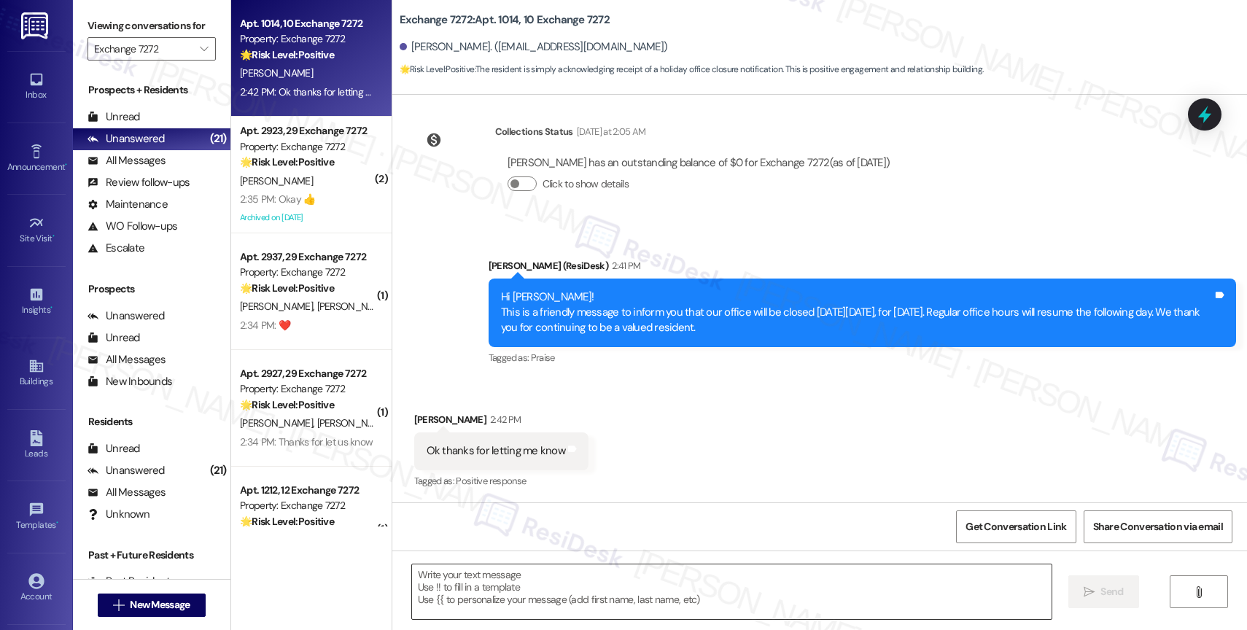
click at [474, 584] on textarea at bounding box center [732, 592] width 640 height 55
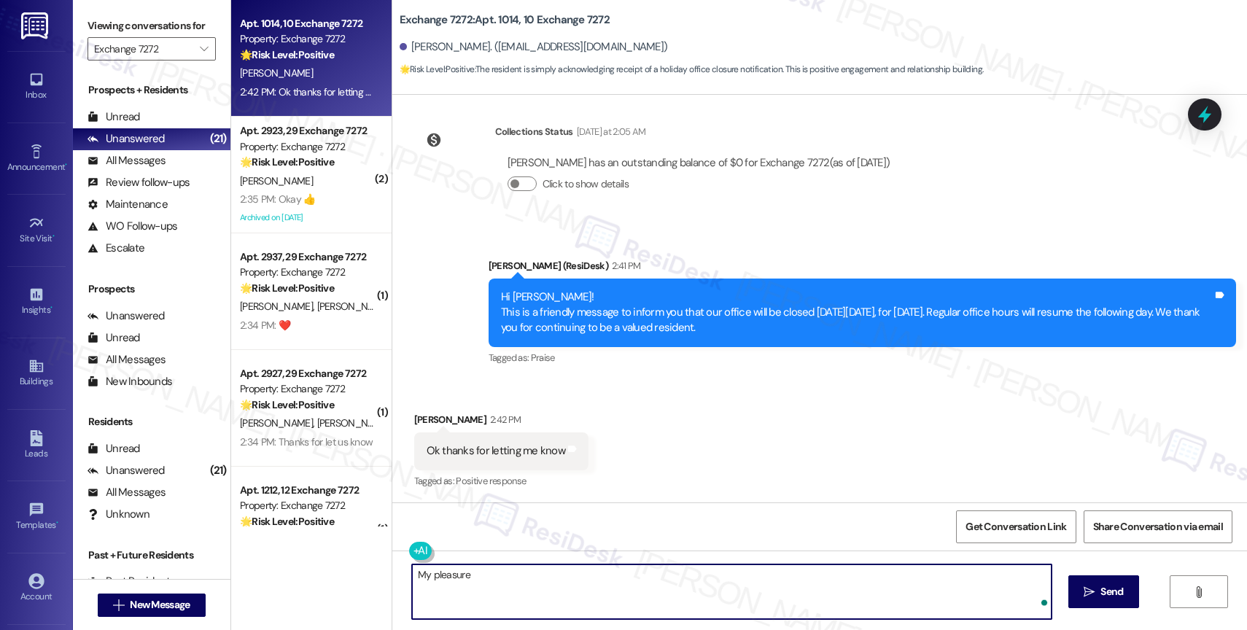
type textarea "My pleasure!"
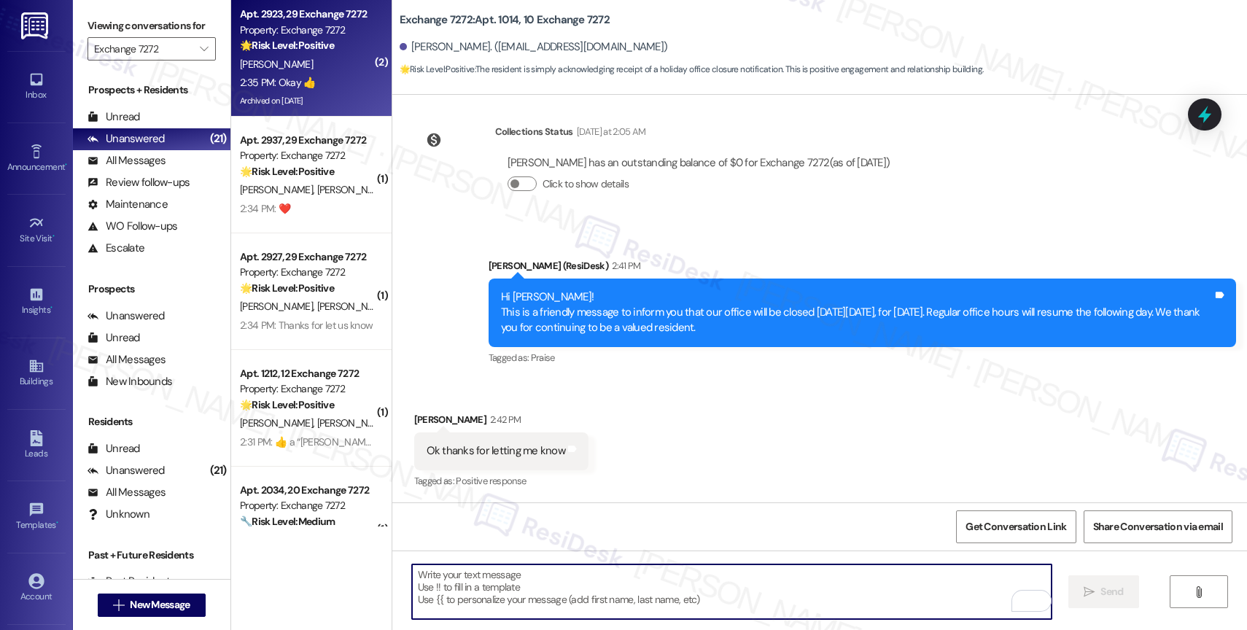
click at [322, 48] on div "🌟 Risk Level: Positive The resident is simply acknowledging a notification abou…" at bounding box center [307, 45] width 135 height 15
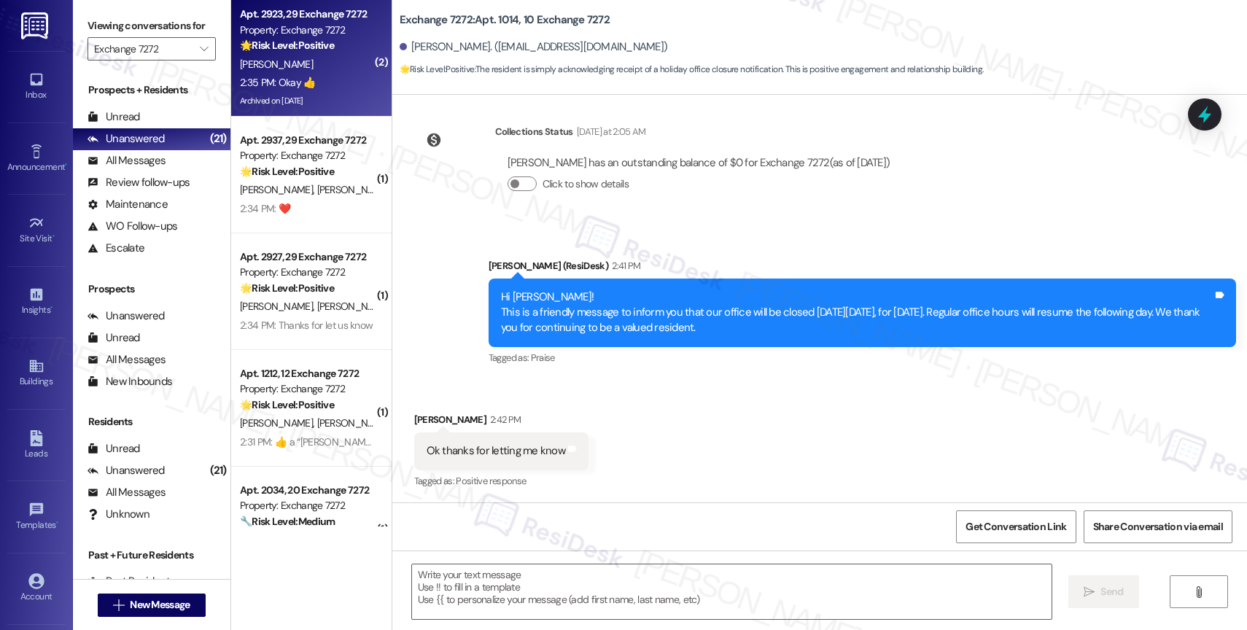
type textarea "Fetching suggested responses. Please feel free to read through the conversation…"
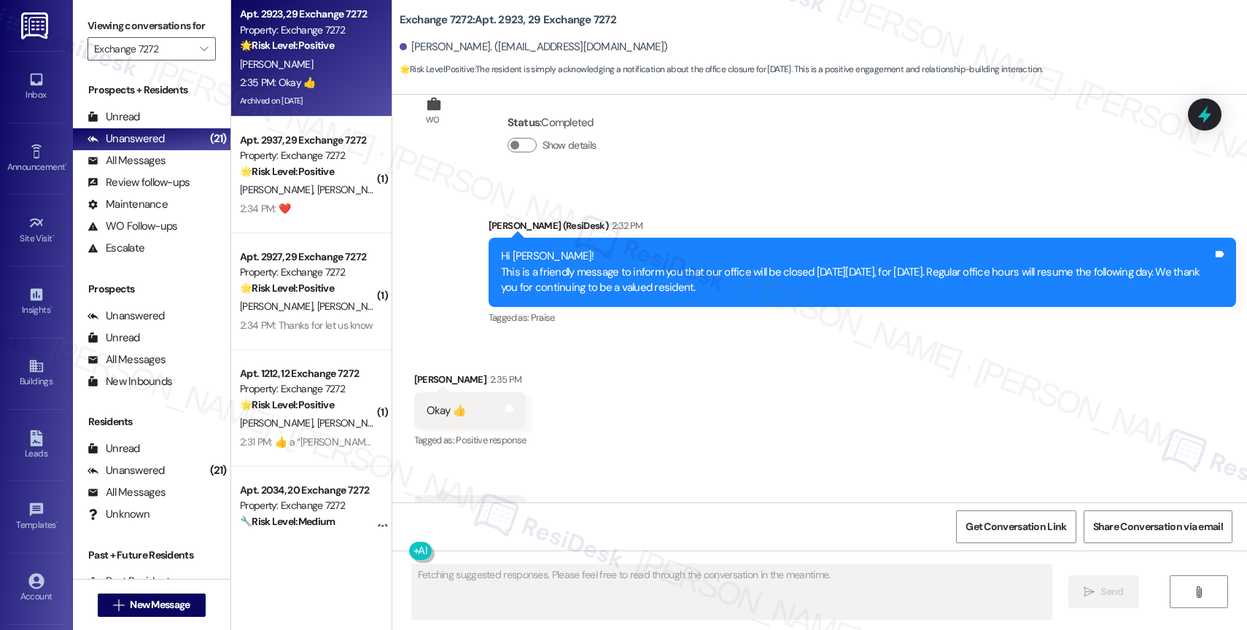
scroll to position [7520, 0]
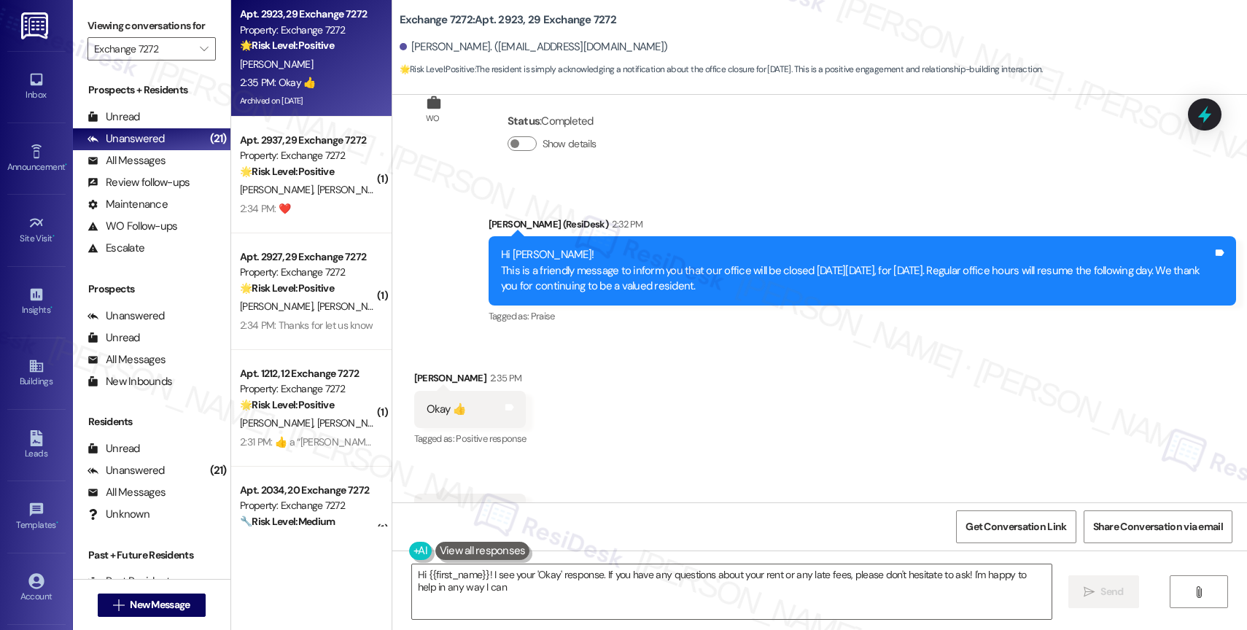
type textarea "Hi {{first_name}}! I see your 'Okay' response. If you have any questions about …"
drag, startPoint x: 443, startPoint y: 451, endPoint x: 468, endPoint y: 456, distance: 26.0
click at [468, 494] on div "Okay 👍 Tags and notes" at bounding box center [470, 512] width 112 height 37
copy div "👍"
click at [456, 589] on textarea "Hi {{first_name}}! I see your 'Okay' response. If you have any questions about …" at bounding box center [732, 592] width 640 height 55
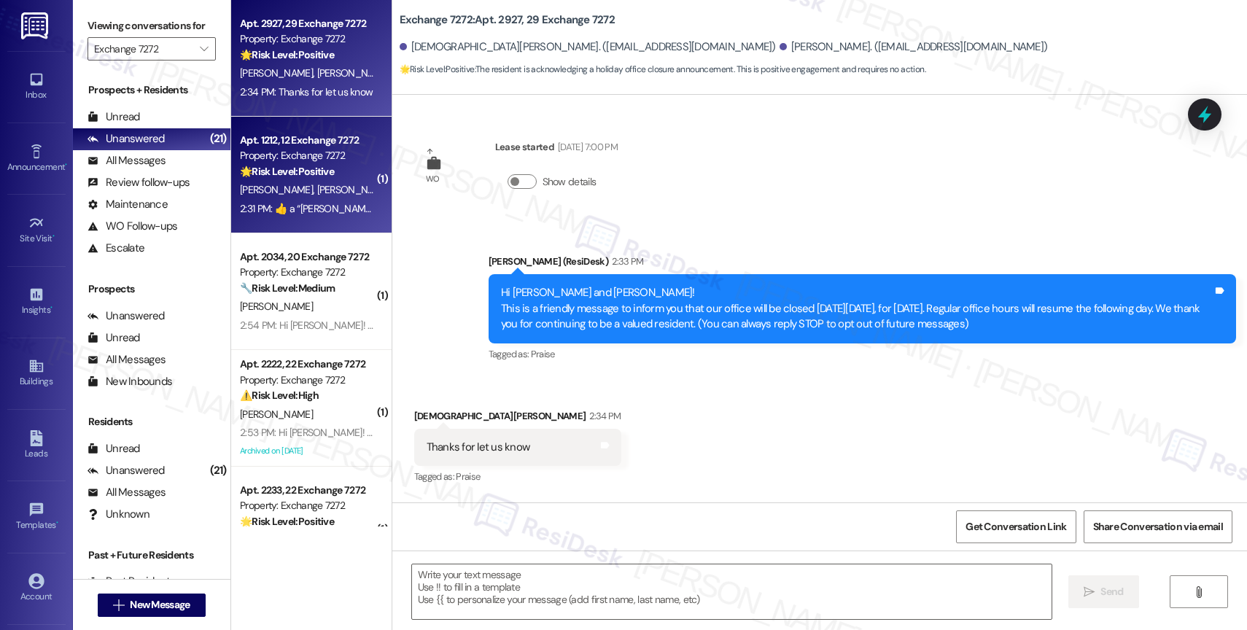
click at [322, 171] on strong "🌟 Risk Level: Positive" at bounding box center [287, 171] width 94 height 13
type textarea "Fetching suggested responses. Please feel free to read through the conversation…"
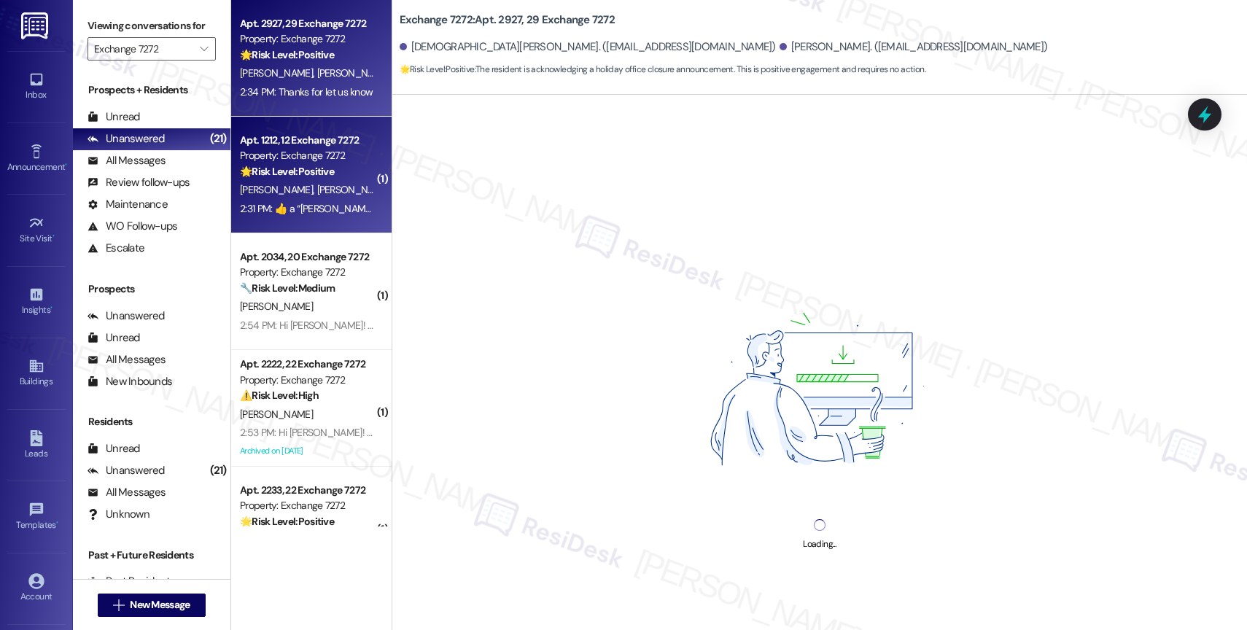
click at [322, 83] on div "2:34 PM: Thanks for let us know 2:34 PM: Thanks for let us know" at bounding box center [308, 92] width 138 height 18
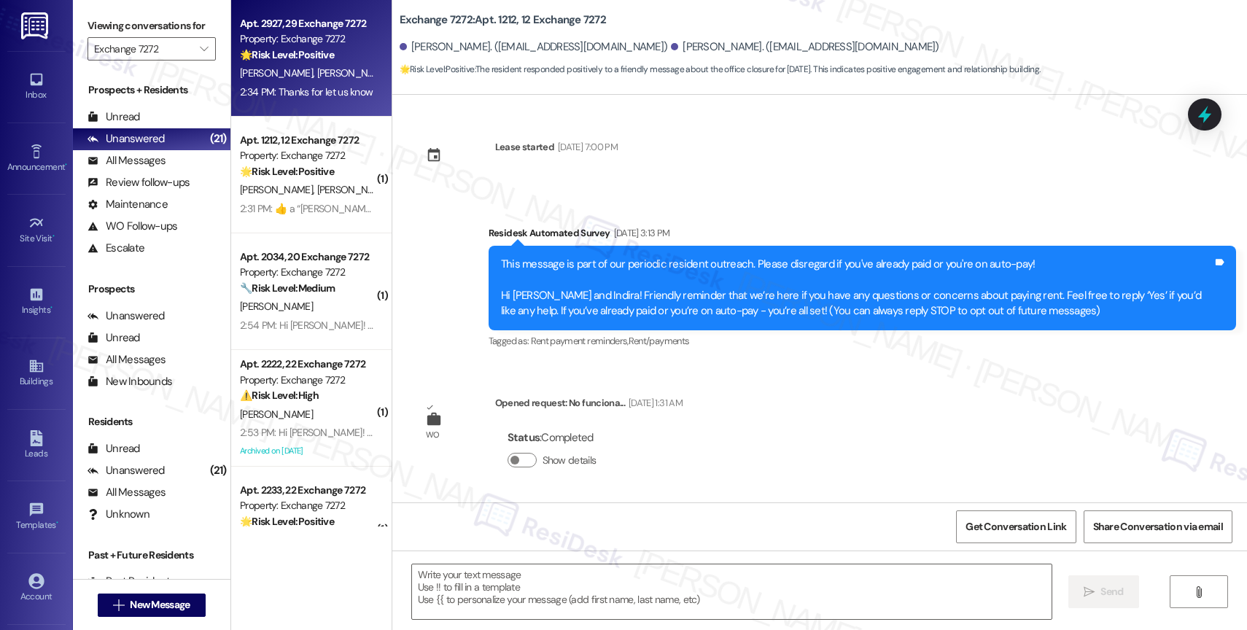
type textarea "Fetching suggested responses. Please feel free to read through the conversation…"
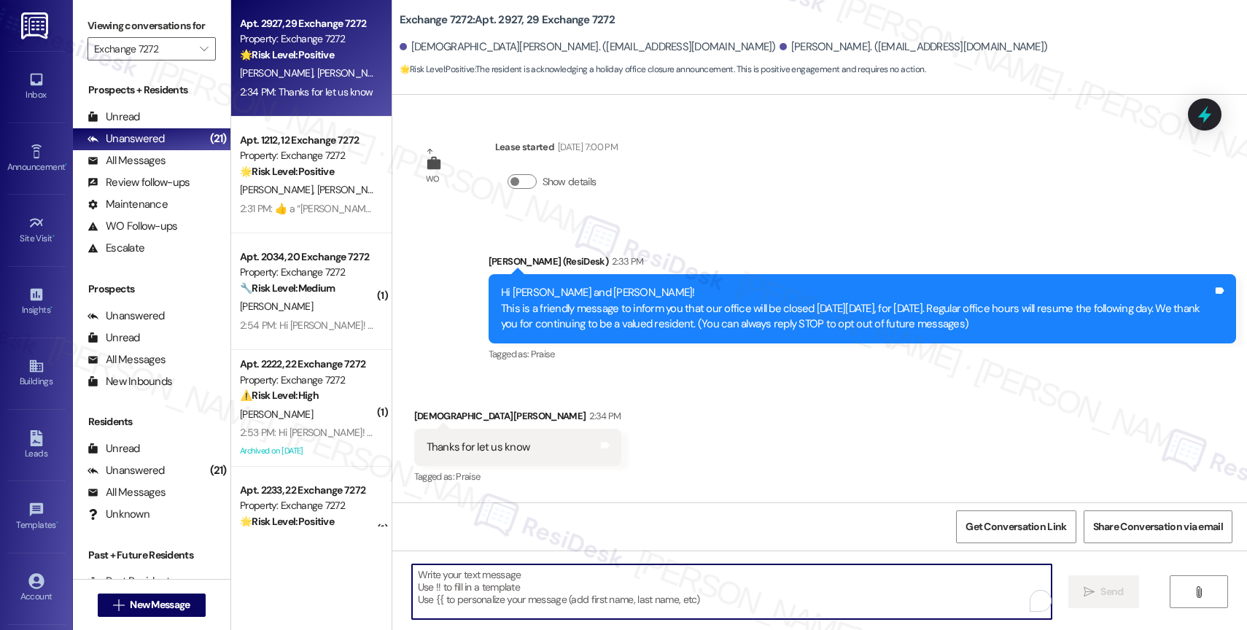
click at [496, 583] on textarea "To enrich screen reader interactions, please activate Accessibility in Grammarl…" at bounding box center [732, 592] width 640 height 55
click at [497, 591] on textarea "To enrich screen reader interactions, please activate Accessibility in Grammarl…" at bounding box center [732, 592] width 640 height 55
type textarea "You are welcome!"
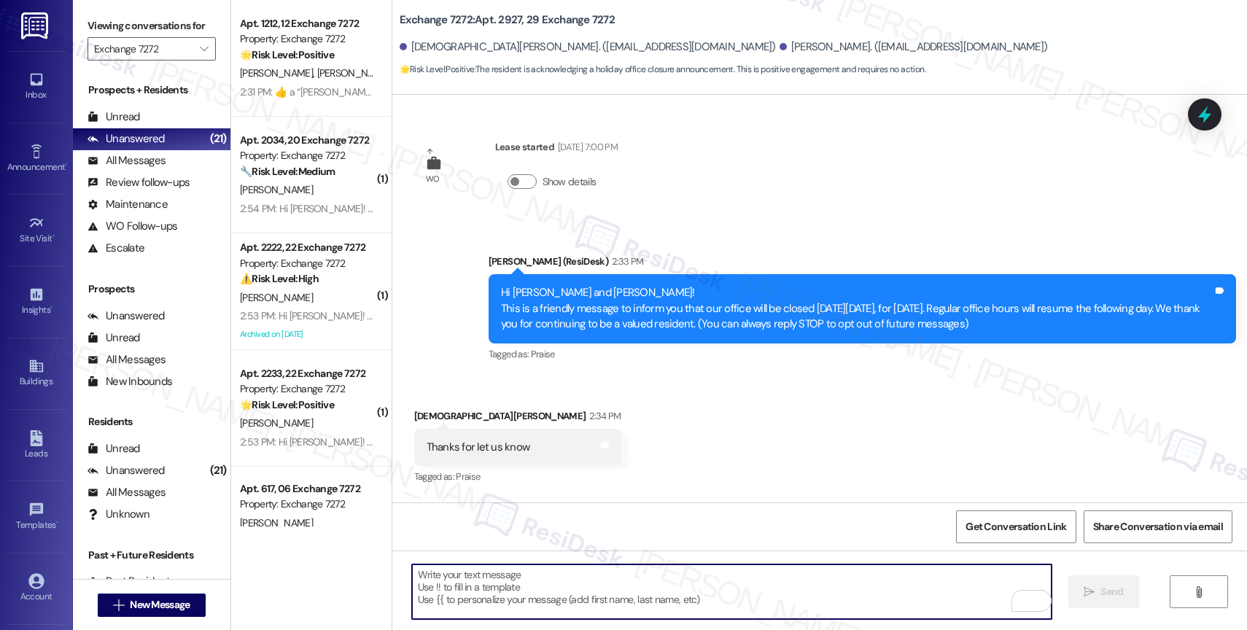
scroll to position [98, 0]
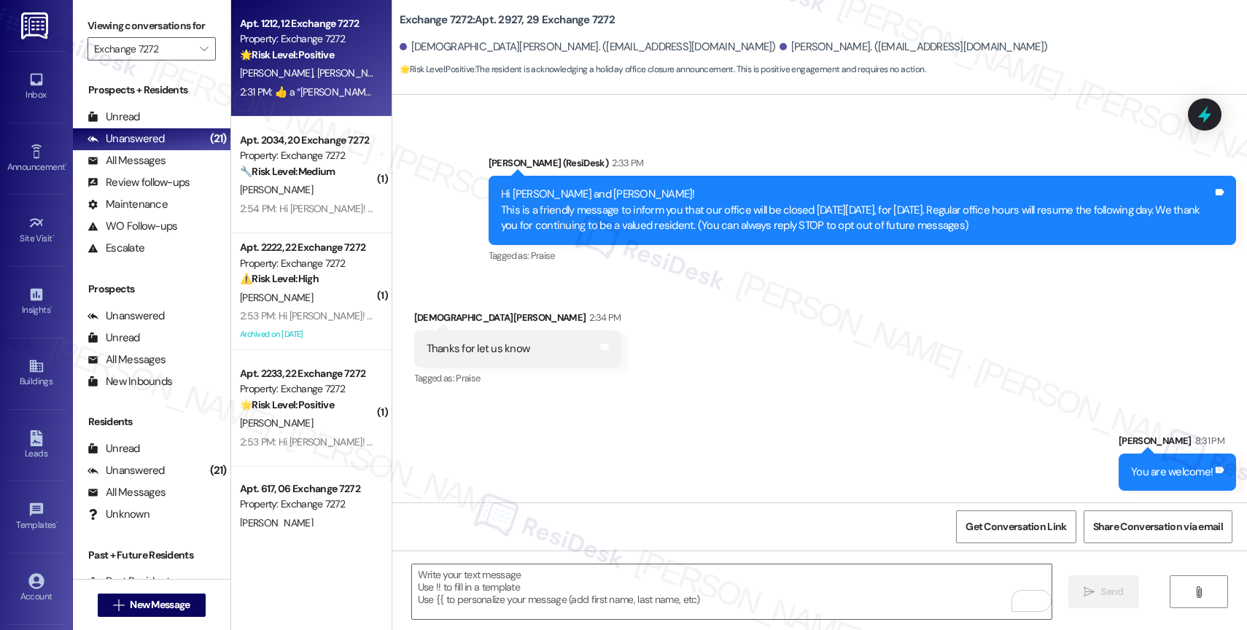
click at [300, 58] on strong "🌟 Risk Level: Positive" at bounding box center [287, 54] width 94 height 13
type textarea "Fetching suggested responses. Please feel free to read through the conversation…"
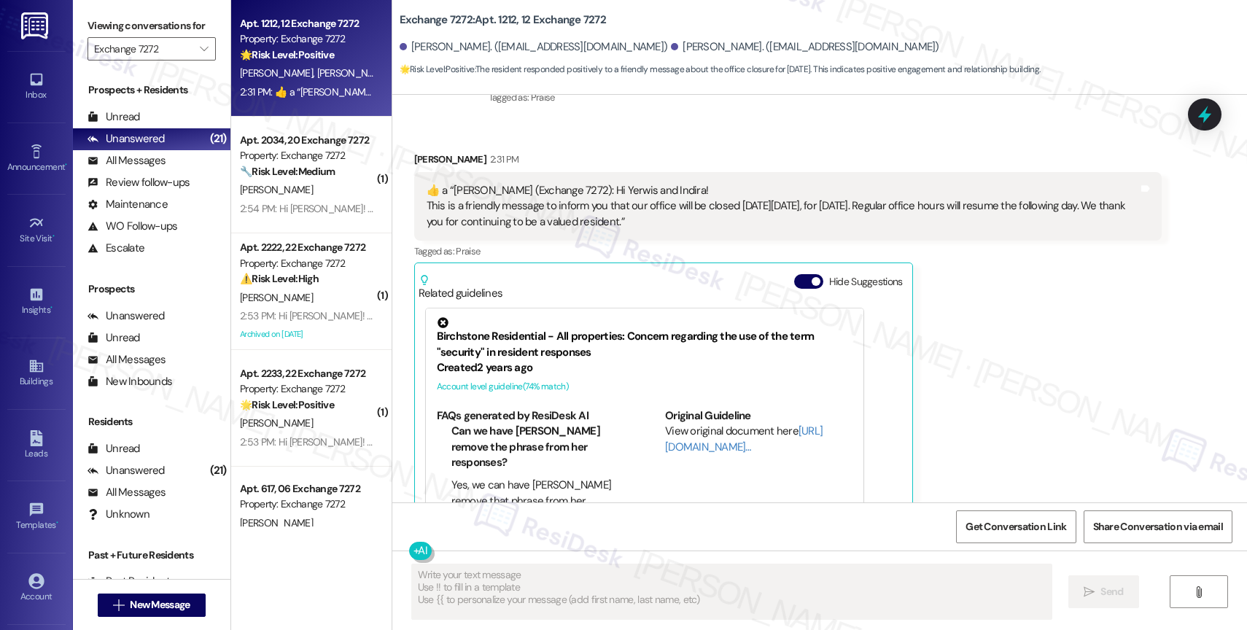
scroll to position [3875, 0]
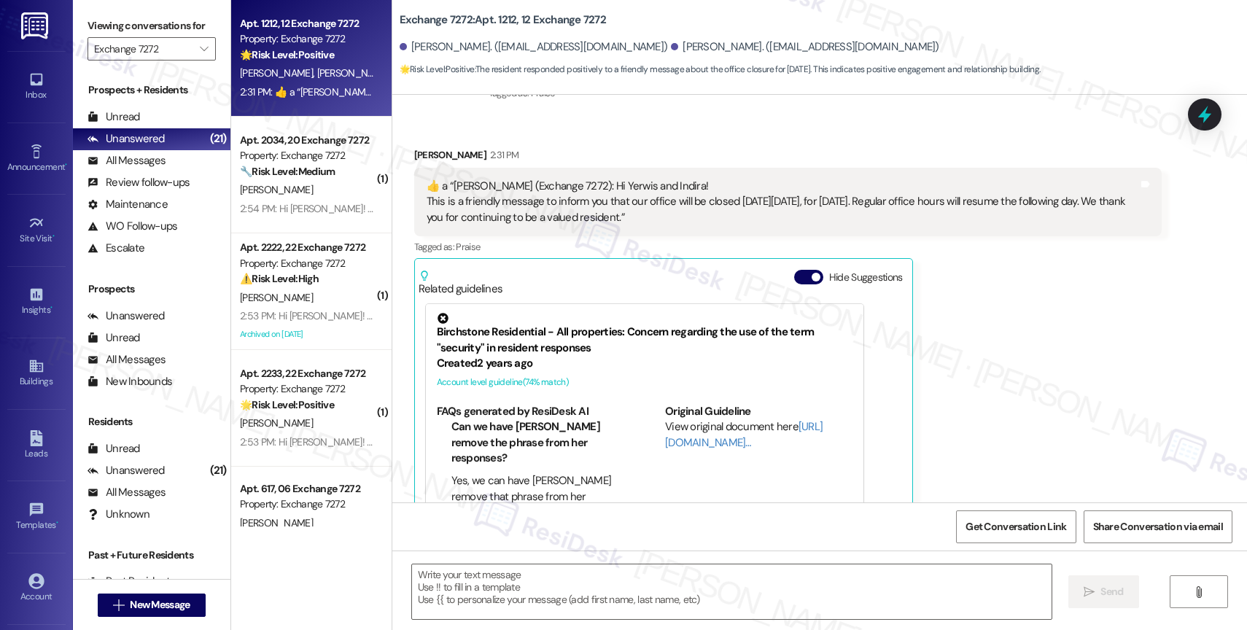
click at [781, 263] on div "Related guidelines Hide Suggestions" at bounding box center [664, 280] width 490 height 34
click at [794, 270] on button "Hide Suggestions" at bounding box center [808, 277] width 29 height 15
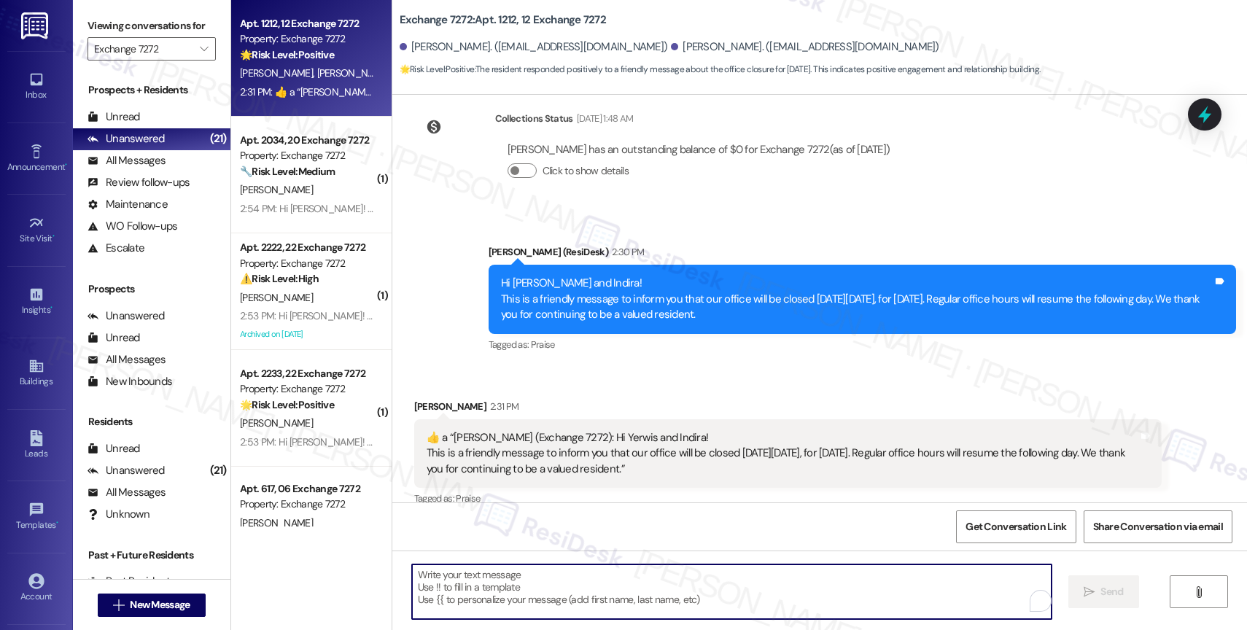
click at [492, 599] on textarea "To enrich screen reader interactions, please activate Accessibility in Grammarl…" at bounding box center [732, 592] width 640 height 55
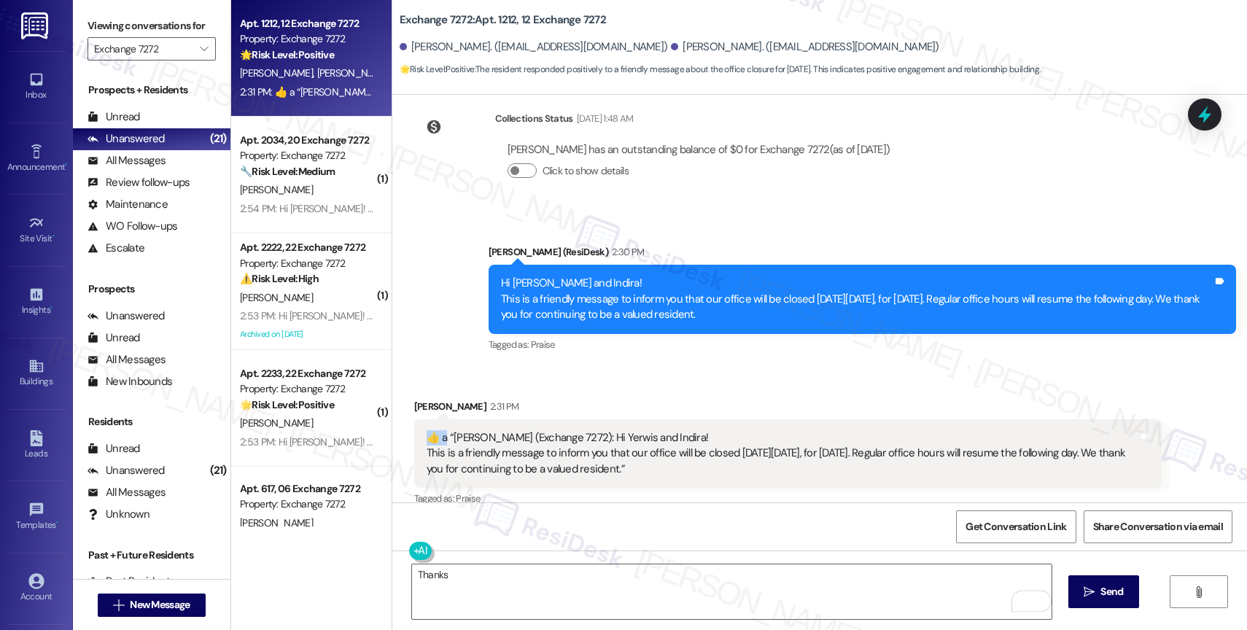
drag, startPoint x: 427, startPoint y: 379, endPoint x: 414, endPoint y: 379, distance: 13.1
click at [425, 430] on div "​👍​ a “ [PERSON_NAME] (Exchange 7272): Hi Yerwis and Indira! This is a friendly…" at bounding box center [782, 453] width 715 height 47
copy div "​👍​ a"
click at [505, 592] on textarea "Thanks" at bounding box center [732, 592] width 640 height 55
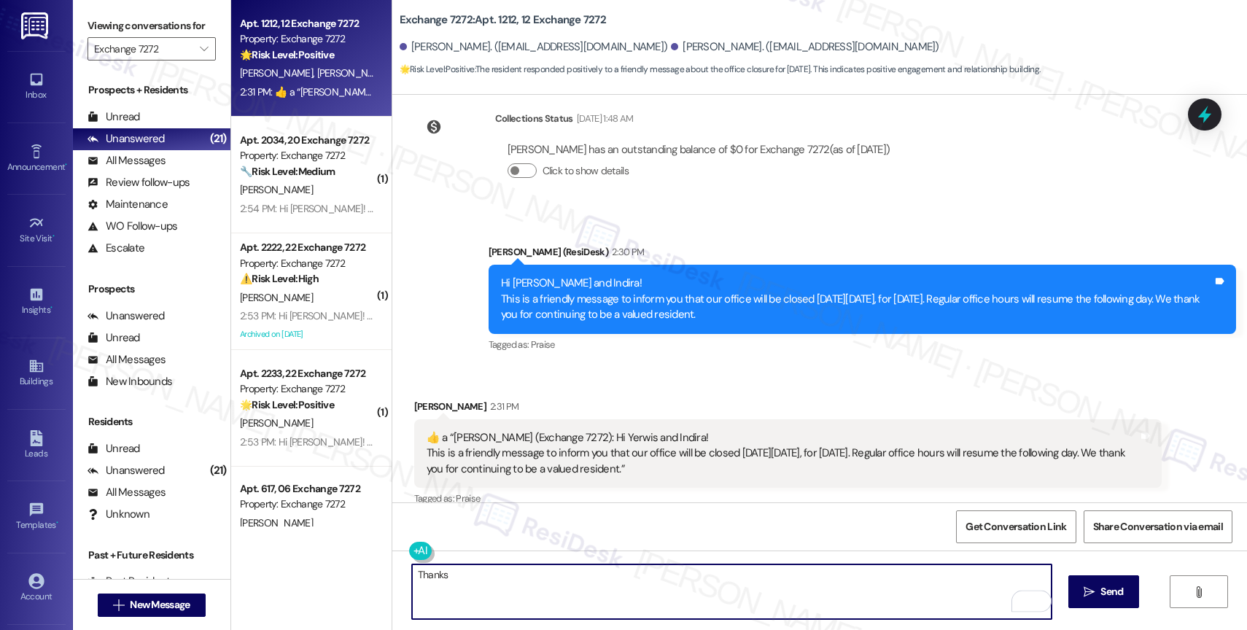
paste textarea "​👍​"
type textarea "Thanks  ​👍​"
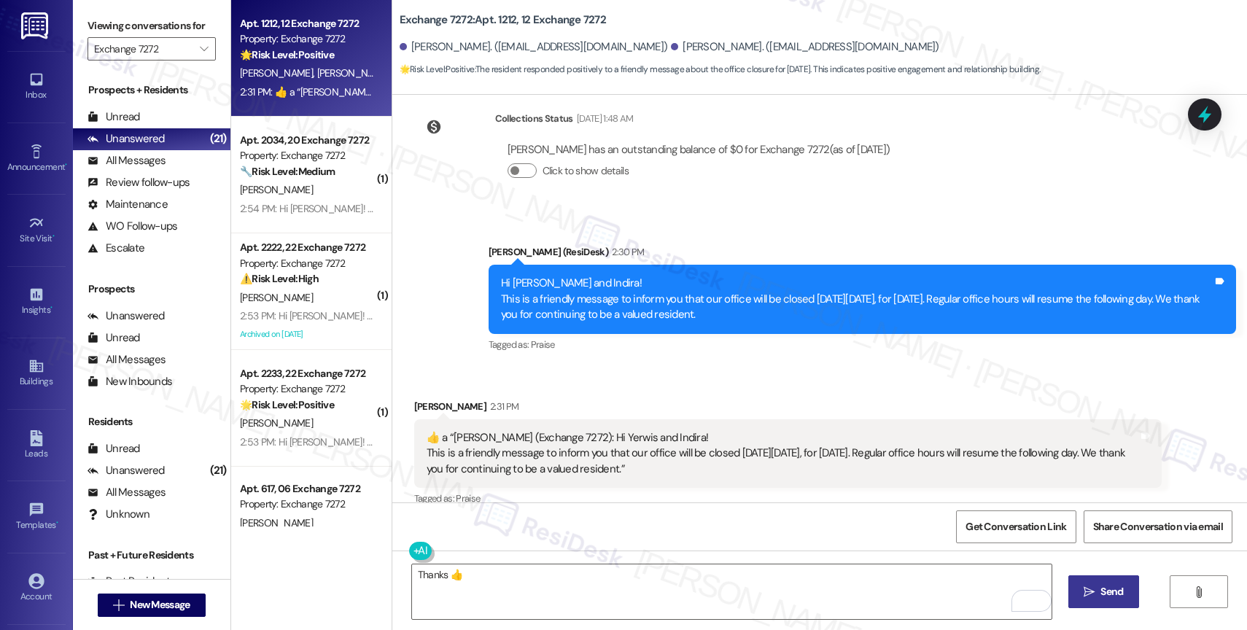
click at [1104, 600] on button " Send" at bounding box center [1104, 592] width 71 height 33
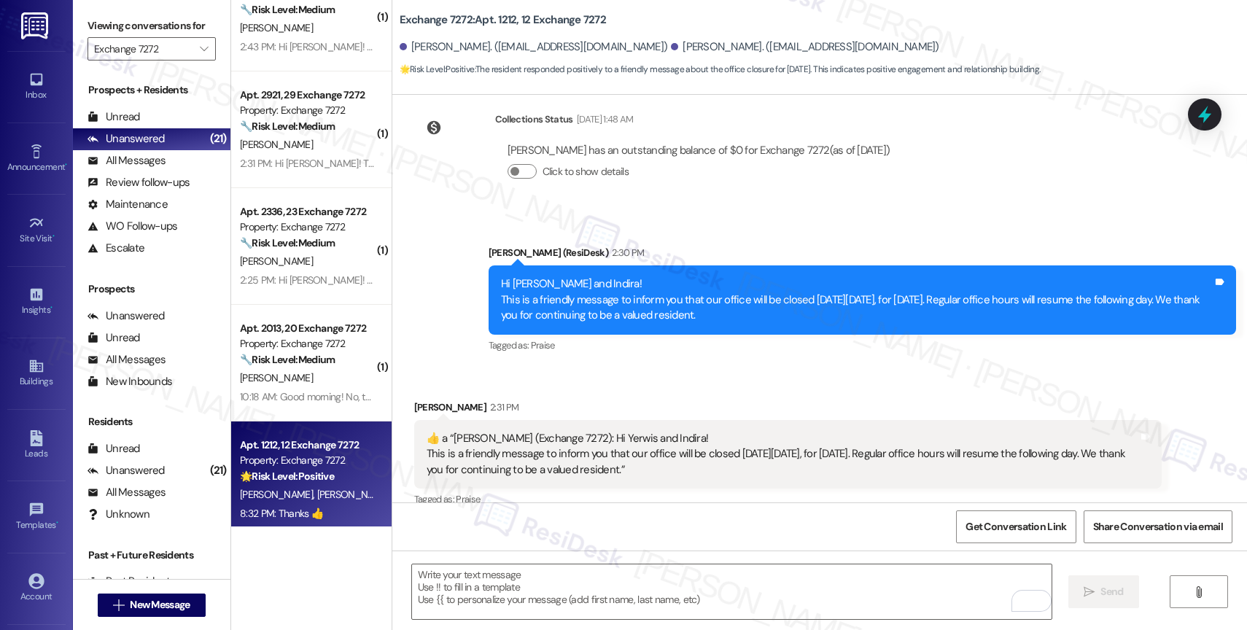
scroll to position [1924, 0]
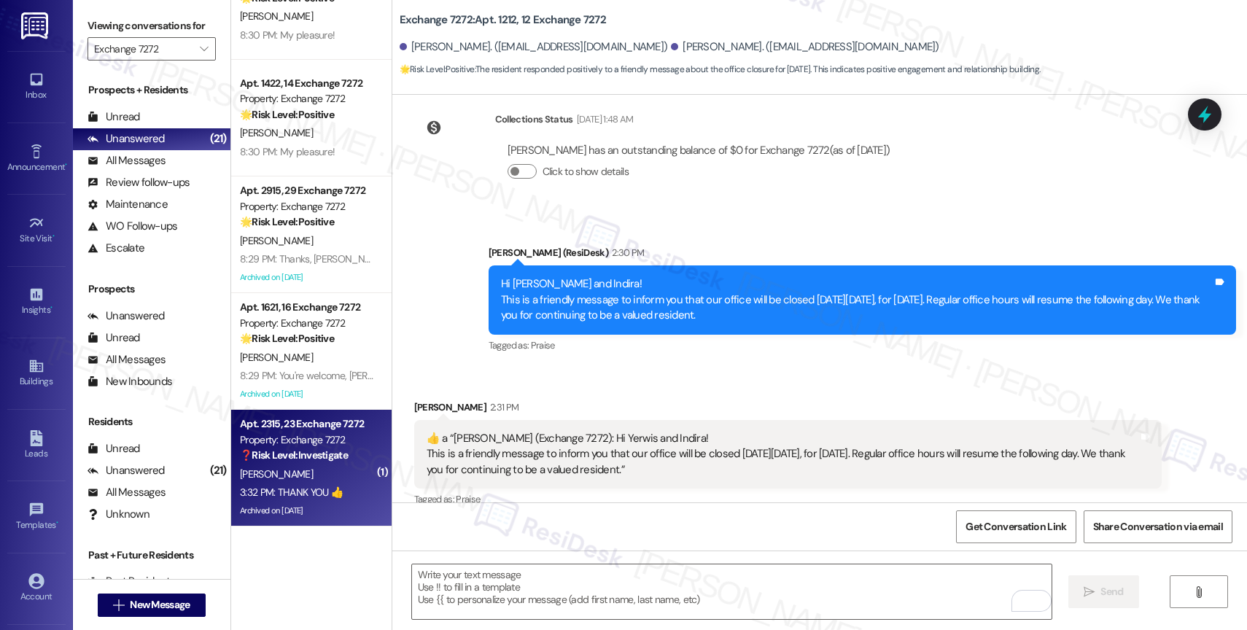
click at [309, 473] on div "[PERSON_NAME]" at bounding box center [308, 474] width 138 height 18
type textarea "Fetching suggested responses. Please feel free to read through the conversation…"
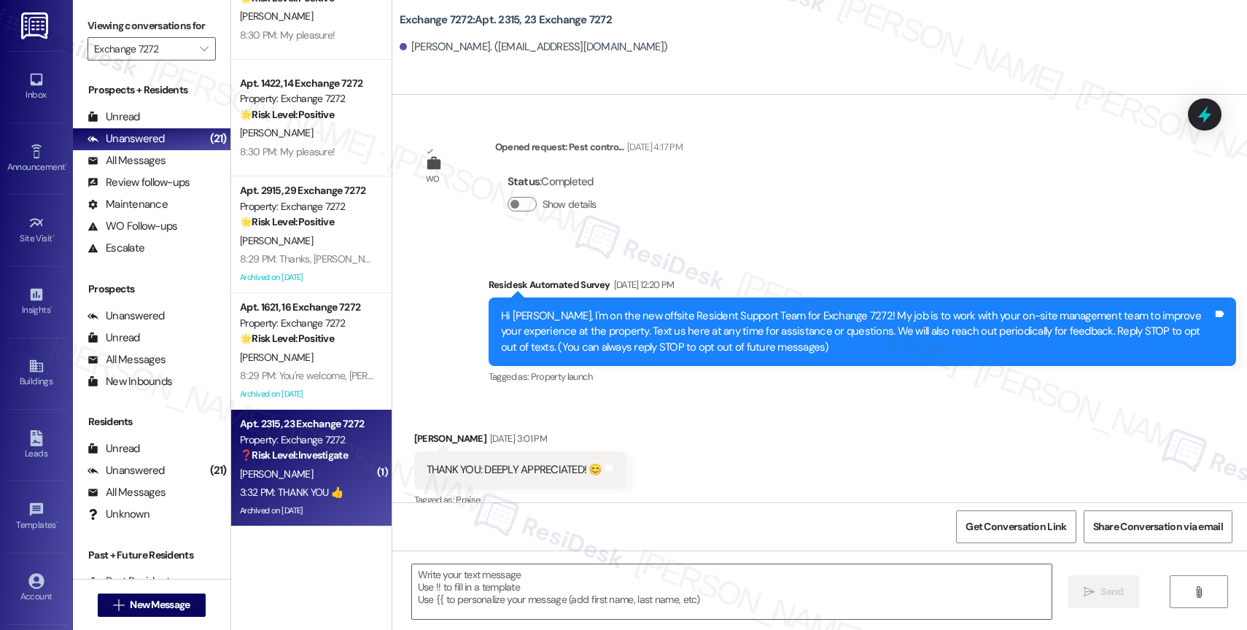
scroll to position [21924, 0]
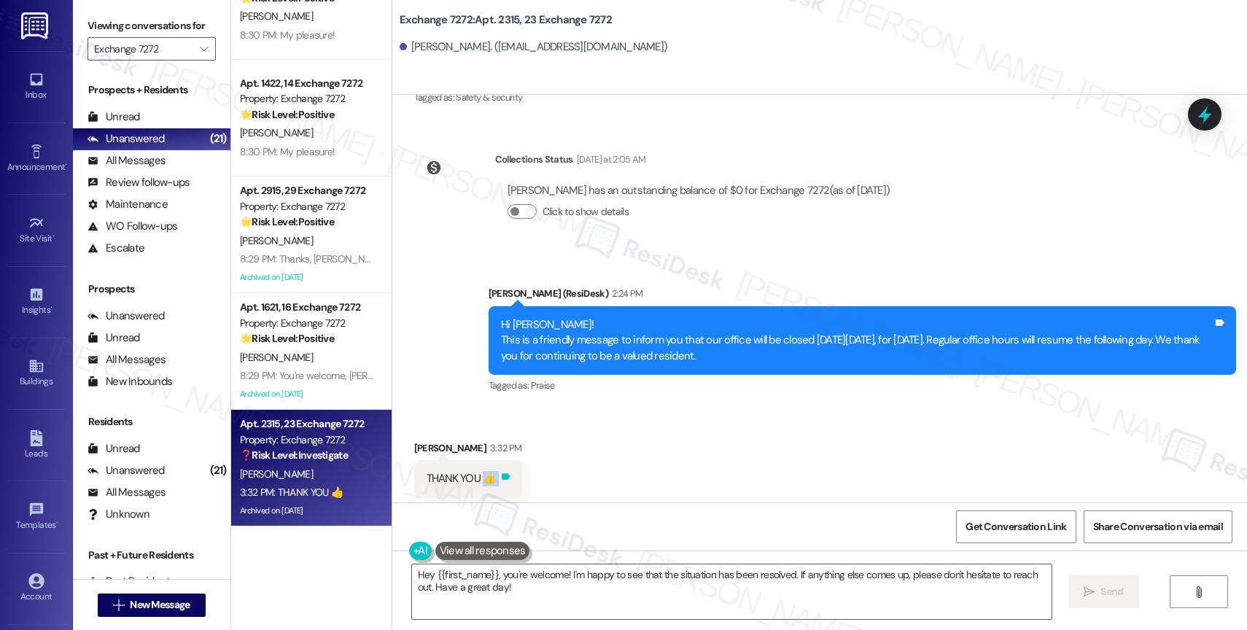
drag, startPoint x: 471, startPoint y: 449, endPoint x: 489, endPoint y: 454, distance: 19.1
click at [489, 460] on div "THANK YOU 👍 Tags and notes" at bounding box center [468, 478] width 108 height 37
copy div "👍 Tags and notes"
drag, startPoint x: 647, startPoint y: 462, endPoint x: 636, endPoint y: 476, distance: 17.7
click at [647, 462] on div "Received via SMS [PERSON_NAME] 3:32 PM THANK YOU 👍 Tags and notes Tagged as: Pr…" at bounding box center [819, 469] width 855 height 123
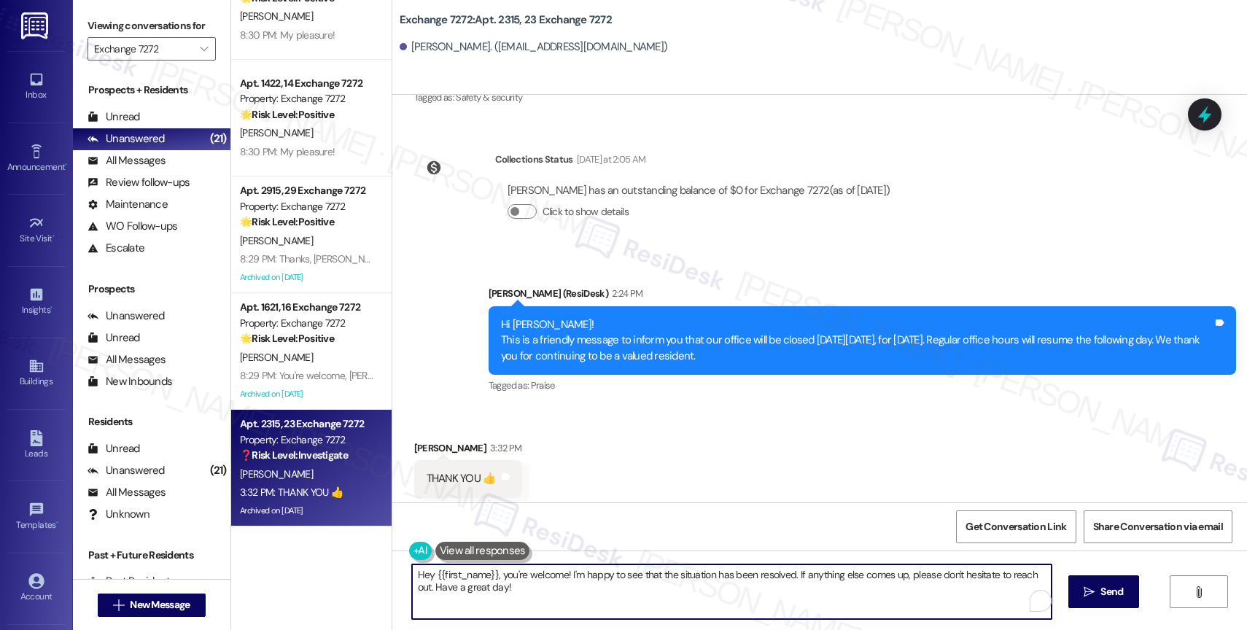
click at [521, 589] on textarea "Hey {{first_name}}, you're welcome! I'm happy to see that the situation has bee…" at bounding box center [732, 592] width 640 height 55
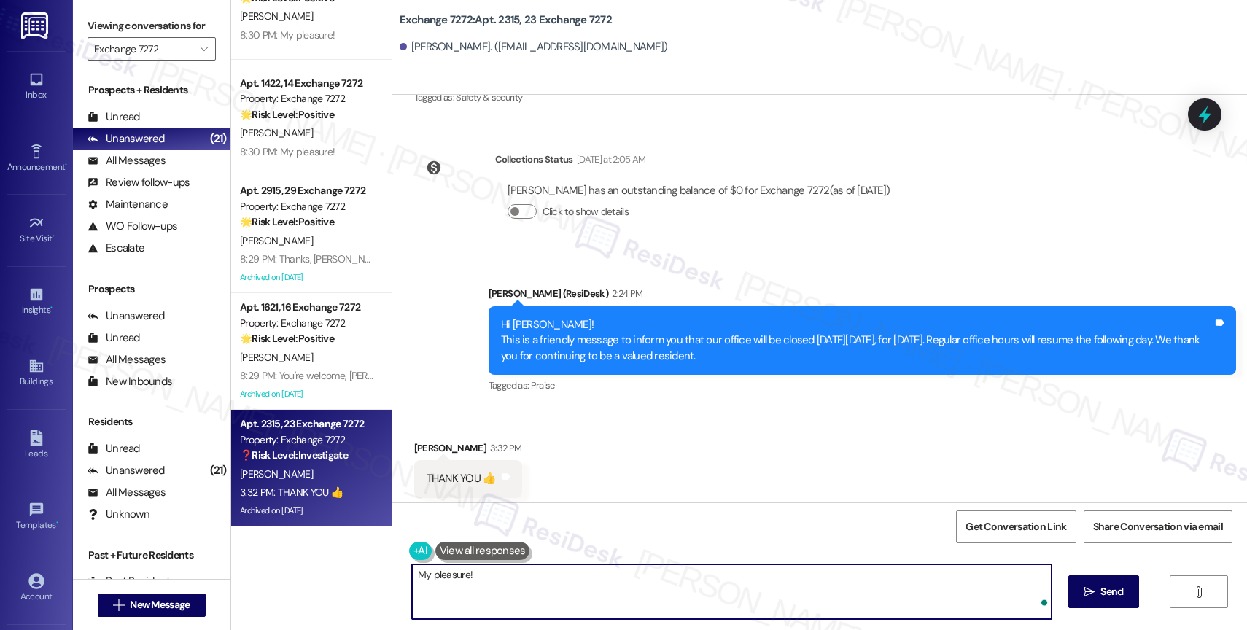
paste textarea "👍"
drag, startPoint x: 1047, startPoint y: 582, endPoint x: 1055, endPoint y: 586, distance: 8.8
click at [1047, 582] on textarea "My pleasure! 👍" at bounding box center [732, 592] width 640 height 55
type textarea "My pleasure! 👍"
click at [1148, 606] on div "My pleasure! 👍  Send " at bounding box center [819, 605] width 855 height 109
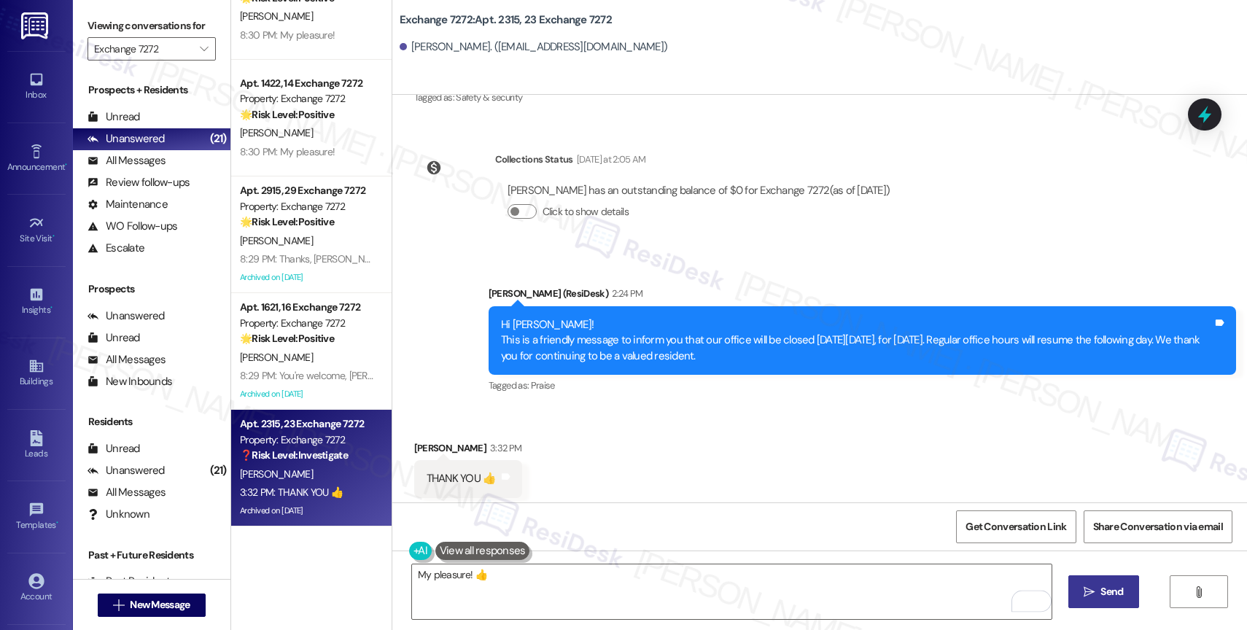
click at [1101, 592] on span "Send" at bounding box center [1112, 591] width 23 height 15
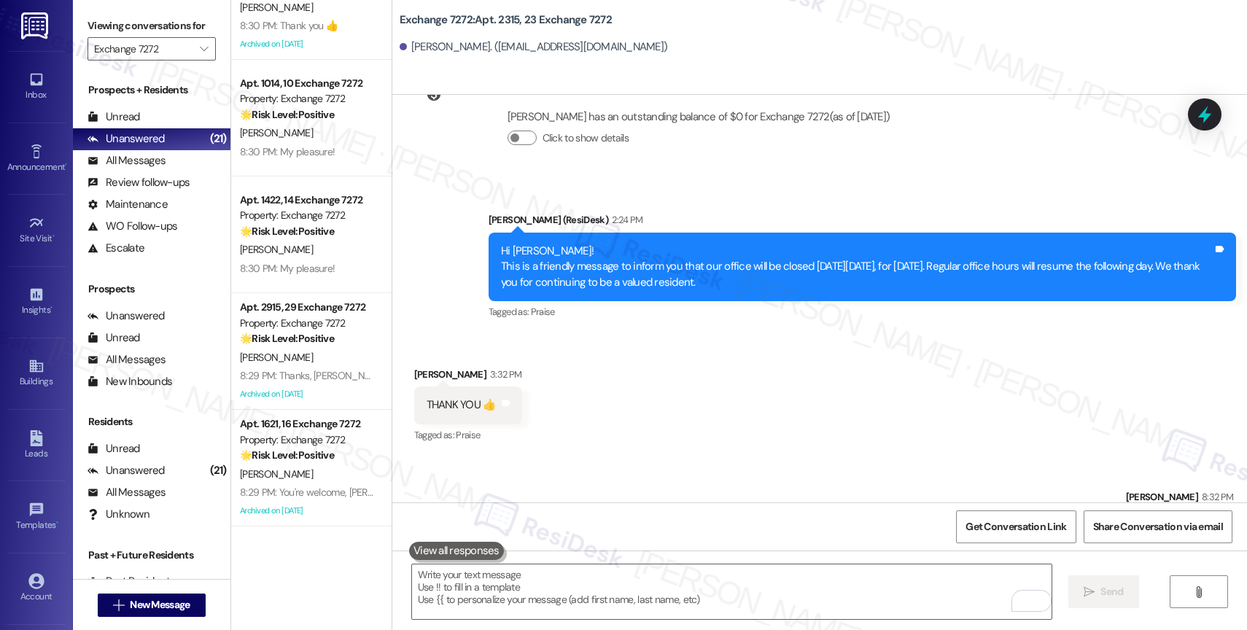
scroll to position [22025, 0]
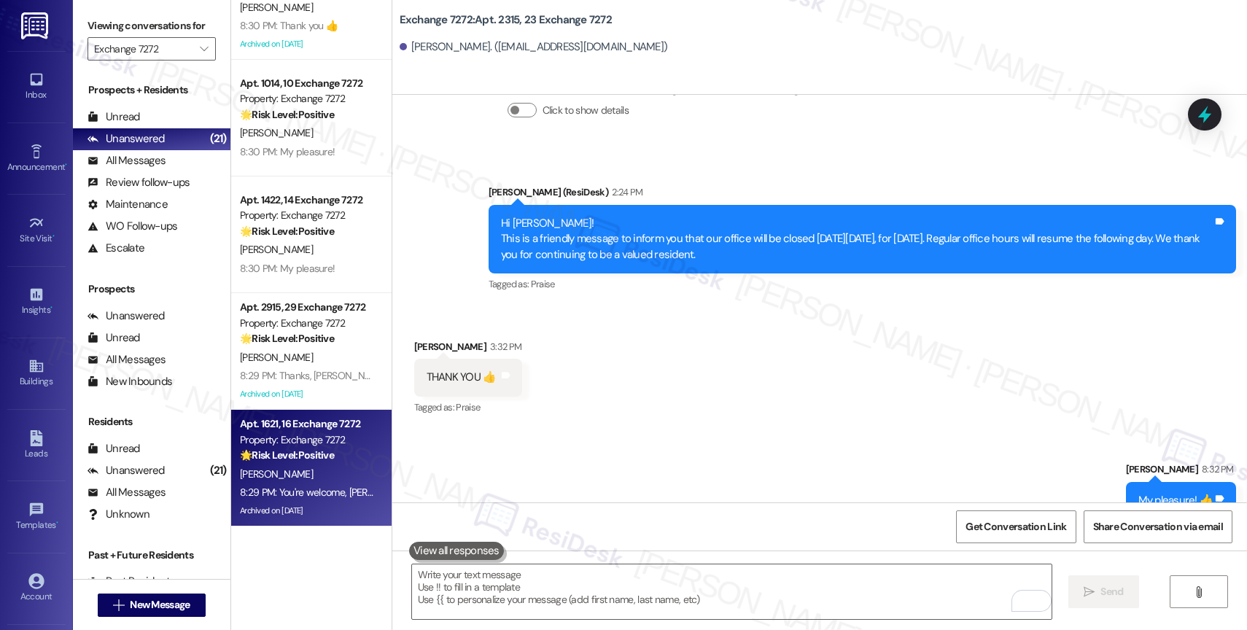
click at [293, 446] on div "Property: Exchange 7272" at bounding box center [307, 440] width 135 height 15
type textarea "Fetching suggested responses. Please feel free to read through the conversation…"
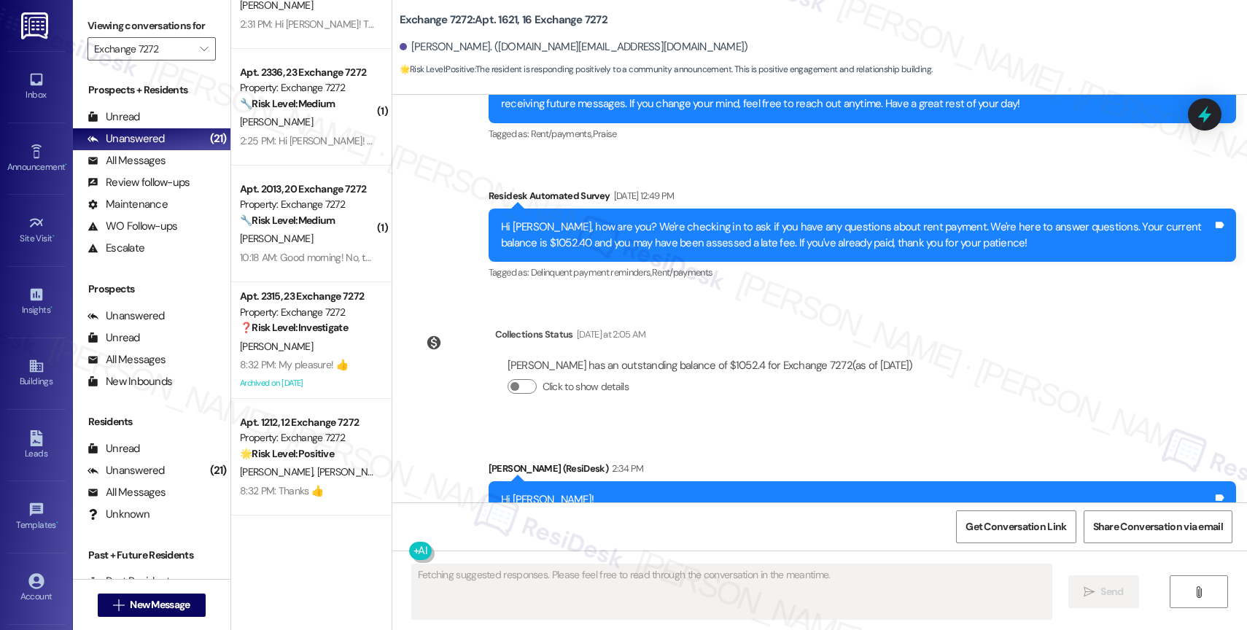
scroll to position [983, 0]
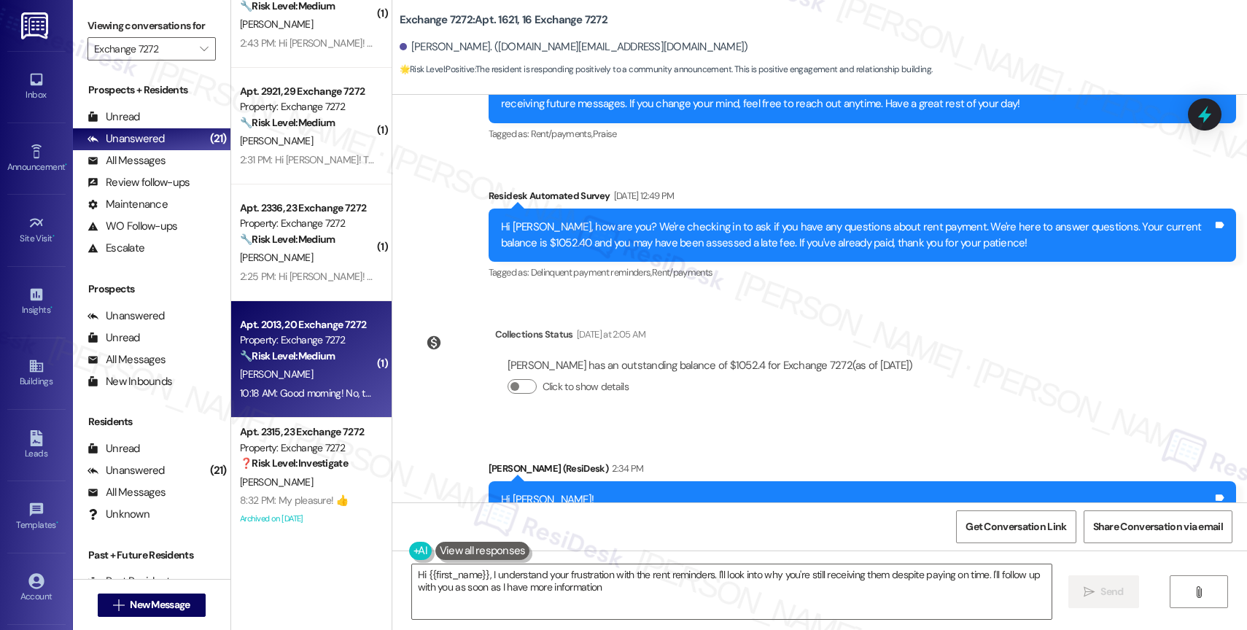
type textarea "Hi {{first_name}}, I understand your frustration with the rent reminders. I'll …"
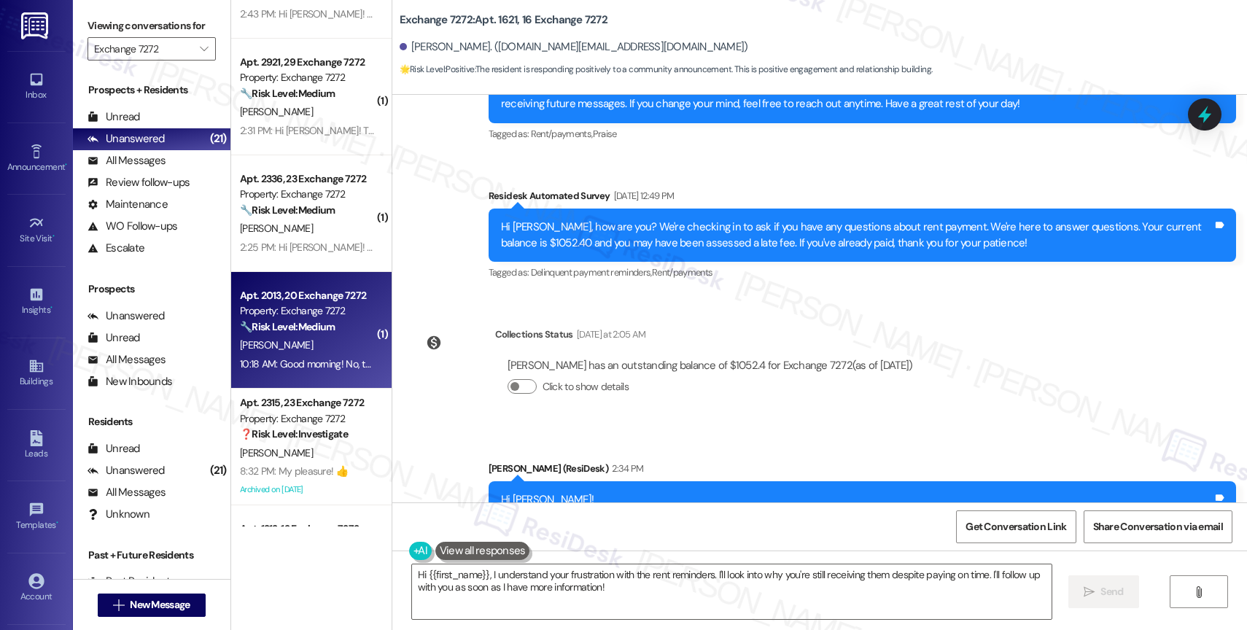
click at [276, 292] on div "Apt. 2013, 20 Exchange 7272" at bounding box center [307, 295] width 135 height 15
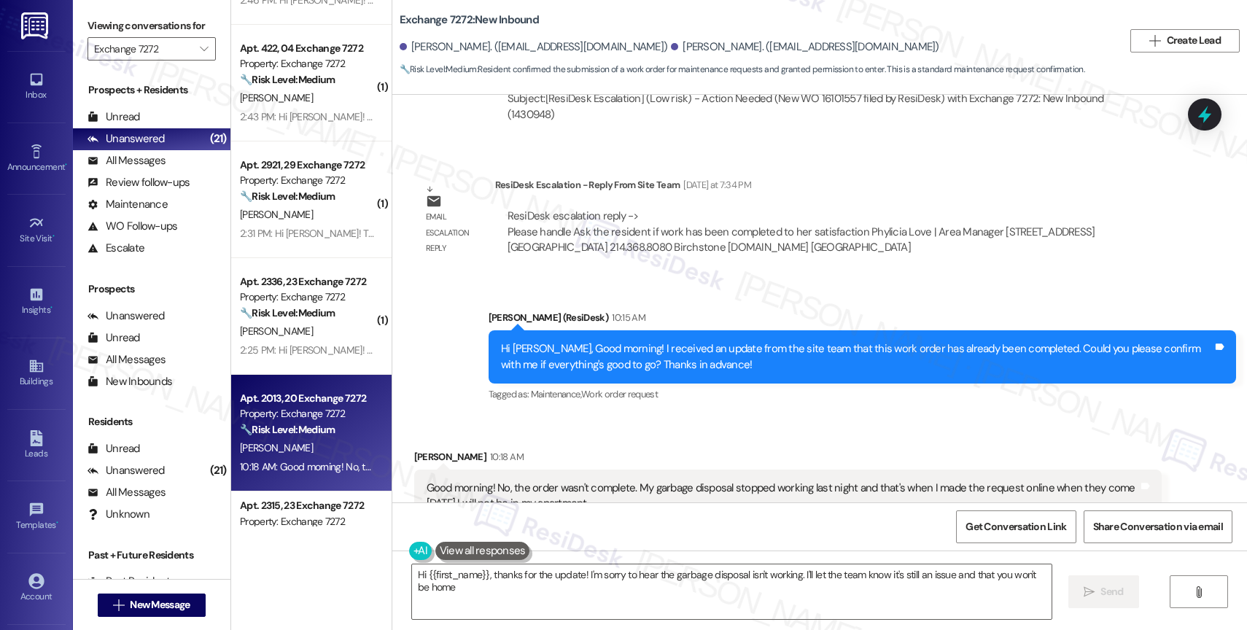
scroll to position [907, 0]
type textarea "Hi {{first_name}}, thanks for the update! I'm sorry to hear the garbage disposa…"
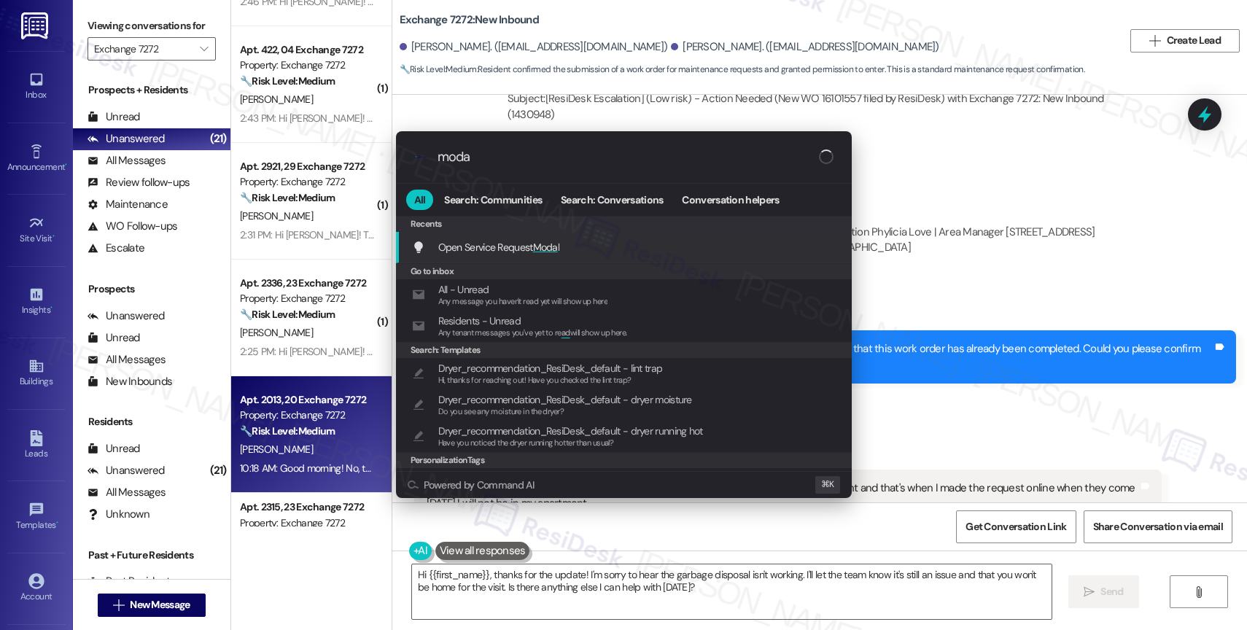
type input "modal"
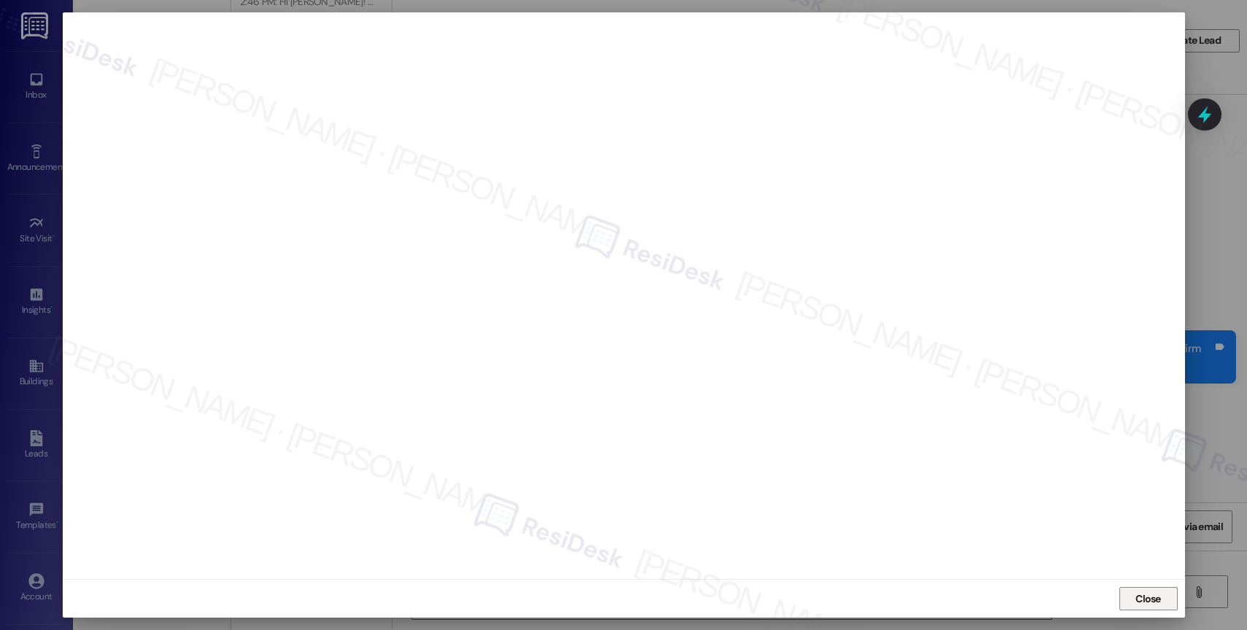
click at [1136, 597] on span "Close" at bounding box center [1149, 599] width 26 height 15
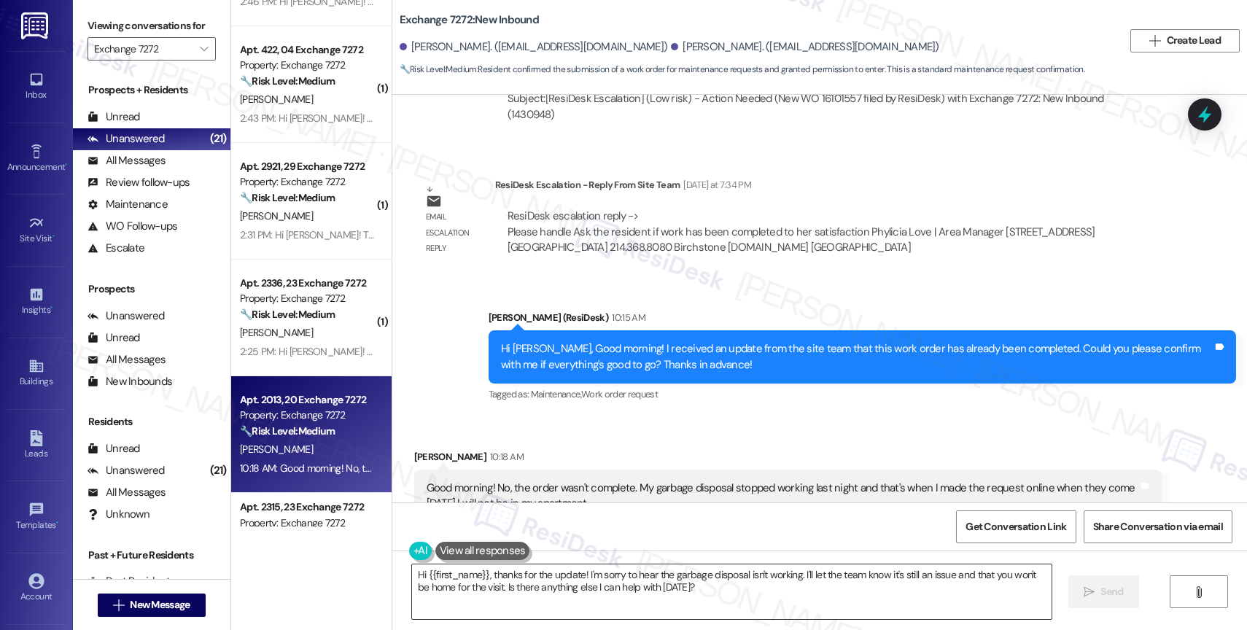
click at [561, 594] on textarea "Hi {{first_name}}, thanks for the update! I'm sorry to hear the garbage disposa…" at bounding box center [732, 592] width 640 height 55
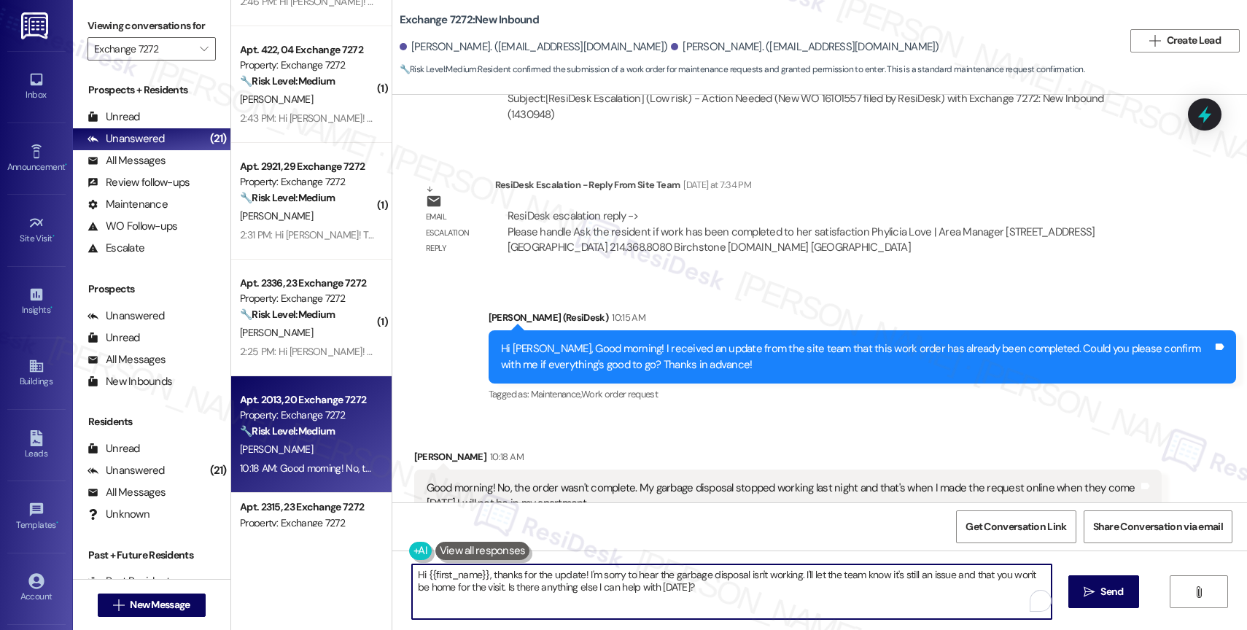
click at [561, 594] on textarea "Hi {{first_name}}, thanks for the update! I'm sorry to hear the garbage disposa…" at bounding box center [732, 592] width 640 height 55
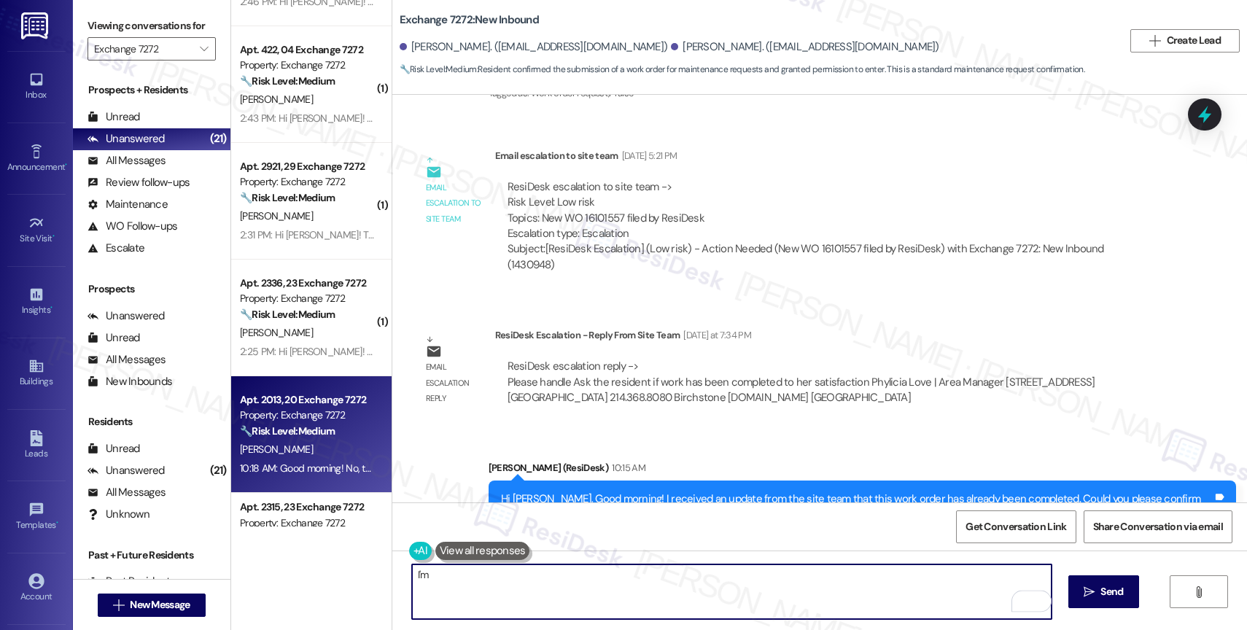
scroll to position [3358, 0]
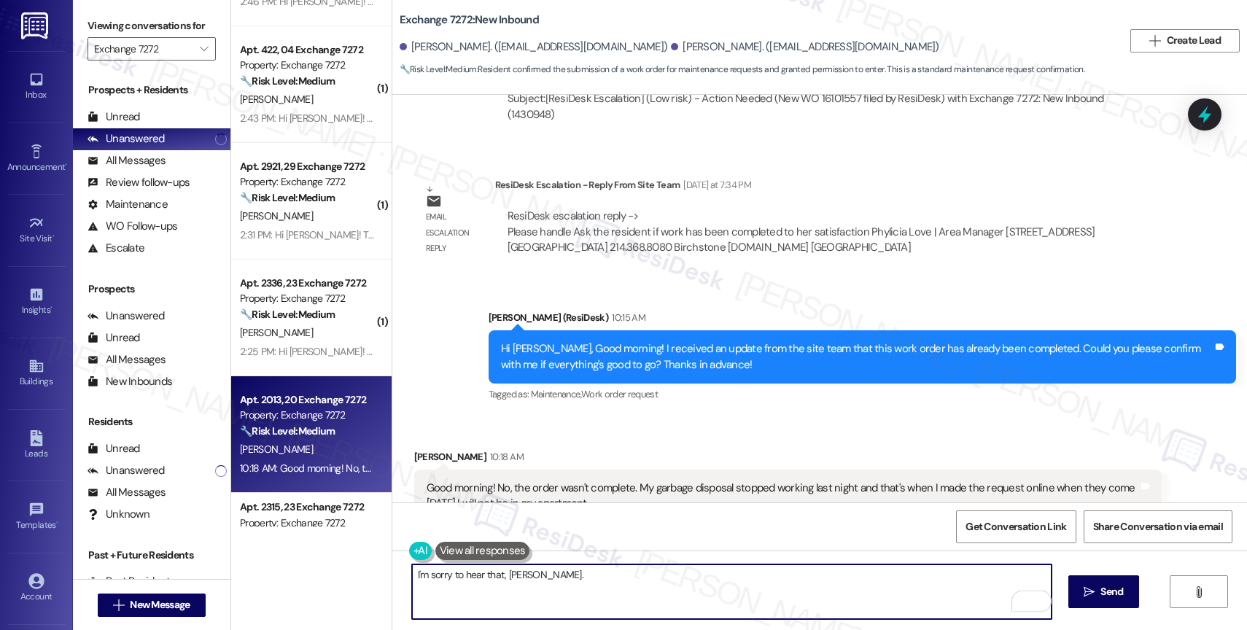
click at [594, 591] on textarea "I'm sorry to hear that, Deidre." at bounding box center [732, 592] width 640 height 55
click at [561, 576] on textarea "I'm sorry to hear that, Deidre." at bounding box center [732, 592] width 640 height 55
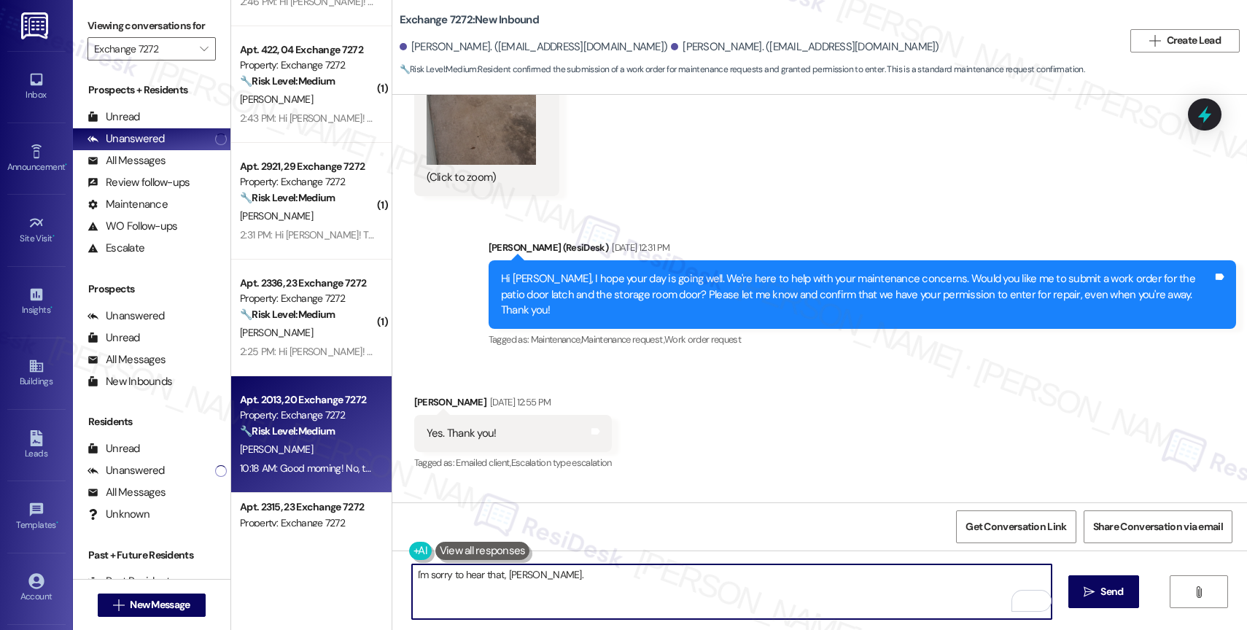
scroll to position [2712, 0]
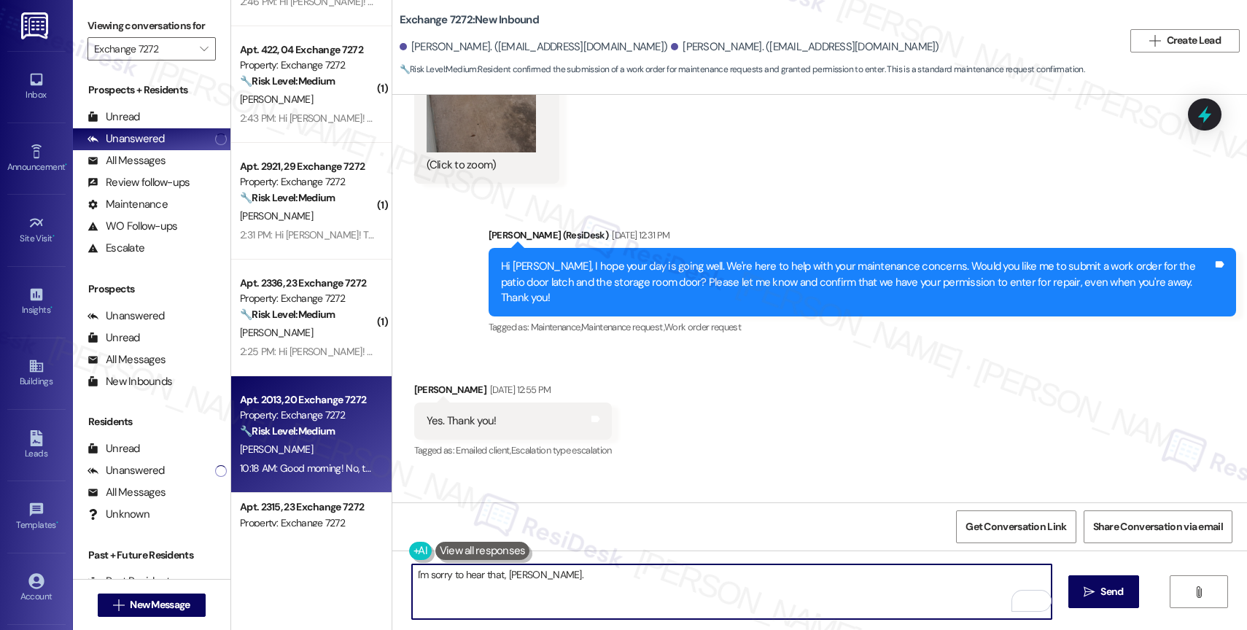
type textarea "I'm sorry to hear that, Deidre."
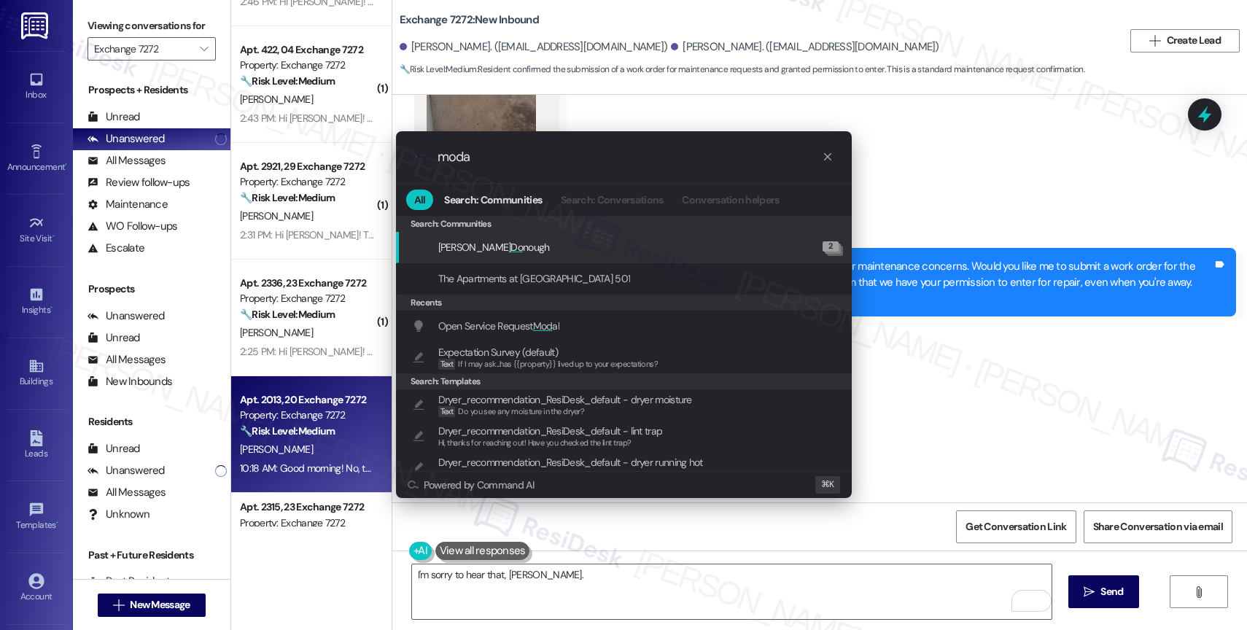
type input "modal"
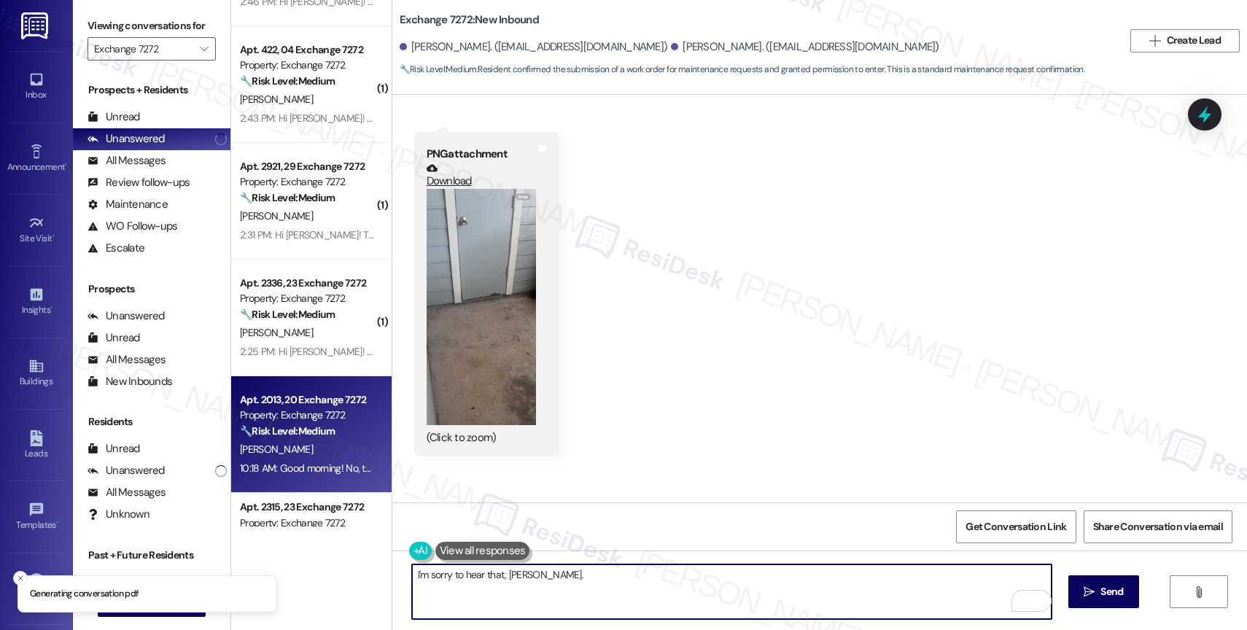
scroll to position [1797, 0]
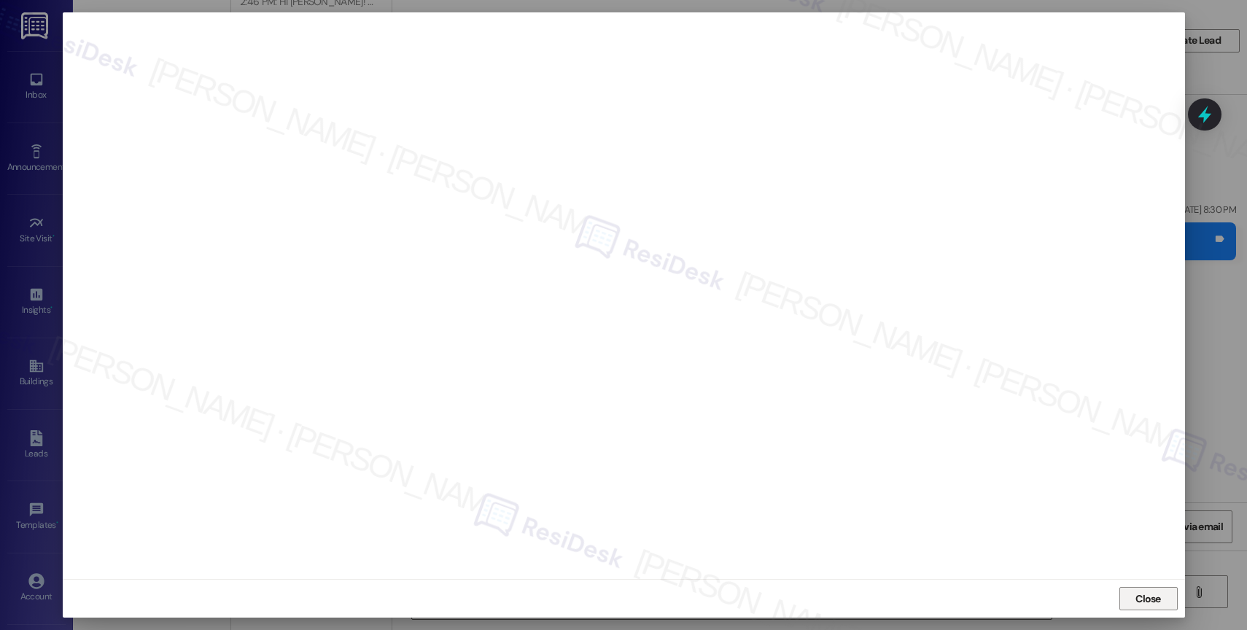
click at [1136, 601] on span "Close" at bounding box center [1149, 599] width 26 height 15
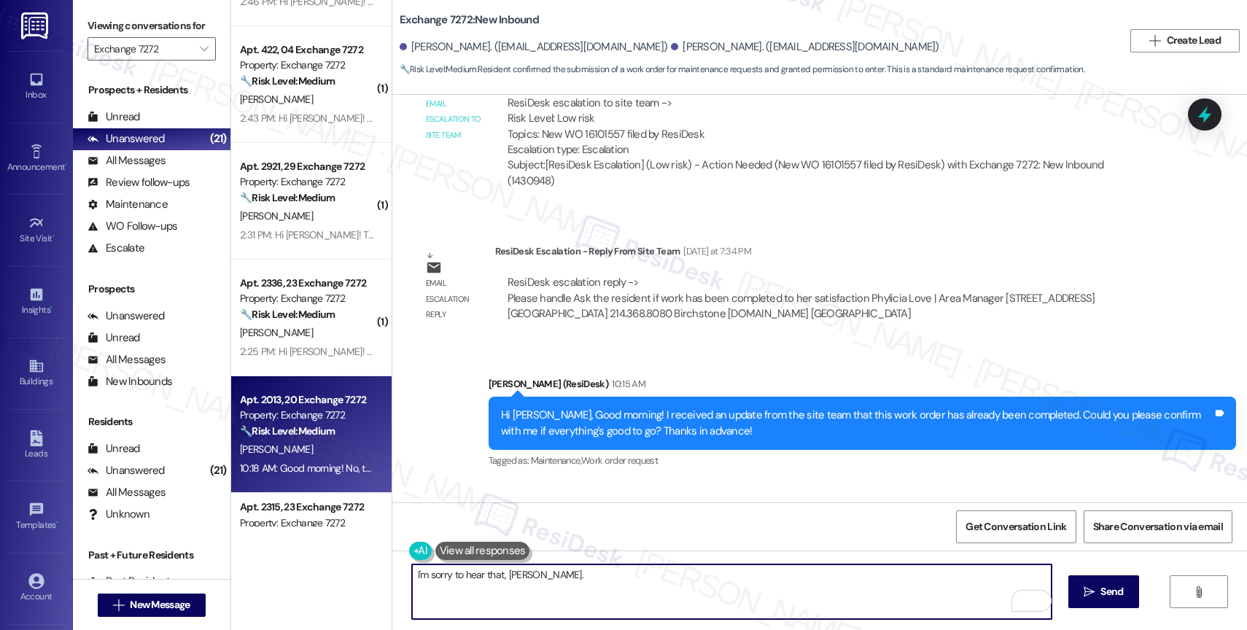
scroll to position [3358, 0]
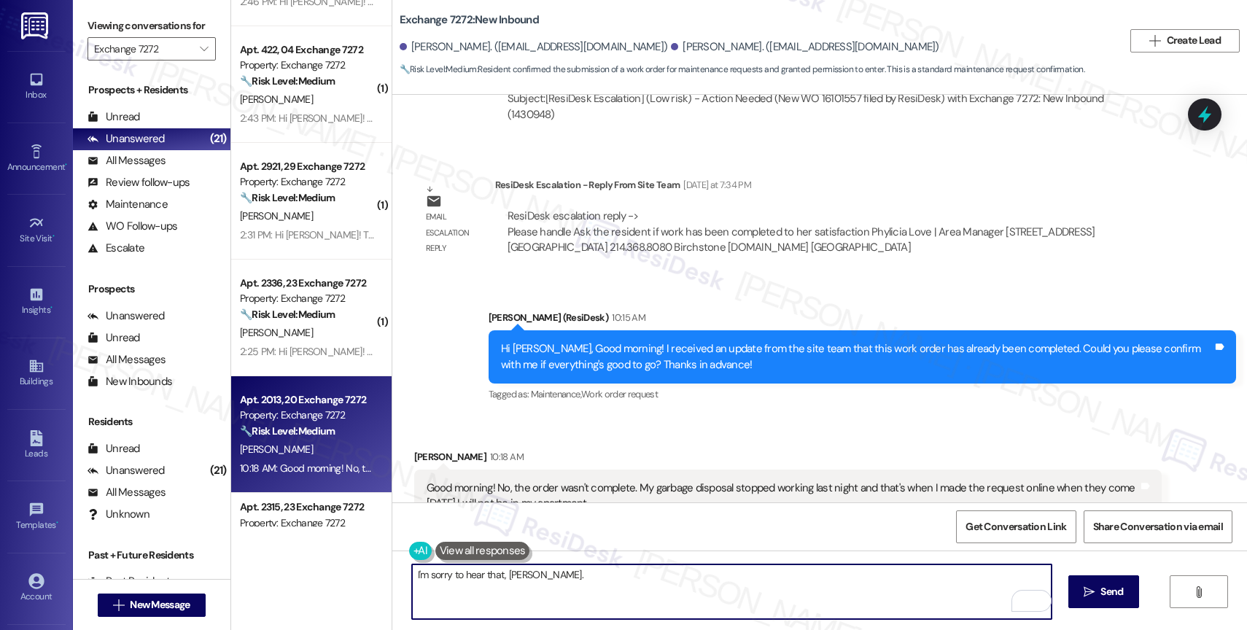
click at [419, 582] on textarea "I'm sorry to hear that, Deidre." at bounding box center [732, 592] width 640 height 55
click at [418, 578] on textarea "I'm sorry to hear that, Deidre." at bounding box center [732, 592] width 640 height 55
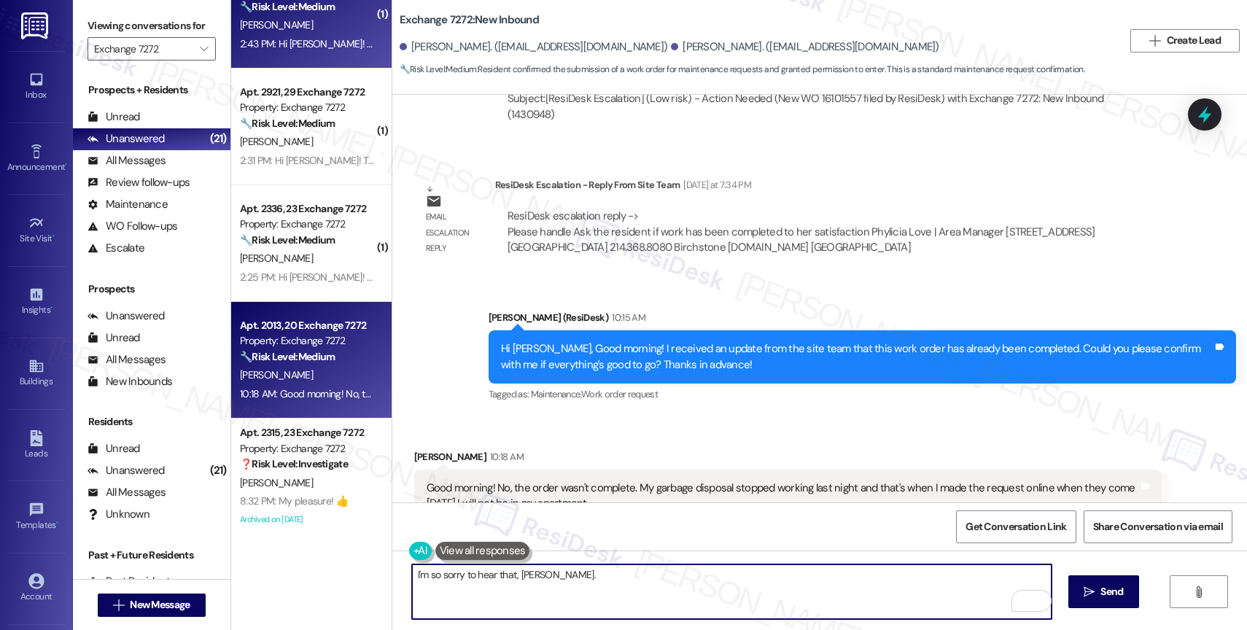
scroll to position [1125, 0]
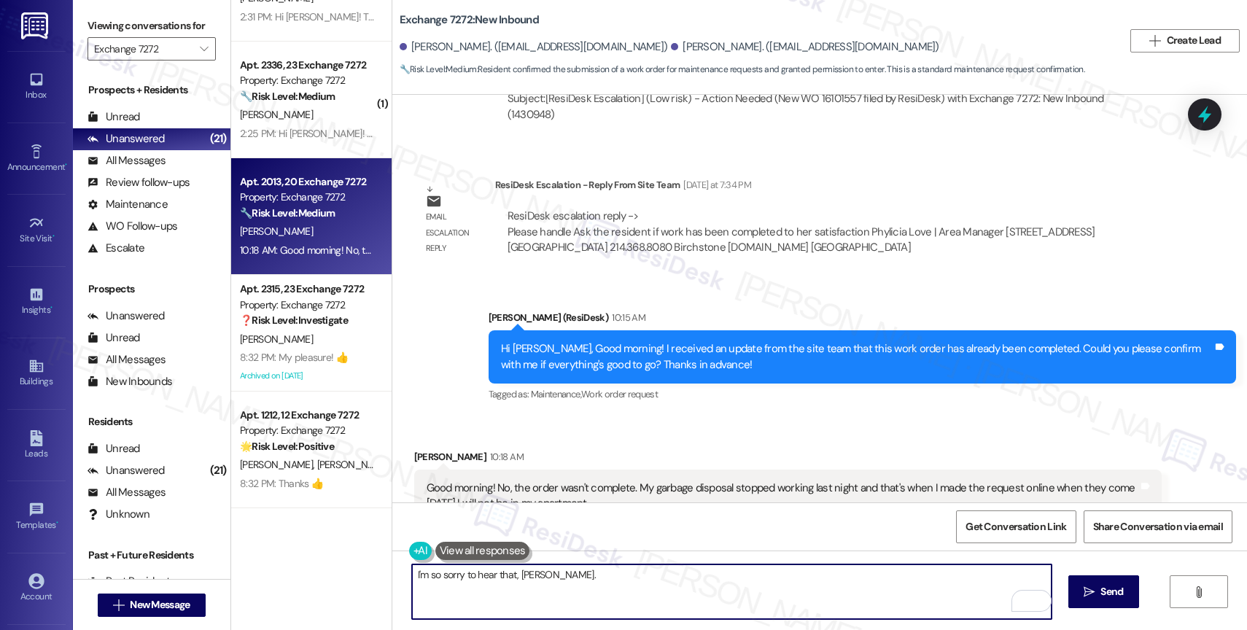
click at [608, 583] on textarea "I'm so sorry to hear that, Deidre." at bounding box center [732, 592] width 640 height 55
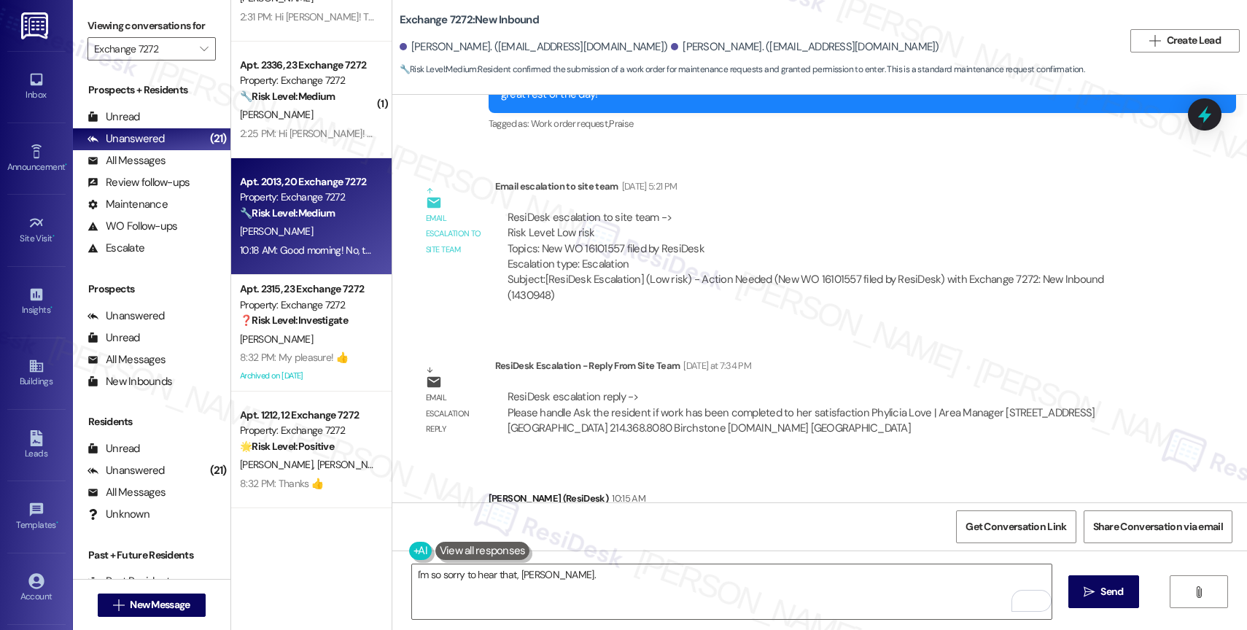
scroll to position [3358, 0]
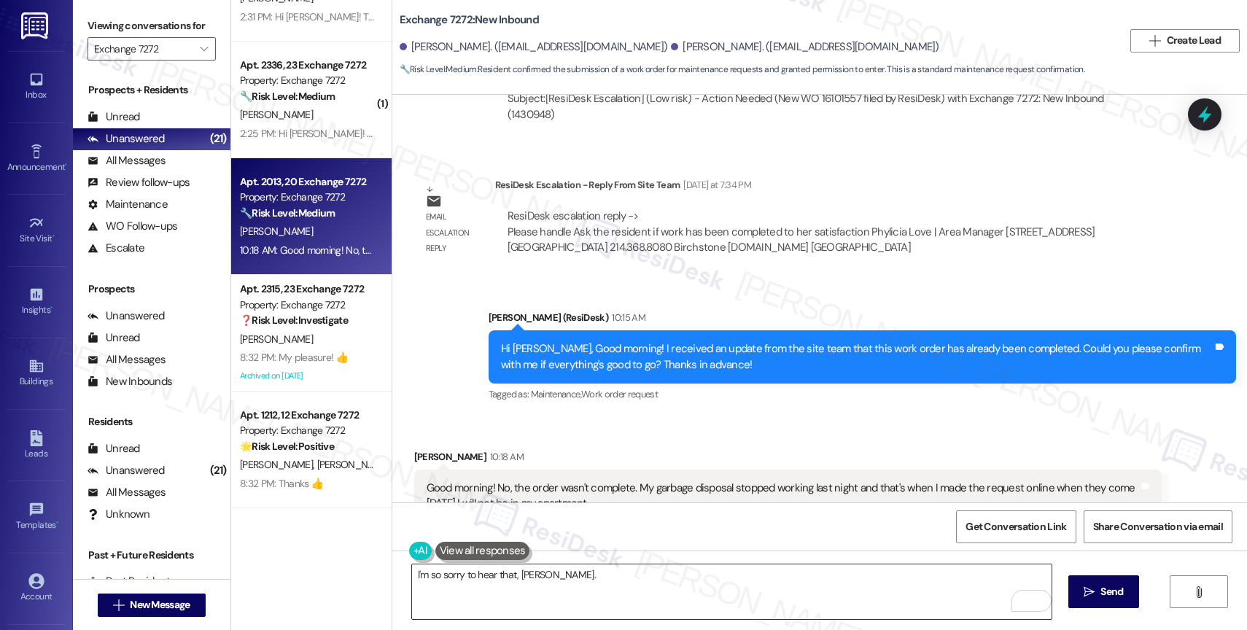
click at [590, 581] on textarea "I'm so sorry to hear that, Deidre." at bounding box center [732, 592] width 640 height 55
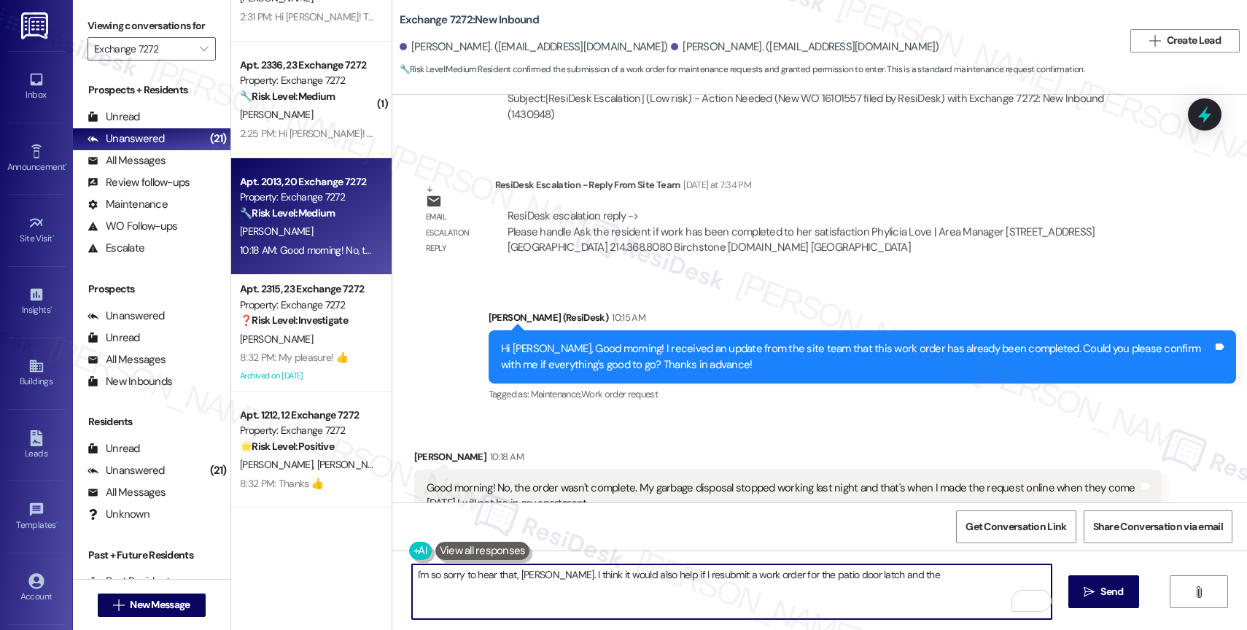
click at [932, 581] on textarea "I'm so sorry to hear that, Deidre. I think it would also help if I resubmit a w…" at bounding box center [732, 592] width 640 height 55
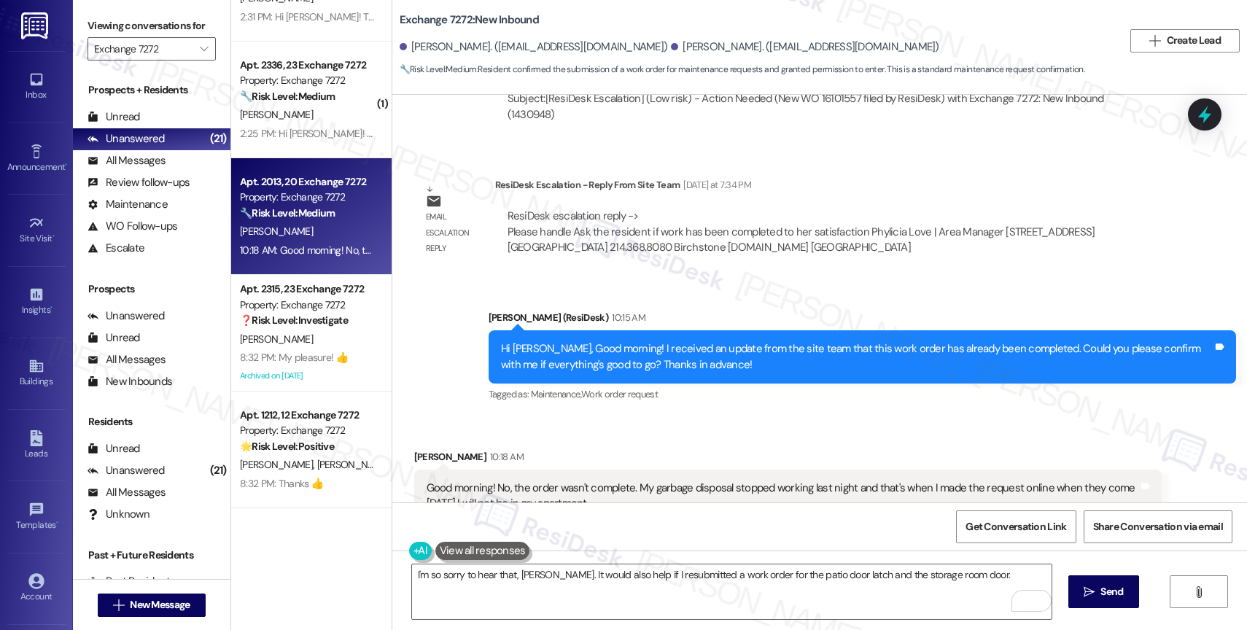
click at [735, 481] on div "Good morning! No, the order wasn't complete. My garbage disposal stopped workin…" at bounding box center [783, 496] width 712 height 31
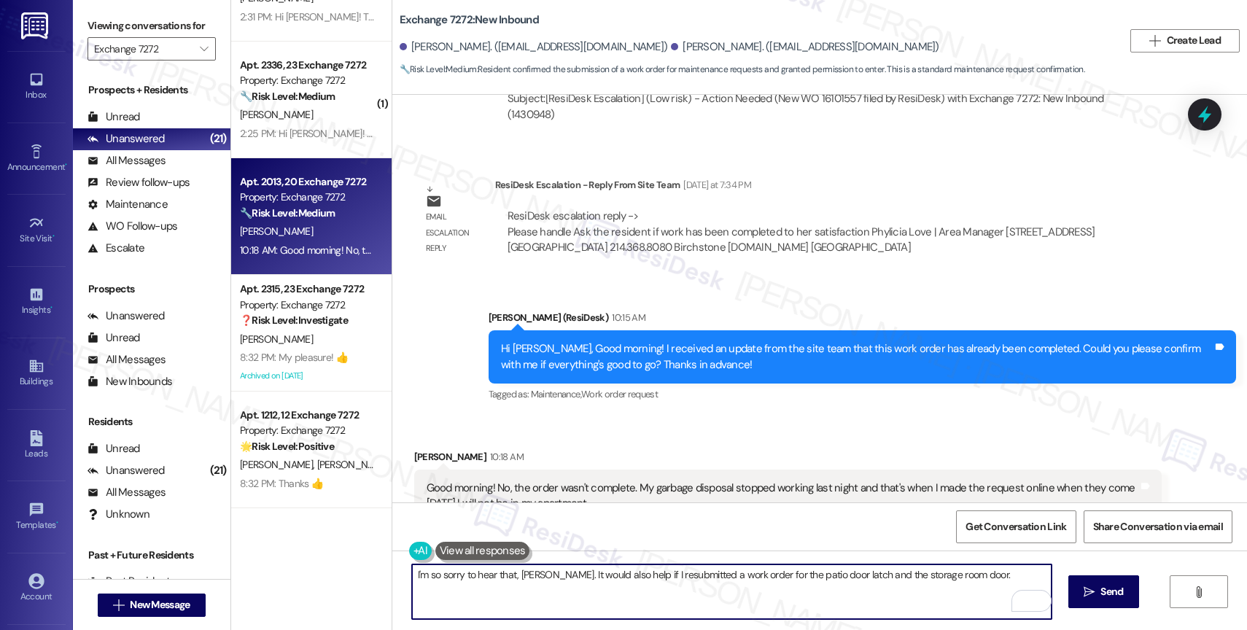
click at [958, 578] on textarea "I'm so sorry to hear that, Deidre. It would also help if I resubmitted a work o…" at bounding box center [732, 592] width 640 height 55
click at [1026, 597] on html "Inbox Go to Inbox Announcement • Send A Text Announcement Site Visit • Go to Si…" at bounding box center [623, 315] width 1247 height 630
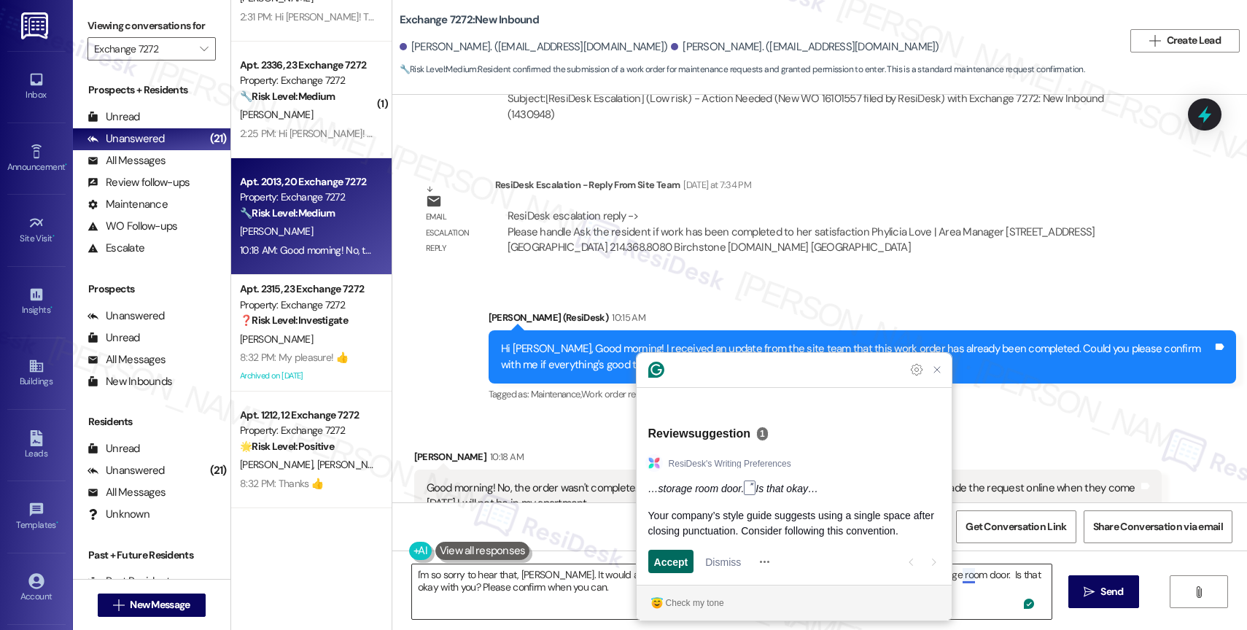
click at [665, 554] on span "Accept" at bounding box center [671, 561] width 34 height 15
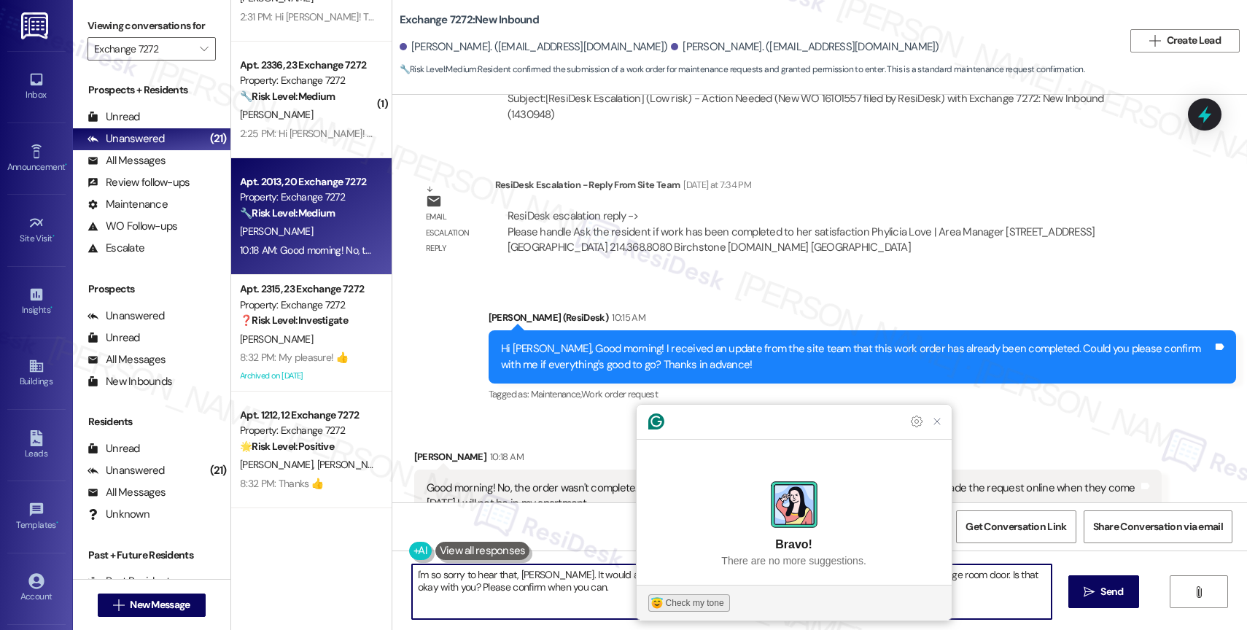
type textarea "I'm so sorry to hear that, Deidre. It would also help if I resubmitted a work o…"
click at [708, 594] on button "Check my tone" at bounding box center [689, 603] width 82 height 18
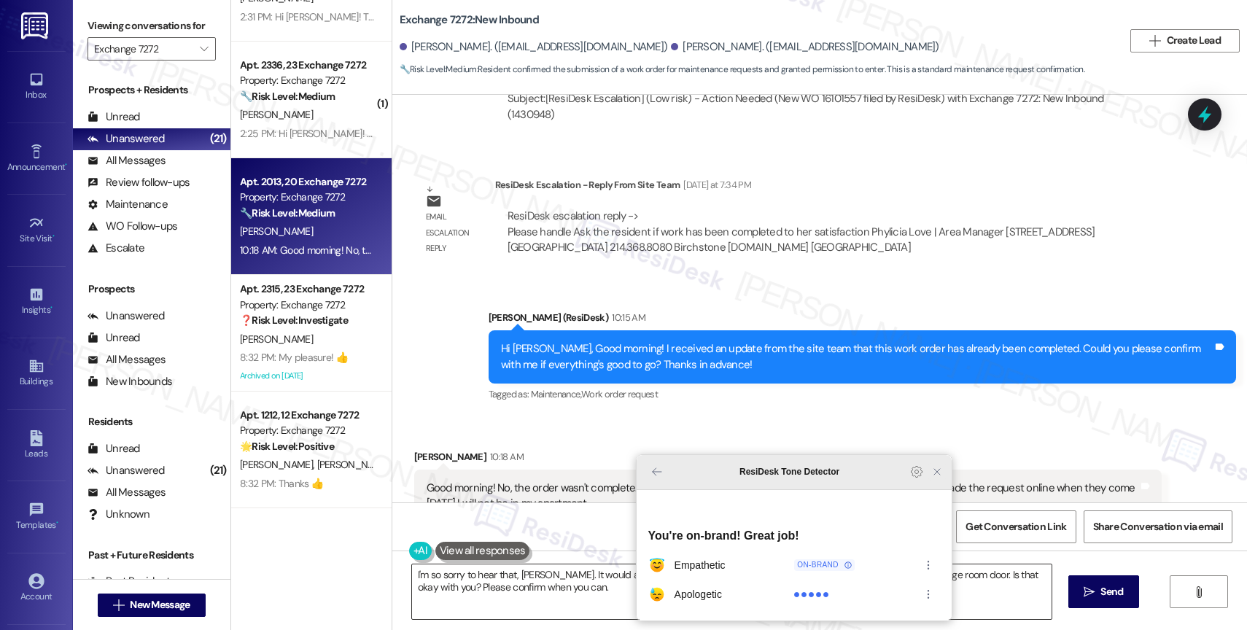
click at [932, 478] on icon "Close Grammarly Assistant" at bounding box center [937, 472] width 12 height 12
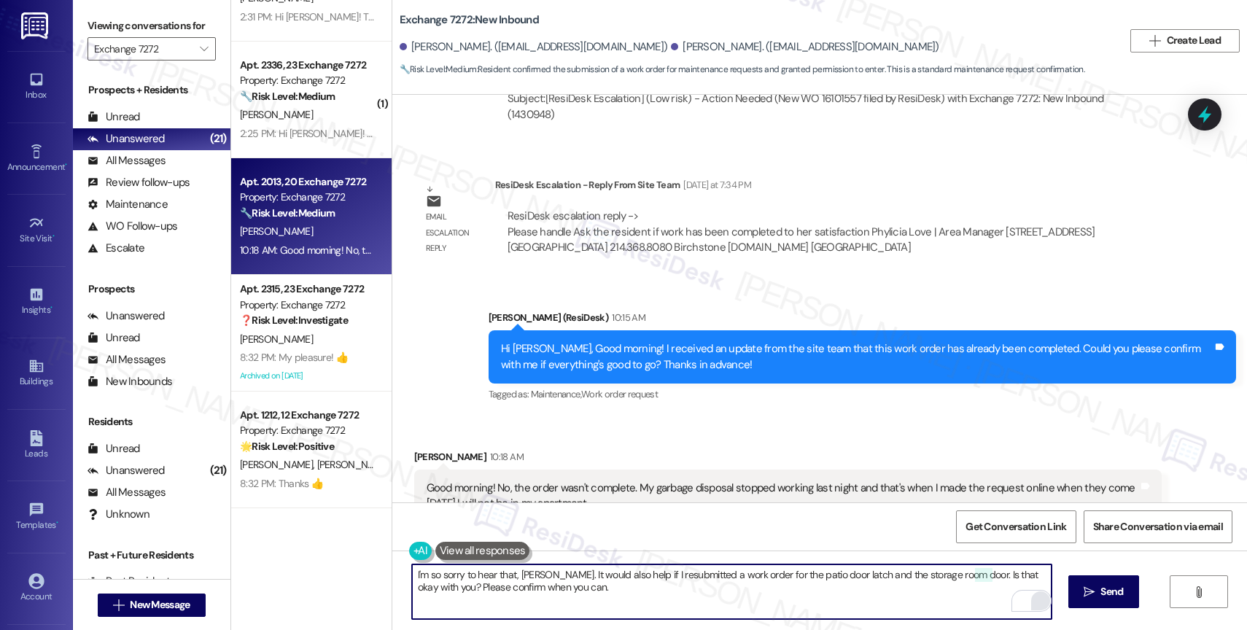
click at [597, 597] on textarea "I'm so sorry to hear that, Deidre. It would also help if I resubmitted a work o…" at bounding box center [732, 592] width 640 height 55
click at [1125, 592] on span "Send" at bounding box center [1112, 591] width 28 height 15
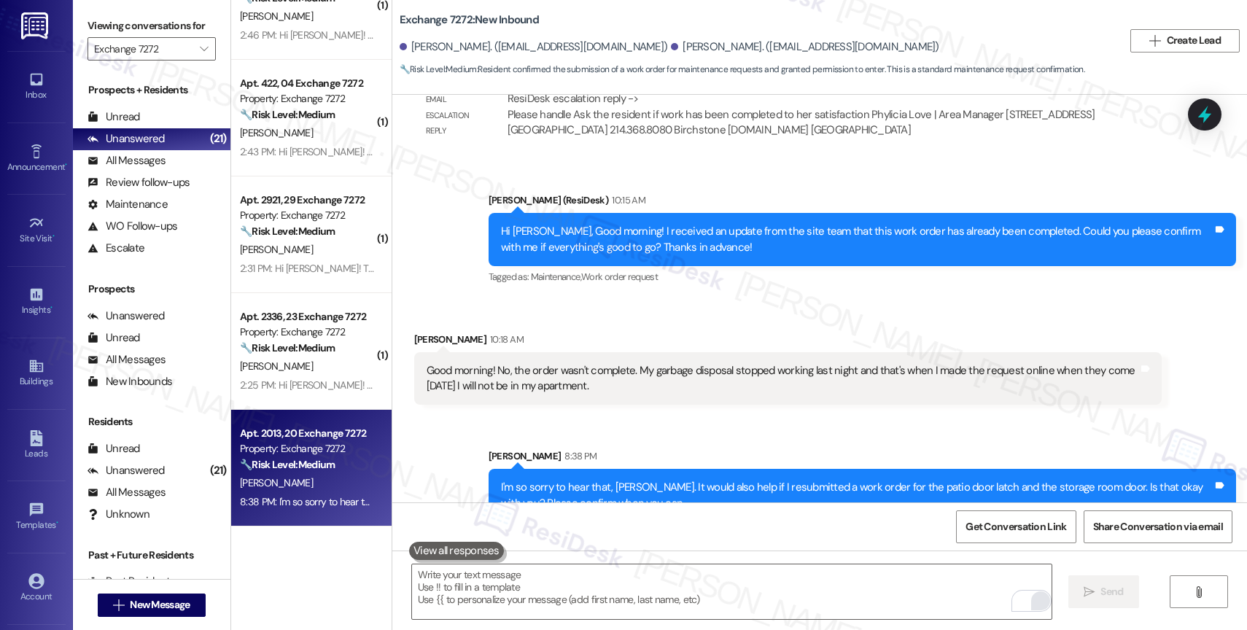
scroll to position [874, 0]
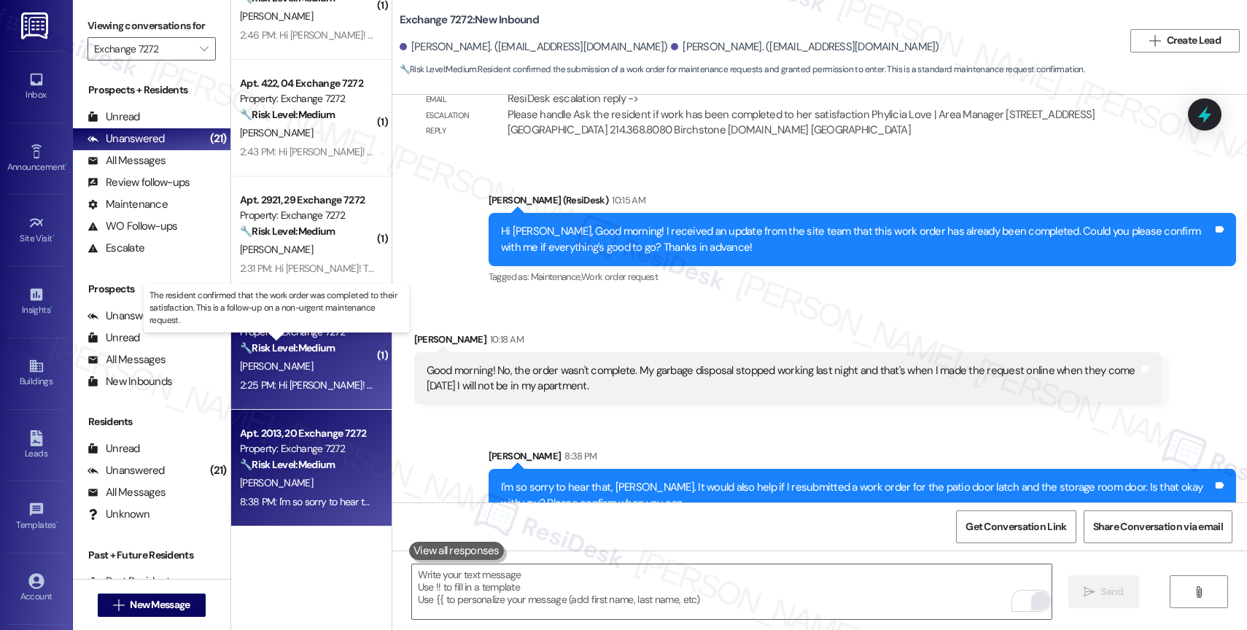
click at [317, 353] on strong "🔧 Risk Level: Medium" at bounding box center [287, 347] width 95 height 13
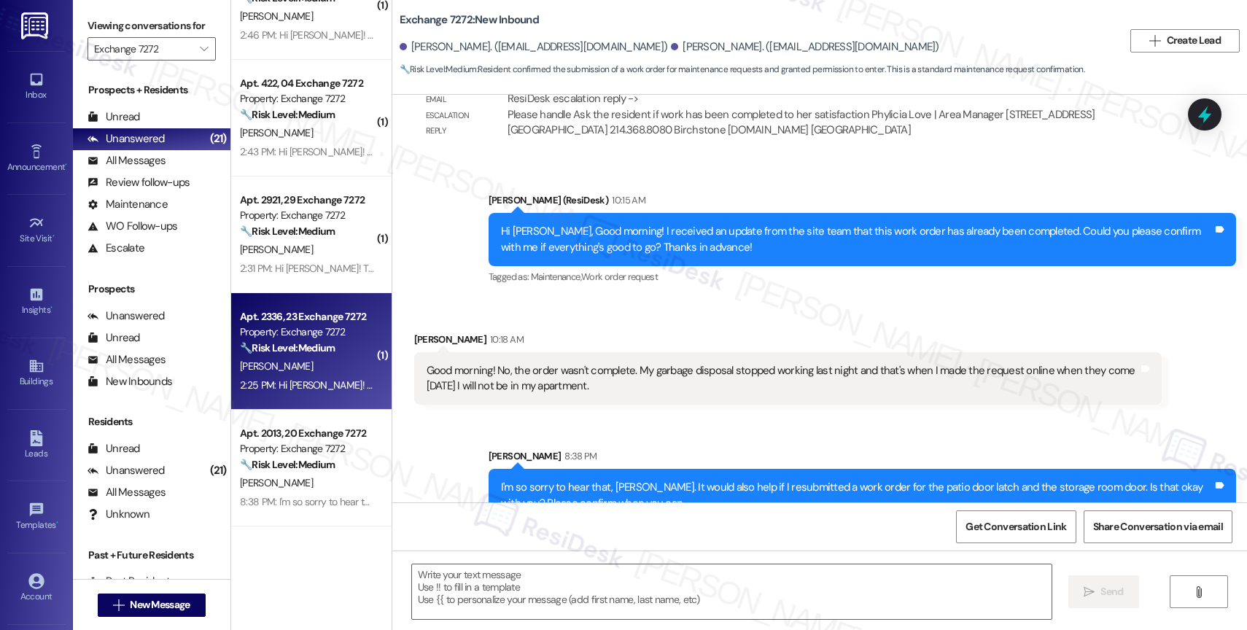
type textarea "Fetching suggested responses. Please feel free to read through the conversation…"
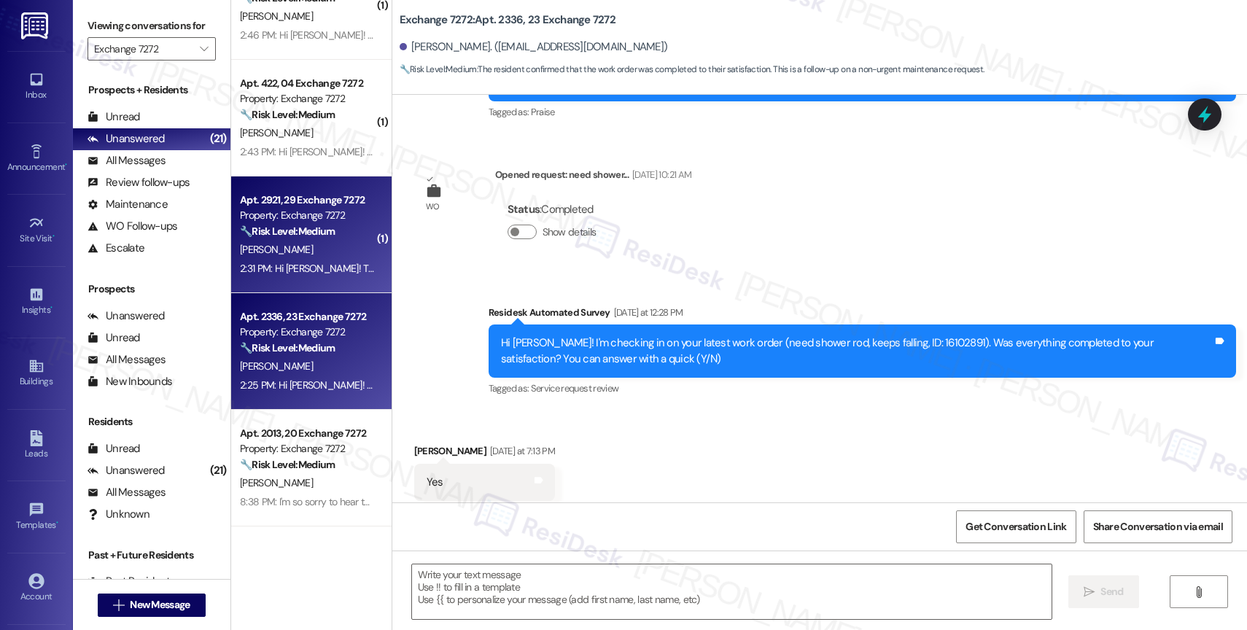
click at [302, 247] on div "L. Davis" at bounding box center [308, 250] width 138 height 18
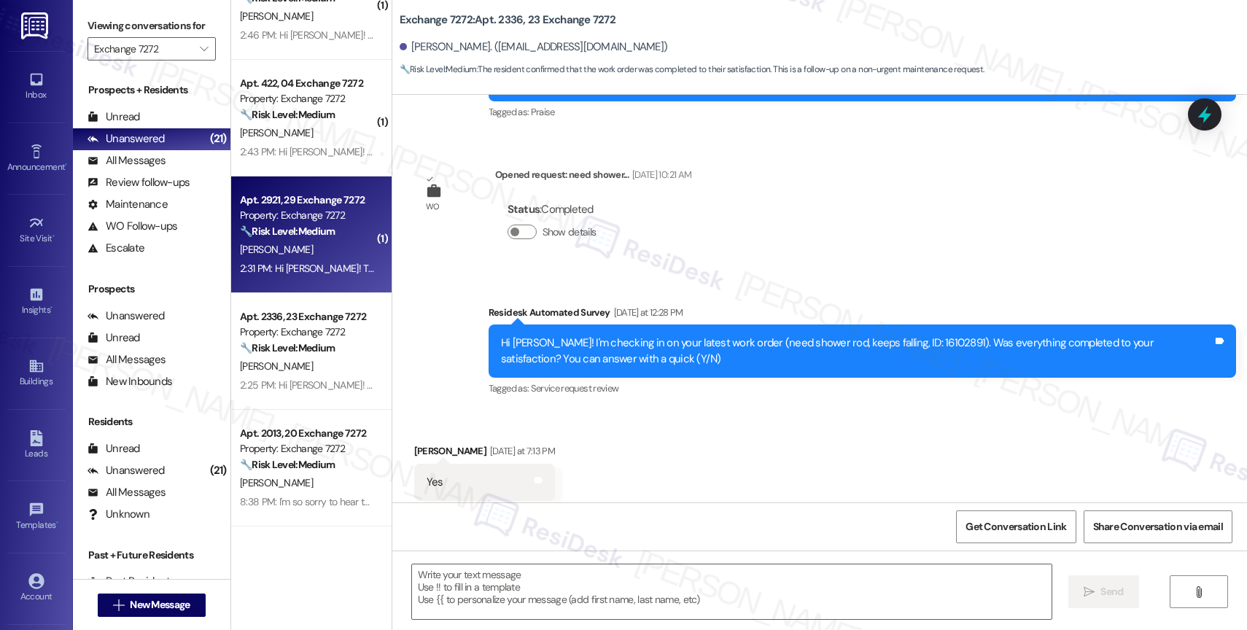
type textarea "Fetching suggested responses. Please feel free to read through the conversation…"
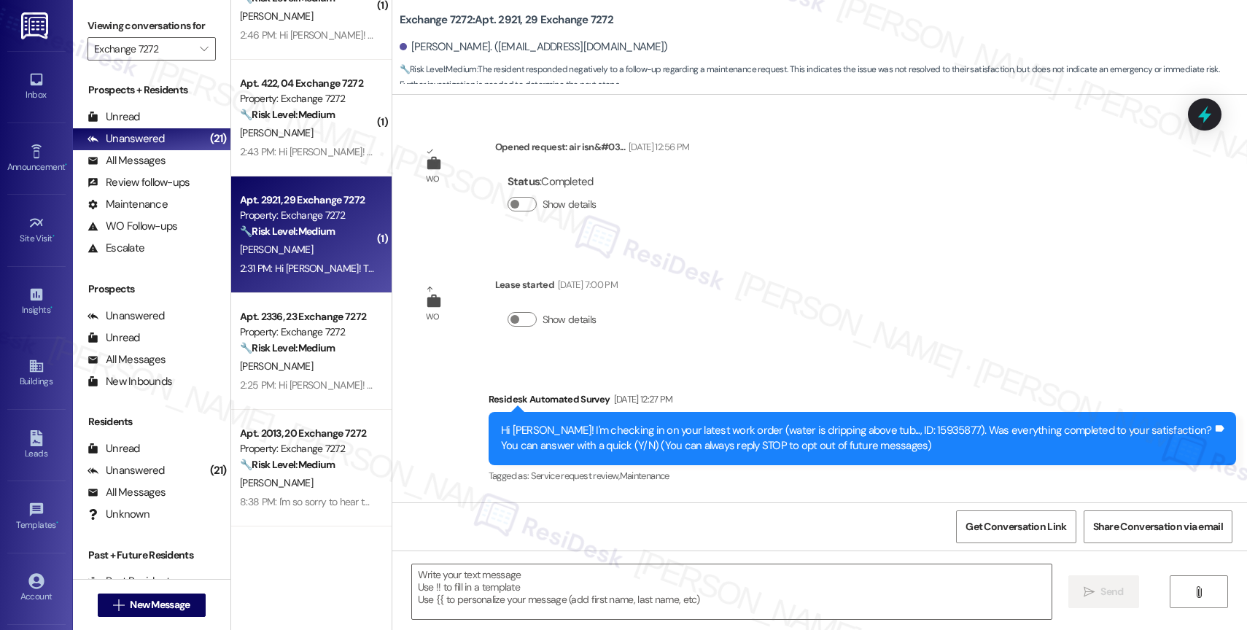
scroll to position [839, 0]
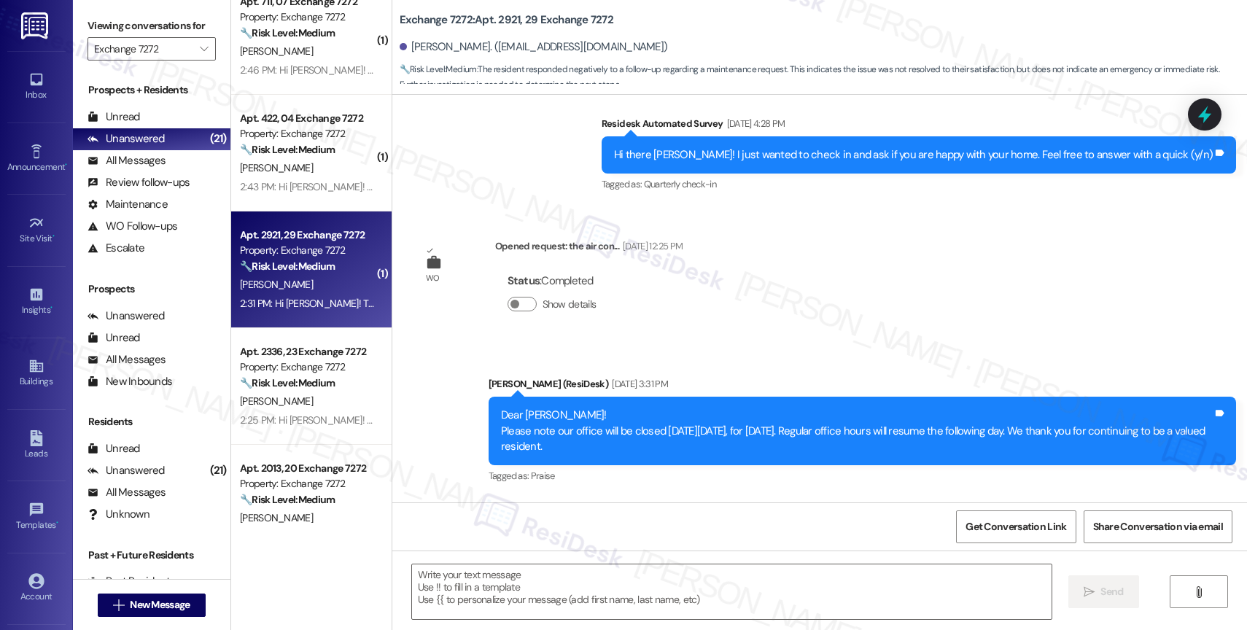
type textarea "Fetching suggested responses. Please feel free to read through the conversation…"
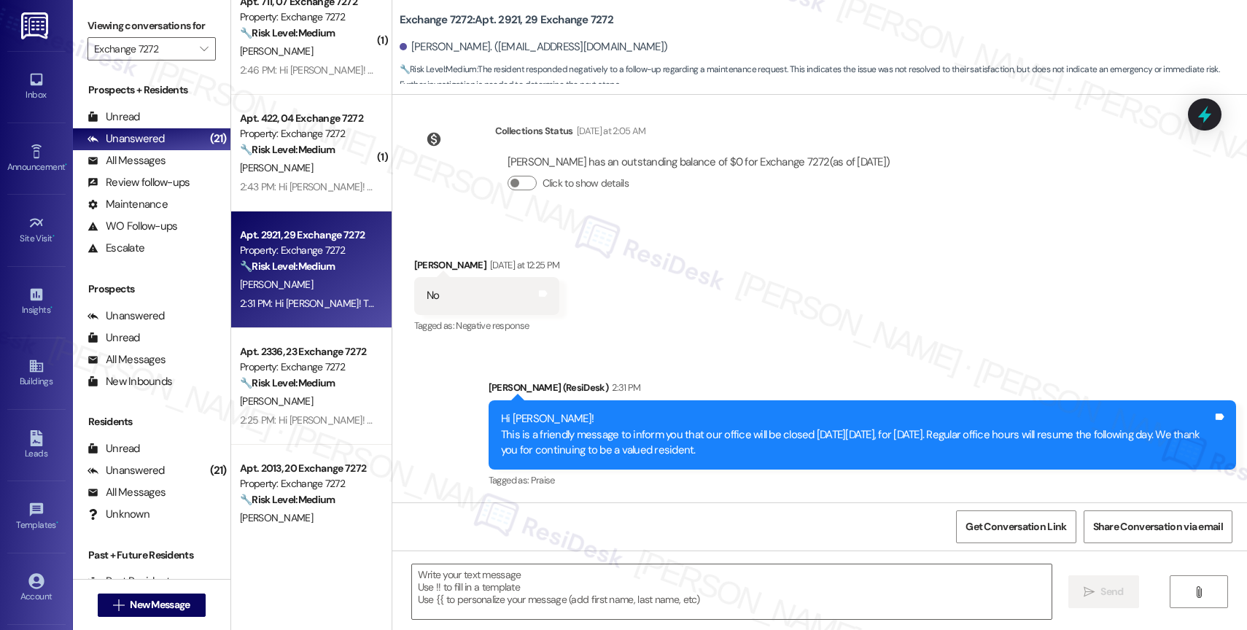
scroll to position [2580, 0]
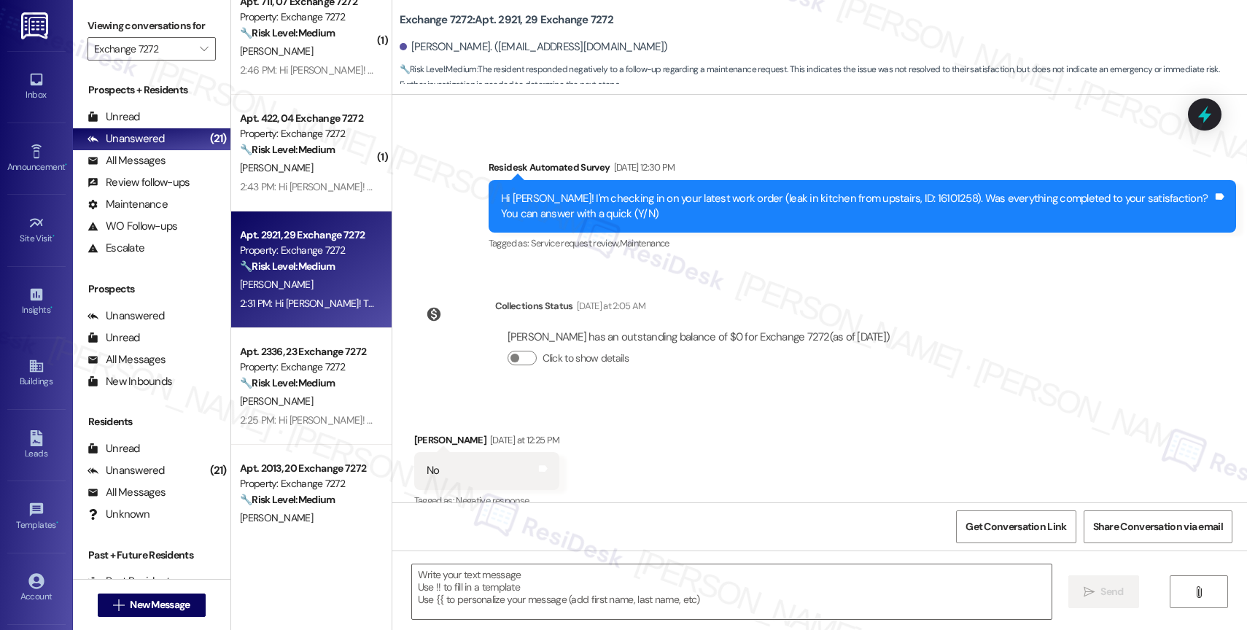
click at [650, 406] on div "Received via SMS Laderous Davis Yesterday at 12:25 PM No Tags and notes Tagged …" at bounding box center [819, 461] width 855 height 123
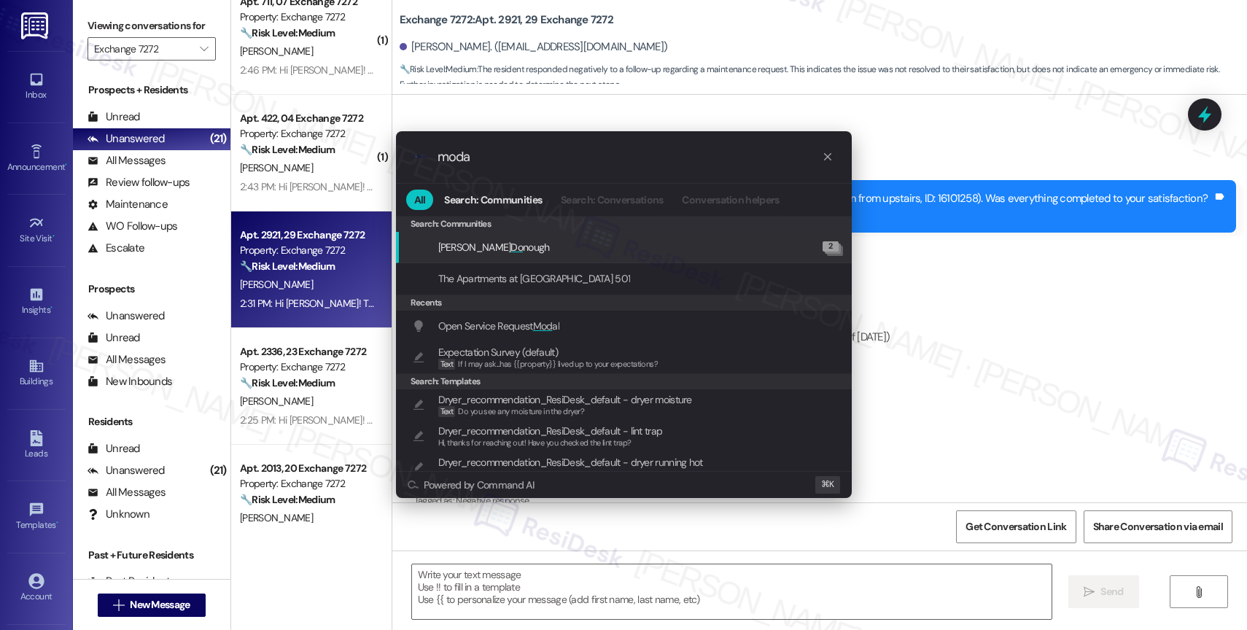
type input "modal"
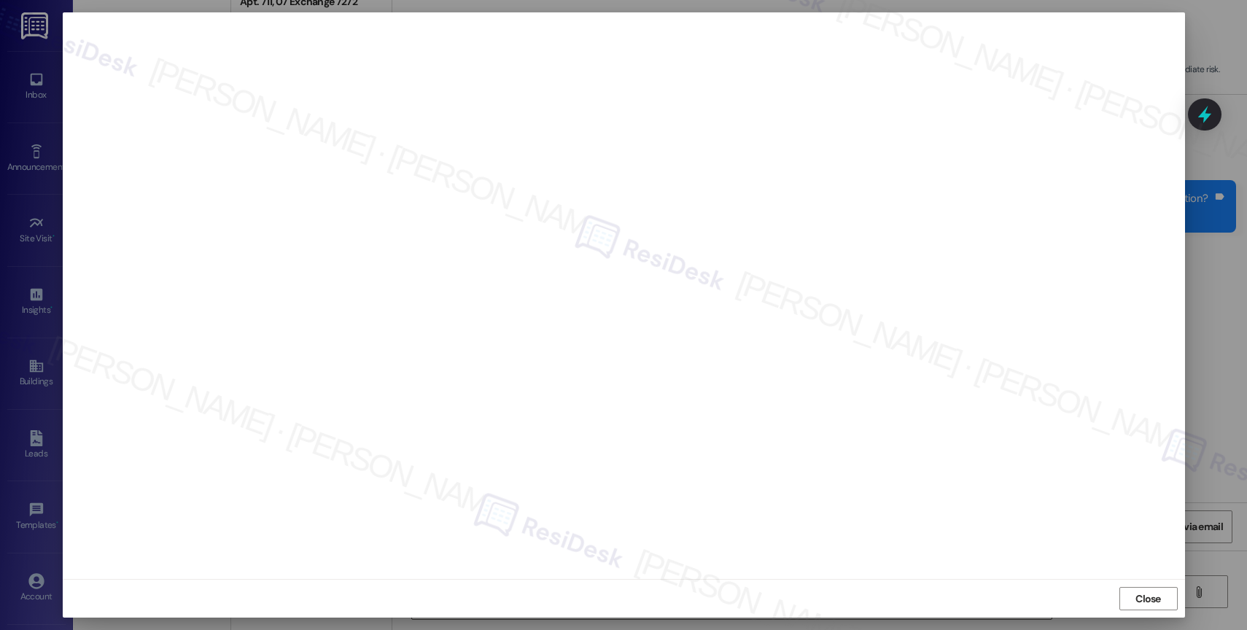
click at [1179, 608] on div "Close" at bounding box center [624, 598] width 1123 height 39
click at [1142, 597] on span "Close" at bounding box center [1149, 599] width 26 height 15
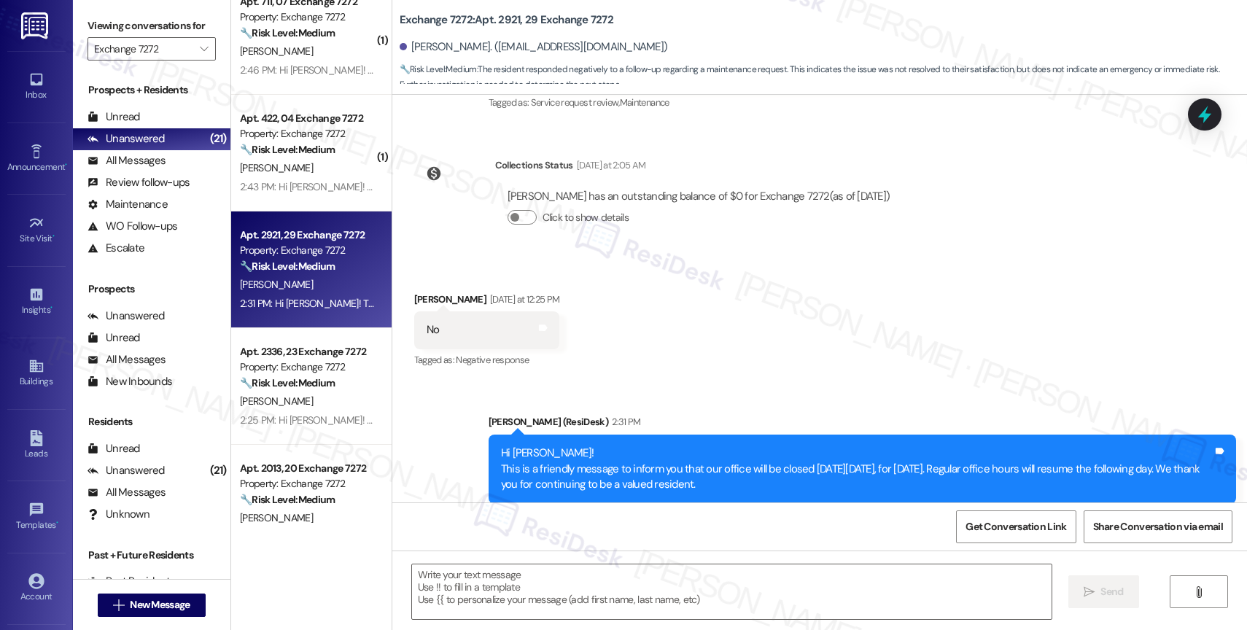
scroll to position [2755, 0]
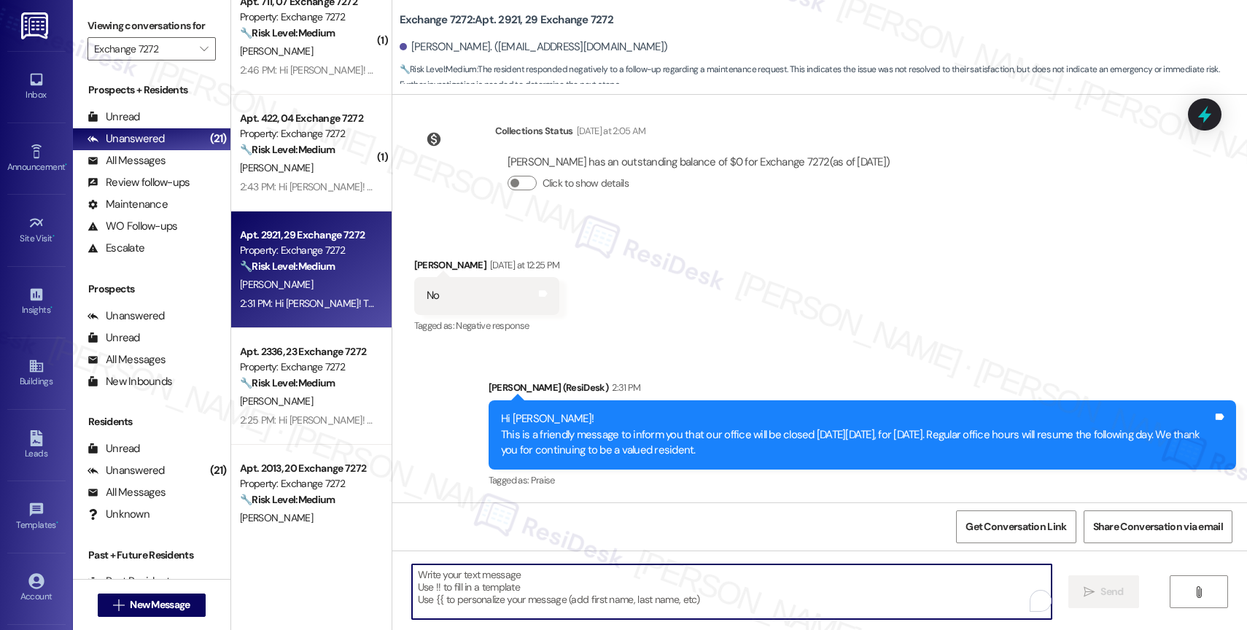
click at [611, 573] on textarea "To enrich screen reader interactions, please activate Accessibility in Grammarl…" at bounding box center [732, 592] width 640 height 55
paste textarea "I'm sorry to hear that, {{first_name}}. Could you share a bit more about what h…"
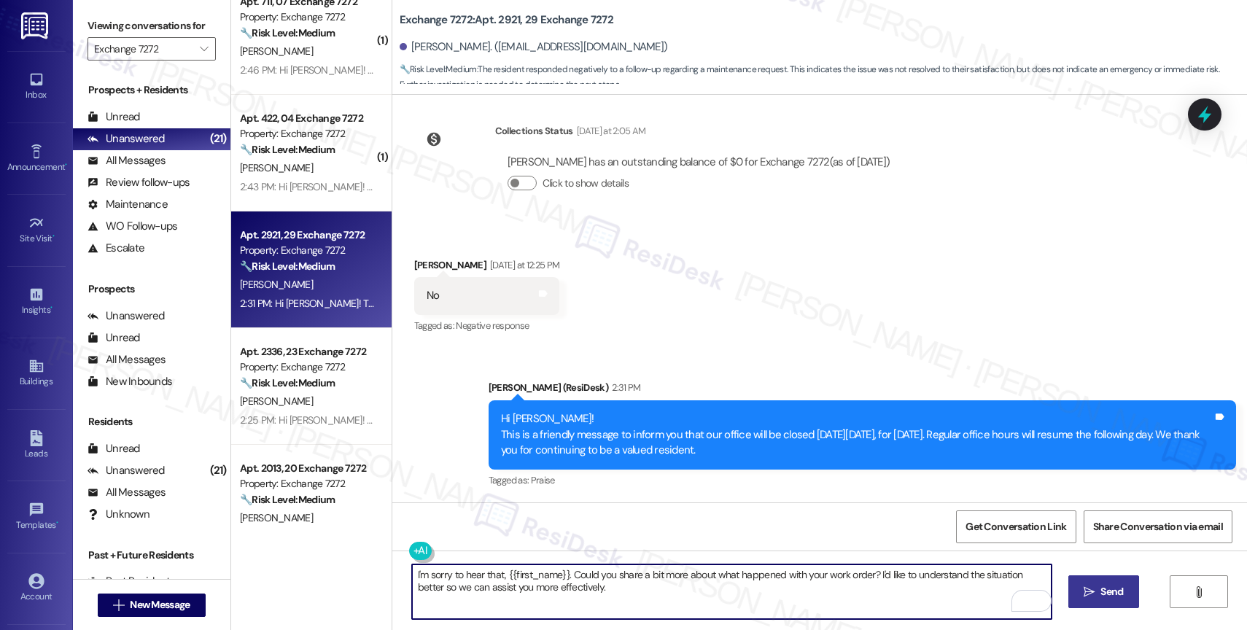
type textarea "I'm sorry to hear that, {{first_name}}. Could you share a bit more about what h…"
click at [1098, 584] on span "Send" at bounding box center [1112, 591] width 28 height 15
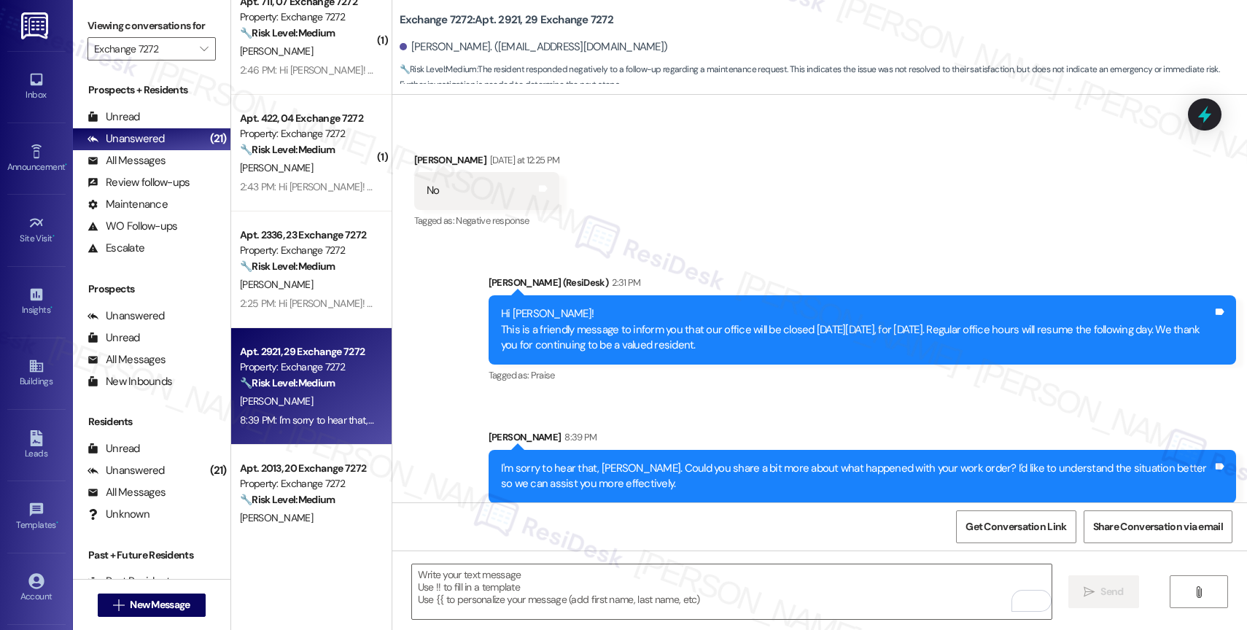
scroll to position [2872, 0]
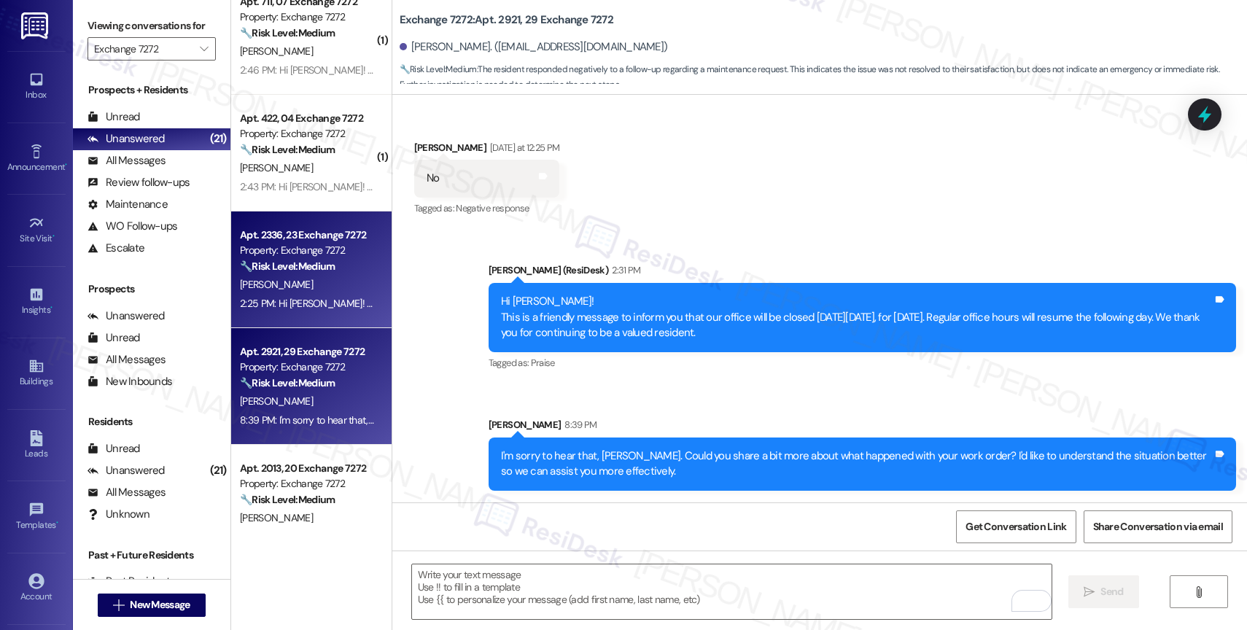
click at [304, 239] on div "Apt. 2336, 23 Exchange 7272" at bounding box center [307, 235] width 135 height 15
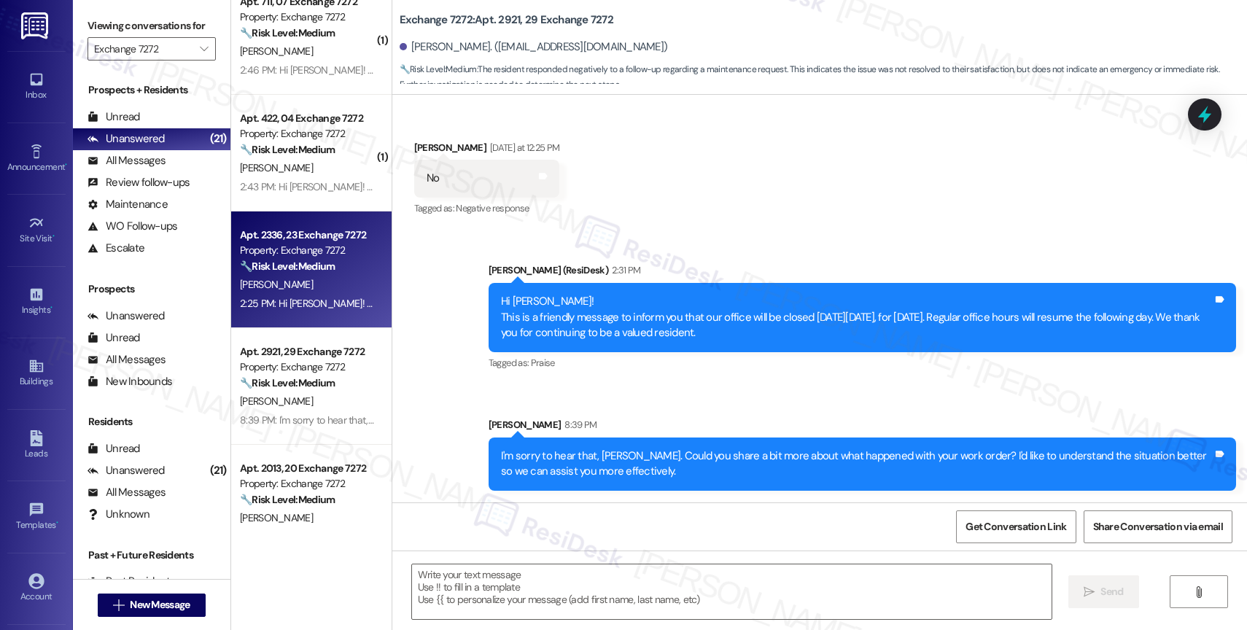
type textarea "Fetching suggested responses. Please feel free to read through the conversation…"
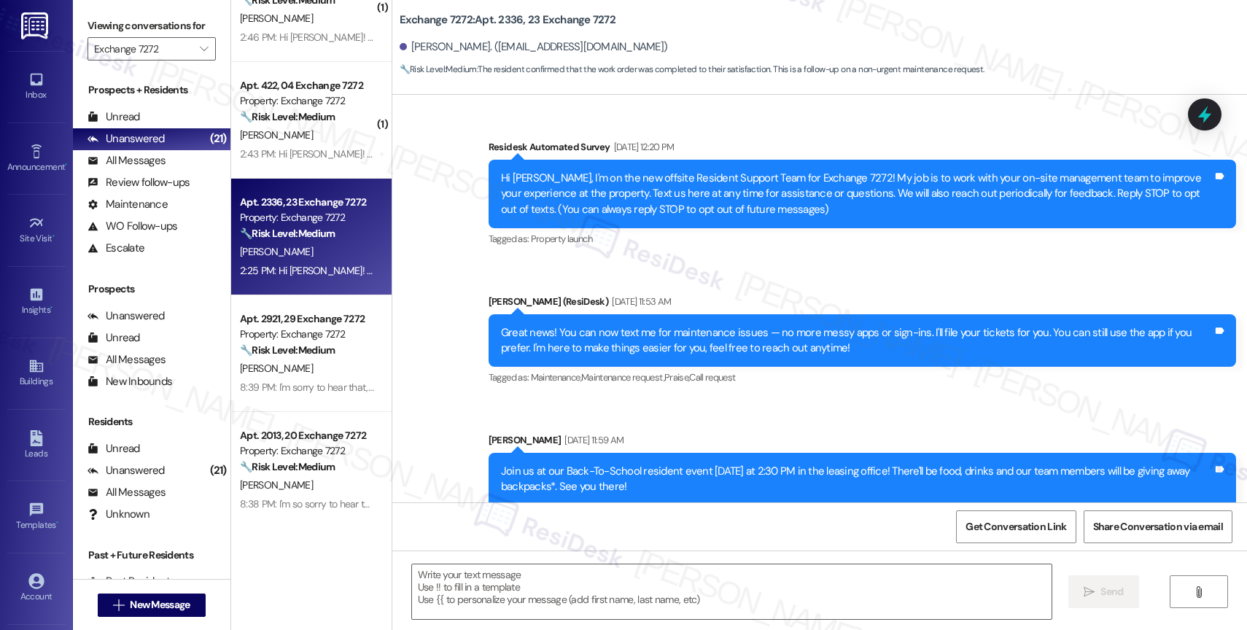
scroll to position [675, 0]
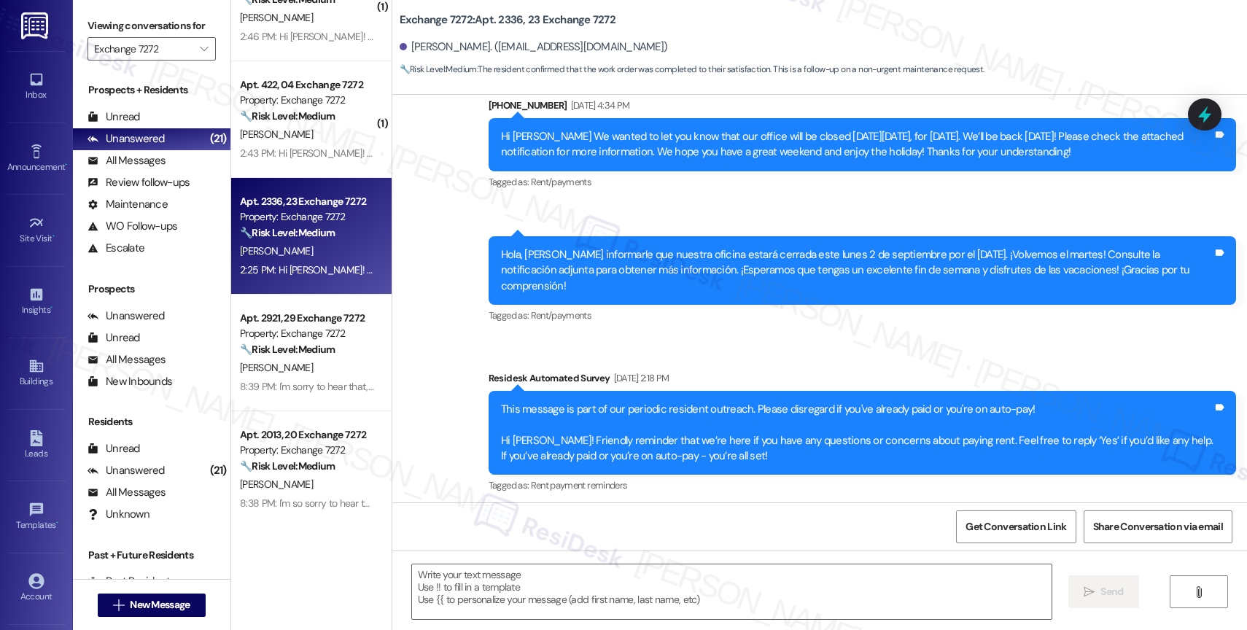
type textarea "Fetching suggested responses. Please feel free to read through the conversation…"
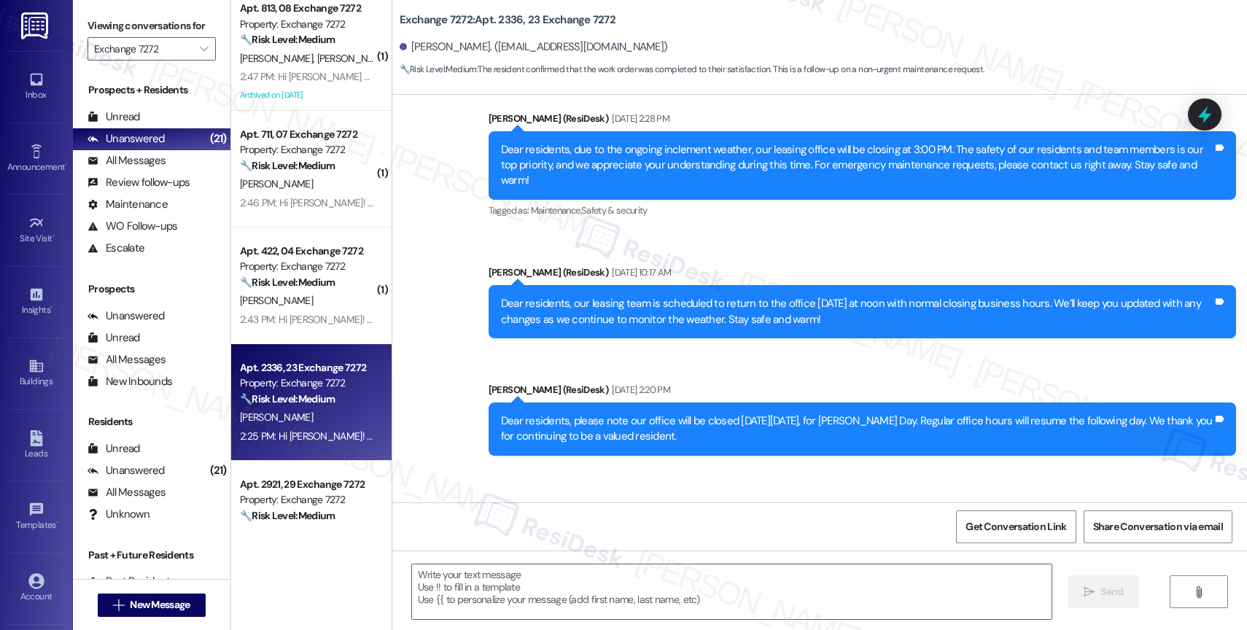
scroll to position [1328, 0]
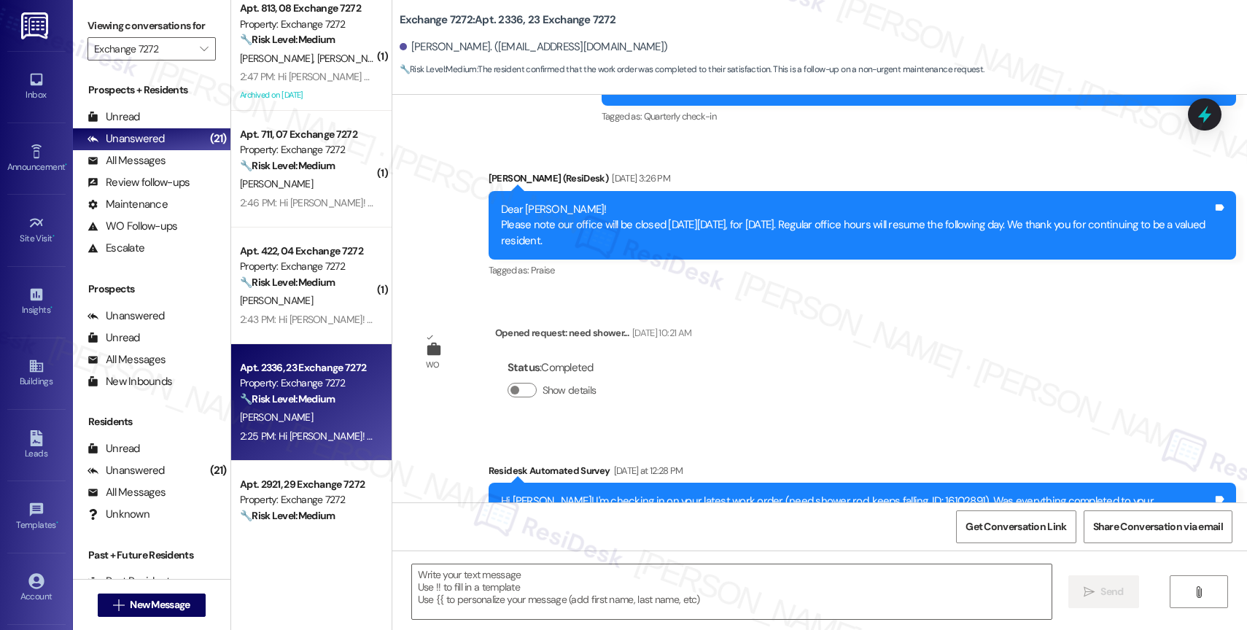
scroll to position [4126, 0]
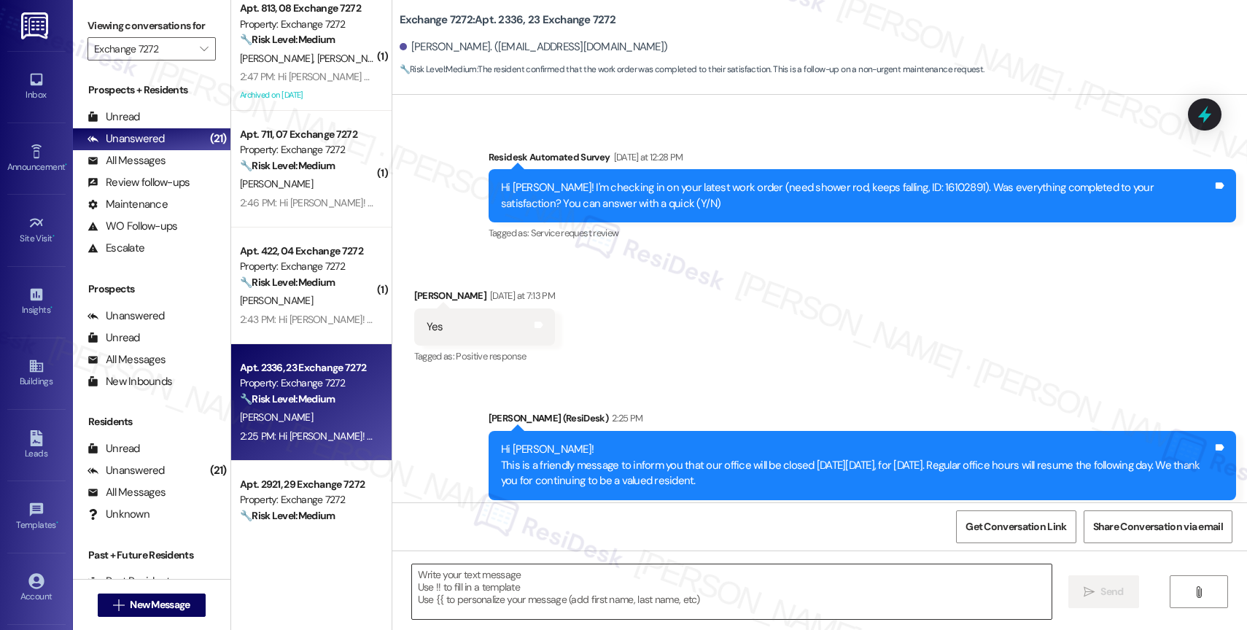
click at [542, 576] on textarea at bounding box center [732, 592] width 640 height 55
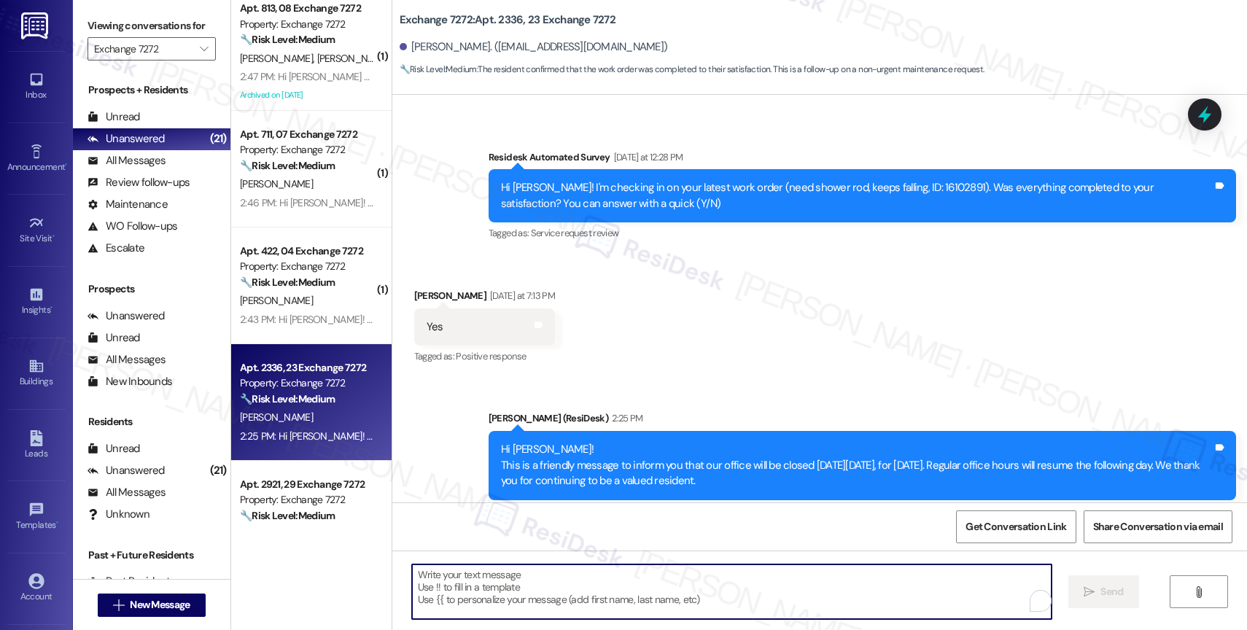
paste textarea "Hi {{first_name}}, thank you for confirming that the work order has been comple…"
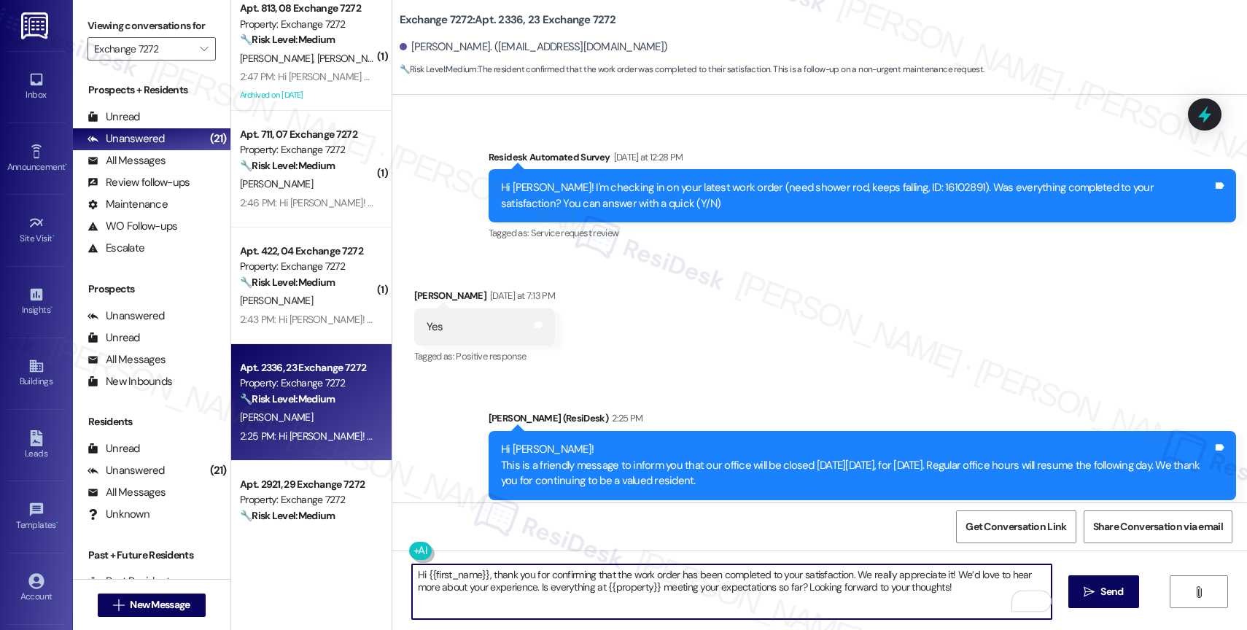
drag, startPoint x: 414, startPoint y: 573, endPoint x: 430, endPoint y: 573, distance: 15.3
click at [427, 574] on textarea "Hi {{first_name}}, thank you for confirming that the work order has been comple…" at bounding box center [732, 592] width 640 height 55
type textarea "Hey {{first_name}}, thank you for confirming that the work order has been compl…"
drag, startPoint x: 1123, startPoint y: 594, endPoint x: 1069, endPoint y: 571, distance: 58.1
click at [1123, 594] on span "Send" at bounding box center [1112, 591] width 28 height 15
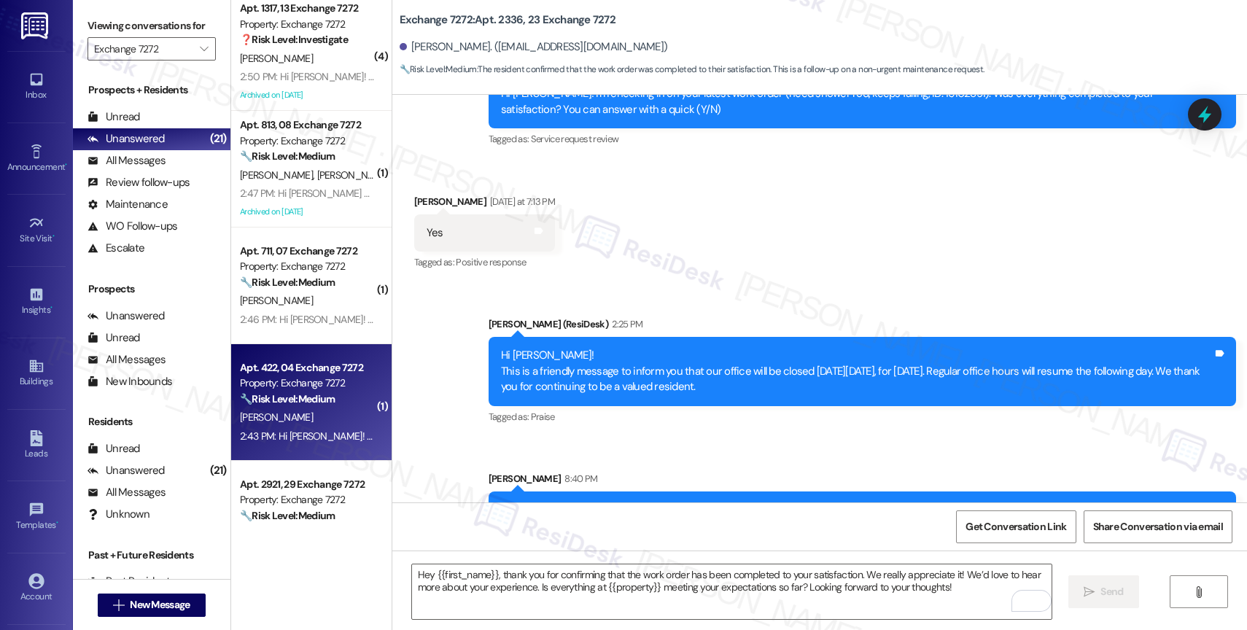
scroll to position [4243, 0]
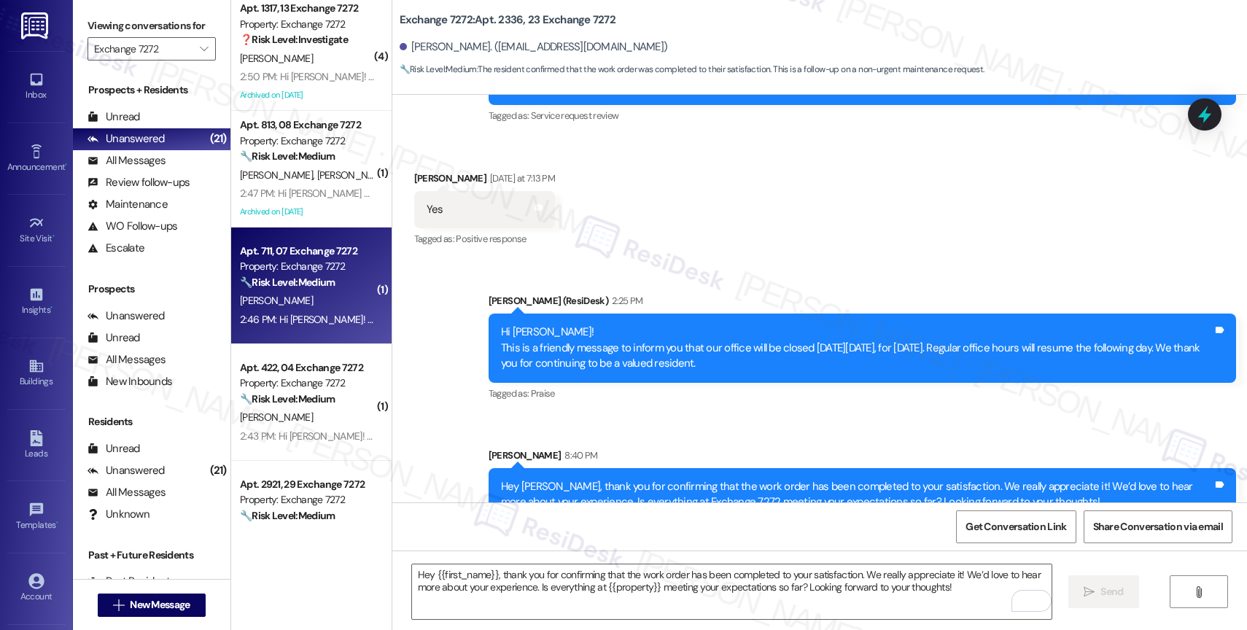
click at [290, 253] on div "Apt. 711, 07 Exchange 7272" at bounding box center [307, 251] width 135 height 15
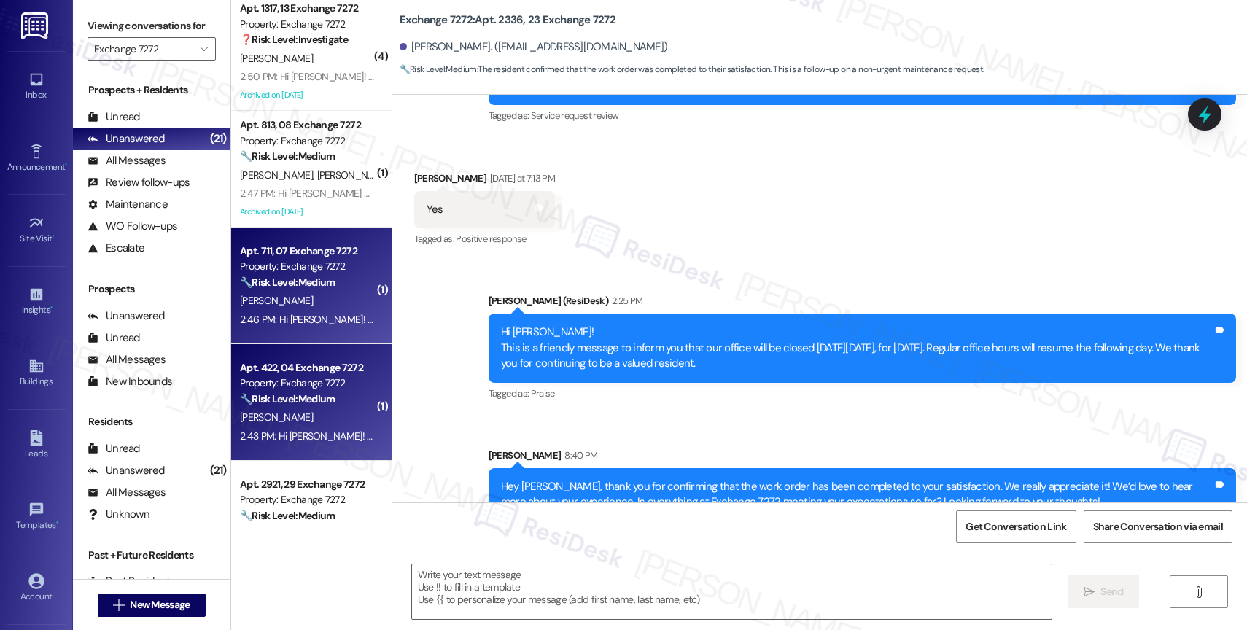
type textarea "Fetching suggested responses. Please feel free to read through the conversation…"
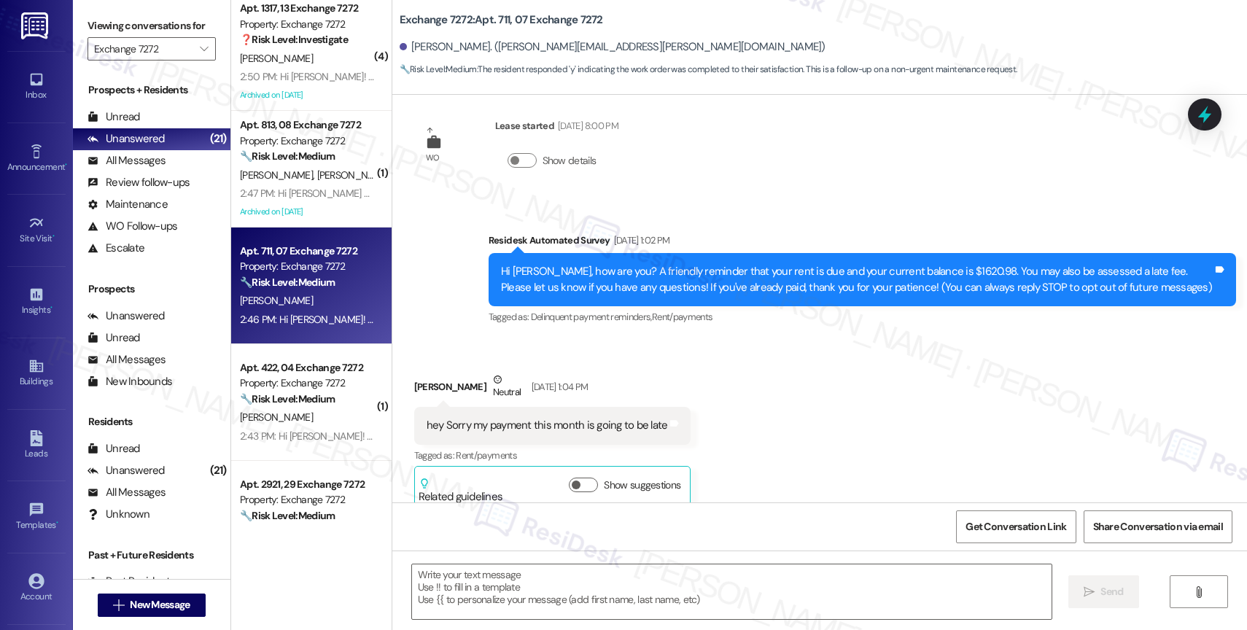
scroll to position [0, 0]
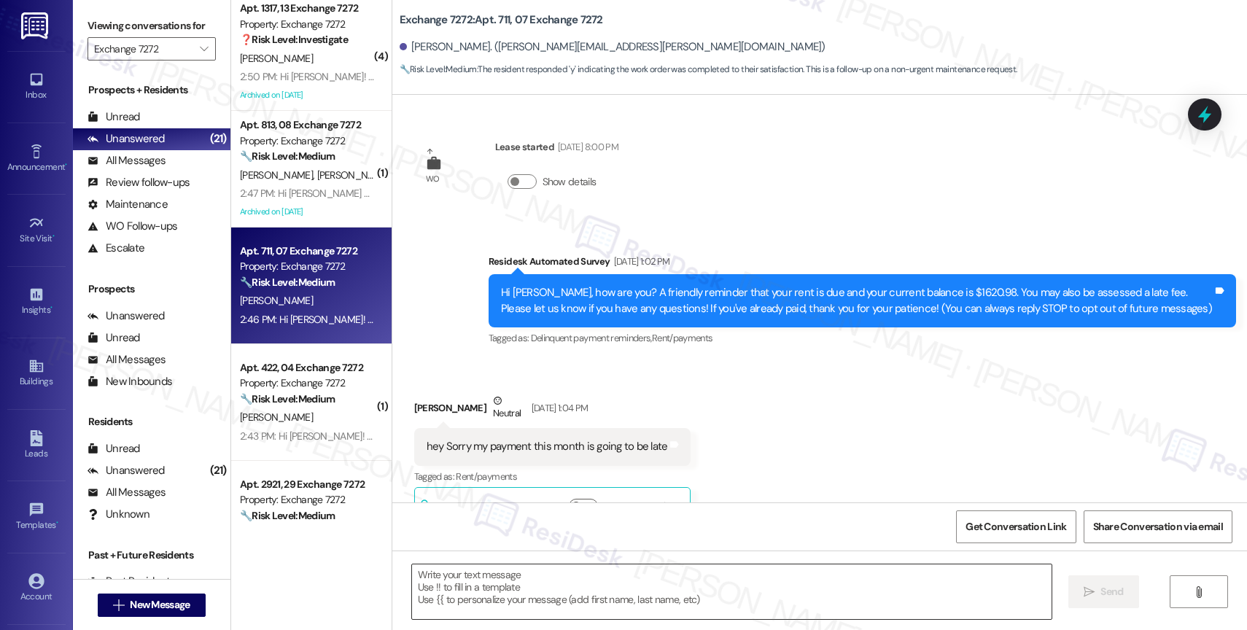
click at [516, 581] on textarea at bounding box center [732, 592] width 640 height 55
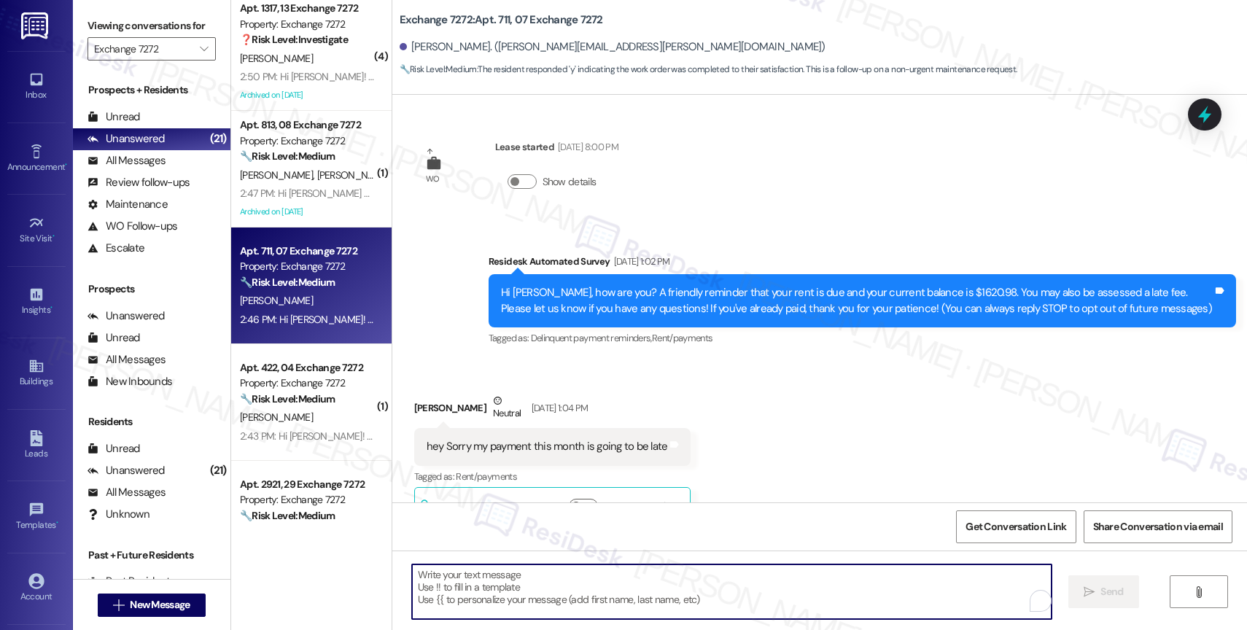
paste textarea "Hi {{first_name}}, thank you for confirming that the work order has been comple…"
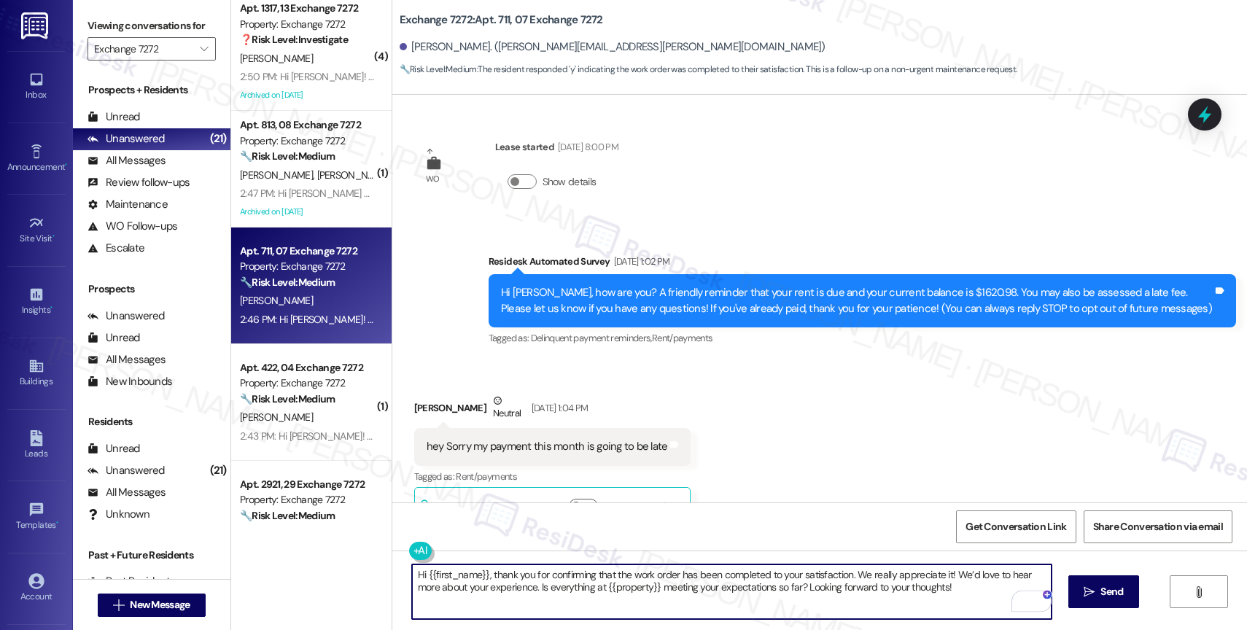
click at [416, 567] on textarea "Hi {{first_name}}, thank you for confirming that the work order has been comple…" at bounding box center [732, 592] width 640 height 55
type textarea "Hey {{first_name}}, thank you for confirming that the work order has been compl…"
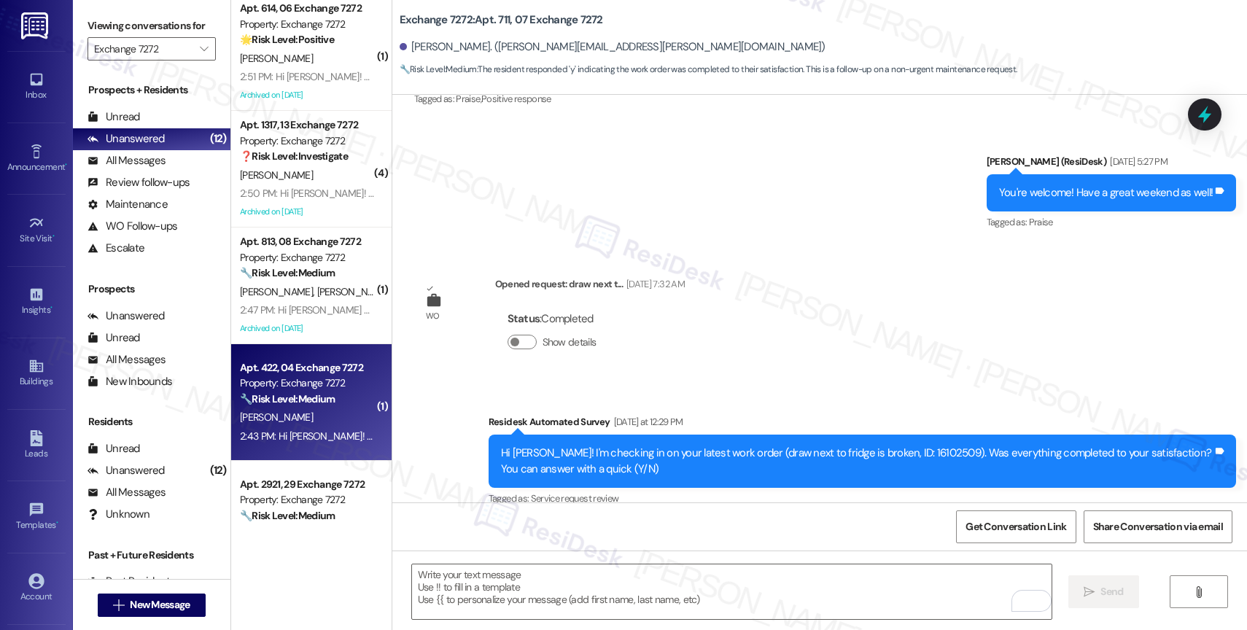
scroll to position [2430, 0]
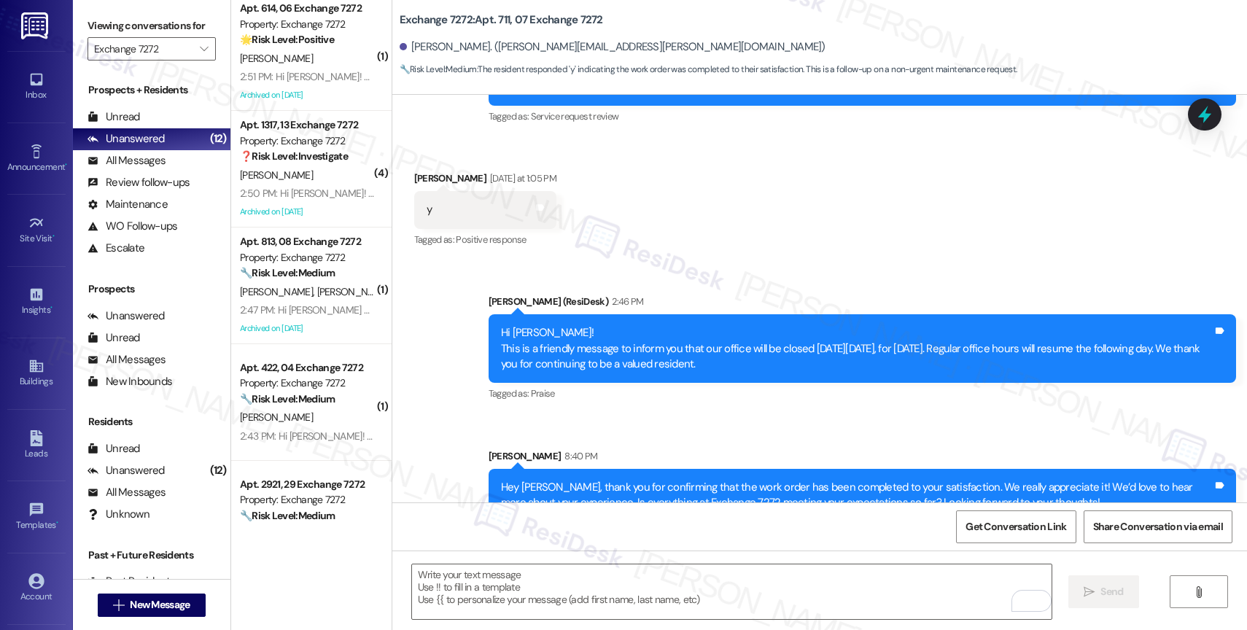
click at [576, 438] on div "Sent via SMS [PERSON_NAME] 8:40 PM Hey [PERSON_NAME], thank you for confirming …" at bounding box center [863, 486] width 770 height 96
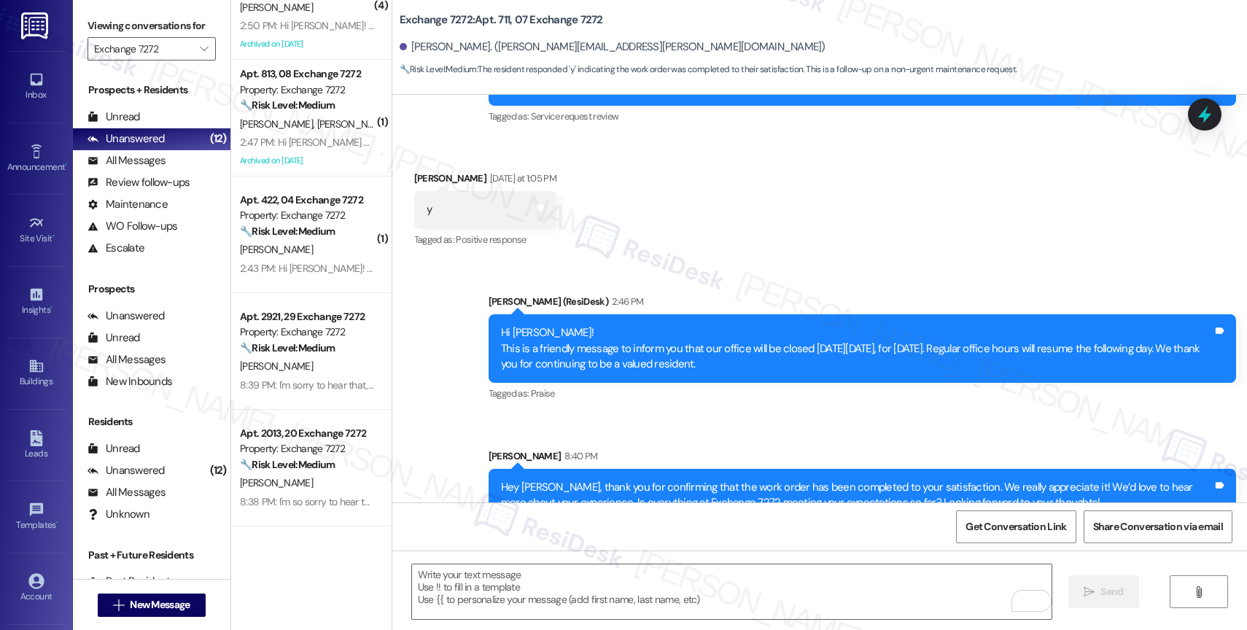
click at [292, 211] on div "Property: Exchange 7272" at bounding box center [307, 215] width 135 height 15
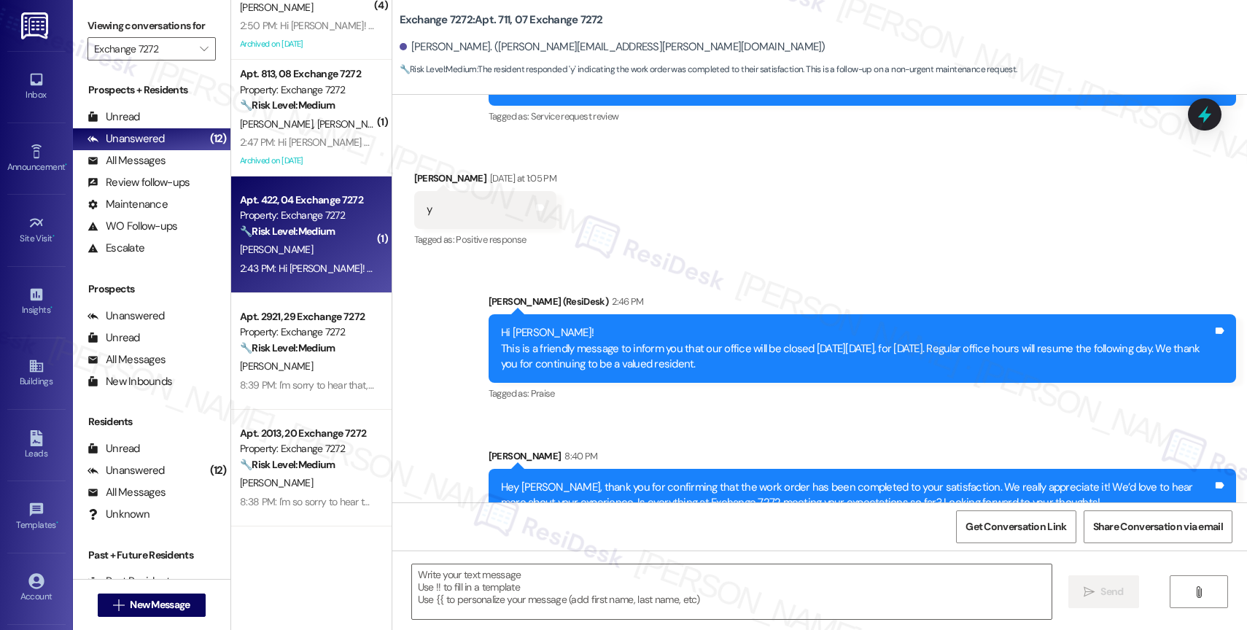
type textarea "Fetching suggested responses. Please feel free to read through the conversation…"
click at [295, 236] on strong "🔧 Risk Level: Medium" at bounding box center [287, 231] width 95 height 13
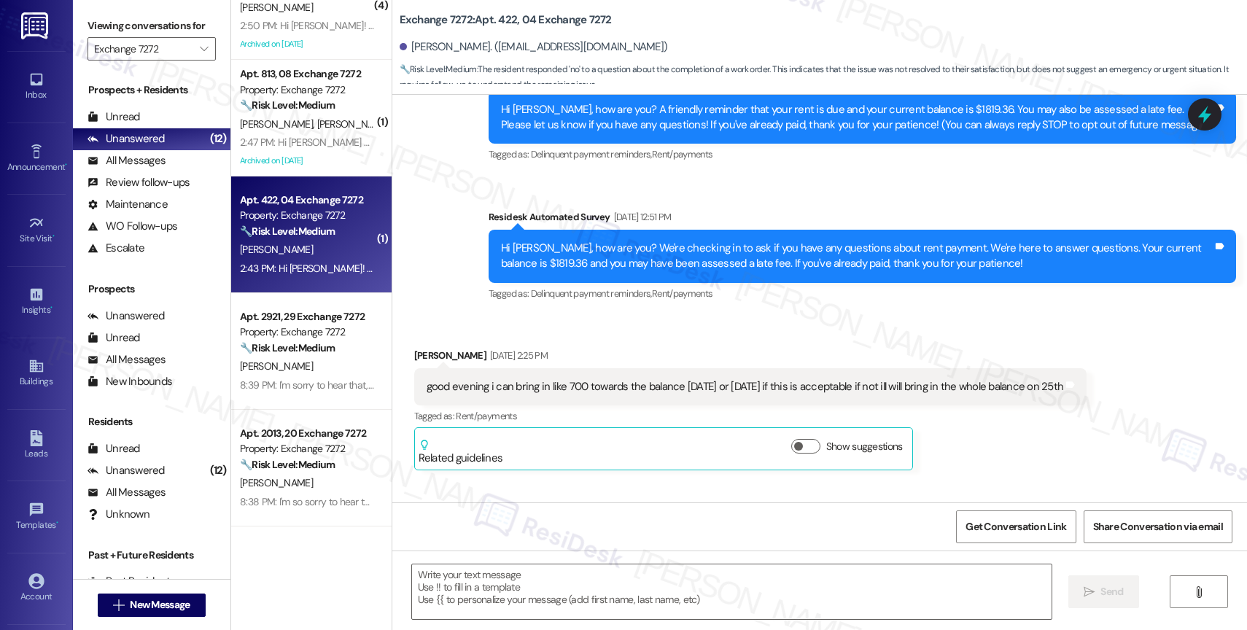
type textarea "Fetching suggested responses. Please feel free to read through the conversation…"
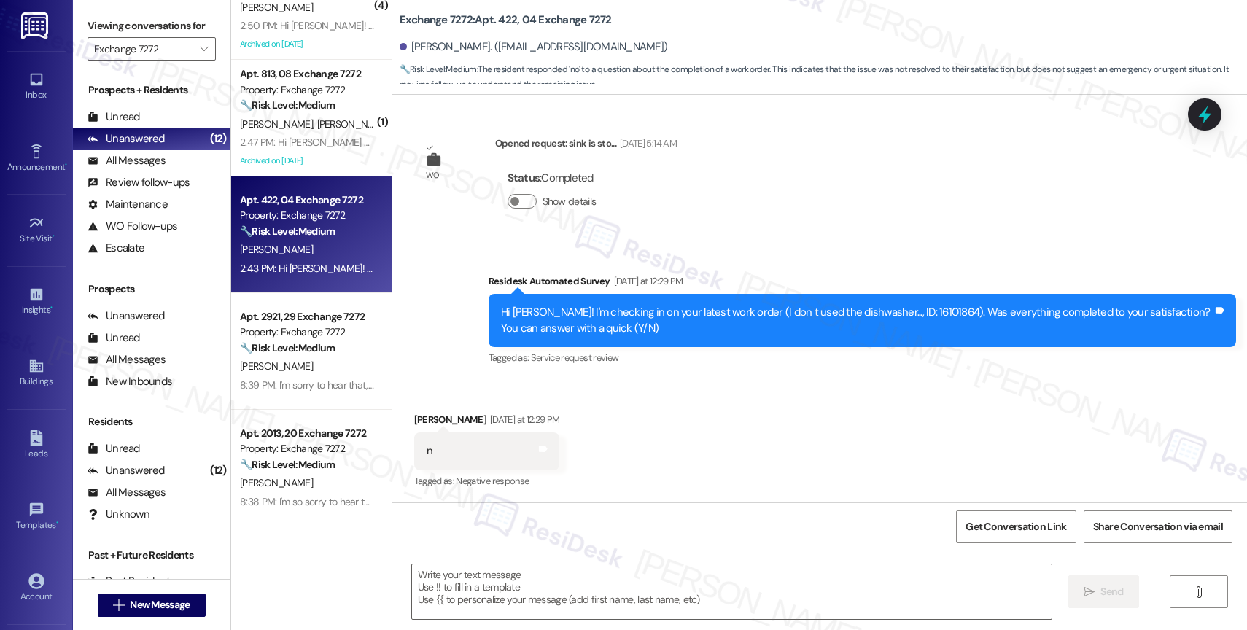
scroll to position [976, 0]
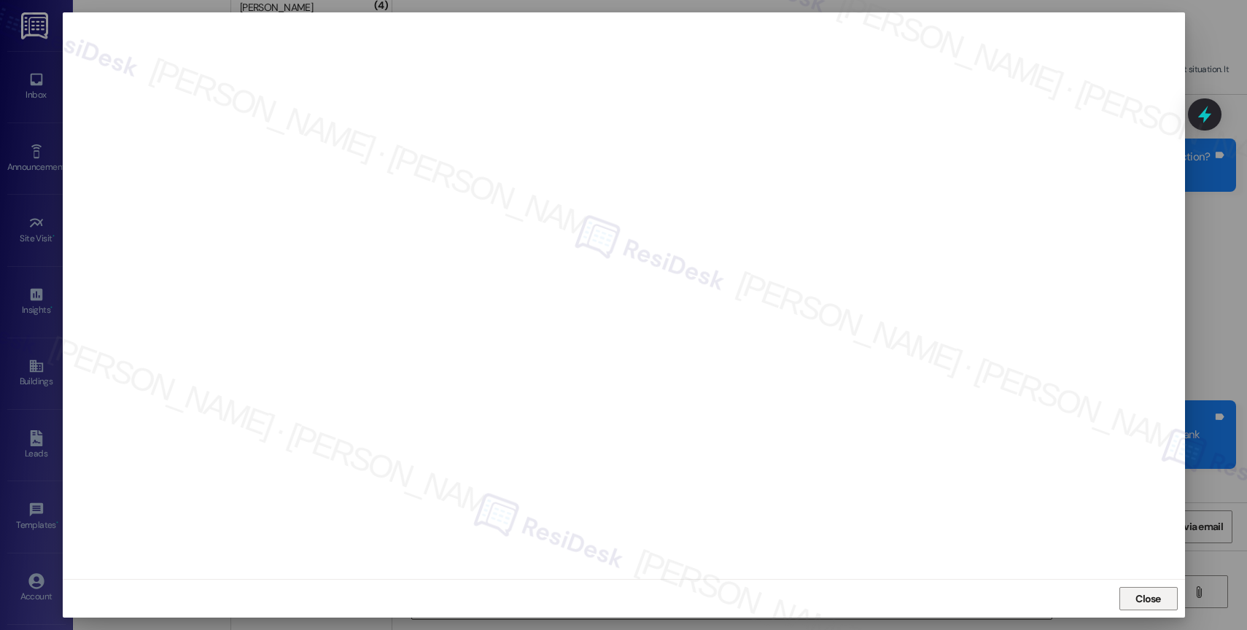
click at [1128, 601] on button "Close" at bounding box center [1149, 598] width 58 height 23
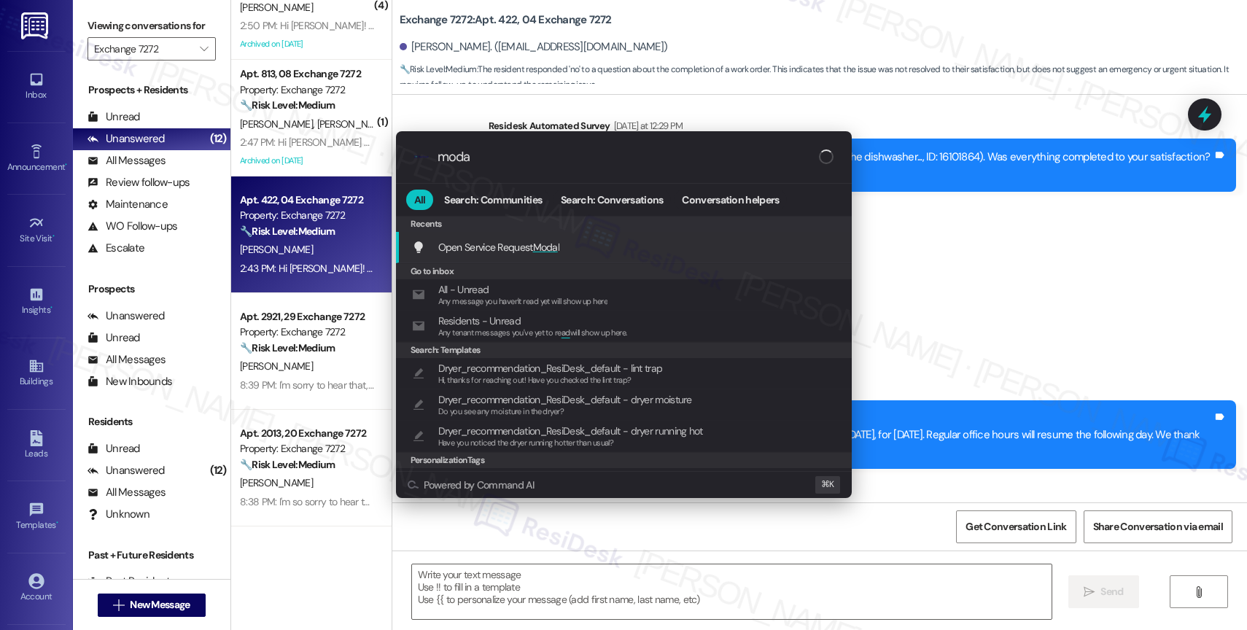
type input "modal"
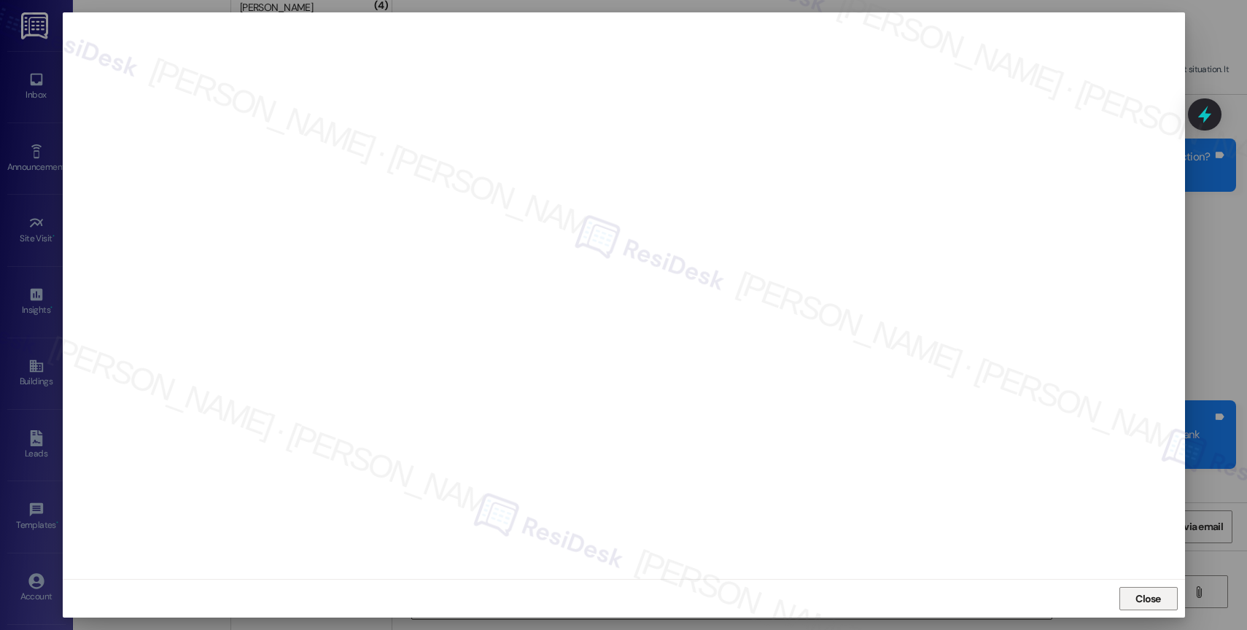
click at [1145, 594] on span "Close" at bounding box center [1149, 599] width 26 height 15
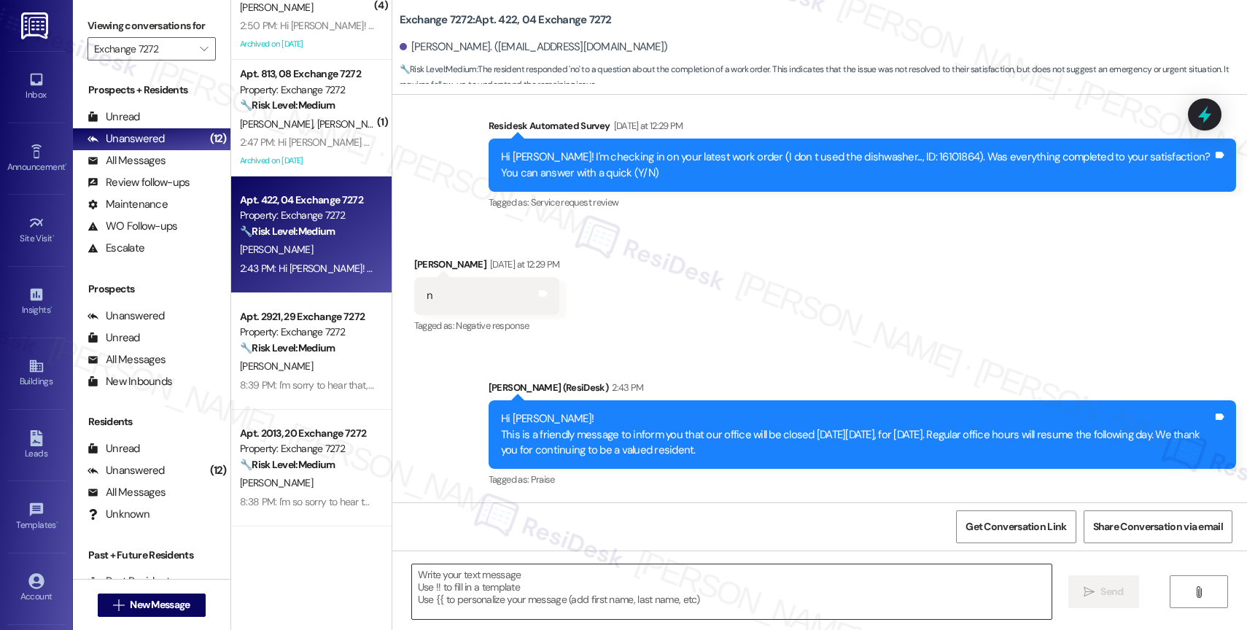
click at [563, 592] on textarea at bounding box center [732, 592] width 640 height 55
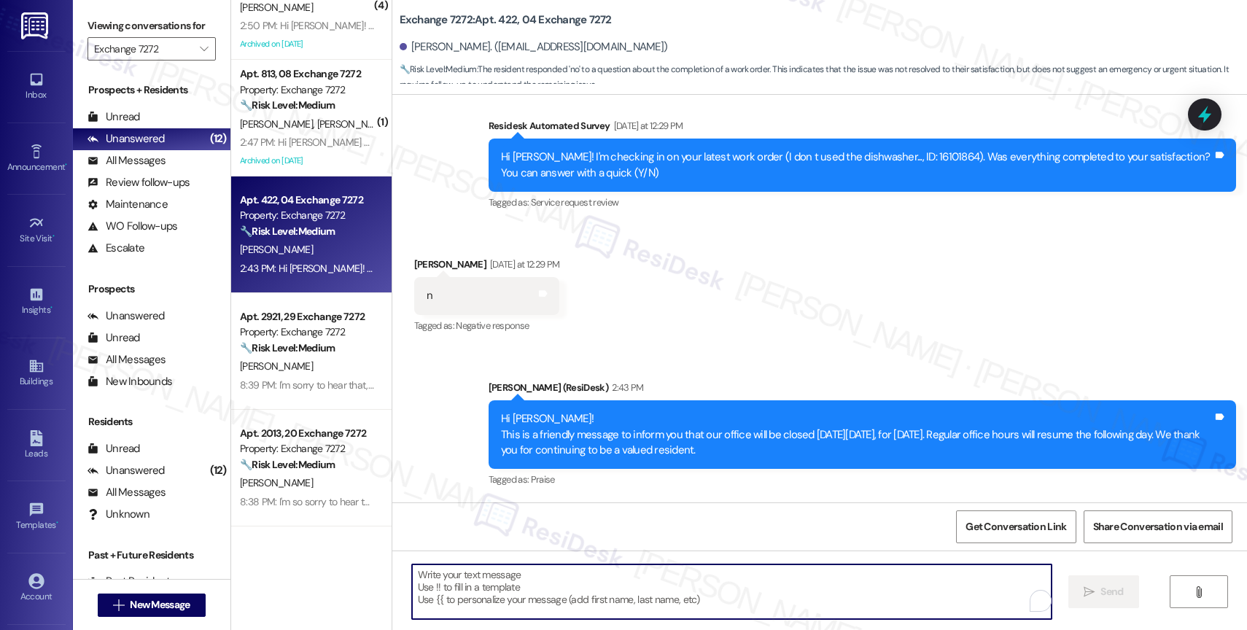
paste textarea "I'm sorry to hear that, {{first_name}}. Could you share a bit more about what h…"
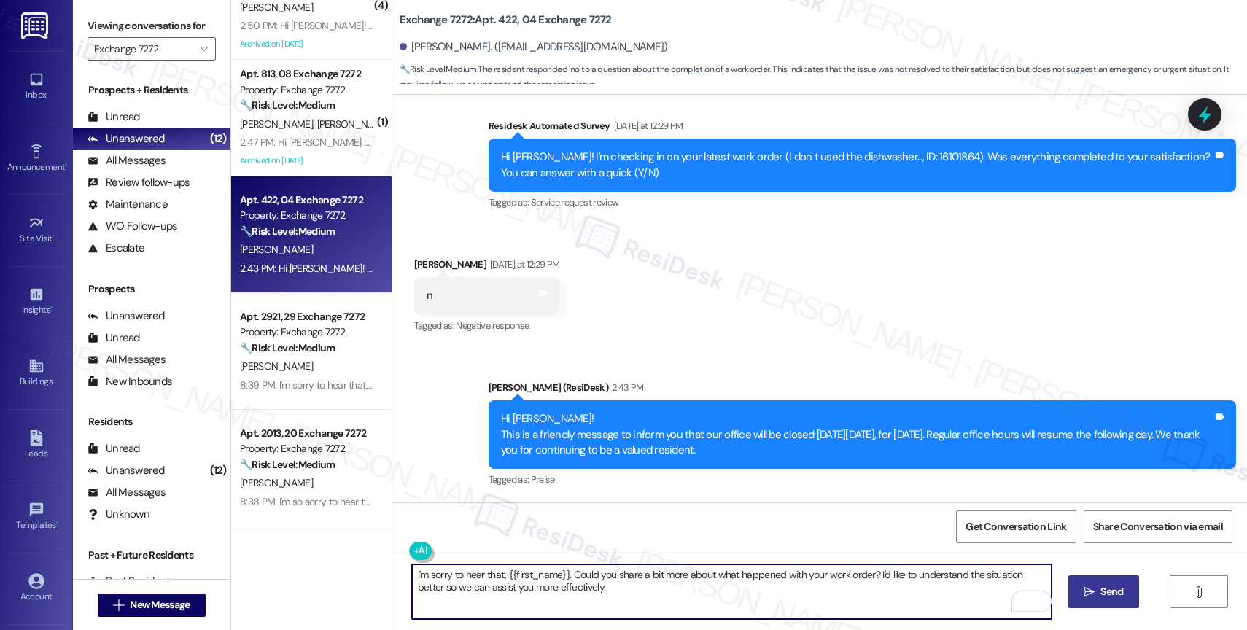
type textarea "I'm sorry to hear that, {{first_name}}. Could you share a bit more about what h…"
click at [1110, 580] on button " Send" at bounding box center [1104, 592] width 71 height 33
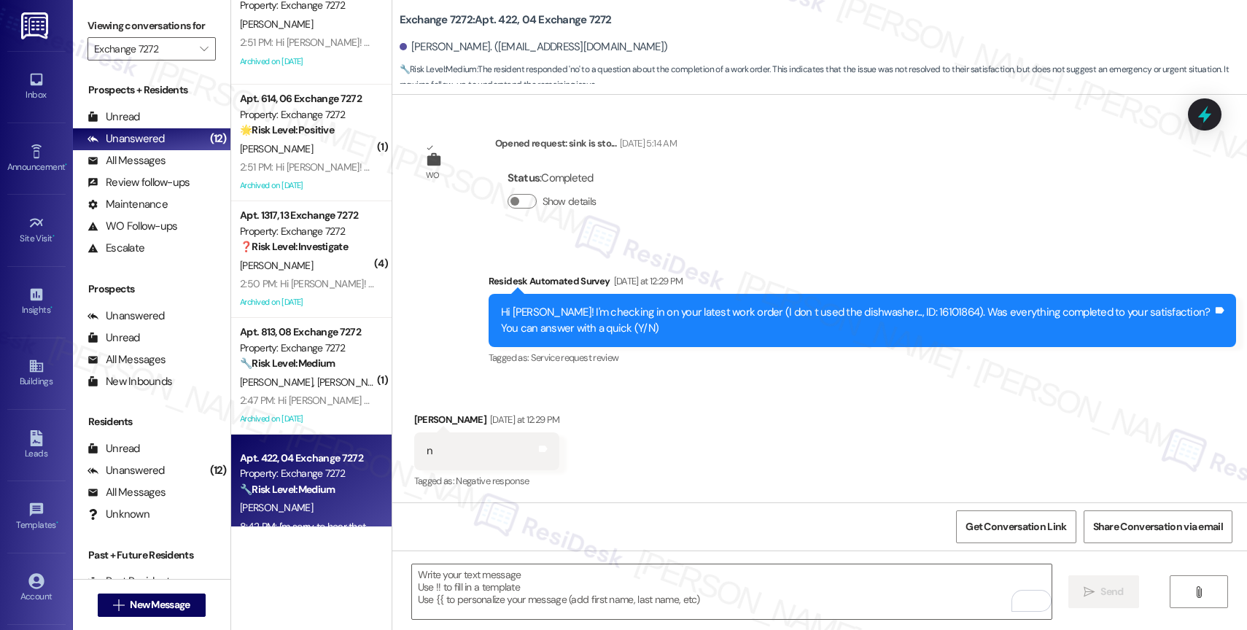
scroll to position [524, 0]
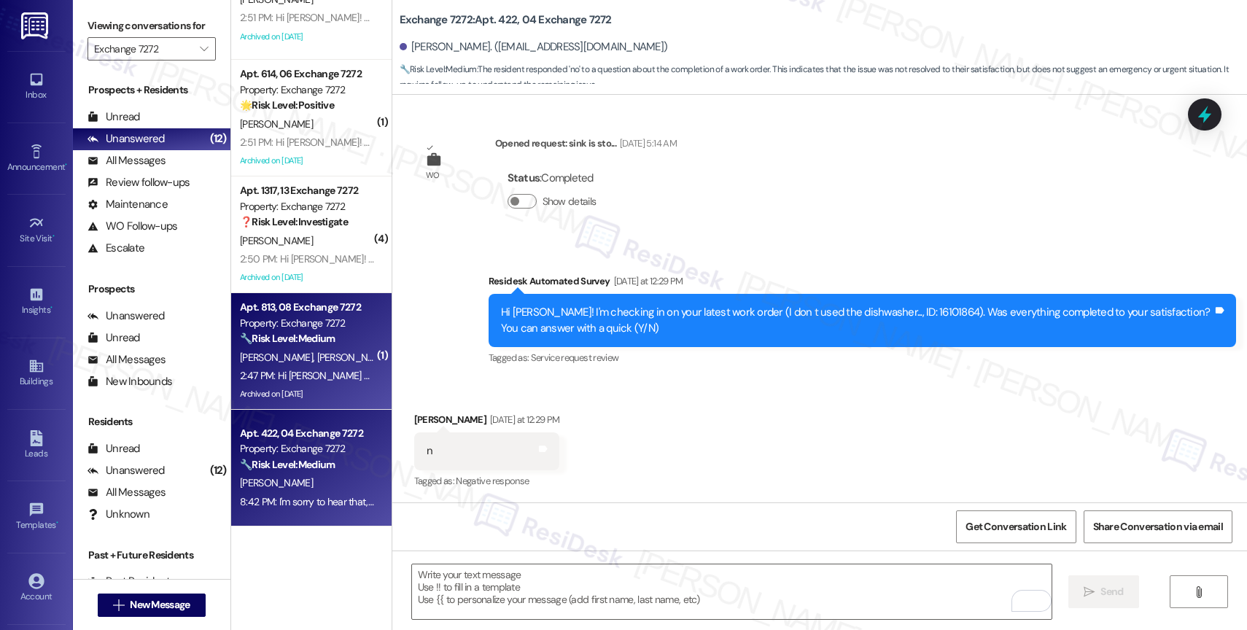
click at [283, 365] on div "V. Wynn M. Wynn" at bounding box center [308, 358] width 138 height 18
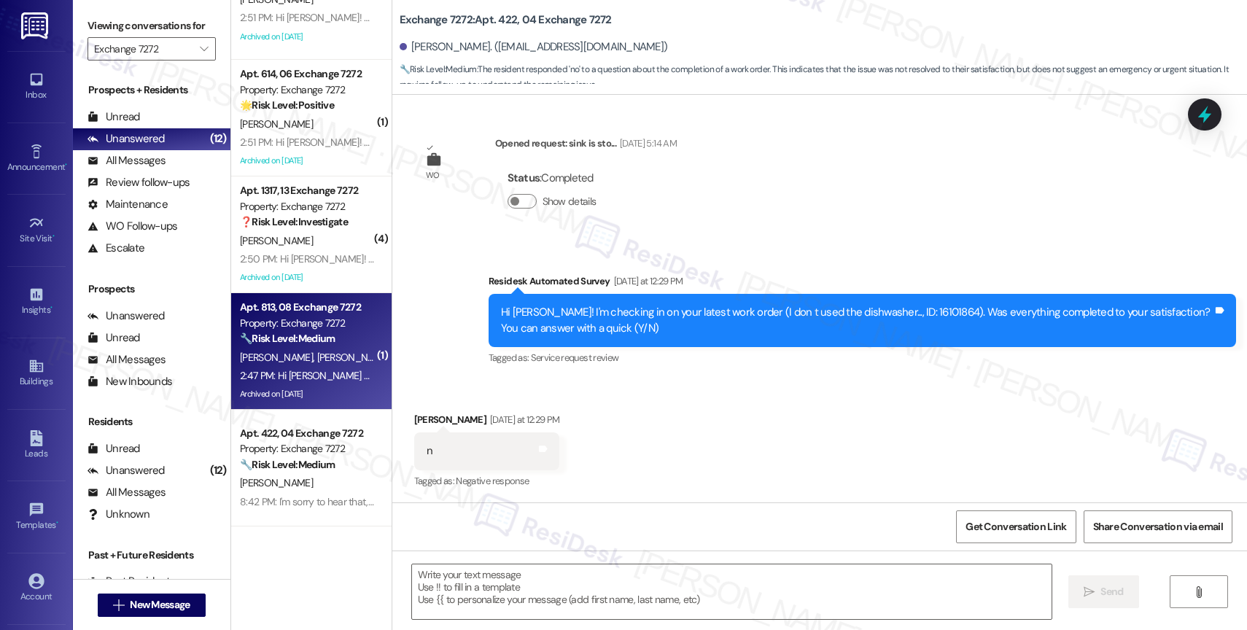
type textarea "Fetching suggested responses. Please feel free to read through the conversation…"
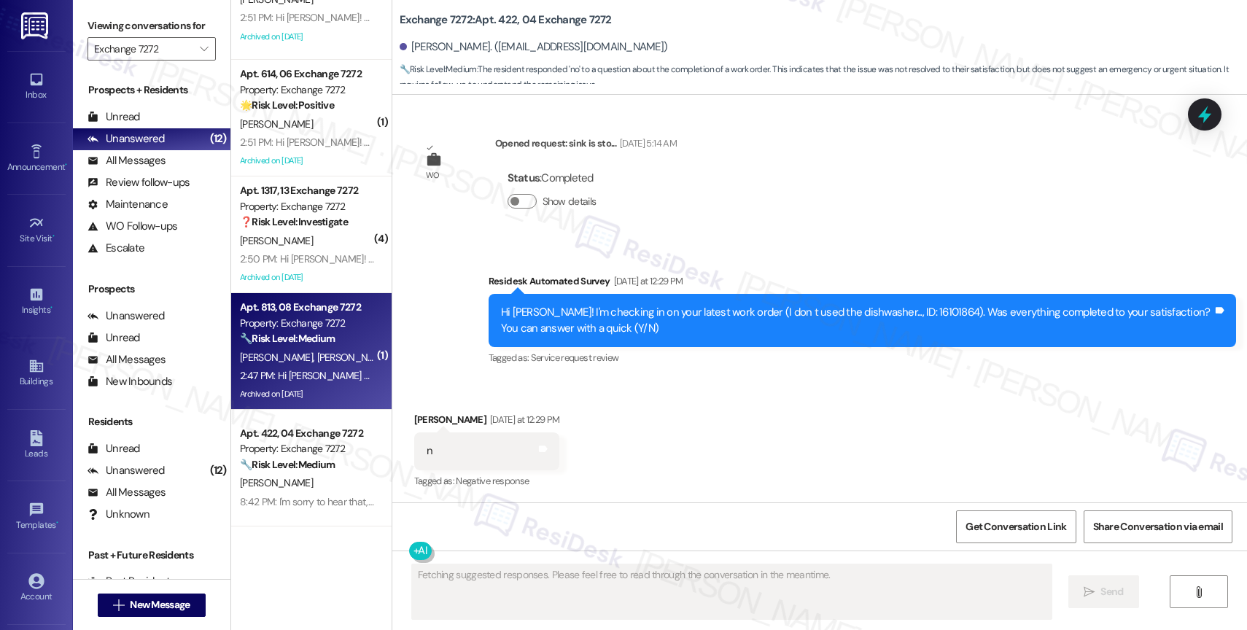
scroll to position [0, 0]
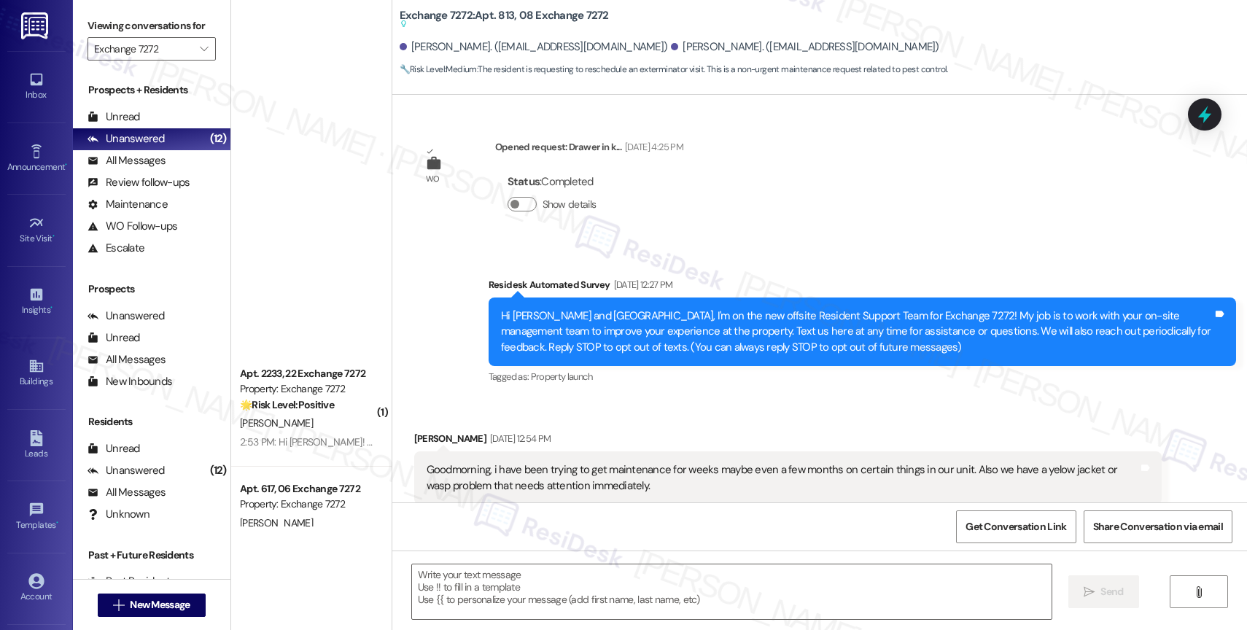
type textarea "Fetching suggested responses. Please feel free to read through the conversation…"
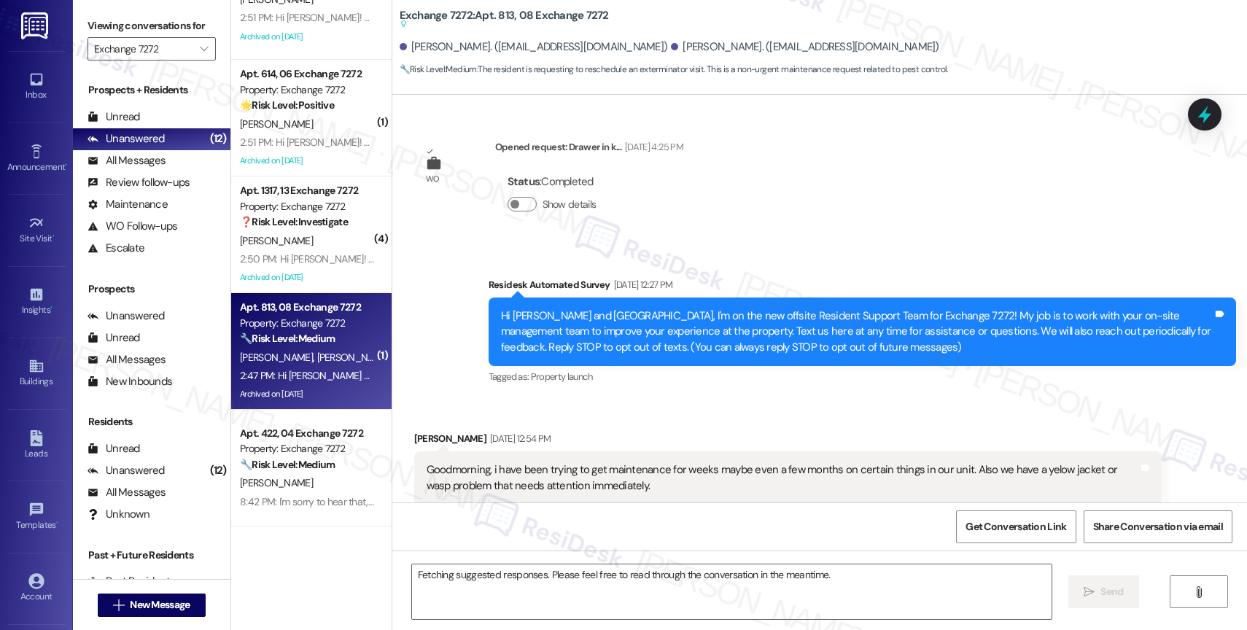
scroll to position [44434, 0]
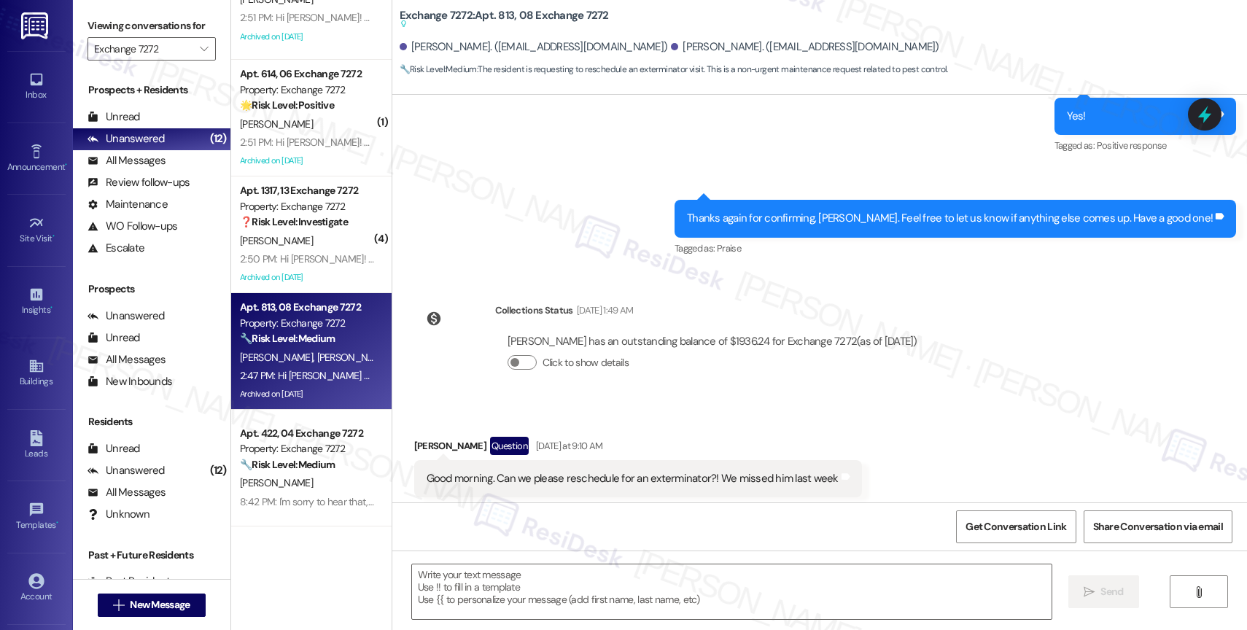
click at [643, 530] on div "Announcement, sent via SMS Sarah (ResiDesk) 2:47 PM Hi Vince and Mauritius! Thi…" at bounding box center [819, 607] width 855 height 155
click at [473, 579] on textarea at bounding box center [732, 592] width 640 height 55
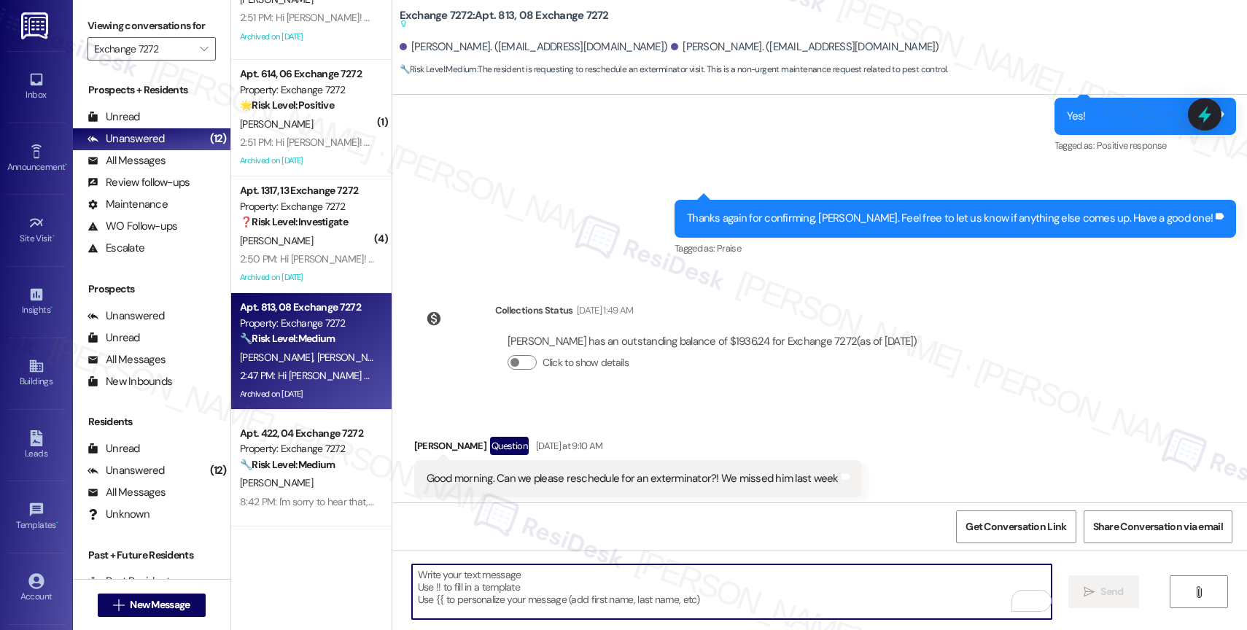
click at [632, 530] on div "Announcement, sent via SMS Sarah (ResiDesk) 2:47 PM Hi Vince and Mauritius! Thi…" at bounding box center [819, 607] width 855 height 155
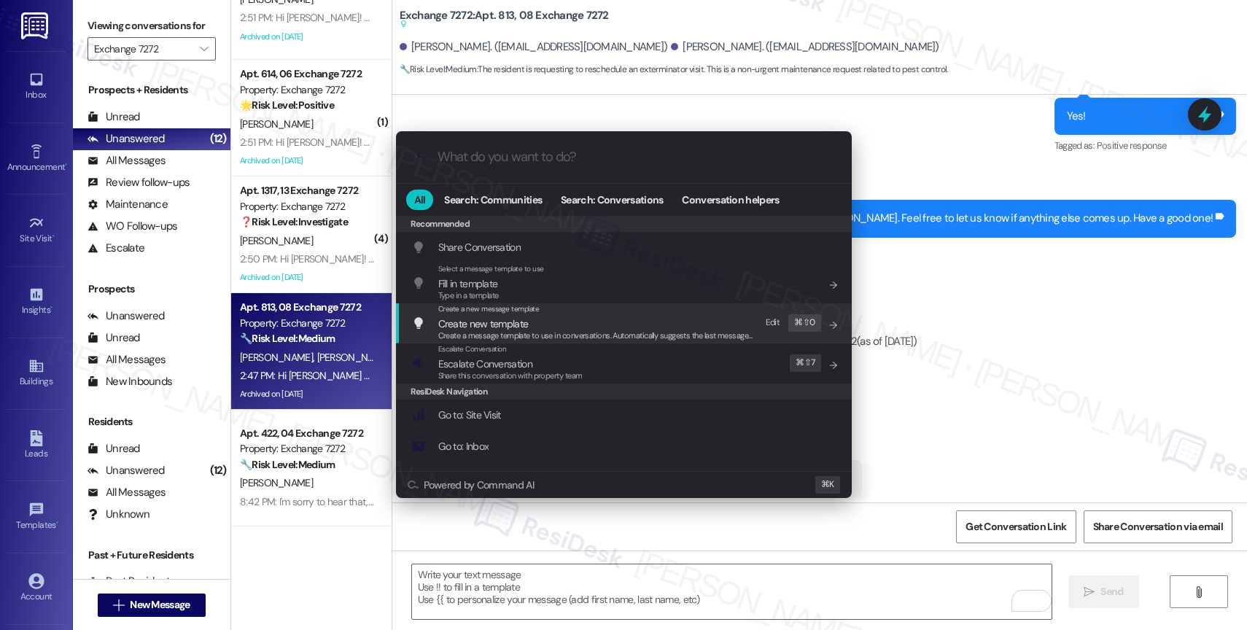
click at [907, 326] on div ".cls-1{fill:#0a055f;}.cls-2{fill:#0cc4c4;} resideskLogoBlueOrange All Search: C…" at bounding box center [623, 315] width 1247 height 630
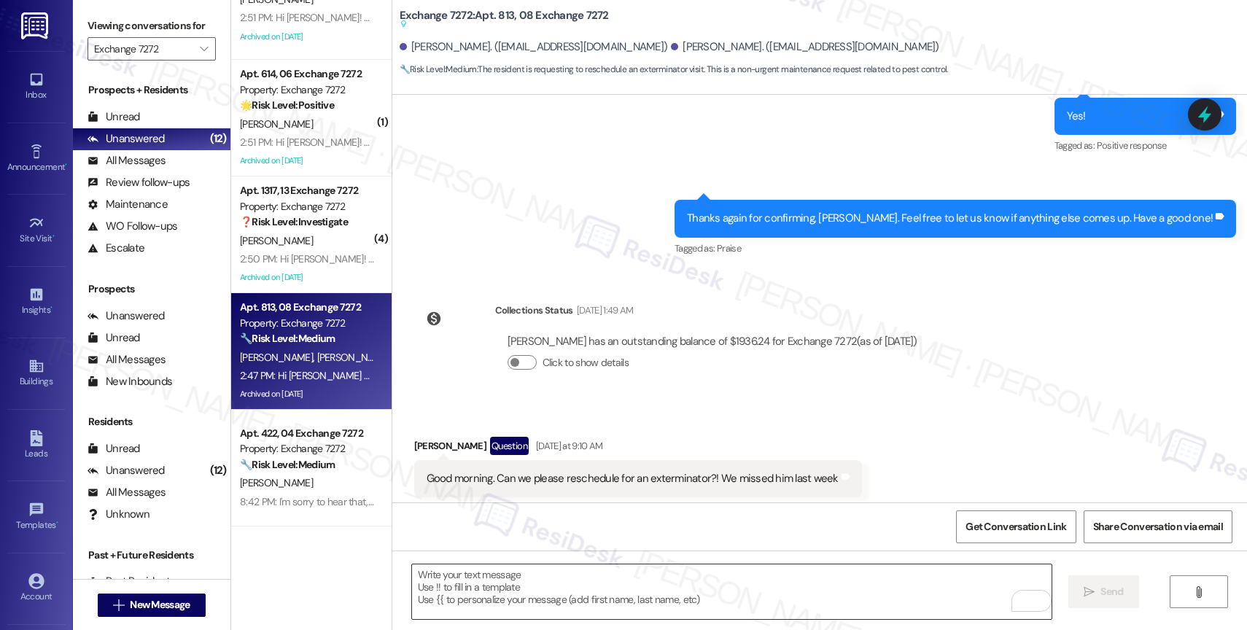
click at [508, 583] on textarea "To enrich screen reader interactions, please activate Accessibility in Grammarl…" at bounding box center [732, 592] width 640 height 55
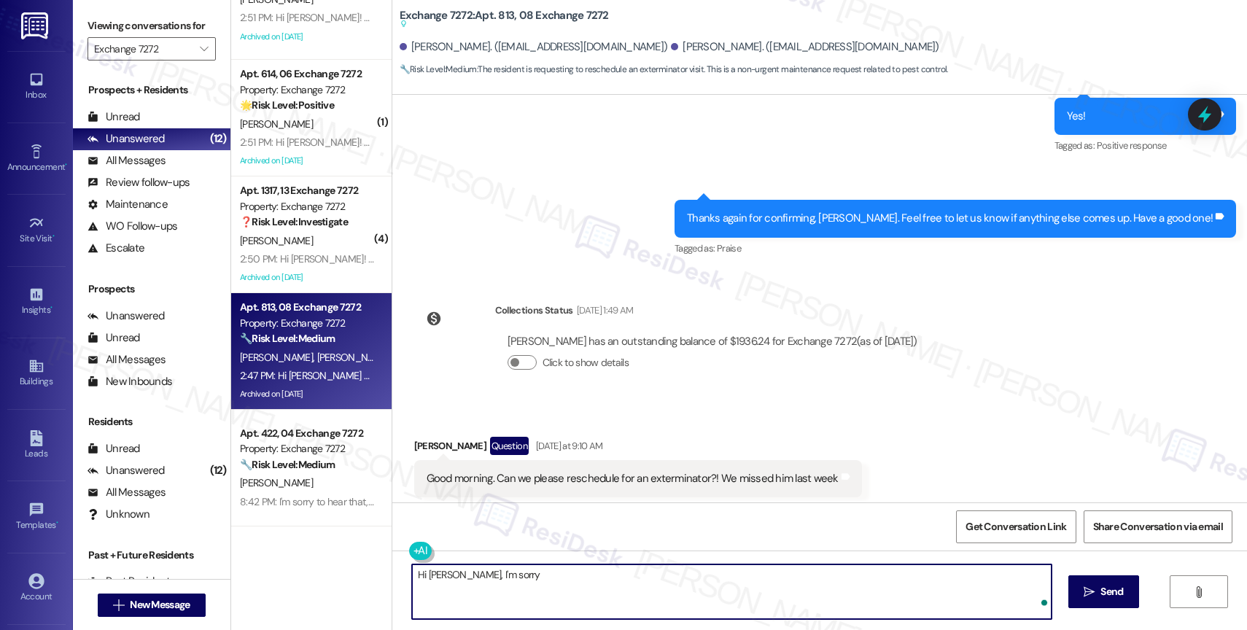
type textarea "Hi Vince, I'm sorry"
click at [446, 575] on textarea "Hi Vince, I'm sorry" at bounding box center [732, 592] width 640 height 55
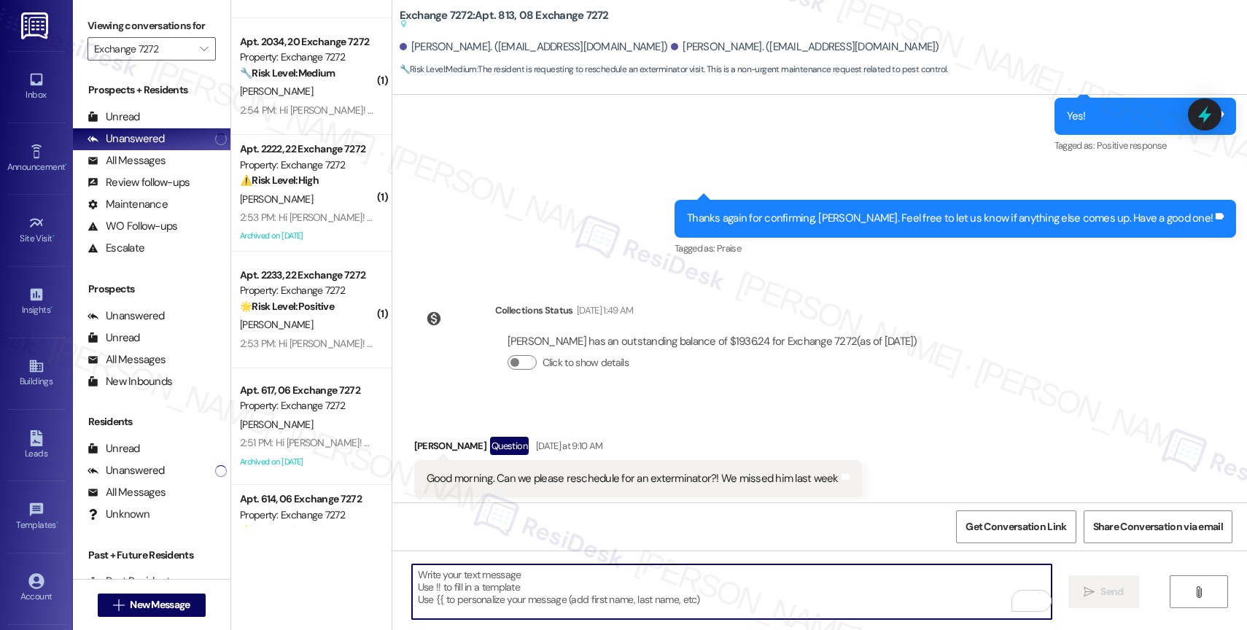
scroll to position [0, 0]
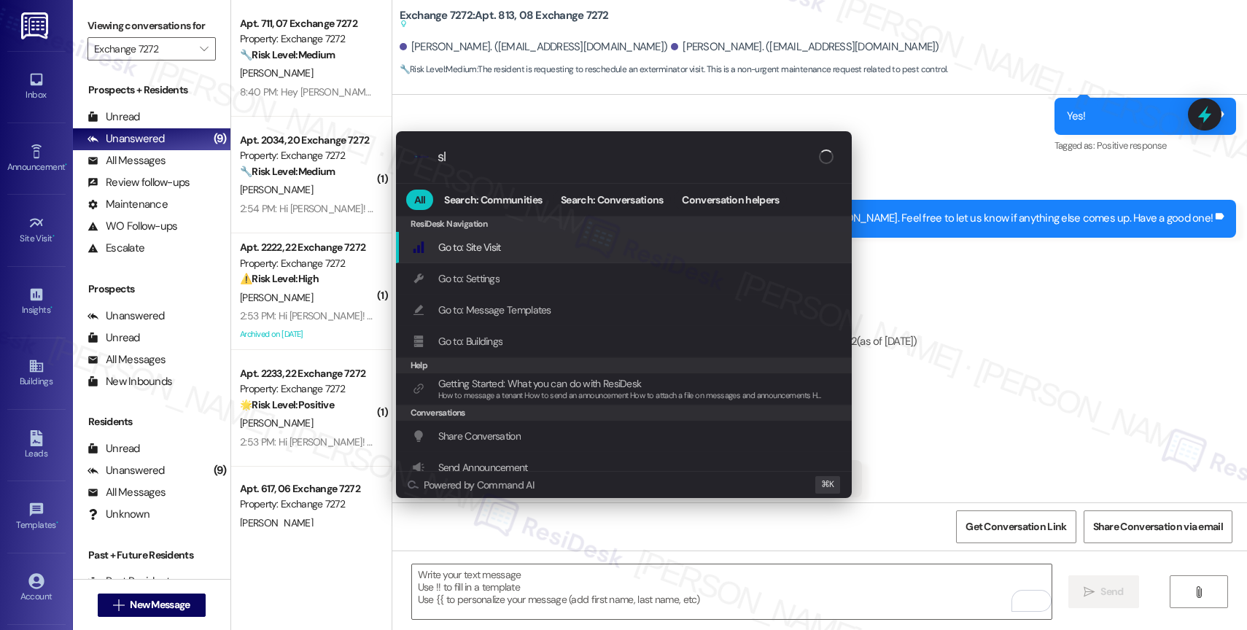
type input "sla"
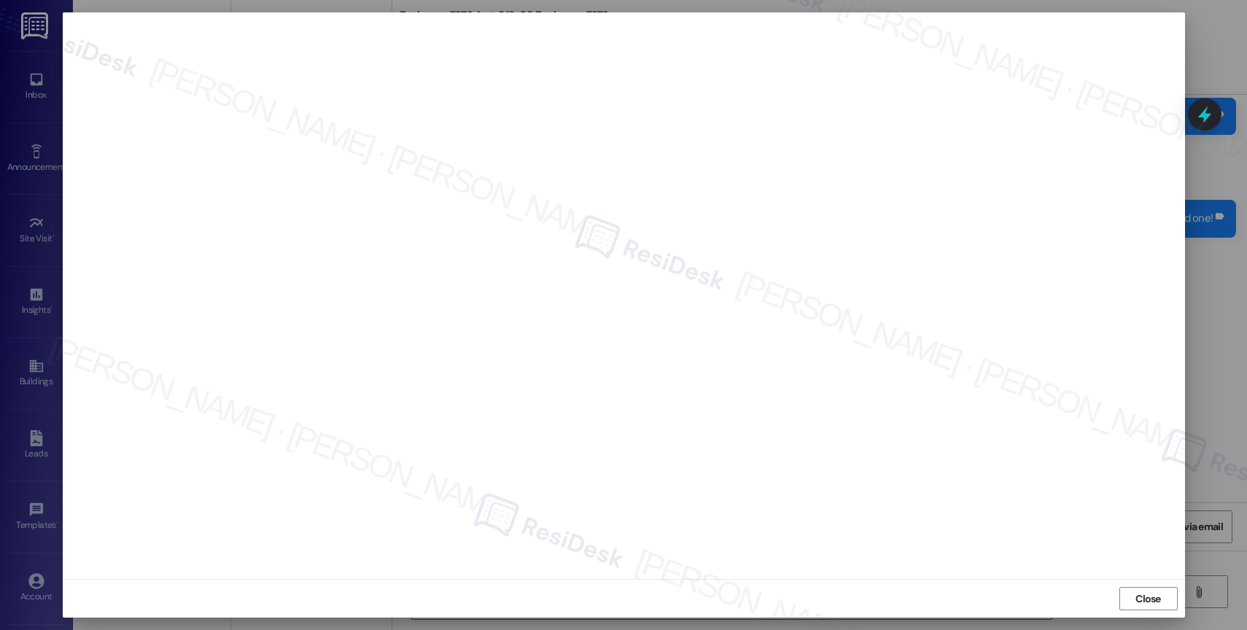
drag, startPoint x: 1166, startPoint y: 597, endPoint x: 1004, endPoint y: 508, distance: 185.1
click at [1166, 596] on button "Close" at bounding box center [1149, 598] width 58 height 23
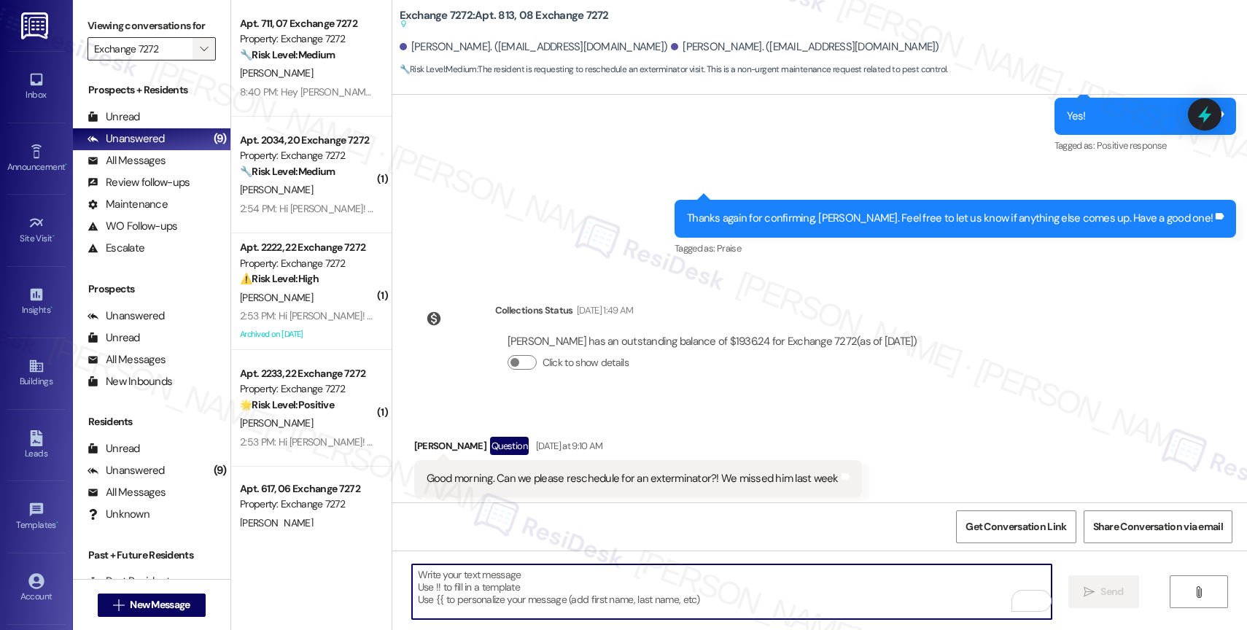
click at [200, 55] on icon "" at bounding box center [204, 49] width 8 height 12
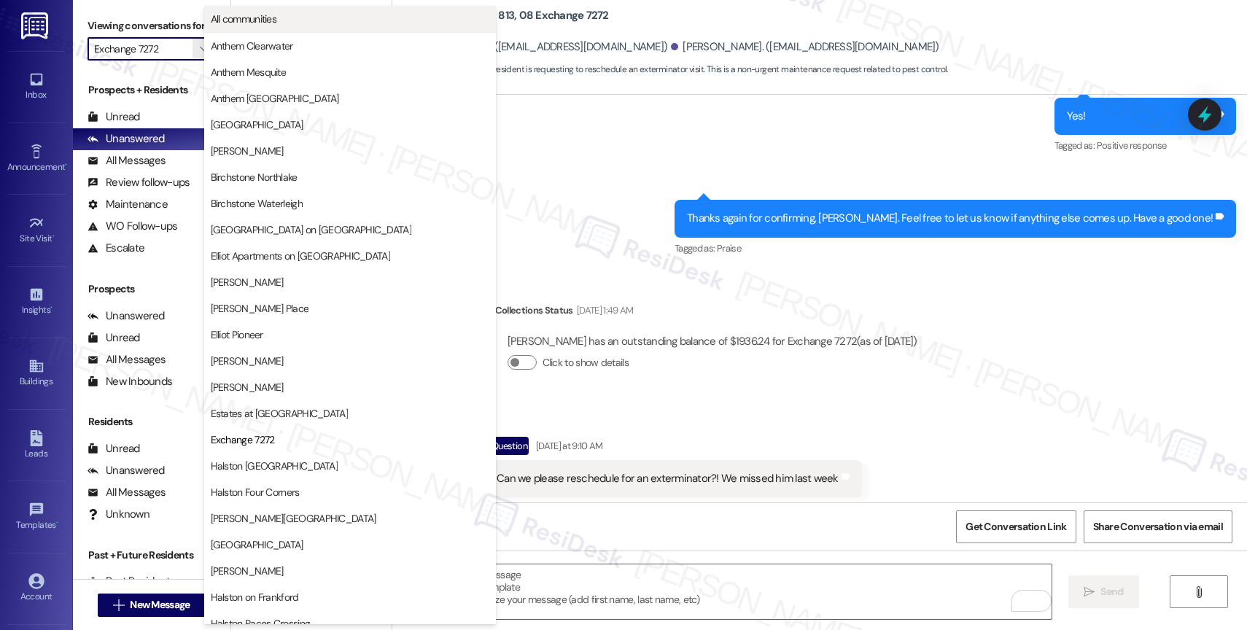
click at [231, 17] on span "All communities" at bounding box center [244, 19] width 66 height 15
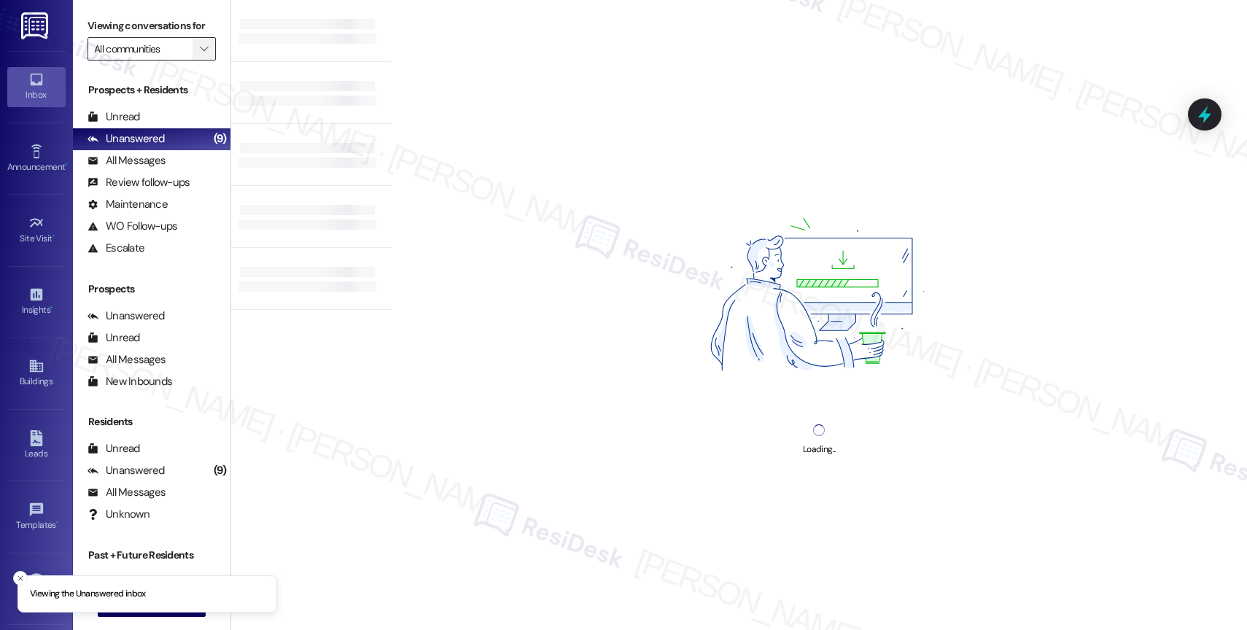
click at [200, 55] on icon "" at bounding box center [204, 49] width 8 height 12
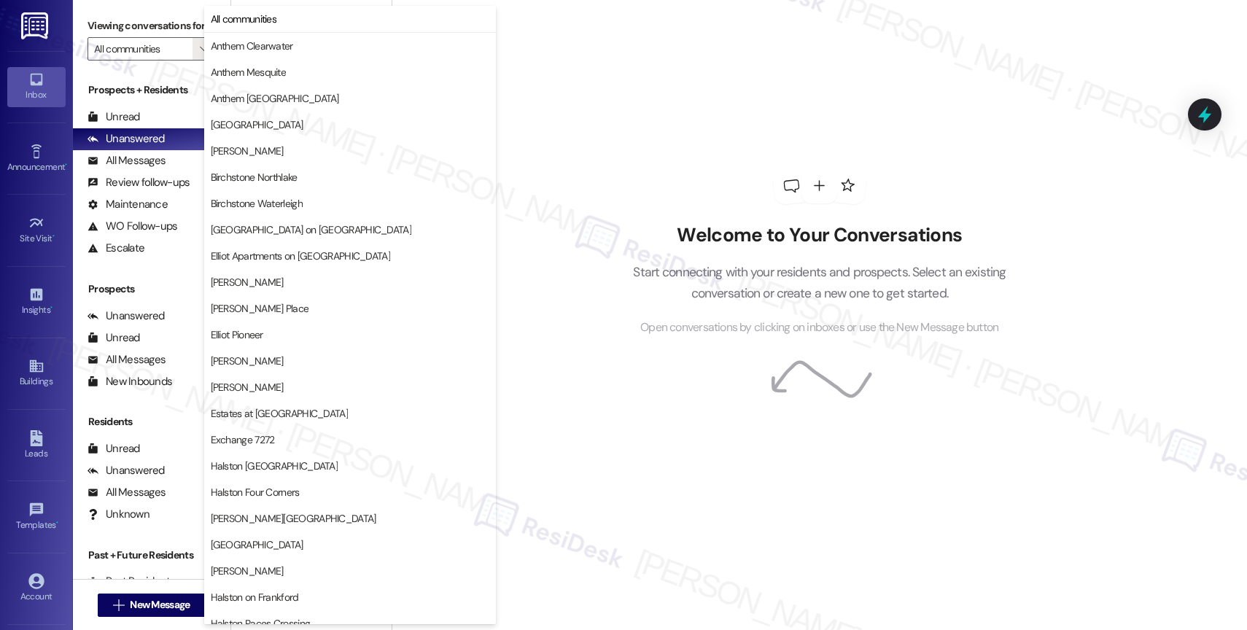
drag, startPoint x: 798, startPoint y: 489, endPoint x: 581, endPoint y: 392, distance: 237.1
click at [798, 489] on div "Welcome to Your Conversations Start connecting with your residents and prospect…" at bounding box center [820, 252] width 438 height 504
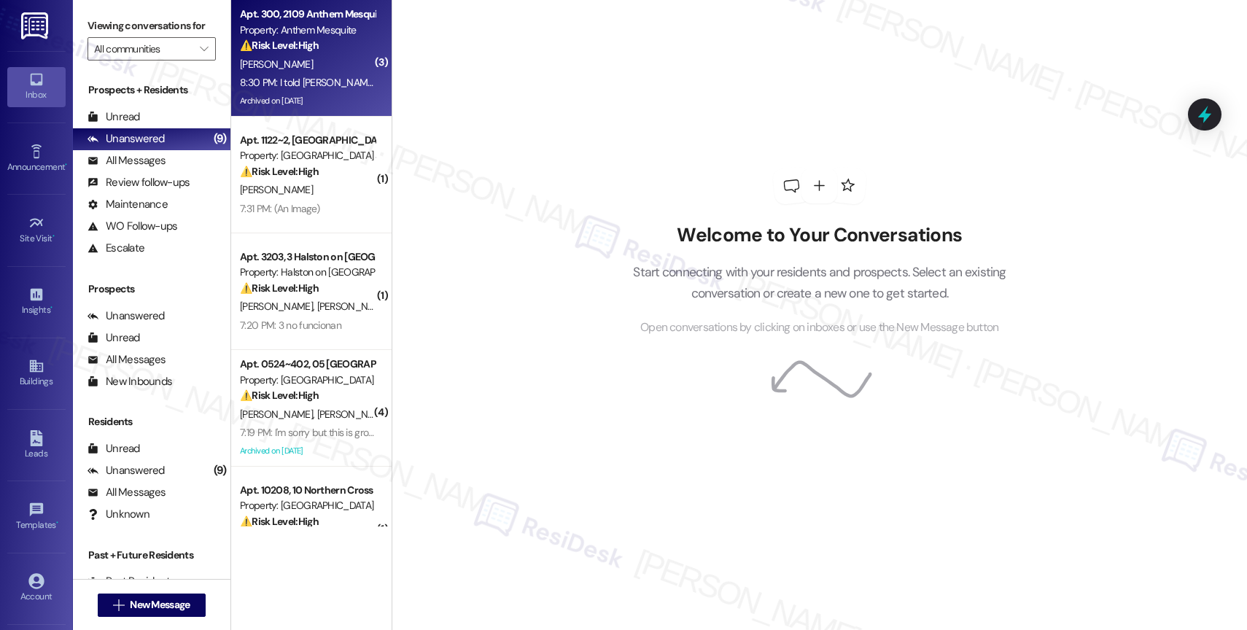
click at [301, 79] on div "8:30 PM: I told Mantanice and I stopped by the office. And I have not put a rev…" at bounding box center [467, 82] width 454 height 13
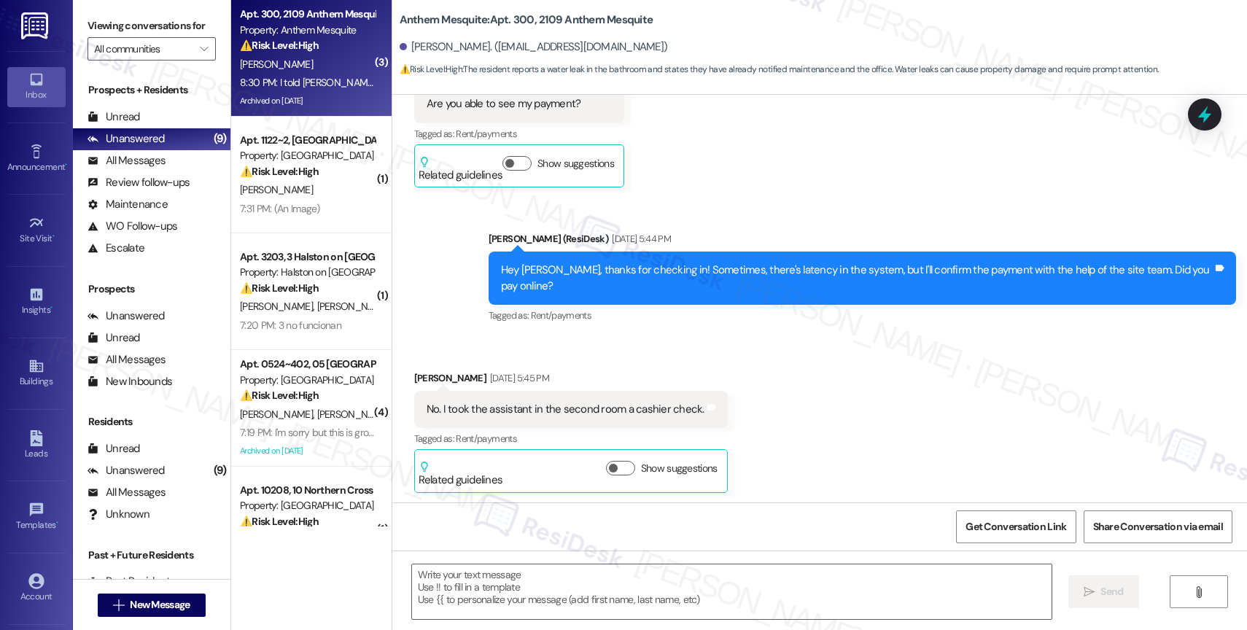
type textarea "Fetching suggested responses. Please feel free to read through the conversation…"
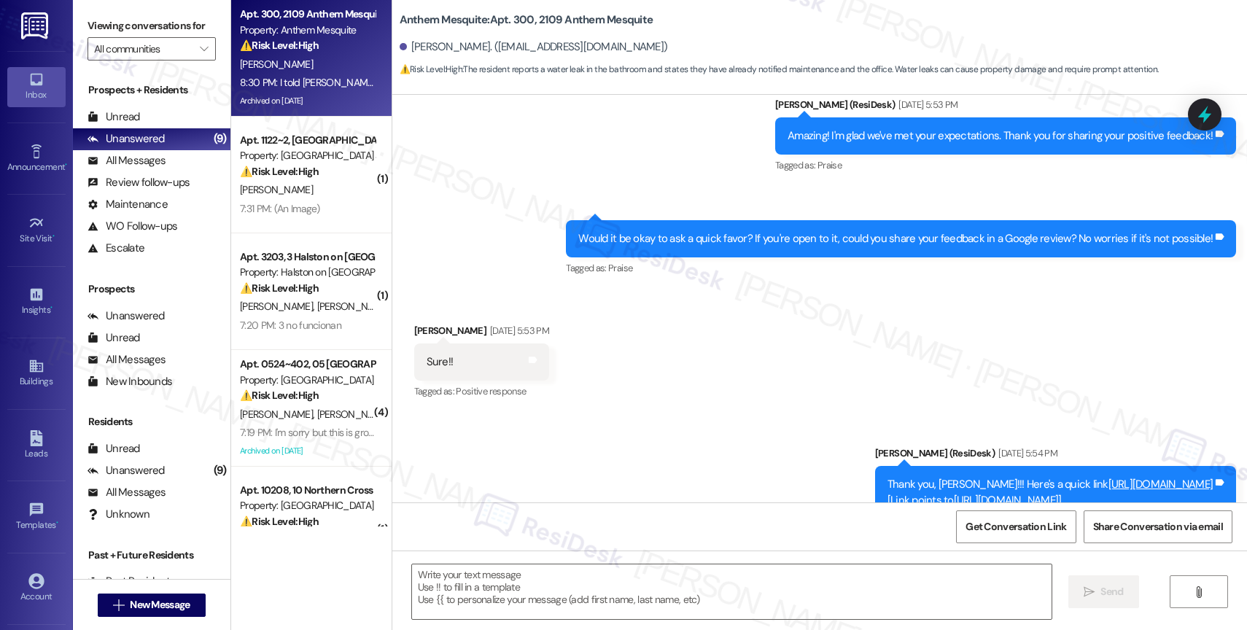
scroll to position [11507, 0]
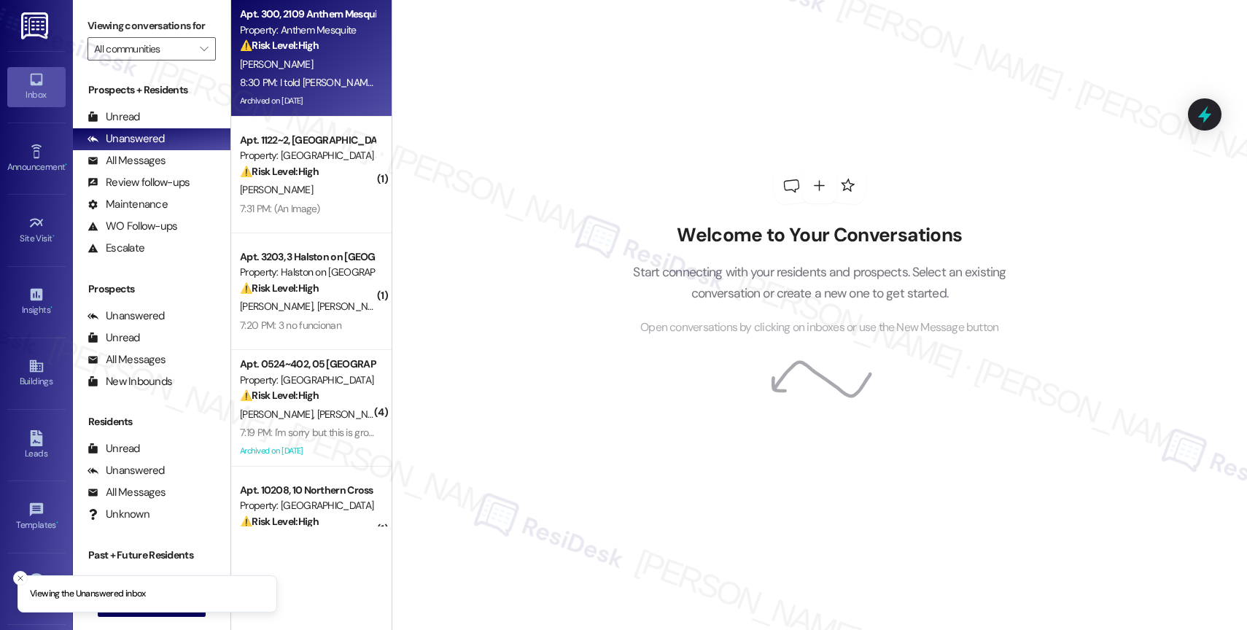
click at [285, 44] on strong "⚠️ Risk Level: High" at bounding box center [279, 45] width 79 height 13
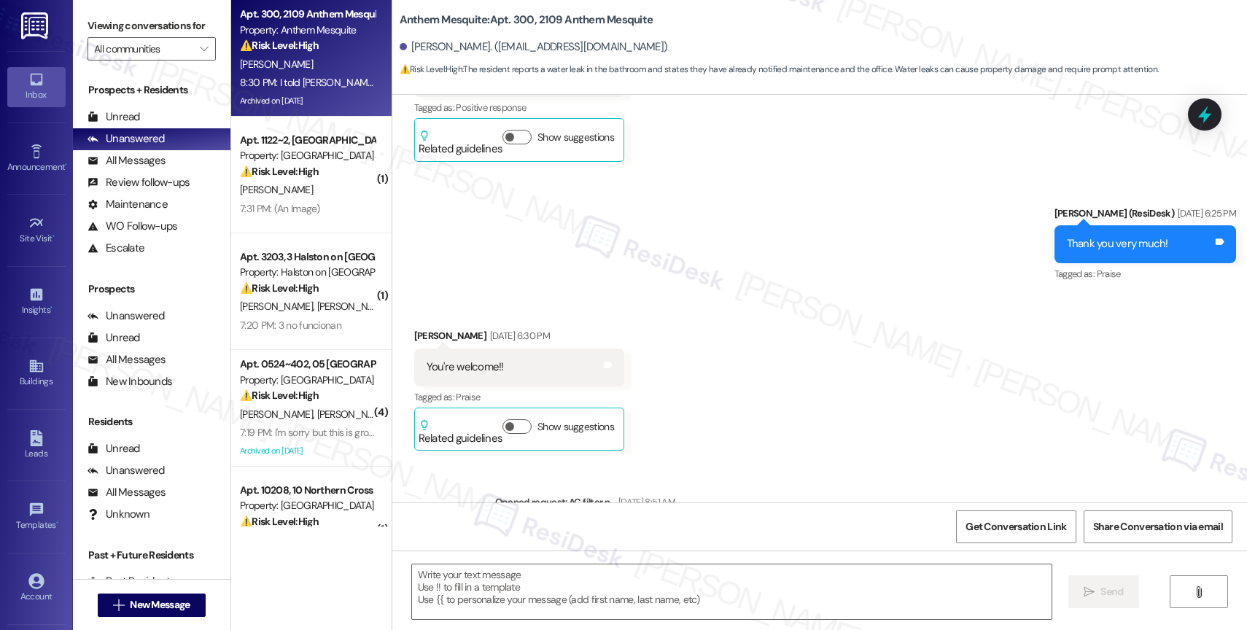
type textarea "Fetching suggested responses. Please feel free to read through the conversation…"
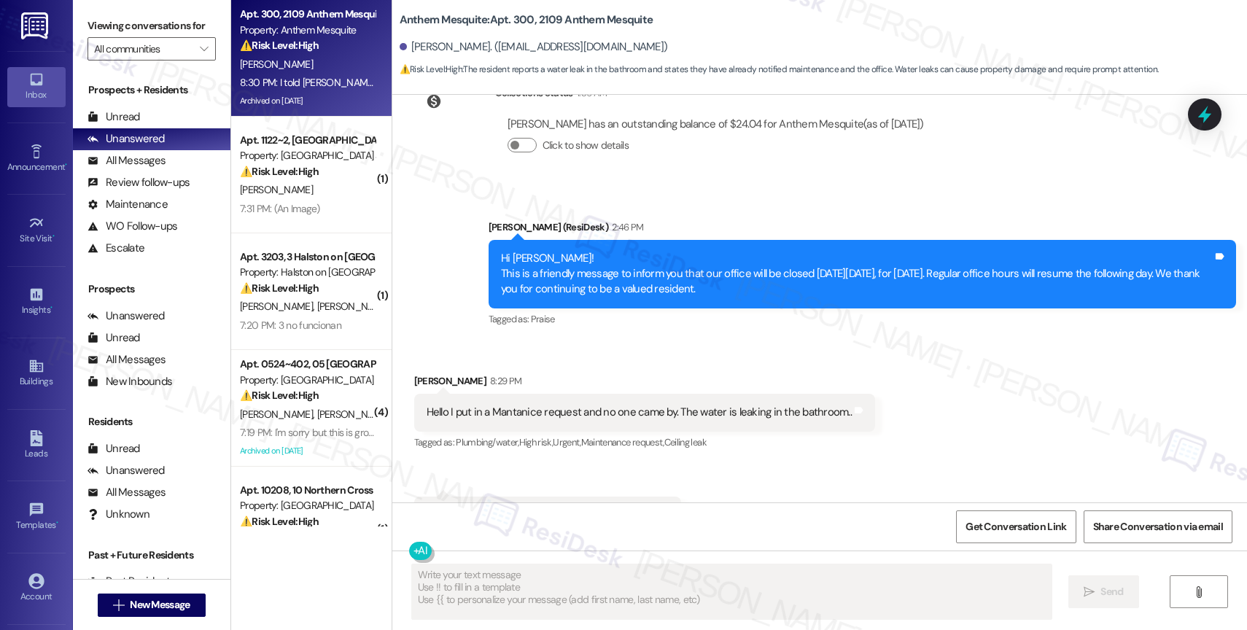
scroll to position [11507, 0]
